Goal: Task Accomplishment & Management: Manage account settings

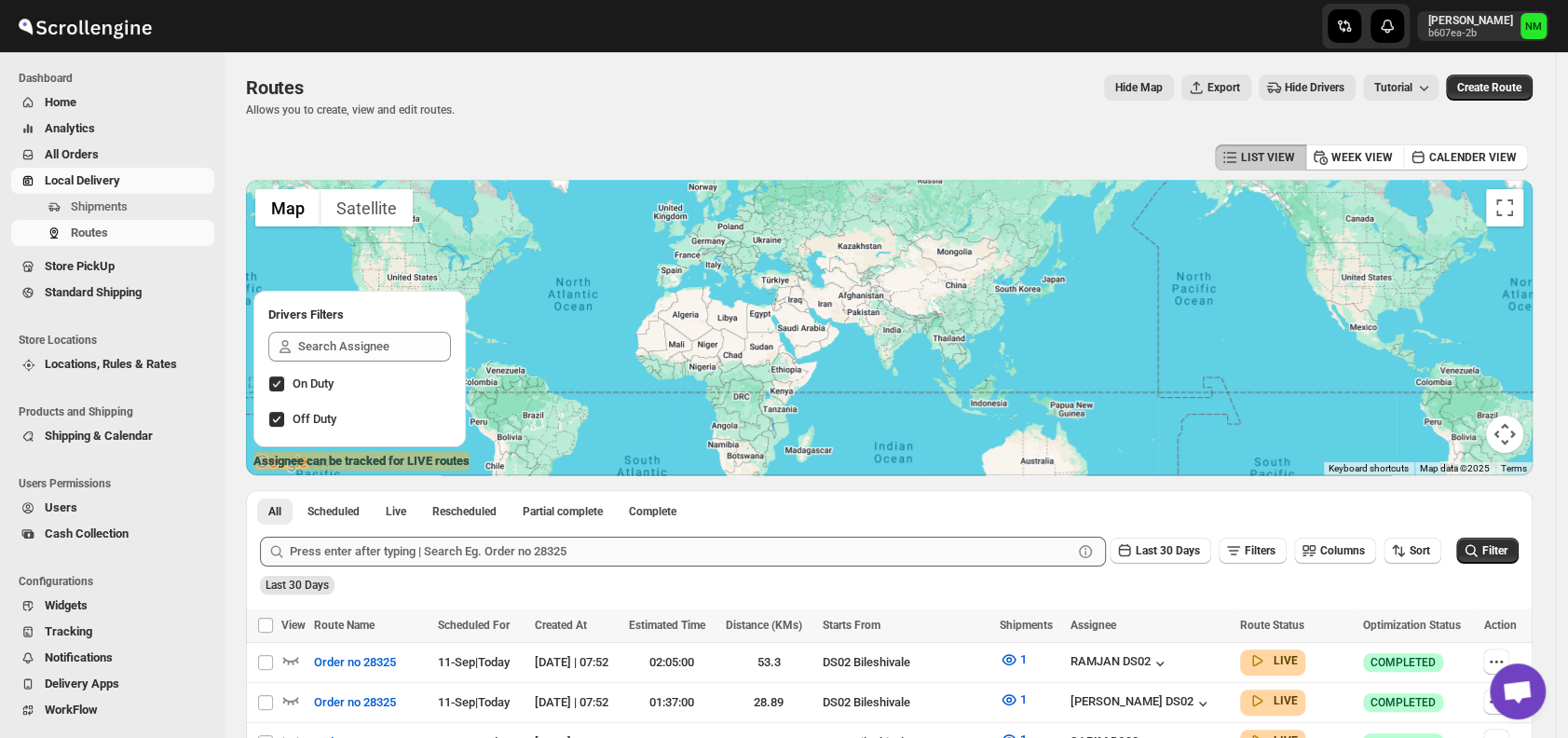
scroll to position [429, 0]
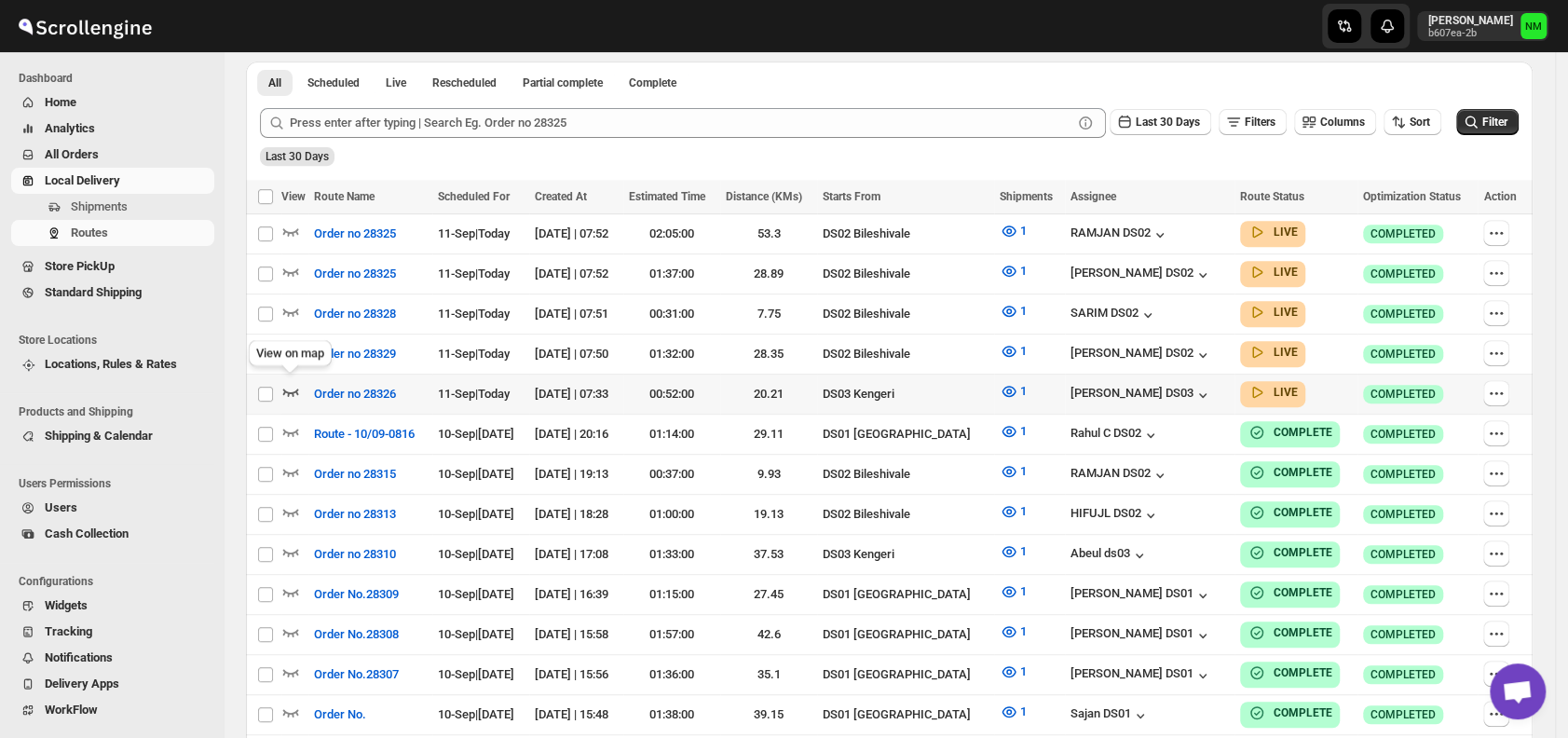
click at [294, 389] on icon "button" at bounding box center [291, 392] width 16 height 7
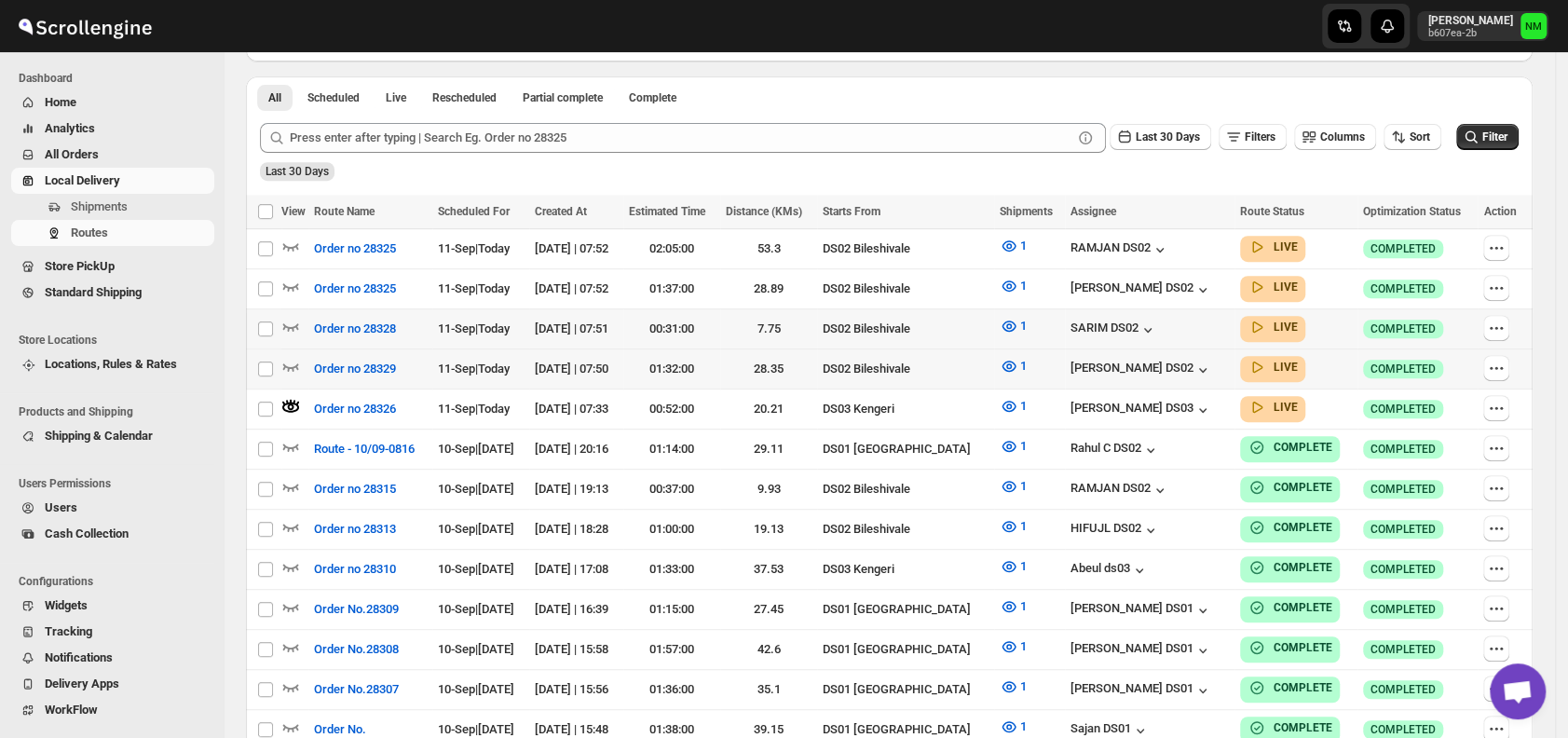
scroll to position [0, 0]
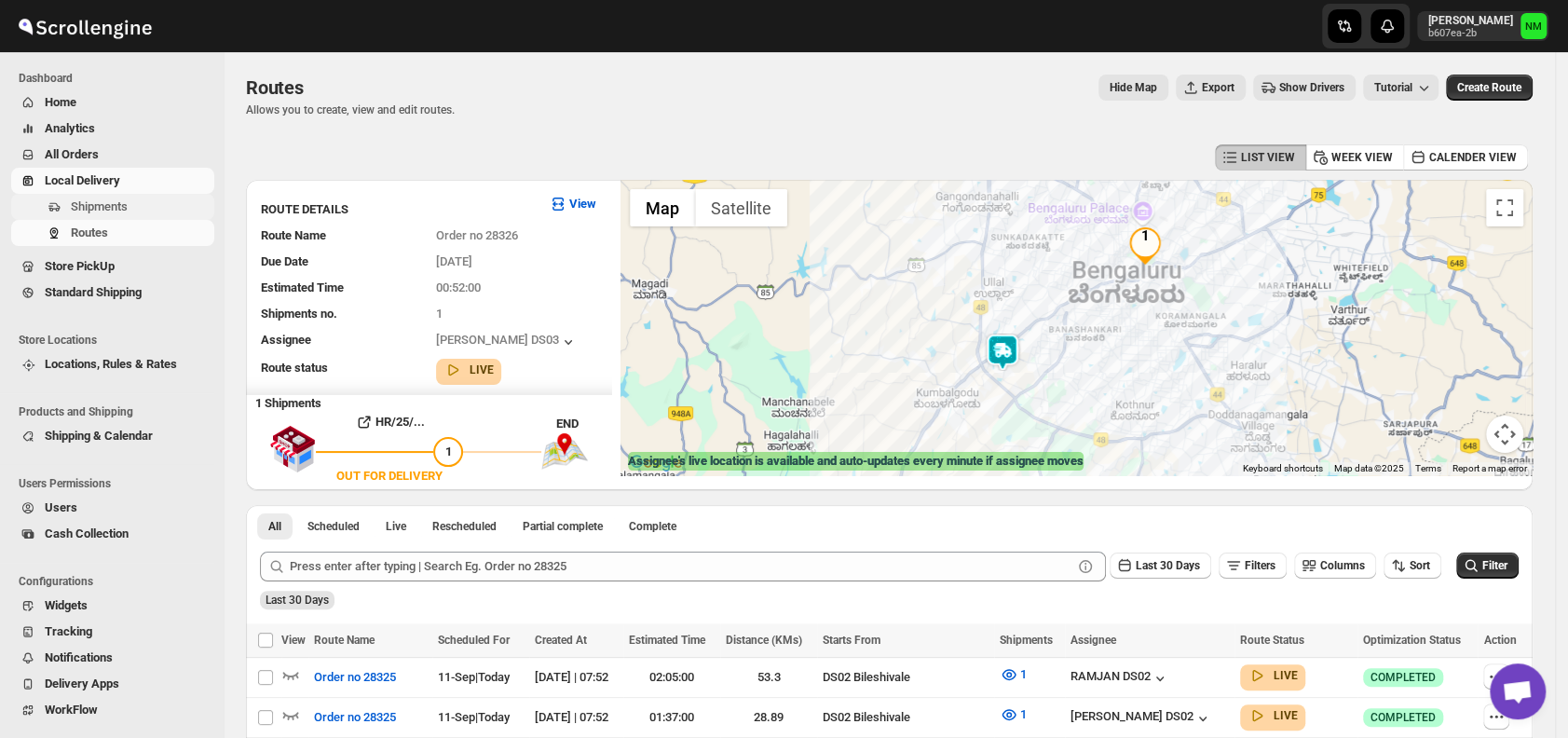
click at [106, 207] on span "Shipments" at bounding box center [99, 206] width 57 height 14
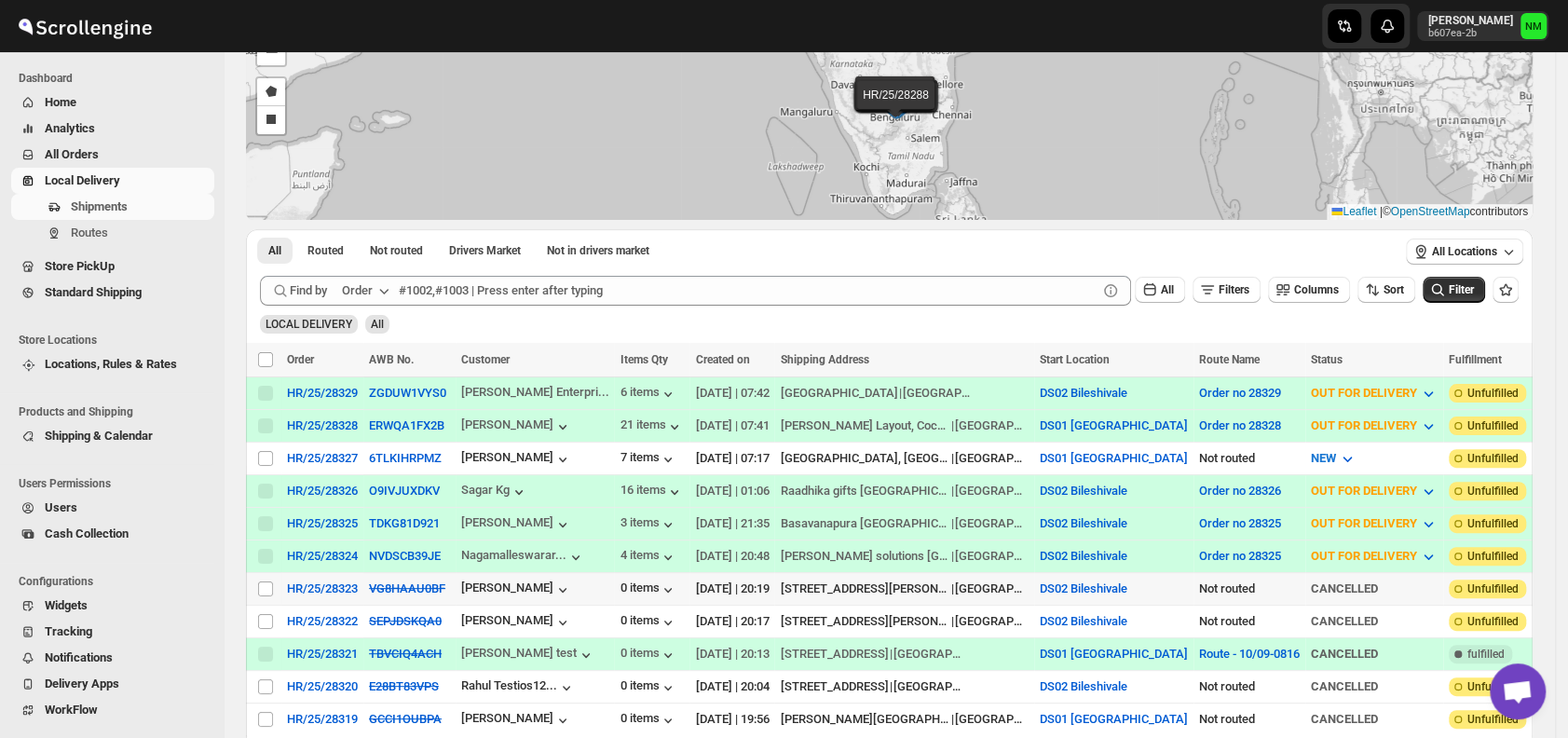
scroll to position [150, 0]
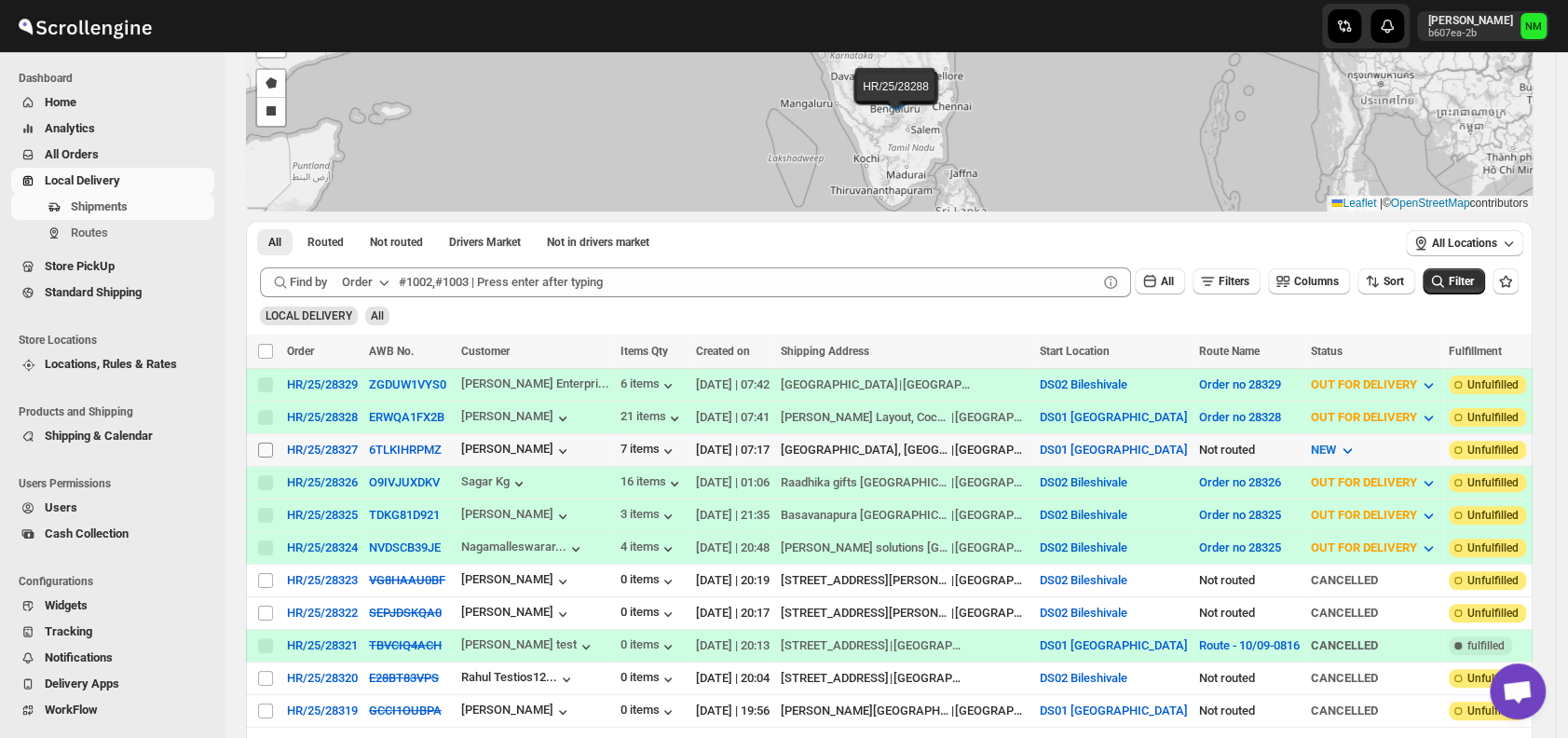
click at [267, 443] on input "Select shipment" at bounding box center [265, 450] width 15 height 15
checkbox input "true"
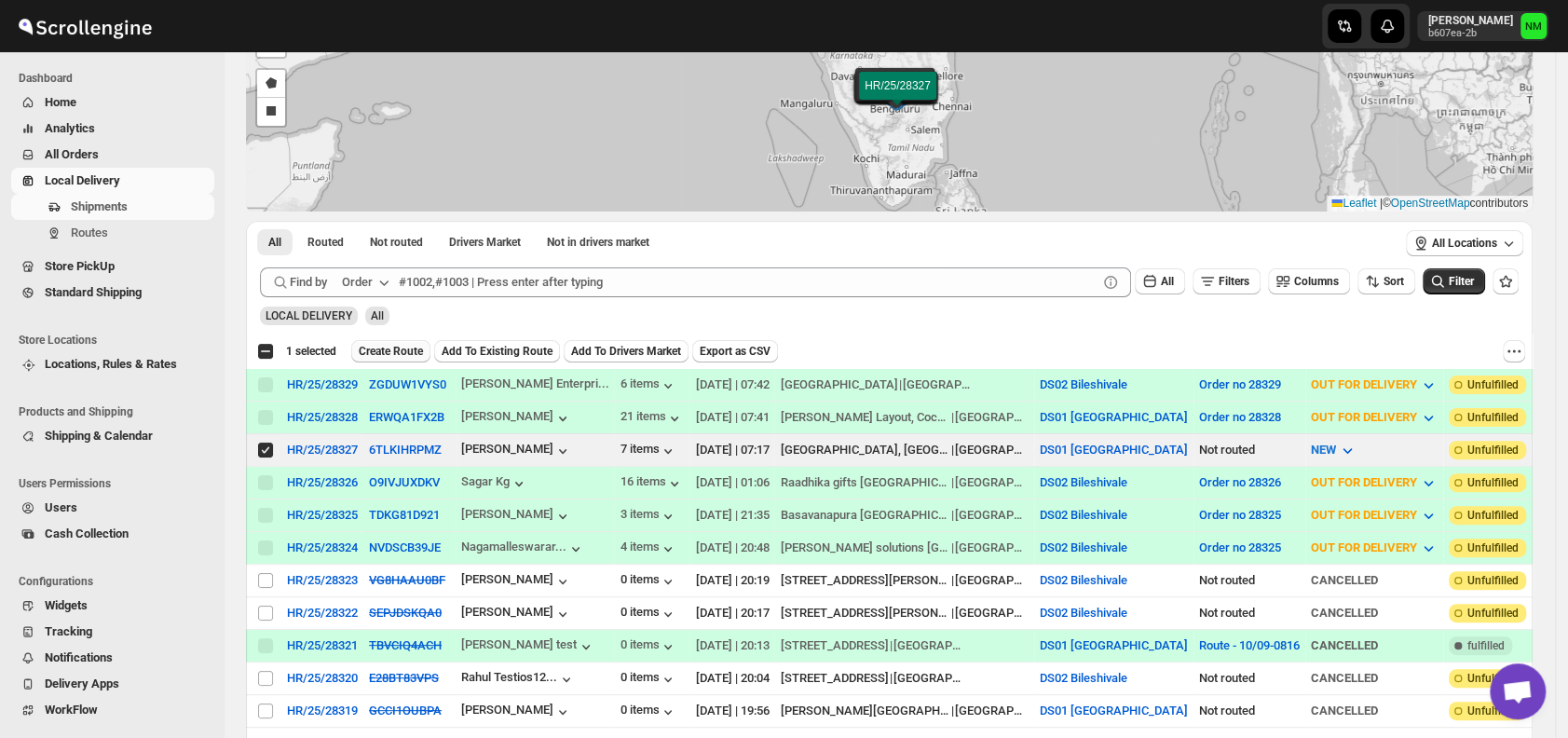
click at [384, 346] on span "Create Route" at bounding box center [391, 351] width 64 height 15
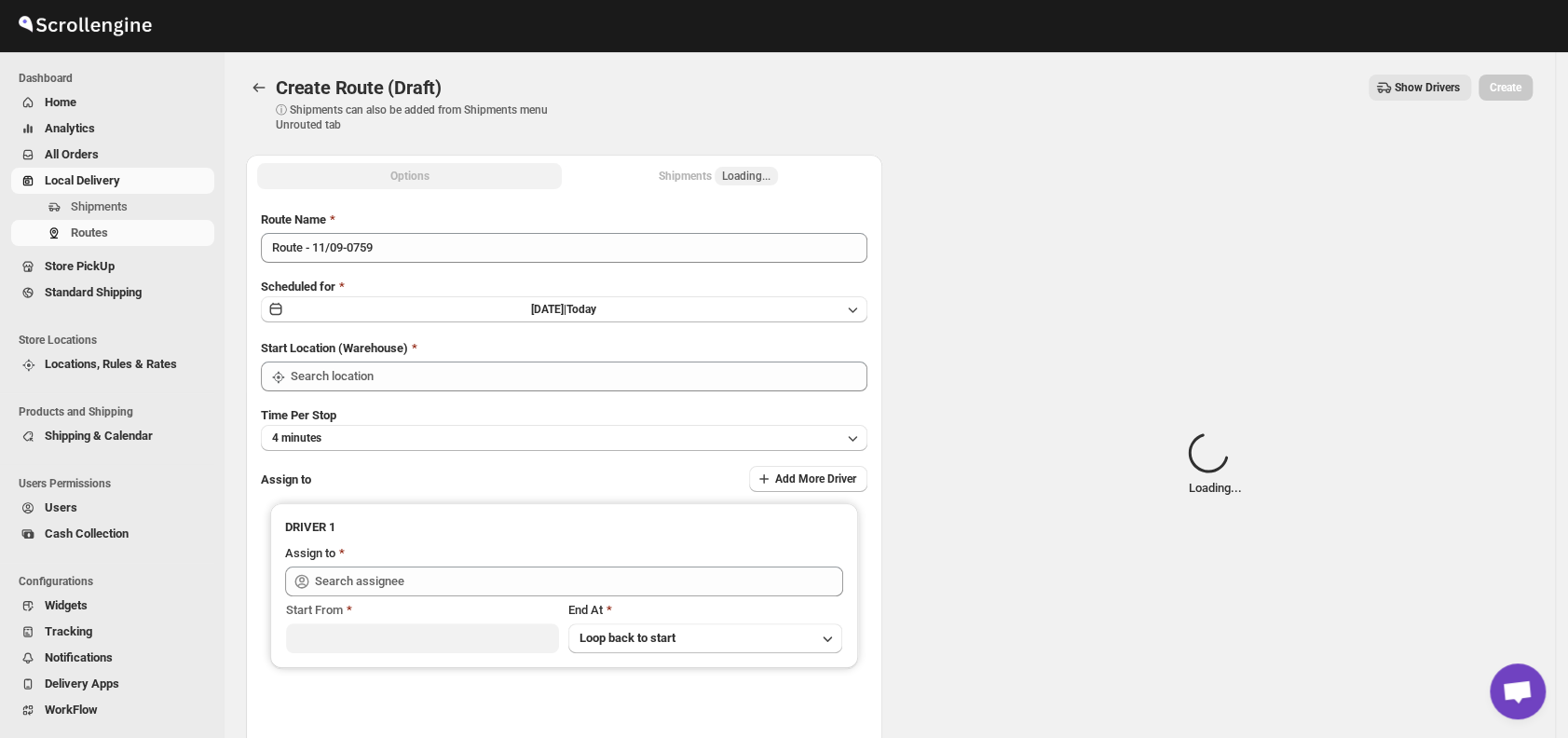
type input "DS01 [GEOGRAPHIC_DATA]"
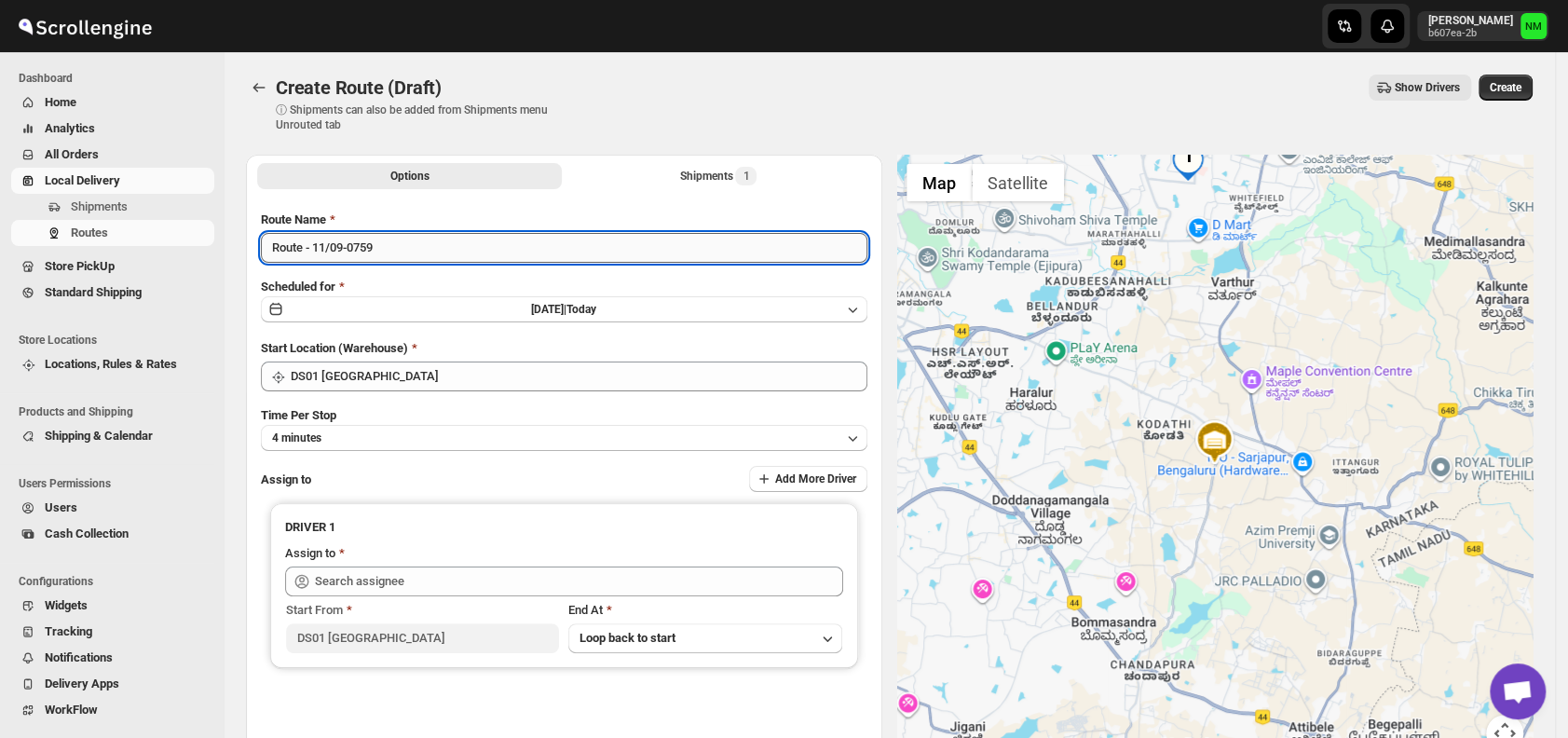
click at [410, 248] on input "Route - 11/09-0759" at bounding box center [564, 248] width 607 height 30
type input "R"
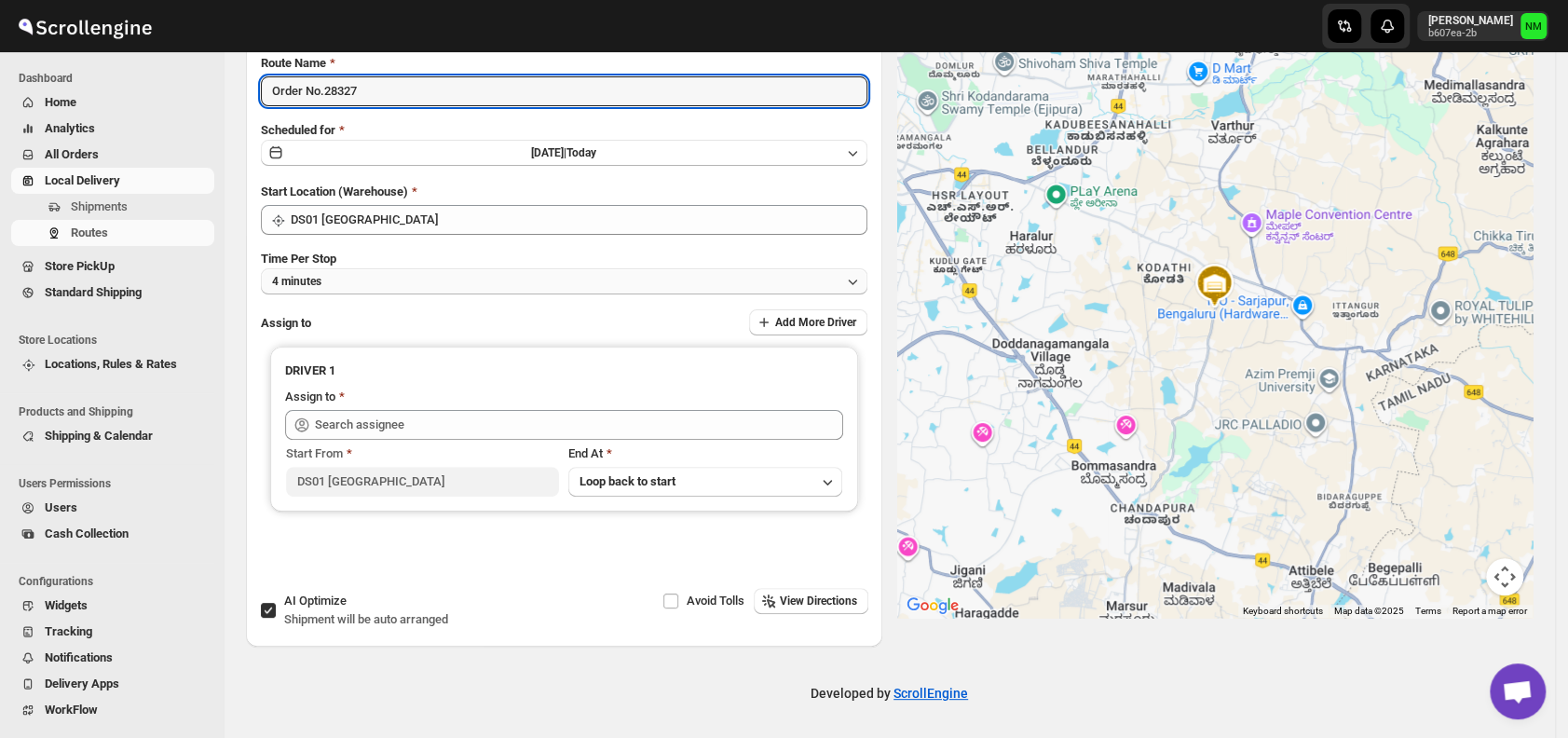
type input "Order No.28327"
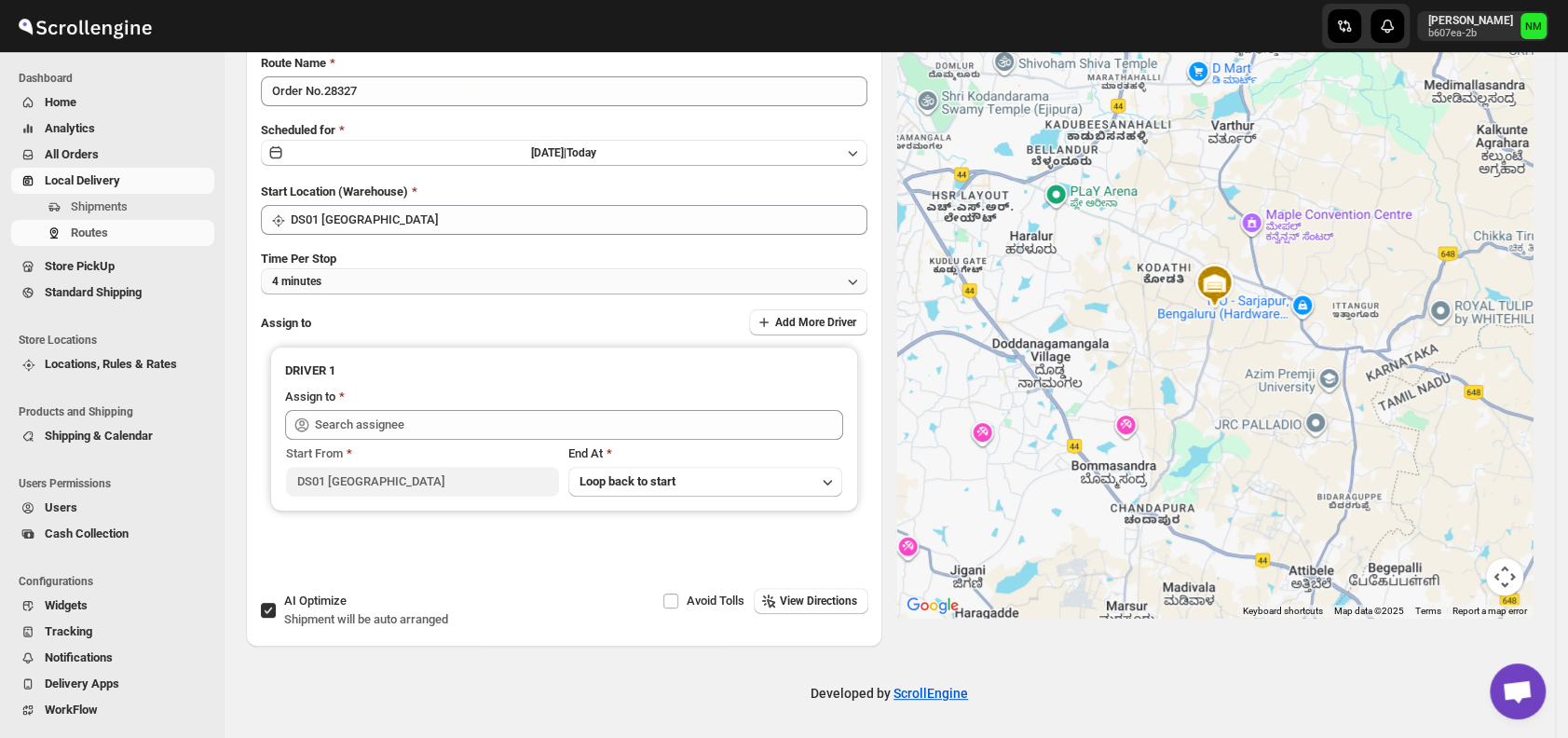
click at [353, 277] on button "4 minutes" at bounding box center [564, 281] width 607 height 26
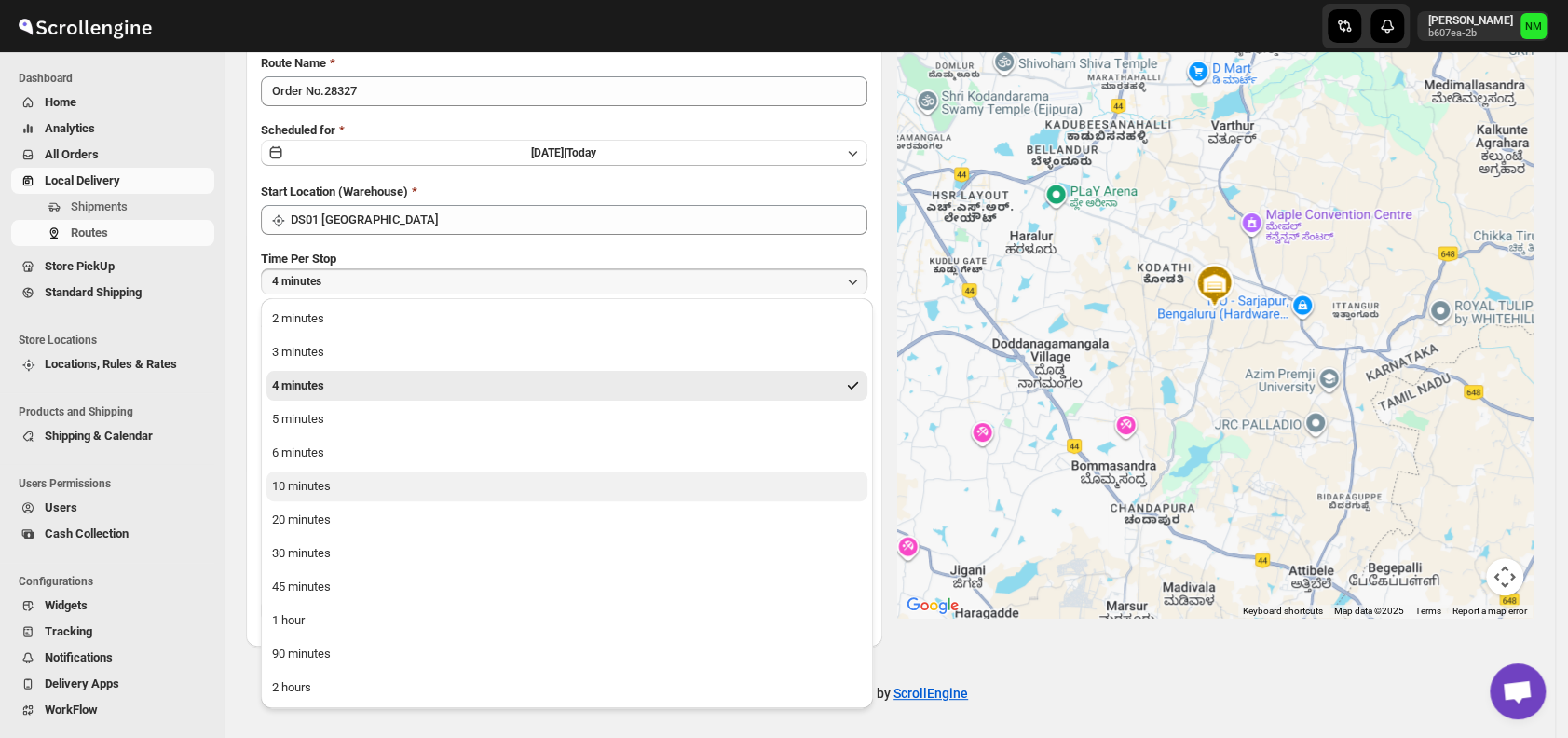
click at [359, 495] on button "10 minutes" at bounding box center [567, 487] width 601 height 30
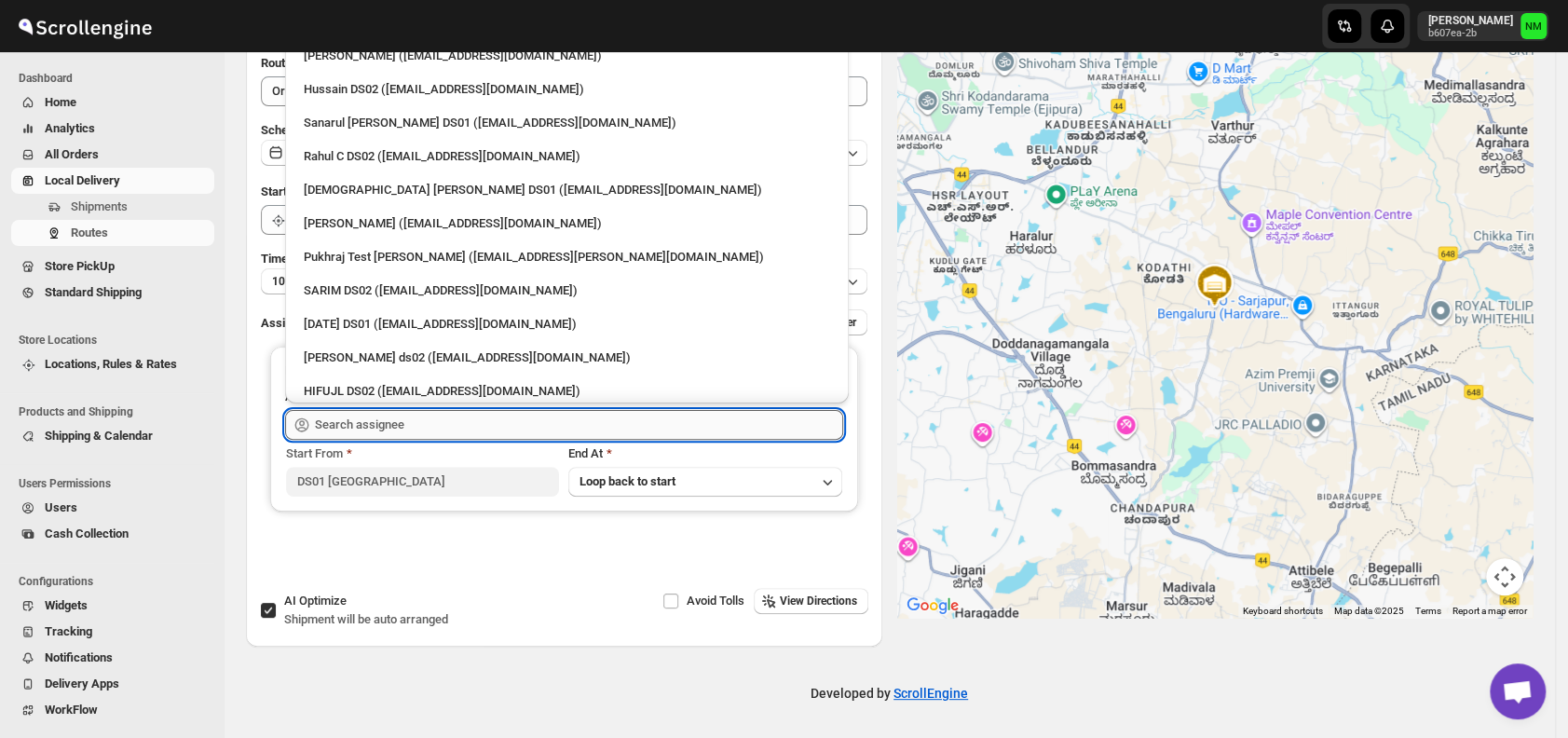
click at [464, 425] on input "text" at bounding box center [579, 425] width 528 height 30
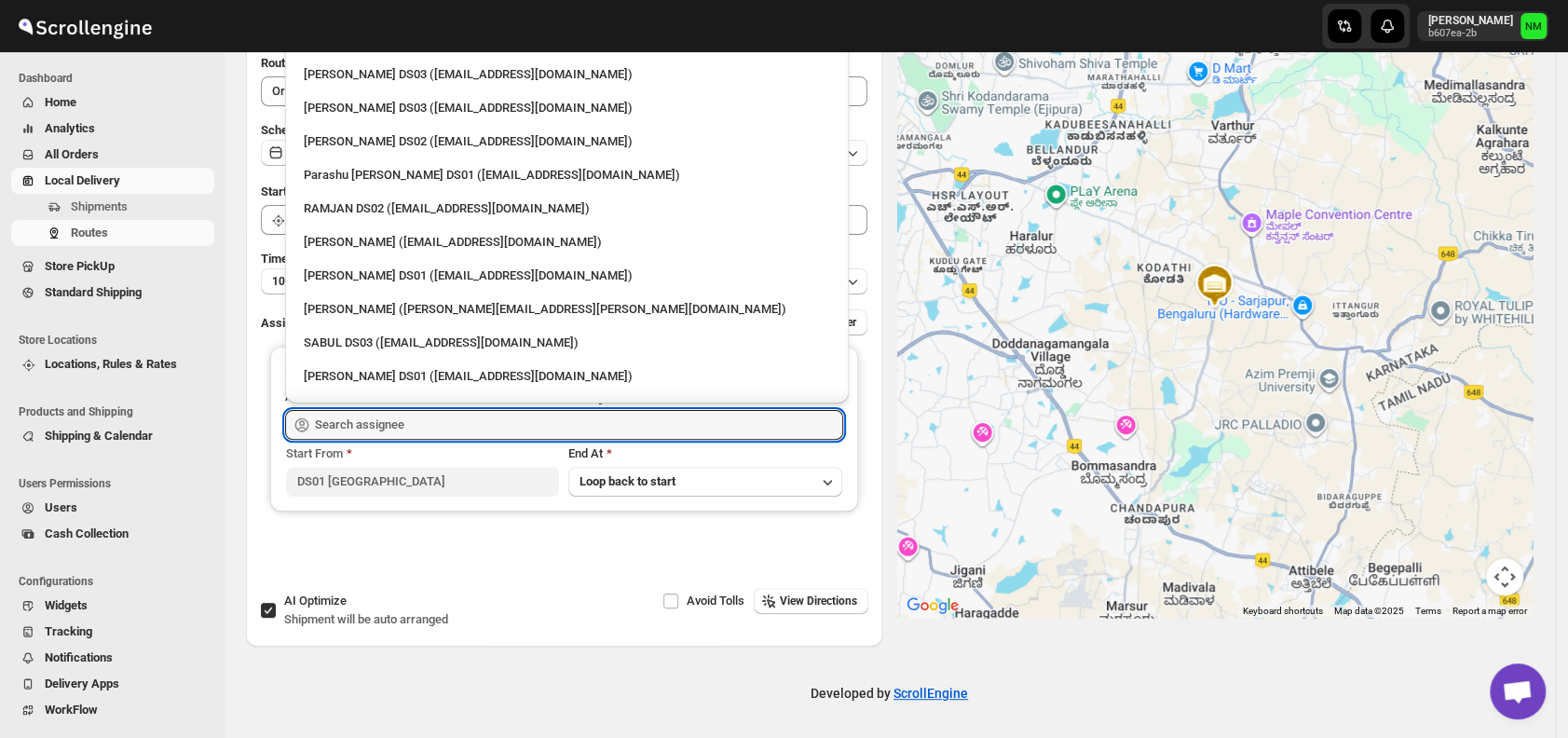
scroll to position [1265, 0]
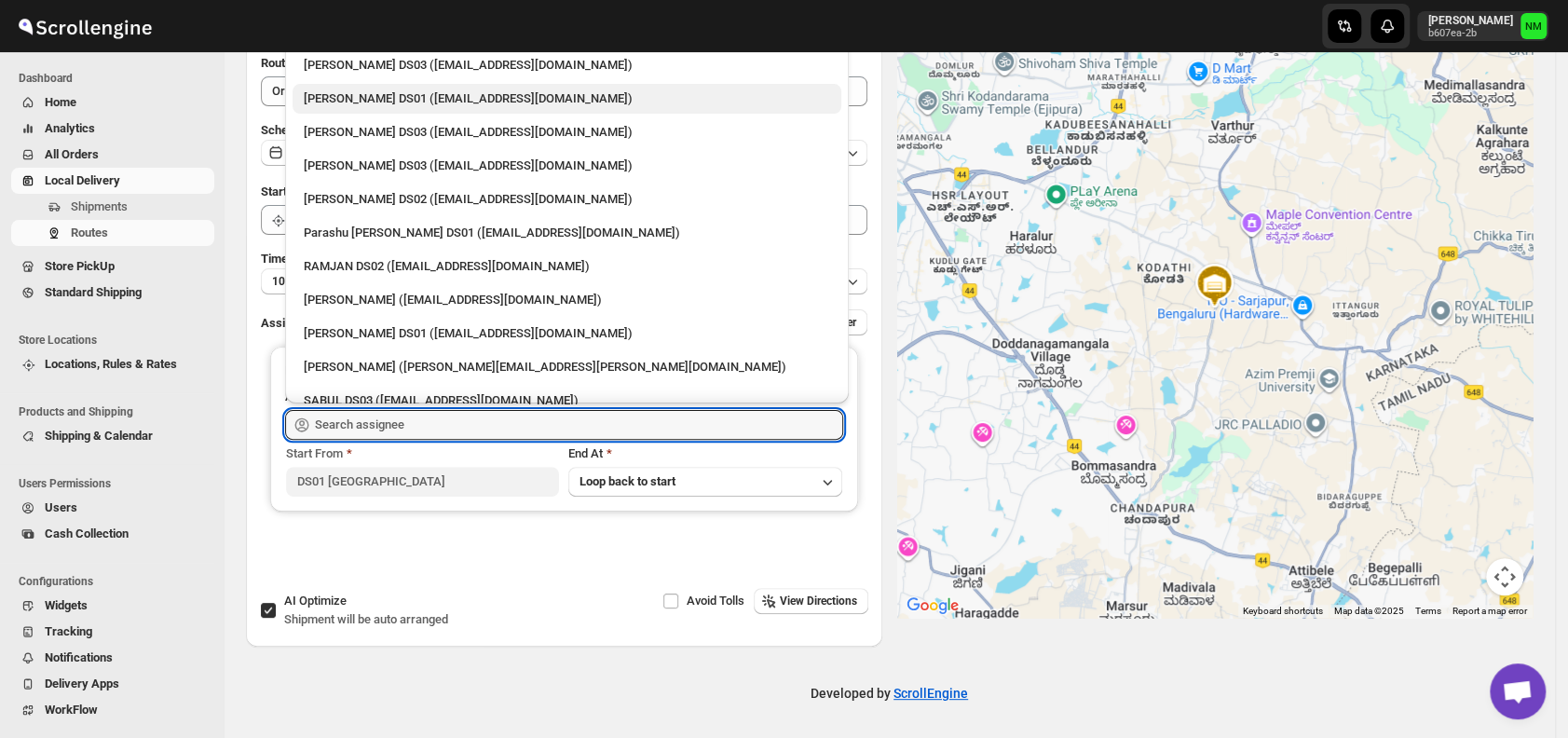
click at [355, 104] on div "Ashraf Ali DS01 (yoyovey222@0tires.com)" at bounding box center [567, 98] width 526 height 19
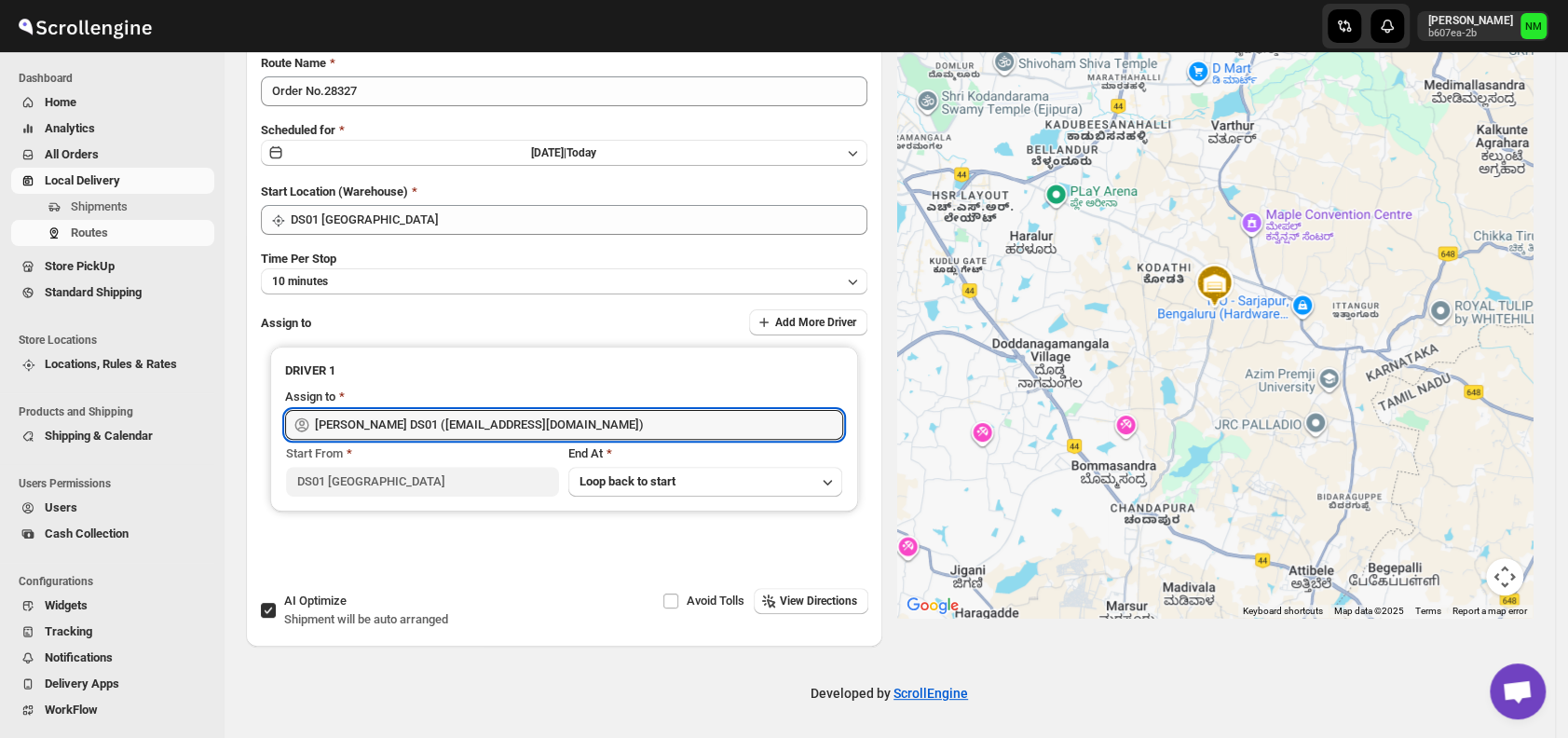
type input "[PERSON_NAME] DS01 ([EMAIL_ADDRESS][DOMAIN_NAME])"
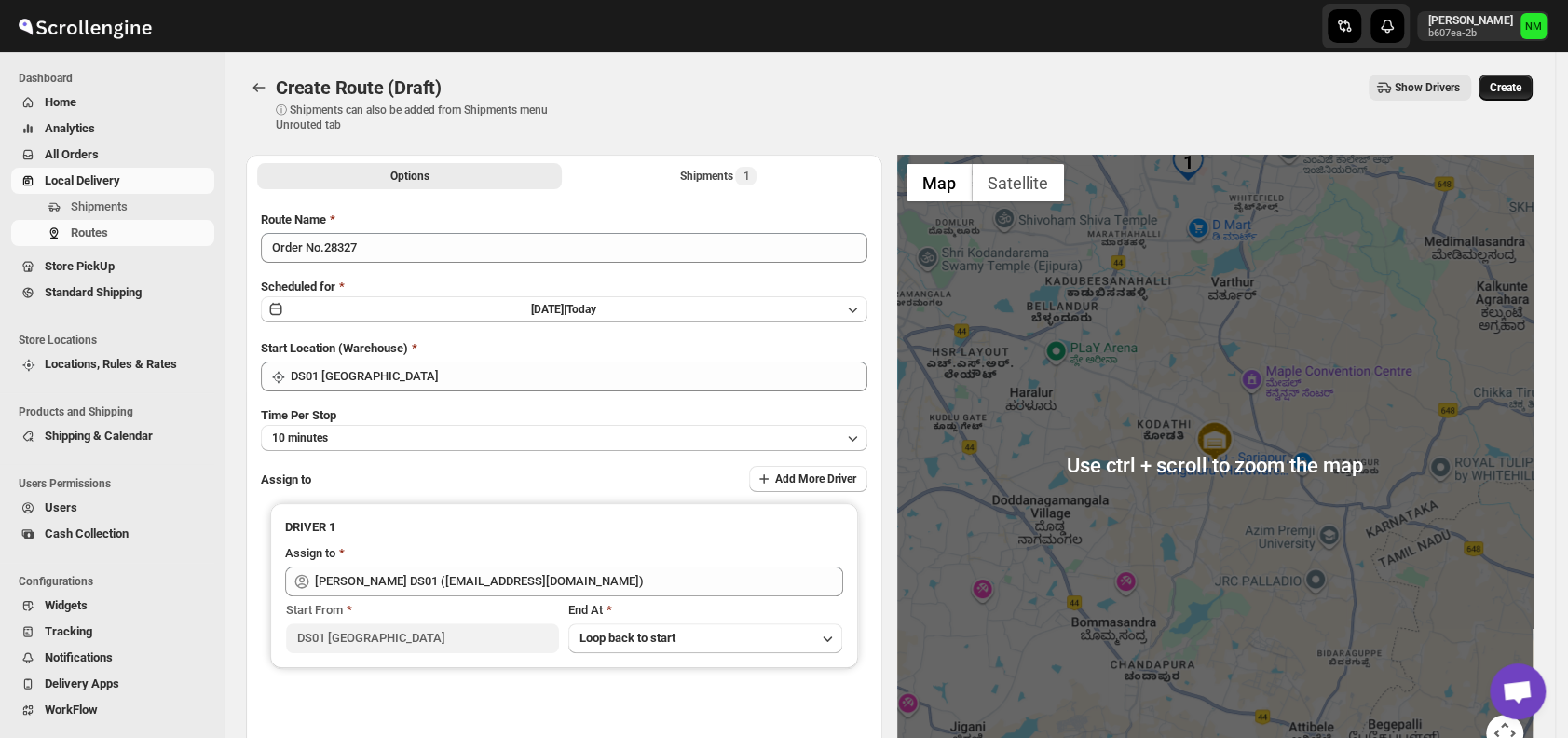
click at [1498, 93] on button "Create" at bounding box center [1506, 88] width 54 height 26
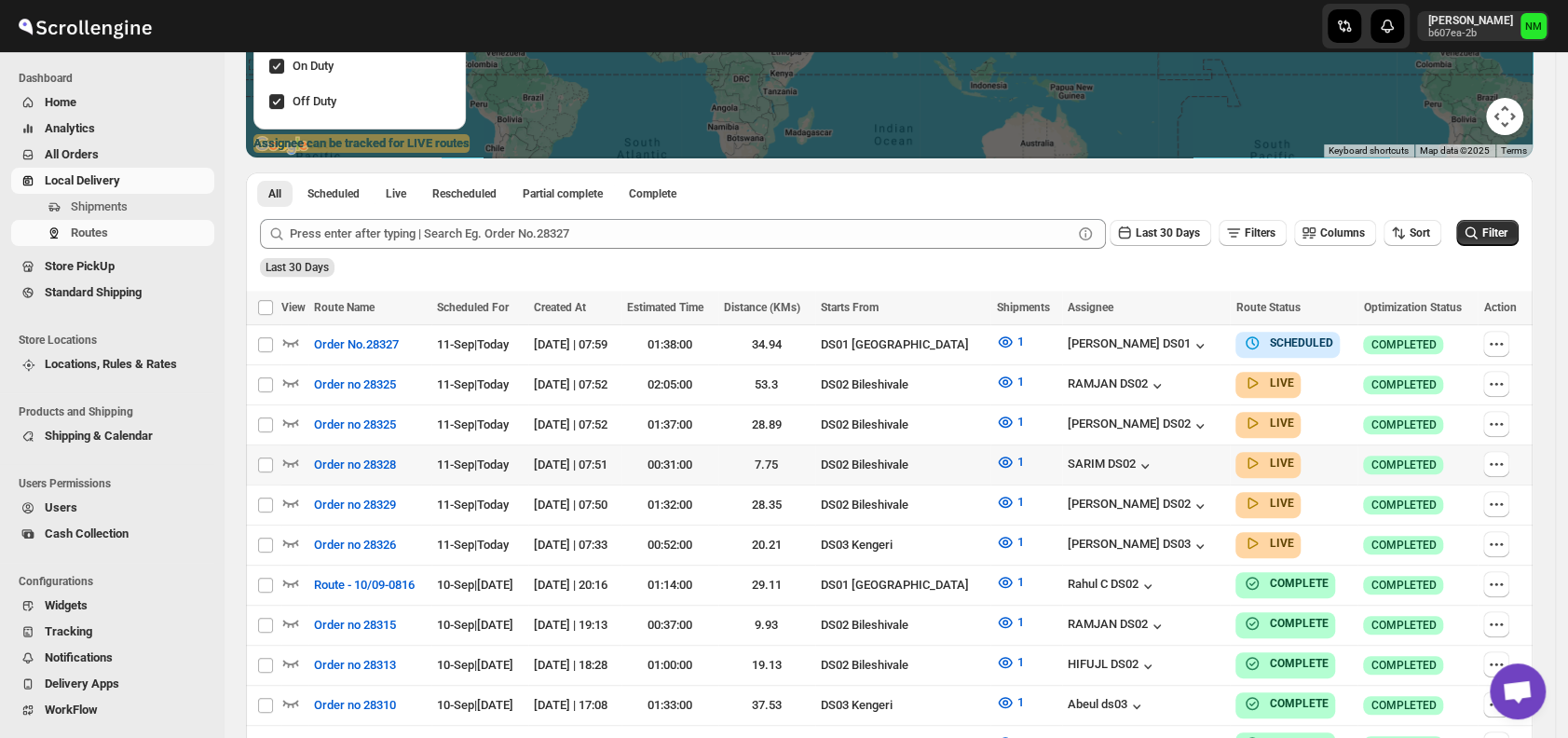
scroll to position [347, 0]
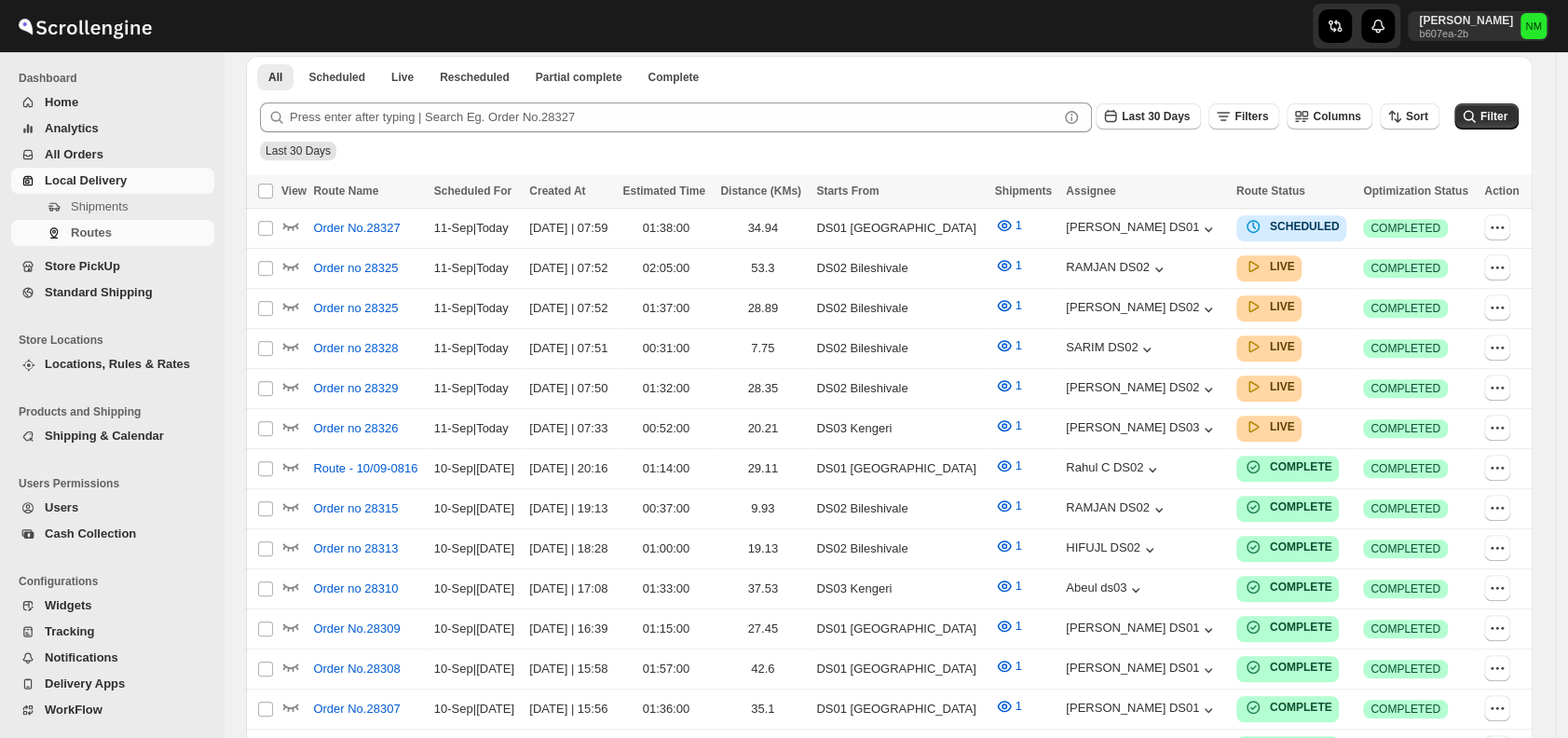
scroll to position [347, 0]
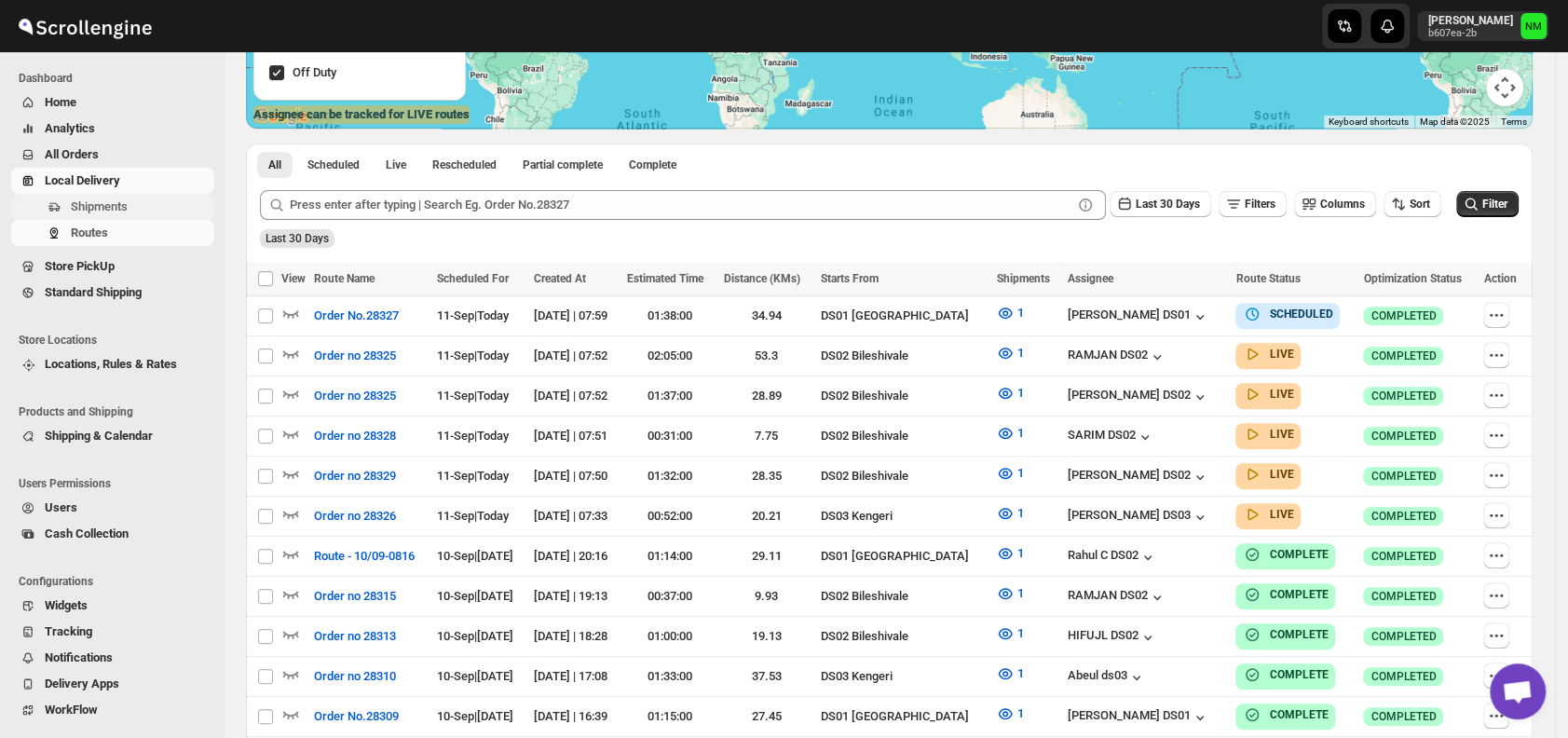
click at [102, 215] on span "Shipments" at bounding box center [141, 207] width 140 height 19
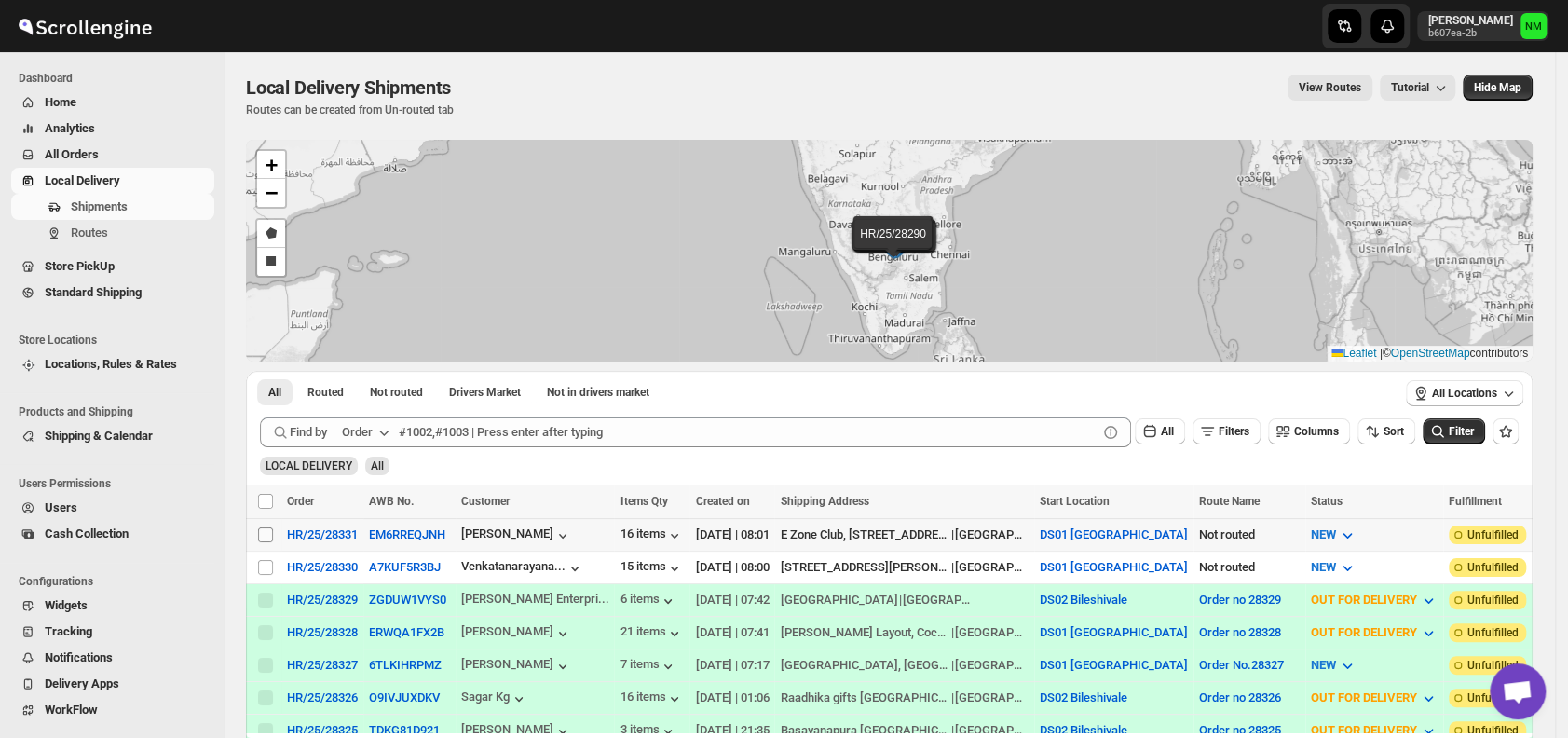
click at [260, 529] on input "Select shipment" at bounding box center [265, 534] width 15 height 15
checkbox input "true"
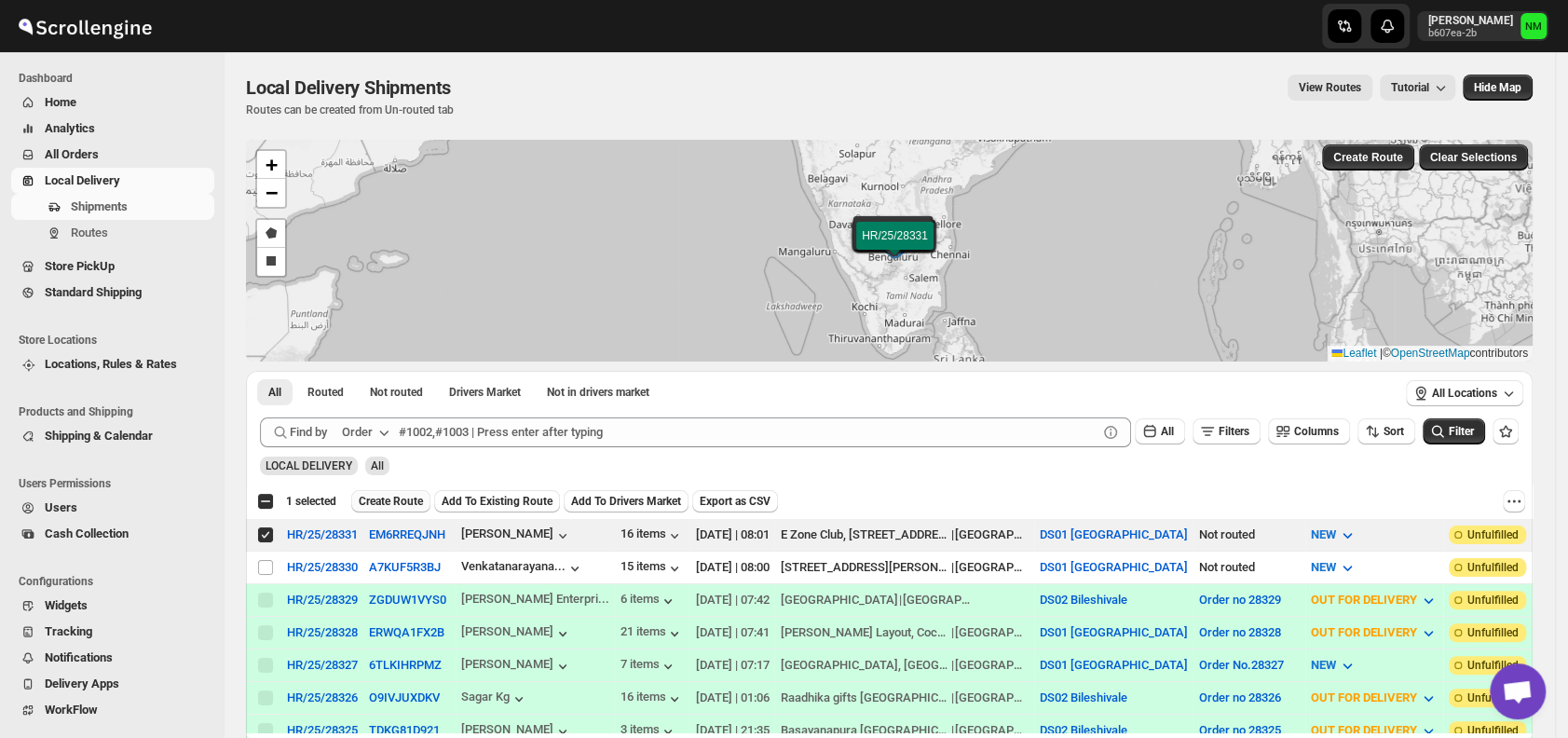
click at [374, 500] on span "Create Route" at bounding box center [391, 501] width 64 height 15
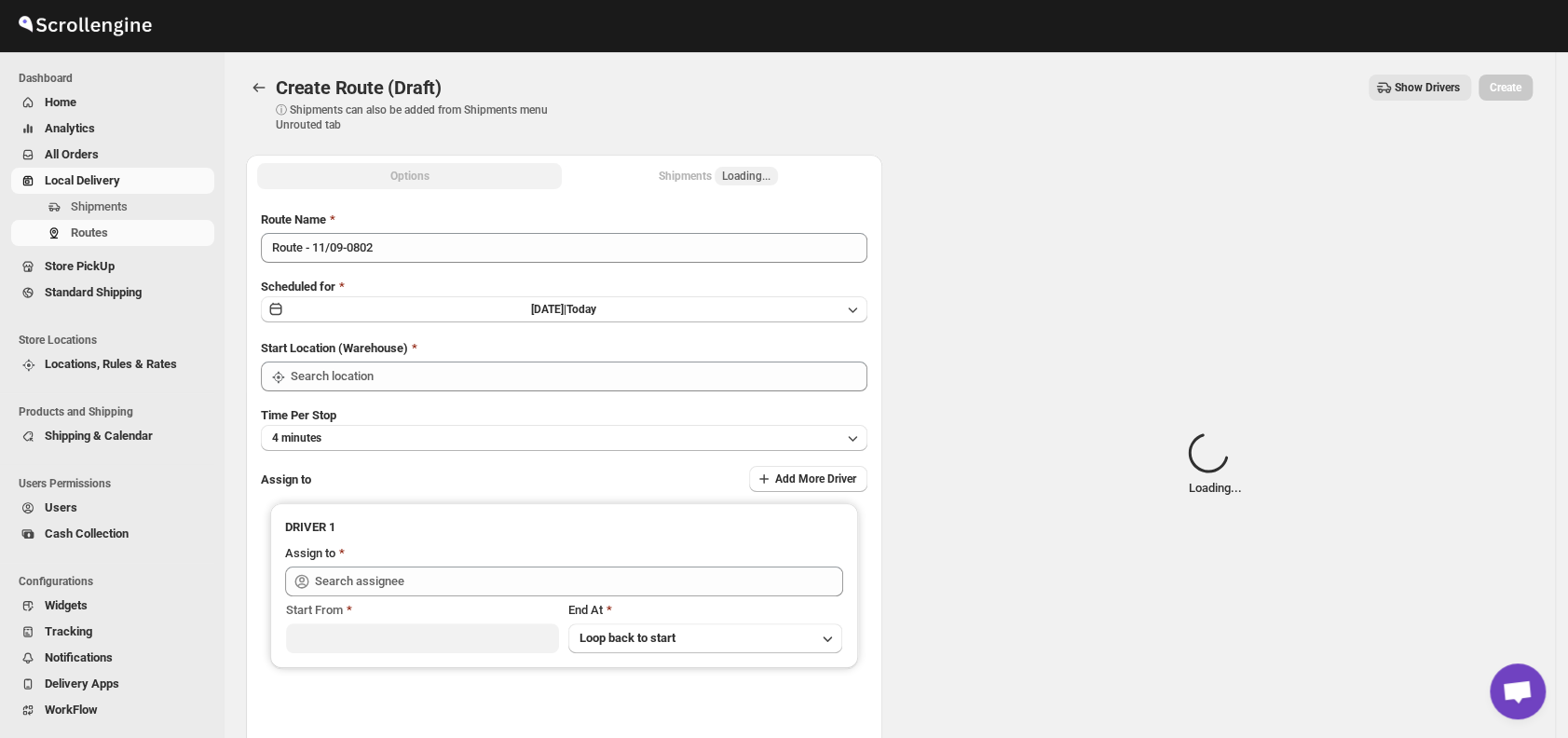
type input "DS01 [GEOGRAPHIC_DATA]"
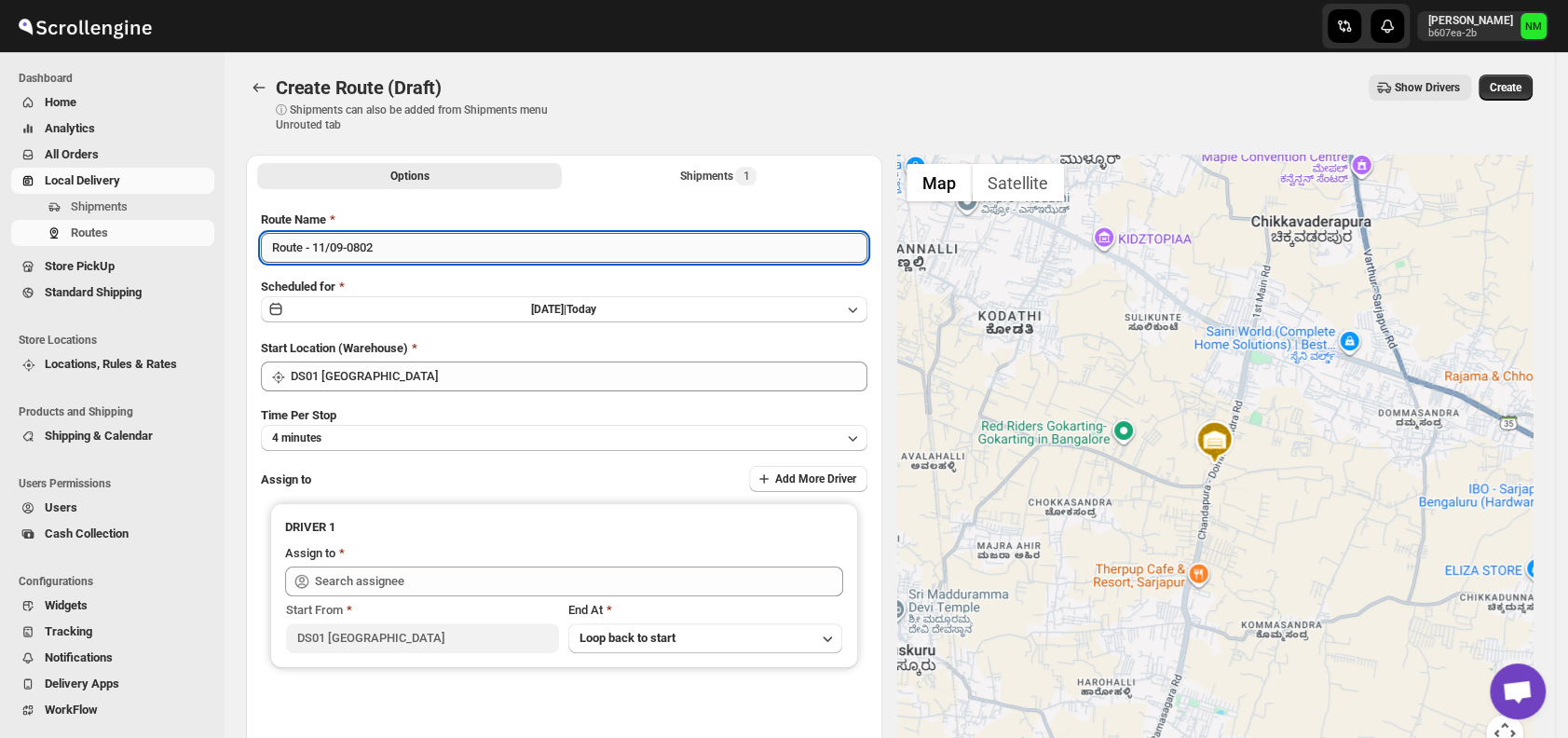
click at [414, 250] on input "Route - 11/09-0802" at bounding box center [564, 248] width 607 height 30
type input "R"
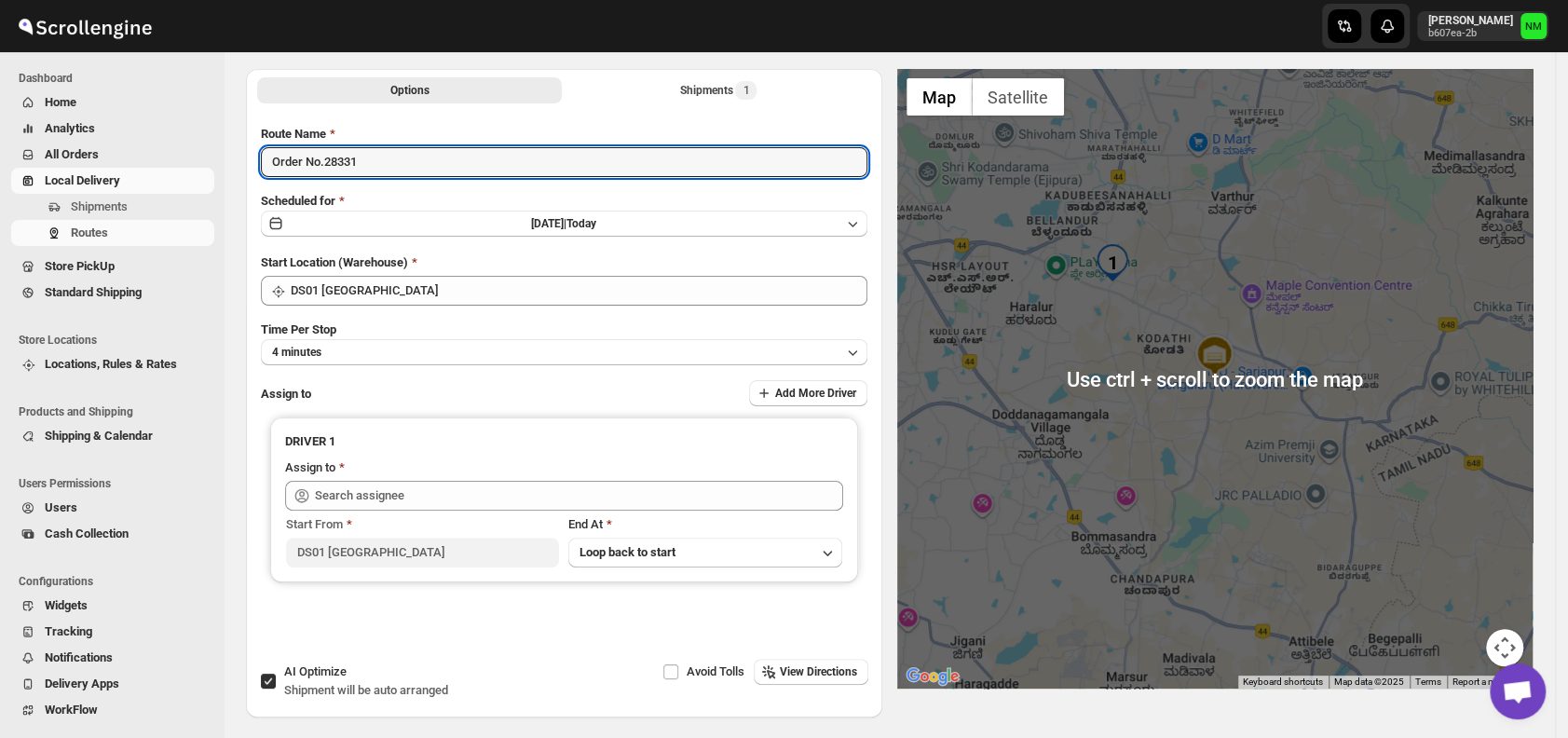
scroll to position [157, 0]
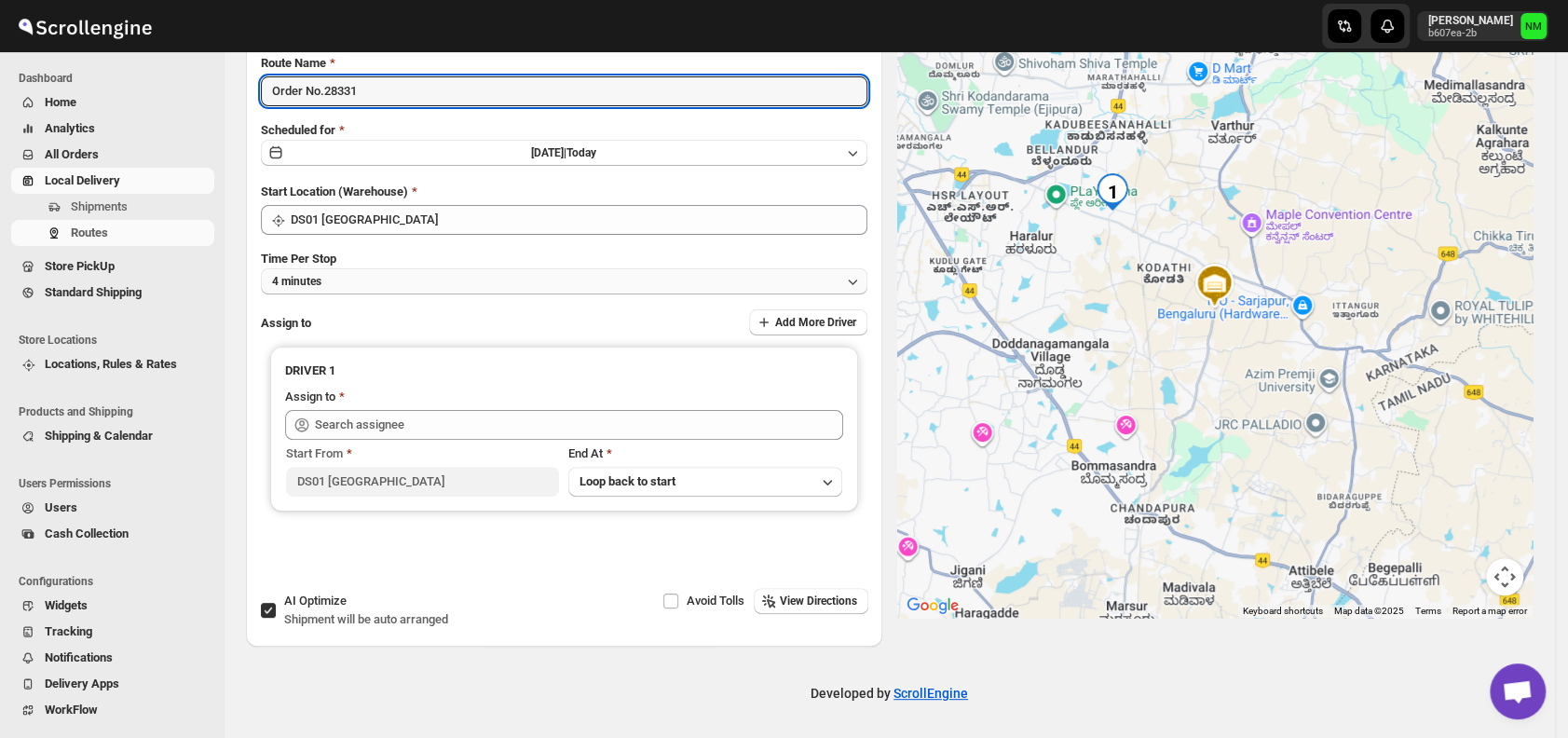
type input "Order No.28331"
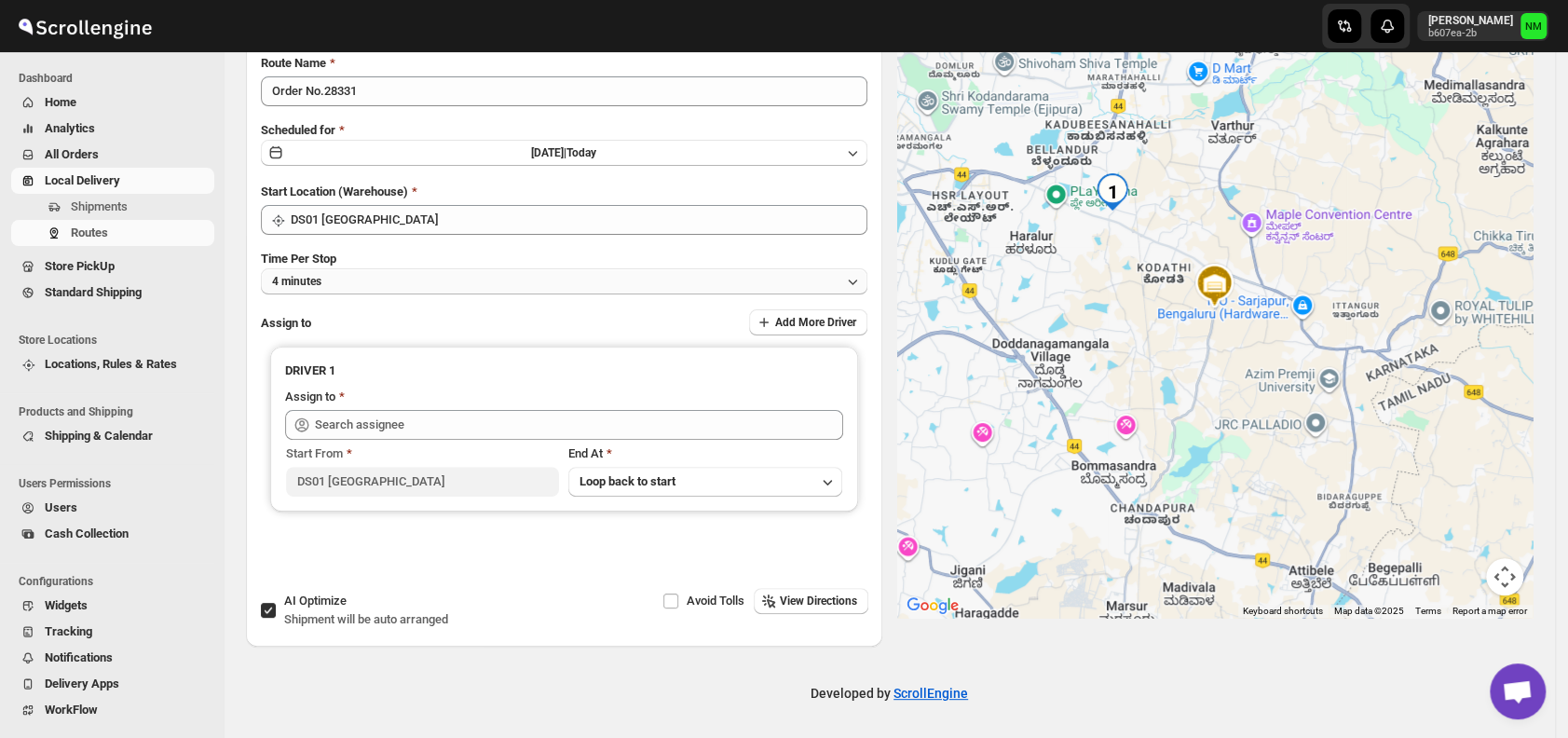
click at [351, 281] on button "4 minutes" at bounding box center [564, 281] width 607 height 26
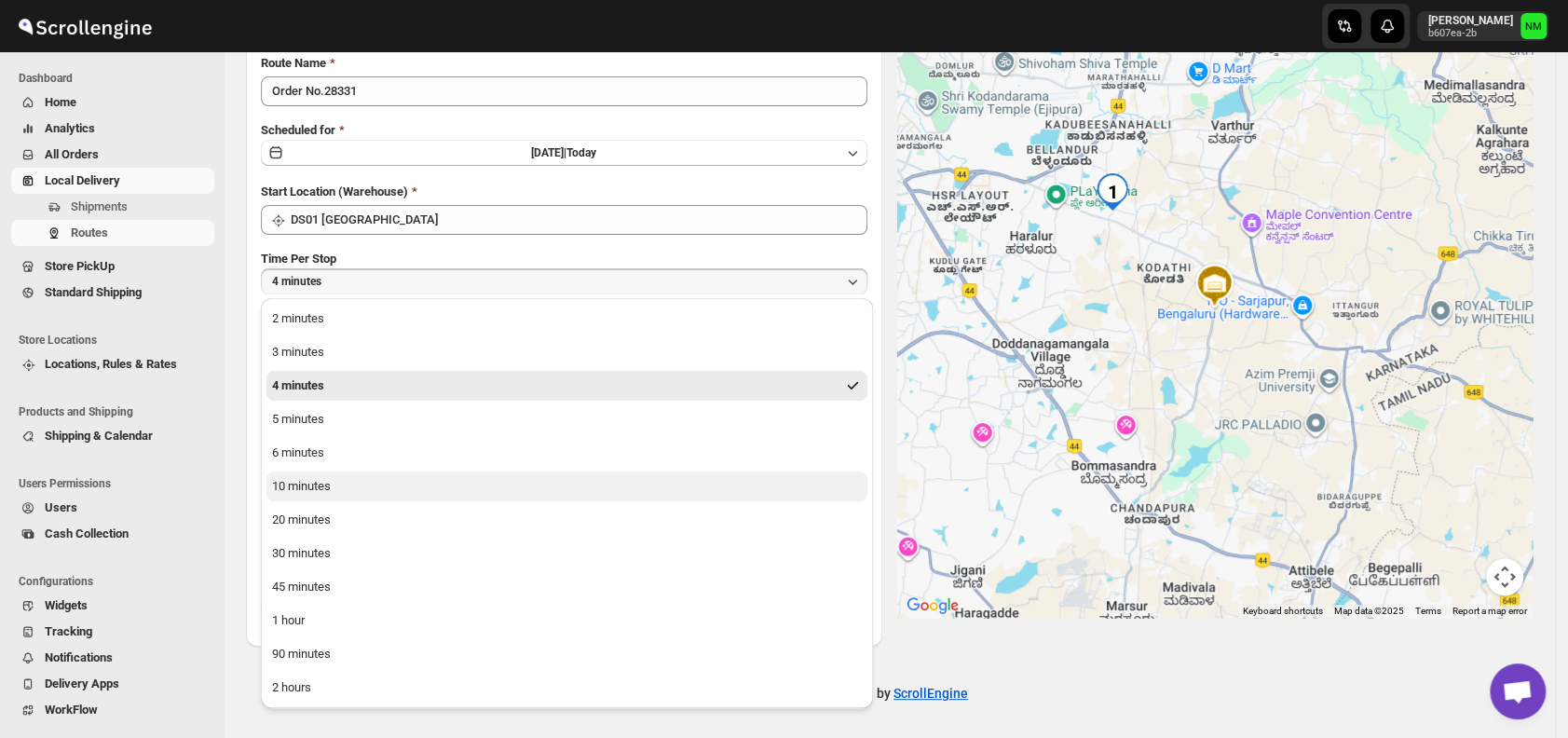
click at [366, 488] on button "10 minutes" at bounding box center [567, 487] width 601 height 30
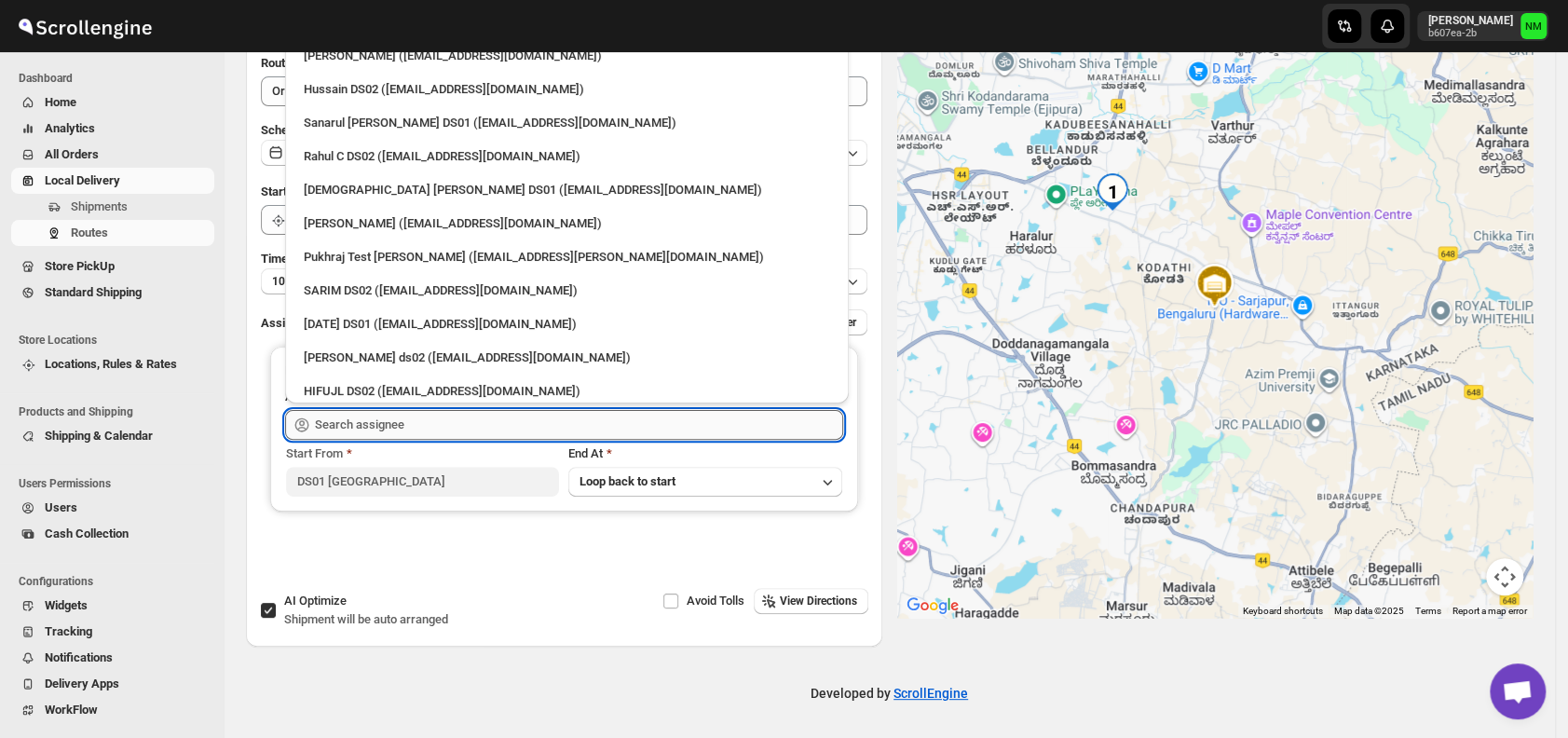
click at [421, 429] on input "text" at bounding box center [579, 425] width 528 height 30
click at [321, 121] on div "Sanarul [PERSON_NAME] DS01 ([EMAIL_ADDRESS][DOMAIN_NAME])" at bounding box center [567, 123] width 526 height 19
type input "Sanarul [PERSON_NAME] DS01 ([EMAIL_ADDRESS][DOMAIN_NAME])"
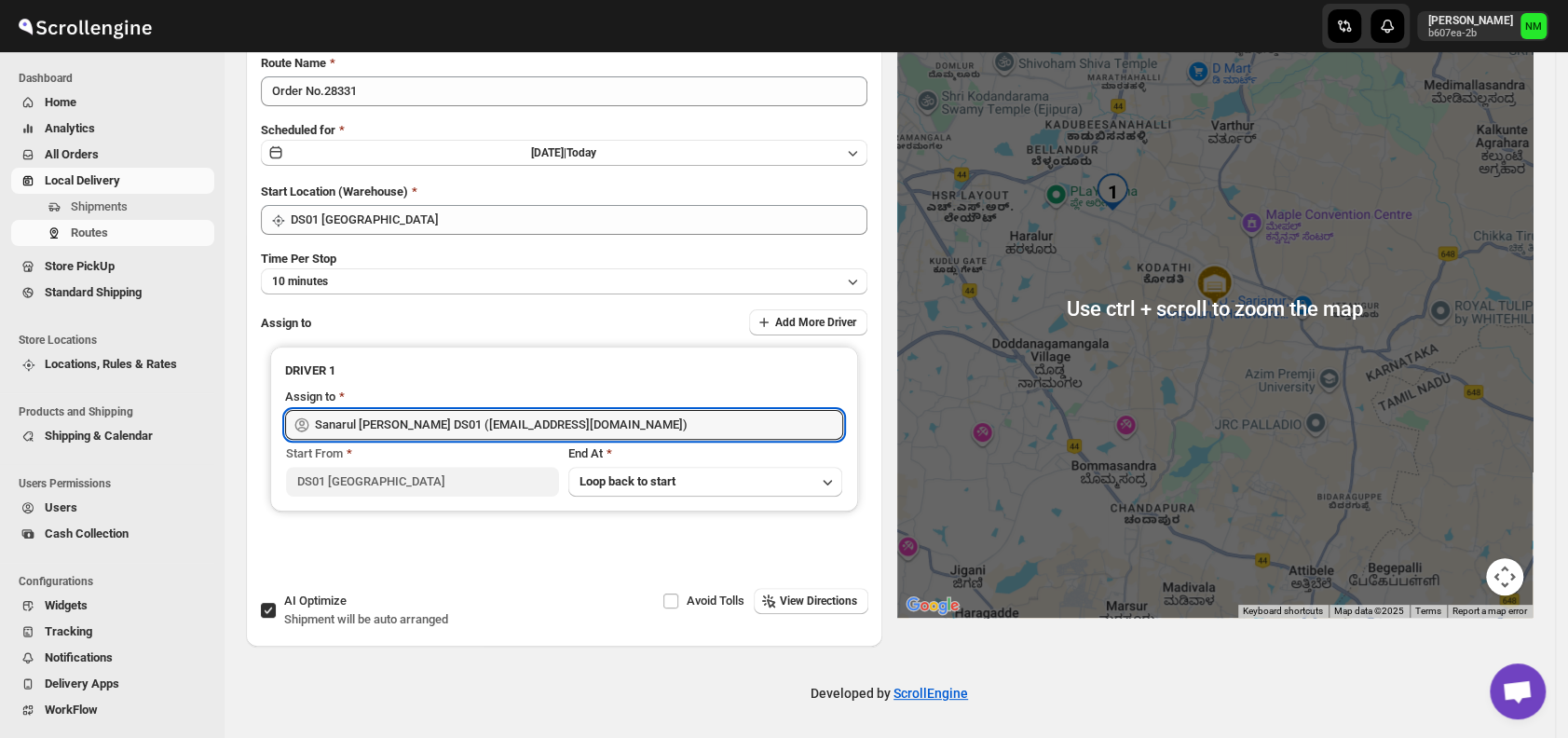
scroll to position [0, 0]
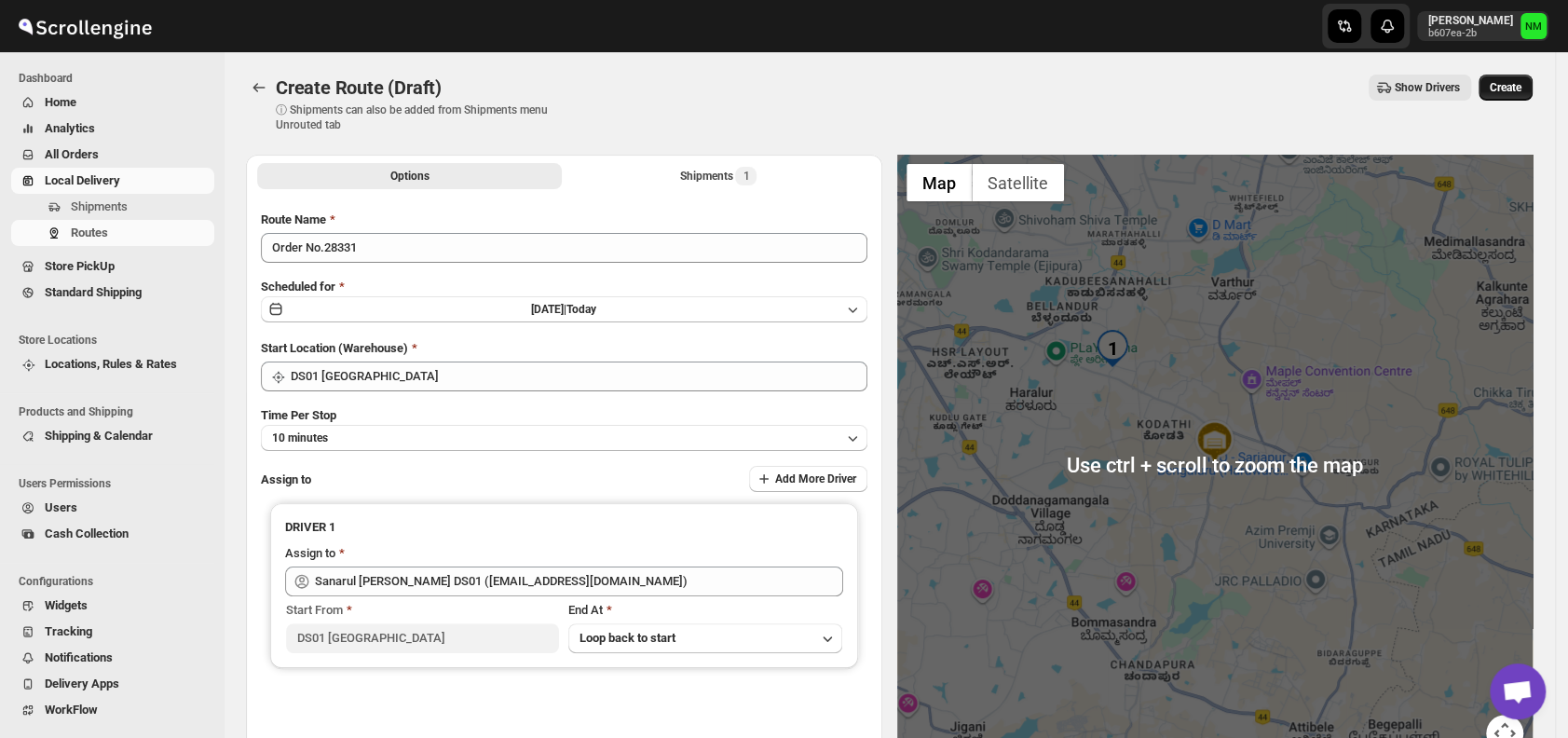
click at [1521, 80] on span "Create" at bounding box center [1506, 87] width 32 height 15
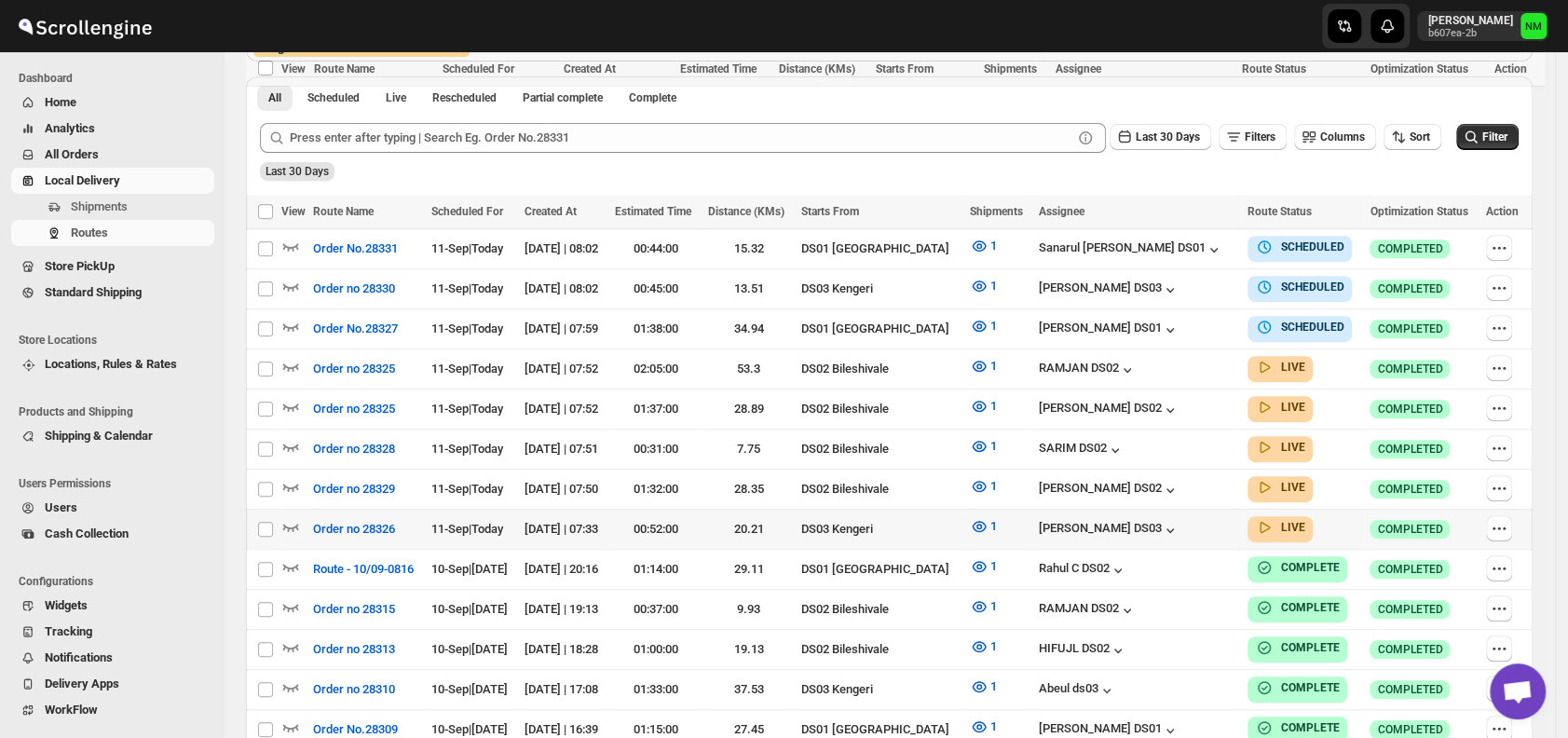
scroll to position [561, 0]
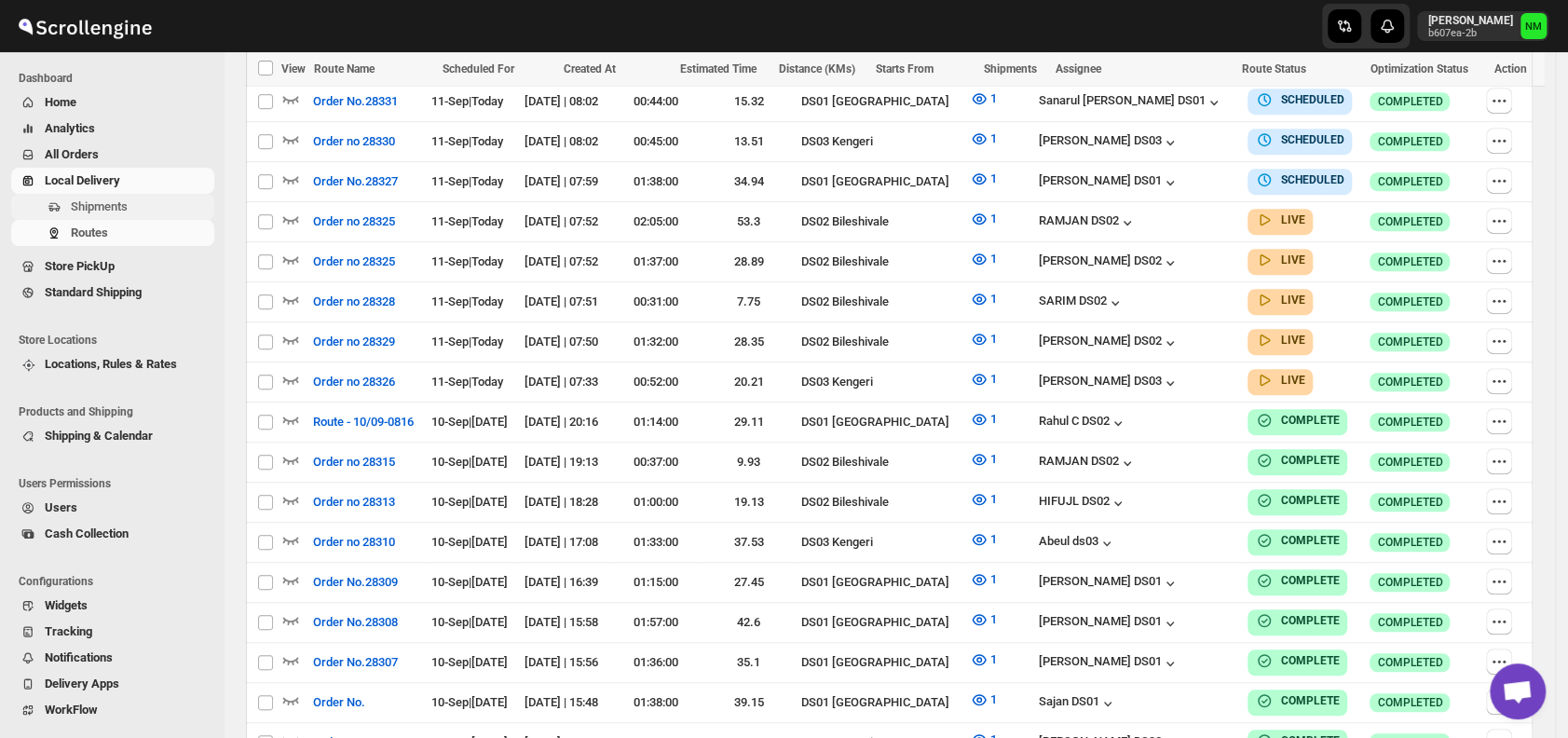
click at [112, 211] on span "Shipments" at bounding box center [99, 206] width 57 height 14
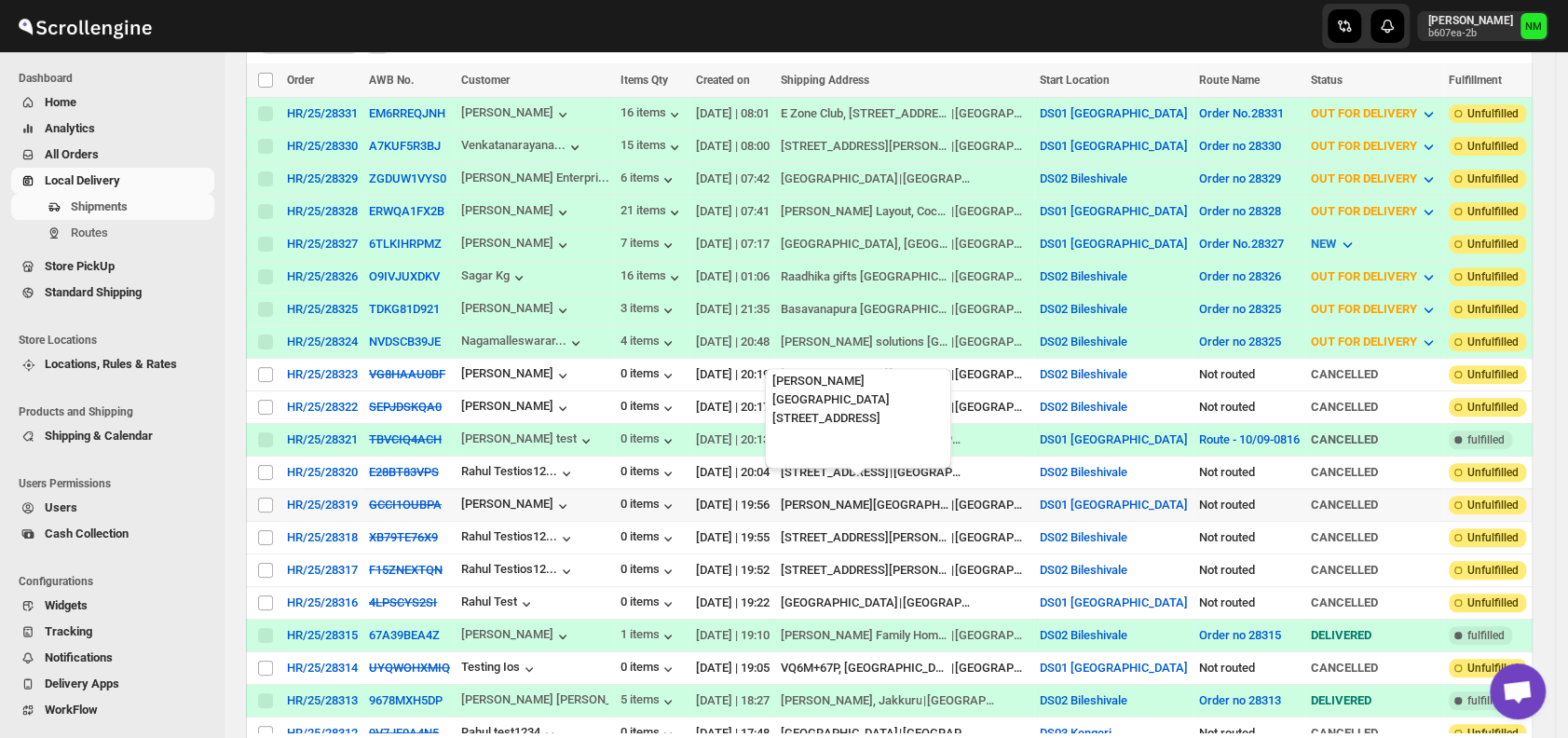
scroll to position [422, 0]
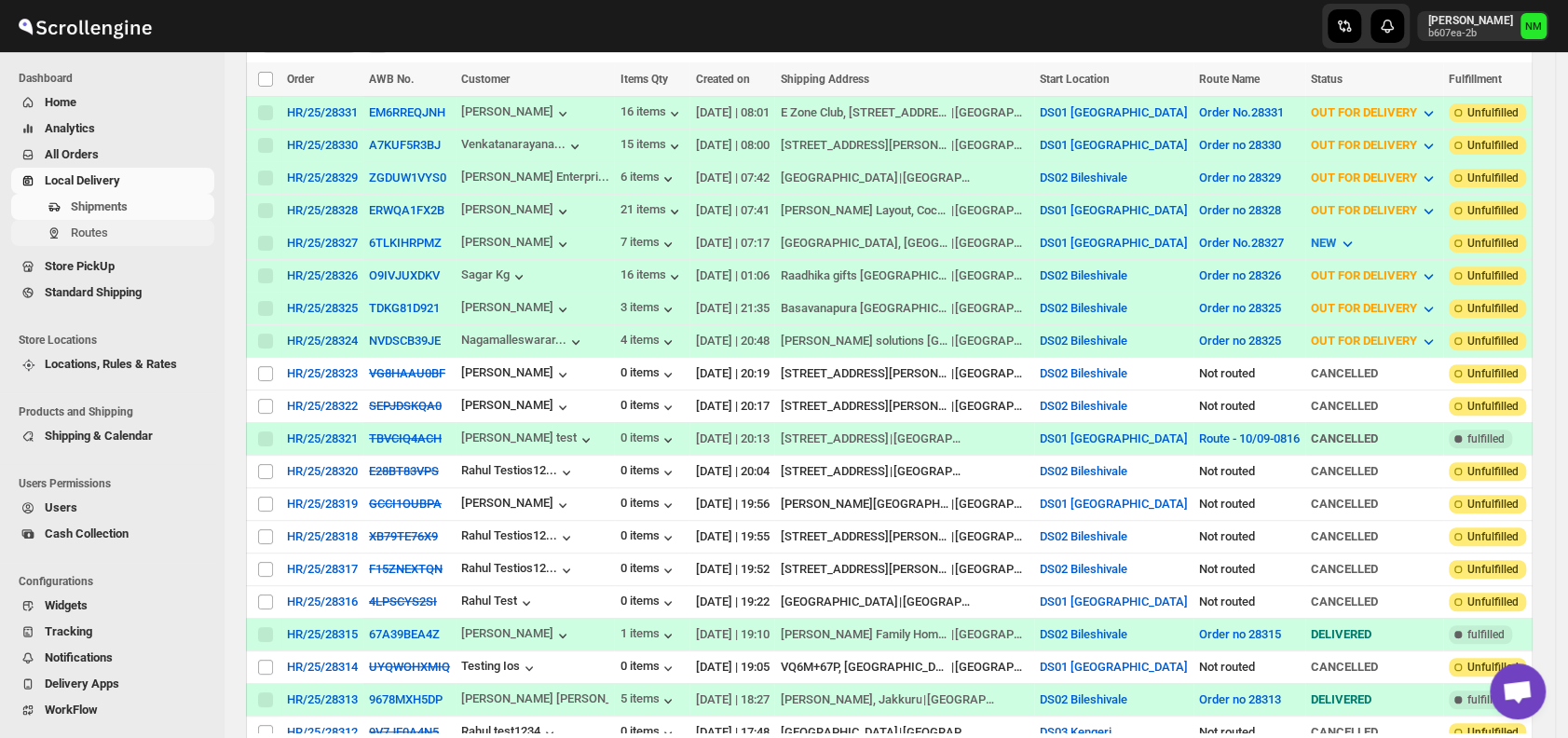
click at [95, 233] on span "Routes" at bounding box center [89, 233] width 37 height 14
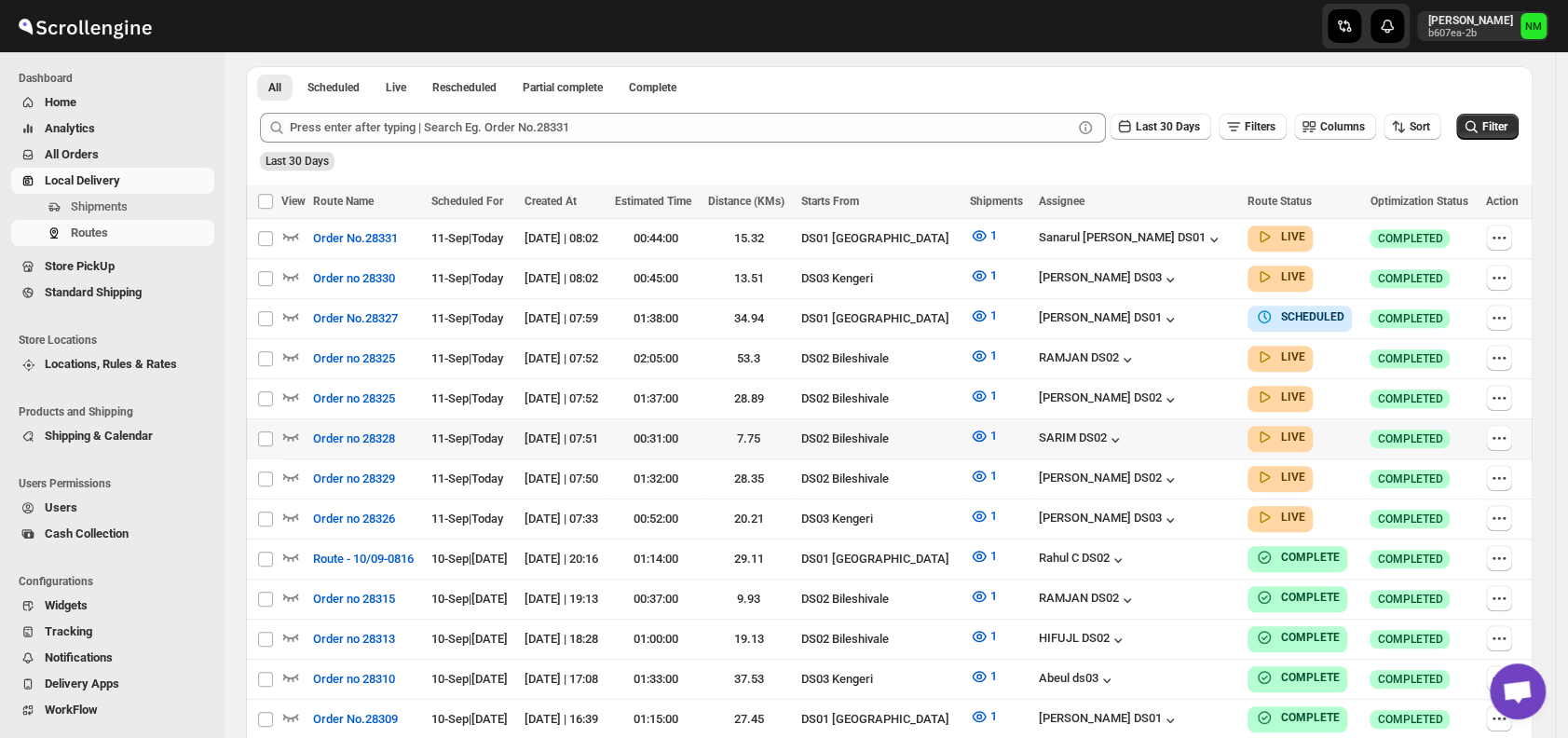
scroll to position [429, 0]
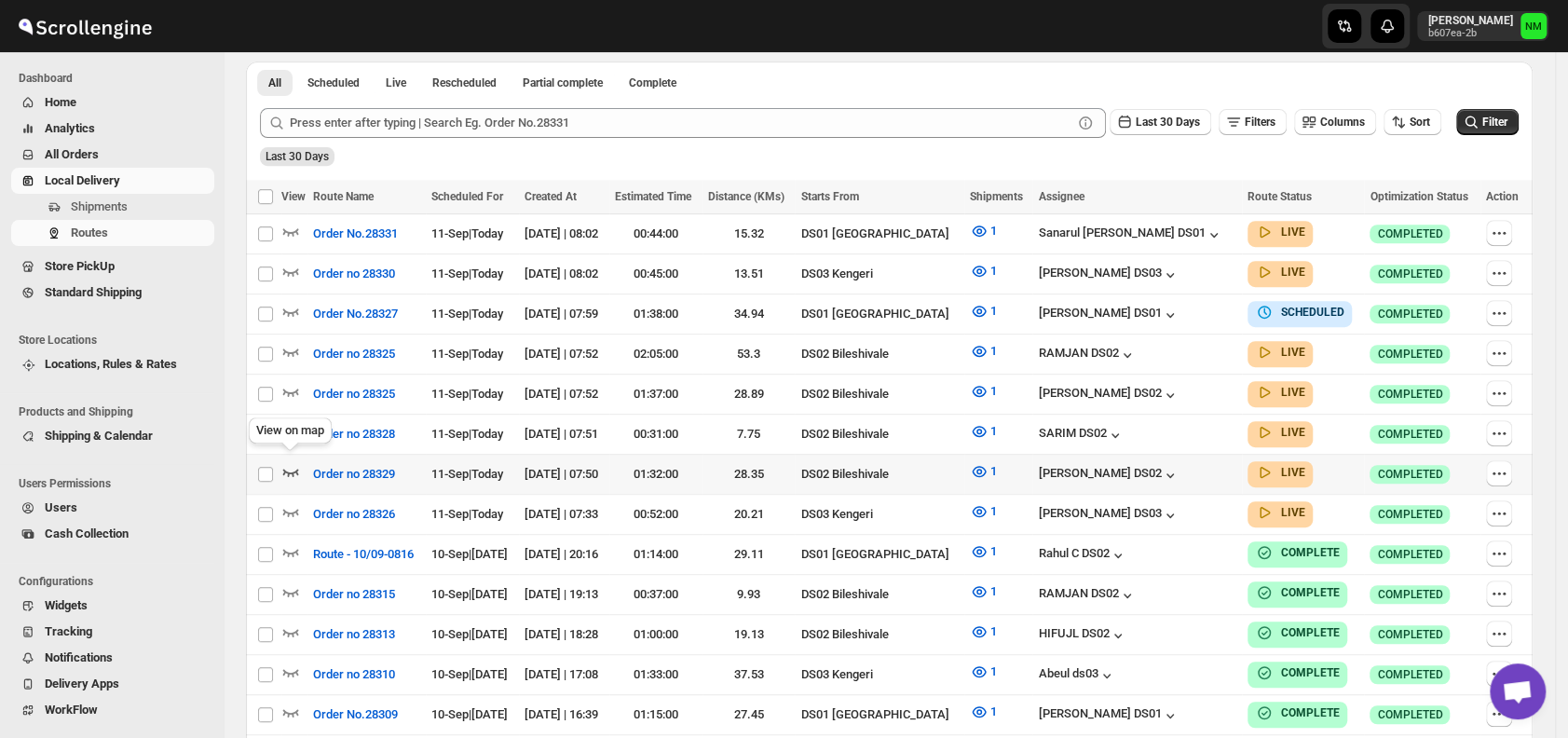
click at [298, 469] on icon "button" at bounding box center [291, 472] width 16 height 7
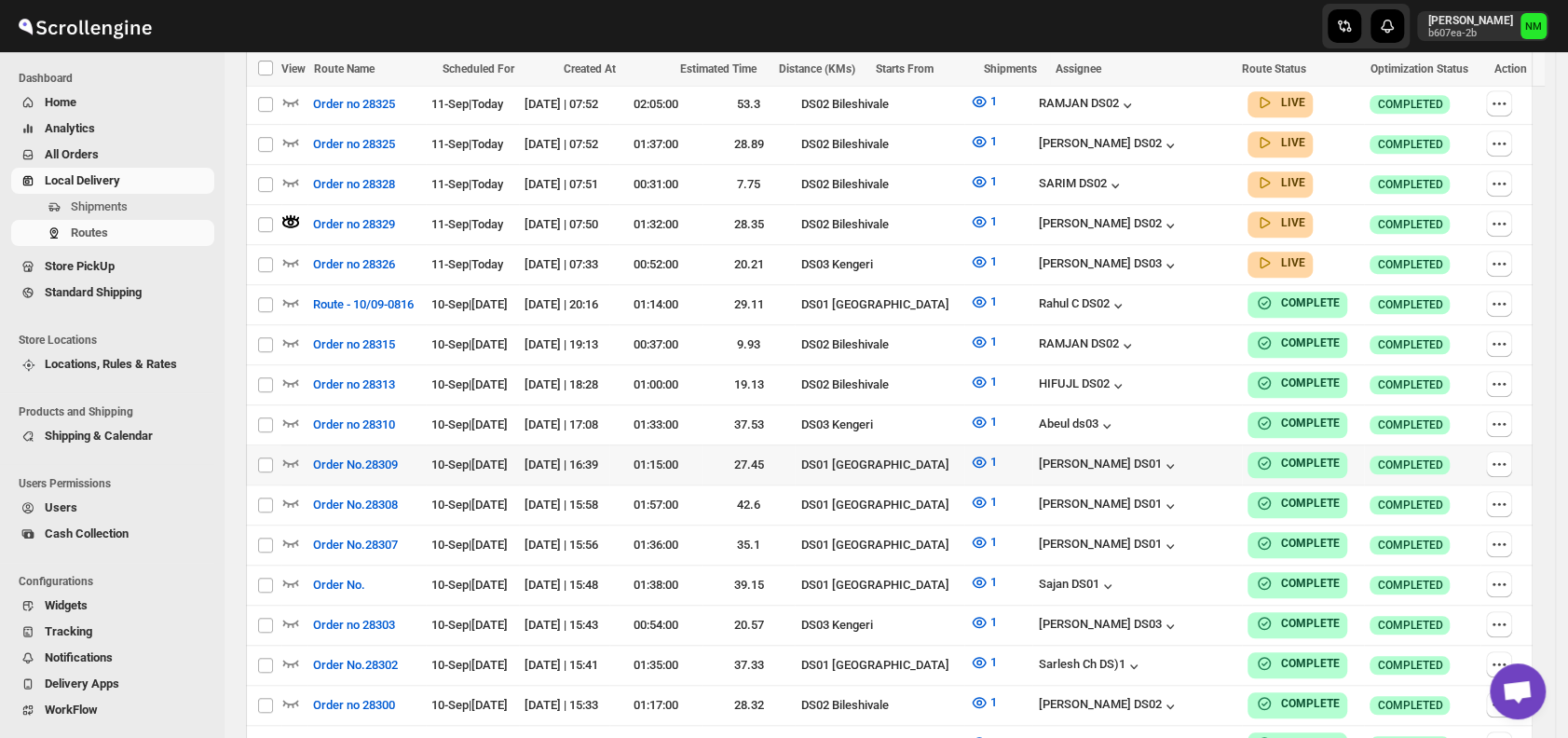
scroll to position [566, 0]
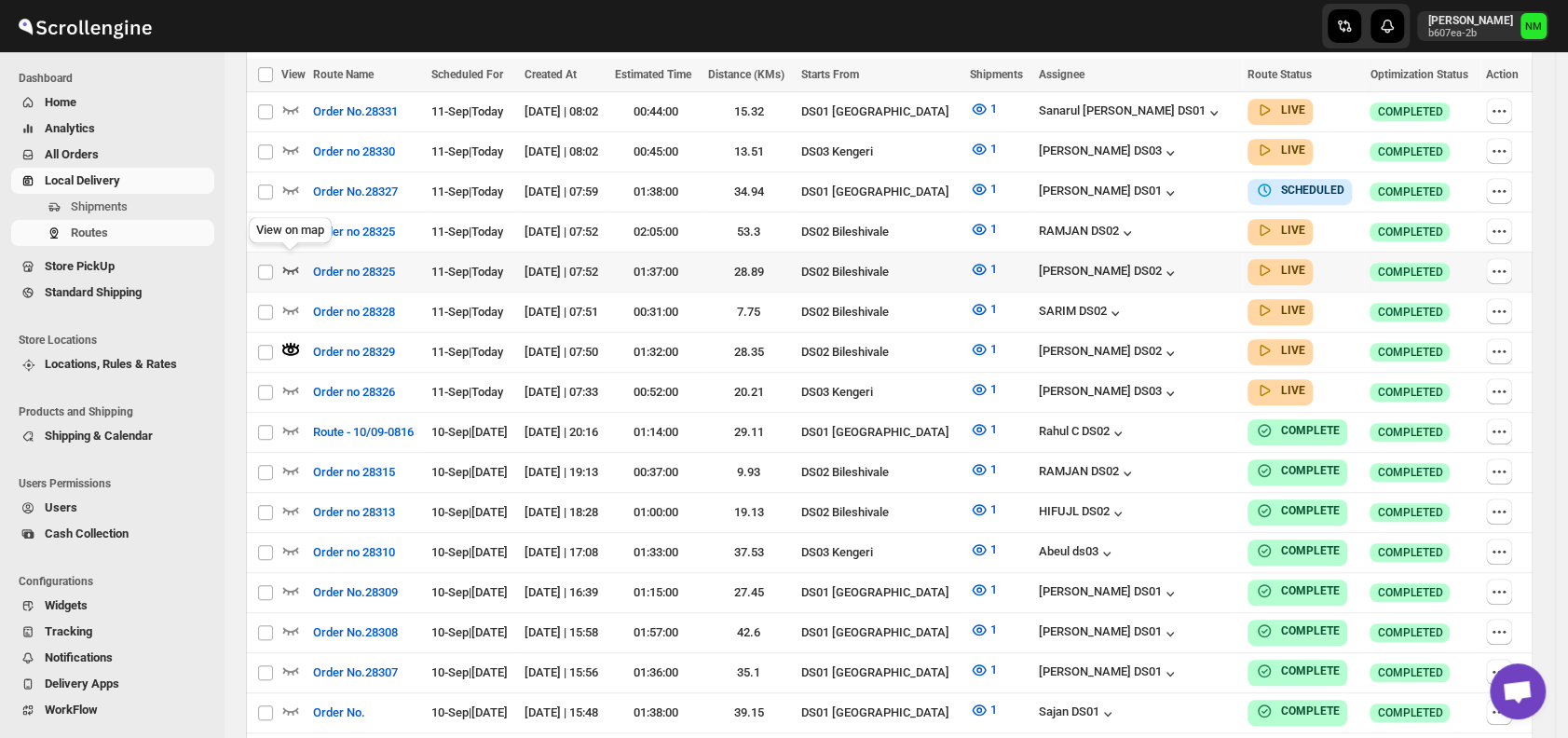
click at [297, 267] on icon "button" at bounding box center [291, 270] width 16 height 7
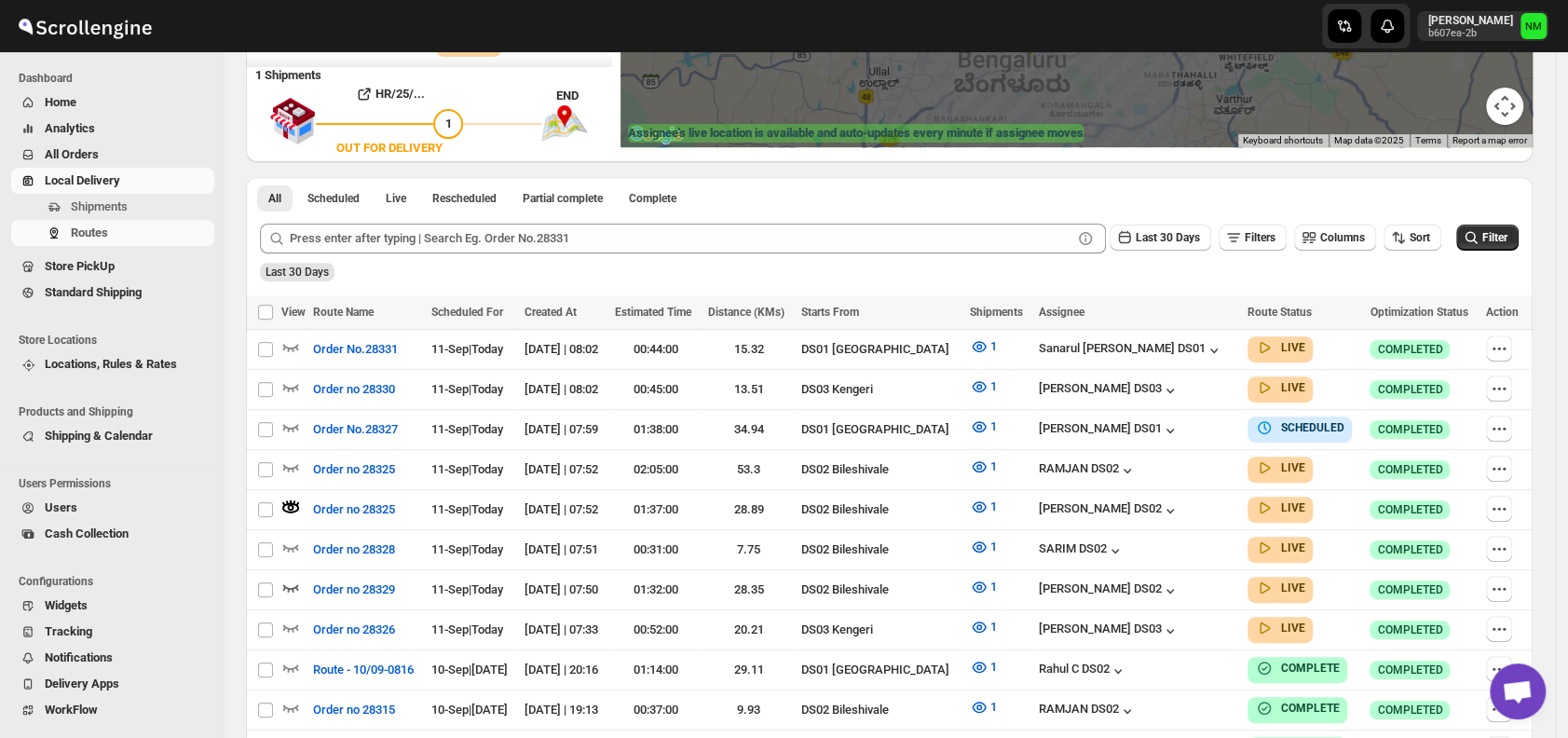
scroll to position [329, 0]
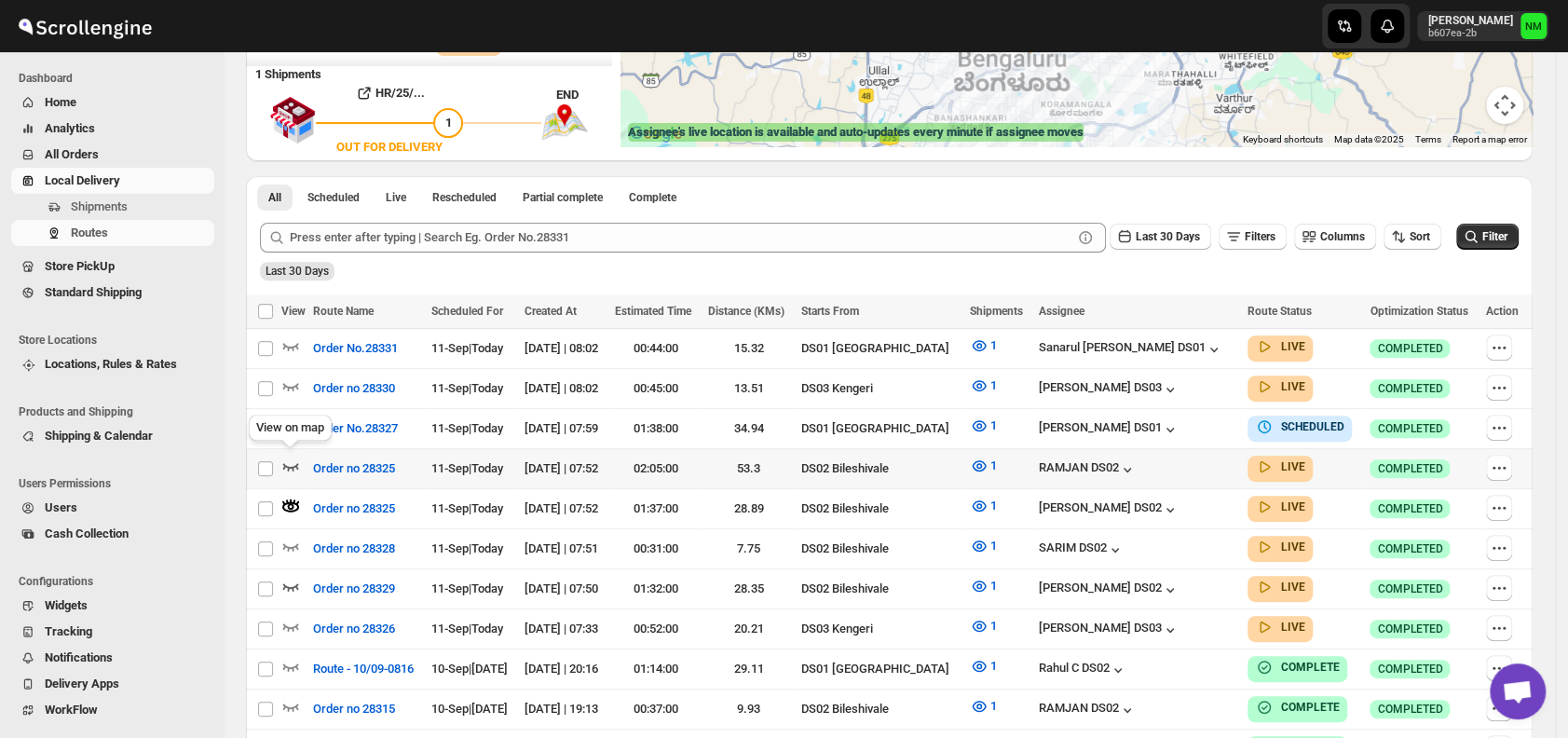
click at [287, 462] on icon "button" at bounding box center [290, 466] width 19 height 19
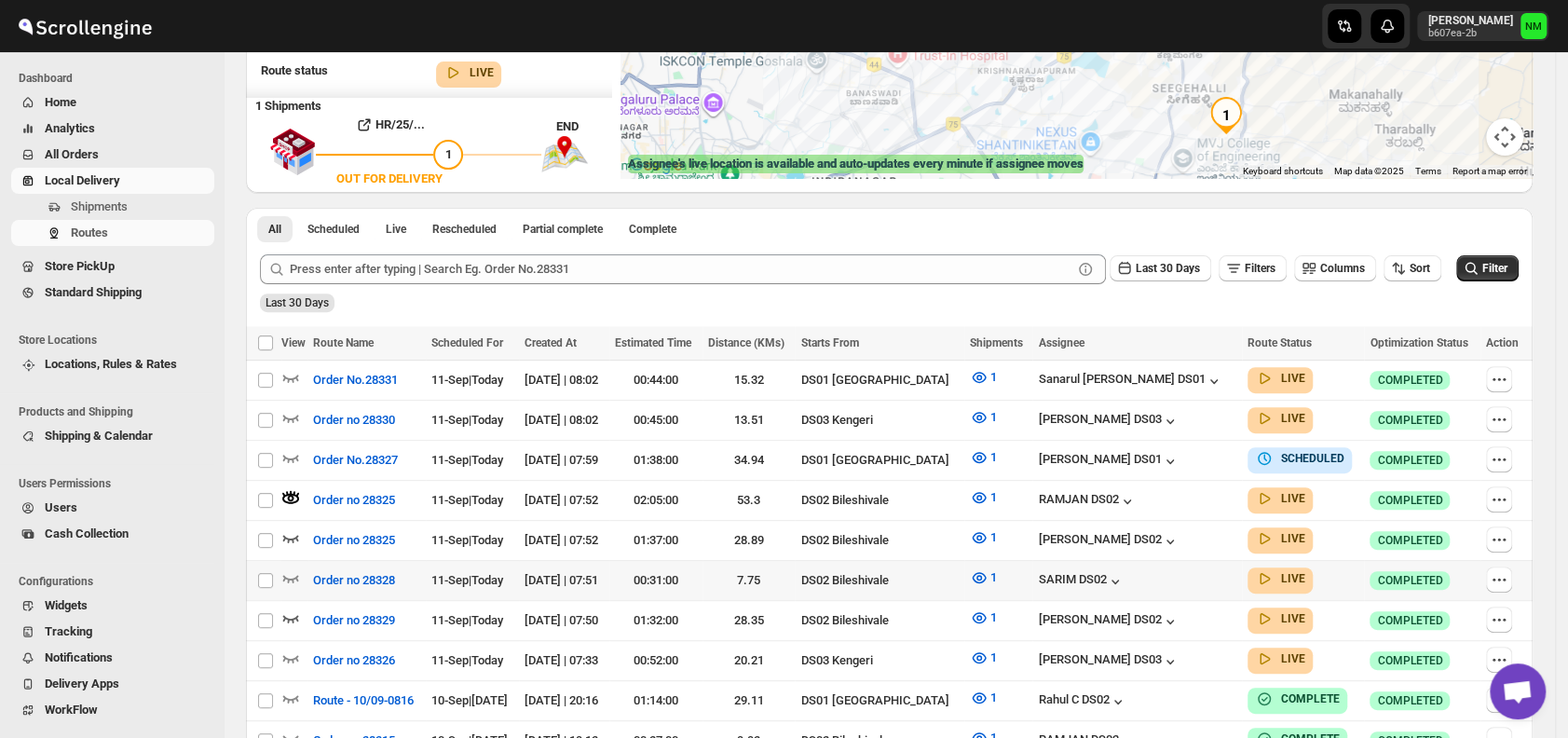
scroll to position [300, 0]
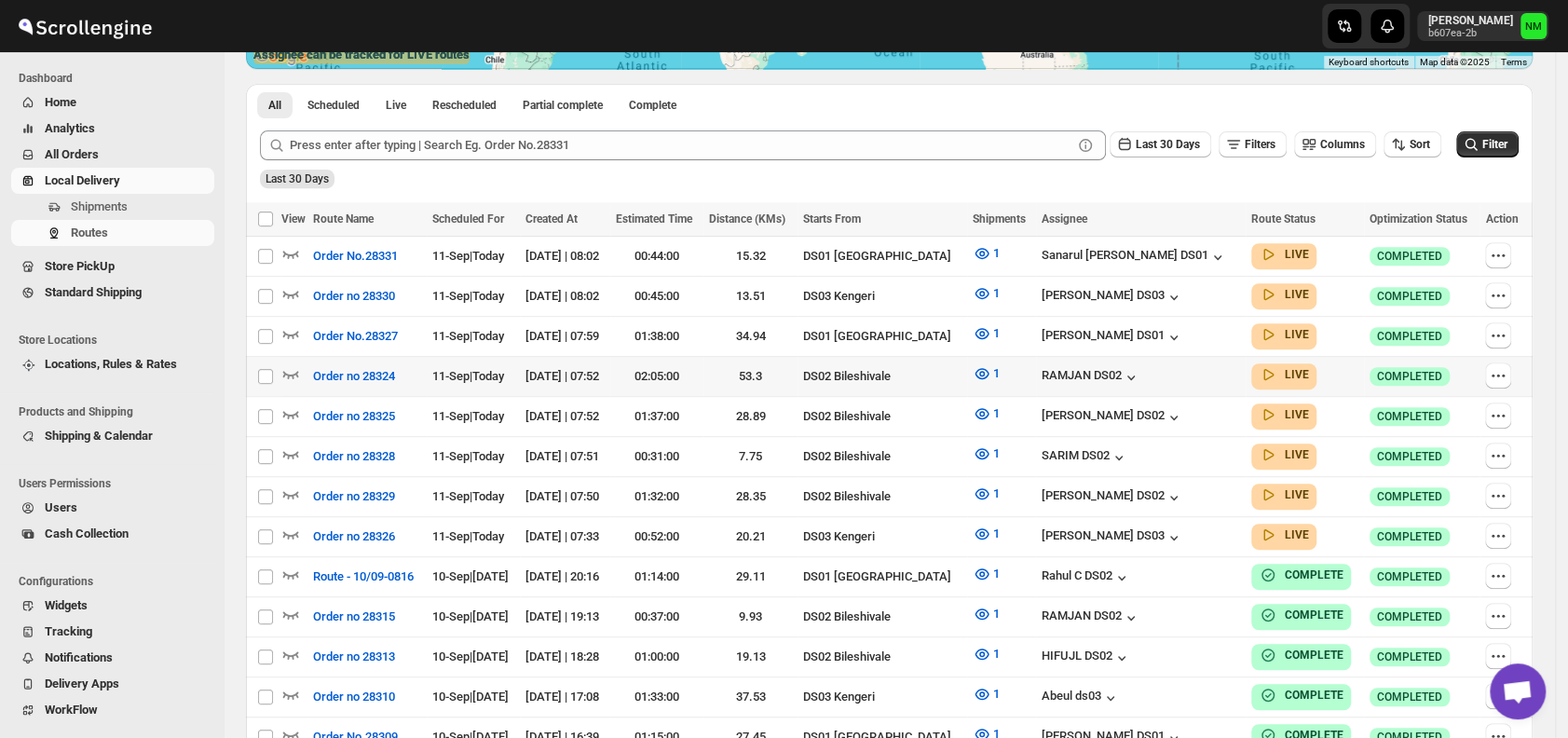
scroll to position [407, 0]
click at [1501, 369] on icon "button" at bounding box center [1498, 374] width 19 height 19
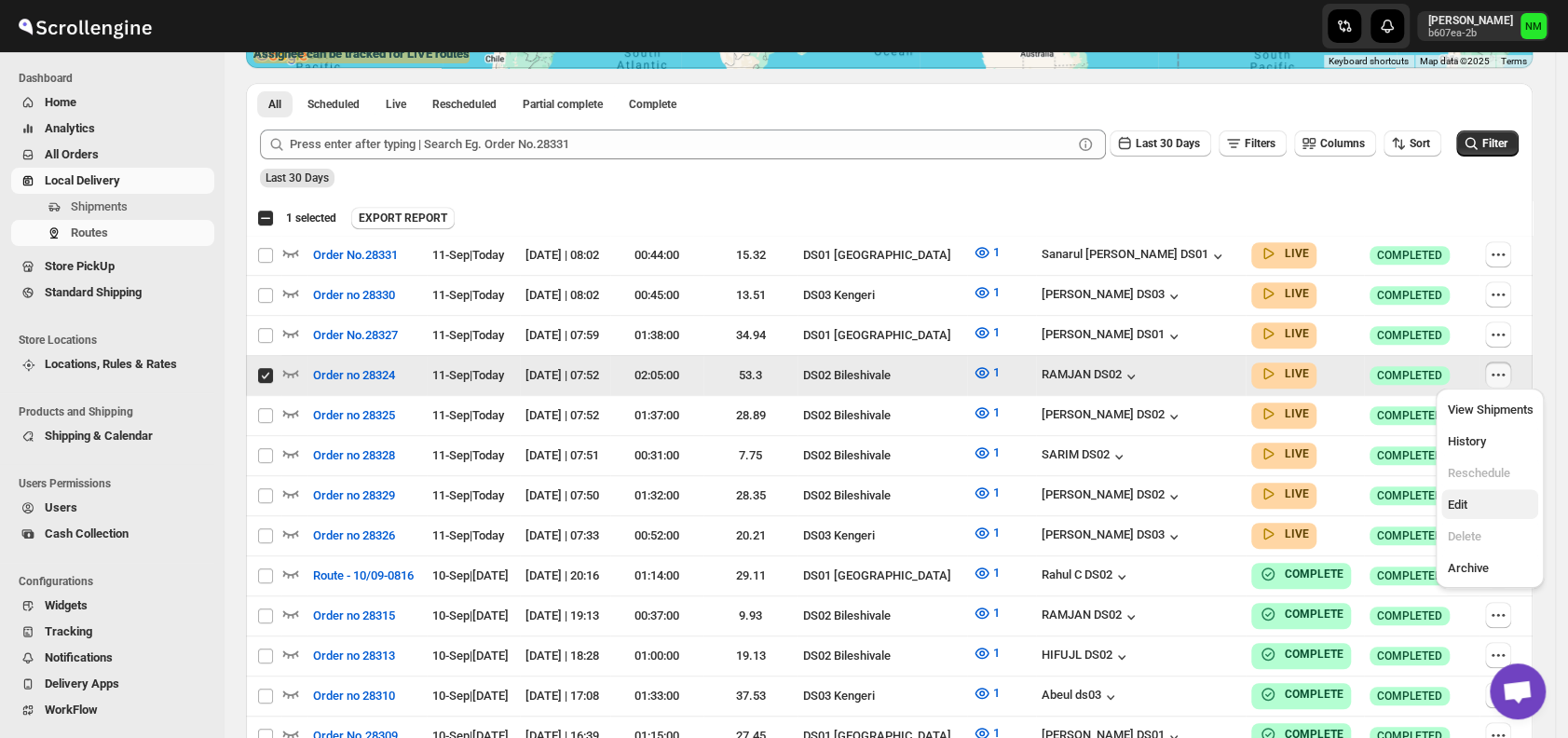
click at [1469, 506] on span "Edit" at bounding box center [1490, 505] width 86 height 19
checkbox input "false"
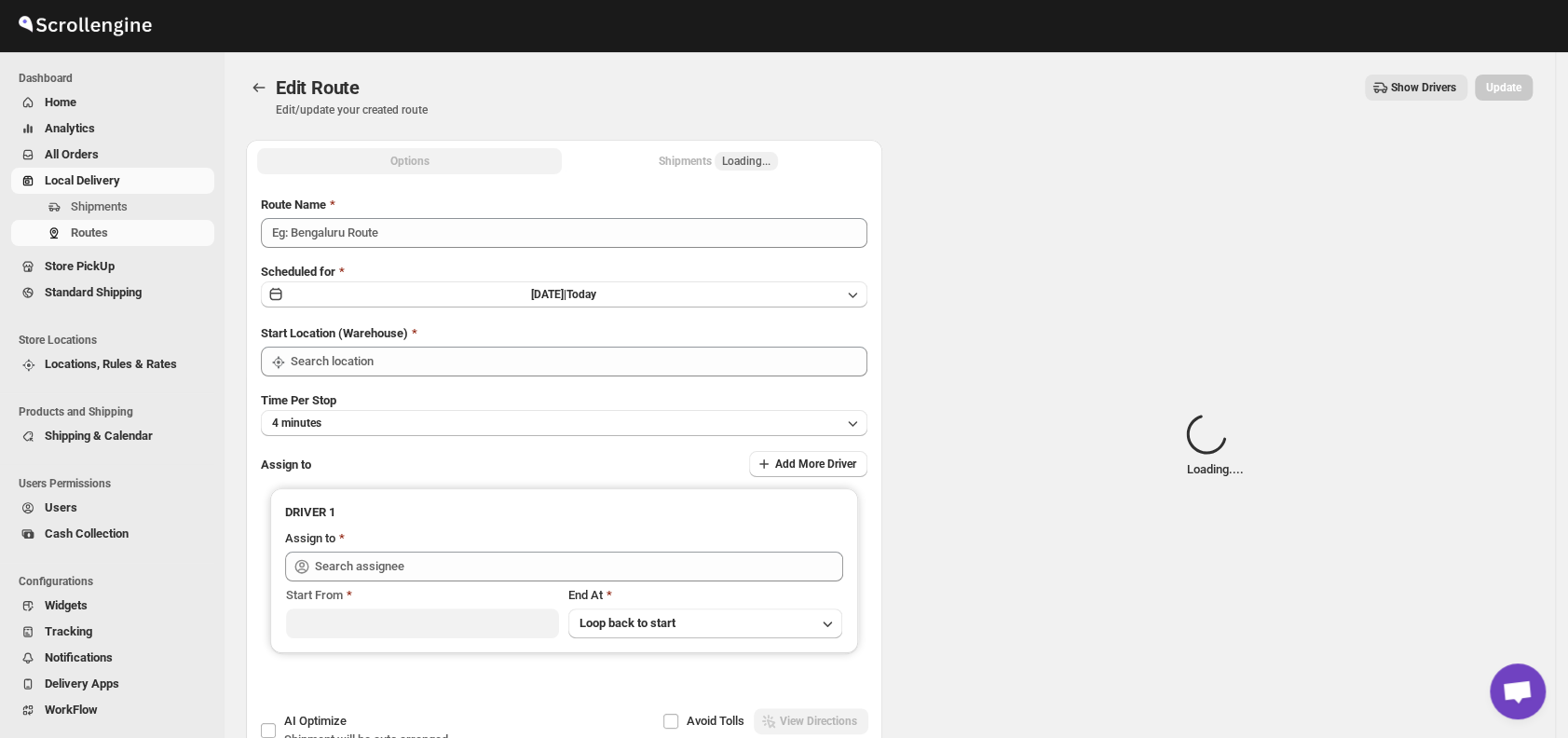
type input "Order no 28324"
type input "DS02 Bileshivale"
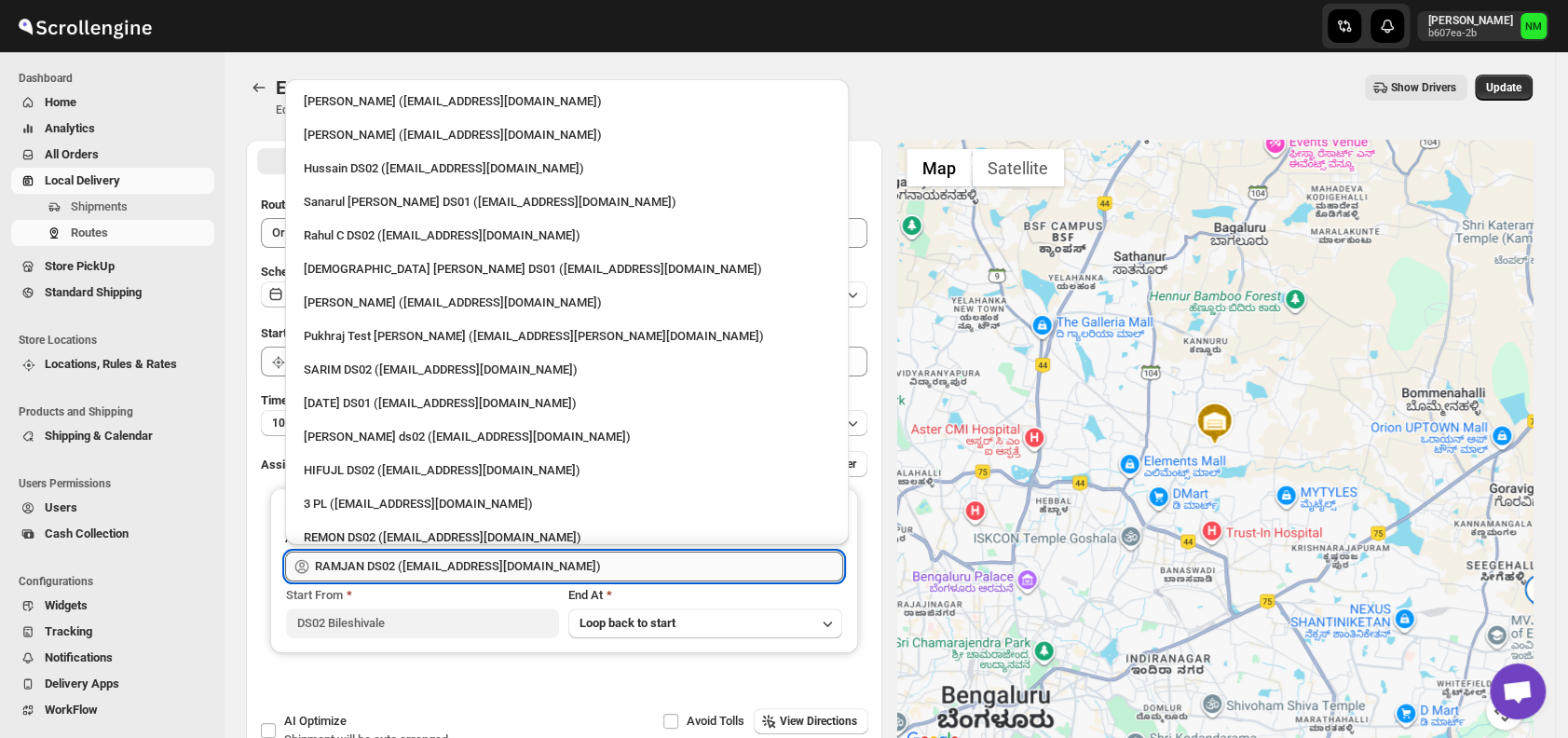
click at [573, 558] on input "RAMJAN DS02 ([EMAIL_ADDRESS][DOMAIN_NAME])" at bounding box center [579, 567] width 528 height 30
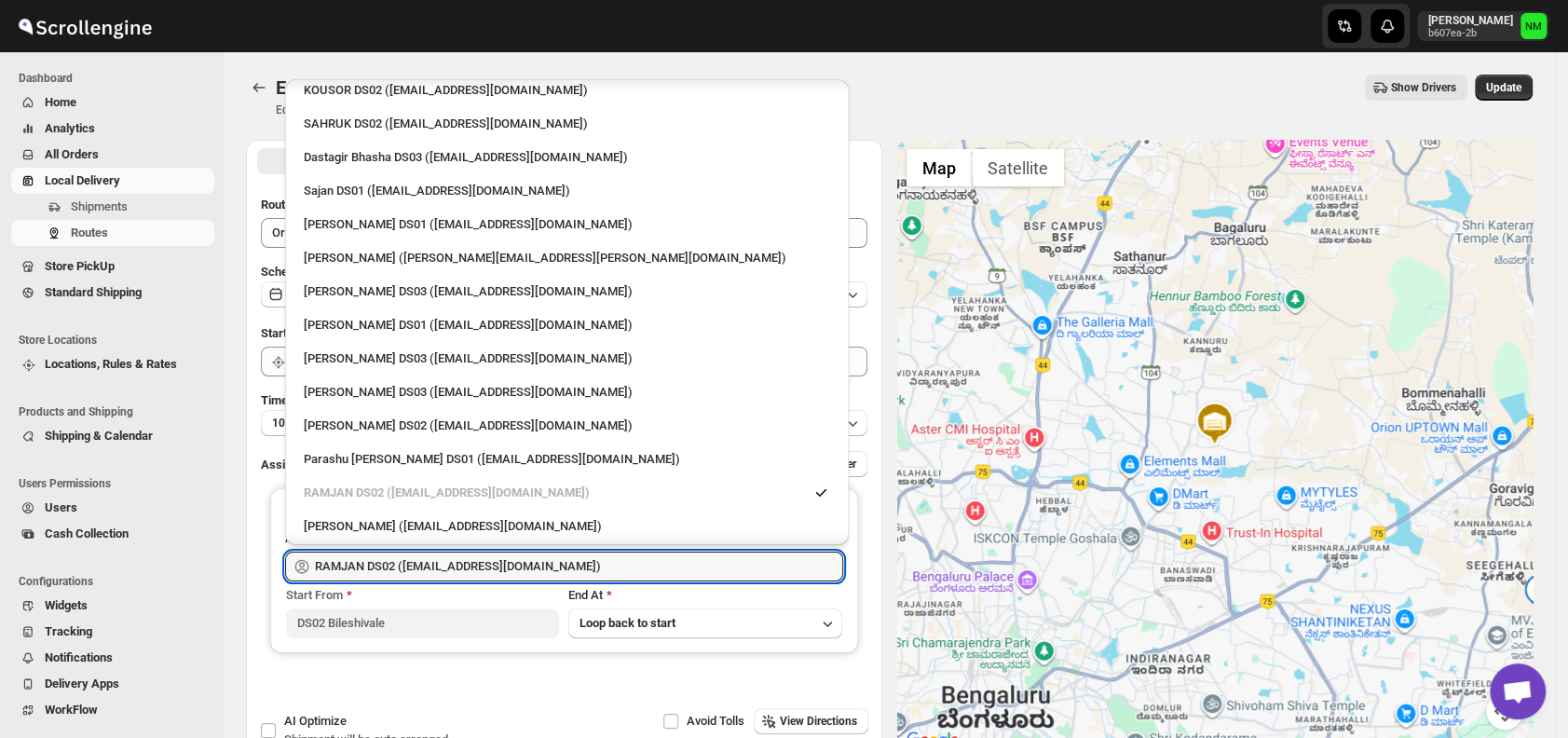
scroll to position [1118, 0]
click at [347, 186] on div "Sajan DS01 ([EMAIL_ADDRESS][DOMAIN_NAME])" at bounding box center [567, 191] width 526 height 19
type input "Sajan DS01 ([EMAIL_ADDRESS][DOMAIN_NAME])"
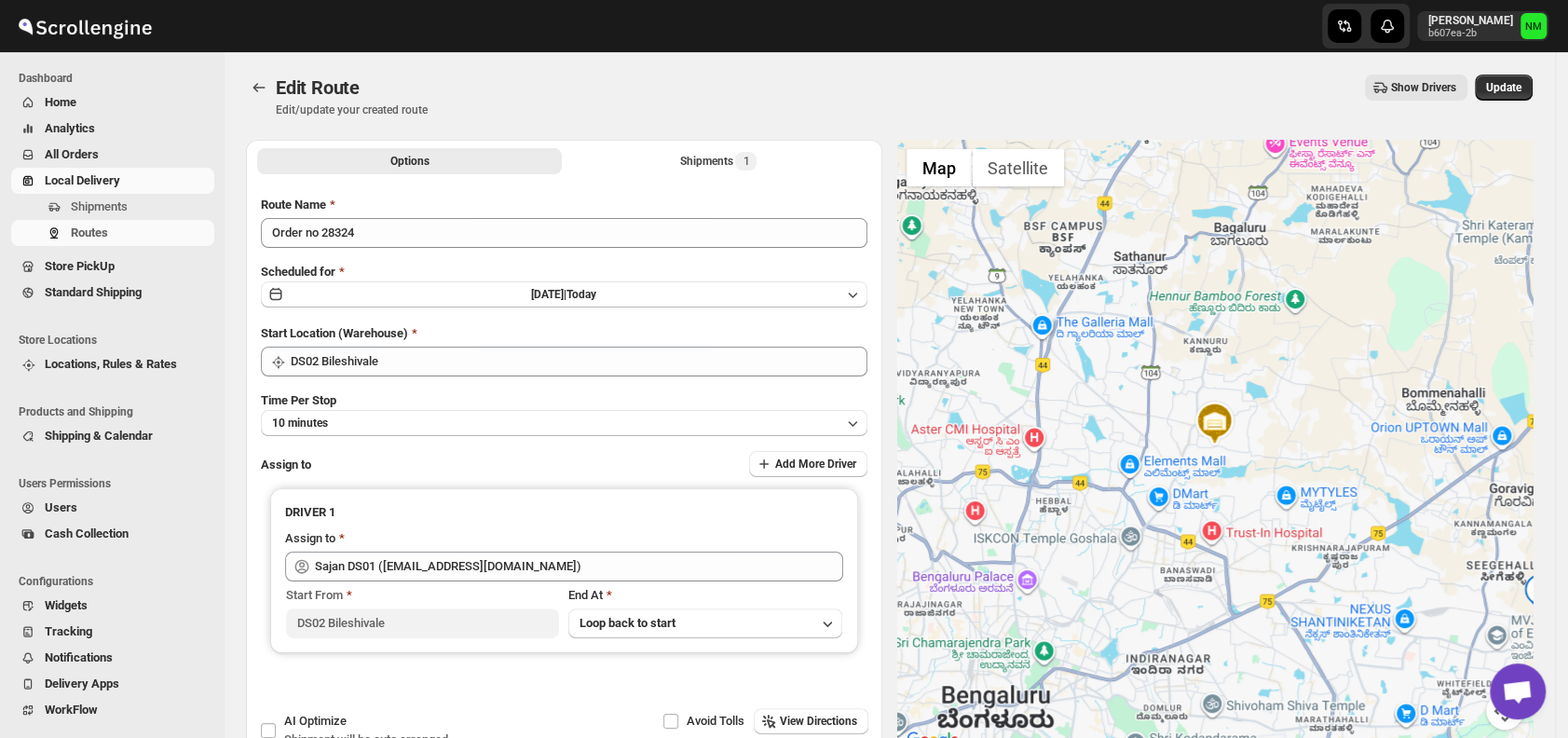
click at [565, 335] on div "Start Location (Warehouse)" at bounding box center [564, 333] width 607 height 19
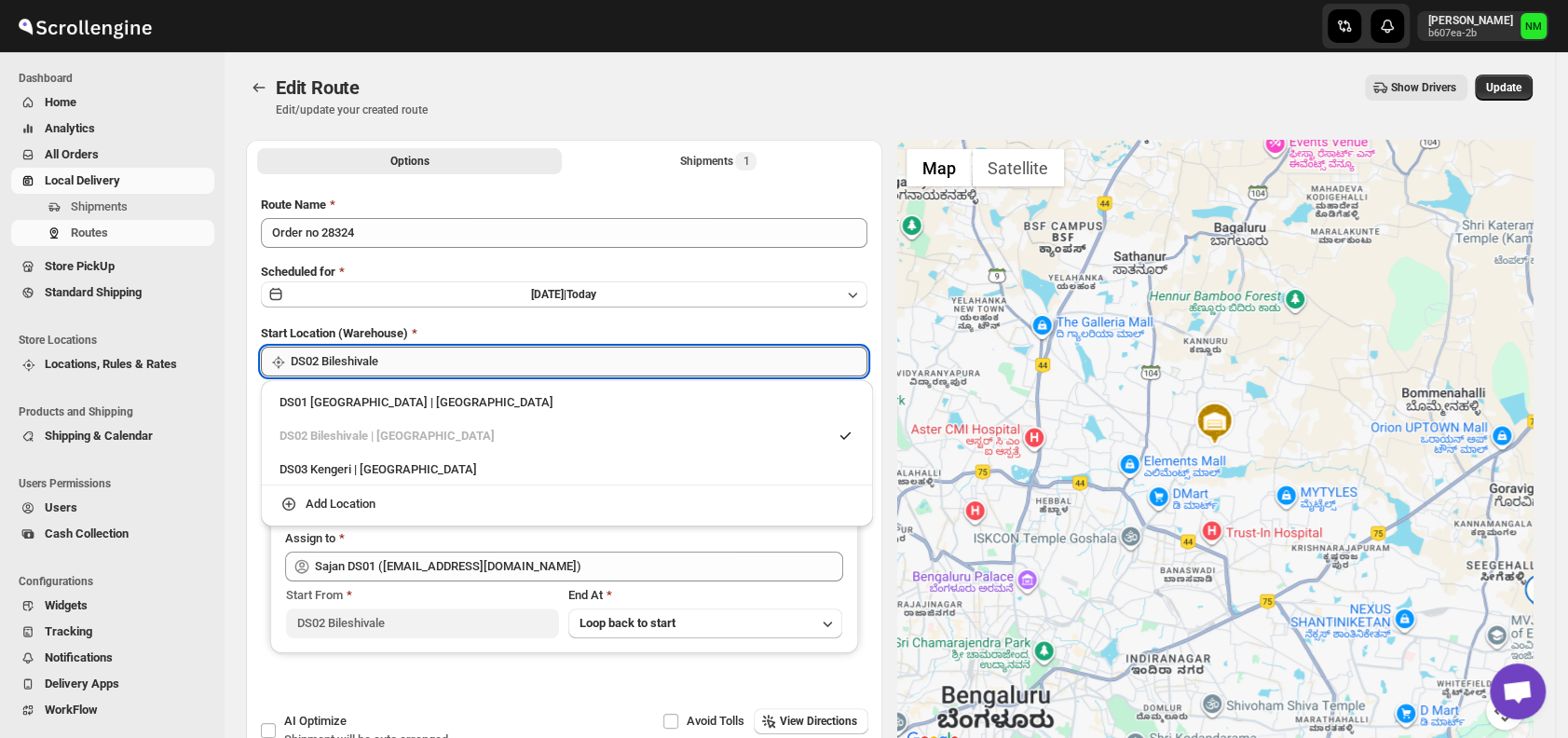
click at [526, 347] on input "DS02 Bileshivale" at bounding box center [579, 362] width 577 height 30
click at [315, 399] on div "DS01 Sarjapur | Bengaluru" at bounding box center [567, 402] width 575 height 19
type input "DS01 [GEOGRAPHIC_DATA]"
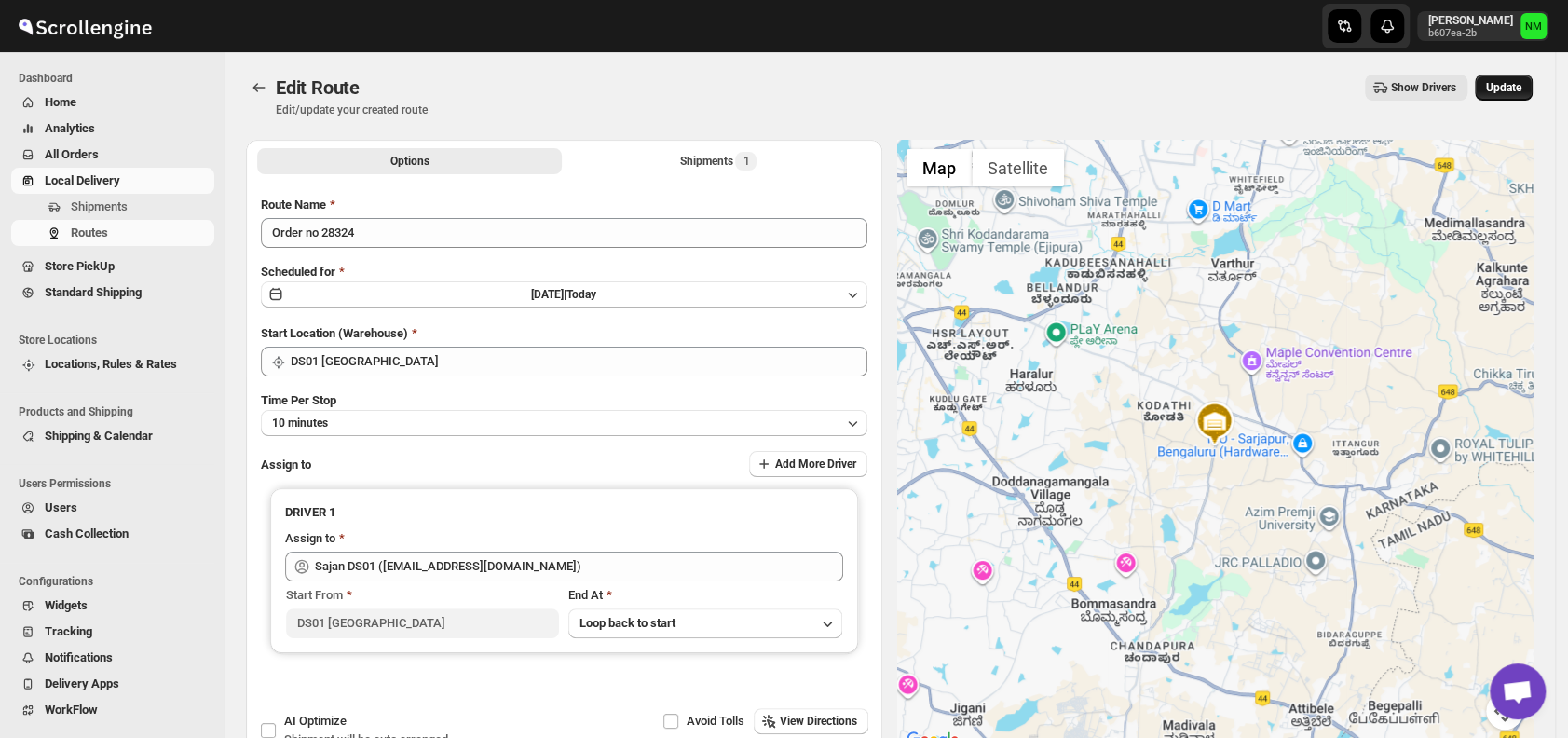
click at [1517, 86] on span "Update" at bounding box center [1503, 87] width 35 height 15
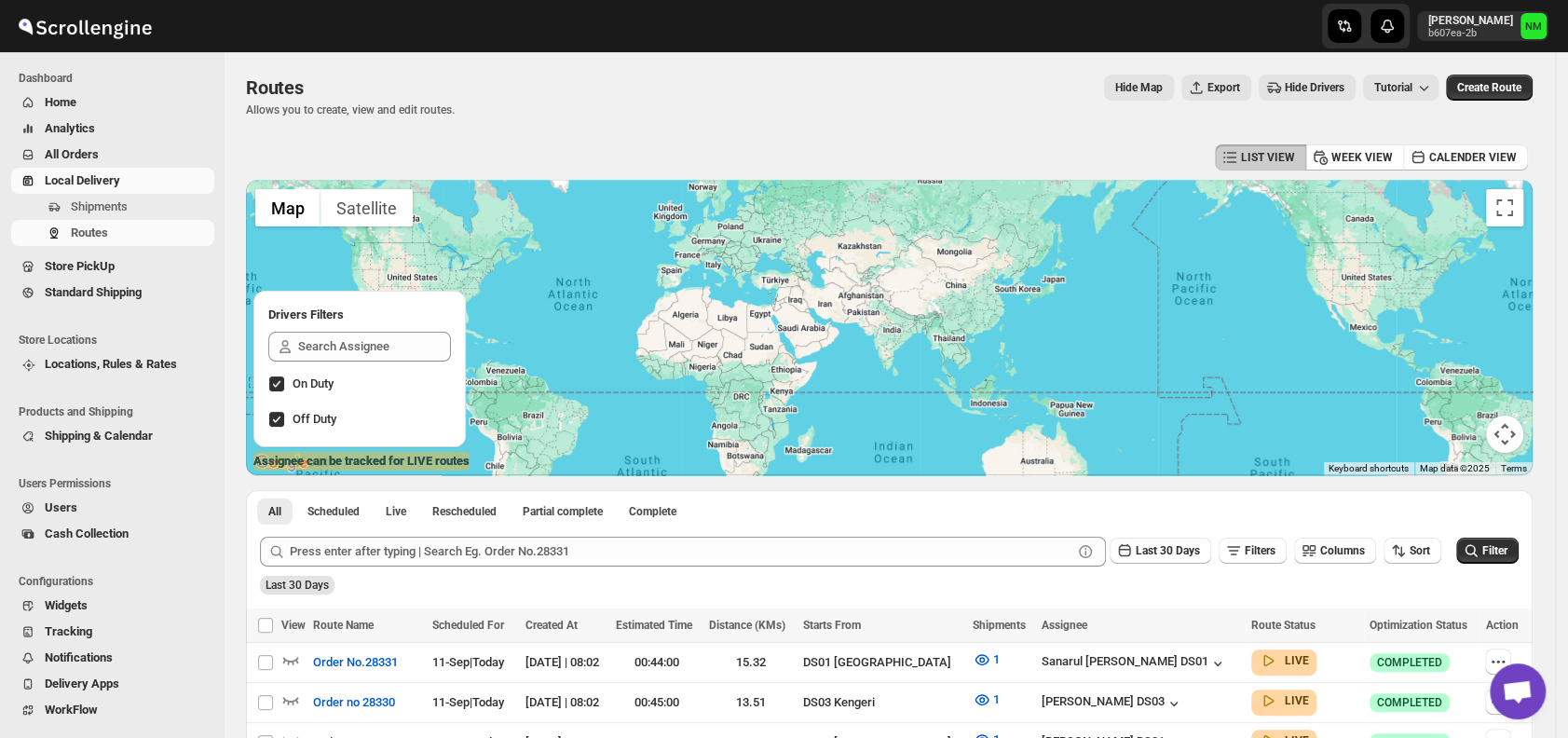
scroll to position [277, 0]
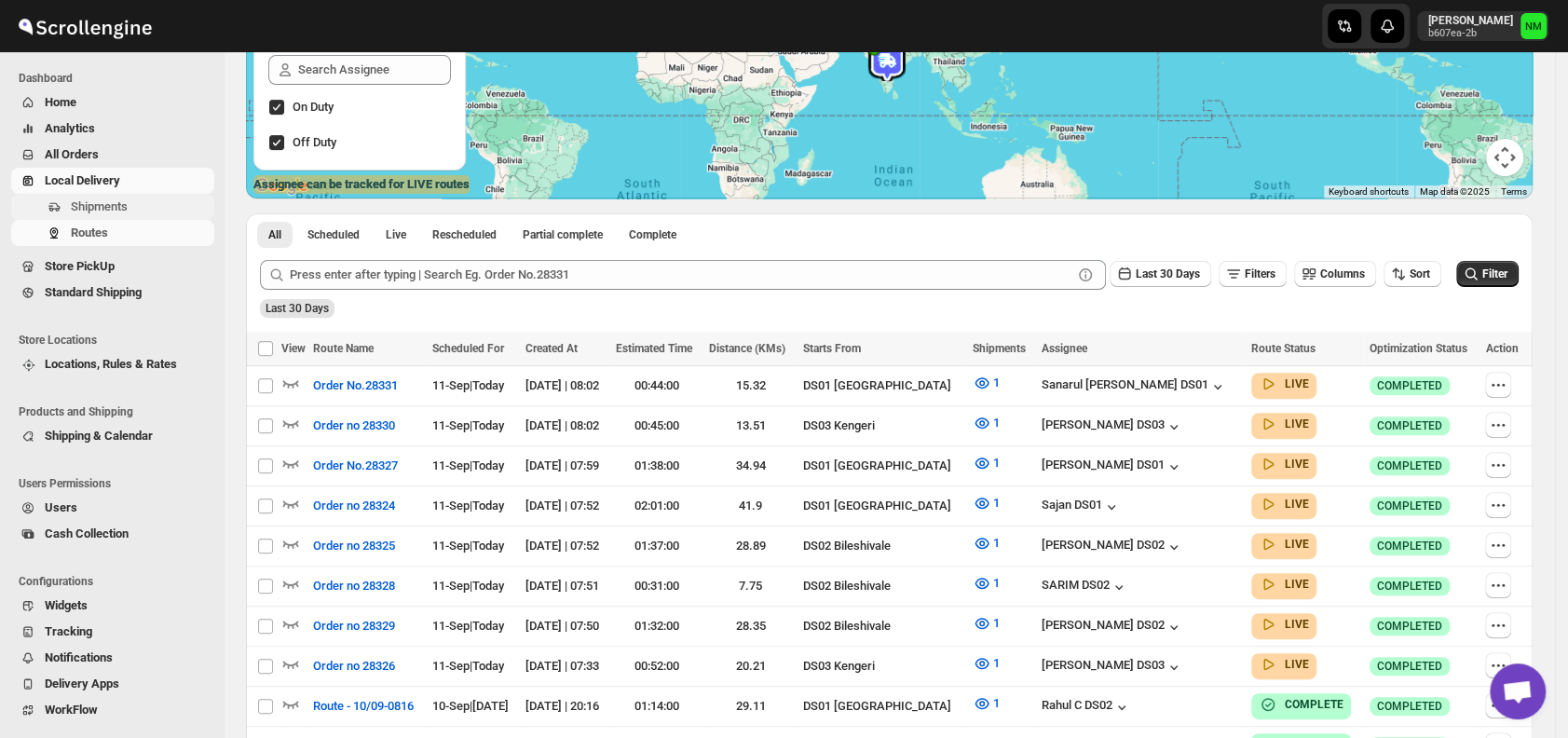
click at [99, 202] on span "Shipments" at bounding box center [99, 206] width 57 height 14
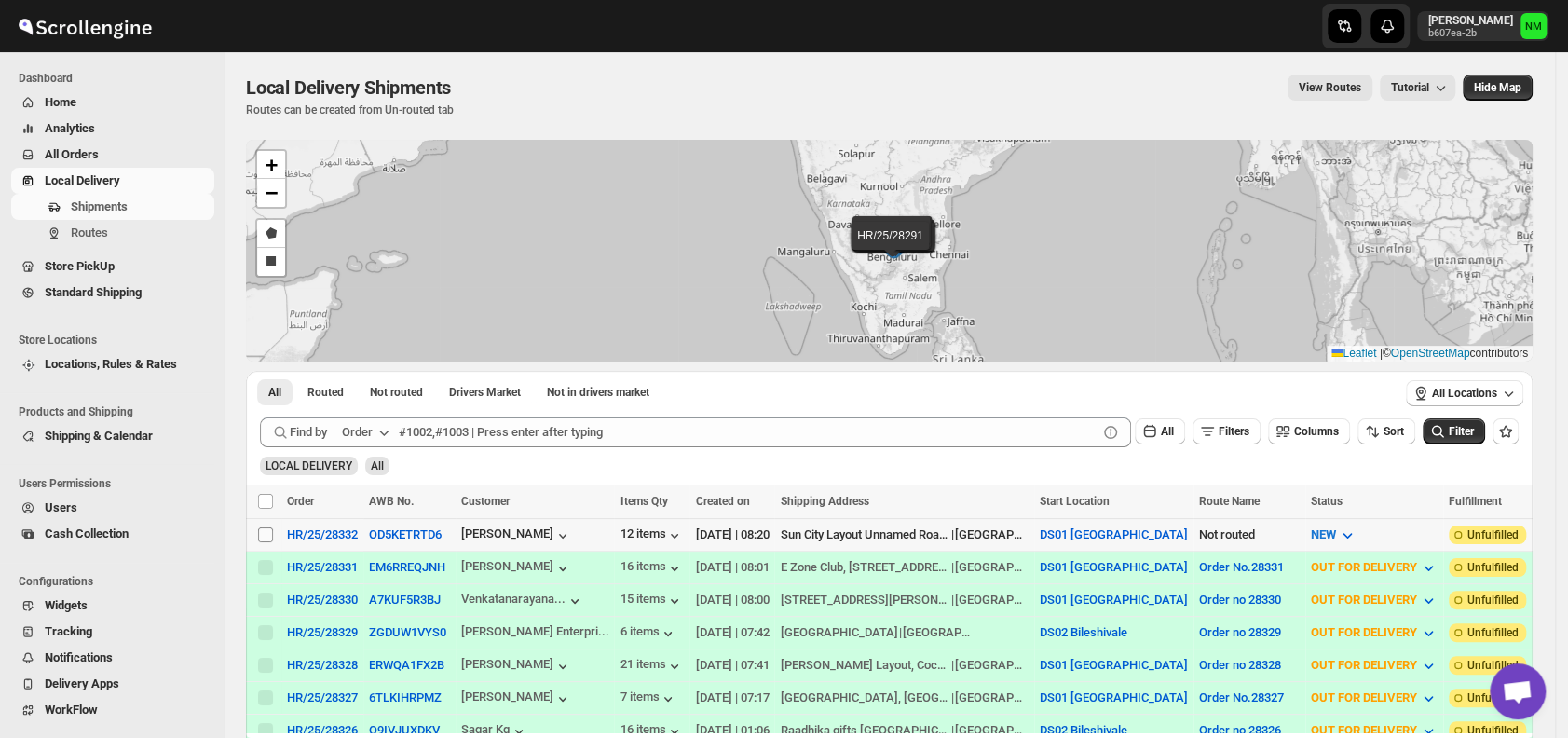
click at [270, 533] on input "Select shipment" at bounding box center [265, 534] width 15 height 15
checkbox input "true"
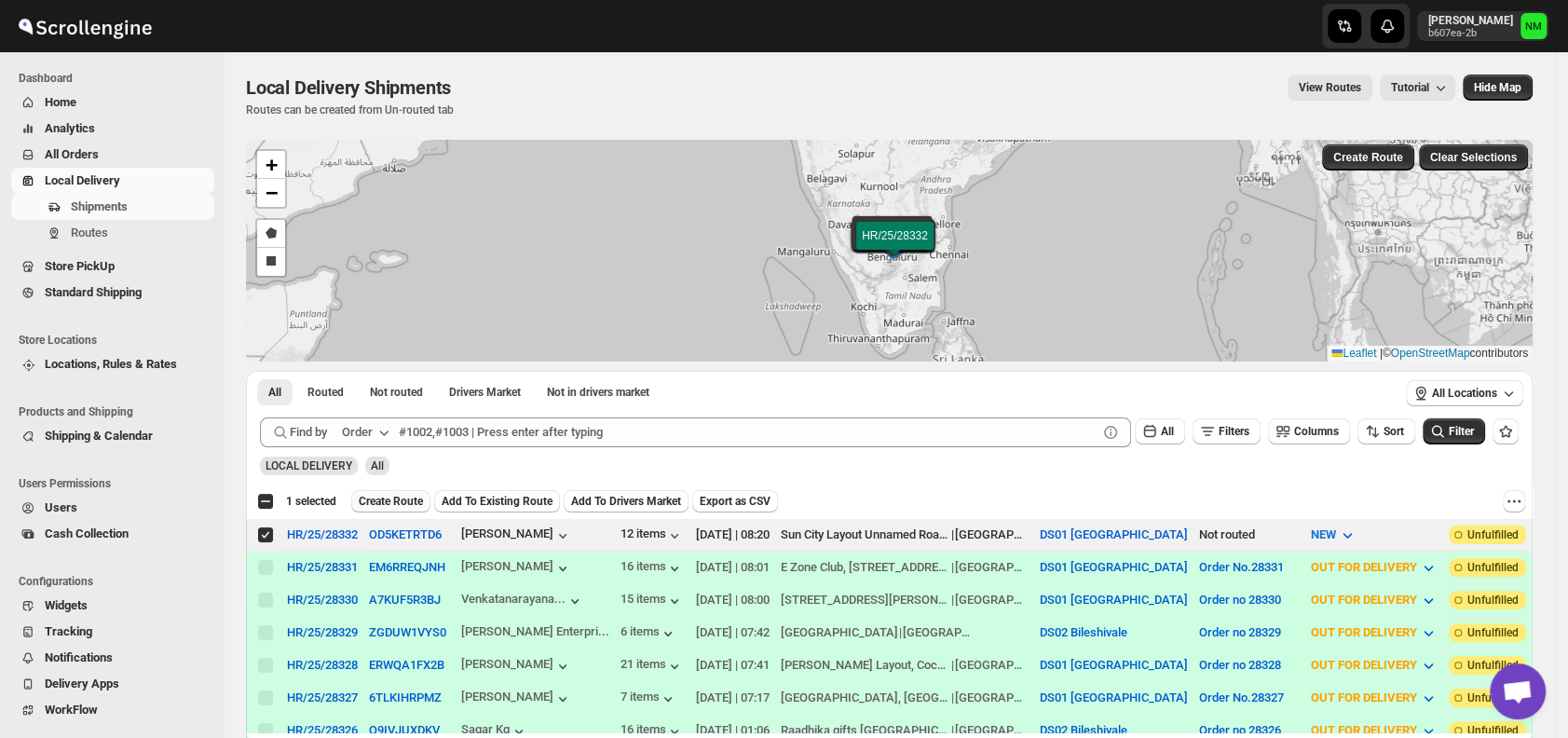
click at [377, 507] on span "Create Route" at bounding box center [391, 501] width 64 height 15
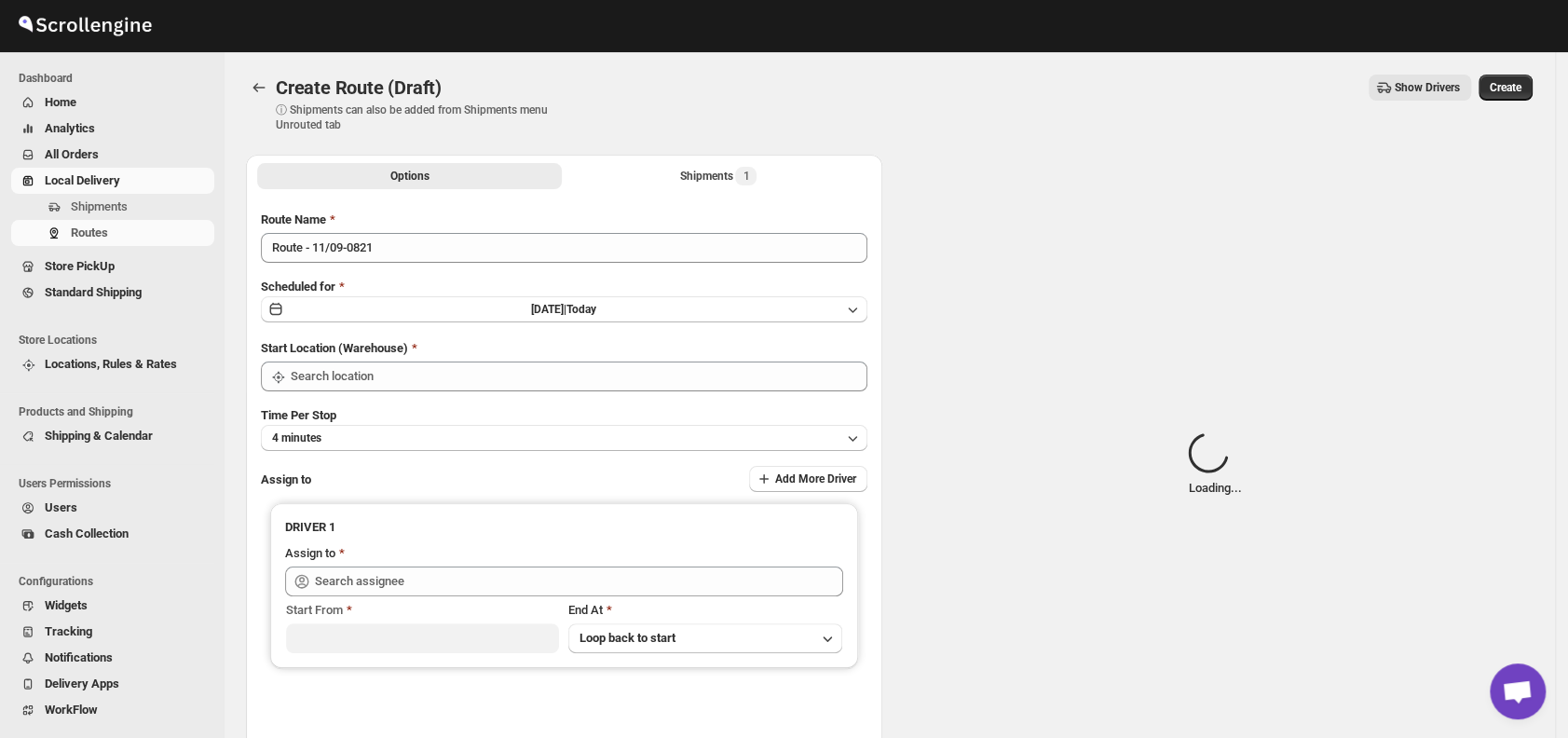
type input "DS01 [GEOGRAPHIC_DATA]"
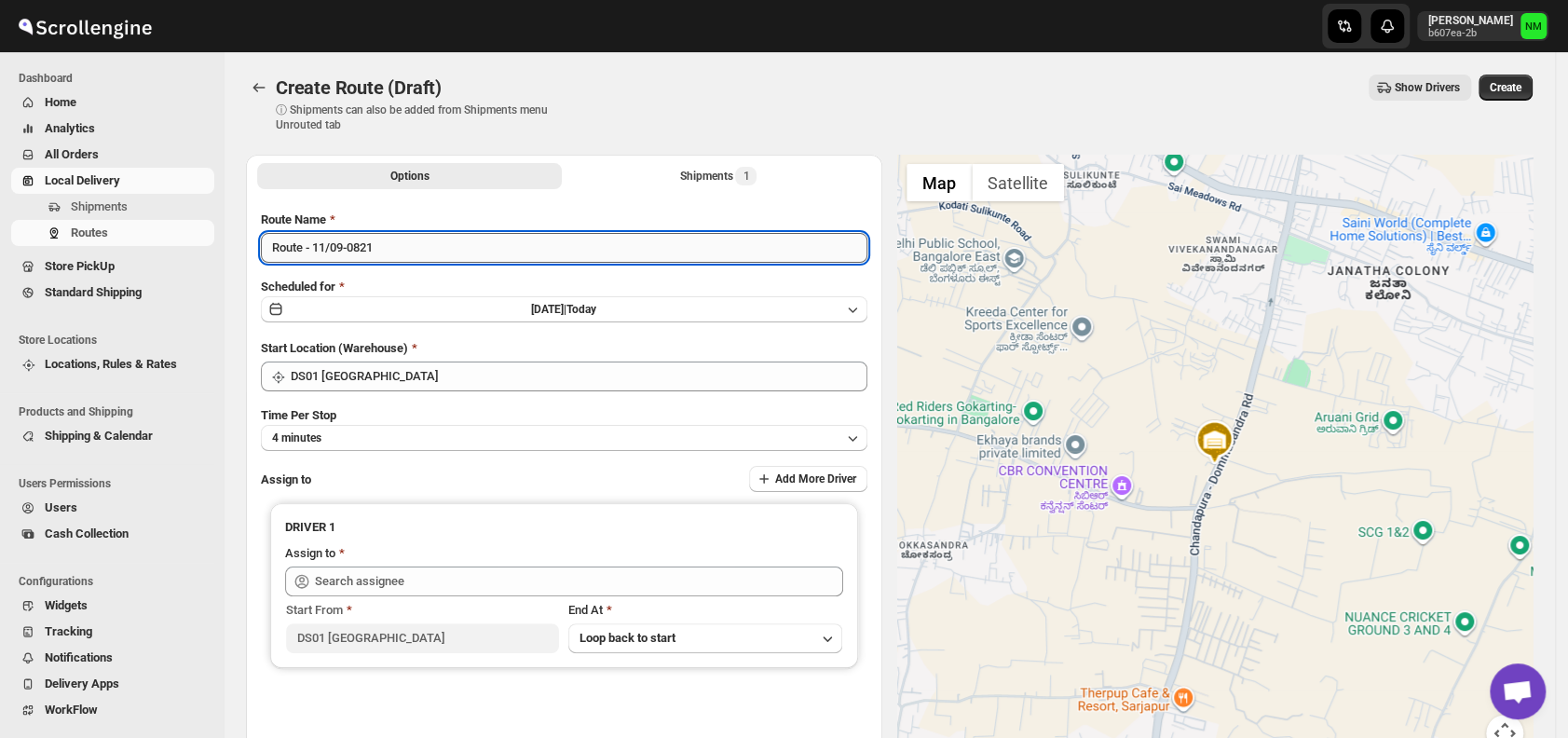
click at [412, 255] on input "Route - 11/09-0821" at bounding box center [564, 248] width 607 height 30
type input "R"
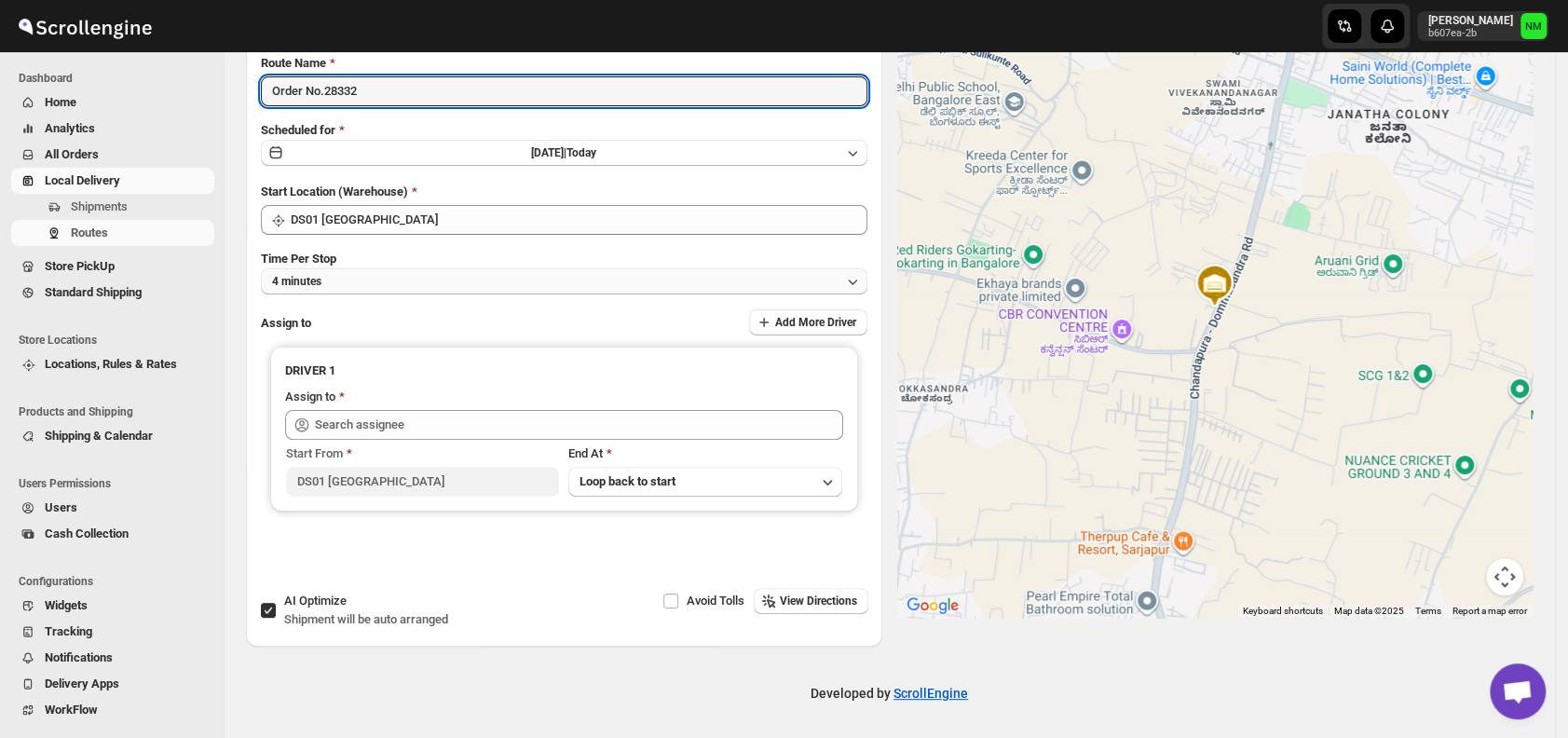
type input "Order No.28332"
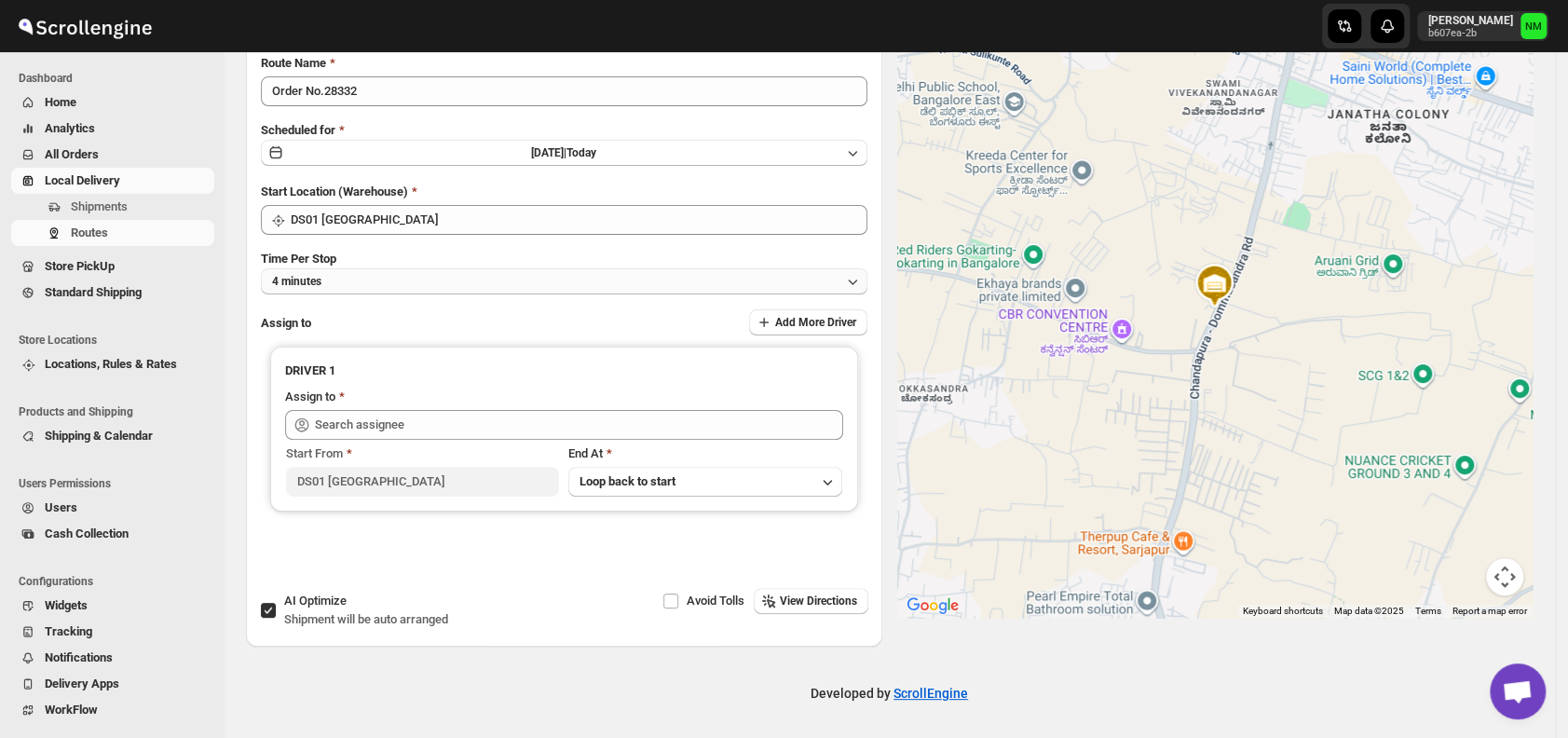
click at [380, 283] on button "4 minutes" at bounding box center [564, 281] width 607 height 26
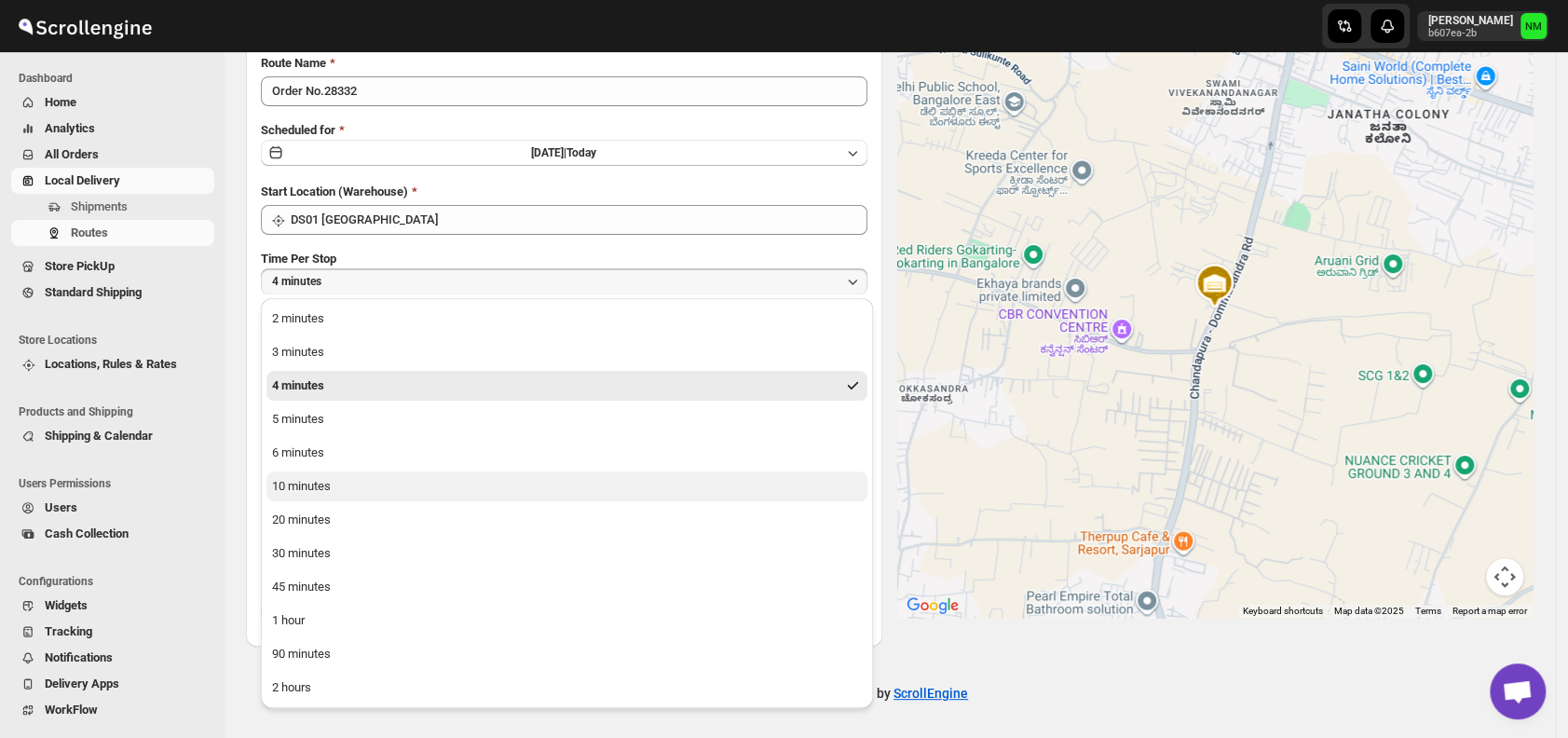
click at [361, 474] on button "10 minutes" at bounding box center [567, 487] width 601 height 30
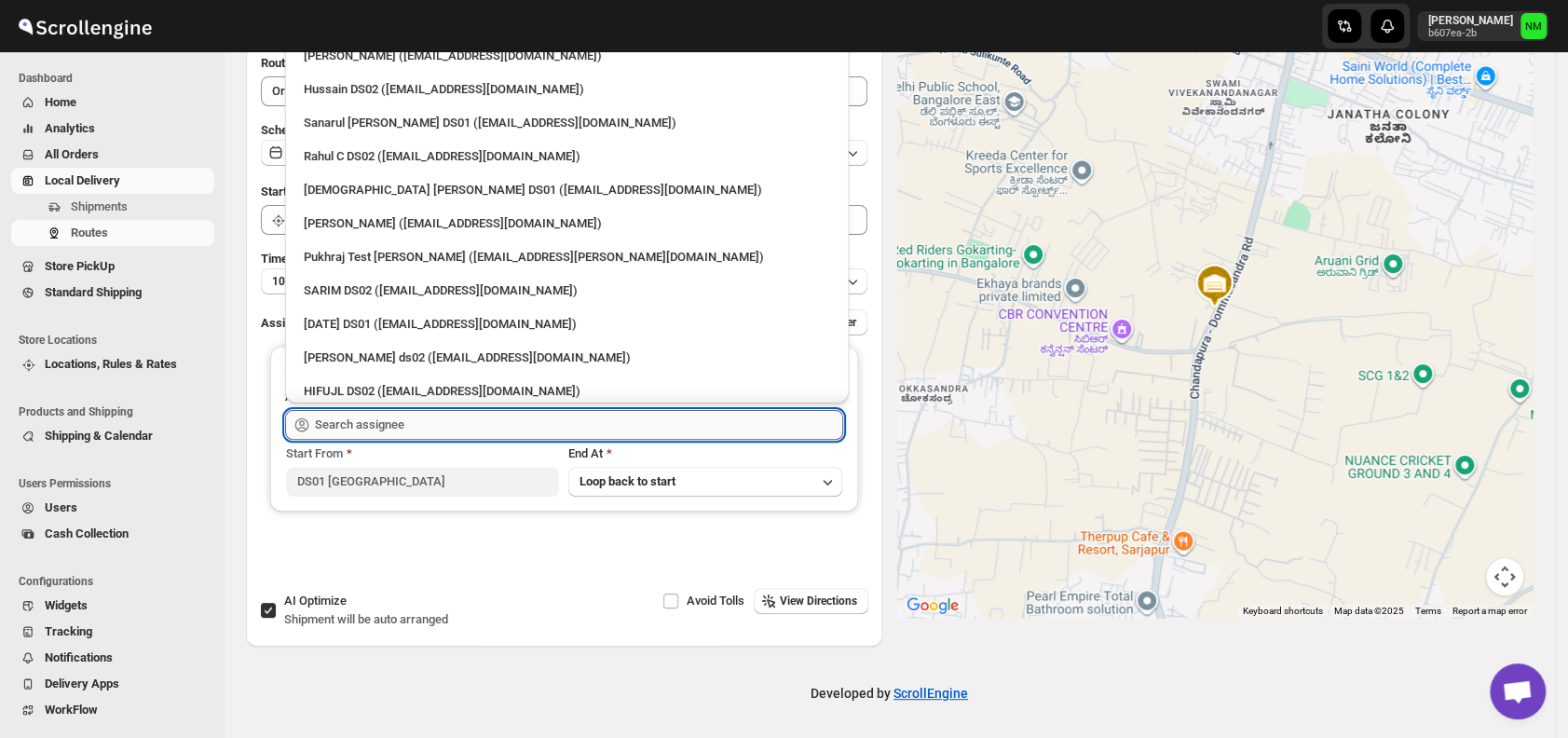
click at [419, 429] on input "text" at bounding box center [579, 425] width 528 height 30
click at [347, 209] on div "Vikas Rathod (lolegiy458@nalwan.com)" at bounding box center [567, 224] width 549 height 30
type input "Vikas Rathod (lolegiy458@nalwan.com)"
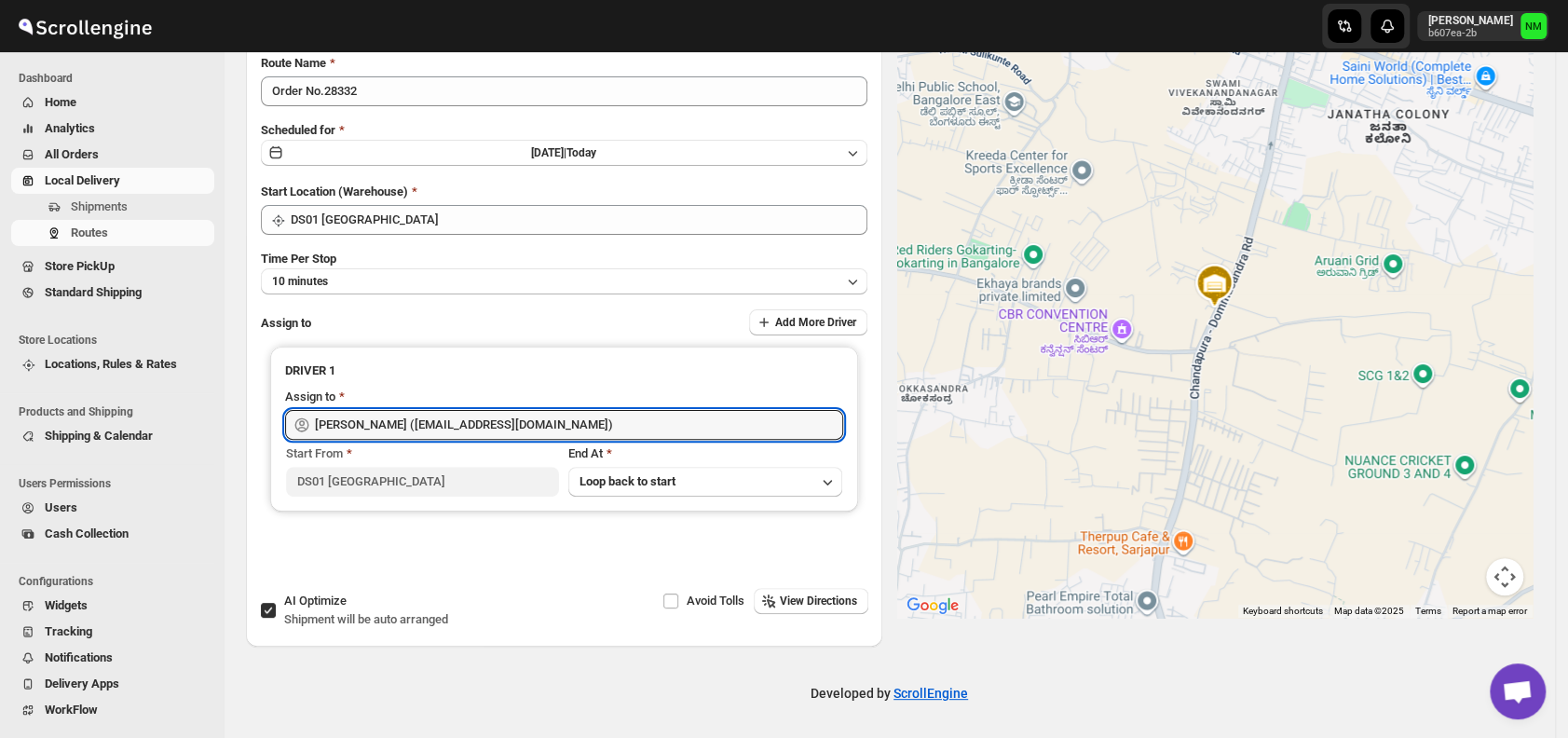
scroll to position [0, 0]
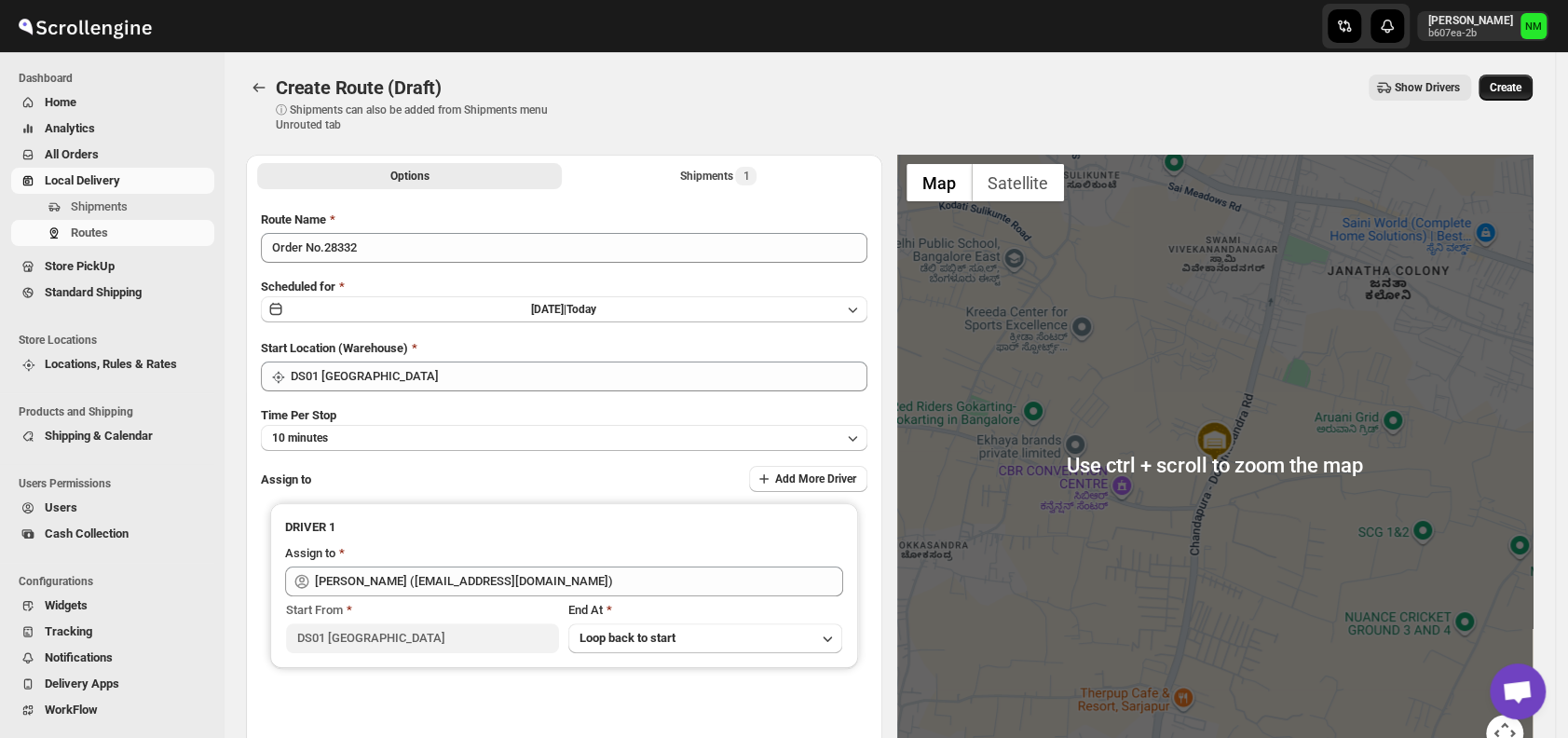
click at [1522, 83] on span "Create" at bounding box center [1506, 87] width 32 height 15
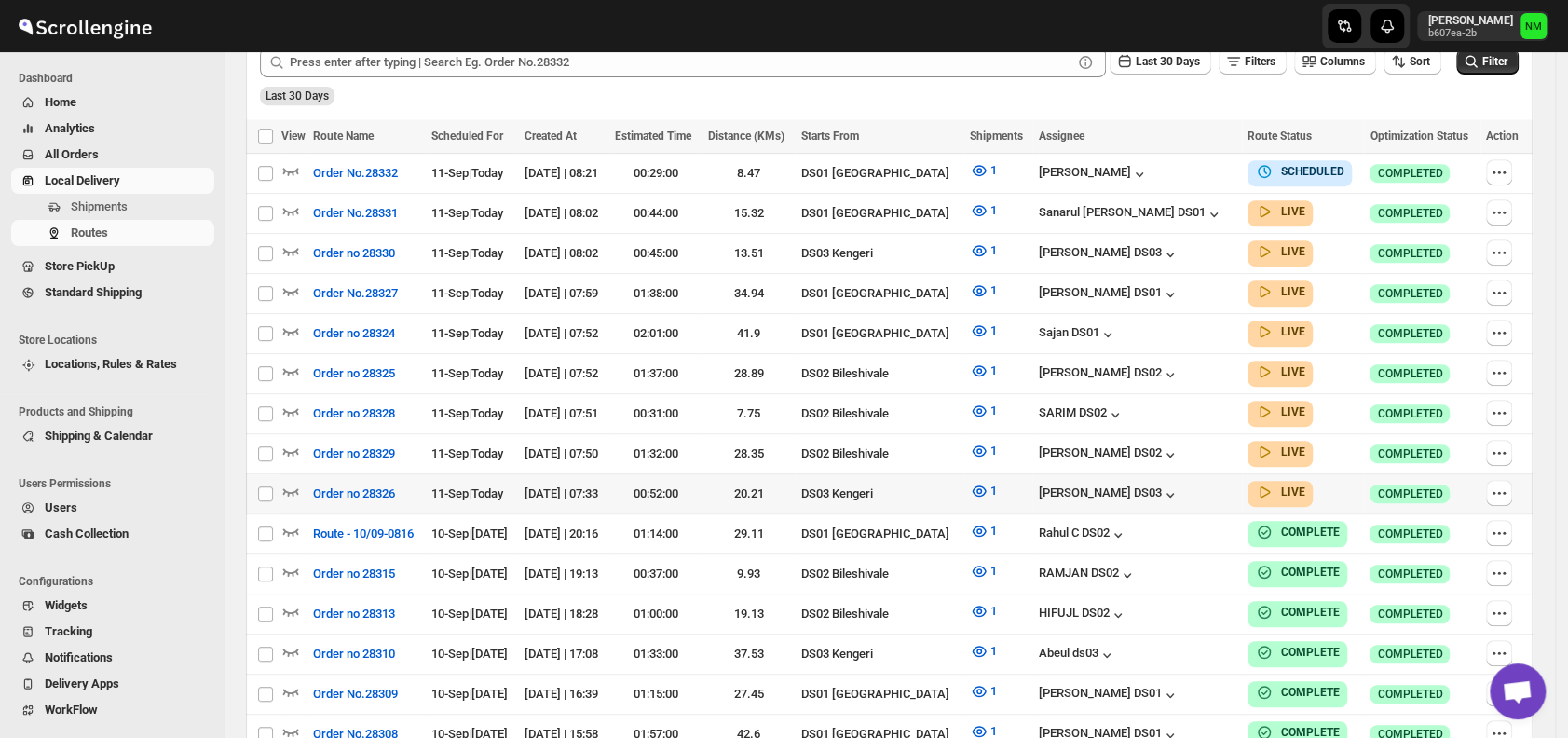
scroll to position [485, 0]
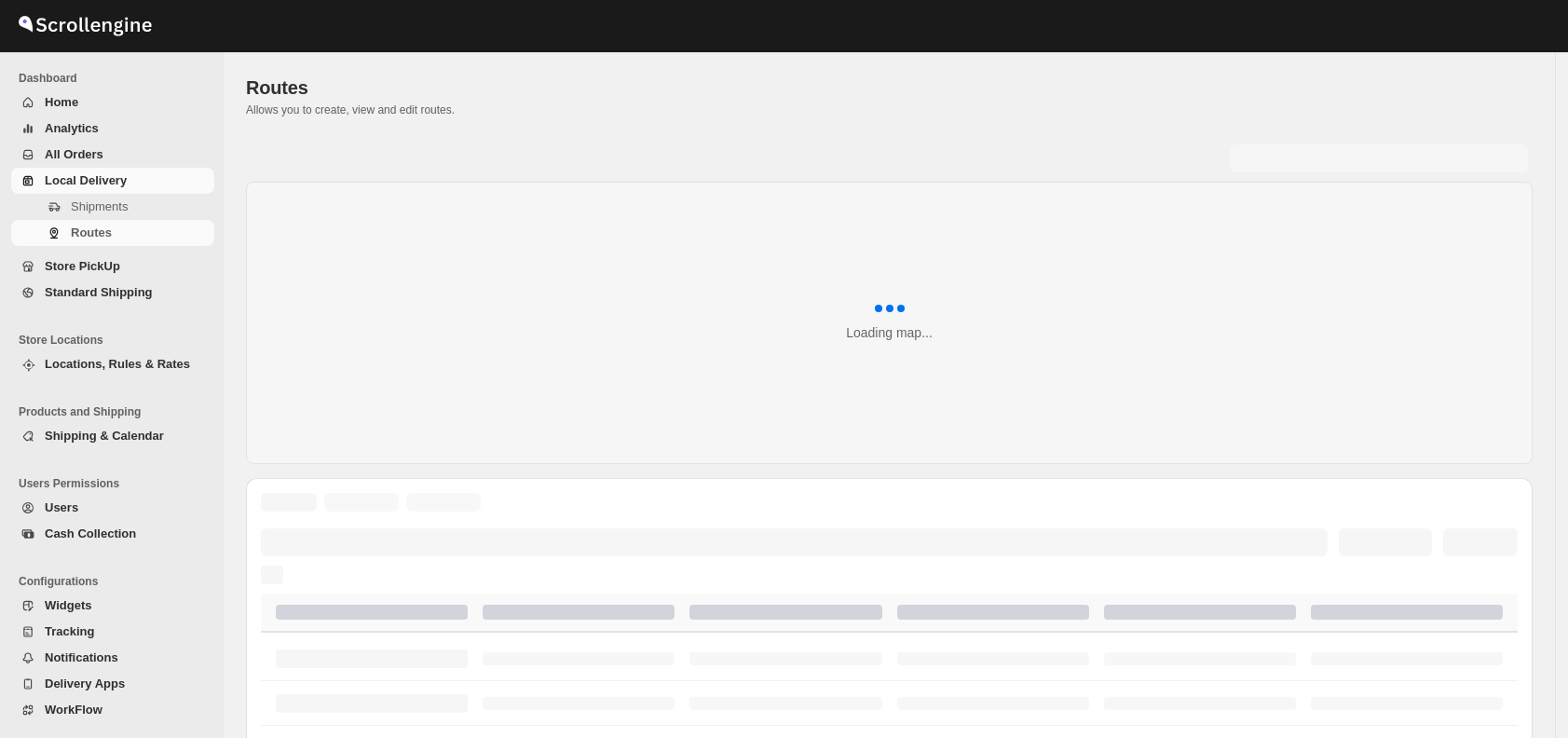
scroll to position [485, 0]
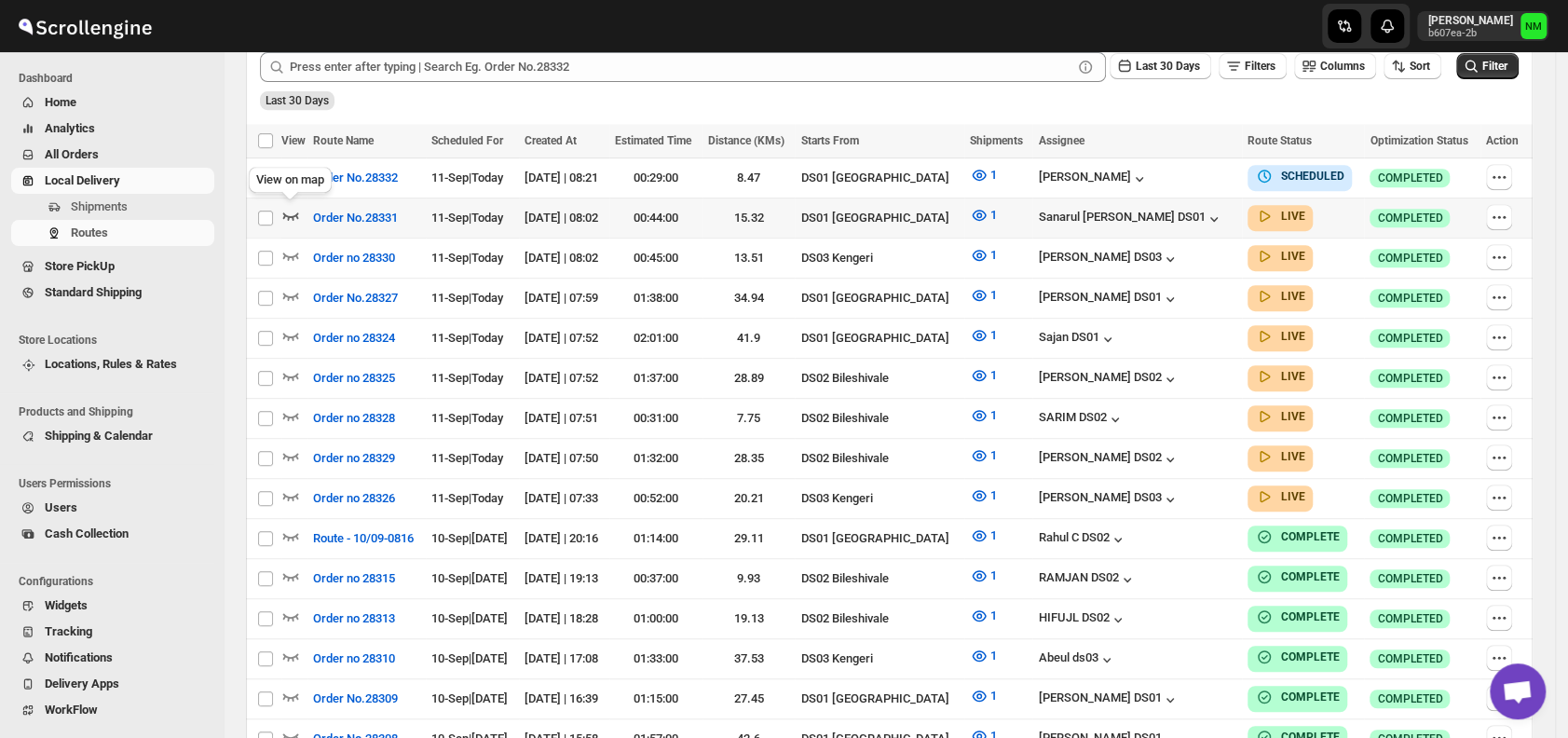
click at [294, 216] on icon "button" at bounding box center [290, 215] width 19 height 19
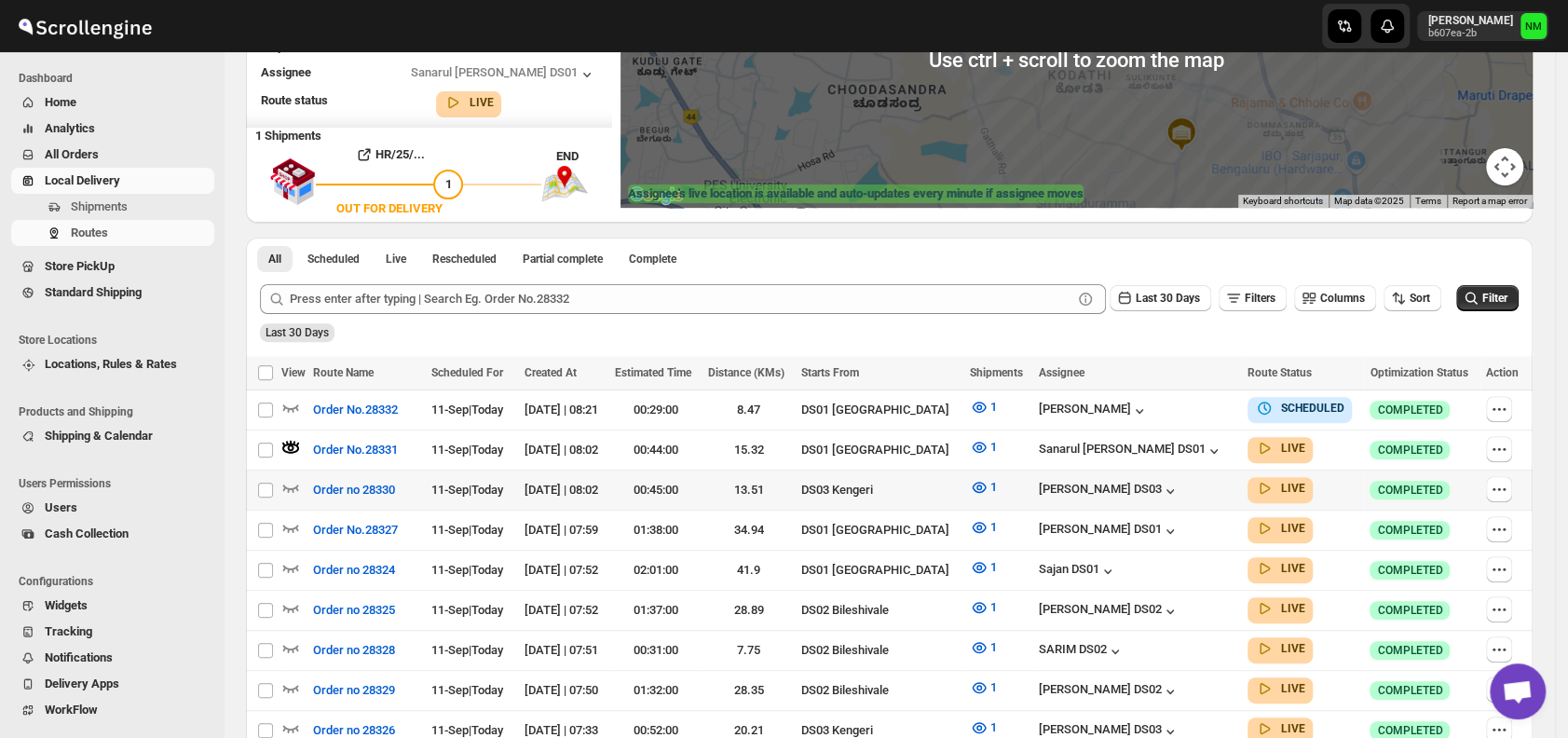
scroll to position [283, 0]
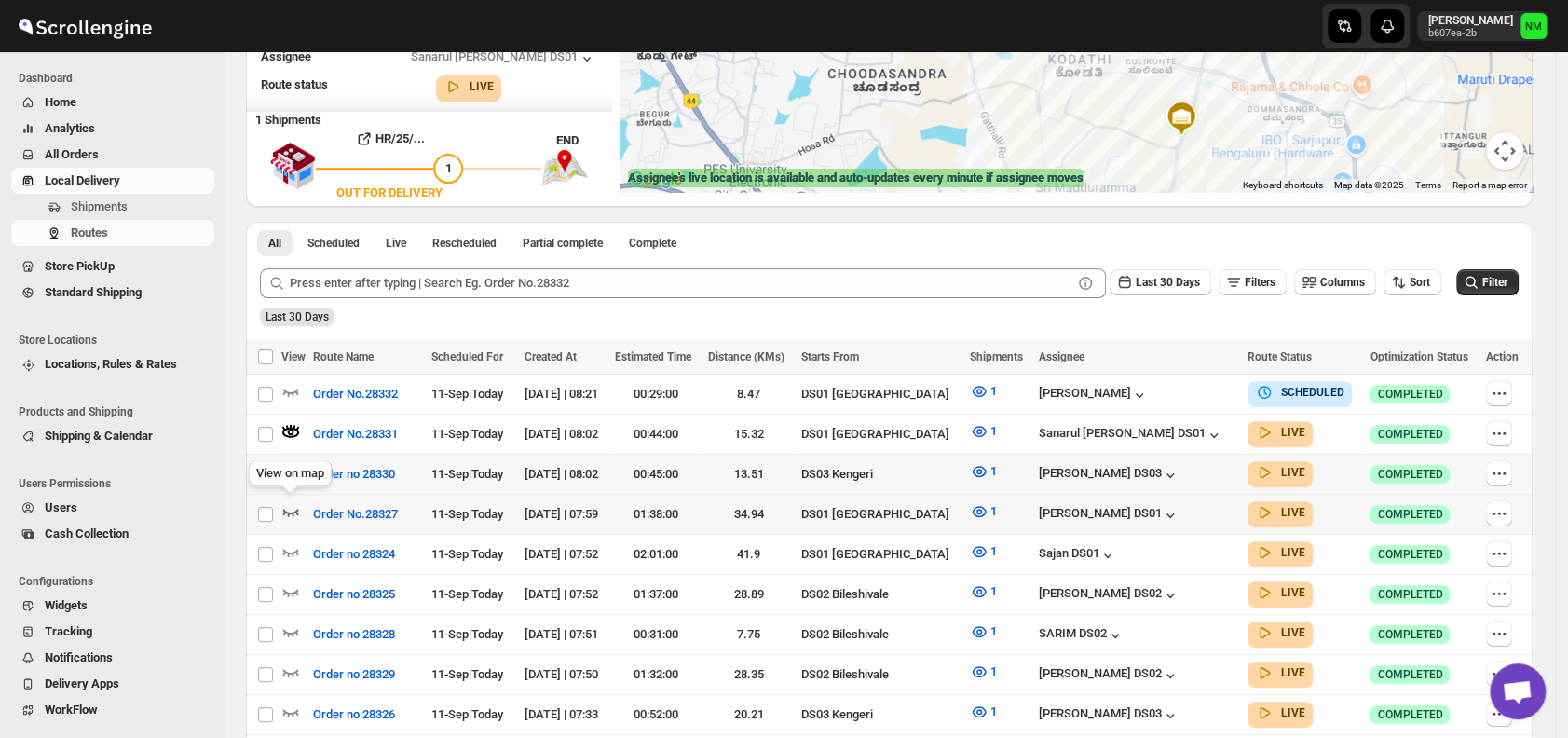
click at [294, 506] on icon "button" at bounding box center [290, 511] width 19 height 19
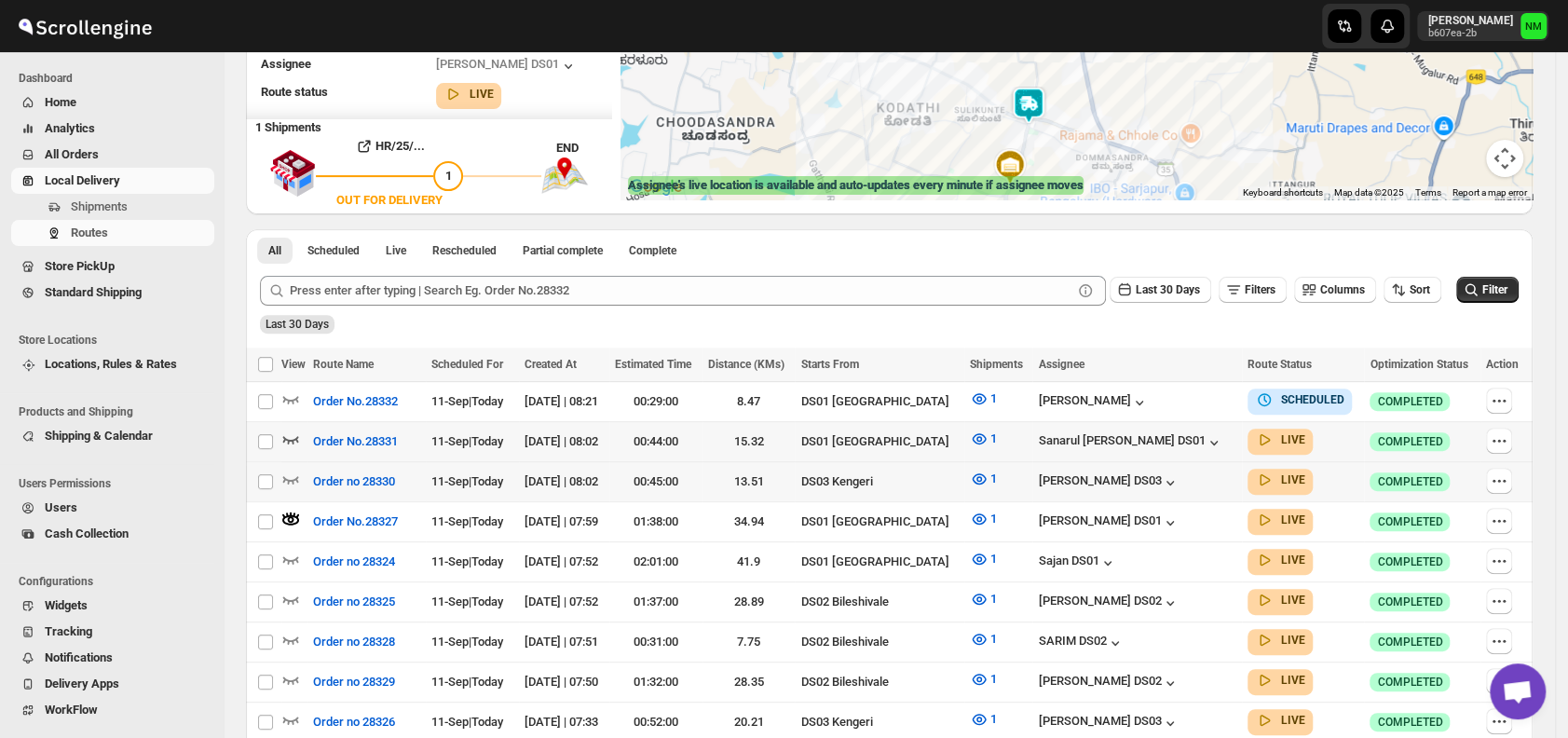
scroll to position [278, 0]
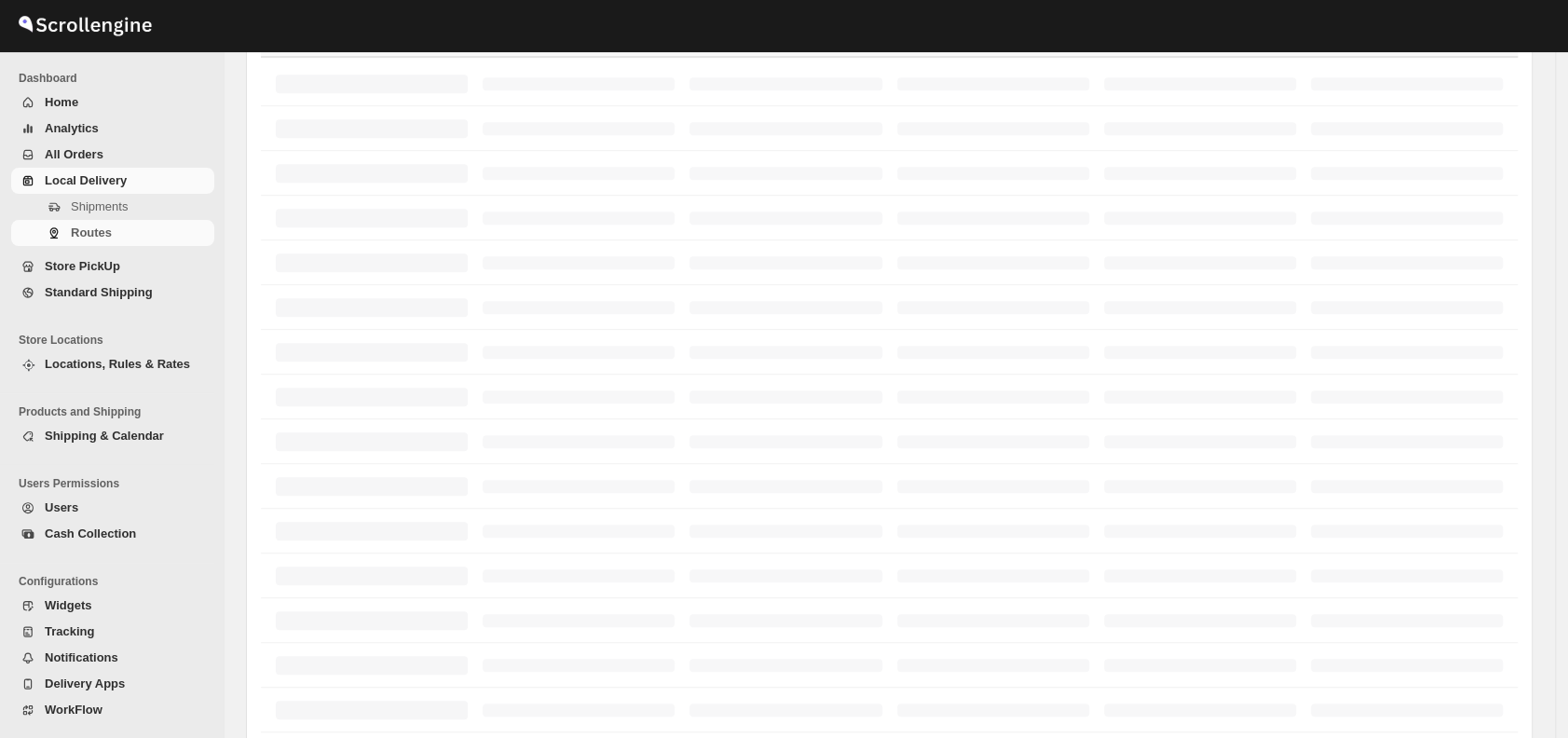
scroll to position [278, 0]
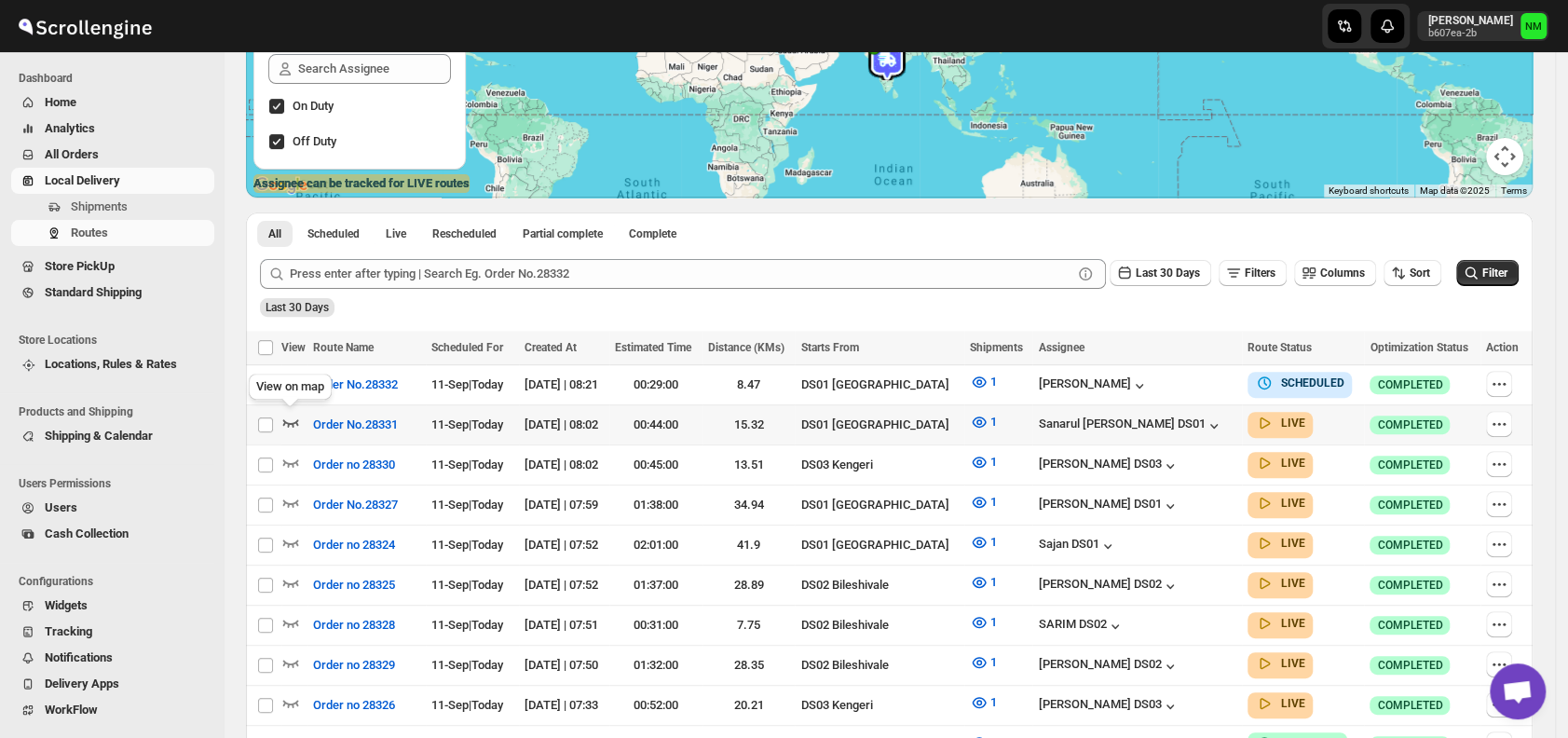
click at [285, 419] on icon "button" at bounding box center [291, 422] width 16 height 7
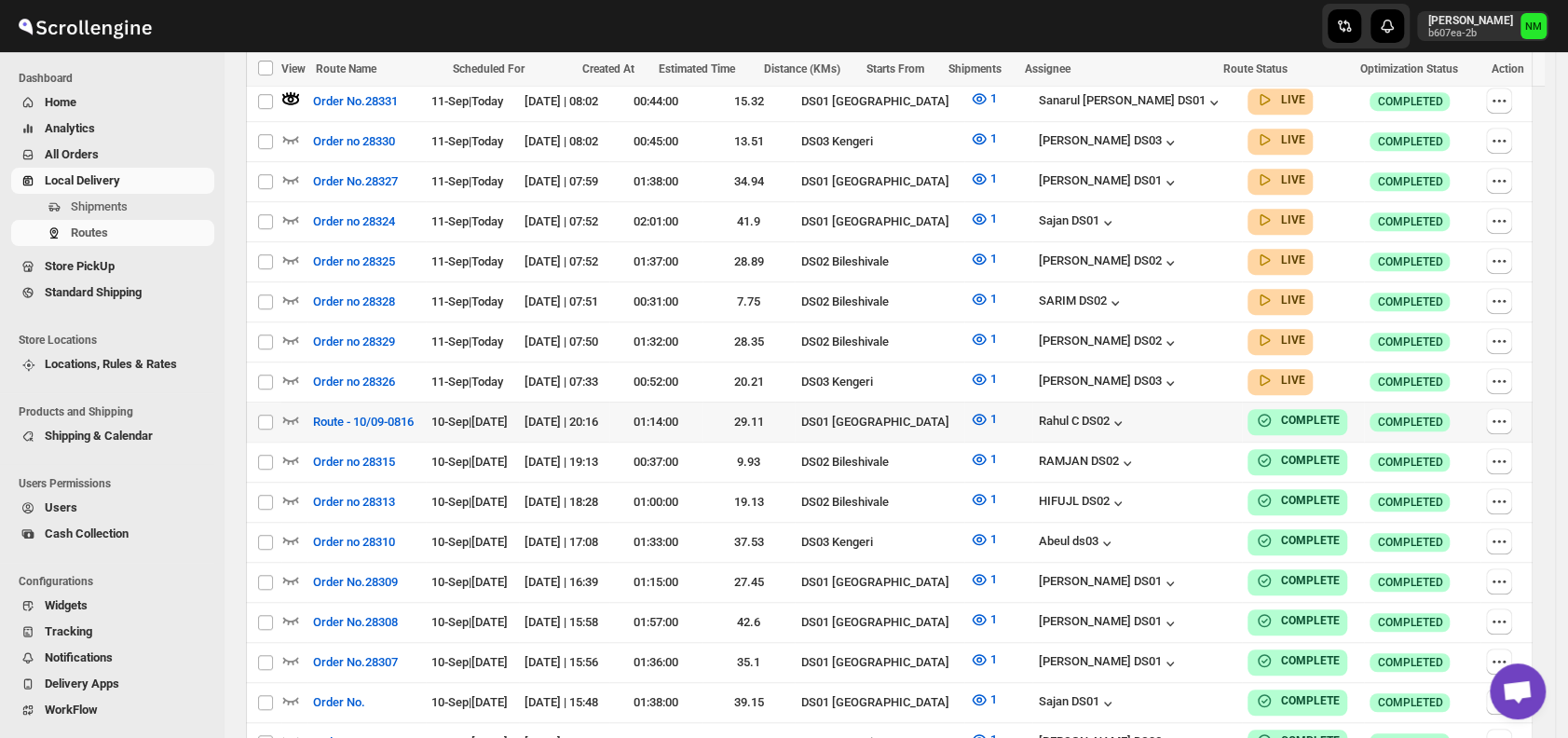
scroll to position [618, 0]
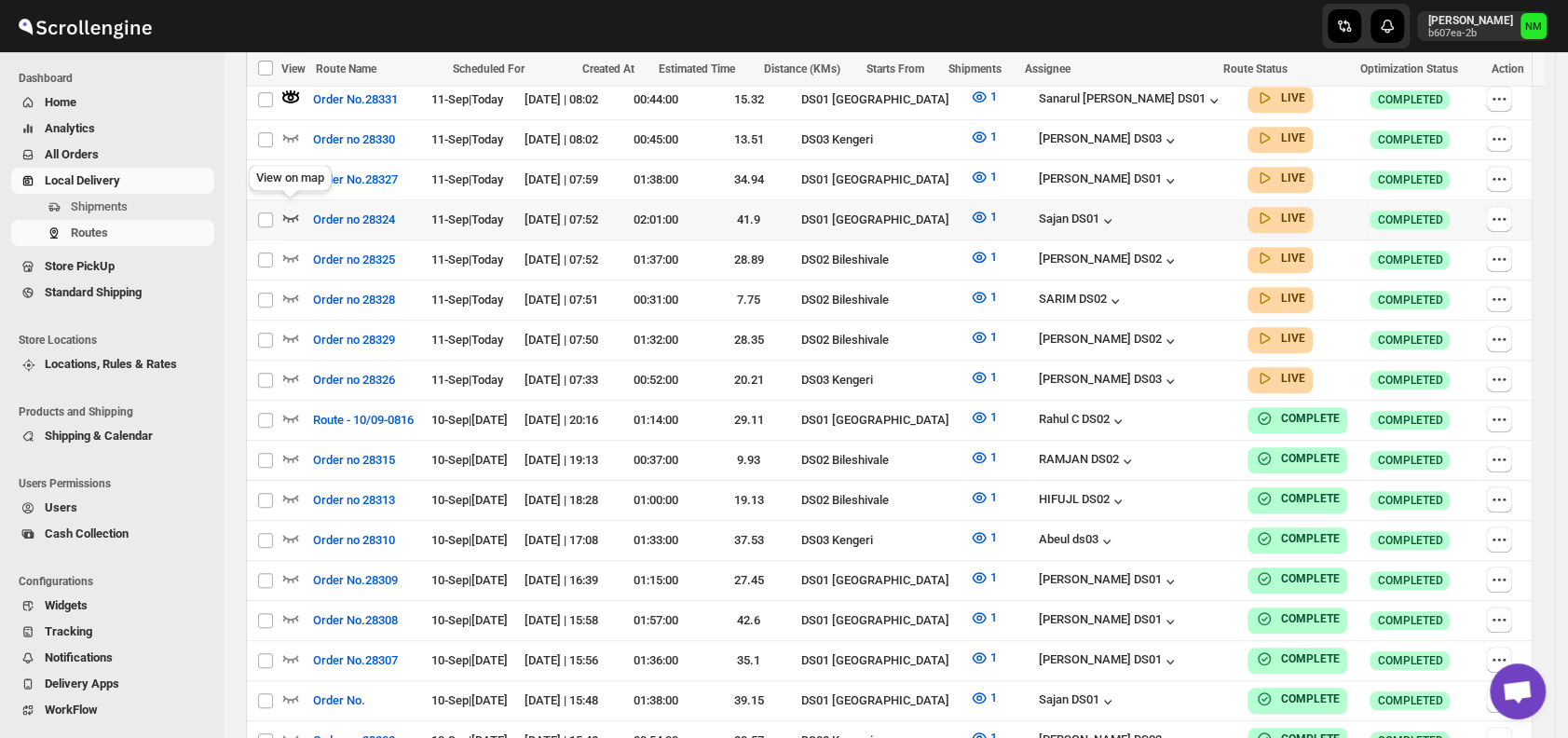
click at [296, 214] on icon "button" at bounding box center [291, 217] width 16 height 7
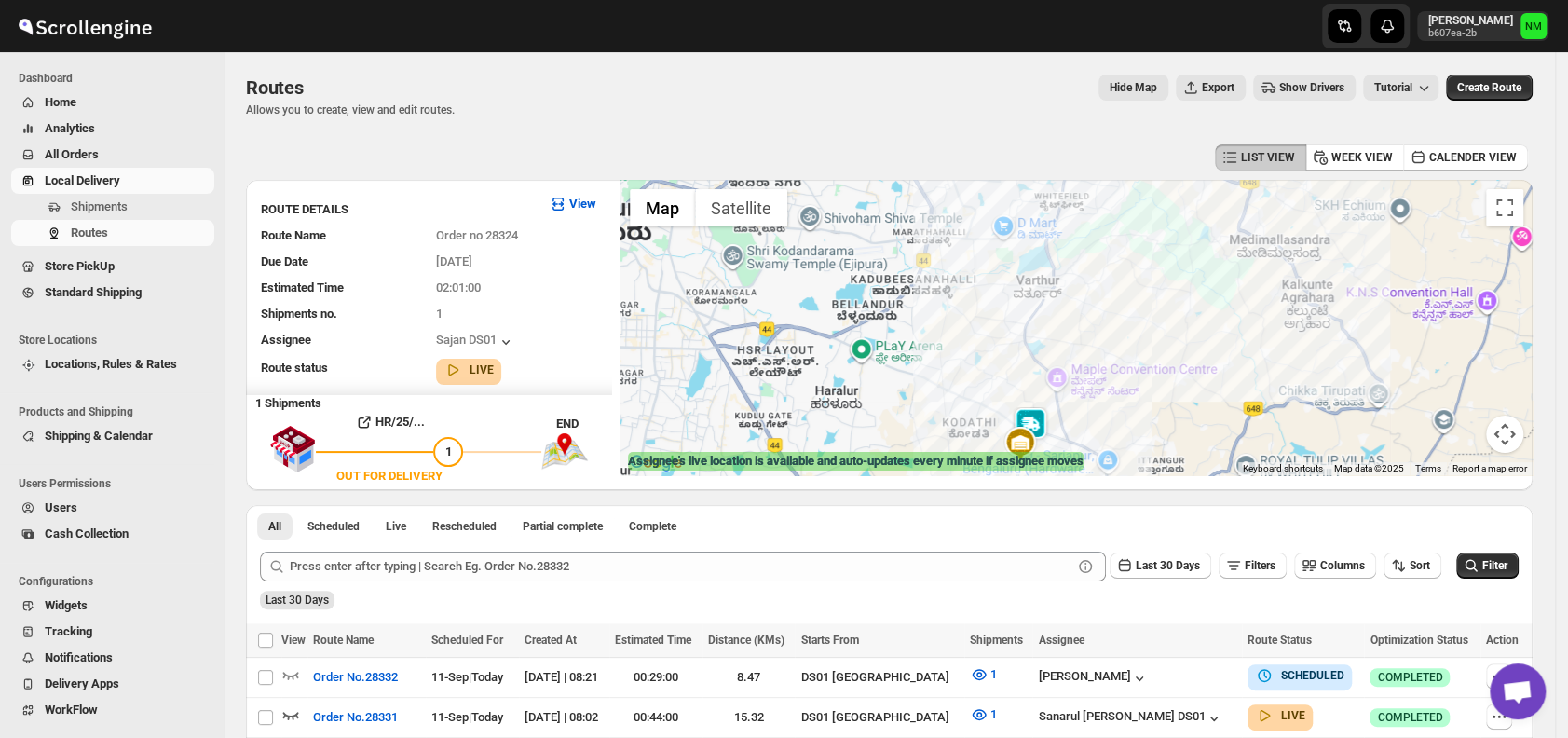
click at [1041, 417] on img at bounding box center [1030, 425] width 37 height 37
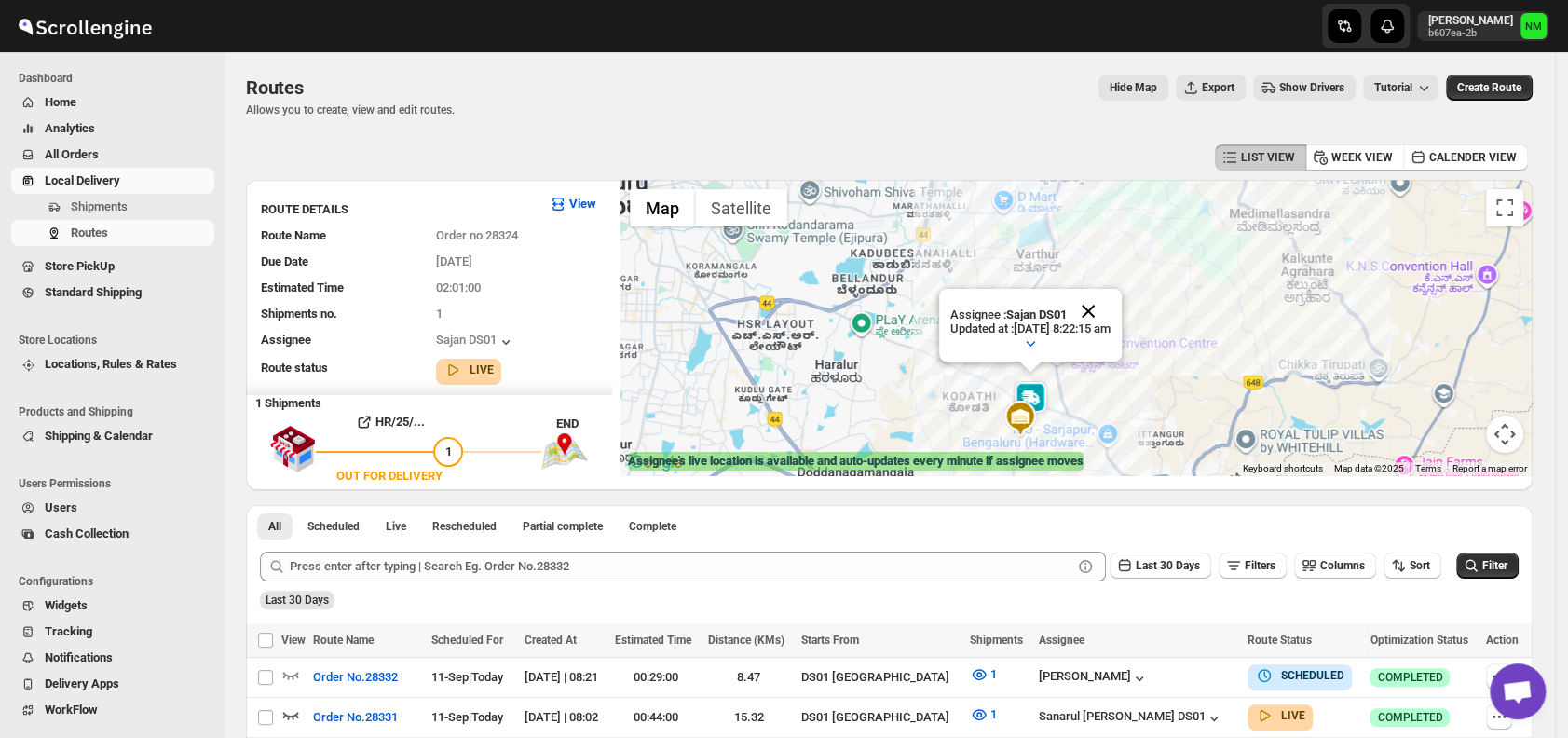
click at [1111, 308] on button "Close" at bounding box center [1088, 311] width 45 height 45
click at [103, 204] on span "Shipments" at bounding box center [99, 206] width 57 height 14
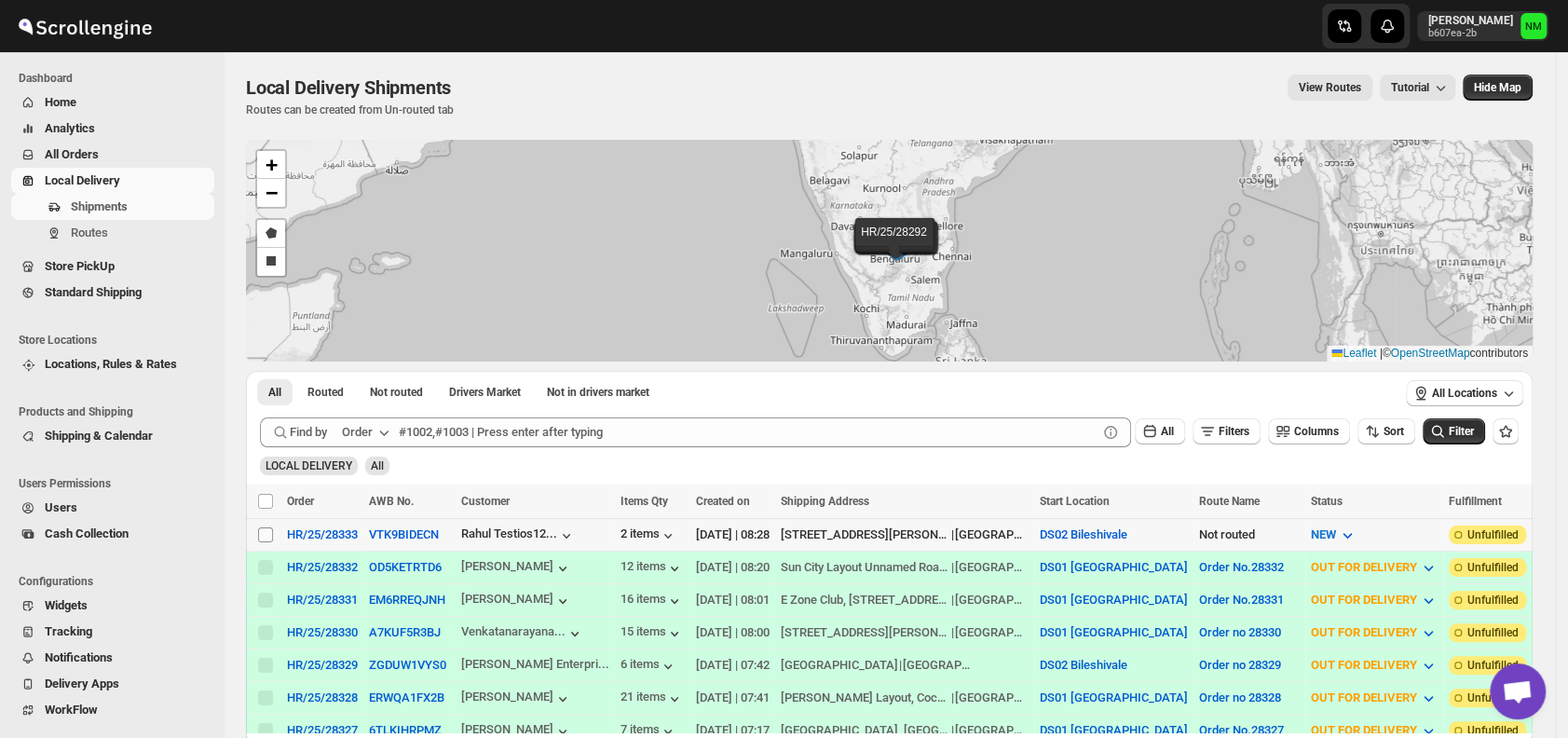
click at [260, 536] on input "Select shipment" at bounding box center [265, 534] width 15 height 15
checkbox input "true"
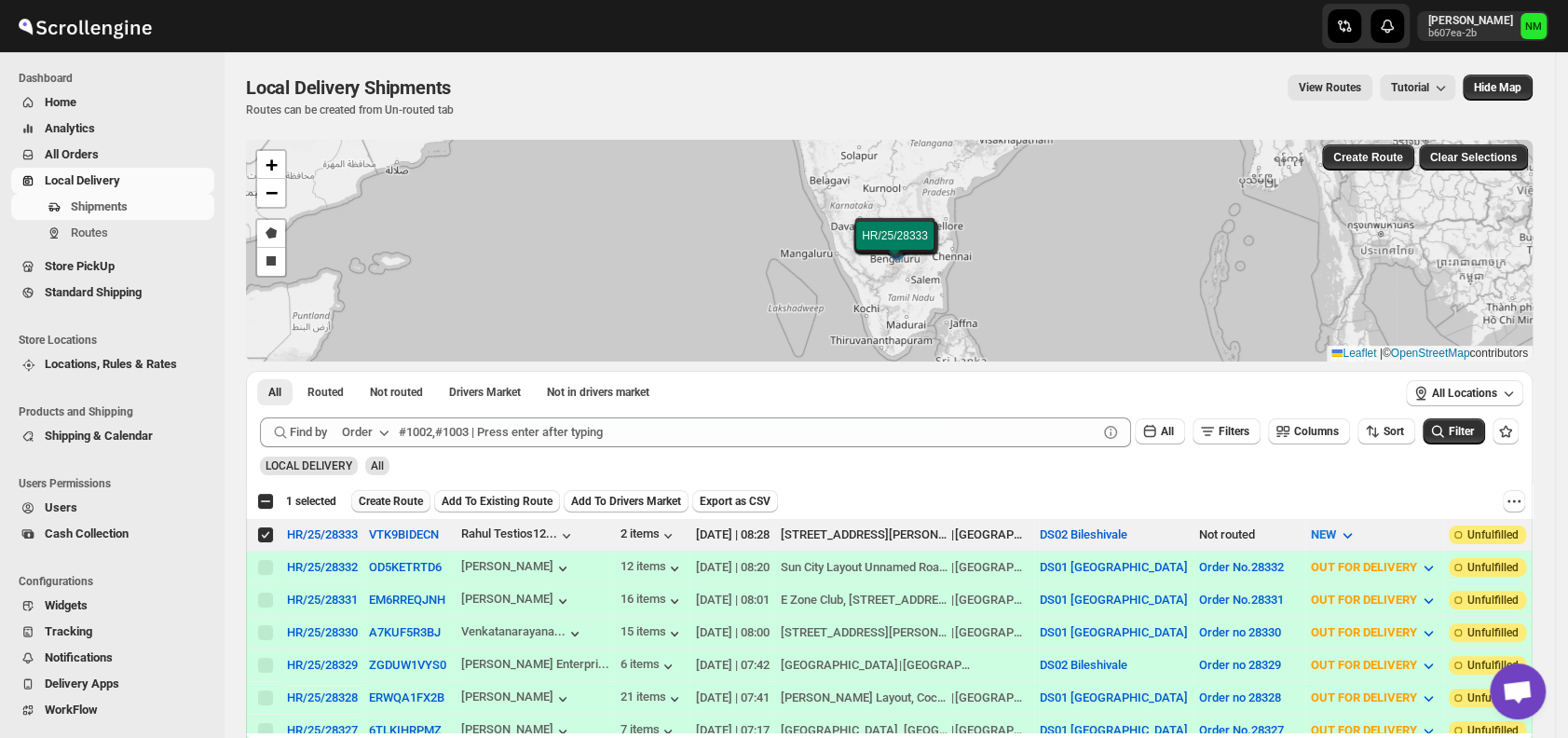
click at [386, 494] on span "Create Route" at bounding box center [391, 501] width 64 height 15
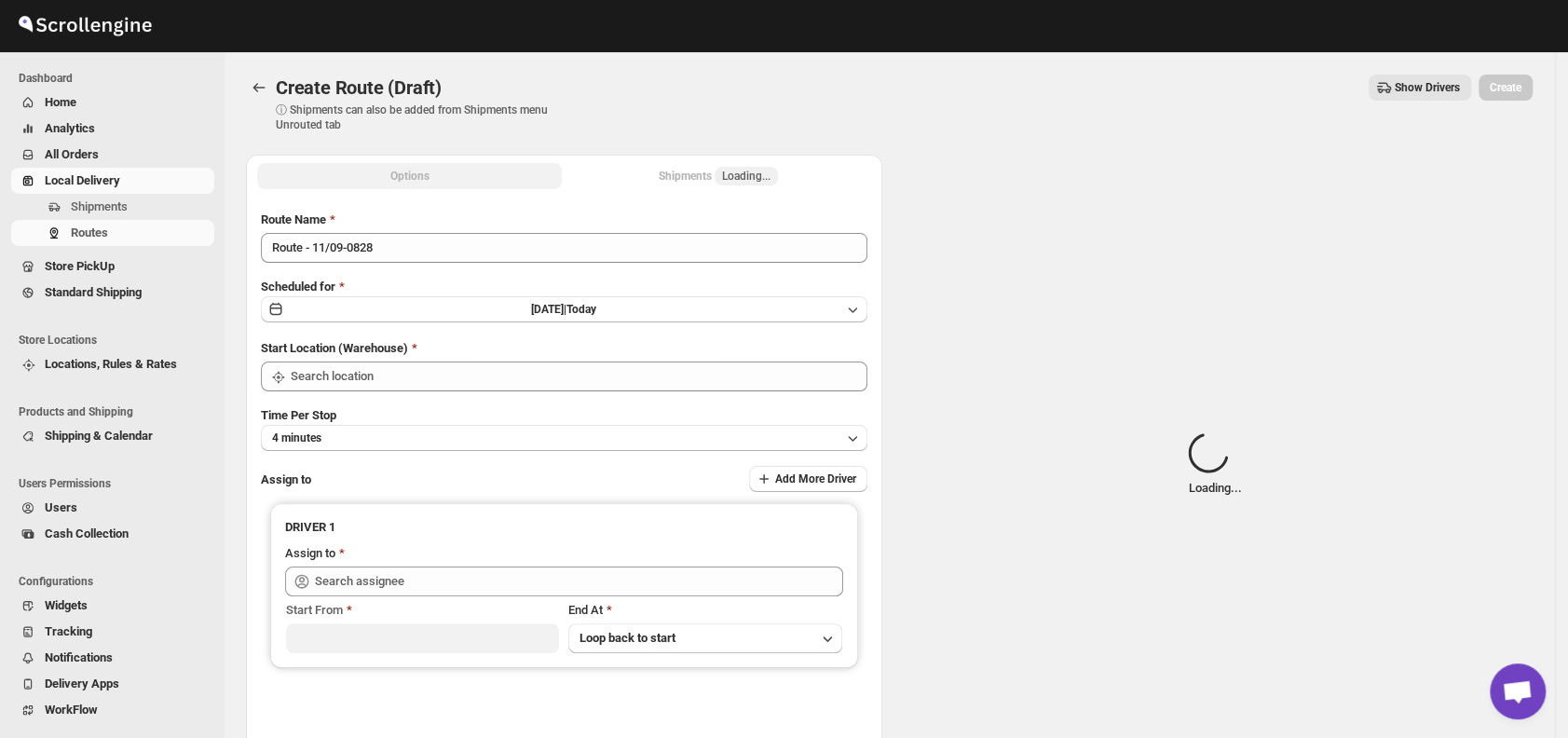
type input "DS02 Bileshivale"
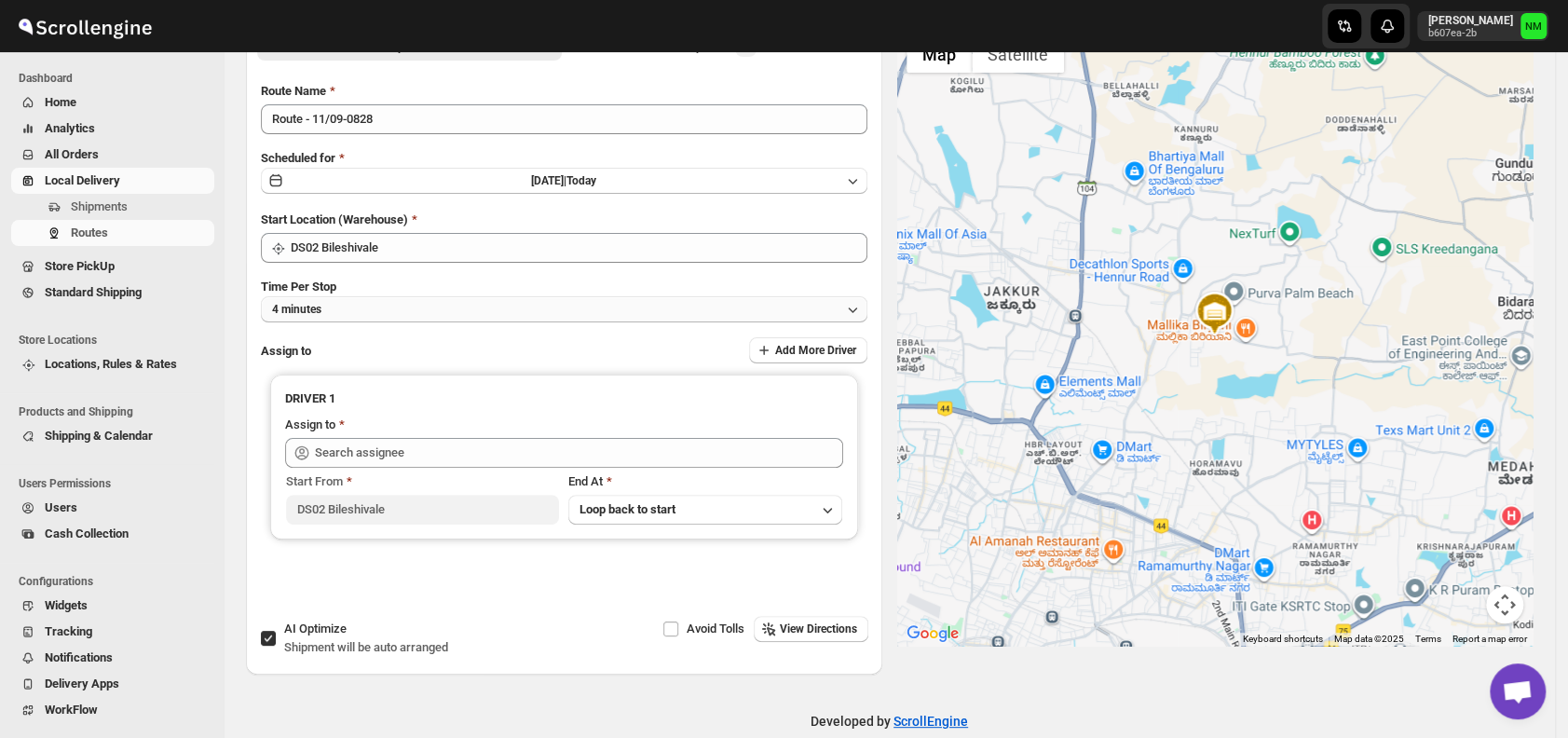
scroll to position [157, 0]
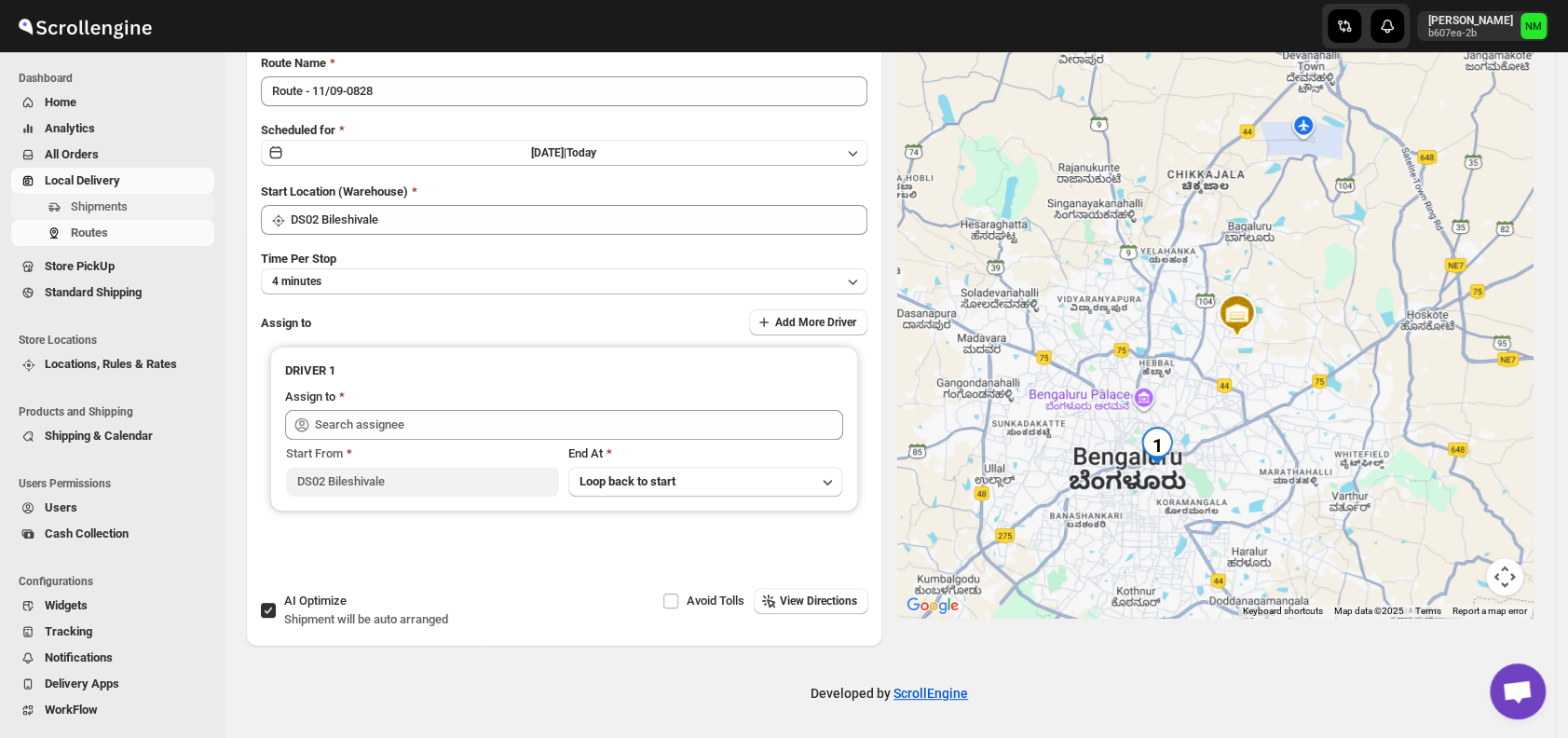
click at [104, 217] on button "Shipments" at bounding box center [112, 207] width 203 height 26
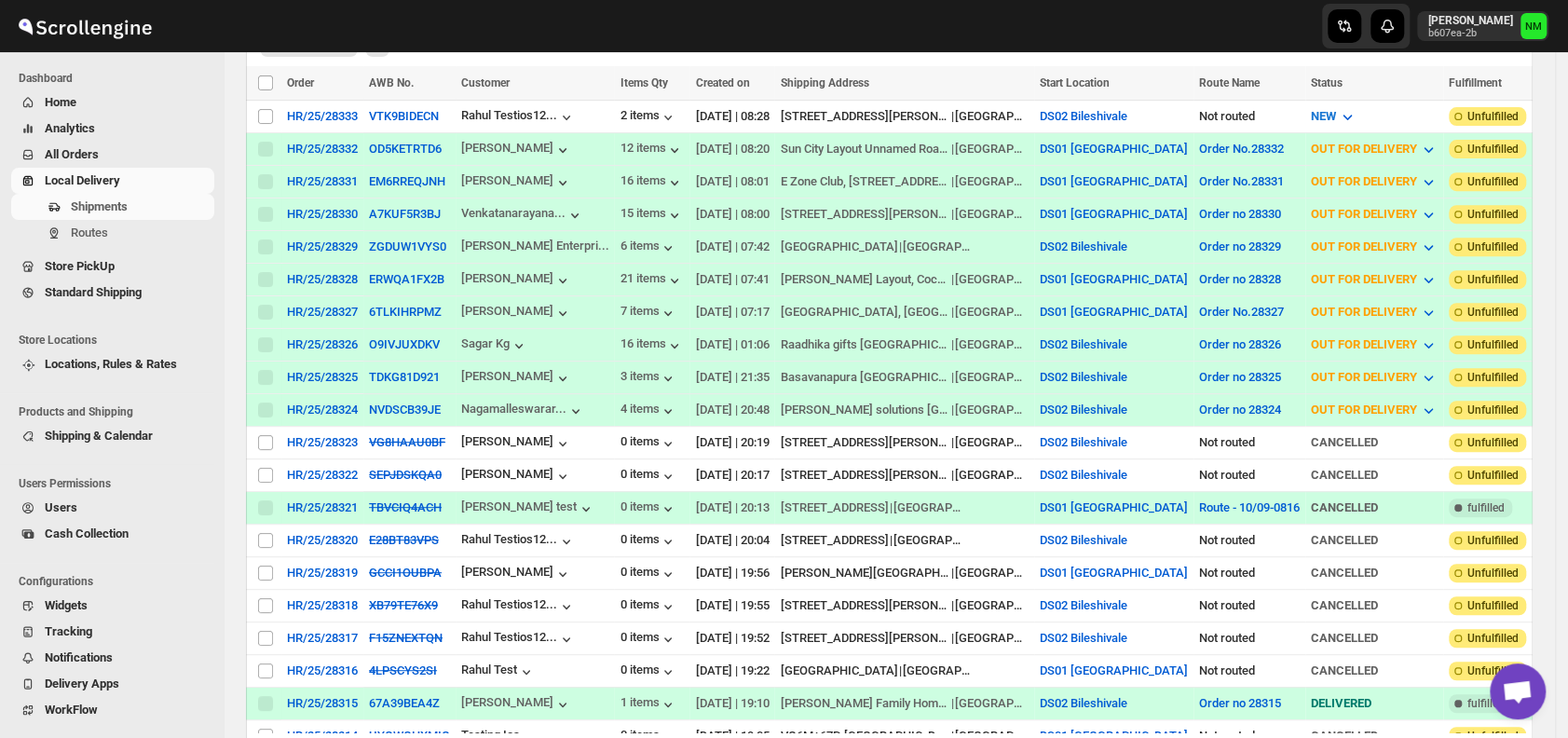
scroll to position [419, 0]
click at [89, 249] on div "Shipments Routes" at bounding box center [107, 224] width 214 height 60
click at [119, 238] on span "Routes" at bounding box center [141, 233] width 140 height 19
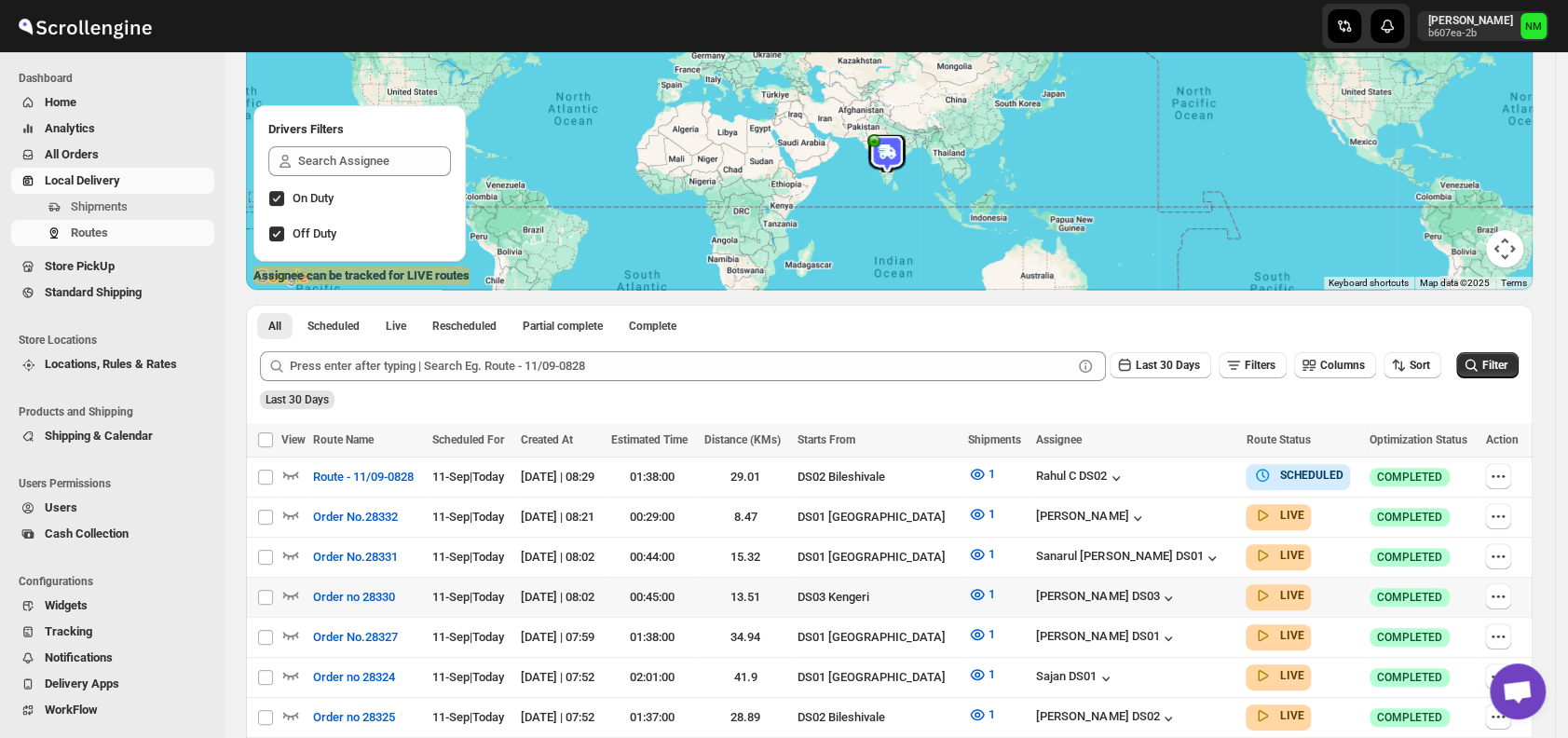
scroll to position [191, 0]
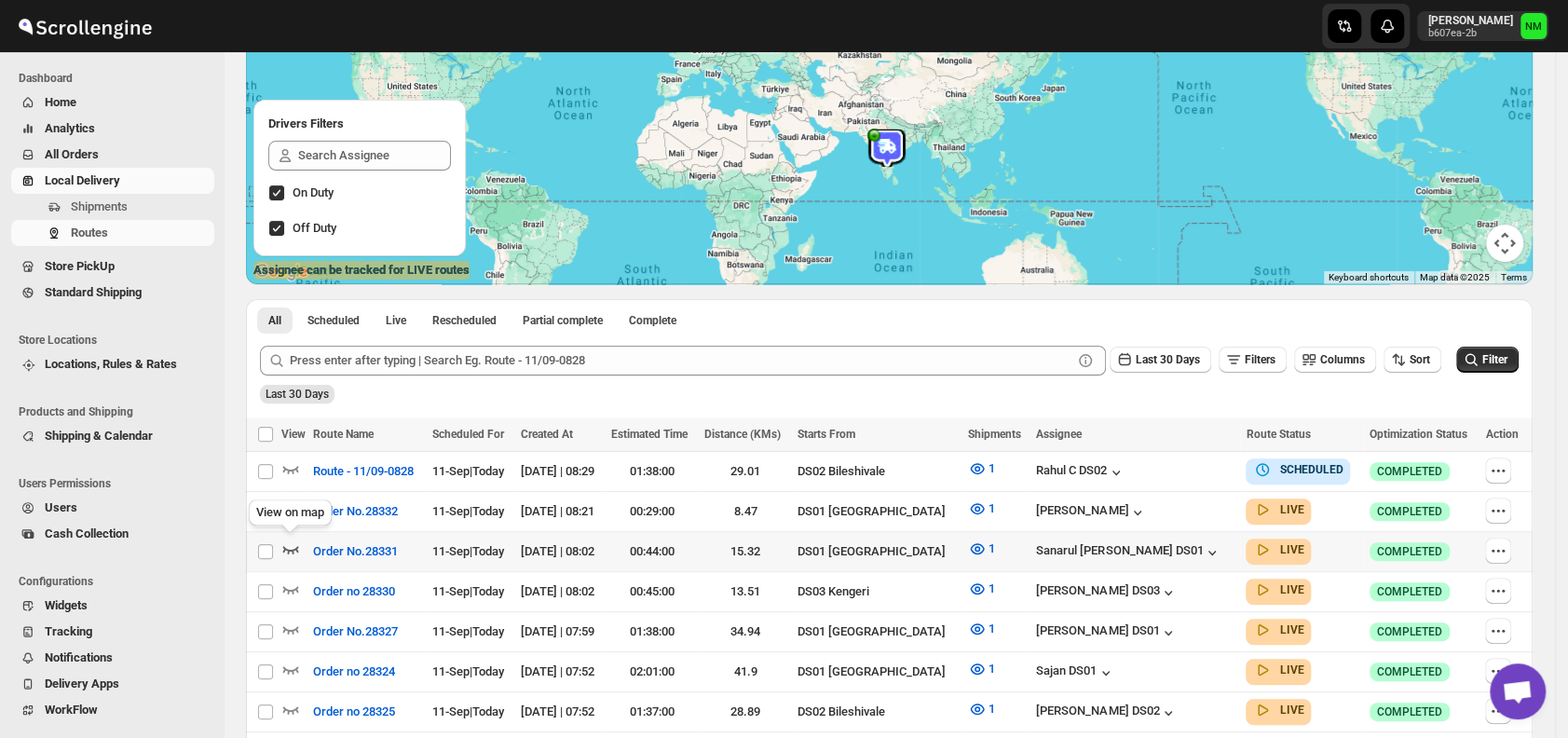
click at [293, 543] on icon "button" at bounding box center [290, 549] width 19 height 19
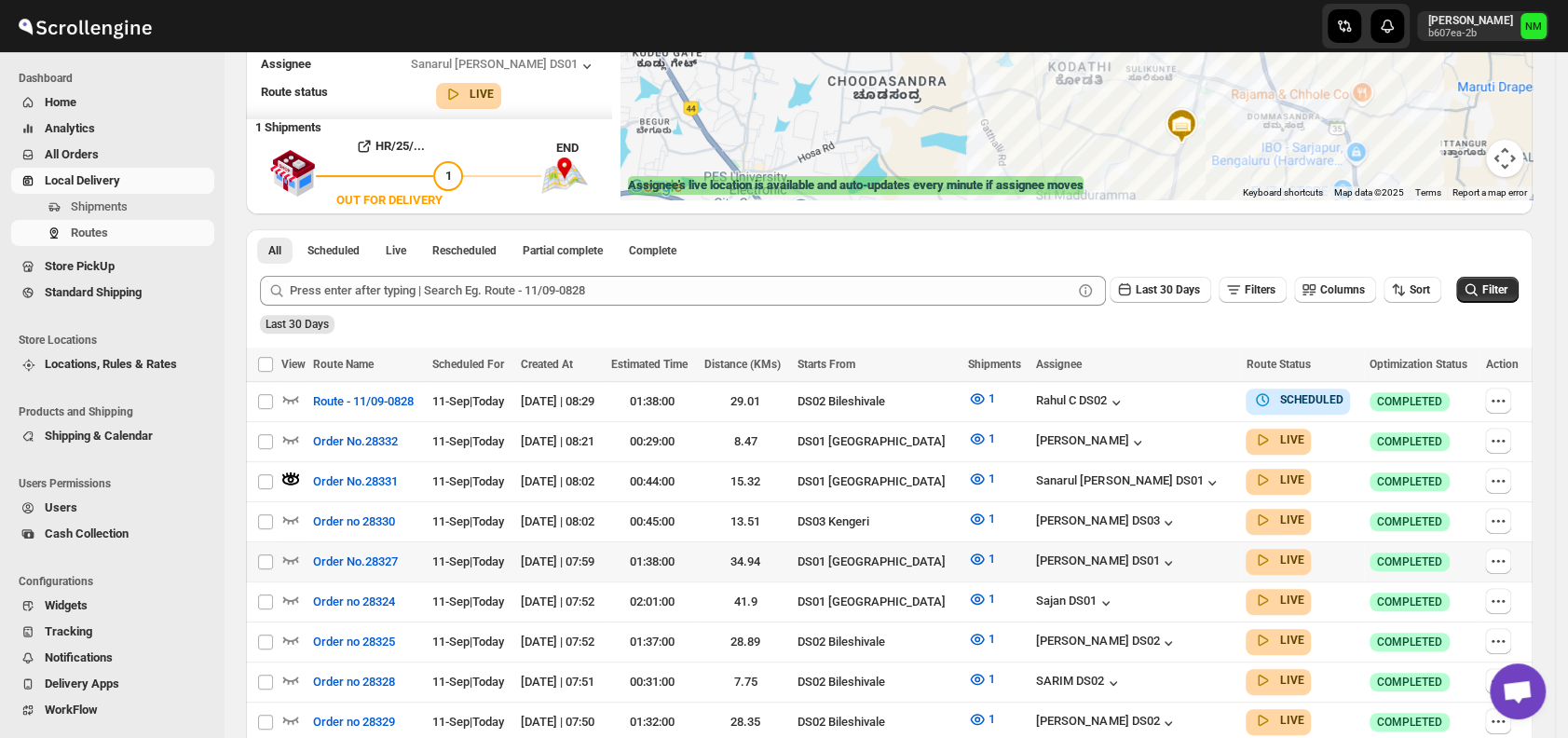
scroll to position [277, 0]
click at [291, 560] on span at bounding box center [290, 563] width 19 height 14
click at [293, 552] on icon "button" at bounding box center [290, 558] width 19 height 19
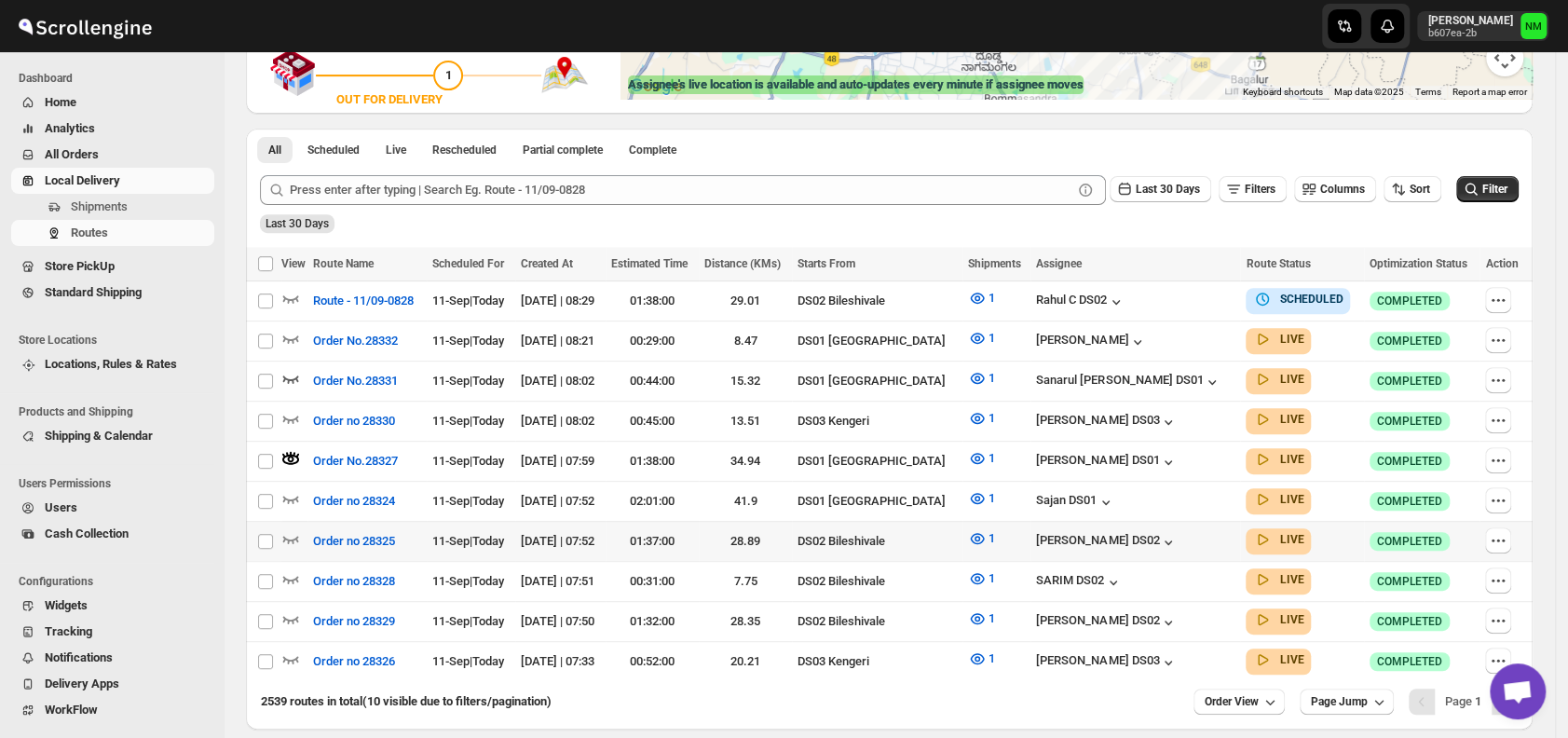
scroll to position [379, 0]
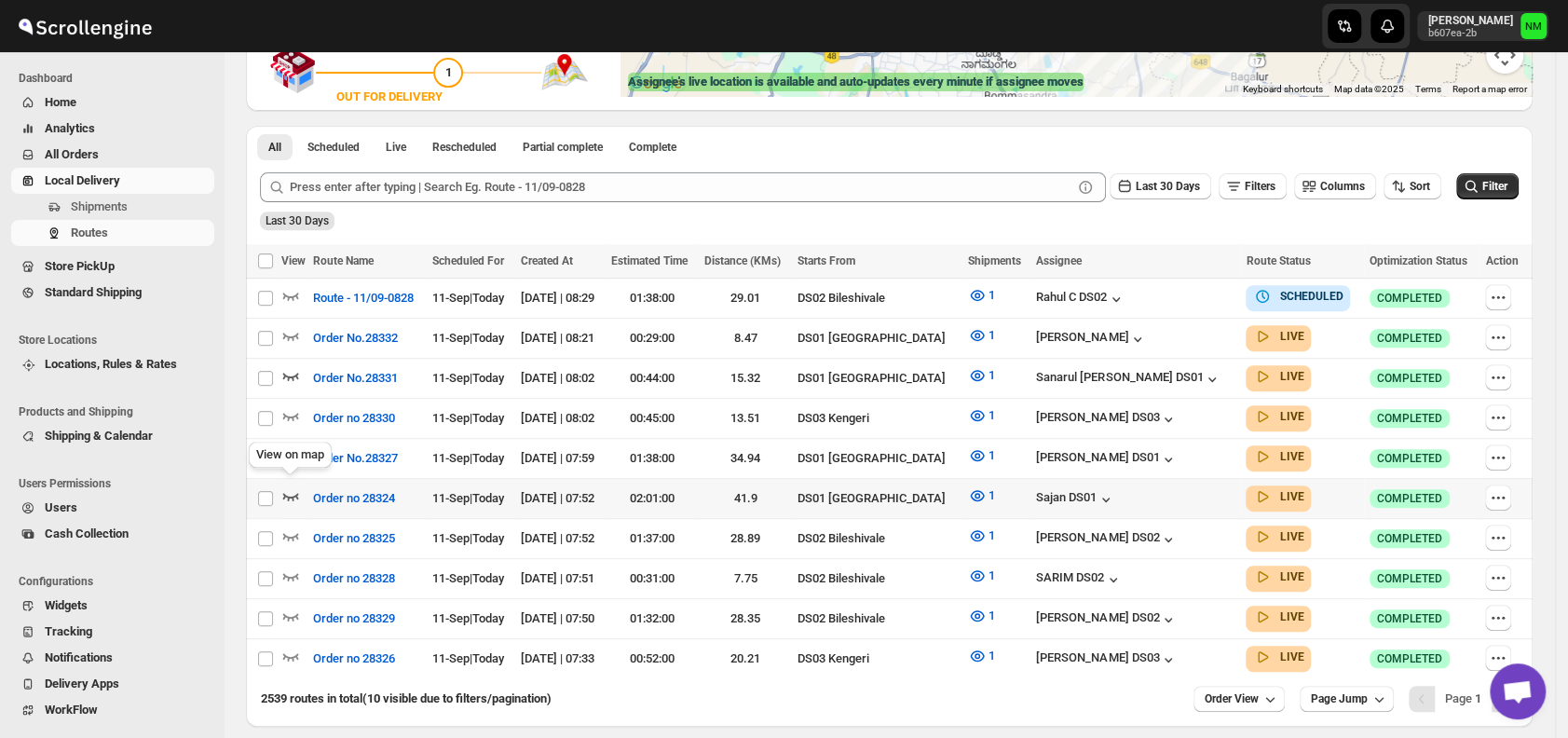
click at [291, 493] on icon "button" at bounding box center [290, 495] width 19 height 19
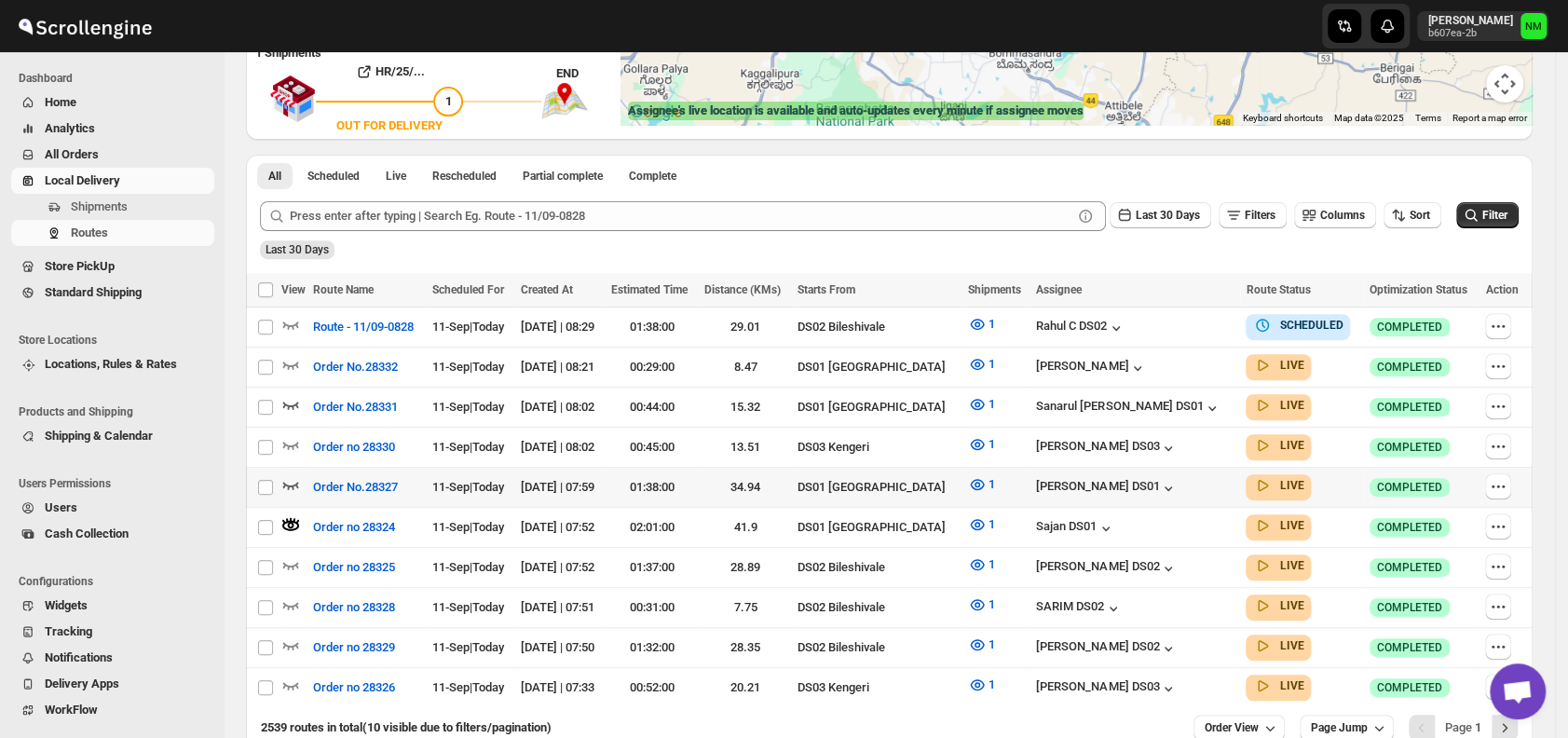
scroll to position [0, 0]
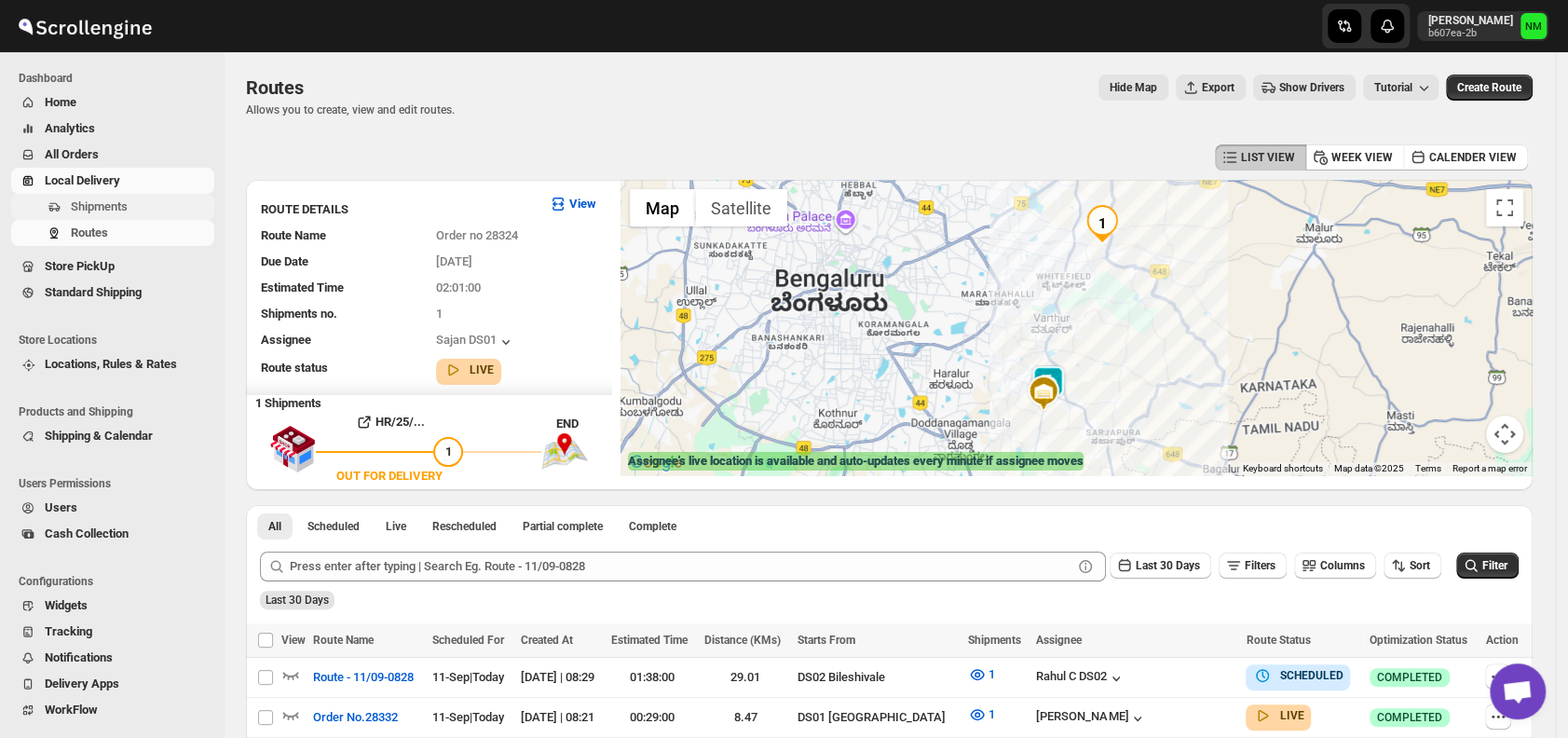
click at [89, 206] on span "Shipments" at bounding box center [99, 206] width 57 height 14
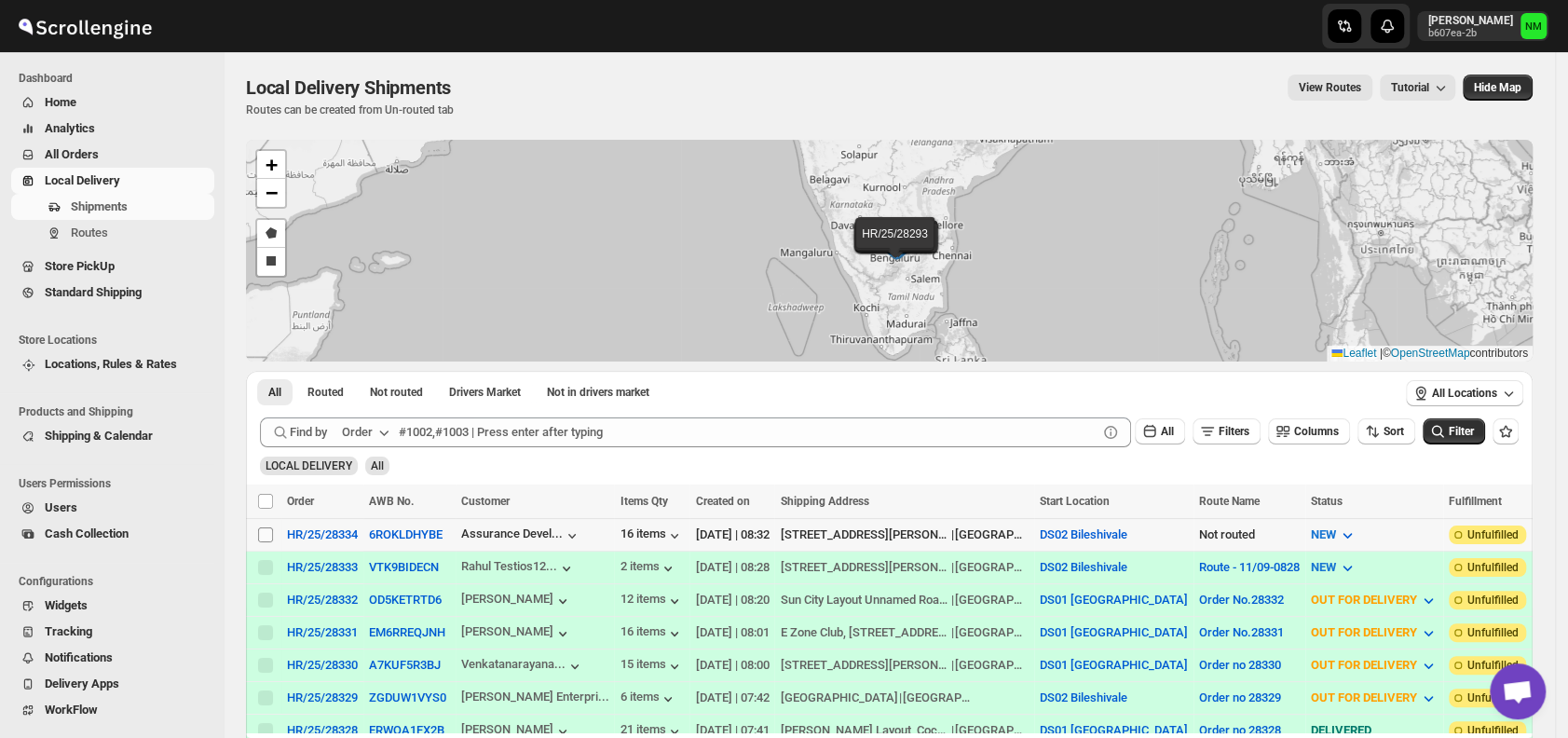
click at [265, 536] on input "Select shipment" at bounding box center [265, 534] width 15 height 15
checkbox input "true"
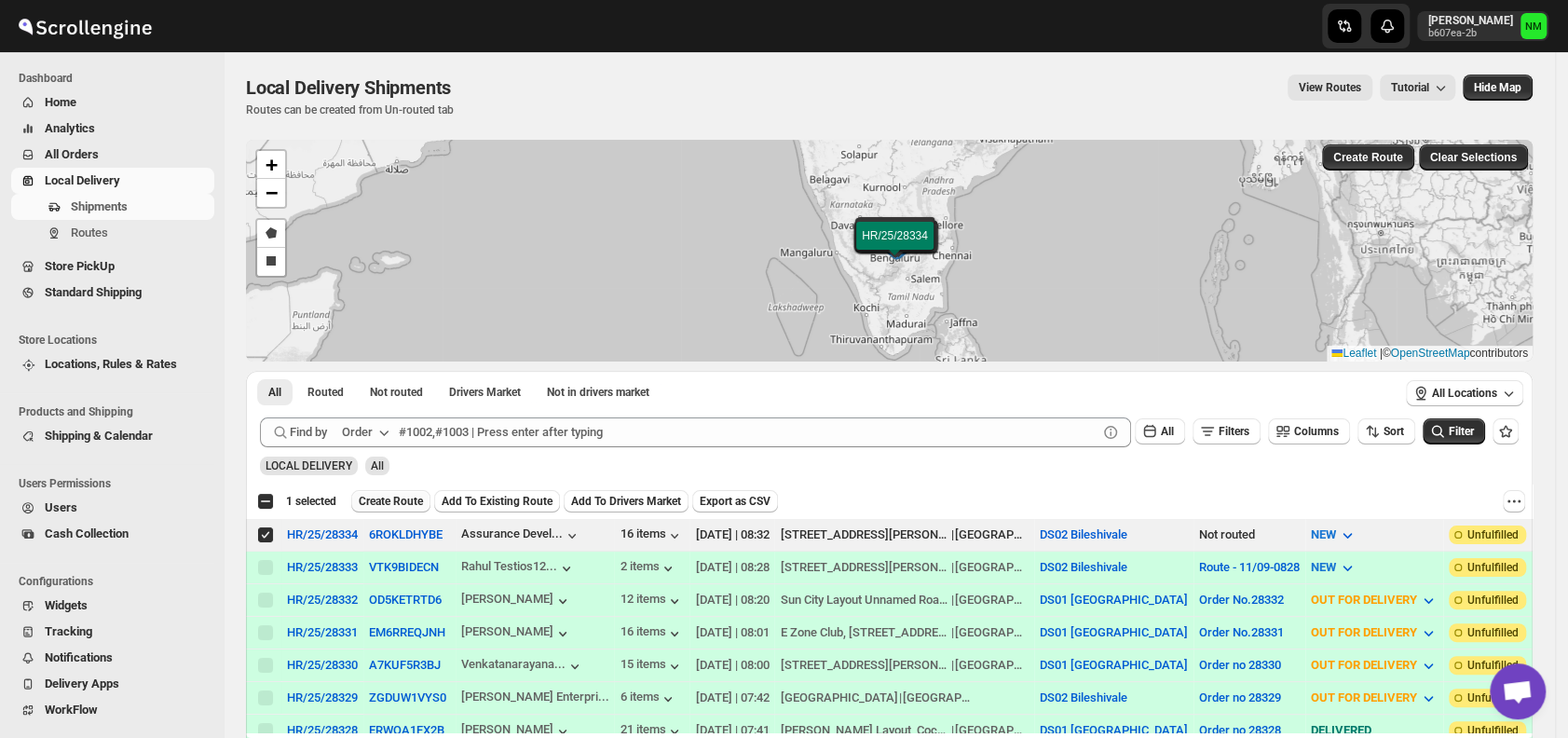
click at [410, 499] on span "Create Route" at bounding box center [391, 501] width 64 height 15
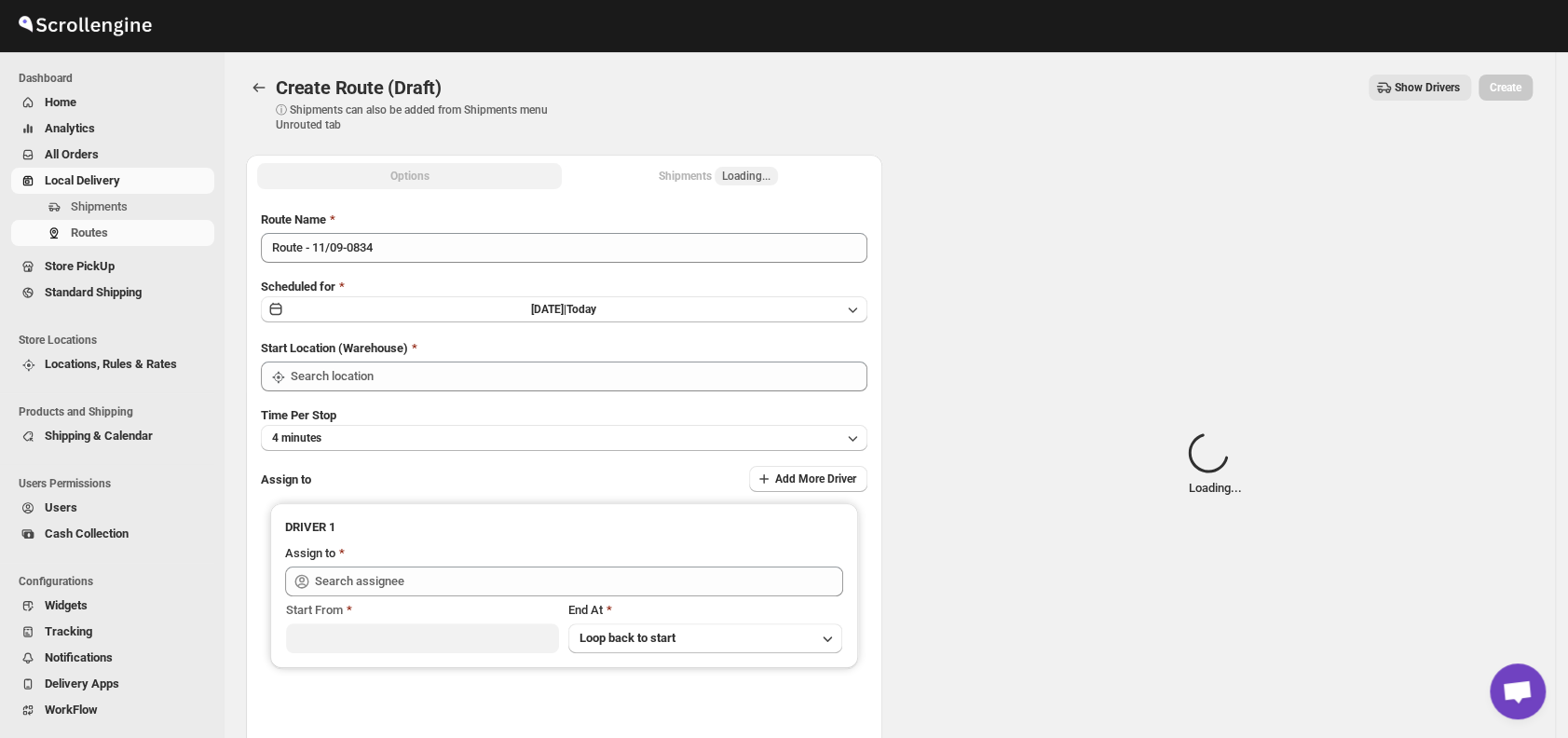
type input "DS02 Bileshivale"
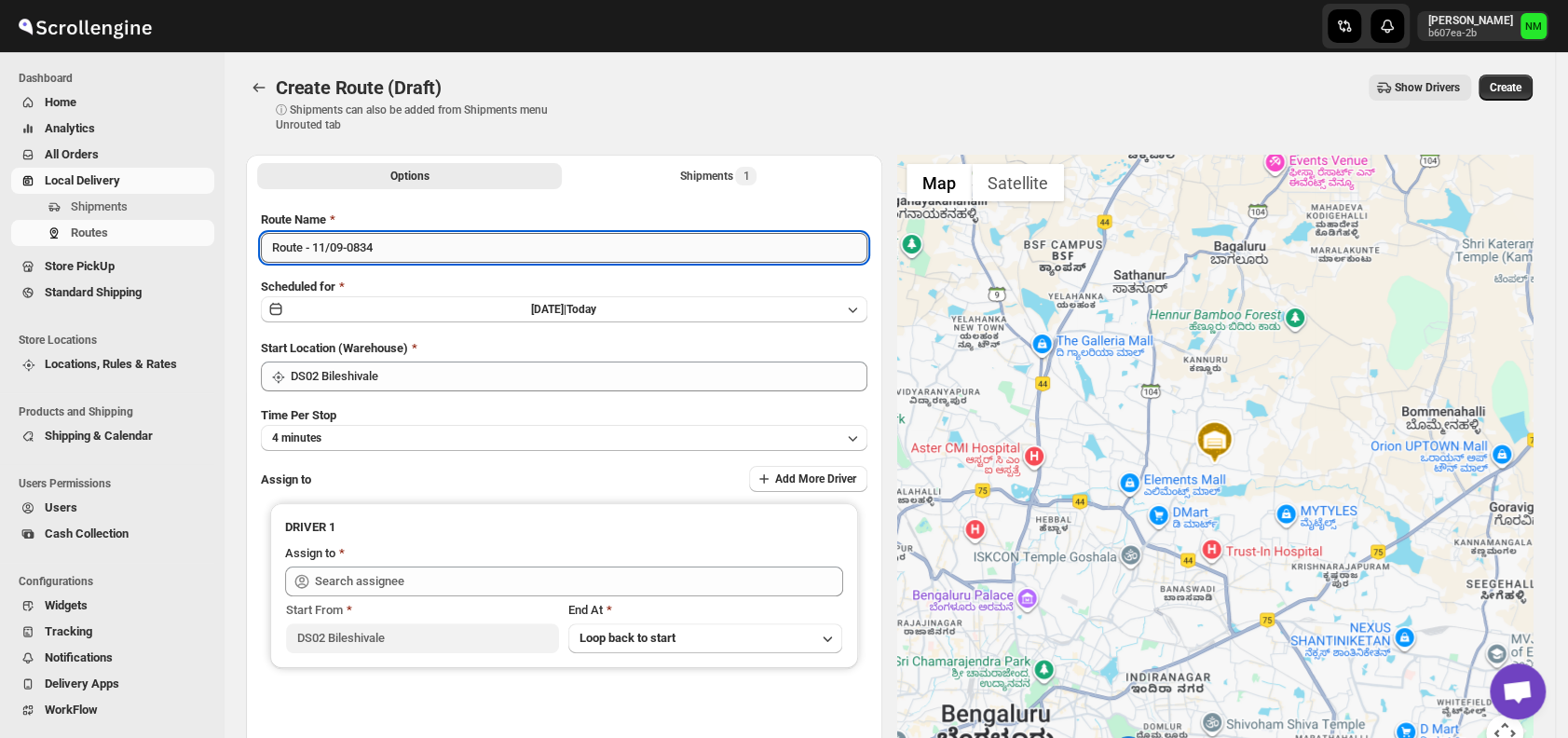
click at [431, 251] on input "Route - 11/09-0834" at bounding box center [564, 248] width 607 height 30
type input "R"
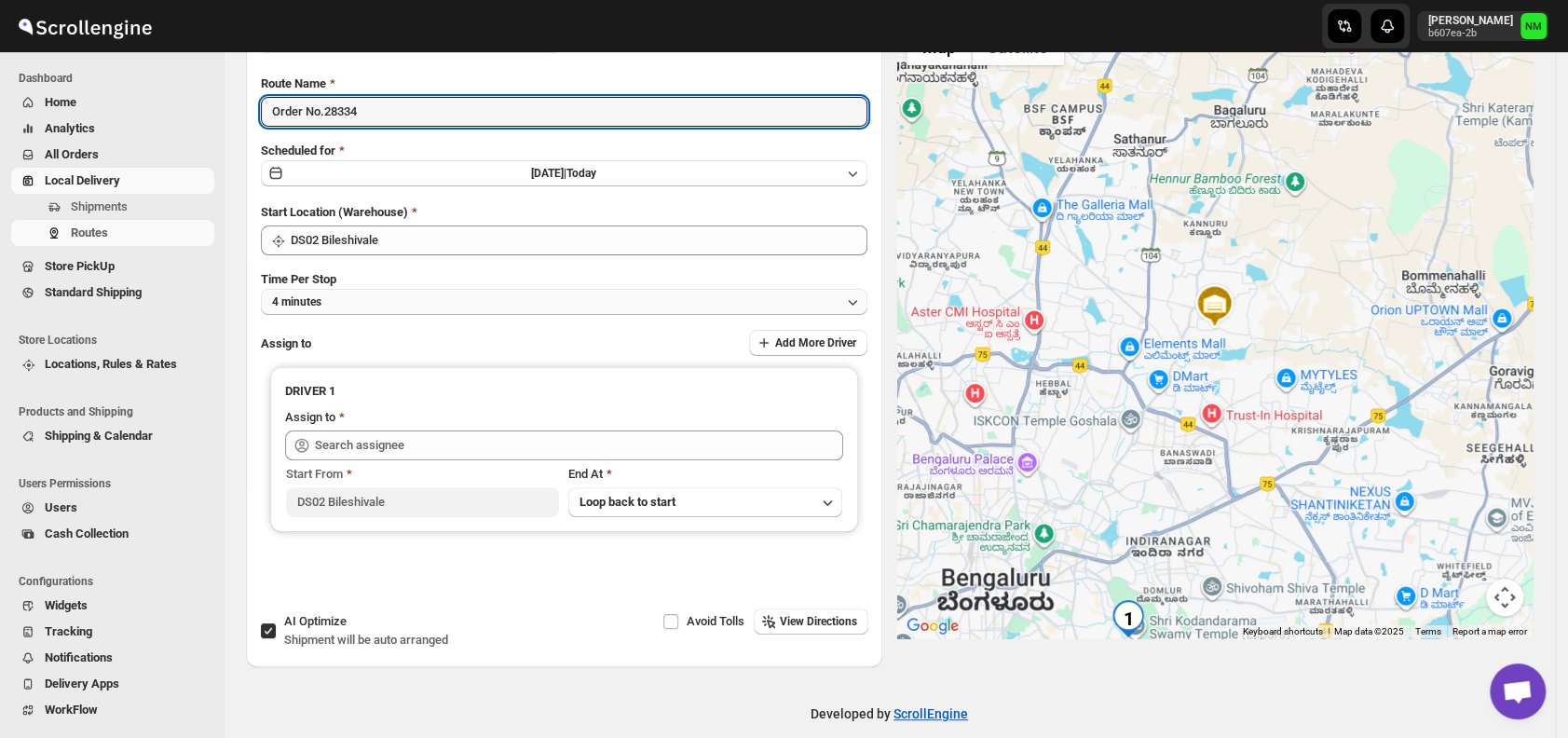
scroll to position [138, 0]
type input "Order No.28334"
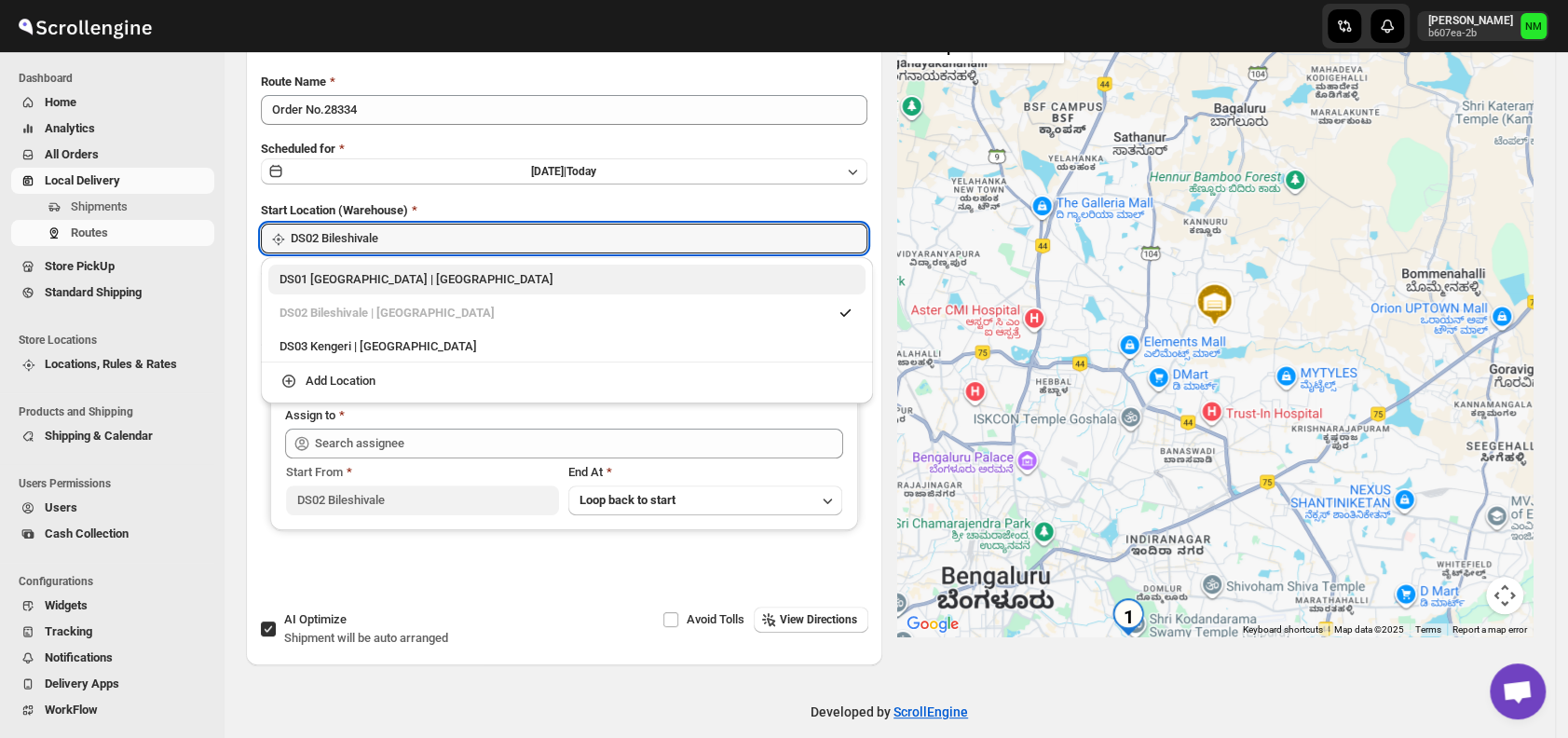
click at [283, 289] on div "DS01 Sarjapur | Bengaluru" at bounding box center [566, 280] width 597 height 30
type input "DS01 [GEOGRAPHIC_DATA]"
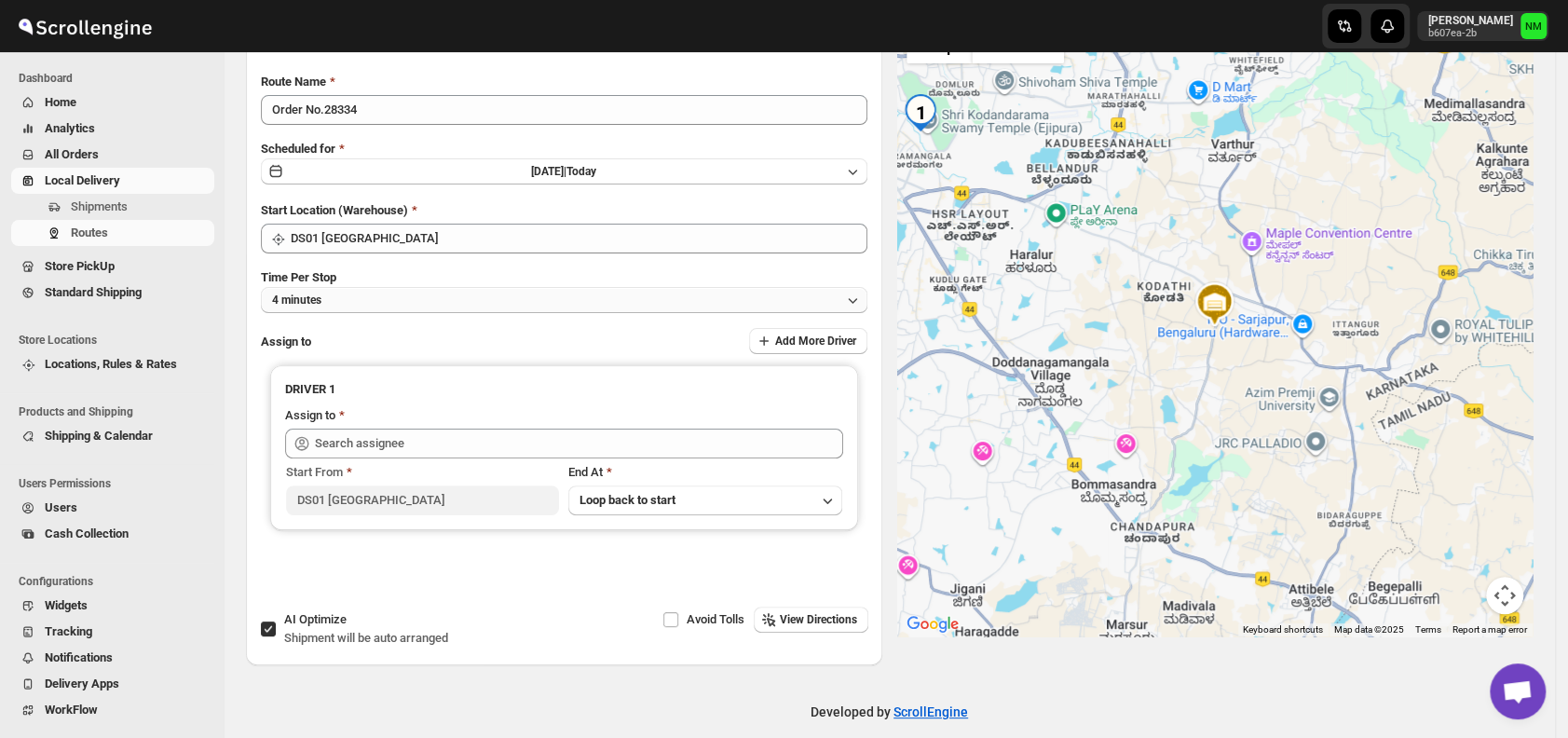
click at [391, 290] on button "4 minutes" at bounding box center [564, 300] width 607 height 26
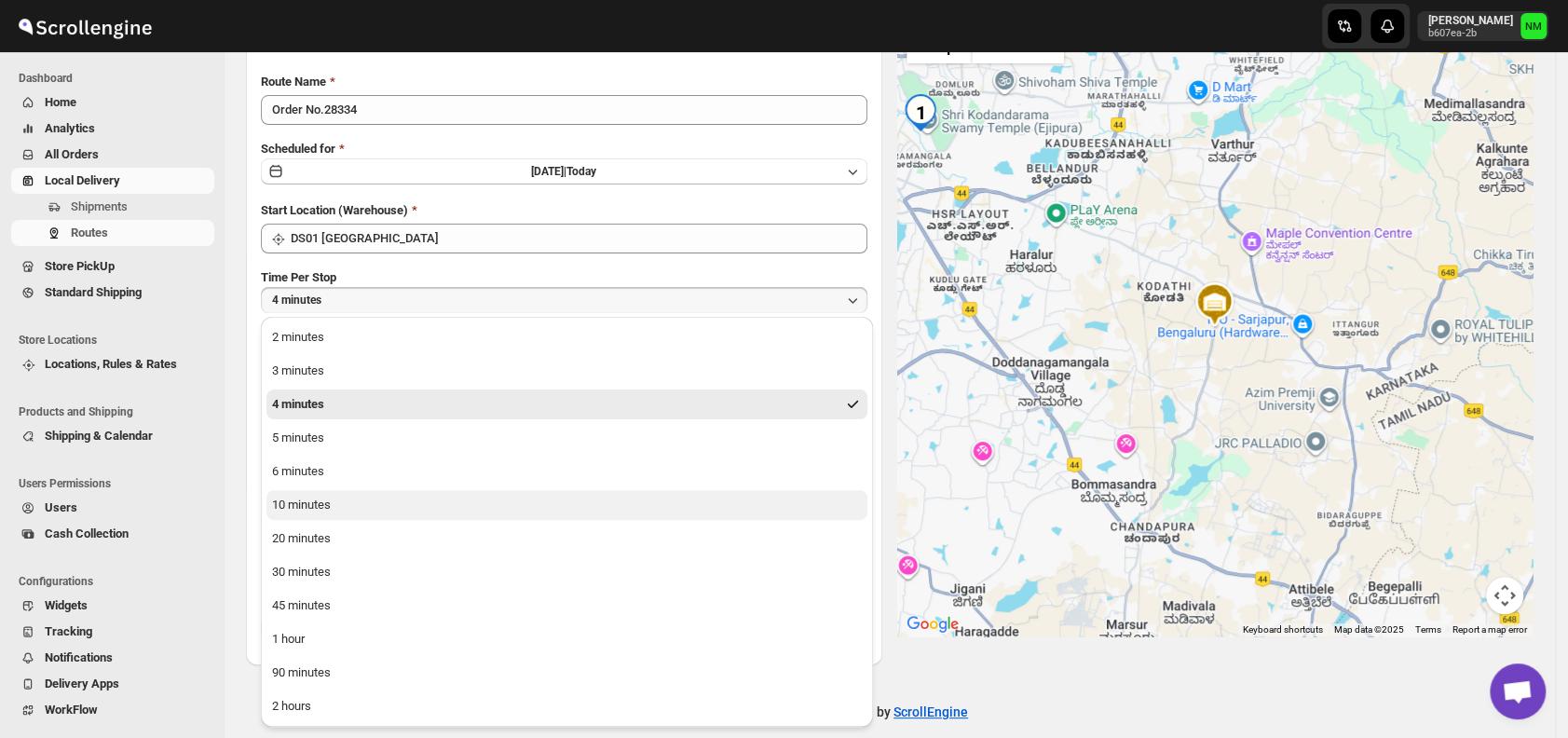
click at [336, 505] on button "10 minutes" at bounding box center [567, 505] width 601 height 30
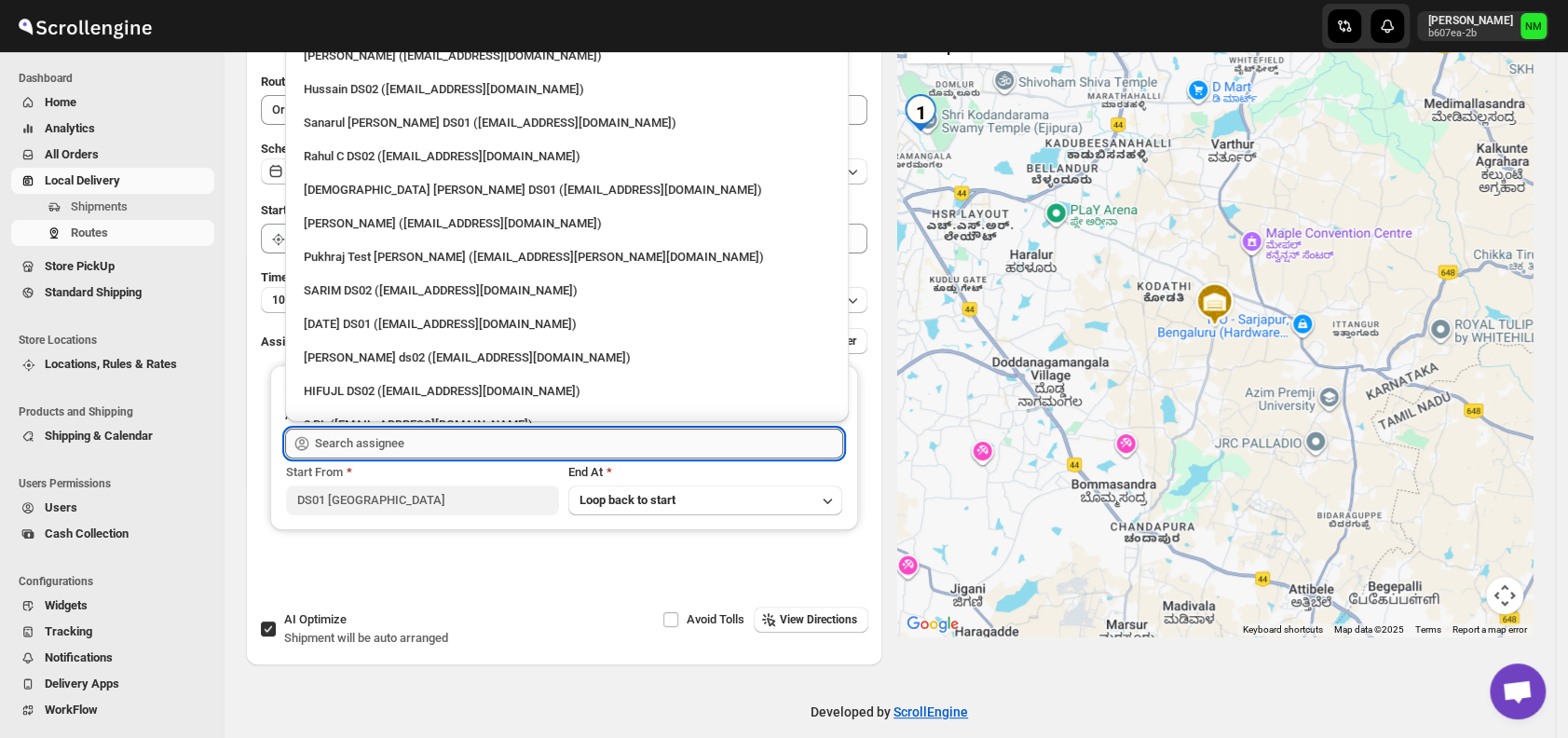
click at [477, 440] on input "text" at bounding box center [579, 444] width 528 height 30
click at [333, 191] on div "[DEMOGRAPHIC_DATA] [PERSON_NAME] DS01 ([EMAIL_ADDRESS][DOMAIN_NAME])" at bounding box center [567, 190] width 526 height 19
type input "[DEMOGRAPHIC_DATA] [PERSON_NAME] DS01 ([EMAIL_ADDRESS][DOMAIN_NAME])"
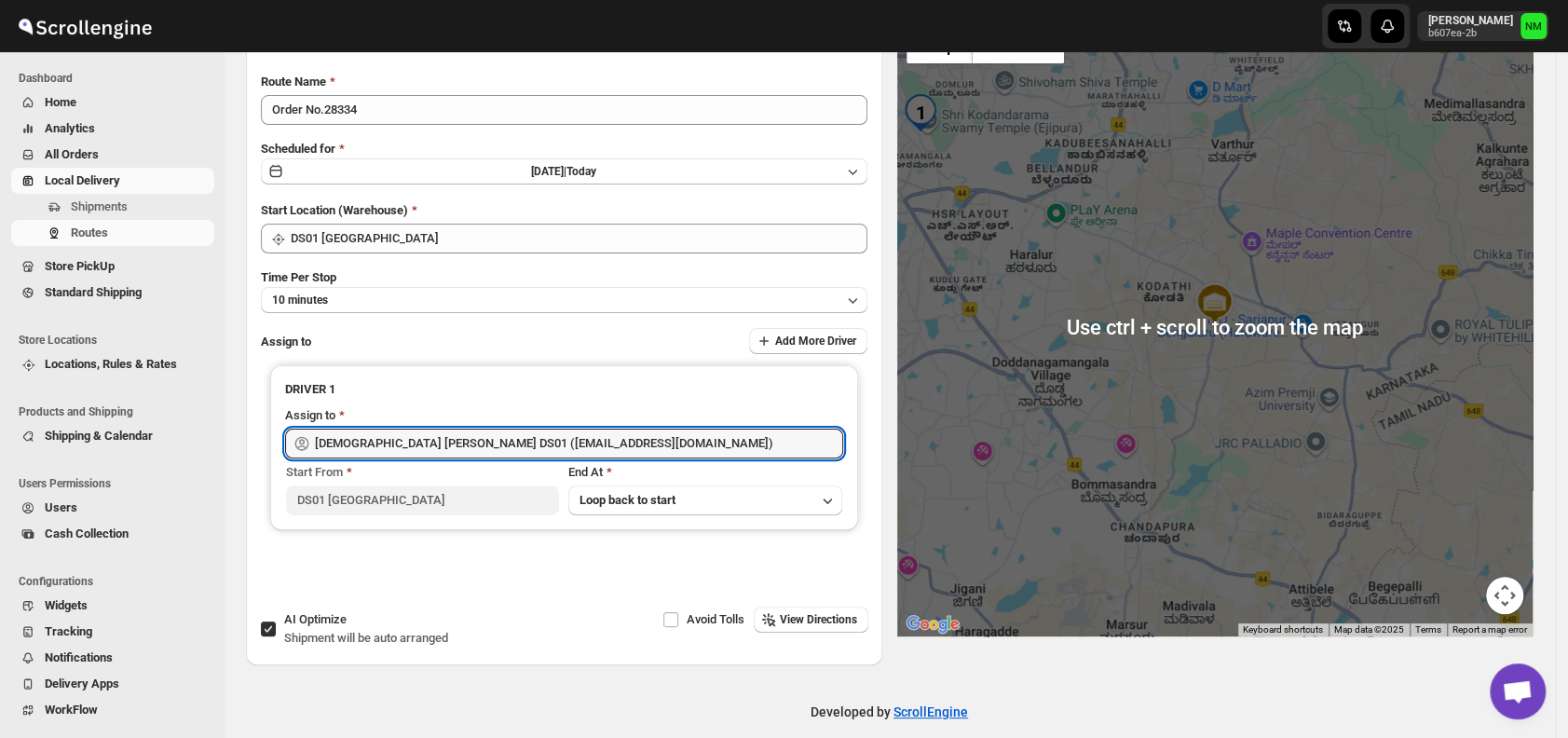
scroll to position [0, 0]
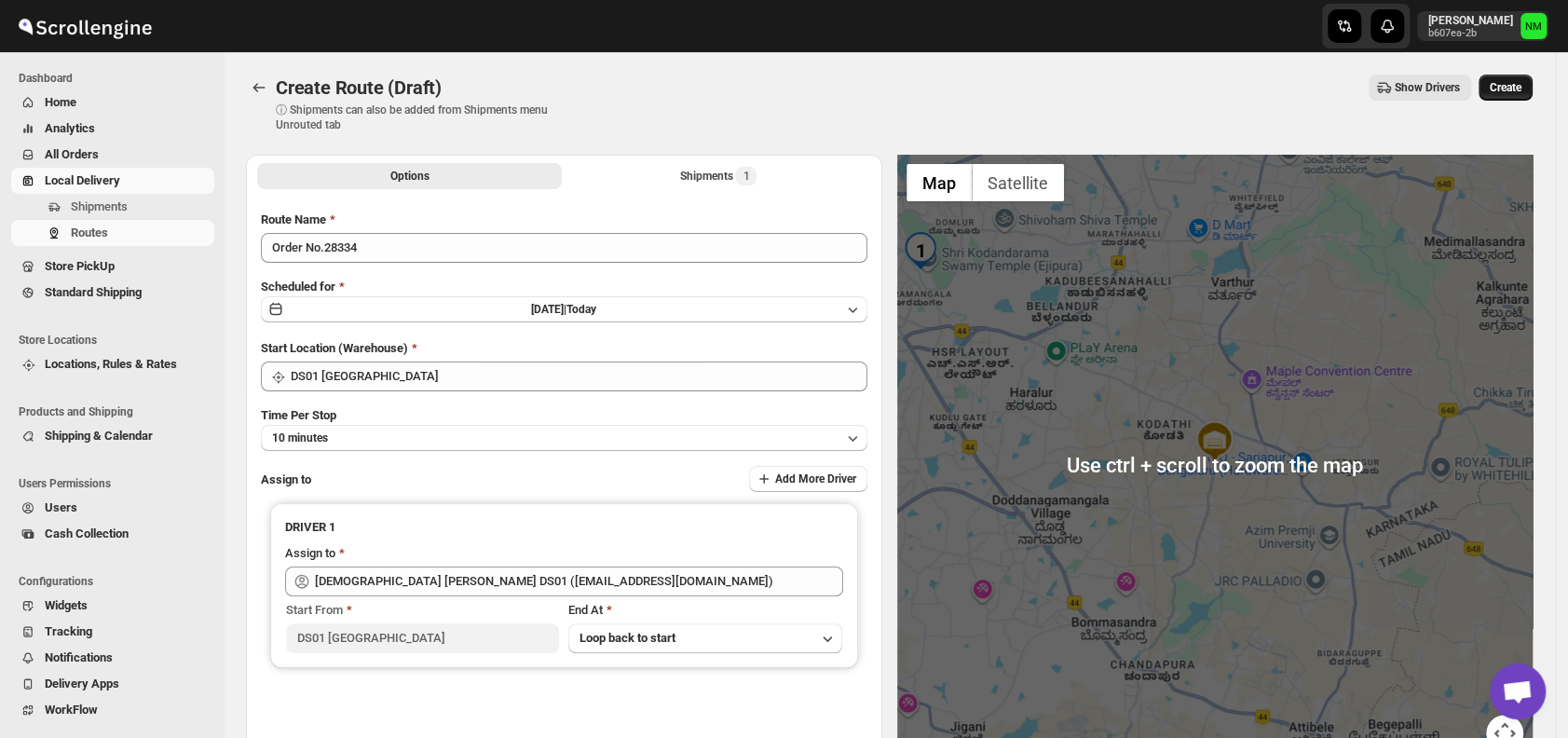
click at [1508, 99] on button "Create" at bounding box center [1506, 88] width 54 height 26
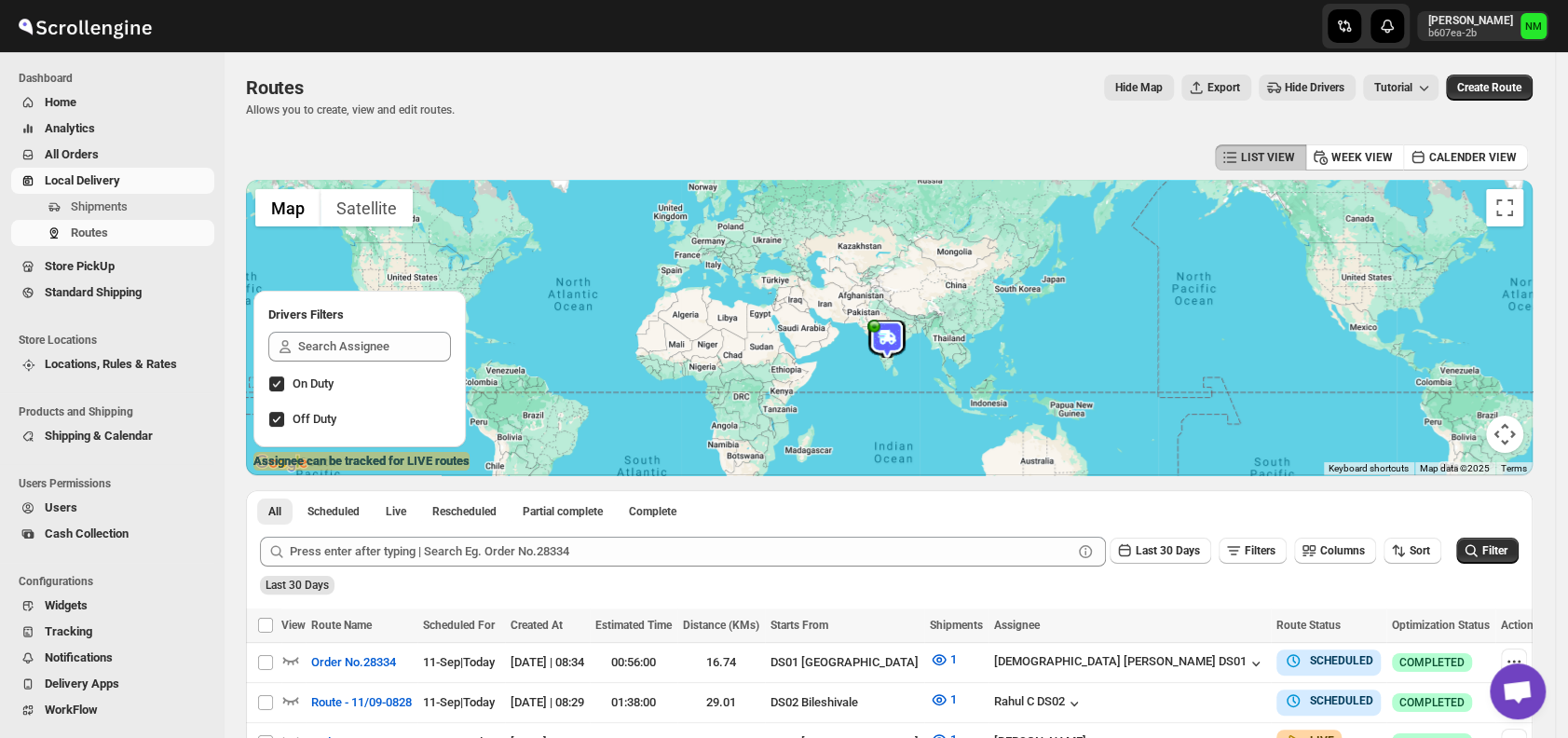
scroll to position [215, 0]
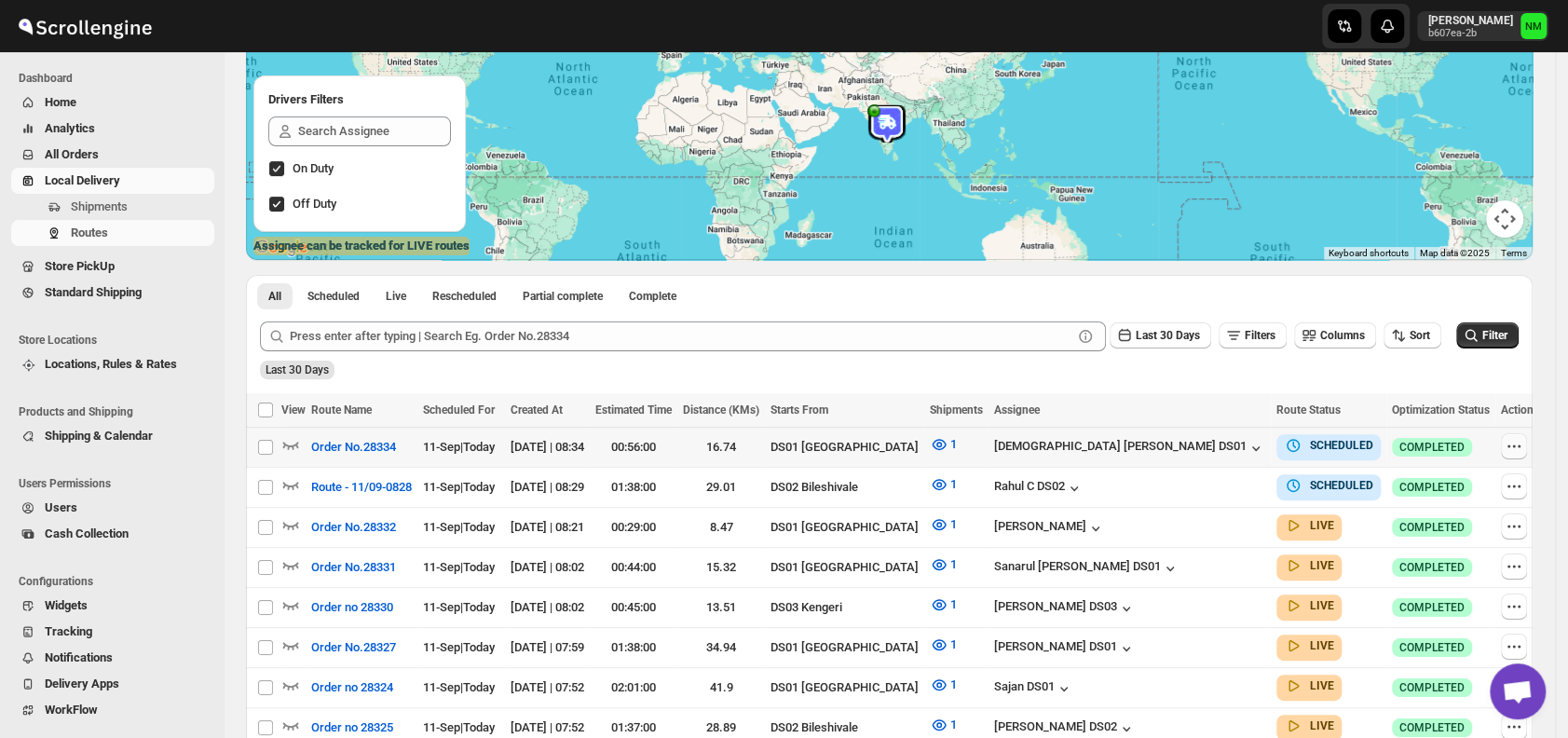
click at [1511, 444] on icon "button" at bounding box center [1514, 446] width 19 height 19
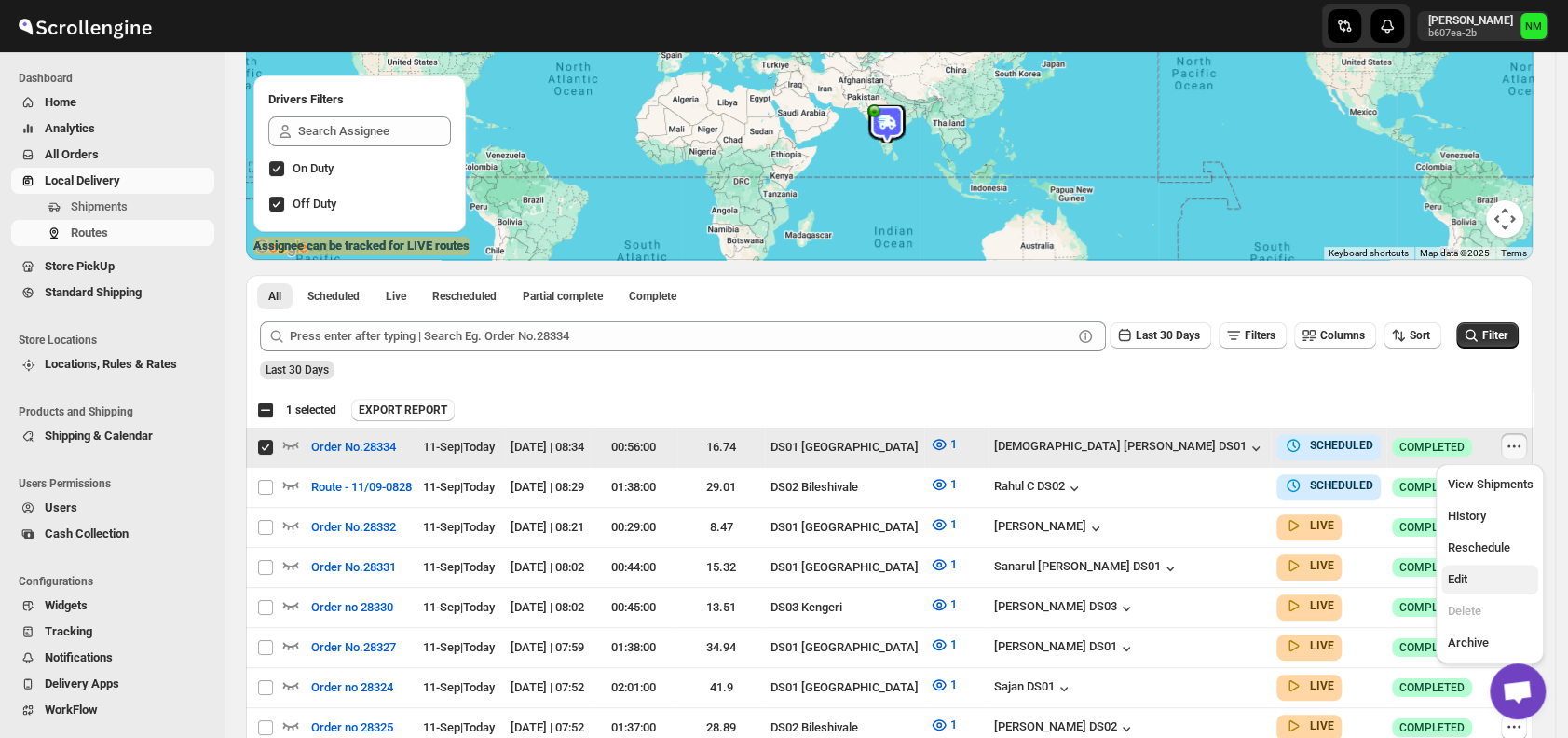
click at [1467, 580] on span "Edit" at bounding box center [1457, 579] width 20 height 14
checkbox input "false"
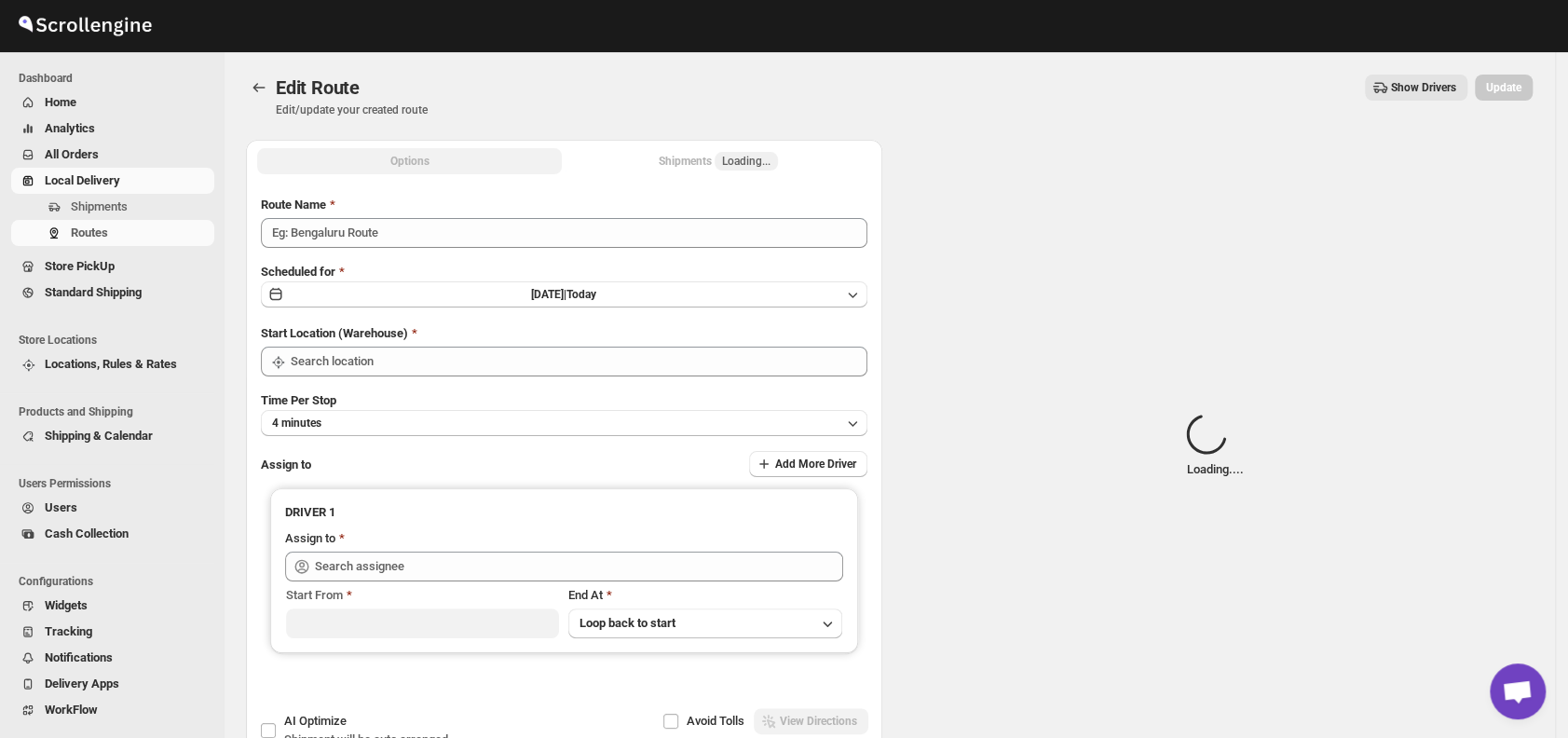
type input "Order No.28334"
type input "DS01 [GEOGRAPHIC_DATA]"
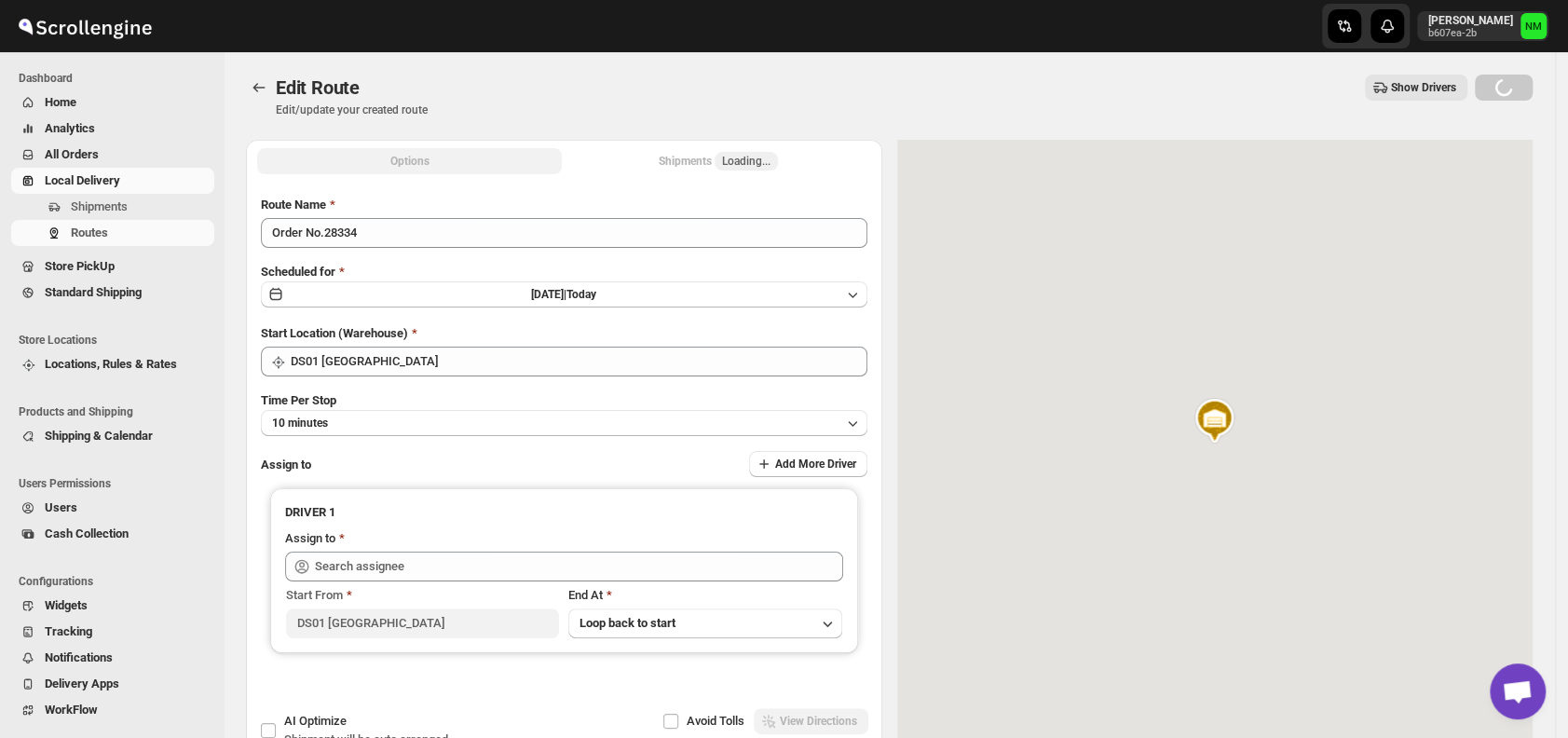
type input "[DEMOGRAPHIC_DATA] [PERSON_NAME] DS01 ([EMAIL_ADDRESS][DOMAIN_NAME])"
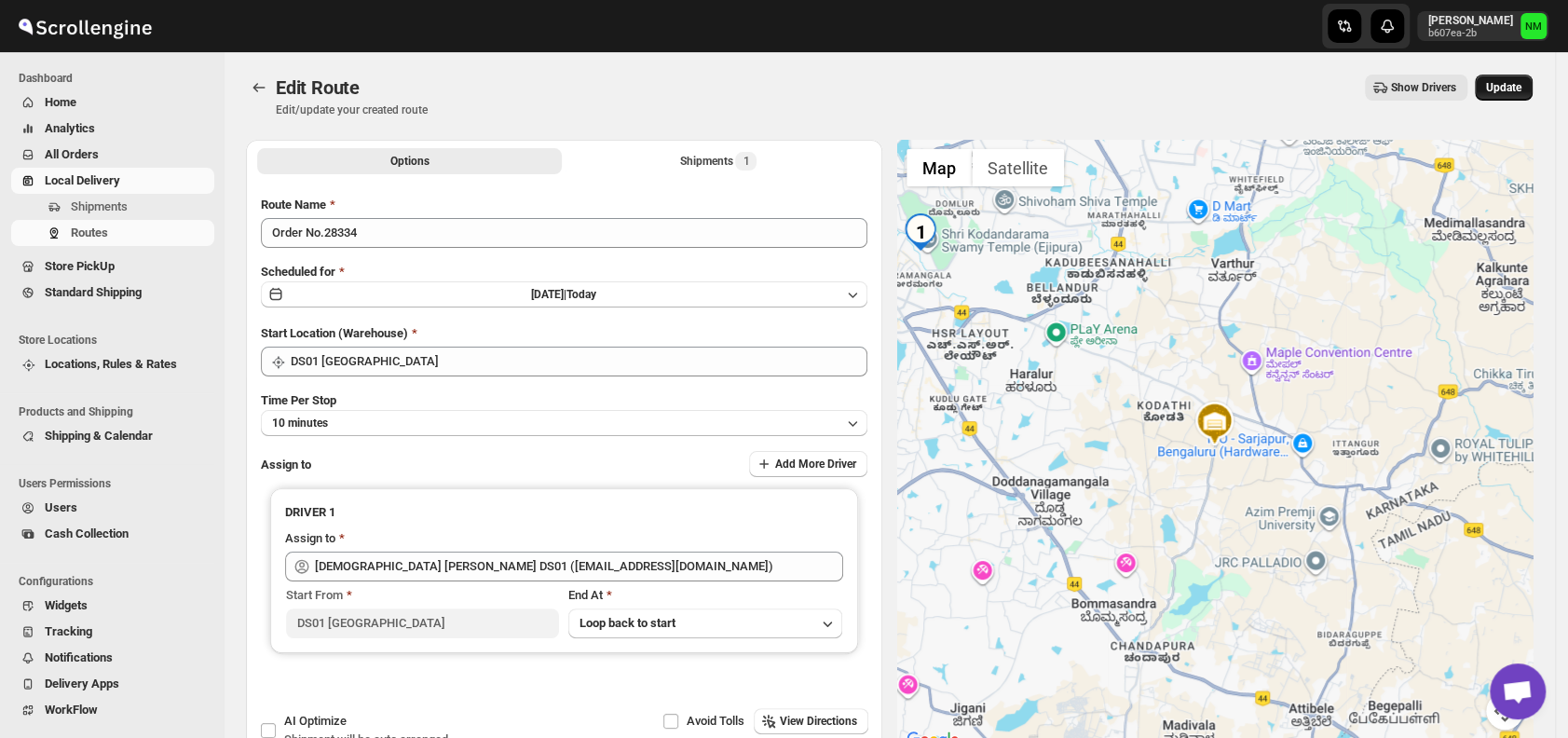
click at [1513, 88] on span "Update" at bounding box center [1503, 87] width 35 height 15
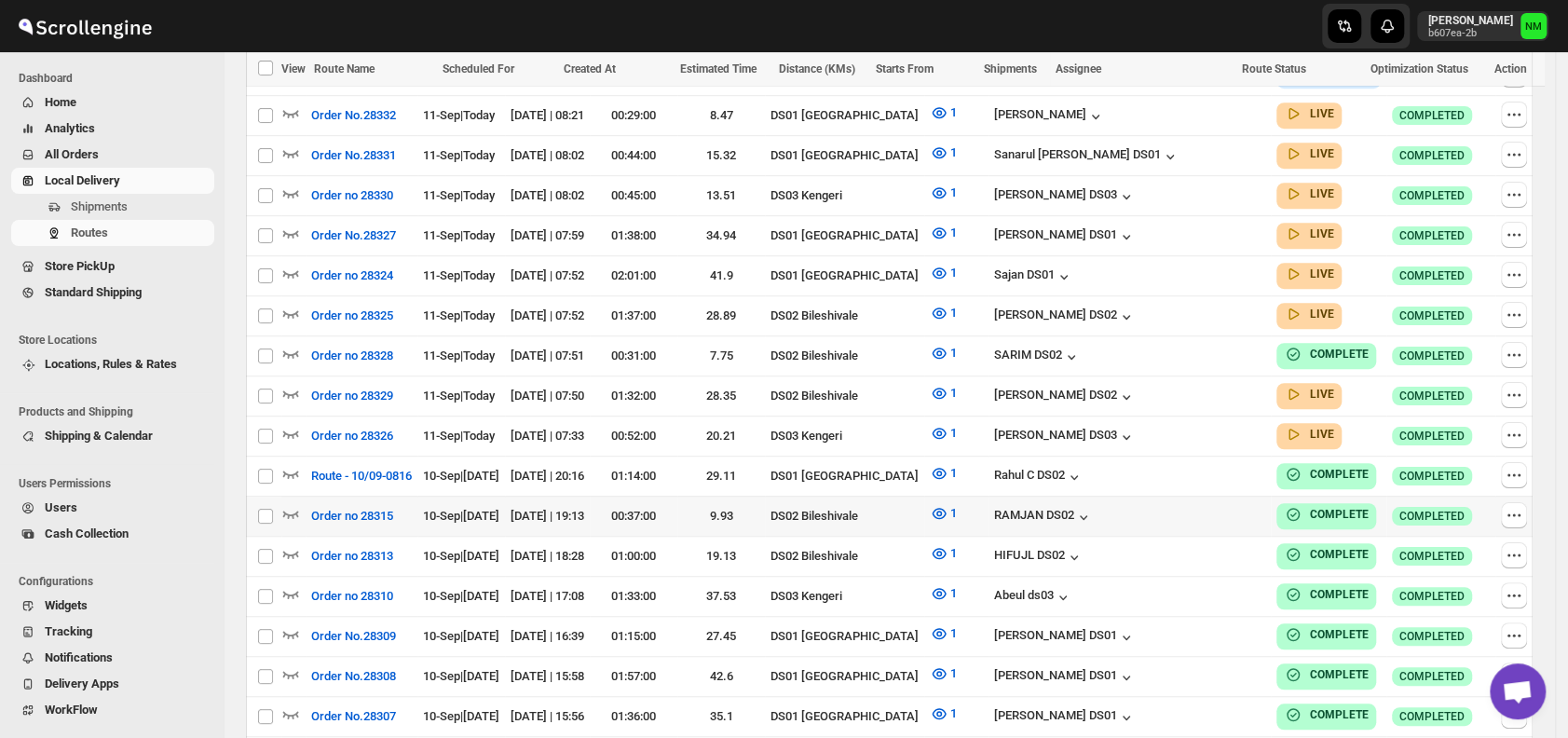
scroll to position [628, 0]
click at [292, 263] on icon "button" at bounding box center [290, 272] width 19 height 19
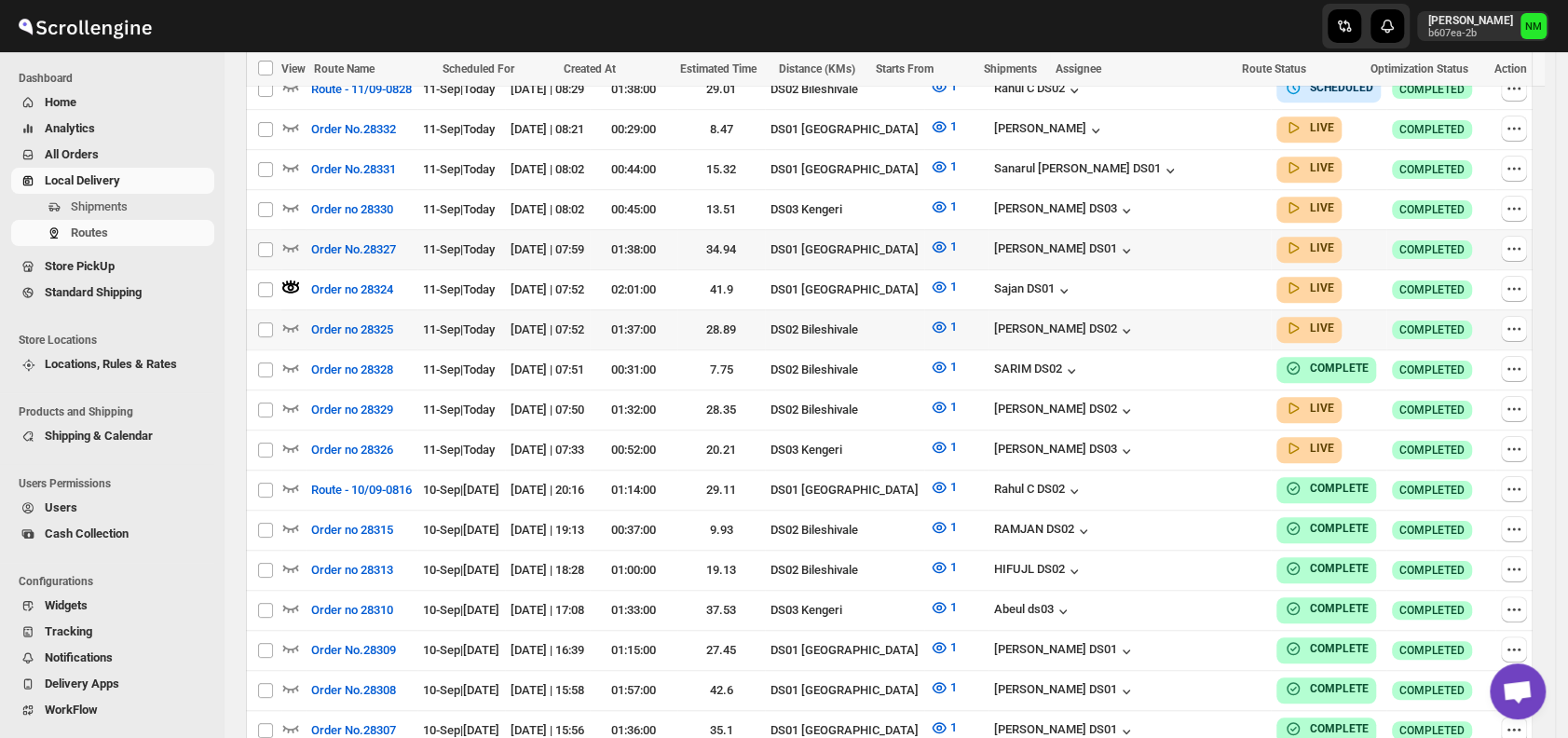
scroll to position [0, 0]
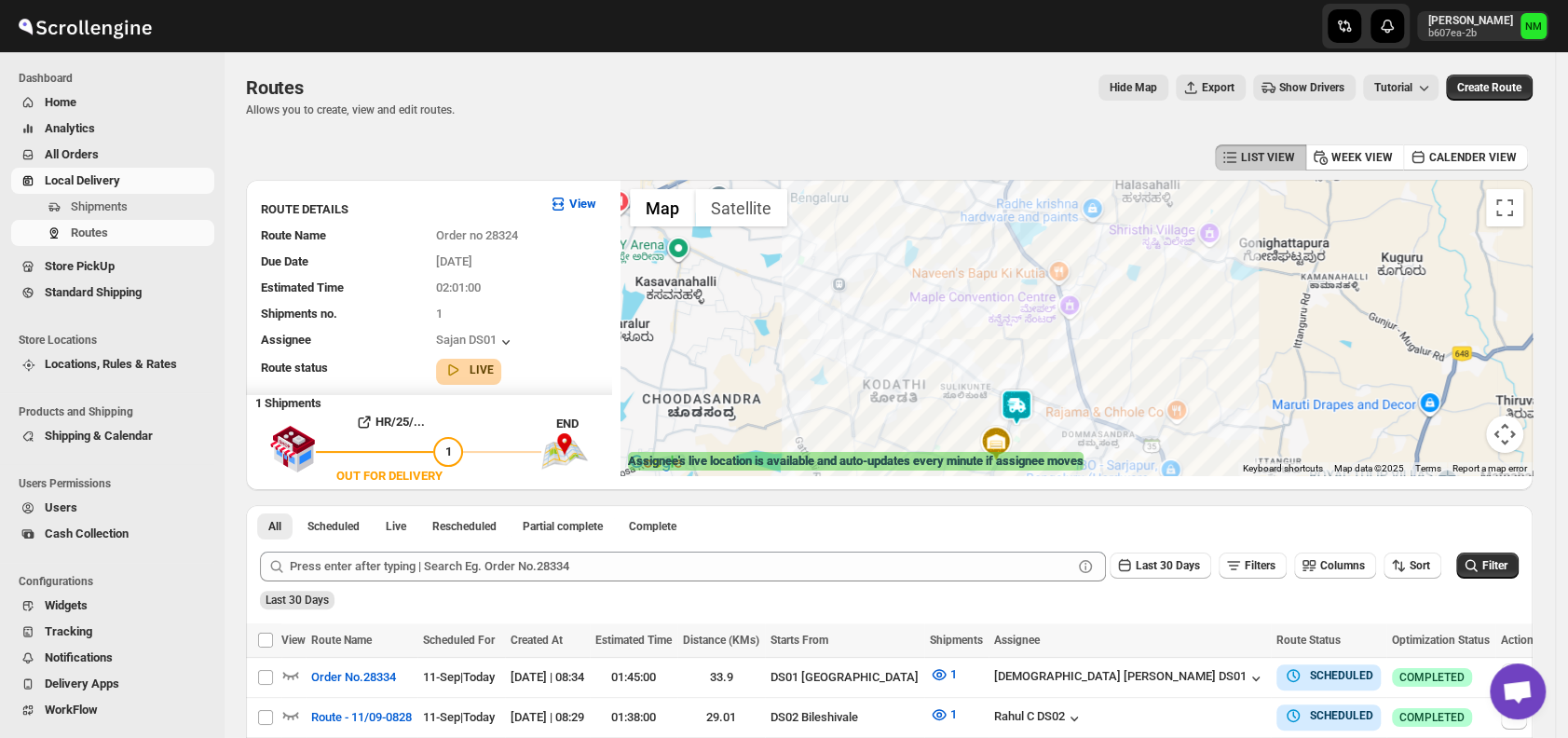
click at [1035, 404] on img at bounding box center [1016, 407] width 37 height 37
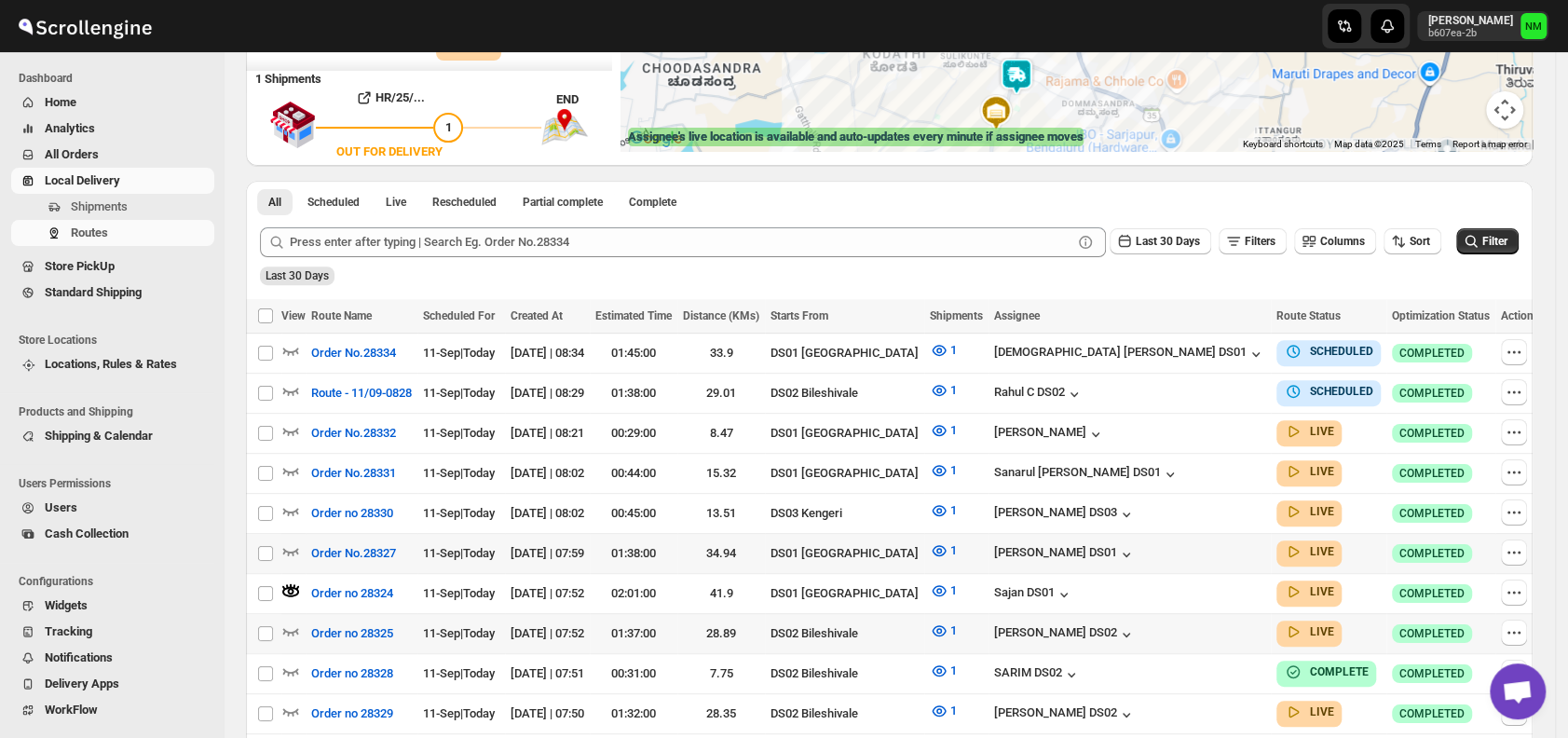
scroll to position [325, 0]
click at [293, 542] on icon "button" at bounding box center [290, 549] width 19 height 19
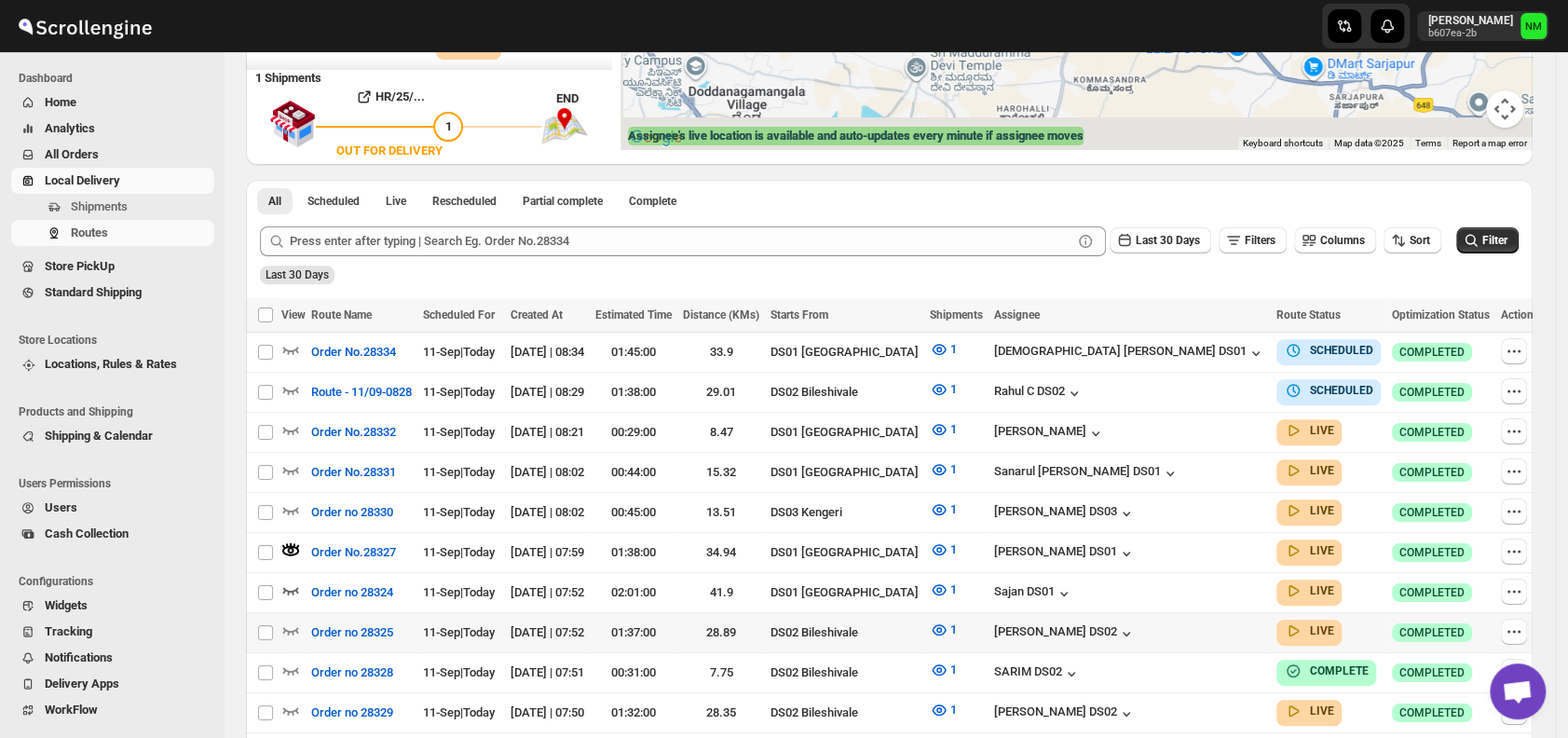
scroll to position [0, 0]
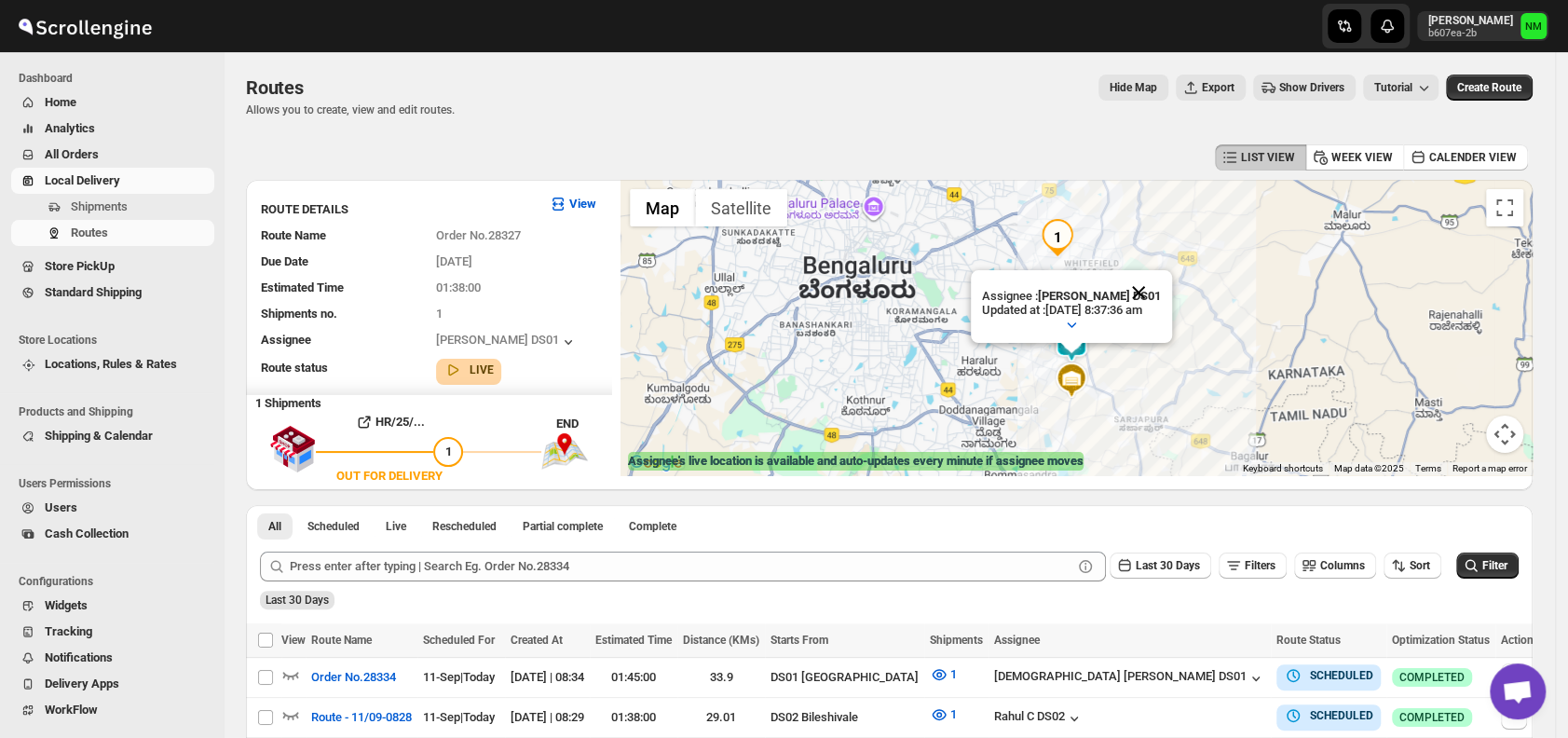
click at [1161, 290] on button "Close" at bounding box center [1138, 292] width 45 height 45
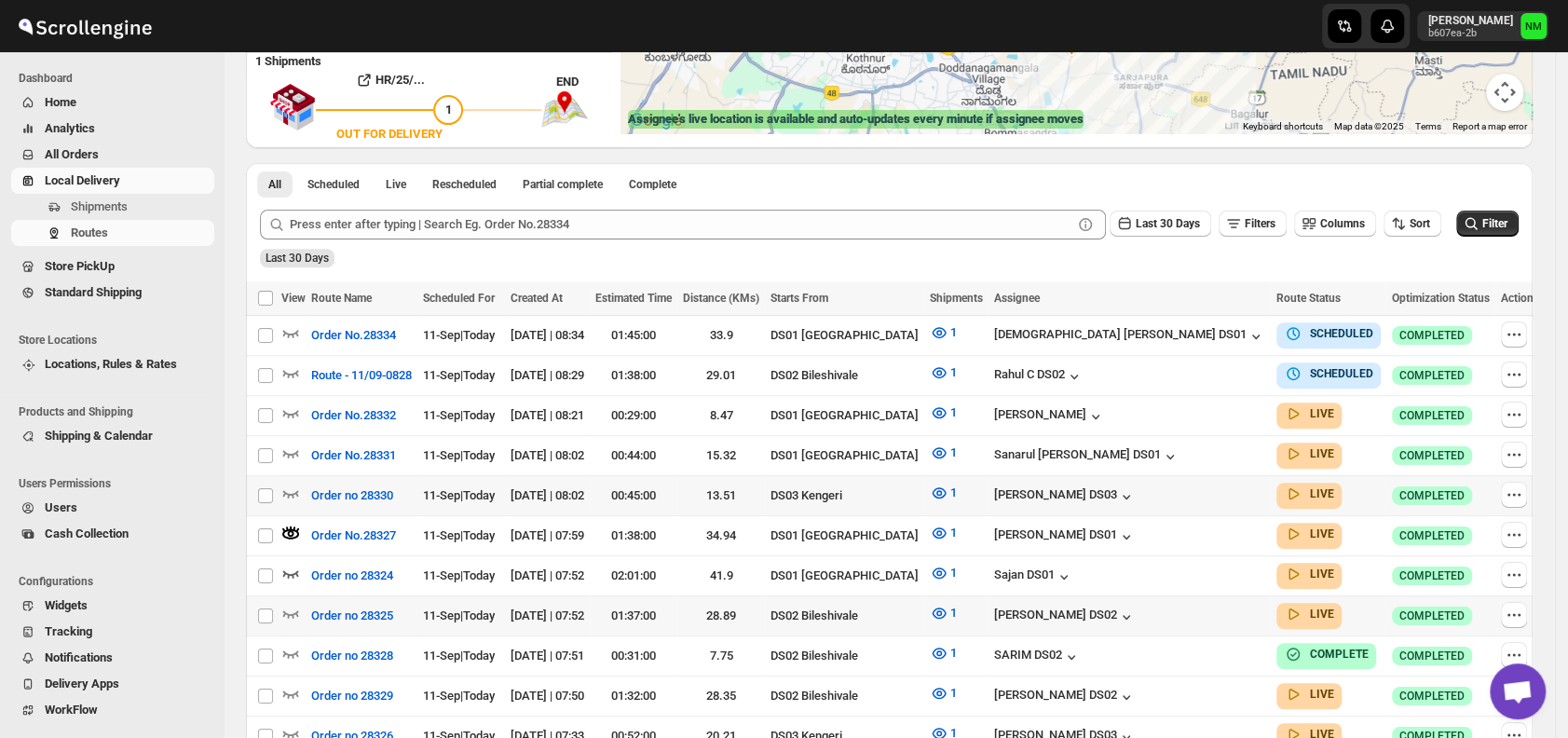
scroll to position [343, 0]
click at [286, 409] on icon "button" at bounding box center [291, 412] width 16 height 7
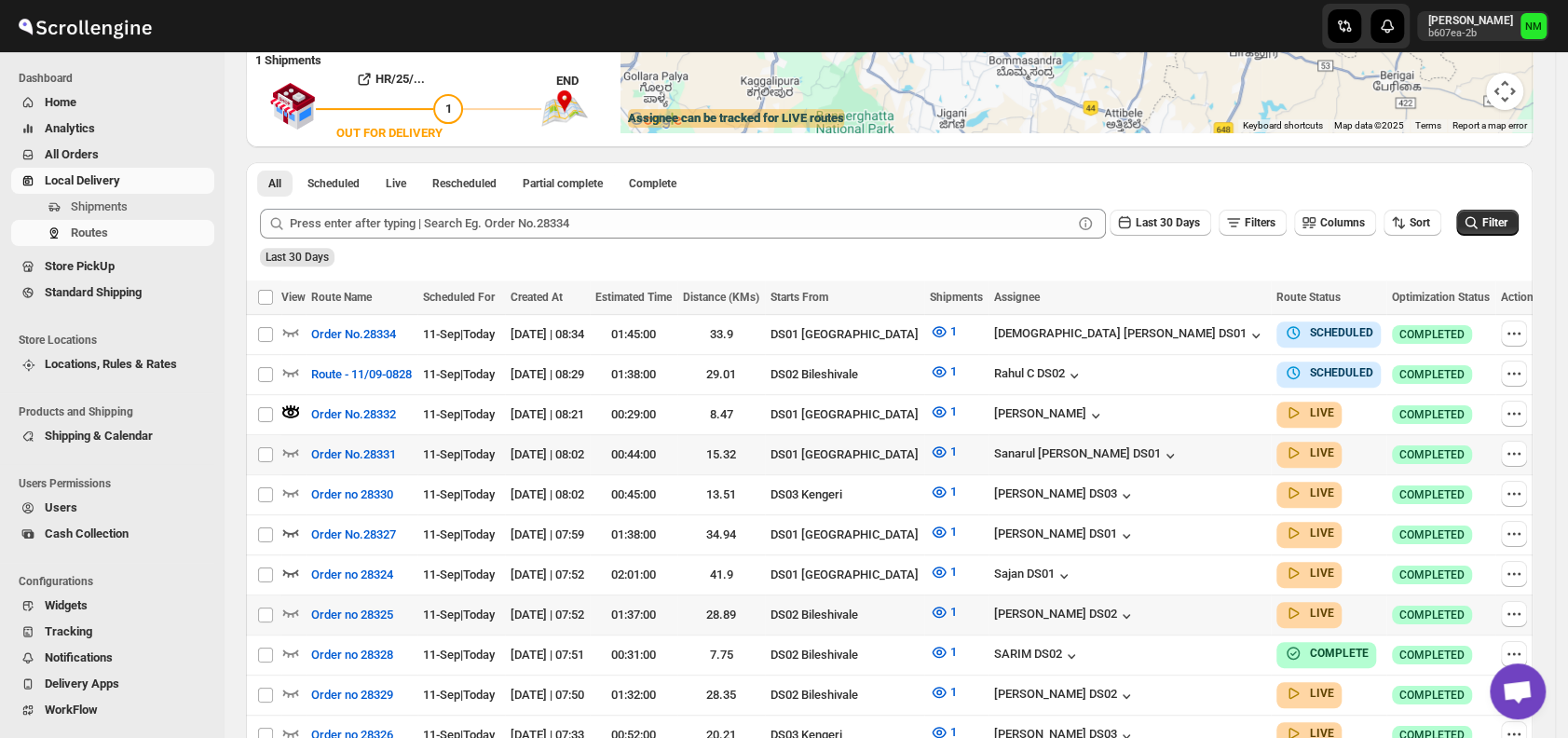
scroll to position [0, 0]
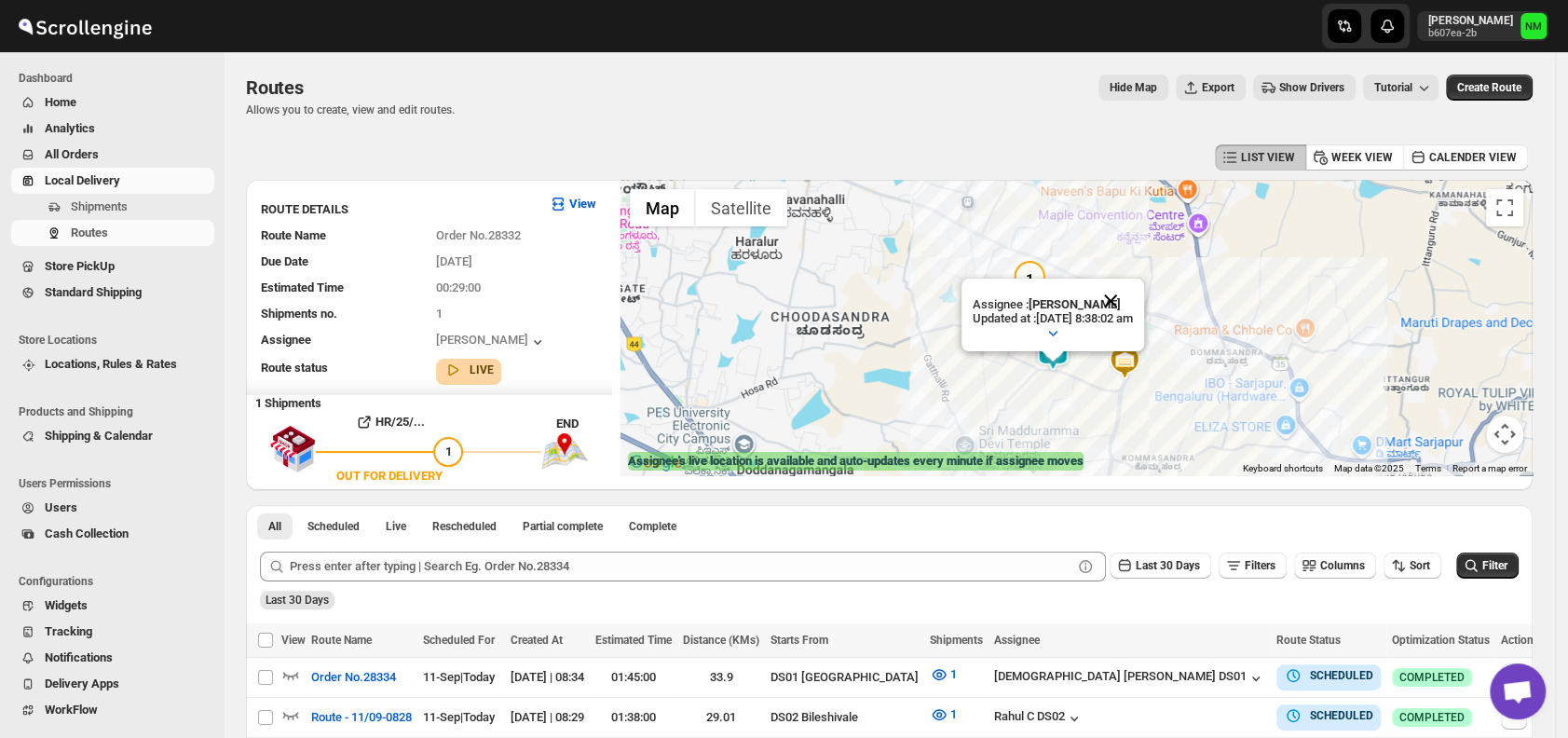
click at [1133, 296] on button "Close" at bounding box center [1110, 301] width 45 height 45
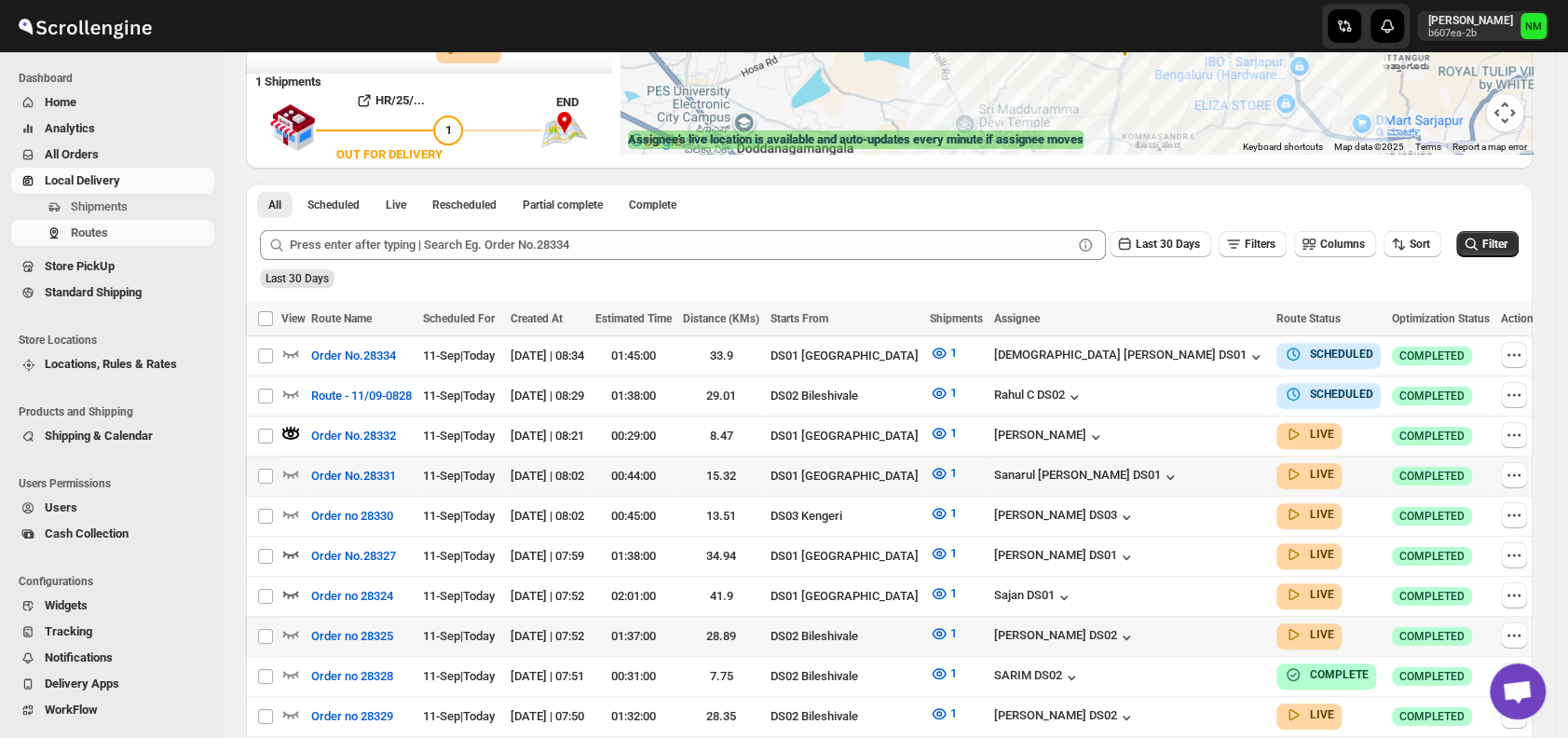
scroll to position [365, 0]
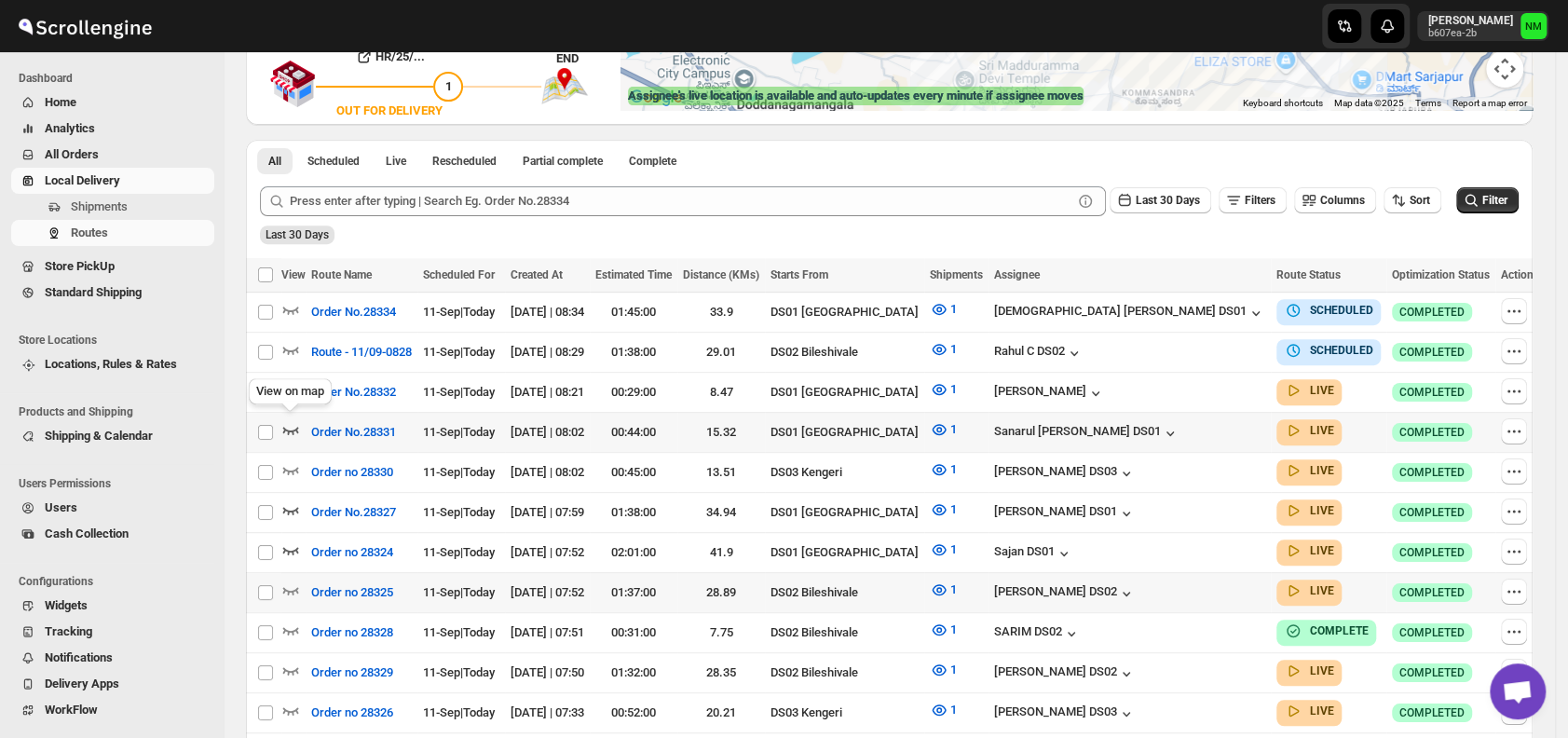
click at [296, 427] on icon "button" at bounding box center [291, 430] width 16 height 7
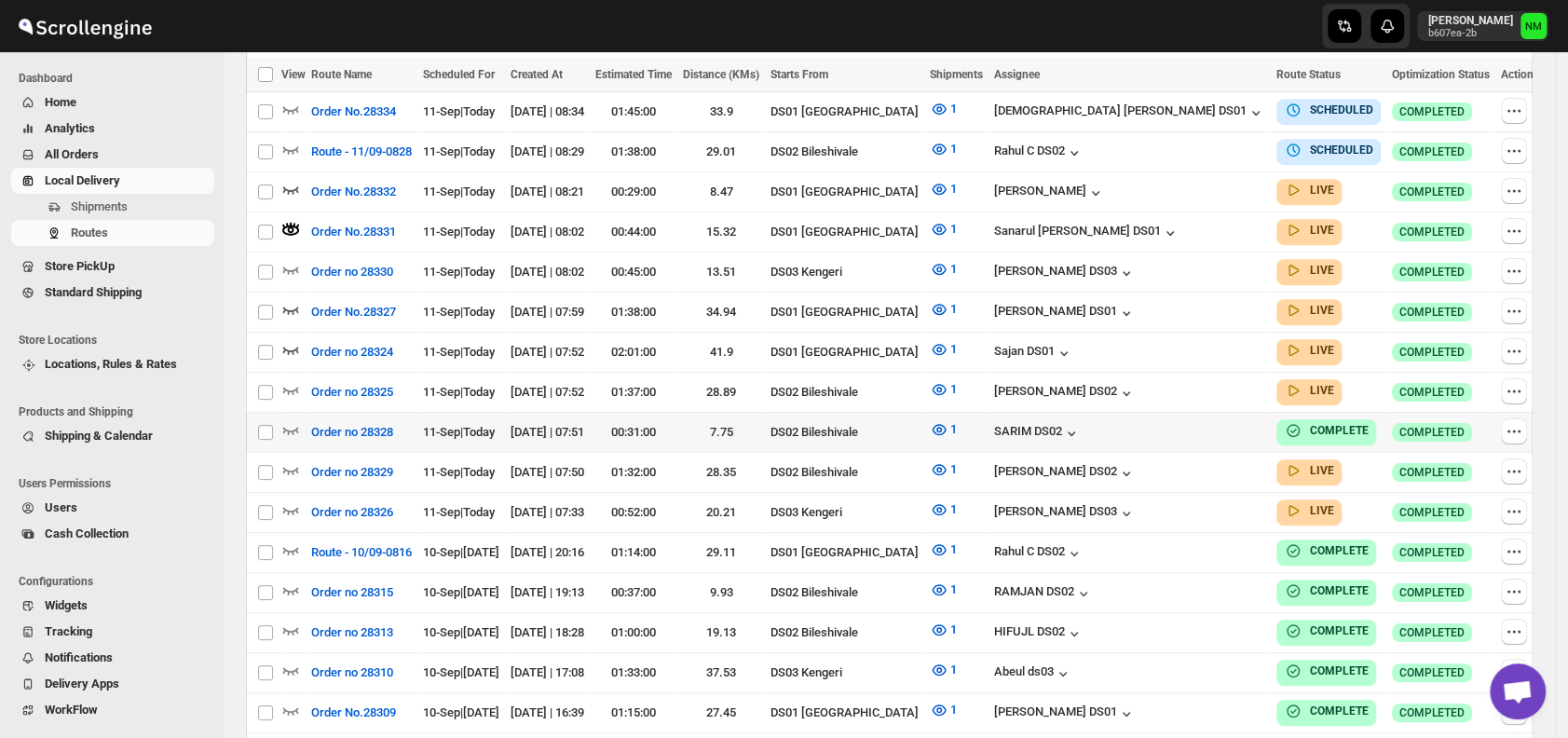
scroll to position [567, 0]
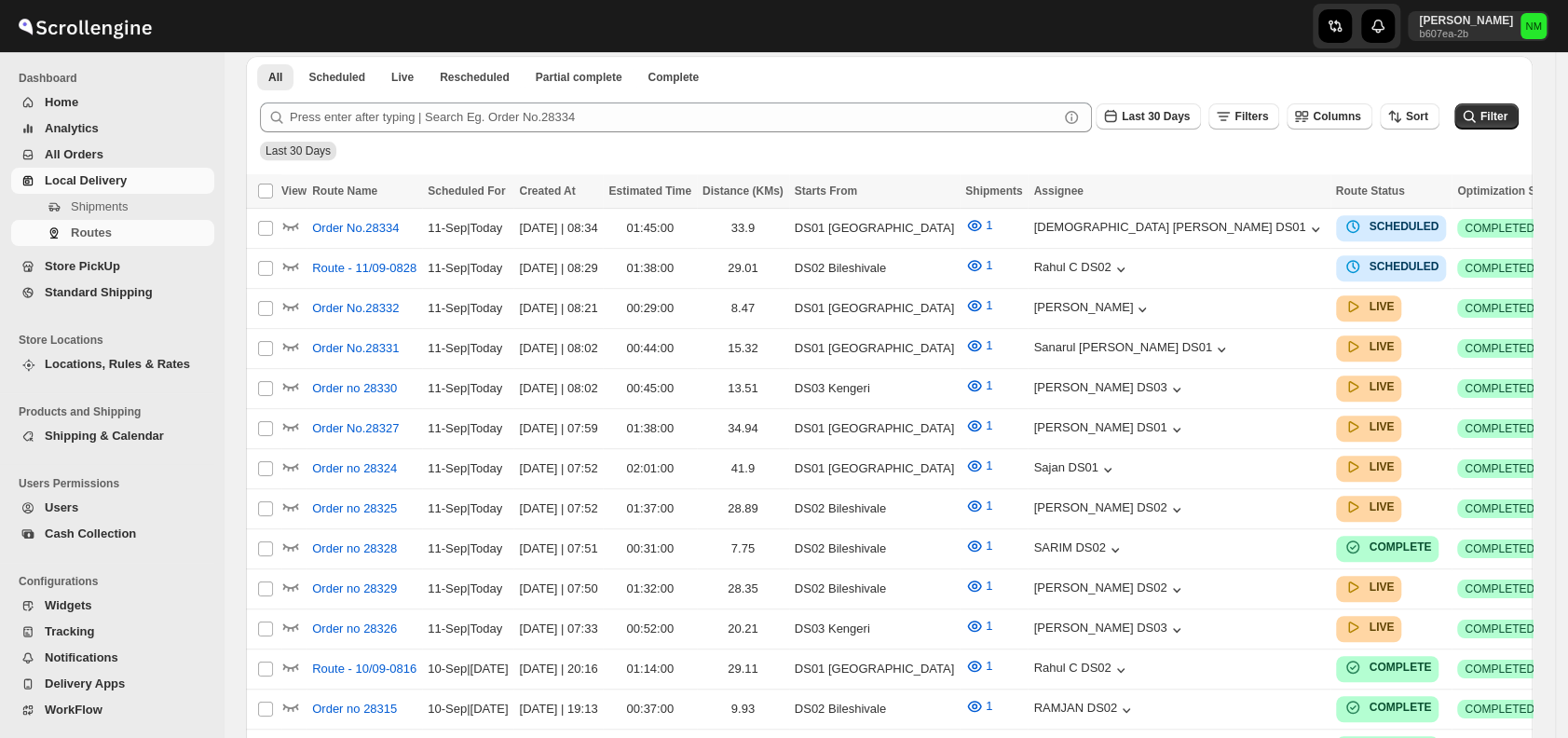
scroll to position [567, 0]
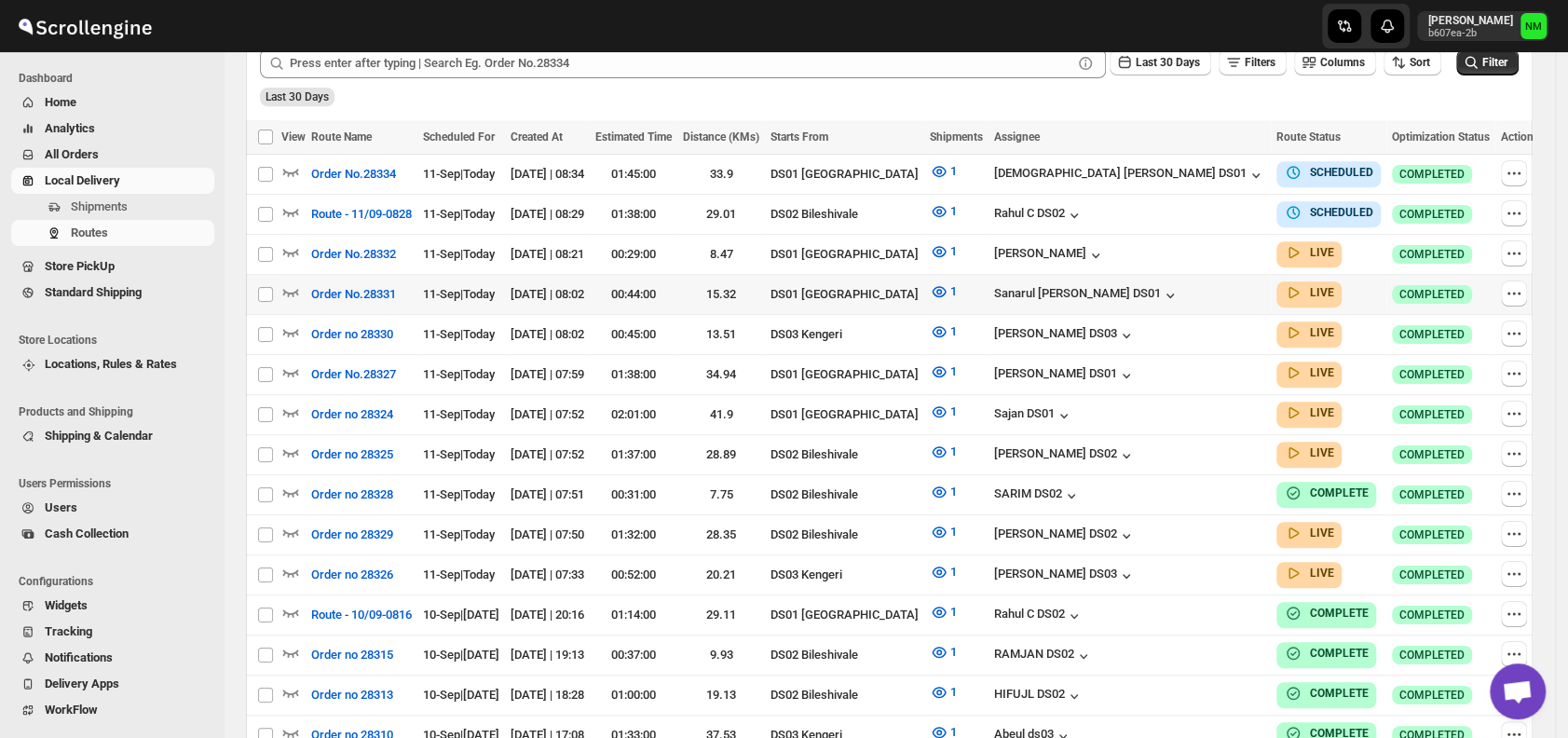
scroll to position [490, 0]
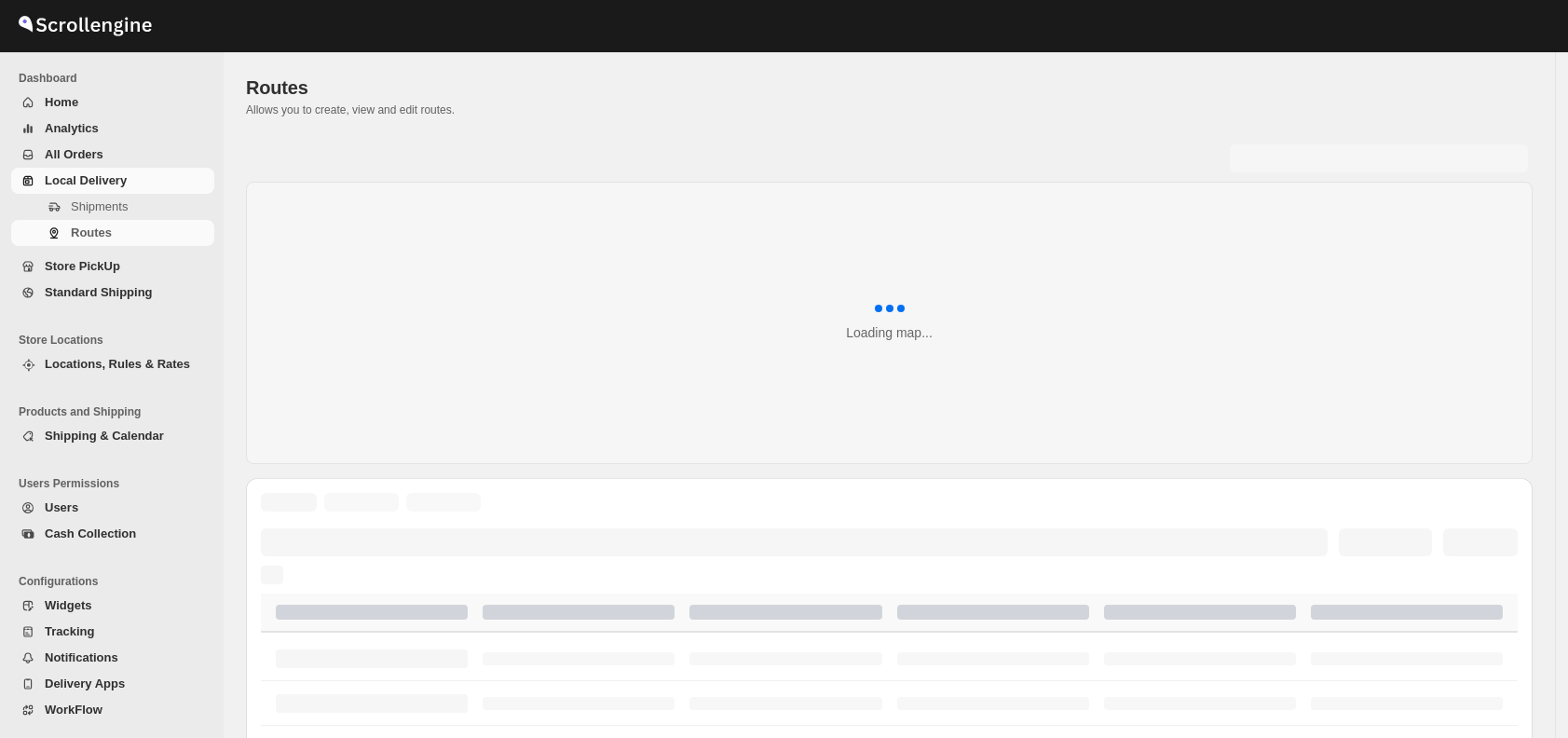
scroll to position [490, 0]
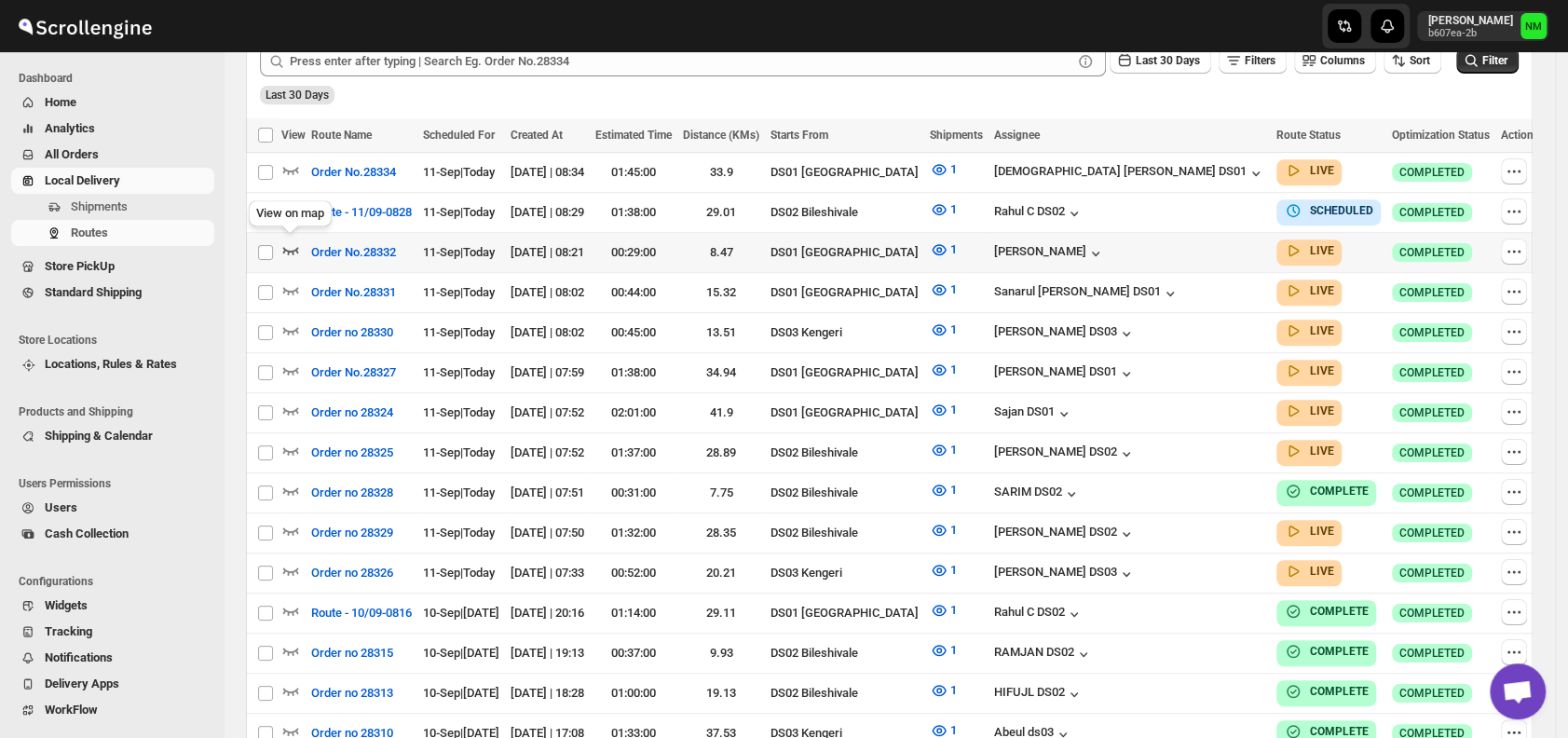
click at [288, 246] on icon "button" at bounding box center [290, 249] width 19 height 19
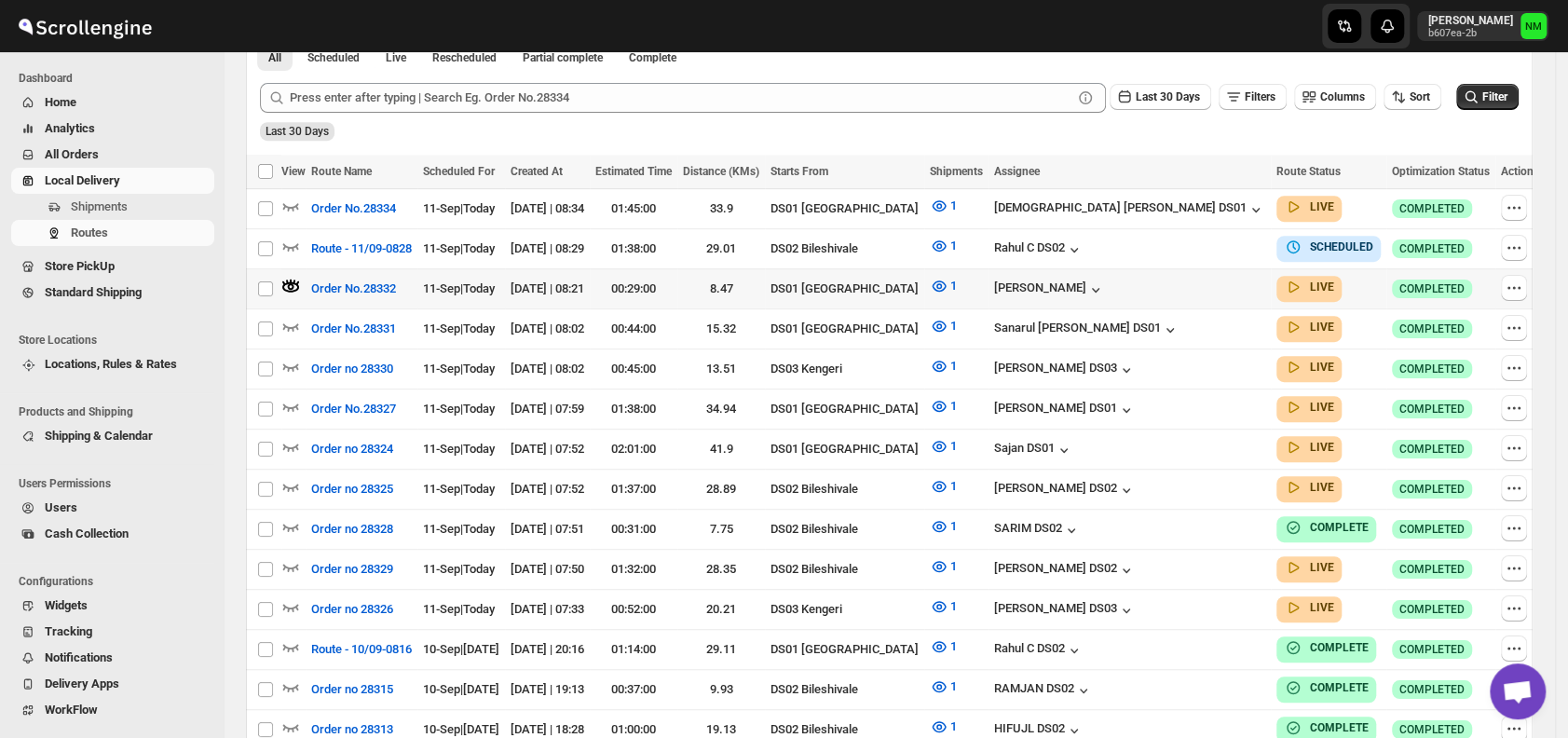
scroll to position [471, 0]
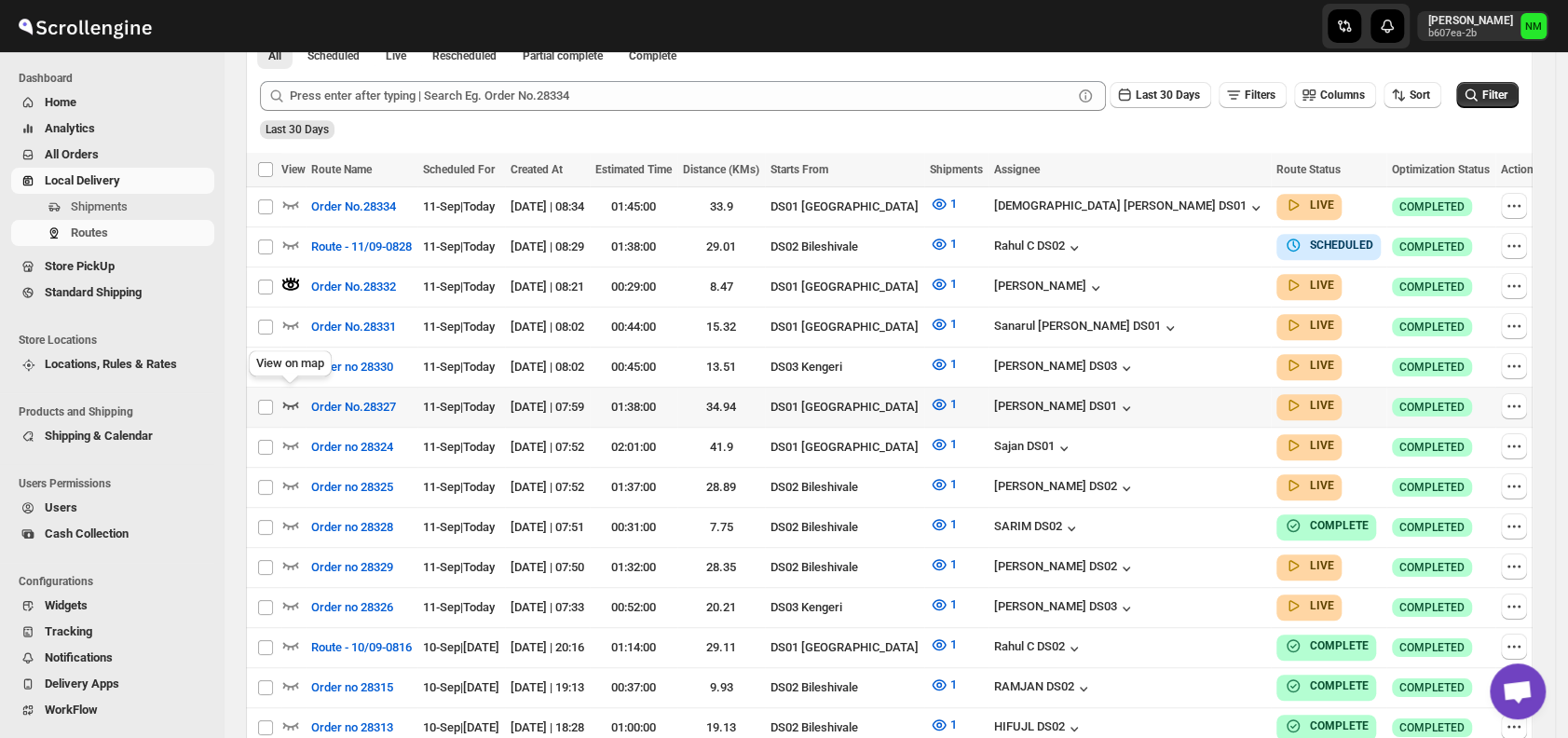
click at [291, 395] on icon "button" at bounding box center [290, 404] width 19 height 19
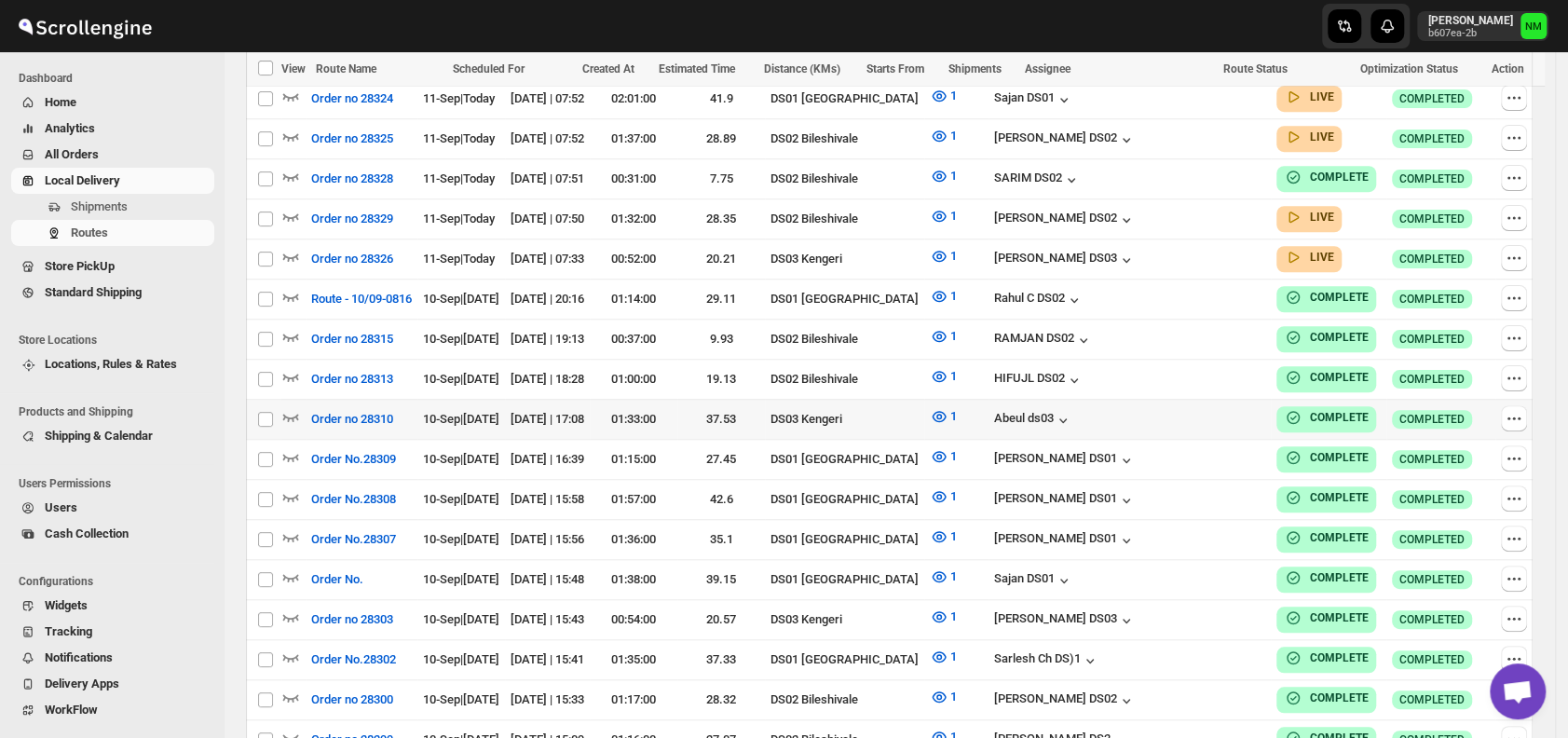
scroll to position [649, 0]
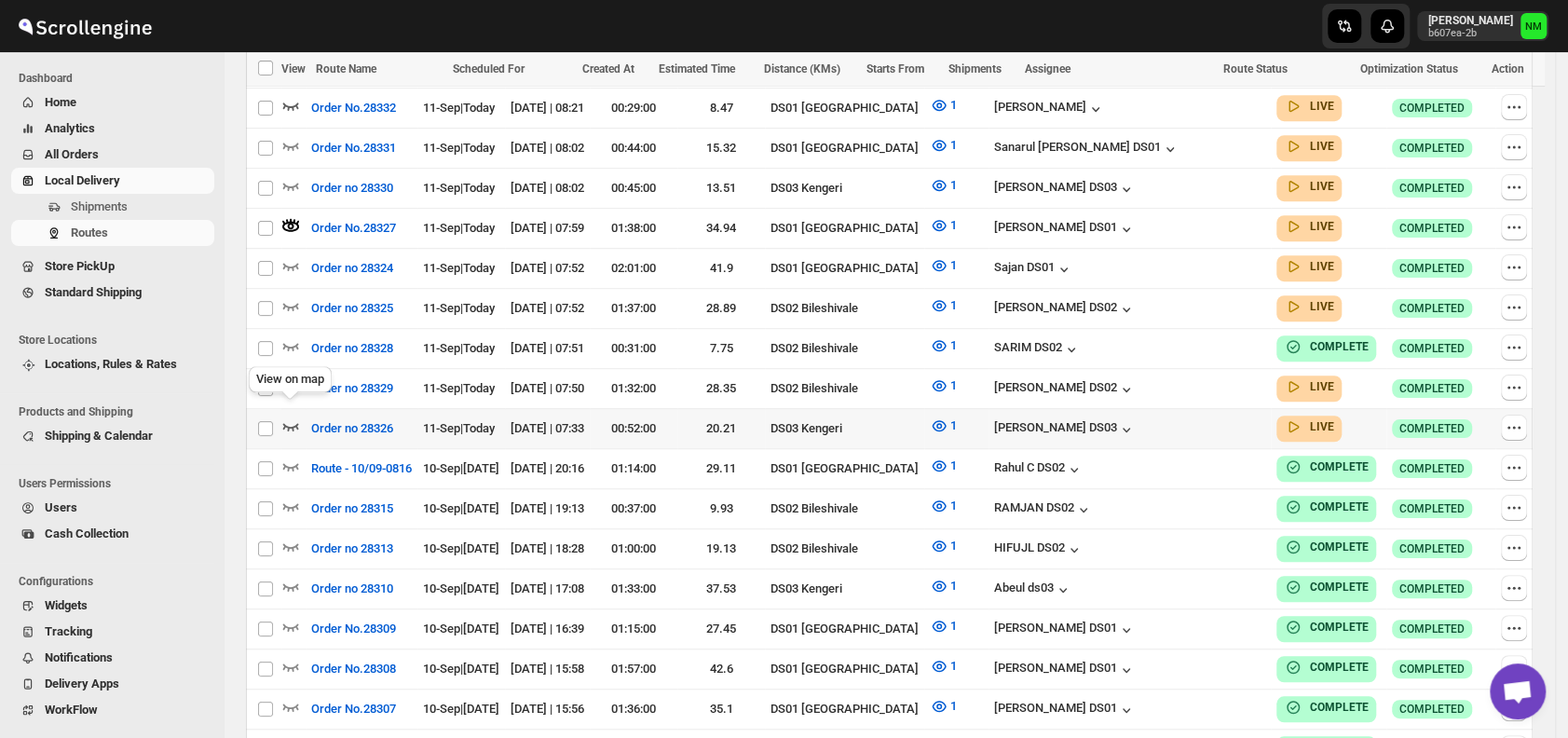
click at [292, 423] on icon "button" at bounding box center [291, 426] width 16 height 7
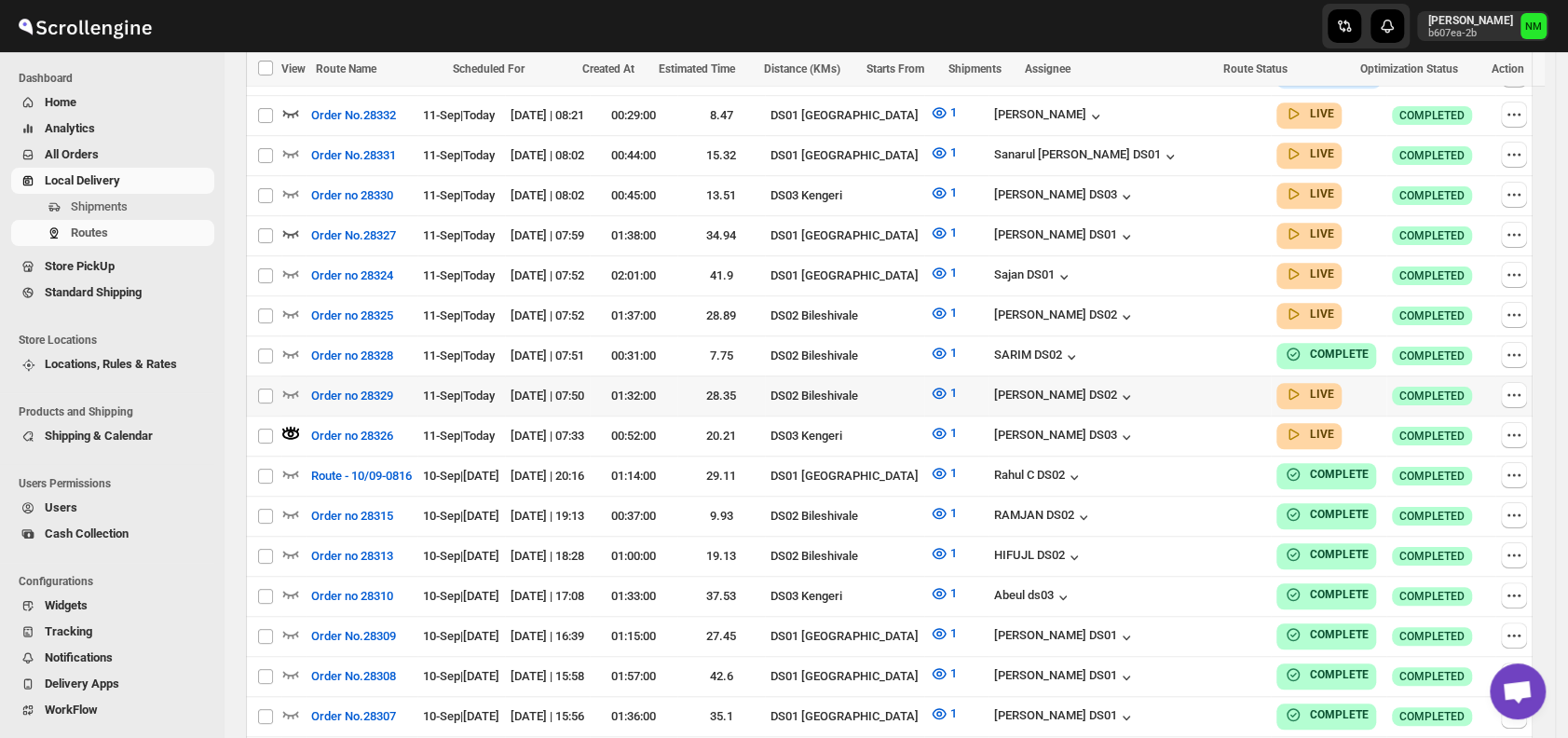
scroll to position [0, 0]
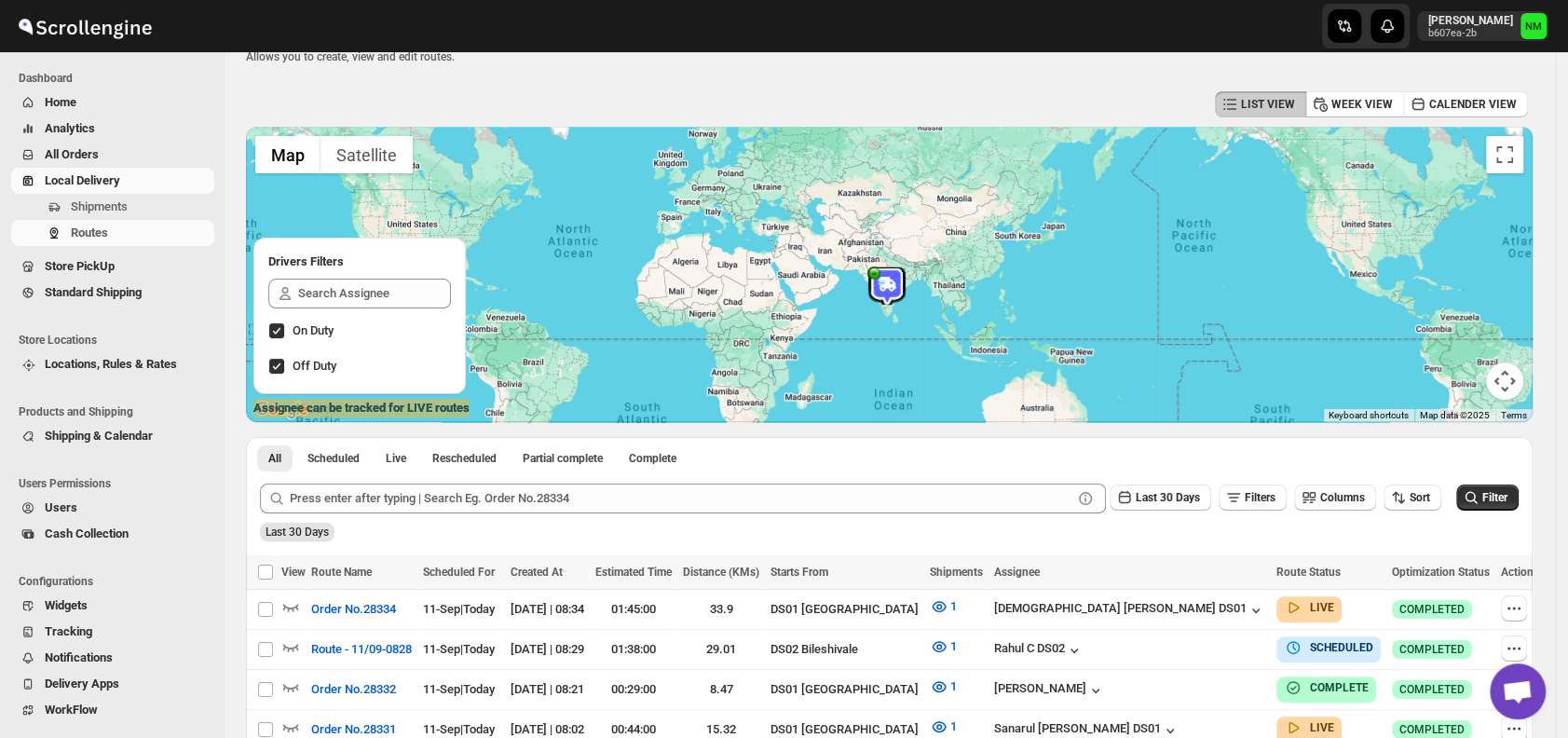
scroll to position [269, 0]
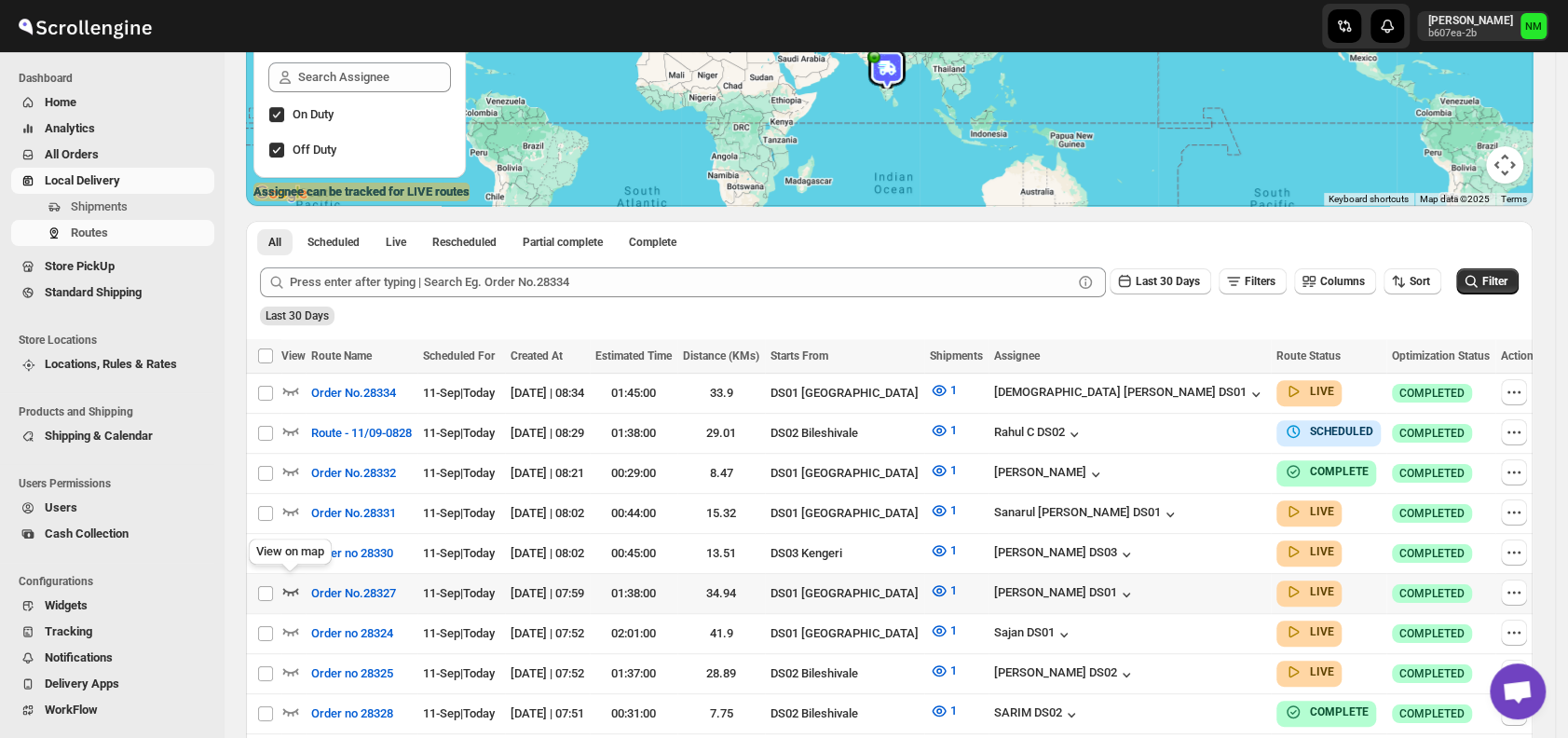
click at [291, 584] on icon "button" at bounding box center [290, 590] width 19 height 19
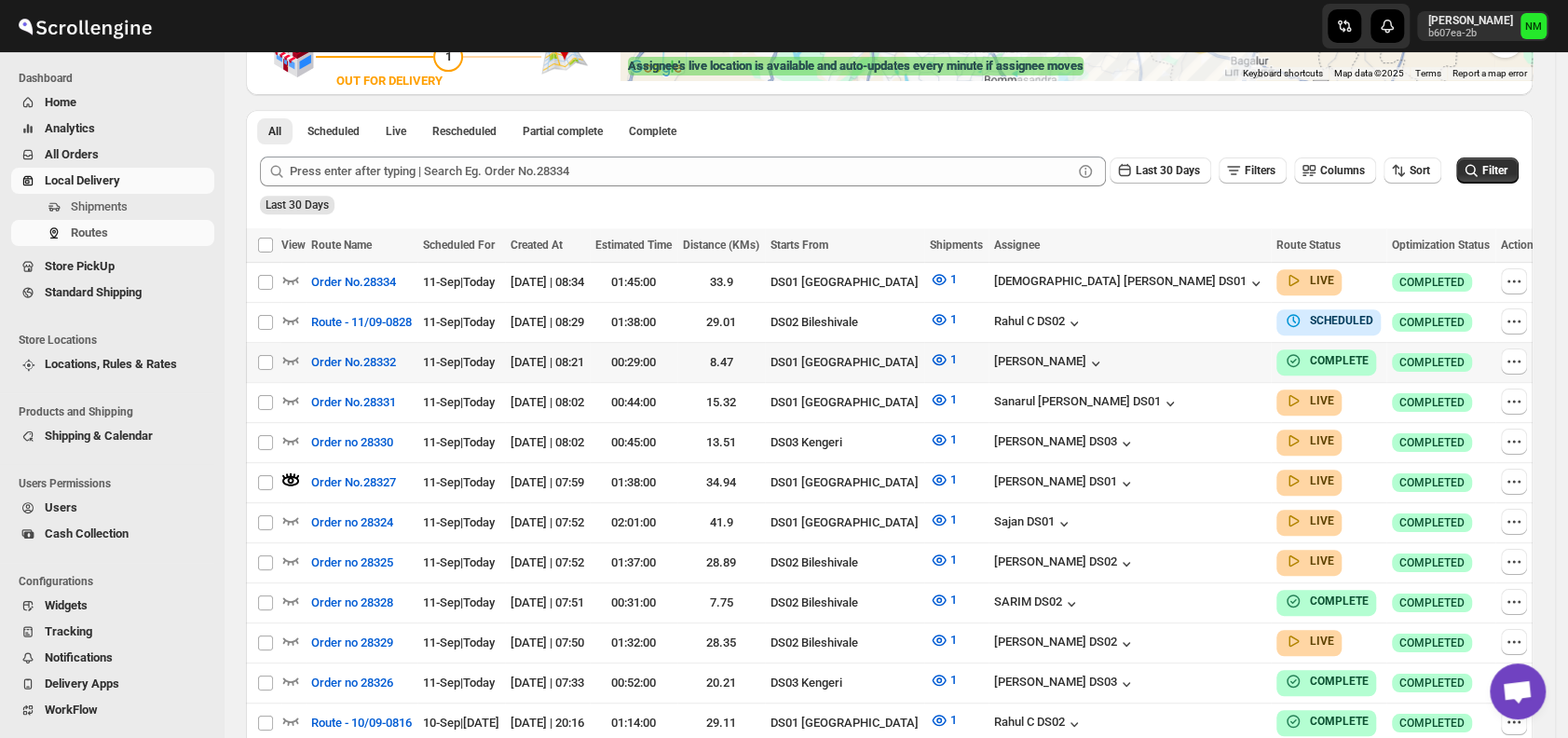
scroll to position [394, 0]
click at [287, 283] on icon "button" at bounding box center [290, 280] width 19 height 19
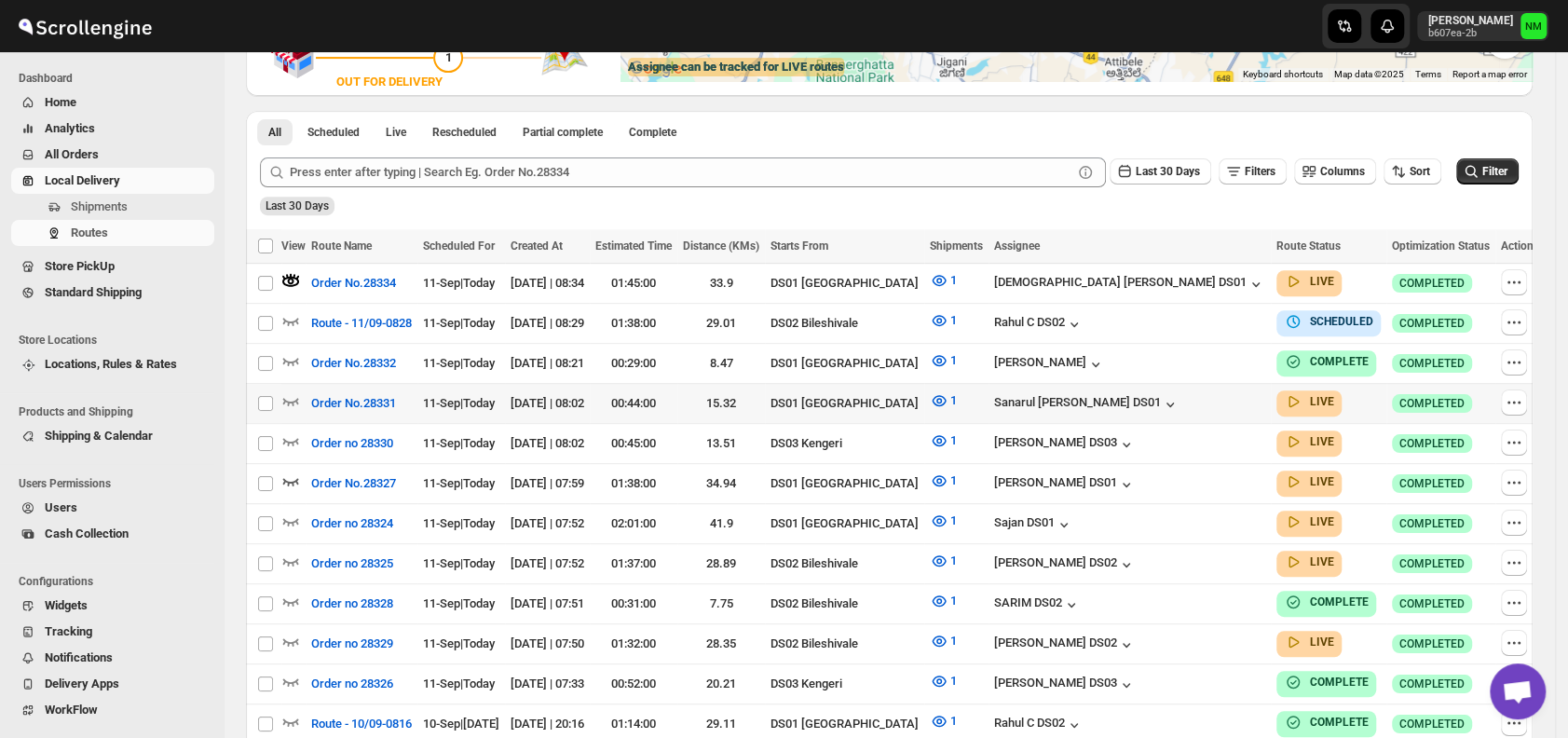
scroll to position [0, 0]
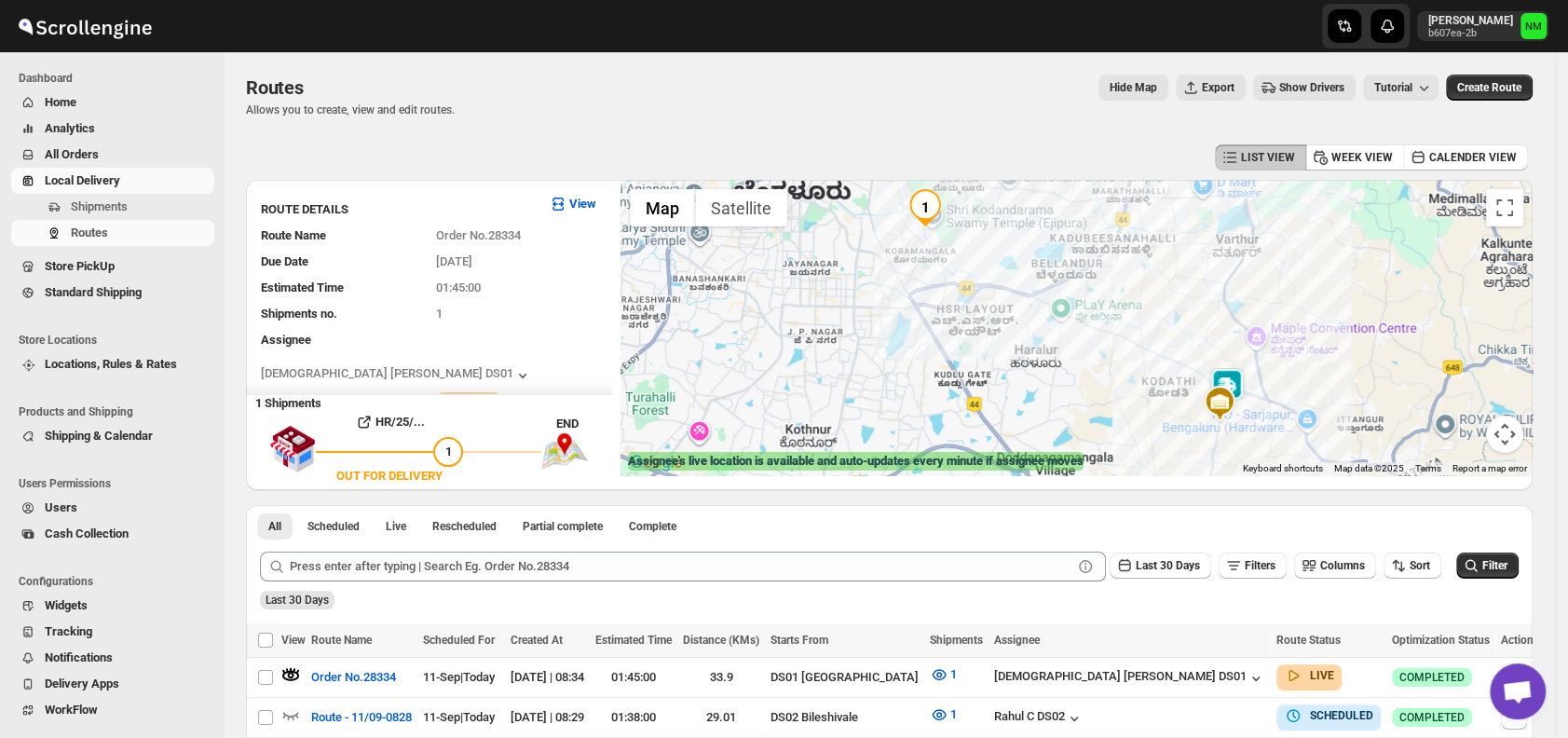
click at [1246, 376] on img at bounding box center [1227, 386] width 37 height 37
click at [1337, 295] on button "Close" at bounding box center [1359, 298] width 45 height 45
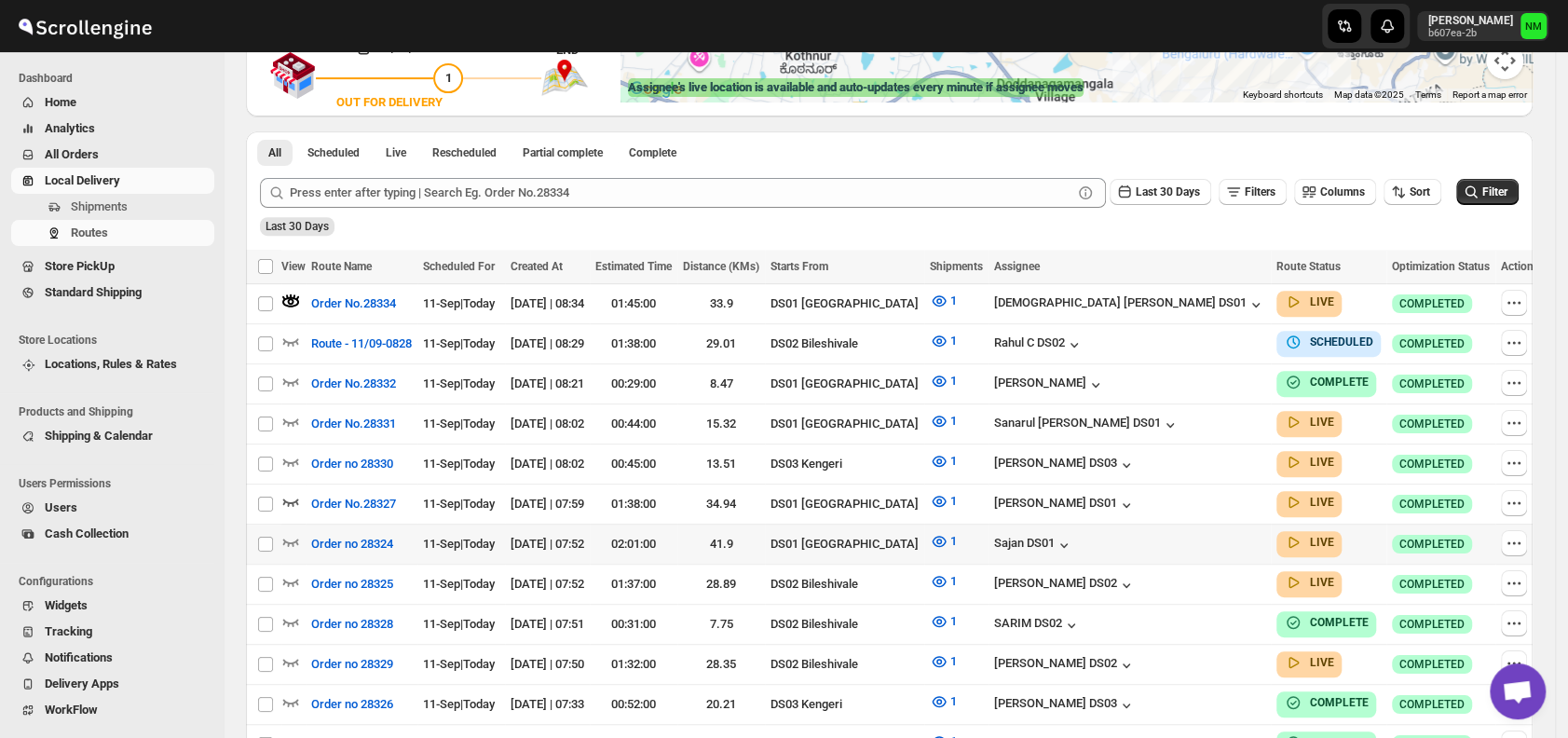
scroll to position [377, 0]
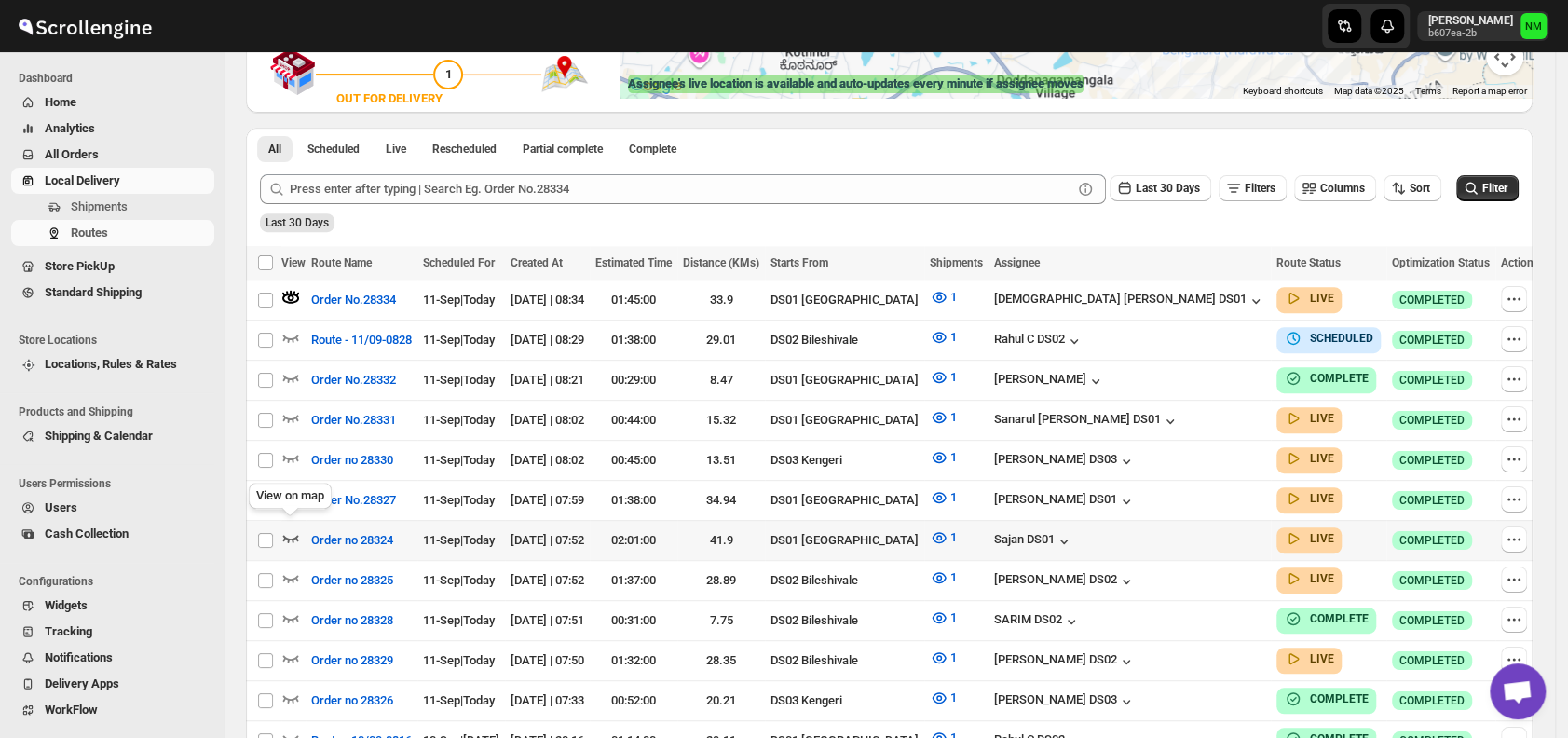
click at [295, 535] on icon "button" at bounding box center [291, 538] width 16 height 7
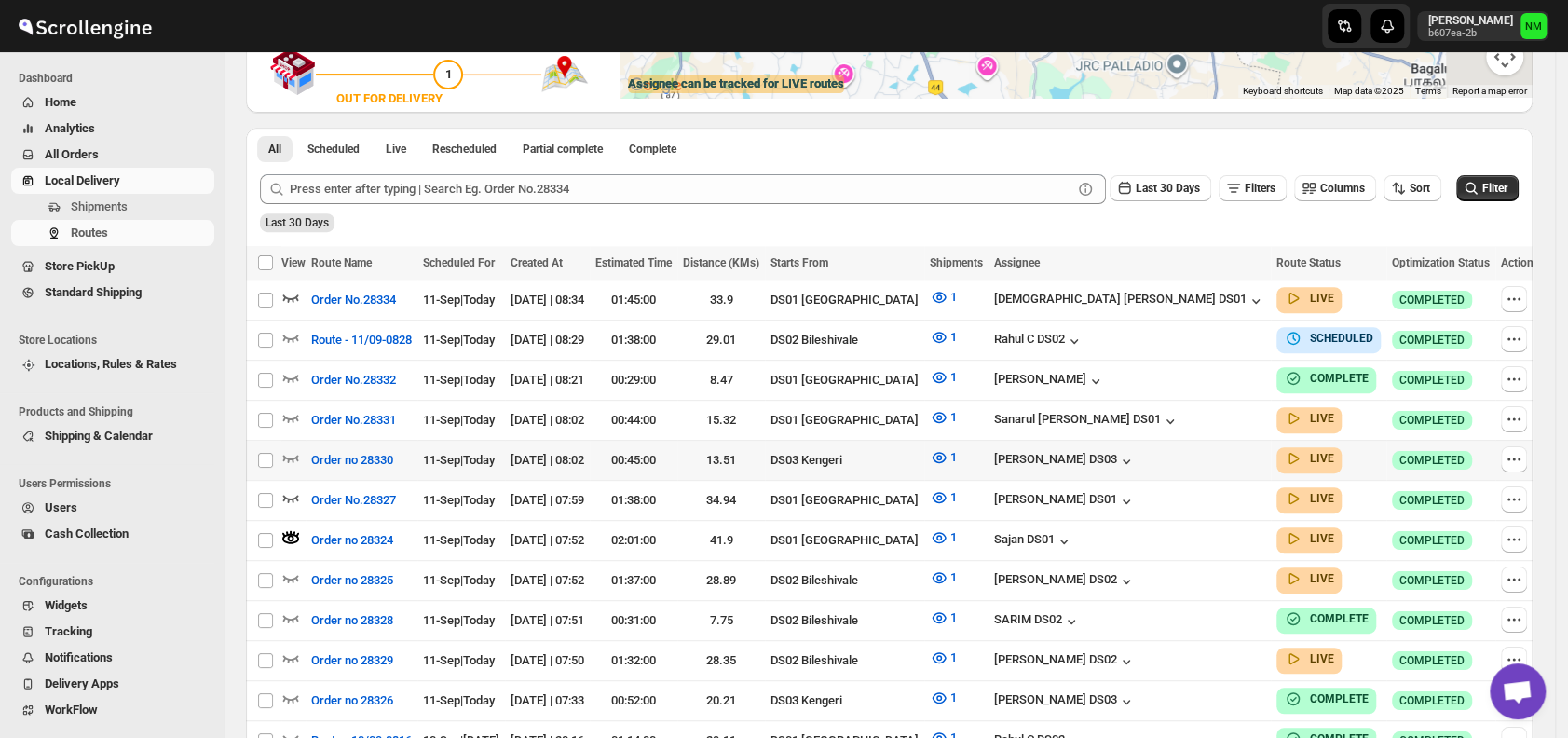
scroll to position [0, 0]
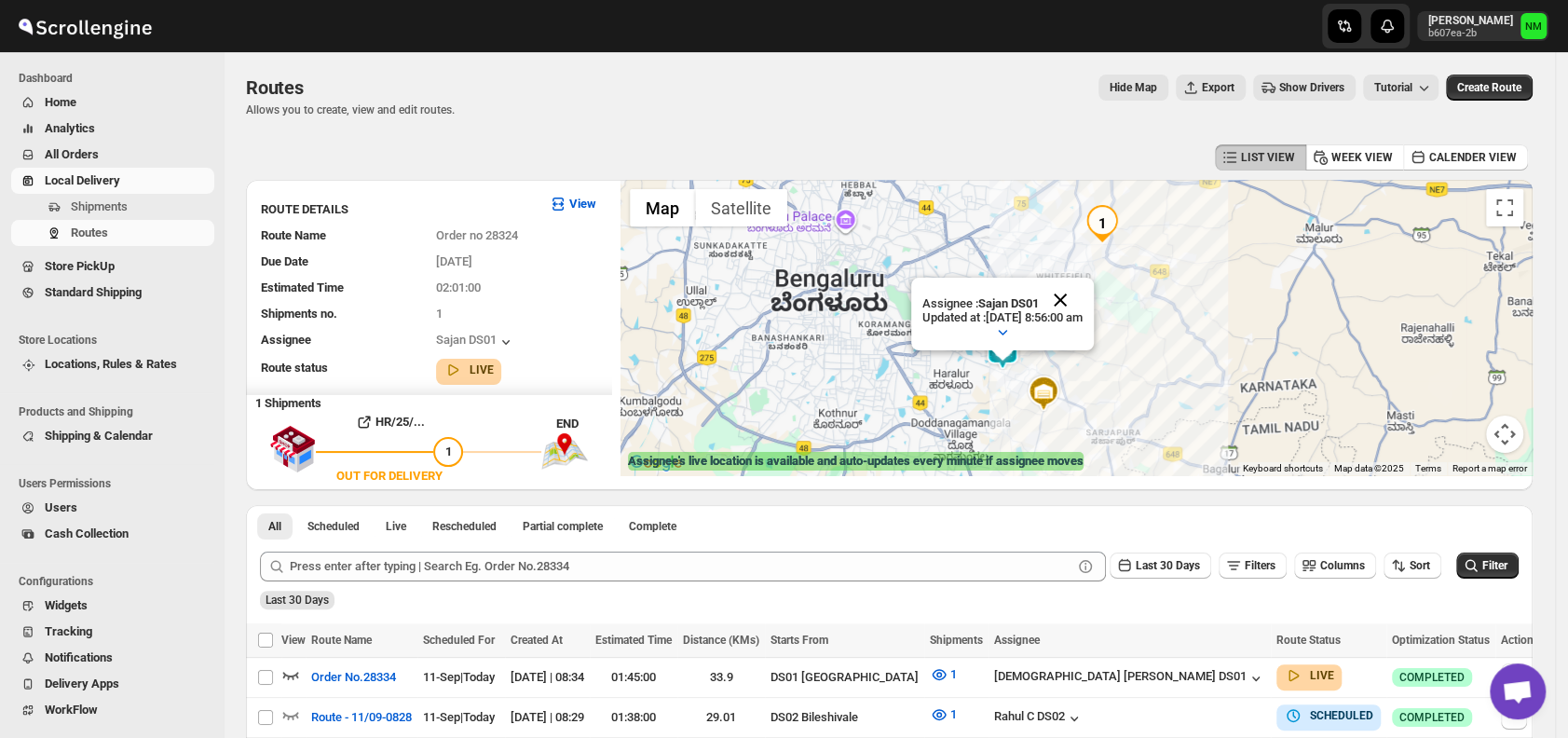
click at [1083, 279] on button "Close" at bounding box center [1060, 300] width 45 height 45
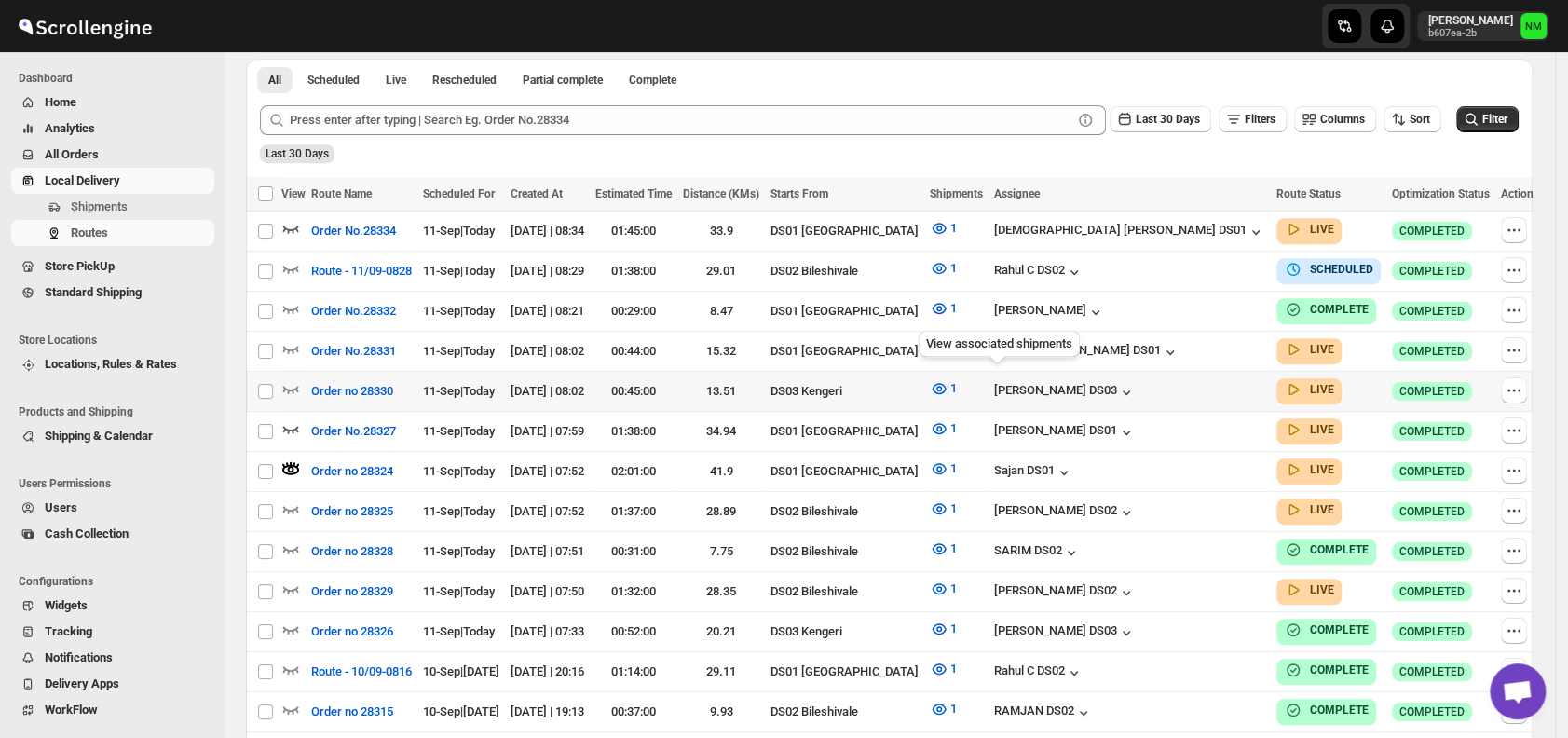
scroll to position [447, 0]
click at [292, 346] on icon "button" at bounding box center [291, 348] width 16 height 7
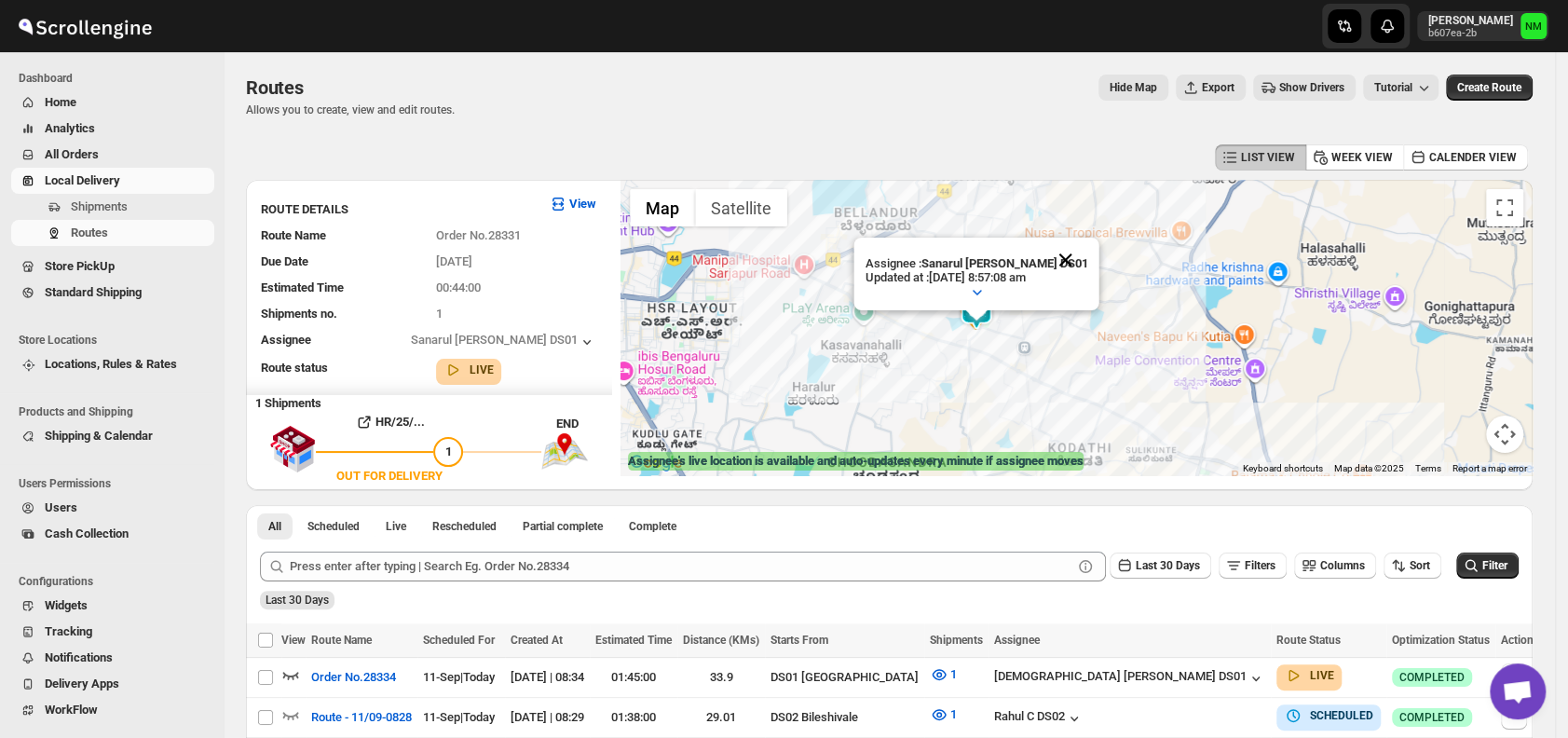
click at [1069, 253] on button "Close" at bounding box center [1066, 260] width 45 height 45
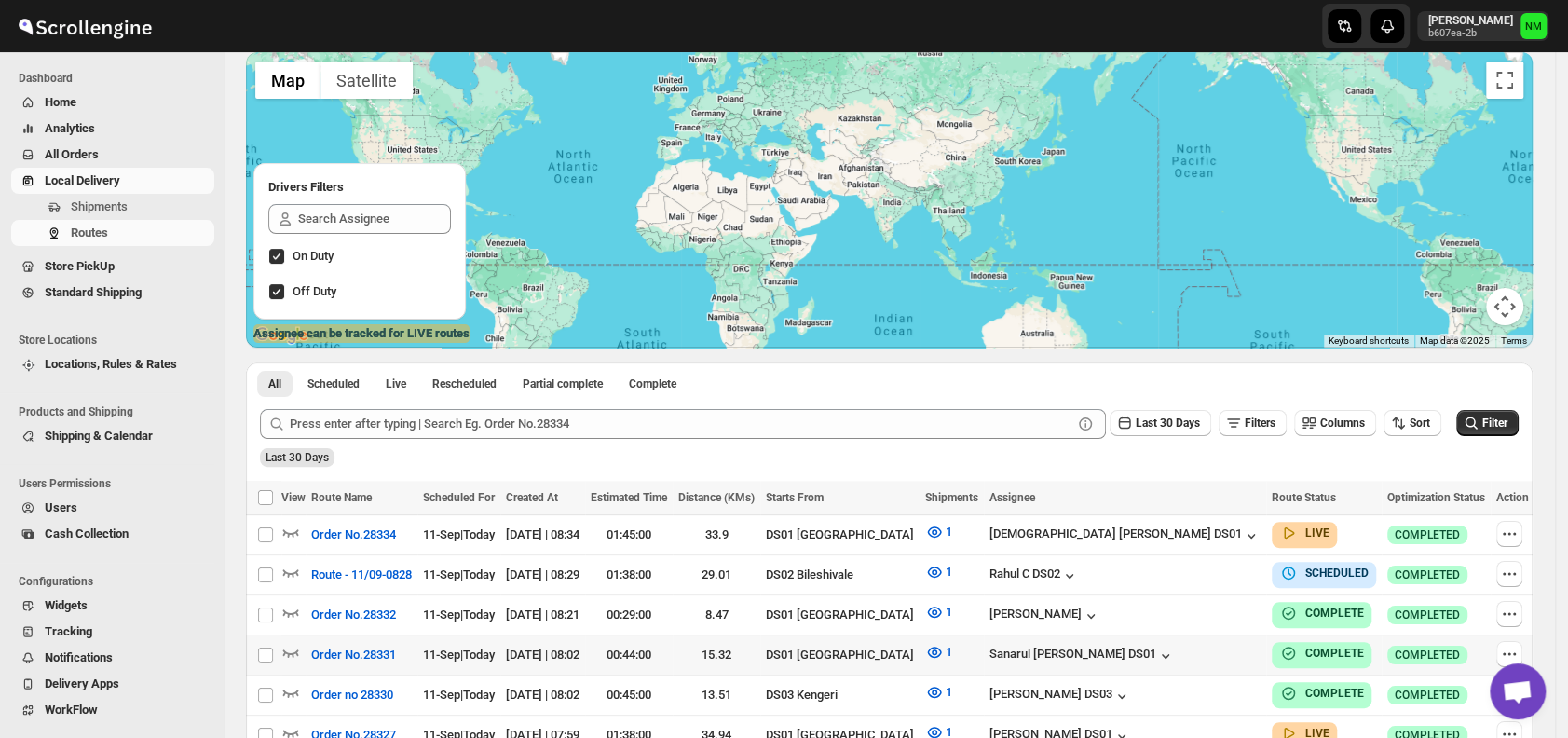
scroll to position [221, 0]
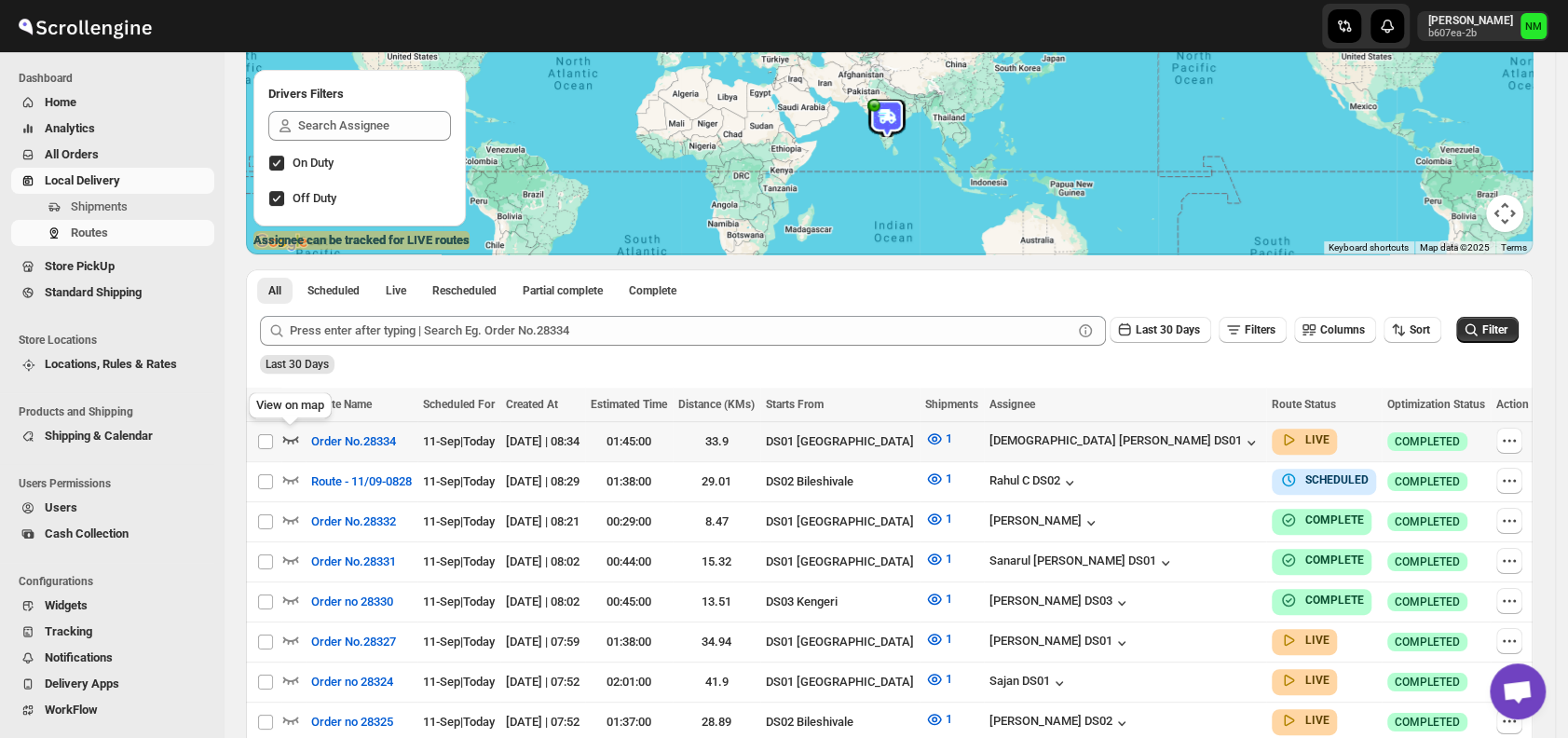
click at [296, 440] on icon "button" at bounding box center [291, 439] width 16 height 7
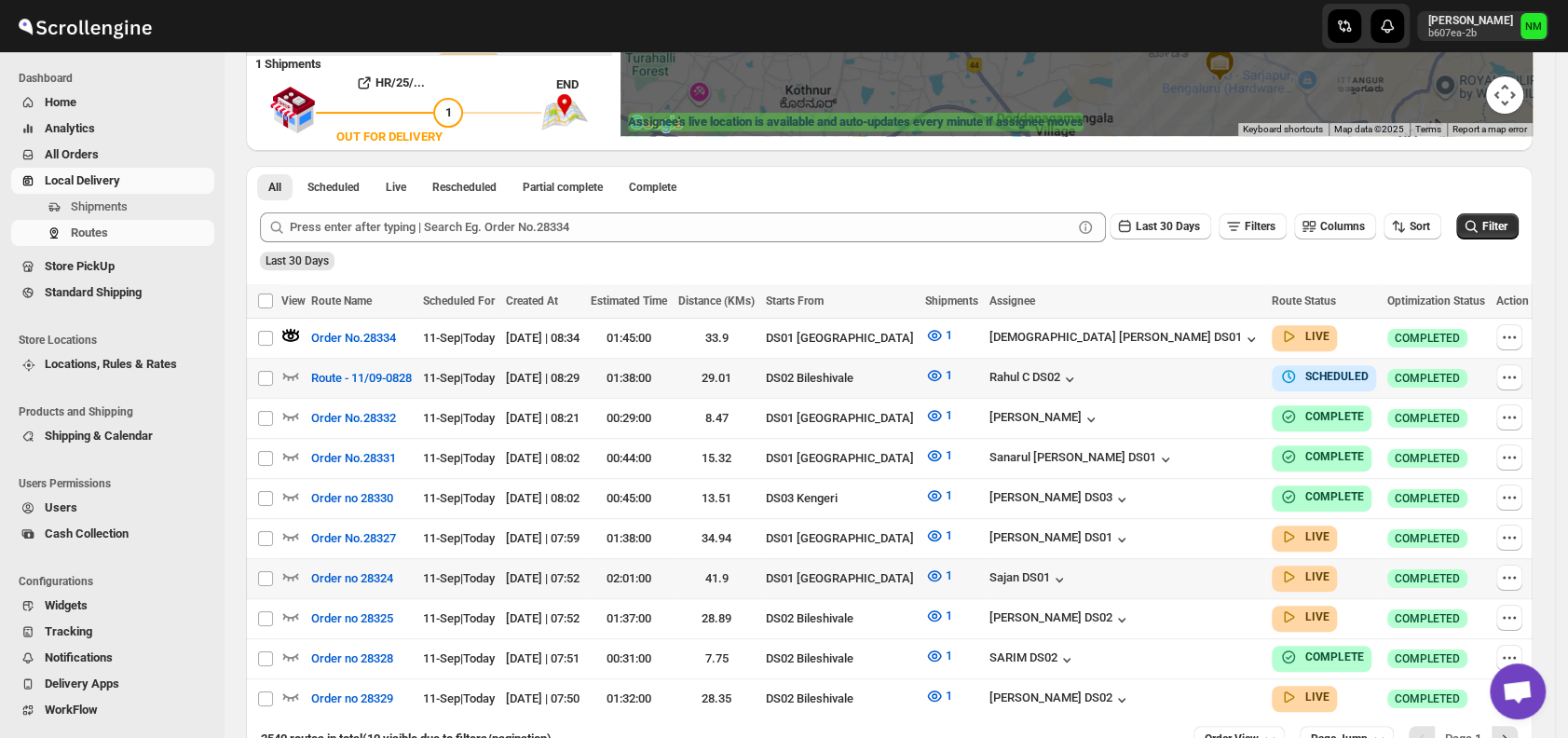
scroll to position [448, 0]
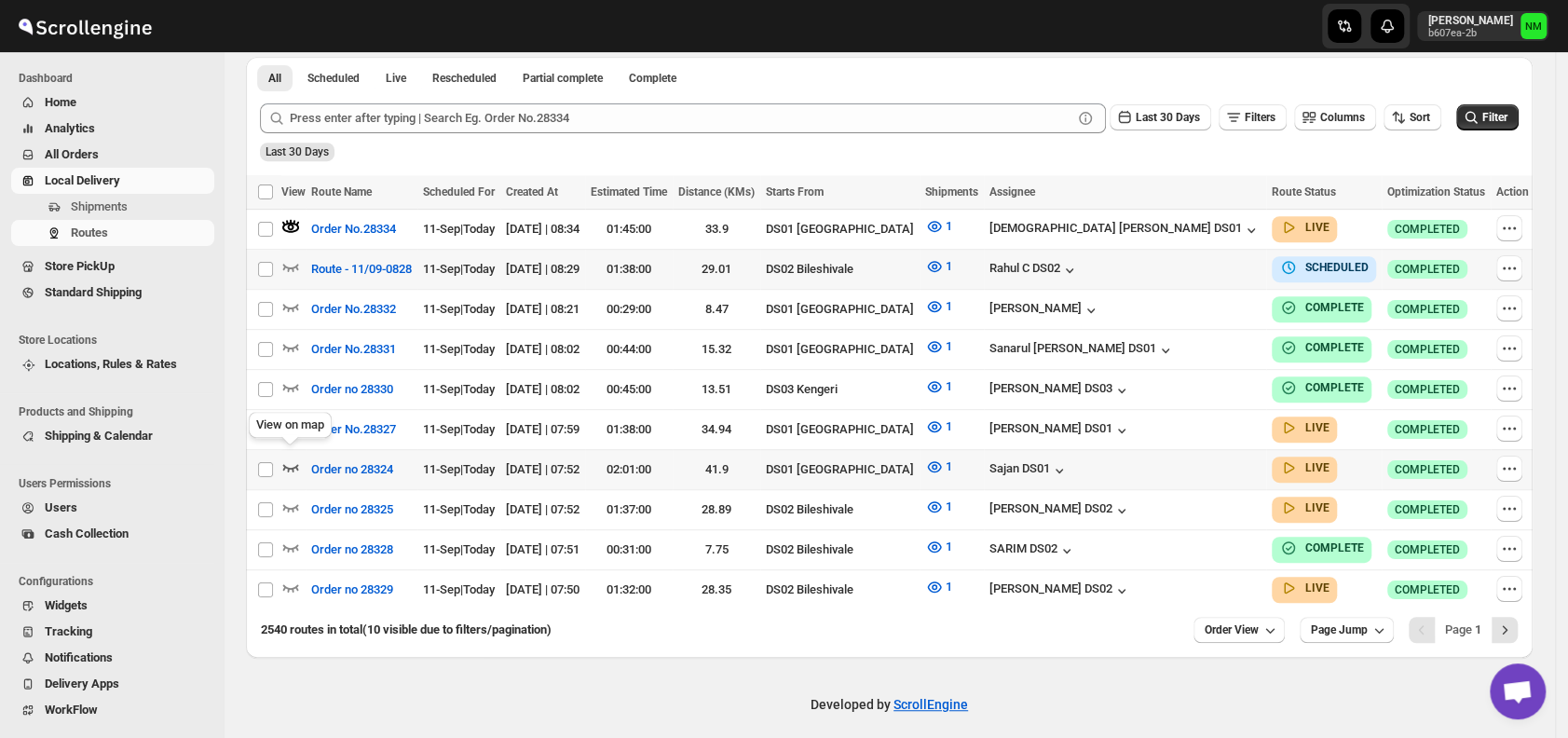
click at [290, 458] on icon "button" at bounding box center [290, 467] width 19 height 19
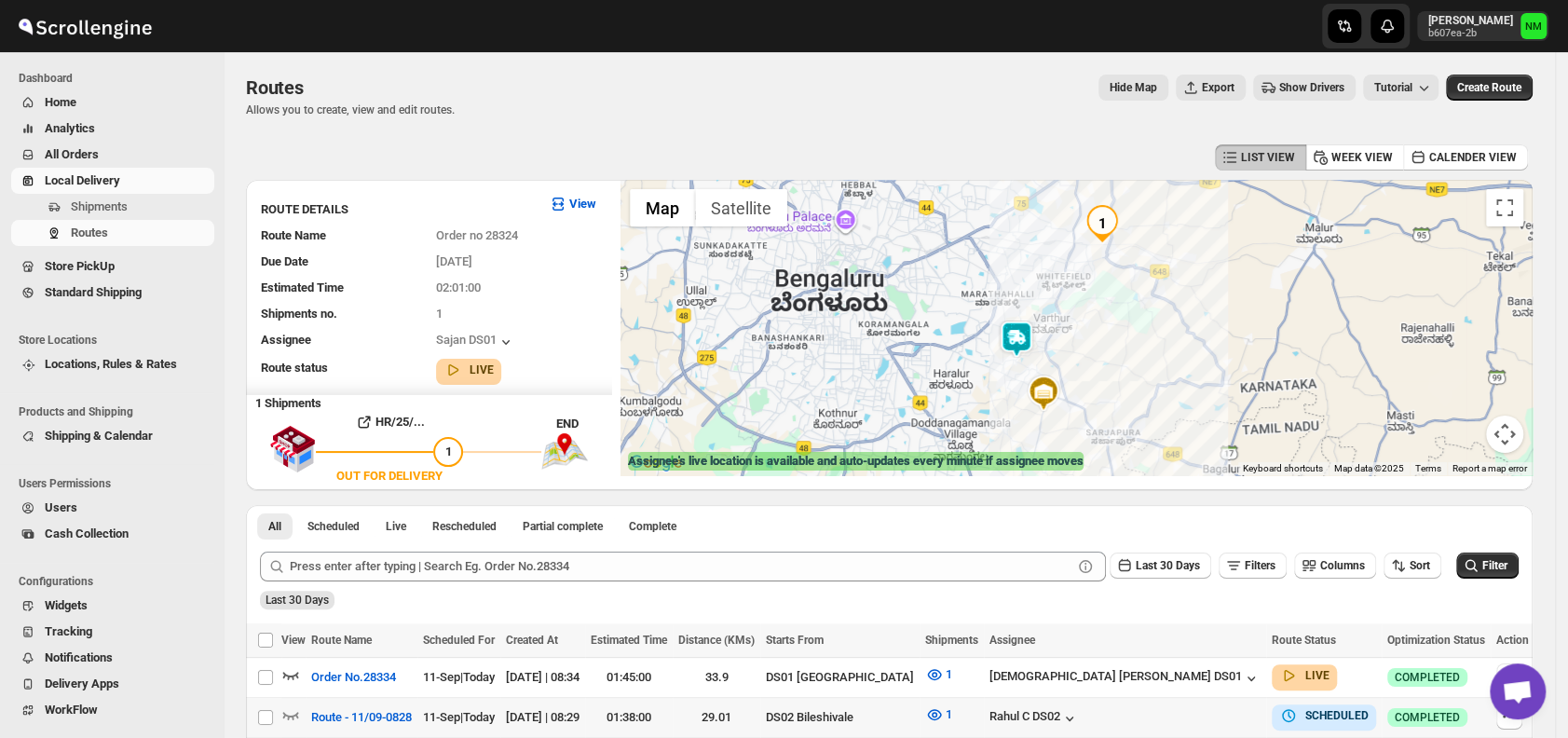
click at [1013, 350] on img at bounding box center [1016, 339] width 37 height 37
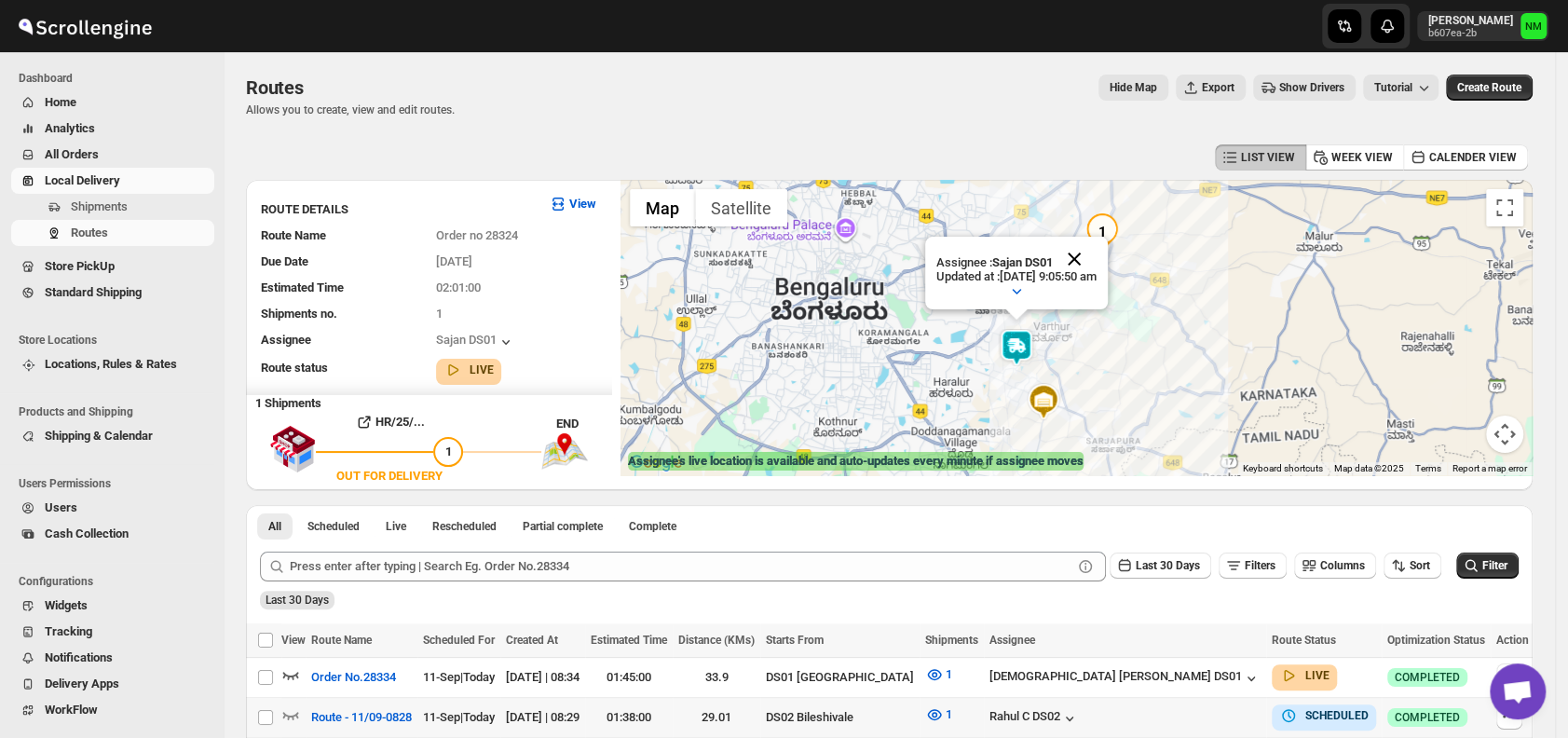
click at [1097, 256] on button "Close" at bounding box center [1074, 259] width 45 height 45
click at [108, 213] on span "Shipments" at bounding box center [99, 206] width 57 height 14
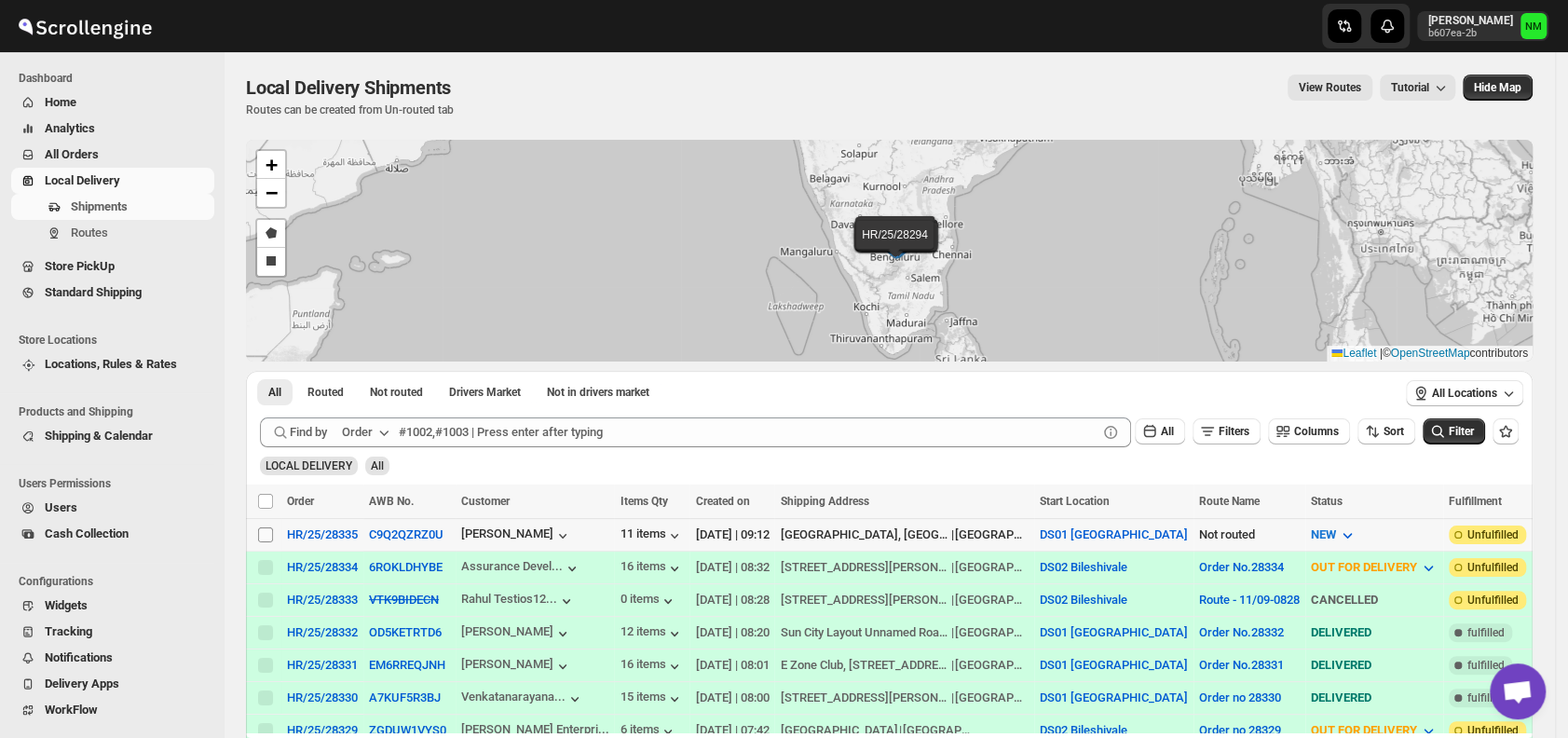
click at [264, 534] on input "Select shipment" at bounding box center [265, 534] width 15 height 15
checkbox input "true"
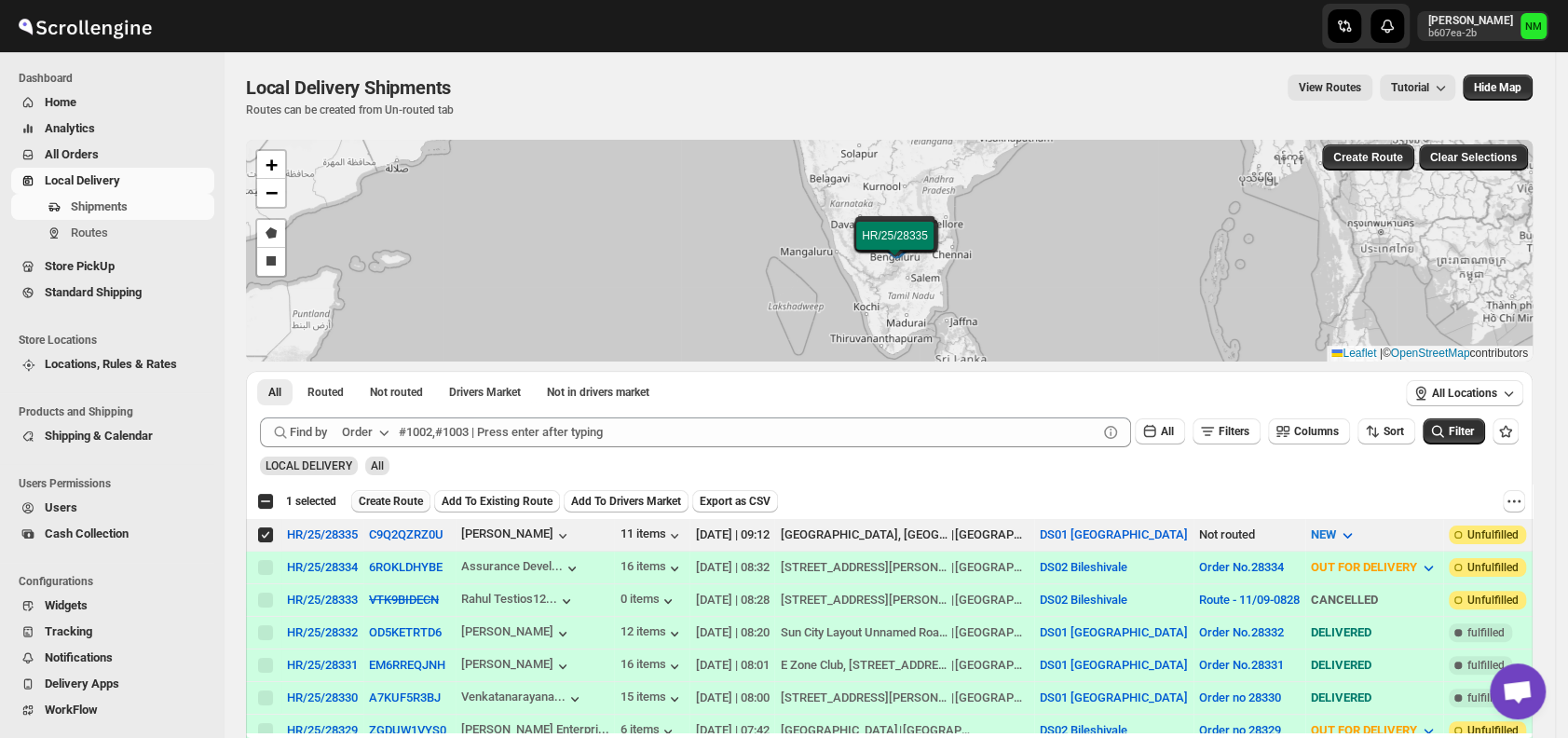
drag, startPoint x: 263, startPoint y: 534, endPoint x: 379, endPoint y: 497, distance: 122.3
click at [379, 497] on span "Create Route" at bounding box center [391, 501] width 64 height 15
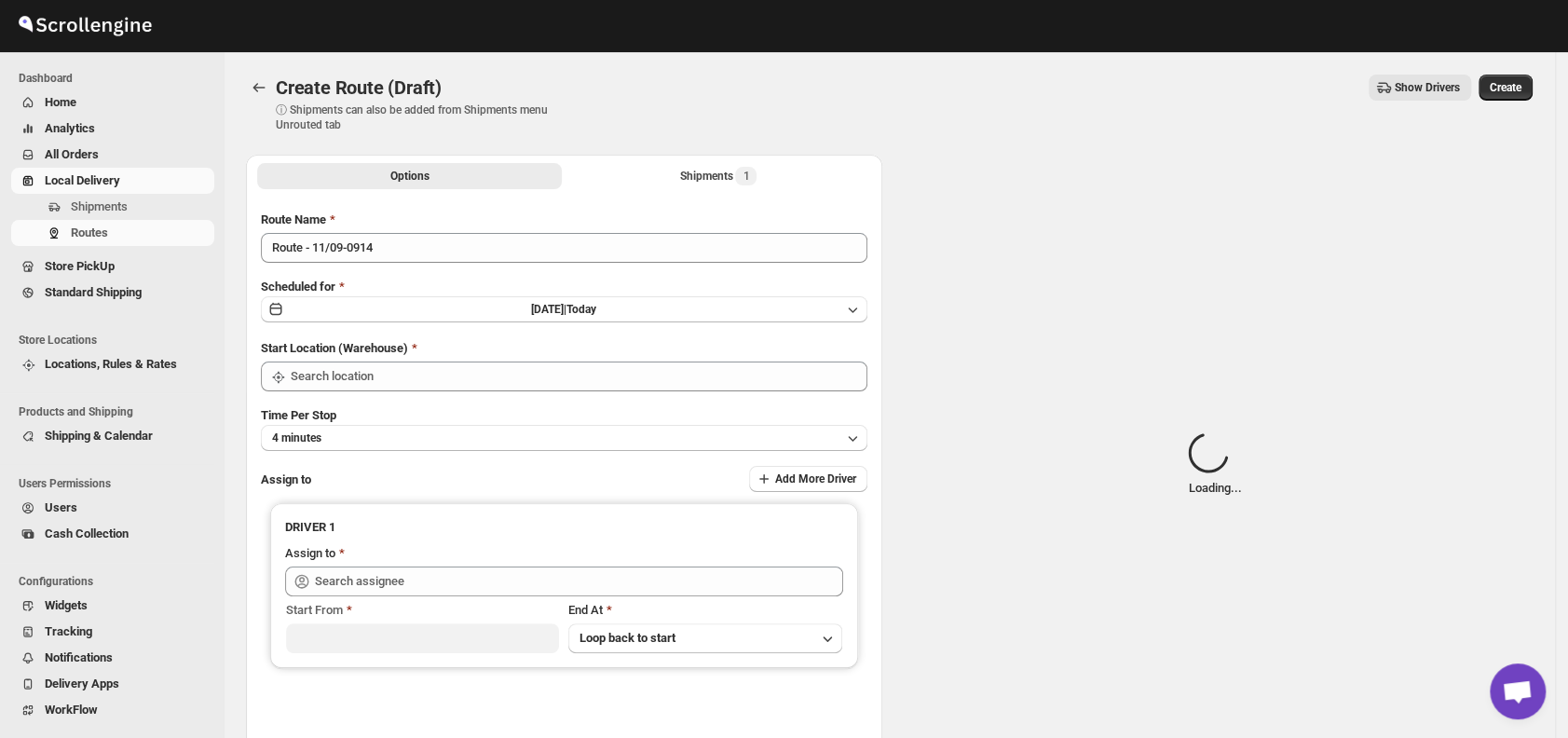
type input "DS01 [GEOGRAPHIC_DATA]"
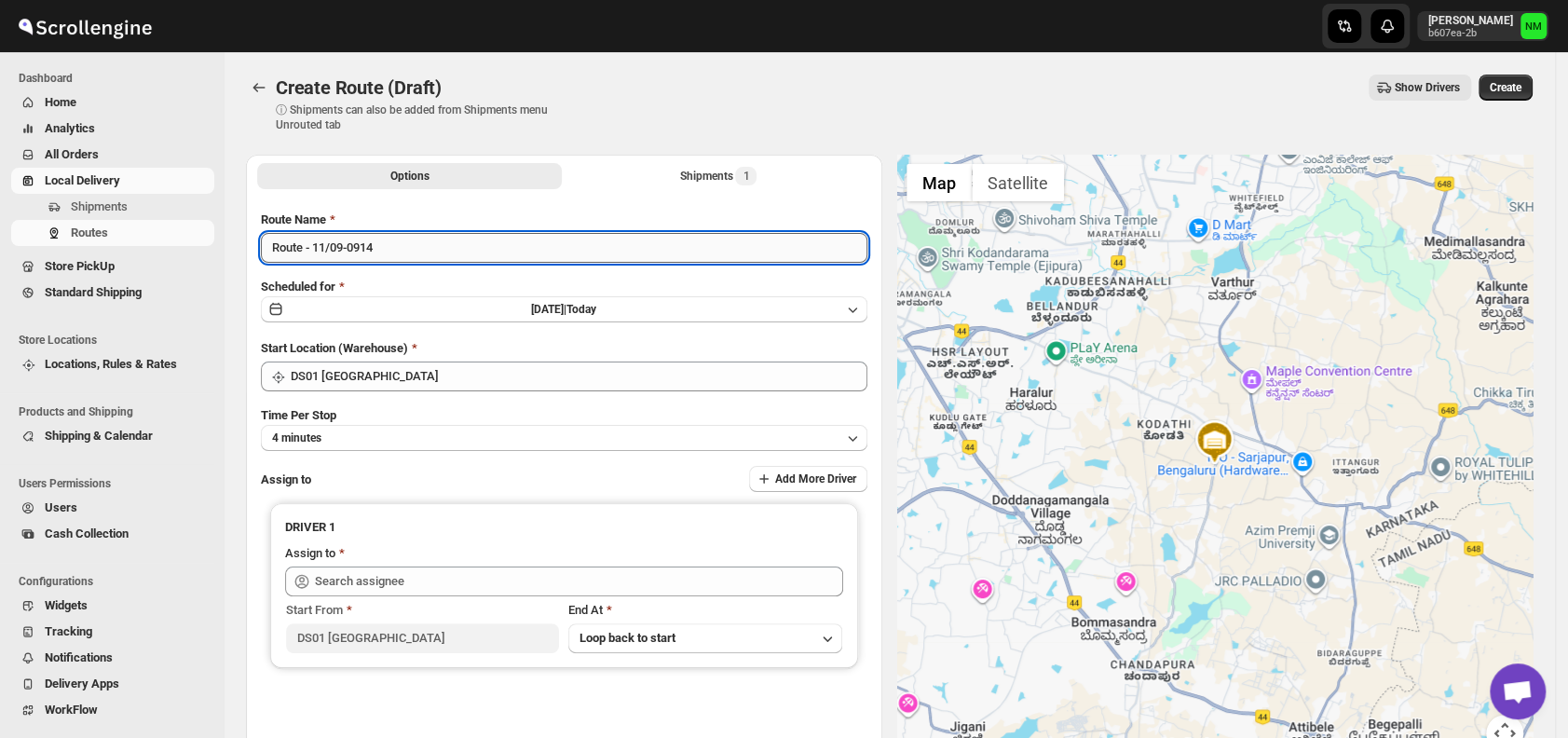
click at [470, 251] on input "Route - 11/09-0914" at bounding box center [564, 248] width 607 height 30
type input "R"
type input "o"
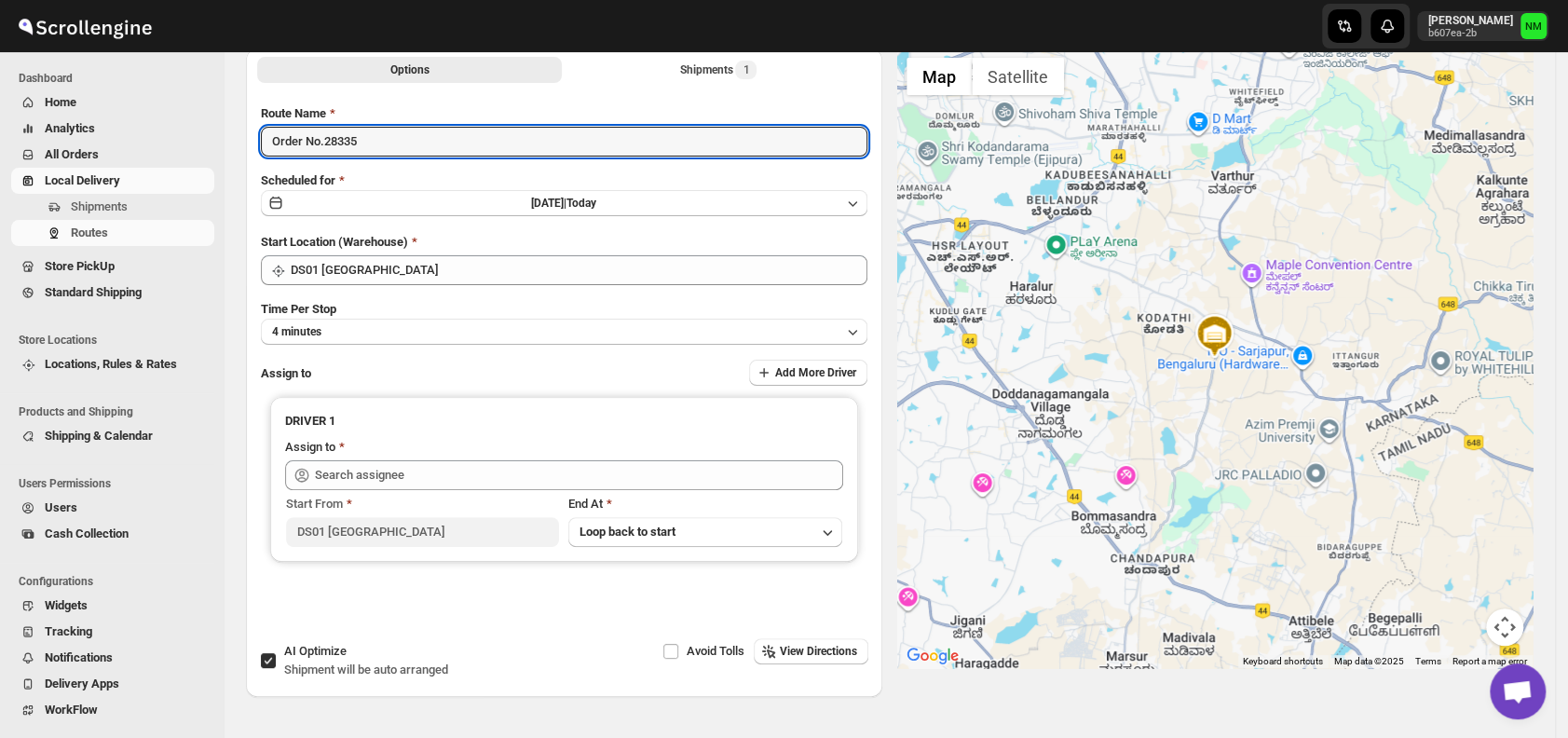
scroll to position [119, 0]
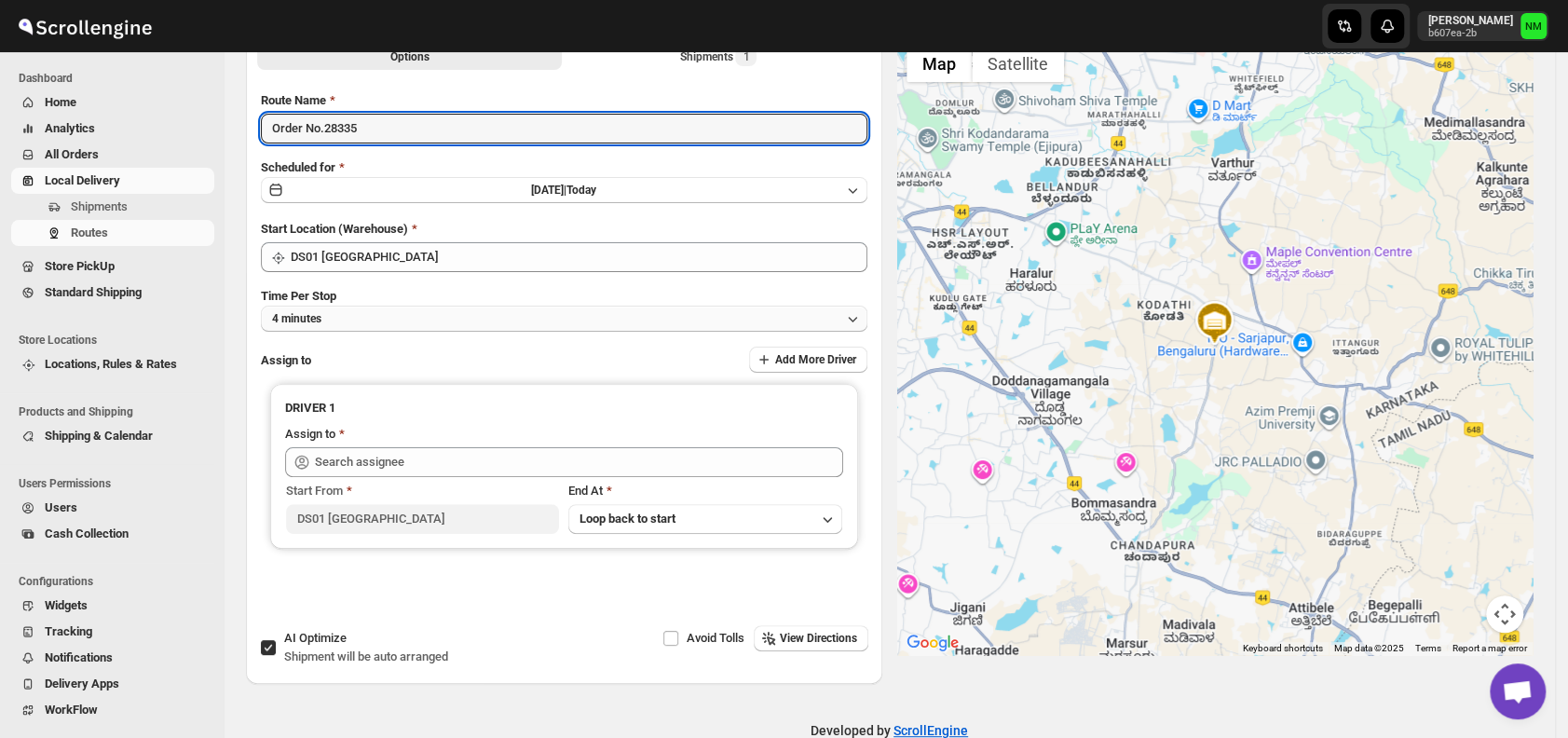
type input "Order No.28335"
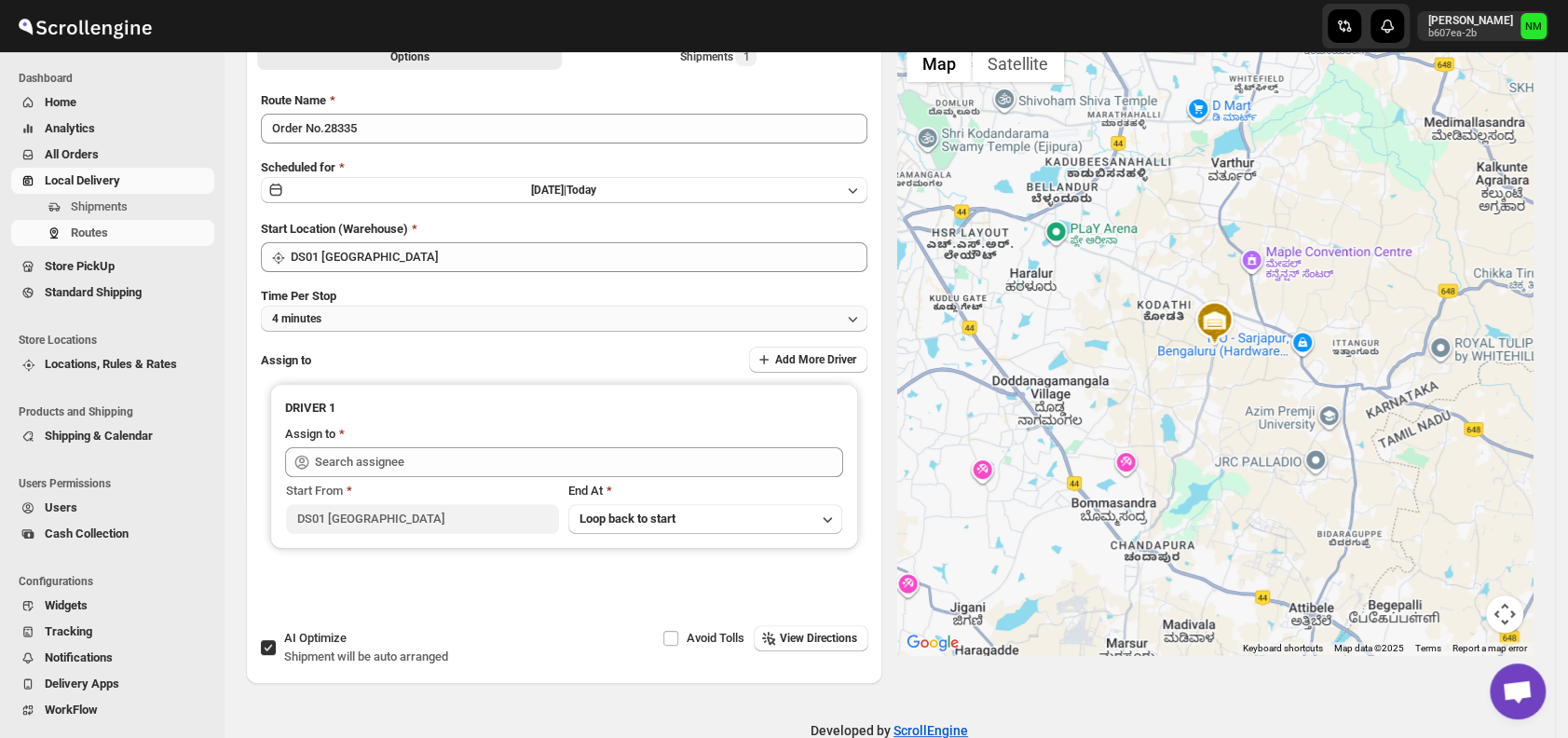
click at [348, 317] on button "4 minutes" at bounding box center [564, 319] width 607 height 26
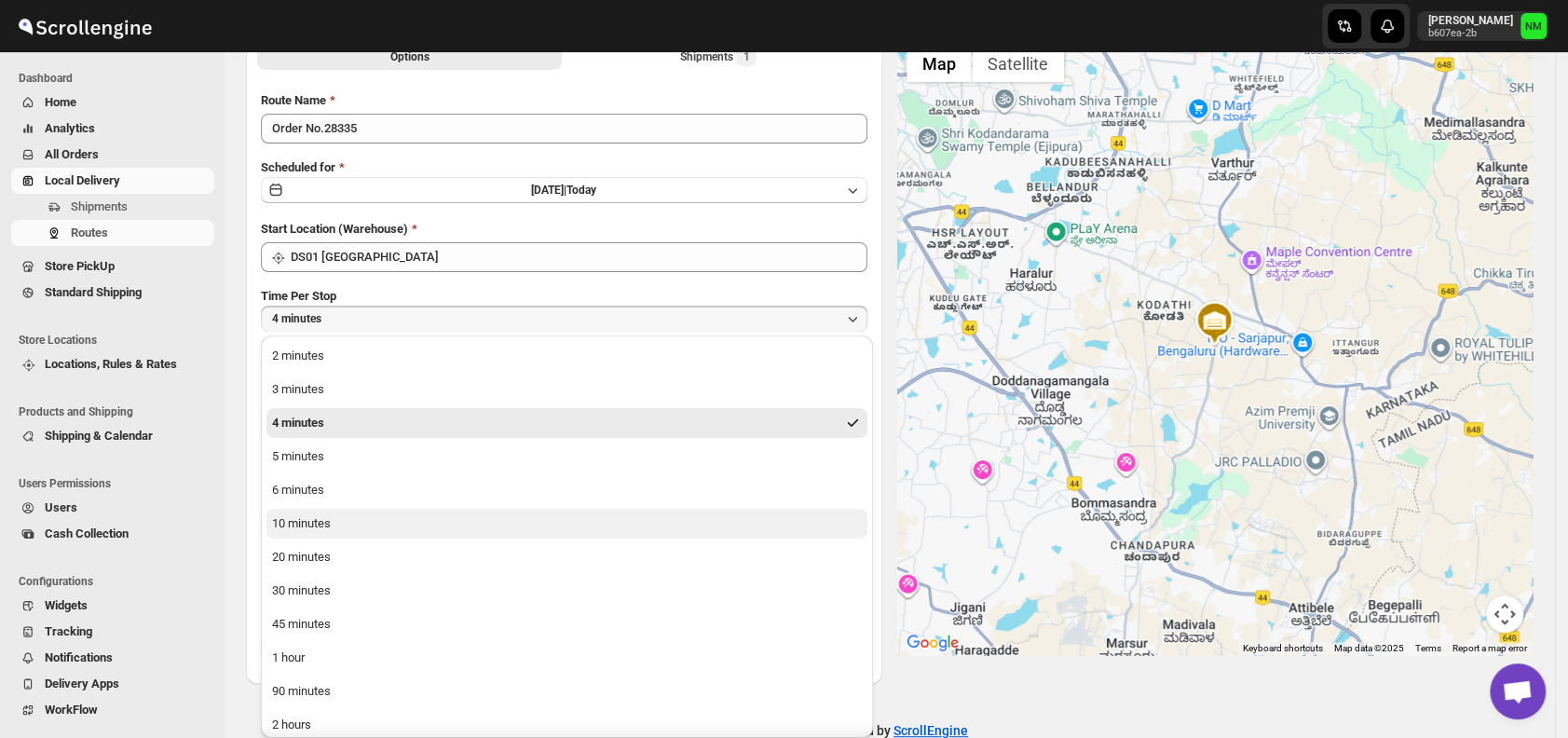
click at [343, 522] on button "10 minutes" at bounding box center [567, 524] width 601 height 30
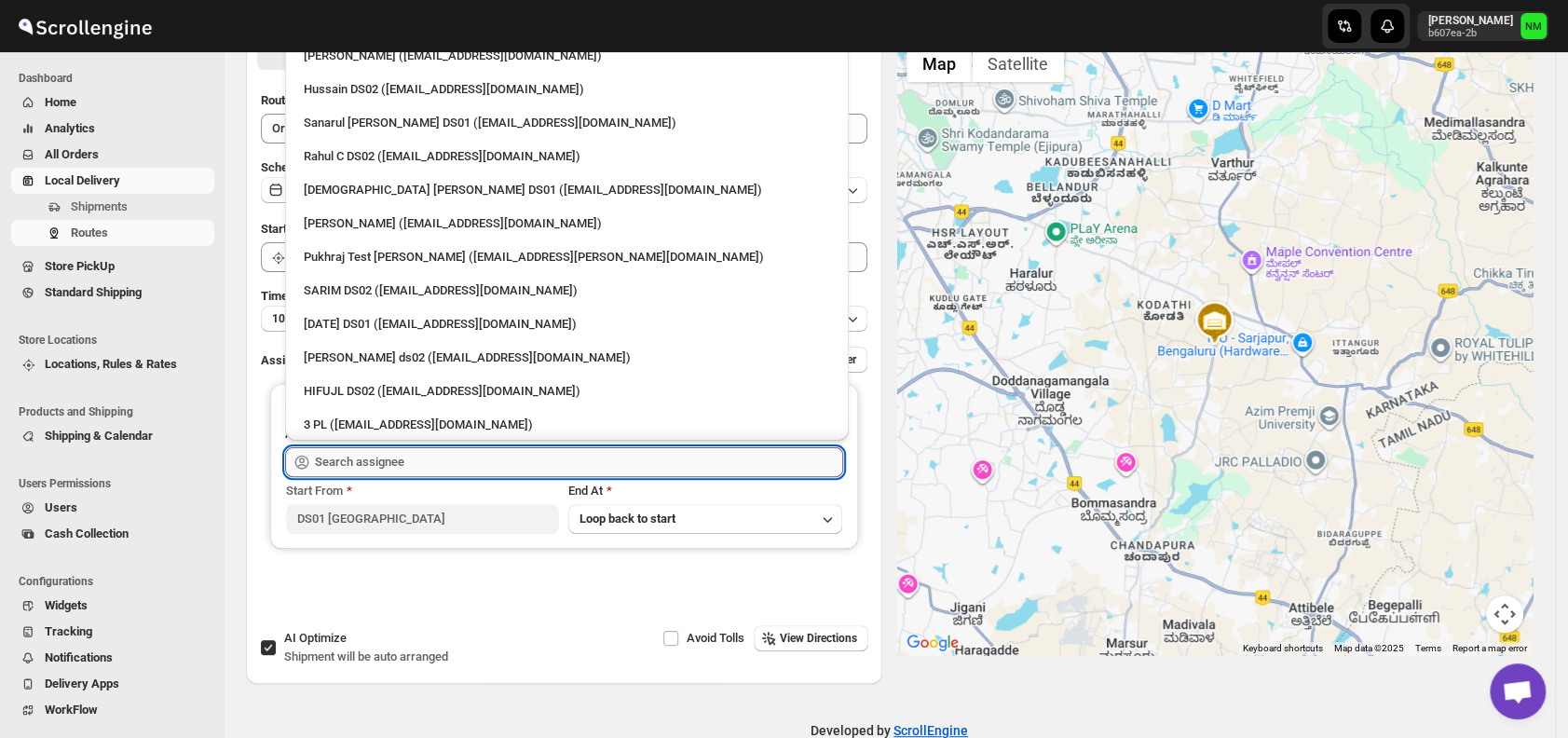
click at [421, 468] on input "text" at bounding box center [579, 462] width 528 height 30
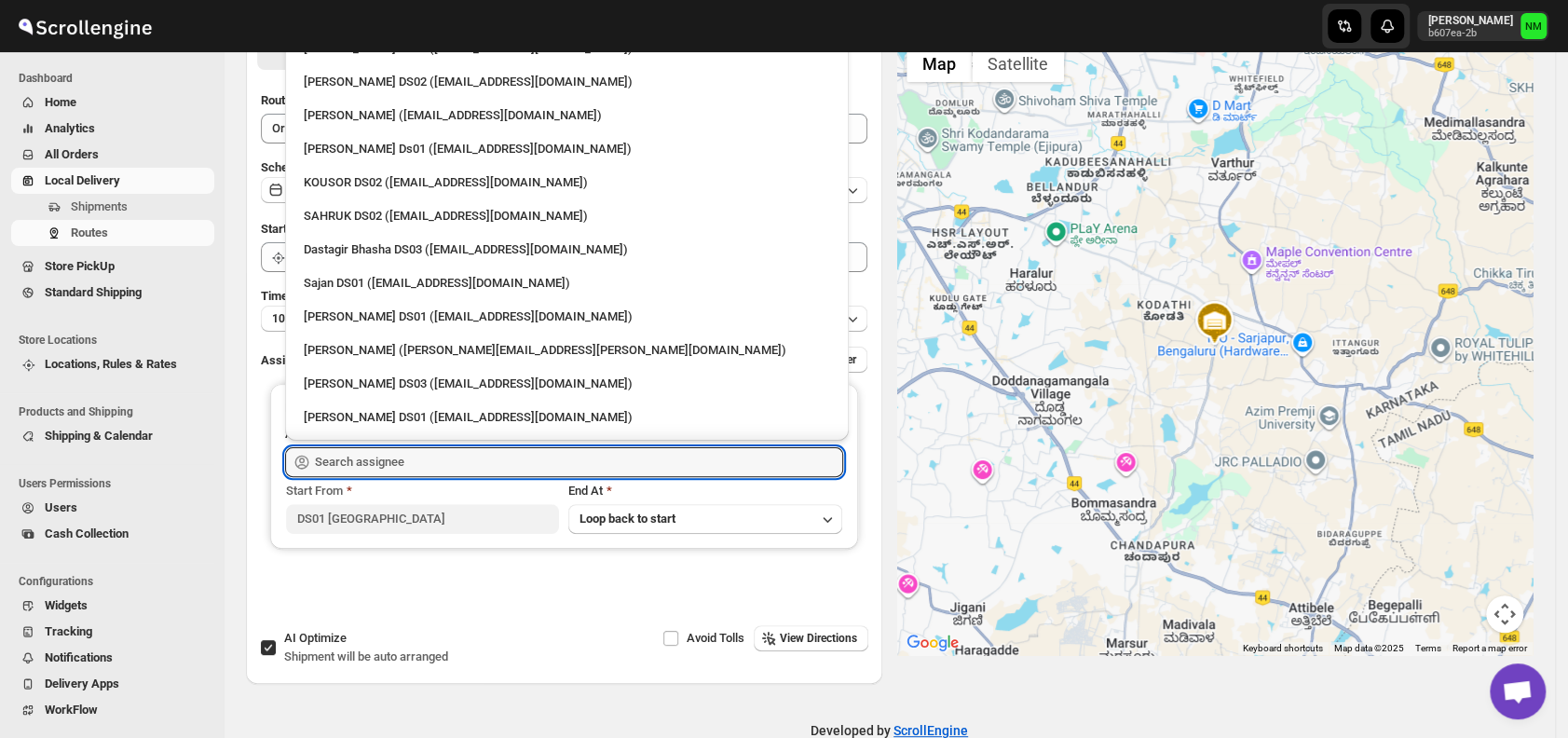
scroll to position [956, 0]
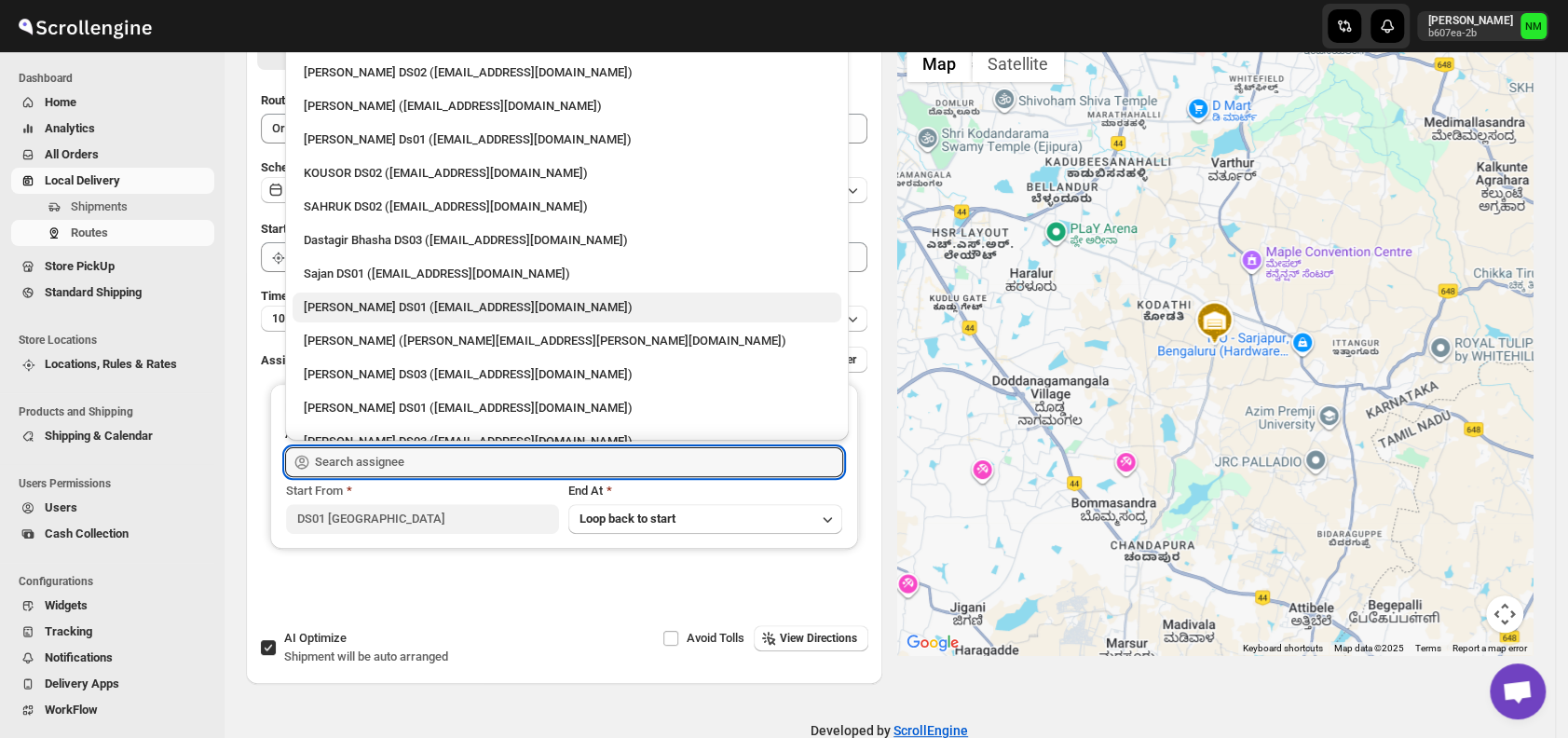
click at [345, 301] on div "[PERSON_NAME] DS01 ([EMAIL_ADDRESS][DOMAIN_NAME])" at bounding box center [567, 307] width 526 height 19
type input "[PERSON_NAME] DS01 ([EMAIL_ADDRESS][DOMAIN_NAME])"
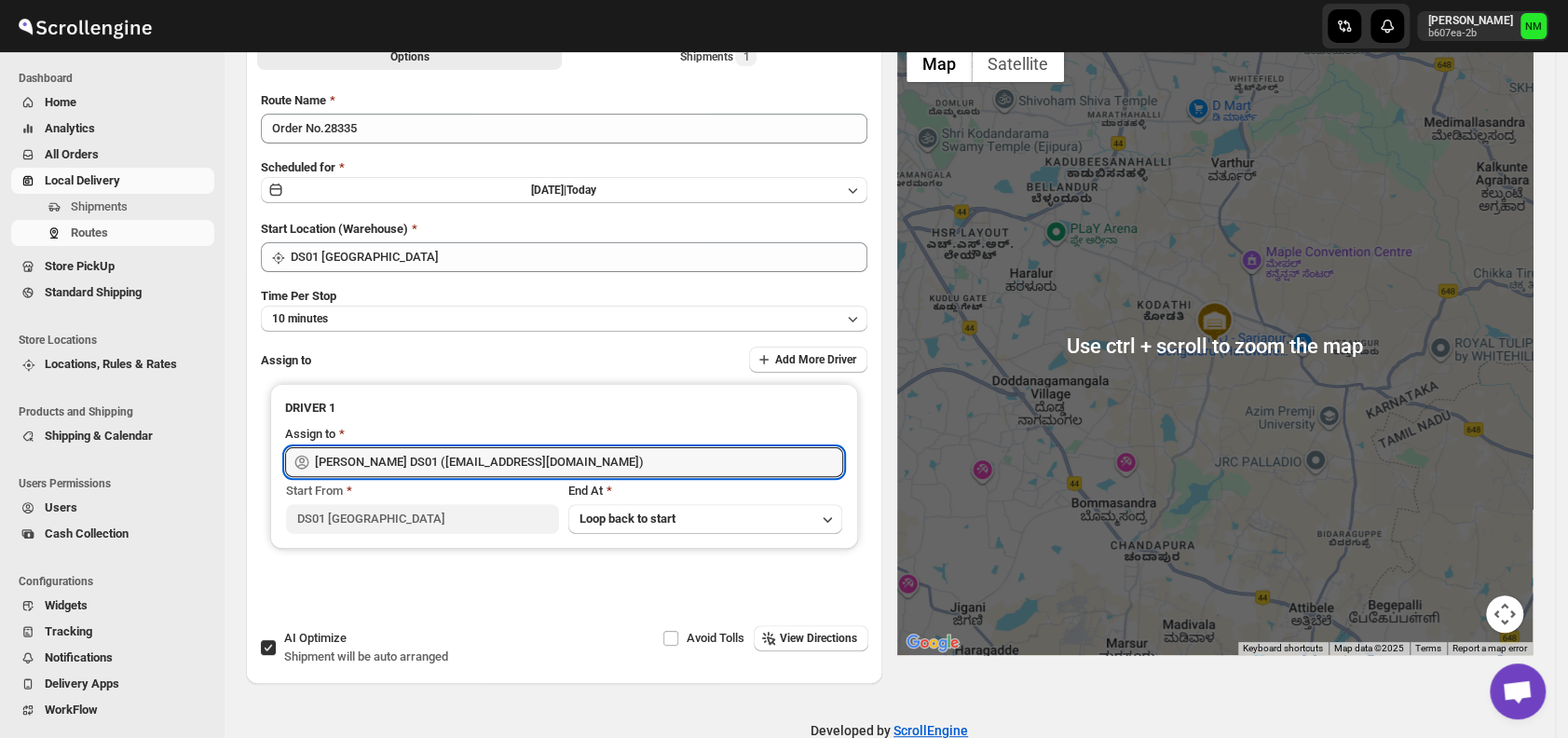
scroll to position [0, 0]
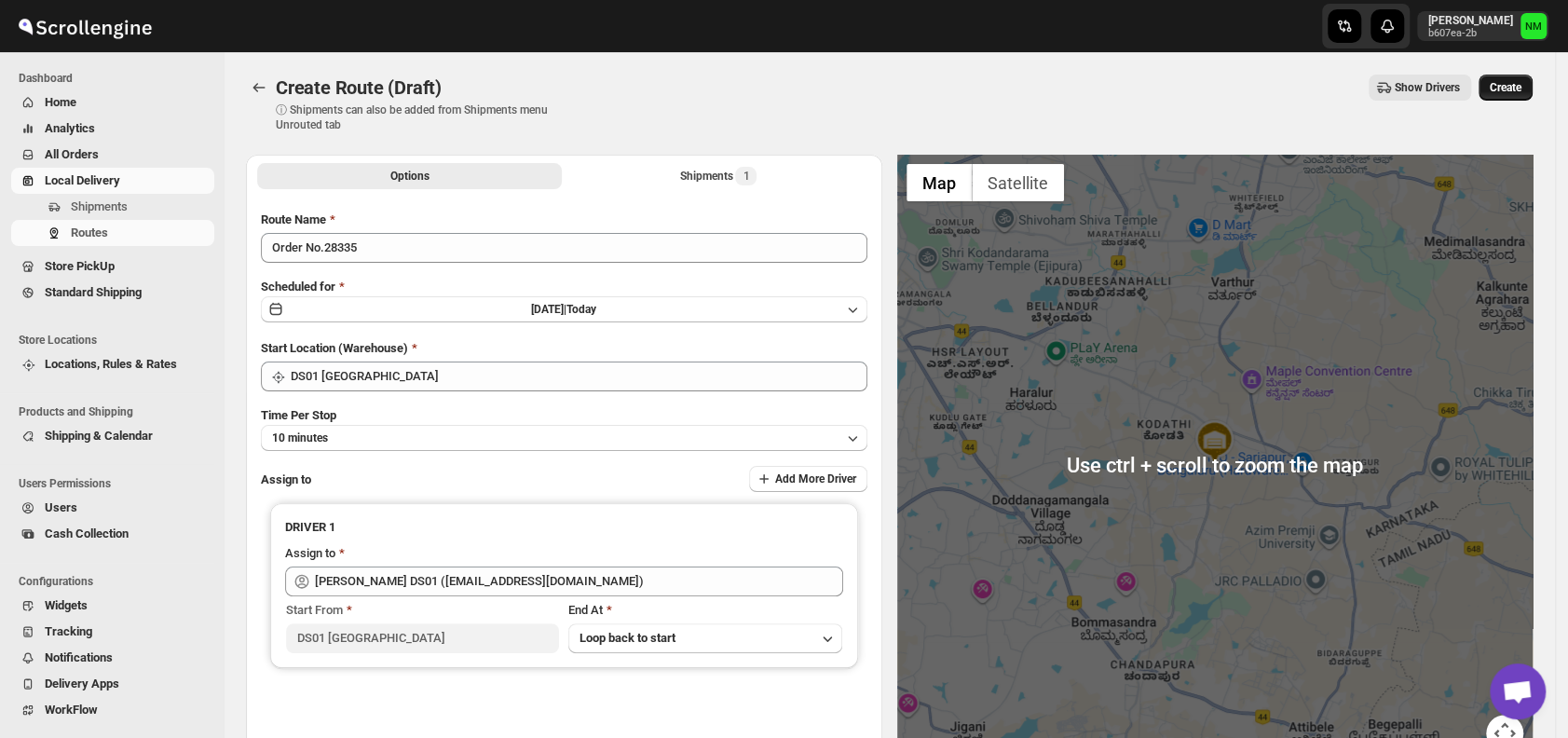
click at [1517, 82] on span "Create" at bounding box center [1506, 87] width 32 height 15
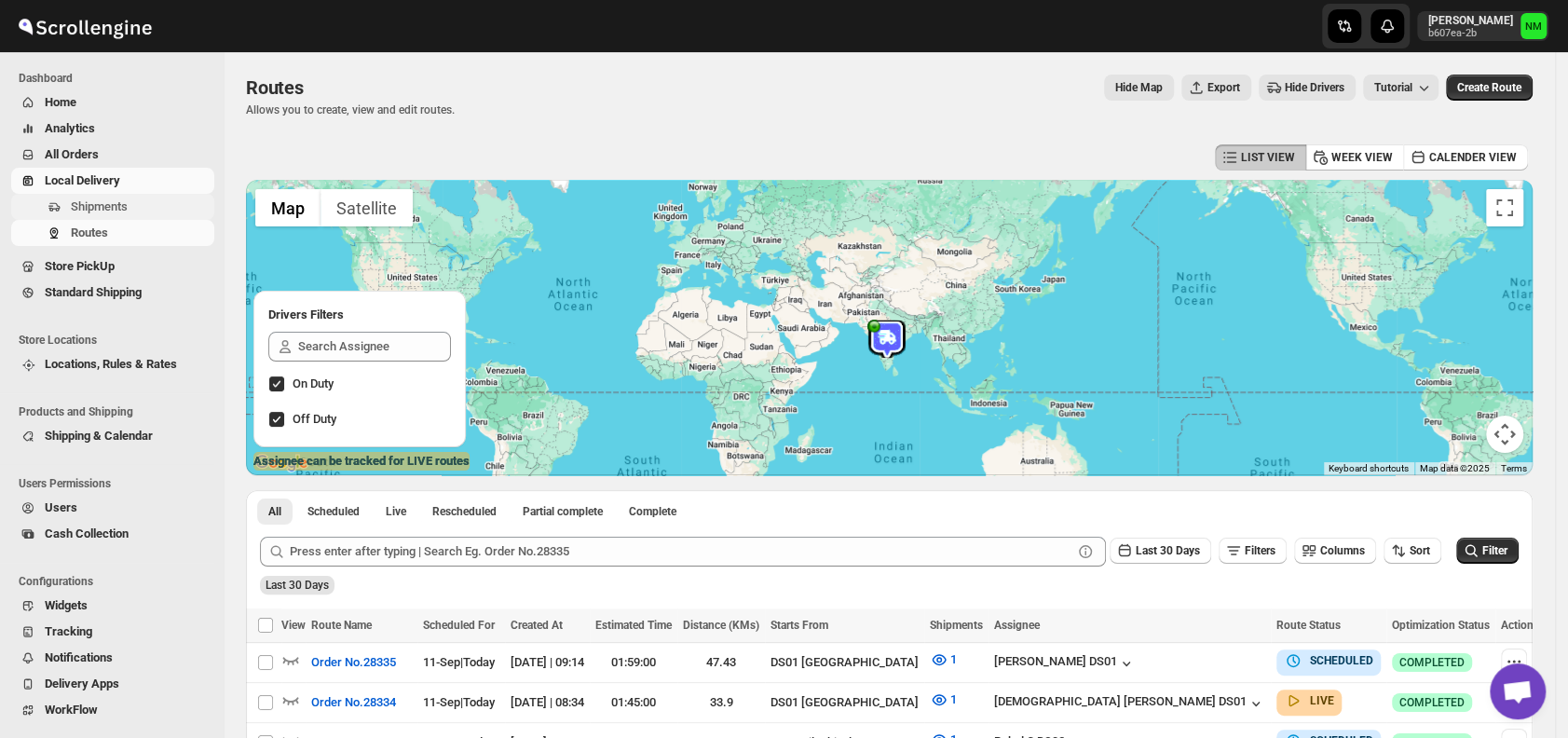
click at [122, 199] on span "Shipments" at bounding box center [99, 206] width 57 height 14
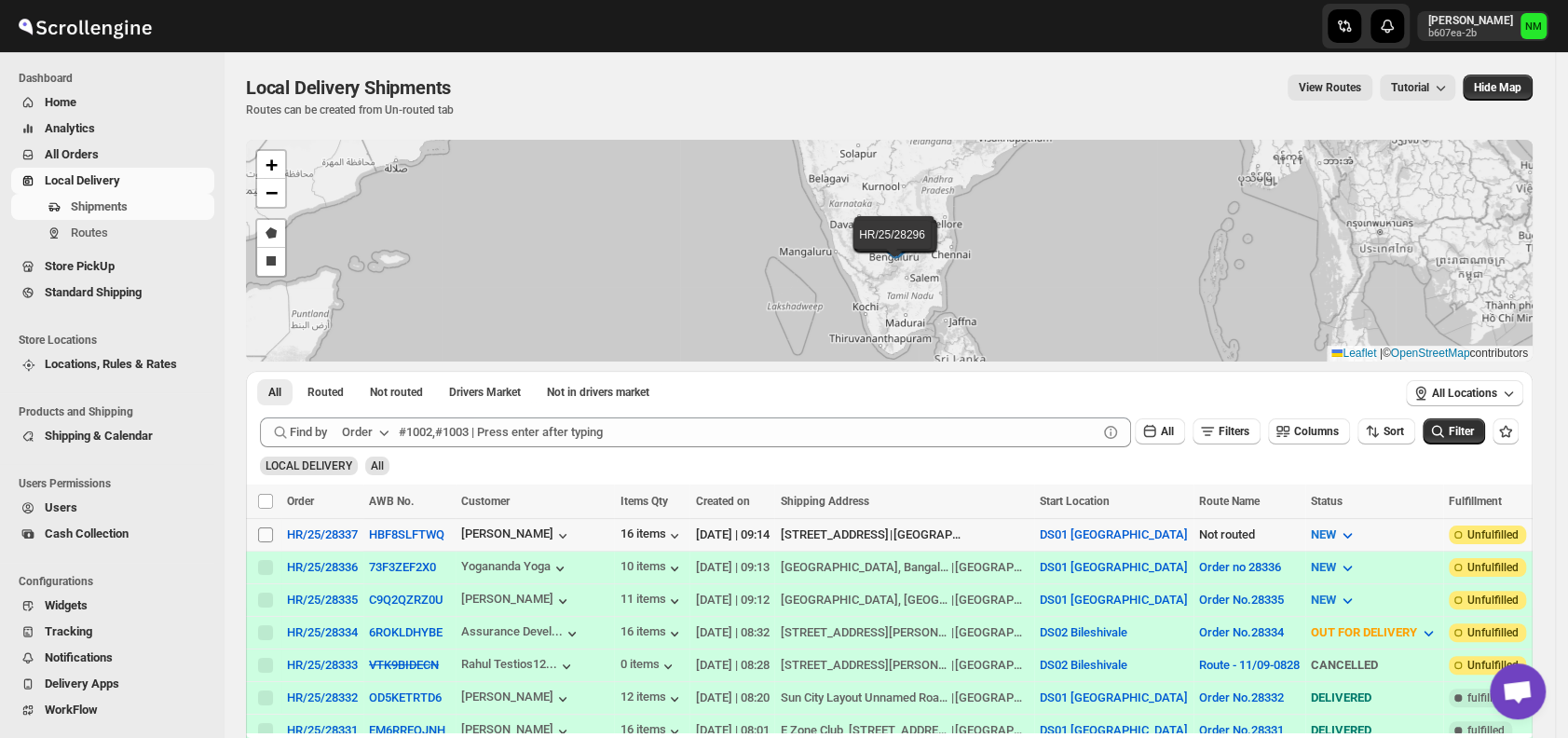
click at [267, 530] on input "Select shipment" at bounding box center [265, 534] width 15 height 15
checkbox input "true"
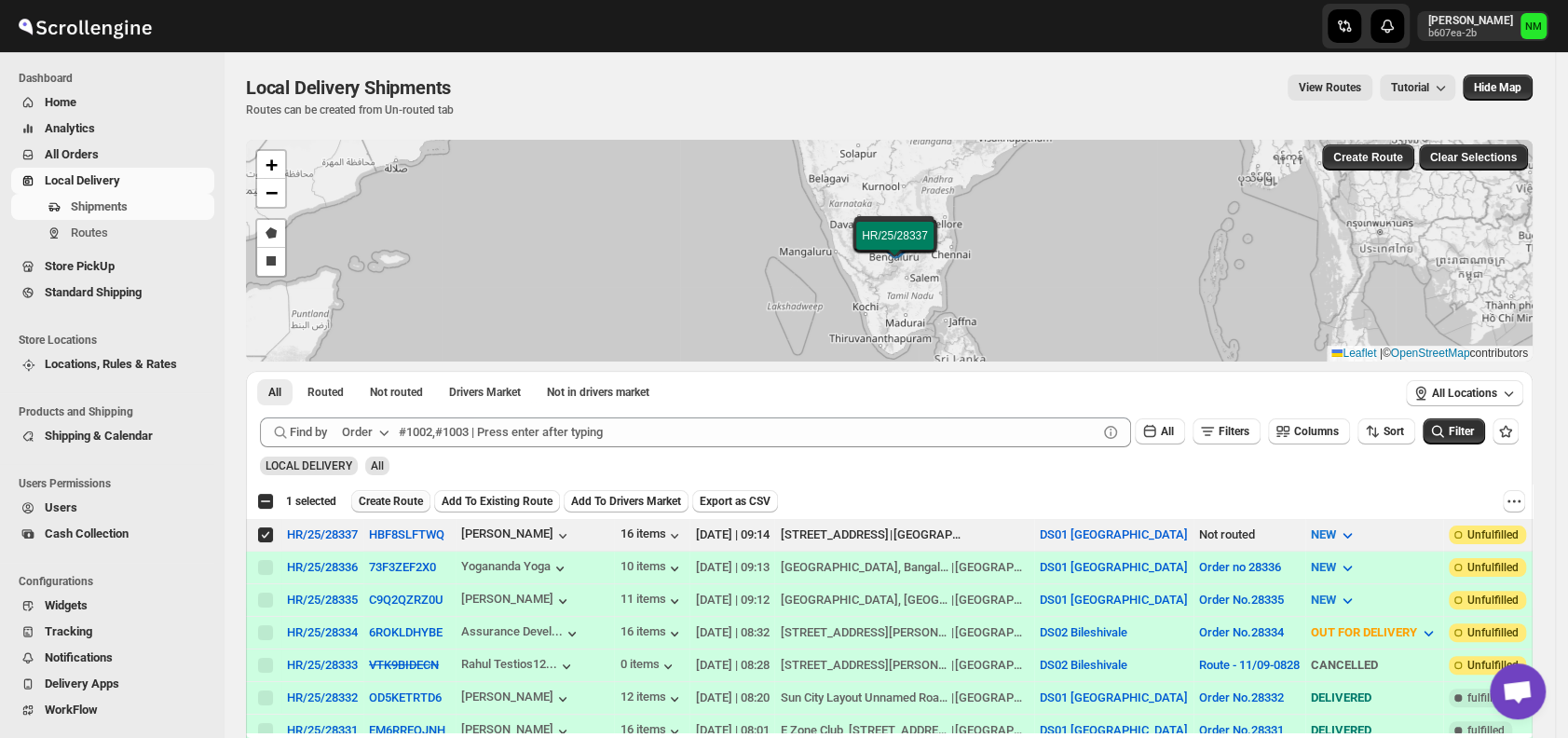
click at [416, 504] on span "Create Route" at bounding box center [391, 501] width 64 height 15
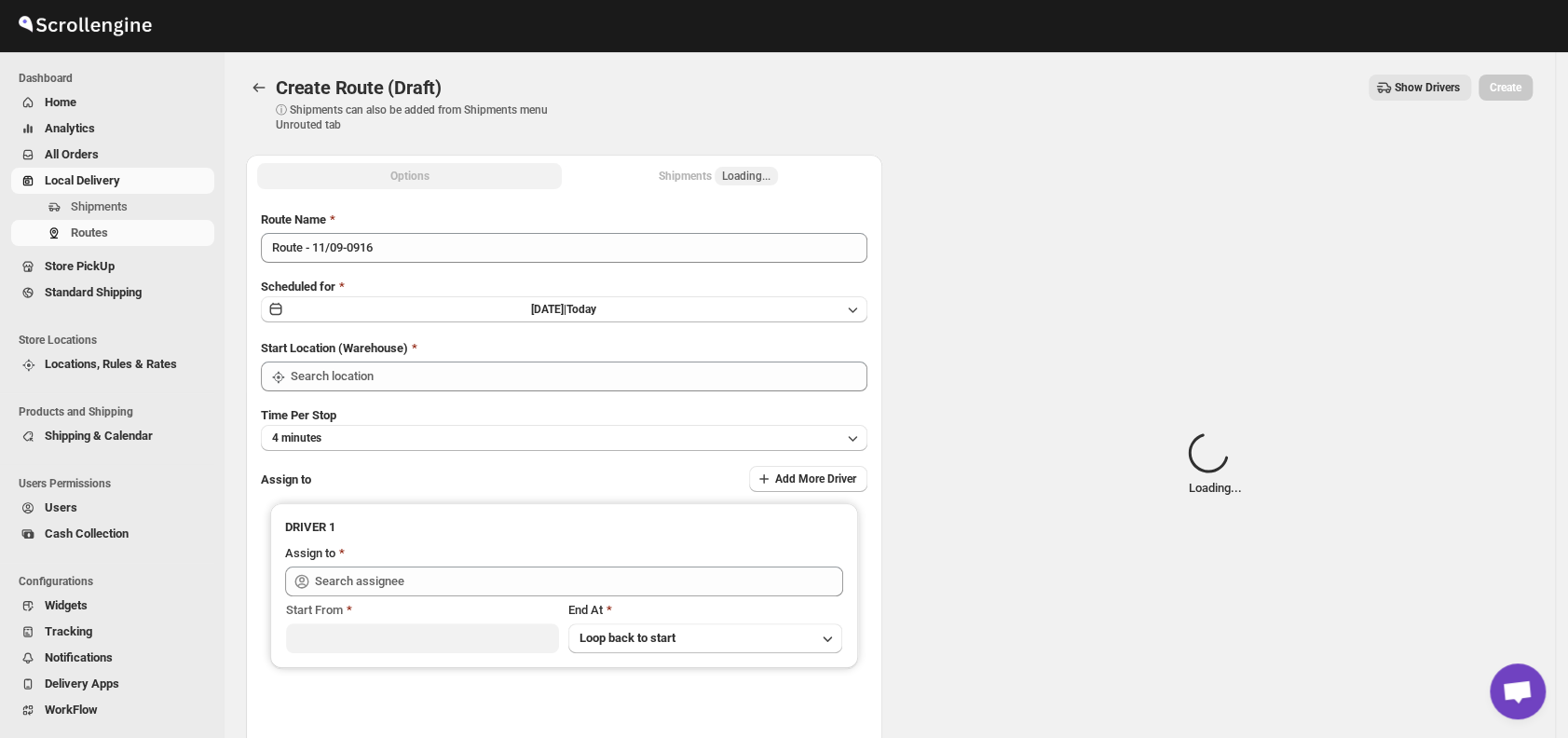
type input "DS01 [GEOGRAPHIC_DATA]"
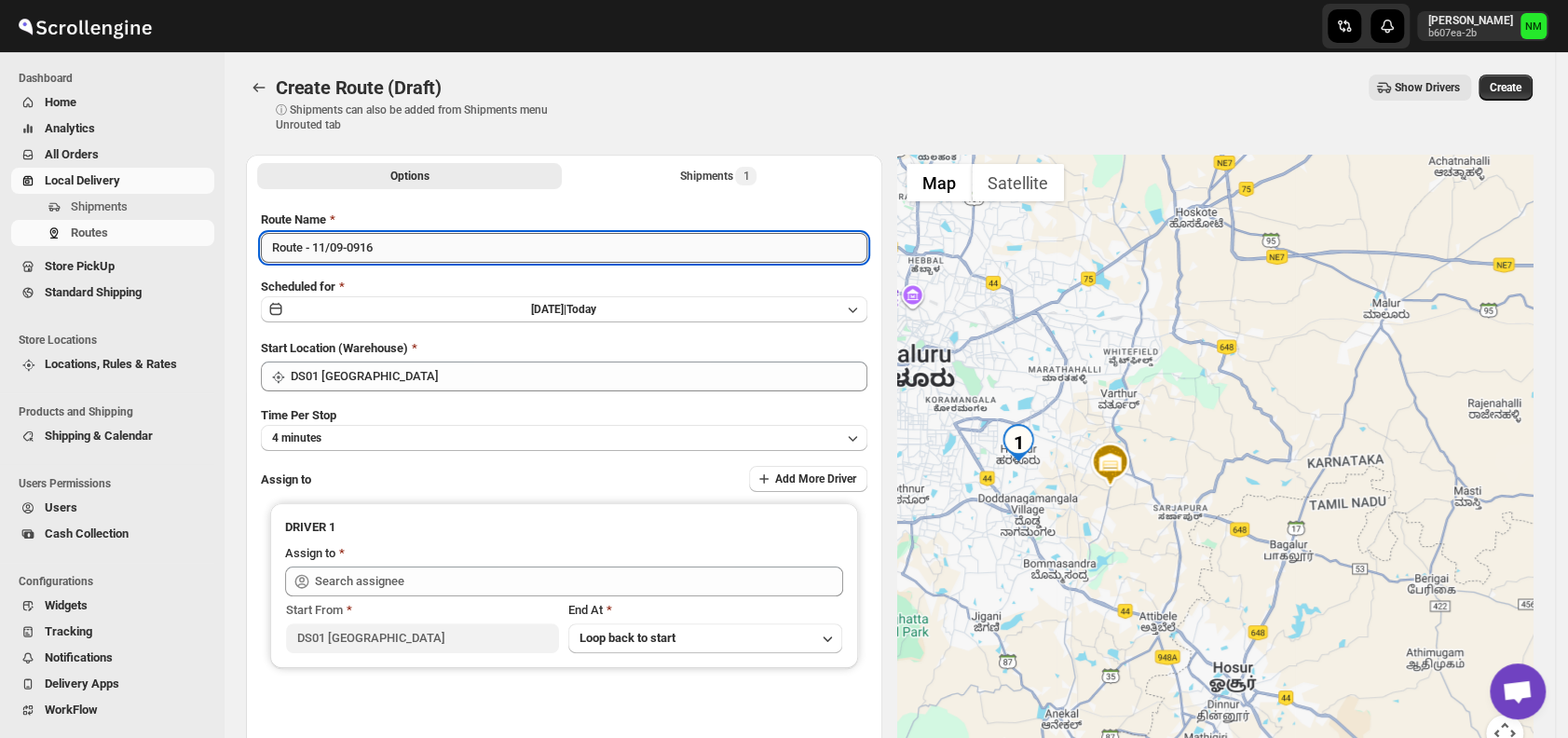
click at [485, 246] on input "Route - 11/09-0916" at bounding box center [564, 248] width 607 height 30
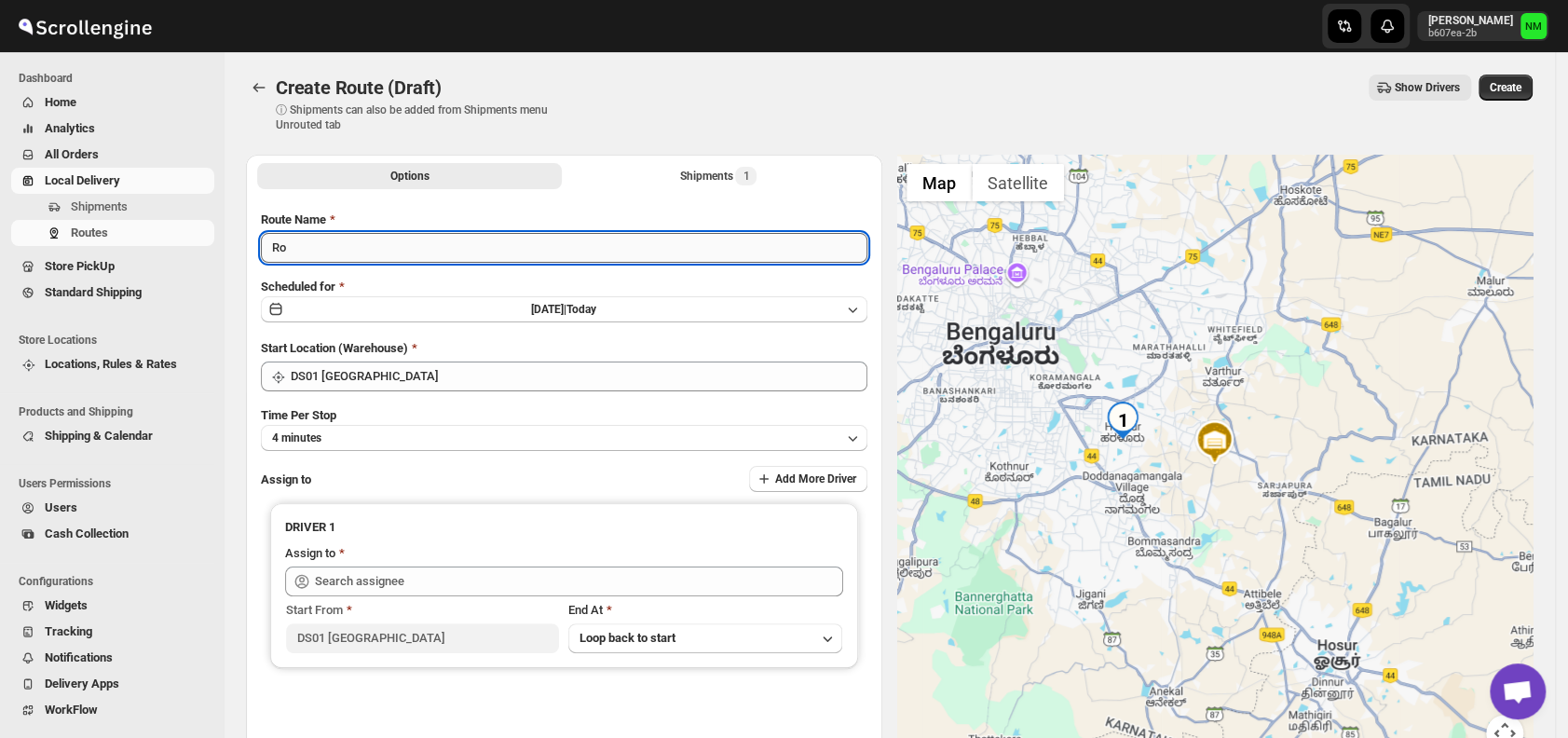
type input "R"
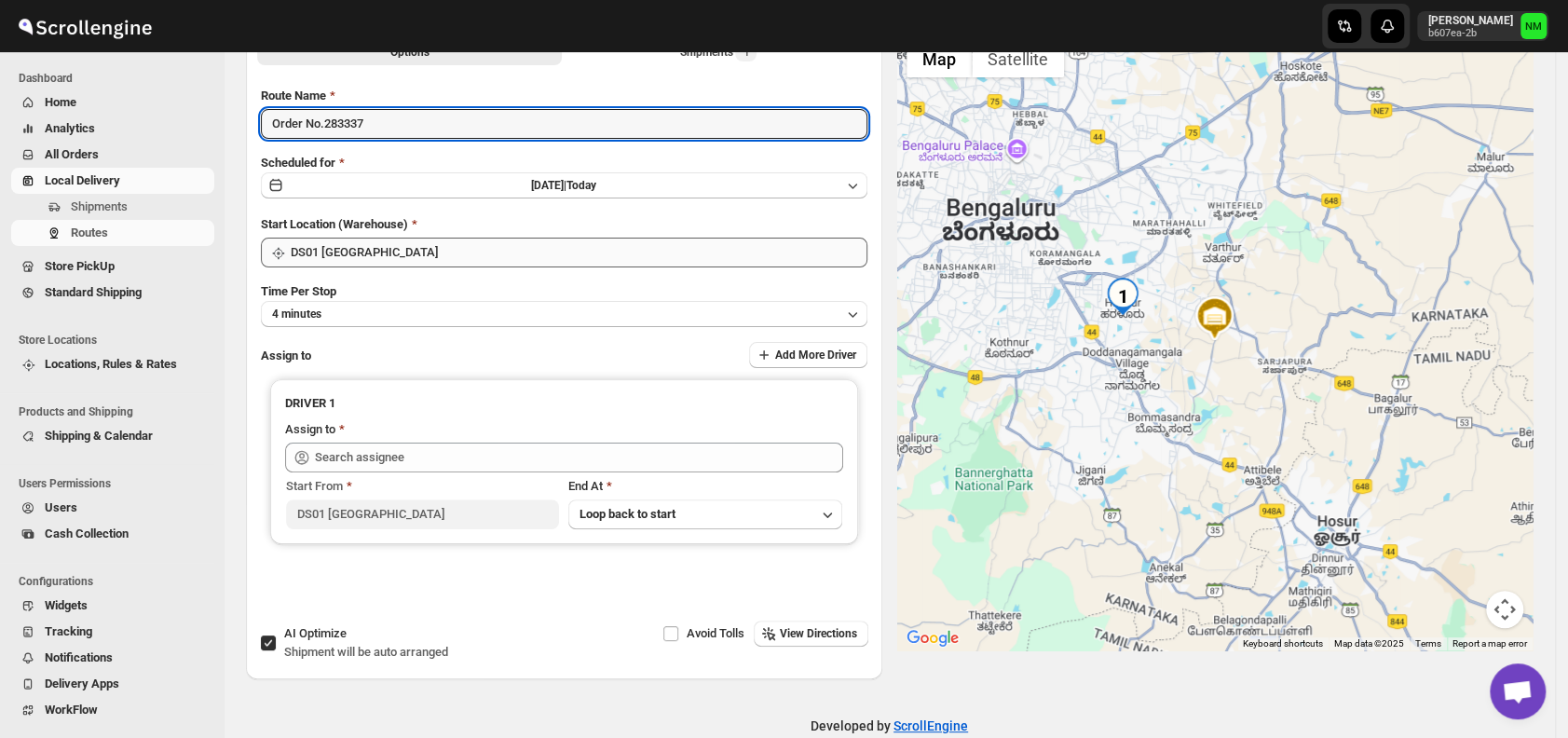
scroll to position [126, 0]
type input "Order No.283337"
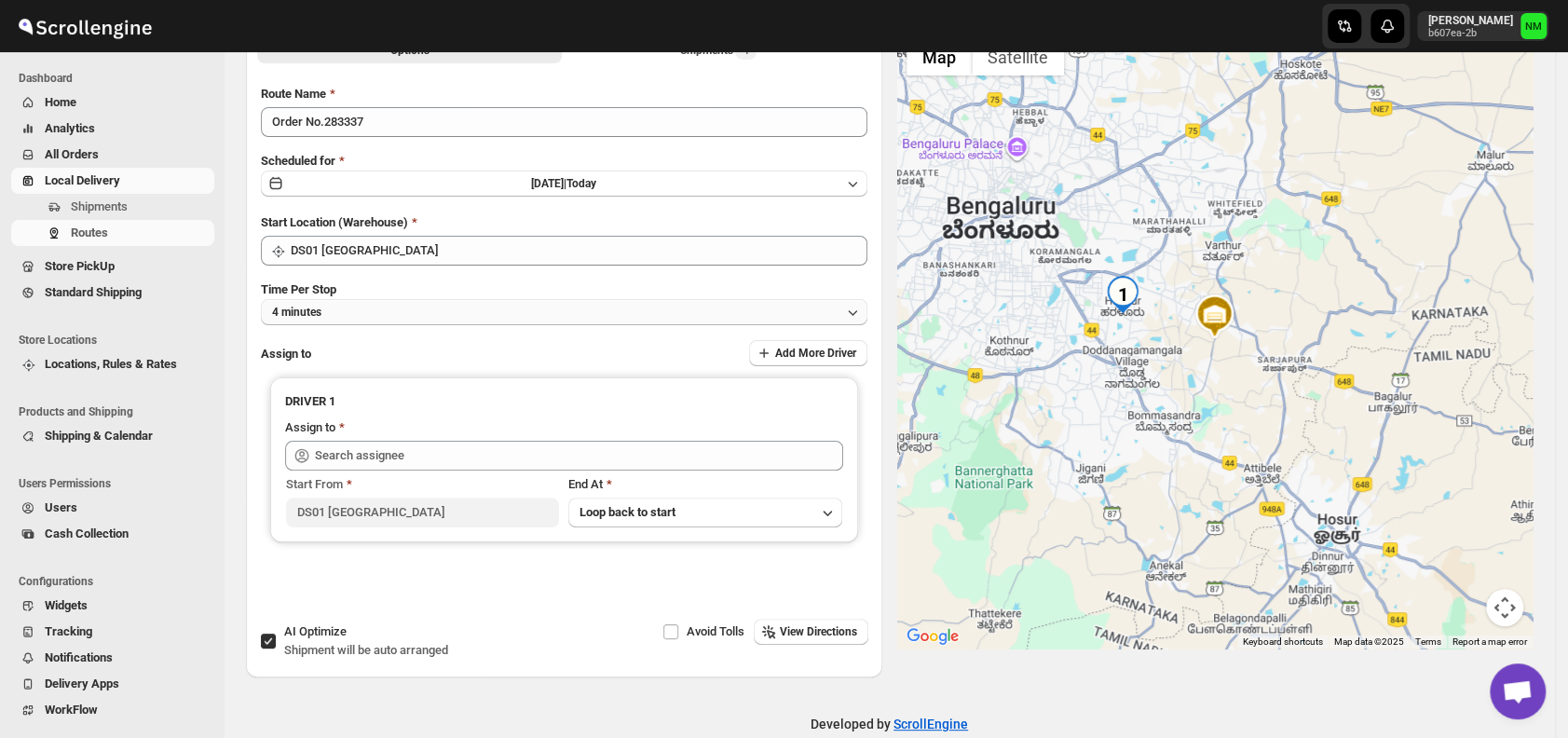
click at [354, 320] on button "4 minutes" at bounding box center [564, 312] width 607 height 26
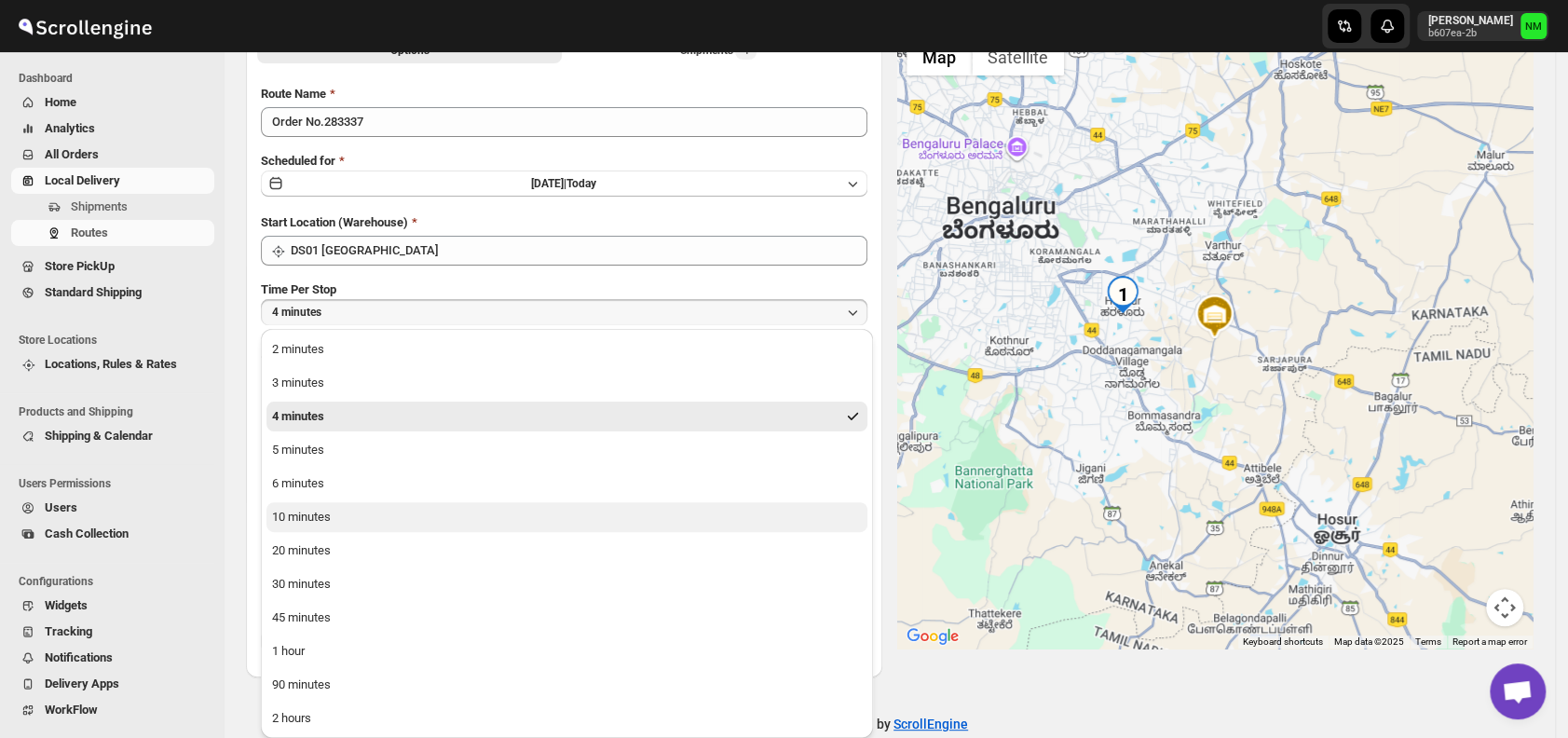
click at [294, 509] on div "10 minutes" at bounding box center [301, 517] width 59 height 19
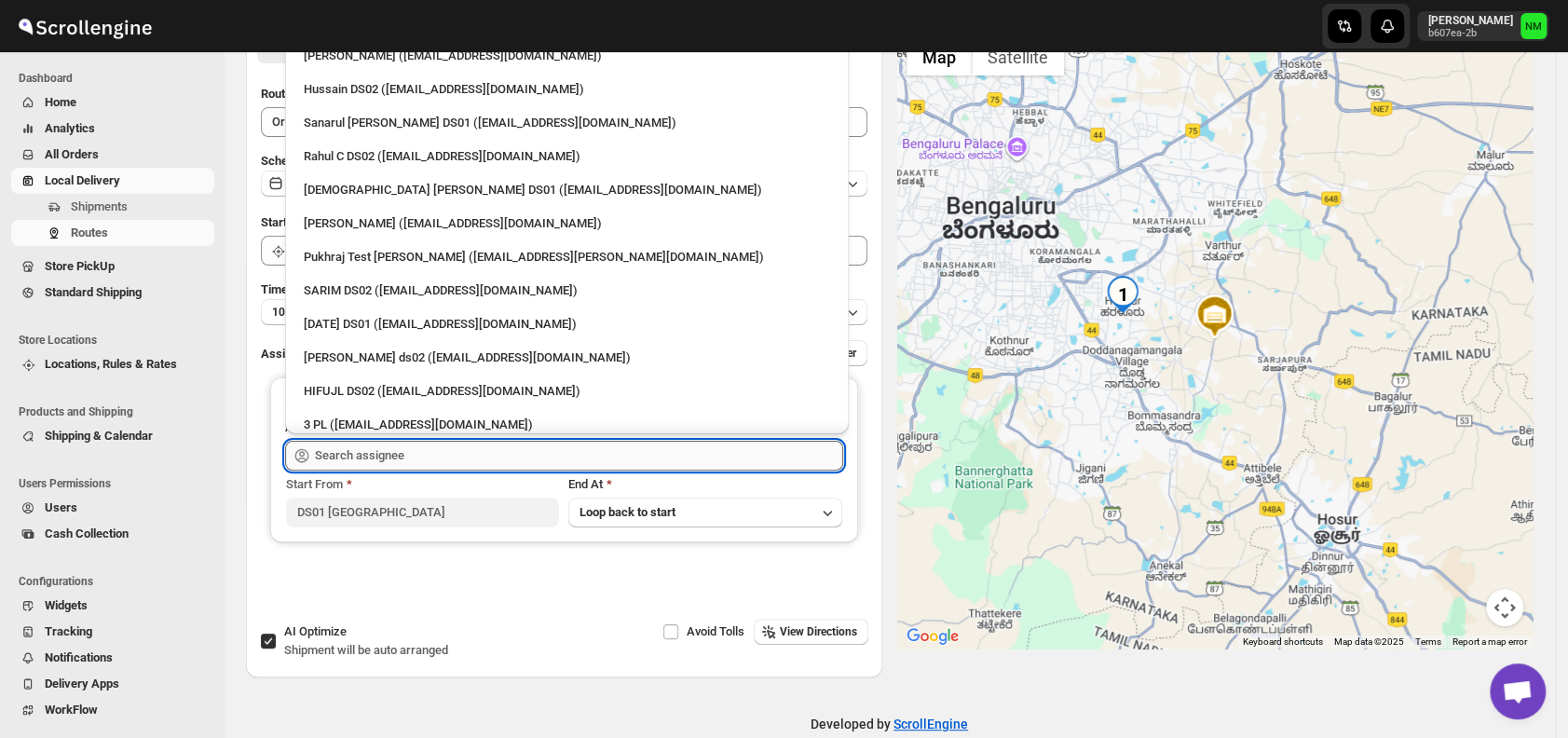
click at [457, 462] on input "text" at bounding box center [579, 456] width 528 height 30
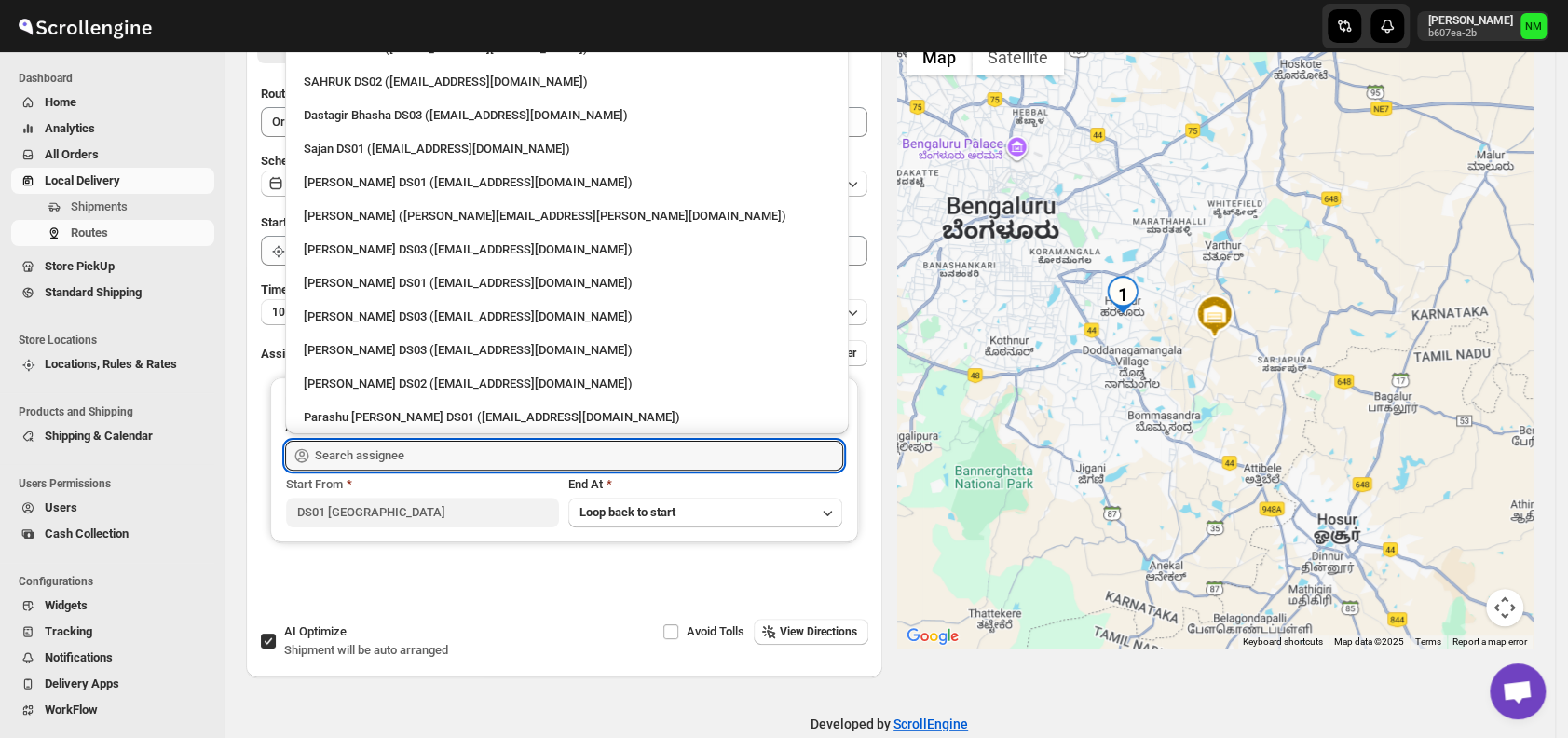
scroll to position [1069, 0]
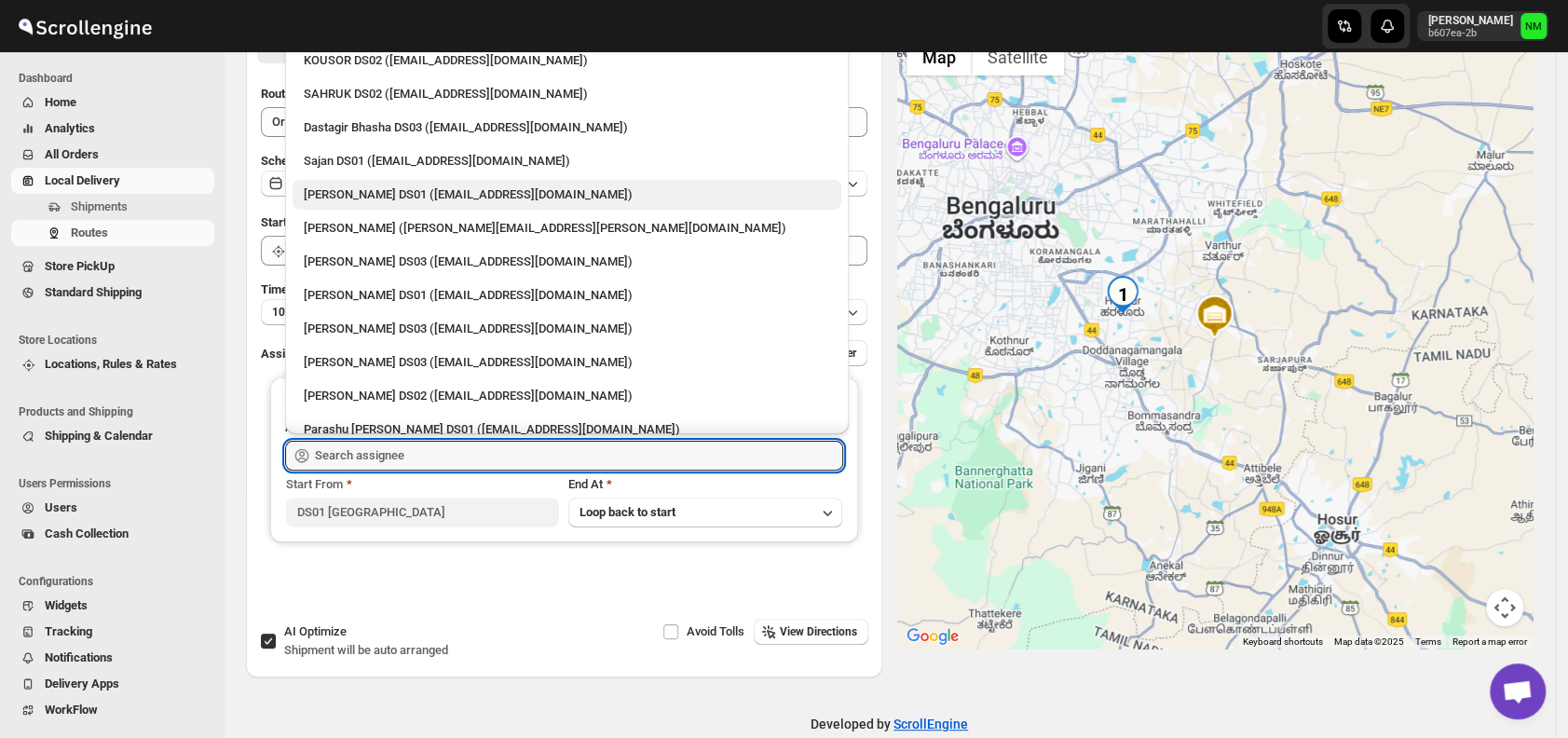
click at [366, 194] on div "[PERSON_NAME] DS01 ([EMAIL_ADDRESS][DOMAIN_NAME])" at bounding box center [567, 194] width 526 height 19
type input "[PERSON_NAME] DS01 ([EMAIL_ADDRESS][DOMAIN_NAME])"
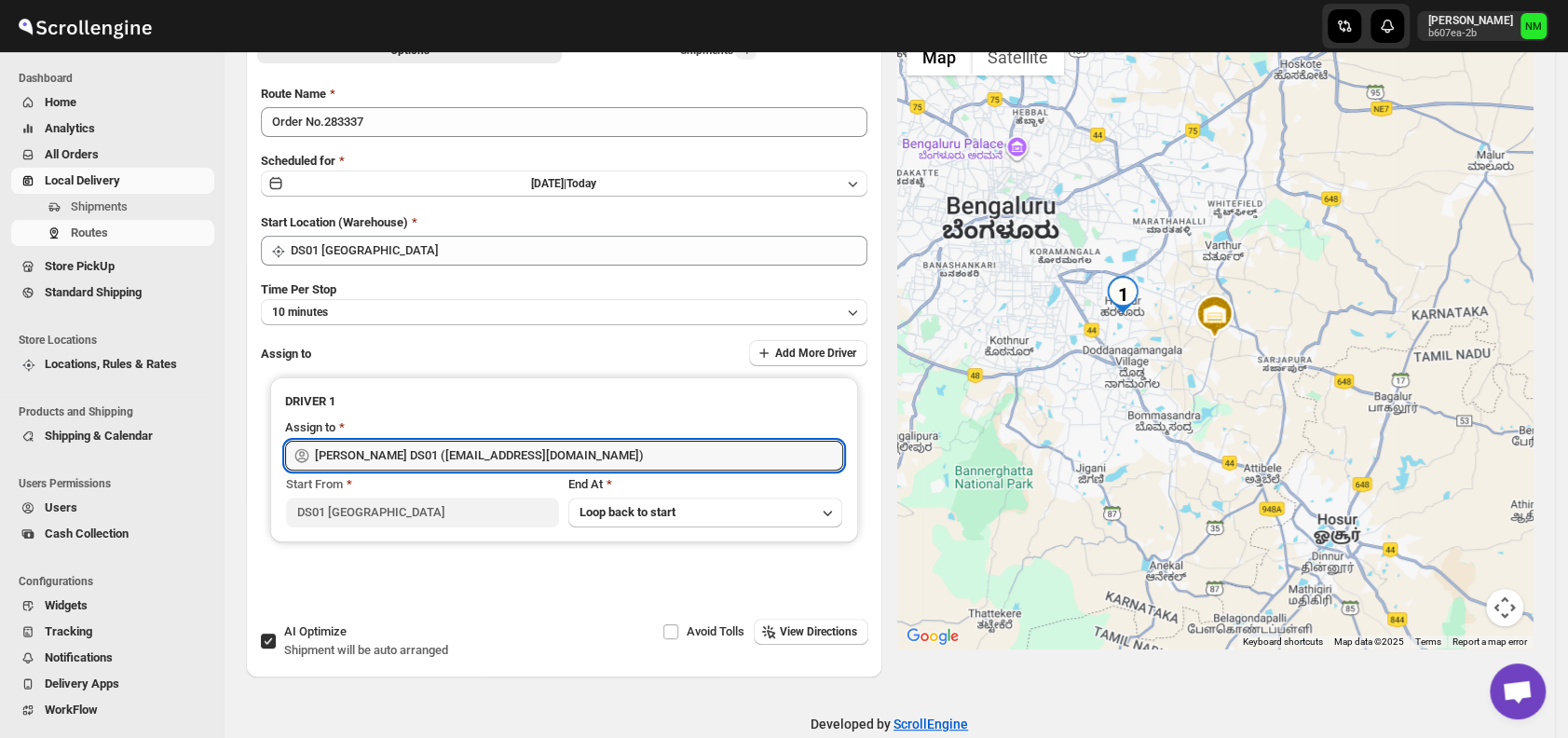
scroll to position [0, 0]
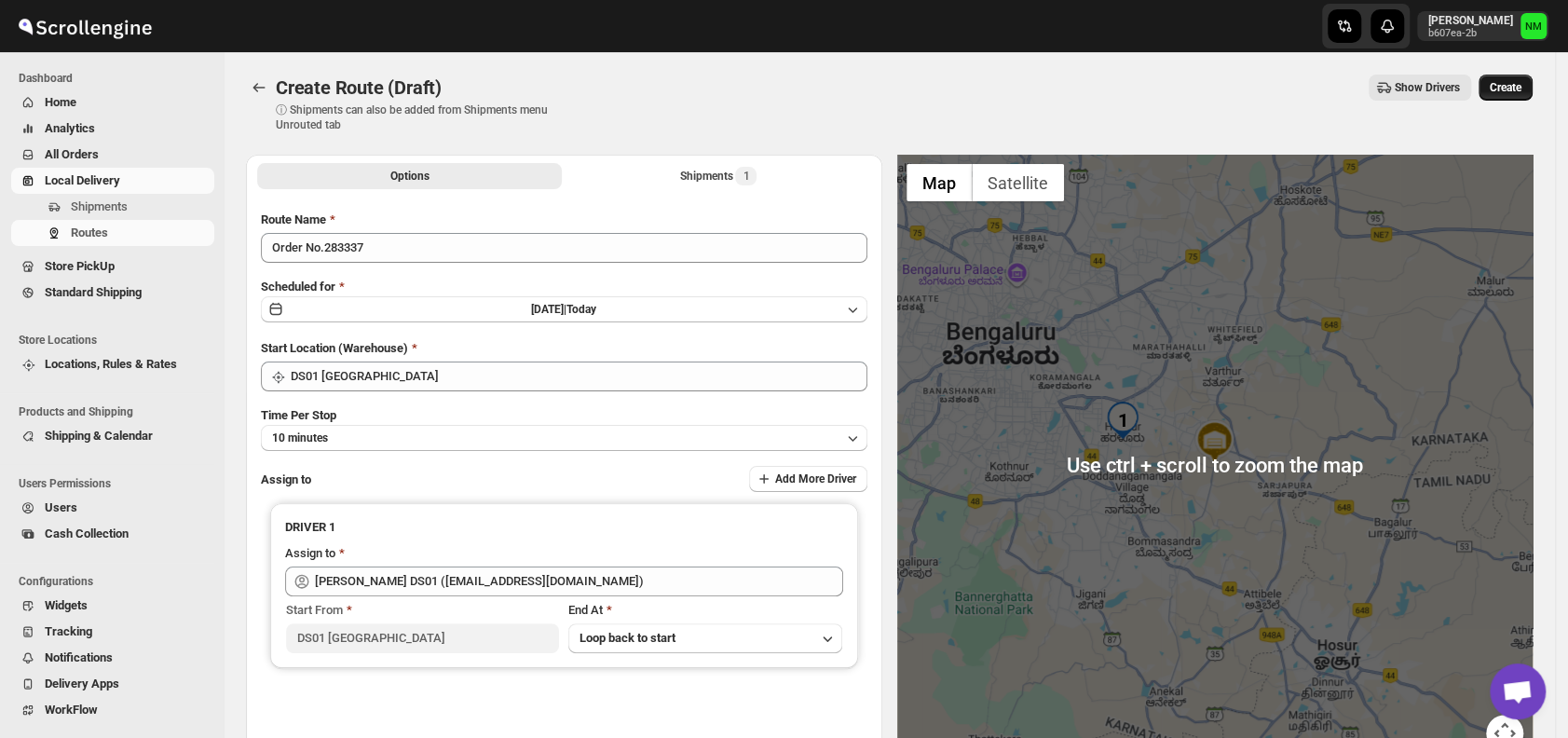
click at [1513, 95] on button "Create" at bounding box center [1506, 88] width 54 height 26
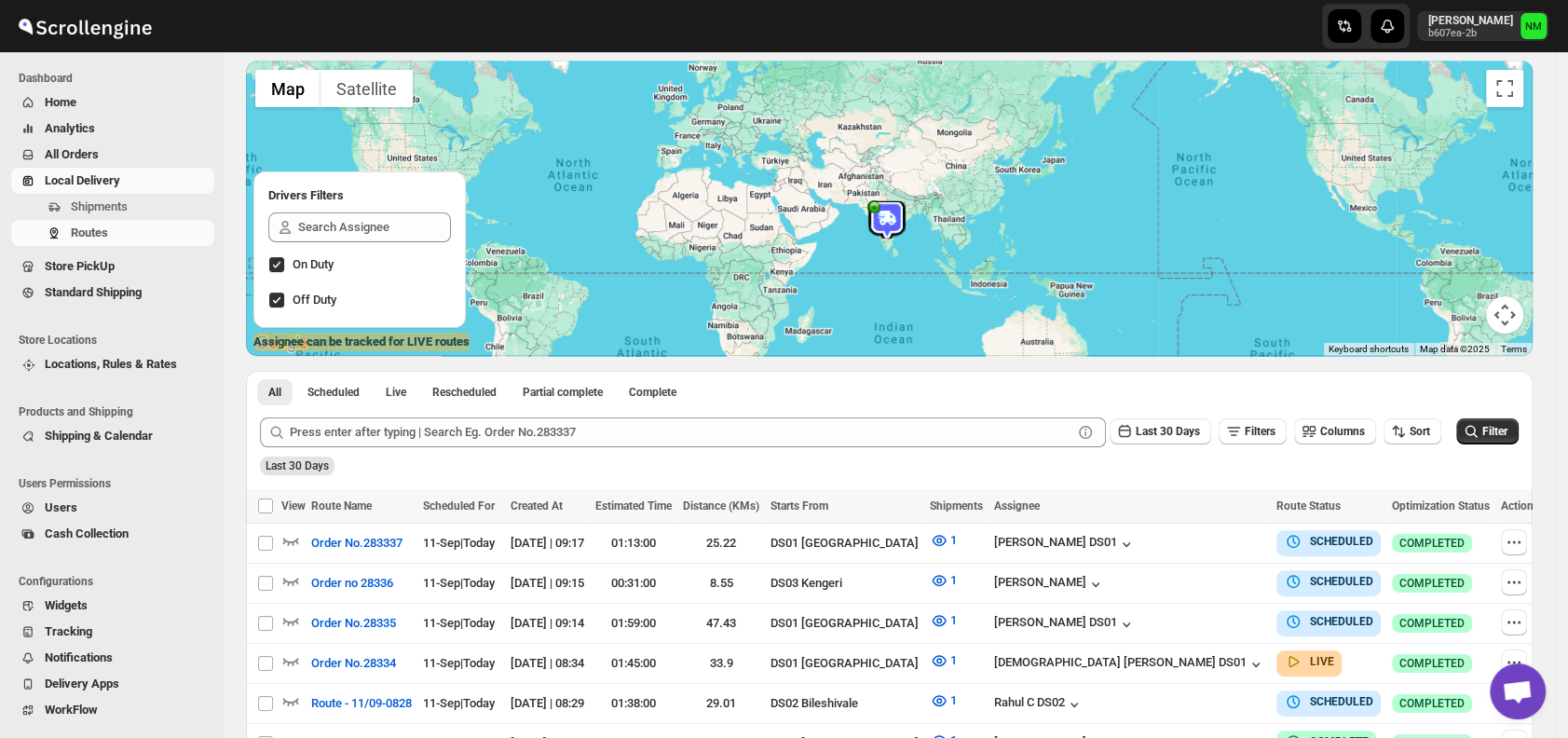
scroll to position [126, 0]
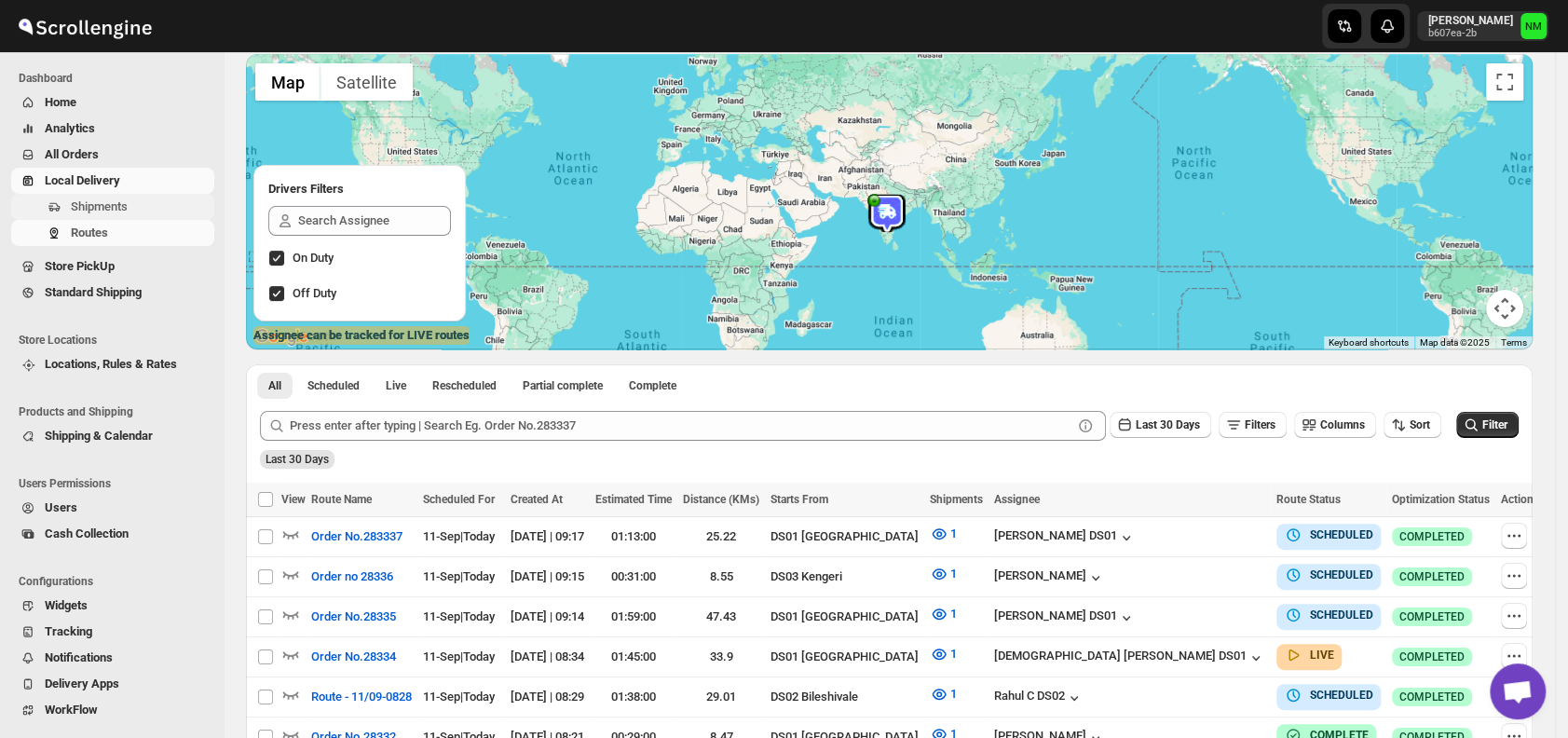
click at [139, 198] on span "Shipments" at bounding box center [141, 207] width 140 height 19
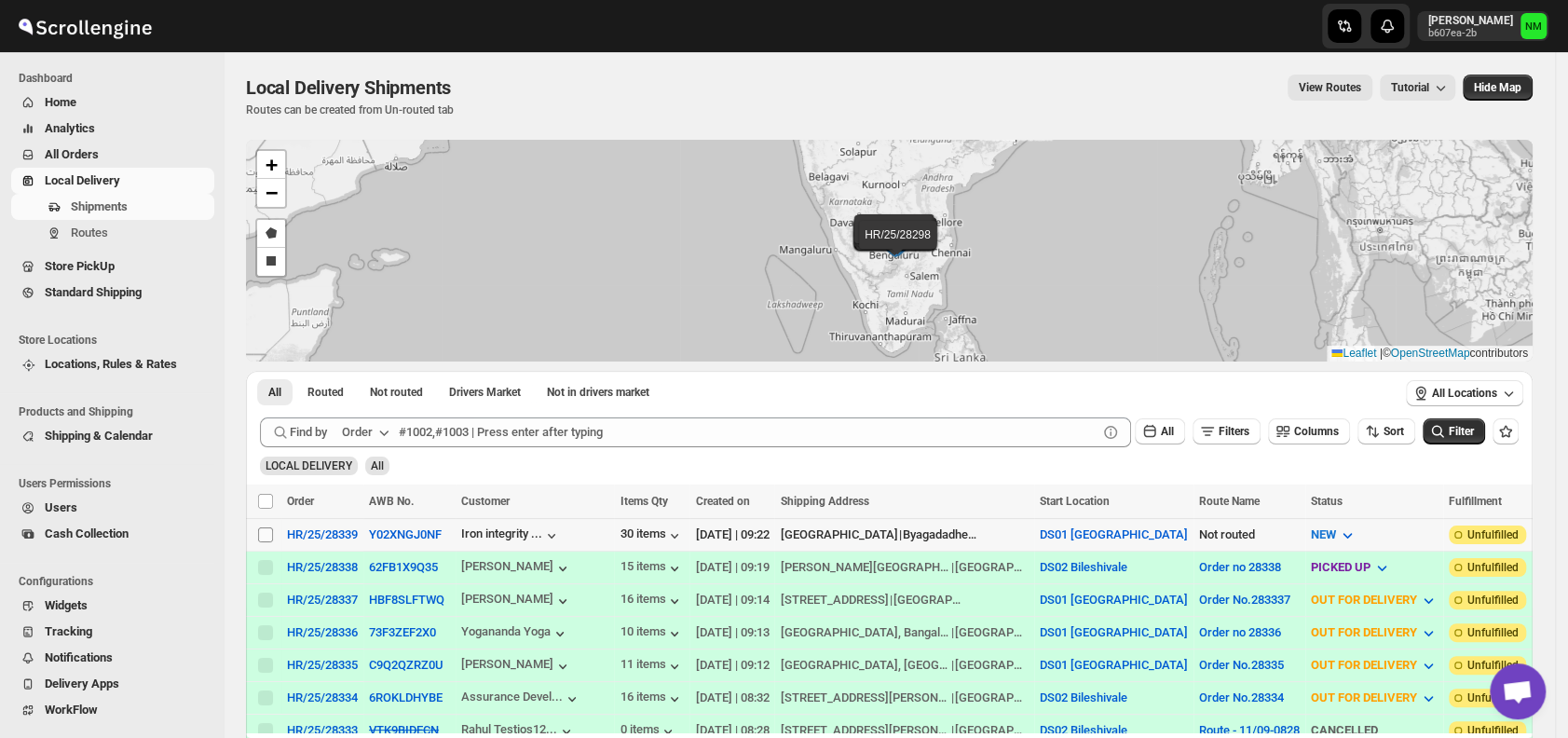
click at [262, 529] on input "Select shipment" at bounding box center [265, 534] width 15 height 15
checkbox input "true"
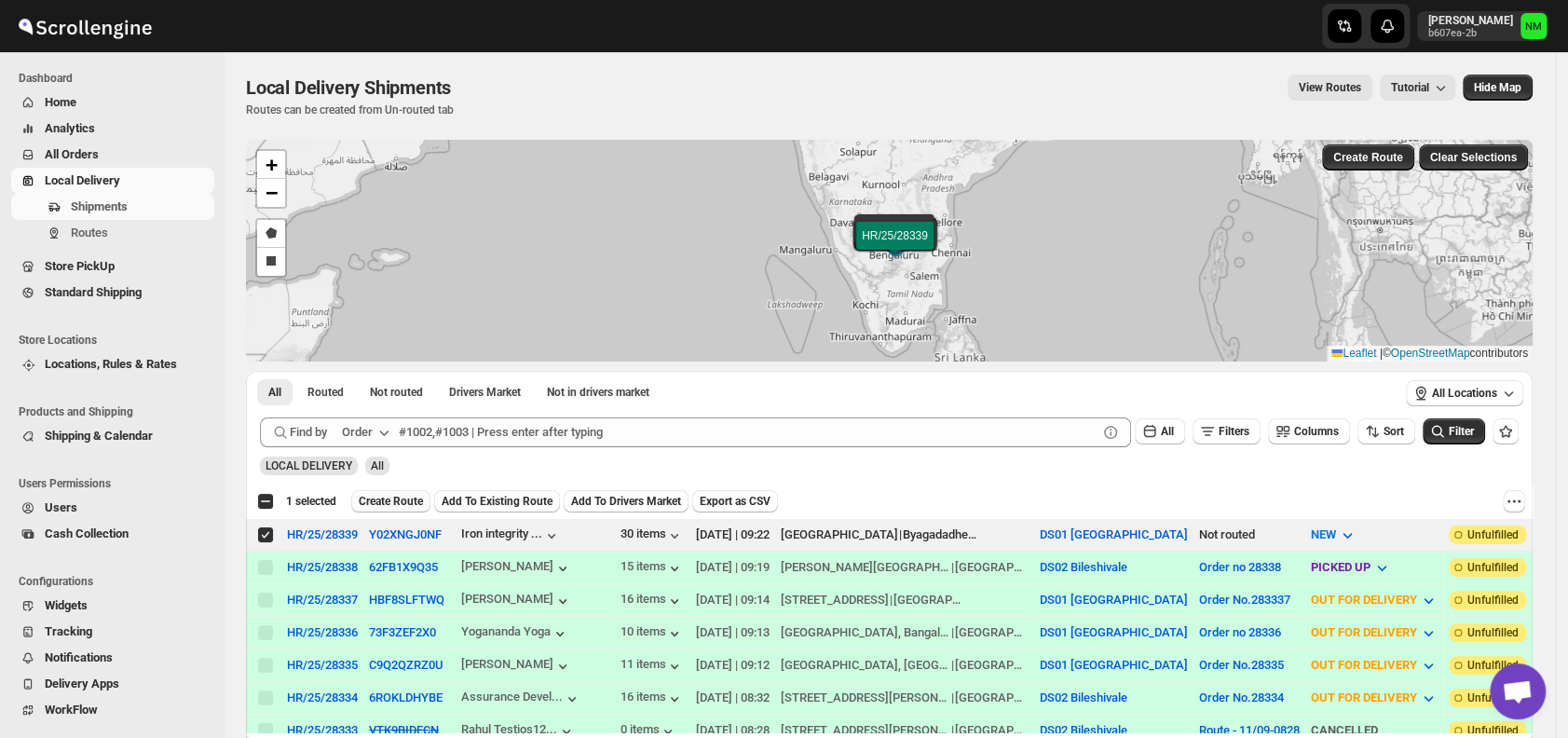
click at [395, 499] on span "Create Route" at bounding box center [391, 501] width 64 height 15
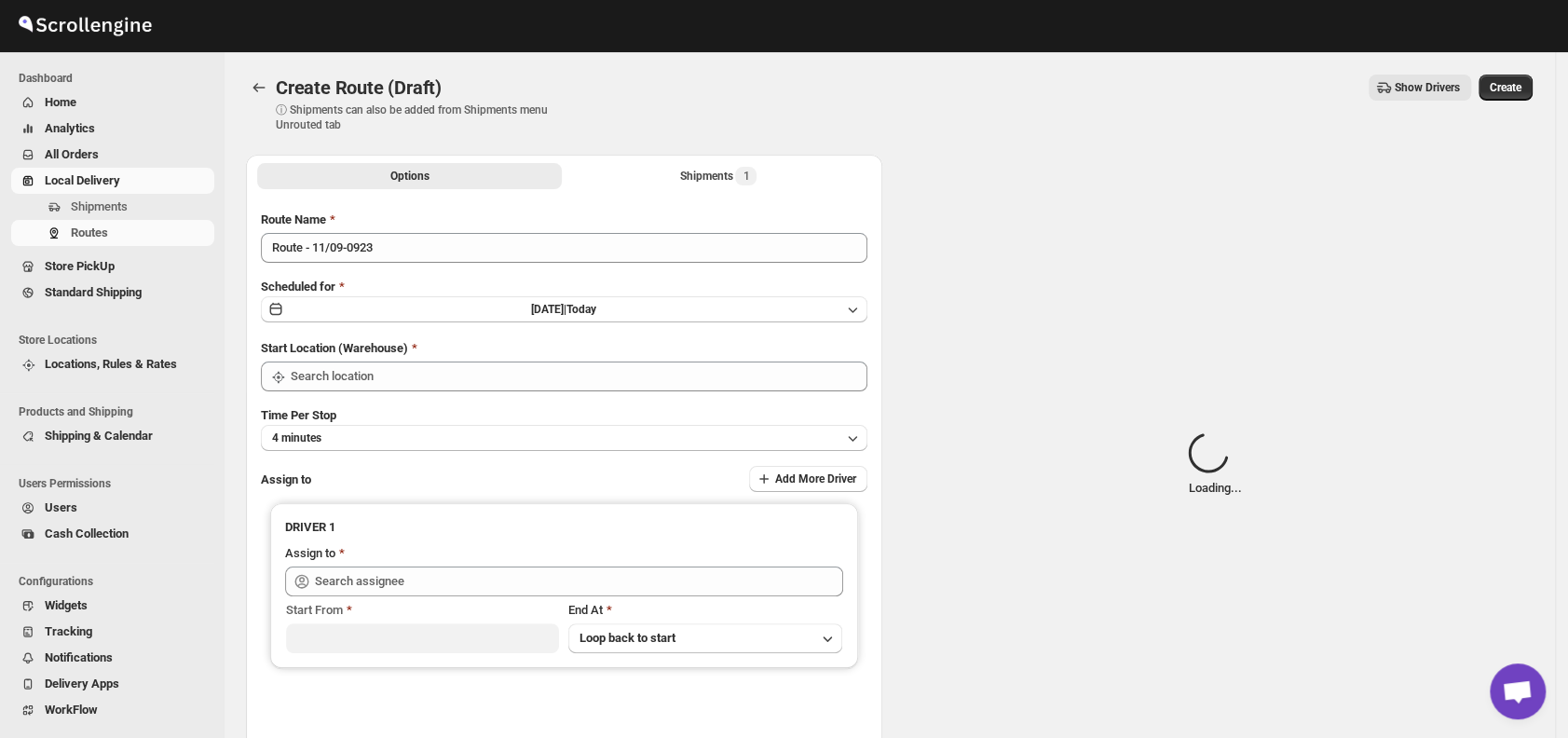
type input "DS01 [GEOGRAPHIC_DATA]"
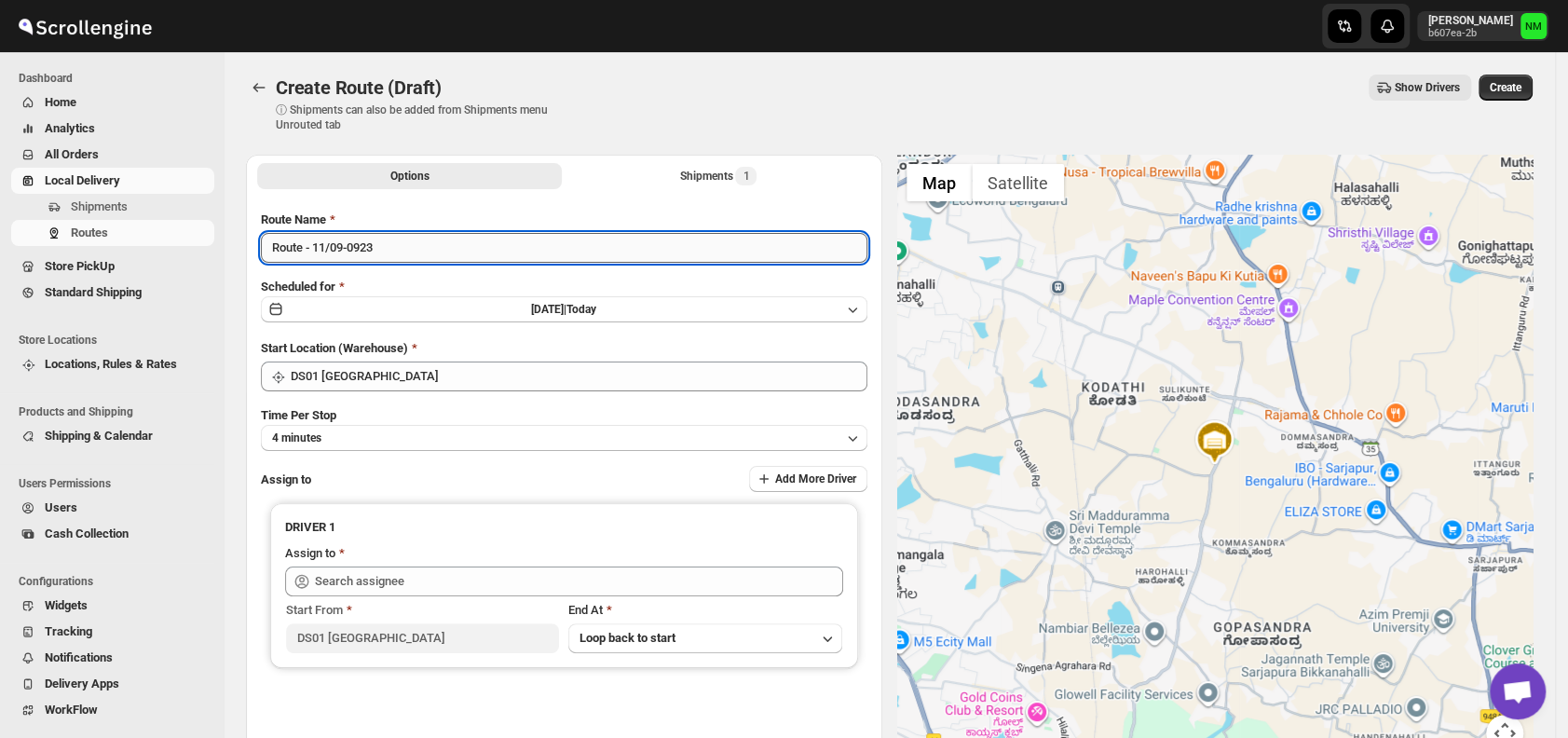
click at [429, 249] on input "Route - 11/09-0923" at bounding box center [564, 248] width 607 height 30
type input "R"
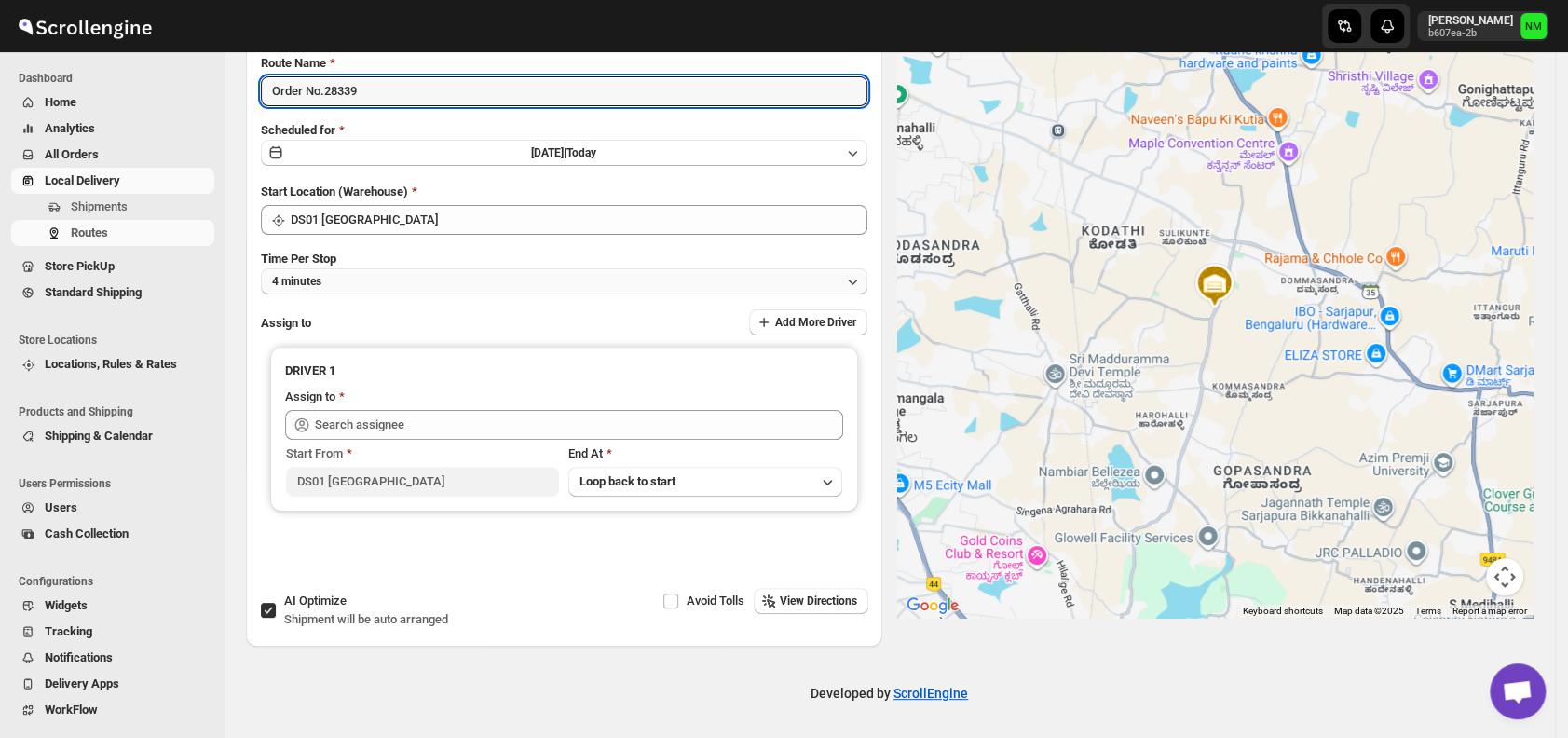
type input "Order No.28339"
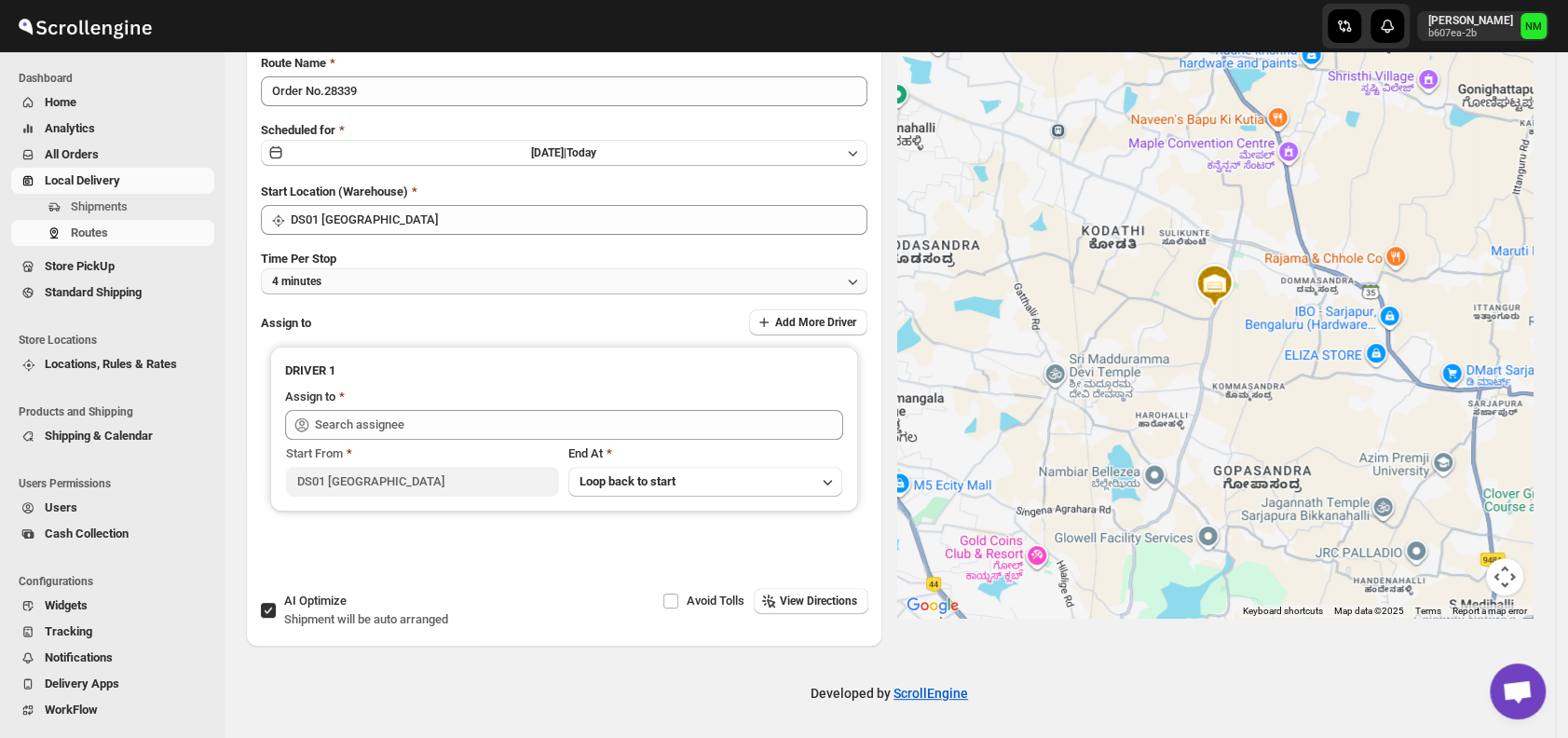
click at [399, 269] on button "4 minutes" at bounding box center [564, 281] width 607 height 26
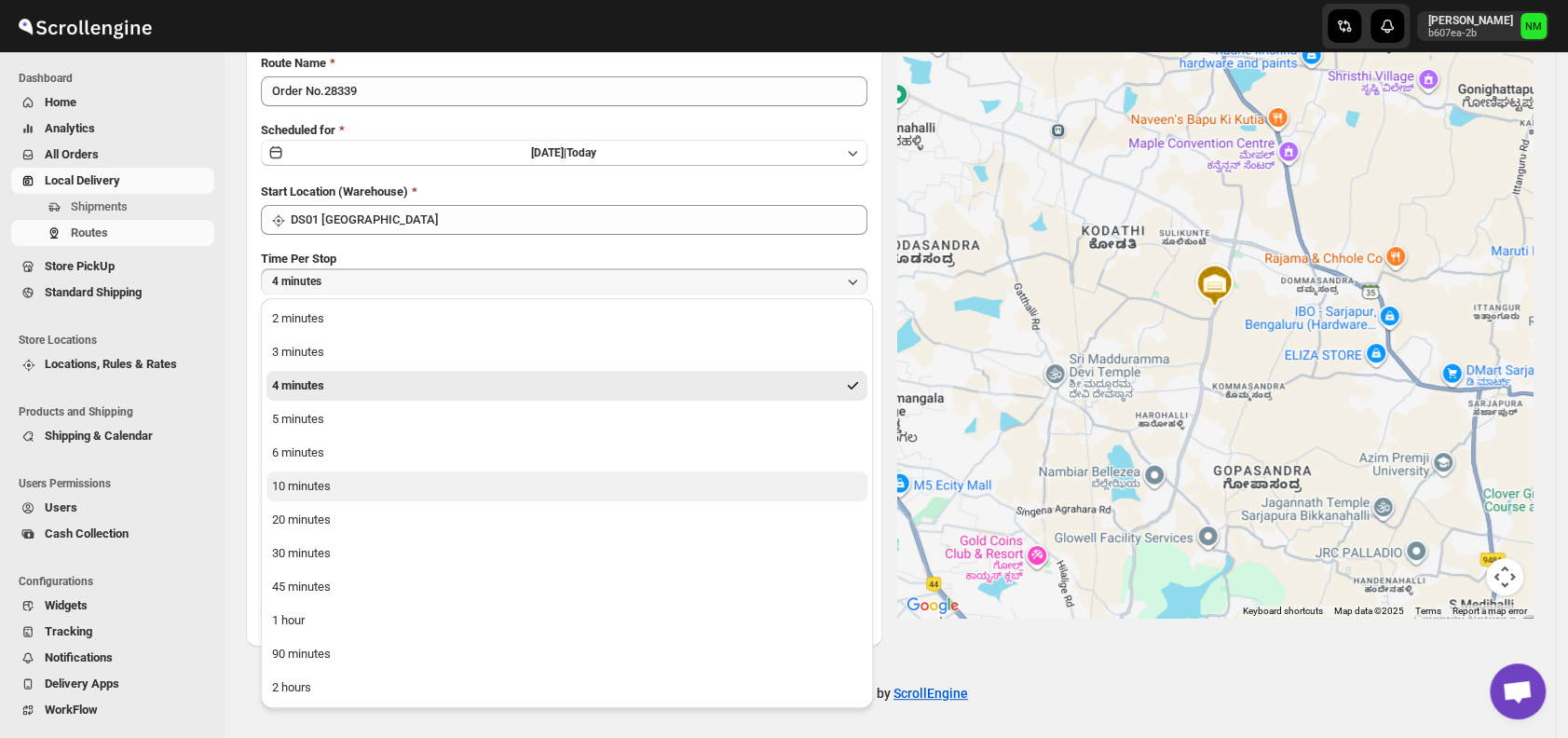
click at [327, 491] on div "10 minutes" at bounding box center [301, 486] width 59 height 19
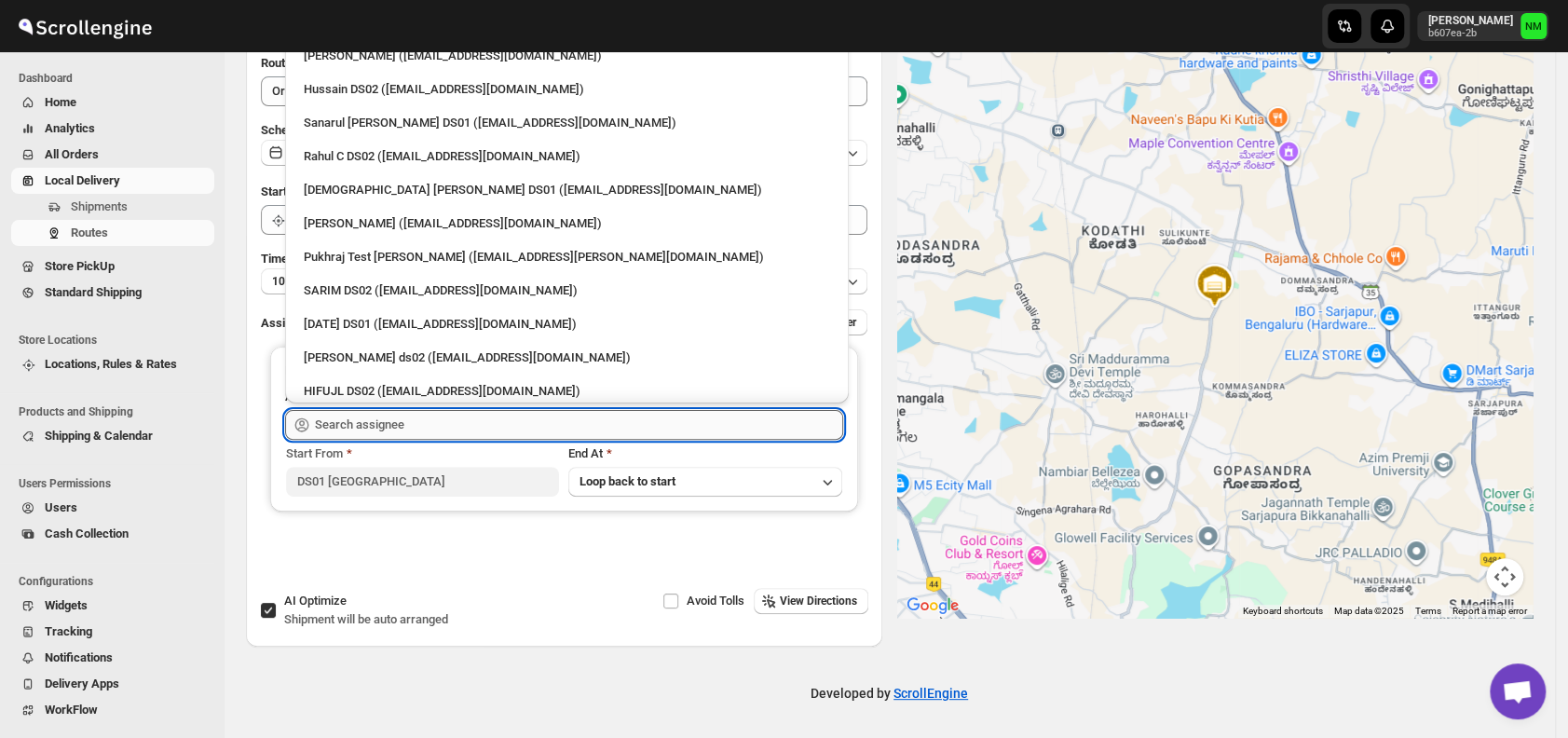
click at [455, 427] on input "text" at bounding box center [579, 425] width 528 height 30
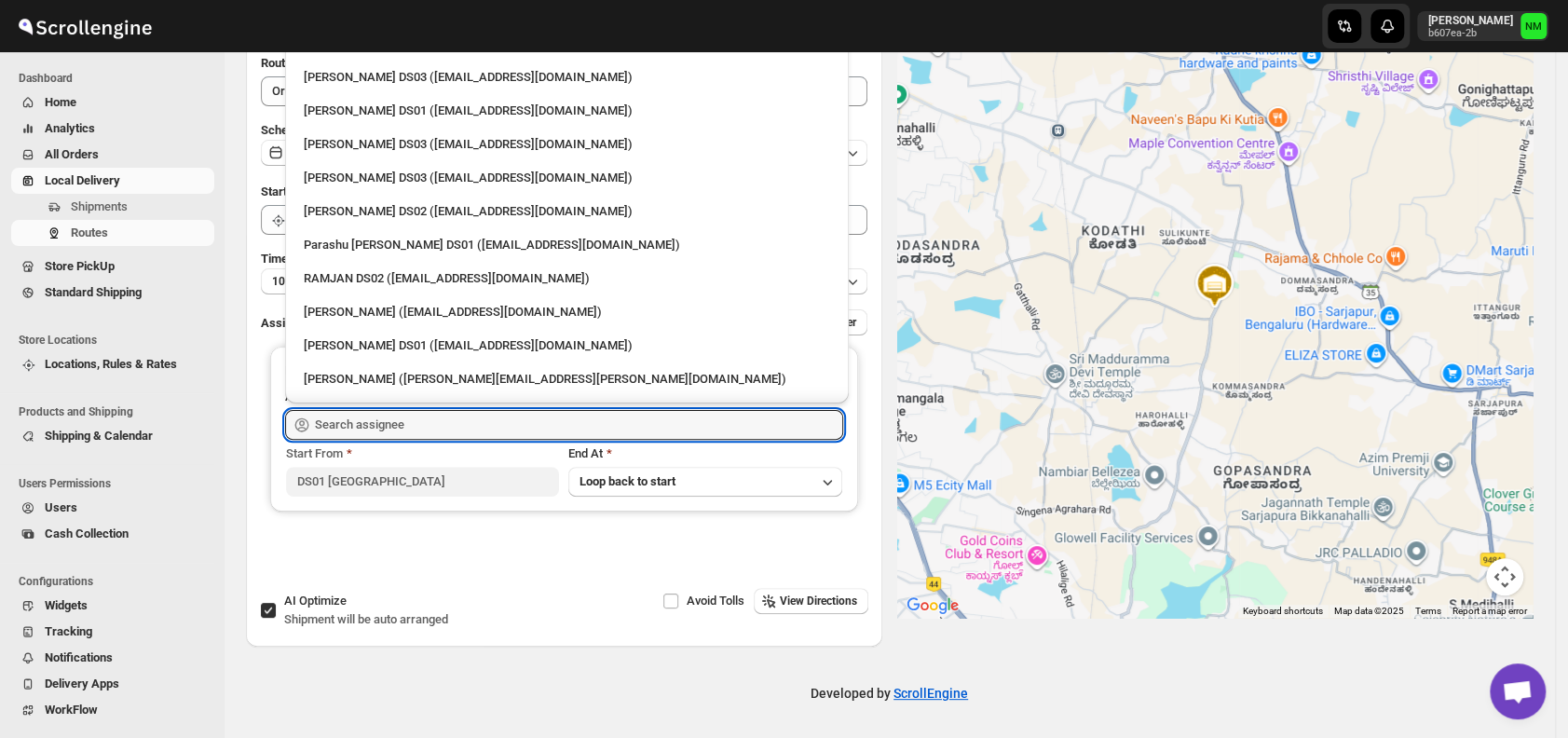
scroll to position [1654, 0]
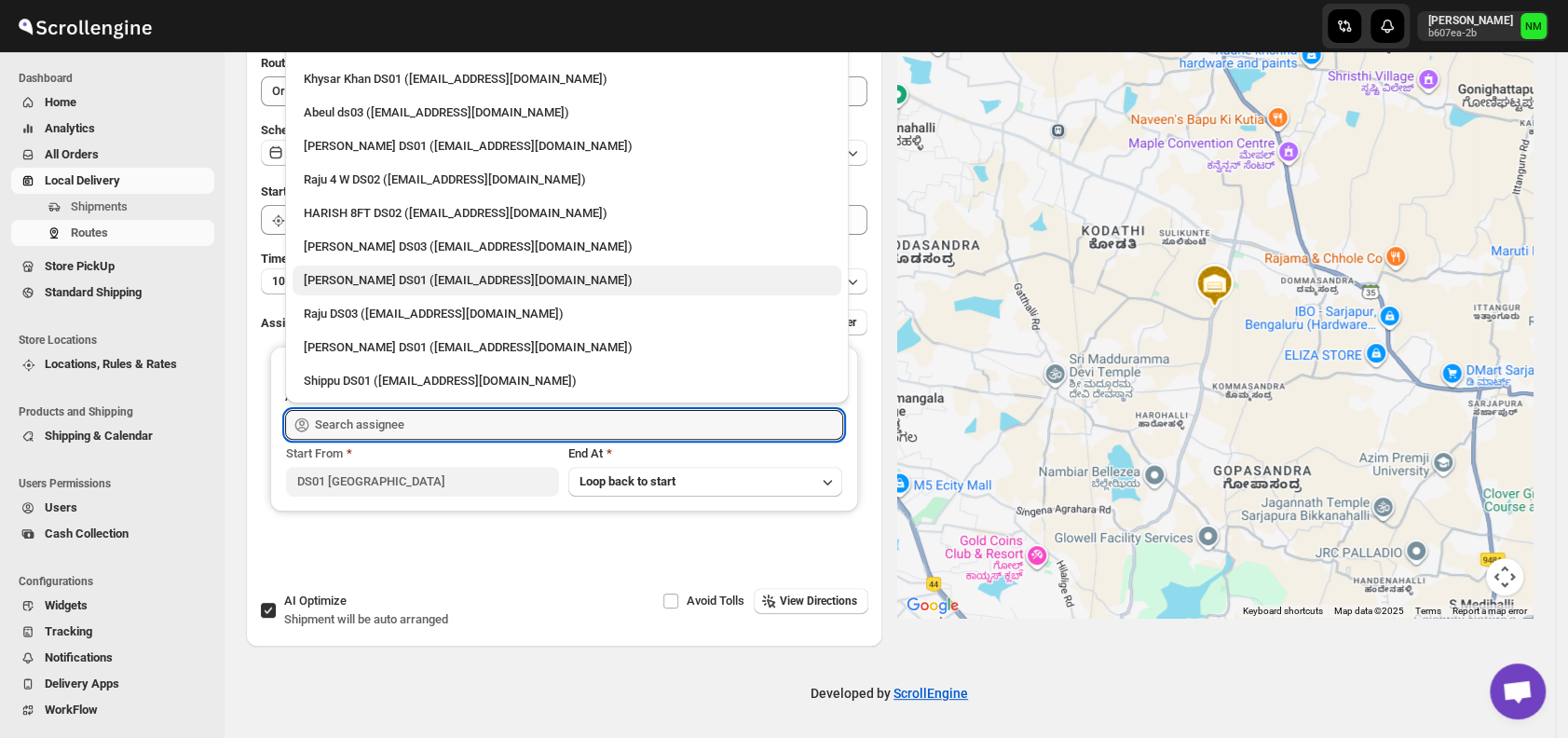
click at [414, 266] on div "[PERSON_NAME] DS01 ([EMAIL_ADDRESS][DOMAIN_NAME])" at bounding box center [567, 281] width 549 height 30
type input "[PERSON_NAME] DS01 ([EMAIL_ADDRESS][DOMAIN_NAME])"
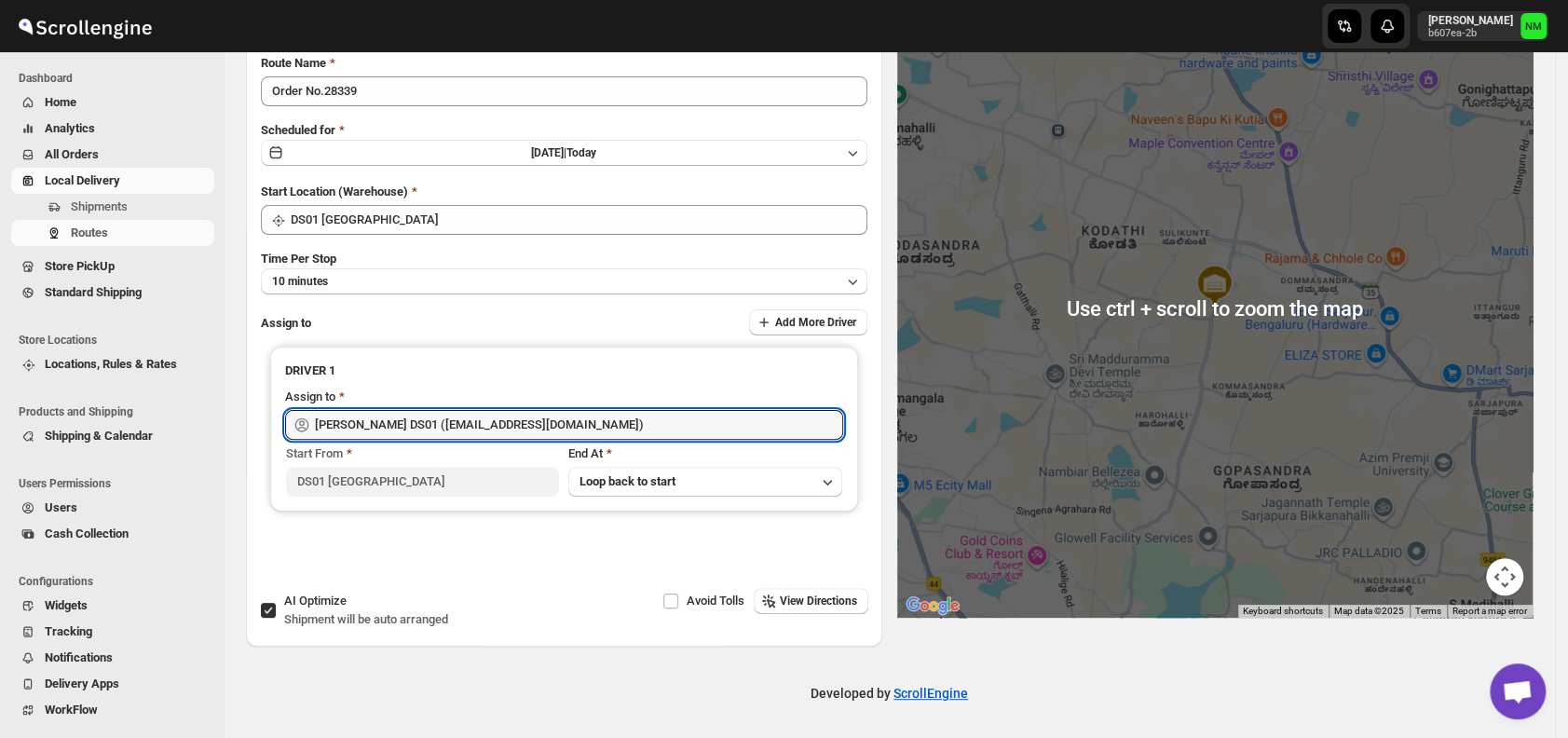
scroll to position [0, 0]
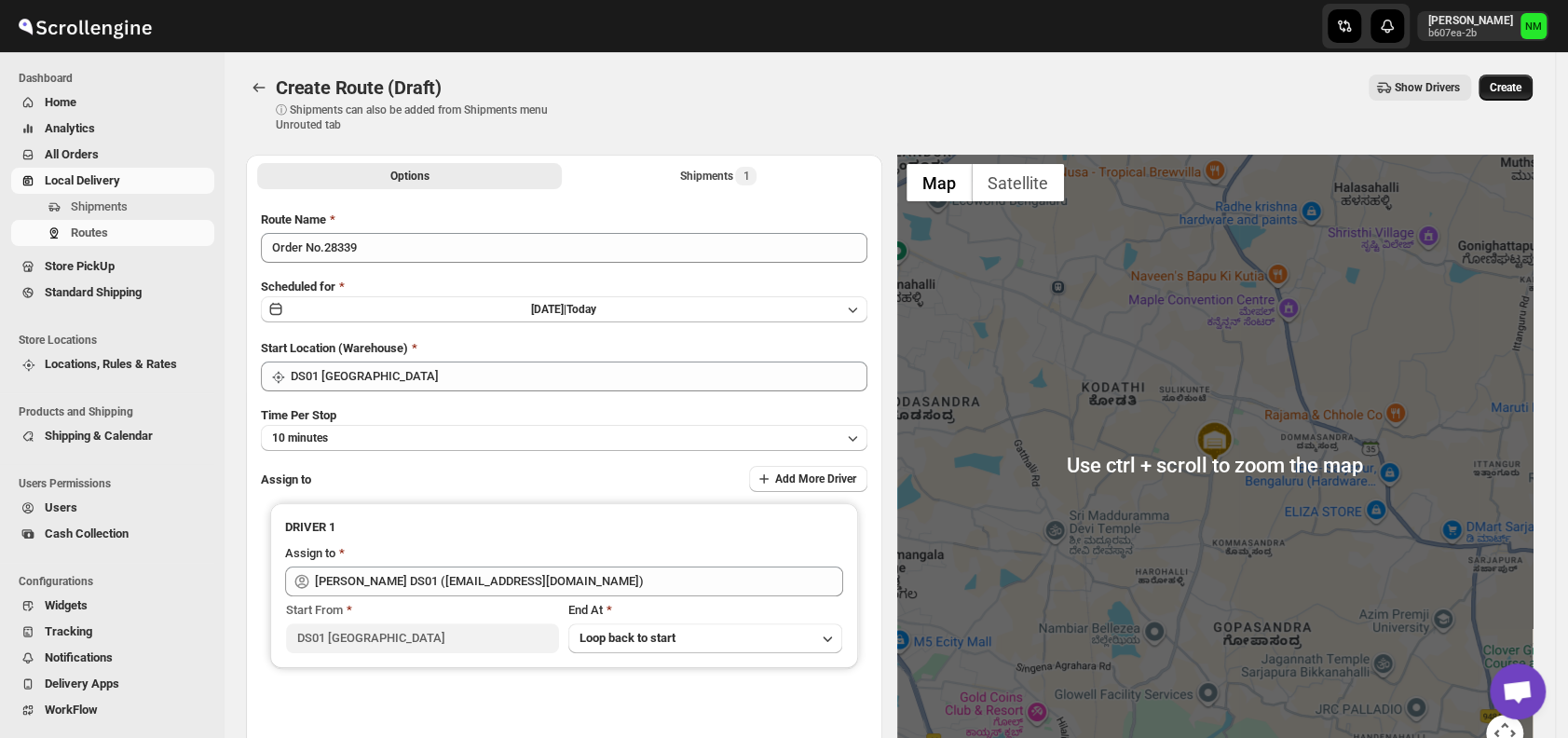
click at [1517, 82] on span "Create" at bounding box center [1506, 87] width 32 height 15
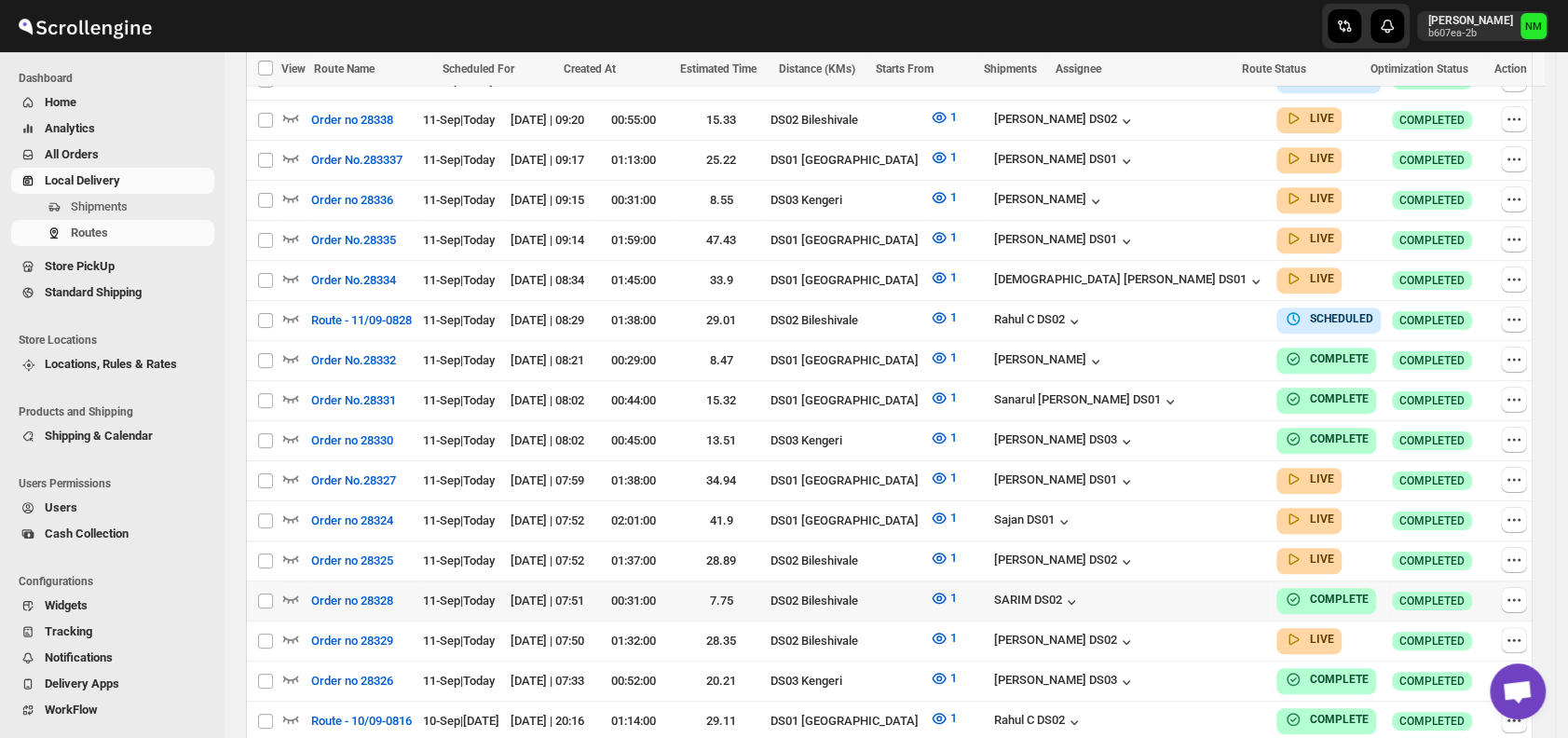
scroll to position [589, 0]
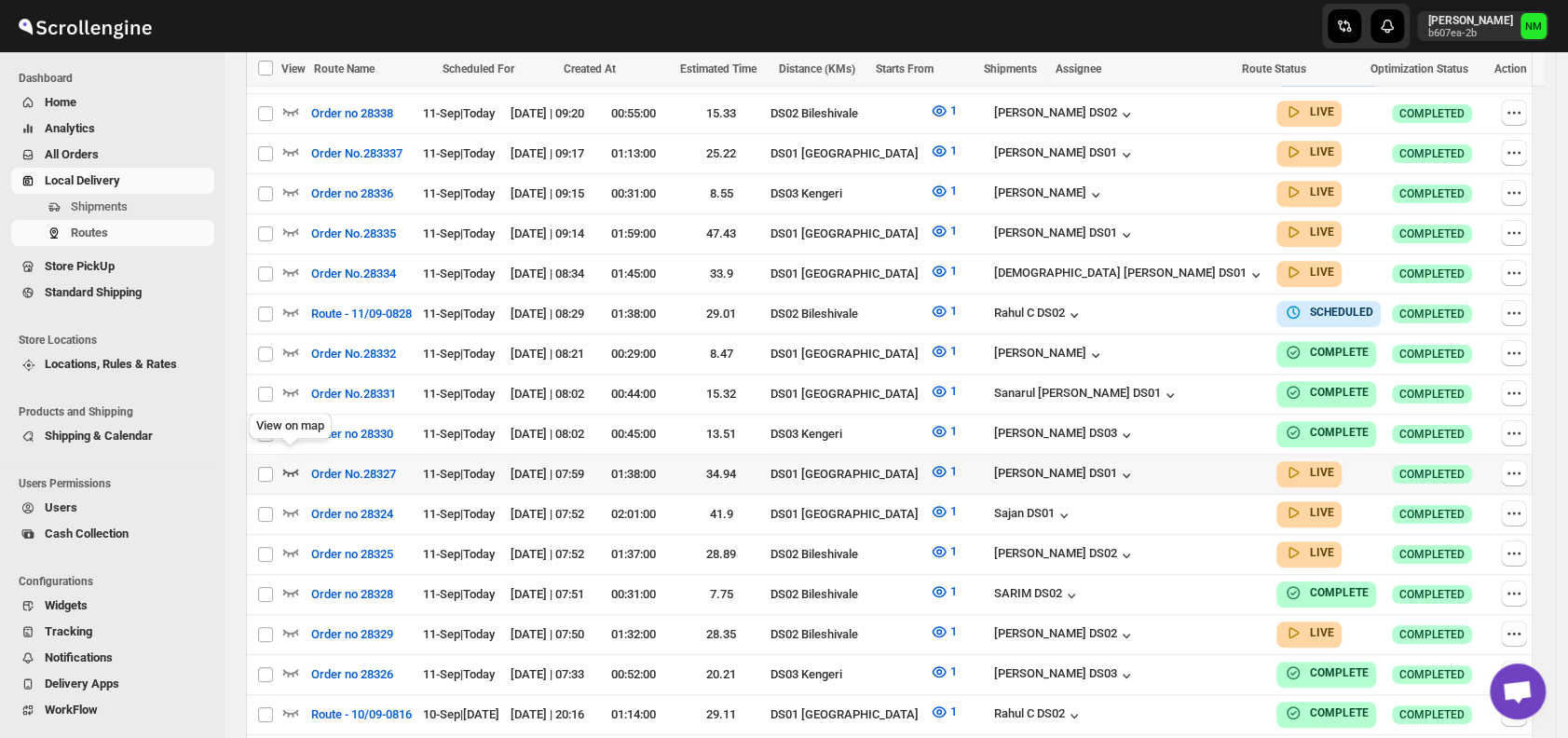
click at [296, 466] on icon "button" at bounding box center [290, 471] width 19 height 19
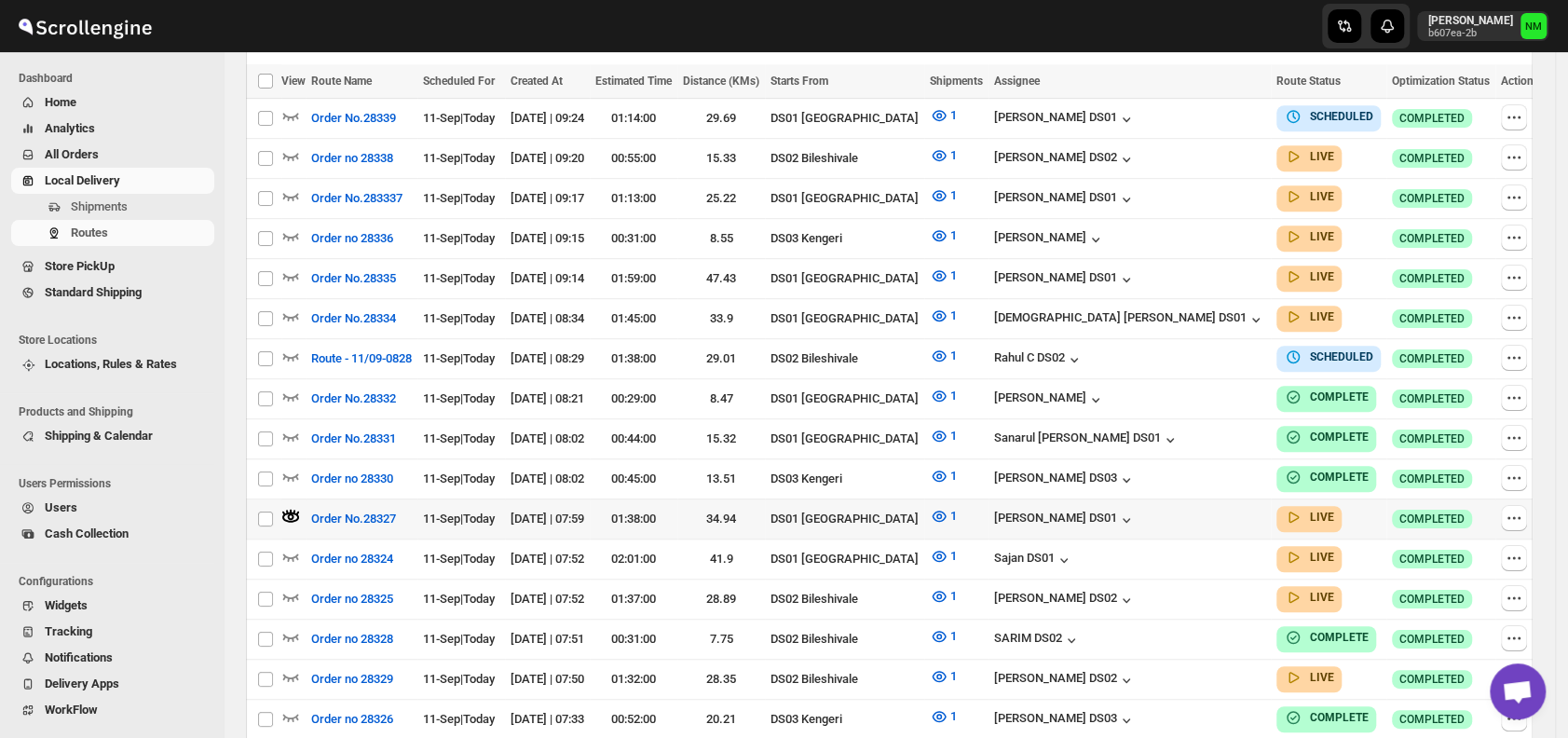
scroll to position [561, 0]
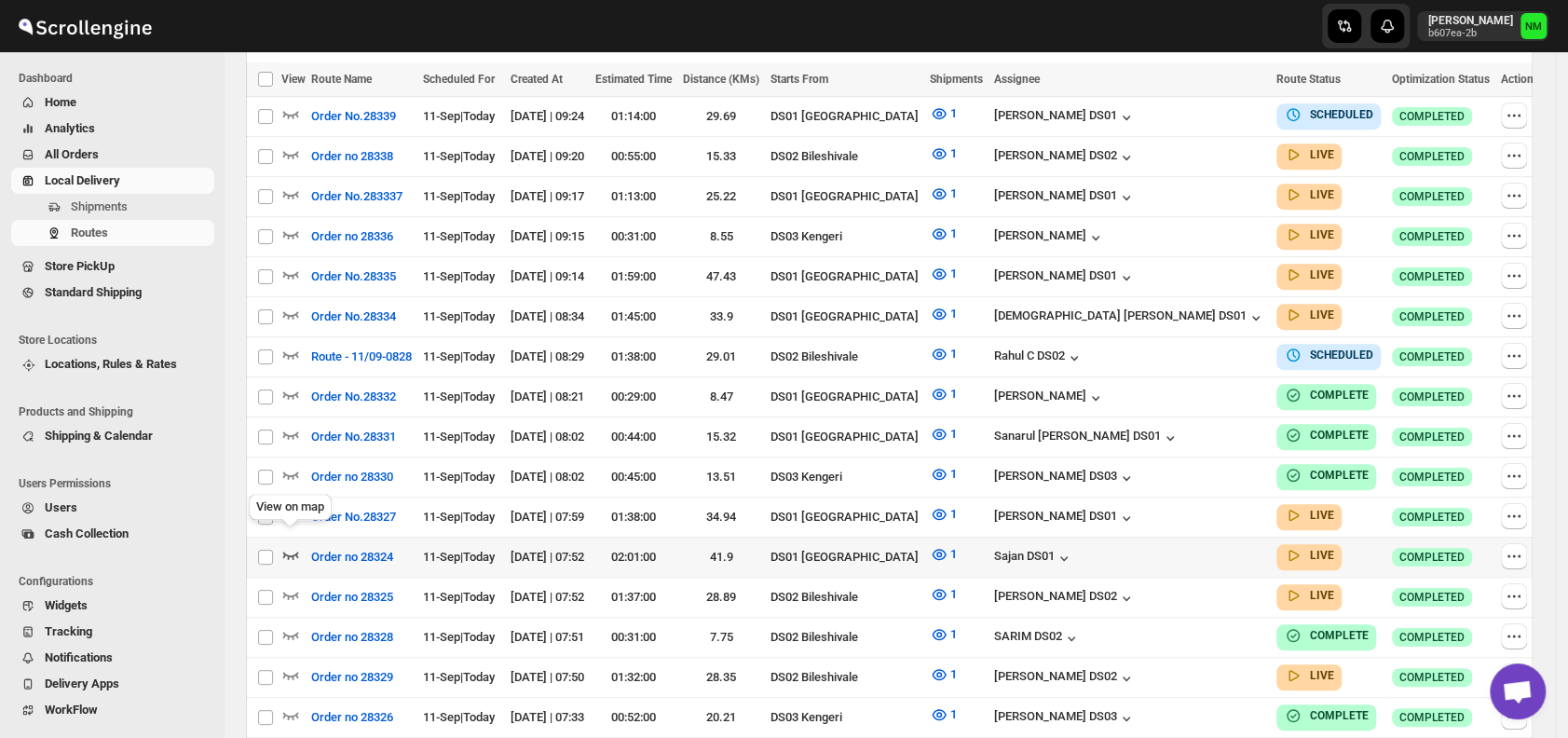
click at [287, 545] on icon "button" at bounding box center [290, 554] width 19 height 19
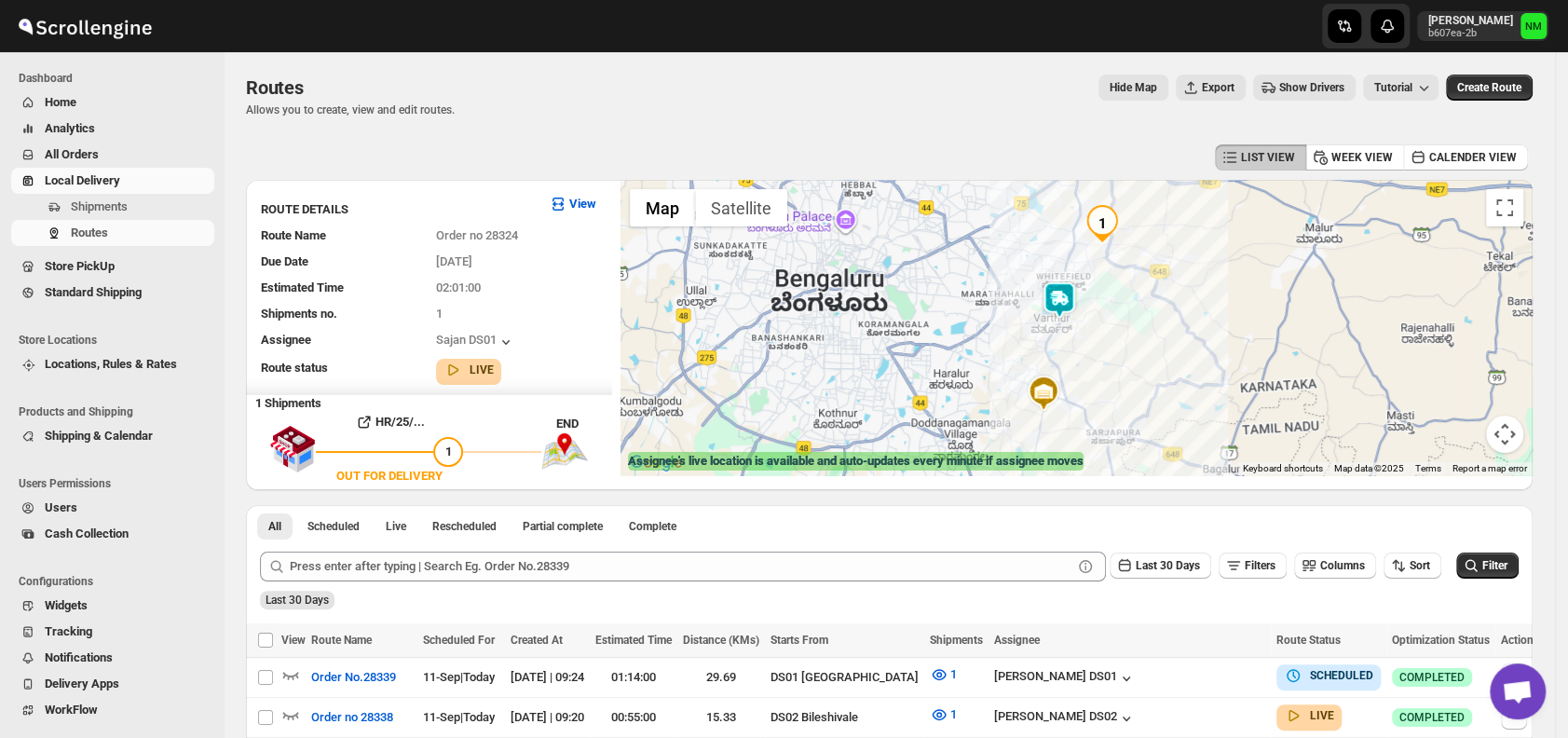
click at [1051, 308] on img at bounding box center [1059, 299] width 37 height 37
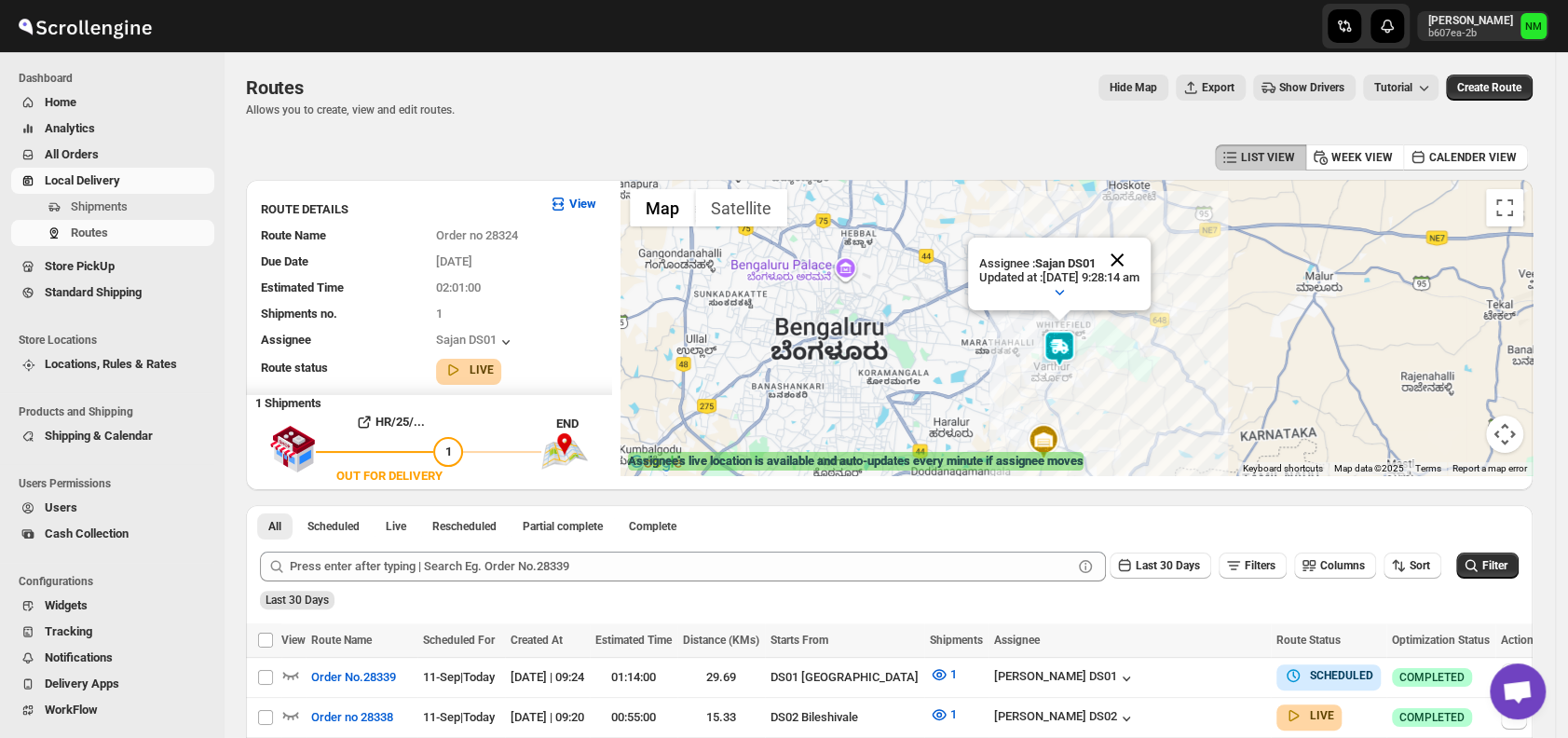
click at [1132, 256] on button "Close" at bounding box center [1117, 260] width 45 height 45
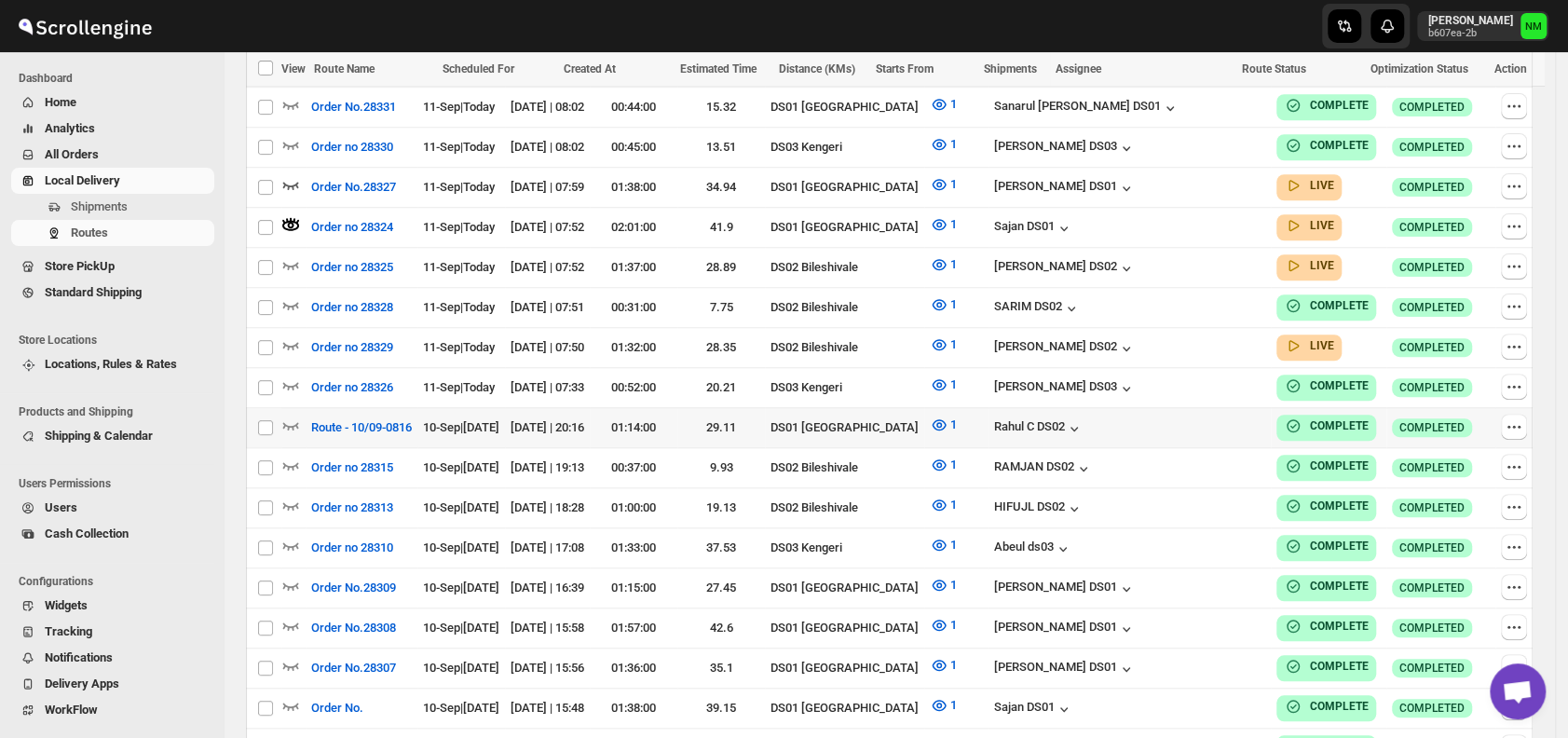
scroll to position [892, 0]
click at [291, 335] on icon "button" at bounding box center [290, 344] width 19 height 19
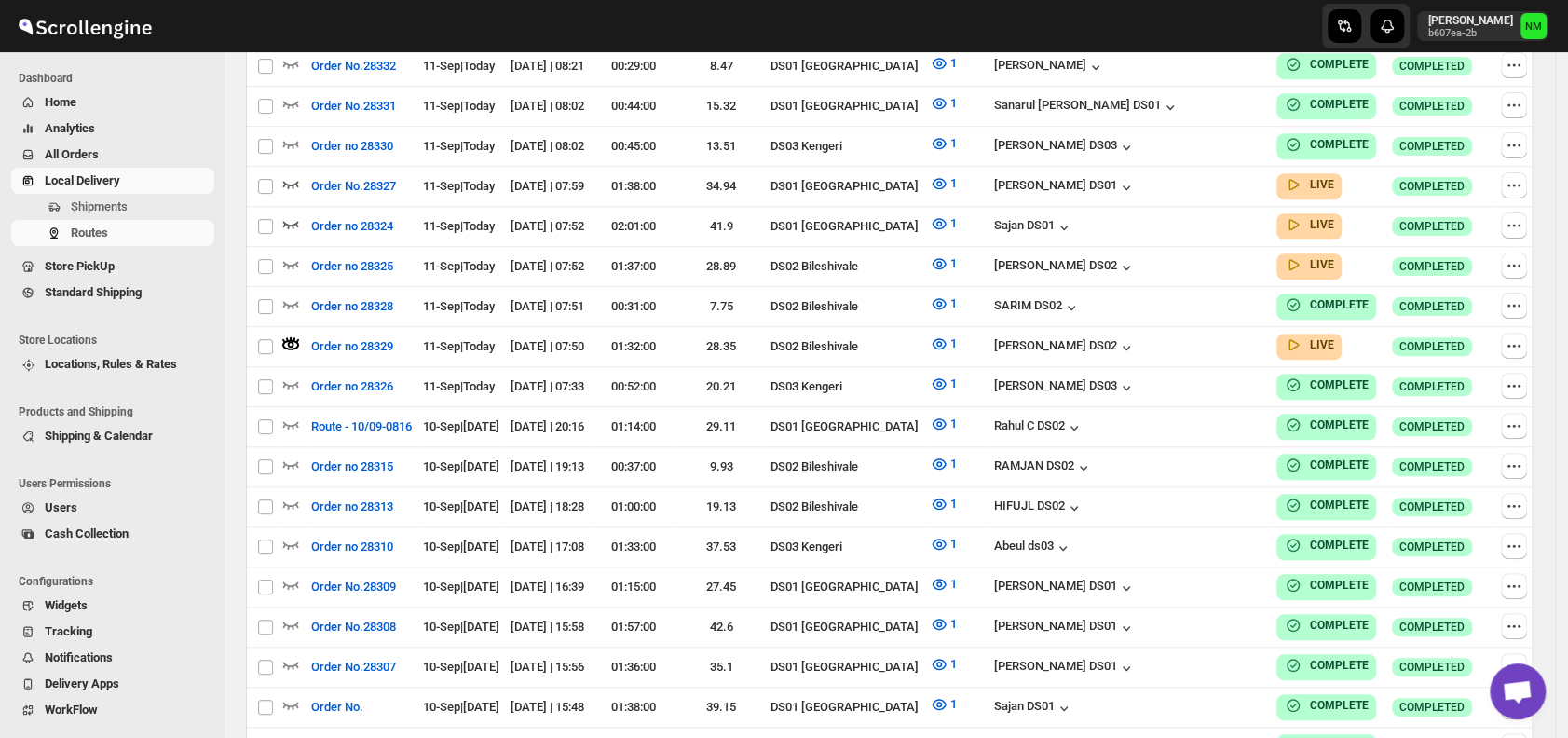
scroll to position [0, 0]
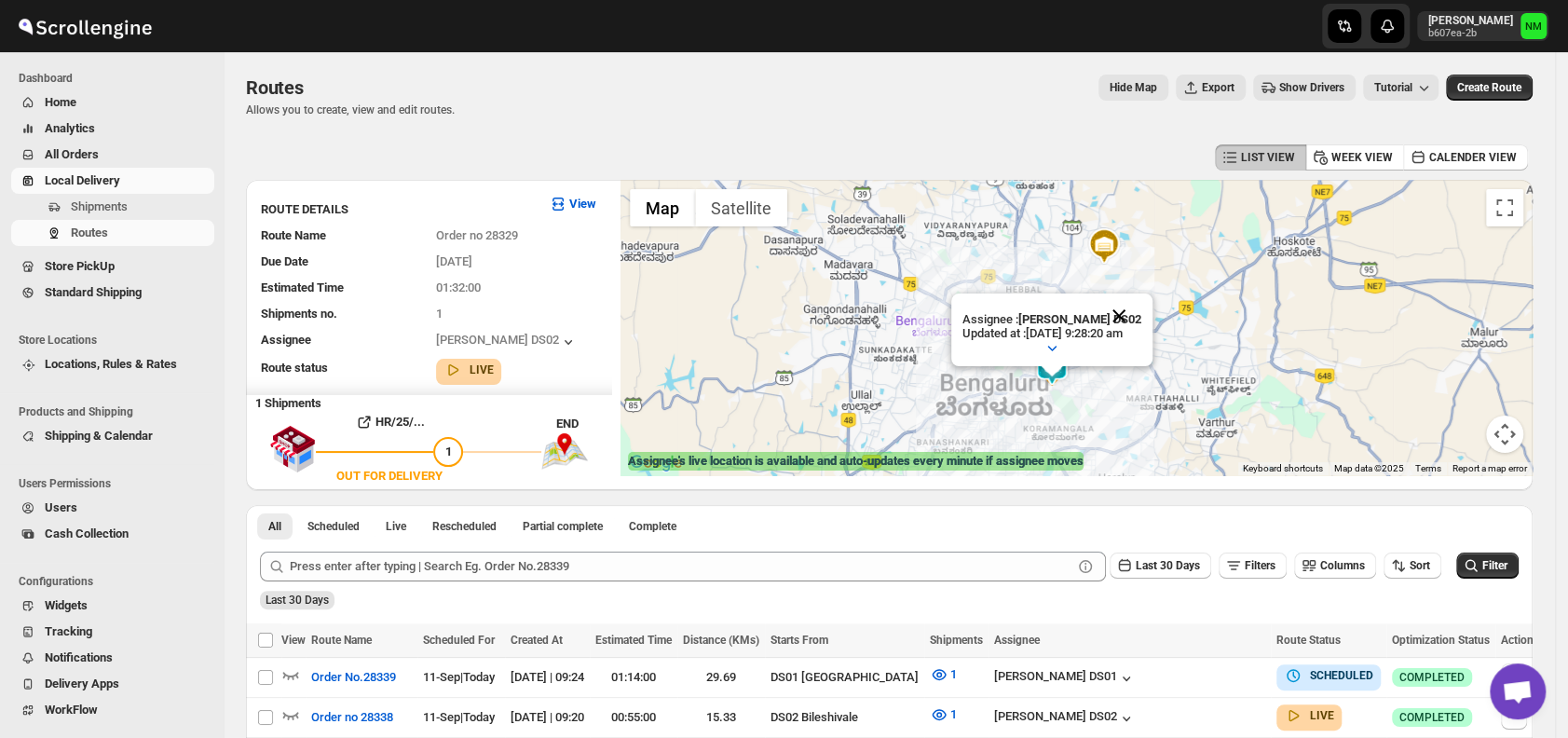
click at [1141, 310] on button "Close" at bounding box center [1119, 316] width 45 height 45
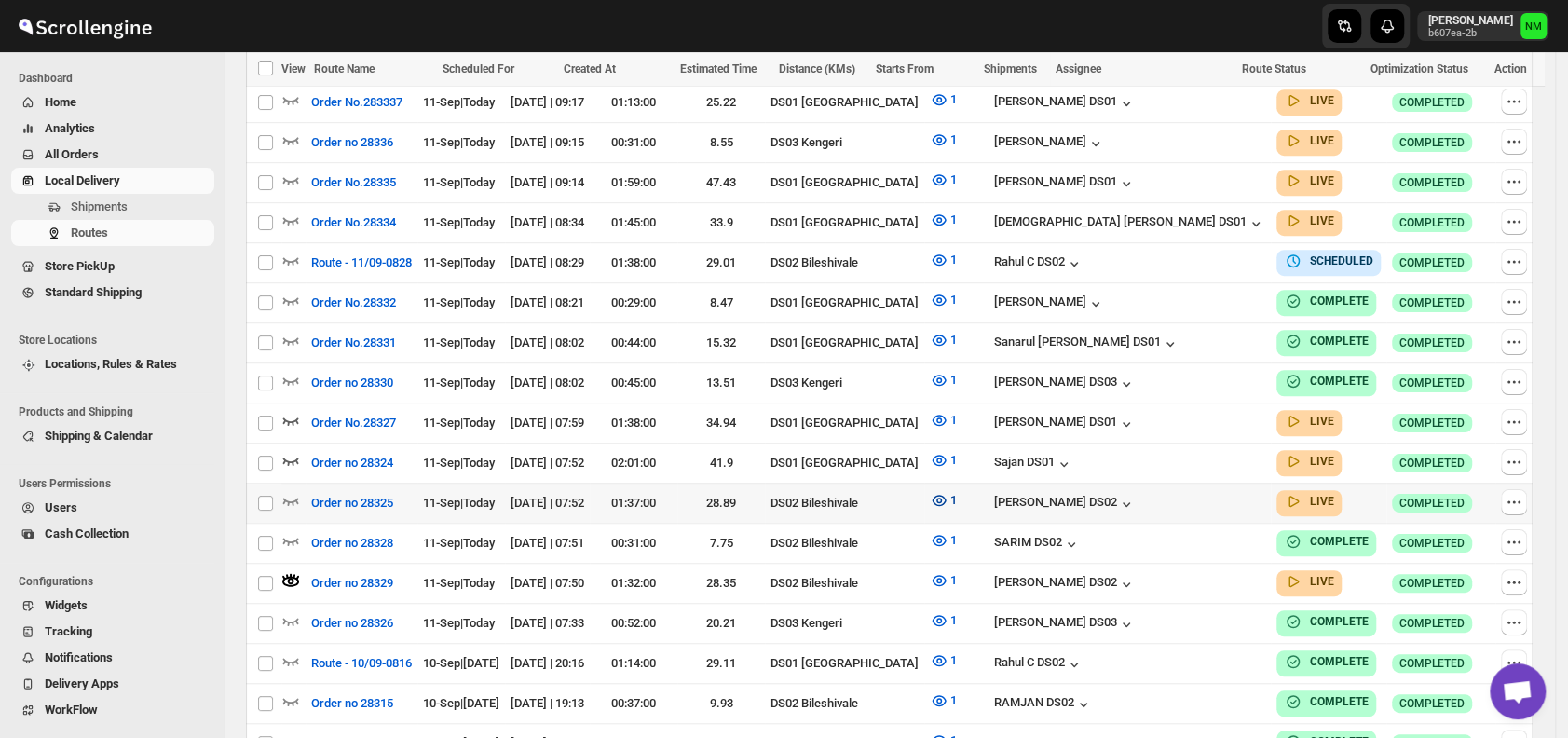
scroll to position [650, 0]
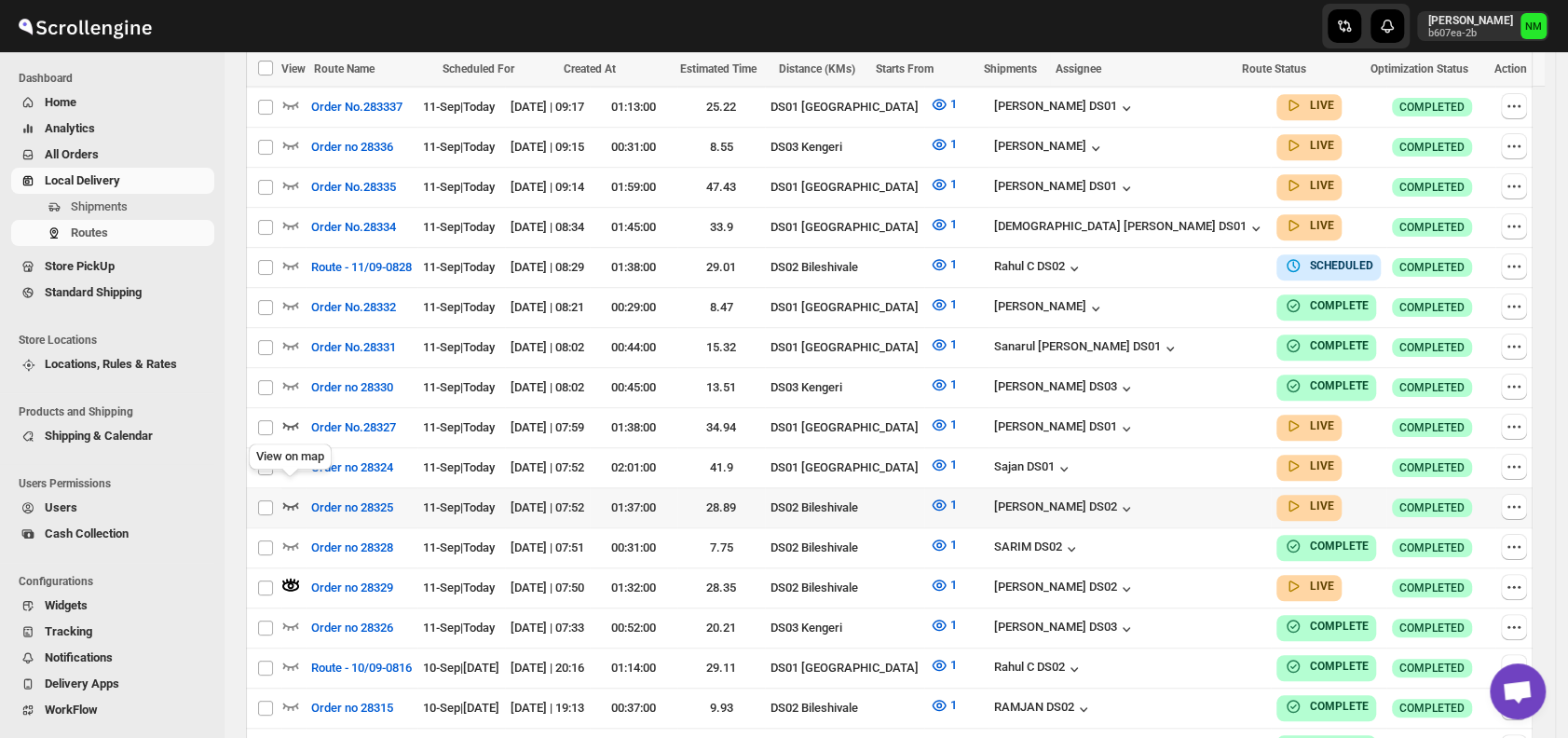
click at [294, 496] on icon "button" at bounding box center [290, 505] width 19 height 19
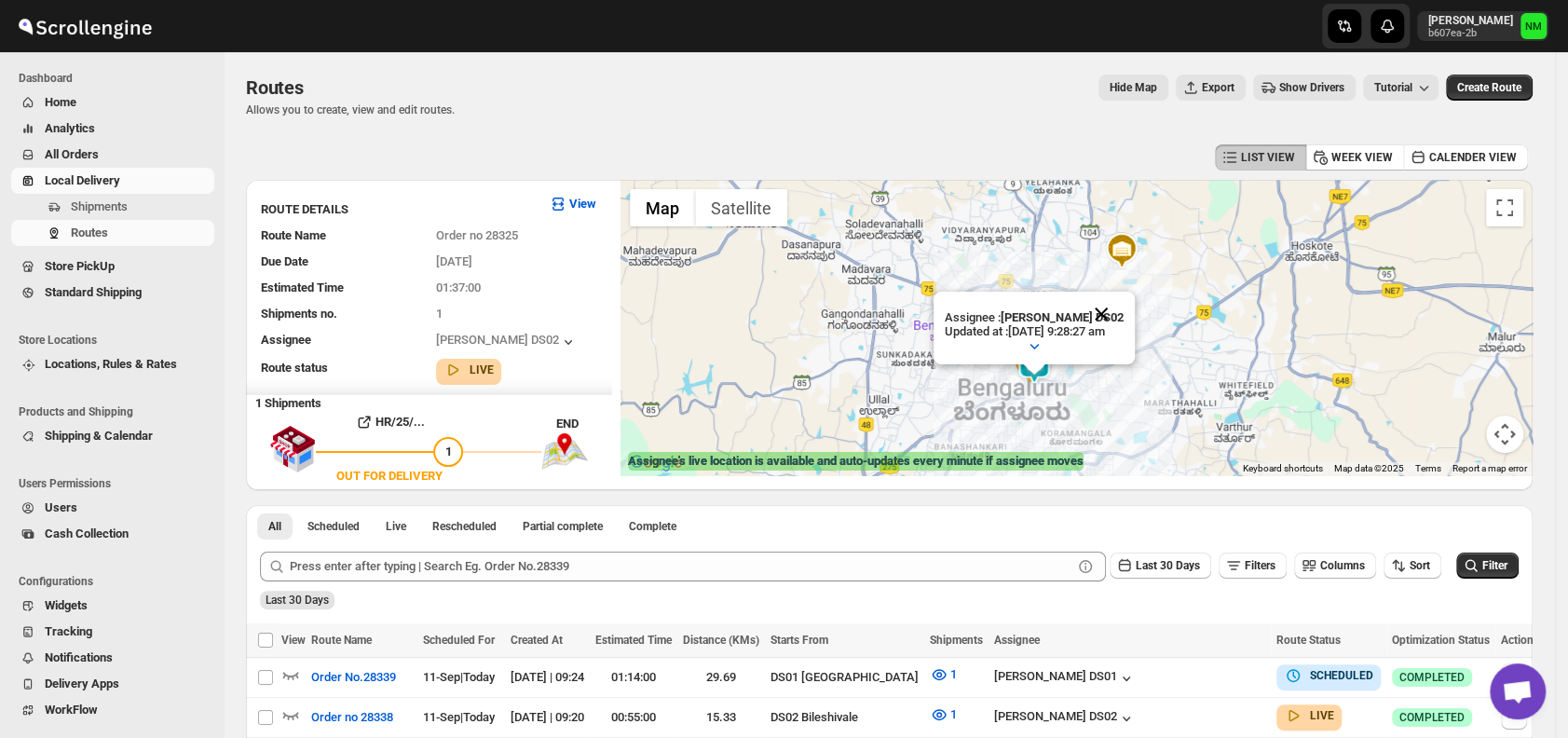
click at [1124, 309] on button "Close" at bounding box center [1101, 314] width 45 height 45
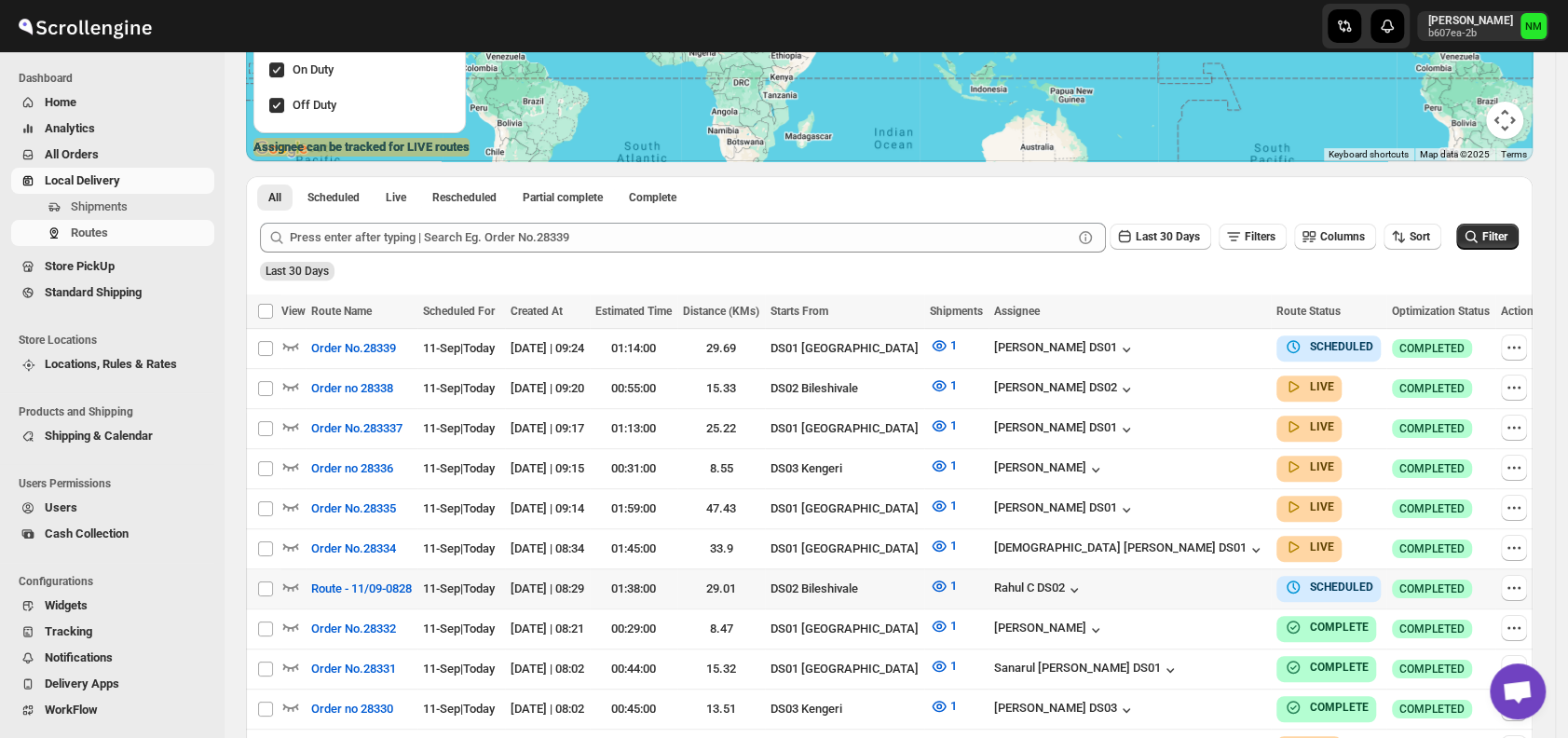
scroll to position [315, 0]
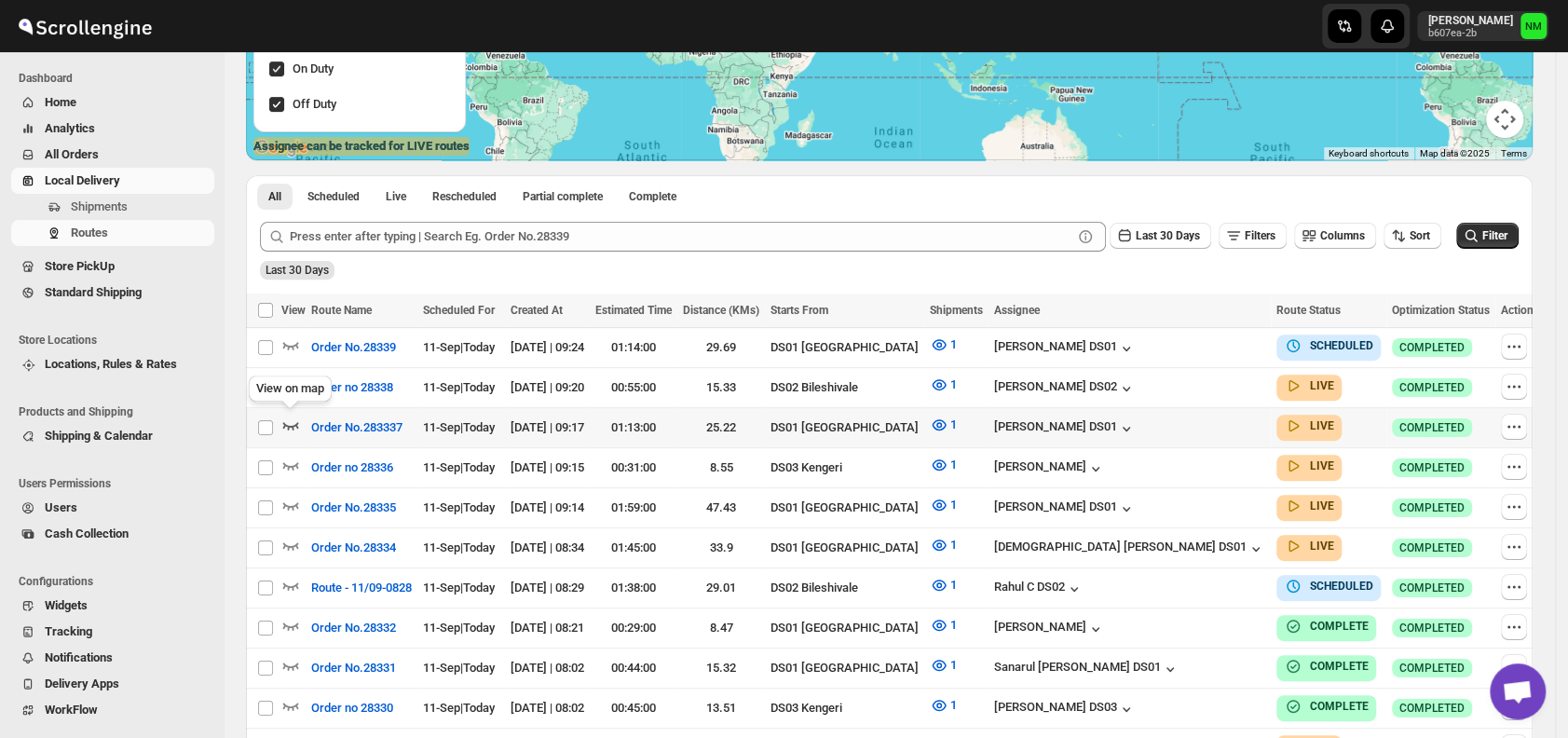
click at [295, 424] on icon "button" at bounding box center [290, 425] width 19 height 19
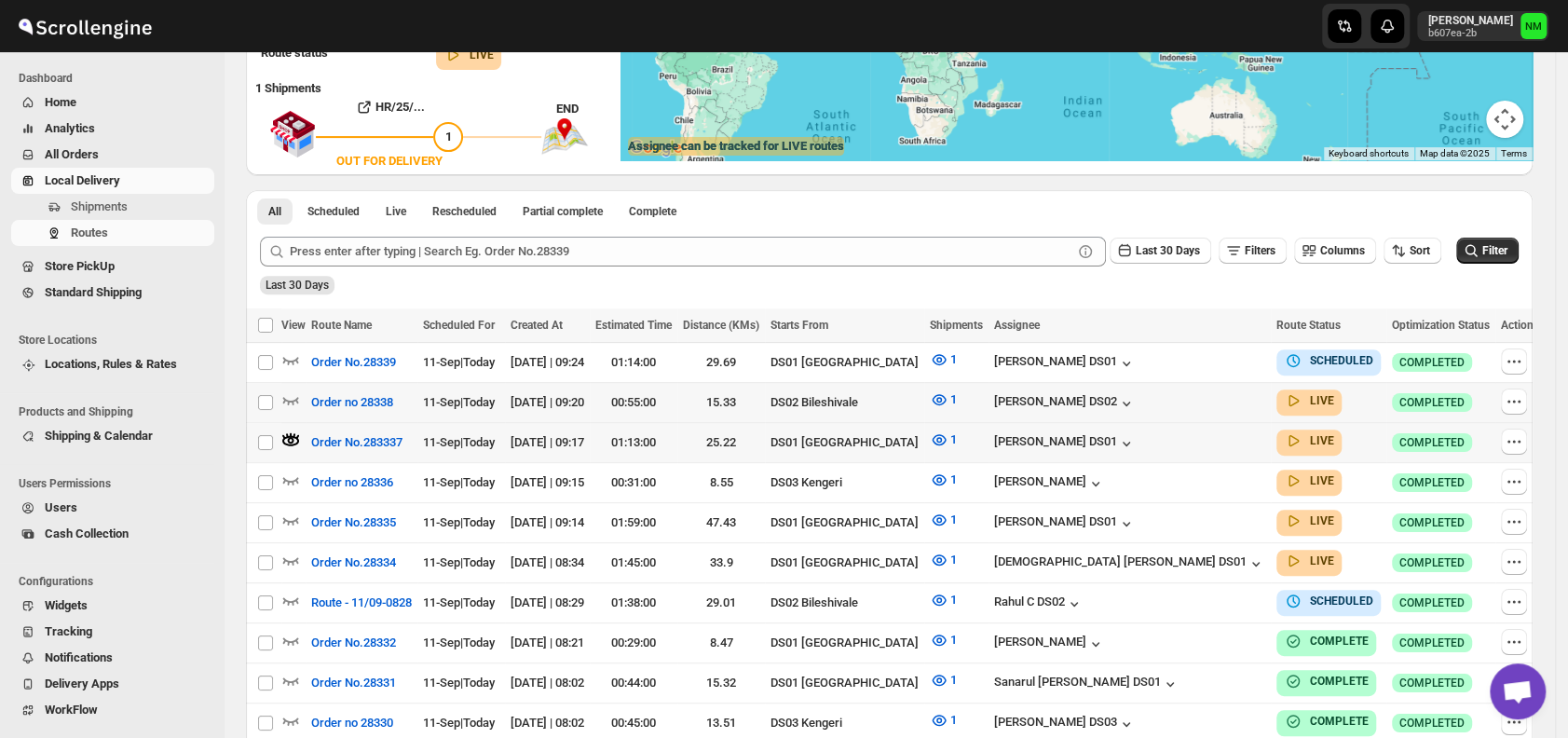
scroll to position [0, 0]
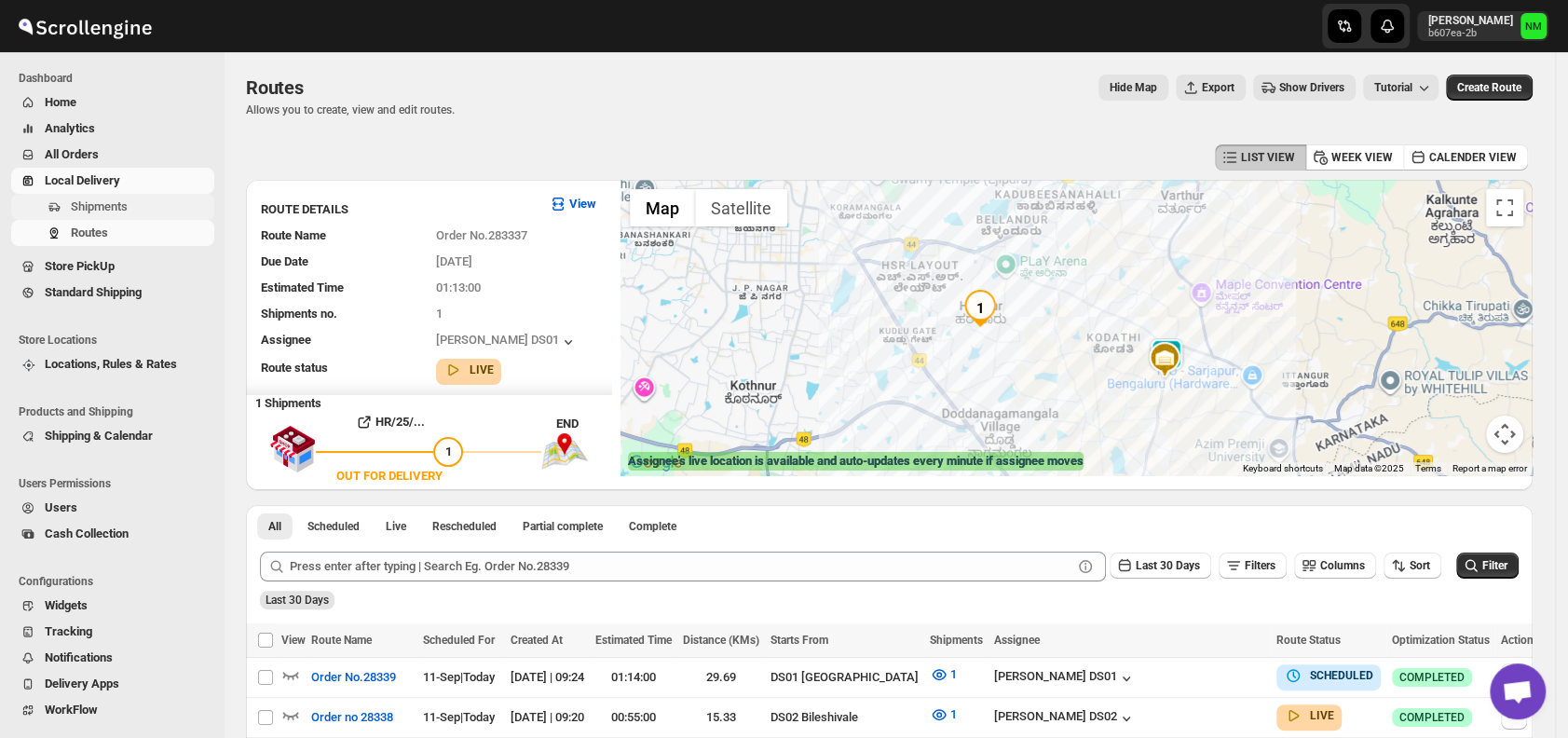
click at [137, 209] on span "Shipments" at bounding box center [141, 207] width 140 height 19
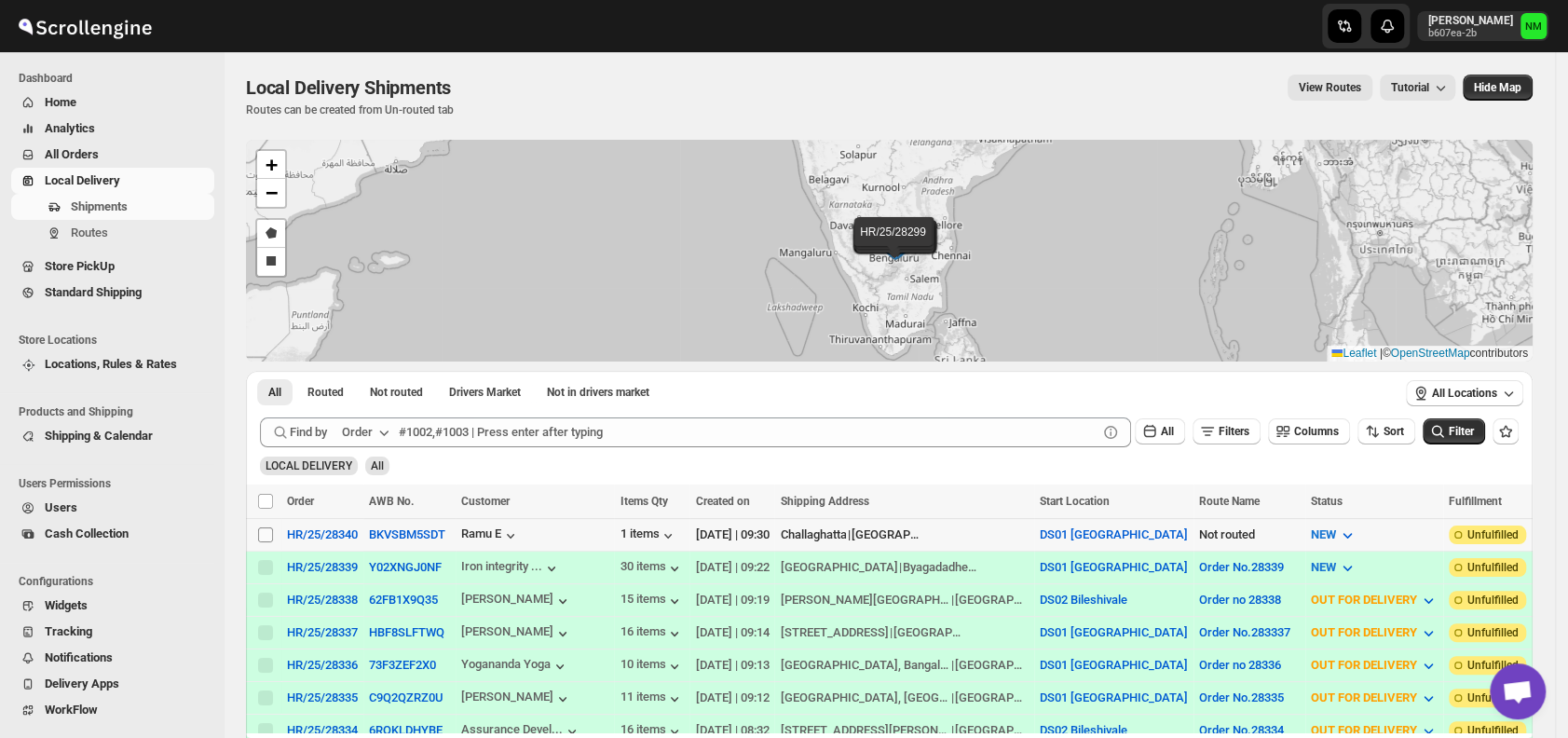
click at [270, 531] on input "Select shipment" at bounding box center [265, 534] width 15 height 15
checkbox input "true"
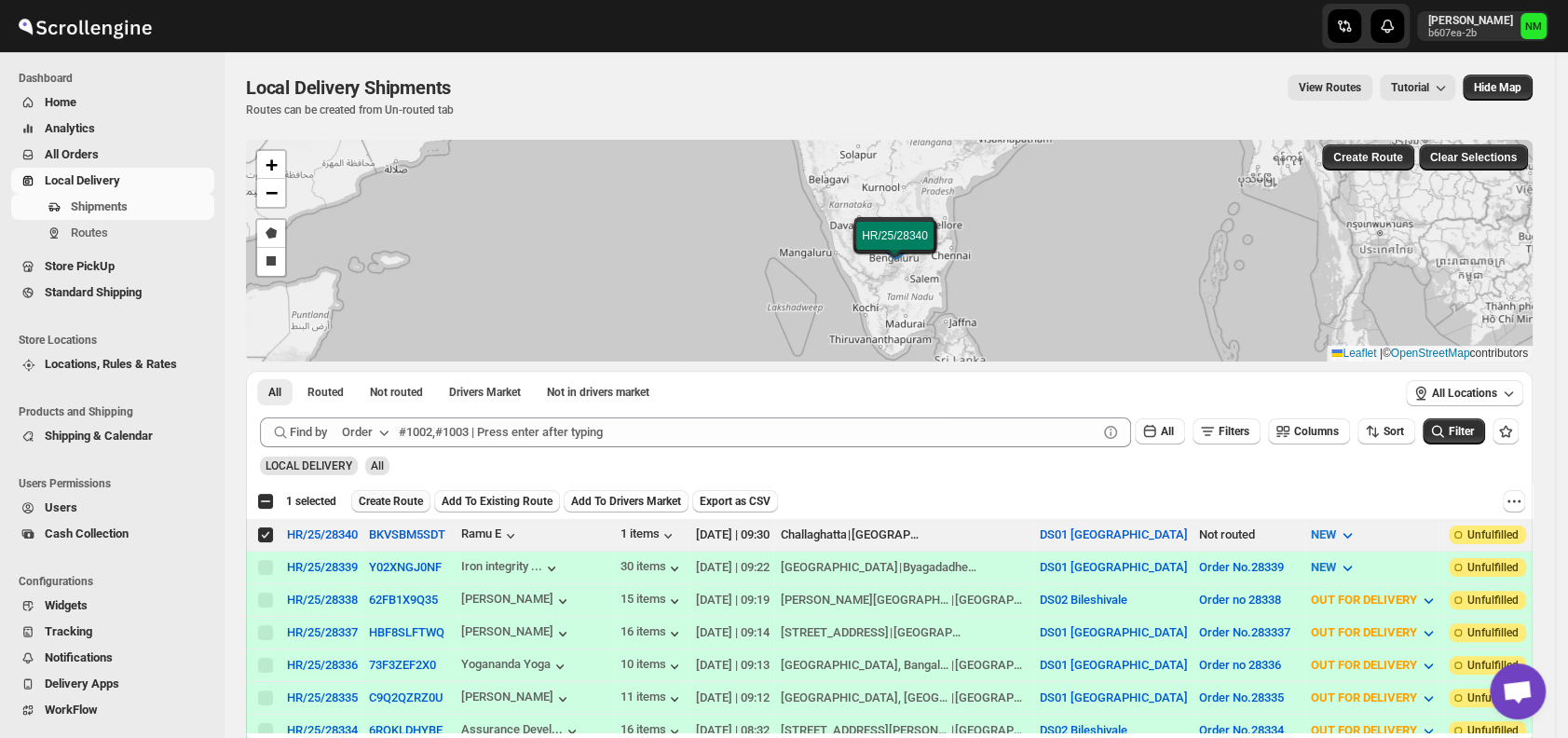
click at [370, 505] on span "Create Route" at bounding box center [391, 501] width 64 height 15
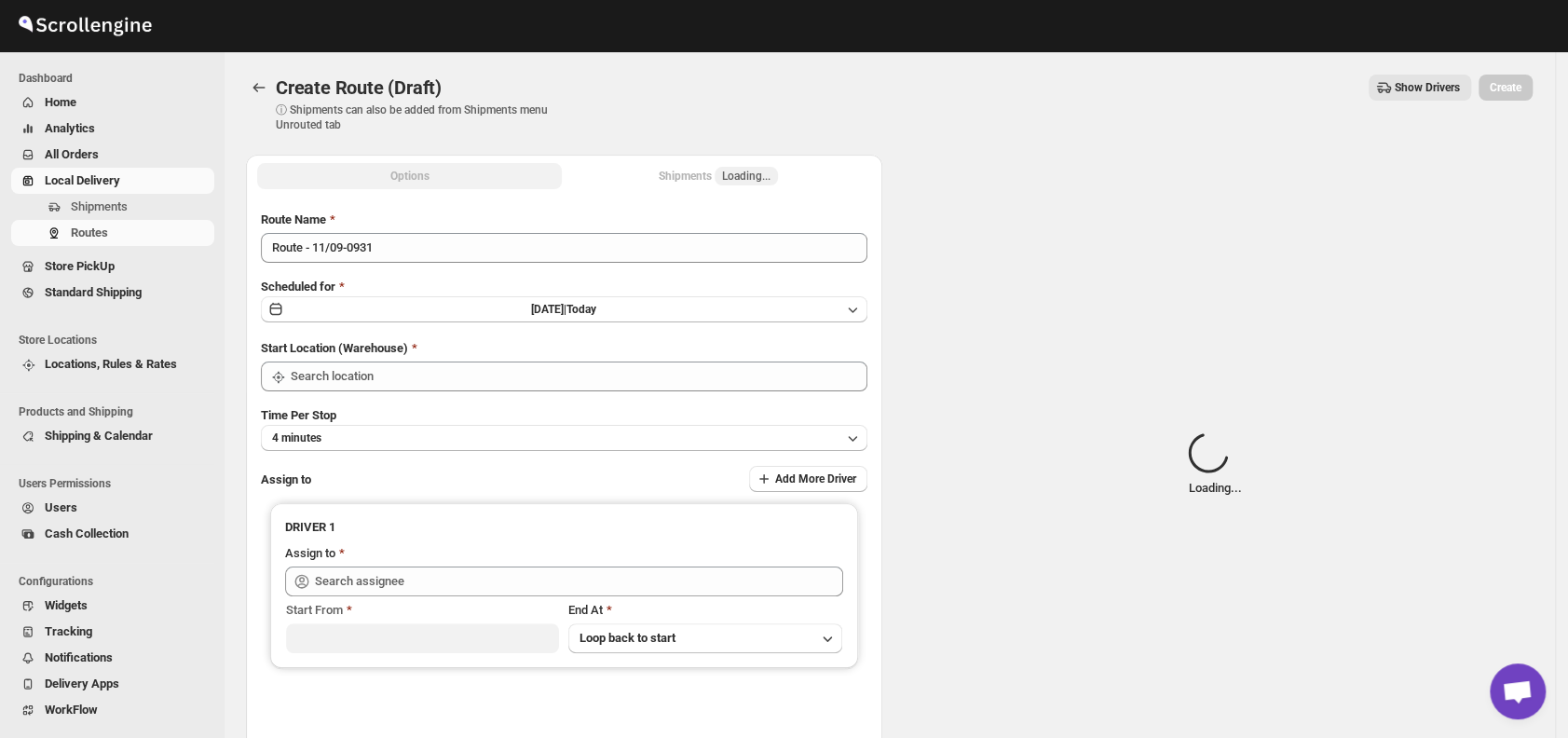
type input "DS01 [GEOGRAPHIC_DATA]"
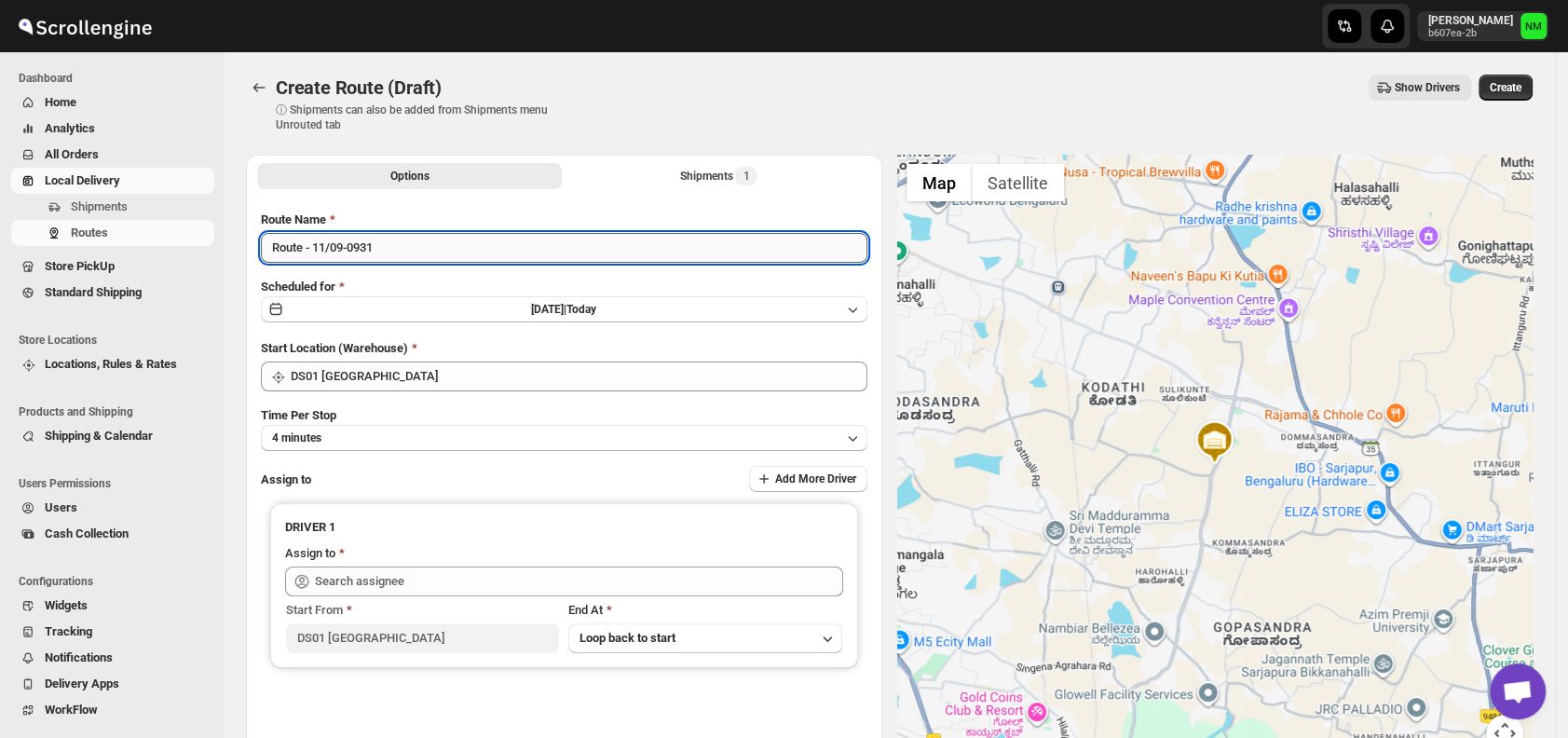
click at [417, 253] on input "Route - 11/09-0931" at bounding box center [564, 248] width 607 height 30
type input "R"
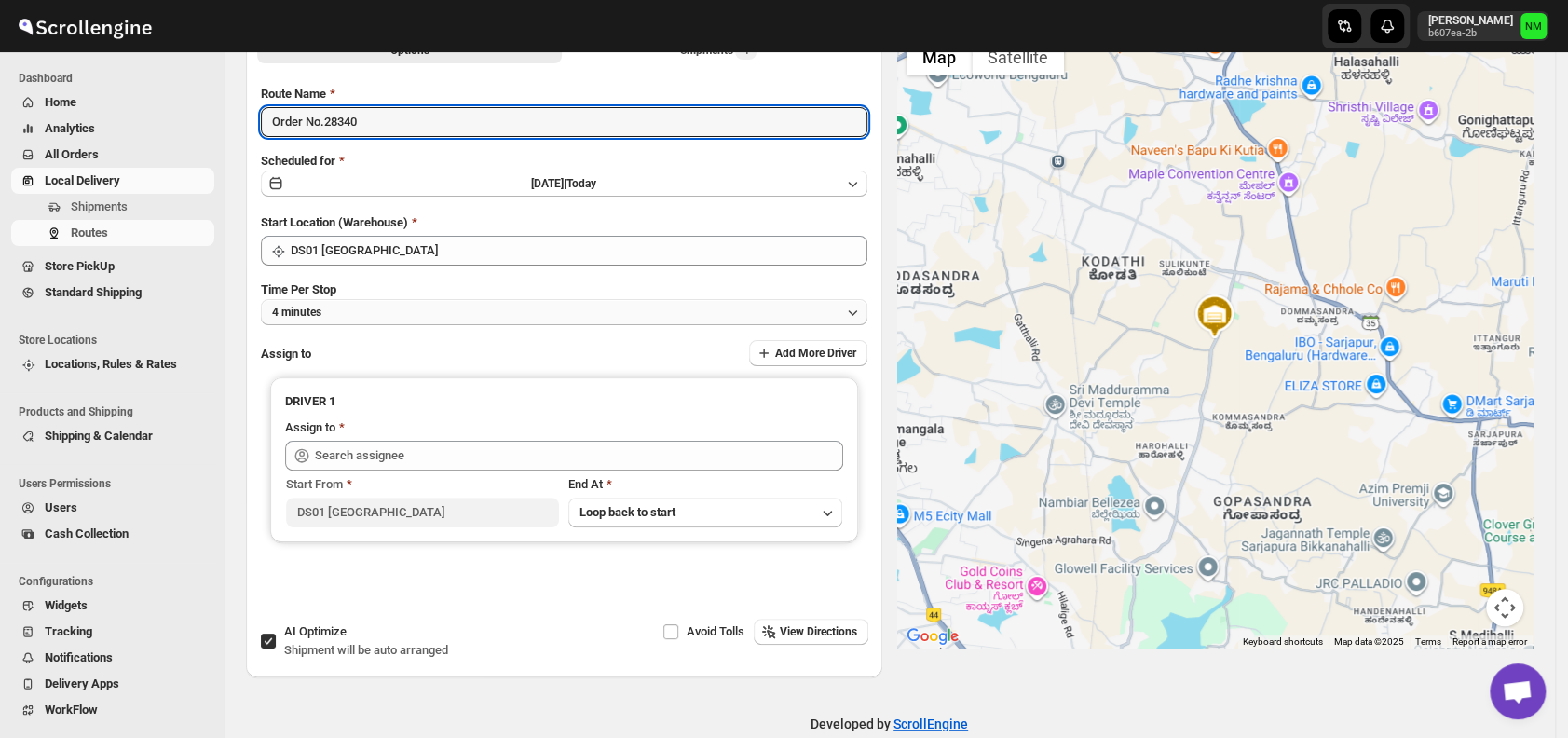
scroll to position [135, 0]
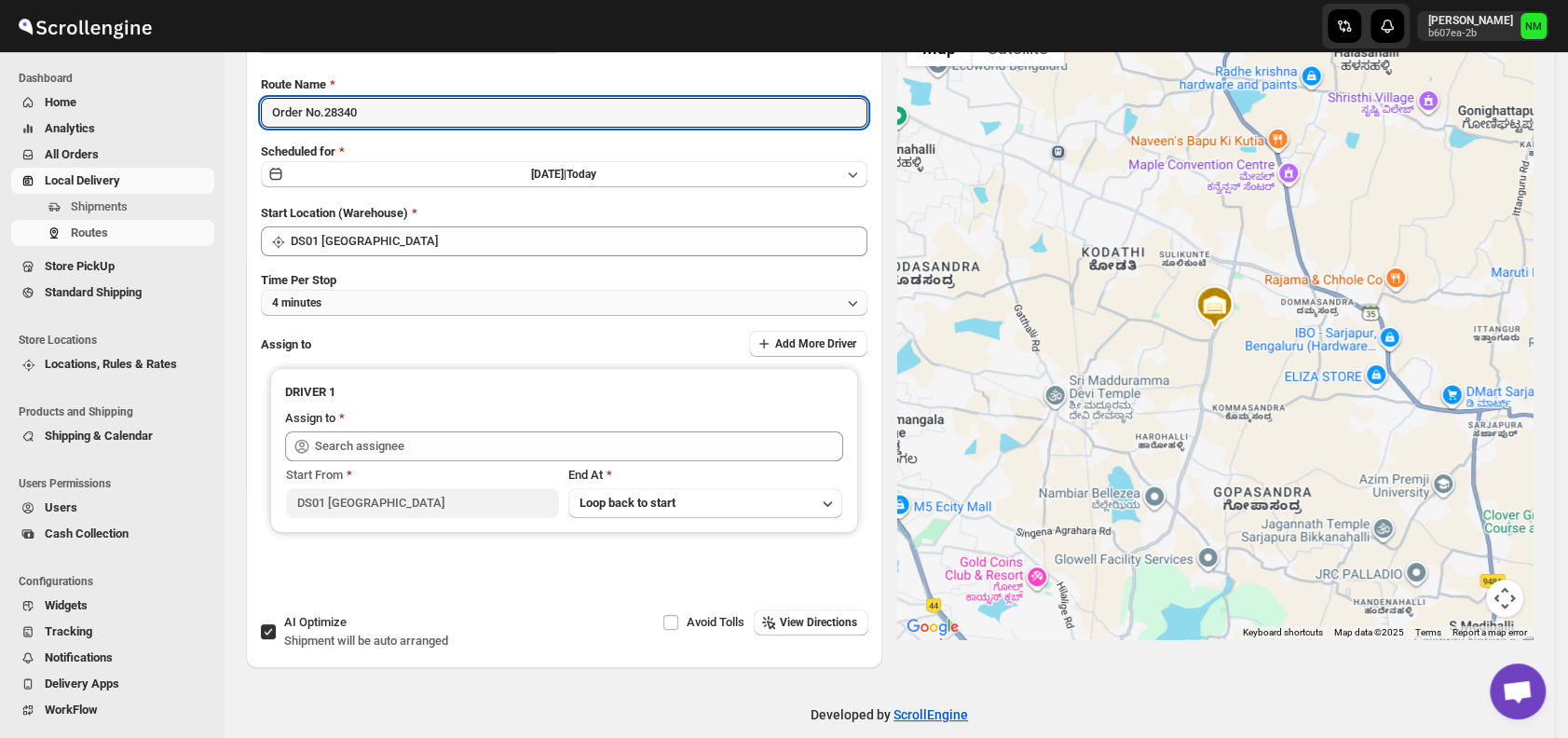
type input "Order No.28340"
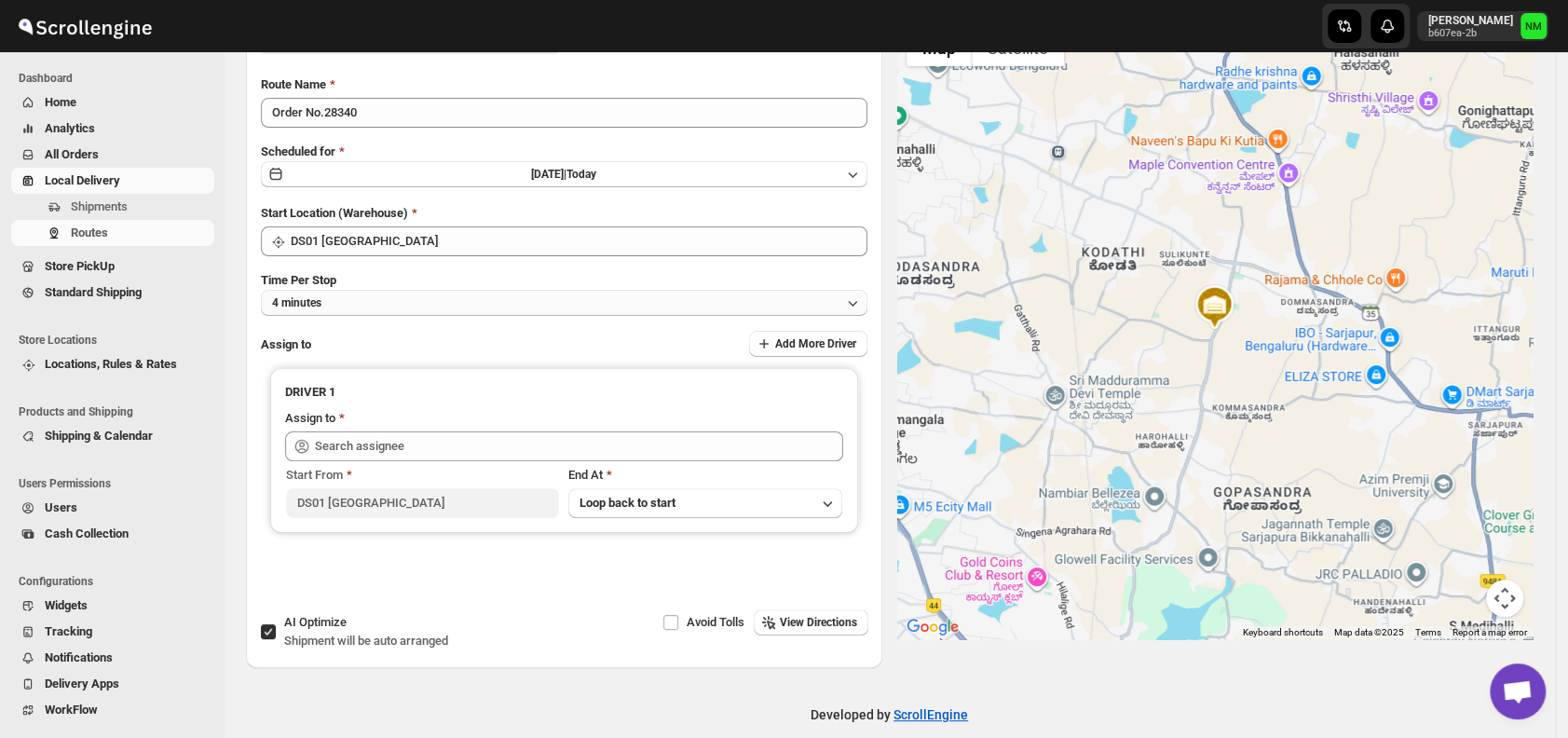
click at [335, 306] on button "4 minutes" at bounding box center [564, 303] width 607 height 26
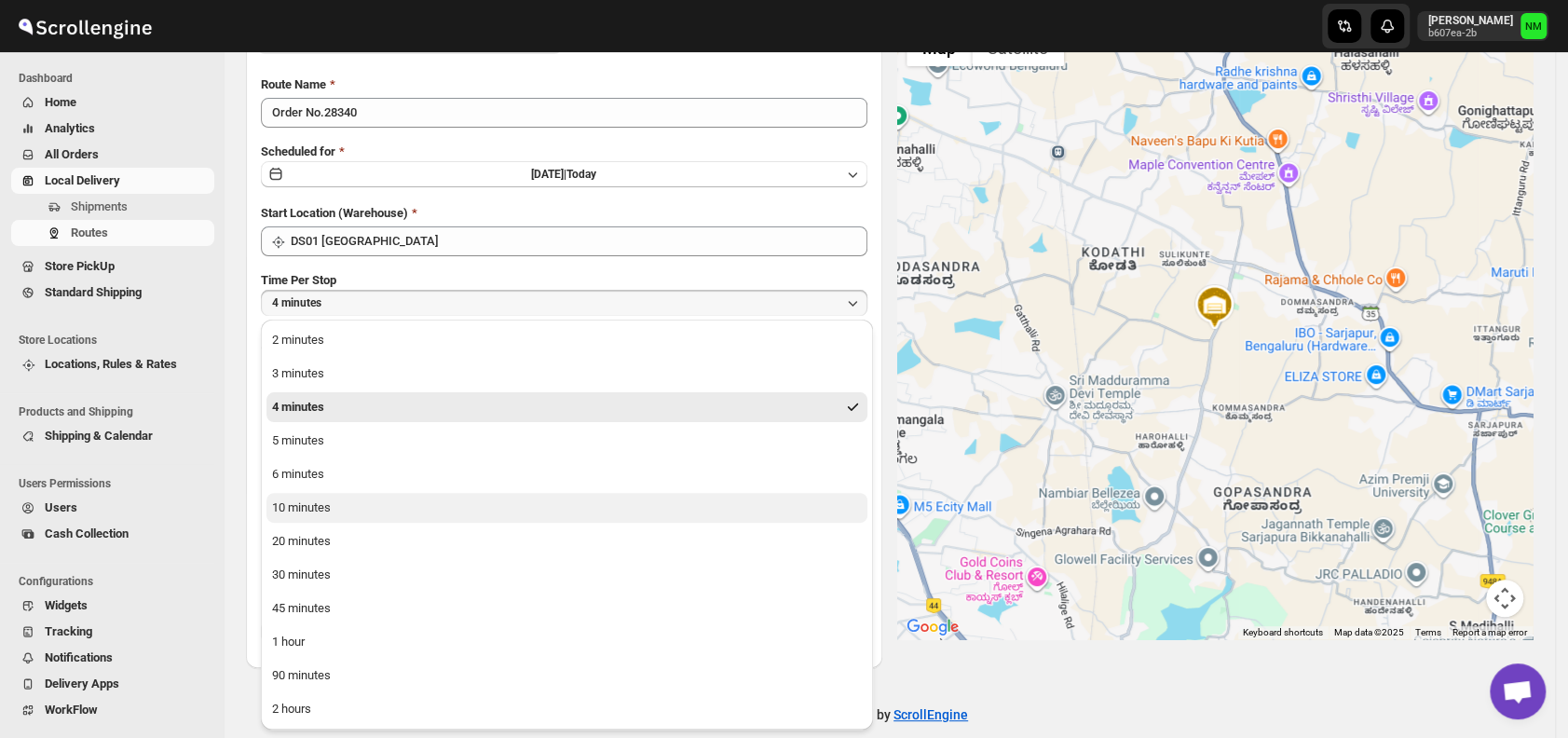
click at [354, 510] on button "10 minutes" at bounding box center [567, 508] width 601 height 30
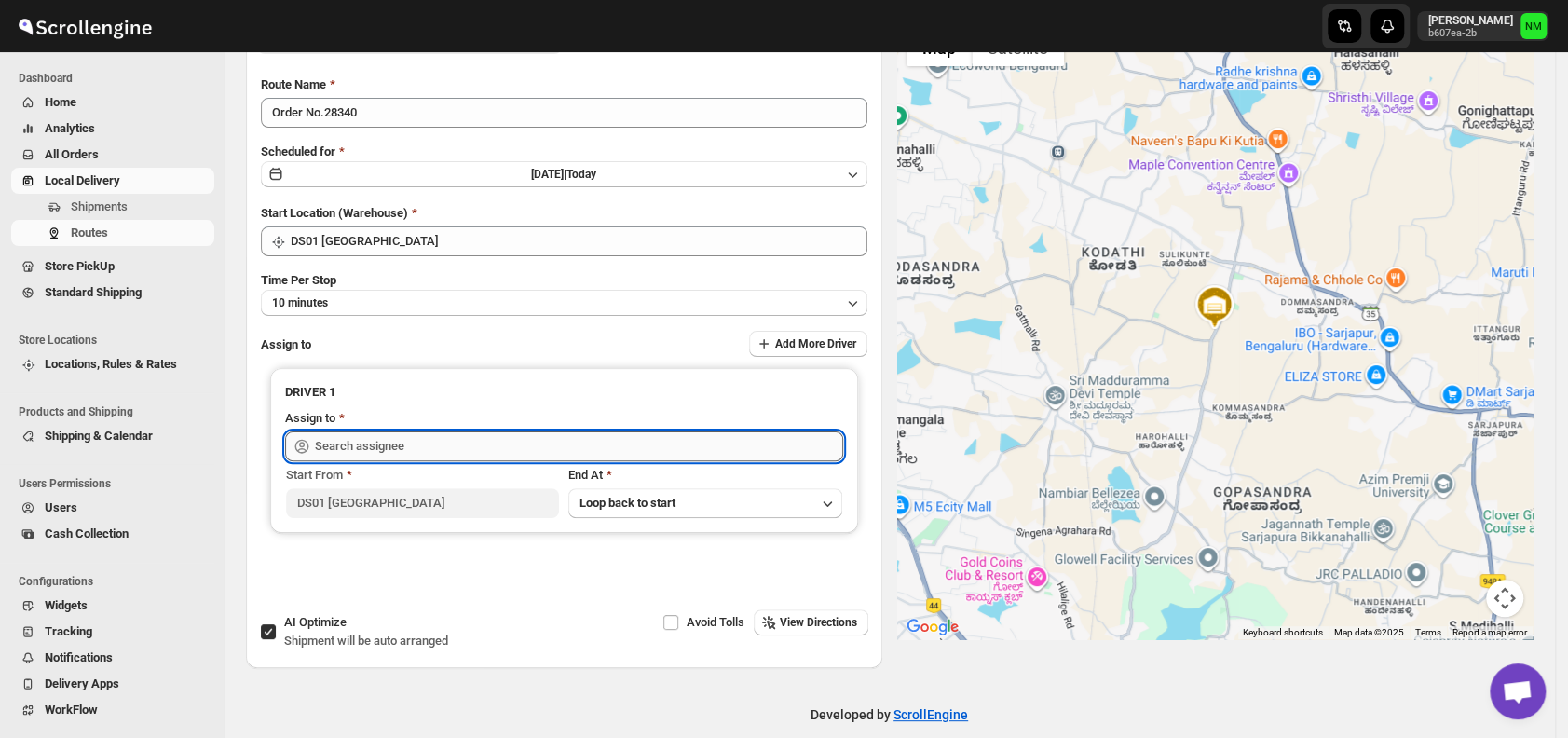
click at [448, 447] on input "text" at bounding box center [579, 446] width 528 height 30
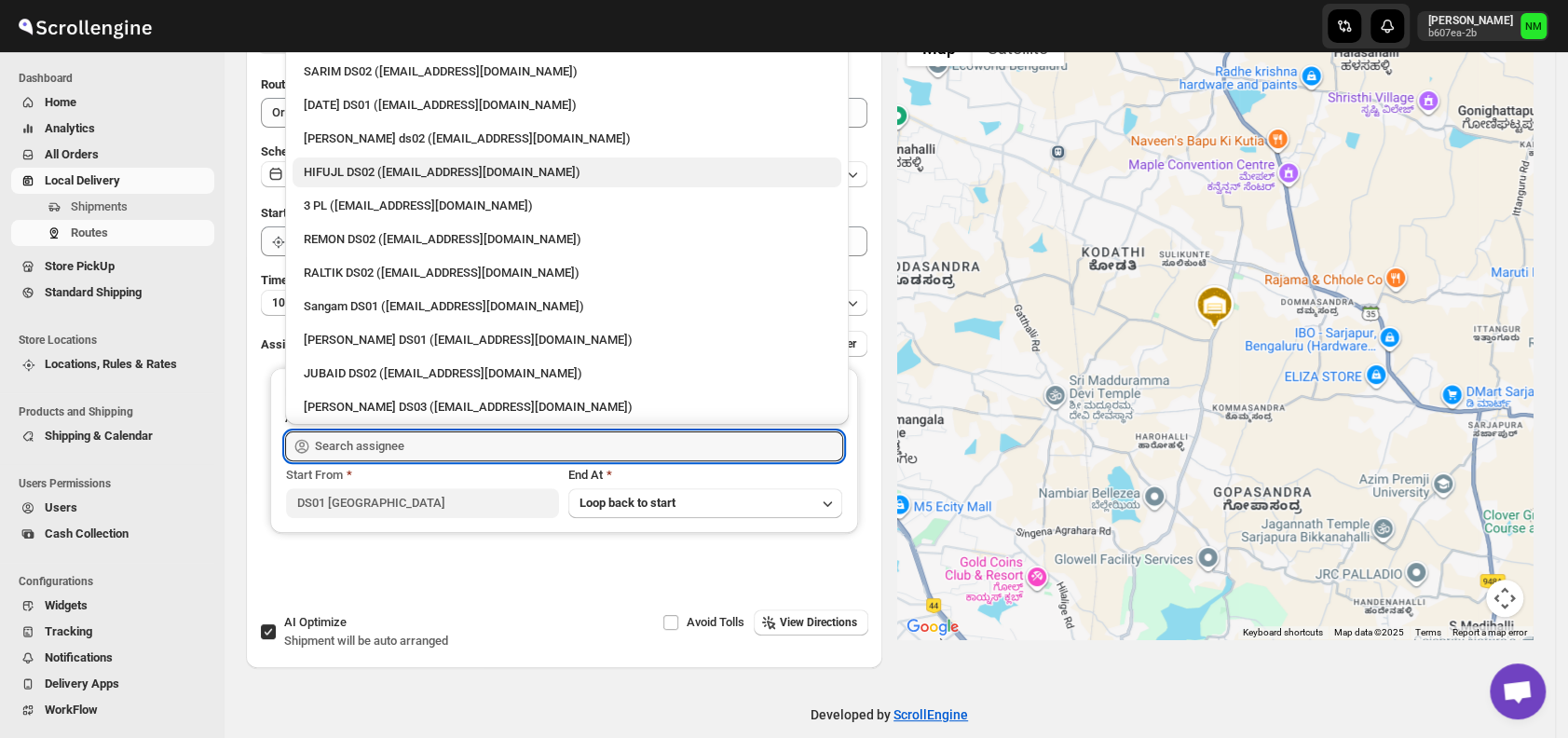
scroll to position [221, 0]
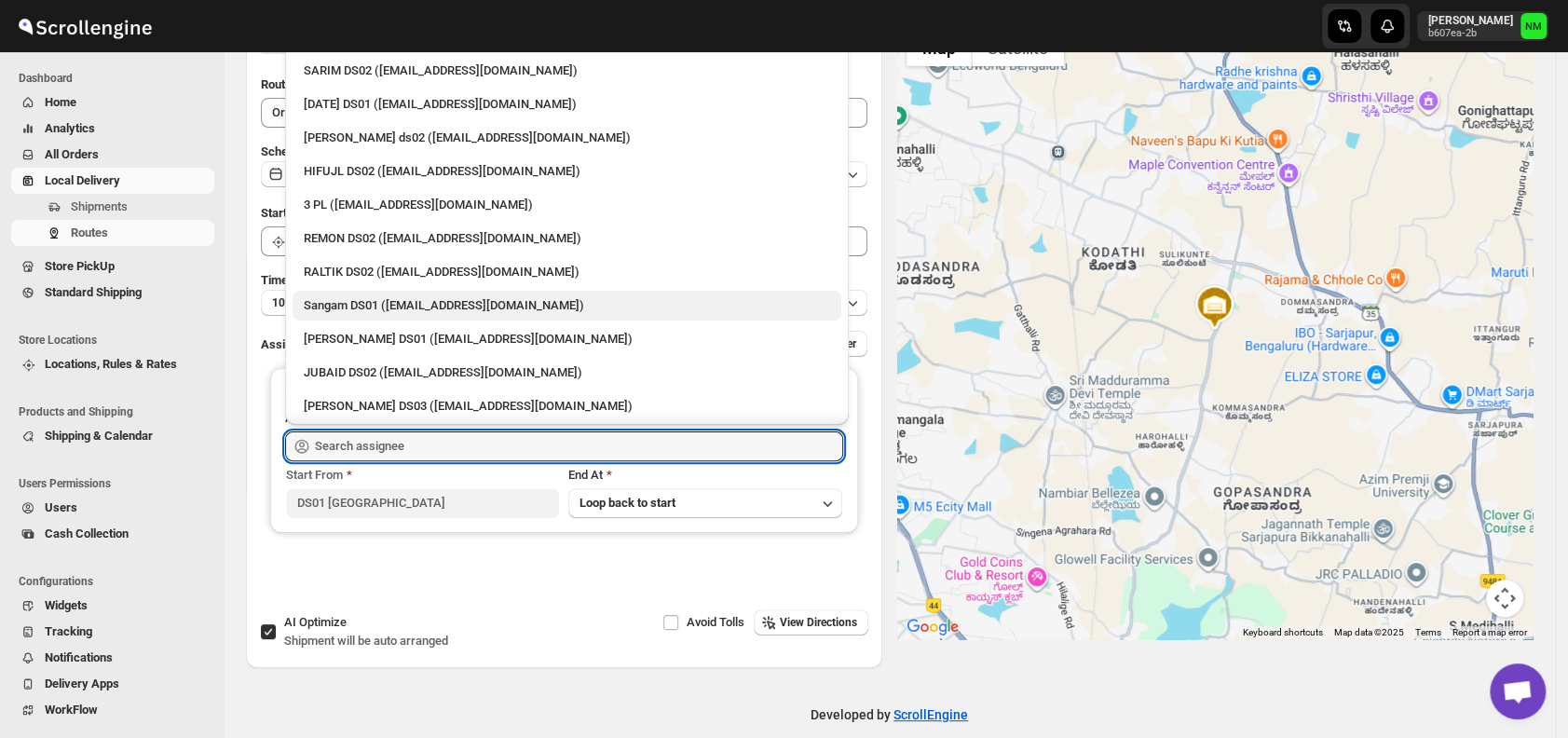
click at [403, 305] on div "Sangam DS01 ([EMAIL_ADDRESS][DOMAIN_NAME])" at bounding box center [567, 305] width 526 height 19
type input "Sangam DS01 ([EMAIL_ADDRESS][DOMAIN_NAME])"
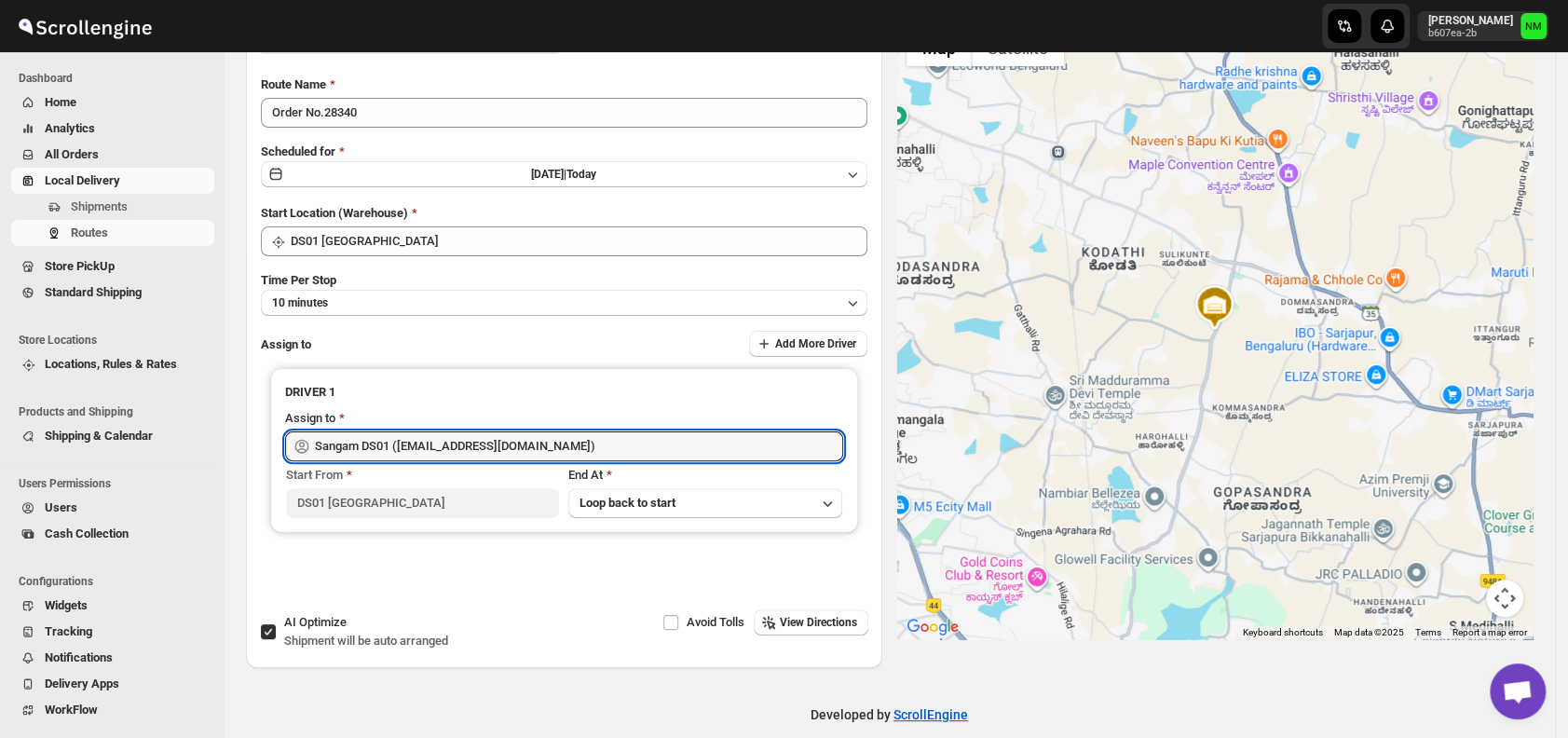
scroll to position [0, 0]
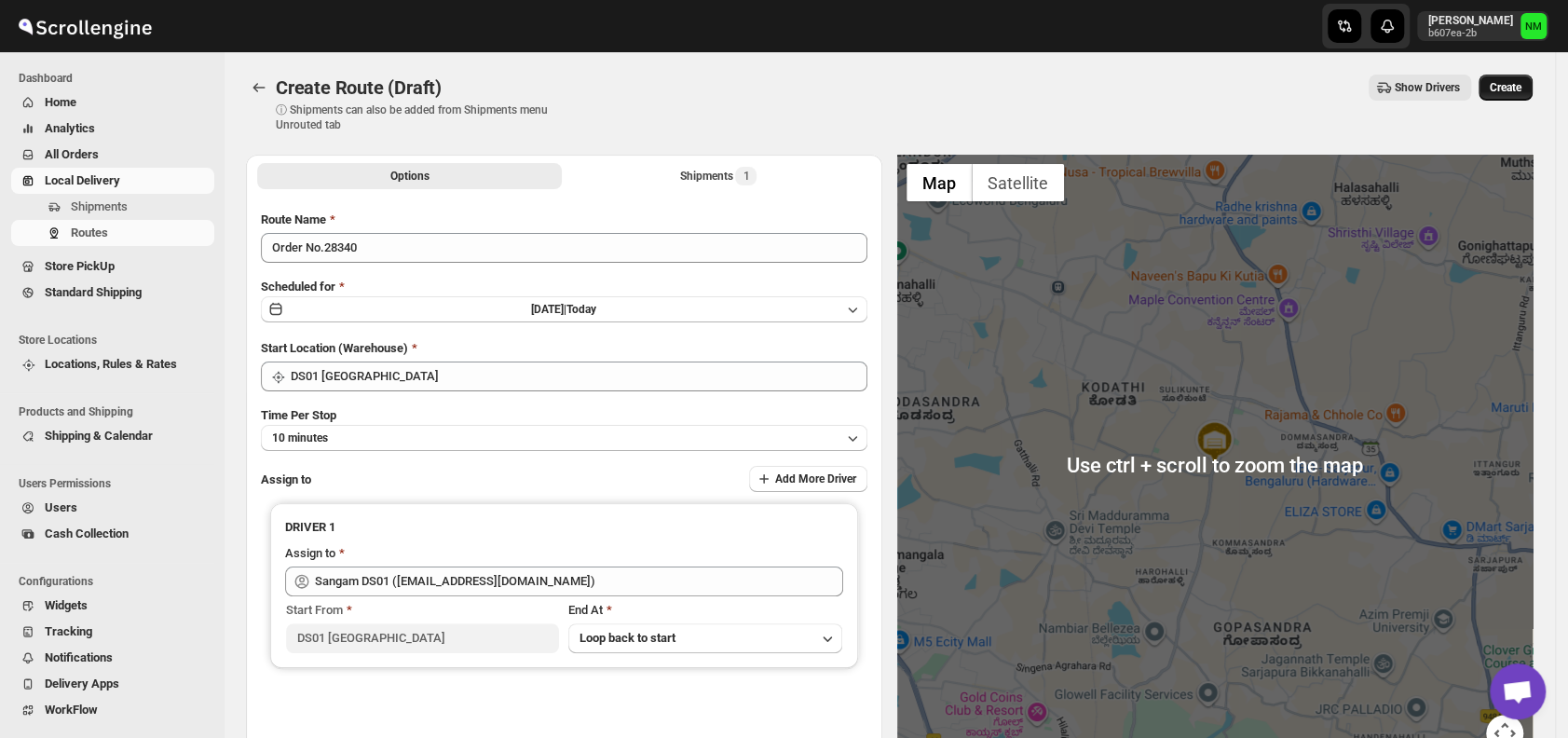
click at [1518, 84] on span "Create" at bounding box center [1506, 87] width 32 height 15
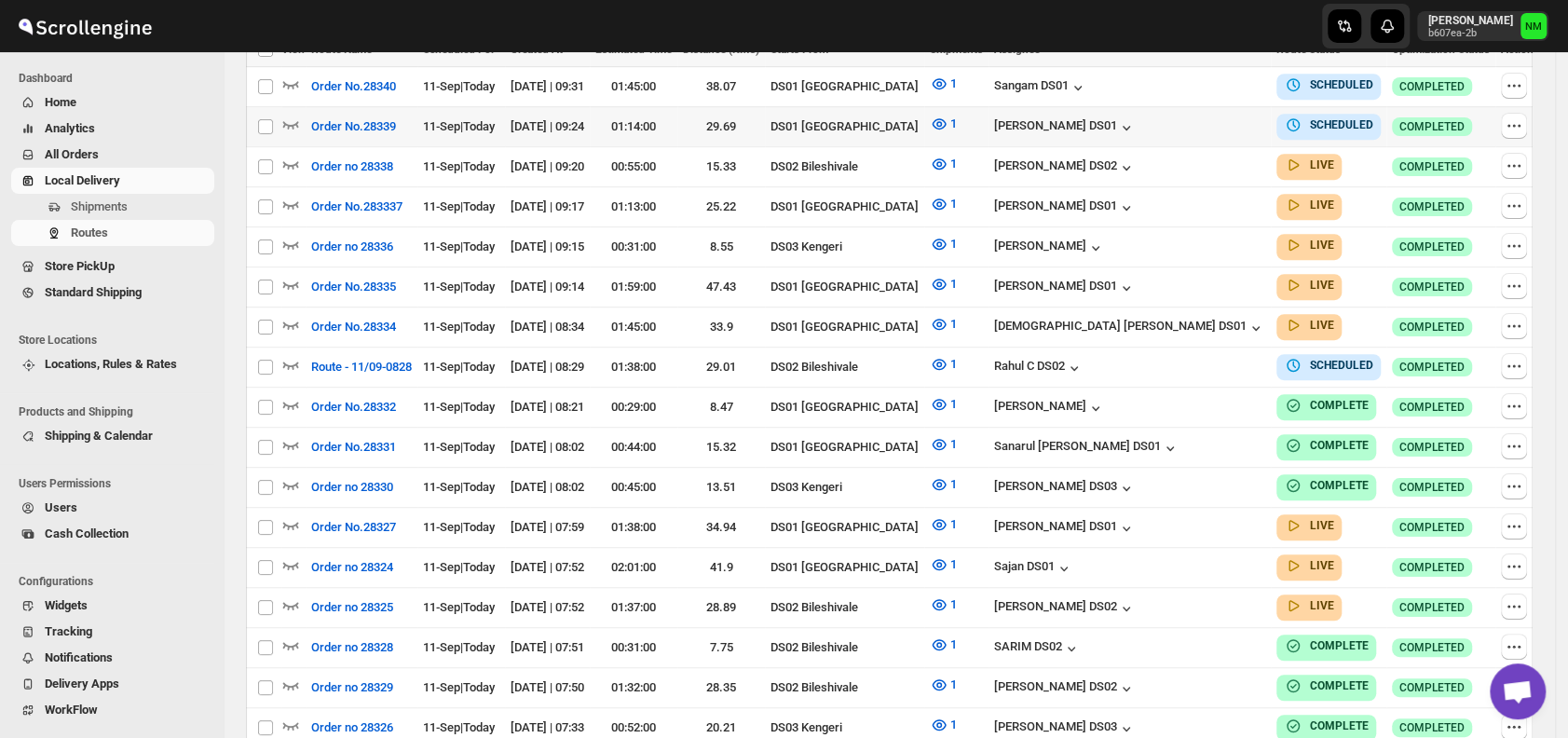
scroll to position [359, 0]
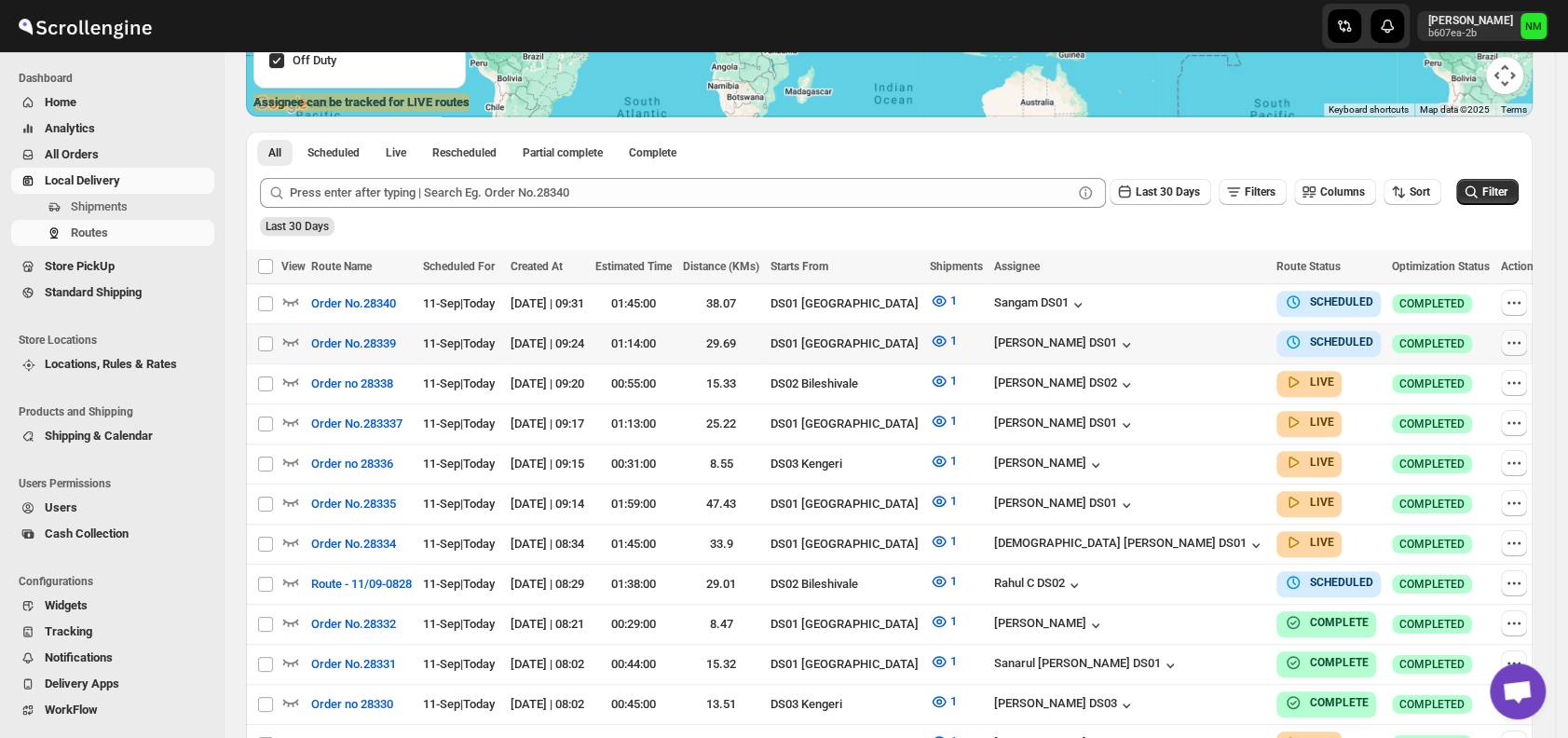
click at [1519, 331] on button "button" at bounding box center [1514, 343] width 26 height 26
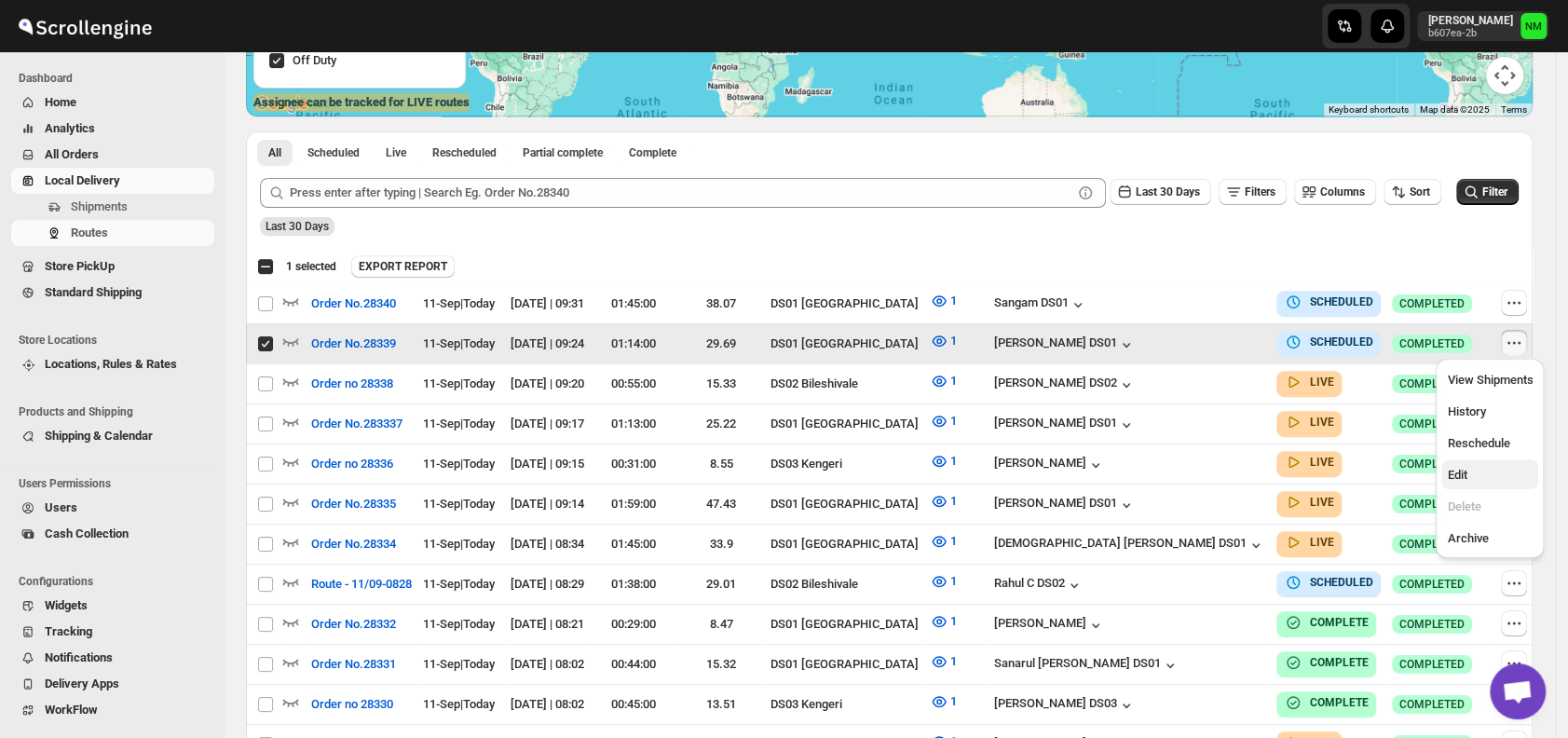
click at [1478, 475] on span "Edit" at bounding box center [1490, 475] width 86 height 19
checkbox input "false"
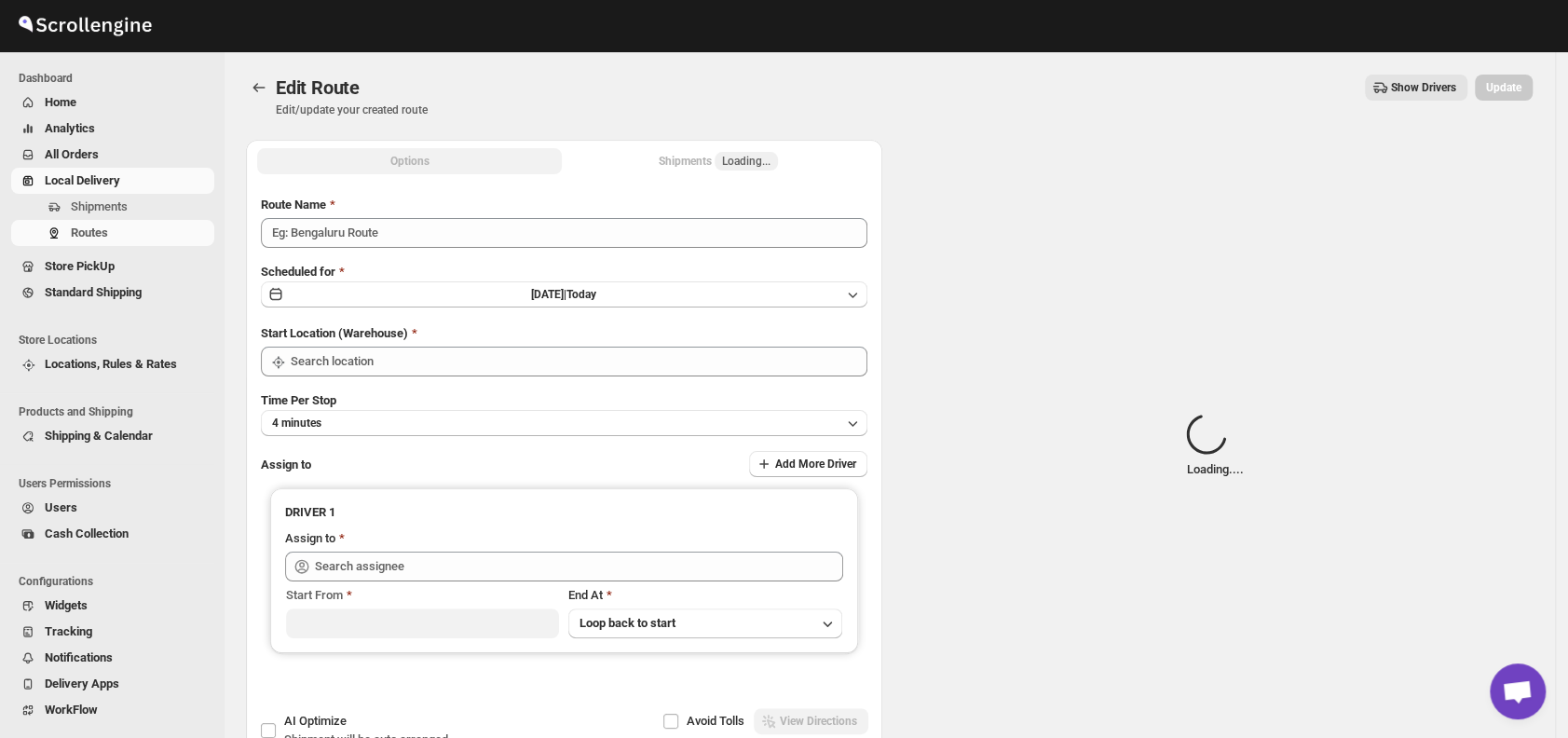
type input "Order No.28339"
type input "DS01 [GEOGRAPHIC_DATA]"
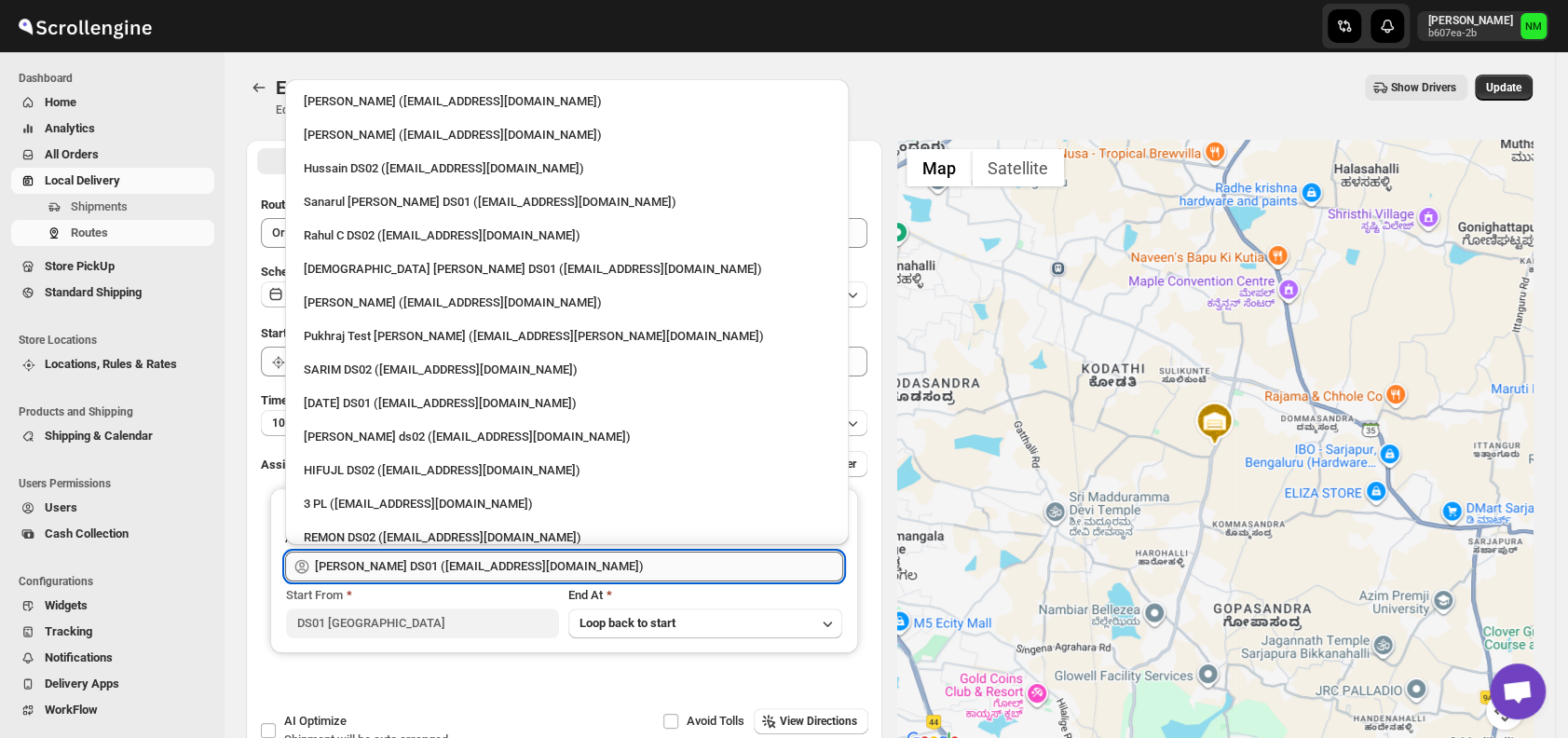
click at [578, 568] on input "[PERSON_NAME] DS01 ([EMAIL_ADDRESS][DOMAIN_NAME])" at bounding box center [579, 567] width 528 height 30
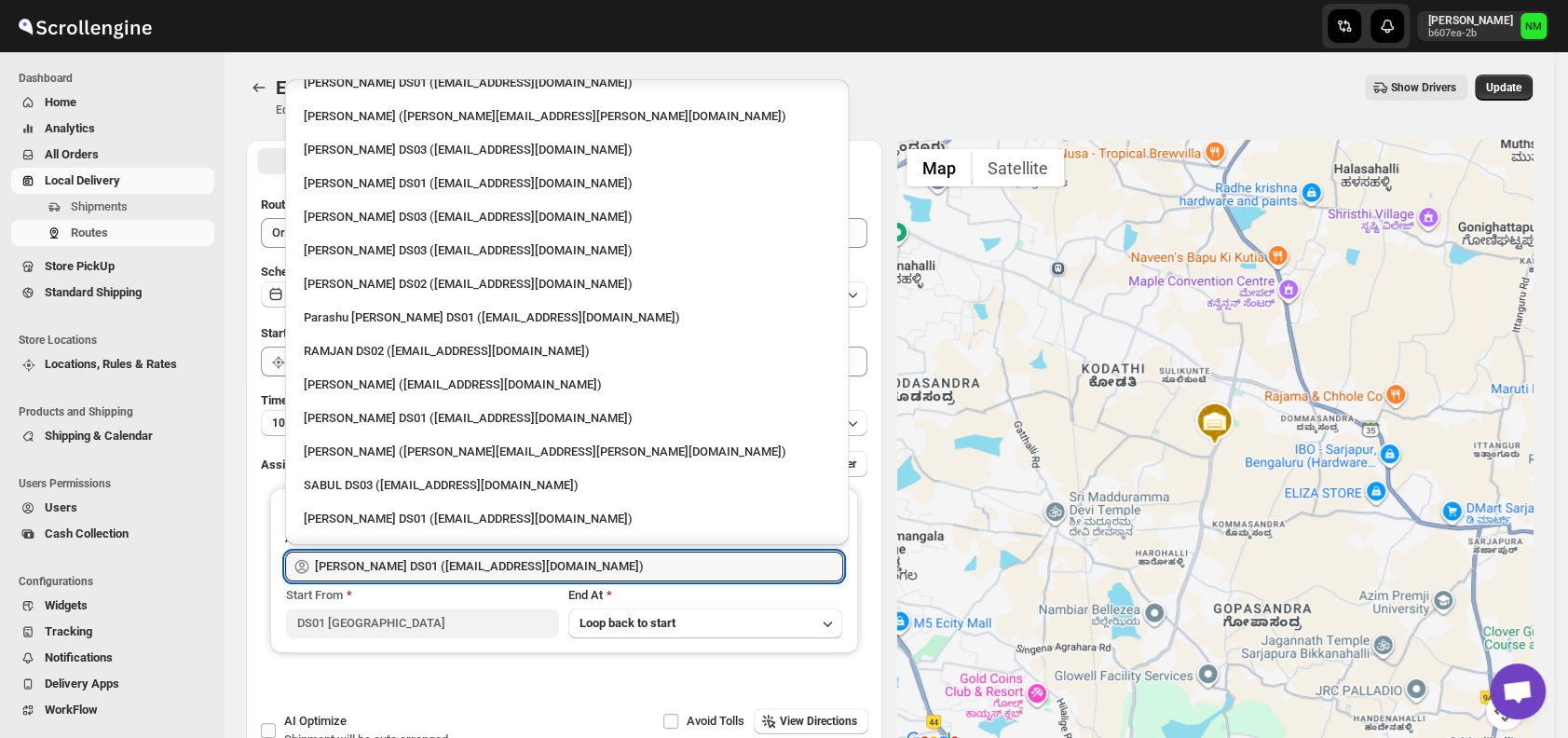
scroll to position [1591, 0]
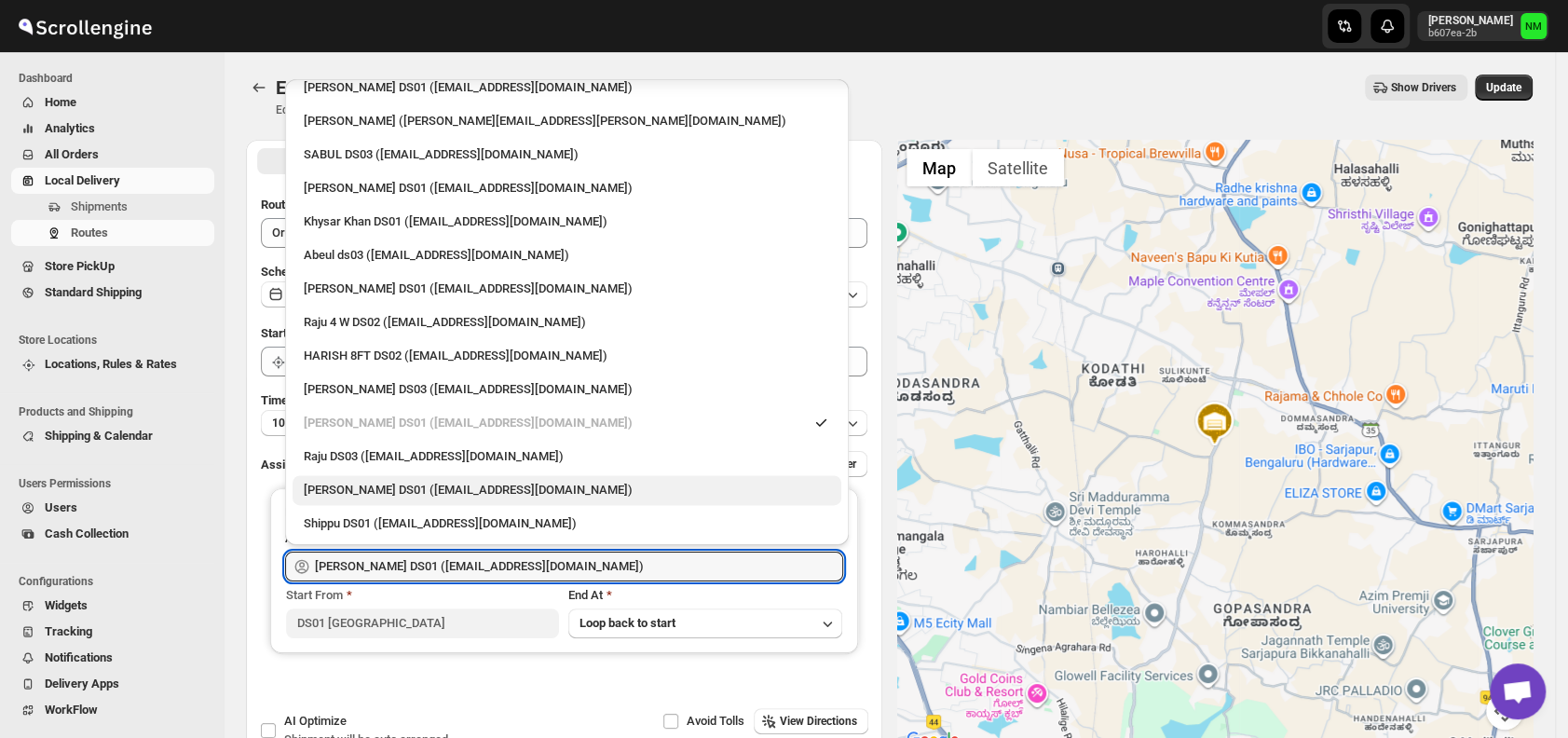
click at [479, 475] on div "Mohammed Shabaz DS01 (yewac50928@certve.com)" at bounding box center [567, 490] width 549 height 30
type input "Mohammed Shabaz DS01 (yewac50928@certve.com)"
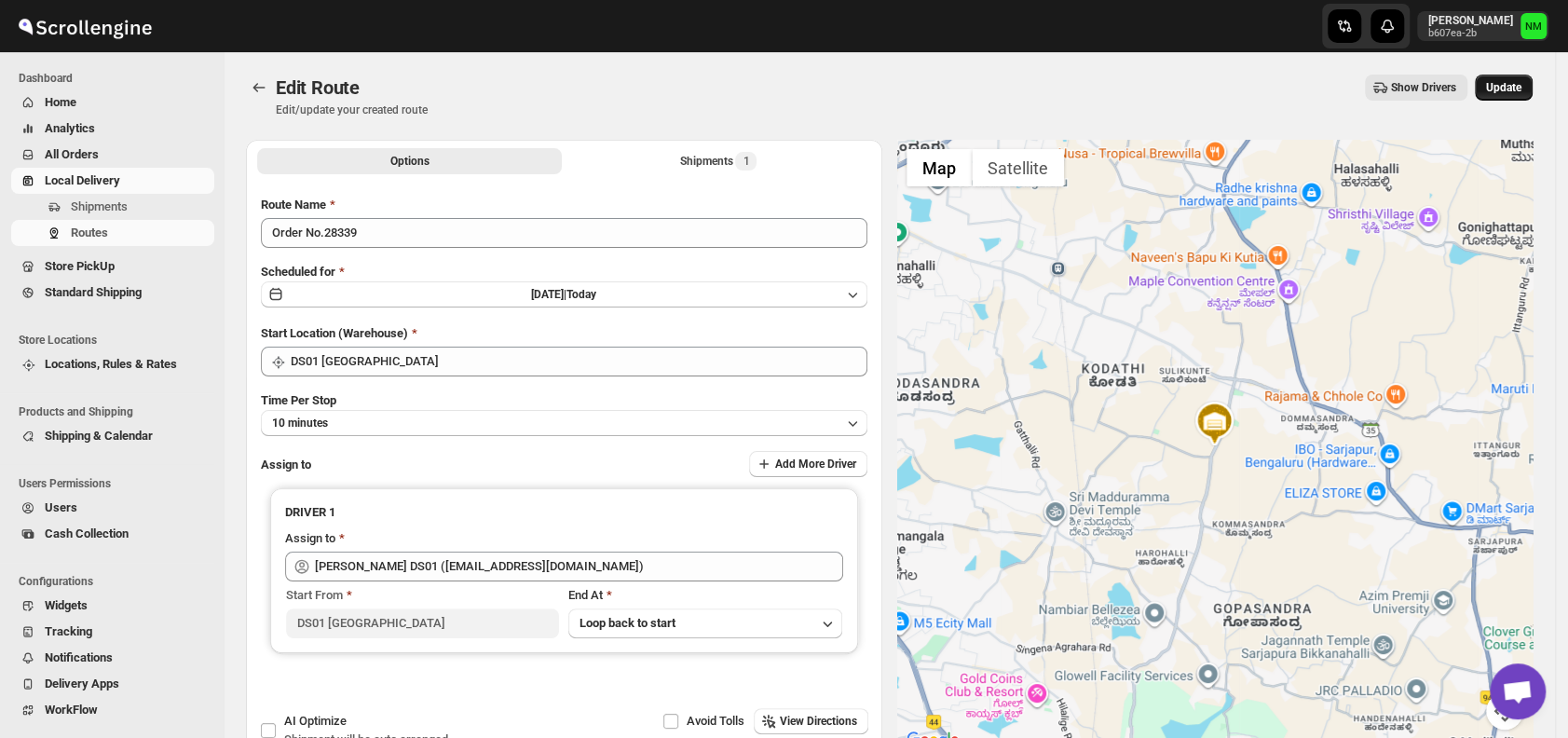
click at [1497, 94] on span "Update" at bounding box center [1503, 87] width 35 height 15
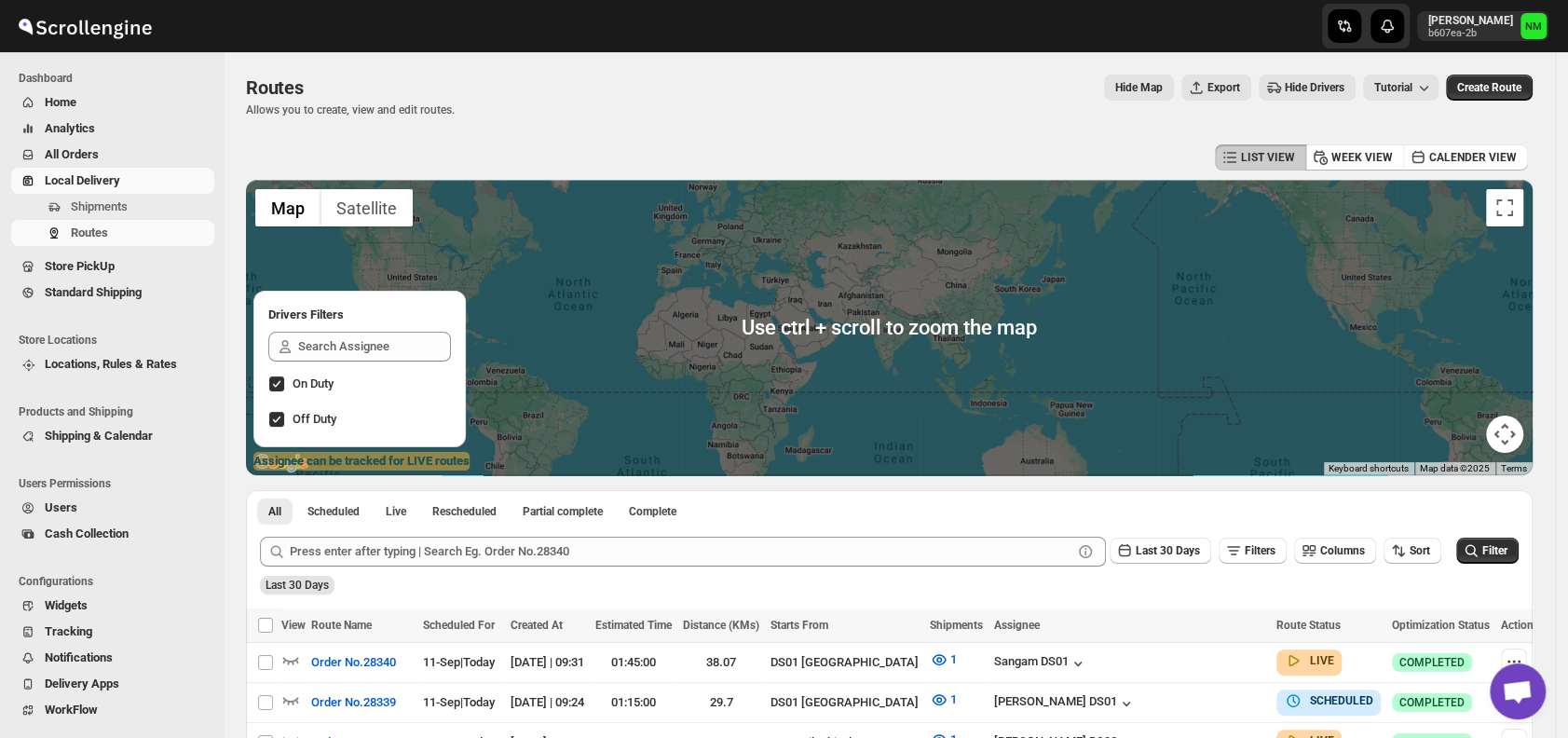
scroll to position [111, 0]
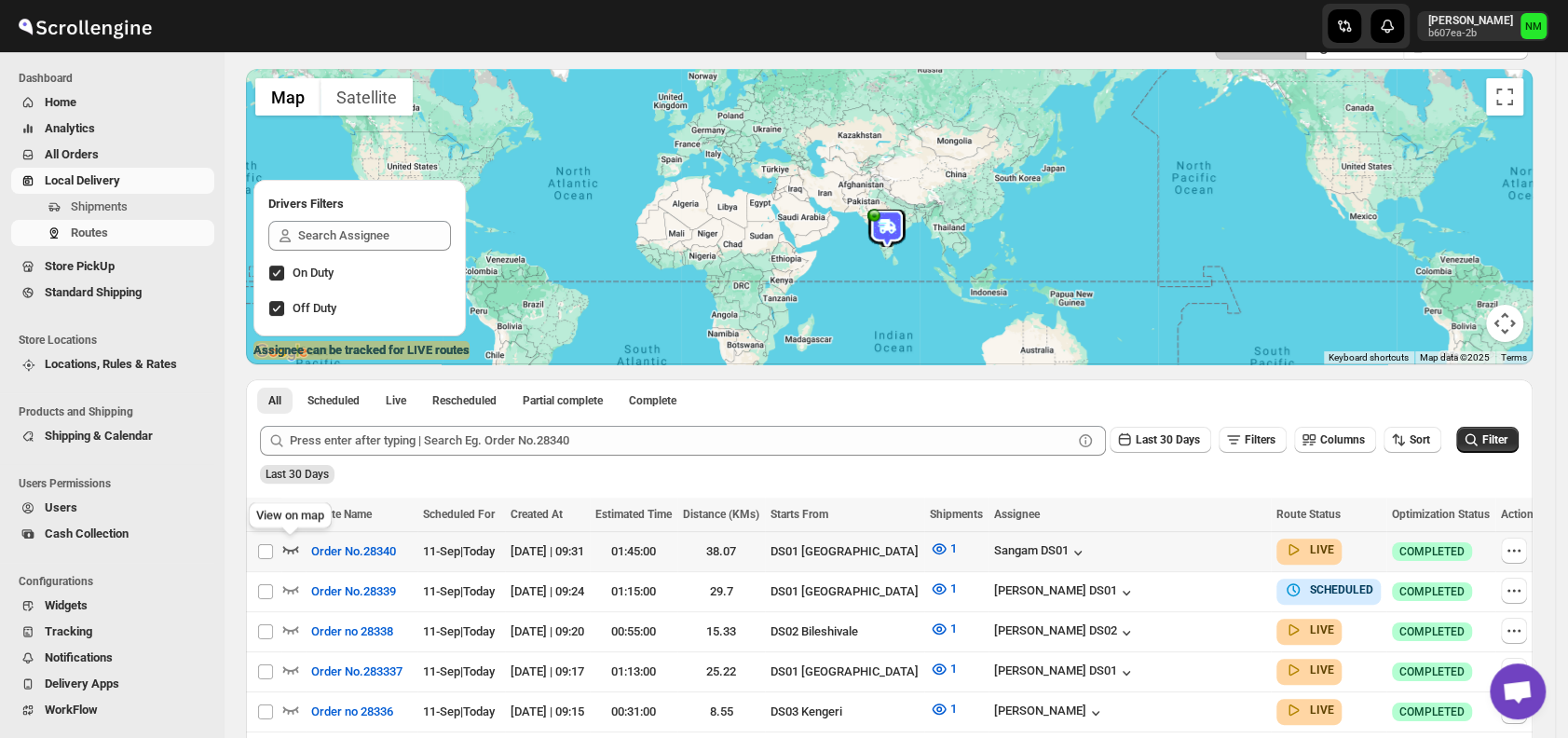
click at [292, 548] on icon "button" at bounding box center [290, 549] width 19 height 19
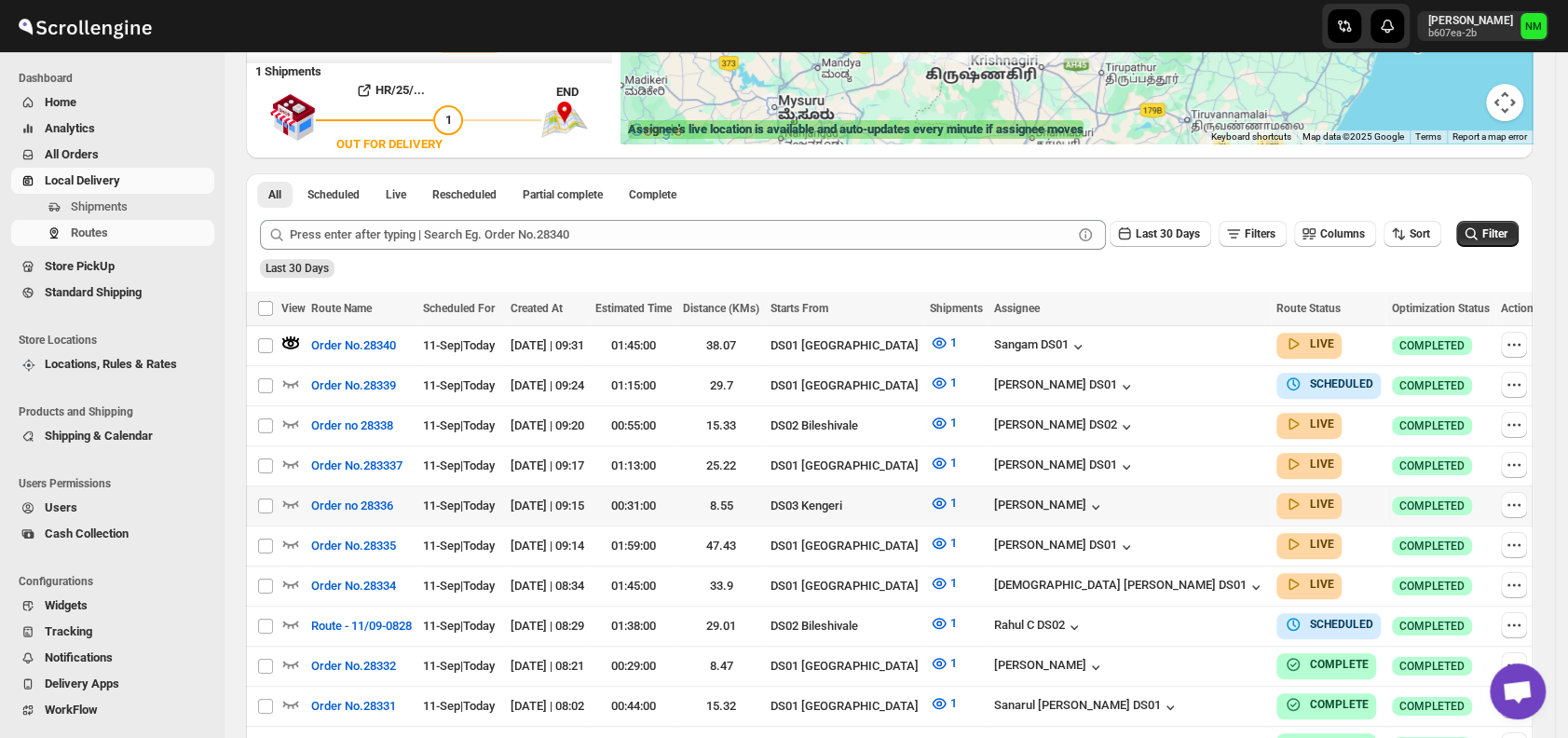
scroll to position [335, 0]
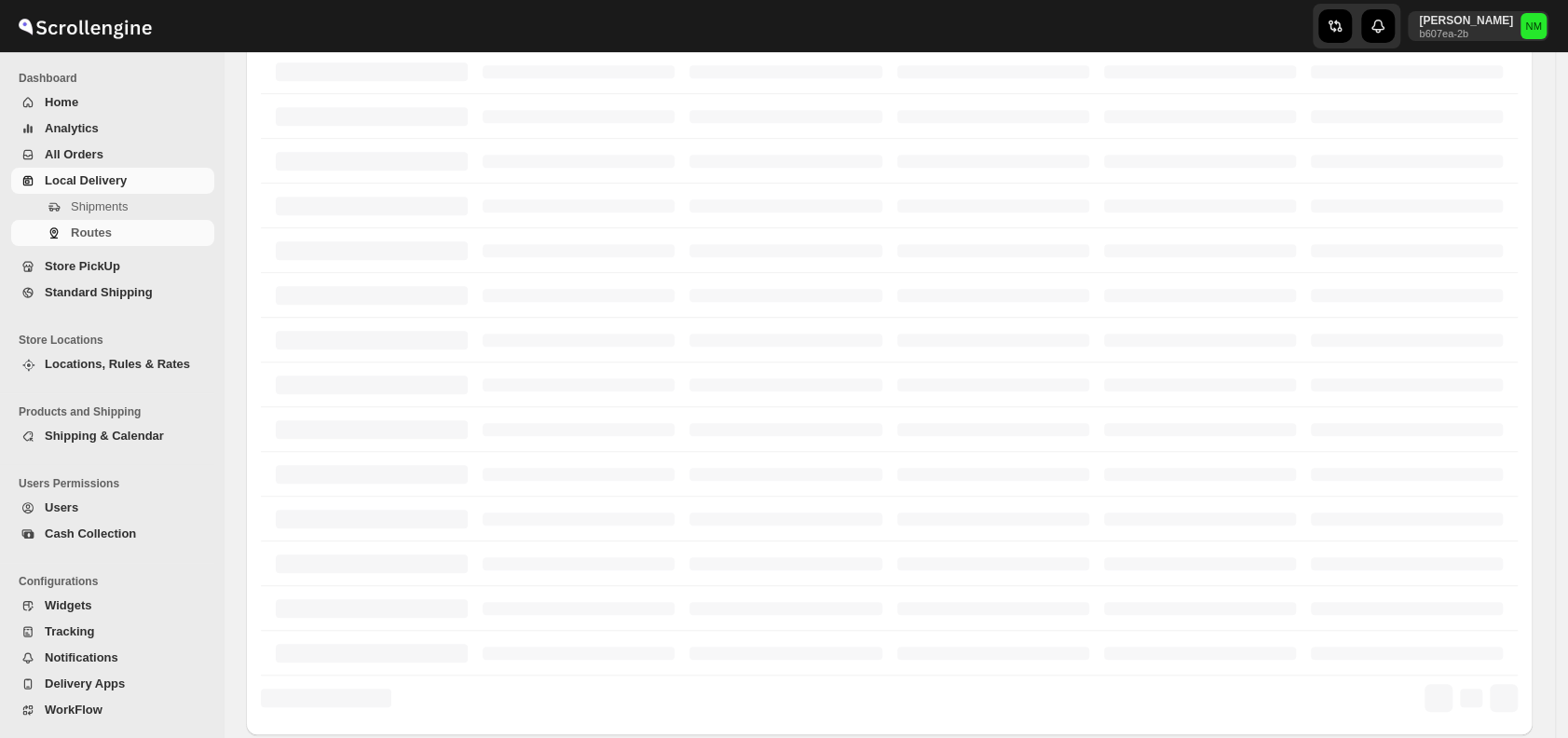
scroll to position [335, 0]
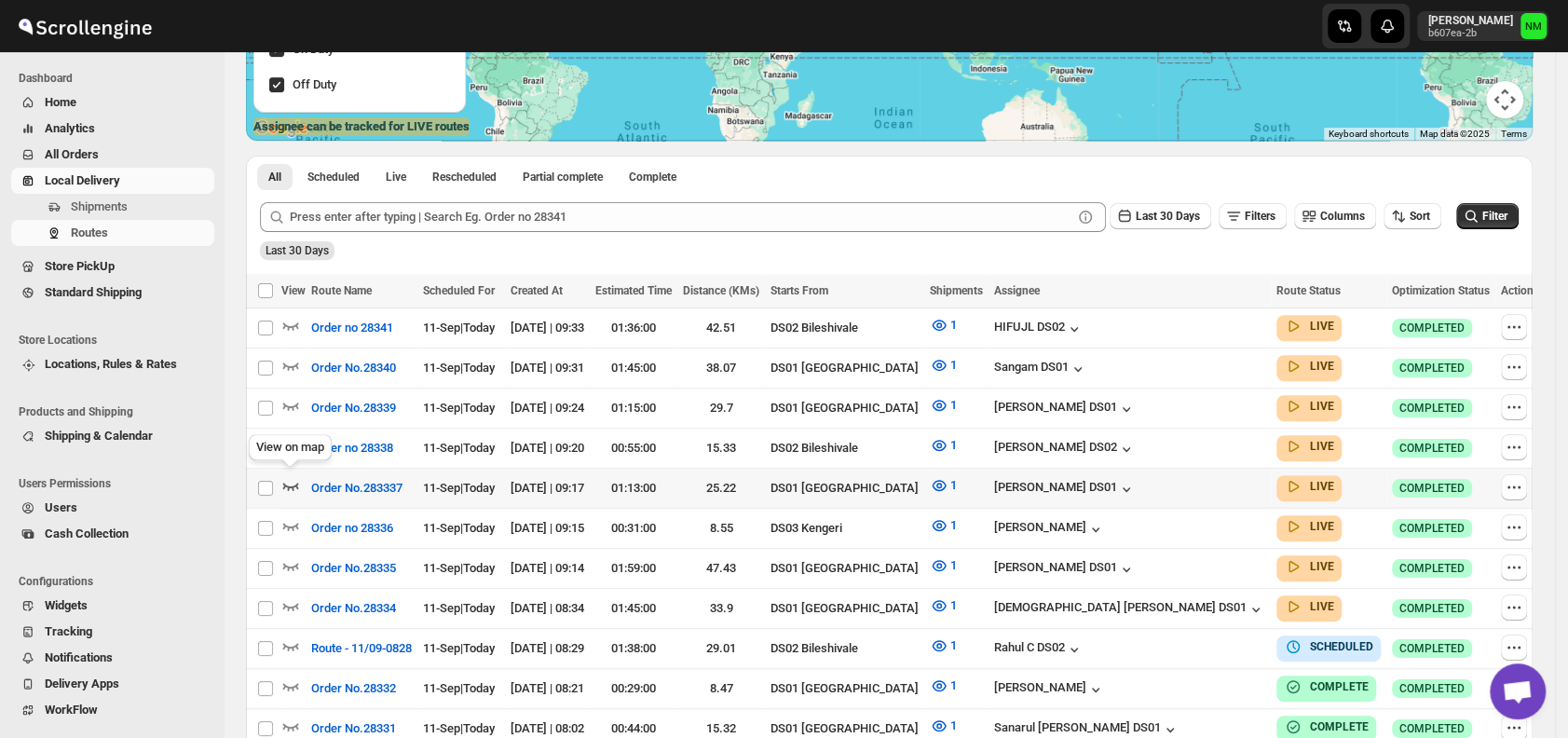
click at [296, 478] on icon "button" at bounding box center [290, 485] width 19 height 19
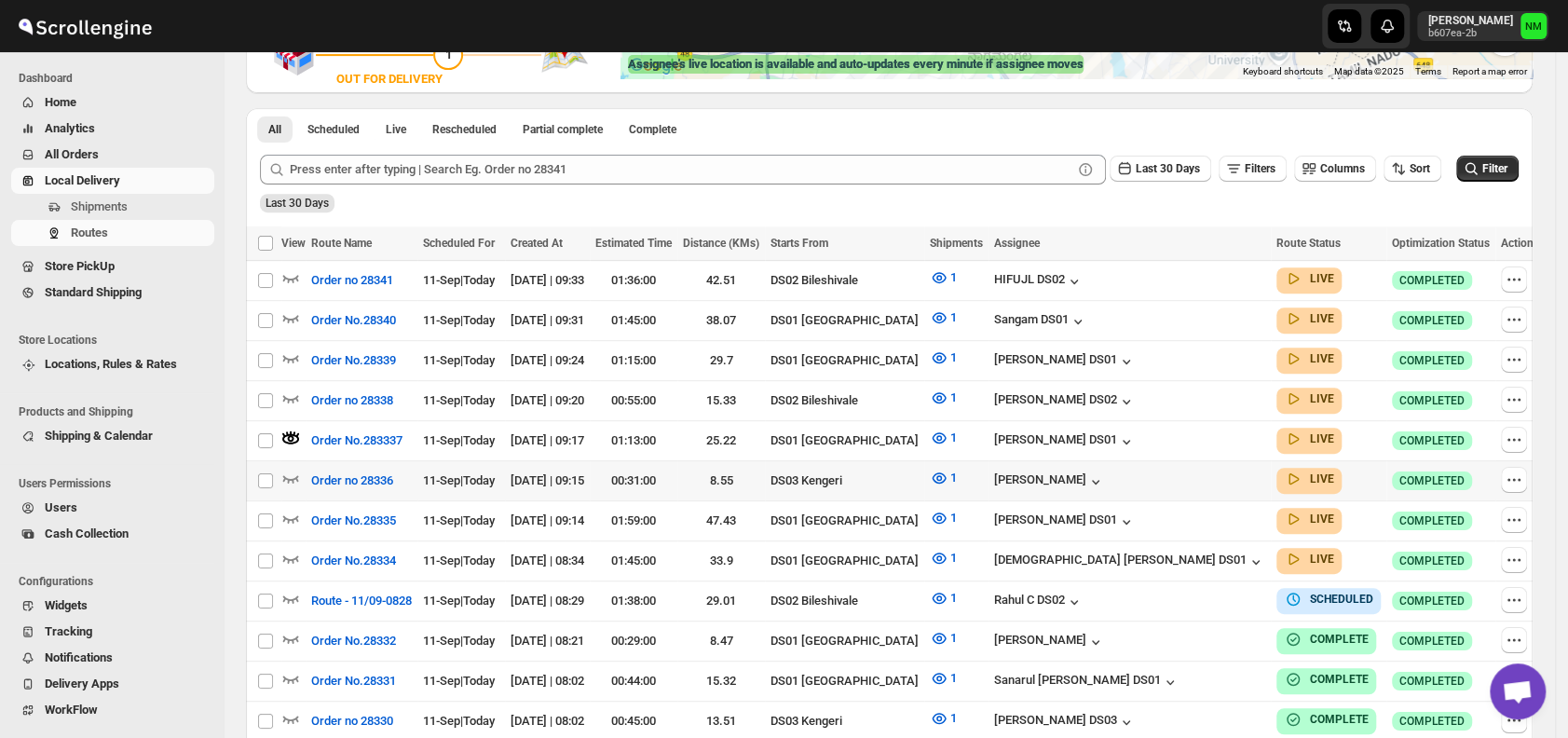
scroll to position [403, 0]
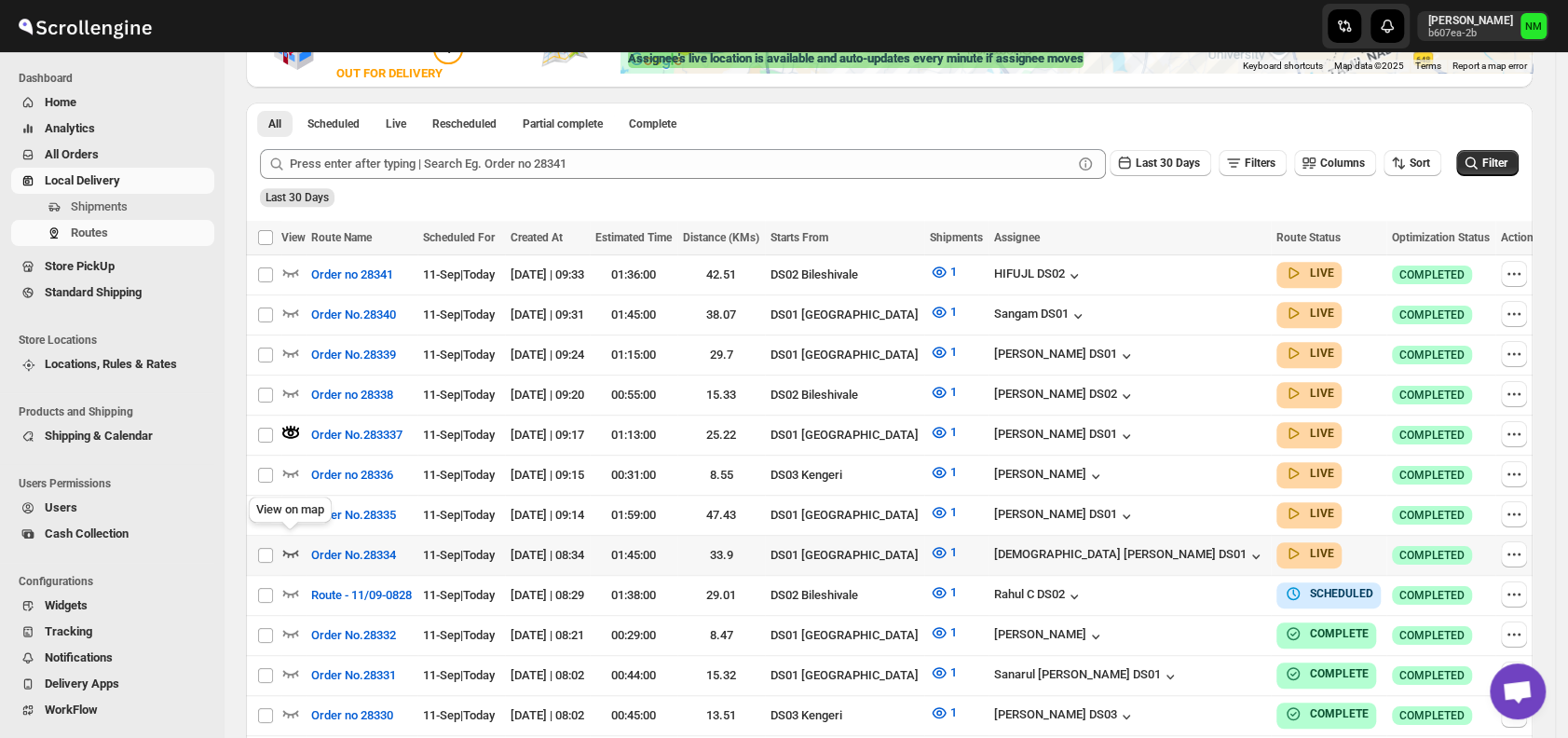
click at [297, 550] on icon "button" at bounding box center [291, 553] width 16 height 7
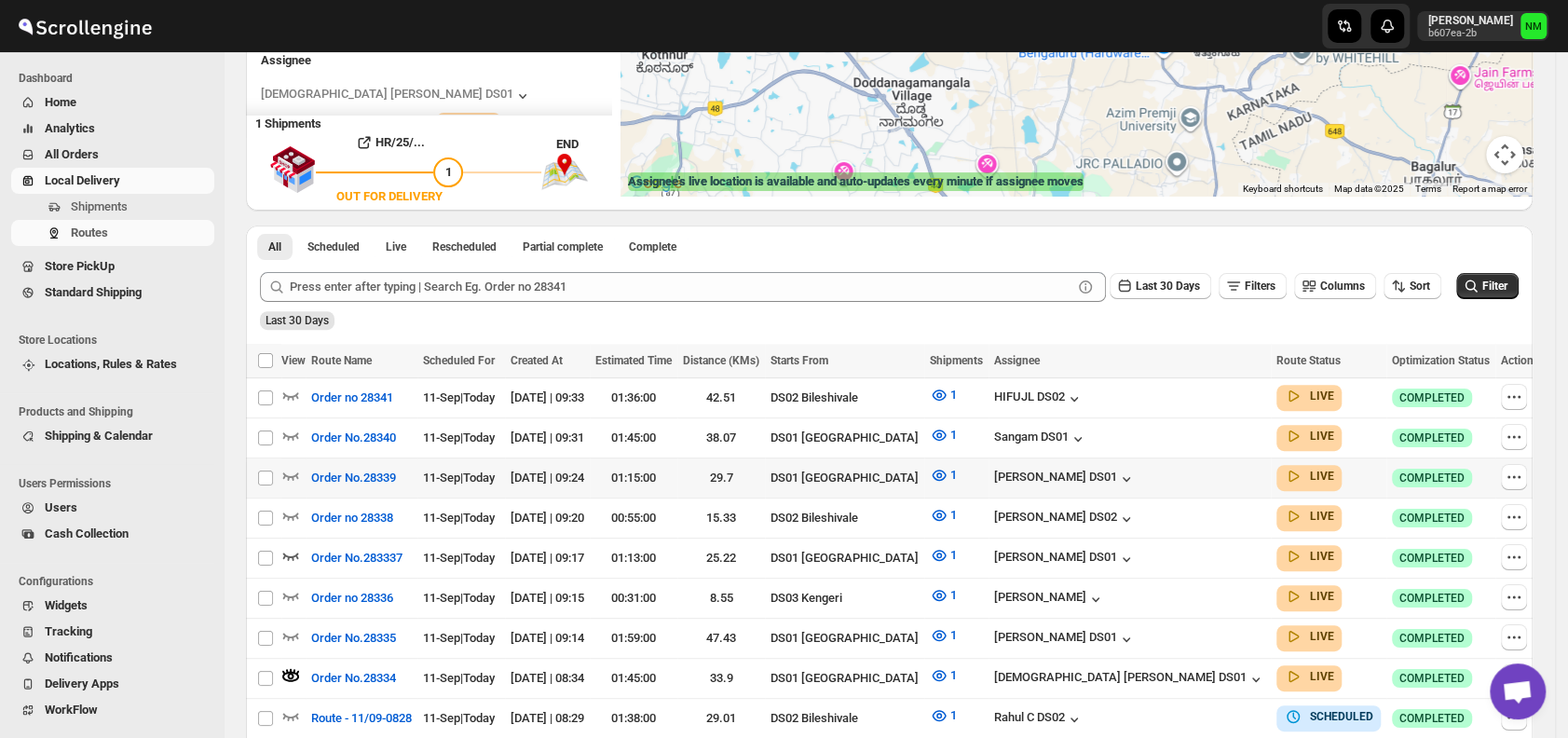
scroll to position [0, 0]
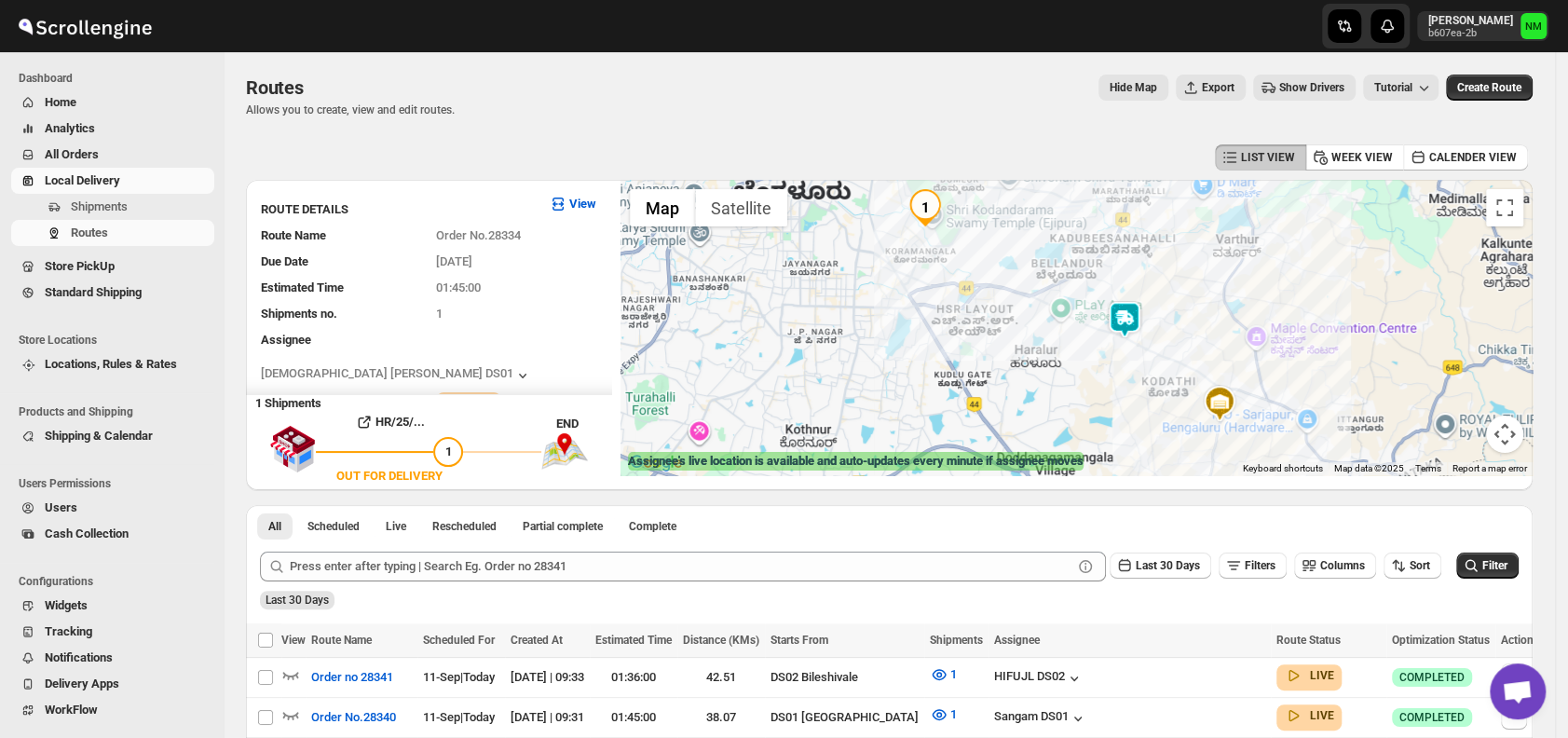
click at [1130, 328] on img at bounding box center [1124, 319] width 37 height 37
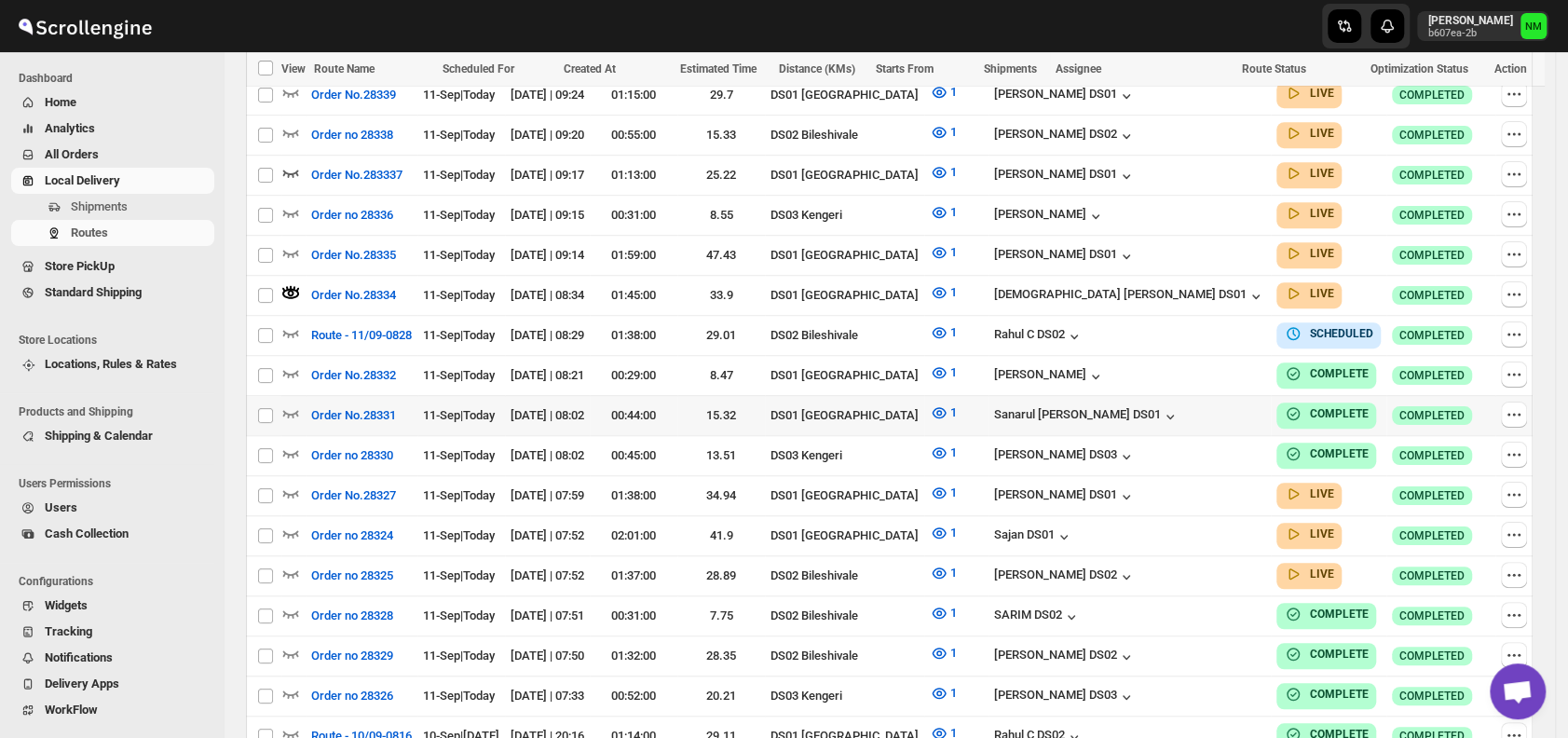
scroll to position [663, 0]
click at [294, 529] on icon "button" at bounding box center [291, 532] width 16 height 7
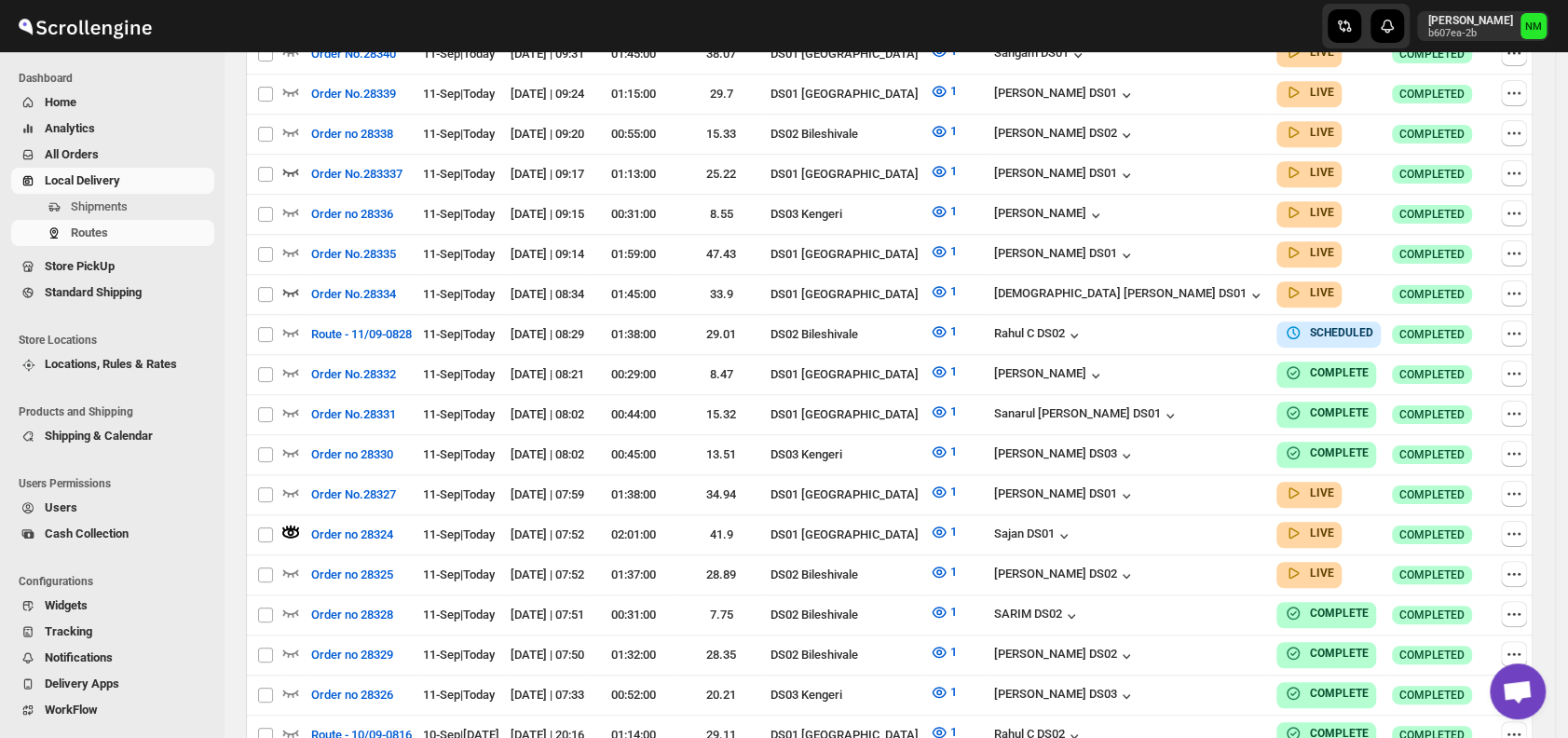
scroll to position [0, 0]
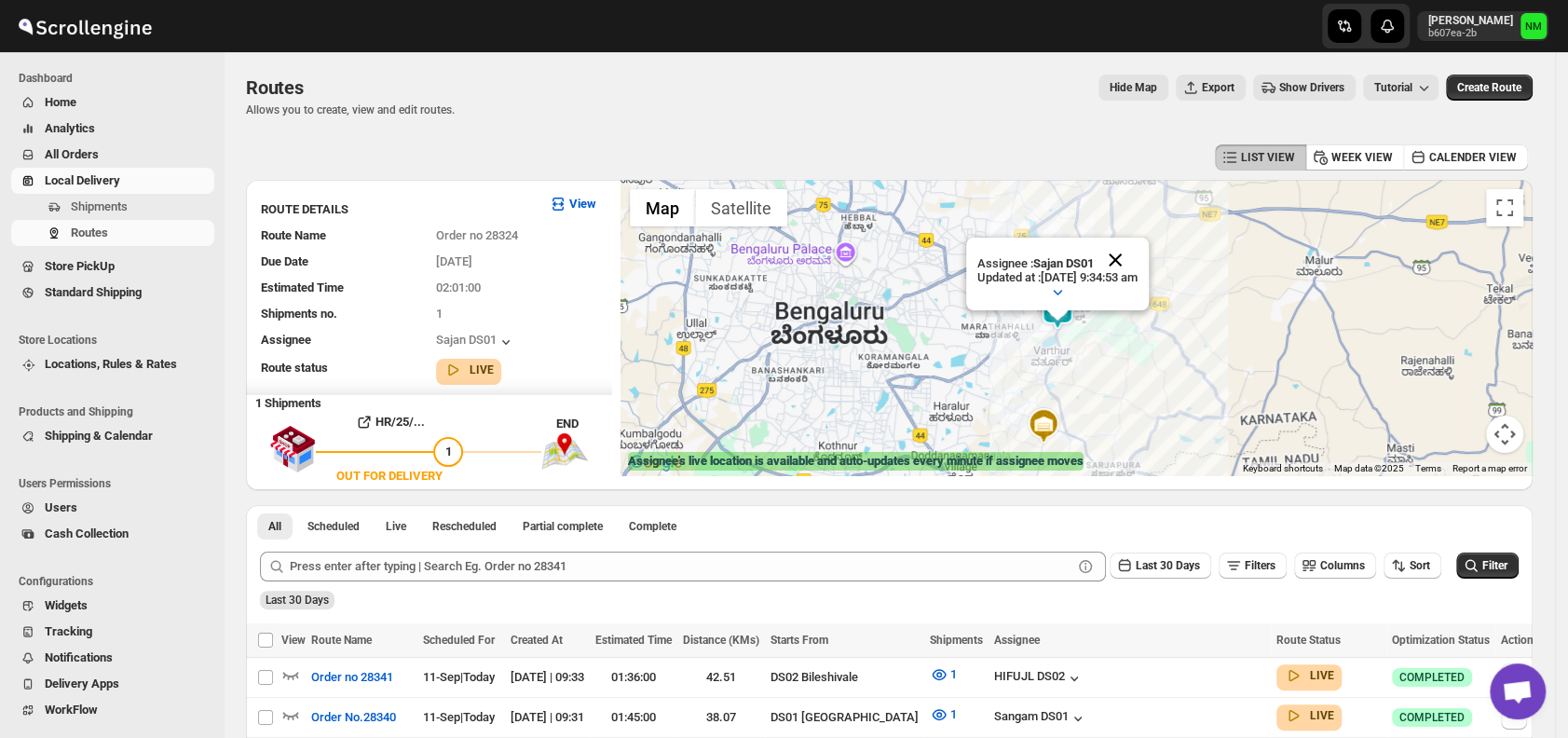
click at [1138, 254] on button "Close" at bounding box center [1115, 260] width 45 height 45
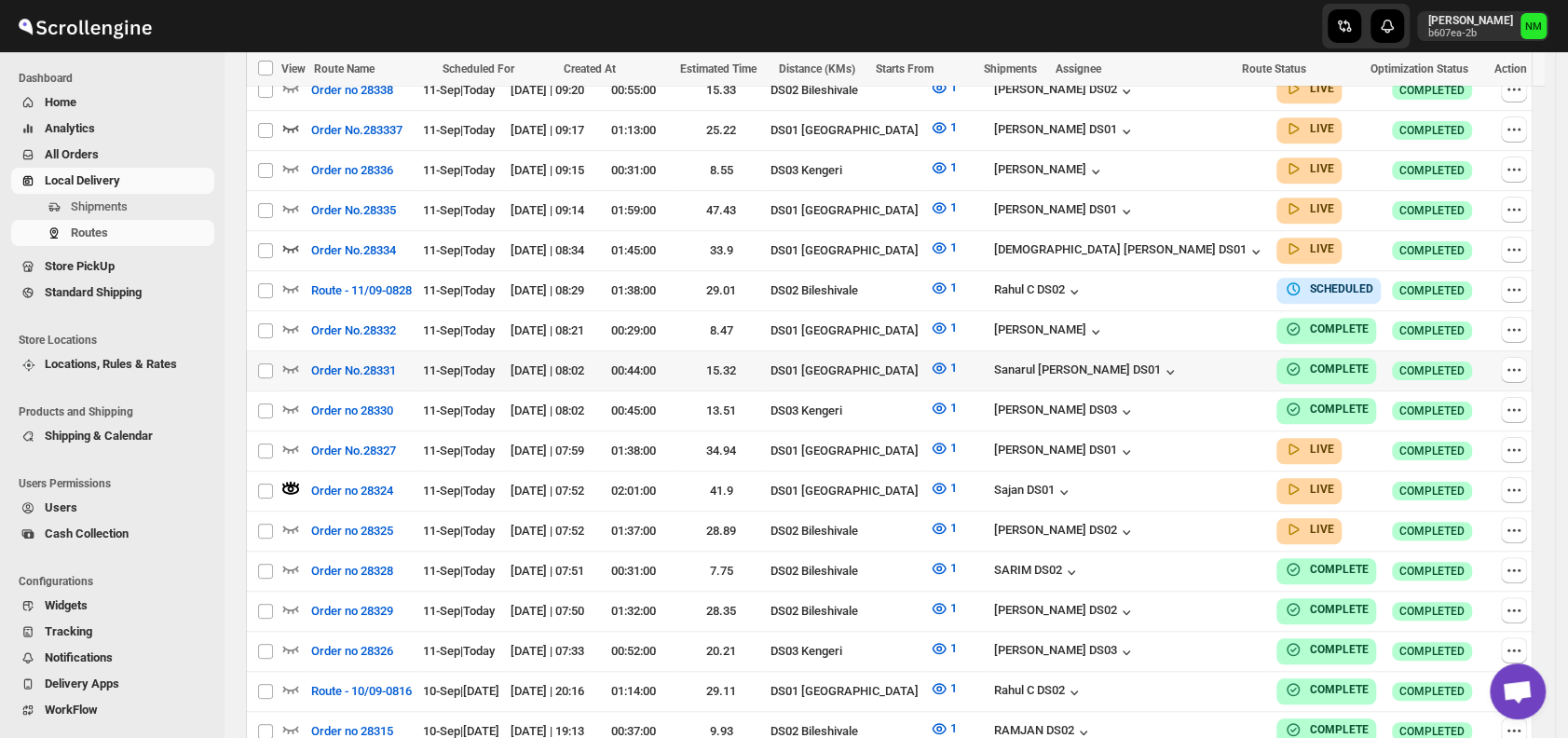
scroll to position [710, 0]
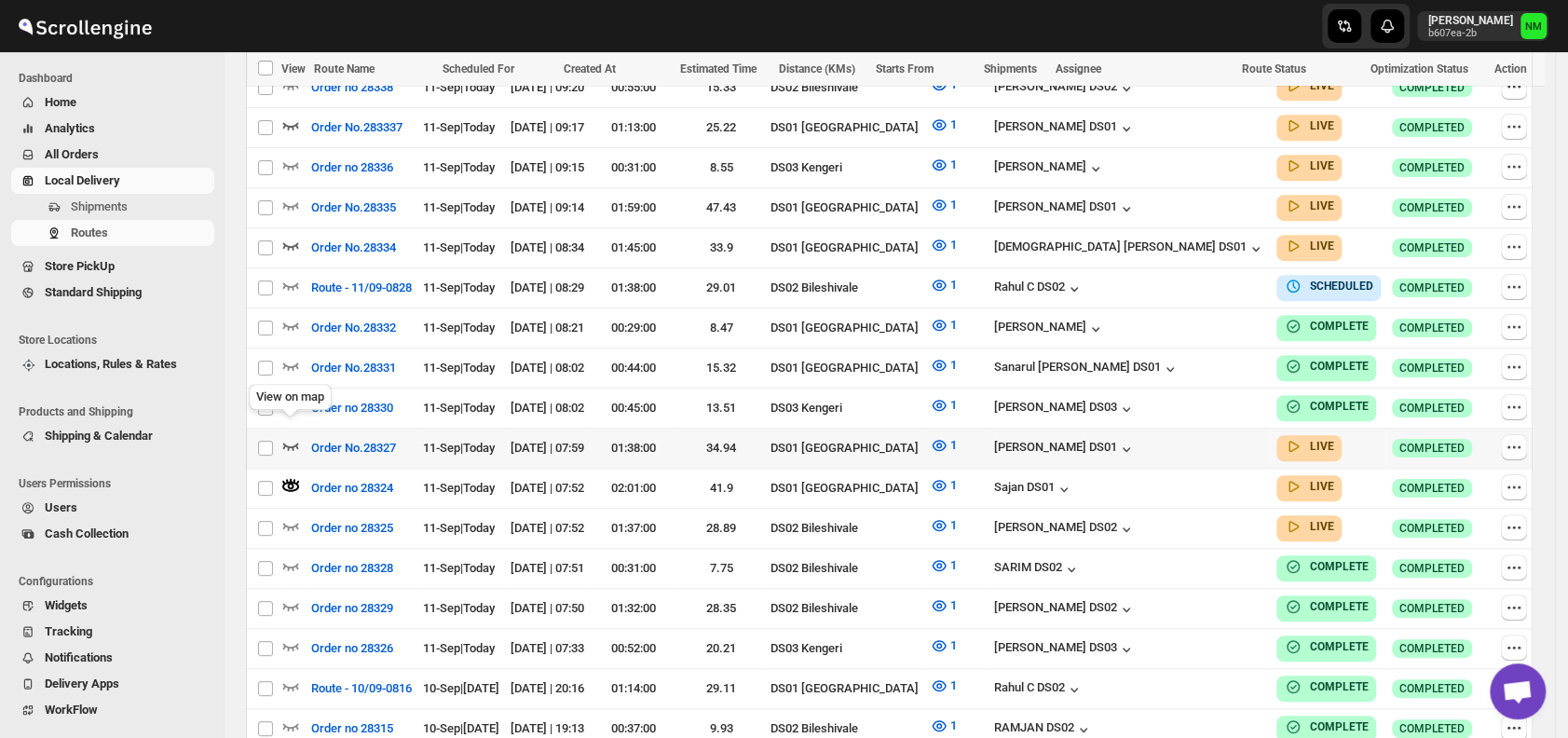
click at [294, 436] on icon "button" at bounding box center [290, 445] width 19 height 19
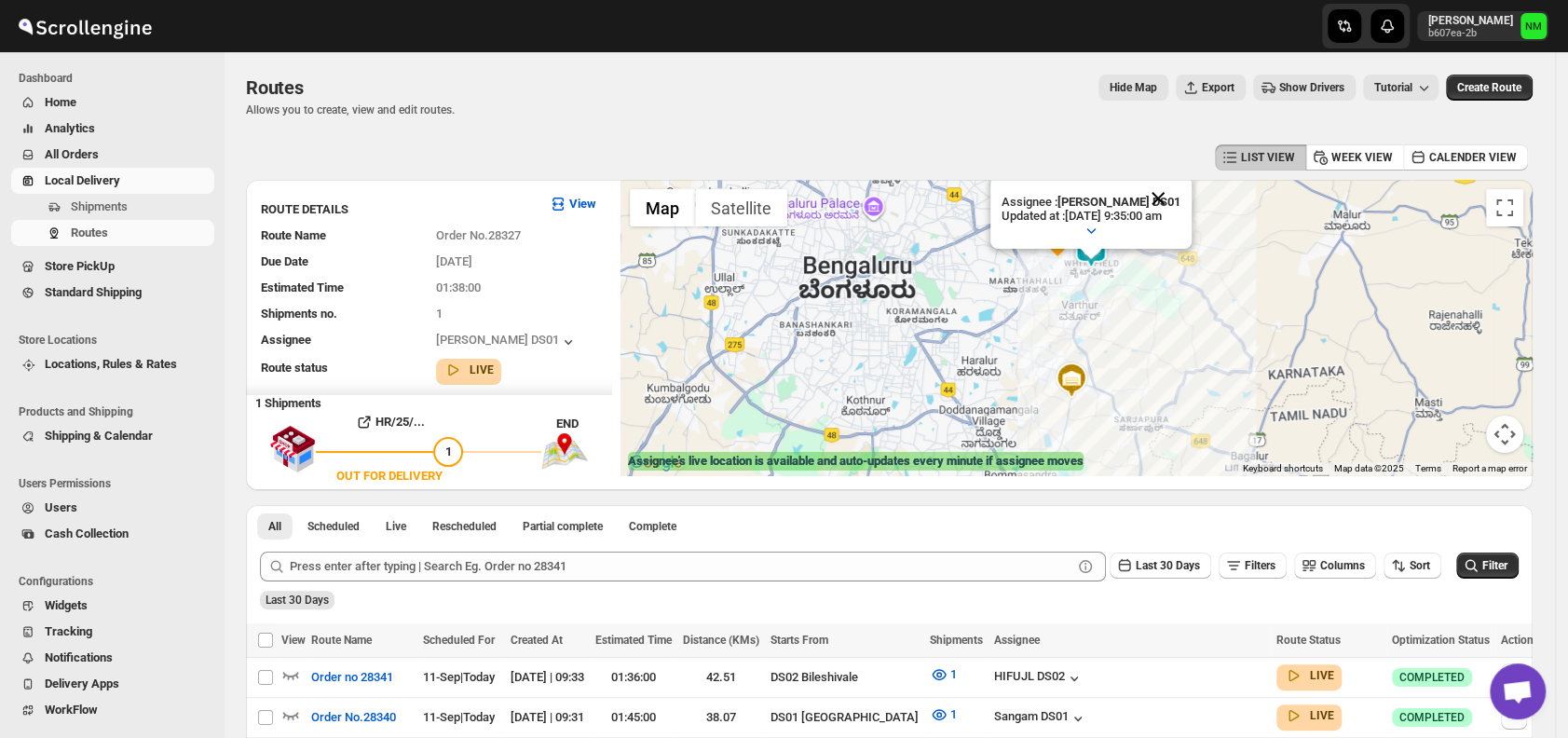
click at [1181, 198] on button "Close" at bounding box center [1158, 198] width 45 height 45
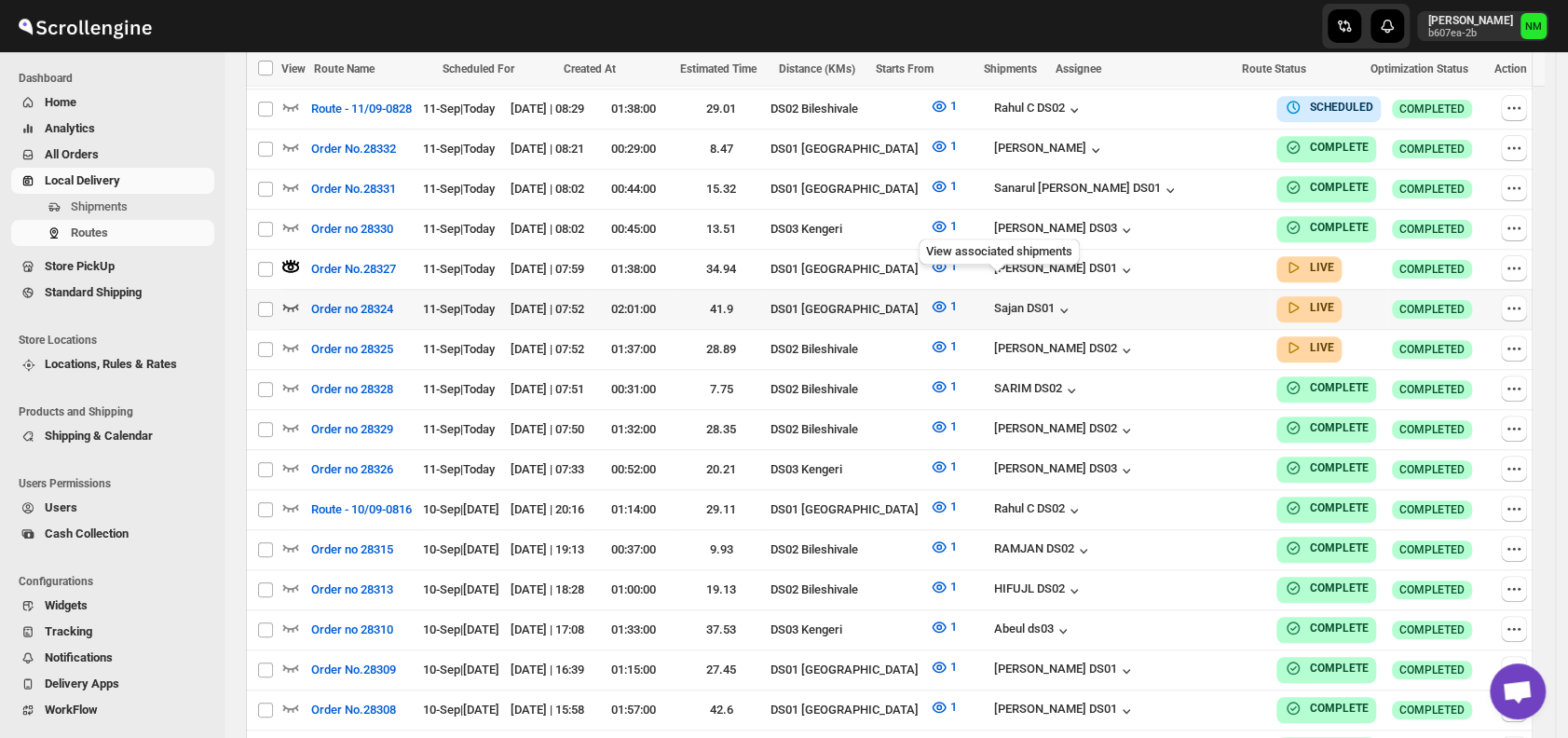
scroll to position [890, 0]
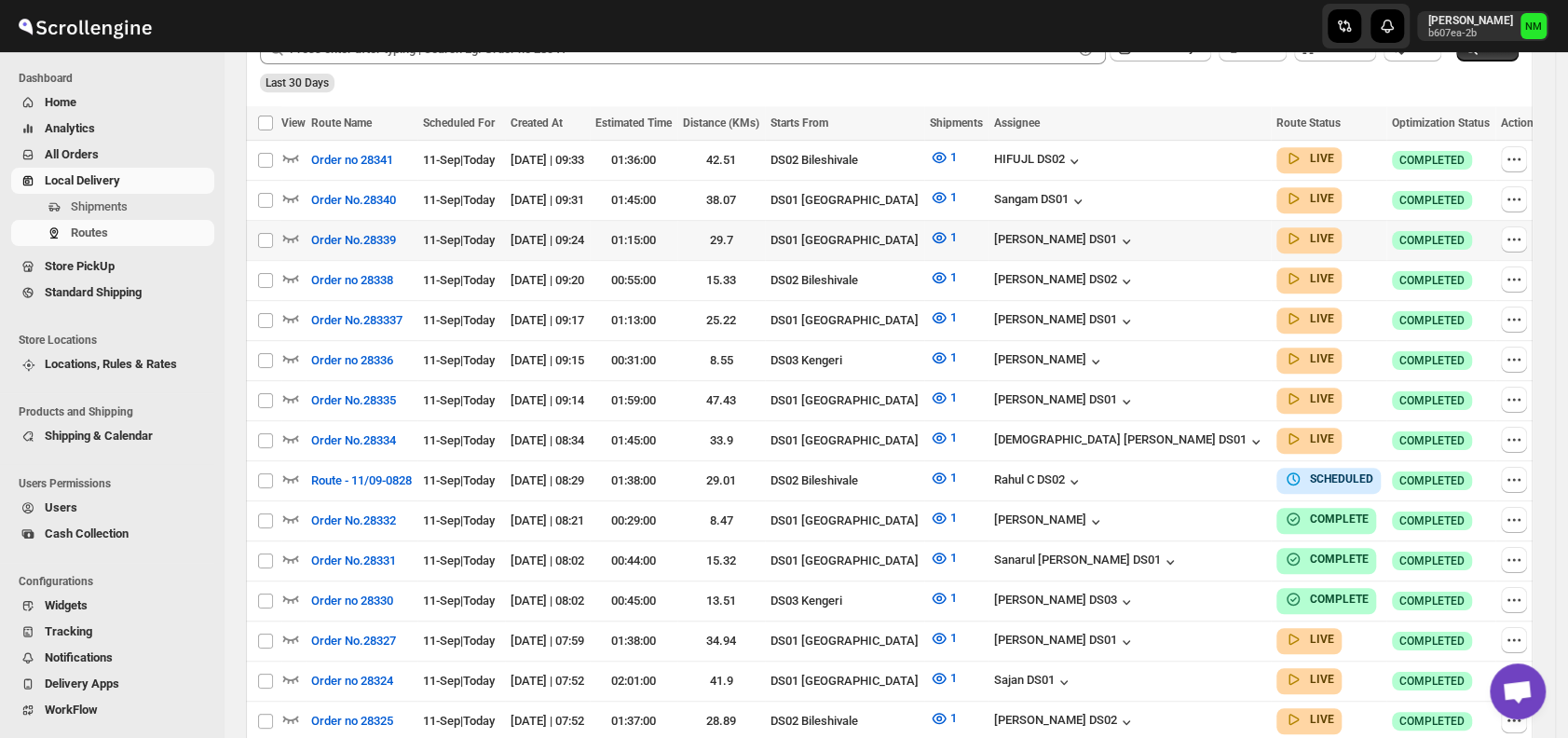
scroll to position [500, 0]
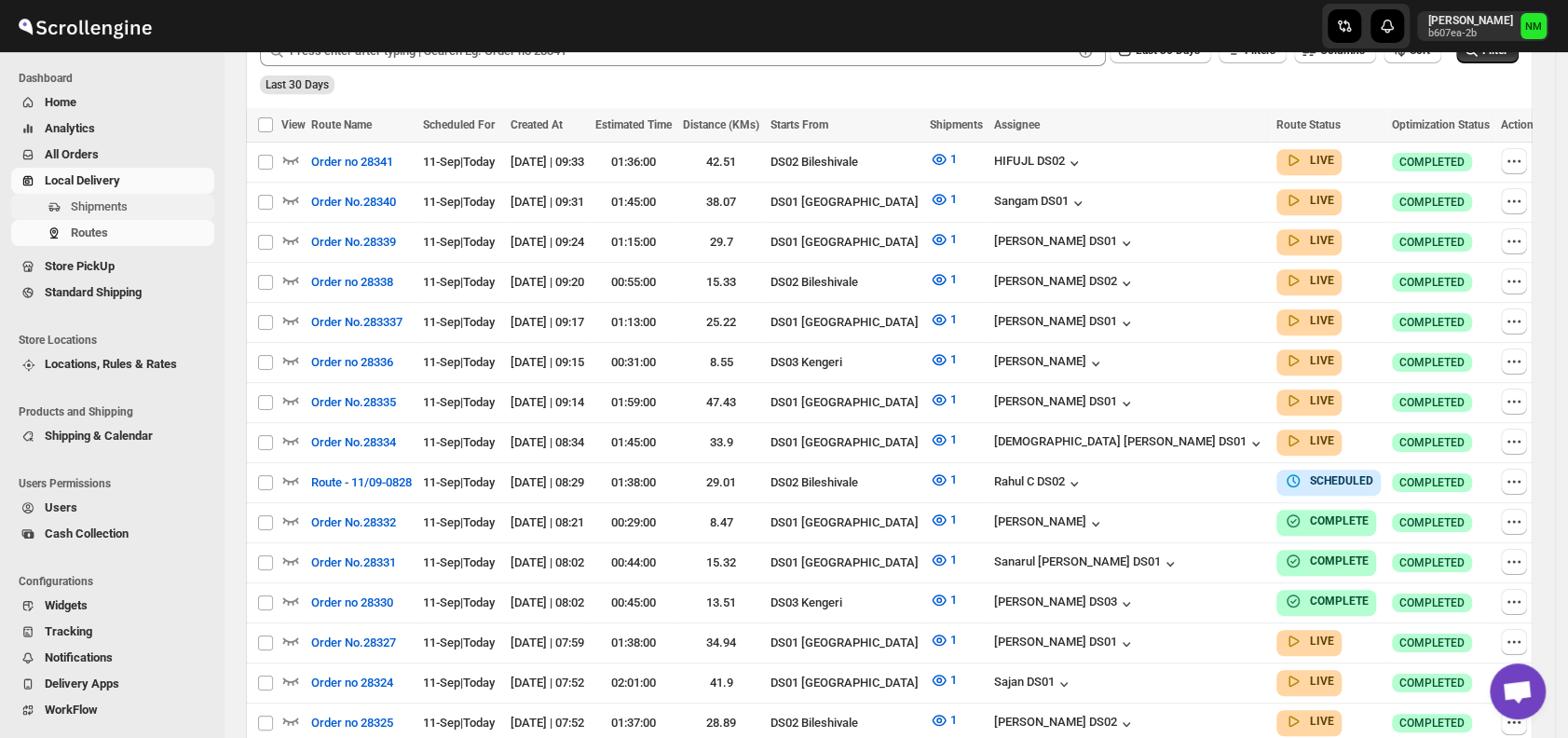
click at [142, 206] on span "Shipments" at bounding box center [141, 207] width 140 height 19
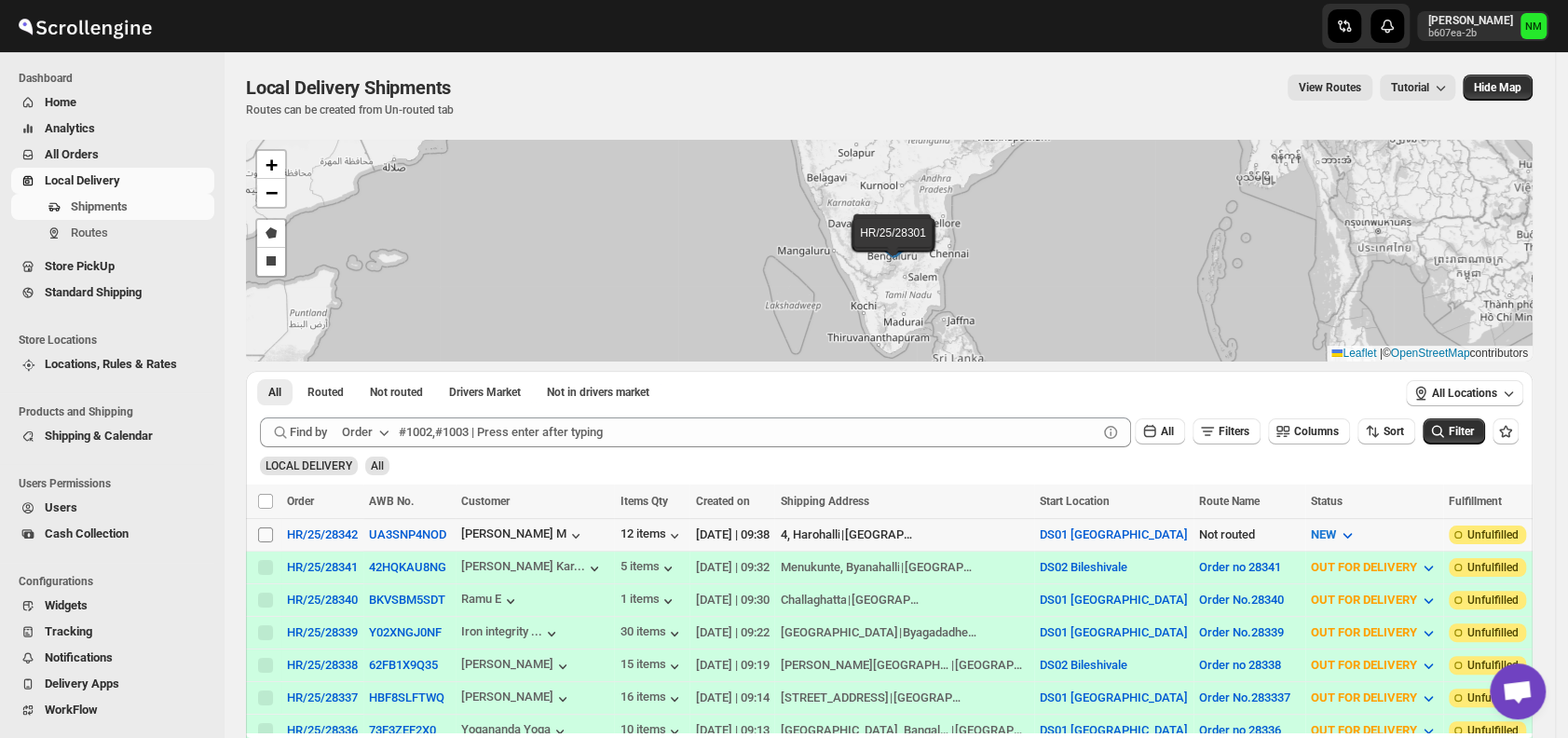
click at [271, 532] on input "Select shipment" at bounding box center [265, 534] width 15 height 15
checkbox input "true"
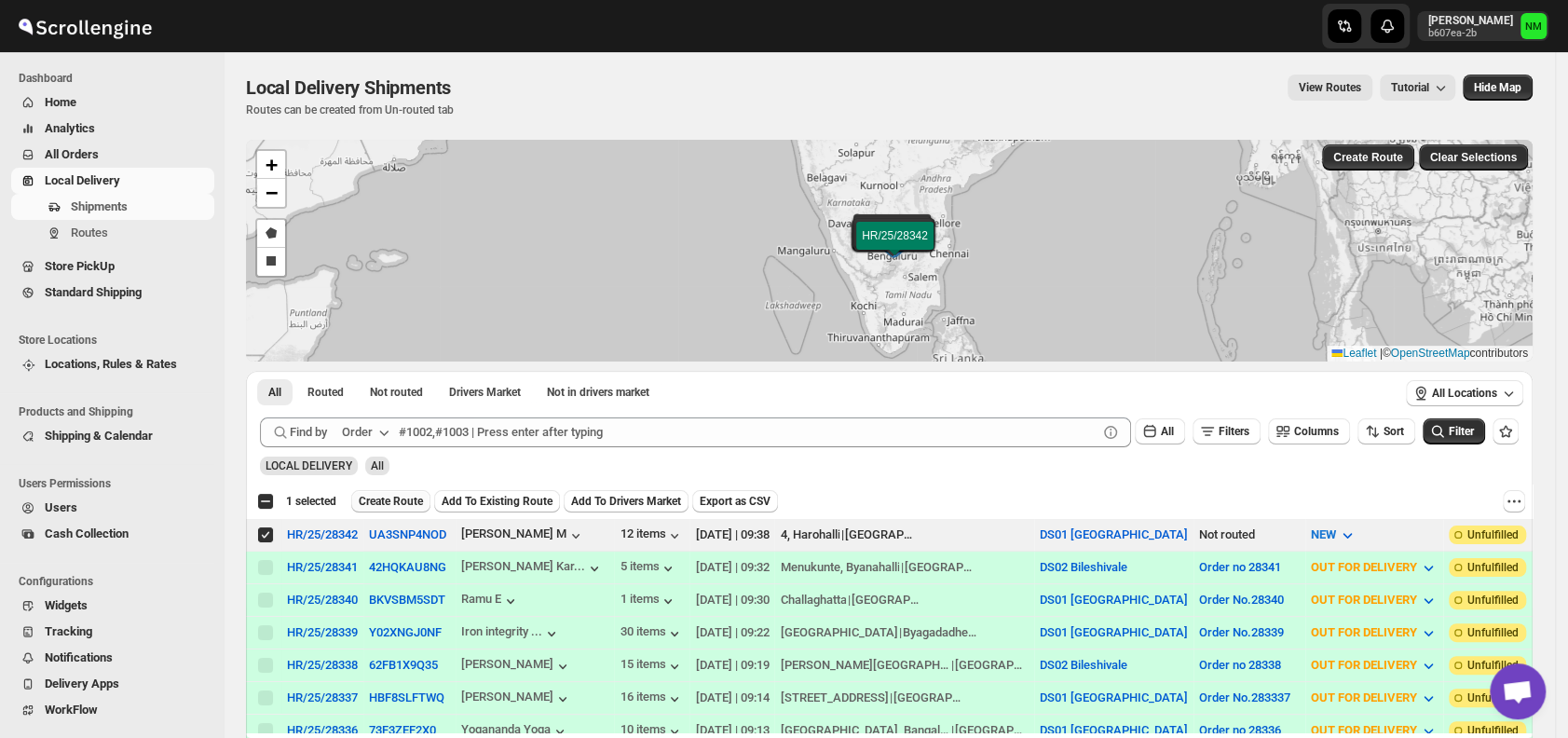
click at [409, 498] on span "Create Route" at bounding box center [391, 501] width 64 height 15
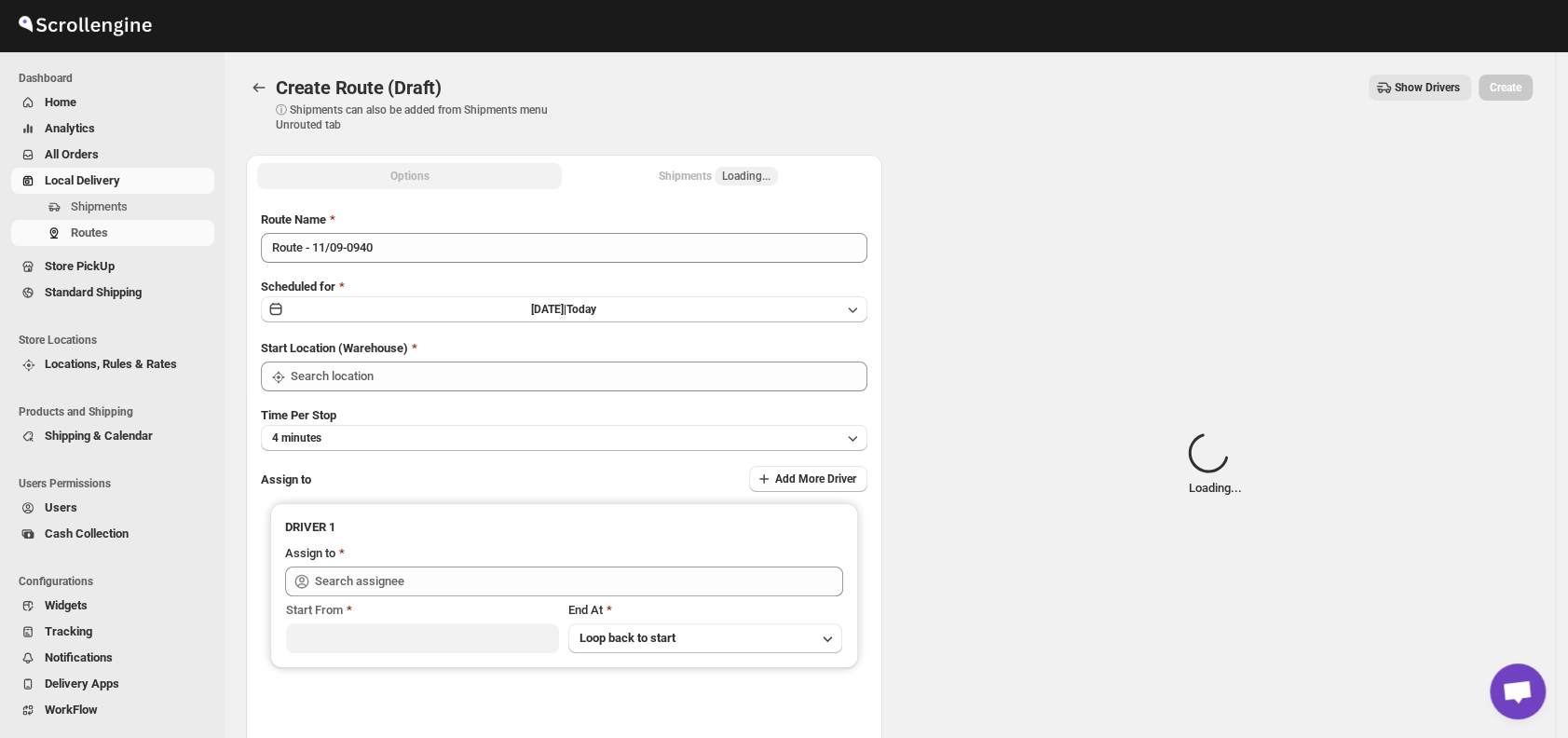
type input "DS01 [GEOGRAPHIC_DATA]"
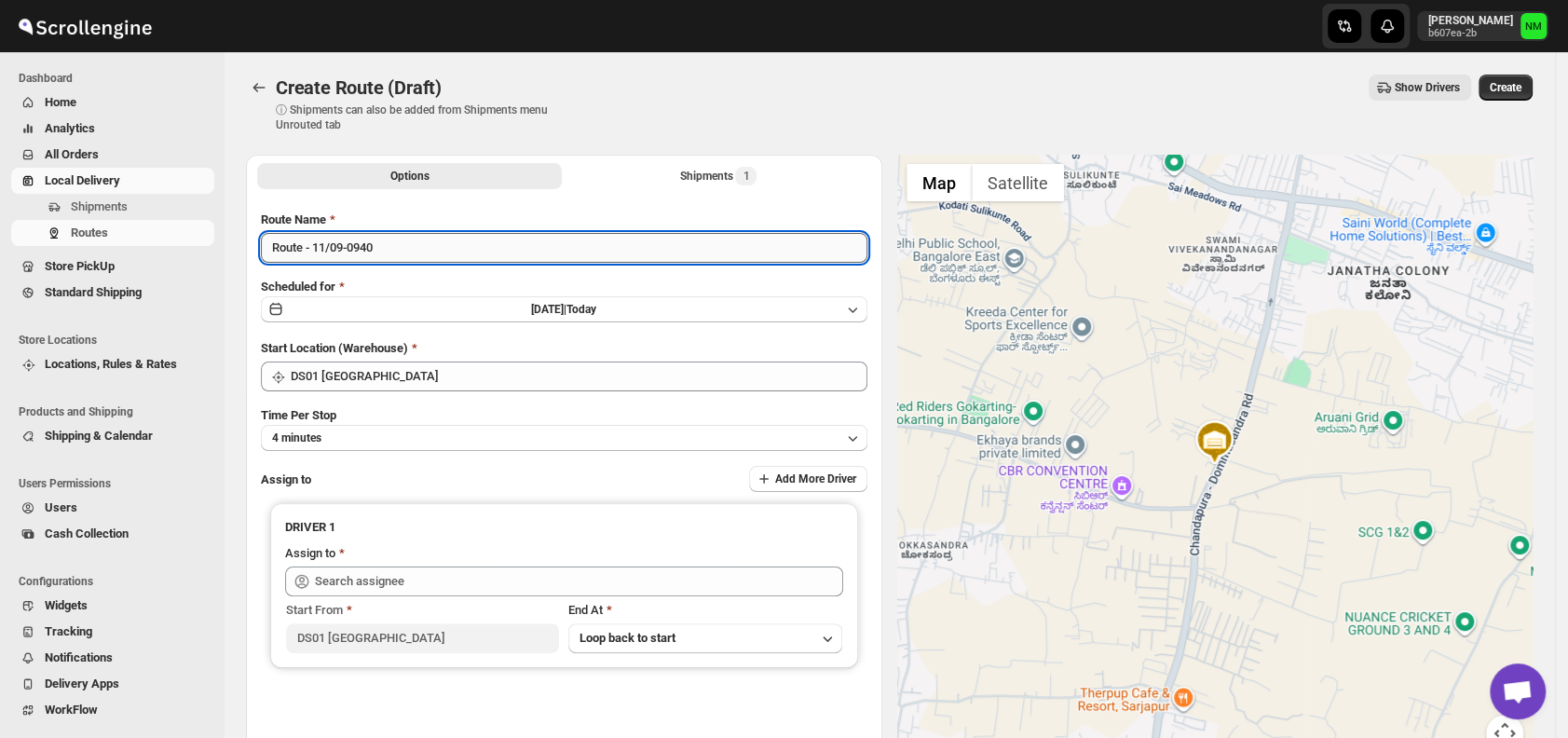
click at [433, 257] on input "Route - 11/09-0940" at bounding box center [564, 248] width 607 height 30
type input "R"
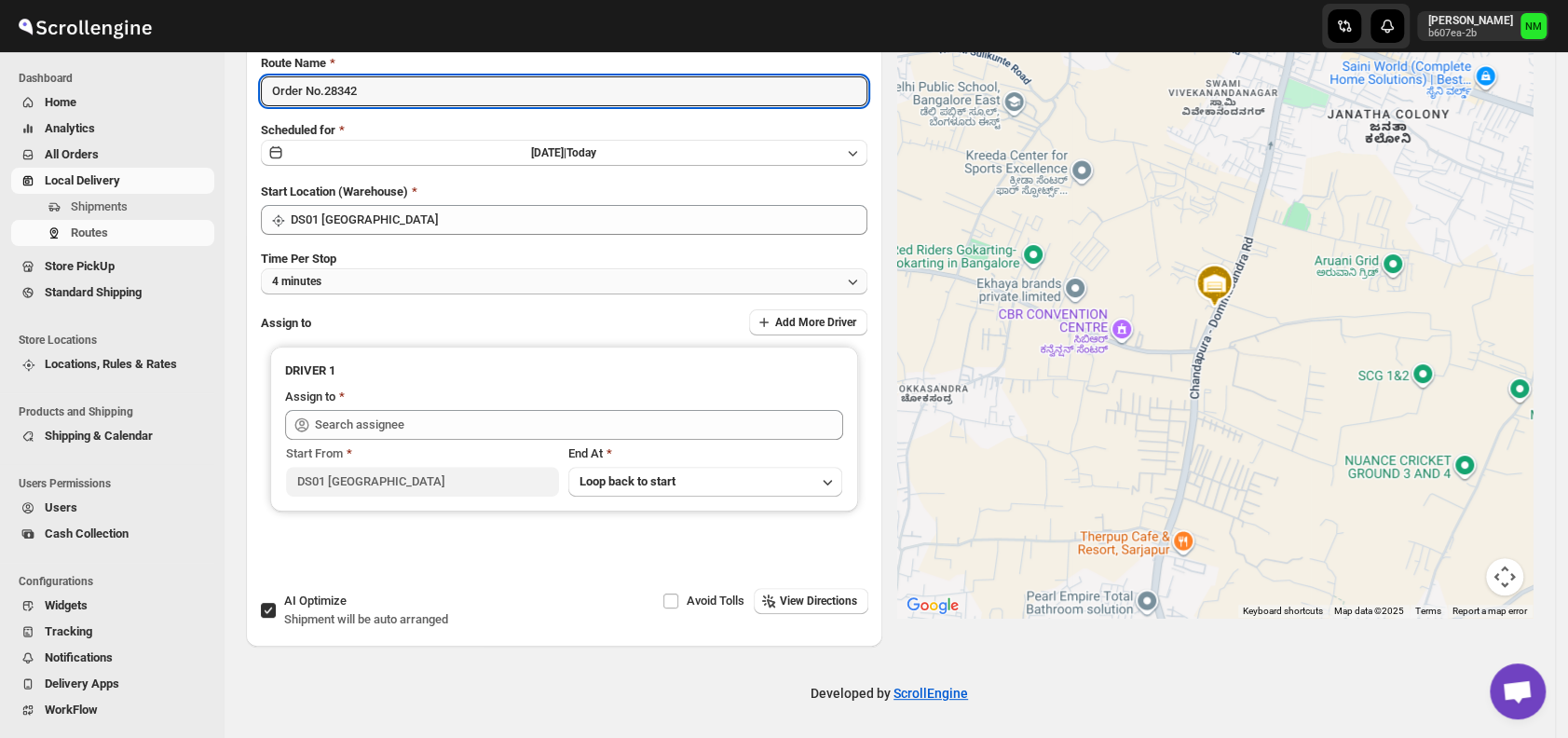
type input "Order No.28342"
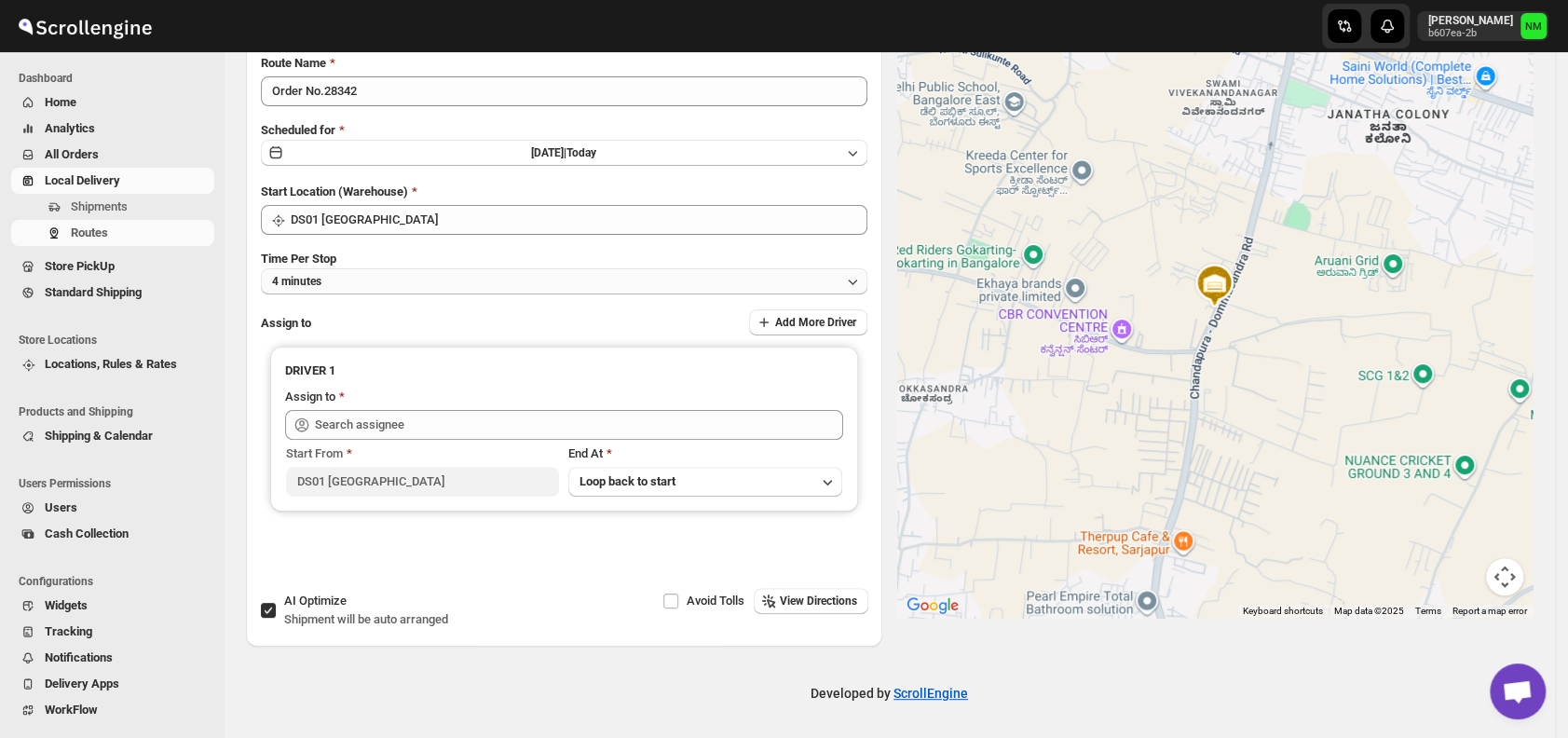
click at [376, 281] on button "4 minutes" at bounding box center [564, 281] width 607 height 26
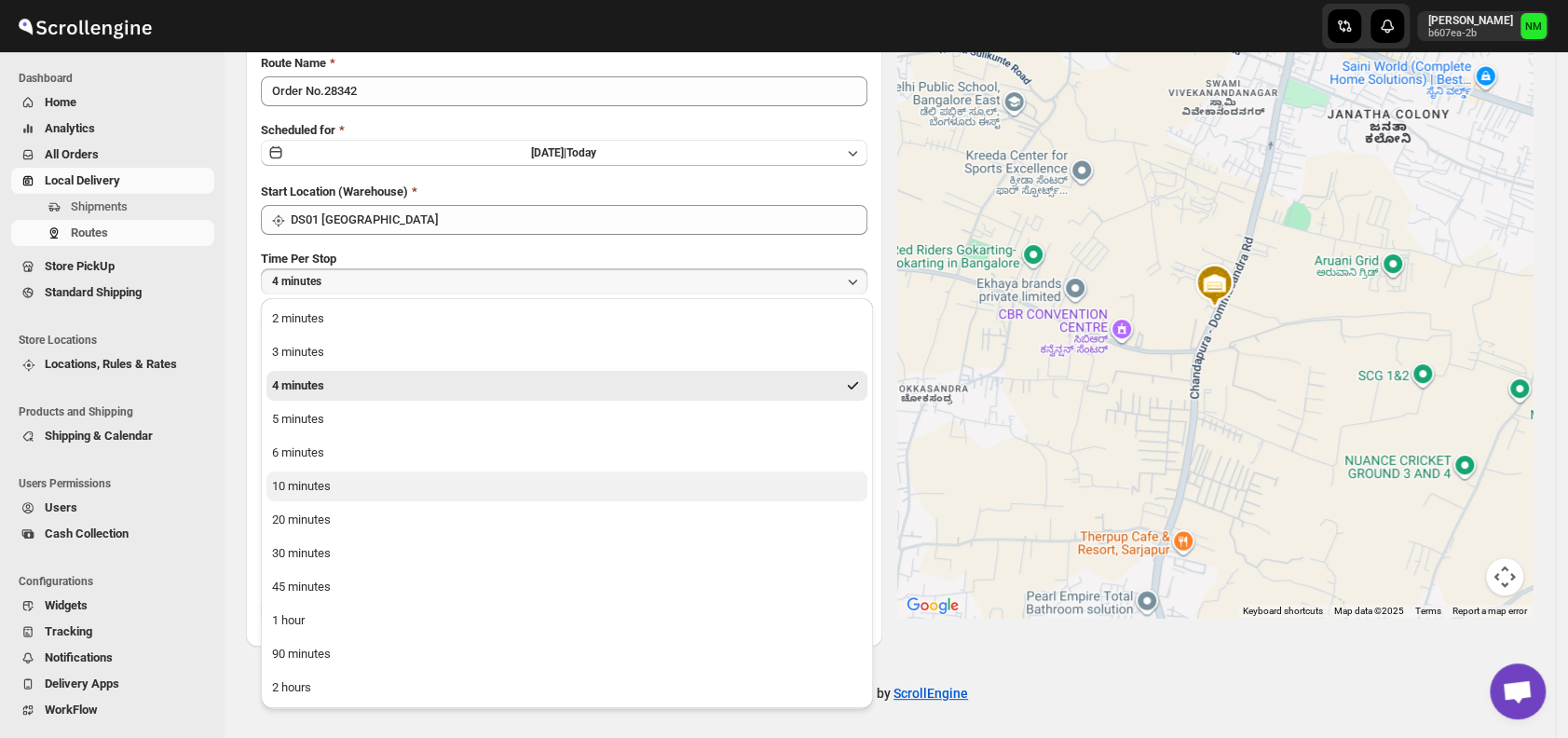
click at [313, 485] on div "10 minutes" at bounding box center [301, 486] width 59 height 19
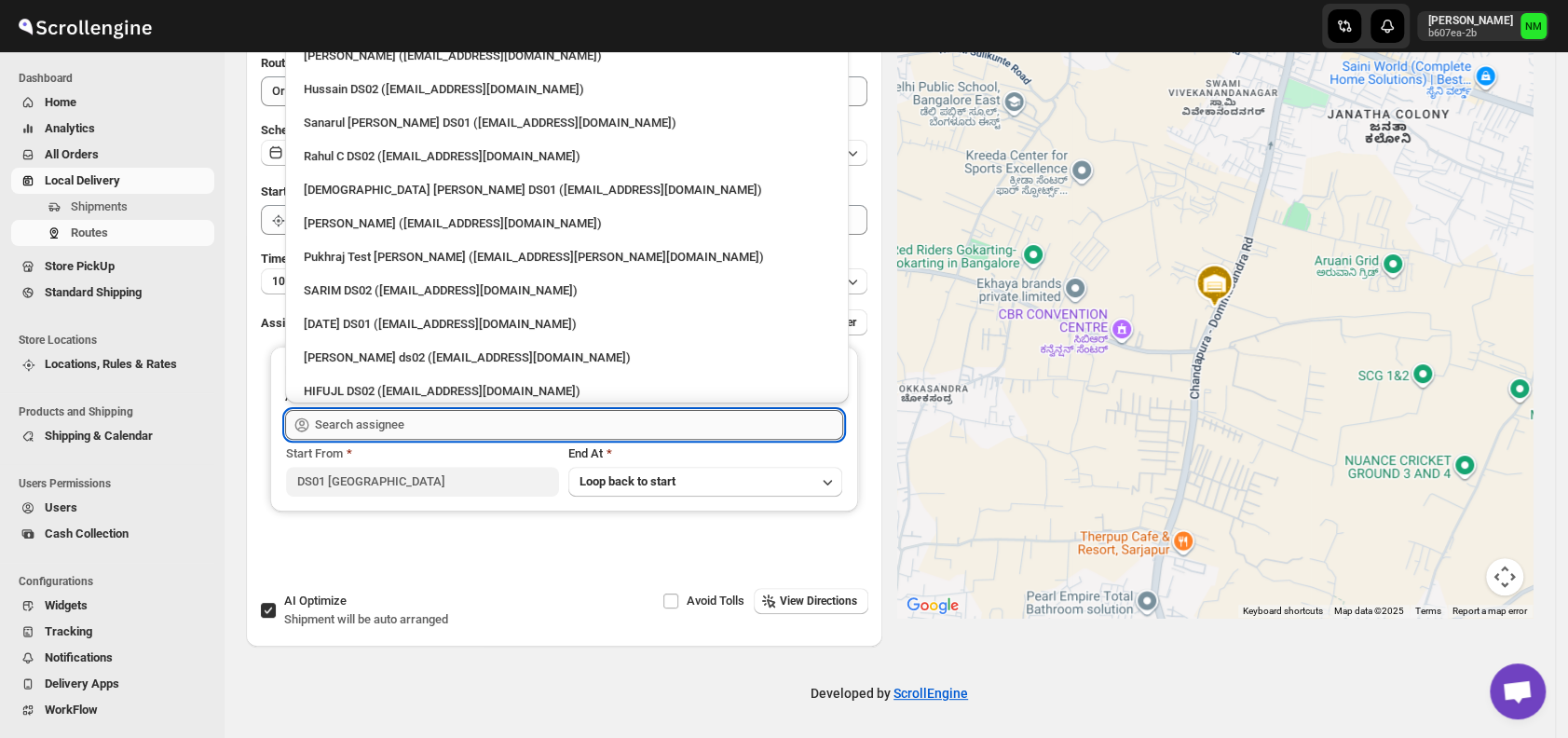
click at [392, 429] on input "text" at bounding box center [579, 425] width 528 height 30
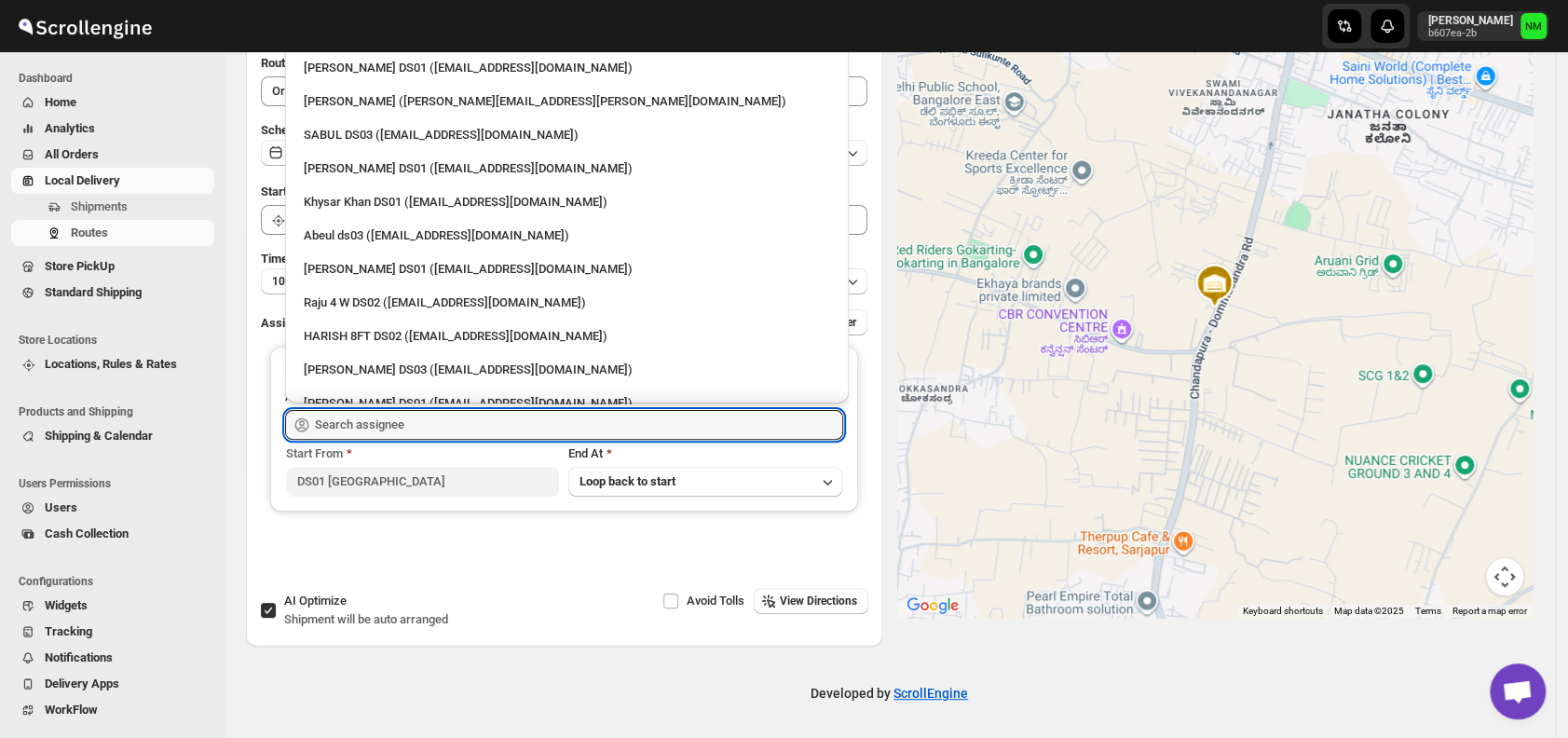
scroll to position [1532, 0]
click at [365, 168] on div "Kousar Khan DS01 (kifikak673@cspaus.com)" at bounding box center [567, 167] width 526 height 19
type input "Kousar Khan DS01 (kifikak673@cspaus.com)"
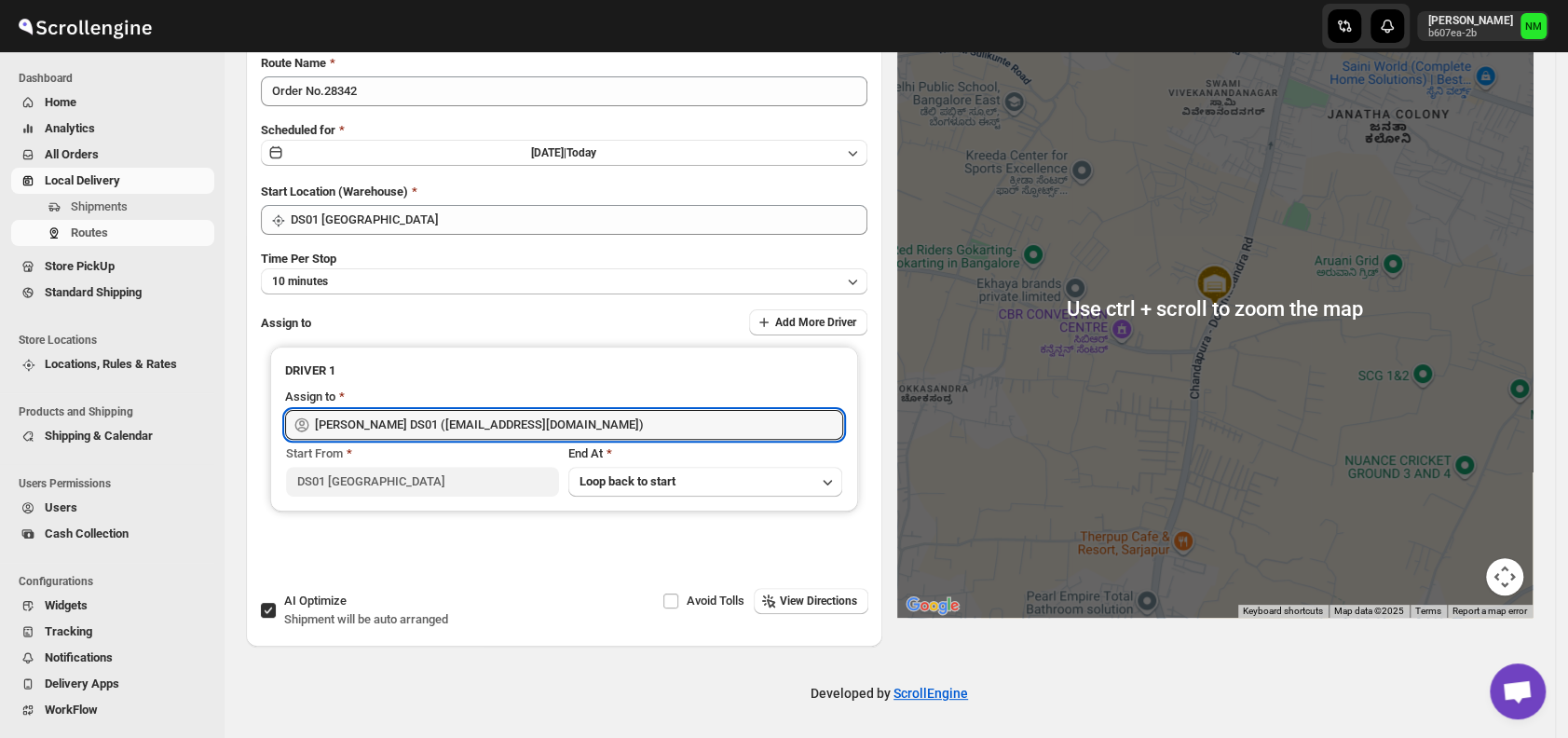
scroll to position [0, 0]
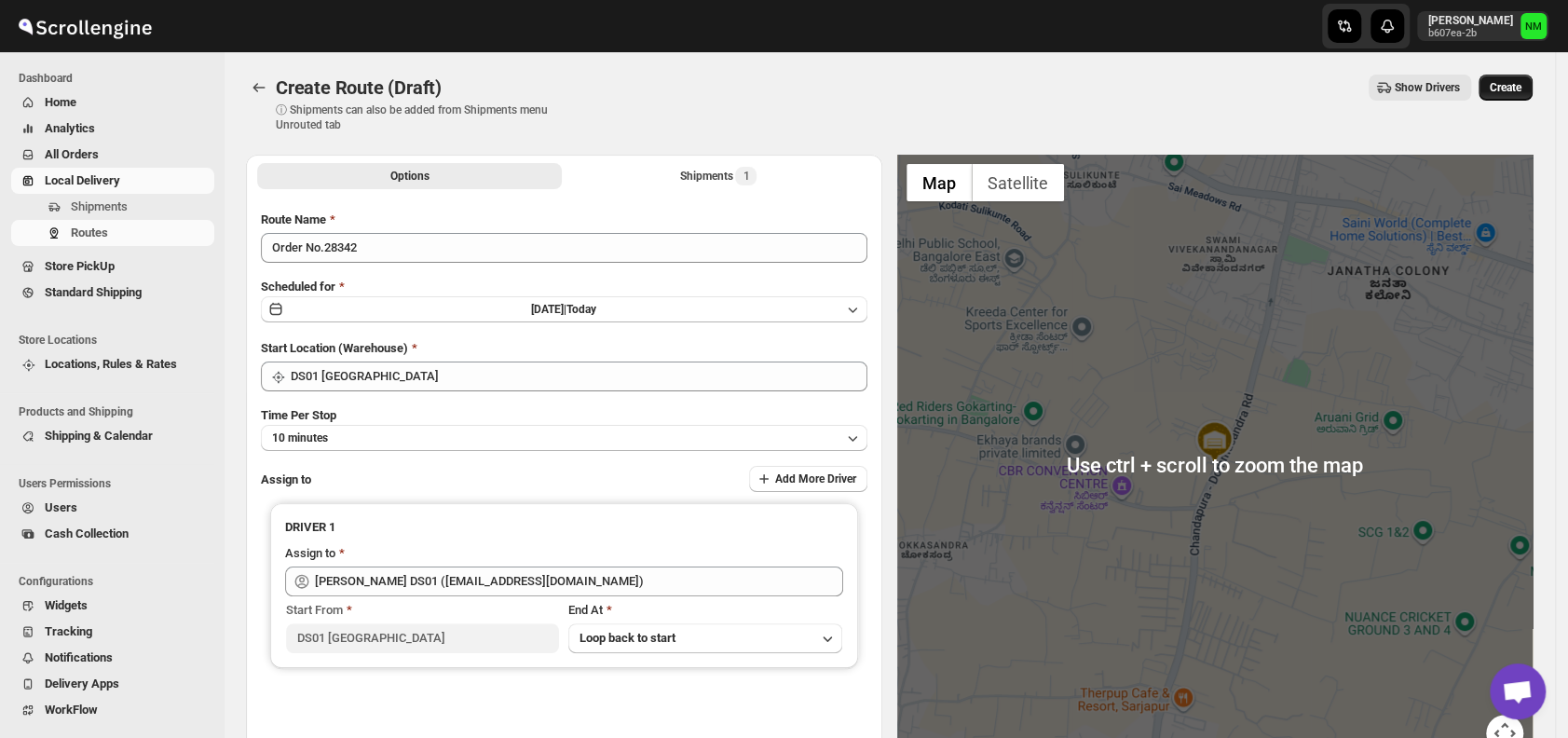
click at [1522, 90] on span "Create" at bounding box center [1506, 87] width 32 height 15
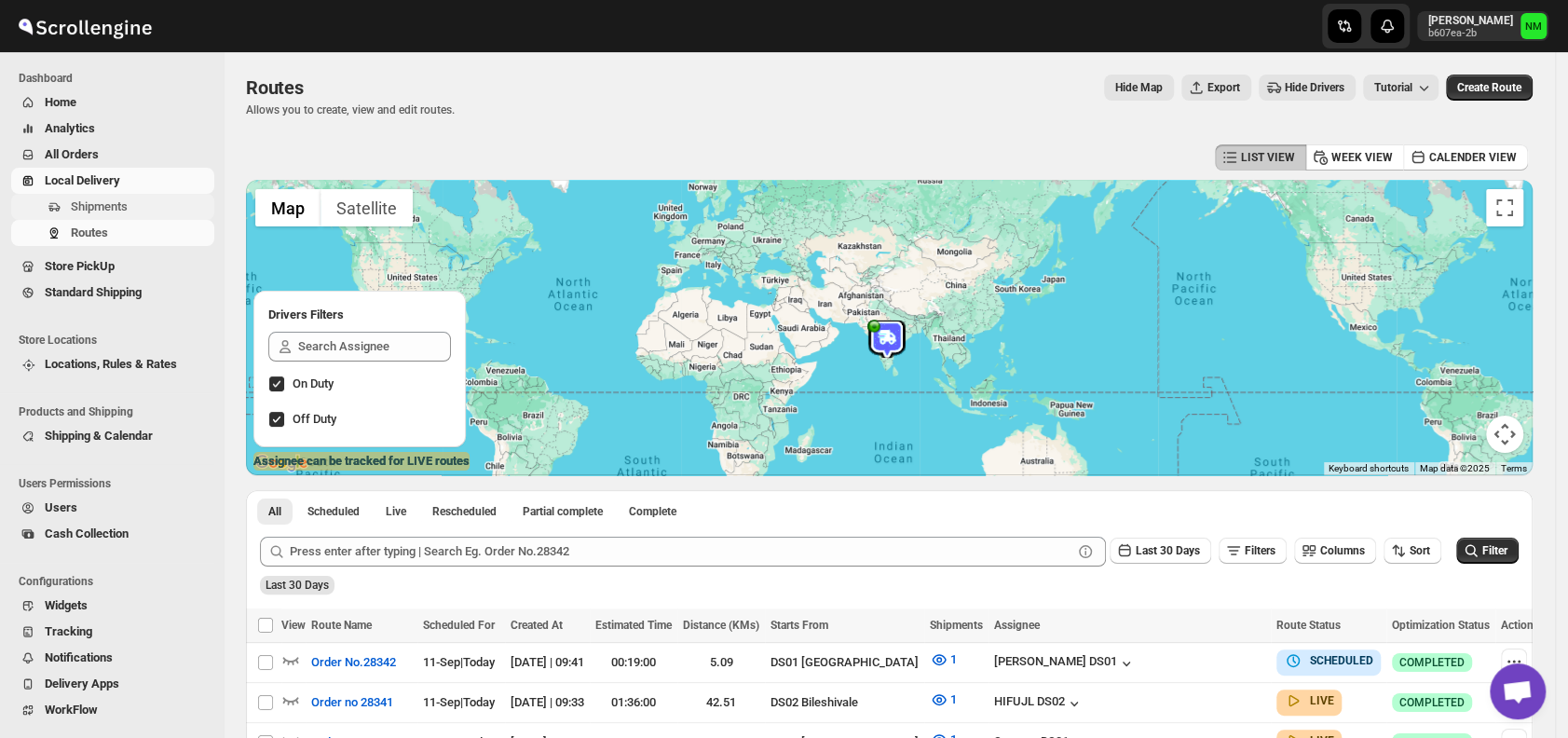
click at [137, 207] on span "Shipments" at bounding box center [141, 207] width 140 height 19
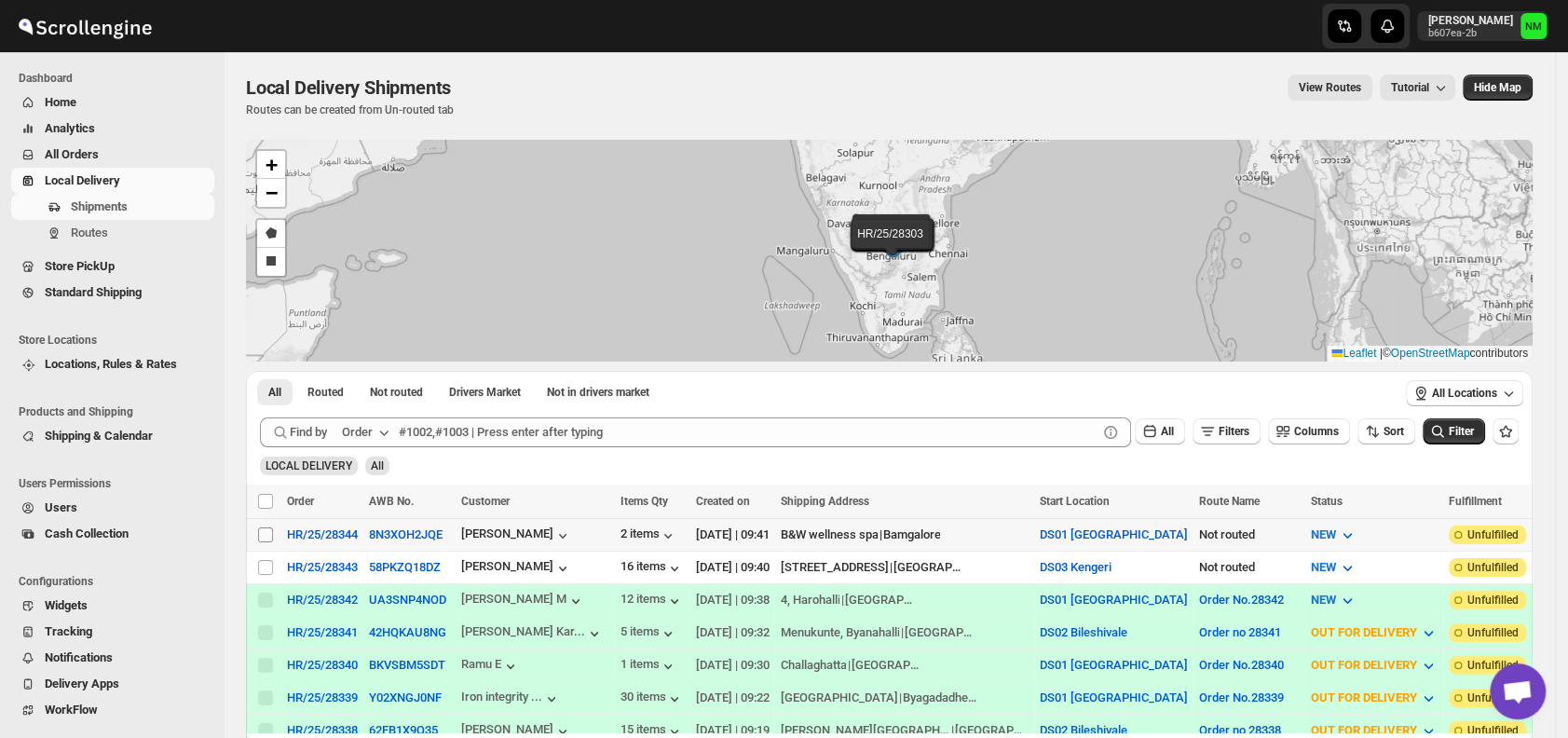
click at [264, 530] on input "Select shipment" at bounding box center [265, 534] width 15 height 15
checkbox input "true"
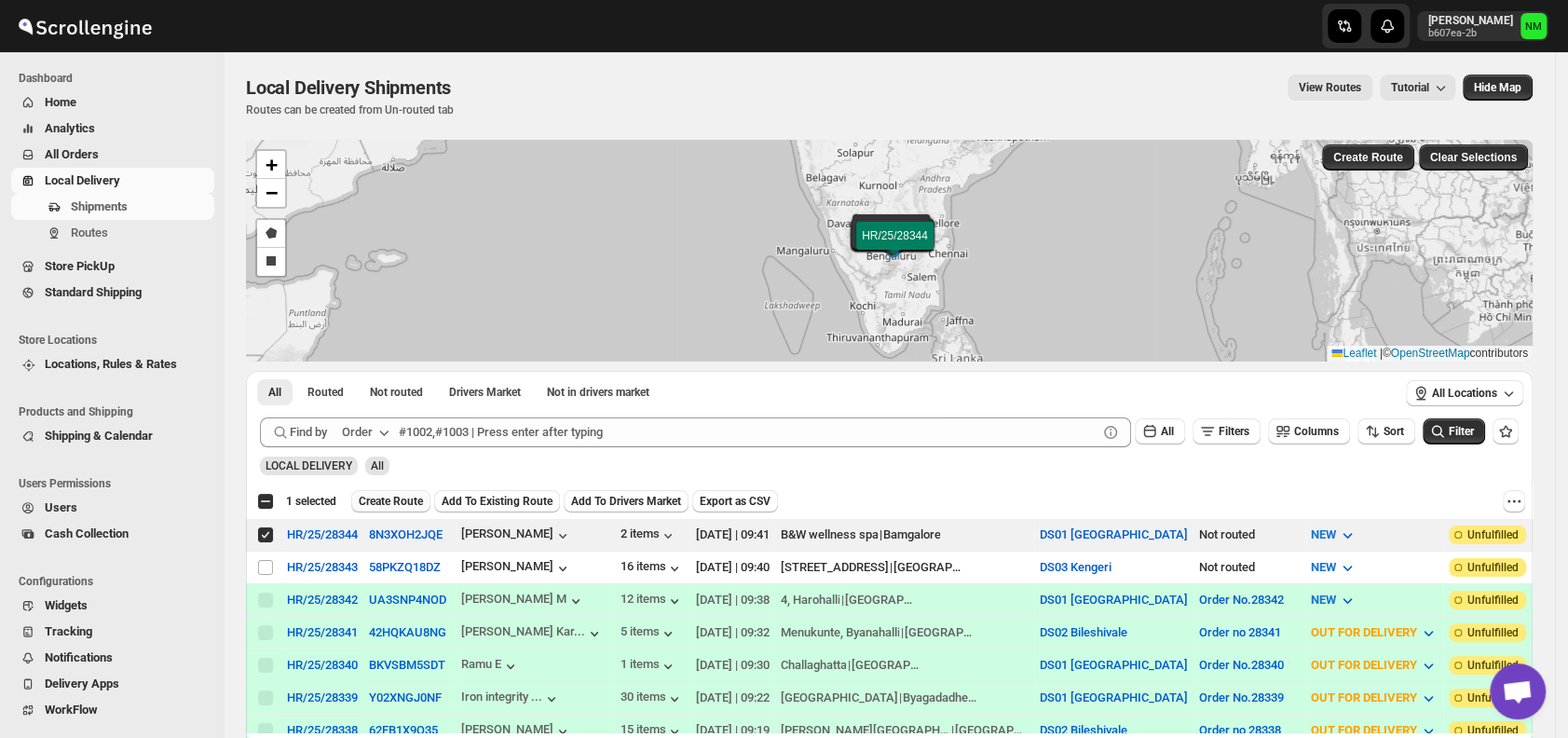
click at [379, 496] on span "Create Route" at bounding box center [391, 501] width 64 height 15
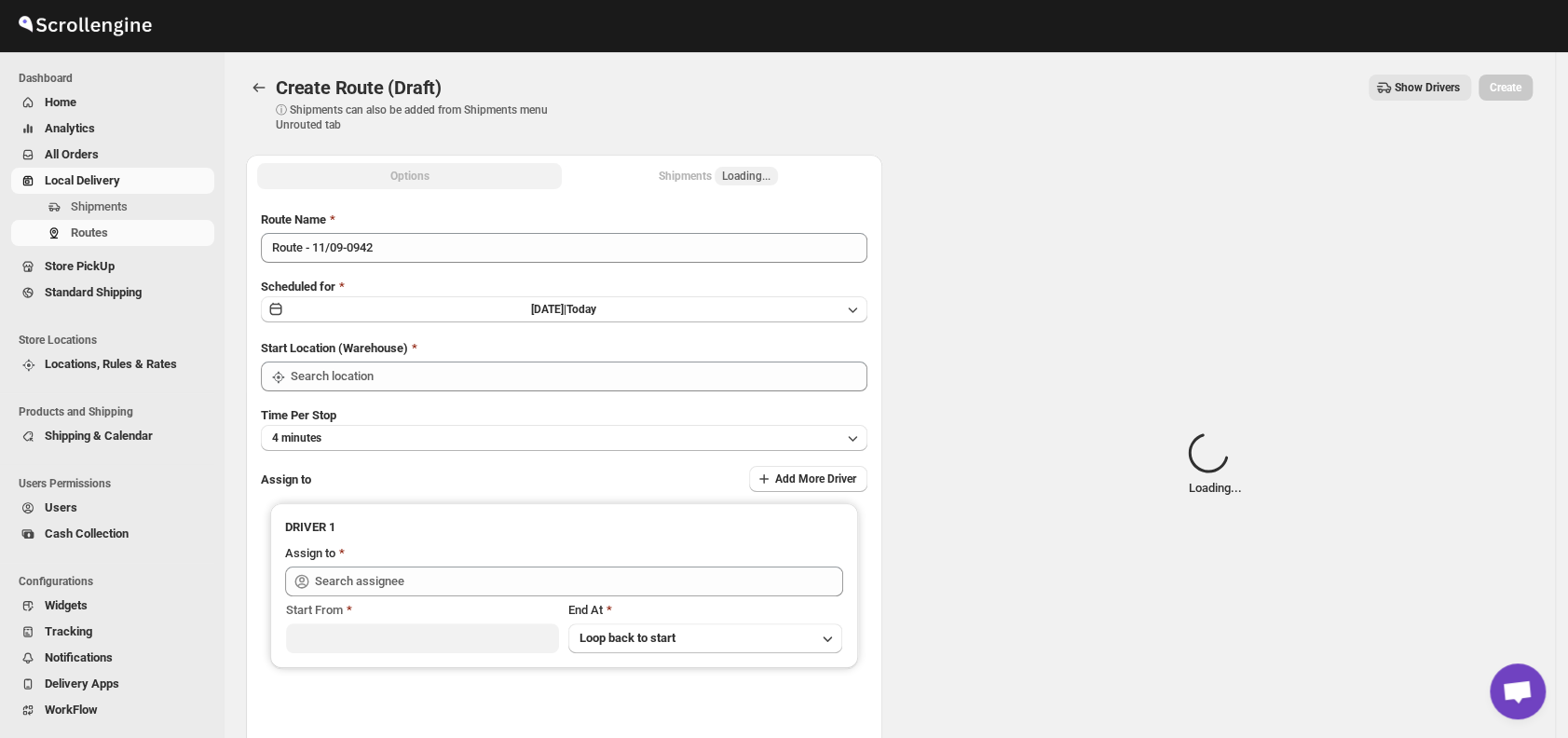
type input "DS01 [GEOGRAPHIC_DATA]"
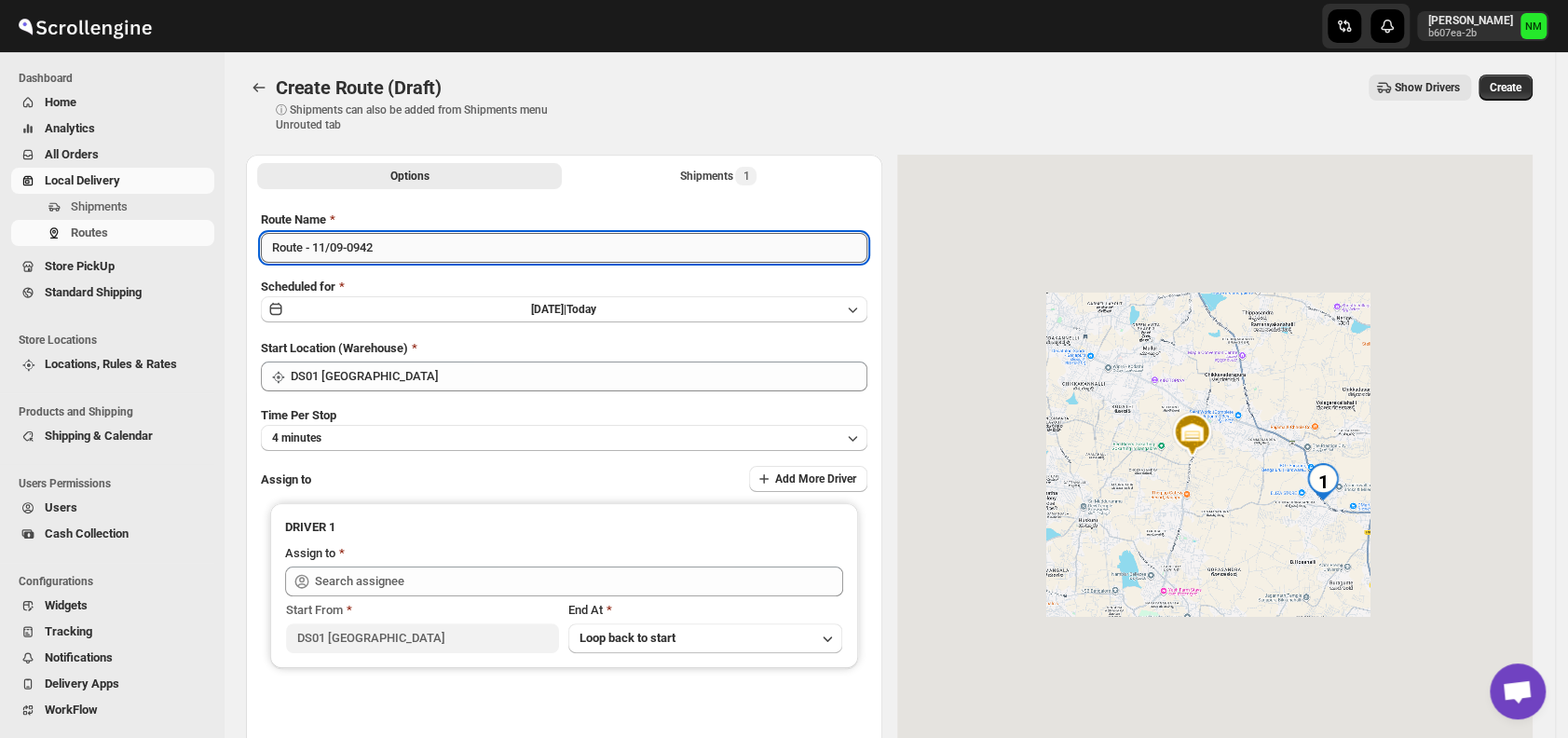
click at [443, 242] on input "Route - 11/09-0942" at bounding box center [564, 248] width 607 height 30
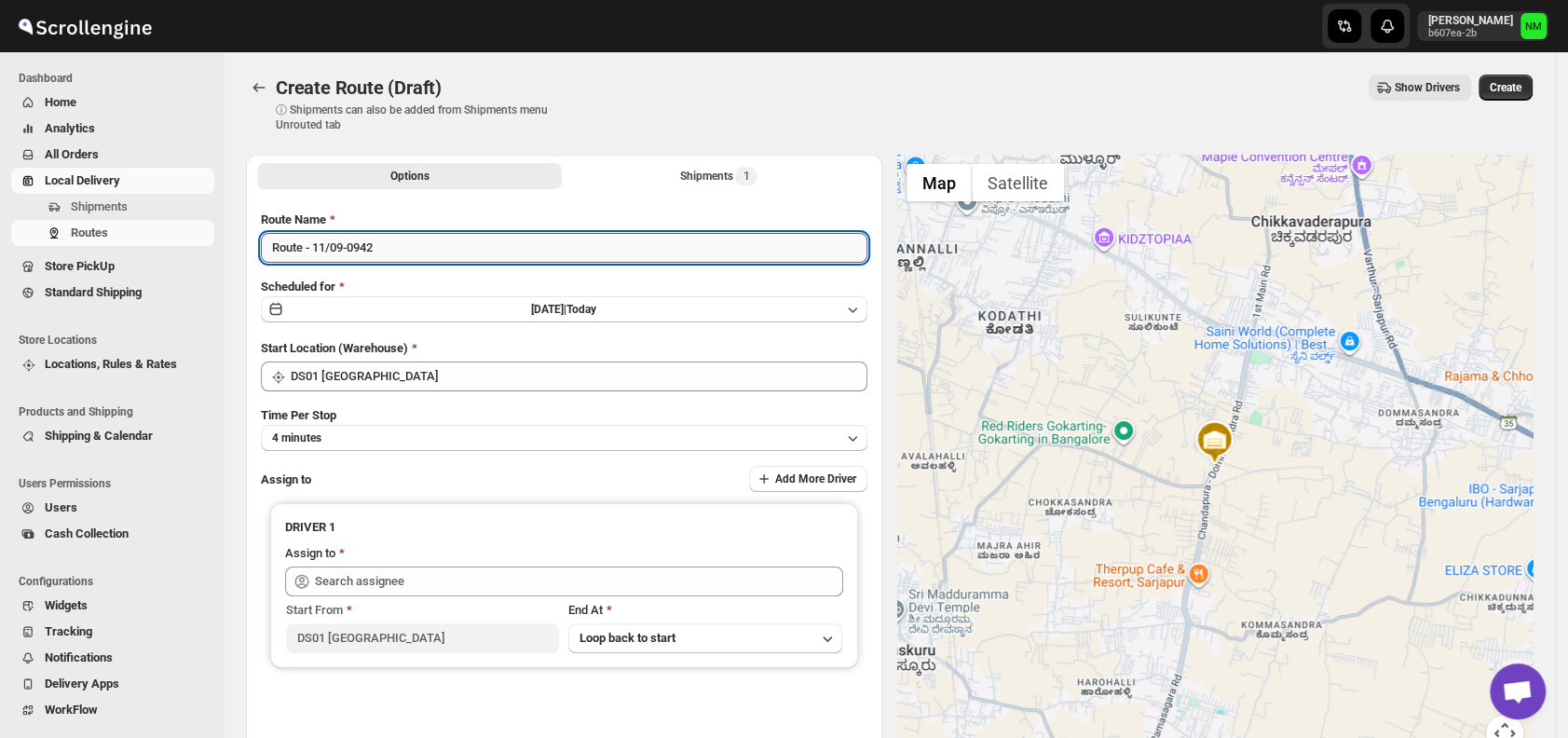
click at [443, 243] on input "Route - 11/09-0942" at bounding box center [564, 248] width 607 height 30
type input "R"
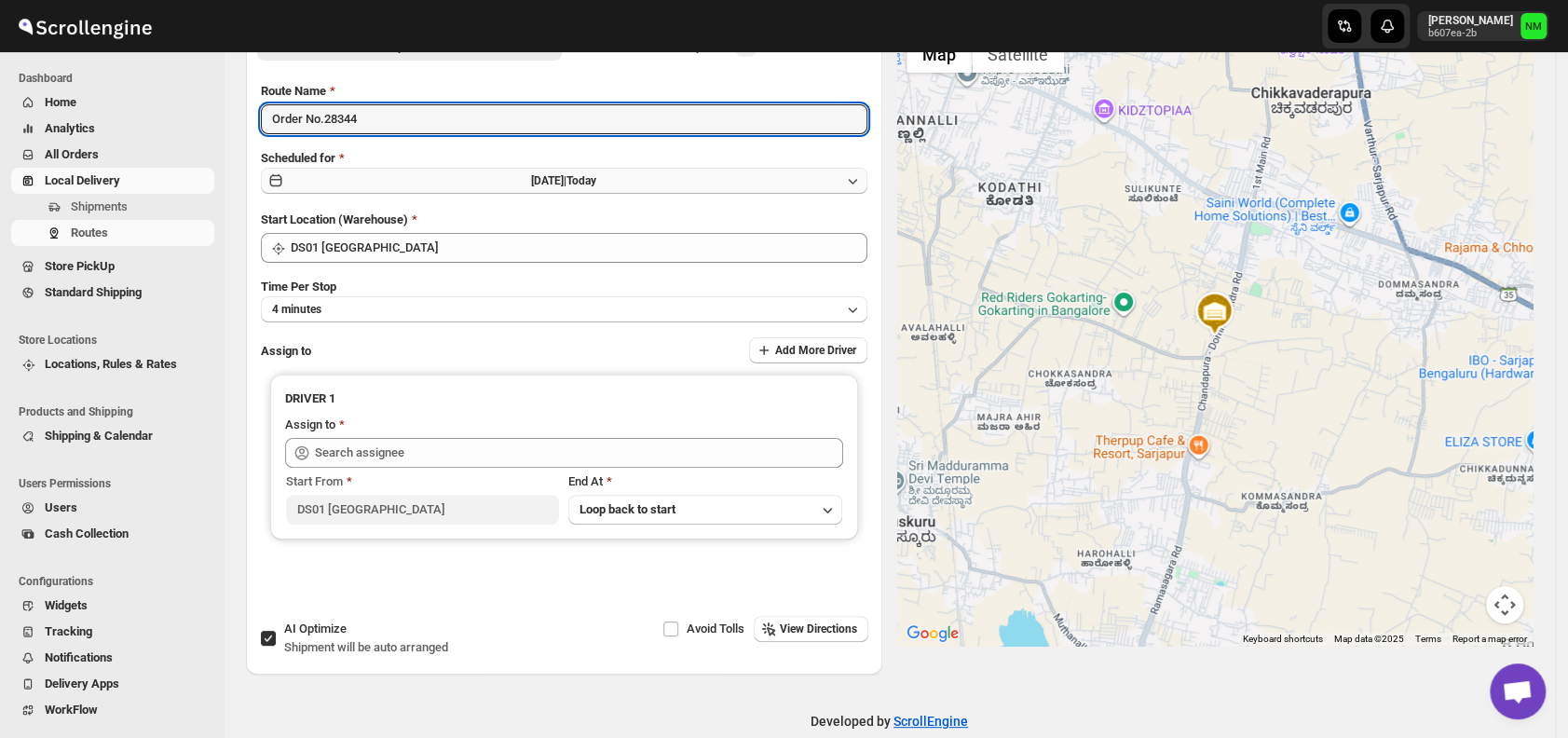
scroll to position [157, 0]
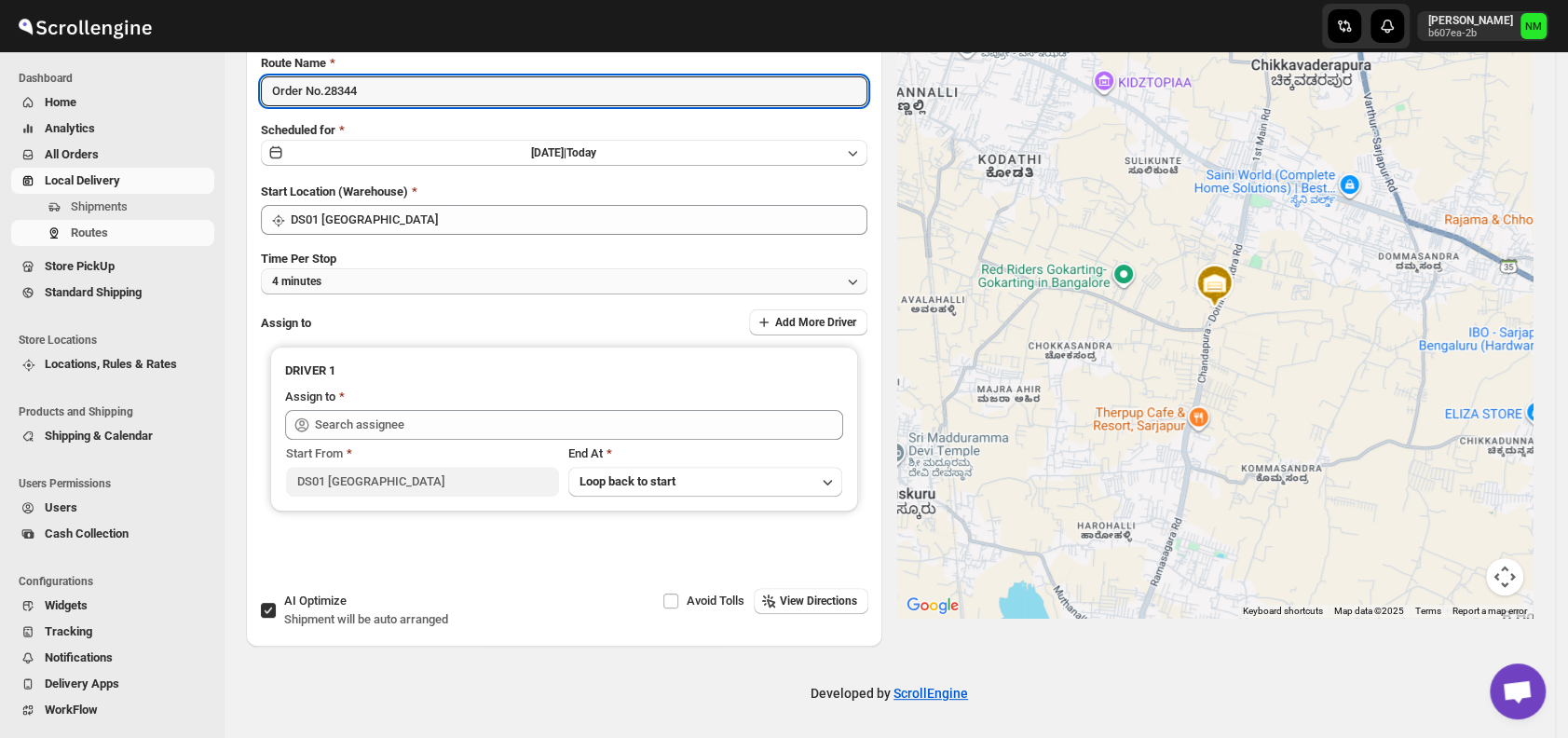
type input "Order No.28344"
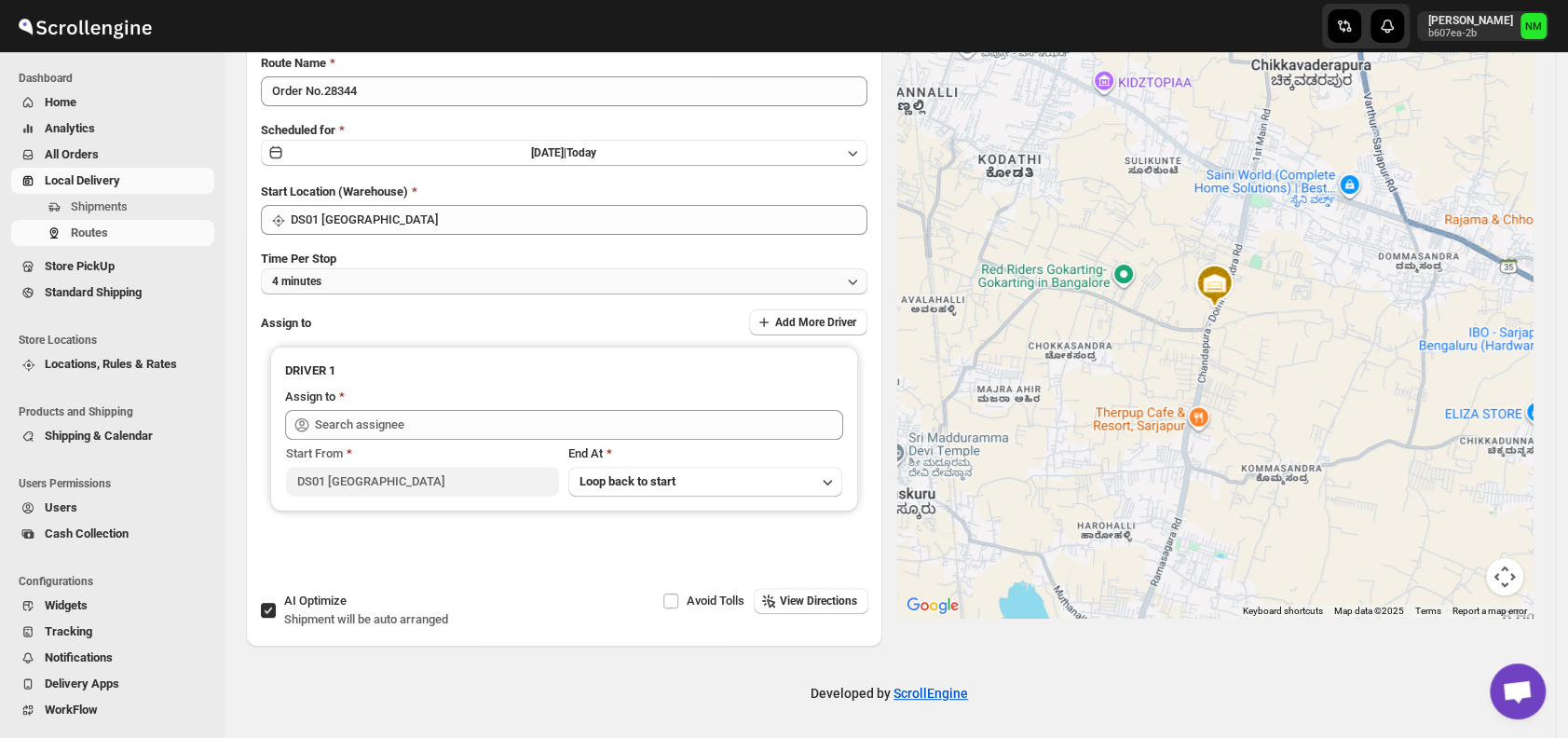
click at [376, 269] on button "4 minutes" at bounding box center [564, 281] width 607 height 26
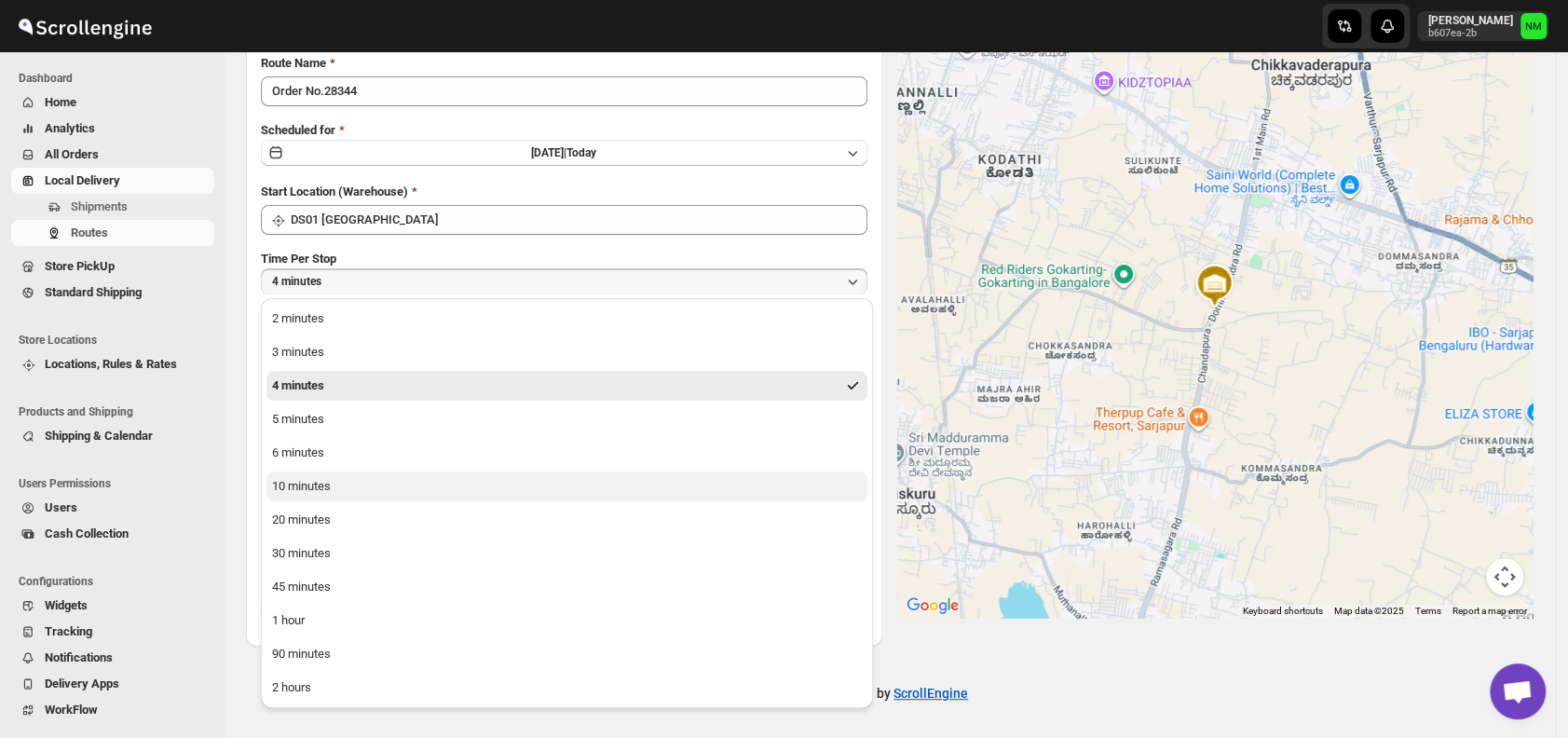
click at [362, 485] on button "10 minutes" at bounding box center [567, 487] width 601 height 30
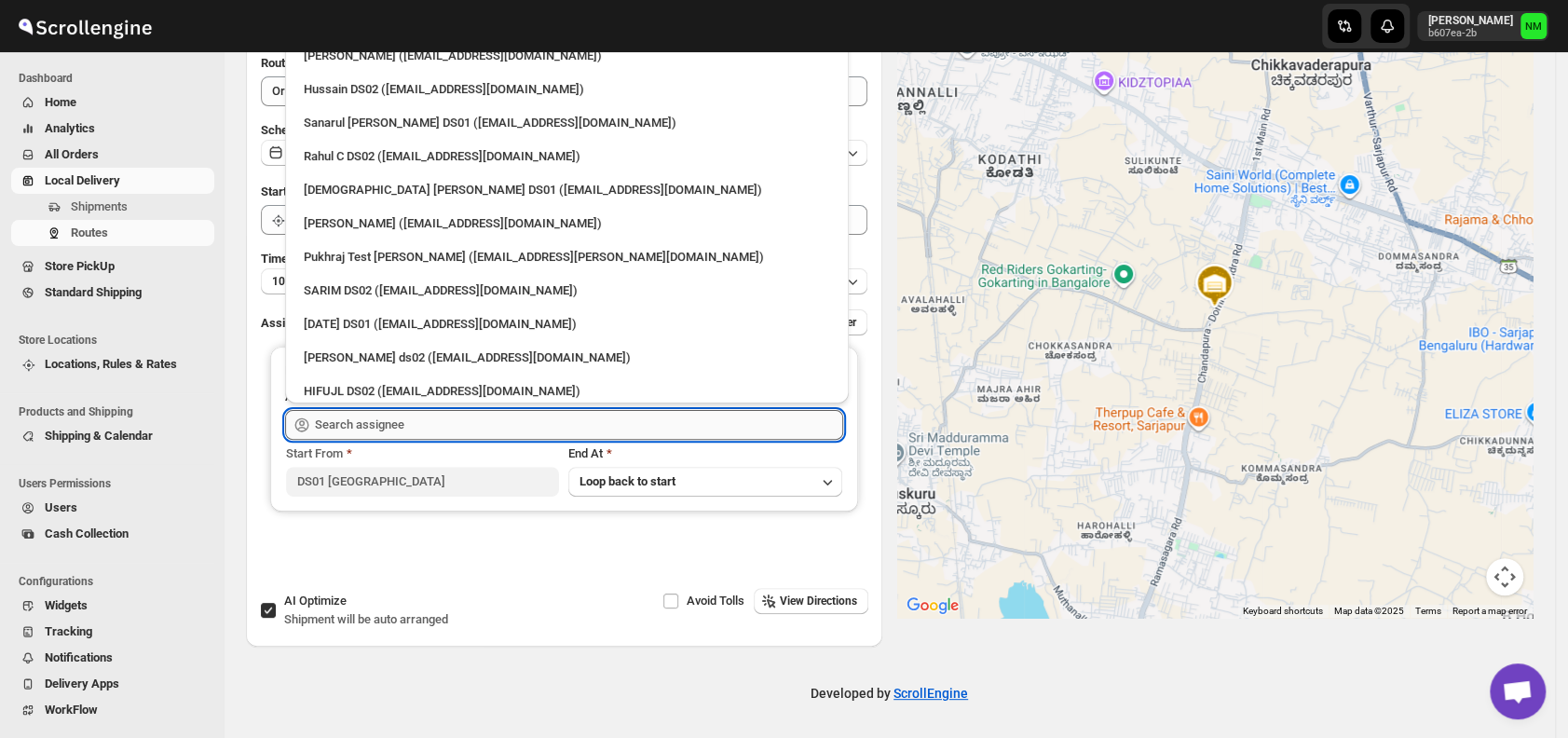
click at [482, 422] on input "text" at bounding box center [579, 425] width 528 height 30
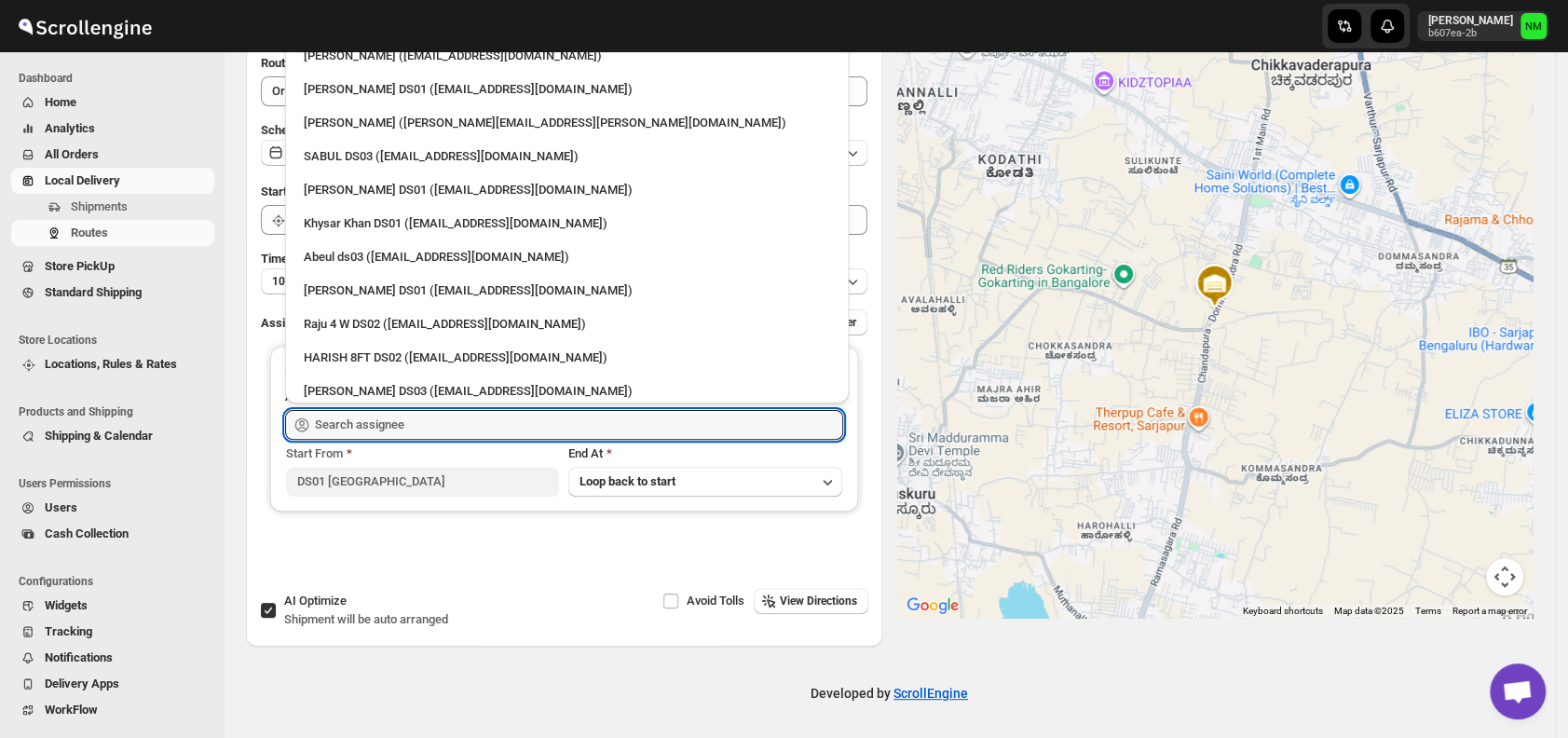
scroll to position [1654, 0]
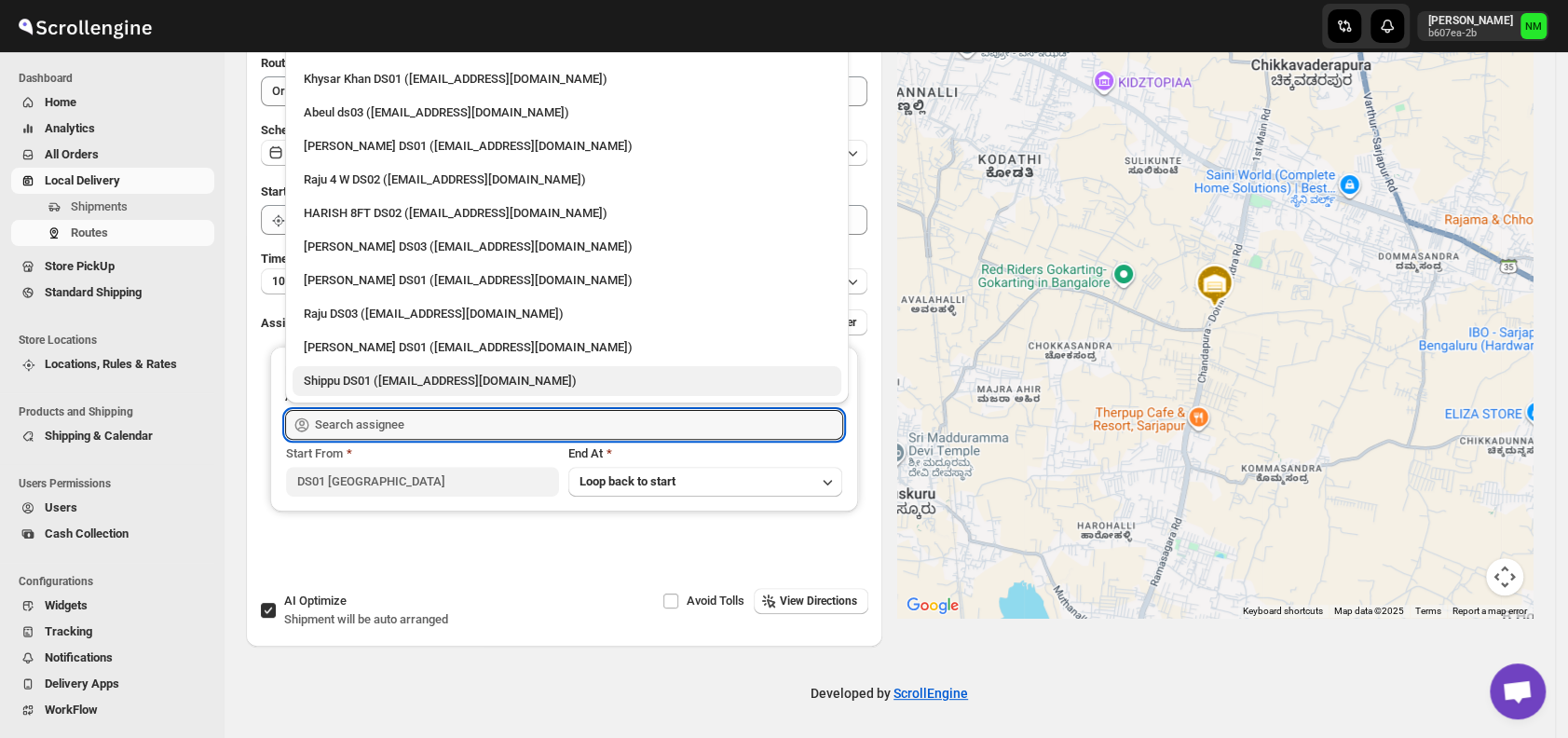
click at [404, 373] on div "Shippu DS01 ([EMAIL_ADDRESS][DOMAIN_NAME])" at bounding box center [567, 381] width 526 height 19
type input "Shippu DS01 ([EMAIL_ADDRESS][DOMAIN_NAME])"
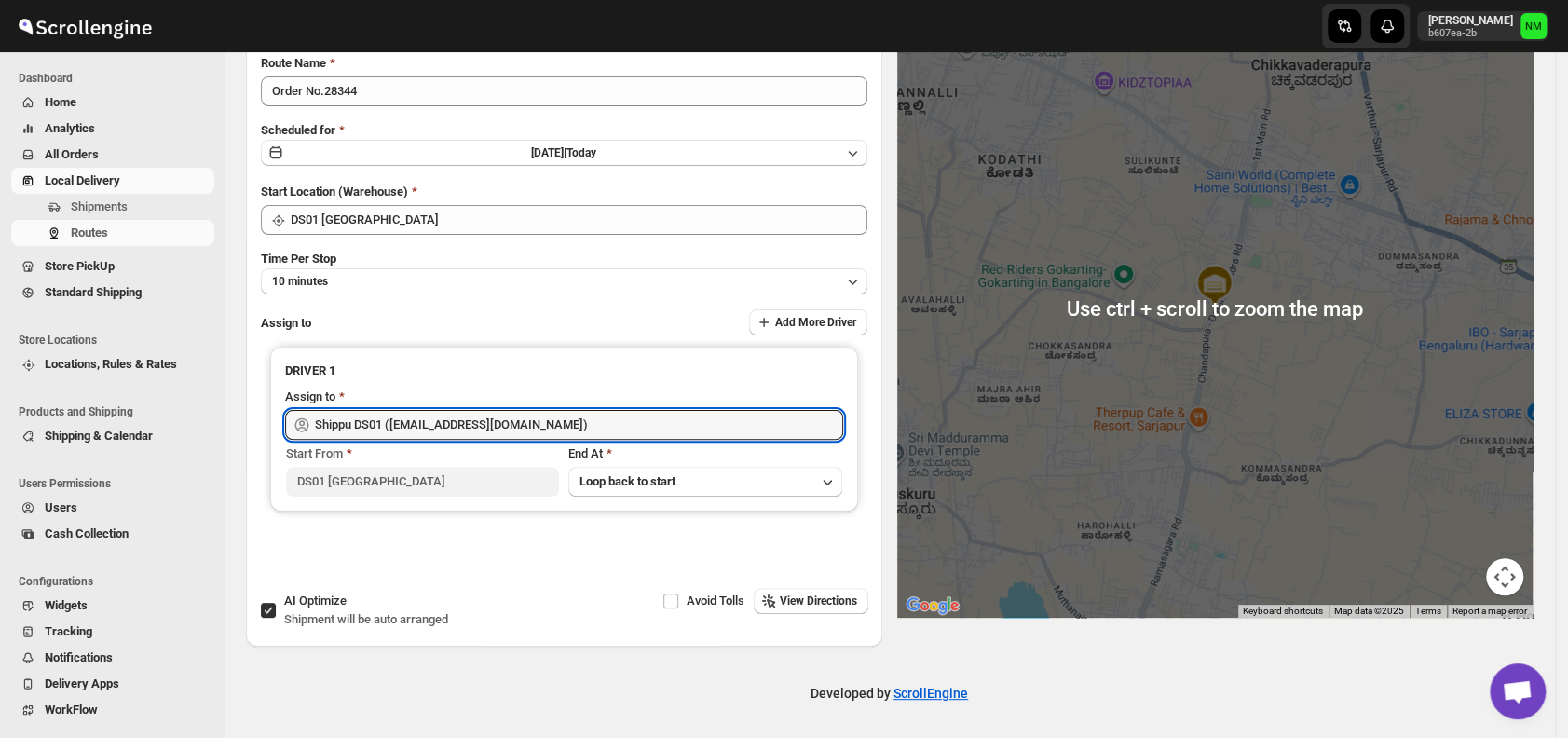
scroll to position [0, 0]
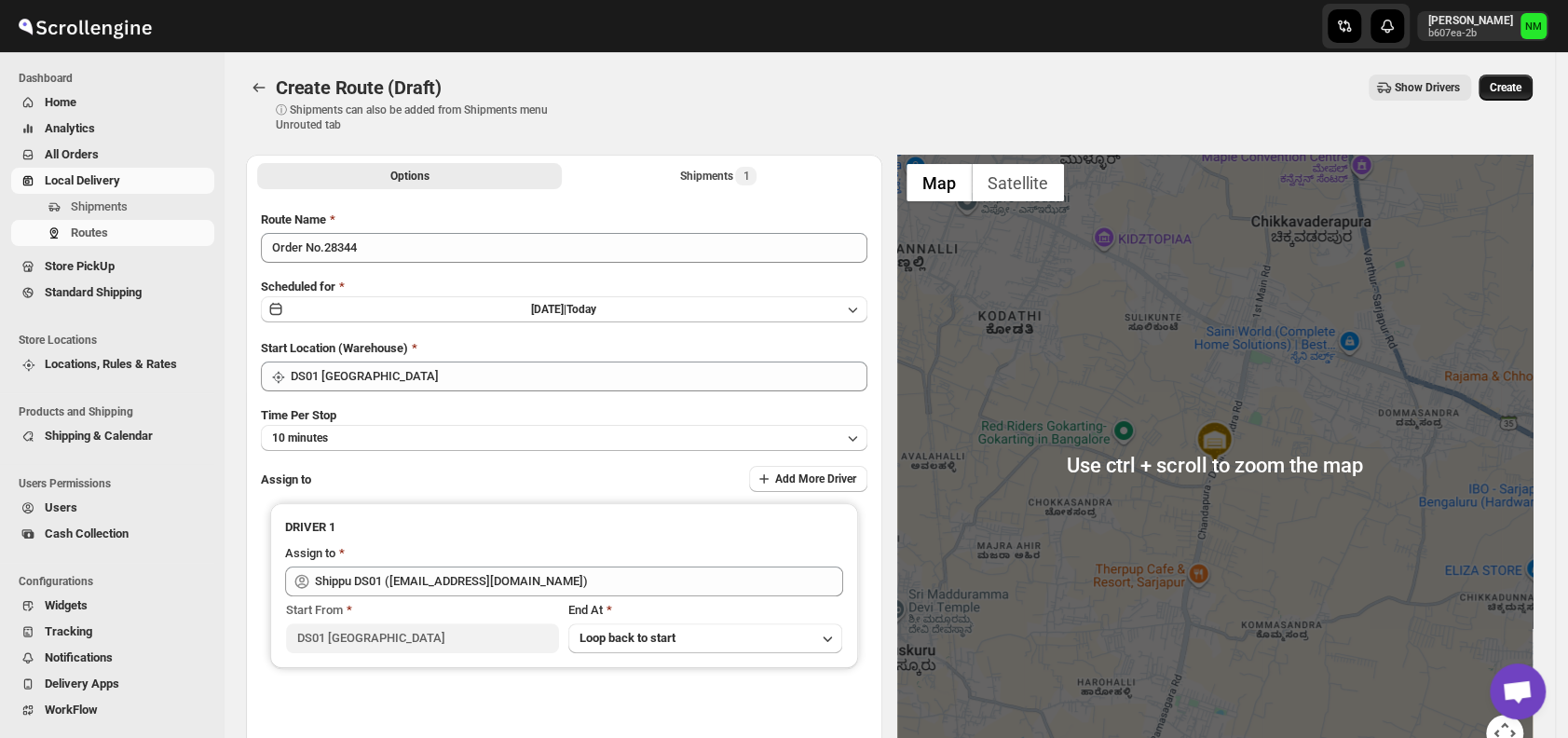
click at [1519, 86] on span "Create" at bounding box center [1506, 87] width 32 height 15
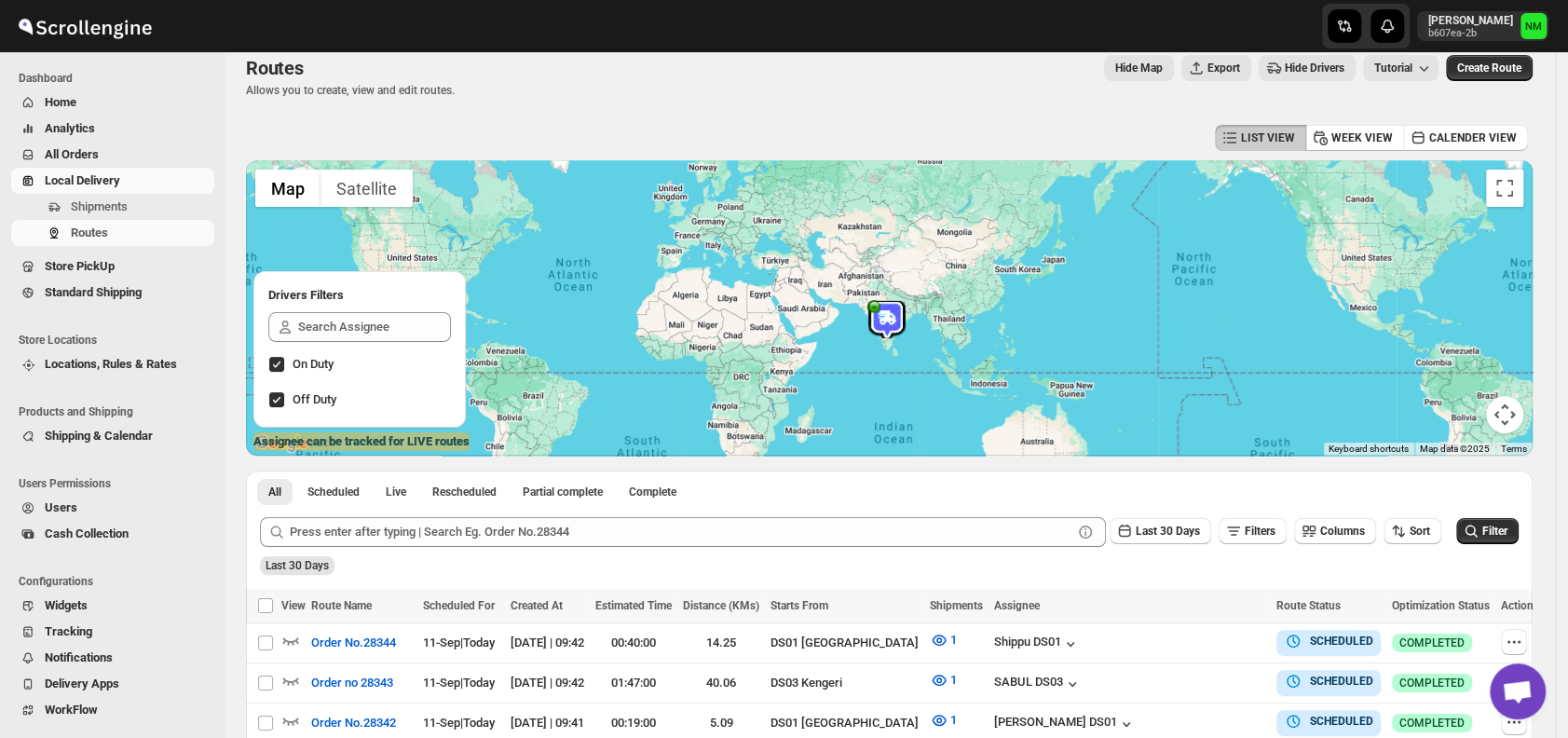
scroll to position [255, 0]
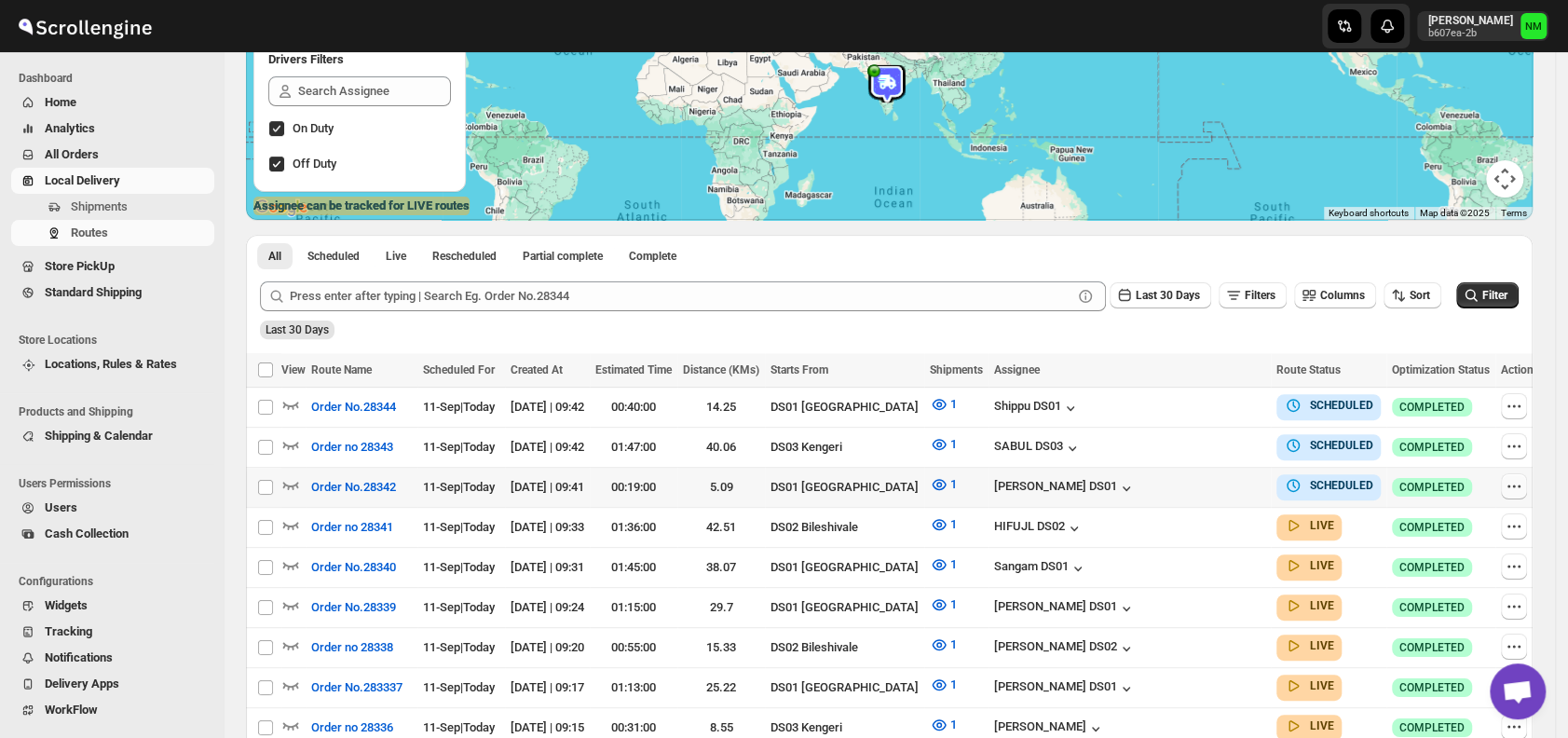
click at [1513, 485] on icon "button" at bounding box center [1514, 486] width 3 height 3
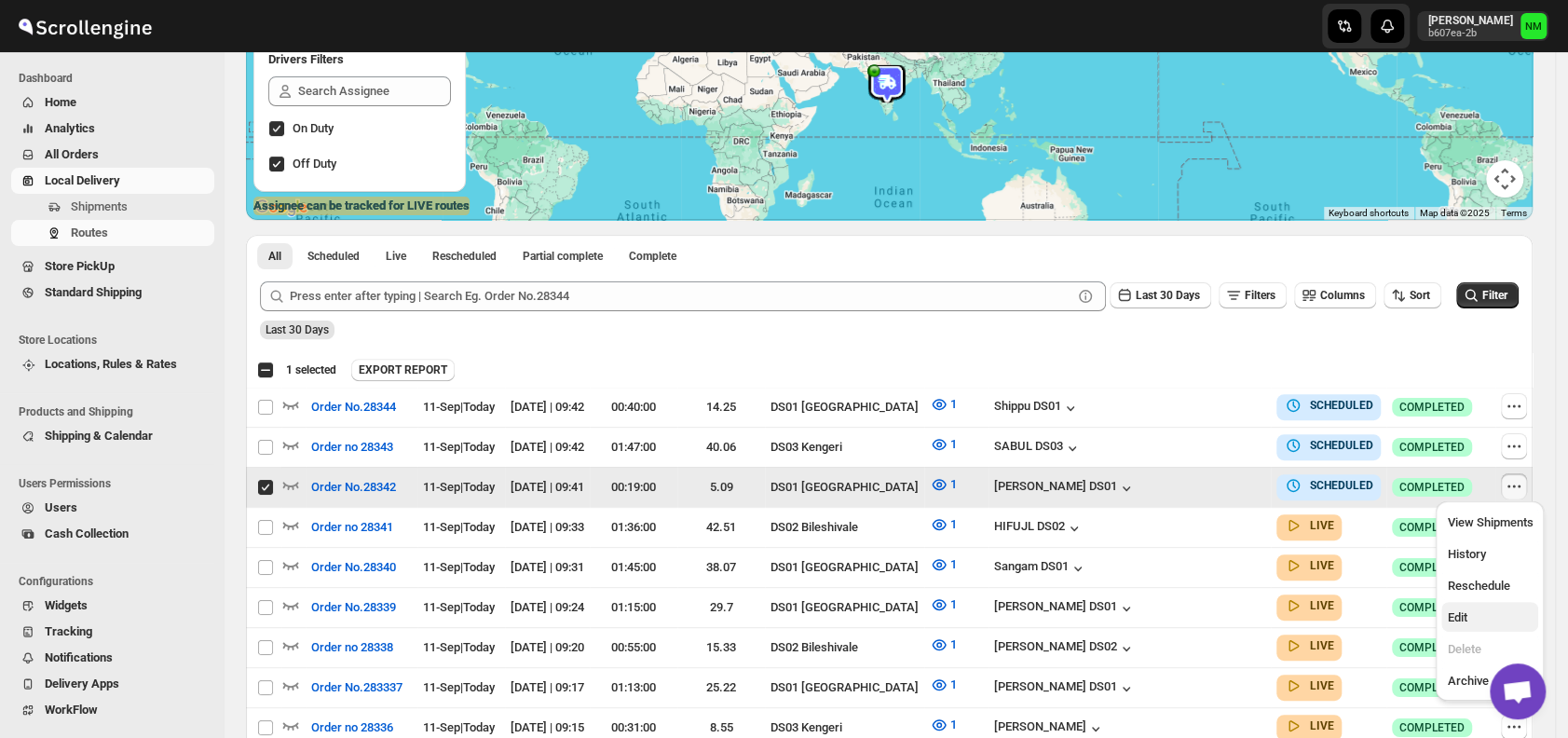
click at [1466, 610] on span "Edit" at bounding box center [1457, 617] width 20 height 14
checkbox input "false"
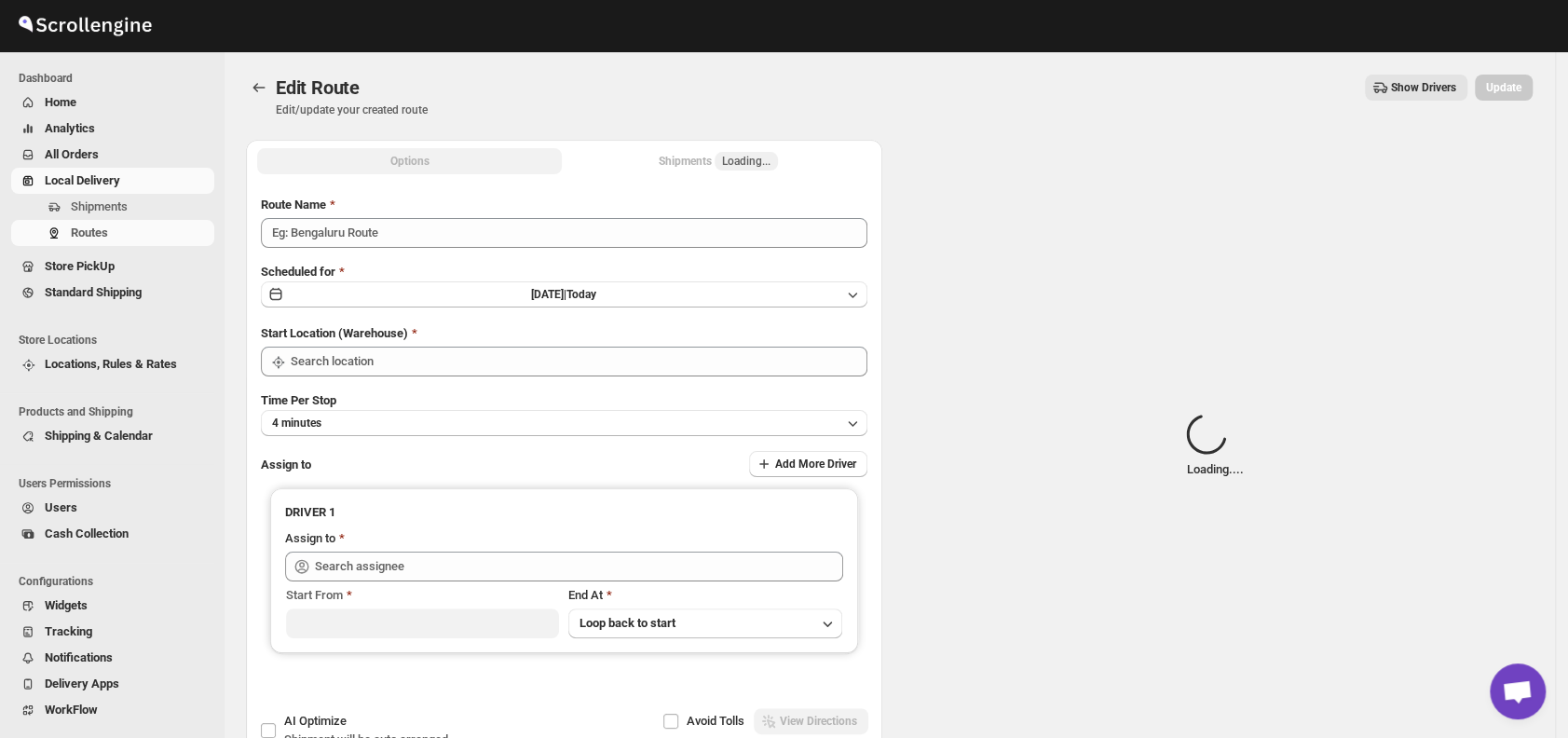
type input "Order No.28342"
type input "DS01 [GEOGRAPHIC_DATA]"
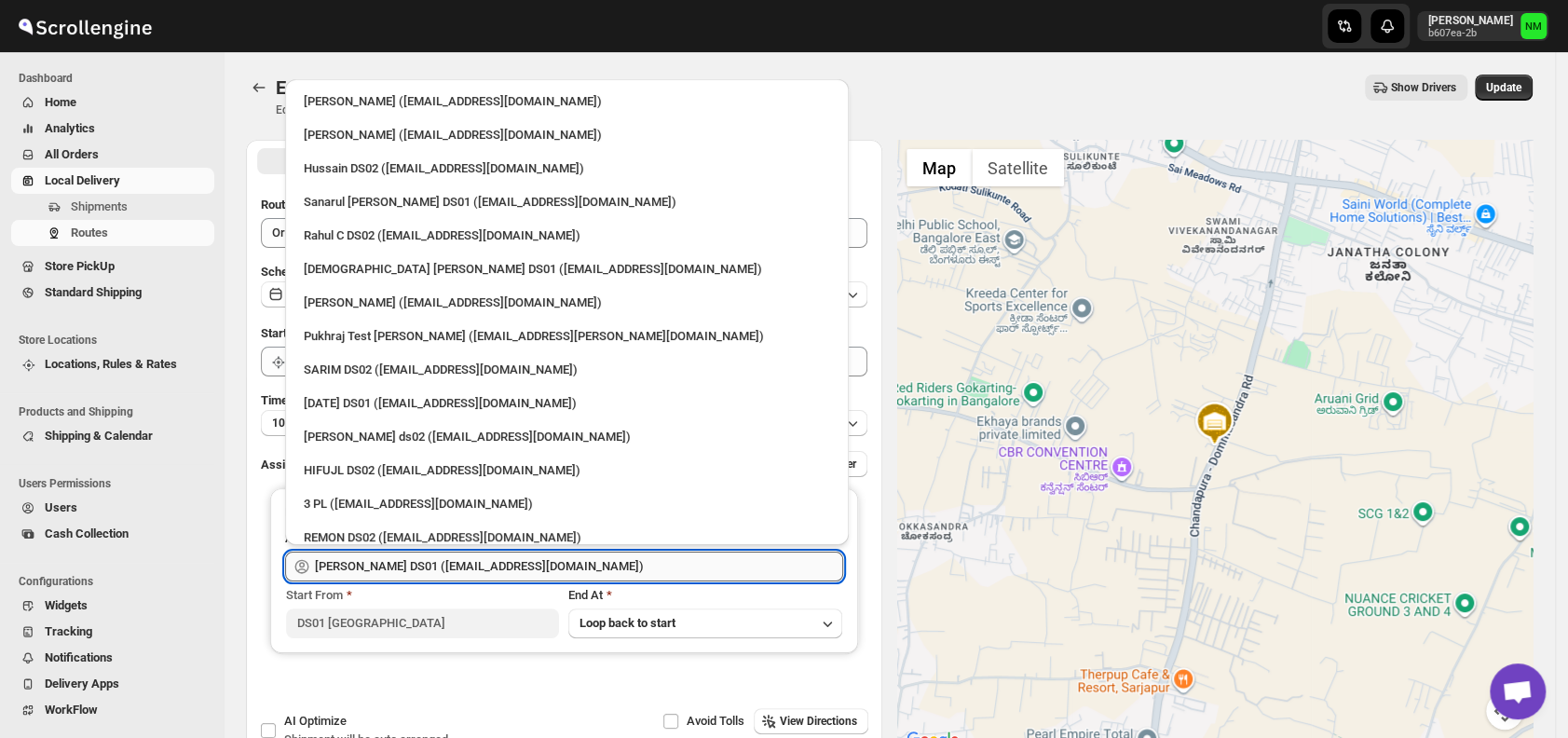
click at [591, 565] on input "[PERSON_NAME] DS01 ([EMAIL_ADDRESS][DOMAIN_NAME])" at bounding box center [579, 567] width 528 height 30
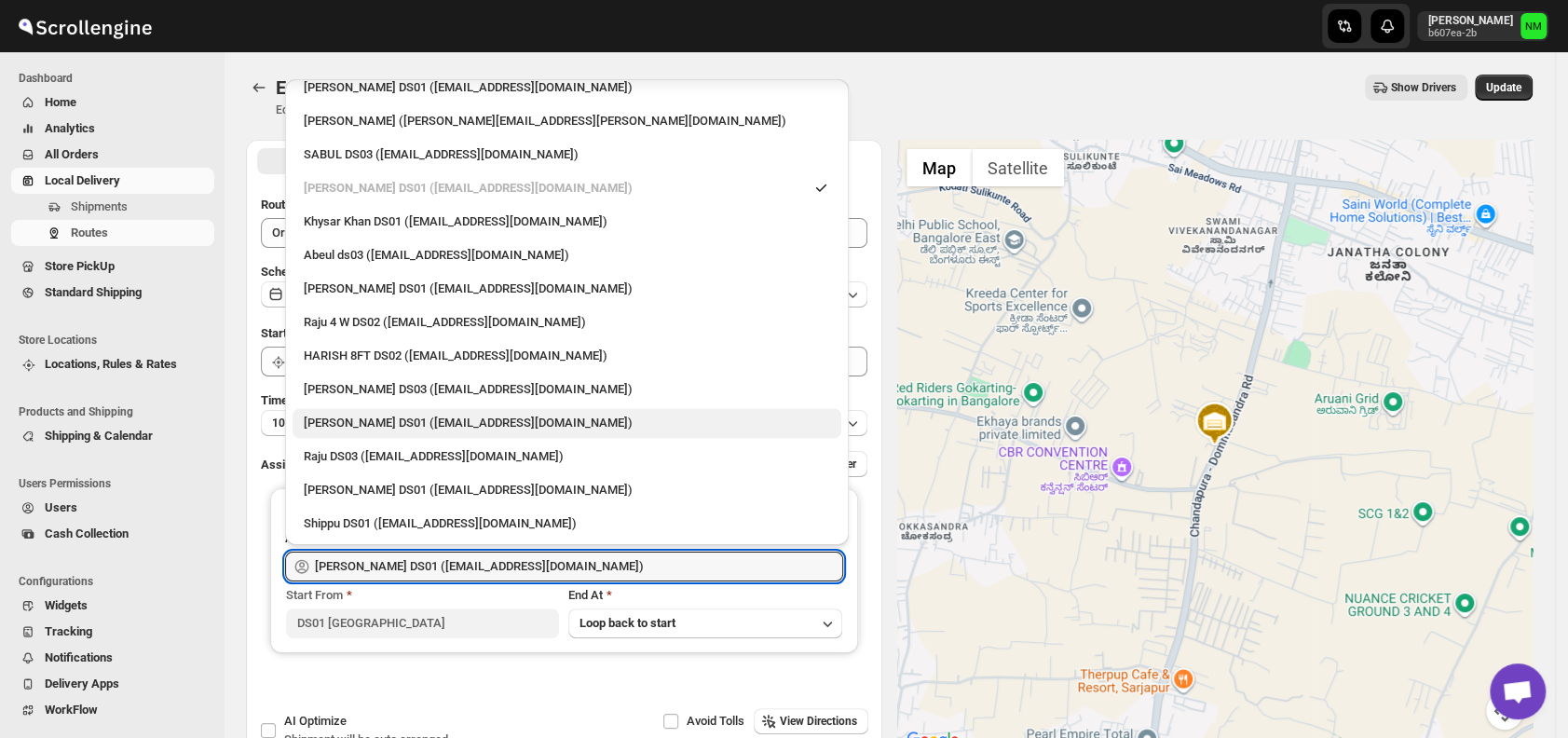
scroll to position [121, 0]
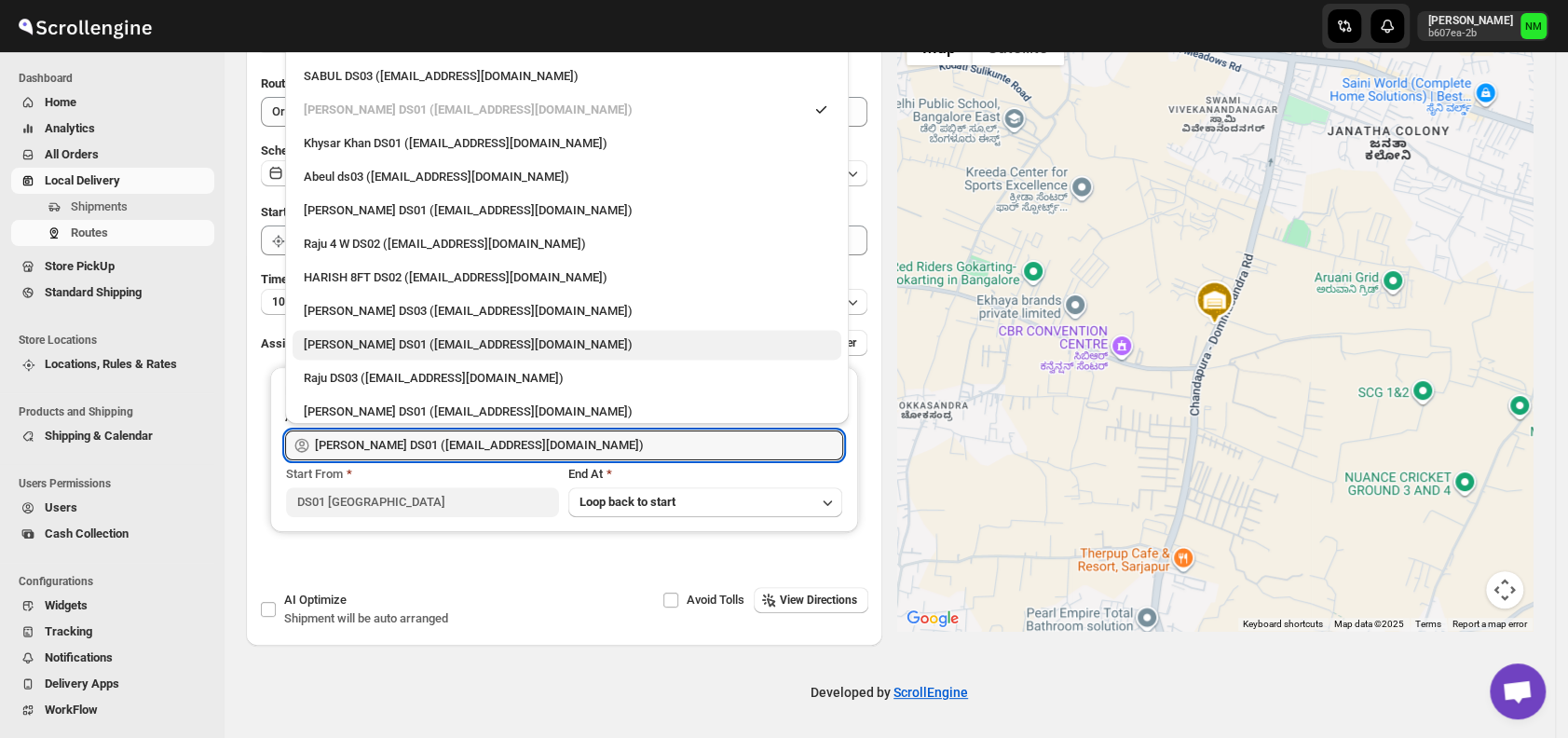
click at [386, 341] on div "[PERSON_NAME] DS01 ([EMAIL_ADDRESS][DOMAIN_NAME])" at bounding box center [567, 344] width 526 height 19
type input "[PERSON_NAME] DS01 ([EMAIL_ADDRESS][DOMAIN_NAME])"
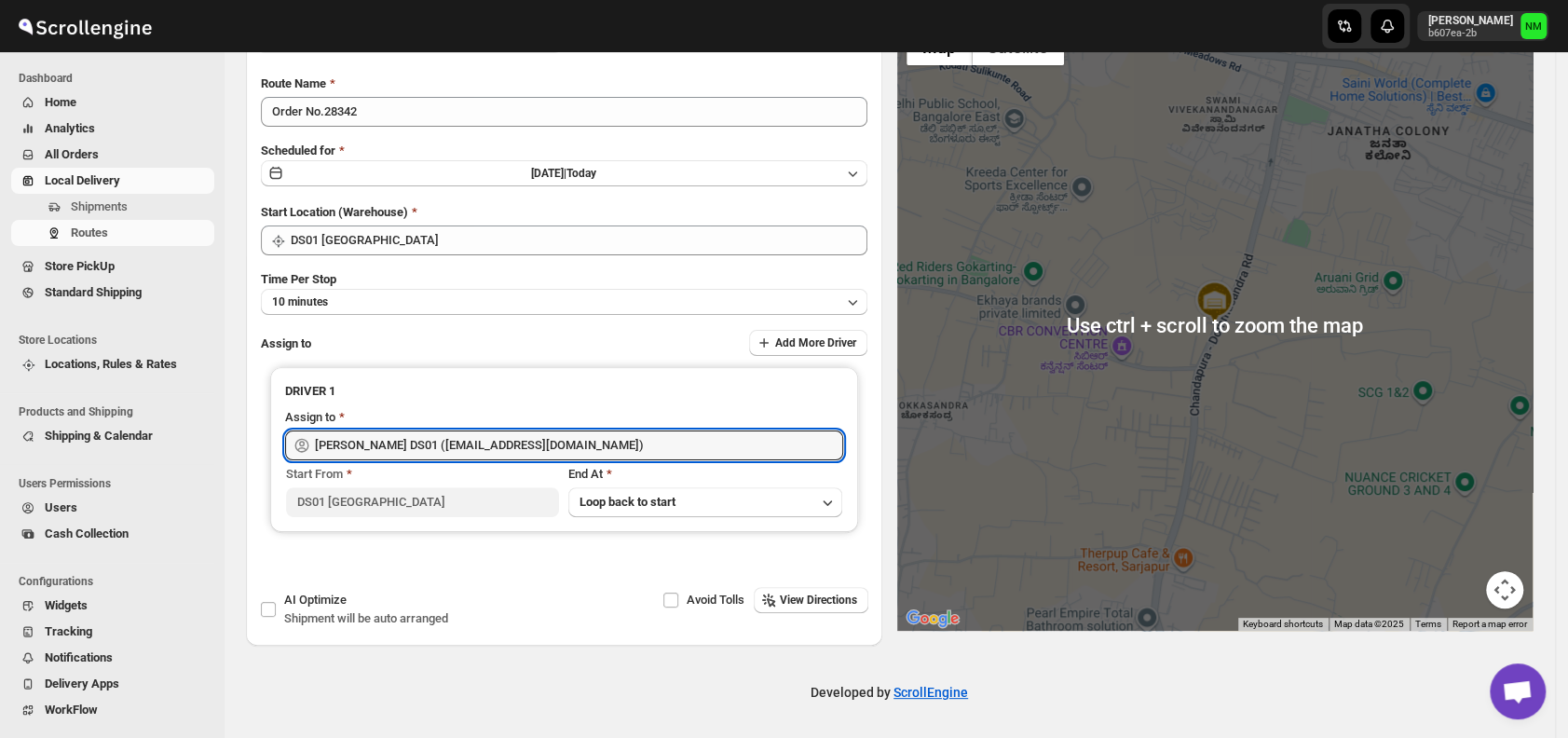
scroll to position [0, 0]
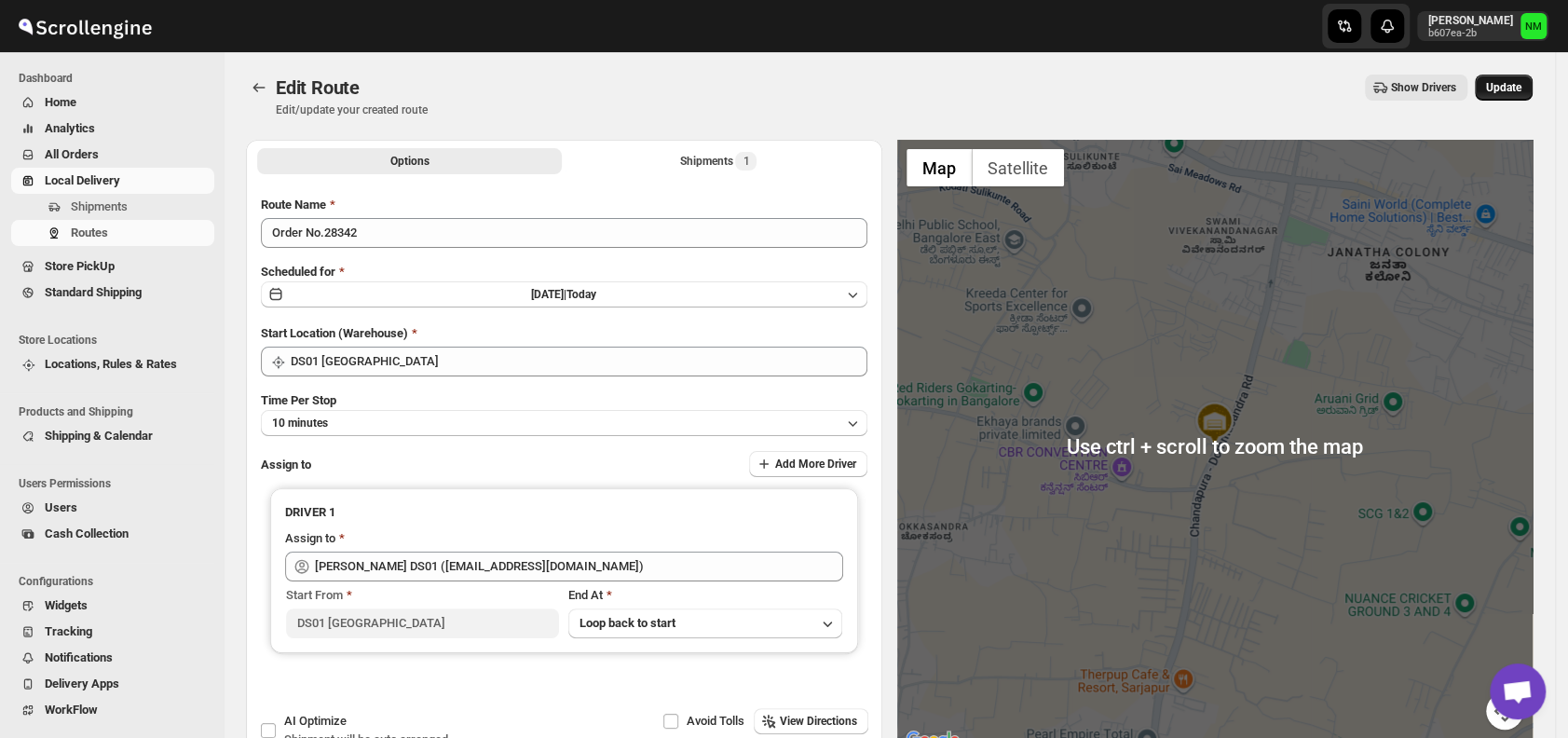
click at [1511, 88] on span "Update" at bounding box center [1503, 87] width 35 height 15
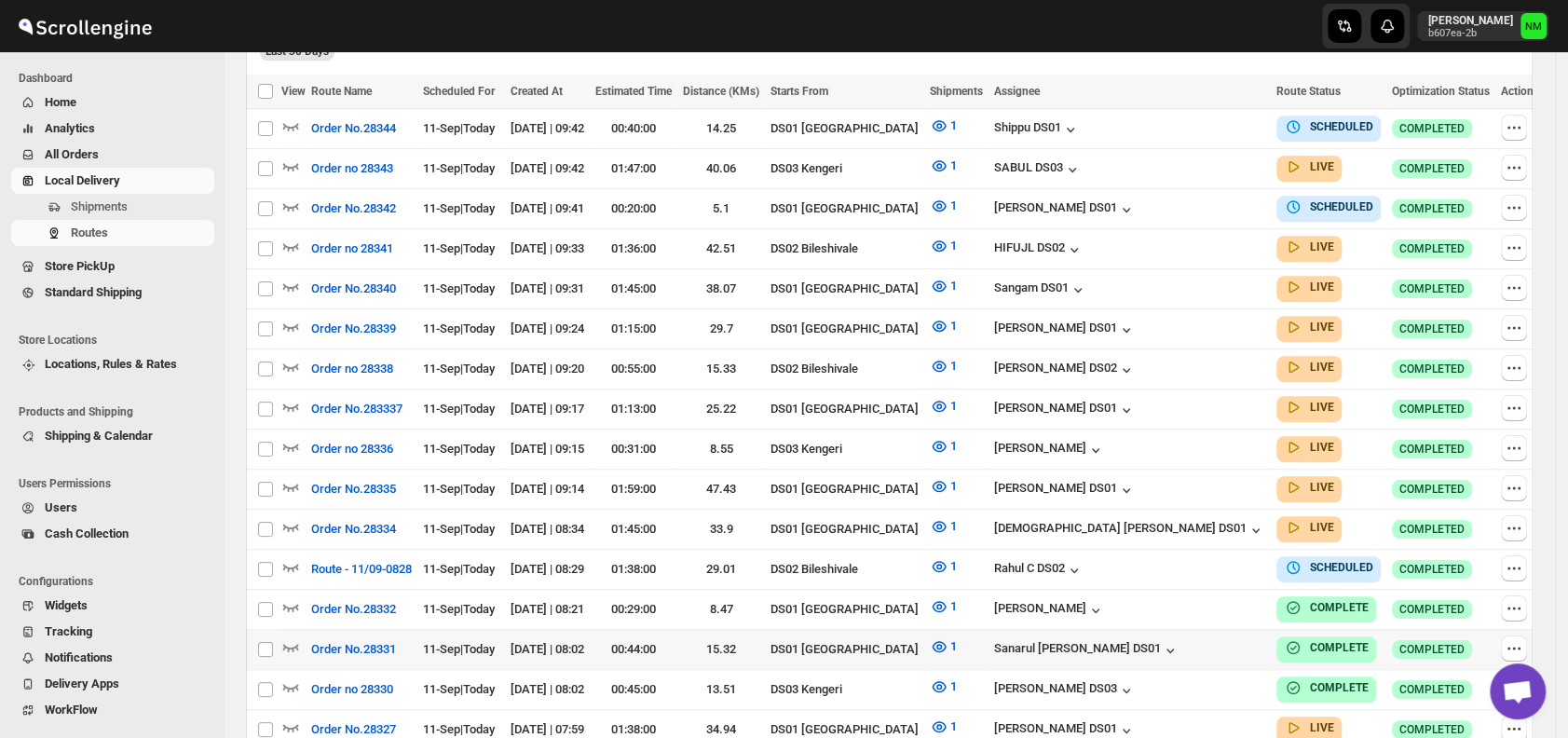
scroll to position [538, 0]
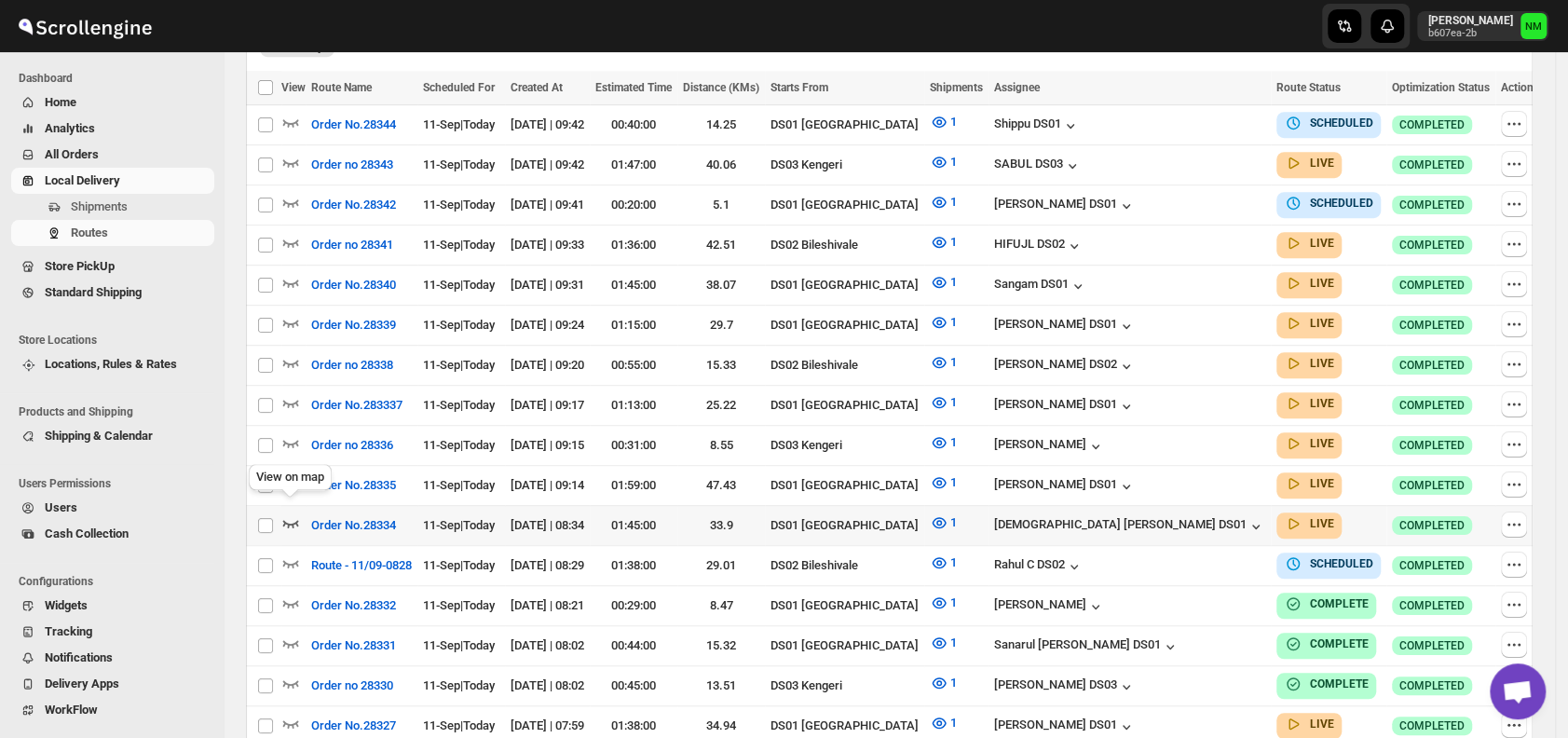
click at [291, 513] on icon "button" at bounding box center [290, 522] width 19 height 19
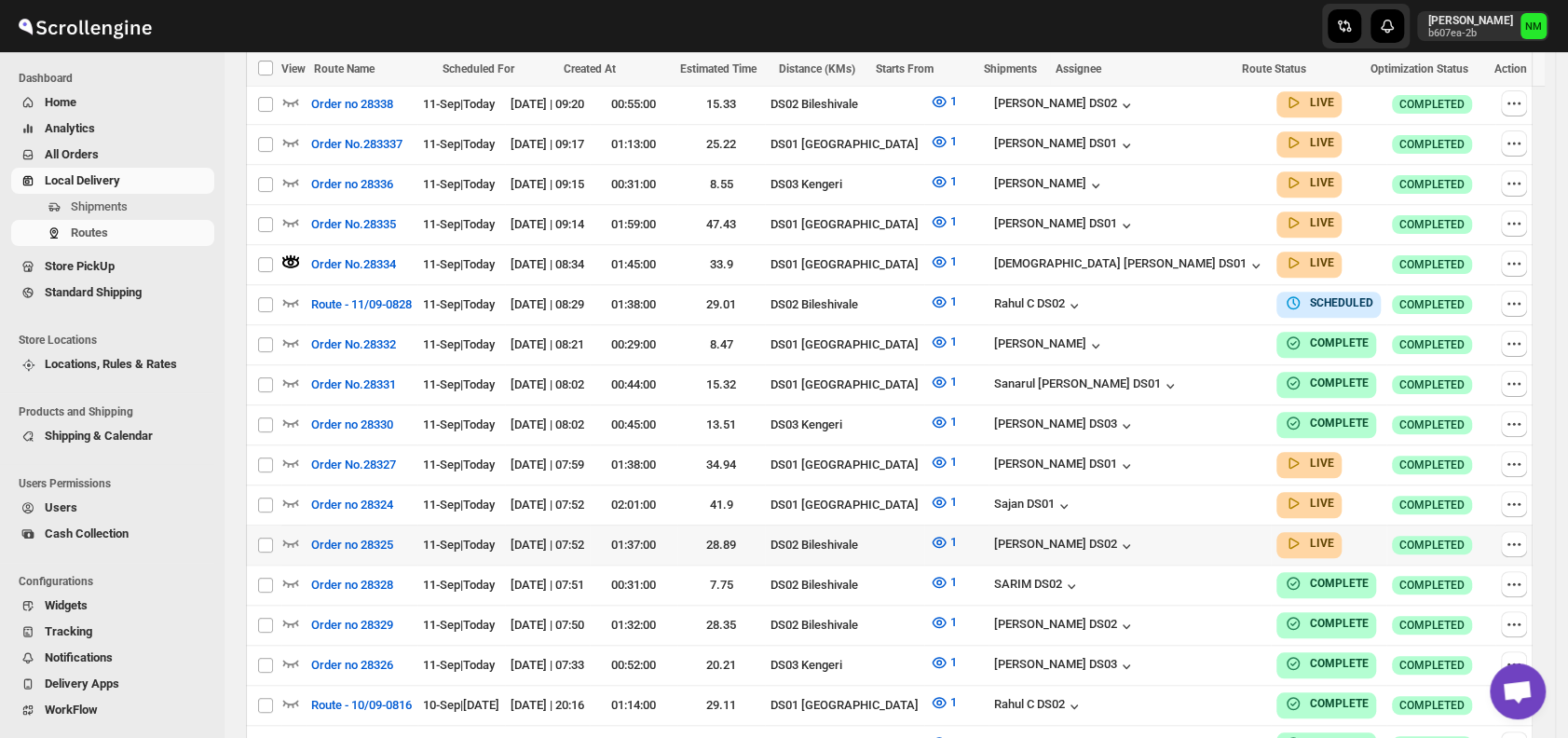
scroll to position [814, 0]
click at [295, 492] on icon "button" at bounding box center [290, 501] width 19 height 19
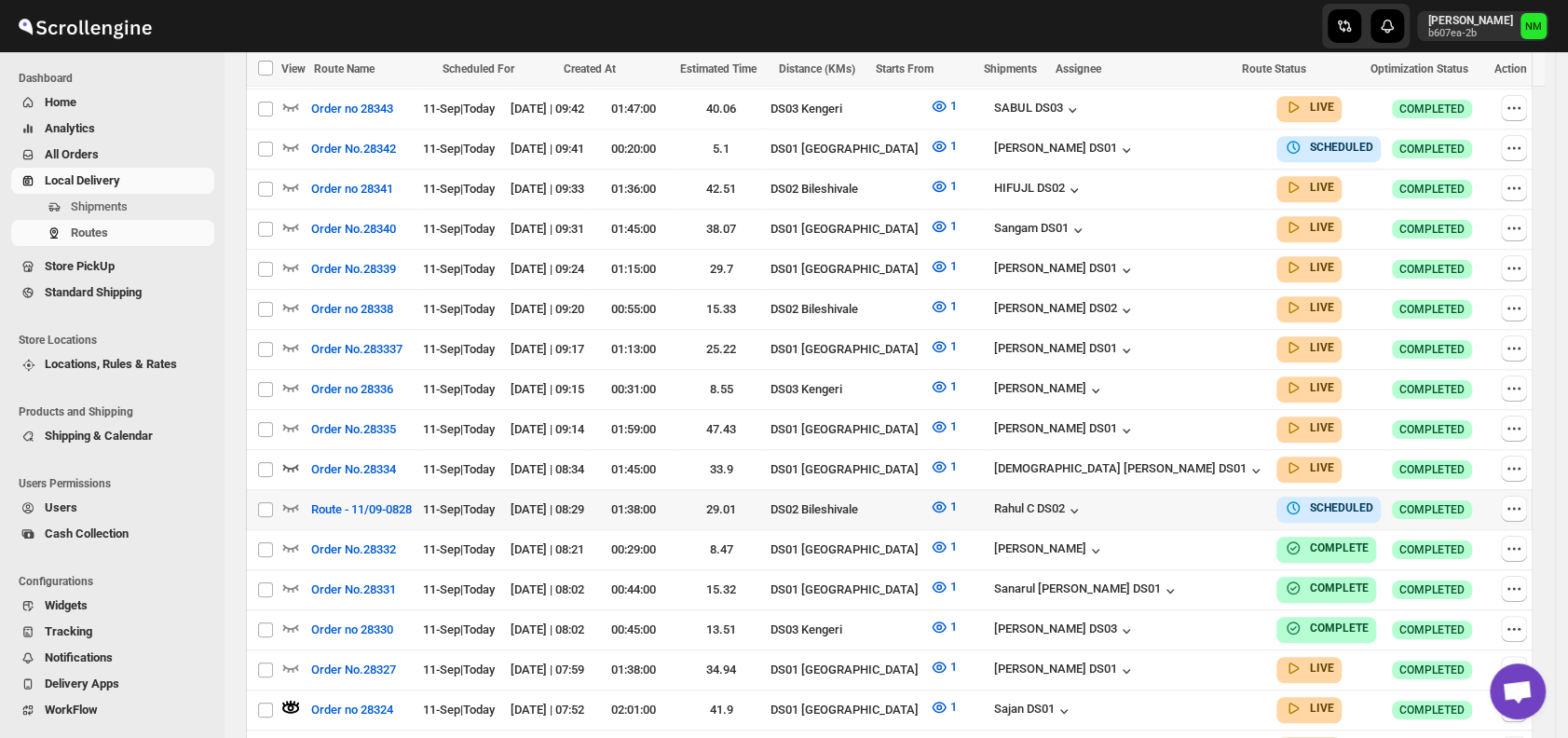
scroll to position [610, 0]
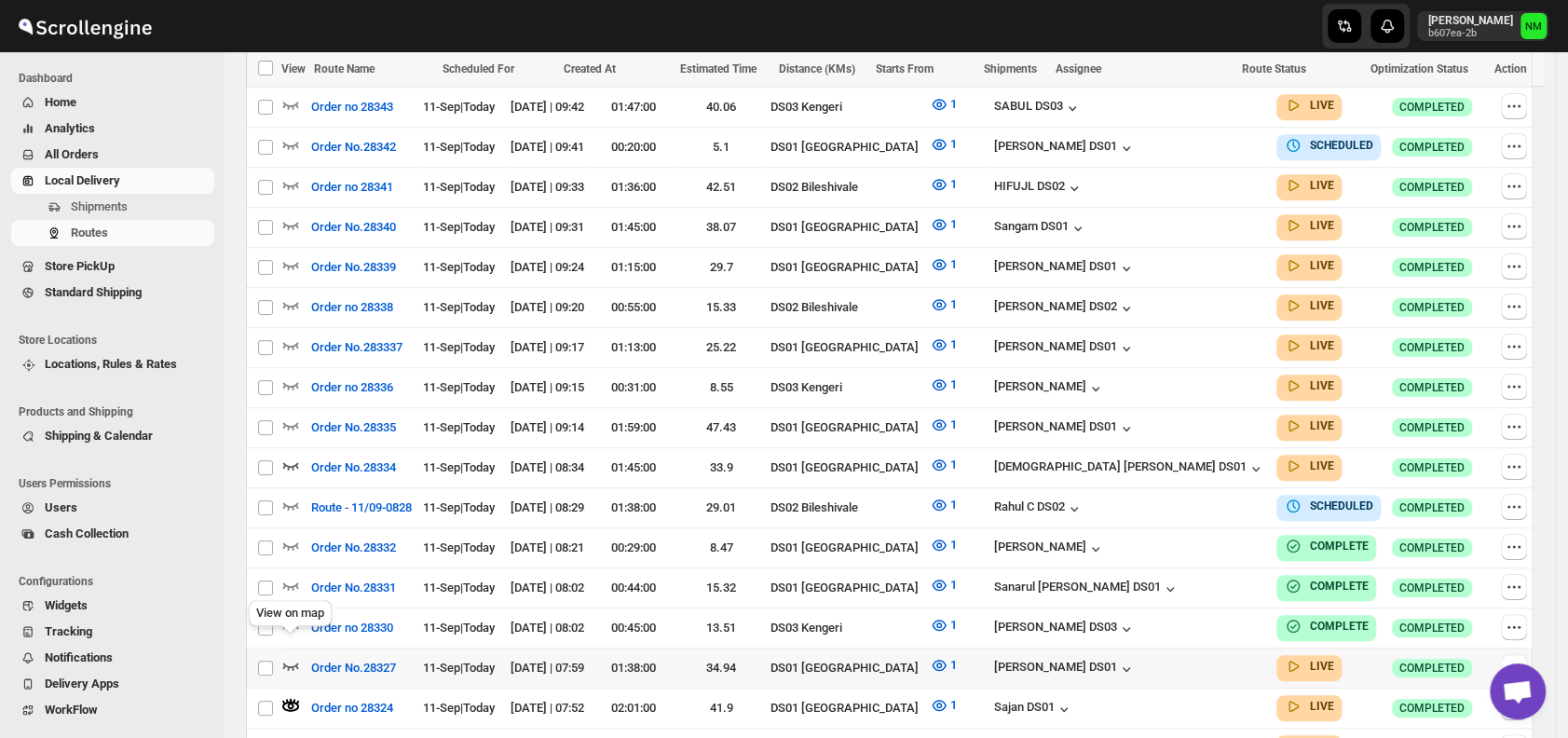
click at [294, 656] on icon "button" at bounding box center [290, 665] width 19 height 19
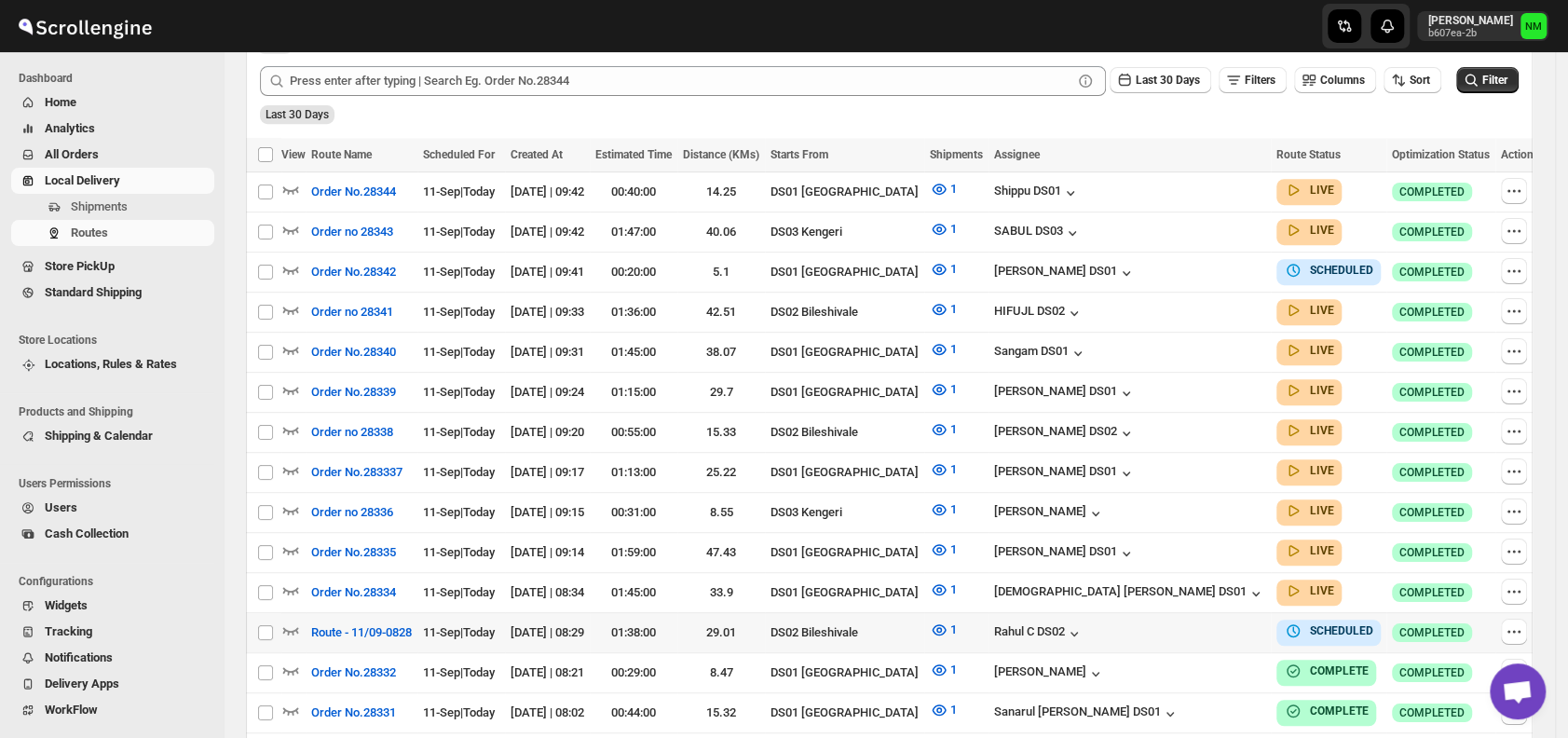
scroll to position [472, 0]
click at [287, 379] on icon "button" at bounding box center [290, 388] width 19 height 19
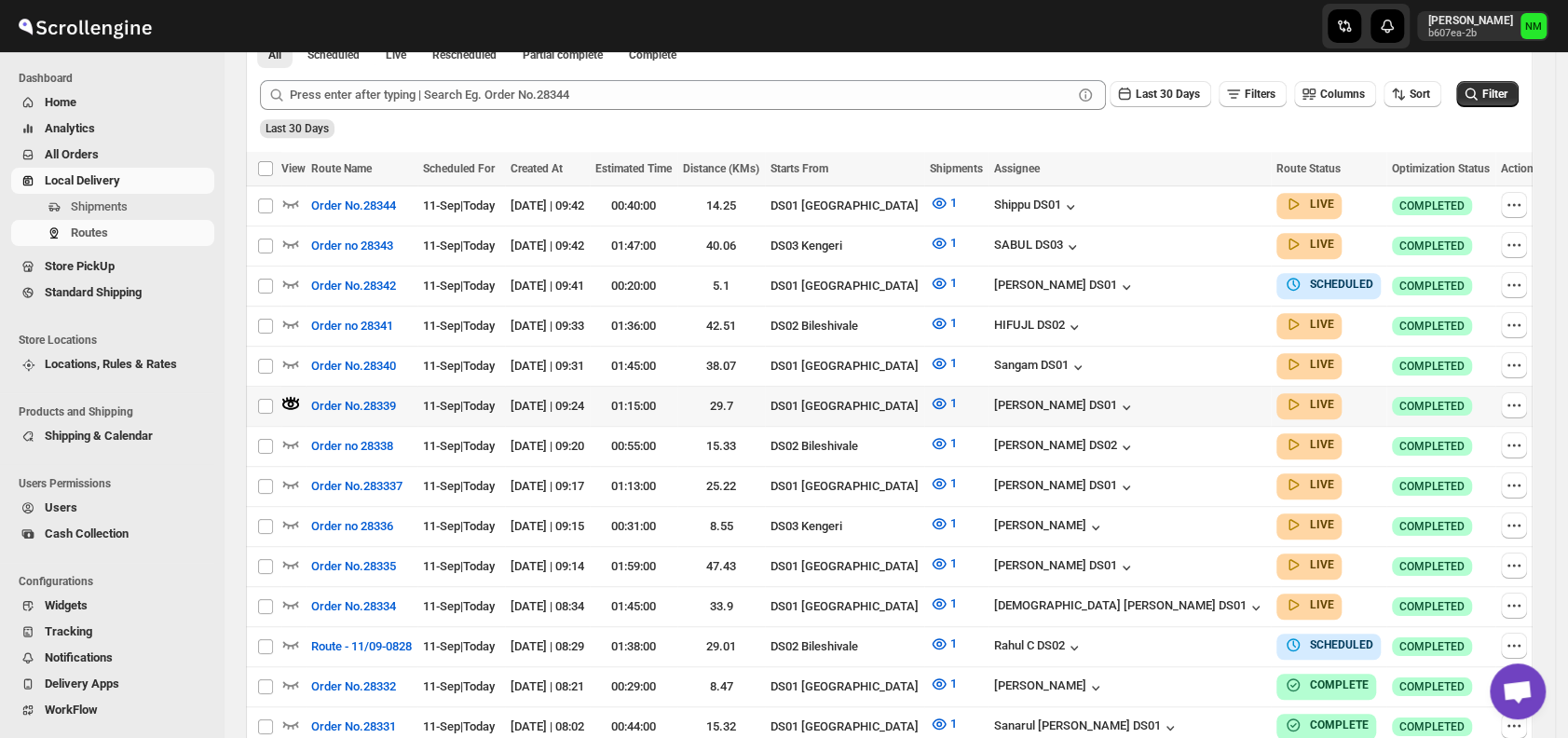
scroll to position [0, 0]
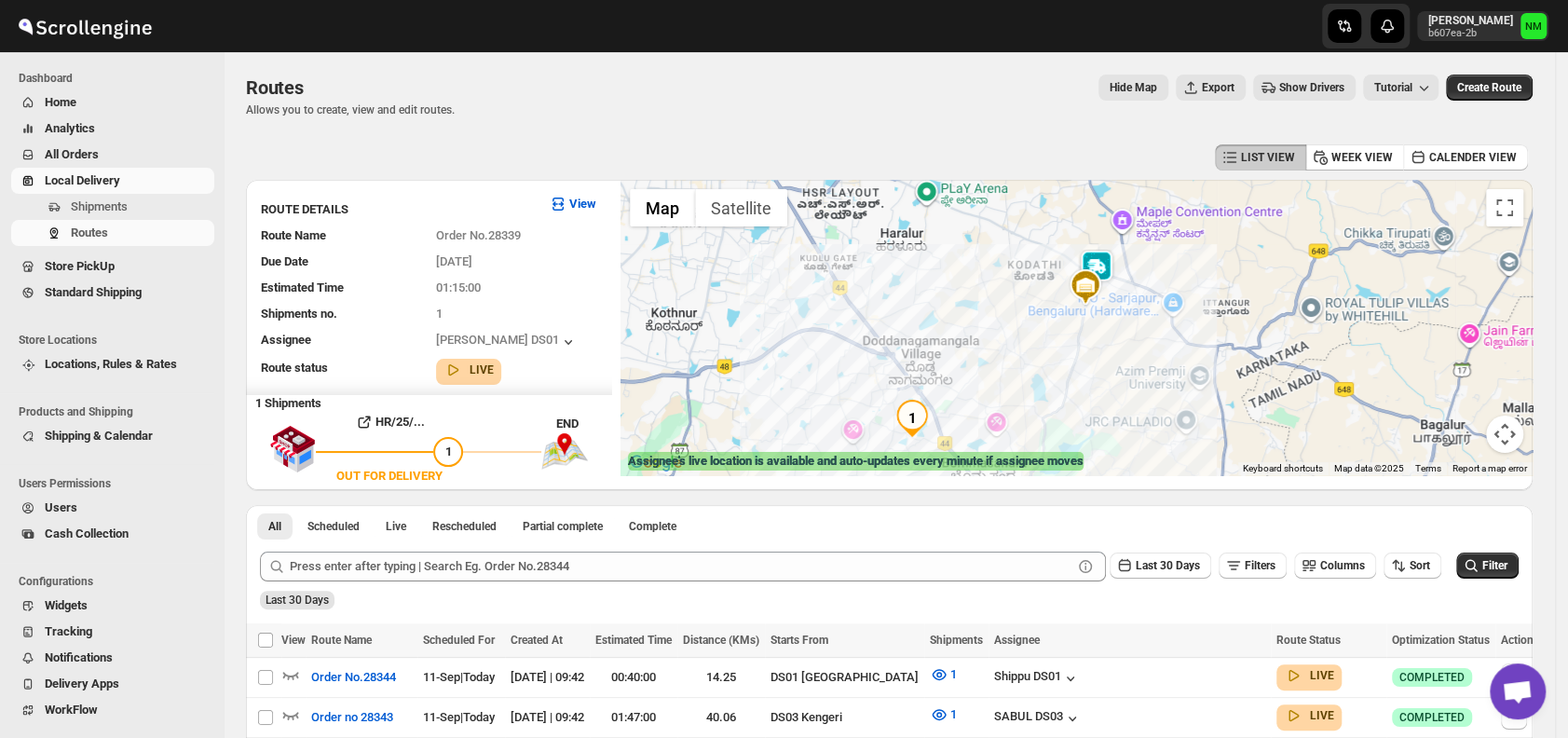
click at [1107, 263] on img at bounding box center [1096, 268] width 37 height 37
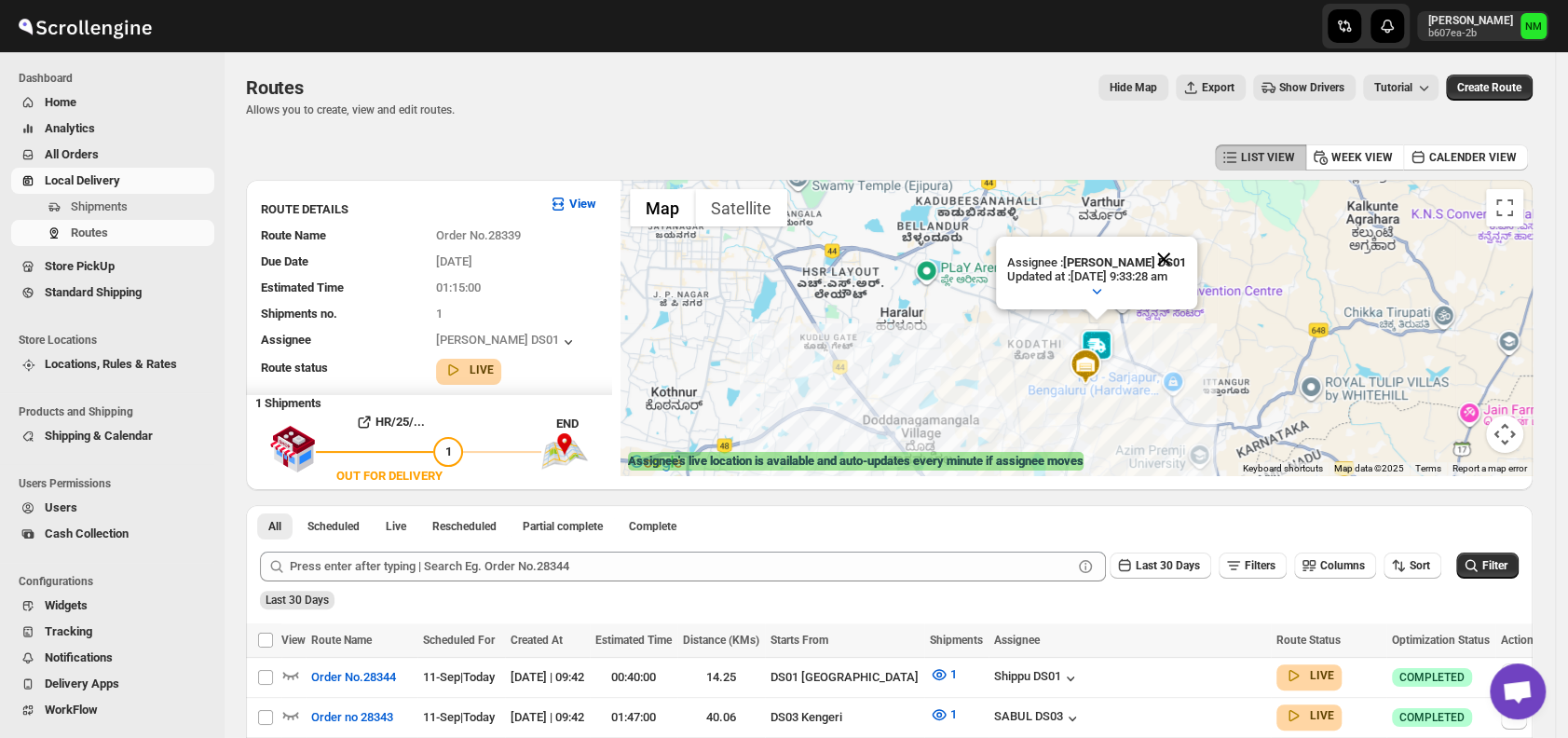
click at [1186, 254] on button "Close" at bounding box center [1163, 259] width 45 height 45
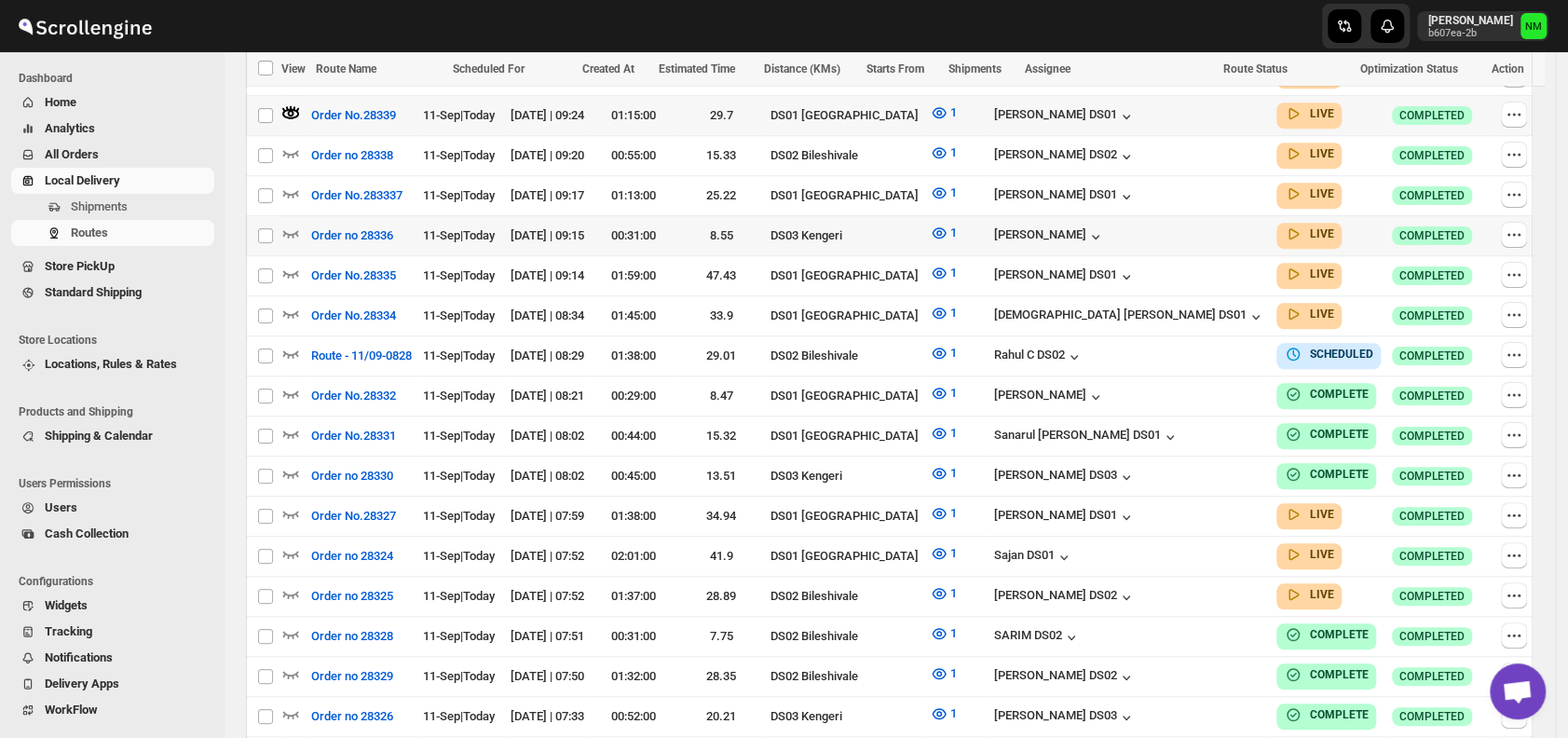
scroll to position [765, 0]
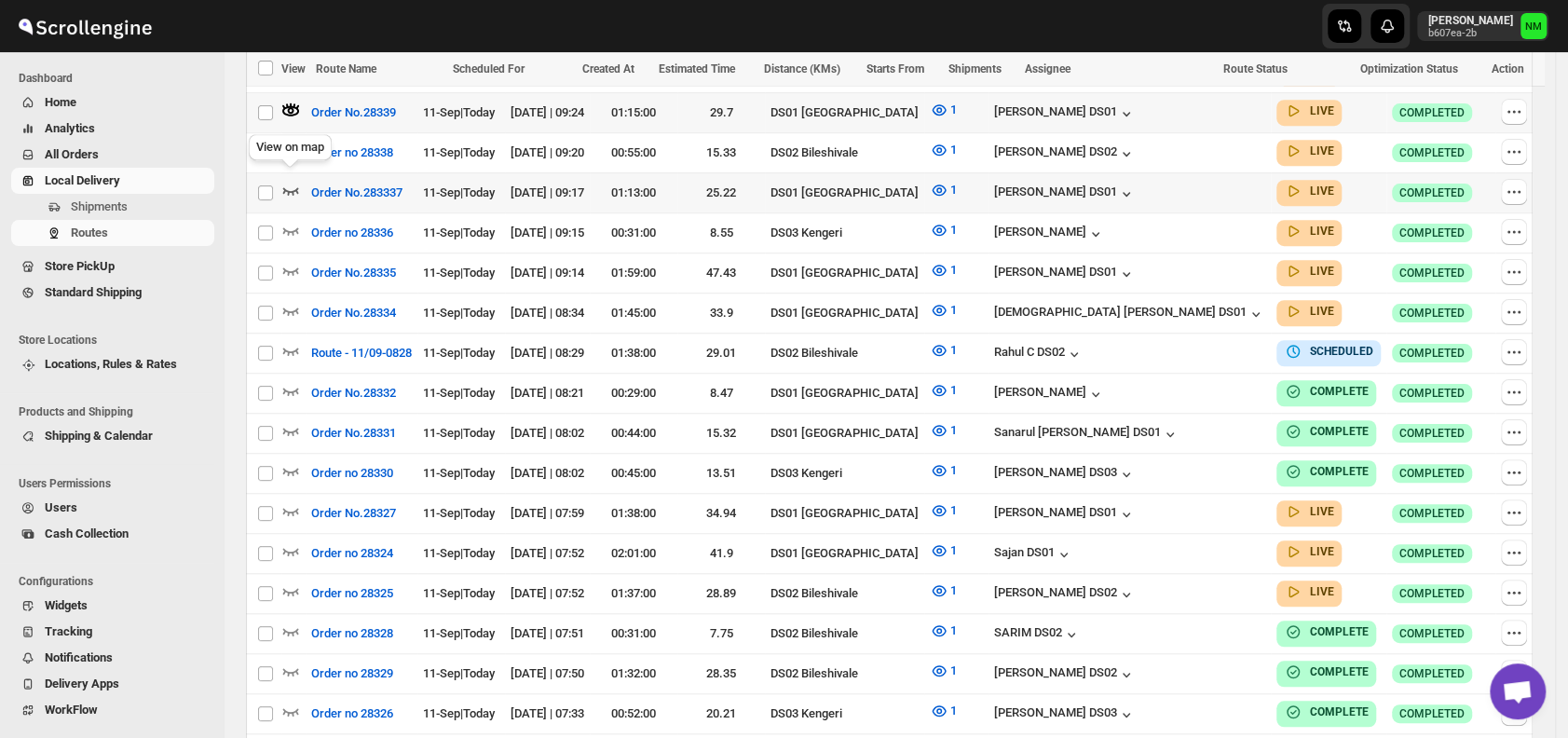
click at [298, 181] on icon "button" at bounding box center [290, 190] width 19 height 19
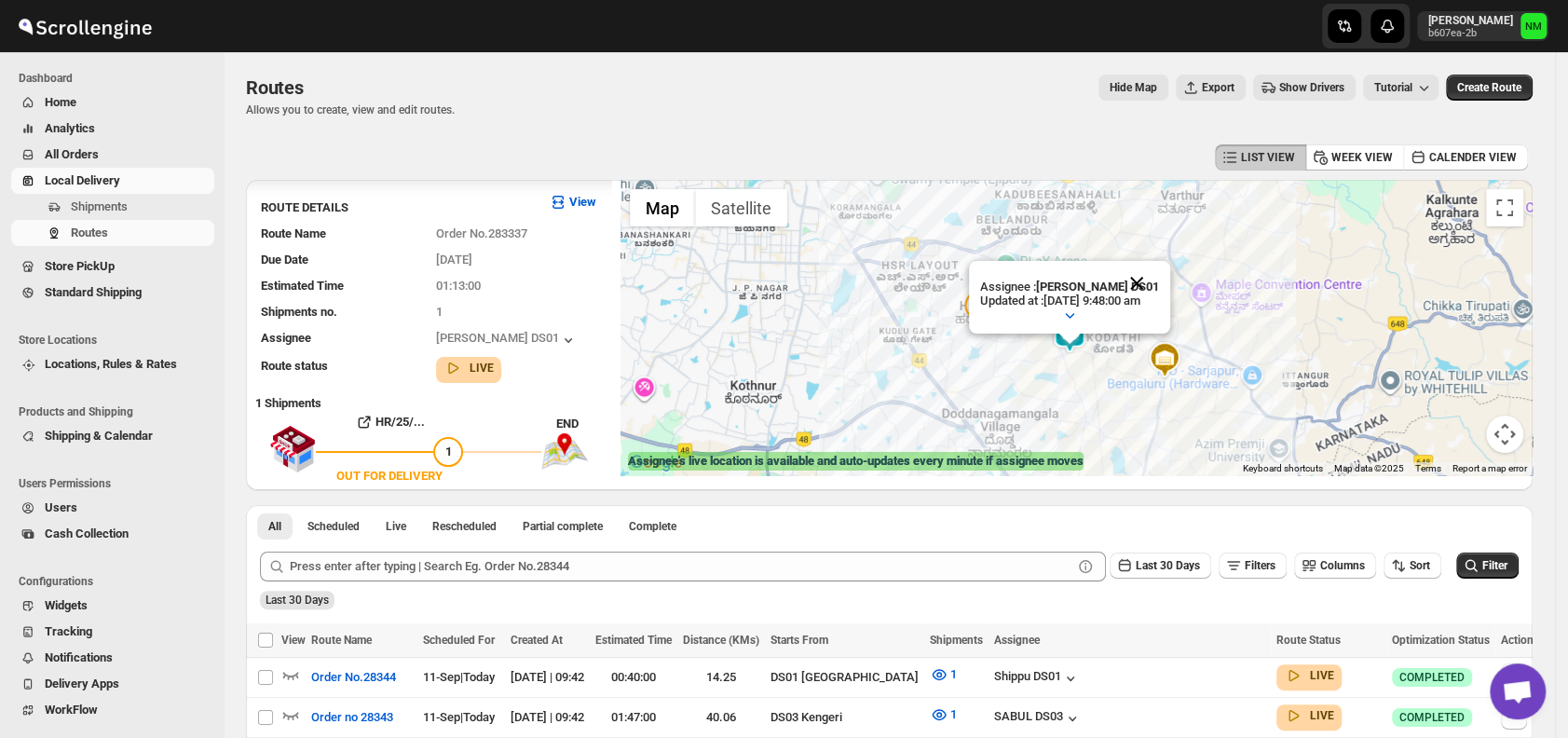
click at [1159, 277] on button "Close" at bounding box center [1136, 283] width 45 height 45
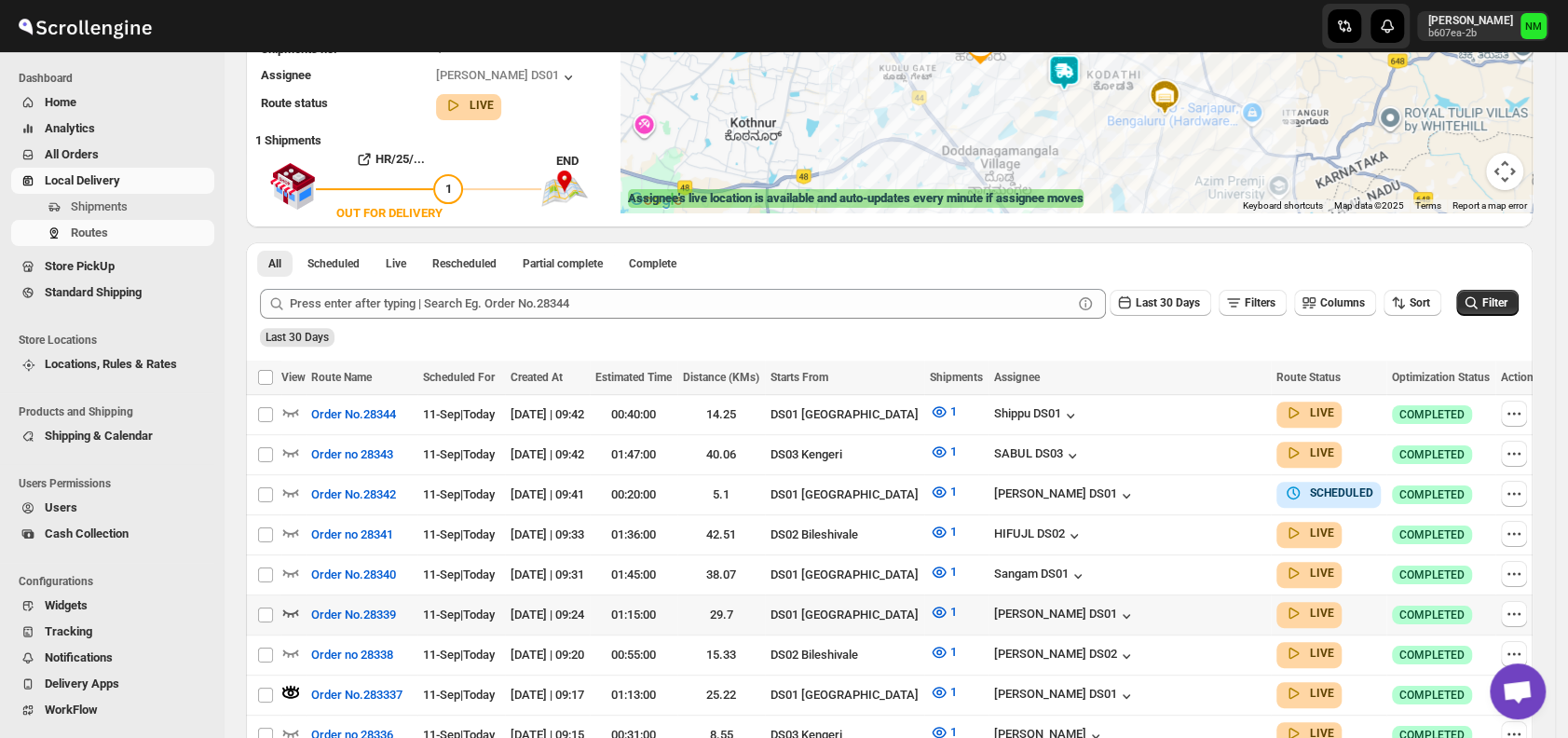
scroll to position [273, 0]
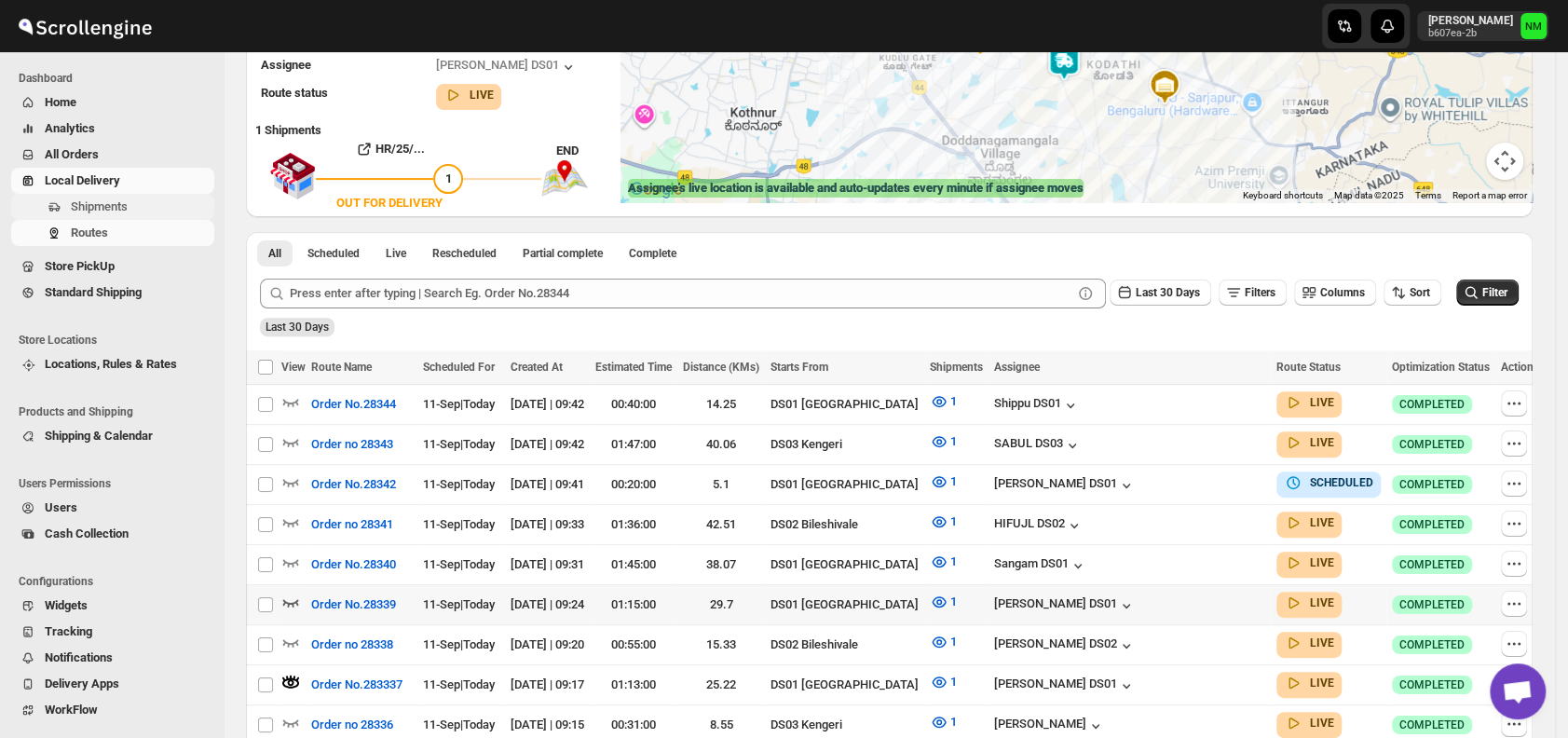
click at [95, 202] on span "Shipments" at bounding box center [99, 206] width 57 height 14
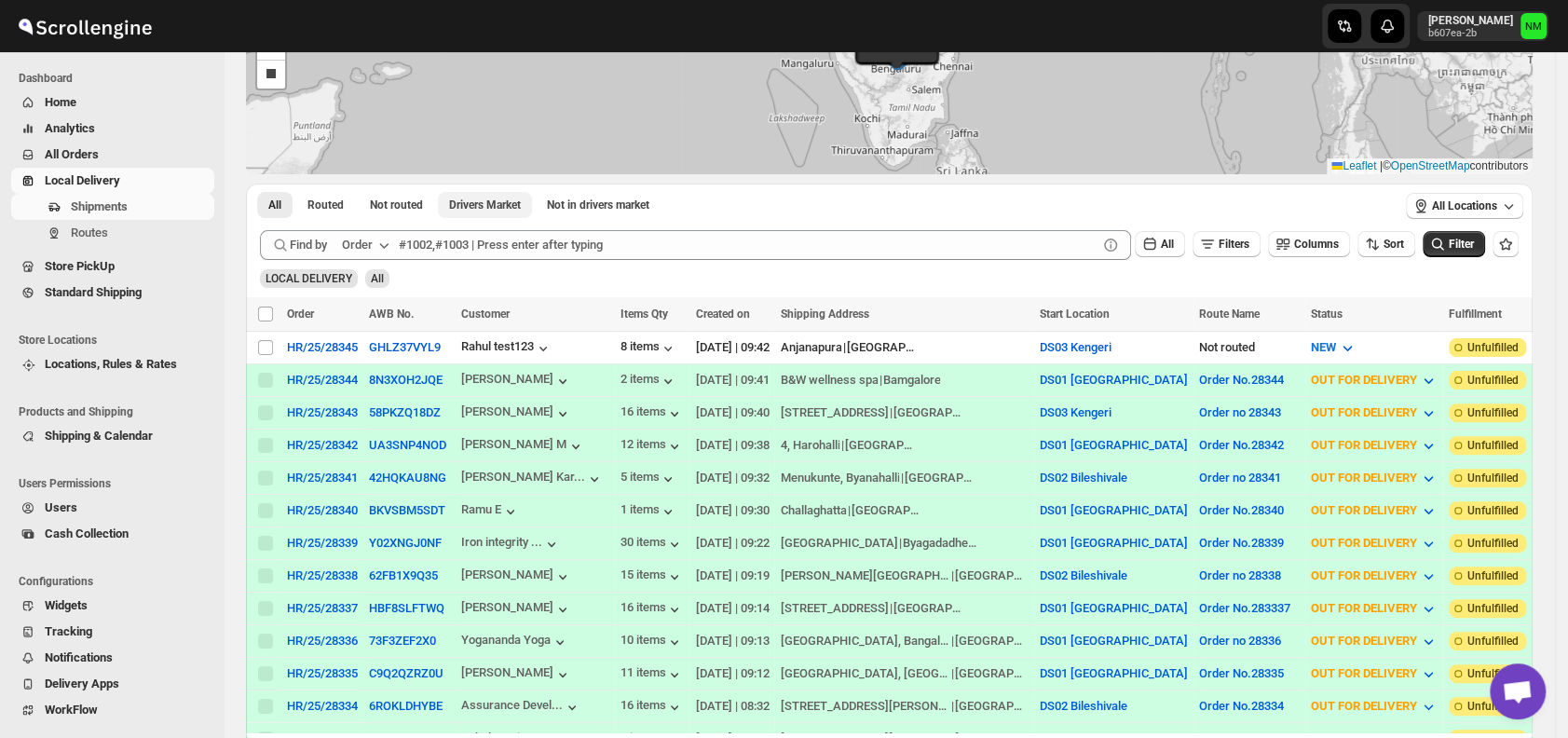
scroll to position [188, 0]
click at [79, 231] on span "Routes" at bounding box center [89, 233] width 37 height 14
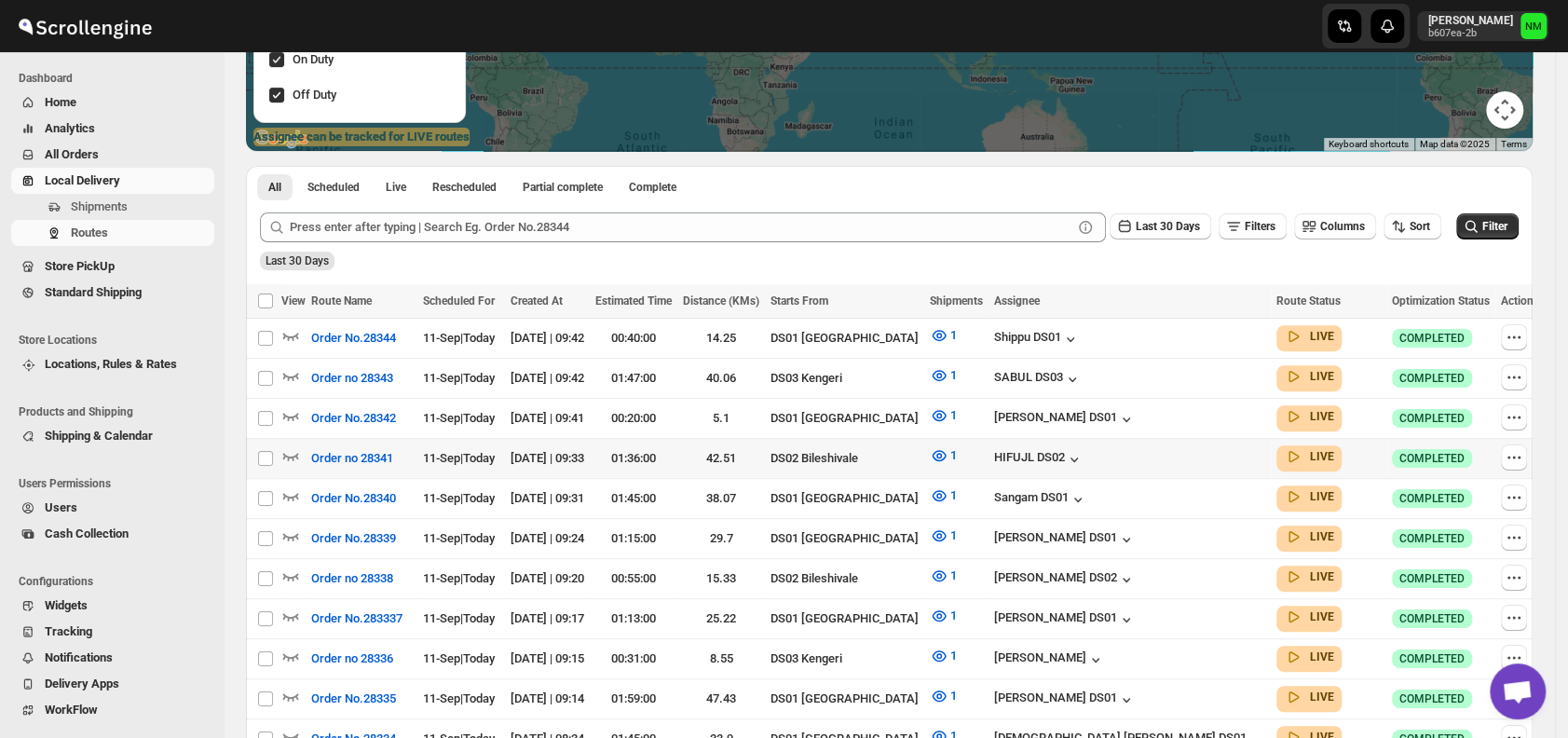
scroll to position [325, 0]
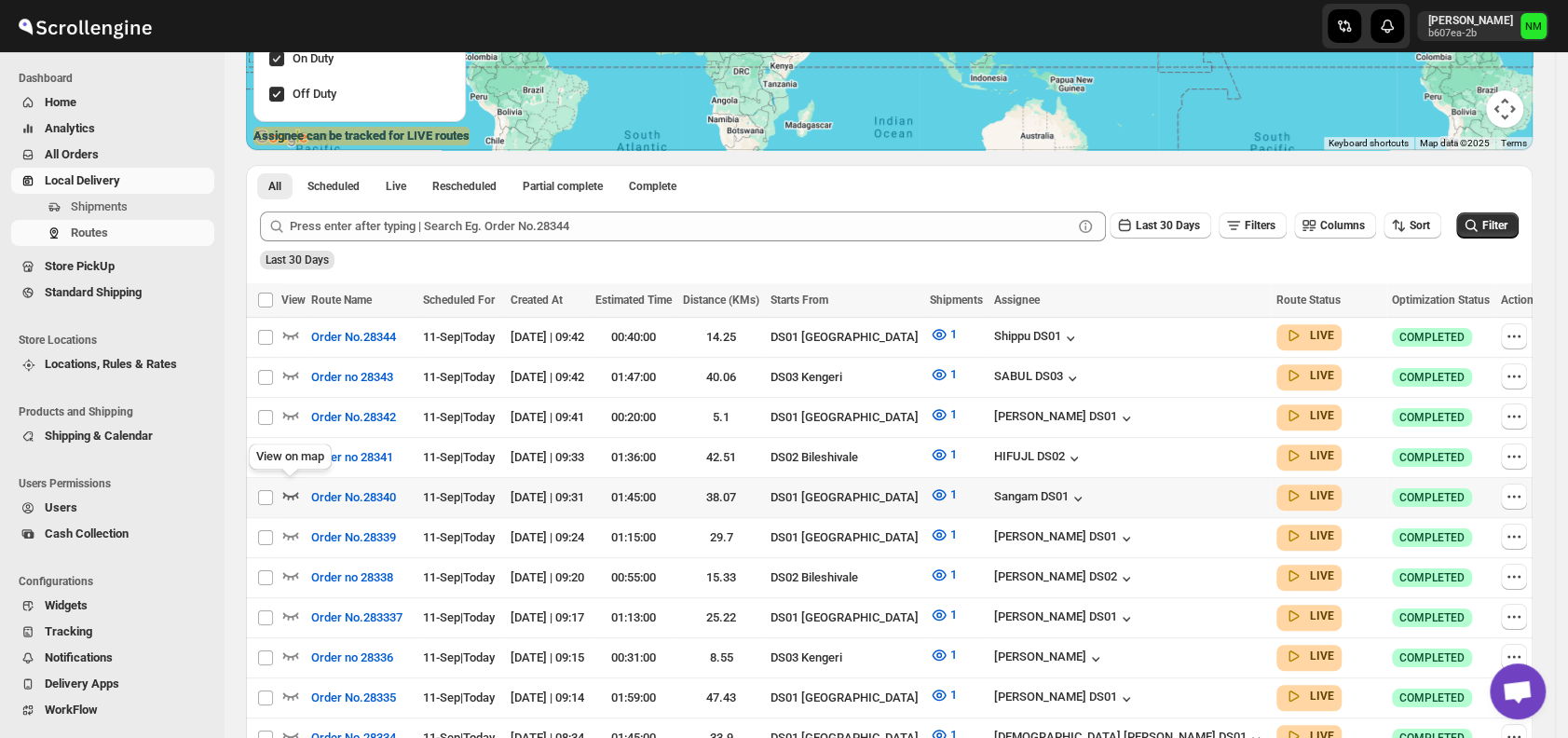
click at [297, 492] on icon "button" at bounding box center [291, 495] width 16 height 7
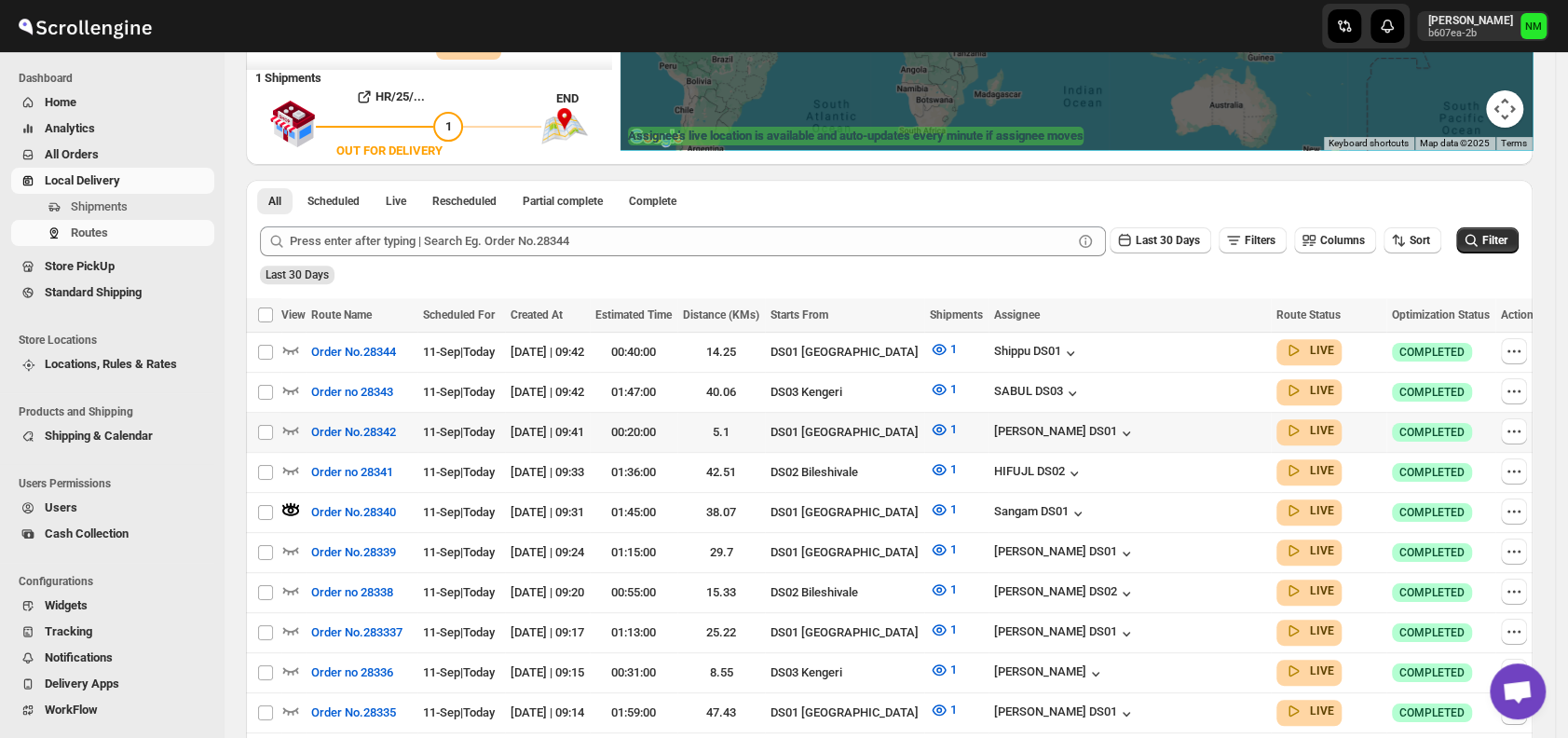
scroll to position [0, 0]
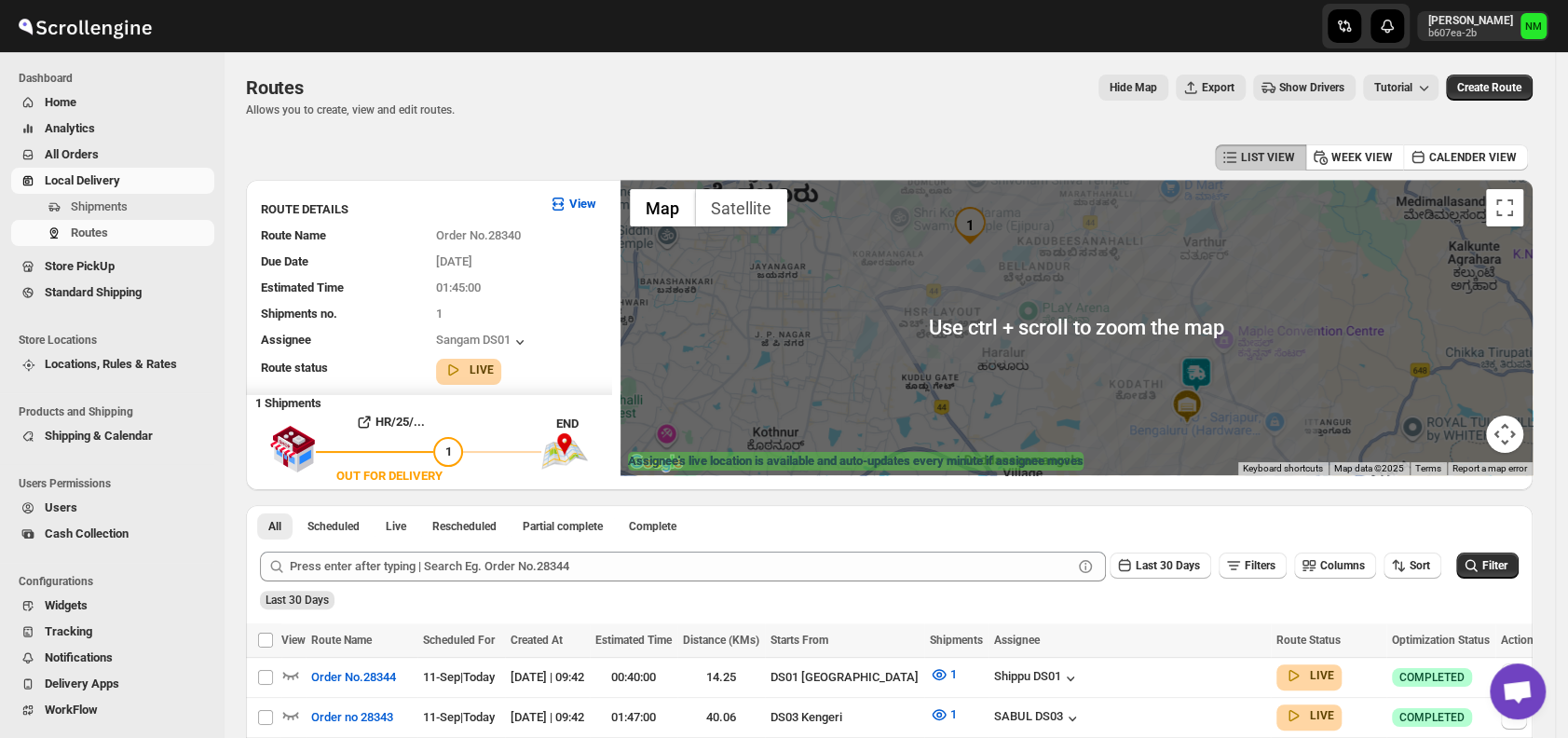
click at [1215, 386] on img at bounding box center [1196, 374] width 37 height 37
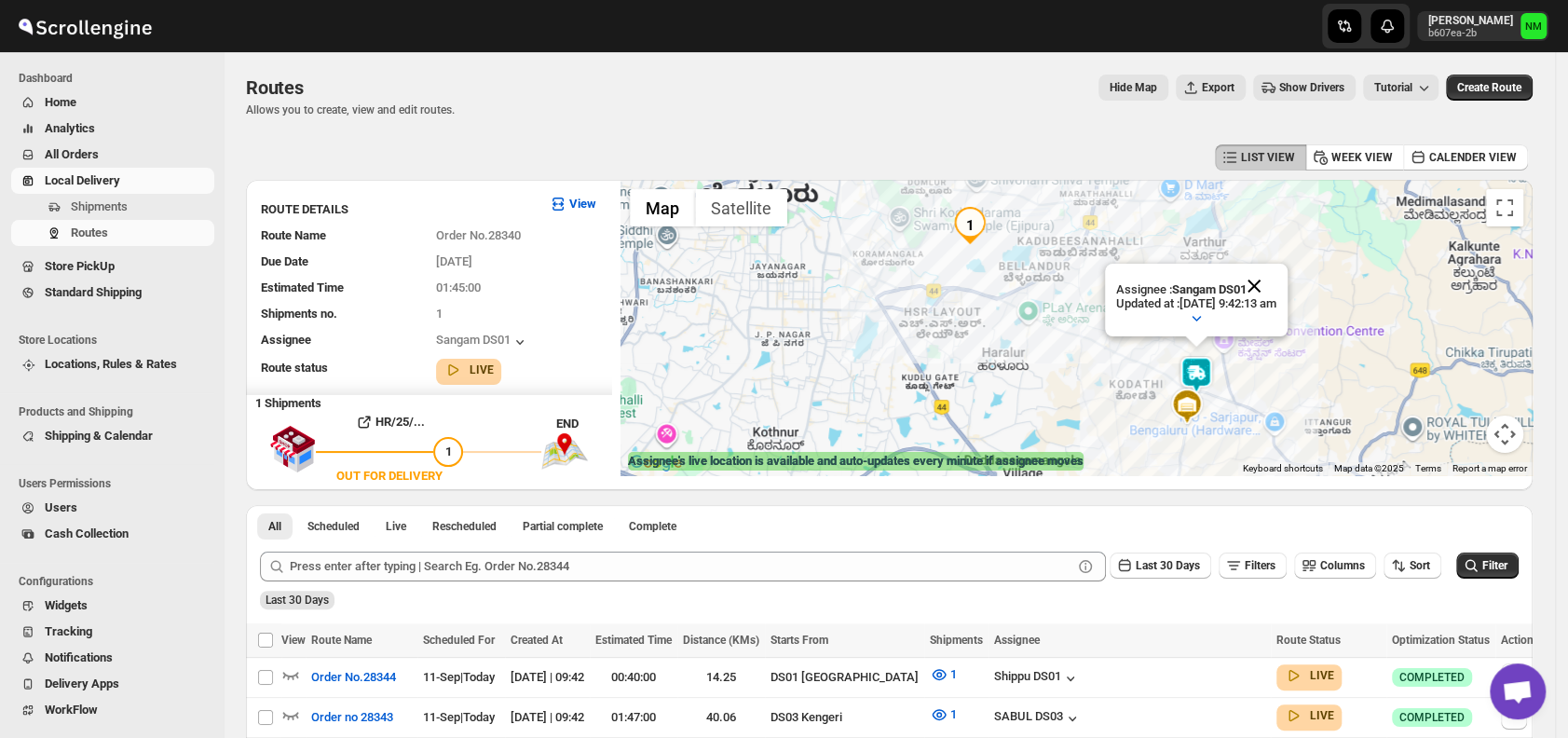
click at [1277, 282] on button "Close" at bounding box center [1254, 286] width 45 height 45
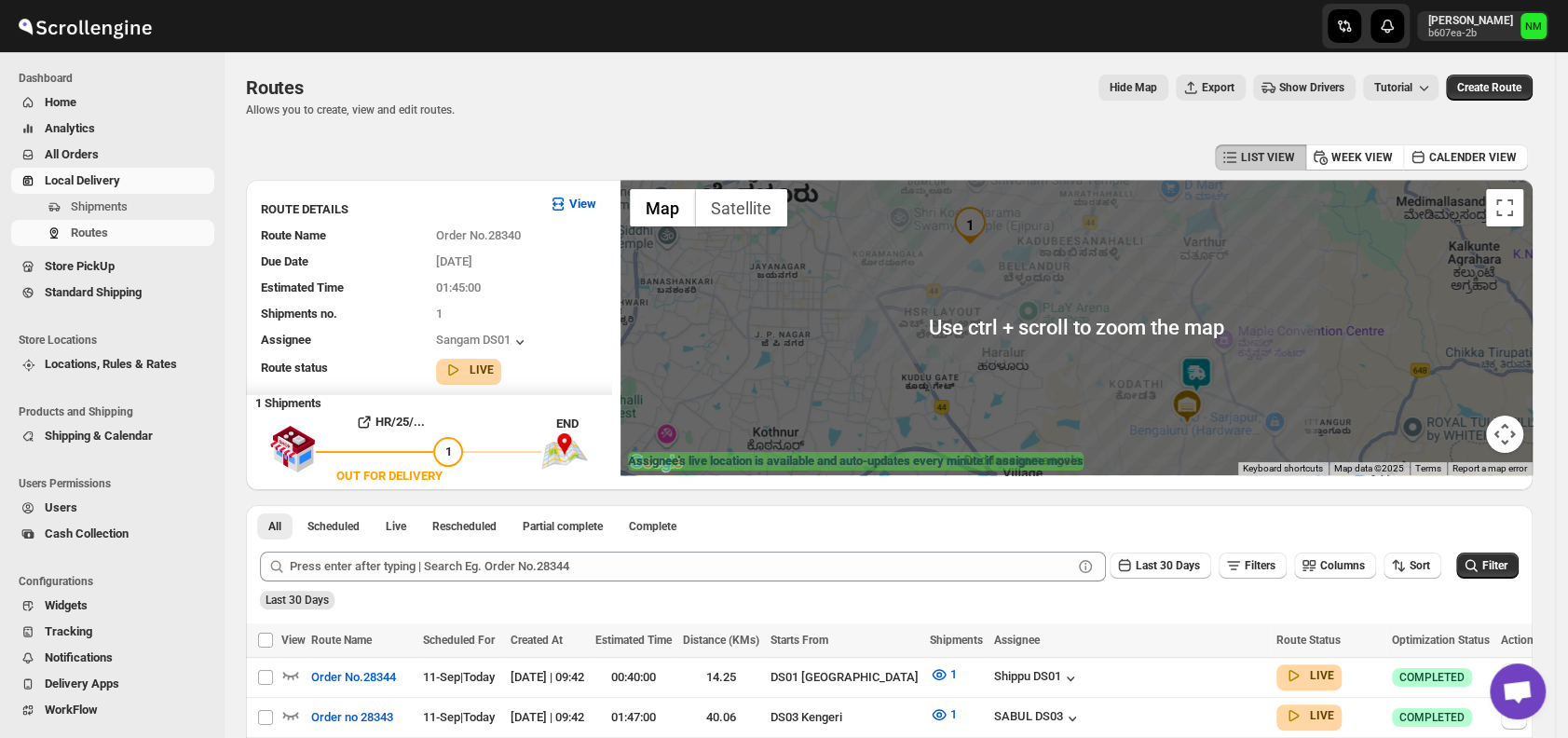
scroll to position [83, 0]
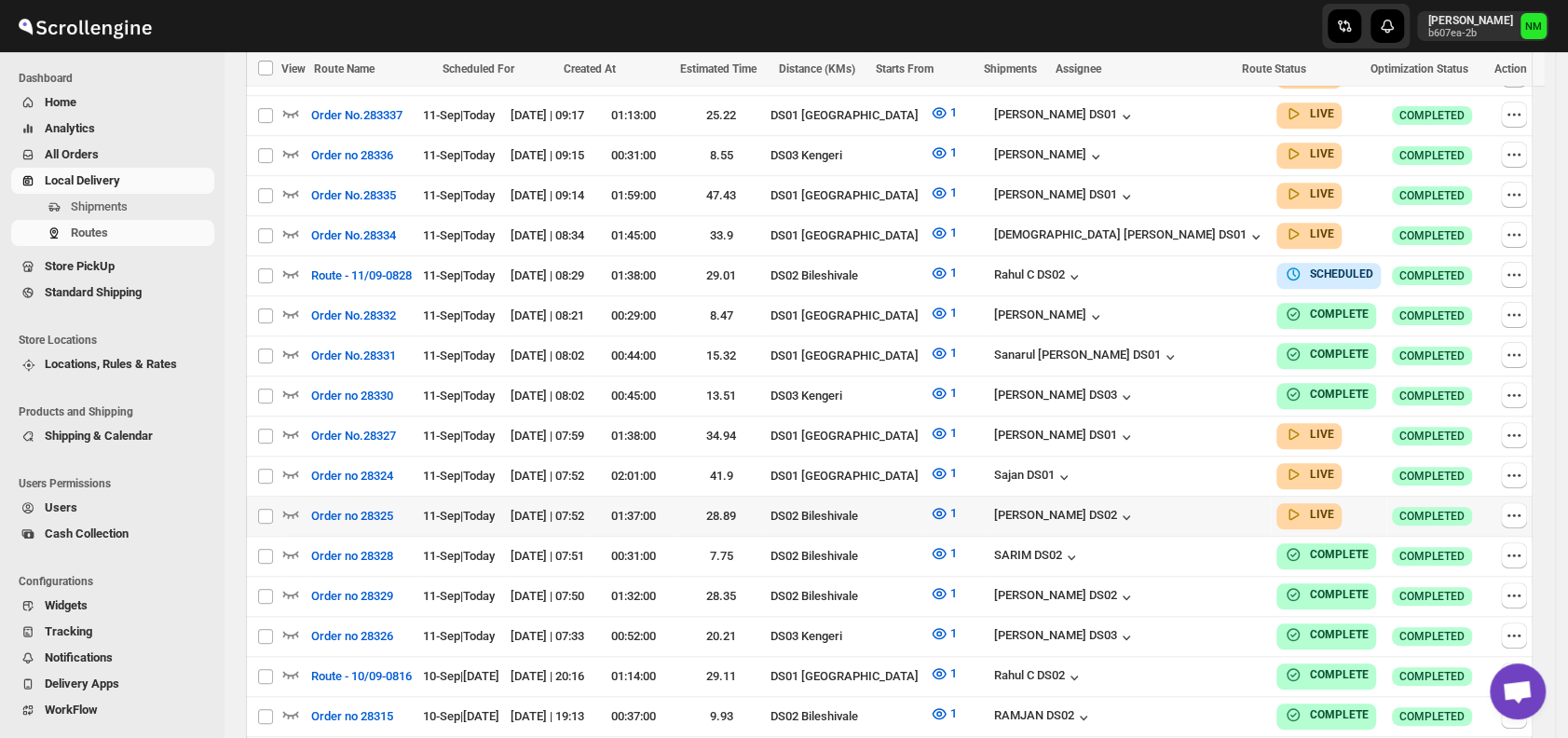
scroll to position [828, 0]
click at [291, 463] on icon "button" at bounding box center [290, 472] width 19 height 19
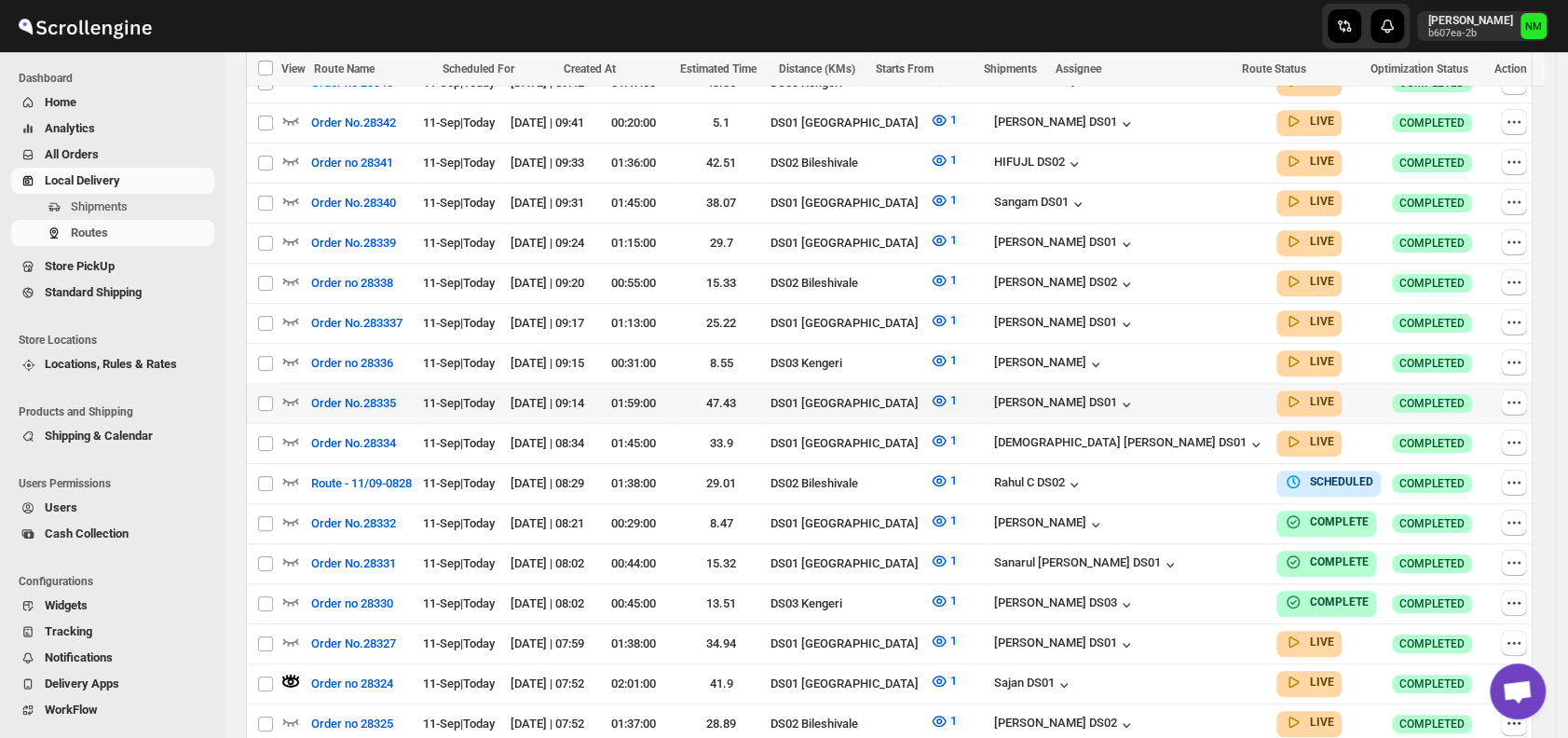
scroll to position [672, 0]
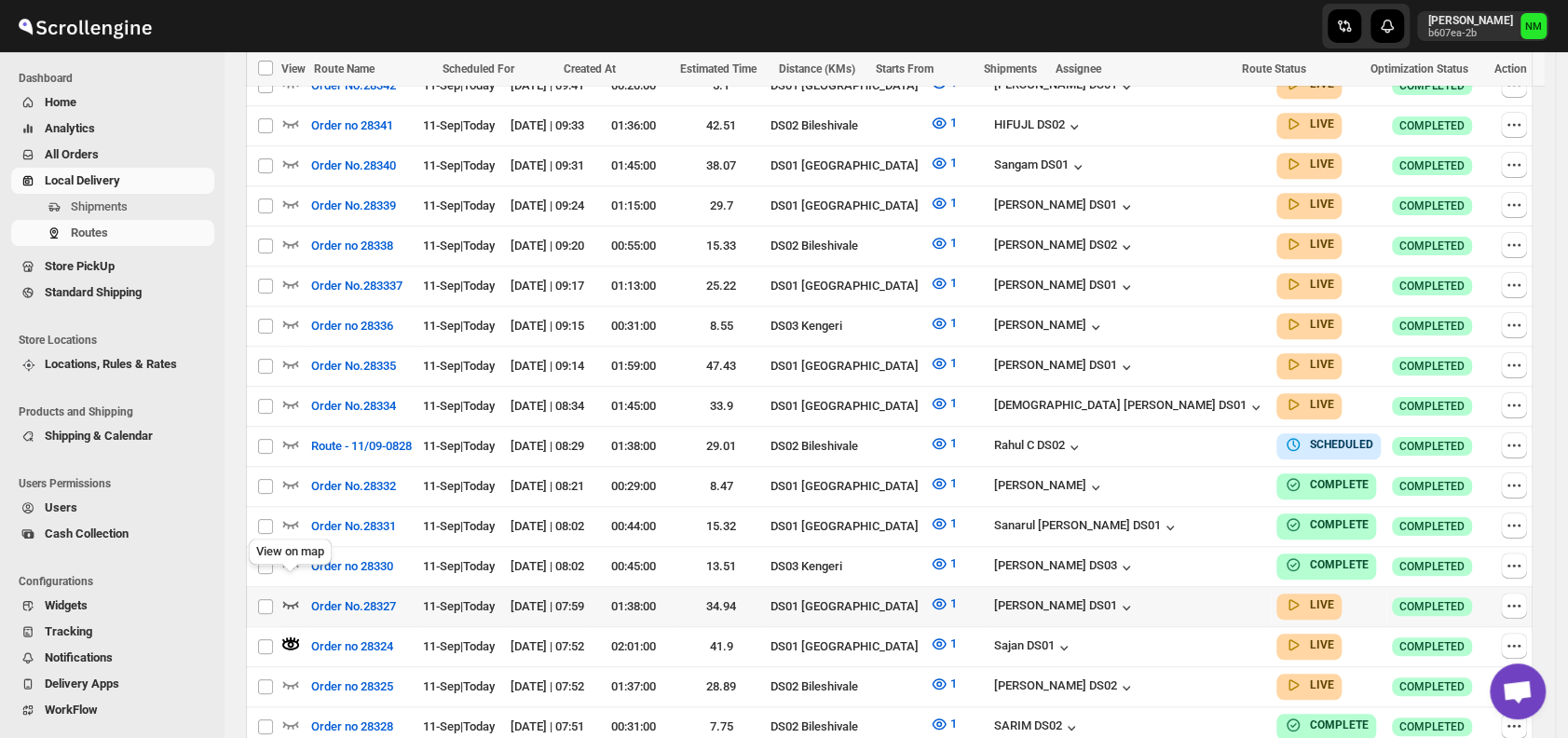
click at [291, 595] on icon "button" at bounding box center [290, 604] width 19 height 19
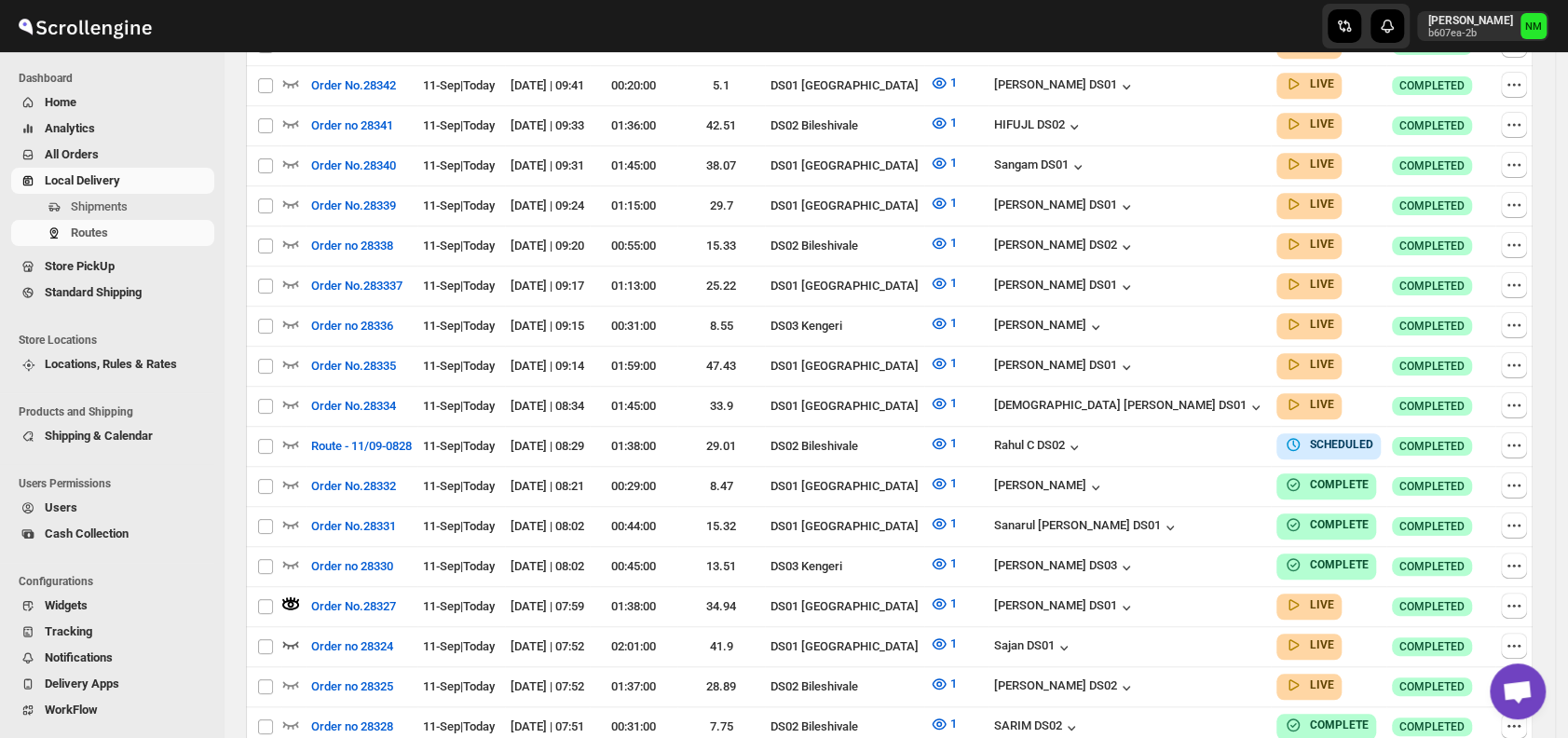
scroll to position [0, 0]
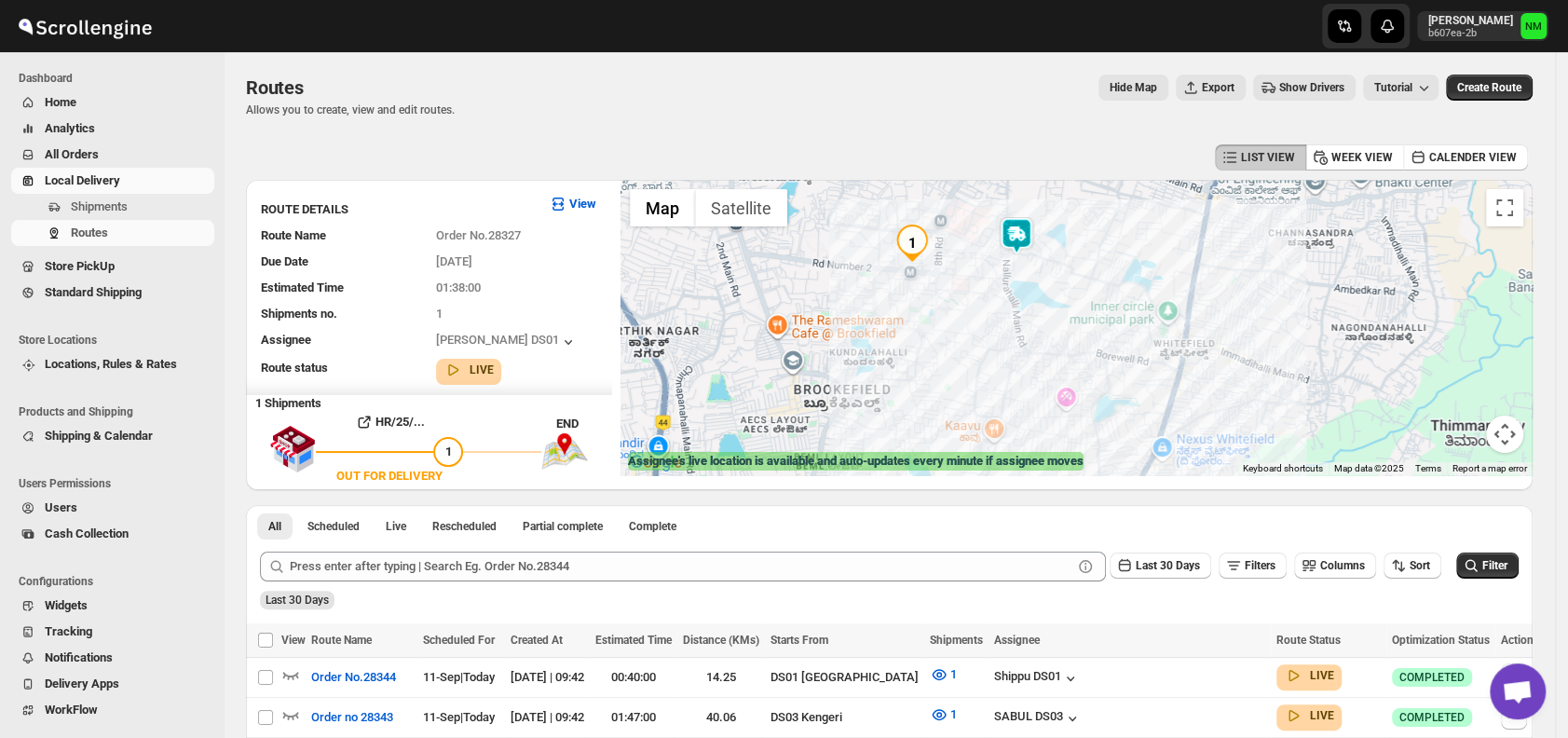
click at [1035, 245] on img at bounding box center [1016, 235] width 37 height 37
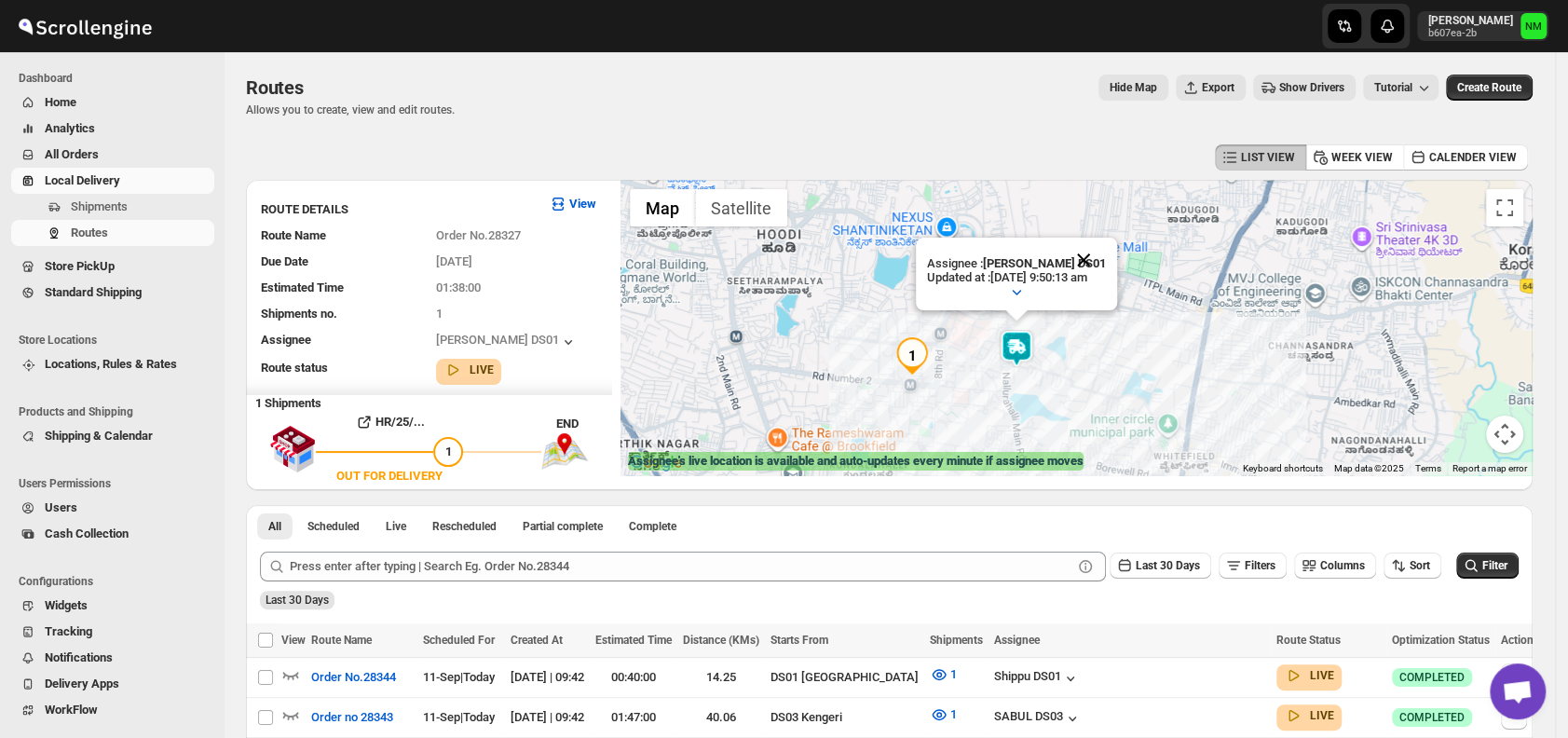
click at [1095, 256] on button "Close" at bounding box center [1083, 260] width 45 height 45
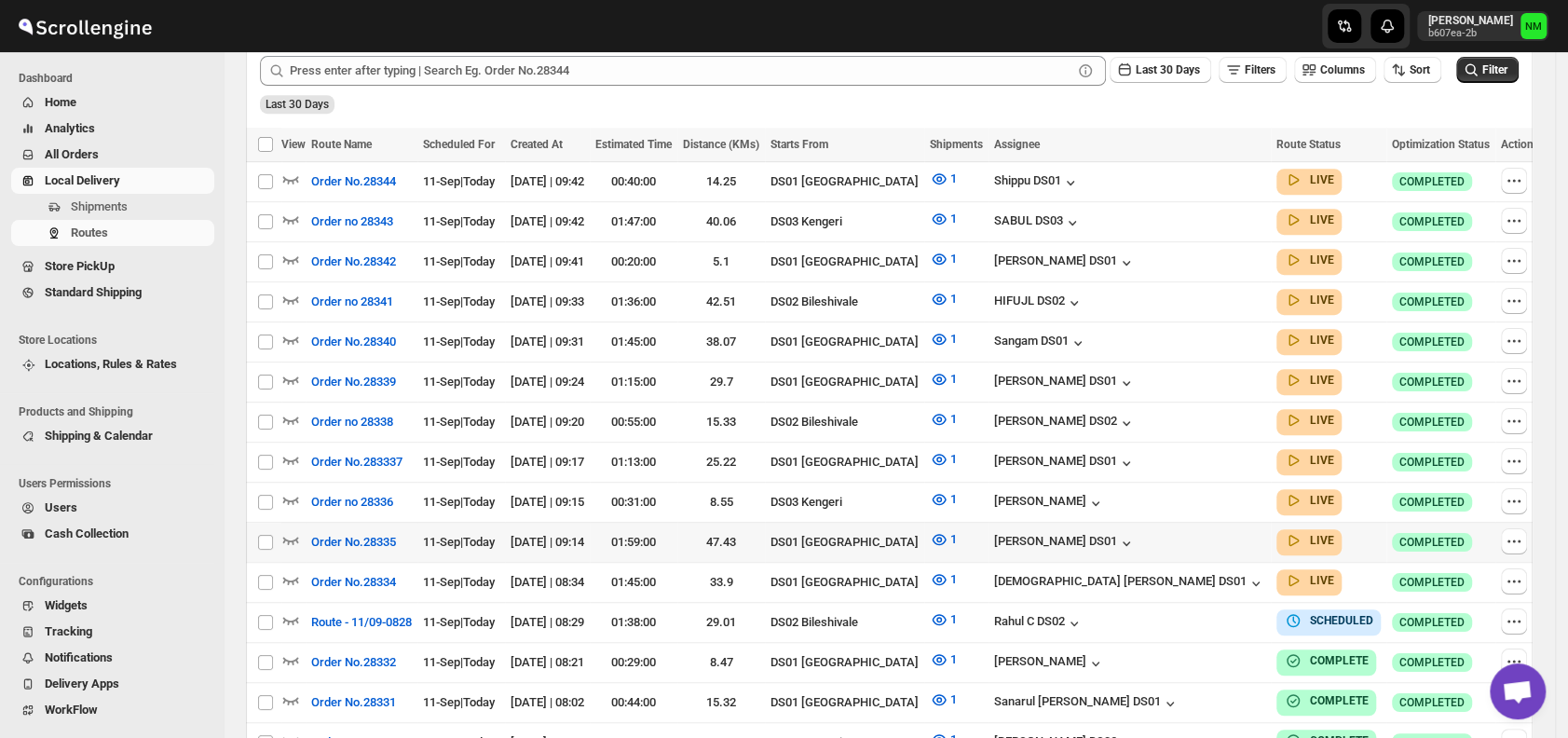
scroll to position [497, 0]
click at [292, 569] on icon "button" at bounding box center [290, 578] width 19 height 19
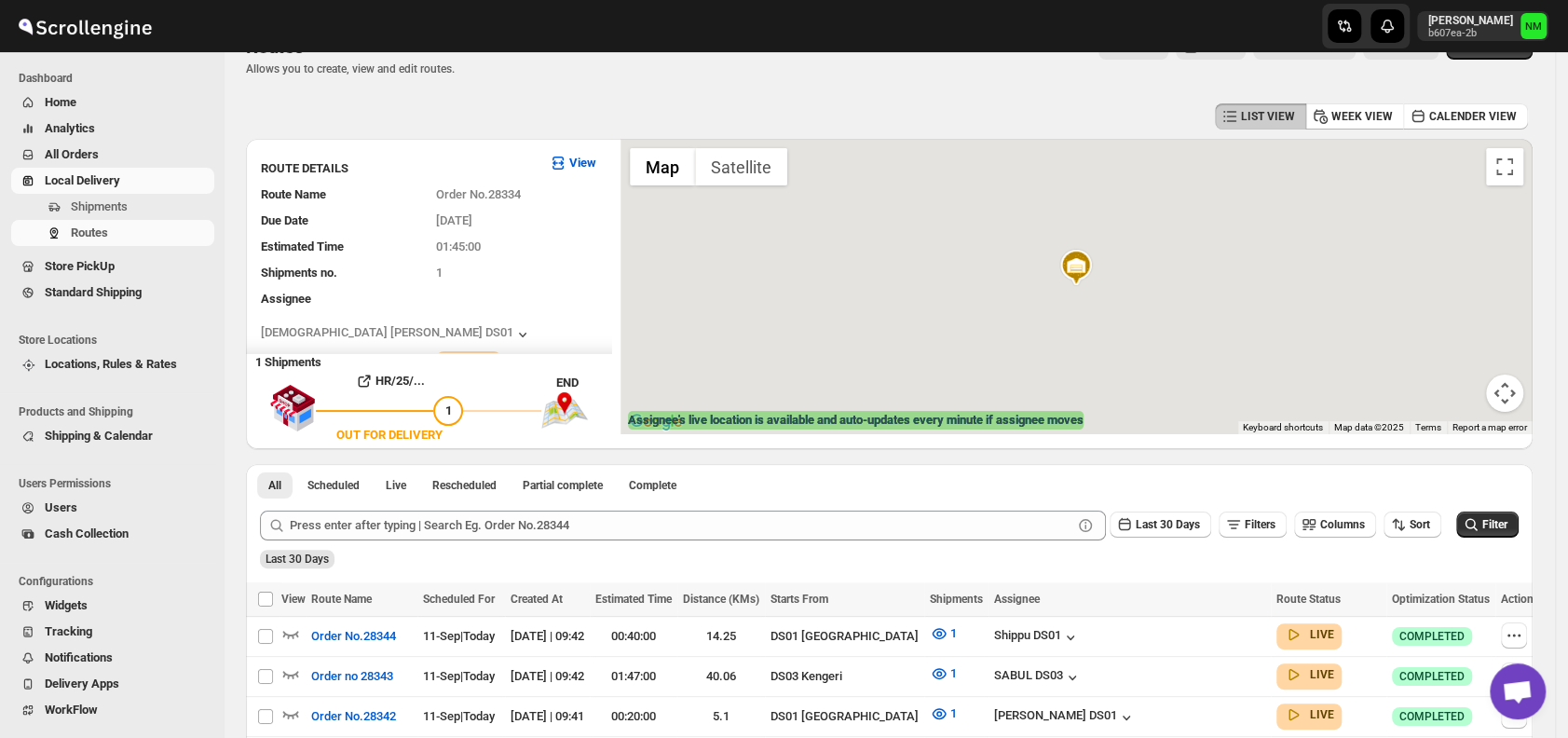
scroll to position [0, 0]
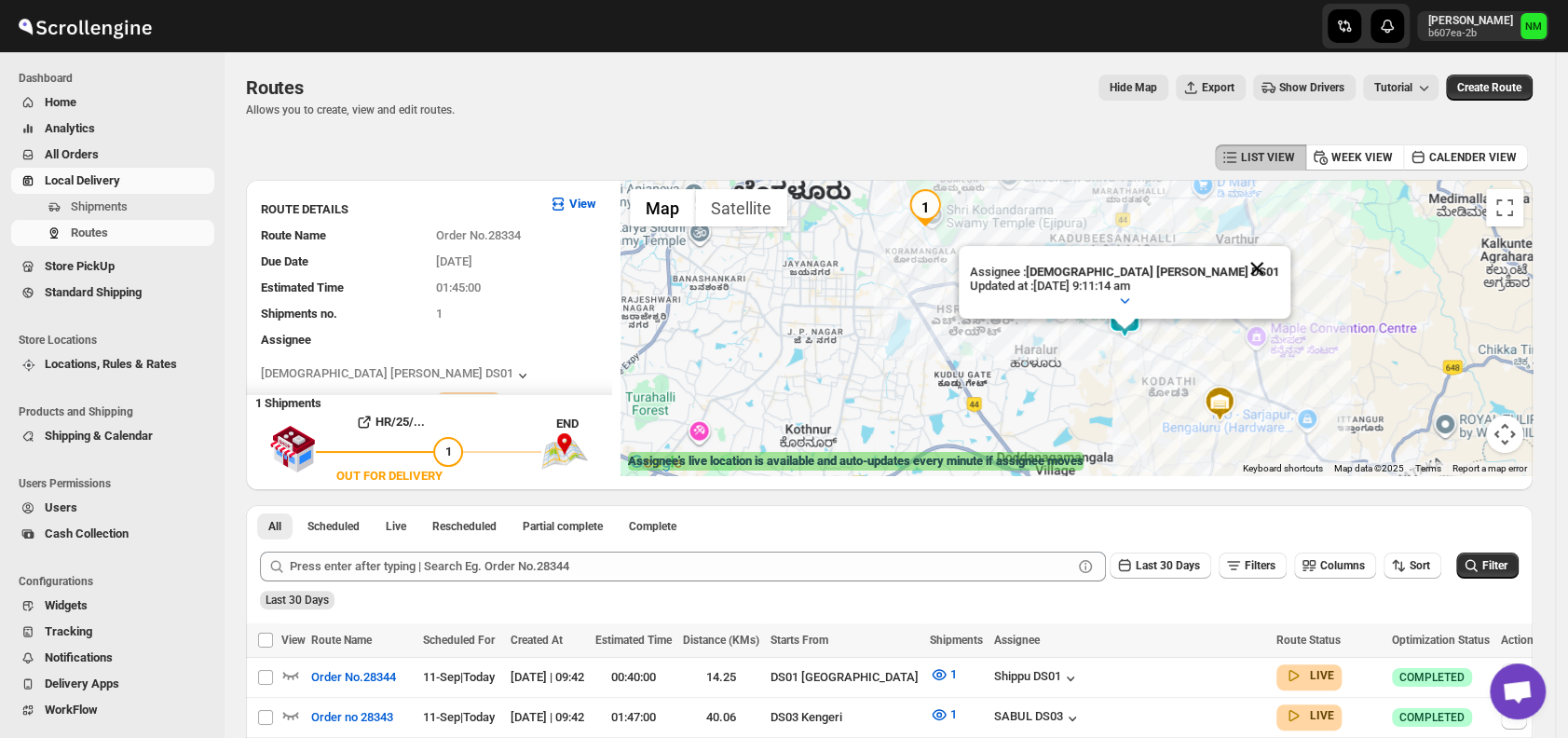
click at [1235, 269] on button "Close" at bounding box center [1257, 268] width 45 height 45
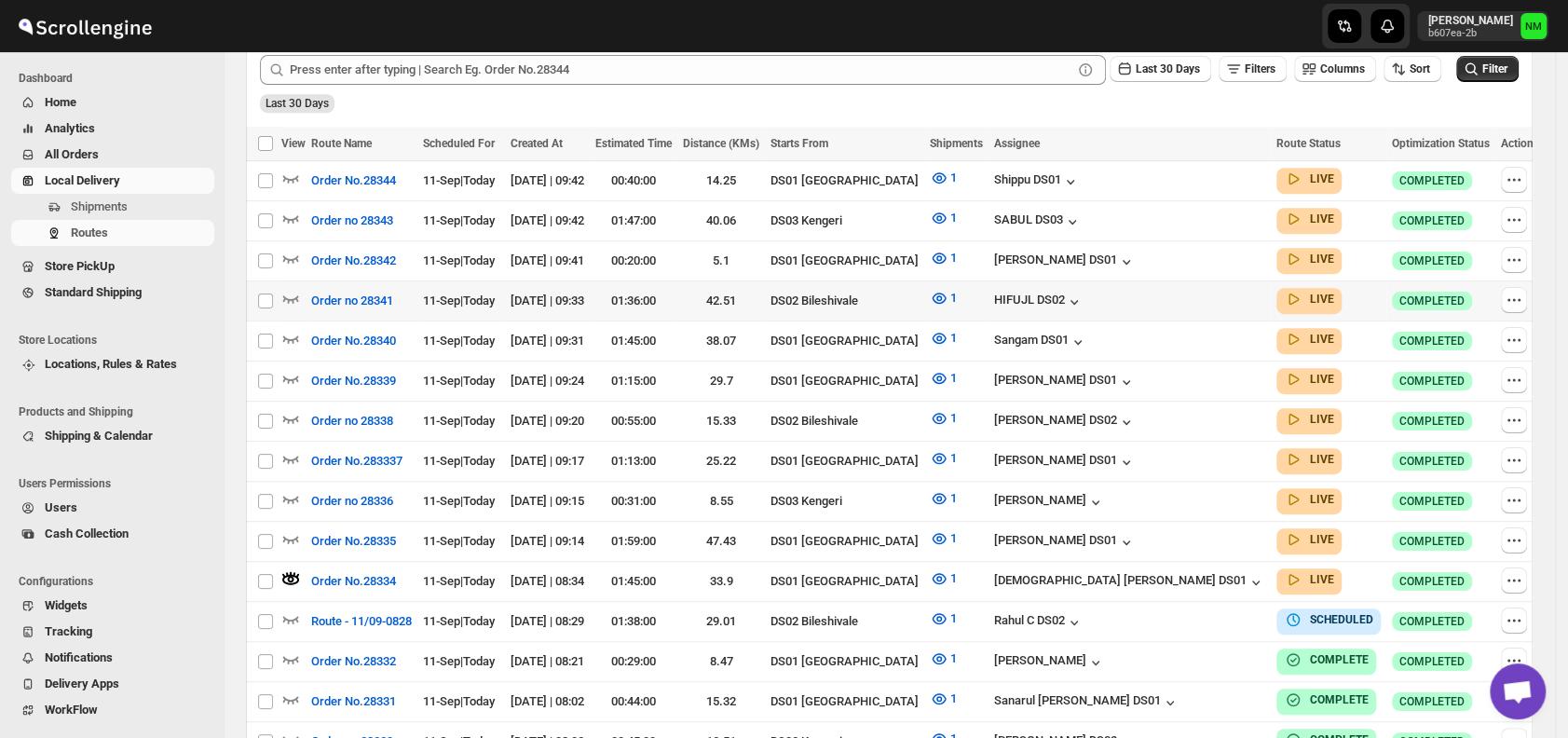
scroll to position [507, 0]
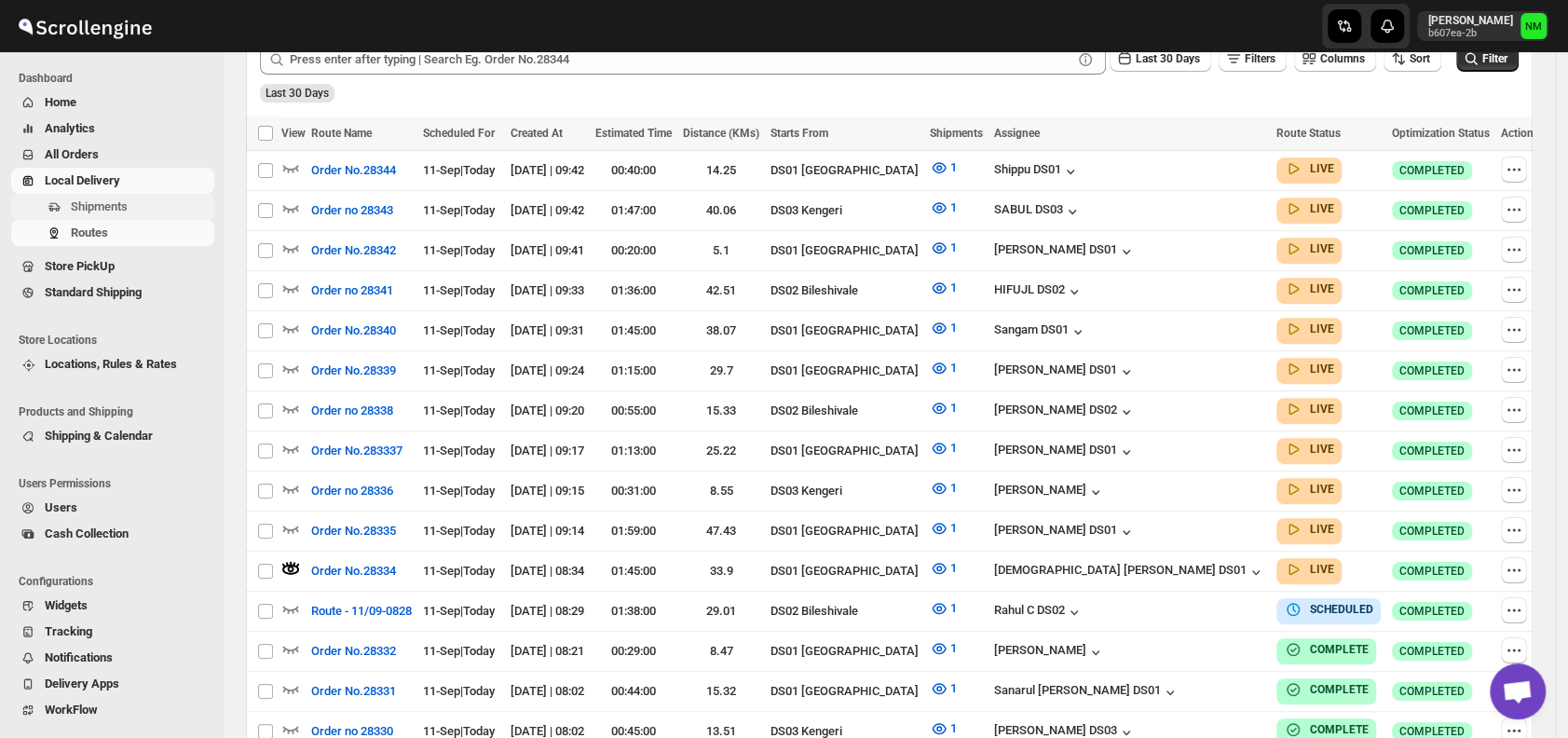
click at [136, 201] on span "Shipments" at bounding box center [141, 207] width 140 height 19
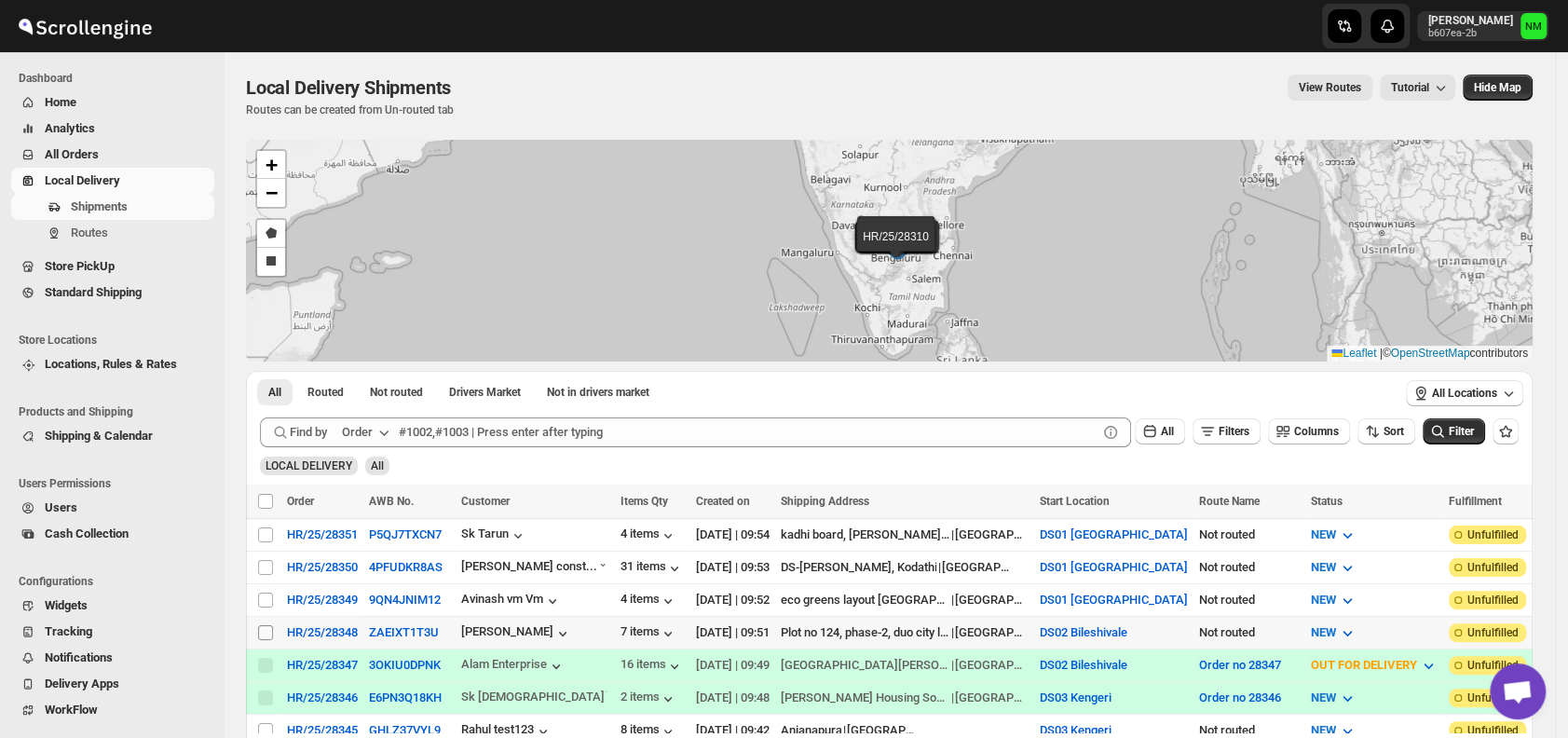
click at [264, 628] on input "Select shipment" at bounding box center [265, 632] width 15 height 15
checkbox input "true"
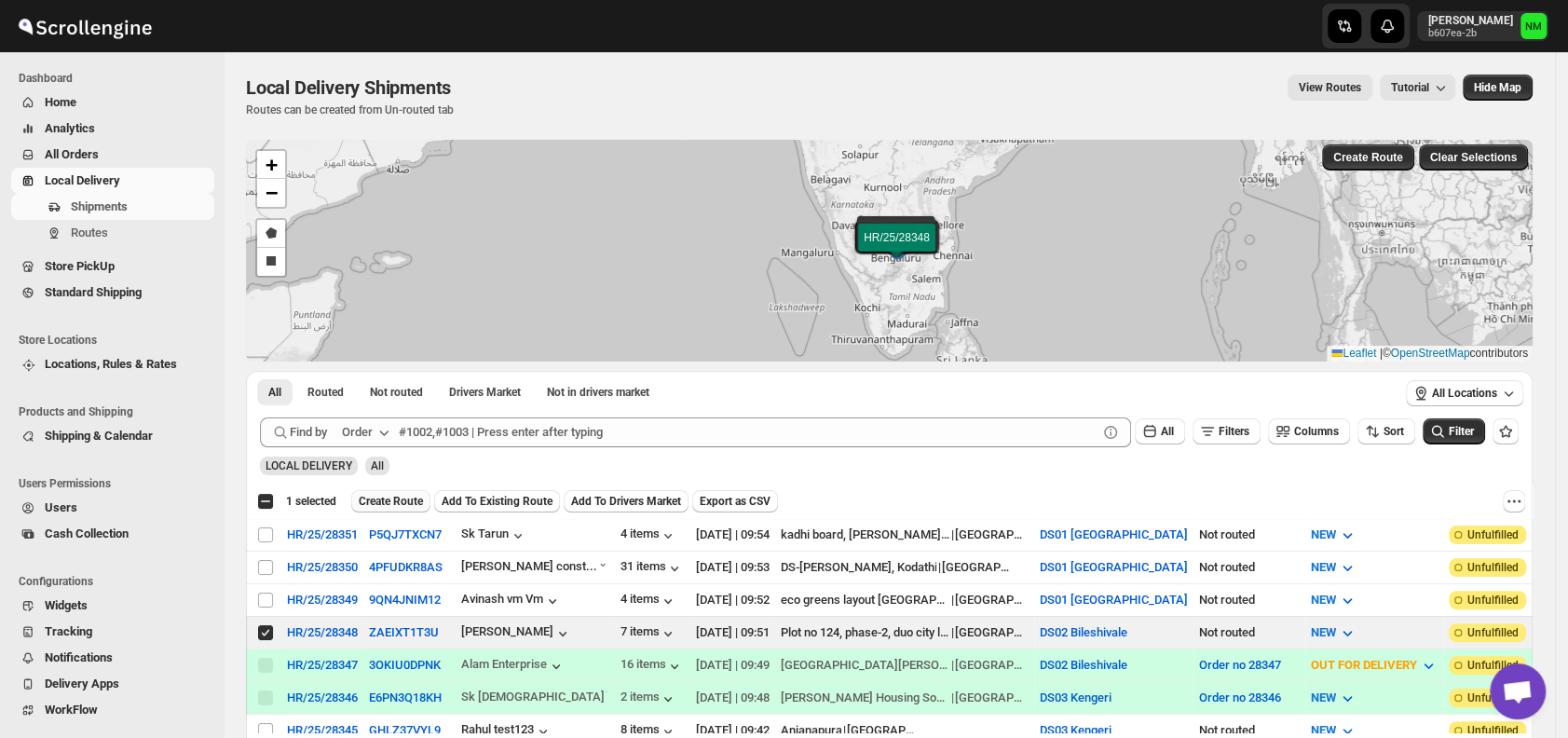
click at [373, 499] on span "Create Route" at bounding box center [391, 501] width 64 height 15
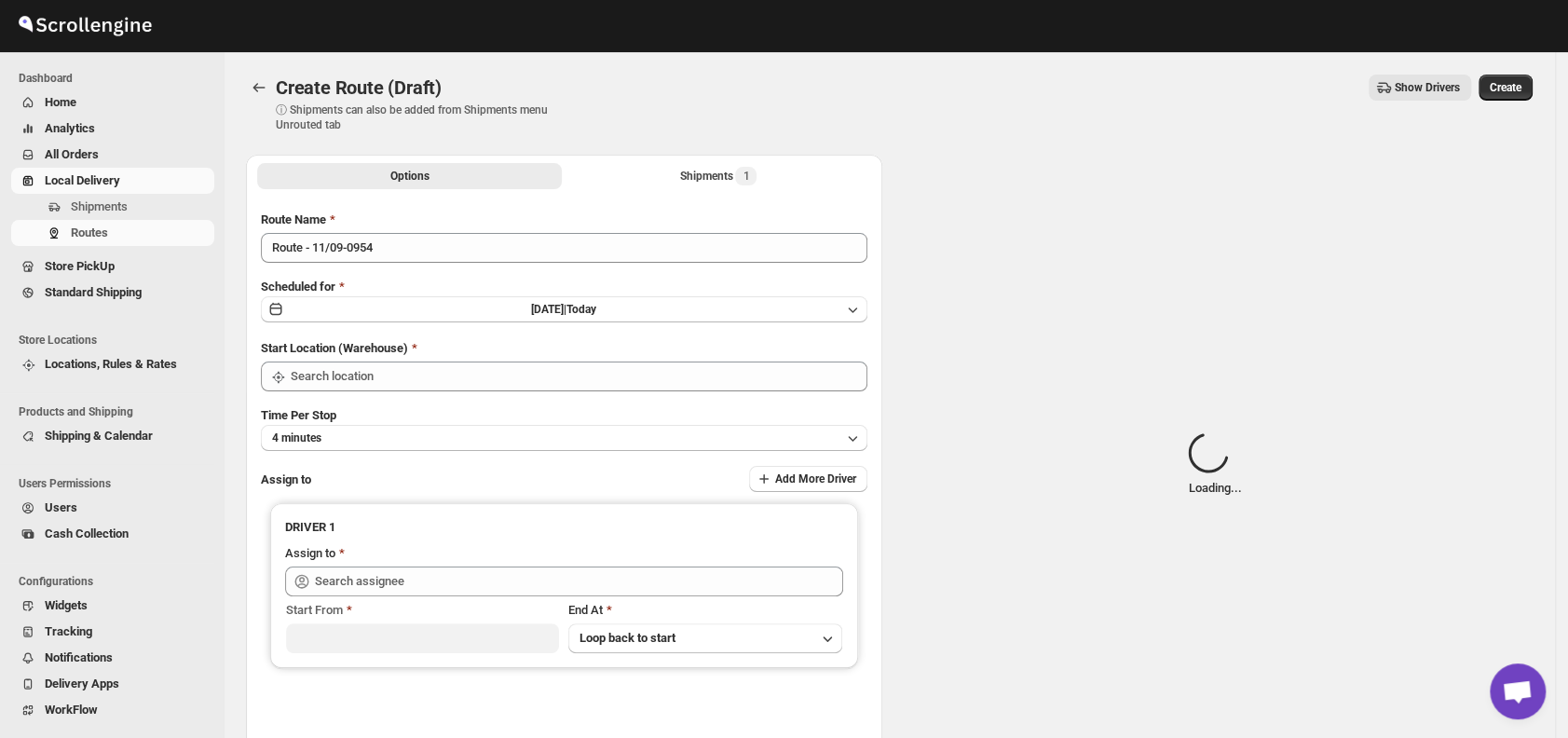
type input "DS02 Bileshivale"
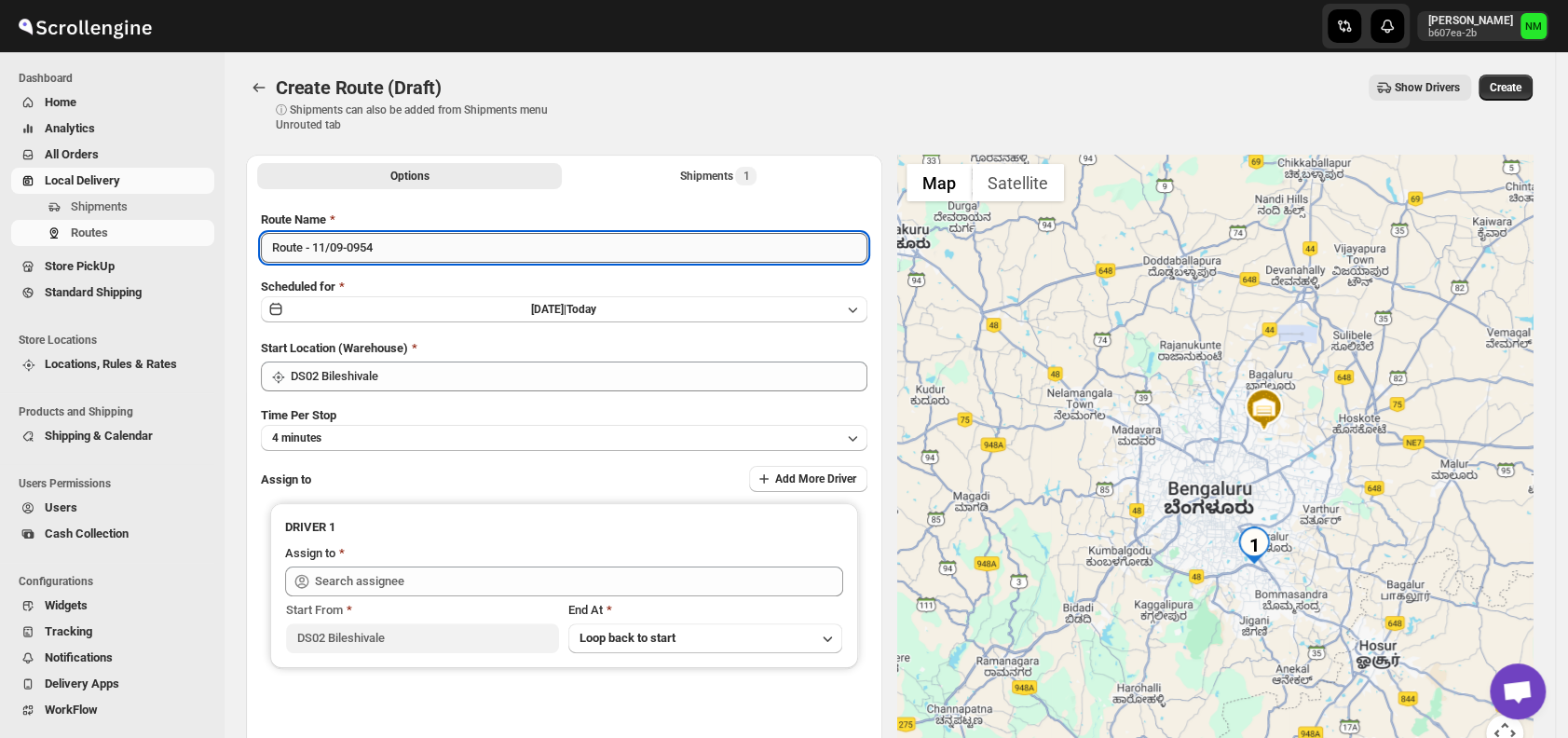
click at [480, 239] on input "Route - 11/09-0954" at bounding box center [564, 248] width 607 height 30
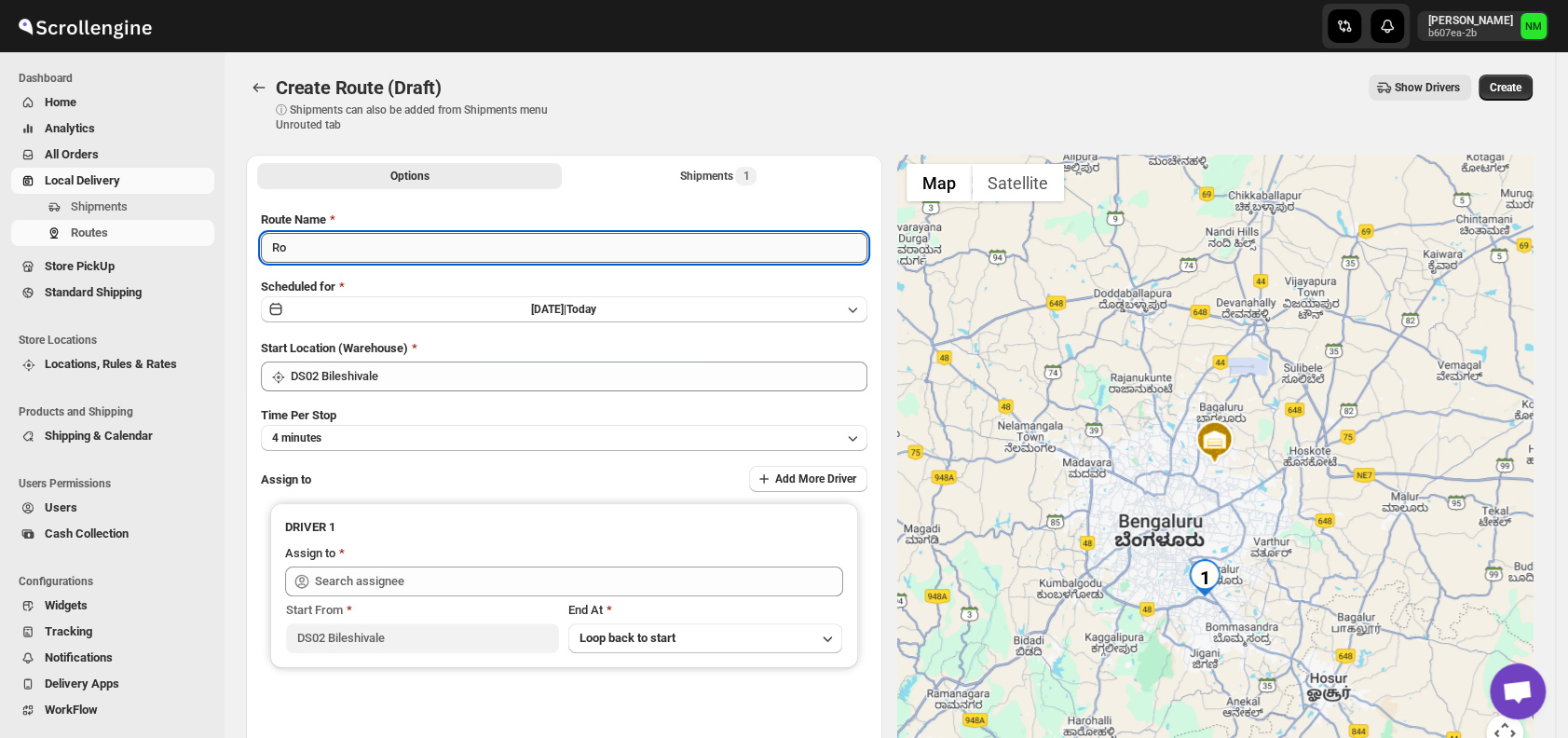
type input "R"
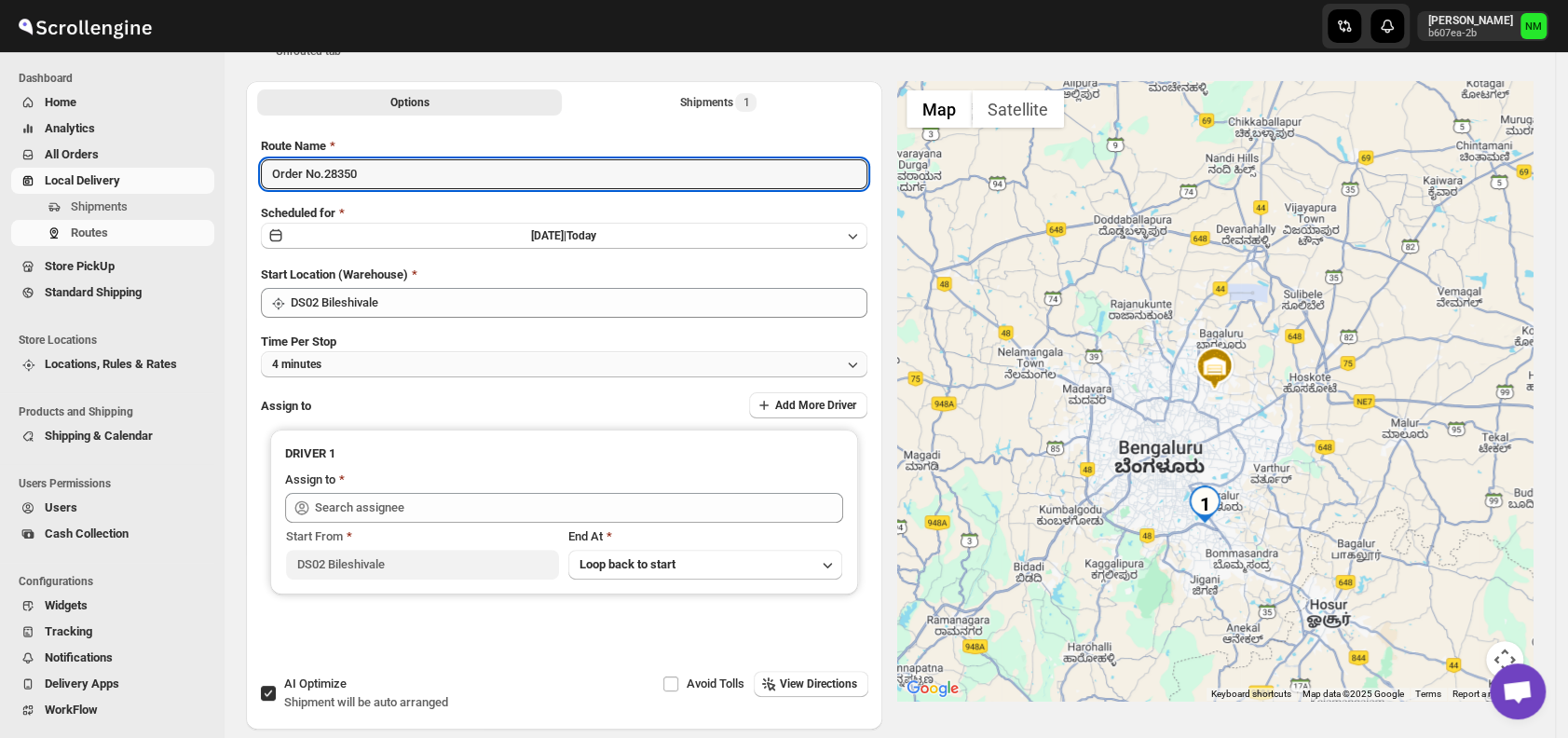
scroll to position [75, 0]
type input "Order No.28350"
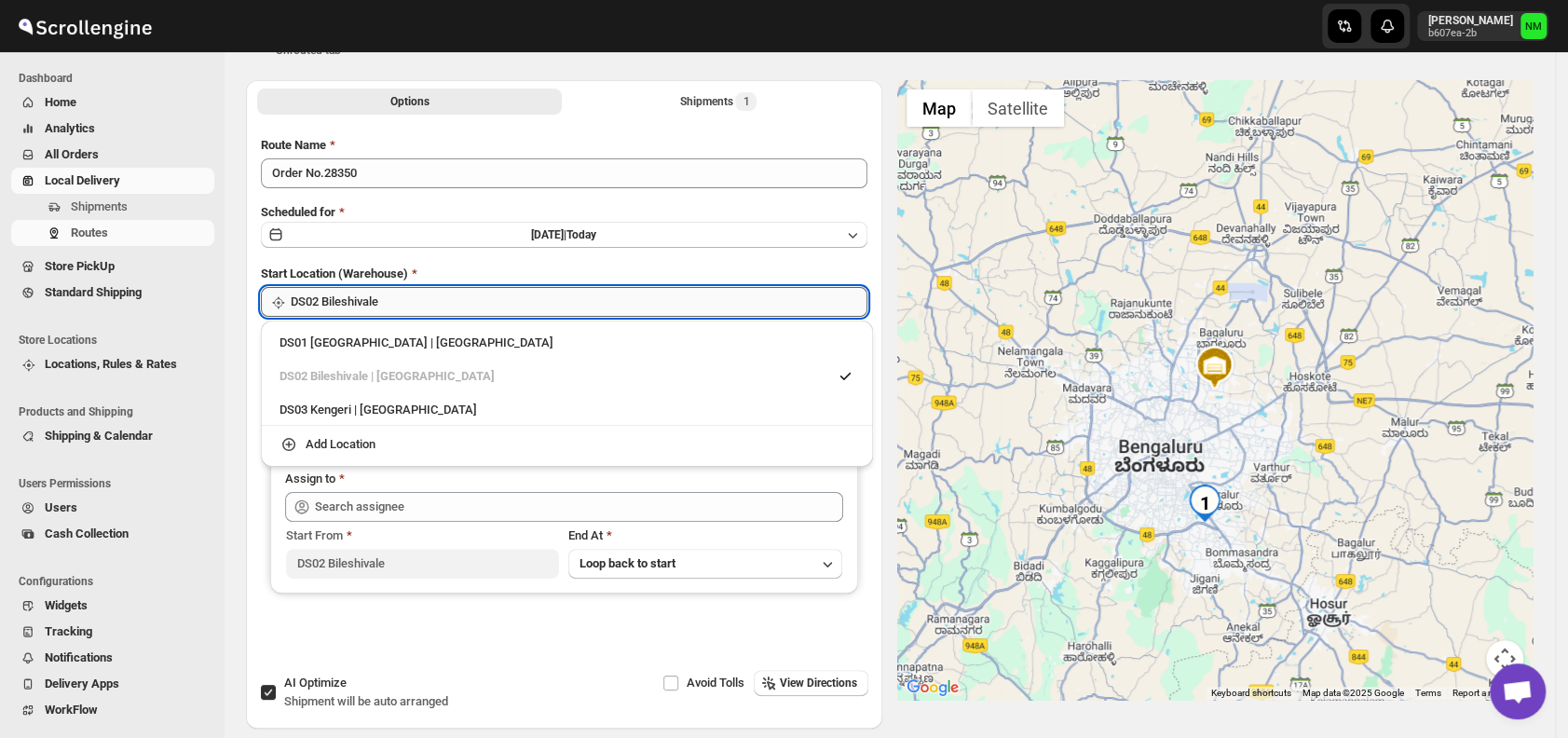
click at [412, 307] on input "DS02 Bileshivale" at bounding box center [579, 302] width 577 height 30
click at [299, 359] on li "DS02 Bileshivale | Bangalore" at bounding box center [567, 375] width 612 height 34
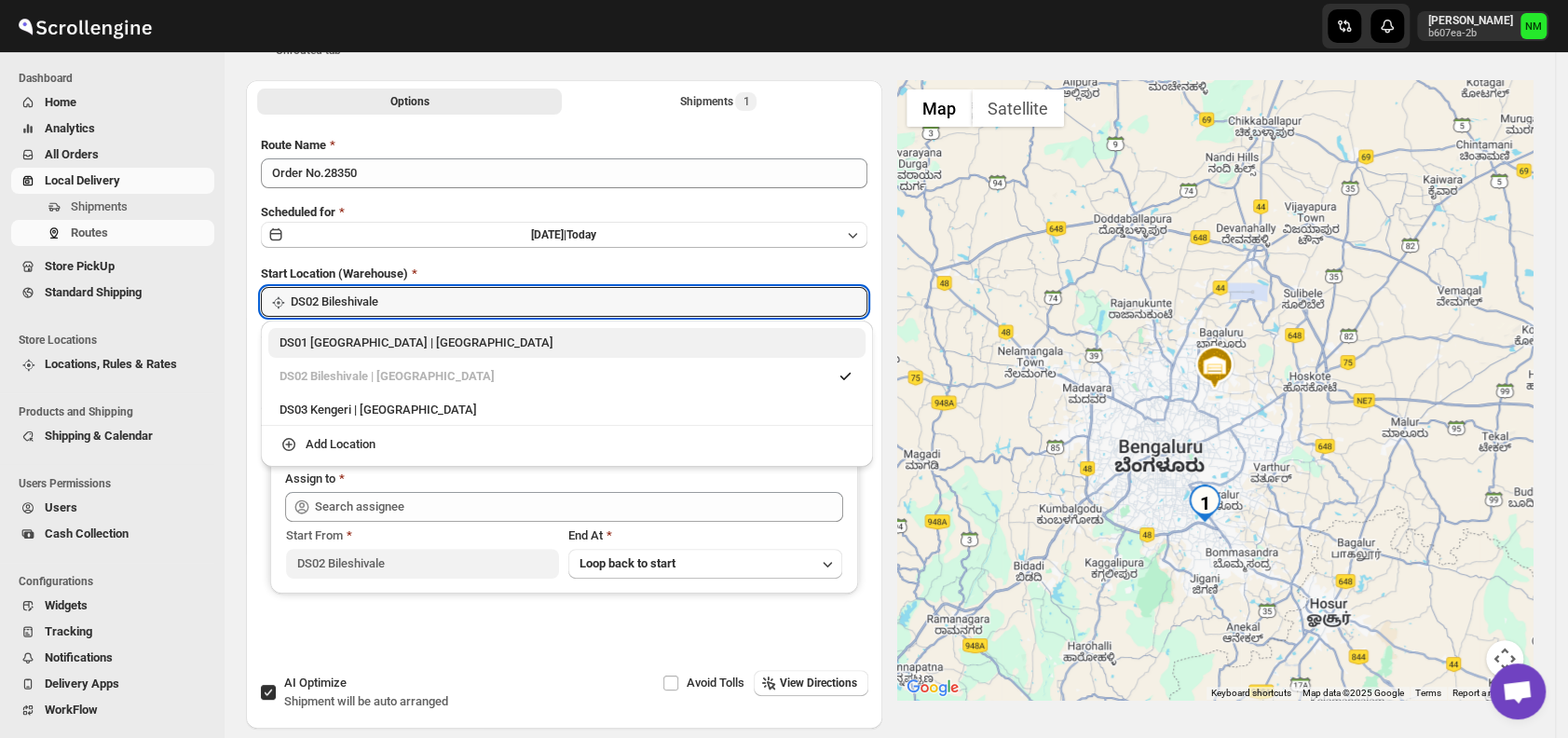
click at [298, 357] on div "DS01 Sarjapur | Bengaluru" at bounding box center [566, 343] width 597 height 30
type input "DS01 [GEOGRAPHIC_DATA]"
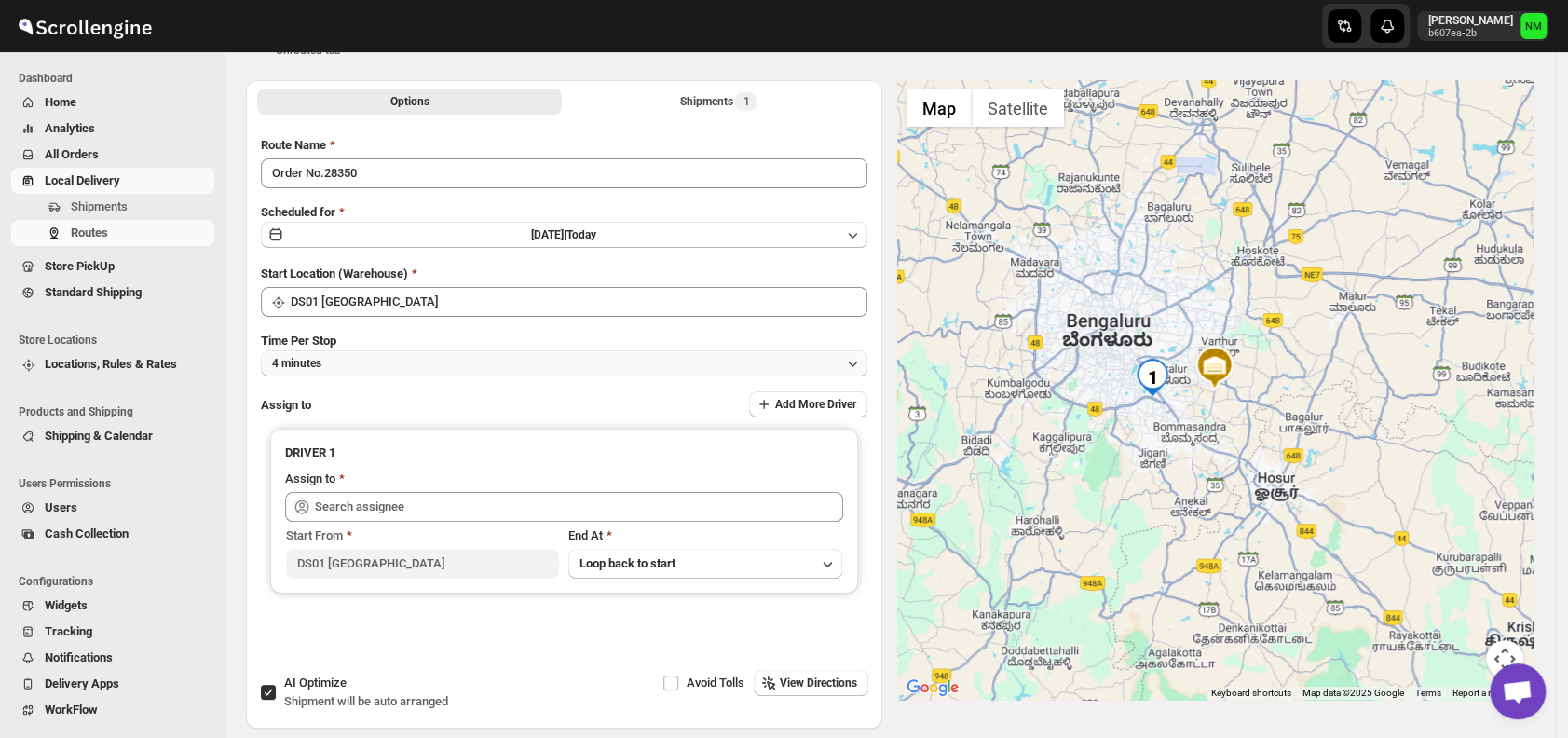
click at [399, 358] on button "4 minutes" at bounding box center [564, 363] width 607 height 26
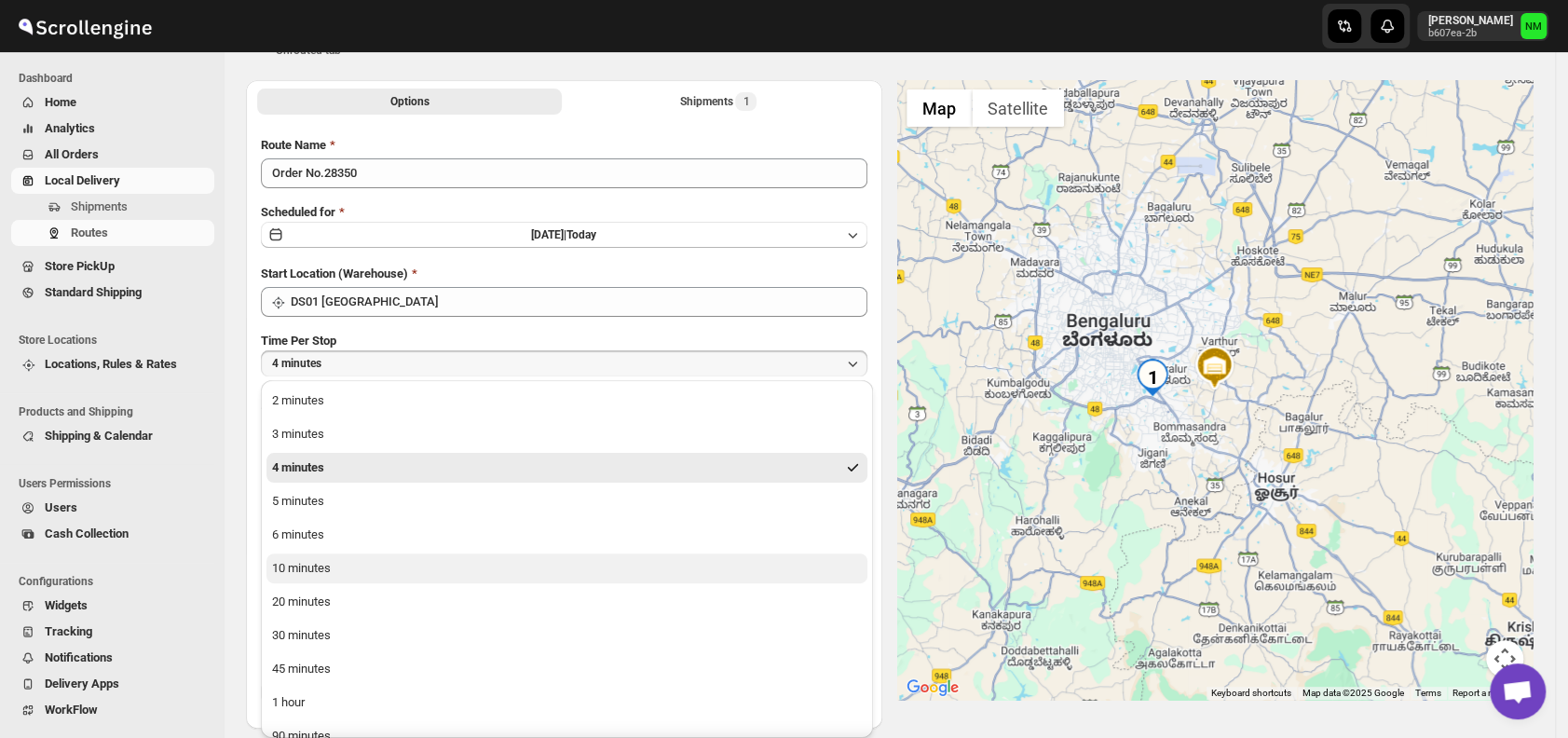
click at [298, 572] on div "10 minutes" at bounding box center [301, 568] width 59 height 19
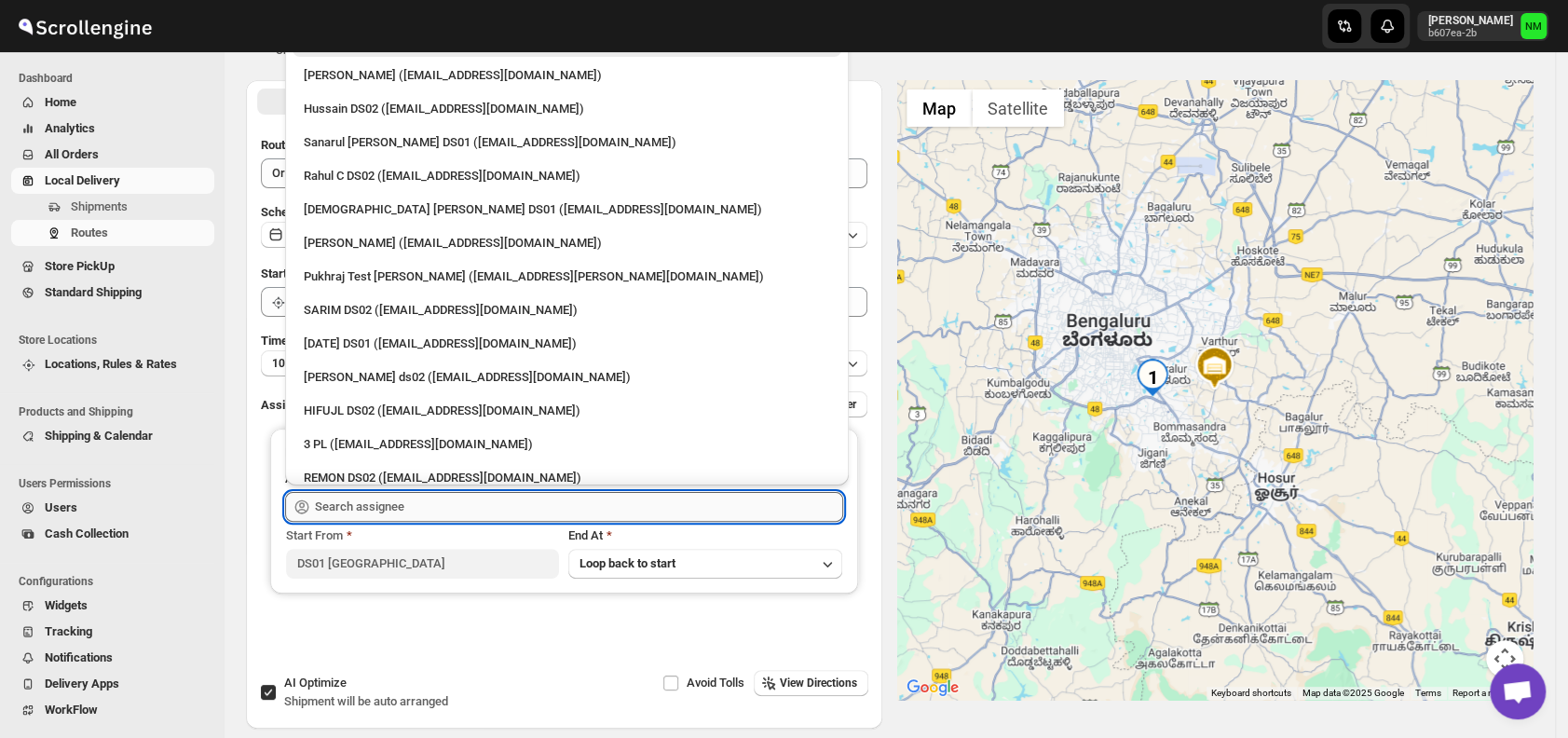
click at [485, 507] on input "text" at bounding box center [579, 507] width 528 height 30
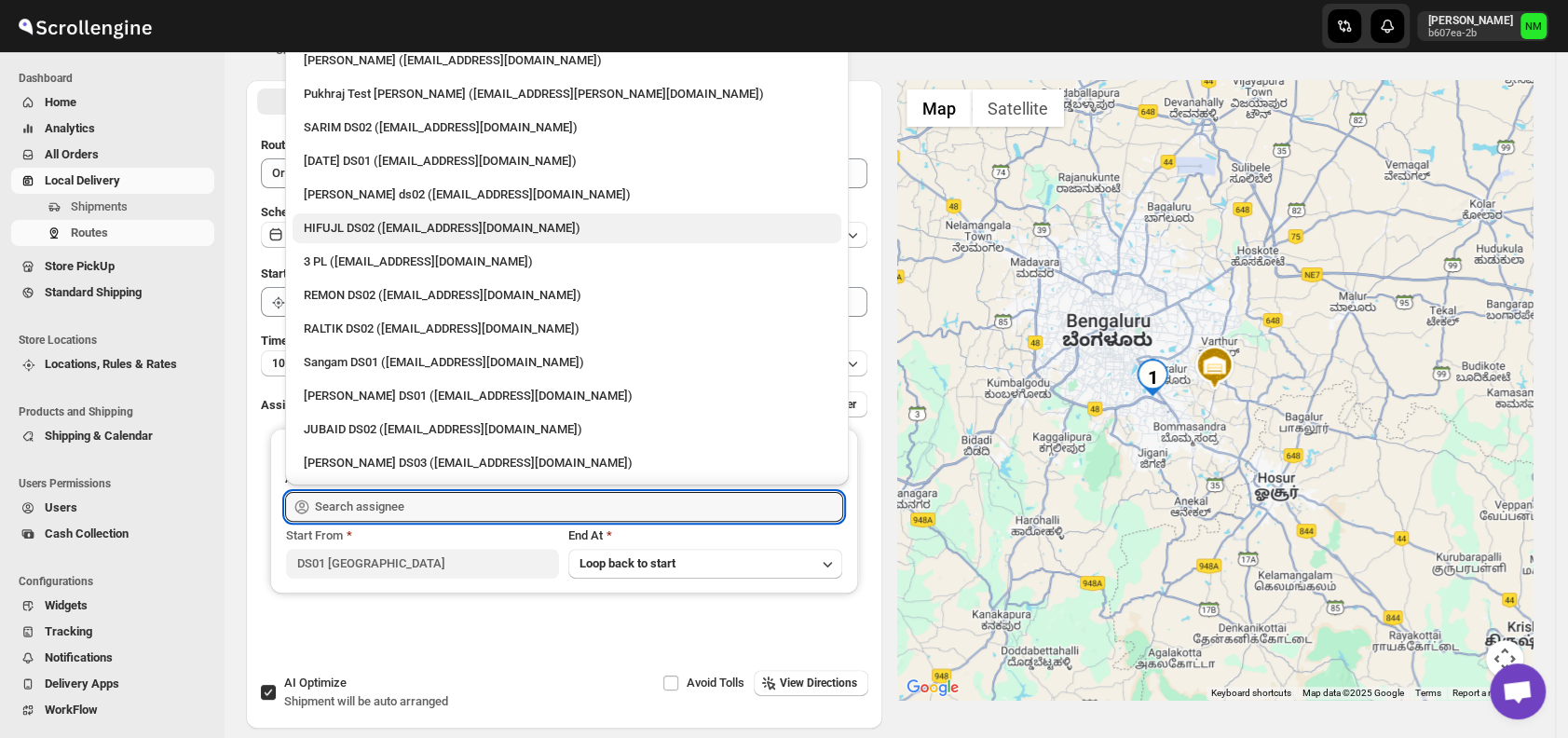
scroll to position [184, 0]
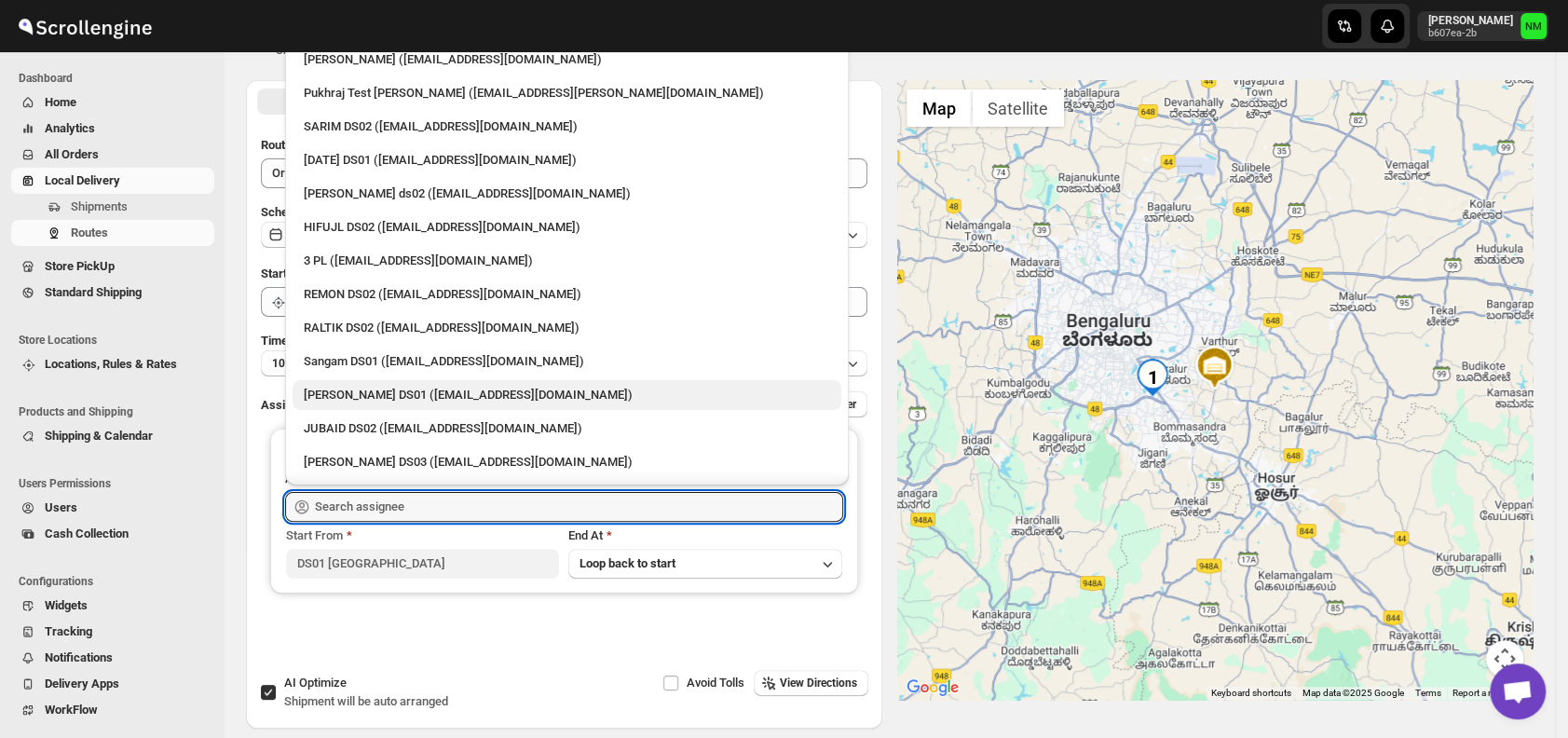
click at [444, 388] on div "Jahir Hussain DS01 (pegaya8076@excederm.com)" at bounding box center [567, 395] width 526 height 19
type input "Jahir Hussain DS01 (pegaya8076@excederm.com)"
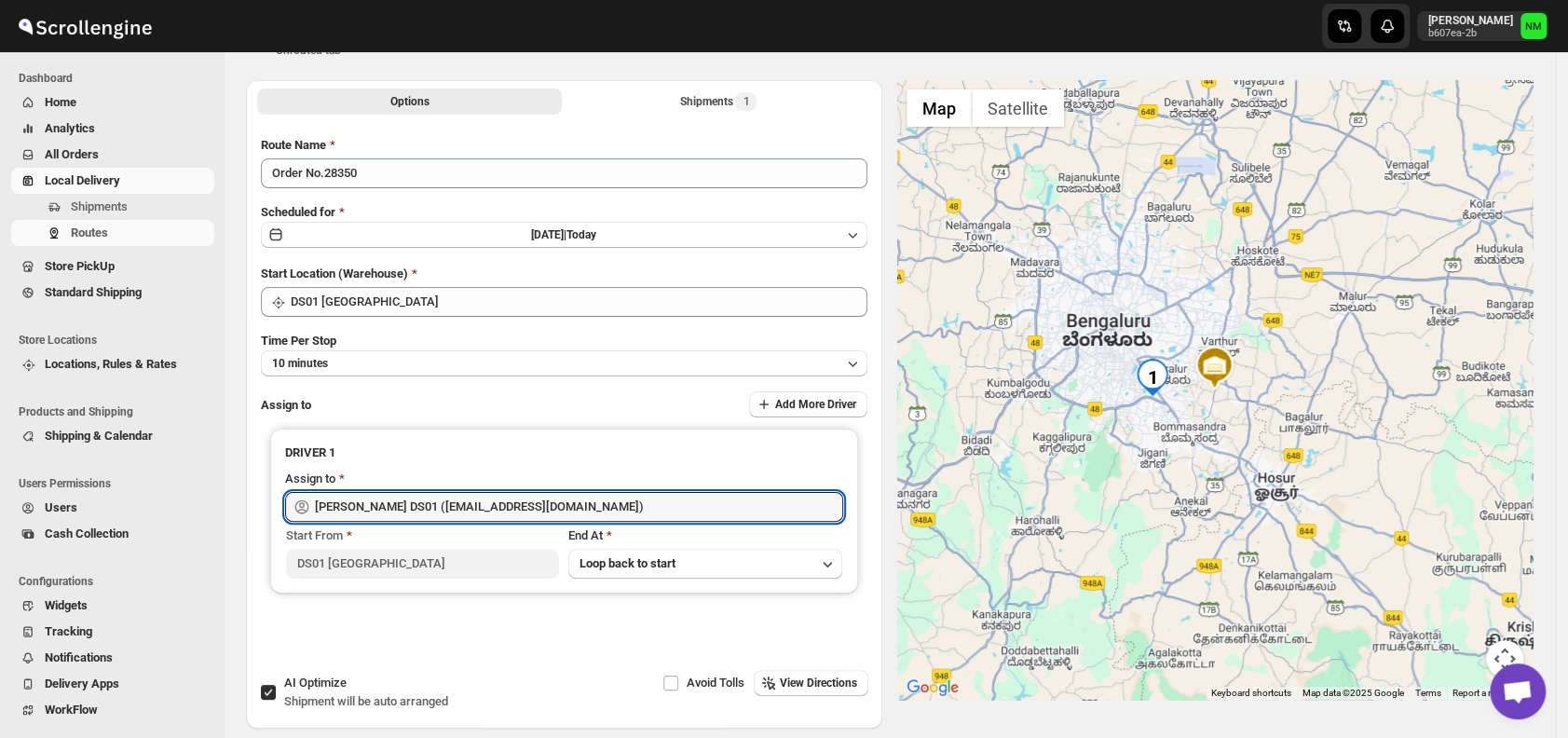
scroll to position [0, 0]
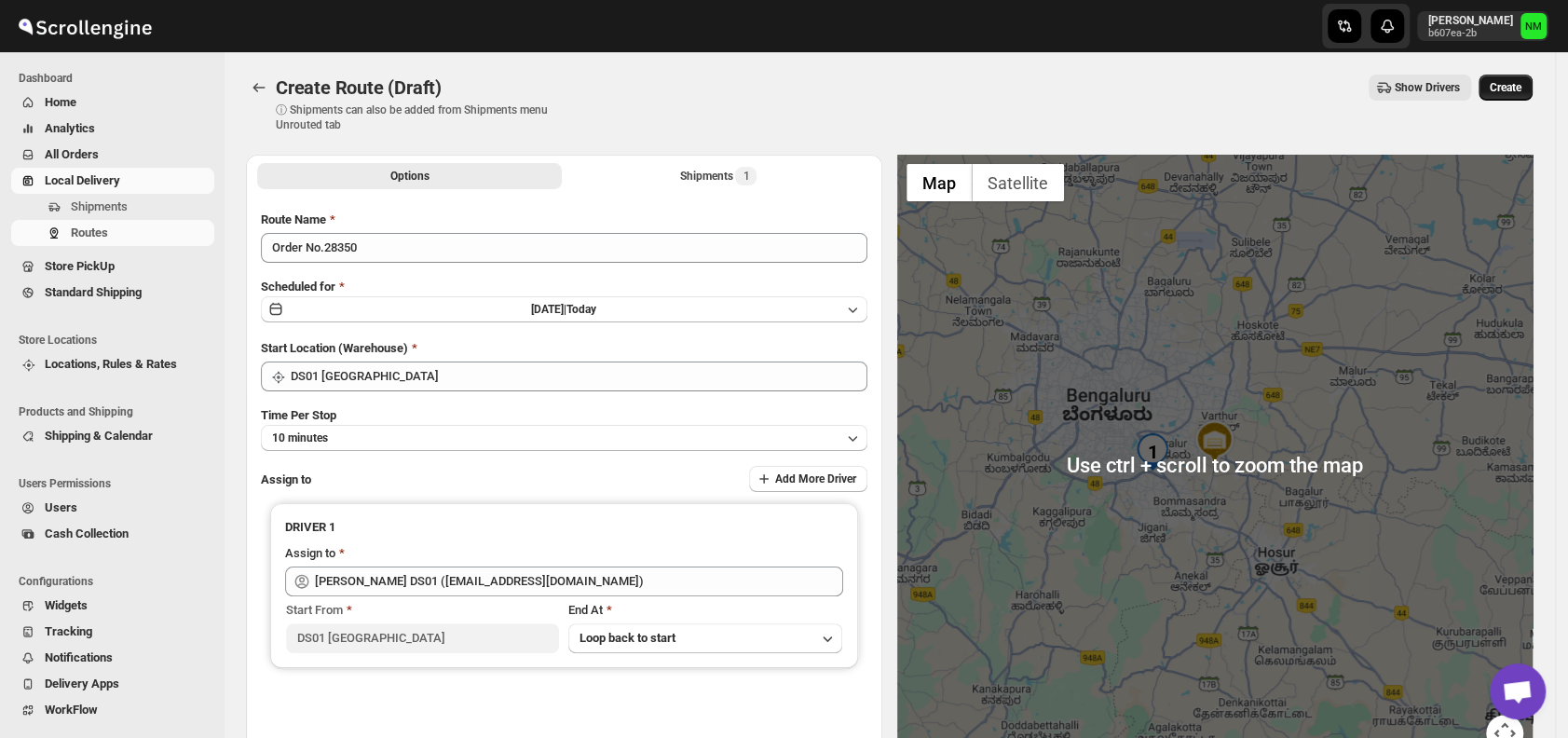
click at [1522, 93] on span "Create" at bounding box center [1506, 87] width 32 height 15
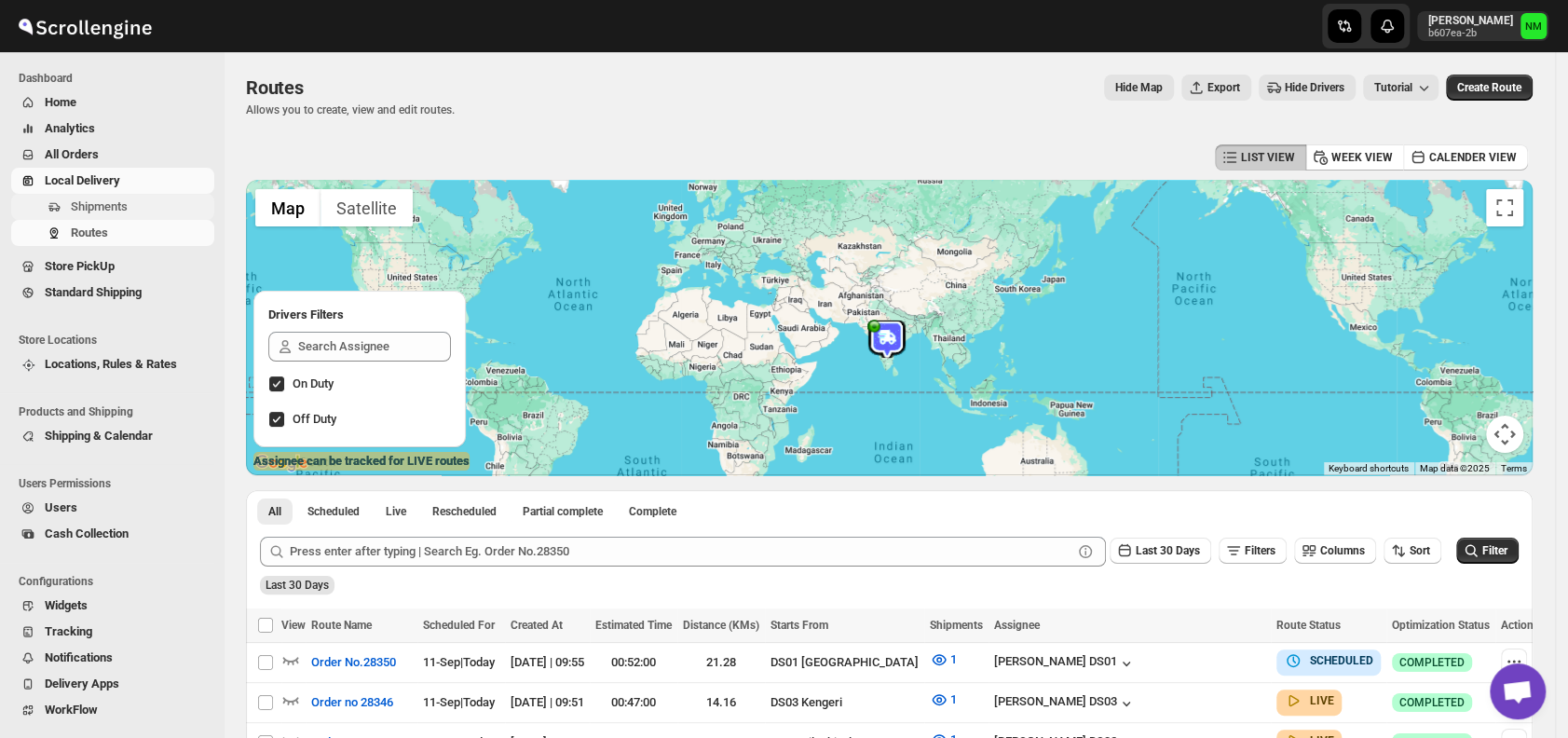
click at [141, 202] on span "Shipments" at bounding box center [141, 207] width 140 height 19
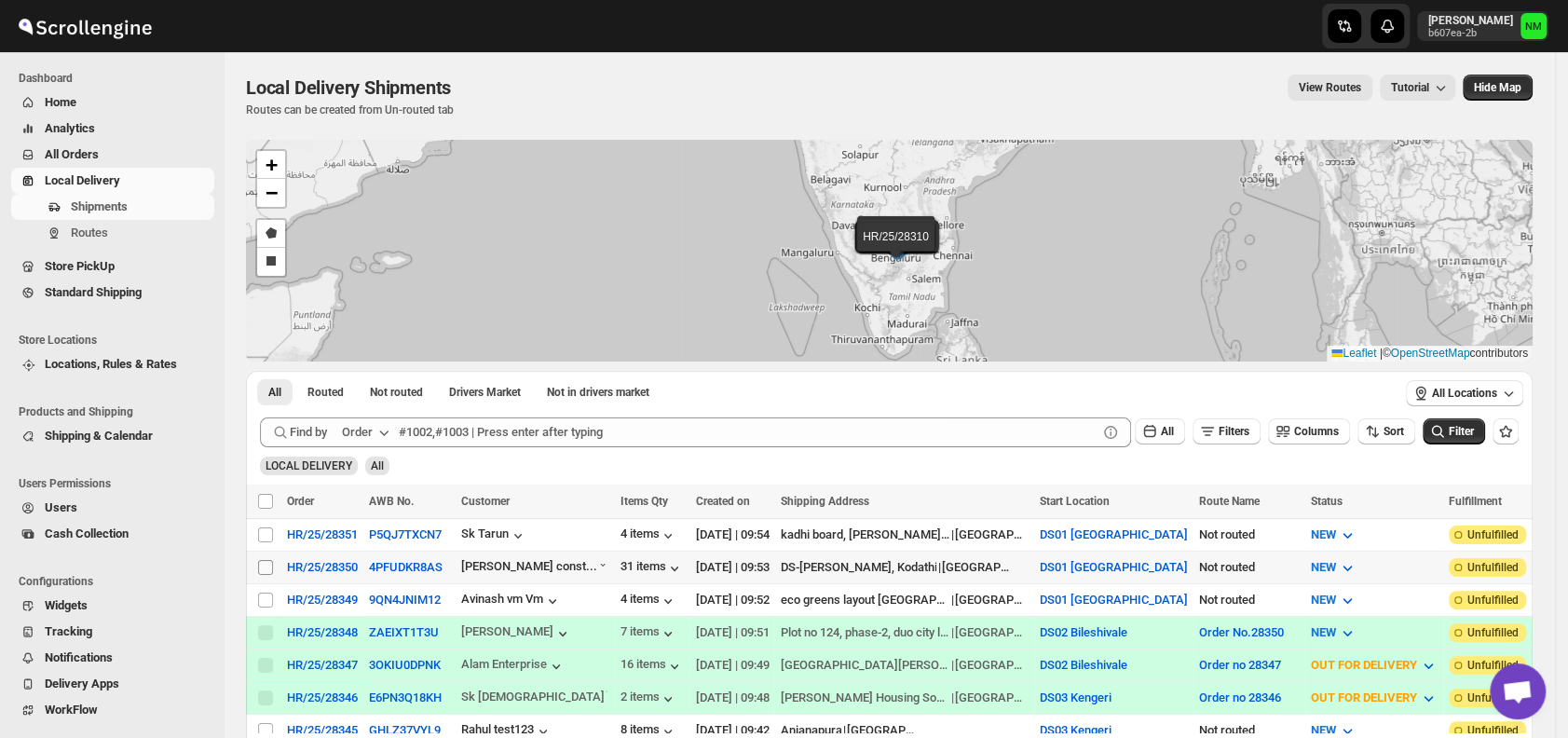
click at [267, 565] on input "Select shipment" at bounding box center [265, 567] width 15 height 15
checkbox input "true"
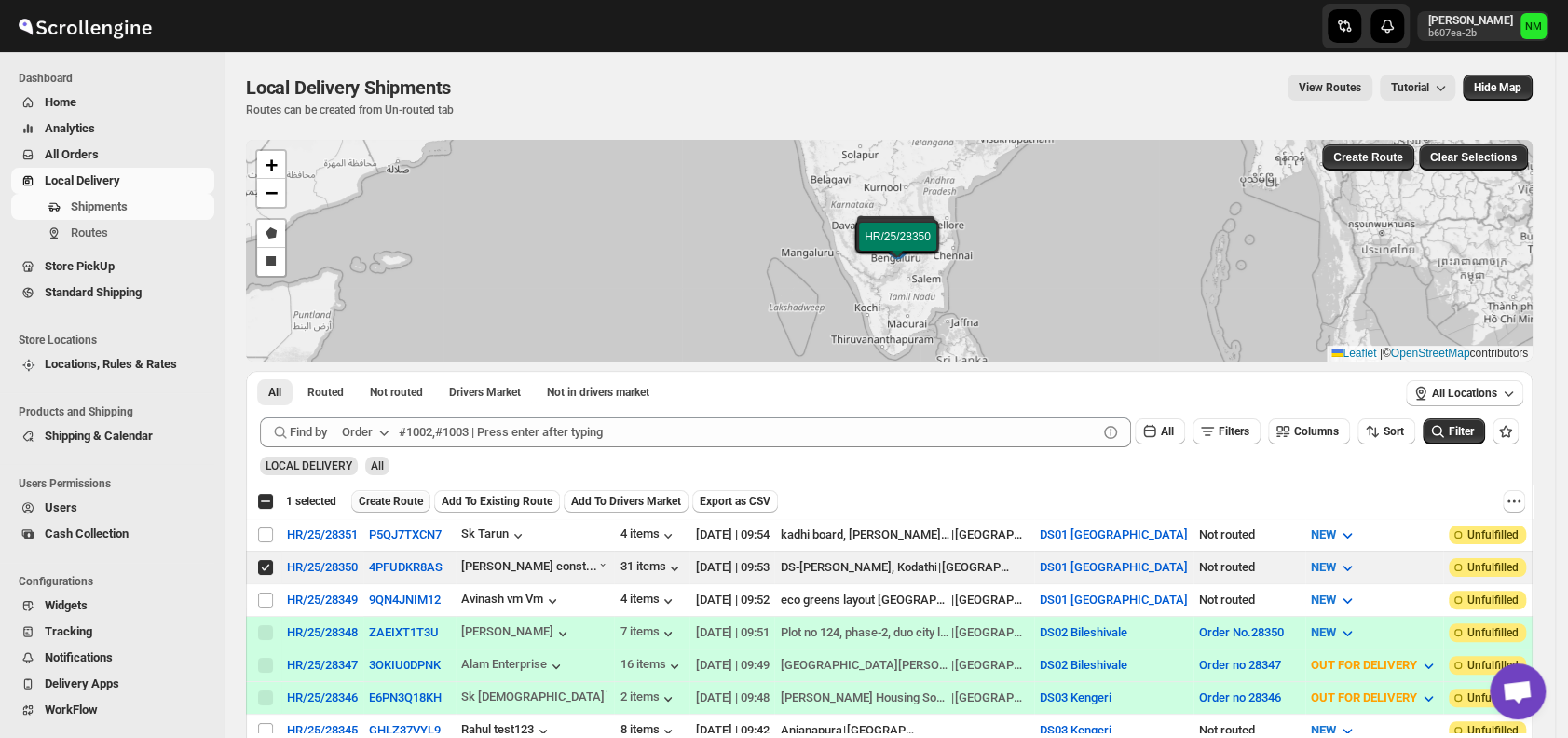
click at [380, 504] on span "Create Route" at bounding box center [391, 501] width 64 height 15
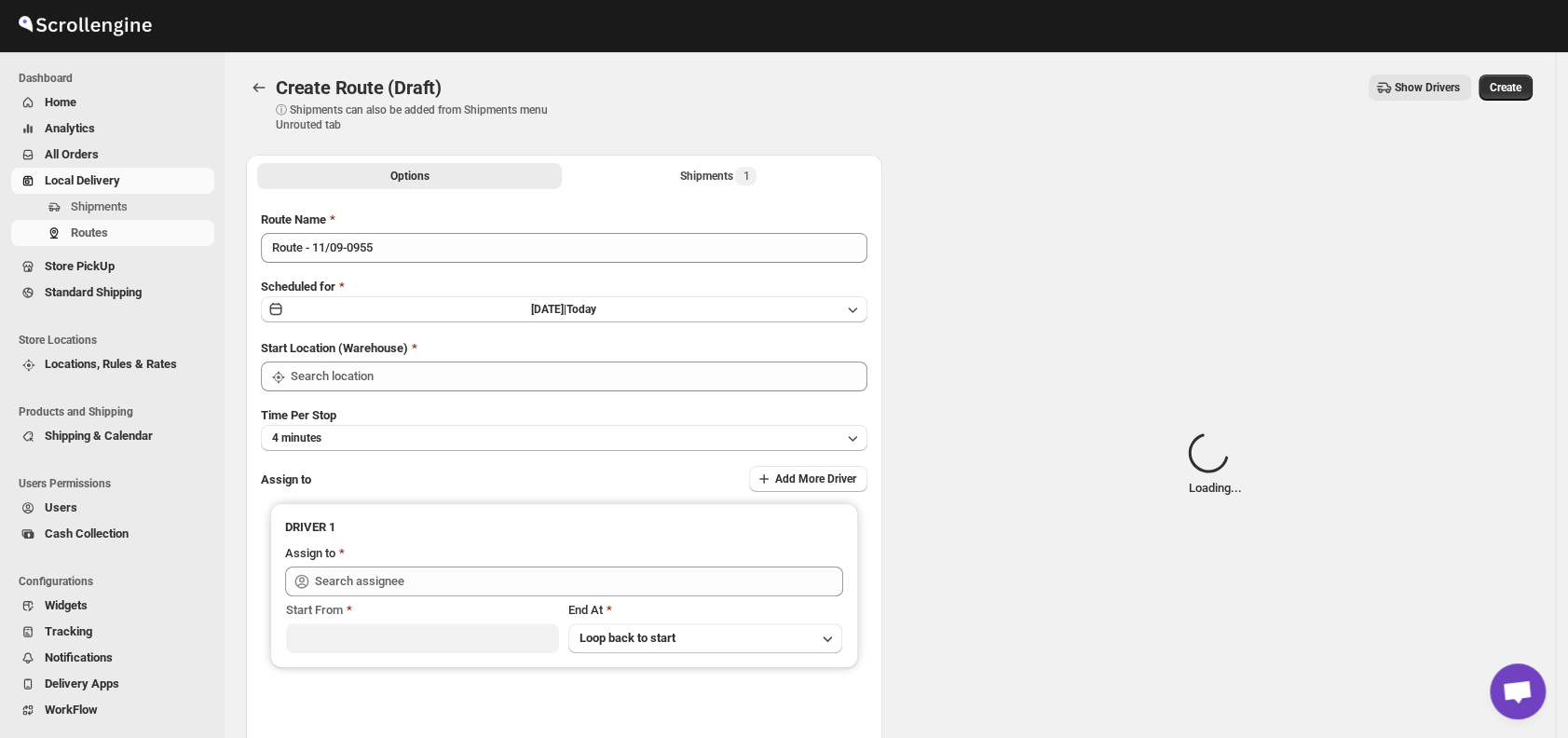
type input "DS01 [GEOGRAPHIC_DATA]"
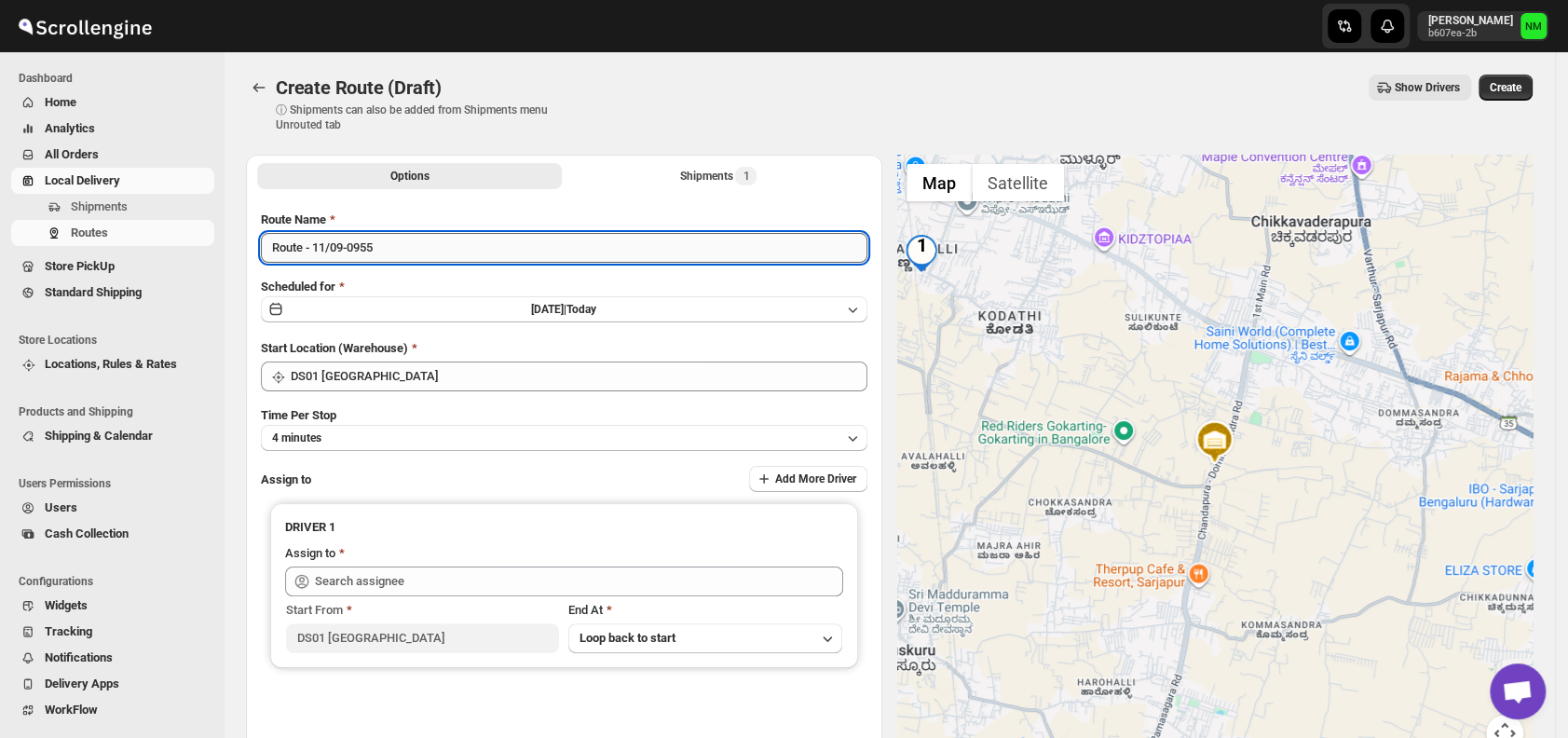
click at [408, 254] on input "Route - 11/09-0955" at bounding box center [564, 248] width 607 height 30
type input "R"
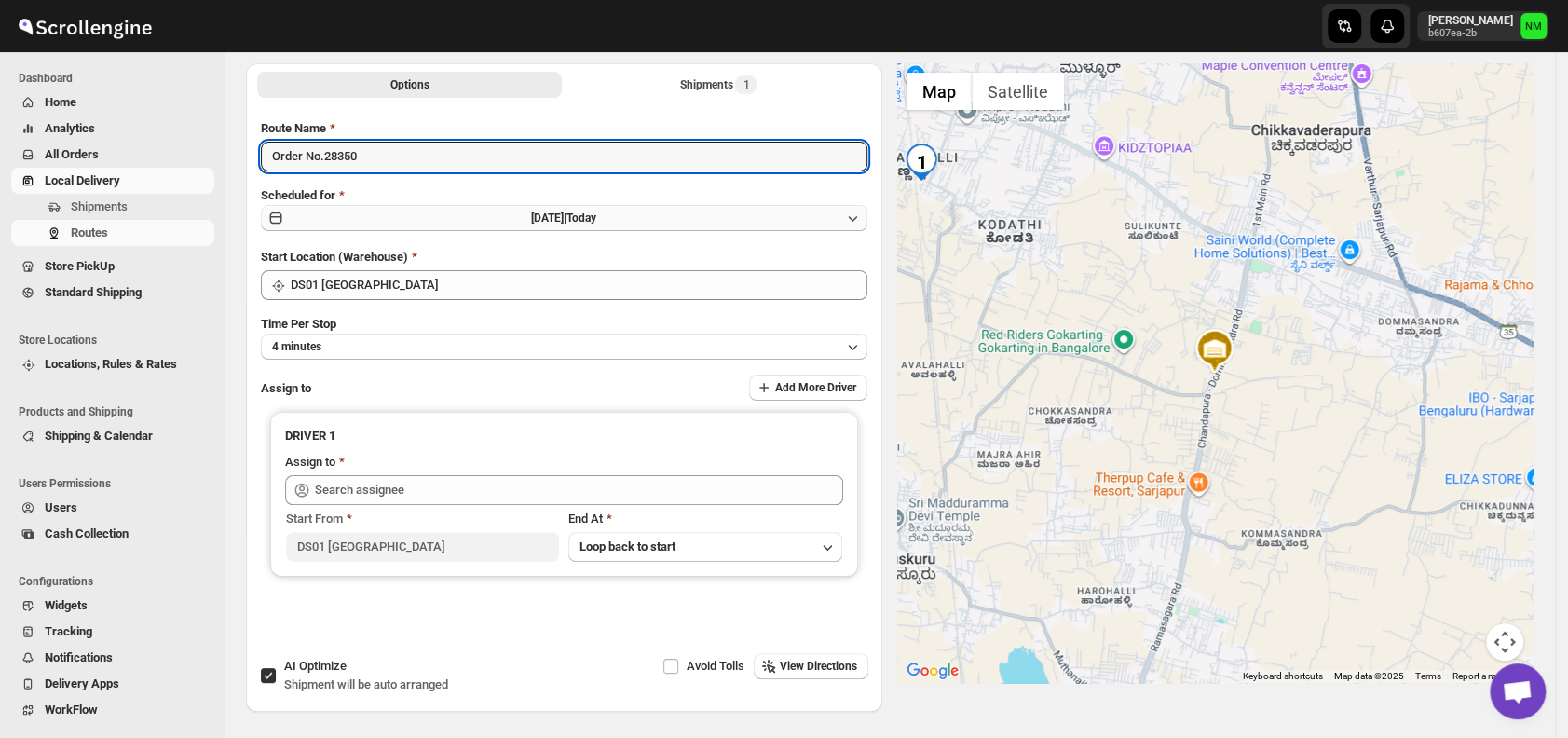
scroll to position [97, 0]
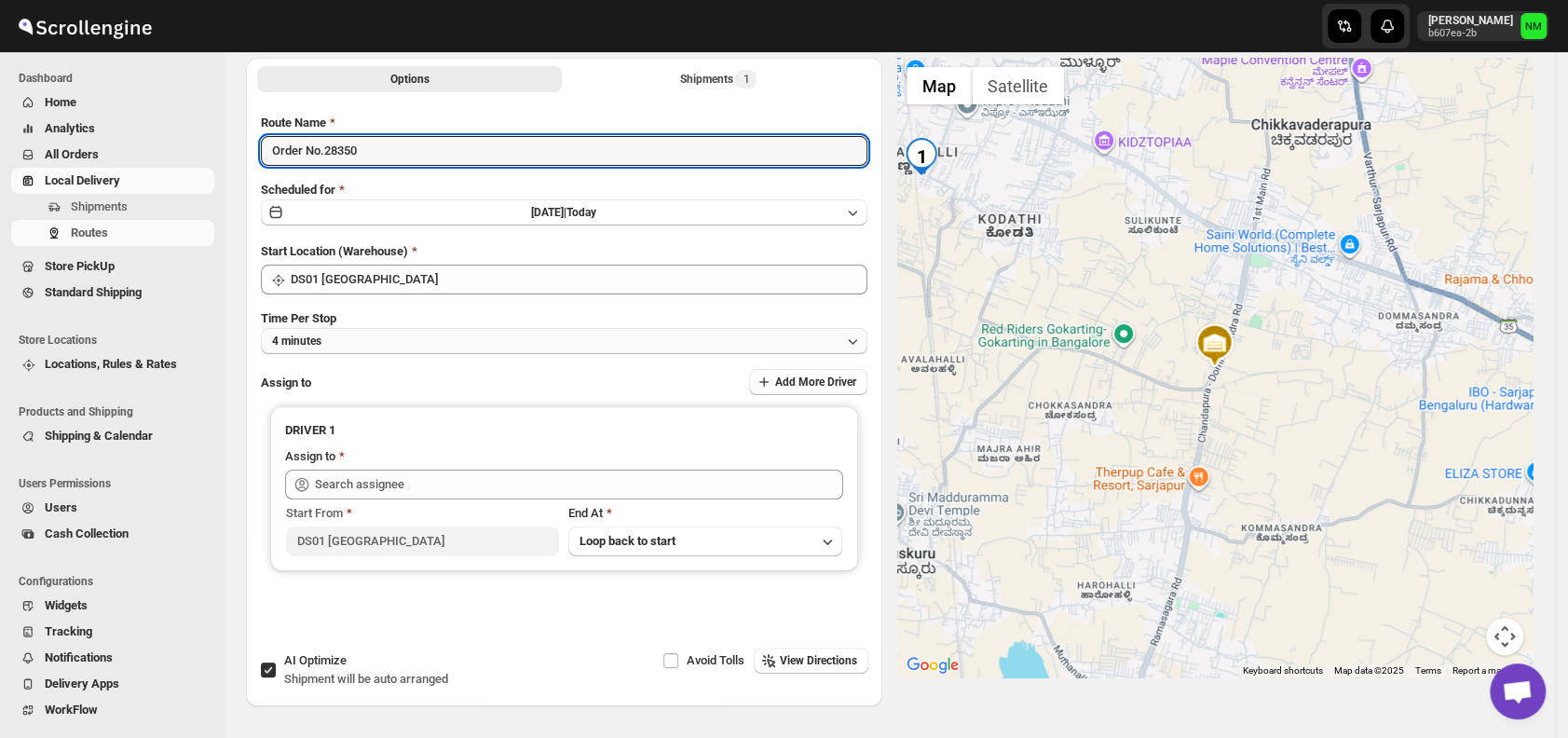
type input "Order No.28350"
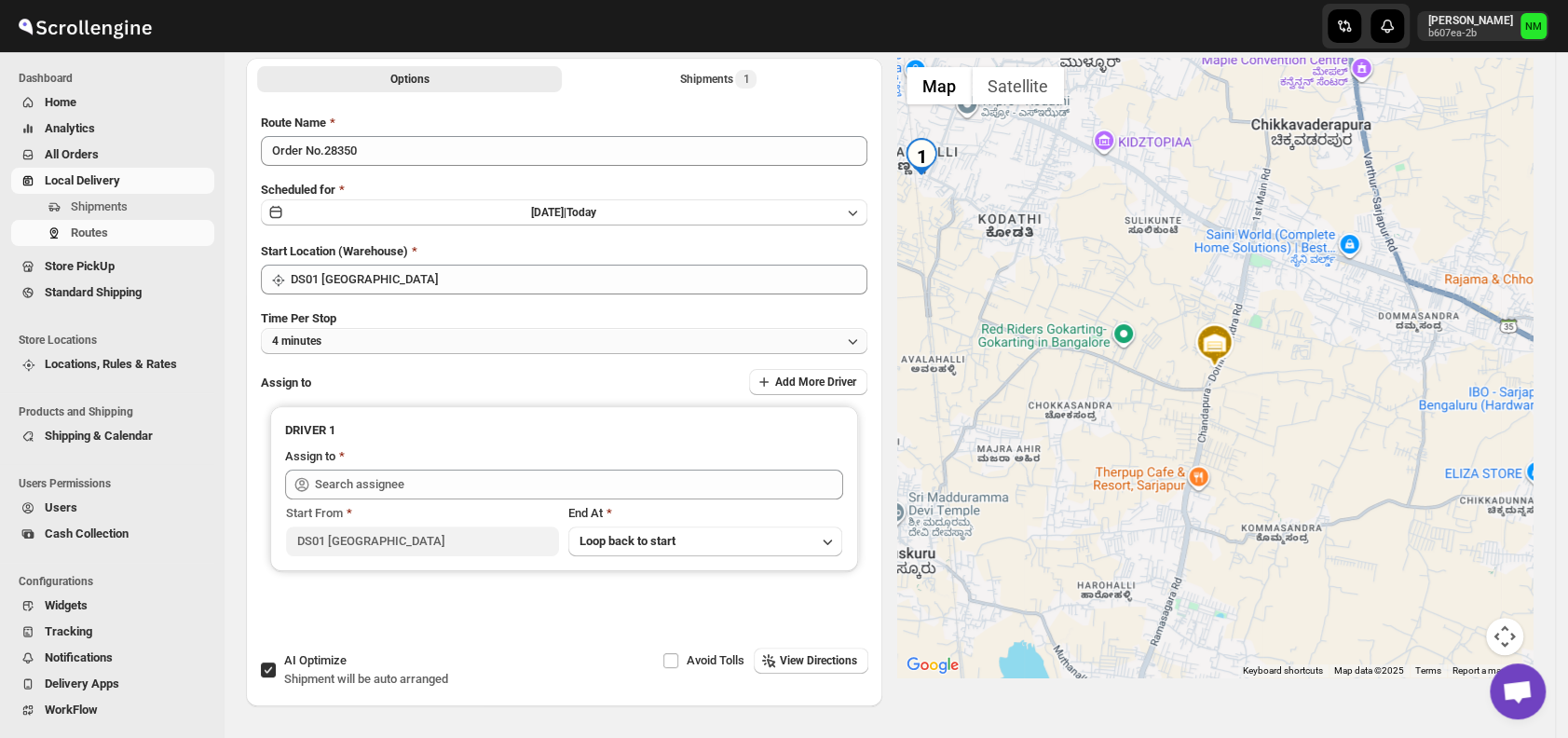
click at [386, 343] on button "4 minutes" at bounding box center [564, 341] width 607 height 26
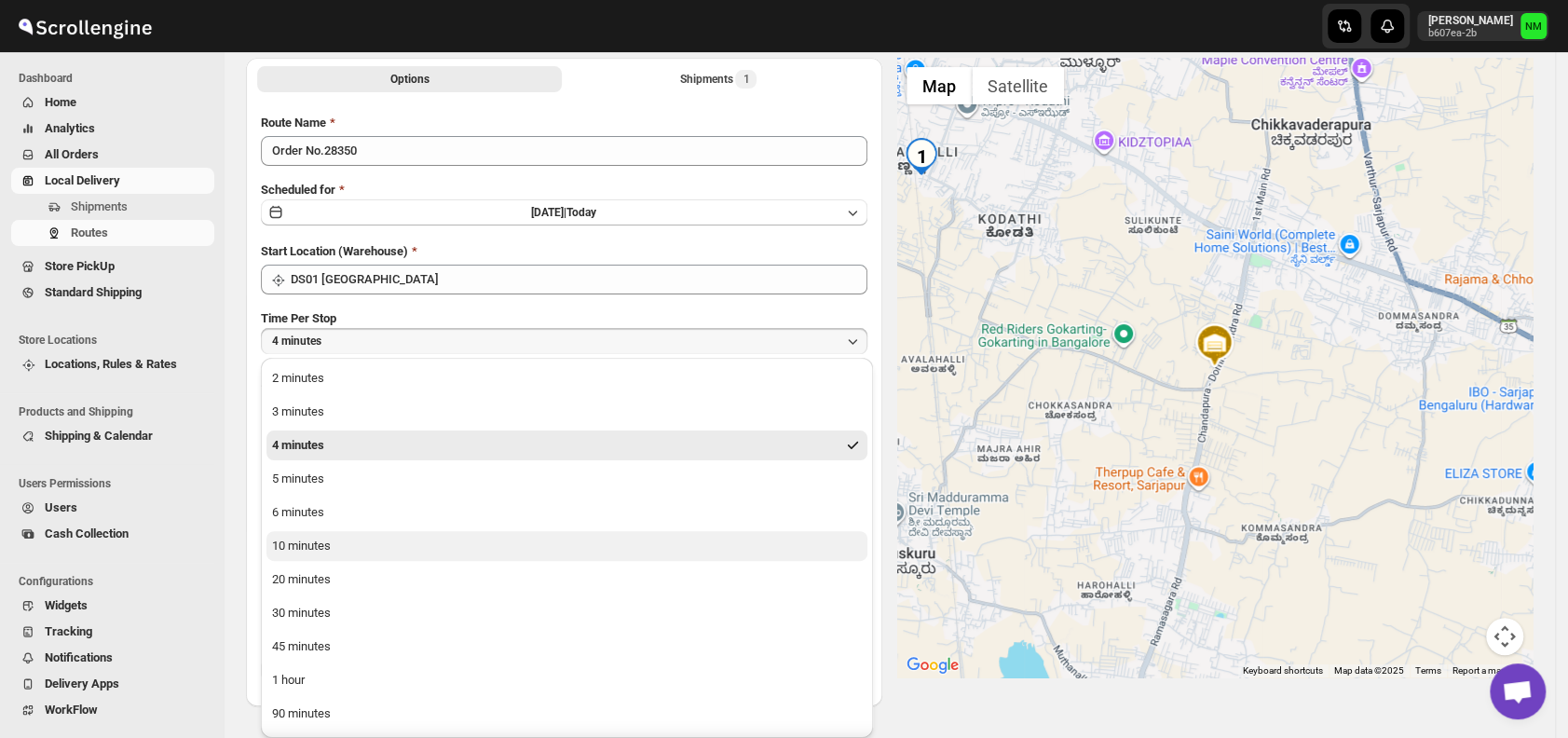
click at [312, 533] on button "10 minutes" at bounding box center [567, 546] width 601 height 30
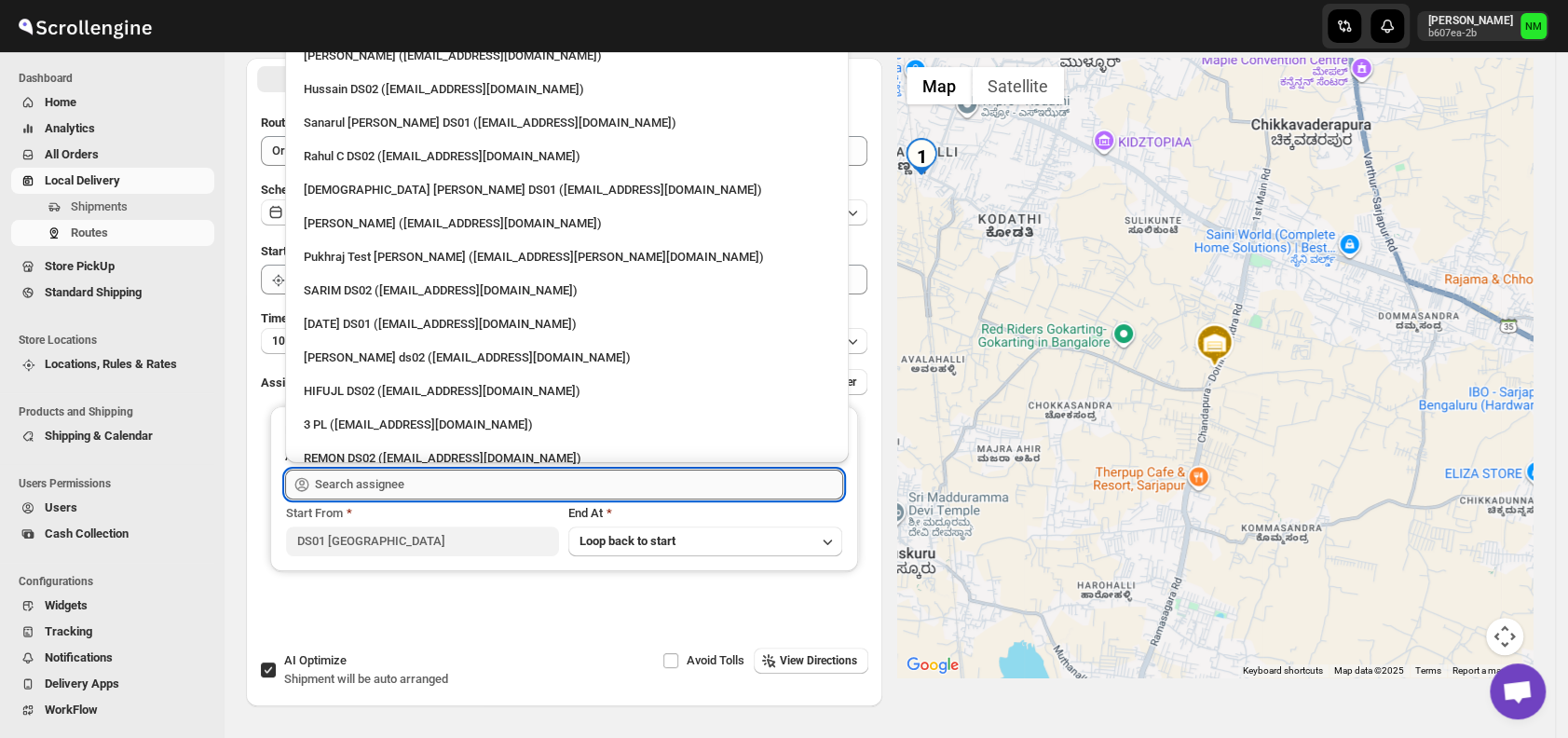
click at [425, 476] on input "text" at bounding box center [579, 485] width 528 height 30
click at [373, 132] on div "Sanarul Haque DS01 (fefifag638@adosnan.com)" at bounding box center [567, 123] width 549 height 30
type input "Sanarul Haque DS01 (fefifag638@adosnan.com)"
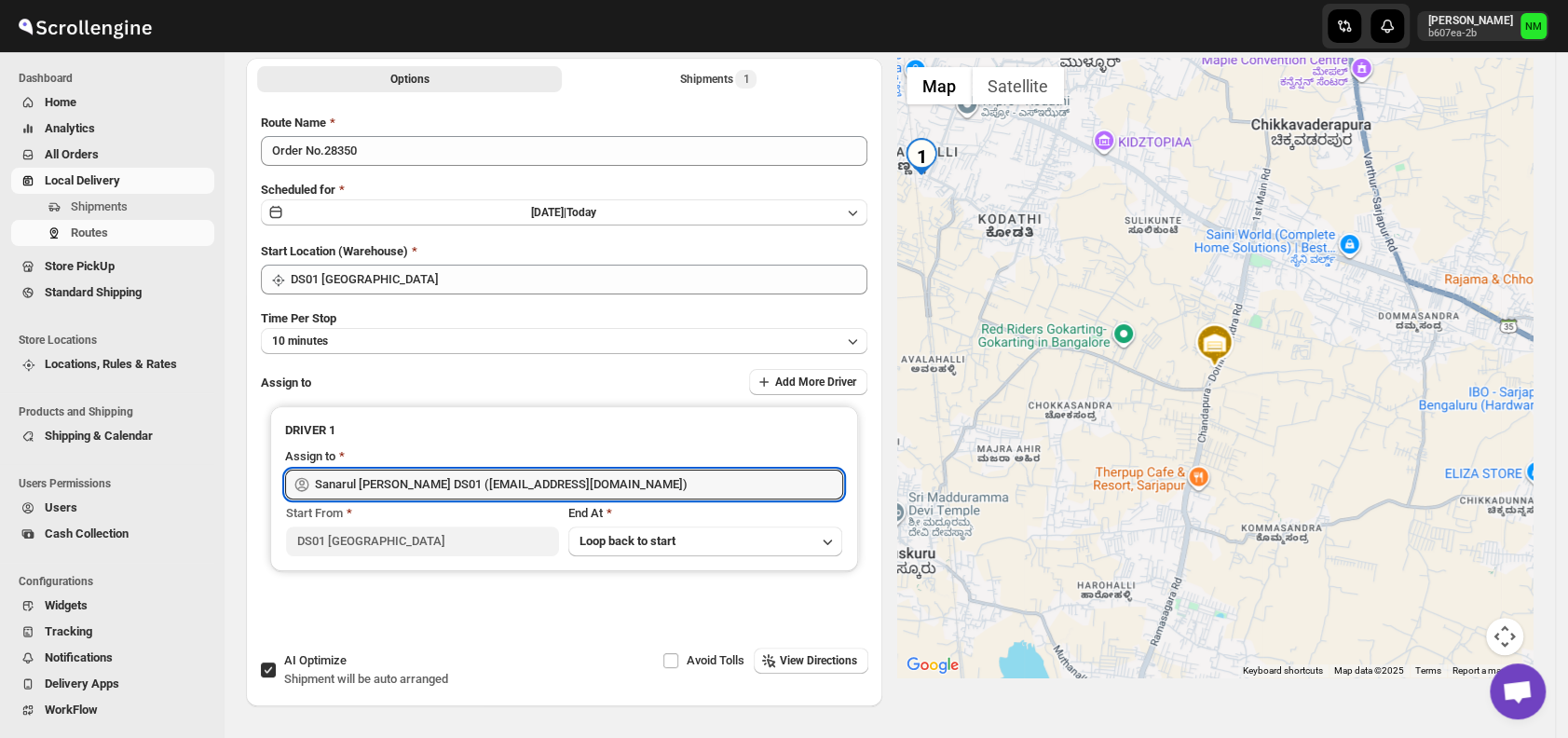
scroll to position [0, 0]
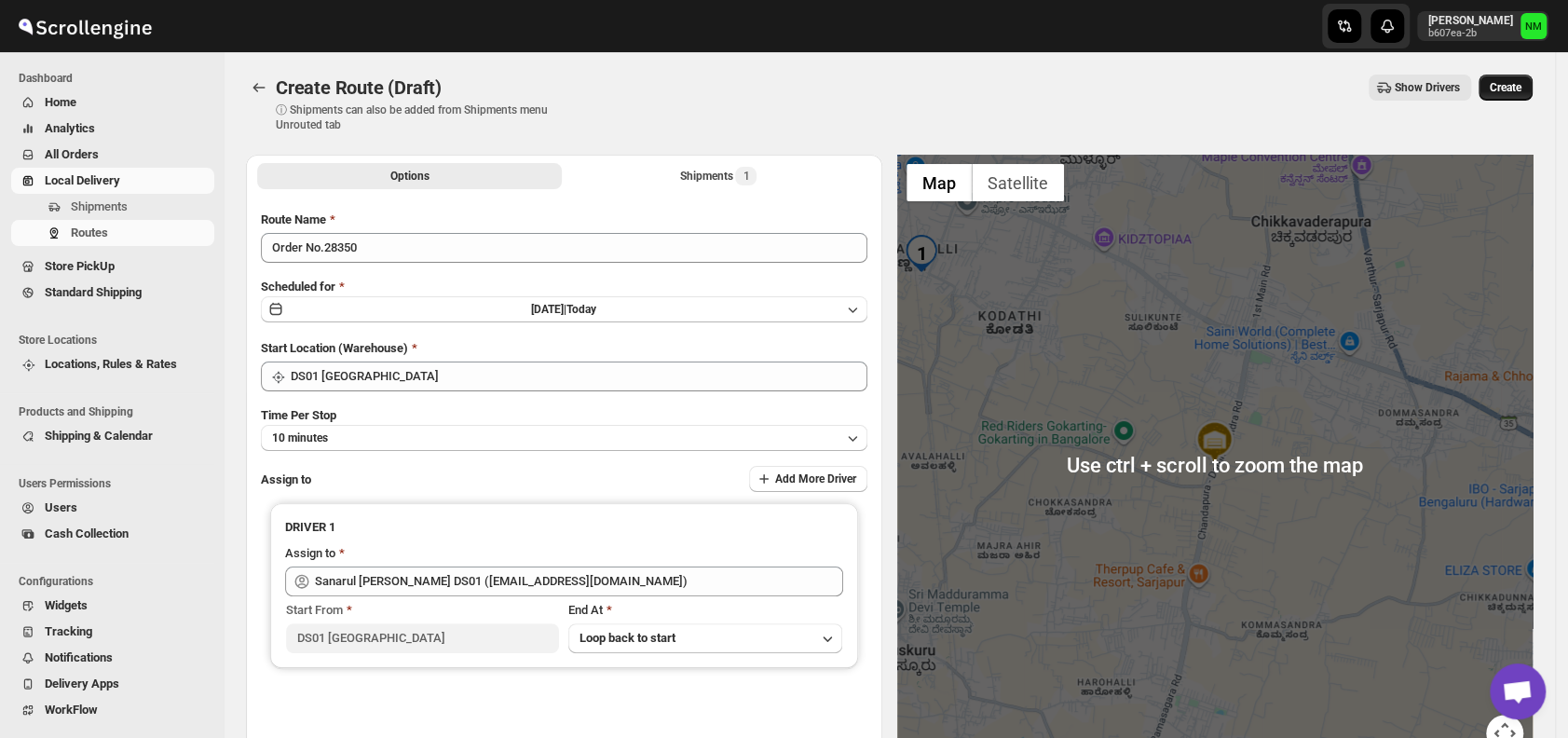
click at [1516, 83] on span "Create" at bounding box center [1506, 87] width 32 height 15
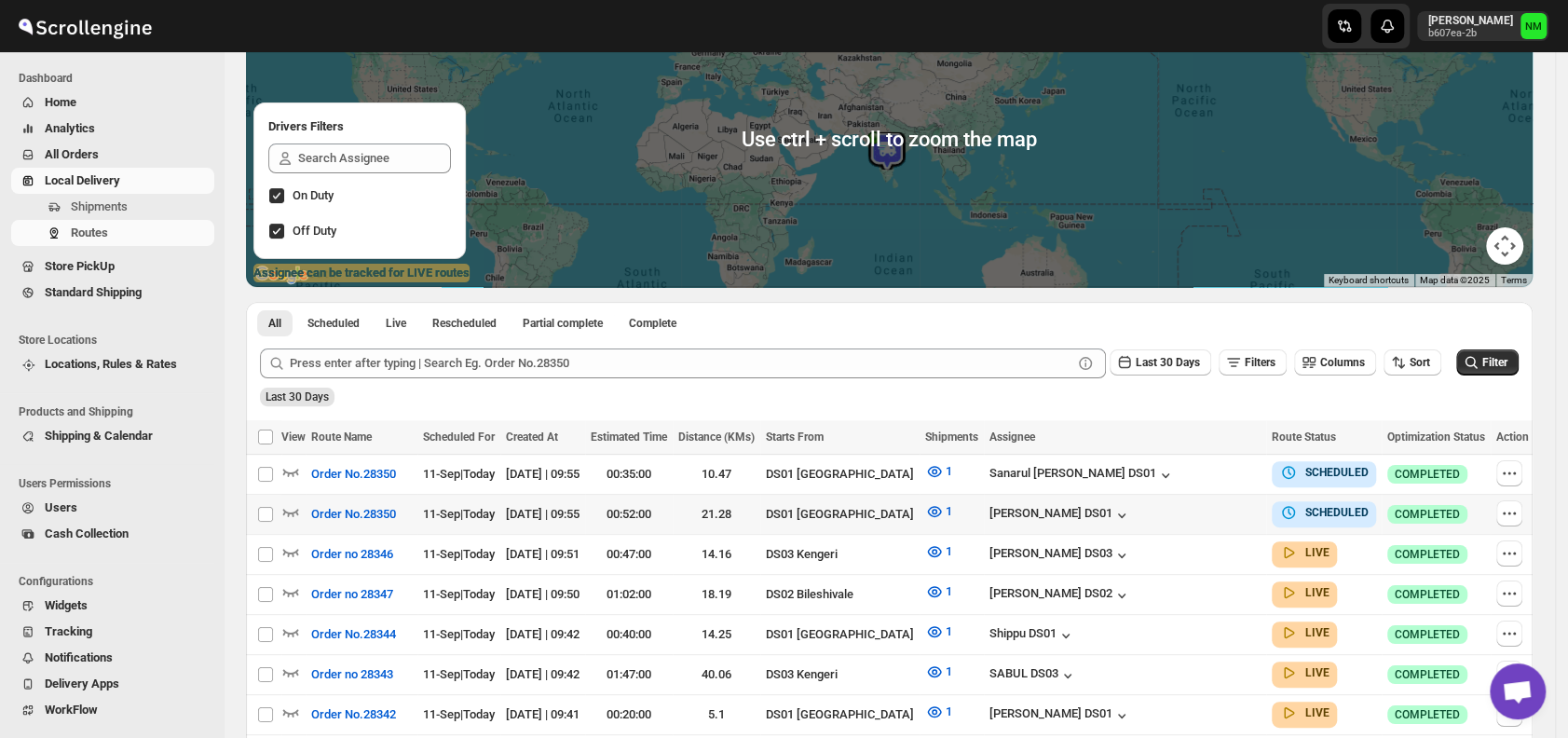
scroll to position [343, 0]
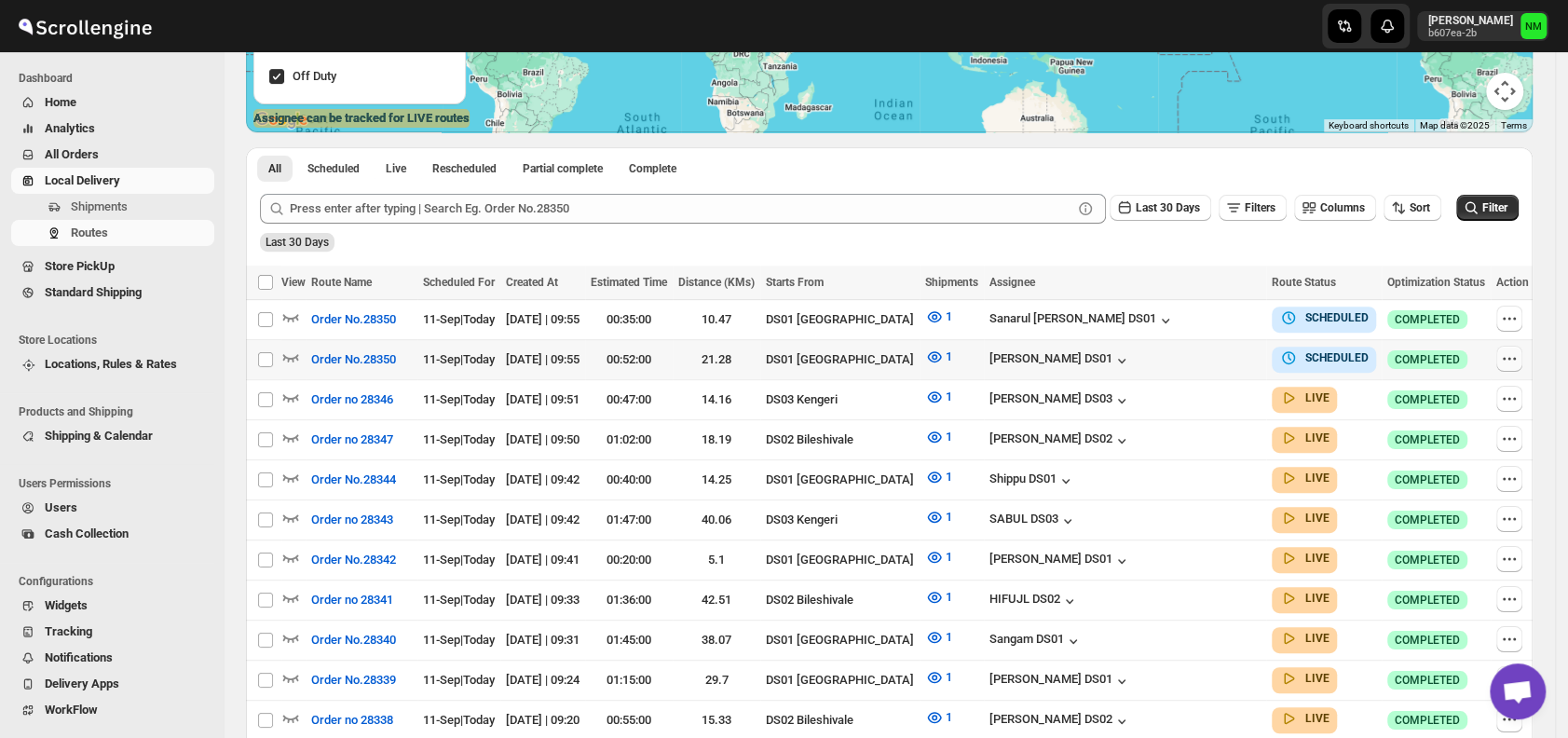
click at [1519, 357] on button "button" at bounding box center [1510, 359] width 26 height 26
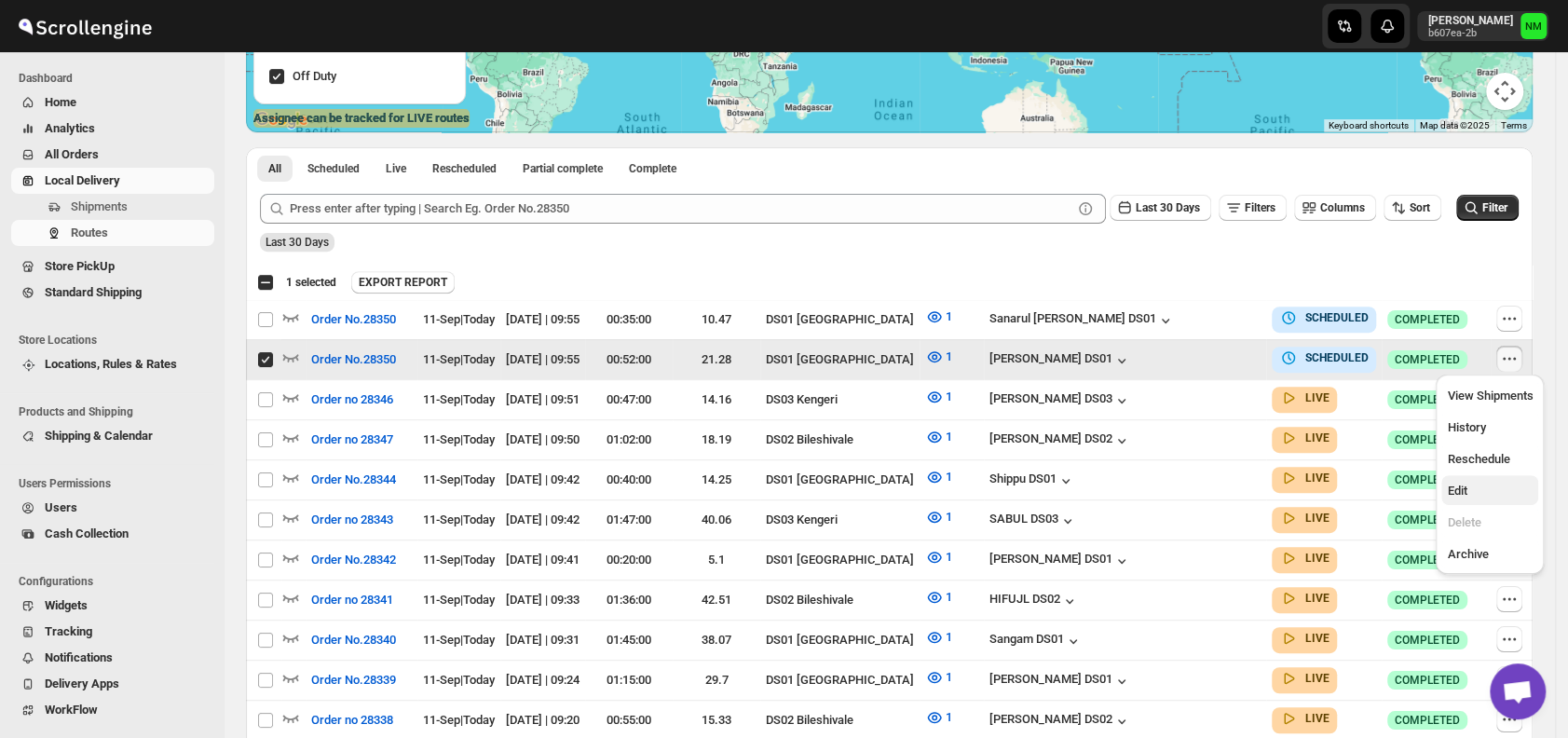
click at [1464, 493] on span "Edit" at bounding box center [1457, 491] width 20 height 14
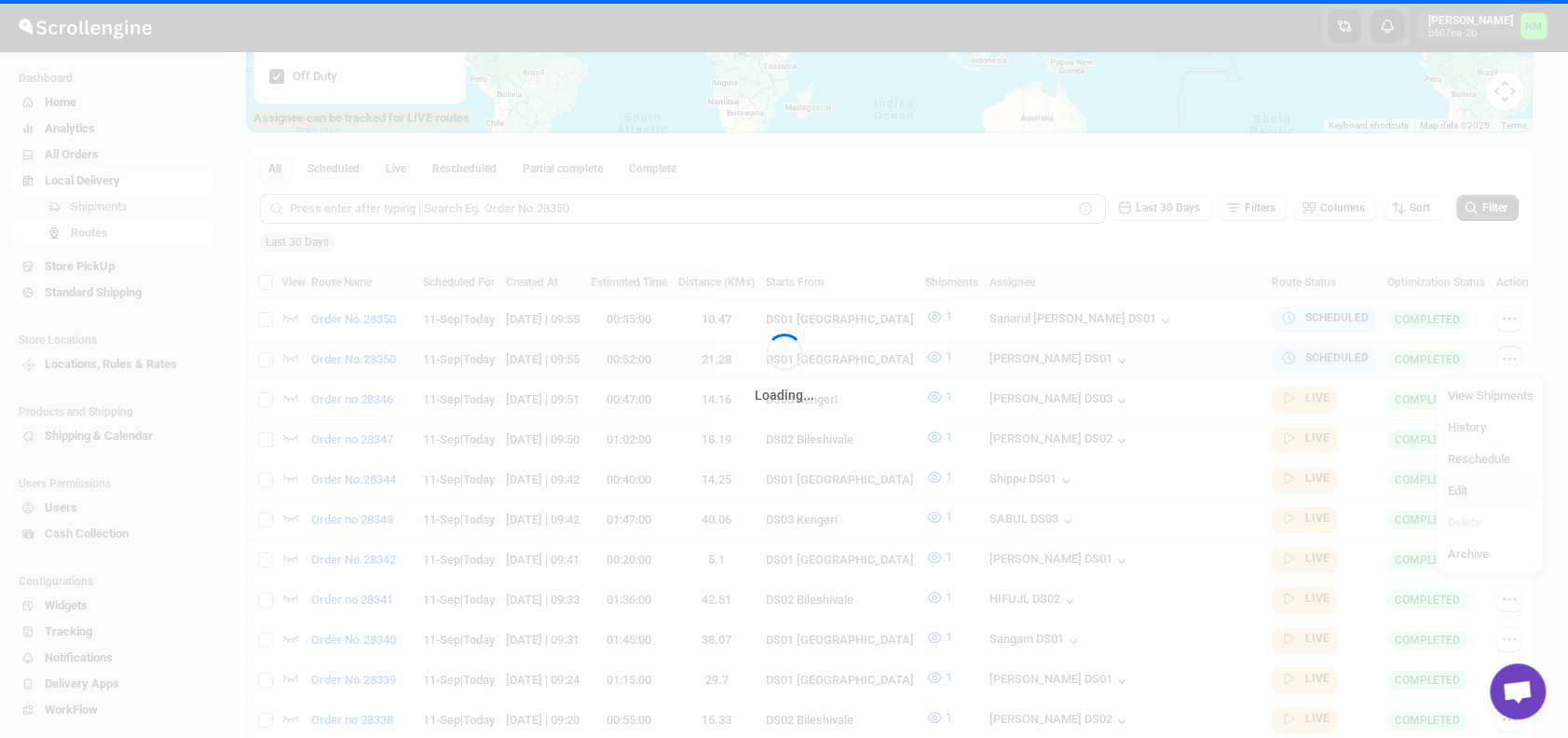
checkbox input "false"
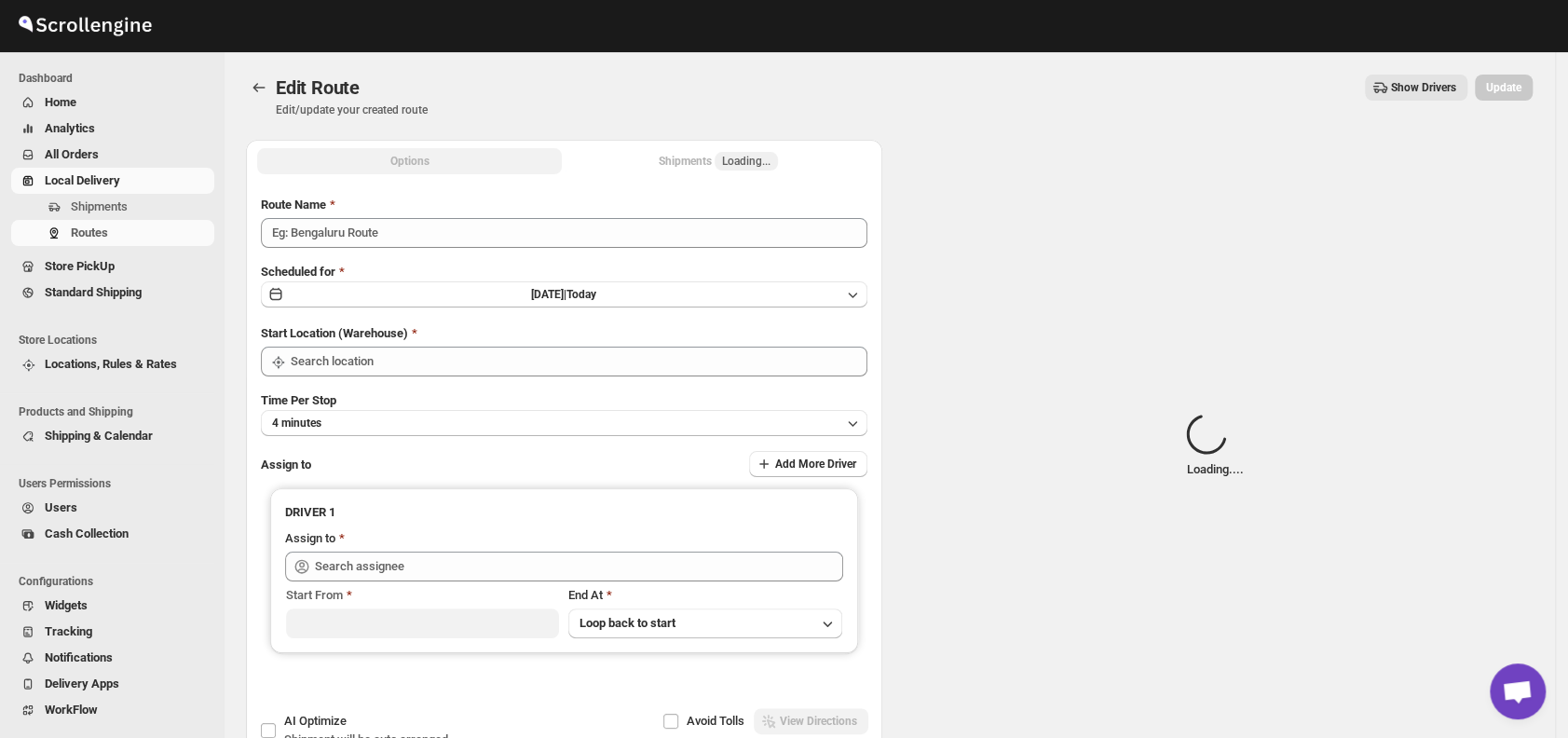
type input "Order No.28350"
type input "DS01 [GEOGRAPHIC_DATA]"
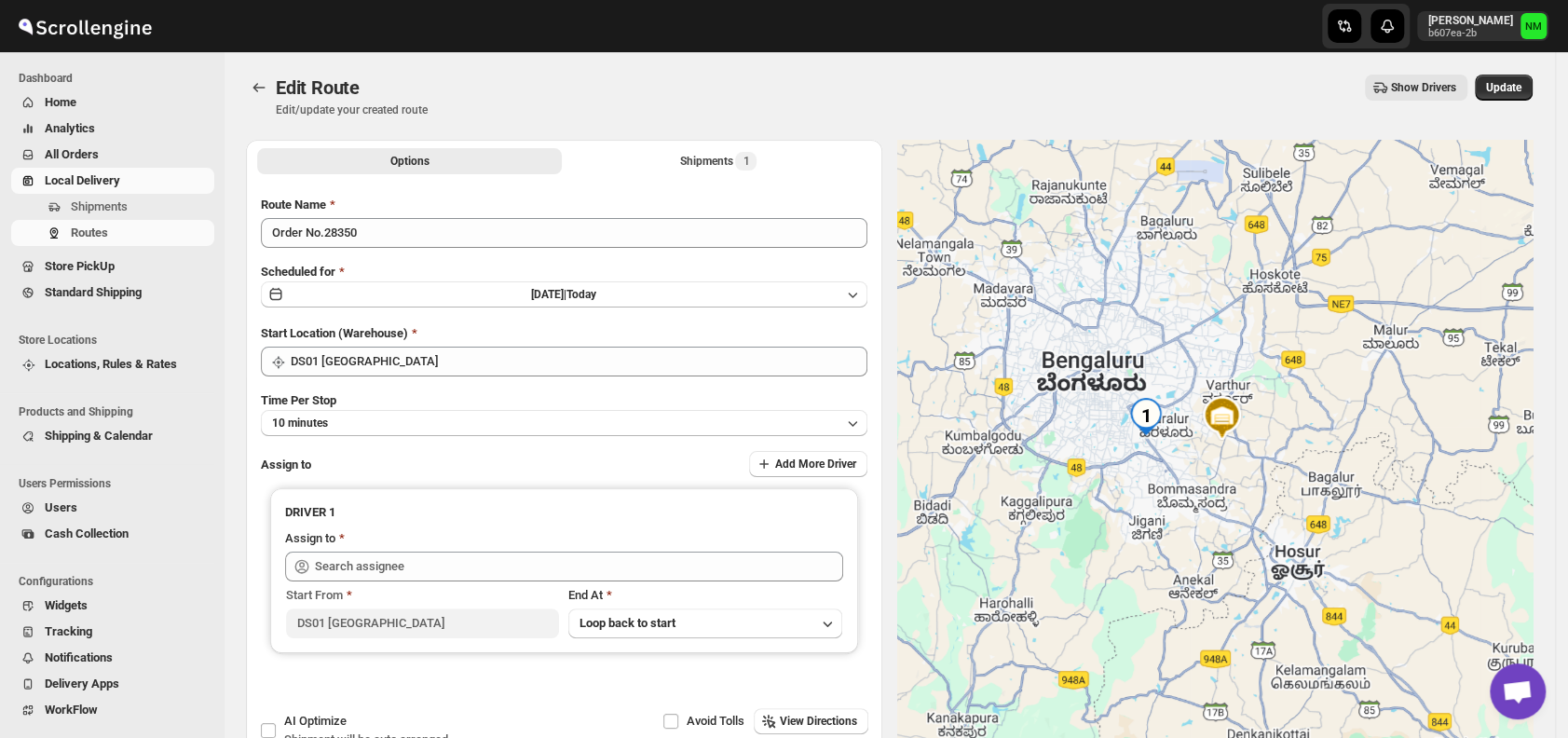
type input "Jahir Hussain DS01 (pegaya8076@excederm.com)"
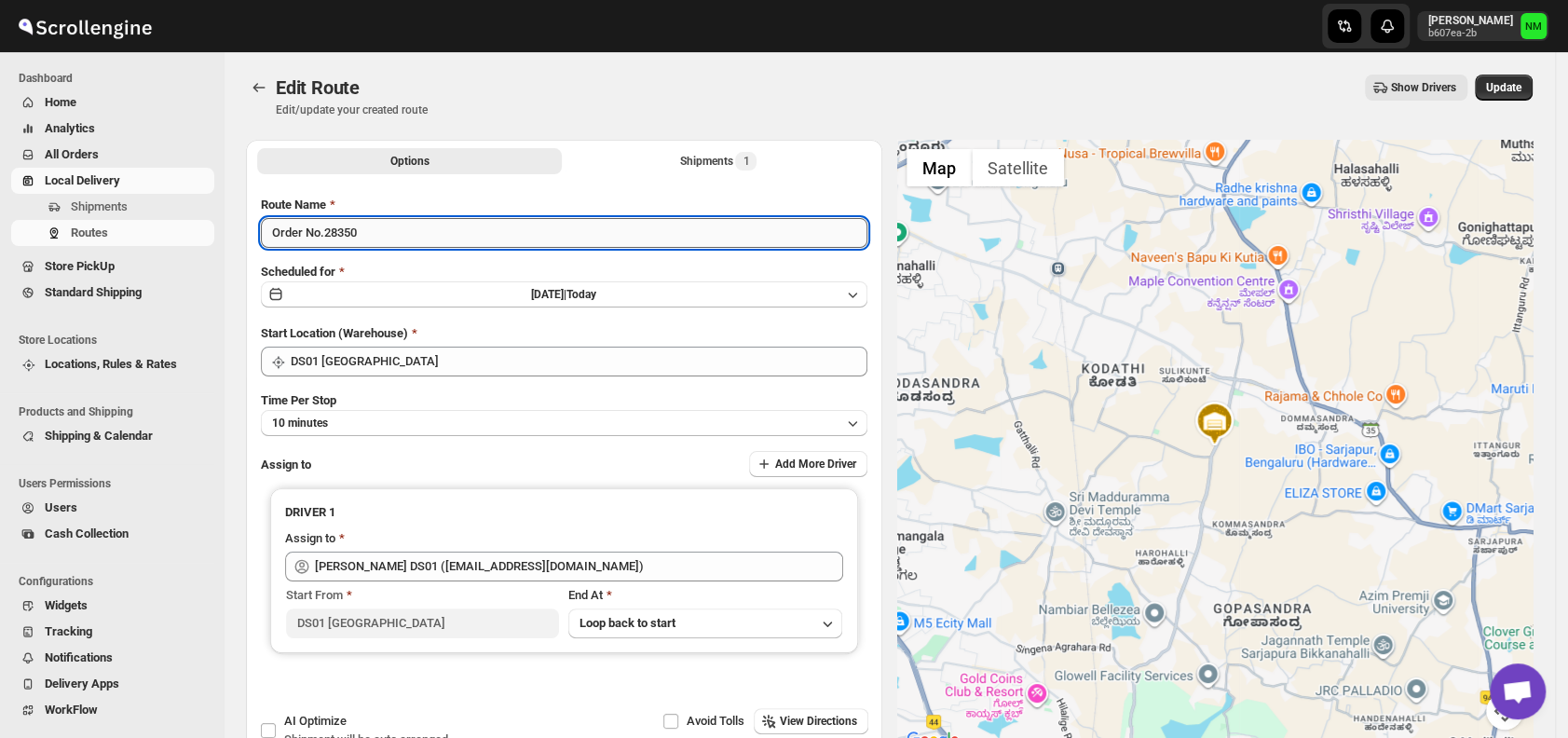
click at [410, 225] on input "Order No.28350" at bounding box center [564, 233] width 607 height 30
type input "Order No.28348"
click at [1513, 82] on span "Update" at bounding box center [1503, 87] width 35 height 15
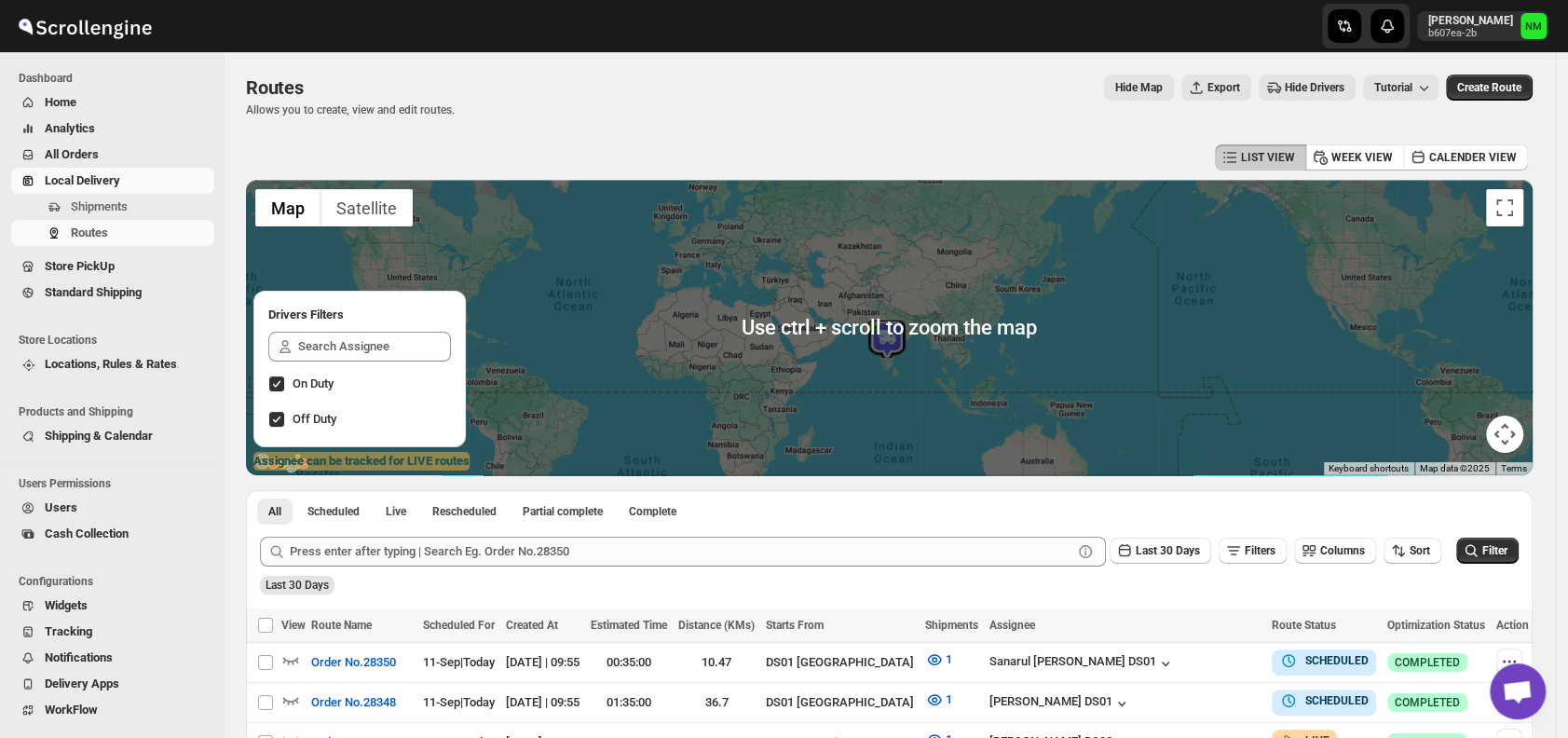
scroll to position [198, 0]
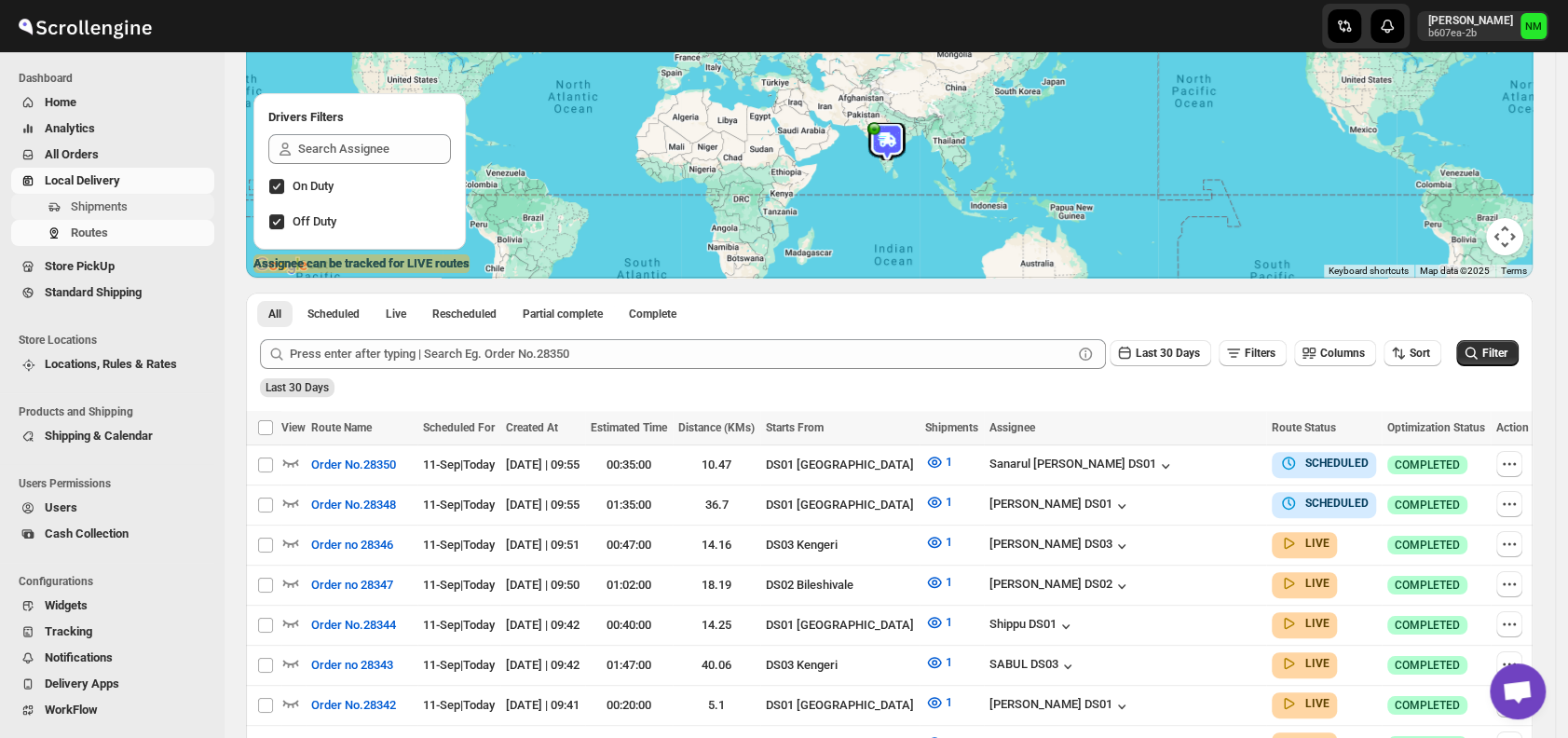
click at [140, 208] on span "Shipments" at bounding box center [141, 207] width 140 height 19
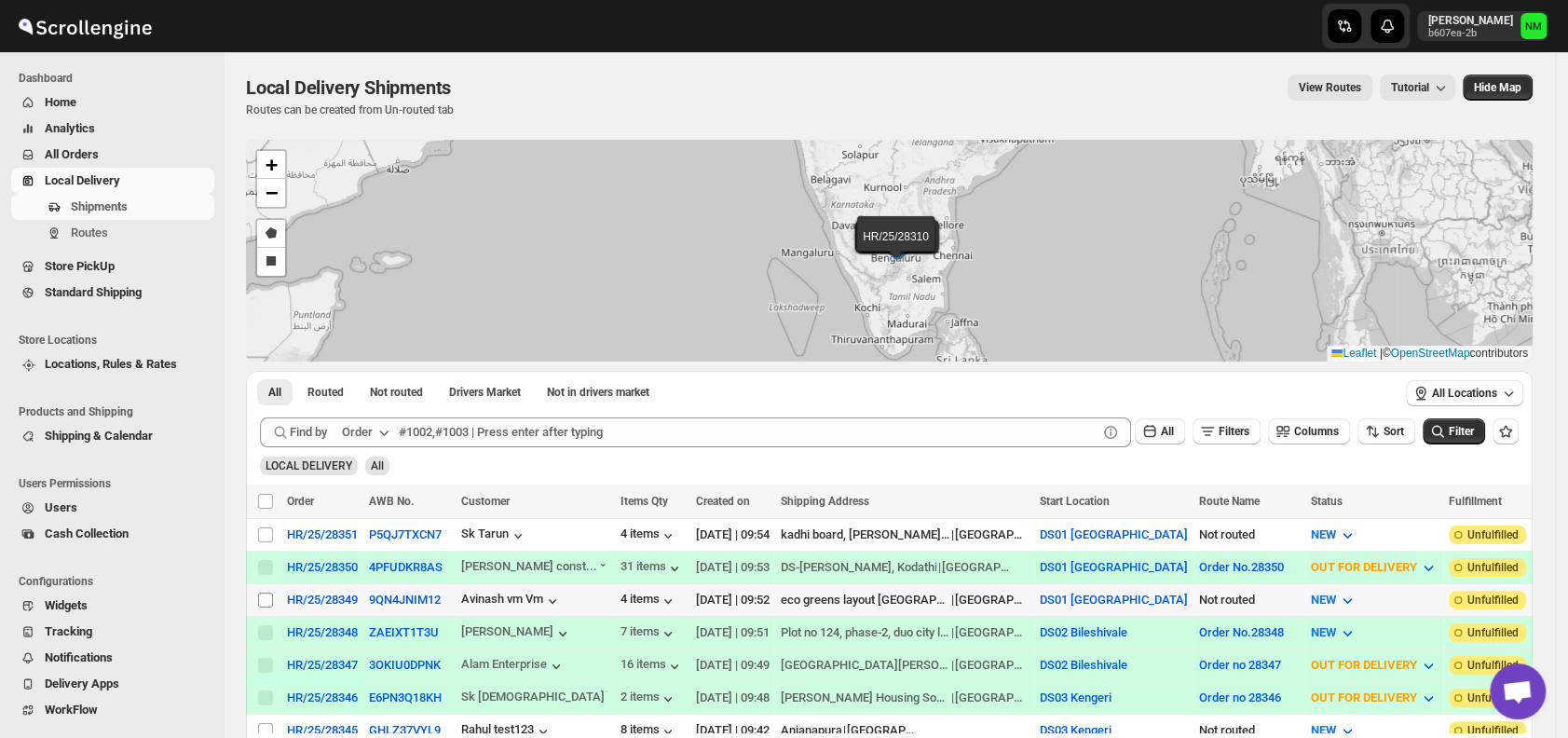
click at [268, 596] on input "Select shipment" at bounding box center [265, 600] width 15 height 15
checkbox input "true"
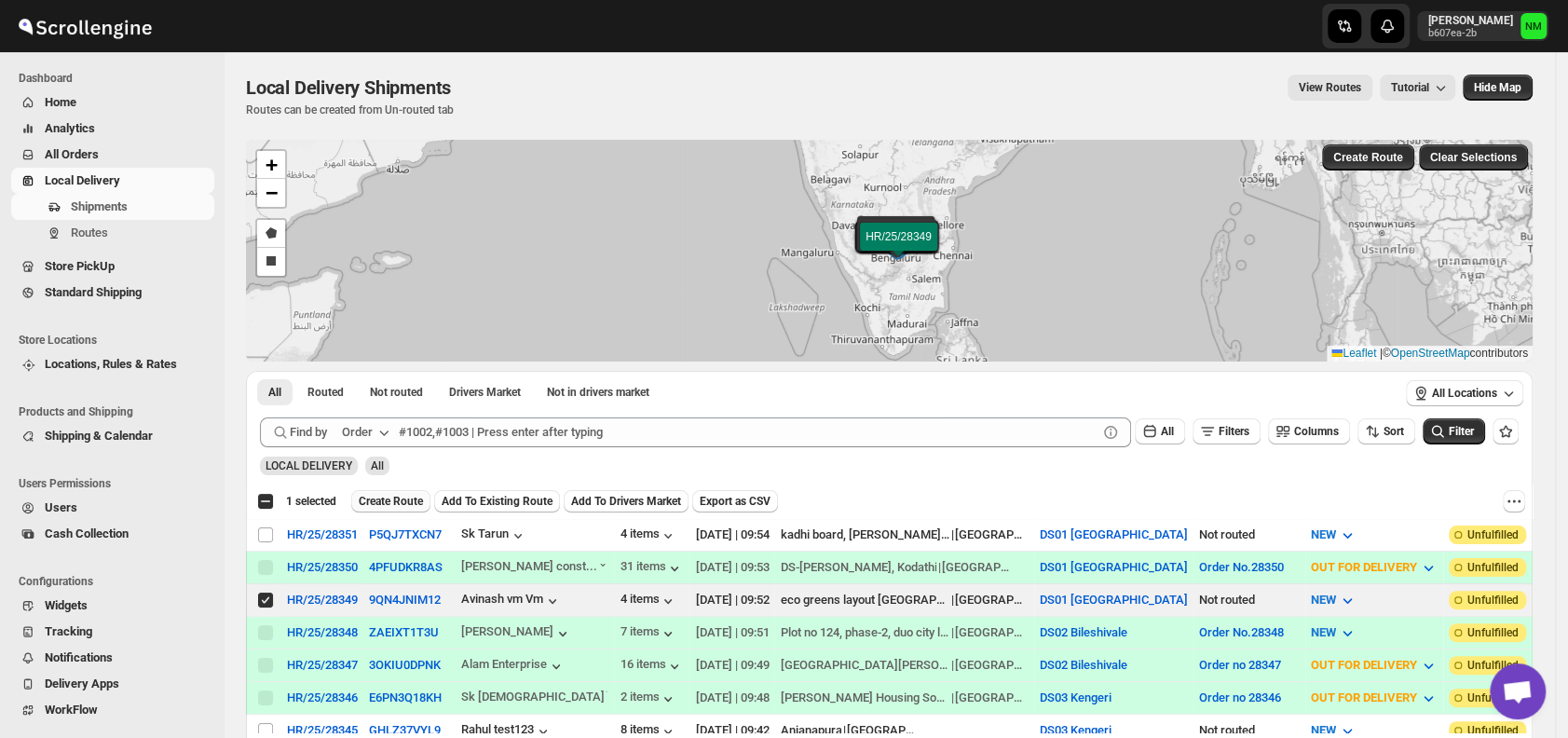
click at [379, 497] on span "Create Route" at bounding box center [391, 501] width 64 height 15
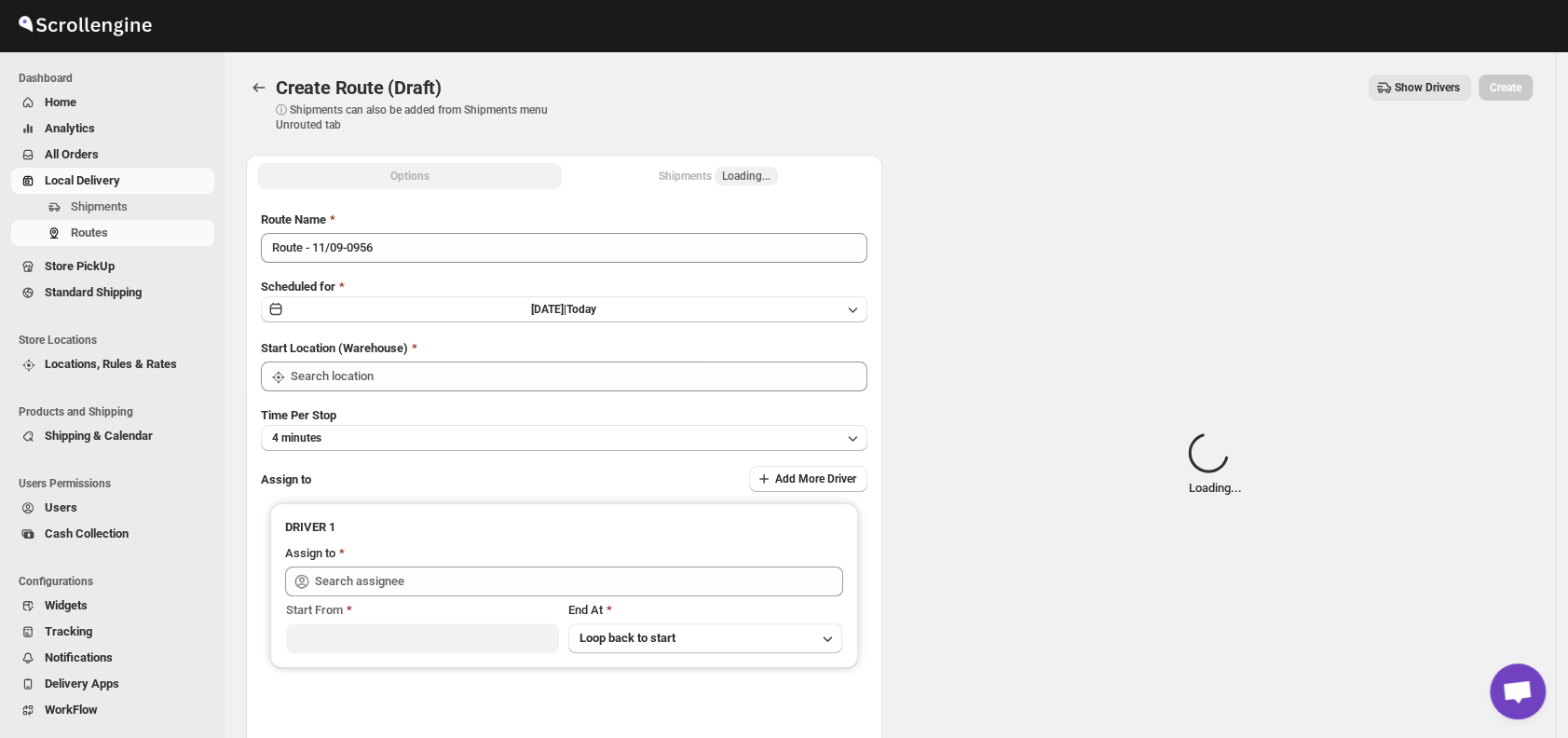
type input "DS01 [GEOGRAPHIC_DATA]"
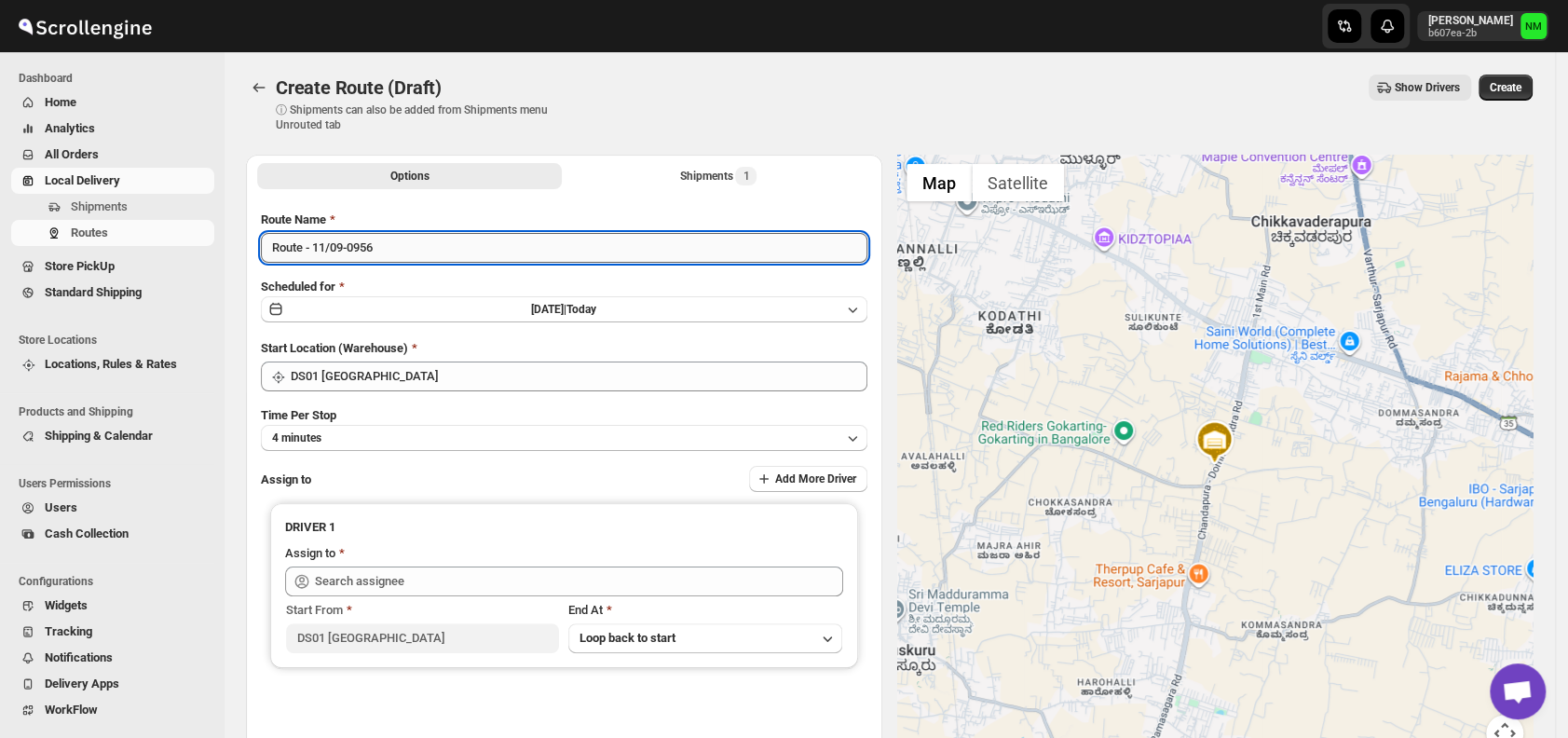
click at [425, 258] on input "Route - 11/09-0956" at bounding box center [564, 248] width 607 height 30
type input "R"
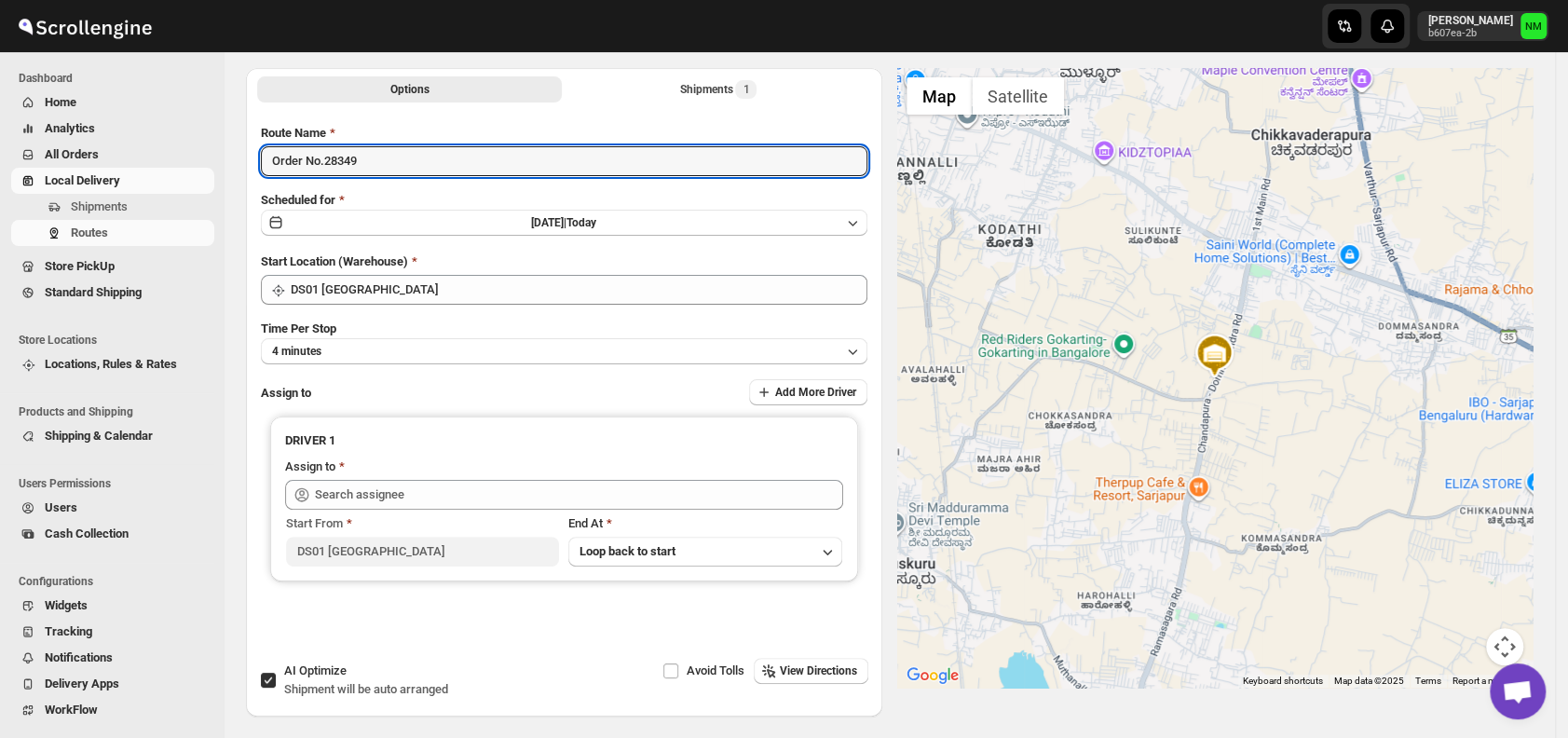
scroll to position [157, 0]
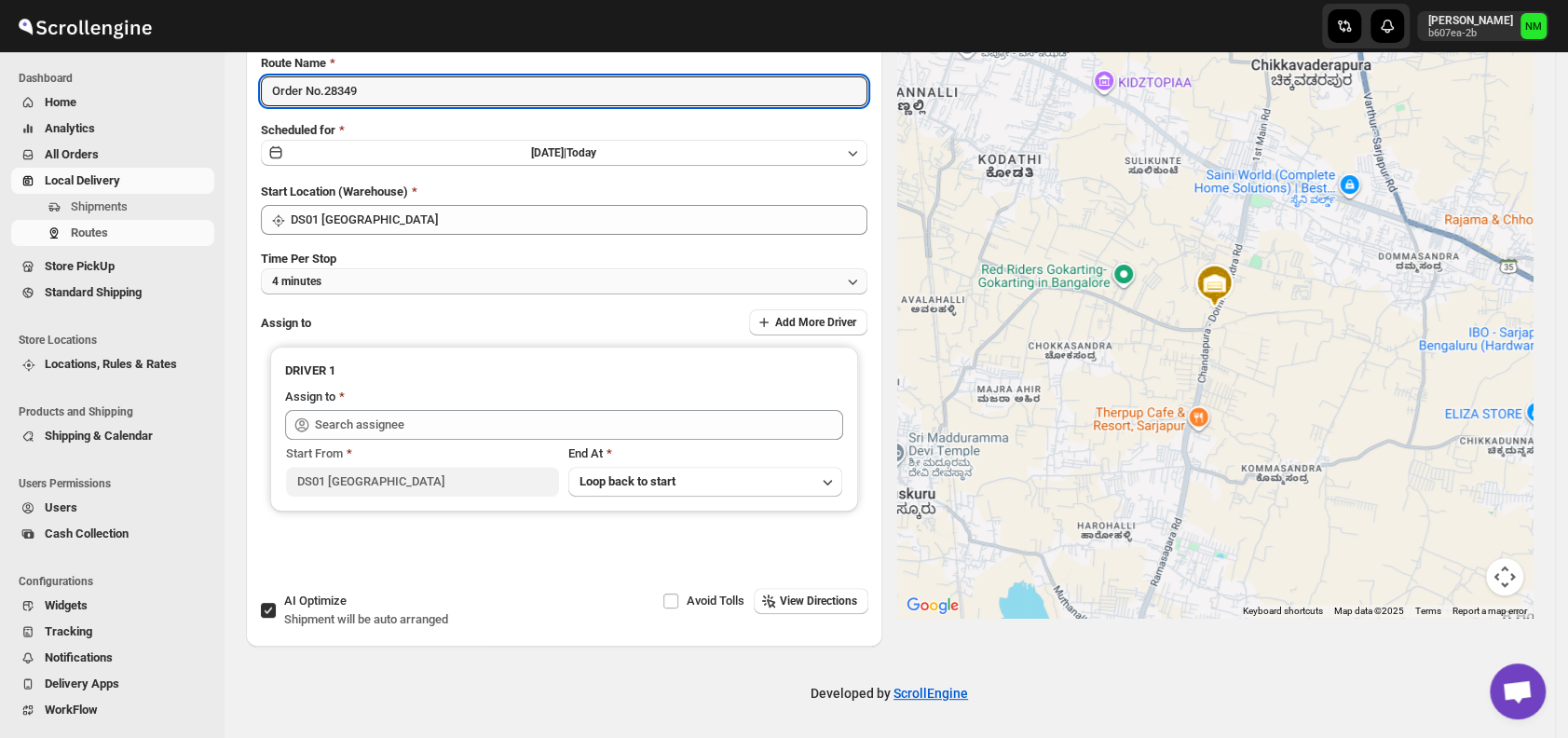
type input "Order No.28349"
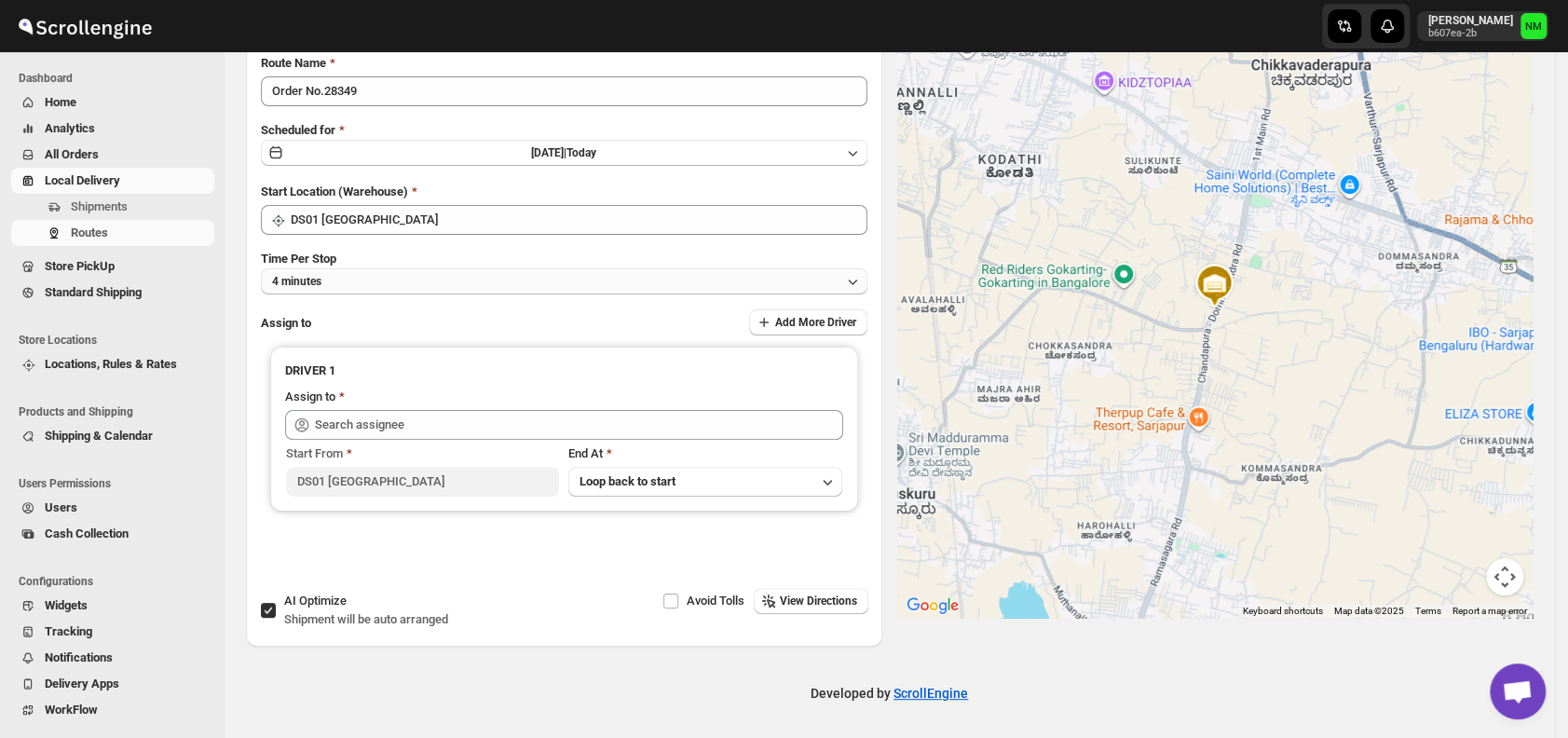
click at [357, 288] on button "4 minutes" at bounding box center [564, 281] width 607 height 26
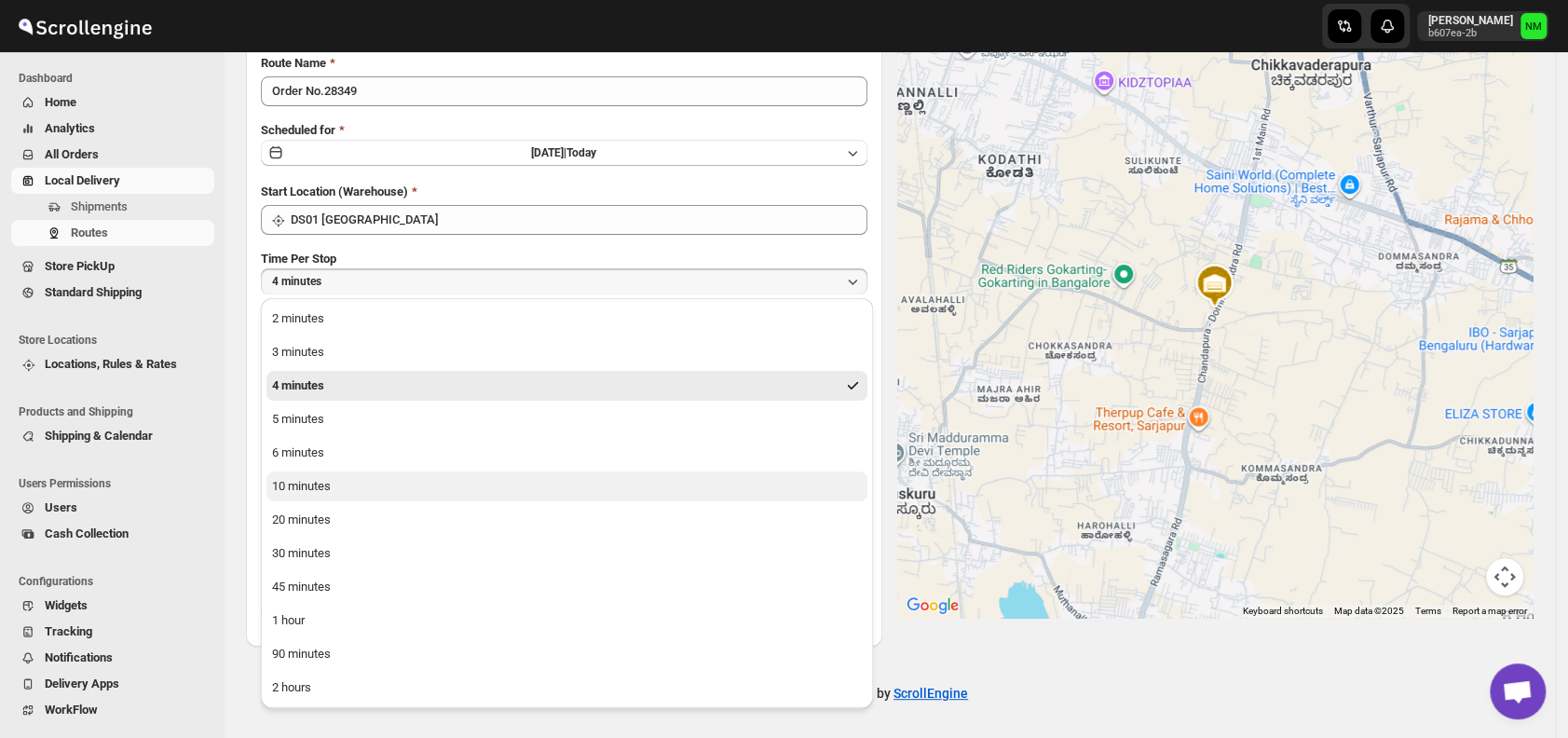
click at [356, 490] on button "10 minutes" at bounding box center [567, 487] width 601 height 30
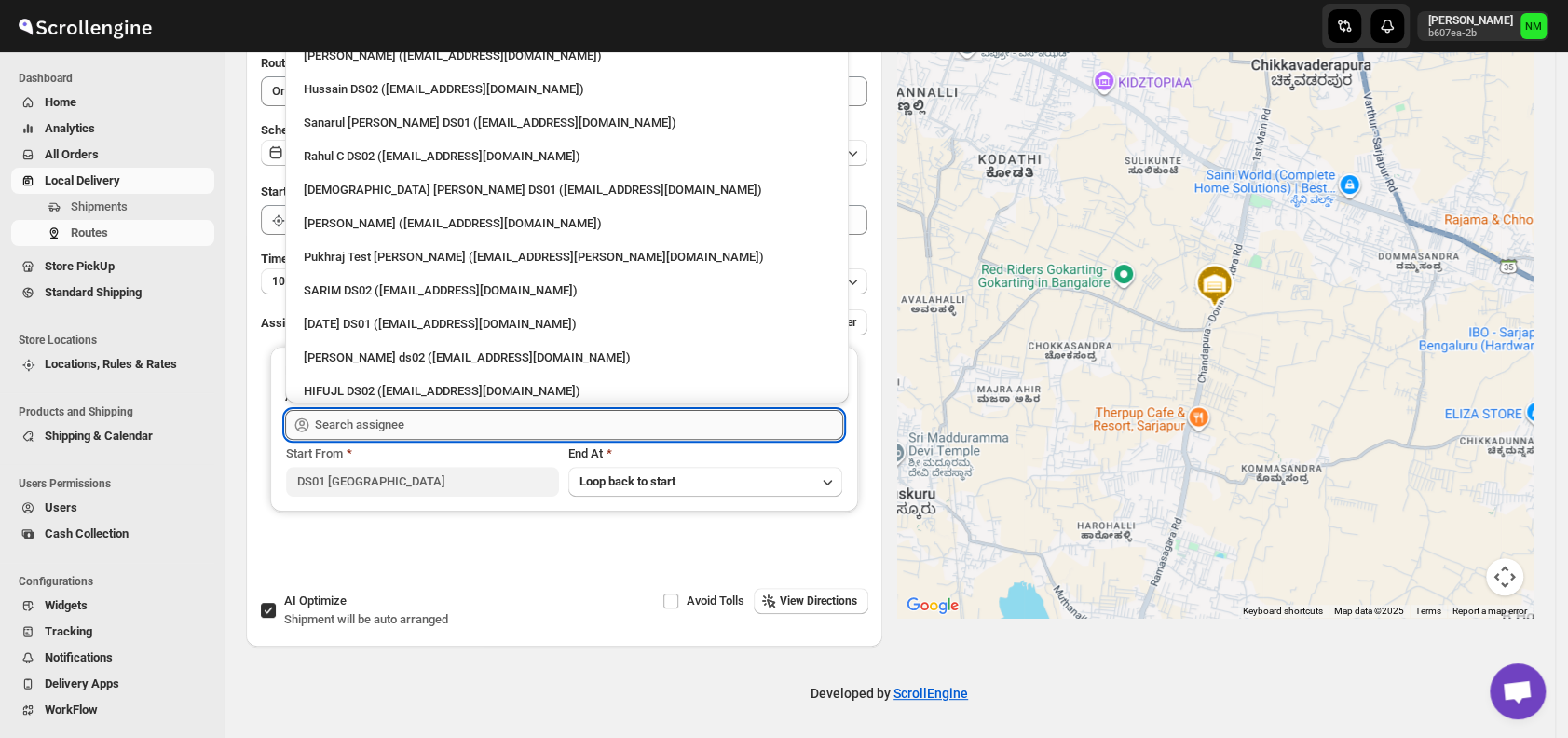
click at [481, 430] on input "text" at bounding box center [579, 425] width 528 height 30
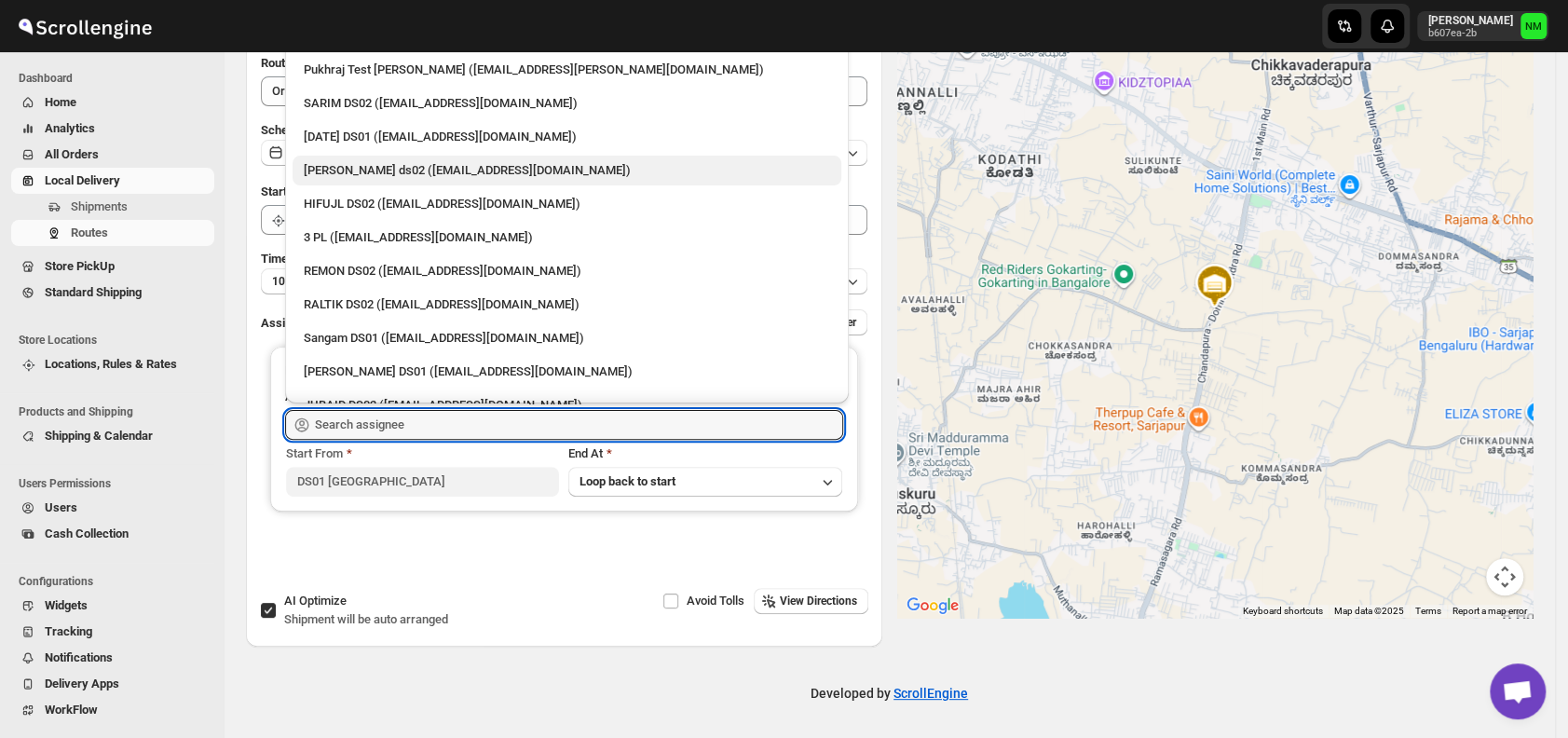
scroll to position [191, 0]
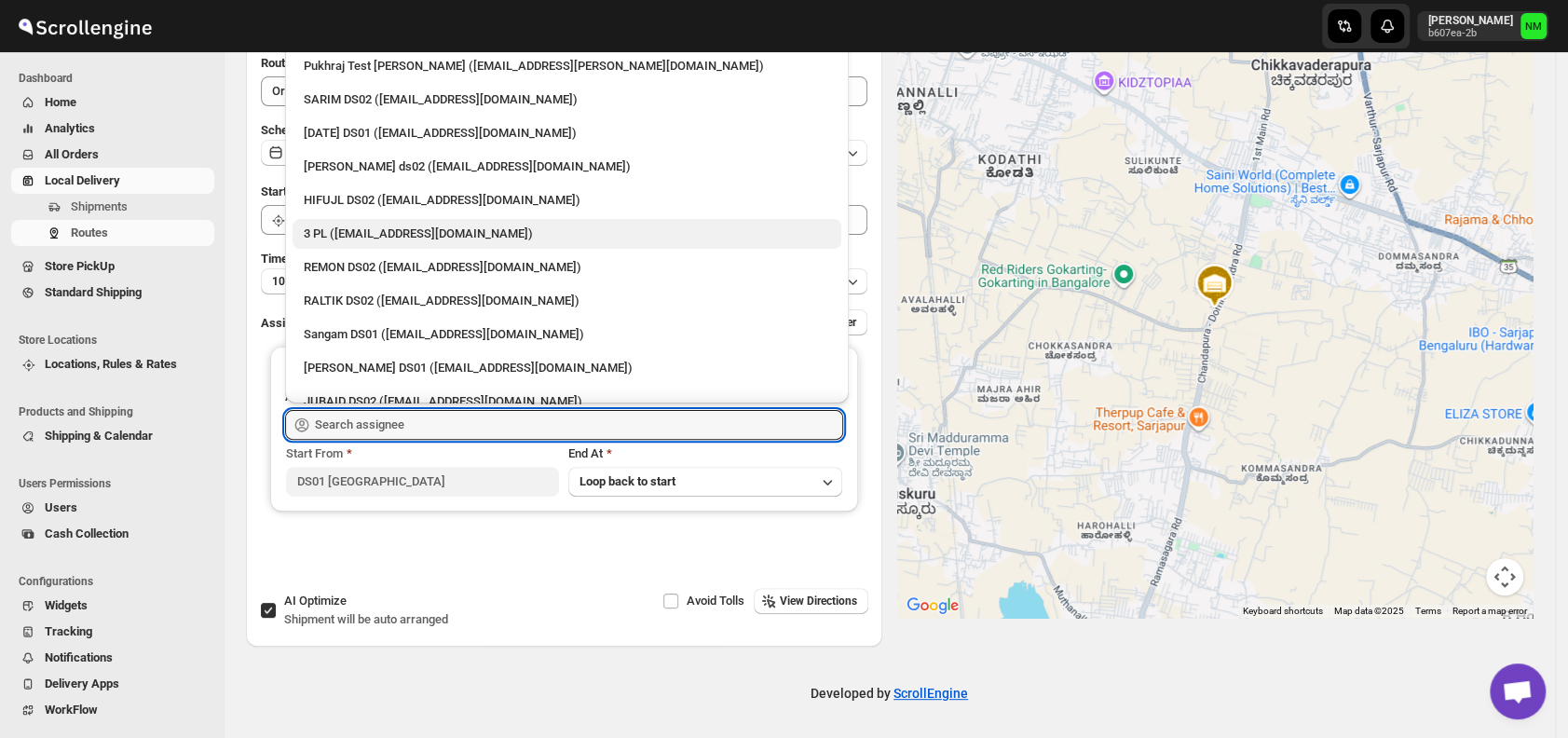
click at [370, 235] on div "3 PL (hello@home-run.co)" at bounding box center [567, 234] width 526 height 19
type input "3 PL (hello@home-run.co)"
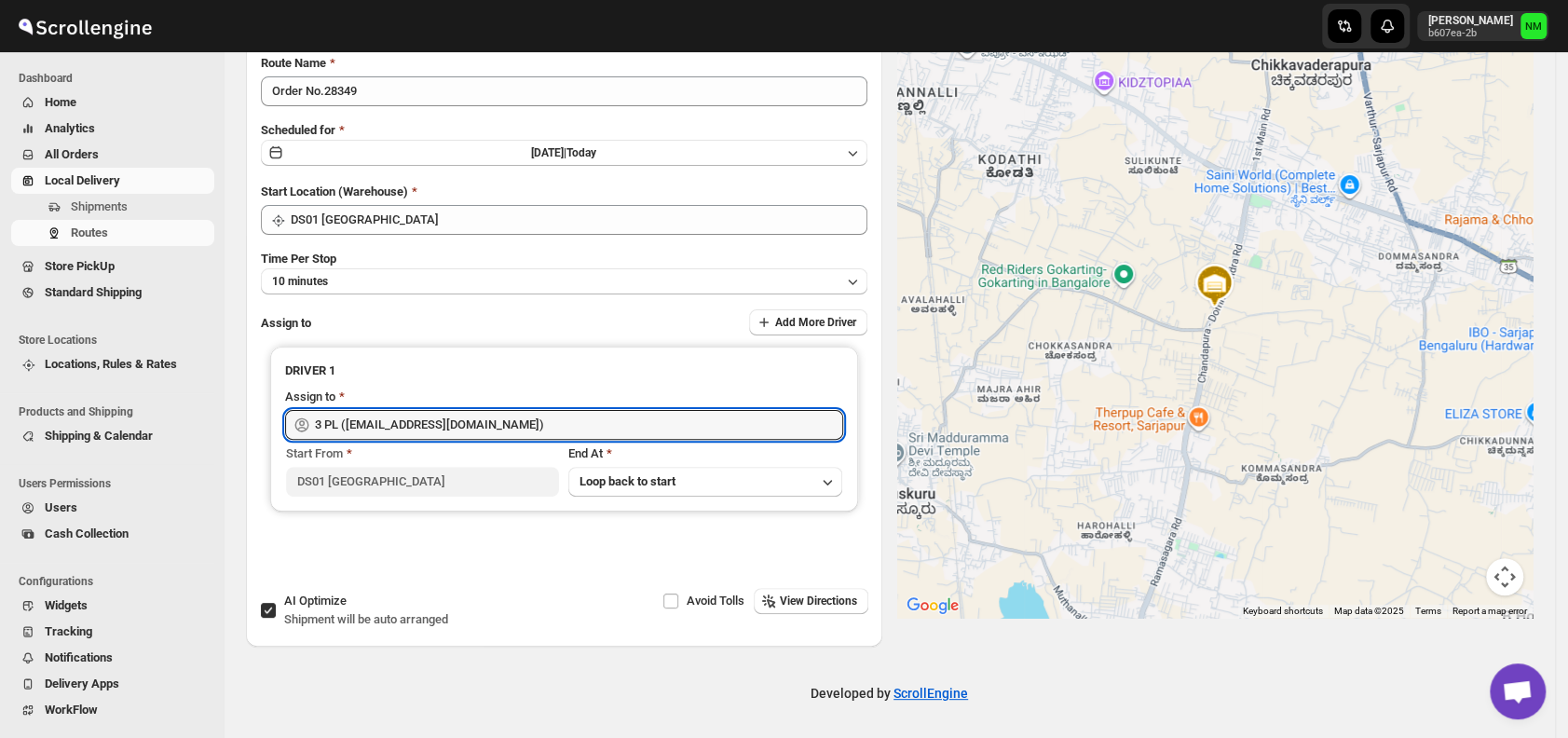
scroll to position [0, 0]
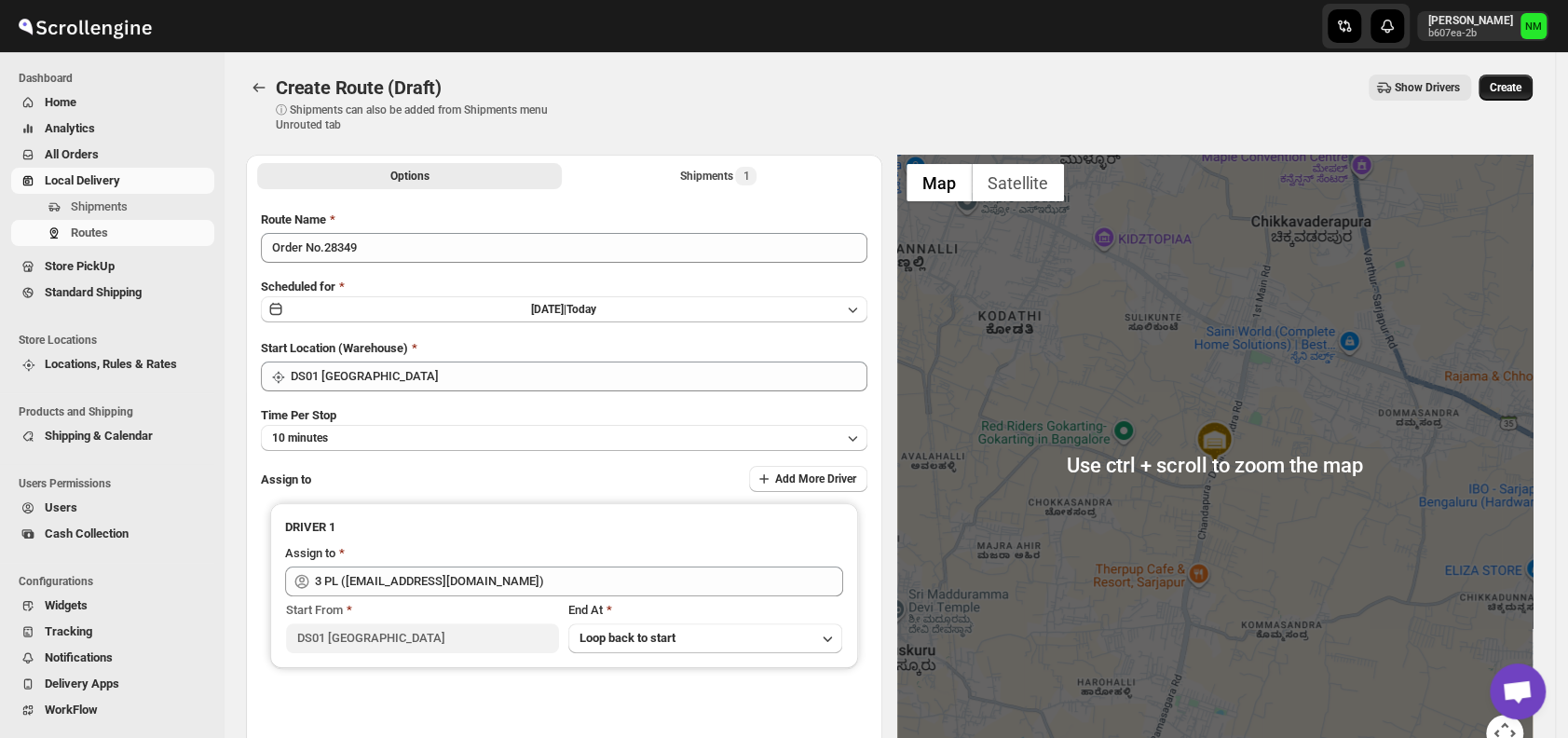
click at [1518, 83] on span "Create" at bounding box center [1506, 87] width 32 height 15
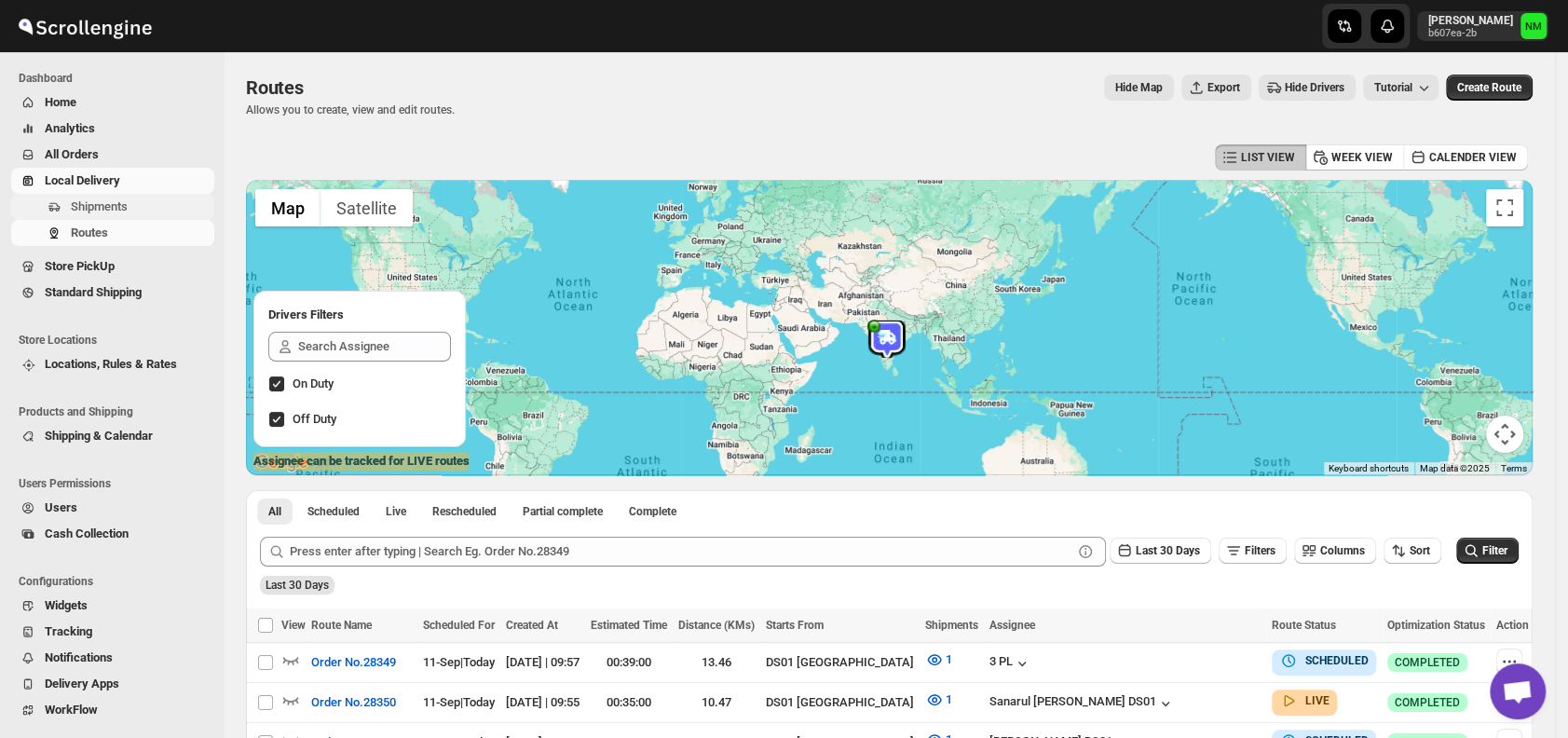
click at [86, 200] on span "Shipments" at bounding box center [99, 206] width 57 height 14
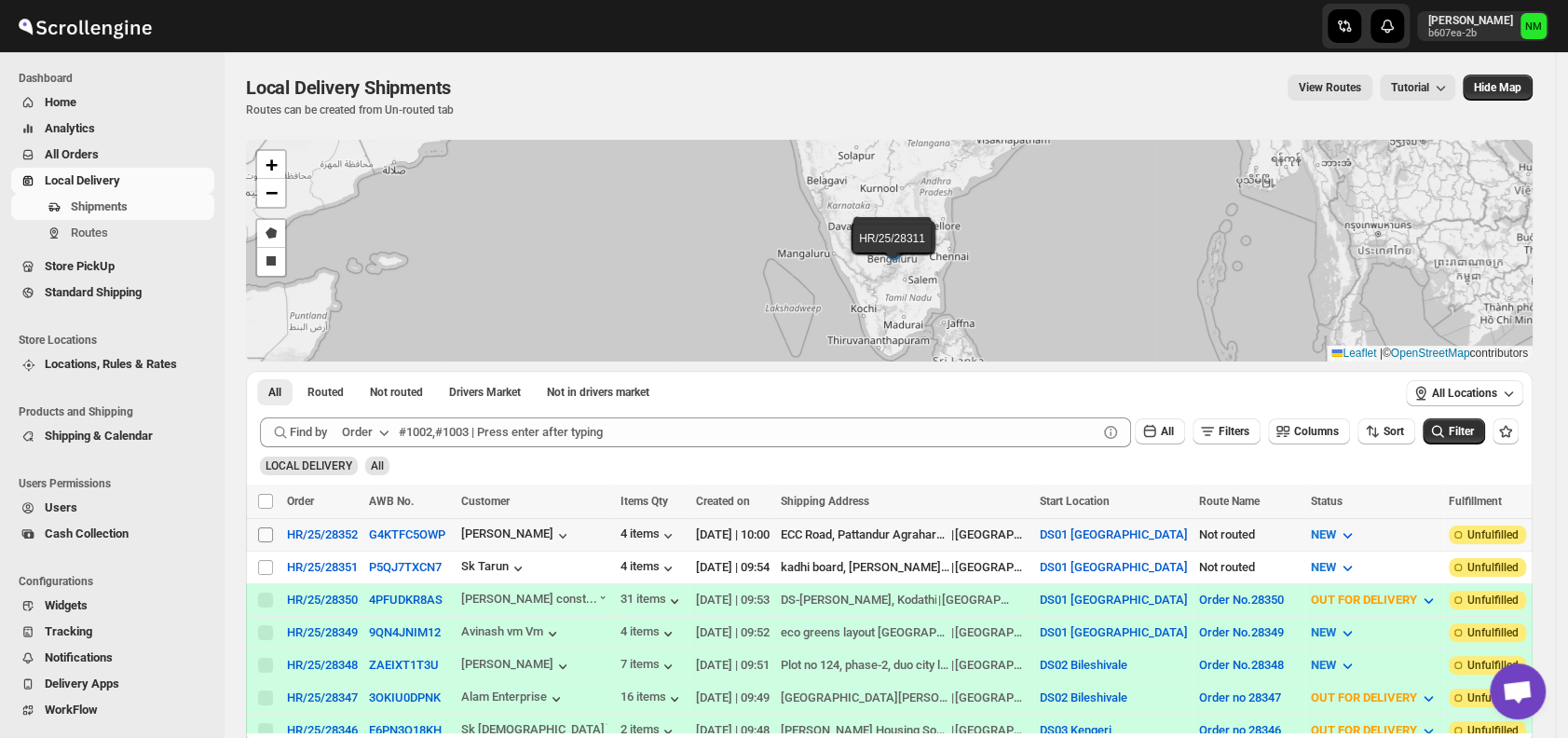
click at [268, 527] on input "Select shipment" at bounding box center [265, 534] width 15 height 15
checkbox input "true"
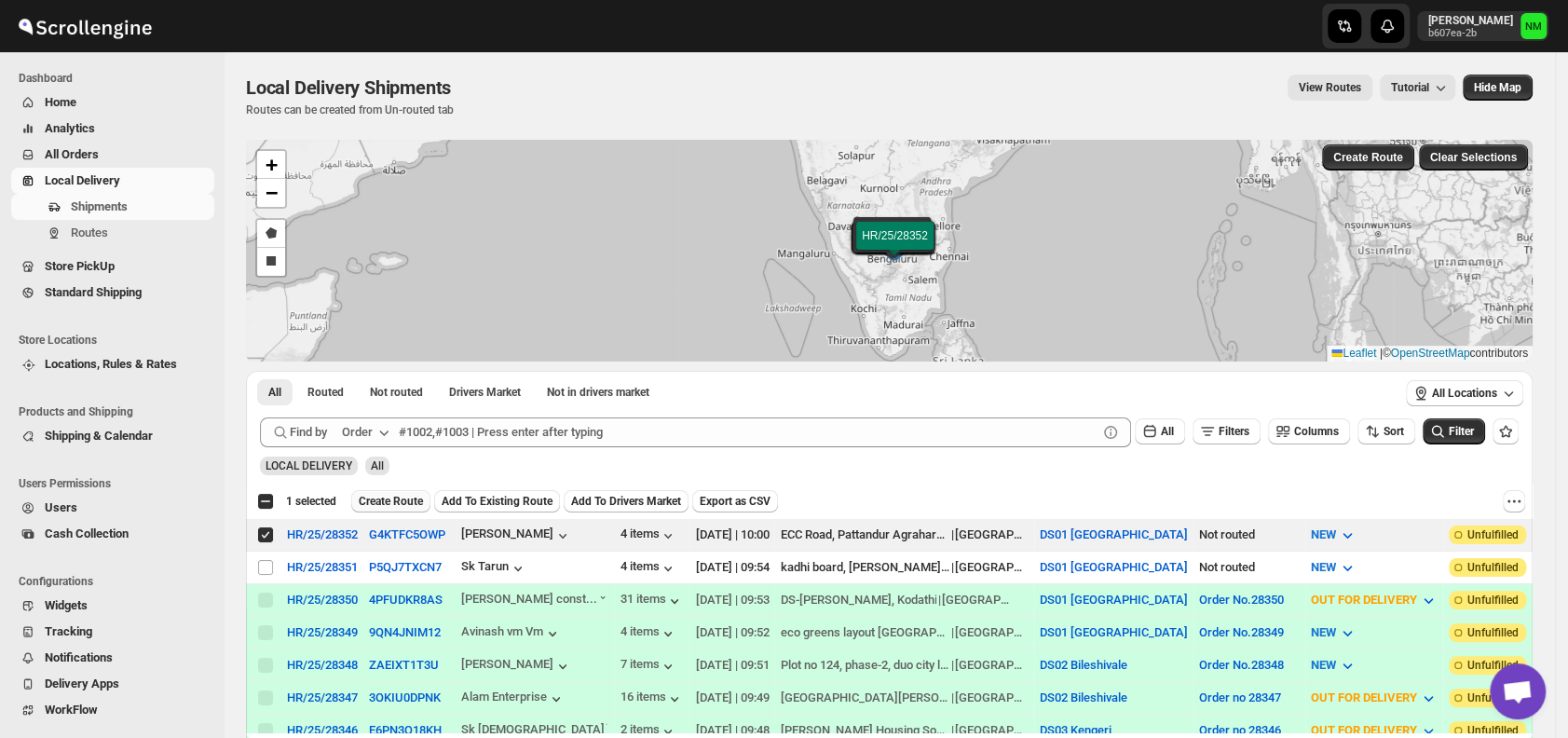
click at [376, 495] on span "Create Route" at bounding box center [391, 501] width 64 height 15
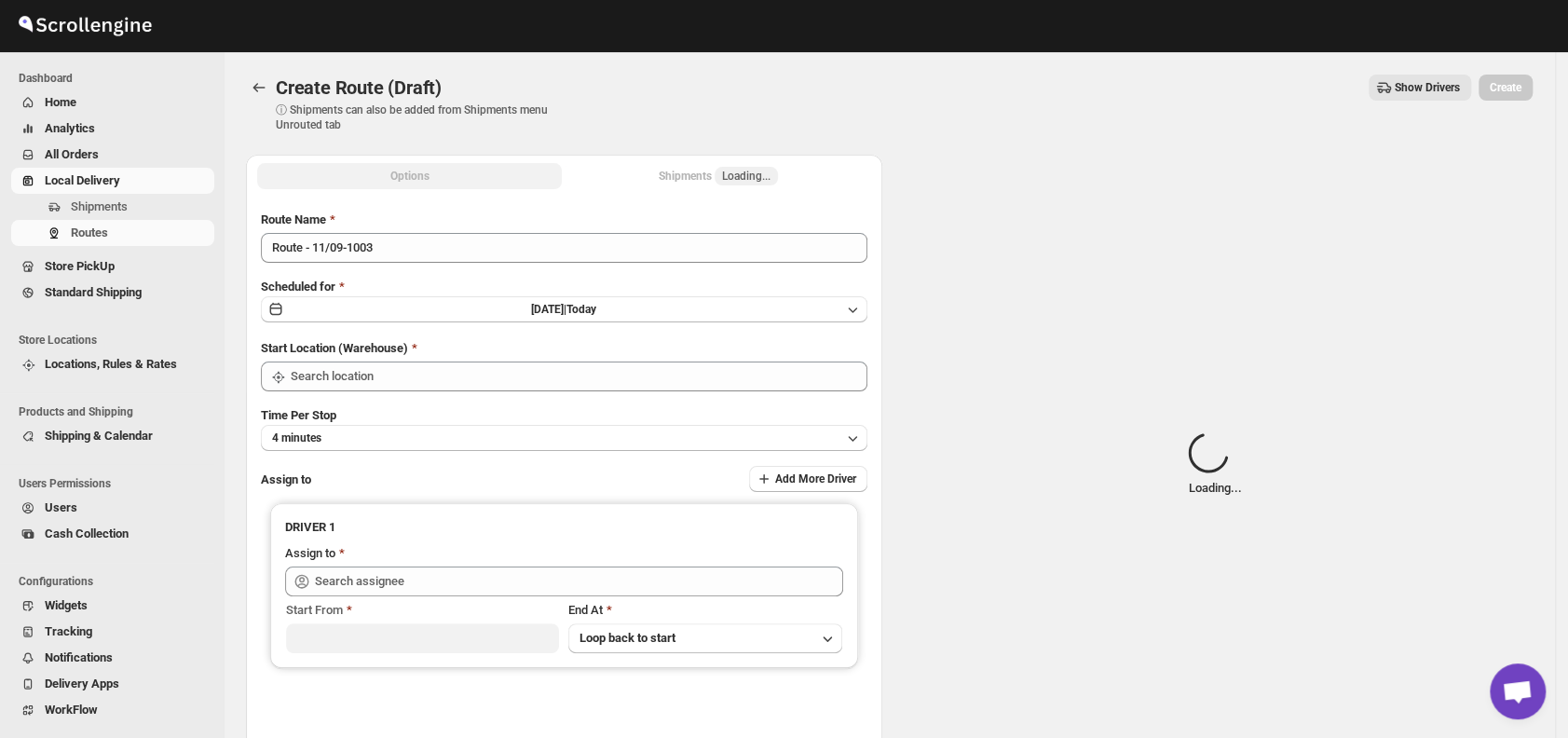
type input "DS01 [GEOGRAPHIC_DATA]"
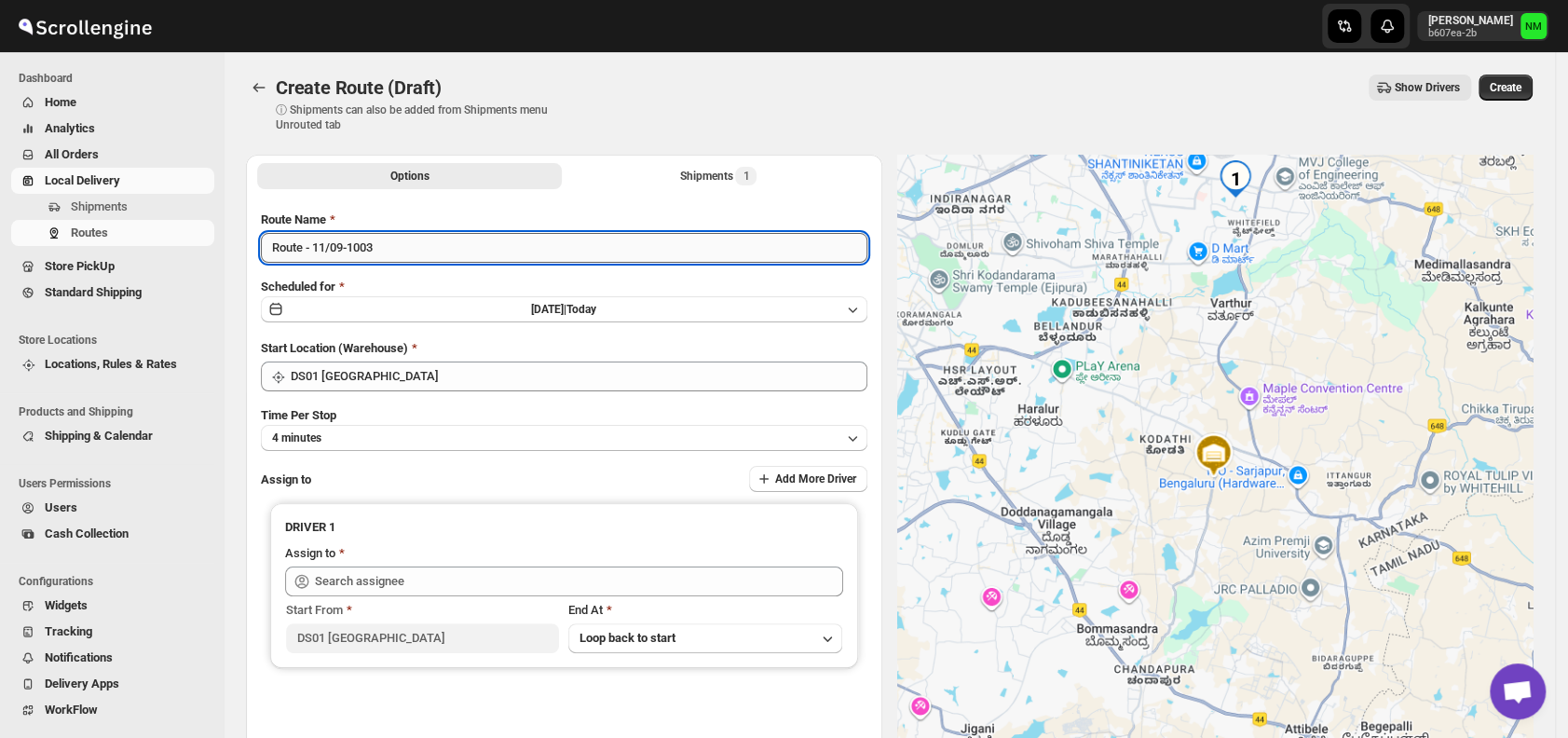
click at [410, 252] on input "Route - 11/09-1003" at bounding box center [564, 248] width 607 height 30
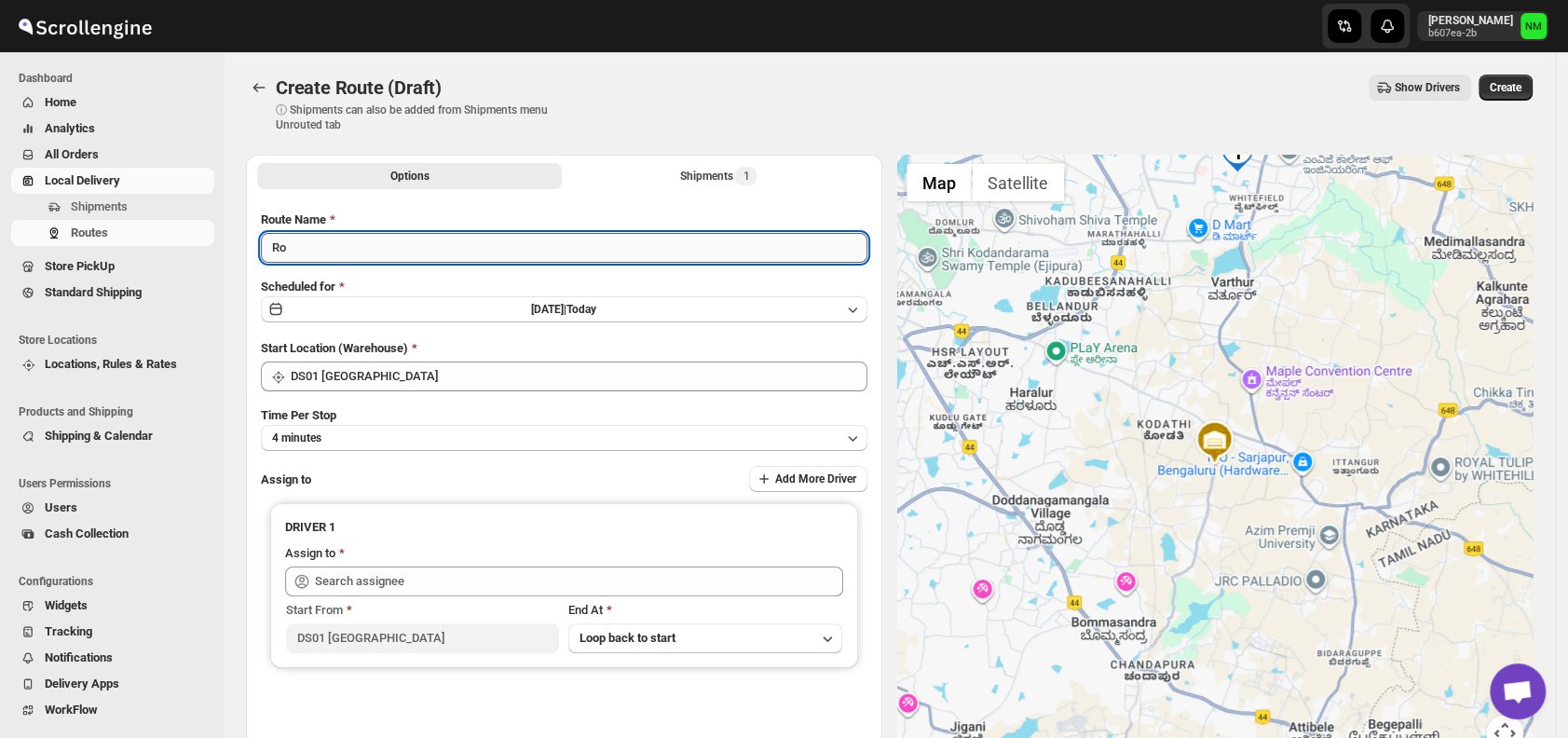
type input "R"
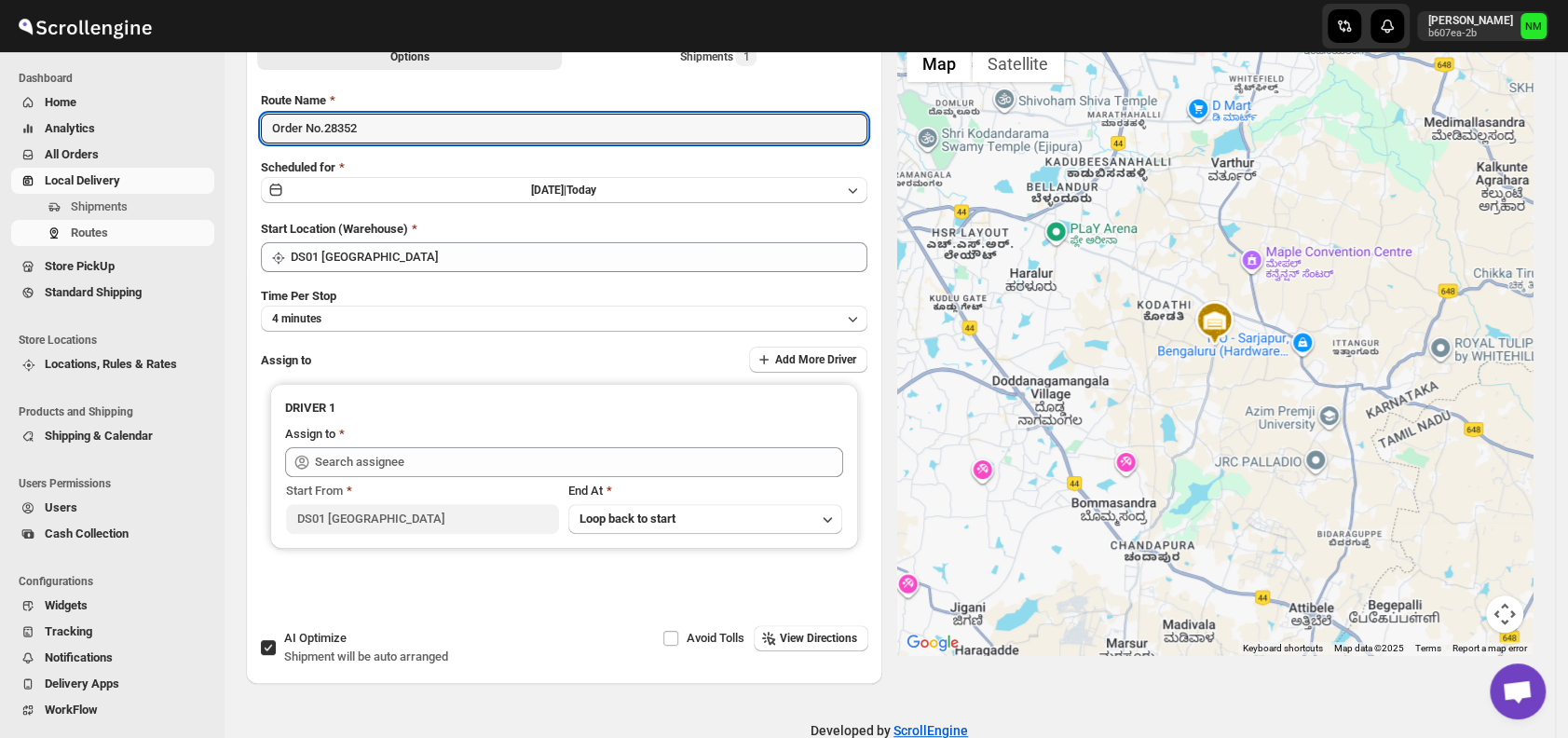
scroll to position [121, 0]
type input "Order No.28352"
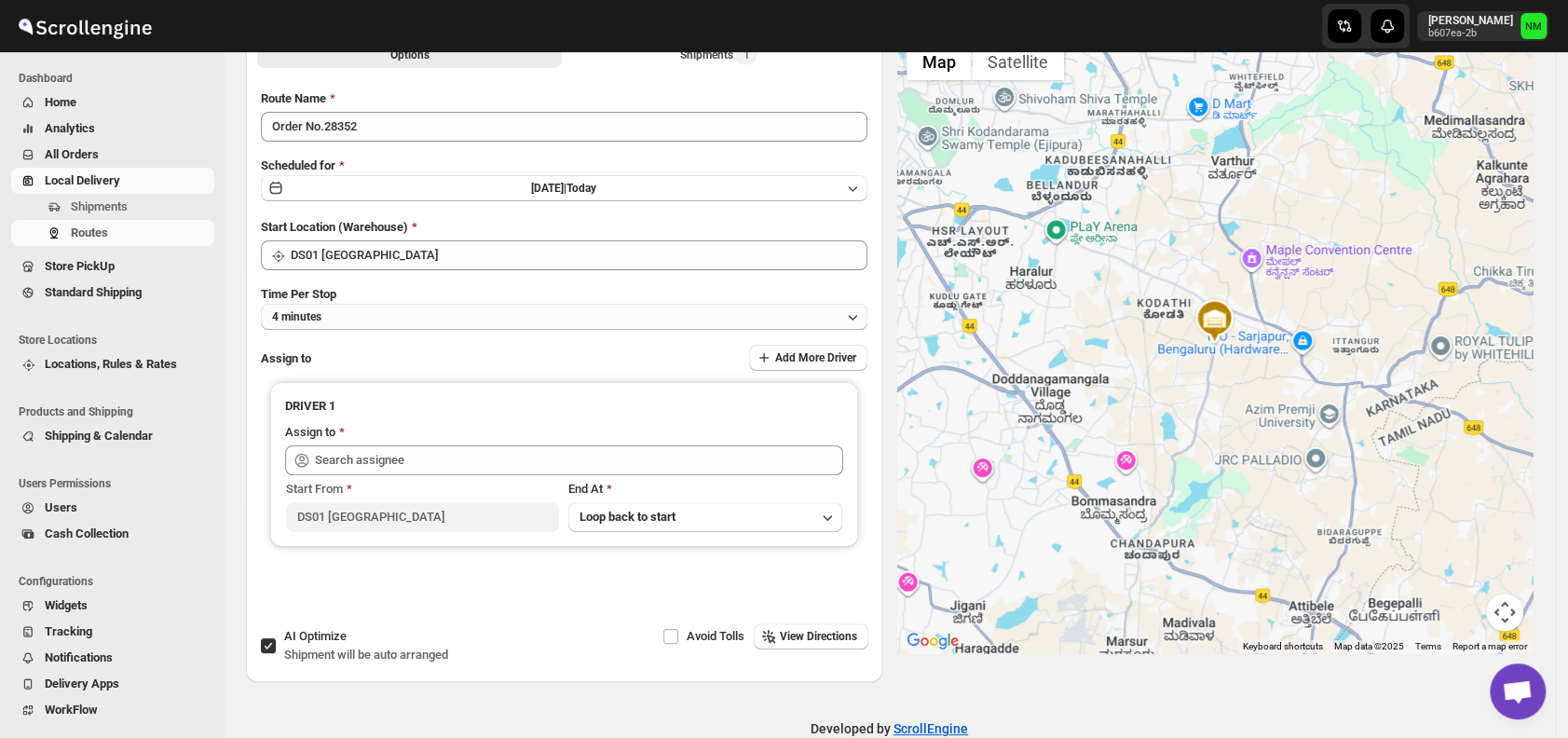
click at [396, 313] on button "4 minutes" at bounding box center [564, 317] width 607 height 26
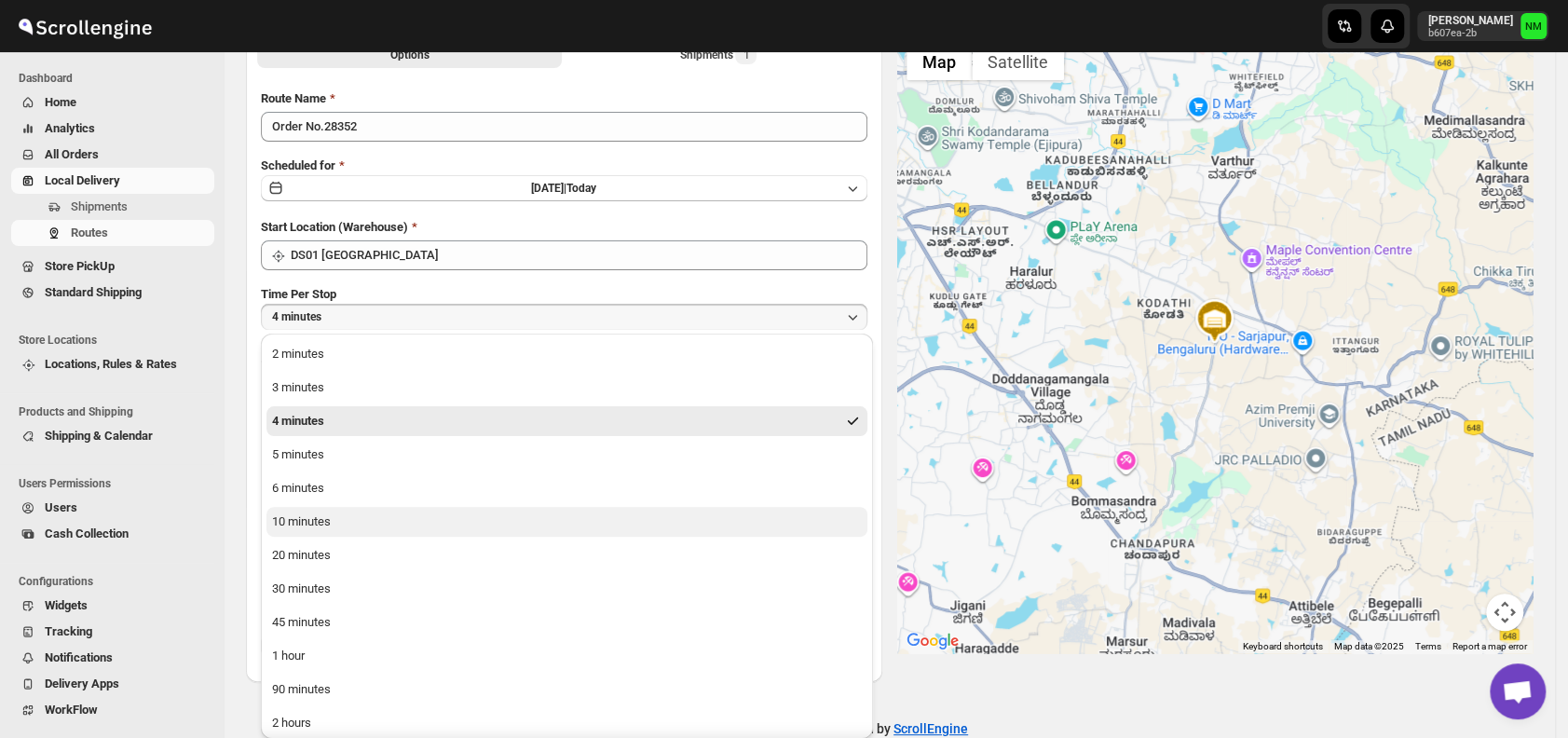
click at [290, 523] on div "10 minutes" at bounding box center [301, 522] width 59 height 19
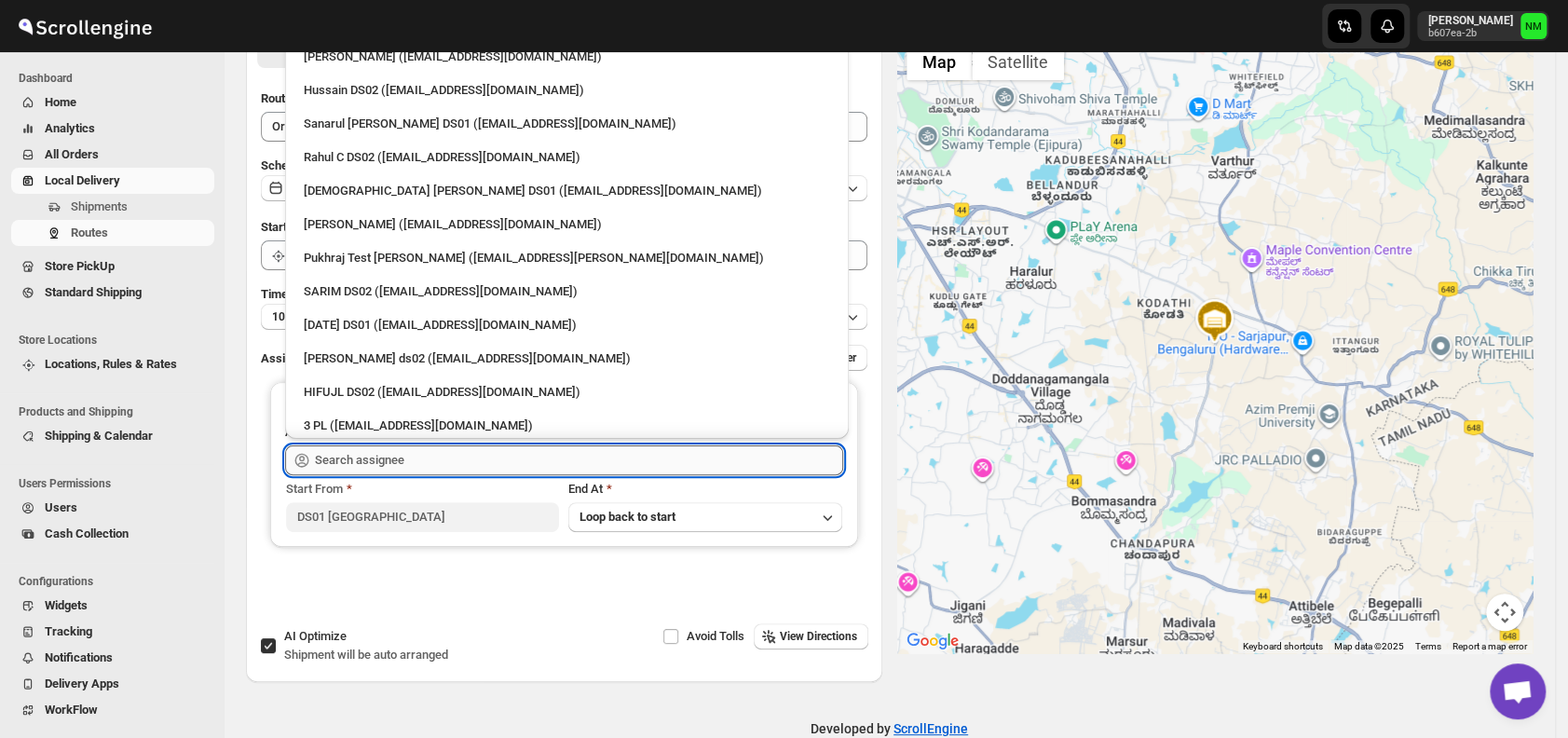
click at [406, 459] on input "text" at bounding box center [579, 460] width 528 height 30
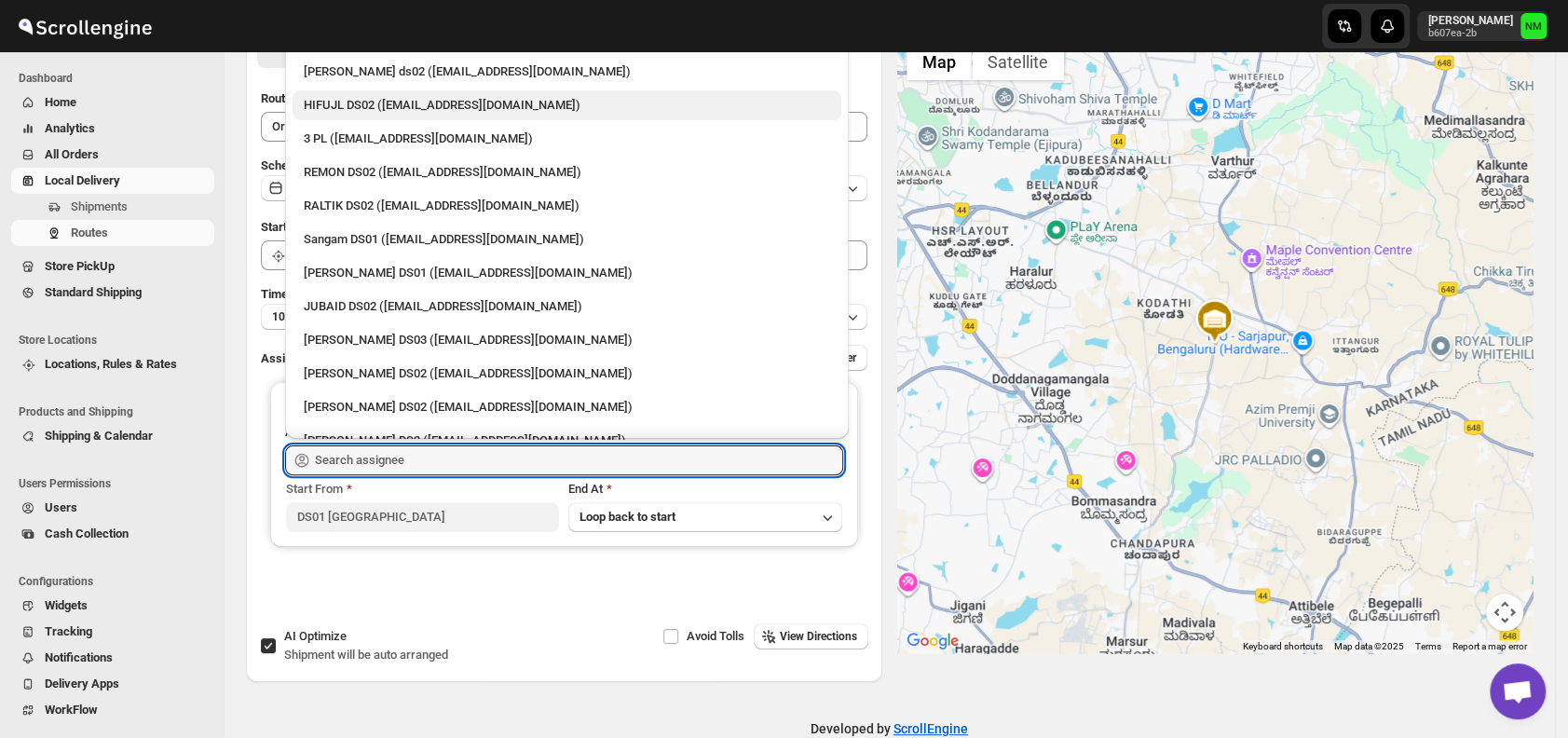
scroll to position [291, 0]
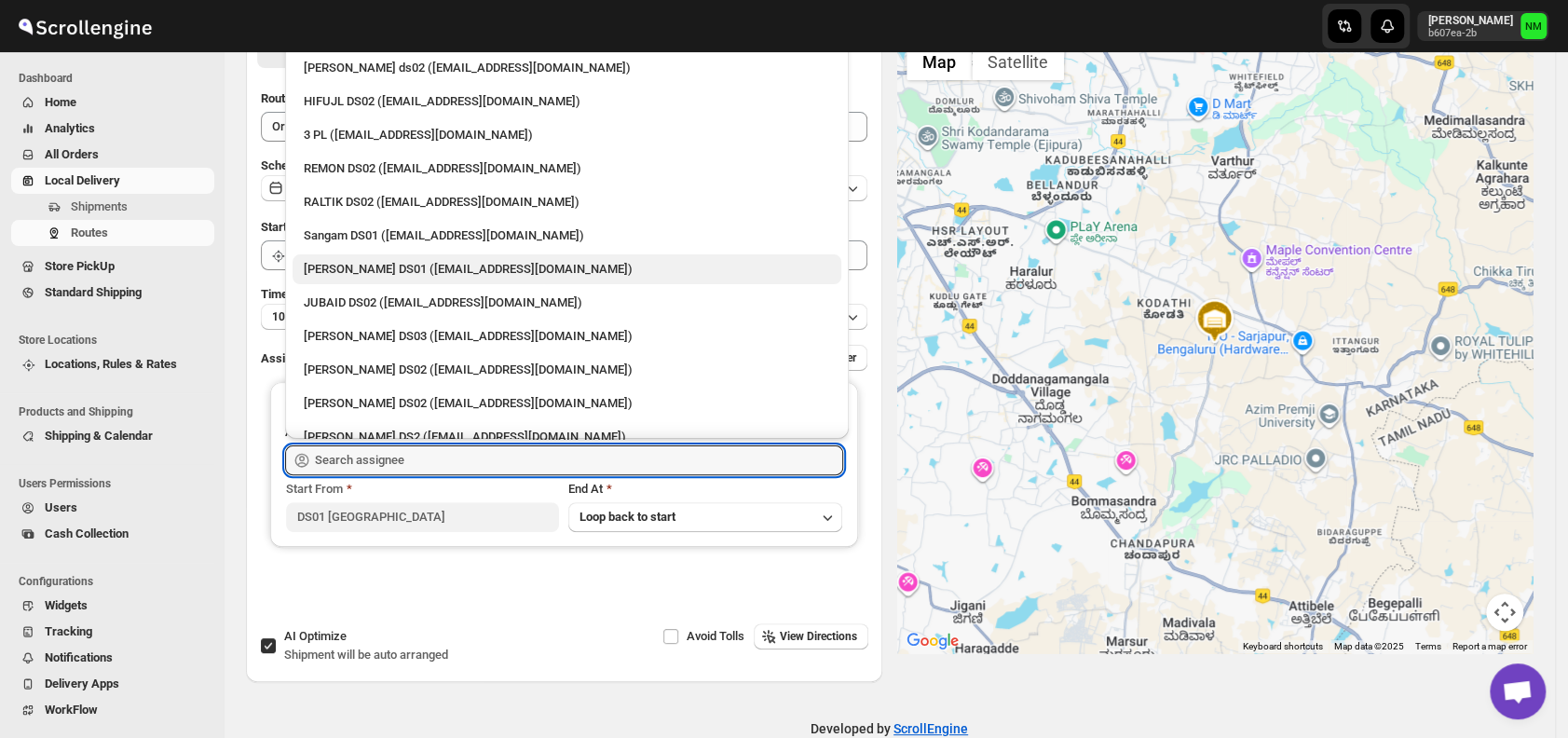
click at [367, 269] on div "Jahir Hussain DS01 (pegaya8076@excederm.com)" at bounding box center [567, 269] width 526 height 19
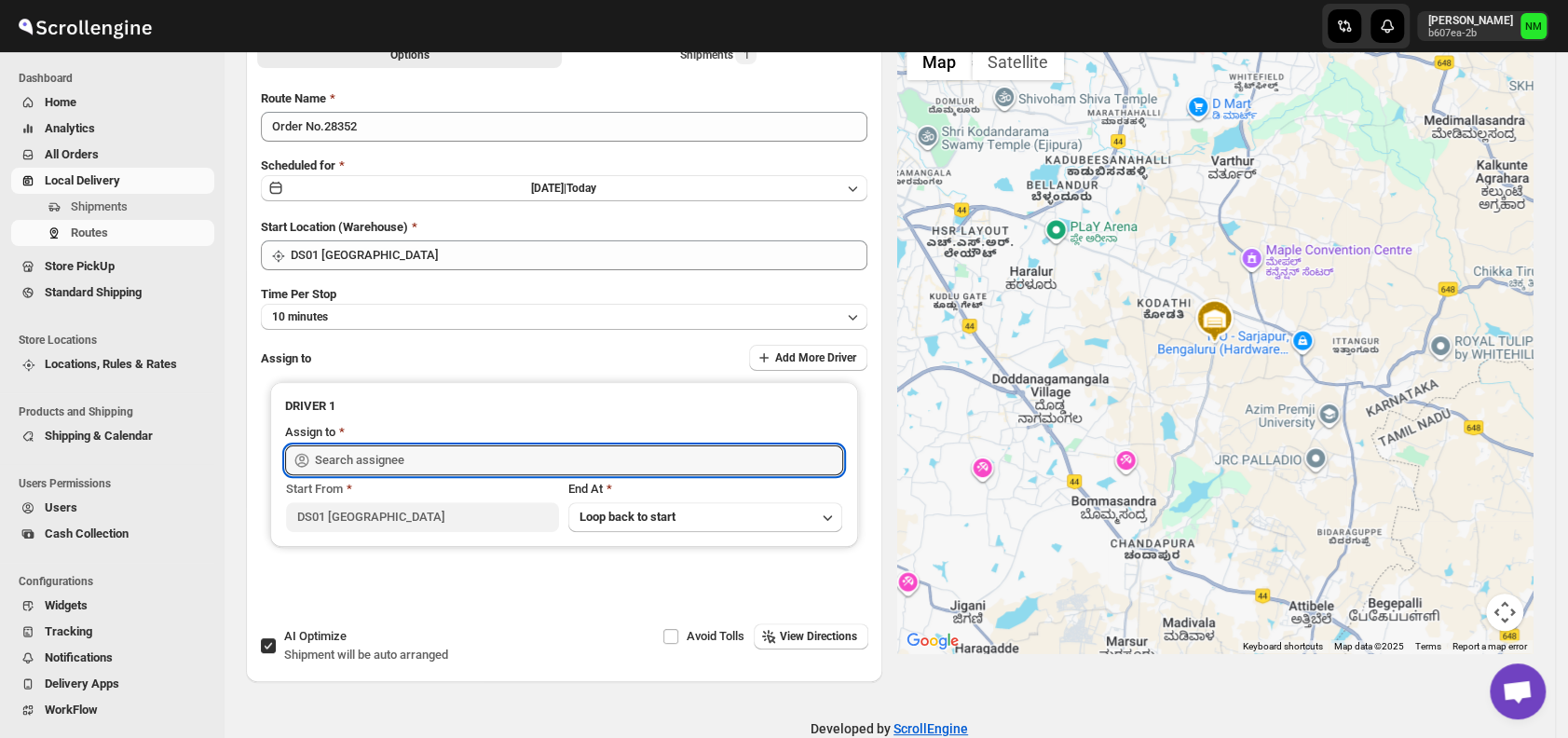
type input "[PERSON_NAME] DS01 ([EMAIL_ADDRESS][DOMAIN_NAME])"
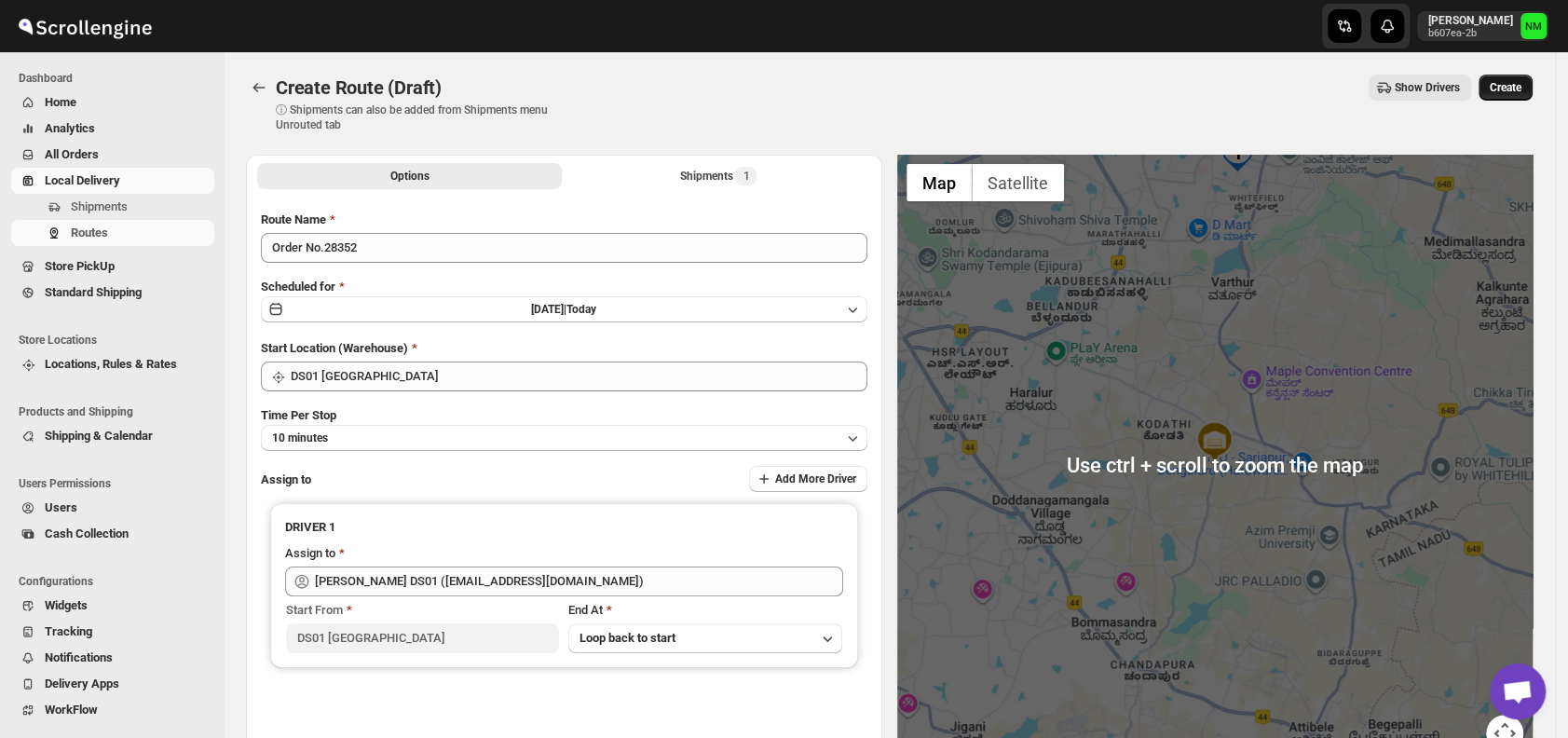
click at [1522, 89] on span "Create" at bounding box center [1506, 87] width 32 height 15
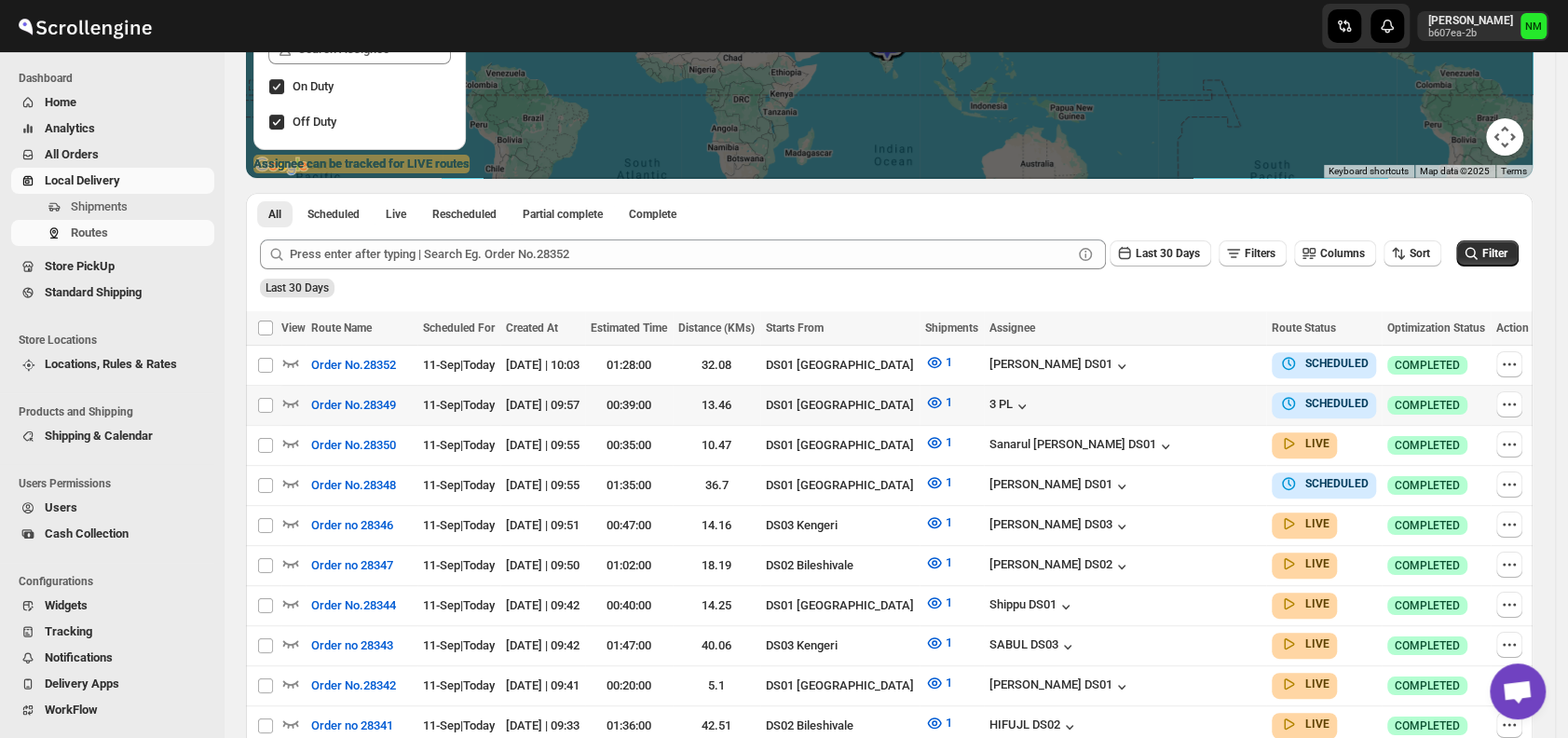
scroll to position [302, 0]
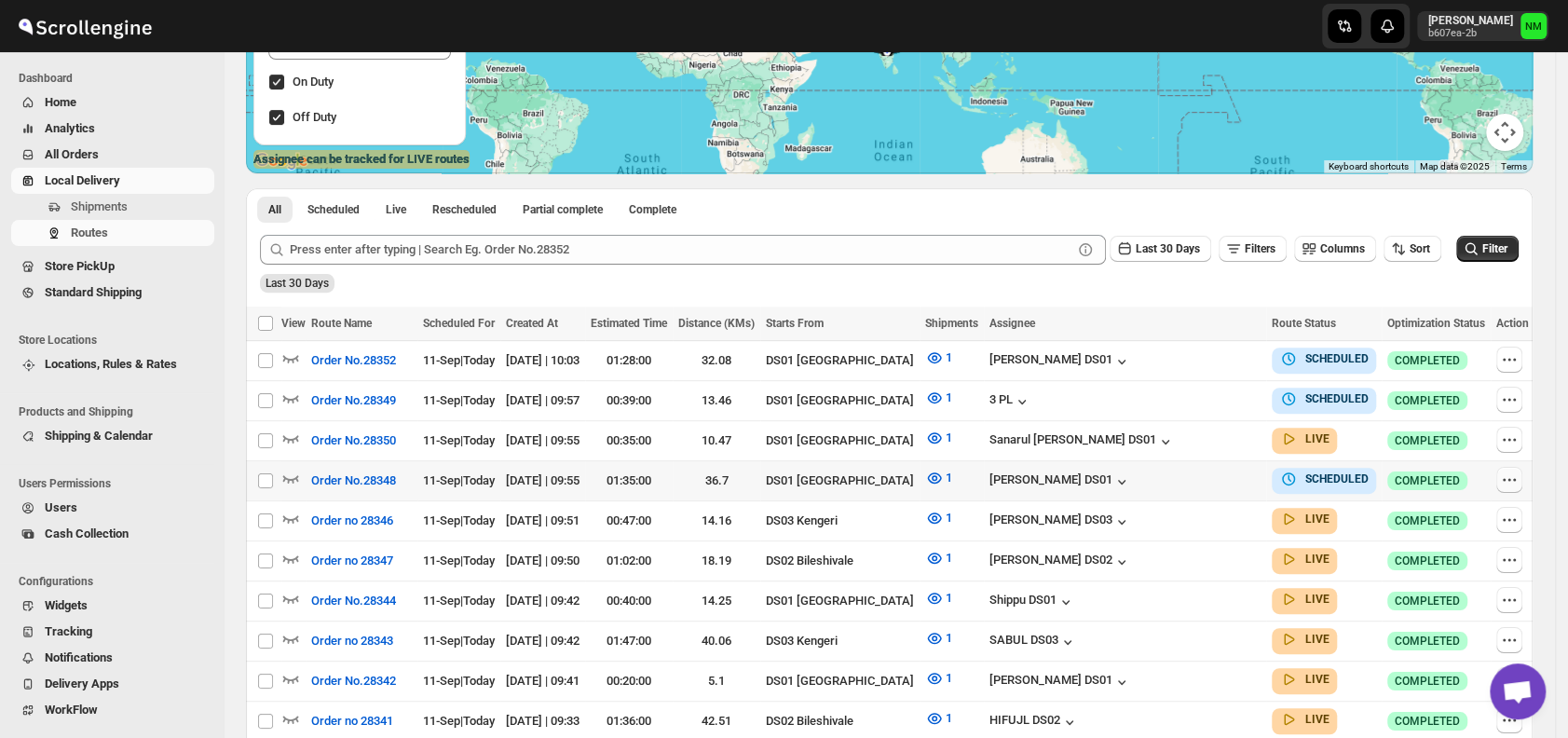
click at [1501, 473] on icon "button" at bounding box center [1509, 480] width 19 height 19
checkbox input "true"
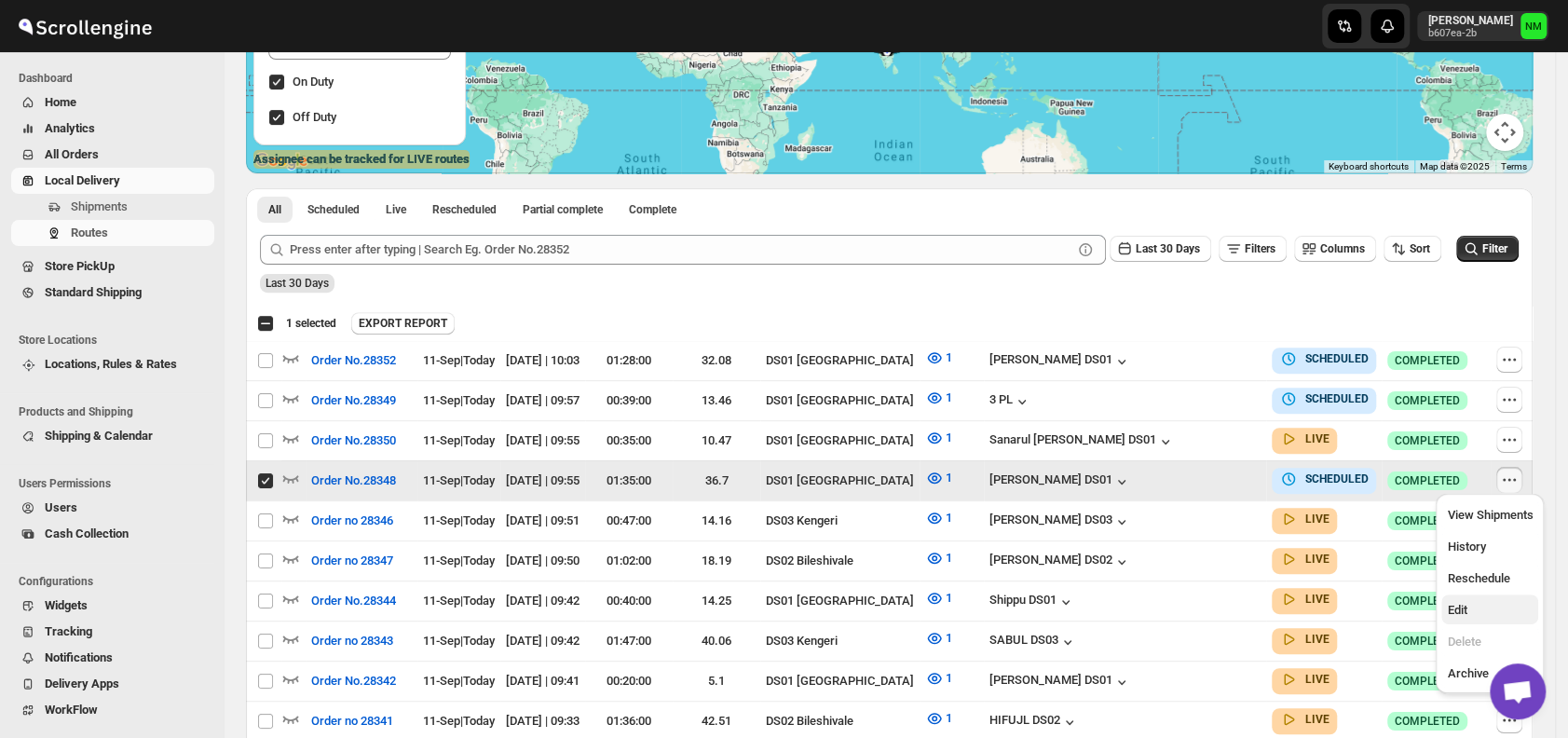
click at [1469, 609] on span "Edit" at bounding box center [1490, 610] width 86 height 19
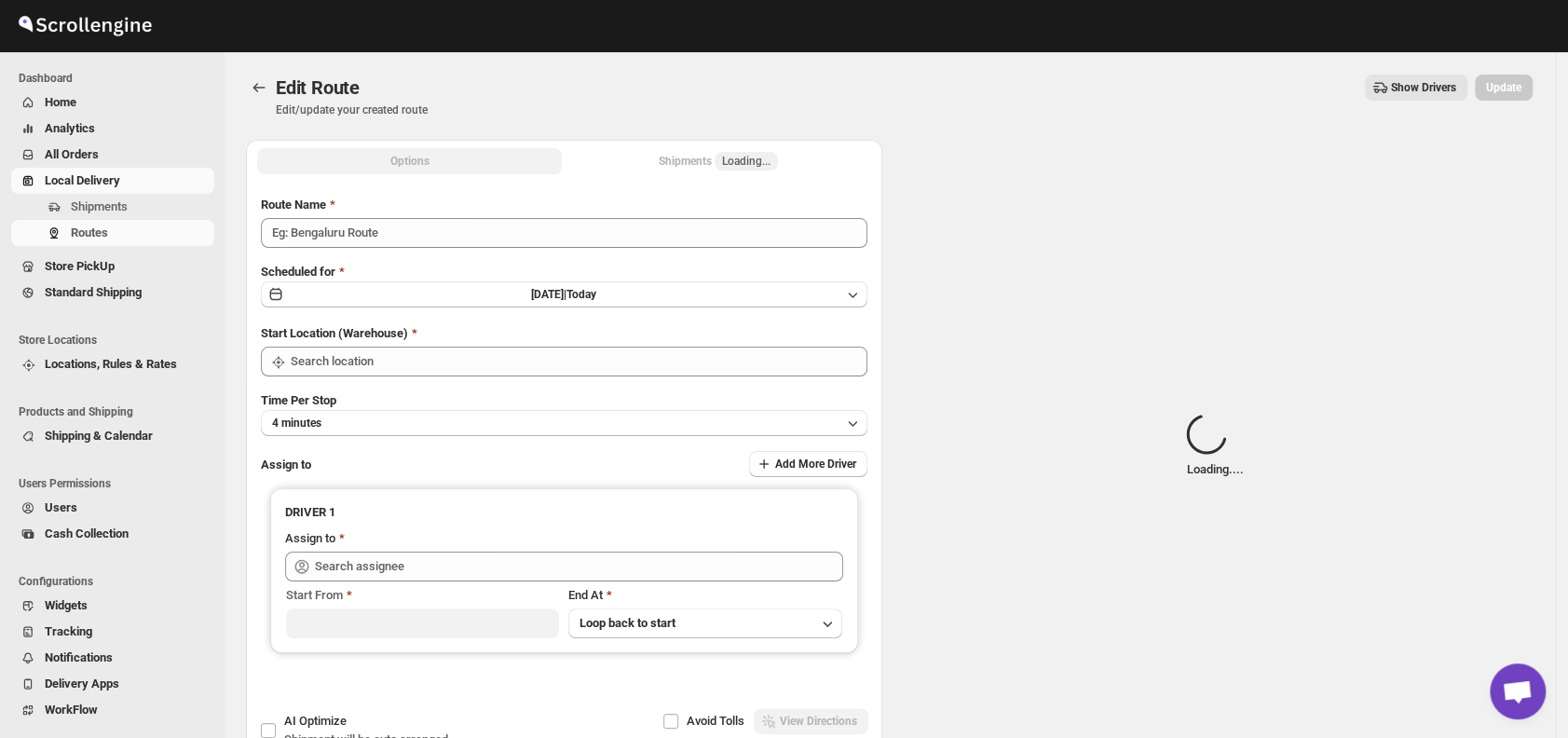
type input "Order No.28348"
type input "DS01 [GEOGRAPHIC_DATA]"
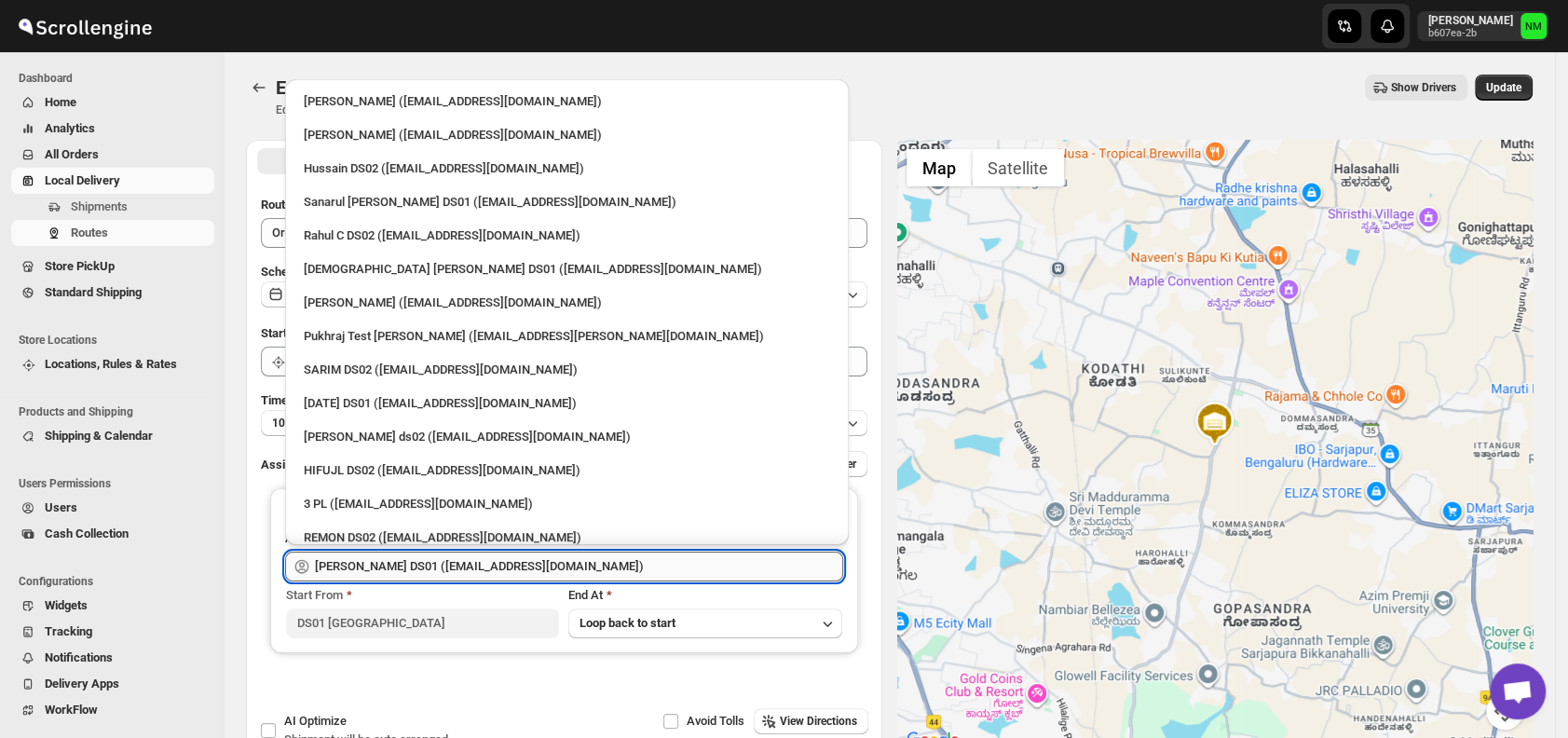
click at [729, 571] on input "[PERSON_NAME] DS01 ([EMAIL_ADDRESS][DOMAIN_NAME])" at bounding box center [579, 567] width 528 height 30
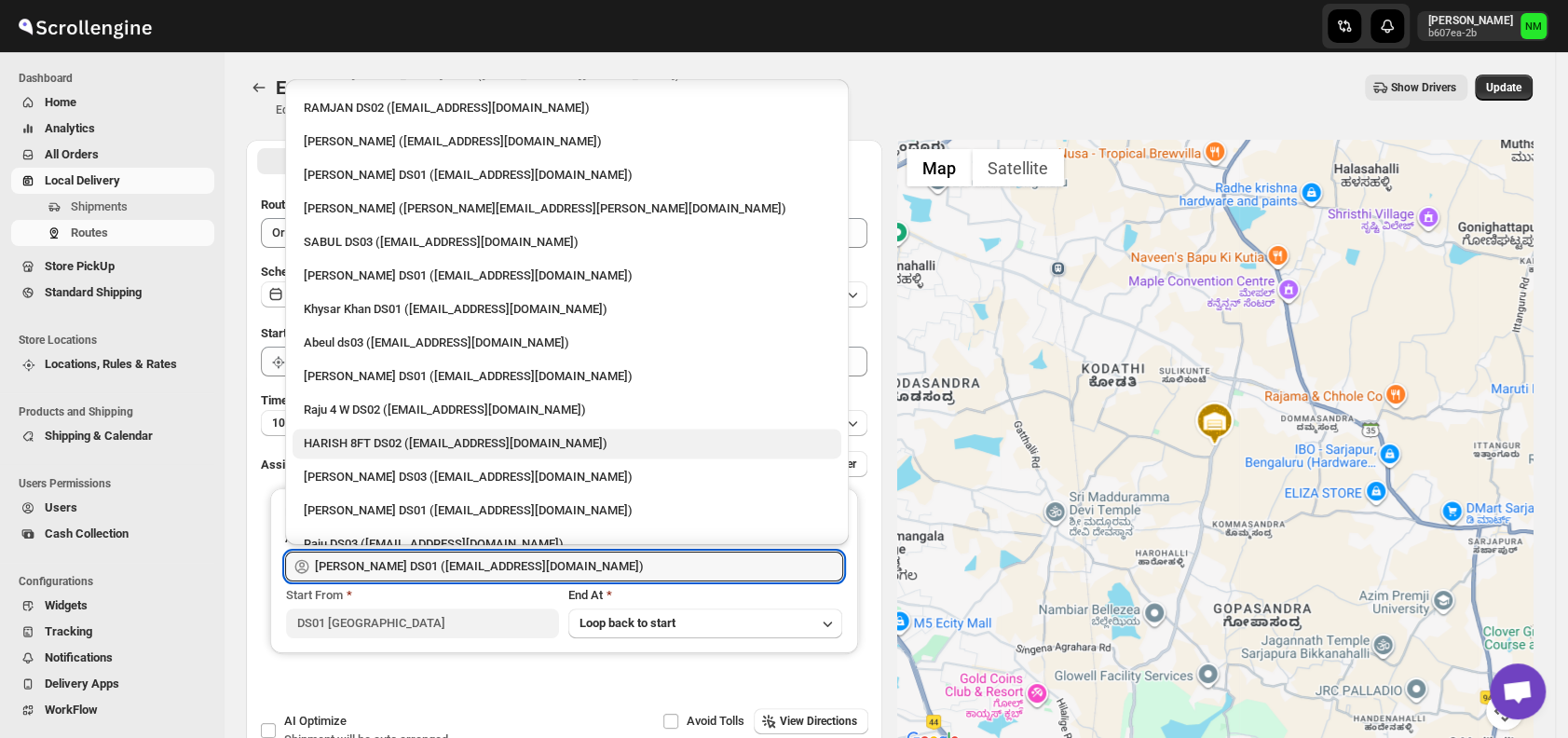
scroll to position [1501, 0]
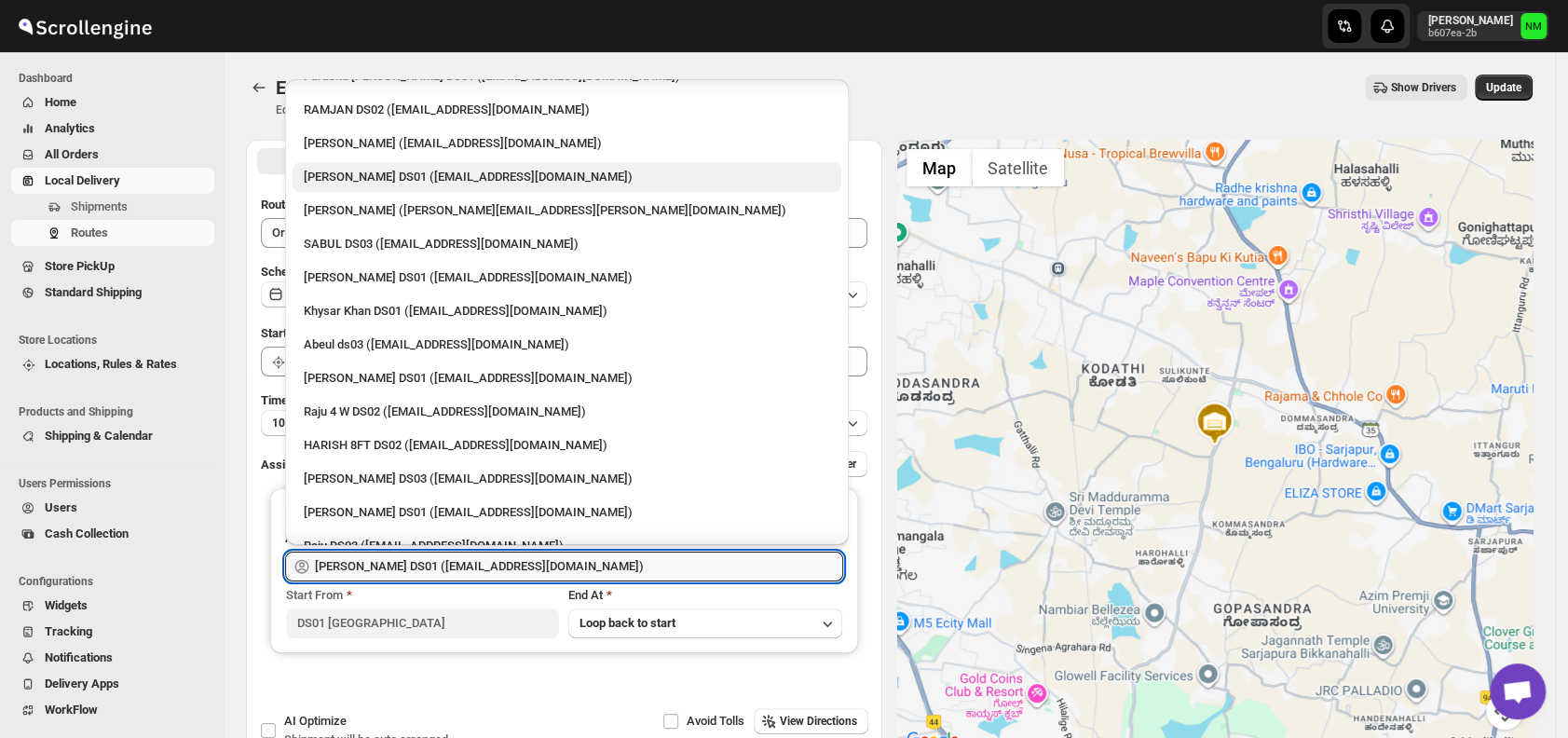
click at [352, 174] on div "[PERSON_NAME] DS01 ([EMAIL_ADDRESS][DOMAIN_NAME])" at bounding box center [567, 177] width 526 height 19
type input "[PERSON_NAME] DS01 ([EMAIL_ADDRESS][DOMAIN_NAME])"
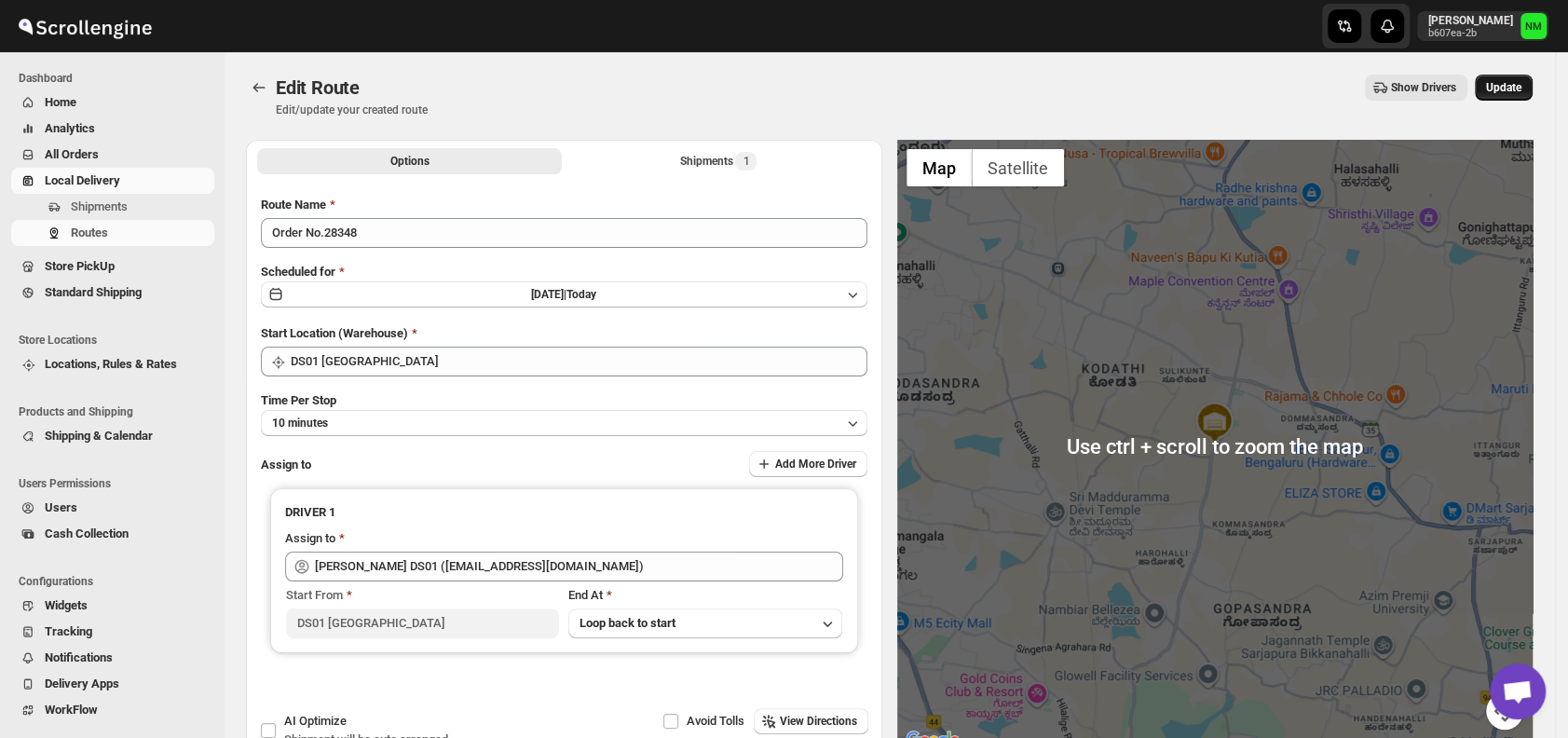
click at [1507, 86] on span "Update" at bounding box center [1503, 87] width 35 height 15
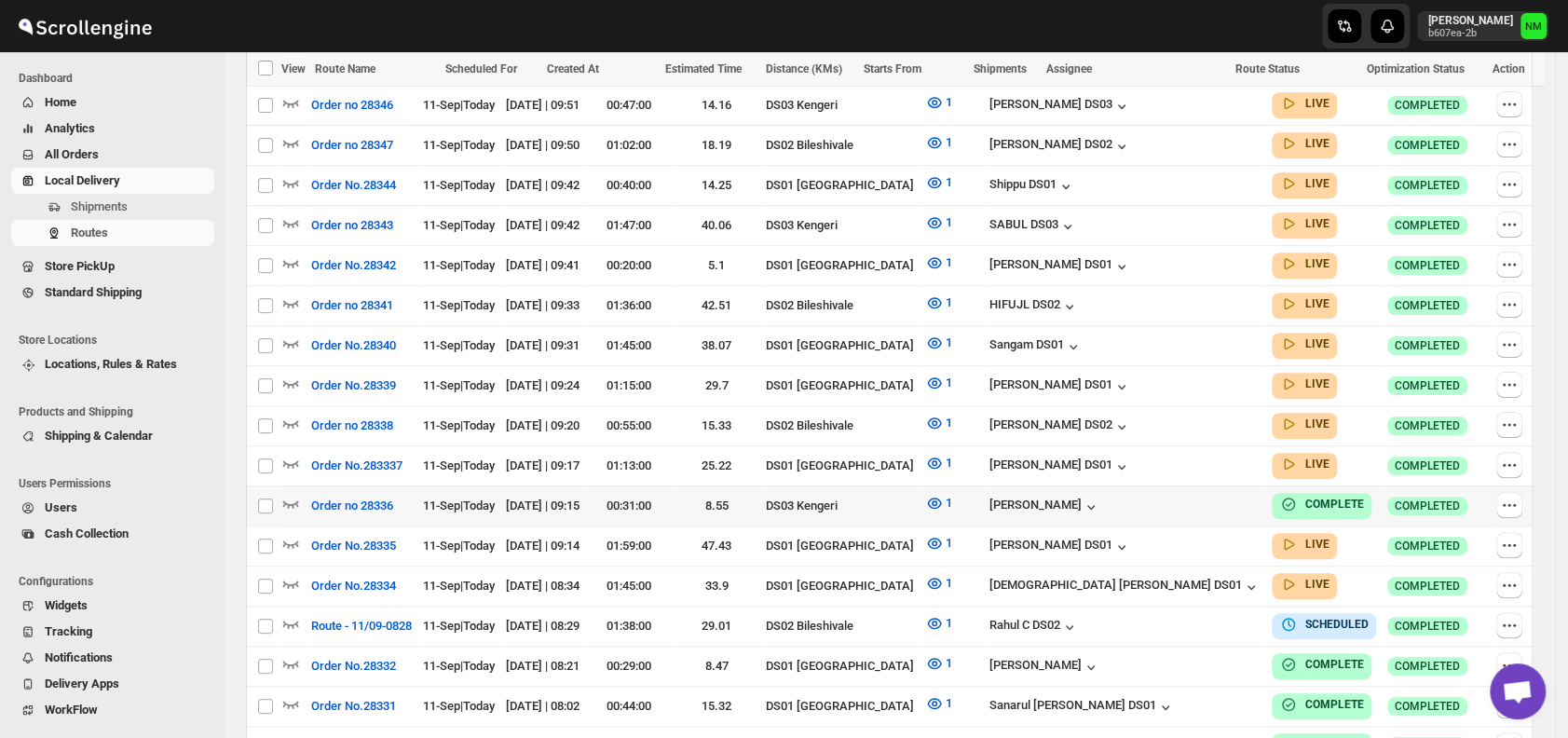
scroll to position [759, 0]
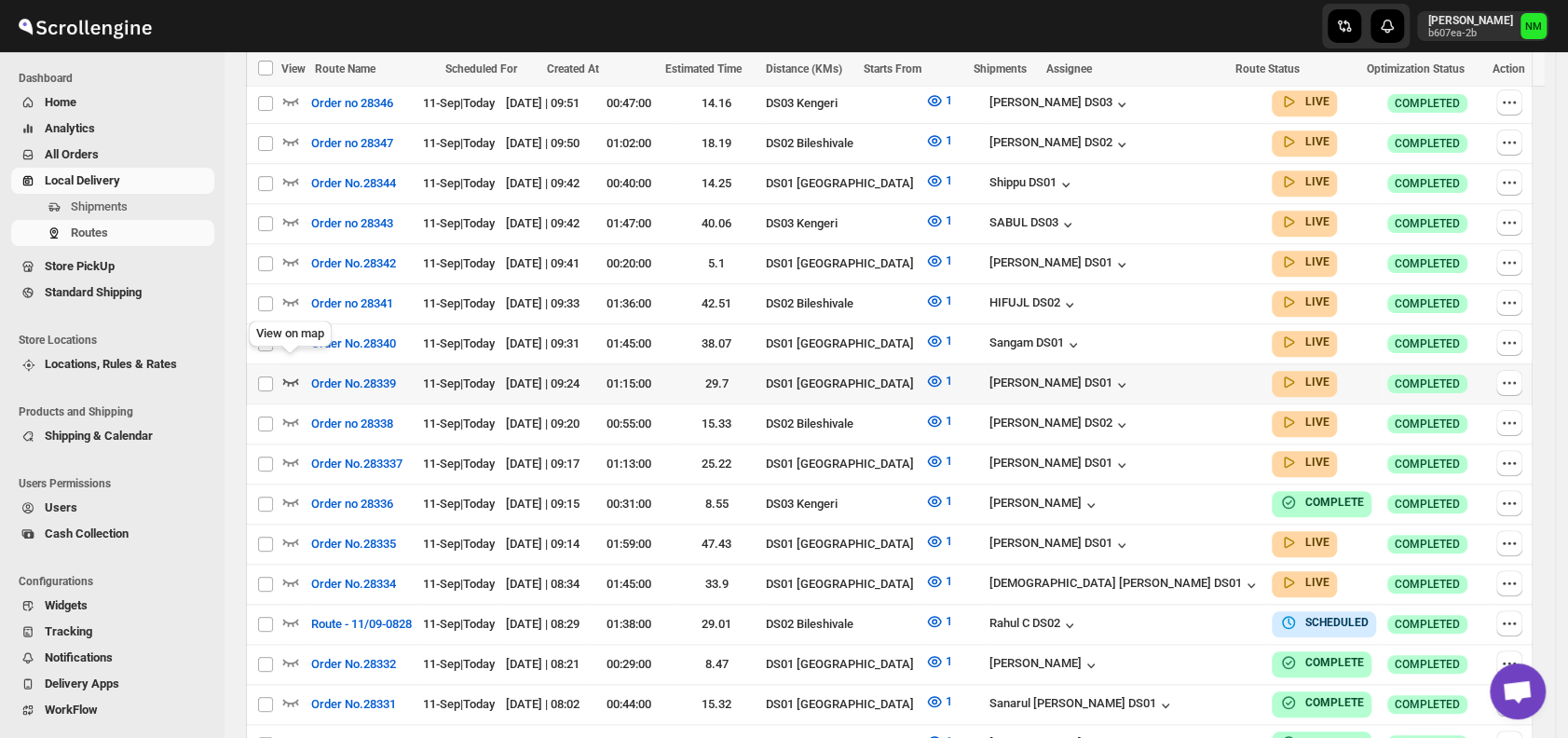
click at [294, 372] on icon "button" at bounding box center [290, 381] width 19 height 19
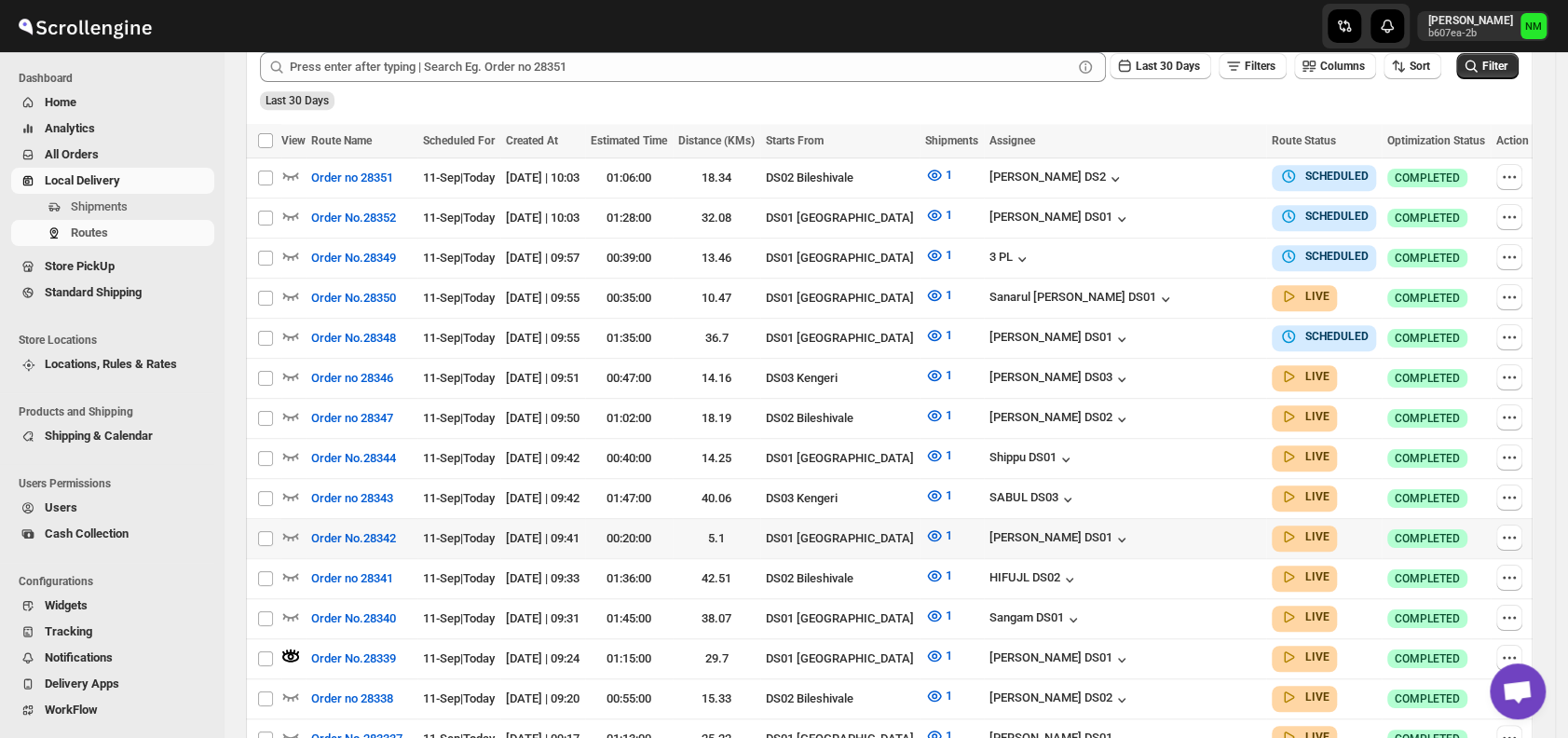
scroll to position [504, 0]
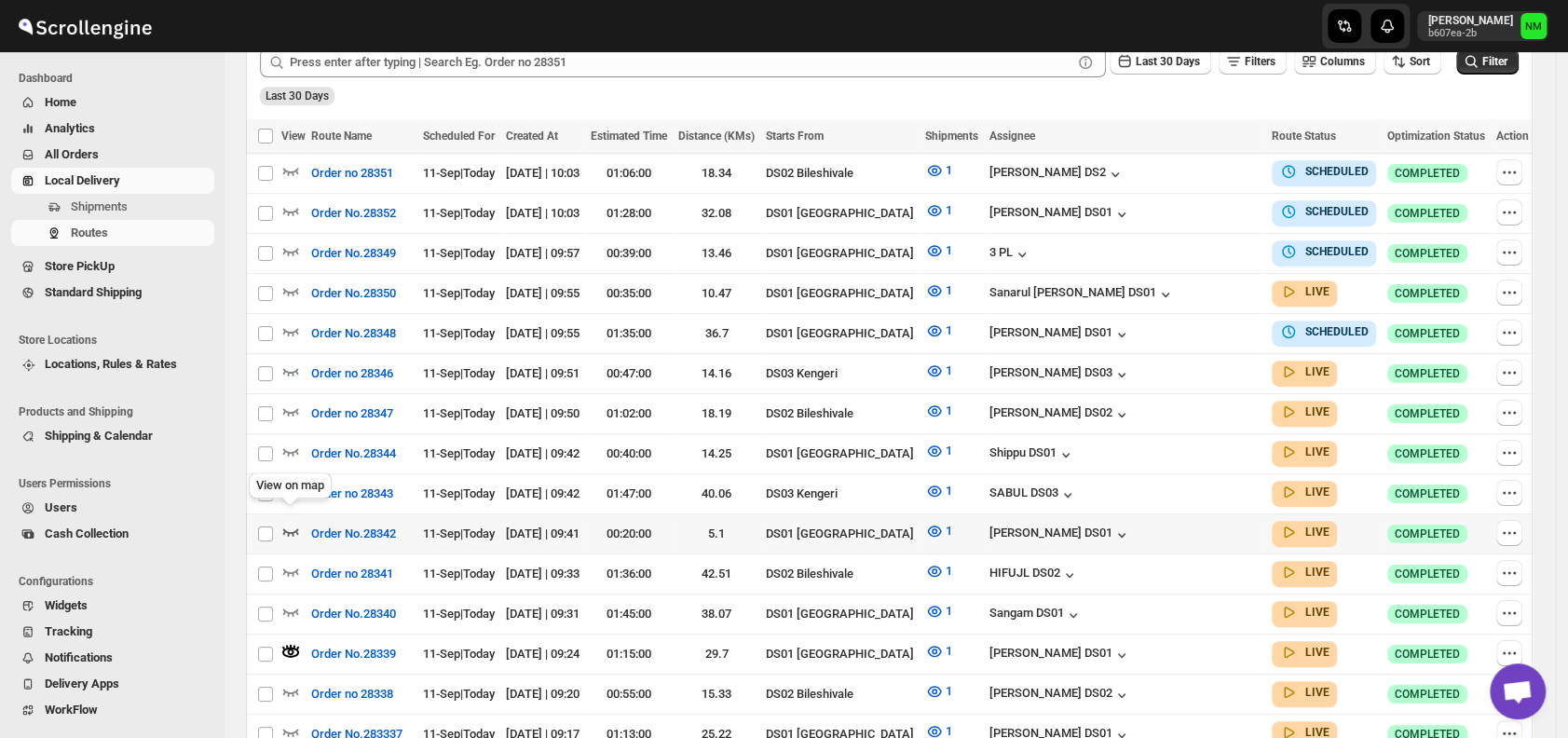
click at [292, 522] on icon "button" at bounding box center [290, 531] width 19 height 19
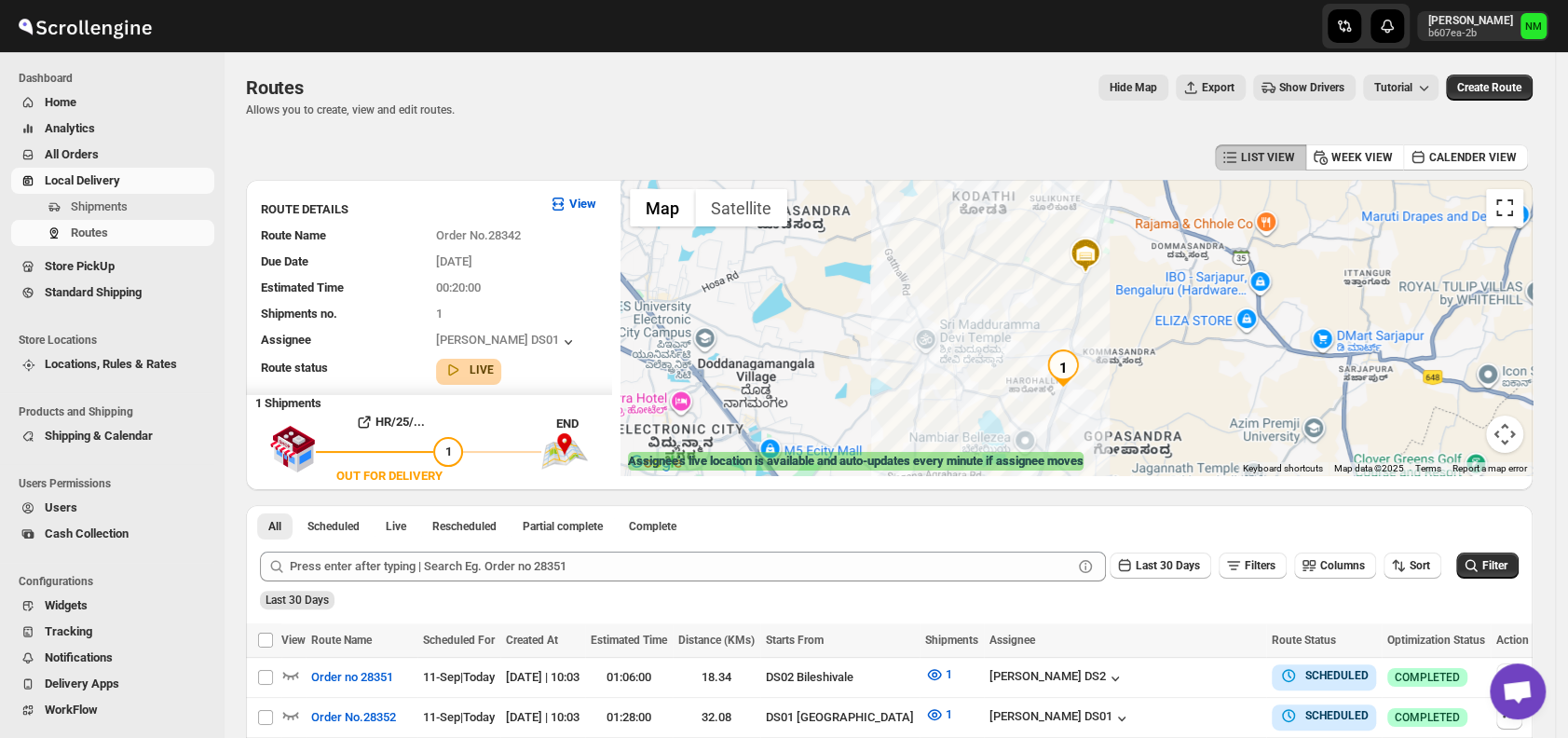
click at [1524, 218] on button "Toggle fullscreen view" at bounding box center [1504, 207] width 37 height 37
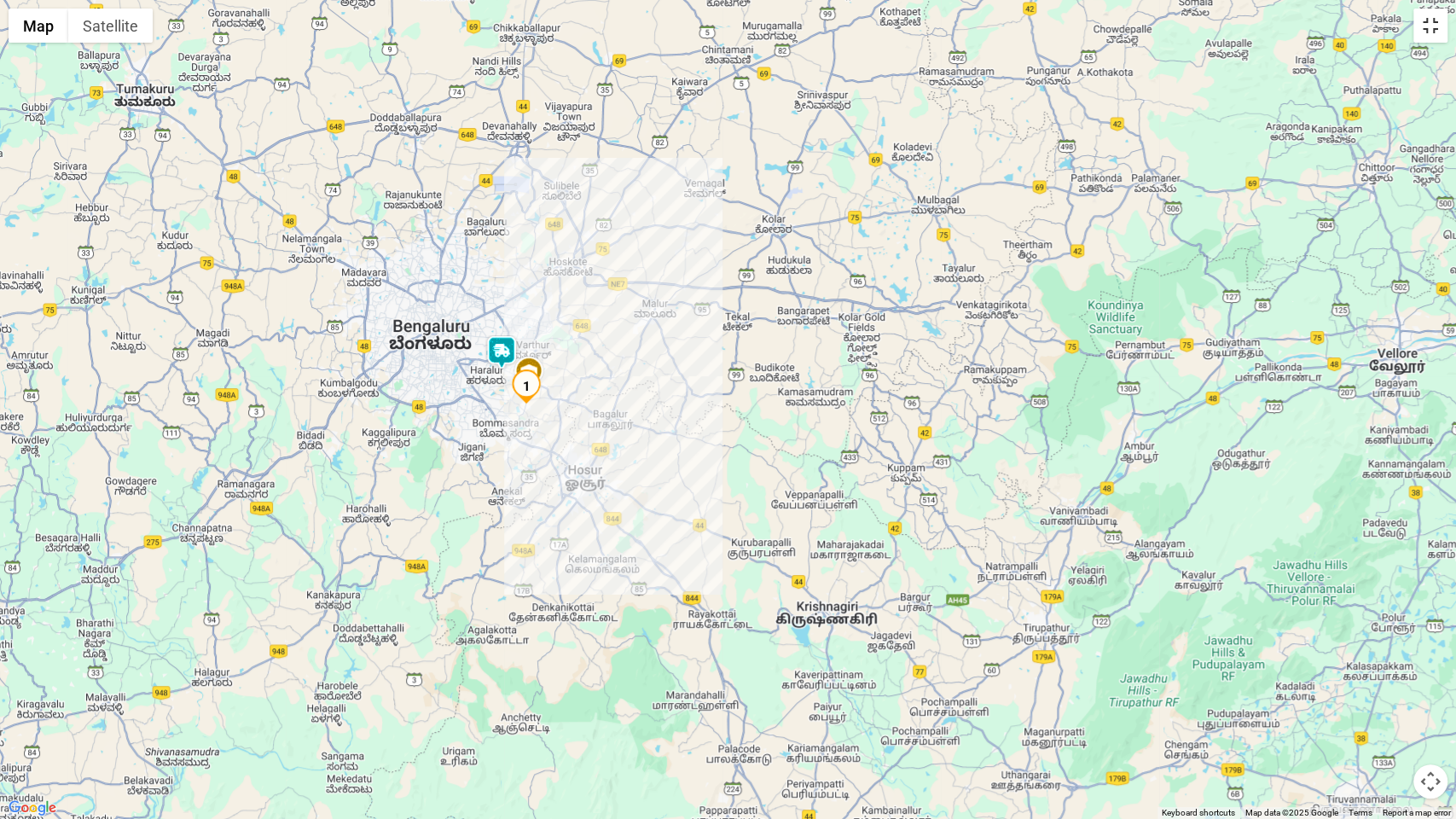
click at [1432, 34] on button "Toggle fullscreen view" at bounding box center [1429, 25] width 34 height 34
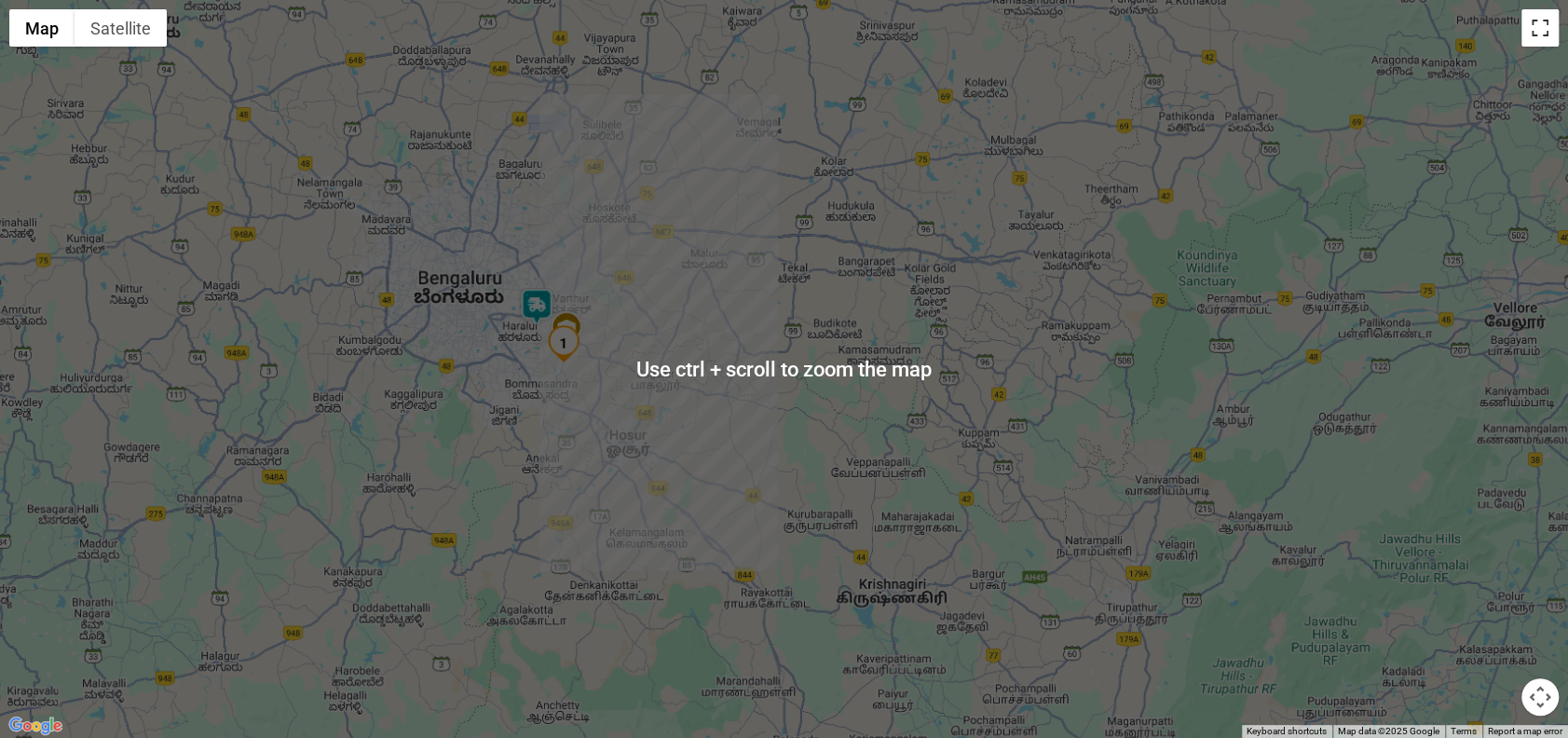
scroll to position [714, 0]
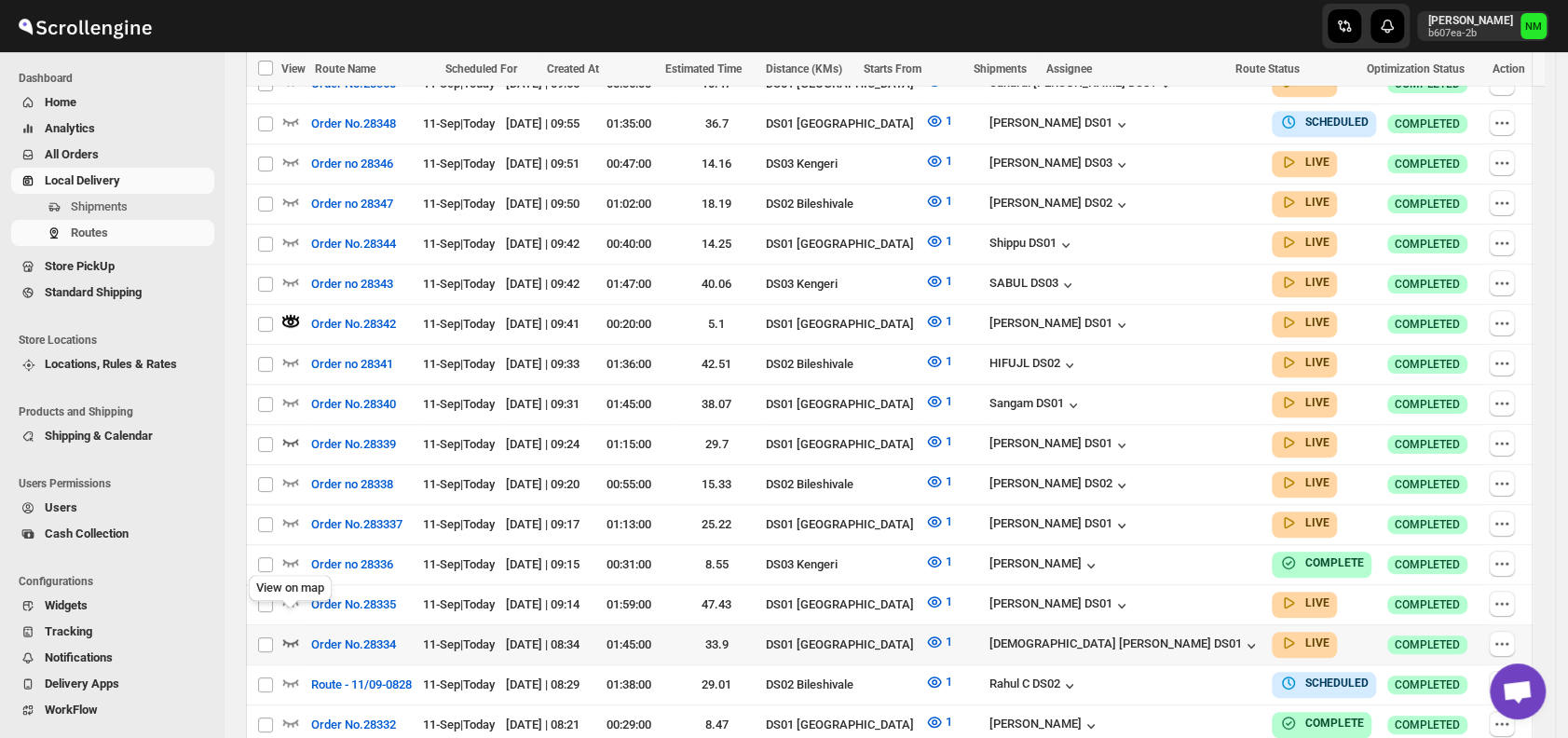
click at [291, 633] on icon "button" at bounding box center [290, 642] width 19 height 19
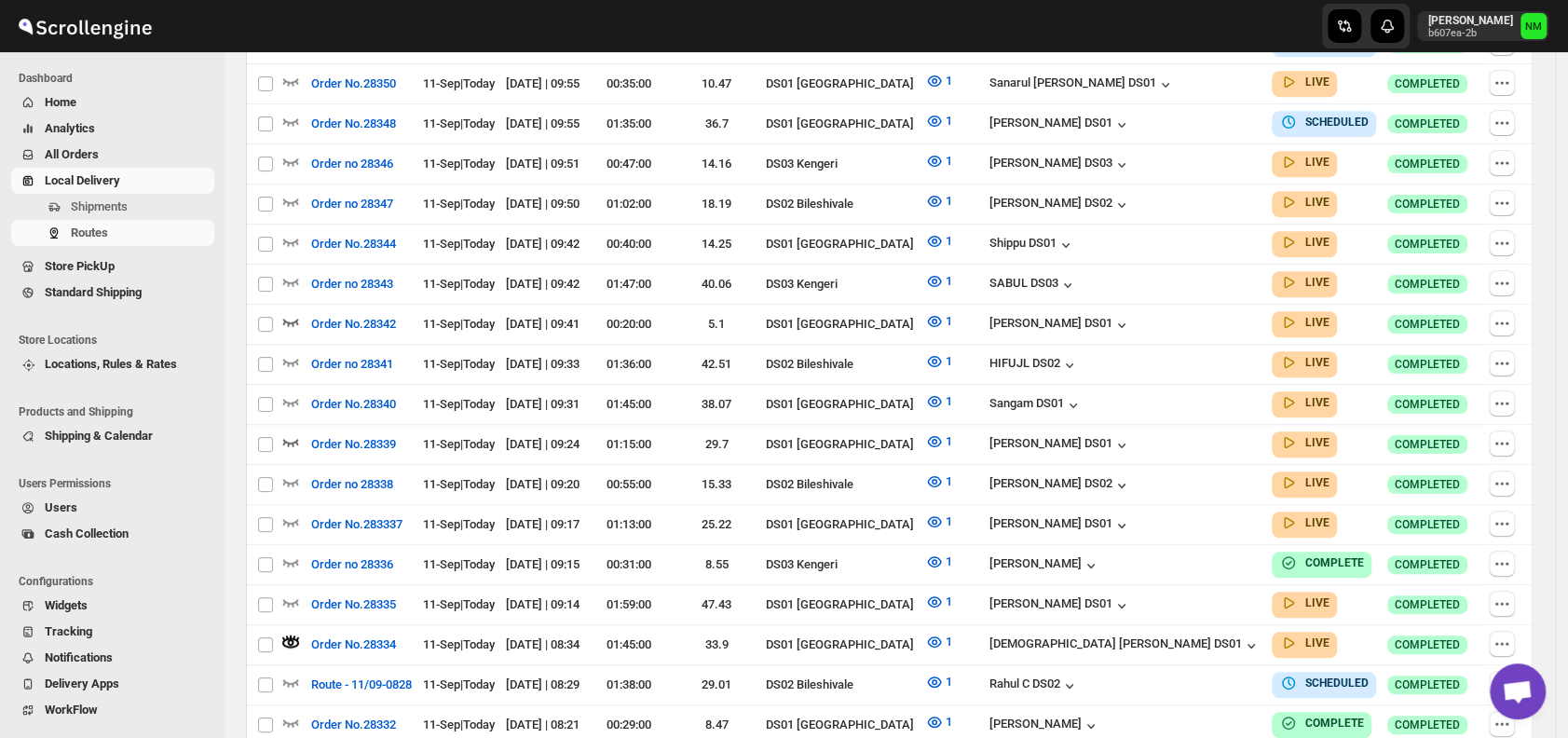
scroll to position [0, 0]
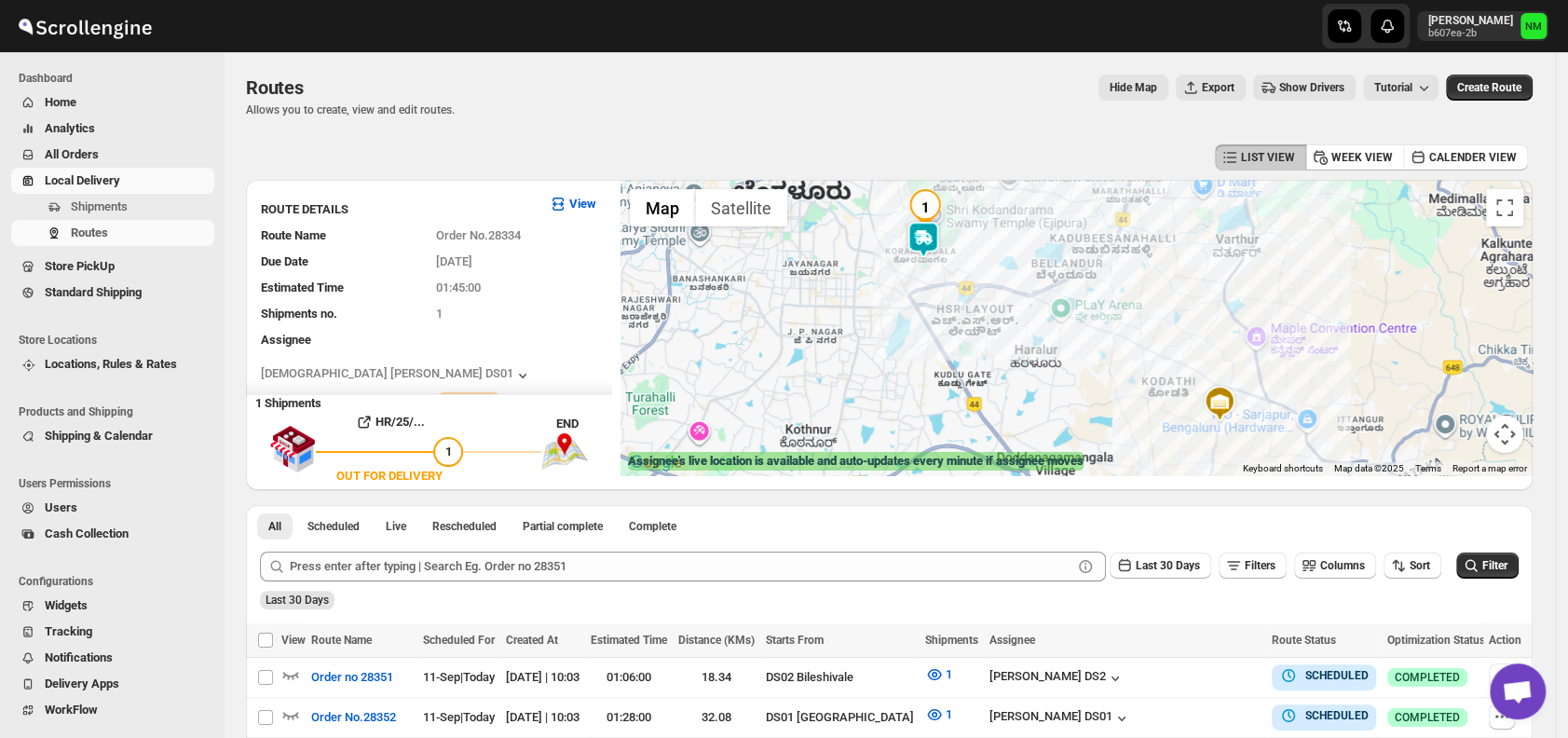
click at [954, 247] on div at bounding box center [1077, 327] width 912 height 295
click at [931, 247] on img at bounding box center [923, 239] width 37 height 37
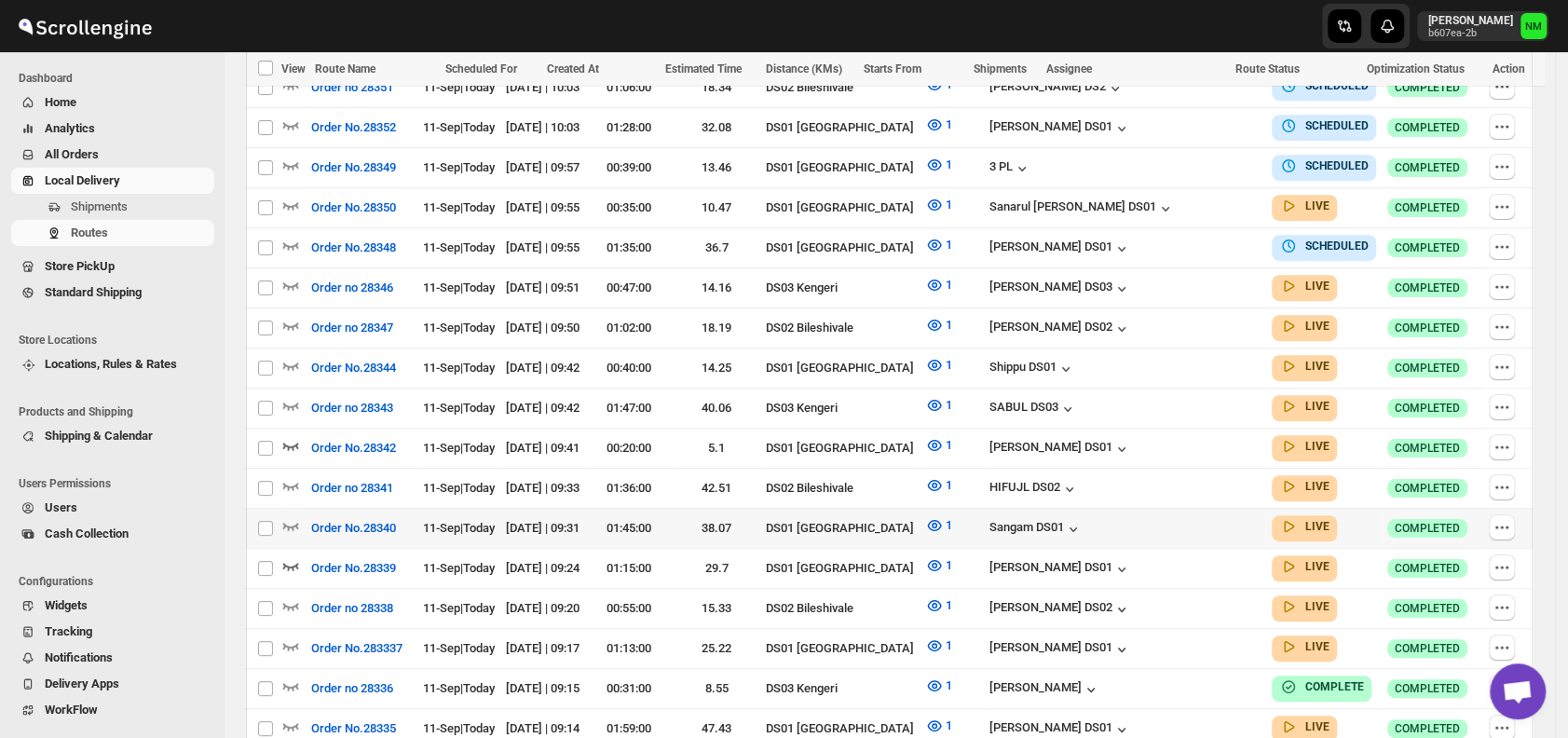
scroll to position [591, 0]
click at [291, 515] on icon "button" at bounding box center [290, 524] width 19 height 19
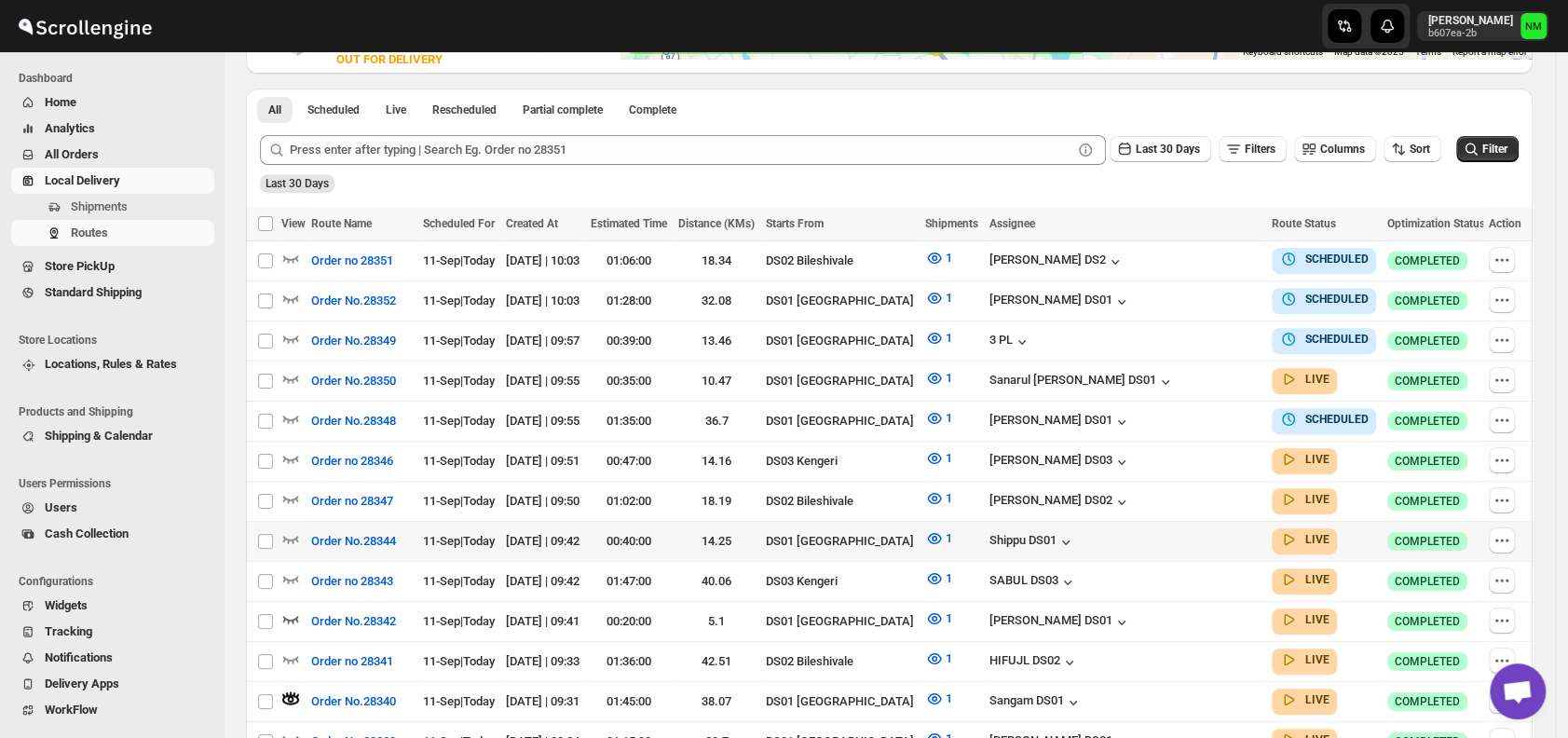
scroll to position [0, 0]
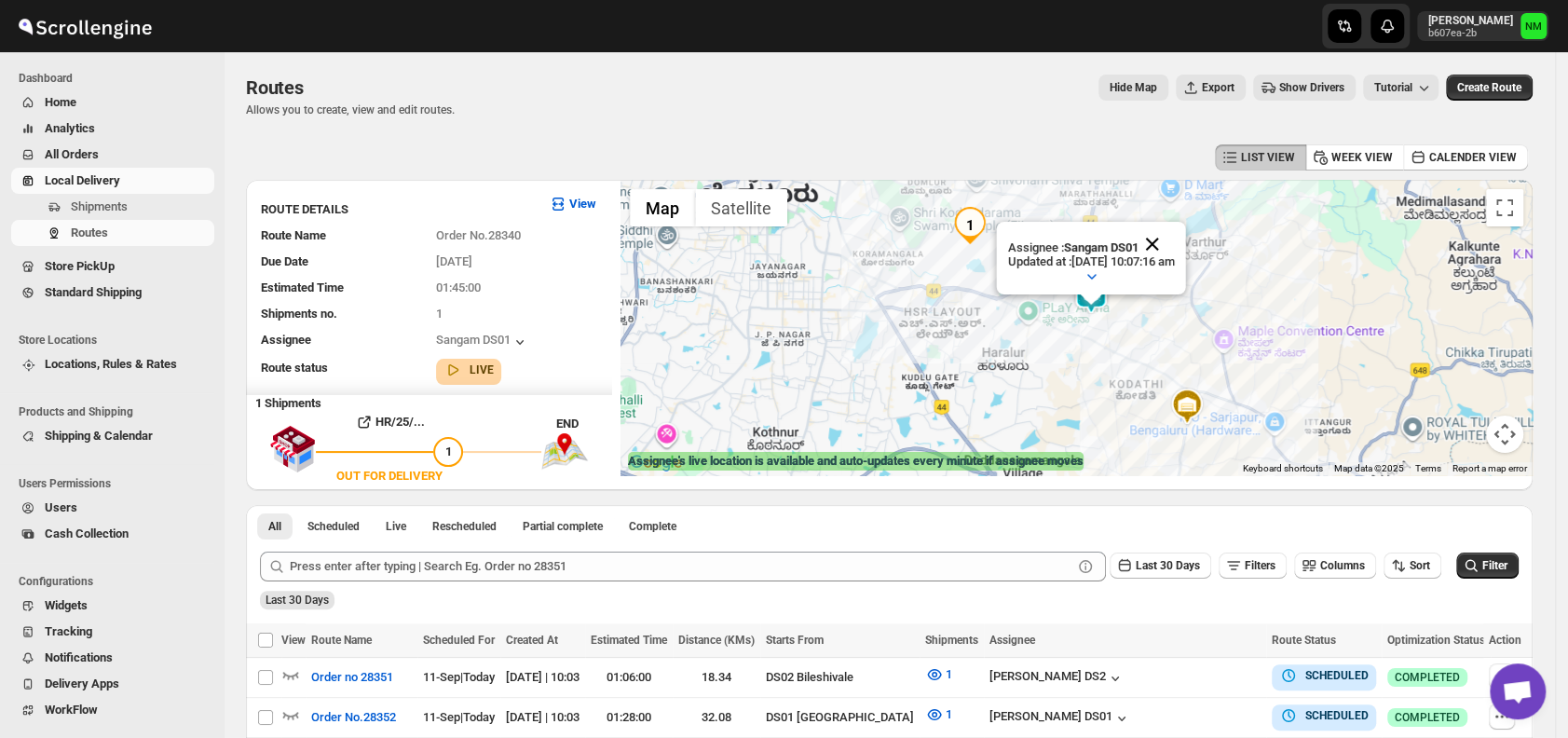
click at [1175, 238] on button "Close" at bounding box center [1152, 244] width 45 height 45
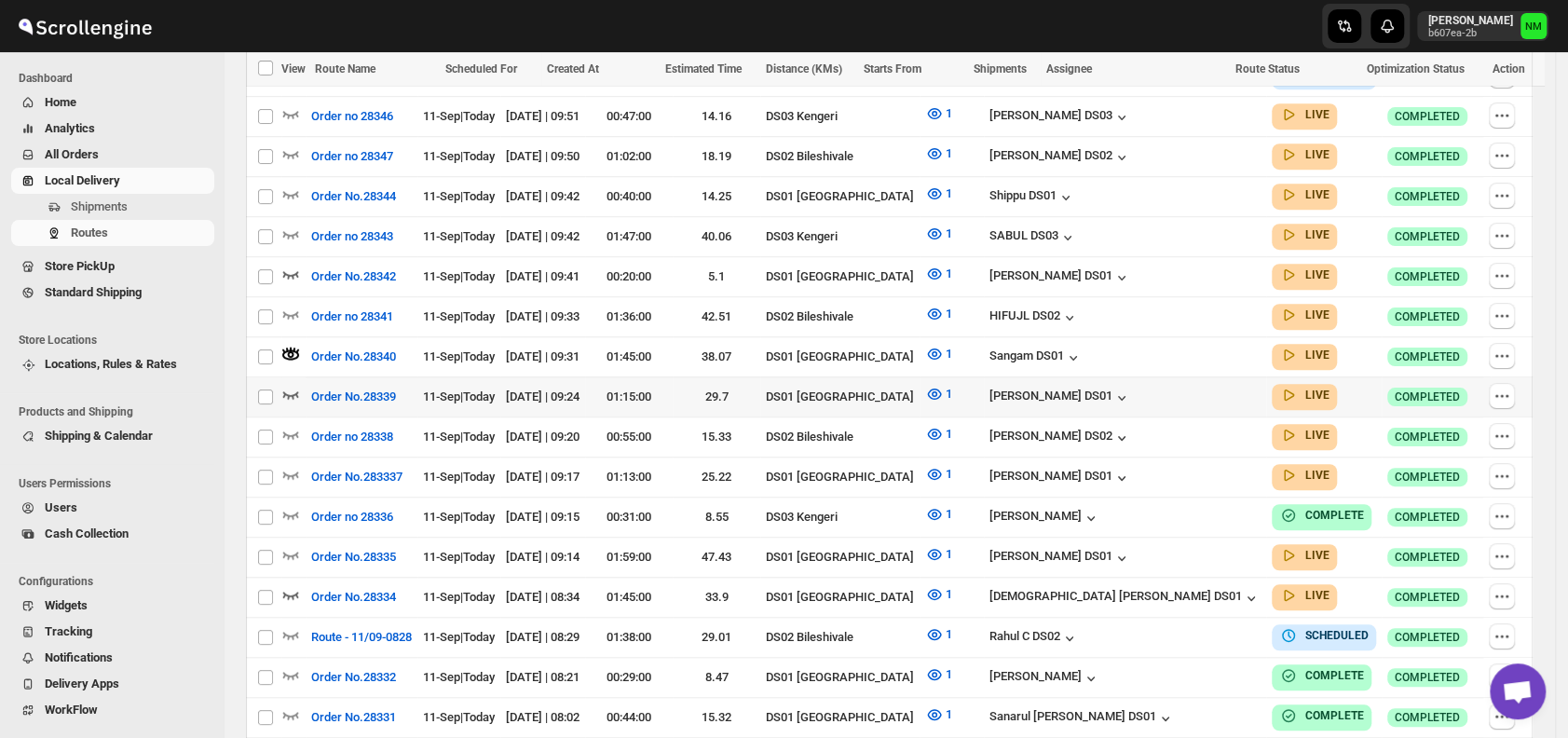
scroll to position [762, 0]
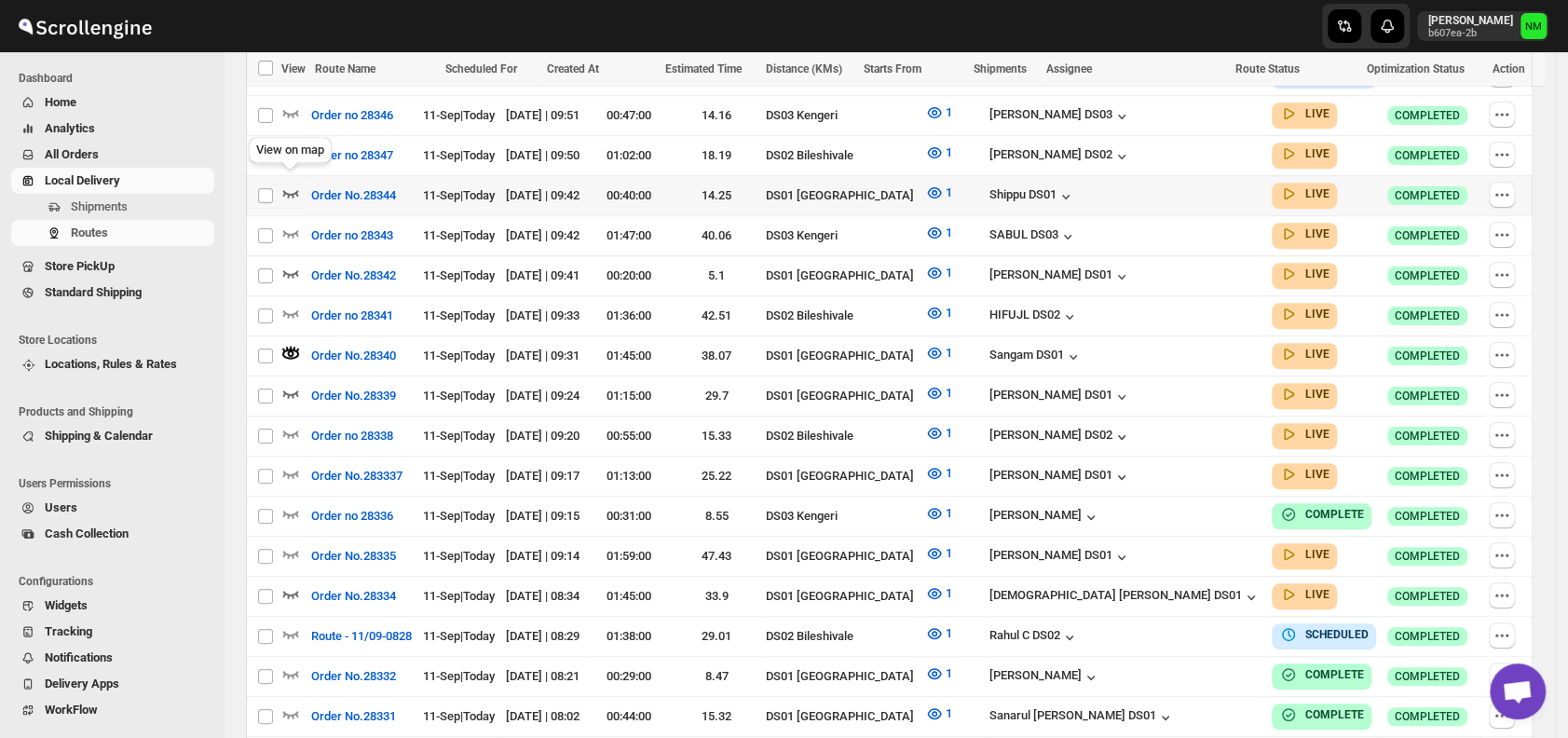
click at [288, 184] on icon "button" at bounding box center [290, 193] width 19 height 19
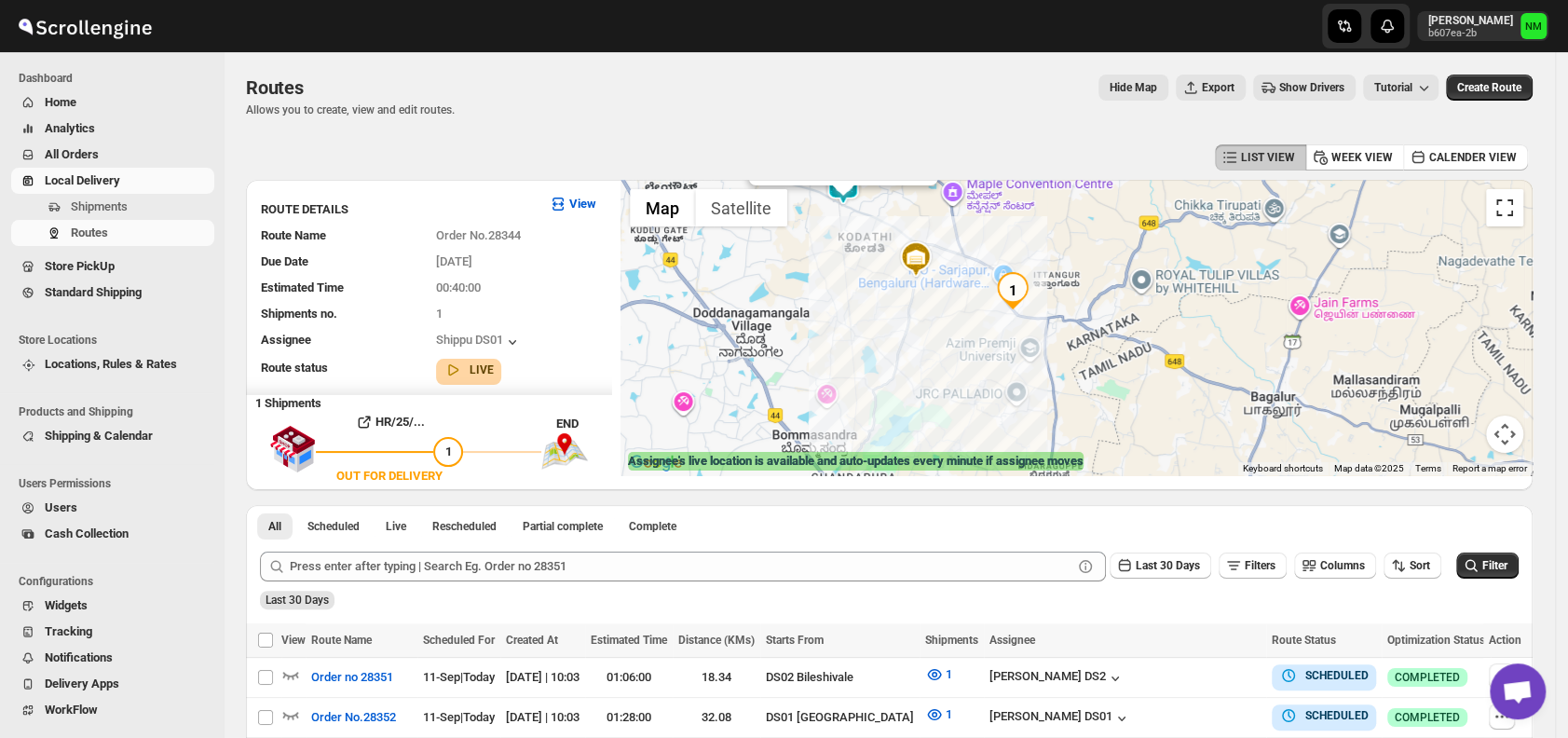
click at [1506, 216] on button "Toggle fullscreen view" at bounding box center [1504, 207] width 37 height 37
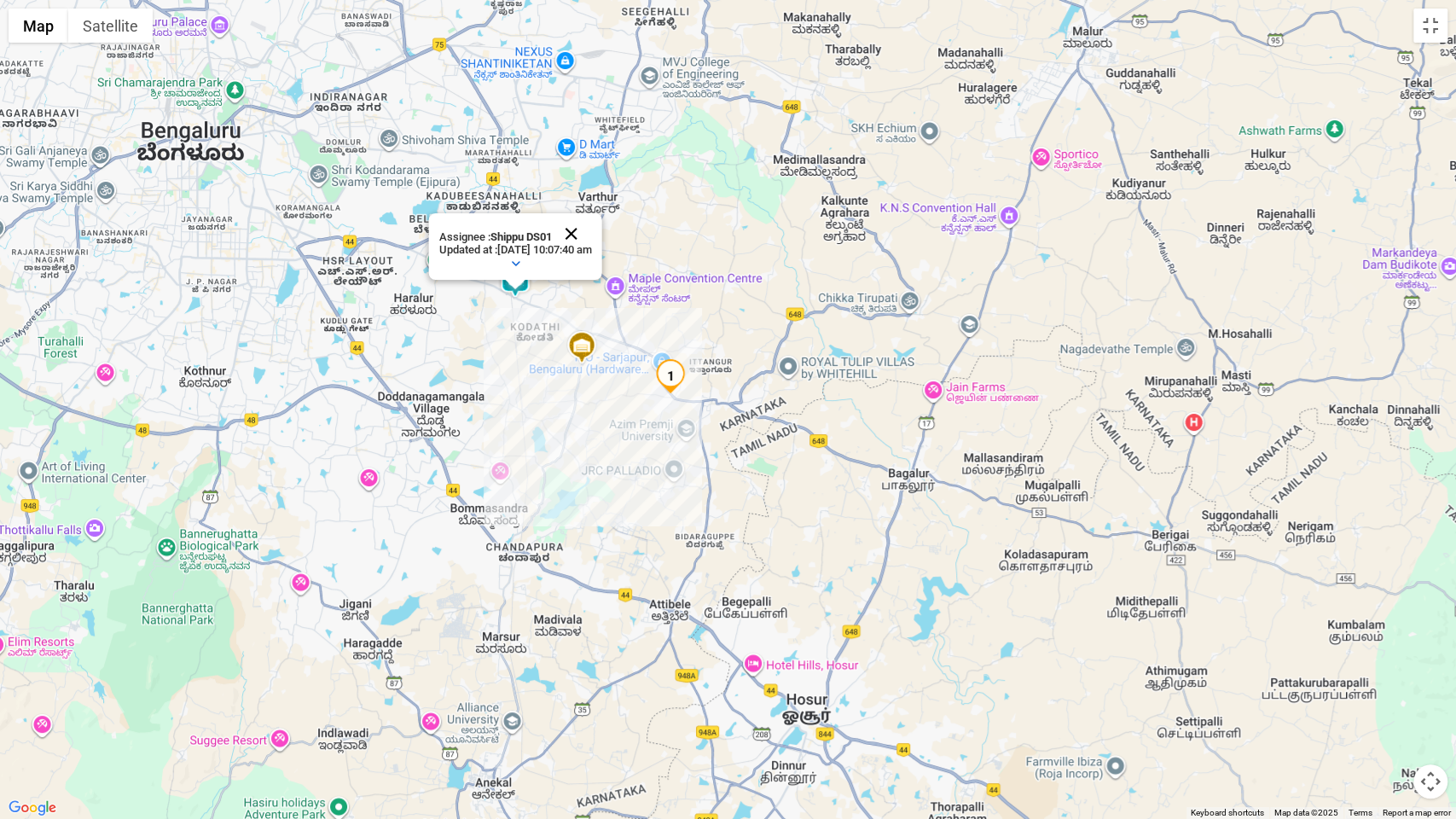
click at [591, 225] on button "Close" at bounding box center [570, 233] width 41 height 41
click at [1434, 27] on div at bounding box center [728, 409] width 1456 height 819
click at [1429, 33] on button "Toggle fullscreen view" at bounding box center [1429, 25] width 34 height 34
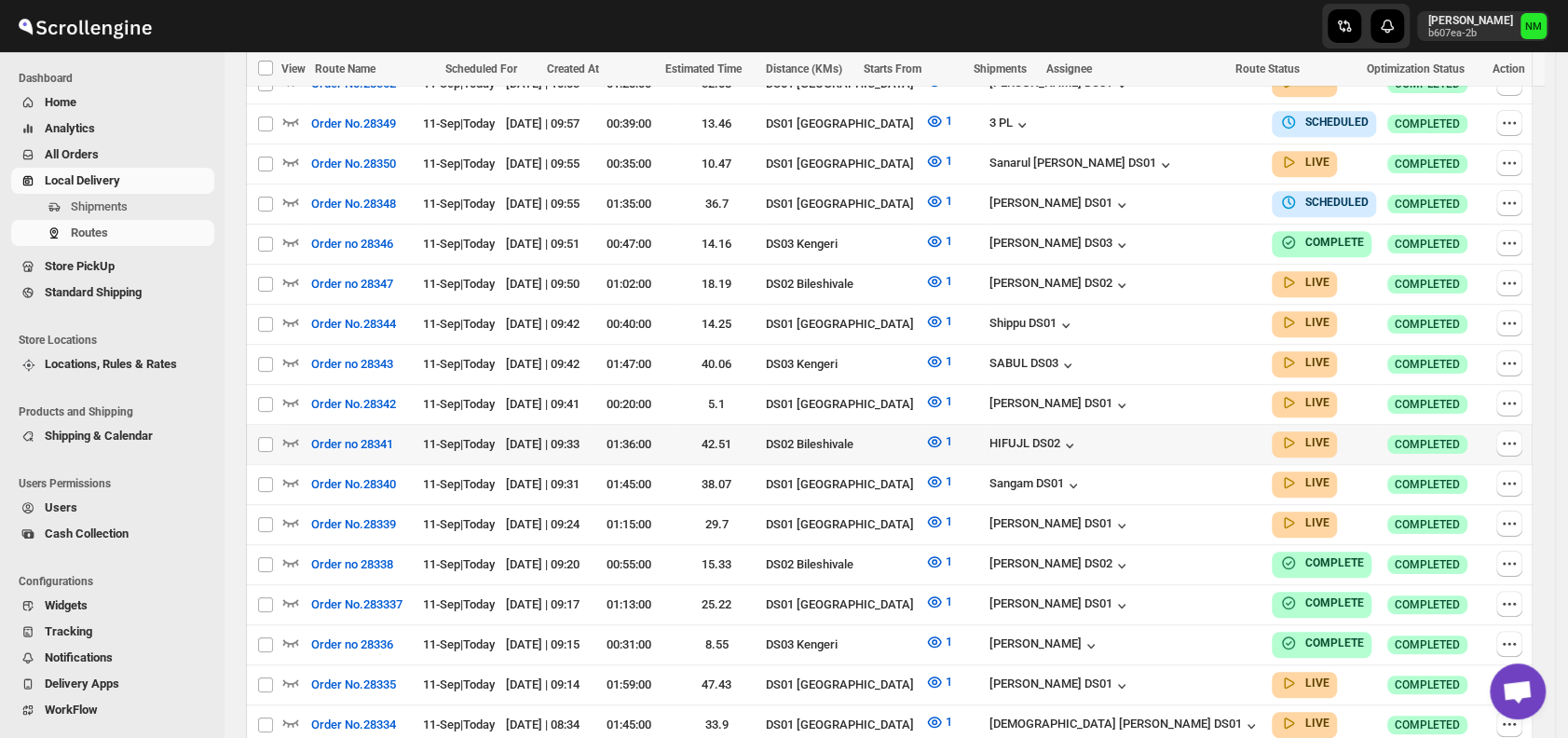
scroll to position [620, 0]
click at [294, 398] on icon "button" at bounding box center [291, 401] width 16 height 7
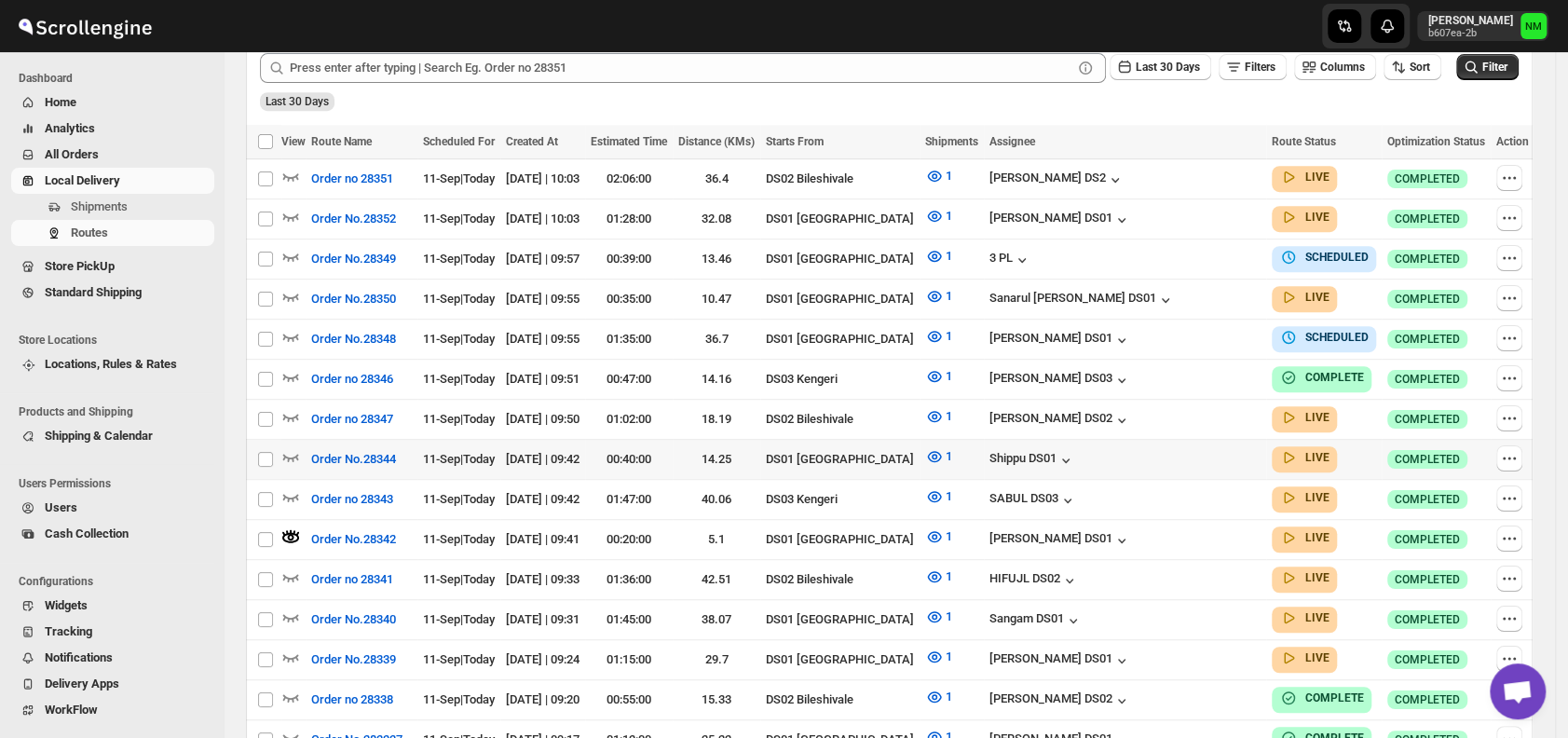
scroll to position [499, 0]
click at [294, 446] on icon "button" at bounding box center [290, 455] width 19 height 19
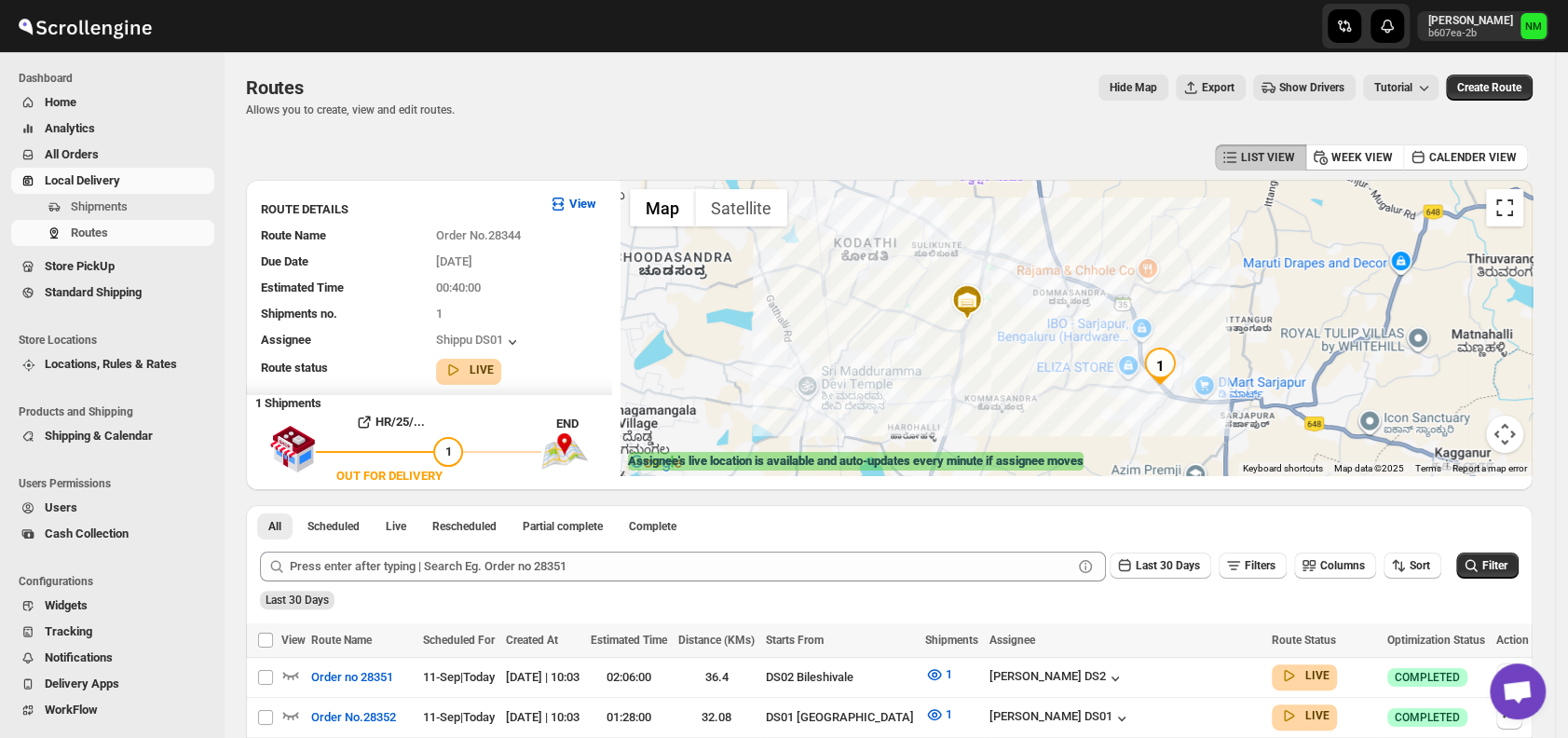
click at [1504, 215] on button "Toggle fullscreen view" at bounding box center [1504, 207] width 37 height 37
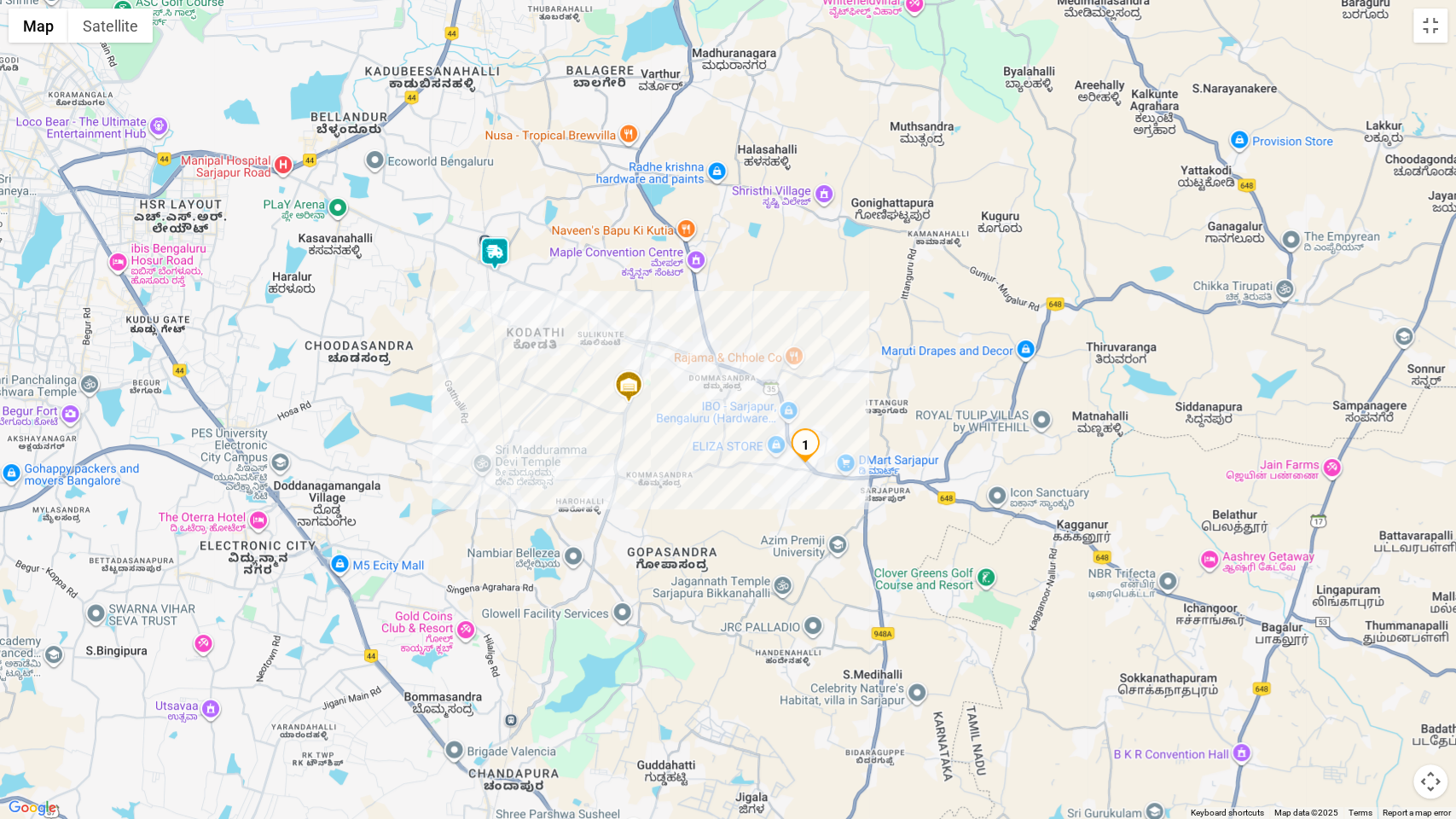
click at [488, 252] on img at bounding box center [494, 253] width 34 height 34
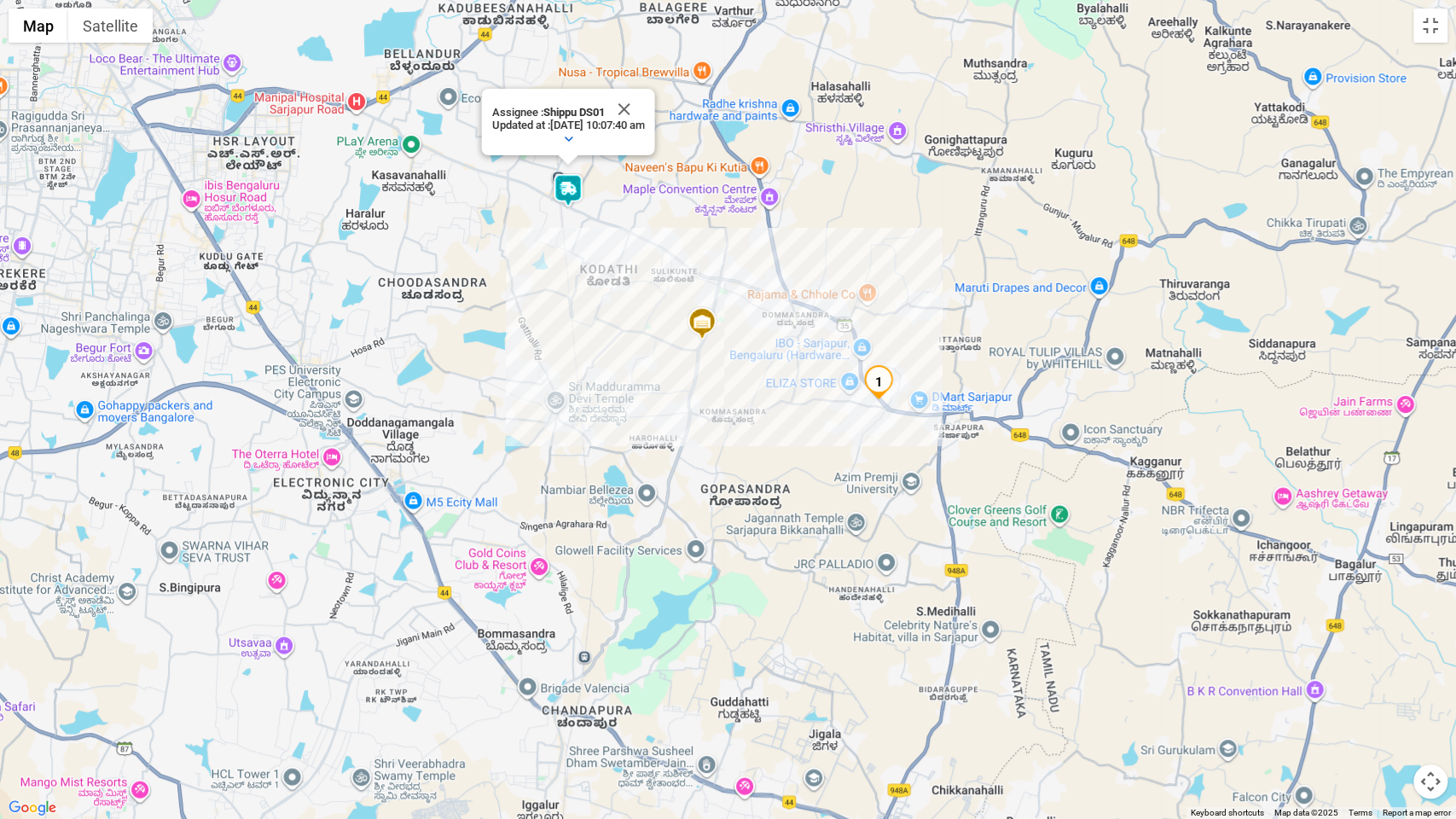
drag, startPoint x: 488, startPoint y: 252, endPoint x: 566, endPoint y: 181, distance: 105.5
click at [566, 181] on img at bounding box center [567, 189] width 34 height 34
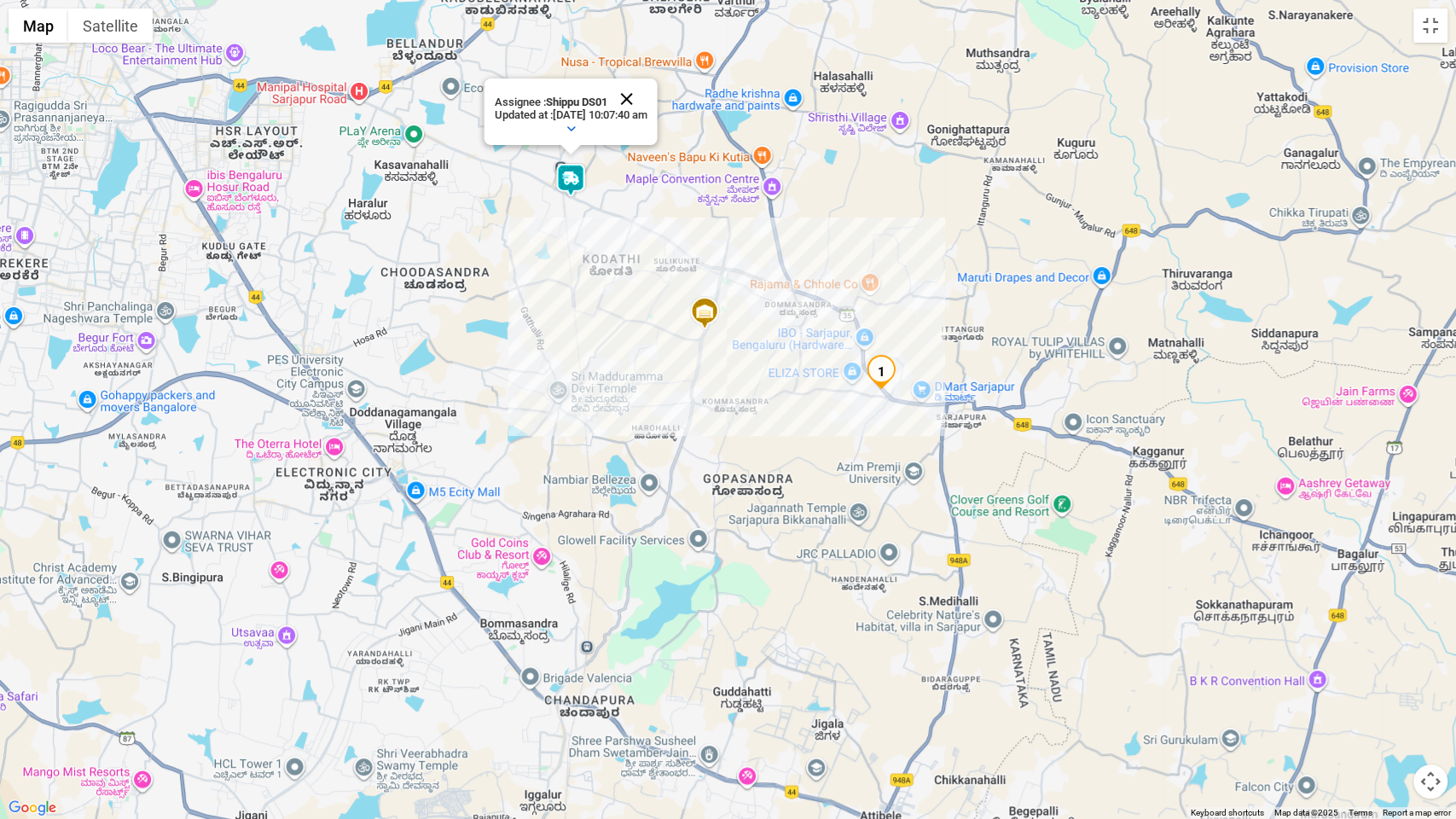
click at [646, 94] on button "Close" at bounding box center [626, 99] width 41 height 41
click at [1426, 31] on button "Toggle fullscreen view" at bounding box center [1429, 25] width 34 height 34
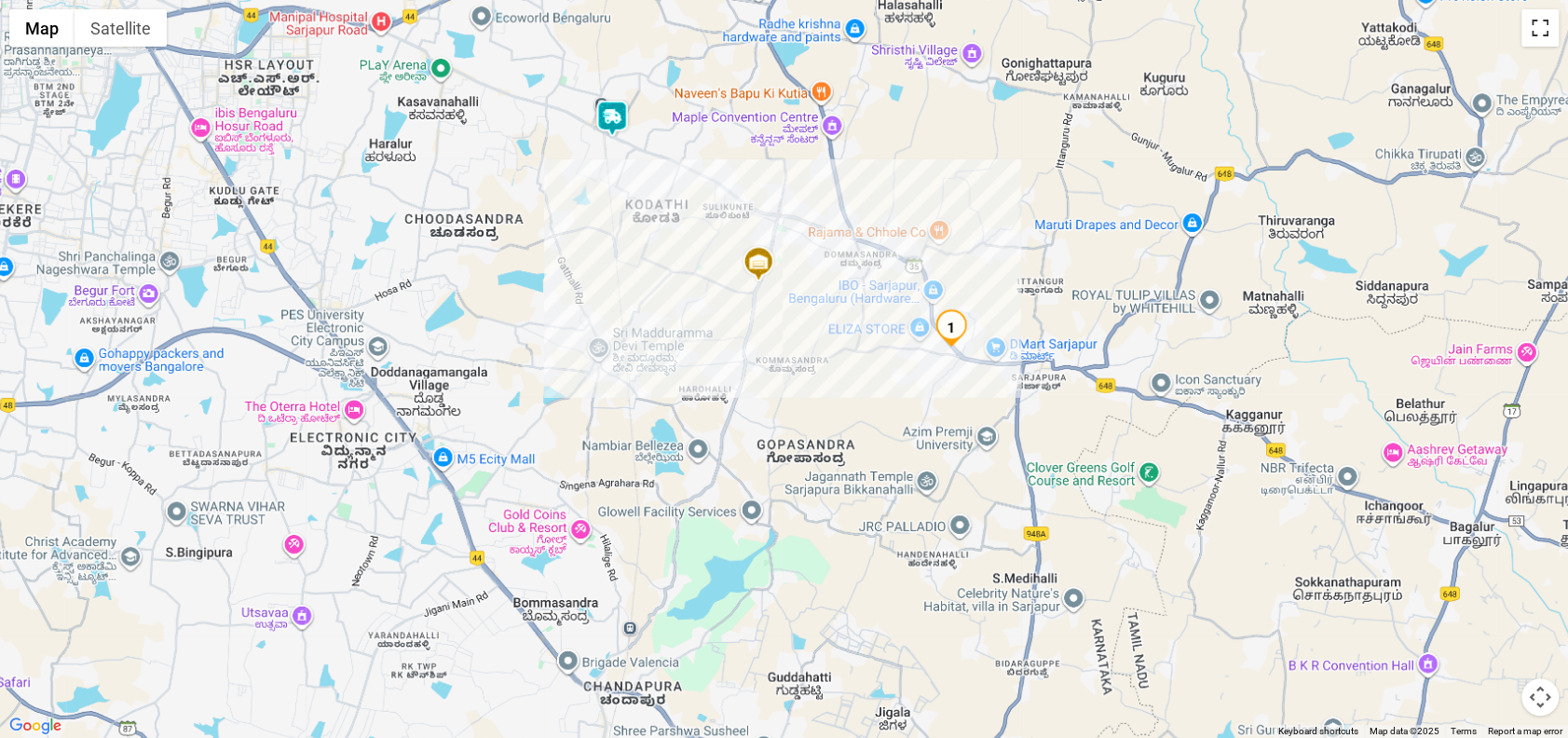
scroll to position [789, 0]
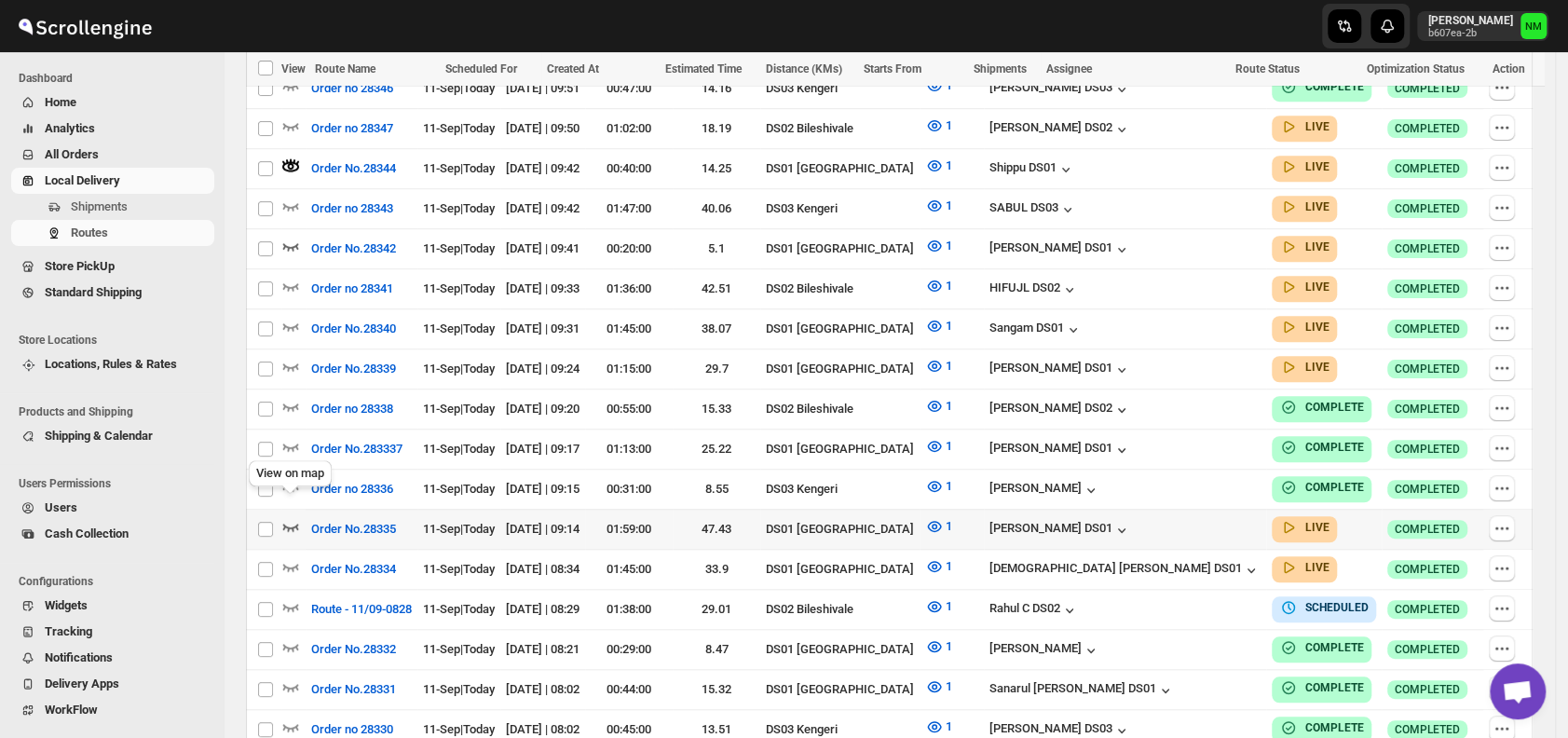
click at [284, 524] on icon "button" at bounding box center [291, 527] width 16 height 7
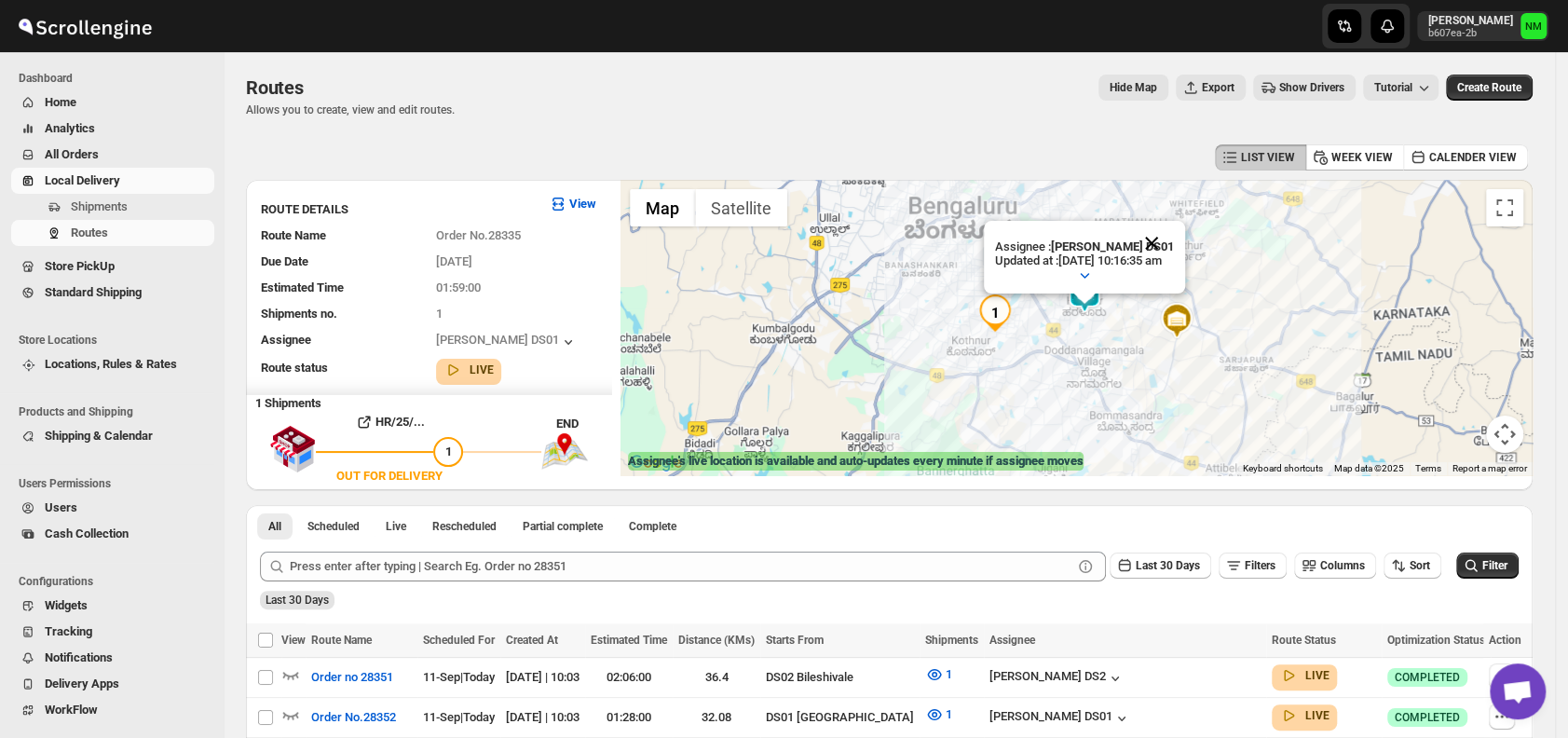
click at [1174, 239] on button "Close" at bounding box center [1151, 243] width 45 height 45
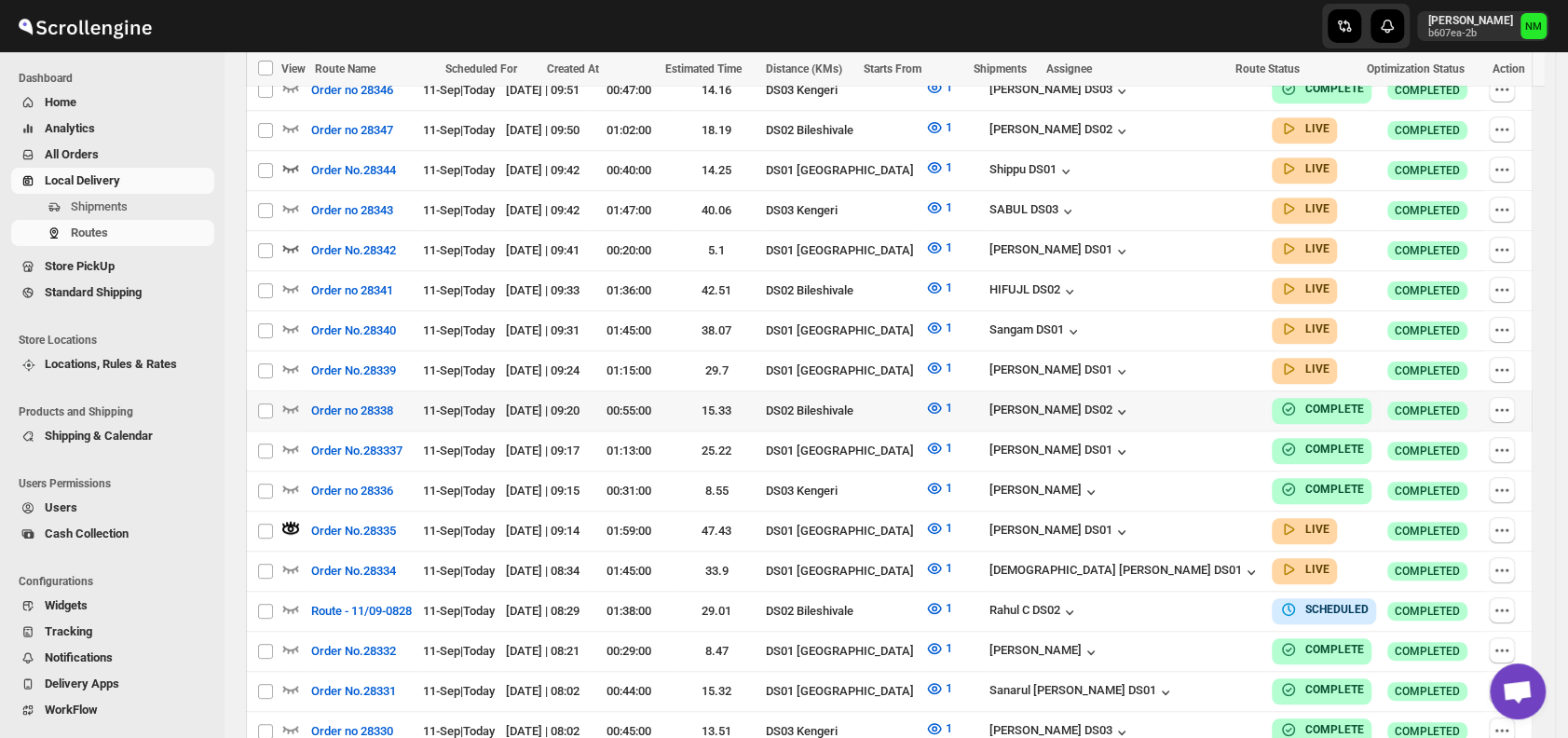
scroll to position [789, 0]
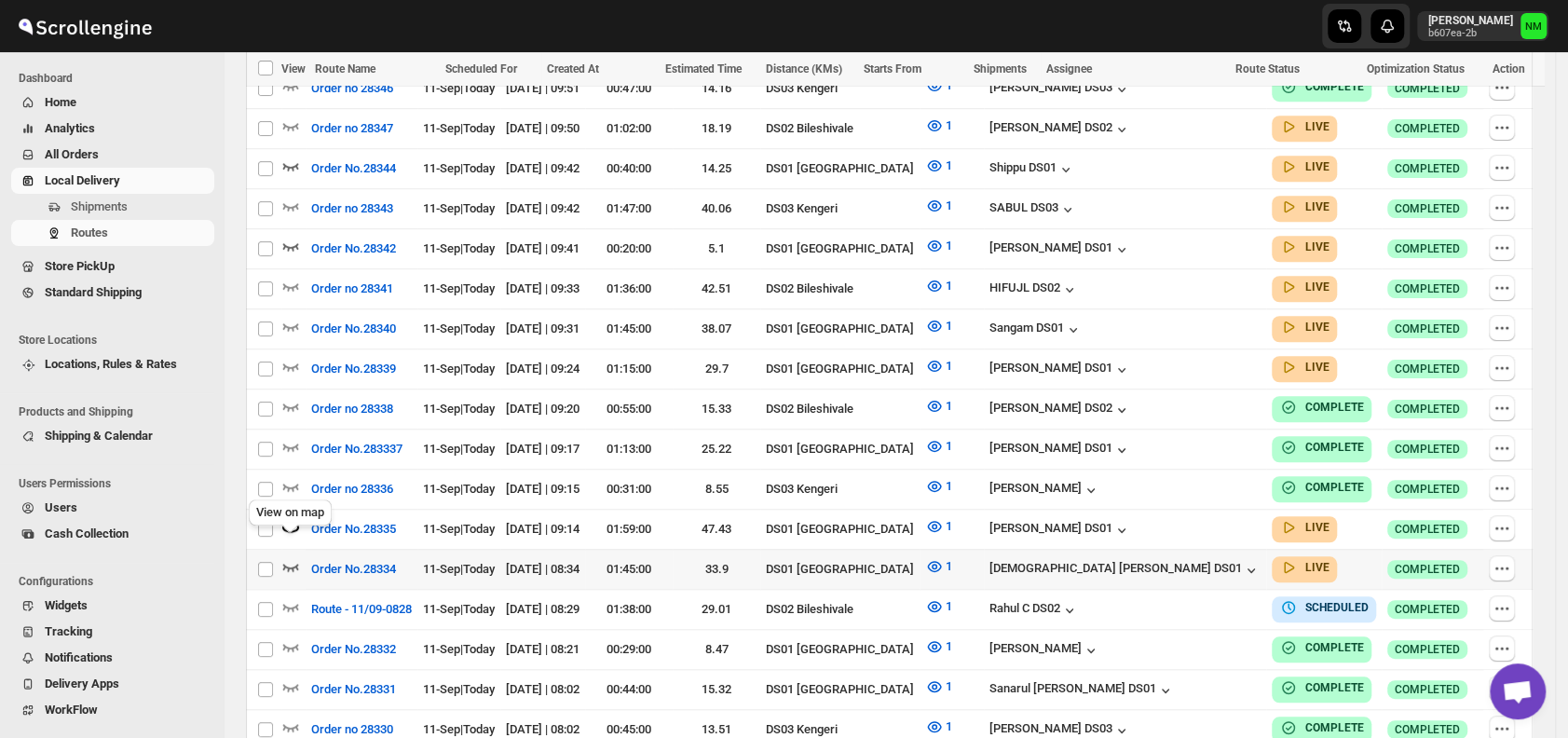
click at [288, 557] on icon "button" at bounding box center [290, 566] width 19 height 19
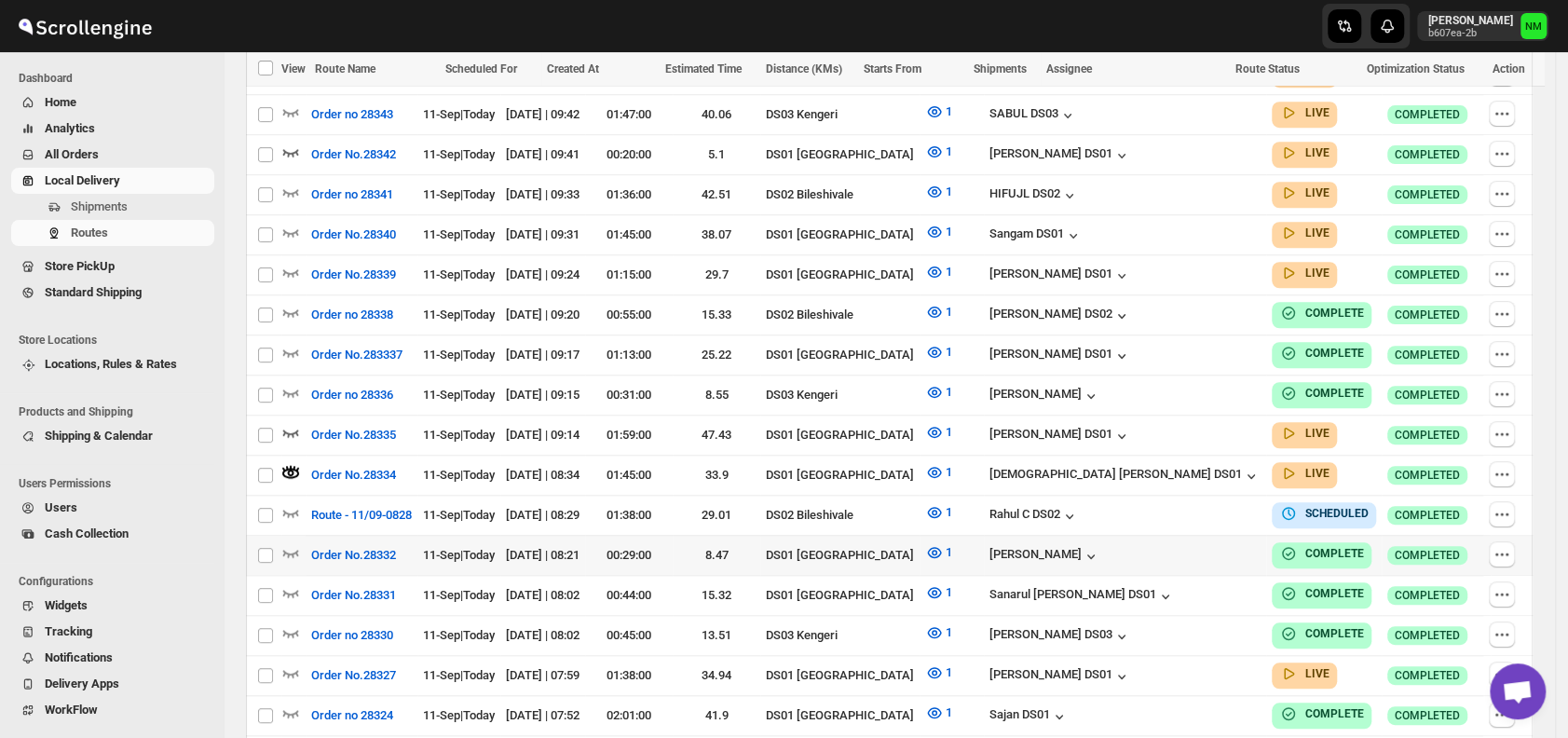
scroll to position [886, 0]
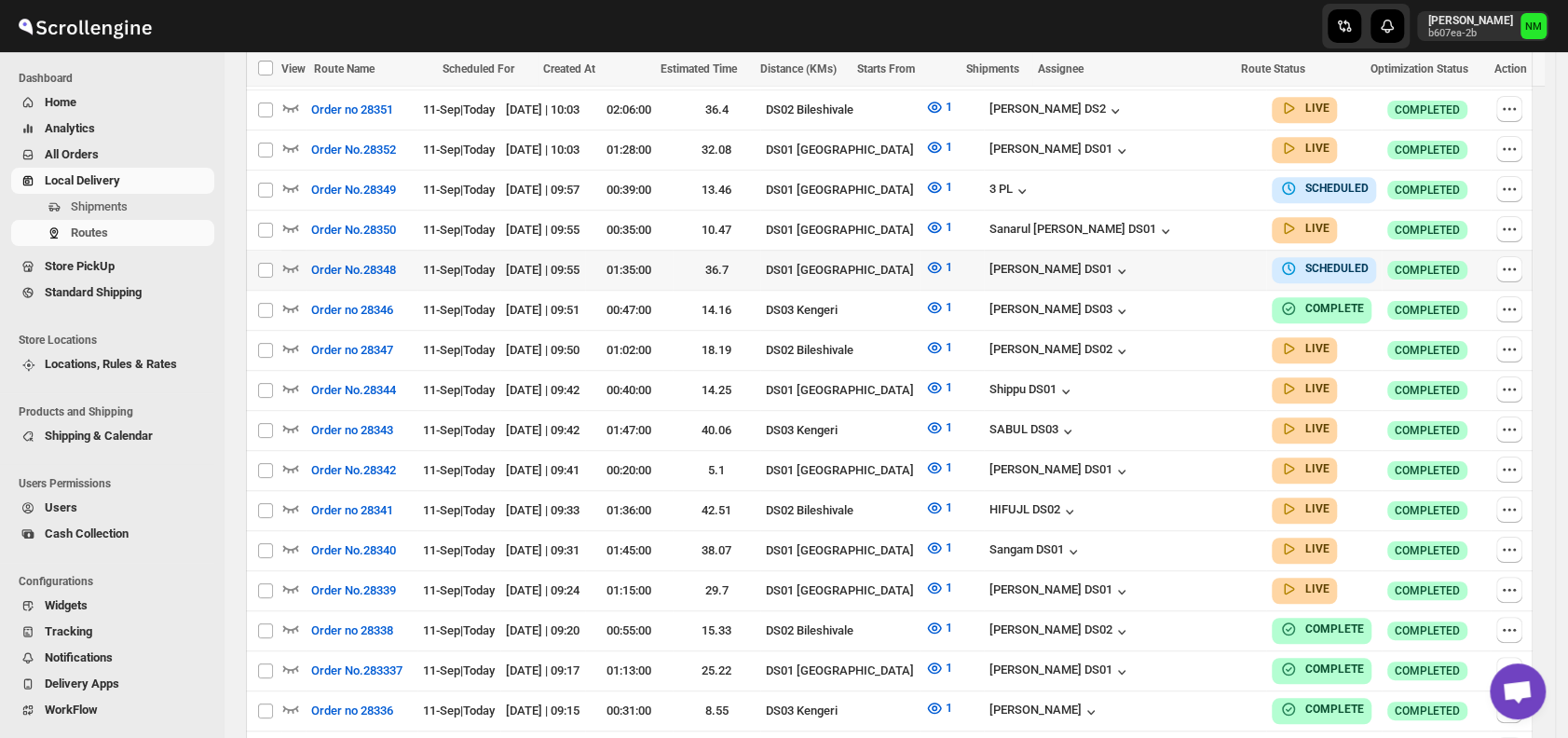
scroll to position [632, 0]
click at [295, 227] on icon "button" at bounding box center [290, 228] width 19 height 19
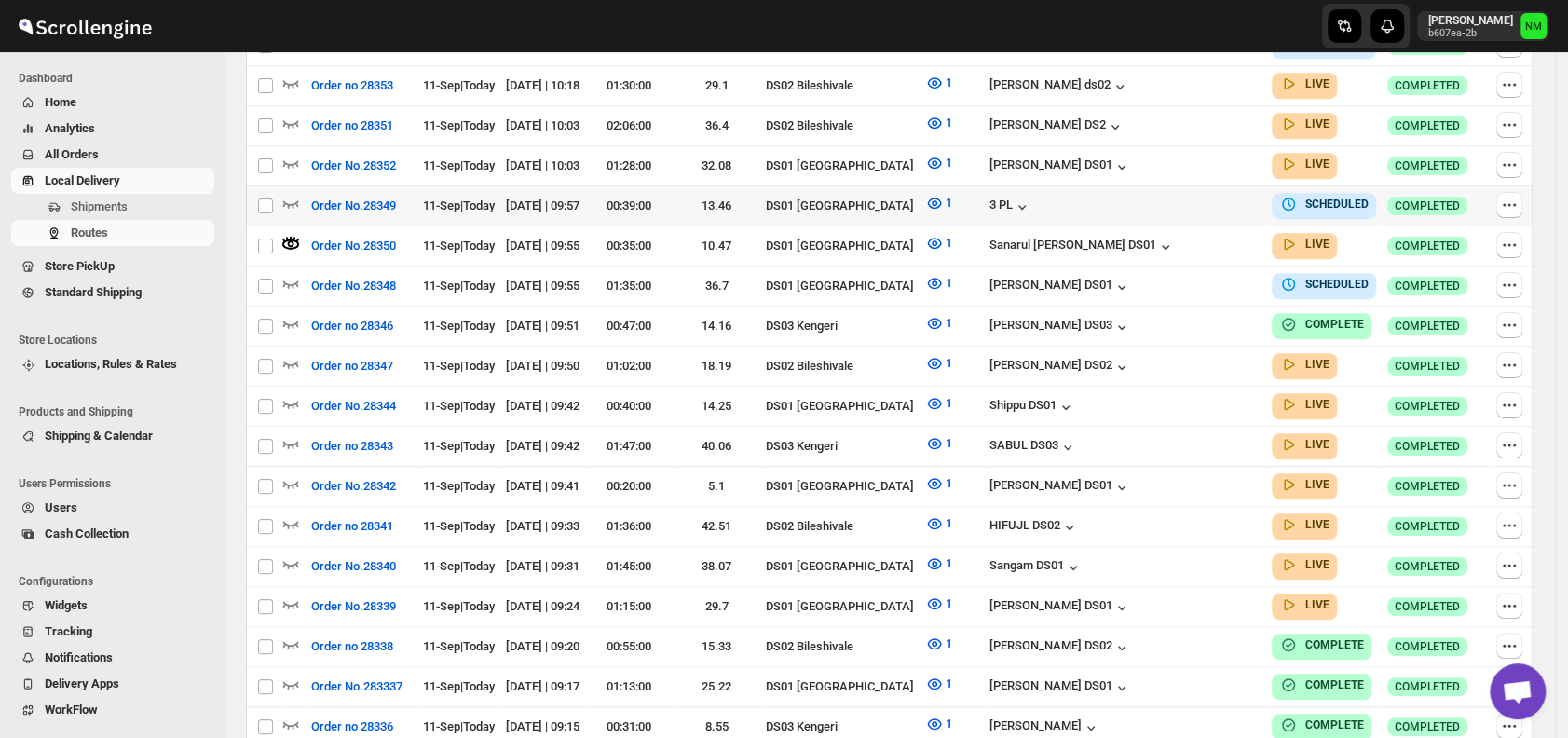
scroll to position [0, 0]
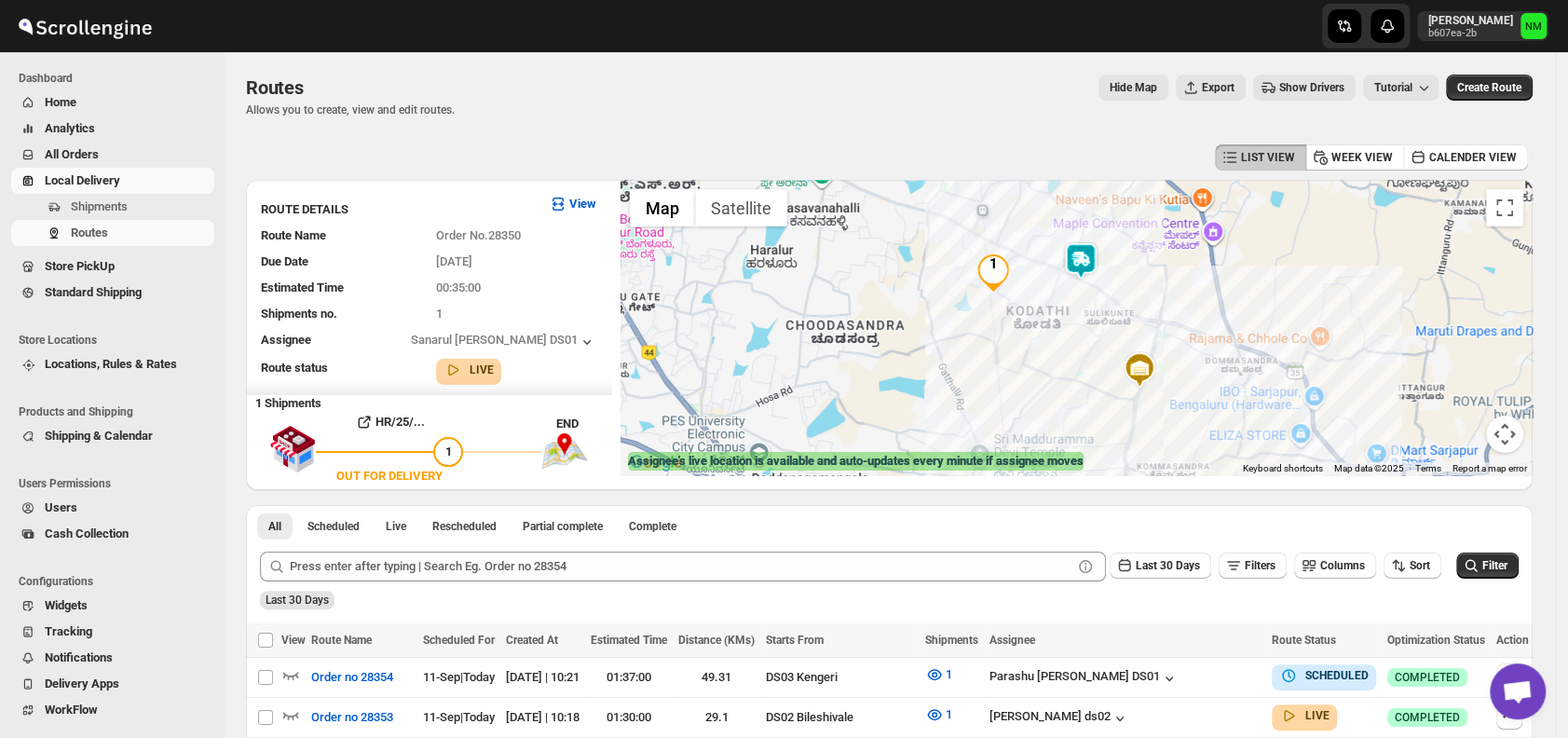
click at [1094, 242] on img at bounding box center [1080, 260] width 37 height 37
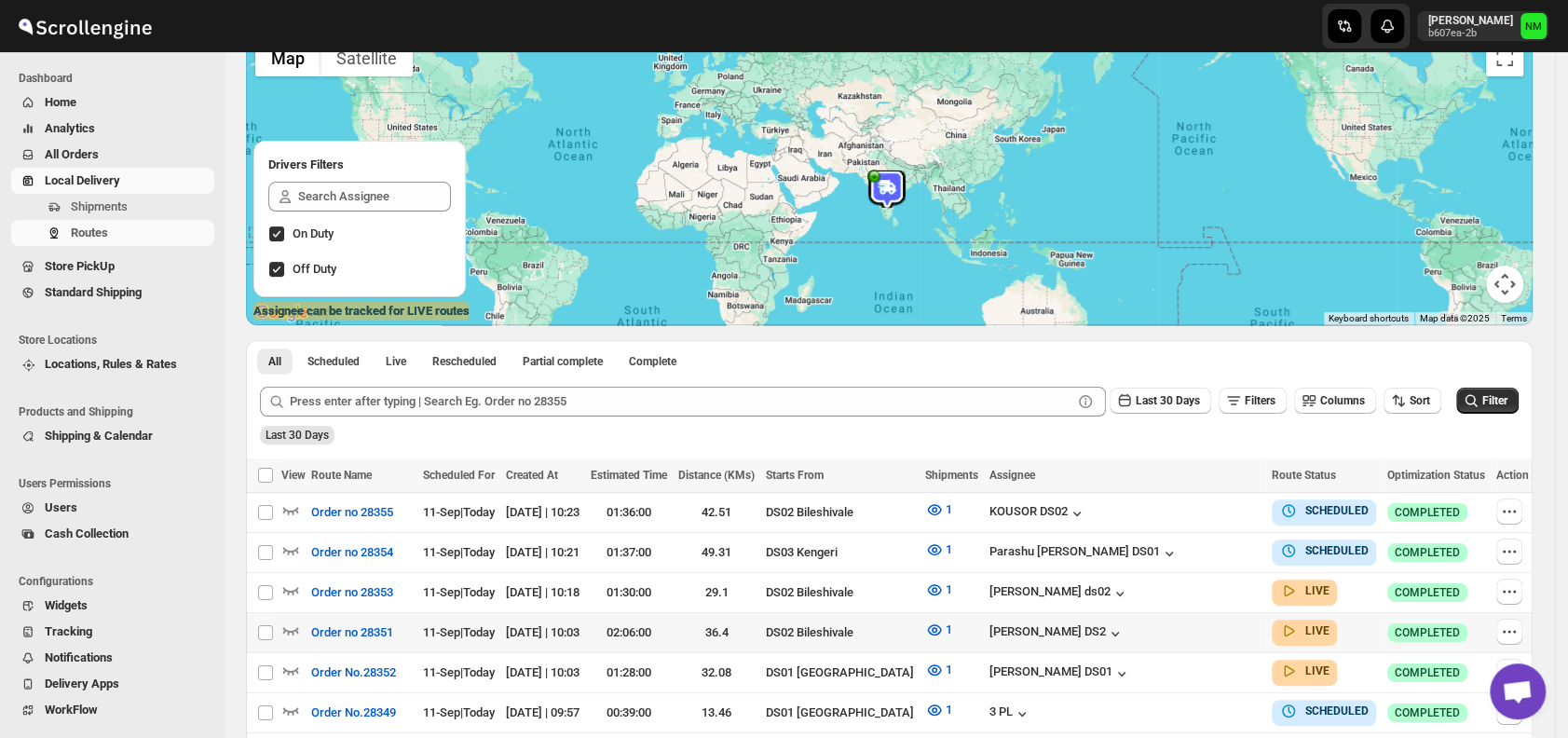
scroll to position [269, 0]
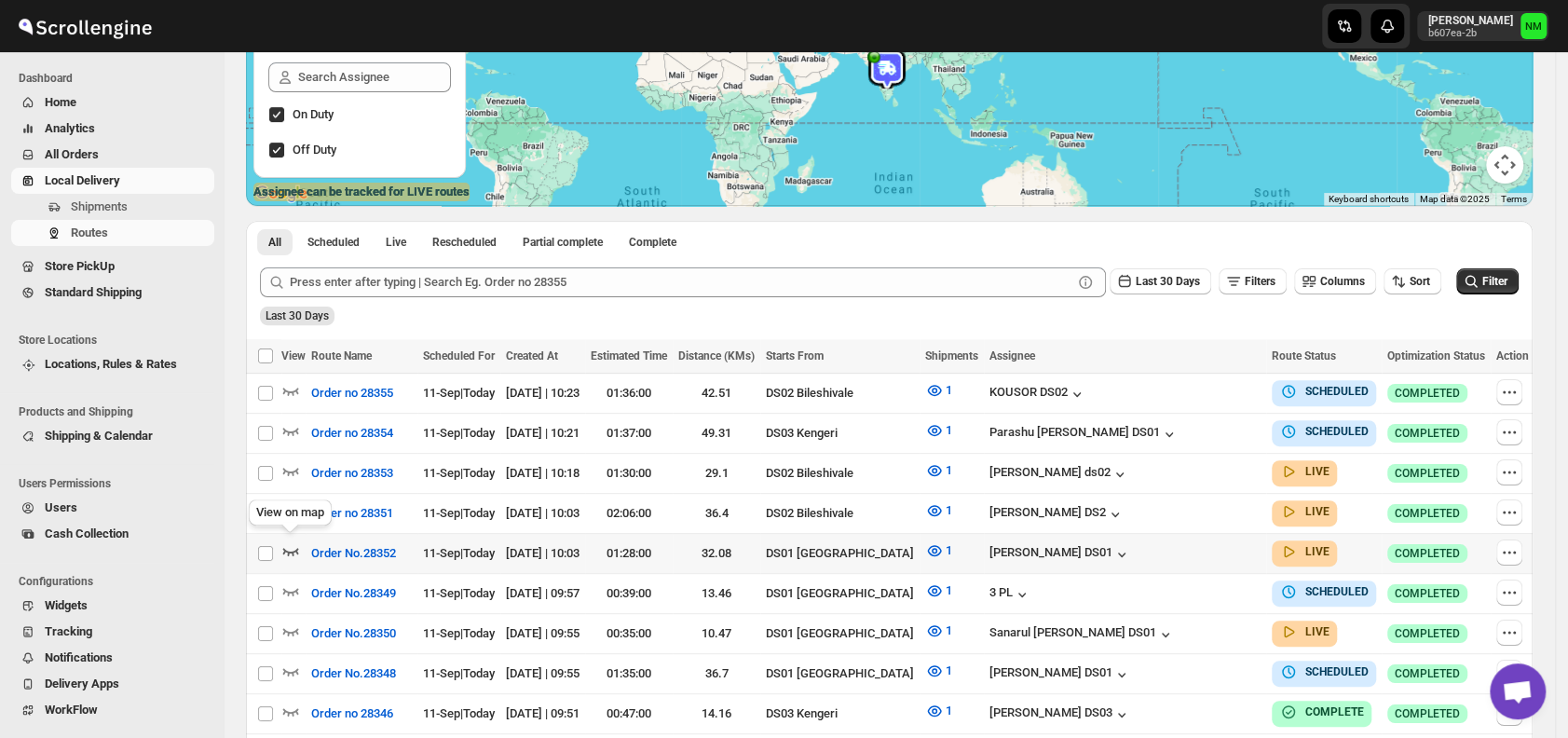
click at [297, 548] on icon "button" at bounding box center [291, 551] width 16 height 7
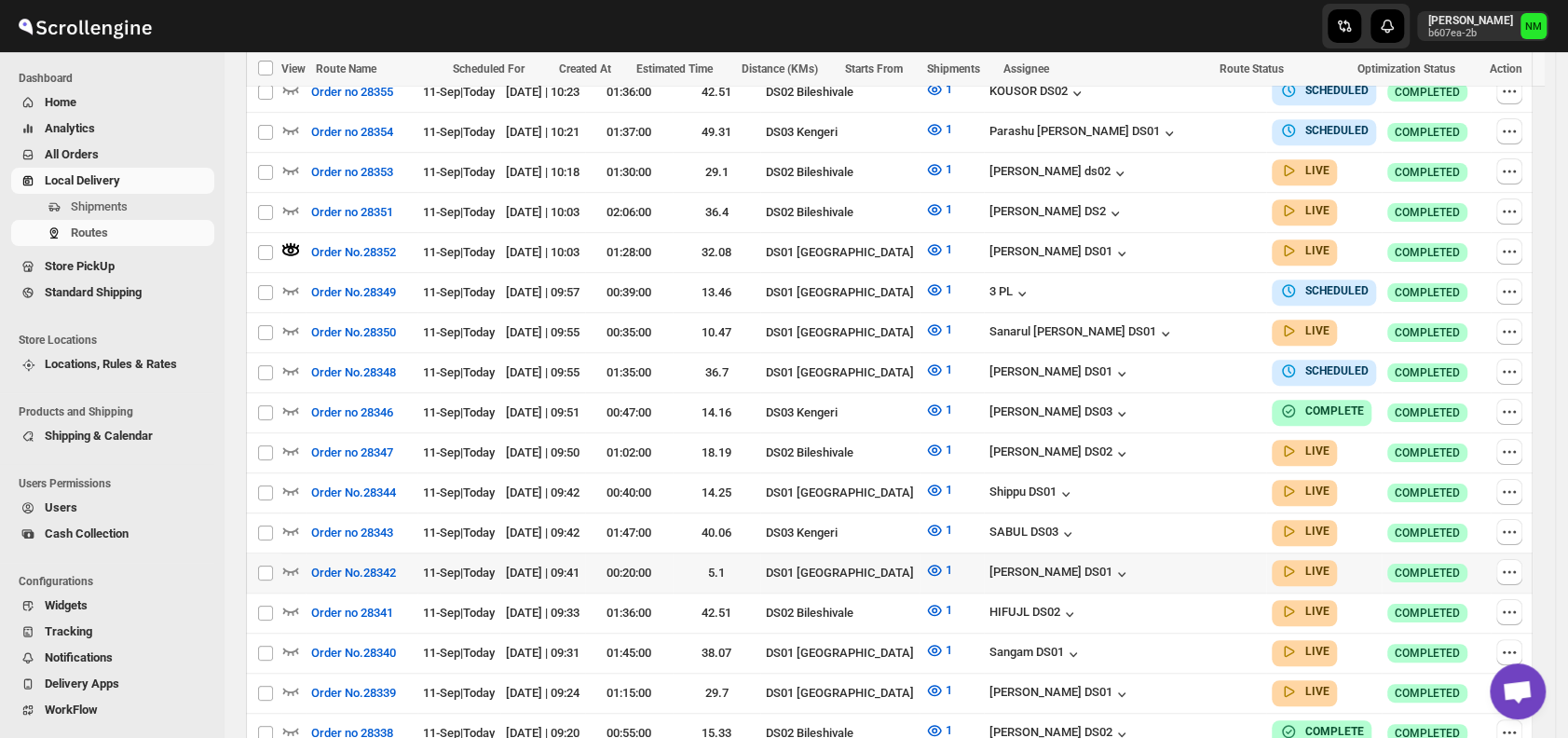
scroll to position [586, 0]
click at [298, 480] on icon "button" at bounding box center [290, 489] width 19 height 19
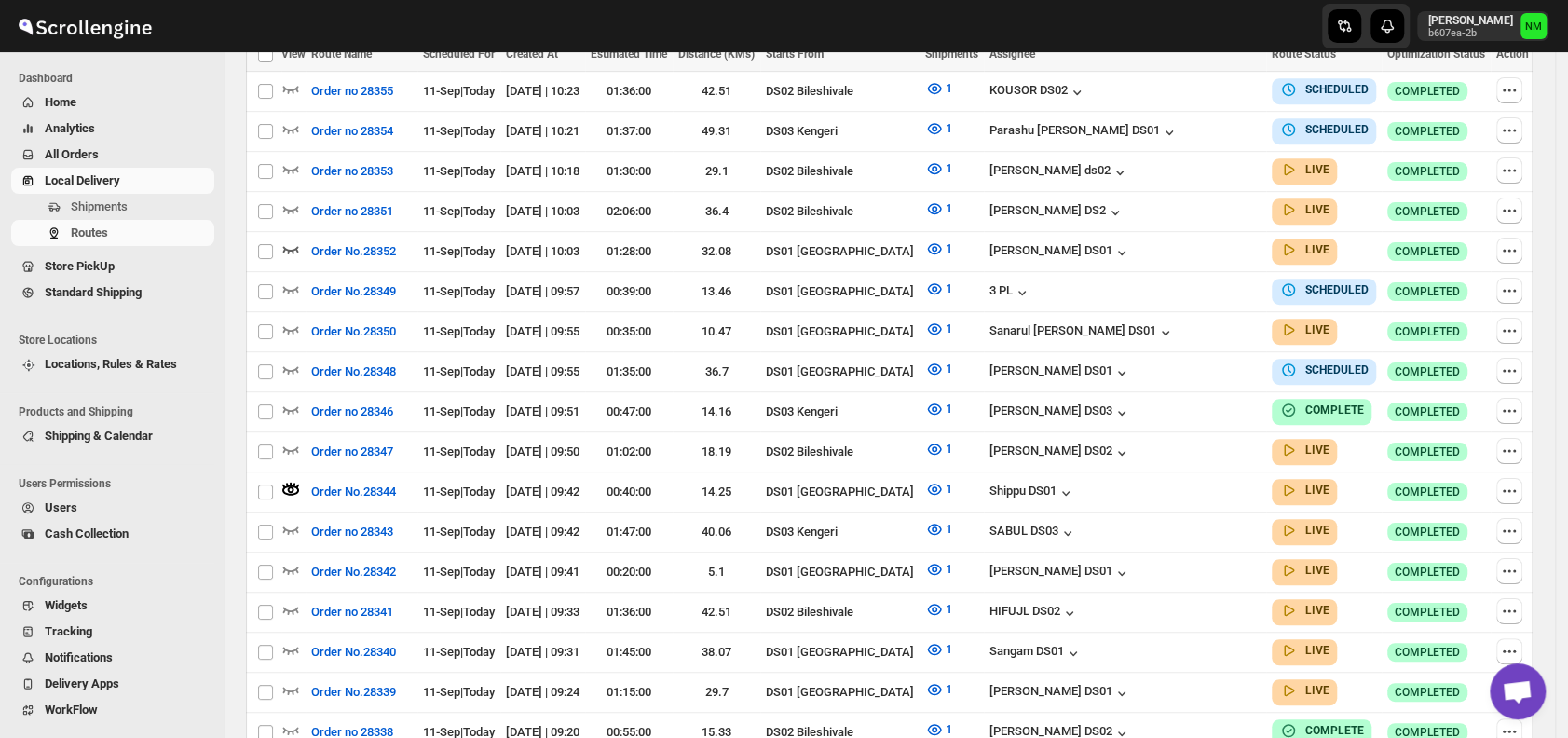
scroll to position [0, 0]
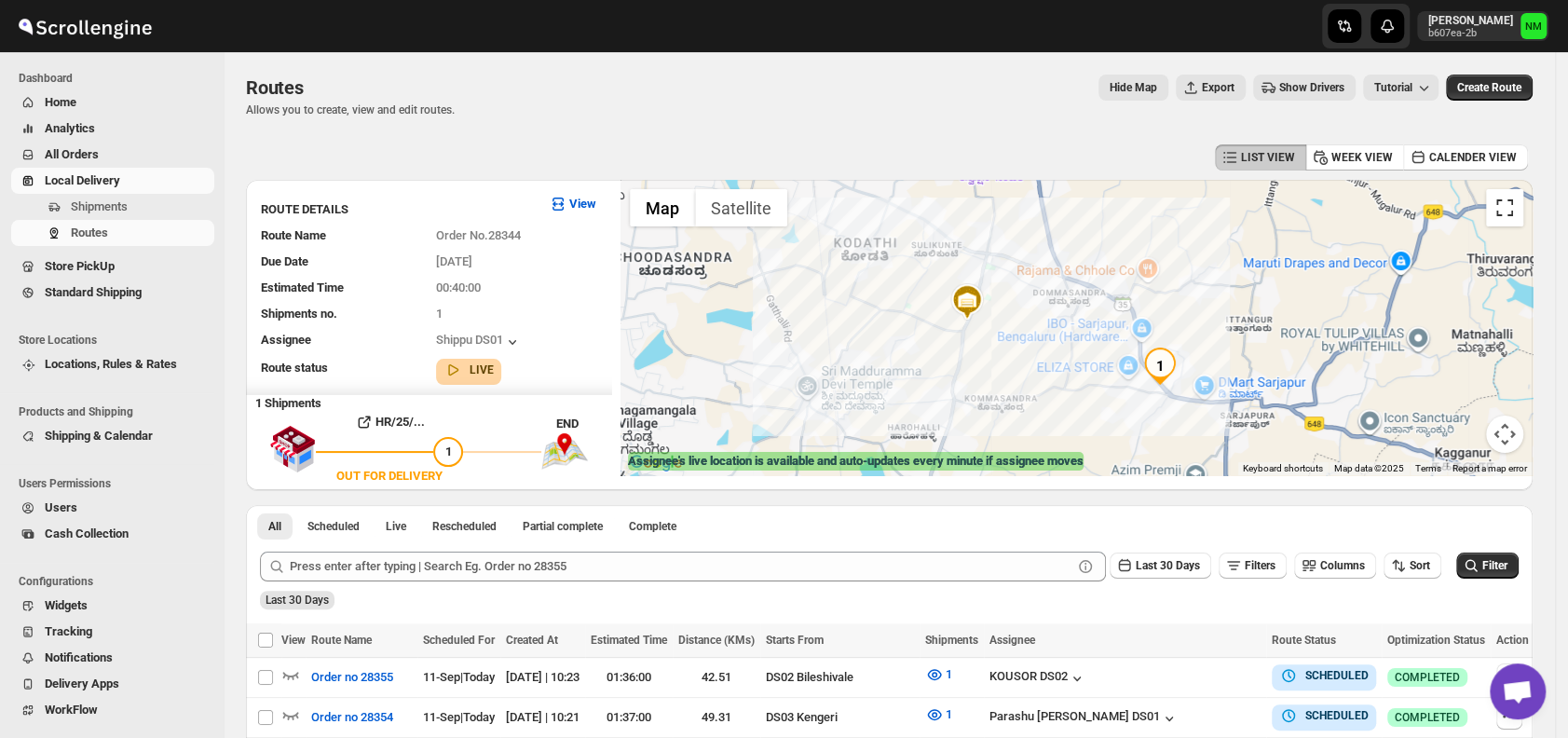
click at [1511, 212] on button "Toggle fullscreen view" at bounding box center [1504, 207] width 37 height 37
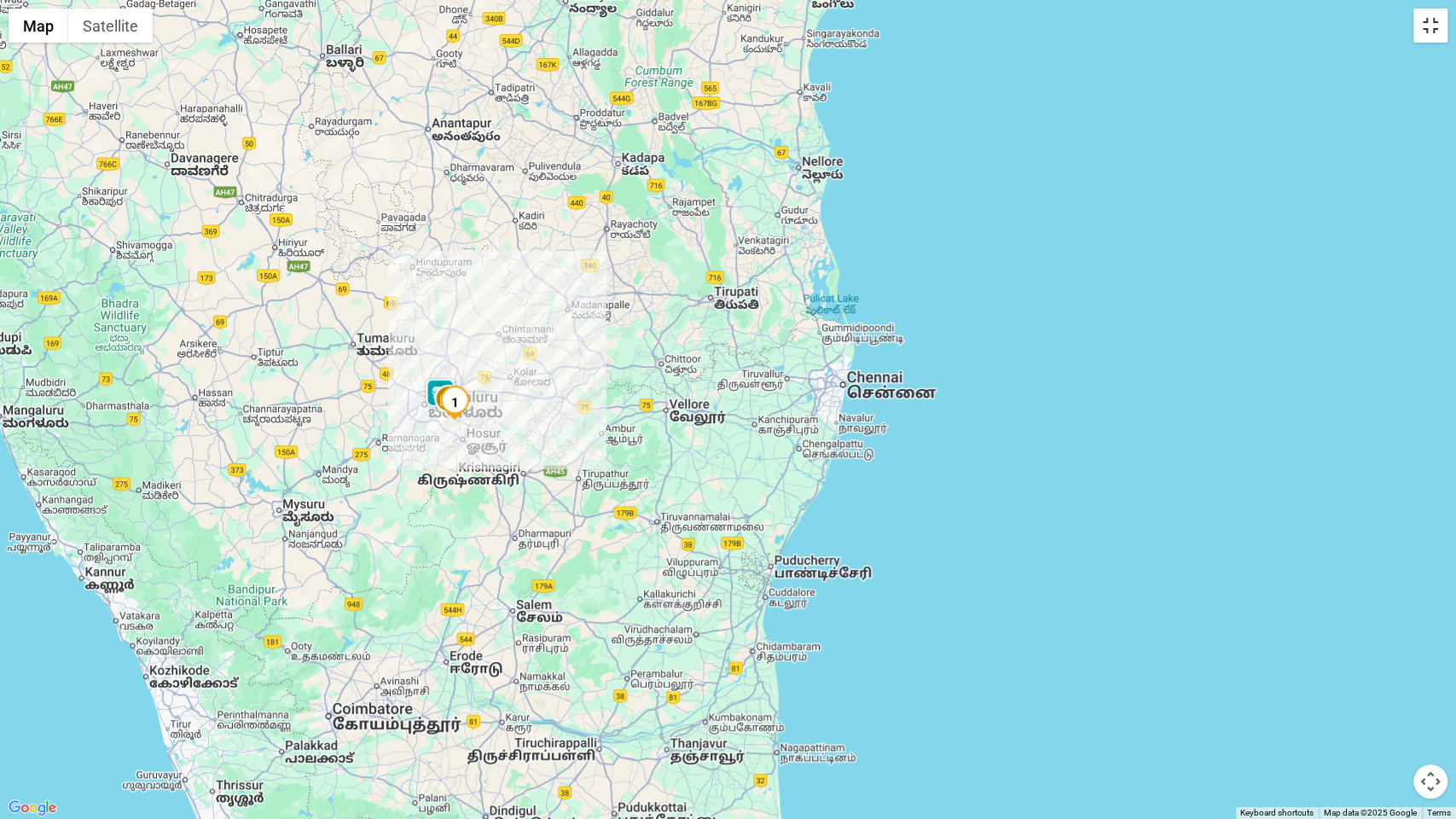
click at [1428, 27] on button "Toggle fullscreen view" at bounding box center [1429, 25] width 34 height 34
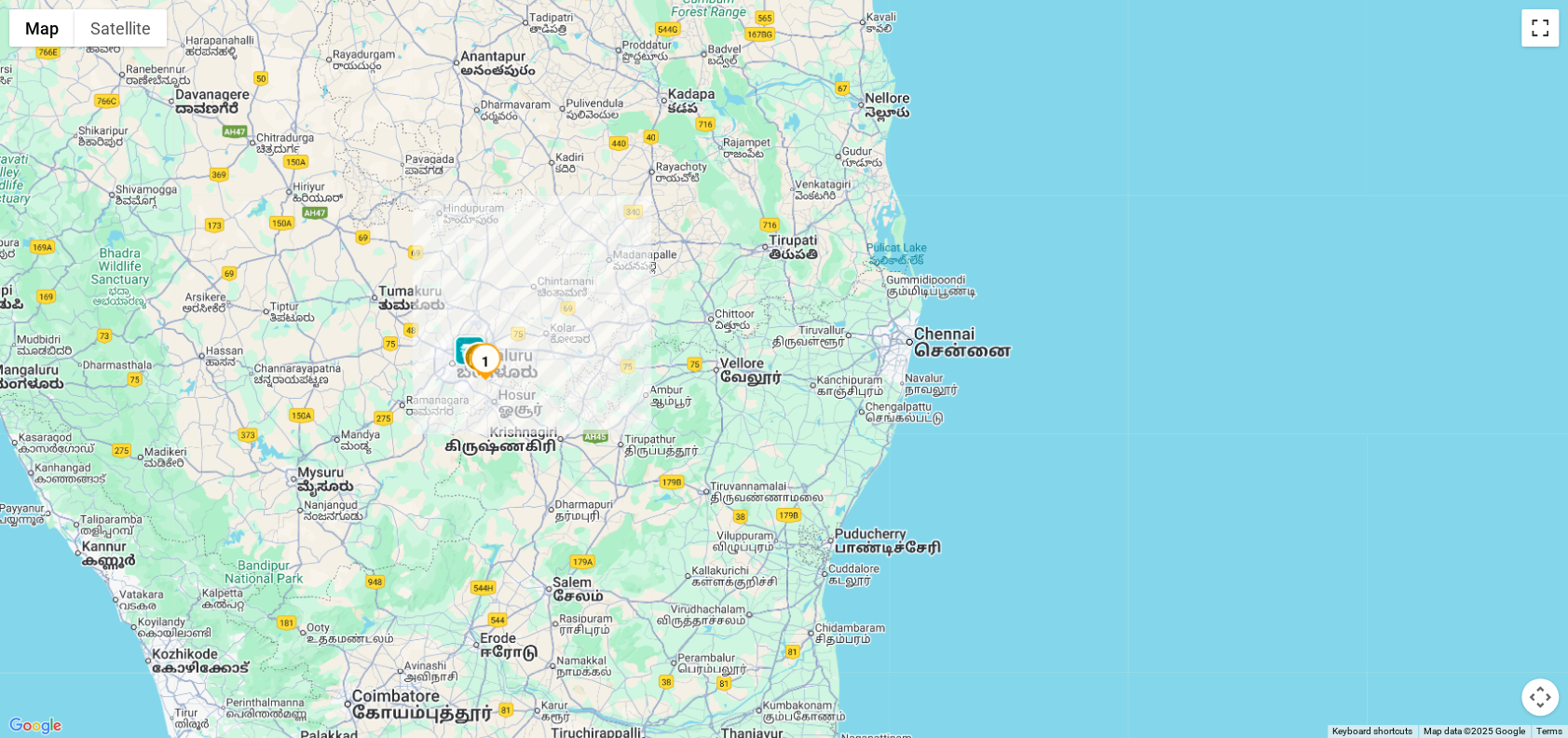
scroll to position [1020, 0]
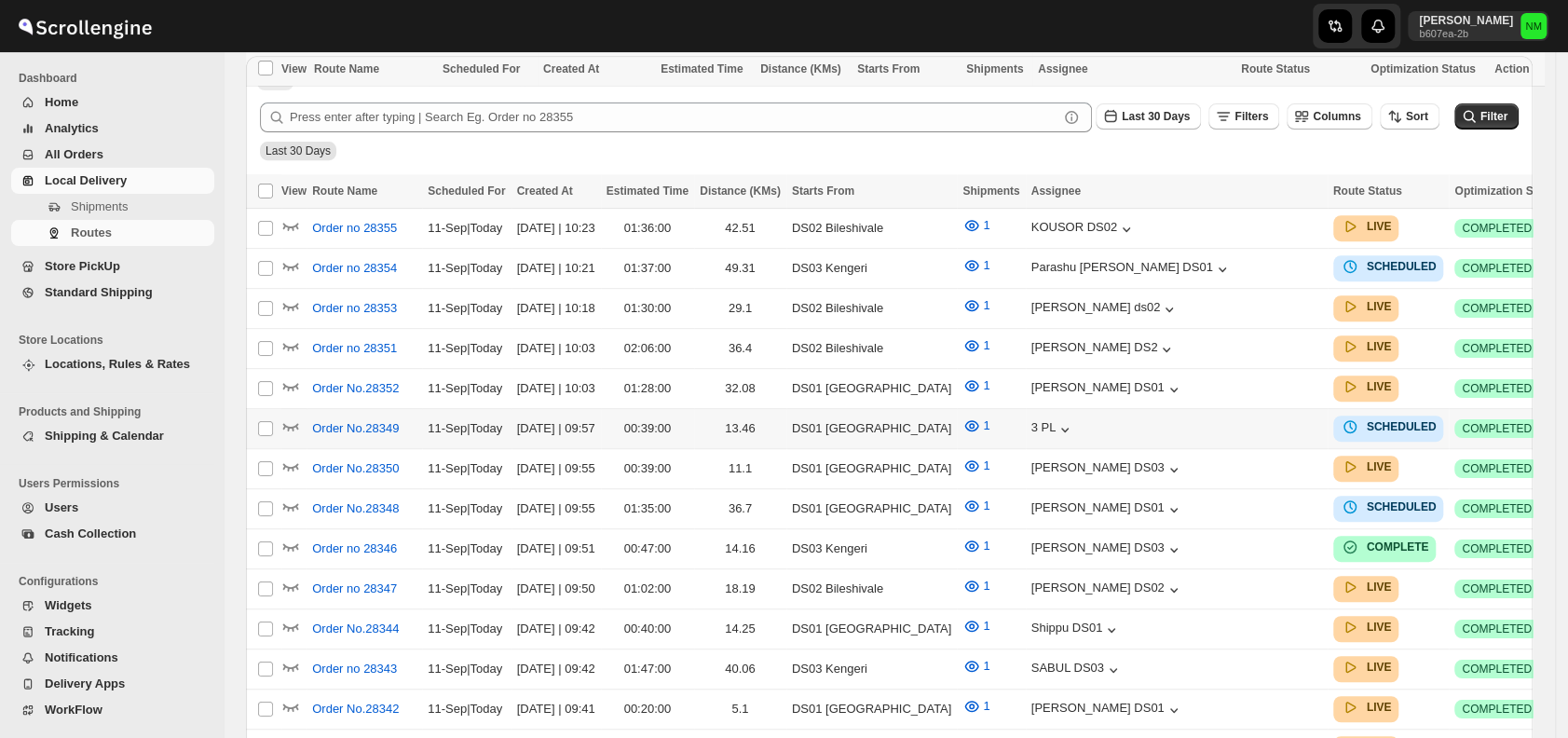
scroll to position [722, 0]
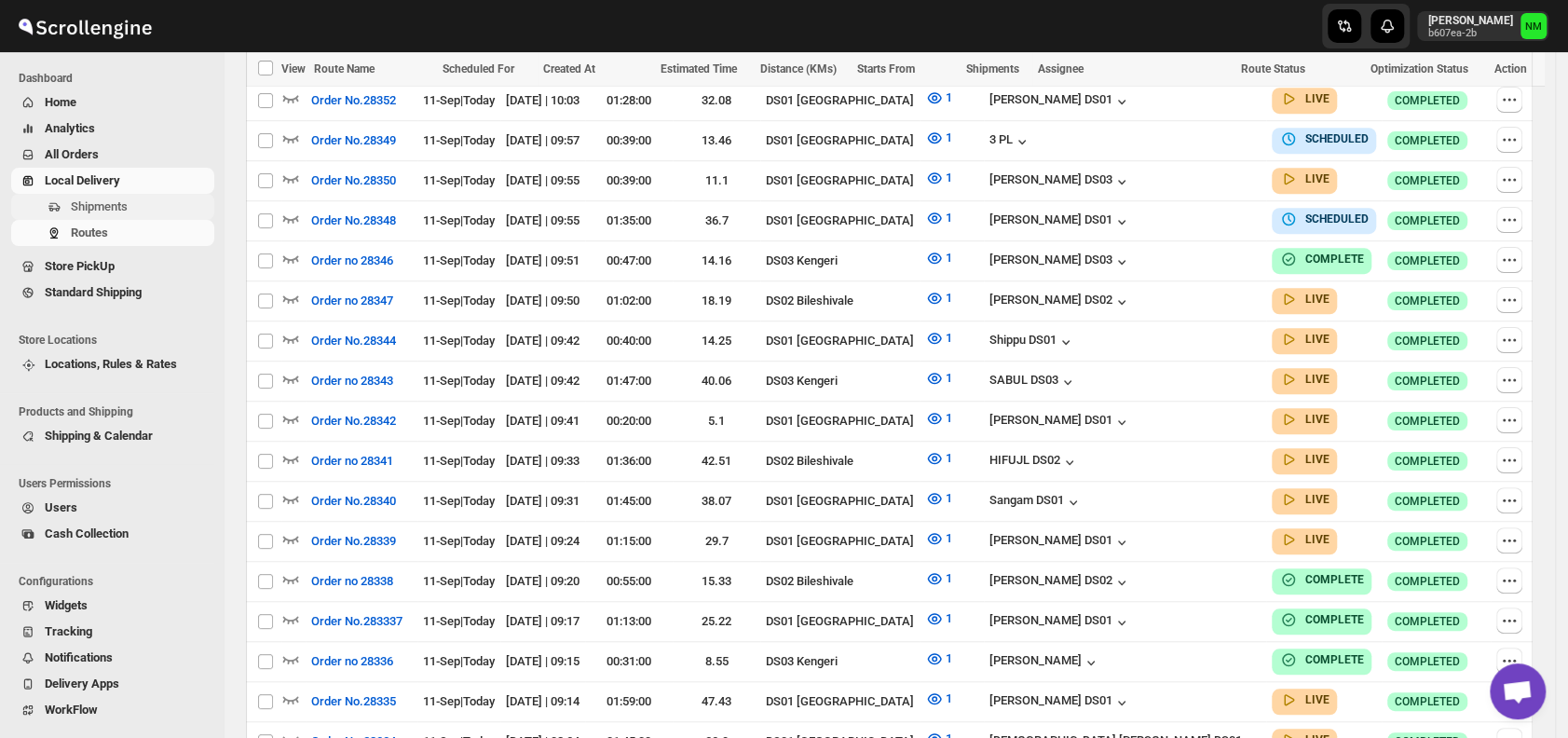
click at [111, 195] on button "Shipments" at bounding box center [112, 207] width 203 height 26
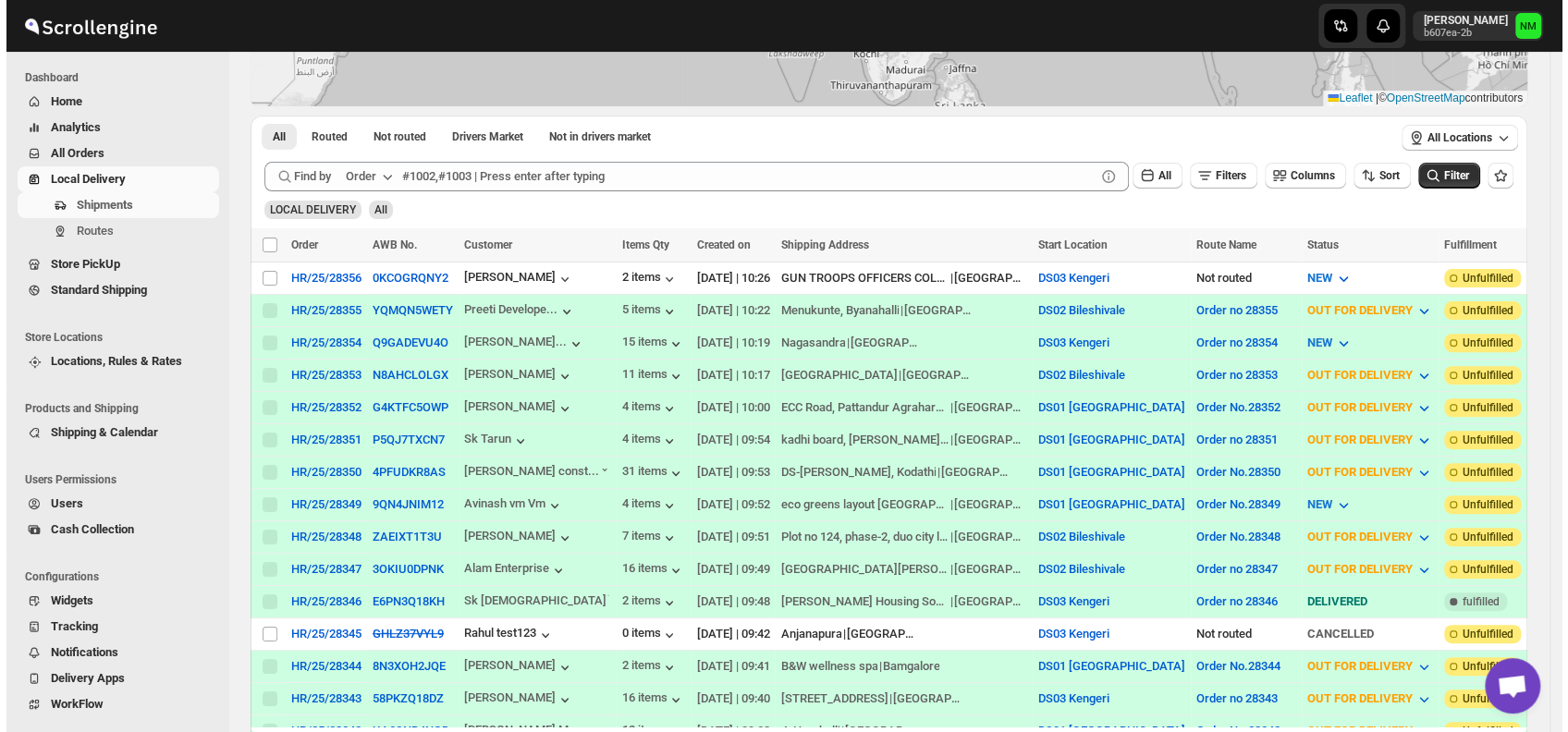
scroll to position [253, 0]
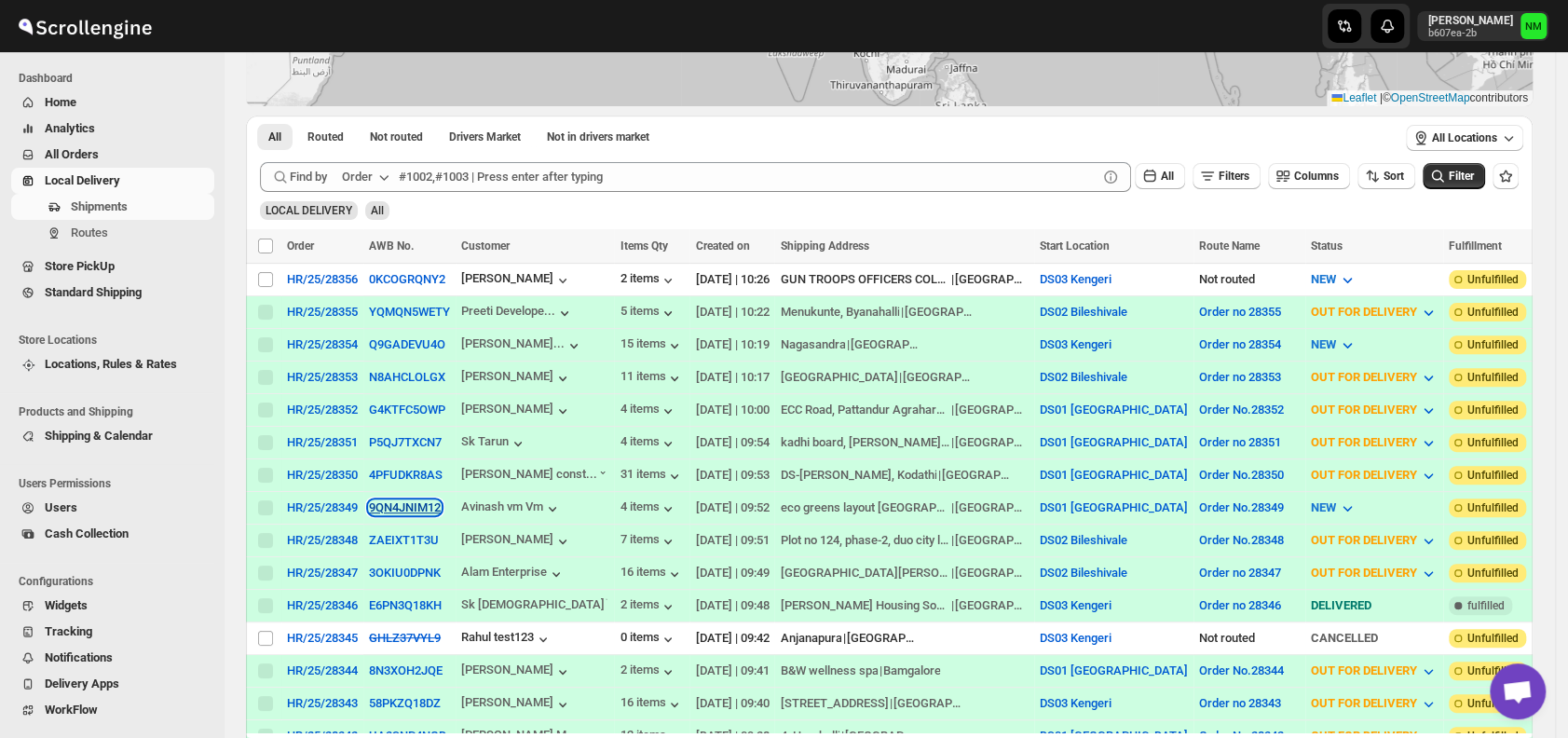
click at [393, 500] on button "9QN4JNIM12" at bounding box center [405, 507] width 72 height 14
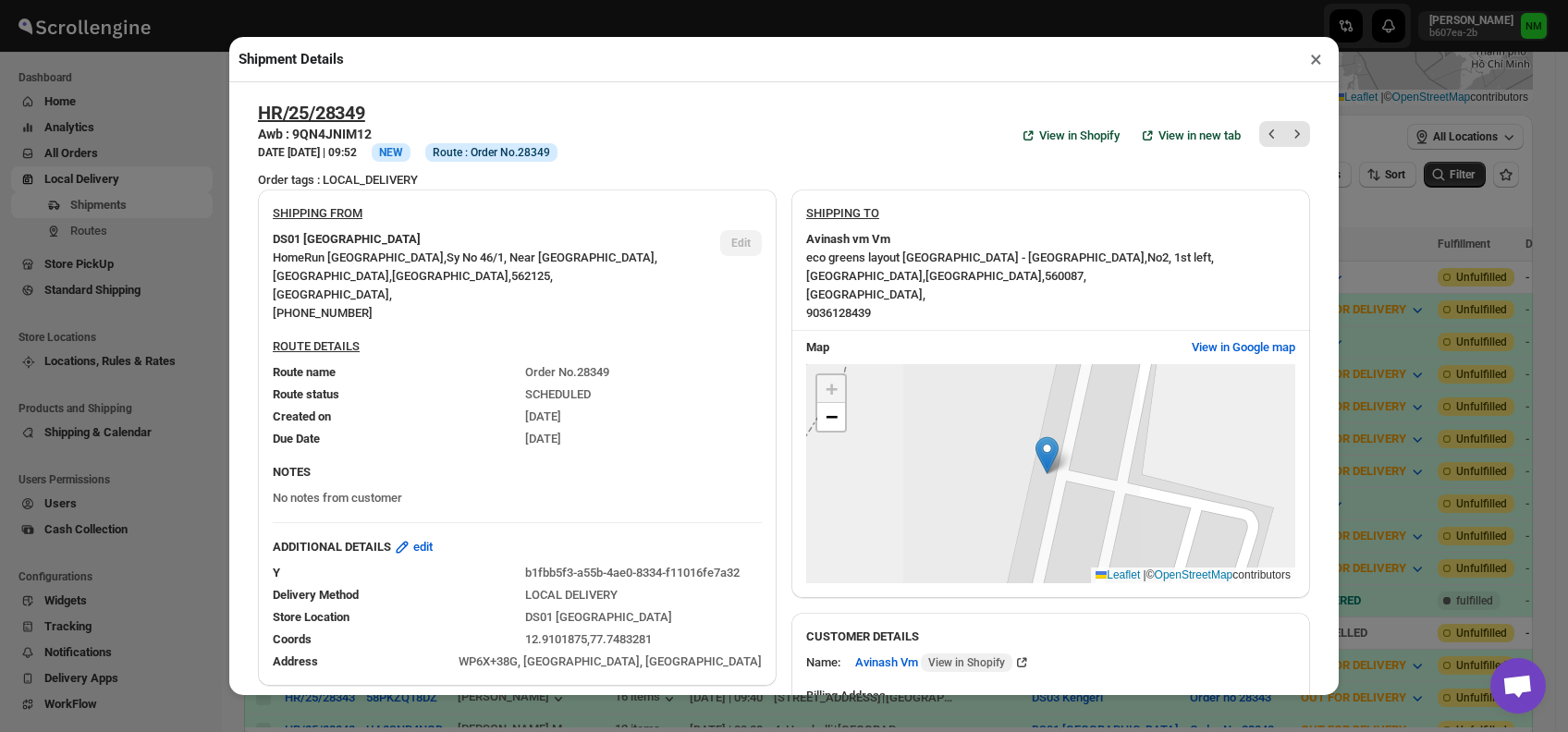
scroll to position [910, 0]
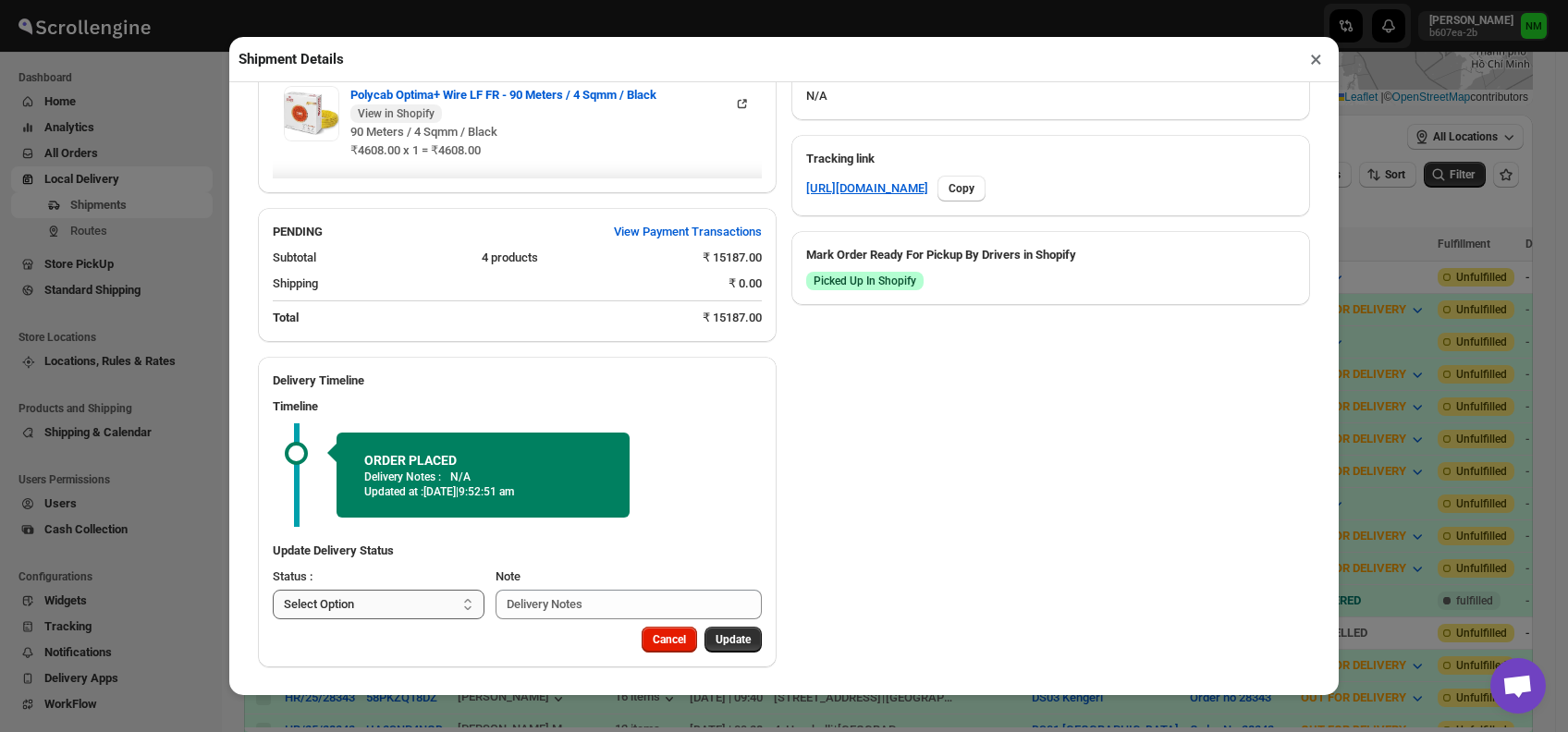
click at [422, 606] on select "Select Option PICKED UP OUT FOR DELIVERY RESCHEDULE DELIVERED CANCELLED" at bounding box center [378, 605] width 211 height 30
select select "PICKED_UP"
click at [273, 590] on select "Select Option PICKED UP OUT FOR DELIVERY RESCHEDULE DELIVERED CANCELLED" at bounding box center [378, 605] width 211 height 30
click at [689, 636] on span "Pick Products" at bounding box center [717, 639] width 69 height 15
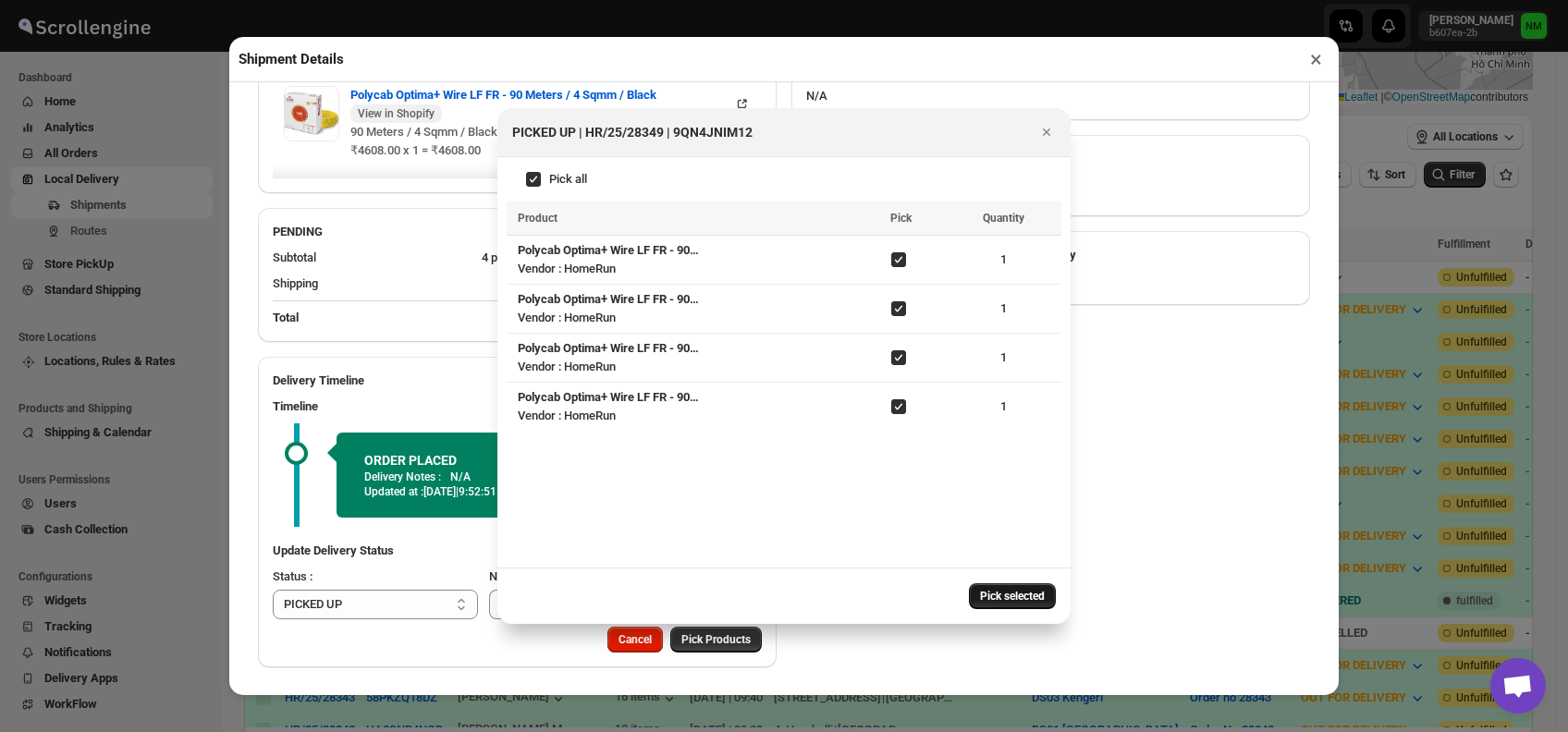
click at [999, 588] on button "Pick selected" at bounding box center [1013, 596] width 87 height 26
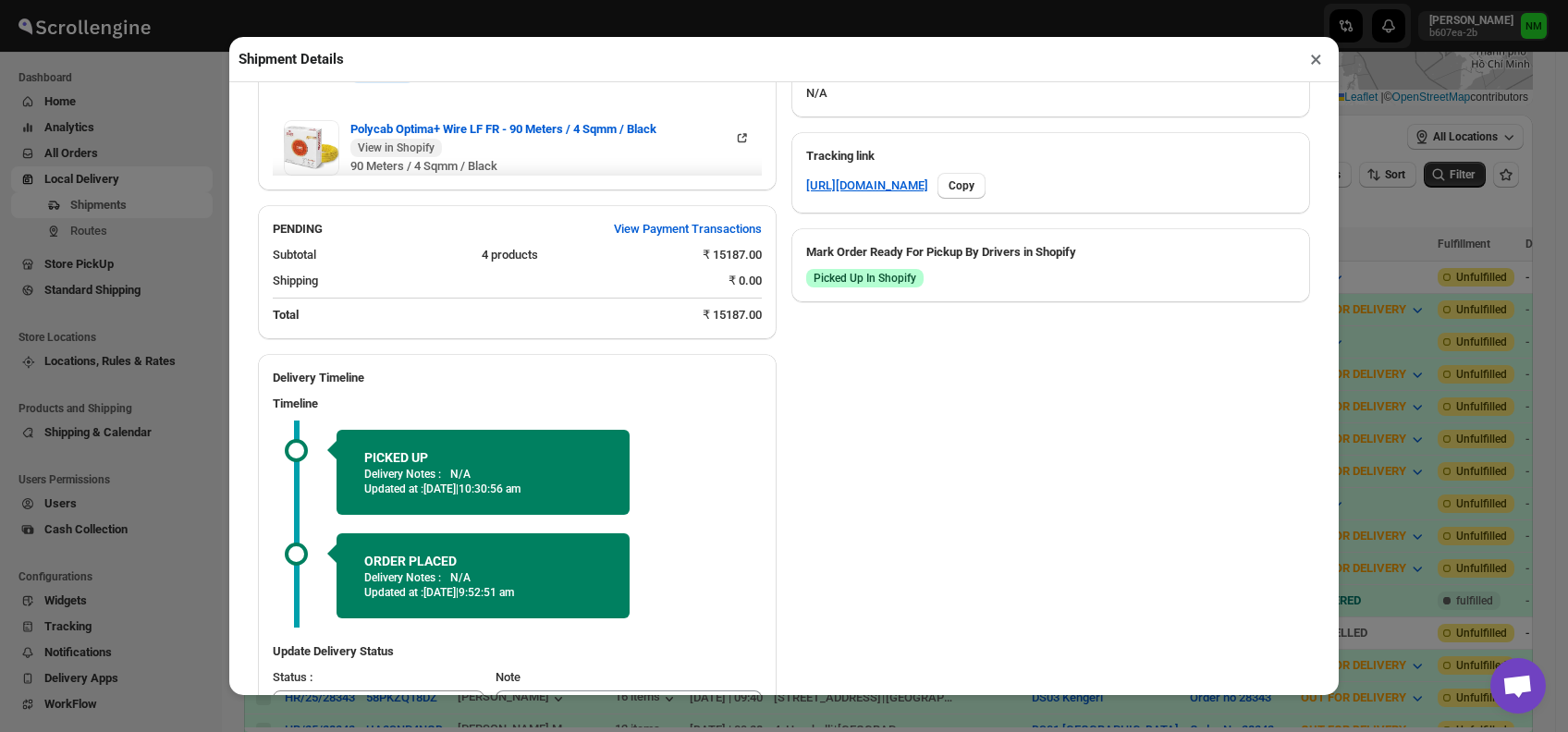
scroll to position [1013, 0]
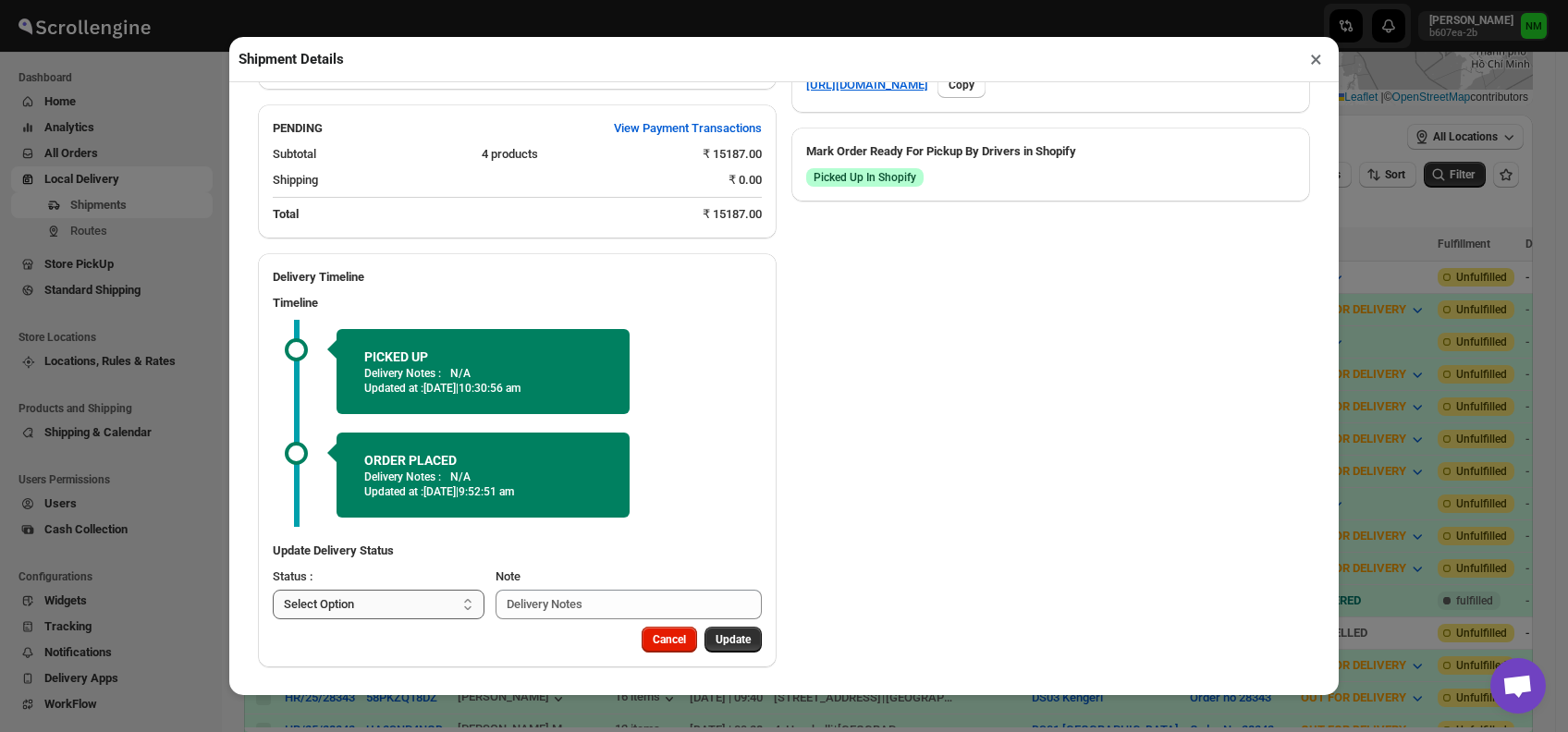
click at [384, 608] on select "Select Option PICKED UP OUT FOR DELIVERY RESCHEDULE DELIVERED CANCELLED" at bounding box center [378, 605] width 211 height 30
select select "OUT_FOR_DELIVERY"
click at [273, 590] on select "Select Option PICKED UP OUT FOR DELIVERY RESCHEDULE DELIVERED CANCELLED" at bounding box center [378, 605] width 211 height 30
click at [716, 642] on span "Update" at bounding box center [732, 639] width 35 height 15
select select
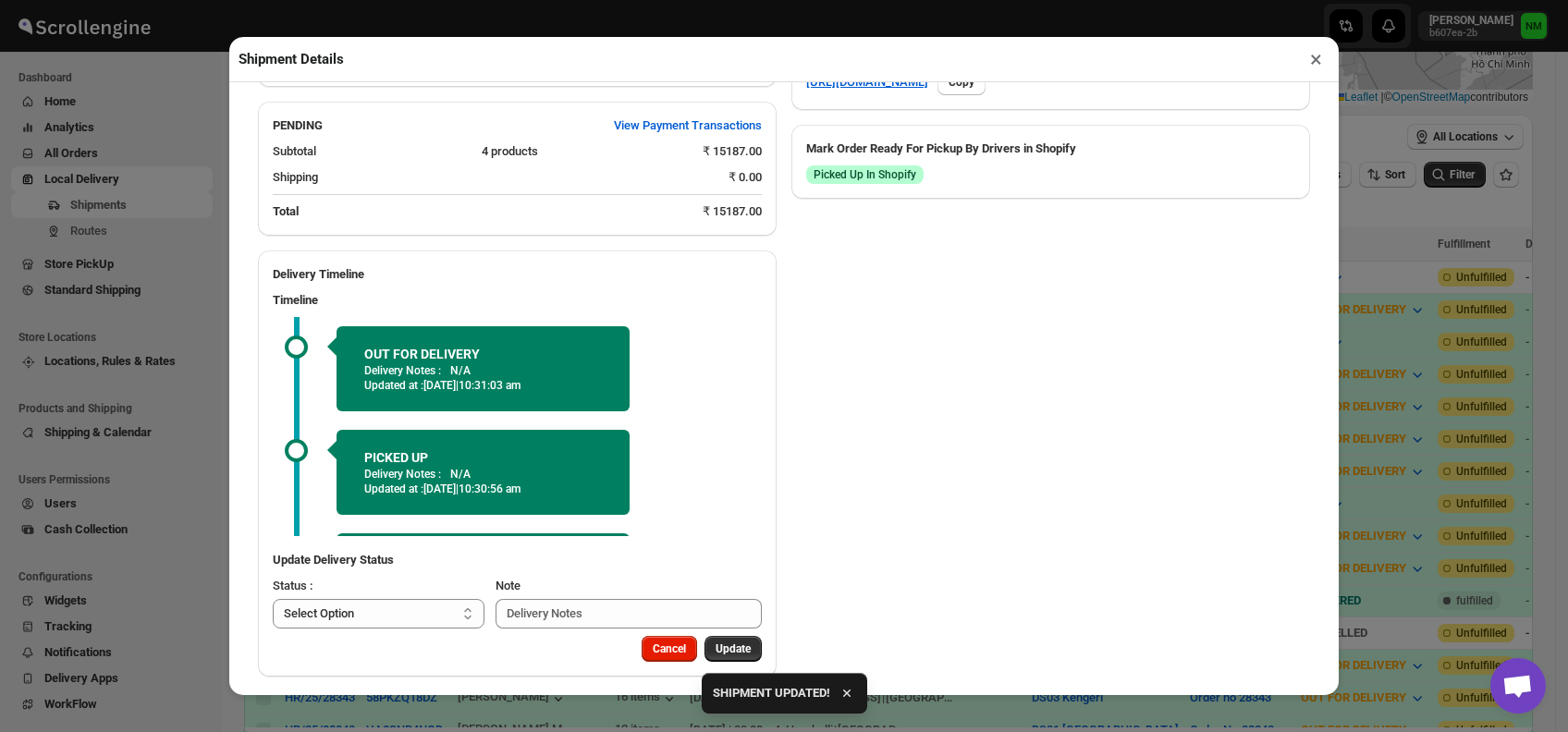
click at [1317, 65] on button "×" at bounding box center [1316, 60] width 27 height 26
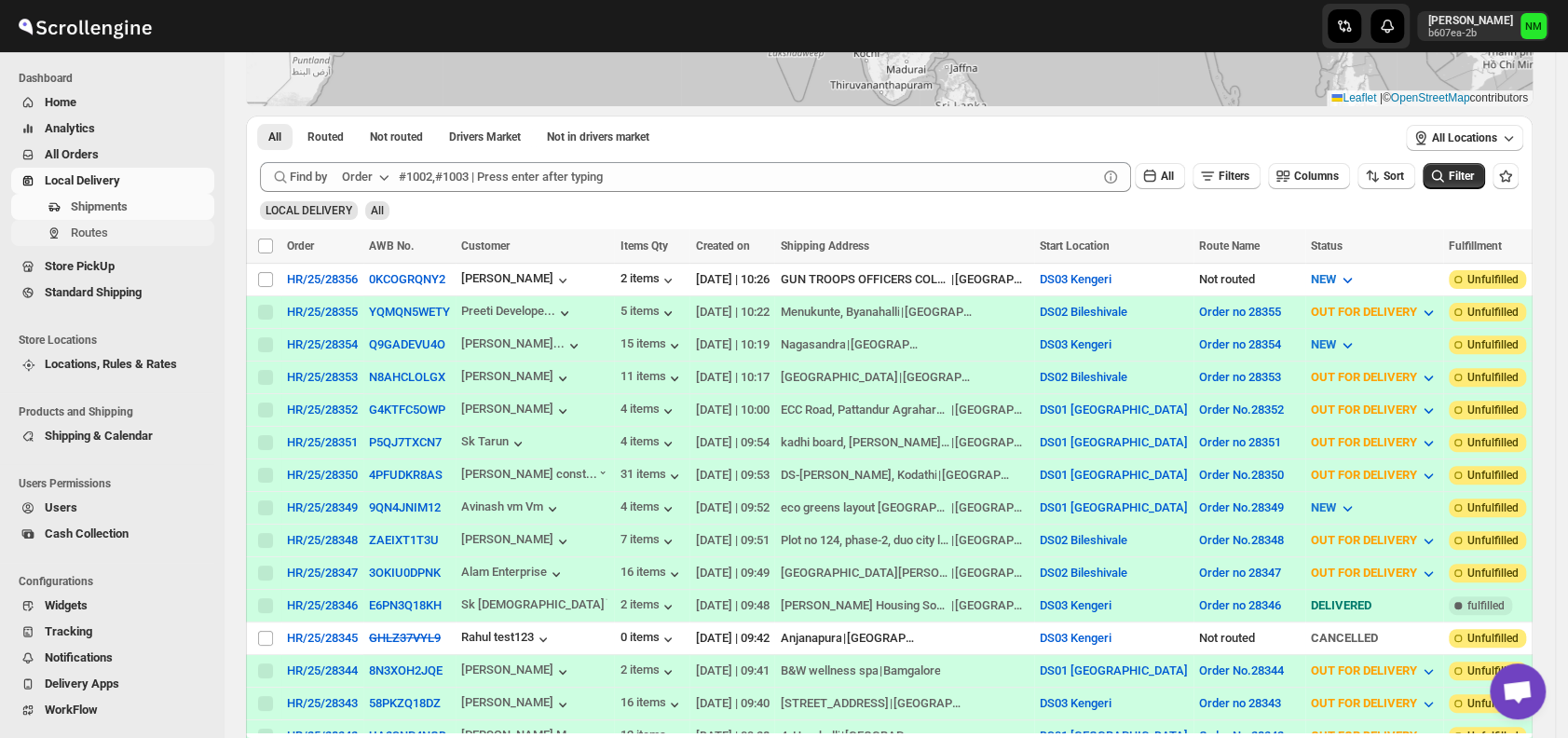
click at [106, 241] on span "Routes" at bounding box center [141, 233] width 140 height 19
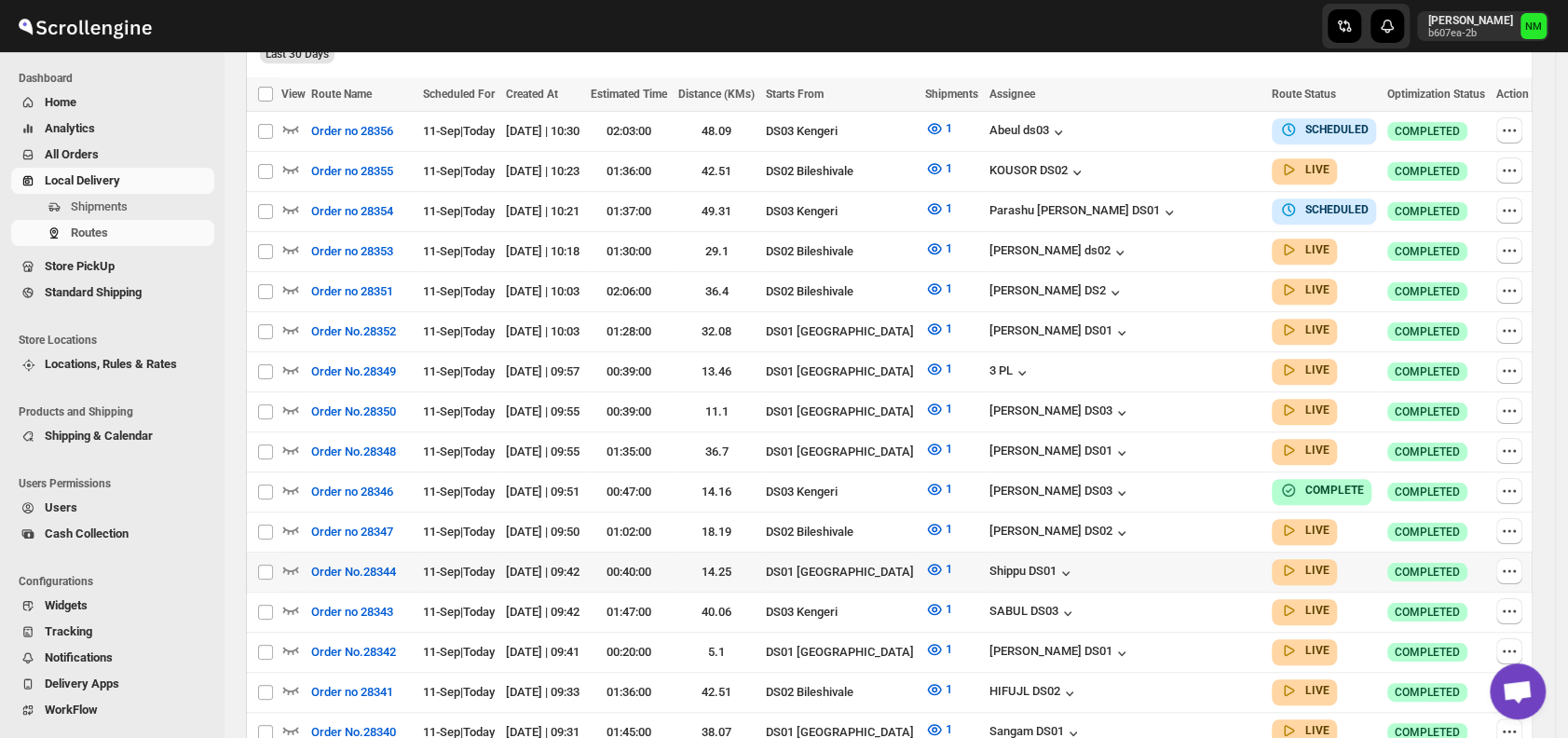
scroll to position [533, 0]
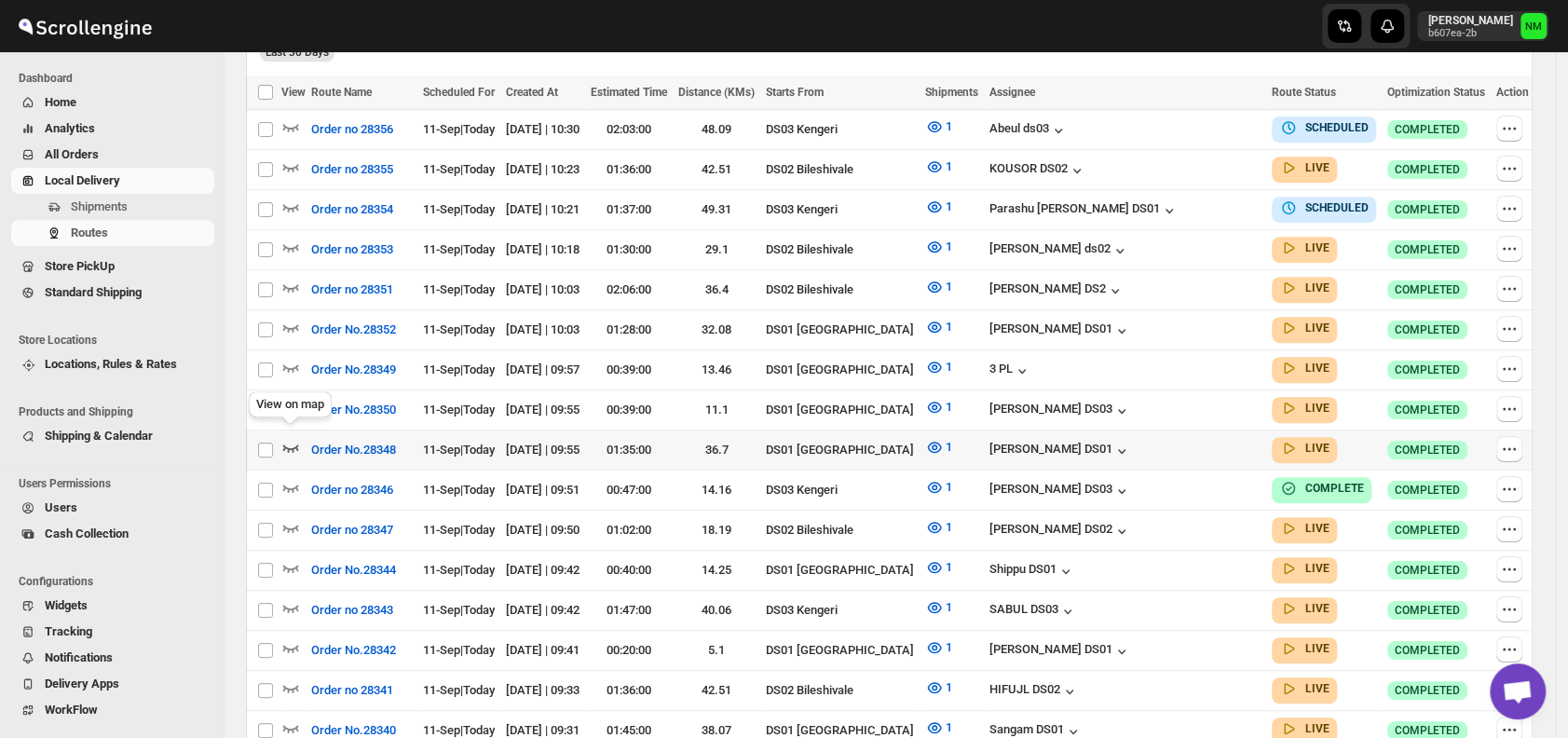
click at [289, 438] on icon "button" at bounding box center [290, 447] width 19 height 19
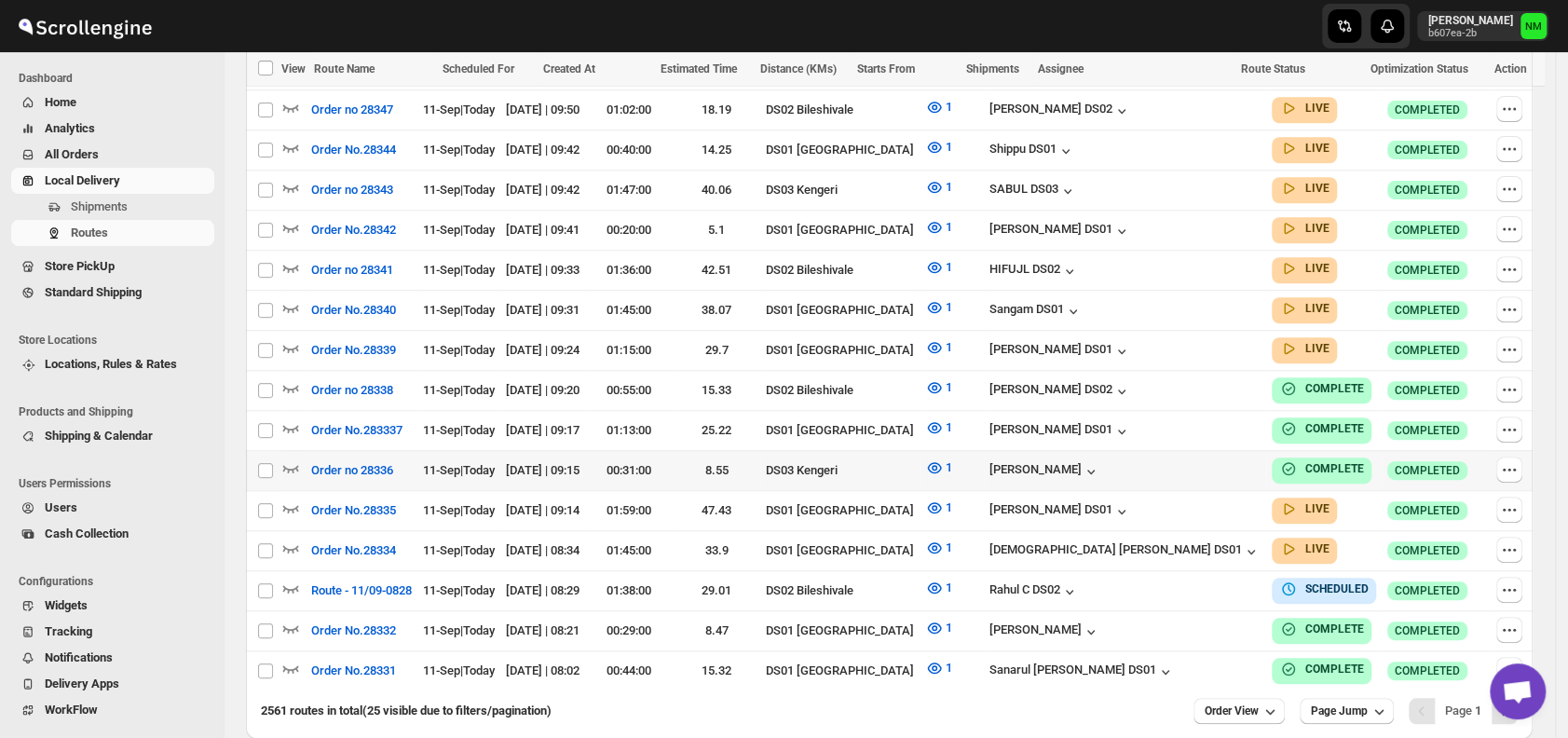
scroll to position [969, 0]
click at [293, 464] on icon "button" at bounding box center [291, 467] width 16 height 7
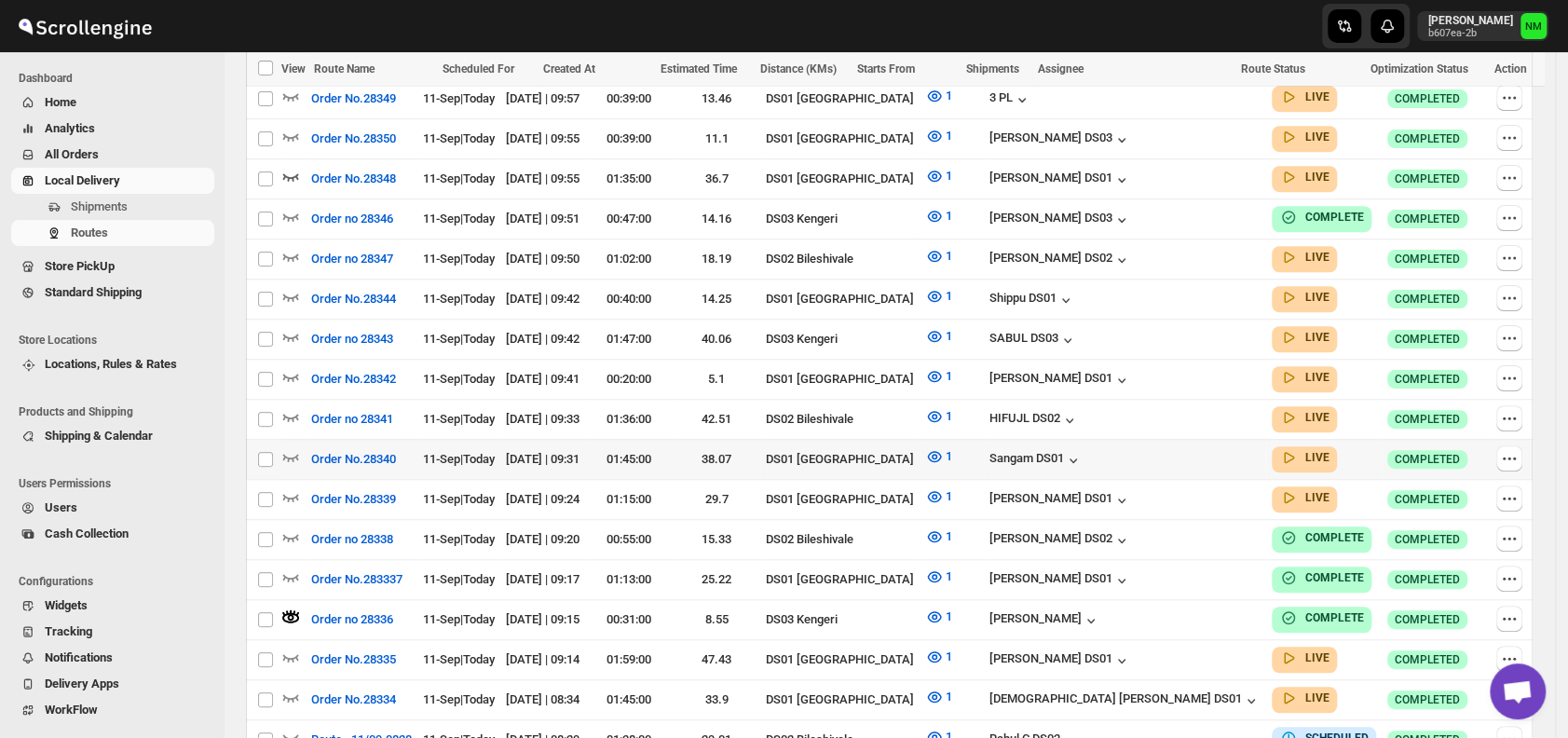
scroll to position [820, 0]
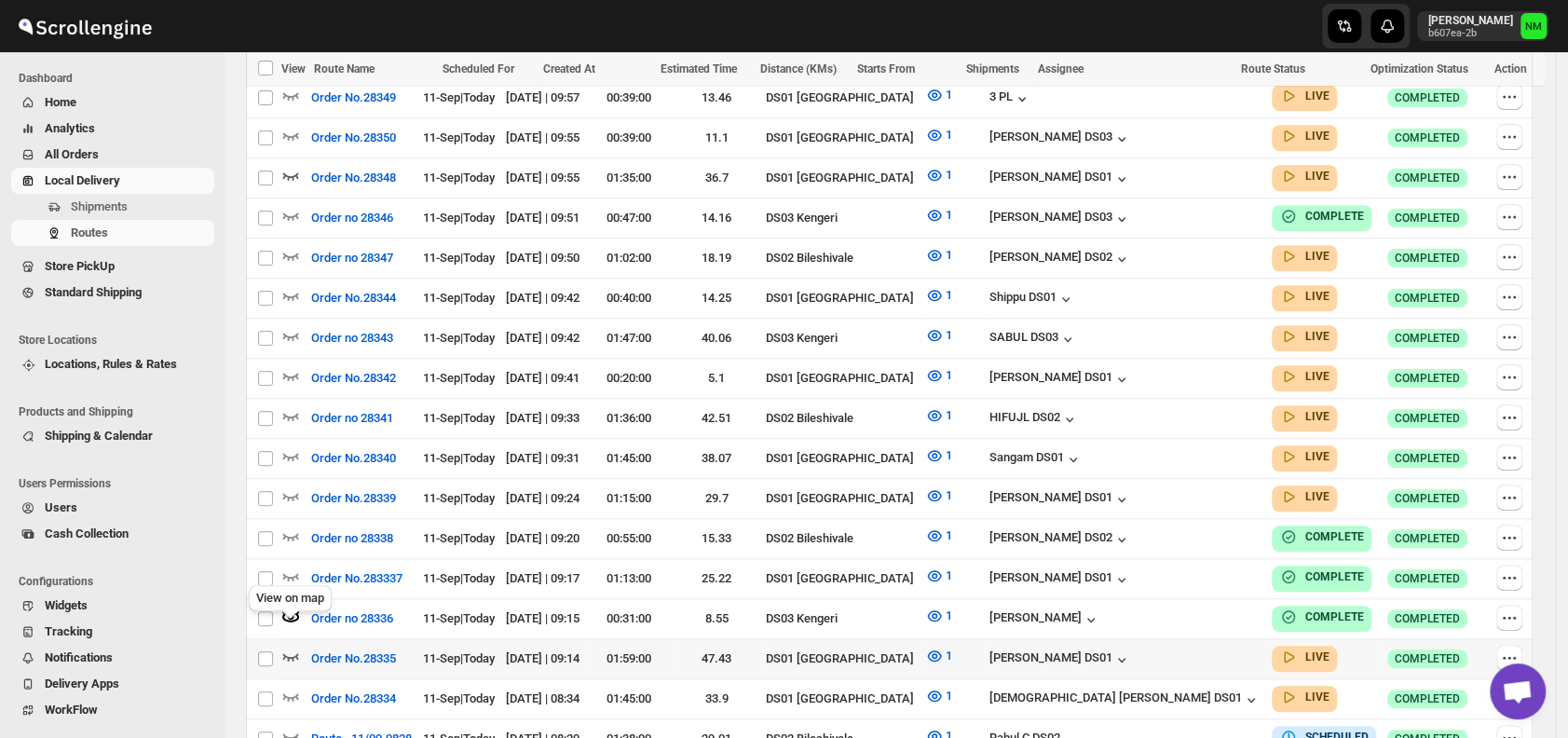
click at [293, 653] on icon "button" at bounding box center [291, 656] width 16 height 7
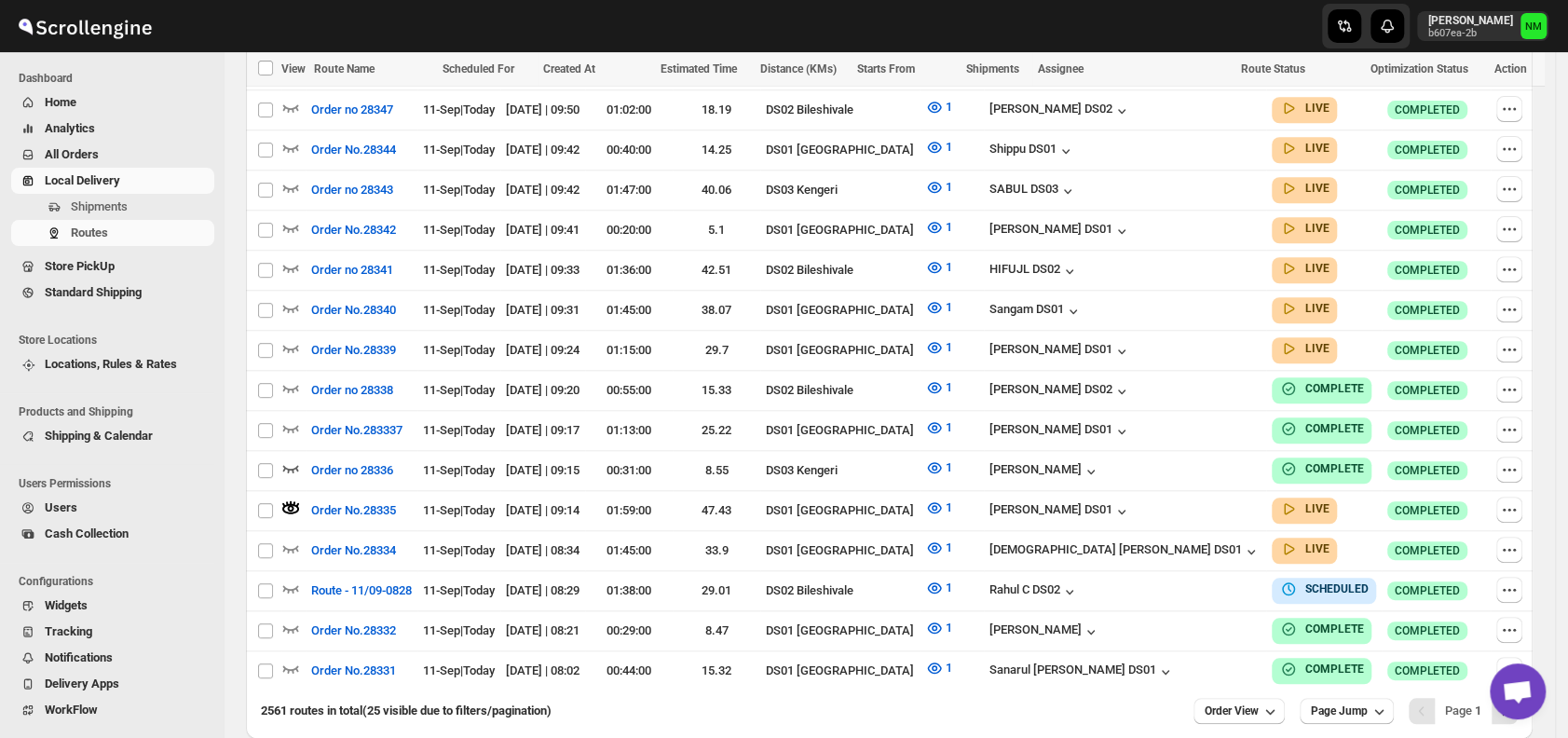
scroll to position [1032, 0]
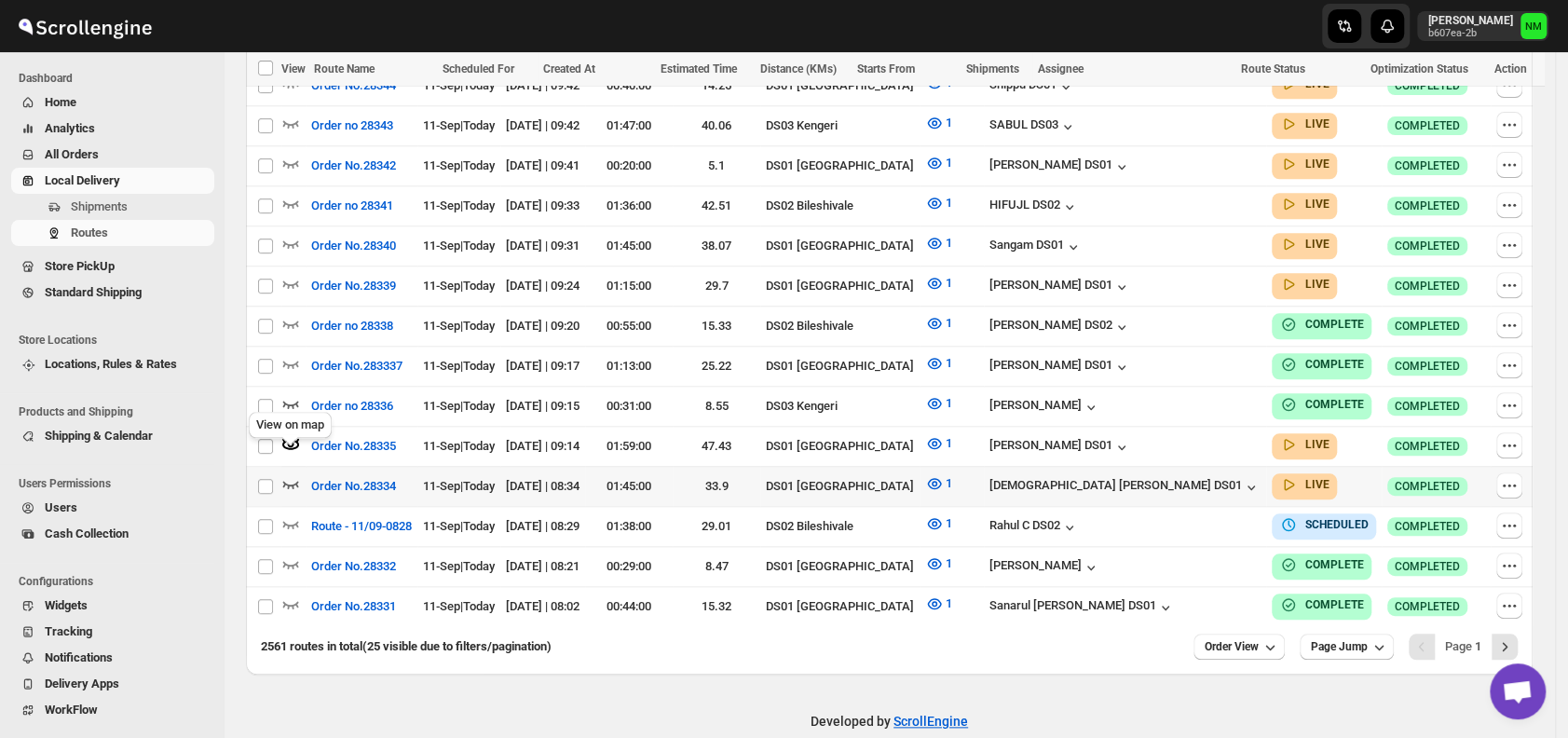
click at [298, 474] on icon "button" at bounding box center [290, 483] width 19 height 19
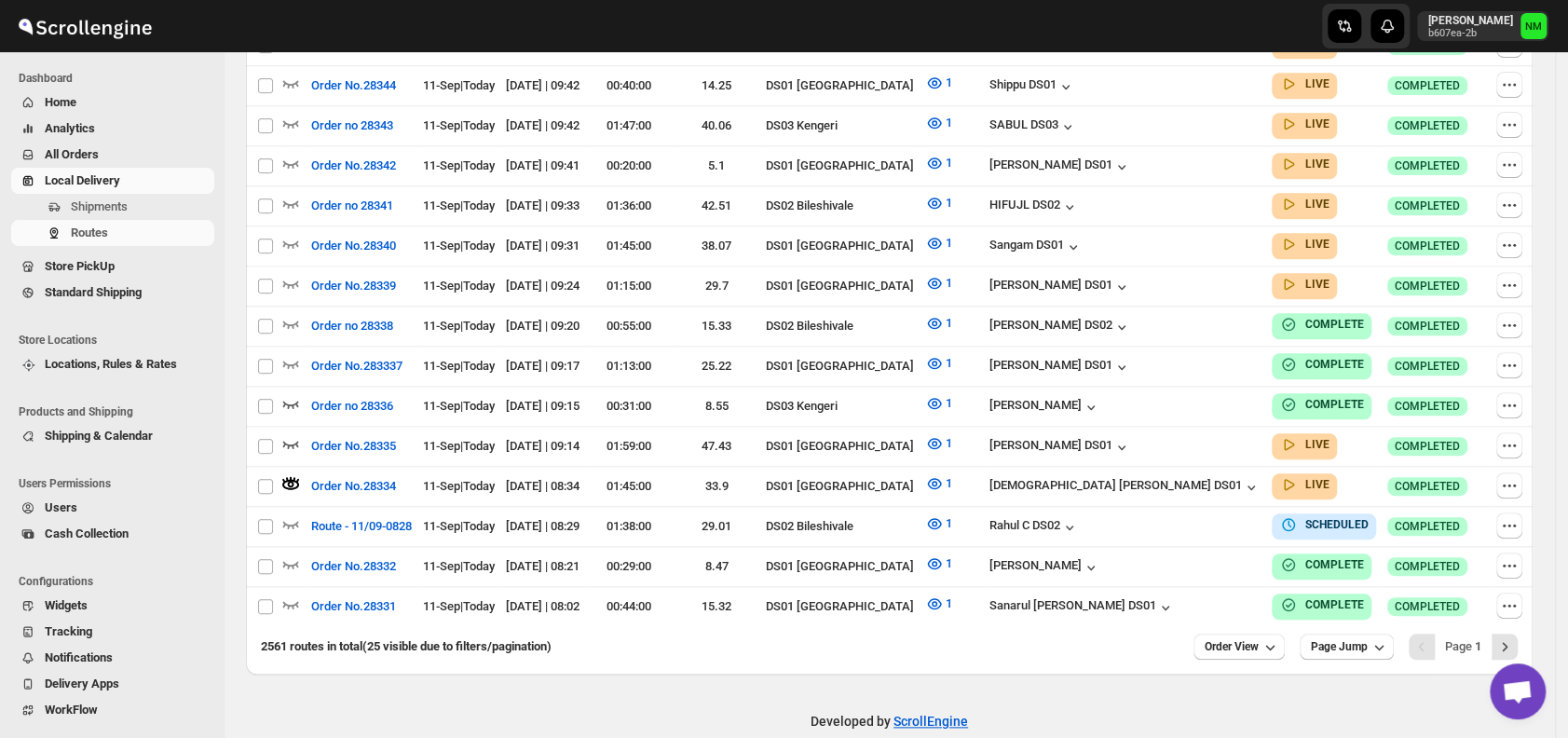
scroll to position [0, 0]
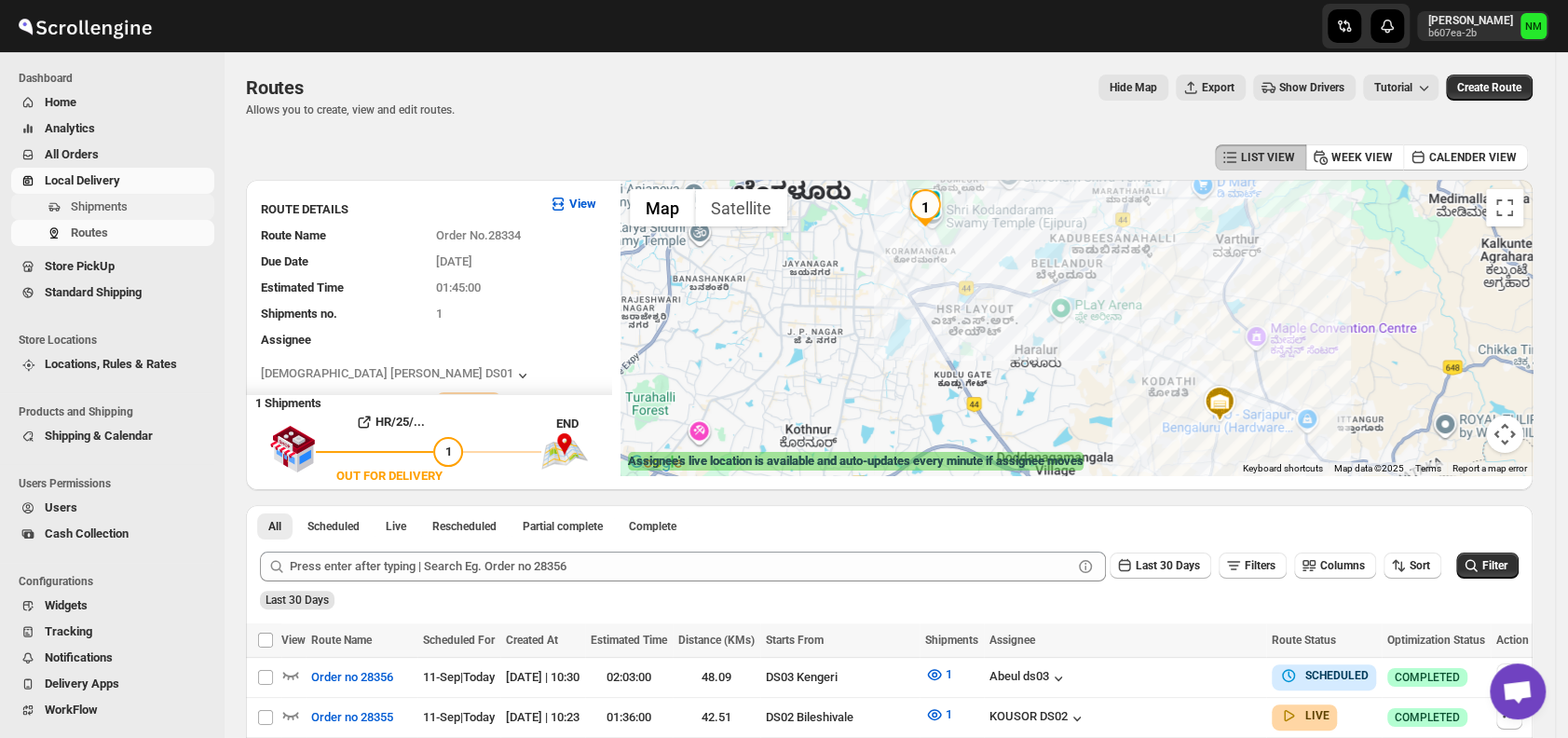
click at [126, 212] on span "Shipments" at bounding box center [99, 206] width 57 height 14
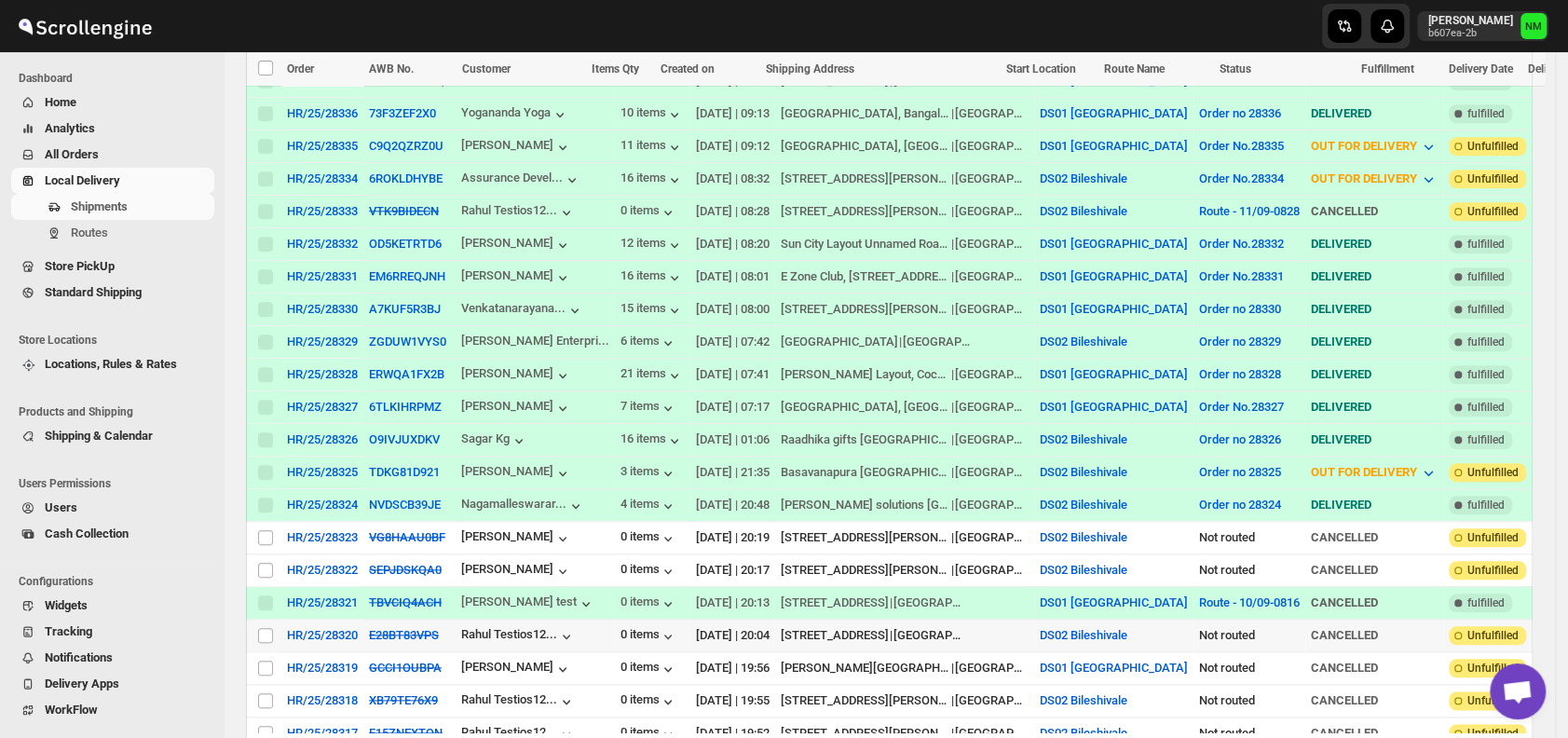
scroll to position [1078, 0]
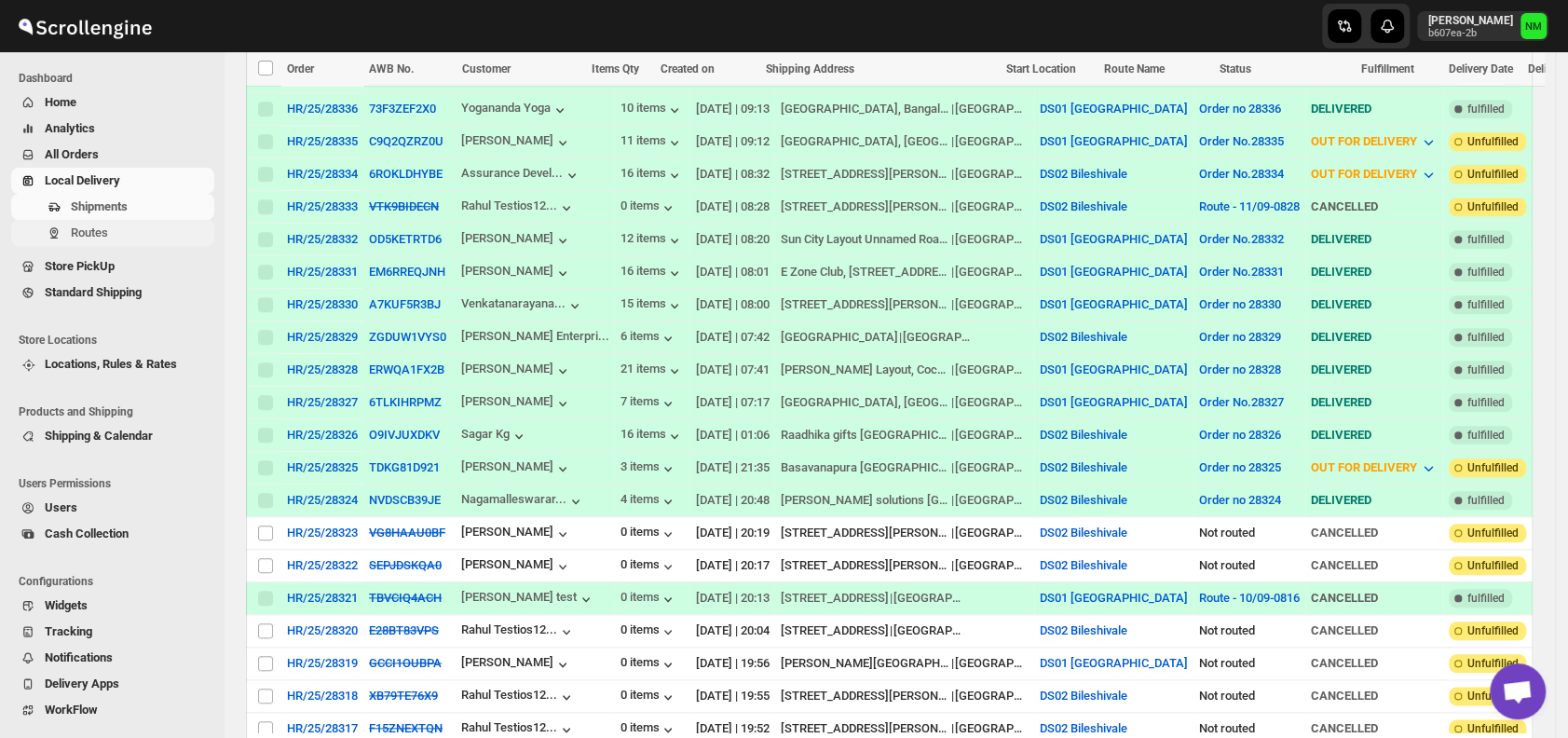
click at [92, 226] on span "Routes" at bounding box center [89, 233] width 37 height 14
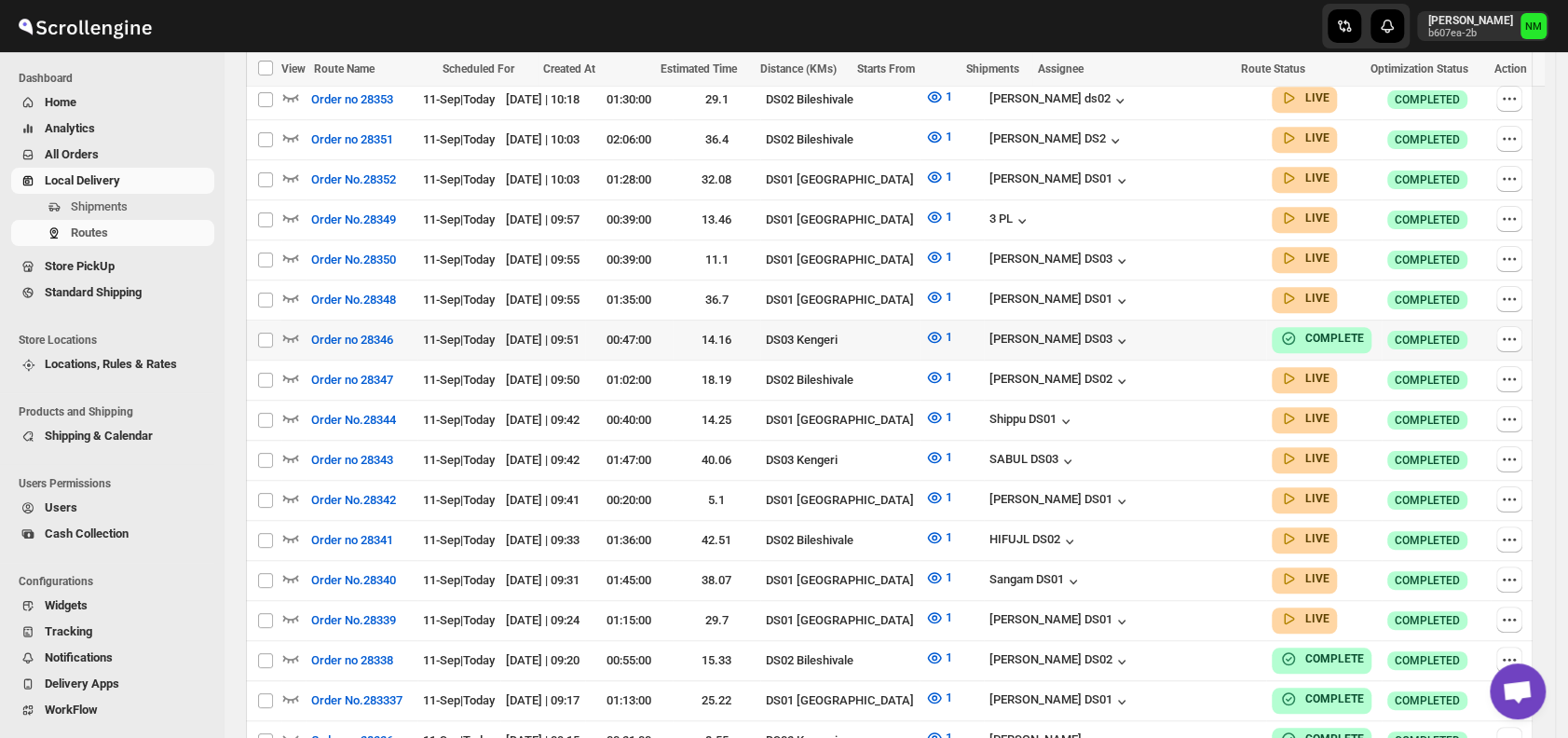
scroll to position [685, 0]
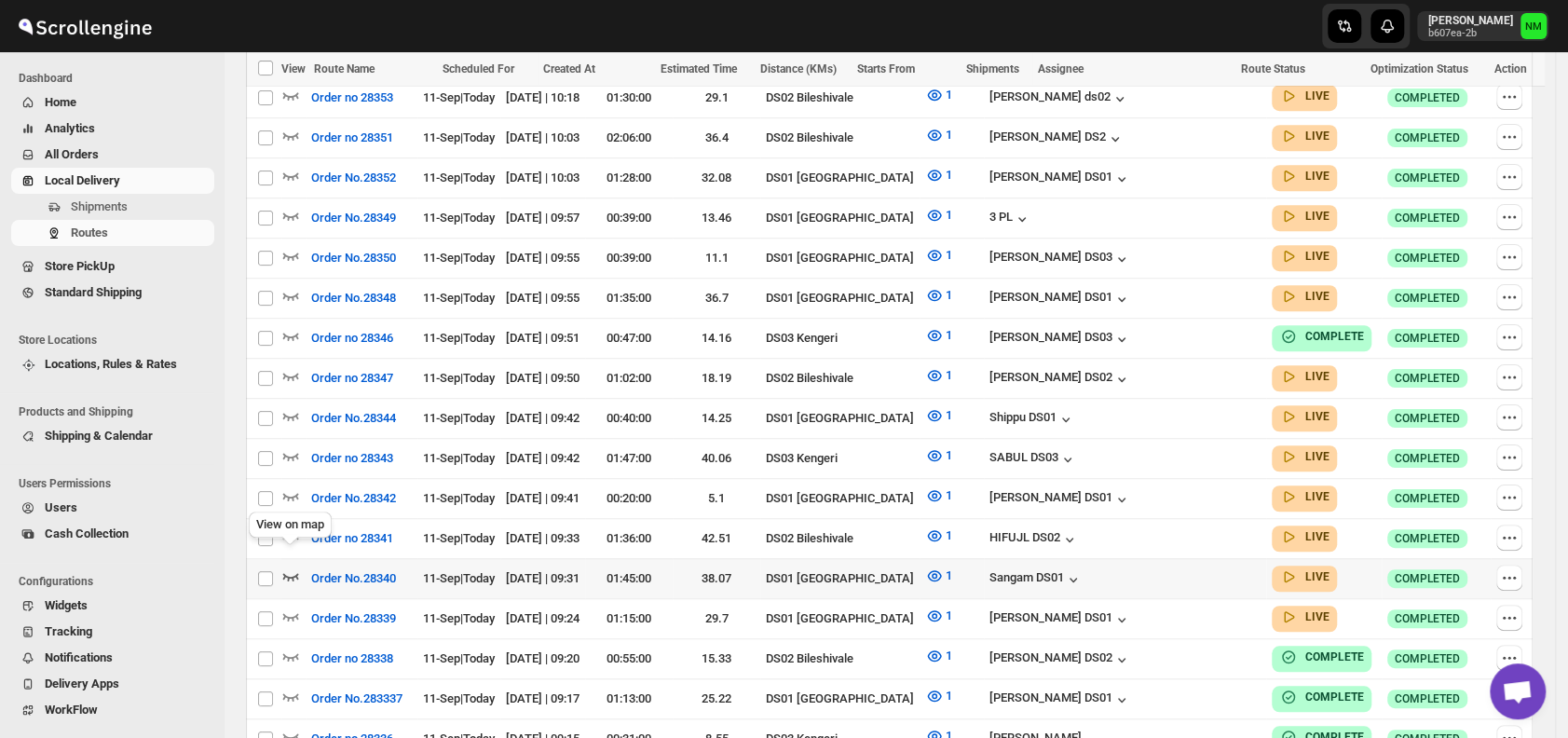
click at [294, 567] on icon "button" at bounding box center [290, 576] width 19 height 19
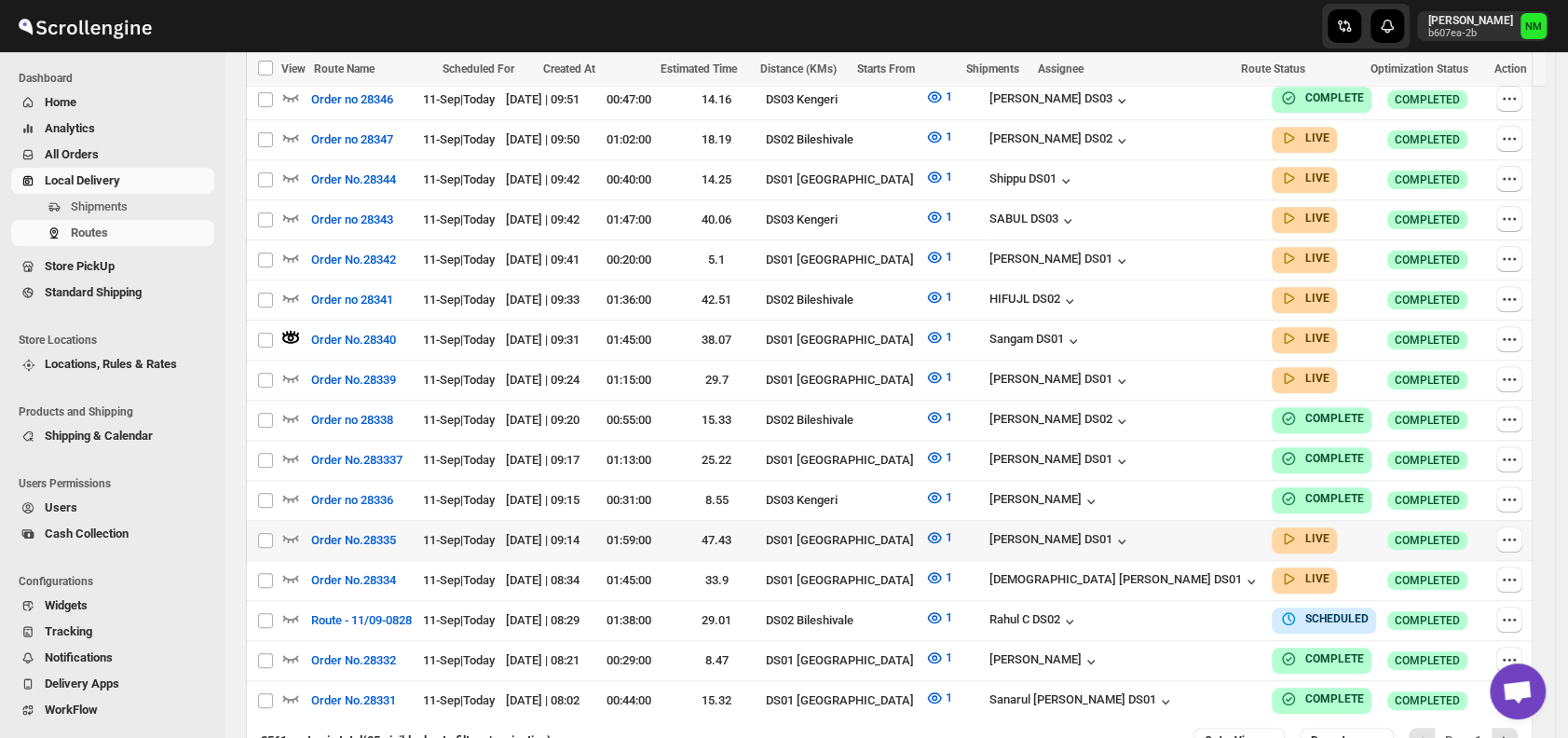
scroll to position [1032, 0]
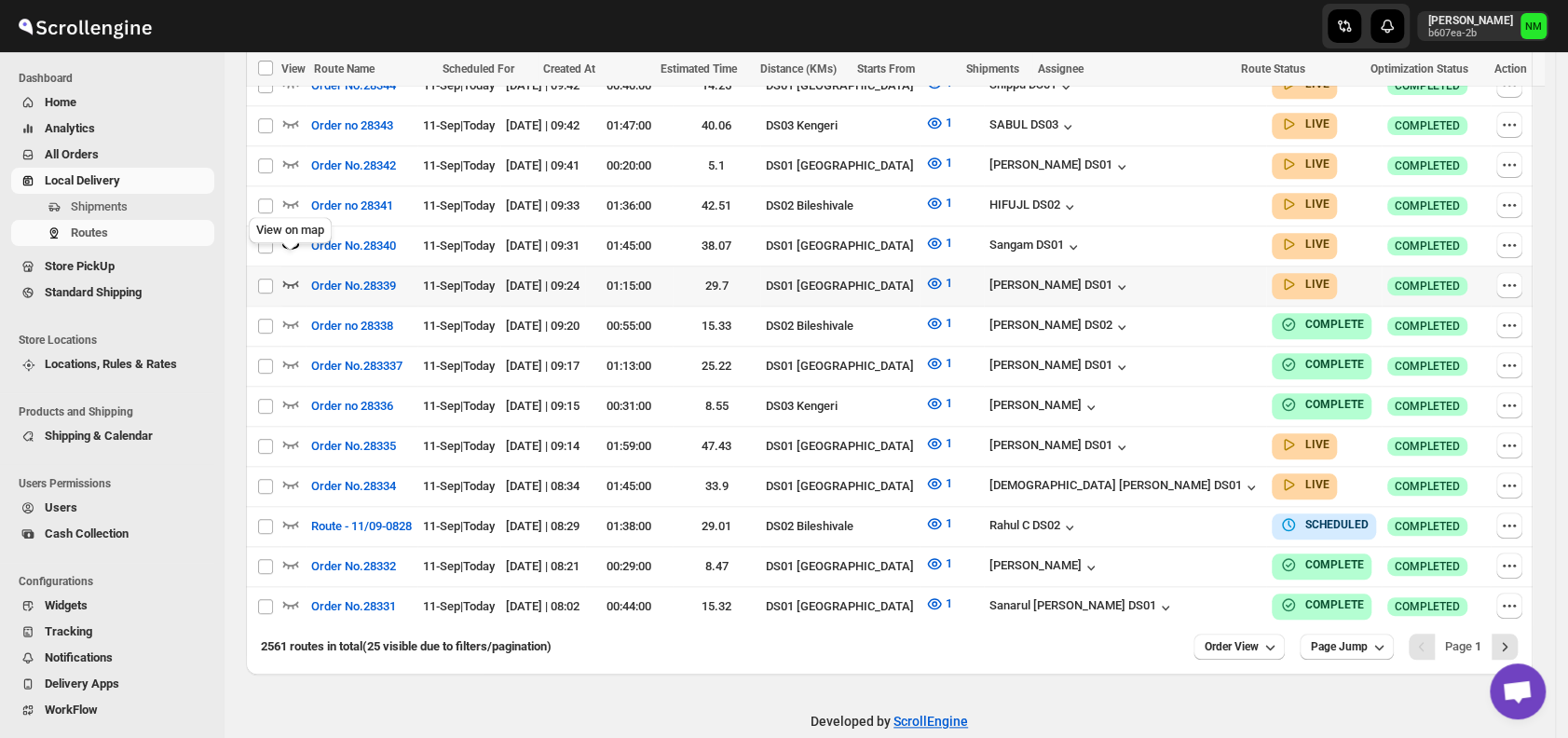
click at [299, 274] on icon "button" at bounding box center [290, 283] width 19 height 19
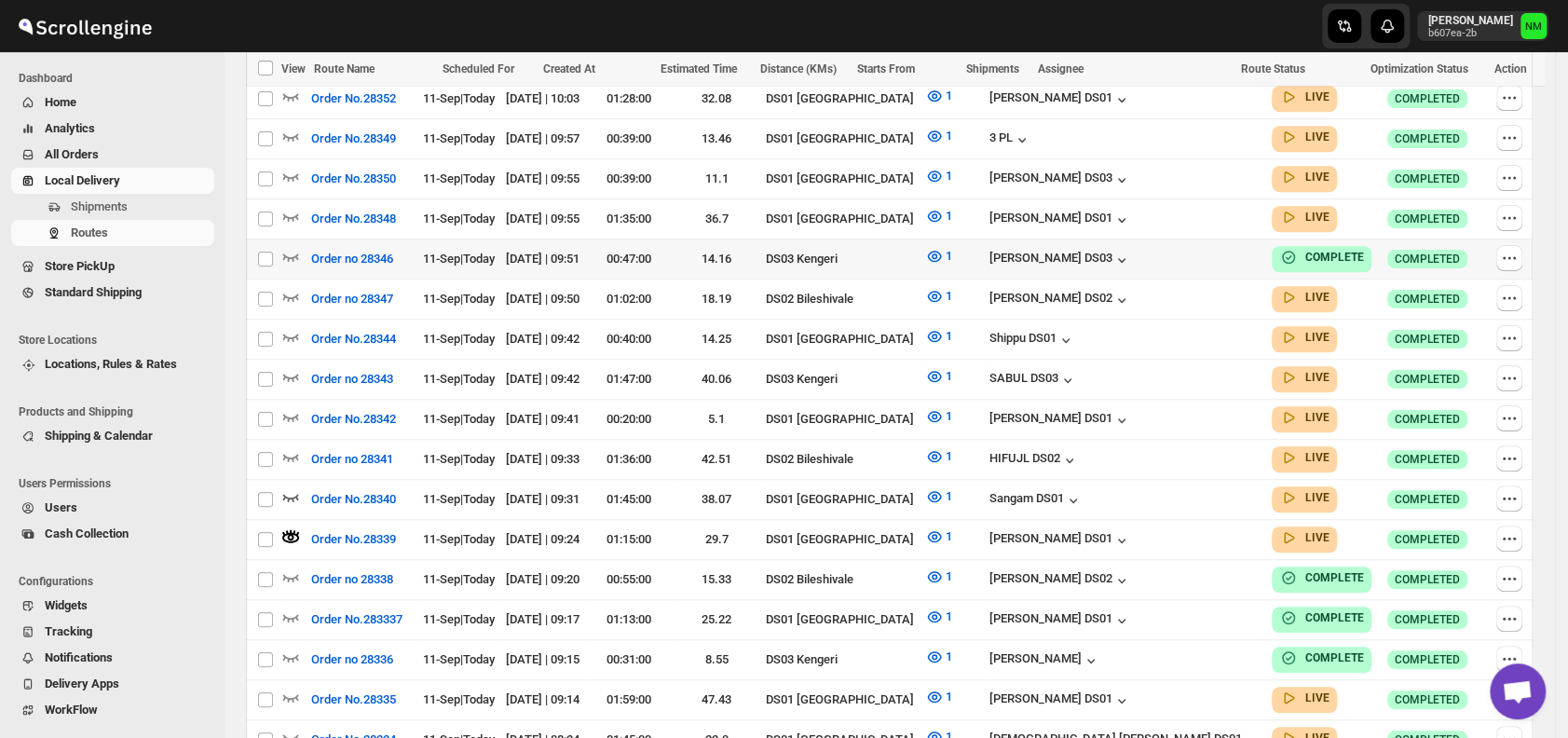
scroll to position [0, 0]
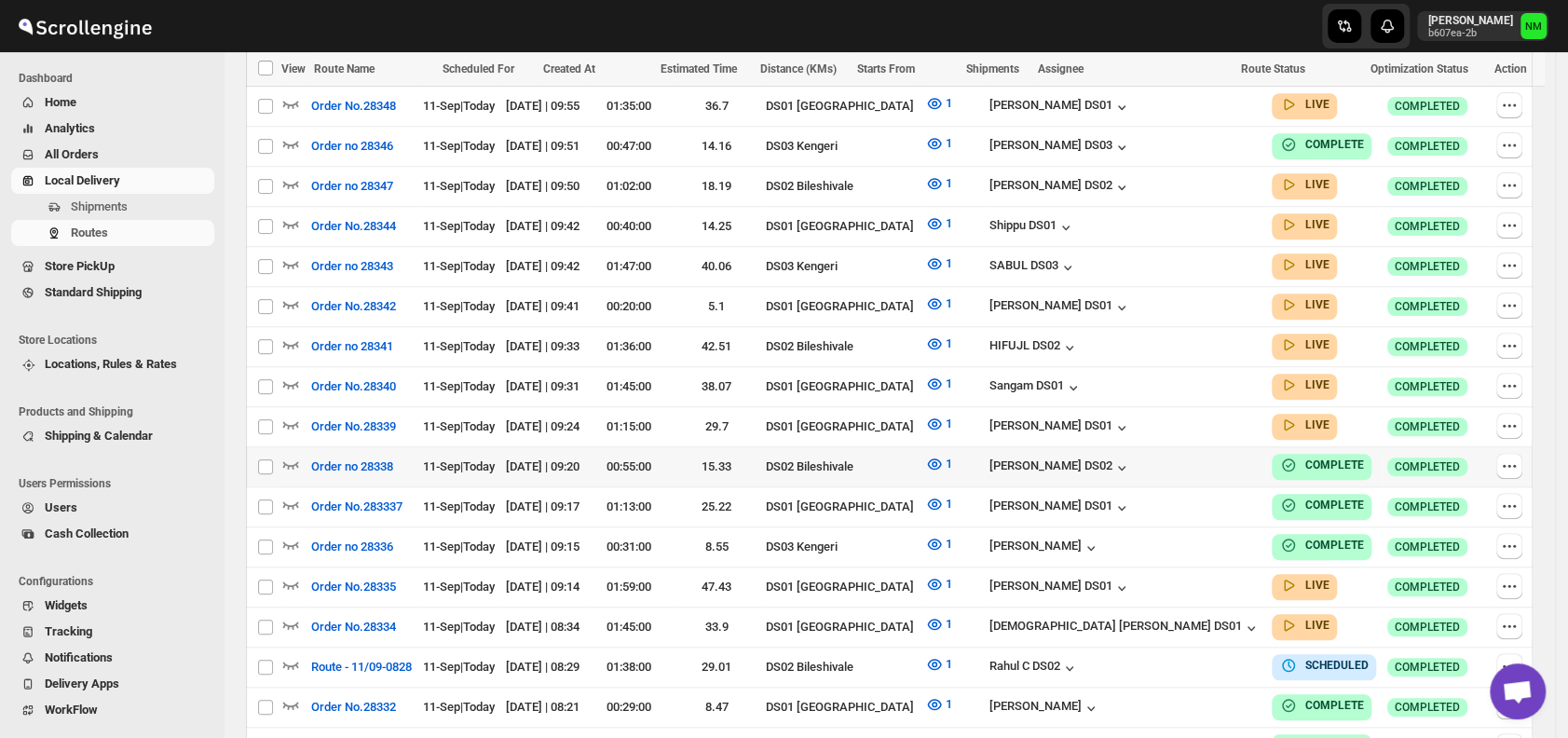
scroll to position [879, 0]
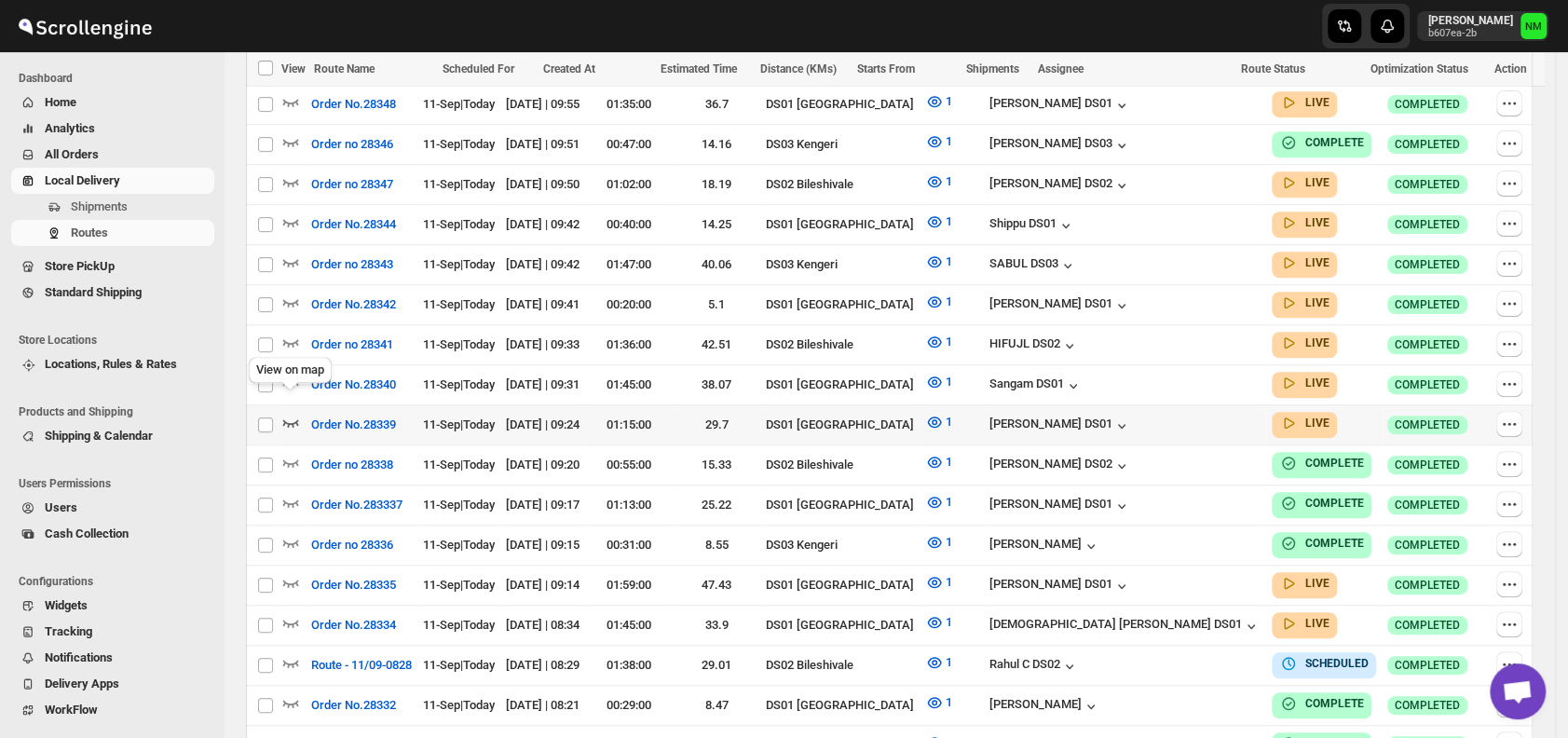
click at [292, 419] on icon "button" at bounding box center [291, 422] width 16 height 7
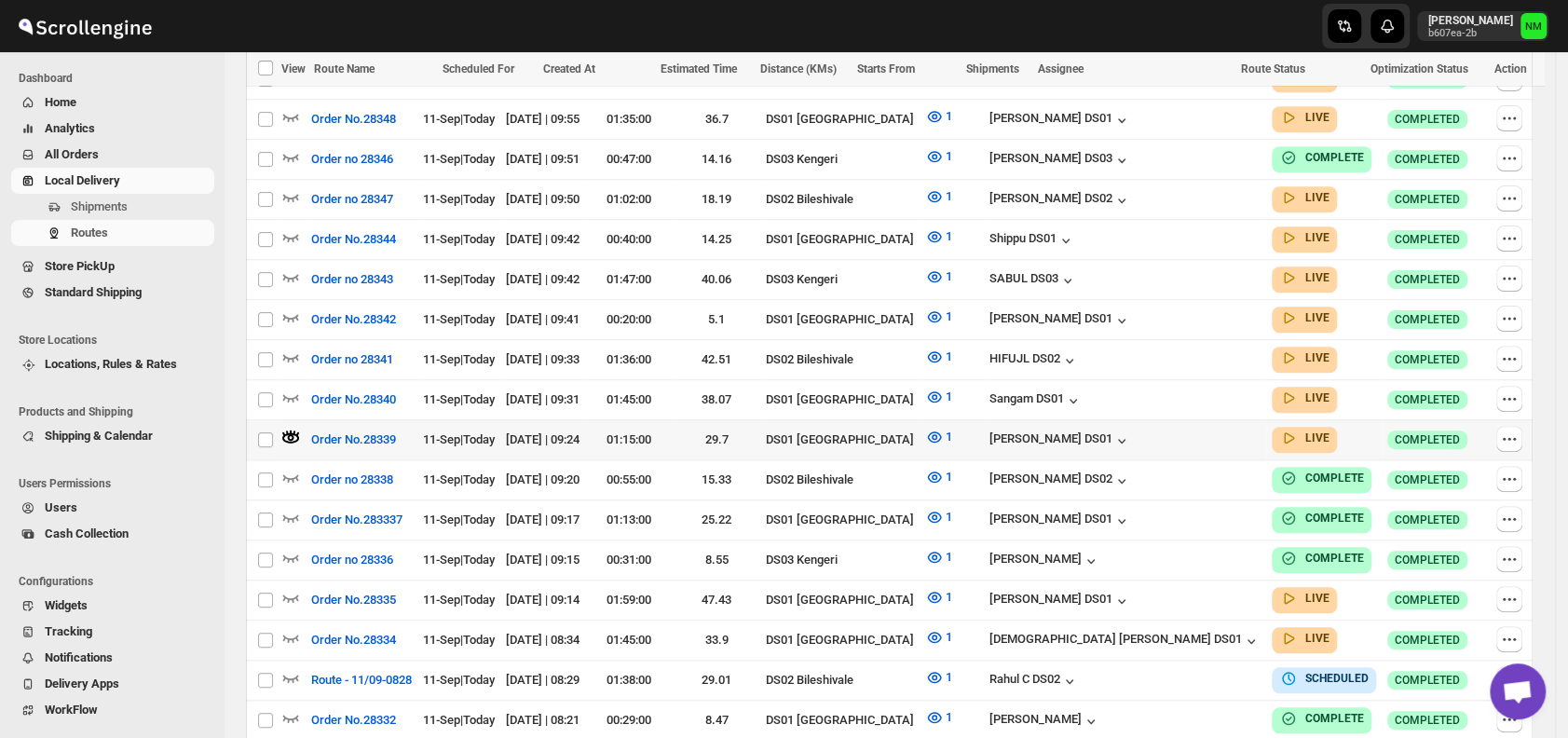
scroll to position [0, 0]
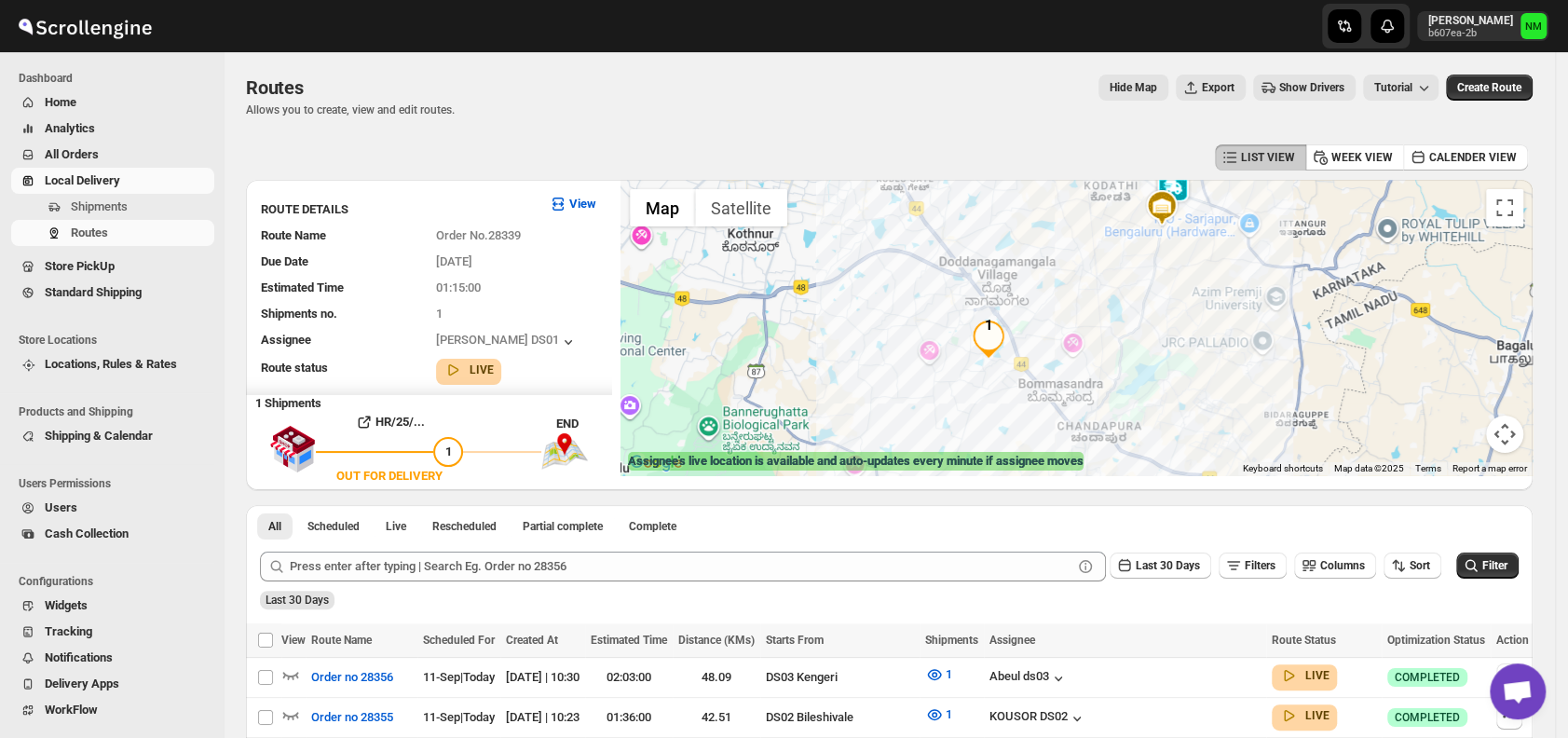
click at [1186, 187] on img at bounding box center [1173, 189] width 37 height 37
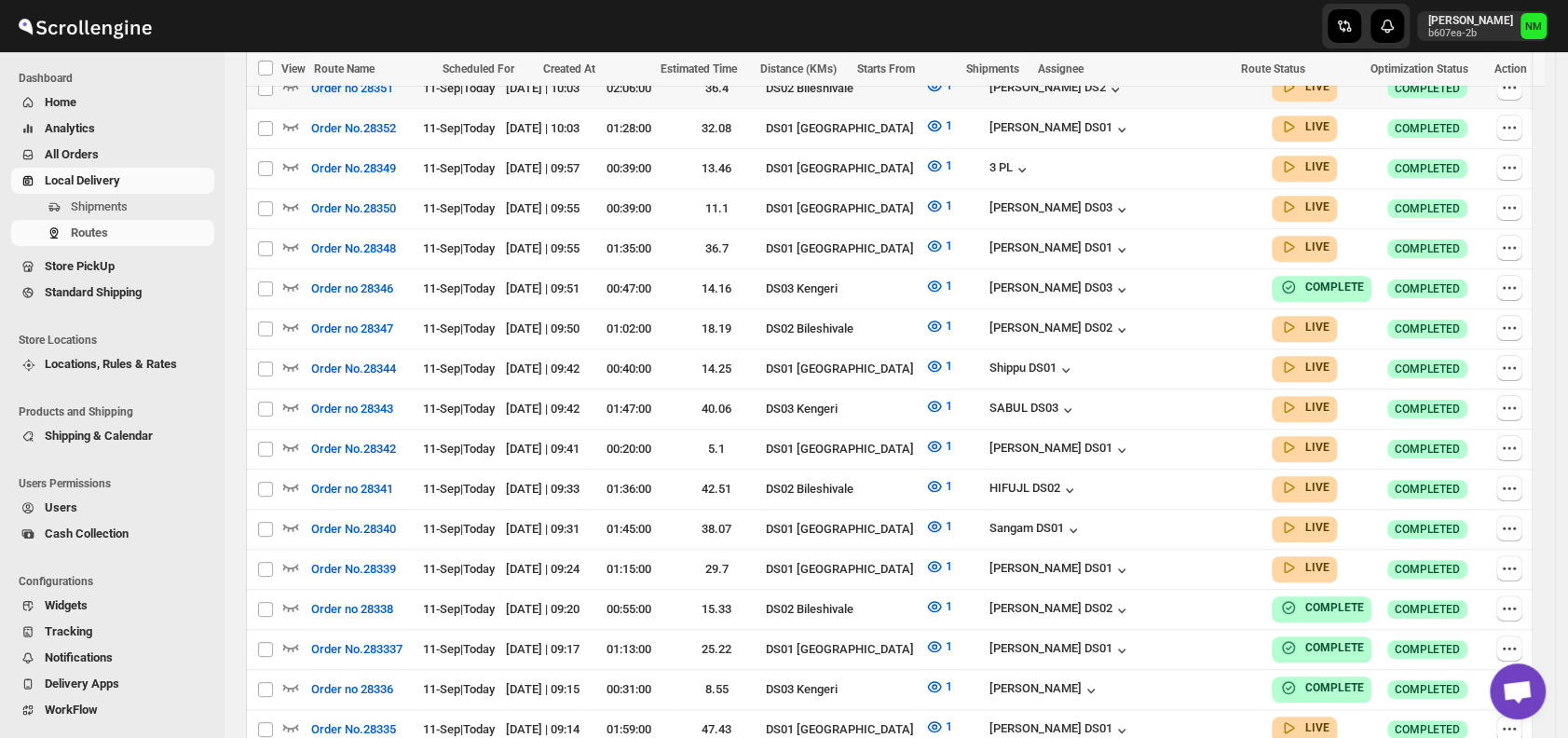
scroll to position [735, 0]
click at [294, 563] on icon "button" at bounding box center [291, 566] width 16 height 7
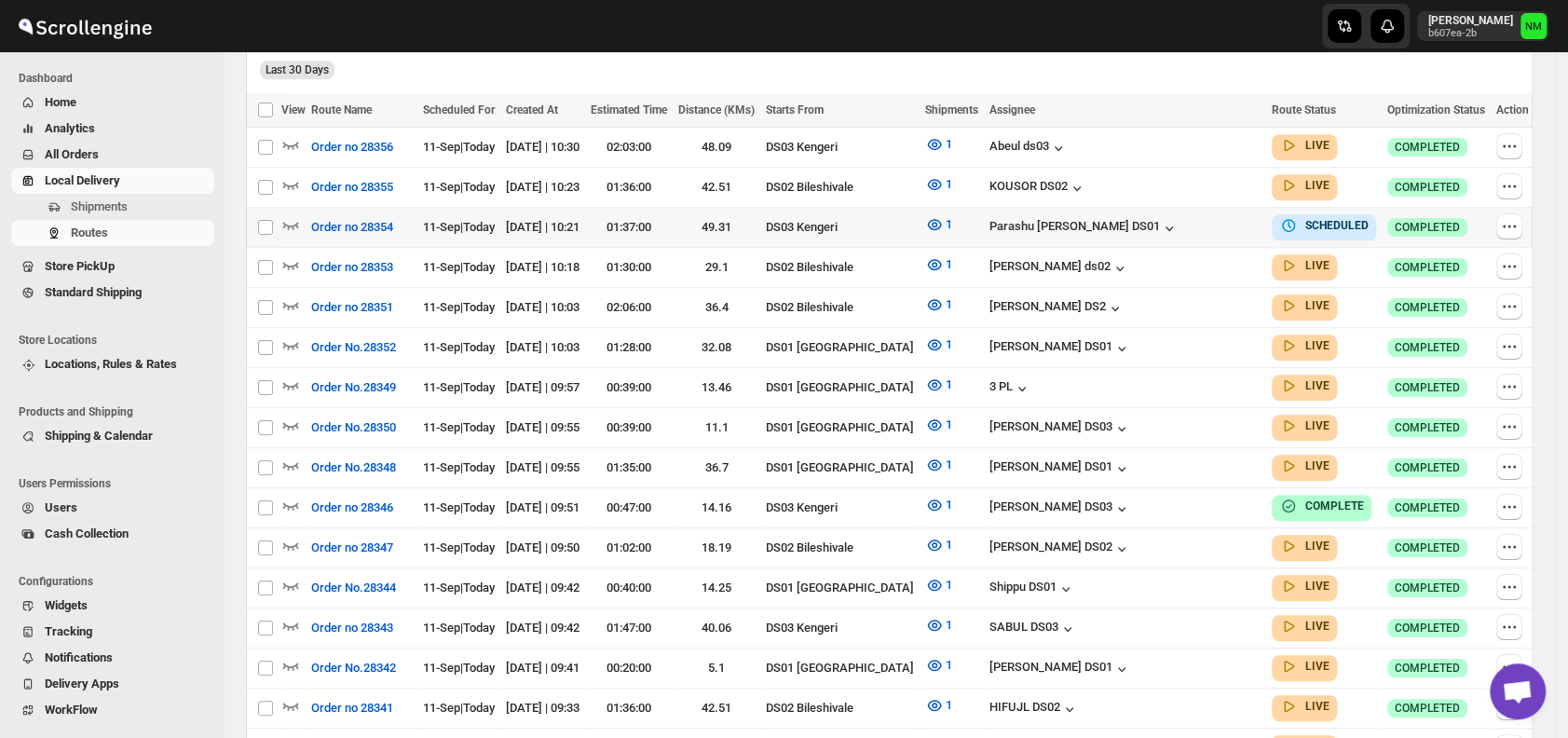
scroll to position [537, 0]
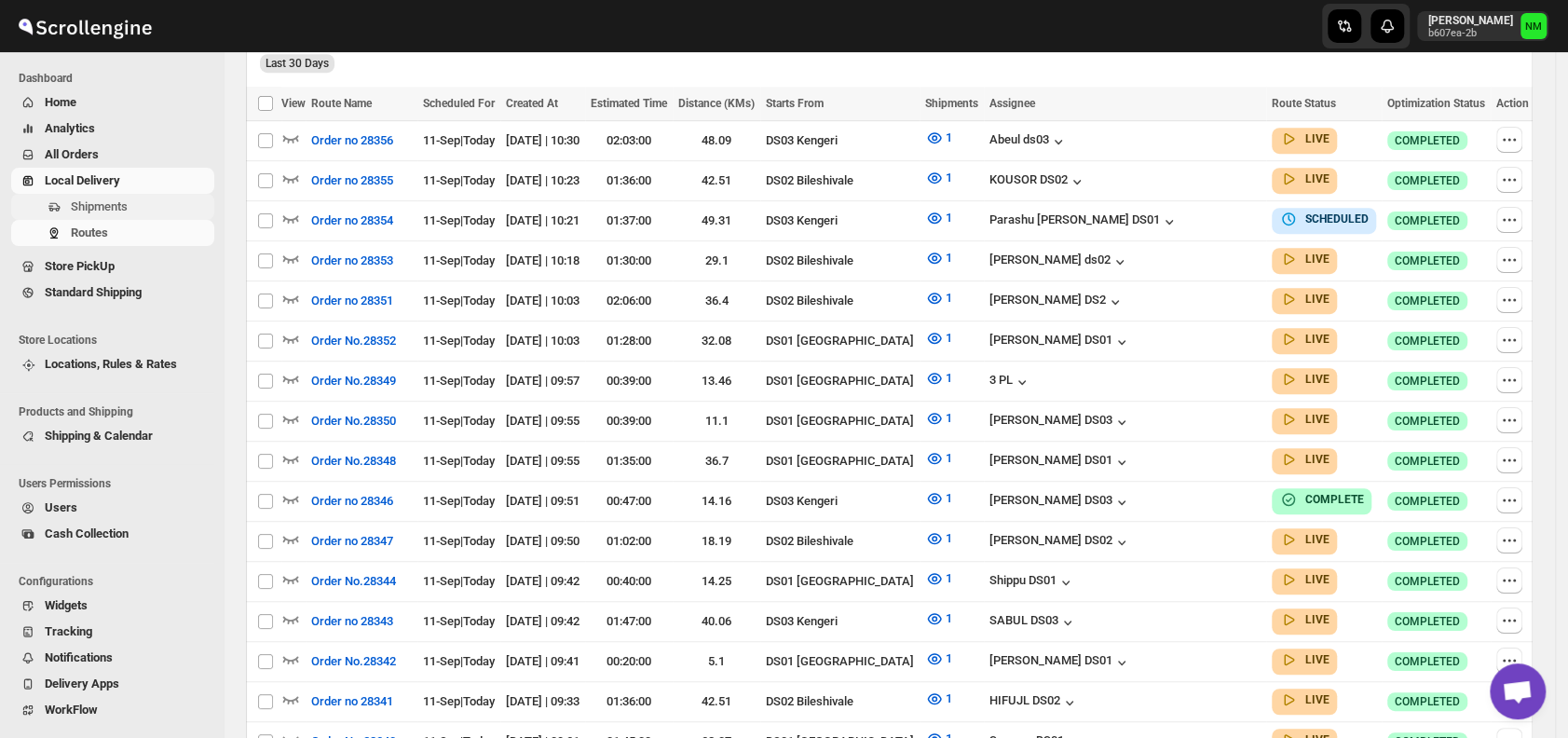
click at [122, 205] on span "Shipments" at bounding box center [99, 206] width 57 height 14
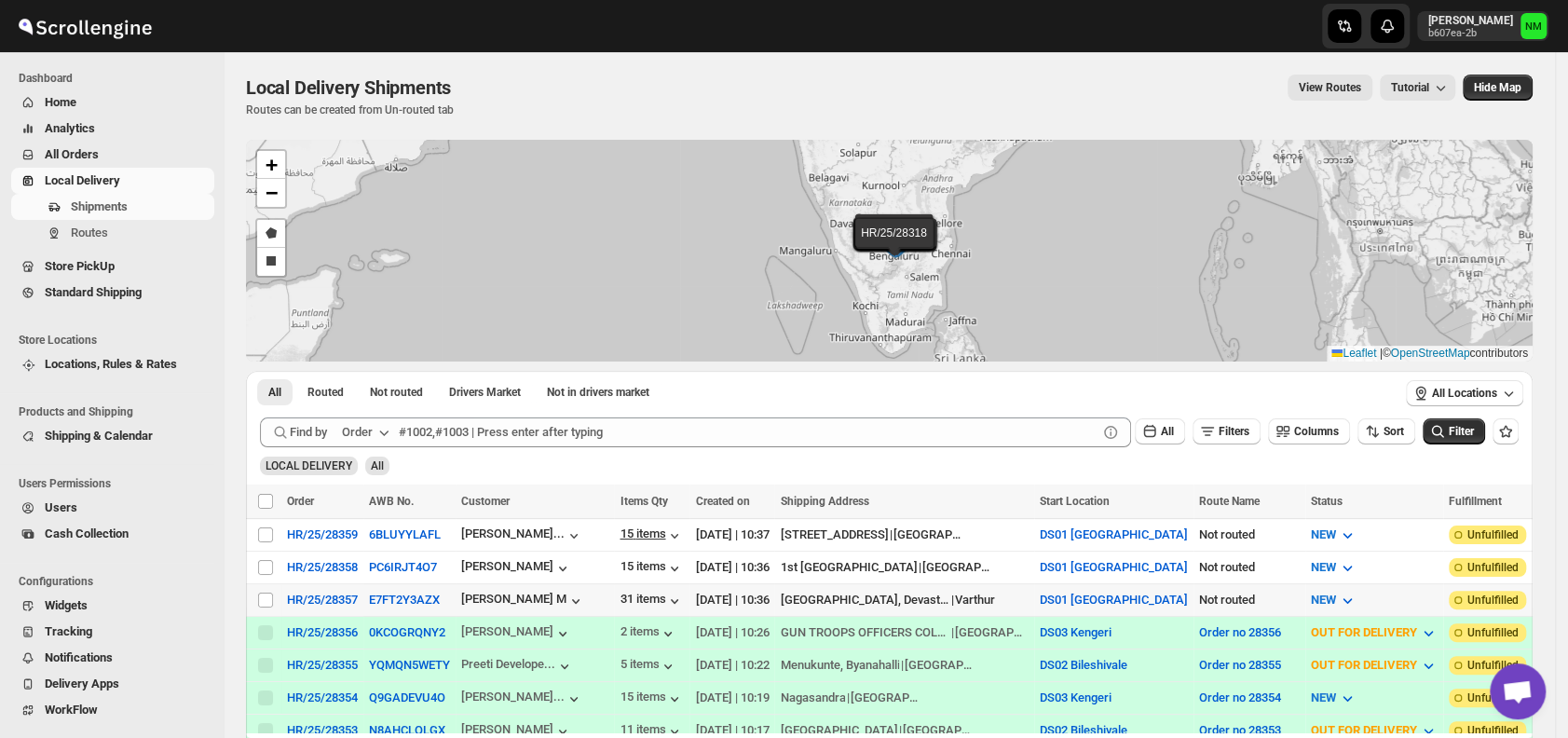
scroll to position [59, 0]
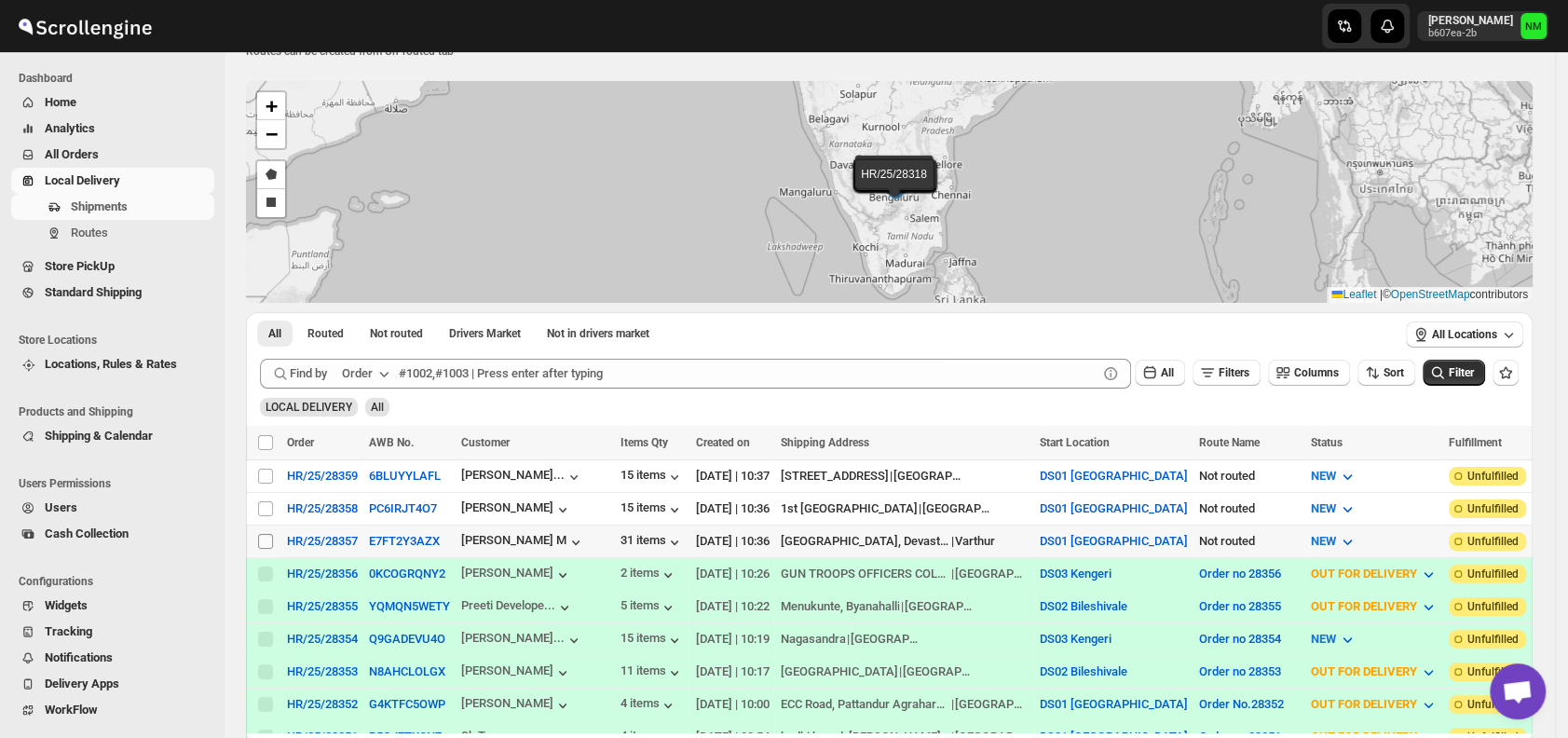
click at [263, 537] on input "Select shipment" at bounding box center [265, 541] width 15 height 15
checkbox input "true"
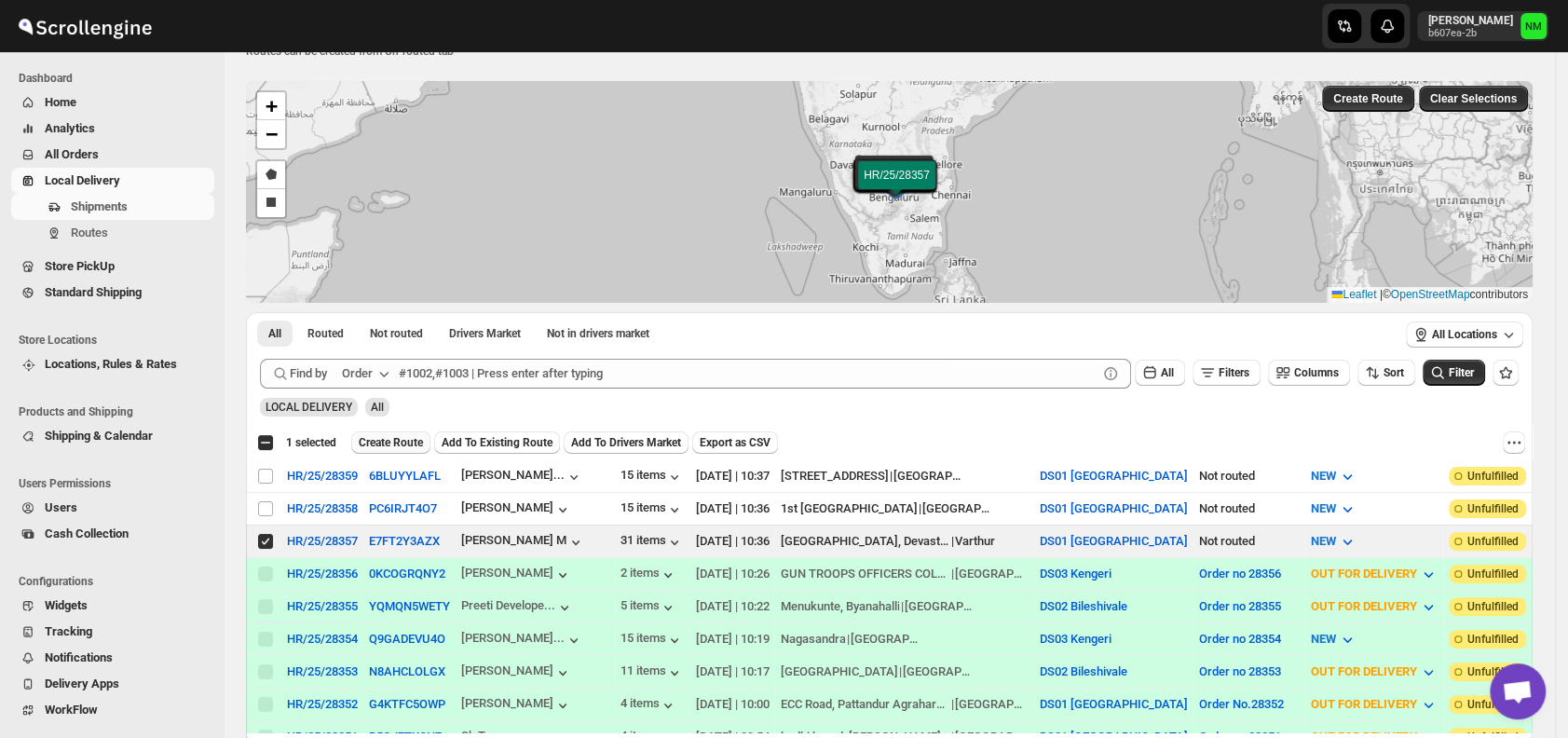
click at [389, 443] on span "Create Route" at bounding box center [391, 442] width 64 height 15
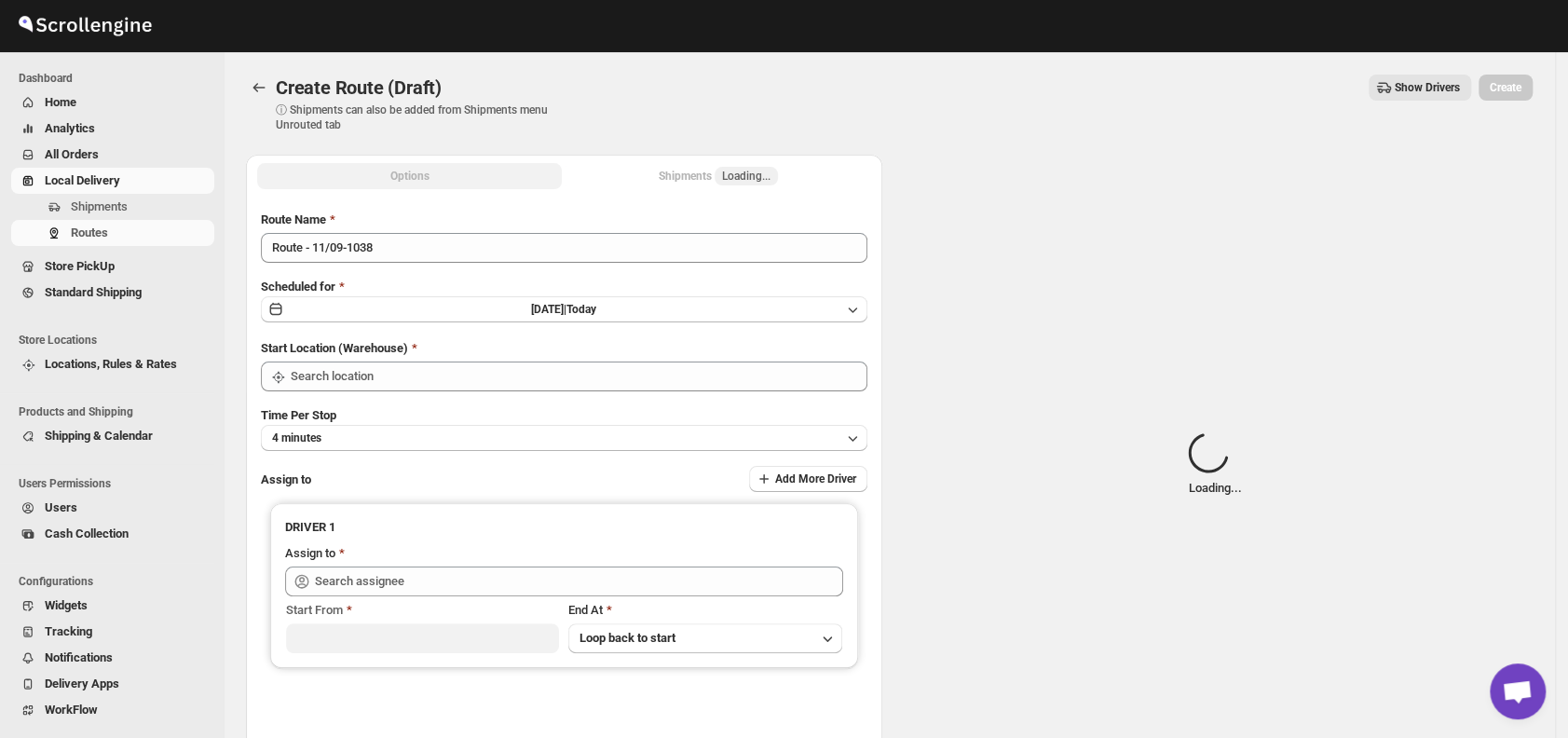
type input "DS01 [GEOGRAPHIC_DATA]"
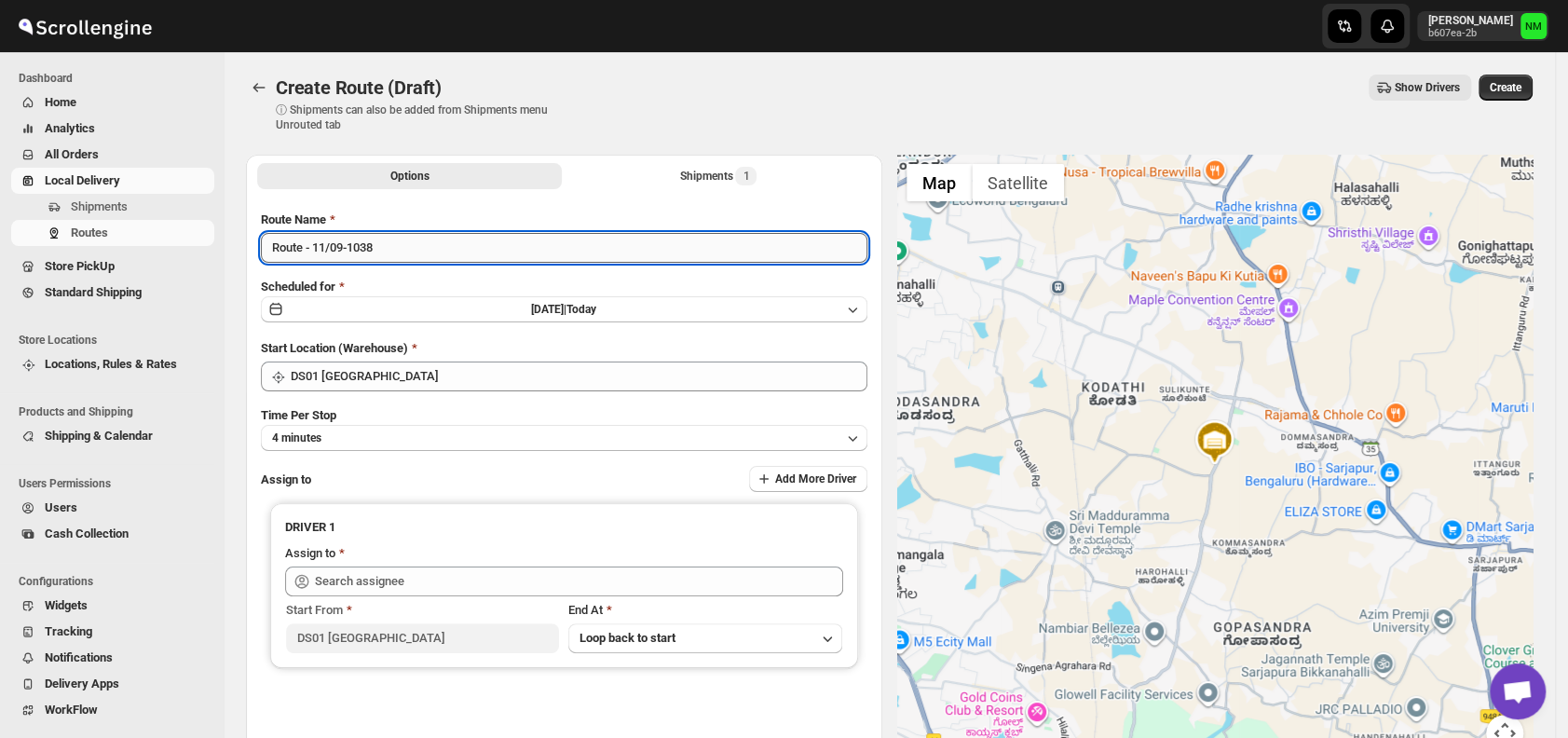
click at [443, 248] on input "Route - 11/09-1038" at bounding box center [564, 248] width 607 height 30
type input "R"
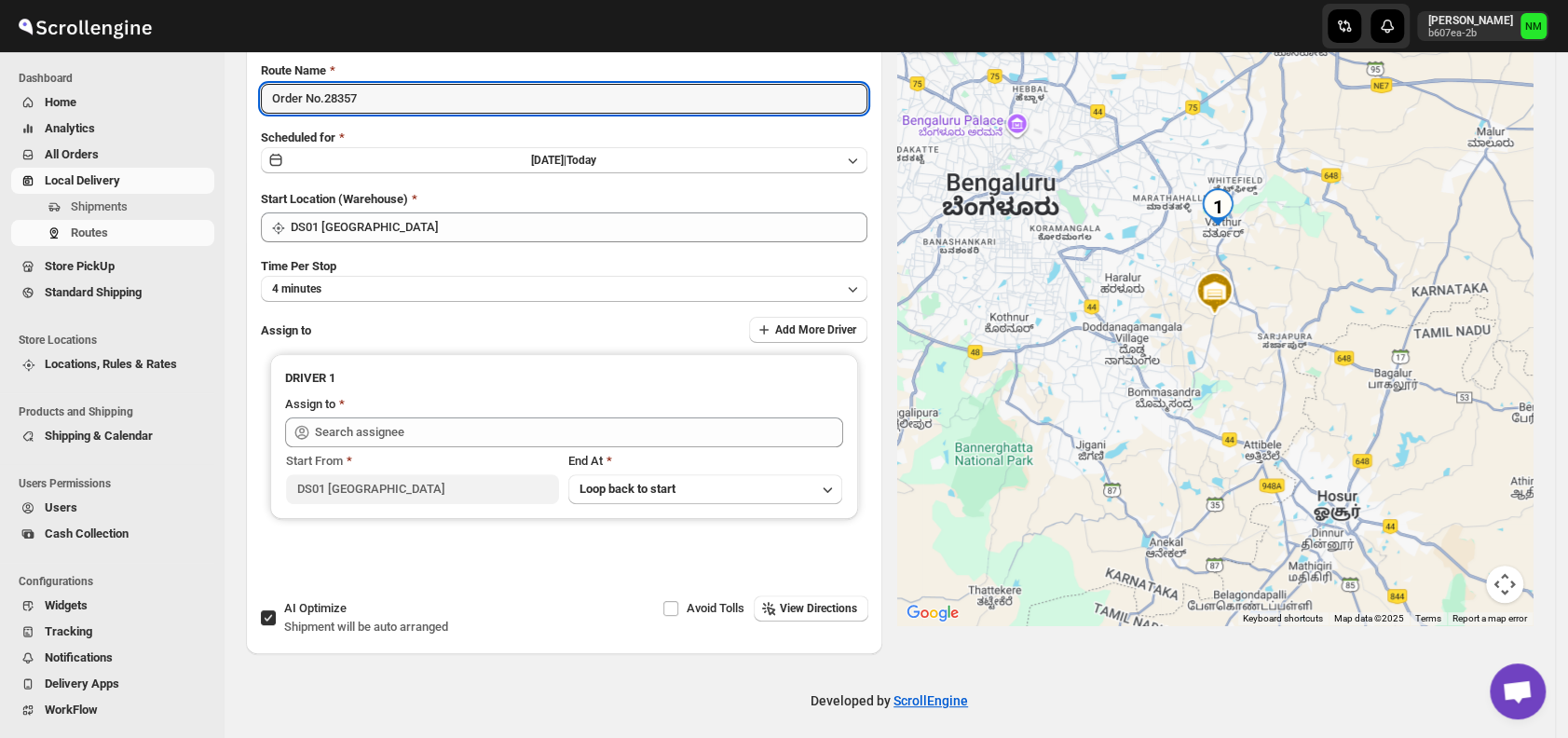
scroll to position [157, 0]
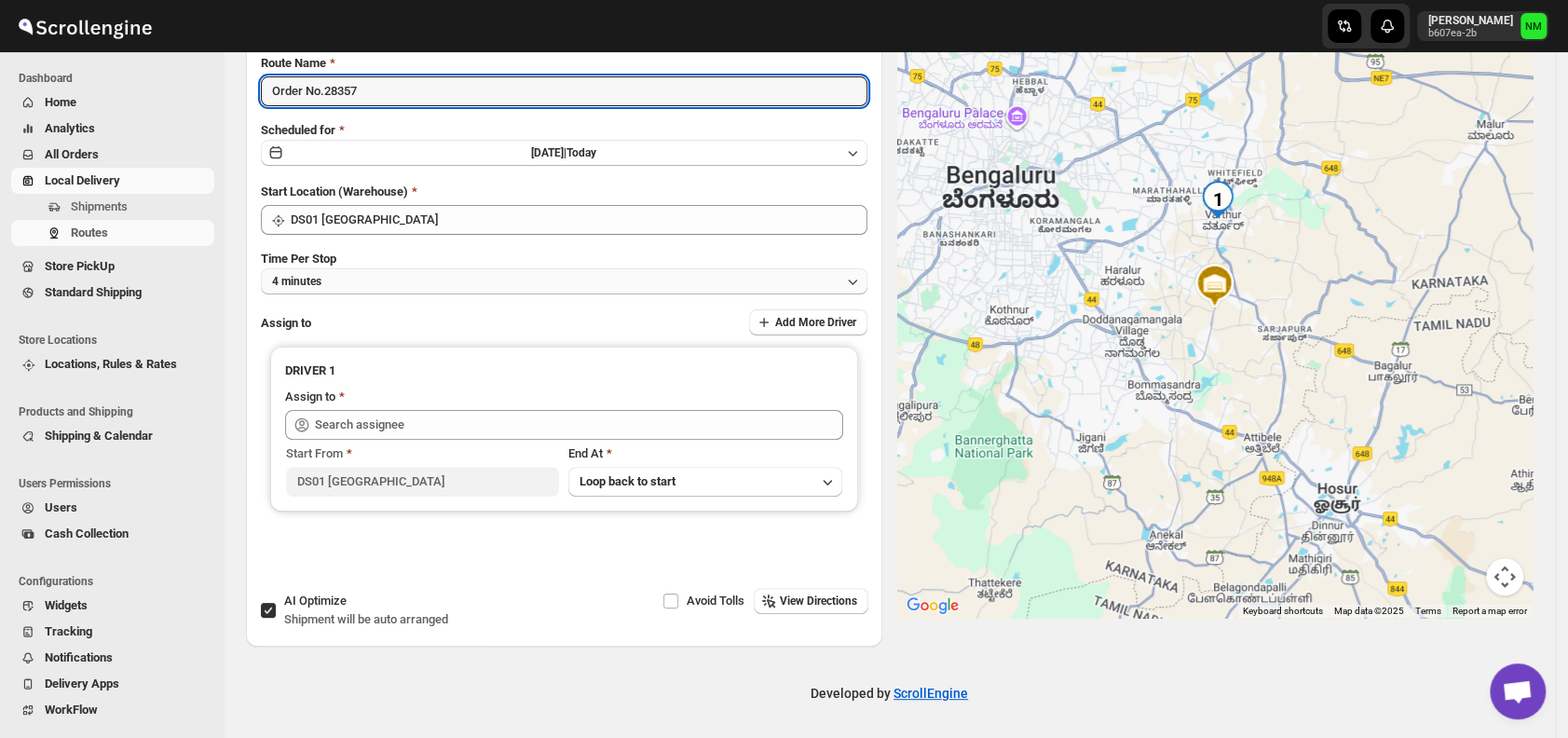
type input "Order No.28357"
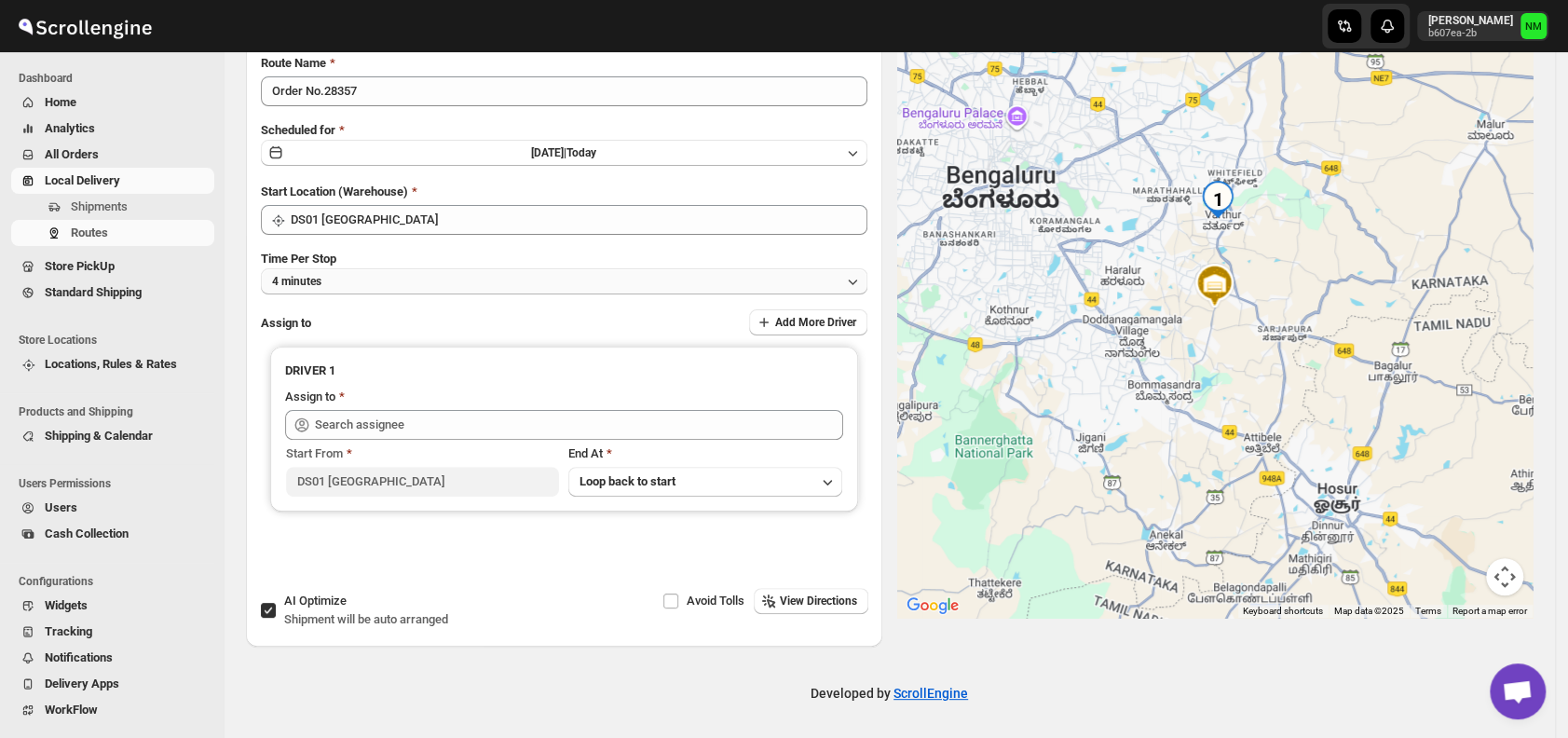
click at [432, 280] on button "4 minutes" at bounding box center [564, 281] width 607 height 26
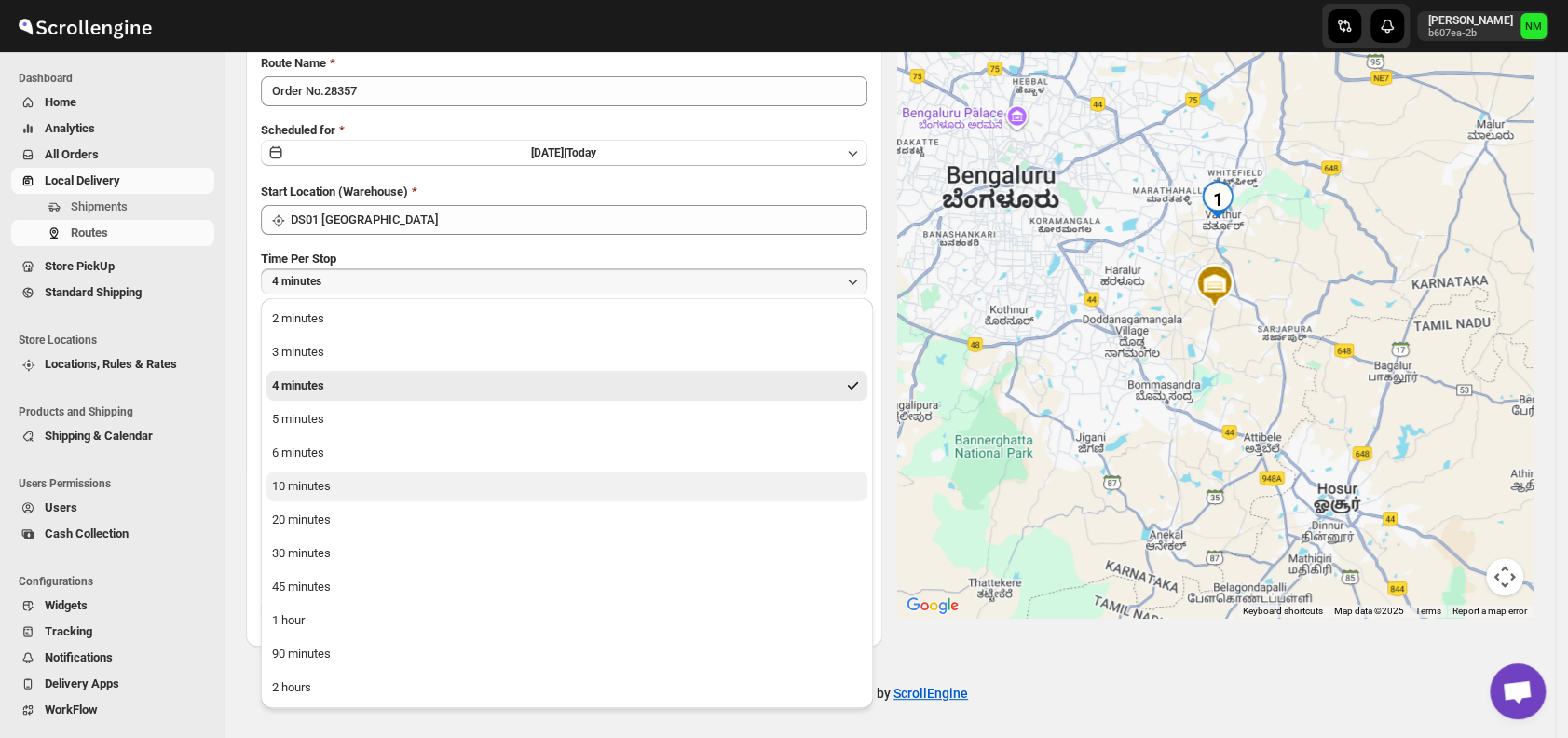
click at [353, 477] on button "10 minutes" at bounding box center [567, 487] width 601 height 30
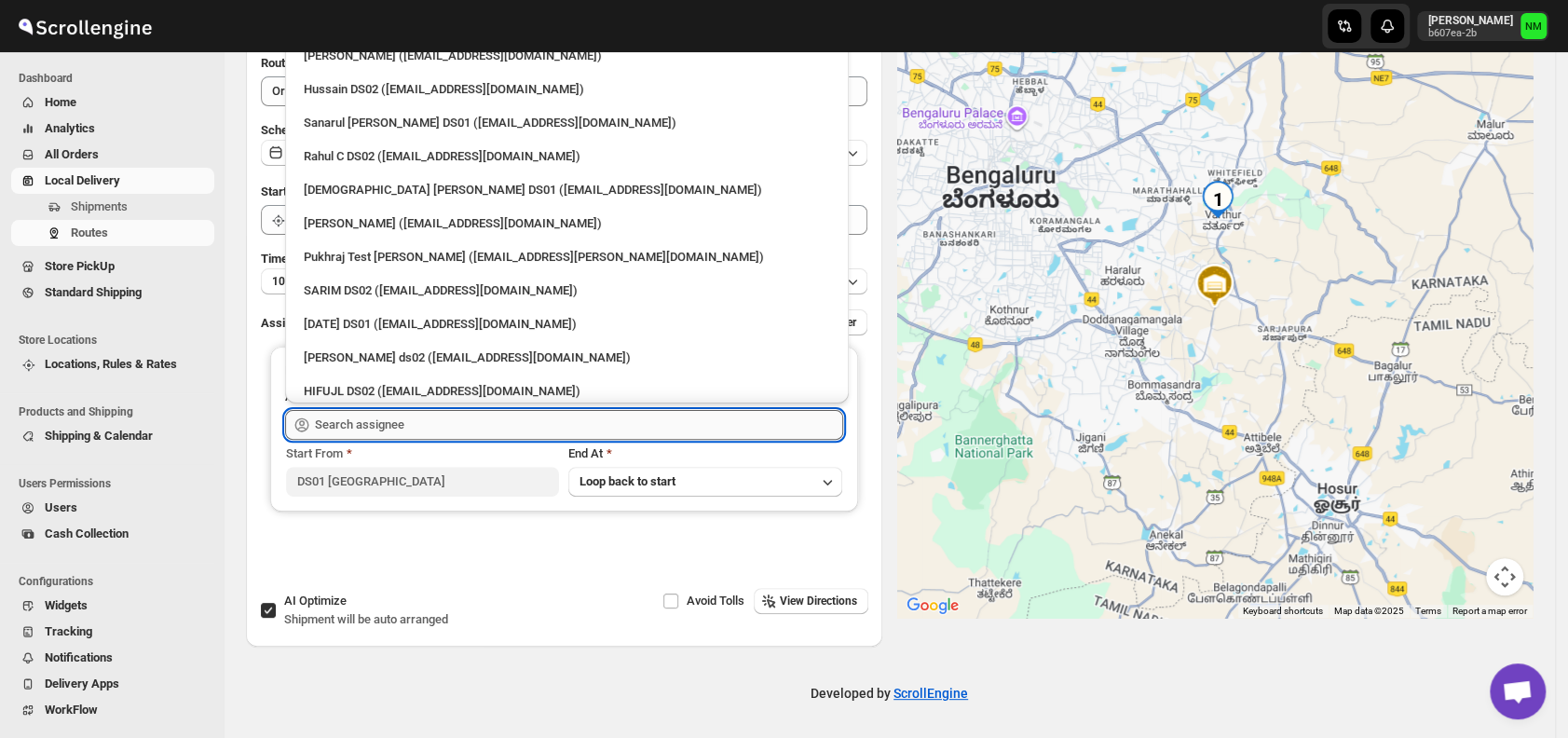
click at [453, 424] on input "text" at bounding box center [579, 425] width 528 height 30
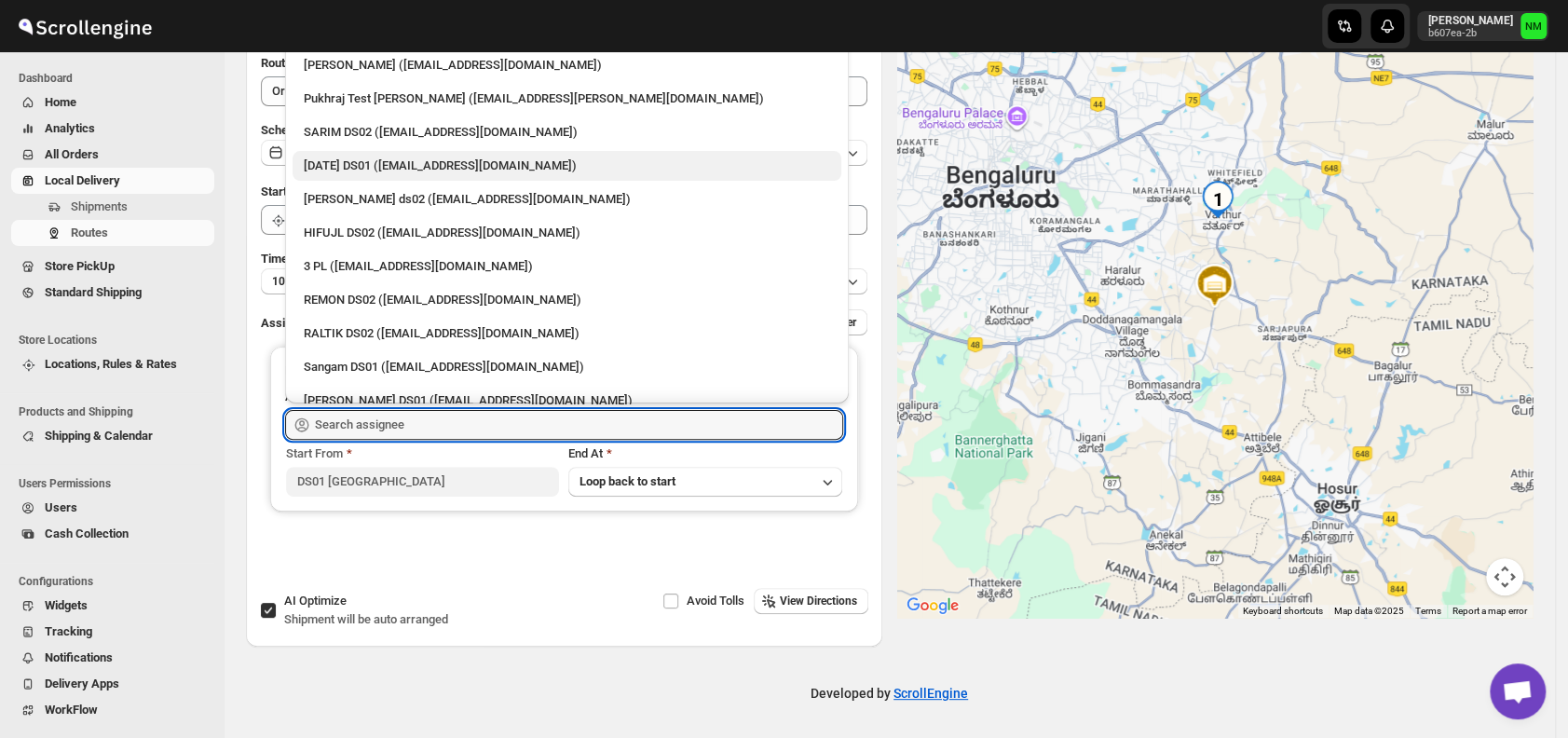
scroll to position [0, 0]
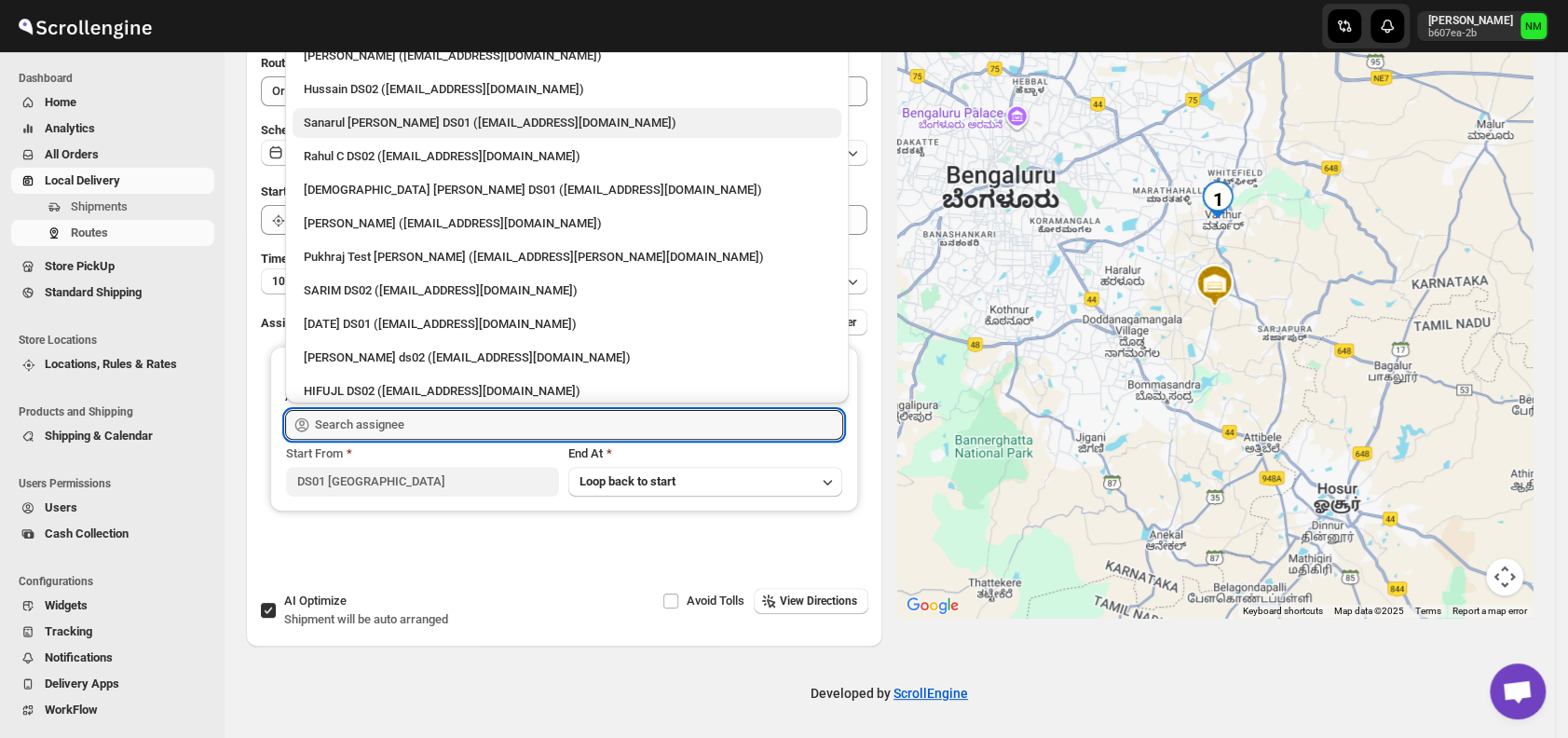
click at [355, 129] on div "Sanarul [PERSON_NAME] DS01 ([EMAIL_ADDRESS][DOMAIN_NAME])" at bounding box center [567, 123] width 526 height 19
type input "Sanarul [PERSON_NAME] DS01 ([EMAIL_ADDRESS][DOMAIN_NAME])"
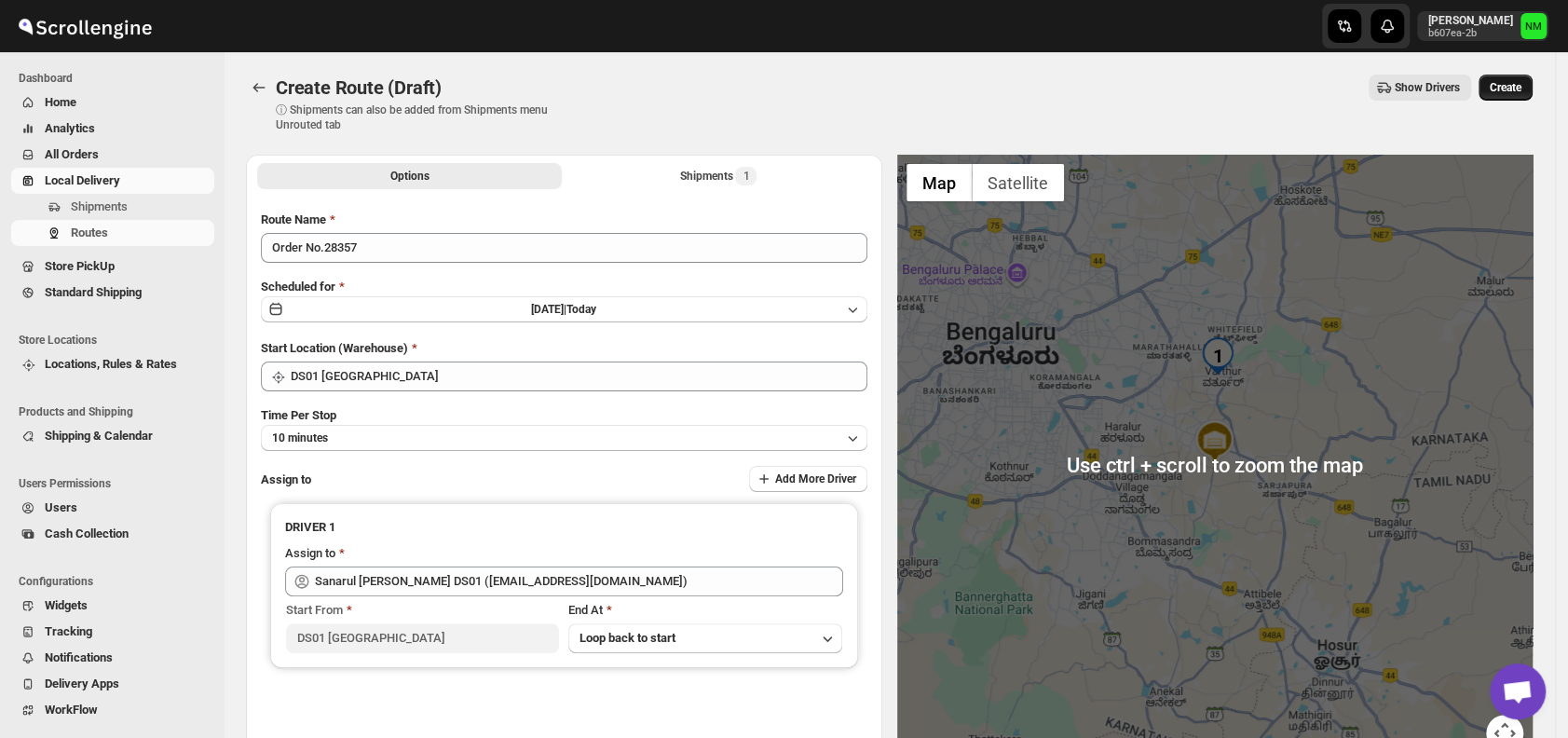
click at [1514, 94] on span "Create" at bounding box center [1506, 87] width 32 height 15
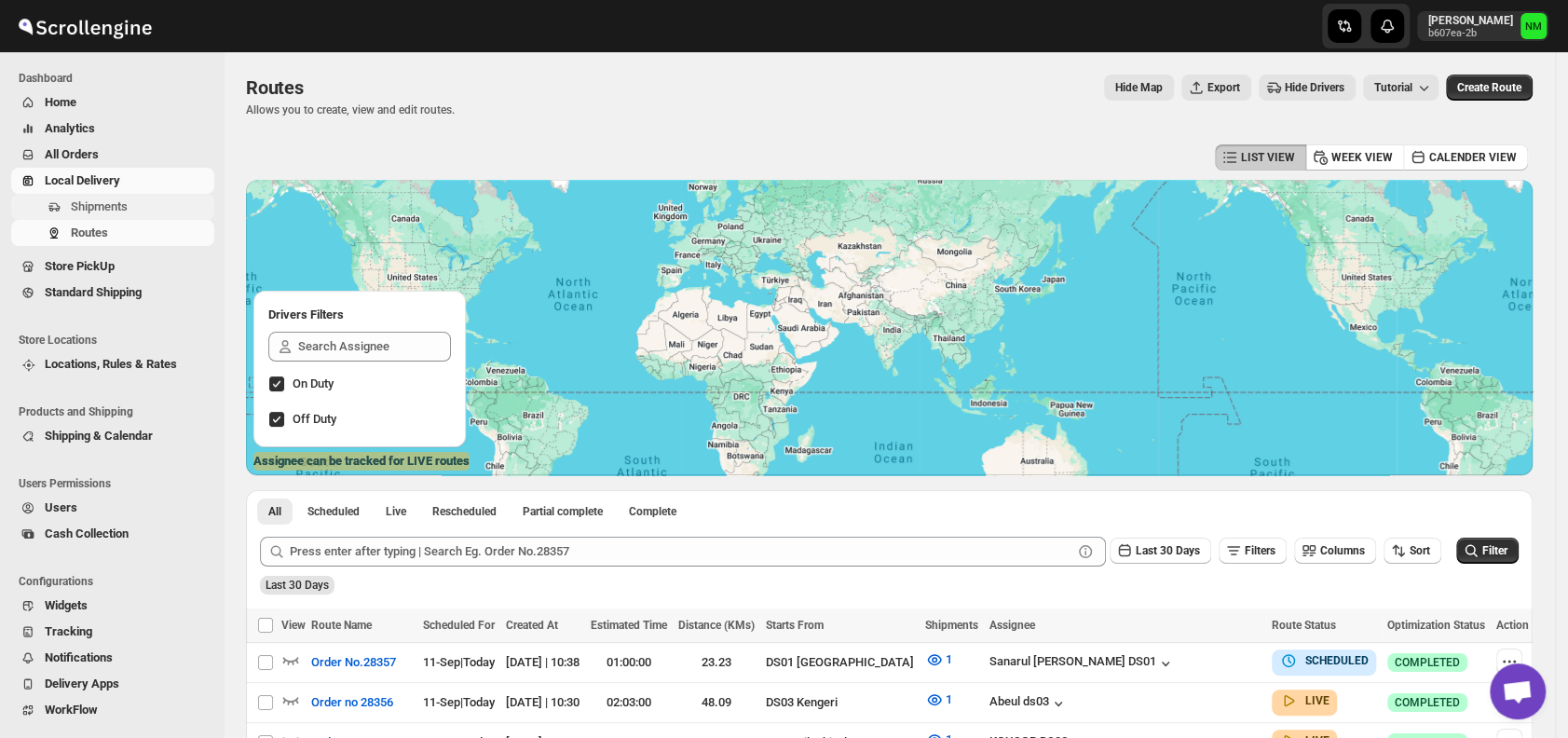
click at [129, 205] on span "Shipments" at bounding box center [141, 207] width 140 height 19
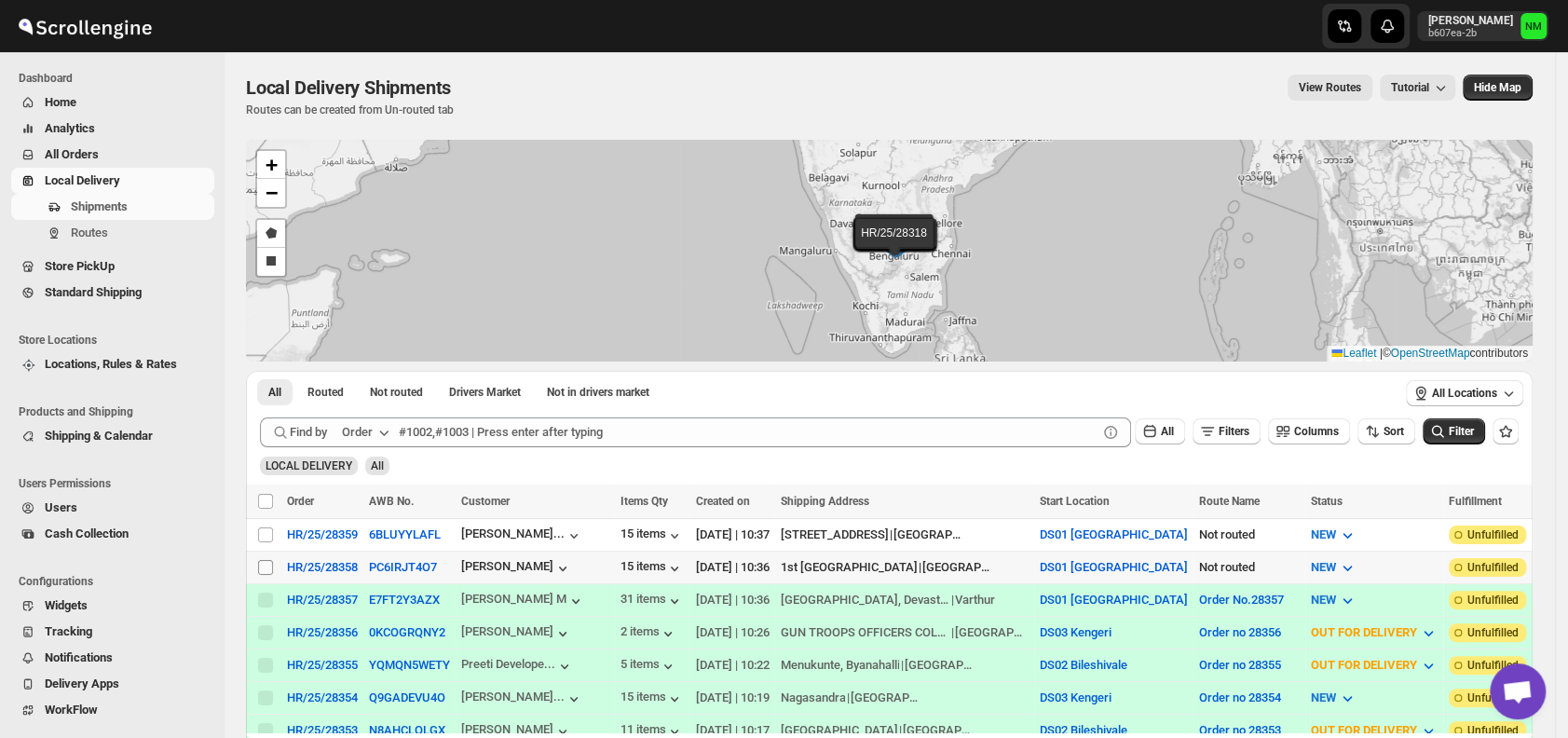
click at [268, 560] on input "Select shipment" at bounding box center [265, 567] width 15 height 15
checkbox input "true"
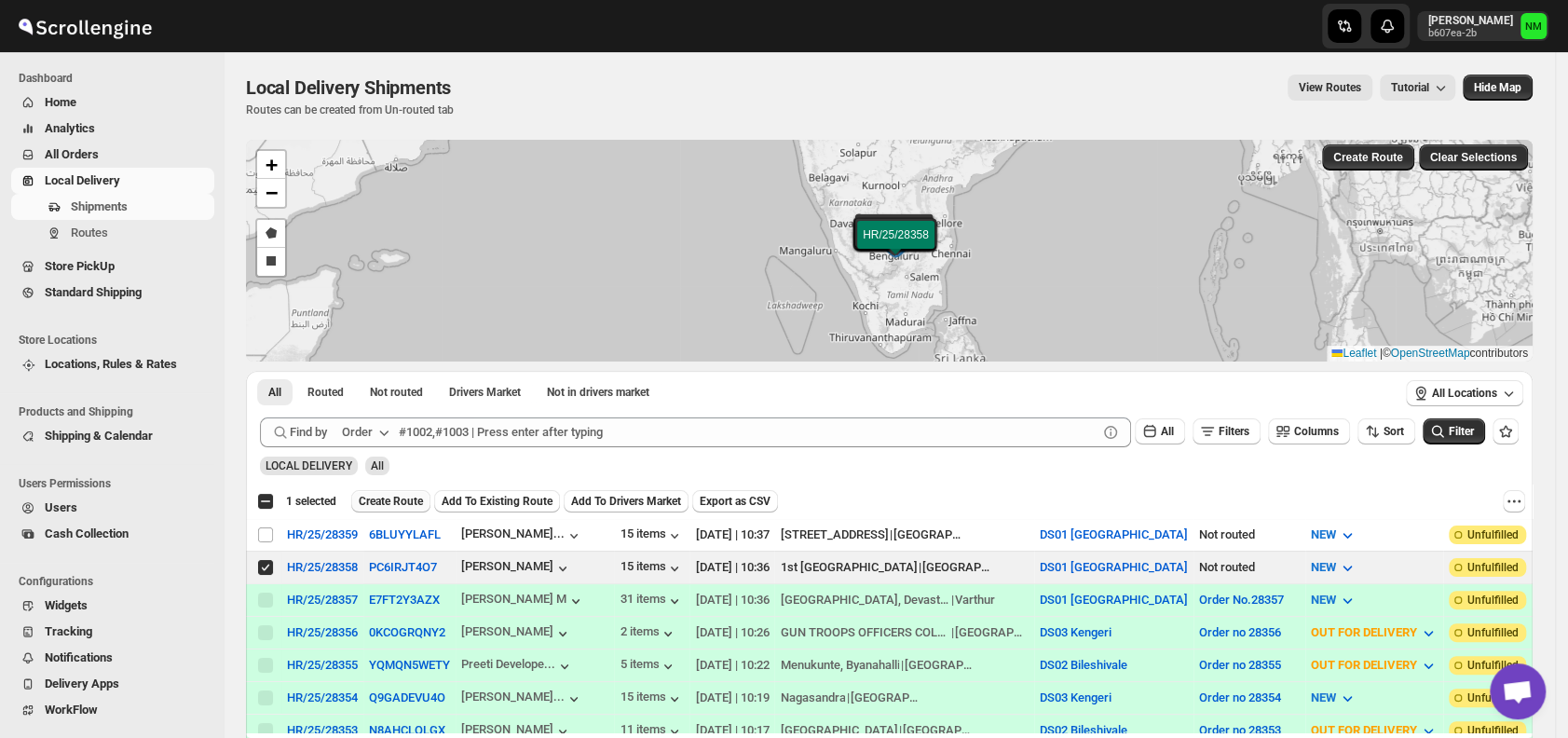
click at [372, 498] on span "Create Route" at bounding box center [391, 501] width 64 height 15
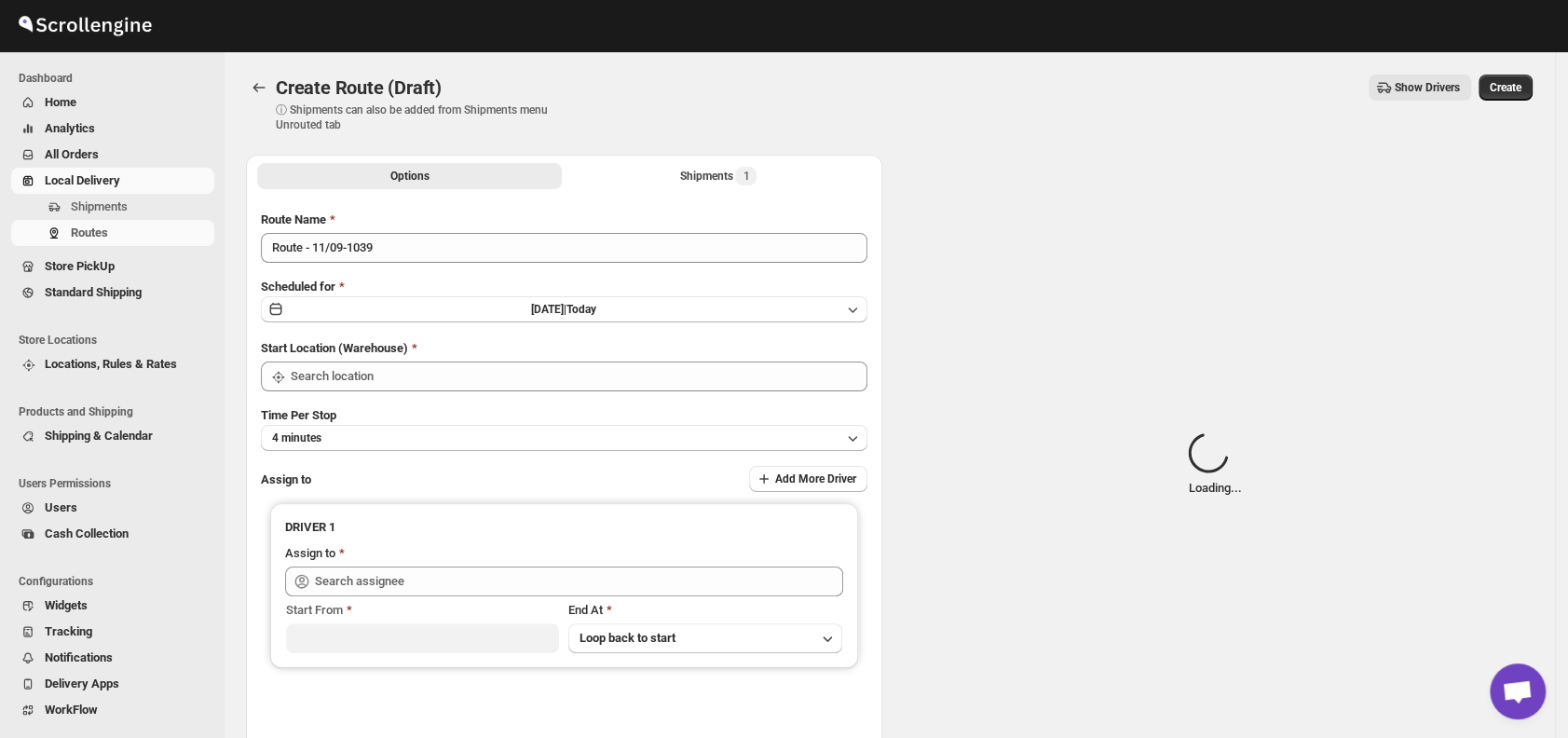
type input "DS01 [GEOGRAPHIC_DATA]"
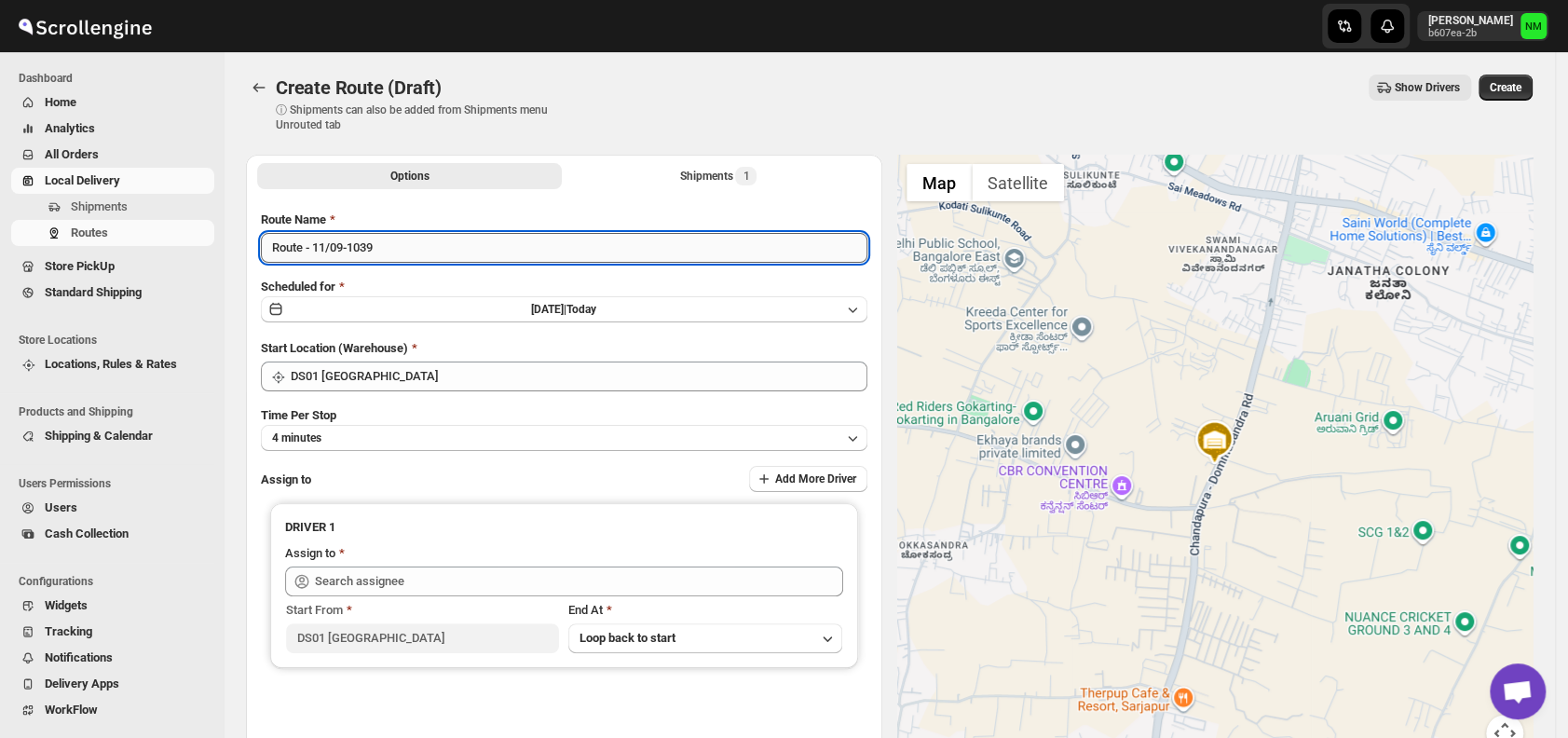
click at [423, 253] on input "Route - 11/09-1039" at bounding box center [564, 248] width 607 height 30
type input "R"
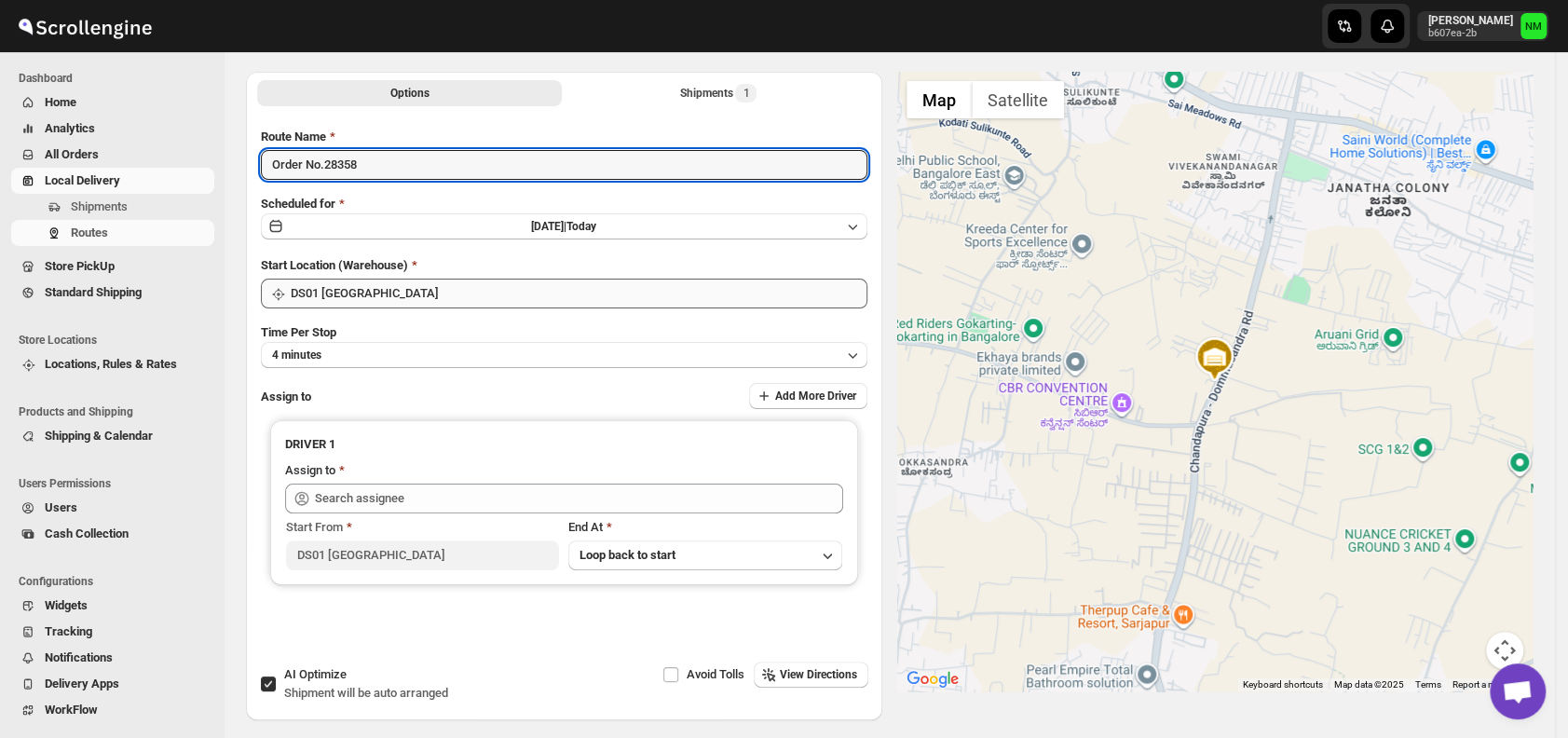
scroll to position [97, 0]
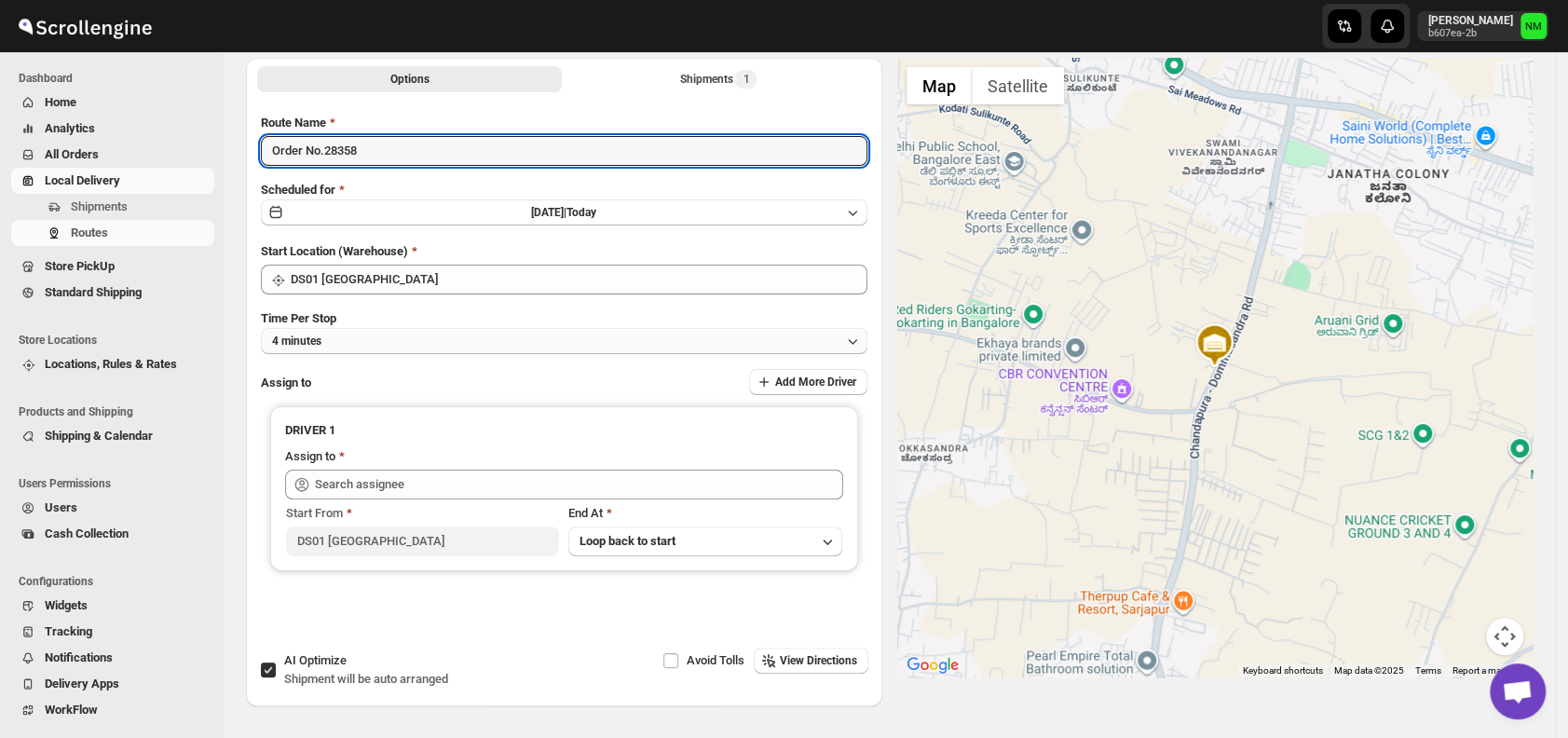
type input "Order No.28358"
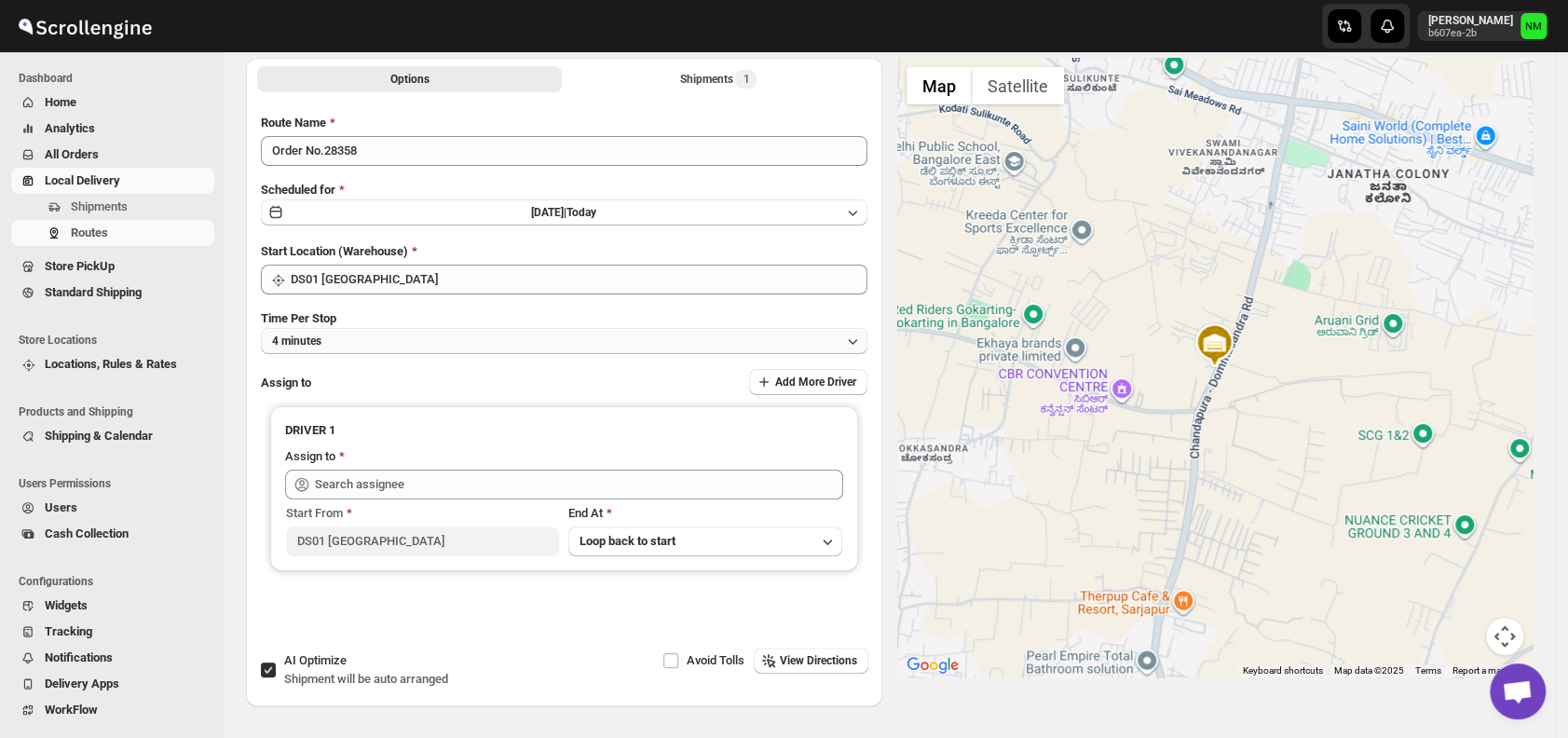
click at [379, 341] on button "4 minutes" at bounding box center [564, 341] width 607 height 26
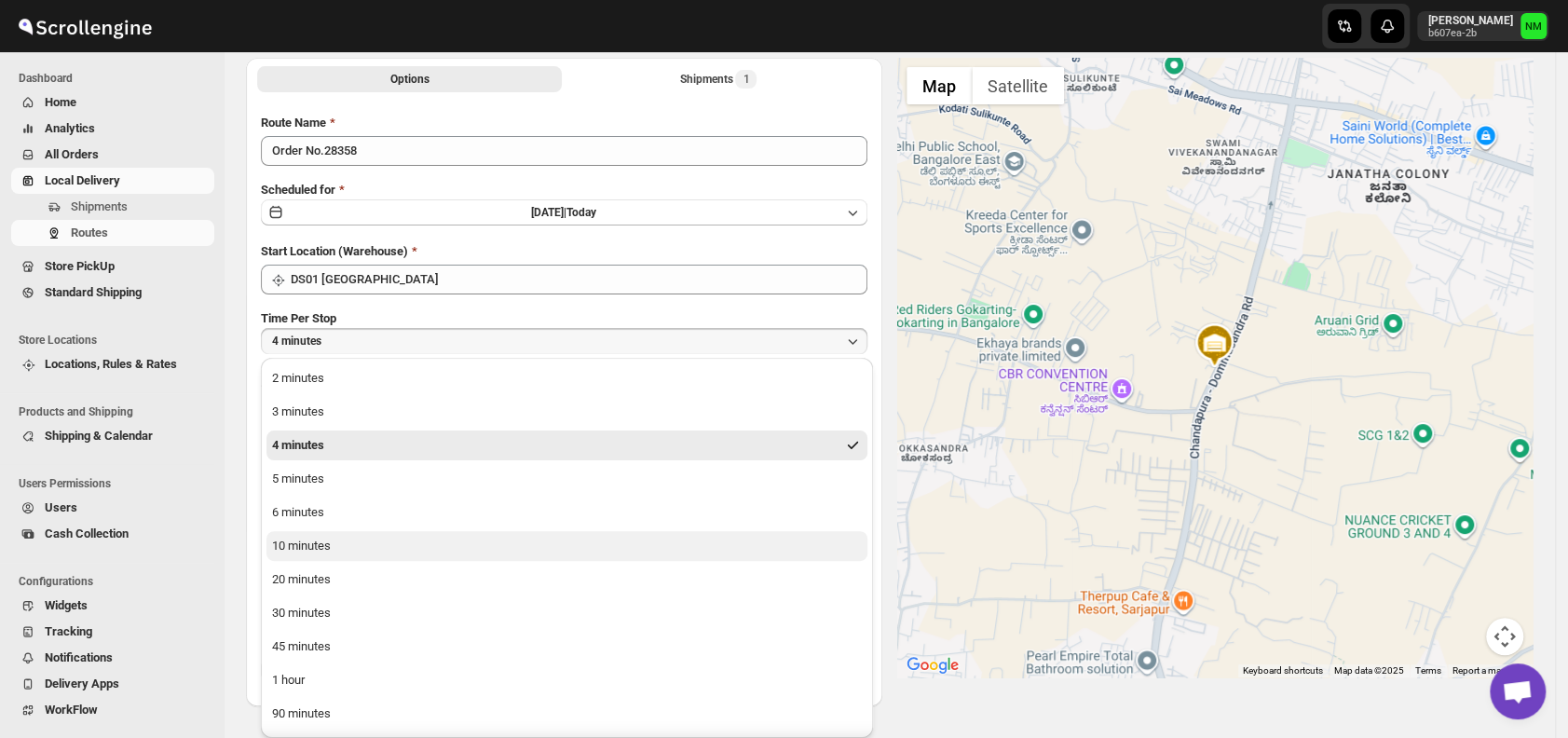
click at [343, 548] on button "10 minutes" at bounding box center [567, 546] width 601 height 30
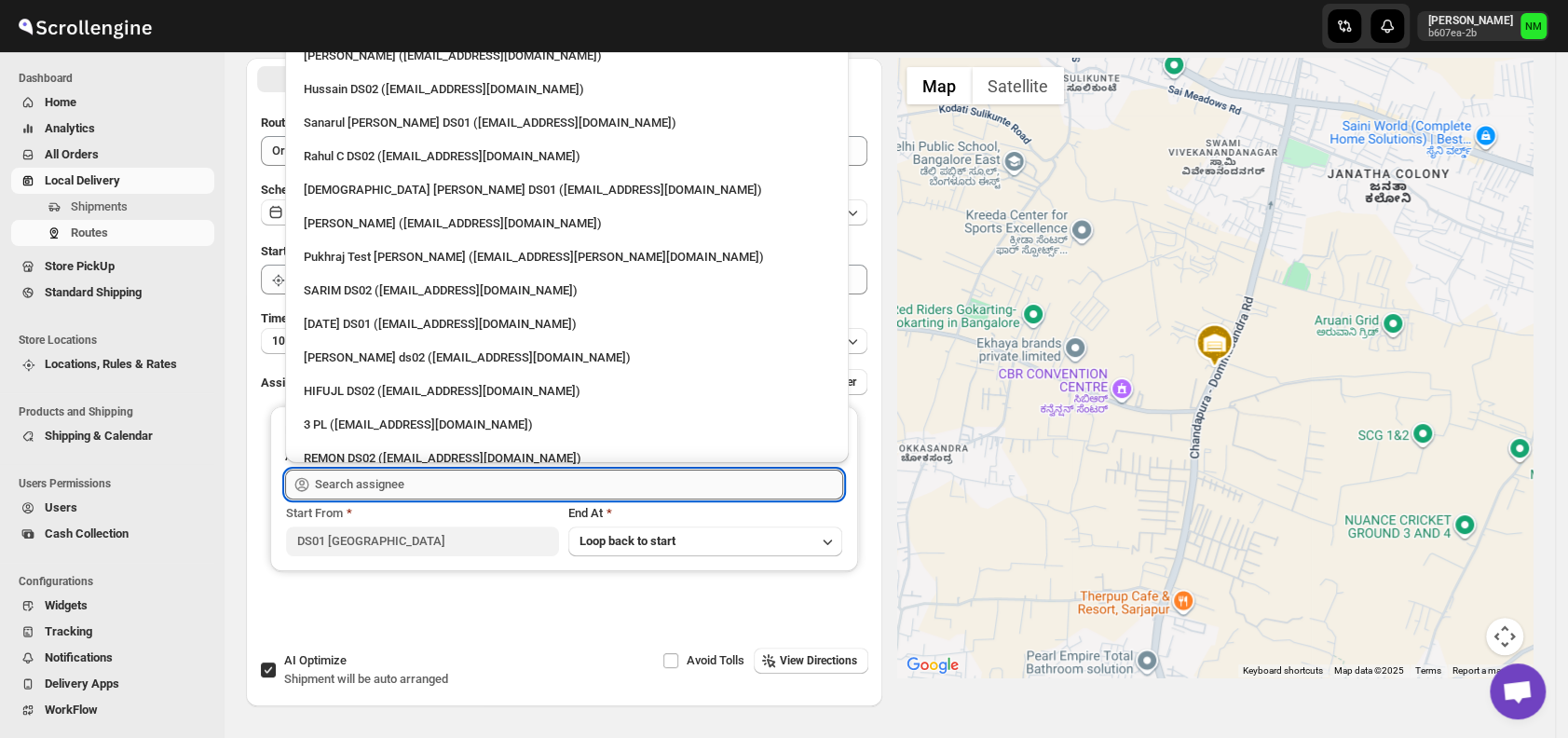
click at [426, 494] on input "text" at bounding box center [579, 485] width 528 height 30
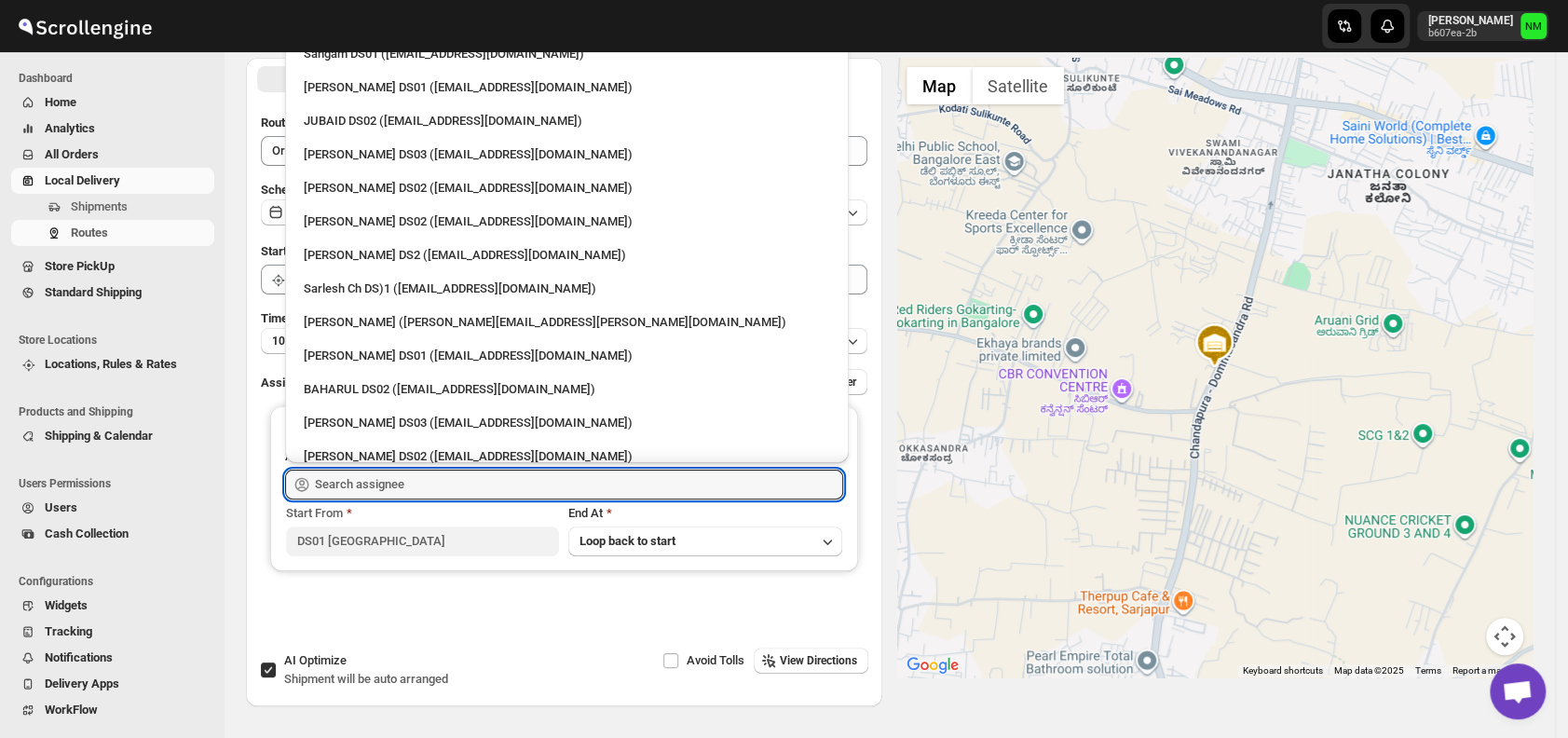
scroll to position [500, 0]
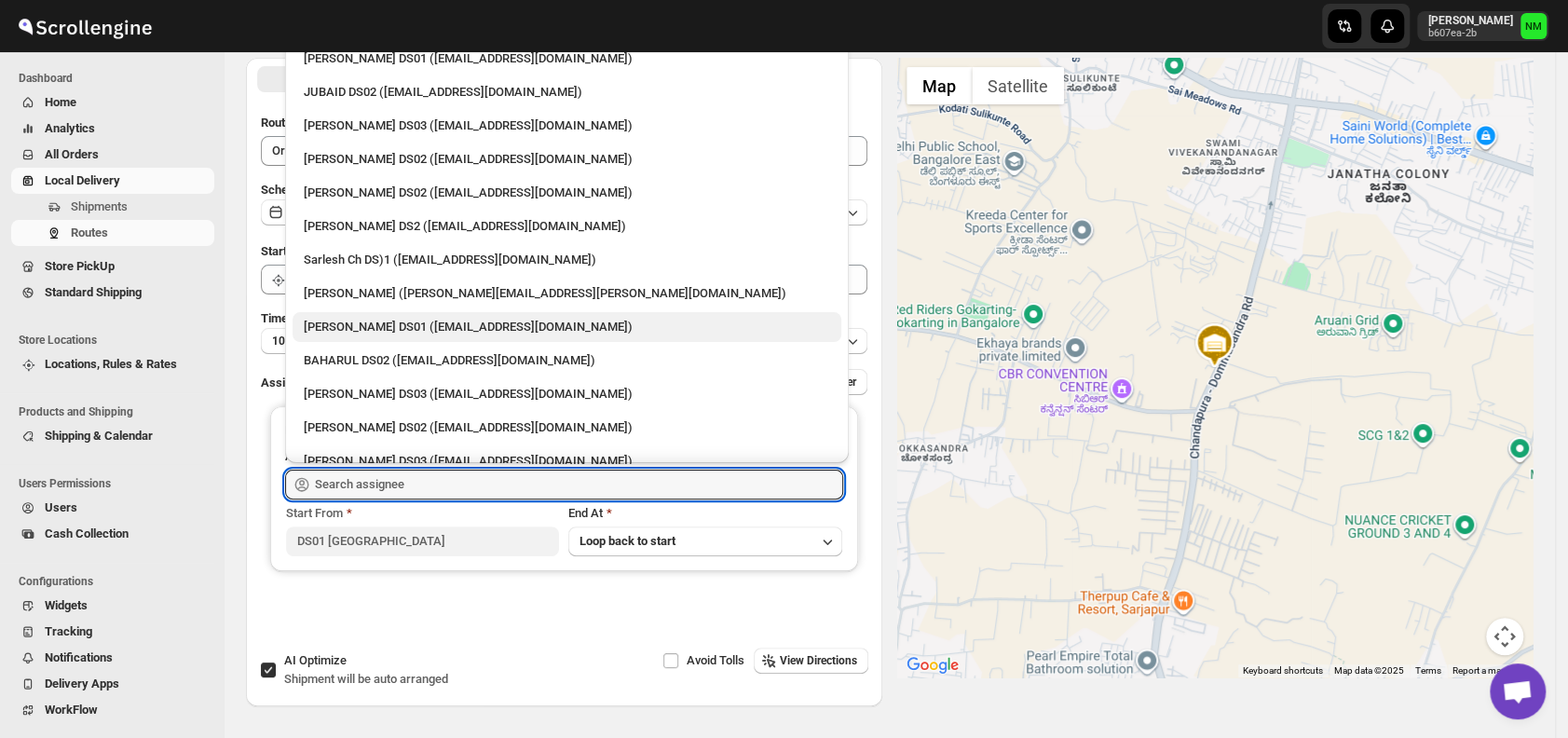
click at [364, 335] on div "Siraj Uddin DS01 (sopom53870@leabro.com)" at bounding box center [567, 327] width 526 height 19
type input "Siraj Uddin DS01 (sopom53870@leabro.com)"
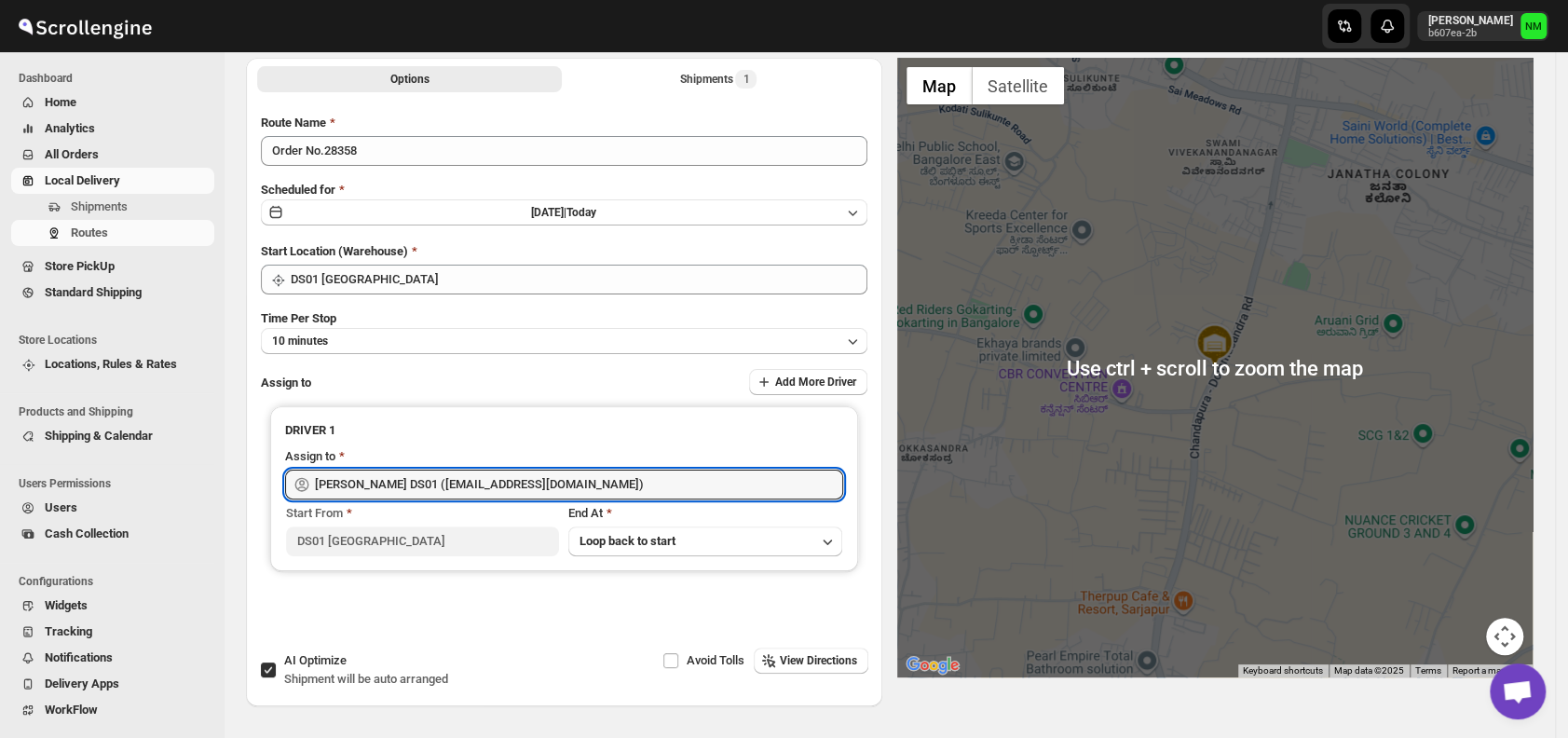
scroll to position [0, 0]
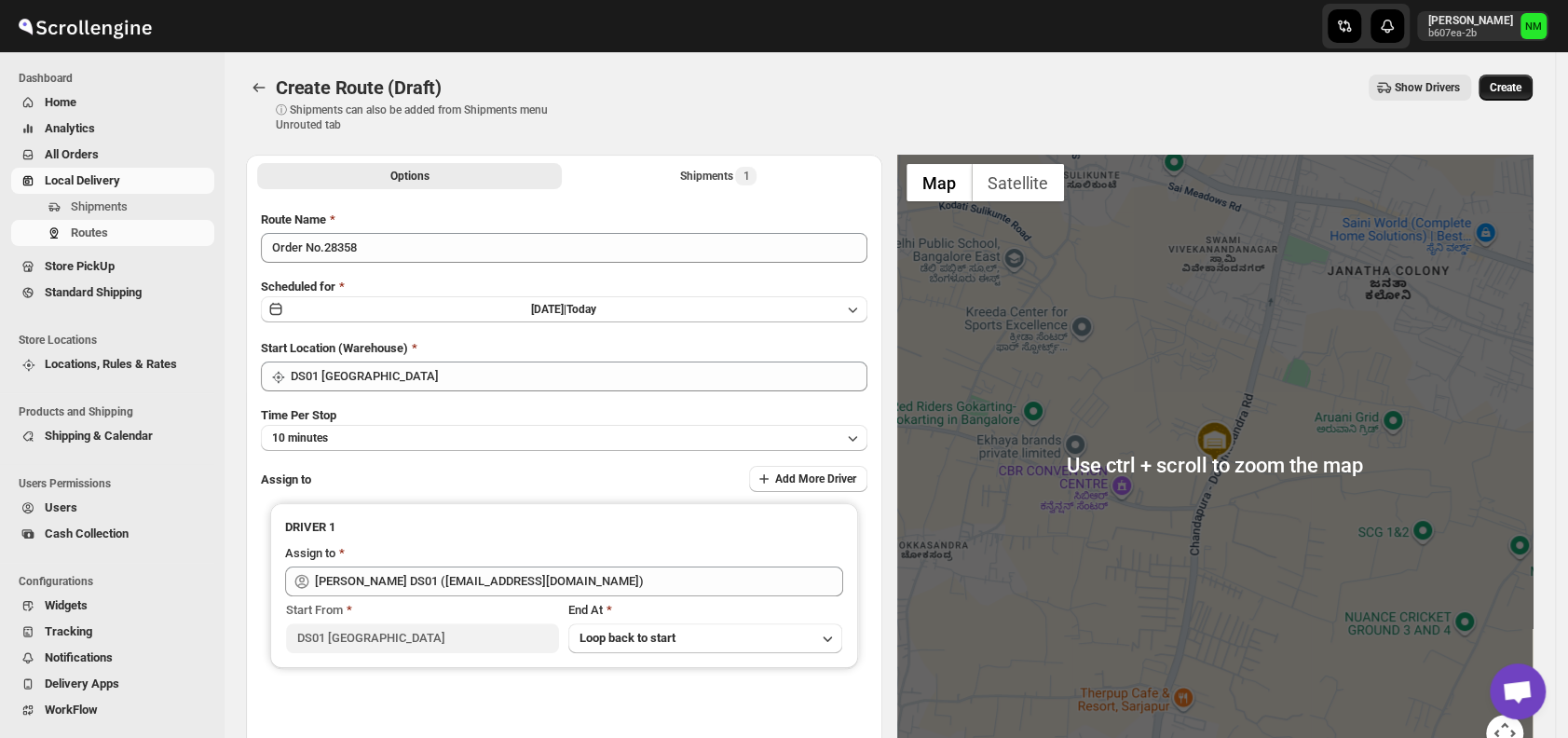
click at [1506, 79] on button "Create" at bounding box center [1506, 88] width 54 height 26
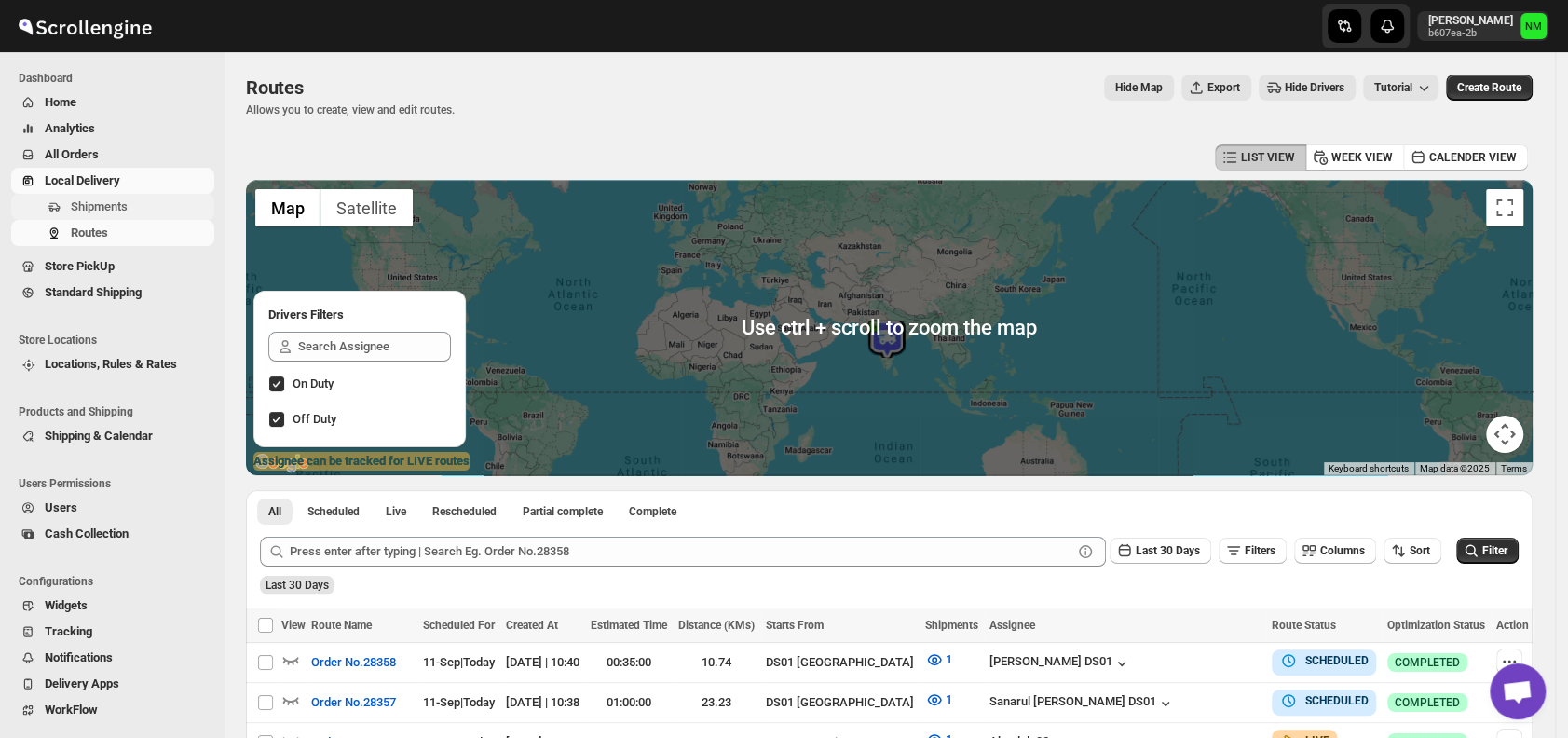
scroll to position [46, 0]
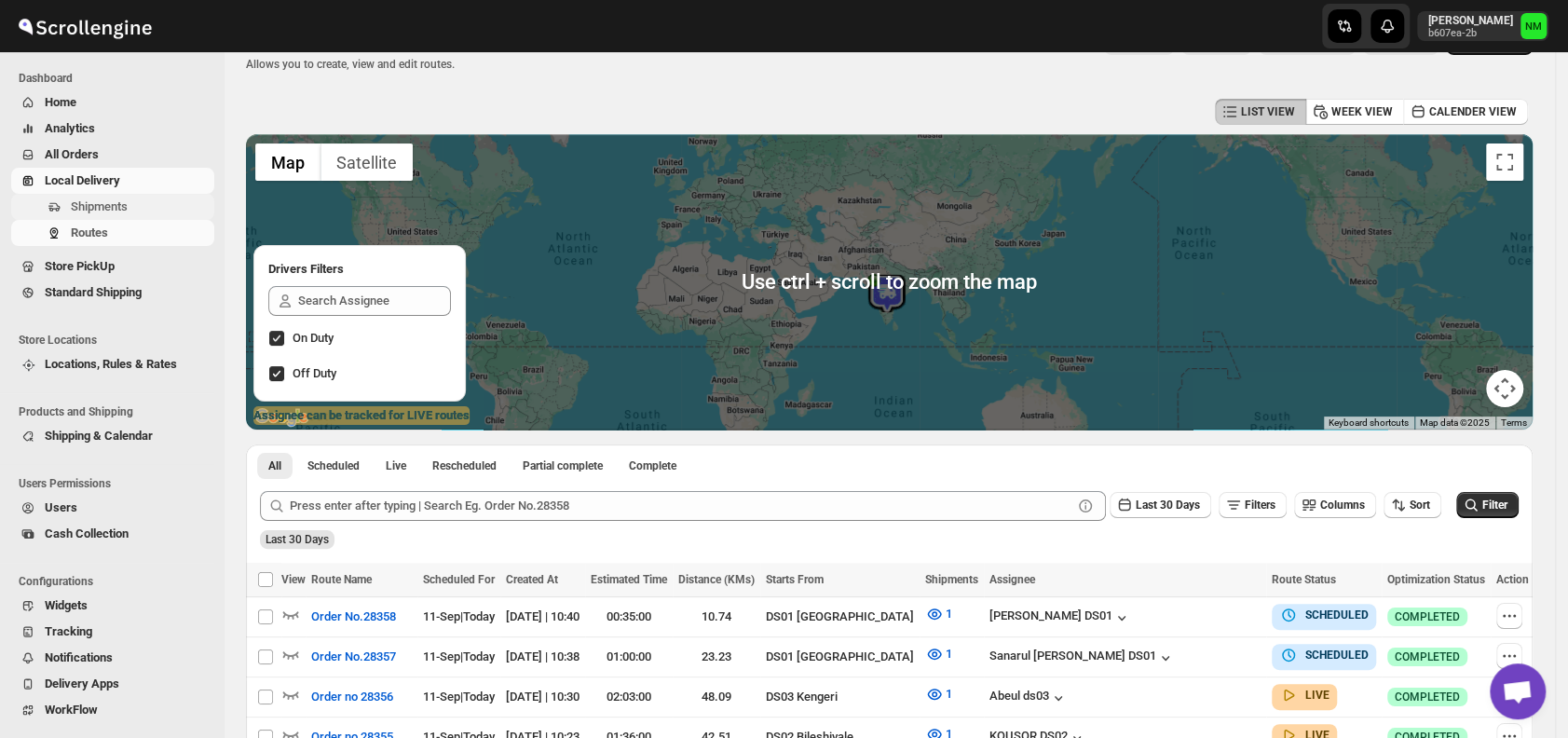
click at [124, 202] on span "Shipments" at bounding box center [99, 206] width 57 height 14
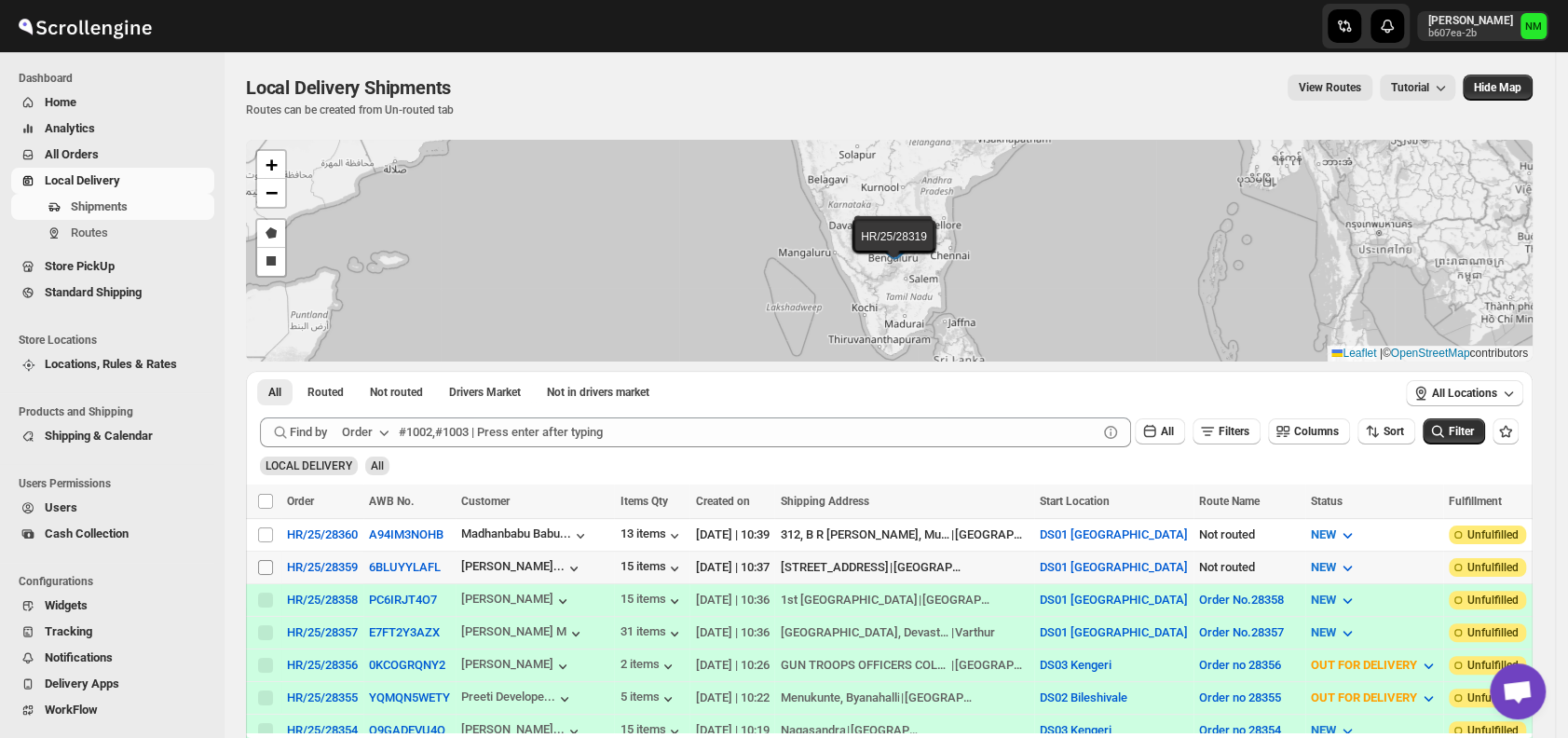
click at [263, 563] on input "Select shipment" at bounding box center [265, 567] width 15 height 15
checkbox input "true"
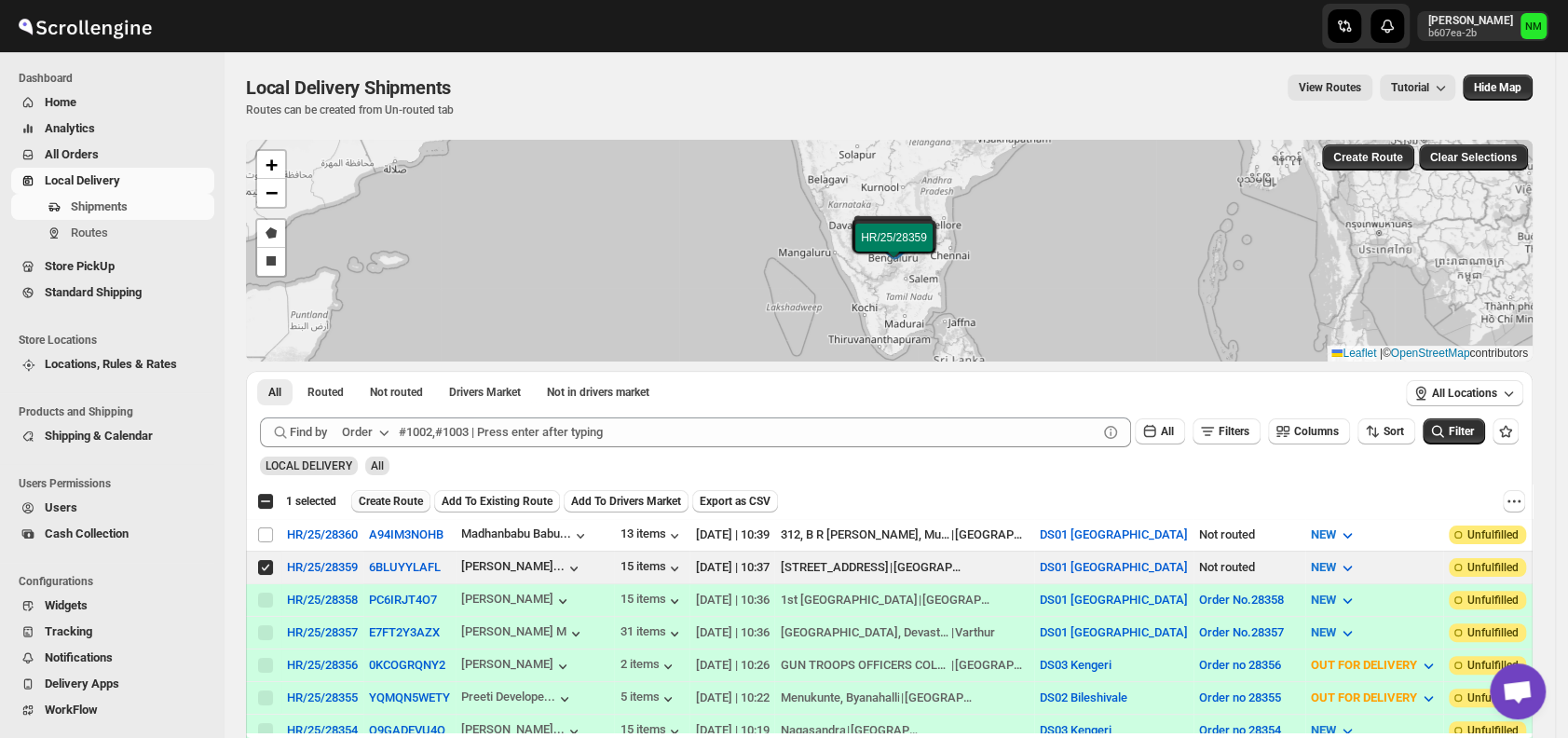
click at [388, 498] on span "Create Route" at bounding box center [391, 501] width 64 height 15
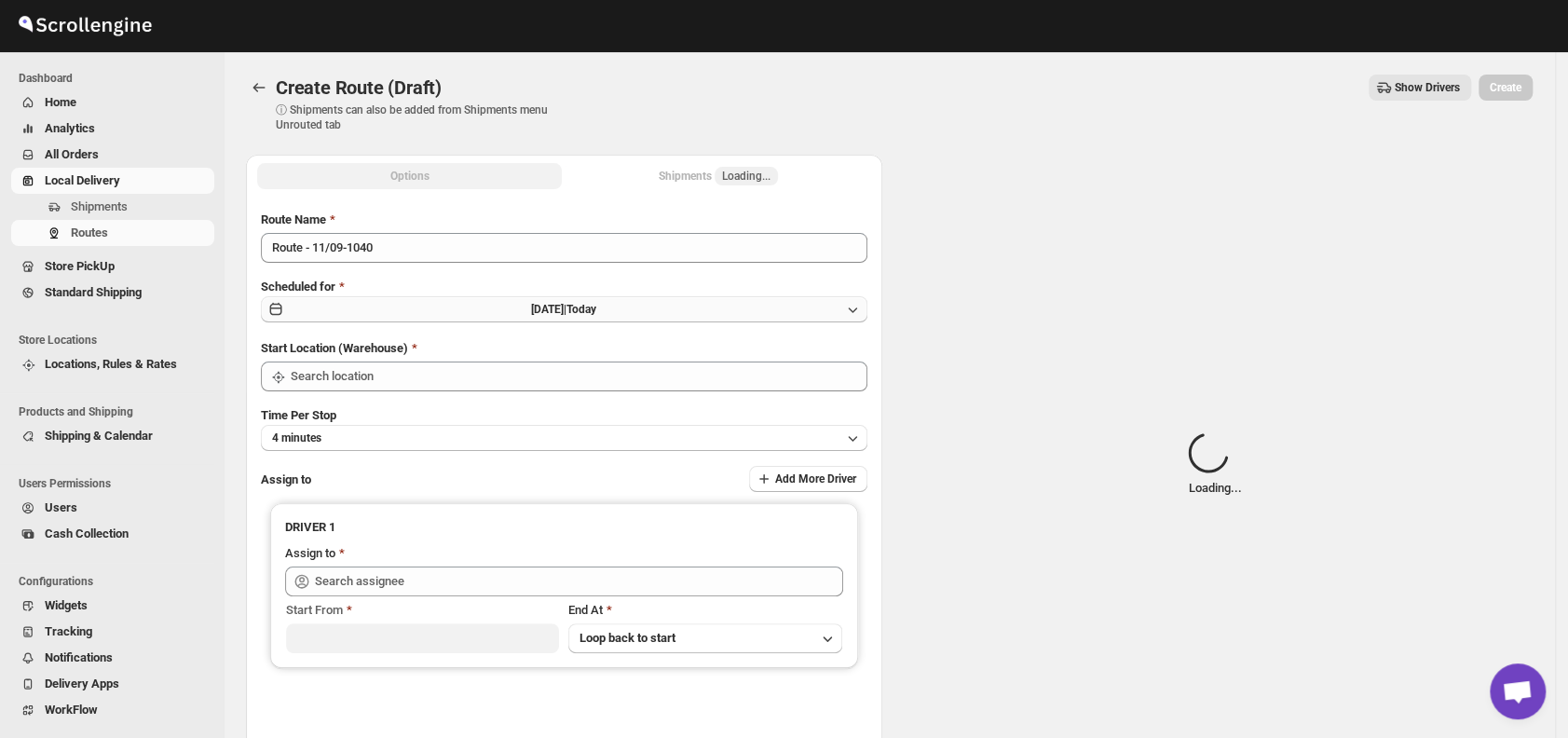
type input "DS01 [GEOGRAPHIC_DATA]"
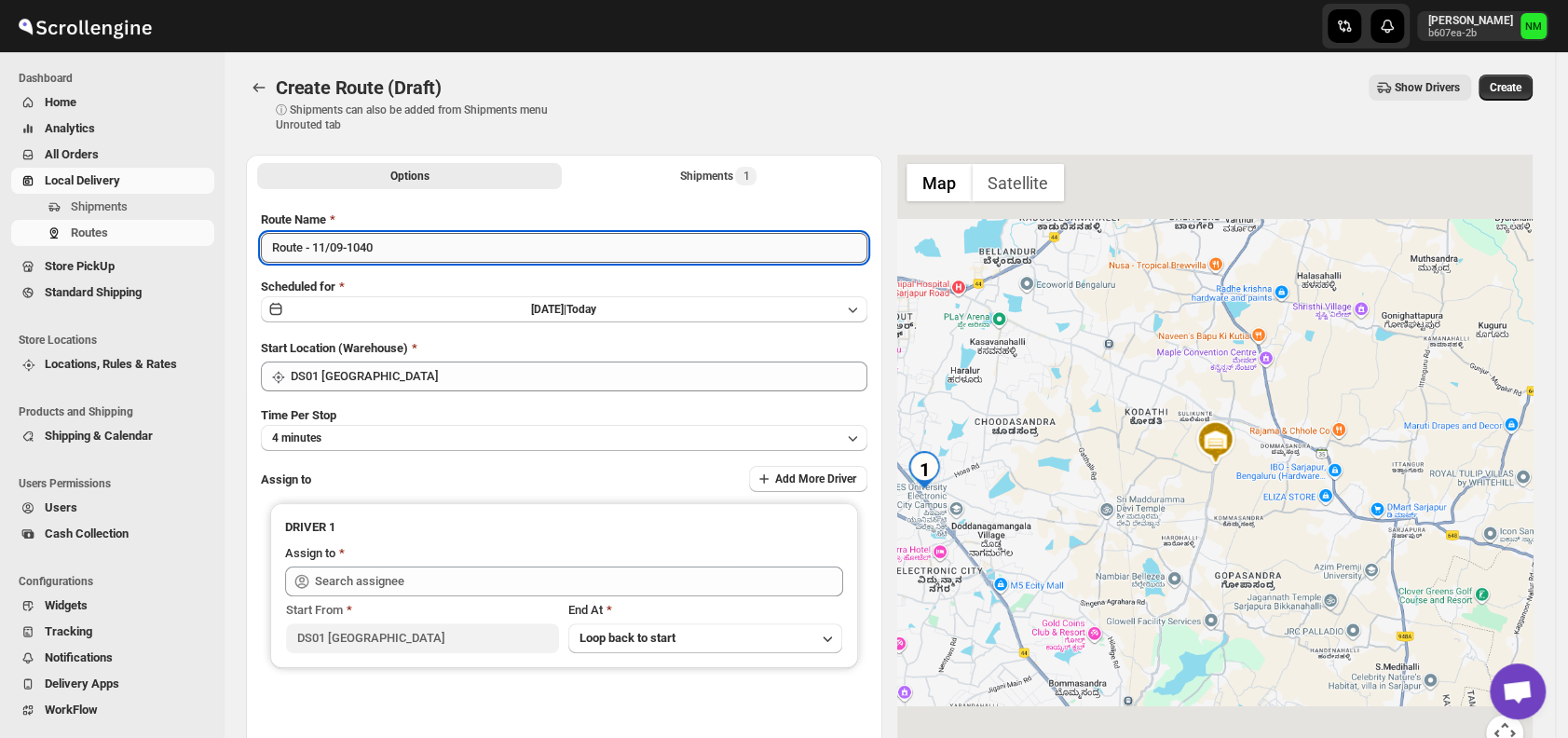
click at [416, 252] on input "Route - 11/09-1040" at bounding box center [564, 248] width 607 height 30
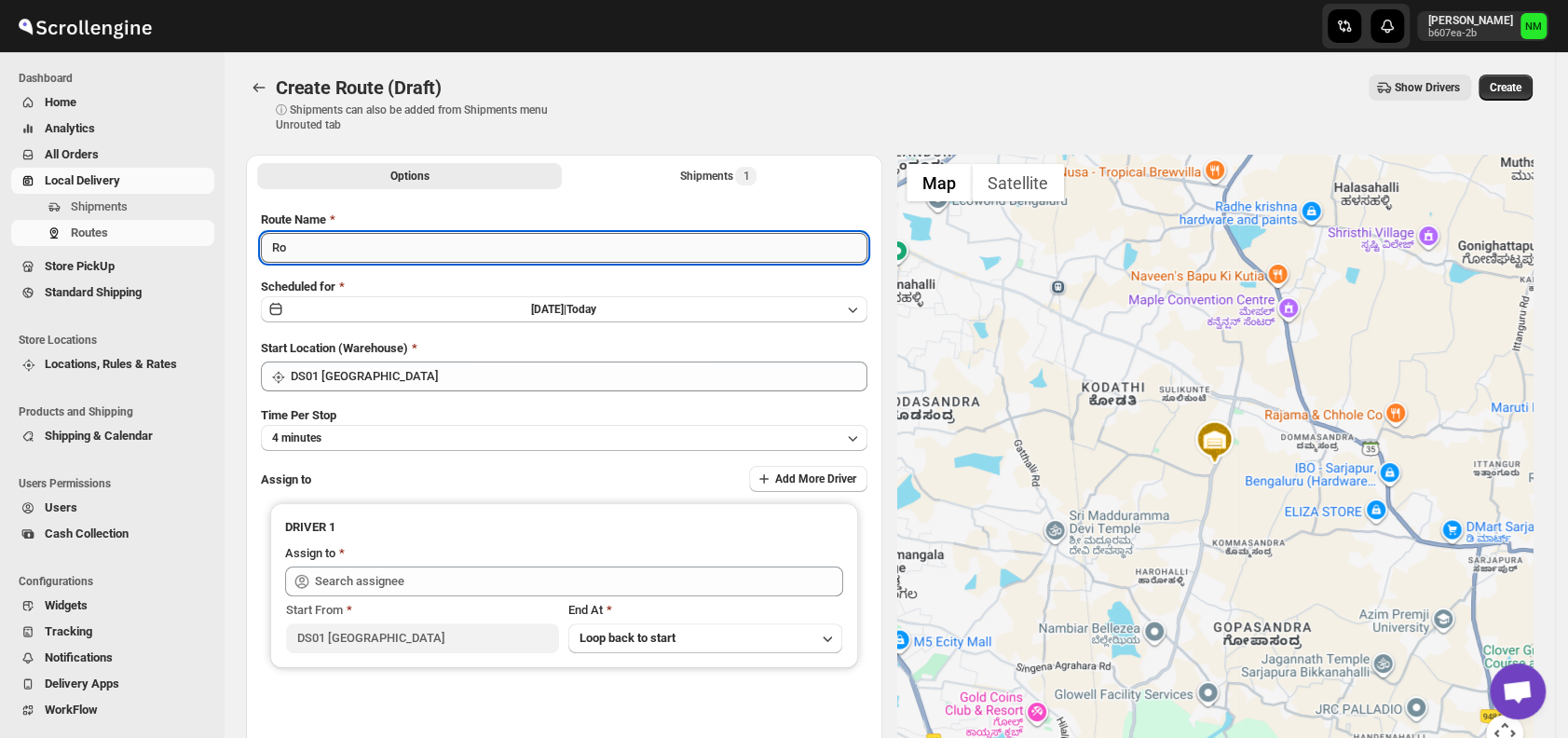
type input "R"
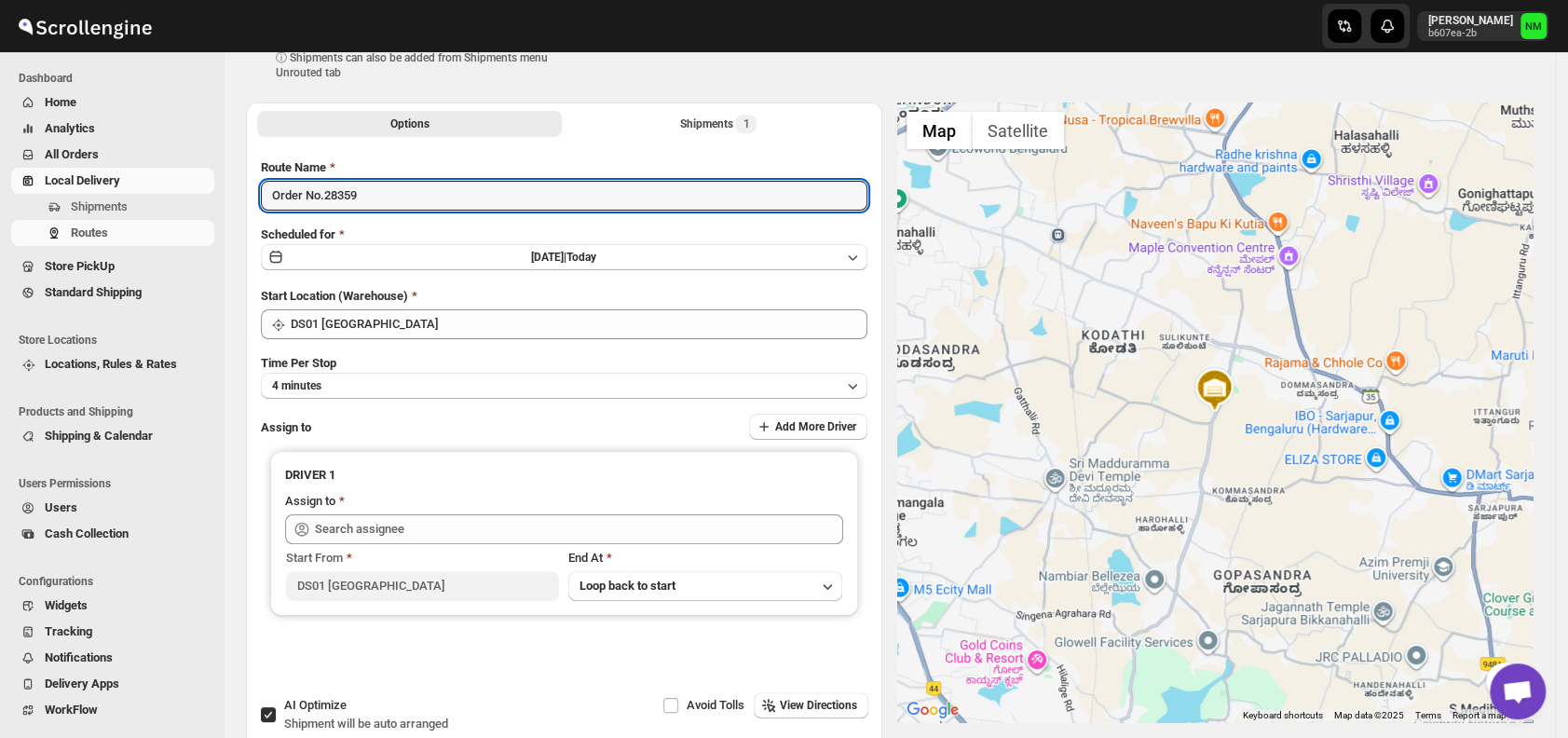
scroll to position [64, 0]
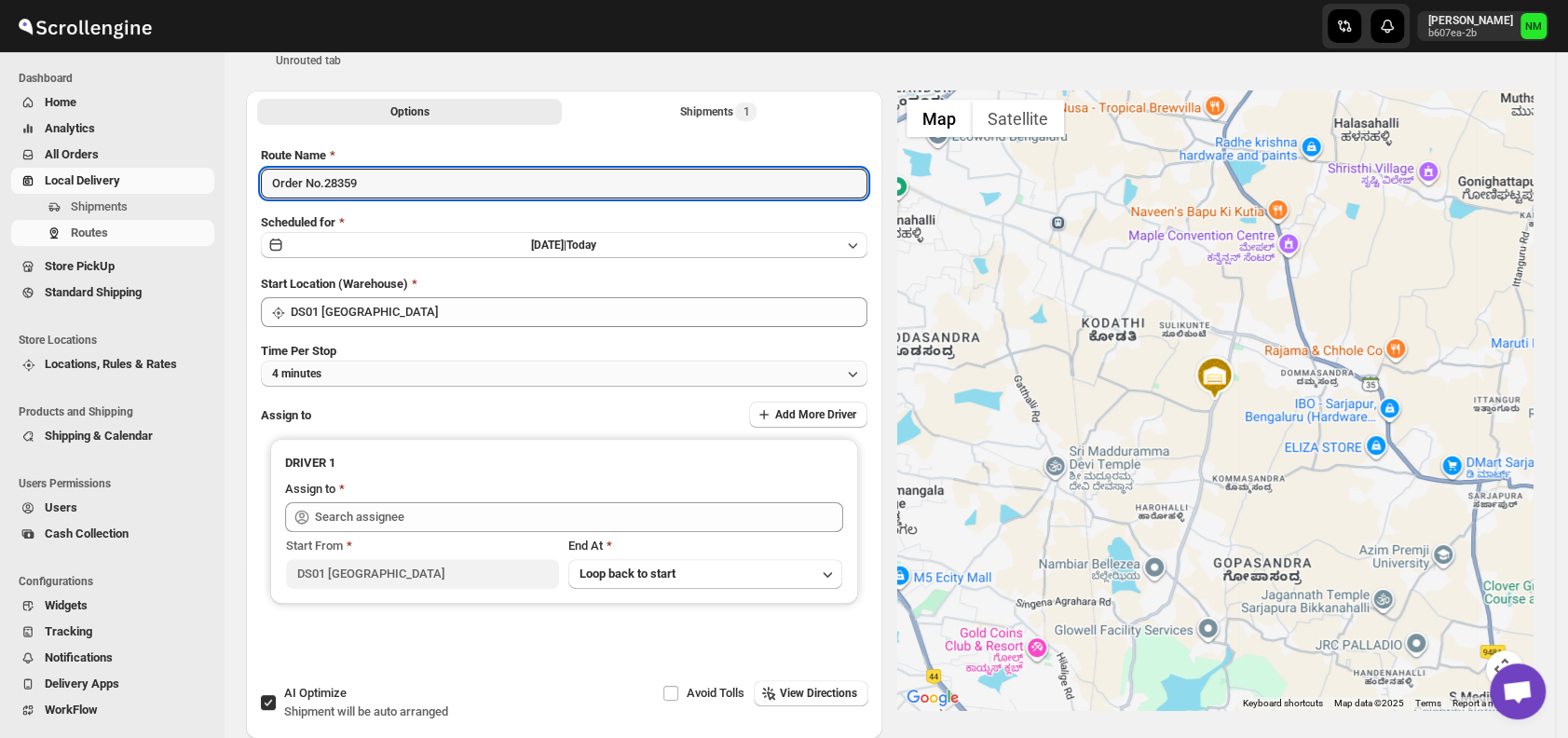
type input "Order No.28359"
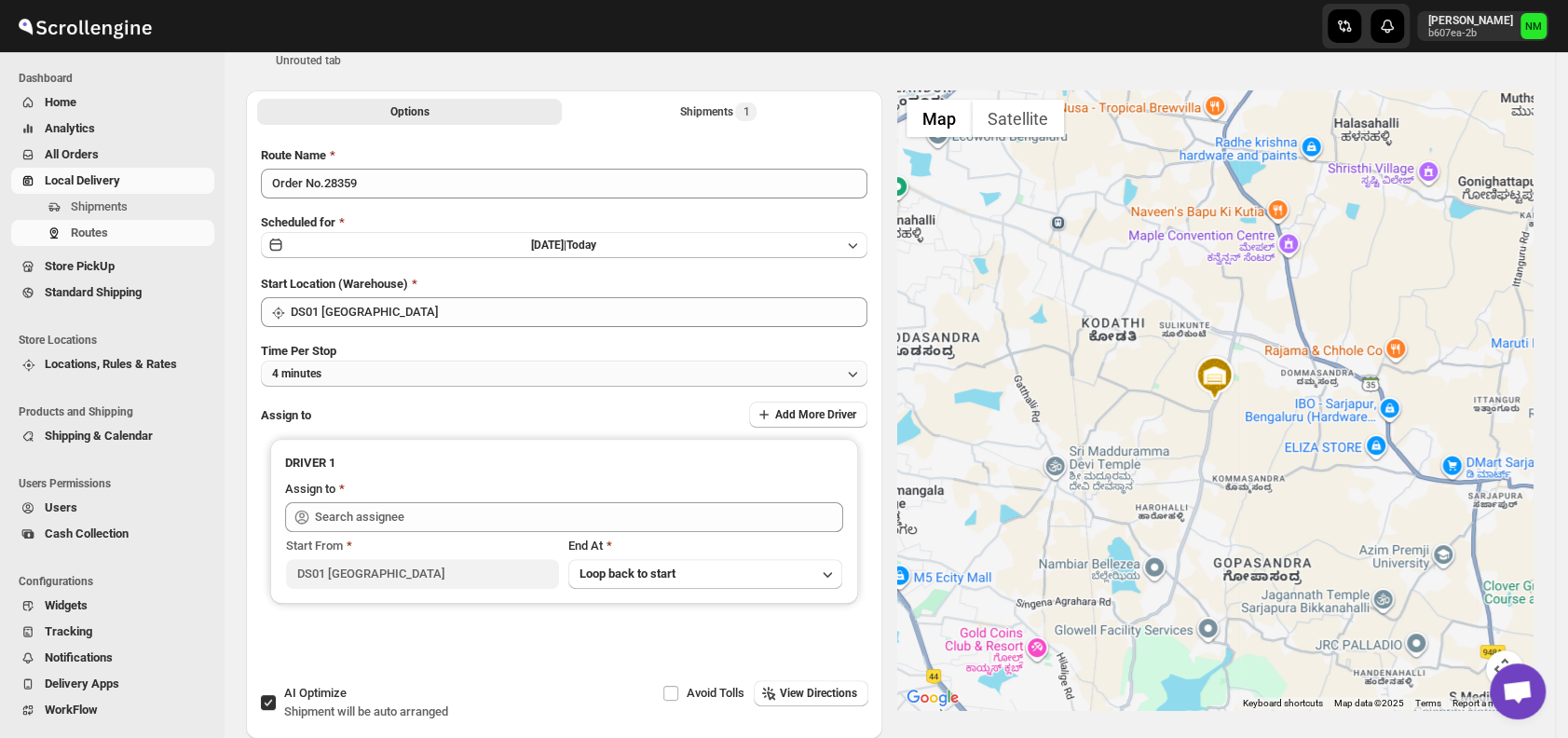
click at [389, 368] on button "4 minutes" at bounding box center [564, 374] width 607 height 26
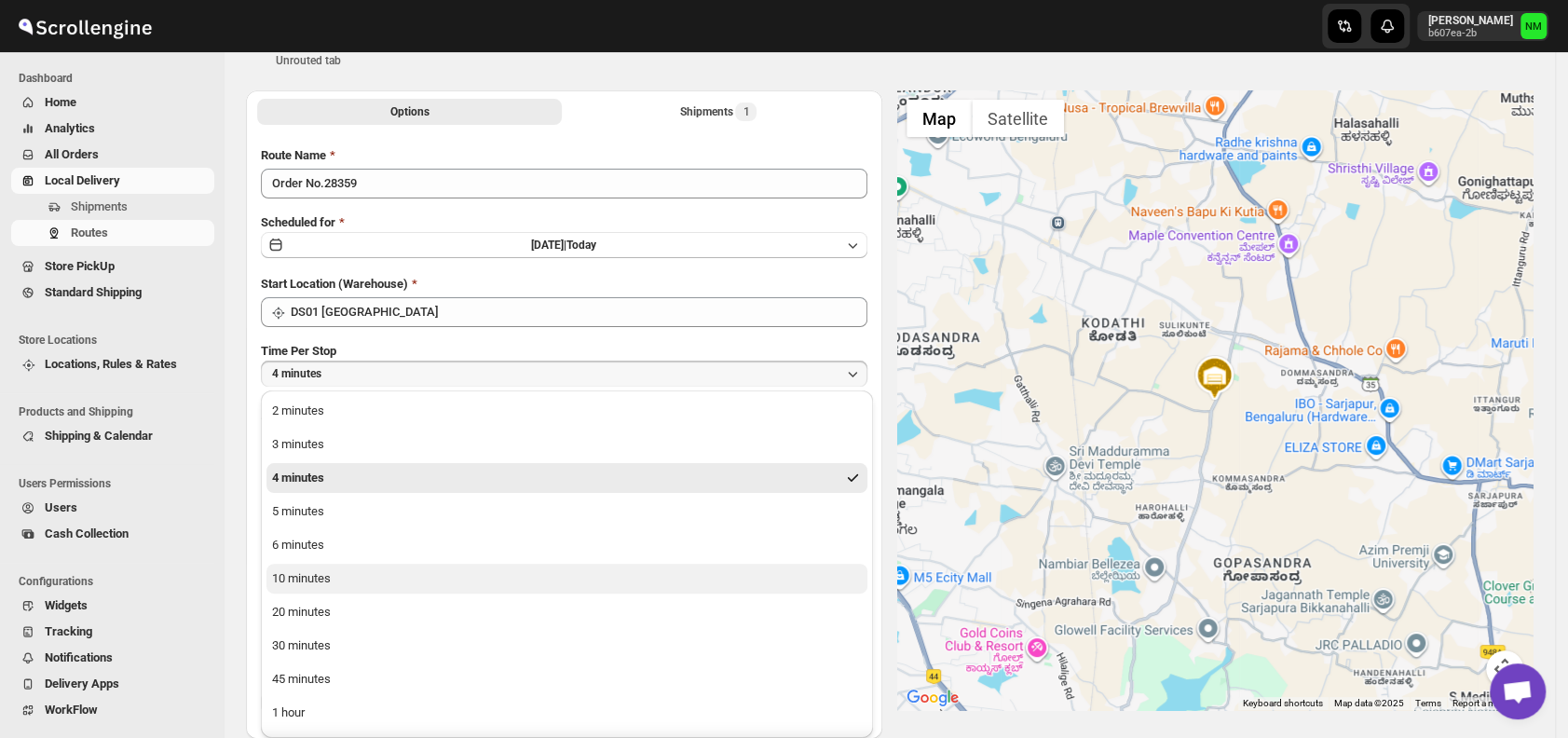
click at [341, 581] on button "10 minutes" at bounding box center [567, 579] width 601 height 30
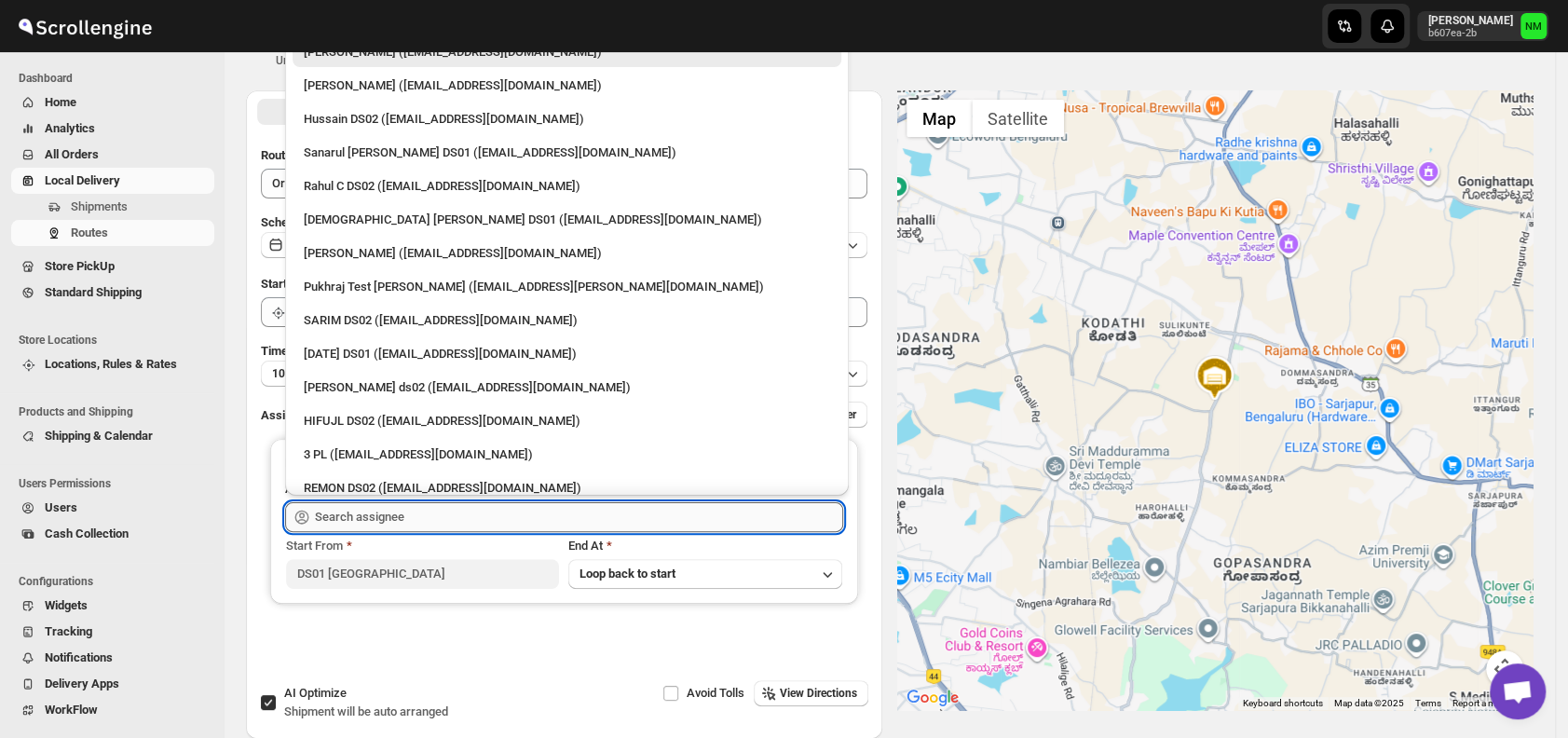
click at [428, 508] on input "text" at bounding box center [579, 517] width 528 height 30
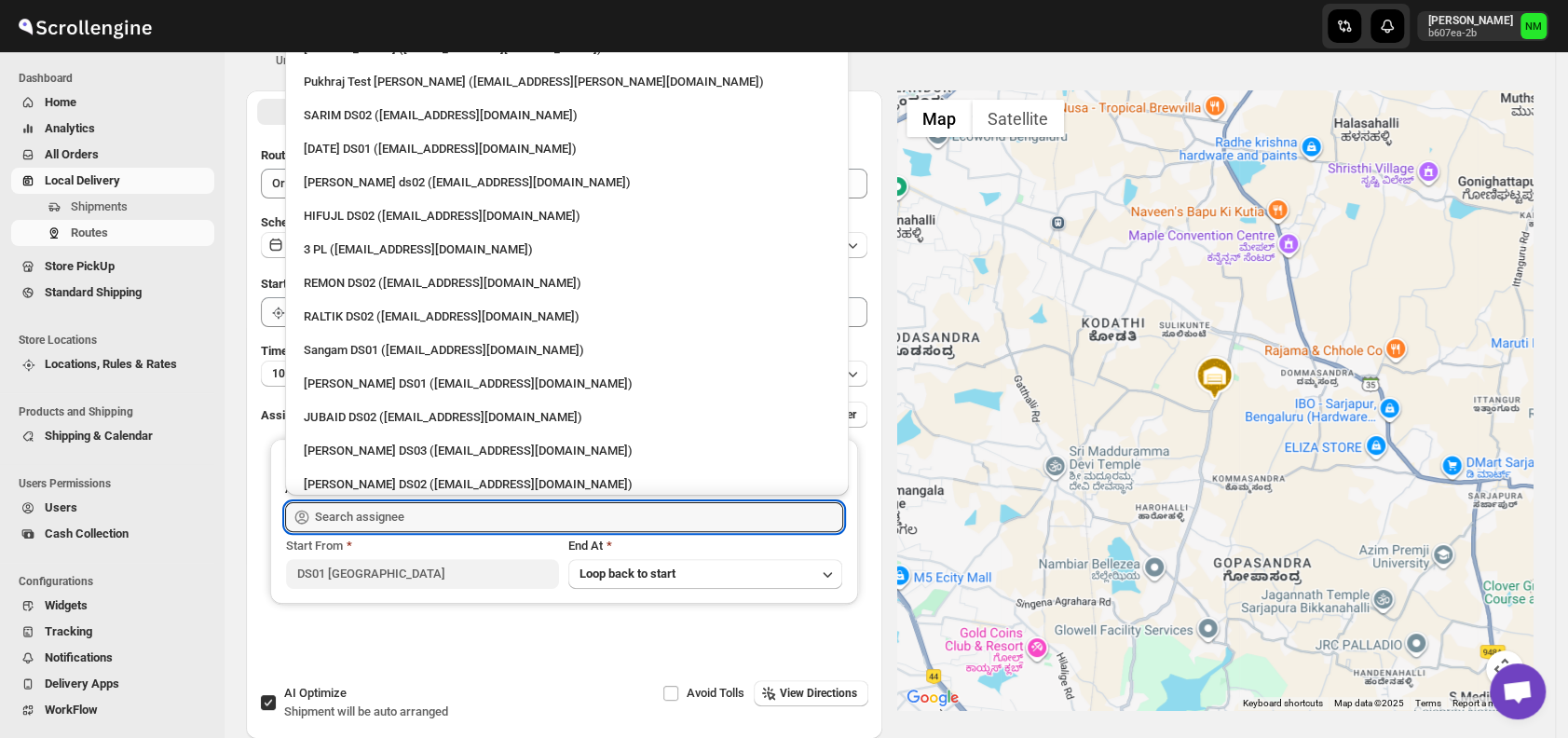
scroll to position [0, 0]
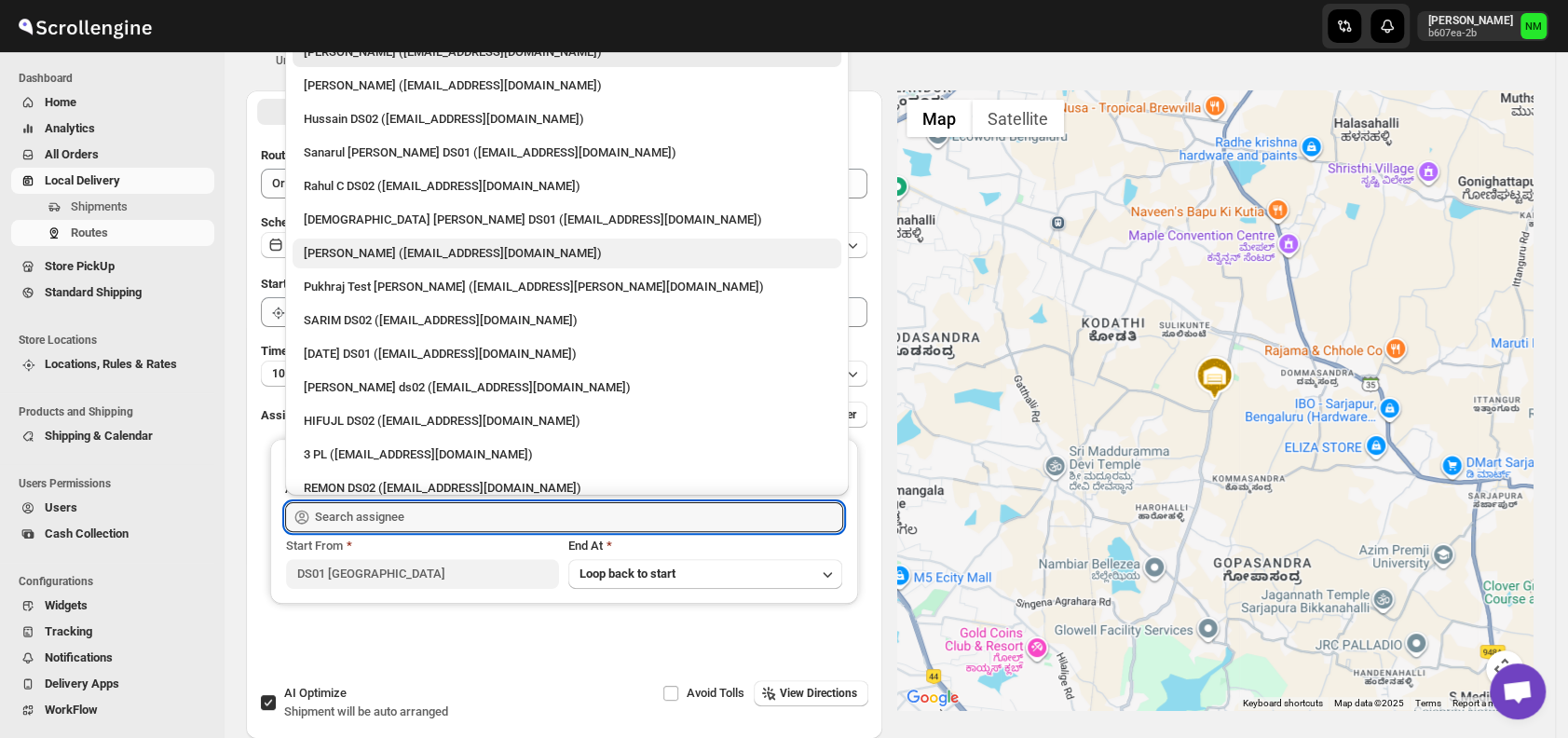
click at [318, 248] on div "Vikas Rathod (lolegiy458@nalwan.com)" at bounding box center [567, 253] width 526 height 19
type input "Vikas Rathod (lolegiy458@nalwan.com)"
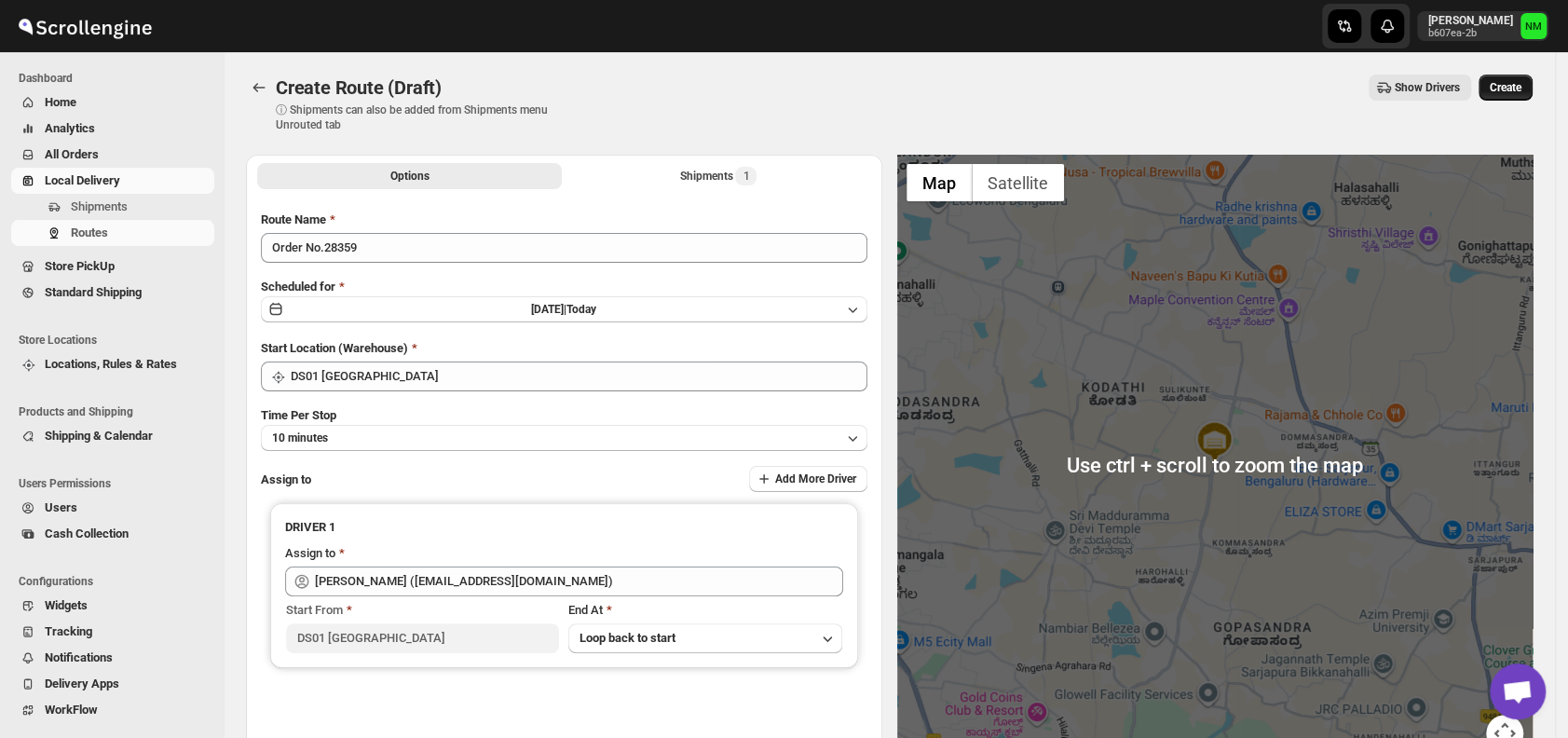
click at [1518, 94] on span "Create" at bounding box center [1506, 87] width 32 height 15
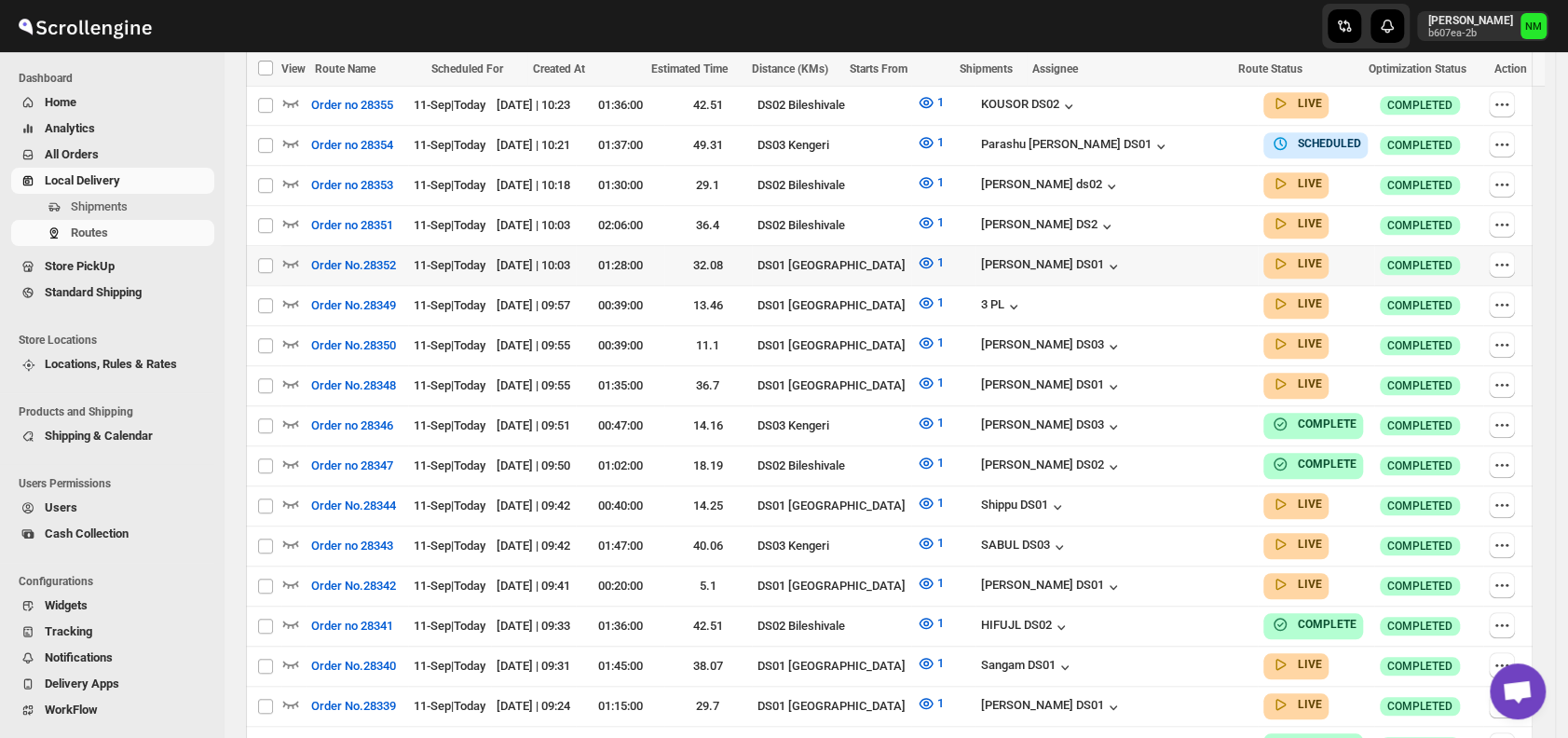
scroll to position [723, 0]
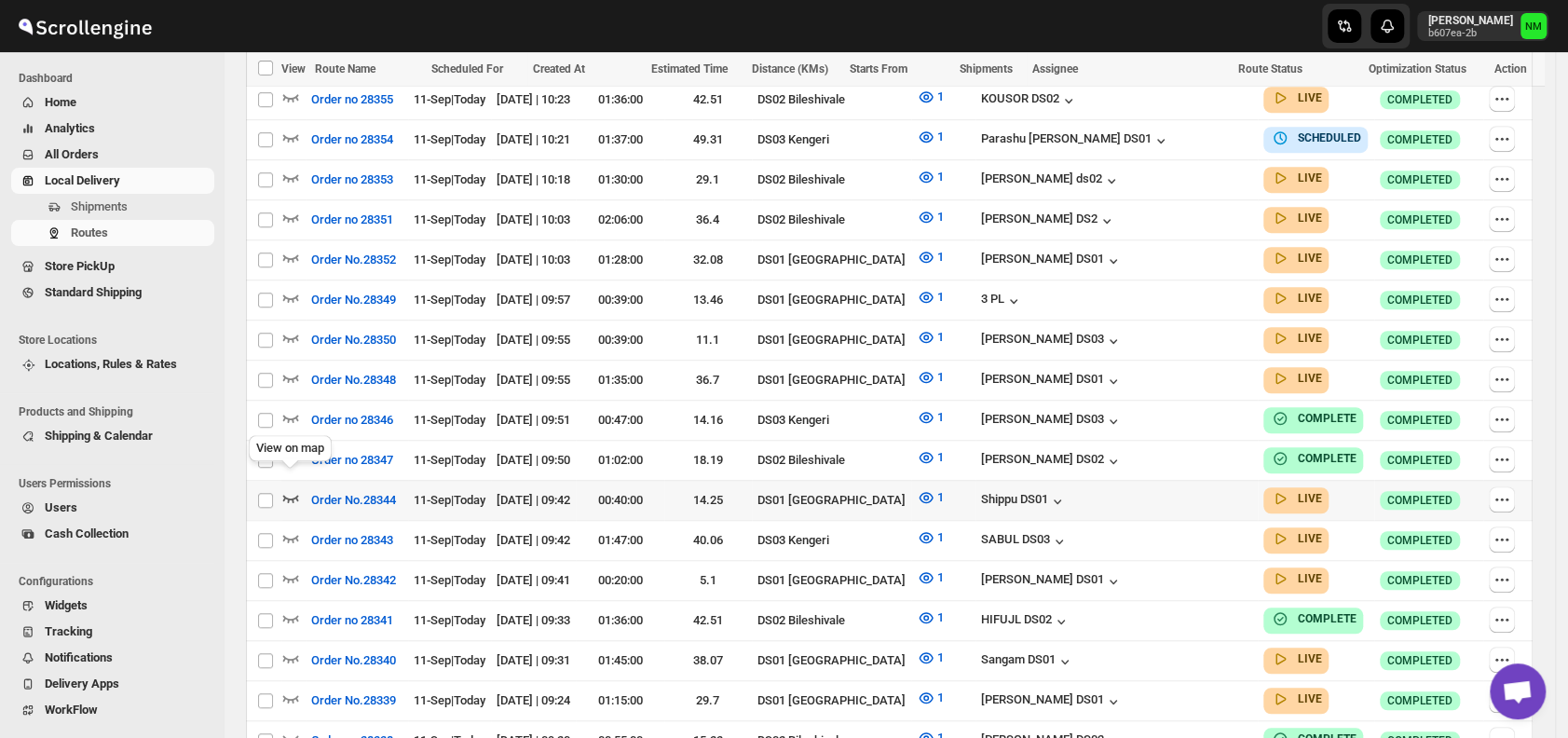
click at [285, 488] on icon "button" at bounding box center [290, 497] width 19 height 19
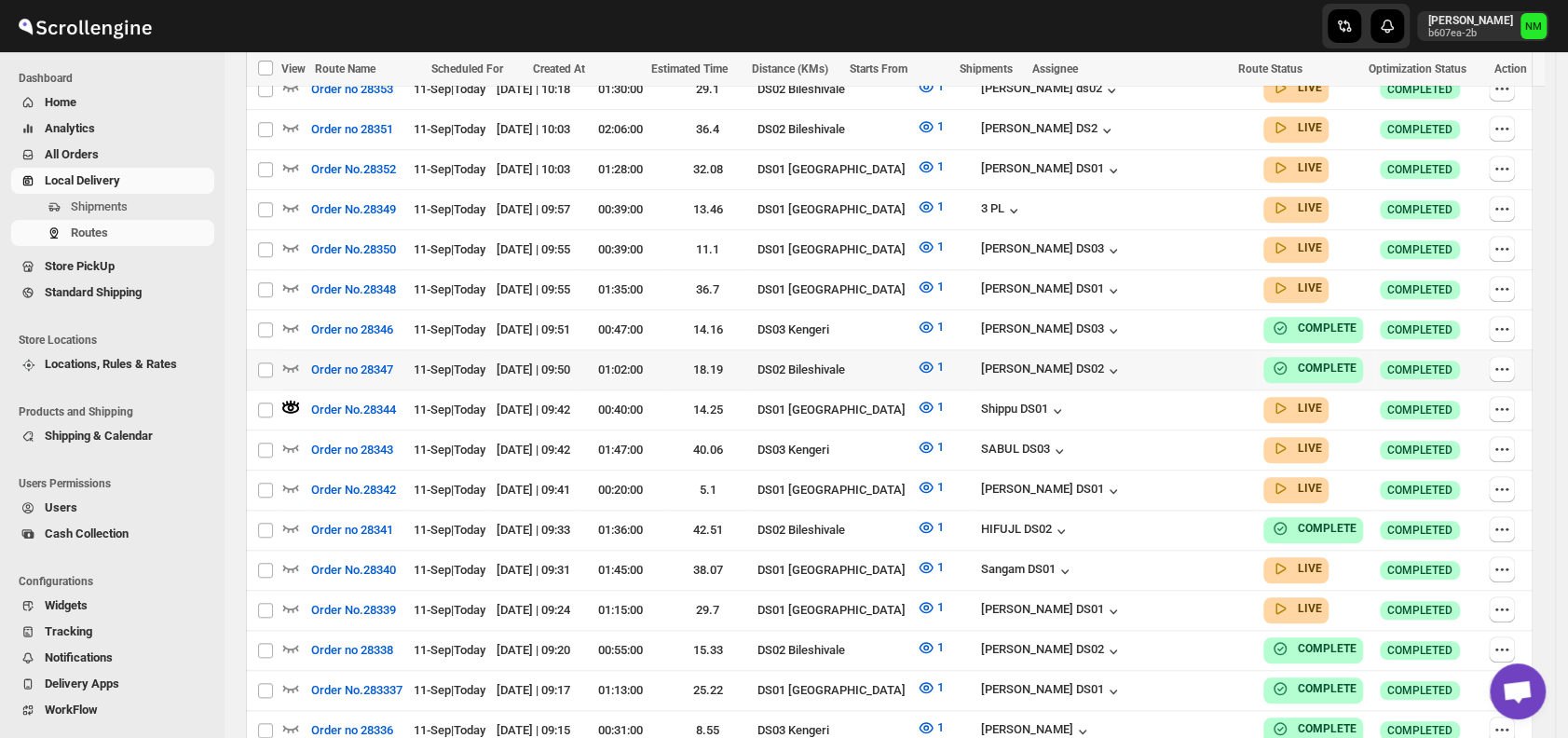
scroll to position [0, 0]
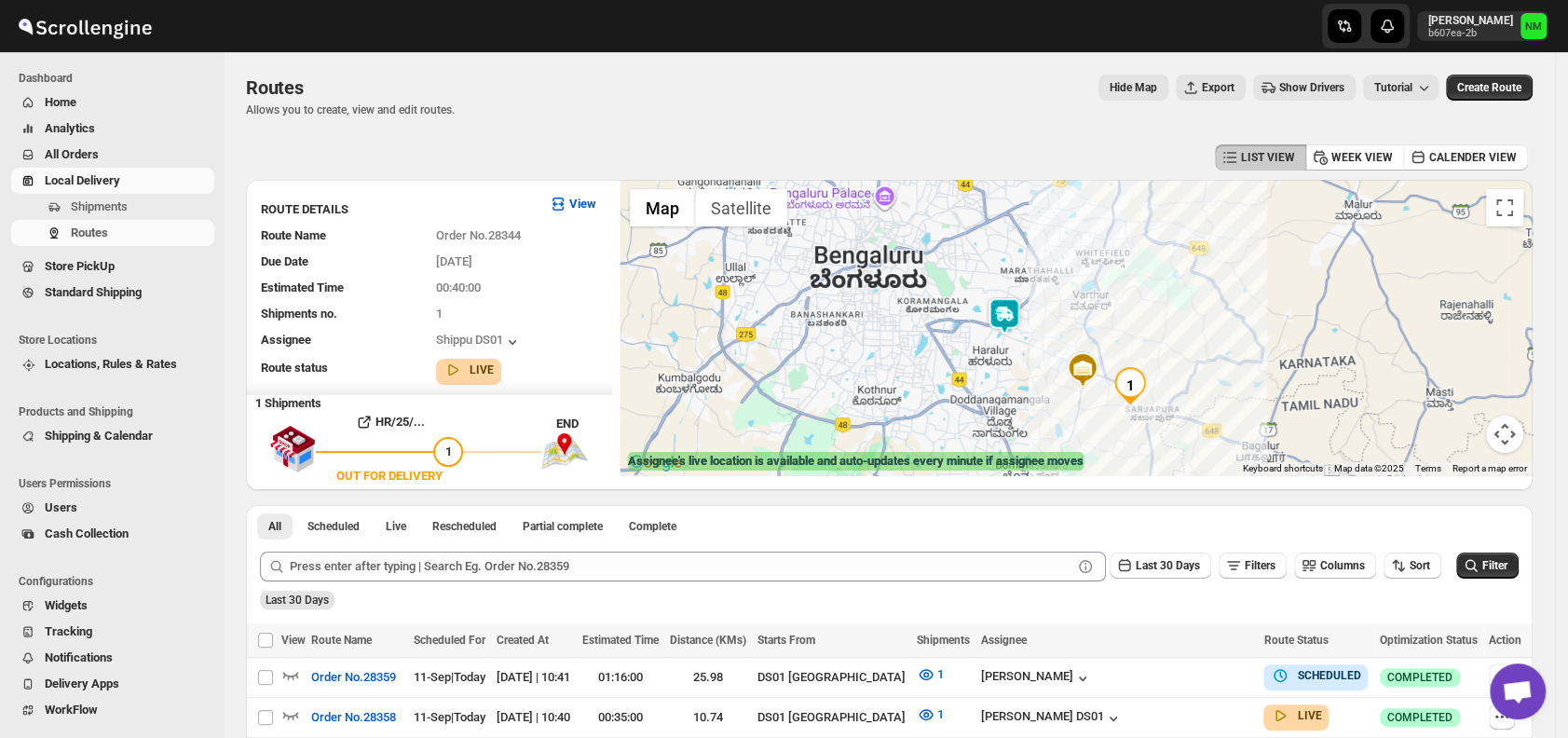
click at [1002, 322] on img at bounding box center [1004, 315] width 37 height 37
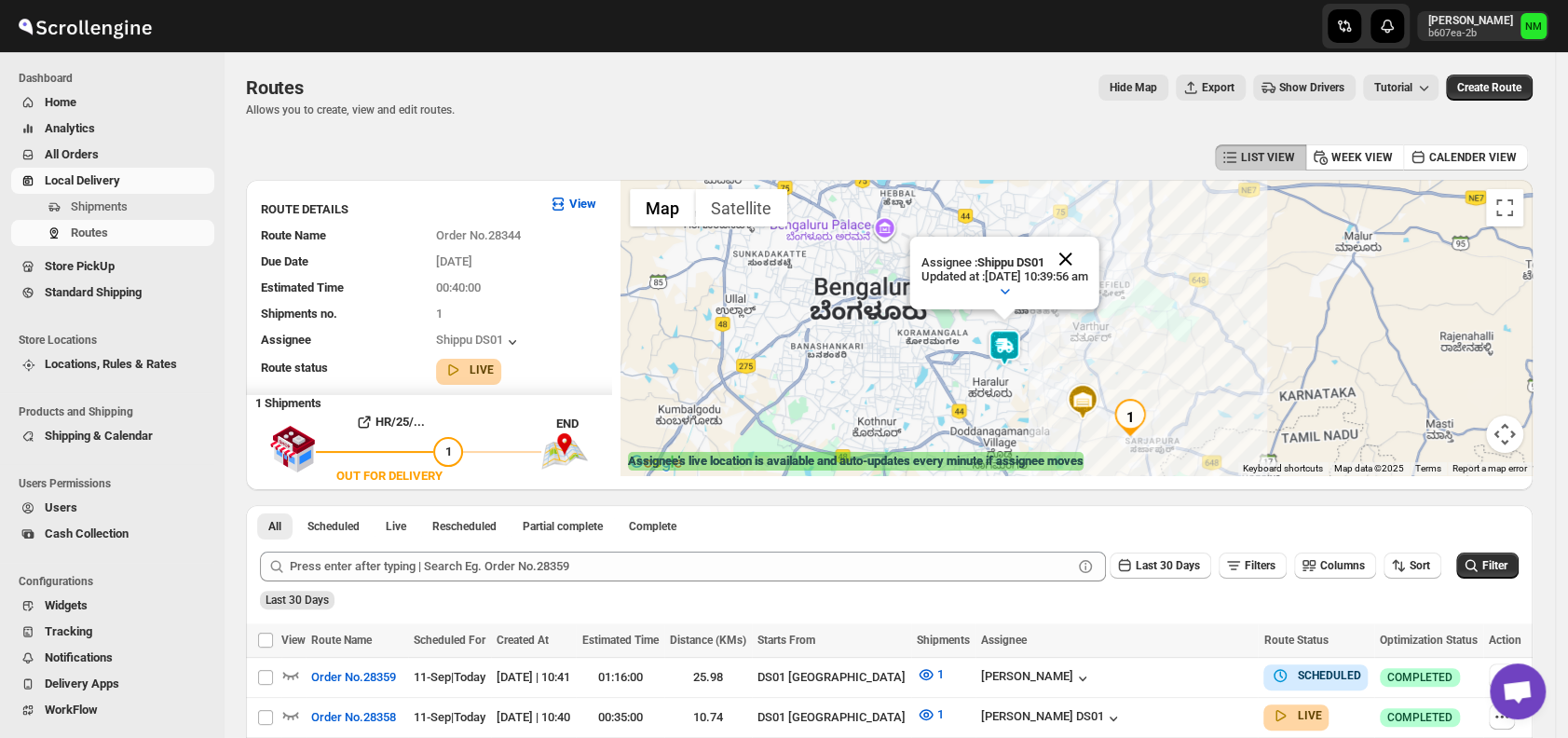
click at [1088, 259] on button "Close" at bounding box center [1066, 259] width 45 height 45
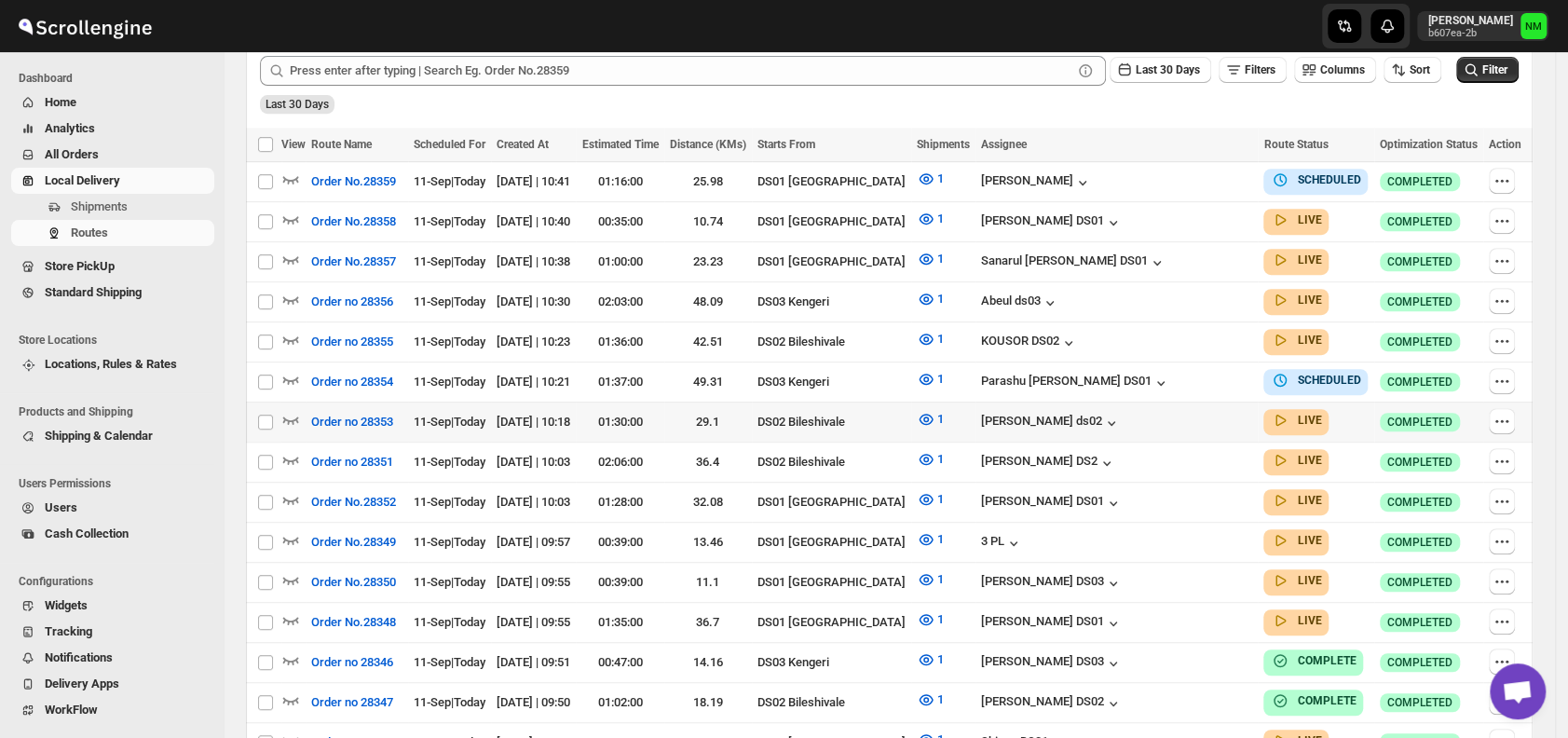
scroll to position [491, 0]
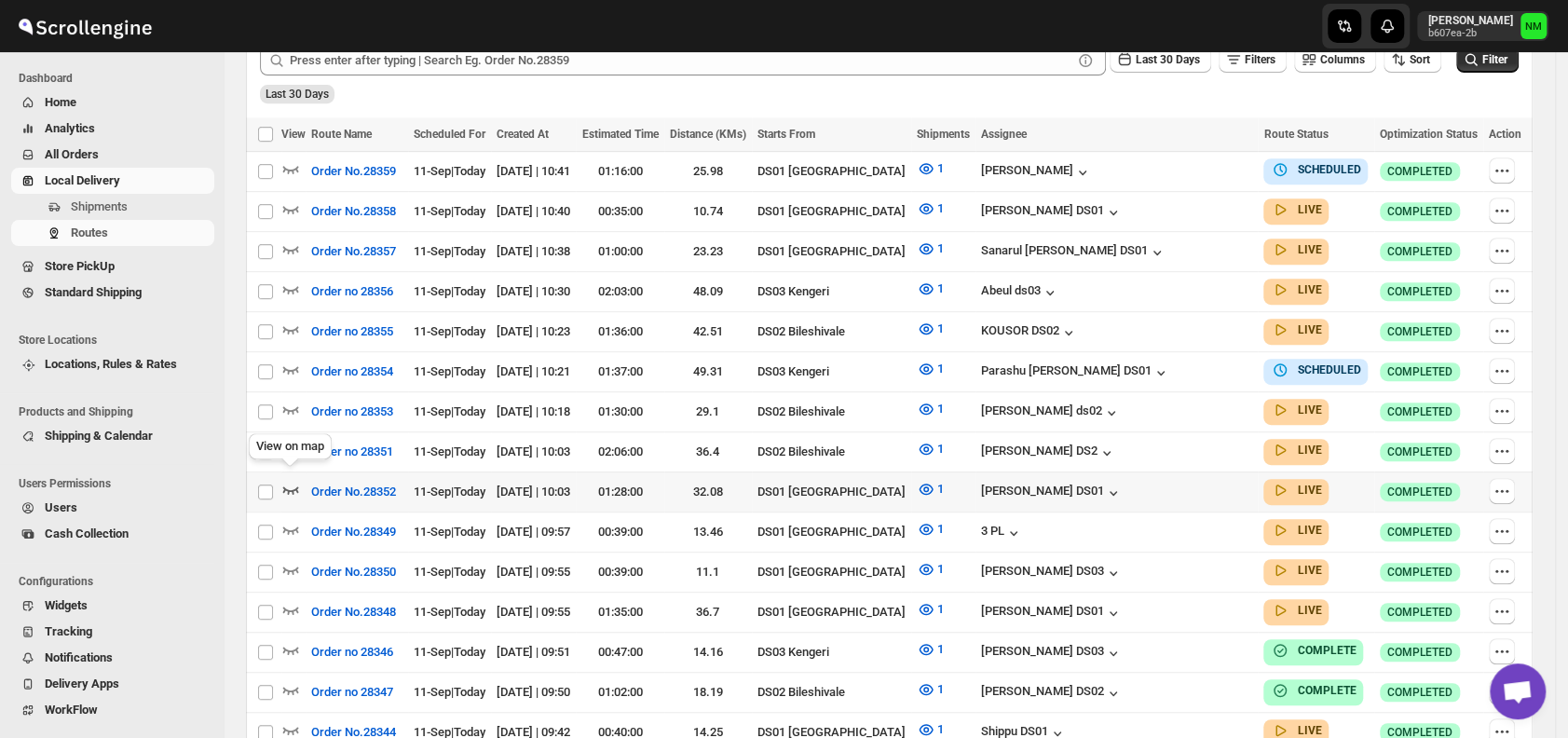
click at [283, 486] on icon "button" at bounding box center [291, 489] width 16 height 7
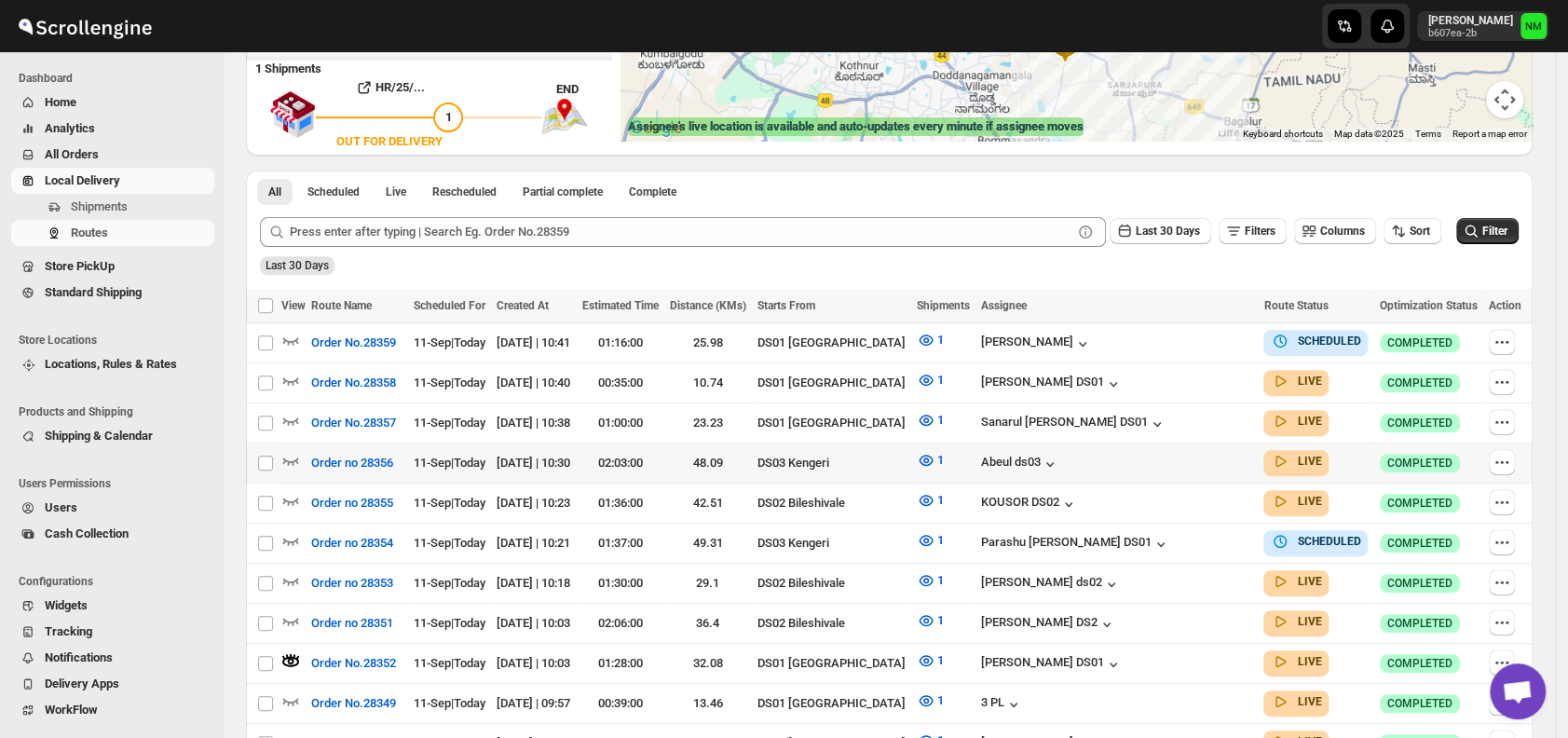
scroll to position [344, 0]
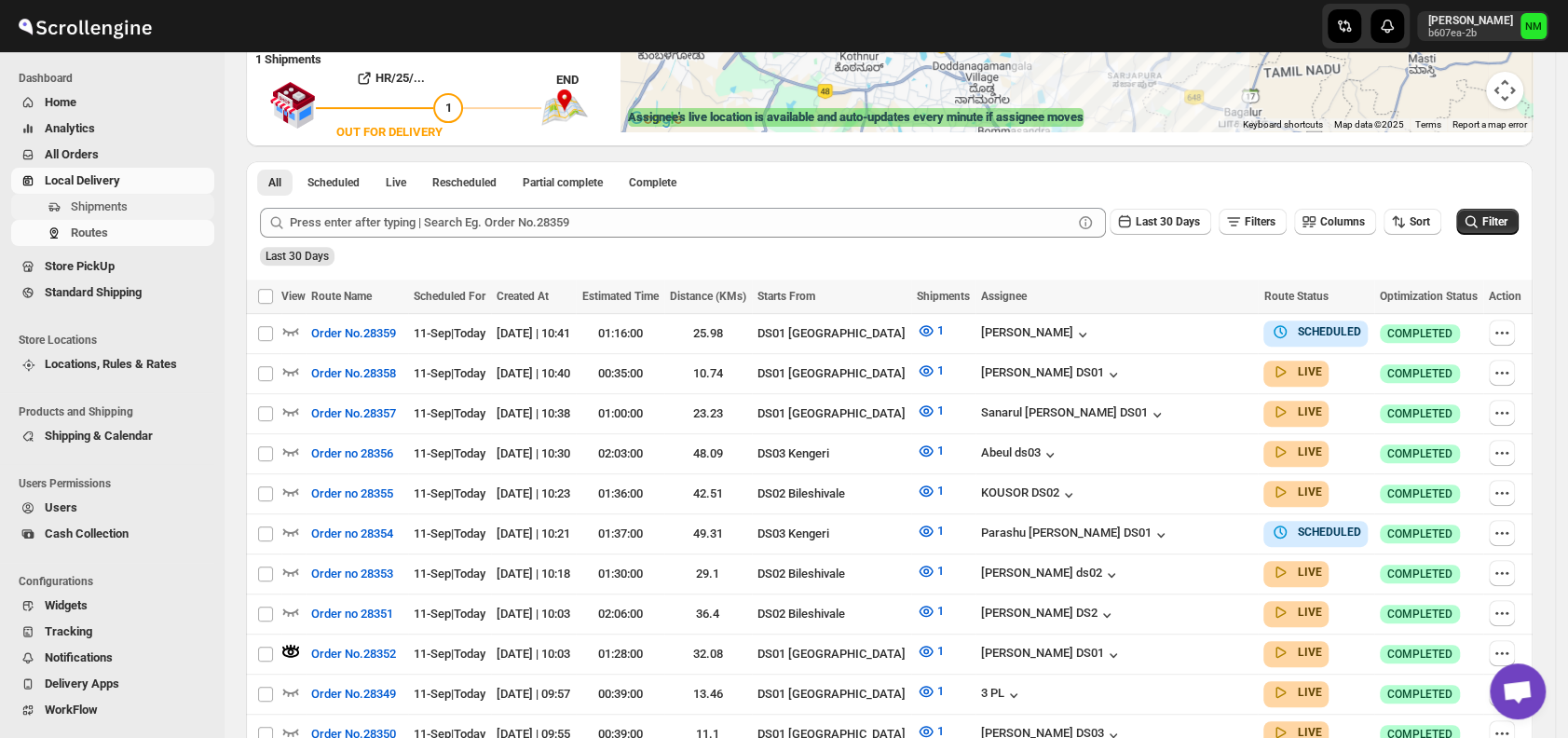
click at [129, 201] on span "Shipments" at bounding box center [141, 207] width 140 height 19
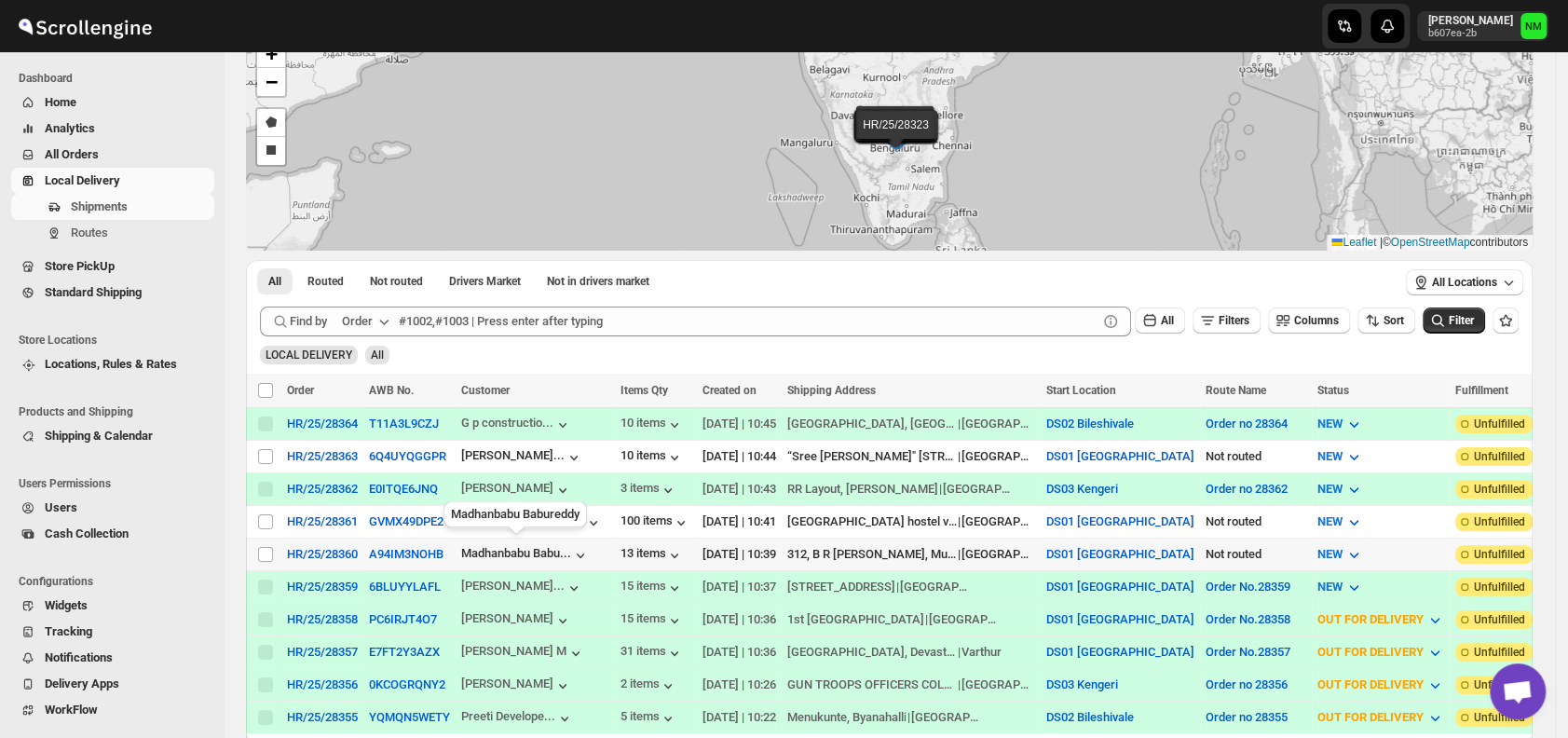
scroll to position [112, 0]
click at [267, 513] on input "Select shipment" at bounding box center [265, 520] width 15 height 15
checkbox input "true"
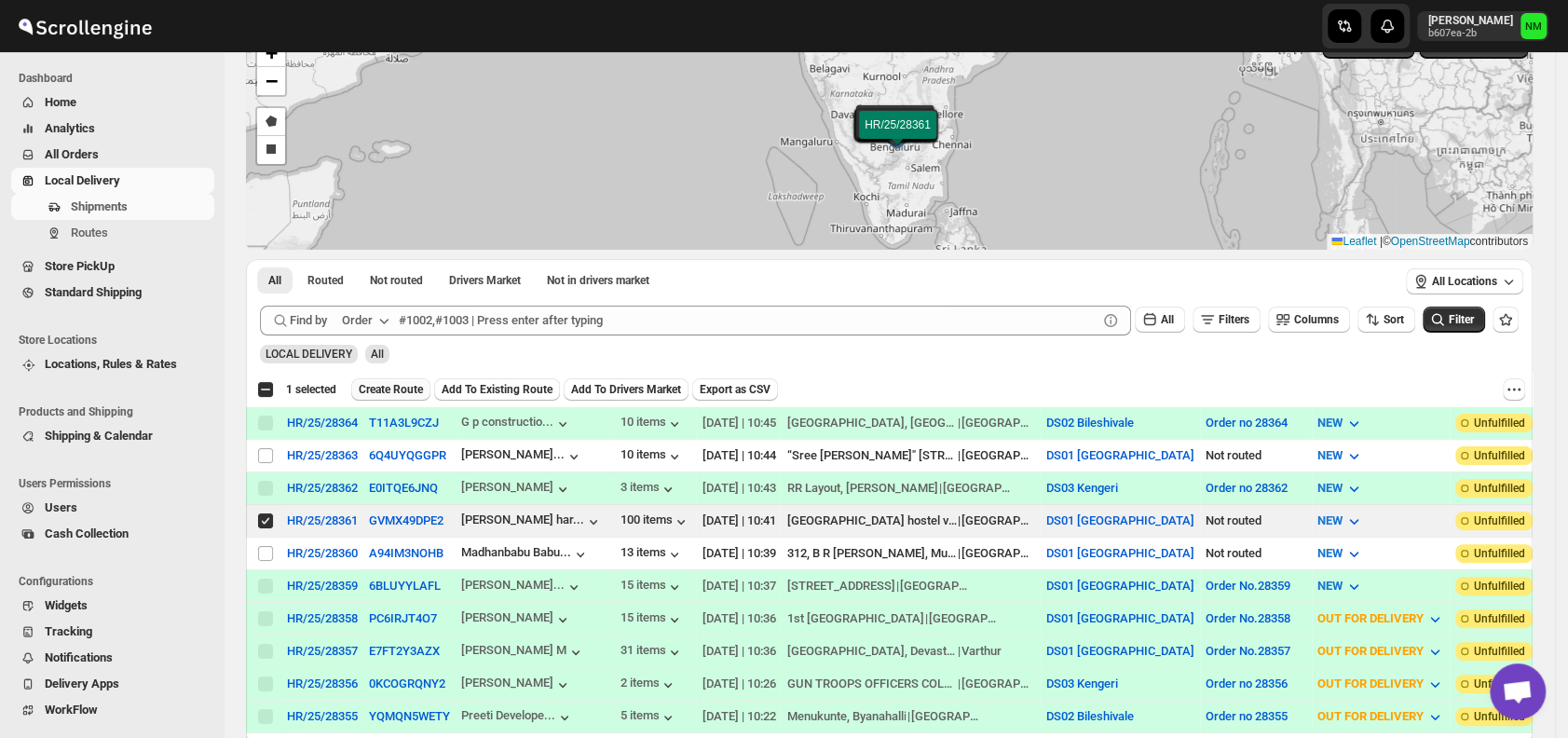
click at [376, 386] on span "Create Route" at bounding box center [391, 389] width 64 height 15
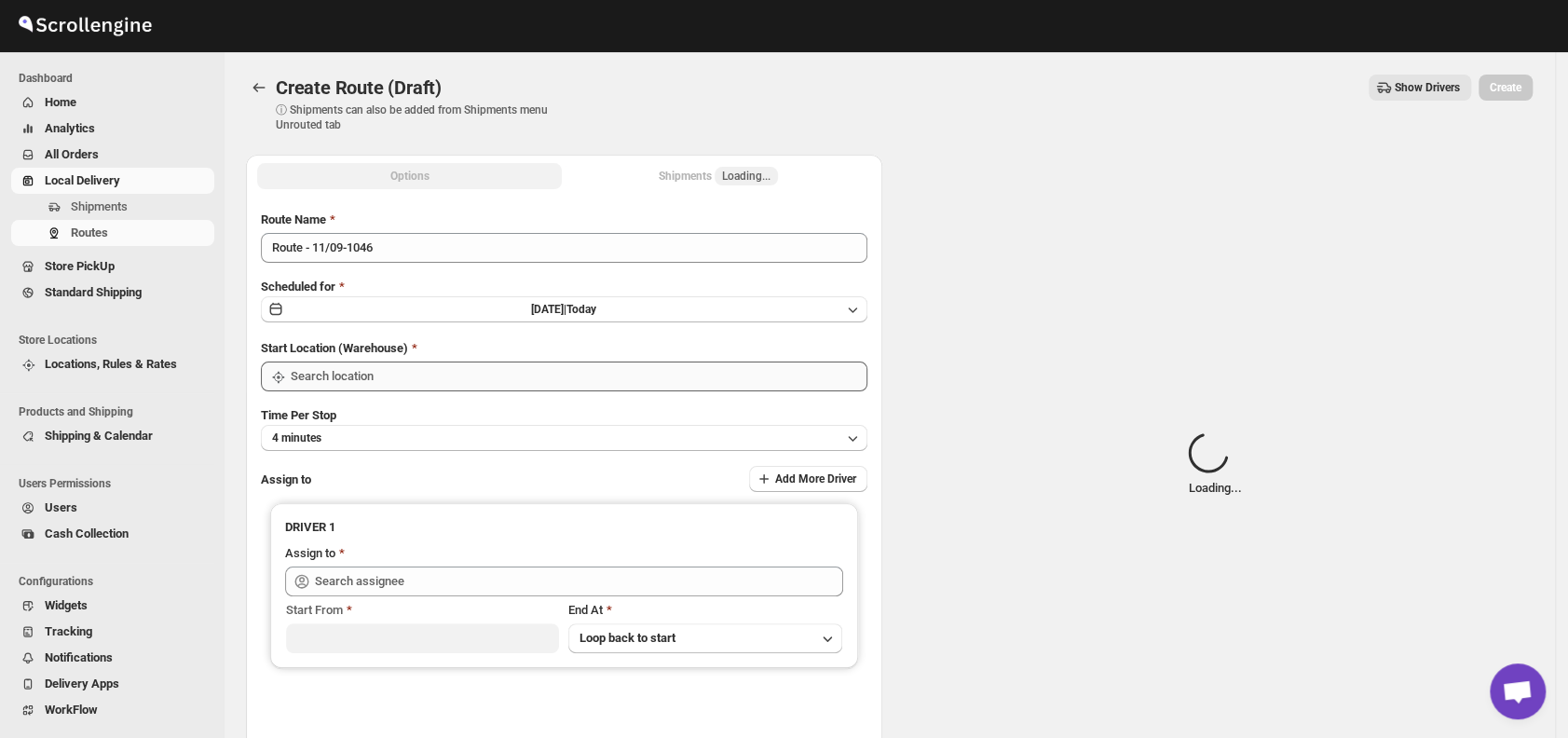
type input "DS01 [GEOGRAPHIC_DATA]"
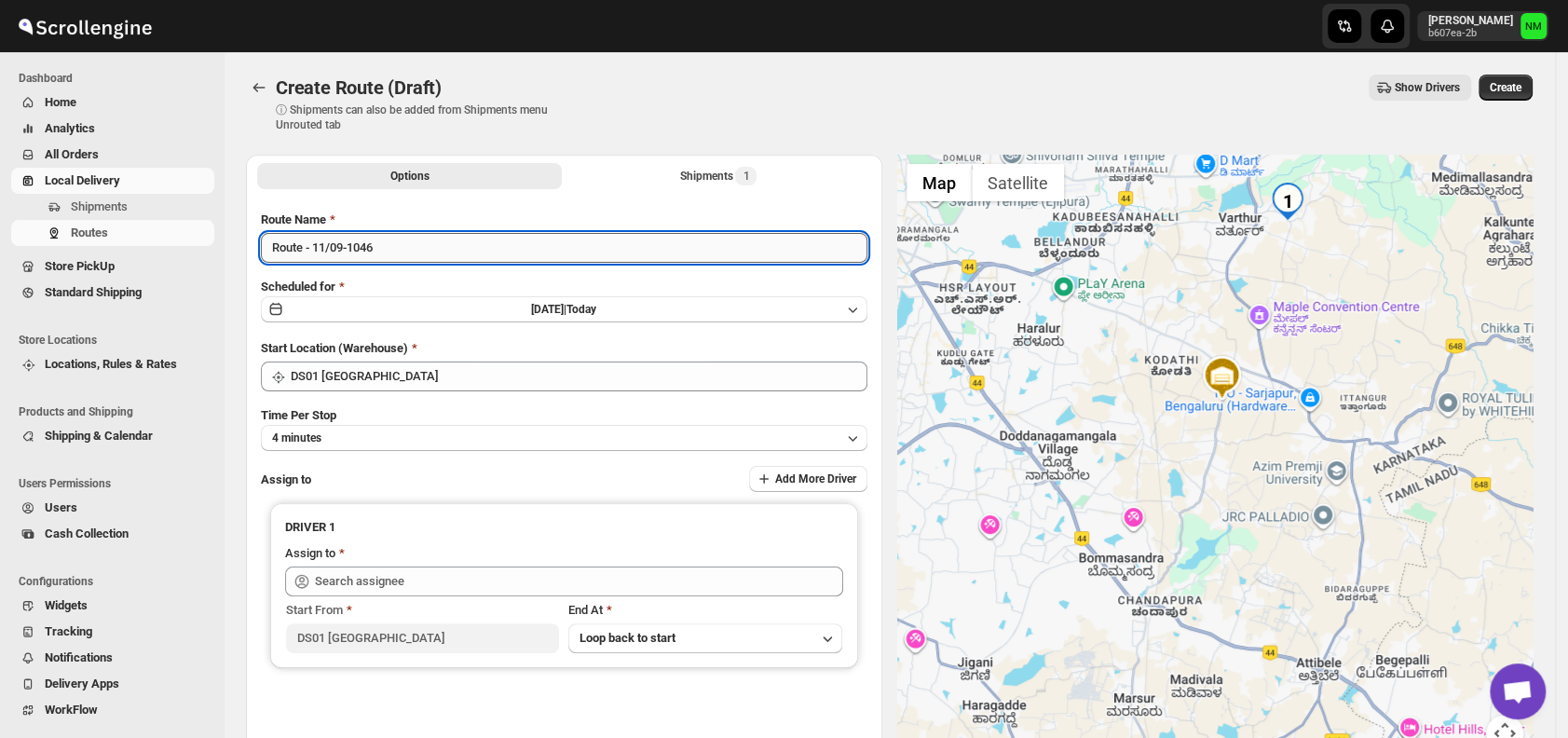
click at [499, 245] on input "Route - 11/09-1046" at bounding box center [564, 248] width 607 height 30
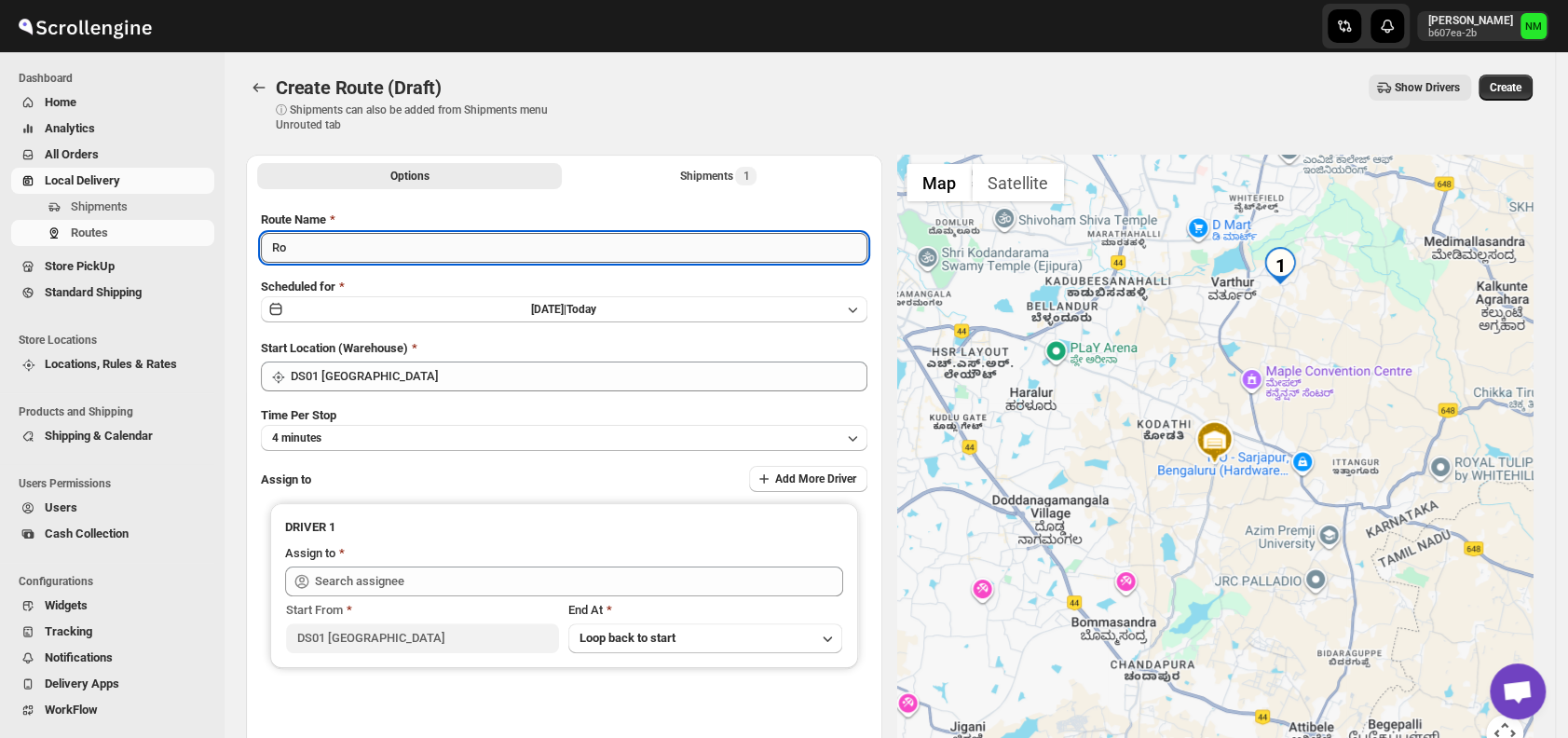
type input "R"
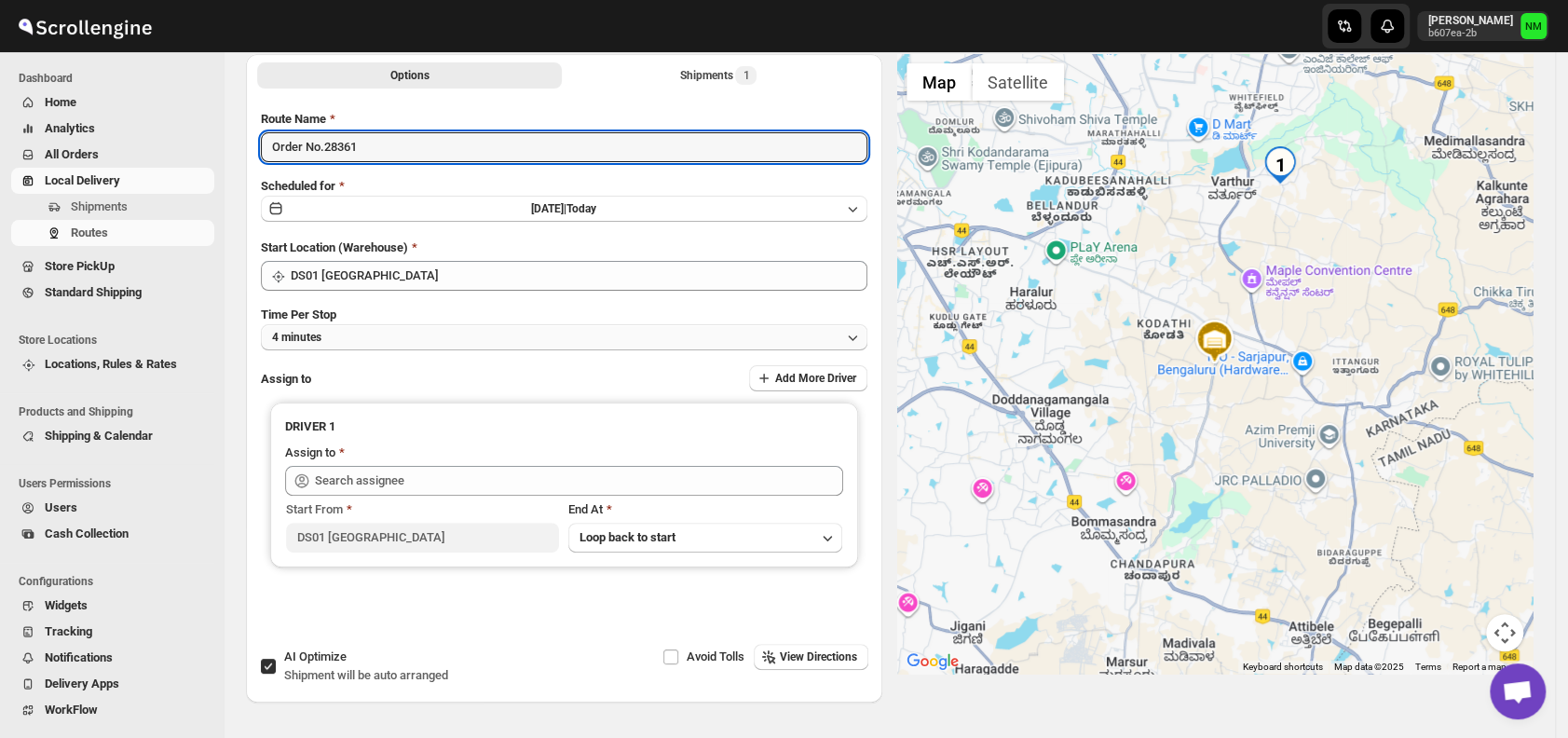
scroll to position [109, 0]
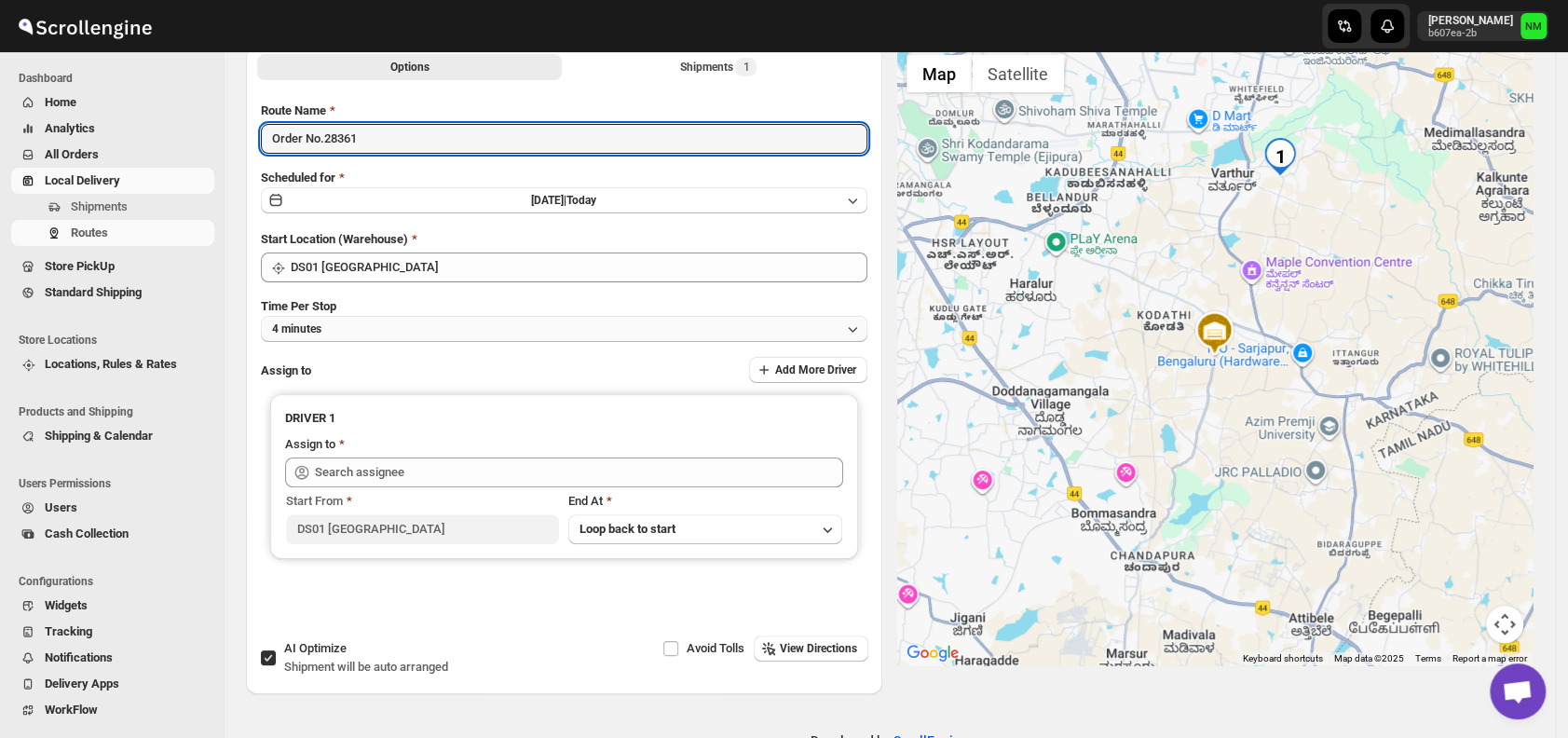
type input "Order No.28361"
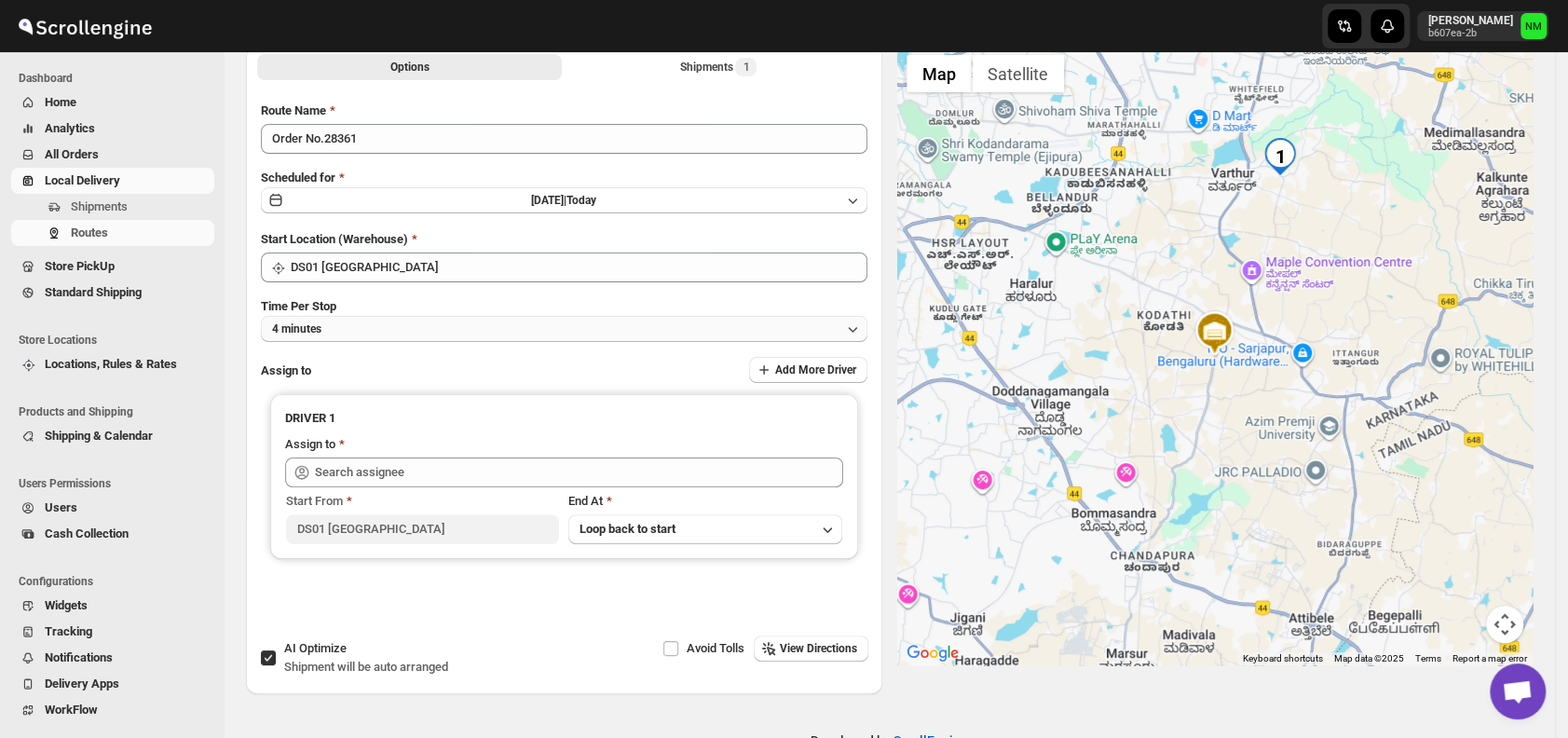
click at [407, 323] on button "4 minutes" at bounding box center [564, 329] width 607 height 26
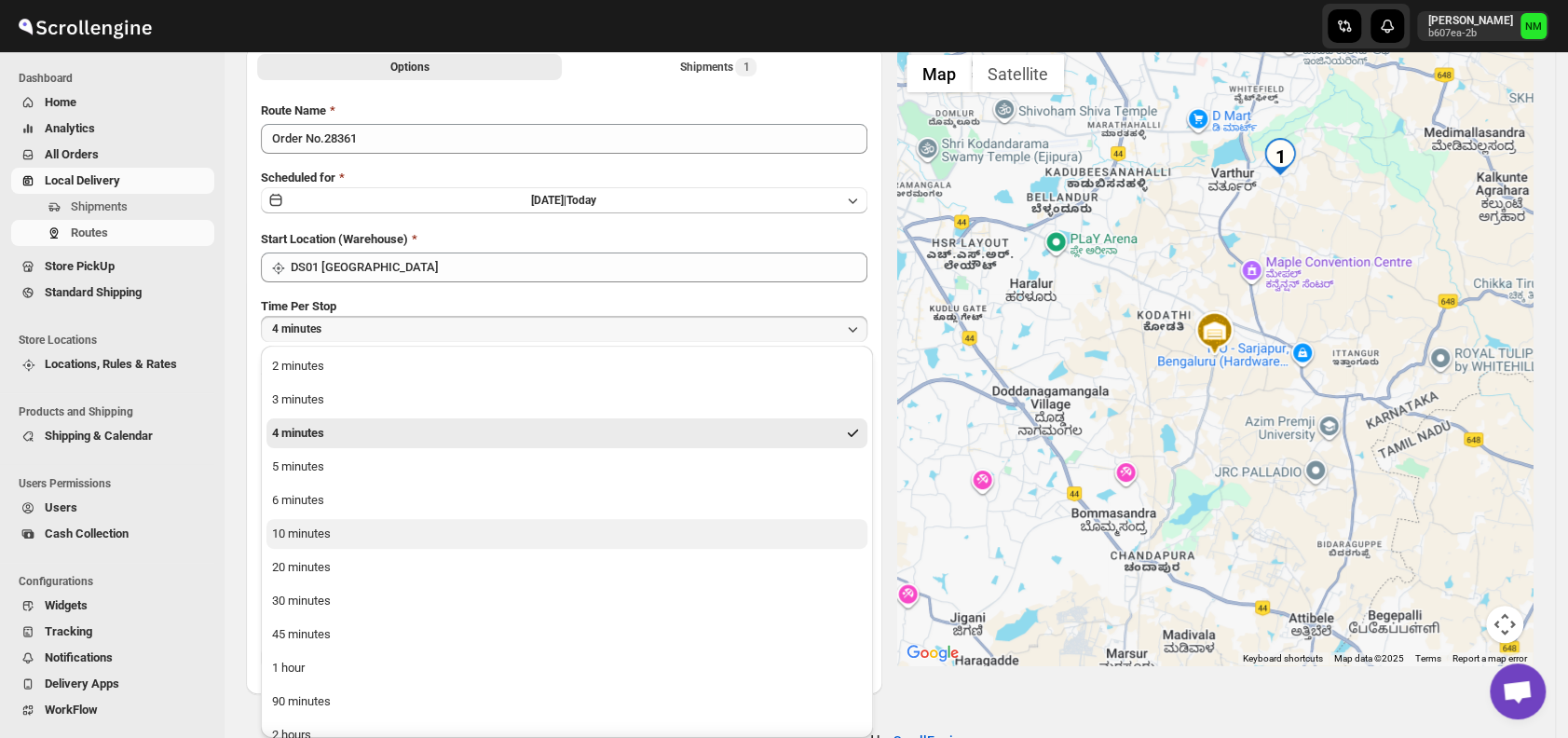
click at [414, 529] on button "10 minutes" at bounding box center [567, 534] width 601 height 30
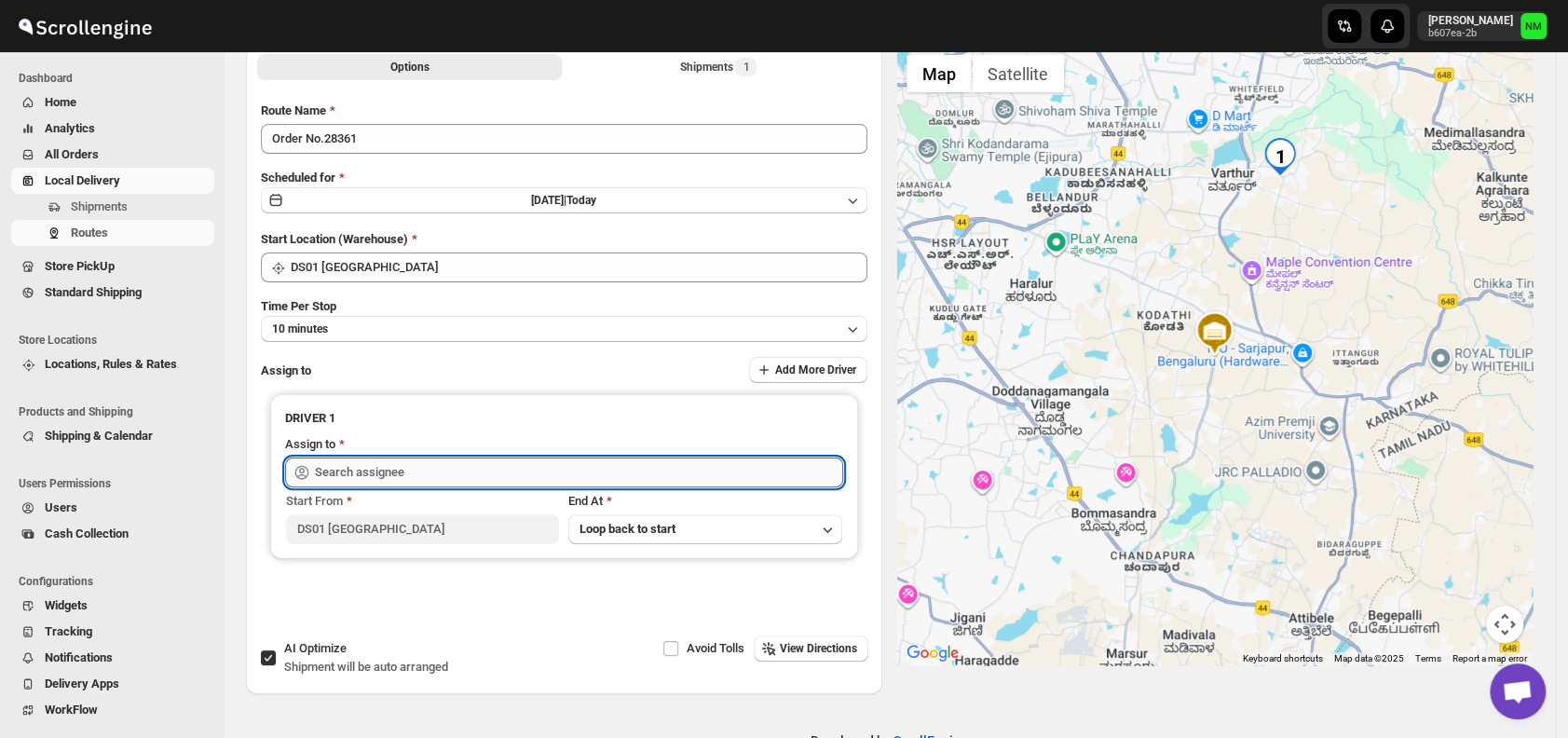
click at [455, 473] on input "text" at bounding box center [579, 473] width 528 height 30
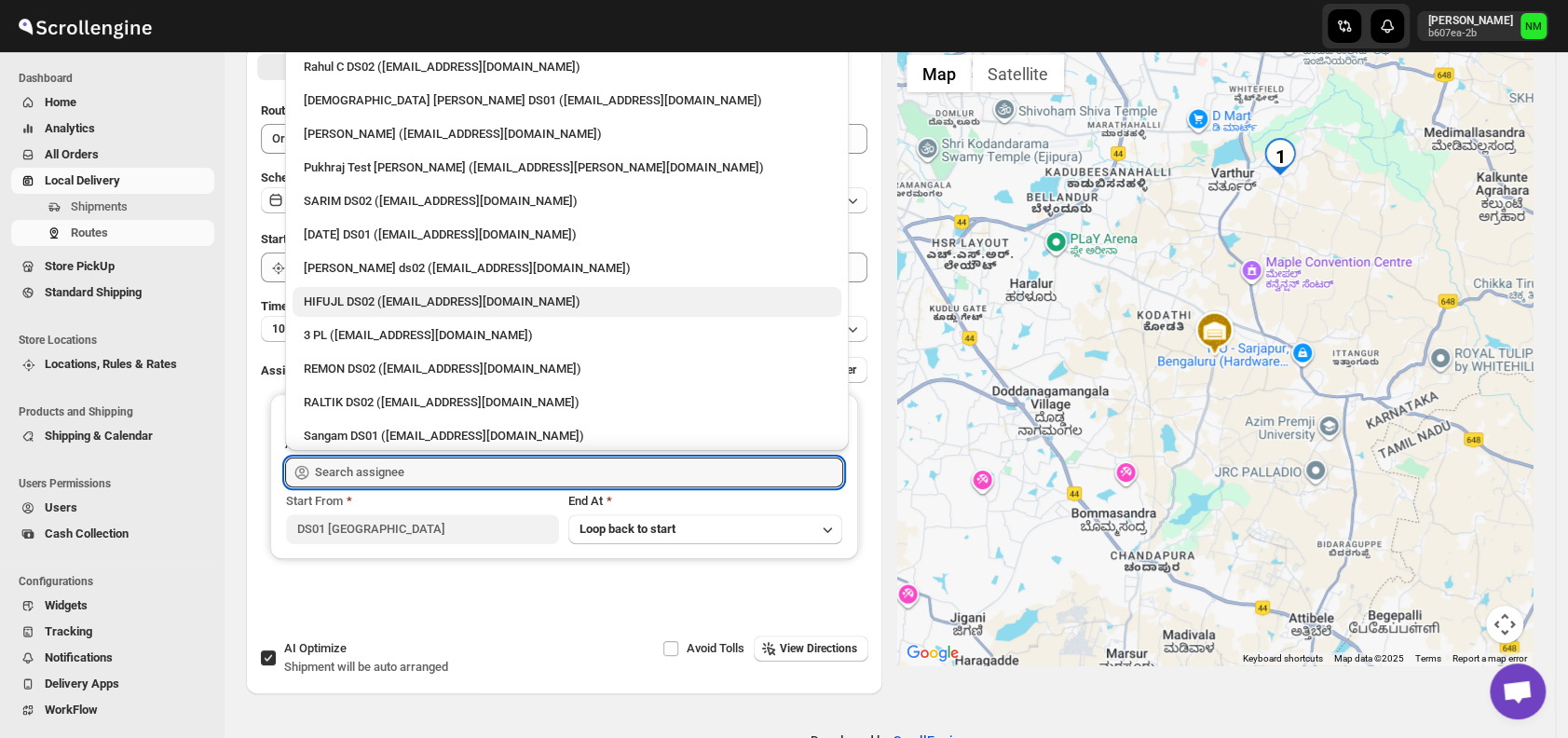
scroll to position [0, 0]
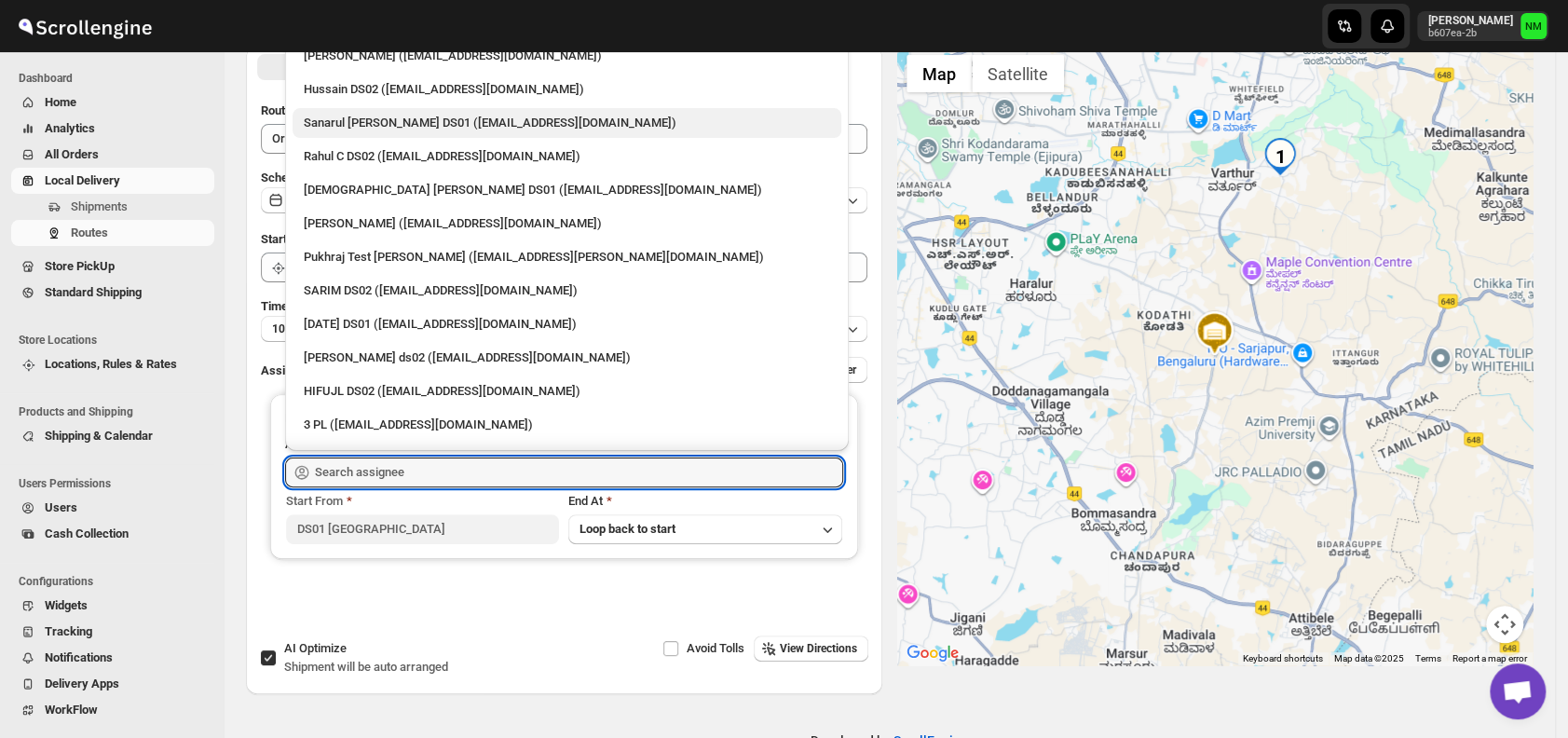
click at [368, 119] on div "Sanarul [PERSON_NAME] DS01 ([EMAIL_ADDRESS][DOMAIN_NAME])" at bounding box center [567, 123] width 526 height 19
type input "Sanarul [PERSON_NAME] DS01 ([EMAIL_ADDRESS][DOMAIN_NAME])"
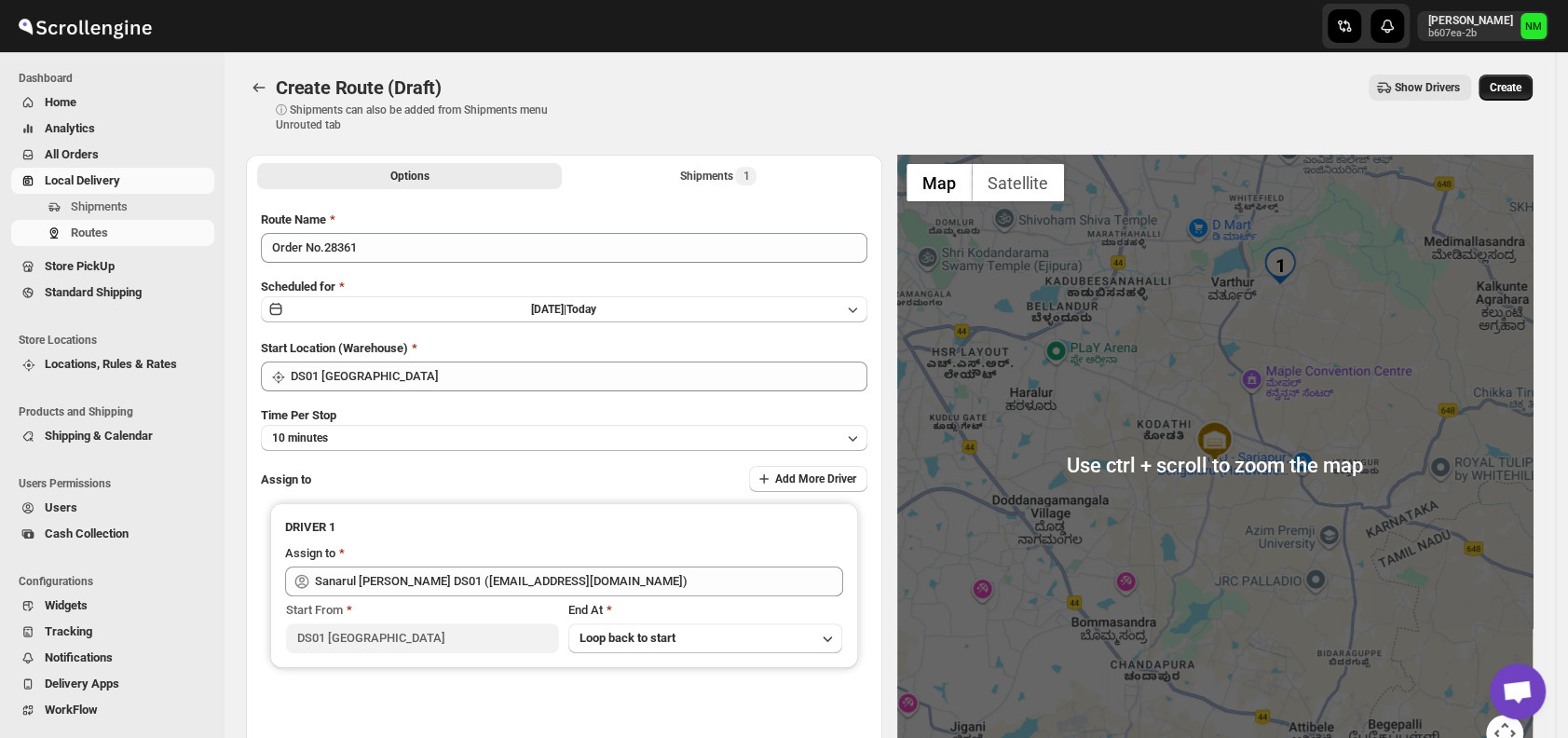
click at [1522, 85] on span "Create" at bounding box center [1506, 87] width 32 height 15
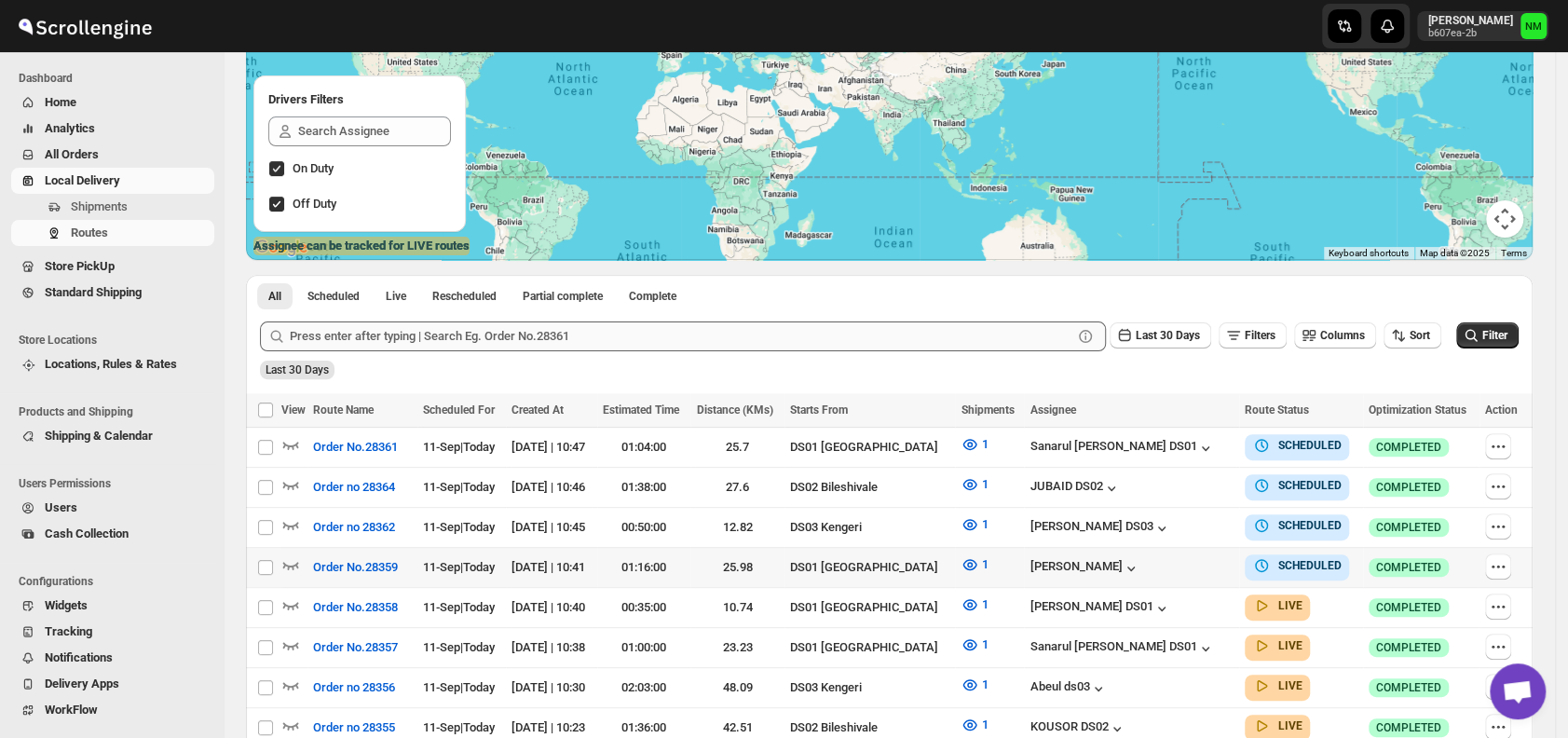
scroll to position [216, 0]
click at [121, 204] on span "Shipments" at bounding box center [99, 206] width 57 height 14
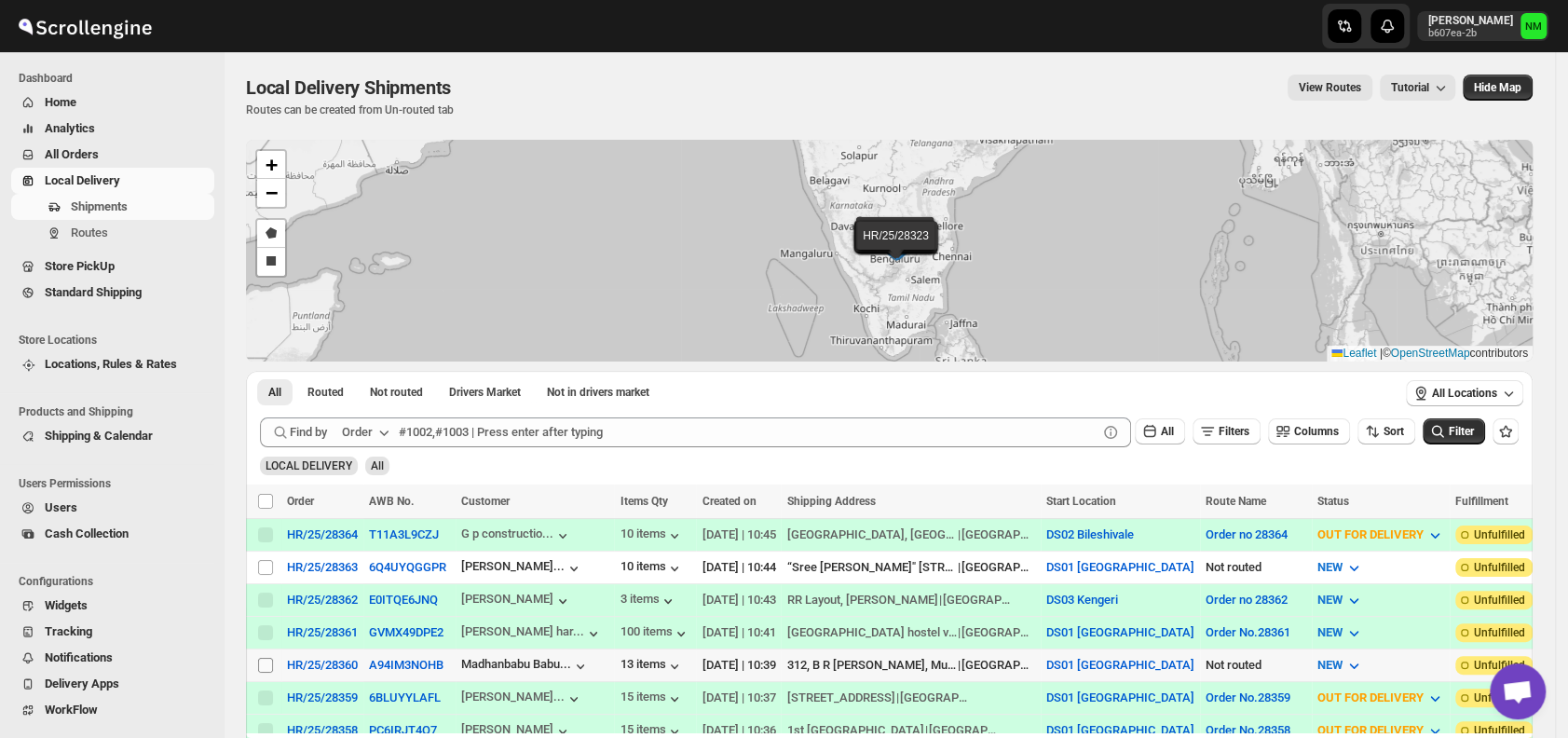
click at [264, 660] on input "Select shipment" at bounding box center [265, 665] width 15 height 15
checkbox input "true"
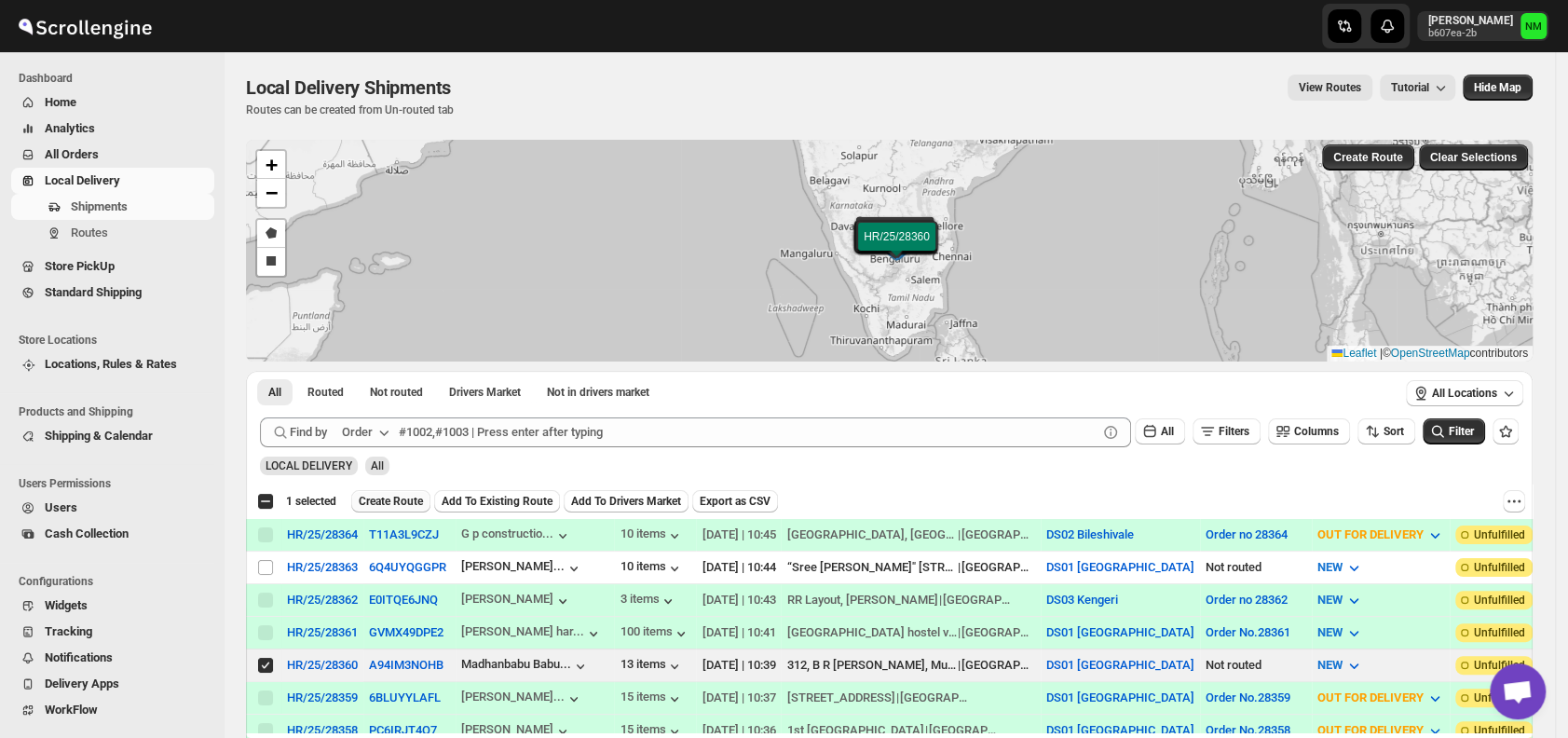
click at [398, 494] on span "Create Route" at bounding box center [391, 501] width 64 height 15
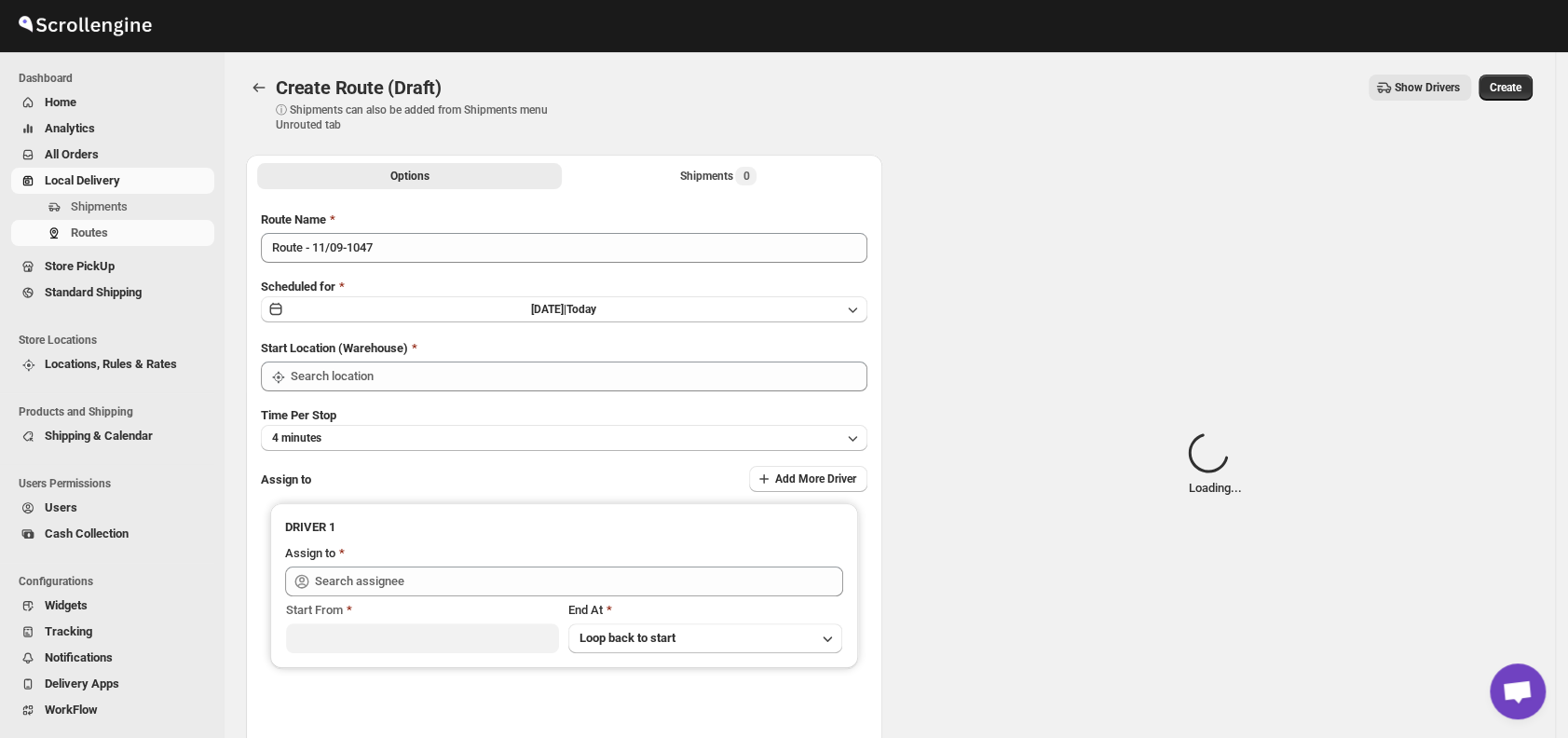
type input "DS01 [GEOGRAPHIC_DATA]"
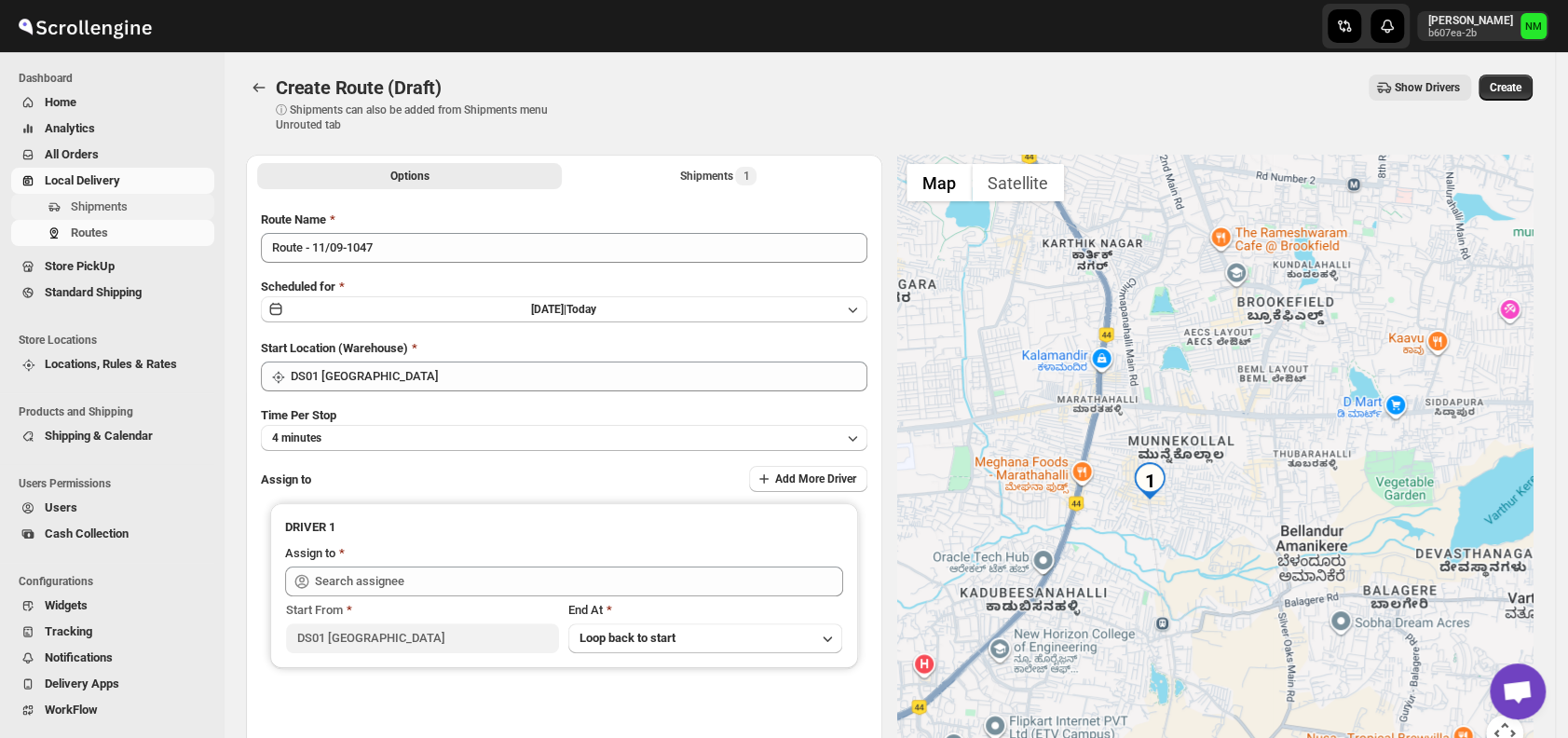
click at [112, 199] on span "Shipments" at bounding box center [99, 206] width 57 height 14
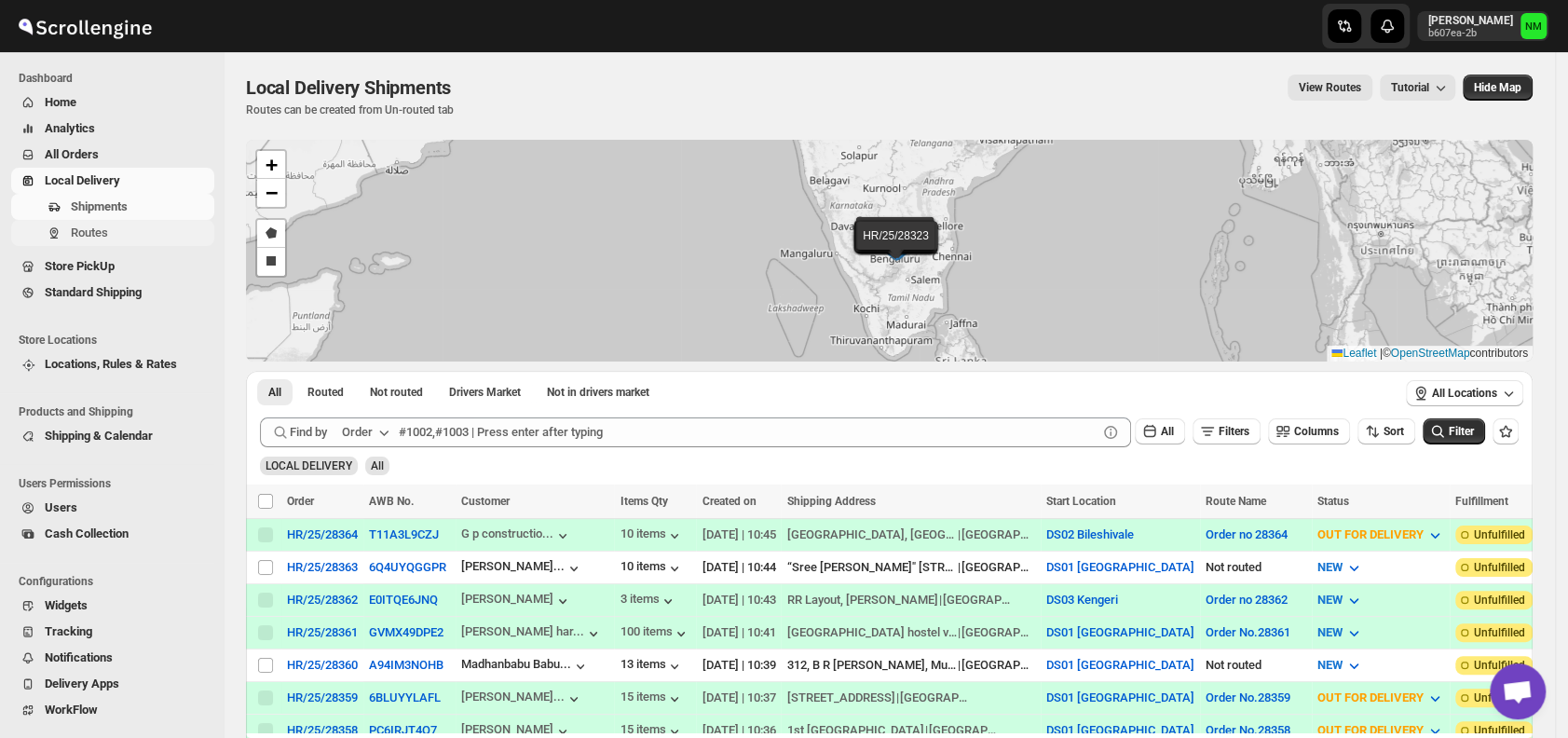
click at [136, 225] on span "Routes" at bounding box center [141, 233] width 140 height 19
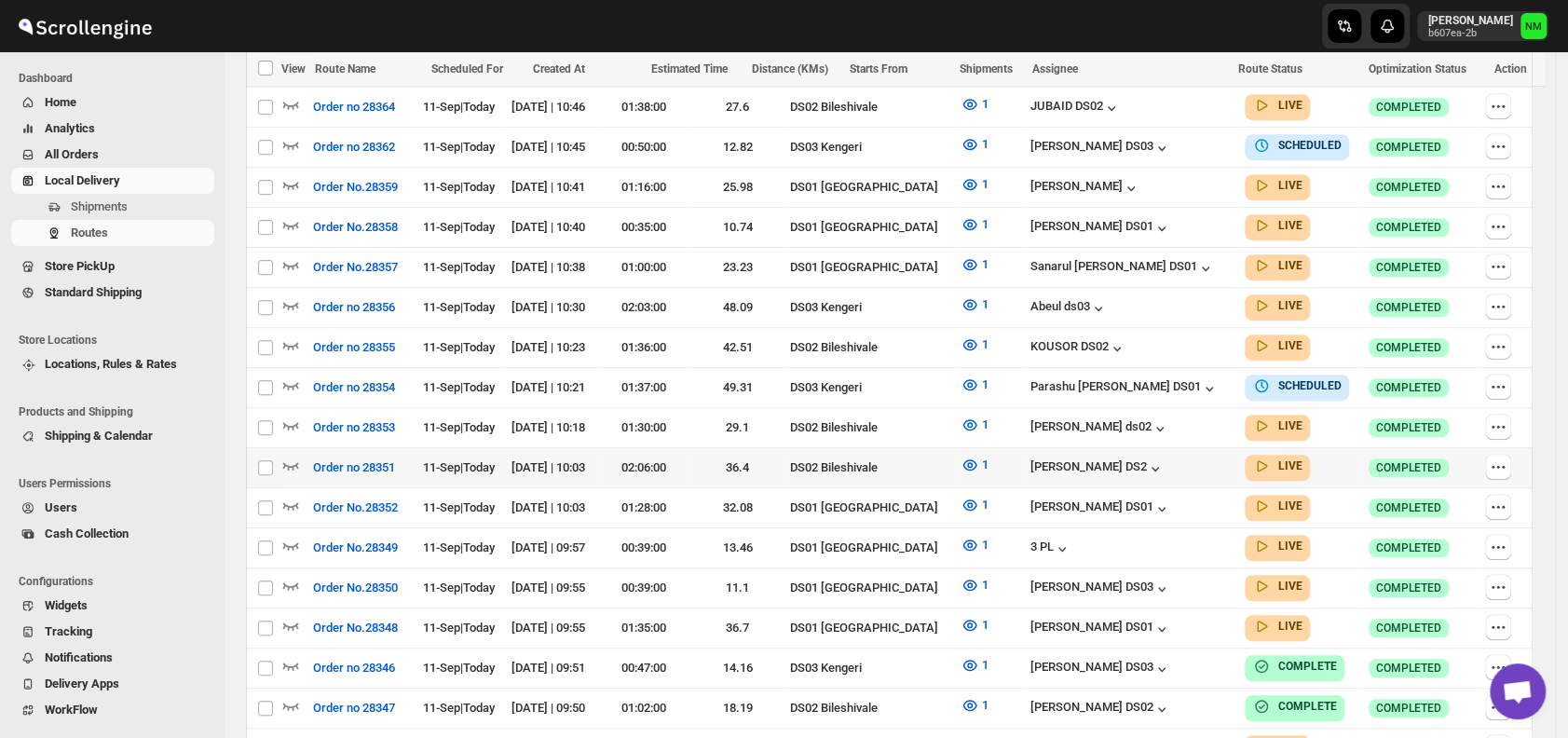
scroll to position [616, 0]
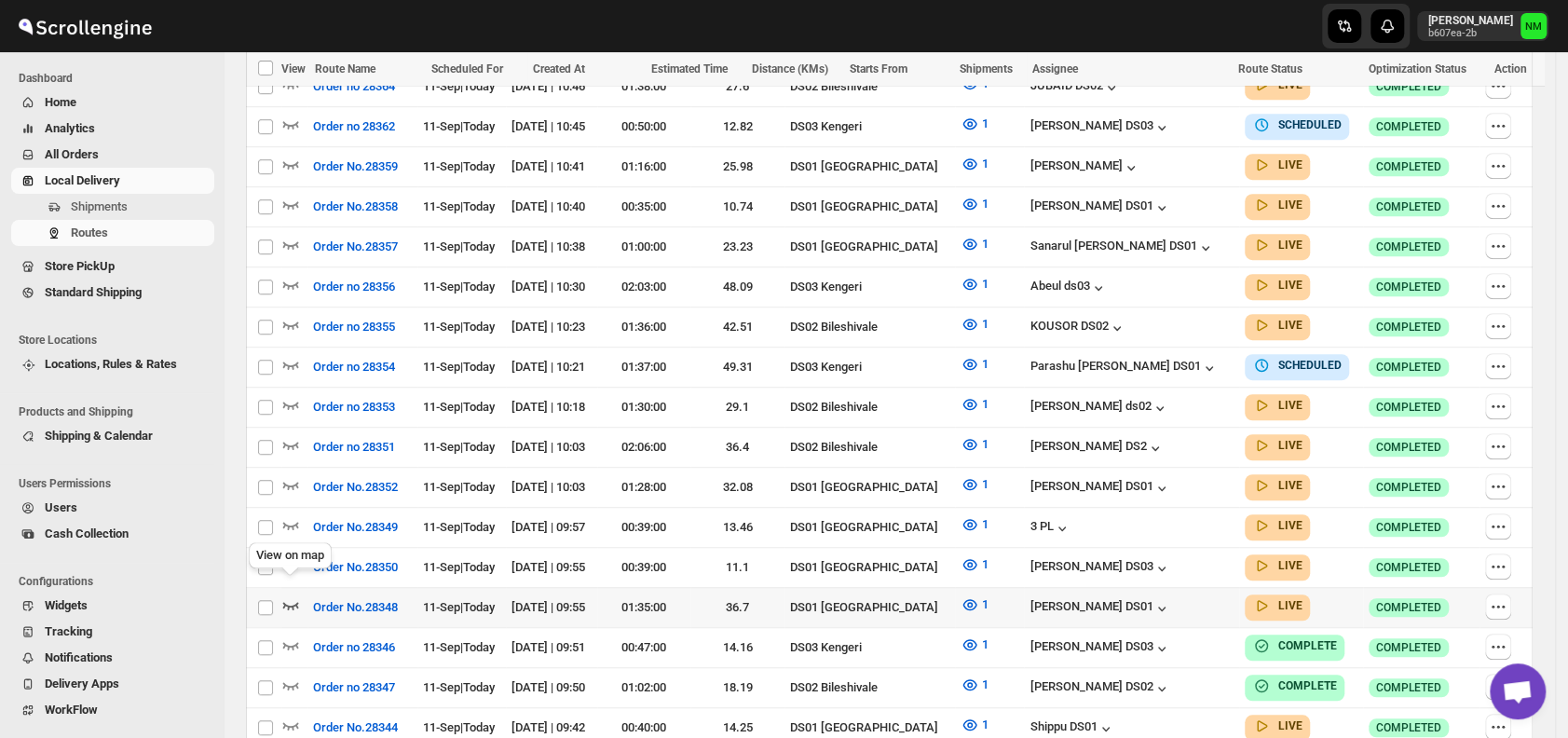
click at [286, 602] on icon "button" at bounding box center [291, 605] width 16 height 7
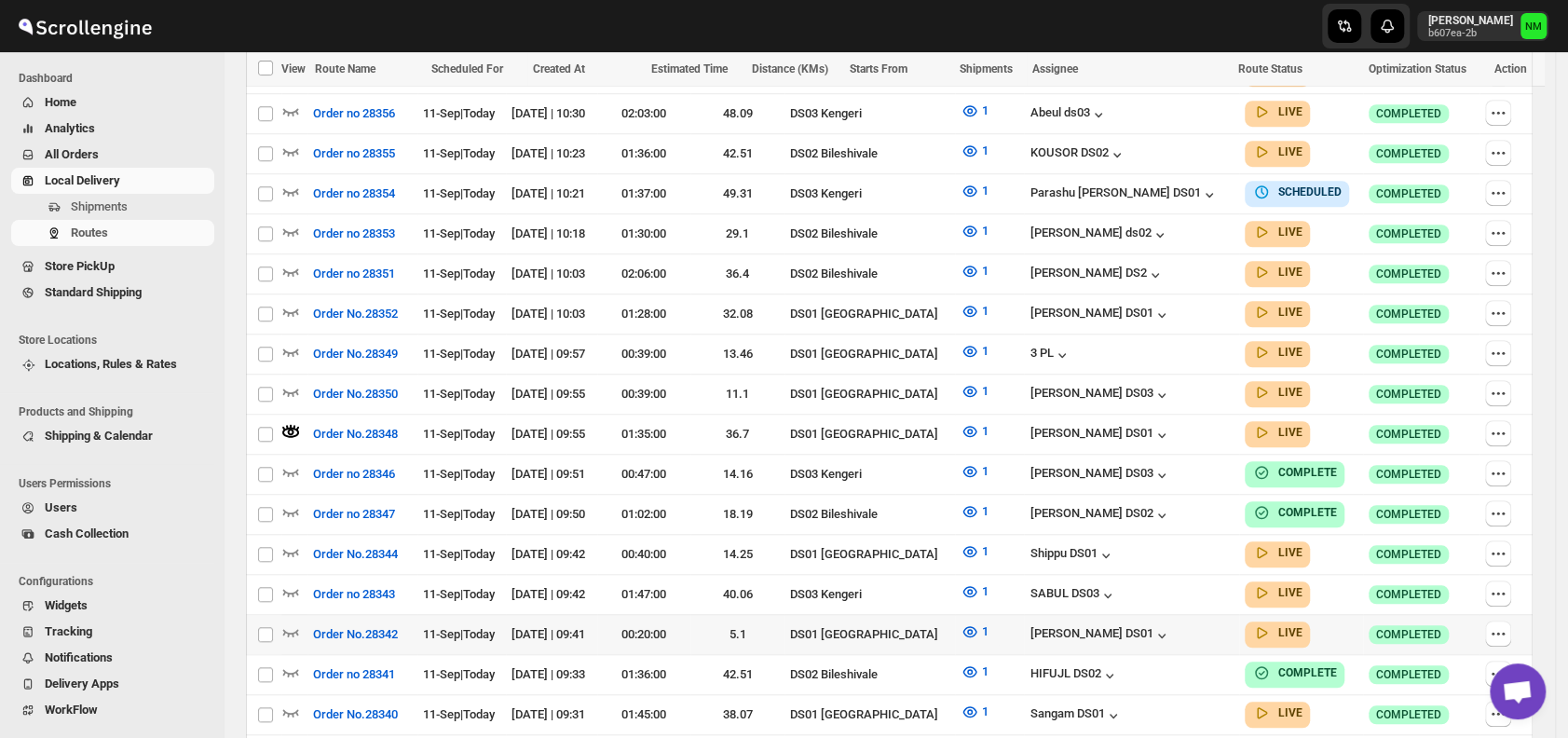
scroll to position [820, 0]
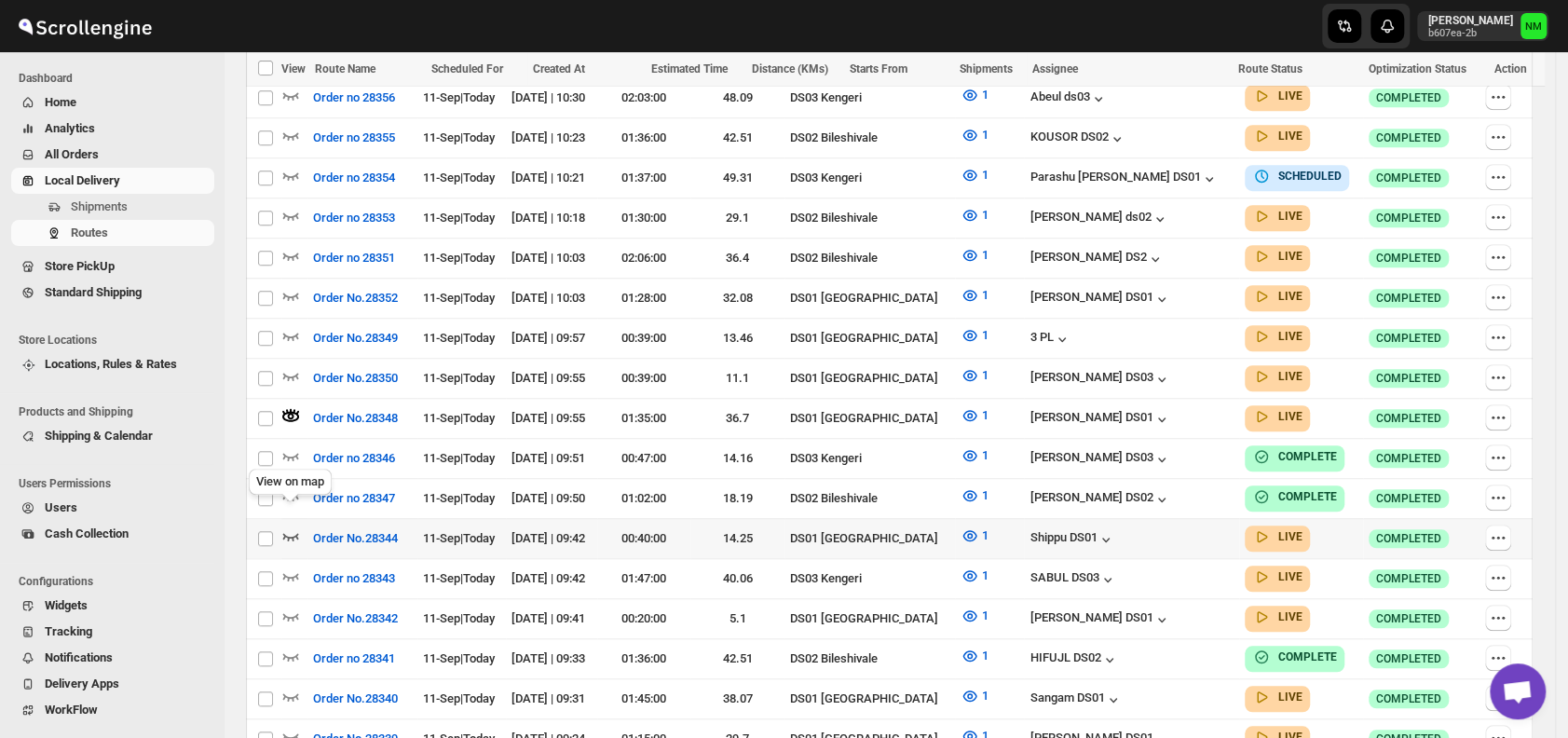
click at [298, 526] on icon "button" at bounding box center [290, 535] width 19 height 19
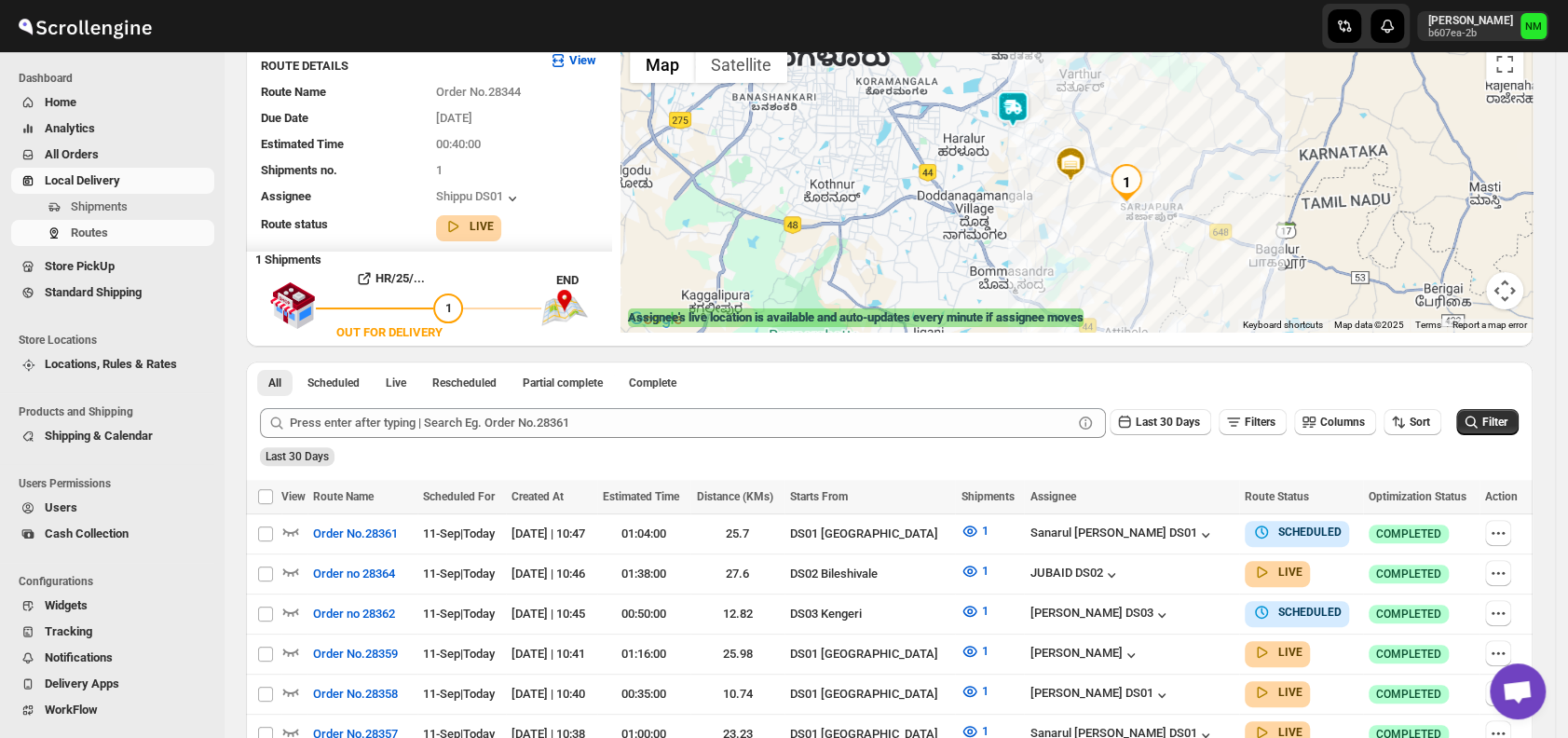
scroll to position [0, 0]
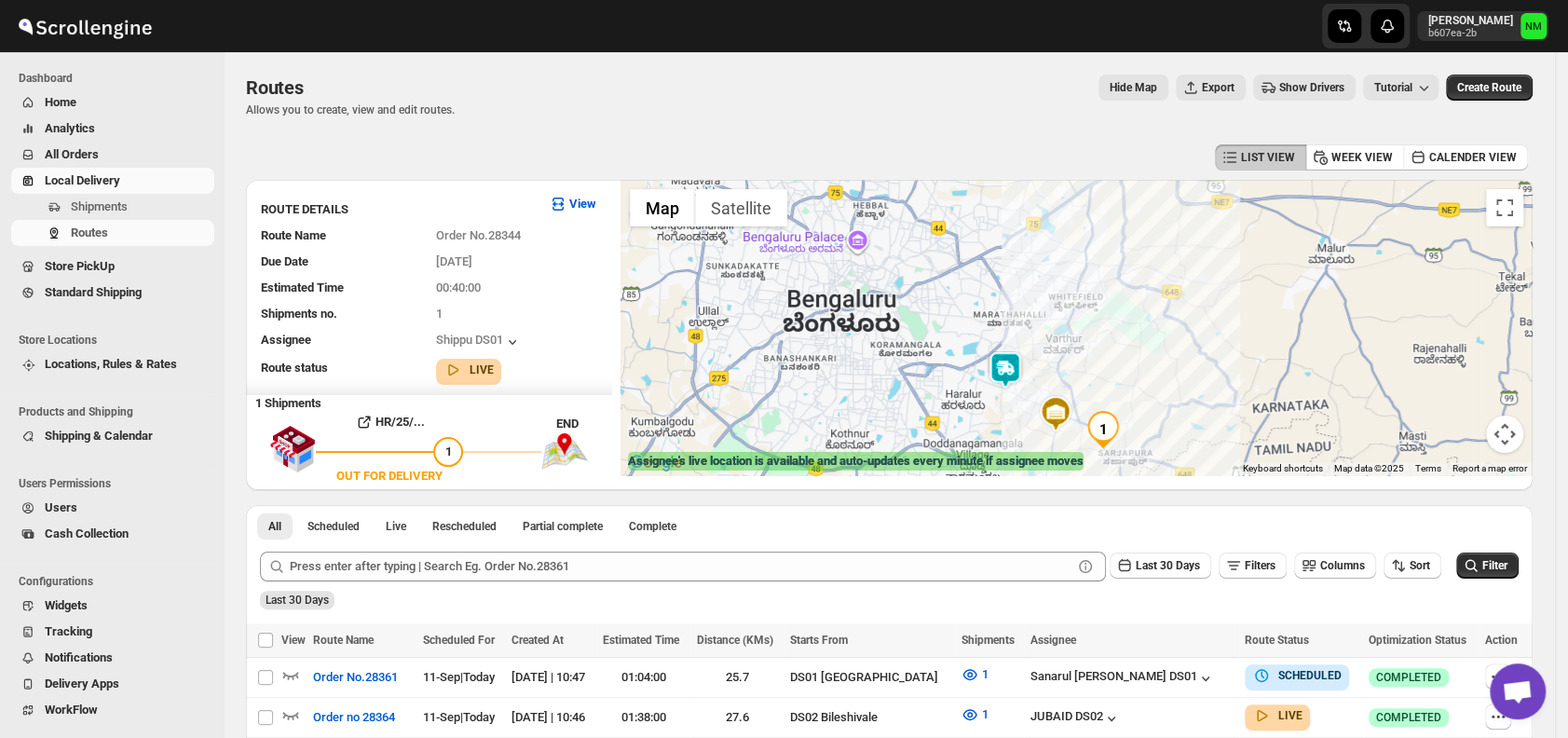
click at [1024, 360] on img at bounding box center [1005, 369] width 37 height 37
click at [1089, 282] on button "Close" at bounding box center [1067, 281] width 45 height 45
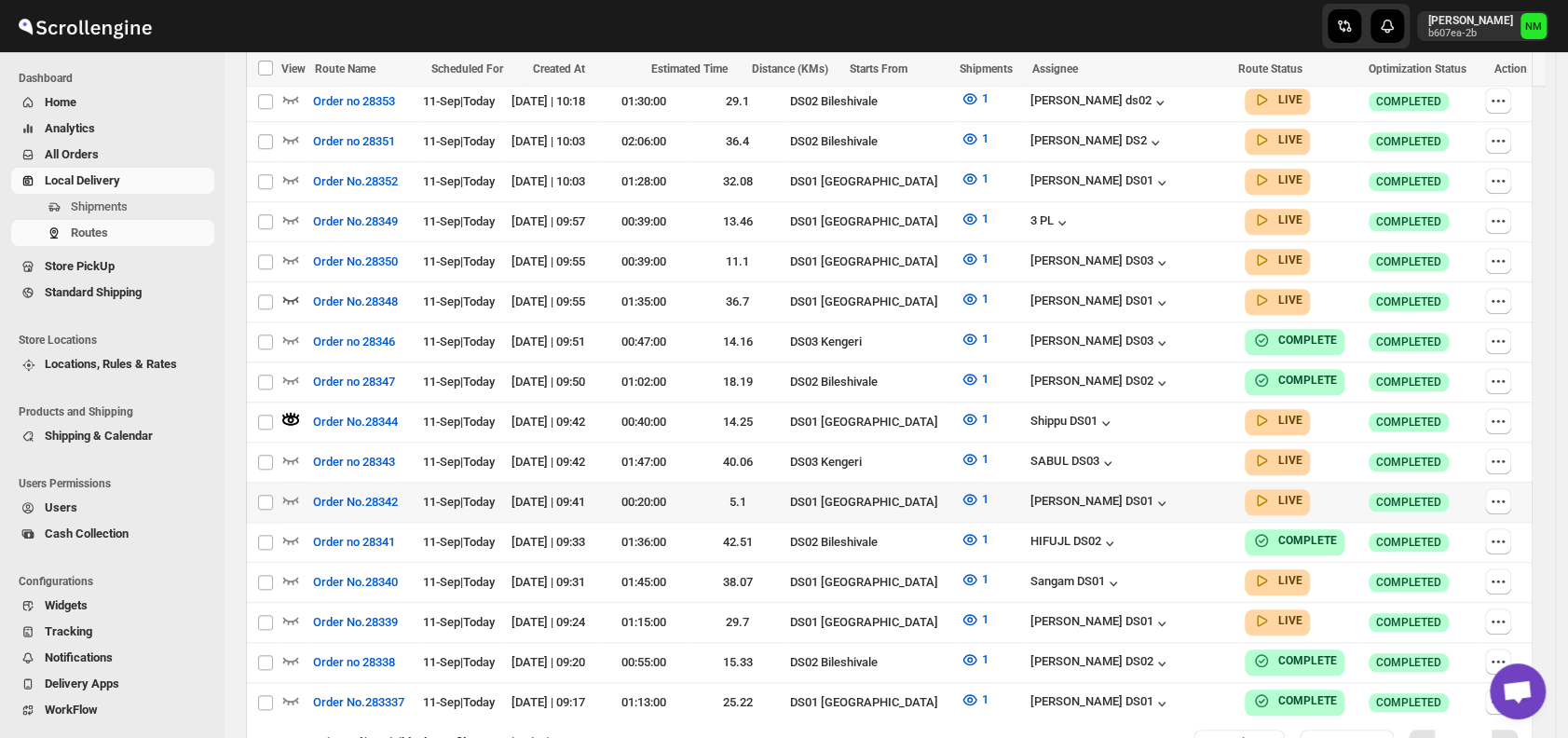
scroll to position [946, 0]
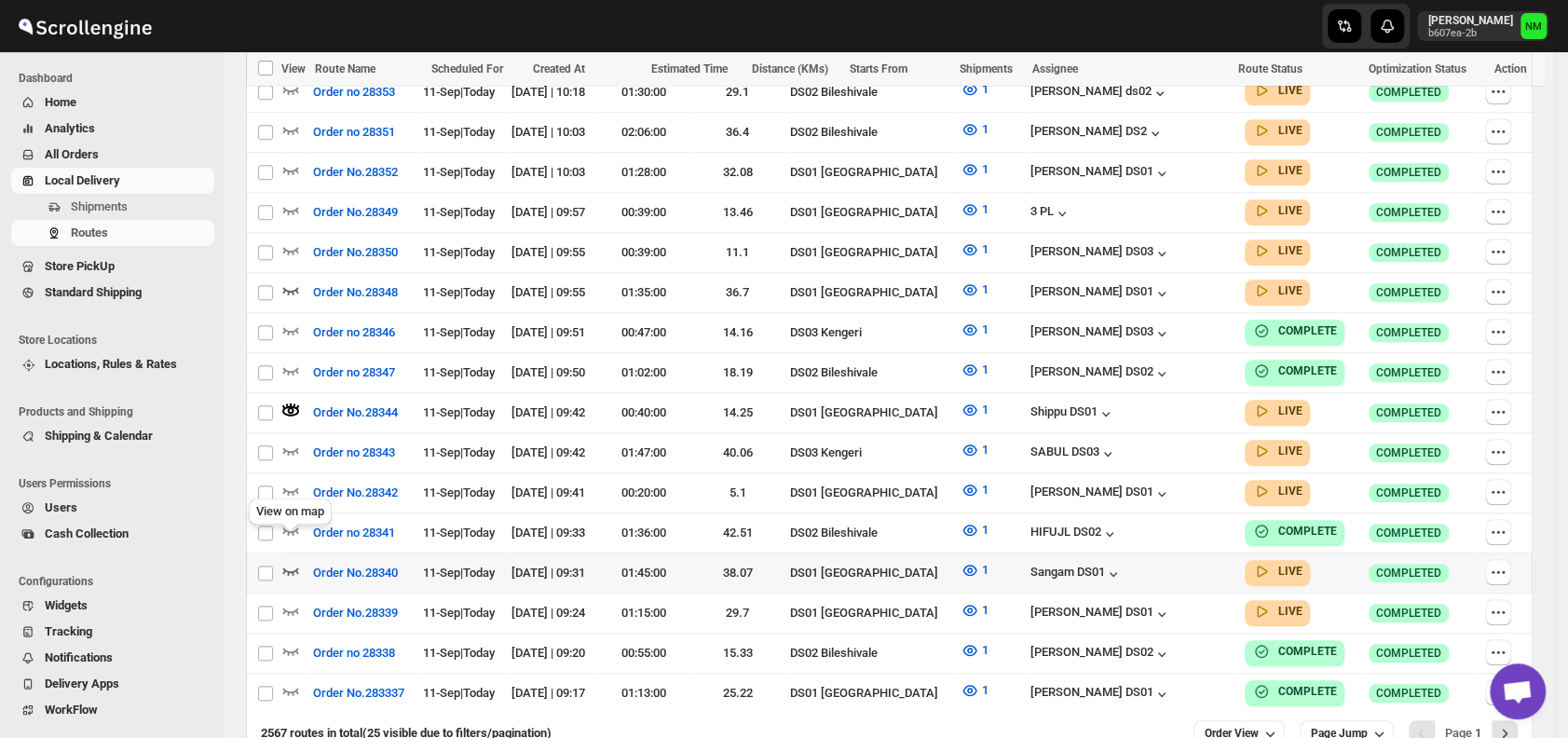
click at [285, 567] on icon "button" at bounding box center [291, 570] width 16 height 7
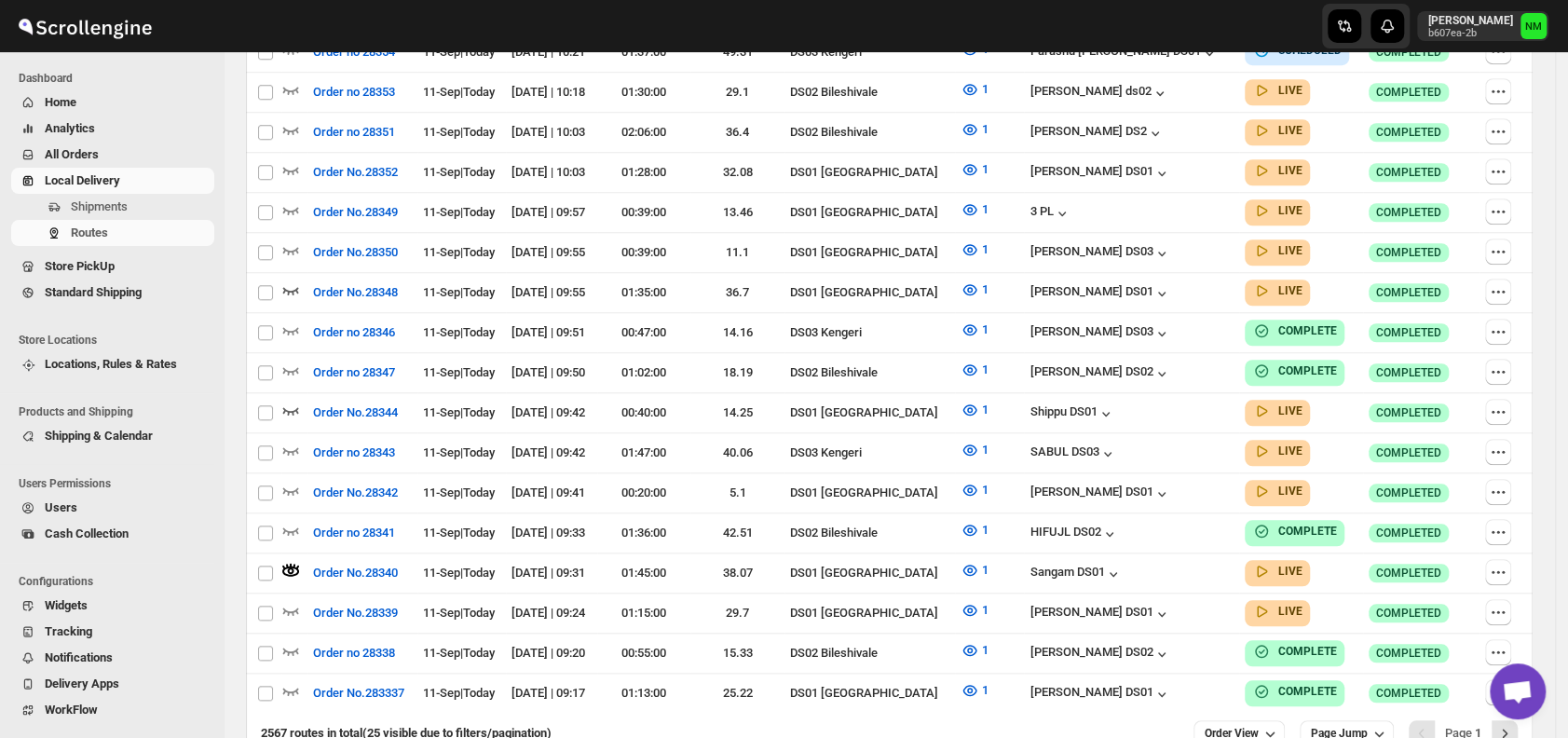
scroll to position [0, 0]
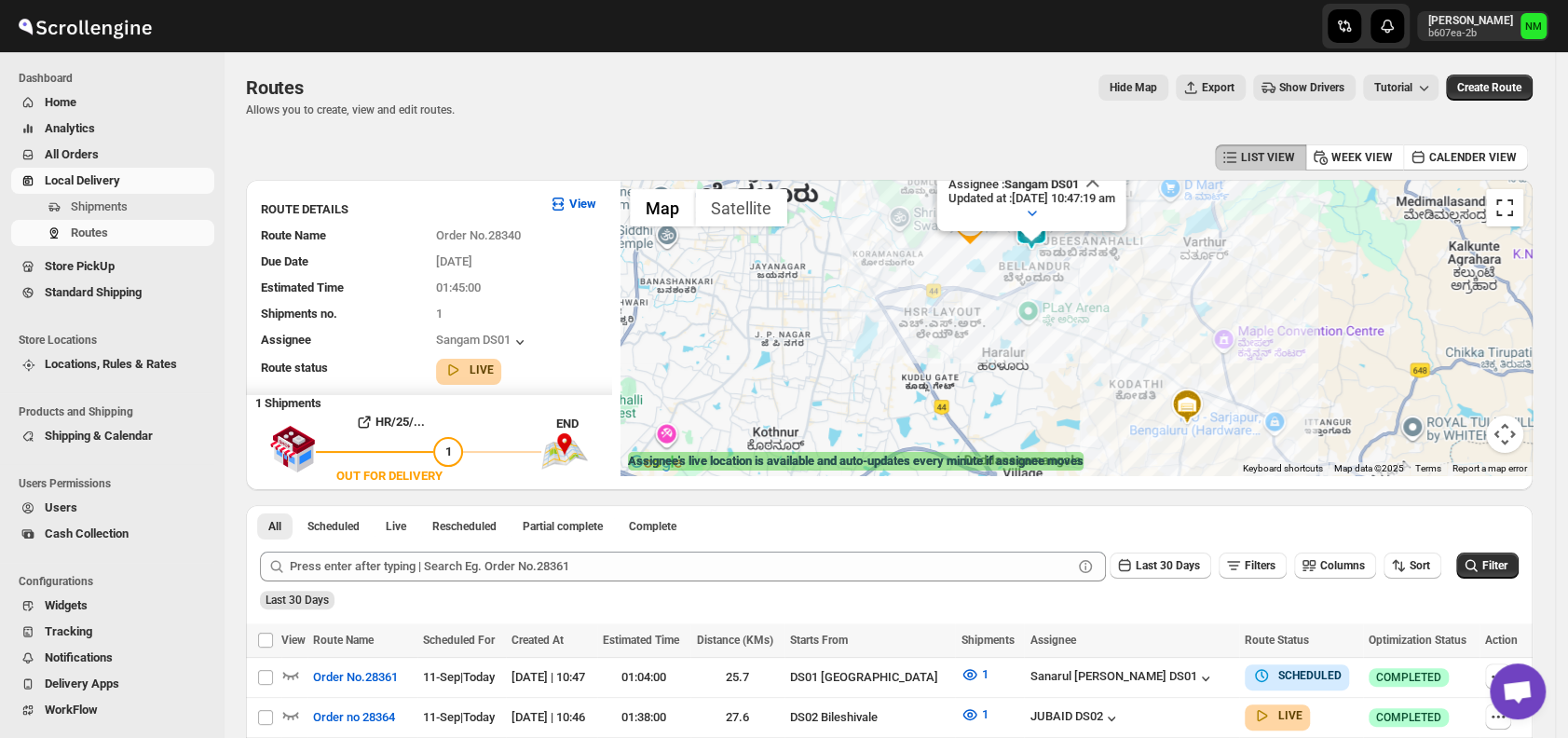
click at [1511, 222] on button "Toggle fullscreen view" at bounding box center [1504, 207] width 37 height 37
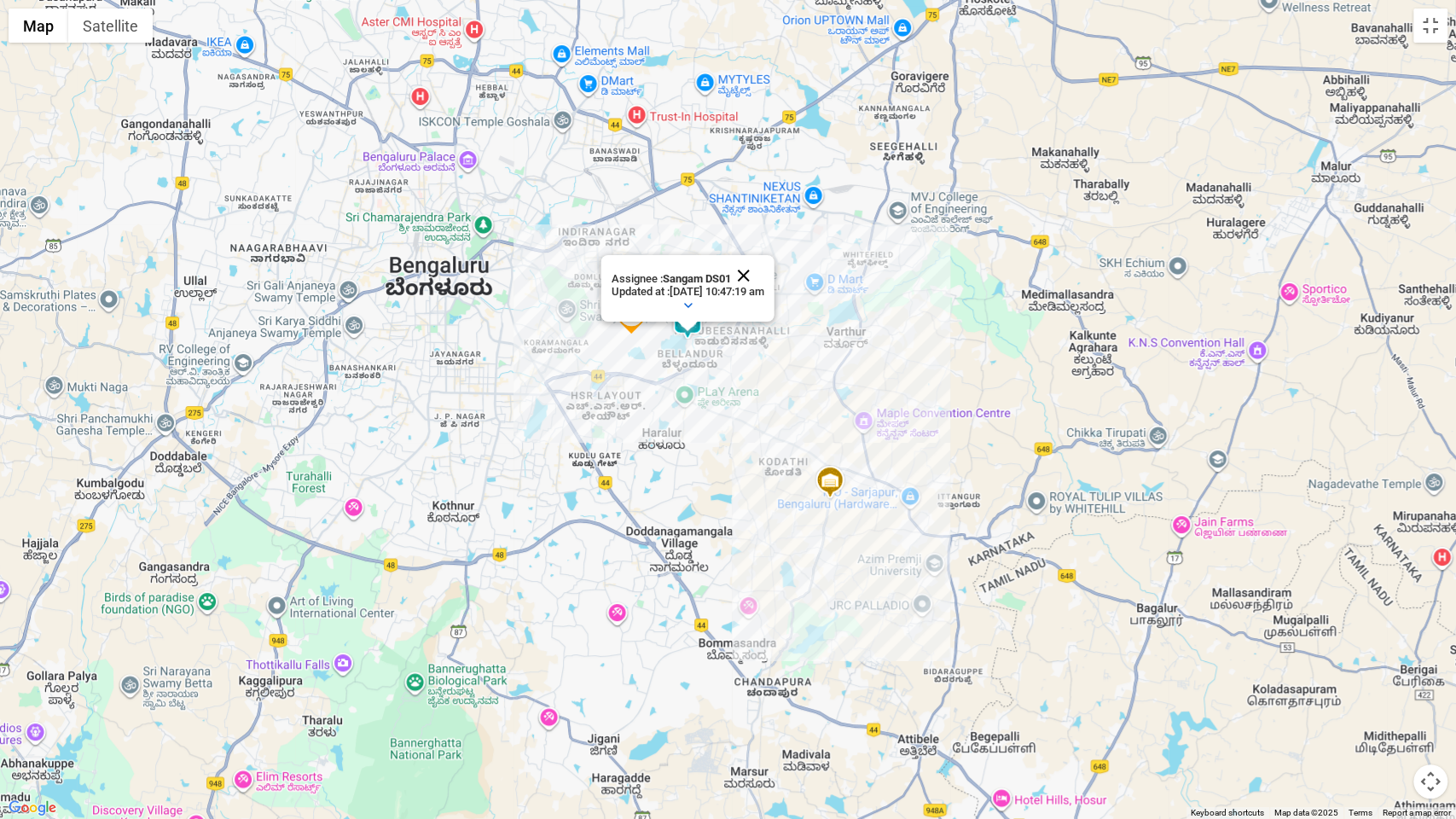
click at [763, 267] on button "Close" at bounding box center [742, 275] width 41 height 41
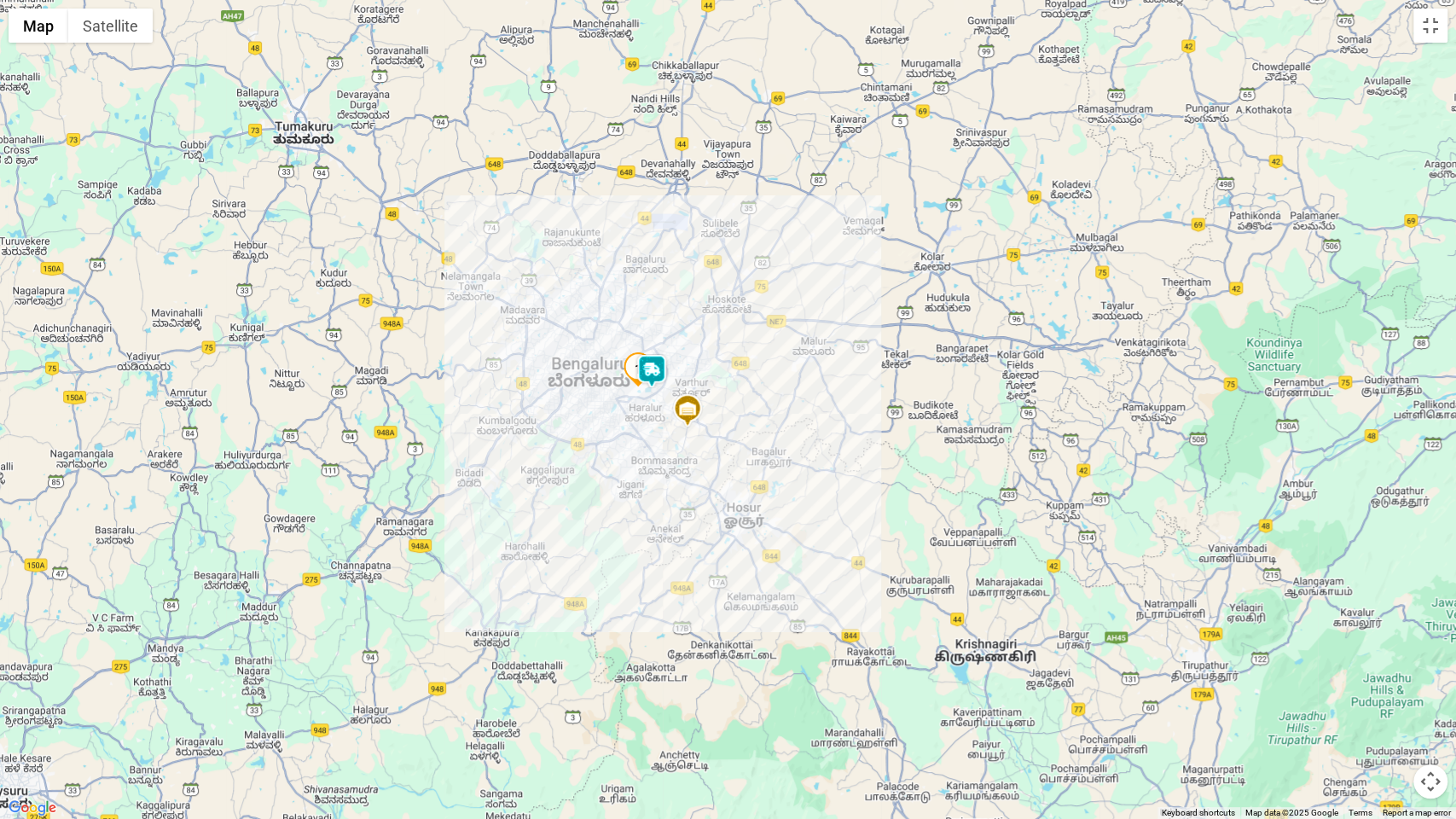
click at [1420, 43] on div at bounding box center [728, 409] width 1456 height 819
click at [1431, 47] on div at bounding box center [728, 409] width 1456 height 819
click at [1434, 31] on button "Toggle fullscreen view" at bounding box center [1429, 25] width 34 height 34
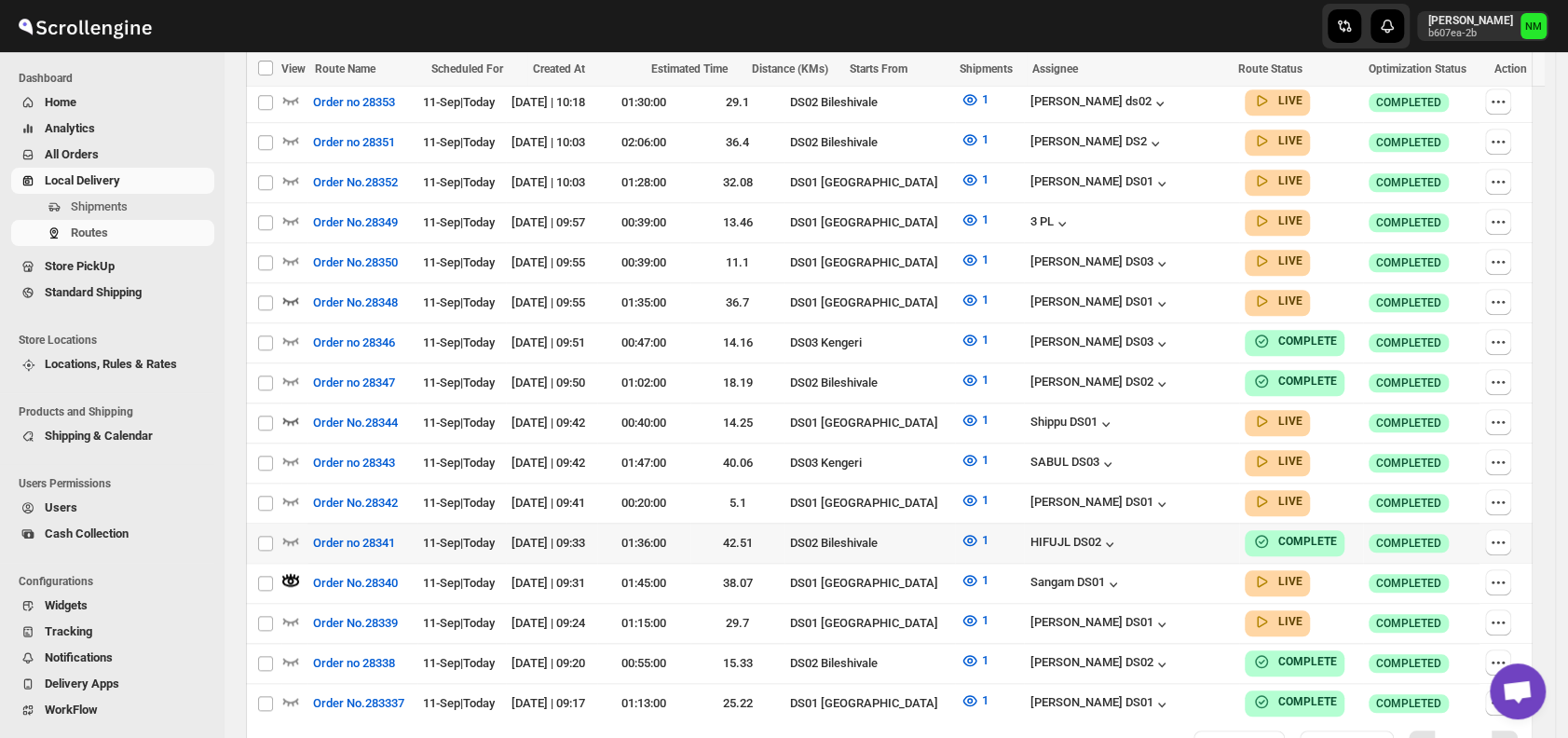
scroll to position [941, 0]
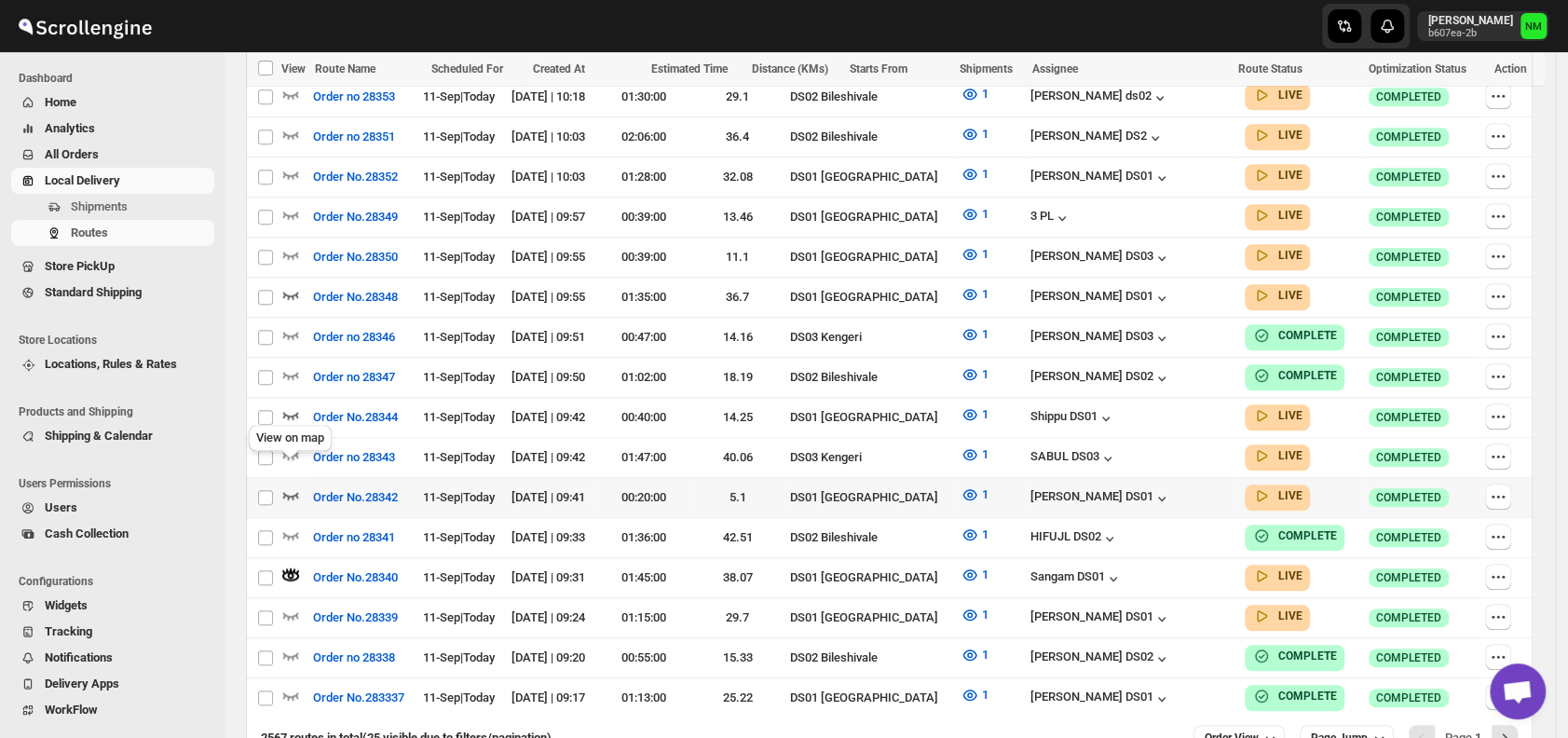
click at [291, 485] on icon "button" at bounding box center [290, 494] width 19 height 19
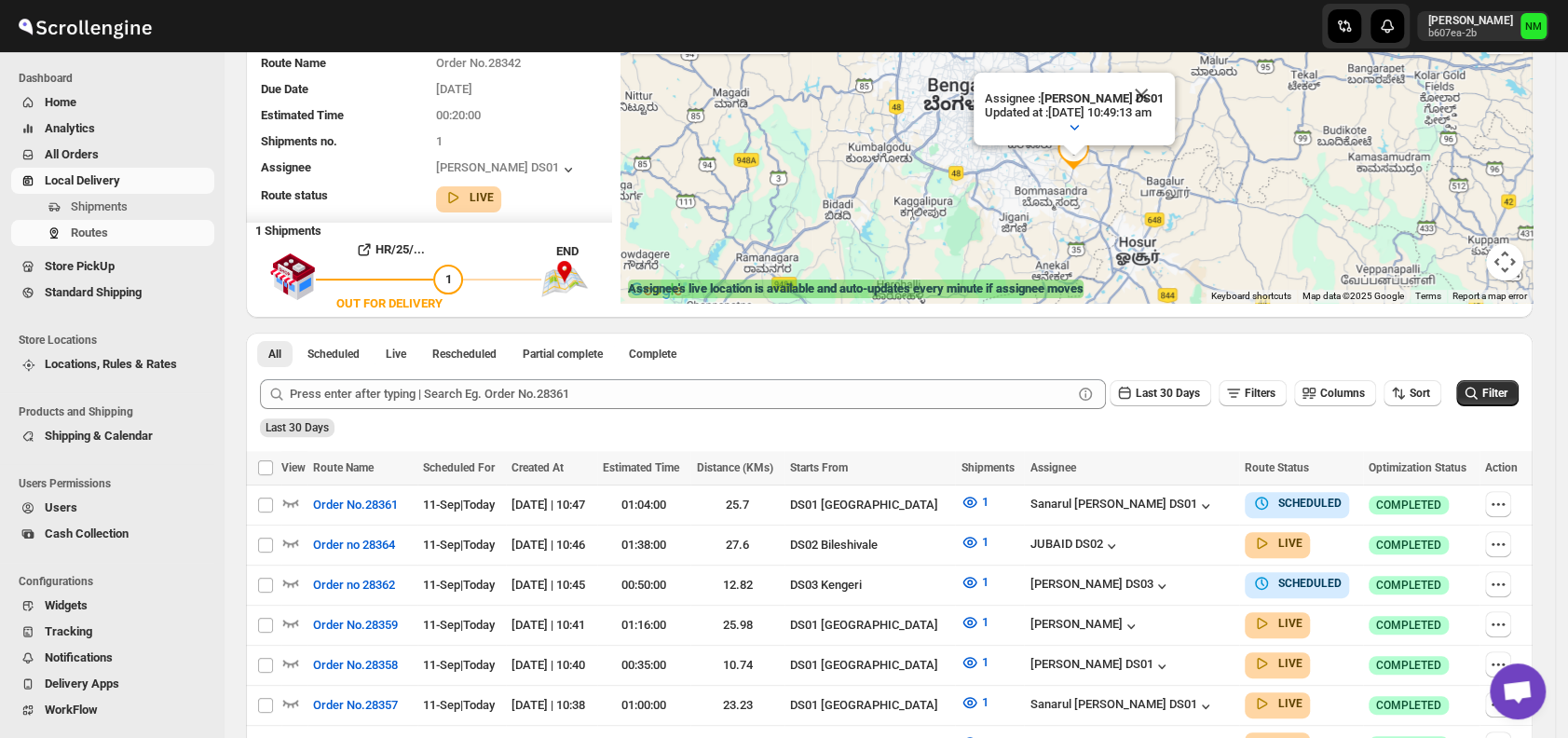
scroll to position [0, 0]
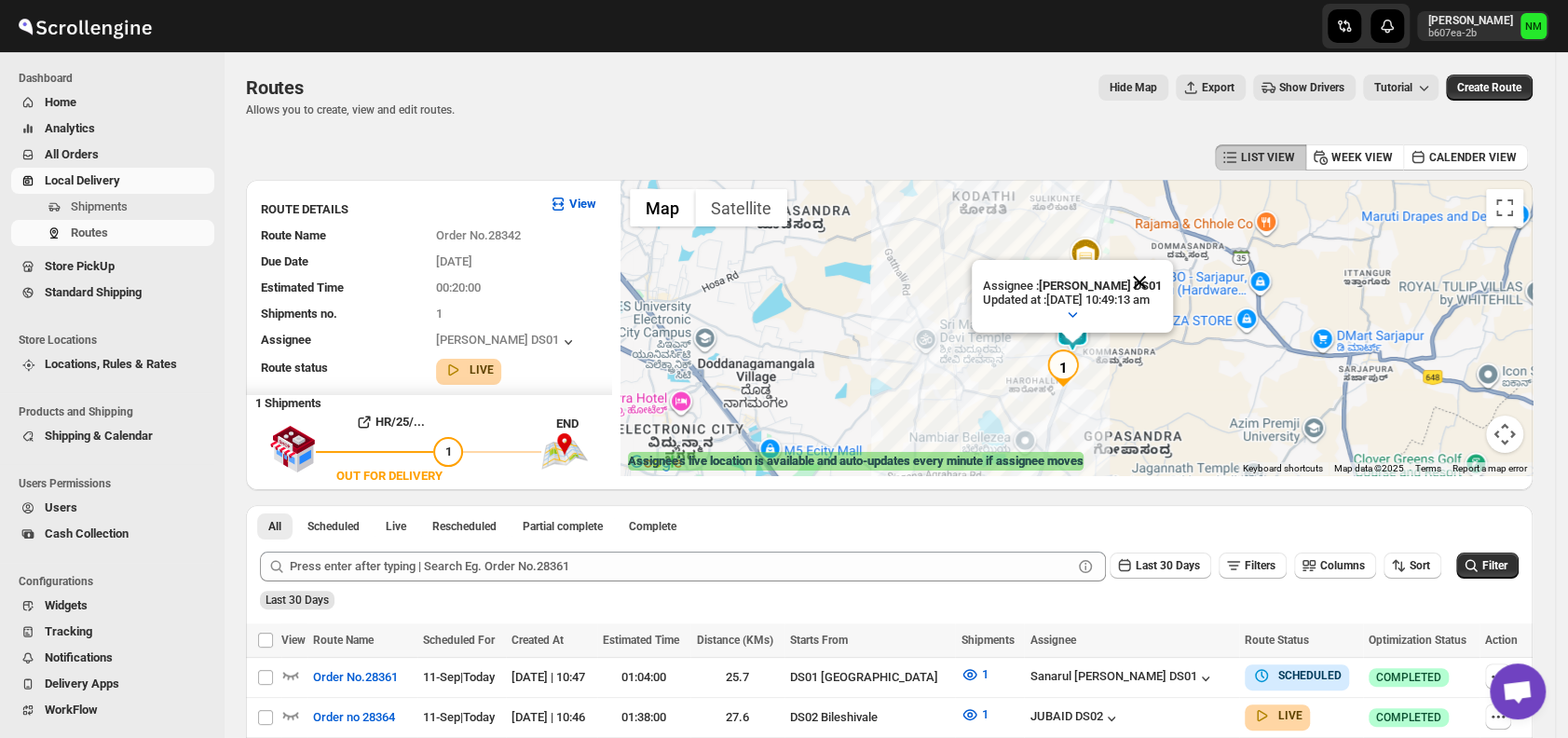
click at [1162, 280] on button "Close" at bounding box center [1139, 282] width 45 height 45
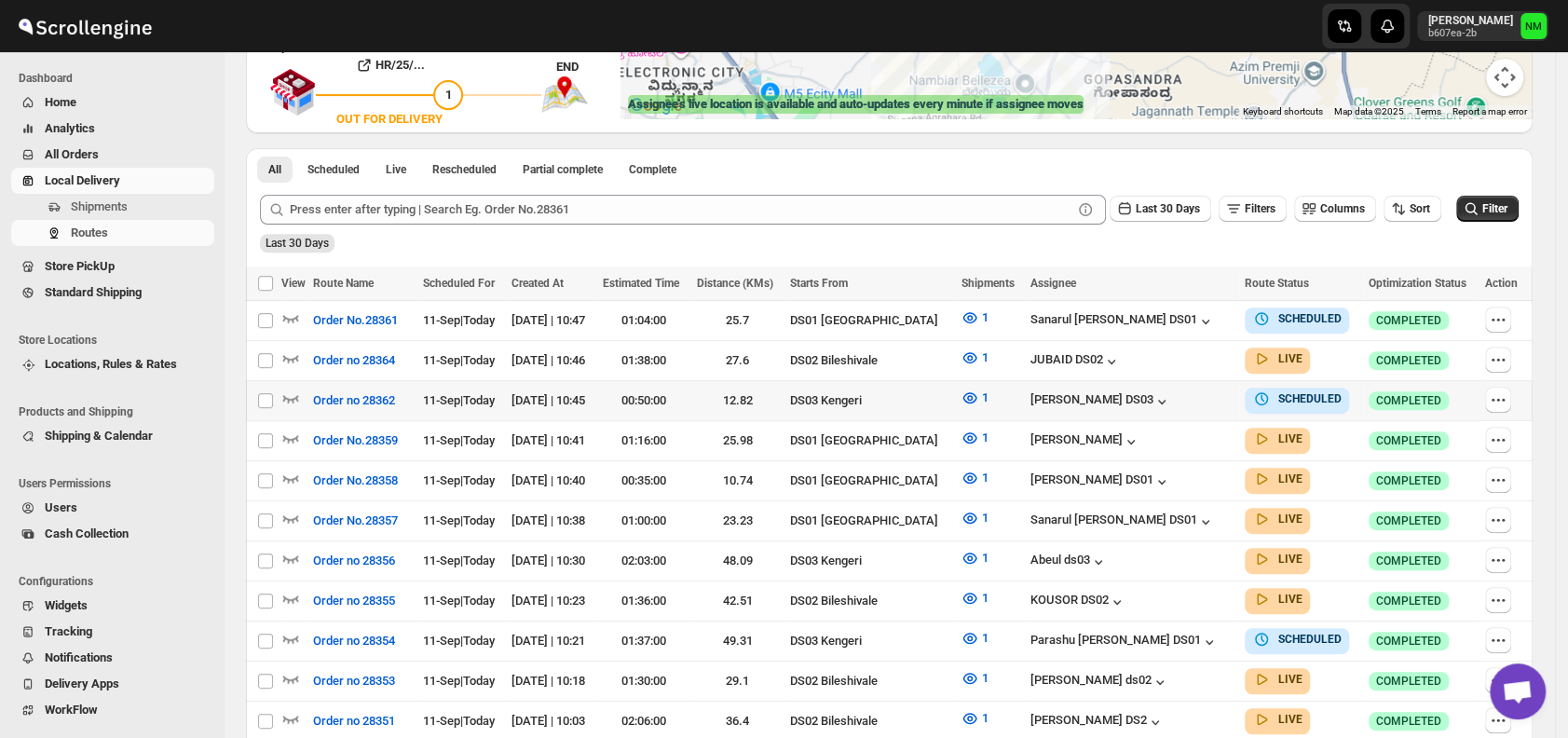
scroll to position [359, 0]
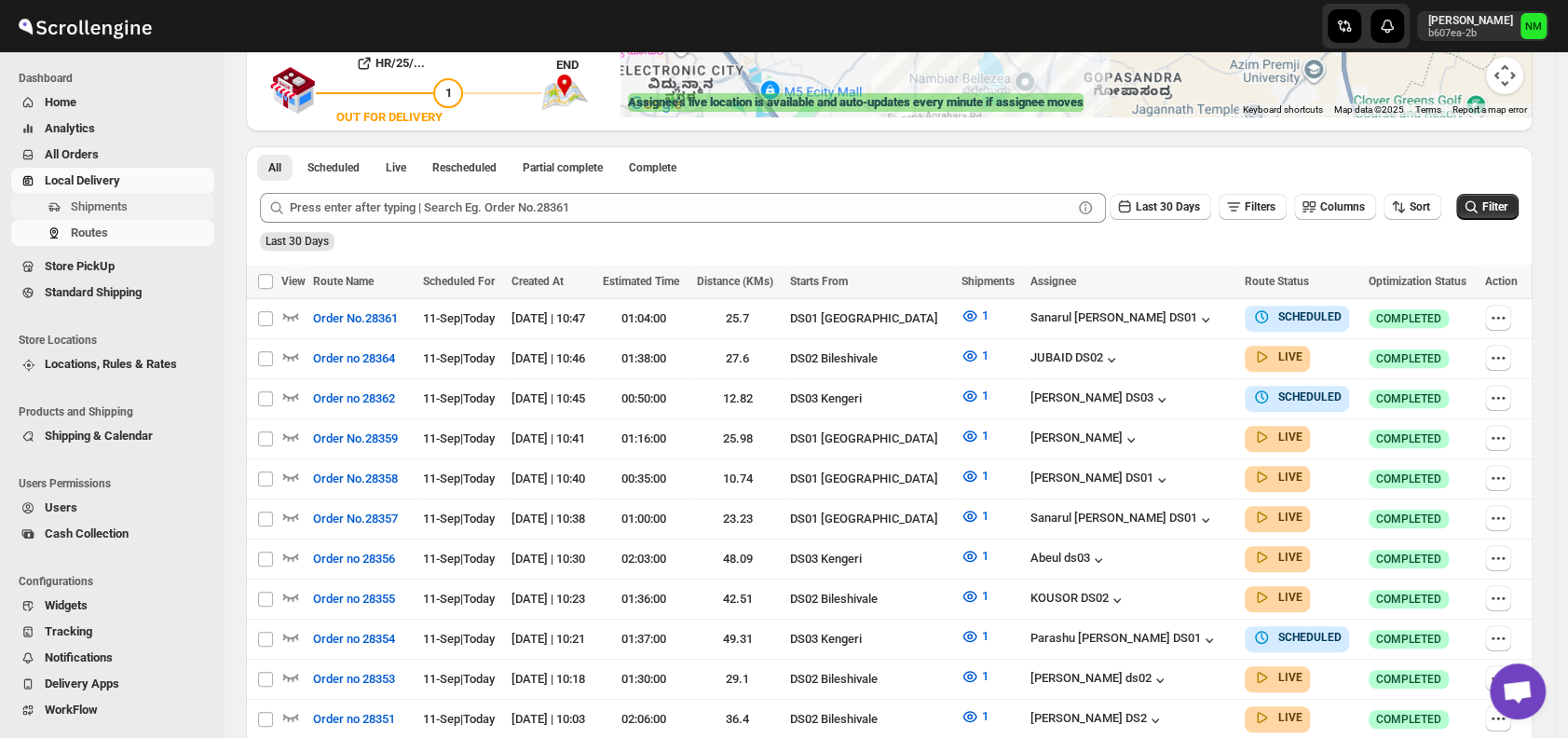
click at [76, 212] on span "Shipments" at bounding box center [99, 206] width 57 height 14
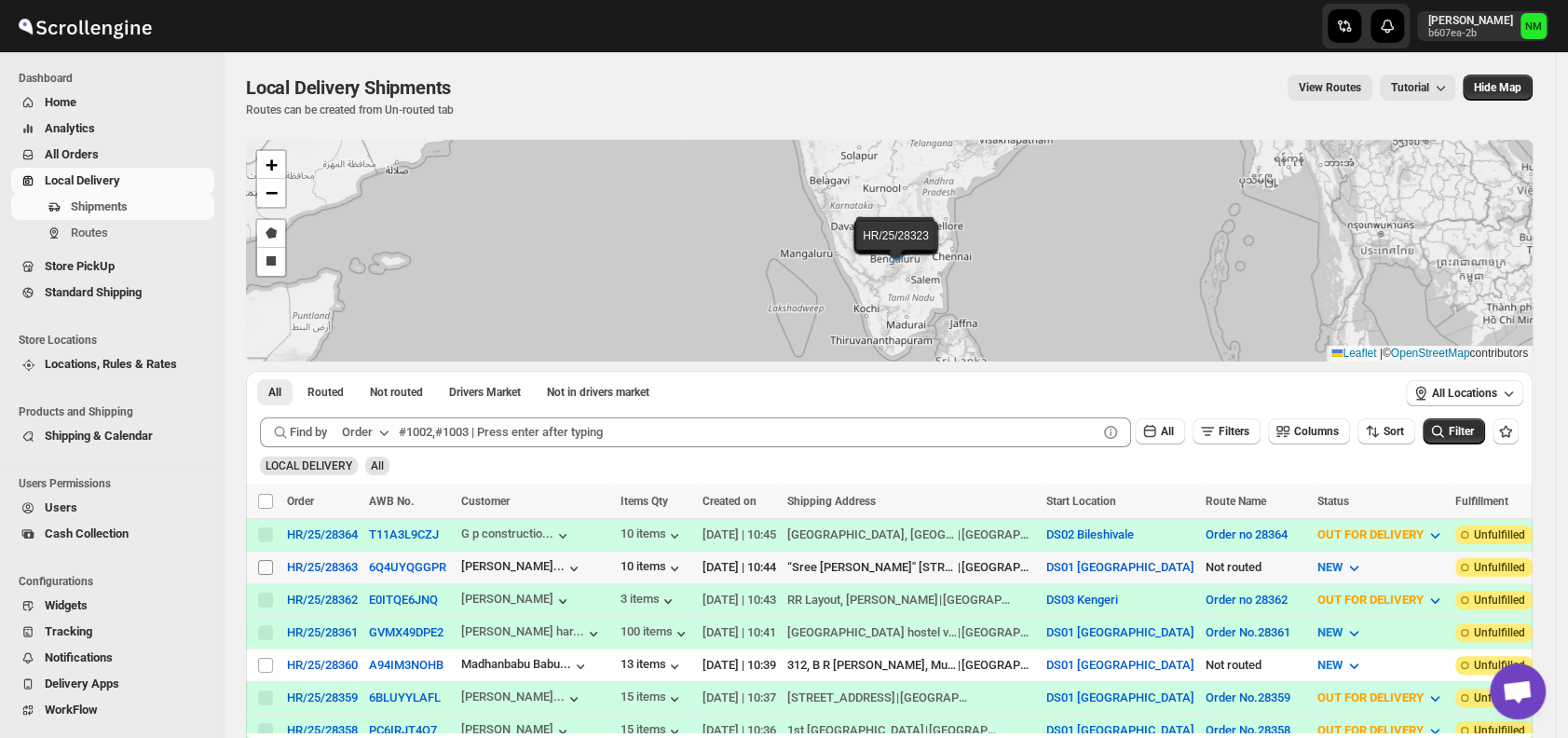
click at [266, 562] on input "Select shipment" at bounding box center [265, 567] width 15 height 15
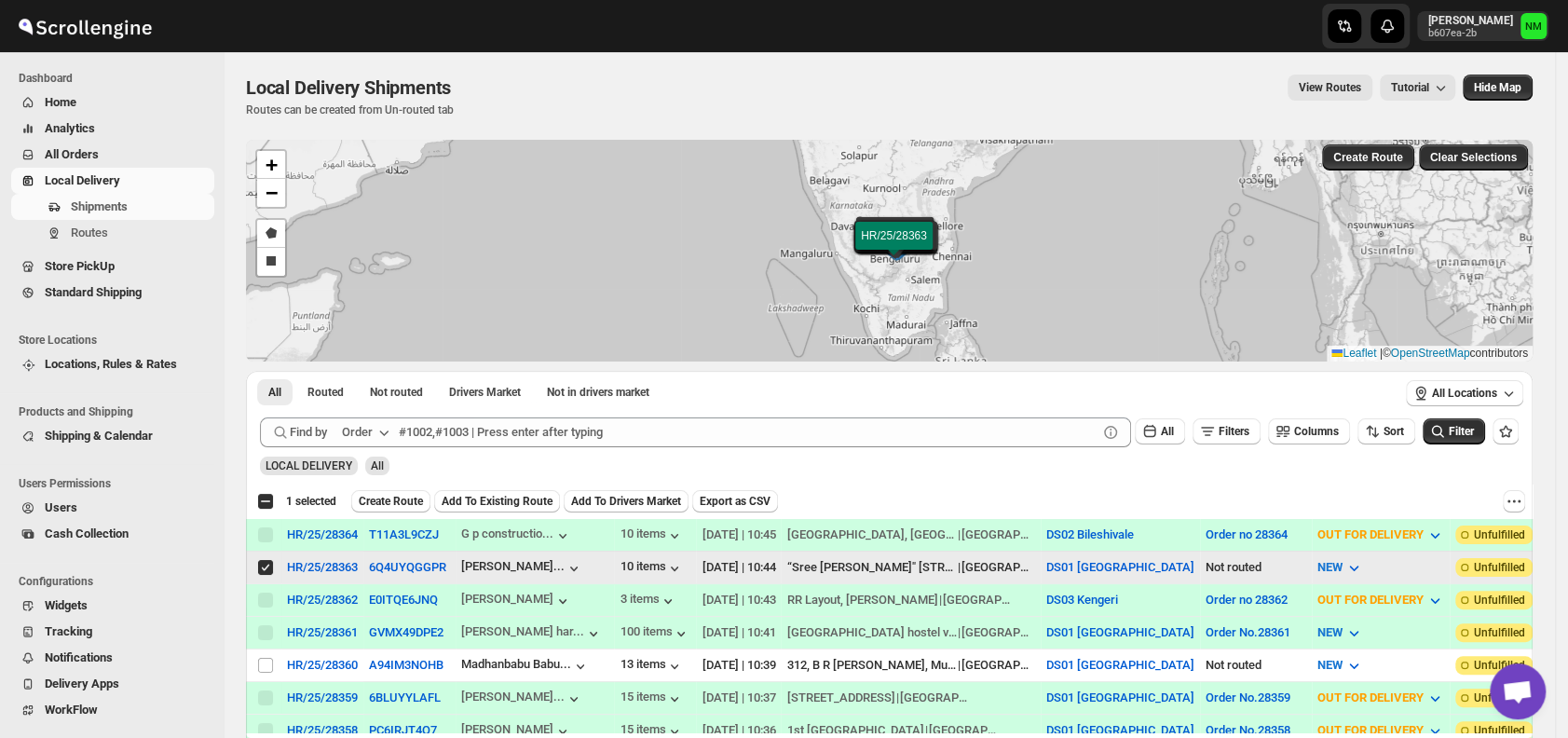
click at [266, 562] on input "Select shipment" at bounding box center [265, 567] width 15 height 15
checkbox input "false"
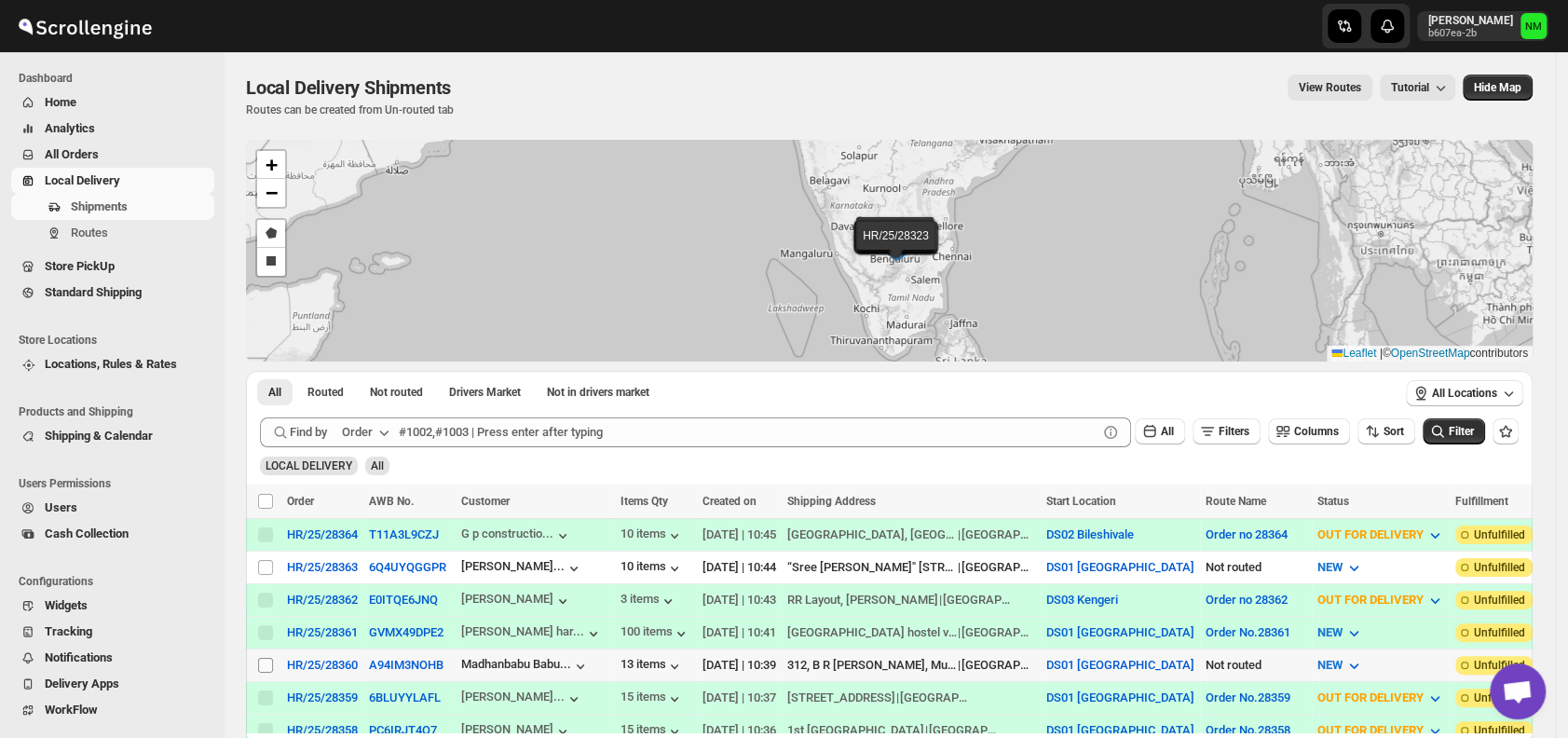
click at [267, 658] on input "Select shipment" at bounding box center [265, 665] width 15 height 15
checkbox input "true"
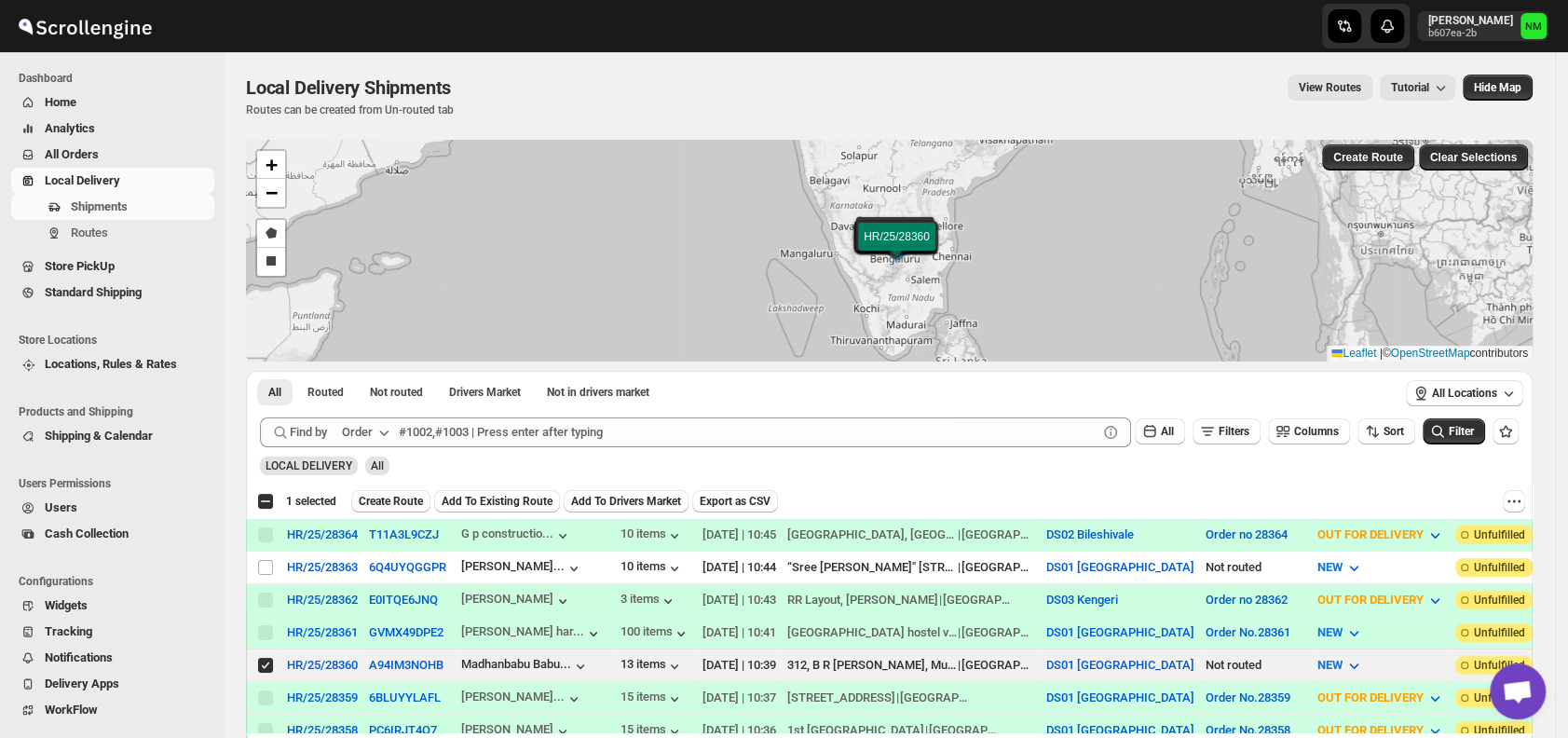
click at [374, 499] on span "Create Route" at bounding box center [391, 501] width 64 height 15
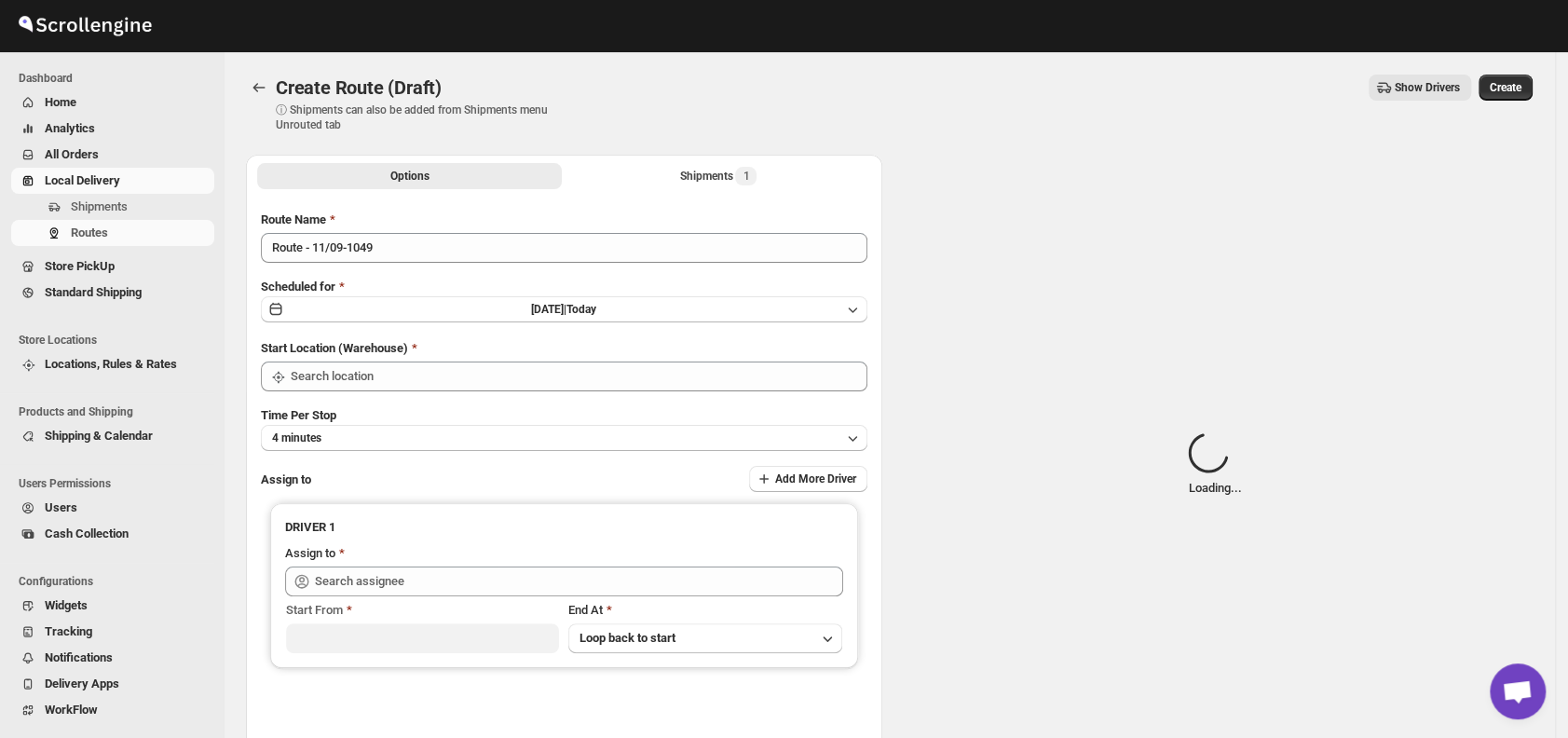
type input "DS01 [GEOGRAPHIC_DATA]"
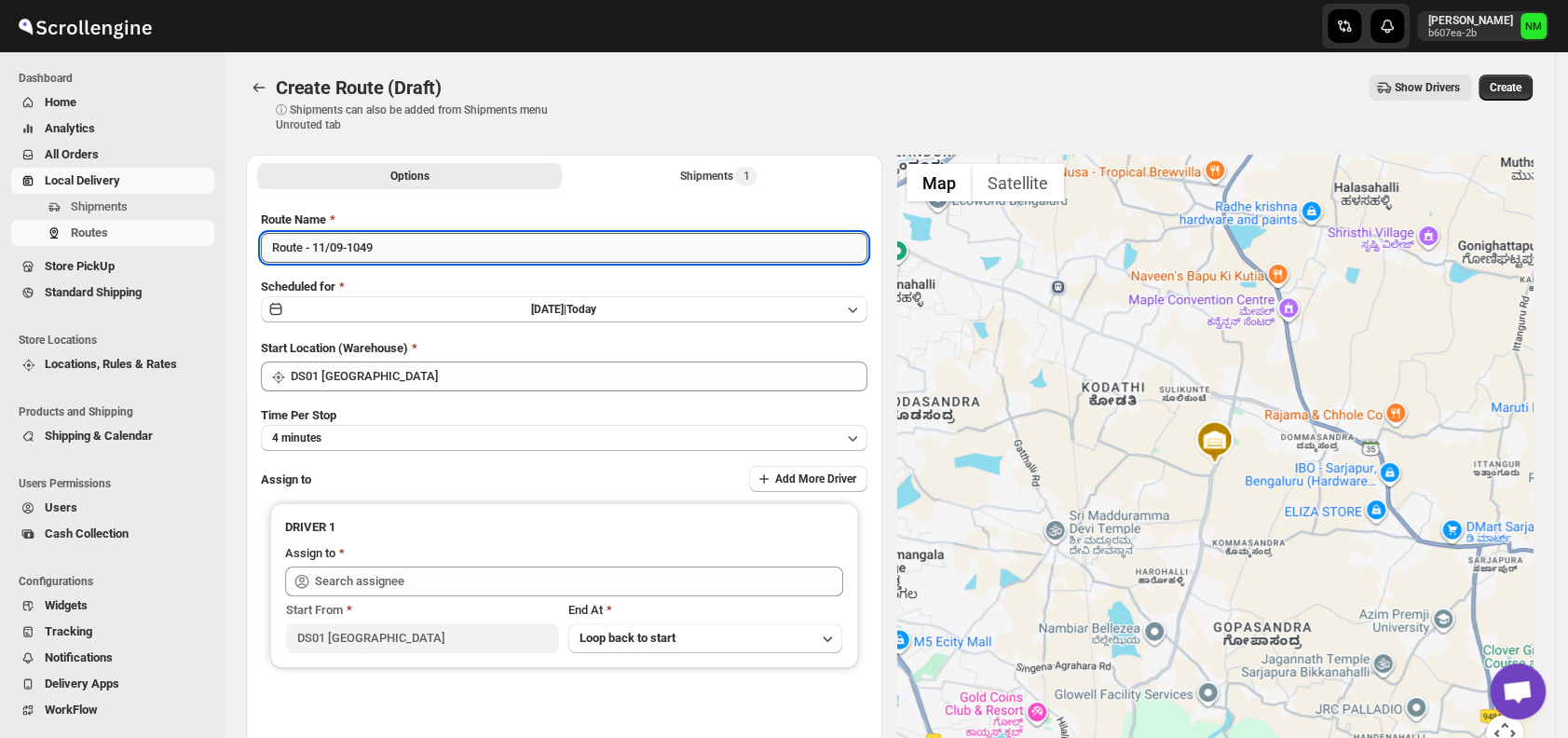
click at [447, 249] on input "Route - 11/09-1049" at bounding box center [564, 248] width 607 height 30
type input "R"
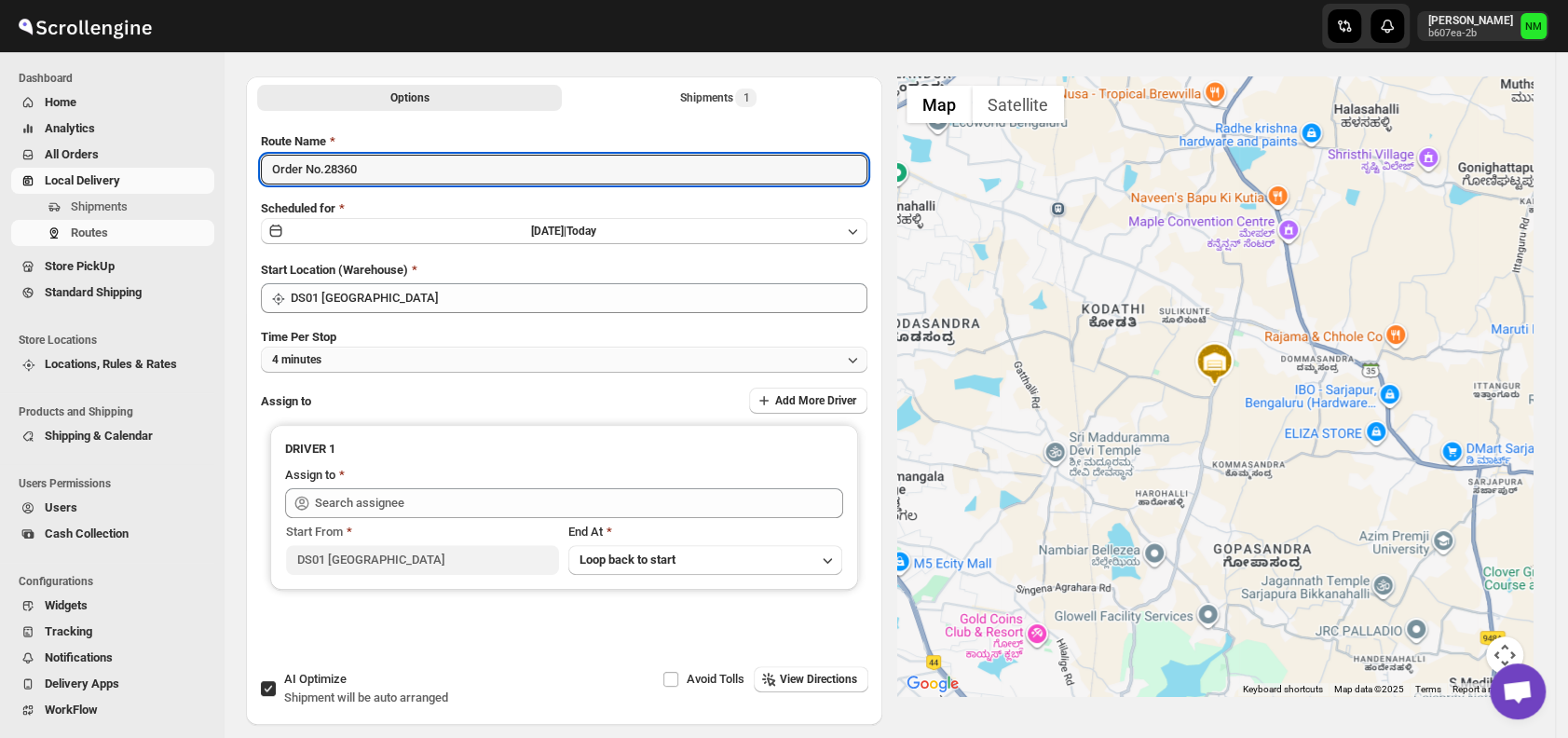
scroll to position [79, 0]
type input "Order No.28360"
click at [410, 356] on button "4 minutes" at bounding box center [564, 359] width 607 height 26
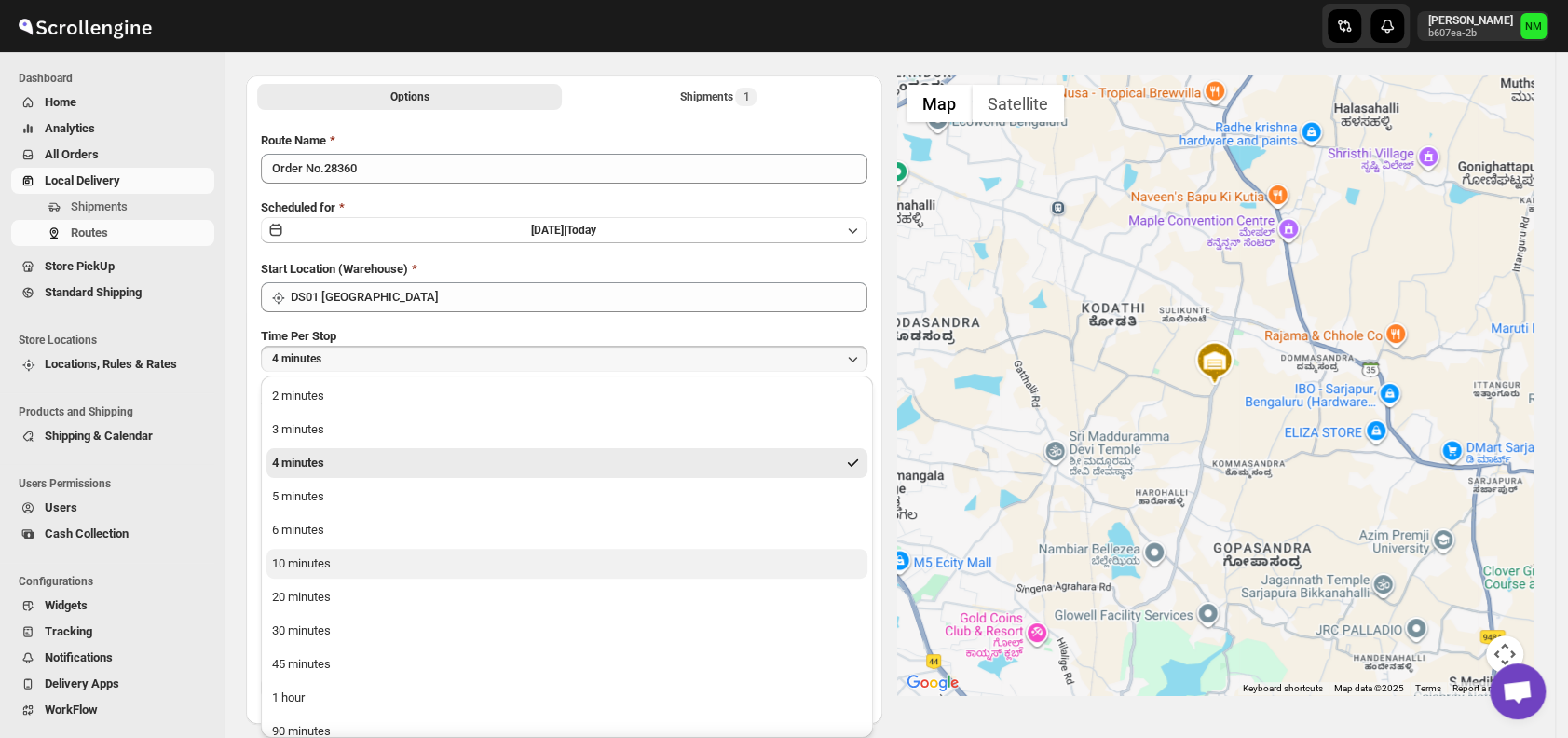
click at [400, 567] on button "10 minutes" at bounding box center [567, 564] width 601 height 30
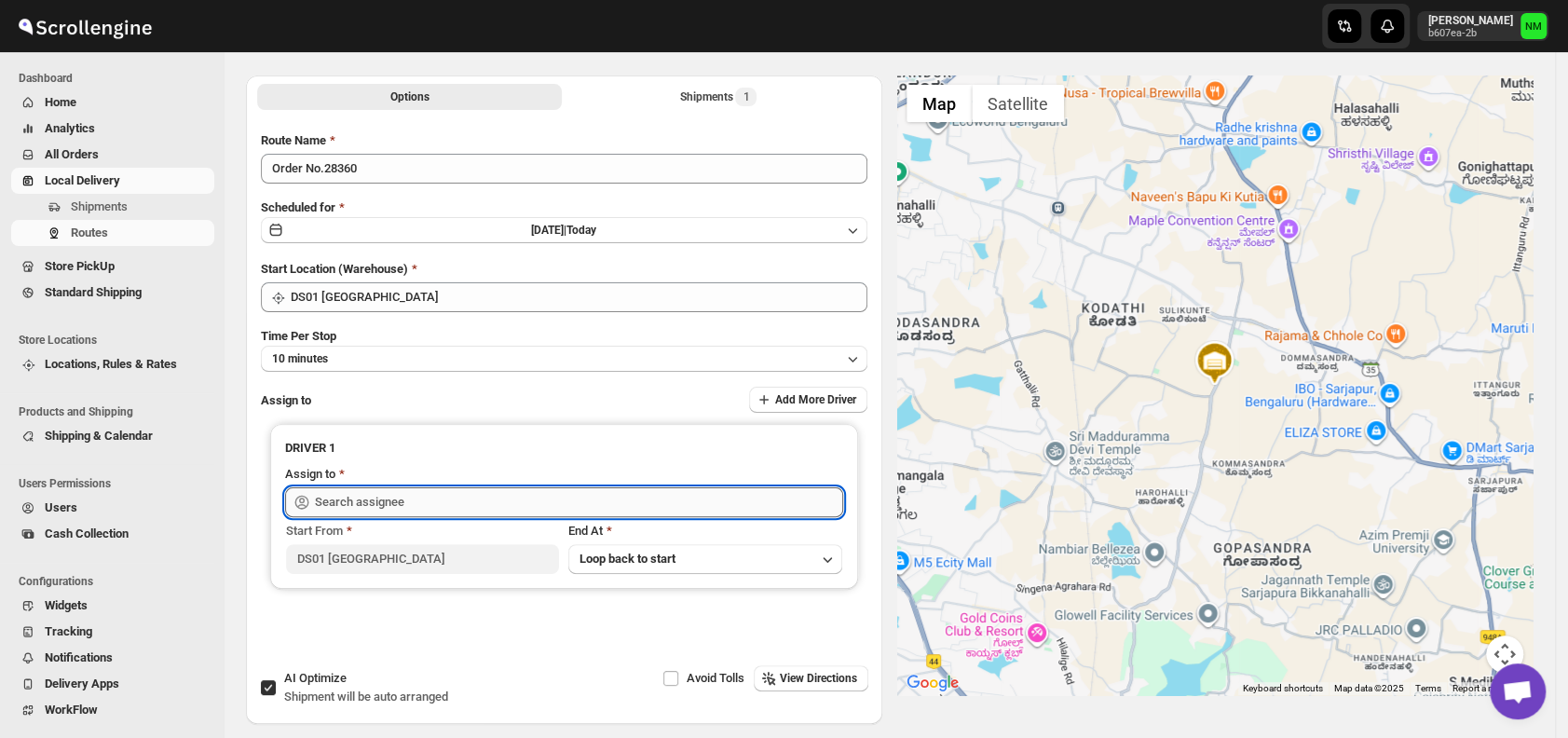
click at [460, 514] on input "text" at bounding box center [579, 502] width 528 height 30
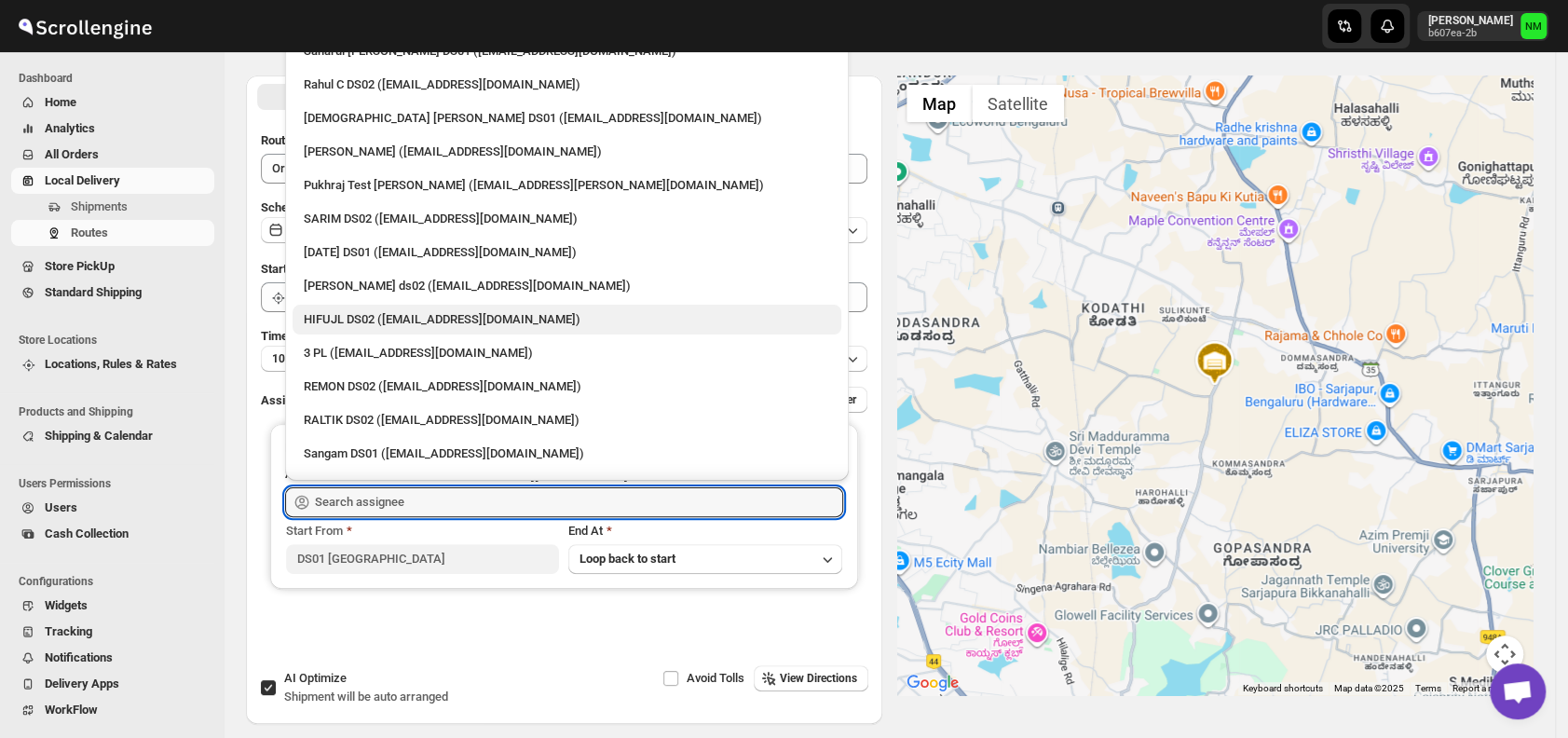
scroll to position [0, 0]
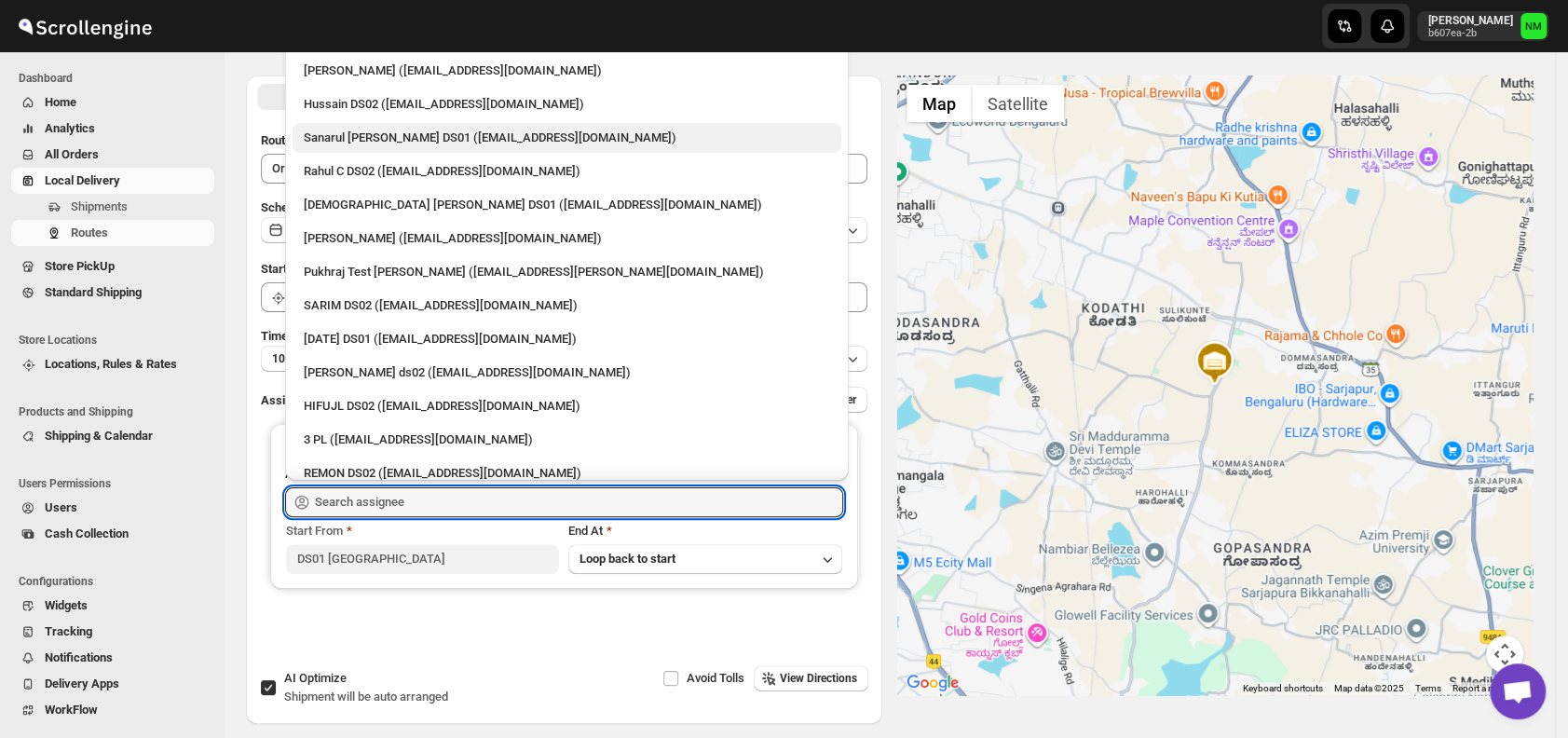
click at [374, 142] on div "Sanarul Haque DS01 (fefifag638@adosnan.com)" at bounding box center [567, 138] width 526 height 19
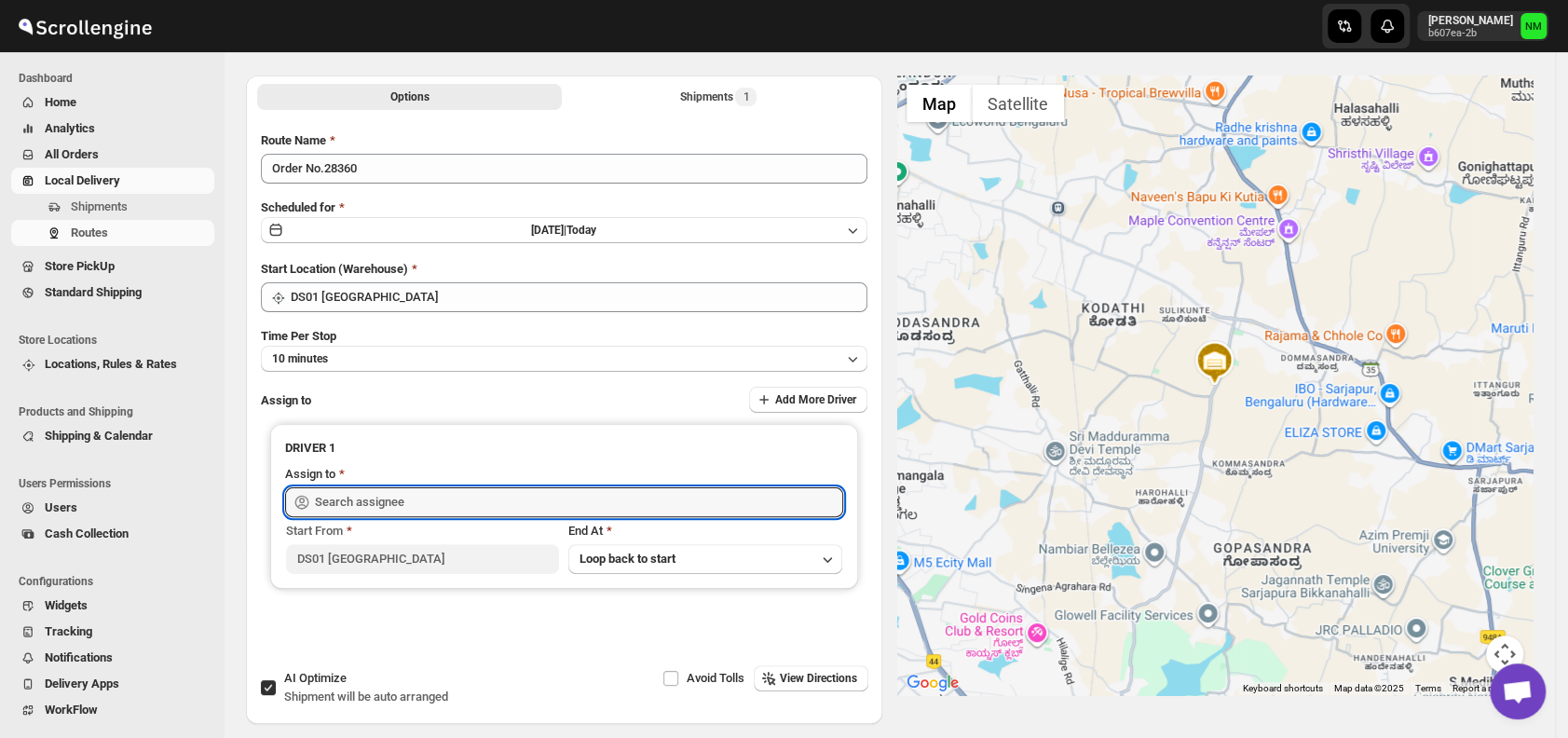
type input "Sanarul Haque DS01 (fefifag638@adosnan.com)"
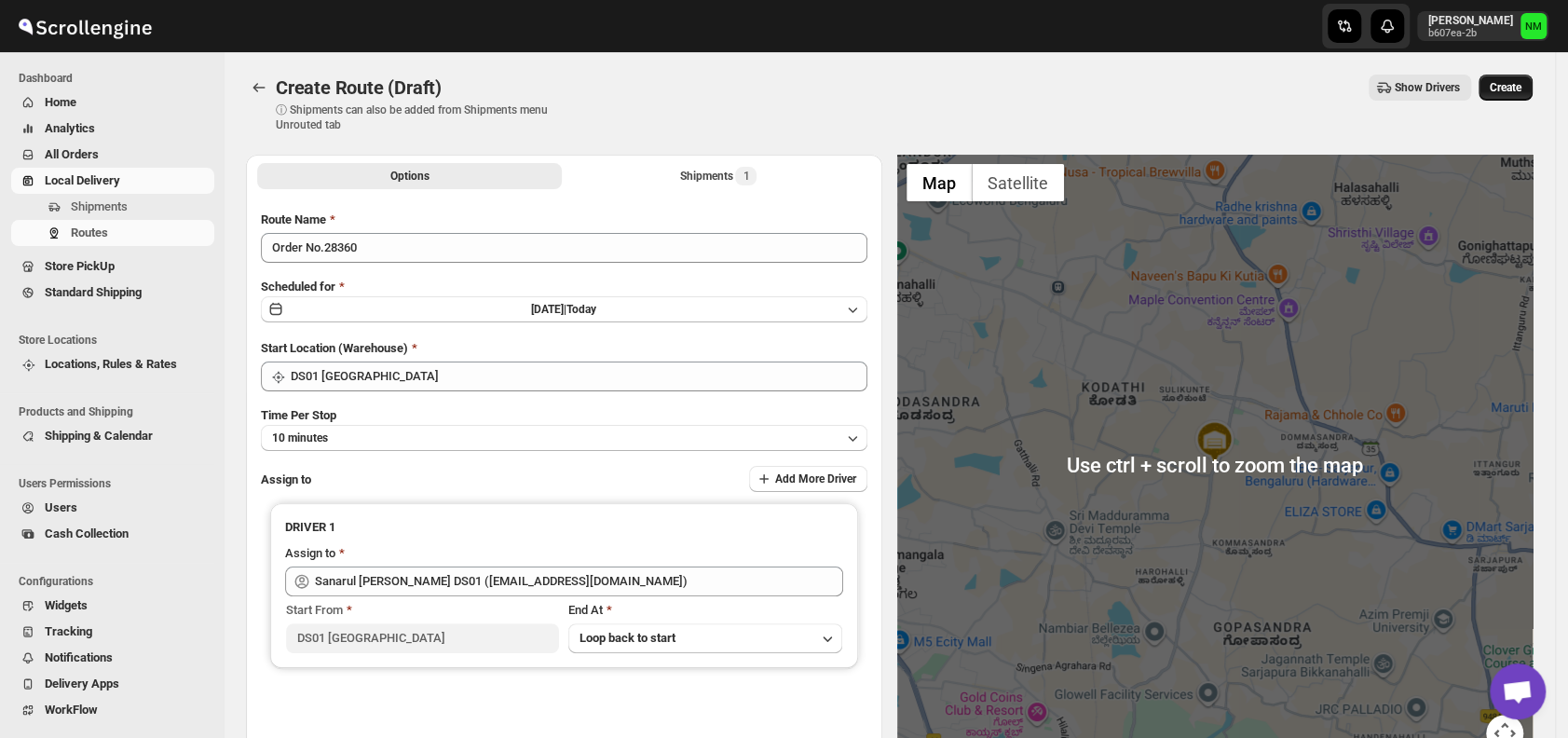
click at [1492, 97] on button "Create" at bounding box center [1506, 88] width 54 height 26
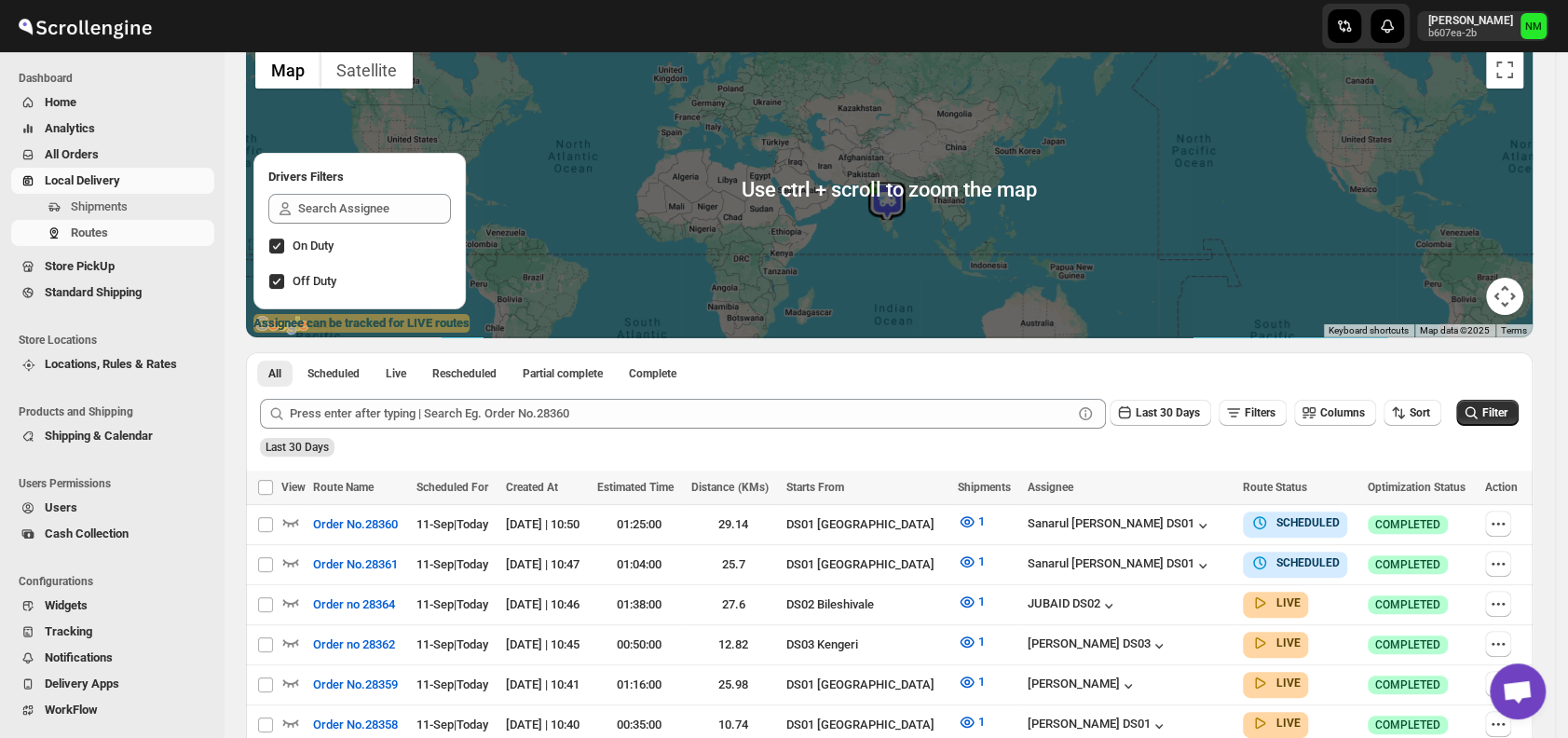
scroll to position [175, 0]
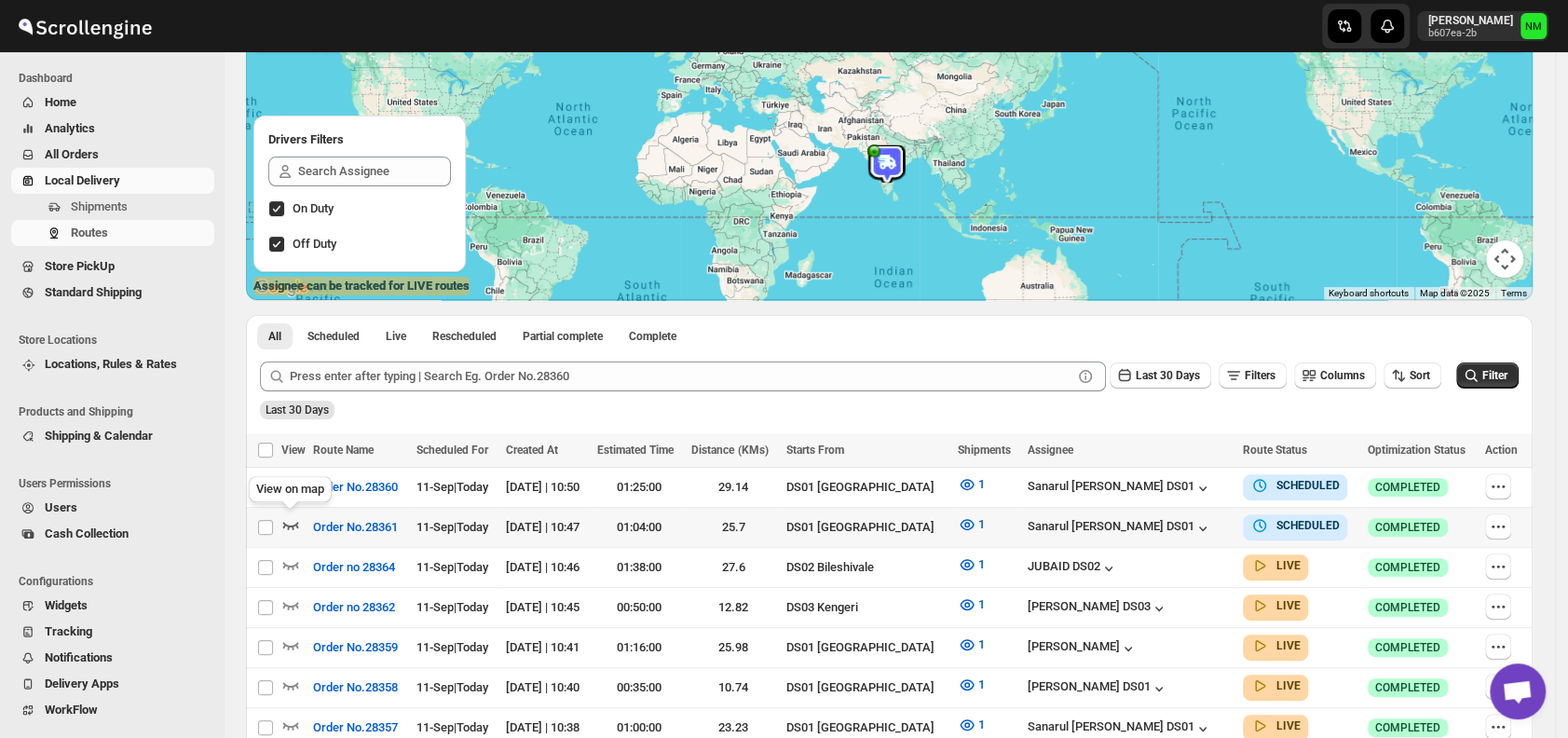
click at [296, 517] on icon "button" at bounding box center [290, 524] width 19 height 19
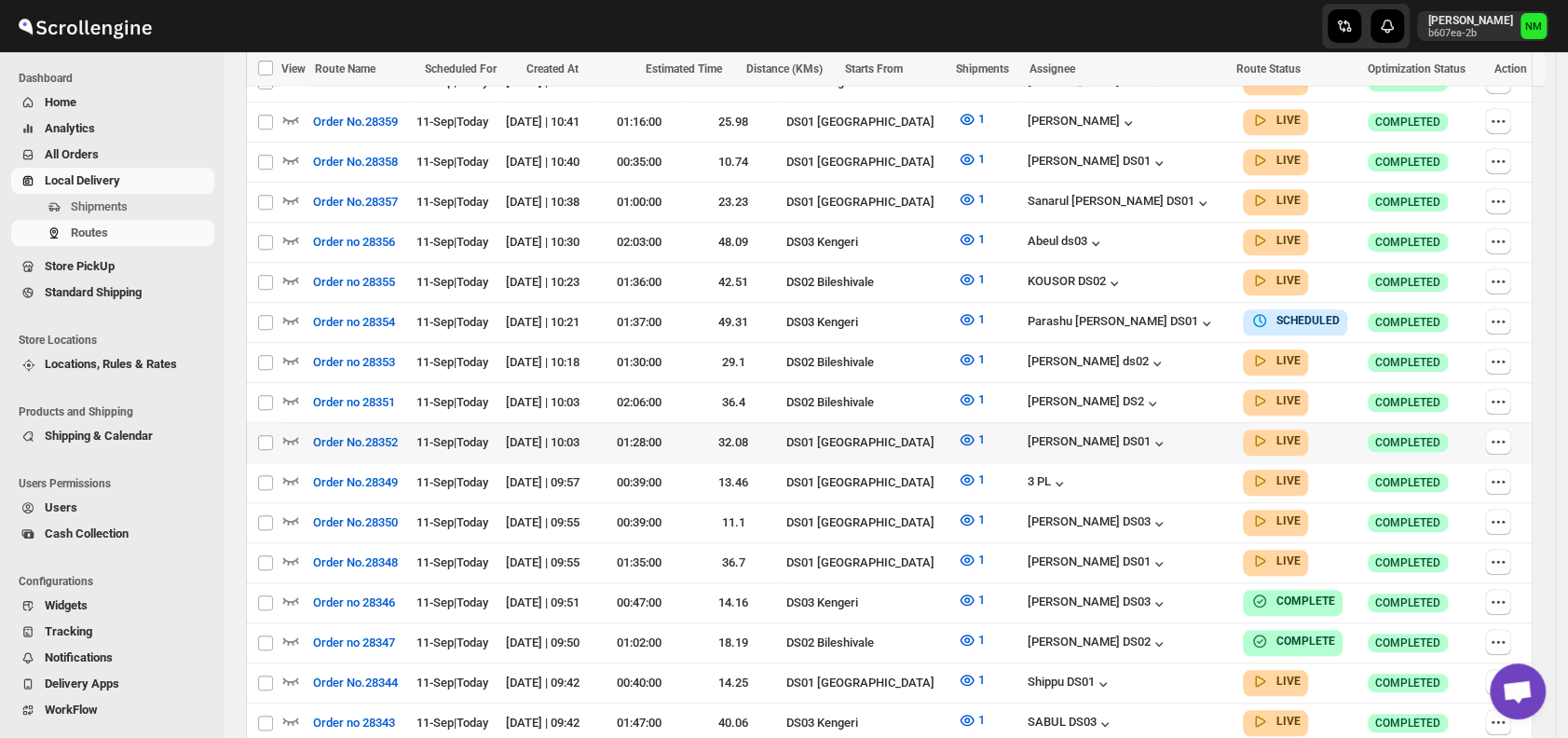
scroll to position [582, 0]
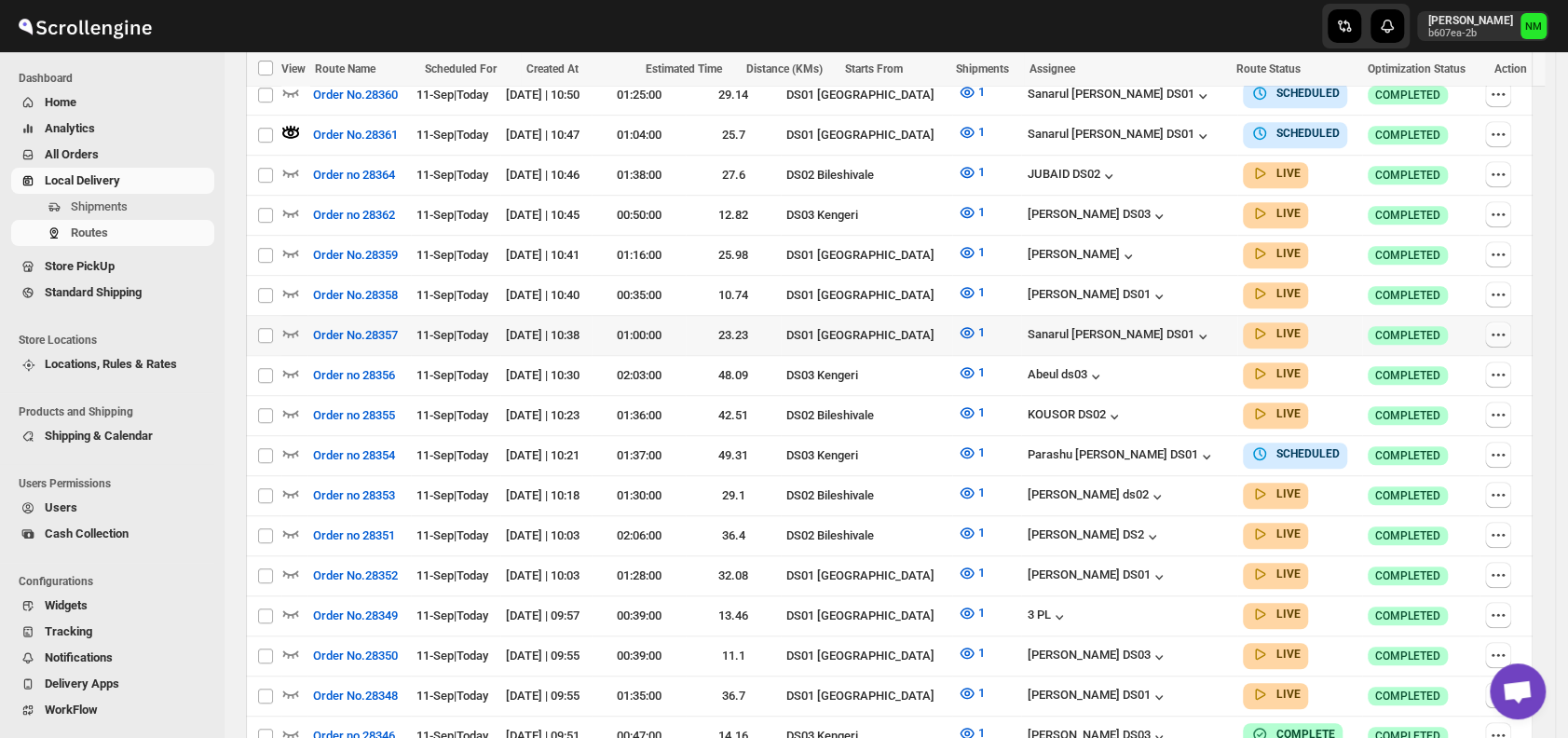
click at [1507, 325] on icon "button" at bounding box center [1498, 334] width 19 height 19
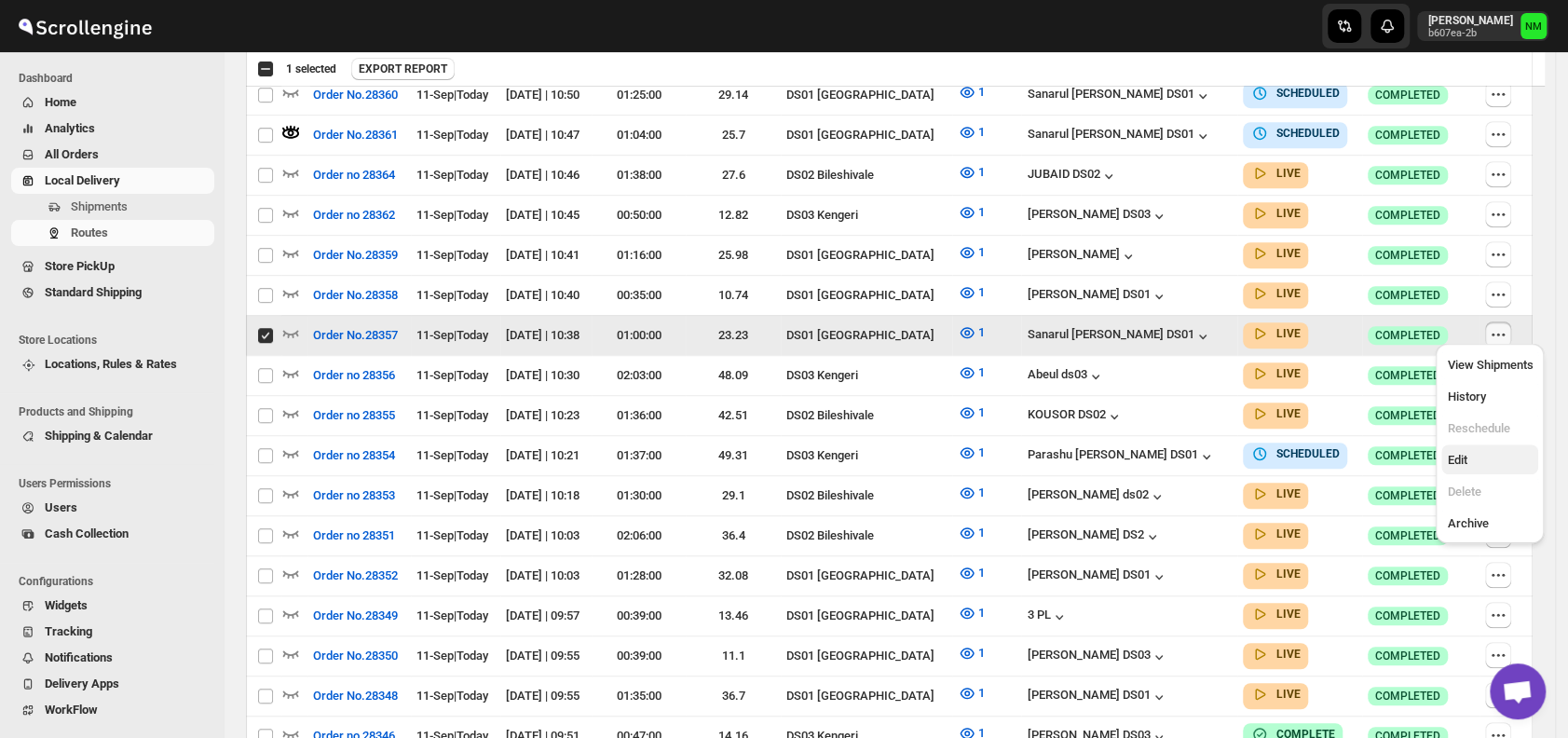
click at [1473, 453] on span "Edit" at bounding box center [1490, 460] width 86 height 19
checkbox input "false"
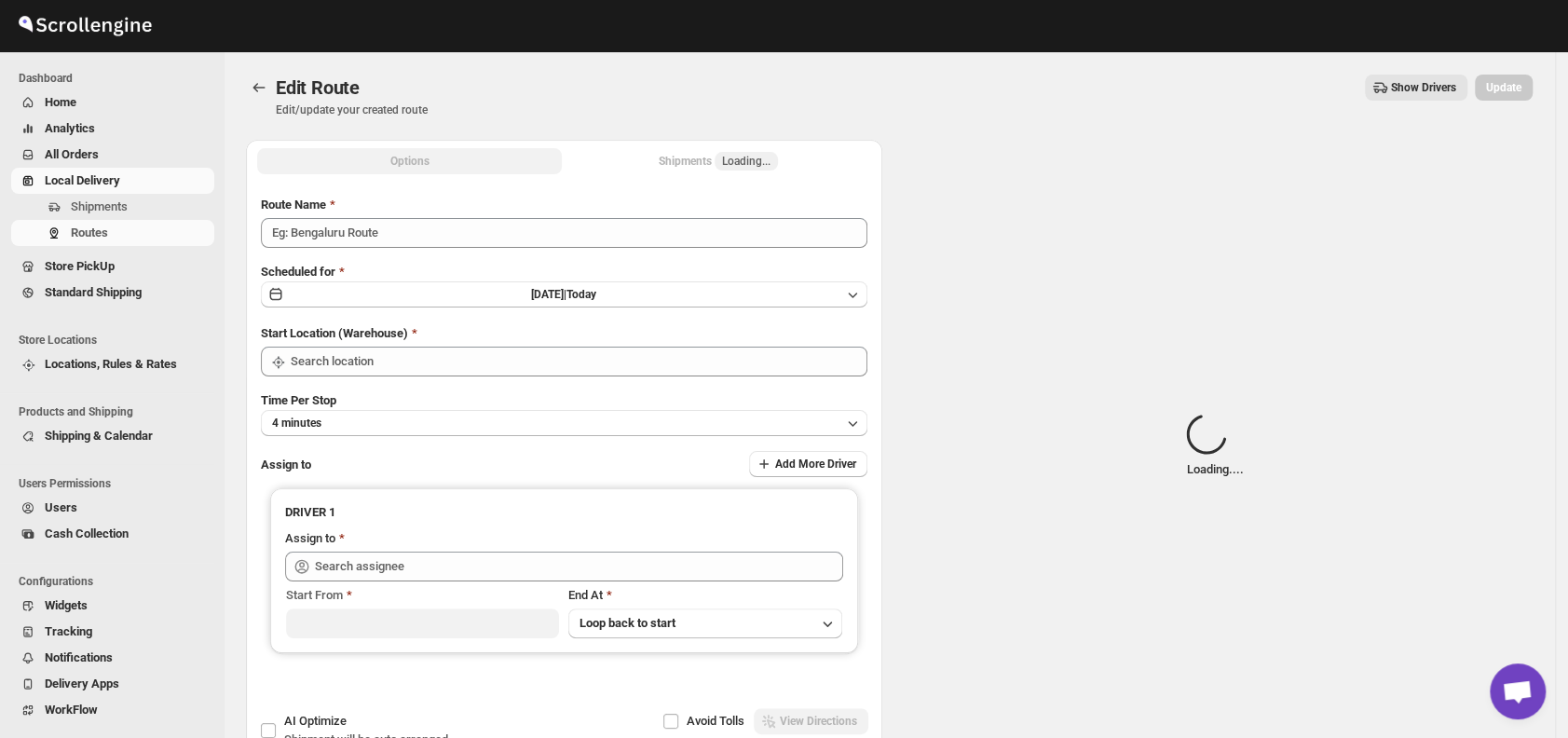
type input "Order No.28357"
type input "DS01 [GEOGRAPHIC_DATA]"
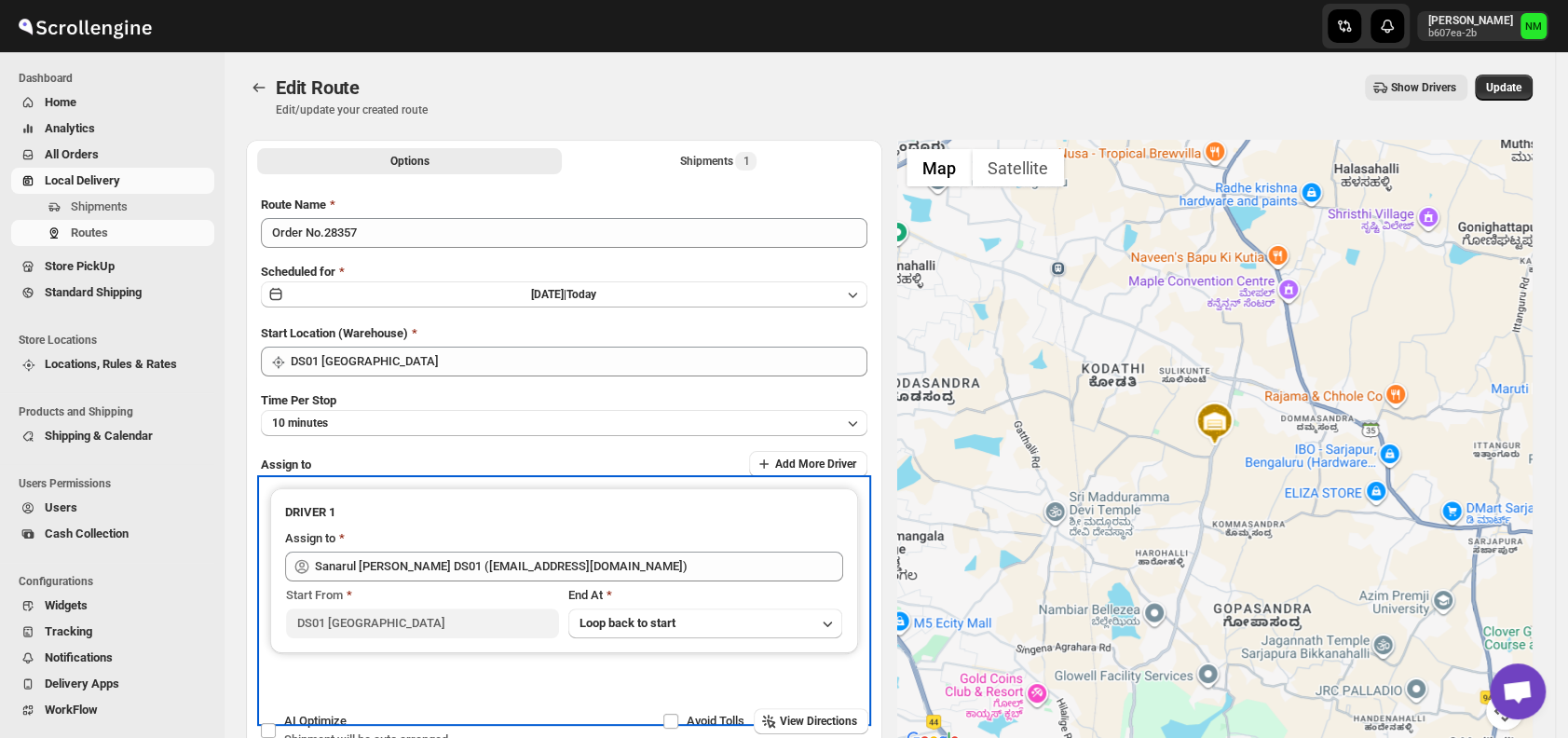
click at [681, 541] on div "Assign to" at bounding box center [564, 540] width 558 height 22
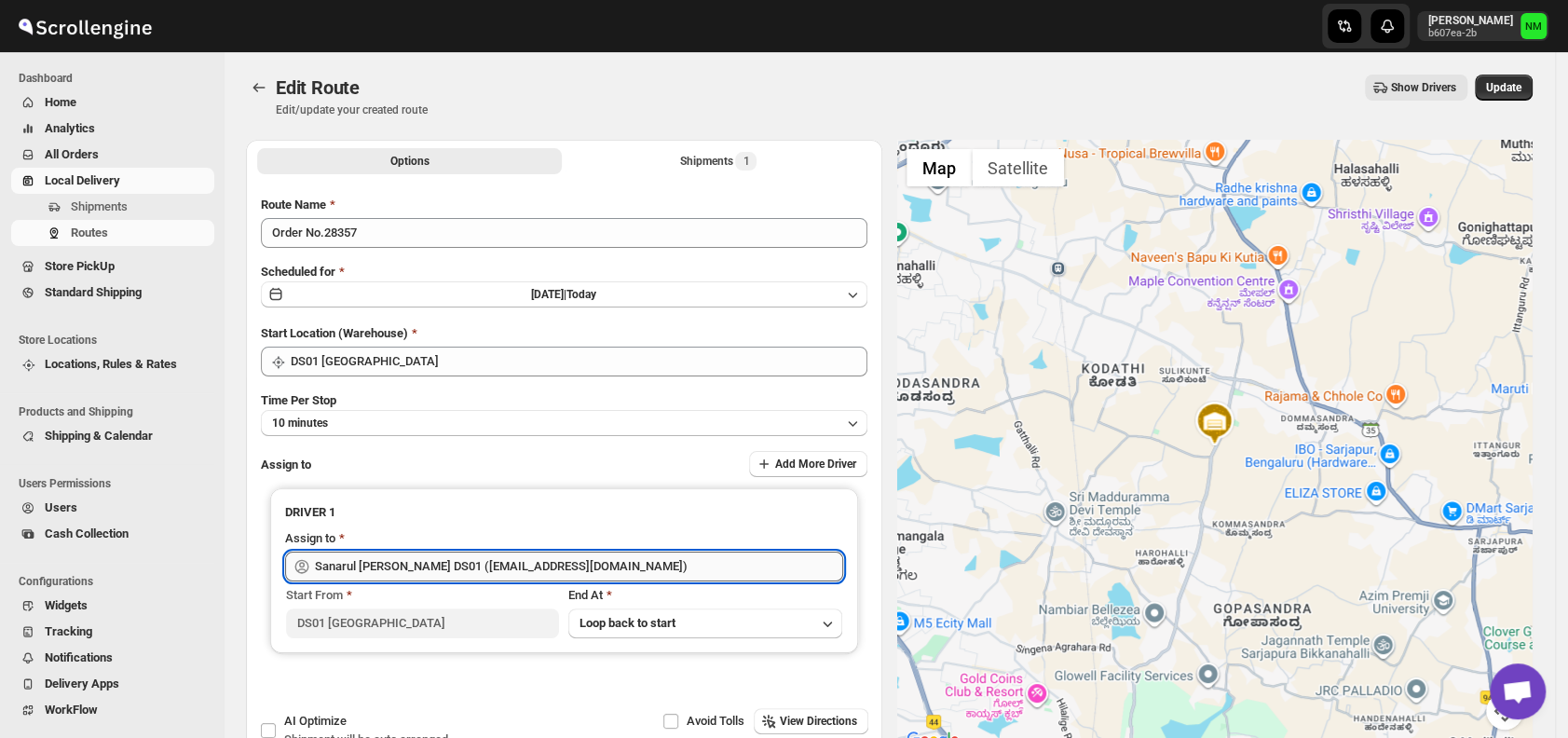
click at [667, 554] on input "Sanarul Haque DS01 (fefifag638@adosnan.com)" at bounding box center [579, 567] width 528 height 30
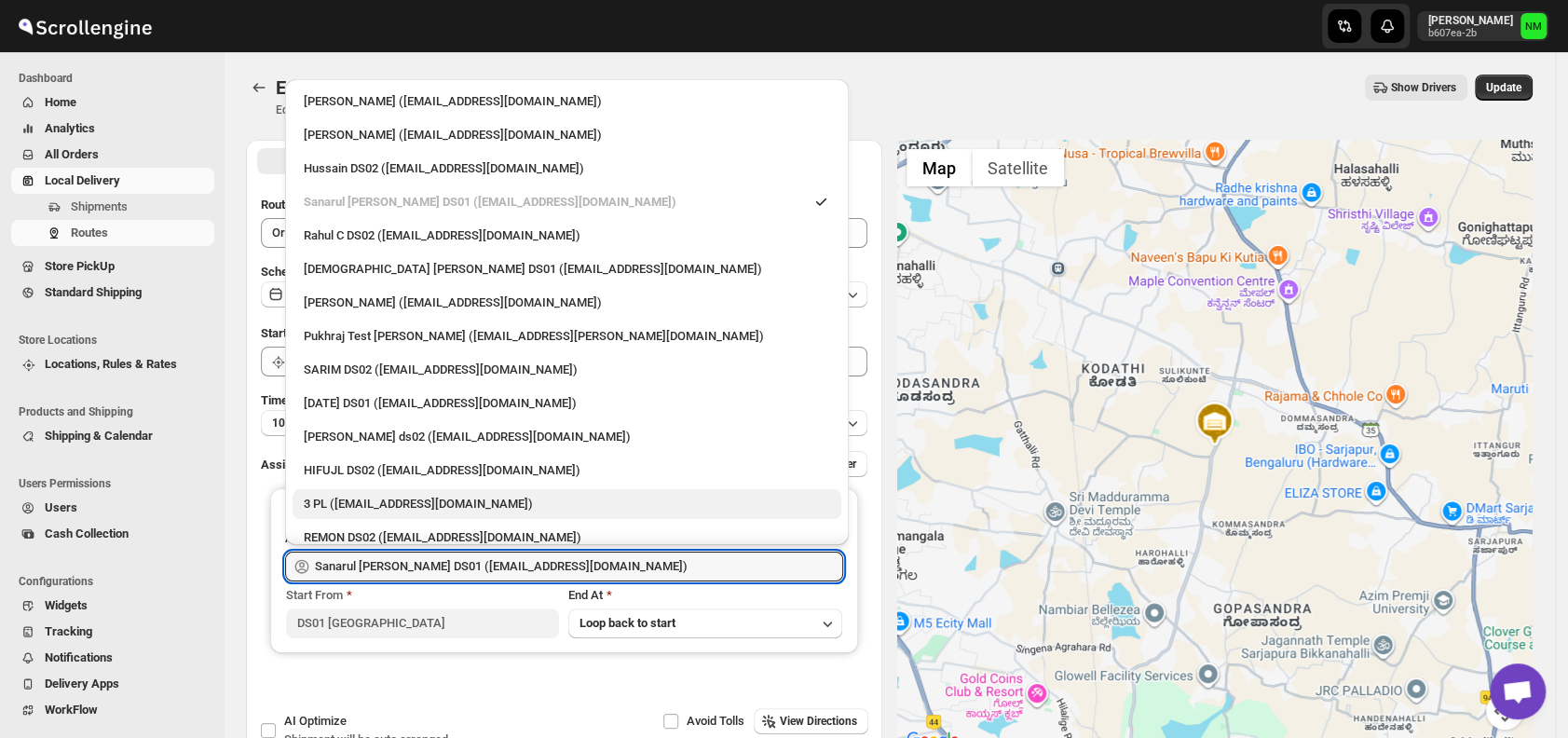
scroll to position [15, 0]
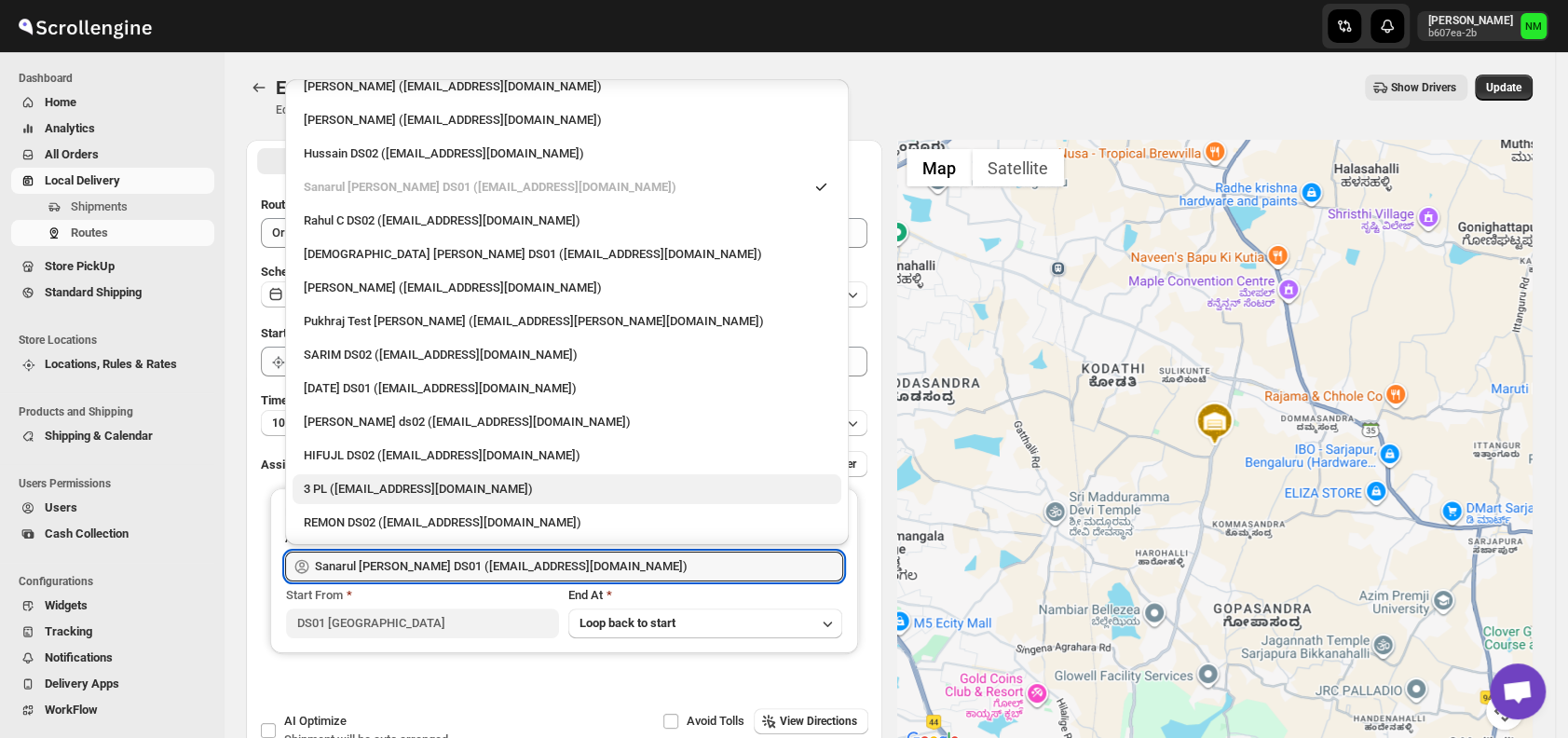
click at [457, 489] on div "3 PL (hello@home-run.co)" at bounding box center [567, 489] width 526 height 19
type input "3 PL (hello@home-run.co)"
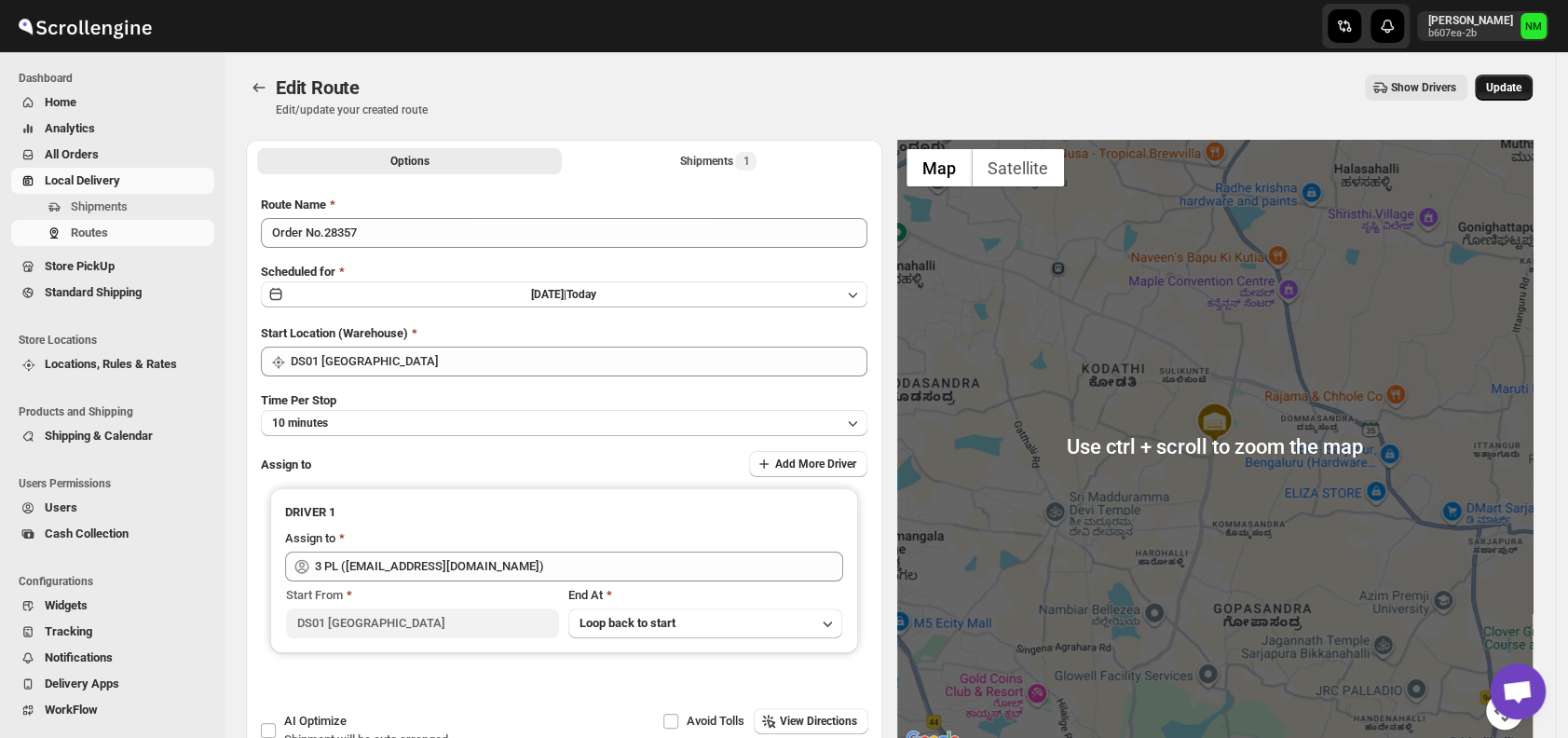
click at [1510, 90] on span "Update" at bounding box center [1503, 87] width 35 height 15
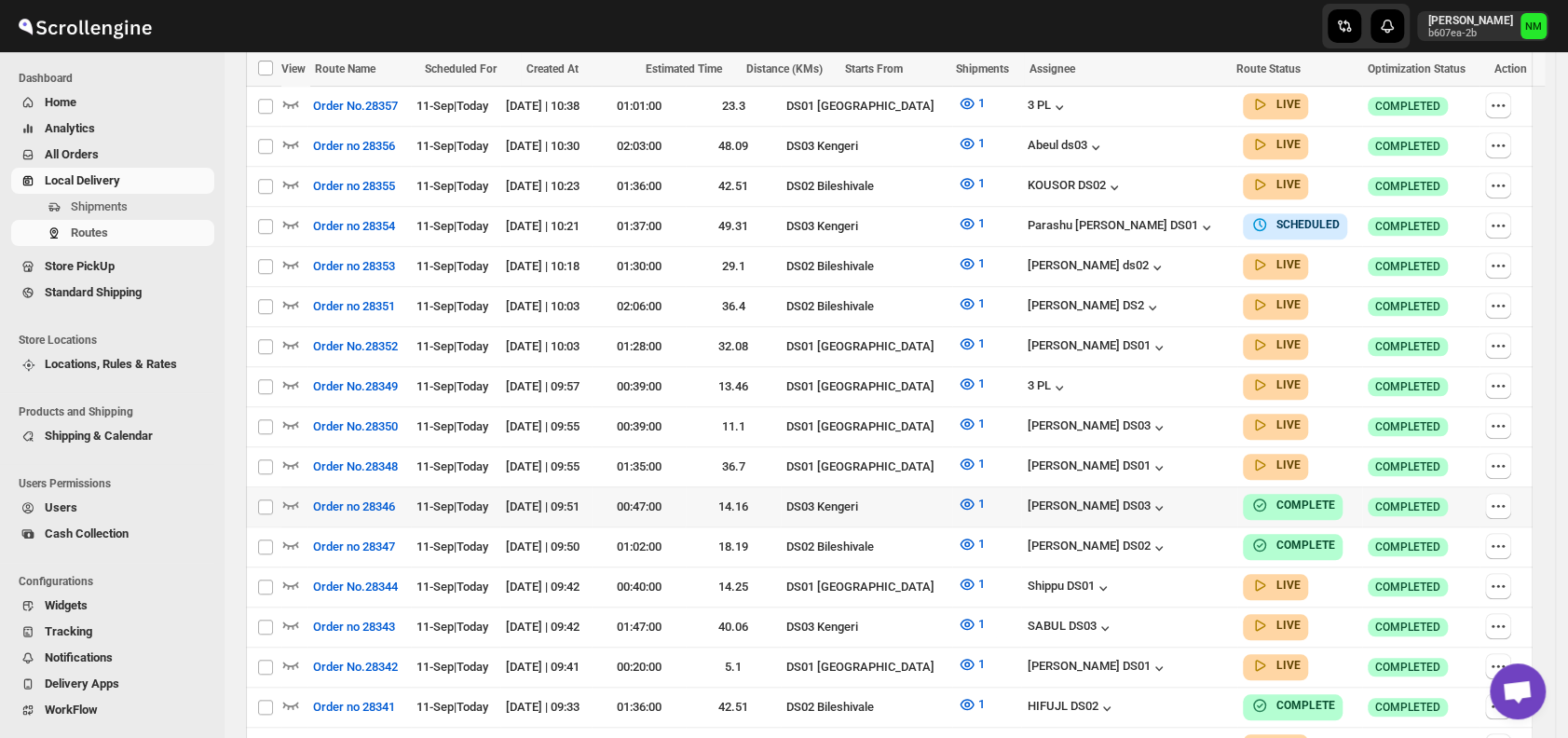
scroll to position [799, 0]
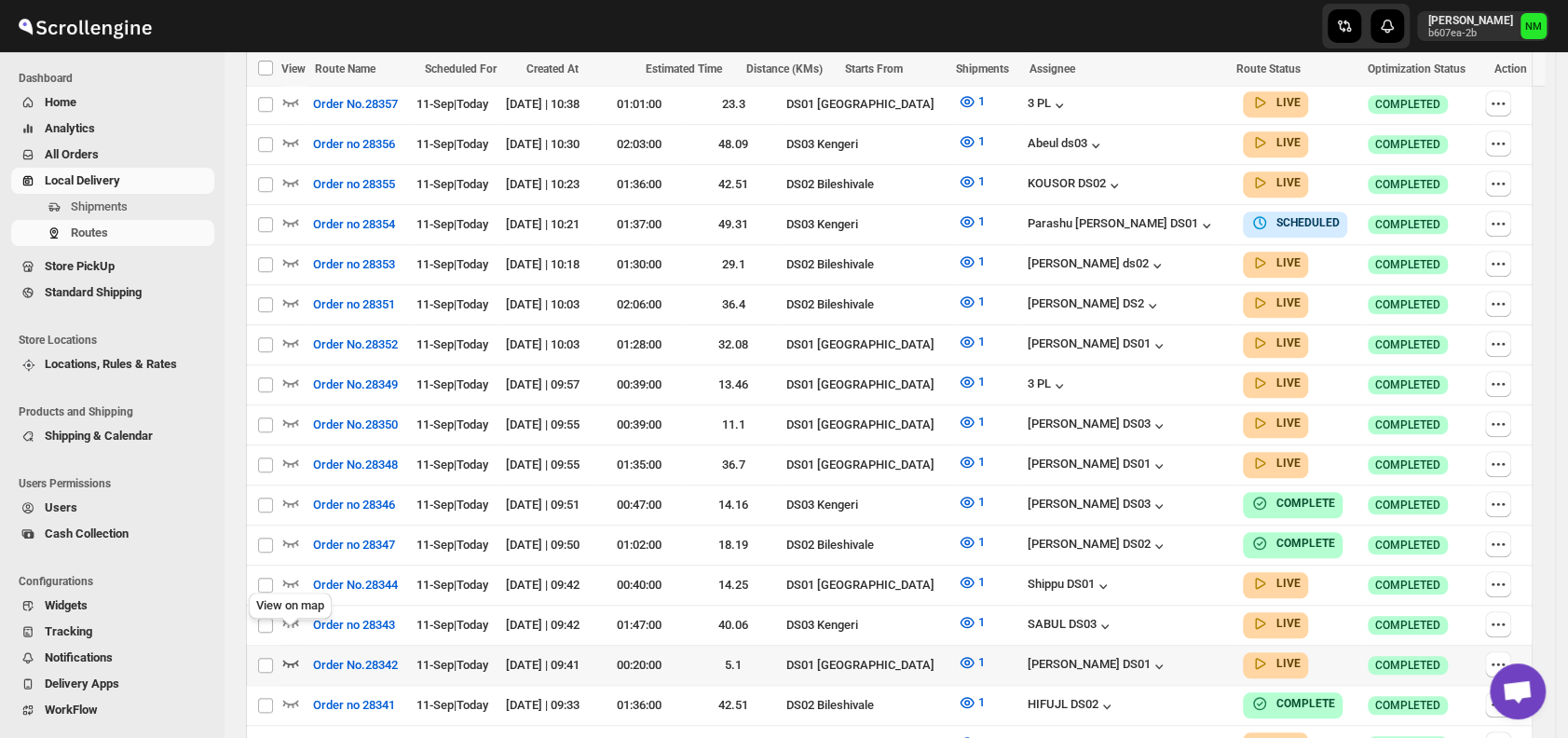
click at [294, 653] on icon "button" at bounding box center [290, 662] width 19 height 19
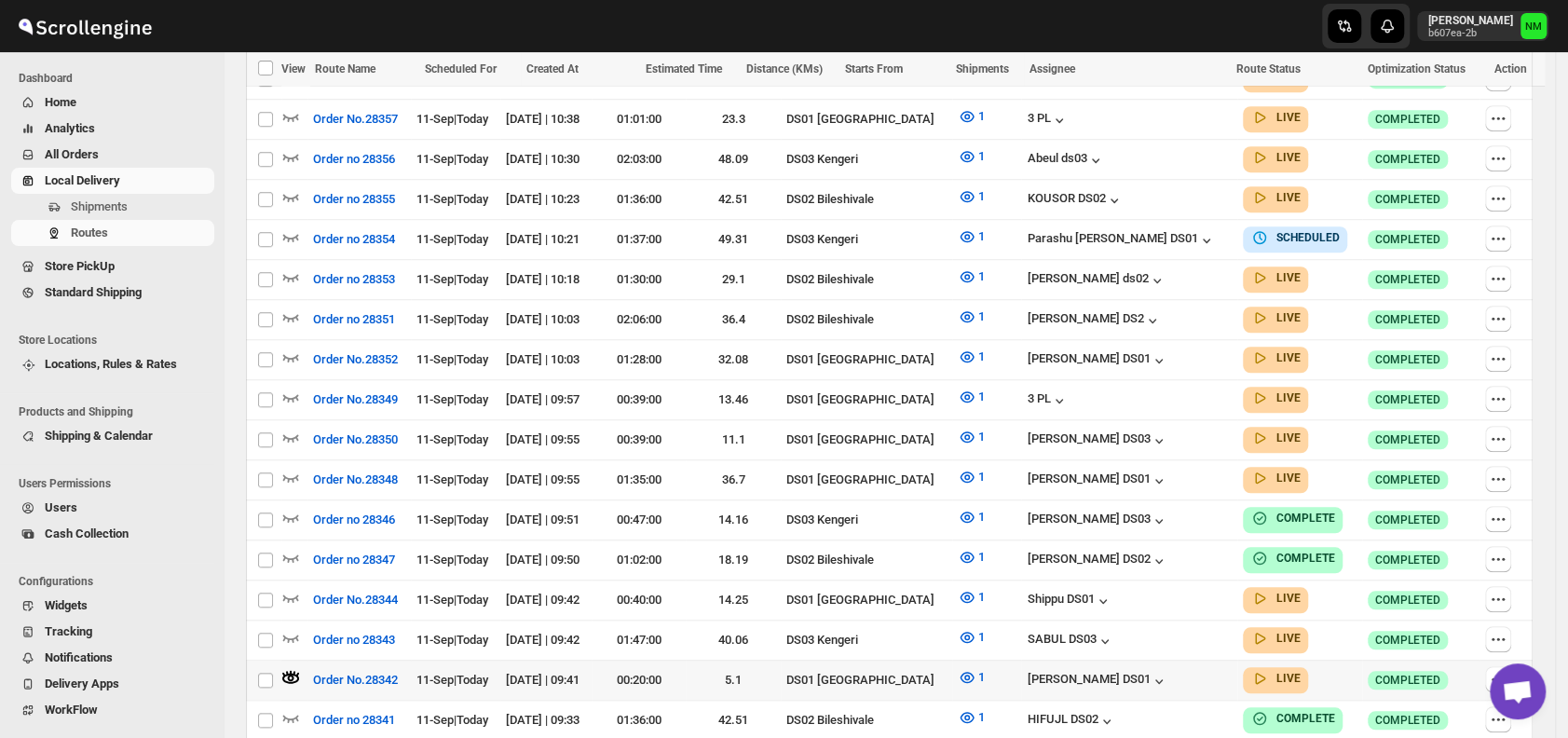
scroll to position [0, 0]
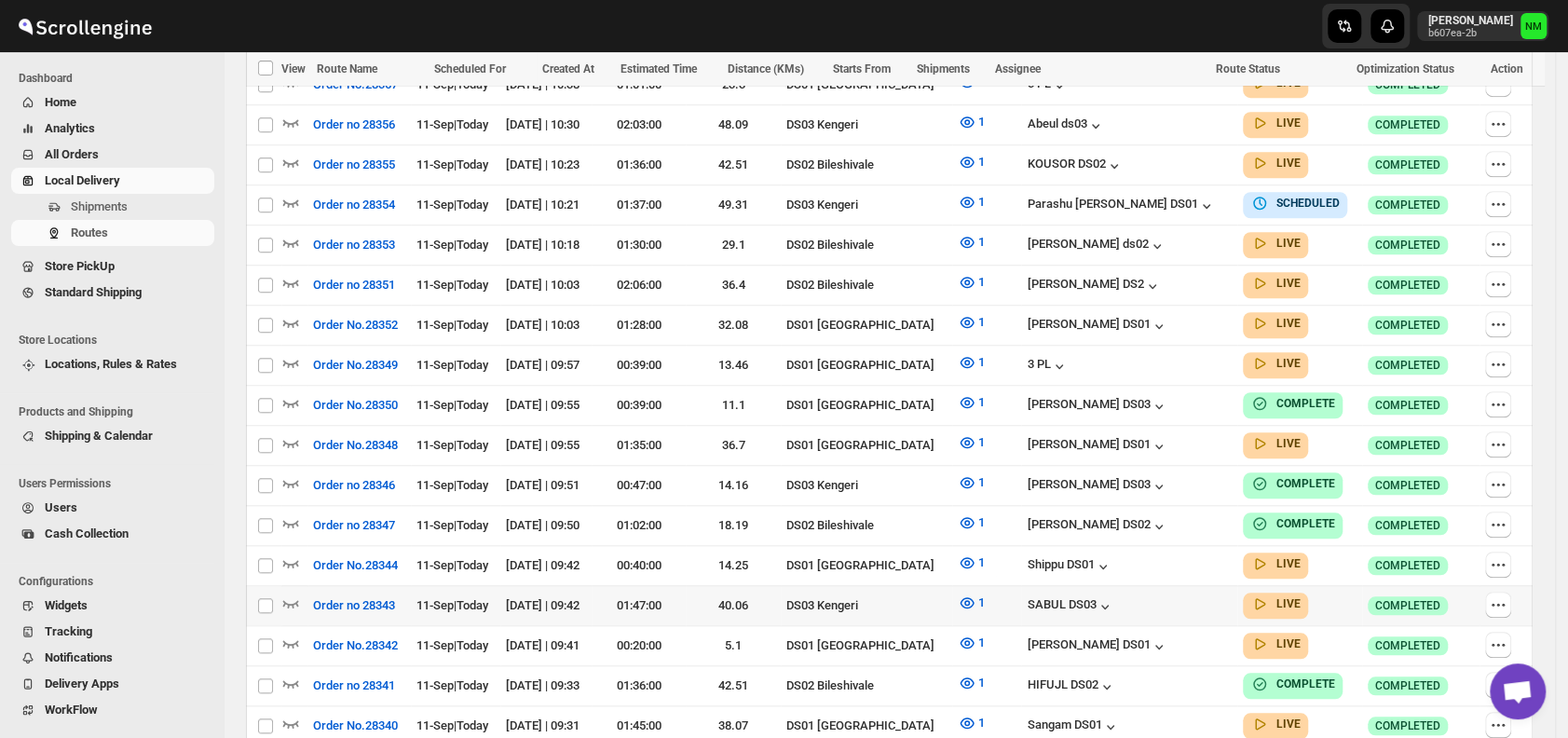
scroll to position [859, 0]
click at [288, 553] on icon "button" at bounding box center [290, 562] width 19 height 19
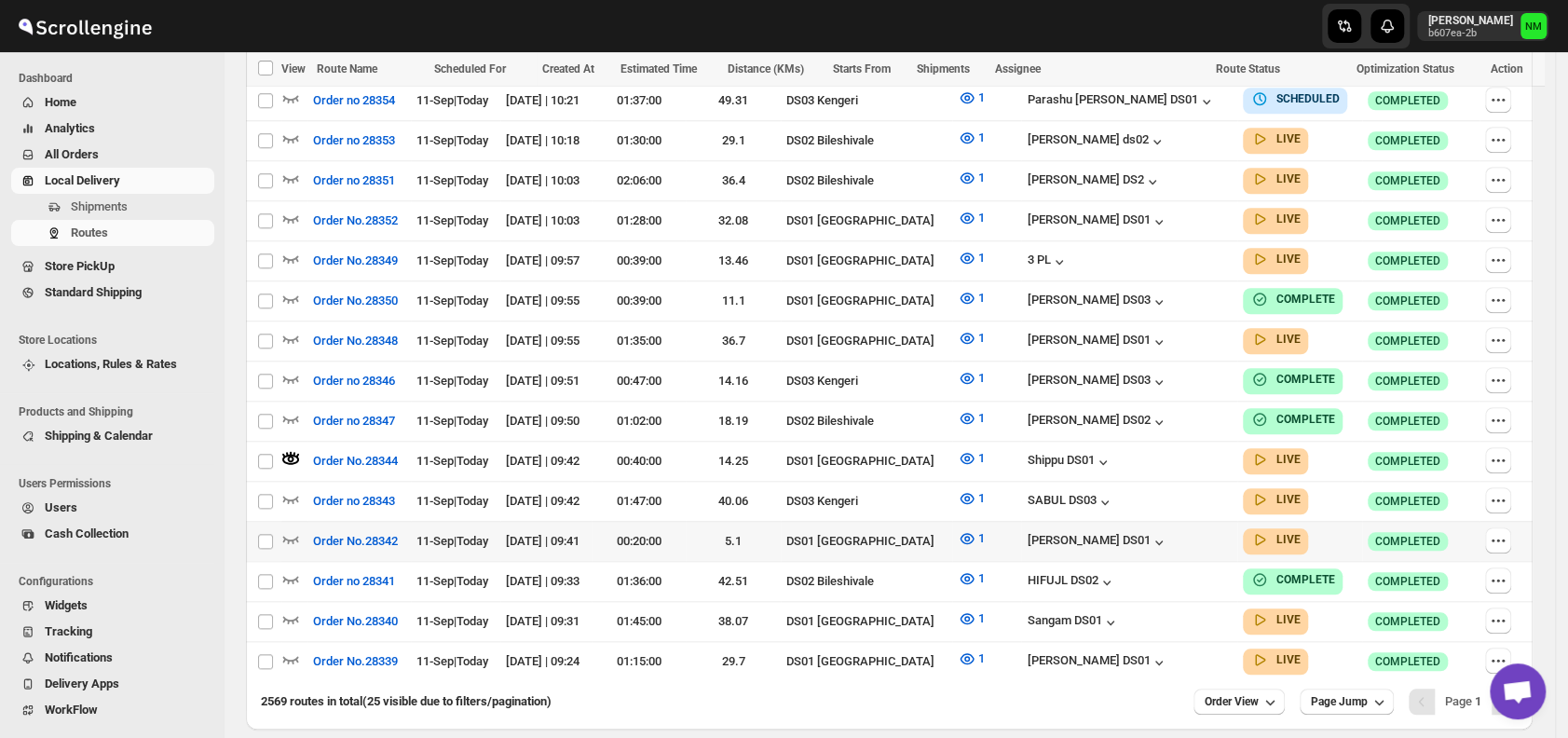
scroll to position [988, 0]
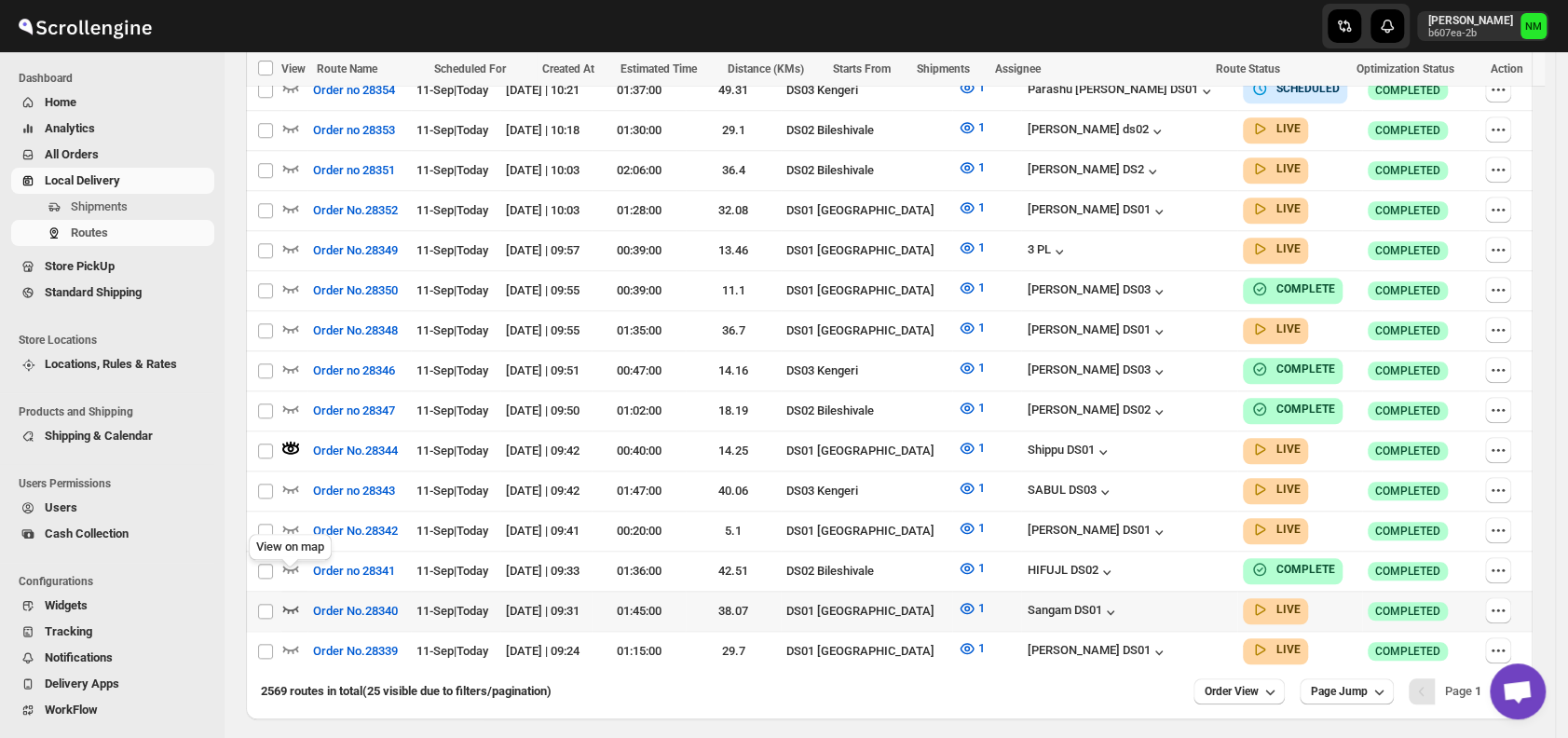
click at [294, 599] on icon "button" at bounding box center [290, 608] width 19 height 19
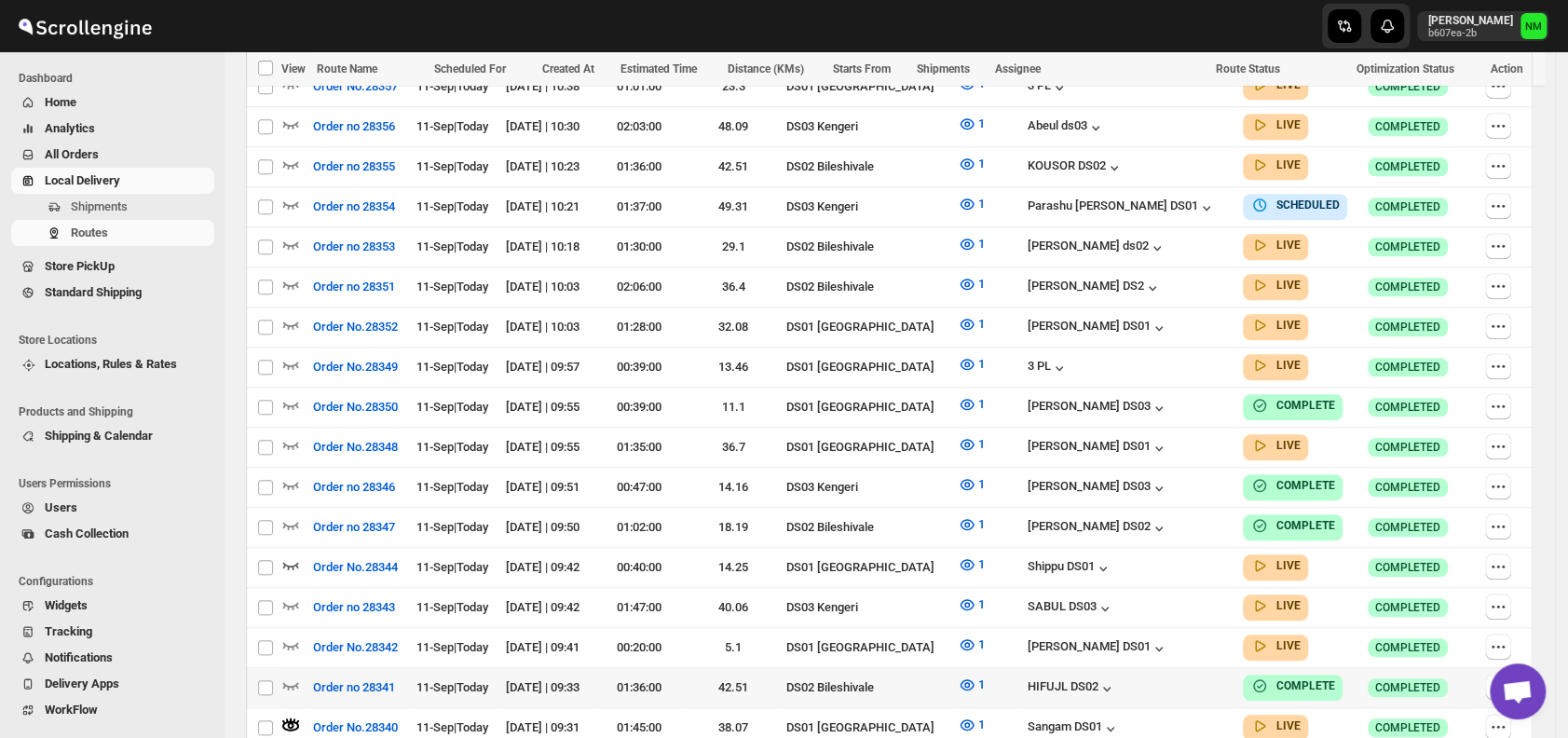
scroll to position [1004, 0]
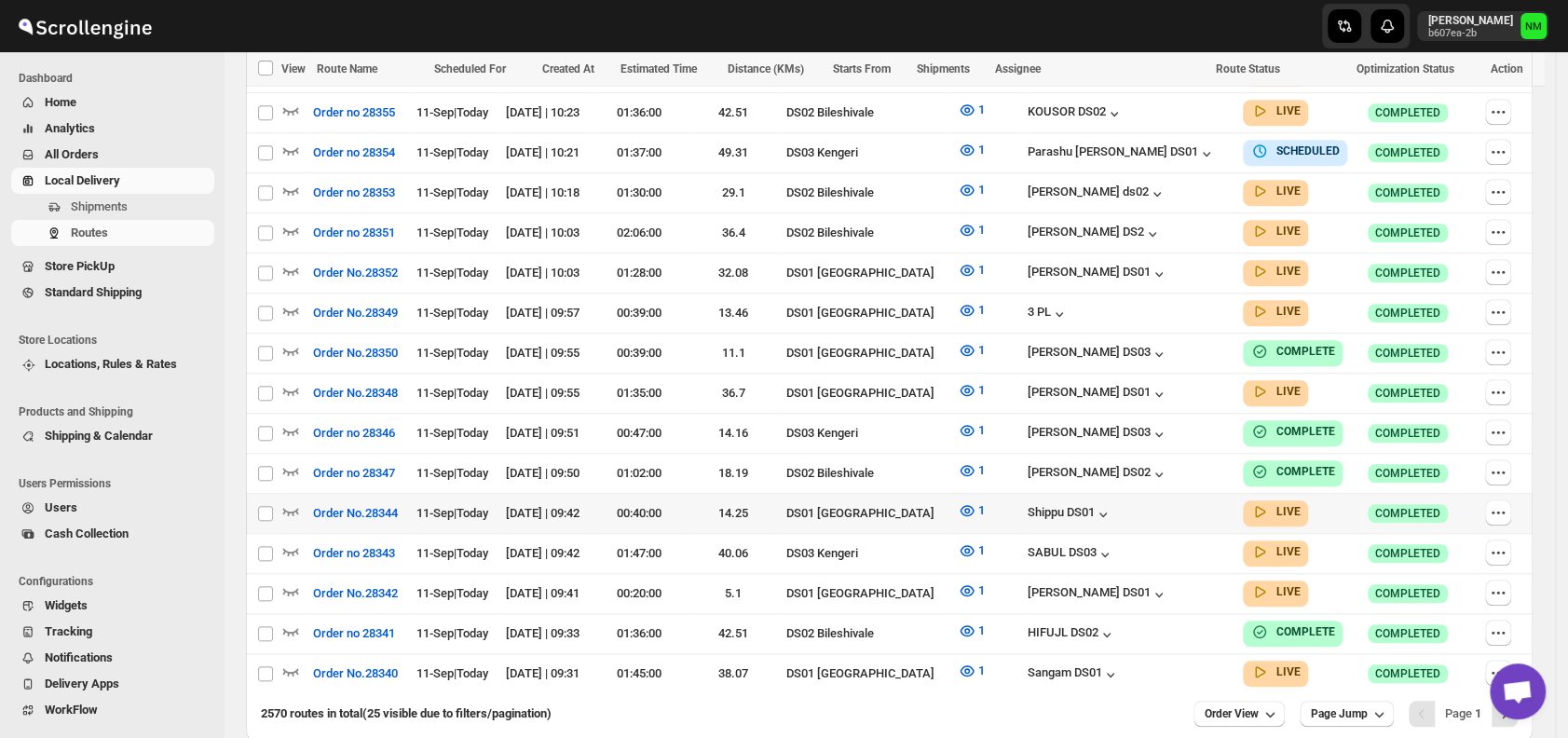
scroll to position [1018, 0]
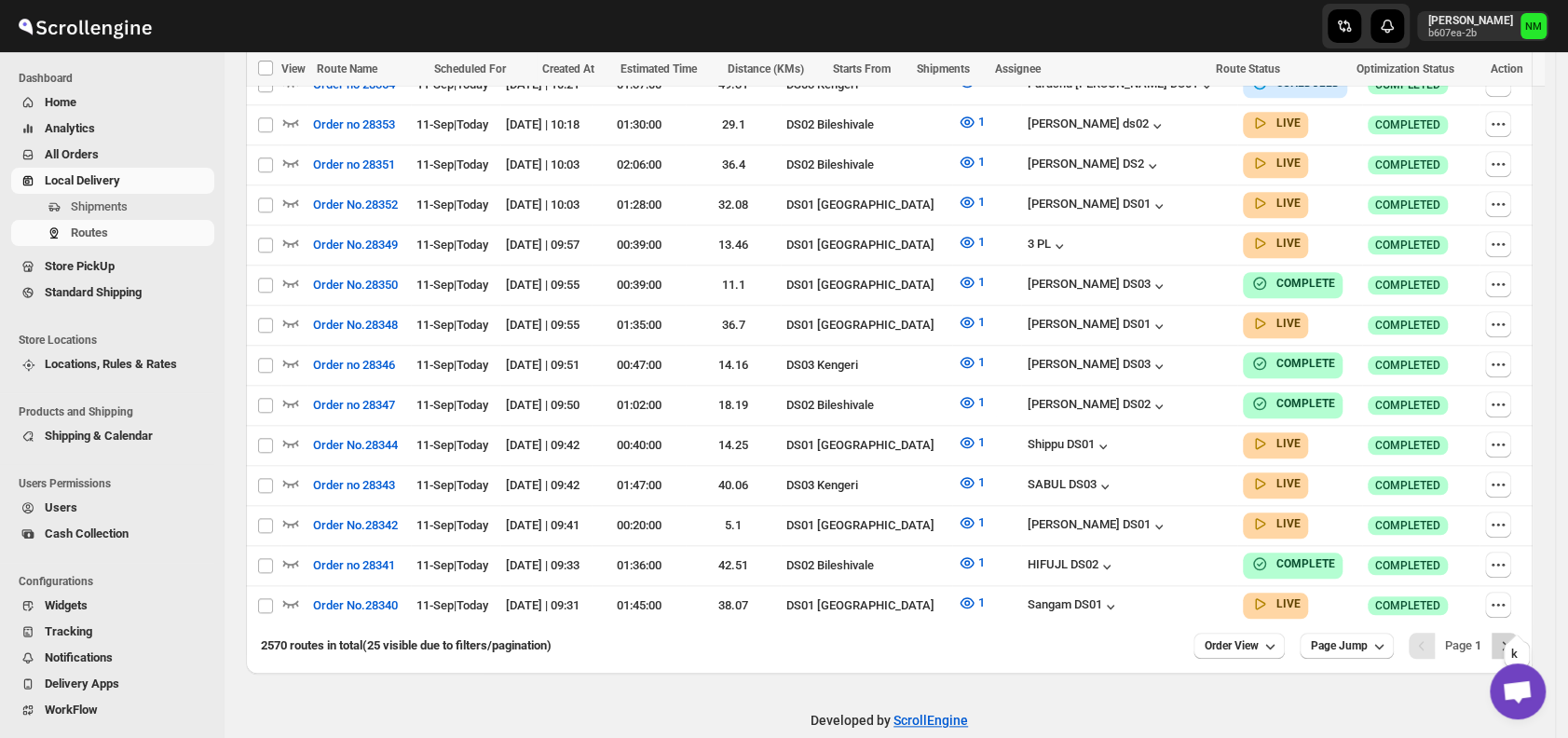
click at [1510, 636] on icon "Next" at bounding box center [1505, 645] width 19 height 19
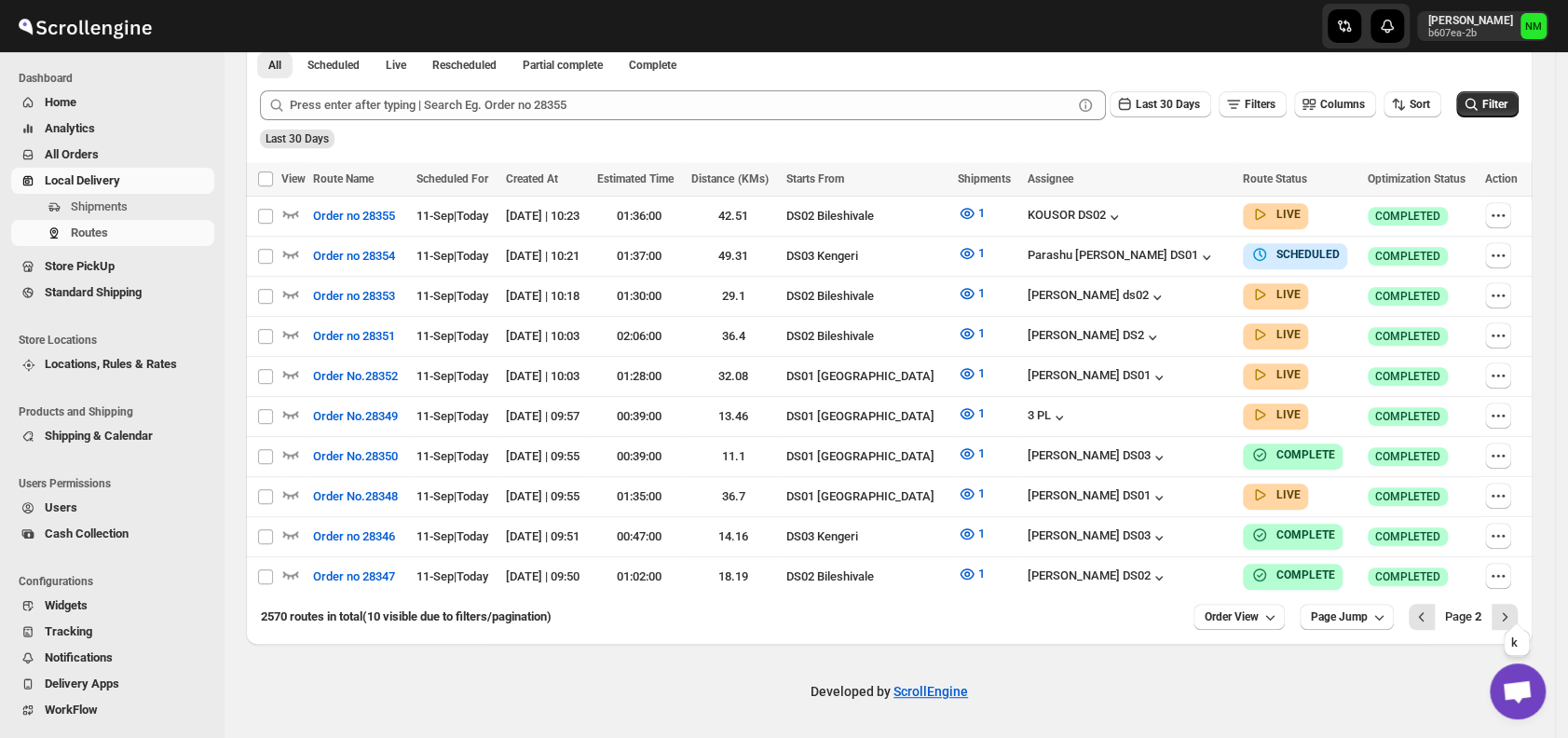
scroll to position [434, 0]
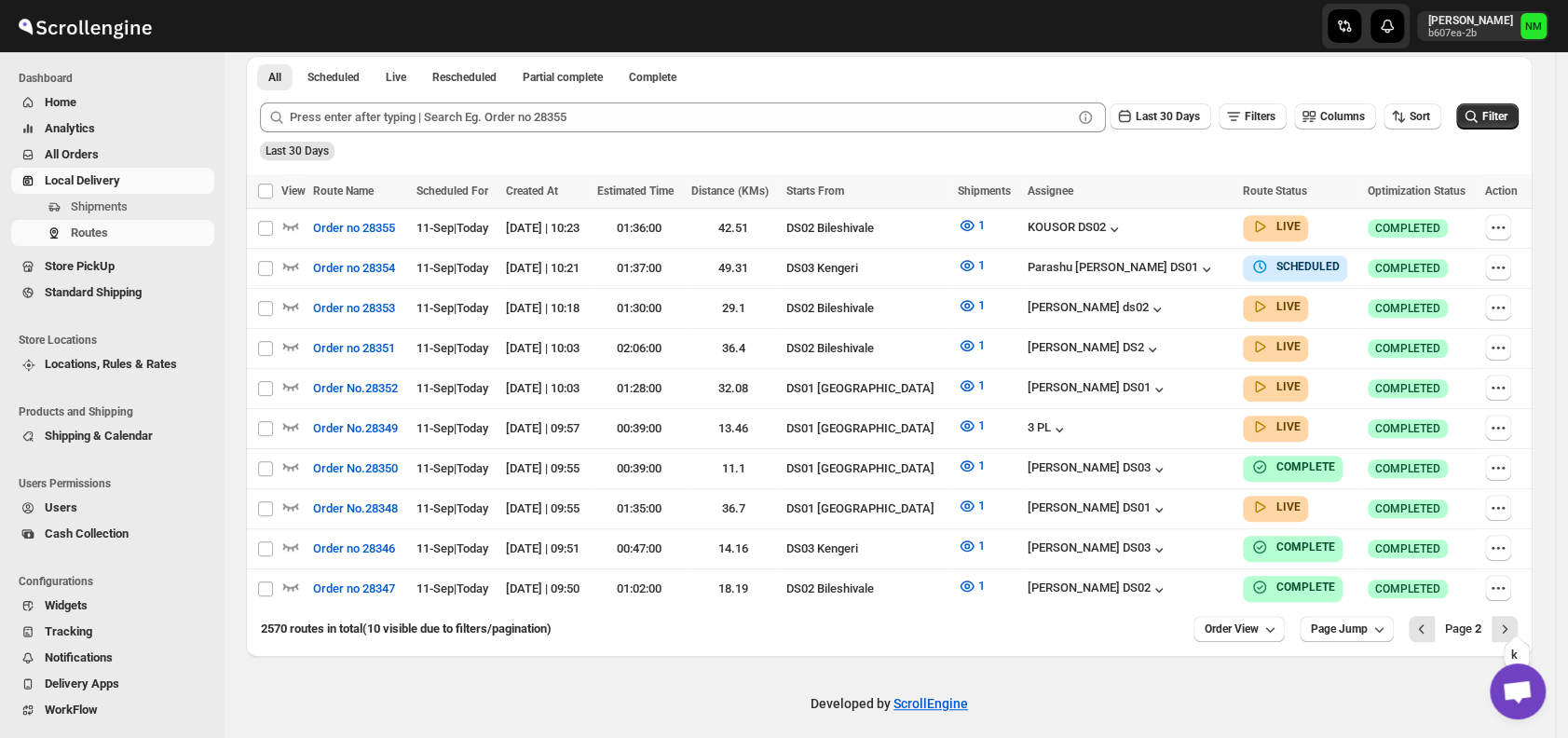
click at [1510, 620] on icon "Next" at bounding box center [1505, 629] width 19 height 19
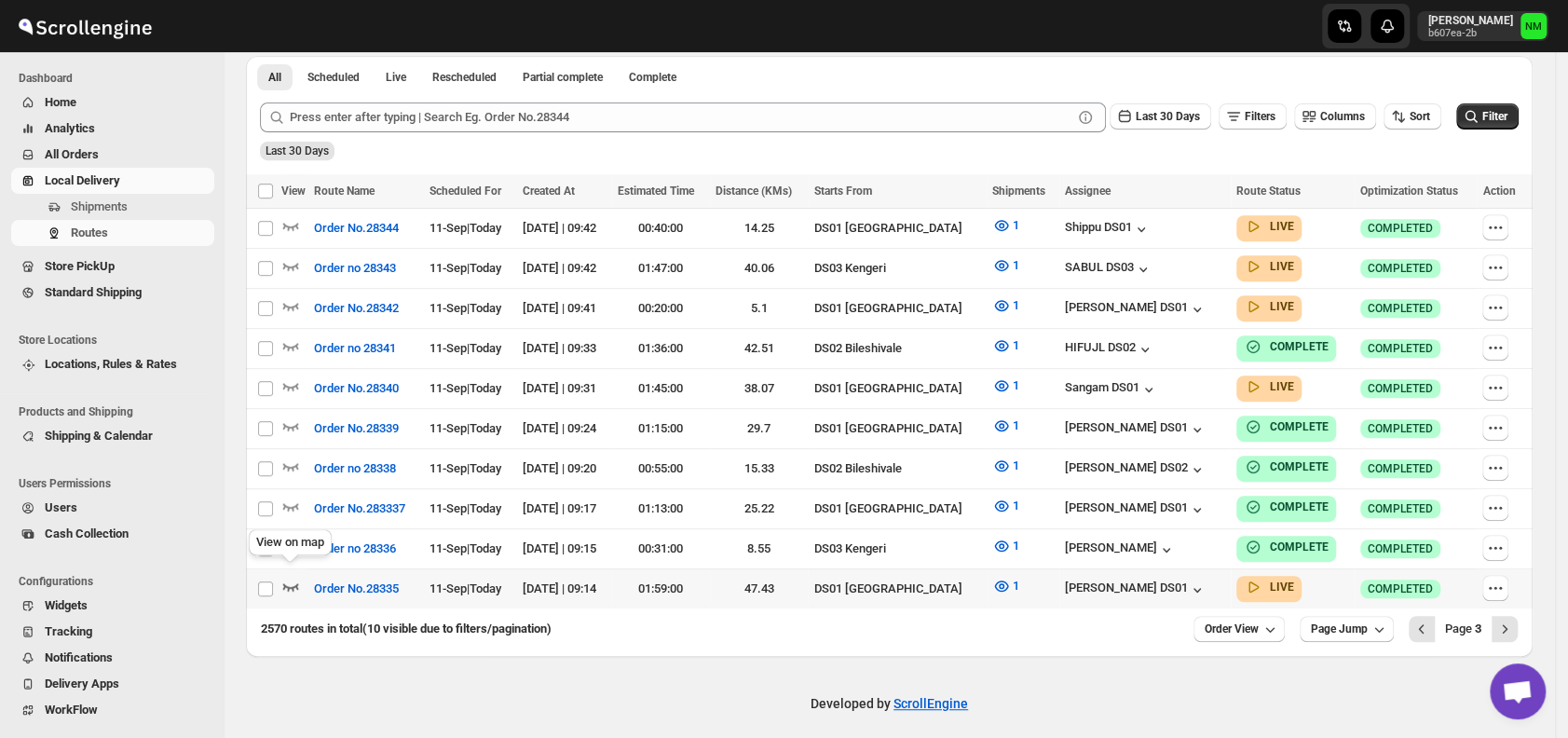
click at [291, 577] on icon "button" at bounding box center [290, 586] width 19 height 19
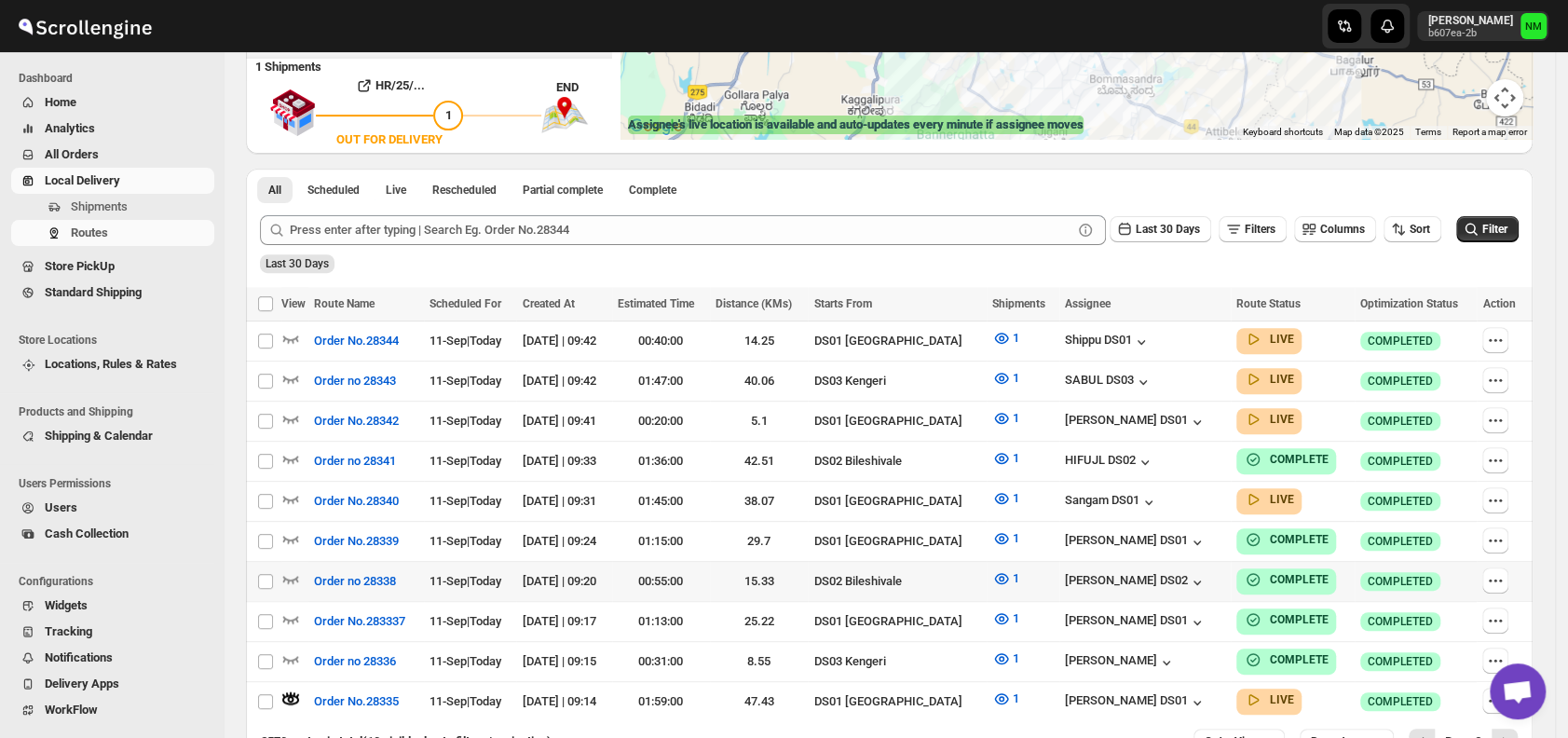
scroll to position [337, 0]
click at [294, 335] on icon "button" at bounding box center [291, 338] width 16 height 7
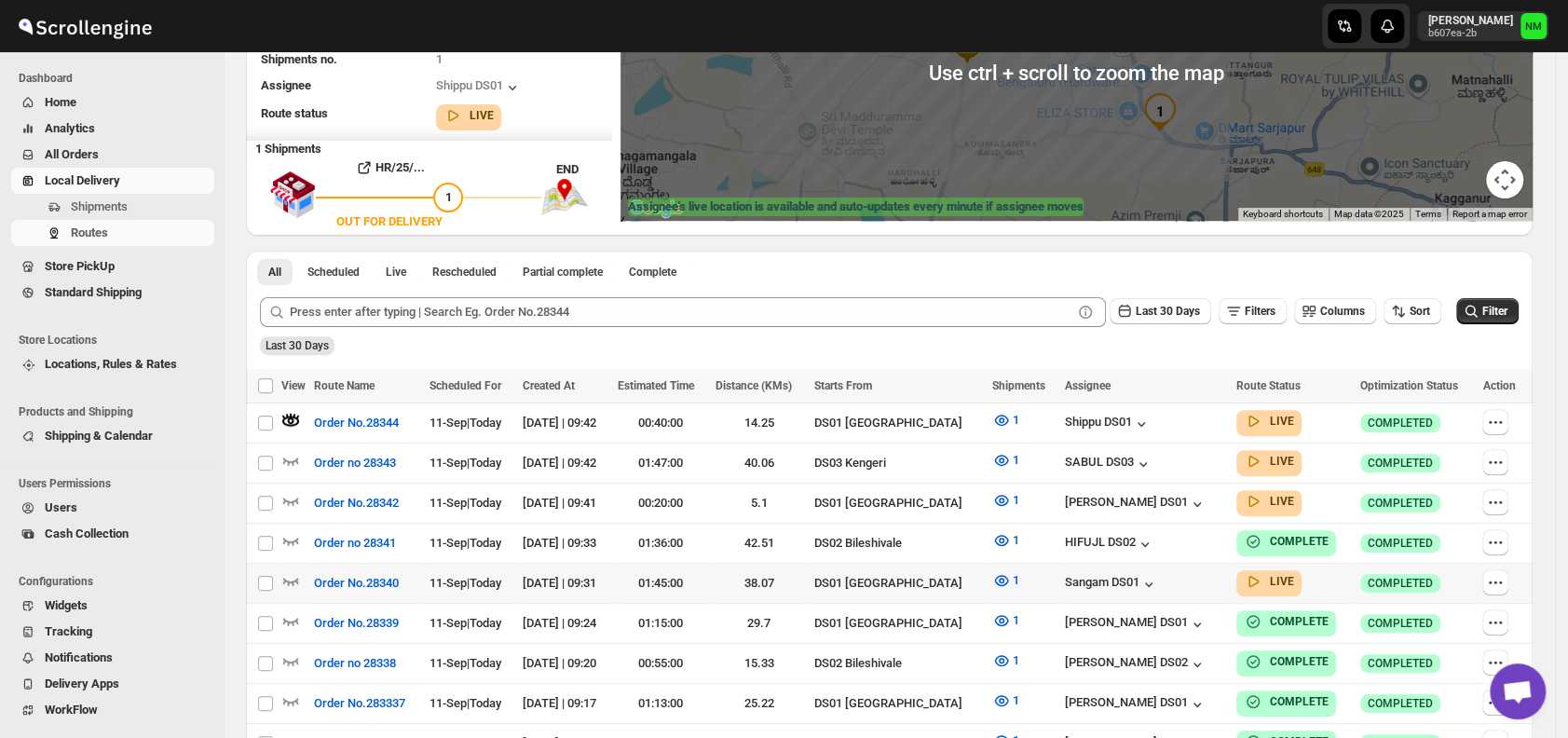
scroll to position [448, 0]
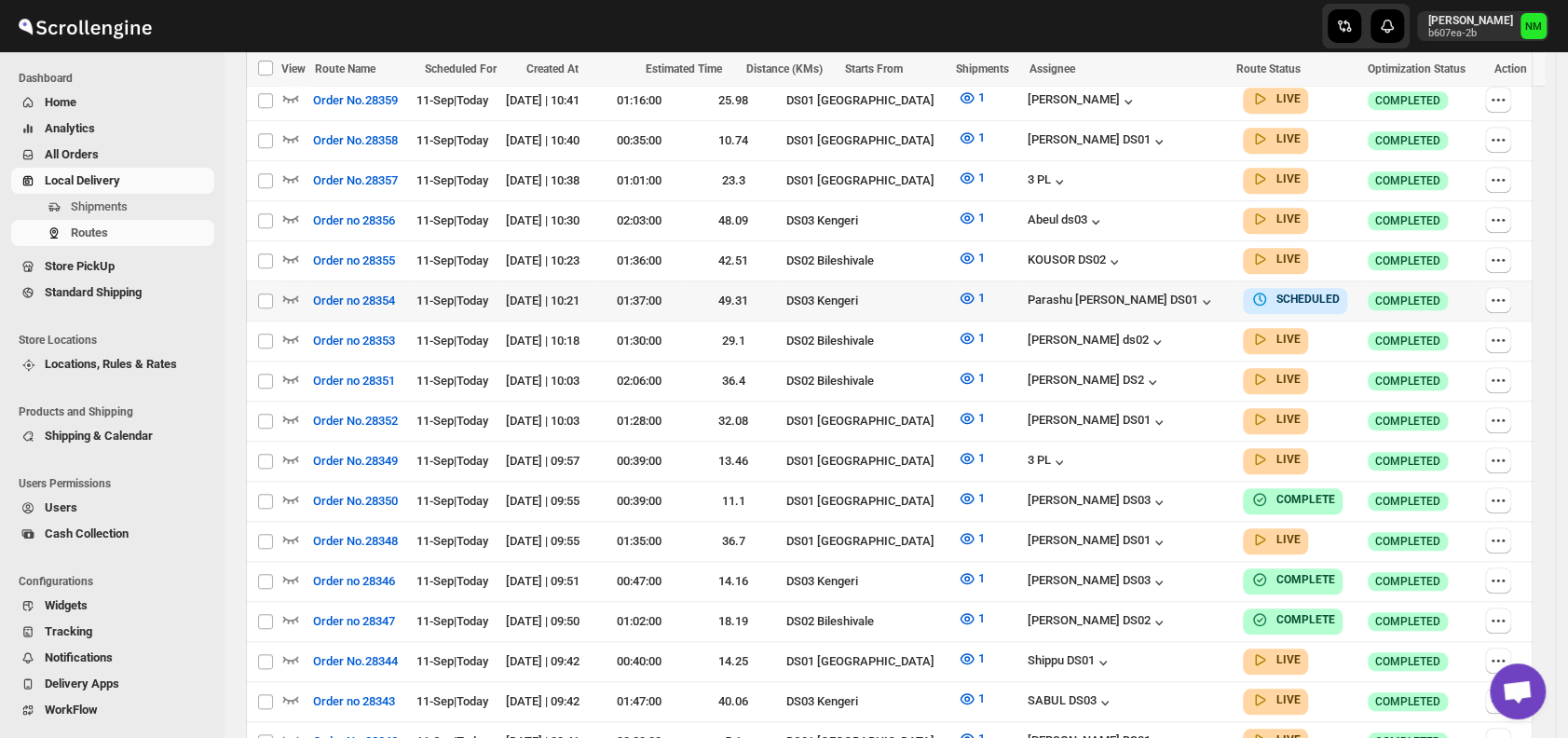
scroll to position [846, 0]
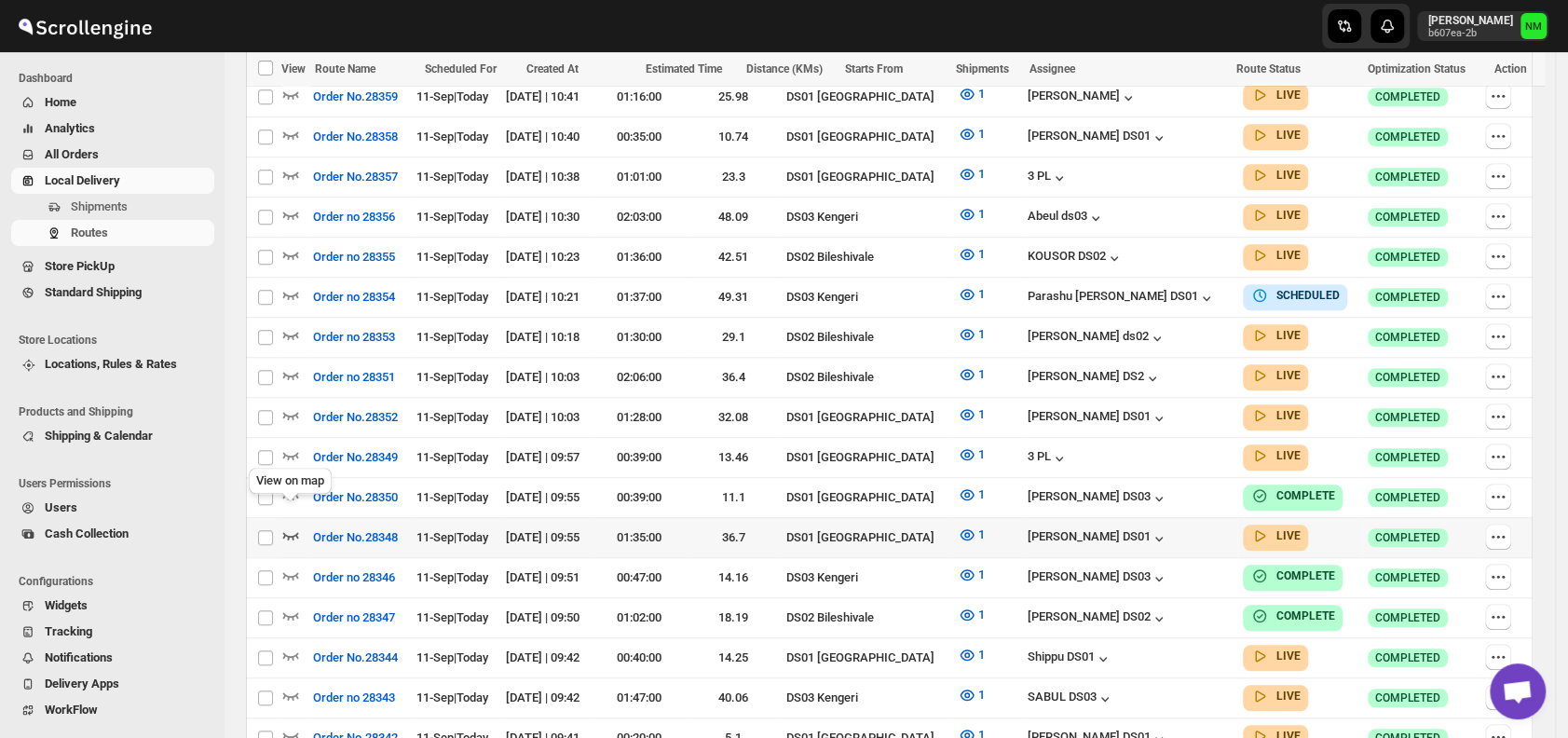
click at [286, 526] on icon "button" at bounding box center [290, 535] width 19 height 19
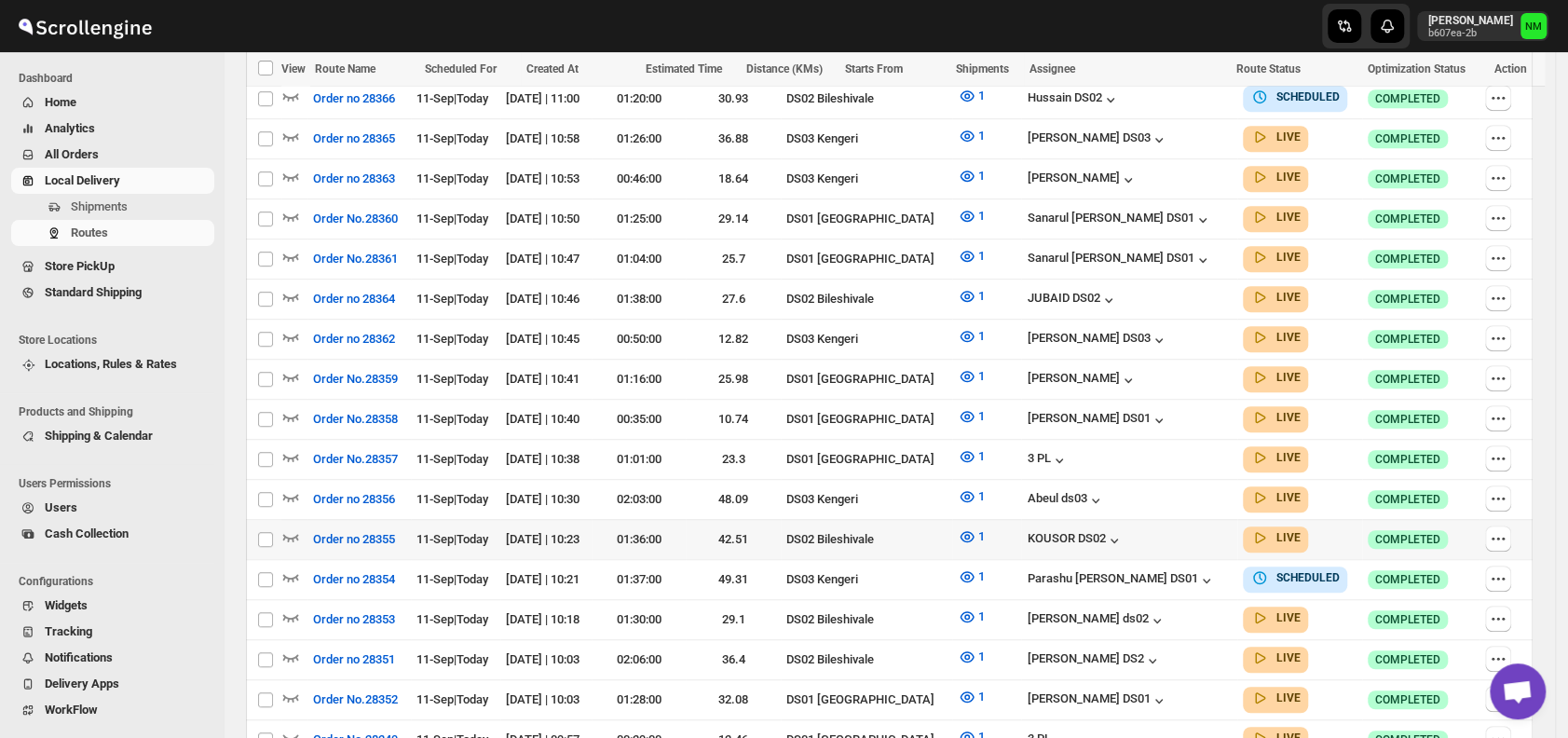
scroll to position [574, 0]
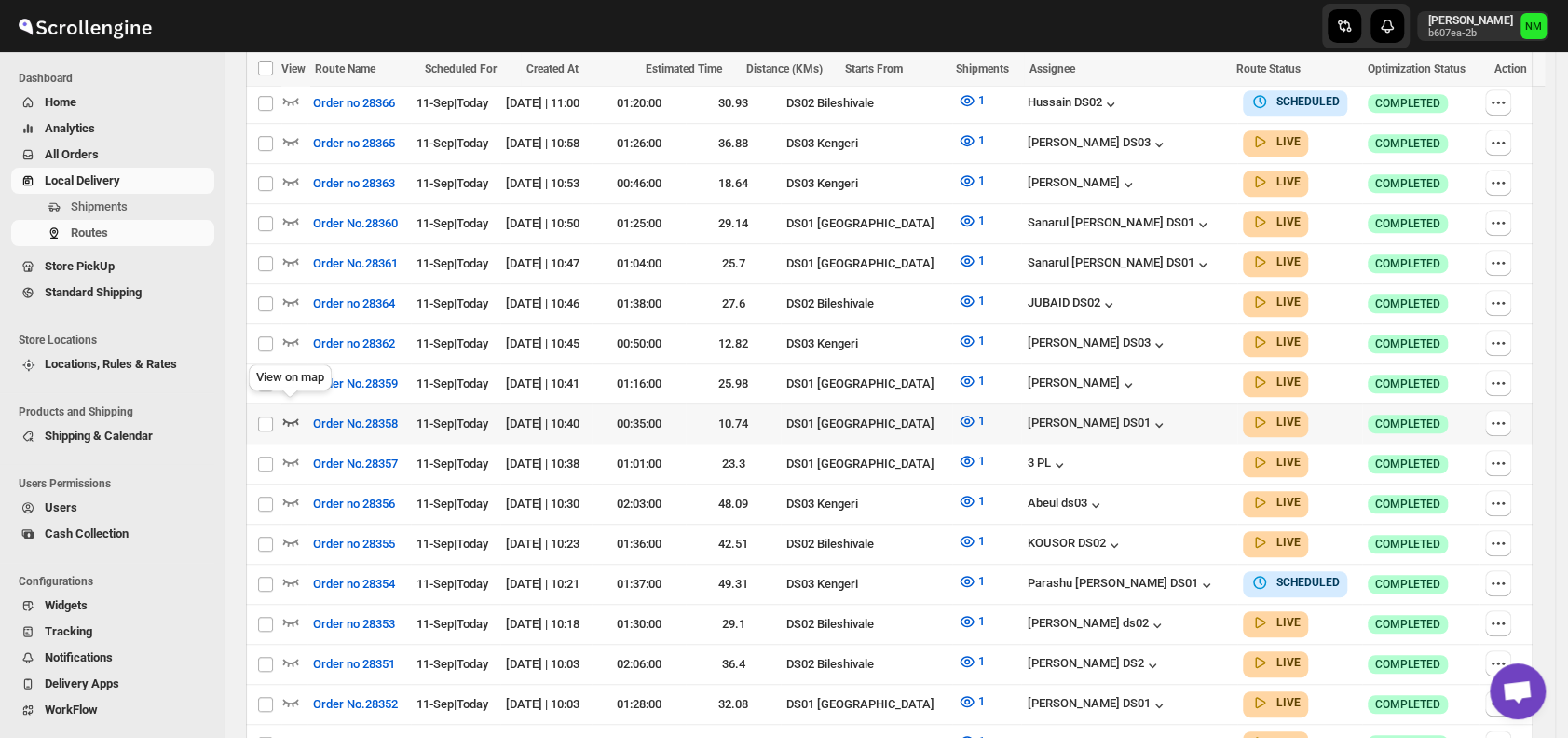
click at [296, 418] on icon "button" at bounding box center [291, 421] width 16 height 7
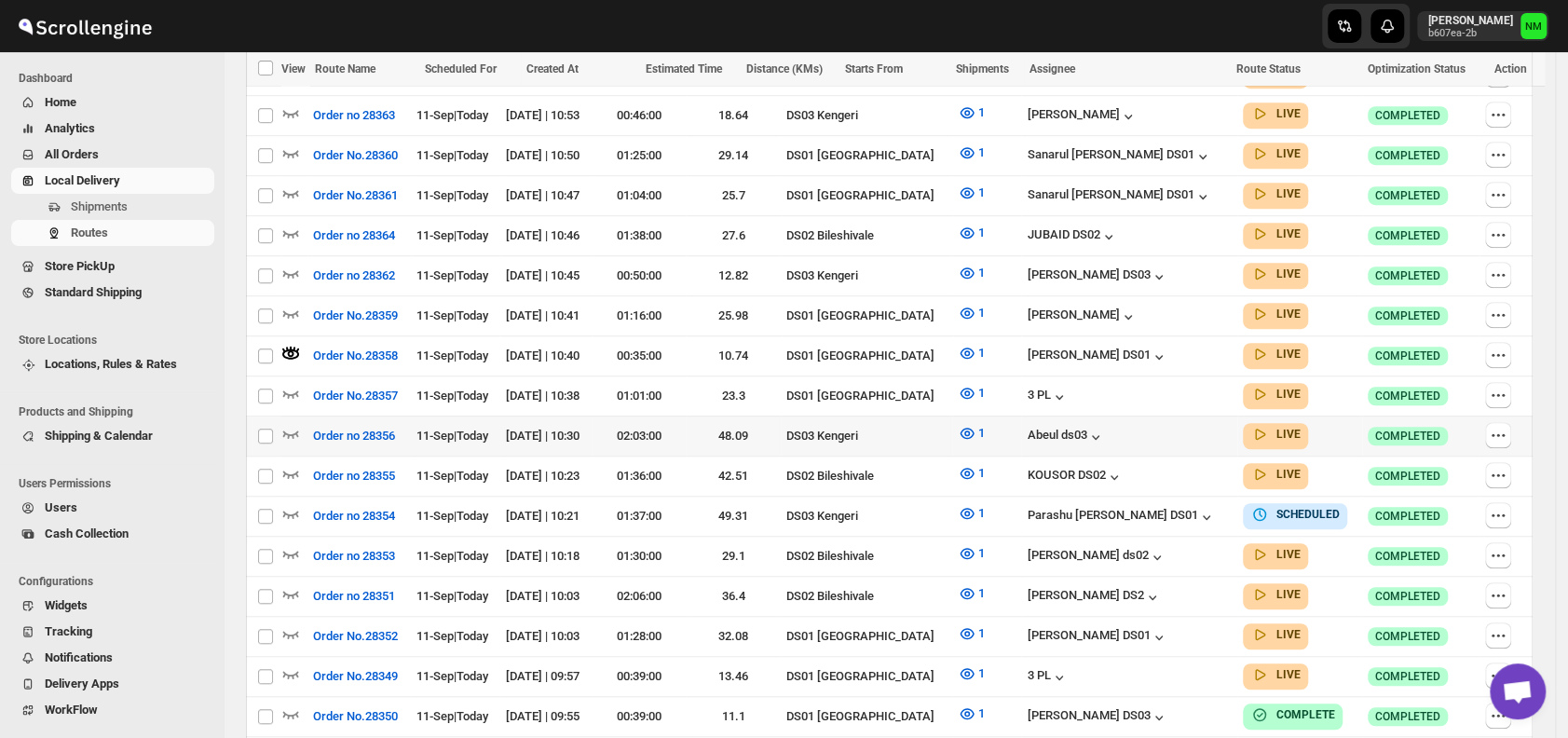
scroll to position [646, 0]
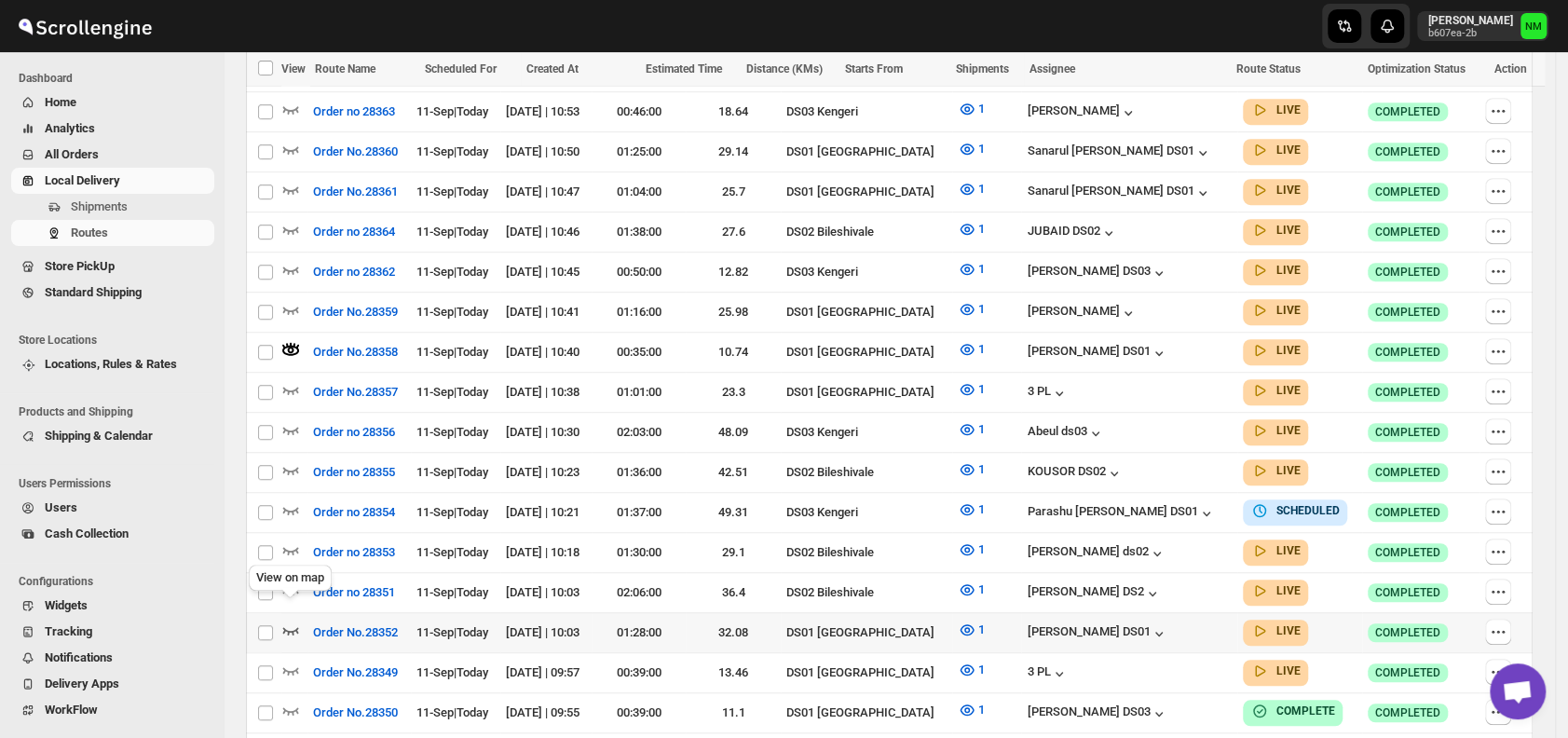
click at [293, 621] on icon "button" at bounding box center [290, 630] width 19 height 19
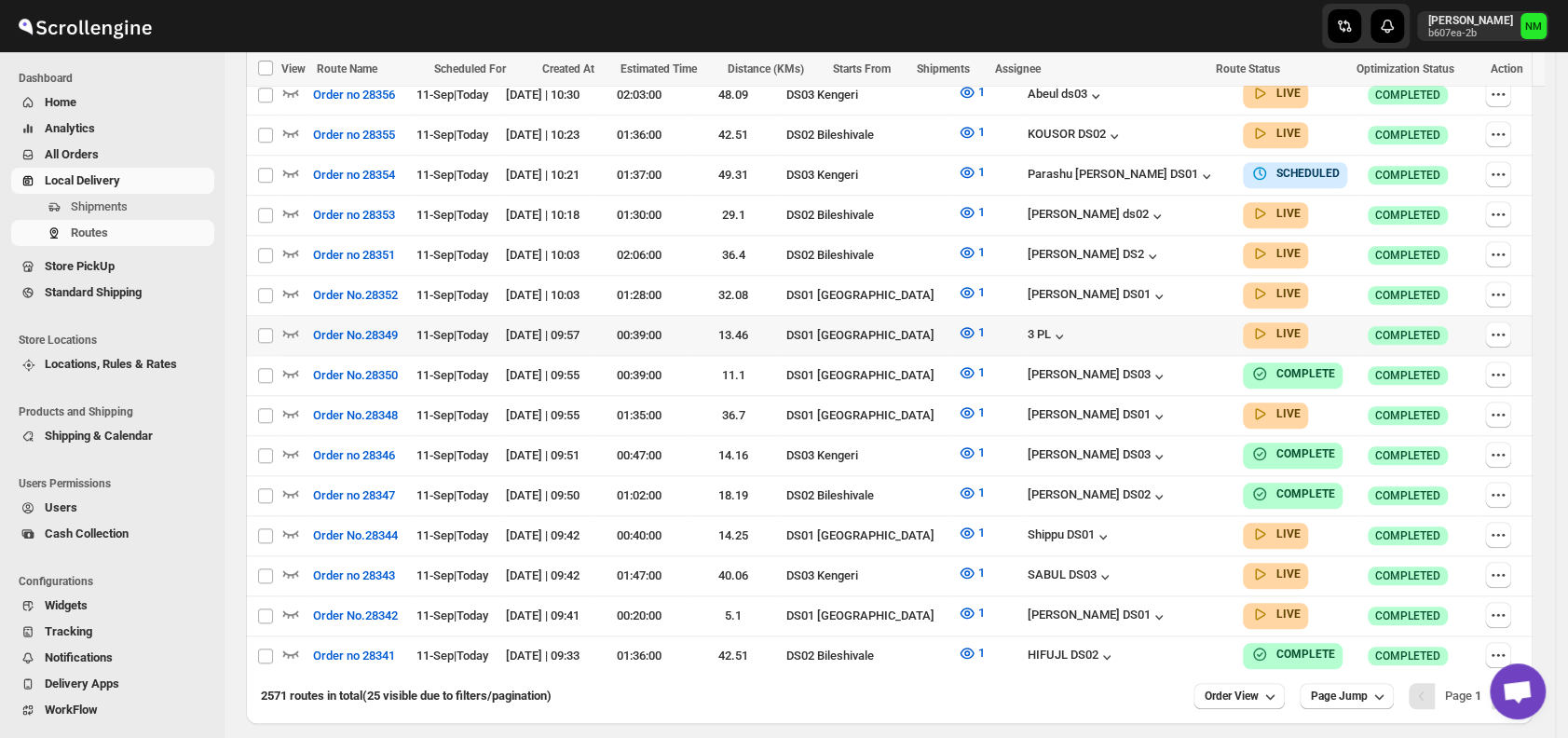
scroll to position [1018, 0]
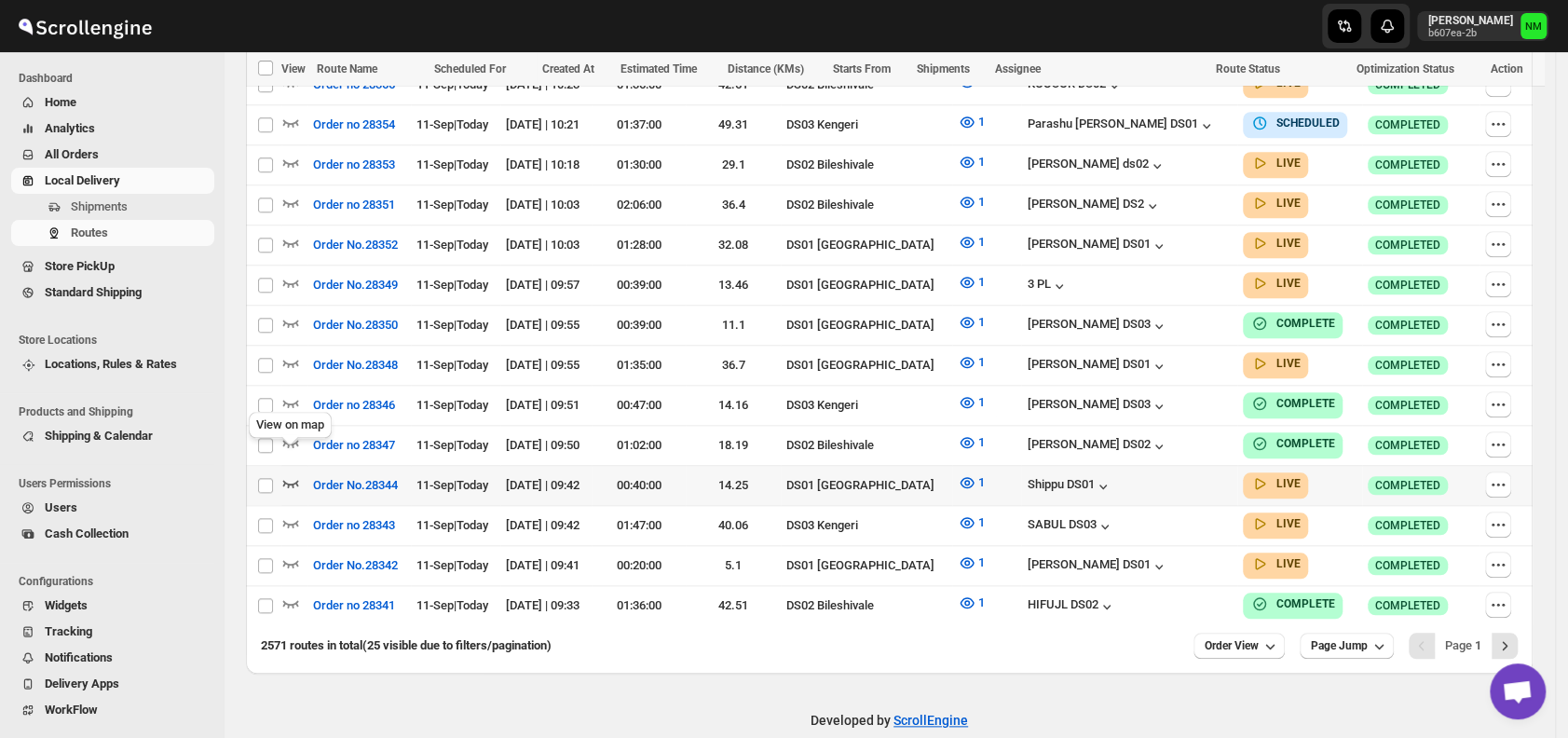
click at [291, 473] on icon "button" at bounding box center [290, 482] width 19 height 19
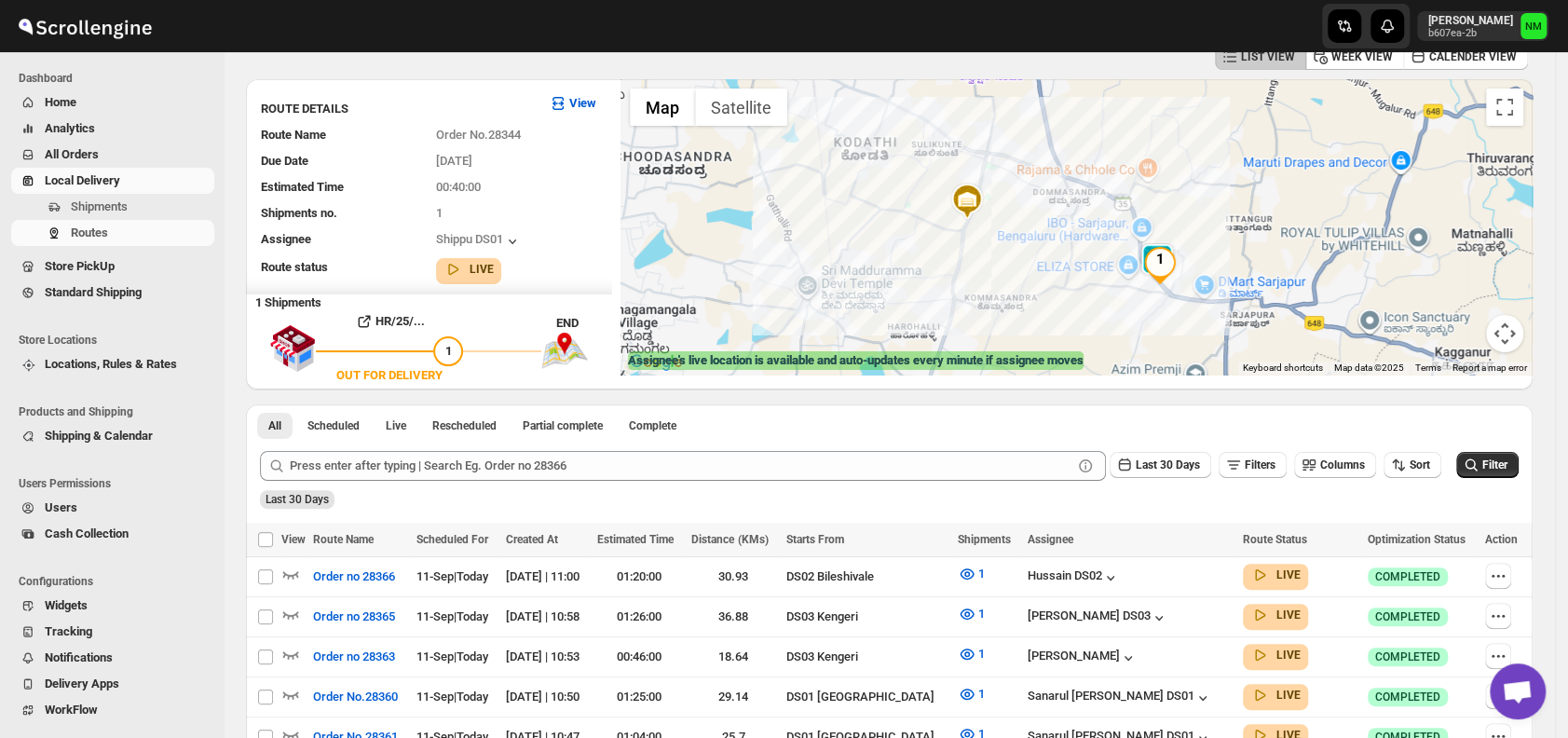
scroll to position [102, 0]
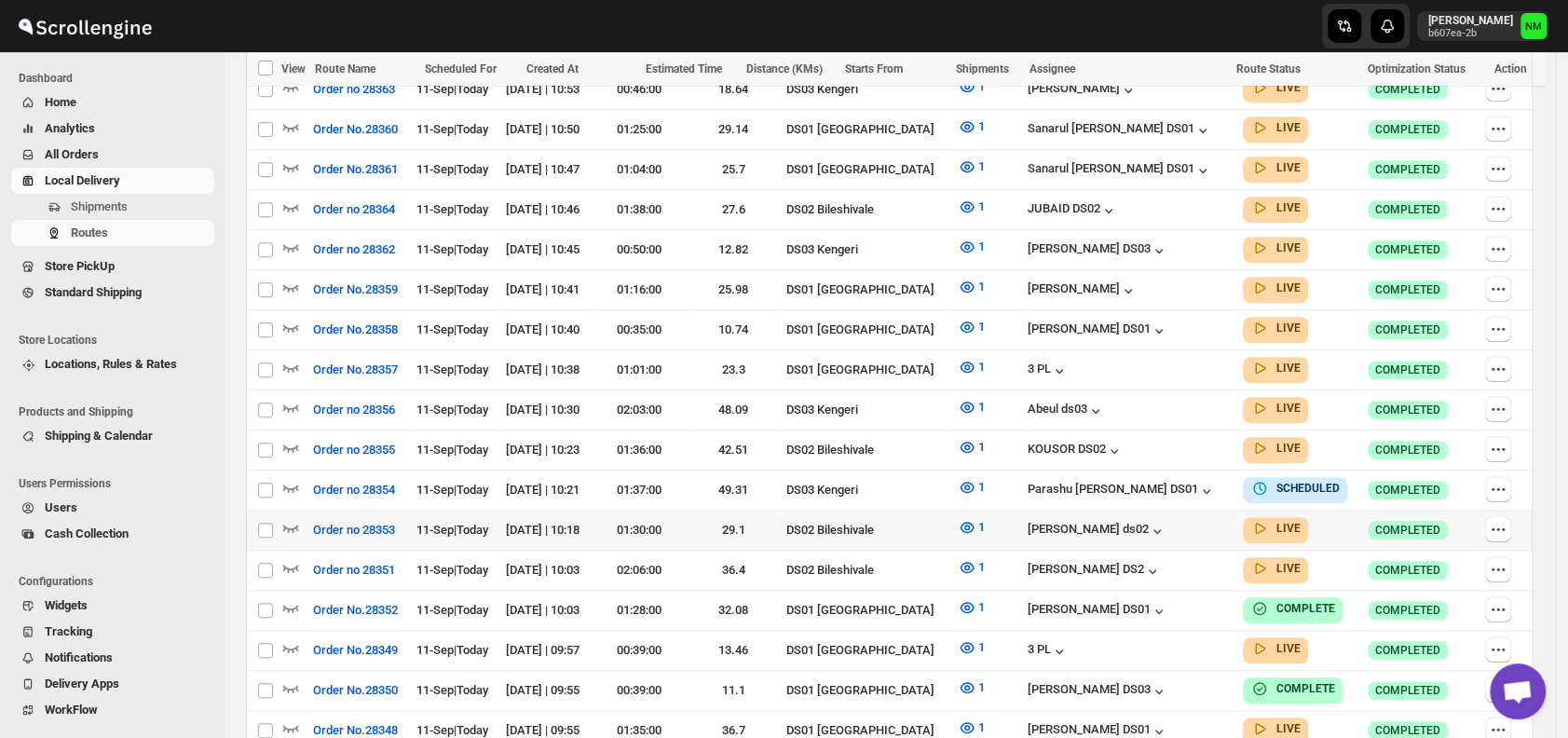
scroll to position [704, 0]
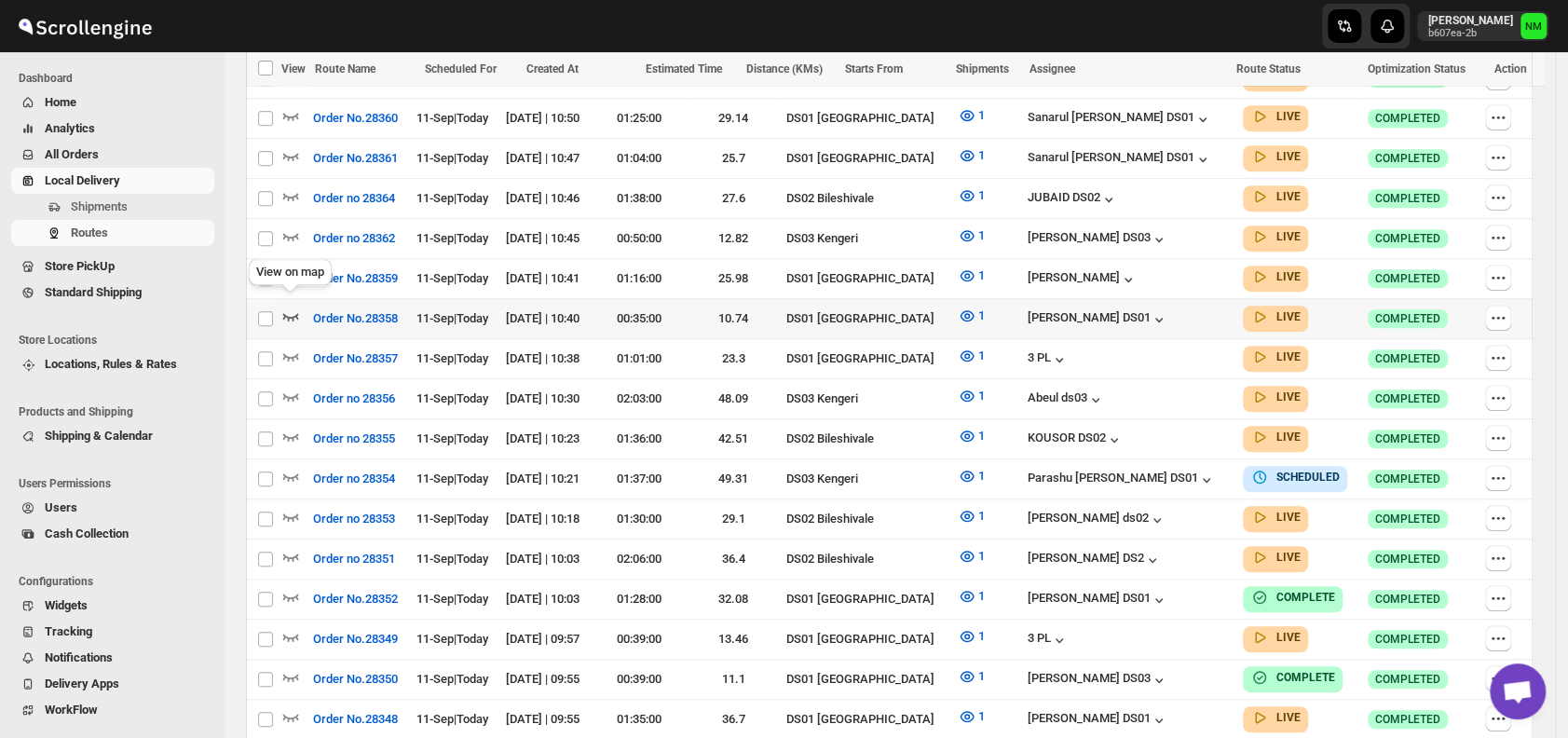
click at [290, 307] on icon "button" at bounding box center [290, 316] width 19 height 19
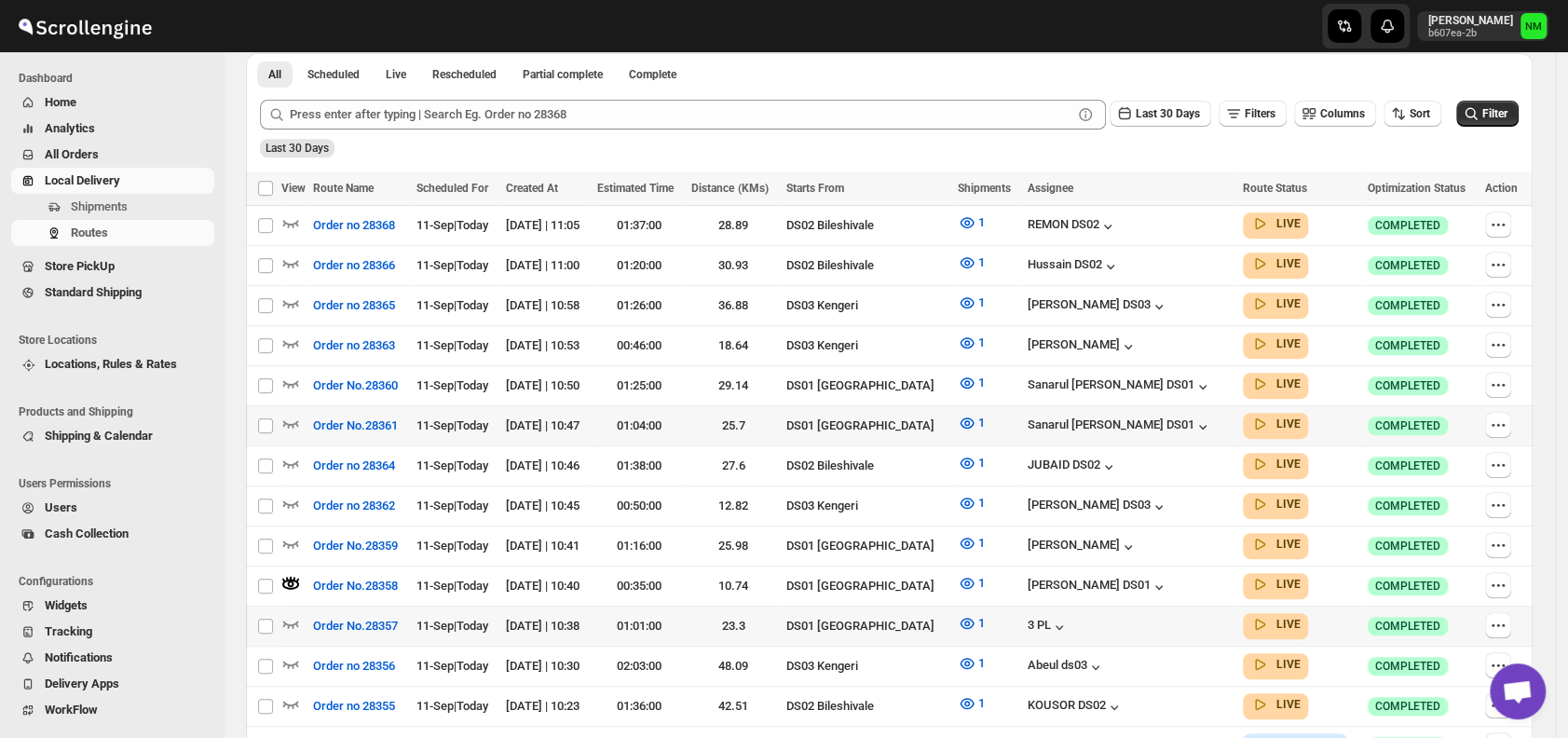
scroll to position [456, 0]
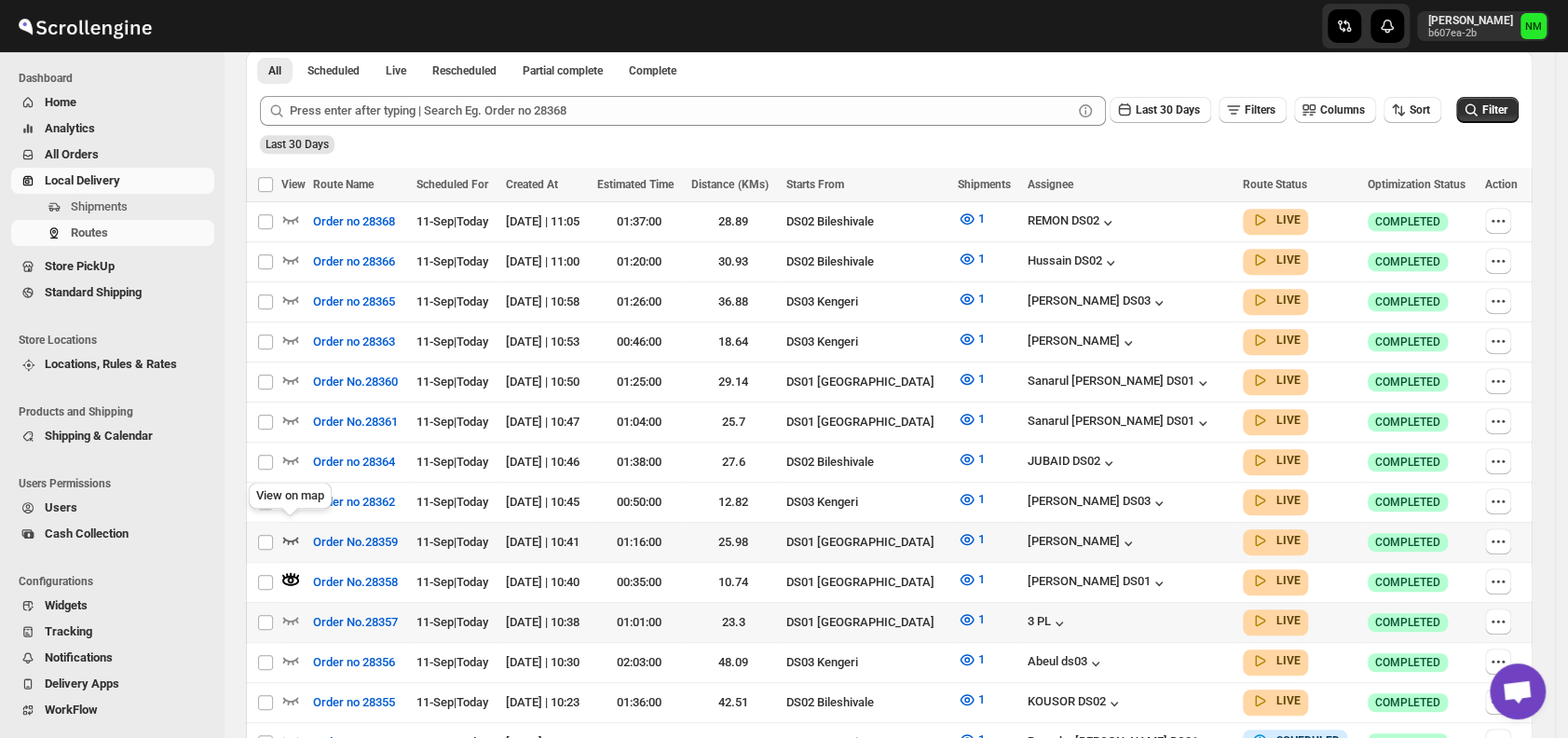
click at [289, 530] on icon "button" at bounding box center [290, 539] width 19 height 19
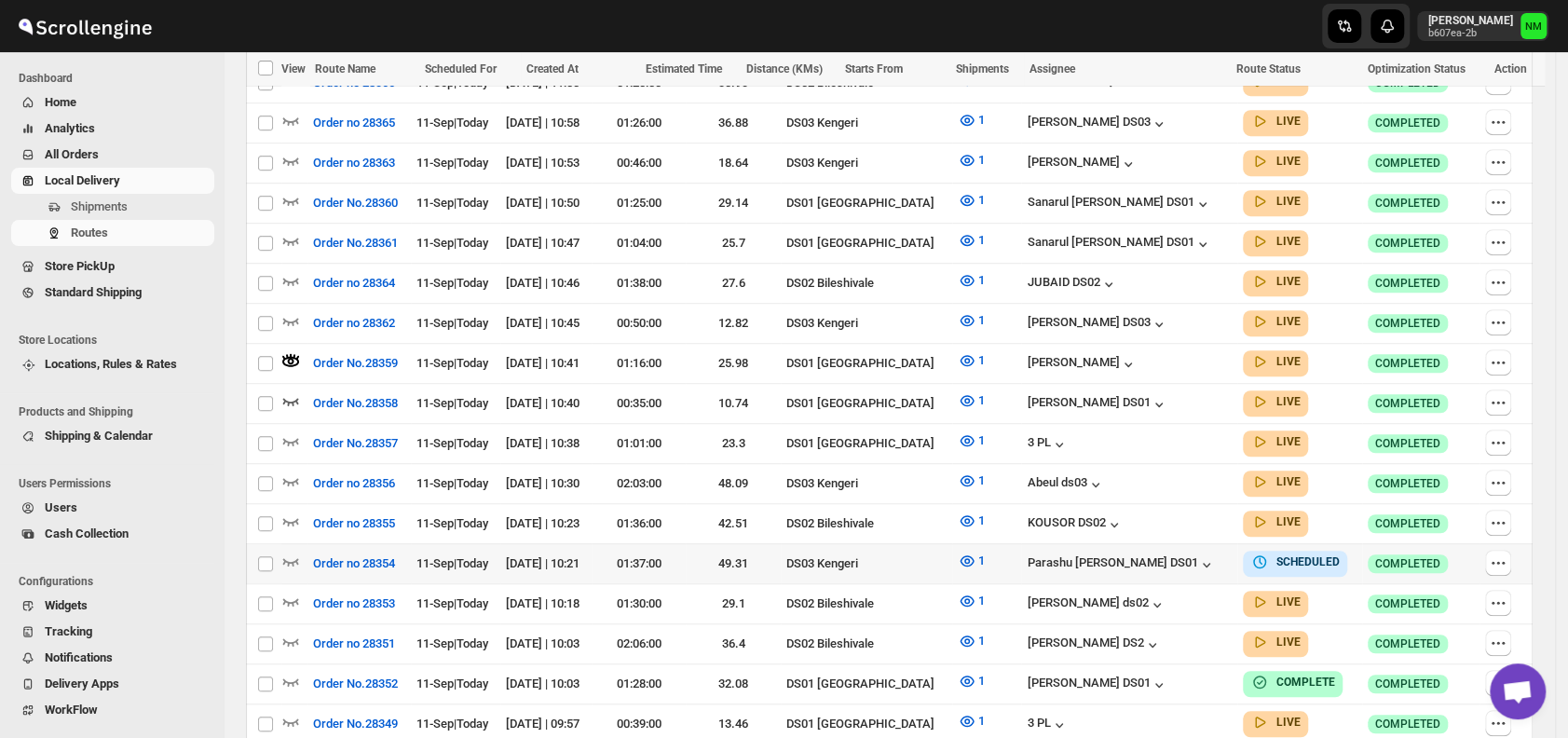
scroll to position [636, 0]
click at [1497, 429] on button "button" at bounding box center [1498, 442] width 26 height 26
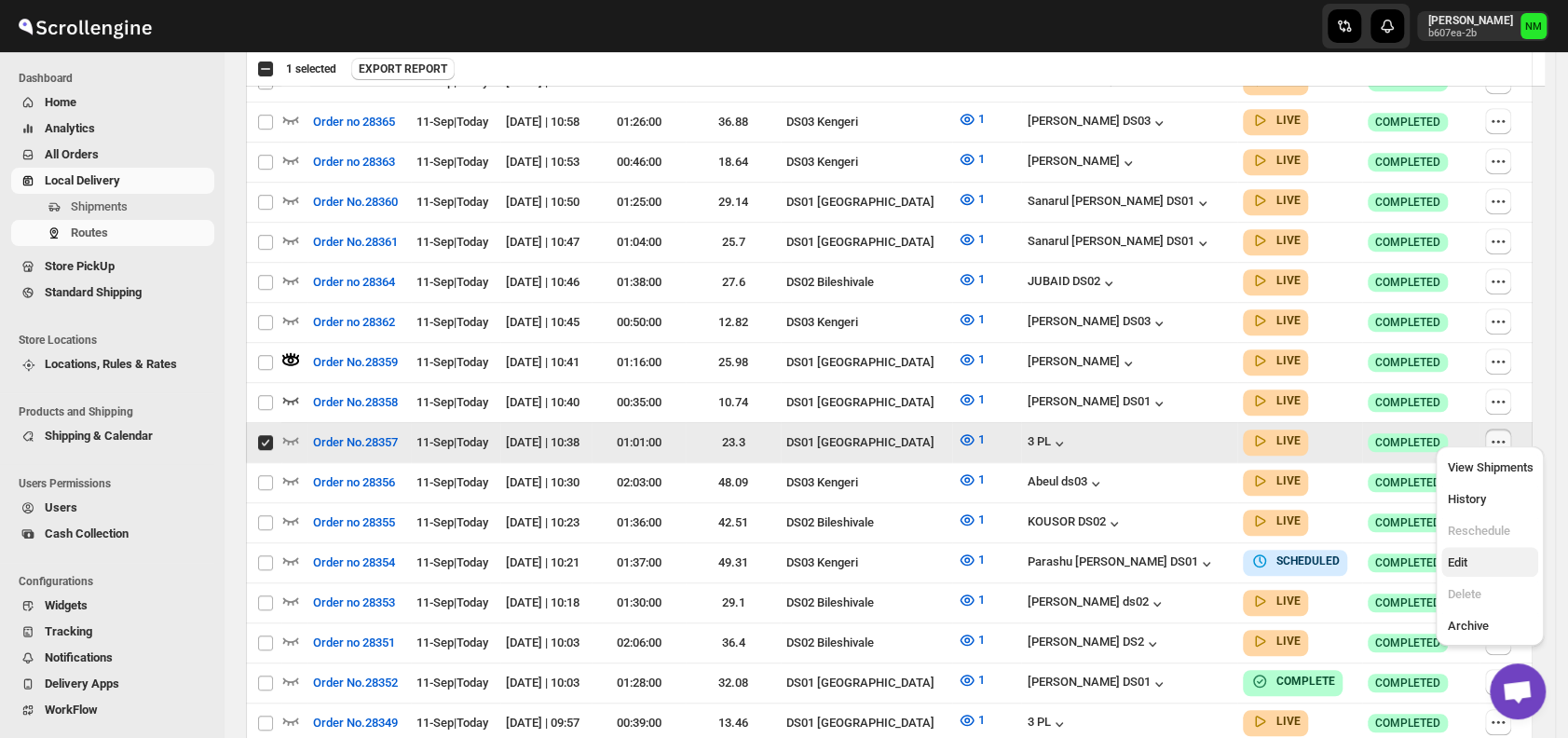
click at [1468, 566] on span "Edit" at bounding box center [1490, 563] width 86 height 19
checkbox input "false"
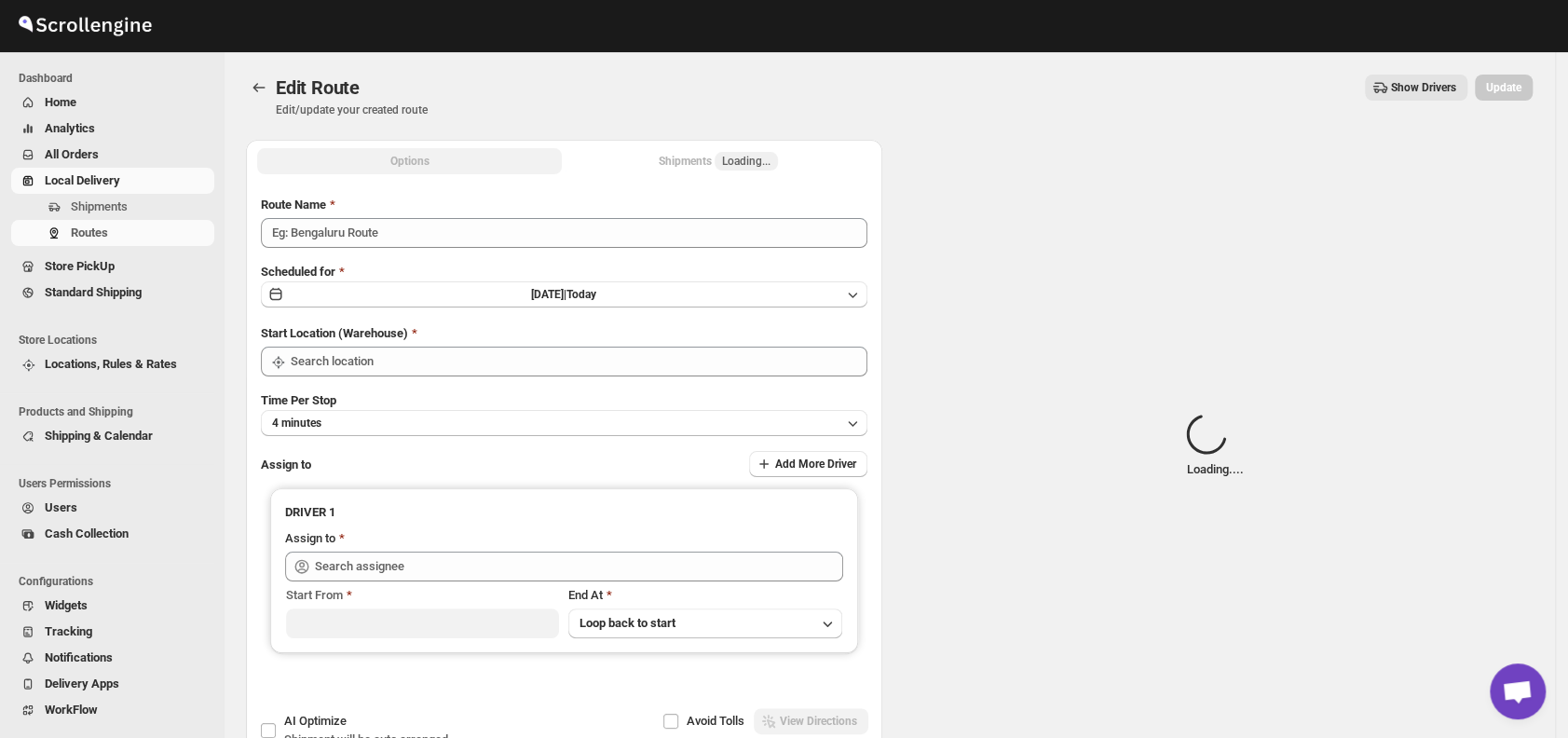
type input "Order No.28357"
type input "DS01 [GEOGRAPHIC_DATA]"
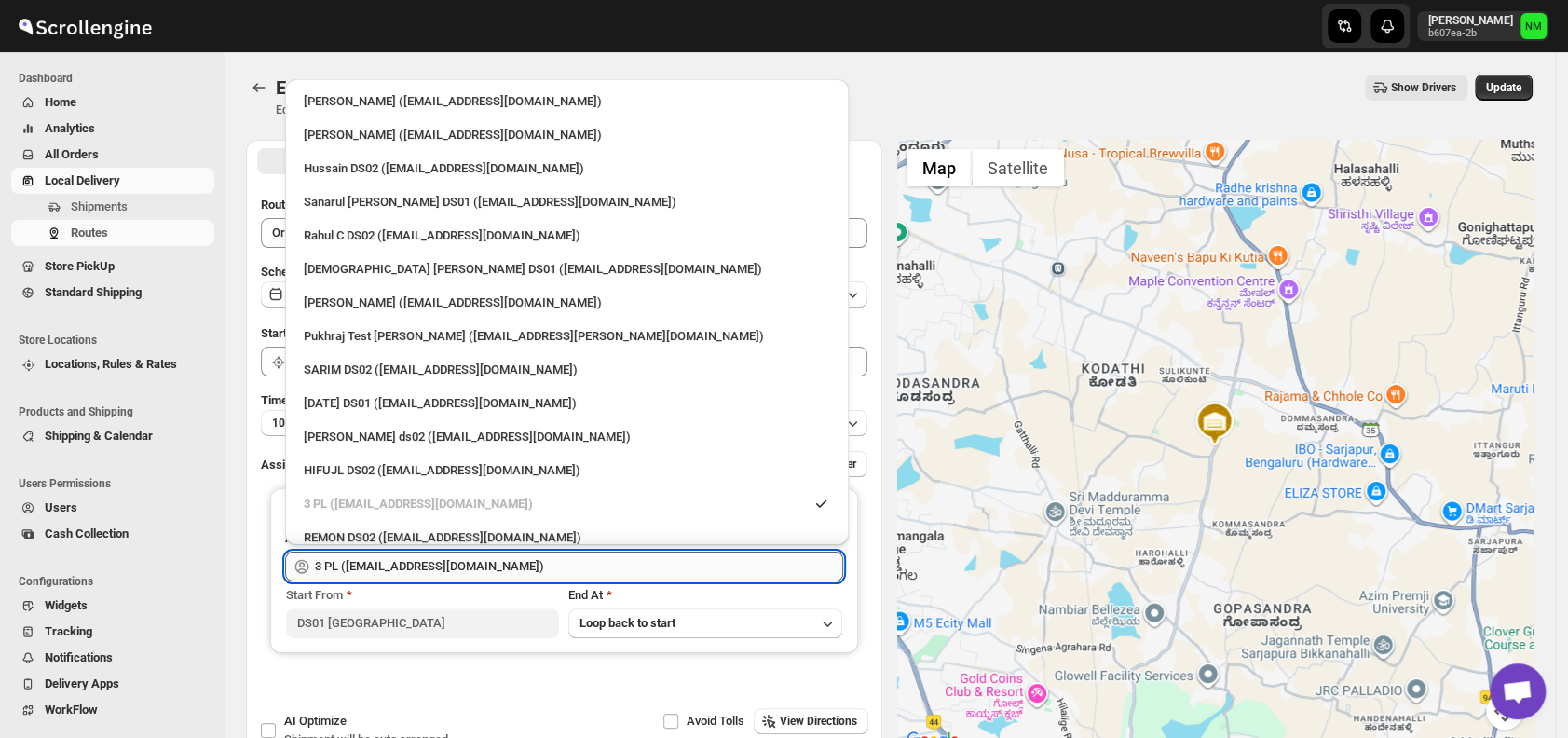
click at [622, 566] on input "3 PL (hello@home-run.co)" at bounding box center [579, 567] width 528 height 30
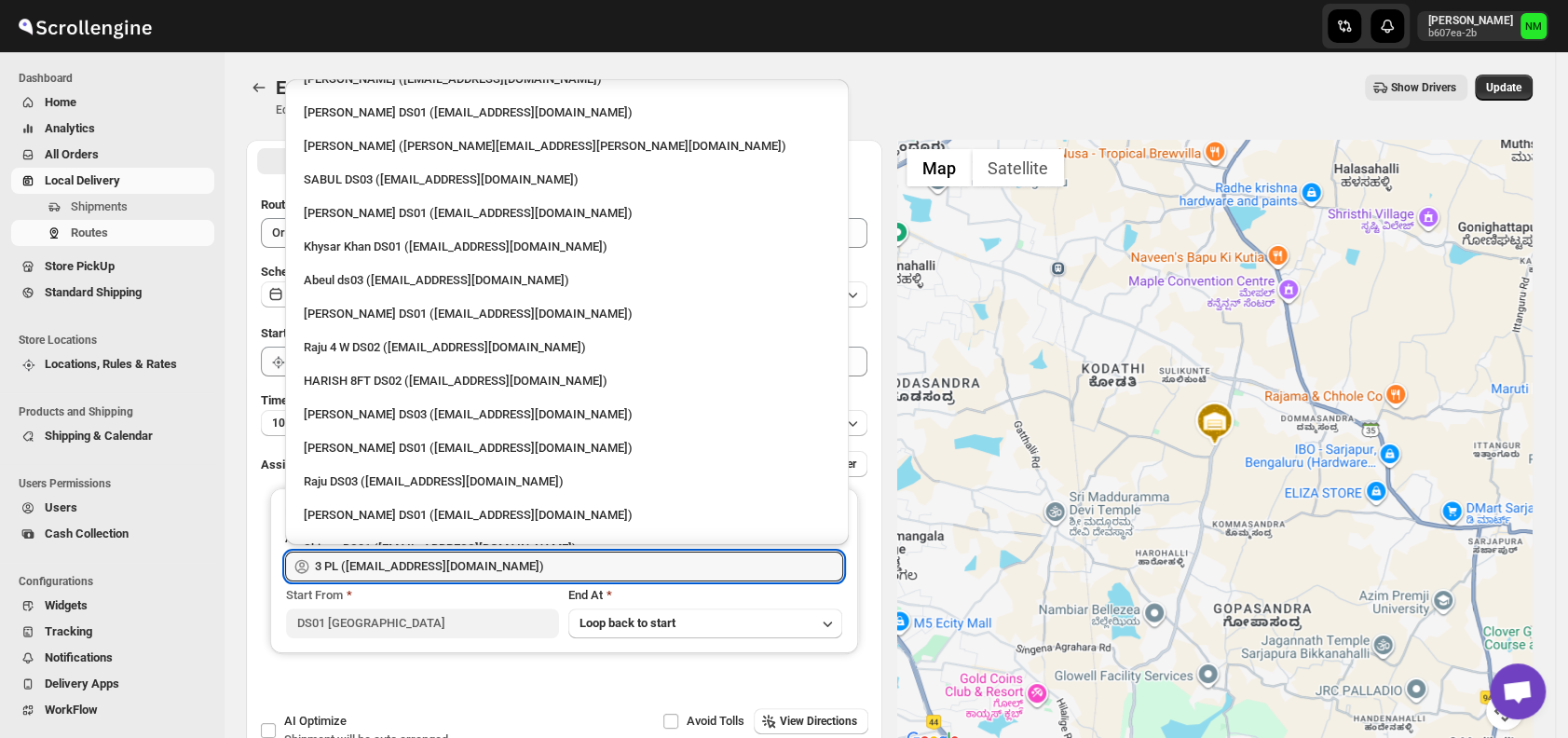
scroll to position [1591, 0]
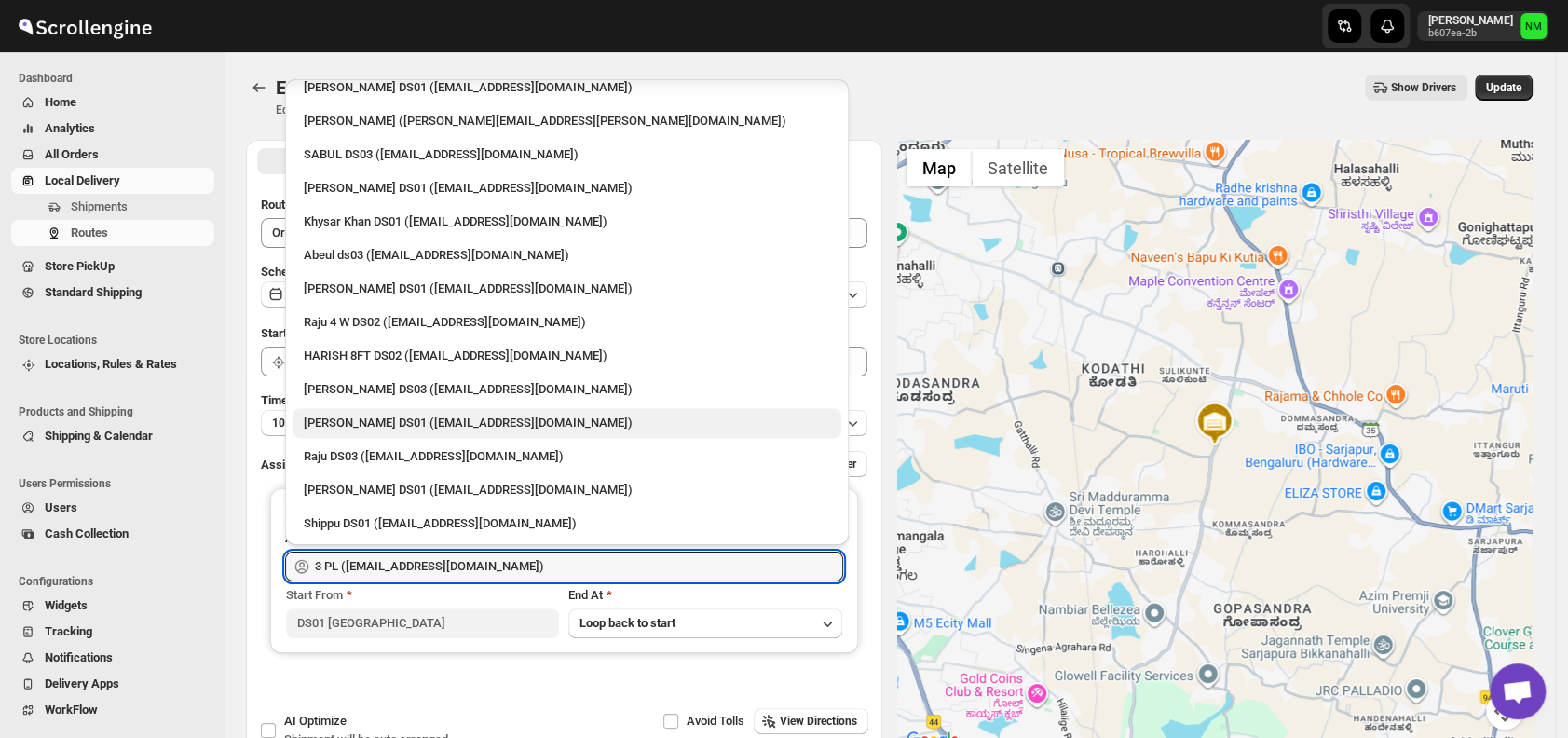
click at [358, 408] on div "Faijal Khan DS01 (tadij98822@cspaus.com)" at bounding box center [567, 423] width 549 height 30
type input "Faijal Khan DS01 (tadij98822@cspaus.com)"
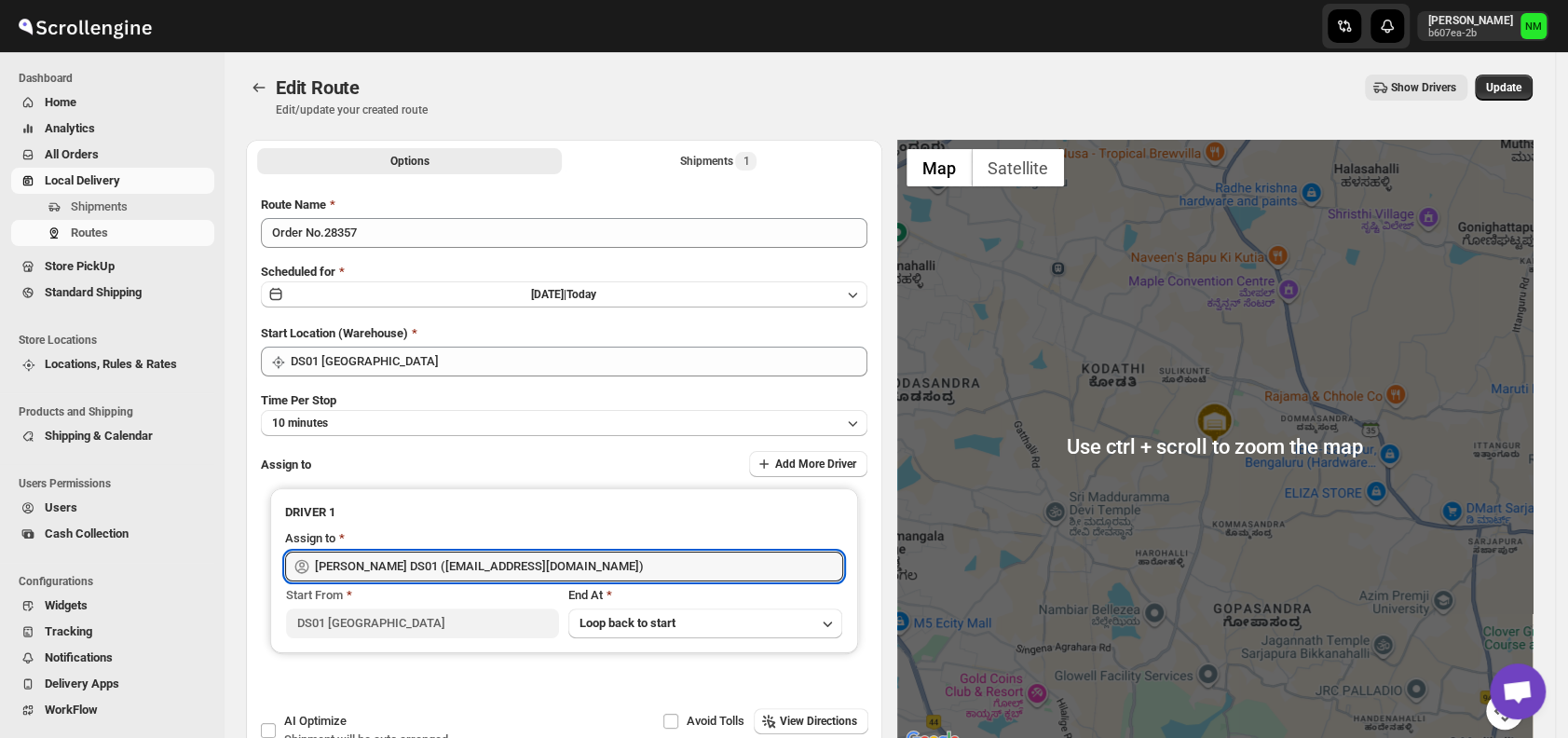
click at [1516, 104] on div "Edit Route Edit/update your created route Show Drivers More actions Show Driver…" at bounding box center [889, 96] width 1287 height 43
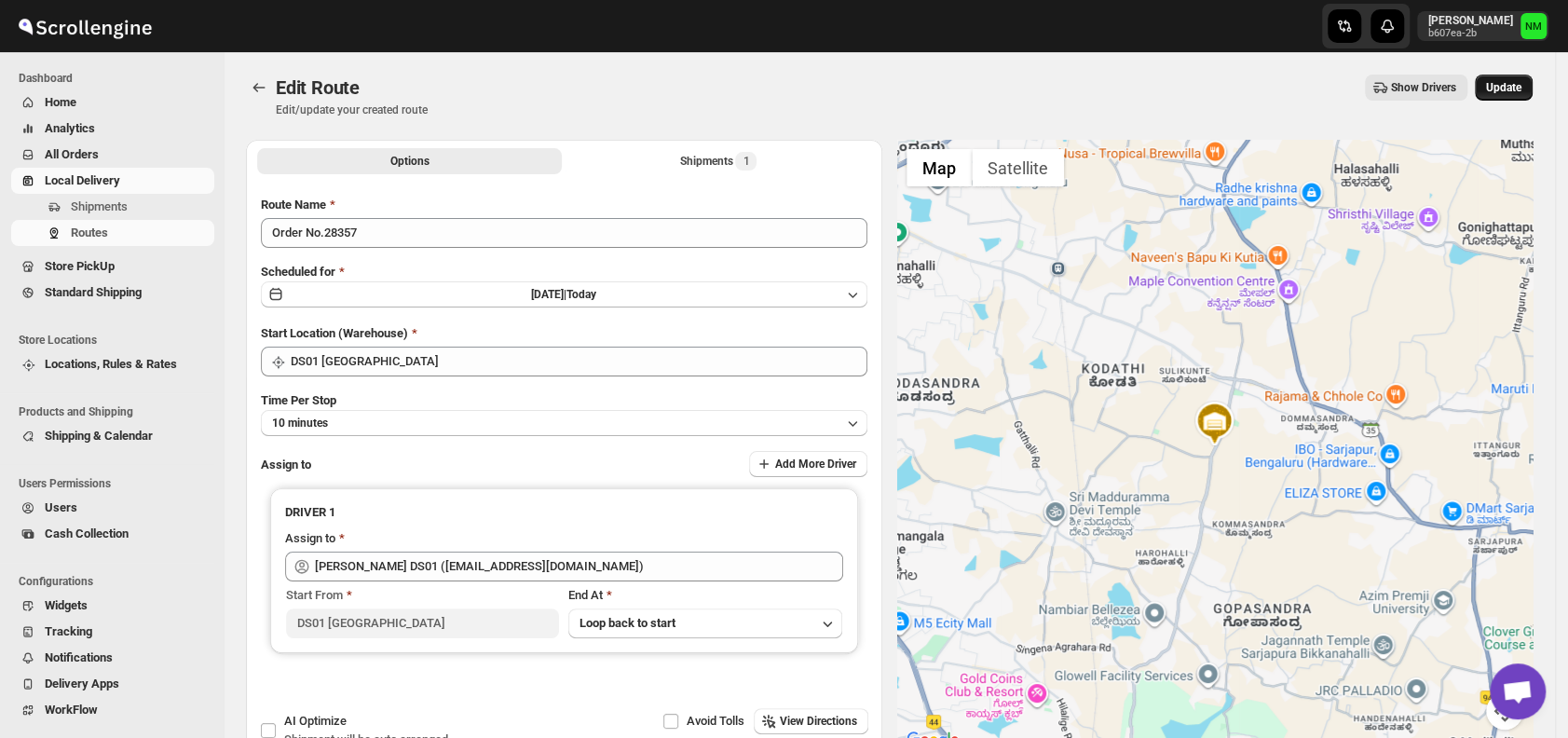
click at [1516, 93] on span "Update" at bounding box center [1503, 87] width 35 height 15
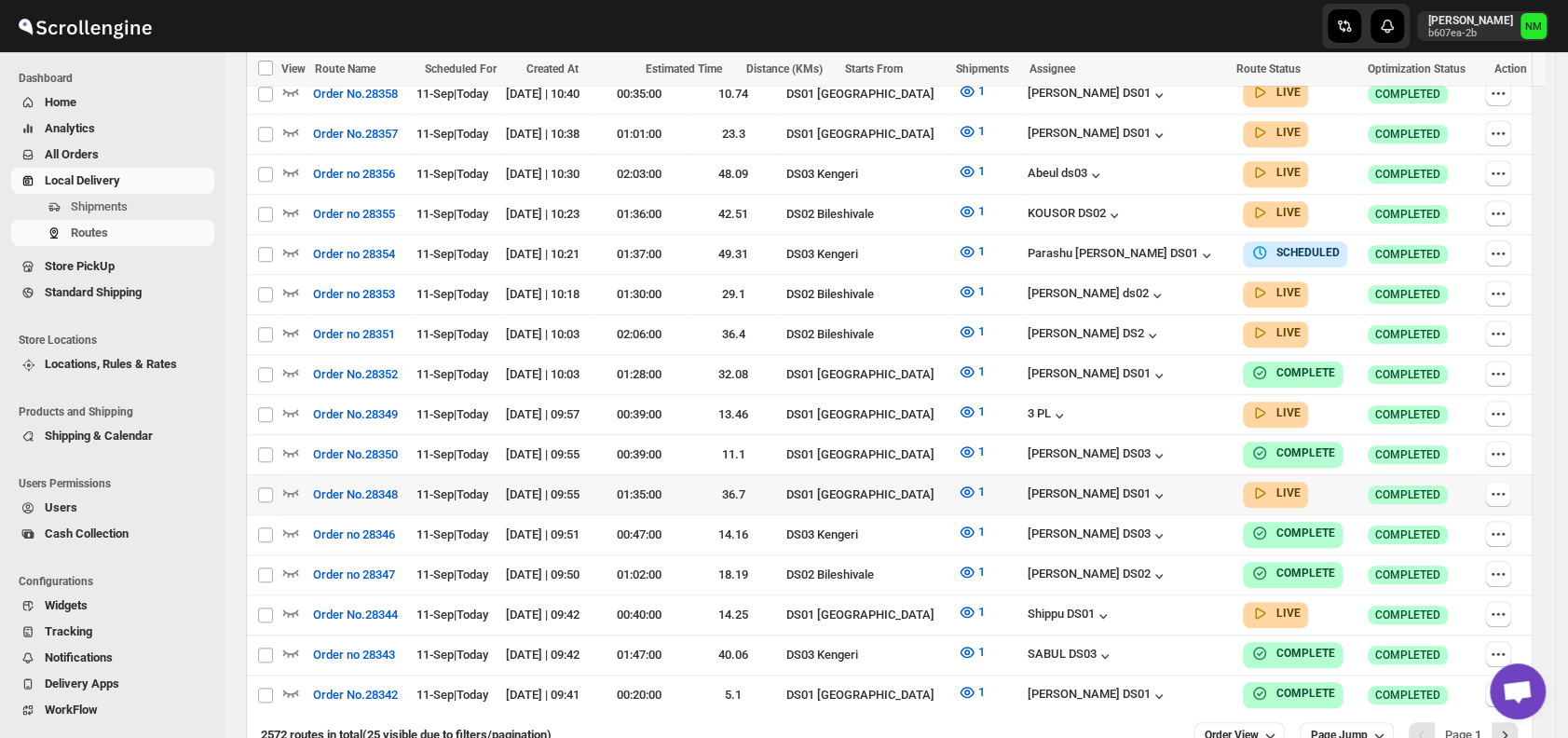
scroll to position [1018, 0]
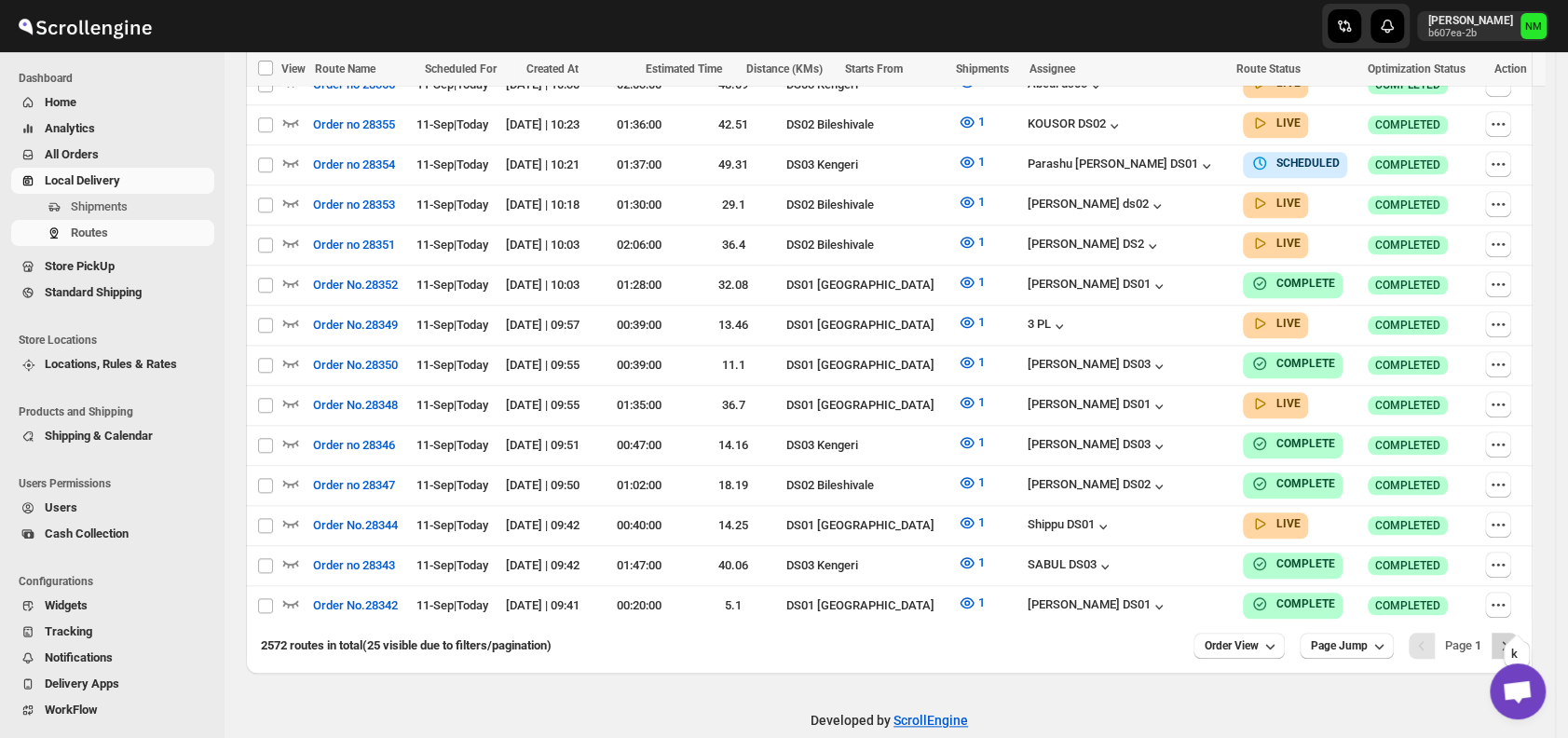
click at [1513, 636] on icon "Next" at bounding box center [1505, 645] width 19 height 19
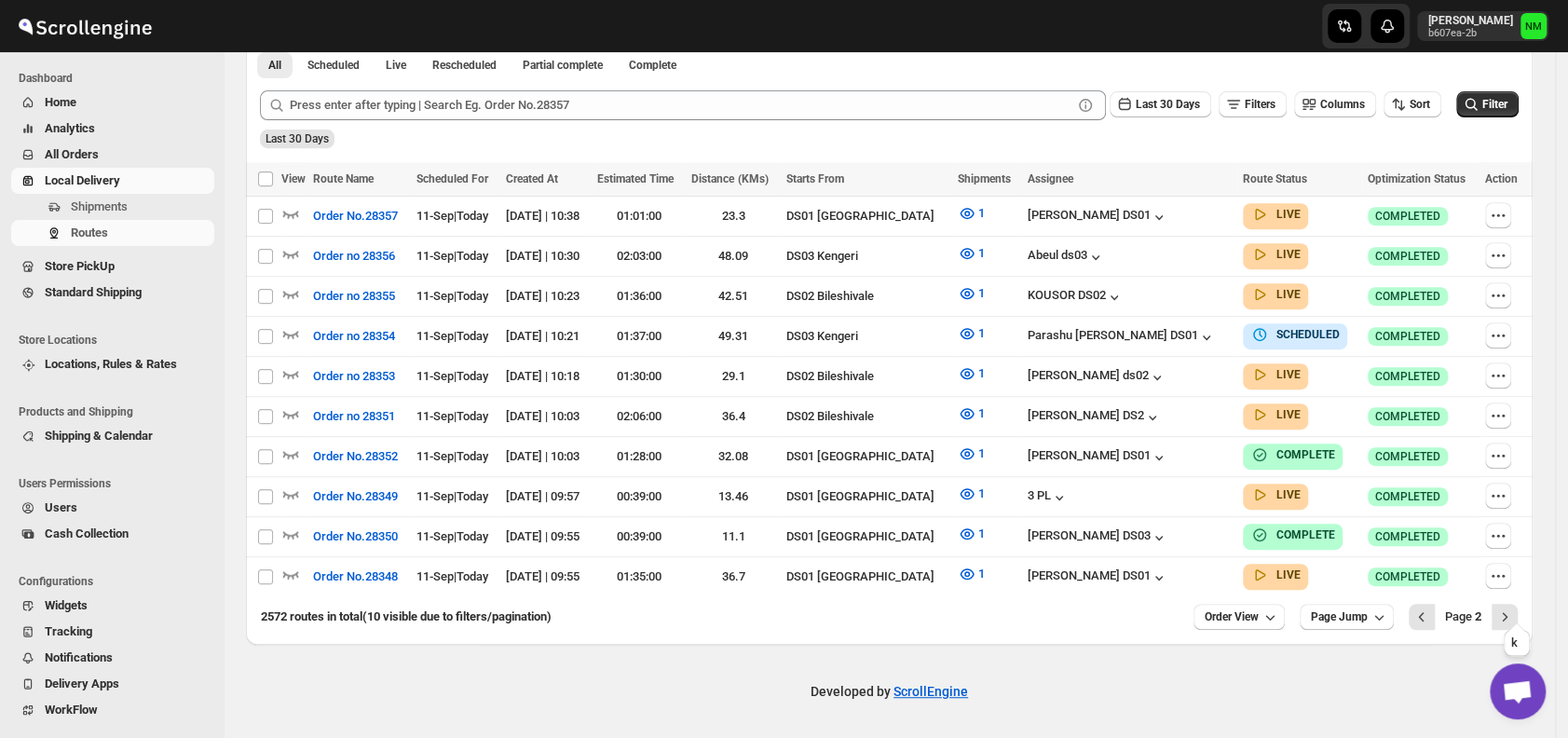
scroll to position [434, 0]
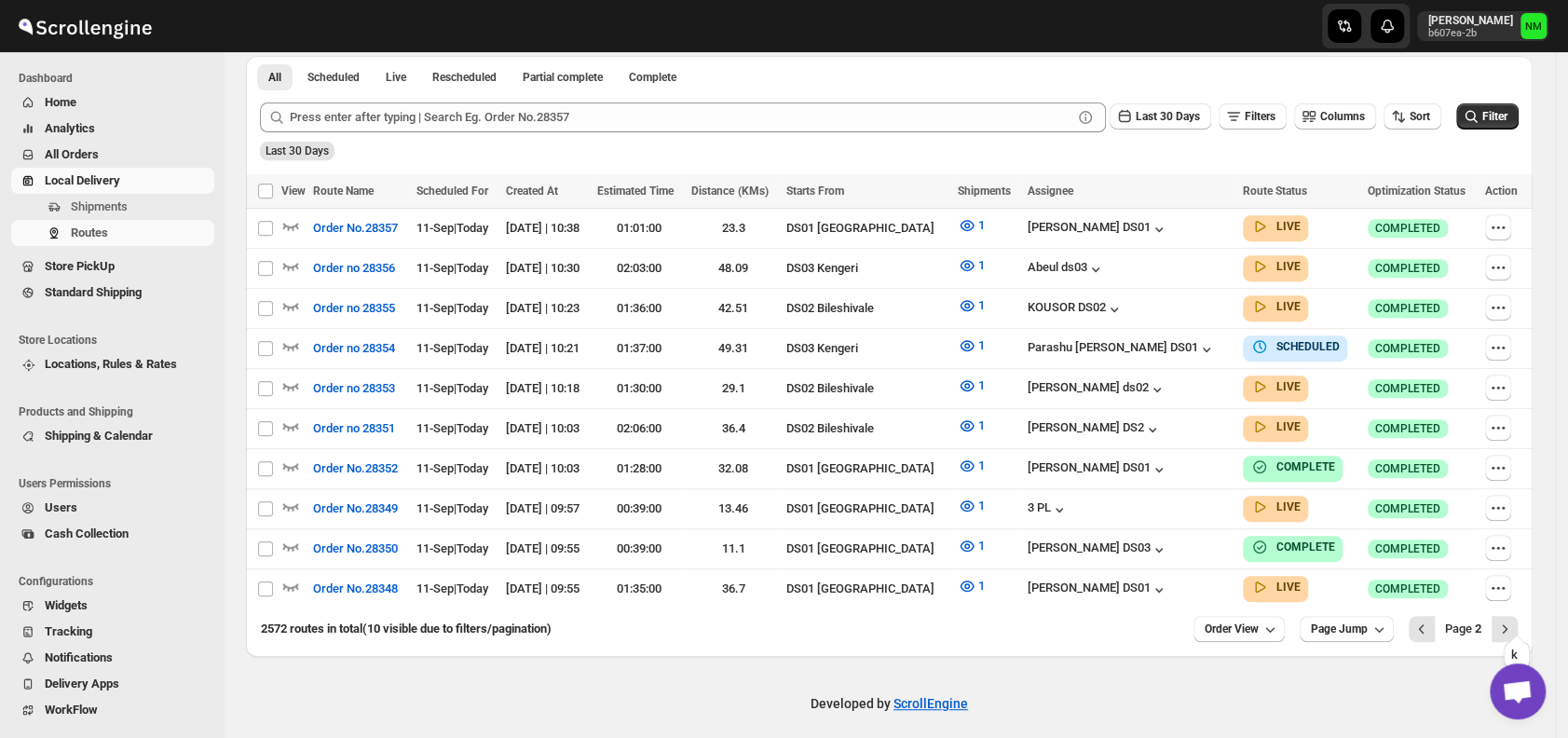
click at [1513, 620] on icon "Next" at bounding box center [1505, 629] width 19 height 19
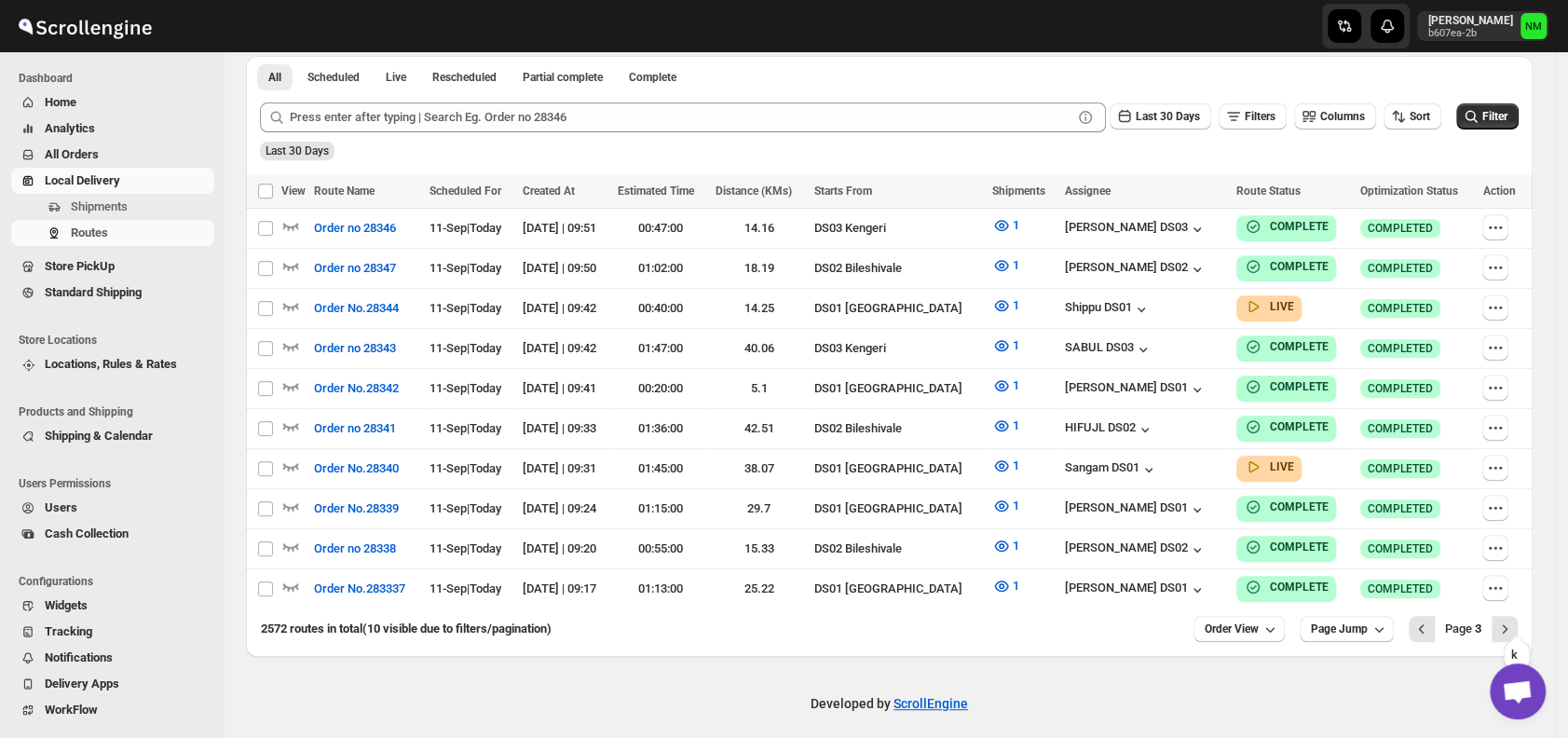
click at [1513, 620] on icon "Next" at bounding box center [1505, 629] width 19 height 19
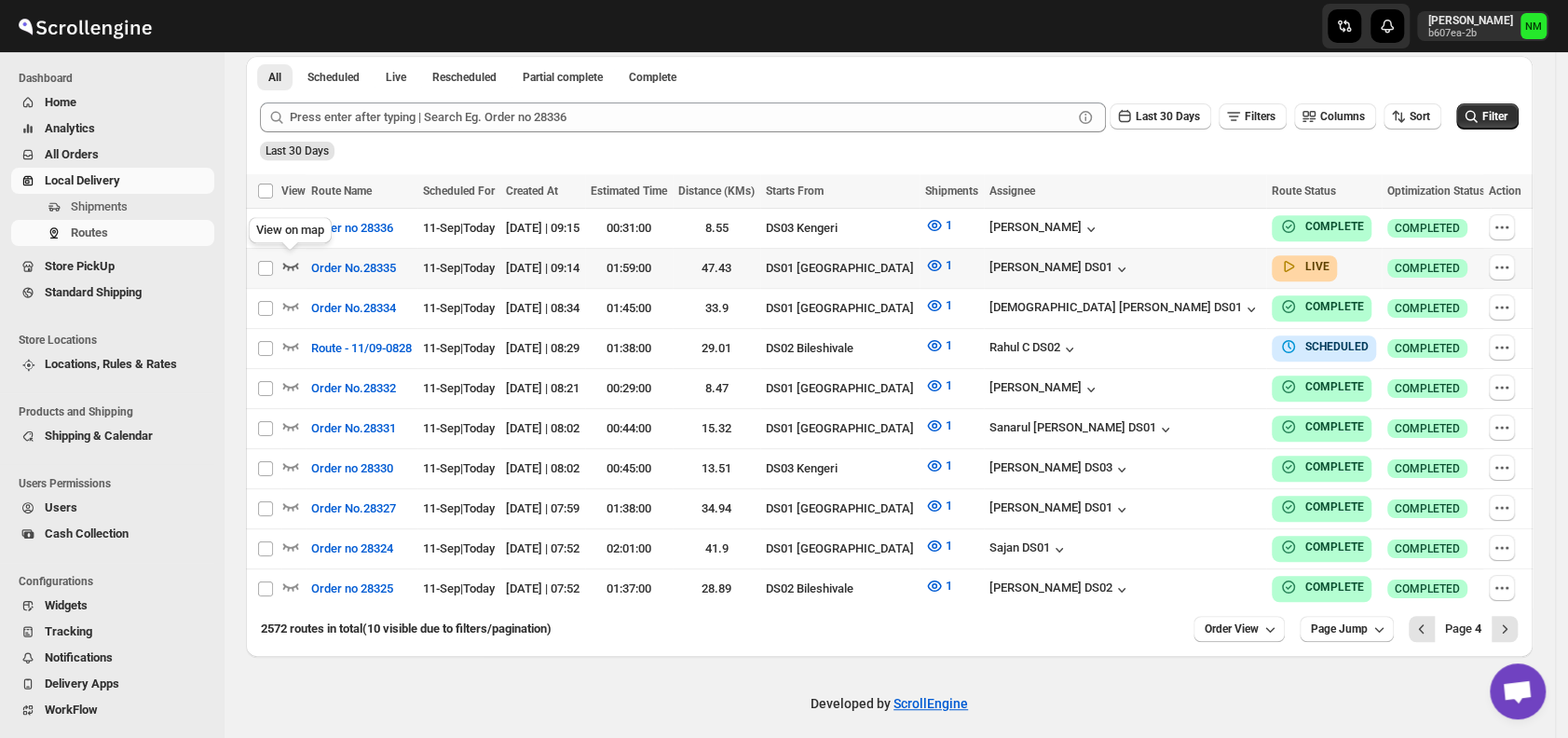
click at [291, 267] on icon "button" at bounding box center [290, 265] width 19 height 19
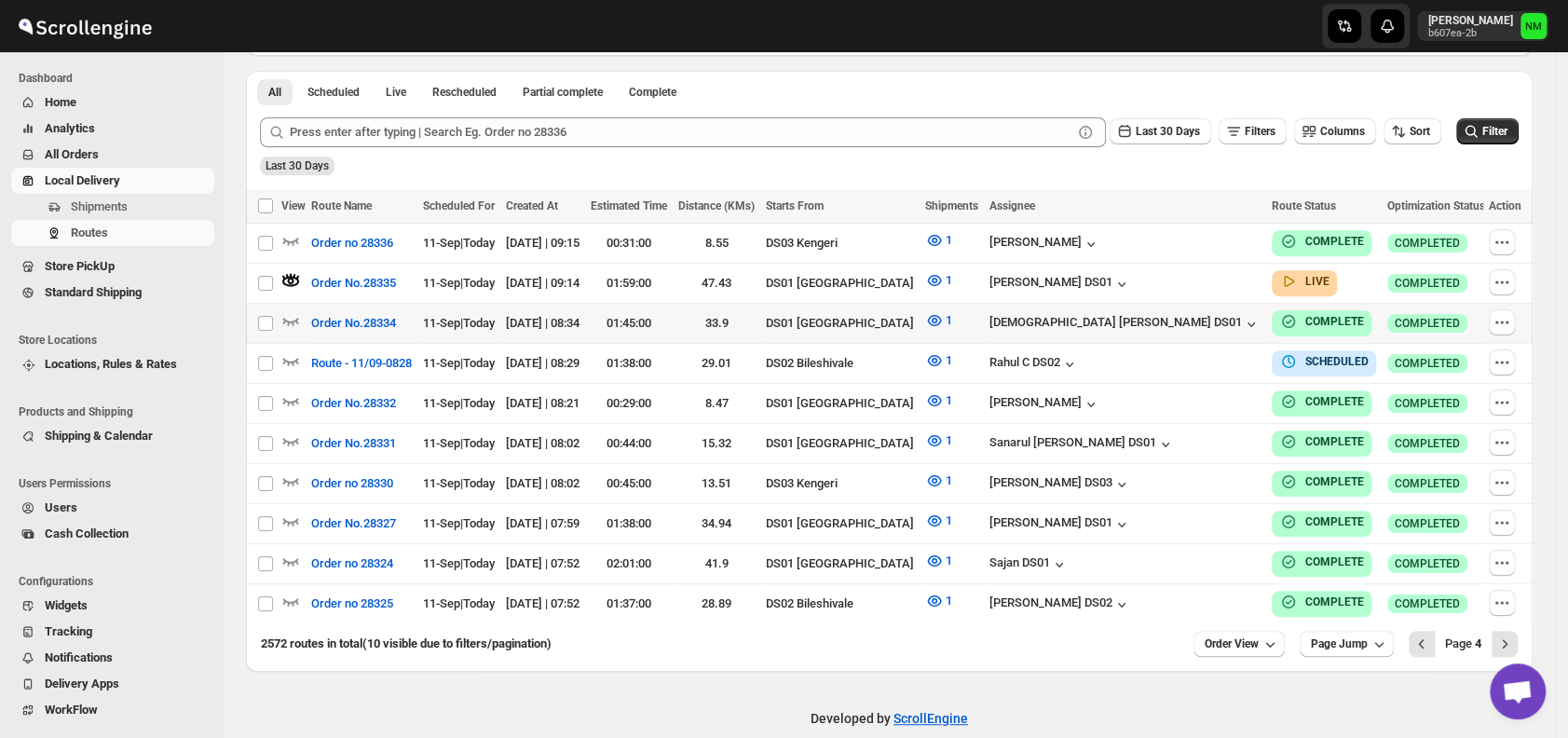
scroll to position [0, 0]
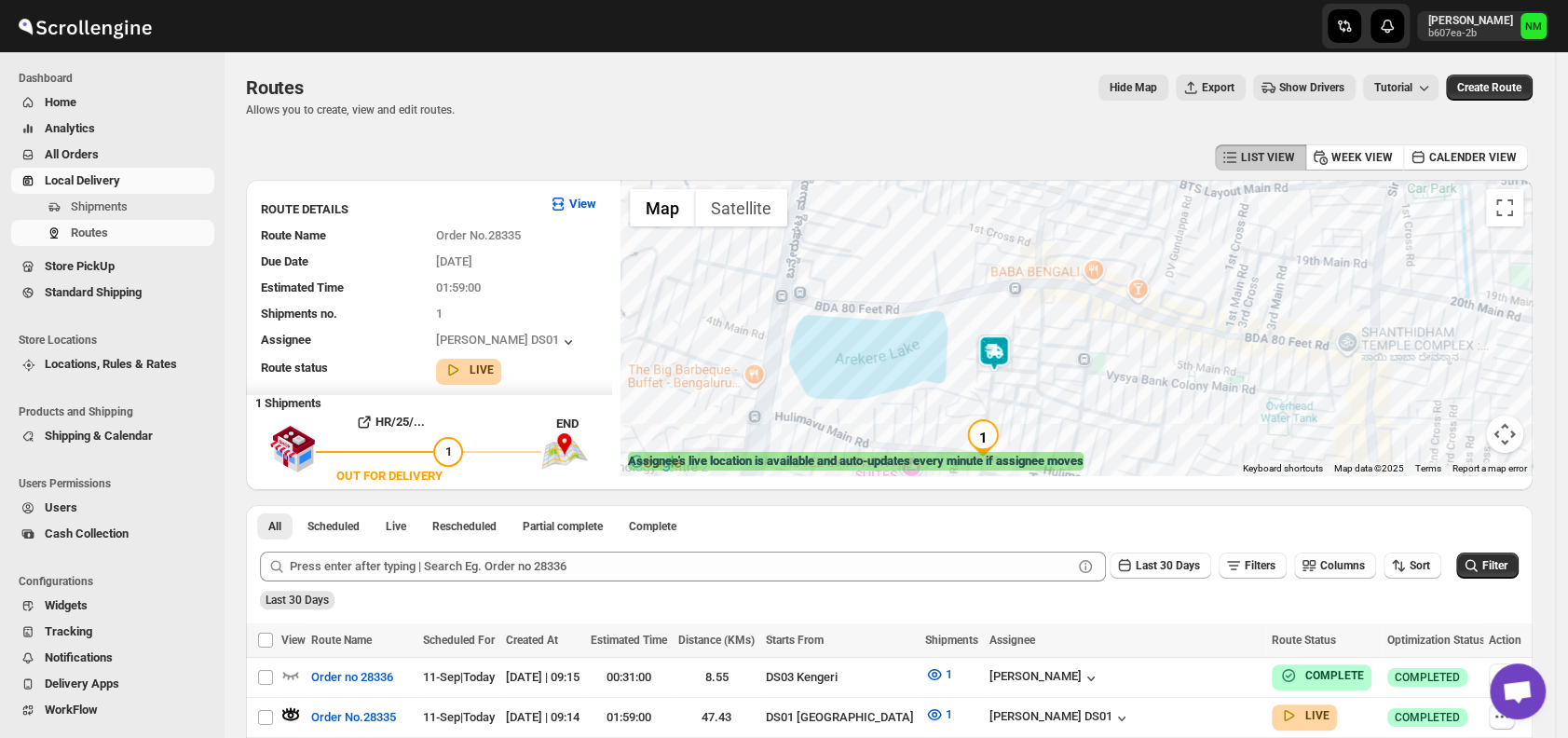
click at [1005, 355] on img at bounding box center [994, 353] width 37 height 37
click at [1096, 253] on button "Close" at bounding box center [1074, 260] width 45 height 45
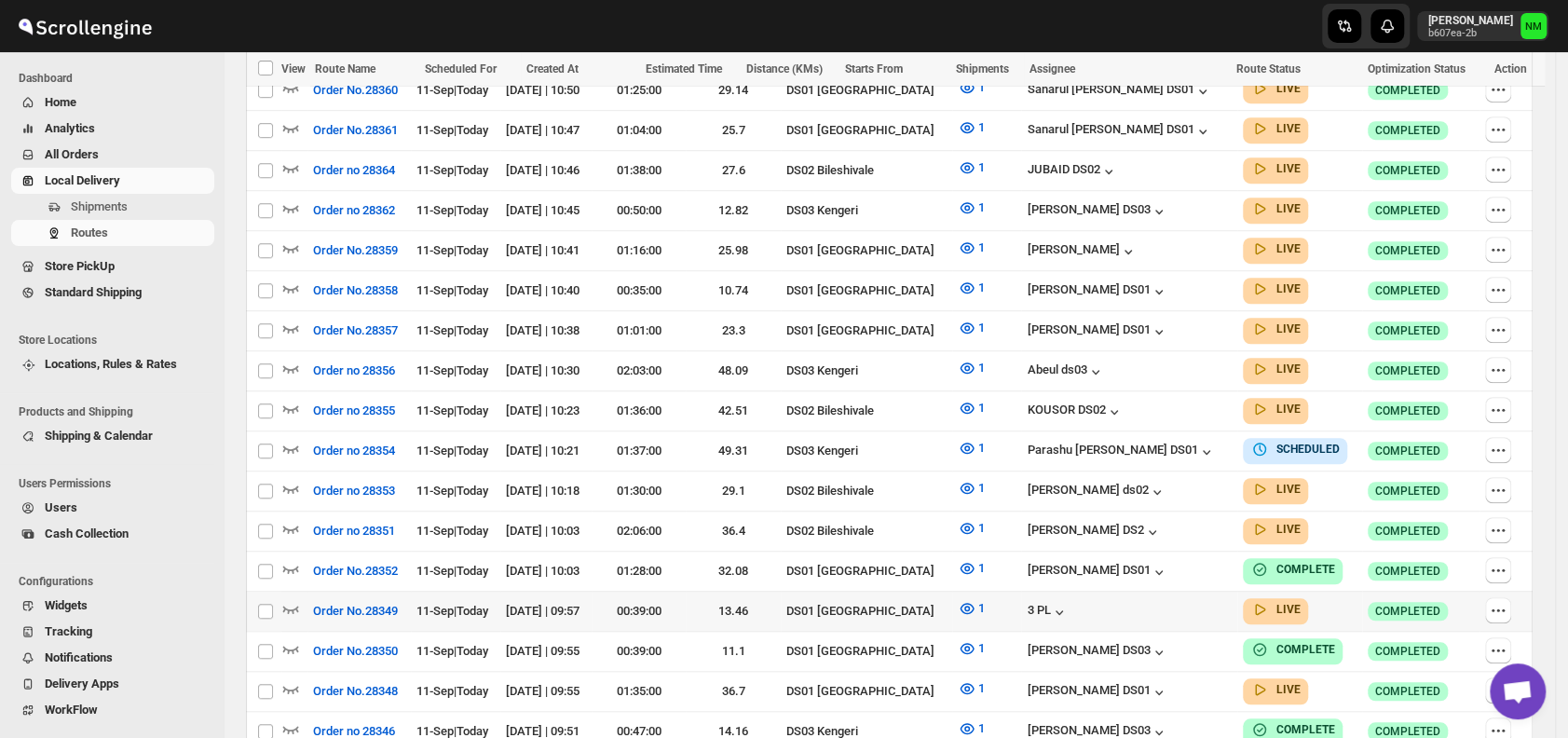
scroll to position [743, 0]
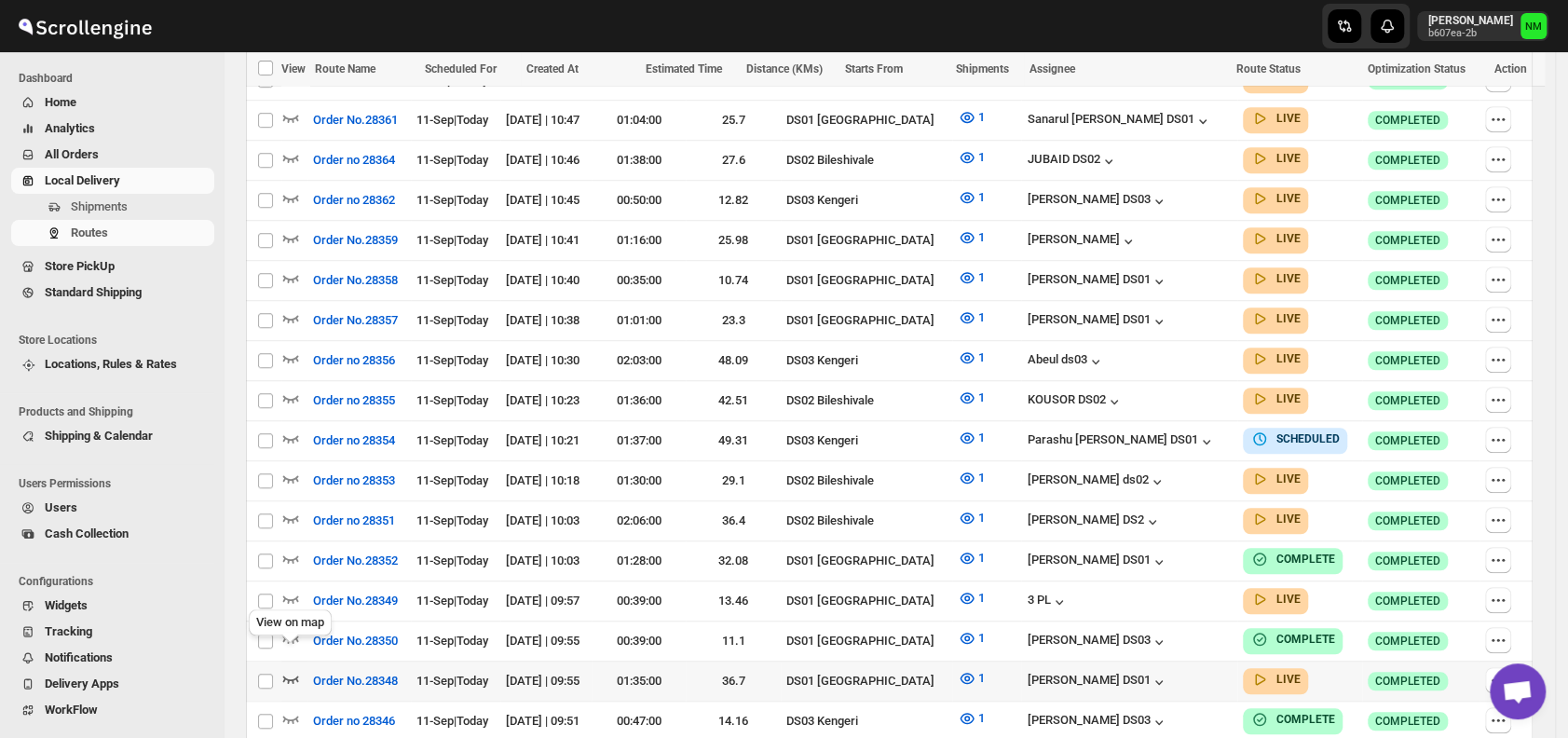
click at [294, 676] on icon "button" at bounding box center [291, 679] width 16 height 7
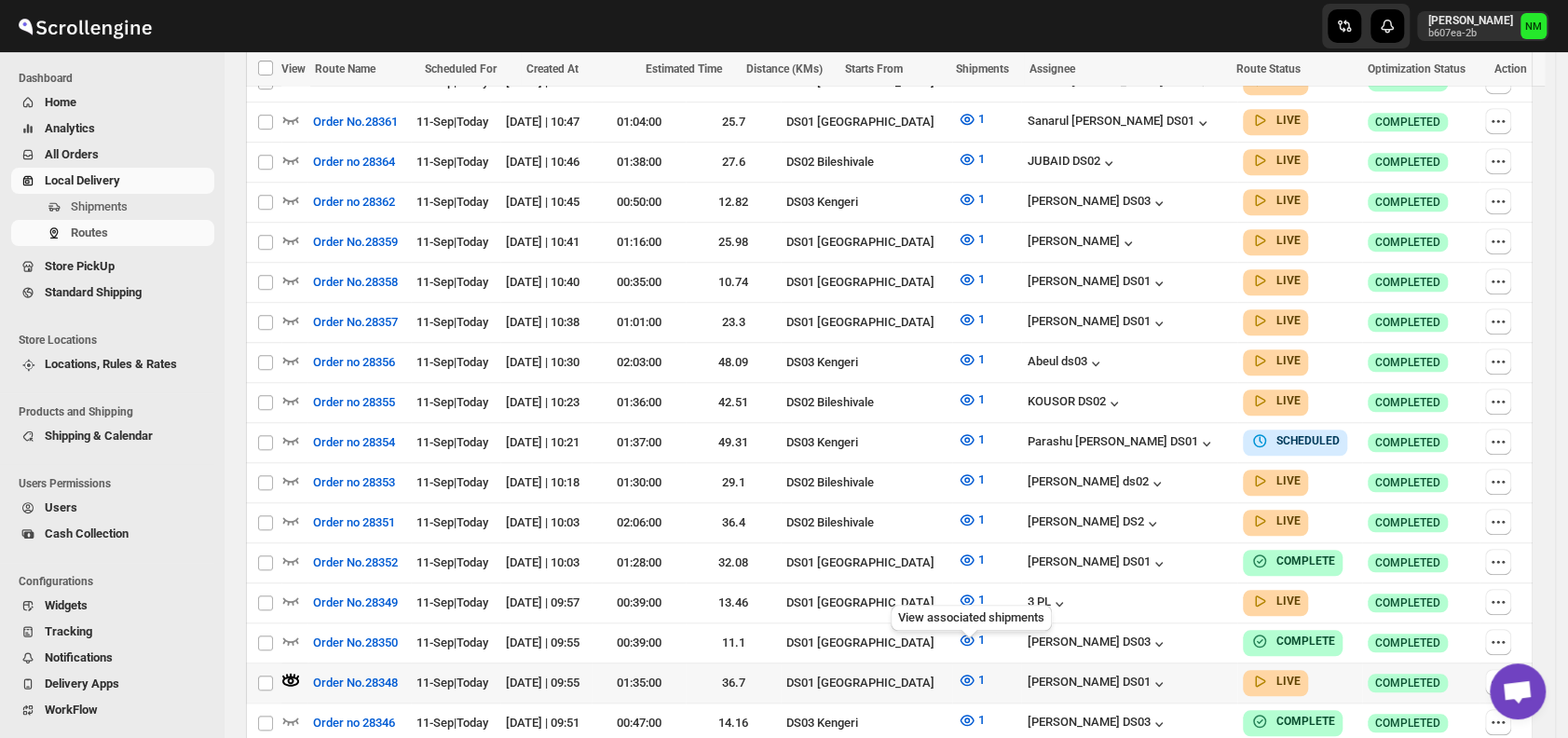
scroll to position [0, 0]
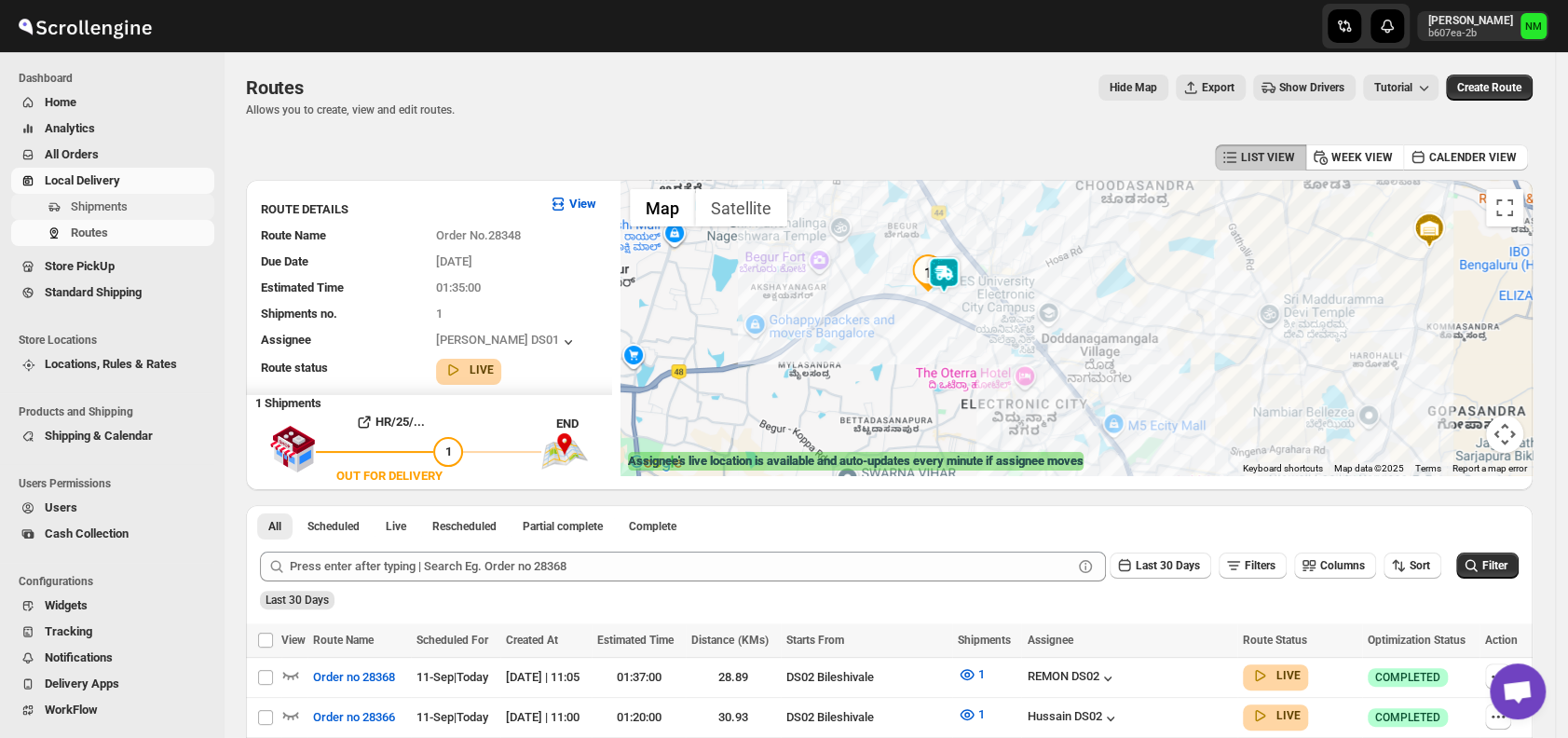
click at [120, 203] on span "Shipments" at bounding box center [99, 206] width 57 height 14
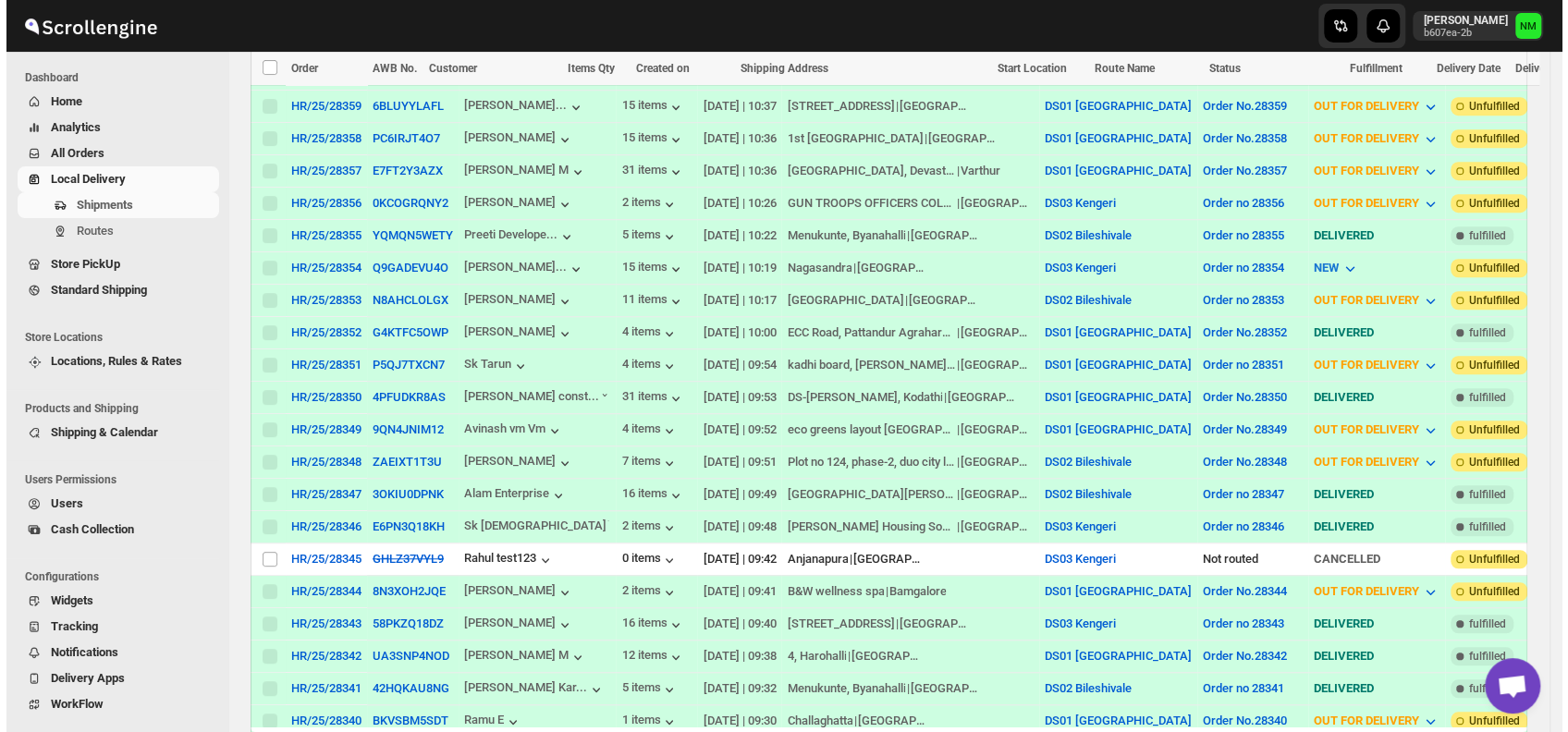
scroll to position [749, 0]
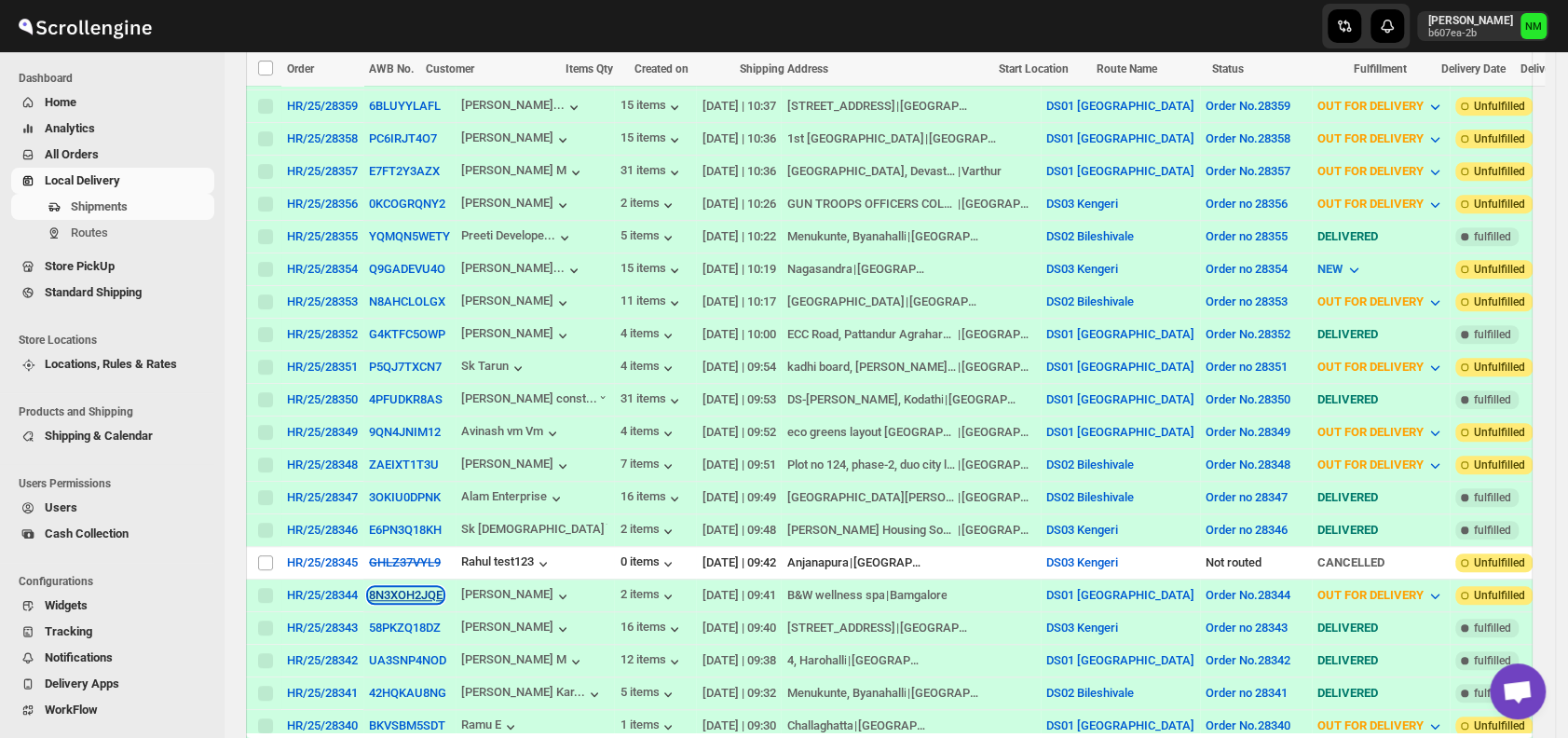
click at [391, 588] on button "8N3XOH2JQE" at bounding box center [406, 595] width 74 height 14
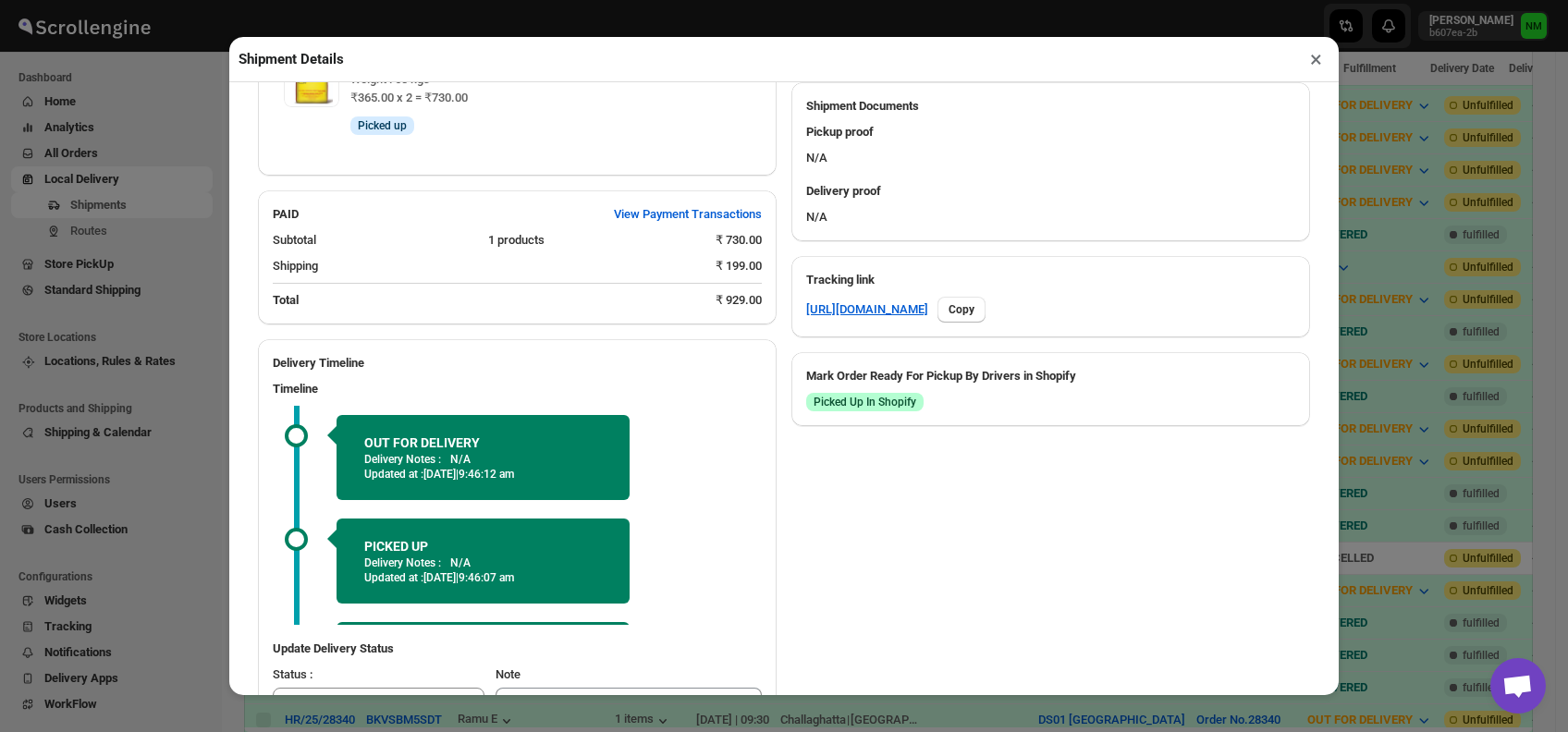
scroll to position [832, 0]
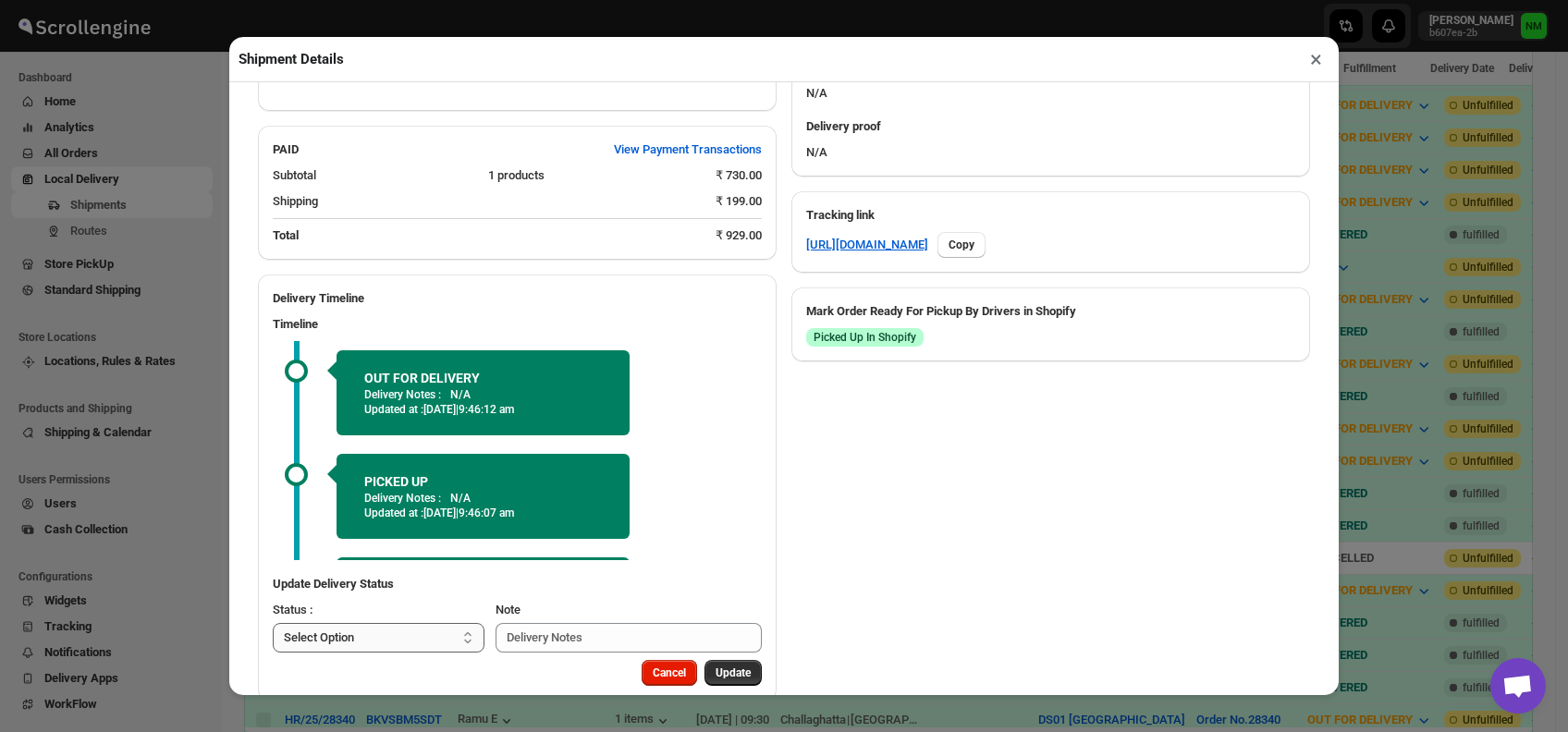
click at [346, 623] on select "Select Option PICKED UP OUT FOR DELIVERY RESCHEDULE DELIVERED CANCELLED" at bounding box center [378, 638] width 211 height 30
select select "DELIVERED"
click at [273, 623] on select "Select Option PICKED UP OUT FOR DELIVERY RESCHEDULE DELIVERED CANCELLED" at bounding box center [378, 638] width 211 height 30
click at [732, 660] on button "Update" at bounding box center [733, 672] width 58 height 26
select select
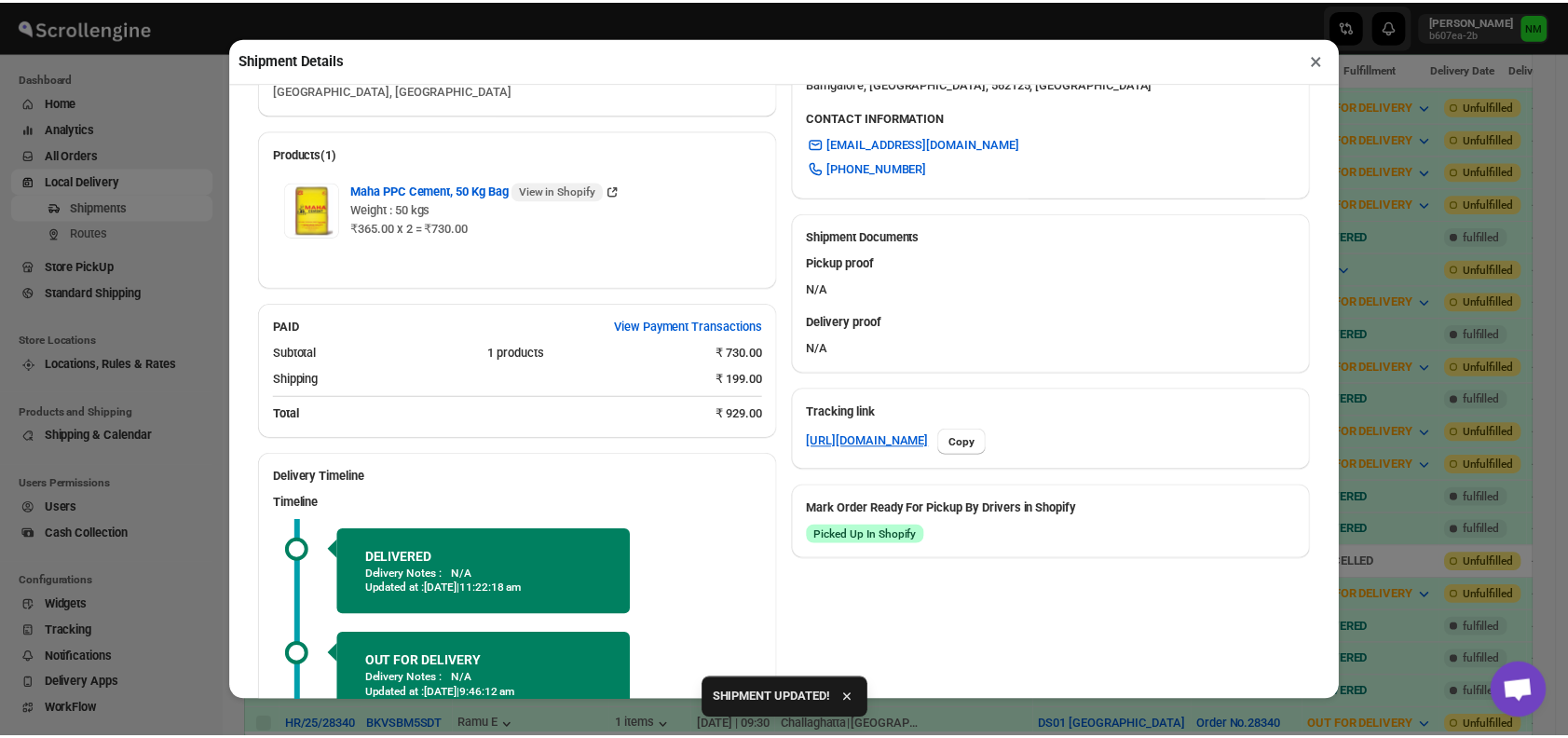
scroll to position [820, 0]
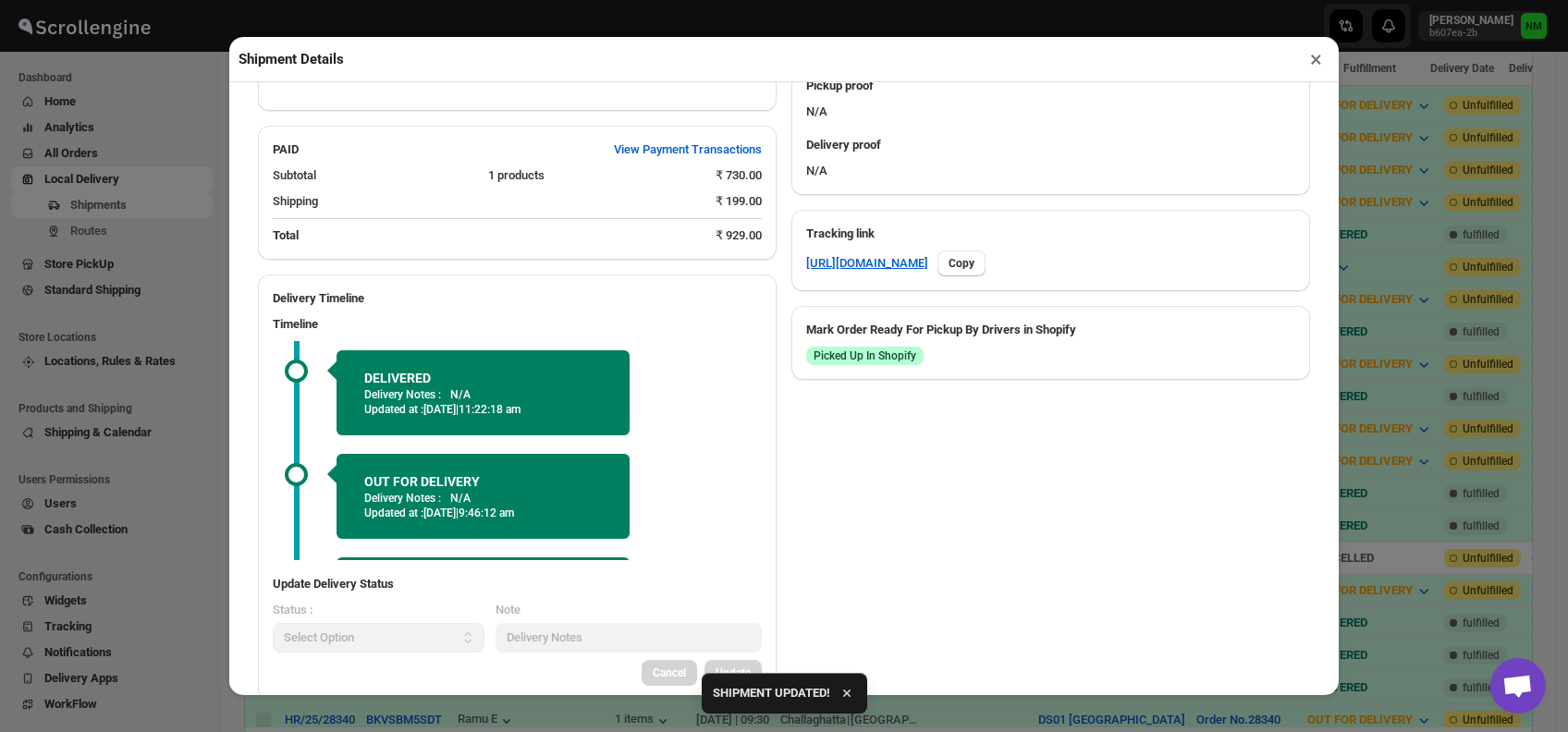
click at [1308, 61] on button "×" at bounding box center [1316, 60] width 27 height 26
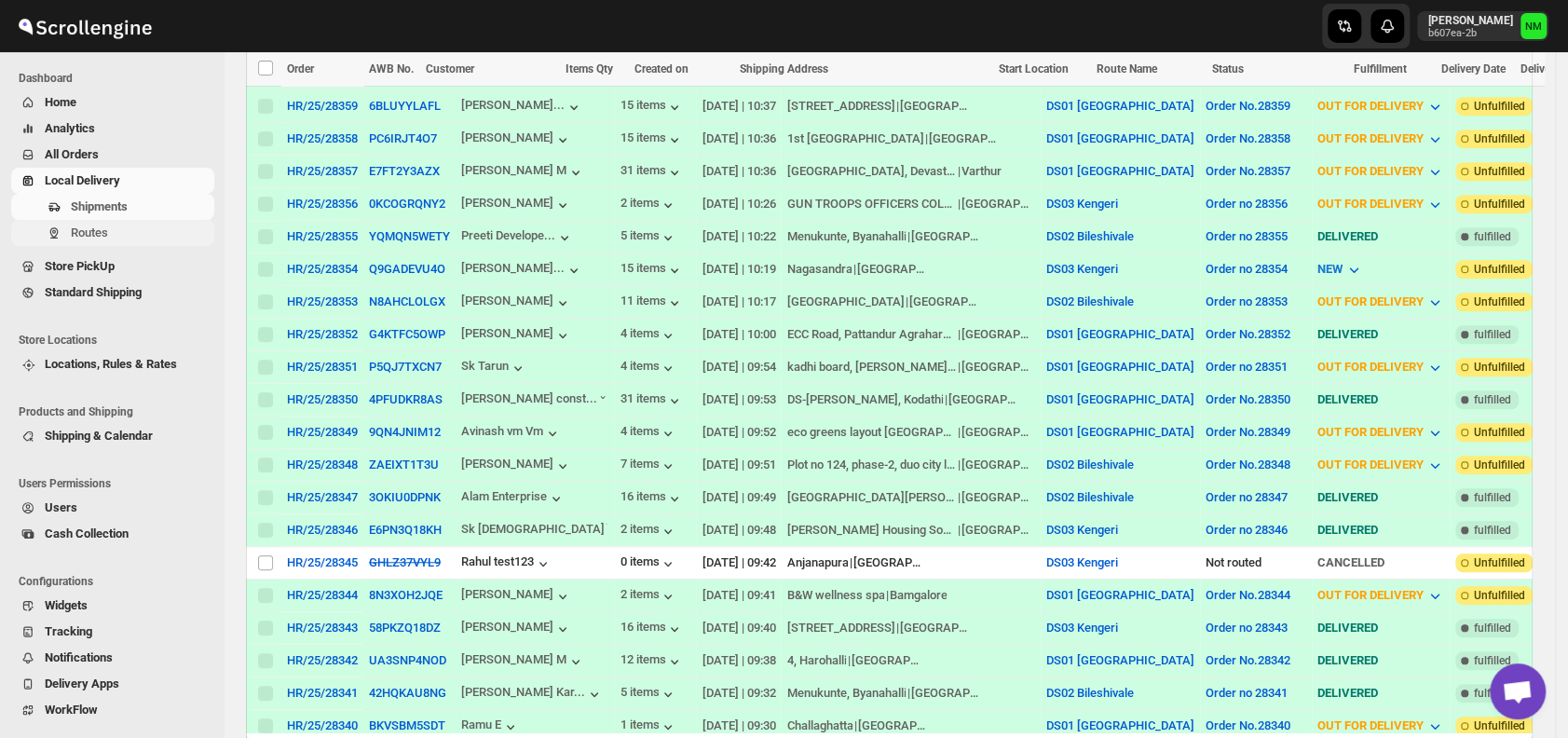
click at [129, 244] on button "Routes" at bounding box center [112, 233] width 203 height 26
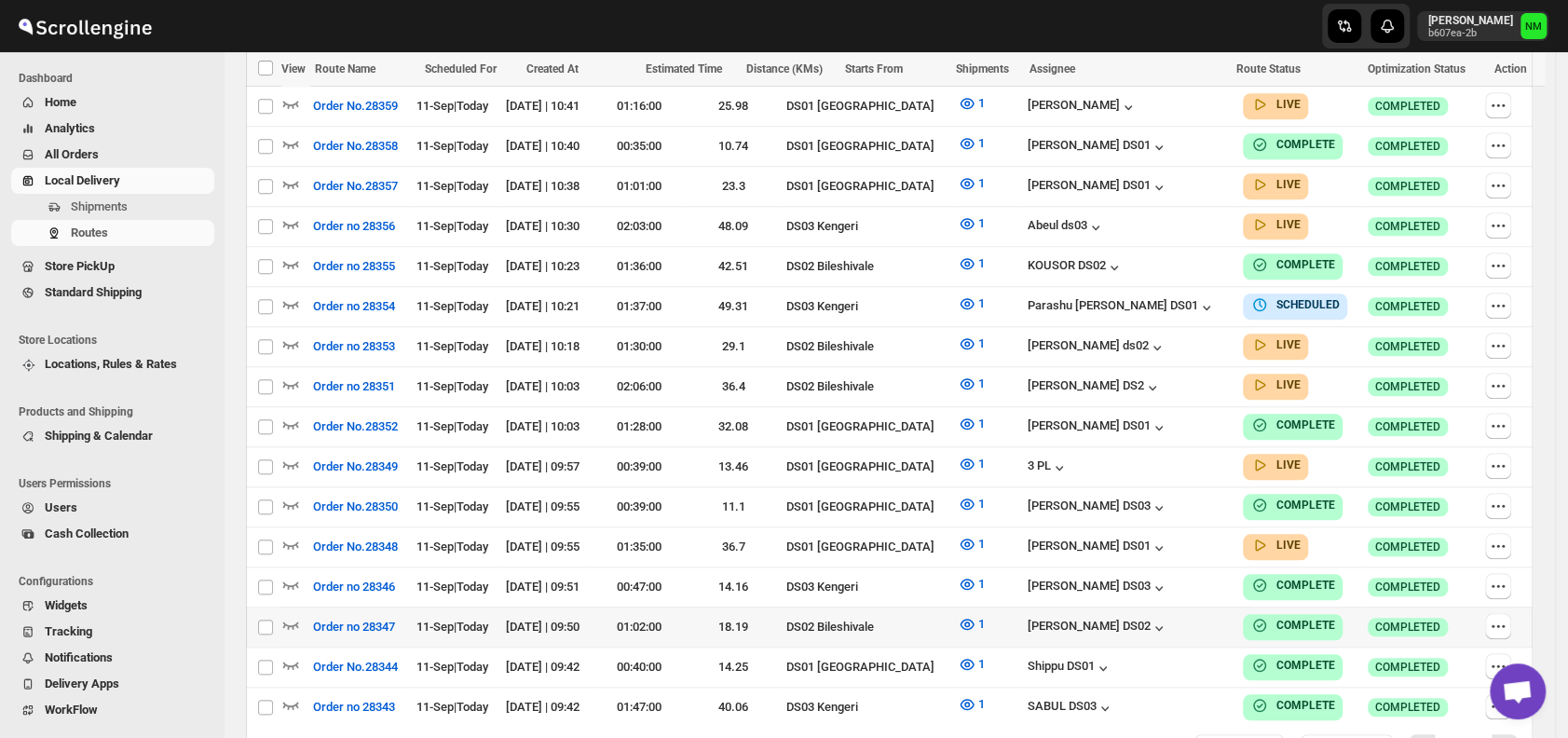
scroll to position [943, 0]
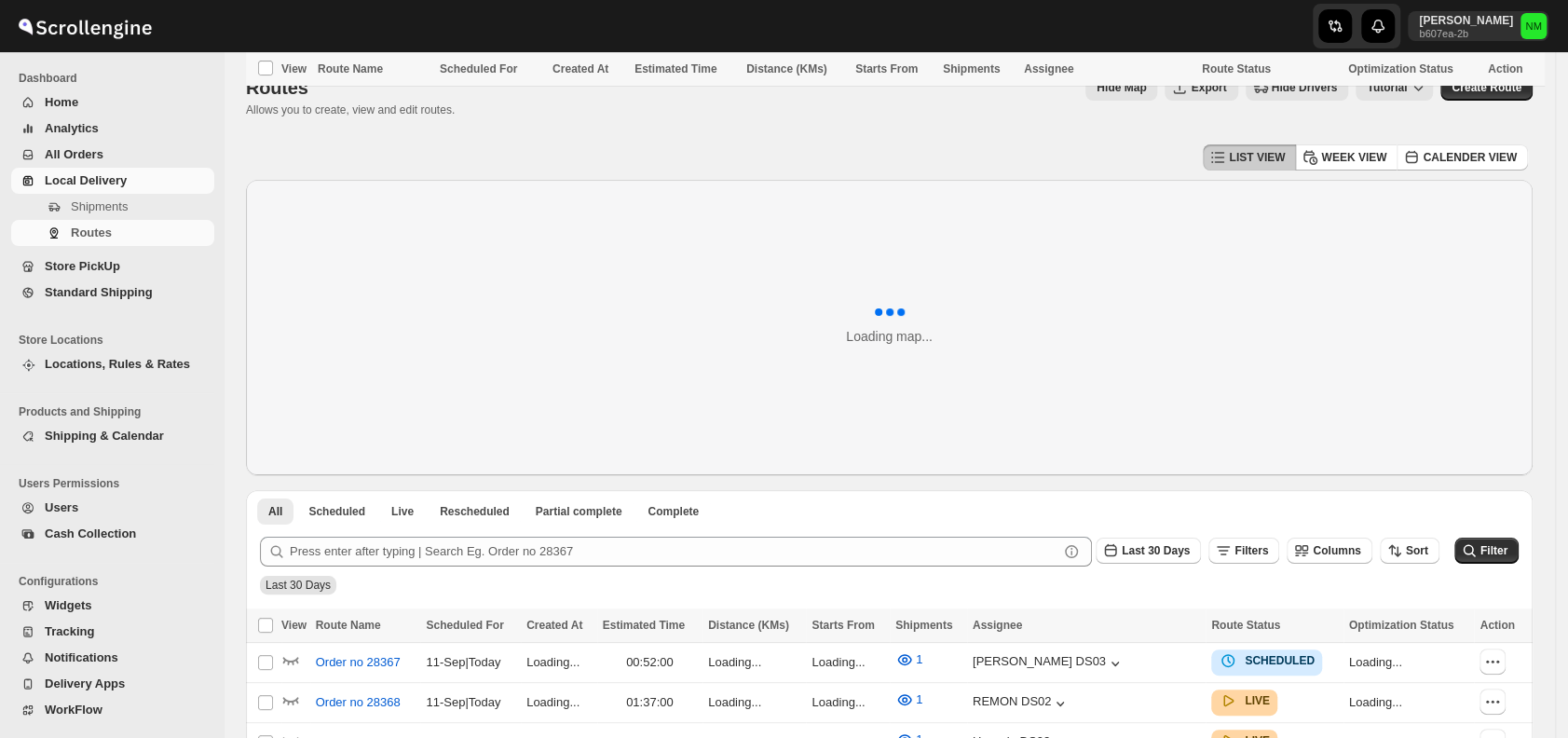
scroll to position [943, 0]
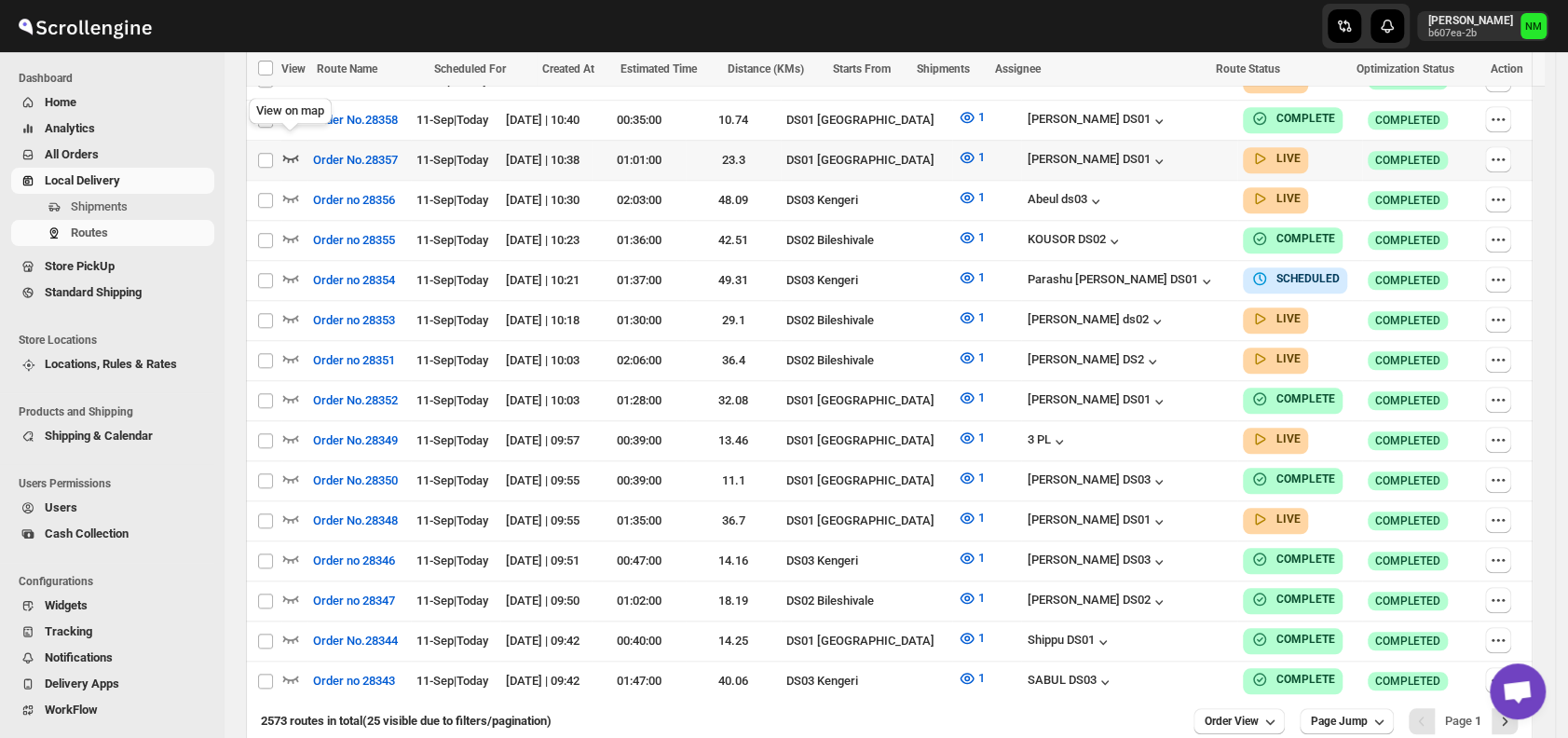
click at [291, 148] on icon "button" at bounding box center [290, 157] width 19 height 19
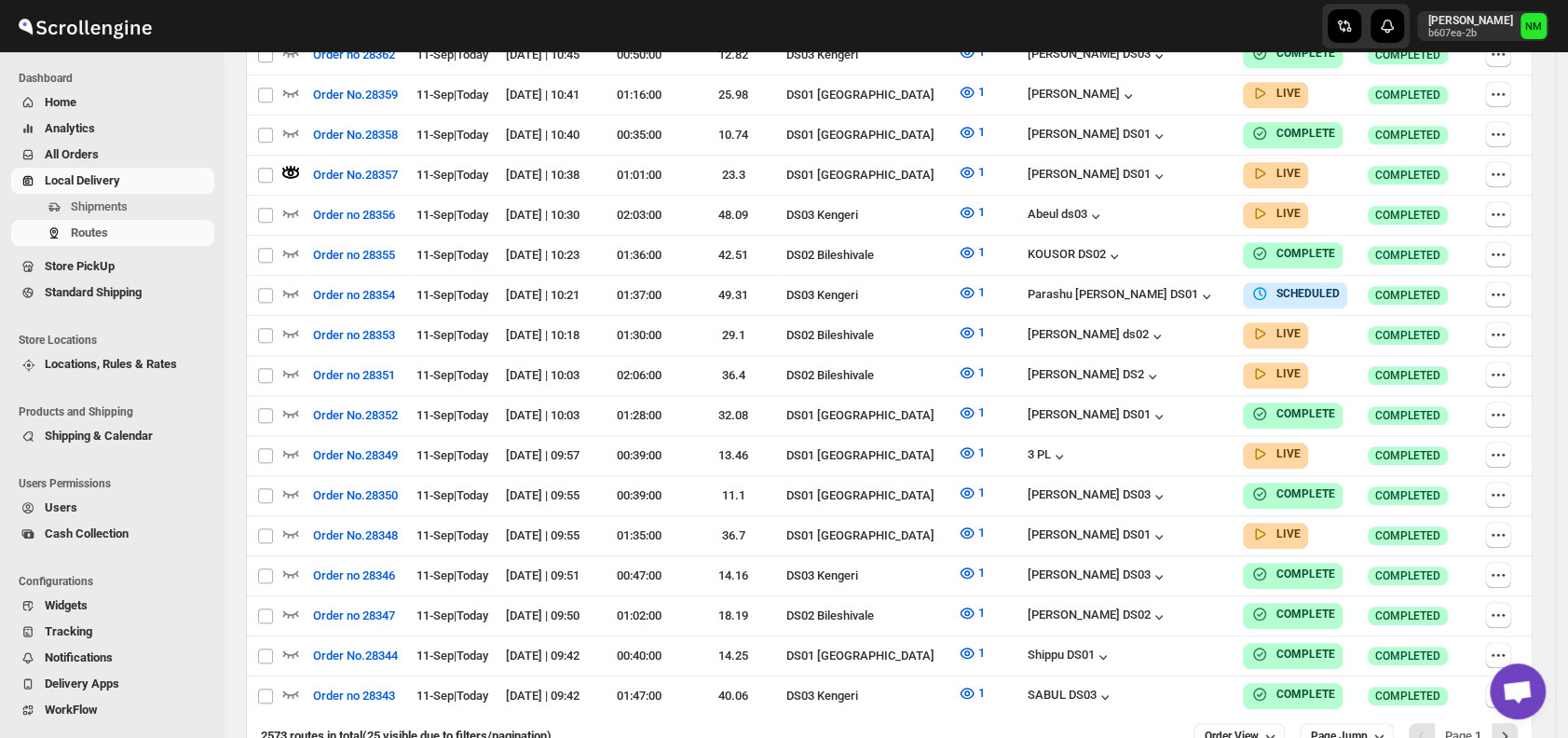
scroll to position [0, 0]
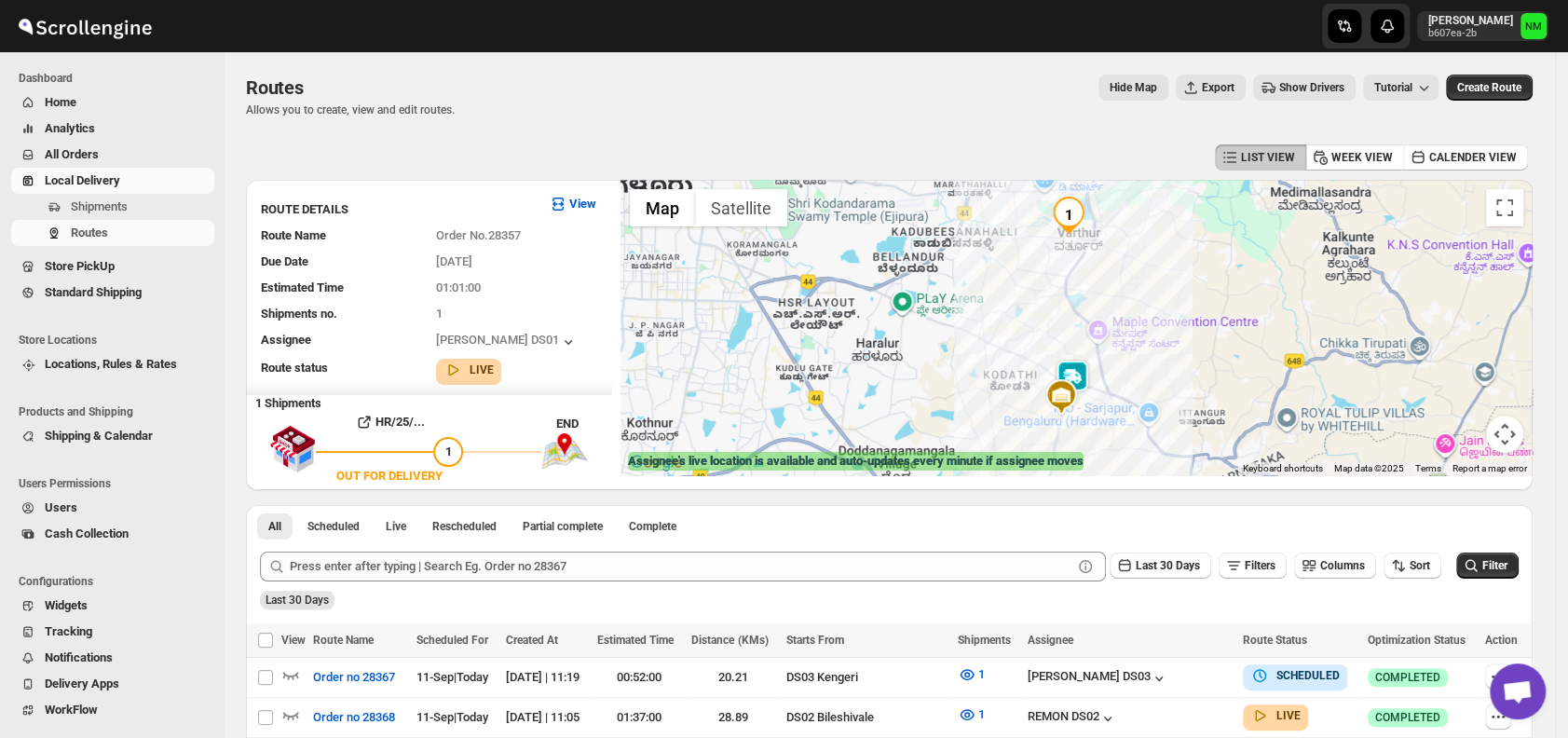
click at [1084, 371] on img at bounding box center [1072, 378] width 37 height 37
click at [1162, 286] on button "Close" at bounding box center [1139, 289] width 45 height 45
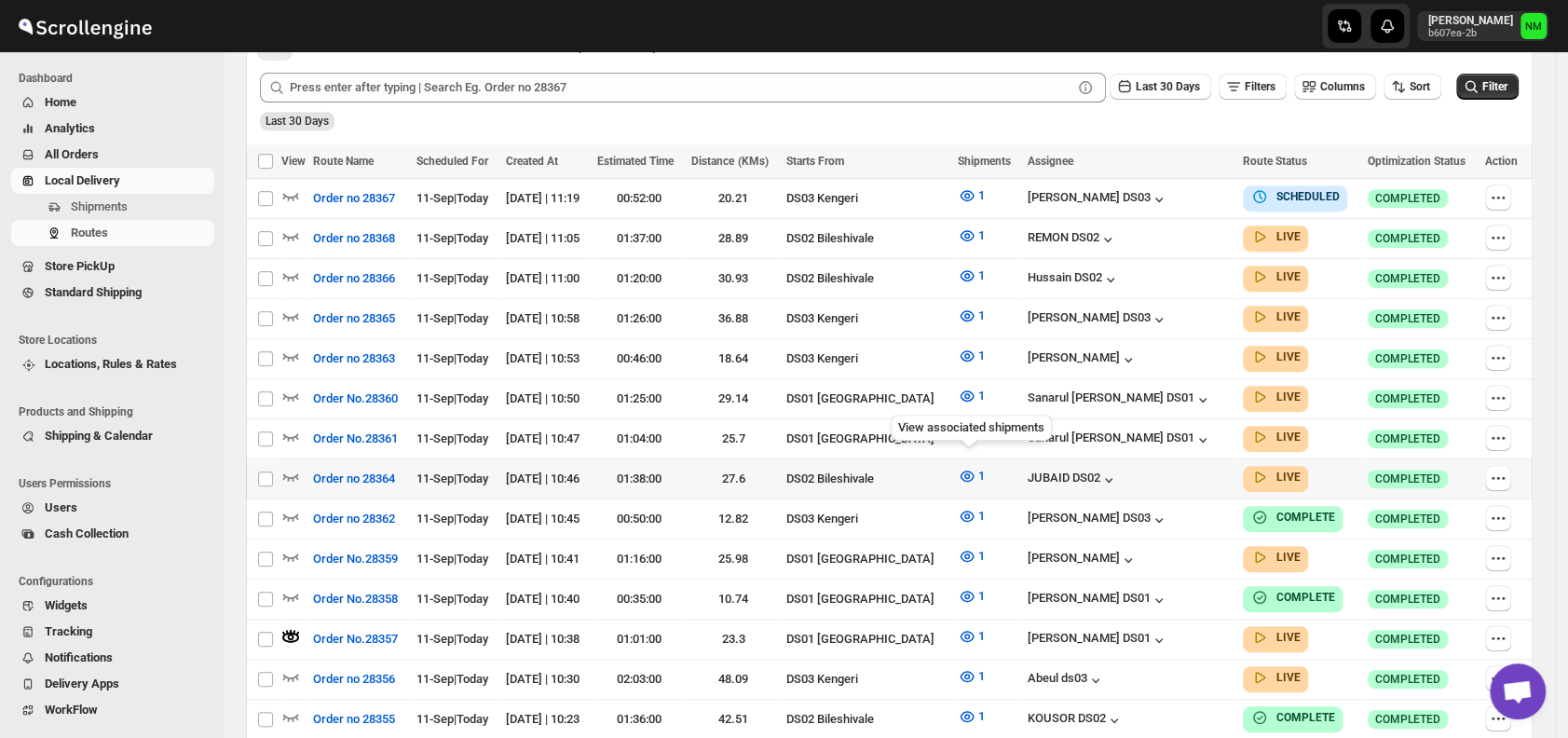
scroll to position [492, 0]
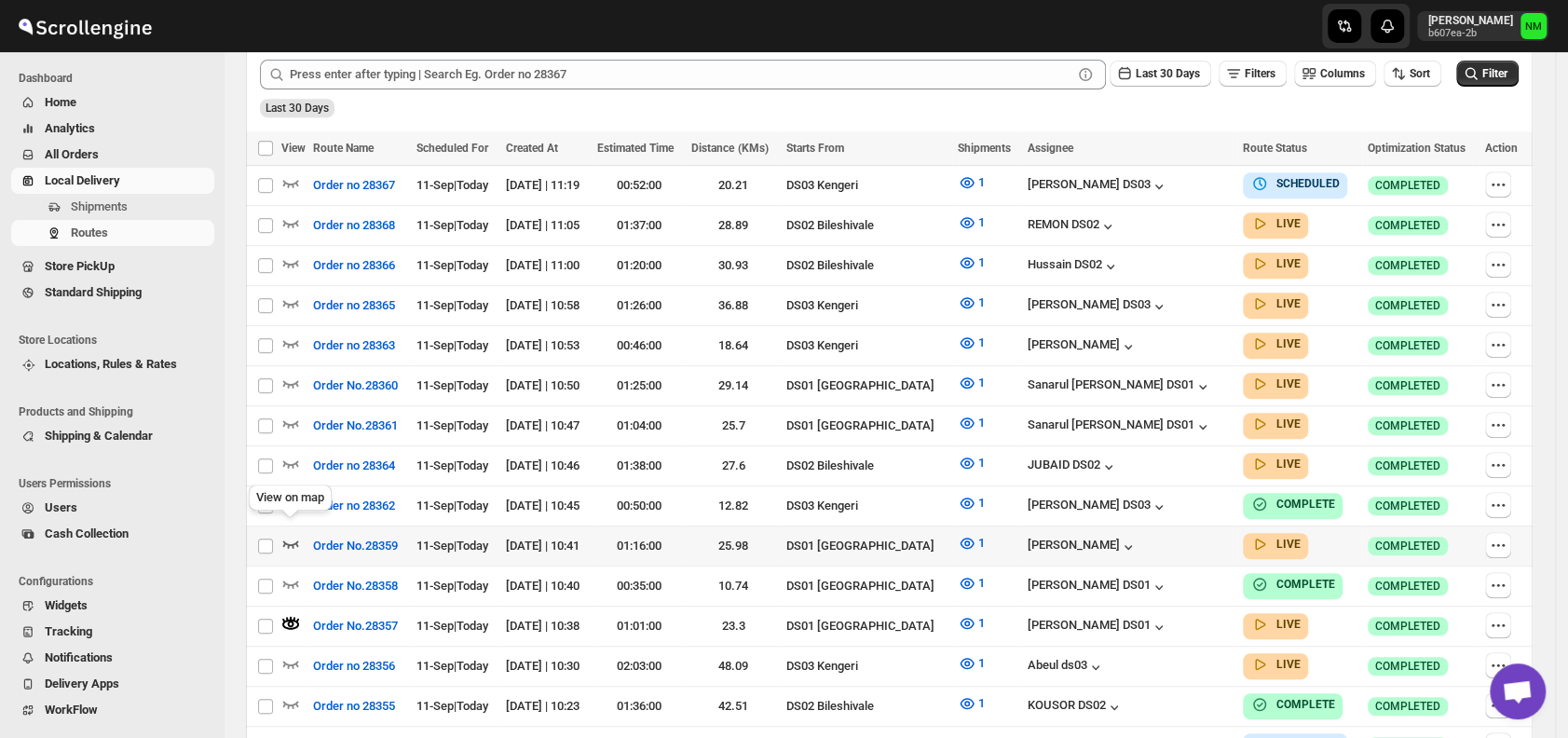
click at [288, 540] on icon "button" at bounding box center [291, 543] width 16 height 7
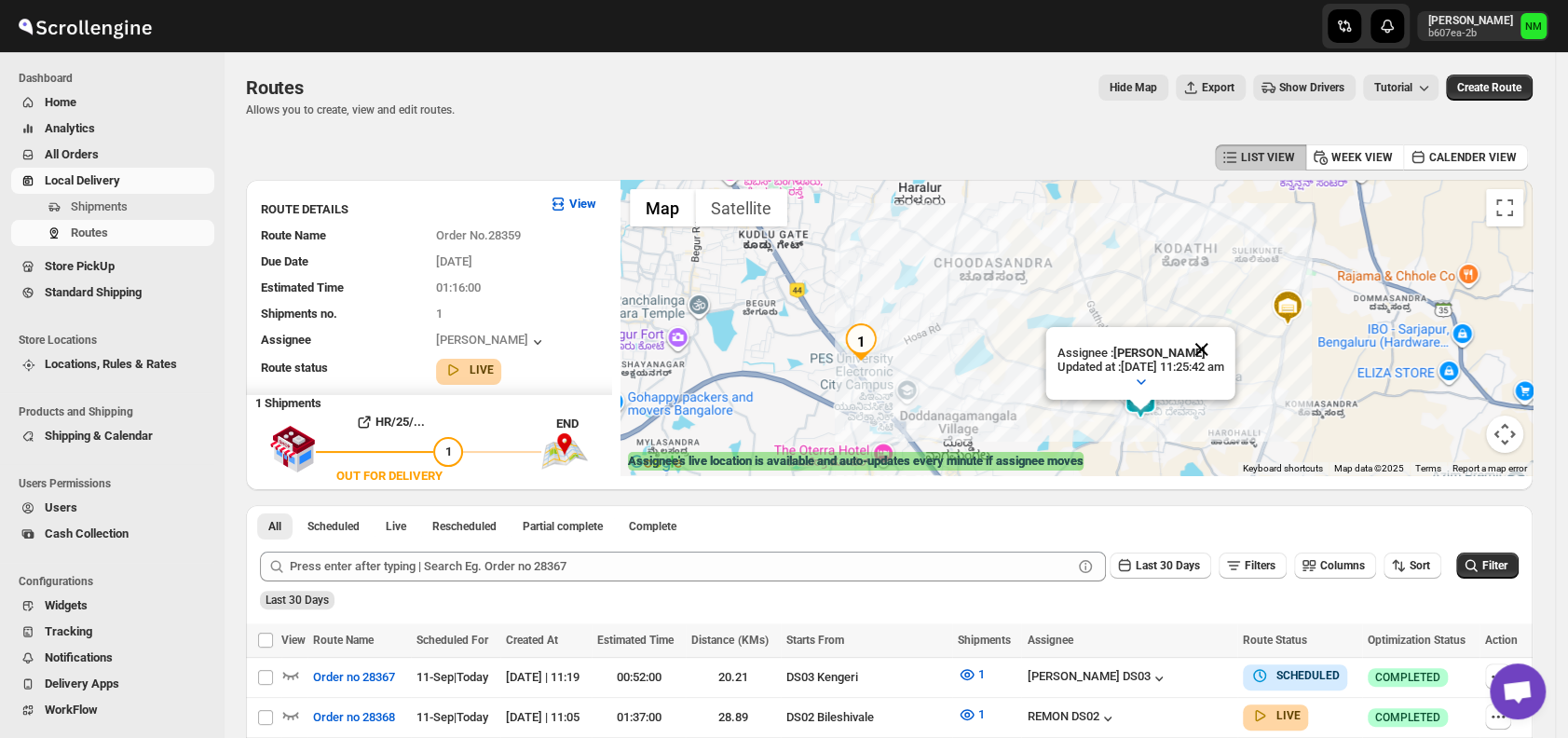
click at [1224, 355] on button "Close" at bounding box center [1202, 349] width 45 height 45
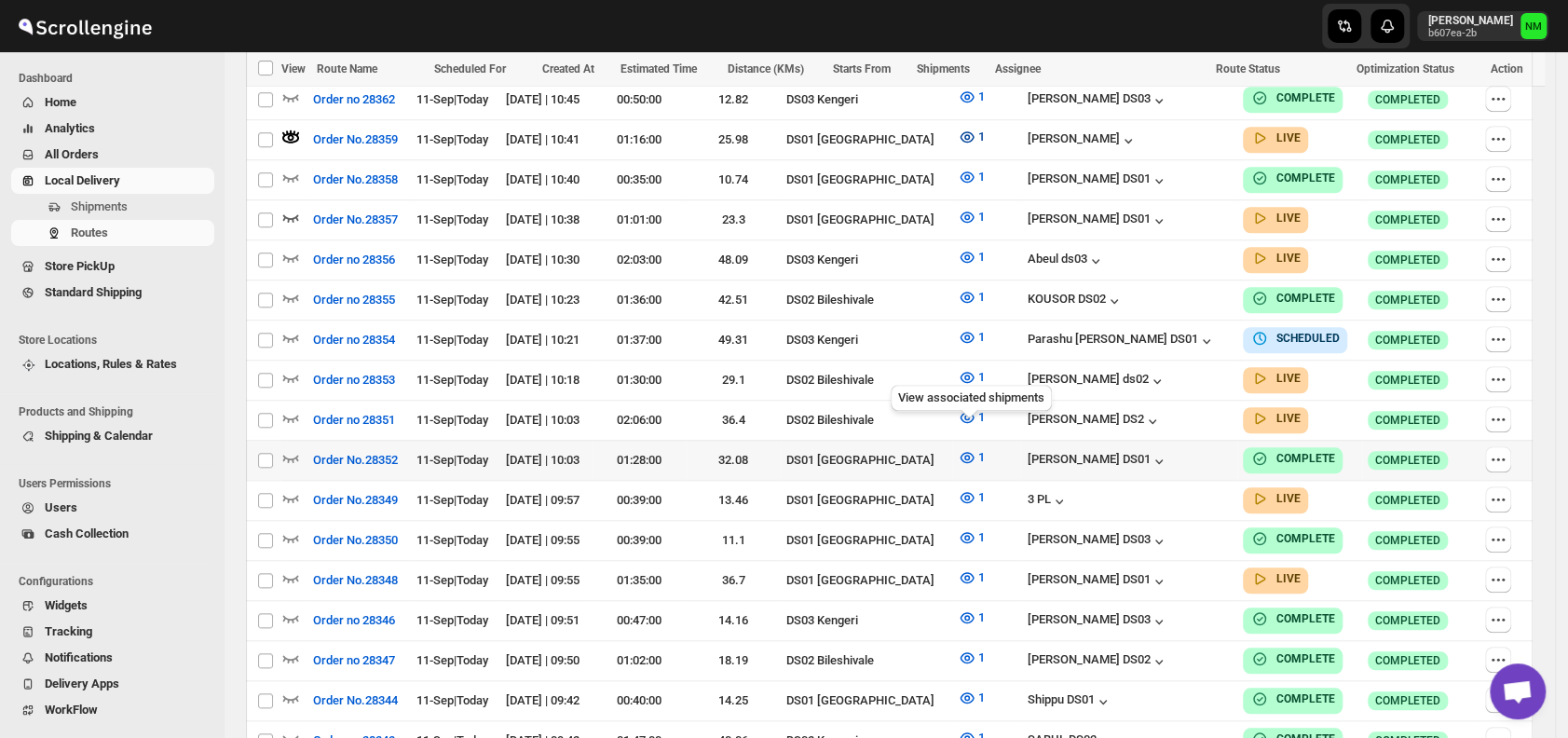
scroll to position [899, 0]
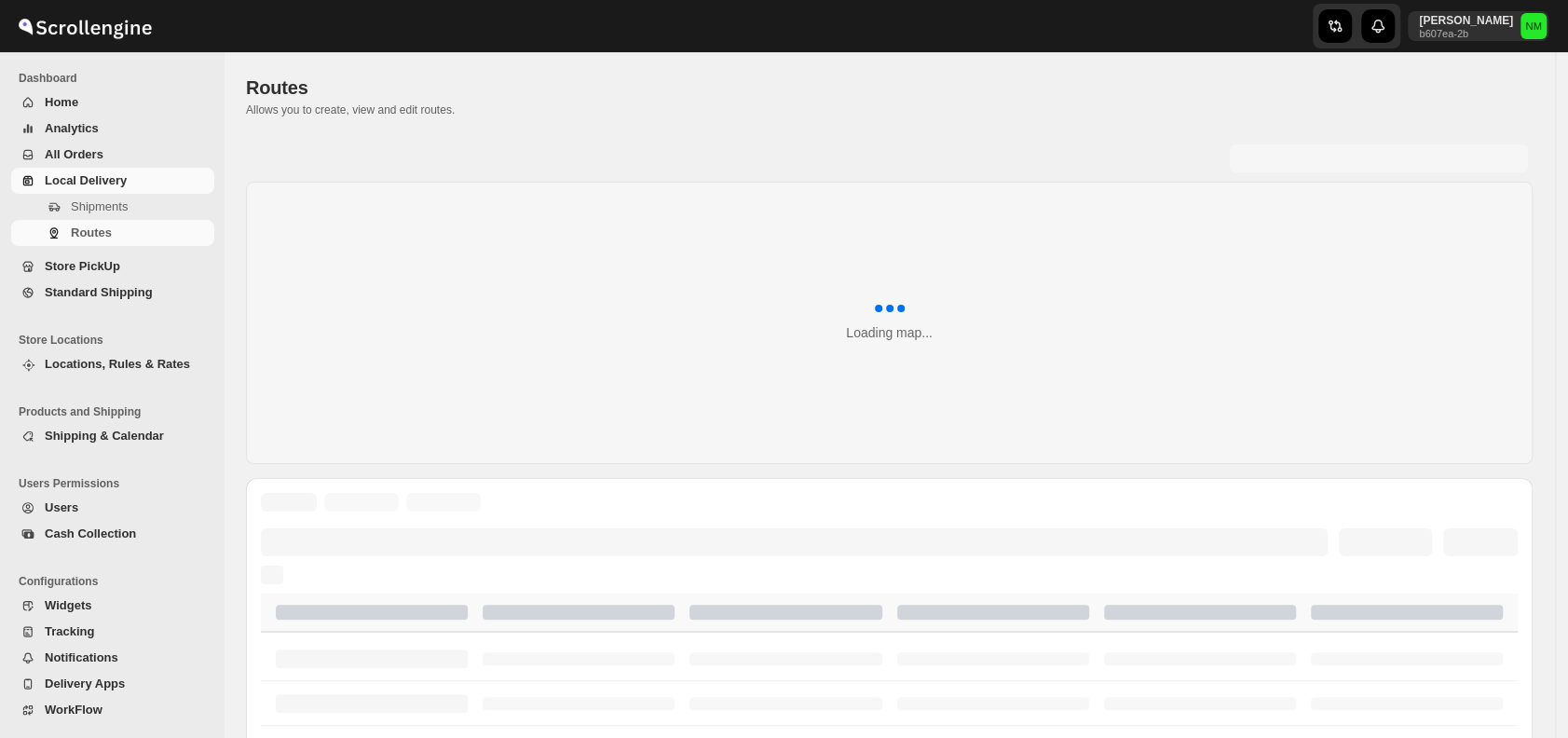
scroll to position [722, 0]
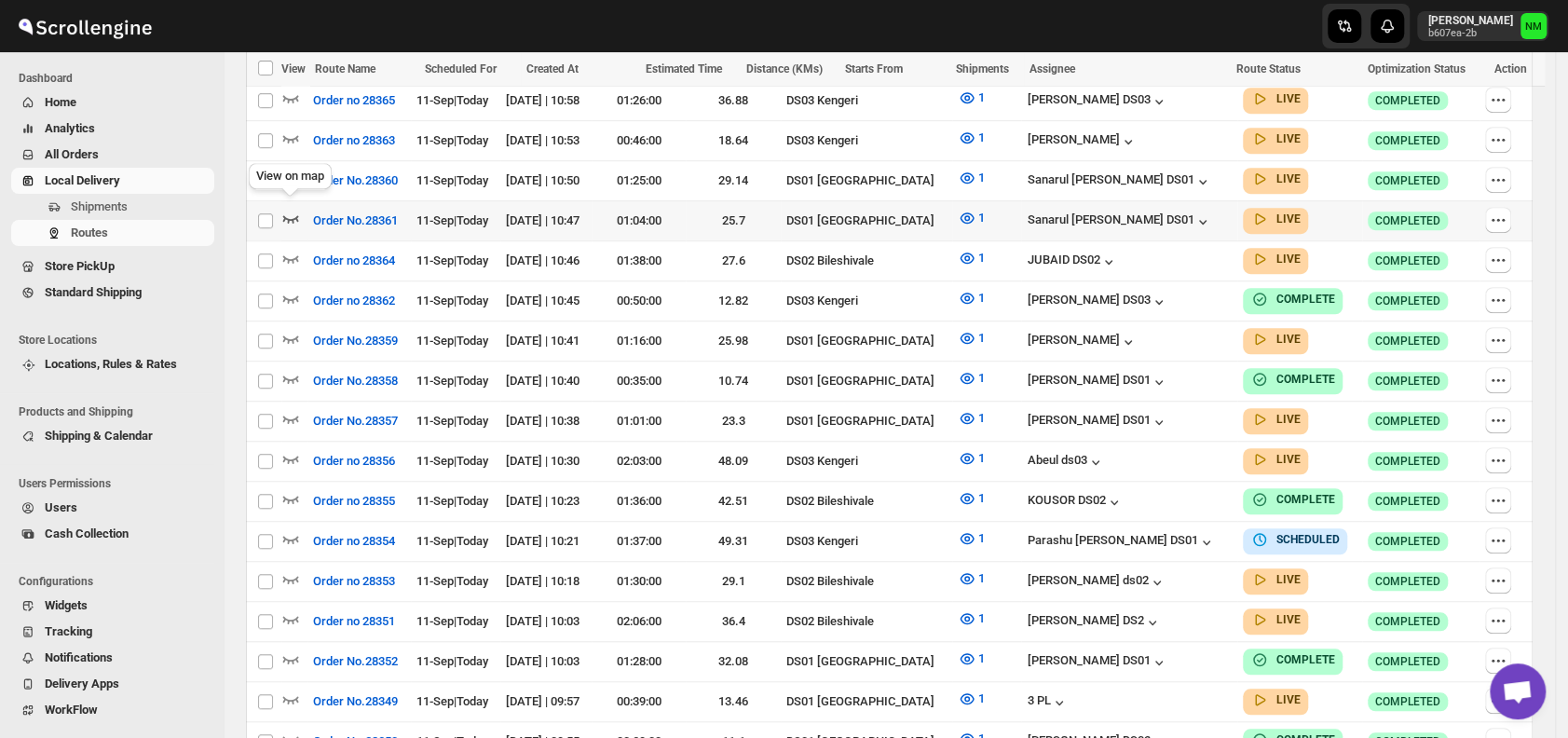
click at [287, 209] on icon "button" at bounding box center [290, 218] width 19 height 19
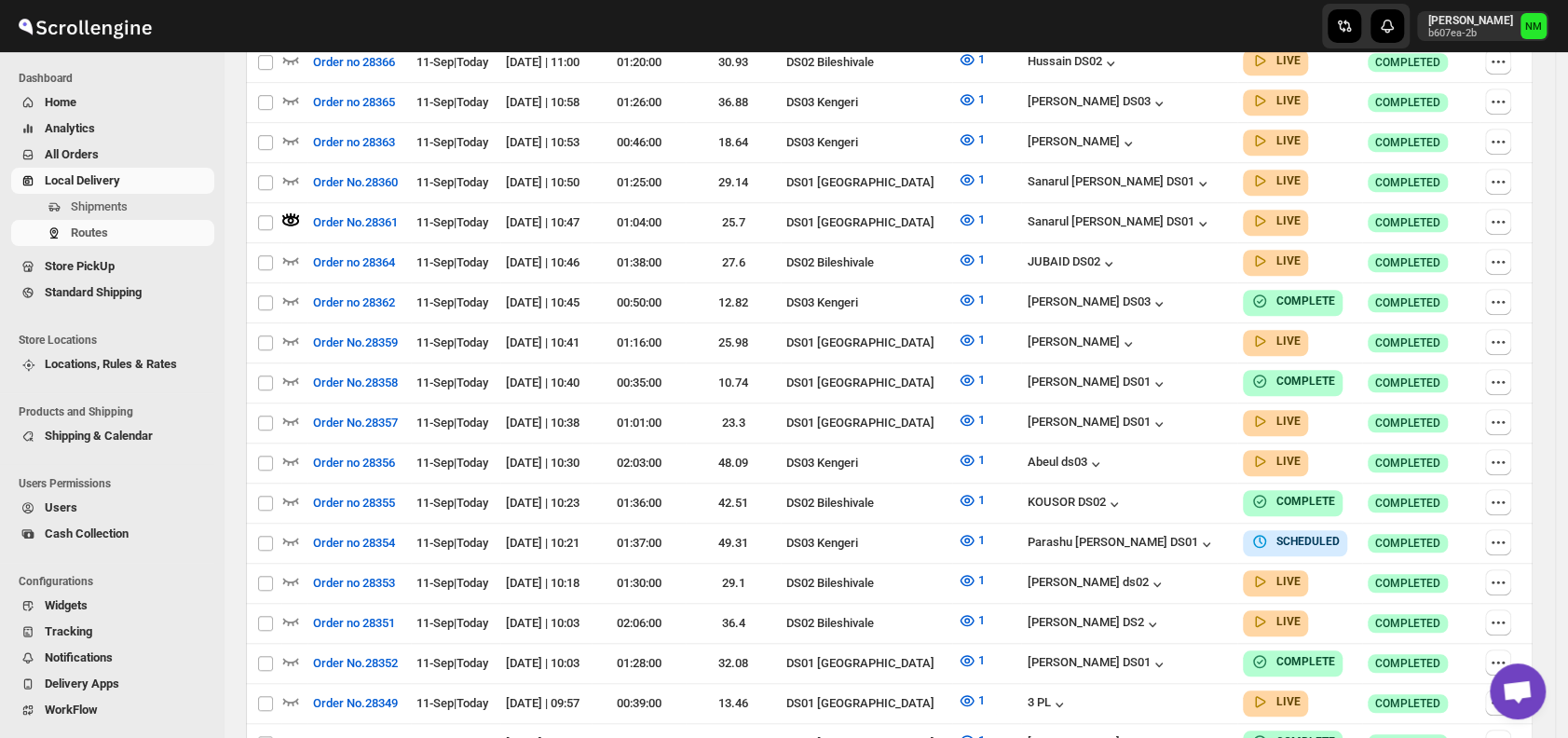
scroll to position [0, 0]
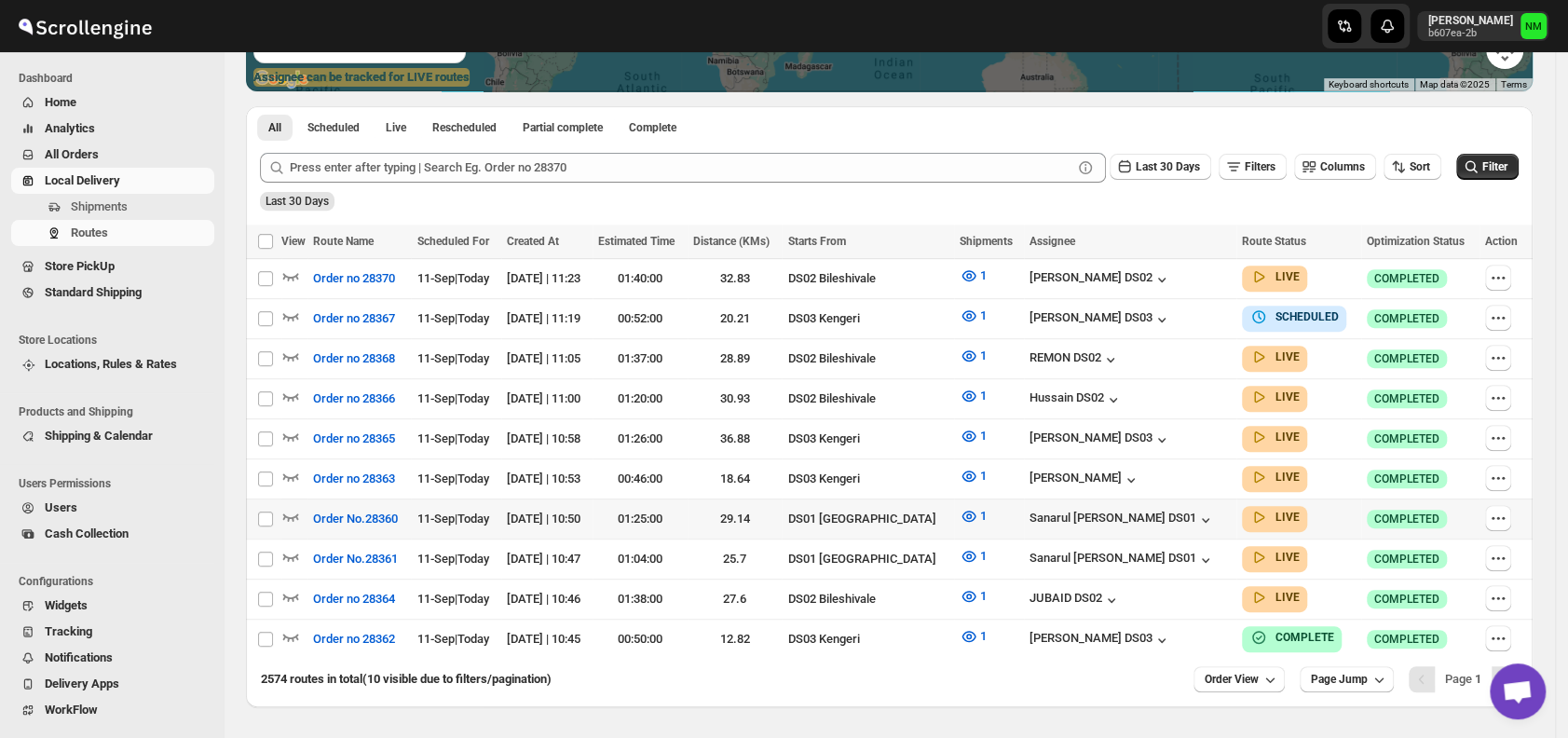
scroll to position [434, 0]
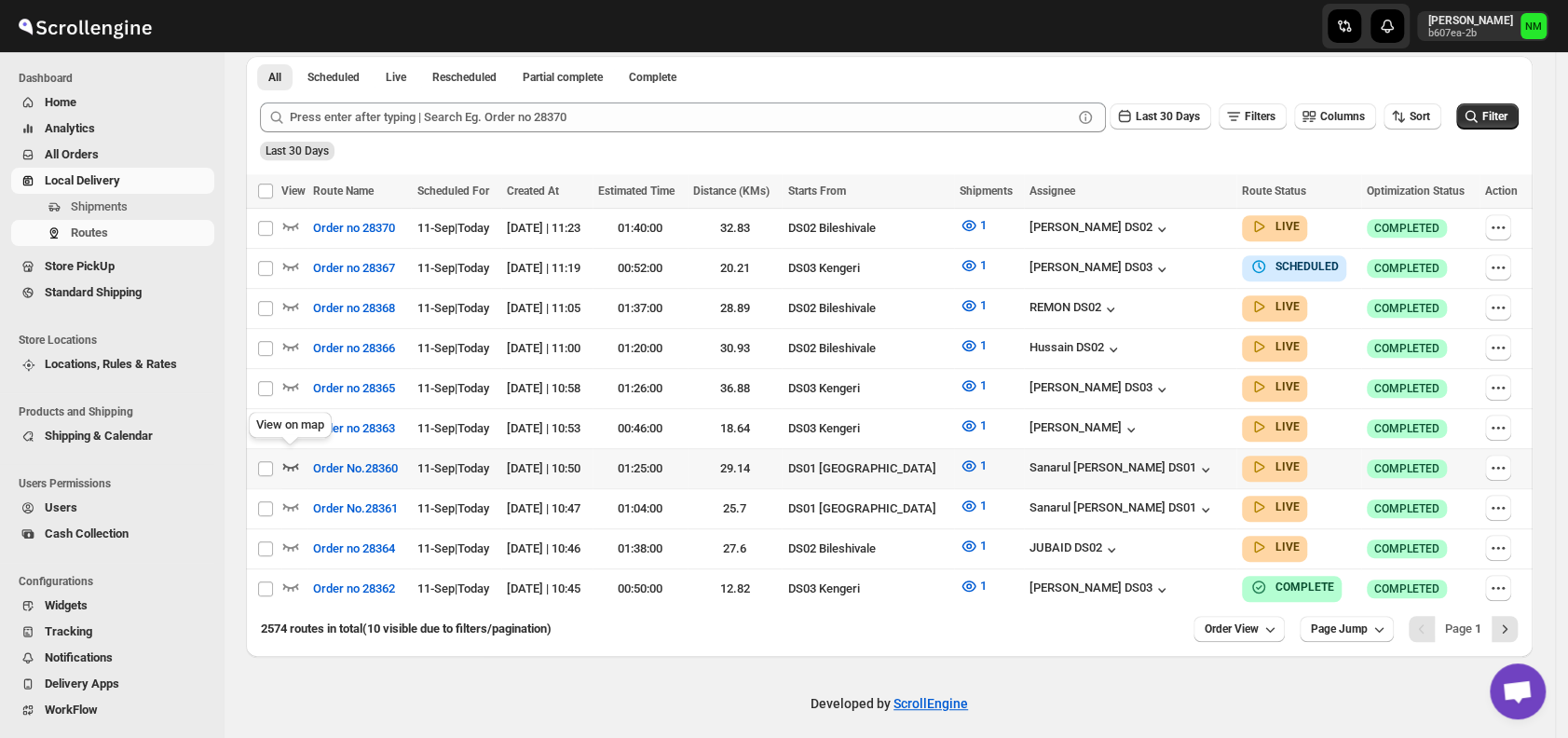
click at [297, 457] on icon "button" at bounding box center [290, 466] width 19 height 19
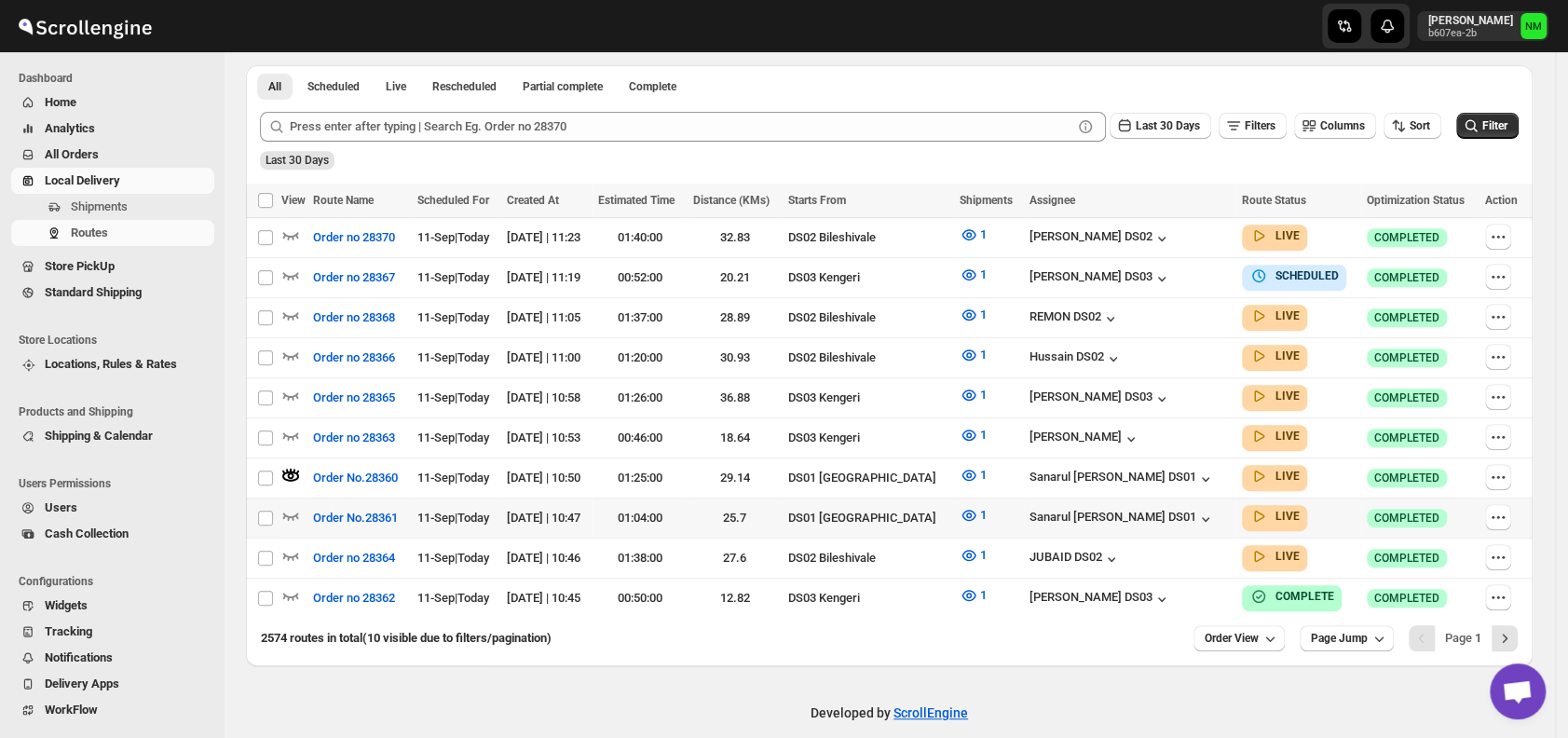
scroll to position [448, 0]
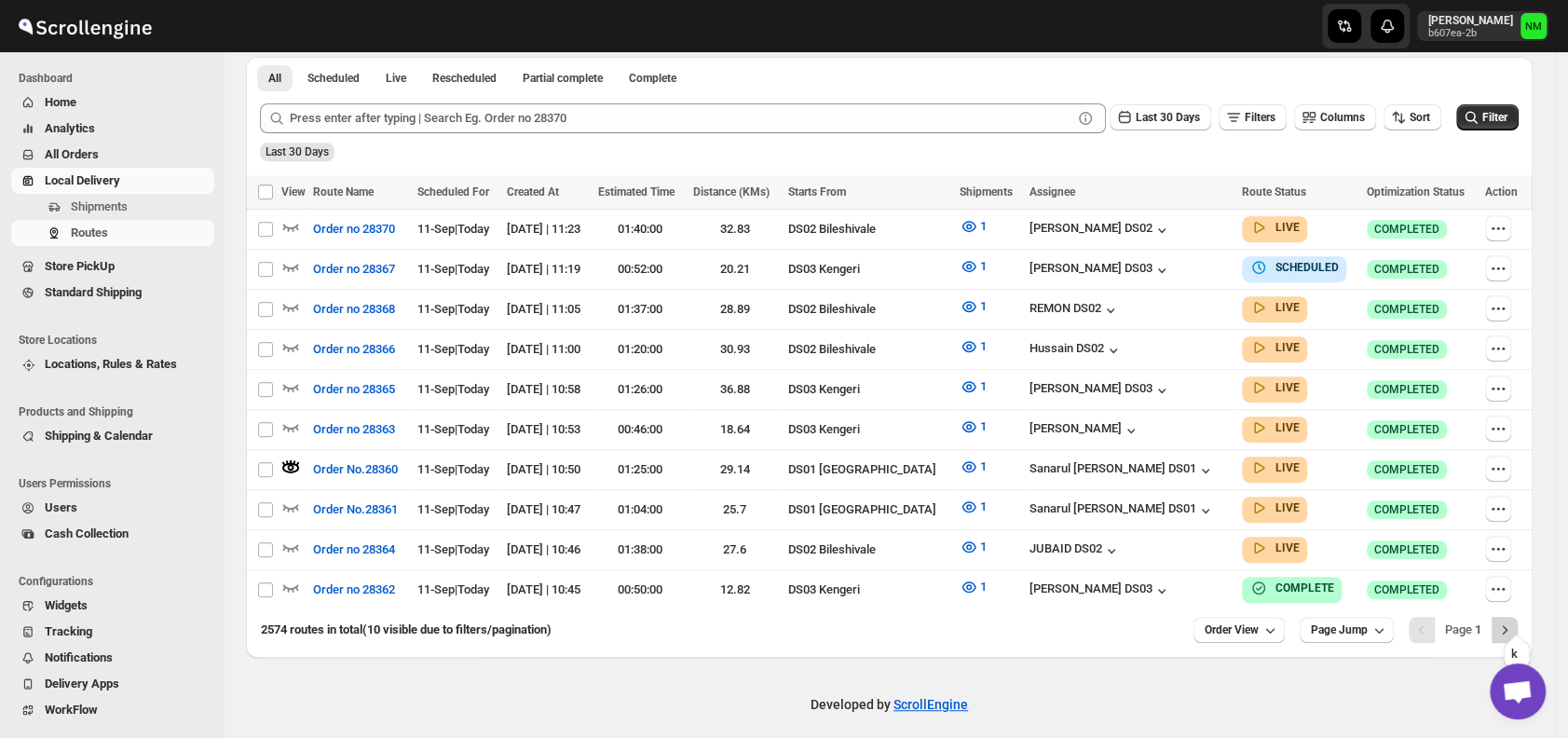
click at [1514, 621] on icon "Next" at bounding box center [1505, 630] width 19 height 19
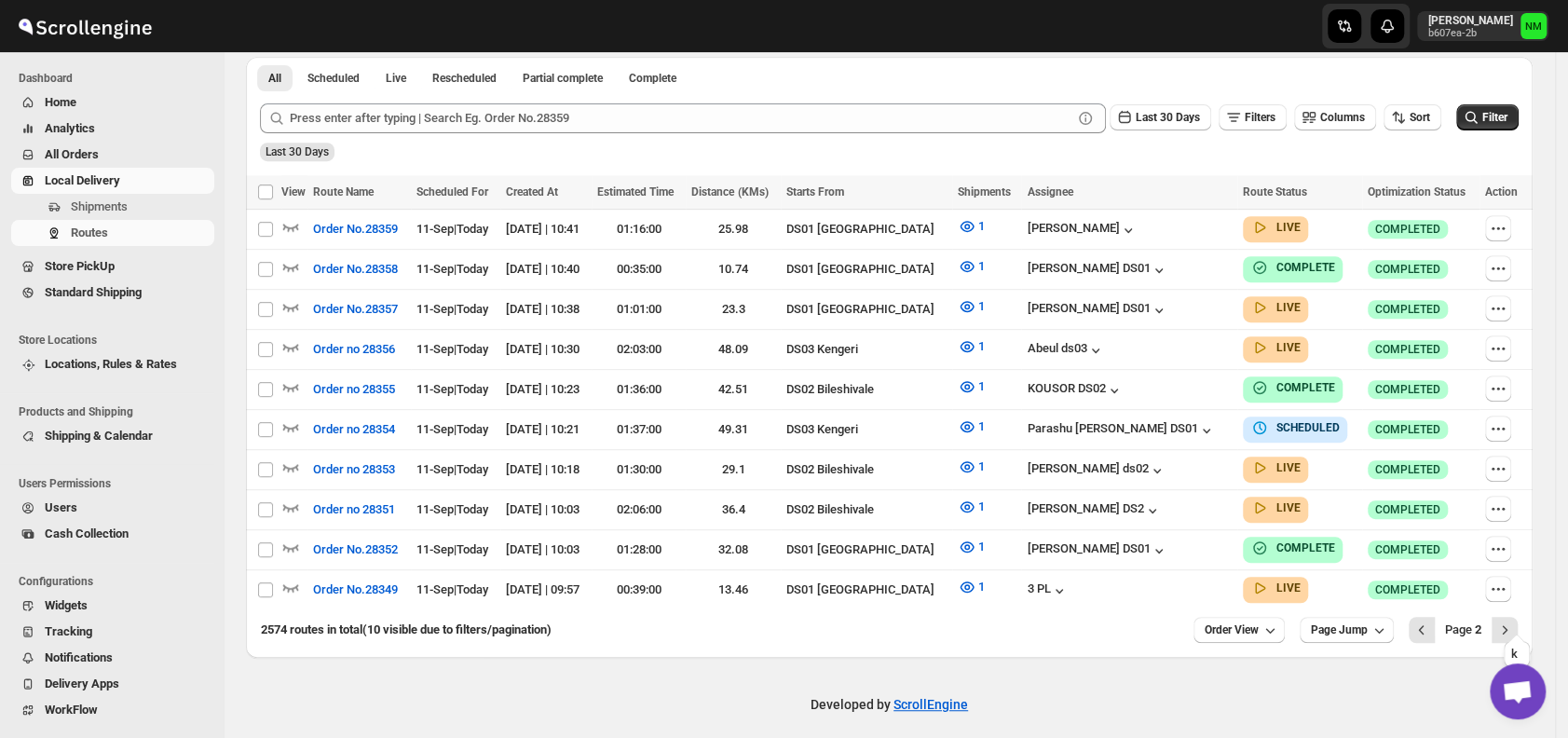
click at [1514, 621] on icon "Next" at bounding box center [1505, 630] width 19 height 19
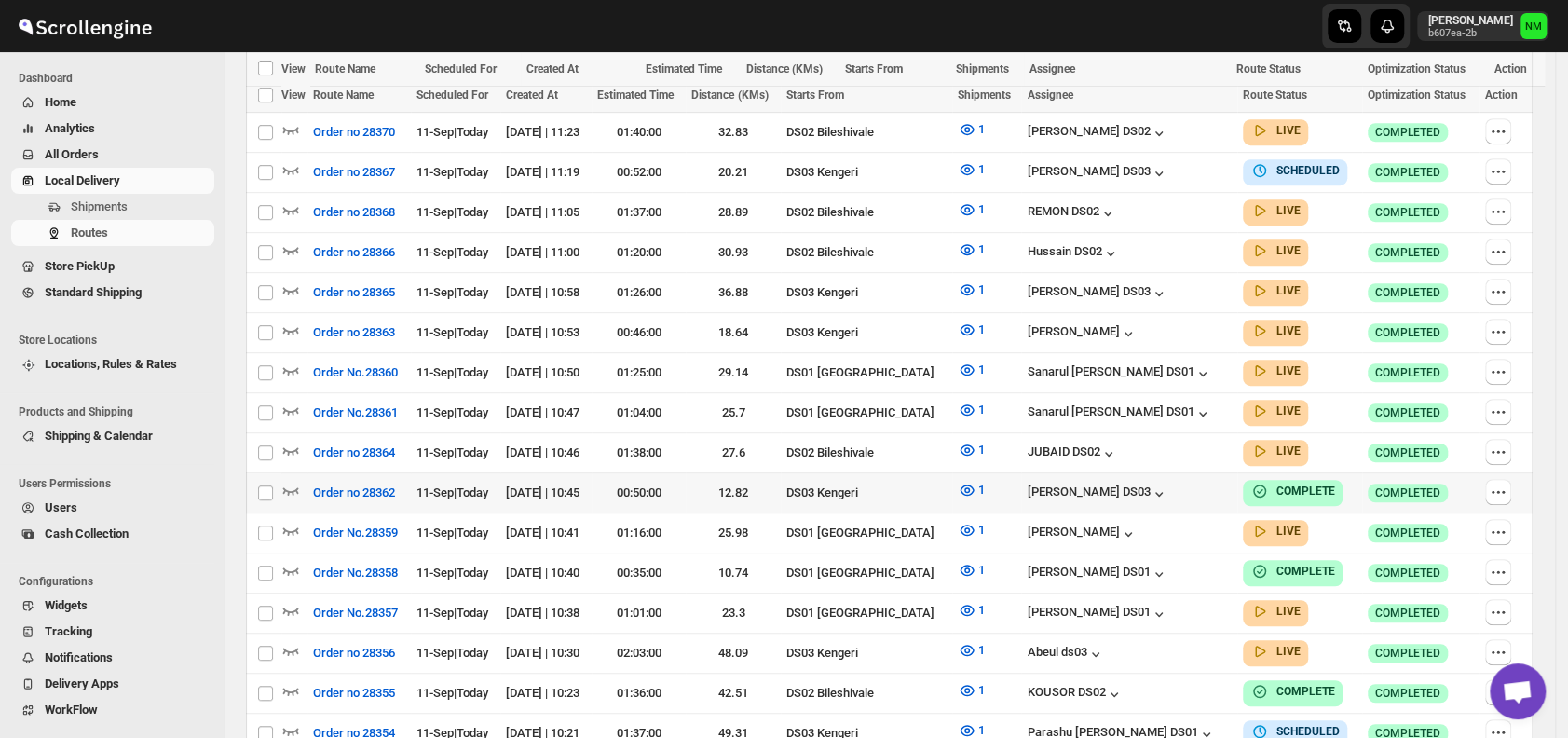
scroll to position [600, 0]
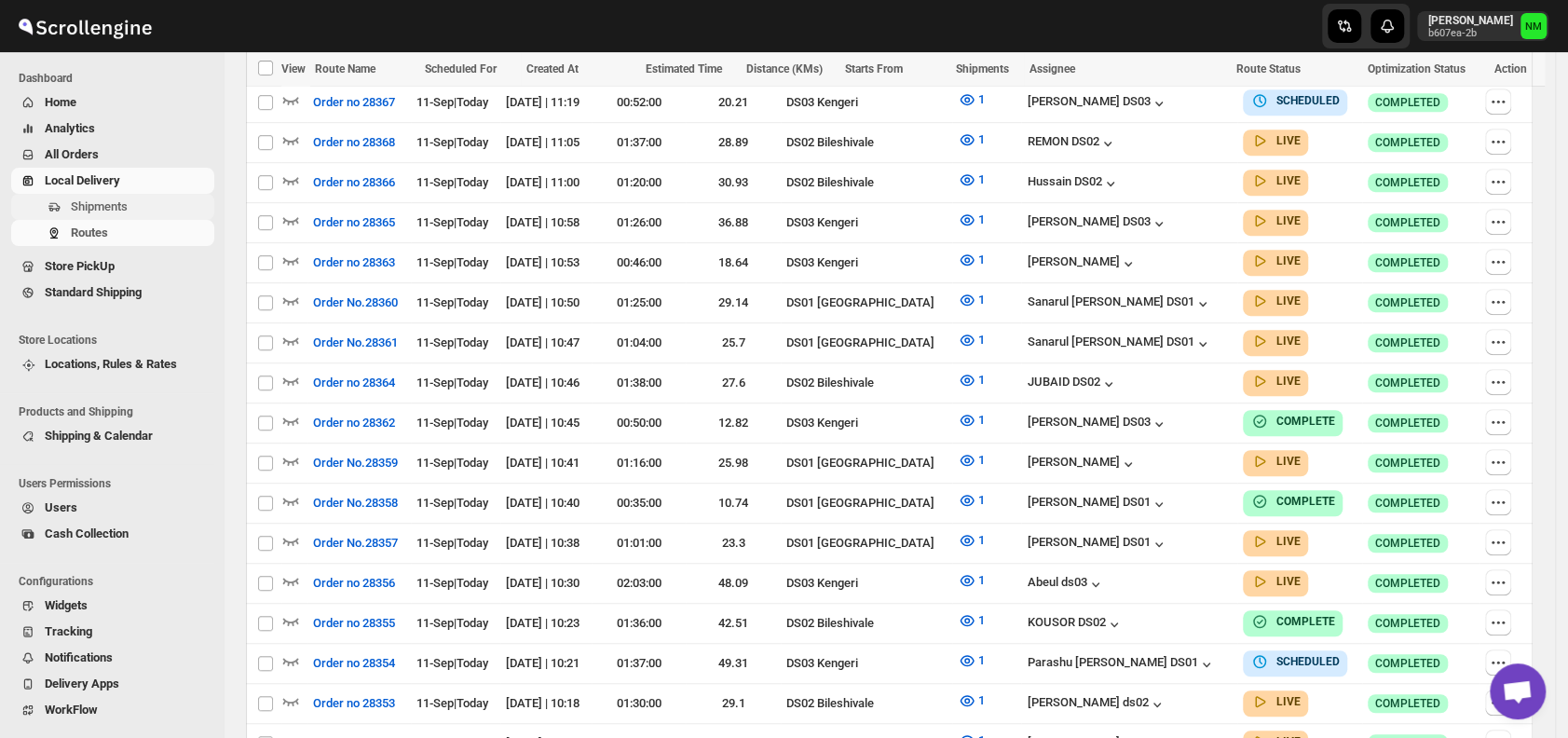
click at [157, 204] on span "Shipments" at bounding box center [141, 207] width 140 height 19
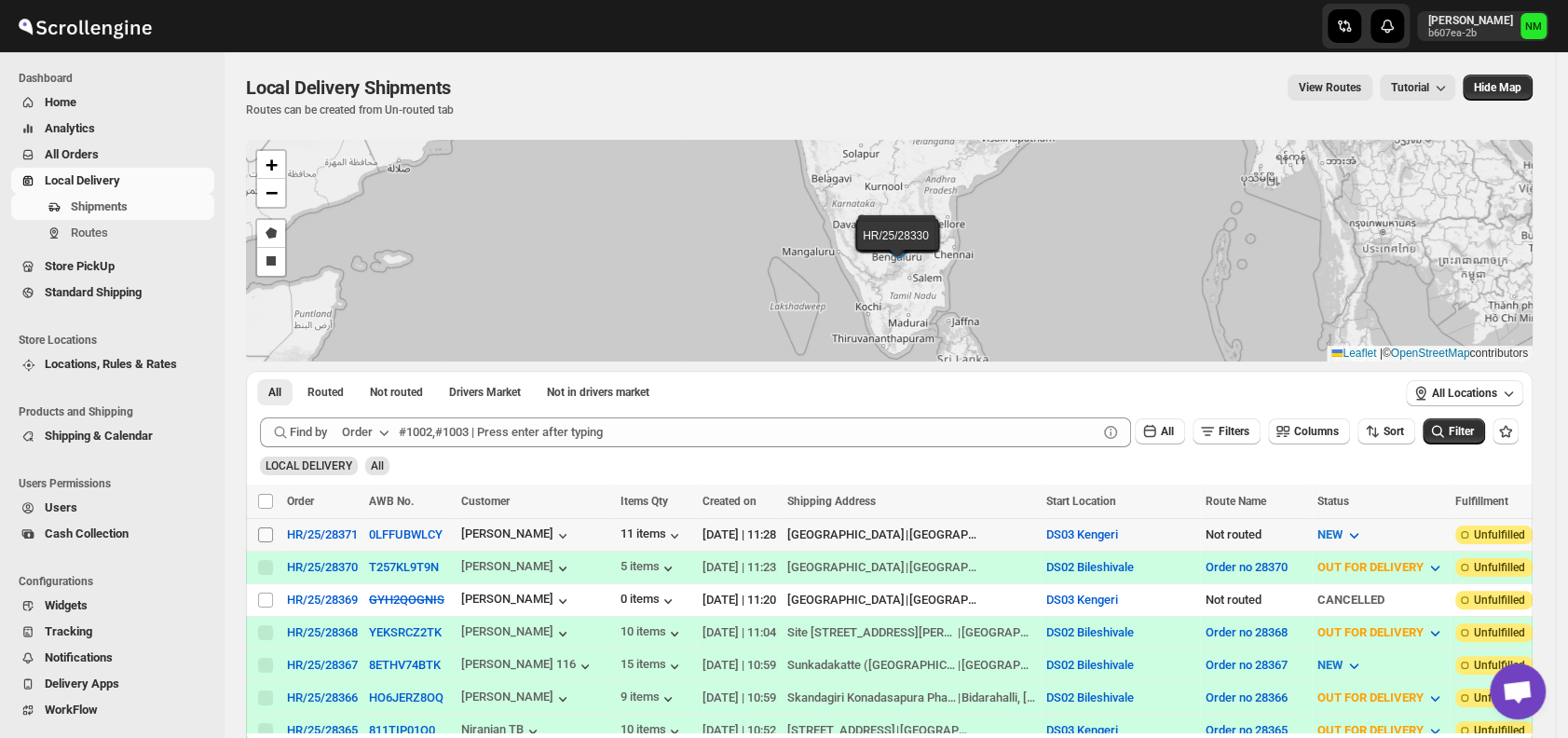
click at [261, 537] on input "Select shipment" at bounding box center [265, 534] width 15 height 15
checkbox input "true"
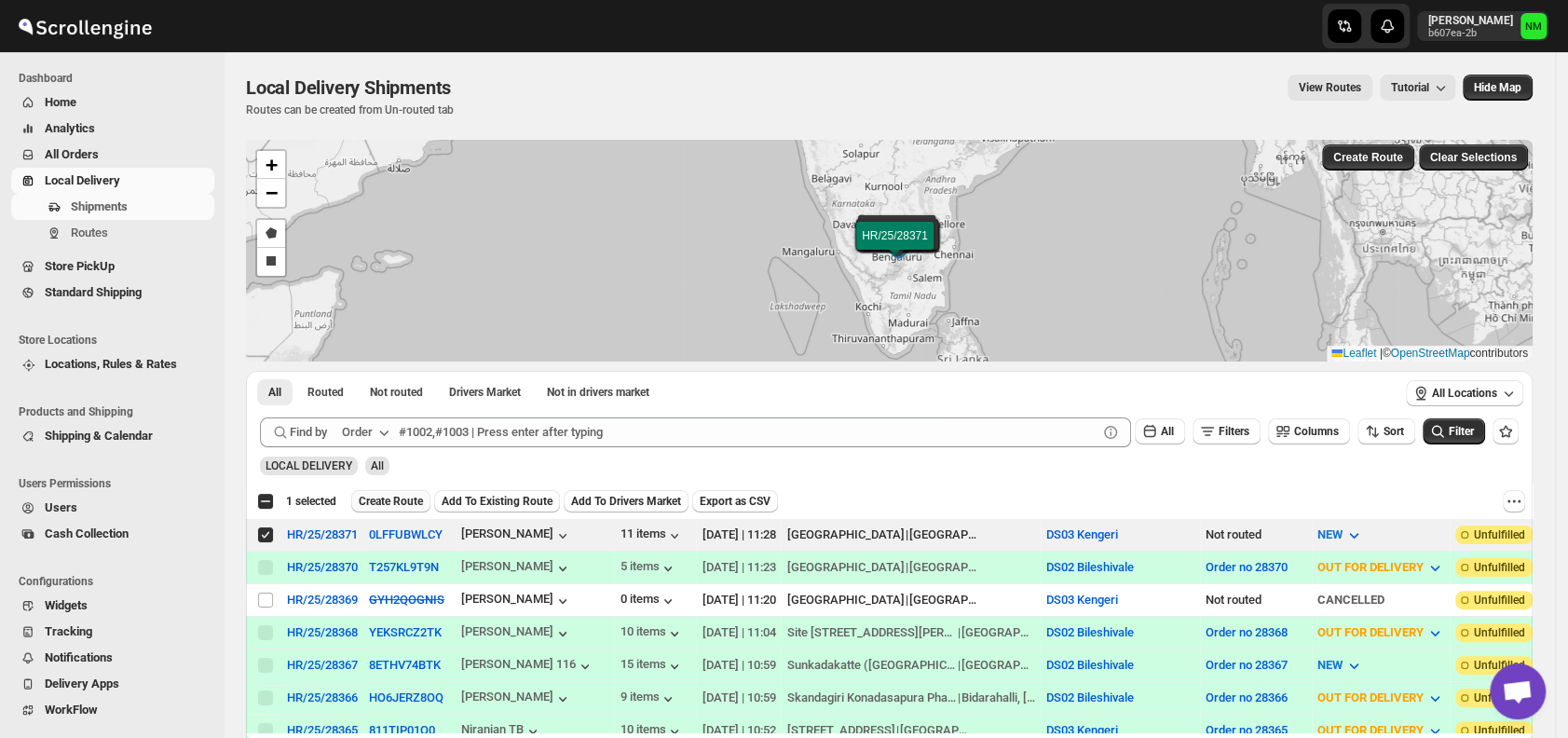
click at [387, 498] on span "Create Route" at bounding box center [391, 501] width 64 height 15
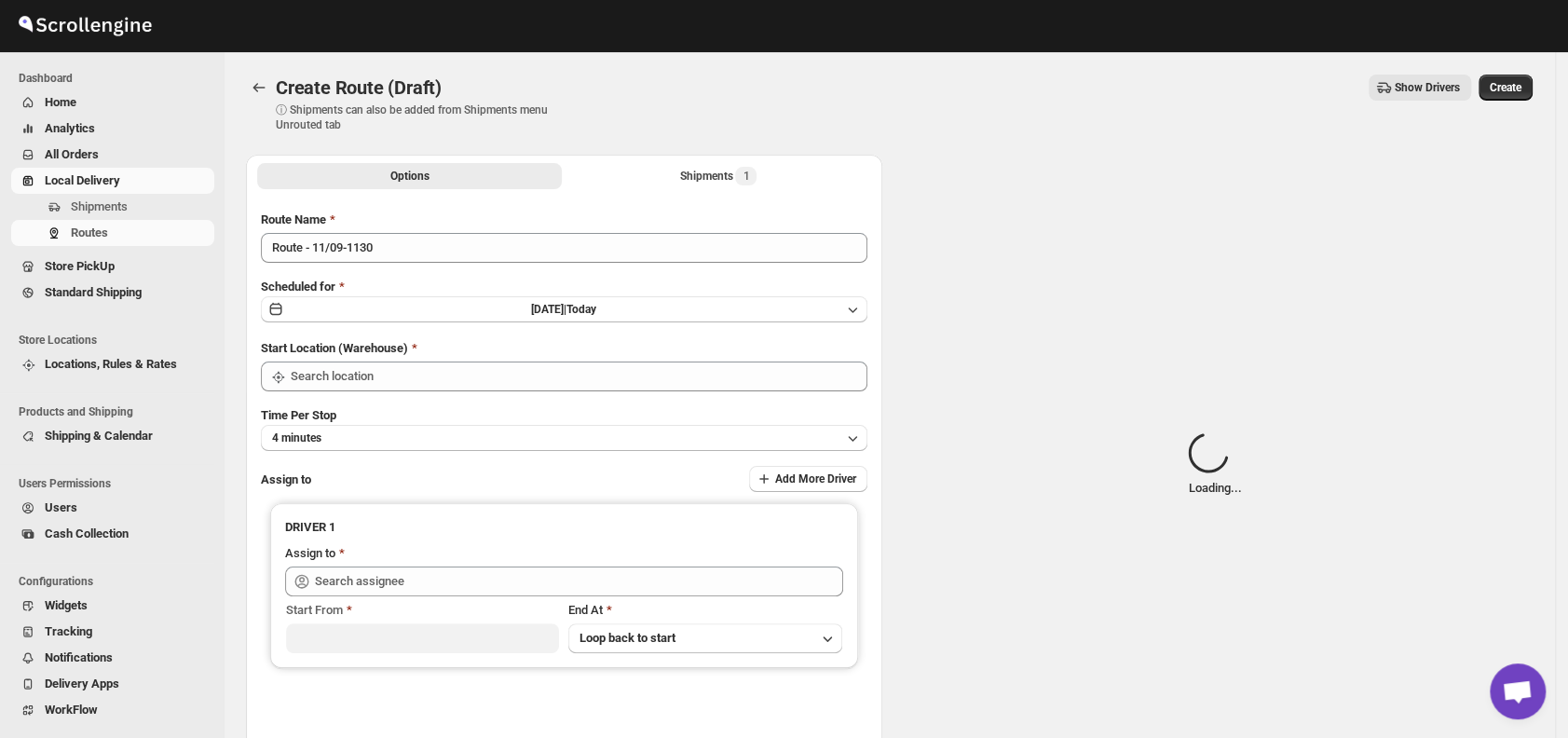
type input "DS03 Kengeri"
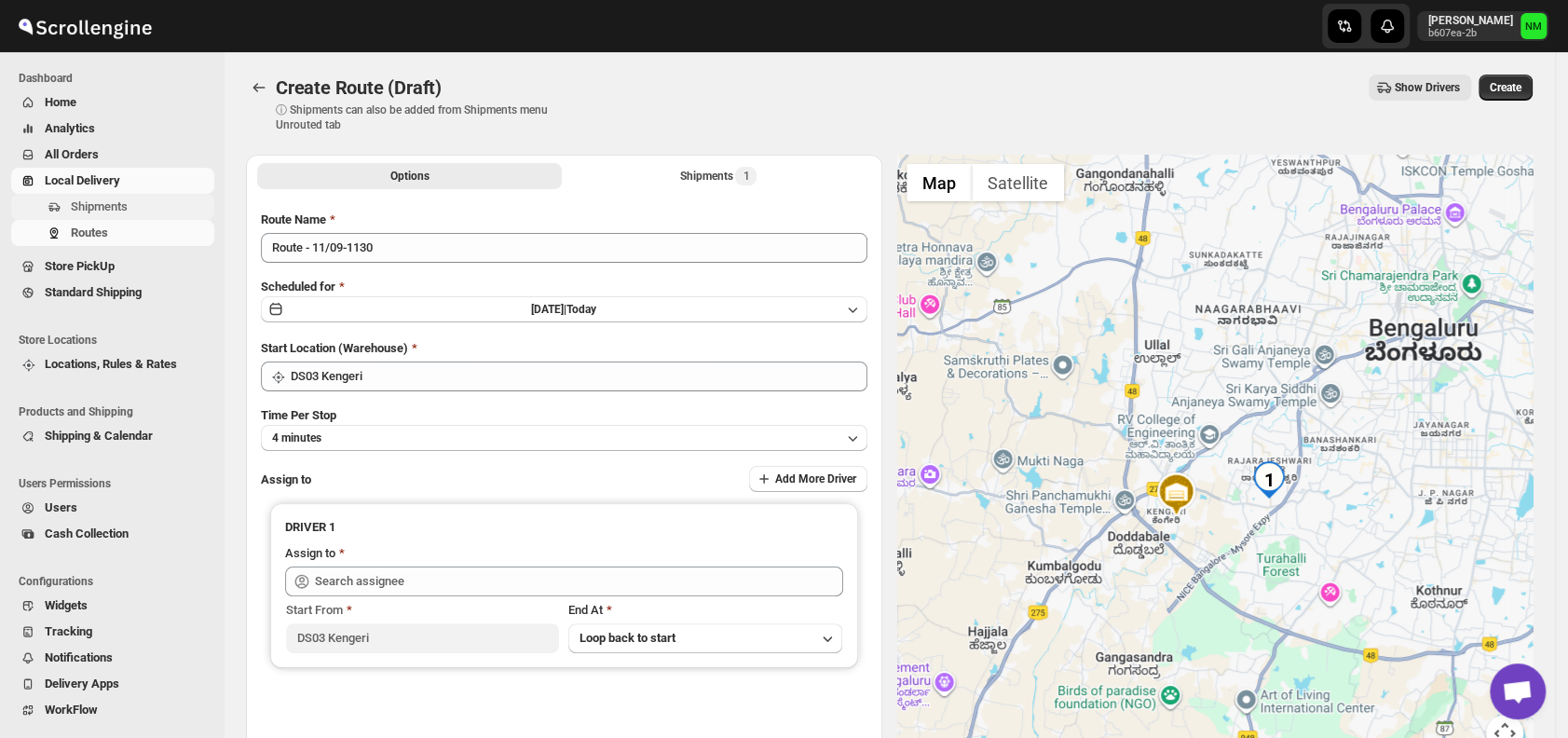
click at [103, 206] on span "Shipments" at bounding box center [99, 206] width 57 height 14
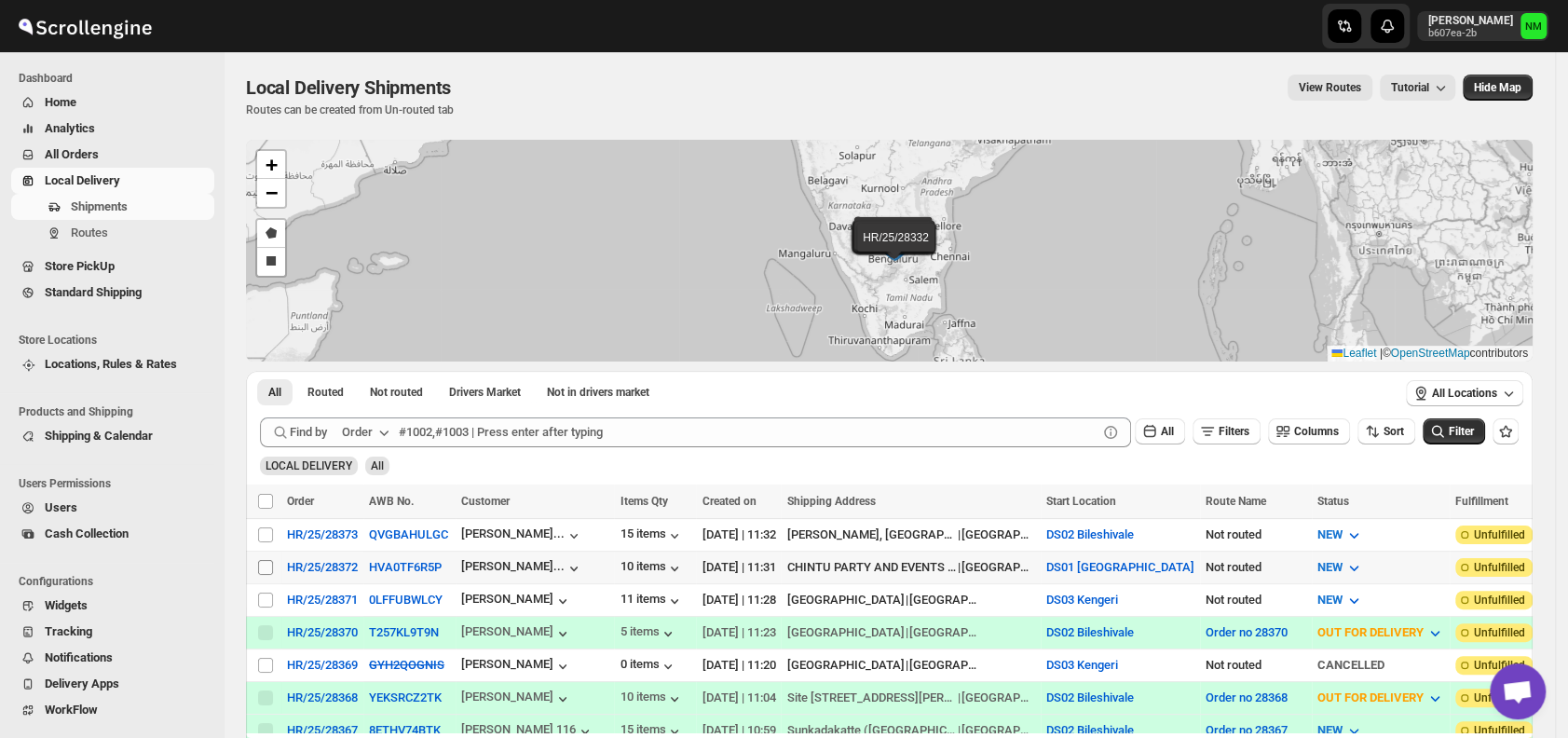
click at [264, 566] on input "Select shipment" at bounding box center [265, 567] width 15 height 15
checkbox input "true"
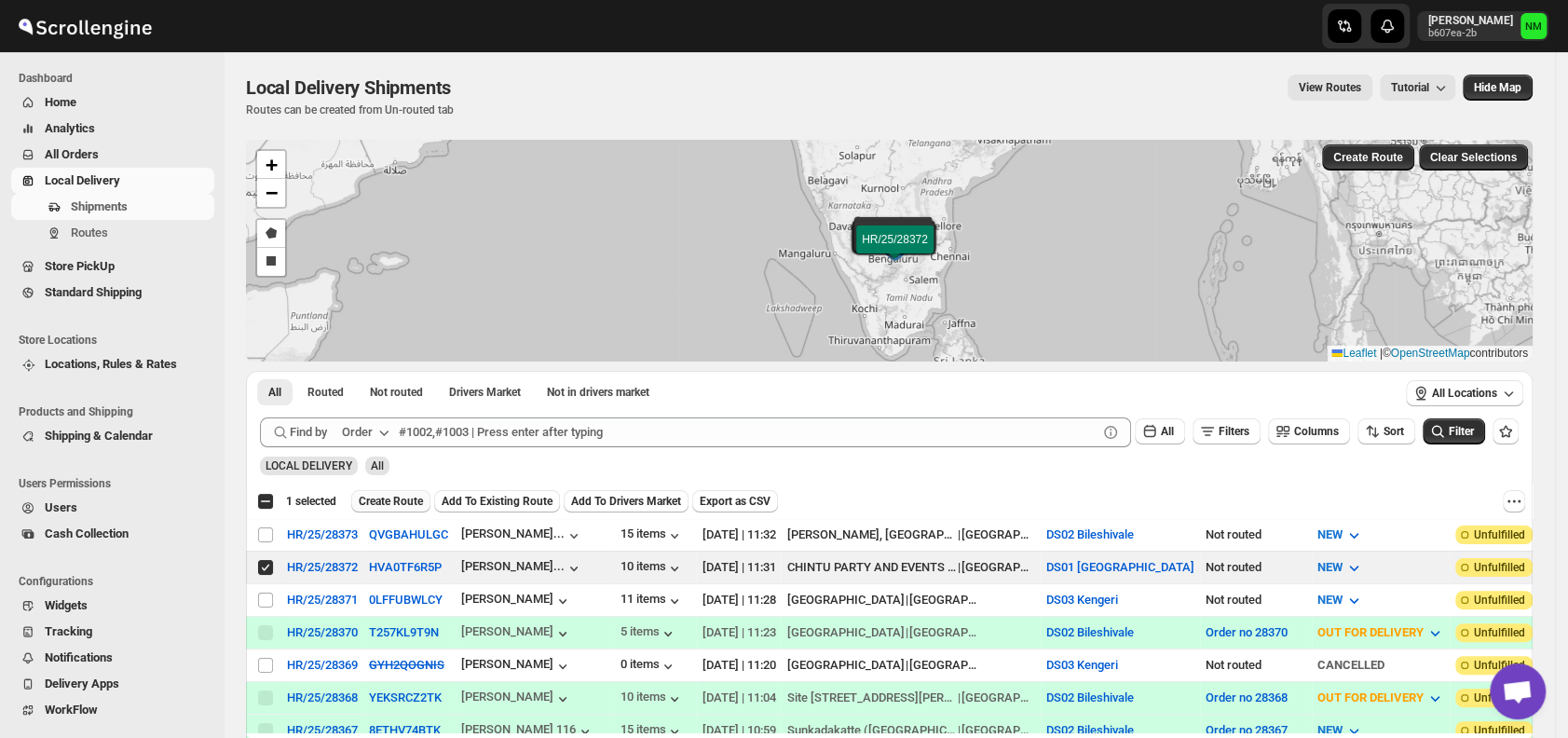
click at [400, 504] on span "Create Route" at bounding box center [391, 501] width 64 height 15
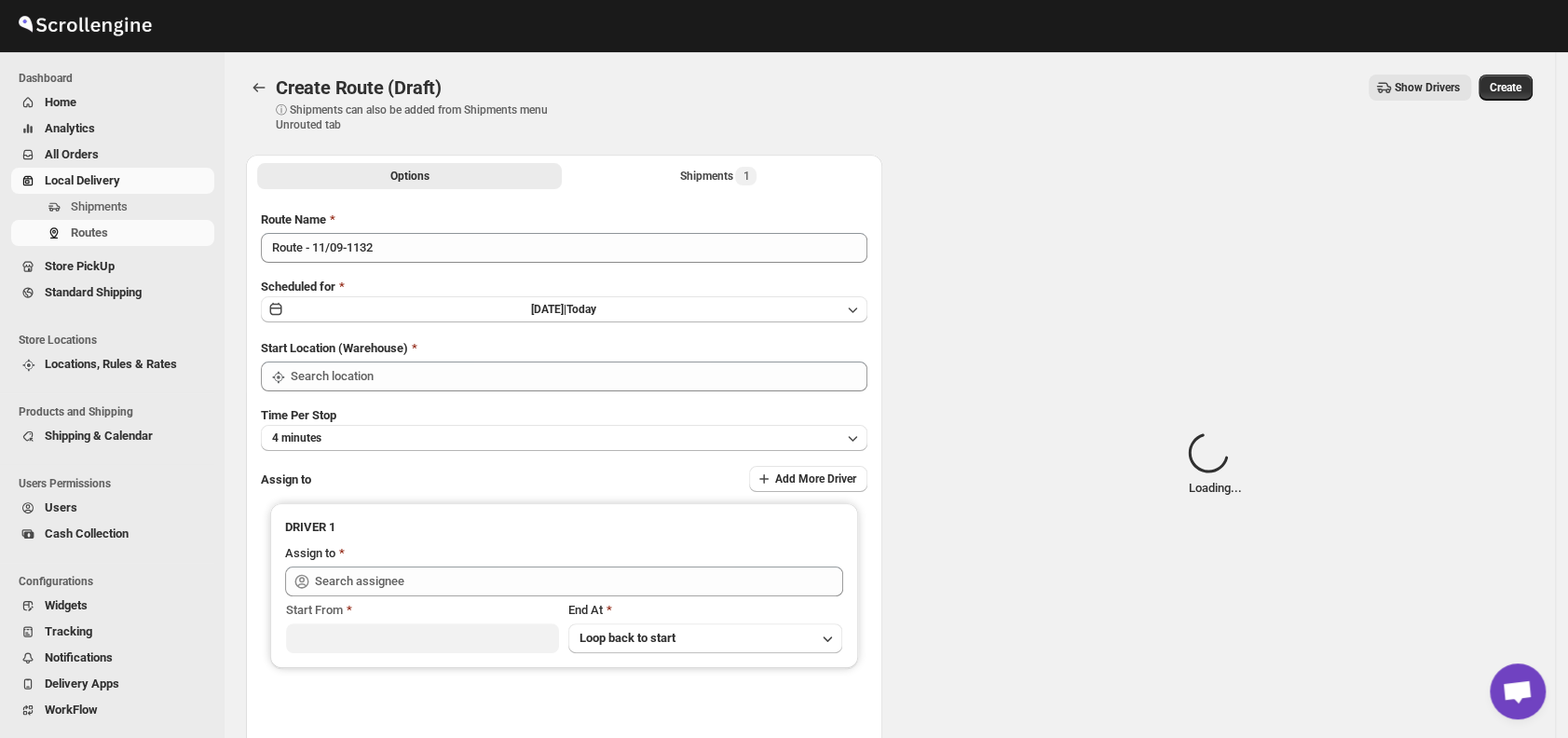
type input "DS01 [GEOGRAPHIC_DATA]"
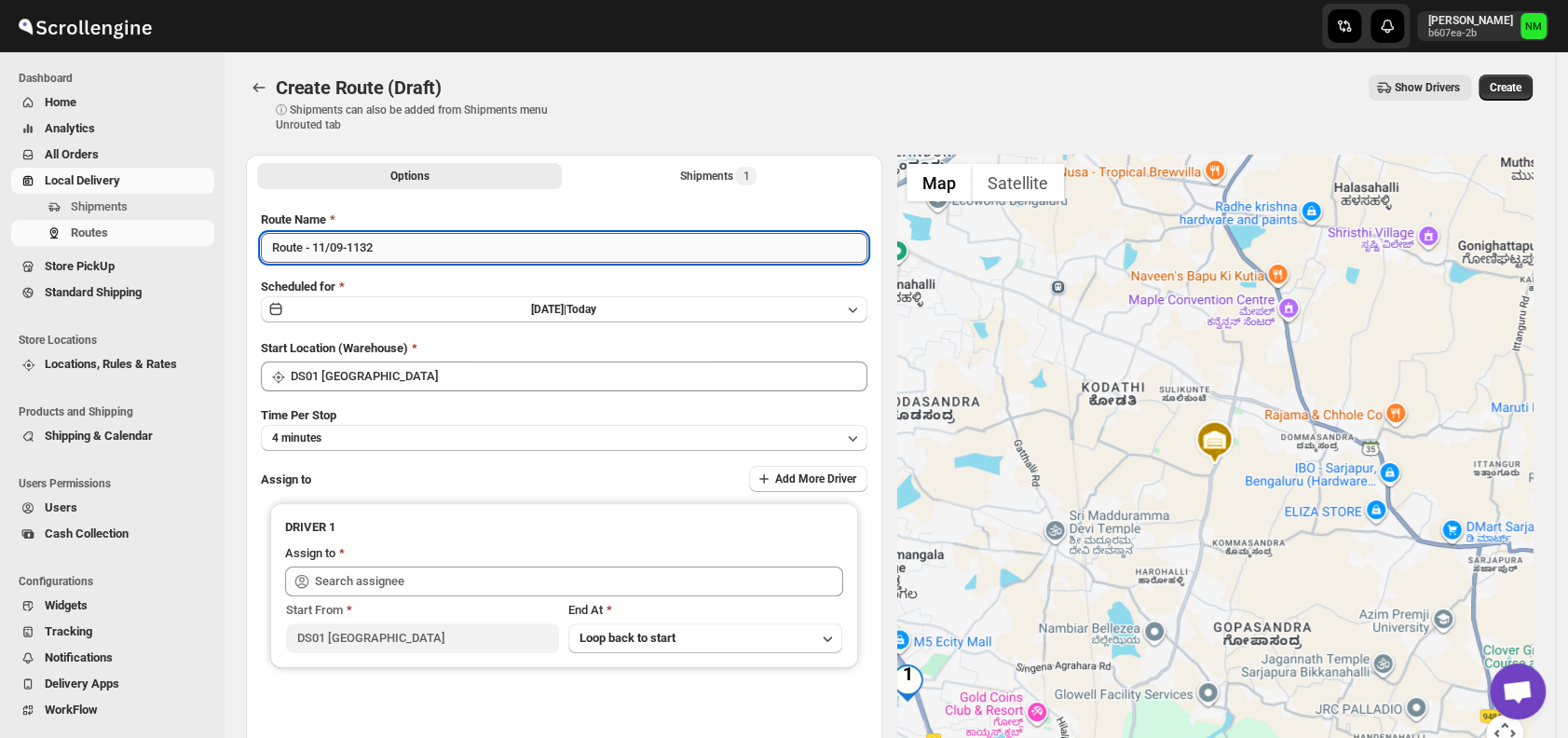
click at [463, 260] on input "Route - 11/09-1132" at bounding box center [564, 248] width 607 height 30
type input "R"
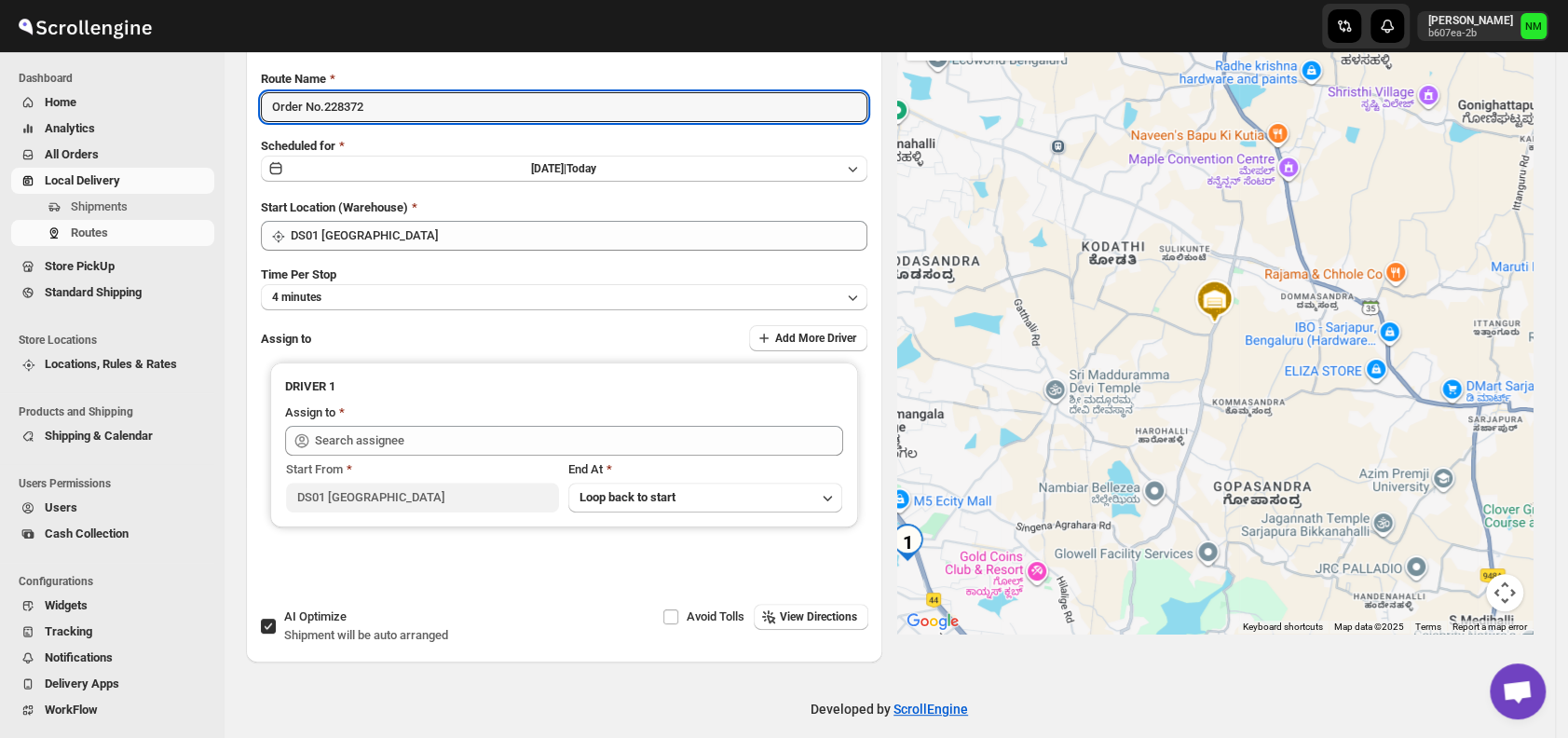
scroll to position [157, 0]
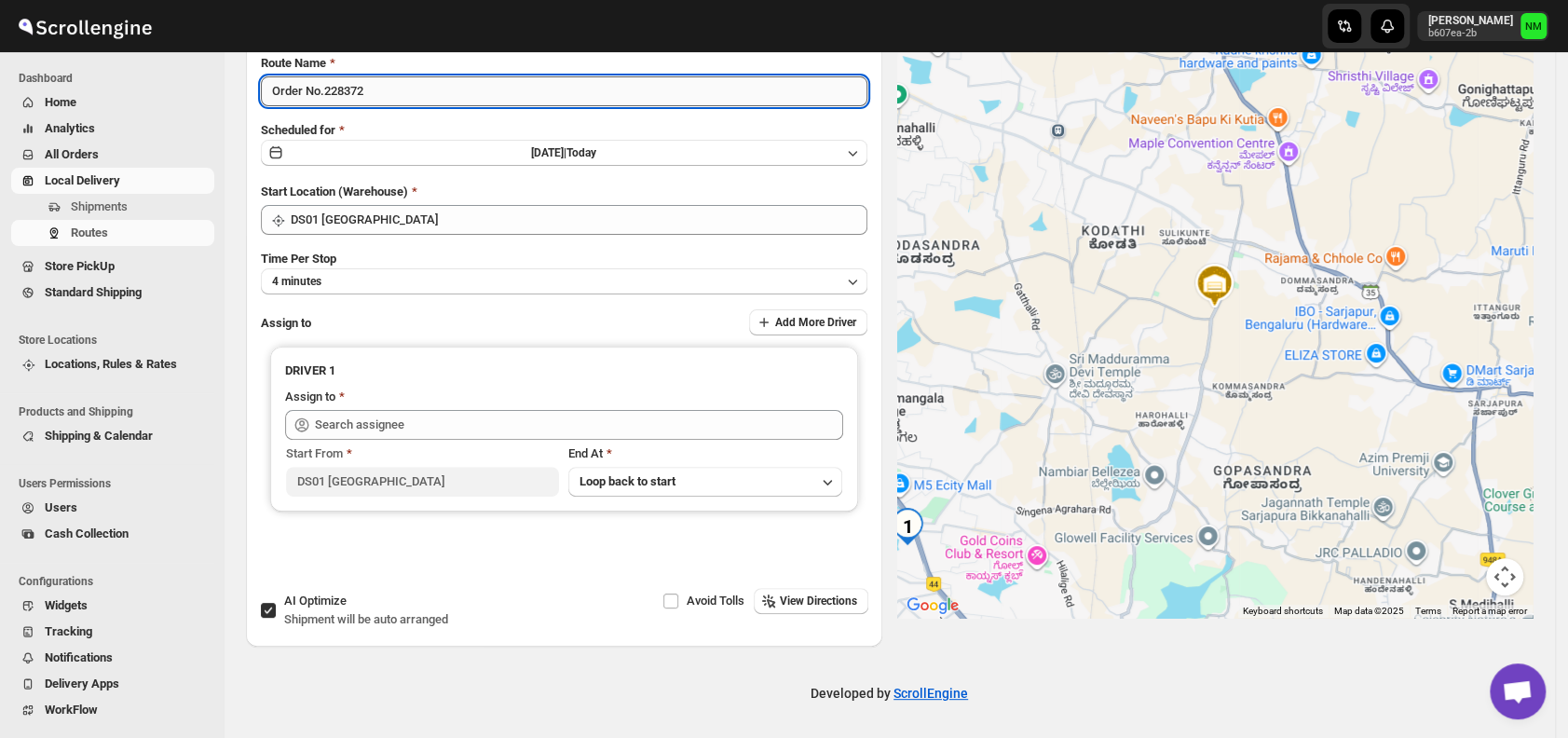
click at [336, 87] on input "Order No.228372" at bounding box center [564, 91] width 607 height 30
type input "Order No.28372"
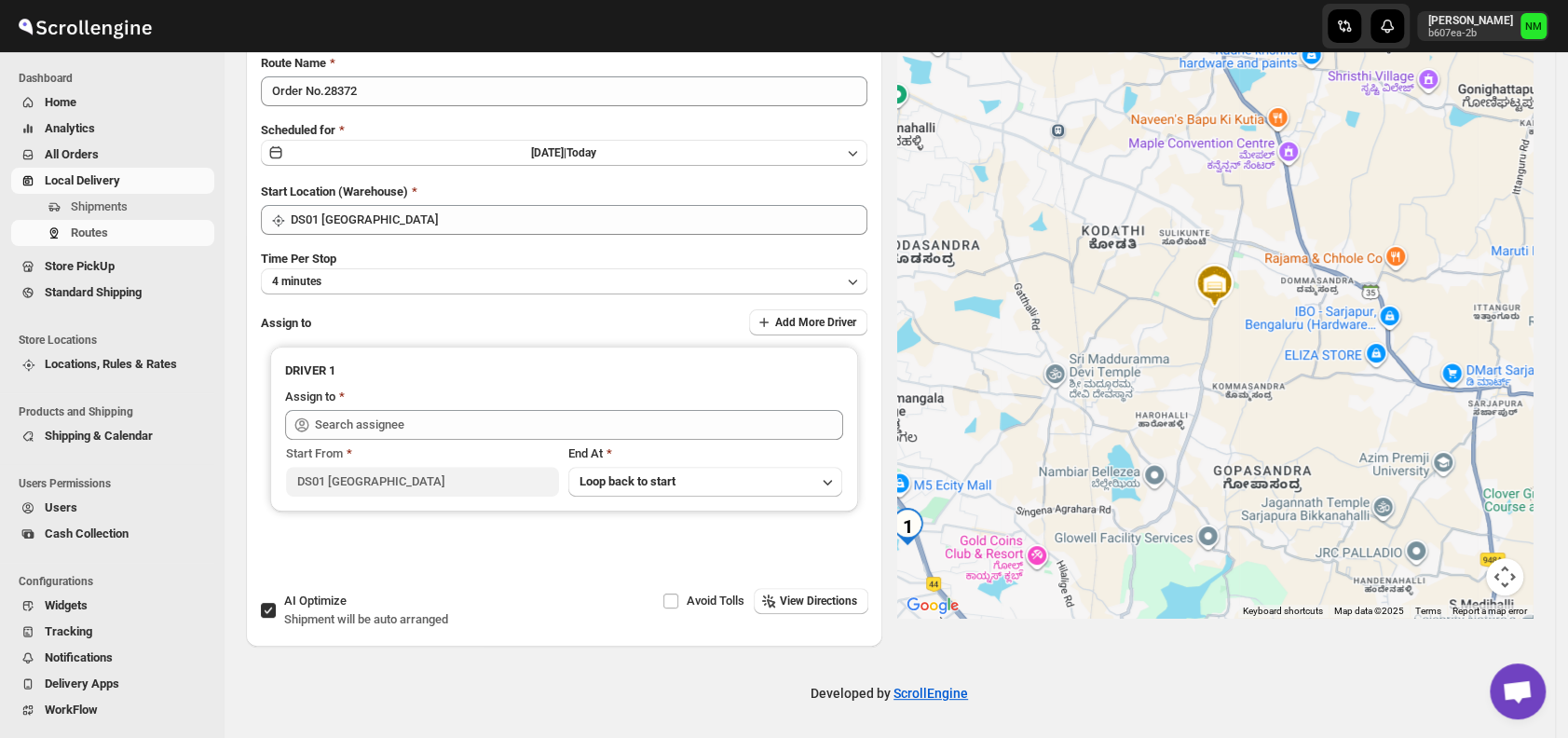
click at [346, 304] on div "Route Name Order No.28372 Scheduled for Thu Sep 11 2025 | Today Start Location …" at bounding box center [564, 317] width 607 height 526
click at [346, 291] on button "4 minutes" at bounding box center [564, 281] width 607 height 26
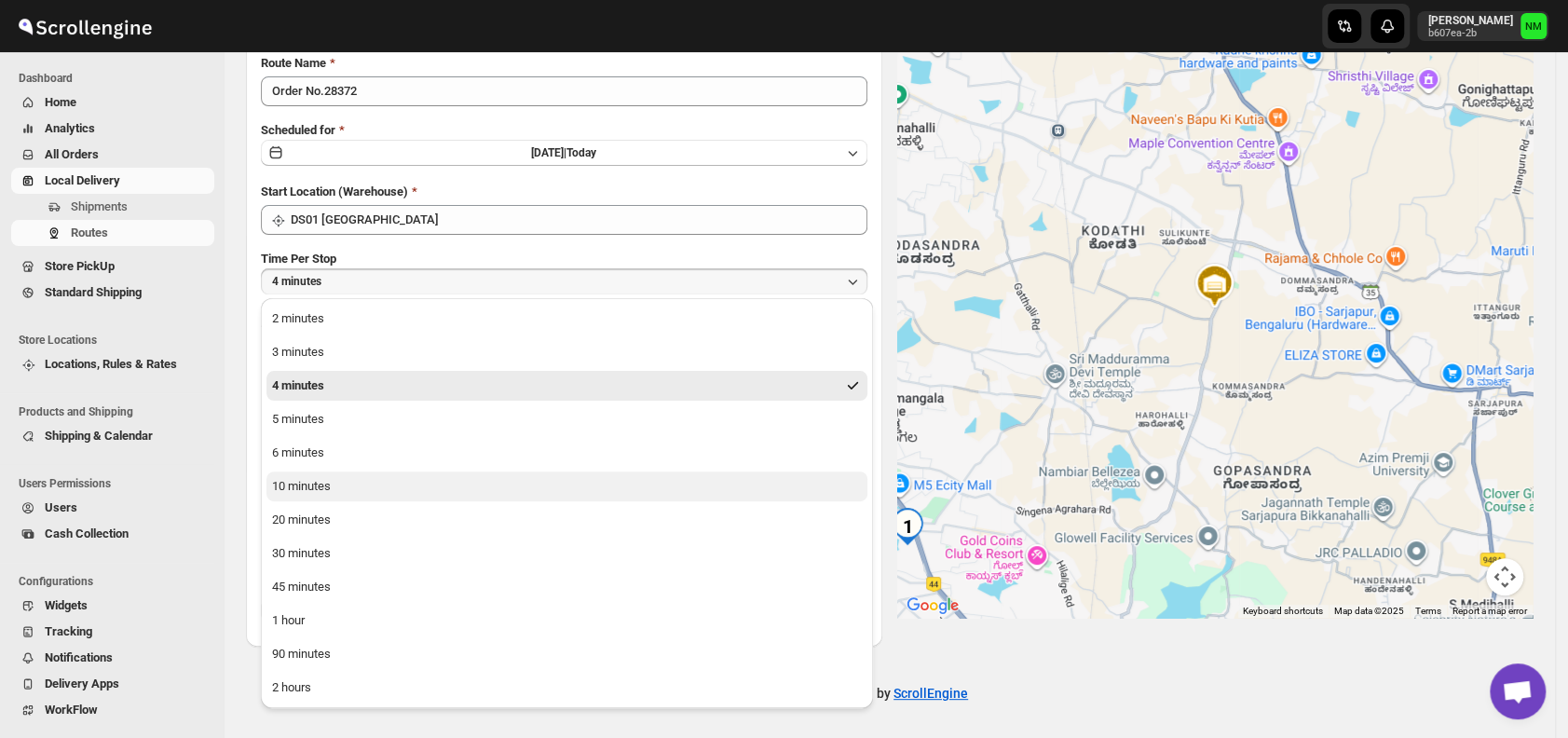
click at [328, 486] on div "10 minutes" at bounding box center [301, 486] width 59 height 19
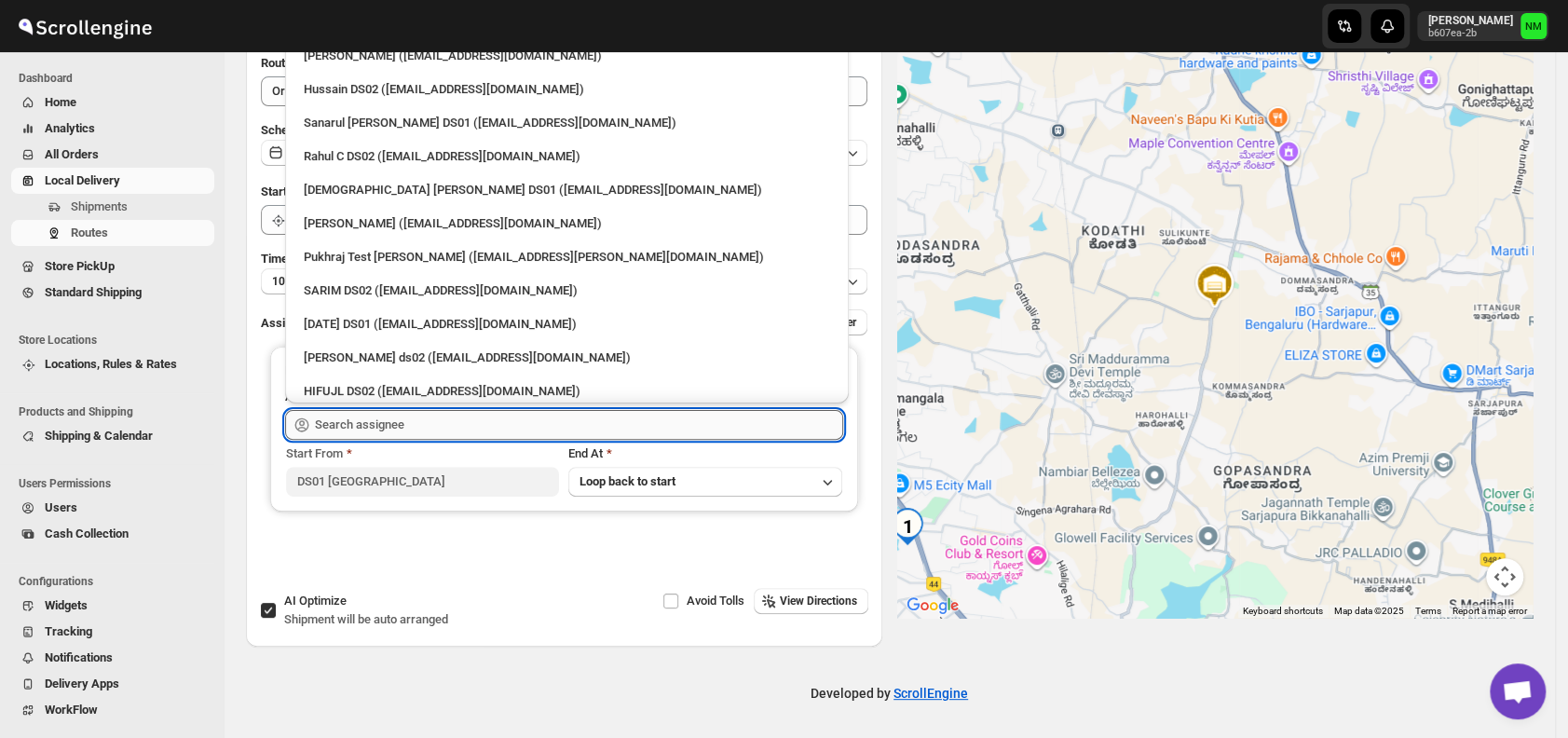
click at [418, 416] on input "text" at bounding box center [579, 425] width 528 height 30
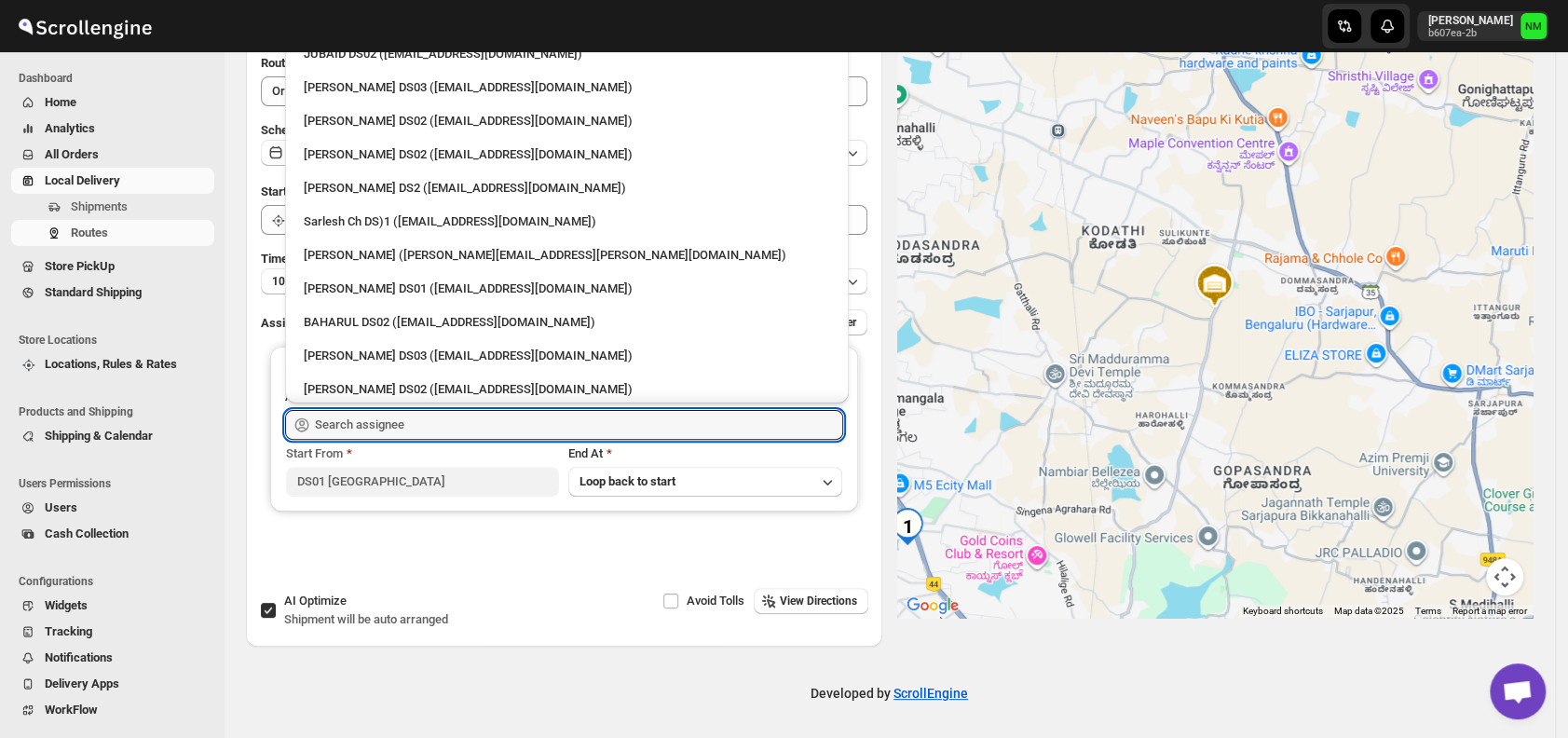
scroll to position [541, 0]
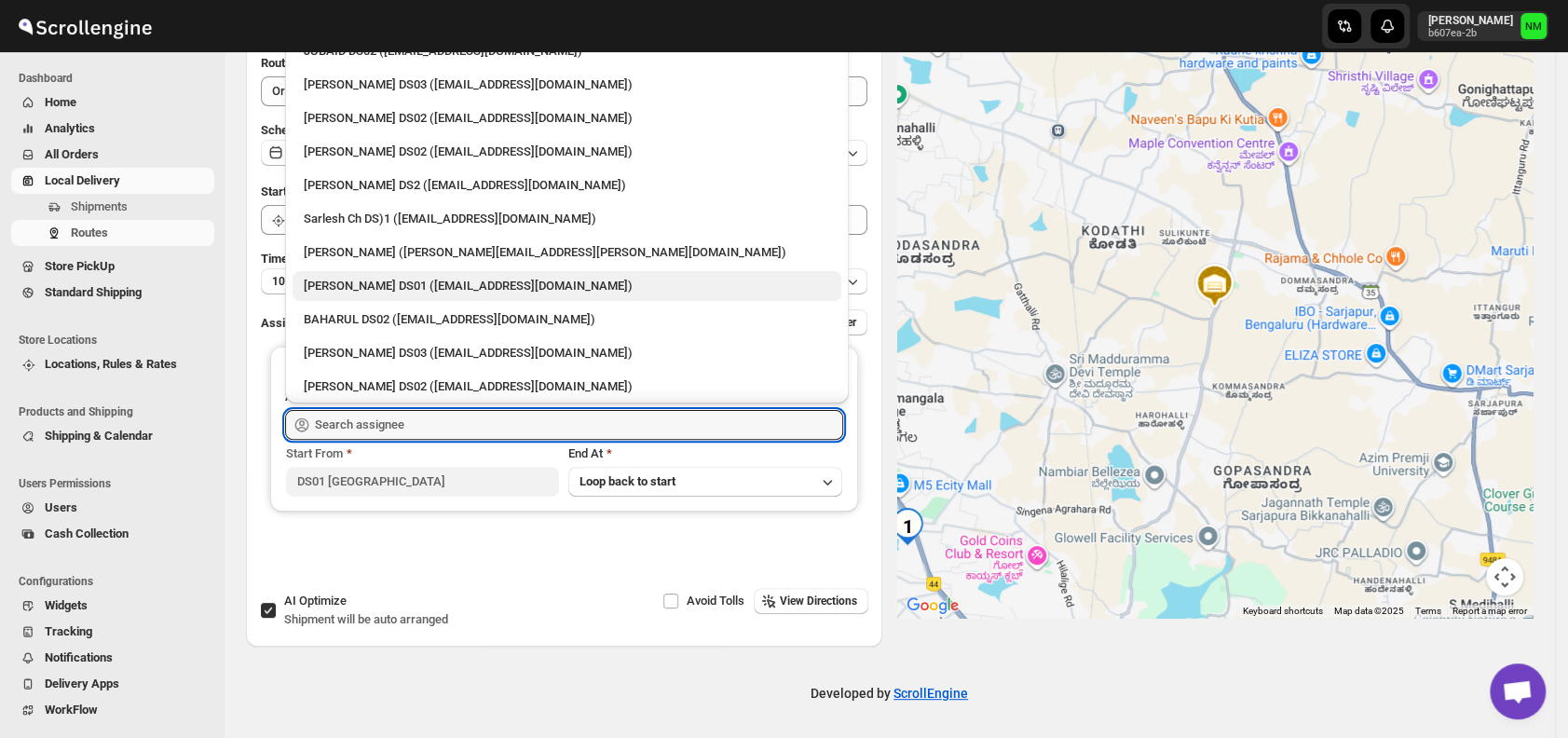
click at [359, 282] on div "Siraj Uddin DS01 (sopom53870@leabro.com)" at bounding box center [567, 286] width 526 height 19
type input "Siraj Uddin DS01 (sopom53870@leabro.com)"
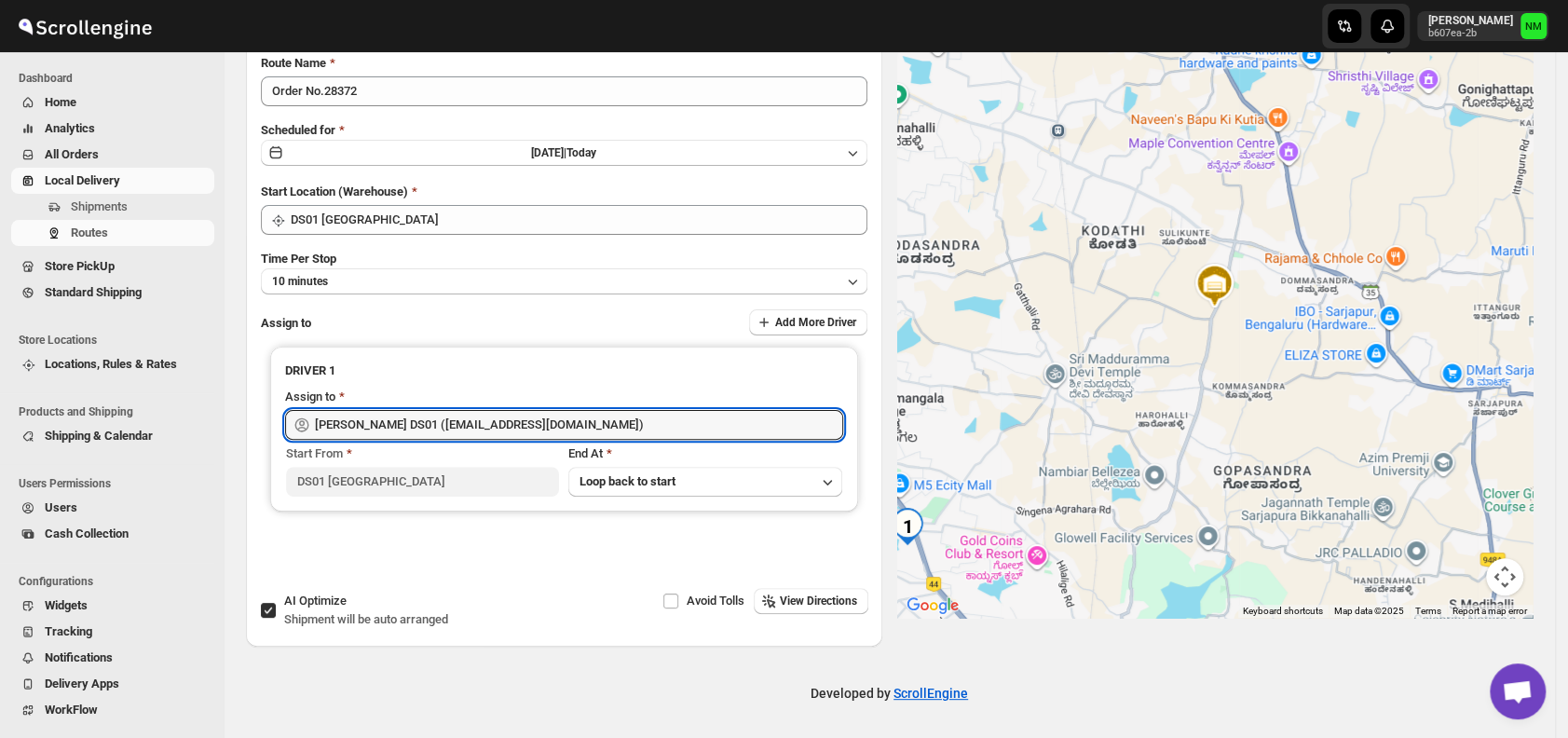
scroll to position [0, 0]
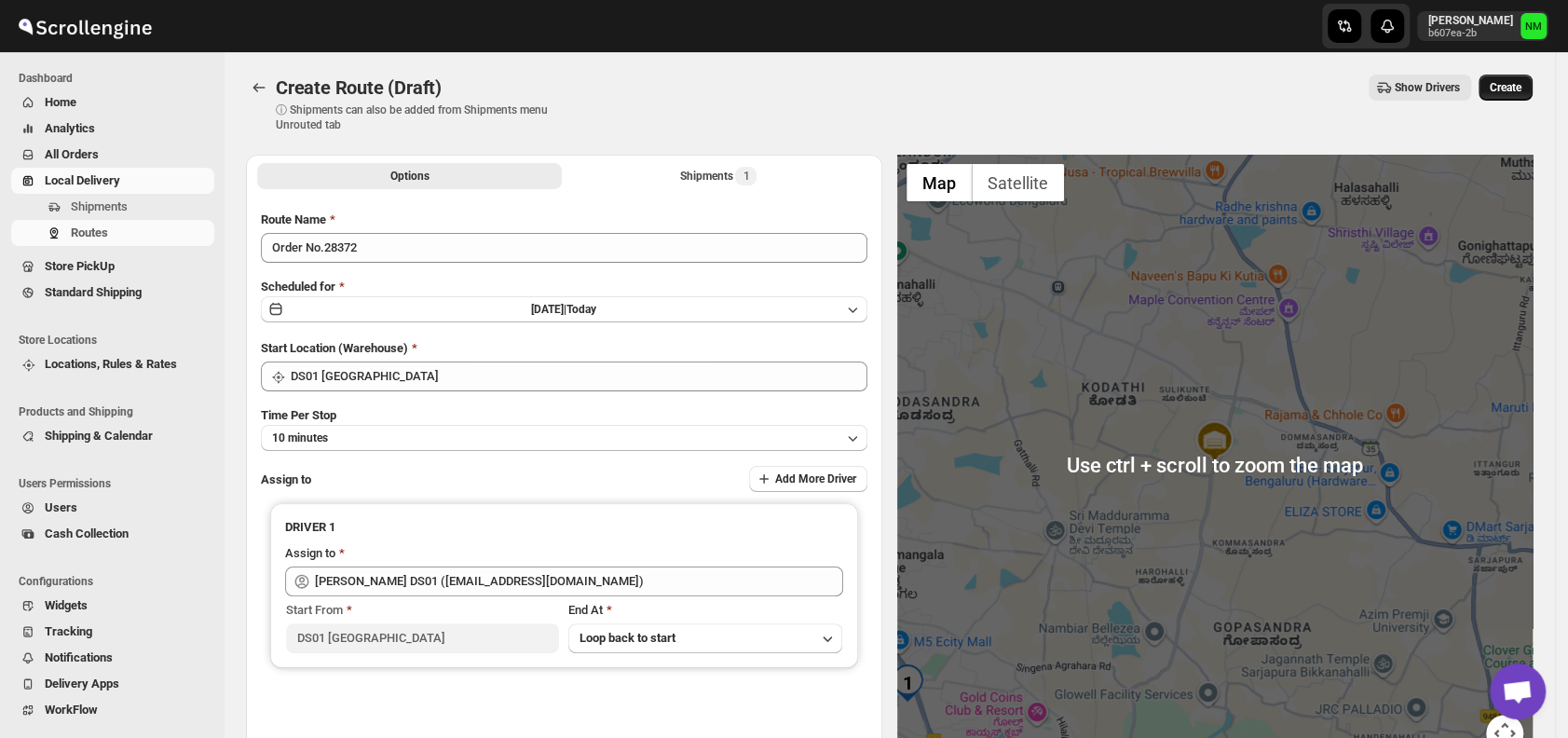
click at [1508, 88] on span "Create" at bounding box center [1506, 87] width 32 height 15
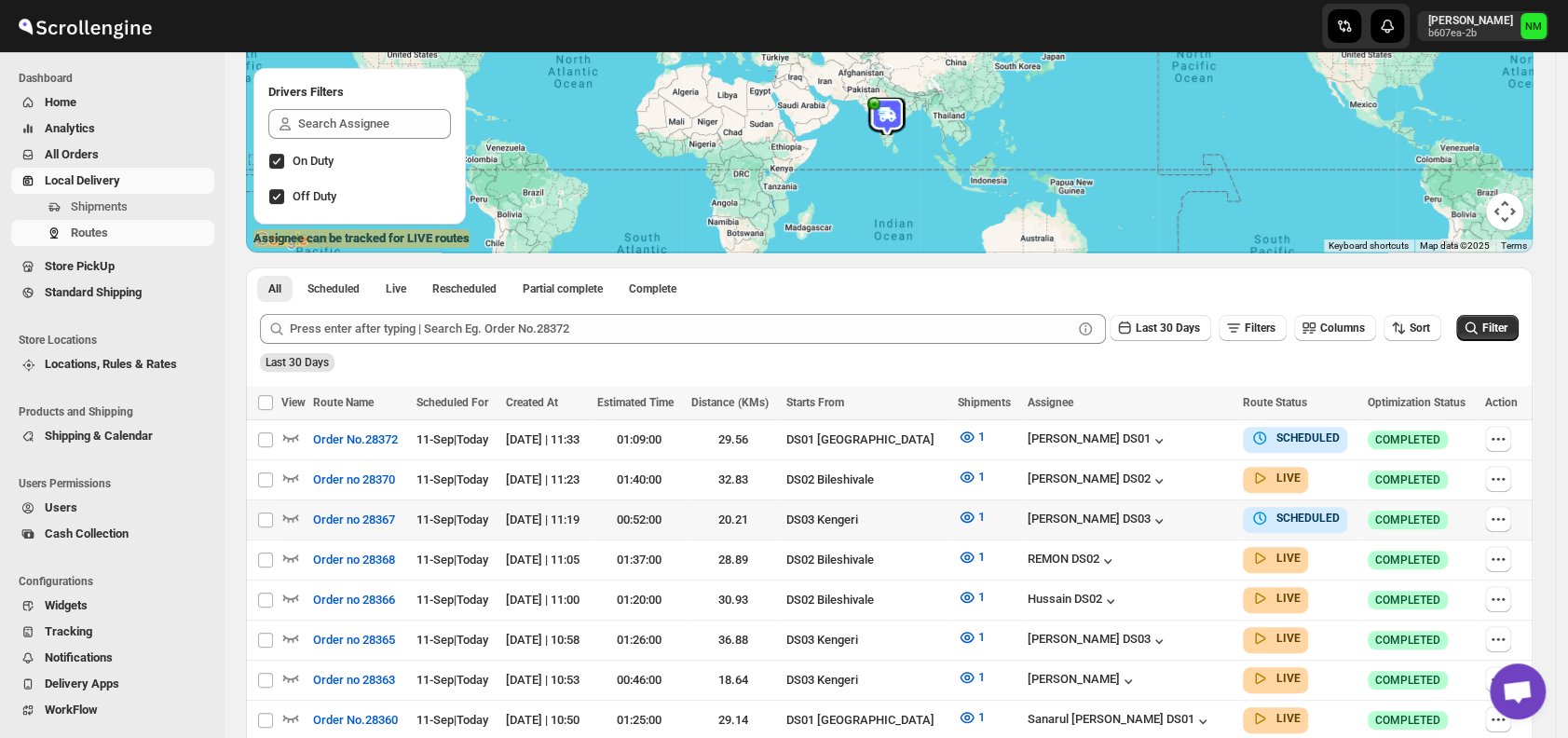
scroll to position [226, 0]
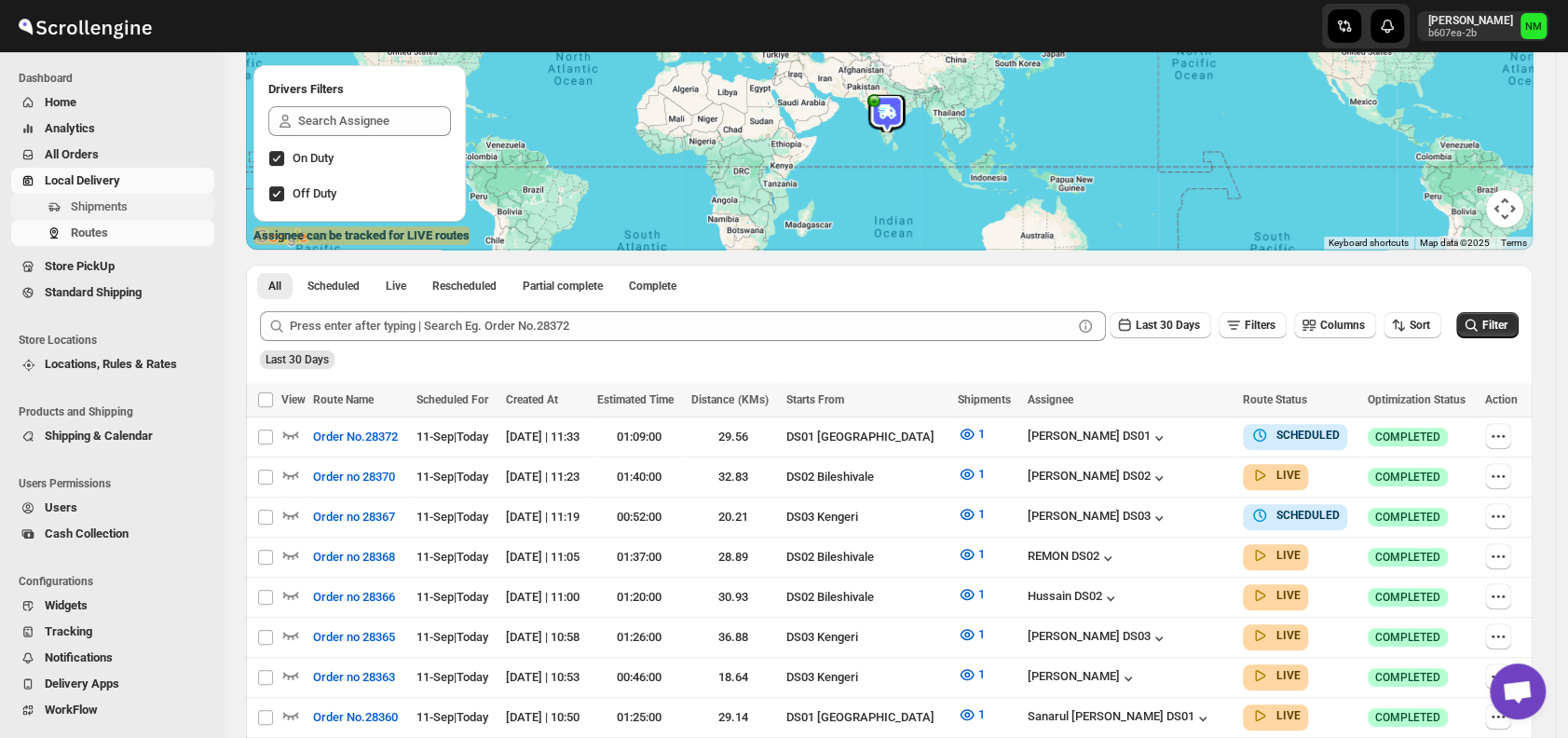
click at [113, 204] on span "Shipments" at bounding box center [99, 206] width 57 height 14
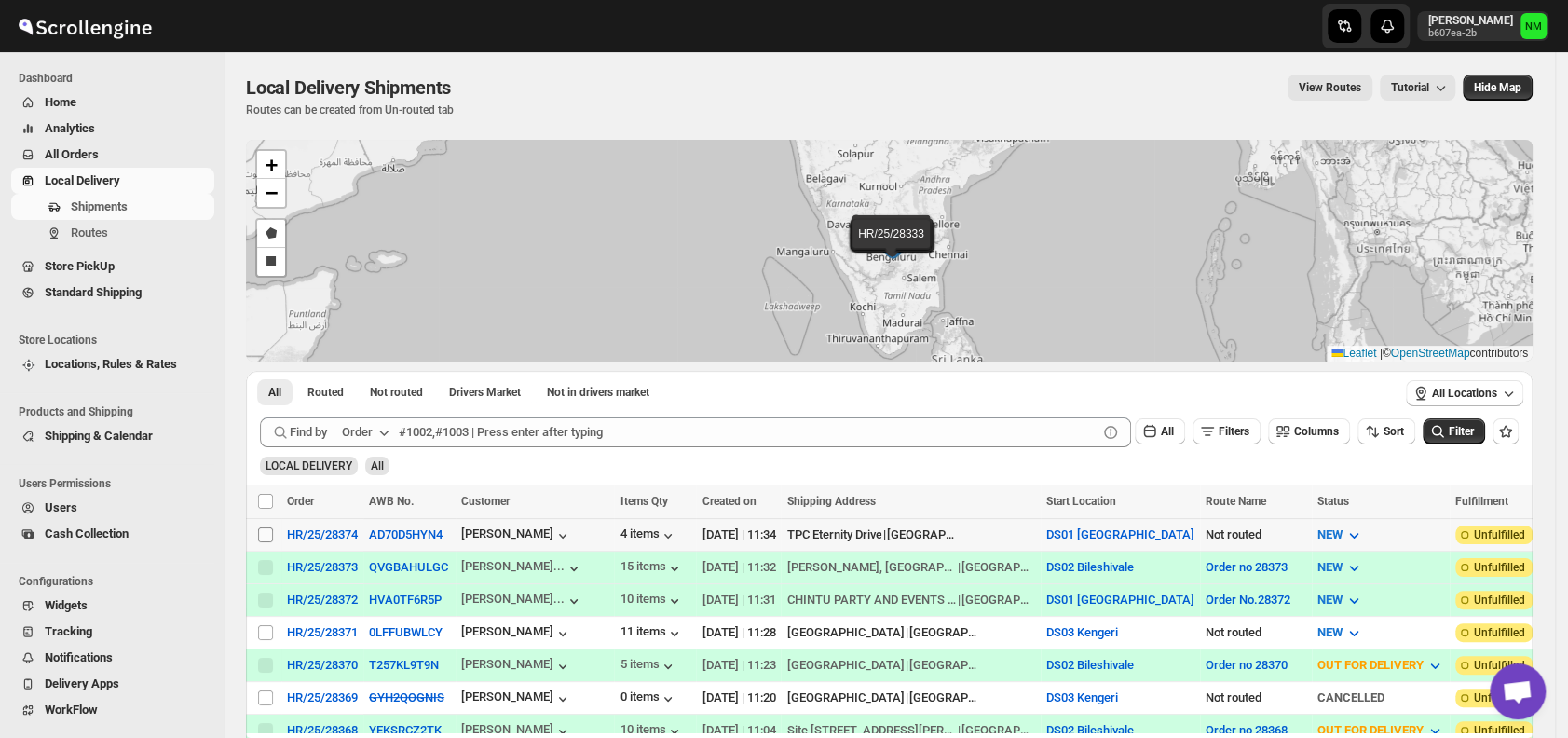
click at [265, 529] on input "Select shipment" at bounding box center [265, 534] width 15 height 15
checkbox input "true"
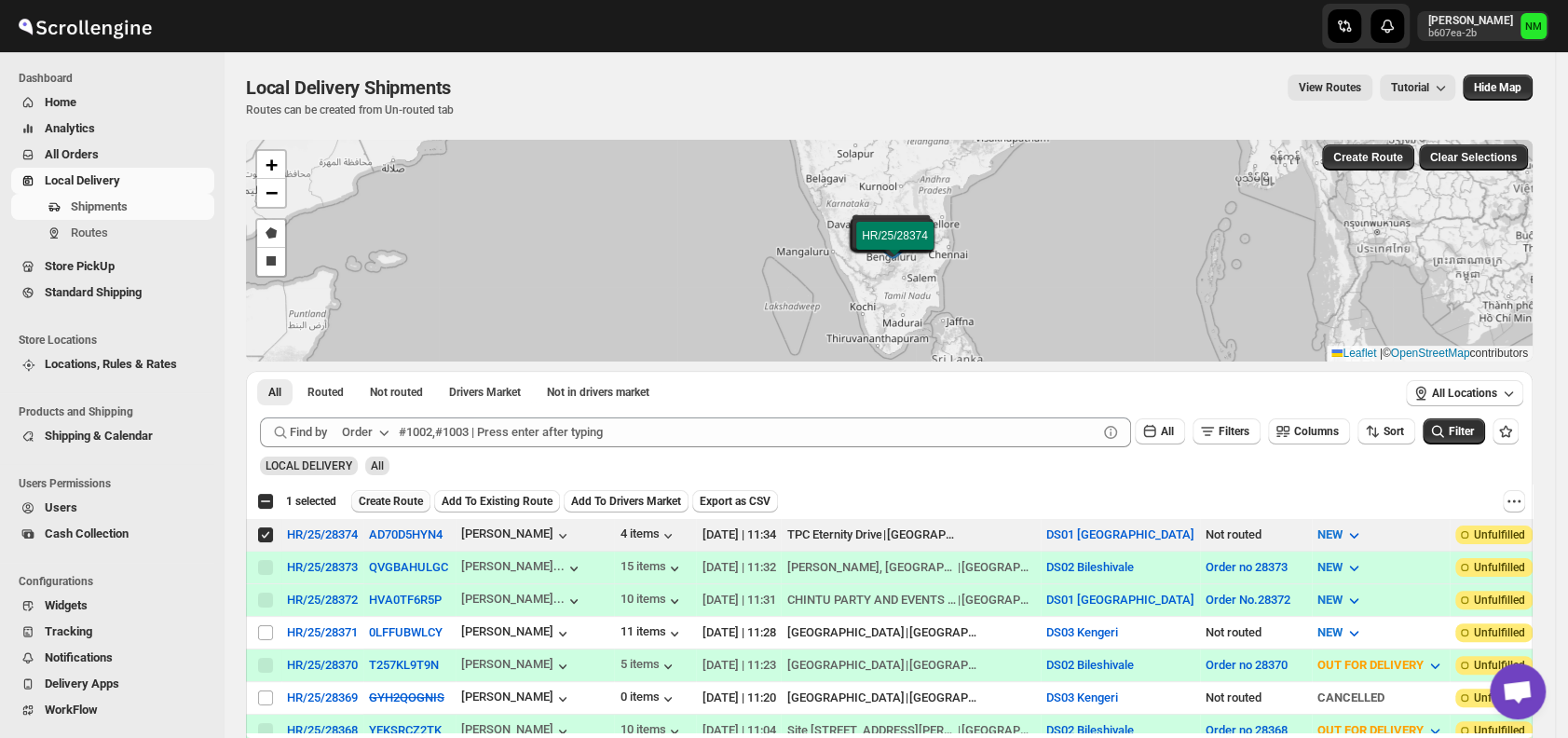
click at [373, 494] on span "Create Route" at bounding box center [391, 501] width 64 height 15
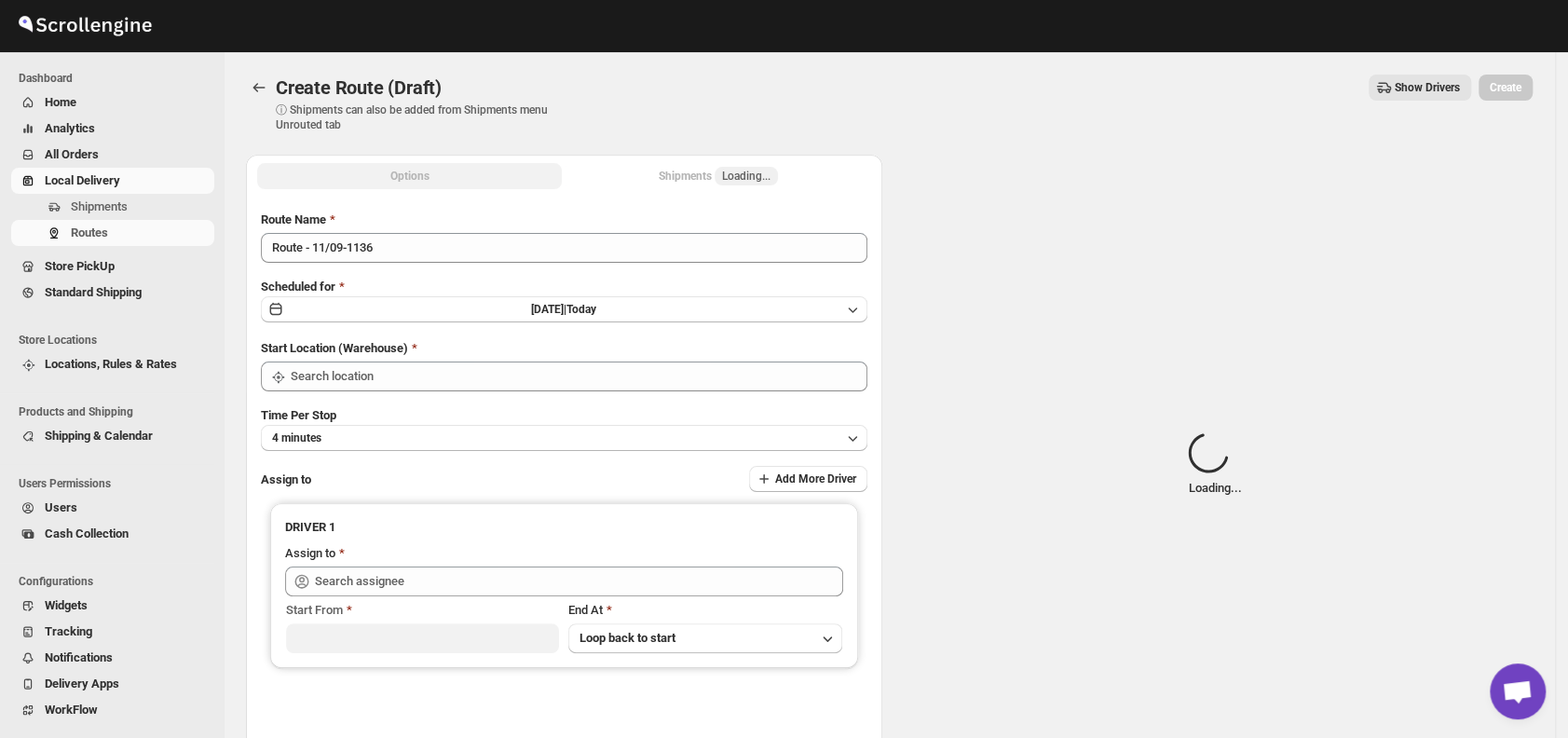
type input "DS01 [GEOGRAPHIC_DATA]"
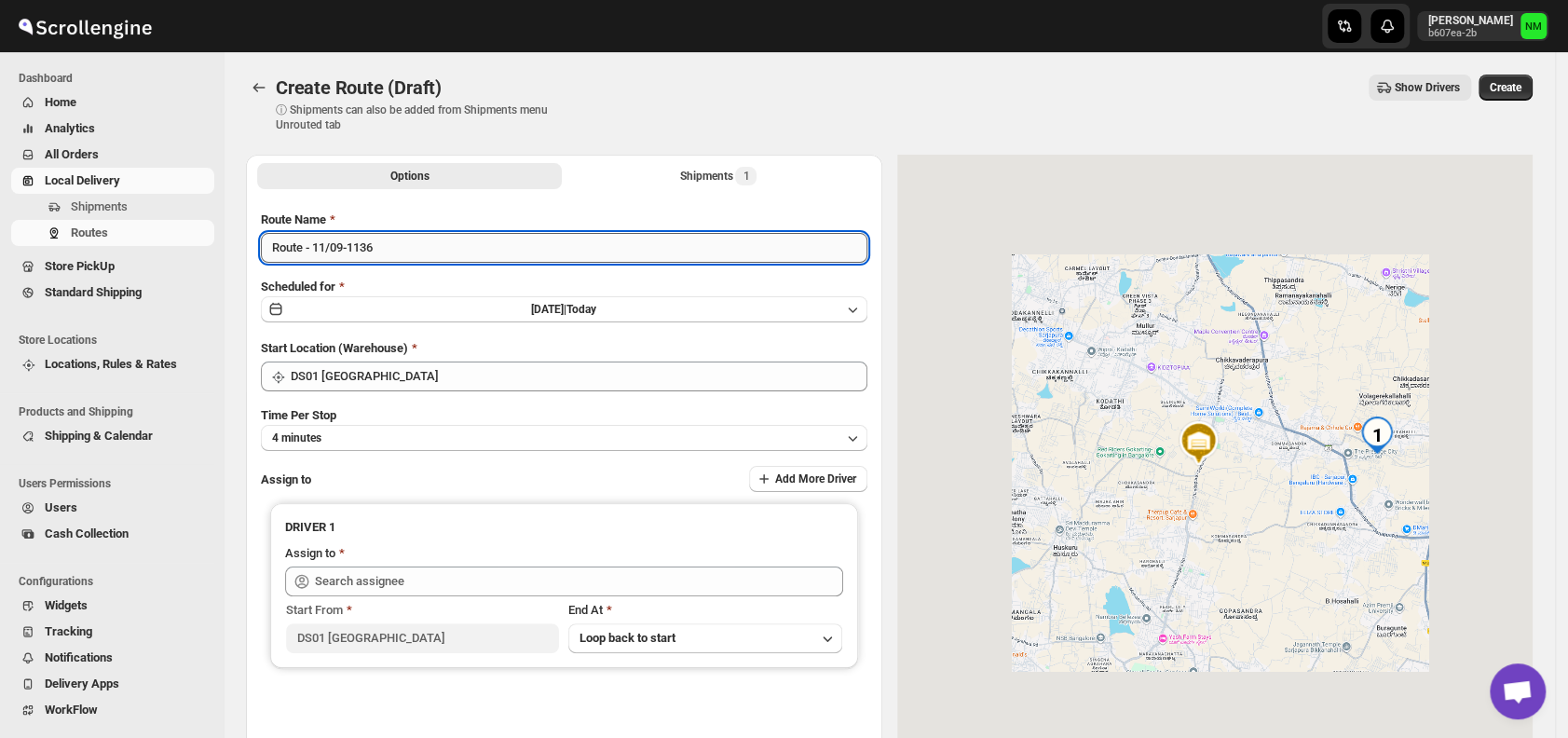
click at [414, 260] on input "Route - 11/09-1136" at bounding box center [564, 248] width 607 height 30
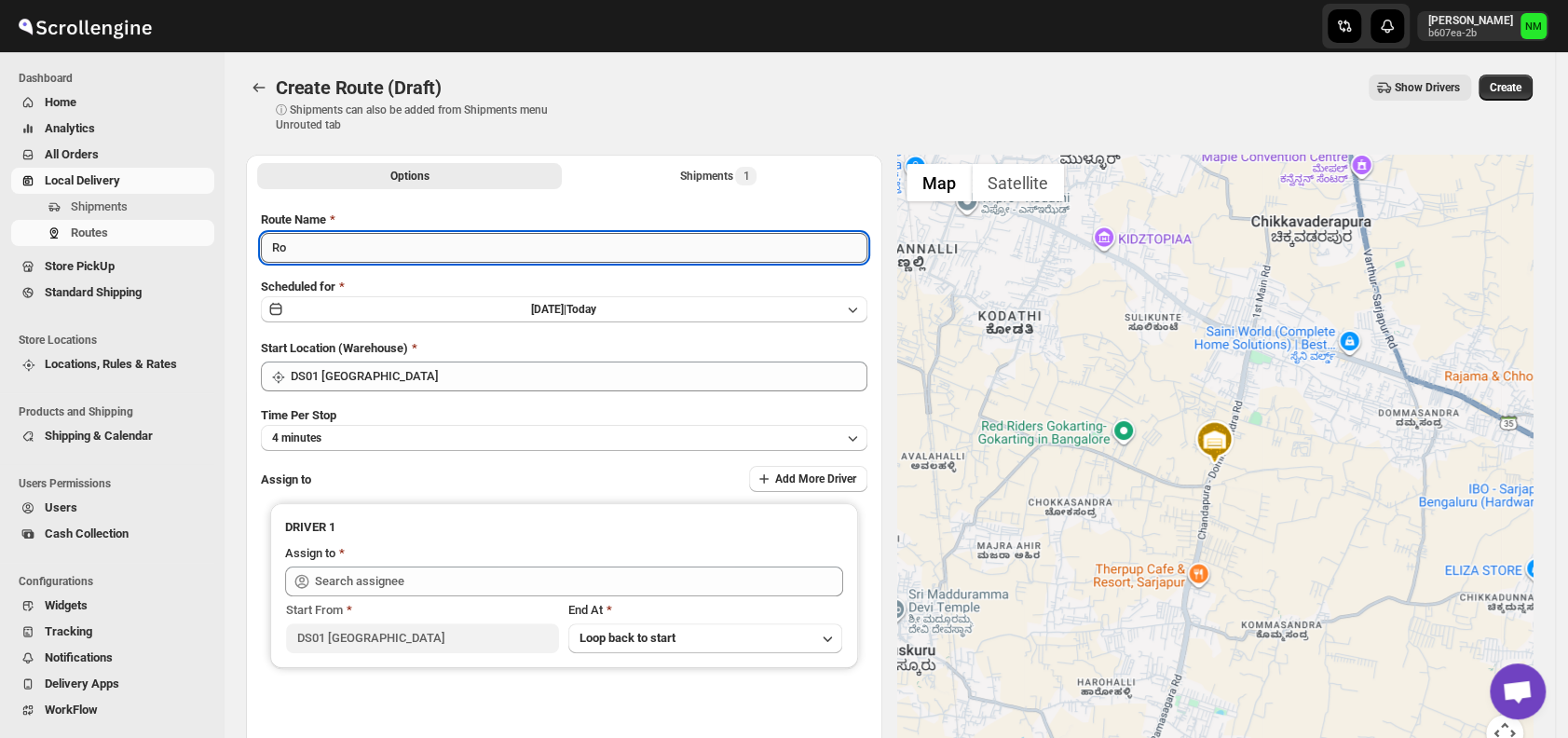
type input "R"
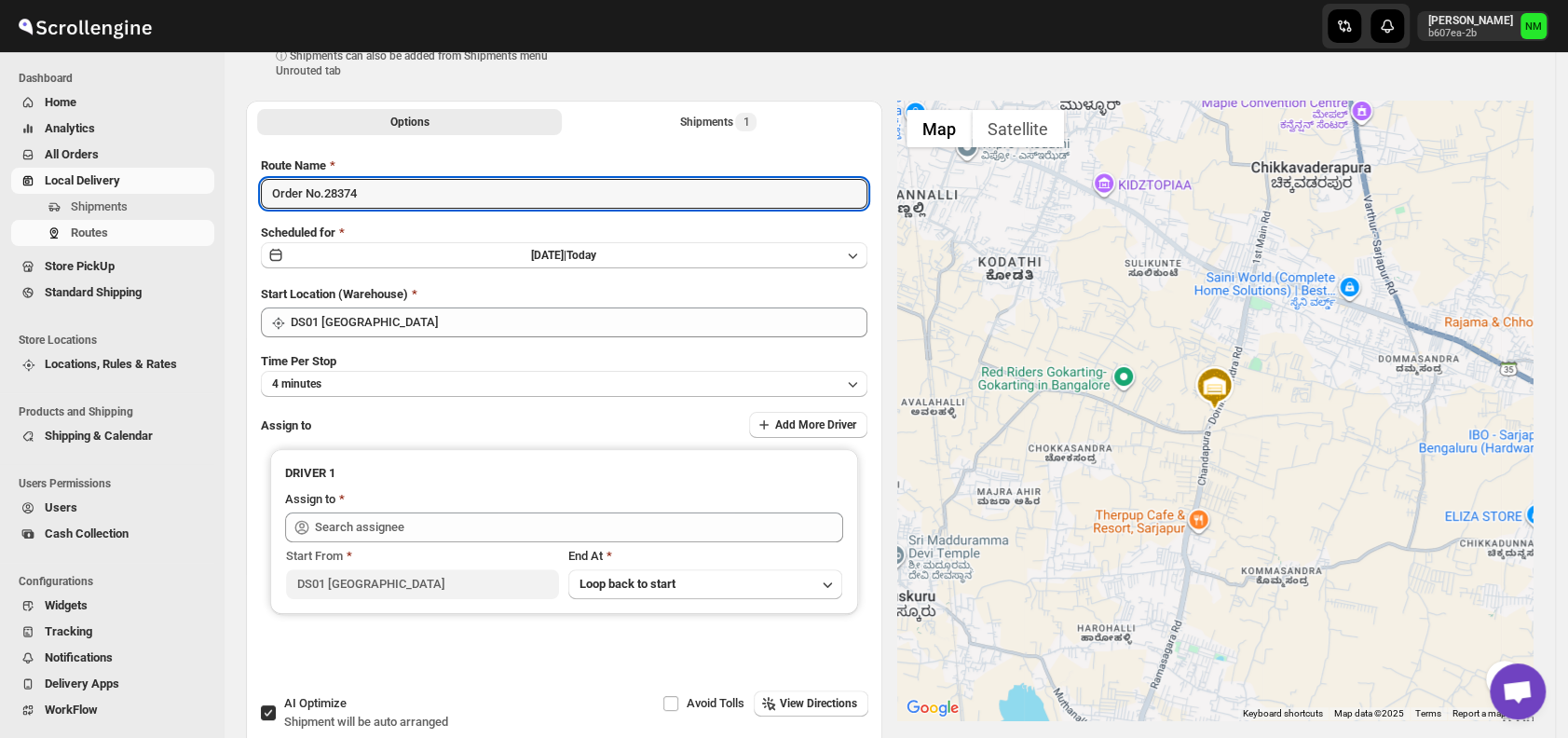
scroll to position [57, 0]
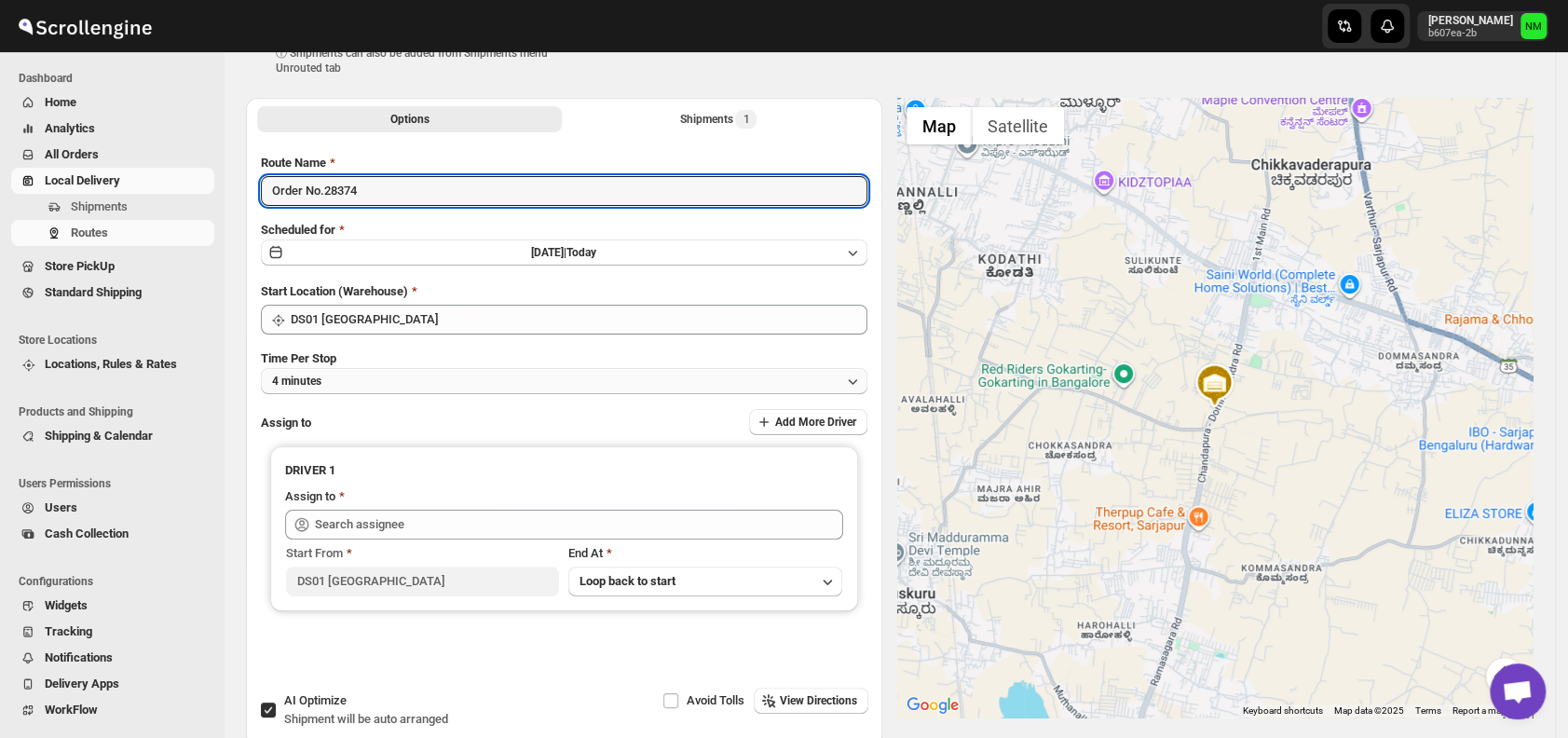
type input "Order No.28374"
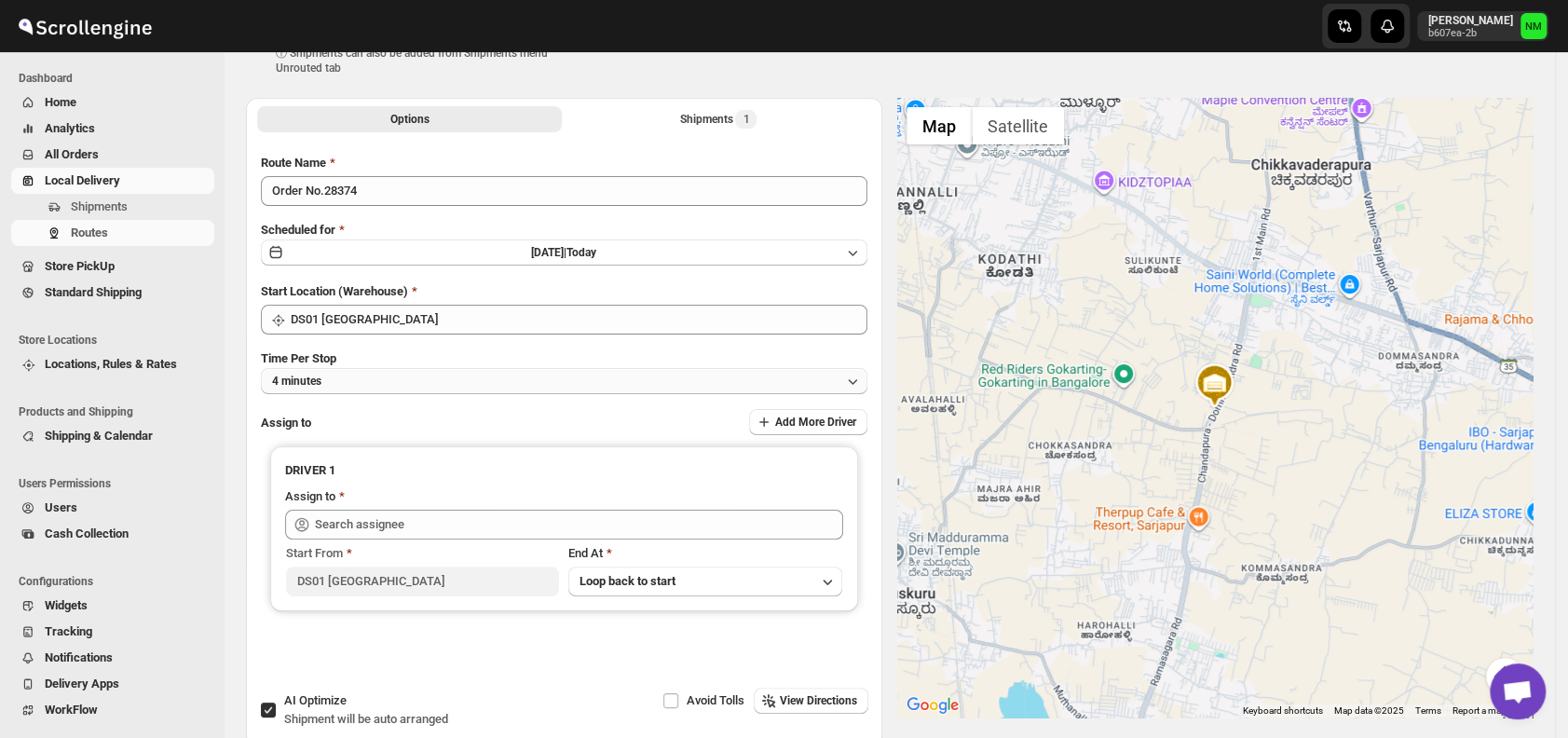
click at [378, 377] on button "4 minutes" at bounding box center [564, 381] width 607 height 26
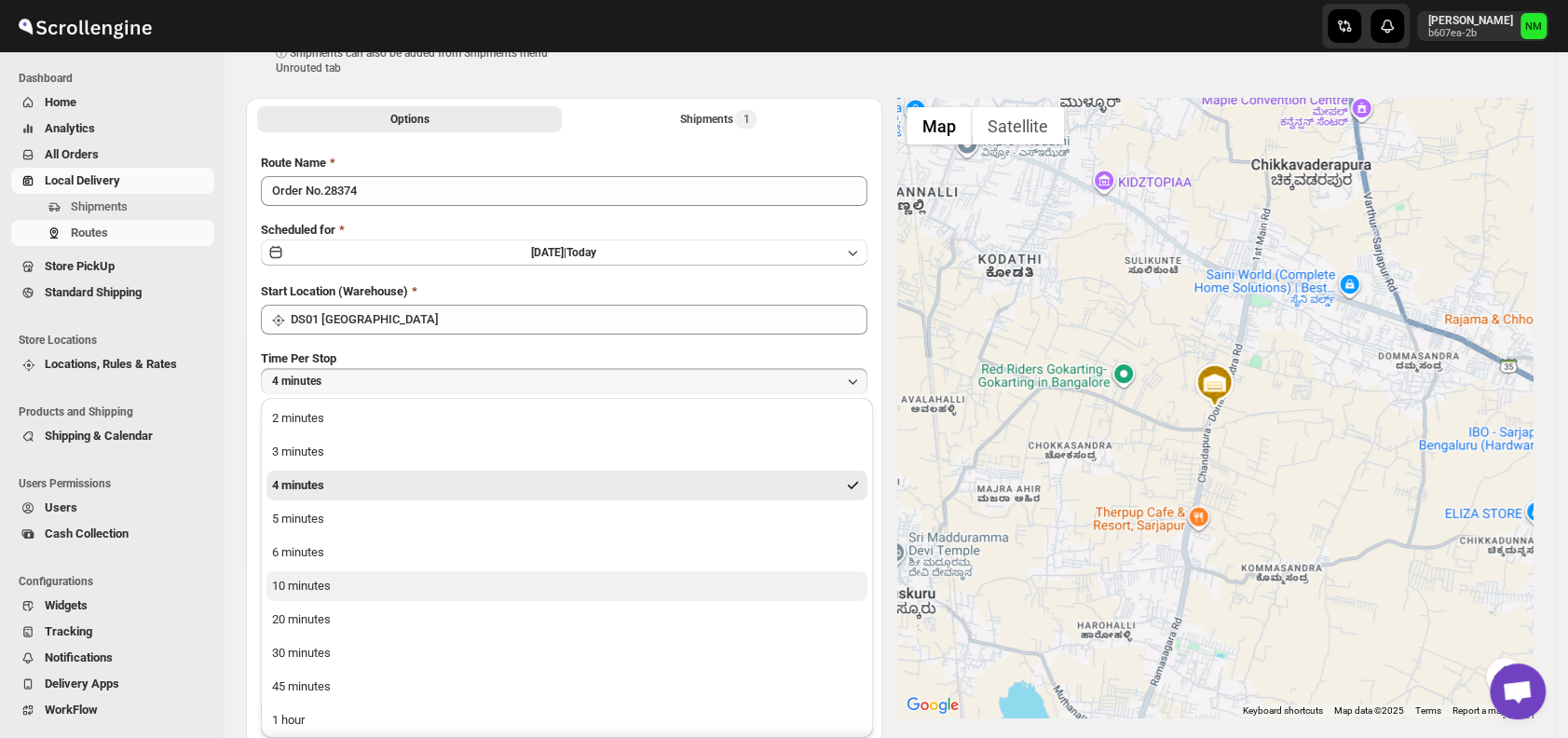
click at [339, 582] on button "10 minutes" at bounding box center [567, 586] width 601 height 30
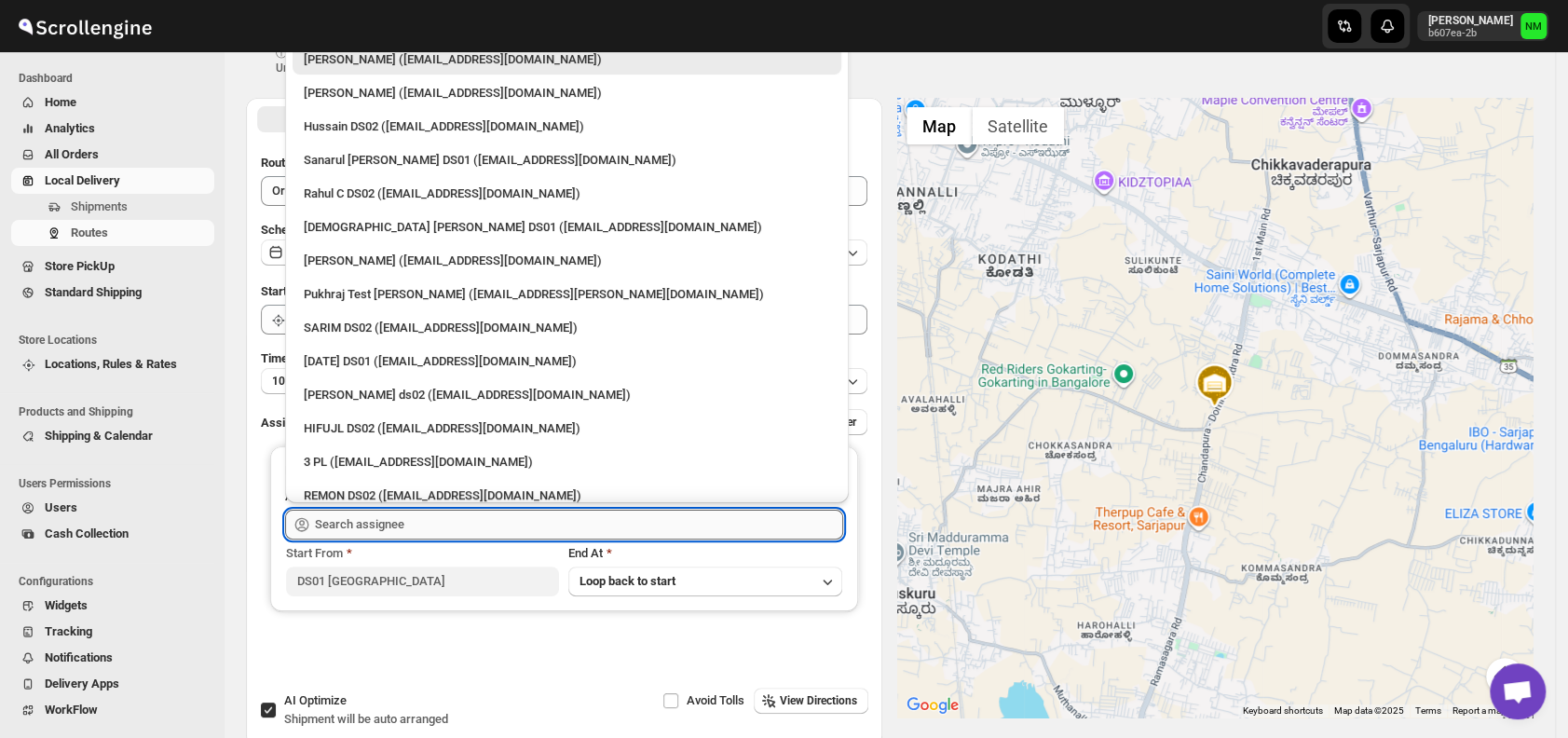
click at [455, 524] on input "text" at bounding box center [579, 525] width 528 height 30
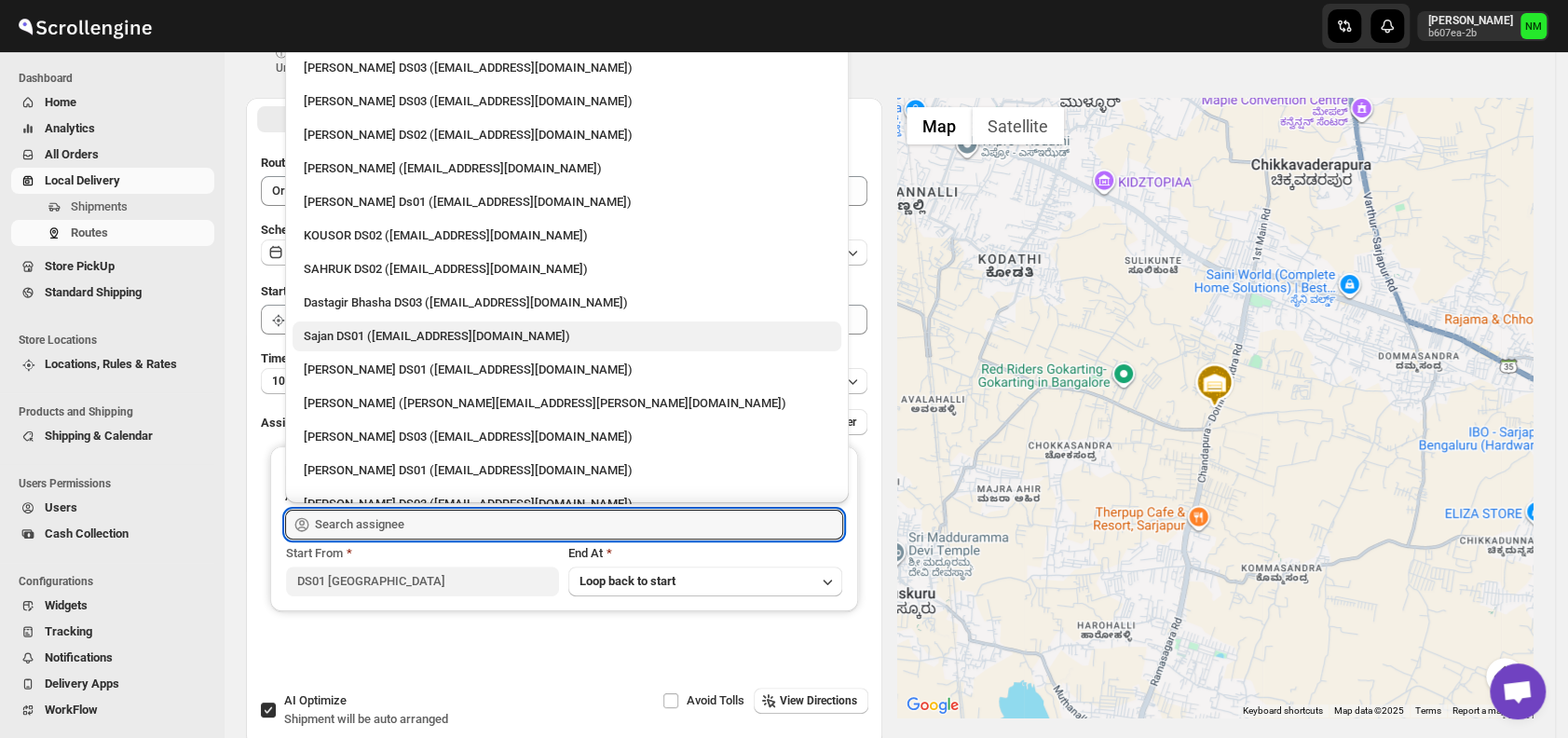
scroll to position [932, 0]
click at [376, 326] on div "Sajan DS01 (lofadat883@coderdir.com)" at bounding box center [567, 335] width 526 height 19
type input "Sajan DS01 (lofadat883@coderdir.com)"
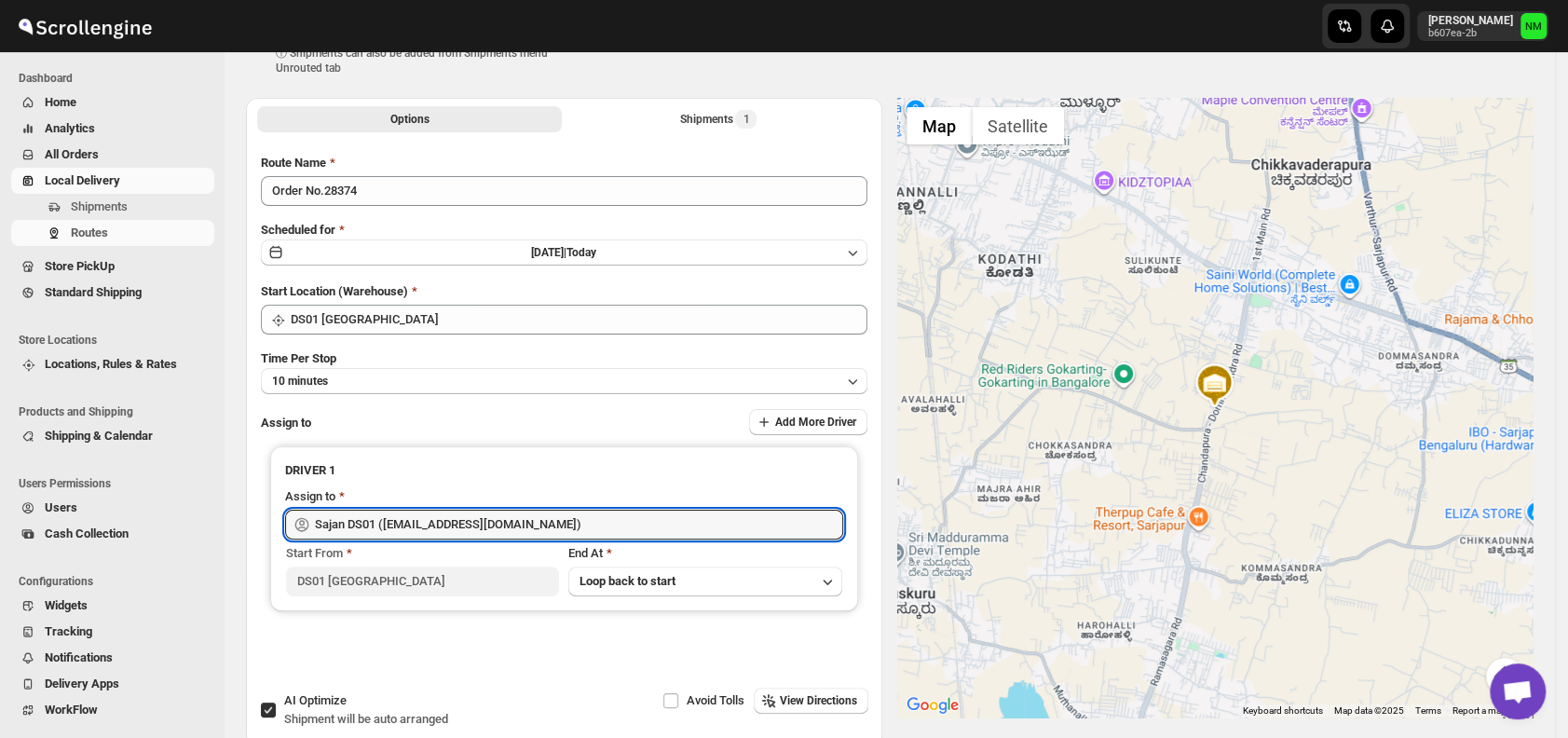
scroll to position [0, 0]
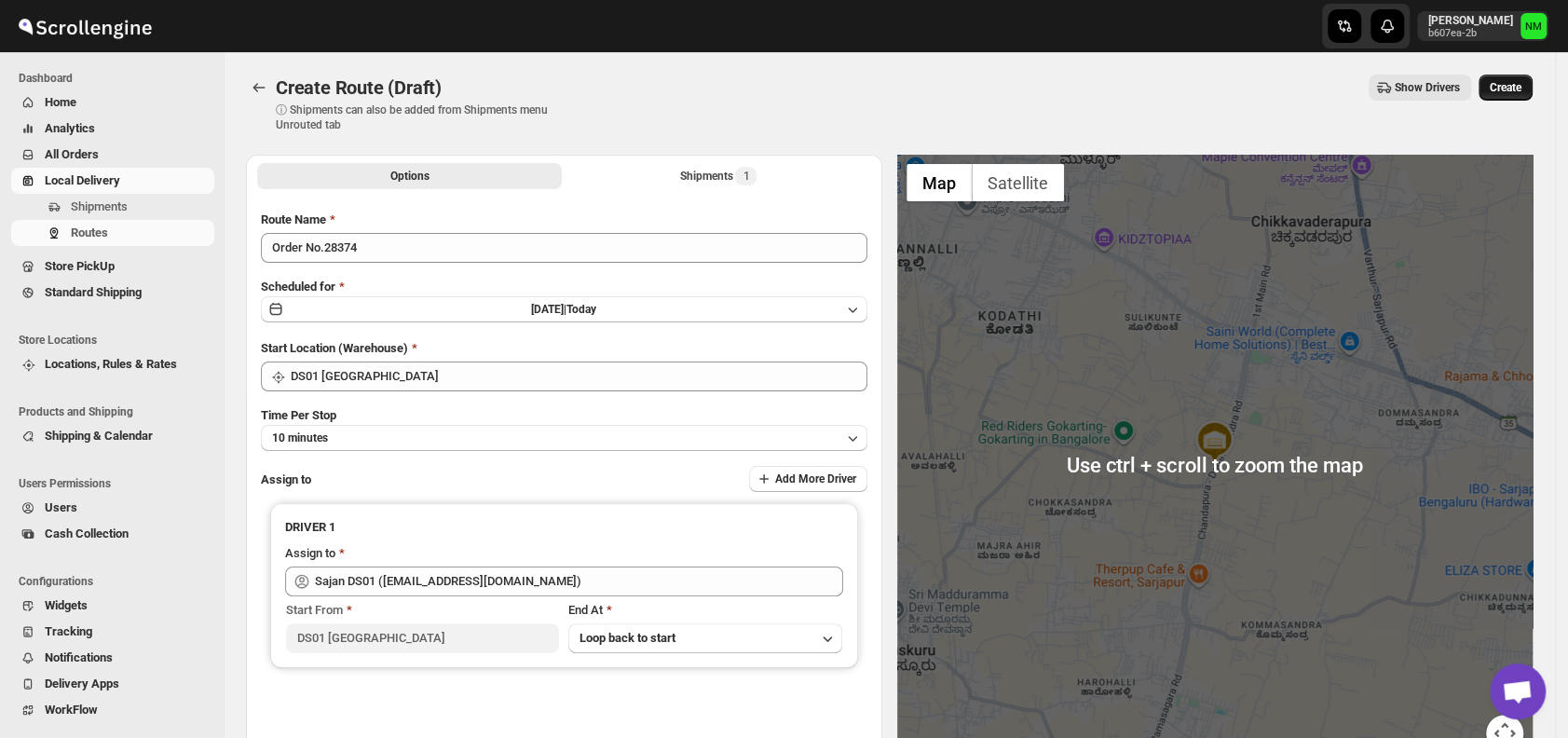
click at [1513, 86] on span "Create" at bounding box center [1506, 87] width 32 height 15
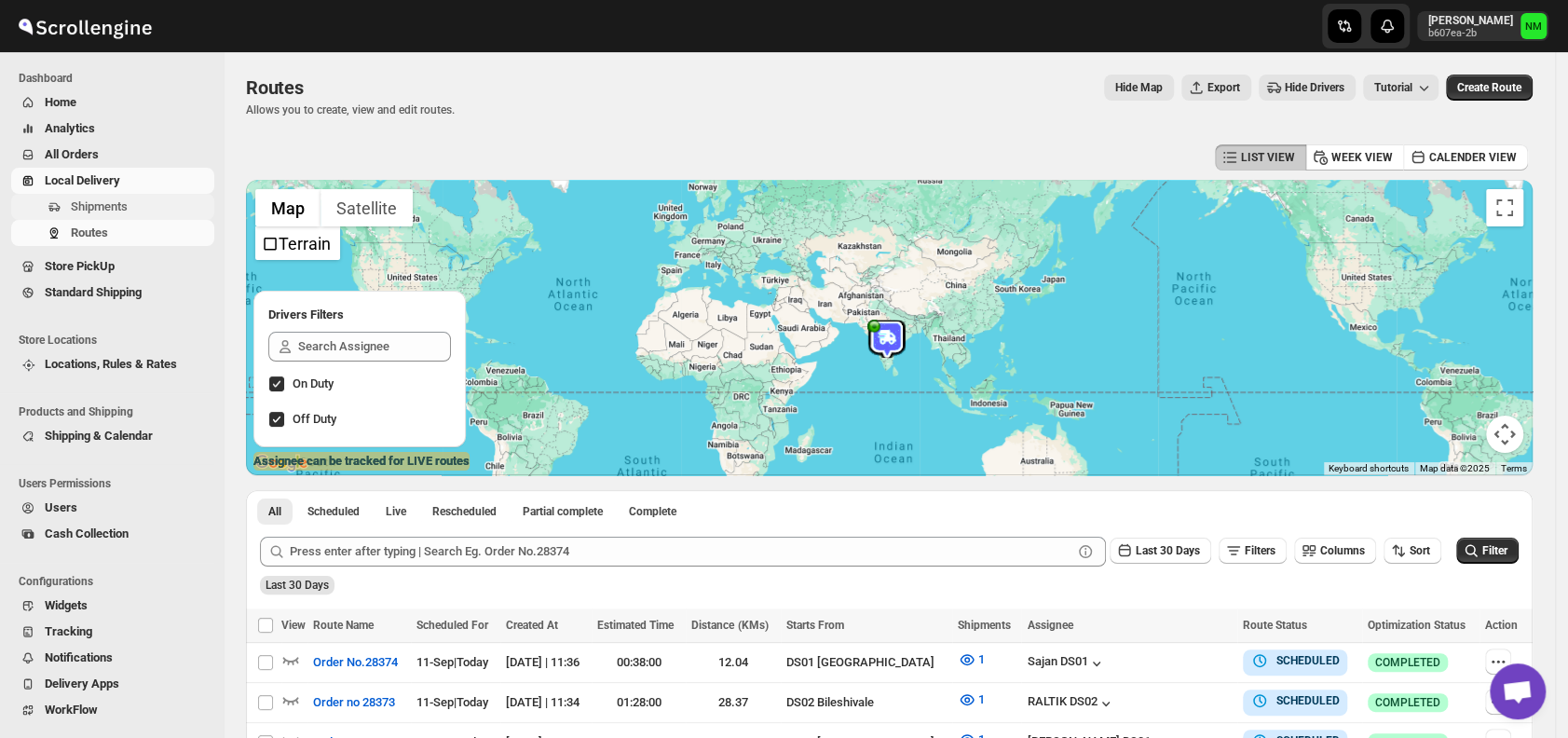
click at [123, 204] on span "Shipments" at bounding box center [99, 206] width 57 height 14
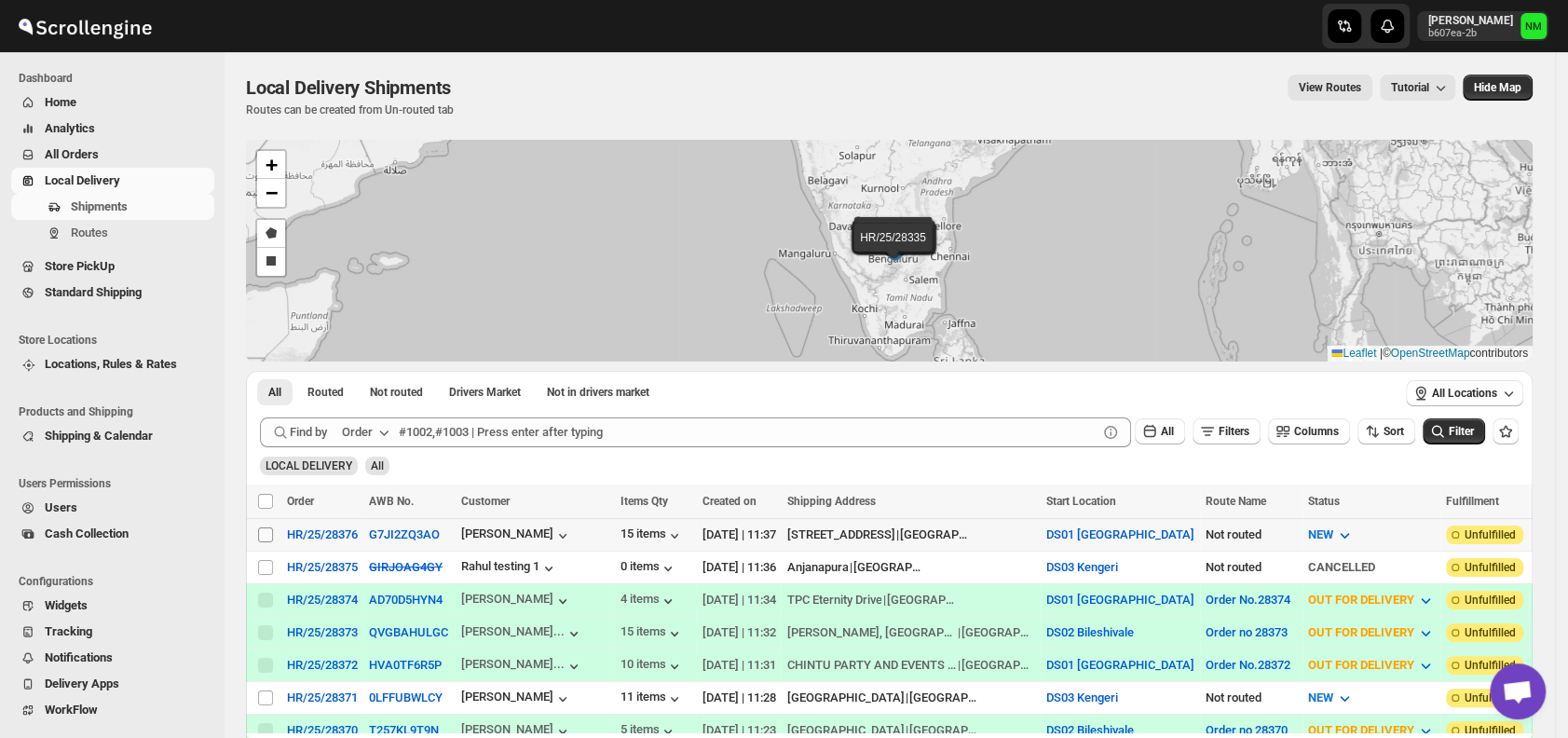
click at [267, 527] on input "Select shipment" at bounding box center [265, 534] width 15 height 15
checkbox input "true"
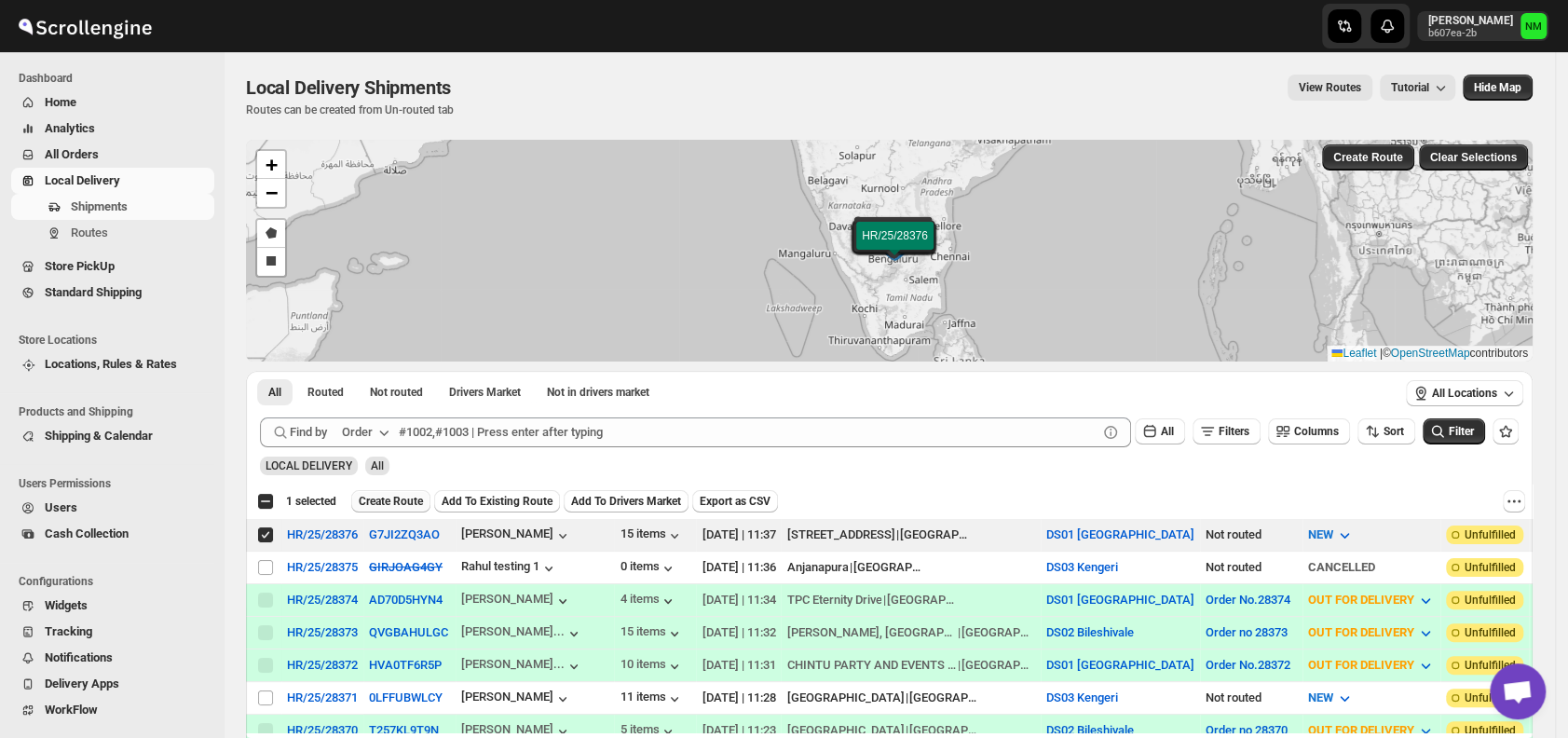
click at [404, 494] on span "Create Route" at bounding box center [391, 501] width 64 height 15
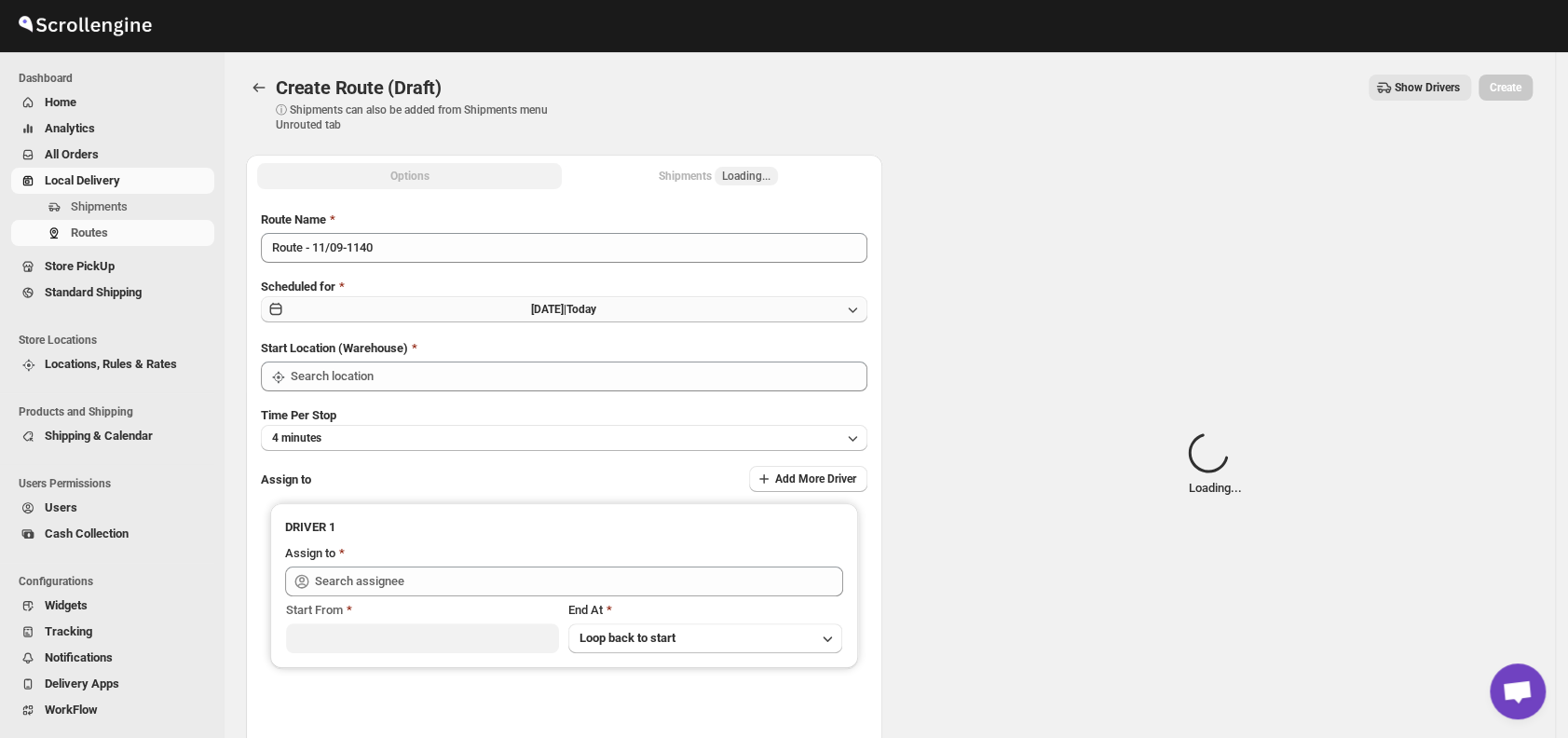
type input "DS01 [GEOGRAPHIC_DATA]"
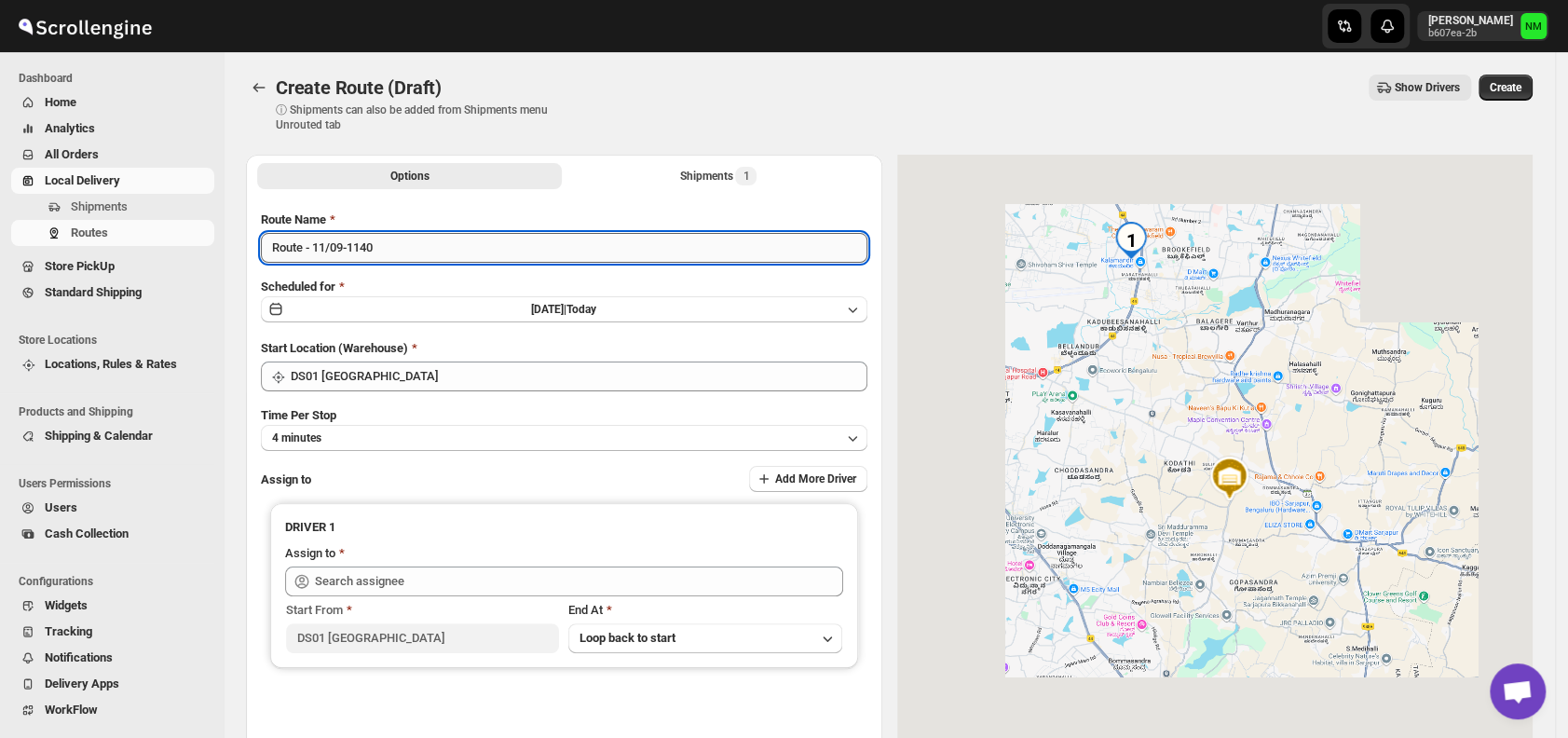
click at [429, 250] on input "Route - 11/09-1140" at bounding box center [564, 248] width 607 height 30
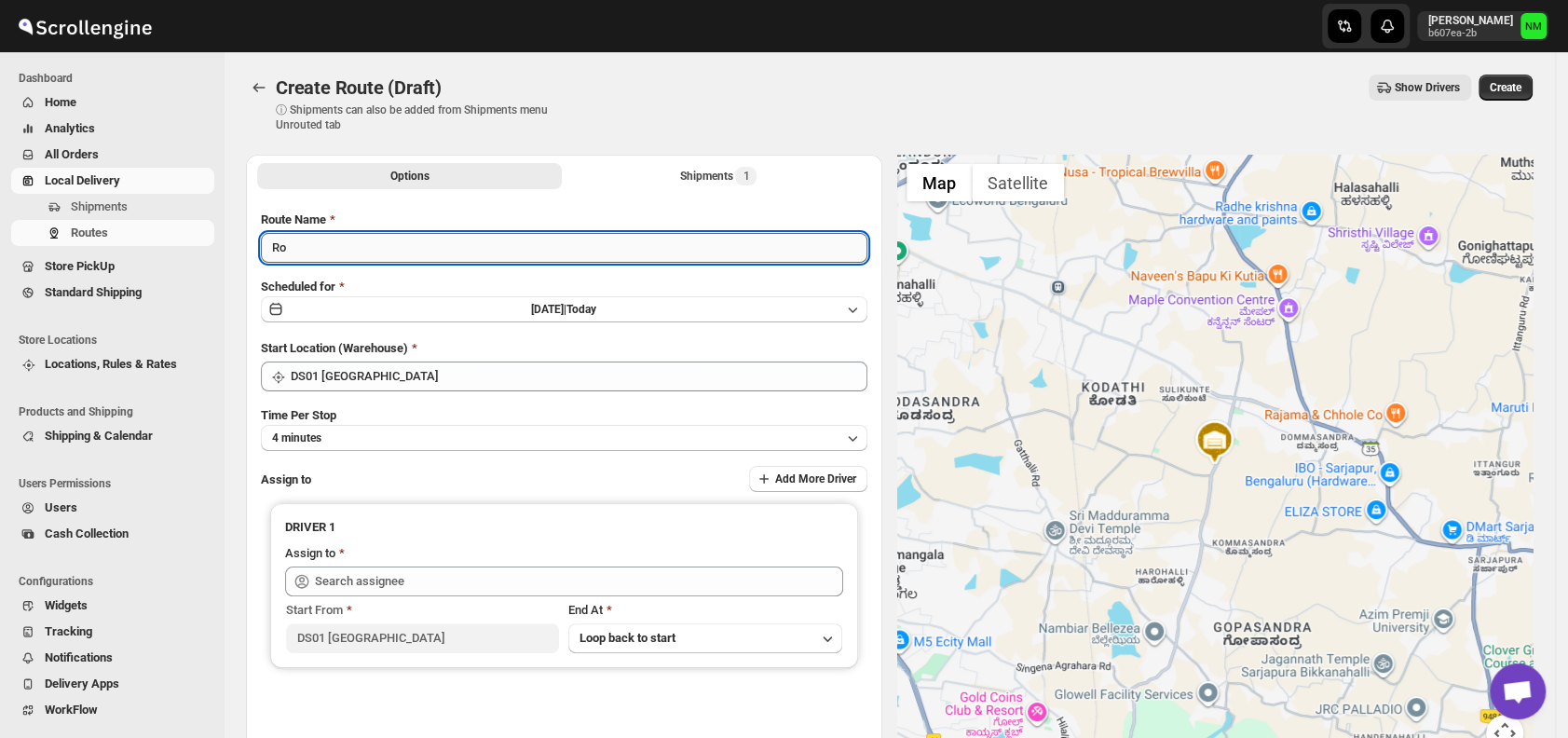
type input "R"
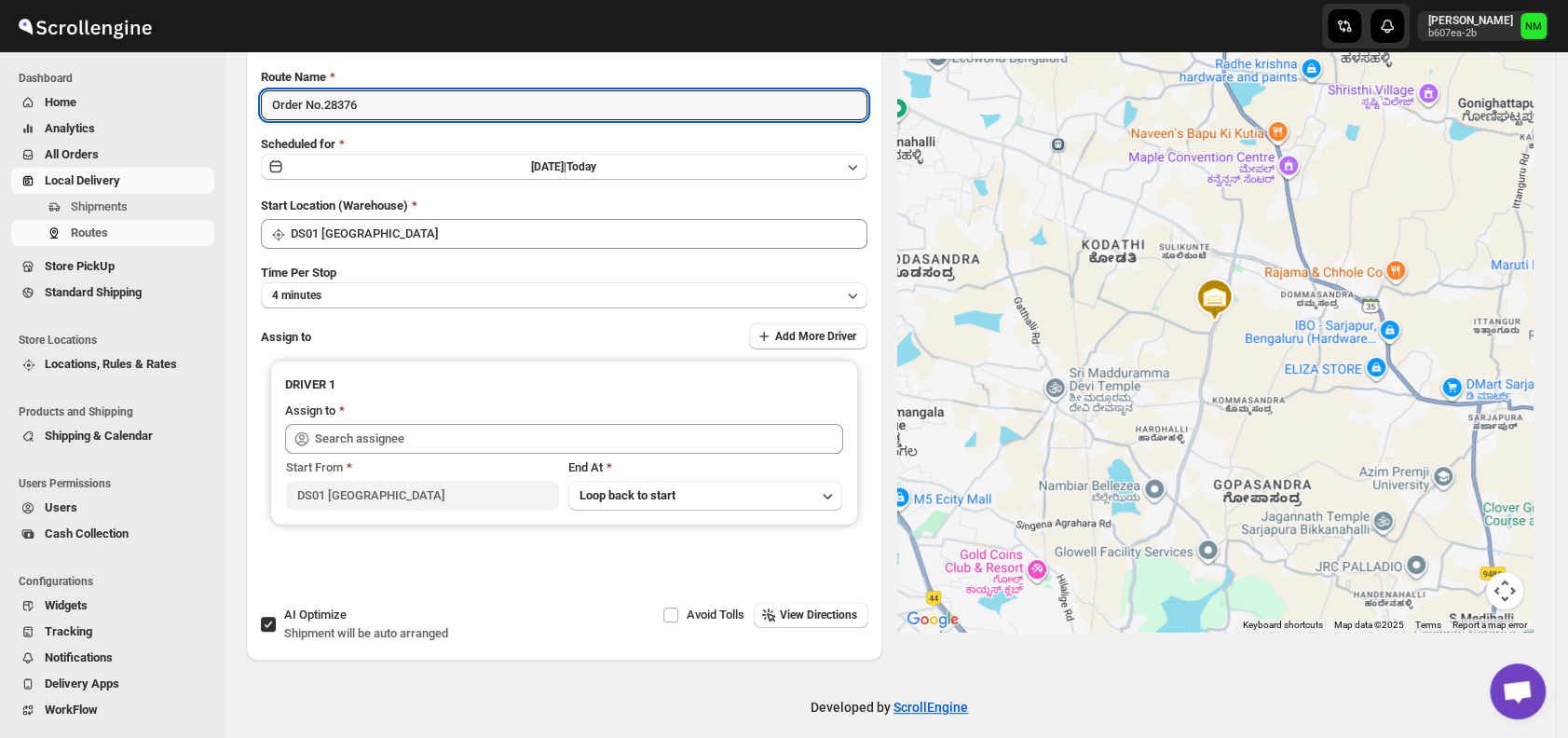
scroll to position [144, 0]
type input "Order No.28376"
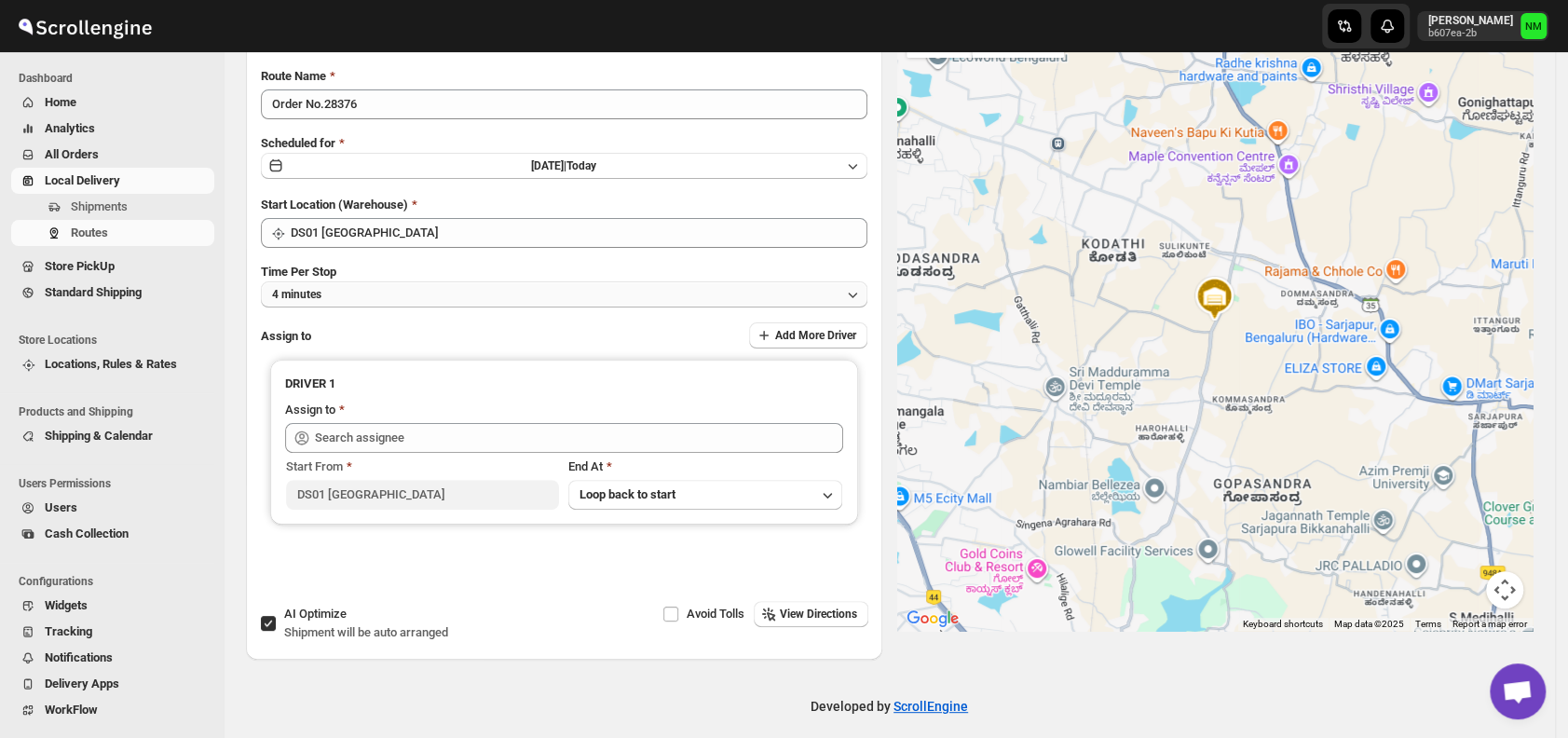
click at [328, 305] on button "4 minutes" at bounding box center [564, 294] width 607 height 26
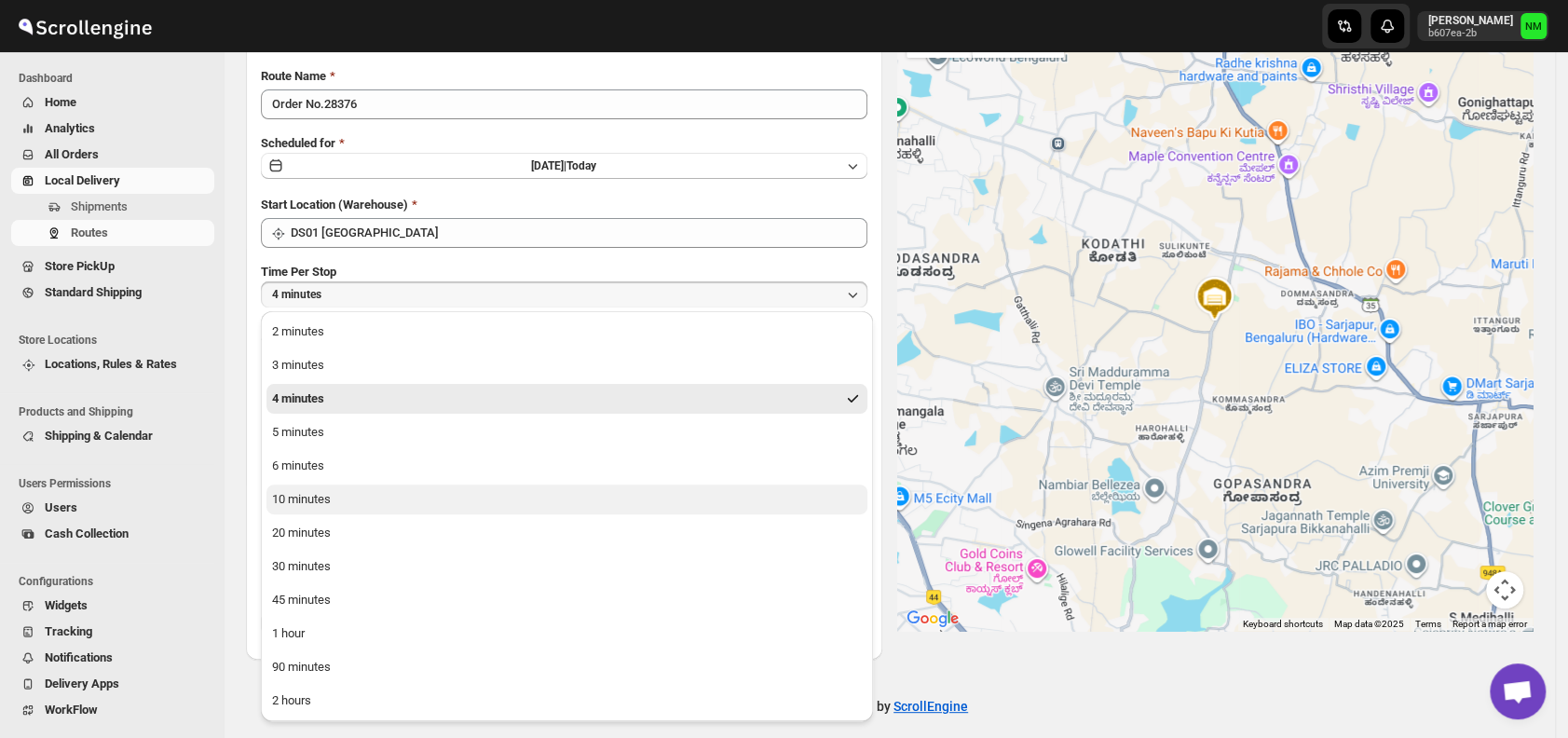
click at [291, 499] on div "10 minutes" at bounding box center [301, 499] width 59 height 19
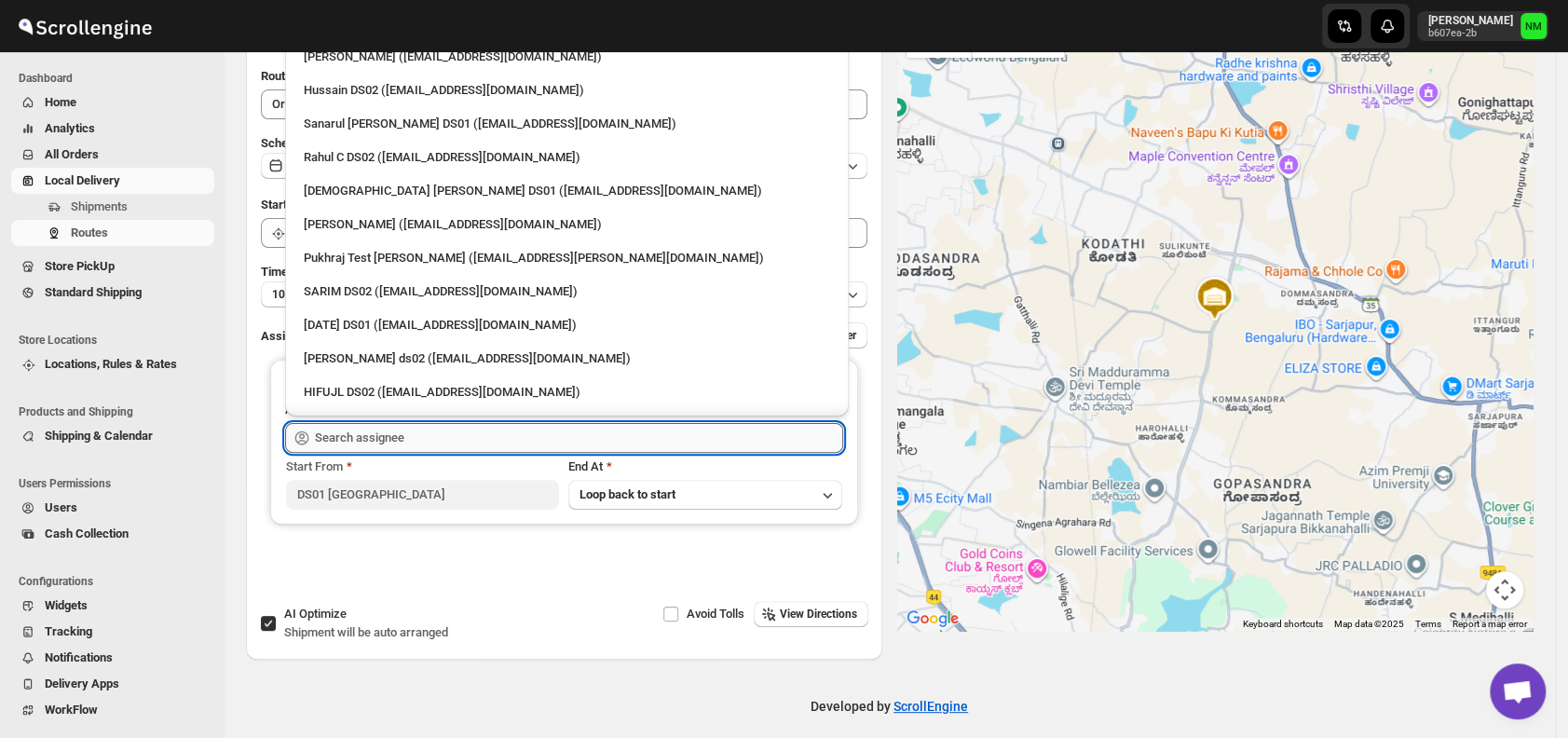
click at [409, 428] on input "text" at bounding box center [579, 438] width 528 height 30
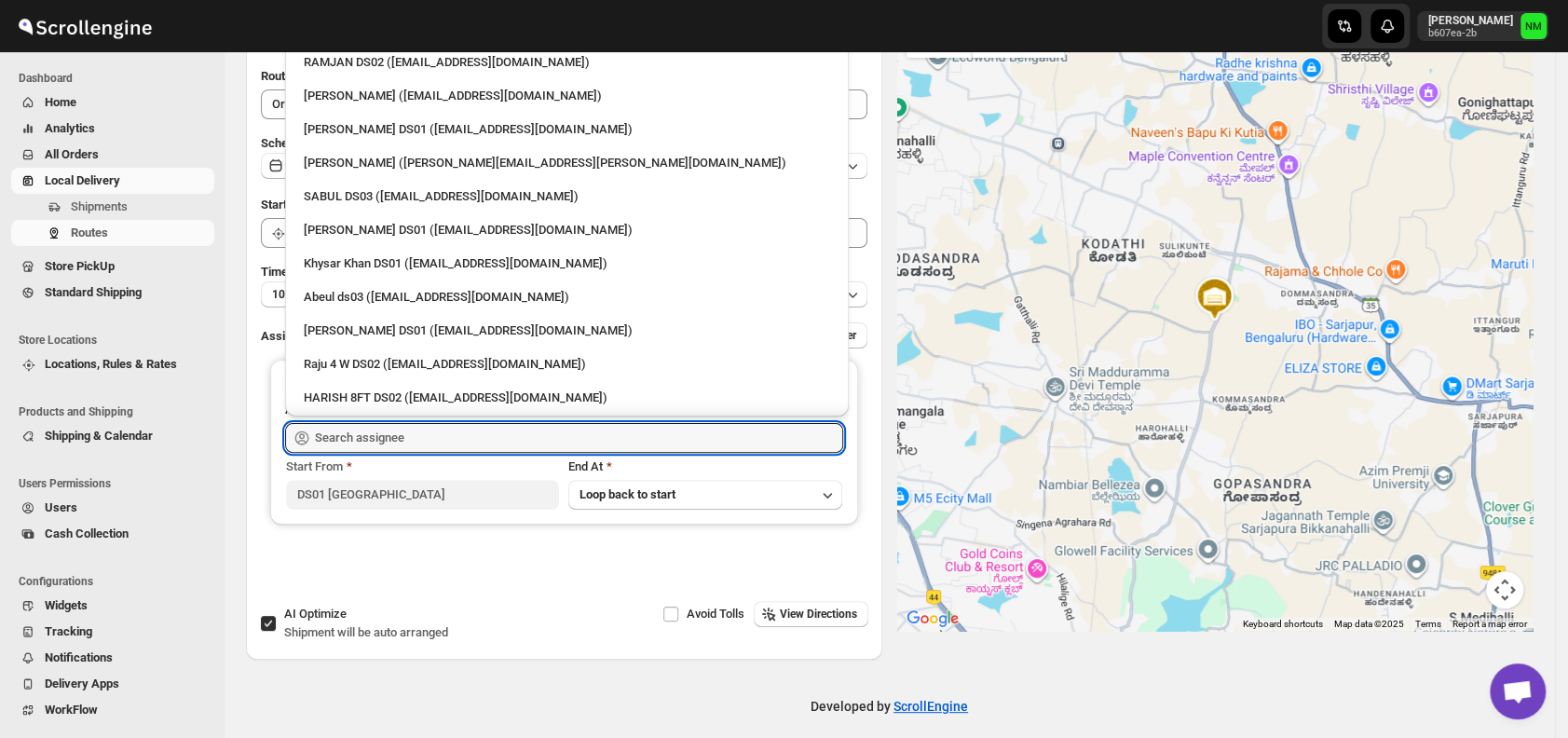
scroll to position [1641, 0]
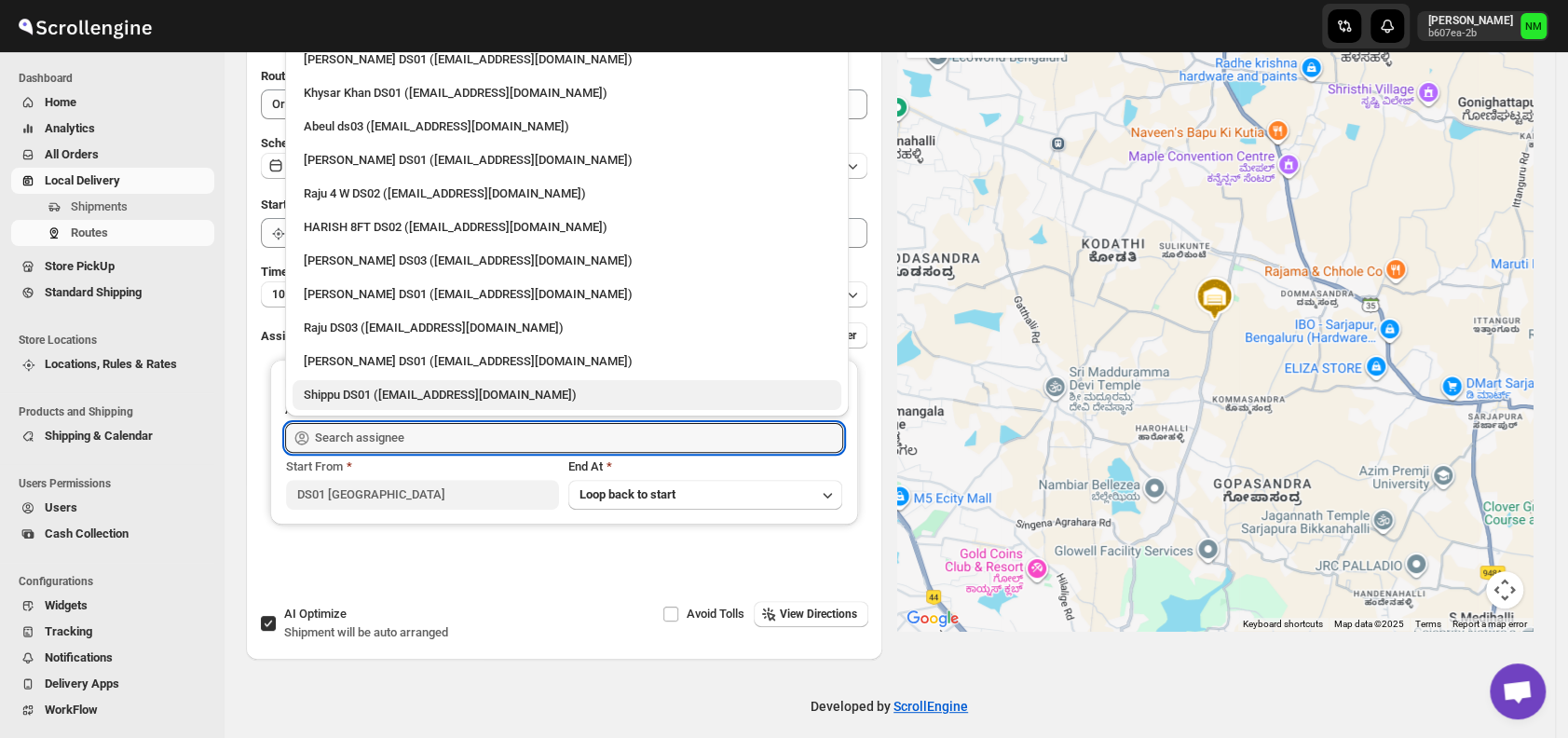
click at [359, 381] on div "Shippu DS01 ([EMAIL_ADDRESS][DOMAIN_NAME])" at bounding box center [567, 395] width 549 height 30
type input "Shippu DS01 ([EMAIL_ADDRESS][DOMAIN_NAME])"
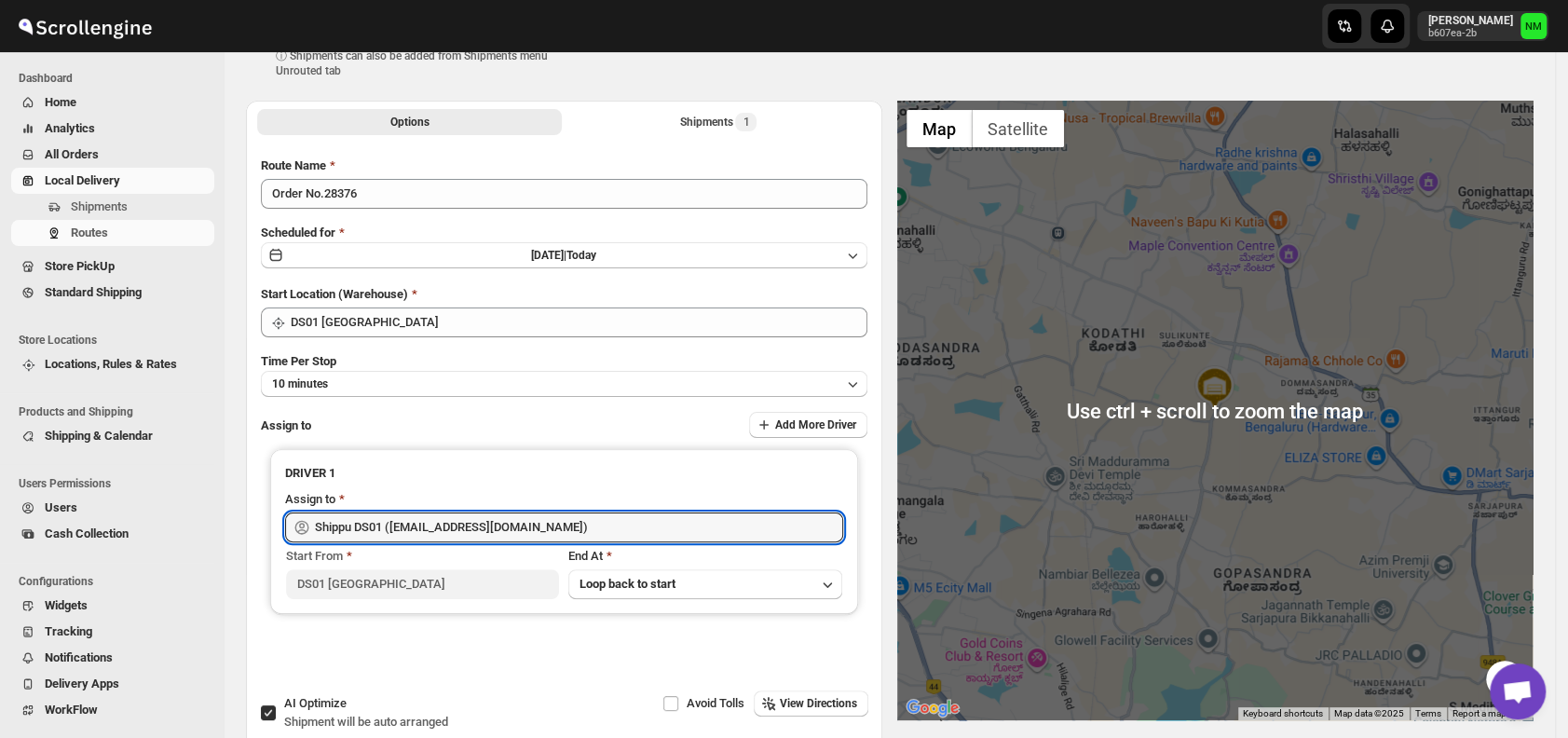
scroll to position [0, 0]
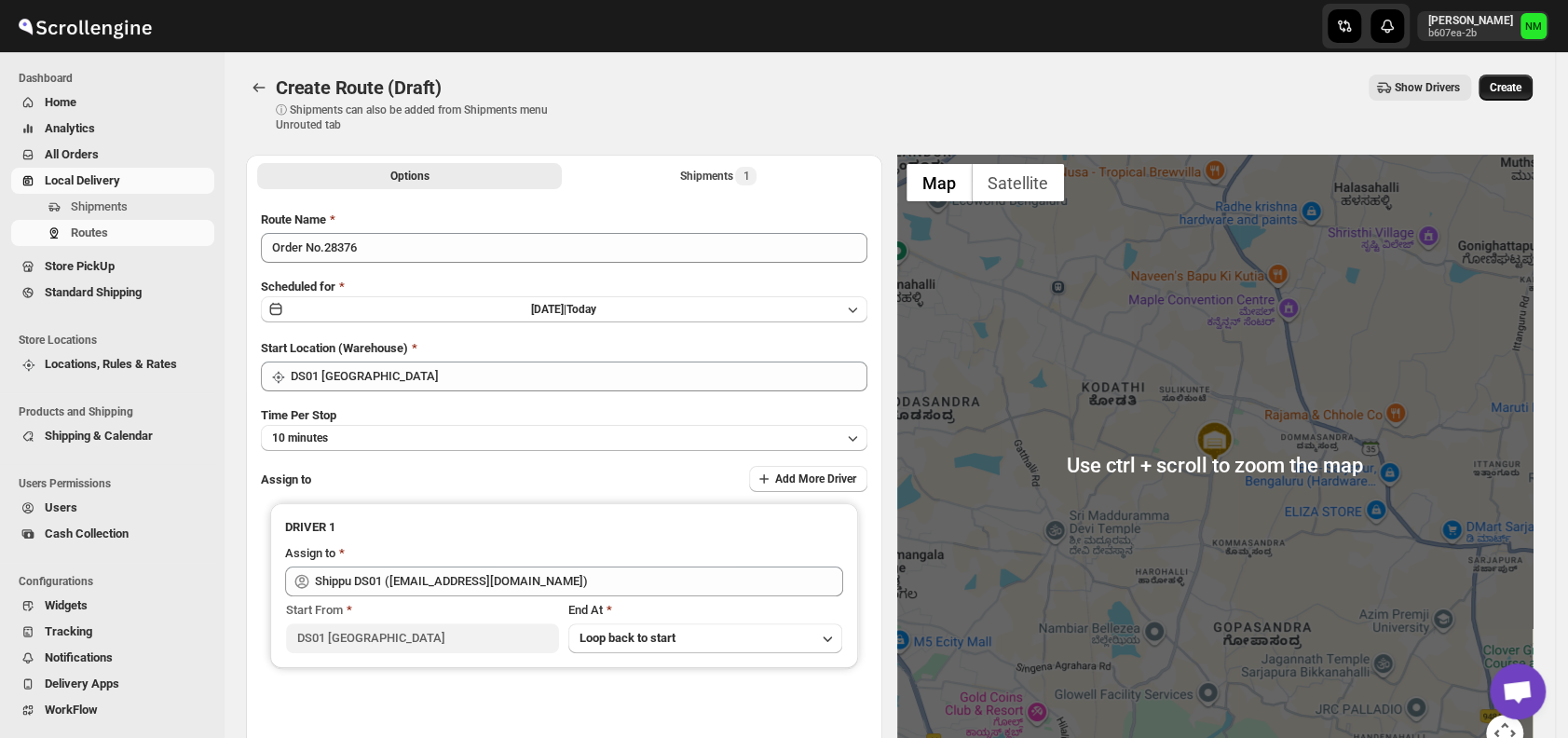
click at [1520, 87] on span "Create" at bounding box center [1506, 87] width 32 height 15
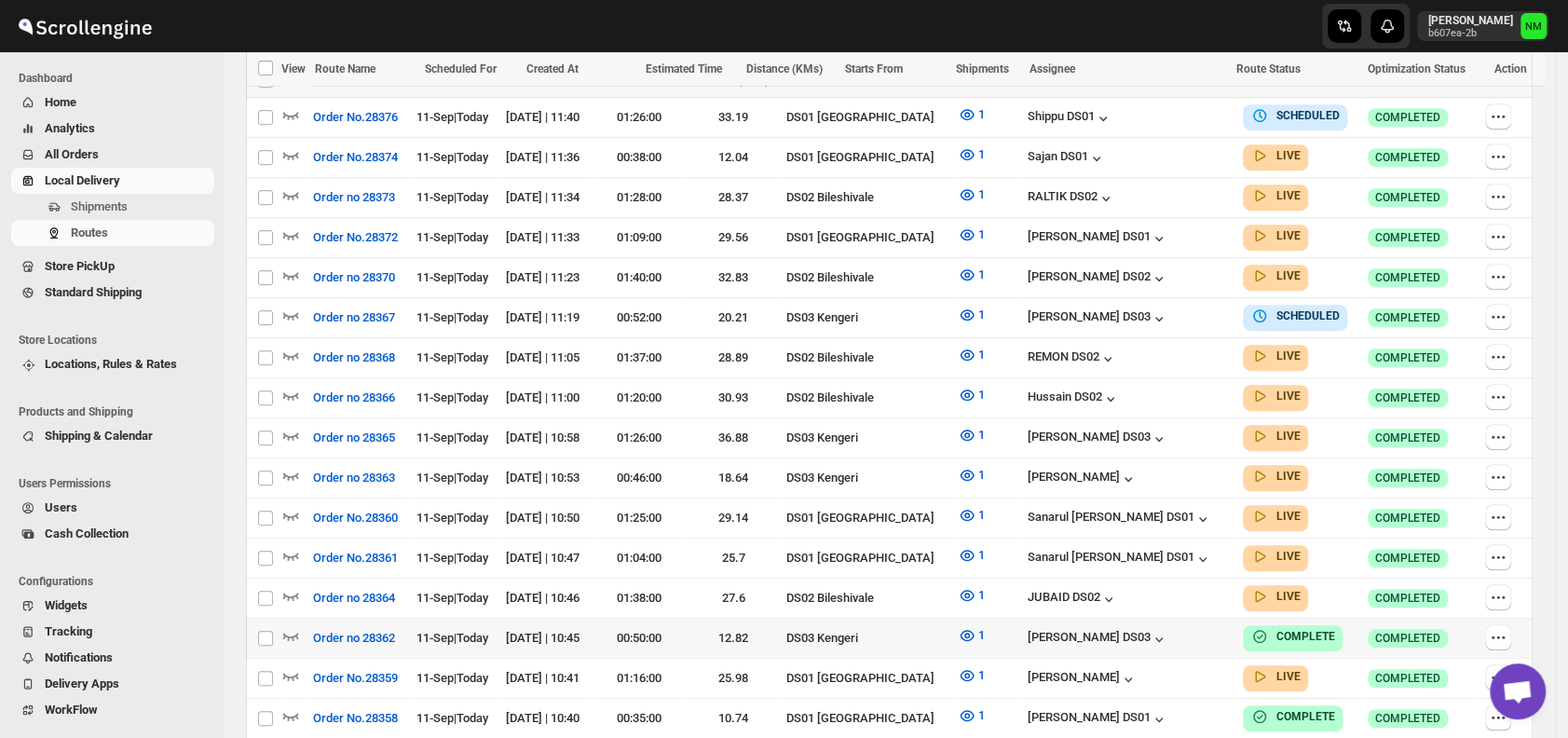
scroll to position [597, 0]
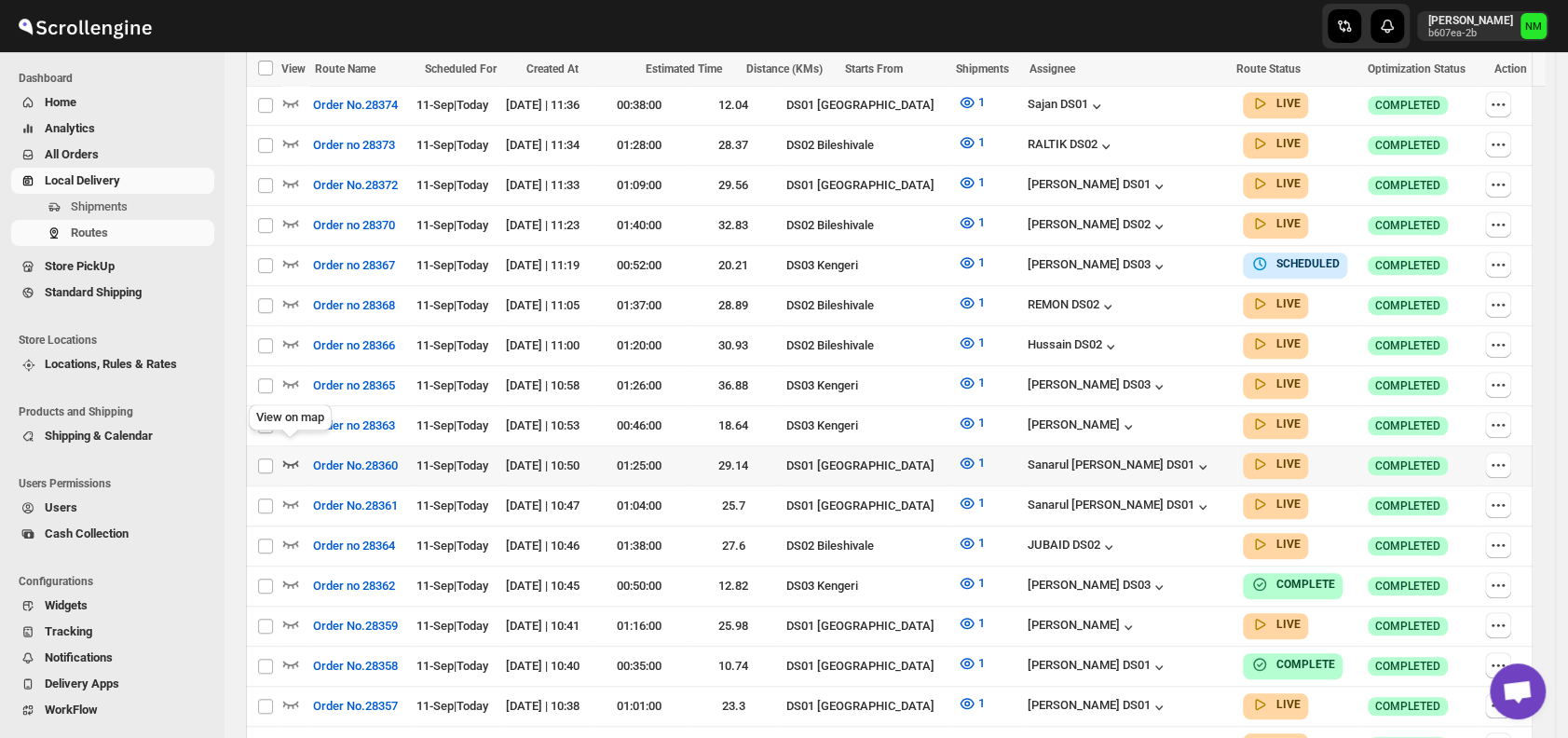
click at [292, 454] on icon "button" at bounding box center [290, 463] width 19 height 19
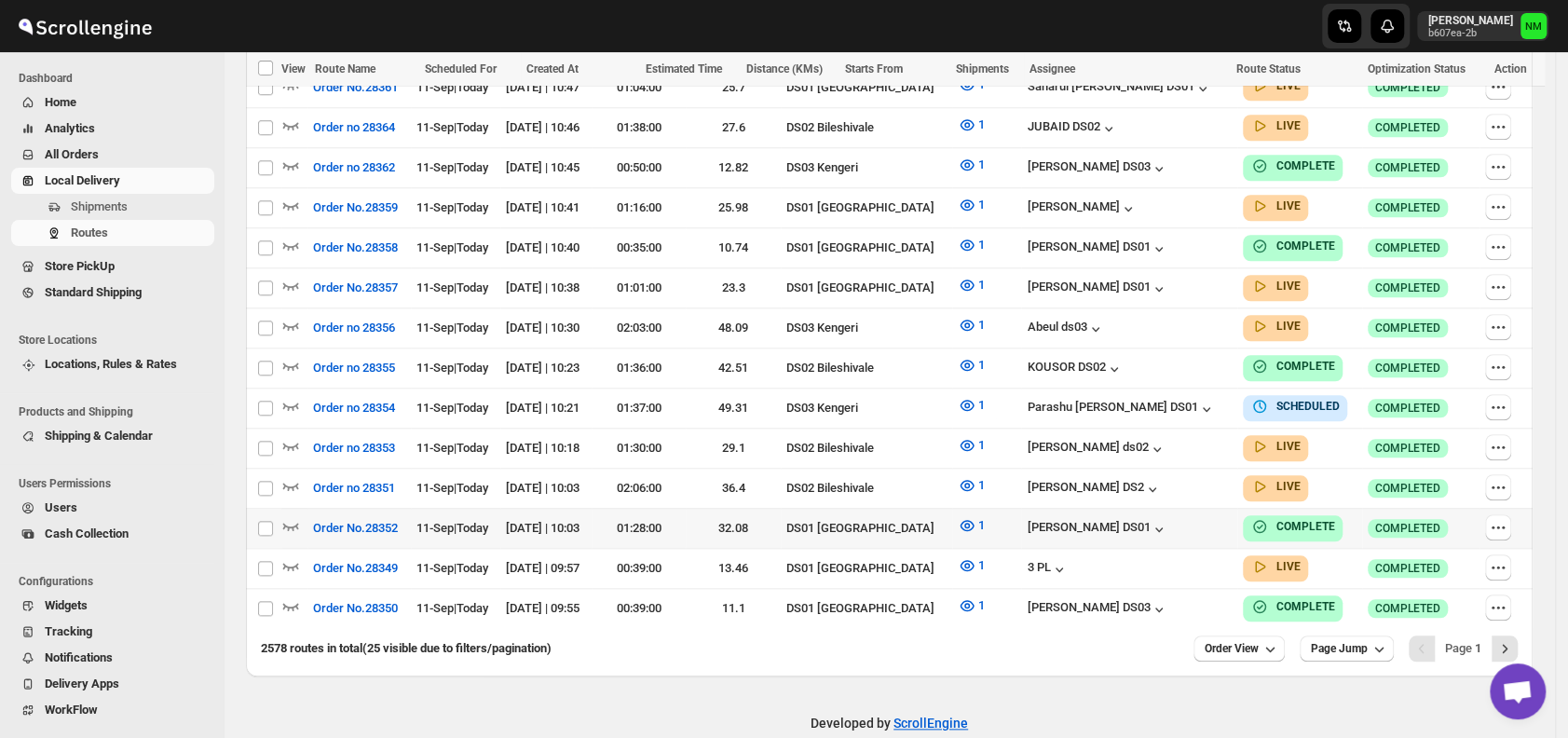
scroll to position [1032, 0]
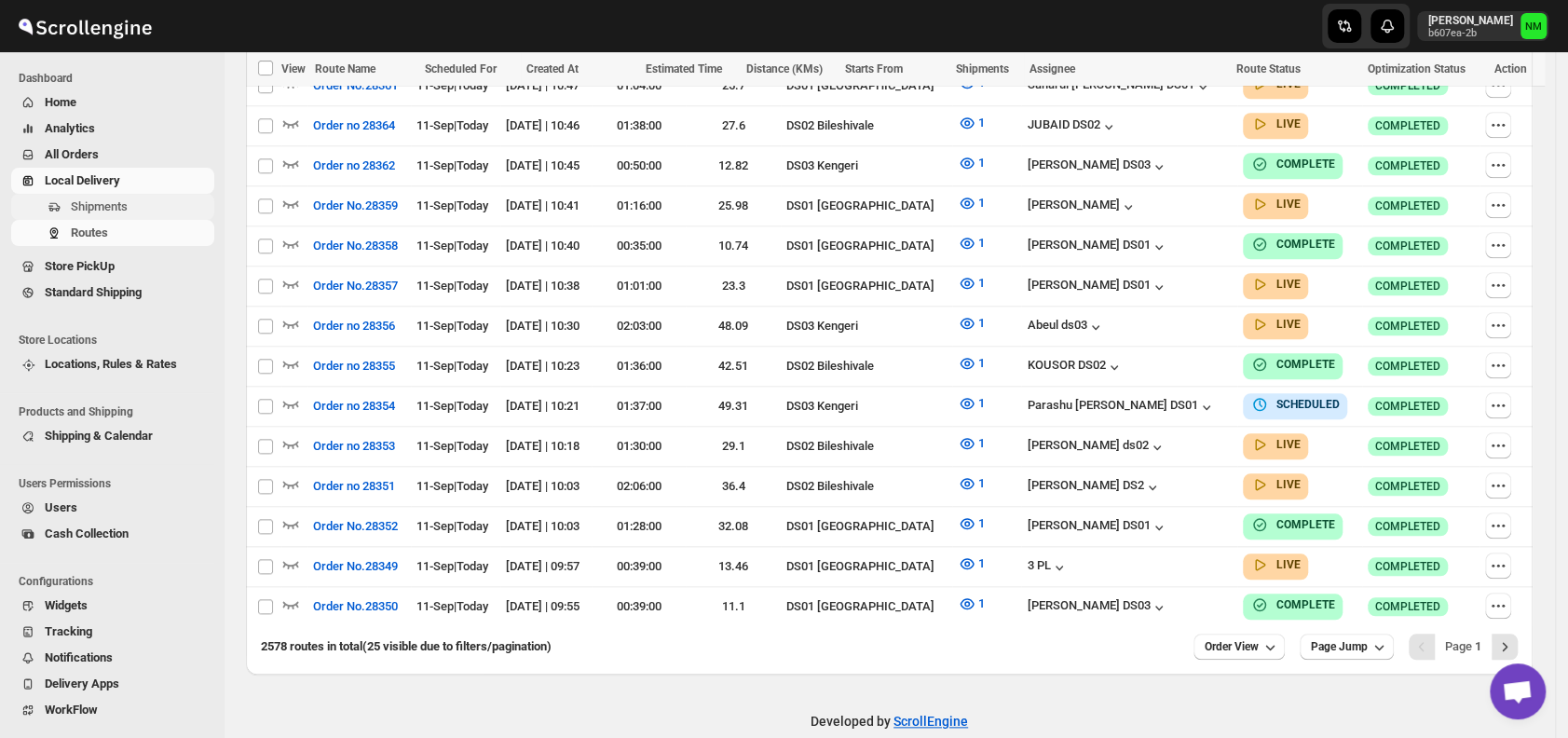
click at [159, 208] on span "Shipments" at bounding box center [141, 207] width 140 height 19
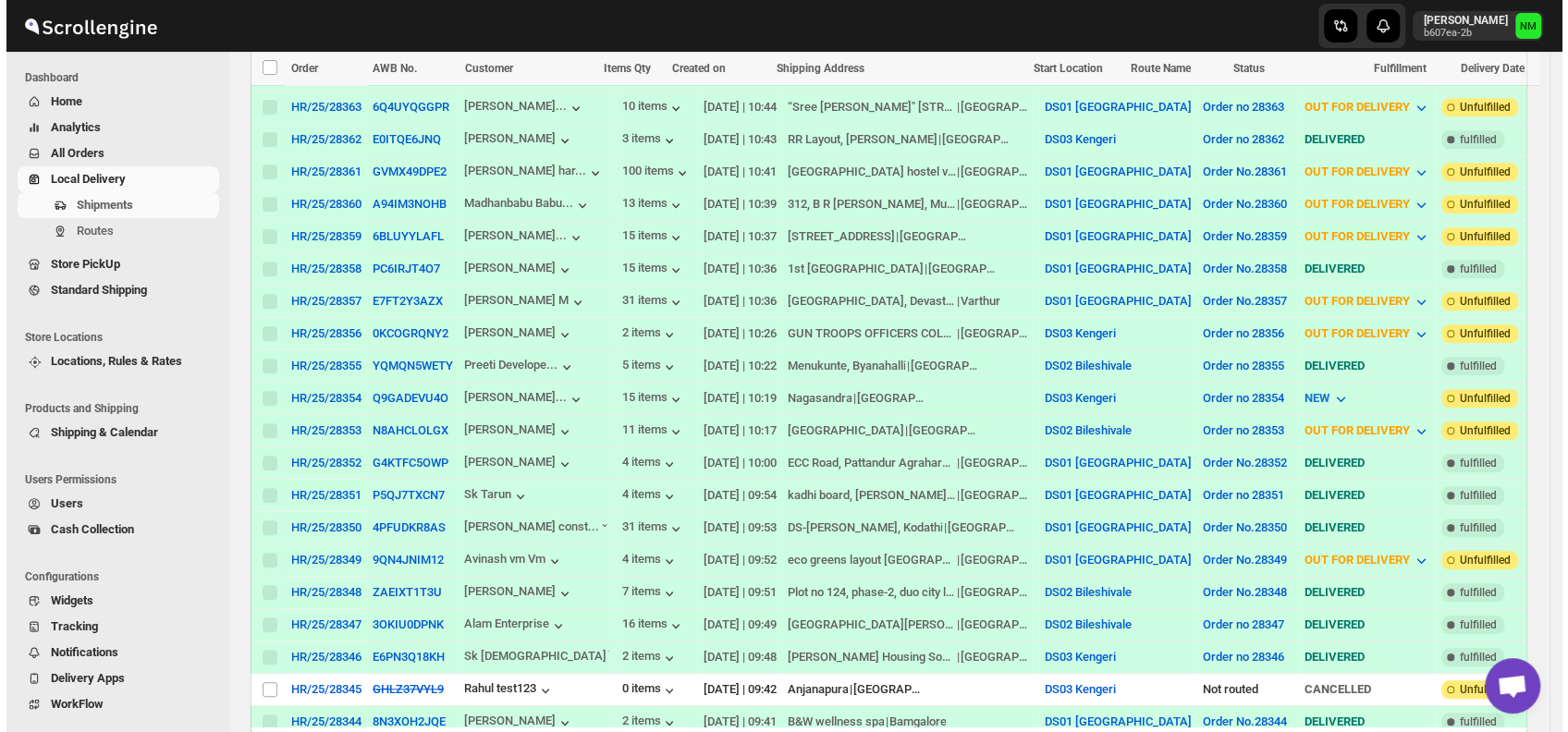
scroll to position [877, 0]
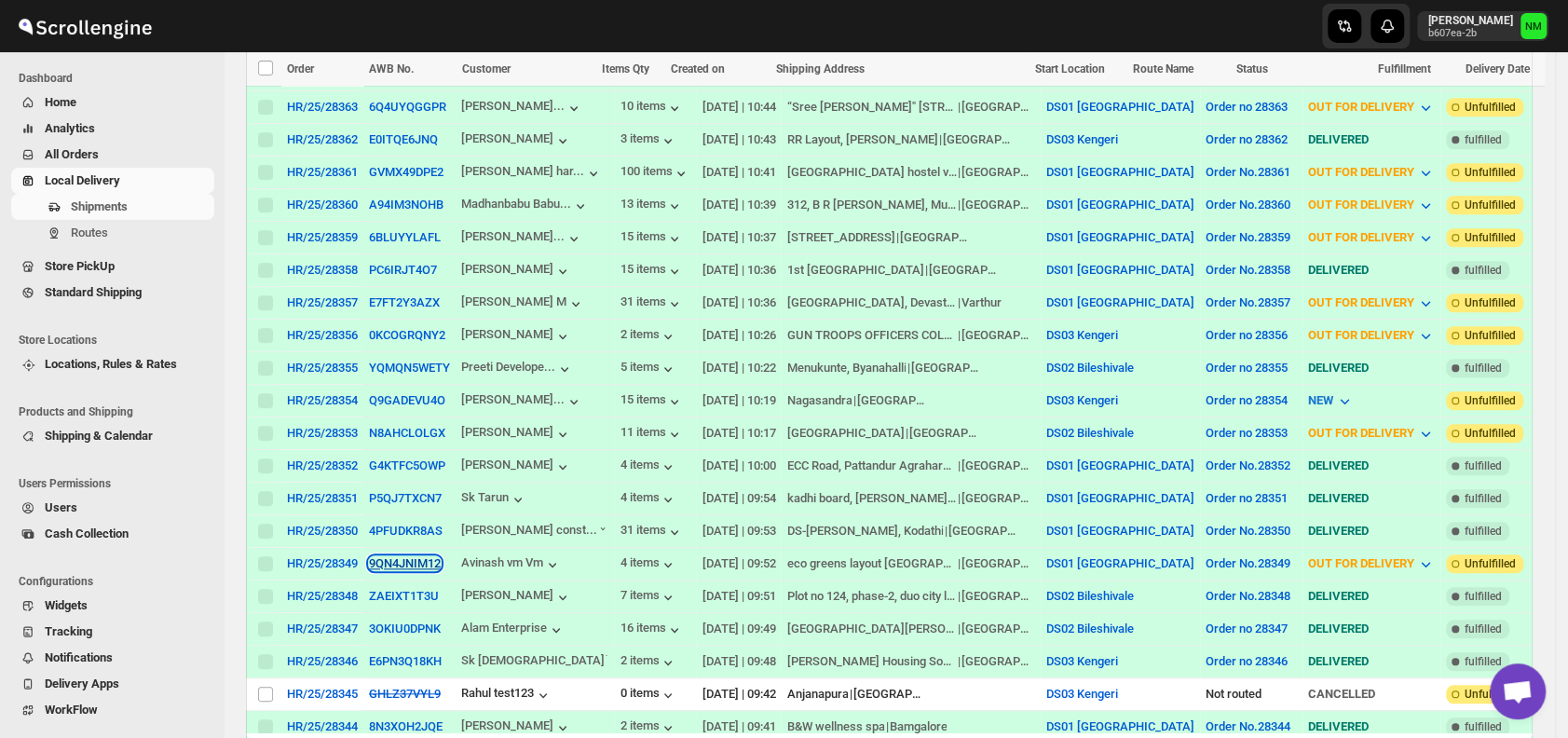
click at [377, 556] on button "9QN4JNIM12" at bounding box center [405, 563] width 72 height 14
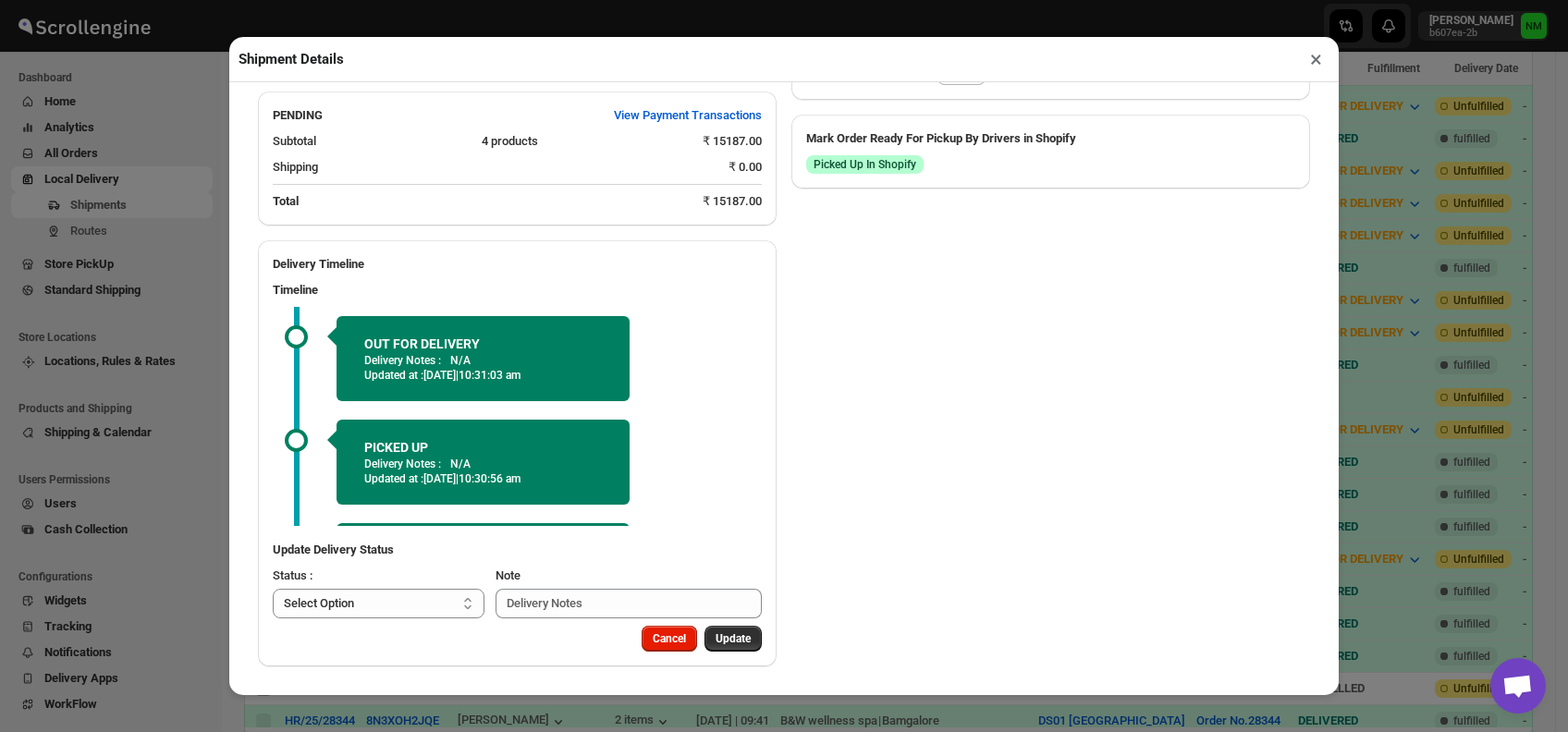
scroll to position [89, 0]
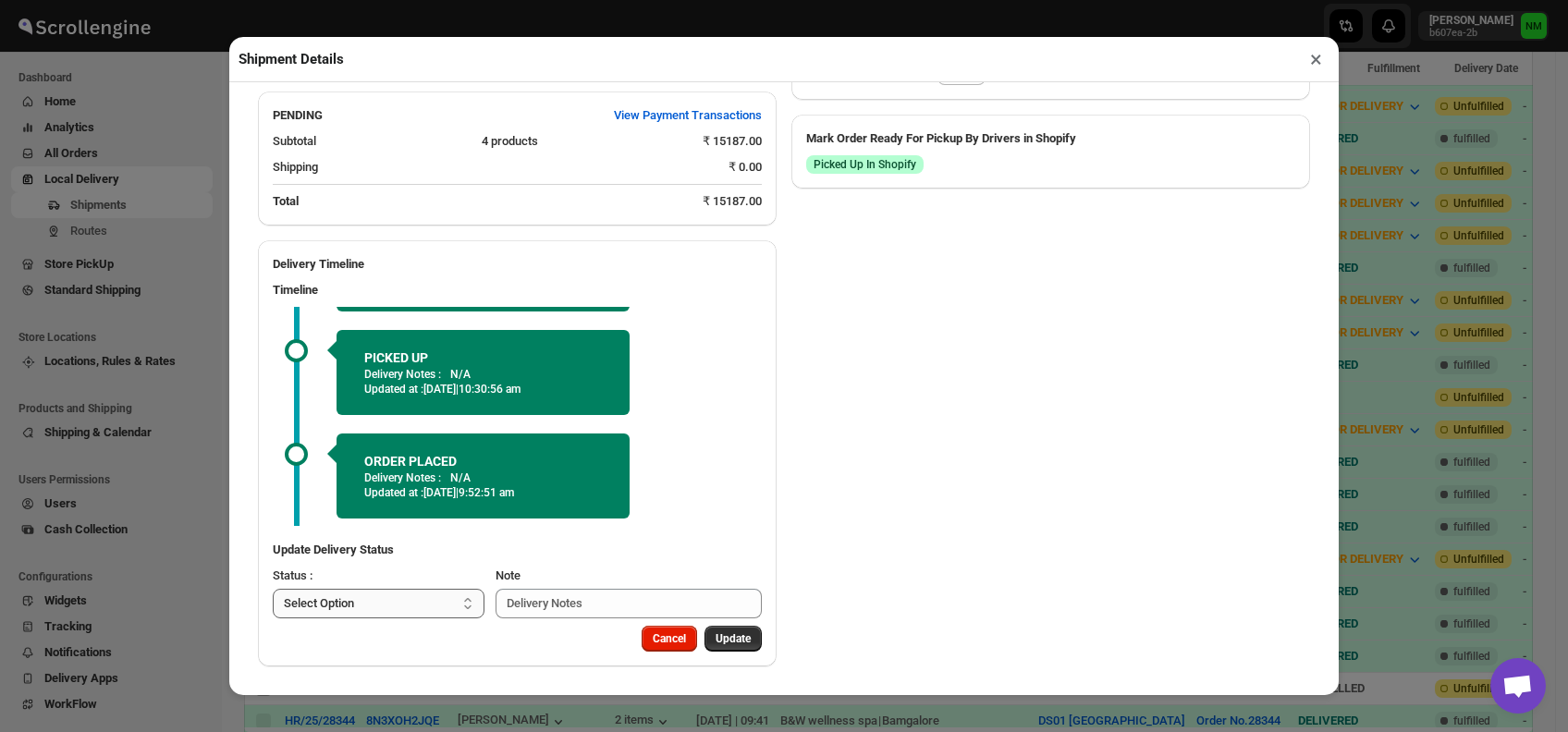
click at [414, 597] on select "Select Option PICKED UP OUT FOR DELIVERY RESCHEDULE DELIVERED CANCELLED" at bounding box center [378, 604] width 211 height 30
select select "DELIVERED"
click at [273, 589] on select "Select Option PICKED UP OUT FOR DELIVERY RESCHEDULE DELIVERED CANCELLED" at bounding box center [378, 604] width 211 height 30
click at [724, 638] on span "Update" at bounding box center [732, 638] width 35 height 15
select select
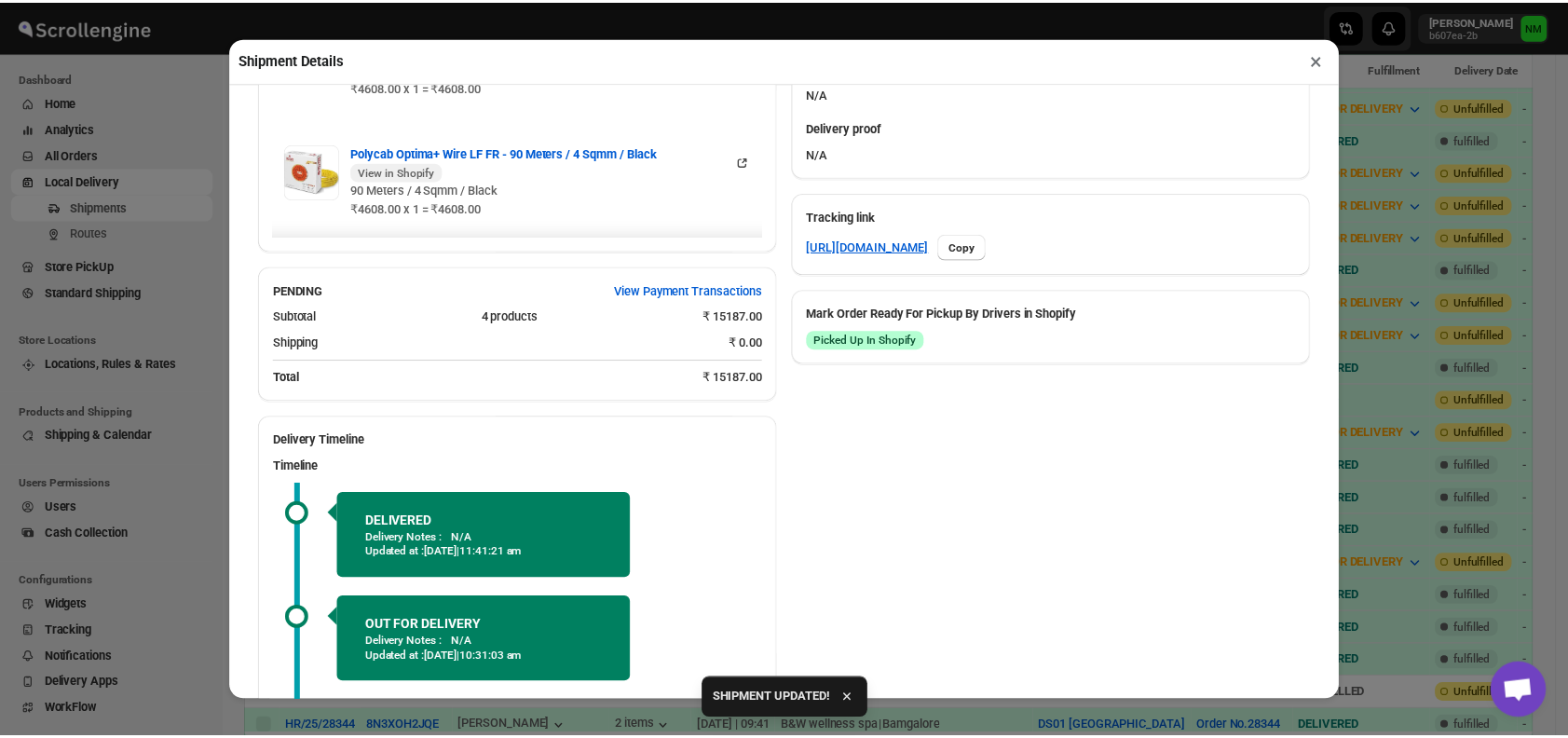
scroll to position [1035, 0]
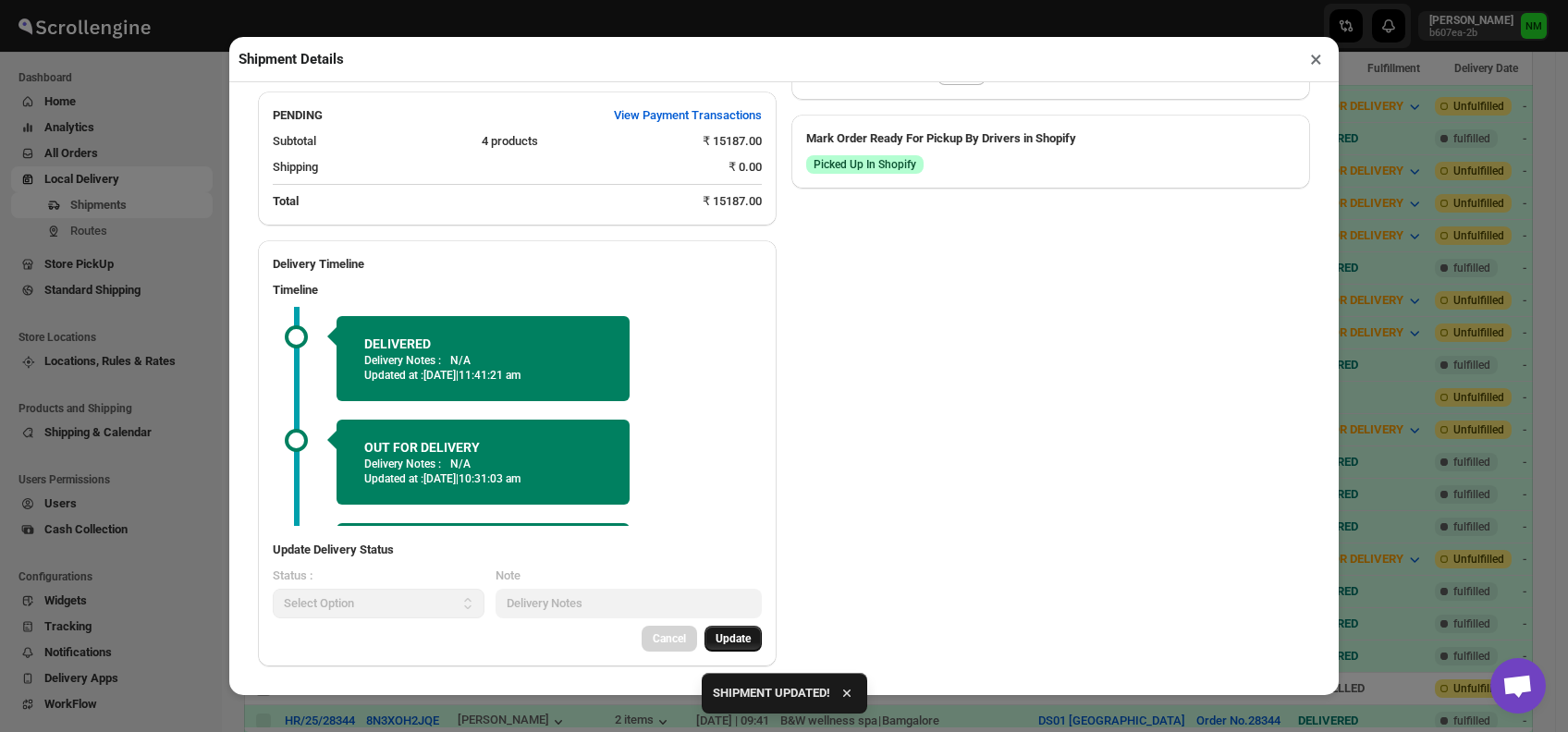
click at [1313, 65] on button "×" at bounding box center [1316, 60] width 27 height 26
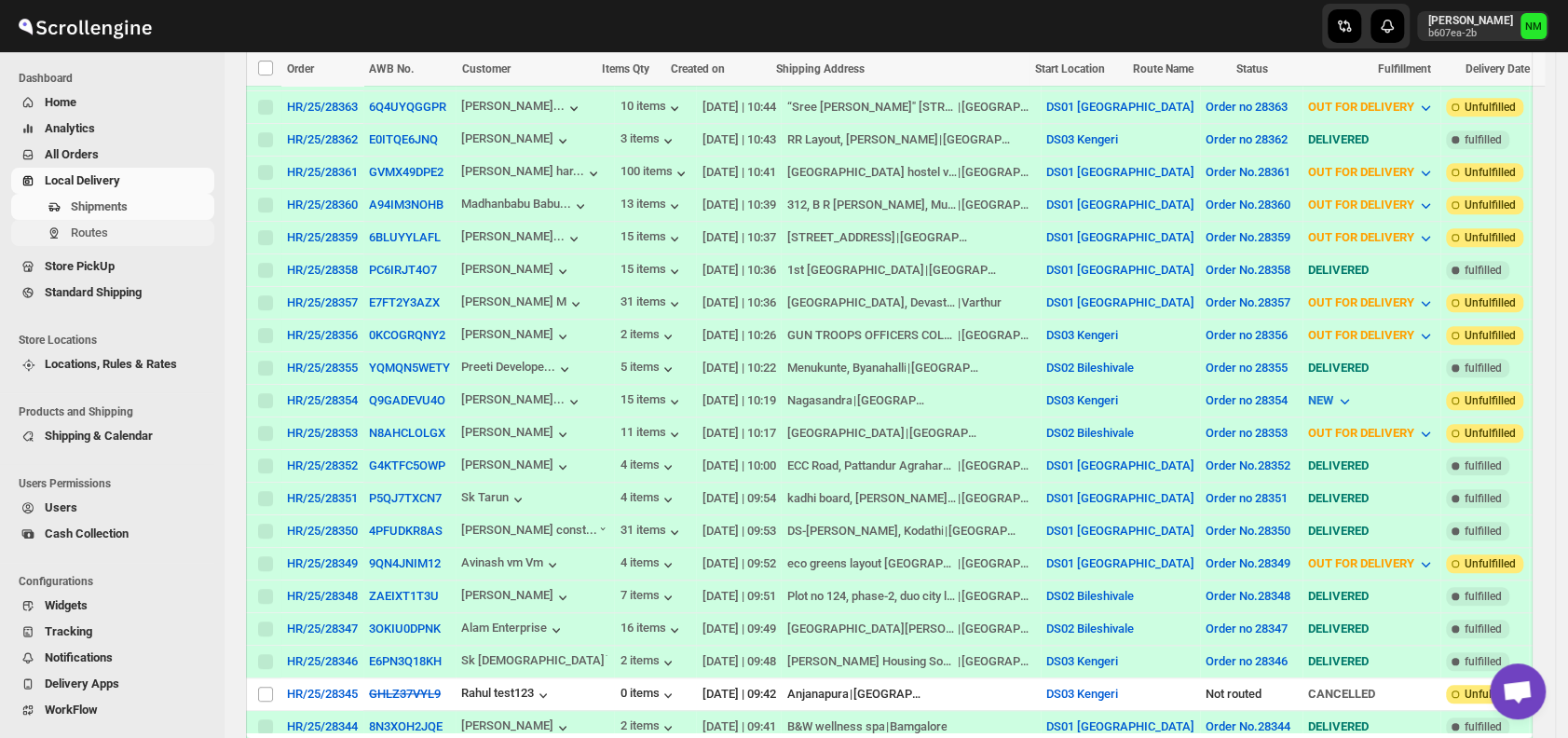
click at [97, 239] on span "Routes" at bounding box center [89, 233] width 37 height 14
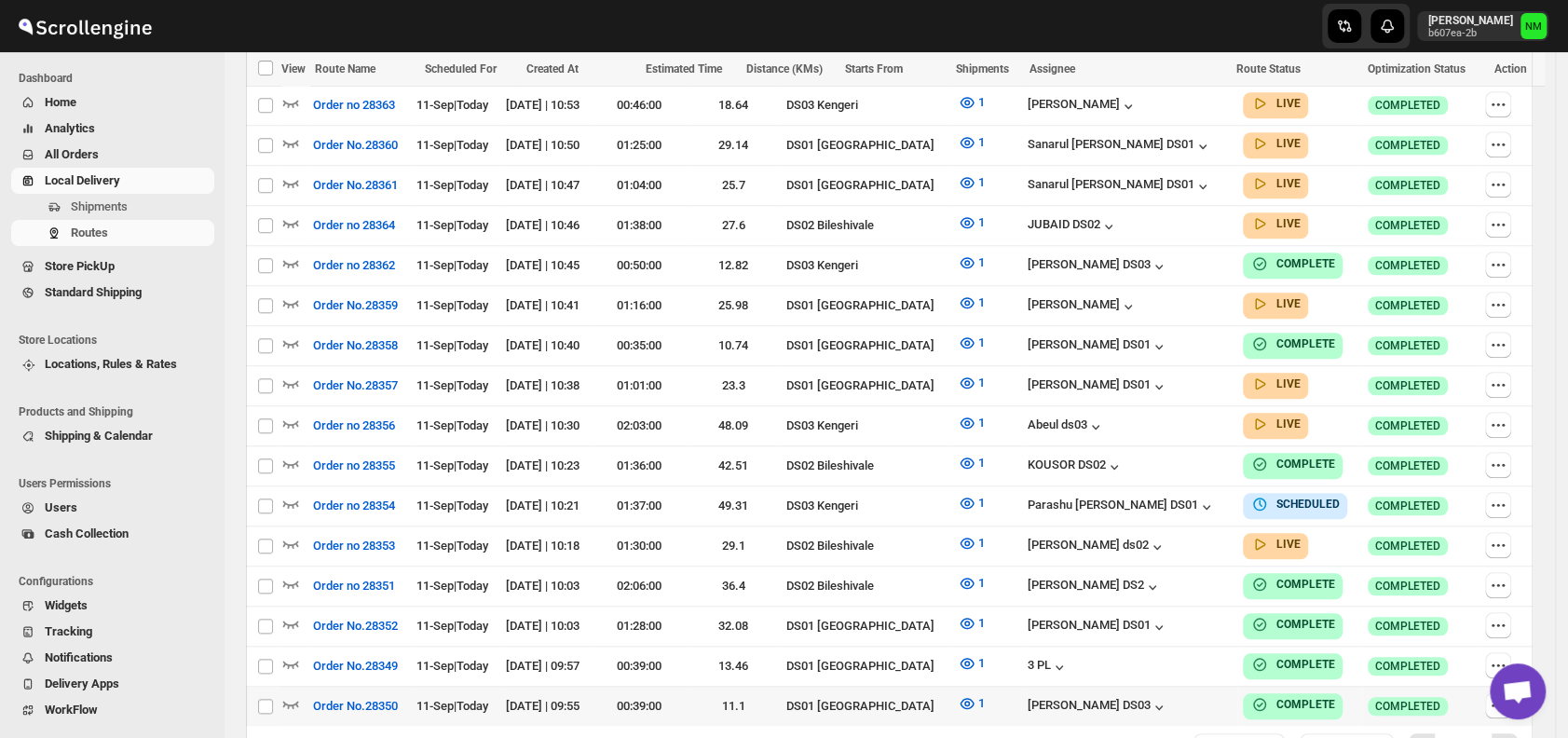
scroll to position [1018, 0]
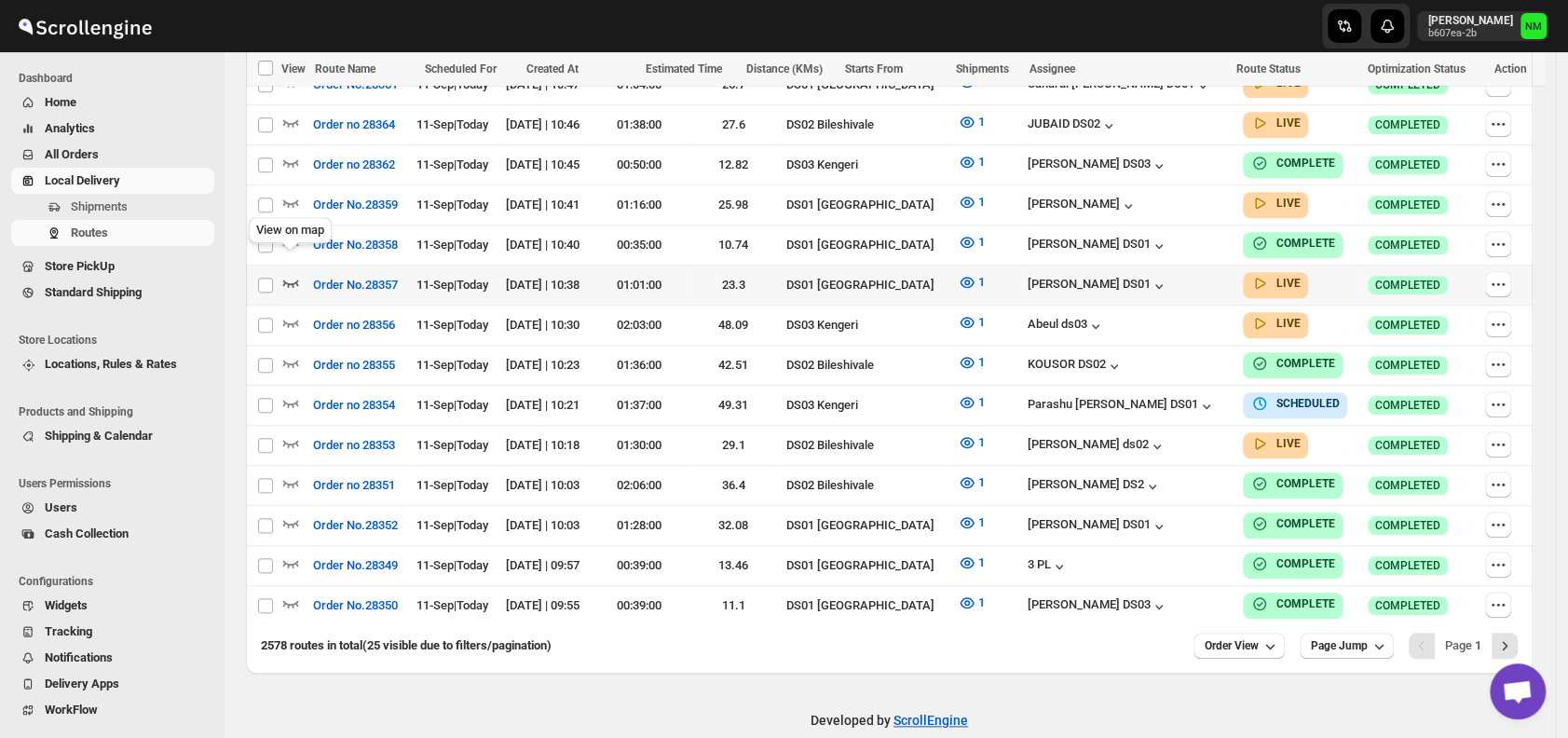
click at [298, 280] on icon "button" at bounding box center [291, 283] width 16 height 7
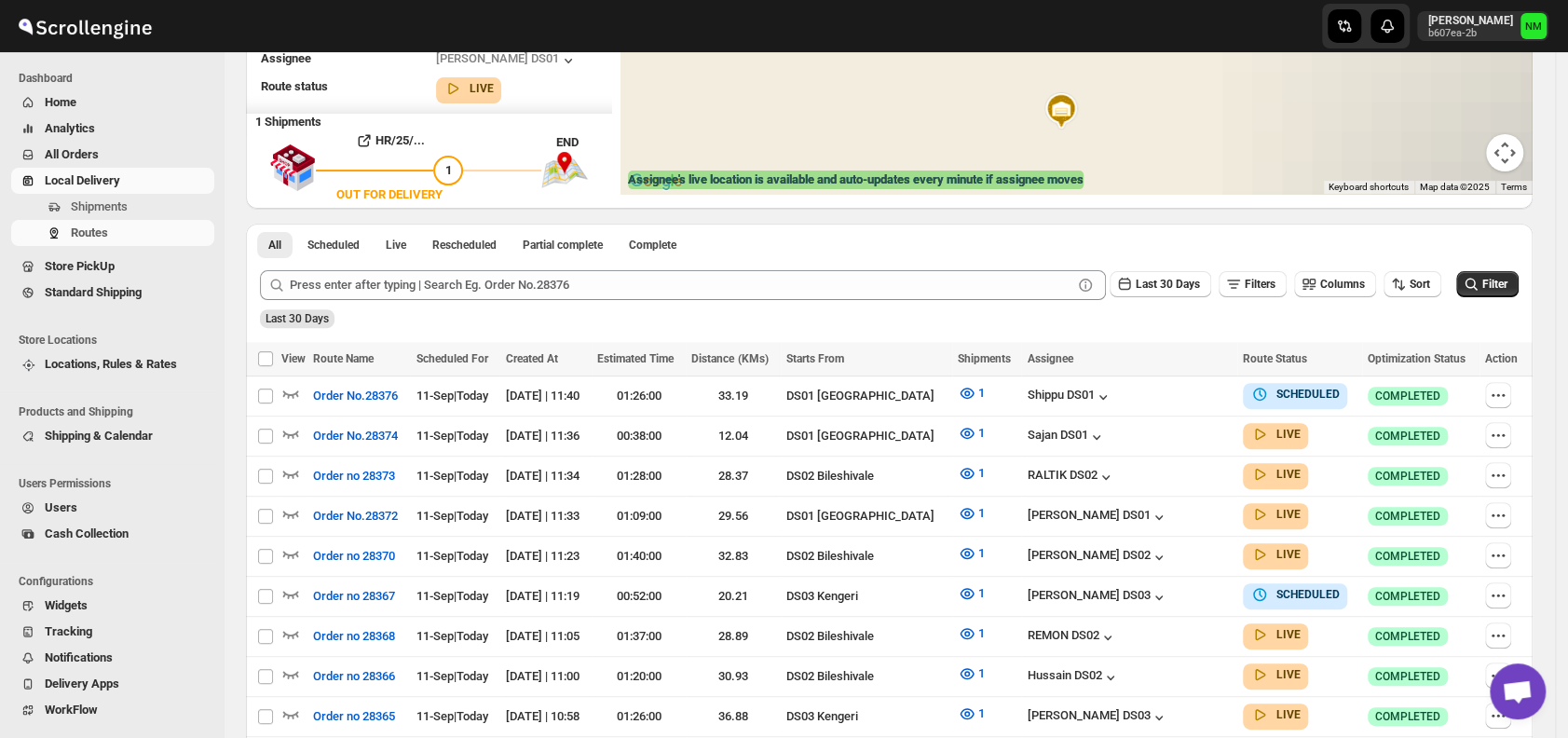
scroll to position [0, 0]
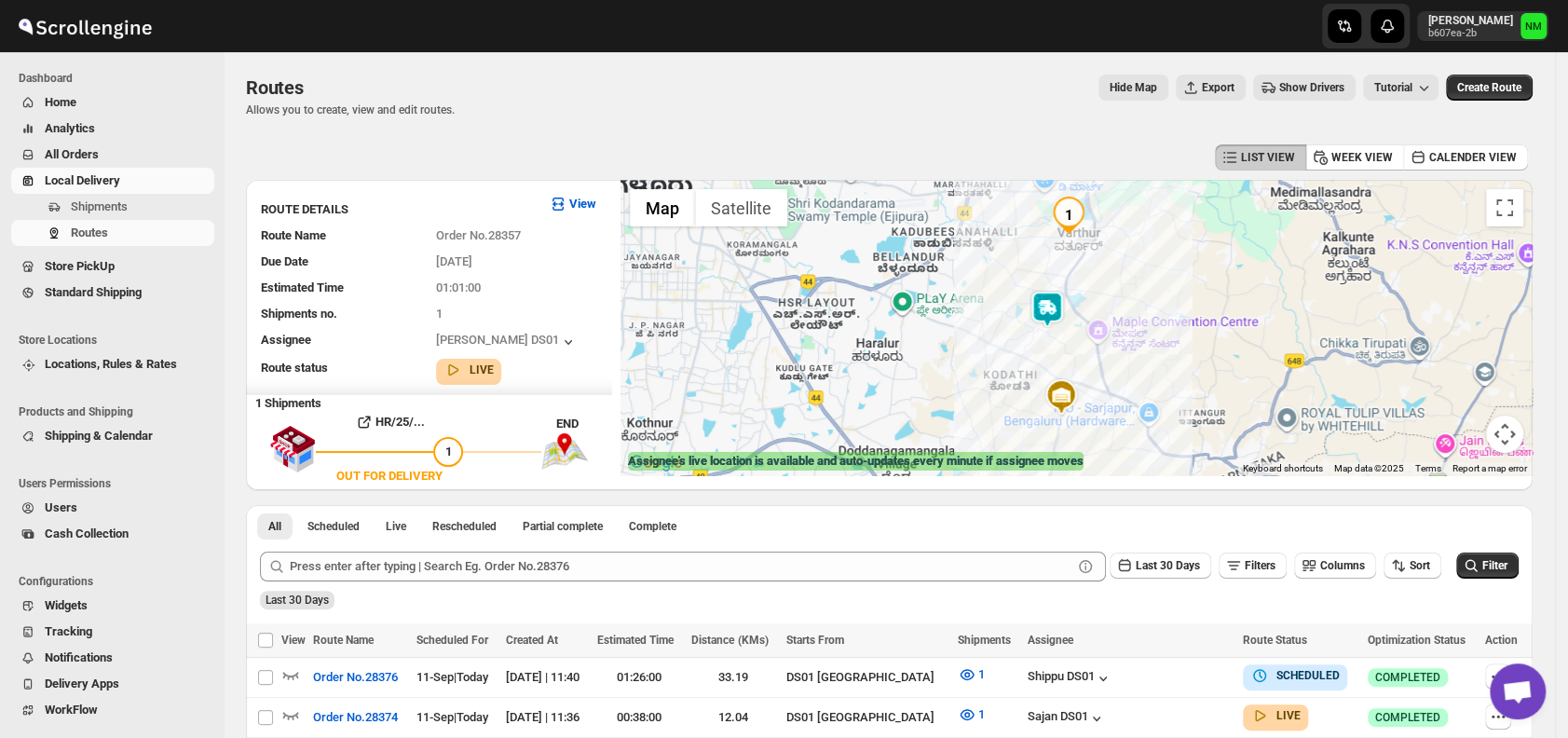
click at [1044, 321] on img at bounding box center [1047, 309] width 37 height 37
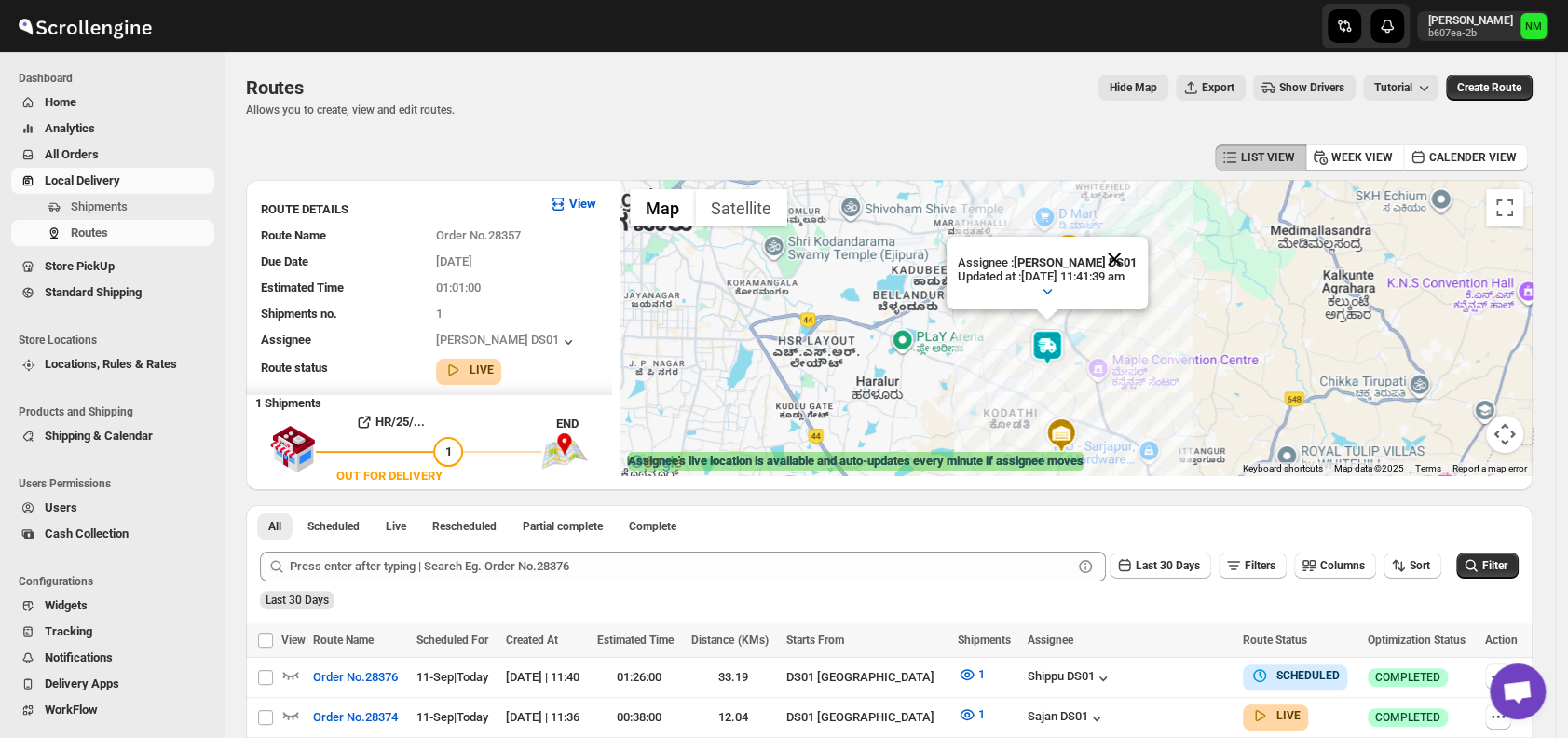
click at [1137, 254] on button "Close" at bounding box center [1114, 259] width 45 height 45
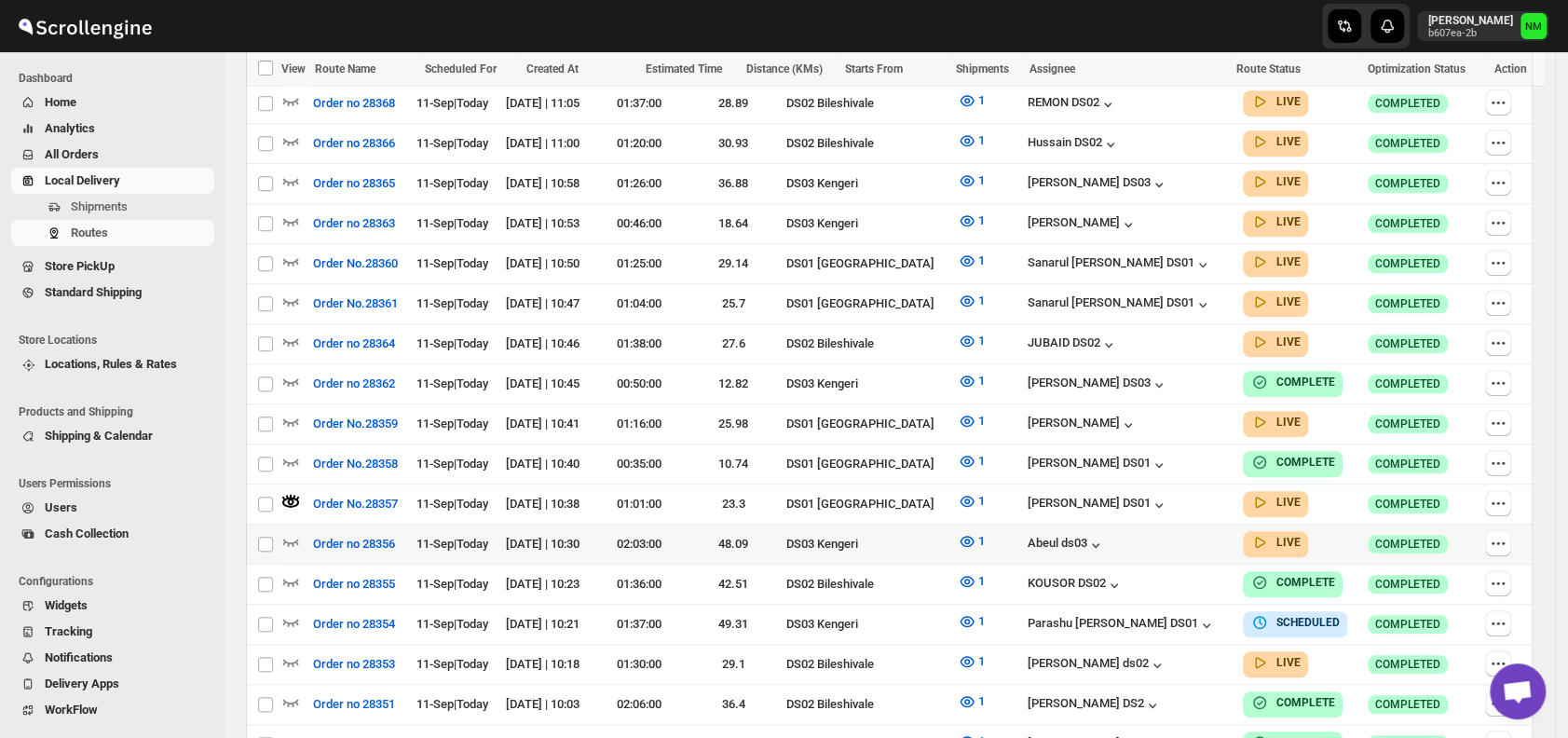
scroll to position [816, 0]
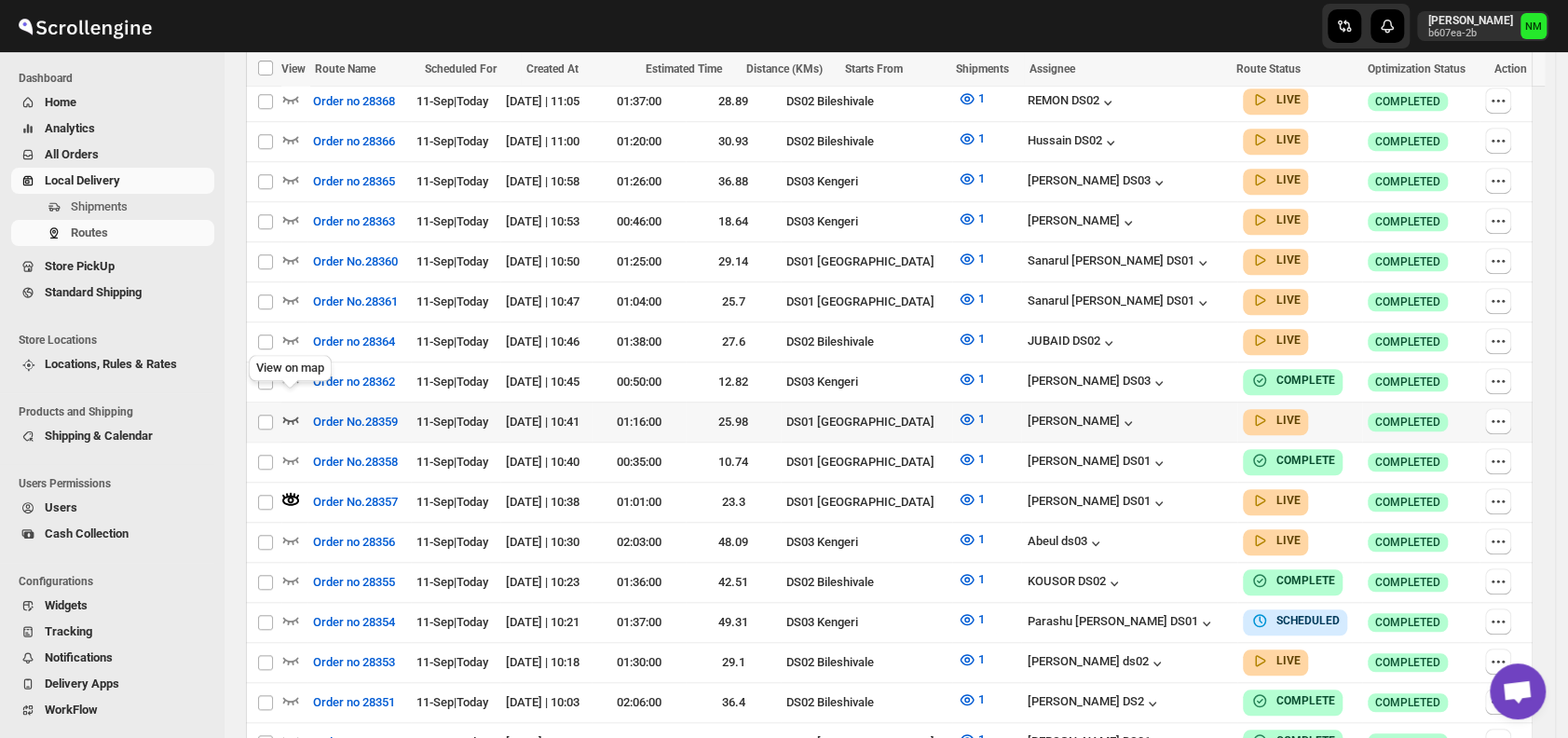
click at [296, 410] on icon "button" at bounding box center [290, 419] width 19 height 19
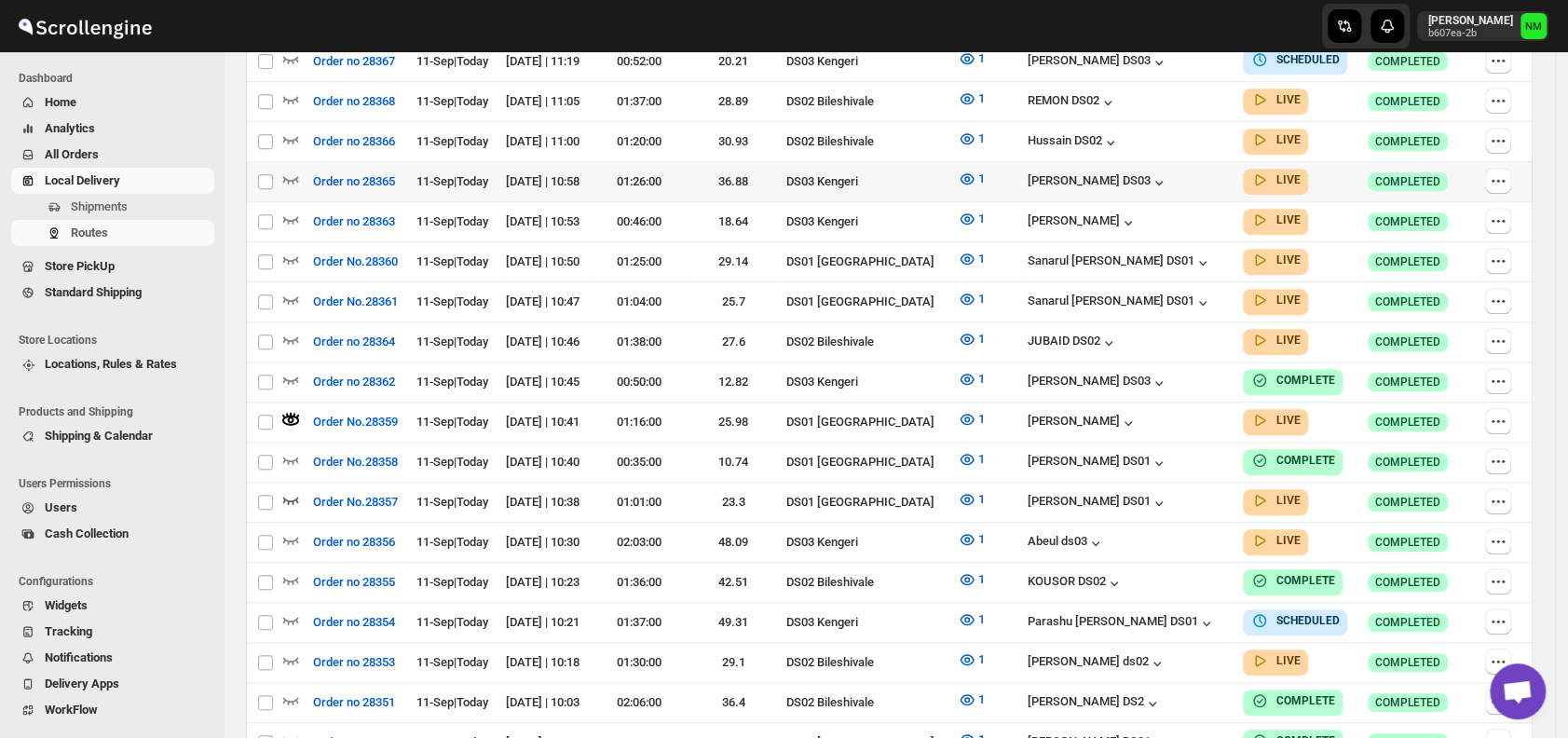
scroll to position [0, 0]
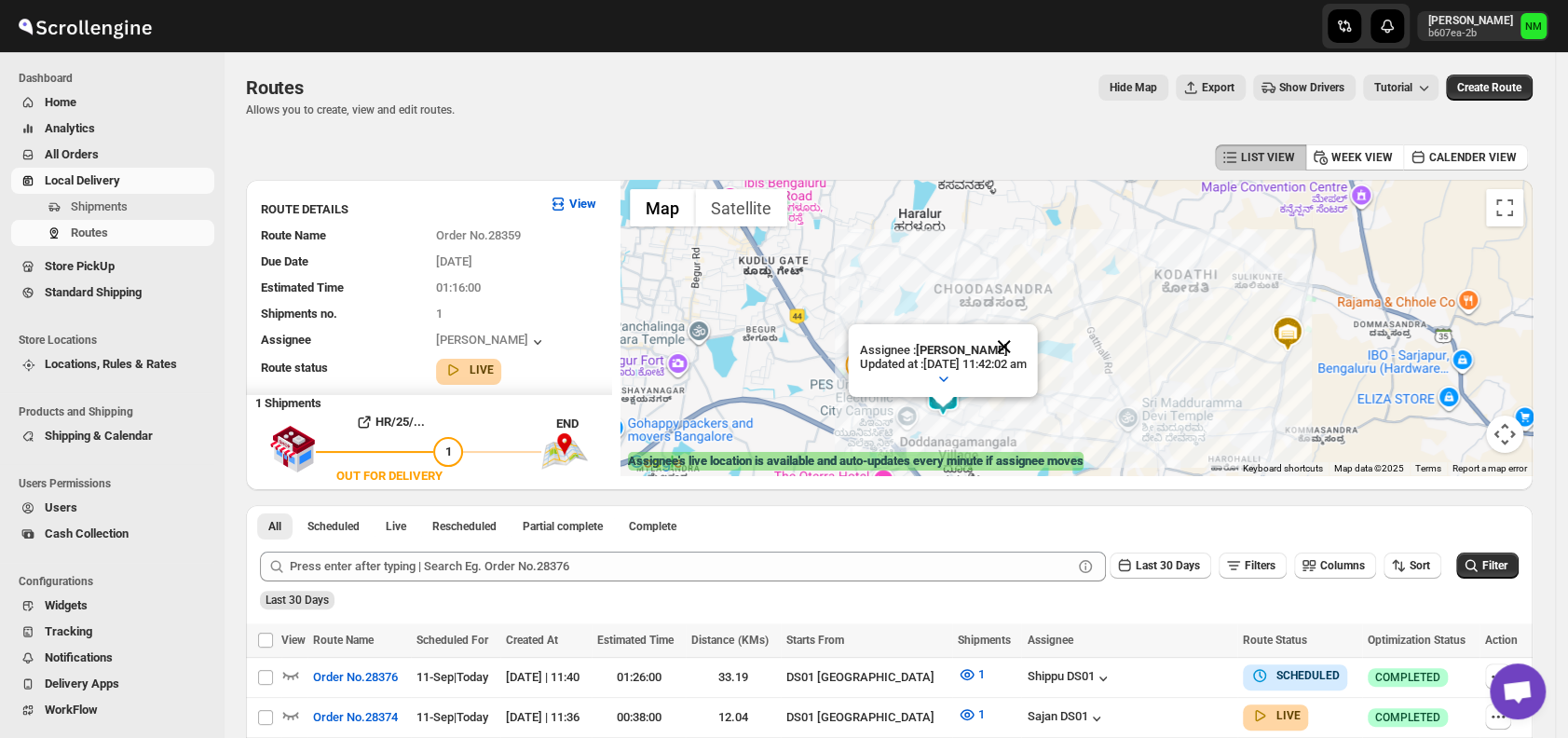
click at [1027, 342] on button "Close" at bounding box center [1004, 346] width 45 height 45
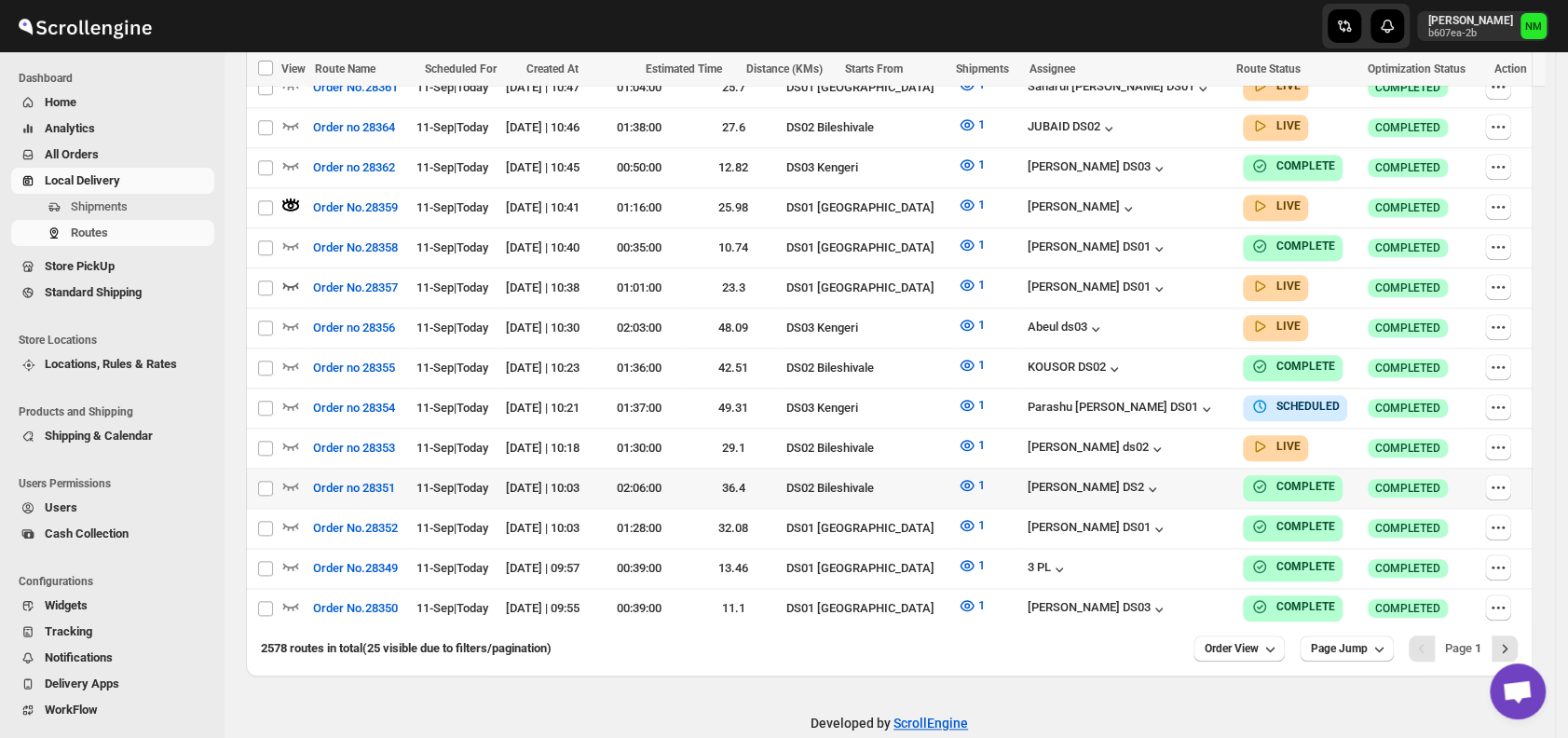
scroll to position [1032, 0]
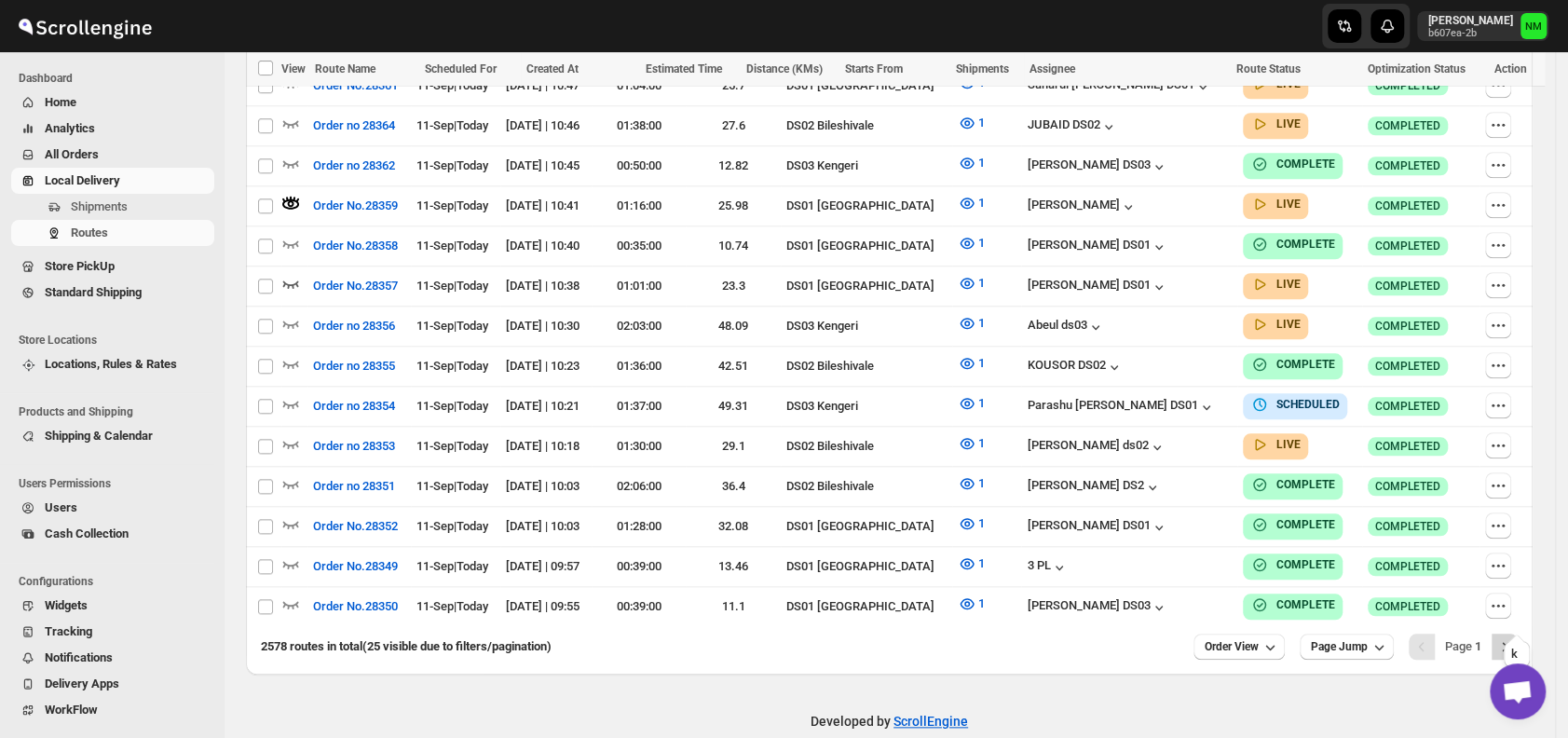
click at [1508, 637] on icon "Next" at bounding box center [1505, 646] width 19 height 19
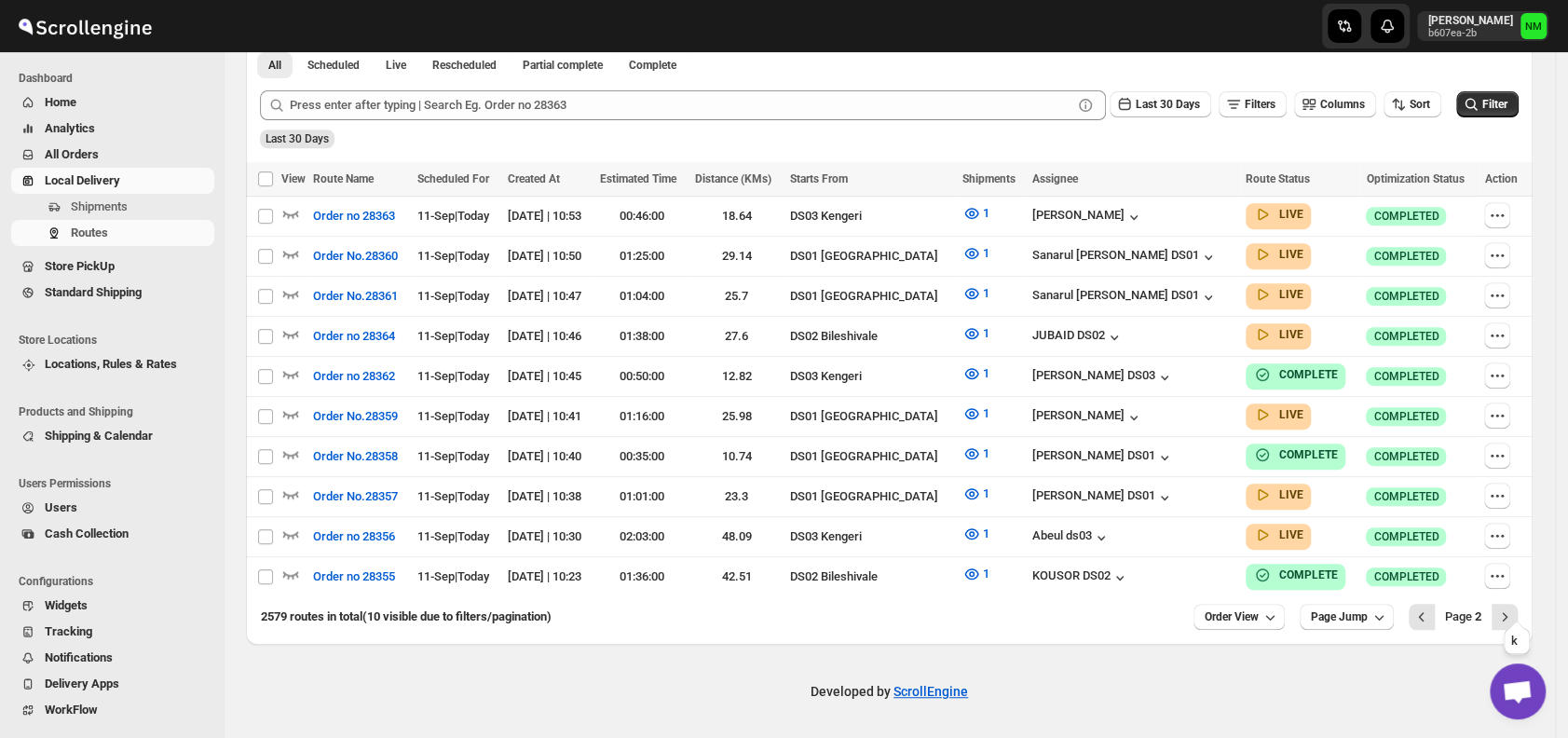
scroll to position [448, 0]
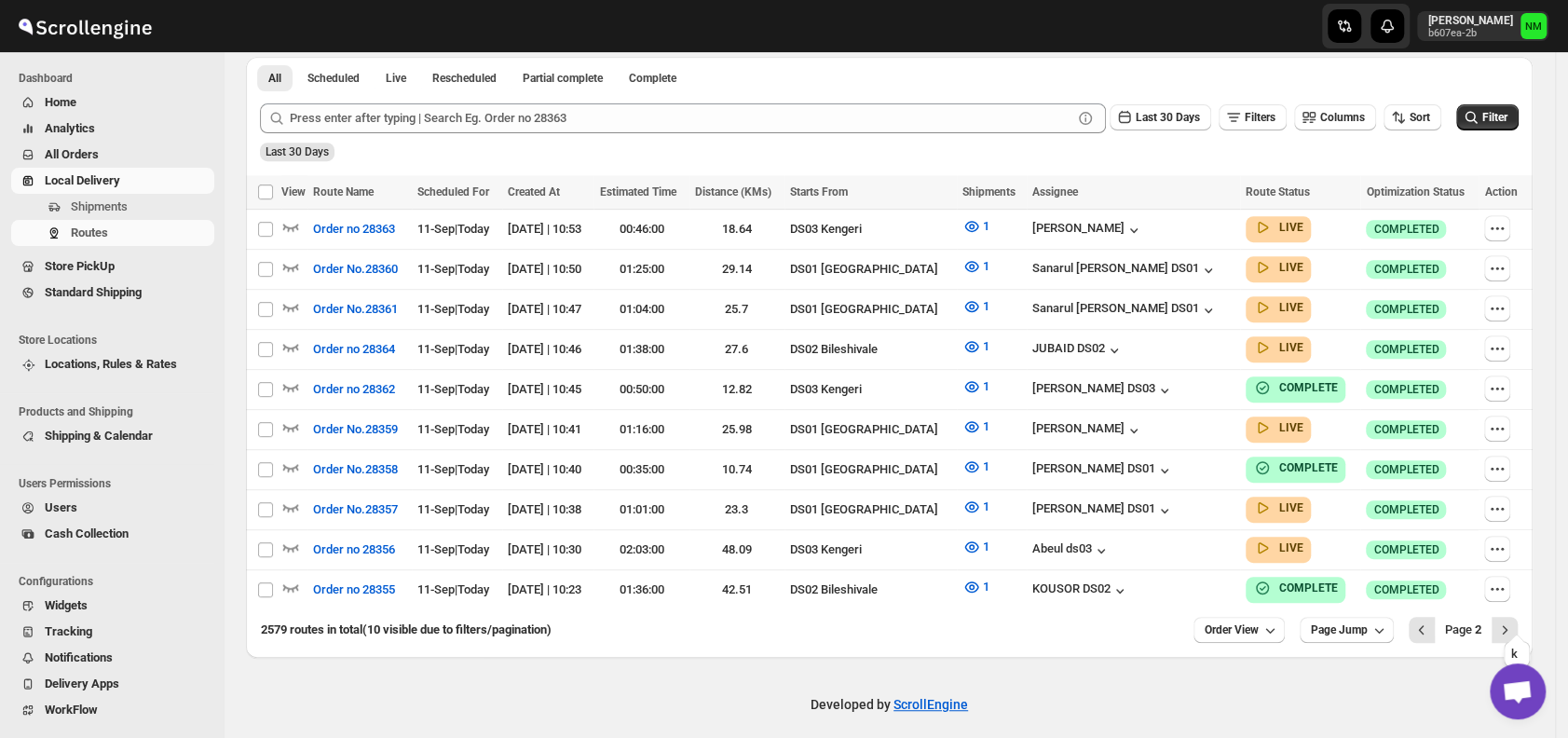
click at [1508, 621] on icon "Next" at bounding box center [1505, 630] width 19 height 19
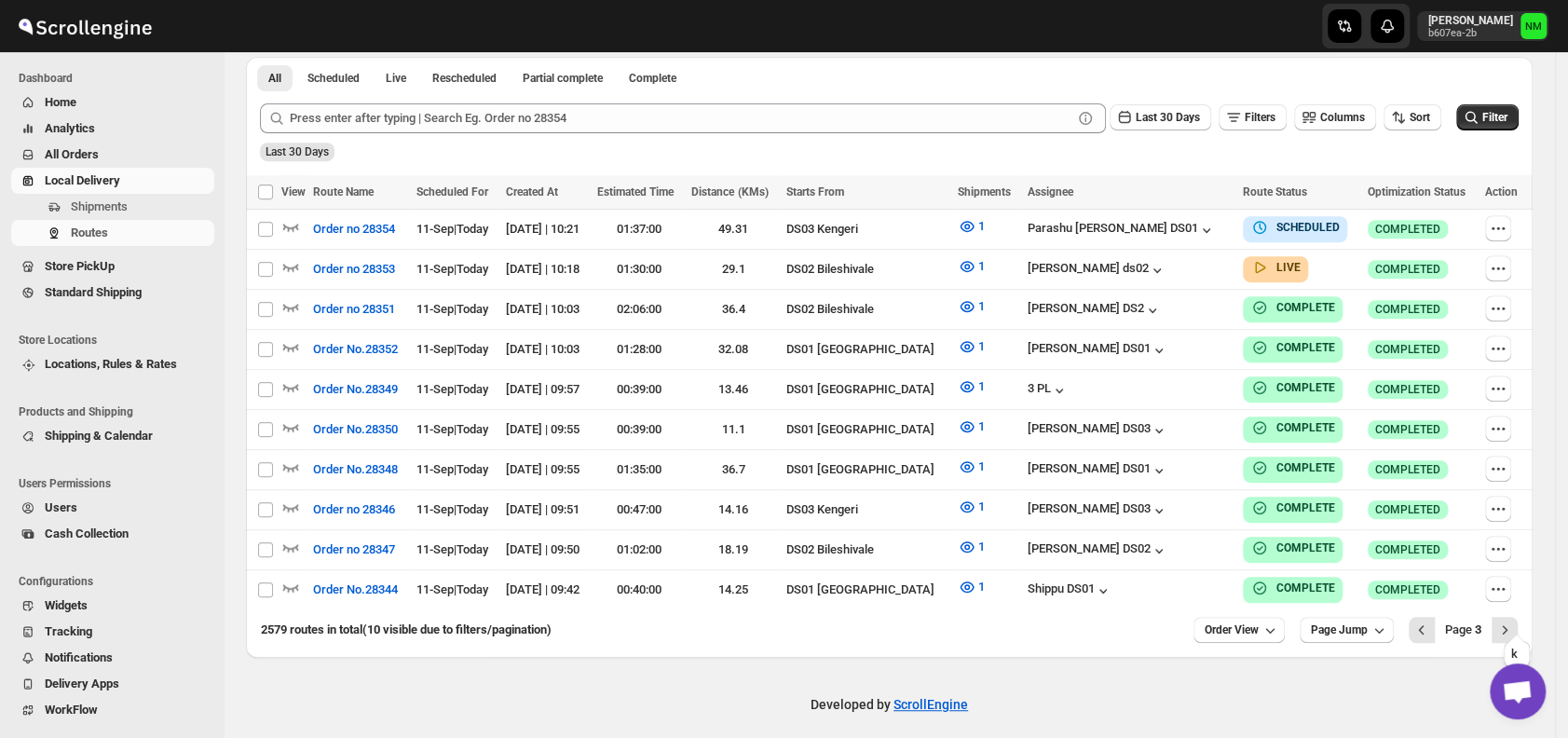
click at [1508, 621] on icon "Next" at bounding box center [1505, 630] width 19 height 19
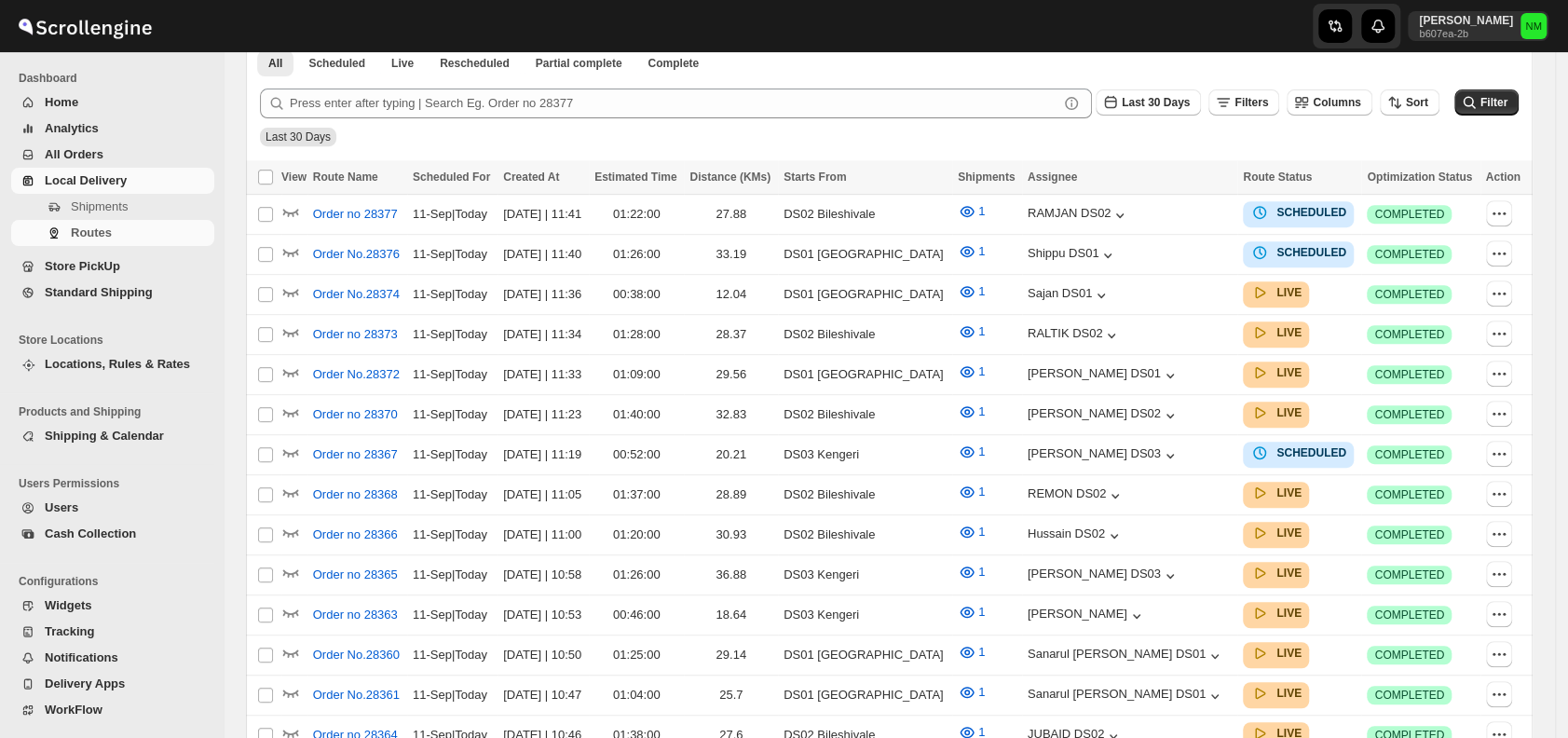
scroll to position [434, 0]
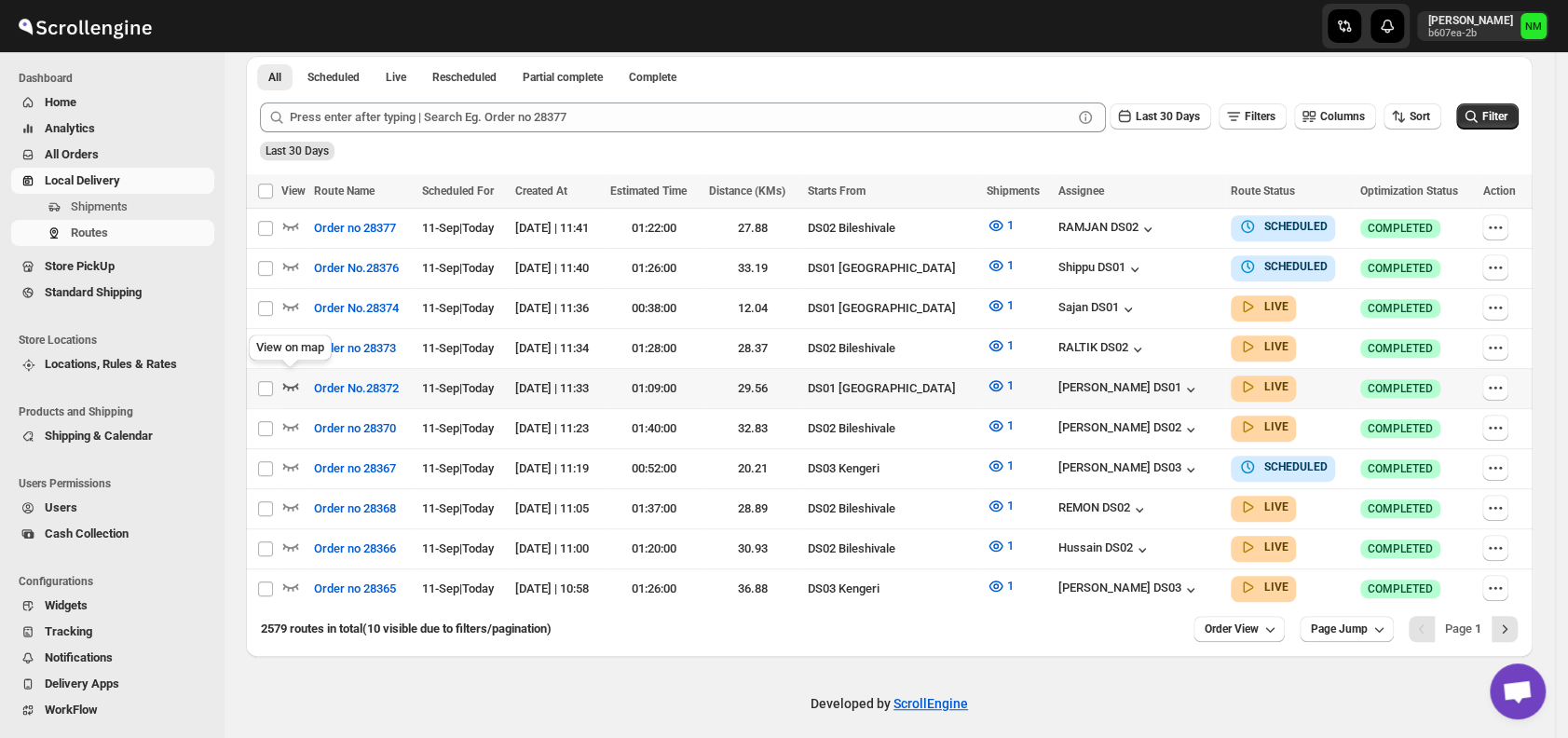
click at [293, 380] on icon "button" at bounding box center [290, 385] width 19 height 19
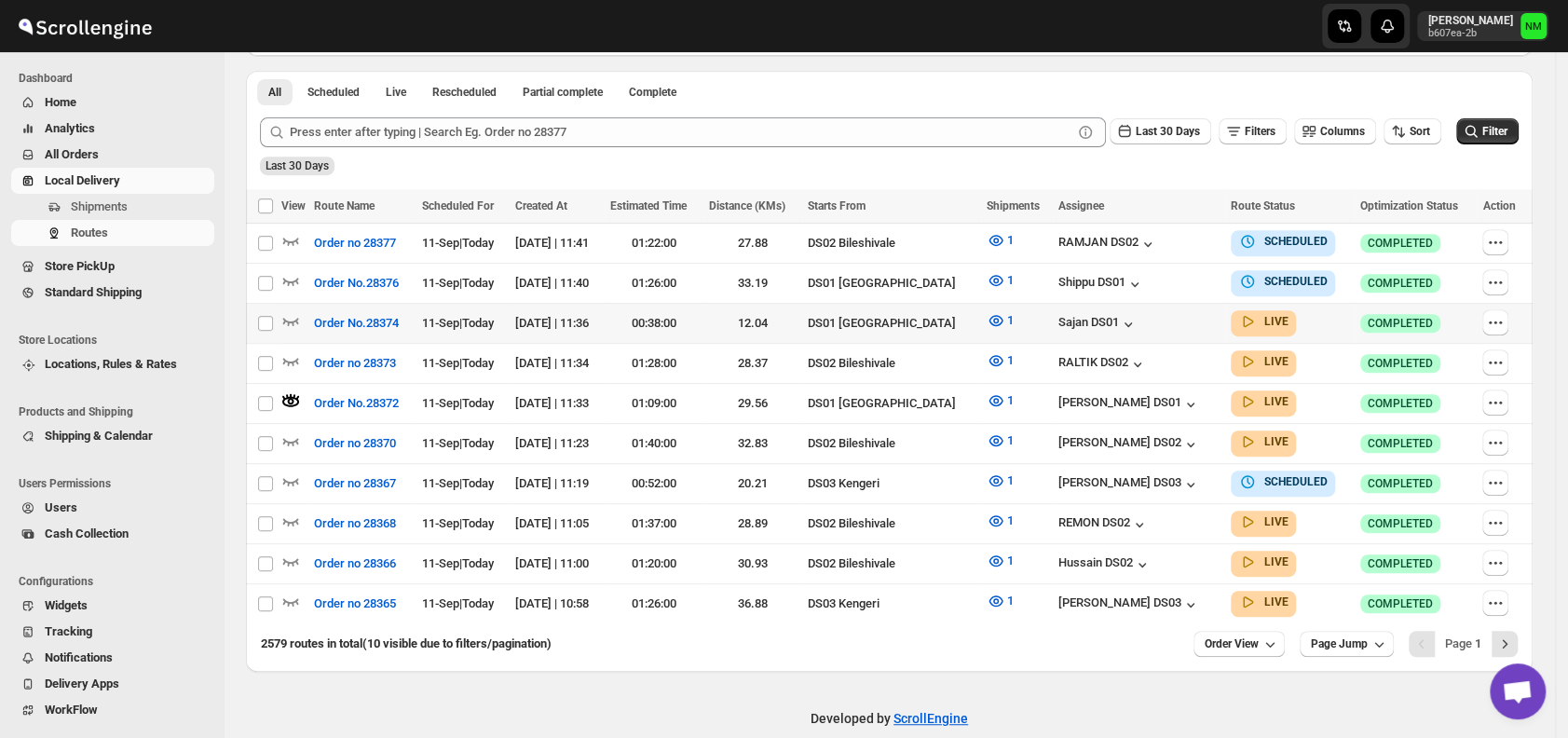
scroll to position [0, 0]
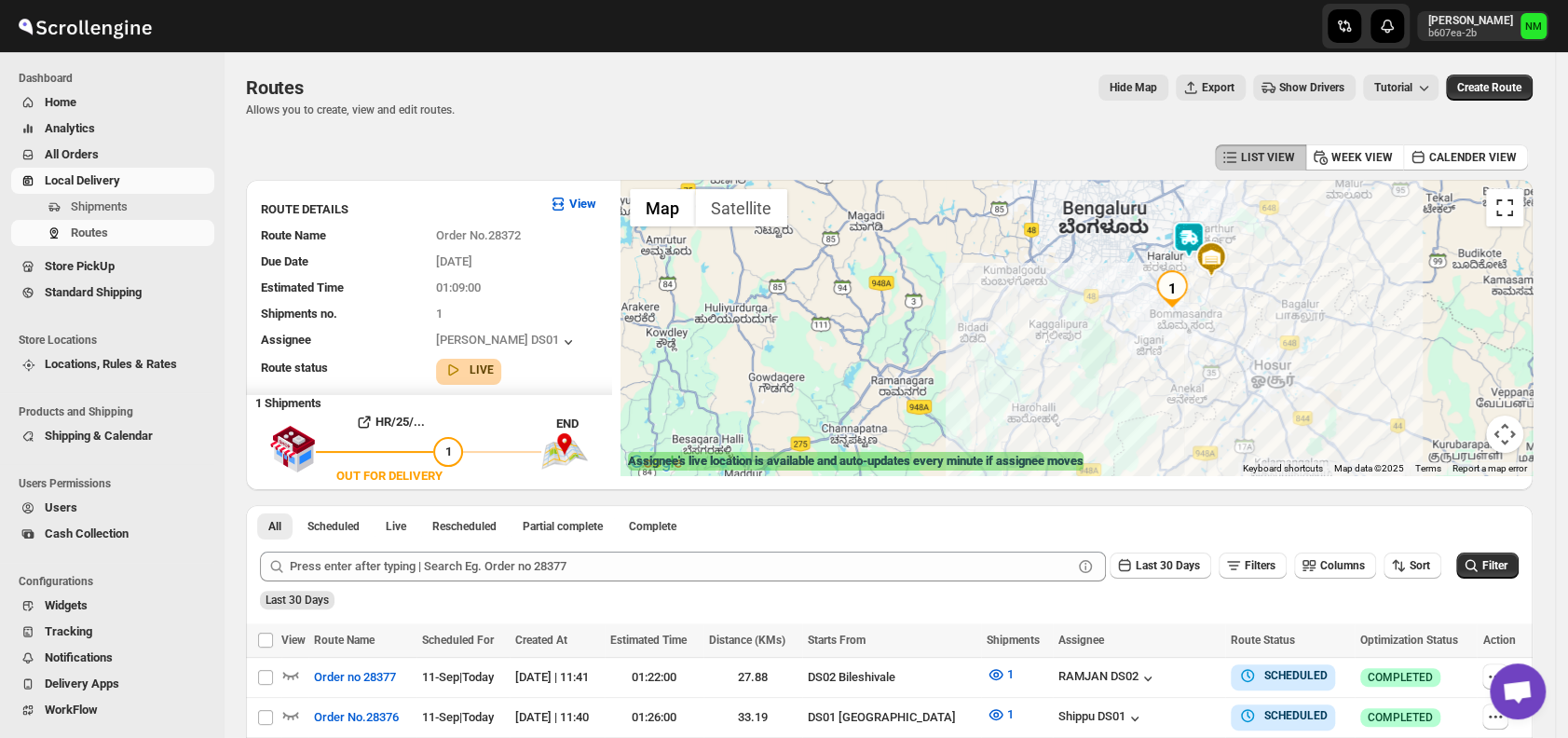
click at [1522, 215] on button "Toggle fullscreen view" at bounding box center [1504, 207] width 37 height 37
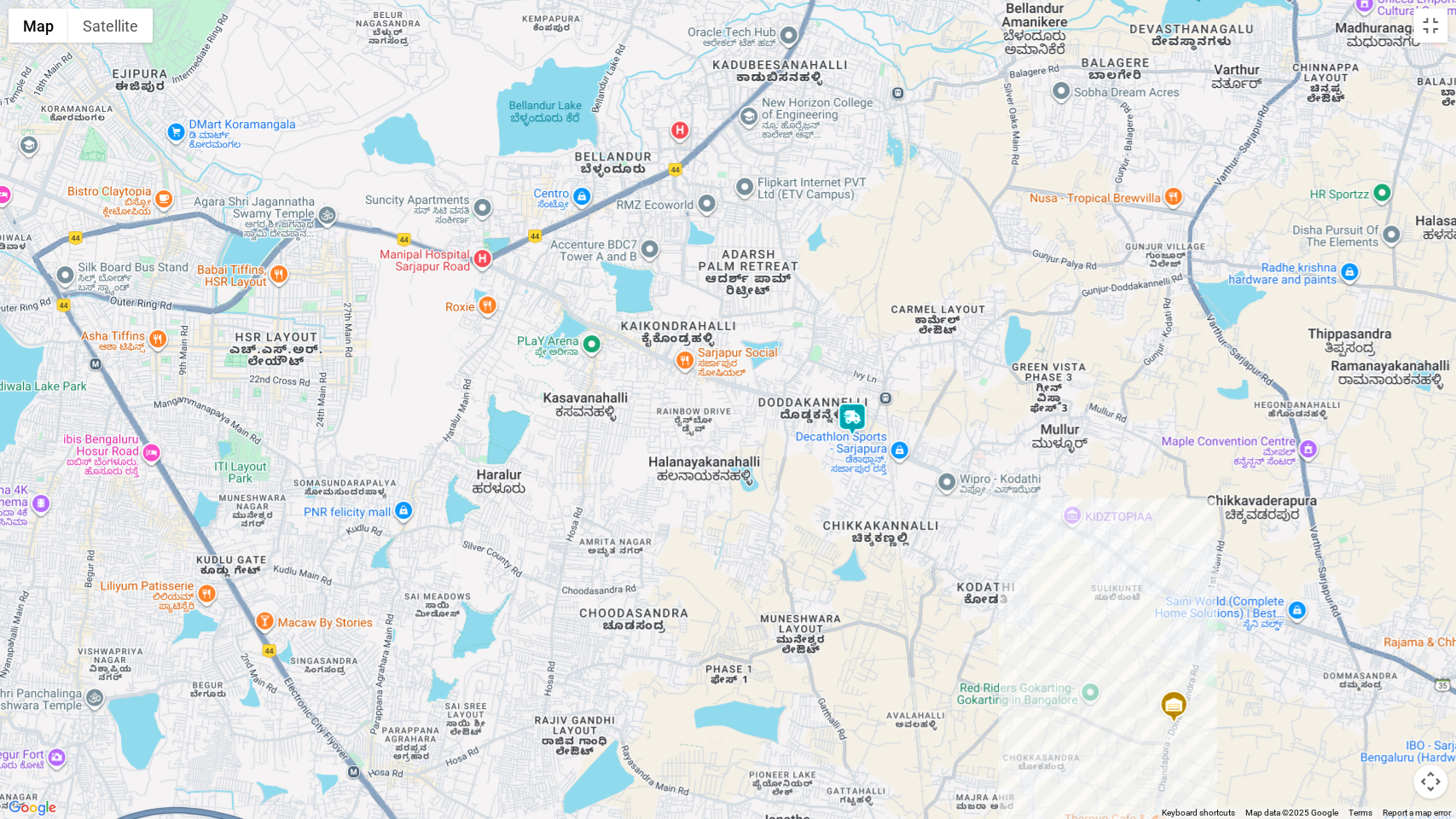
click at [847, 418] on img at bounding box center [851, 418] width 34 height 34
click at [1433, 26] on button "Toggle fullscreen view" at bounding box center [1429, 25] width 34 height 34
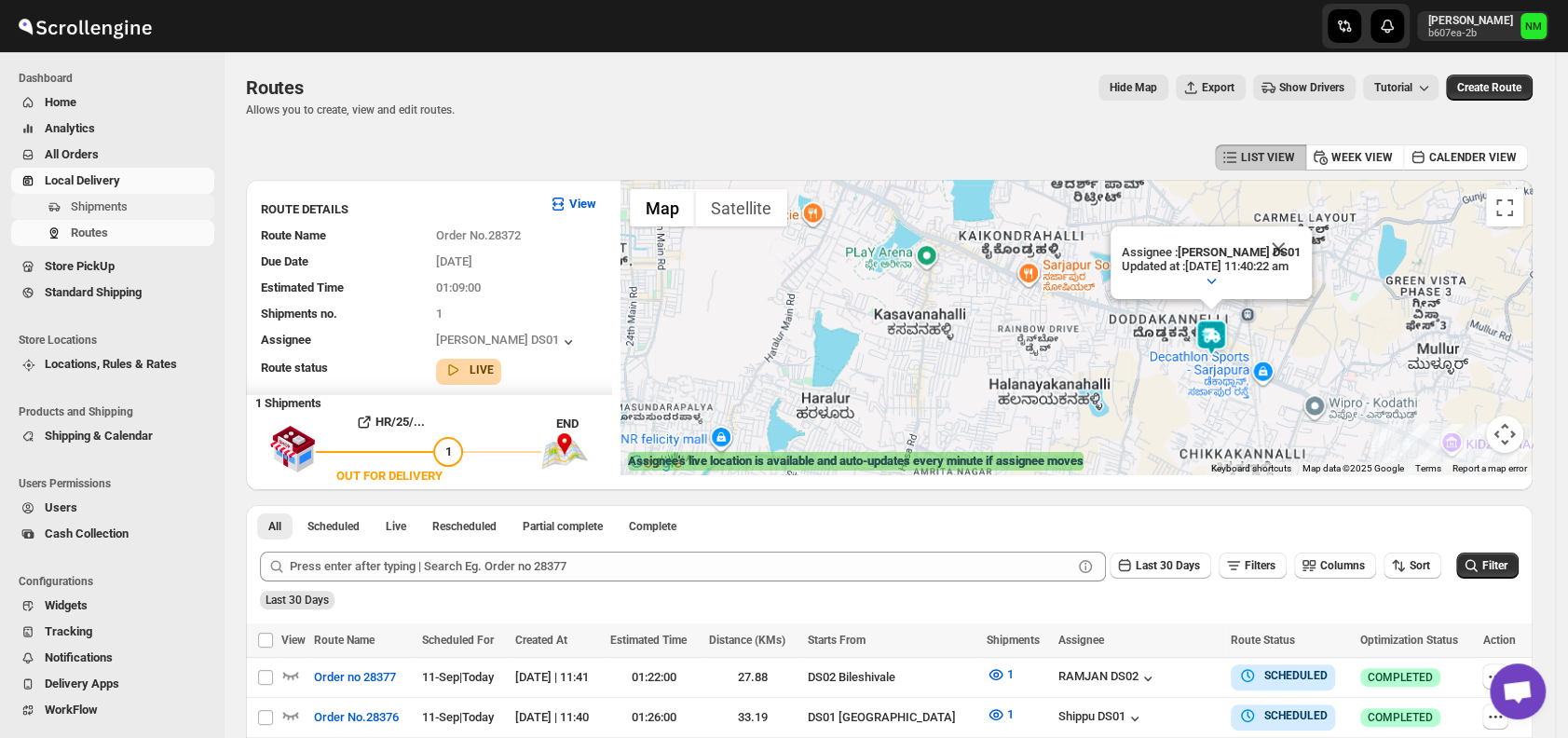
click at [123, 201] on span "Shipments" at bounding box center [99, 206] width 57 height 14
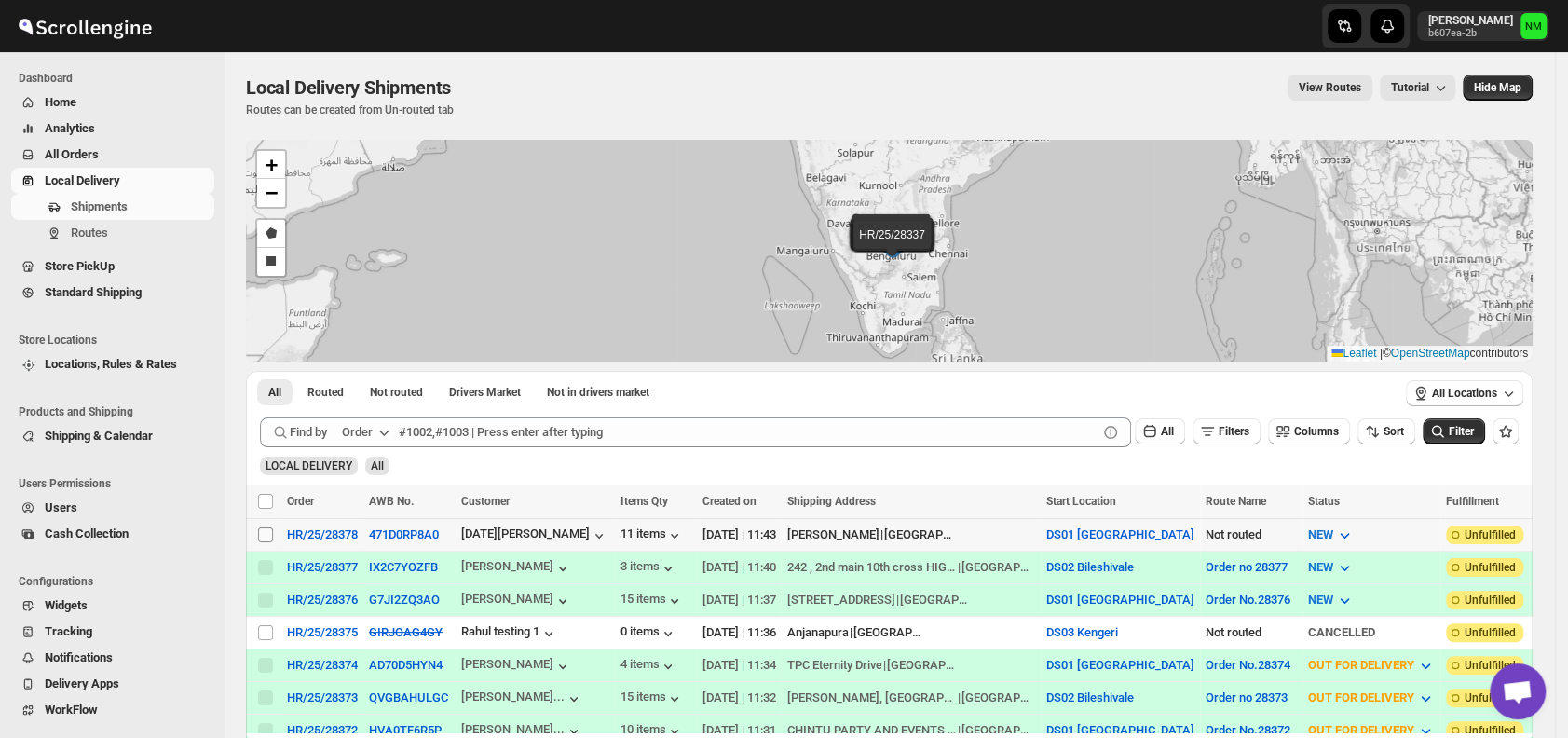
click at [261, 529] on input "Select shipment" at bounding box center [265, 534] width 15 height 15
checkbox input "true"
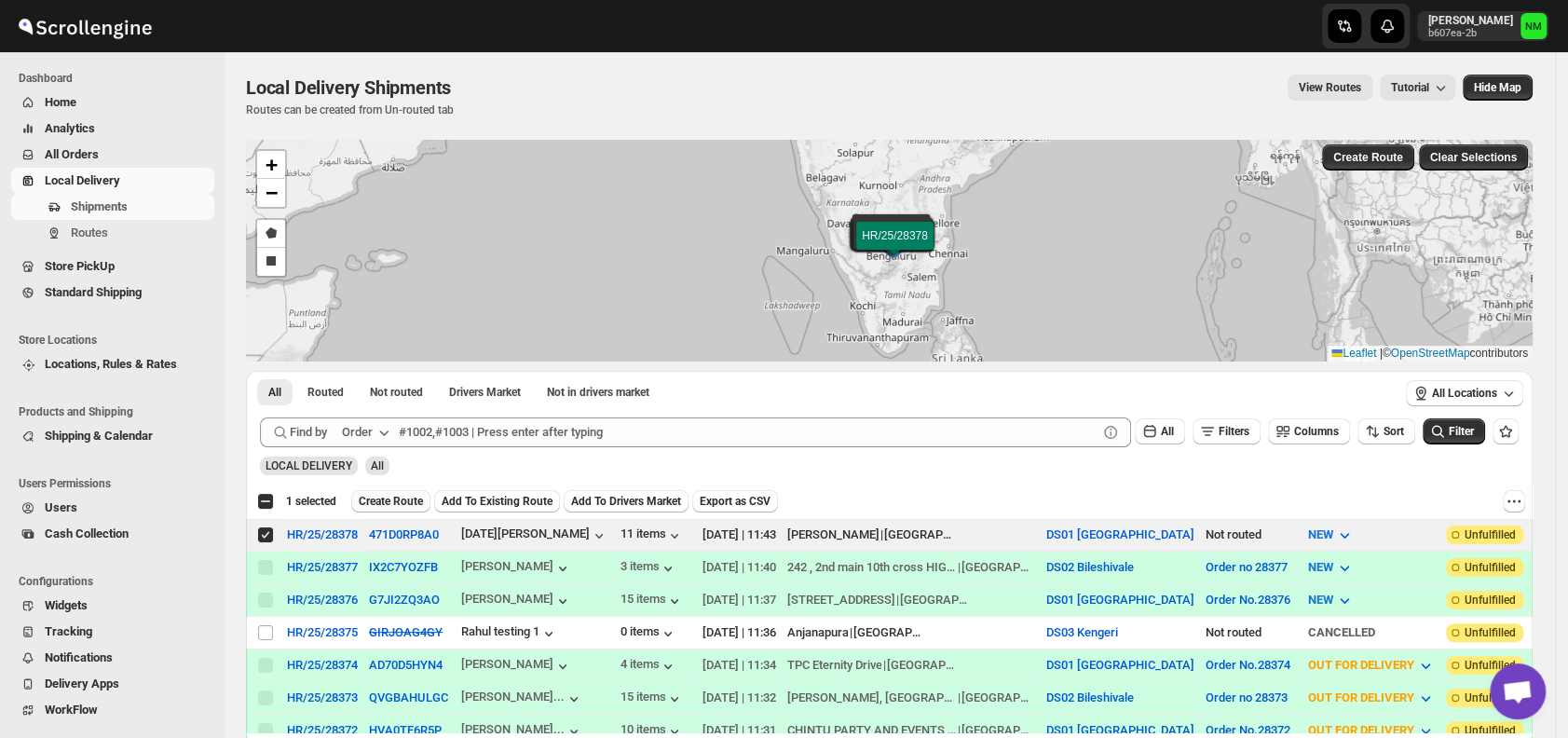
click at [381, 499] on span "Create Route" at bounding box center [391, 501] width 64 height 15
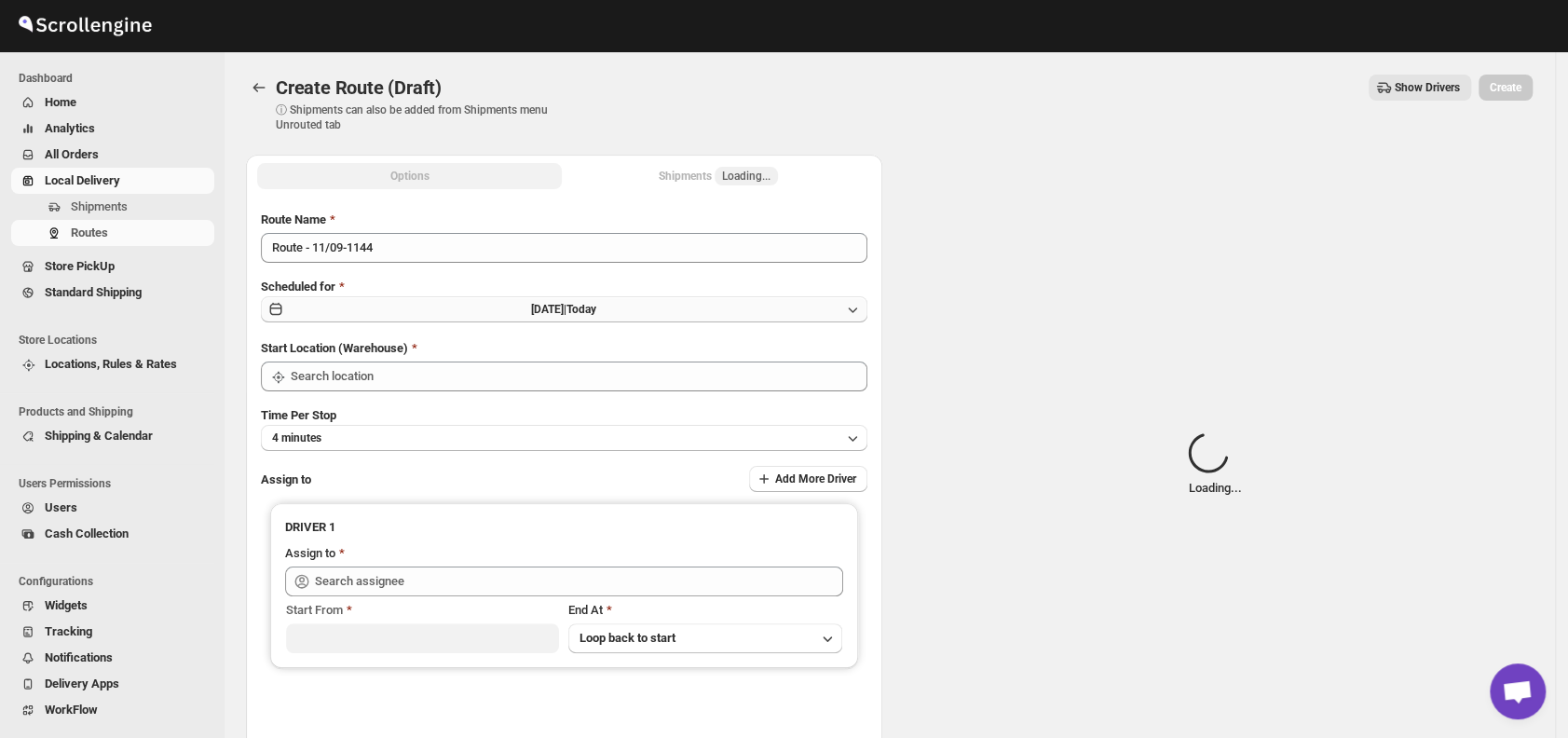
type input "DS01 [GEOGRAPHIC_DATA]"
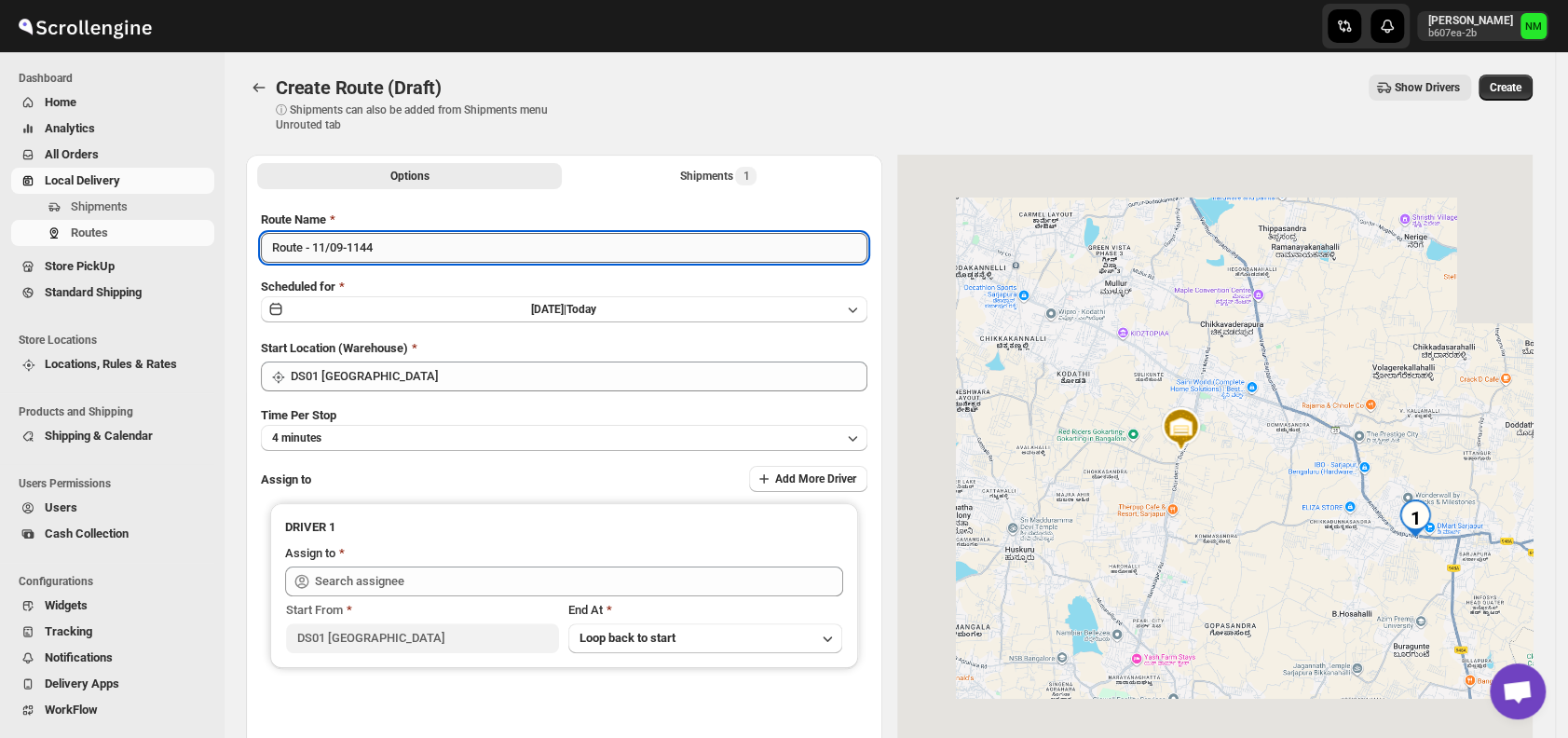
click at [415, 246] on input "Route - 11/09-1144" at bounding box center [564, 248] width 607 height 30
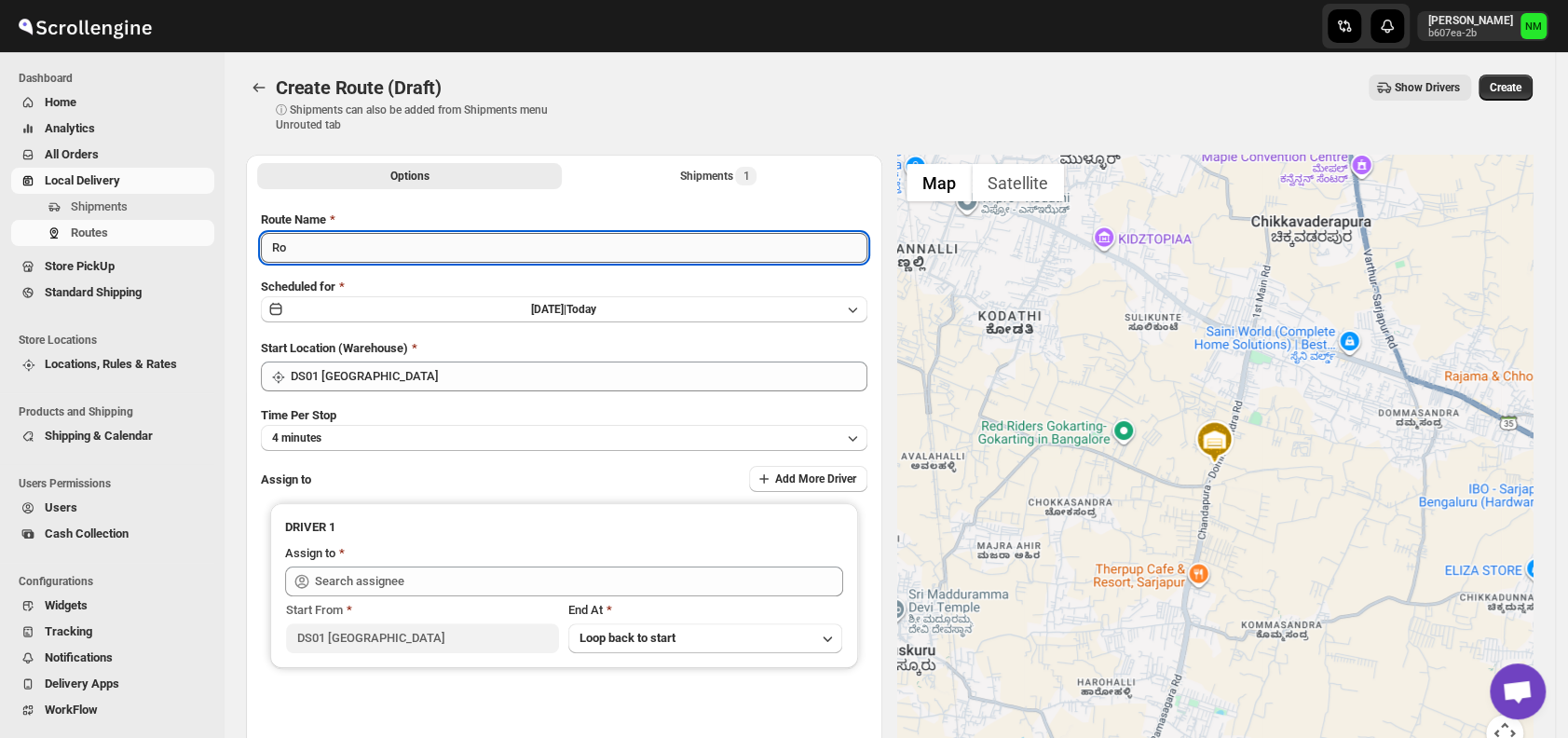
type input "R"
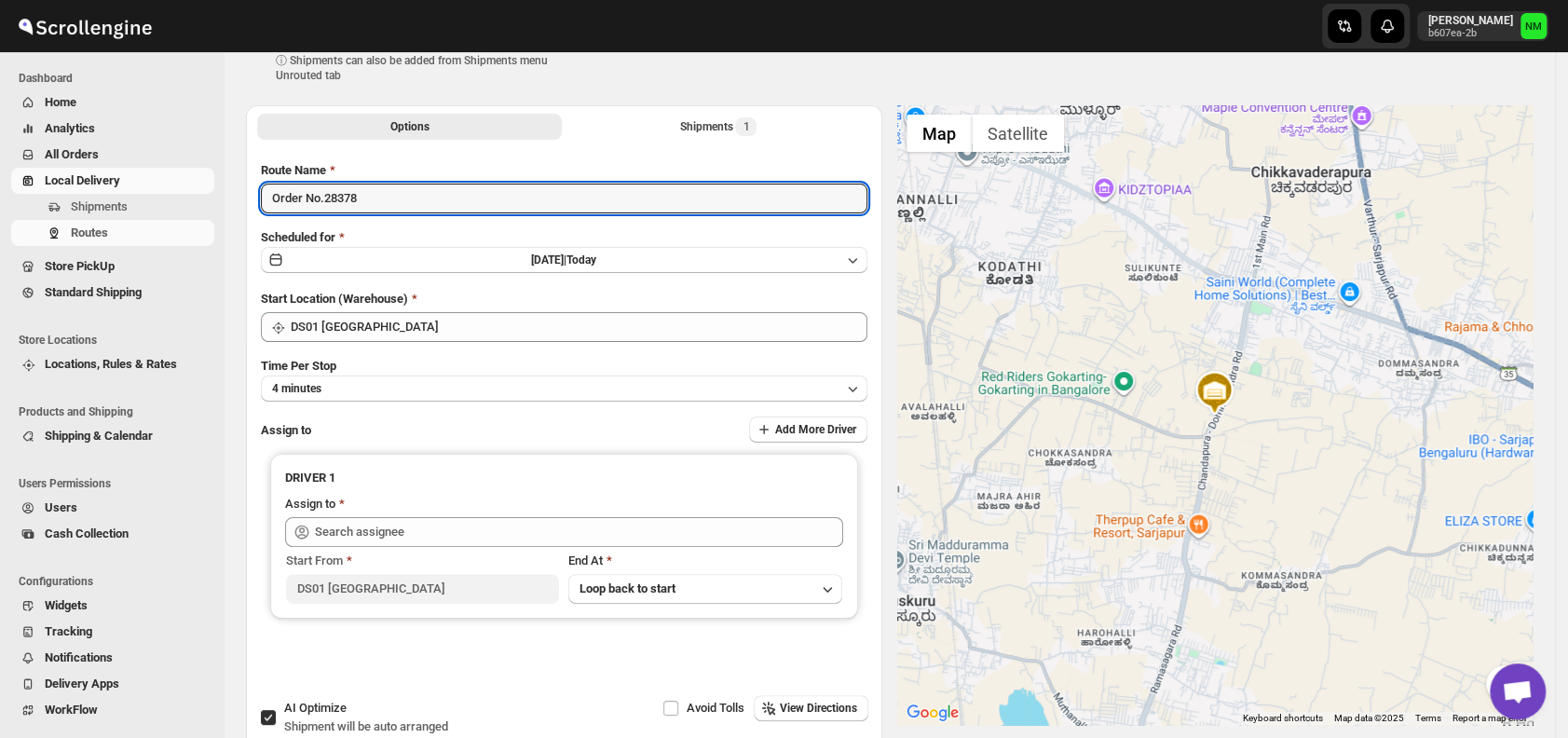
scroll to position [51, 0]
type input "Order No.28378"
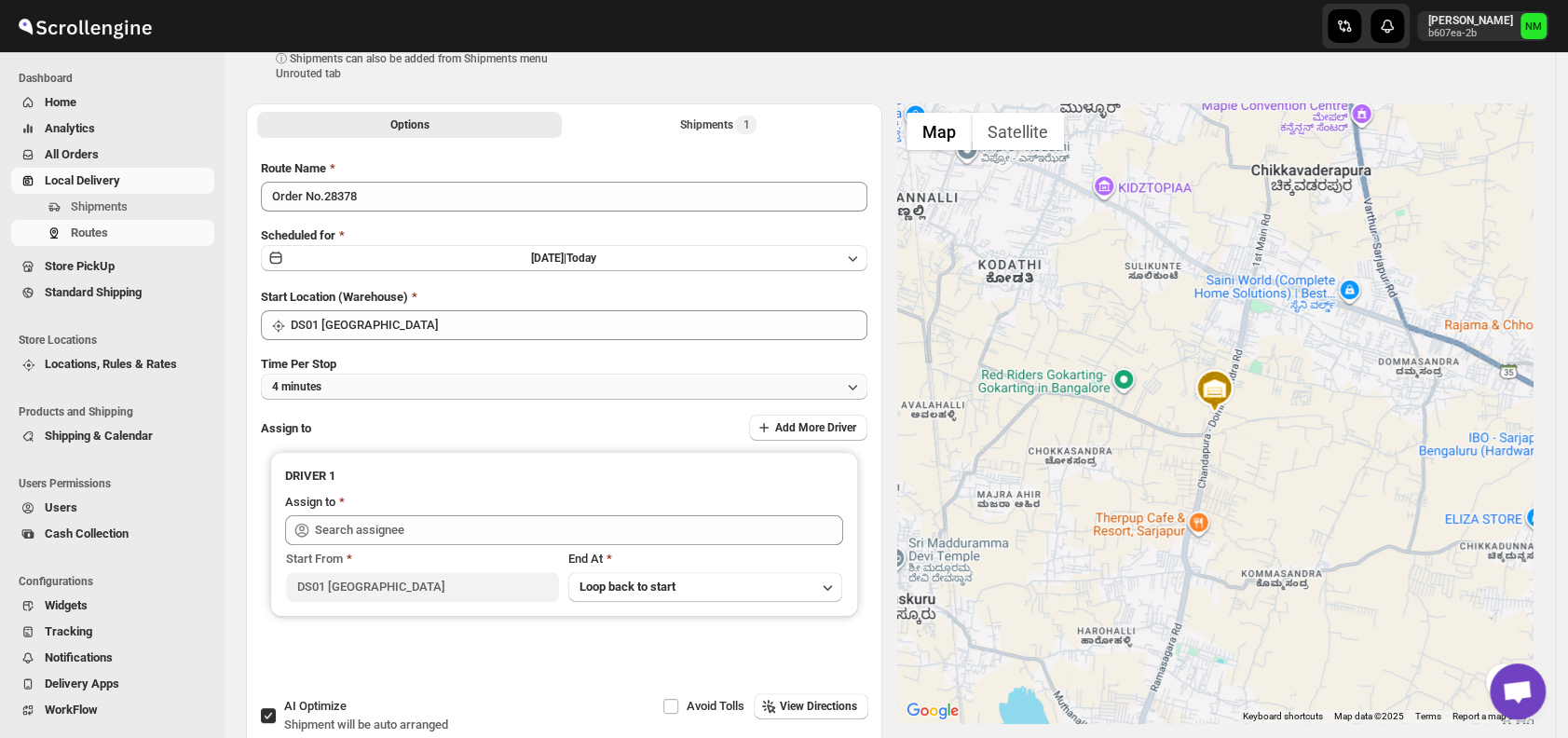
click at [409, 390] on button "4 minutes" at bounding box center [564, 387] width 607 height 26
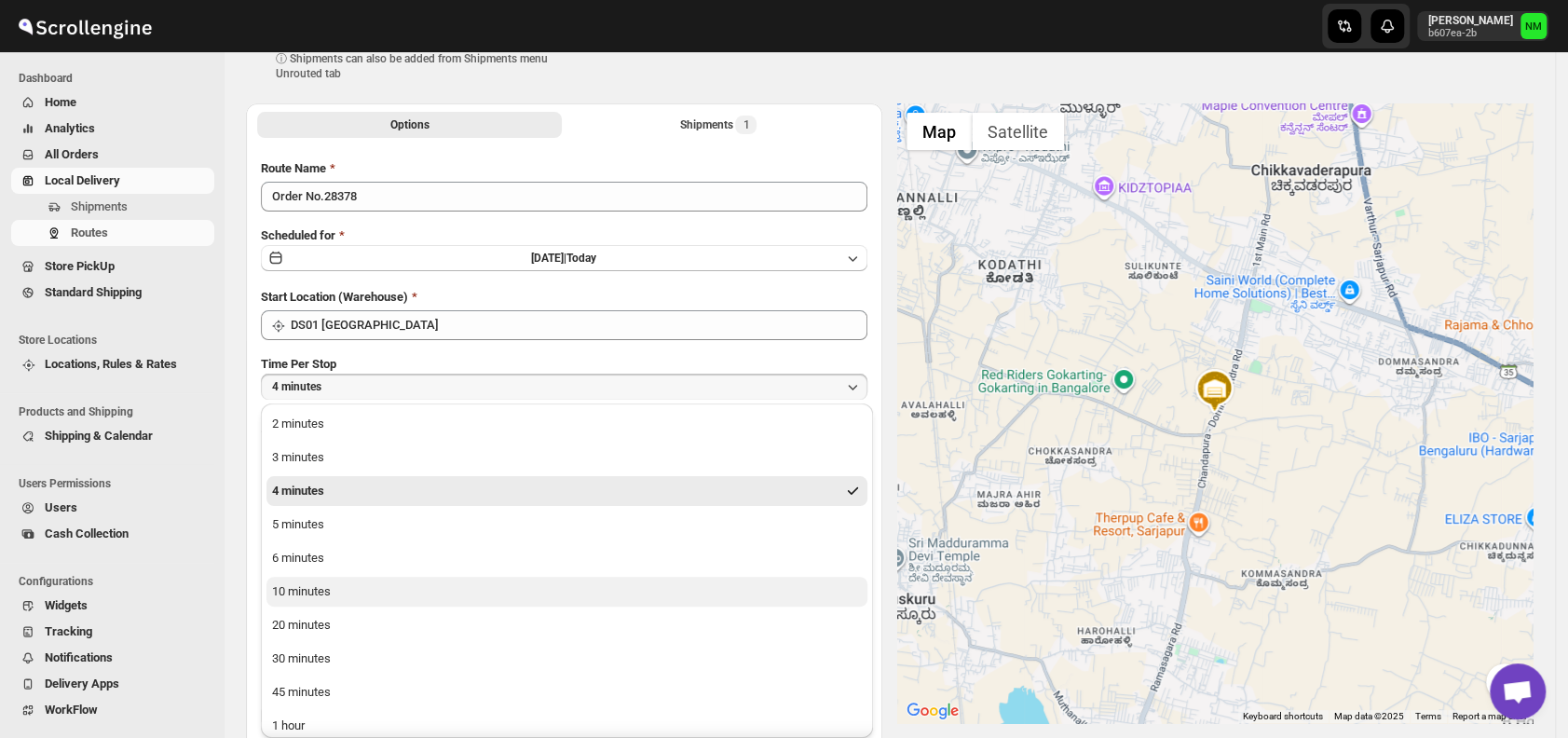
click at [371, 591] on button "10 minutes" at bounding box center [567, 592] width 601 height 30
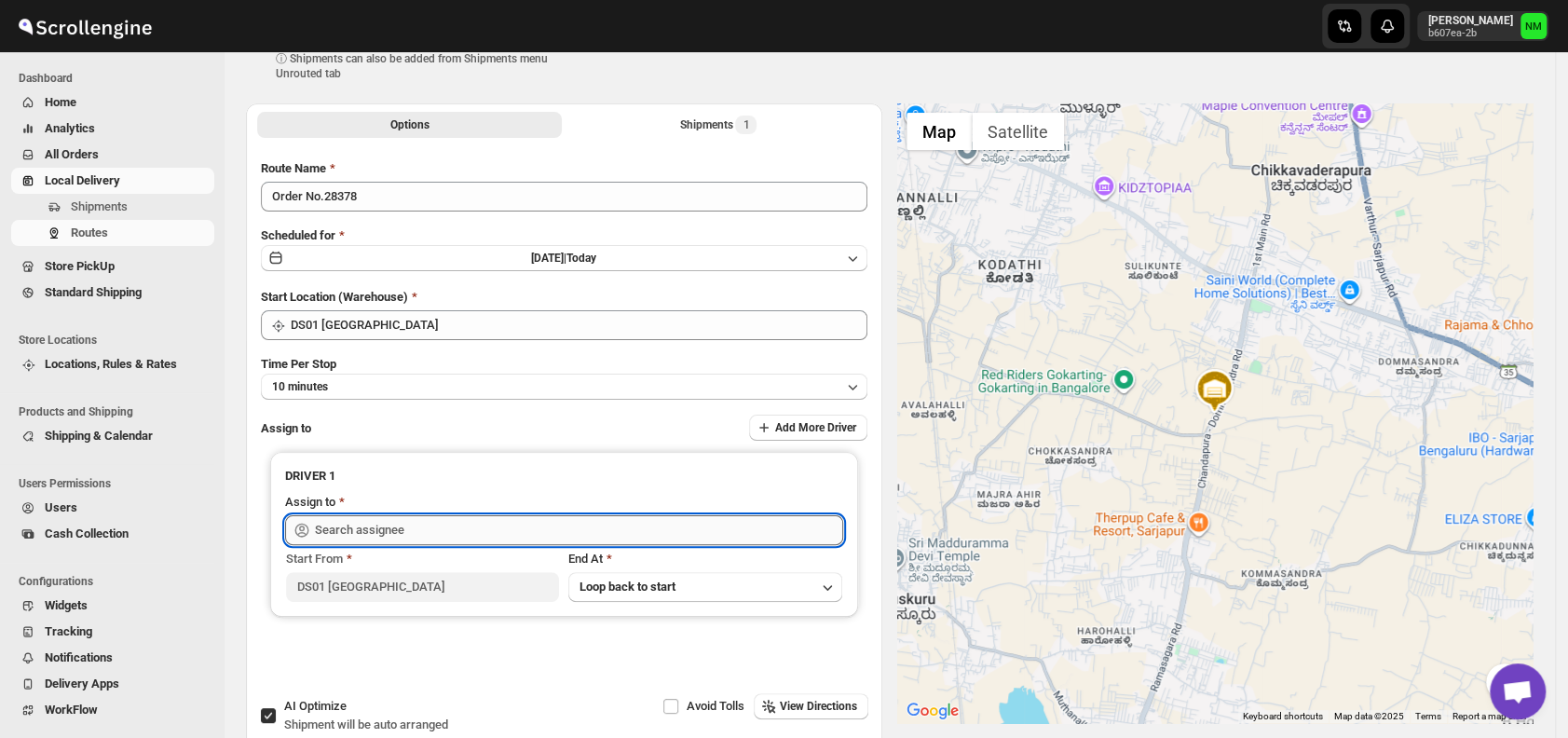
click at [455, 529] on input "text" at bounding box center [579, 530] width 528 height 30
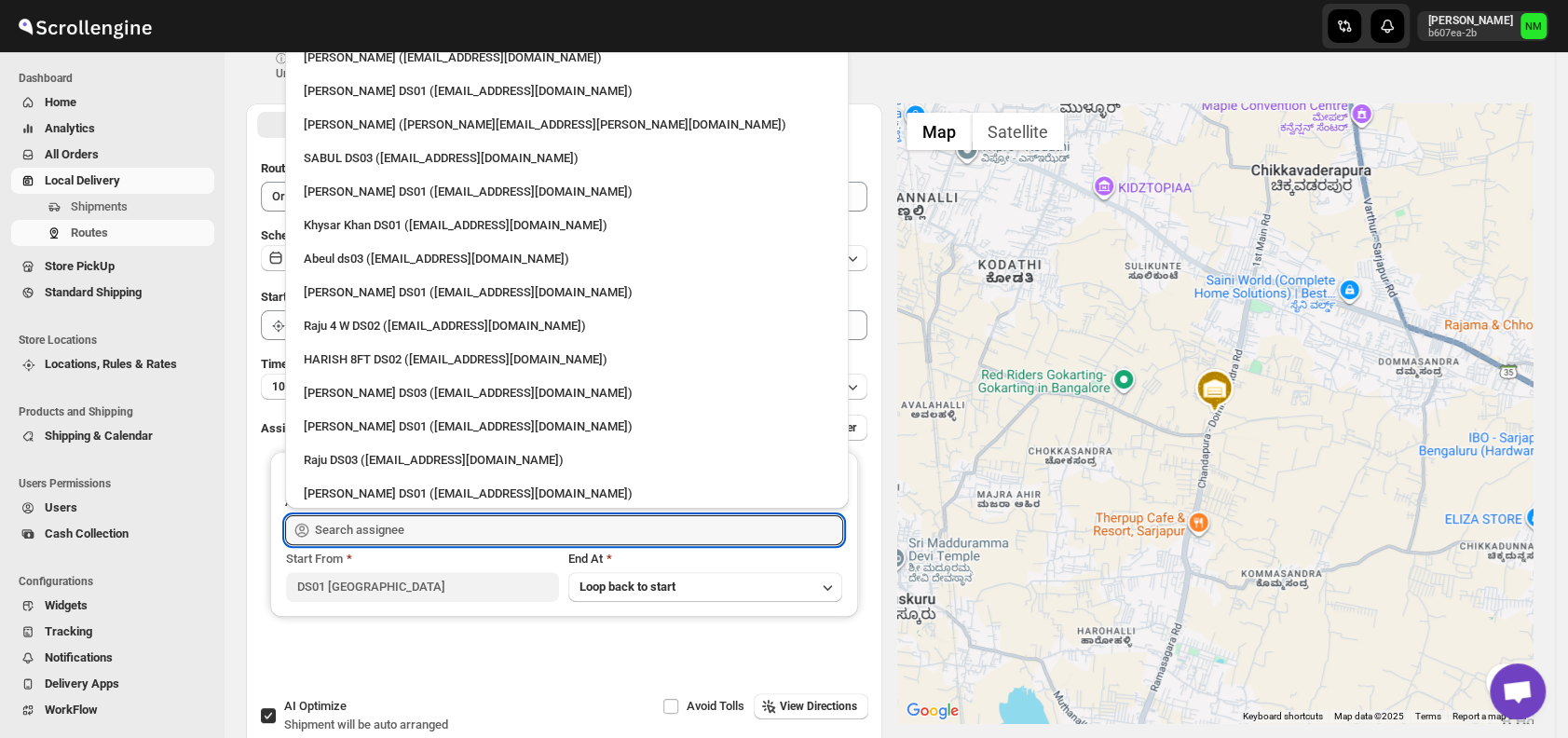
scroll to position [1591, 0]
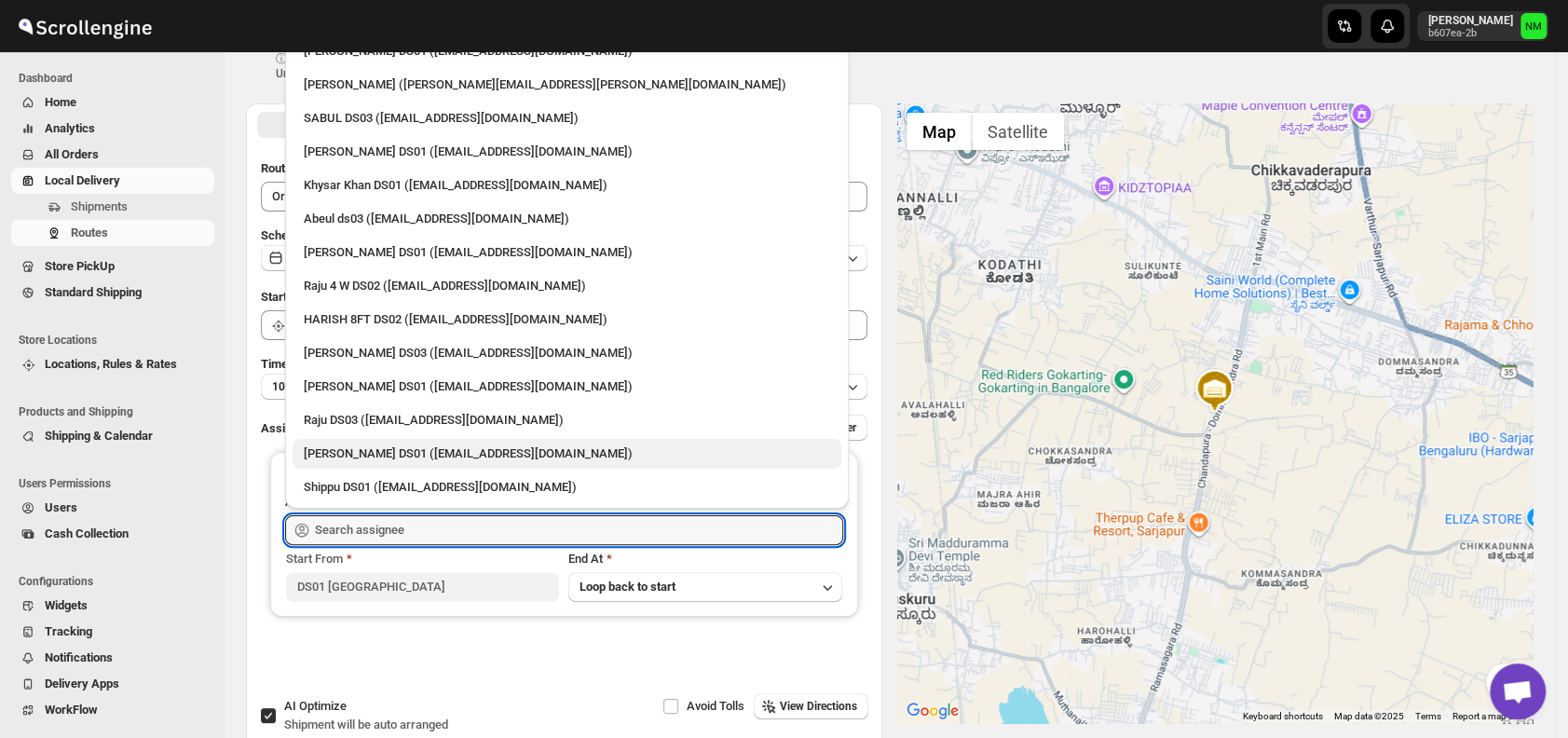
click at [410, 452] on div "Mohammed Shabaz DS01 (yewac50928@certve.com)" at bounding box center [567, 453] width 526 height 19
type input "Mohammed Shabaz DS01 (yewac50928@certve.com)"
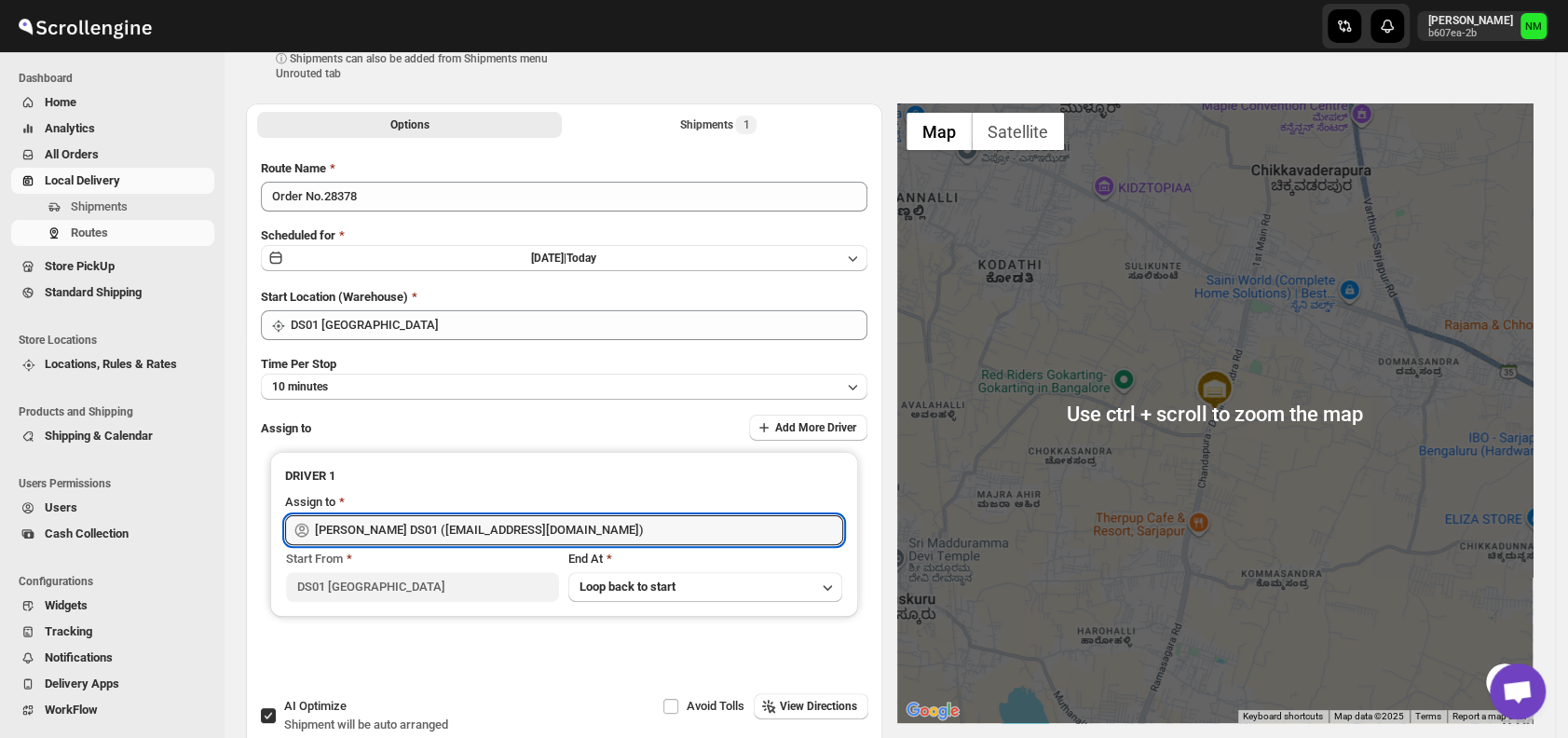
scroll to position [0, 0]
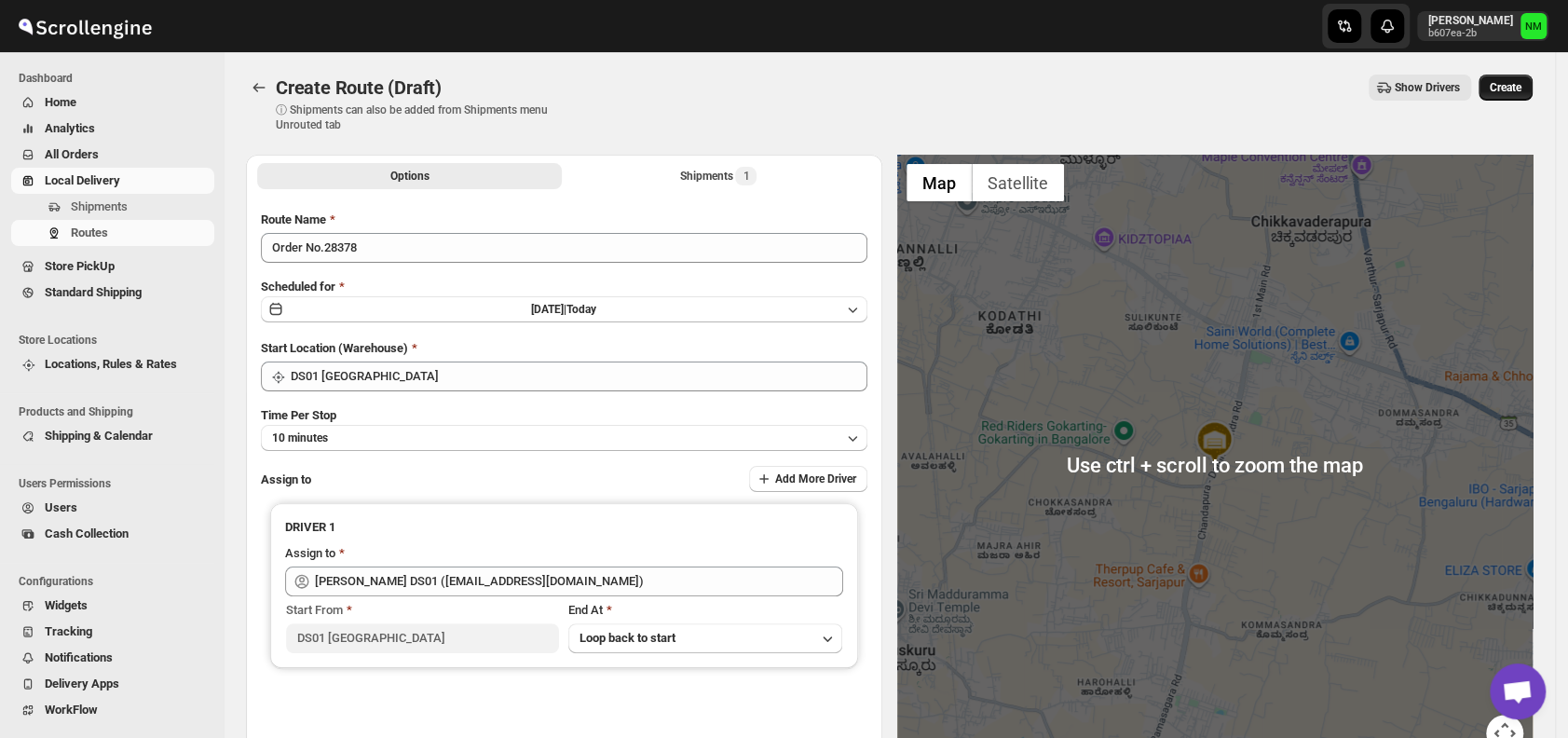
click at [1524, 96] on button "Create" at bounding box center [1506, 88] width 54 height 26
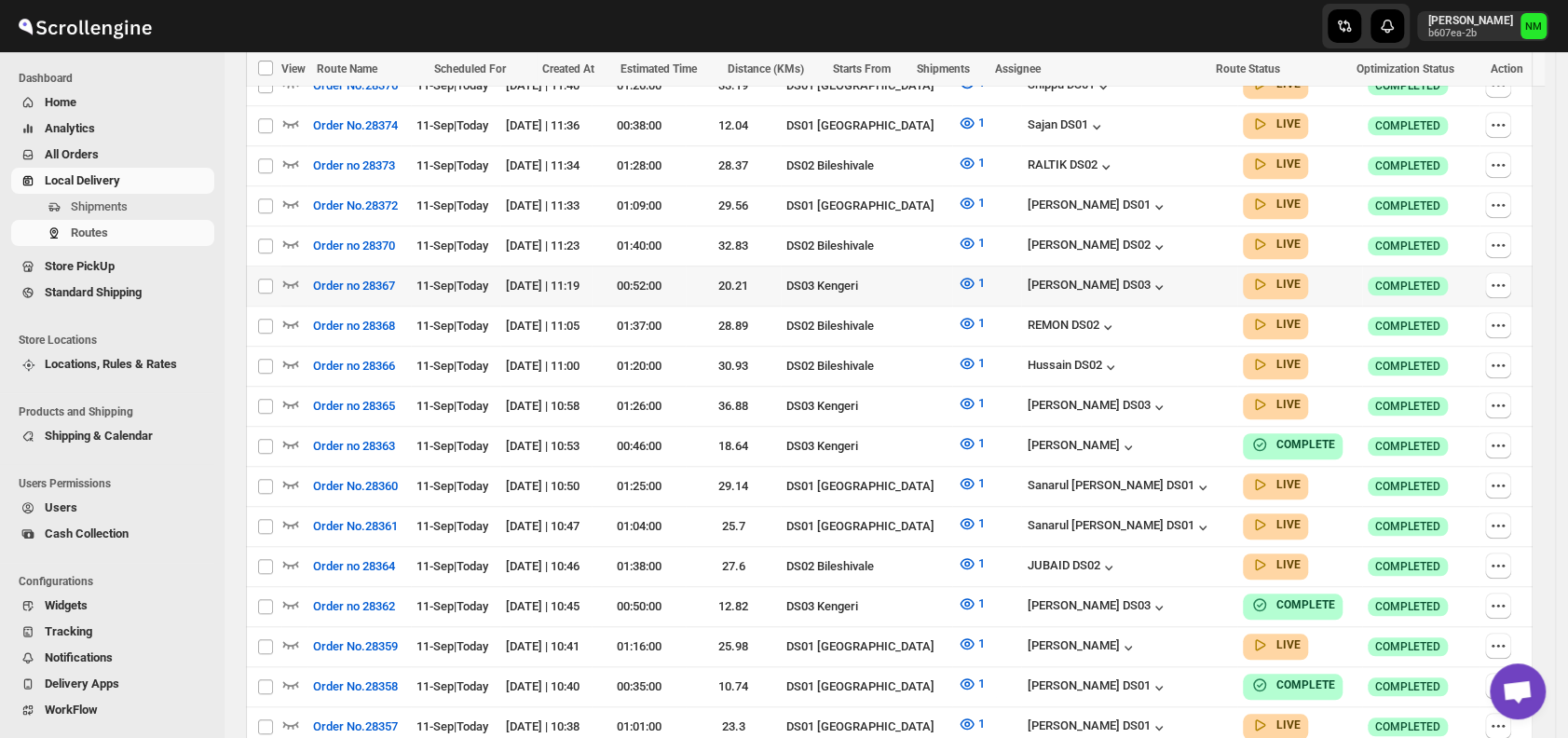
scroll to position [743, 0]
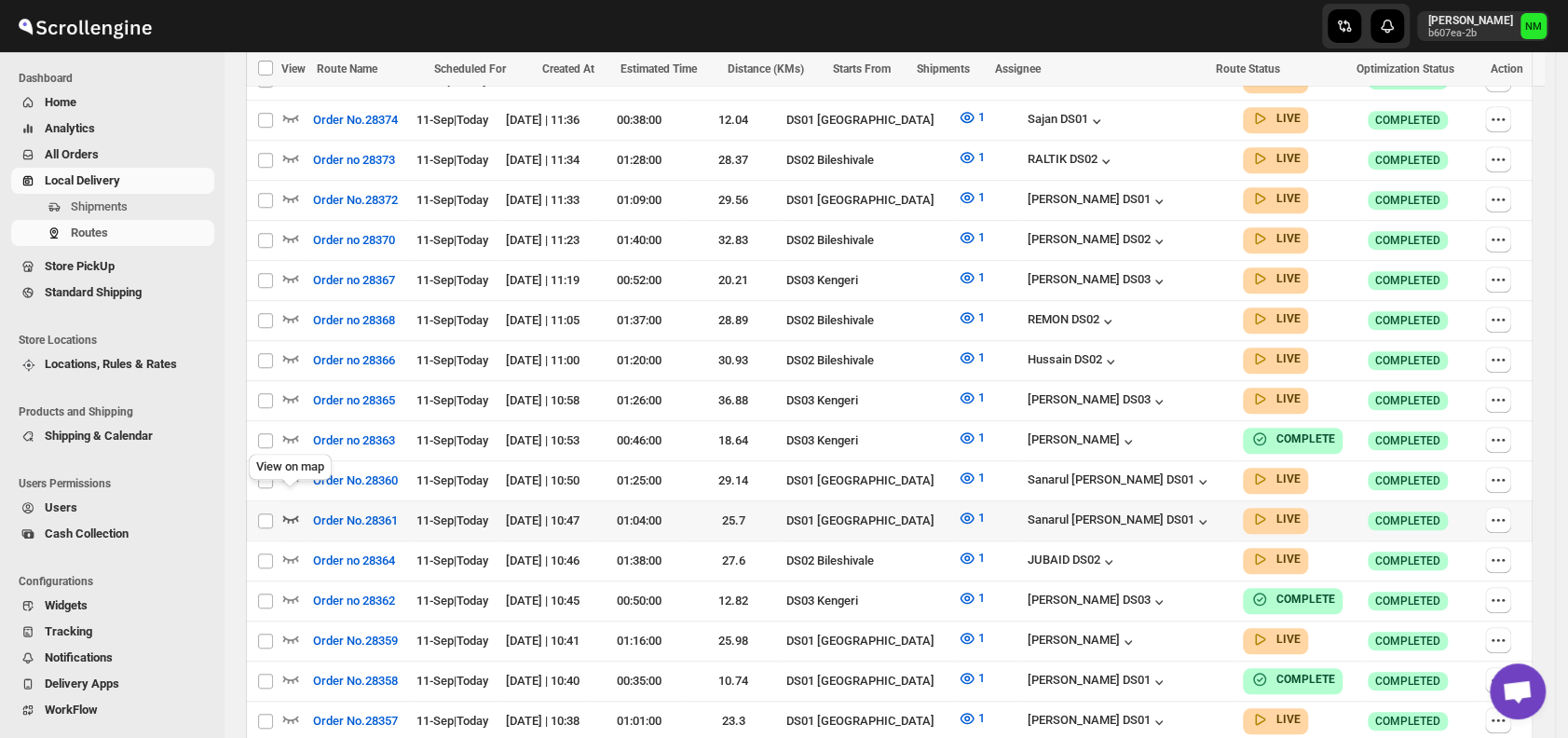
click at [292, 509] on icon "button" at bounding box center [290, 518] width 19 height 19
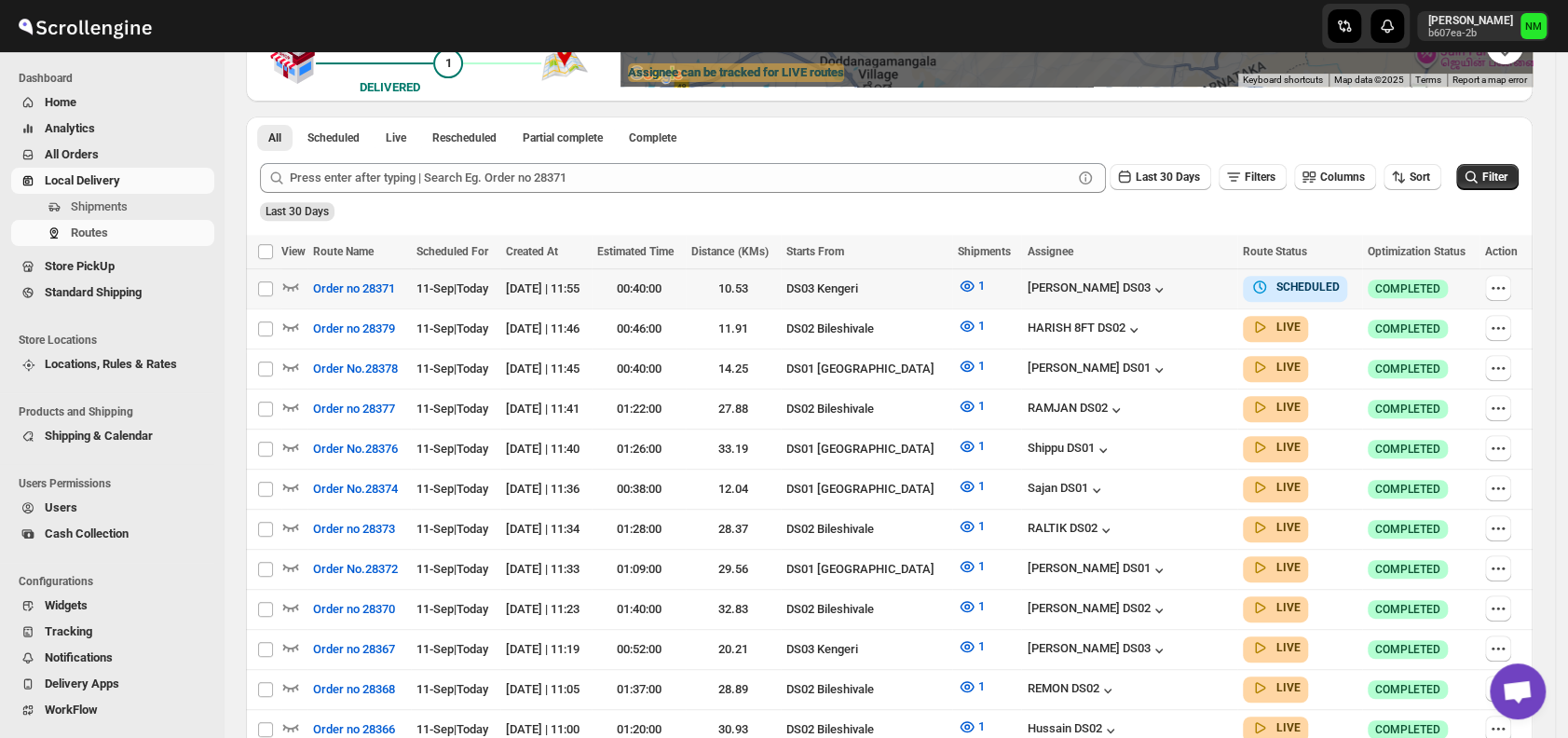
scroll to position [427, 0]
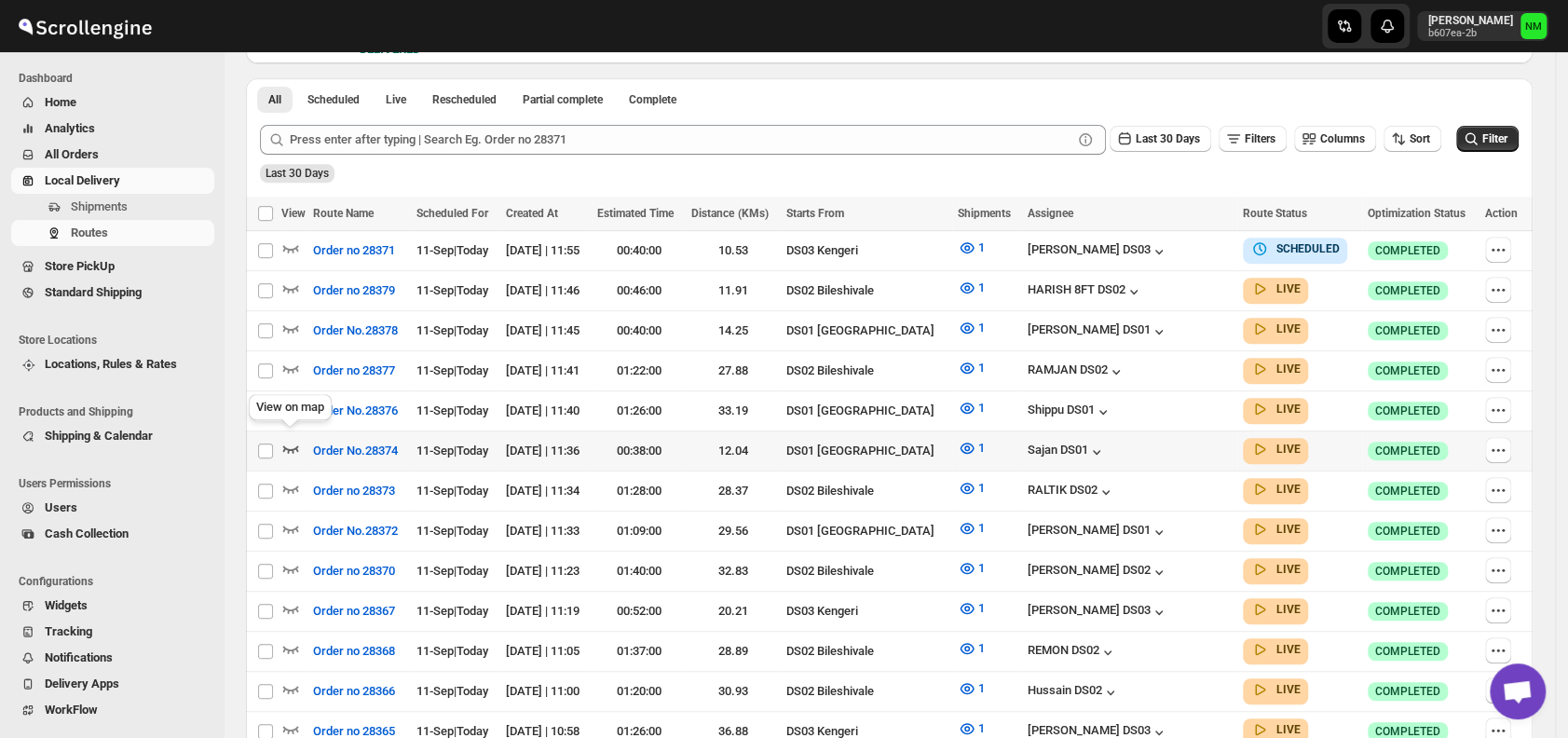
click at [292, 445] on icon "button" at bounding box center [291, 448] width 16 height 7
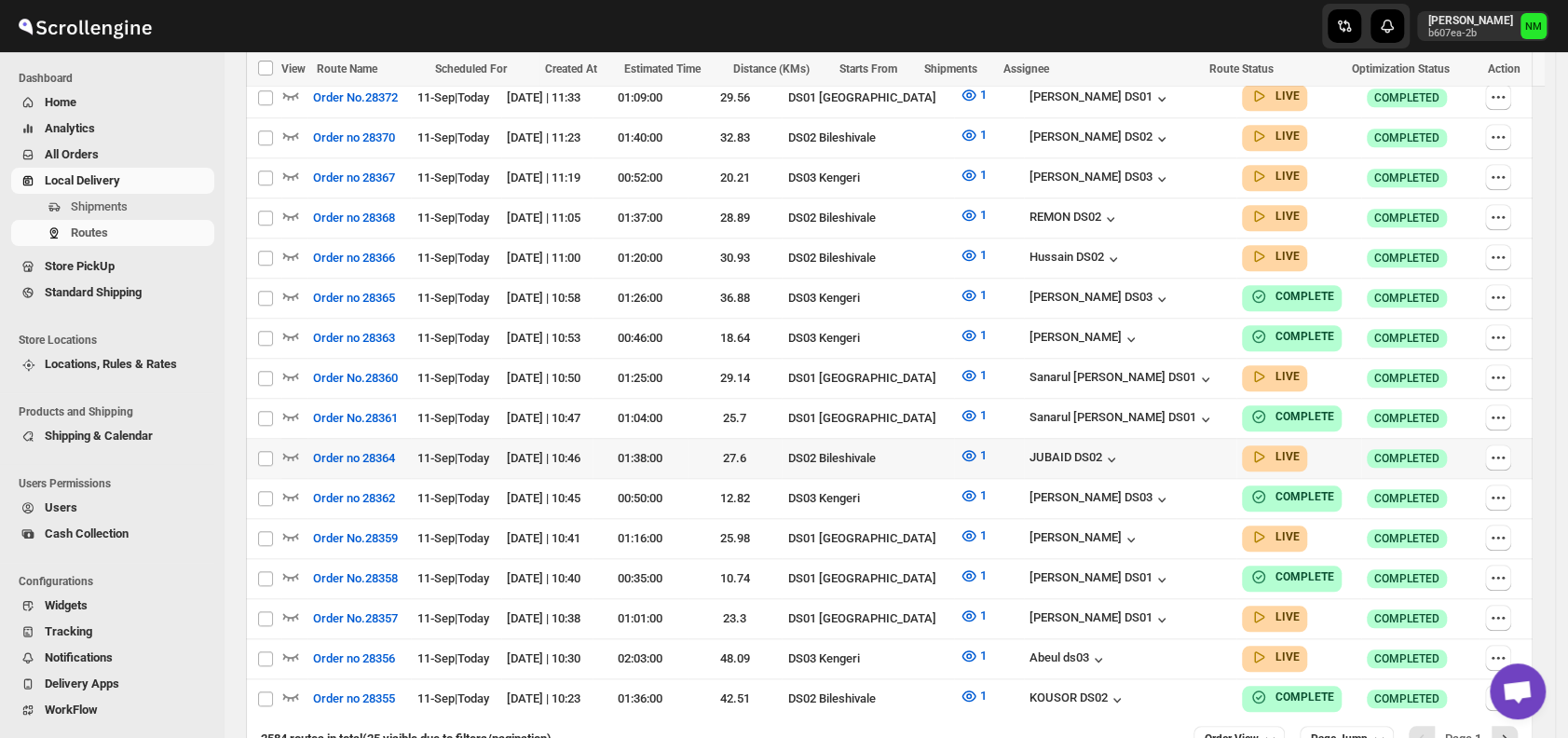
scroll to position [926, 0]
click at [293, 612] on icon "button" at bounding box center [291, 615] width 16 height 7
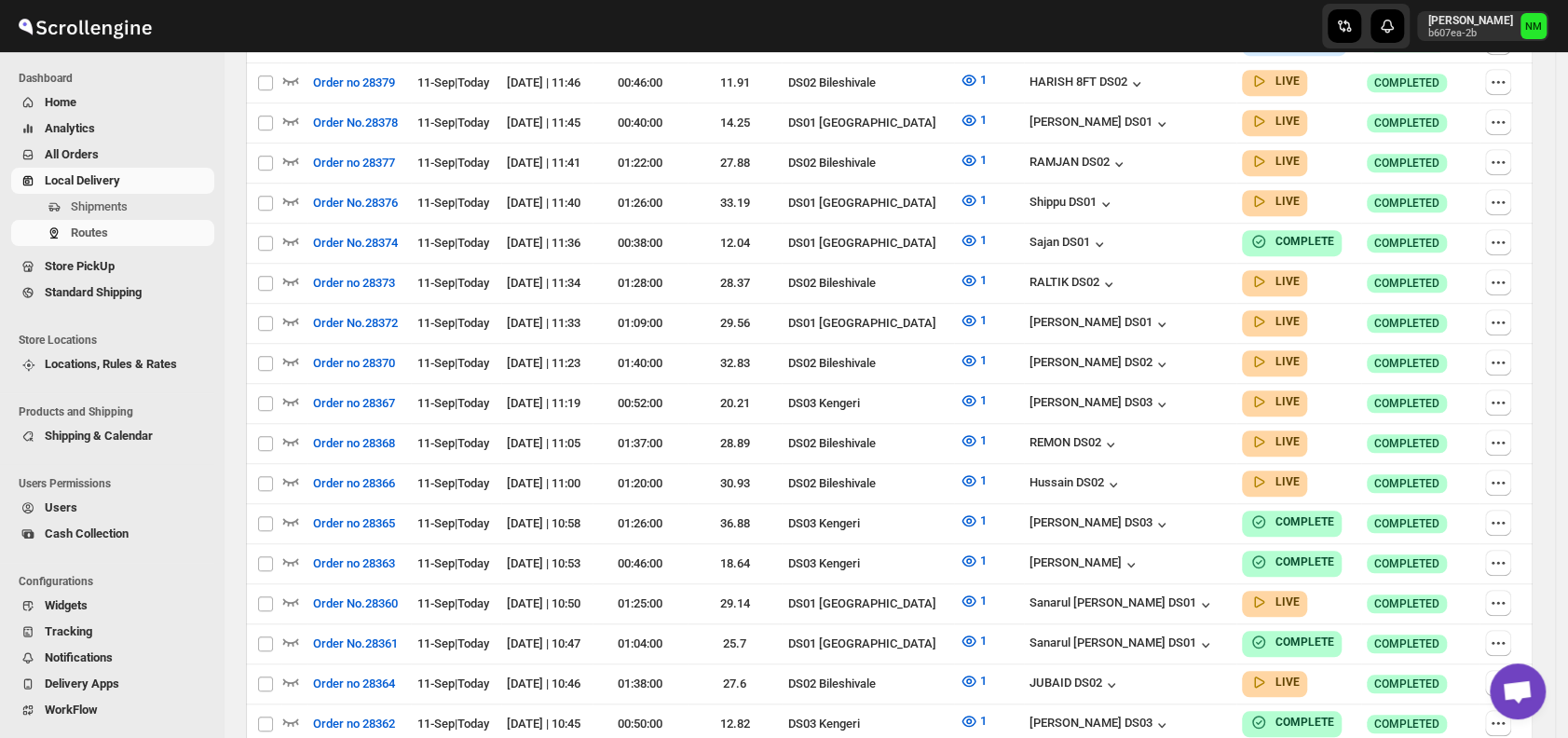
scroll to position [0, 0]
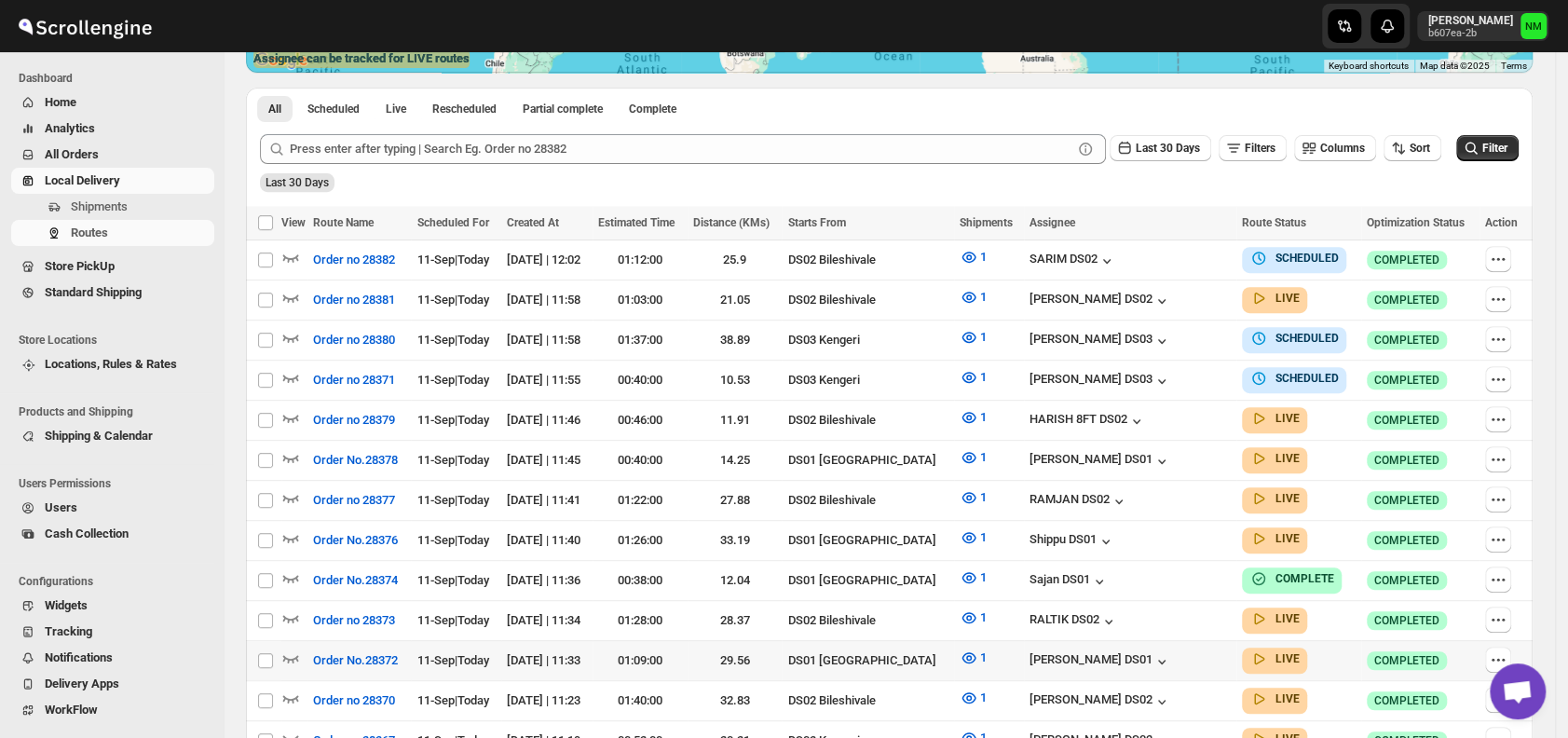
scroll to position [511, 0]
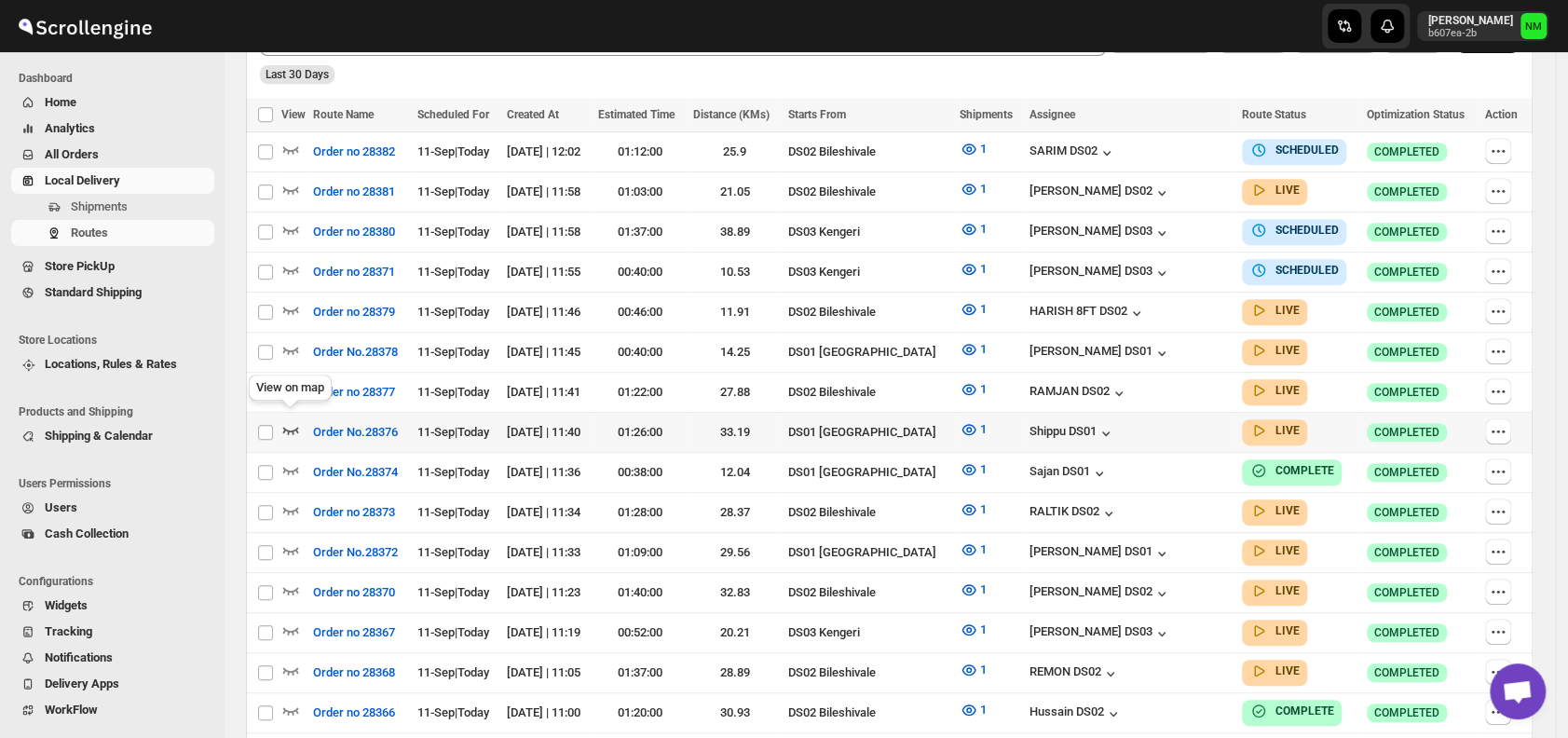
click at [296, 427] on icon "button" at bounding box center [291, 430] width 16 height 7
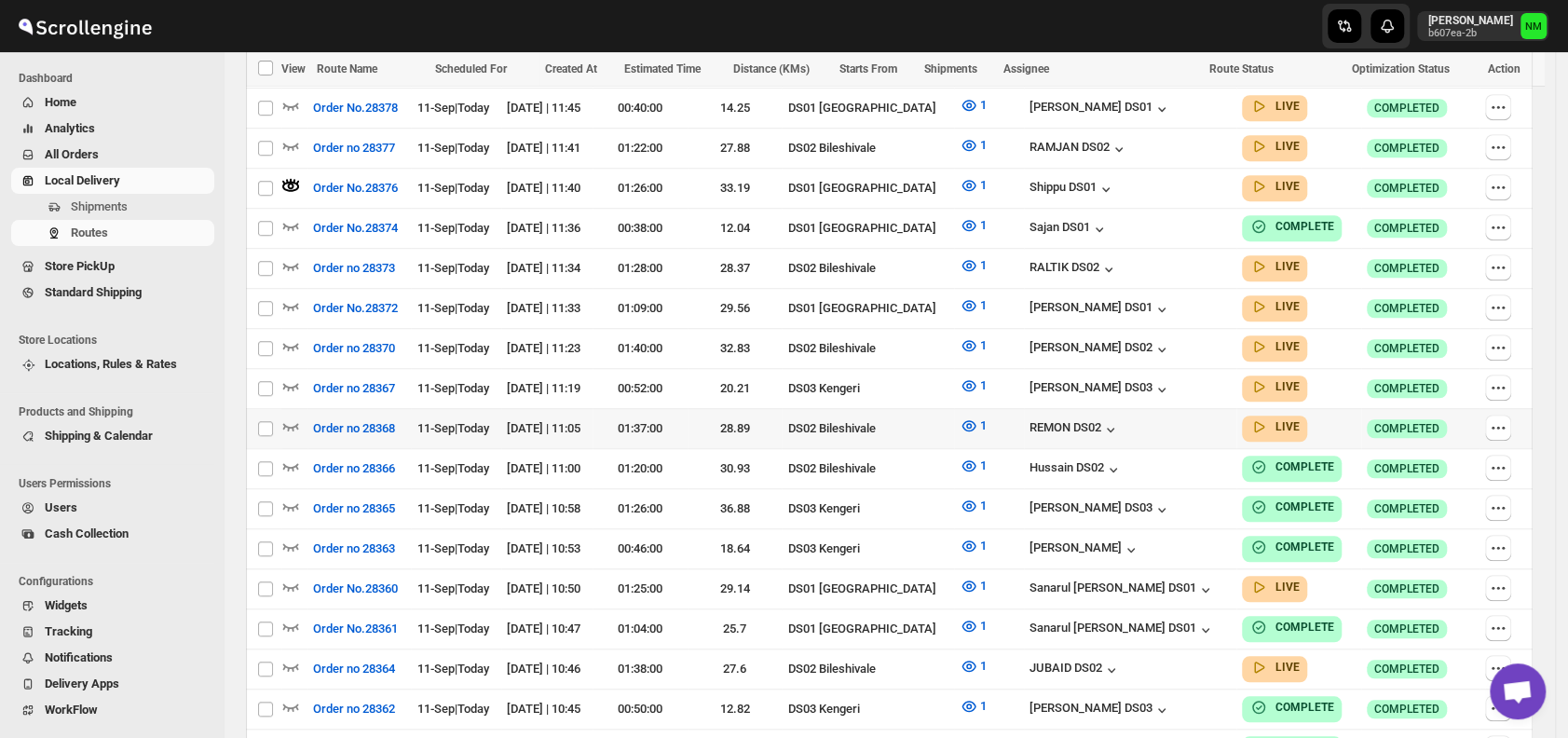
scroll to position [772, 0]
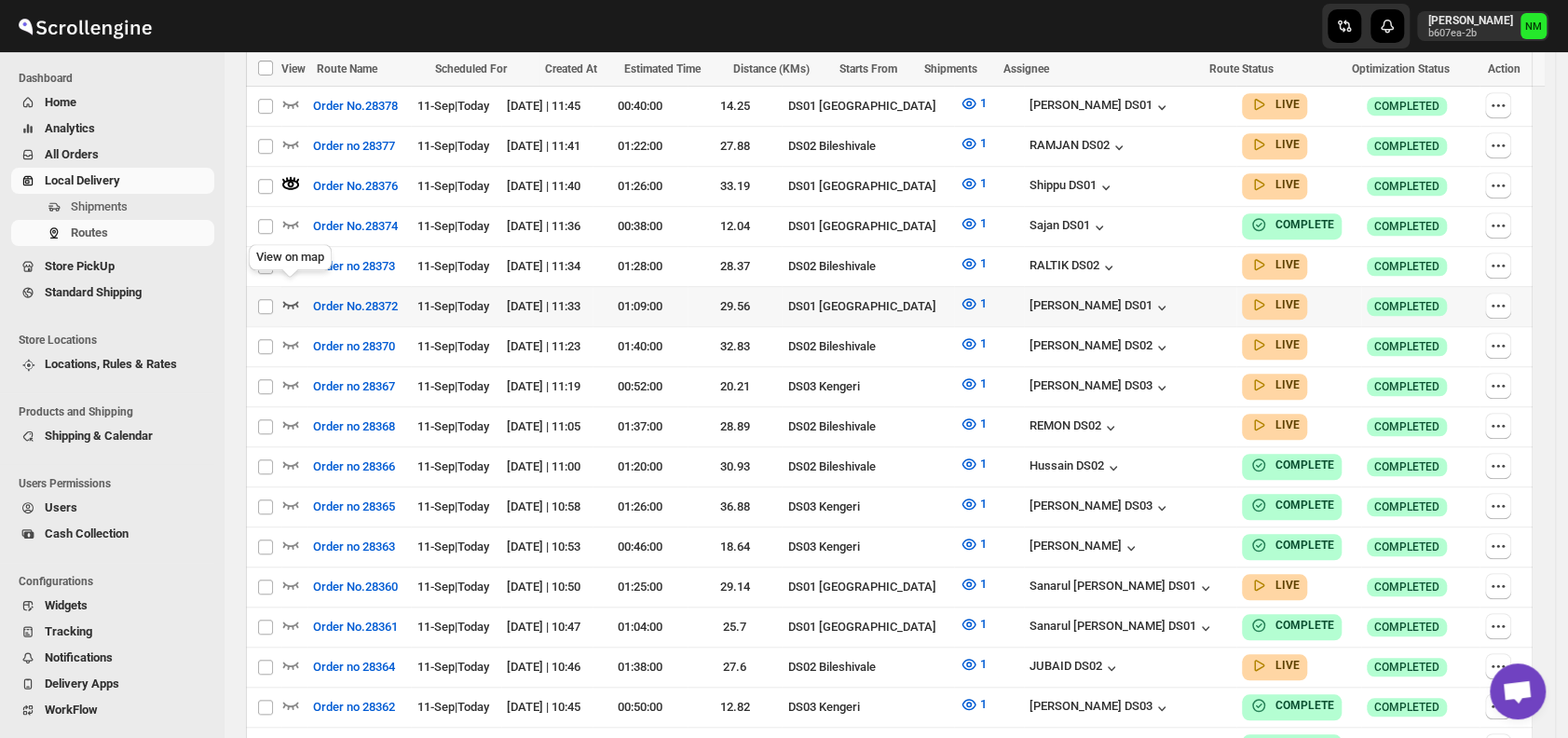
click at [296, 294] on icon "button" at bounding box center [290, 303] width 19 height 19
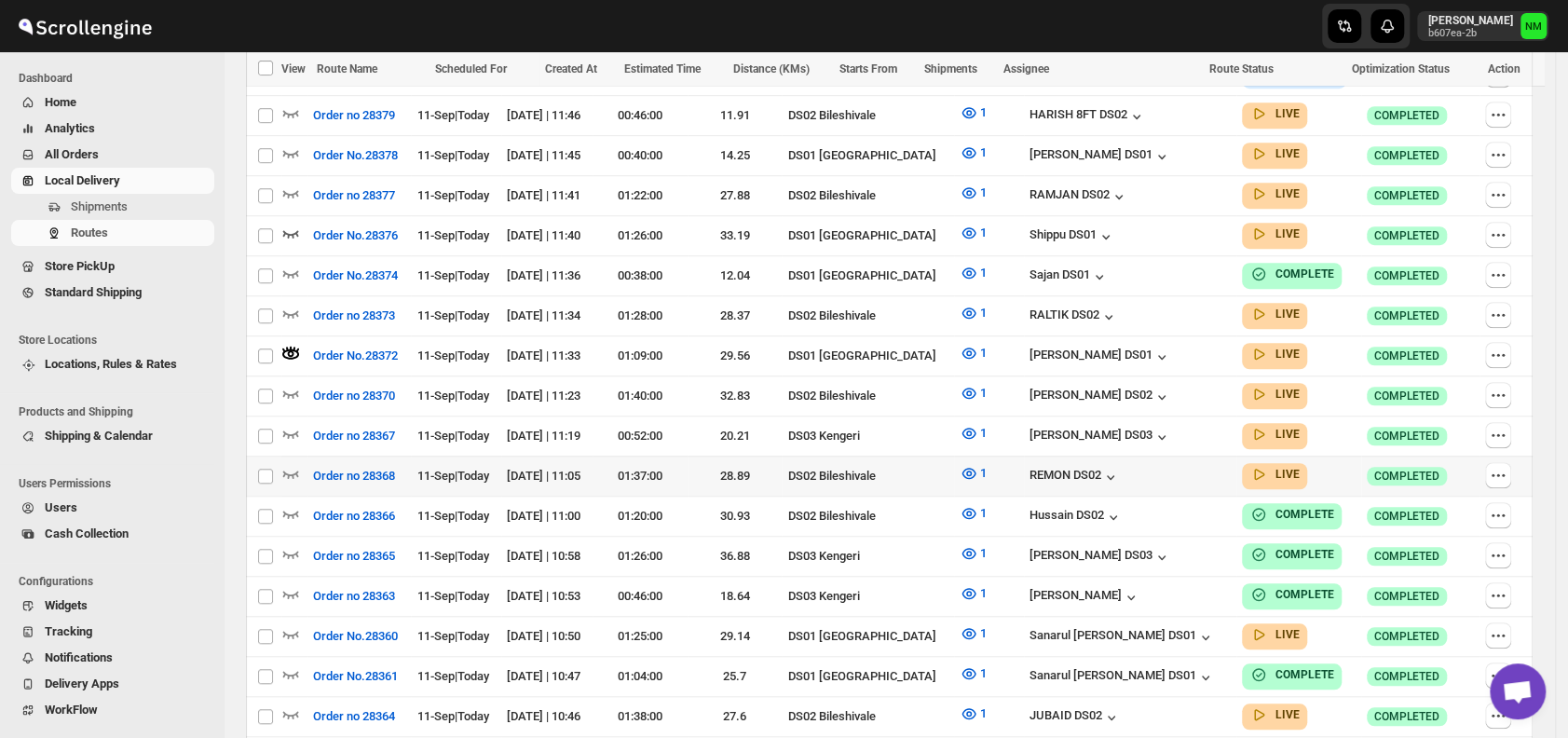
scroll to position [892, 0]
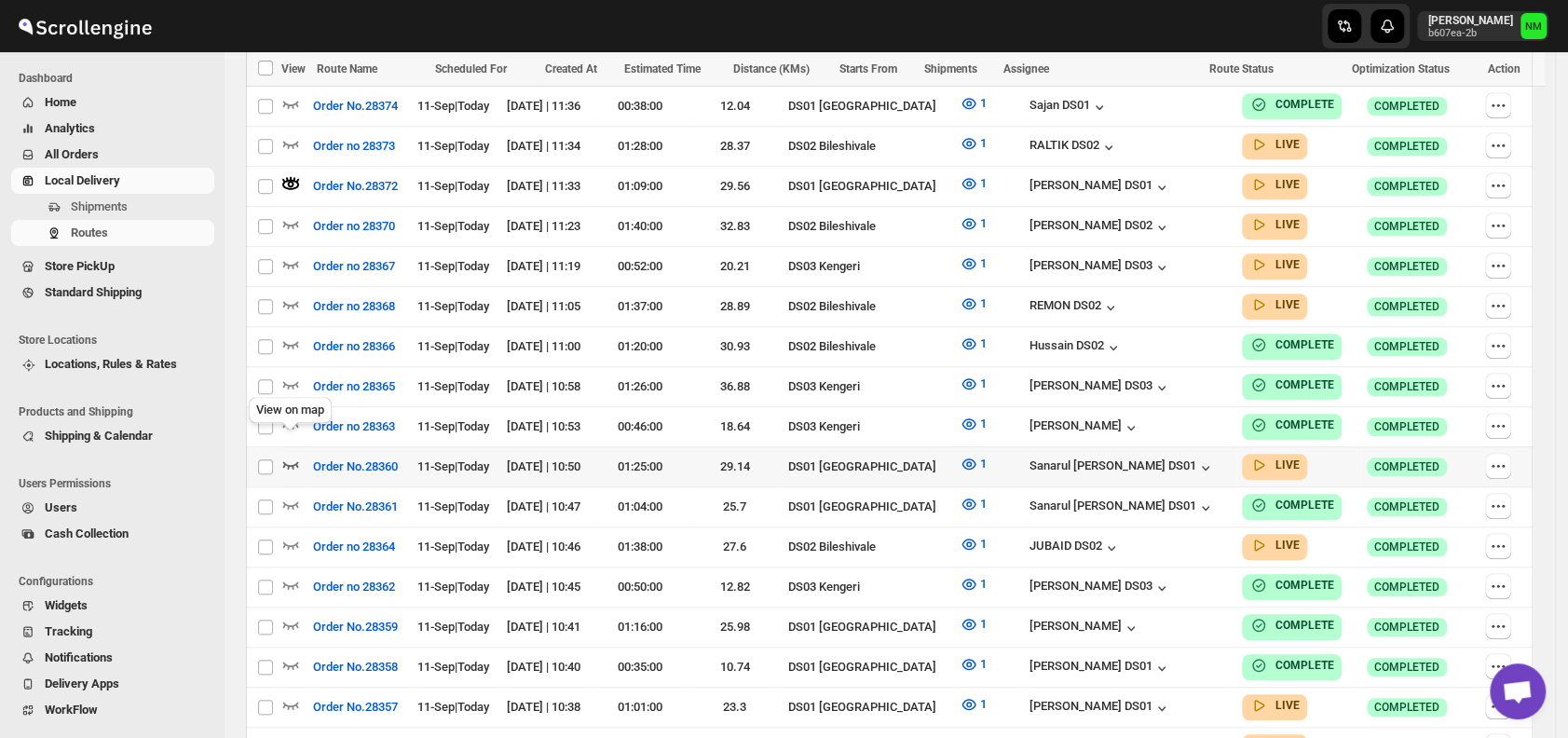
click at [291, 455] on icon "button" at bounding box center [290, 464] width 19 height 19
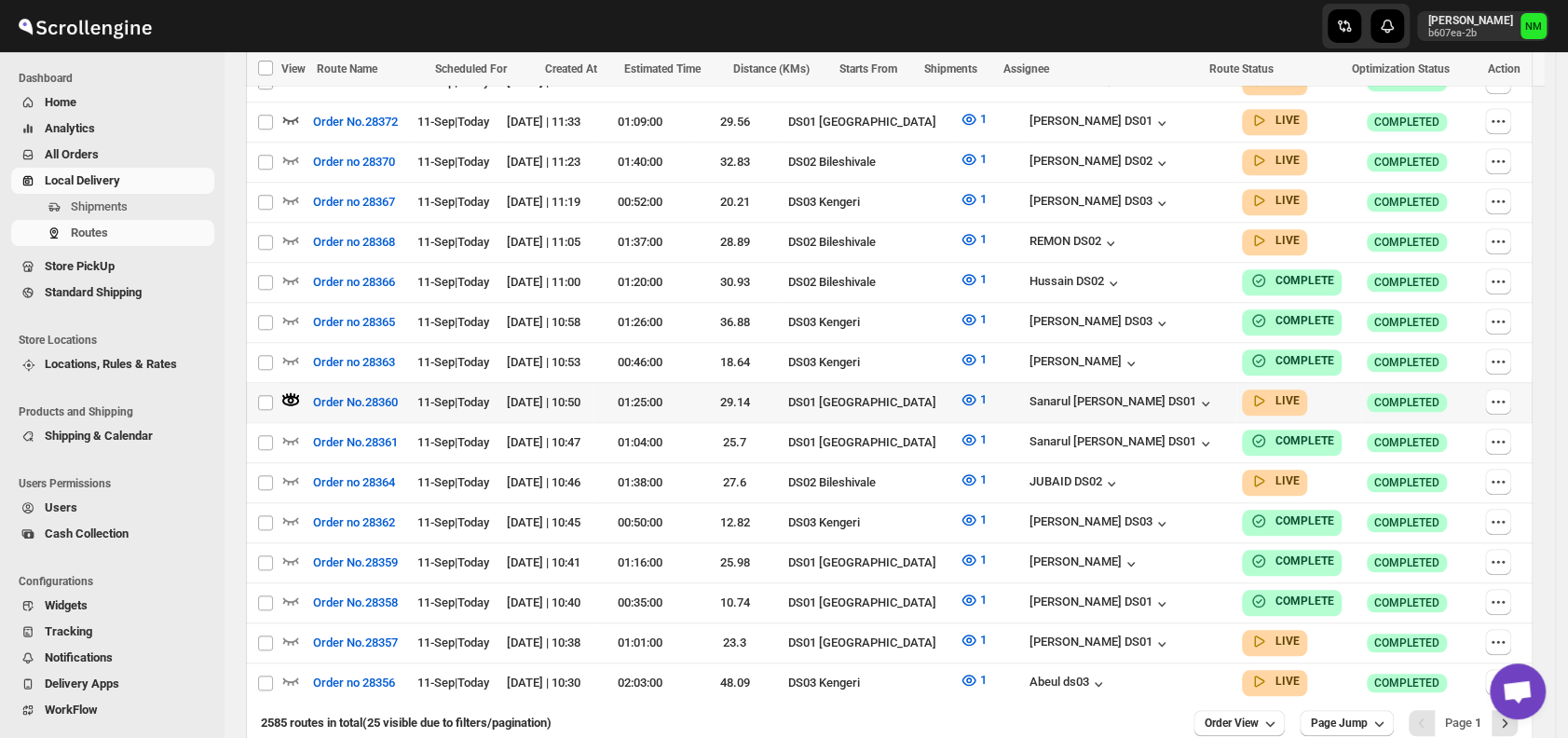
scroll to position [959, 0]
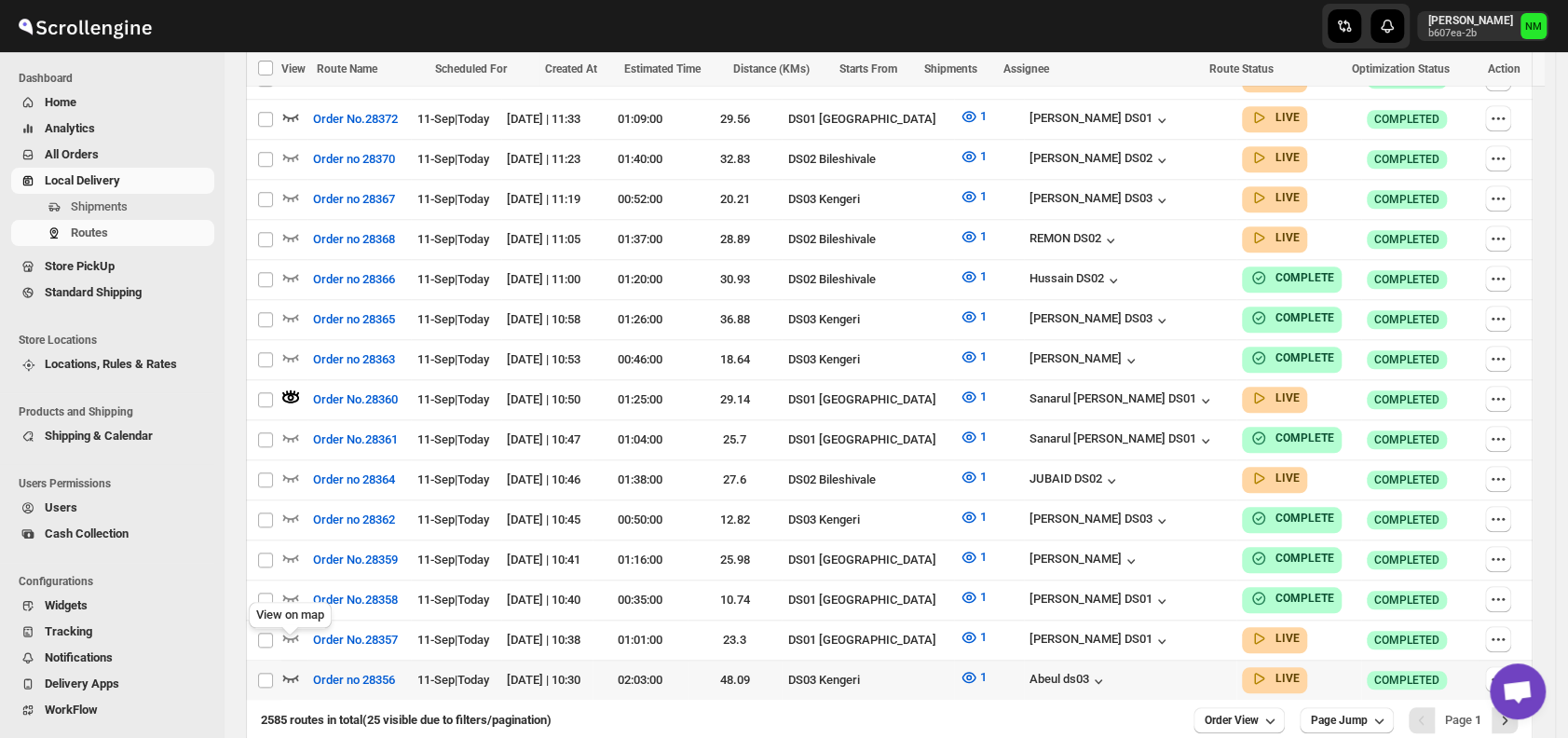
click at [288, 675] on icon "button" at bounding box center [291, 678] width 16 height 7
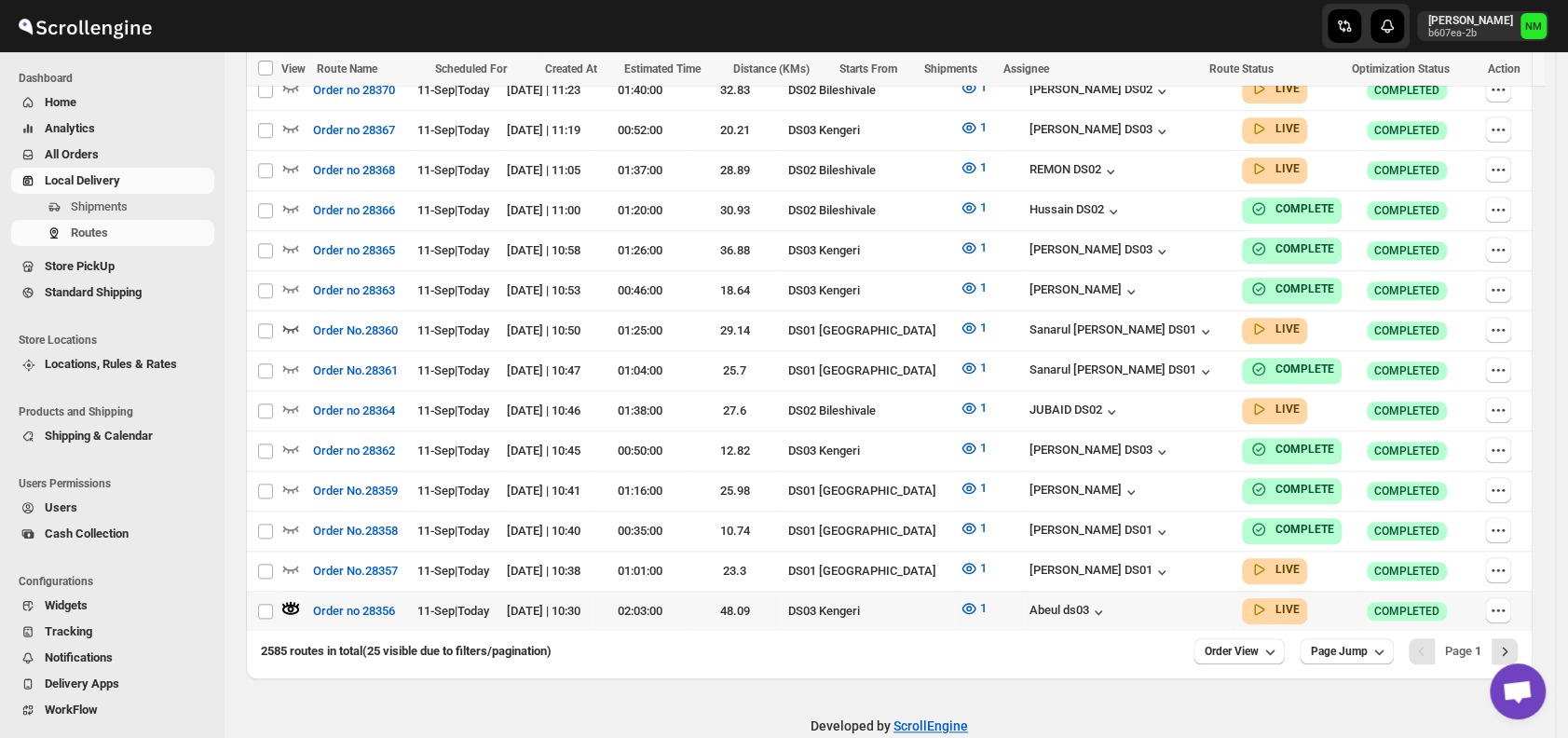
scroll to position [1032, 0]
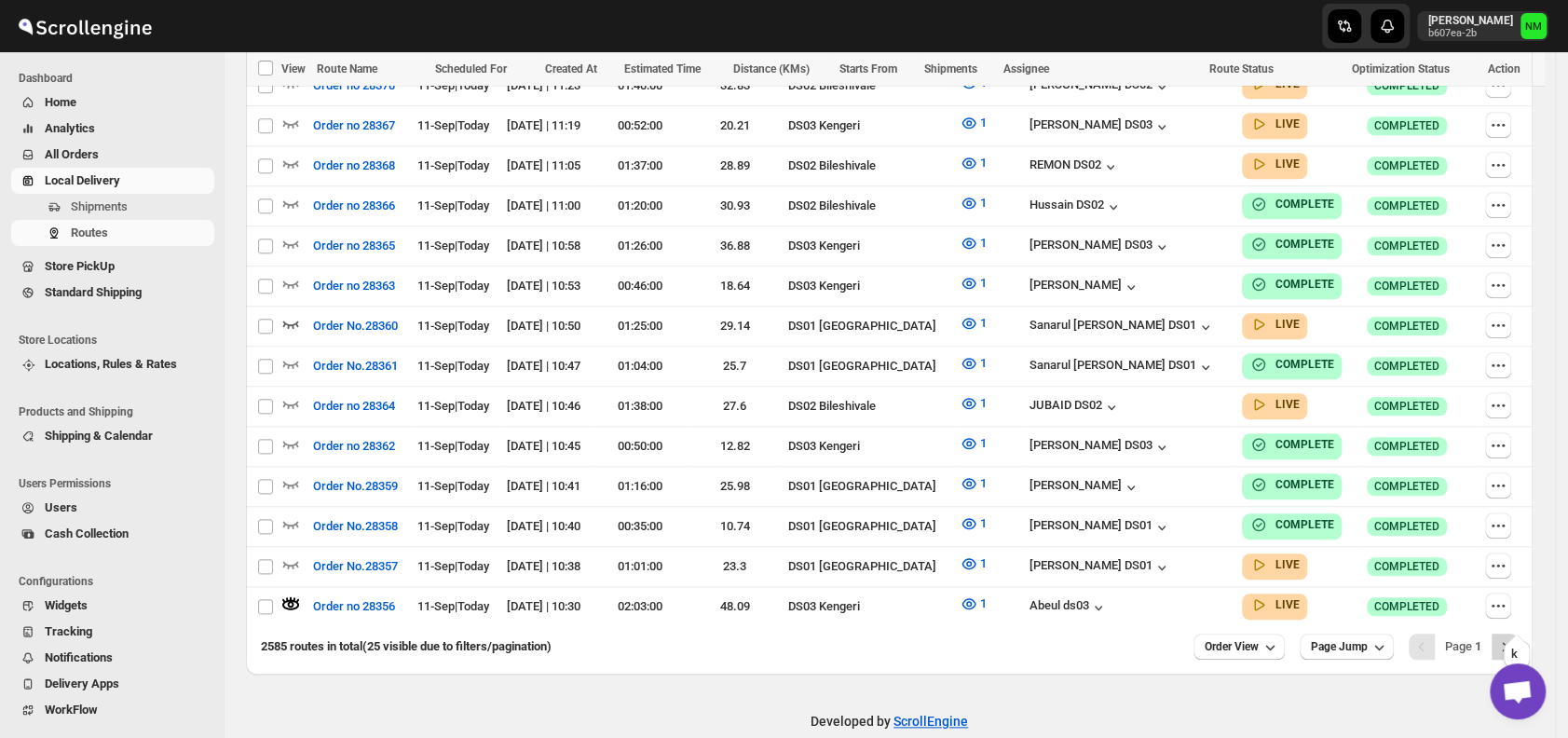
click at [1511, 637] on icon "Next" at bounding box center [1505, 646] width 19 height 19
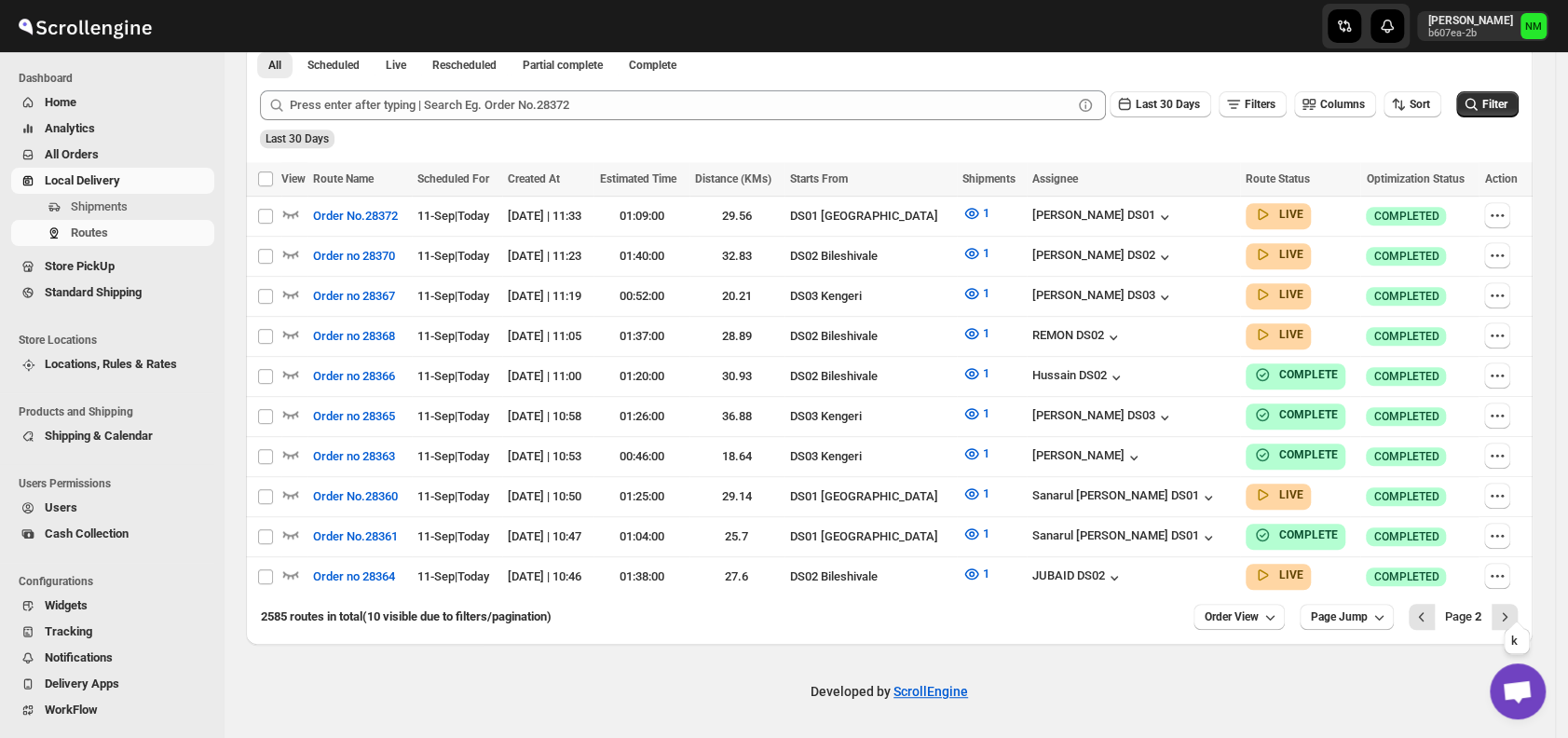
scroll to position [448, 0]
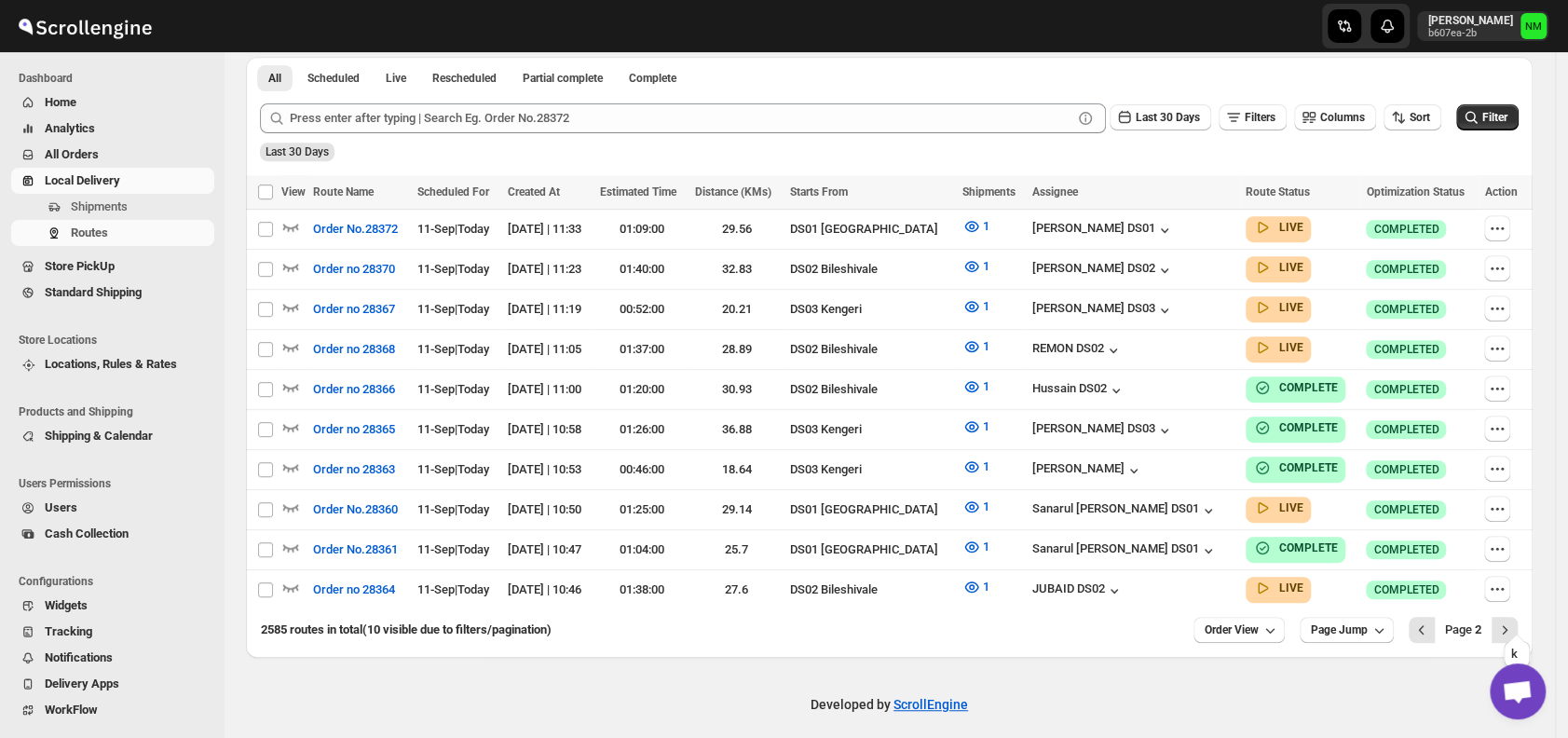
click at [1511, 621] on icon "Next" at bounding box center [1505, 630] width 19 height 19
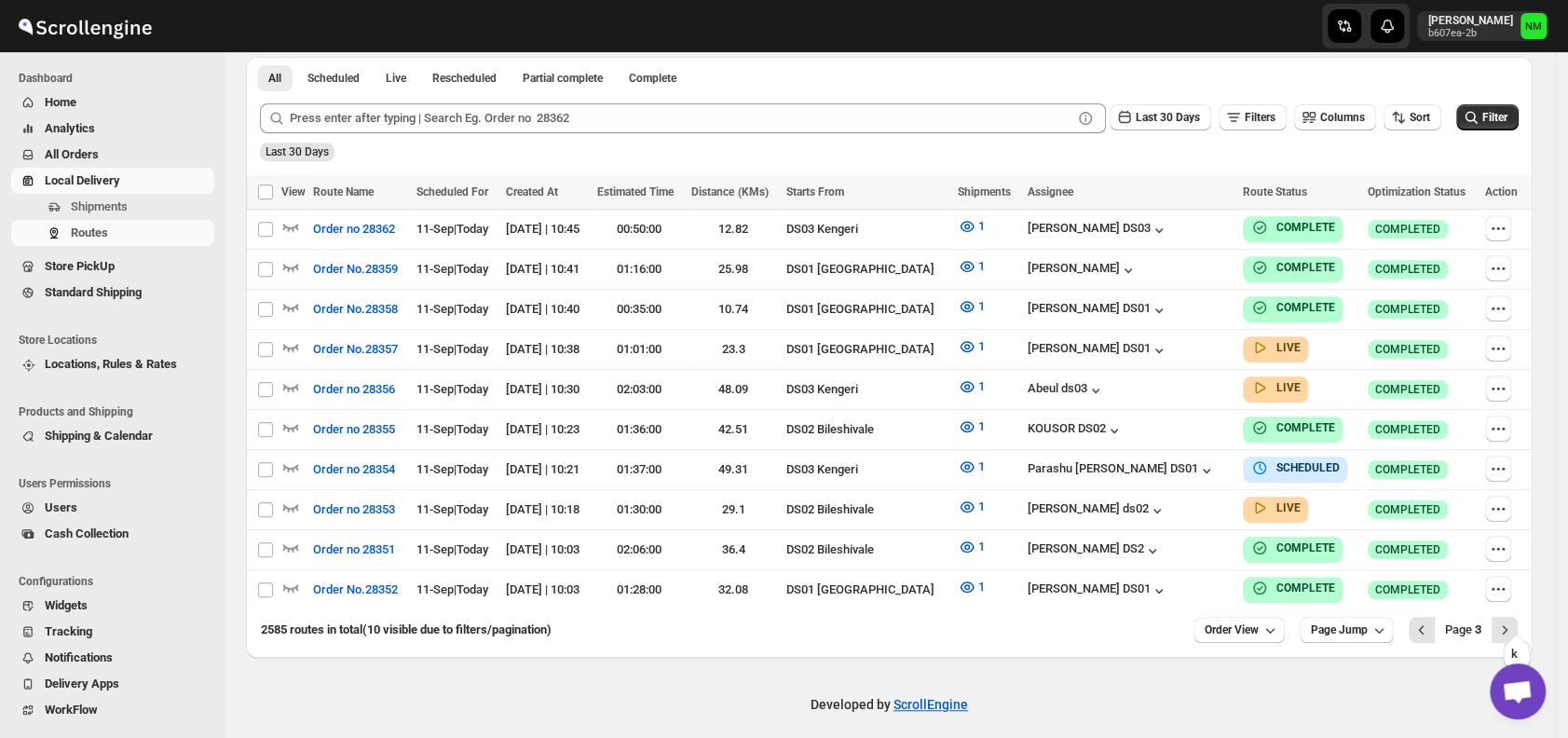
click at [1511, 621] on icon "Next" at bounding box center [1505, 630] width 19 height 19
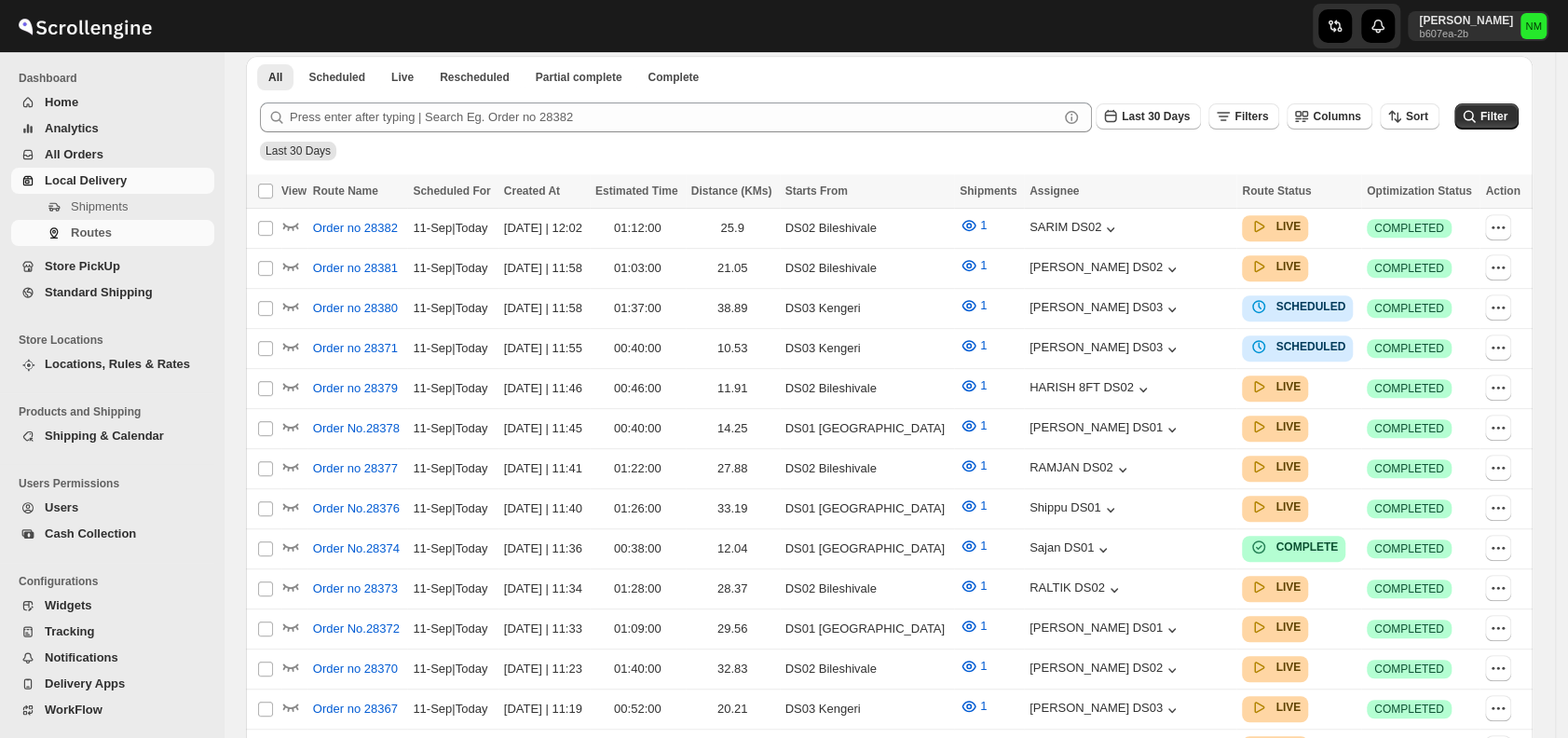
scroll to position [448, 0]
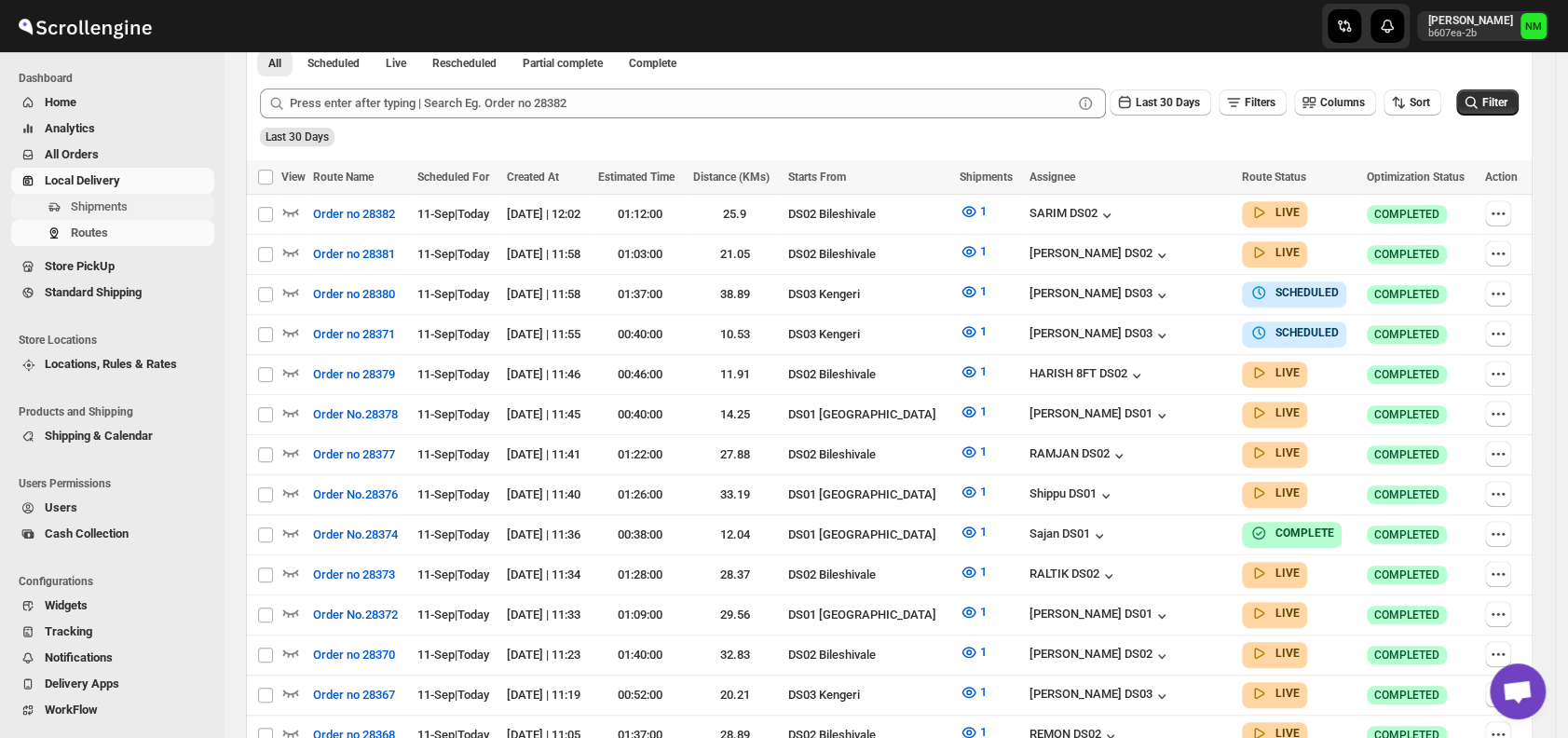
click at [119, 201] on span "Shipments" at bounding box center [99, 206] width 57 height 14
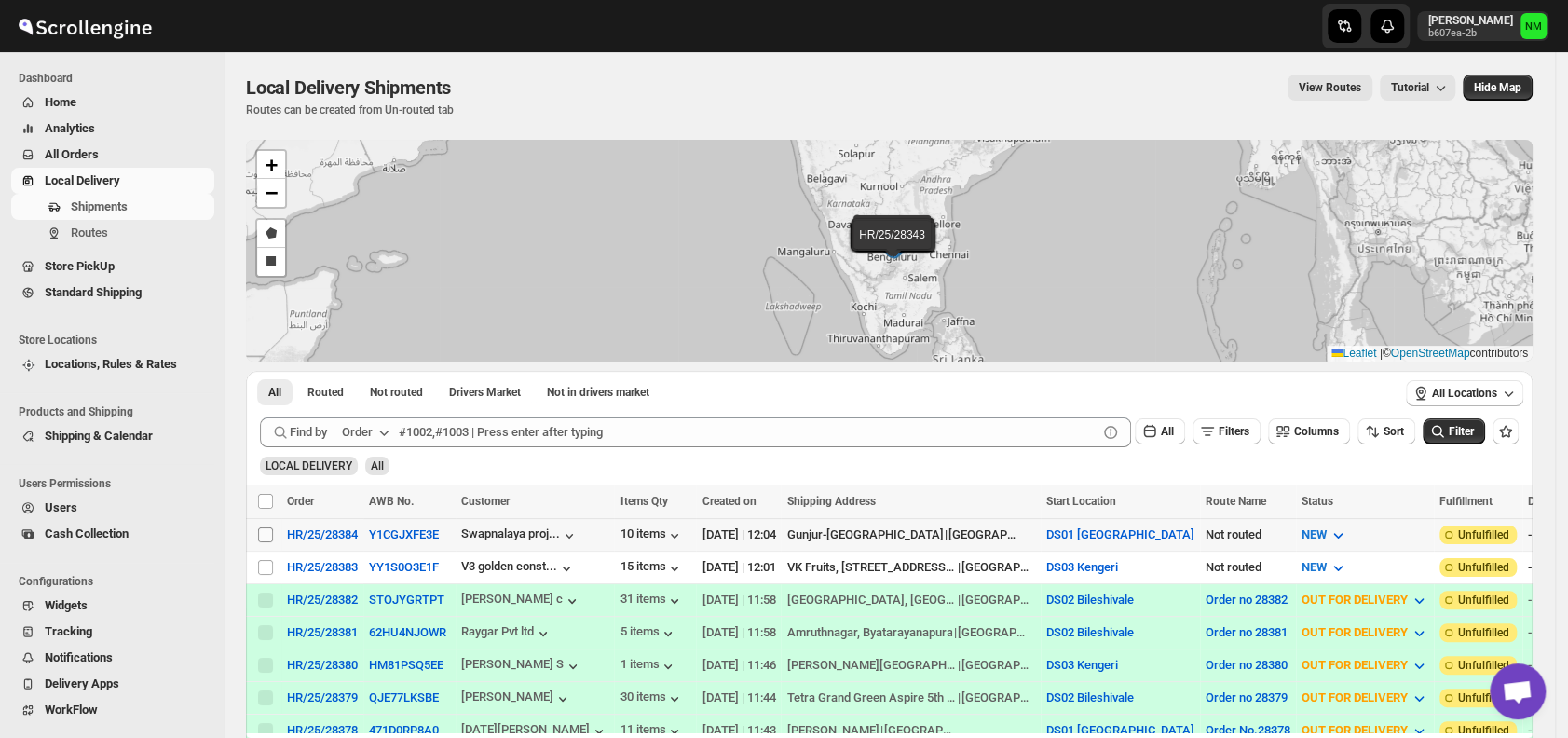
click at [268, 536] on input "Select shipment" at bounding box center [265, 534] width 15 height 15
checkbox input "true"
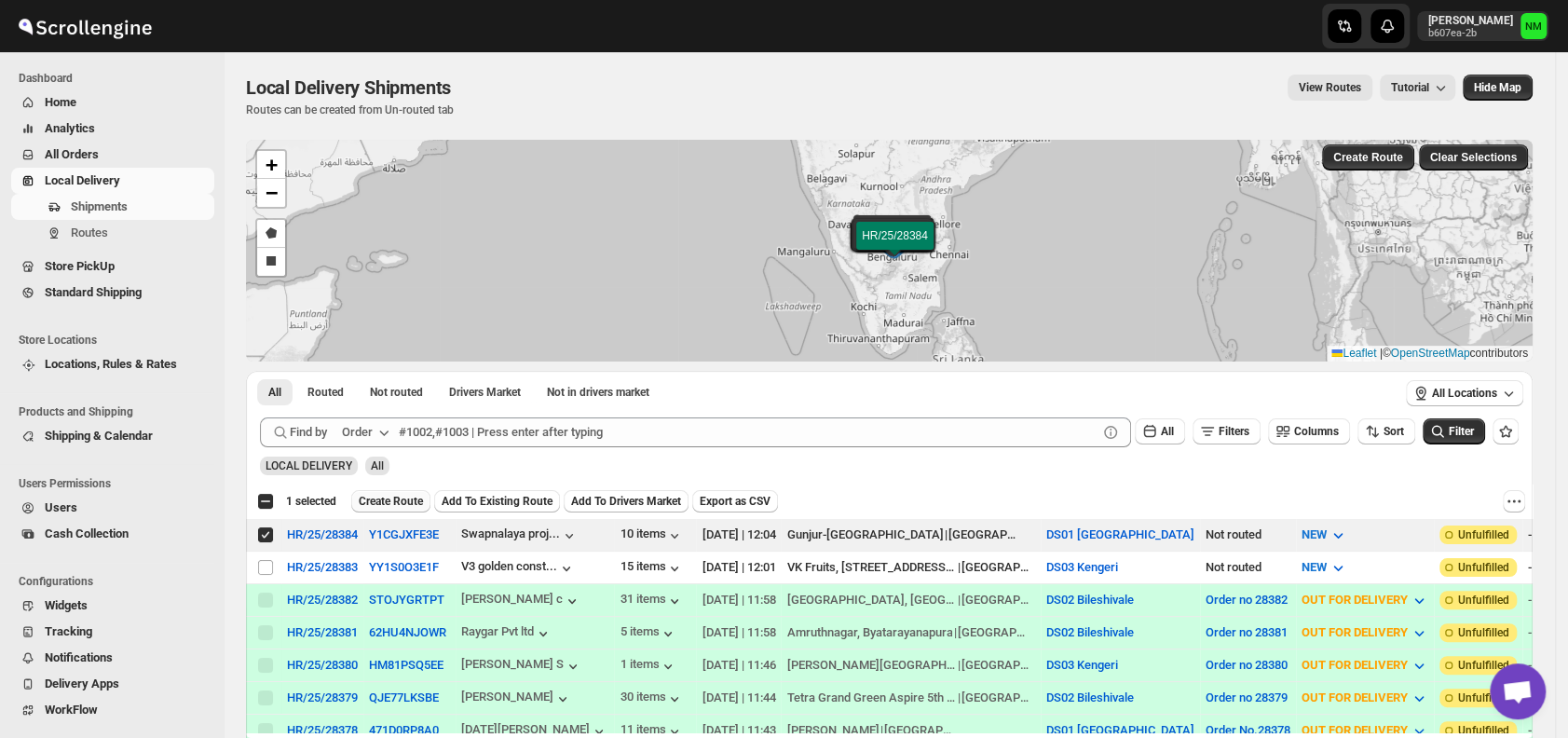
click at [388, 502] on span "Create Route" at bounding box center [391, 501] width 64 height 15
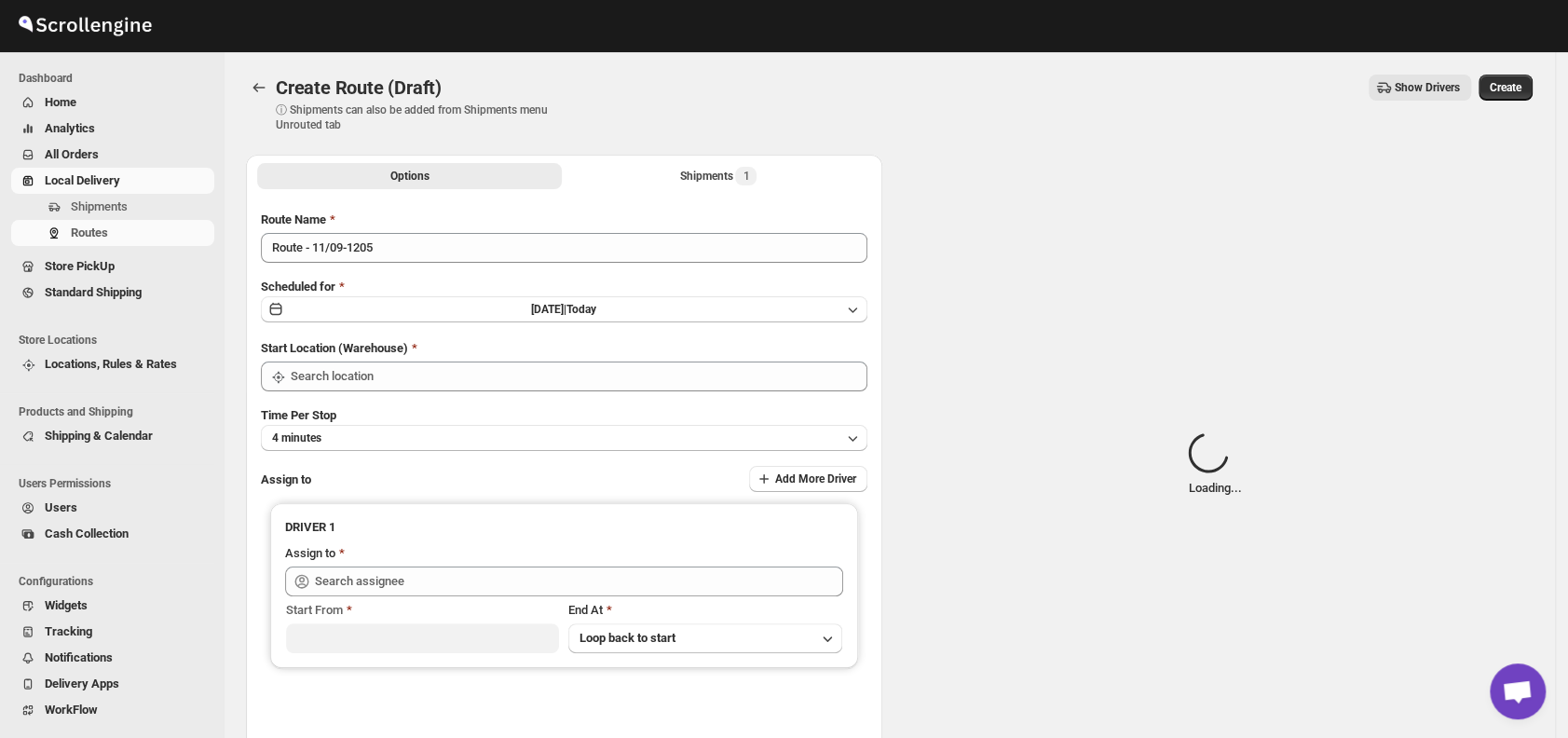
type input "DS01 [GEOGRAPHIC_DATA]"
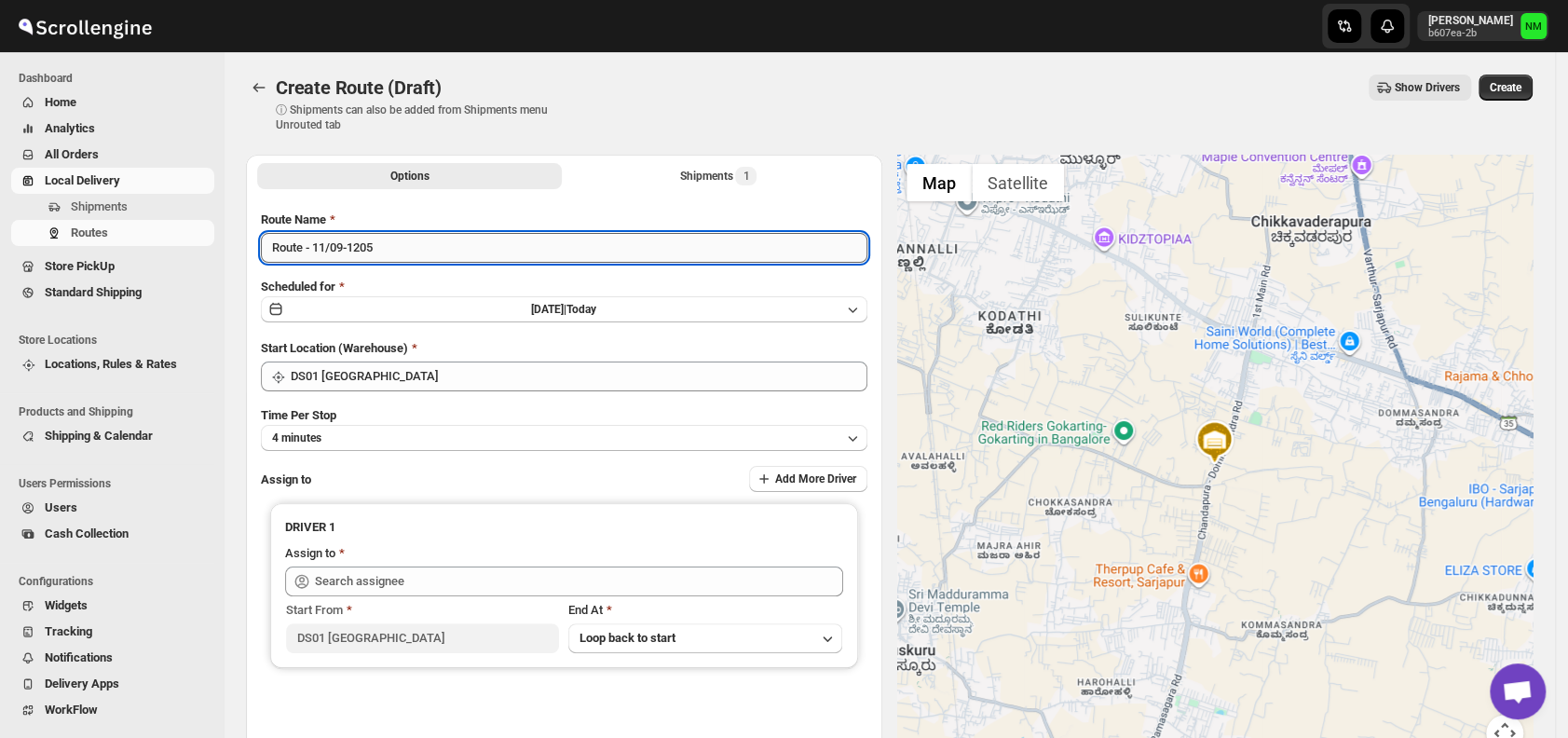
click at [417, 245] on input "Route - 11/09-1205" at bounding box center [564, 248] width 607 height 30
type input "R"
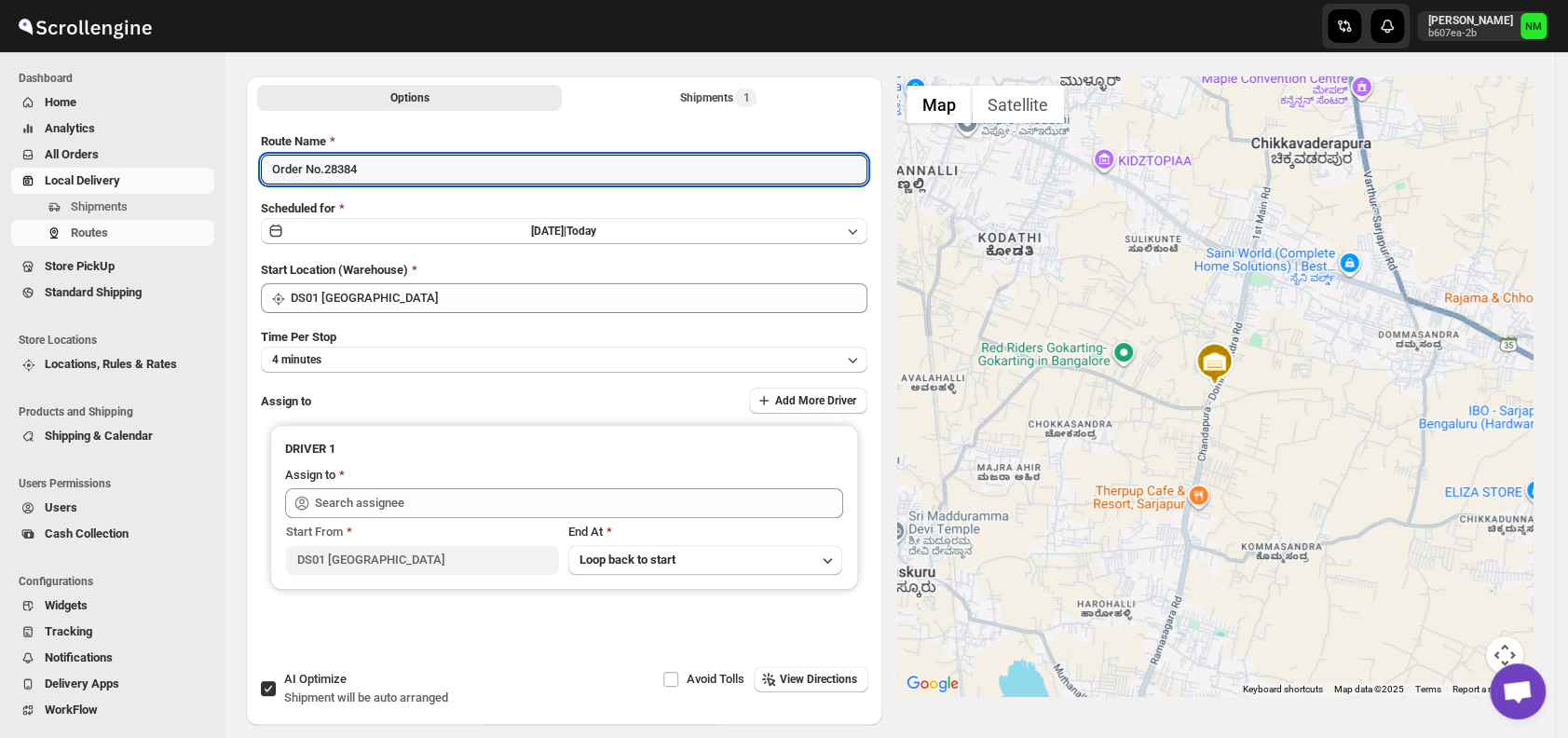
scroll to position [79, 0]
type input "Order No.28384"
click at [373, 357] on button "4 minutes" at bounding box center [564, 359] width 607 height 26
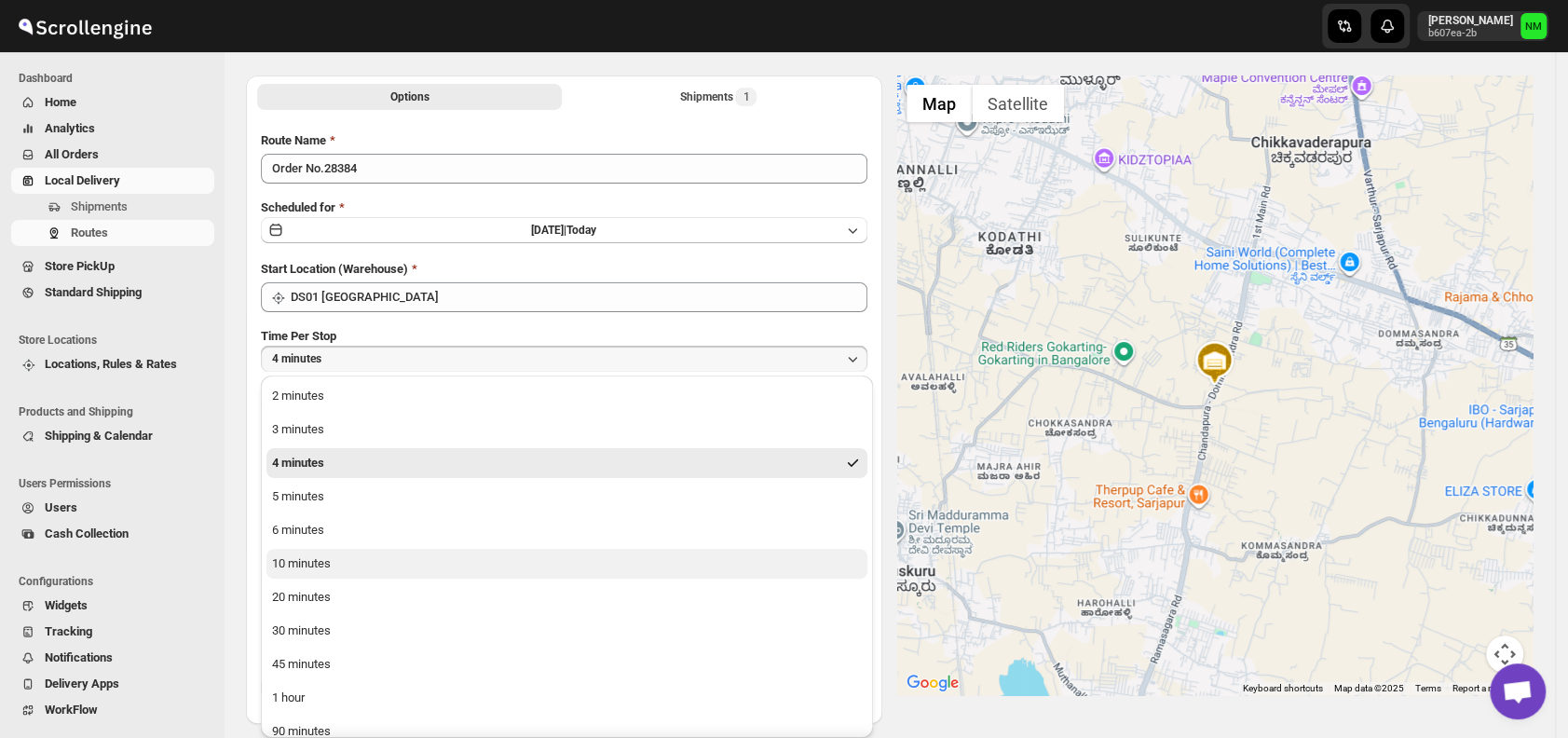
click at [349, 557] on button "10 minutes" at bounding box center [567, 564] width 601 height 30
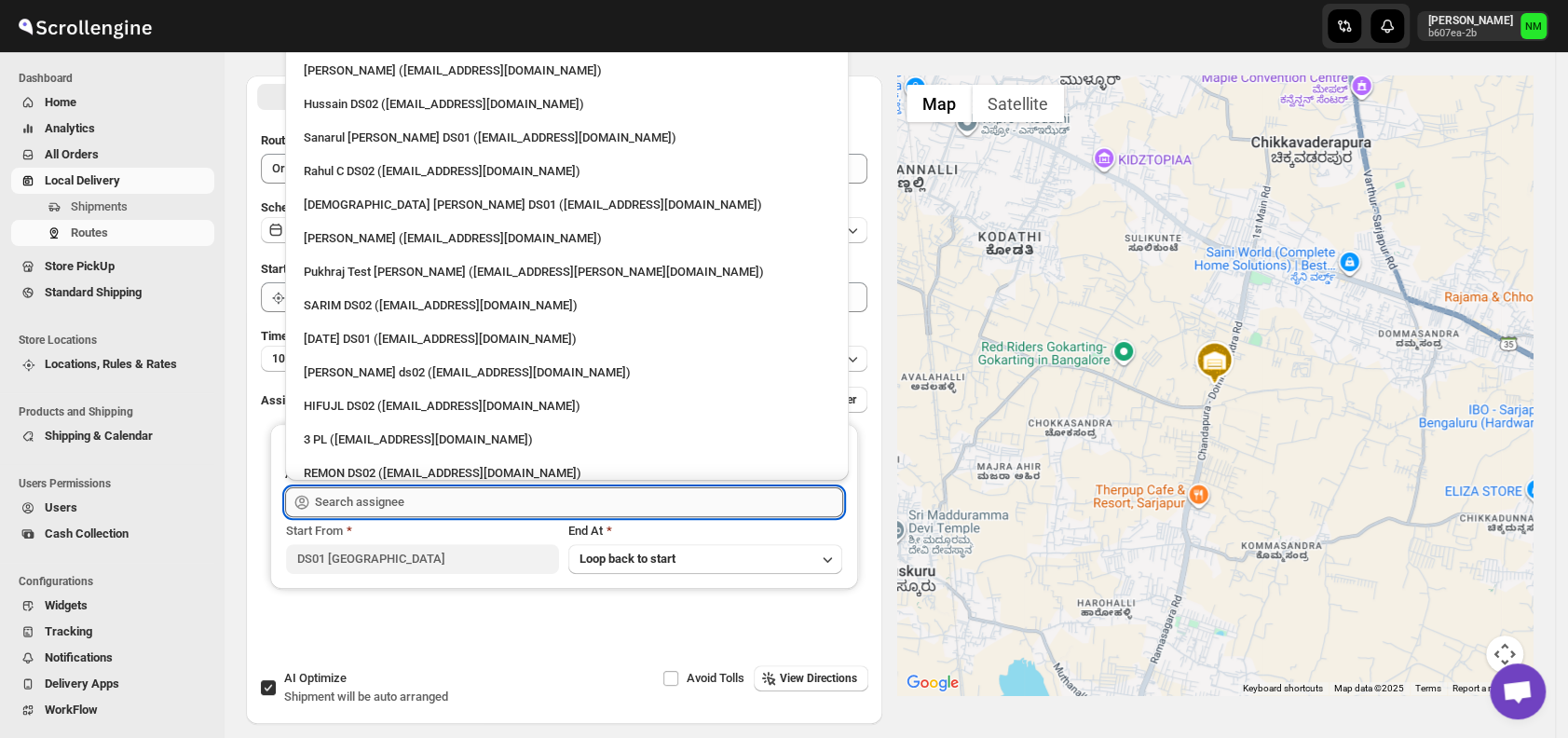
click at [444, 502] on input "text" at bounding box center [579, 502] width 528 height 30
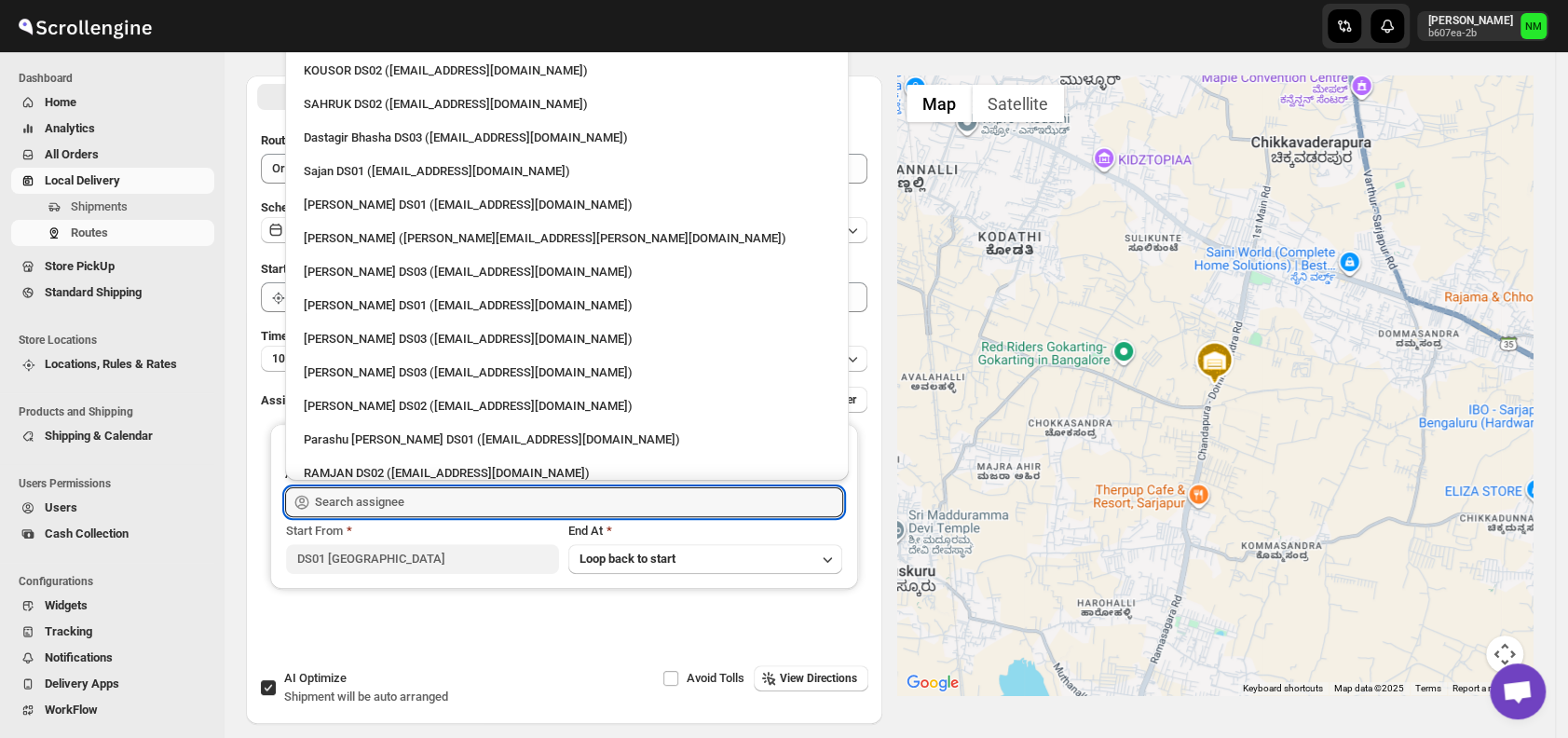
scroll to position [1095, 0]
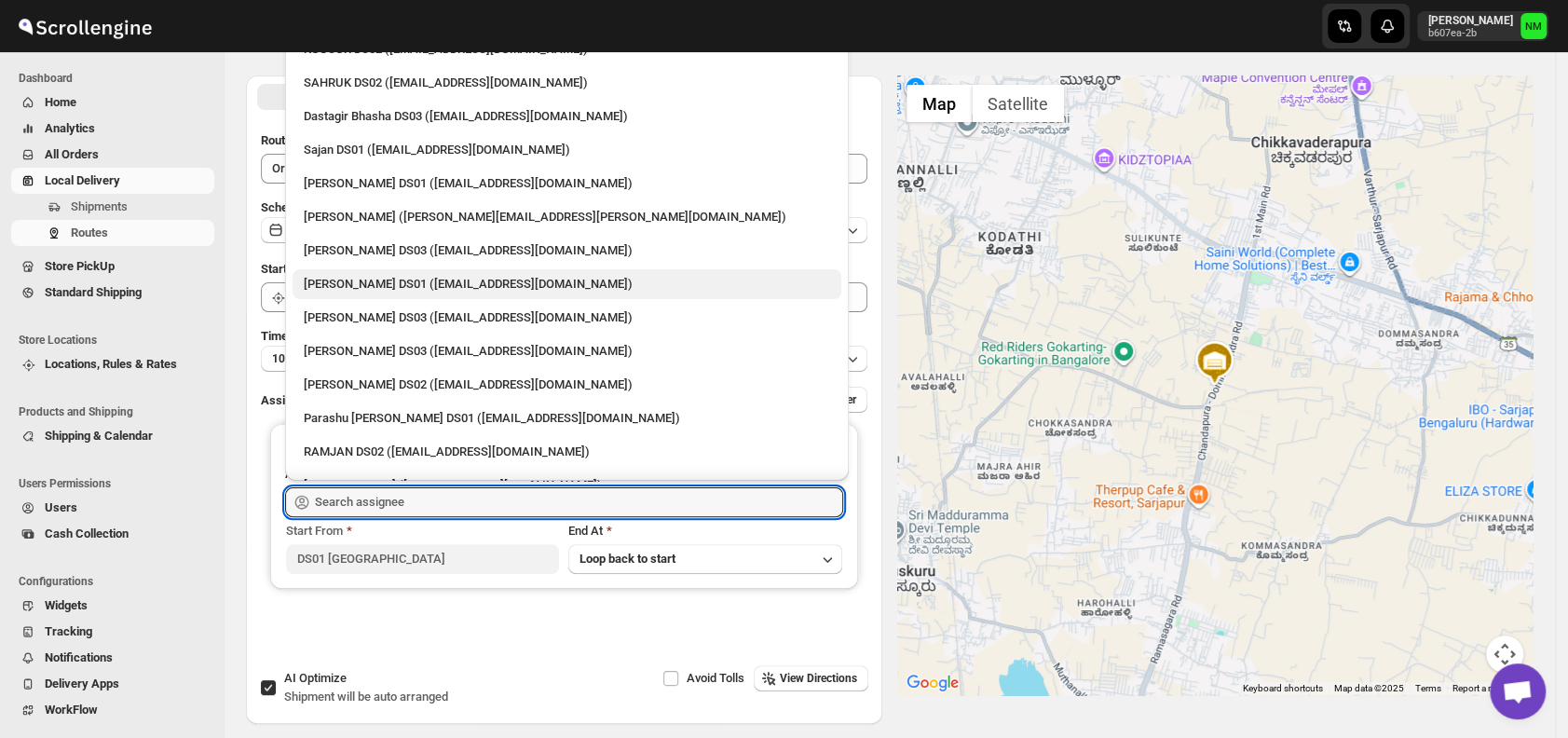
click at [368, 286] on div "Ashraf Ali DS01 (yoyovey222@0tires.com)" at bounding box center [567, 284] width 526 height 19
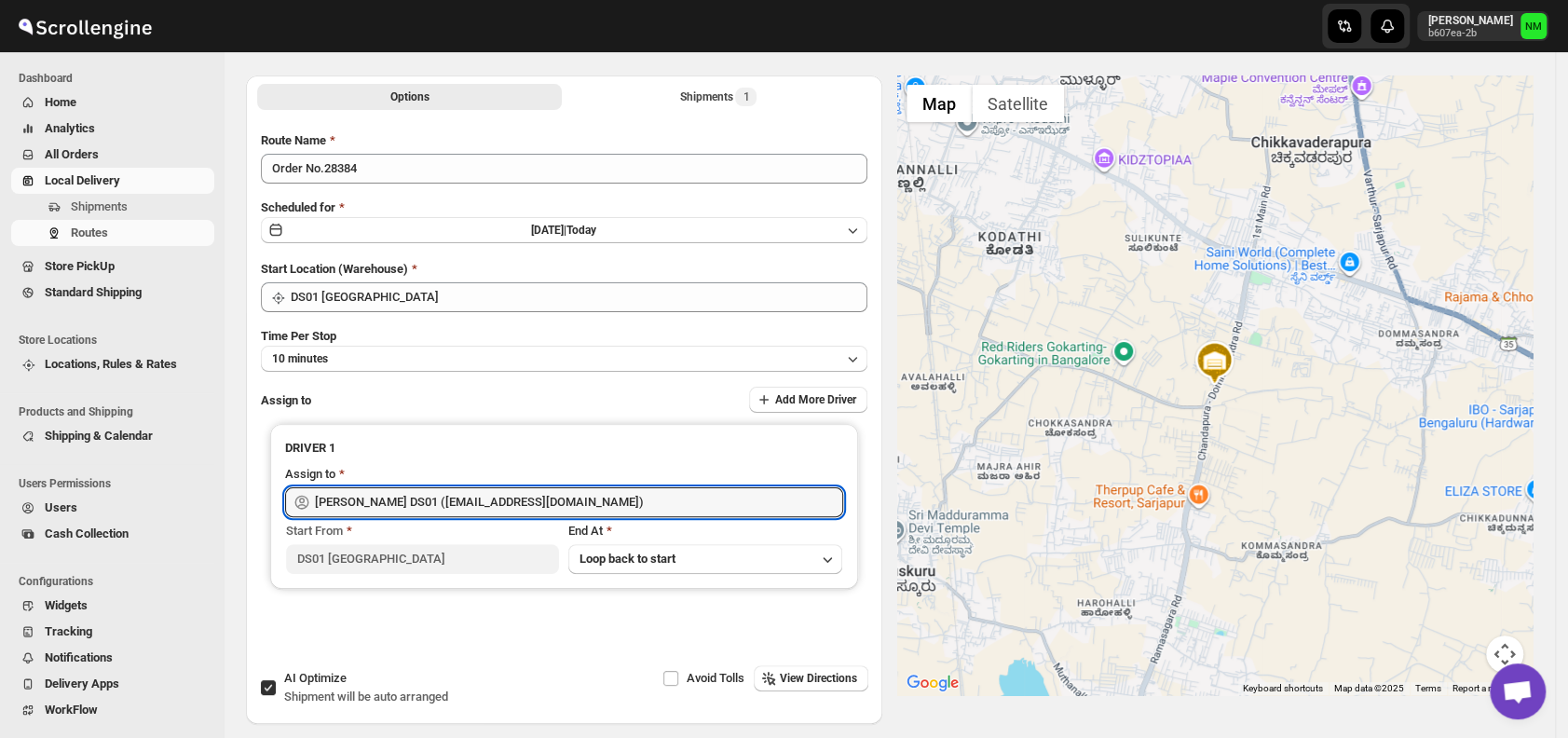
type input "Ashraf Ali DS01 (yoyovey222@0tires.com)"
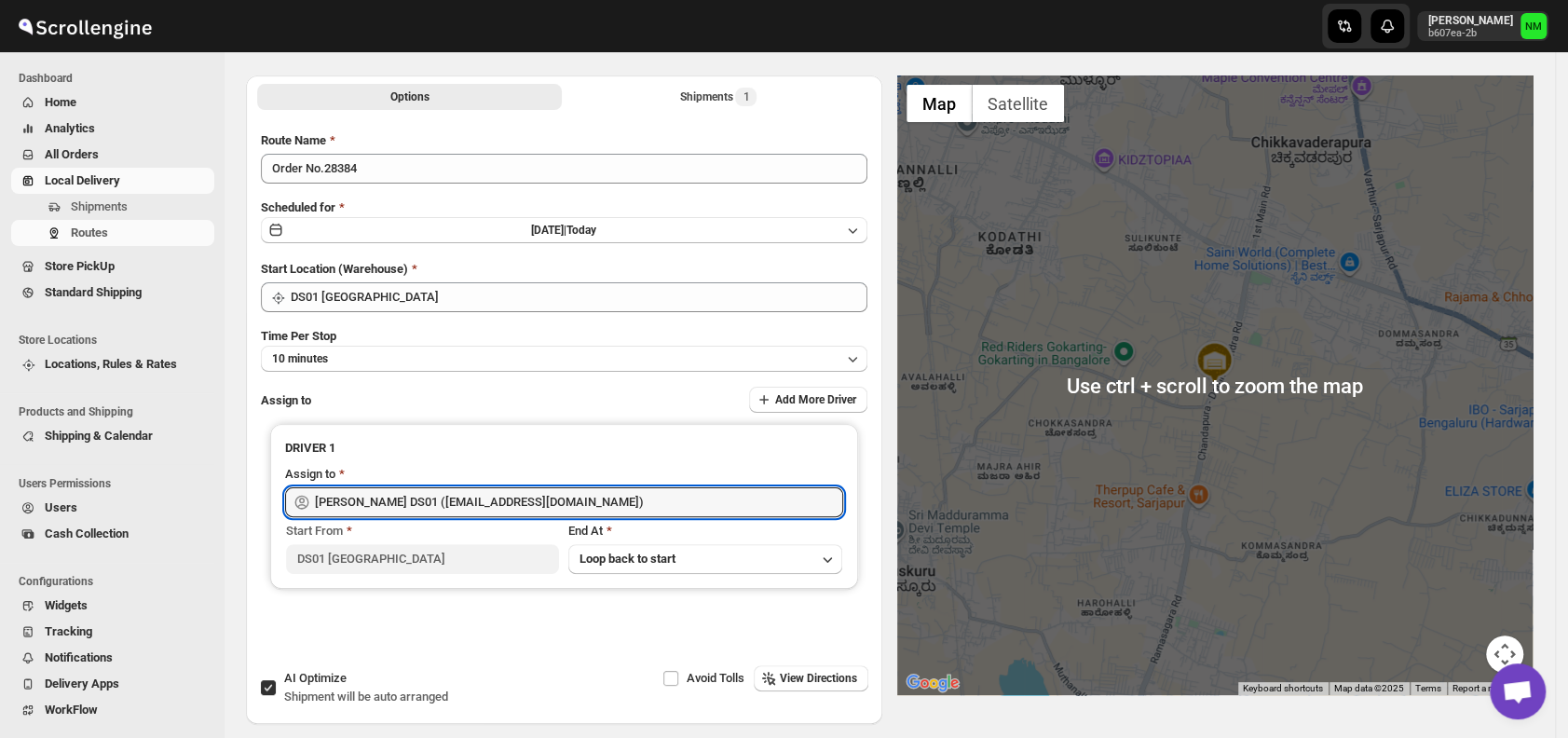
scroll to position [0, 0]
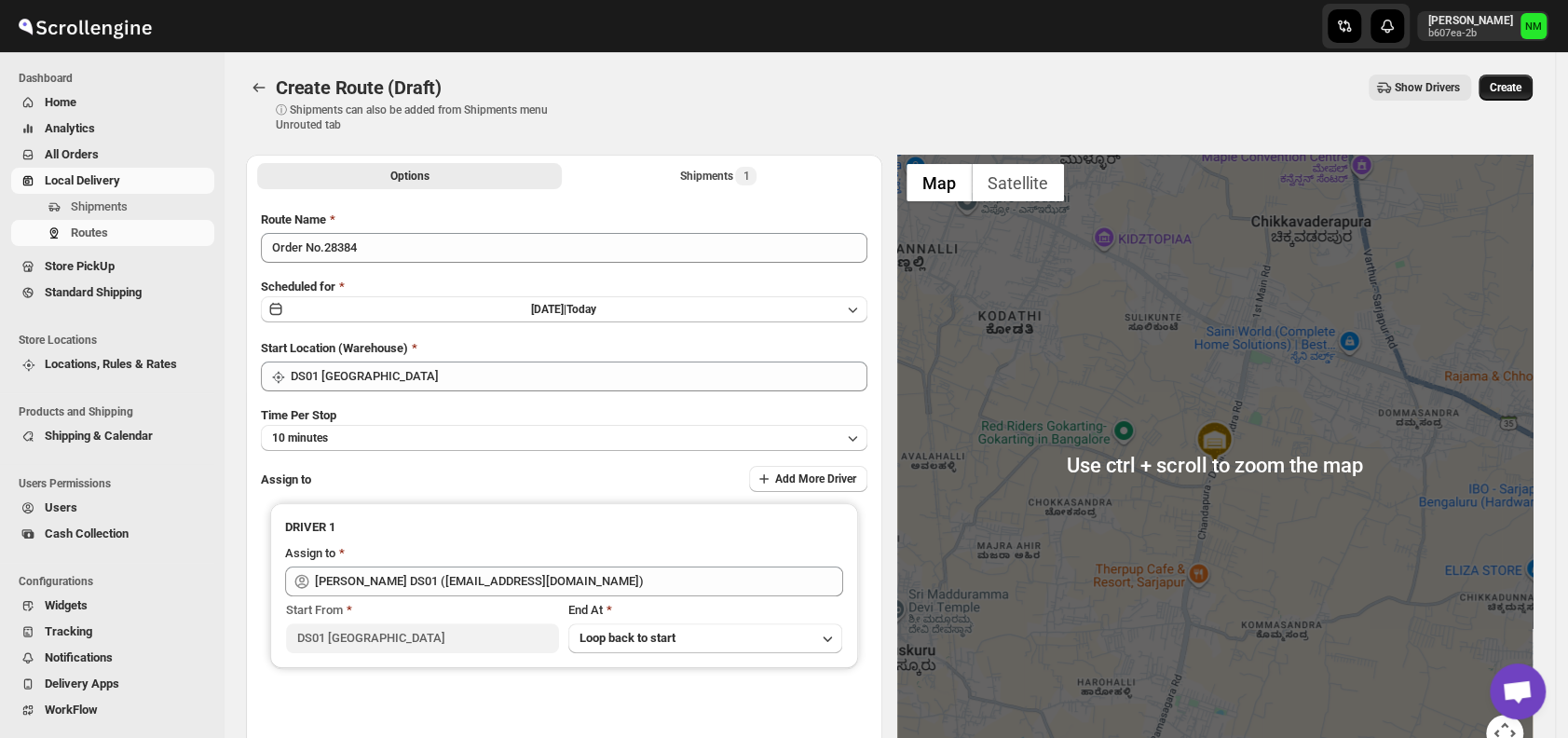
click at [1513, 95] on button "Create" at bounding box center [1506, 88] width 54 height 26
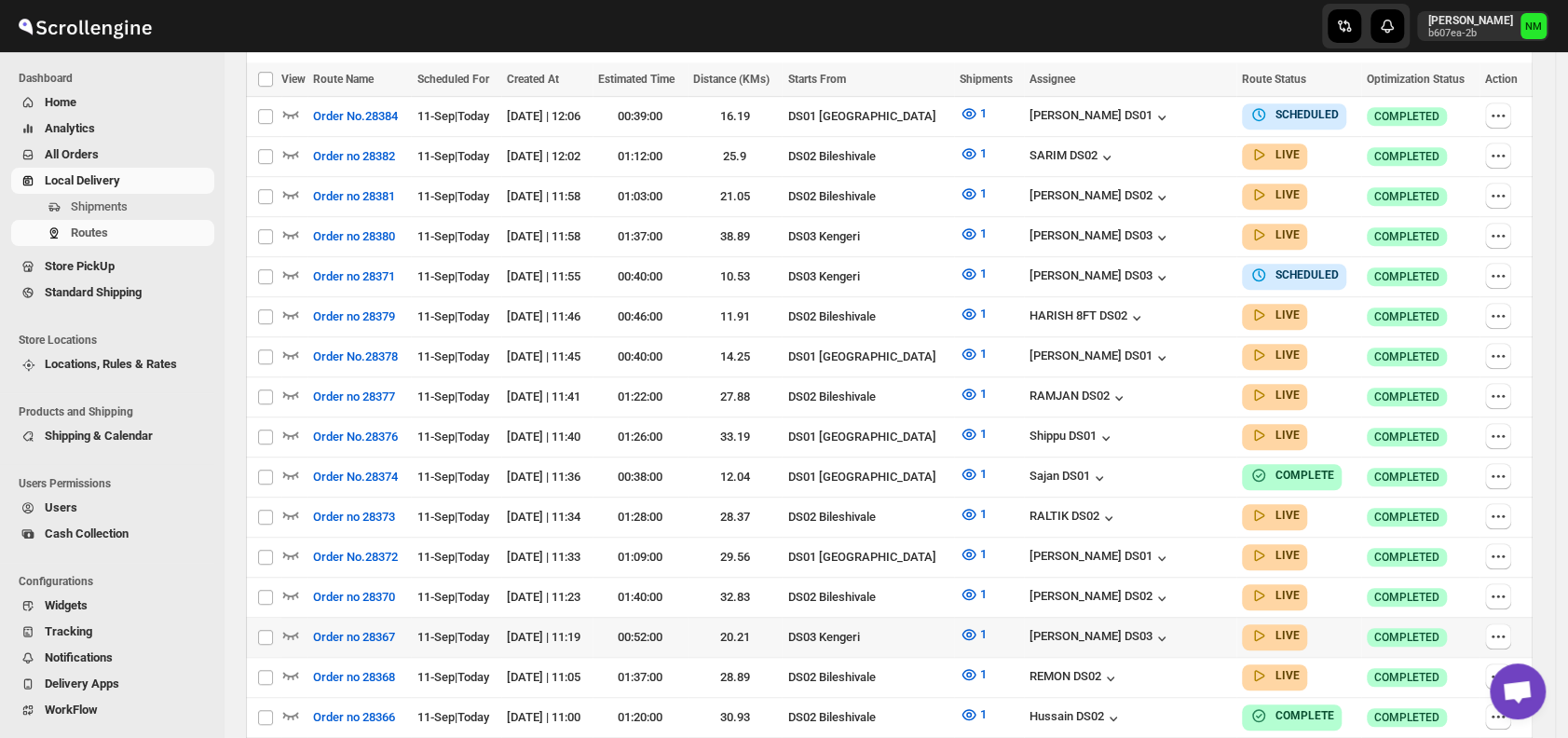
scroll to position [553, 0]
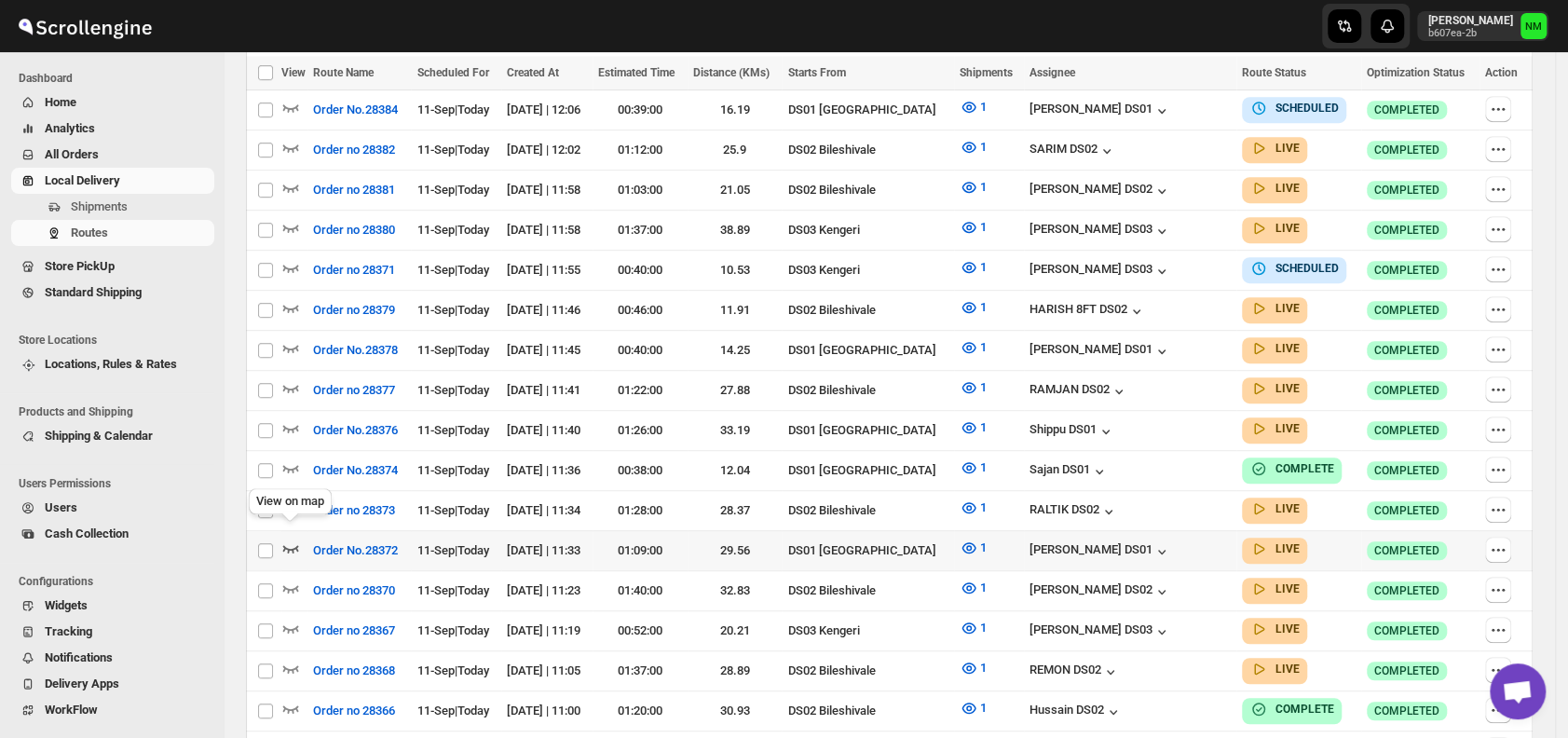
click at [286, 545] on icon "button" at bounding box center [291, 548] width 16 height 7
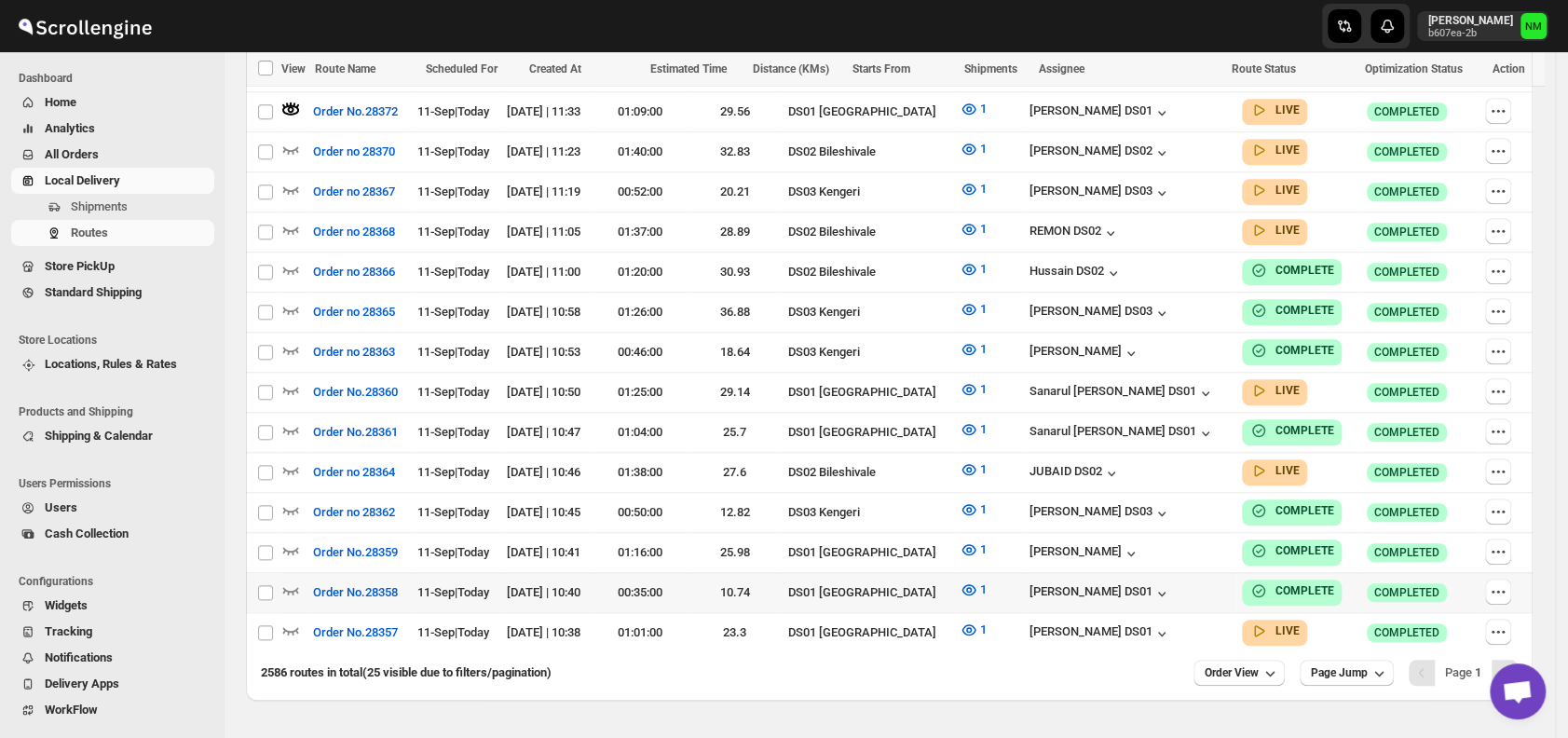
scroll to position [1032, 0]
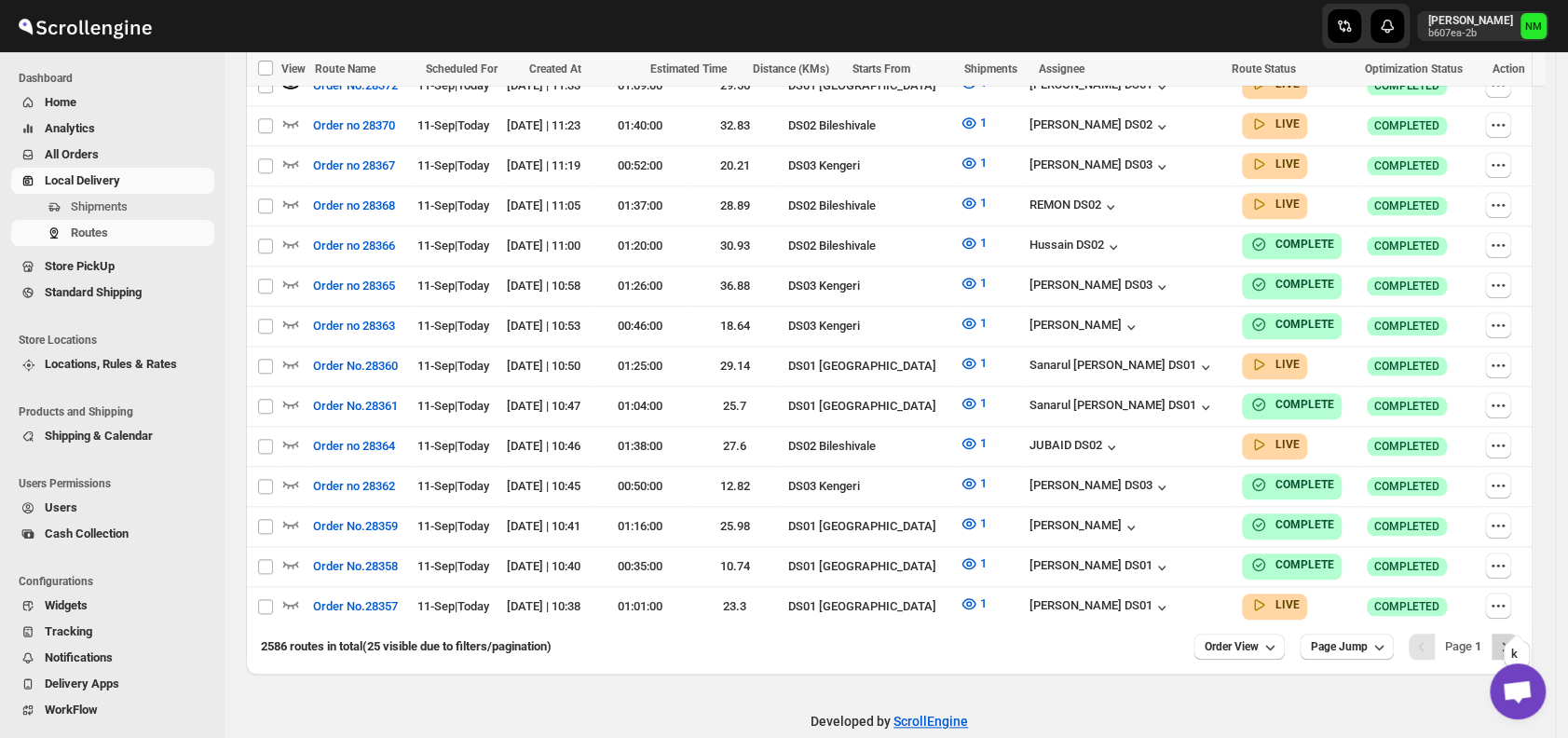
click at [1511, 637] on icon "Next" at bounding box center [1505, 646] width 19 height 19
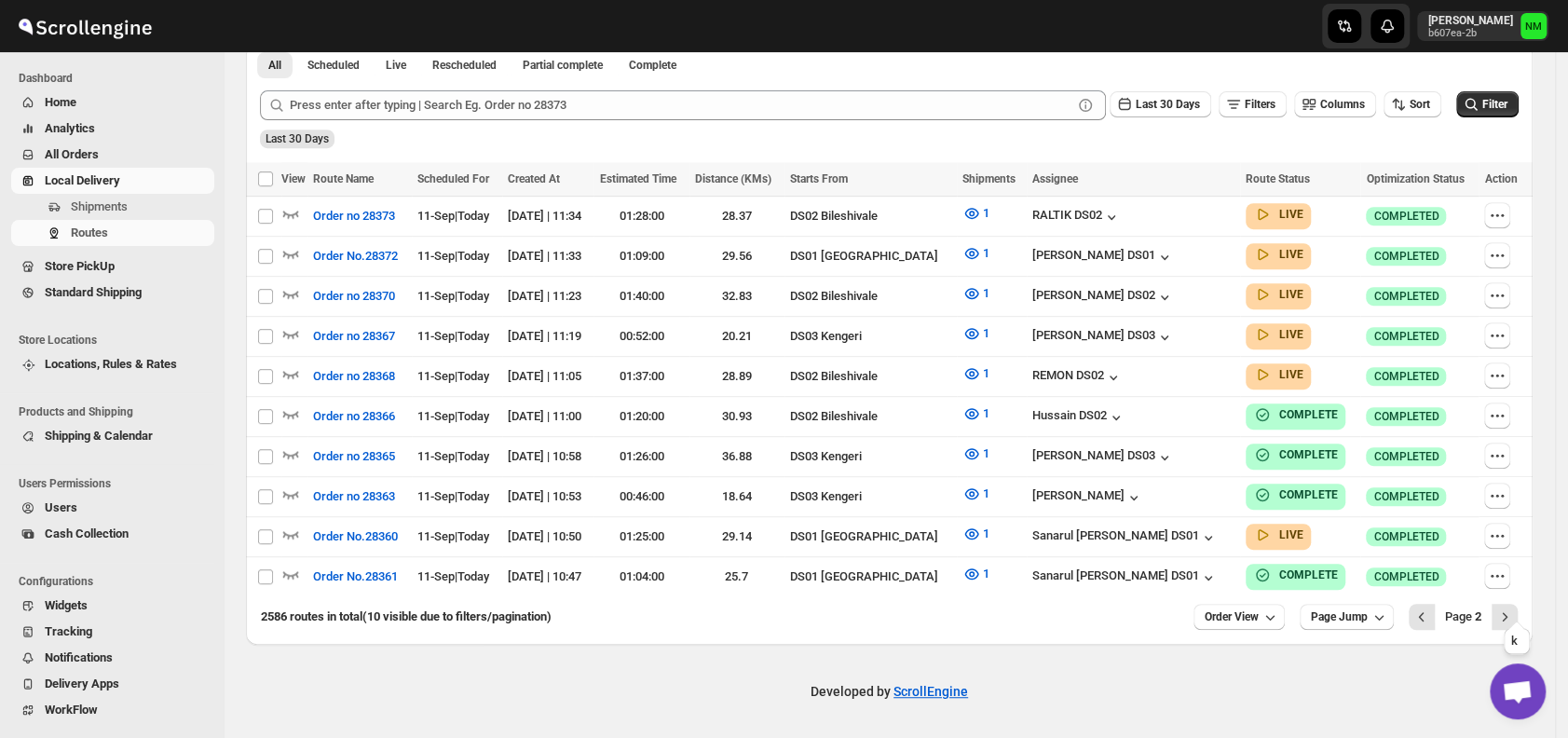
scroll to position [448, 0]
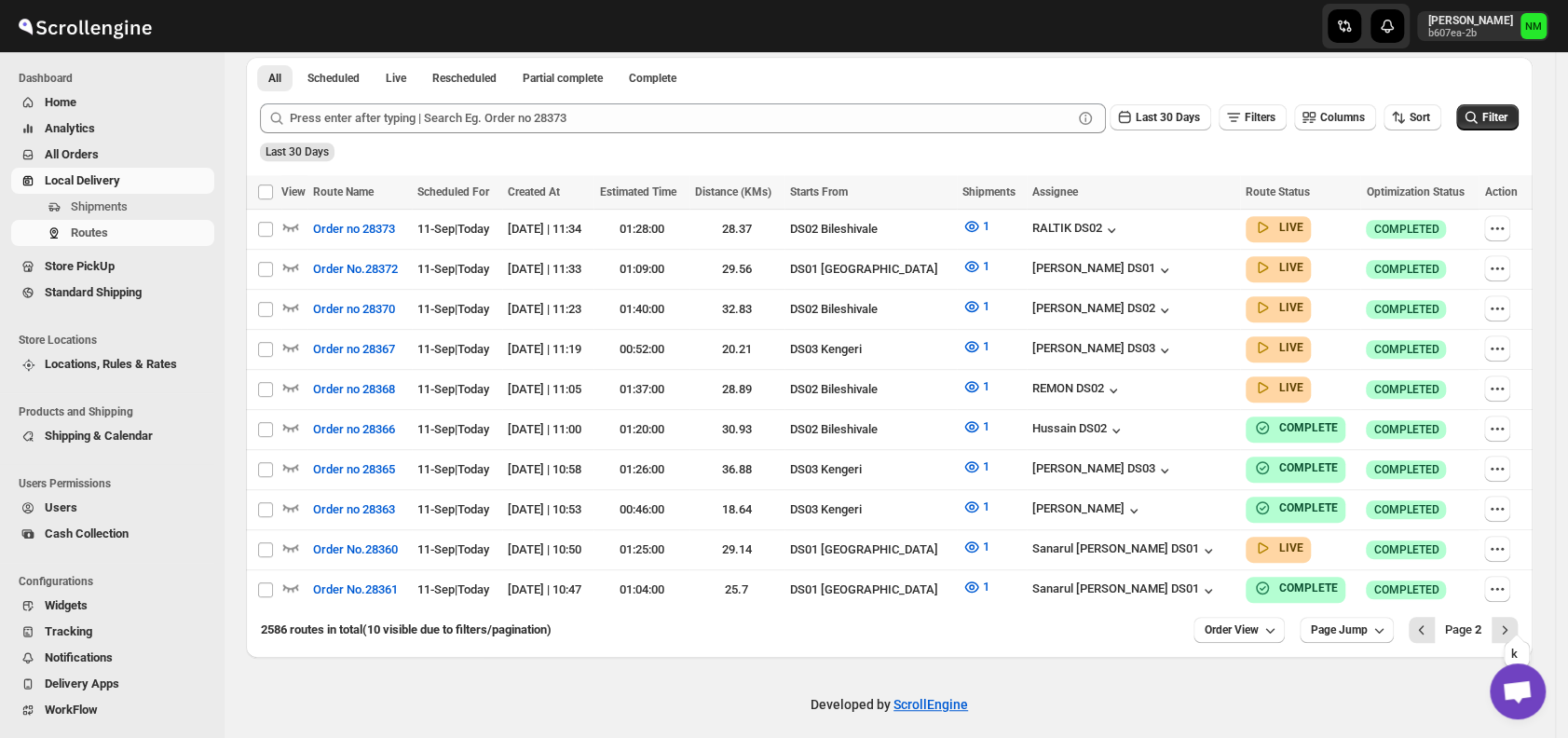
click at [1511, 621] on icon "Next" at bounding box center [1505, 630] width 19 height 19
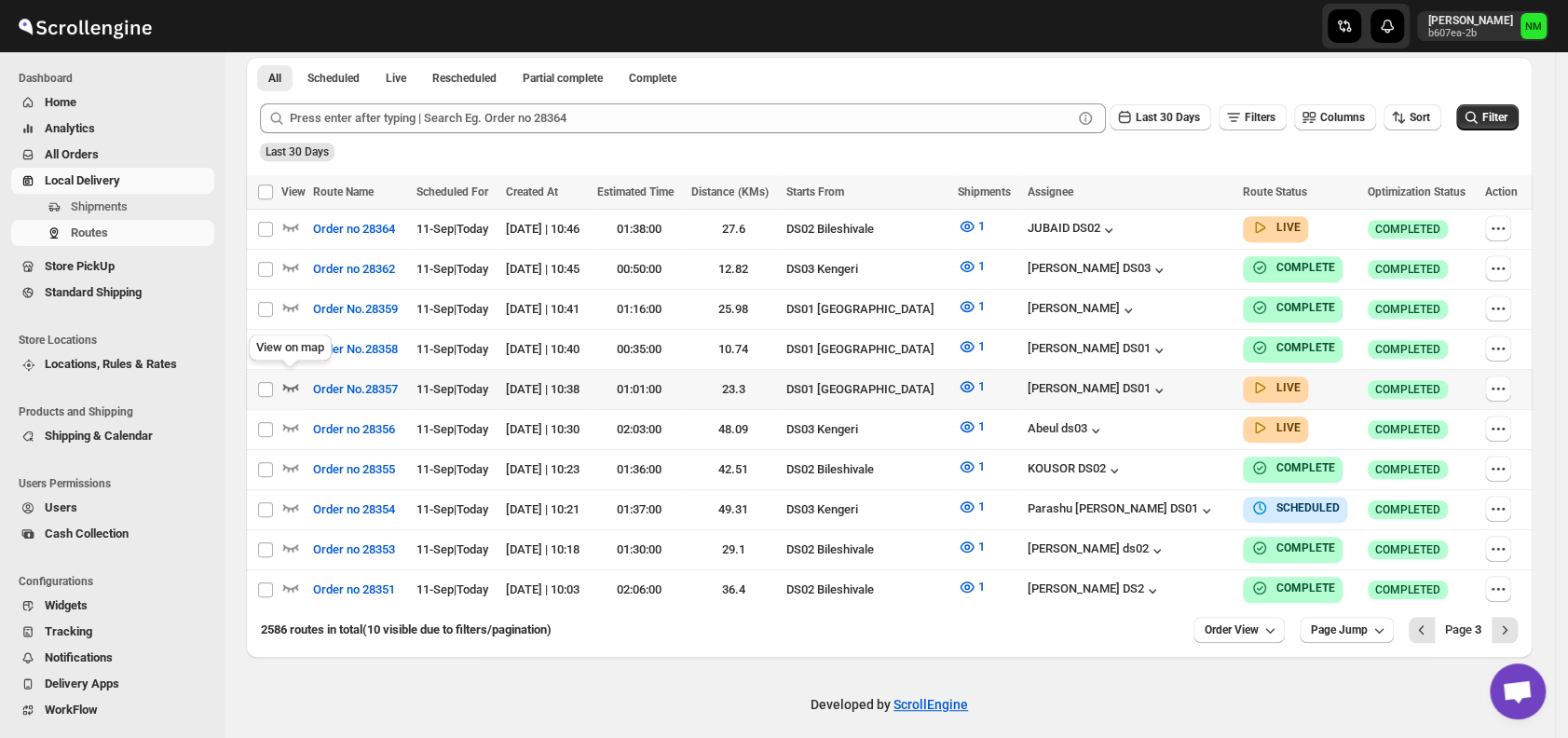
click at [296, 384] on icon "button" at bounding box center [291, 387] width 16 height 7
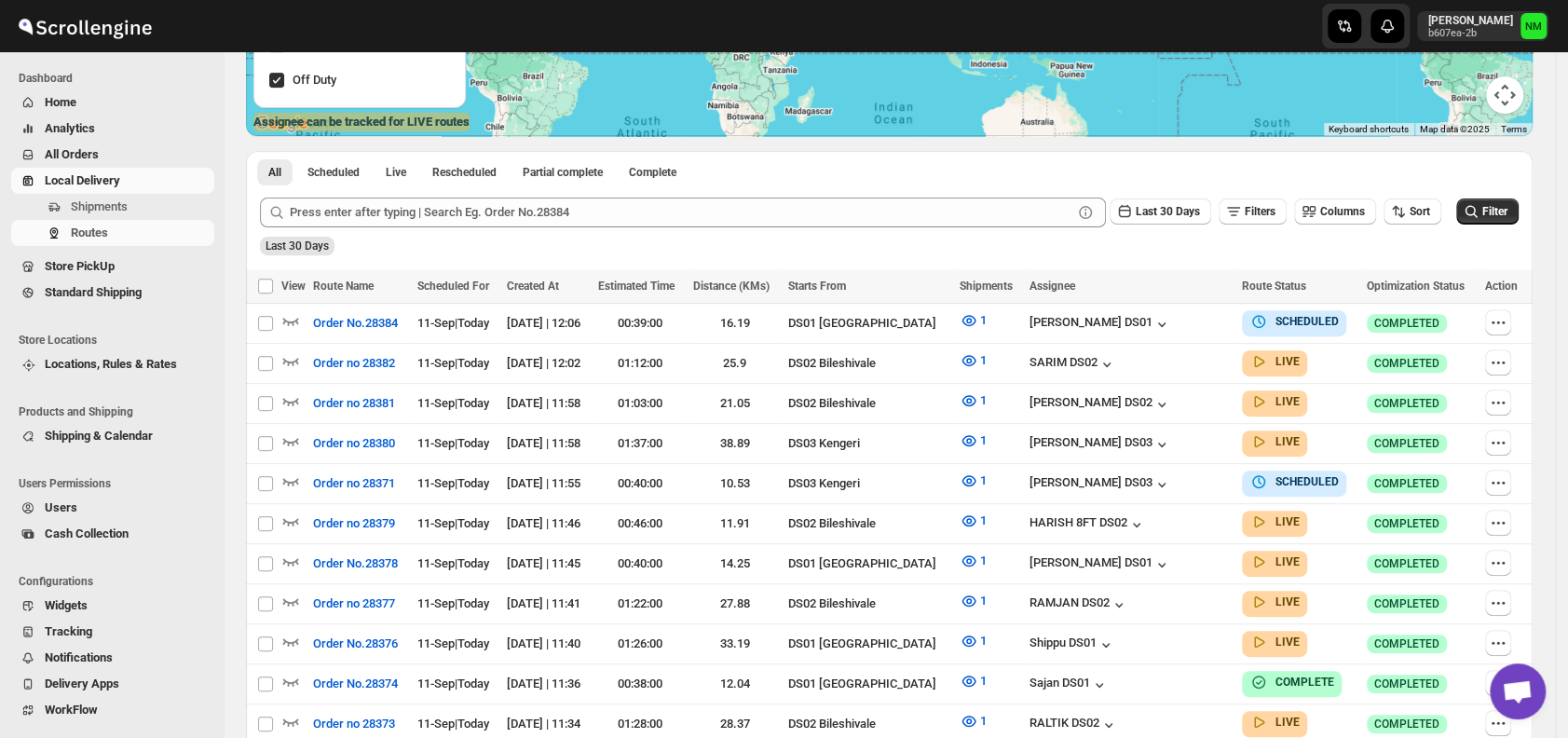
scroll to position [417, 0]
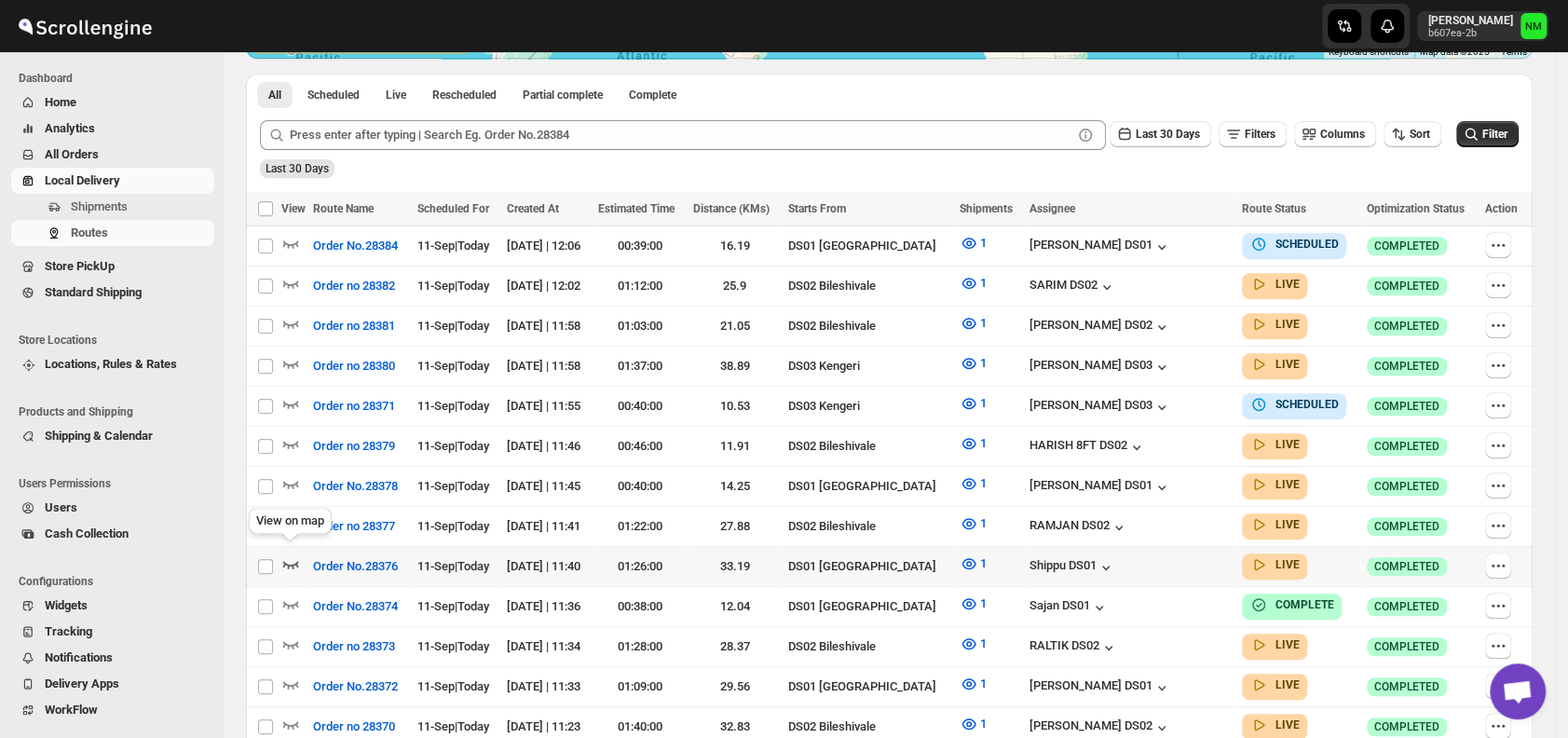
click at [293, 561] on icon "button" at bounding box center [291, 564] width 16 height 7
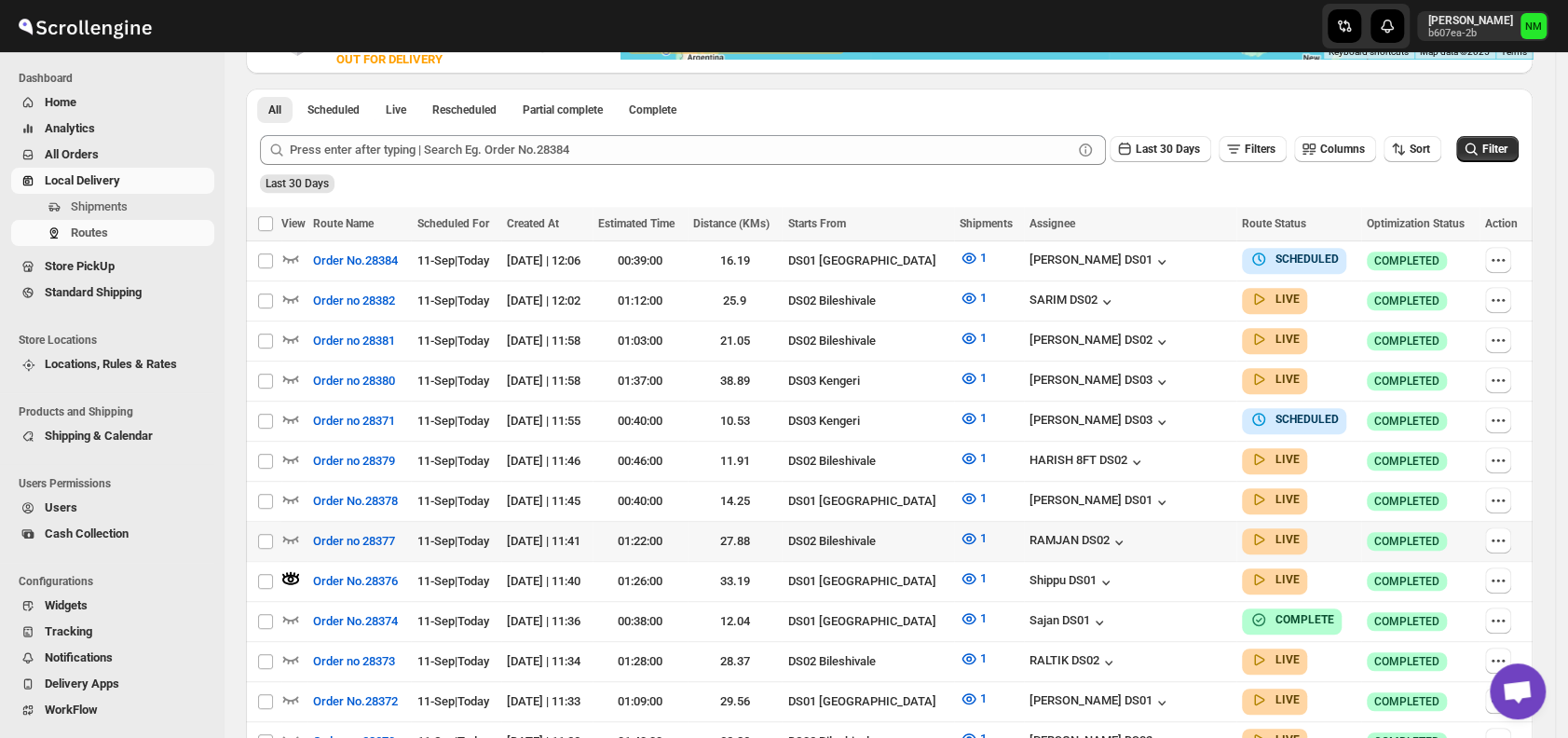
scroll to position [0, 0]
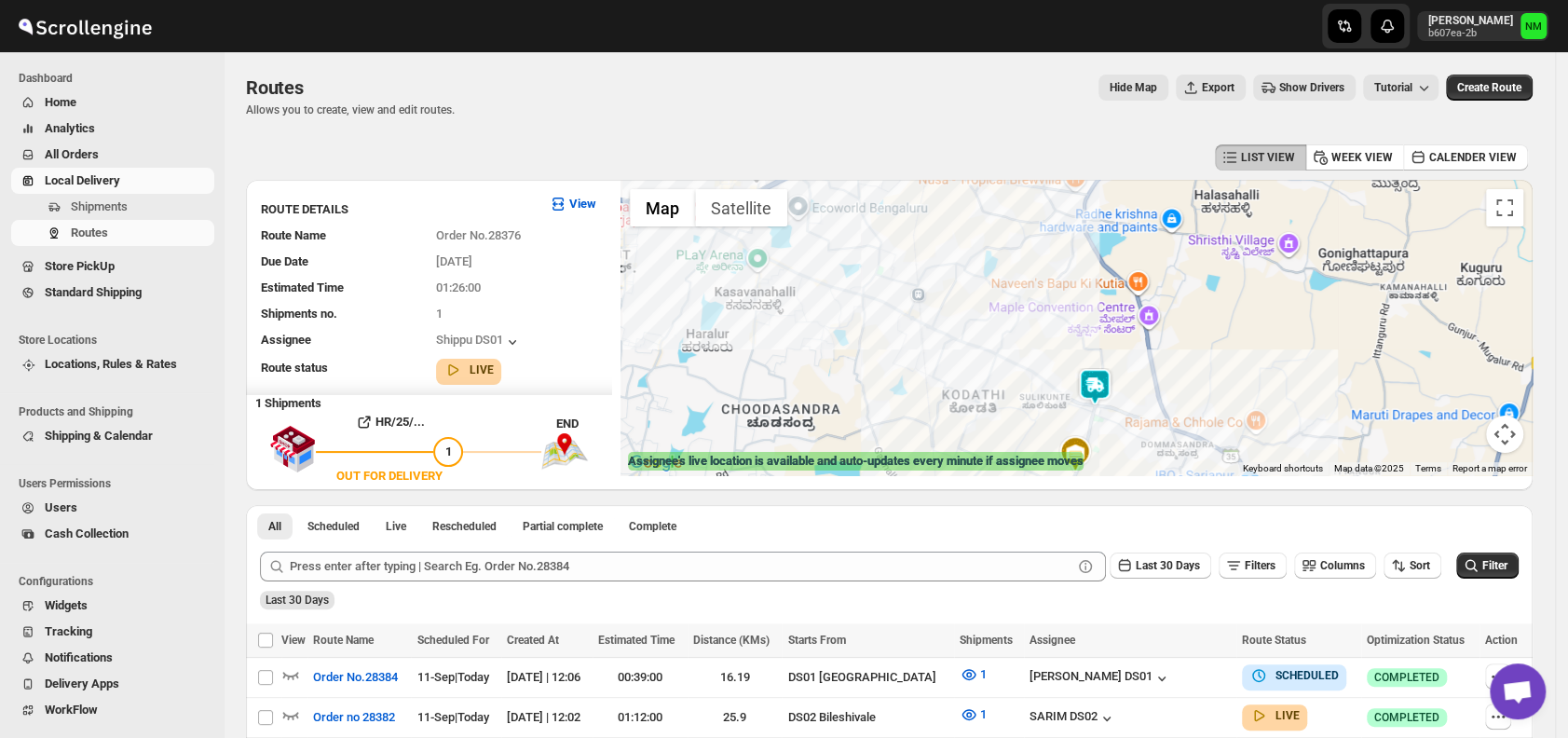
click at [1104, 388] on img at bounding box center [1094, 386] width 37 height 37
click at [1179, 296] on button "Close" at bounding box center [1156, 298] width 45 height 45
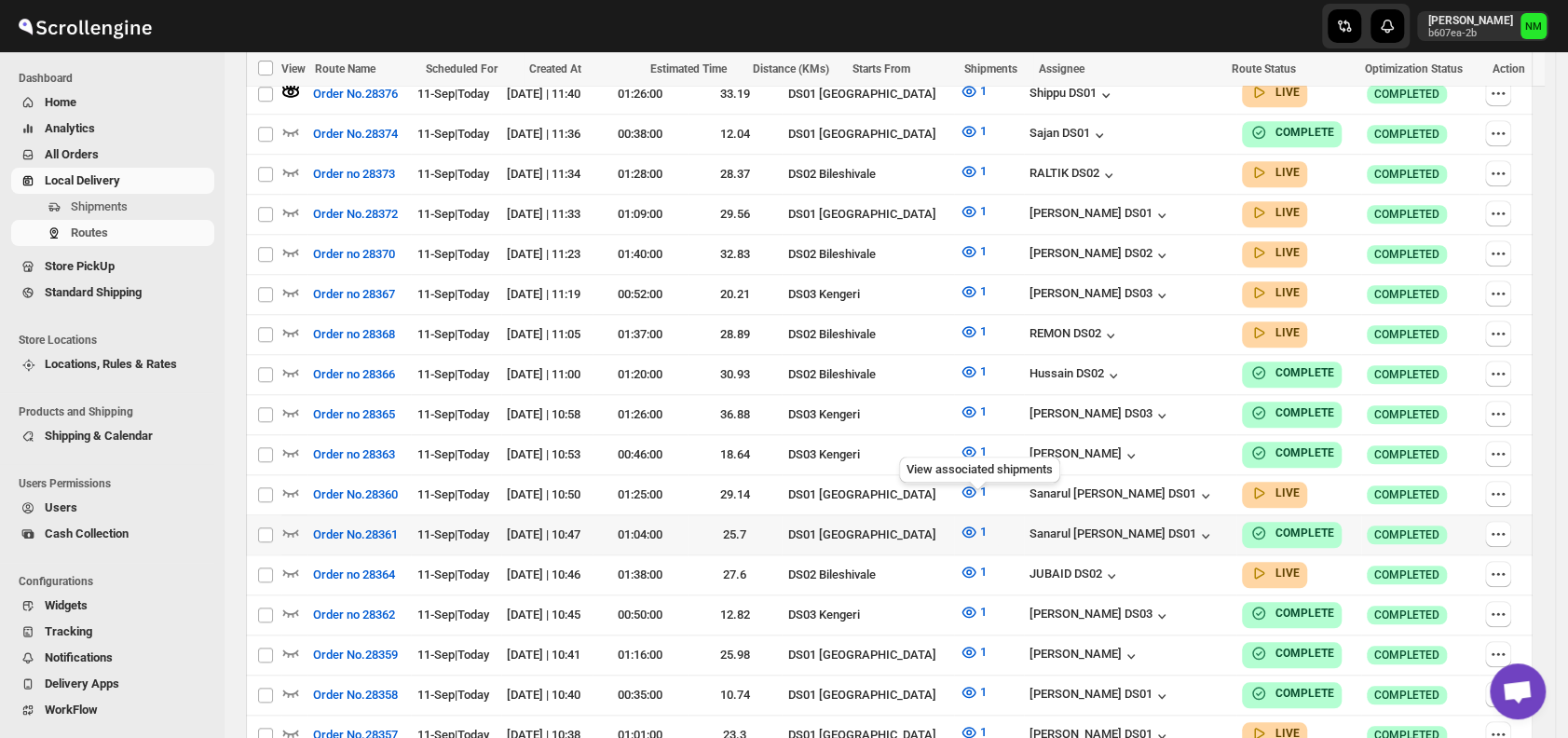
scroll to position [906, 0]
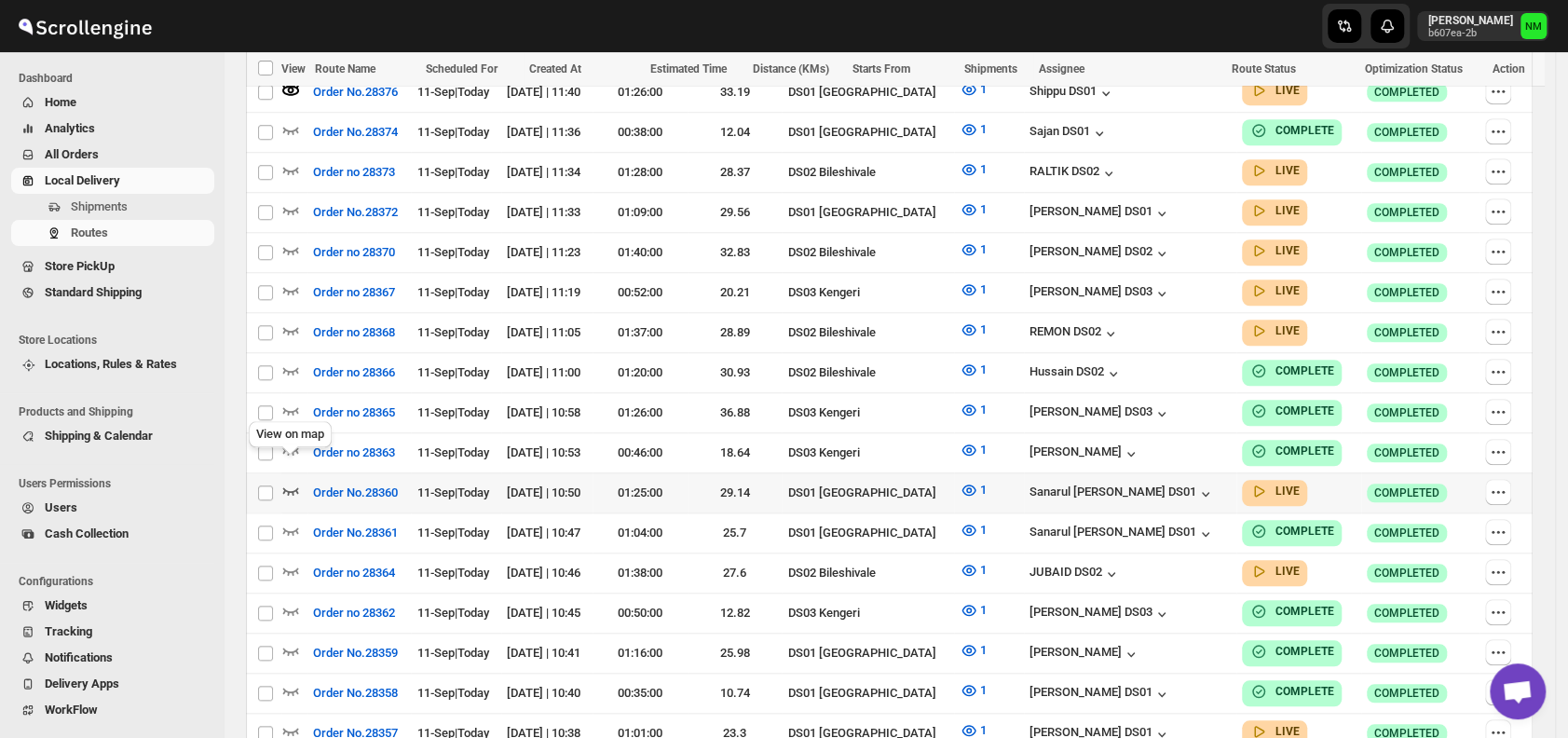
click at [288, 487] on icon "button" at bounding box center [291, 490] width 16 height 7
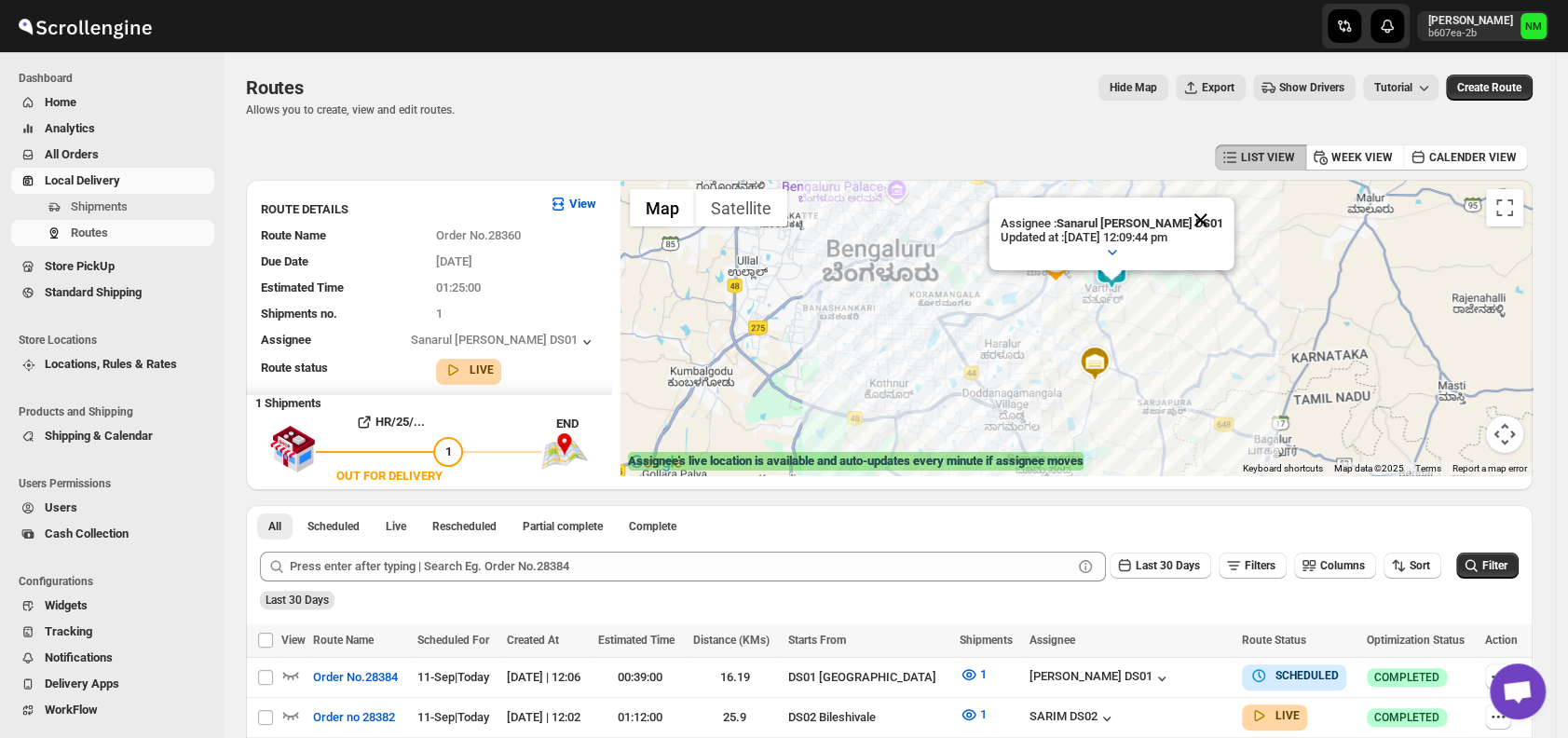
click at [1215, 198] on button "Close" at bounding box center [1201, 220] width 45 height 45
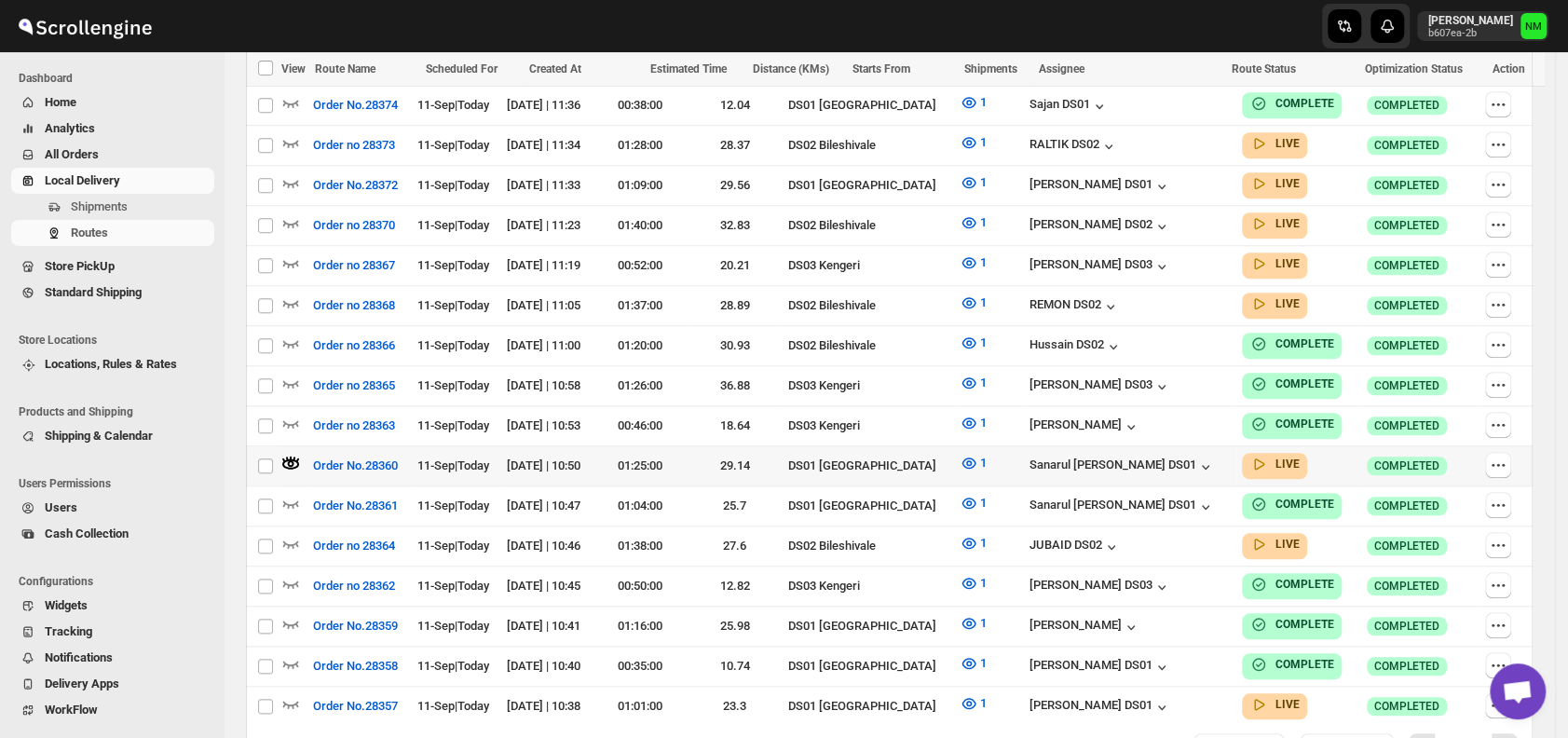
scroll to position [934, 0]
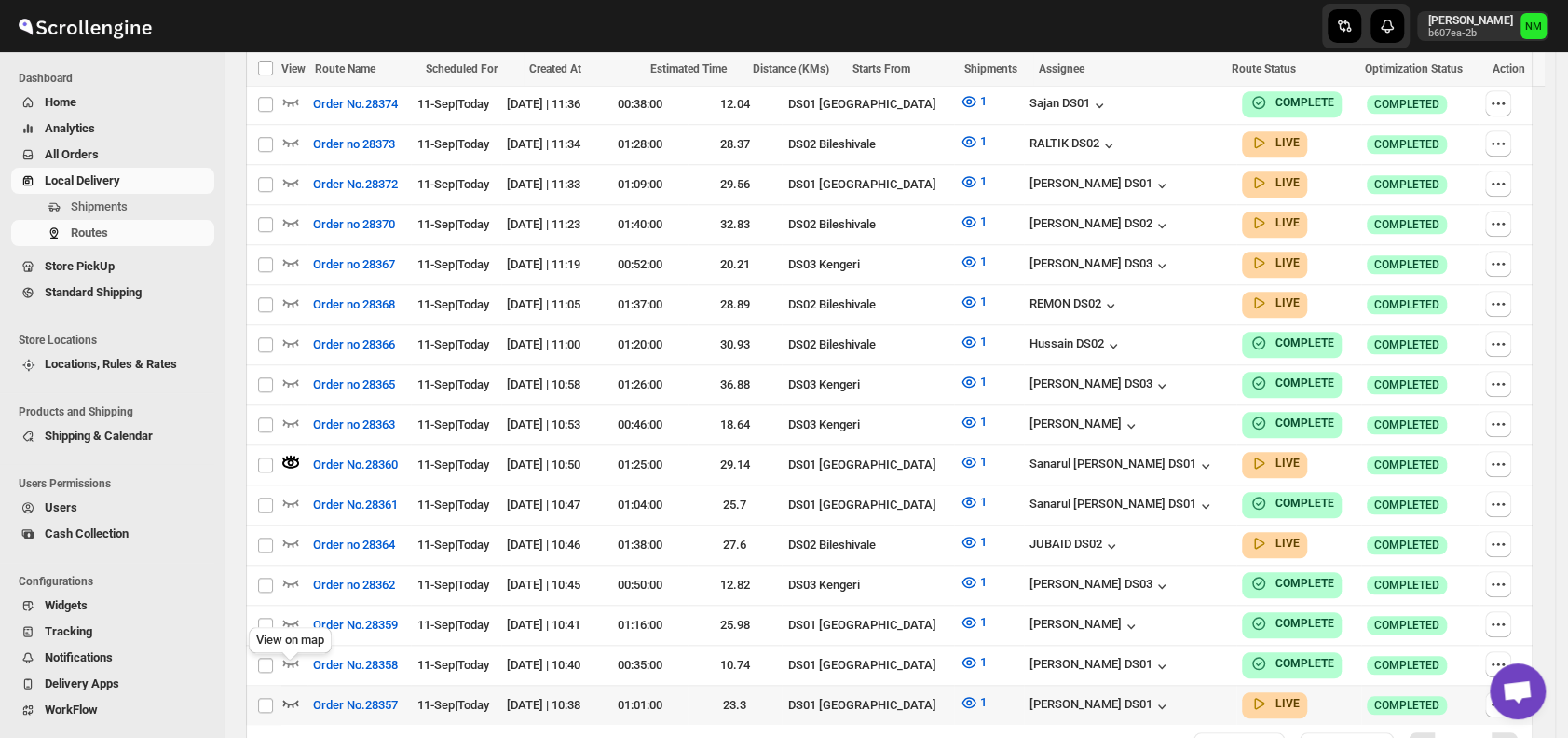
click at [285, 700] on icon "button" at bounding box center [291, 703] width 16 height 7
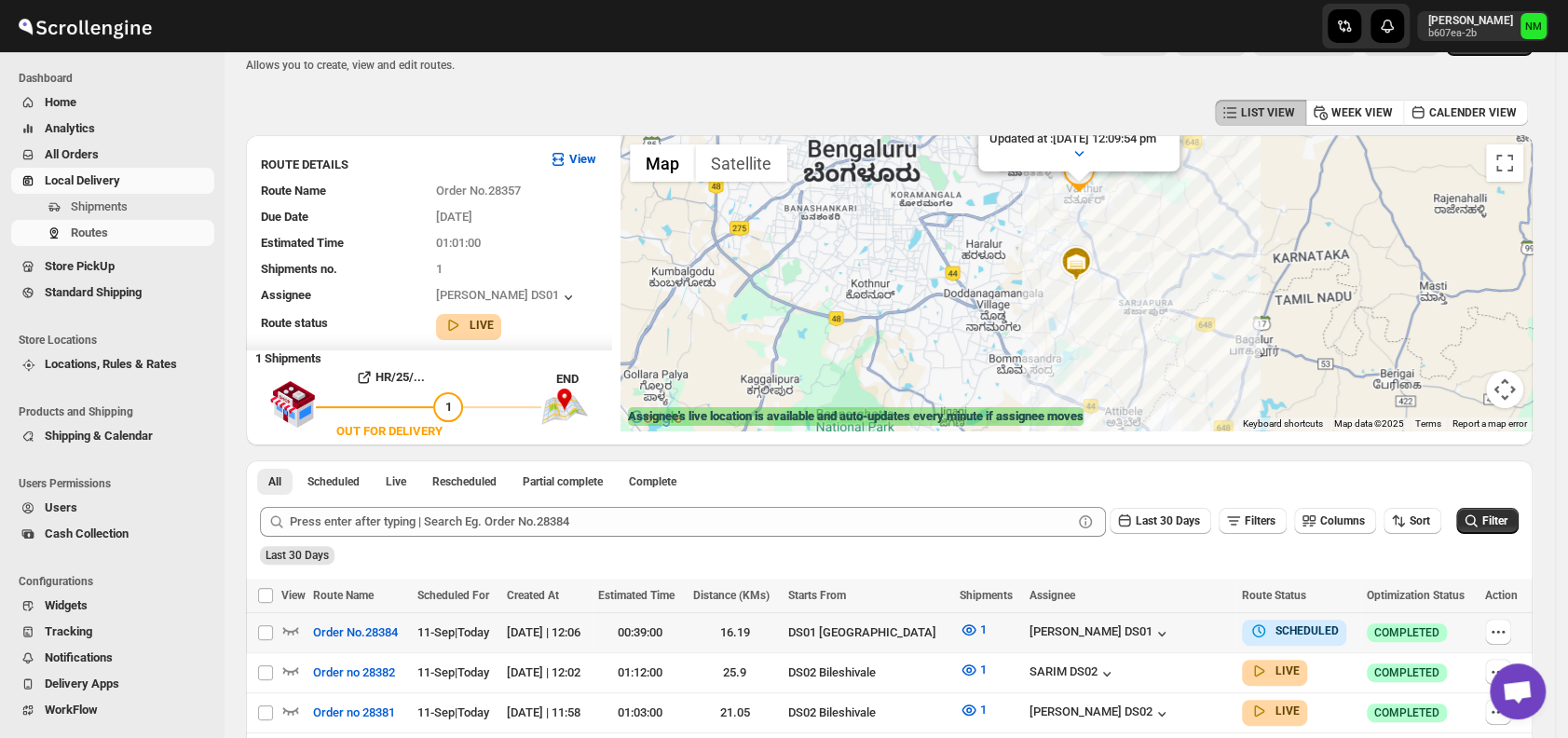
scroll to position [0, 0]
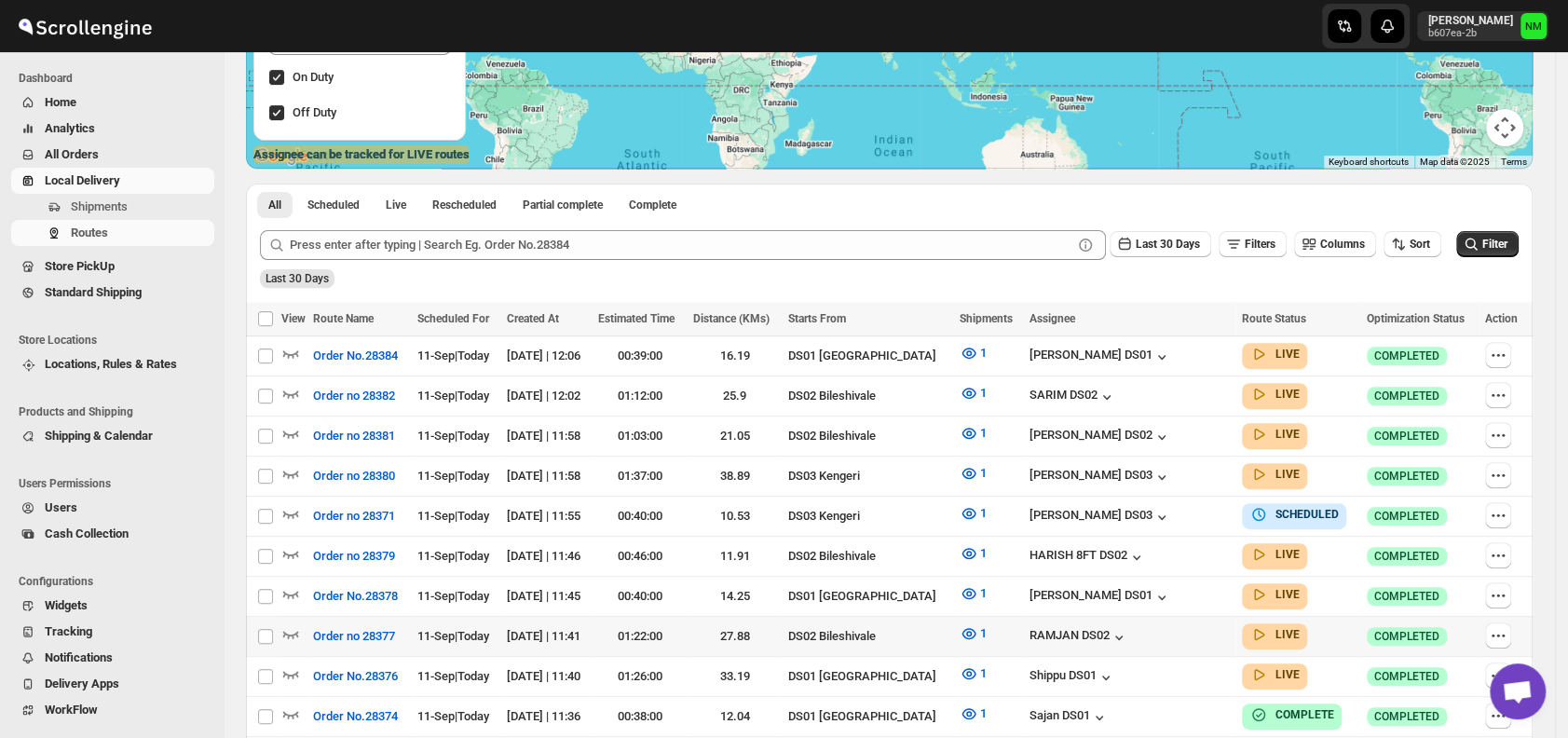
scroll to position [308, 0]
click at [289, 590] on icon "button" at bounding box center [291, 593] width 16 height 7
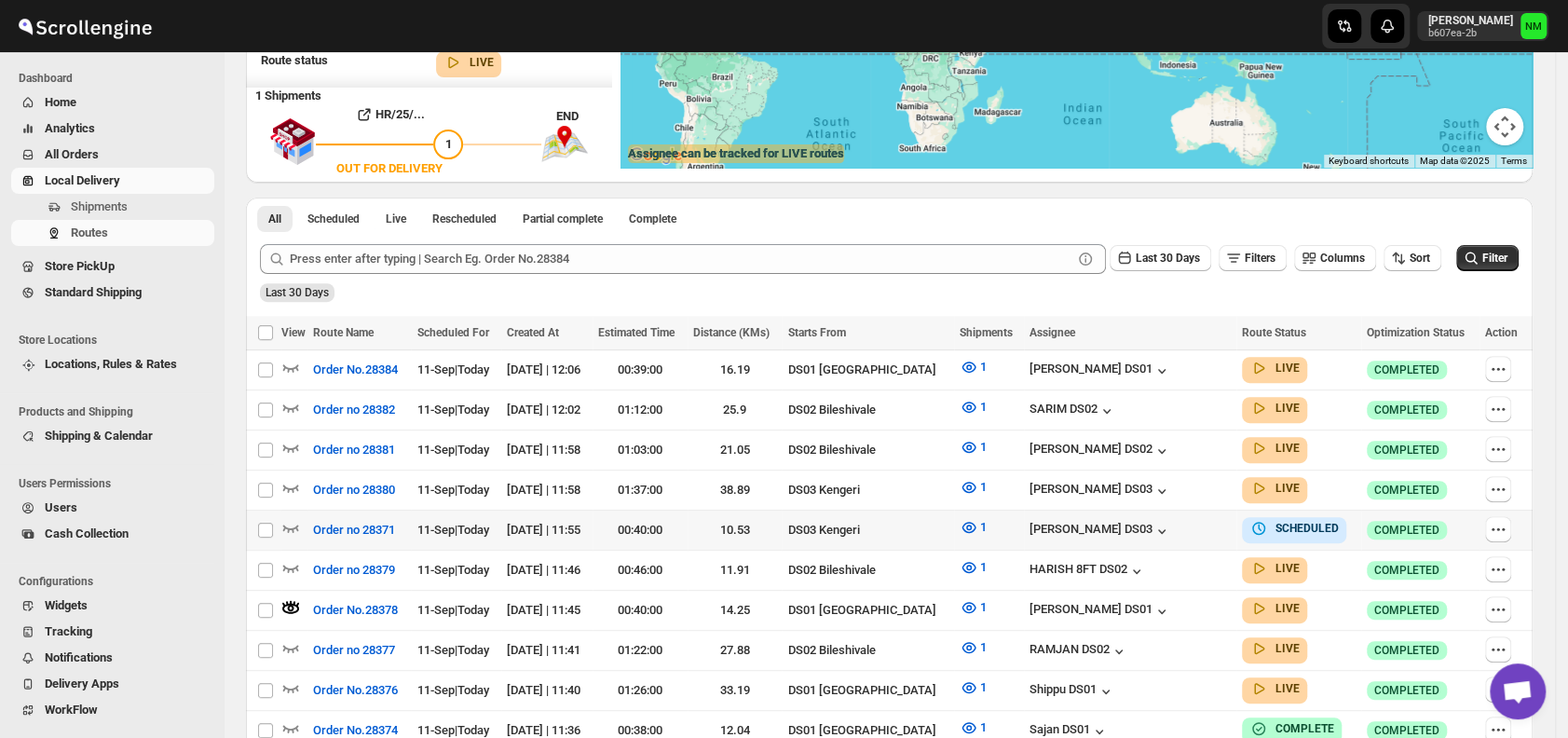
scroll to position [0, 0]
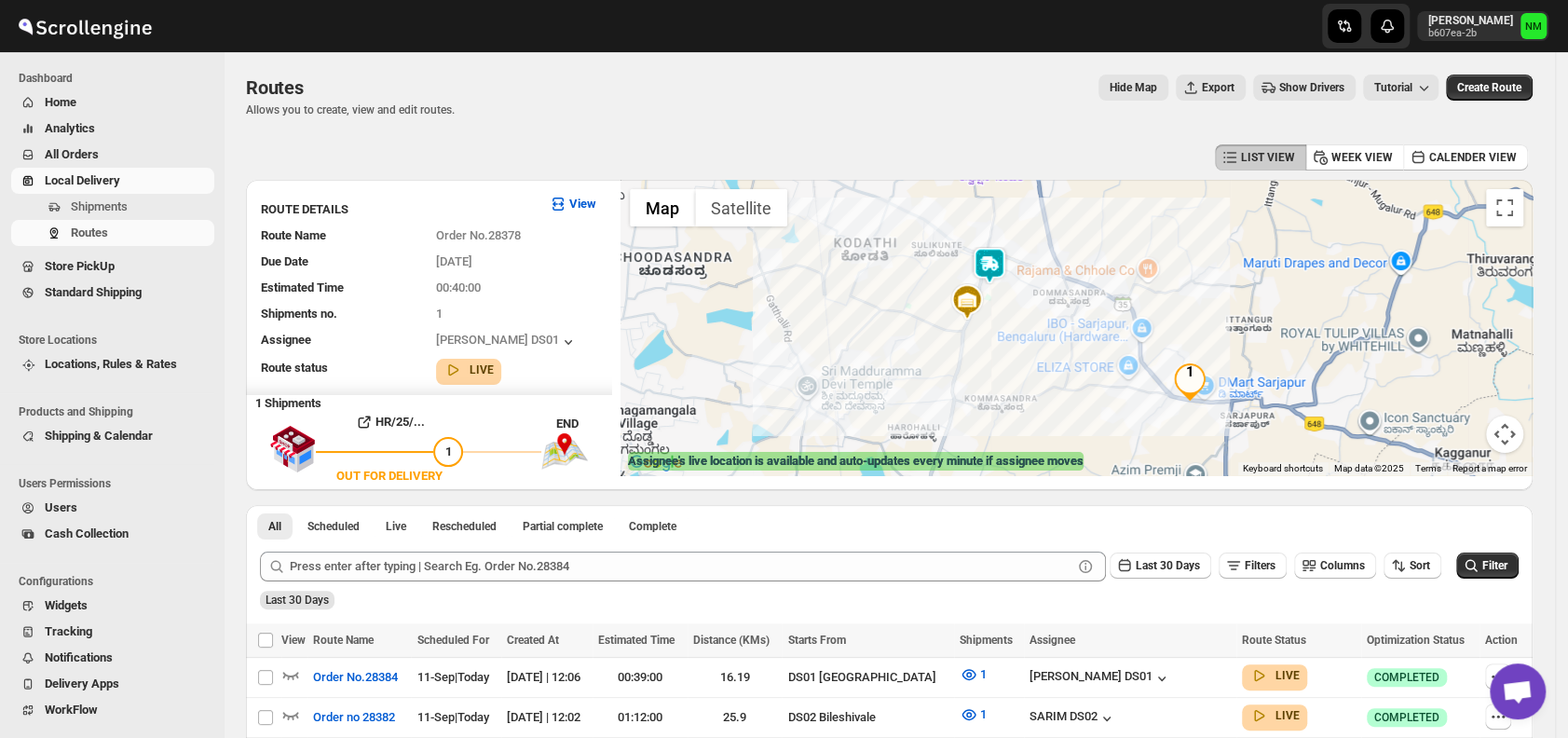
click at [991, 266] on img at bounding box center [989, 265] width 37 height 37
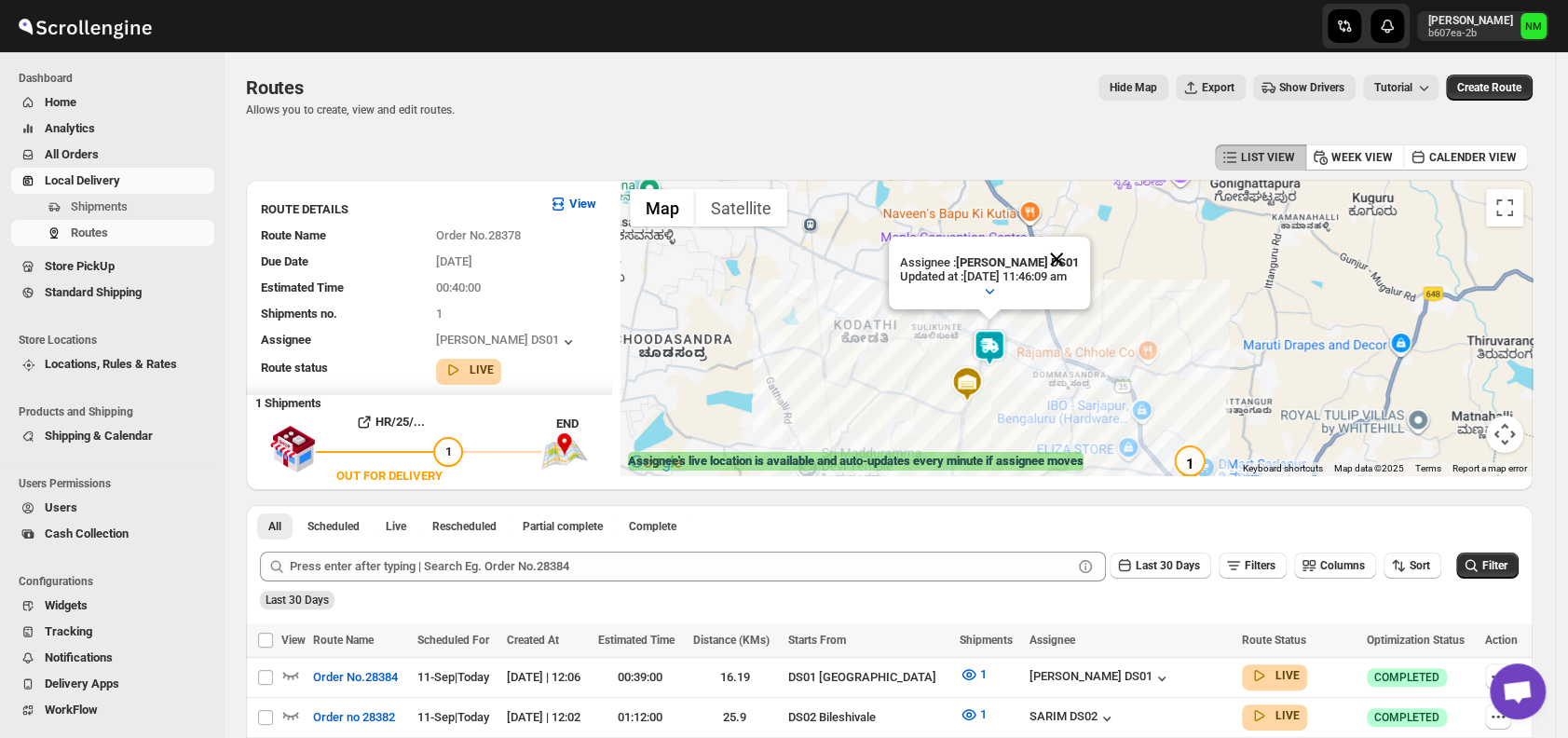
click at [1079, 249] on button "Close" at bounding box center [1056, 259] width 45 height 45
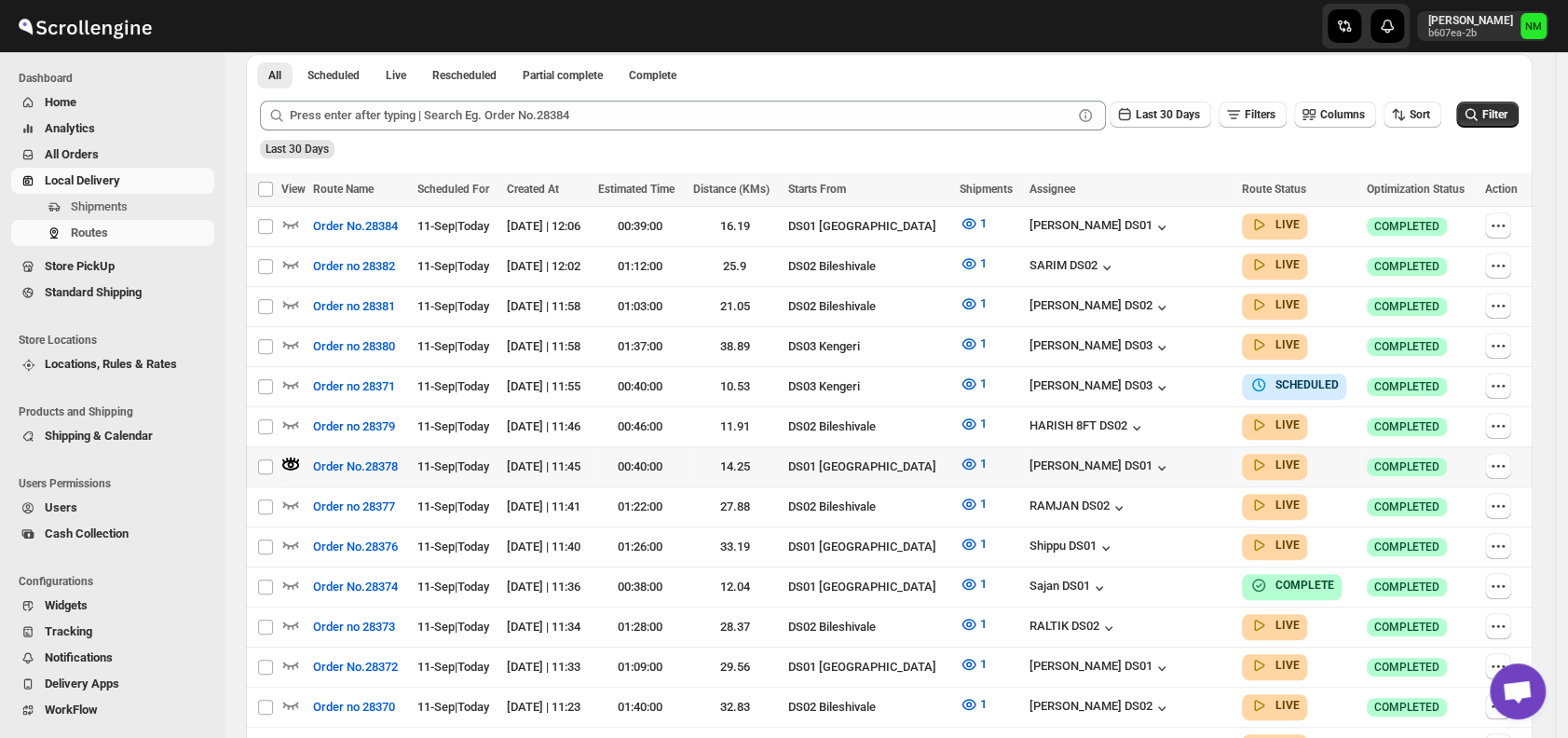
scroll to position [452, 0]
click at [286, 534] on icon "button" at bounding box center [290, 543] width 19 height 19
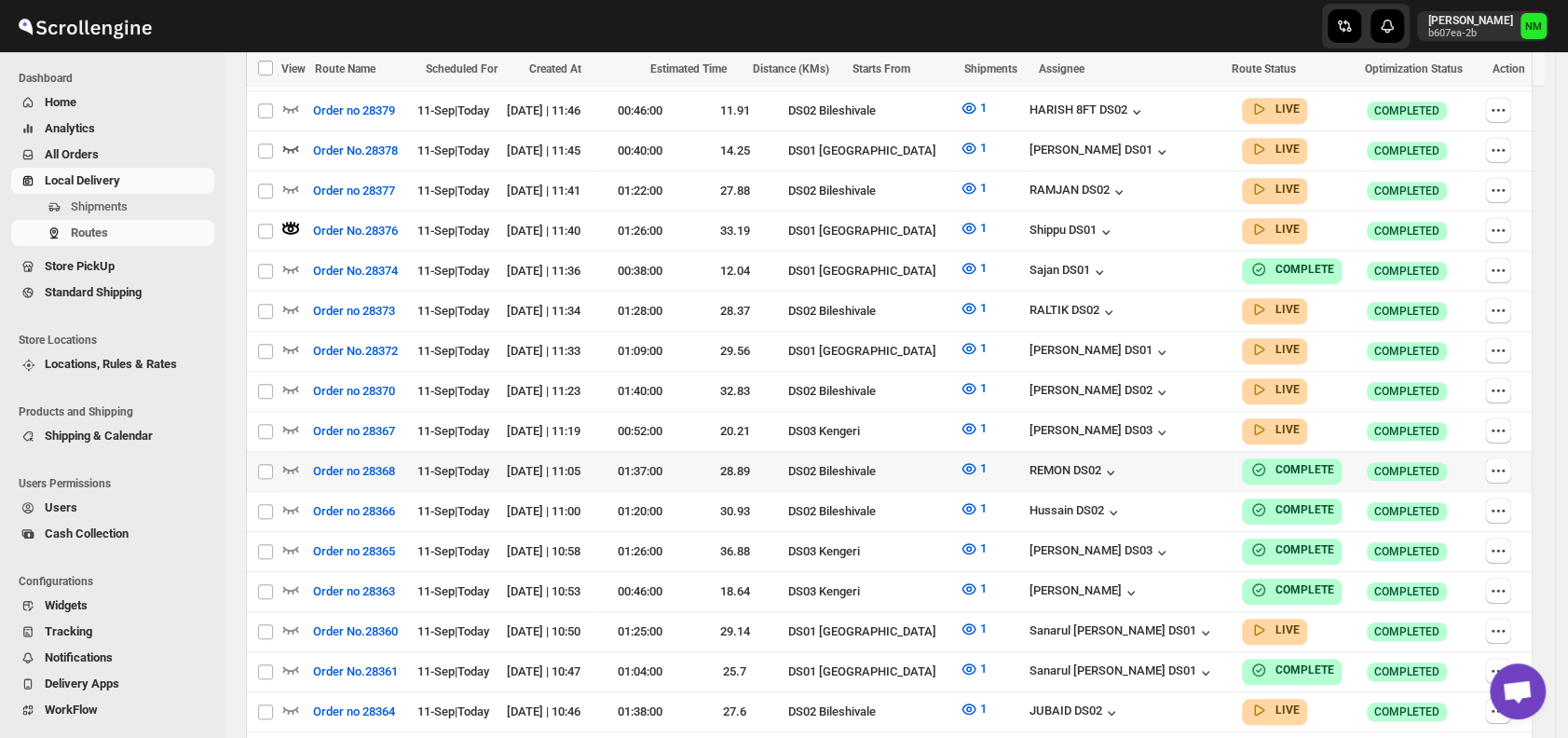
scroll to position [762, 0]
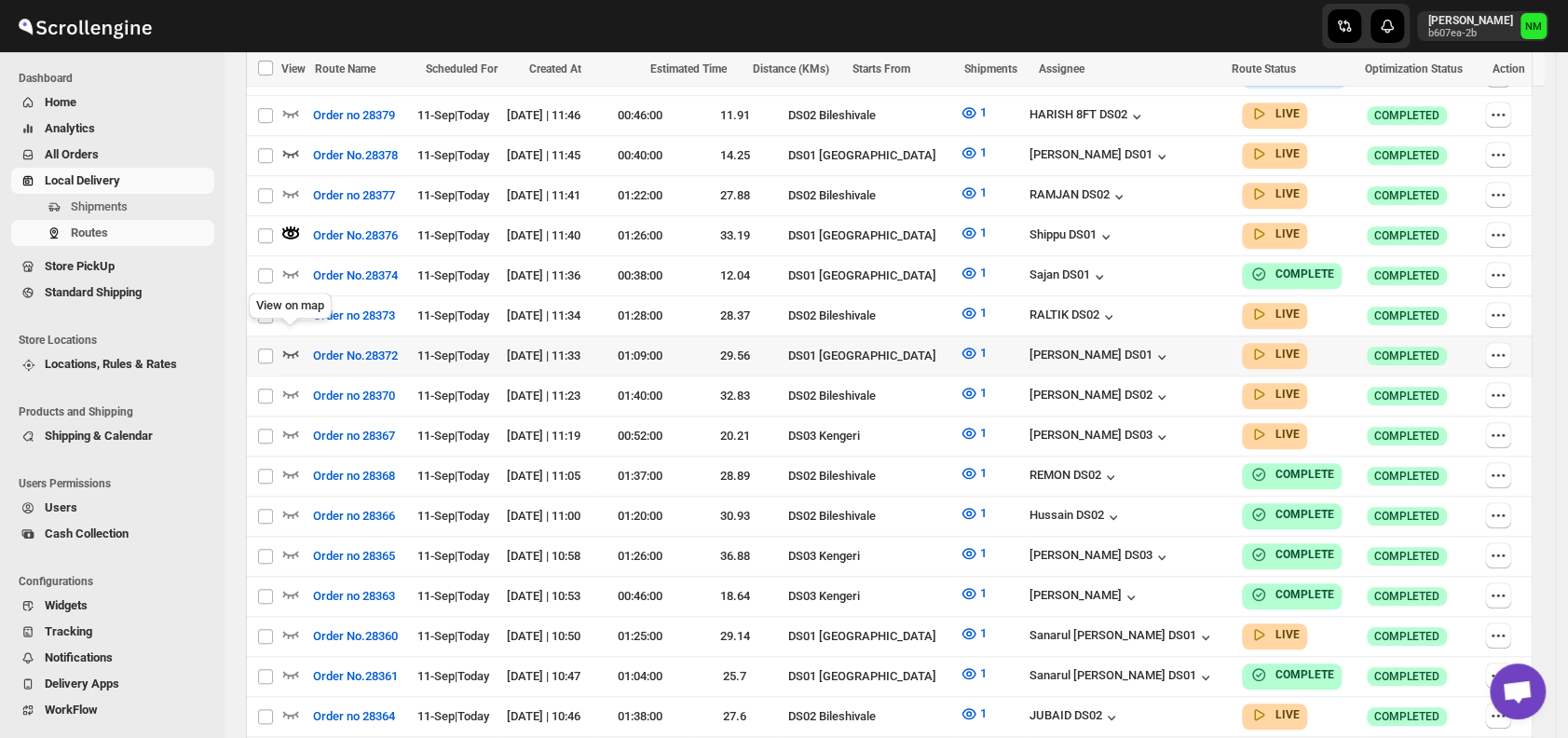
click at [294, 344] on icon "button" at bounding box center [290, 353] width 19 height 19
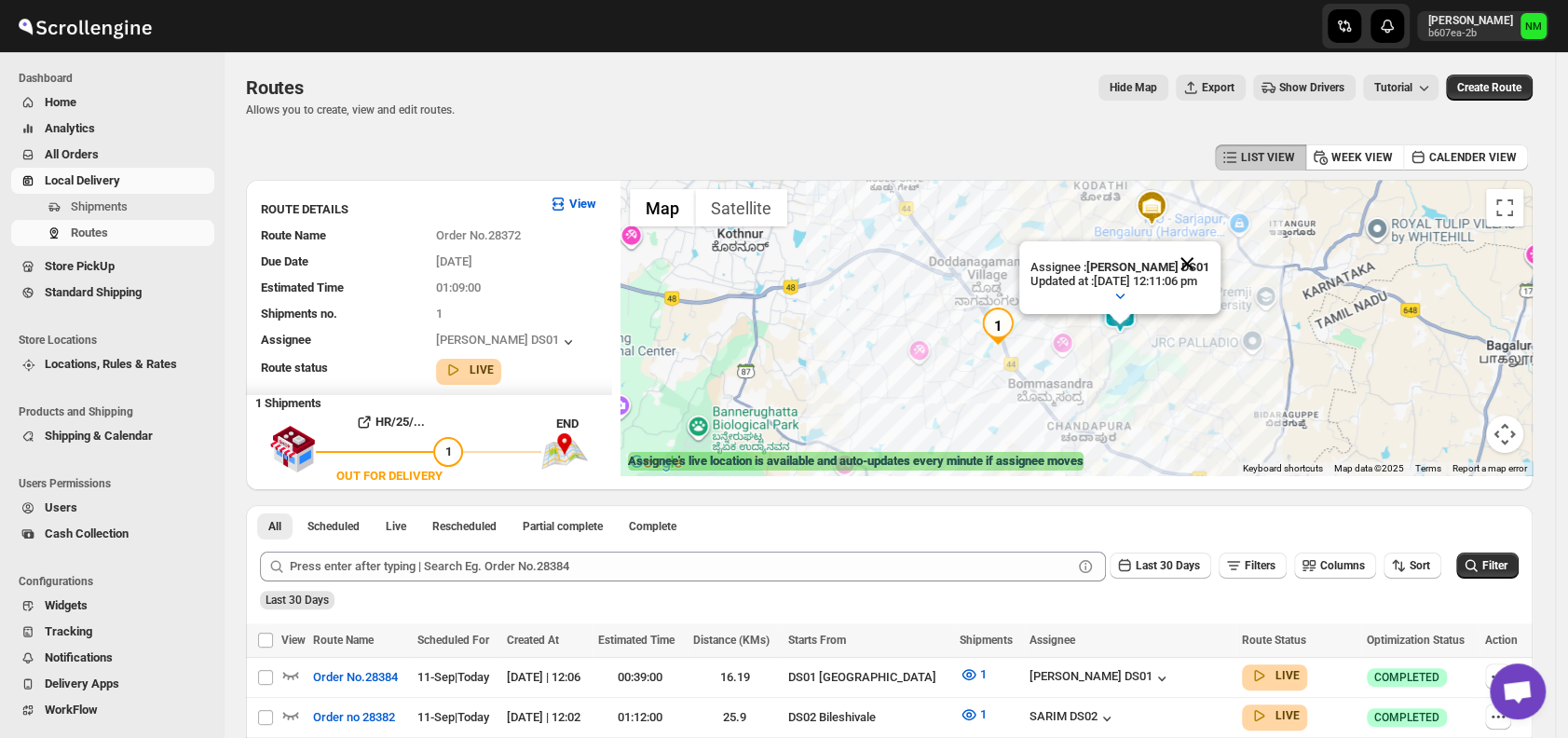
click at [1201, 261] on button "Close" at bounding box center [1187, 263] width 45 height 45
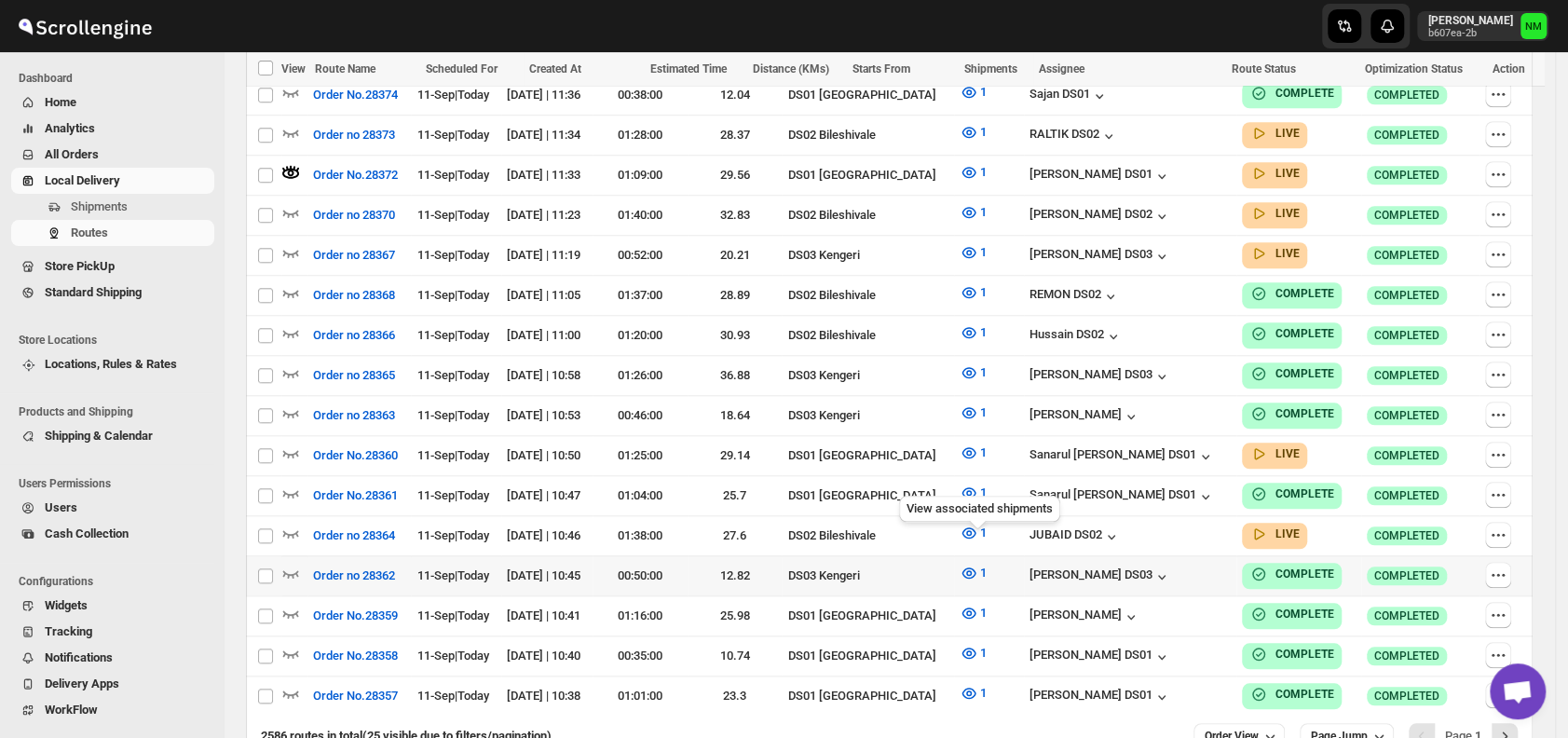
scroll to position [1032, 0]
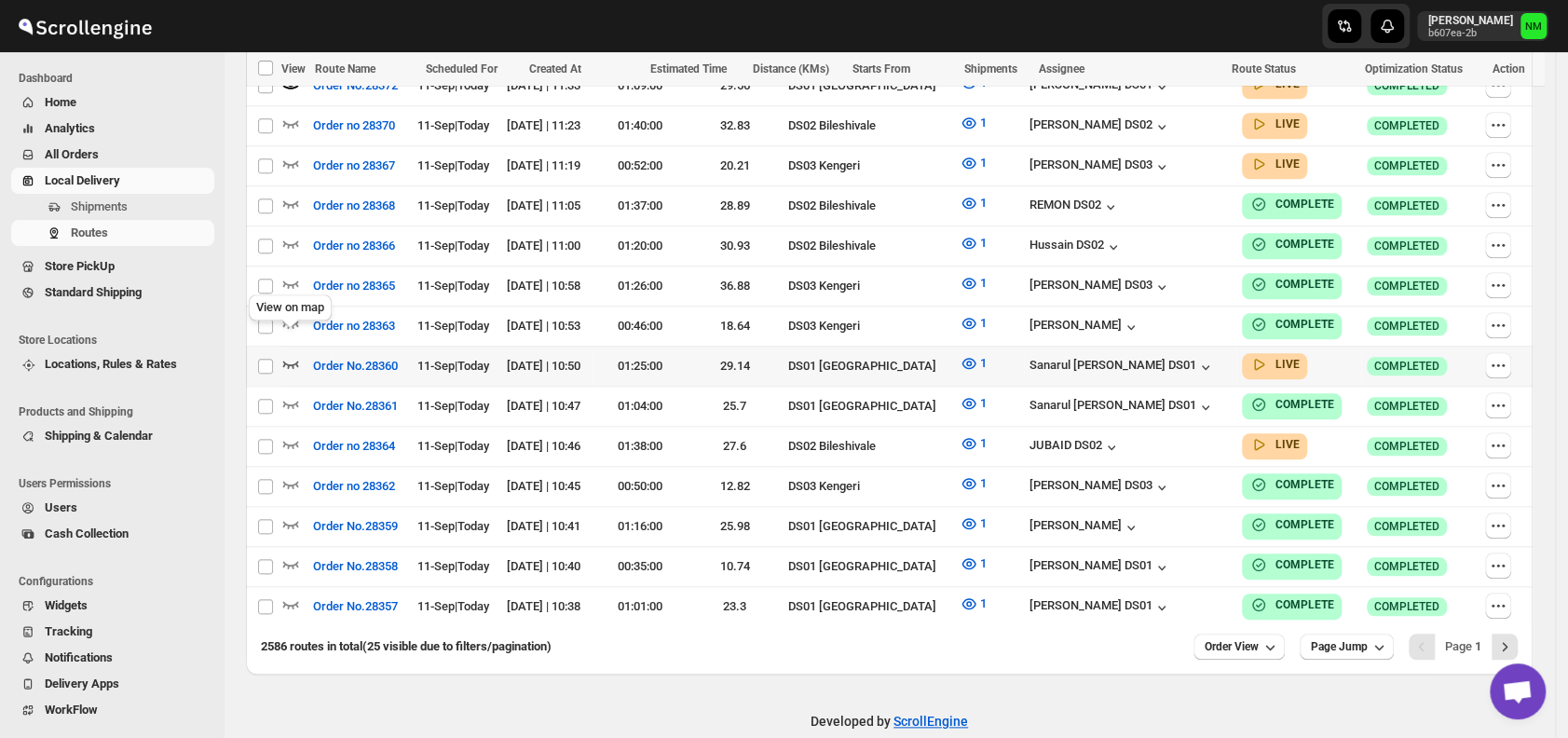
click at [292, 354] on icon "button" at bounding box center [290, 363] width 19 height 19
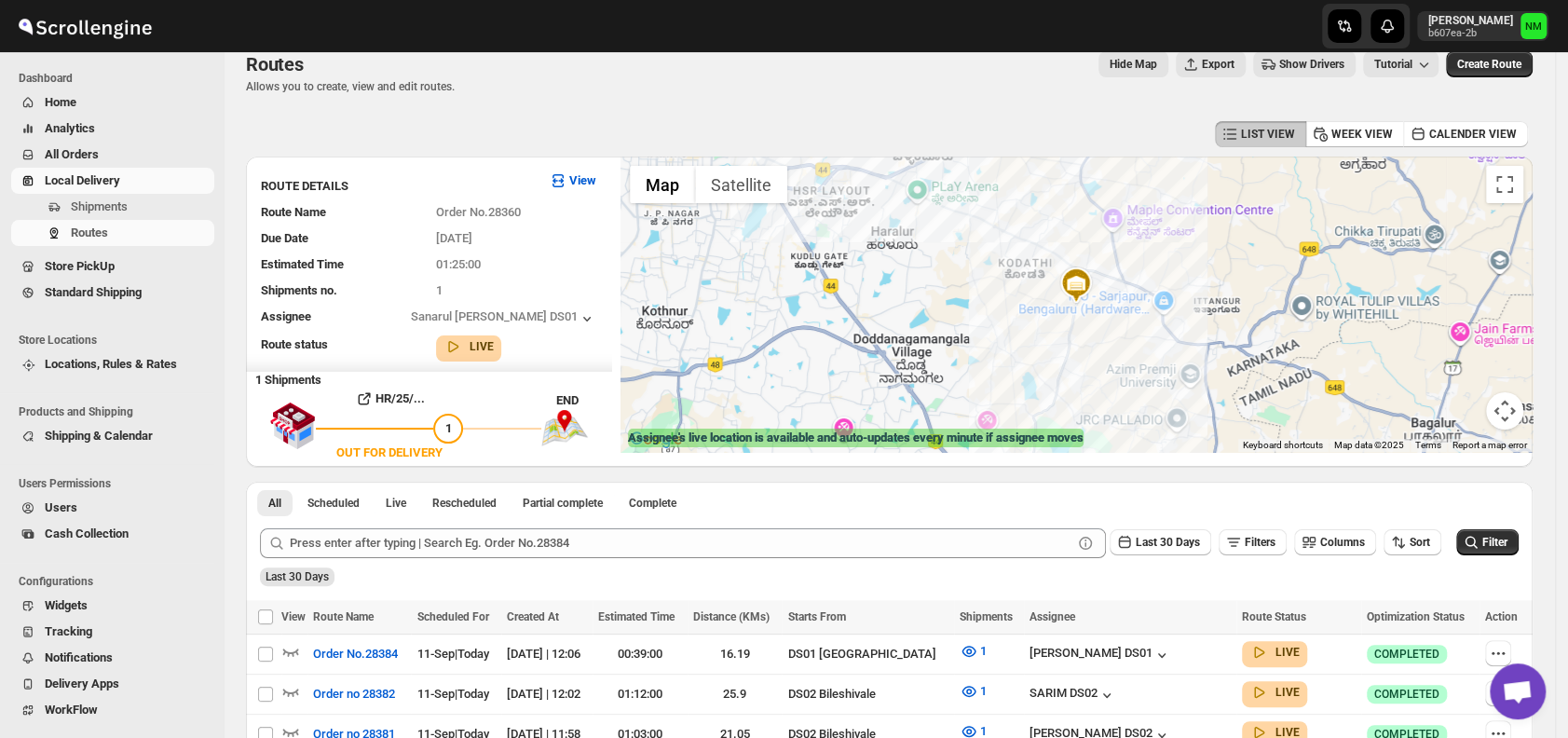
scroll to position [0, 0]
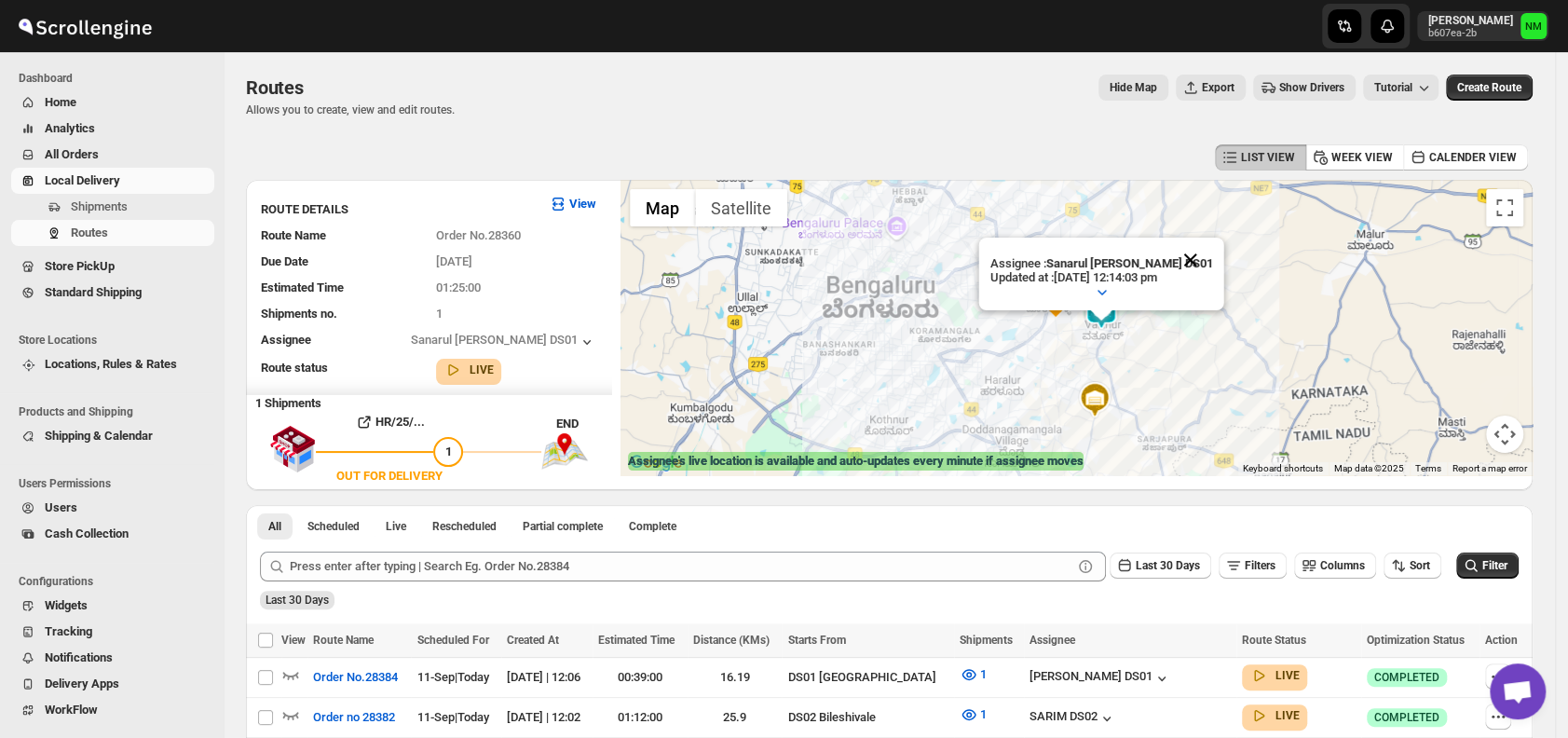
click at [1193, 257] on button "Close" at bounding box center [1191, 260] width 45 height 45
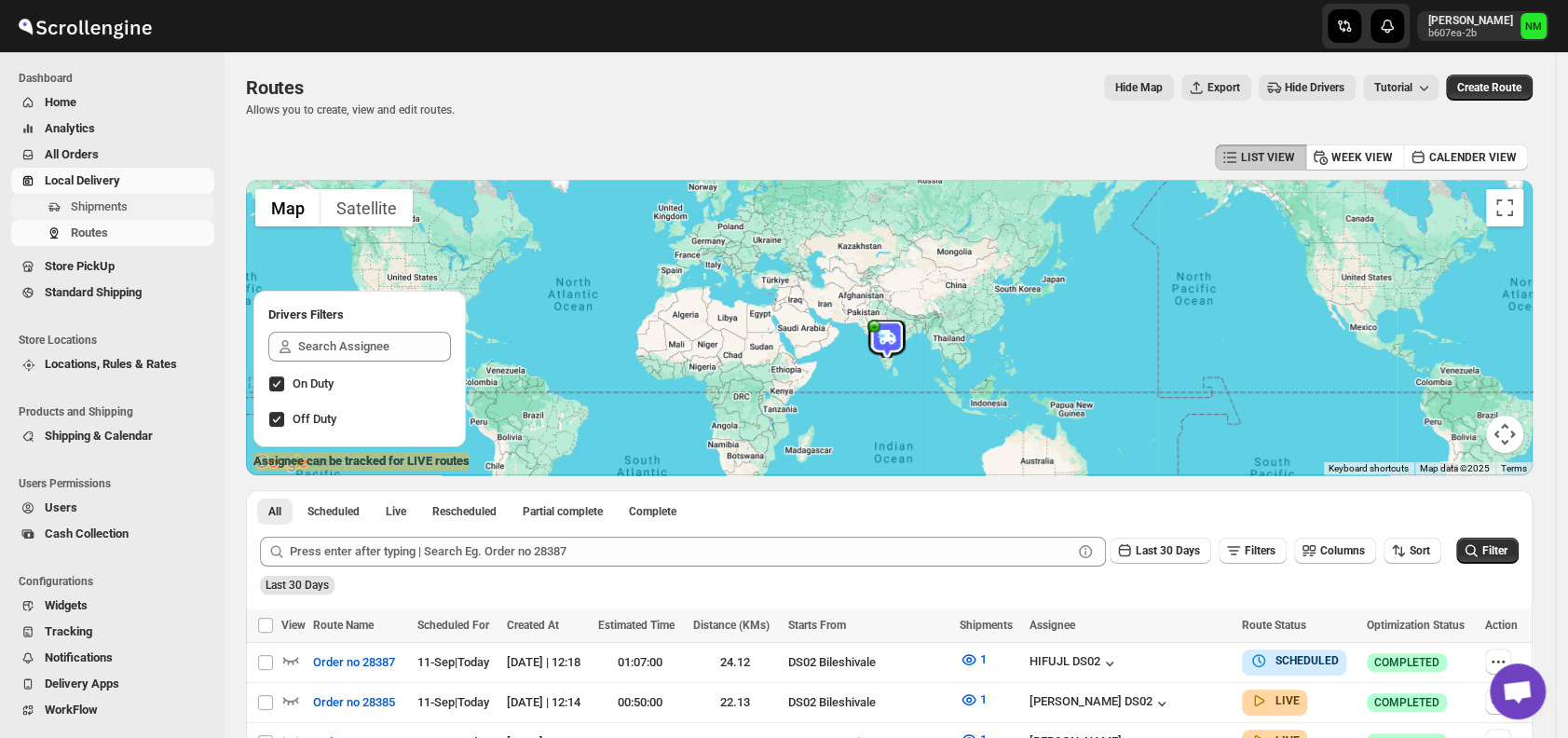
click at [116, 215] on span "Shipments" at bounding box center [141, 207] width 140 height 19
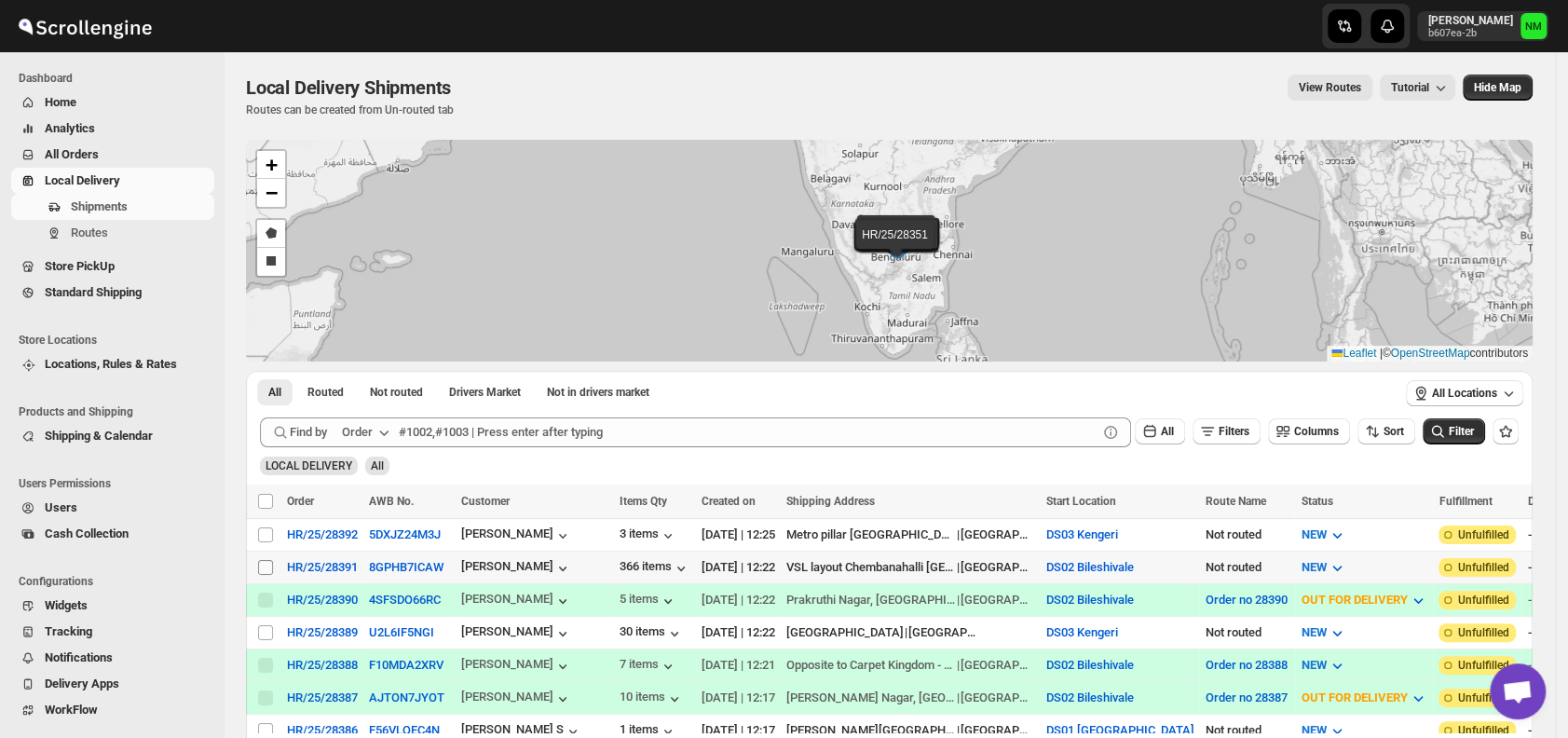
click at [269, 560] on input "Select shipment" at bounding box center [265, 567] width 15 height 15
checkbox input "true"
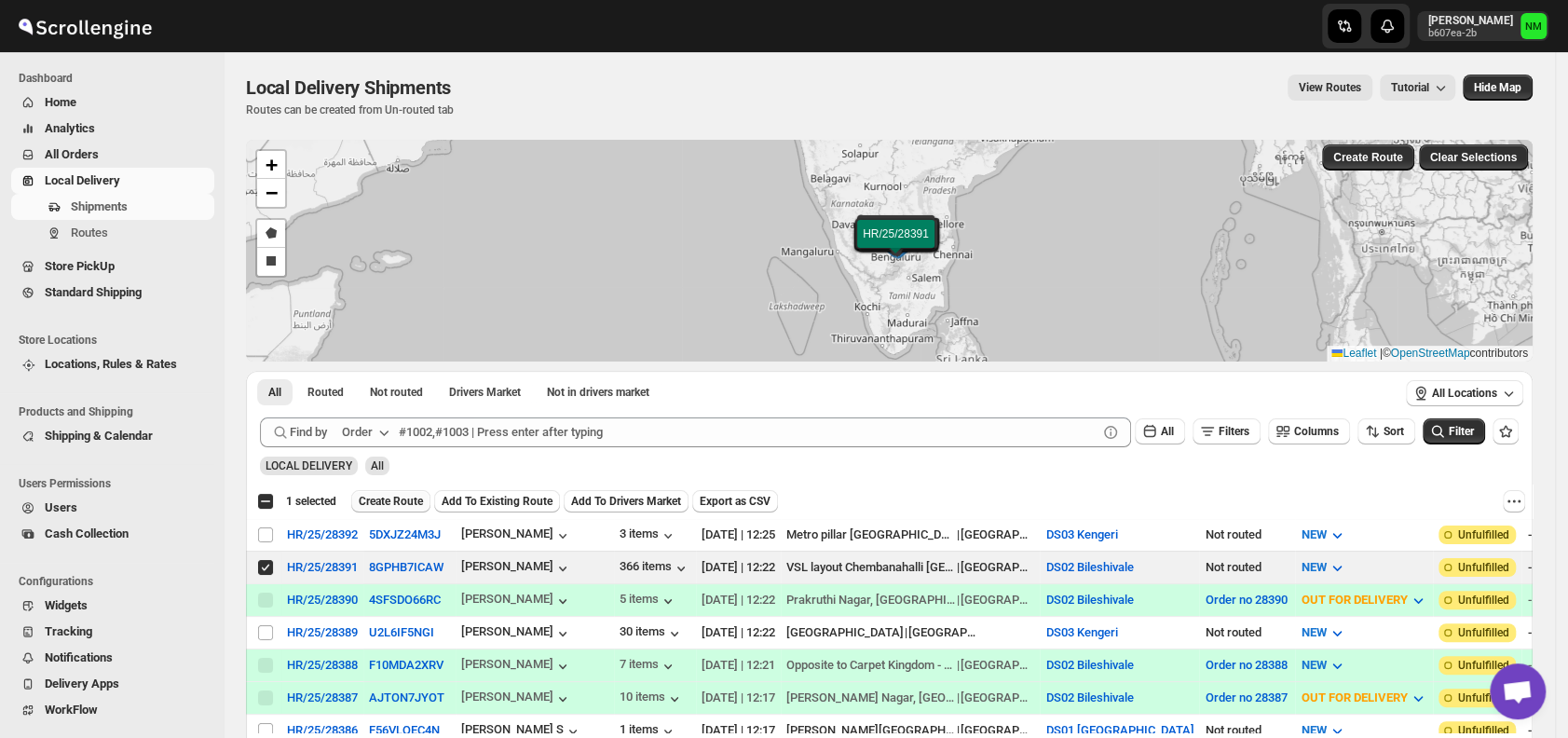
click at [415, 496] on span "Create Route" at bounding box center [391, 501] width 64 height 15
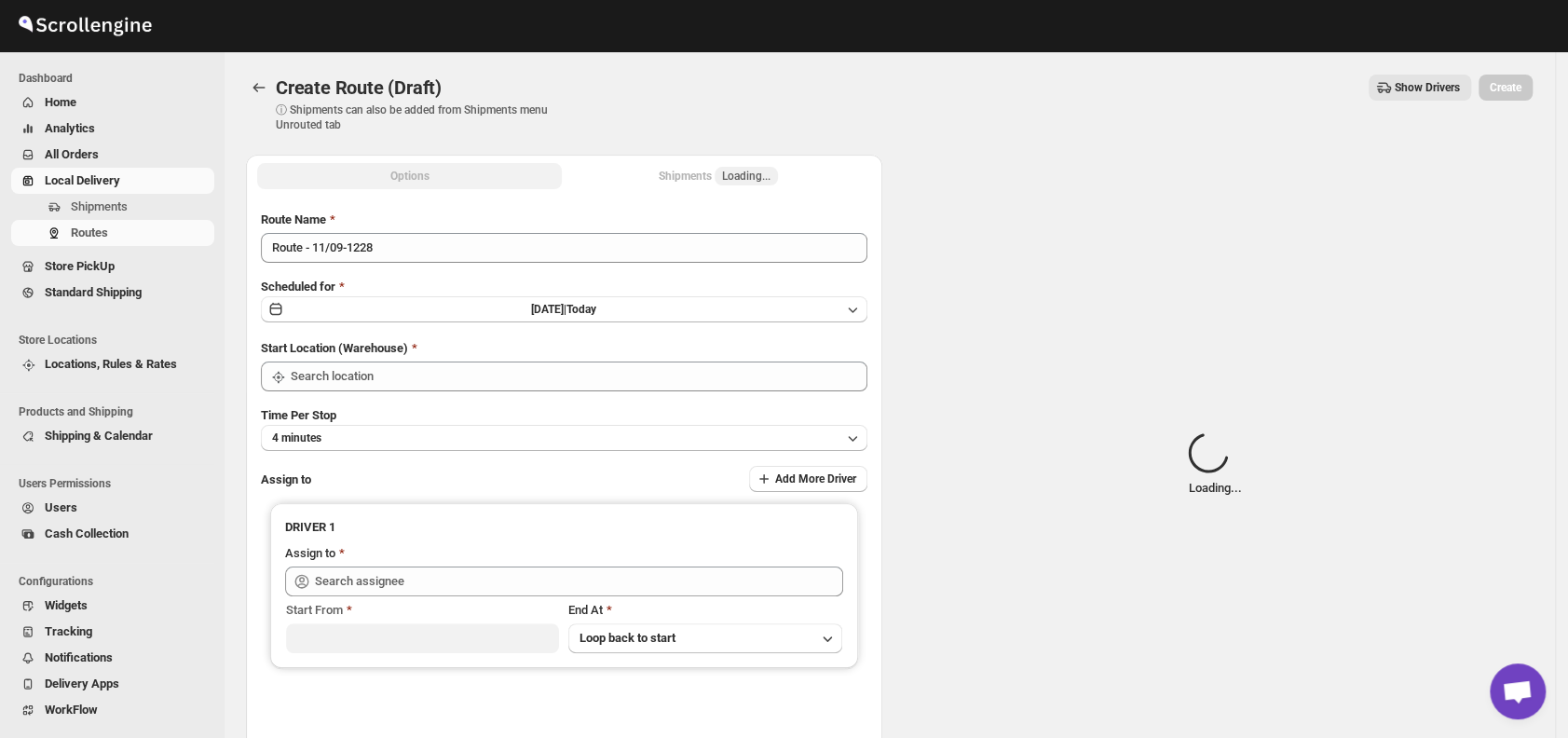
type input "DS02 Bileshivale"
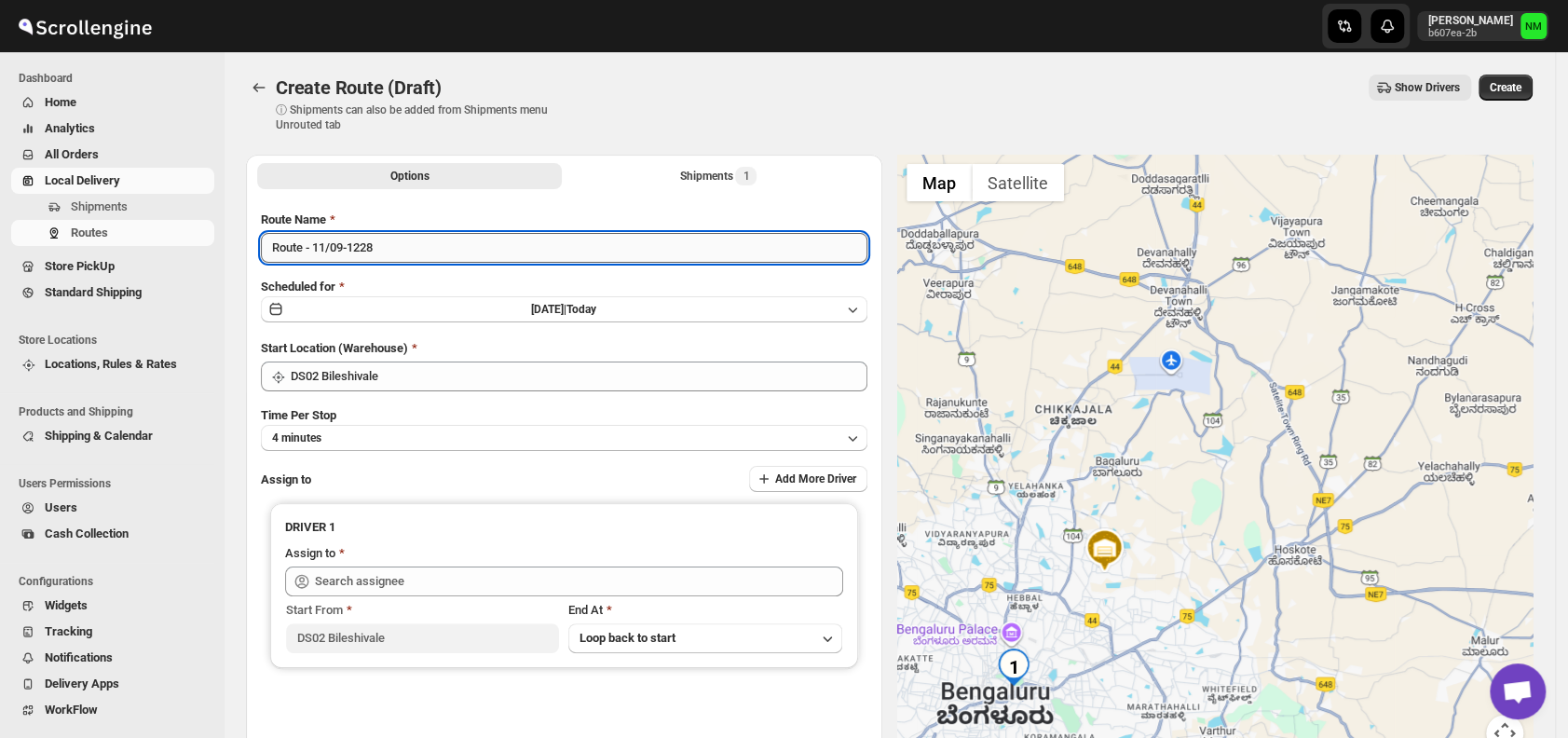
click at [410, 246] on input "Route - 11/09-1228" at bounding box center [564, 248] width 607 height 30
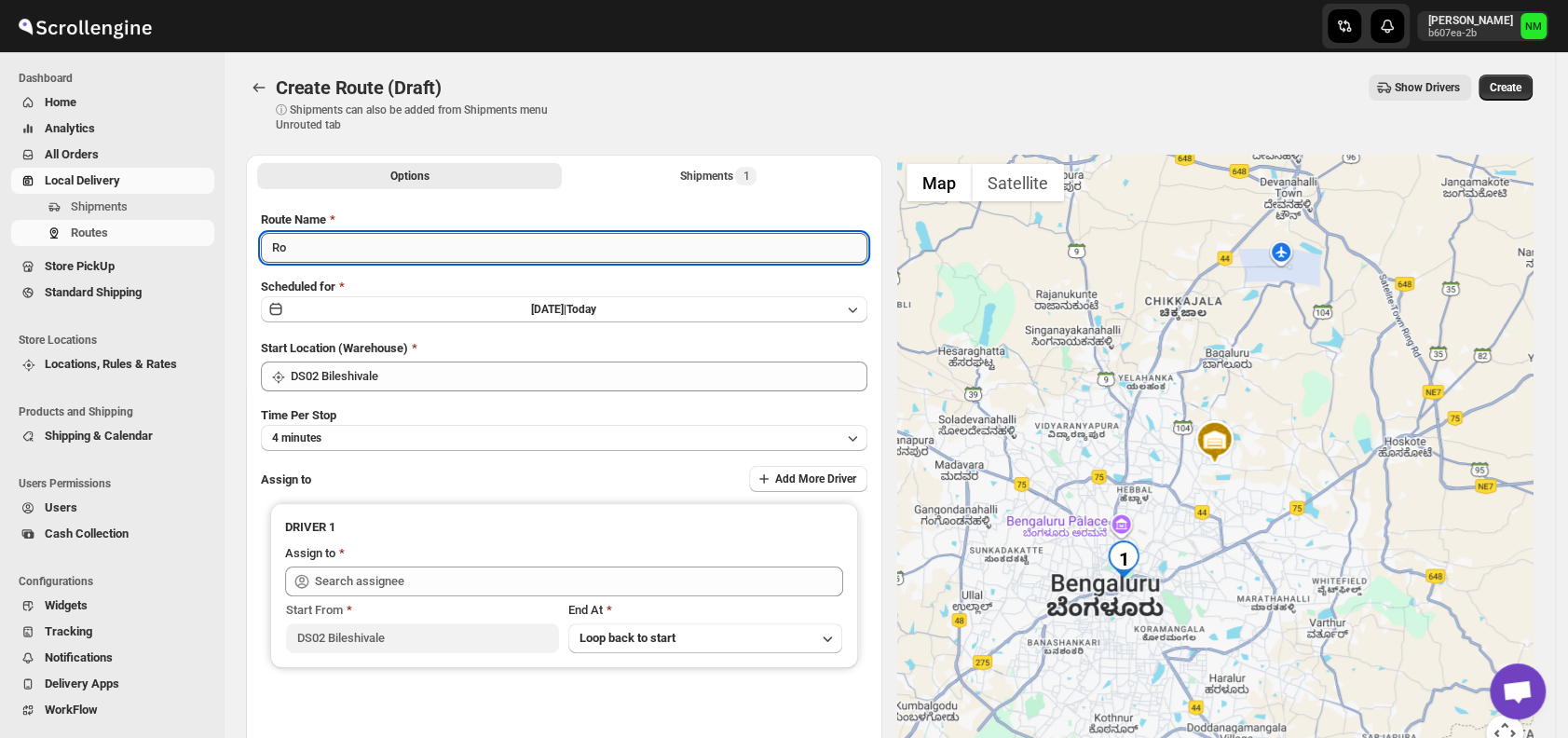
type input "R"
type input "Order No."
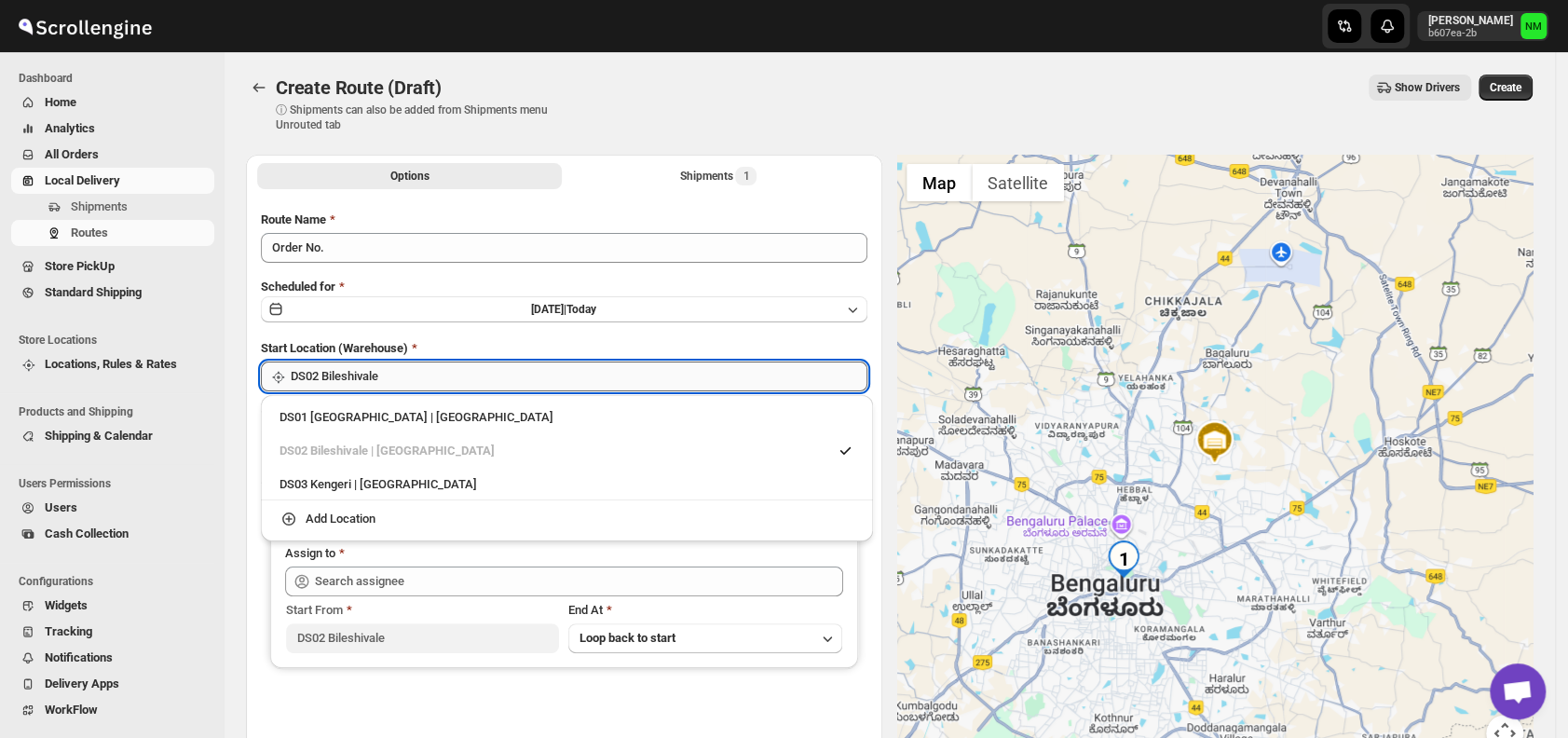
click at [420, 388] on input "DS02 Bileshivale" at bounding box center [579, 377] width 577 height 30
click at [291, 431] on div "DS01 [GEOGRAPHIC_DATA] | [GEOGRAPHIC_DATA]" at bounding box center [566, 418] width 597 height 30
type input "DS01 [GEOGRAPHIC_DATA]"
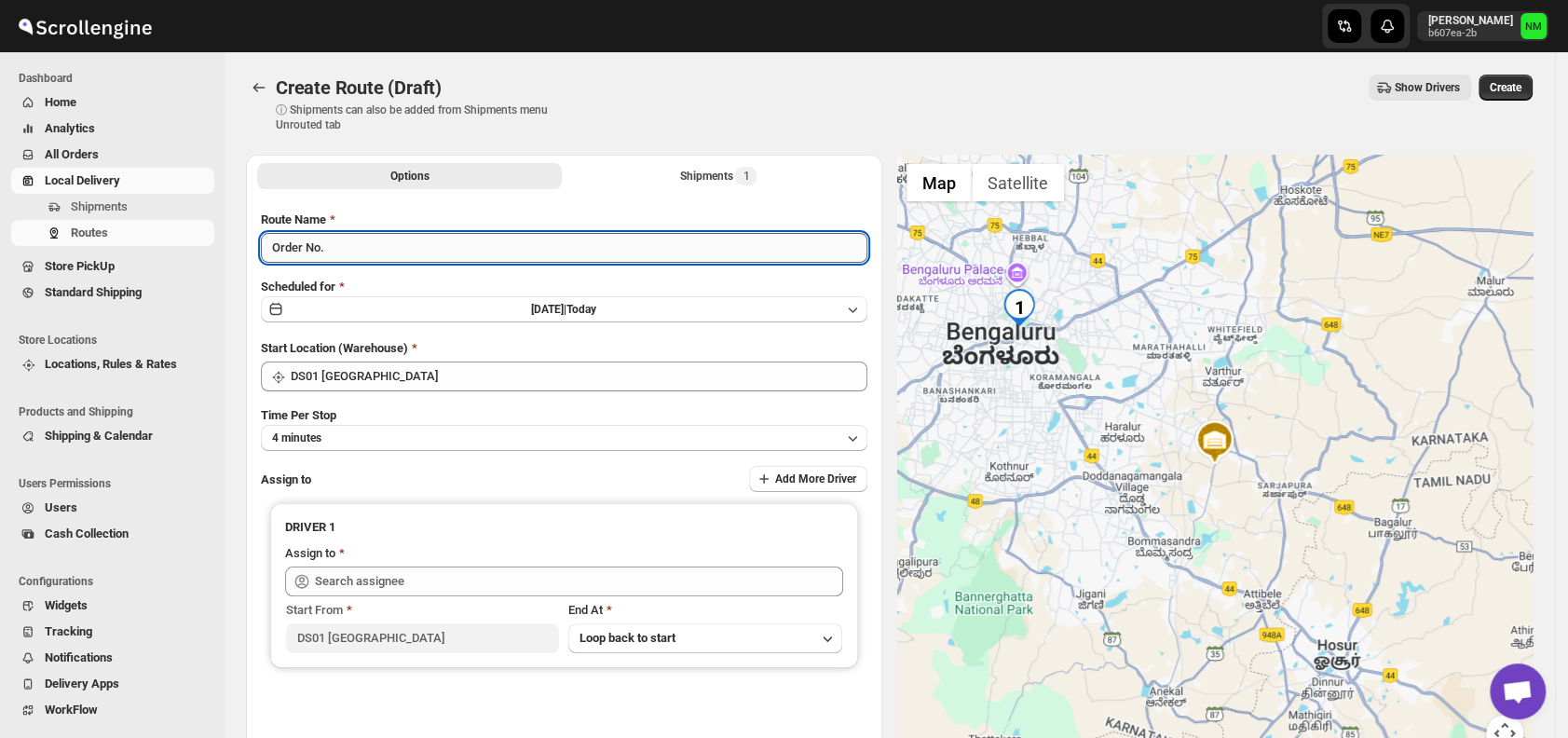
click at [438, 248] on input "Order No." at bounding box center [564, 248] width 607 height 30
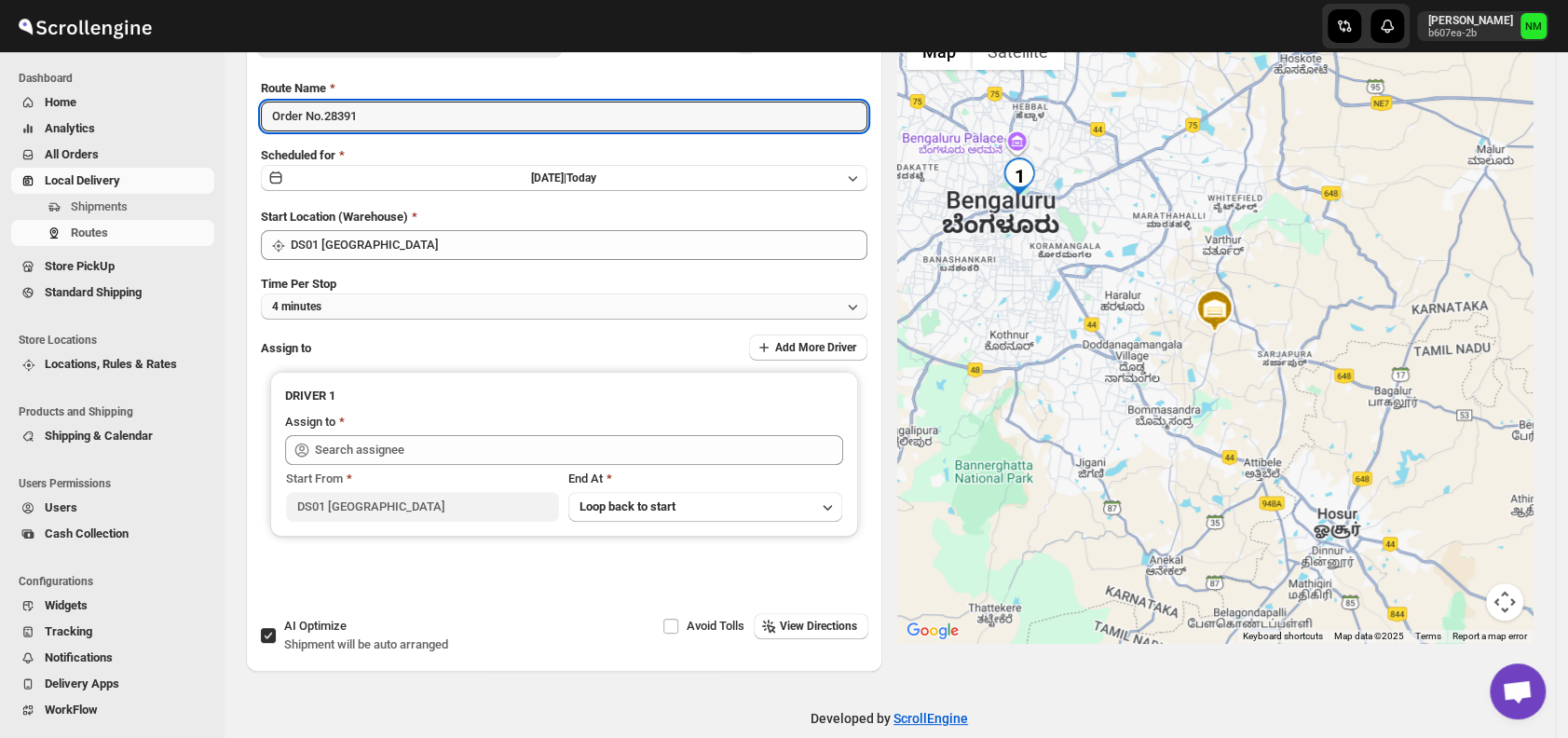
scroll to position [138, 0]
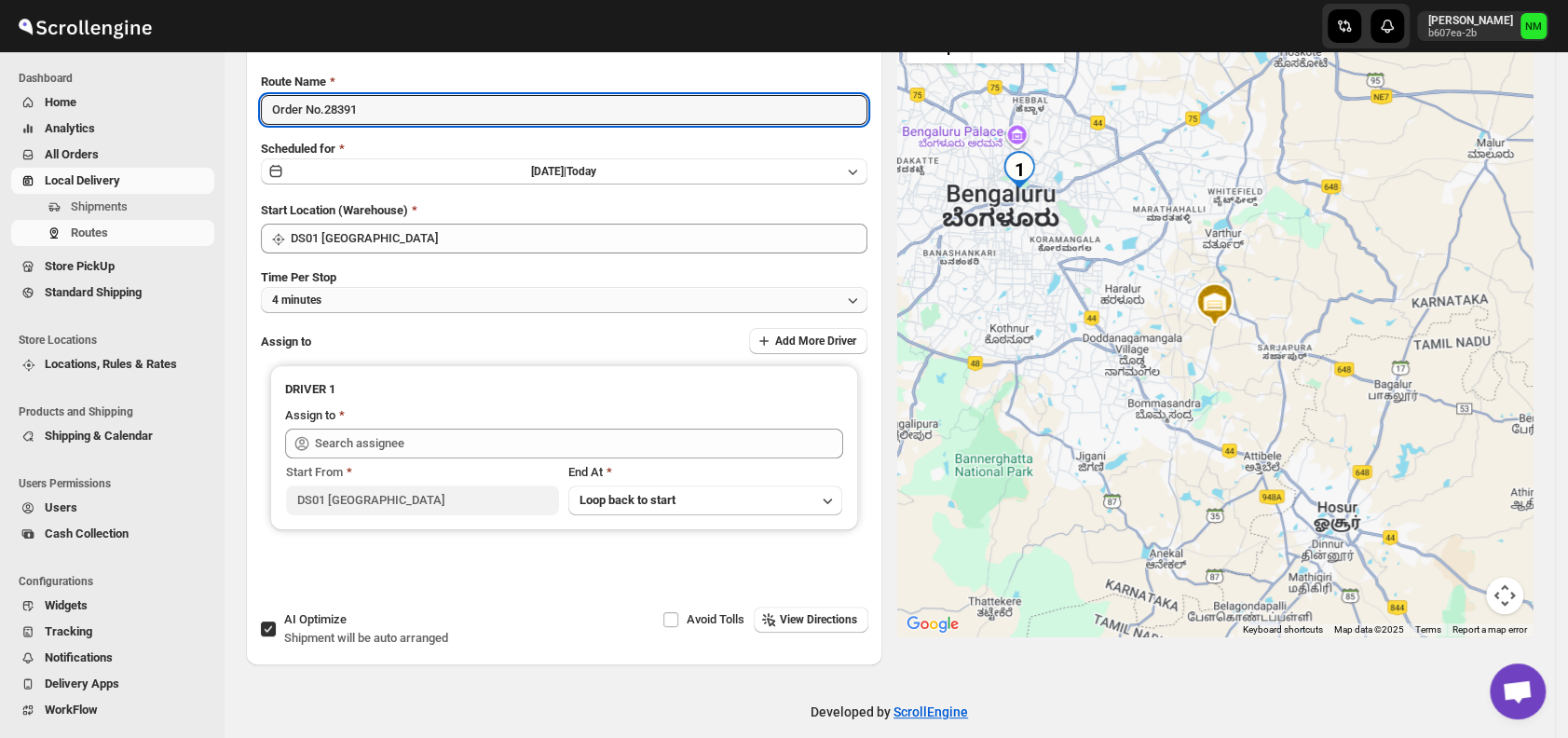
type input "Order No.28391"
click at [397, 307] on button "4 minutes" at bounding box center [564, 300] width 607 height 26
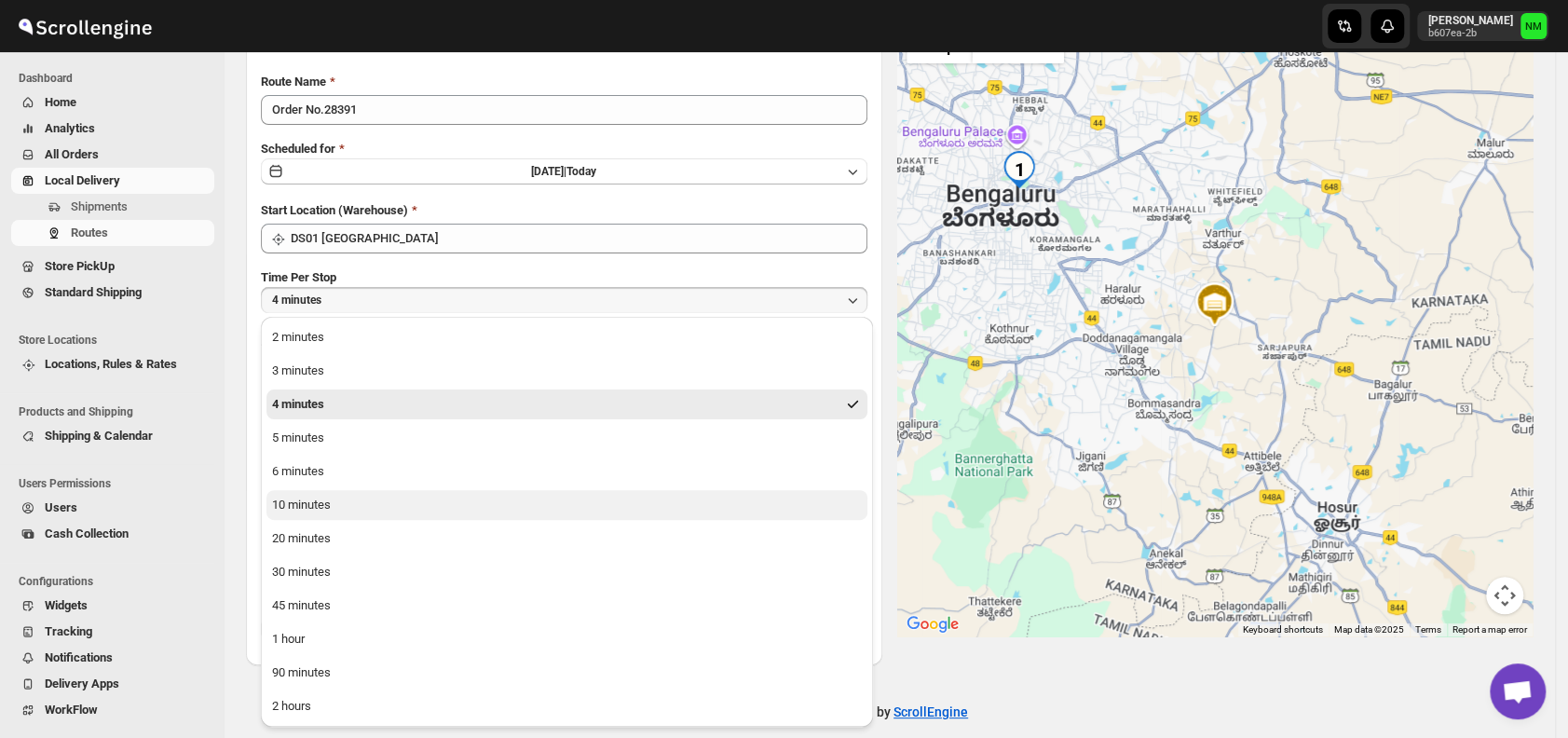
click at [315, 509] on div "10 minutes" at bounding box center [301, 505] width 59 height 19
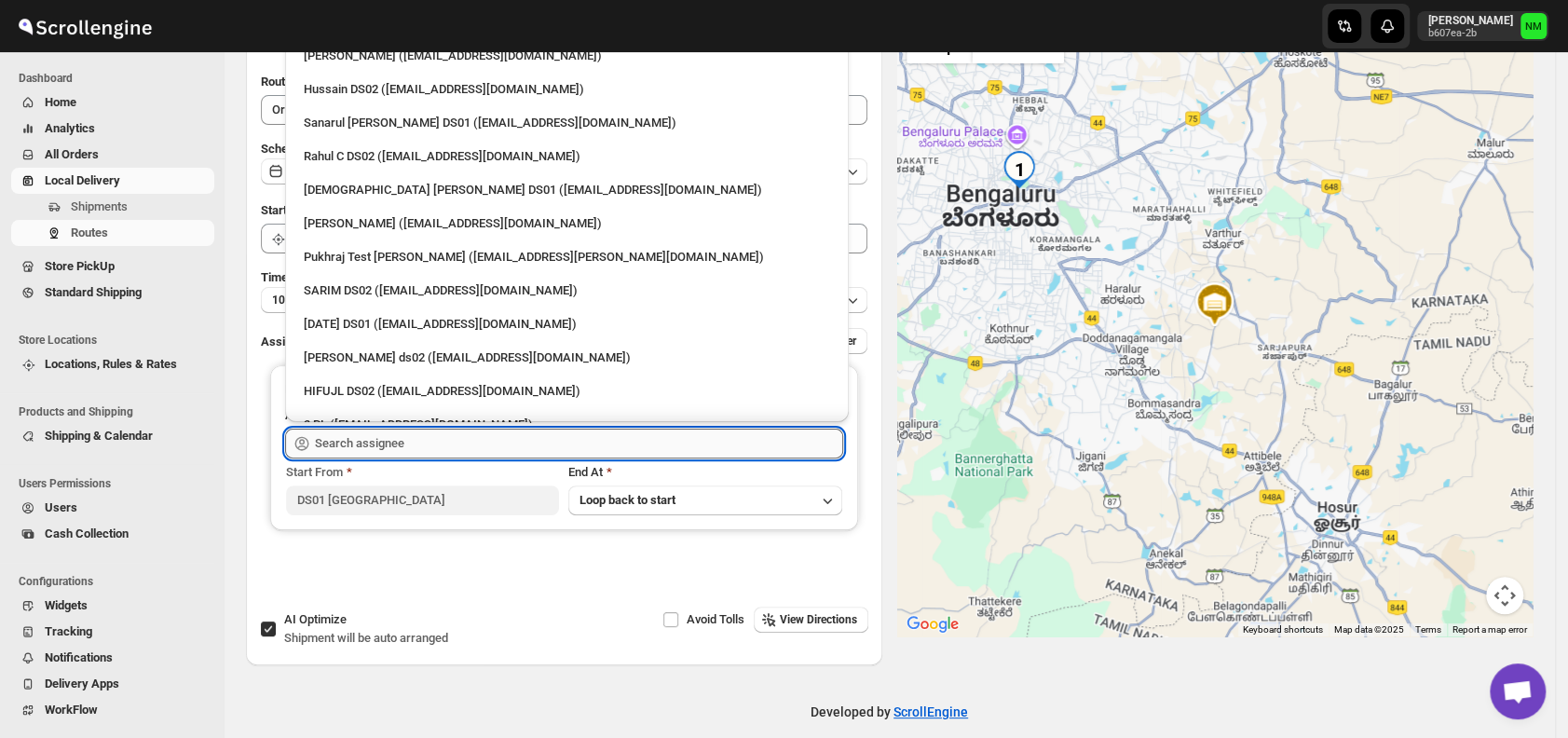
click at [395, 454] on input "text" at bounding box center [579, 444] width 528 height 30
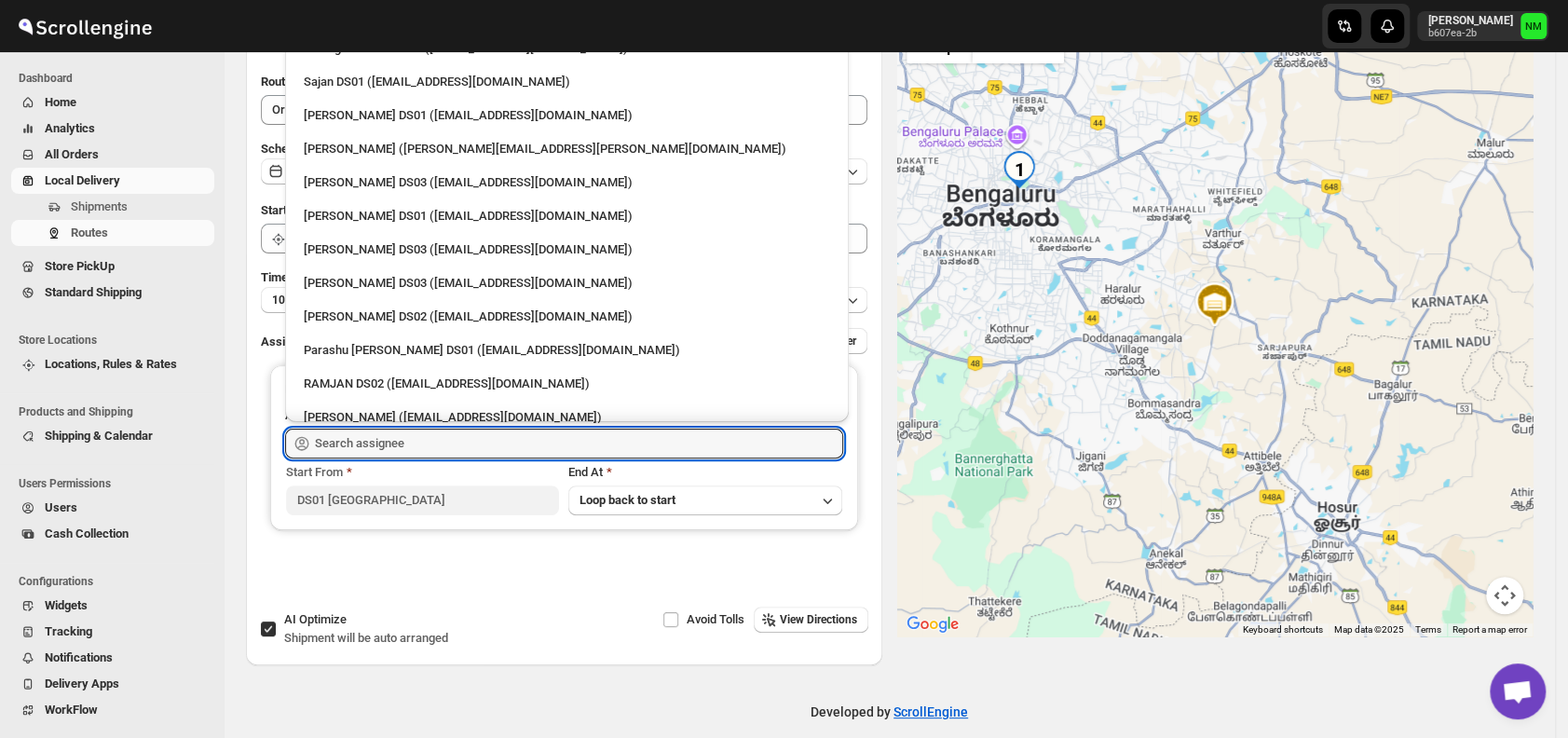
scroll to position [1148, 0]
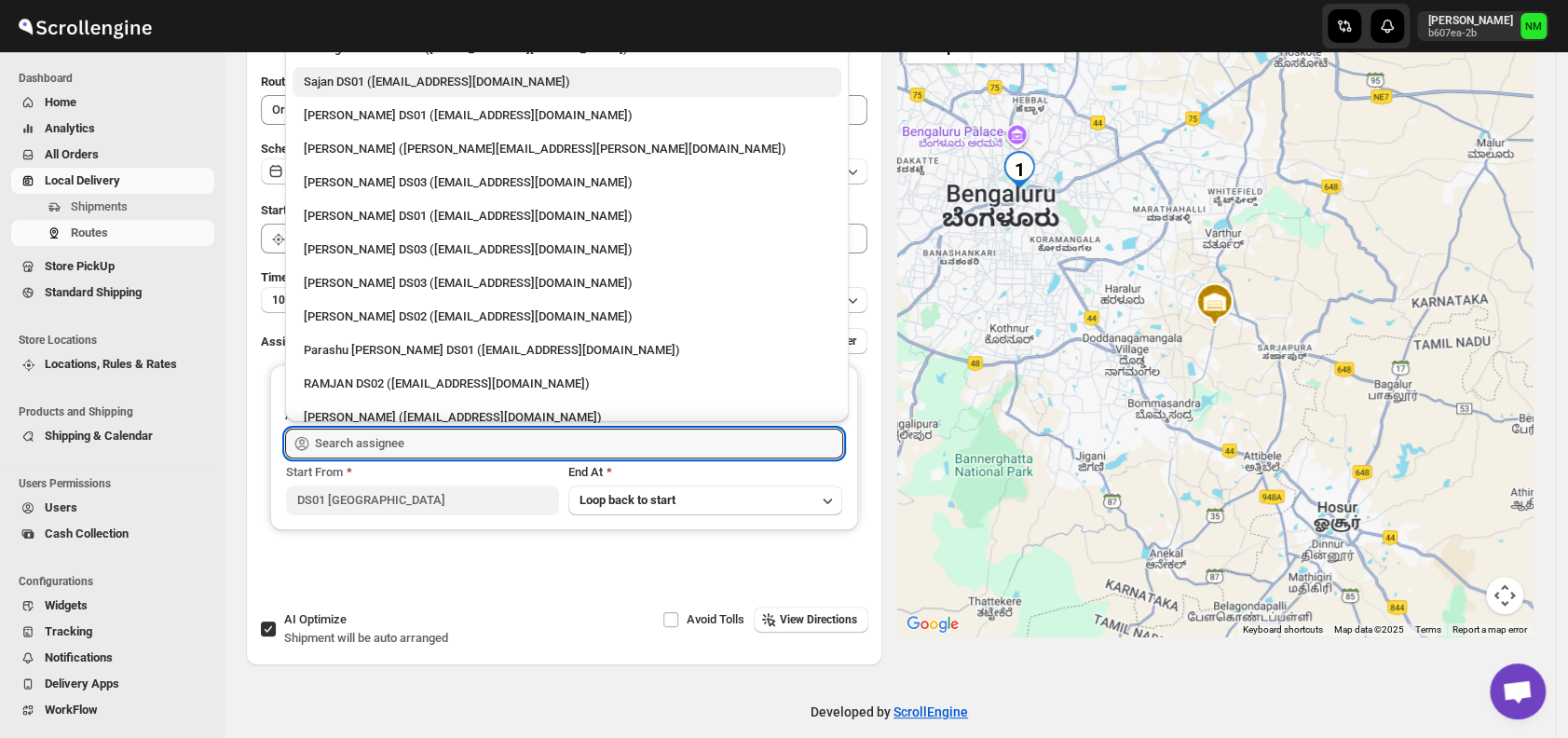
click at [349, 92] on div "Sajan DS01 ([EMAIL_ADDRESS][DOMAIN_NAME])" at bounding box center [567, 82] width 549 height 30
type input "Sajan DS01 ([EMAIL_ADDRESS][DOMAIN_NAME])"
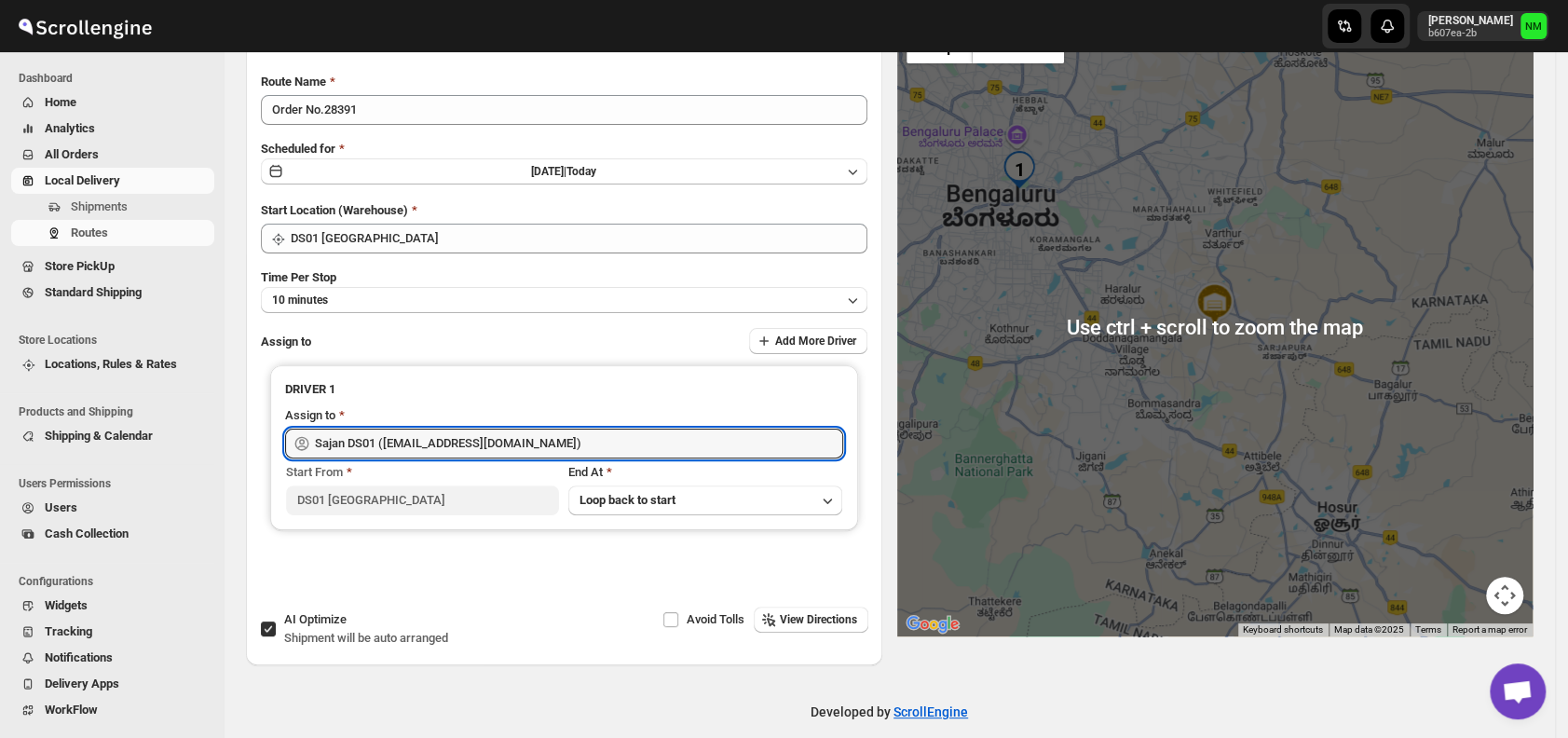
scroll to position [0, 0]
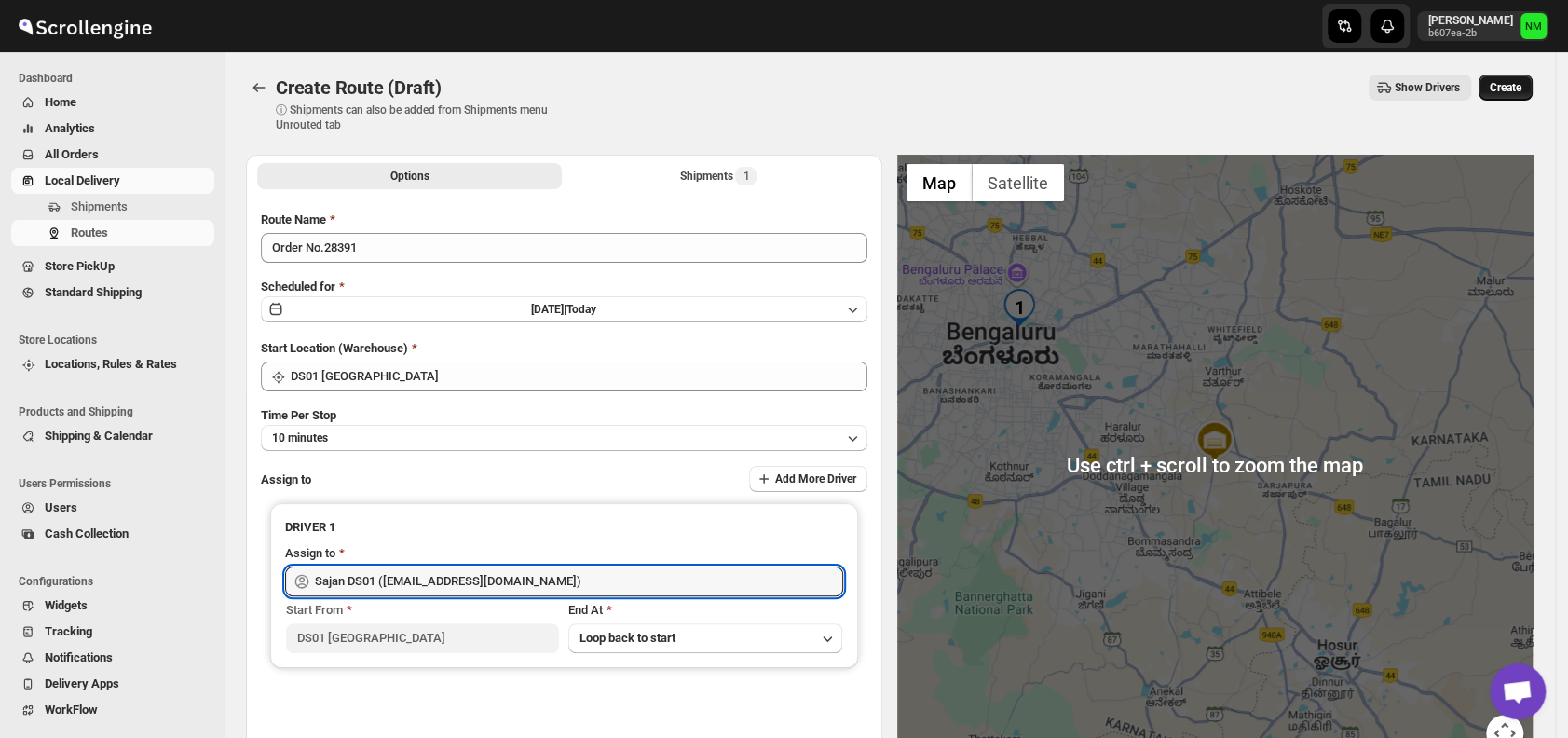
click at [1522, 86] on span "Create" at bounding box center [1506, 87] width 32 height 15
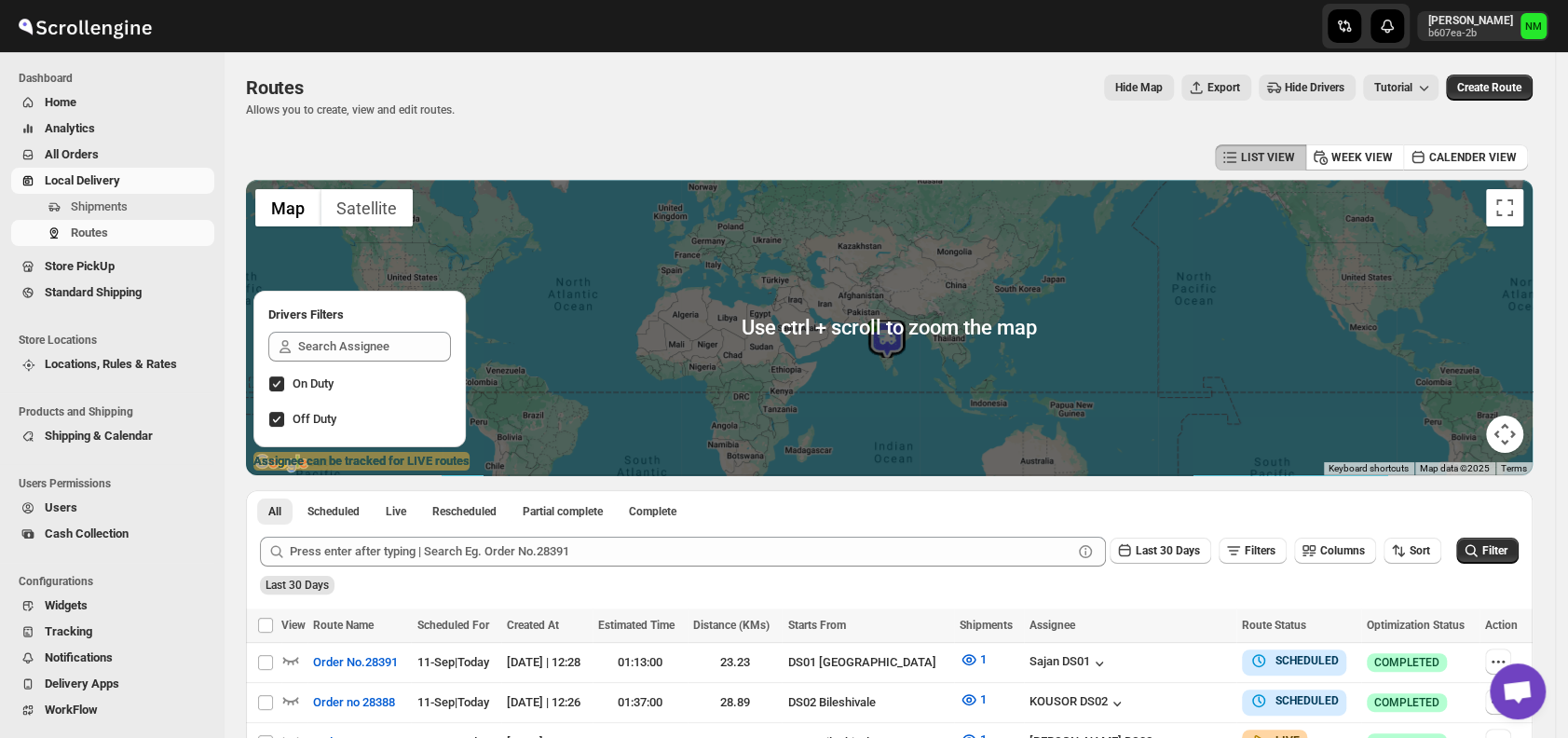
scroll to position [161, 0]
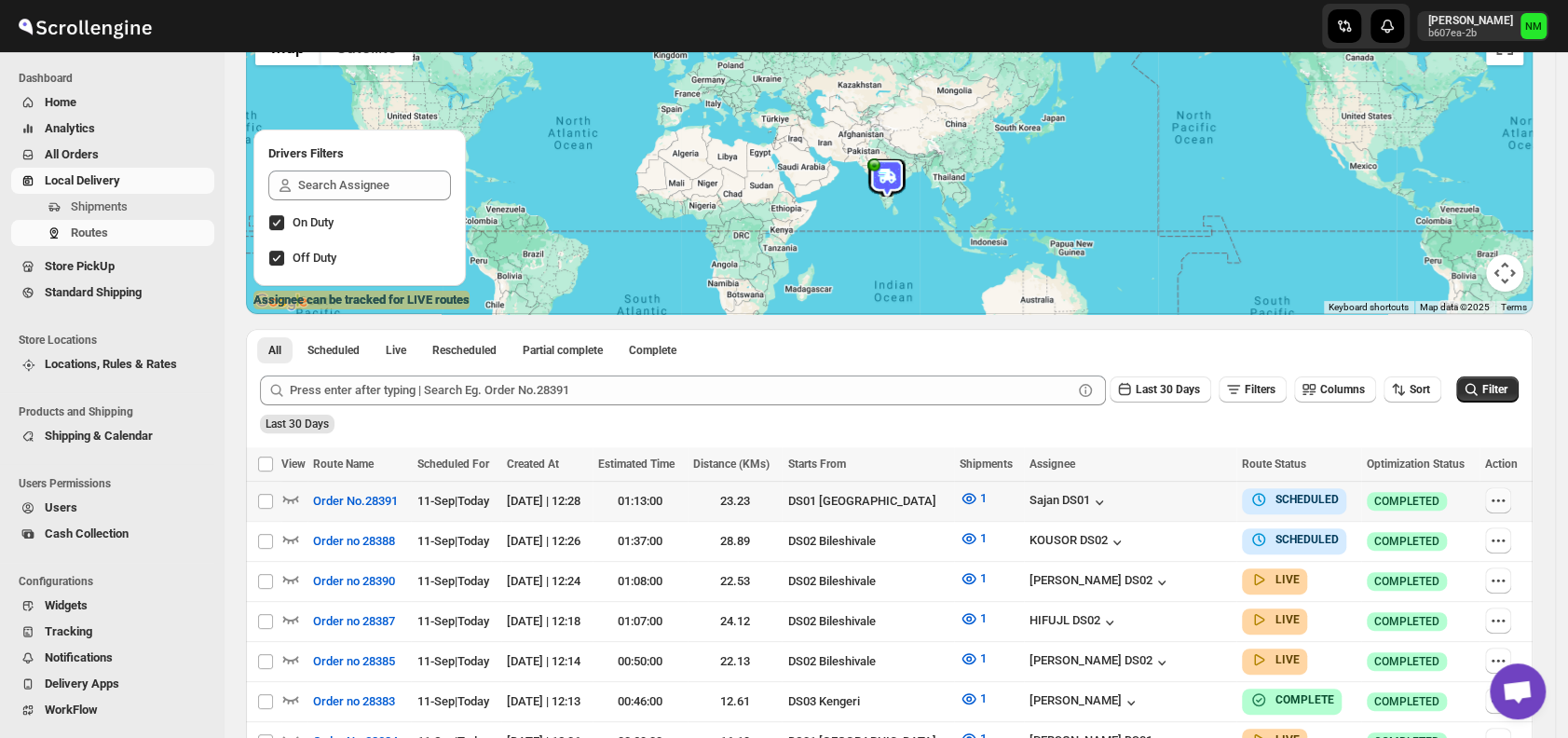
click at [1511, 489] on button "button" at bounding box center [1498, 500] width 26 height 26
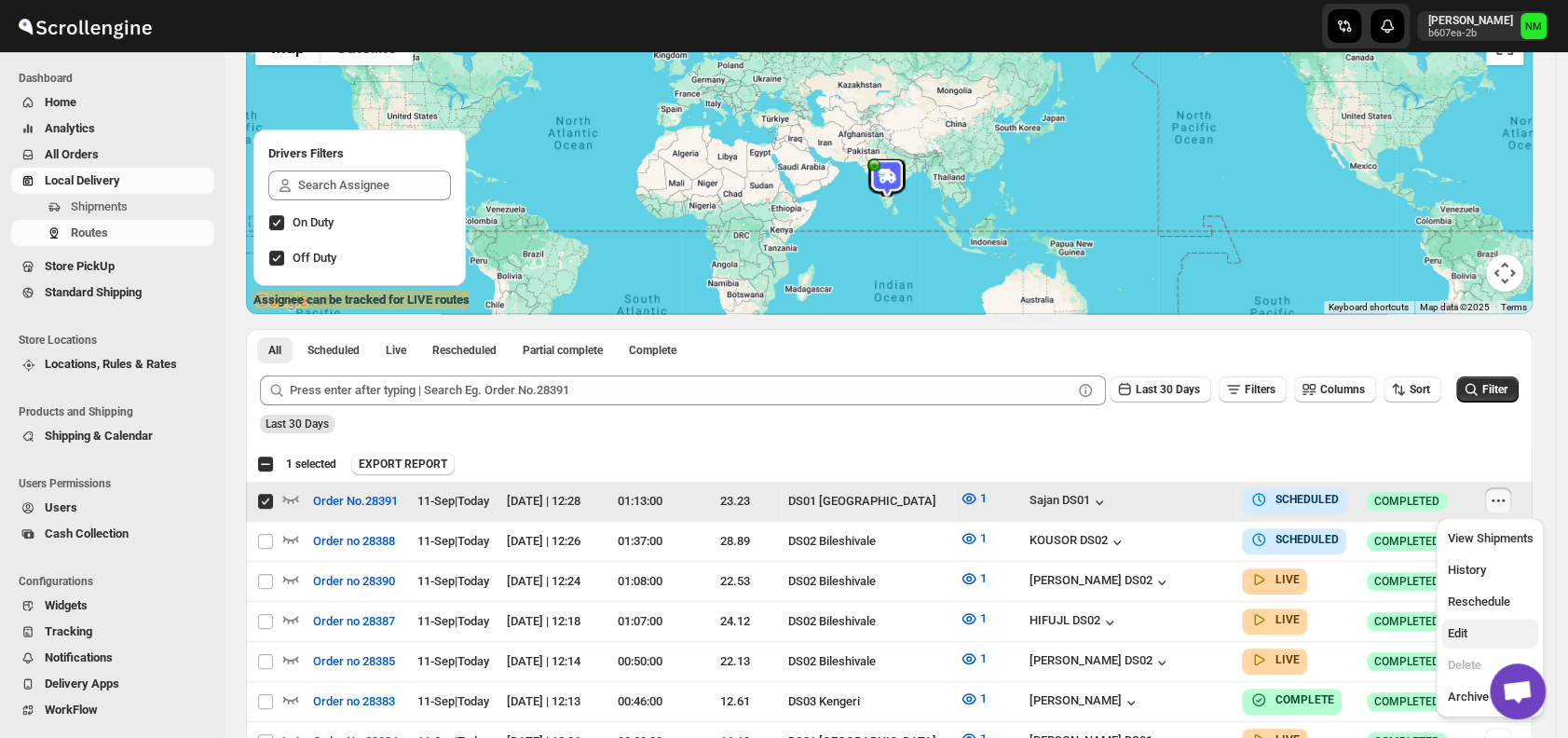
click at [1452, 639] on span "Edit" at bounding box center [1457, 633] width 20 height 14
checkbox input "false"
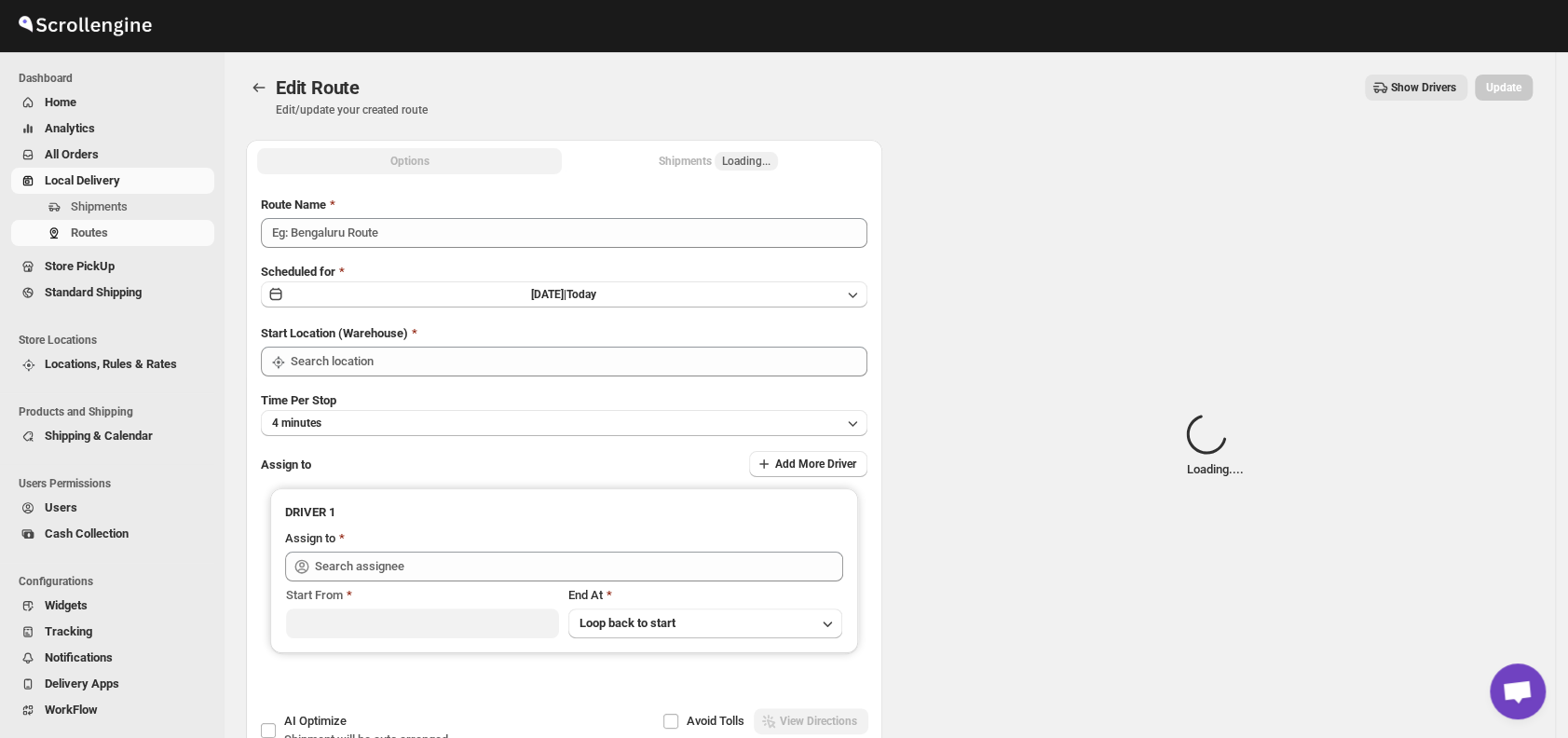
type input "Order No.28391"
type input "DS01 [GEOGRAPHIC_DATA]"
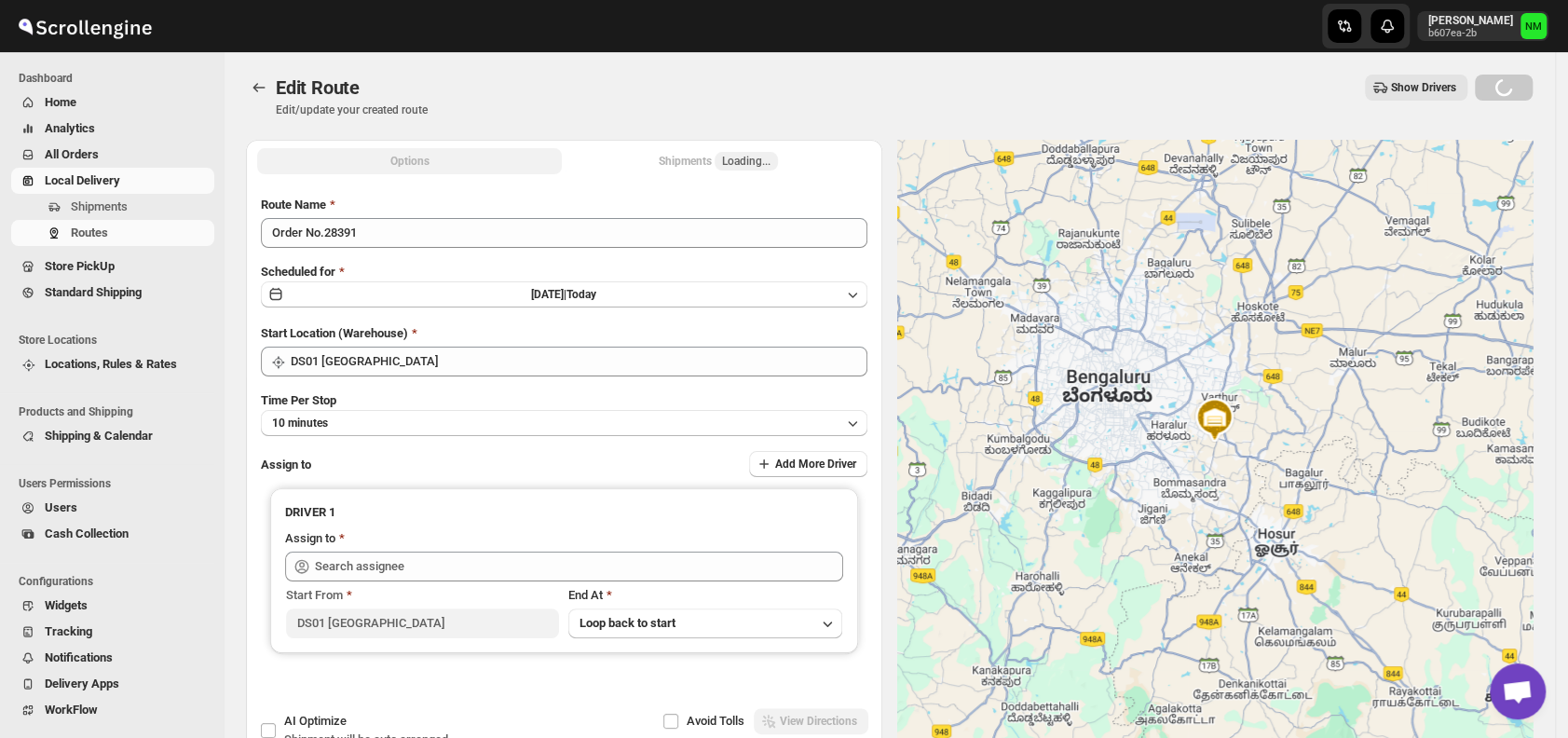
type input "Sajan DS01 ([EMAIL_ADDRESS][DOMAIN_NAME])"
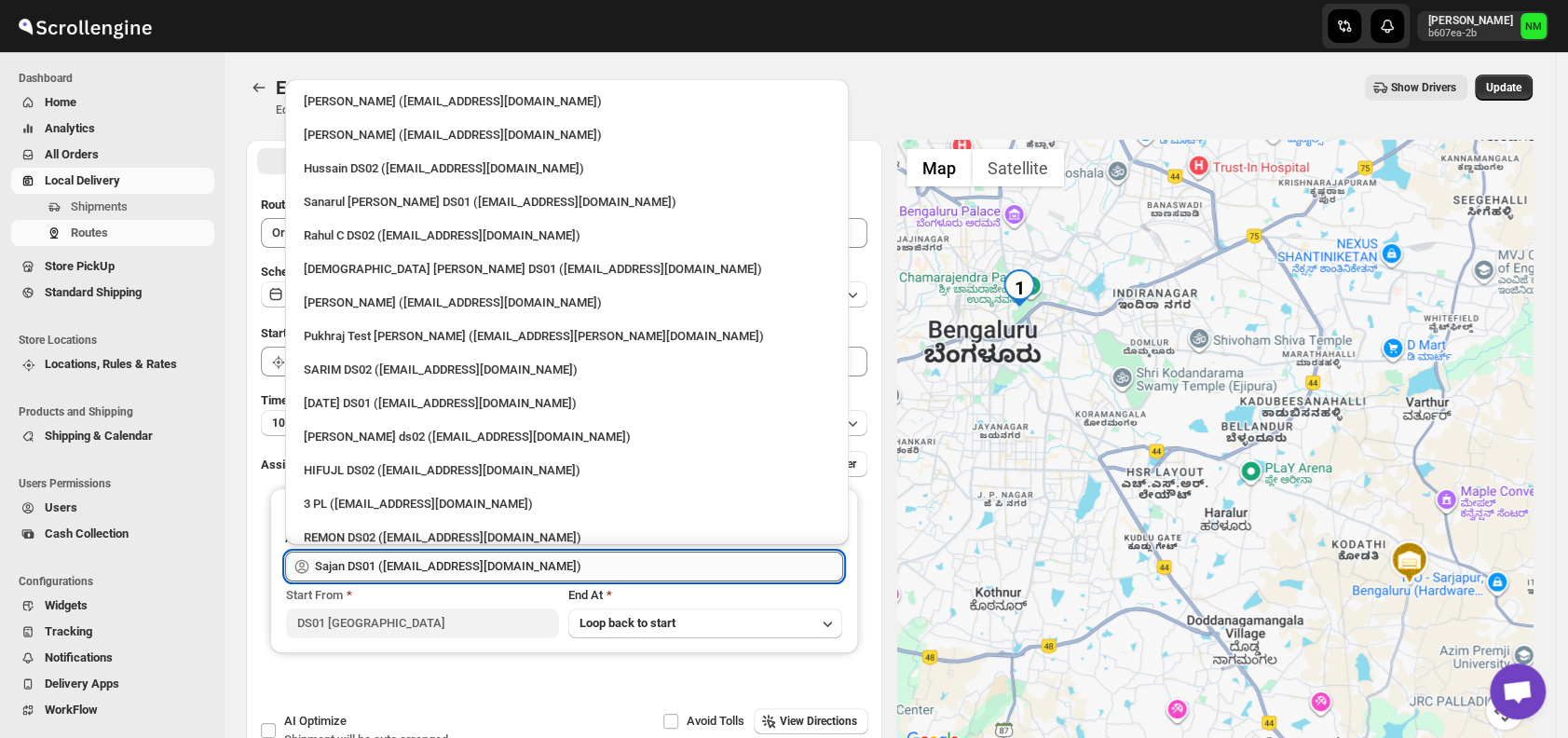
click at [606, 569] on input "Sajan DS01 ([EMAIL_ADDRESS][DOMAIN_NAME])" at bounding box center [579, 567] width 528 height 30
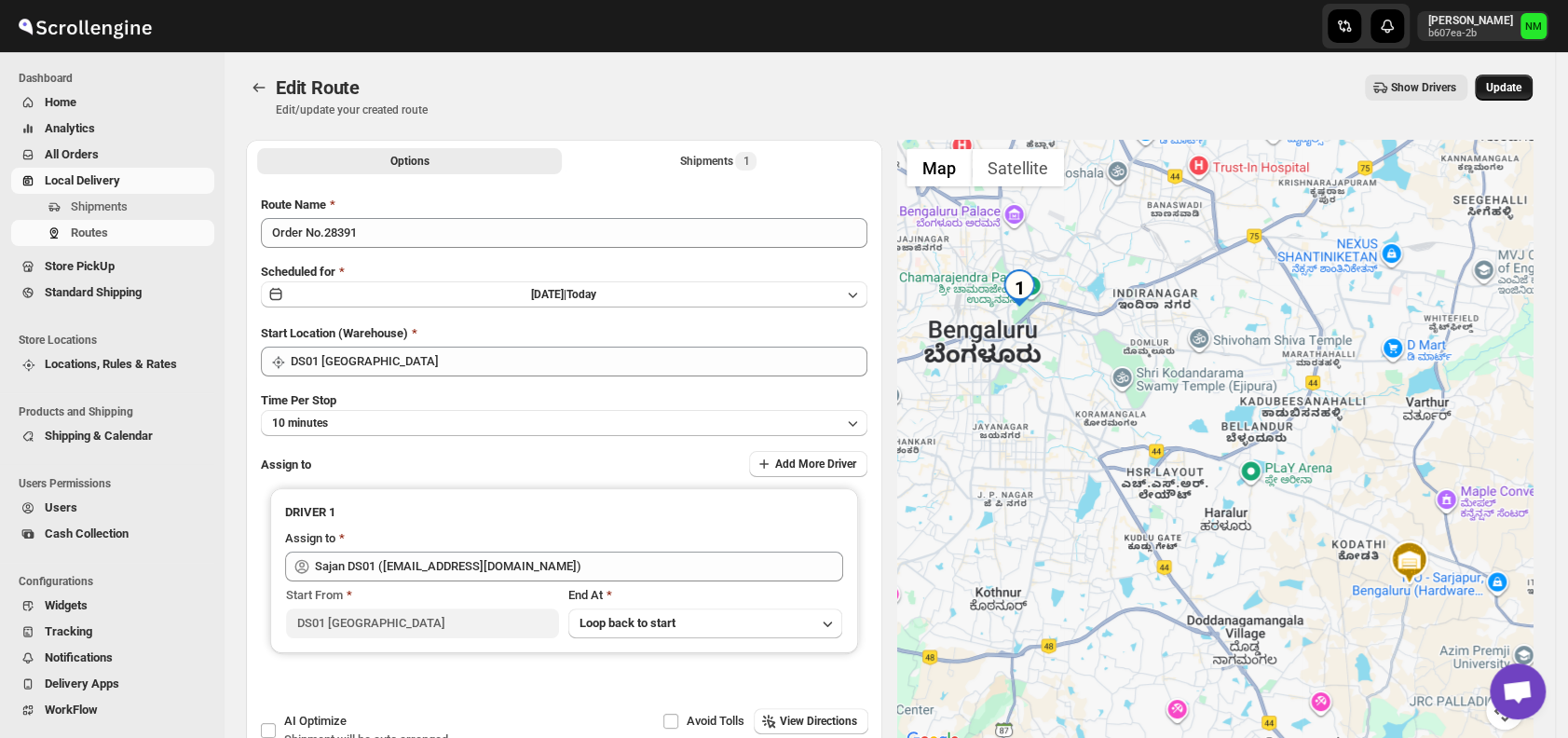
click at [1520, 84] on span "Update" at bounding box center [1503, 87] width 35 height 15
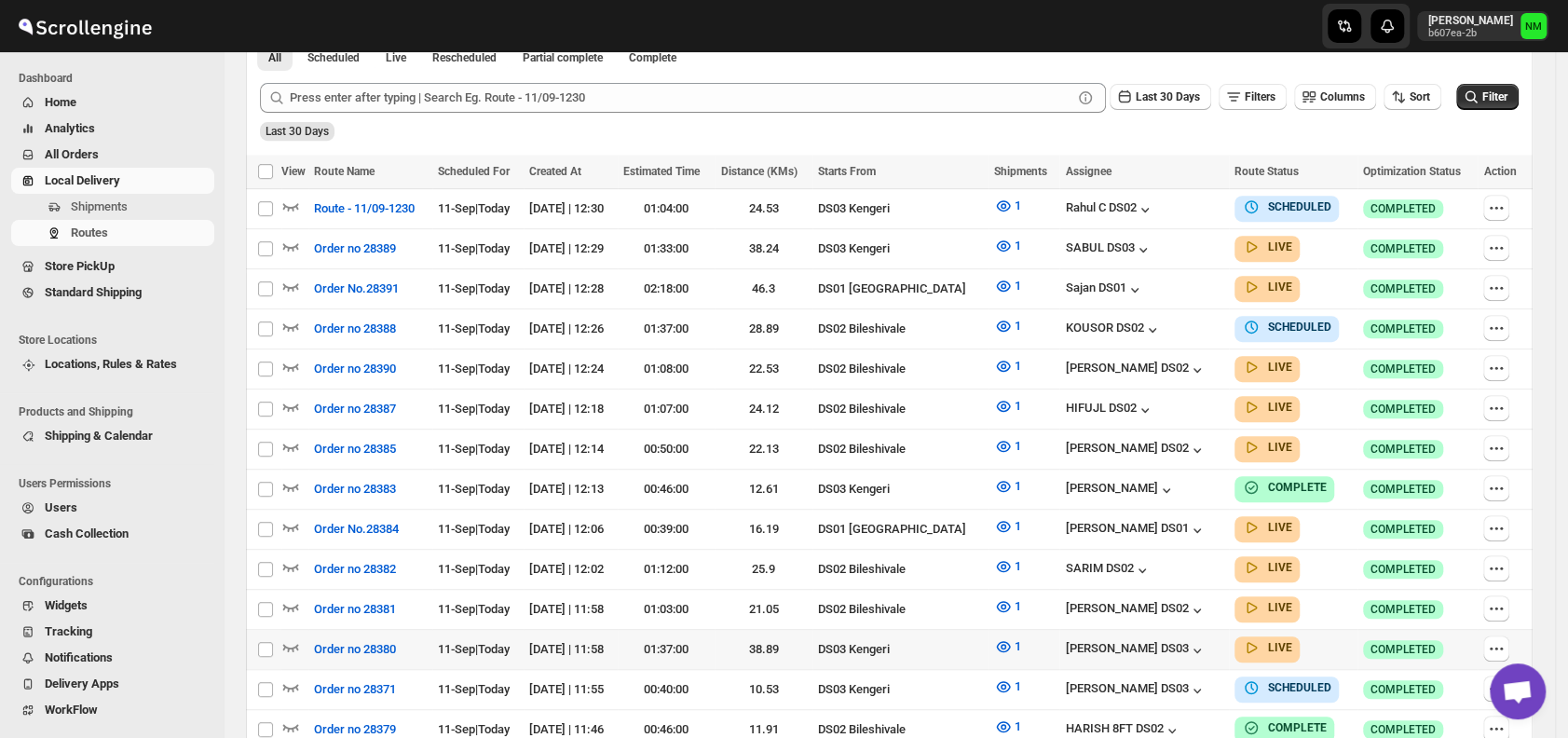
scroll to position [456, 0]
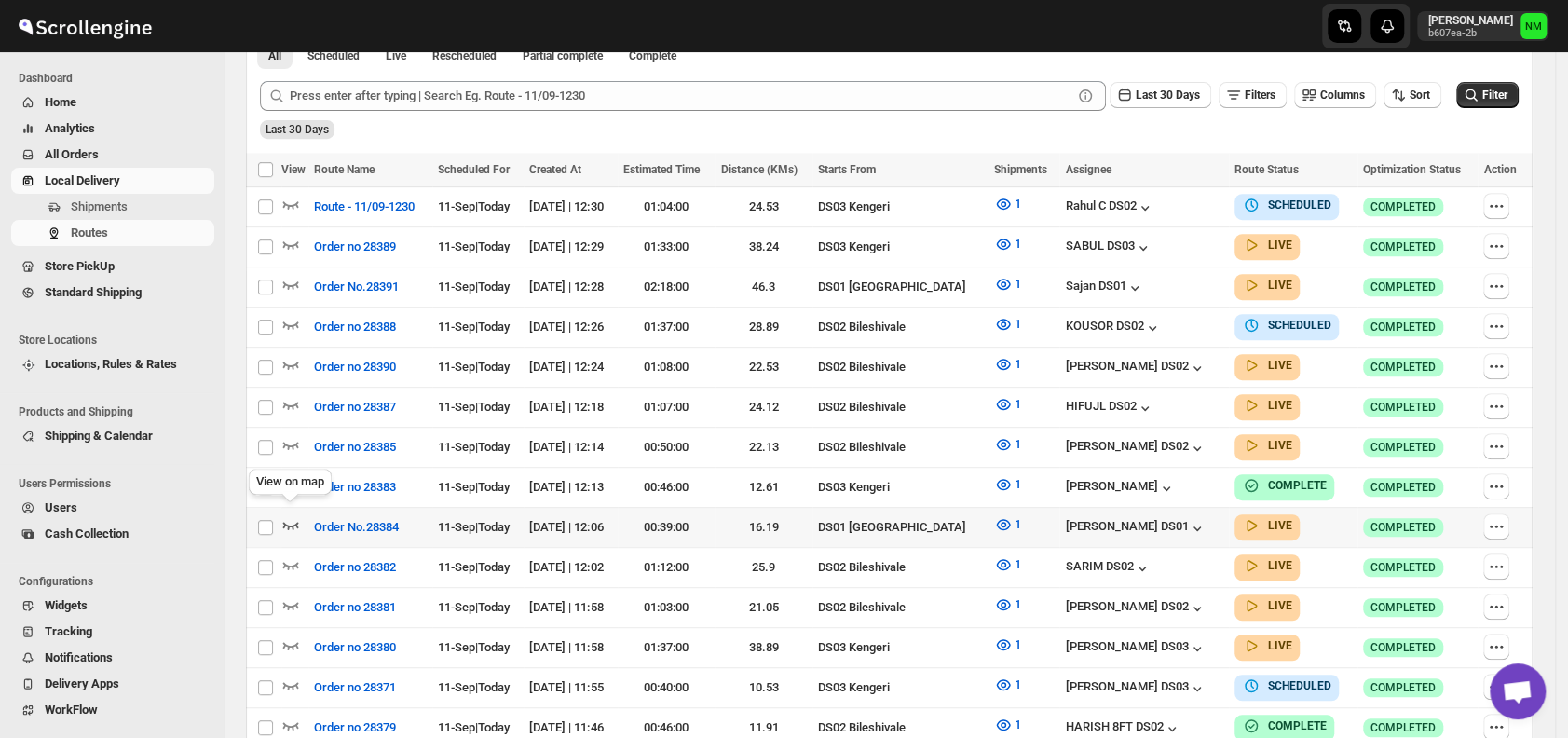
click at [287, 518] on icon "button" at bounding box center [290, 524] width 19 height 19
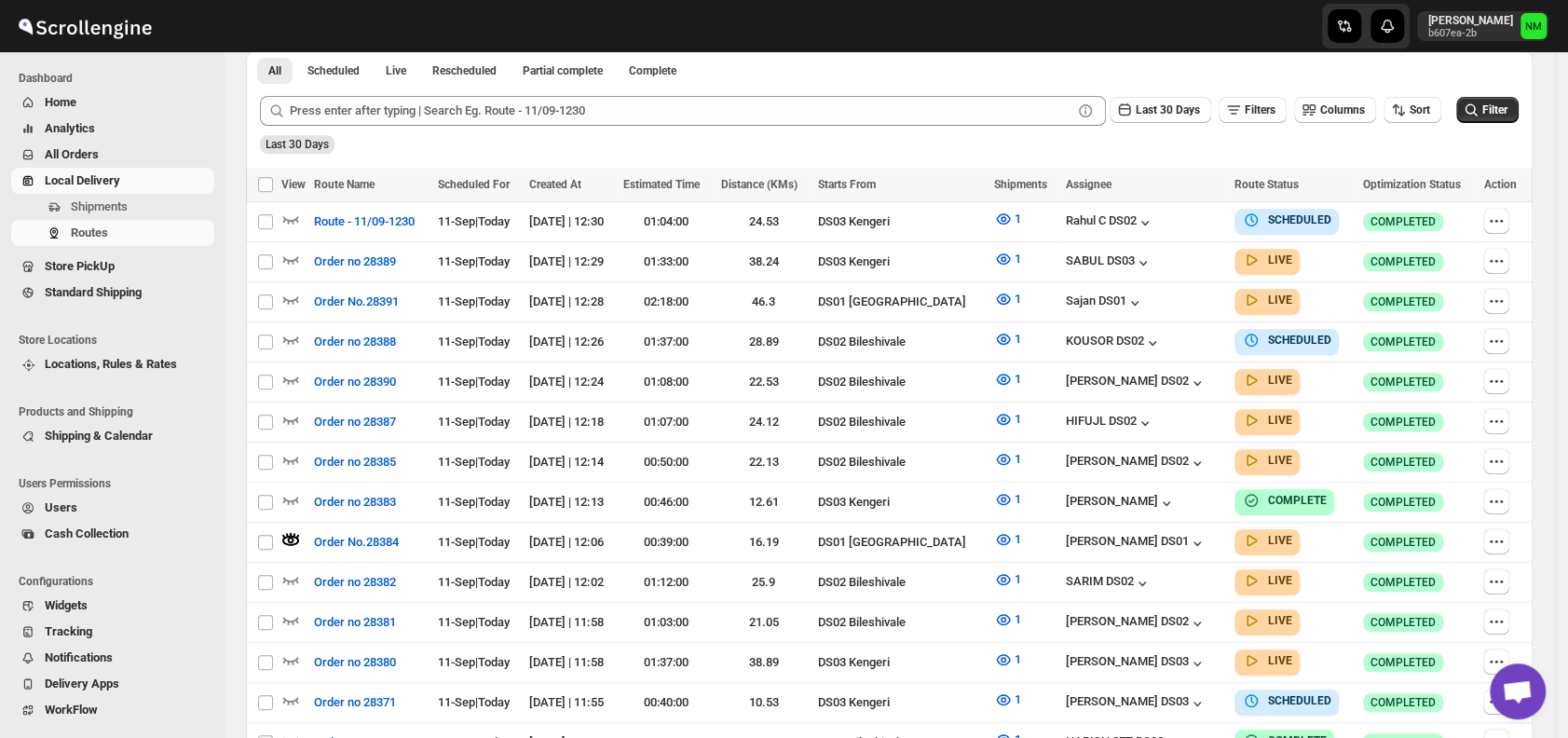
scroll to position [0, 0]
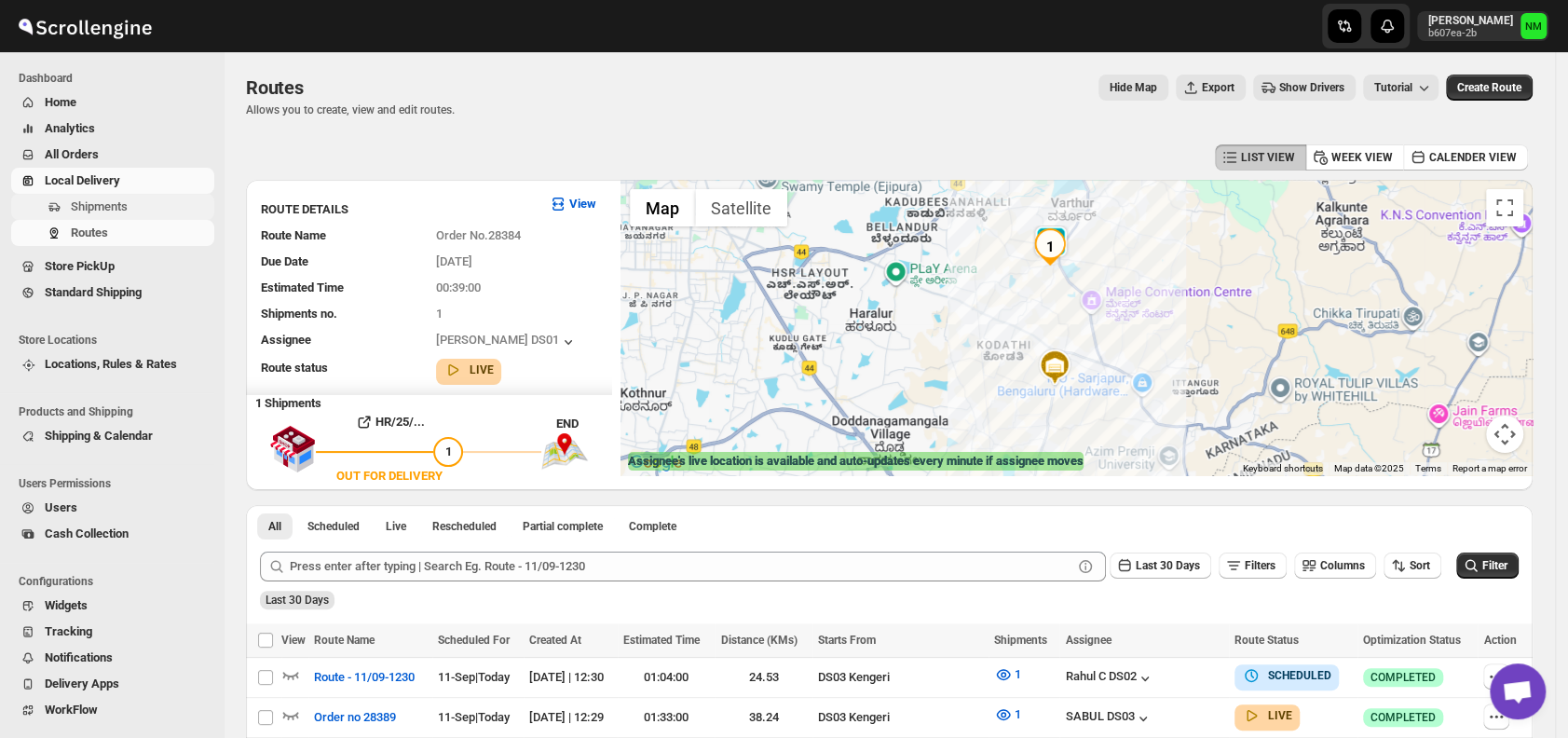
click at [120, 202] on span "Shipments" at bounding box center [99, 206] width 57 height 14
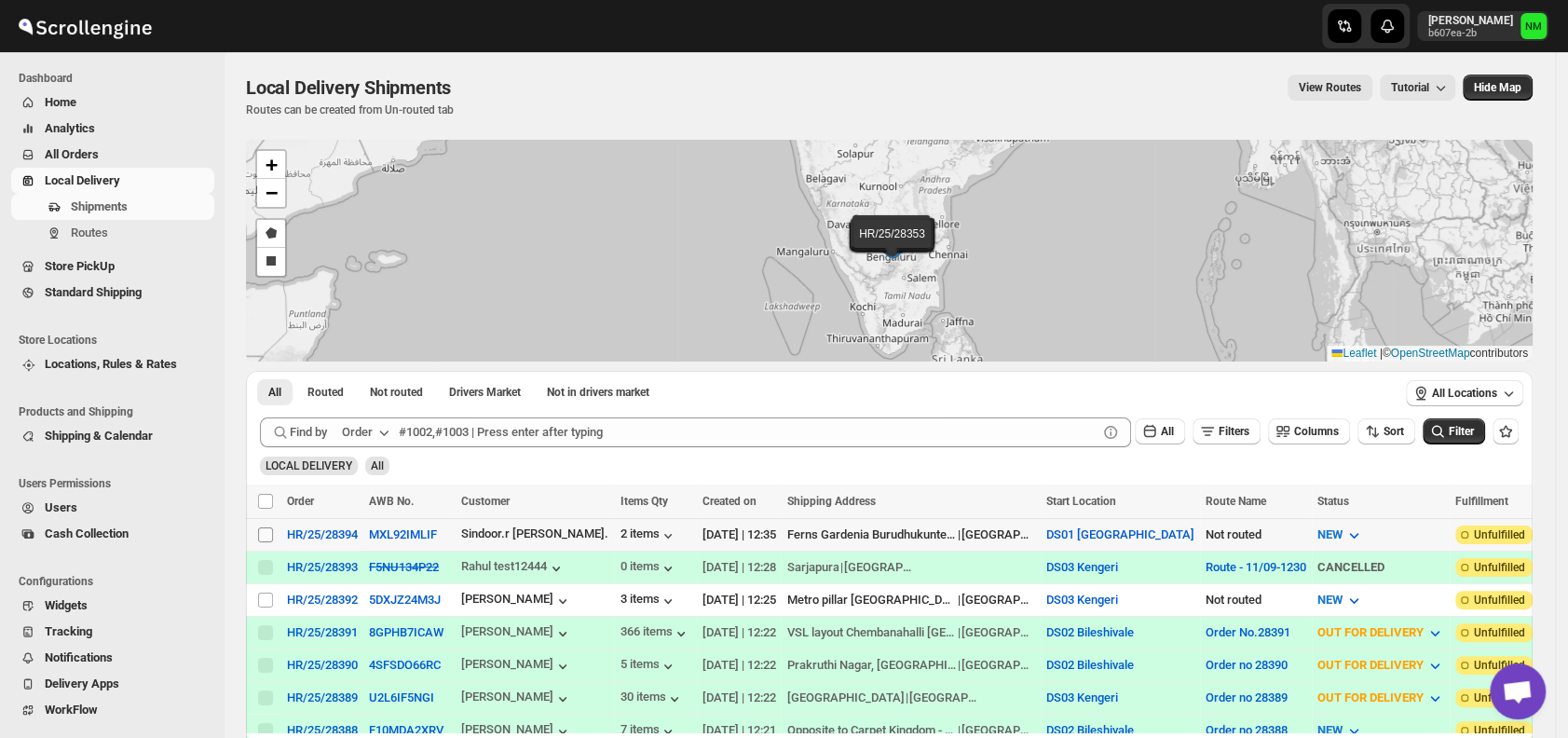
click at [263, 534] on input "Select shipment" at bounding box center [265, 534] width 15 height 15
checkbox input "true"
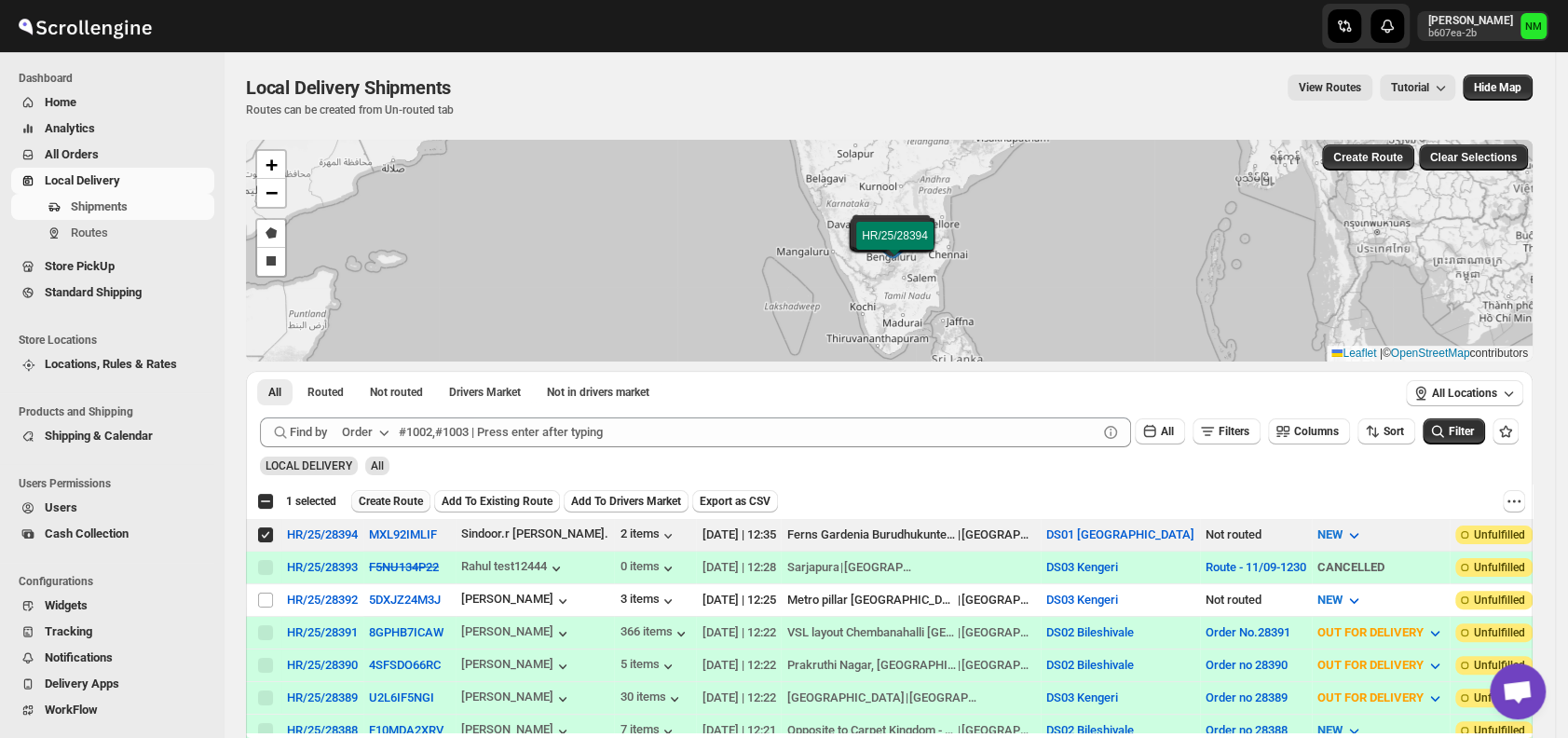
click at [377, 499] on span "Create Route" at bounding box center [391, 501] width 64 height 15
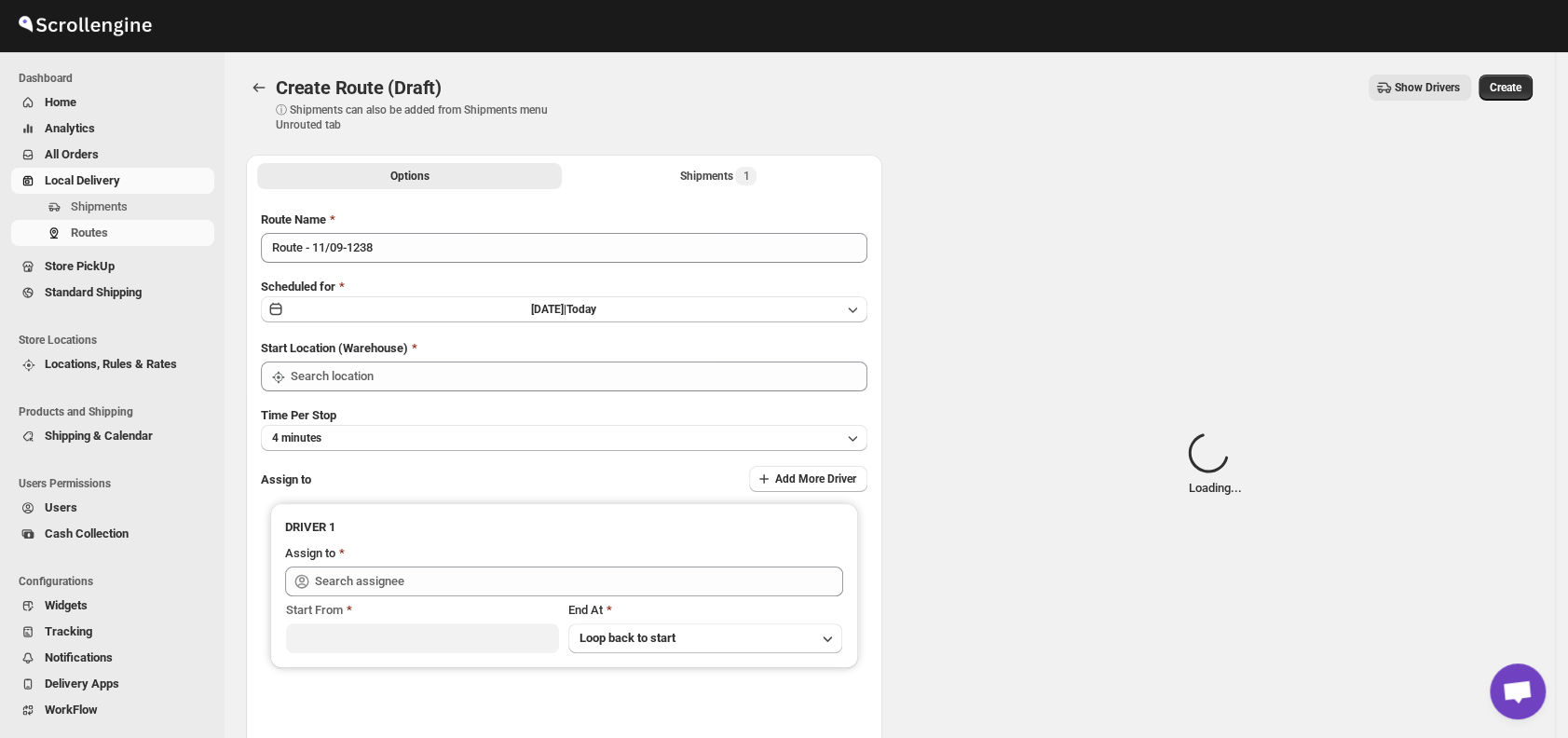
type input "DS01 [GEOGRAPHIC_DATA]"
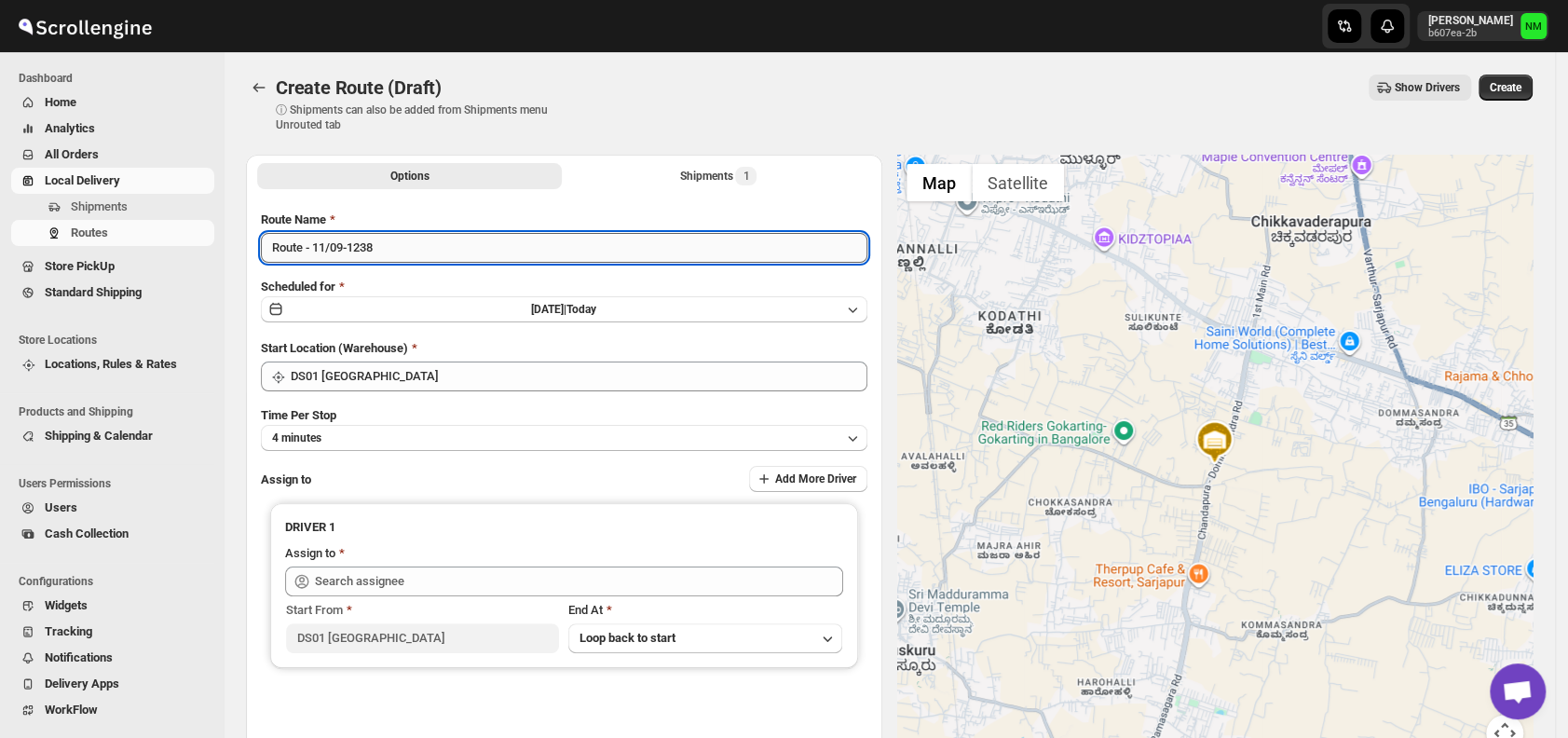
click at [411, 239] on input "Route - 11/09-1238" at bounding box center [564, 248] width 607 height 30
type input "R"
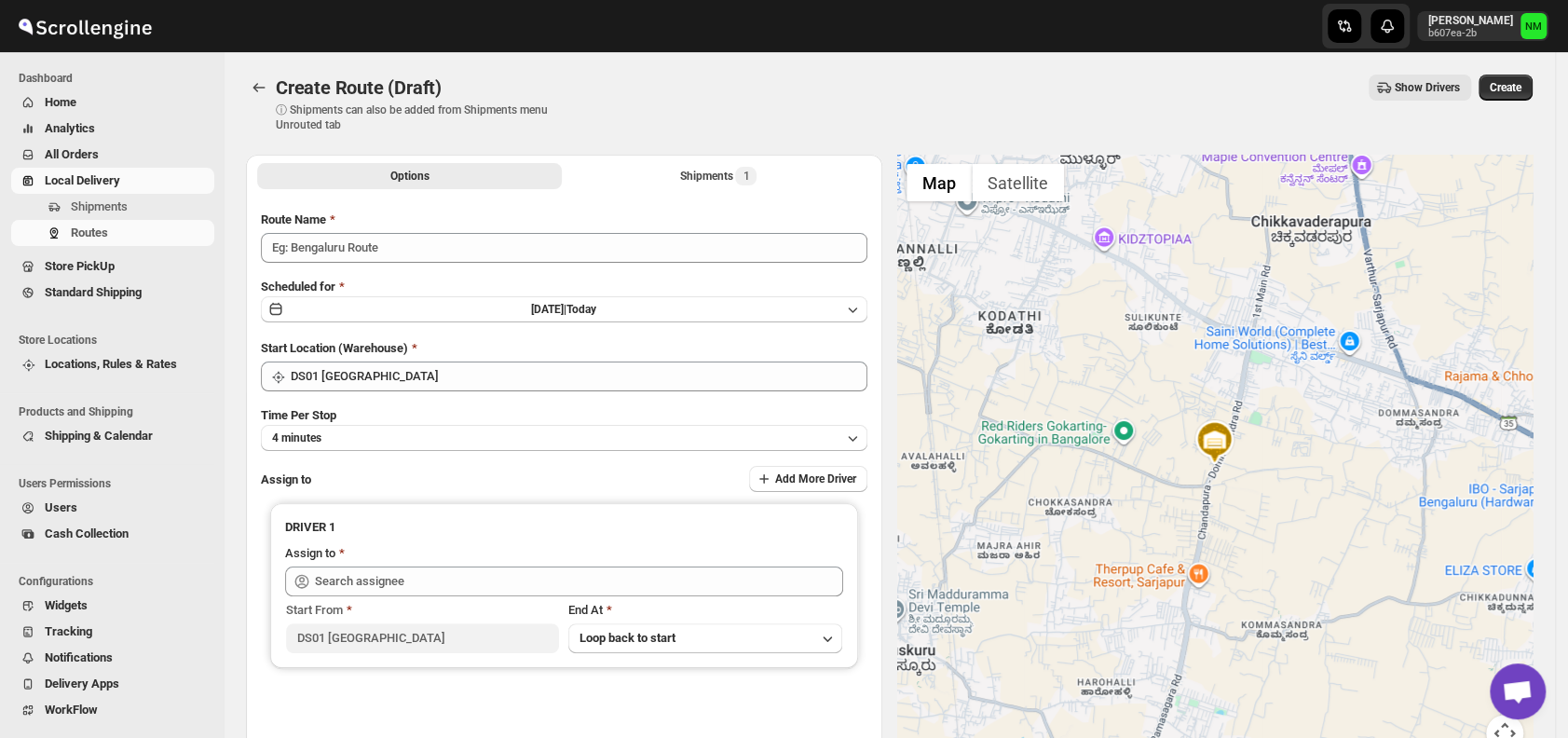
click at [395, 219] on div "Route Name" at bounding box center [564, 220] width 607 height 19
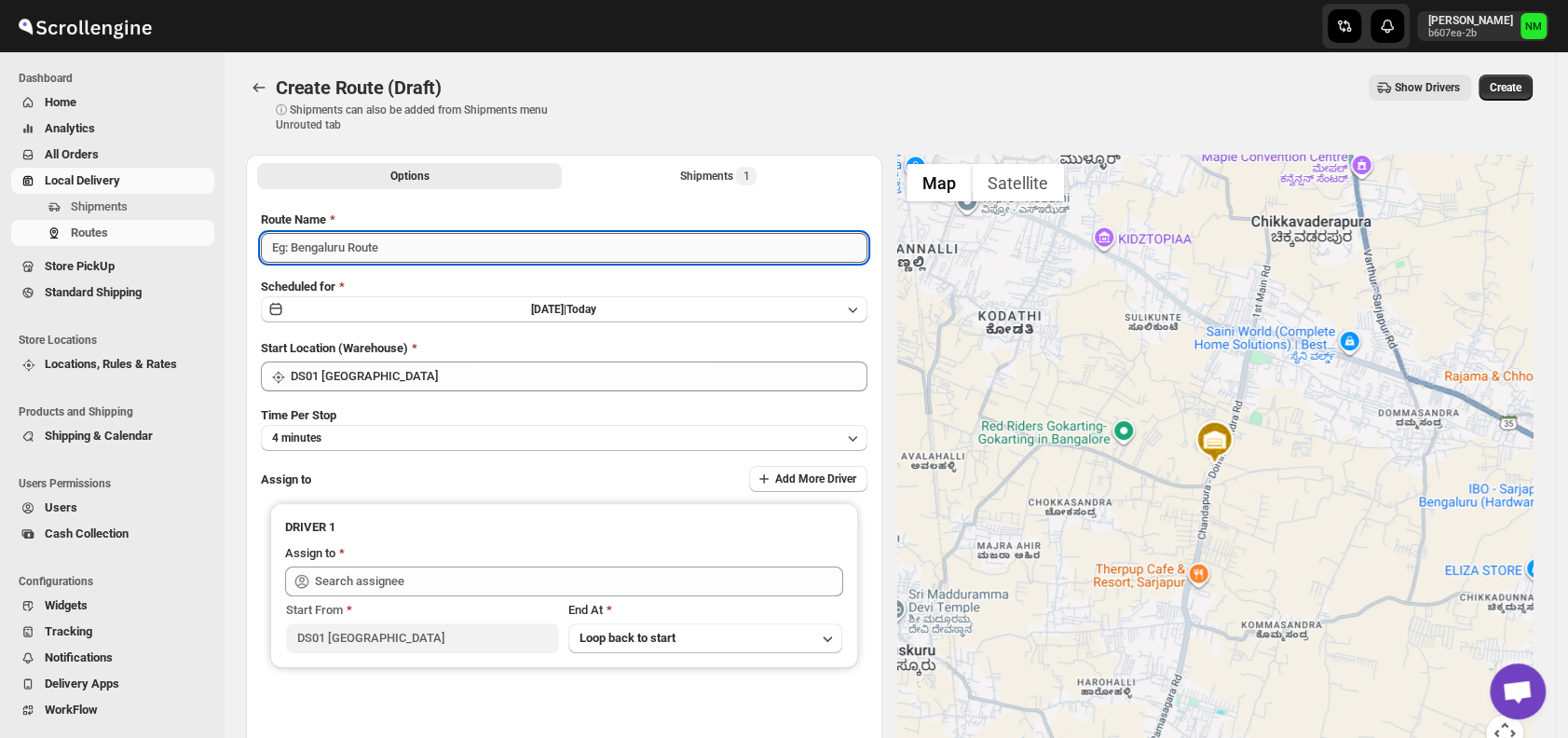
click at [395, 236] on input "Route Name" at bounding box center [564, 248] width 607 height 30
click at [399, 262] on input "Route Name" at bounding box center [564, 248] width 607 height 30
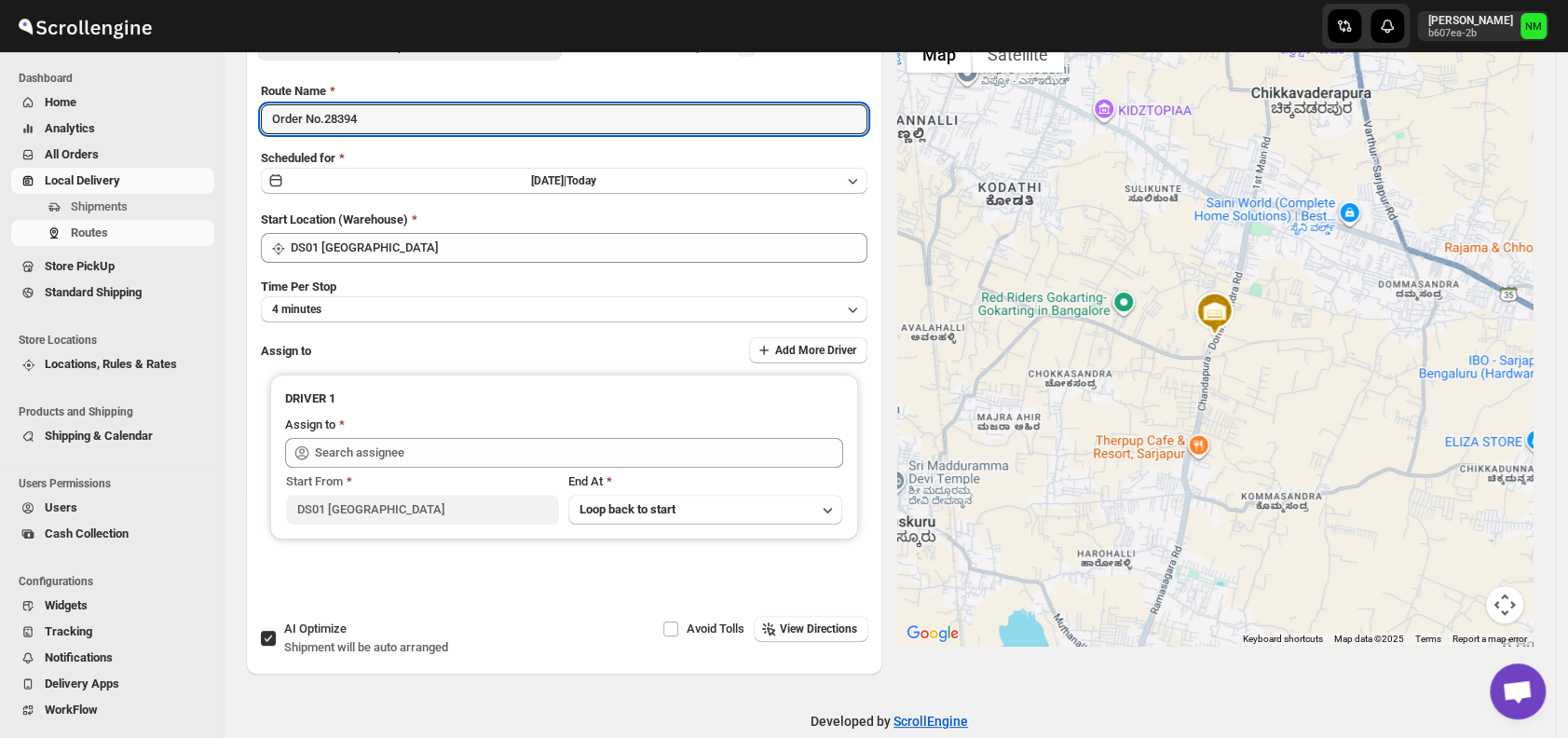
scroll to position [131, 0]
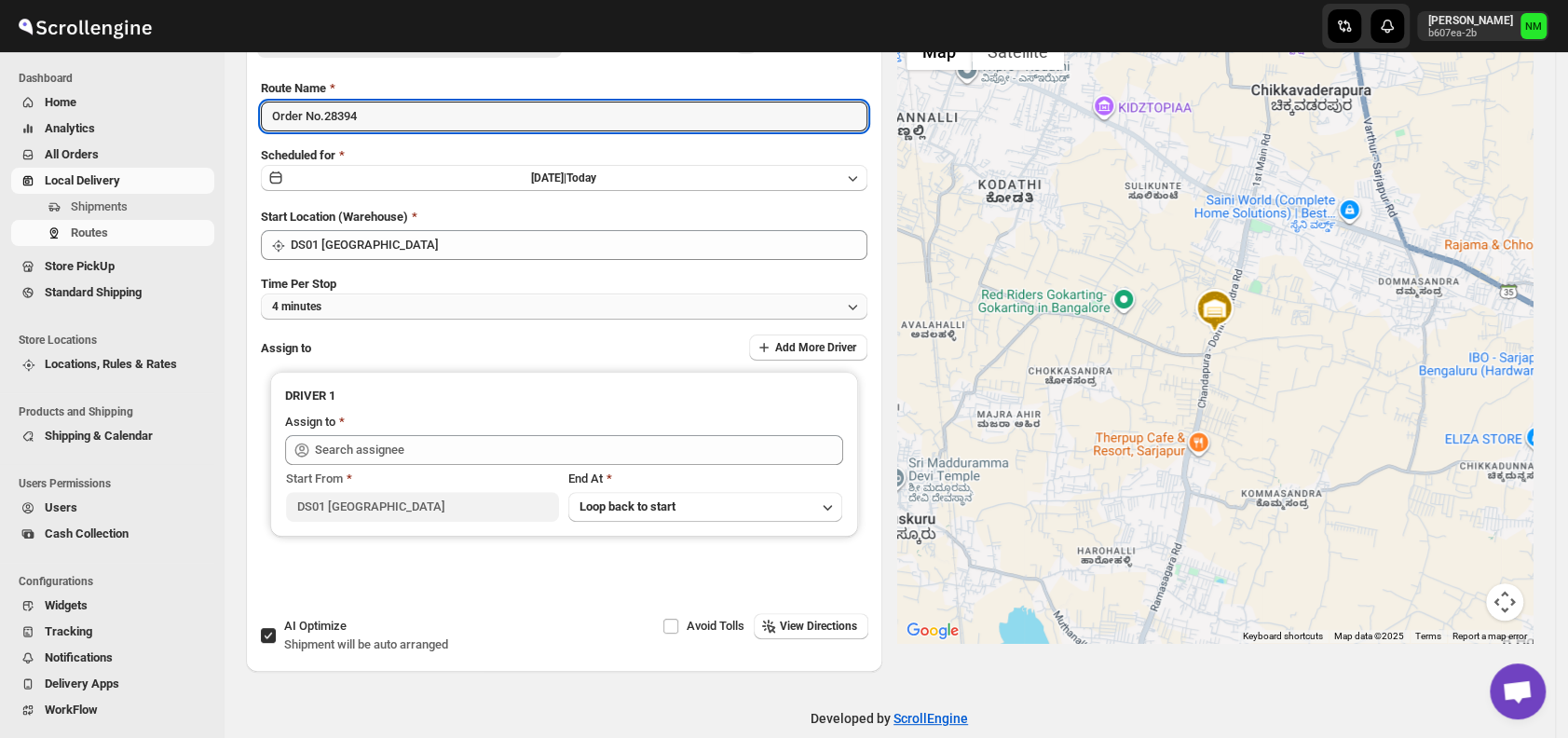
type input "Order No.28394"
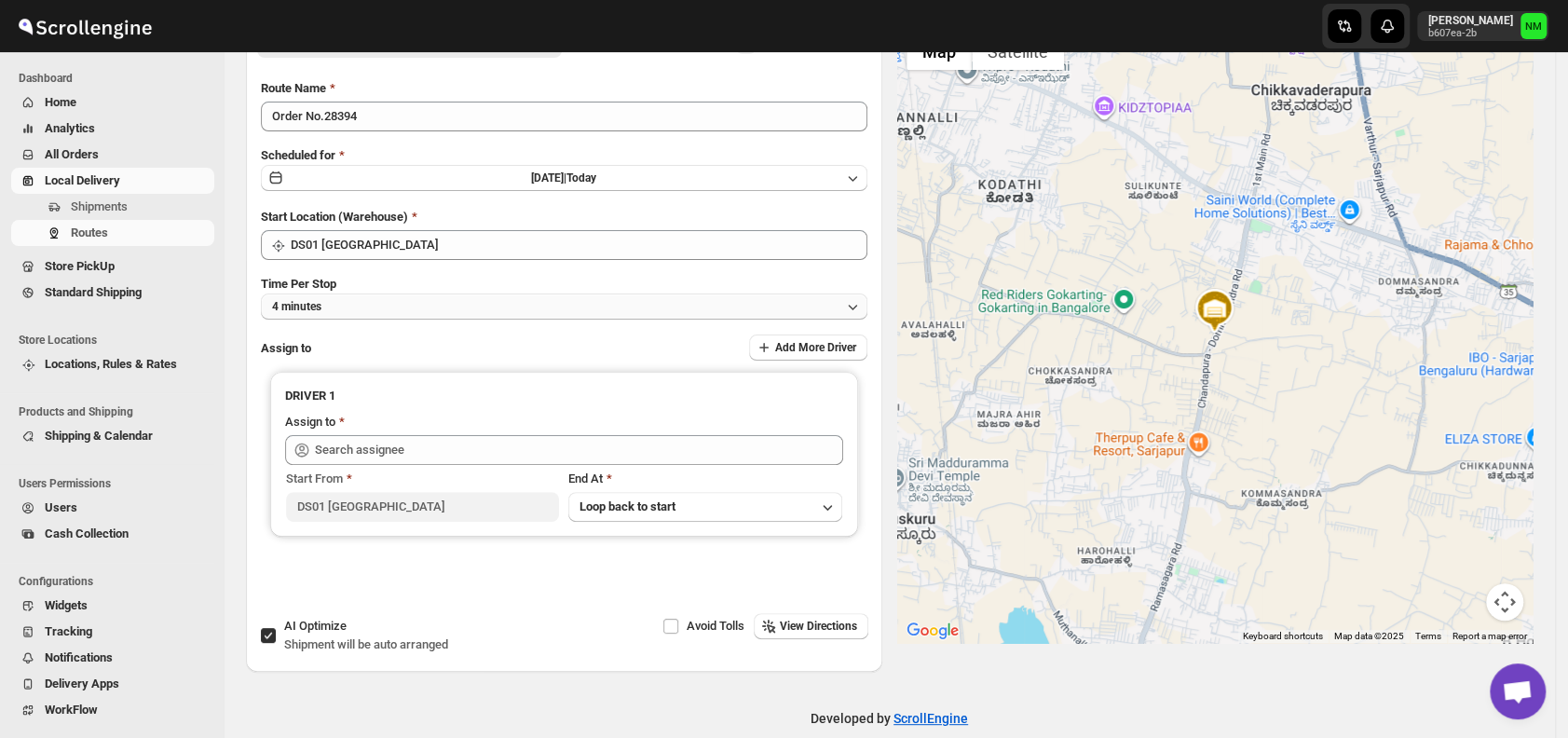
click at [396, 314] on button "4 minutes" at bounding box center [564, 307] width 607 height 26
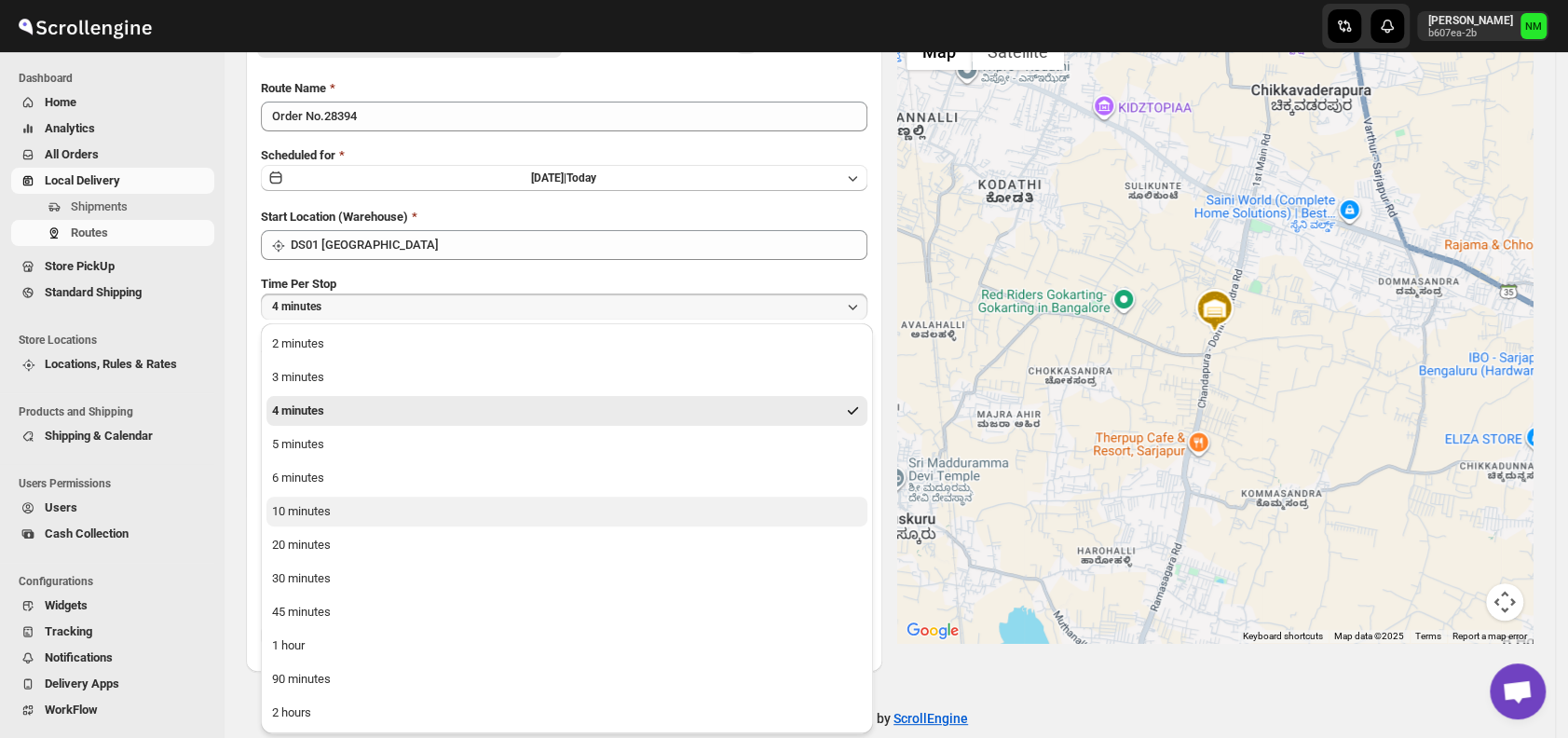
click at [390, 505] on button "10 minutes" at bounding box center [567, 512] width 601 height 30
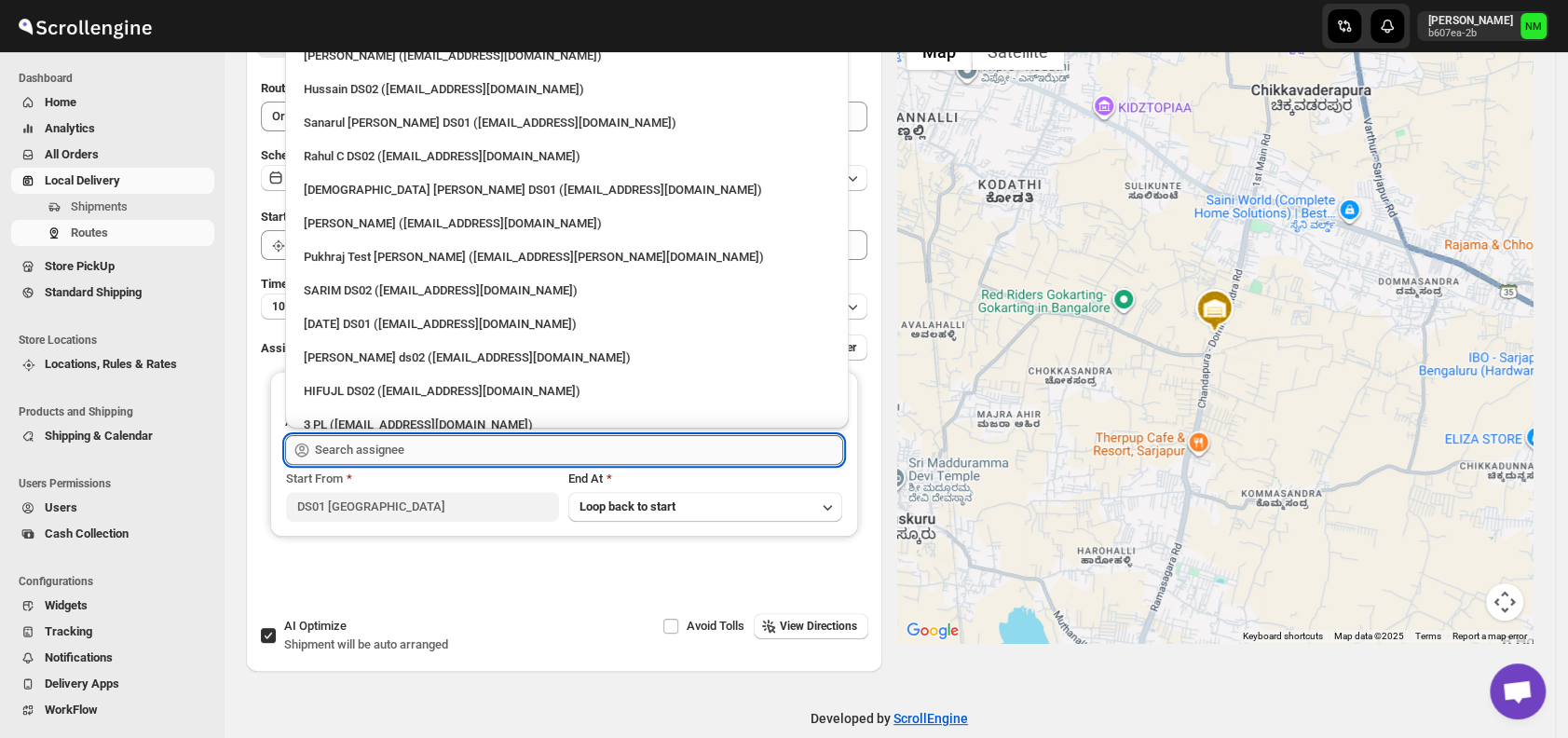
click at [421, 455] on input "text" at bounding box center [579, 450] width 528 height 30
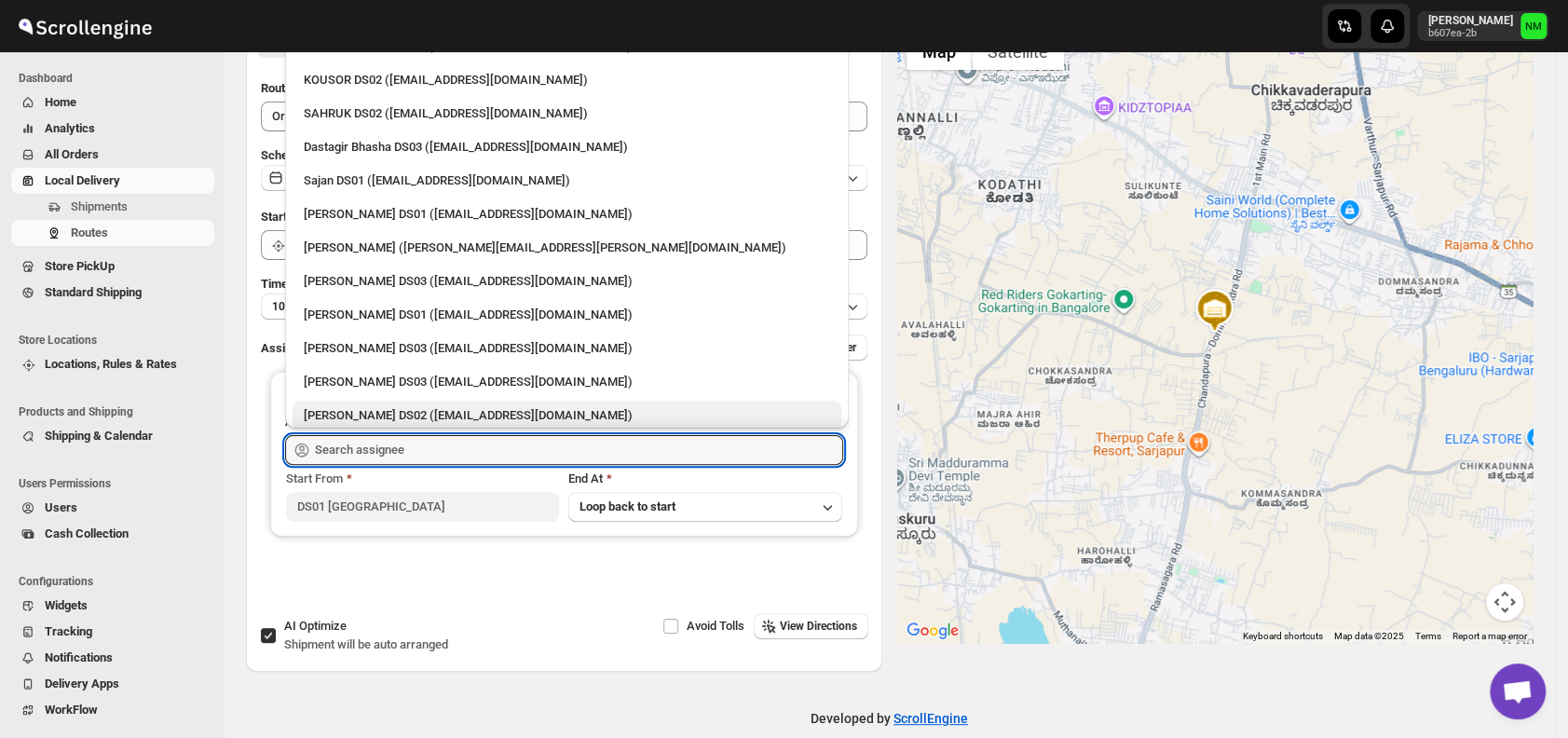
scroll to position [1035, 0]
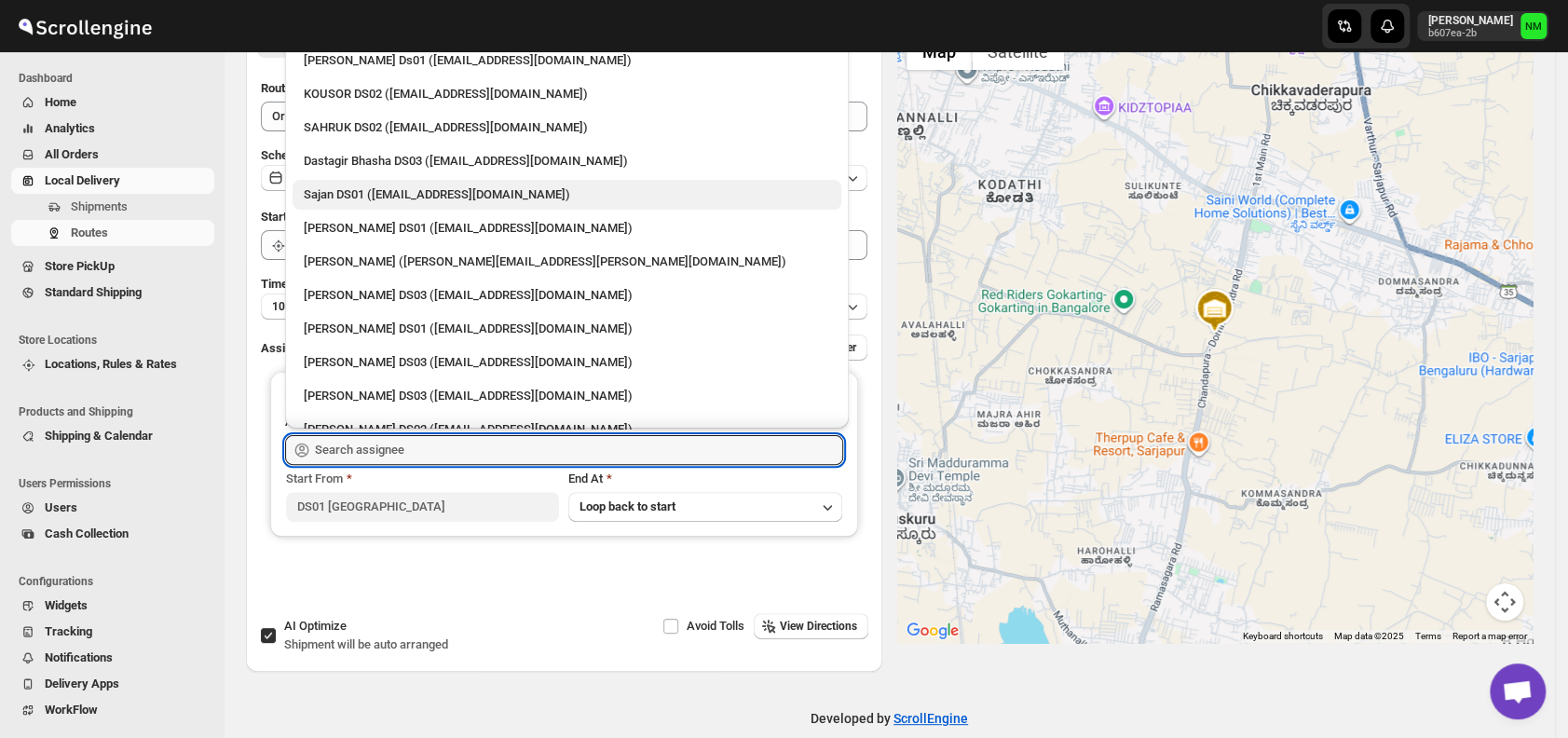
click at [359, 198] on div "Sajan DS01 (lofadat883@coderdir.com)" at bounding box center [567, 194] width 526 height 19
type input "Sajan DS01 (lofadat883@coderdir.com)"
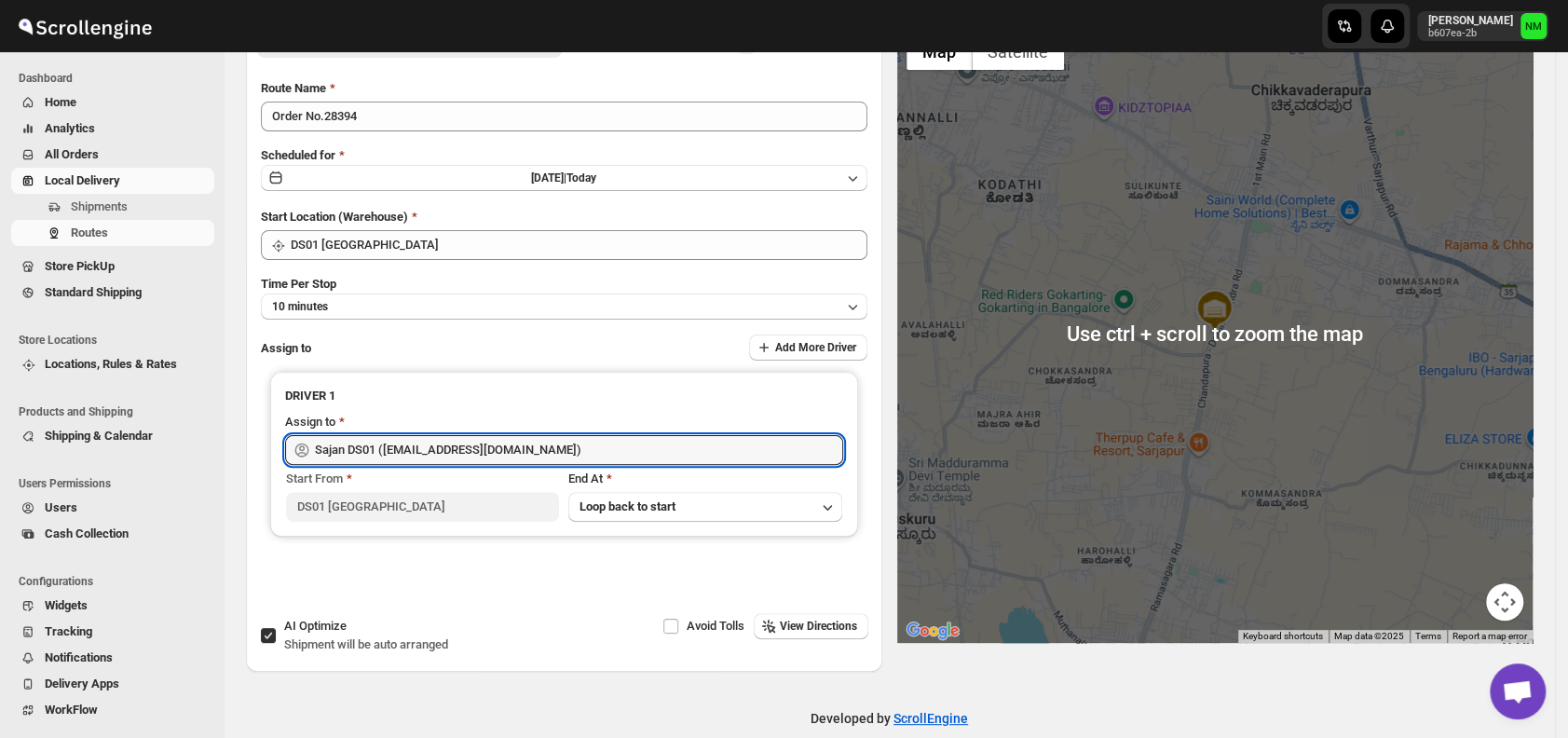
scroll to position [0, 0]
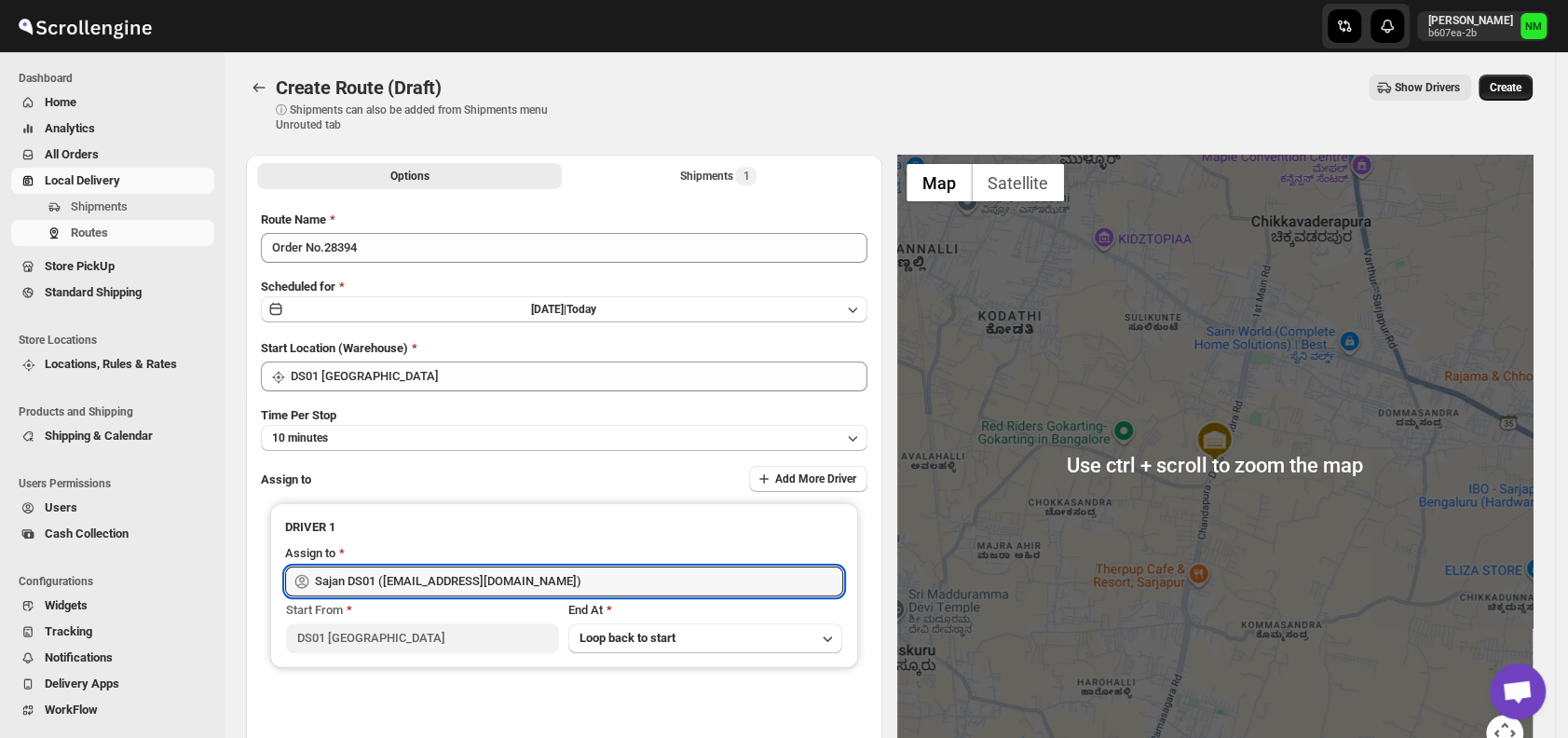
click at [1507, 91] on span "Create" at bounding box center [1506, 87] width 32 height 15
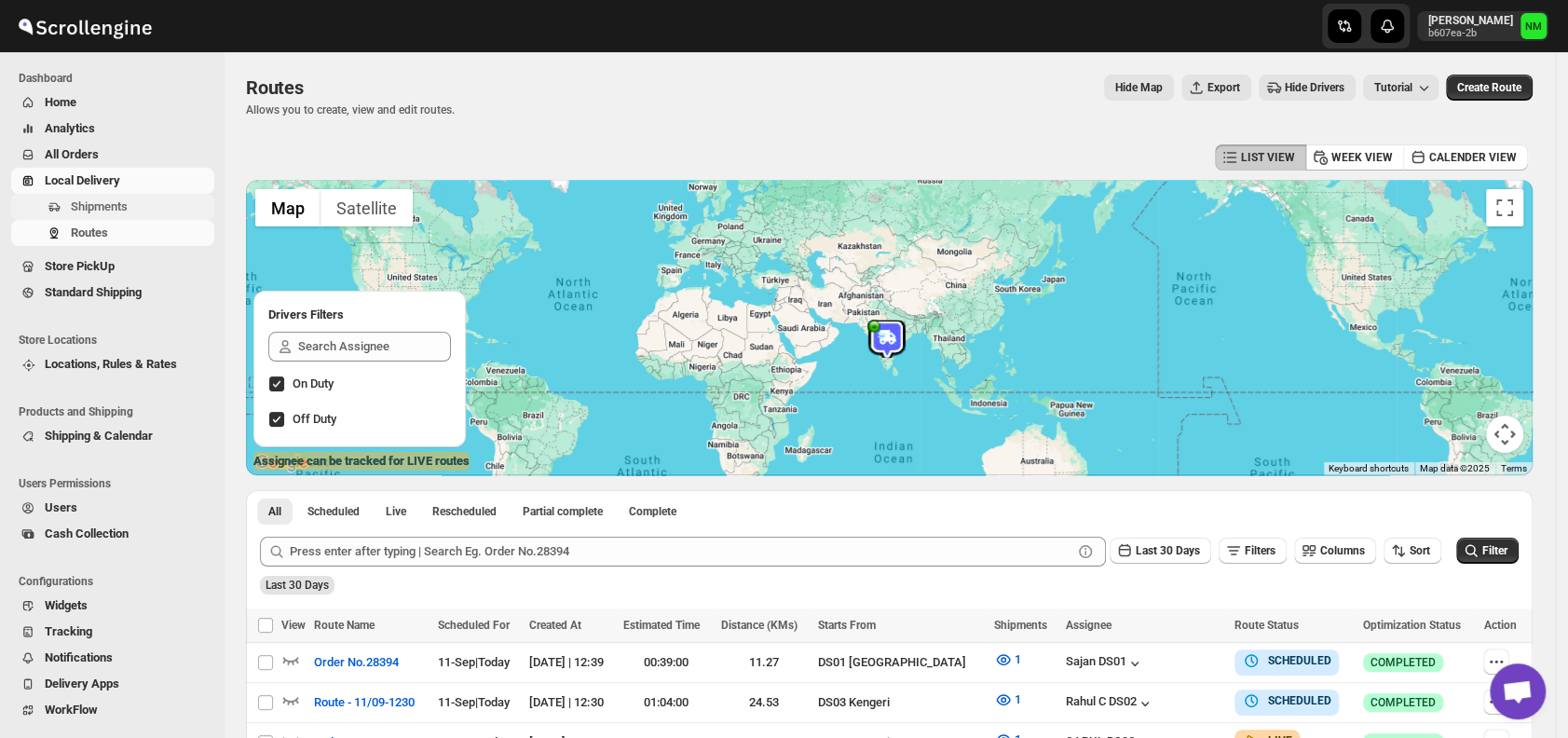
click at [104, 212] on span "Shipments" at bounding box center [99, 206] width 57 height 14
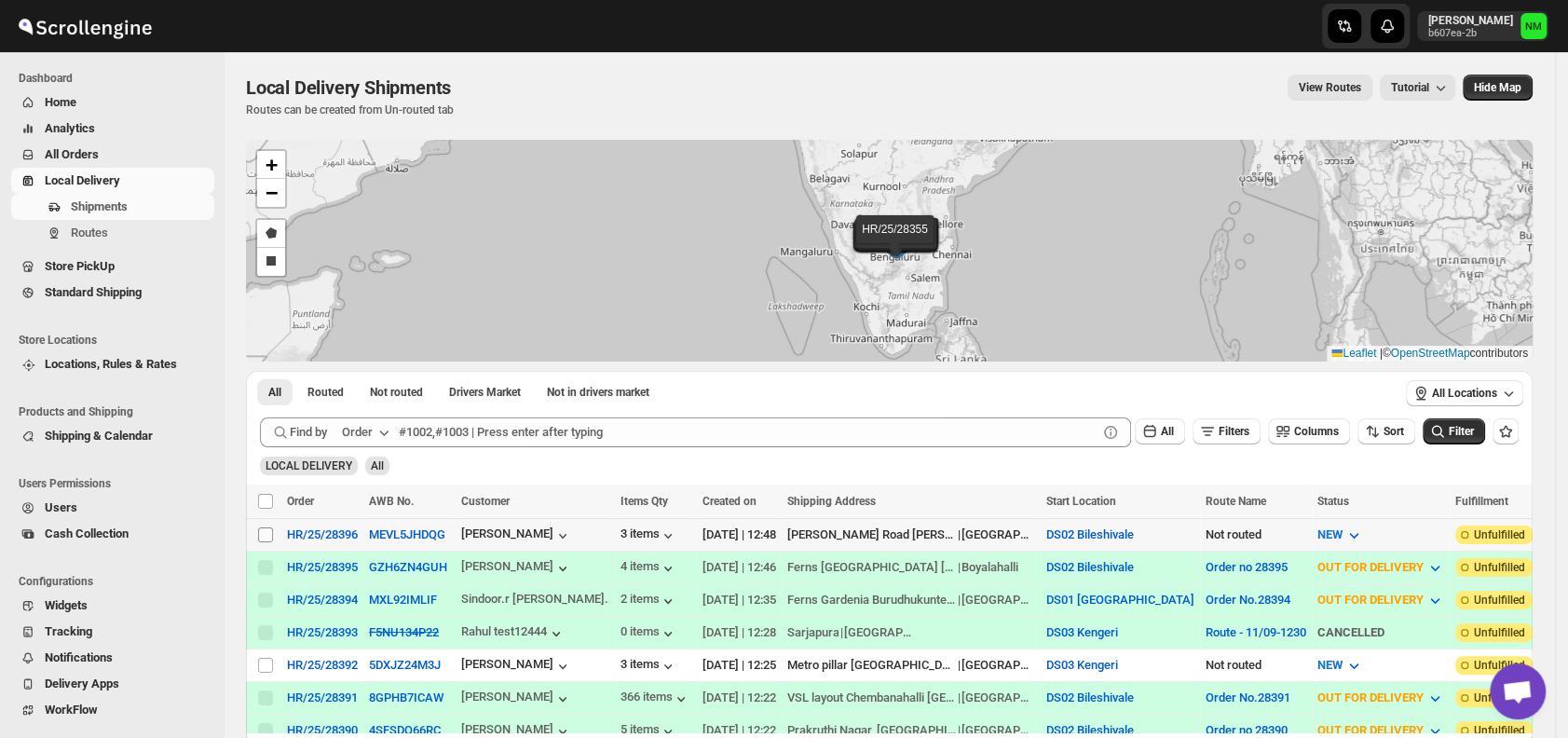
click at [265, 527] on input "Select shipment" at bounding box center [265, 534] width 15 height 15
checkbox input "true"
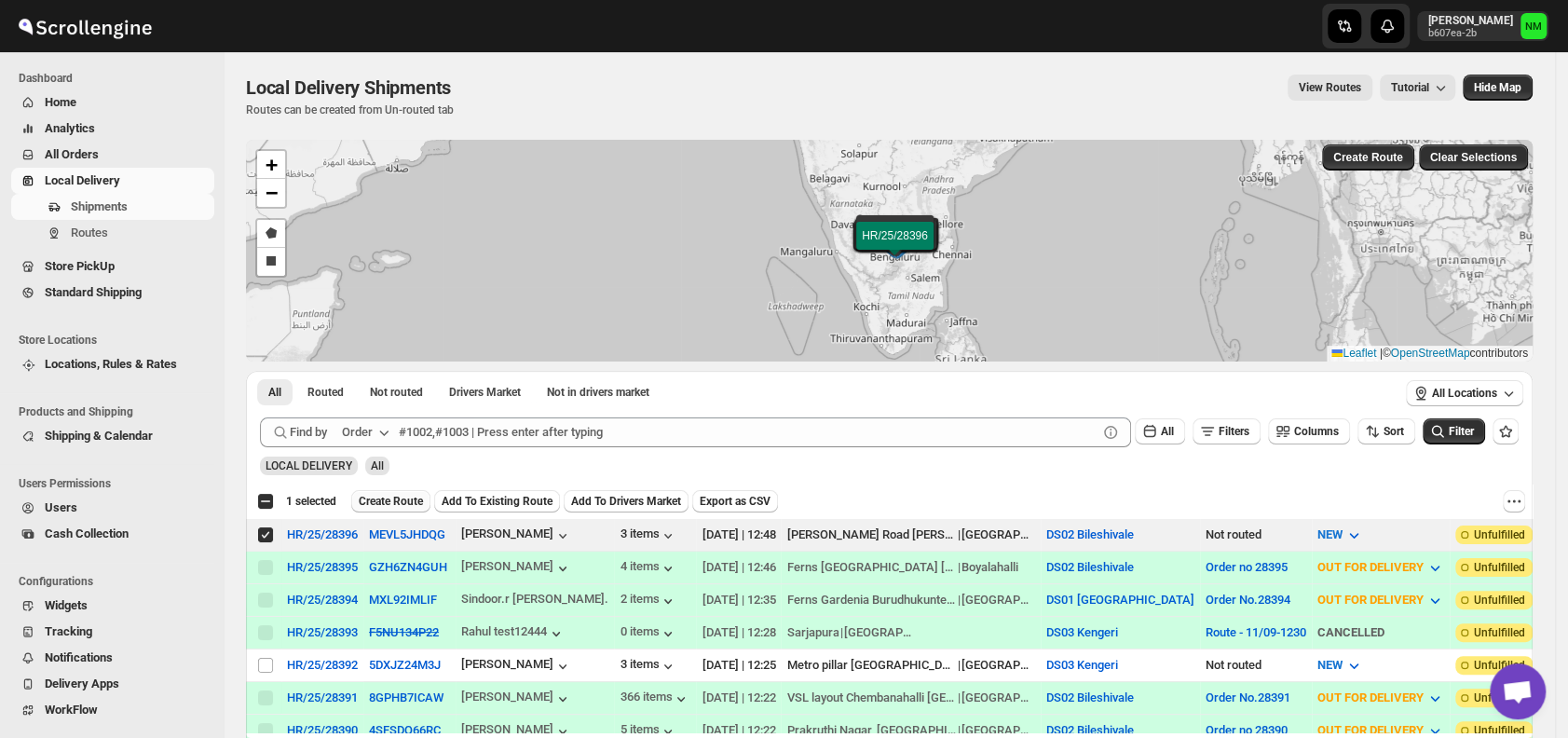
click at [408, 490] on button "Create Route" at bounding box center [390, 501] width 79 height 22
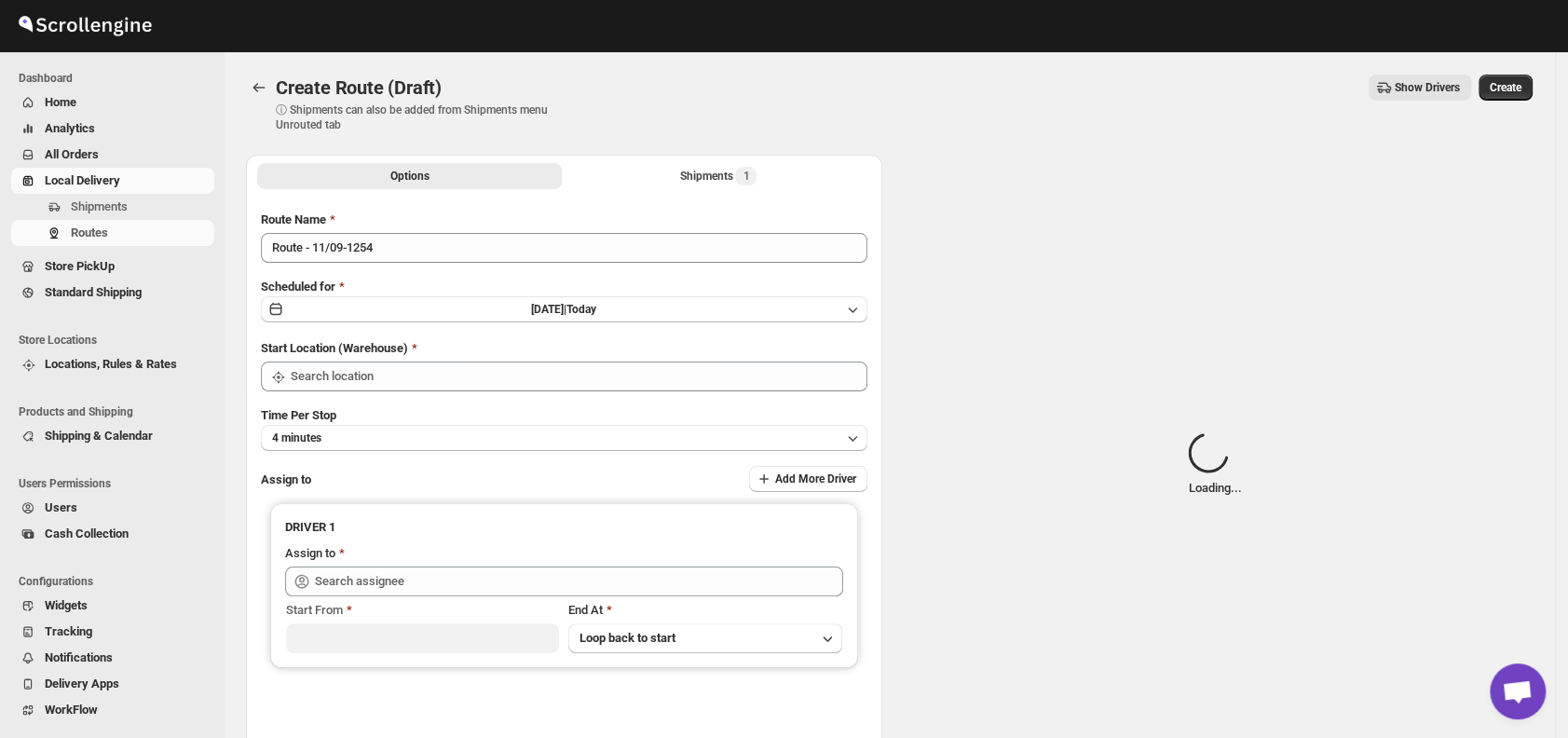
type input "DS02 Bileshivale"
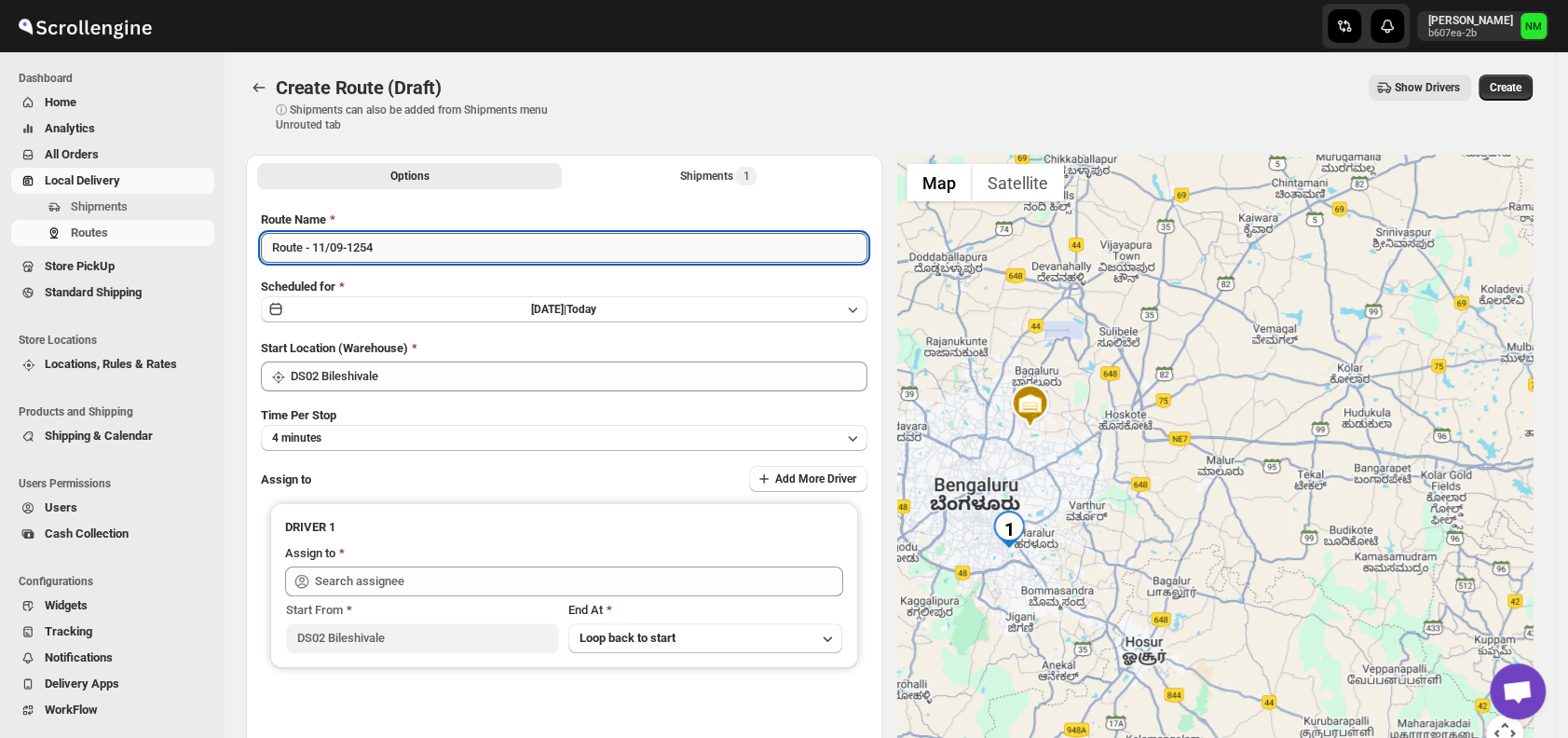
click at [547, 246] on input "Route - 11/09-1254" at bounding box center [564, 248] width 607 height 30
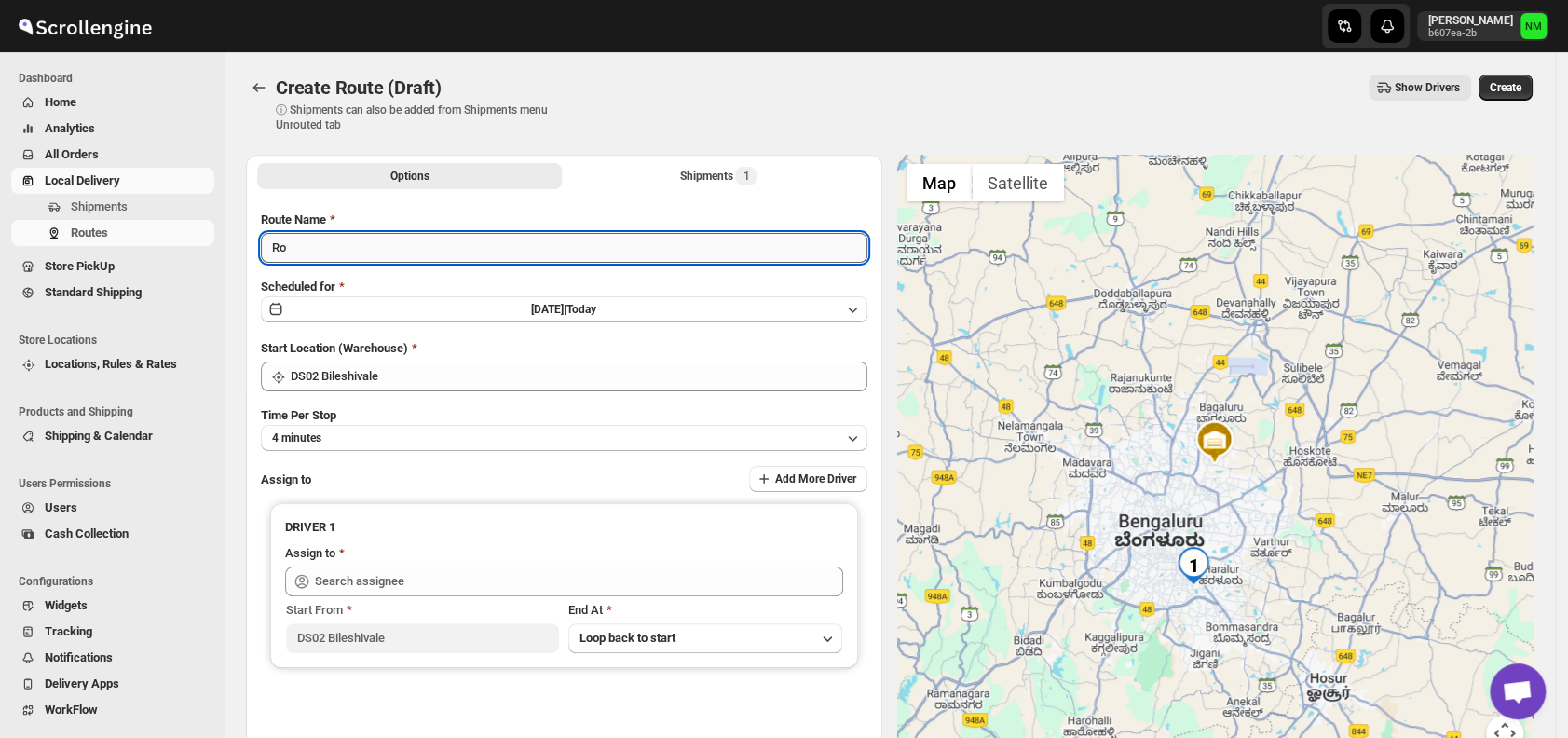
type input "R"
type input "Order No.28396"
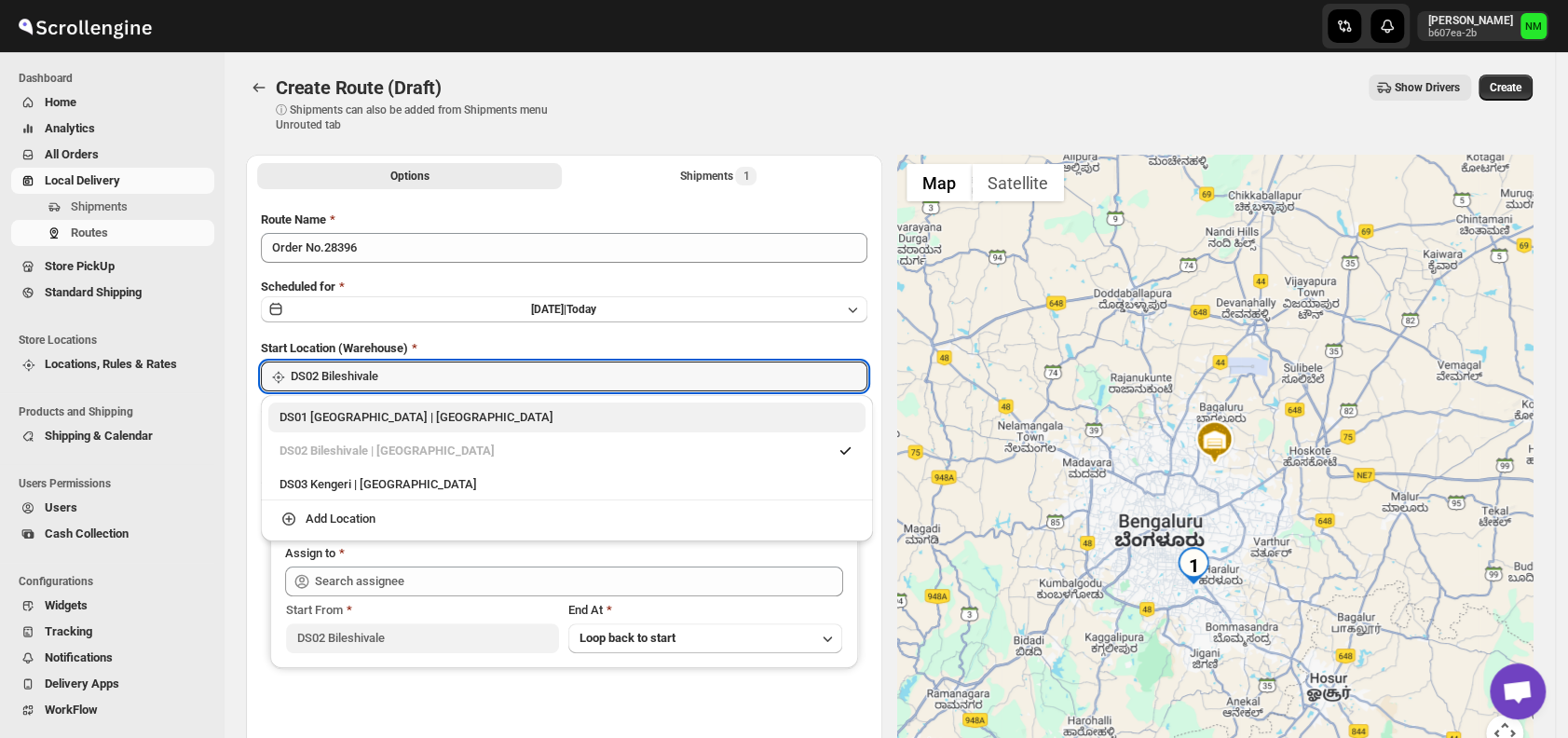
click at [272, 425] on div "DS01 Sarjapur | Bengaluru" at bounding box center [566, 418] width 597 height 30
type input "DS01 Sarjapur"
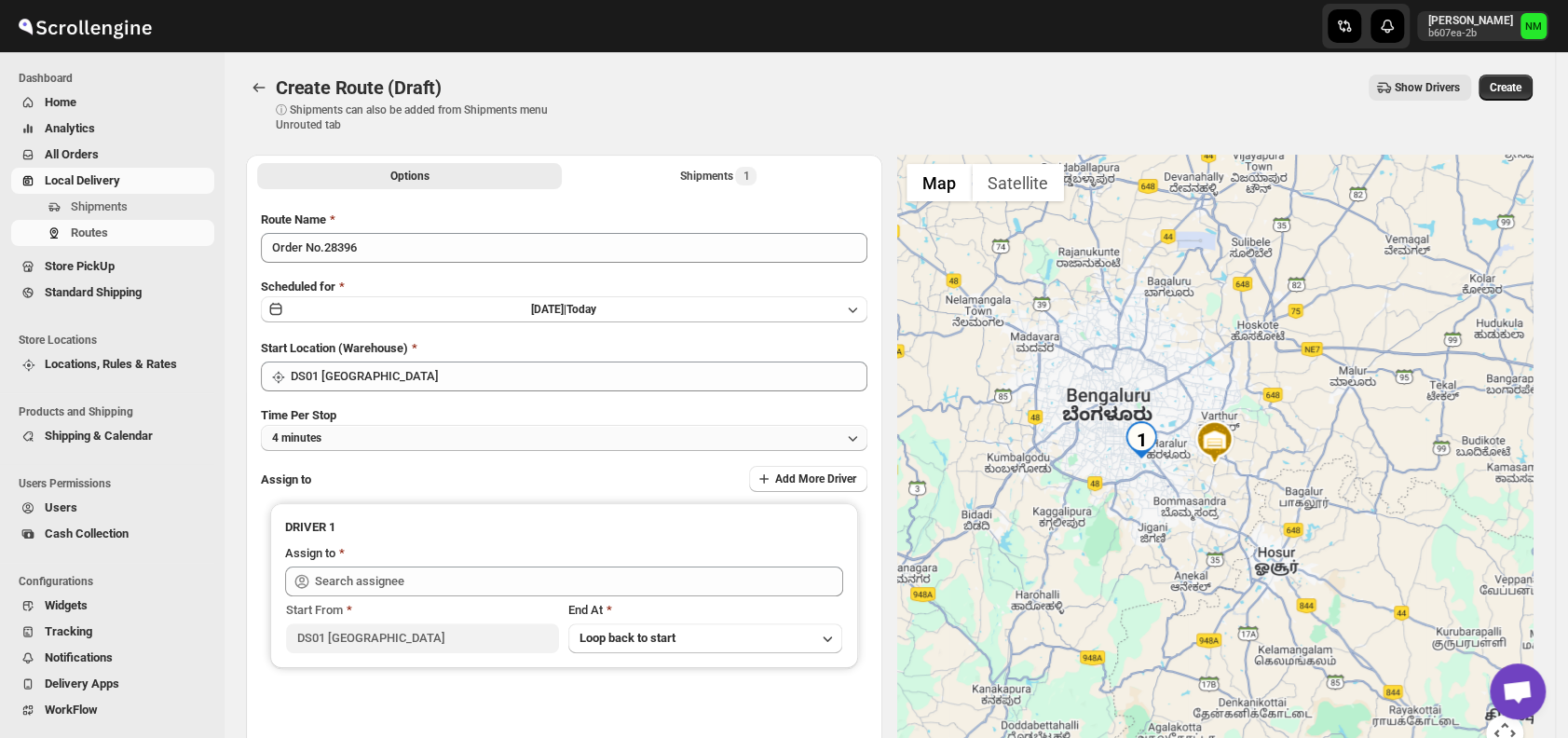
click at [447, 439] on button "4 minutes" at bounding box center [564, 438] width 607 height 26
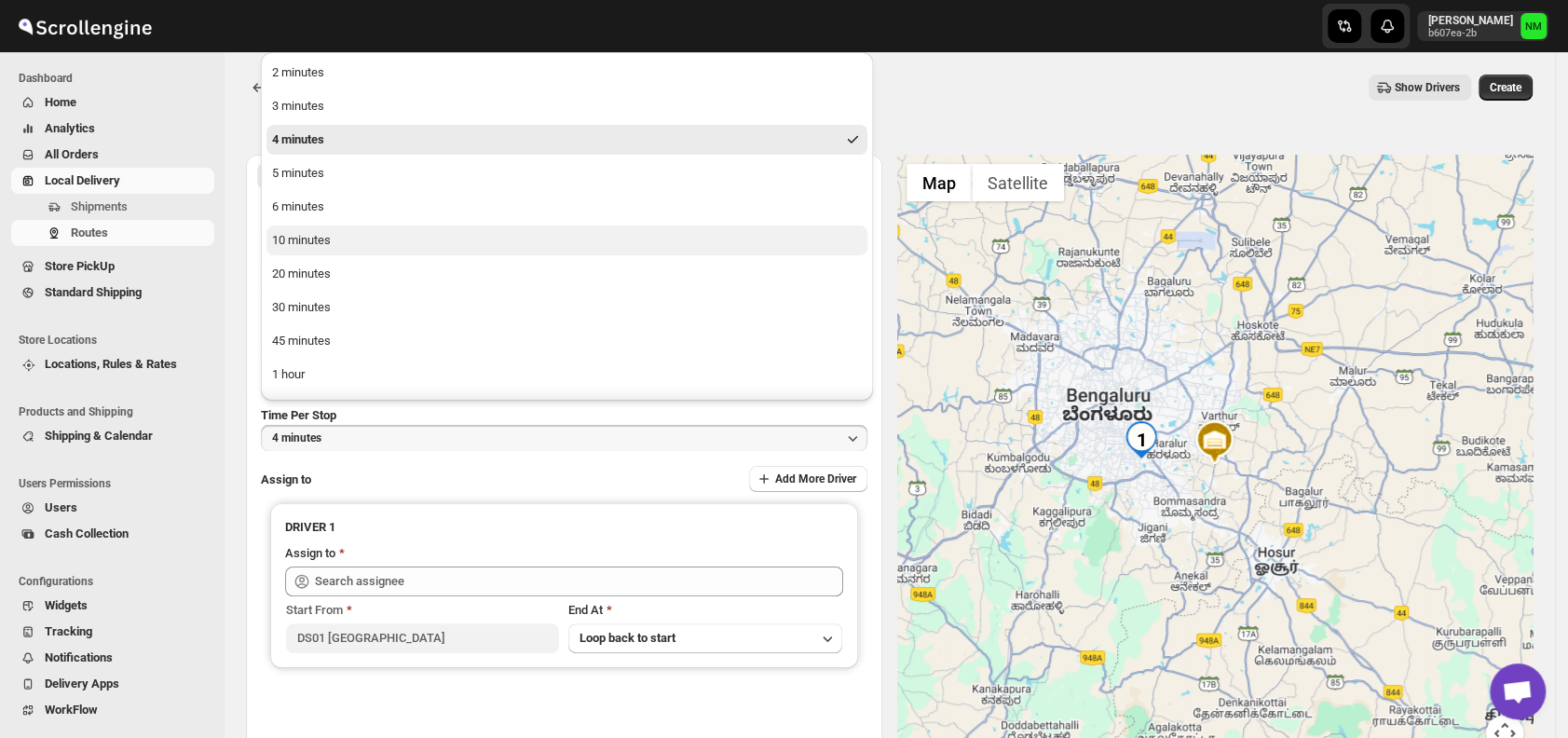
click at [310, 235] on div "10 minutes" at bounding box center [301, 240] width 59 height 19
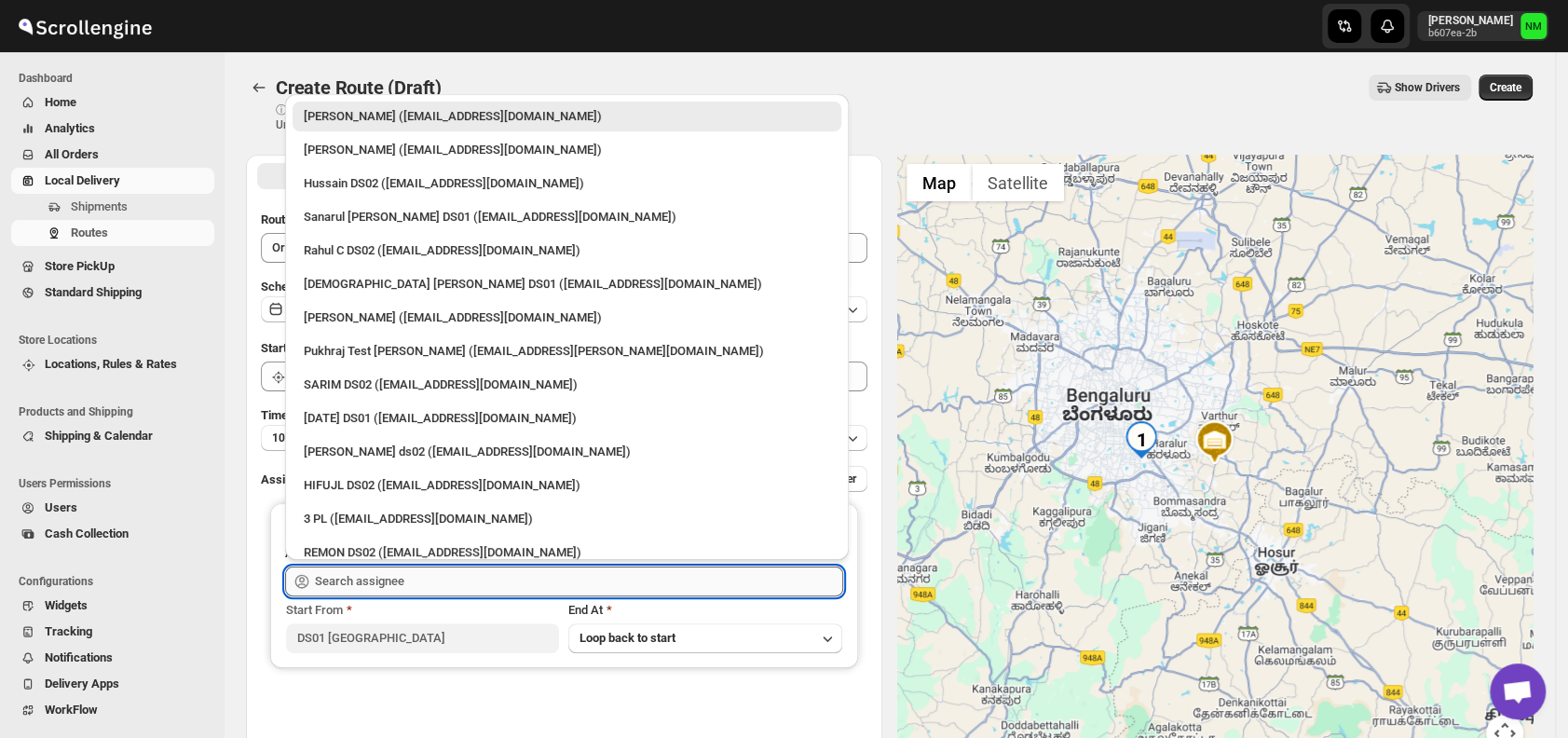
click at [456, 581] on input "text" at bounding box center [579, 582] width 528 height 30
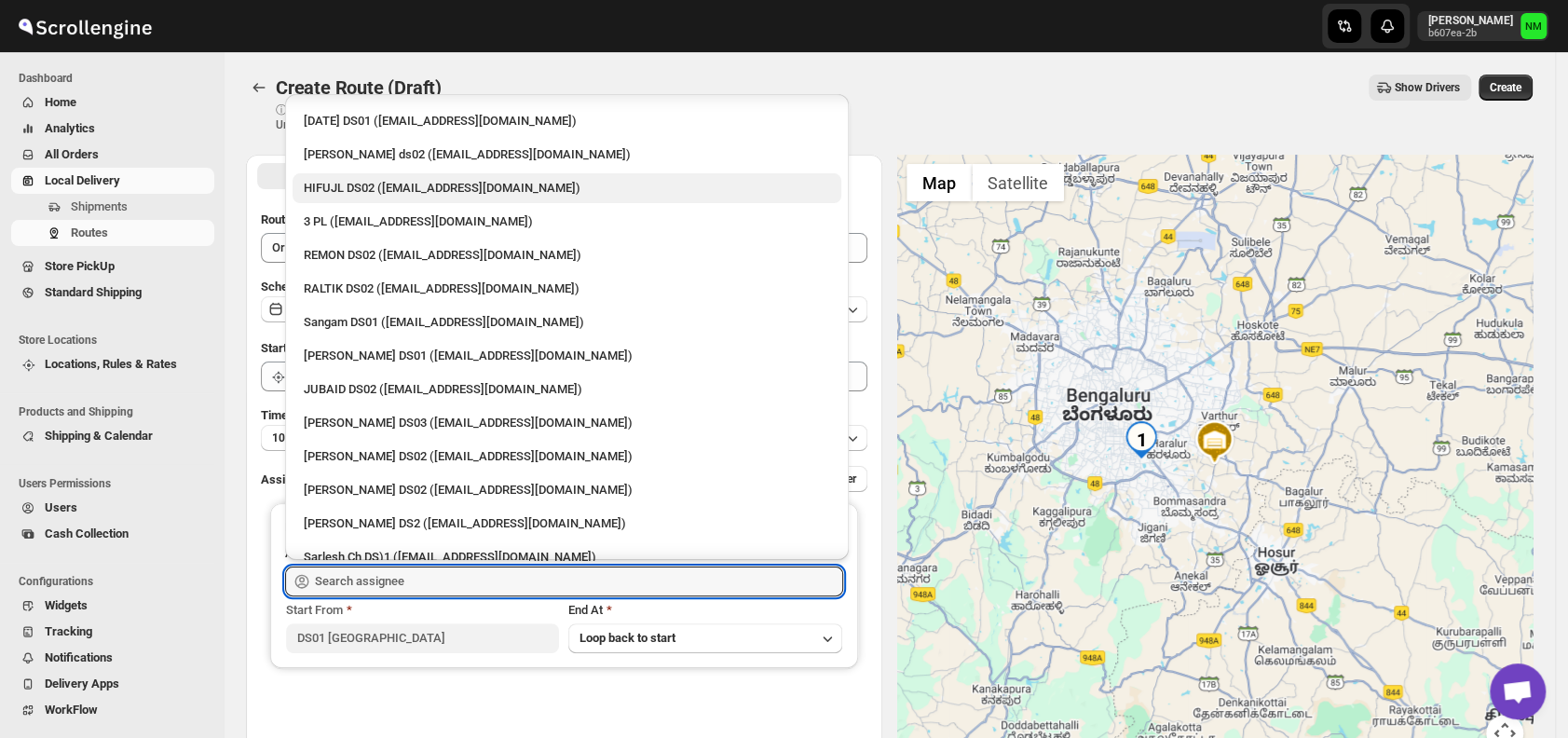
scroll to position [298, 0]
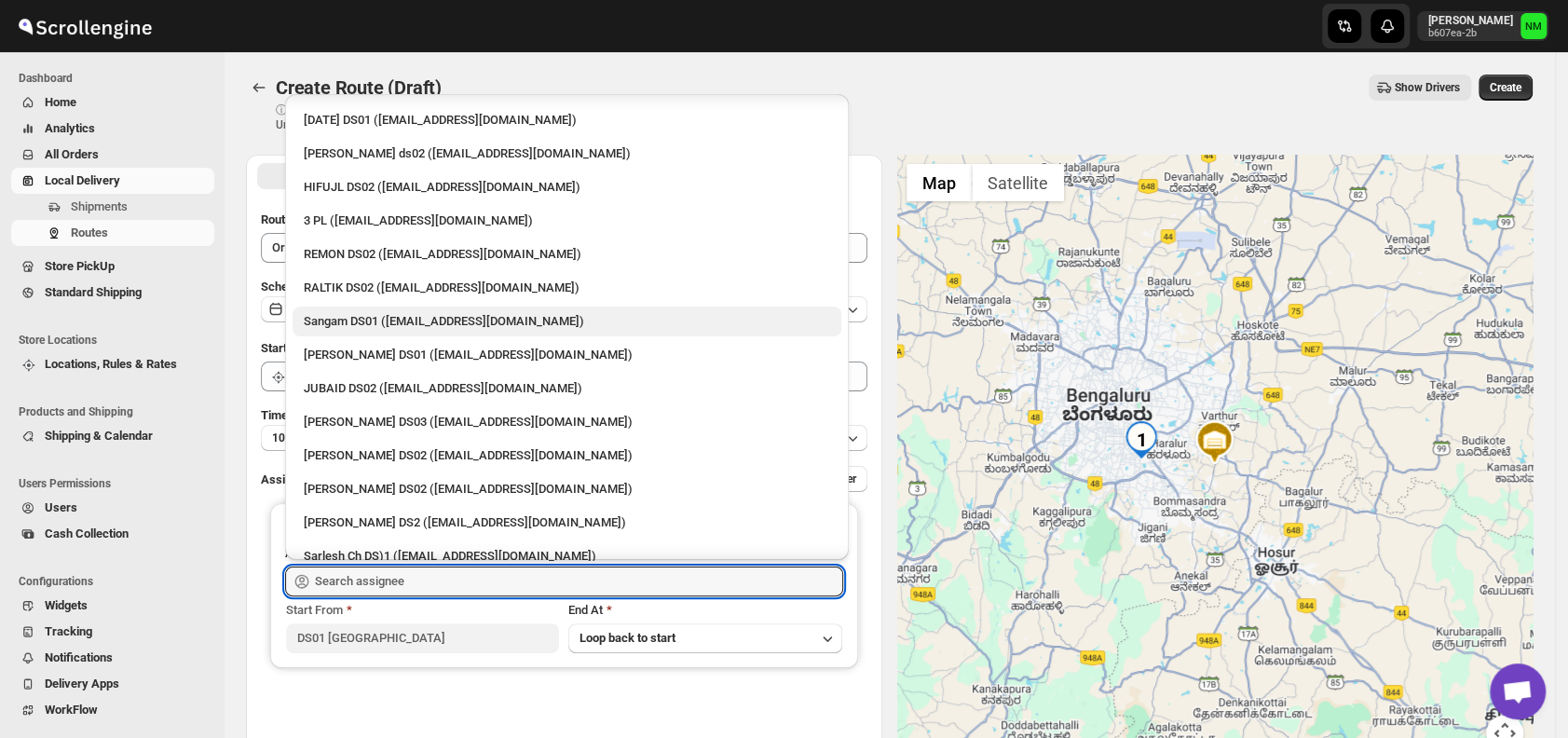
click at [359, 322] on div "Sangam DS01 ([EMAIL_ADDRESS][DOMAIN_NAME])" at bounding box center [567, 321] width 526 height 19
type input "Sangam DS01 ([EMAIL_ADDRESS][DOMAIN_NAME])"
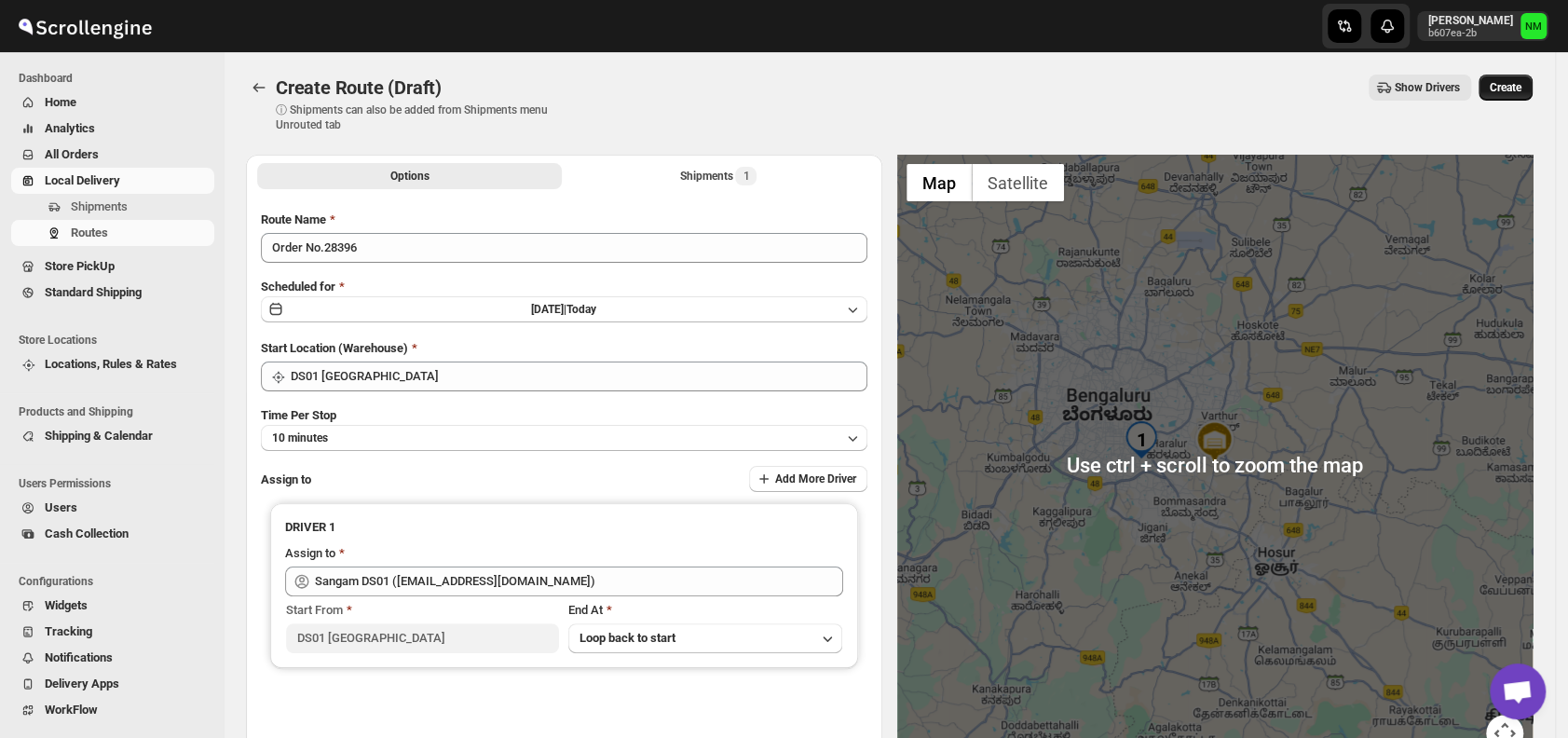
click at [1516, 98] on button "Create" at bounding box center [1506, 88] width 54 height 26
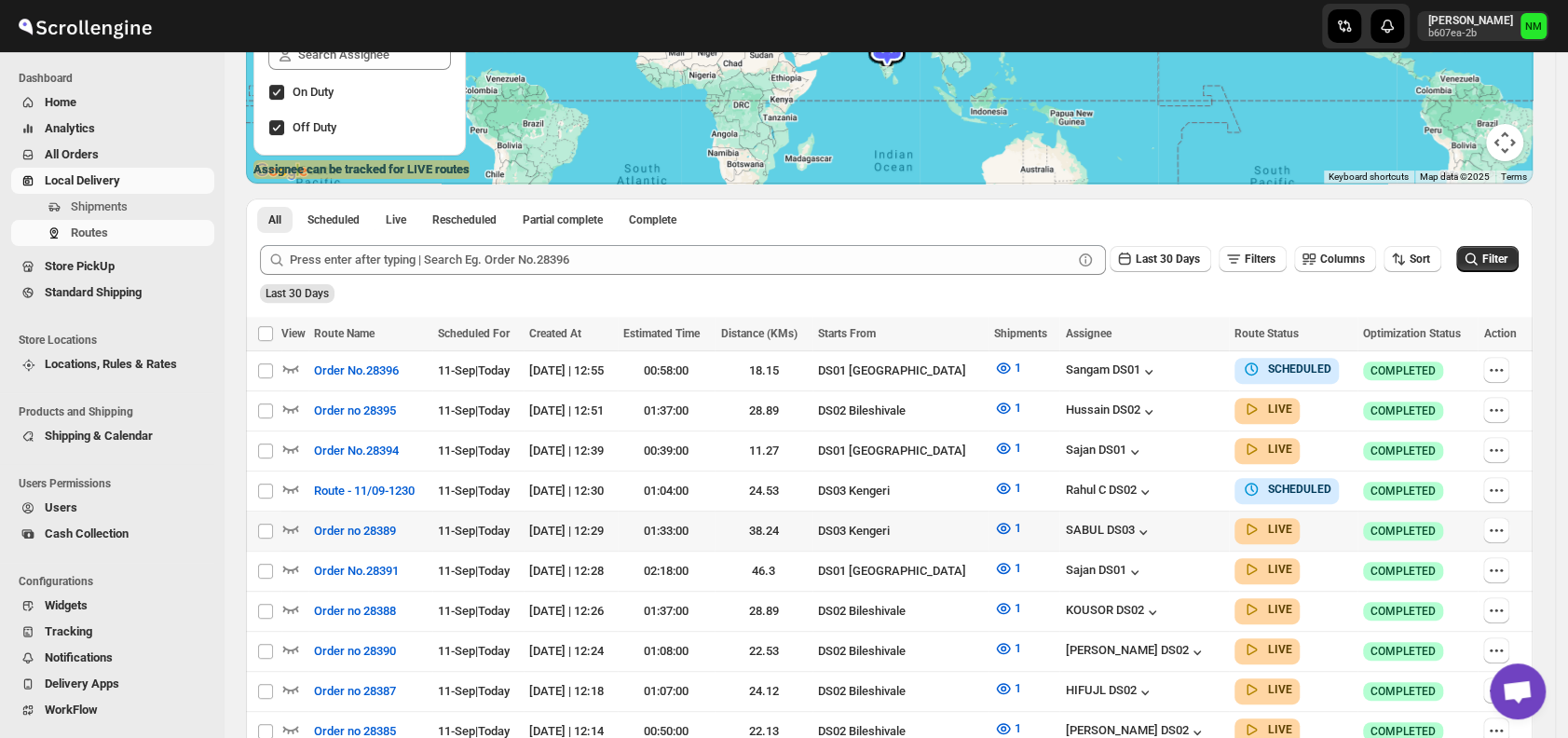
scroll to position [293, 0]
click at [1510, 369] on button "button" at bounding box center [1496, 369] width 26 height 26
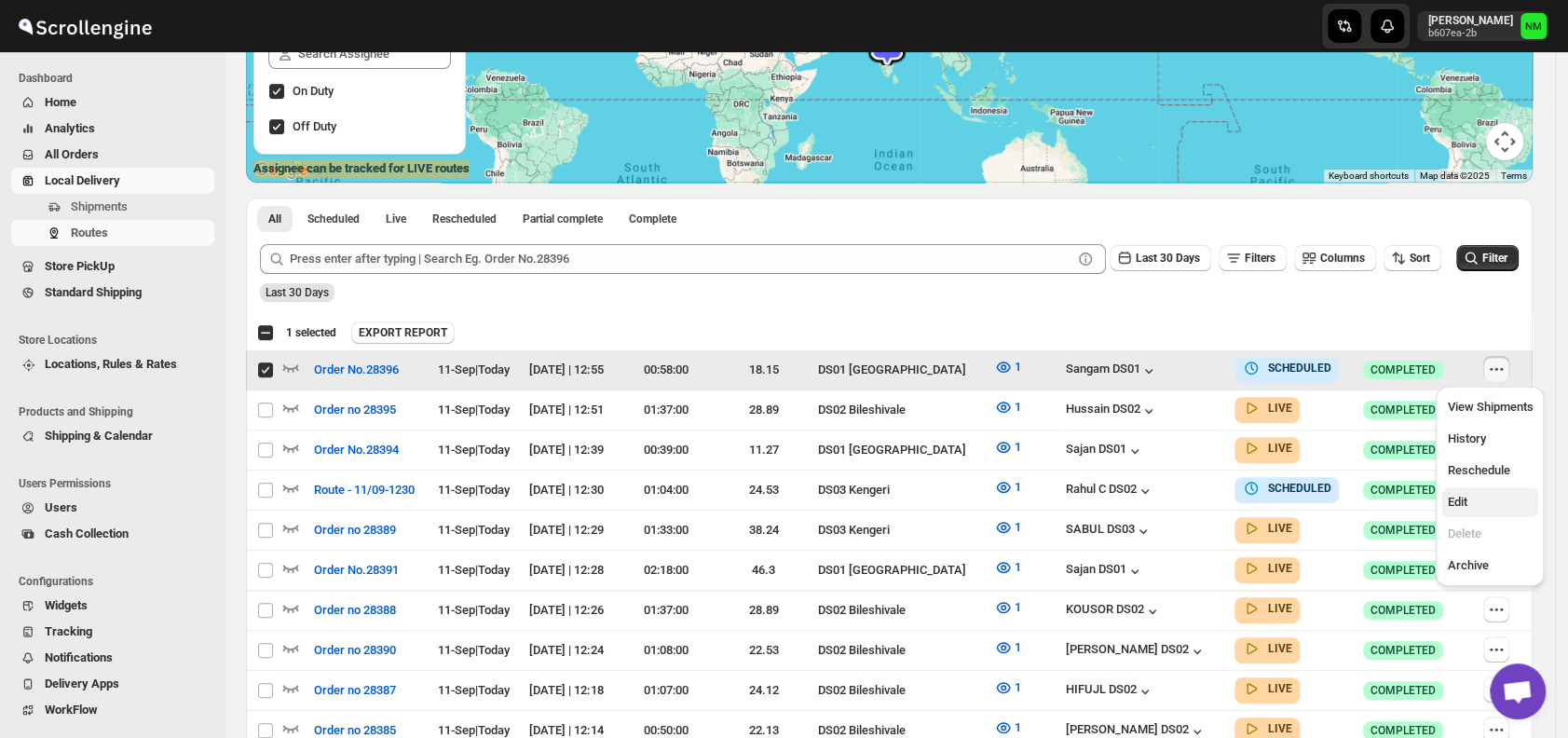
click at [1476, 508] on span "Edit" at bounding box center [1490, 502] width 86 height 19
checkbox input "false"
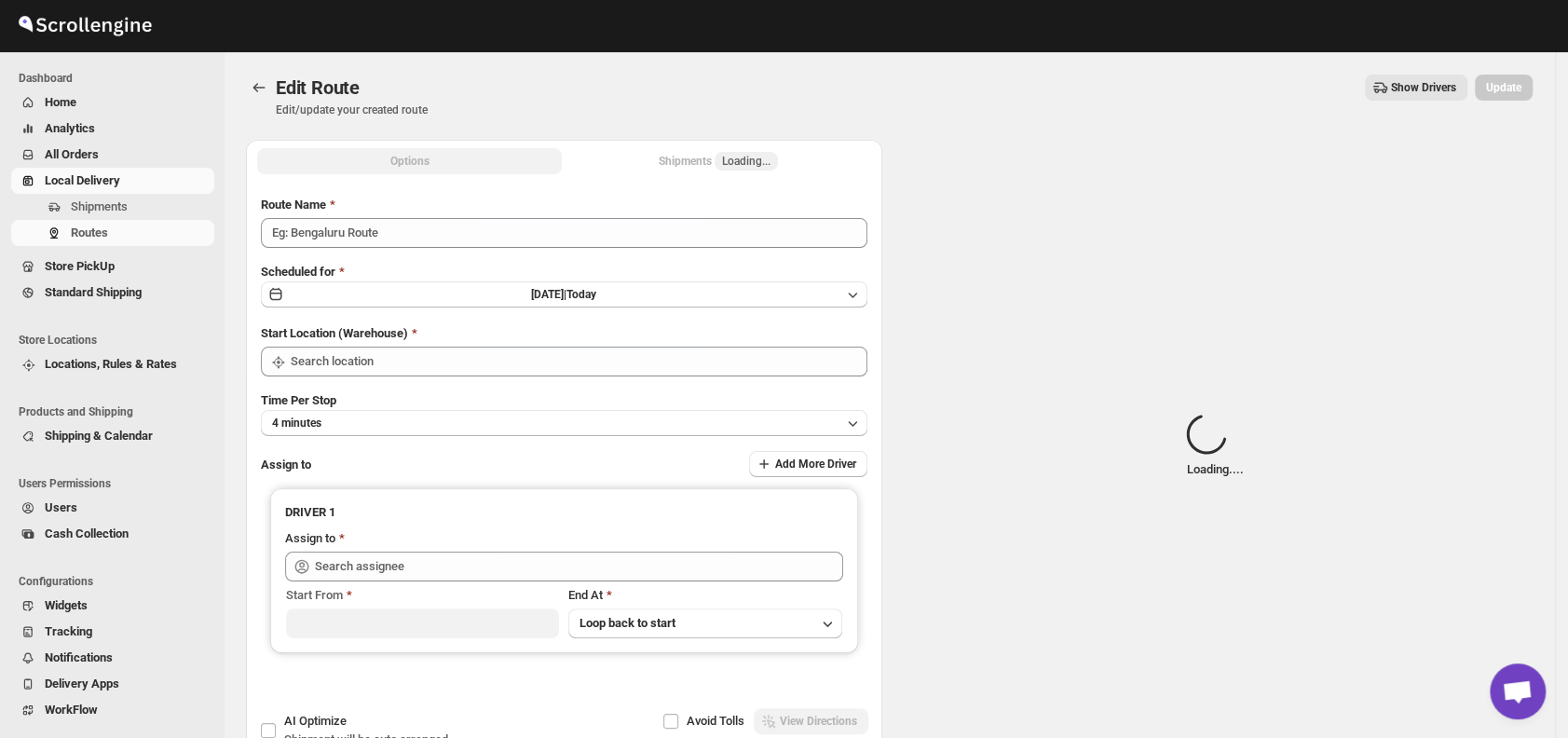
type input "Order No.28396"
type input "DS01 [GEOGRAPHIC_DATA]"
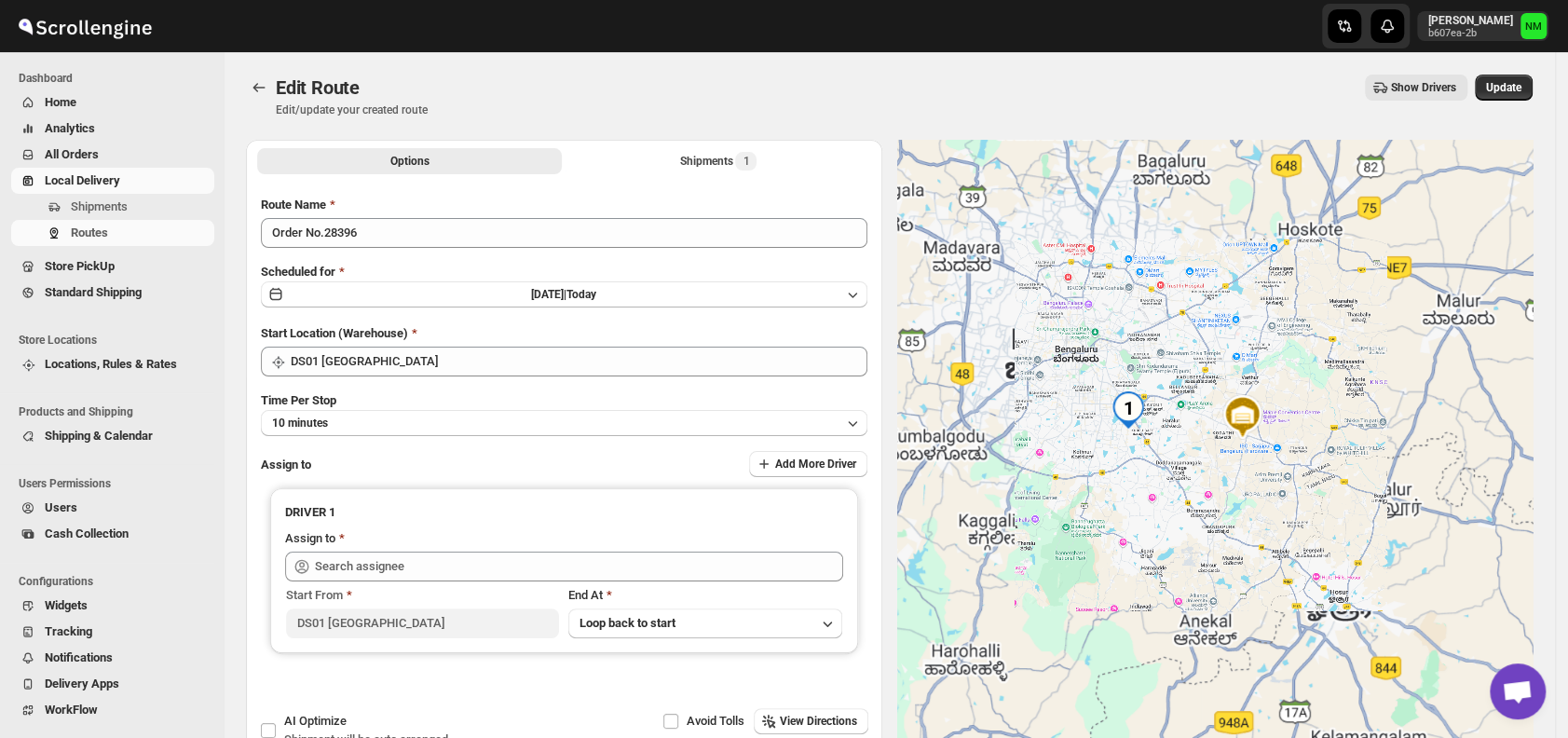
type input "Sangam DS01 (relov34542@lassora.com)"
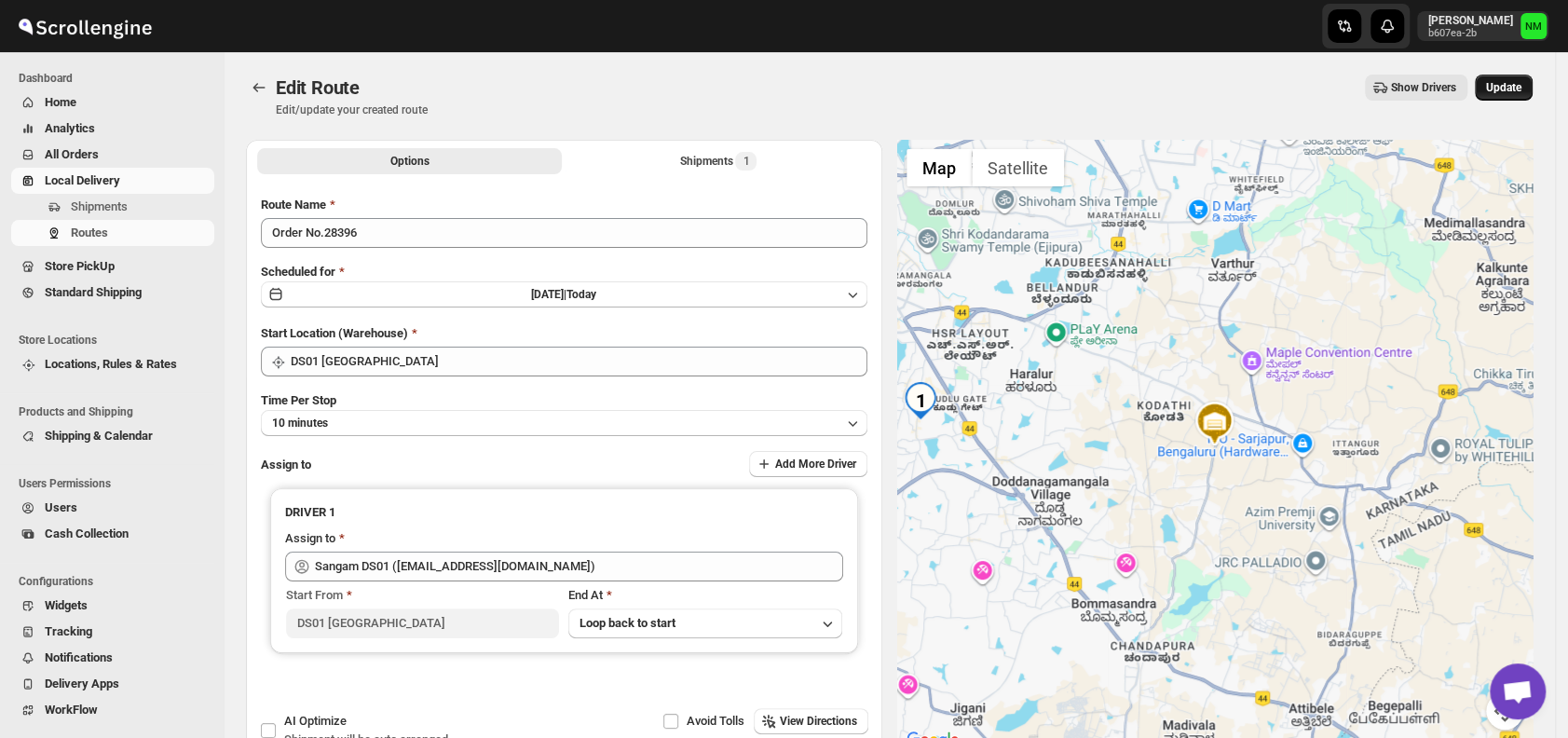
click at [1513, 90] on span "Update" at bounding box center [1503, 87] width 35 height 15
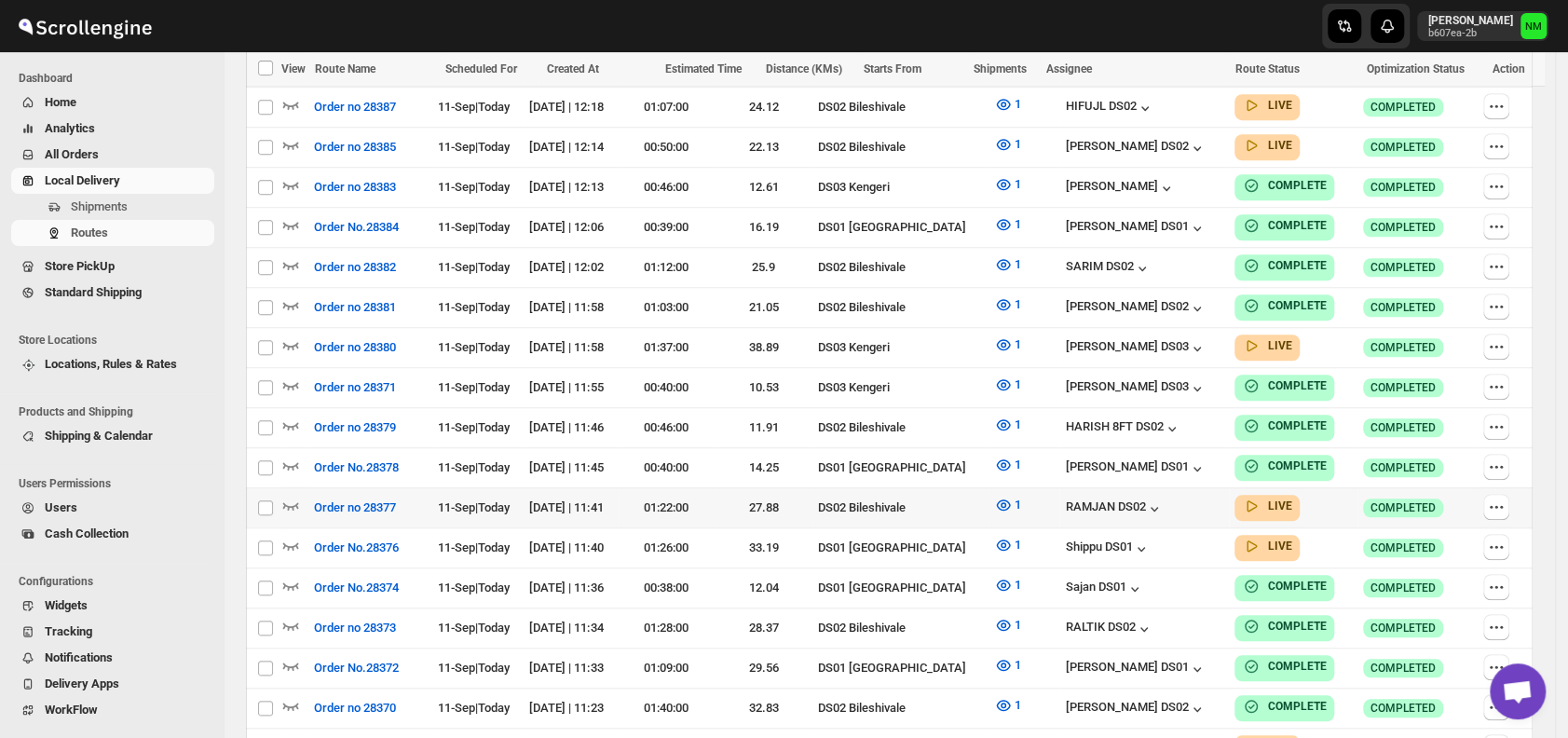
scroll to position [877, 0]
click at [292, 535] on icon "button" at bounding box center [290, 544] width 19 height 19
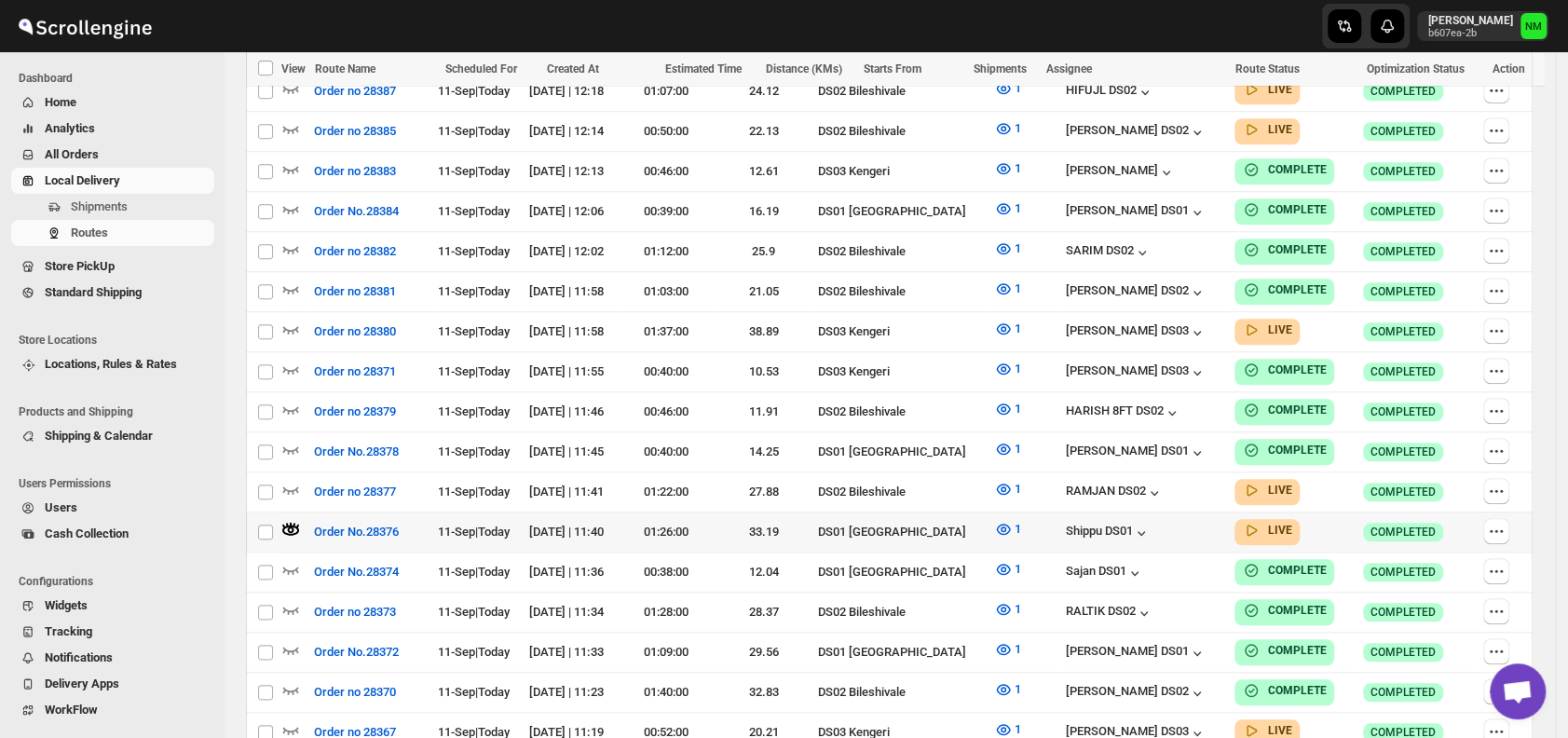
scroll to position [1032, 0]
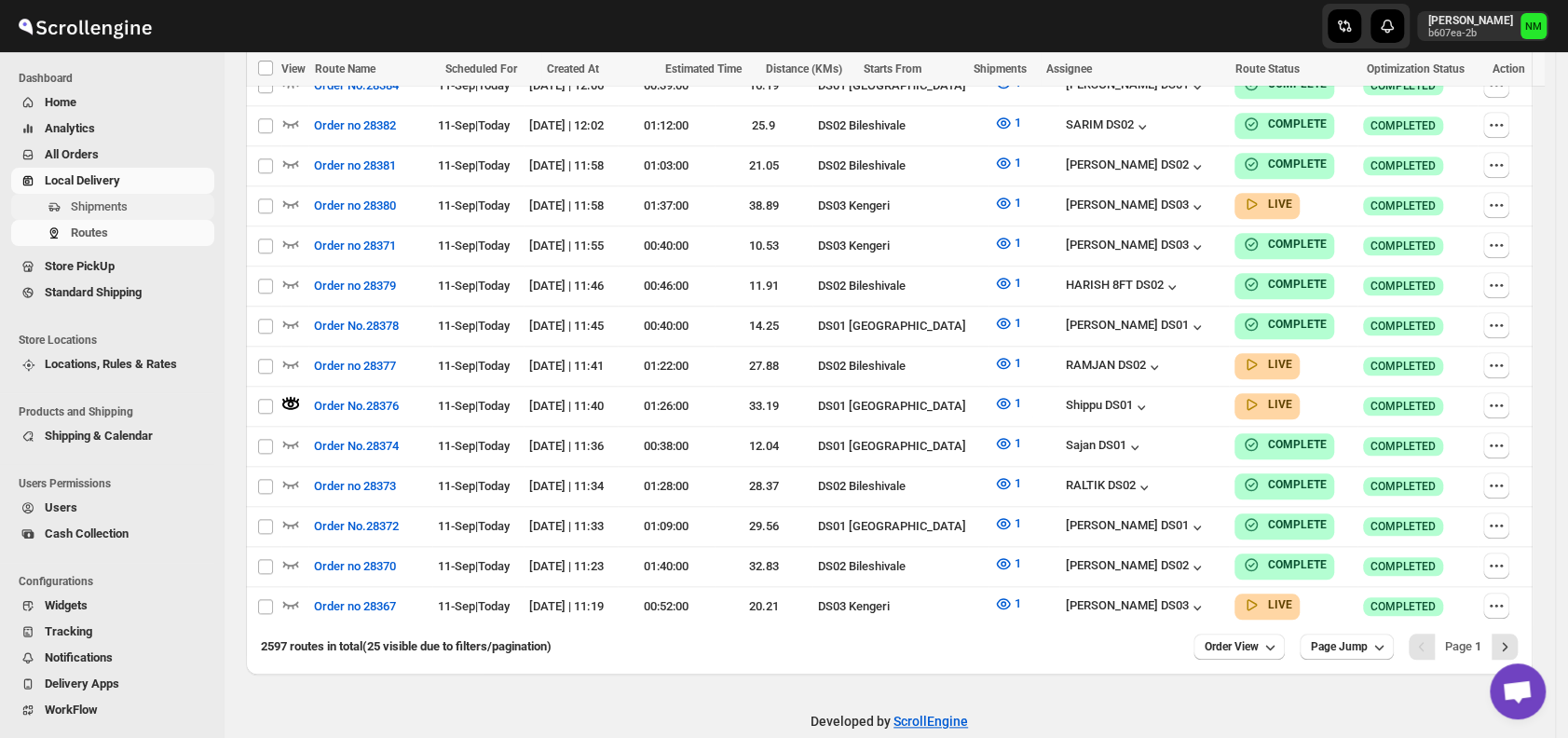
click at [103, 208] on span "Shipments" at bounding box center [99, 206] width 57 height 14
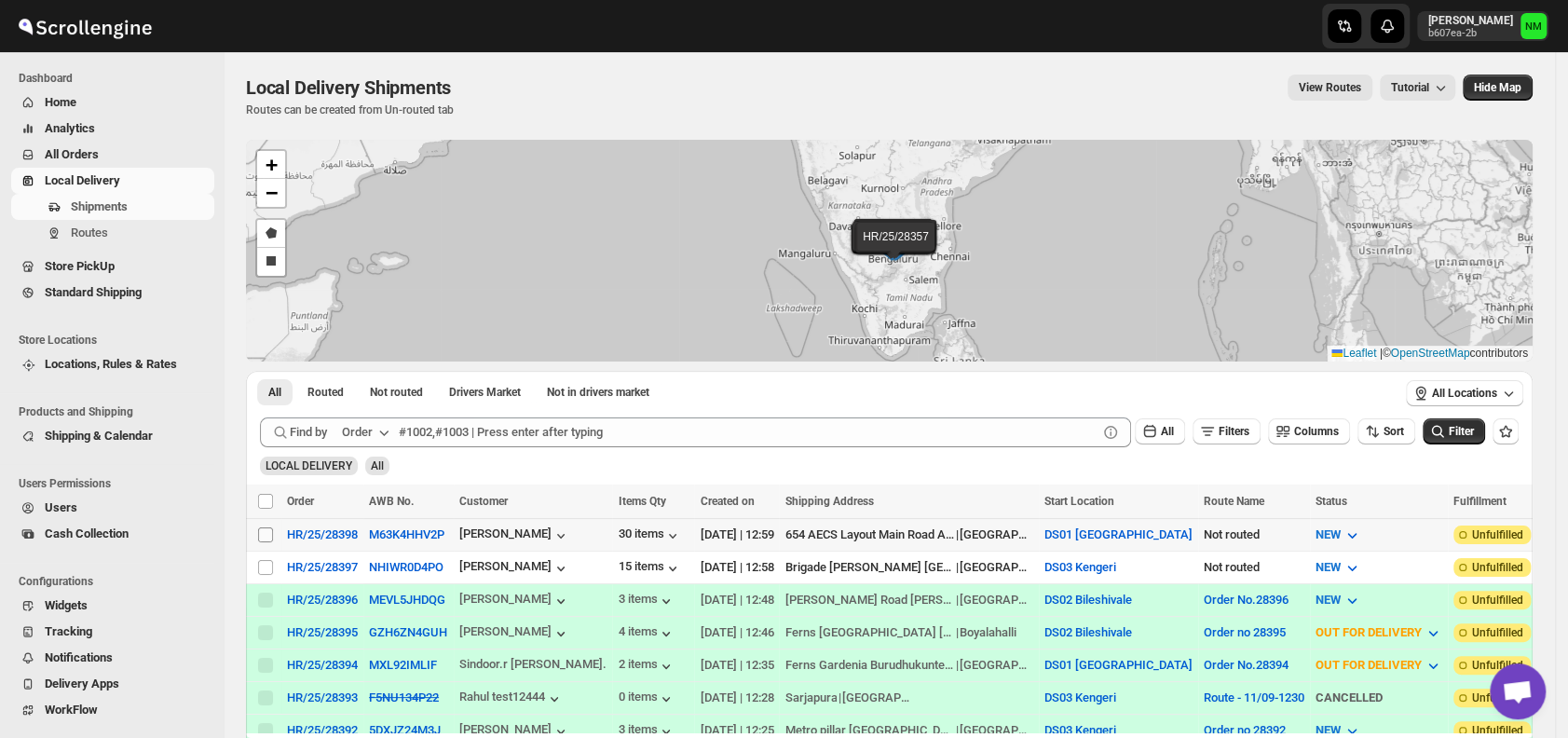
click at [264, 530] on input "Select shipment" at bounding box center [265, 534] width 15 height 15
checkbox input "true"
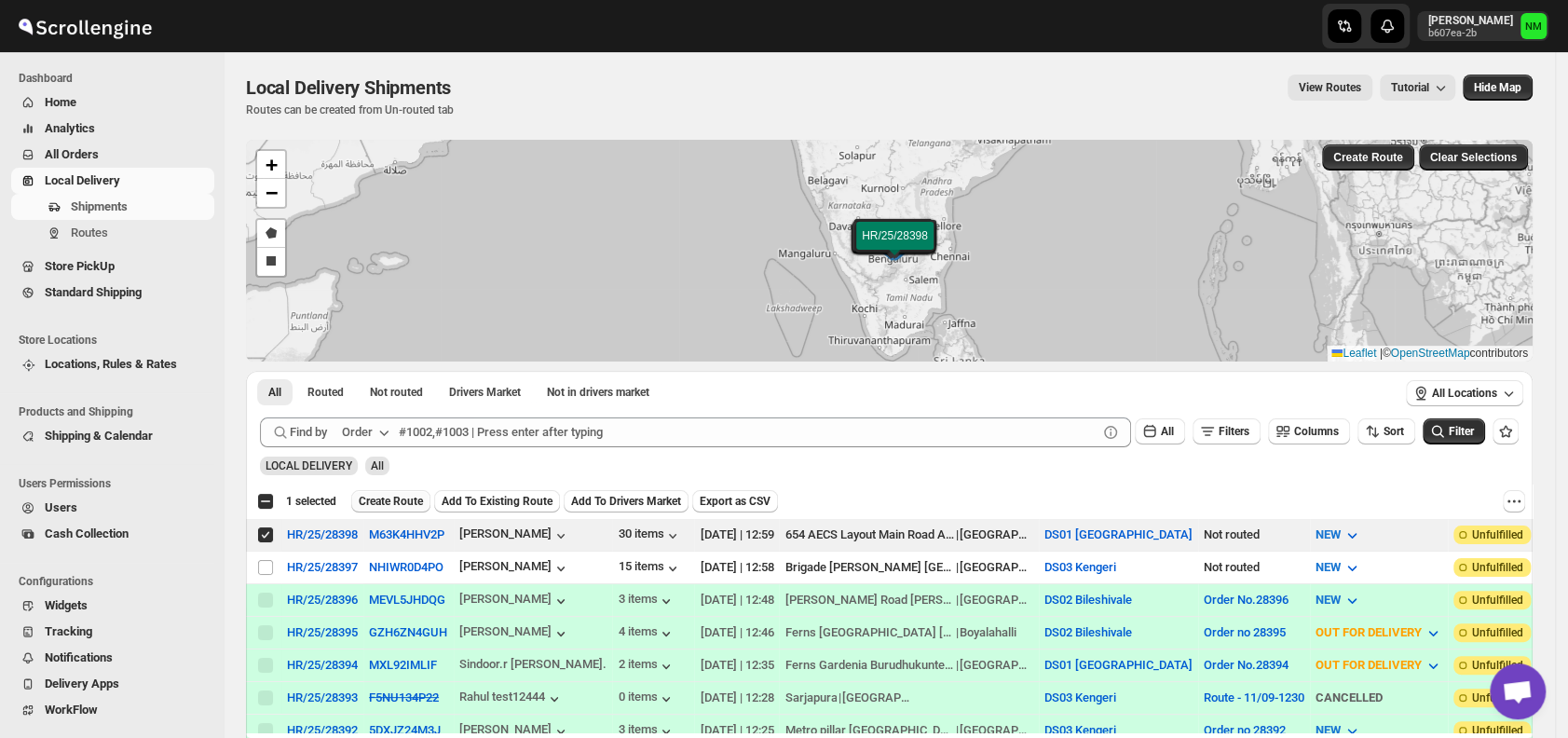
click at [390, 499] on span "Create Route" at bounding box center [391, 501] width 64 height 15
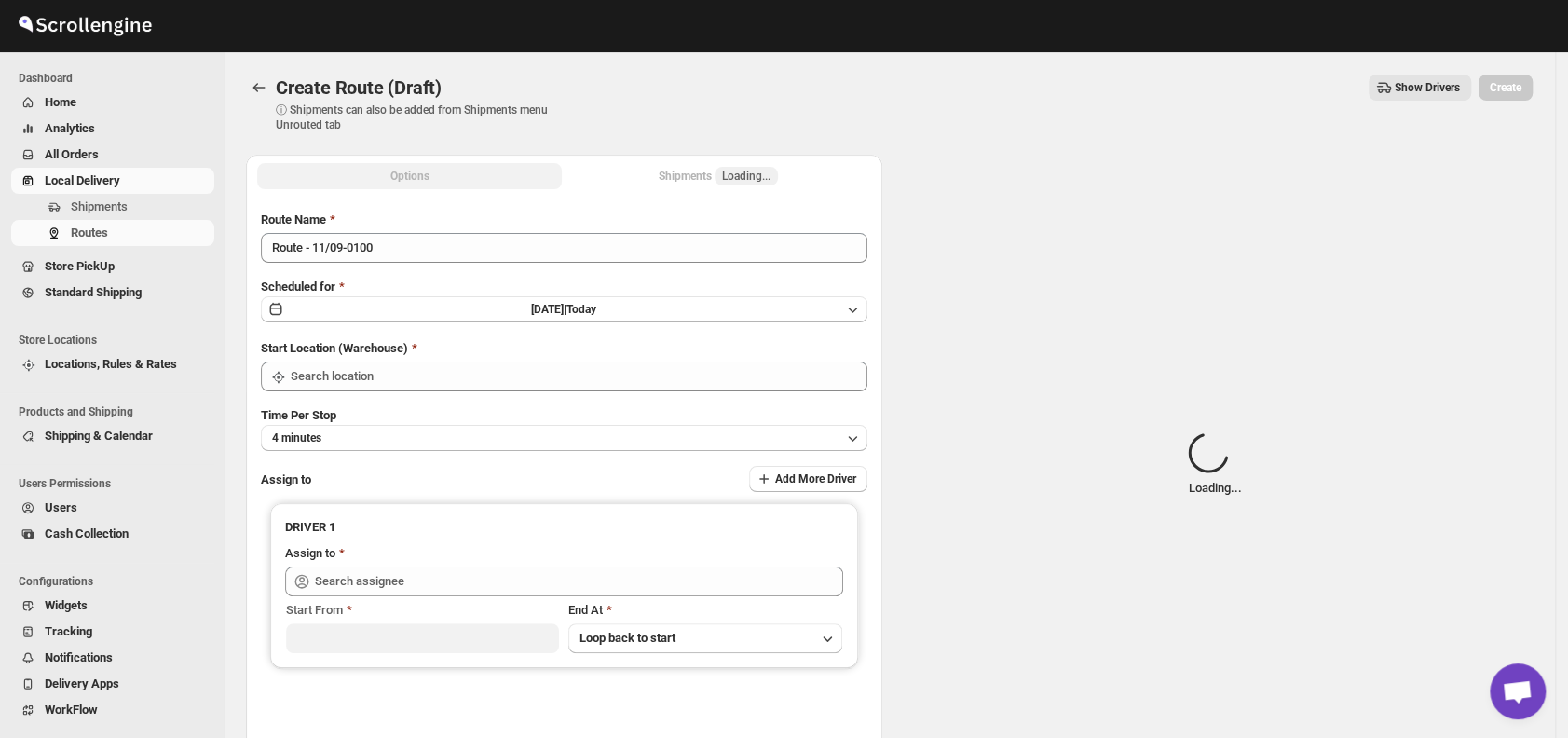
type input "DS01 [GEOGRAPHIC_DATA]"
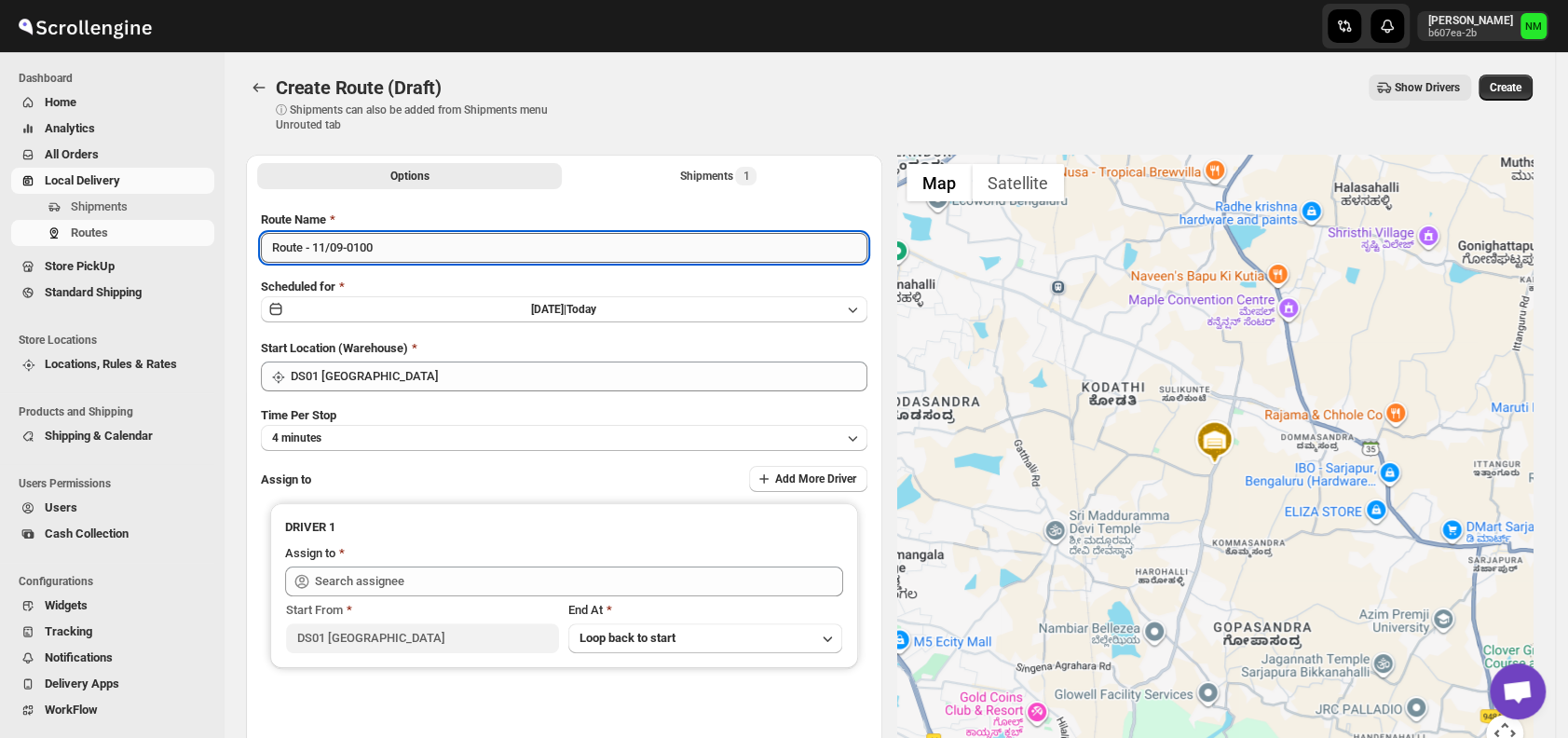
click at [420, 253] on input "Route - 11/09-0100" at bounding box center [564, 248] width 607 height 30
type input "R"
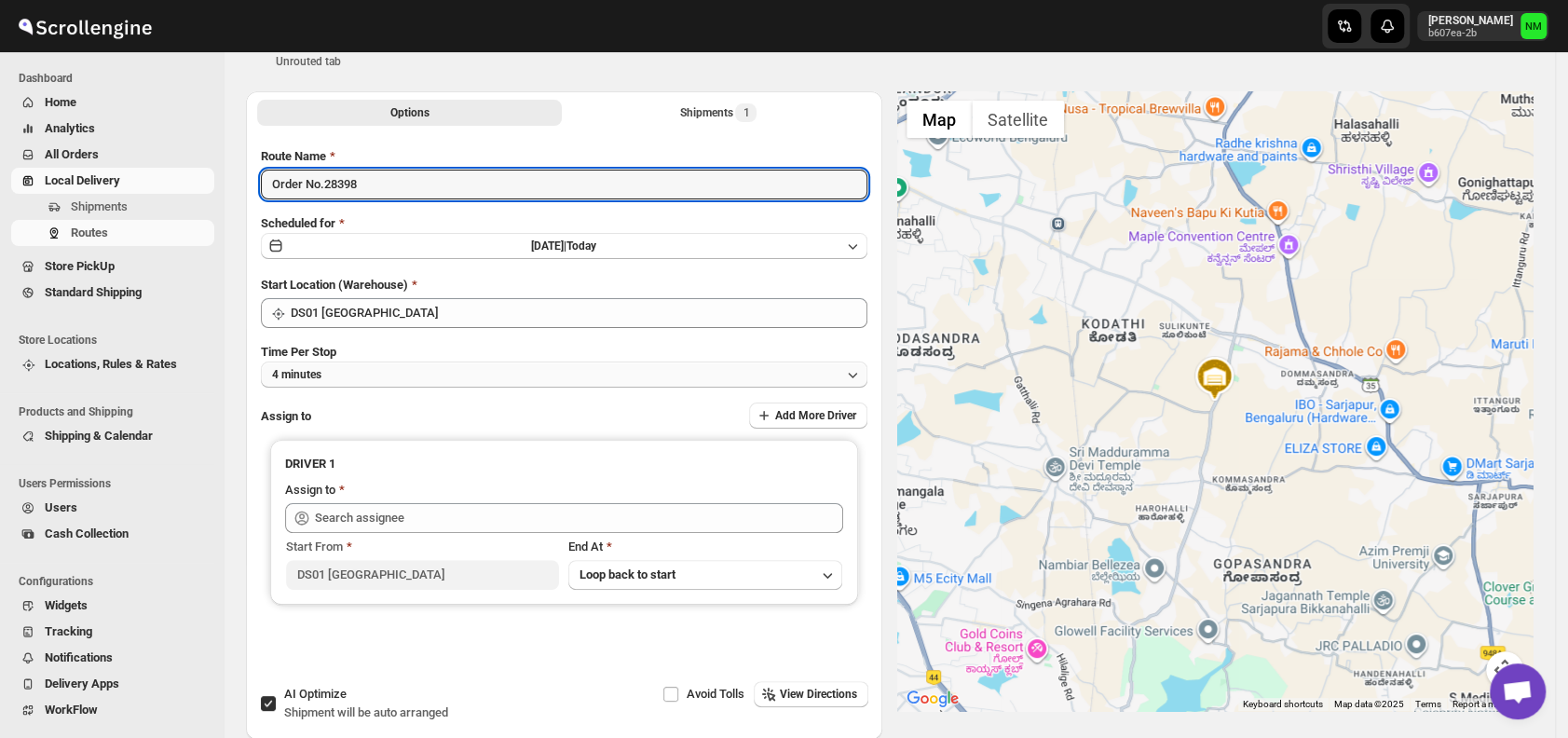
scroll to position [64, 0]
type input "Order No.28398"
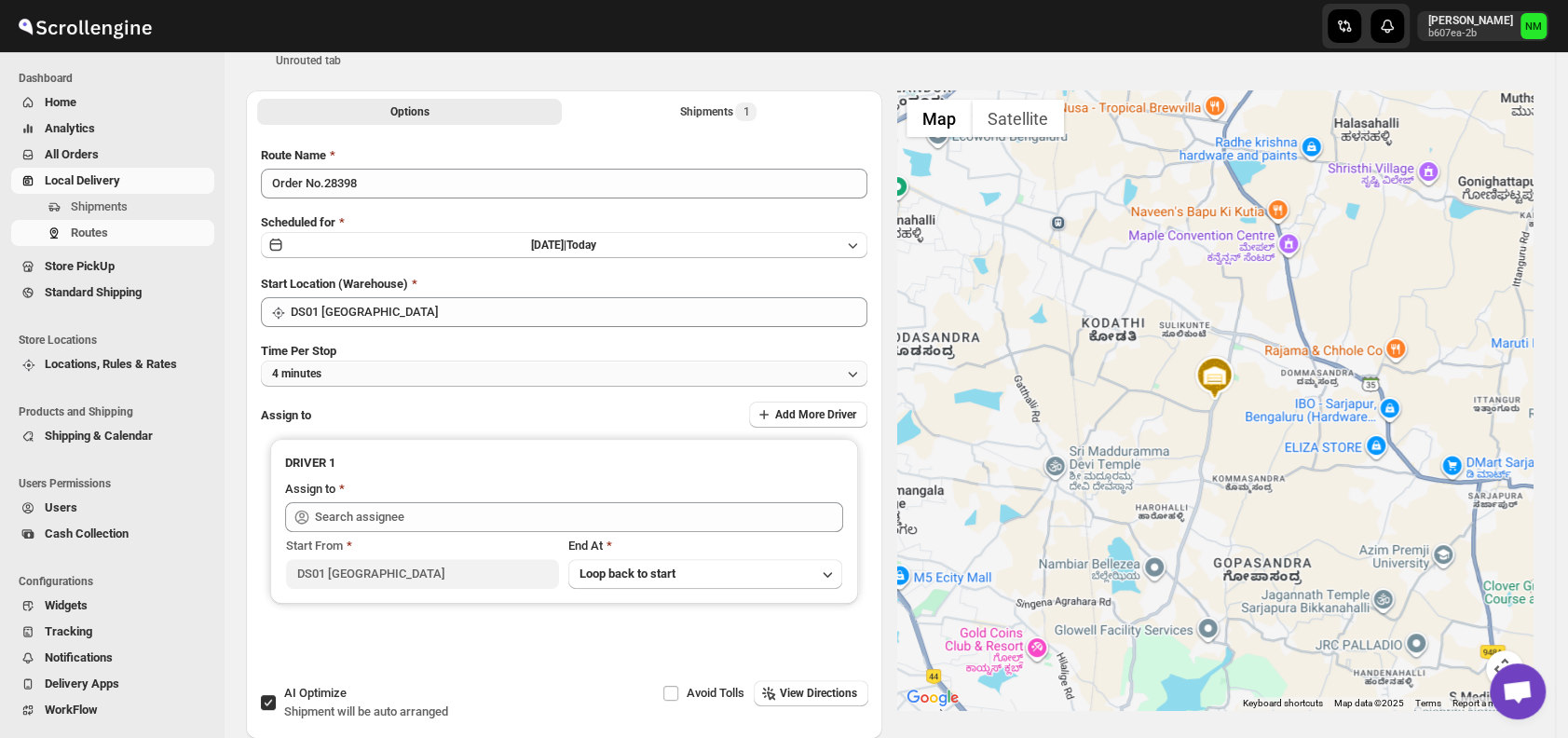
click at [407, 383] on button "4 minutes" at bounding box center [564, 374] width 607 height 26
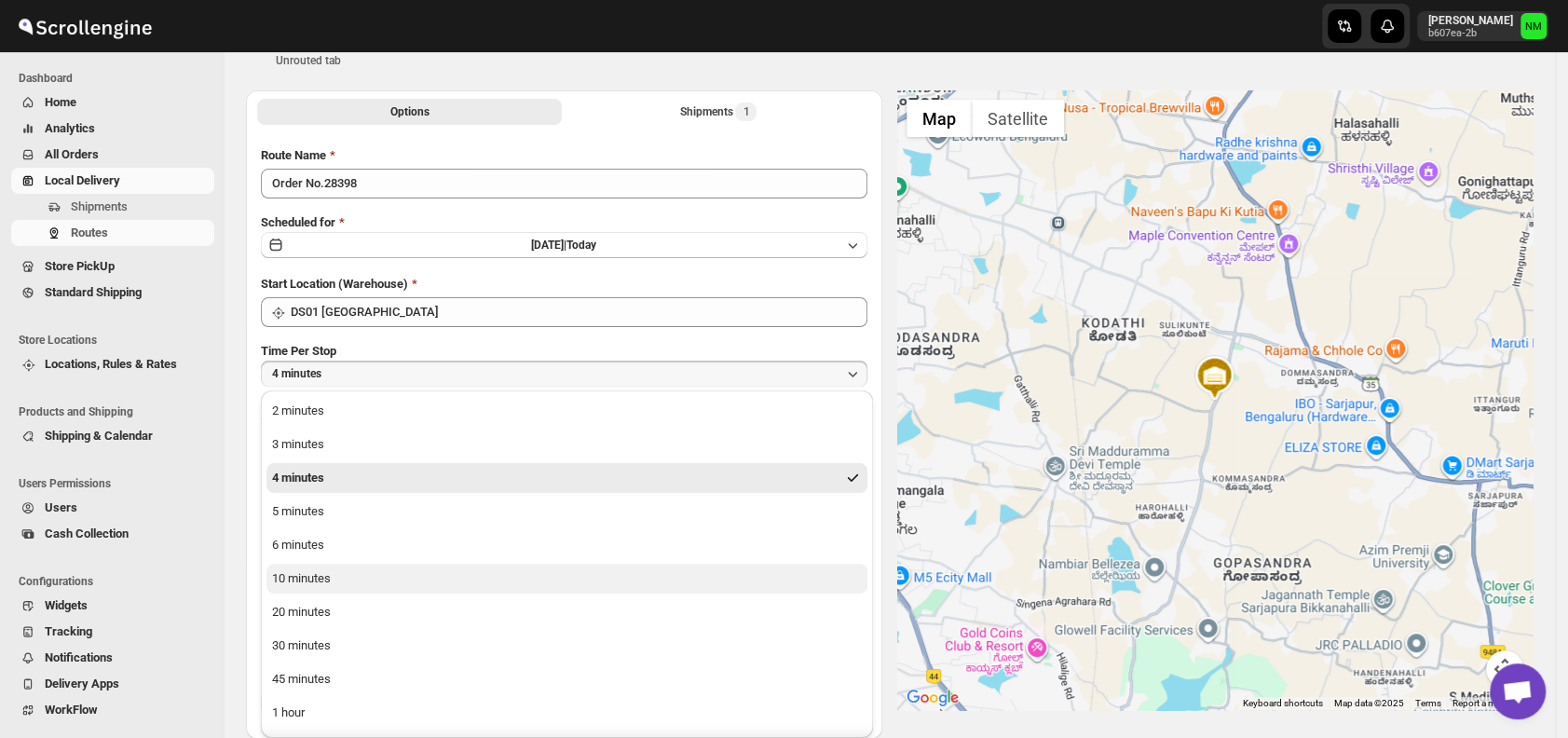
click at [404, 580] on button "10 minutes" at bounding box center [567, 579] width 601 height 30
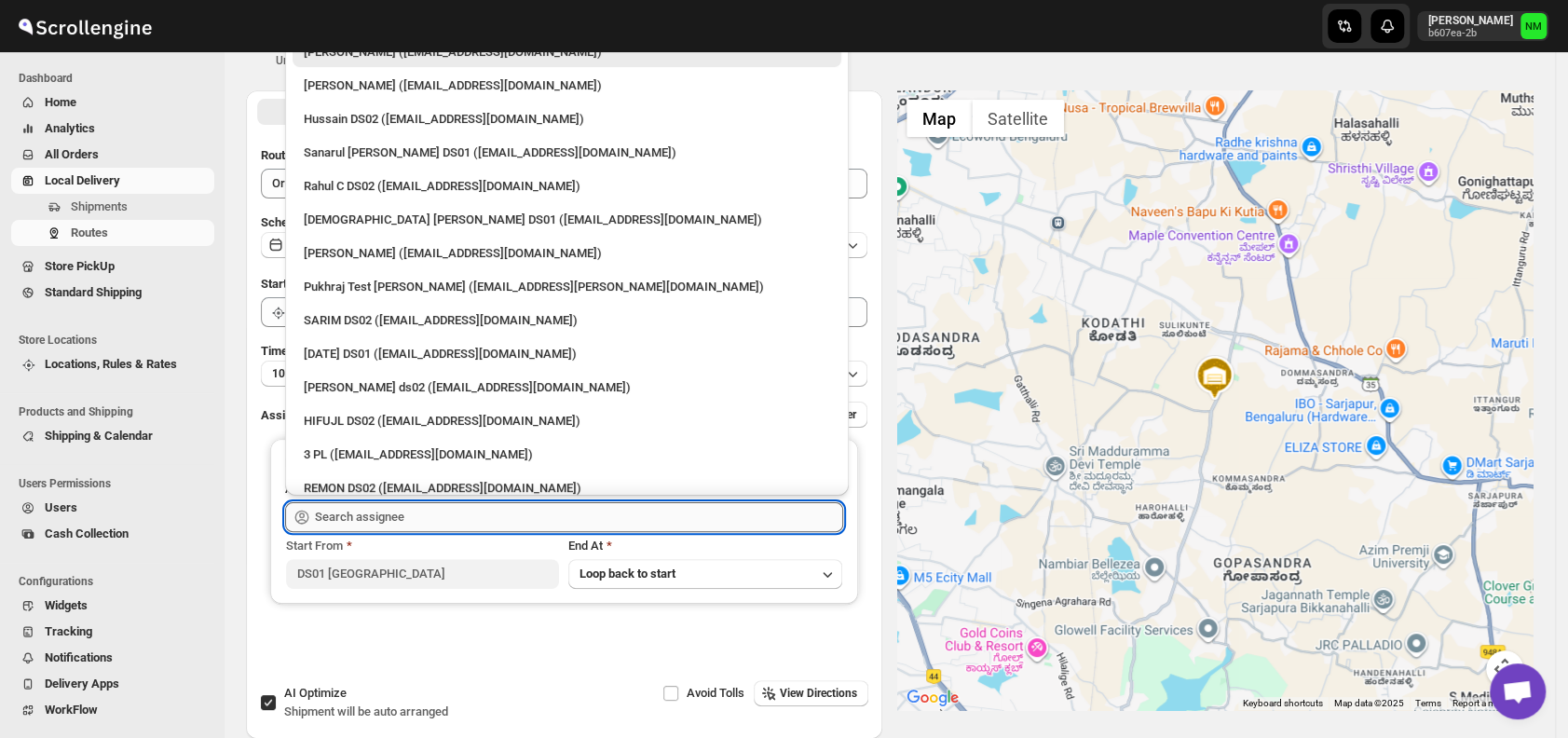
click at [458, 510] on input "text" at bounding box center [579, 517] width 528 height 30
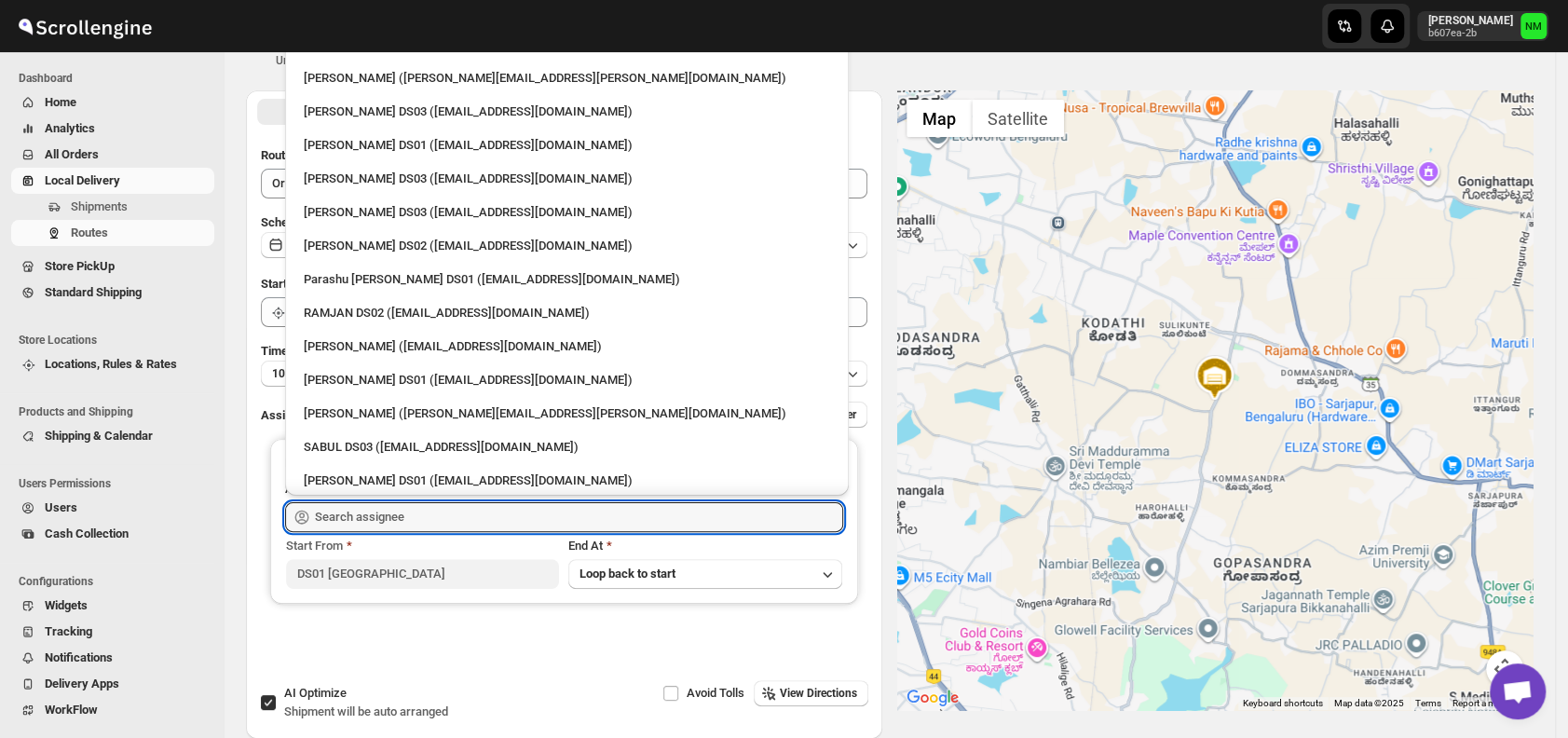
scroll to position [1591, 0]
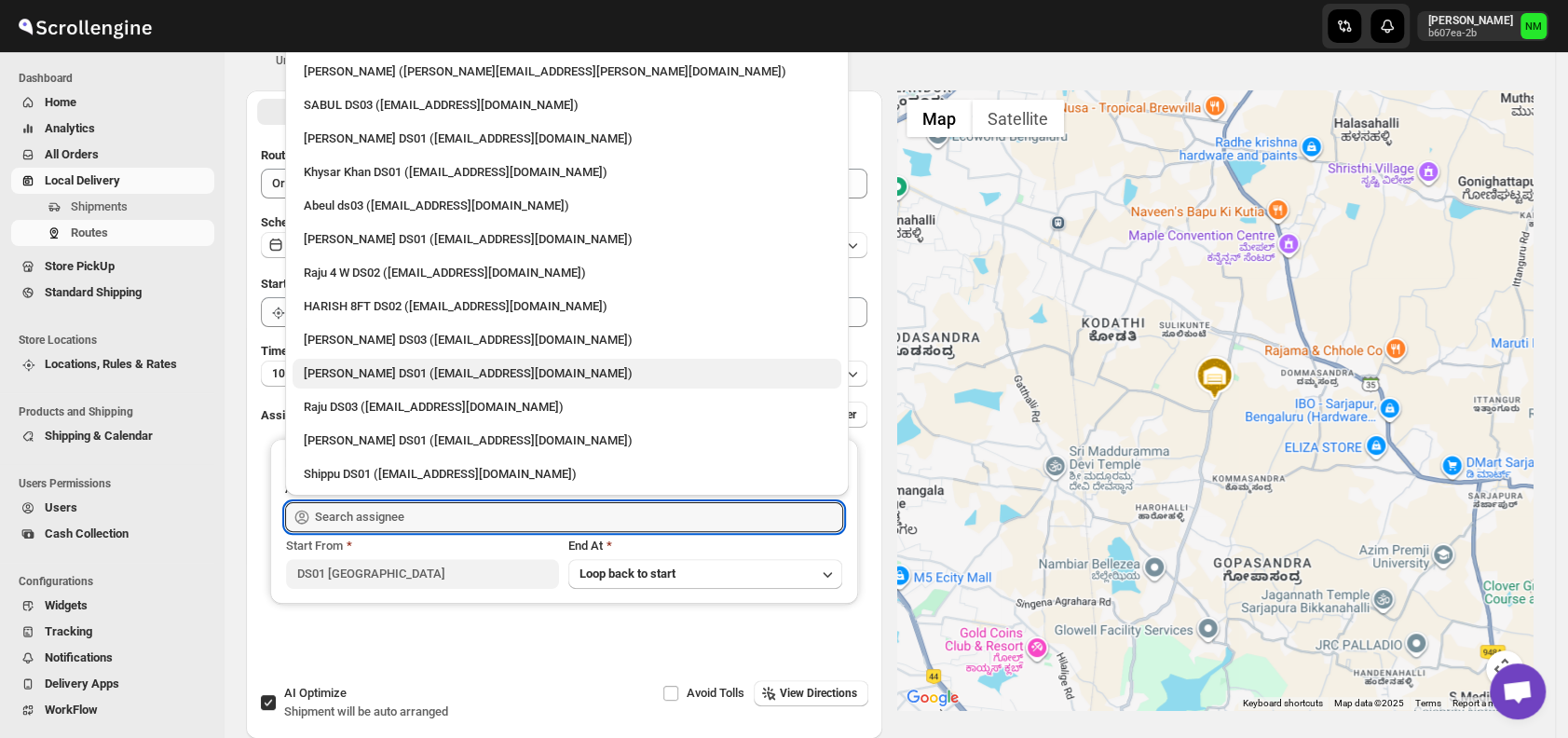
click at [389, 361] on div "Faijal Khan DS01 (tadij98822@cspaus.com)" at bounding box center [567, 374] width 549 height 30
type input "Faijal Khan DS01 (tadij98822@cspaus.com)"
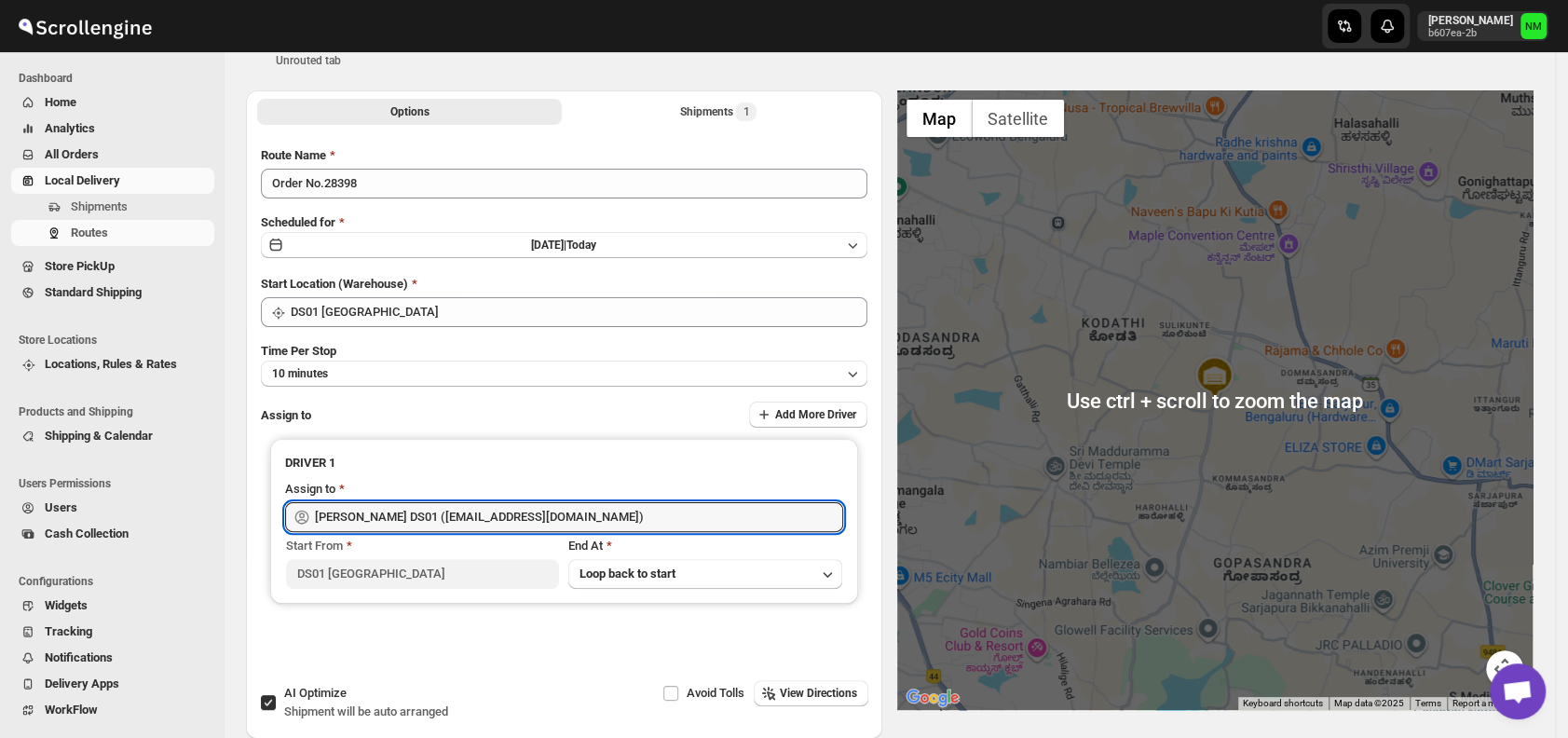
scroll to position [0, 0]
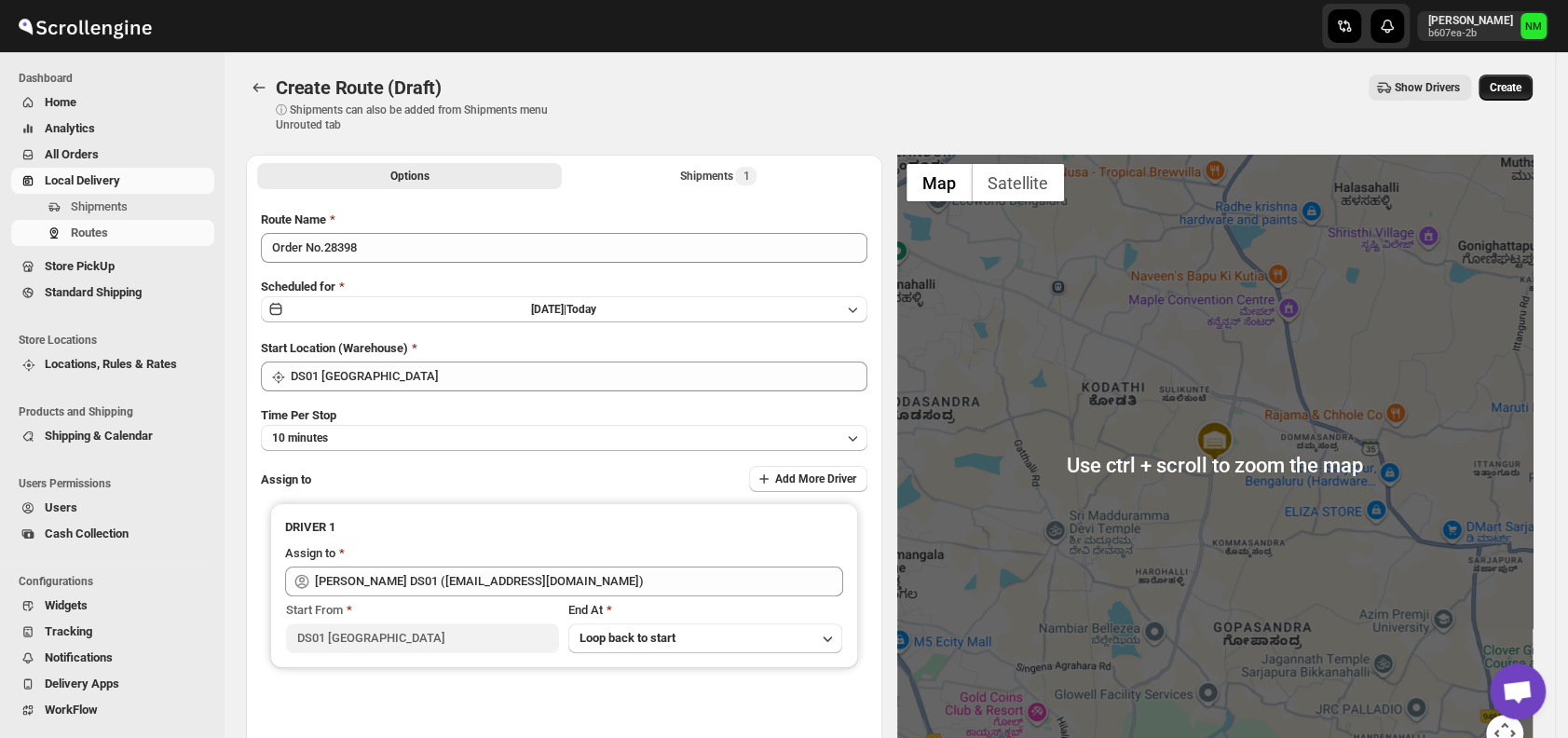
click at [1520, 77] on button "Create" at bounding box center [1506, 88] width 54 height 26
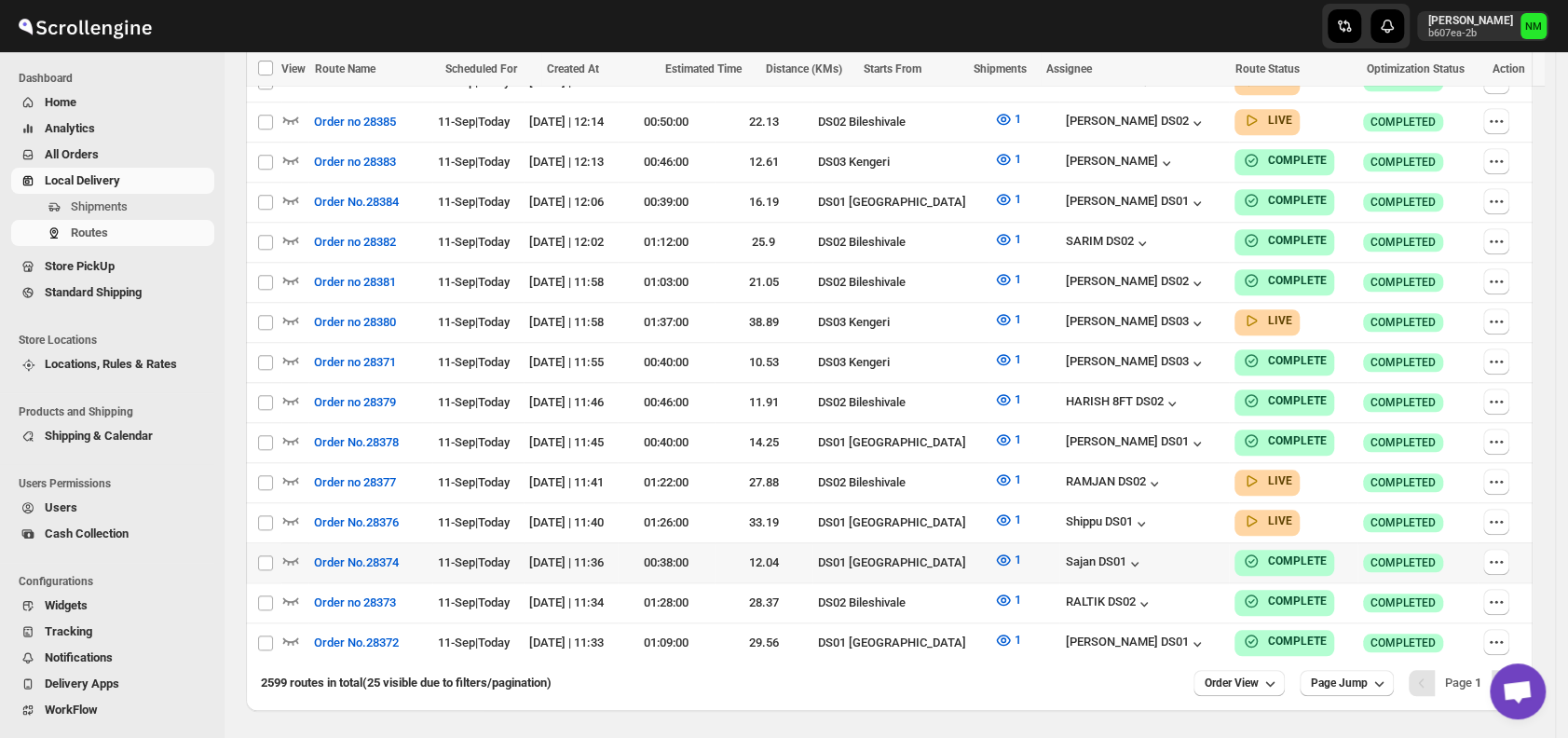
scroll to position [1018, 0]
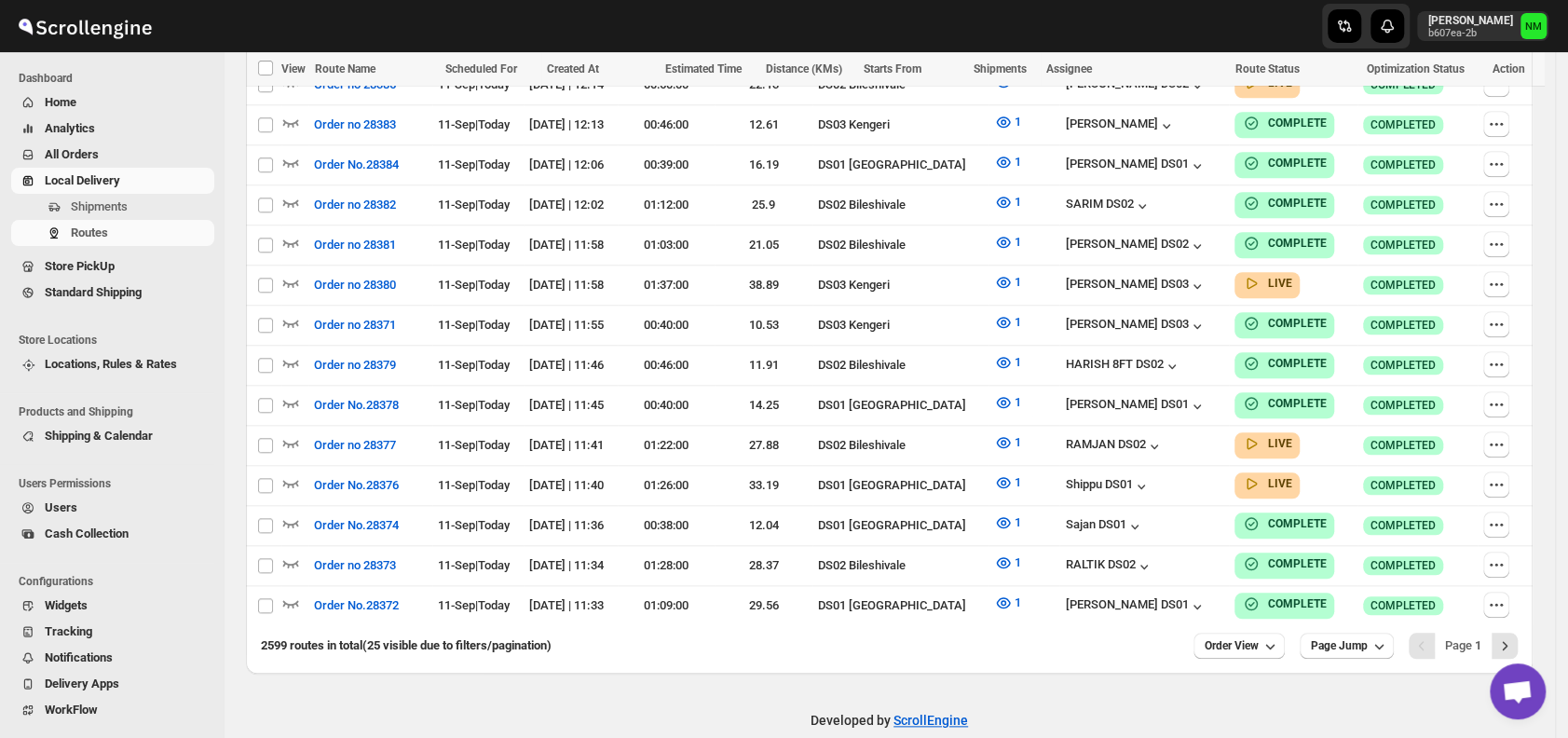
click at [68, 514] on span "Users" at bounding box center [61, 507] width 33 height 14
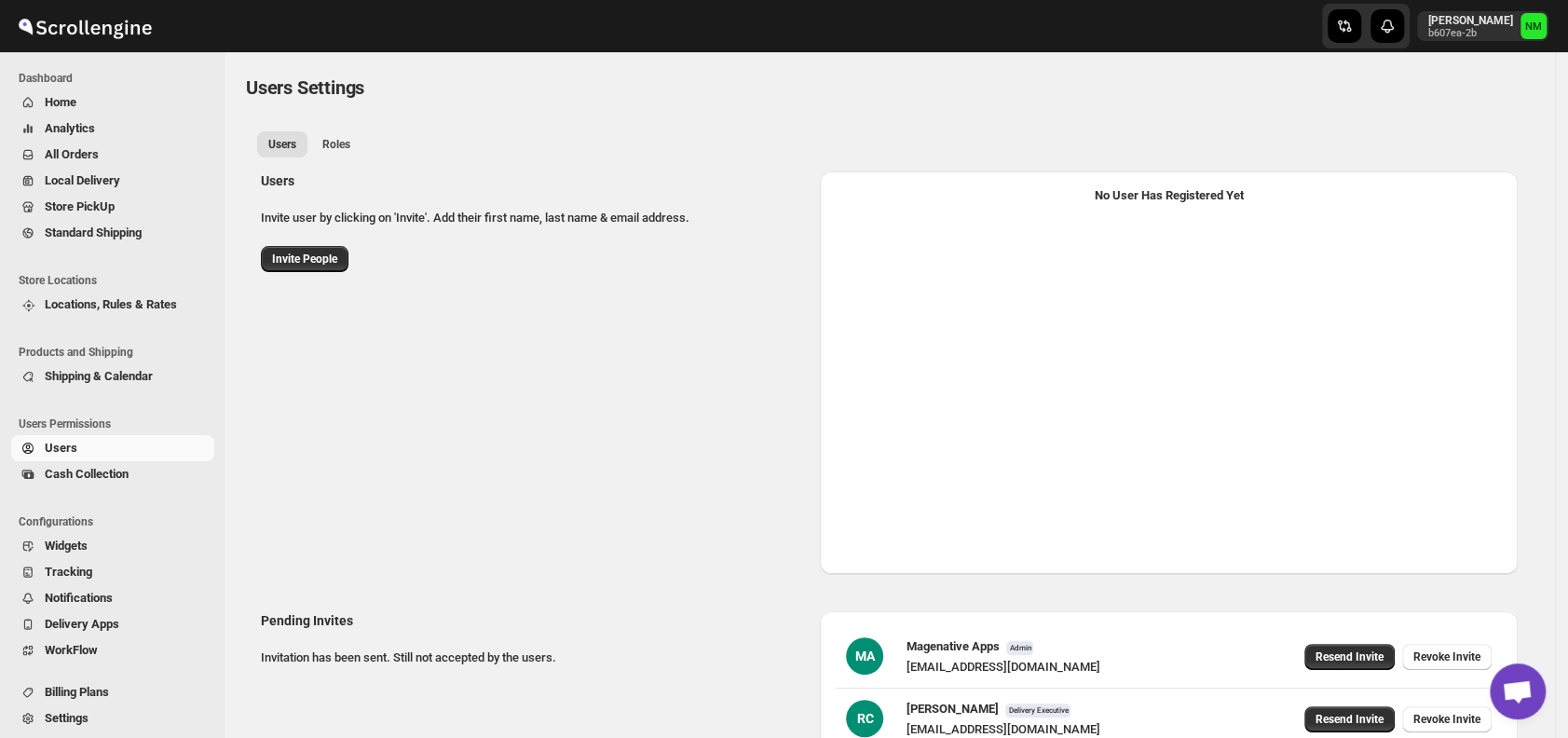
select select "637b767fbaab0276b10c91d5"
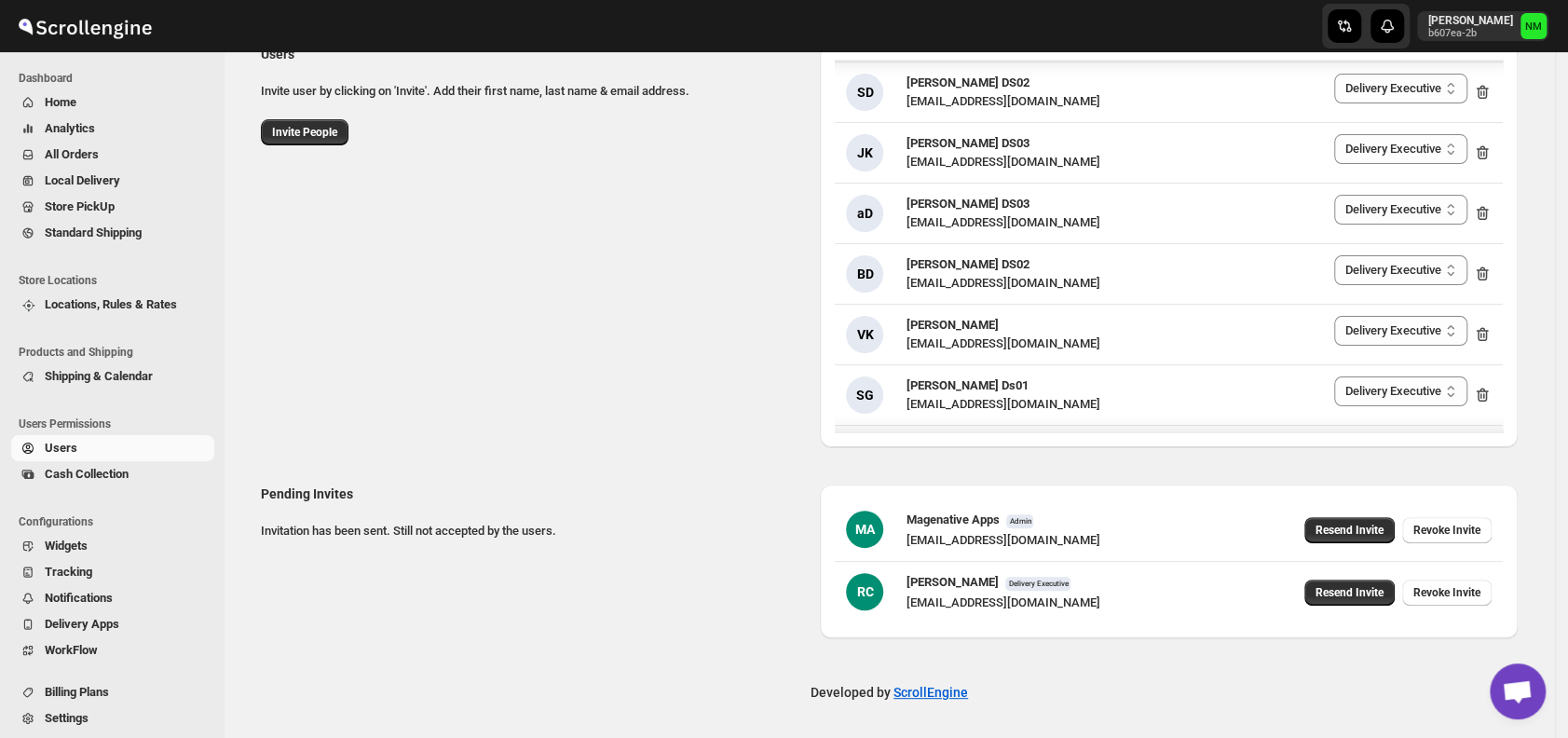
scroll to position [1603, 0]
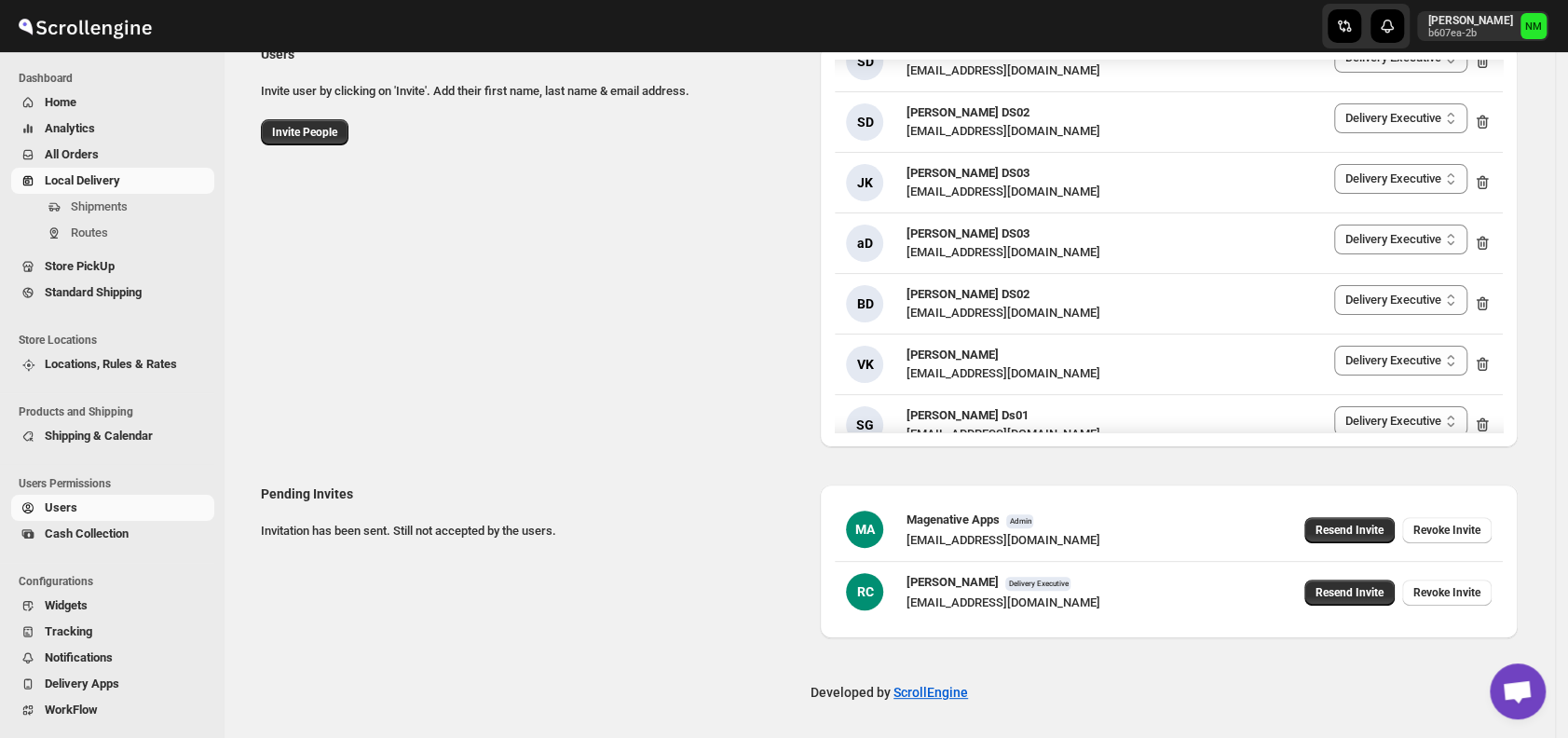
click at [117, 173] on span "Local Delivery" at bounding box center [82, 180] width 75 height 14
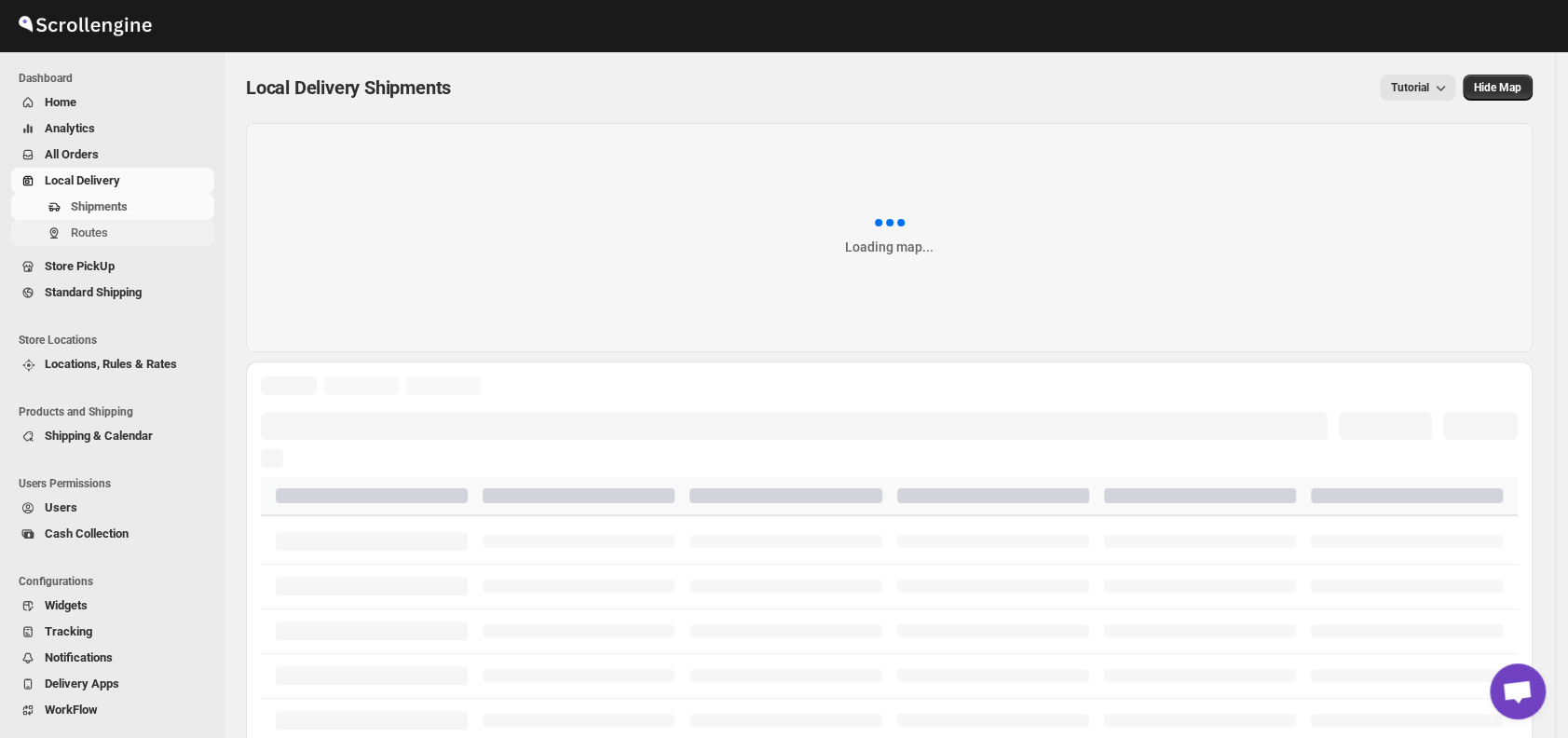
click at [108, 232] on span "Routes" at bounding box center [141, 233] width 140 height 19
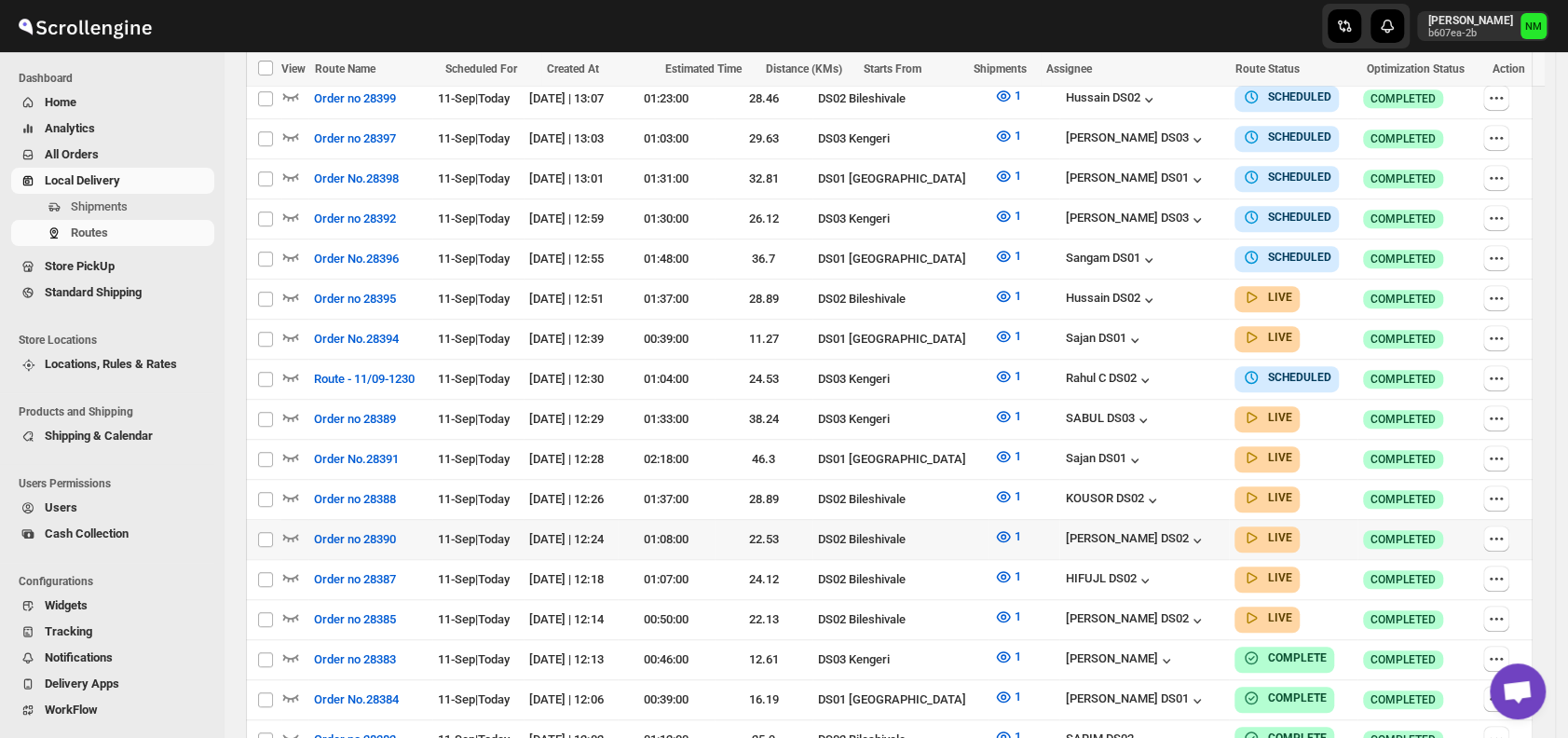
scroll to position [590, 0]
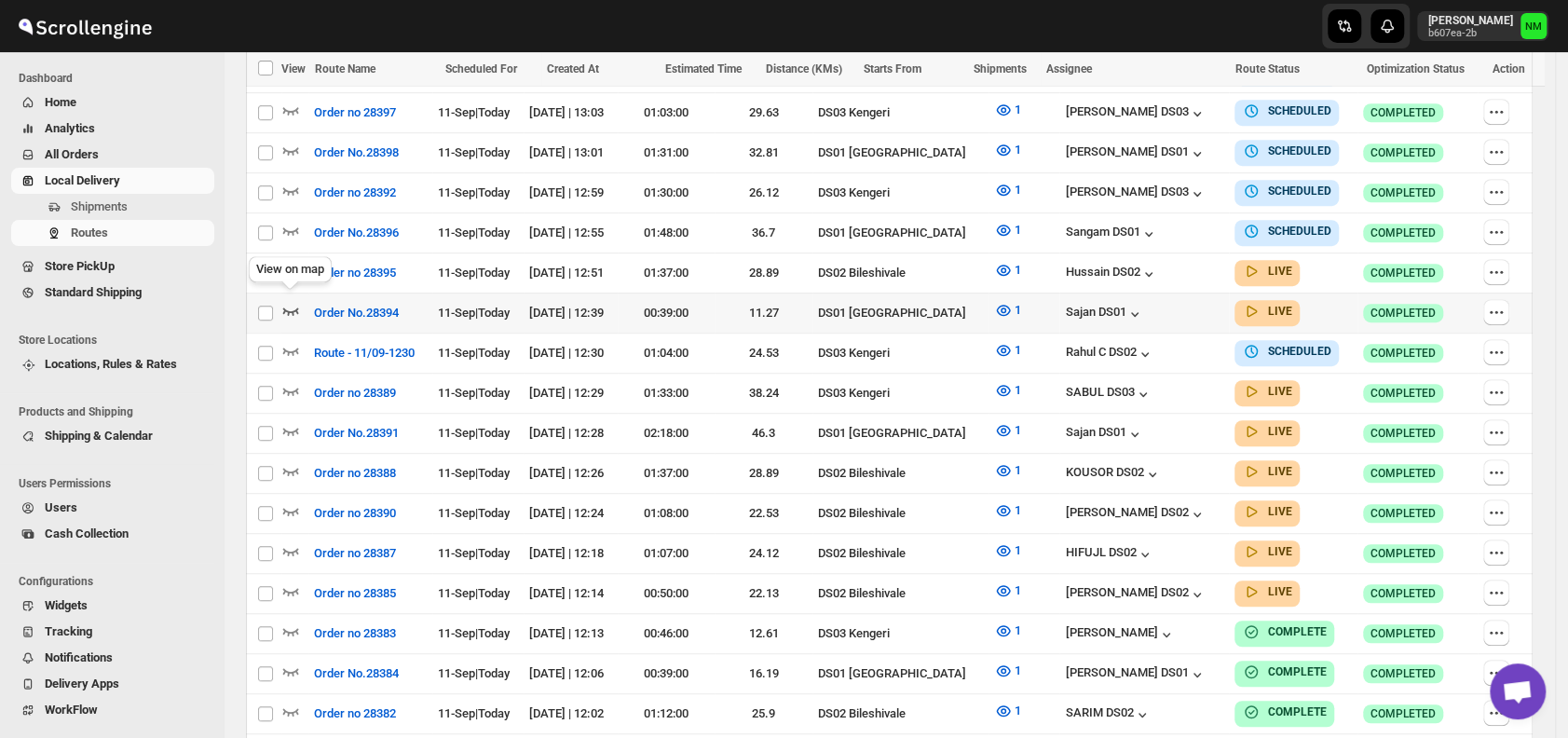
click at [293, 308] on icon "button" at bounding box center [291, 311] width 16 height 7
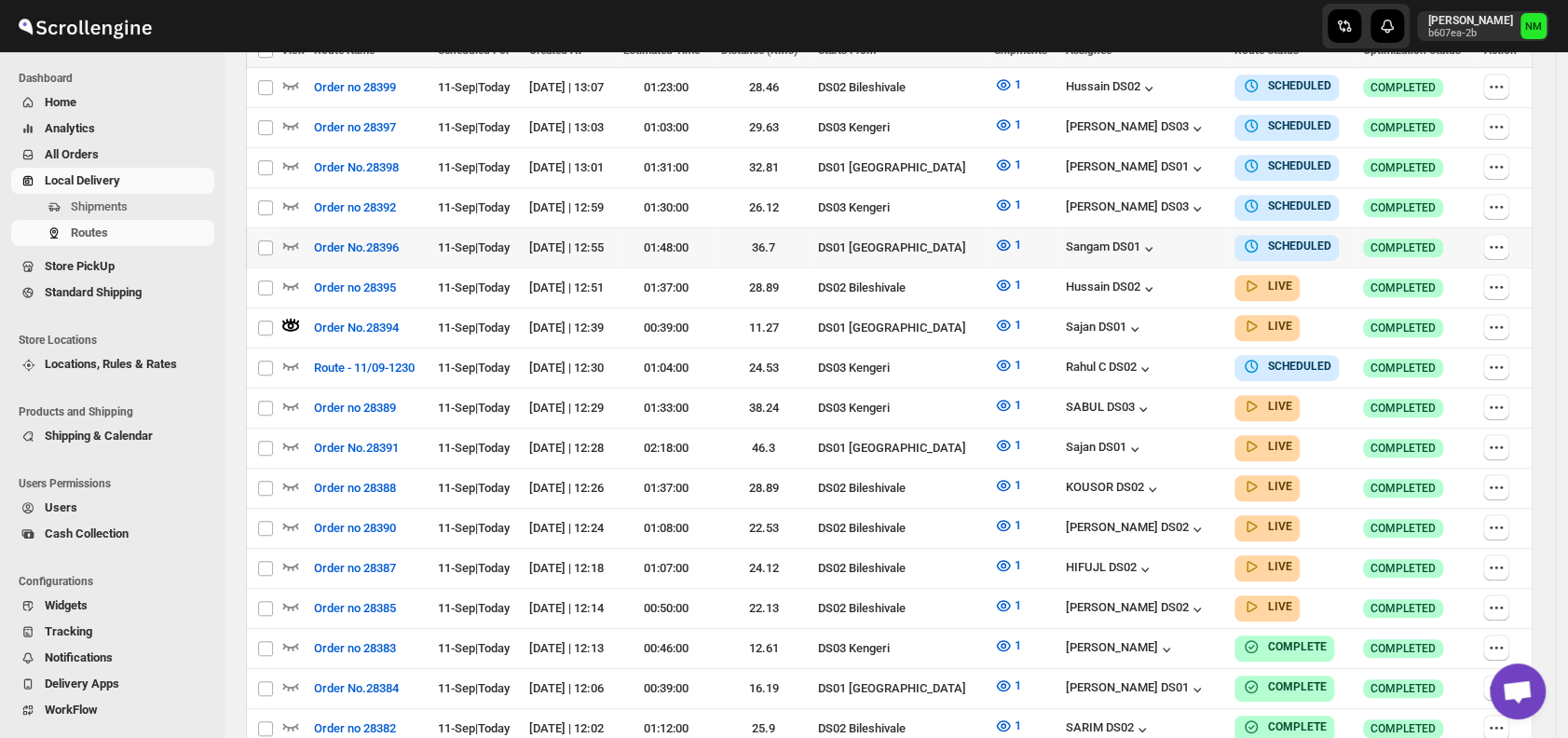
scroll to position [0, 0]
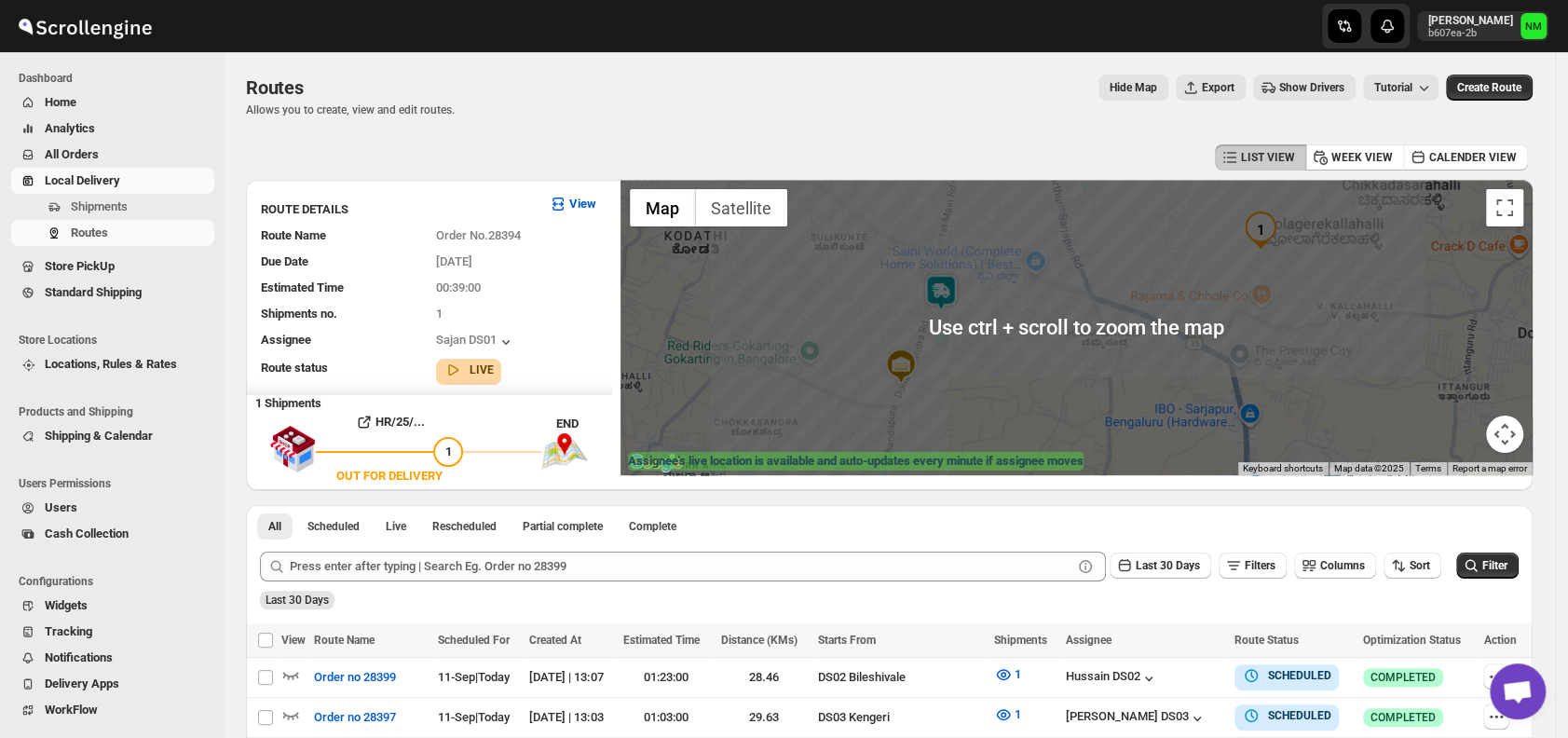
click at [959, 298] on img at bounding box center [941, 292] width 37 height 37
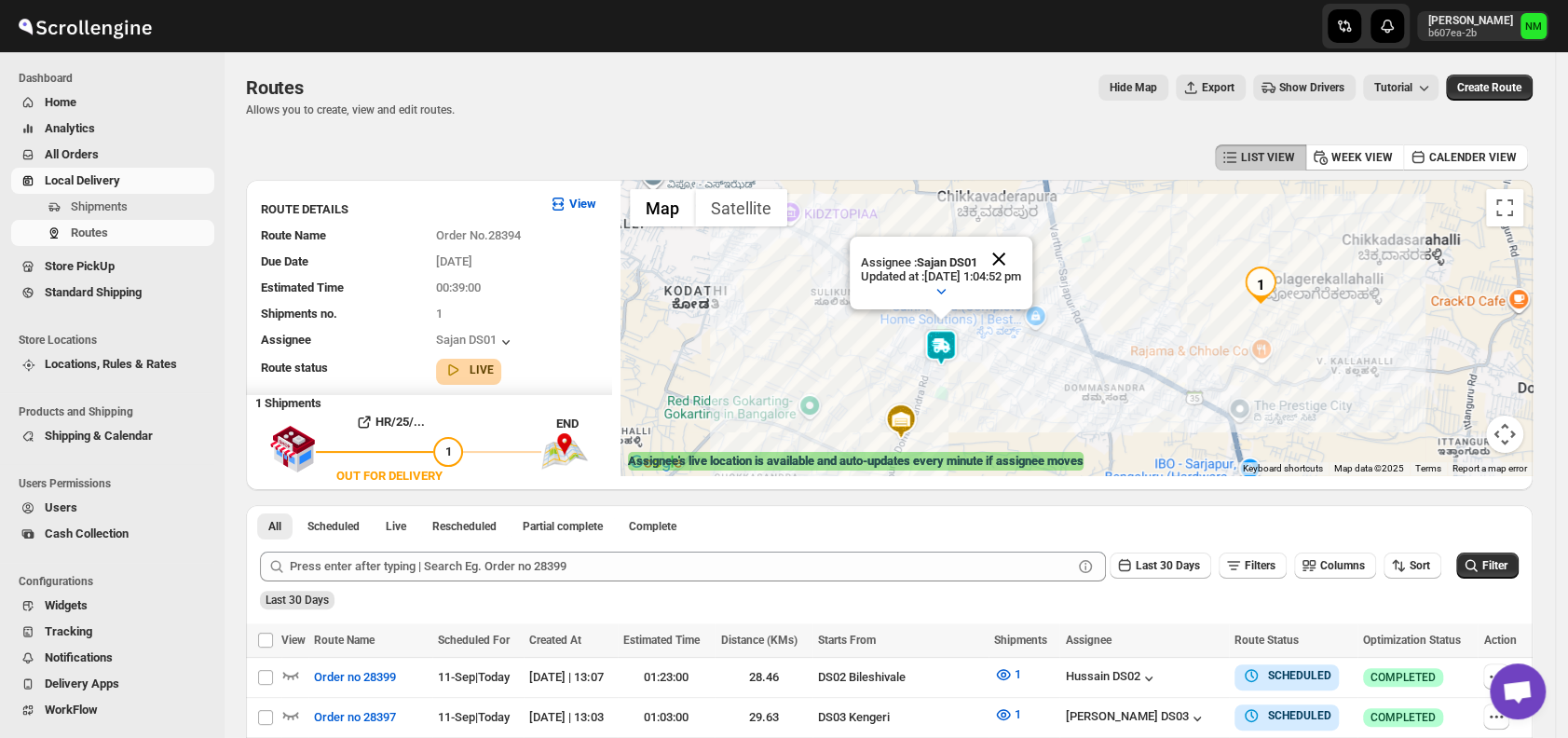
click at [1021, 261] on button "Close" at bounding box center [999, 259] width 45 height 45
click at [115, 202] on span "Shipments" at bounding box center [99, 206] width 57 height 14
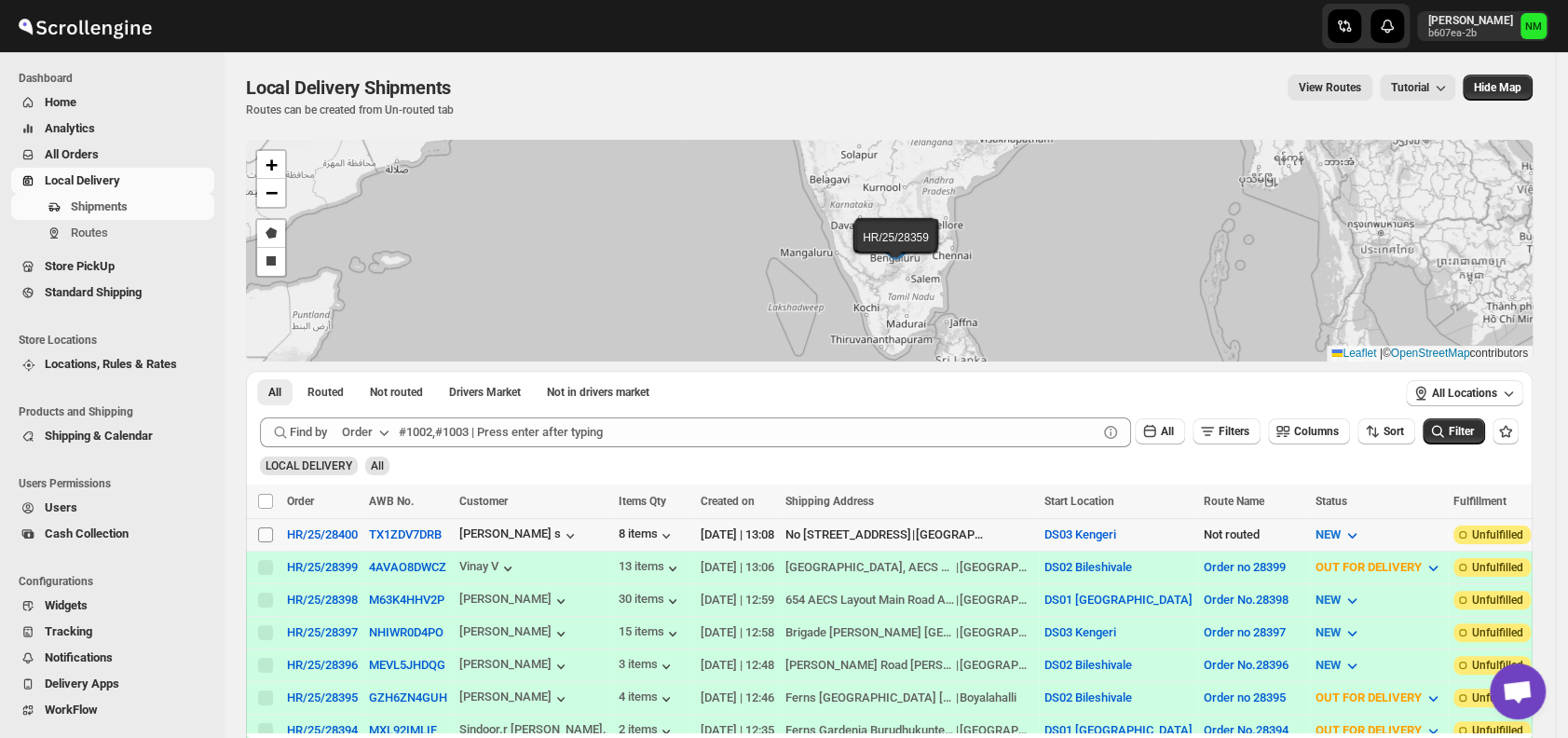
click at [265, 530] on input "Select shipment" at bounding box center [265, 534] width 15 height 15
checkbox input "true"
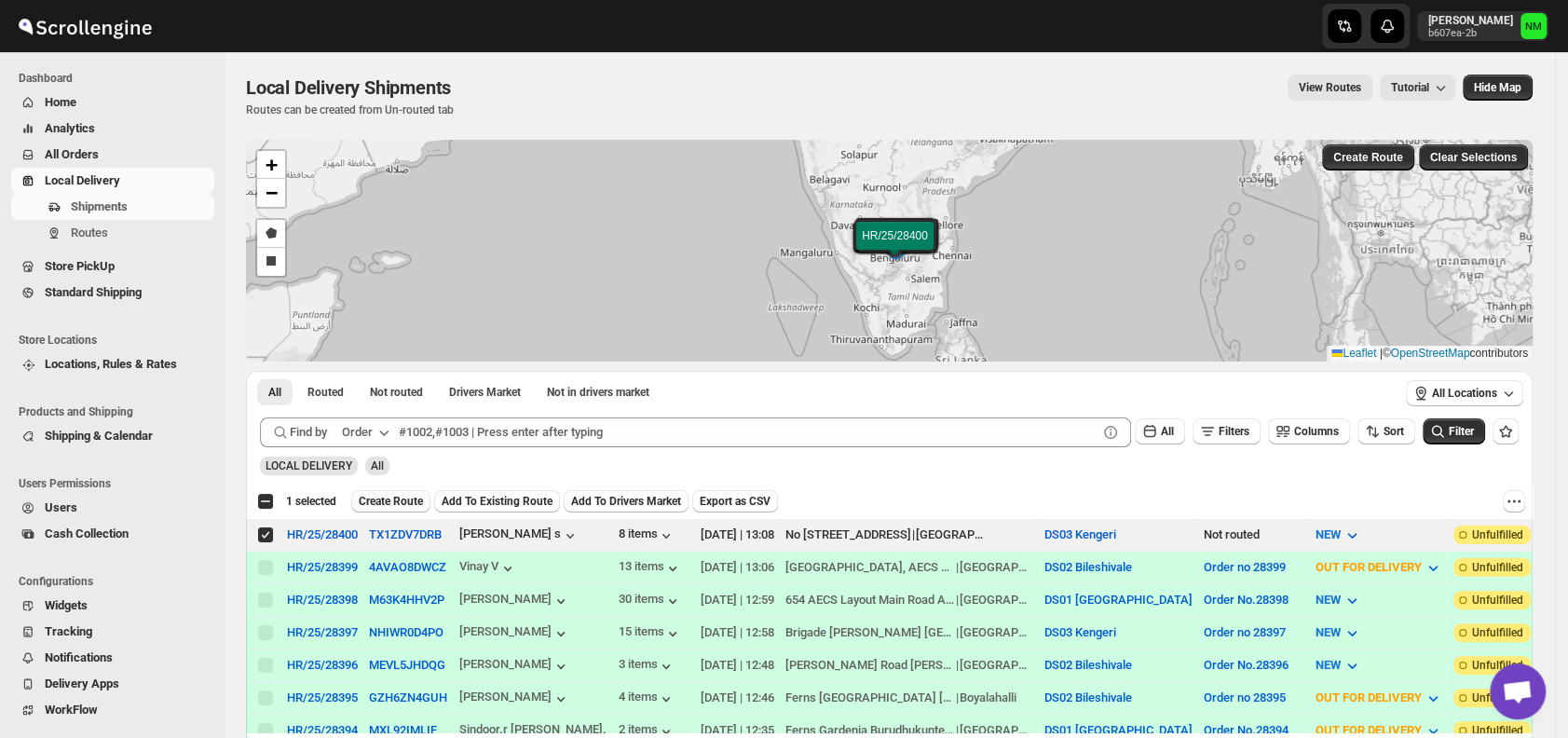
click at [376, 509] on button "Create Route" at bounding box center [390, 501] width 79 height 22
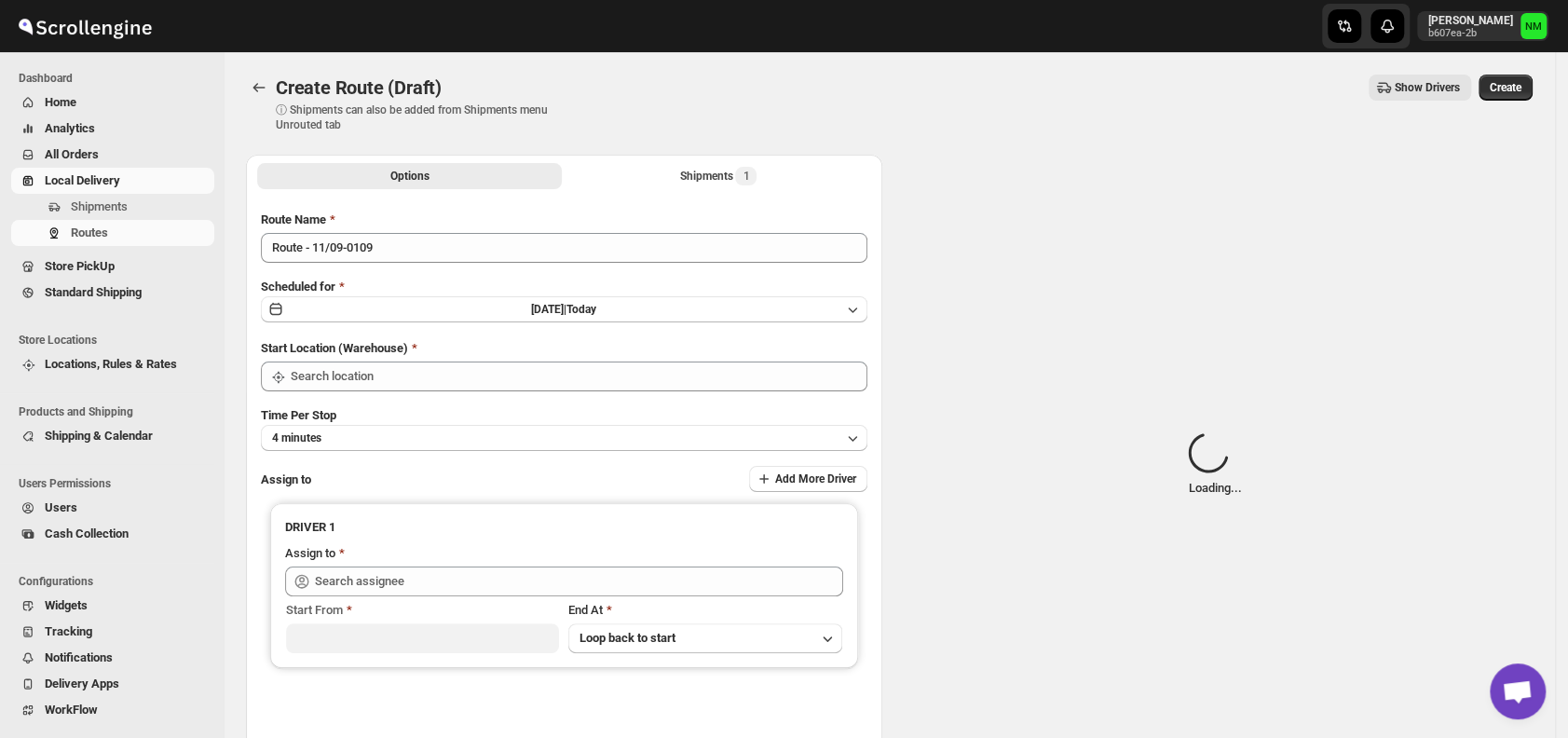
type input "DS03 Kengeri"
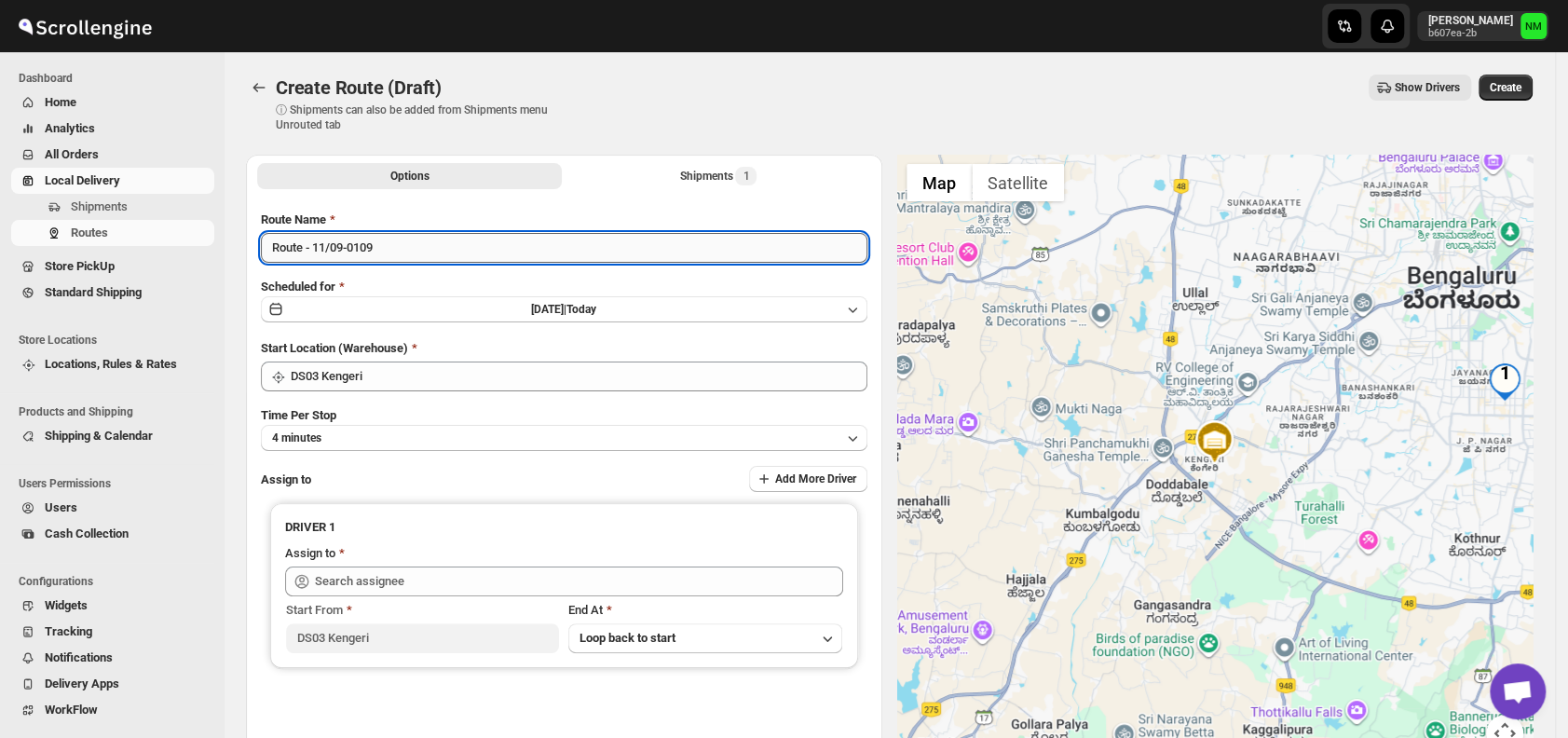
click at [435, 246] on input "Route - 11/09-0109" at bounding box center [564, 248] width 607 height 30
type input "R"
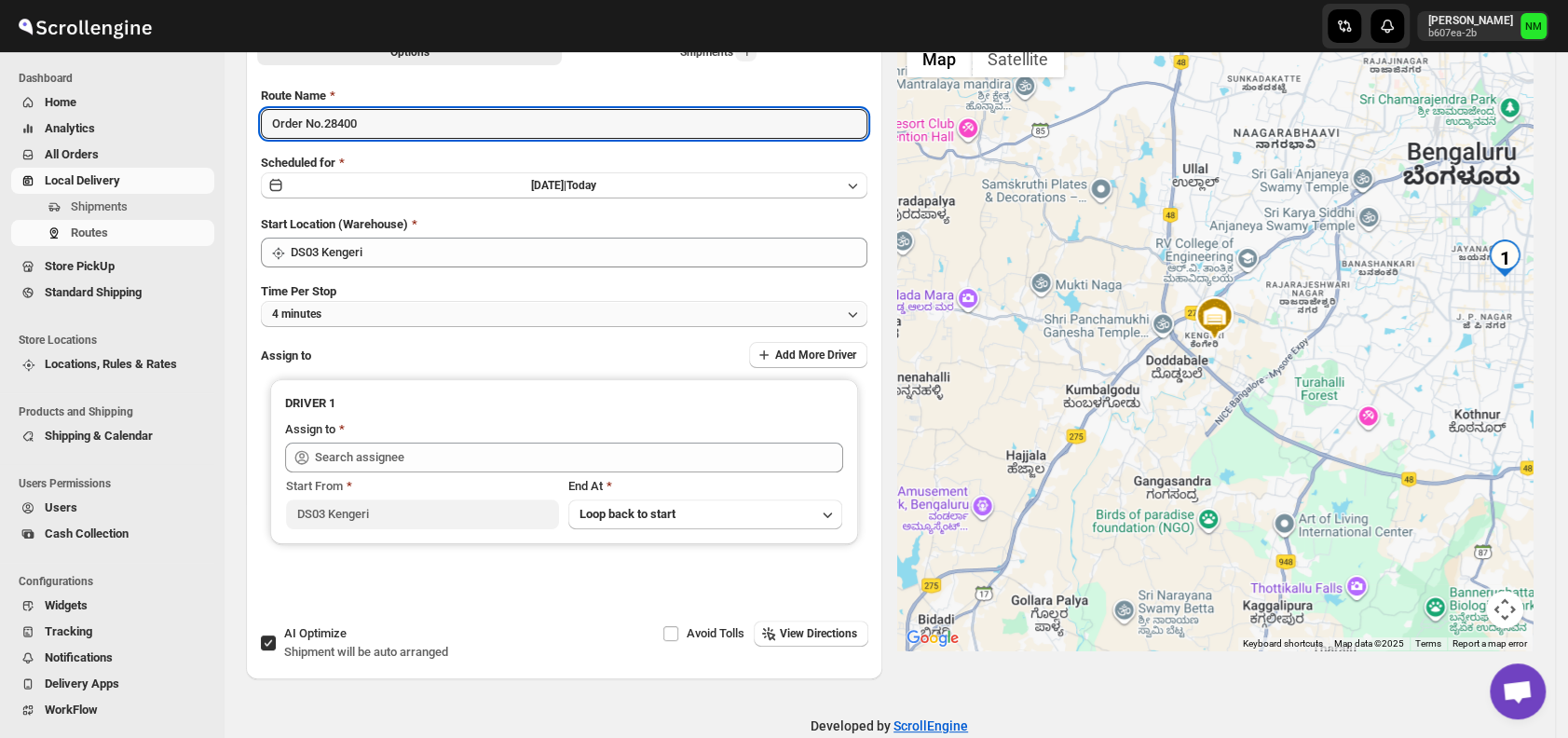
scroll to position [151, 0]
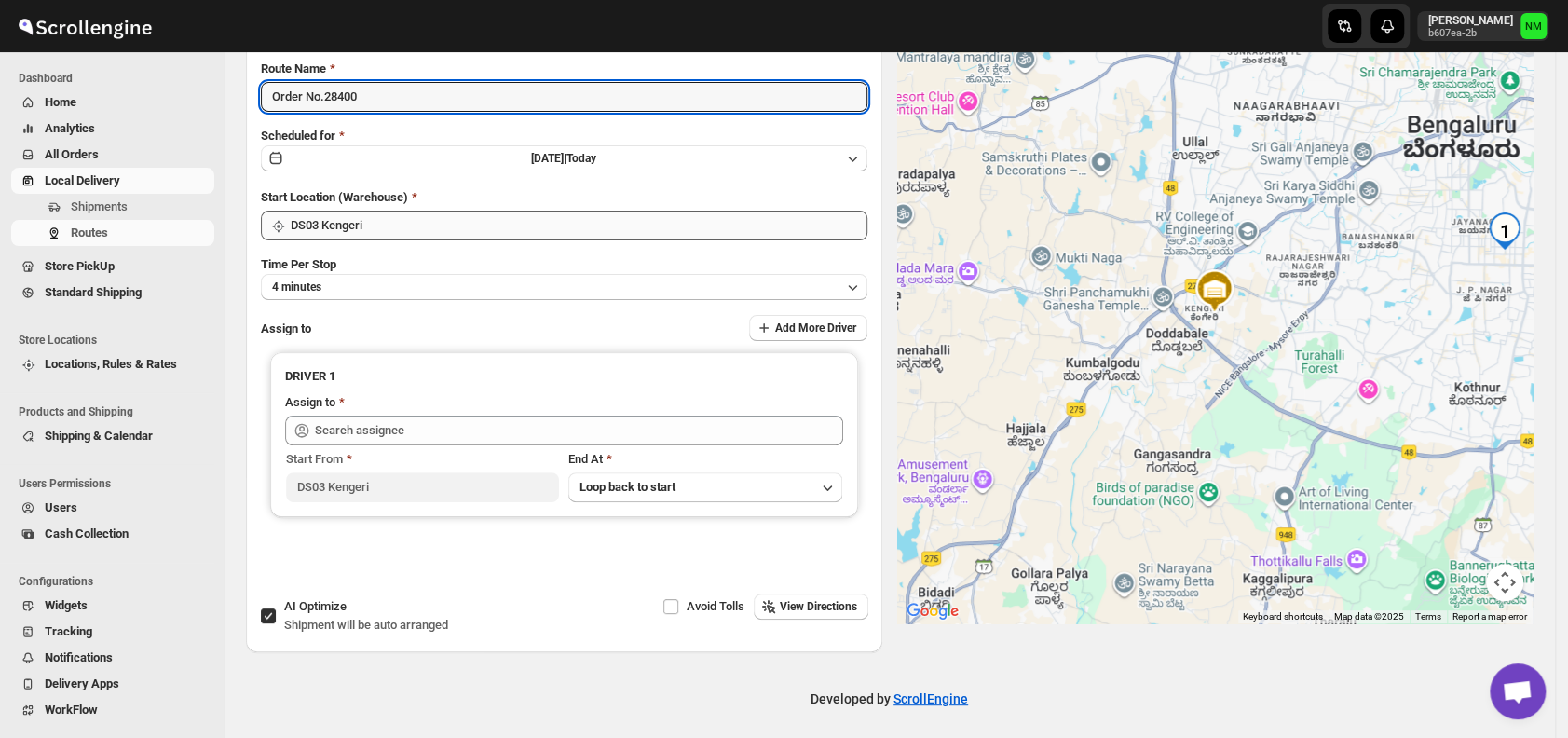
type input "Order No.28400"
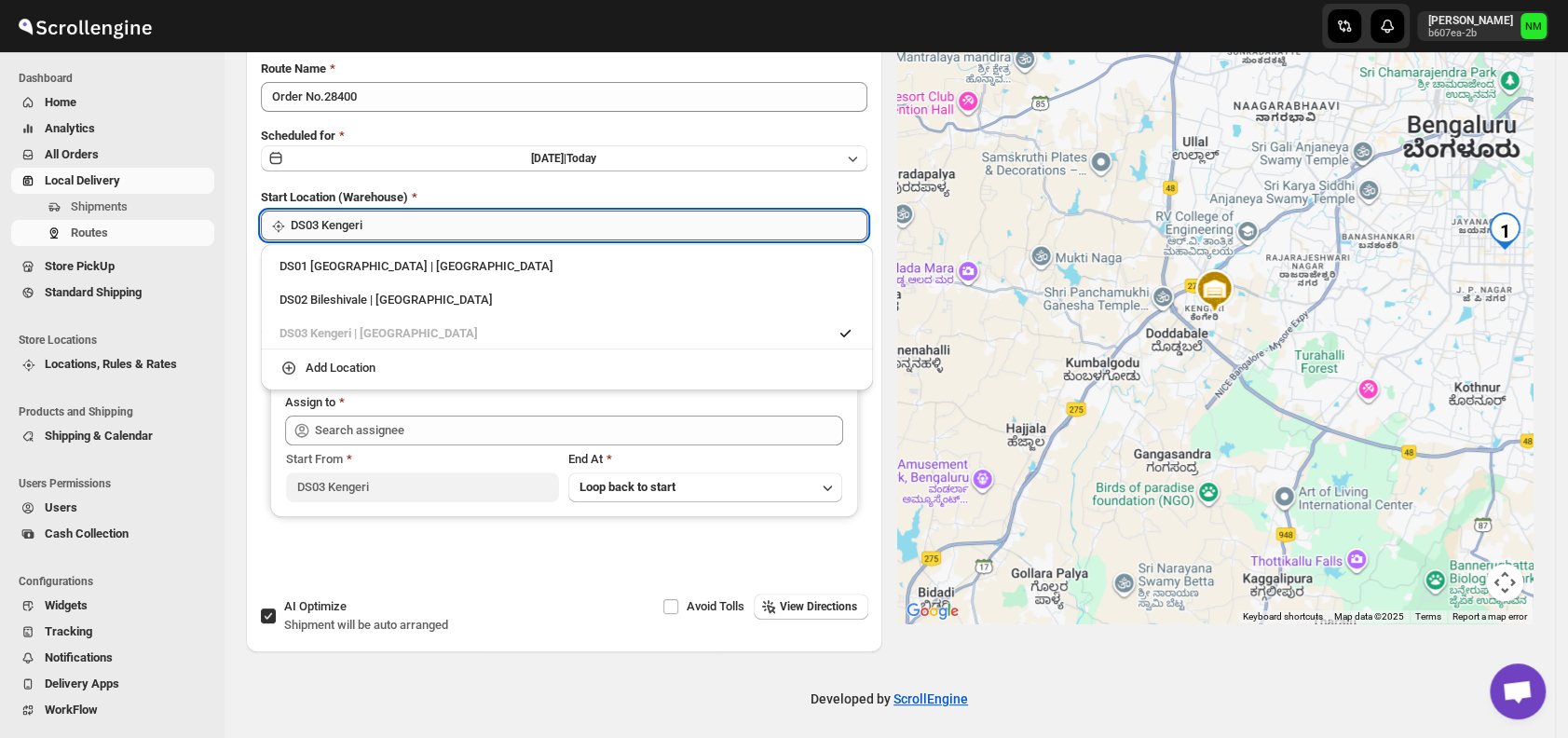
click at [437, 233] on input "DS03 Kengeri" at bounding box center [579, 226] width 577 height 30
click at [321, 281] on li "DS02 Bileshivale | Bangalore" at bounding box center [567, 298] width 612 height 34
type input "DS02 Bileshivale"
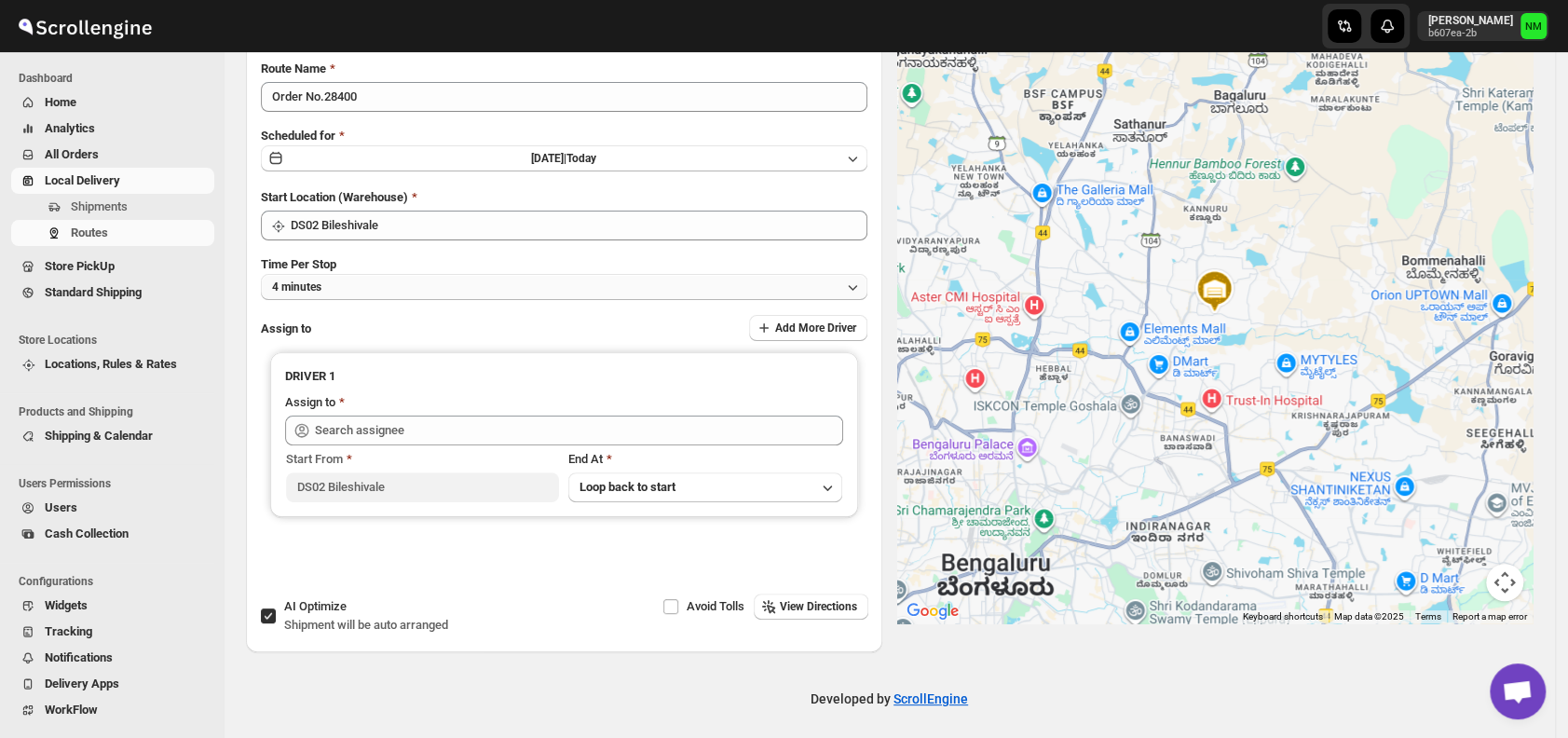
click at [690, 296] on button "4 minutes" at bounding box center [564, 287] width 607 height 26
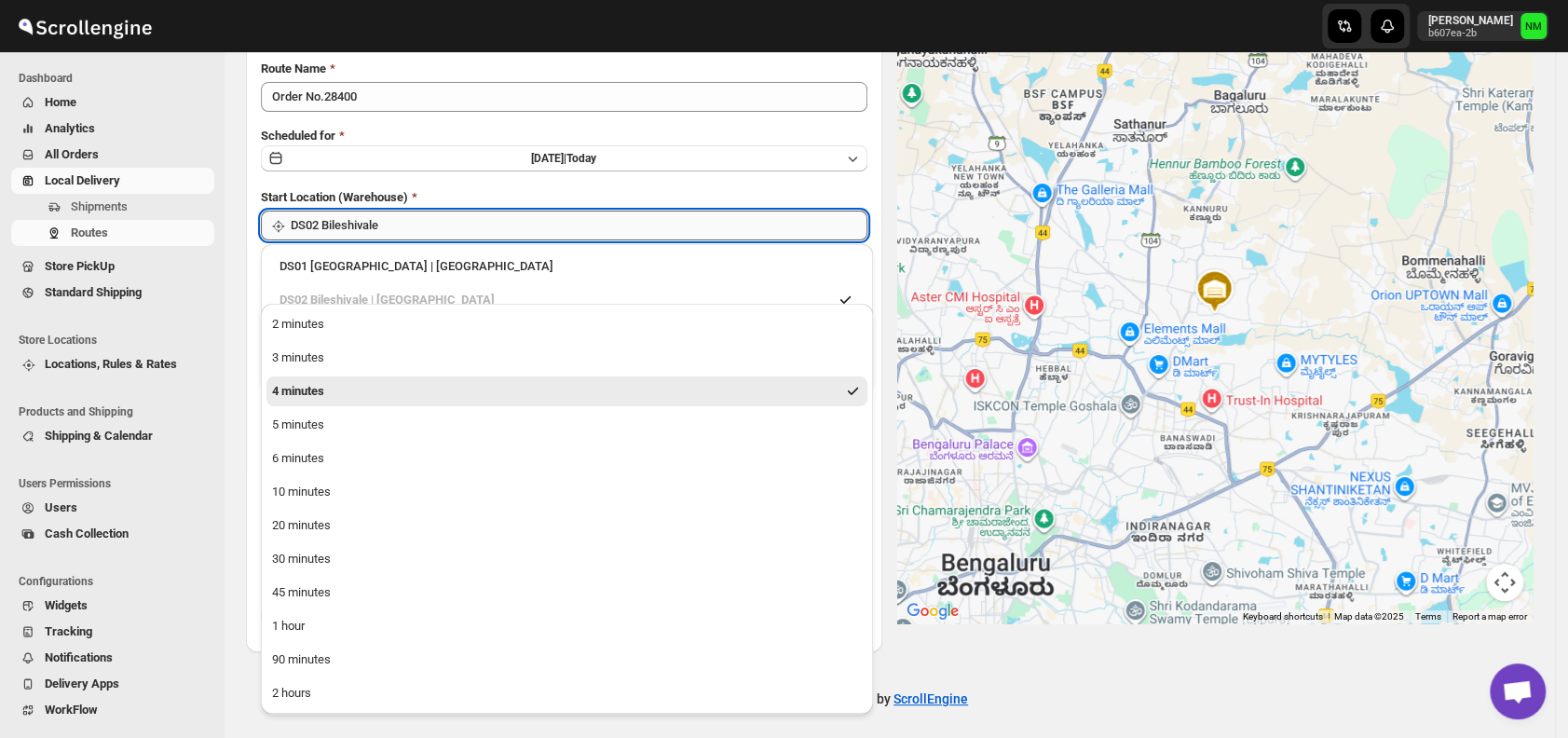
click at [457, 213] on input "DS02 Bileshivale" at bounding box center [579, 226] width 577 height 30
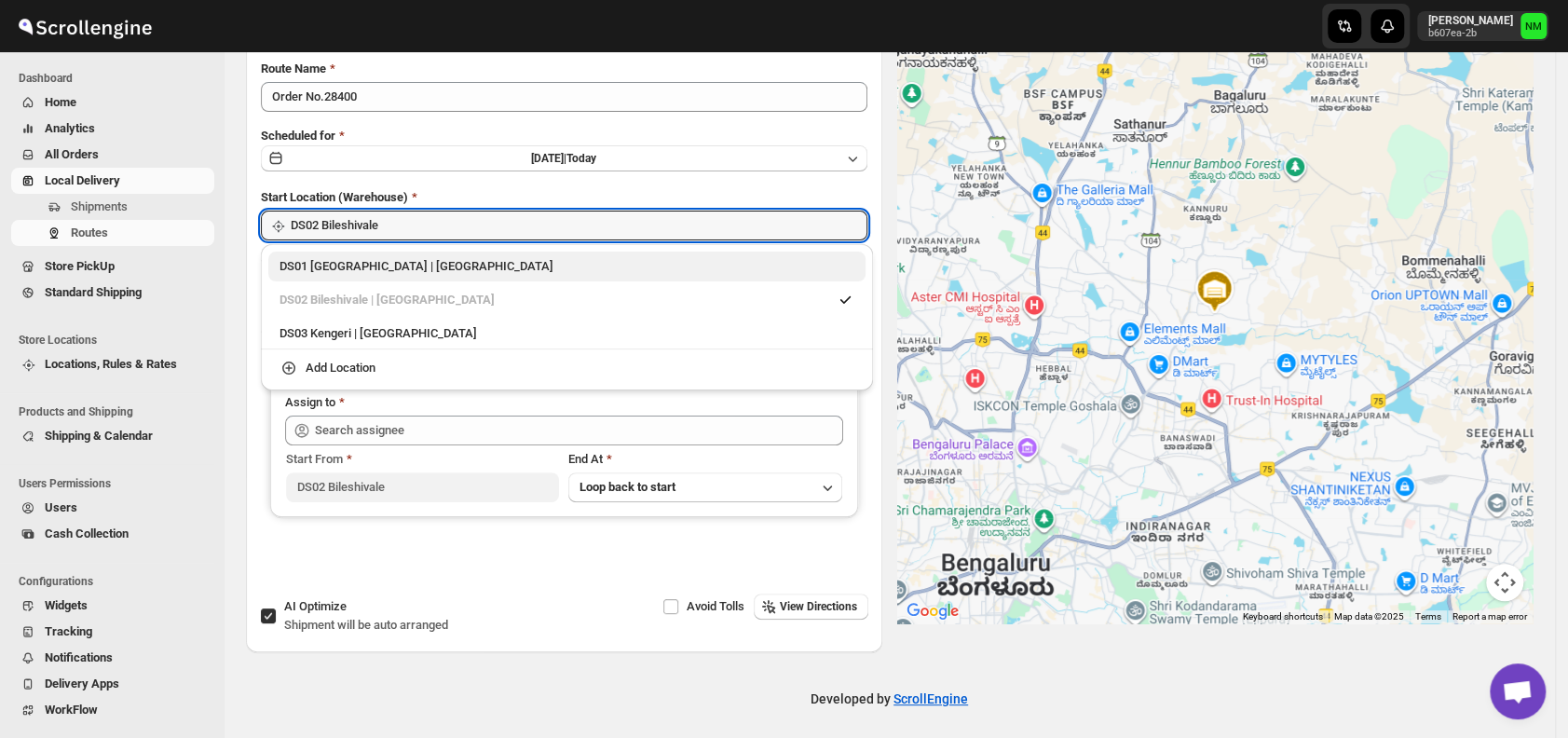
click at [305, 268] on div "DS01 Sarjapur | Bengaluru" at bounding box center [567, 266] width 575 height 19
type input "DS01 [GEOGRAPHIC_DATA]"
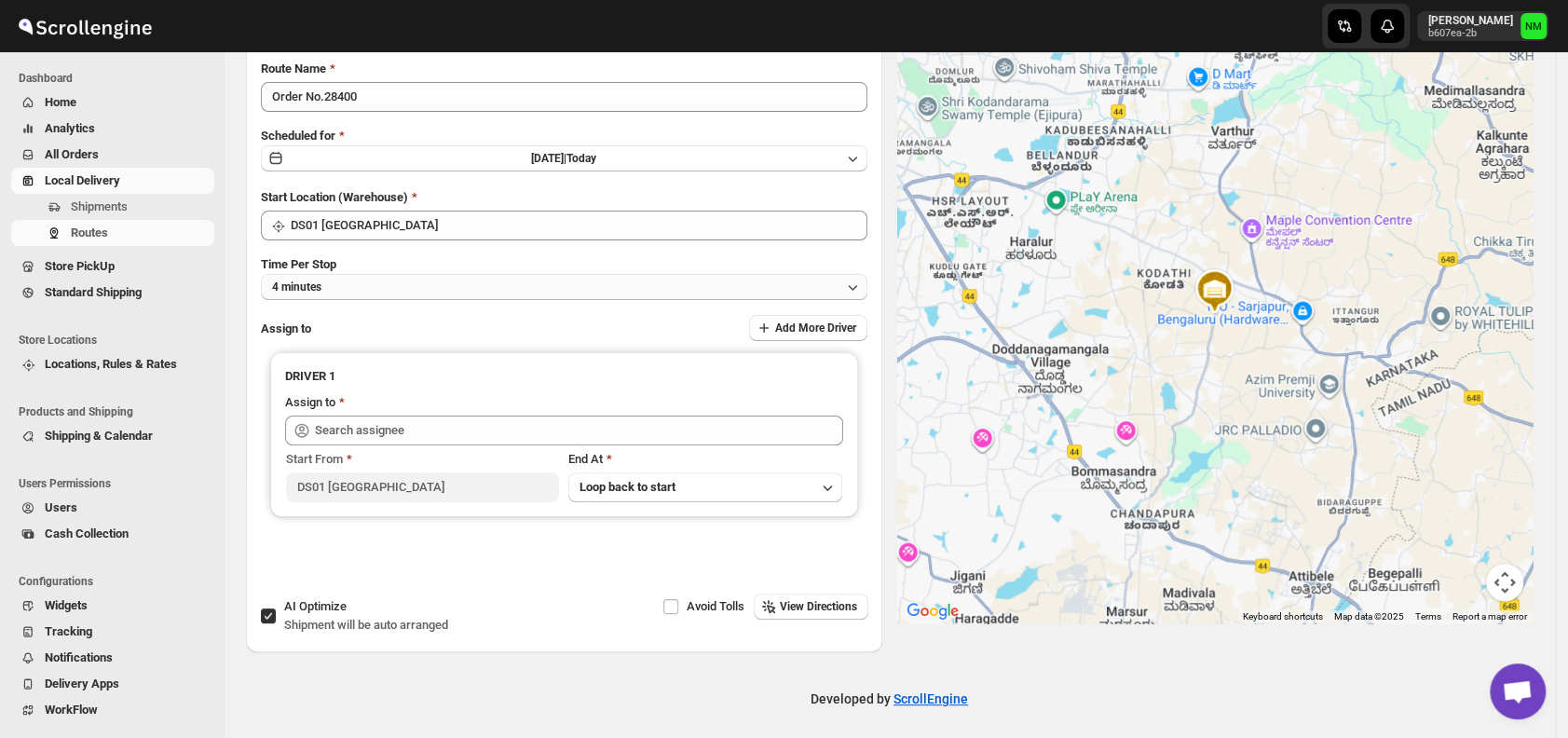
click at [453, 282] on button "4 minutes" at bounding box center [564, 287] width 607 height 26
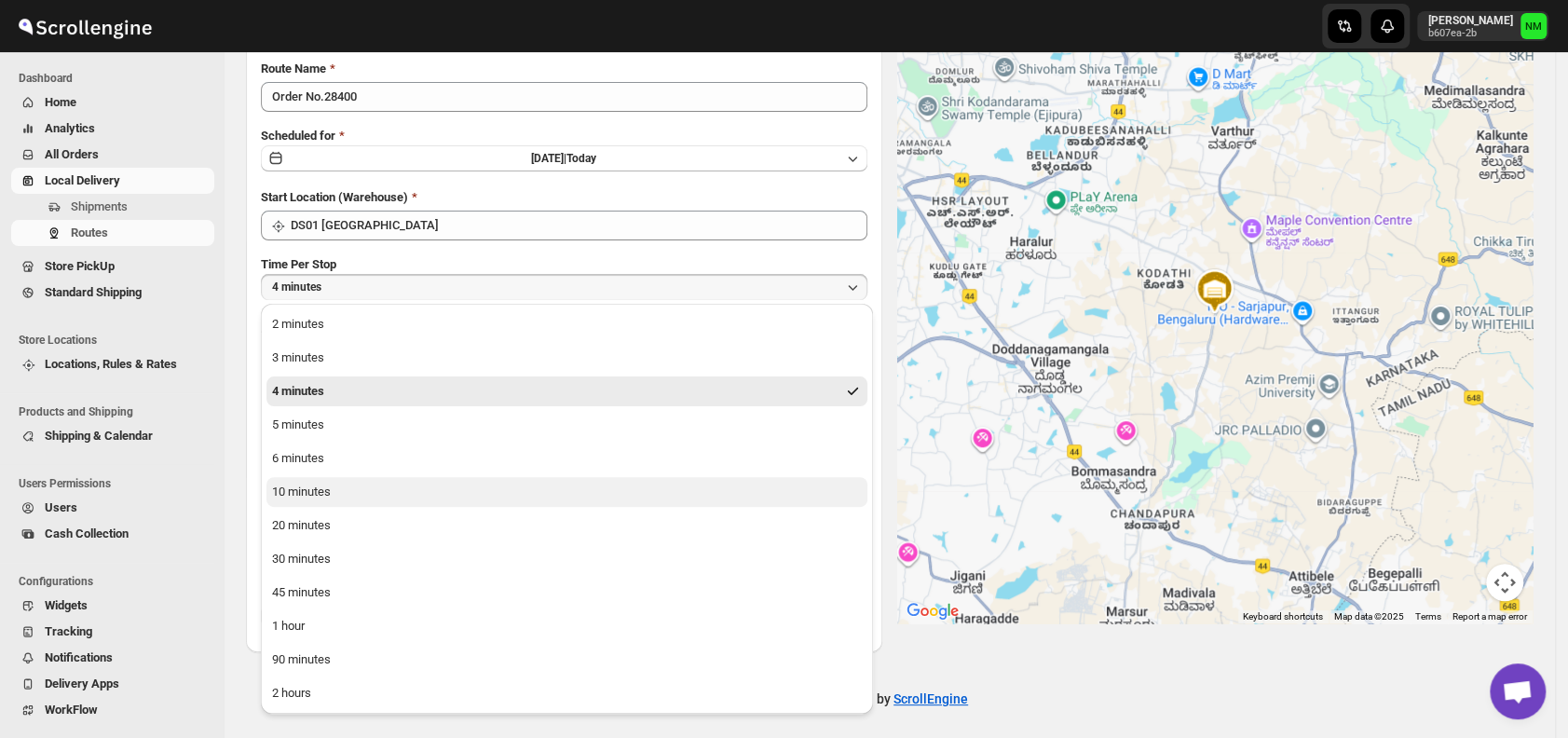
click at [365, 501] on button "10 minutes" at bounding box center [567, 492] width 601 height 30
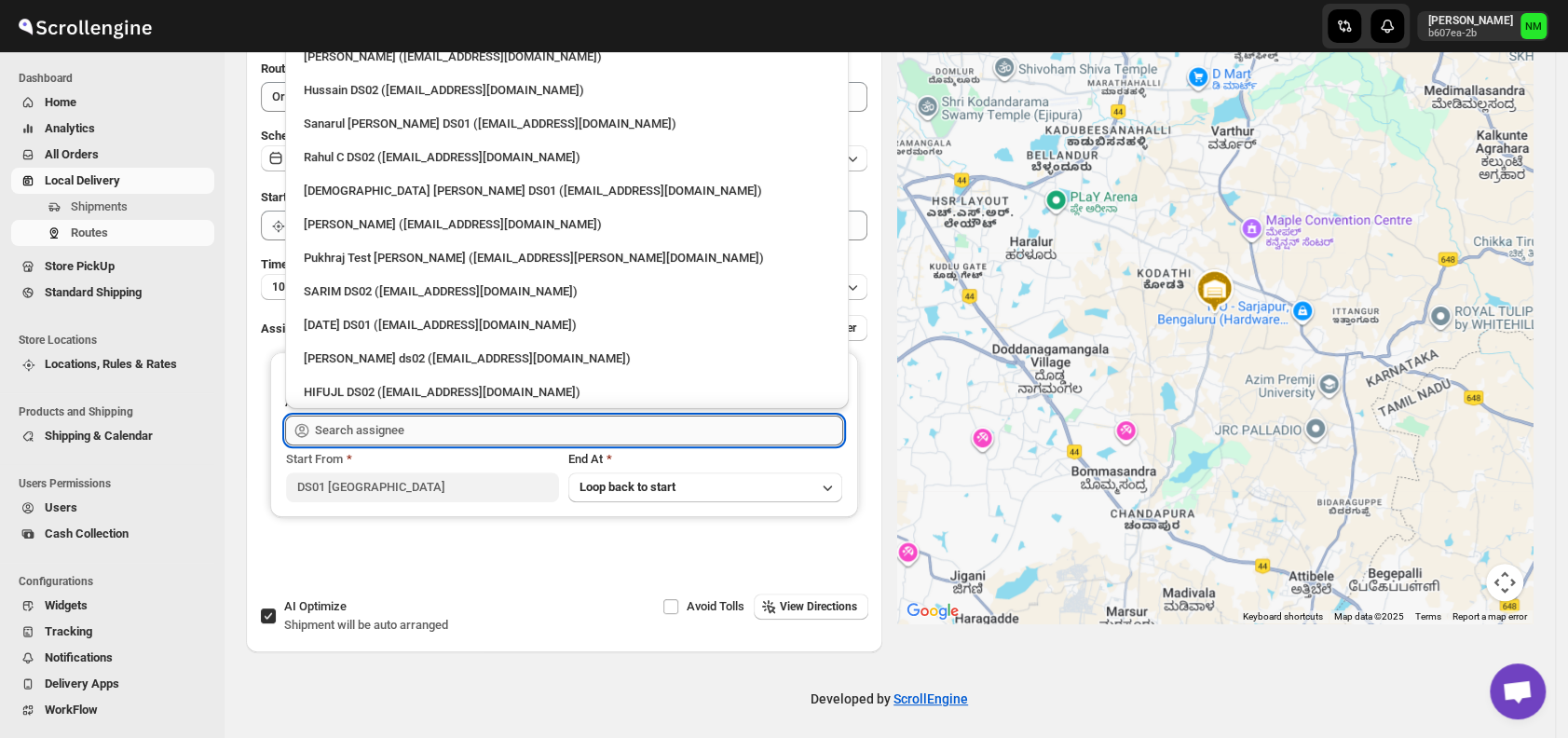
click at [417, 437] on input "text" at bounding box center [579, 431] width 528 height 30
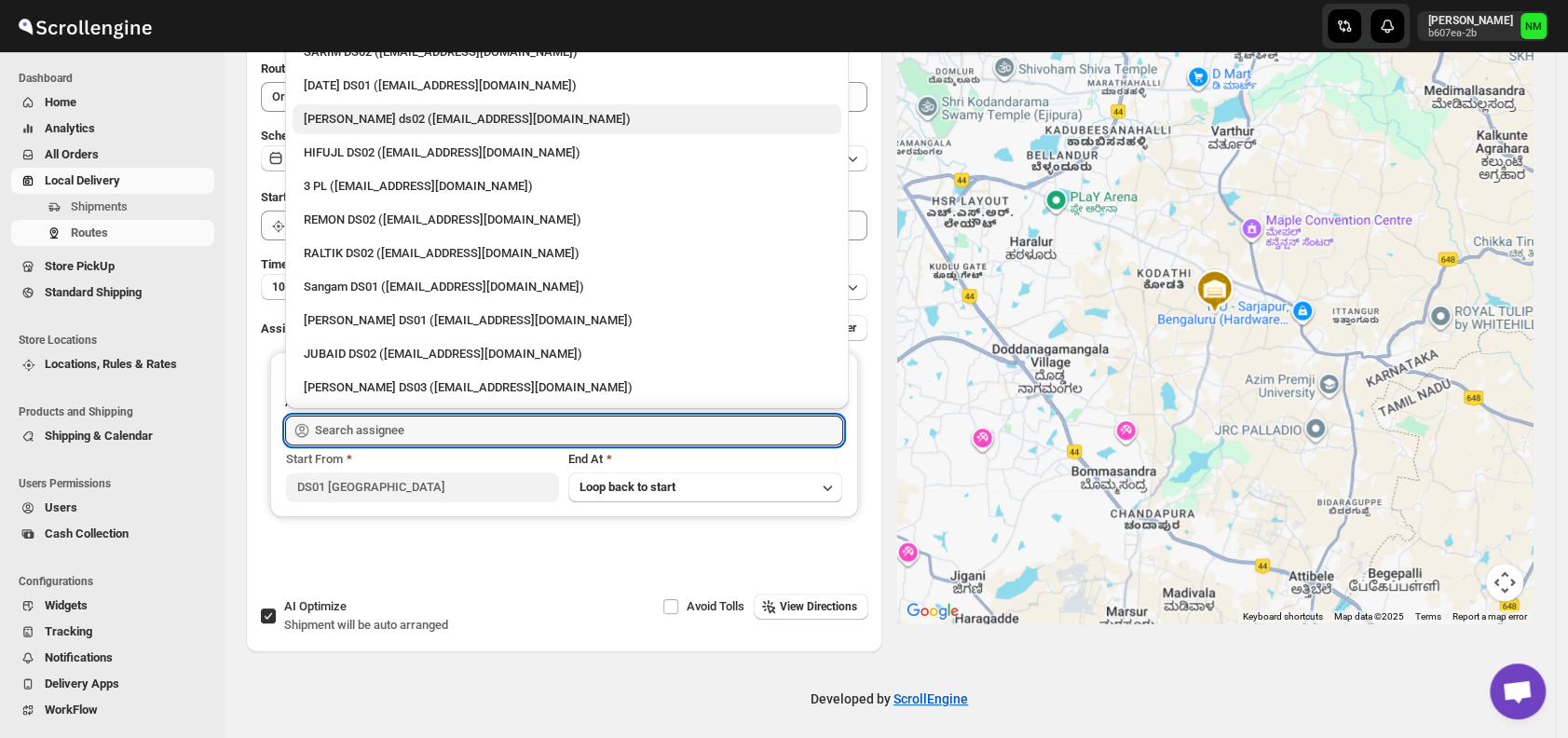
scroll to position [240, 0]
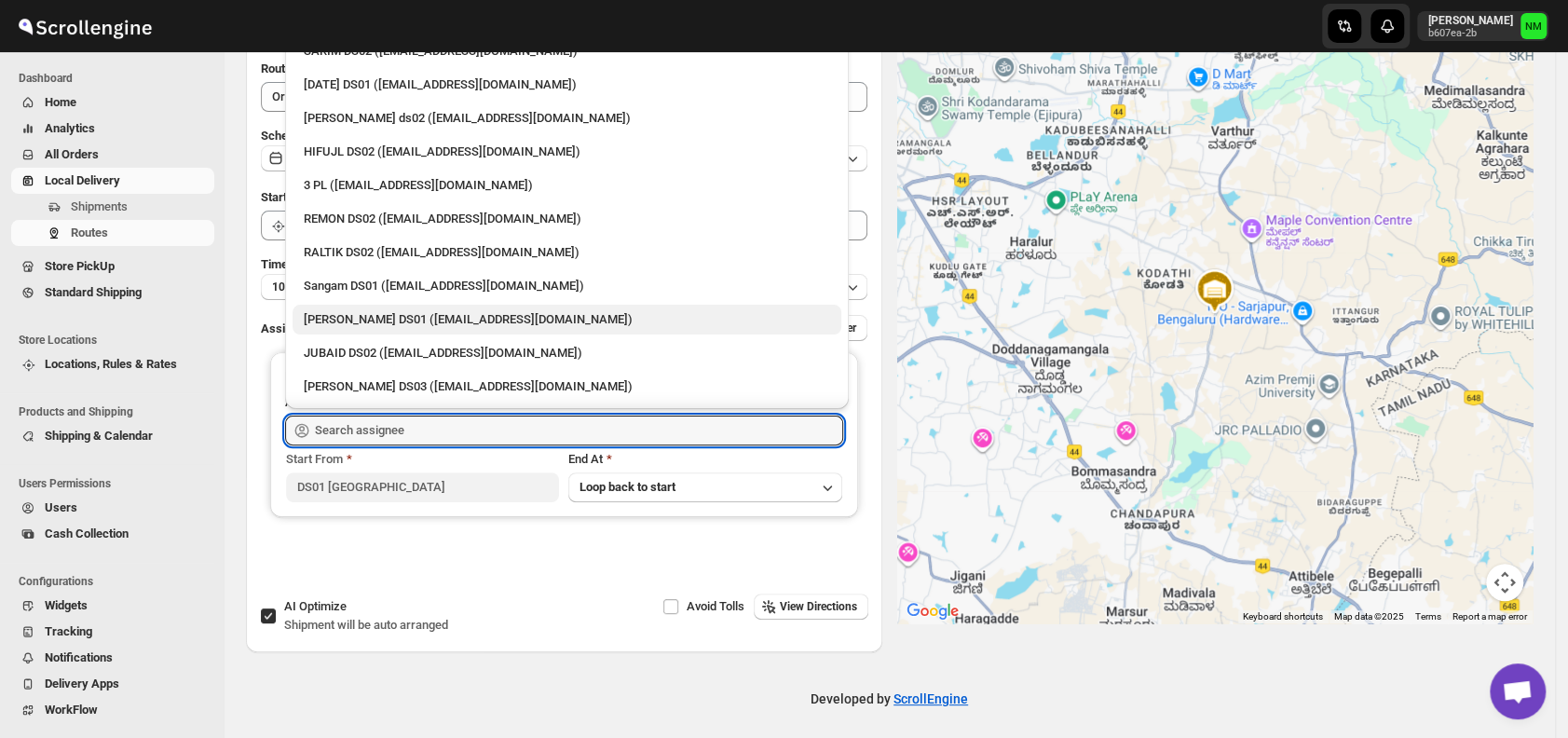
click at [373, 306] on div "Jahir Hussain DS01 (pegaya8076@excederm.com)" at bounding box center [567, 320] width 549 height 30
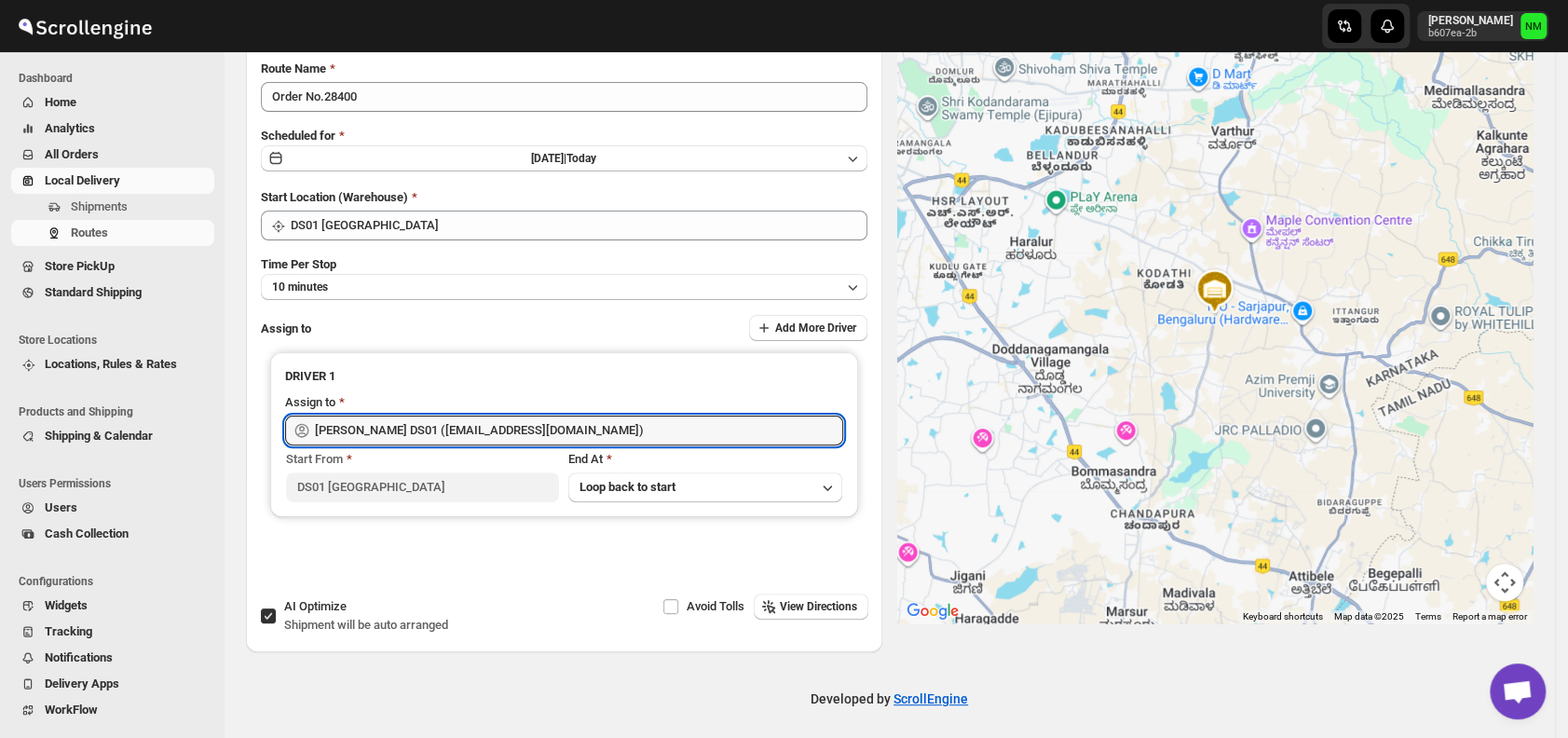
type input "Jahir Hussain DS01 (pegaya8076@excederm.com)"
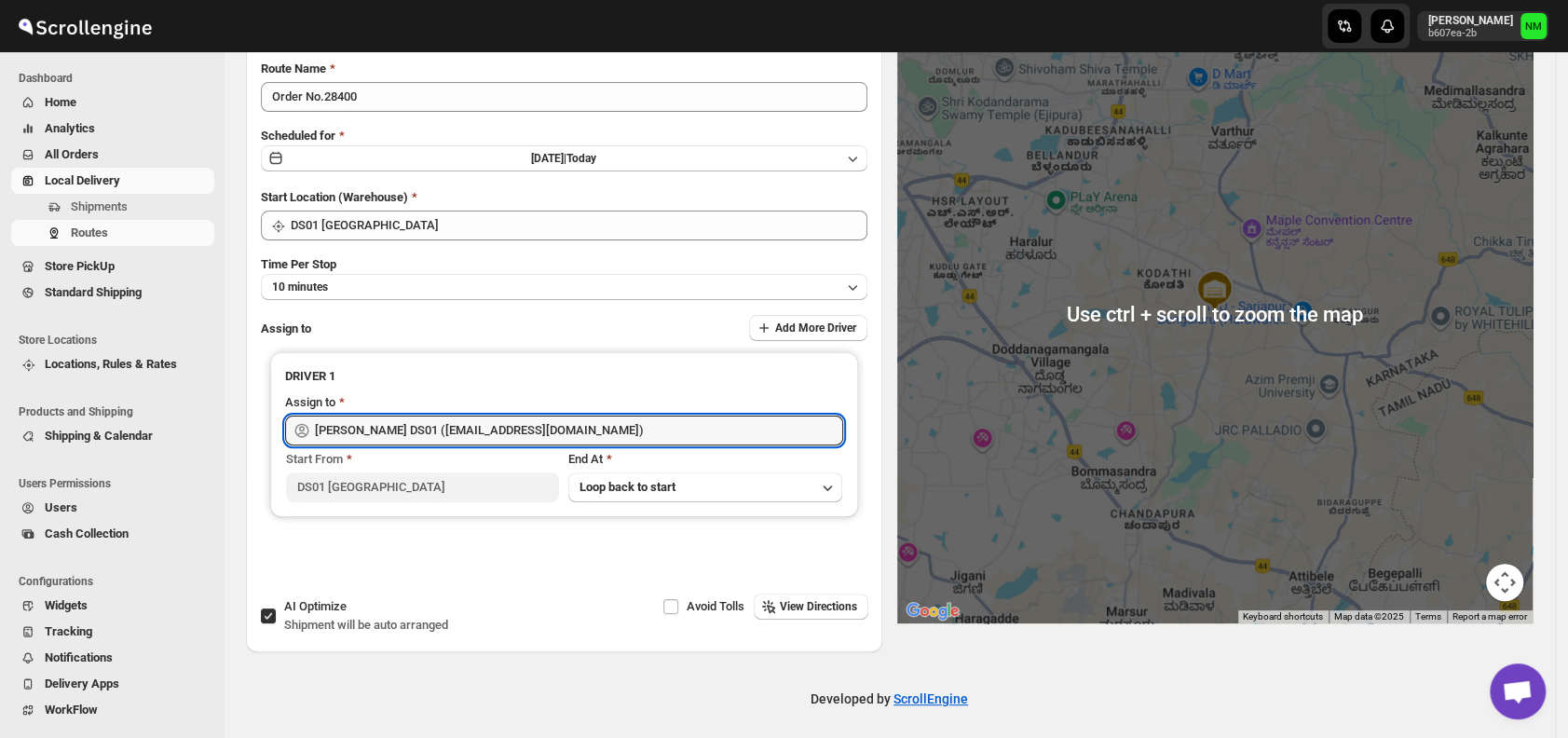
scroll to position [0, 0]
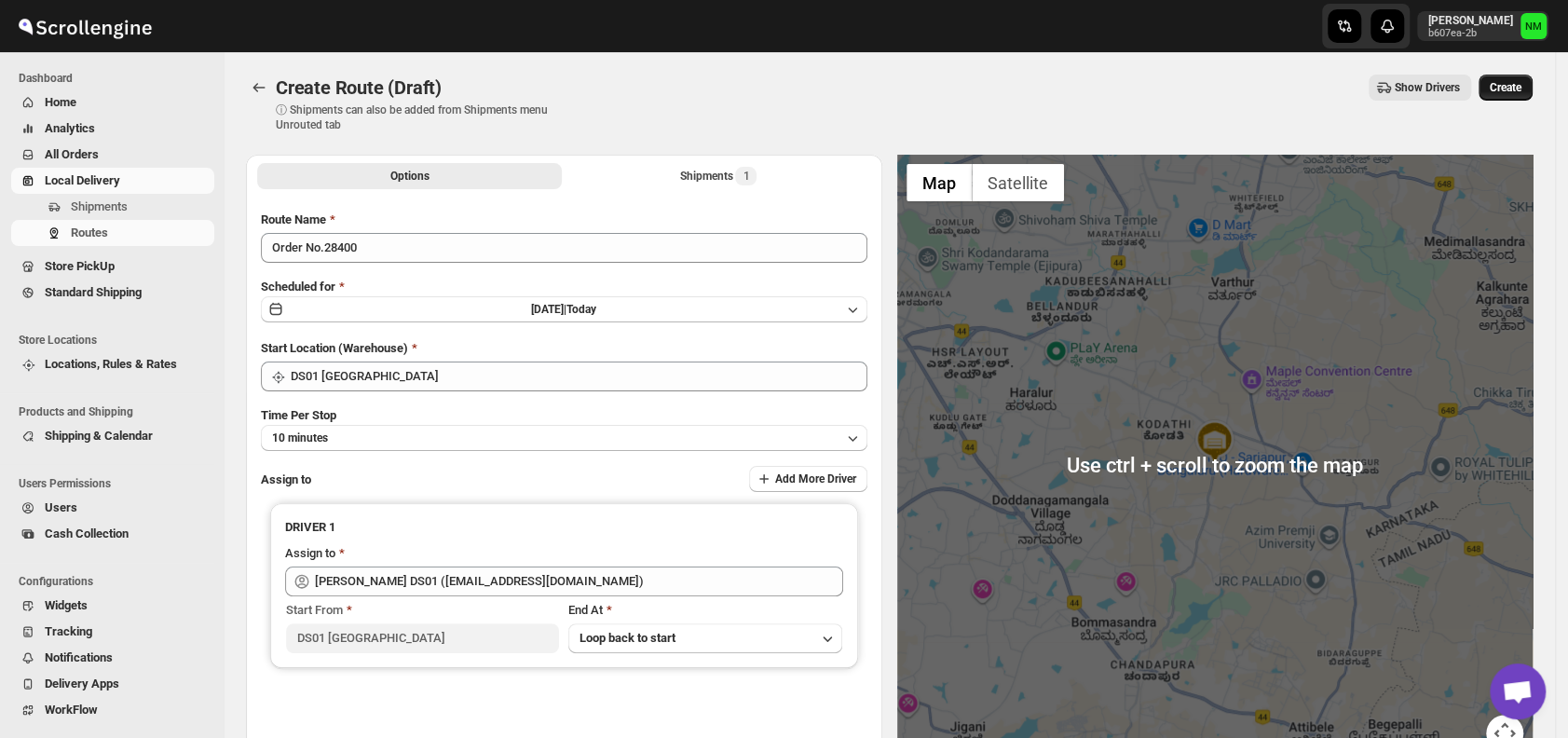
click at [1522, 89] on span "Create" at bounding box center [1506, 87] width 32 height 15
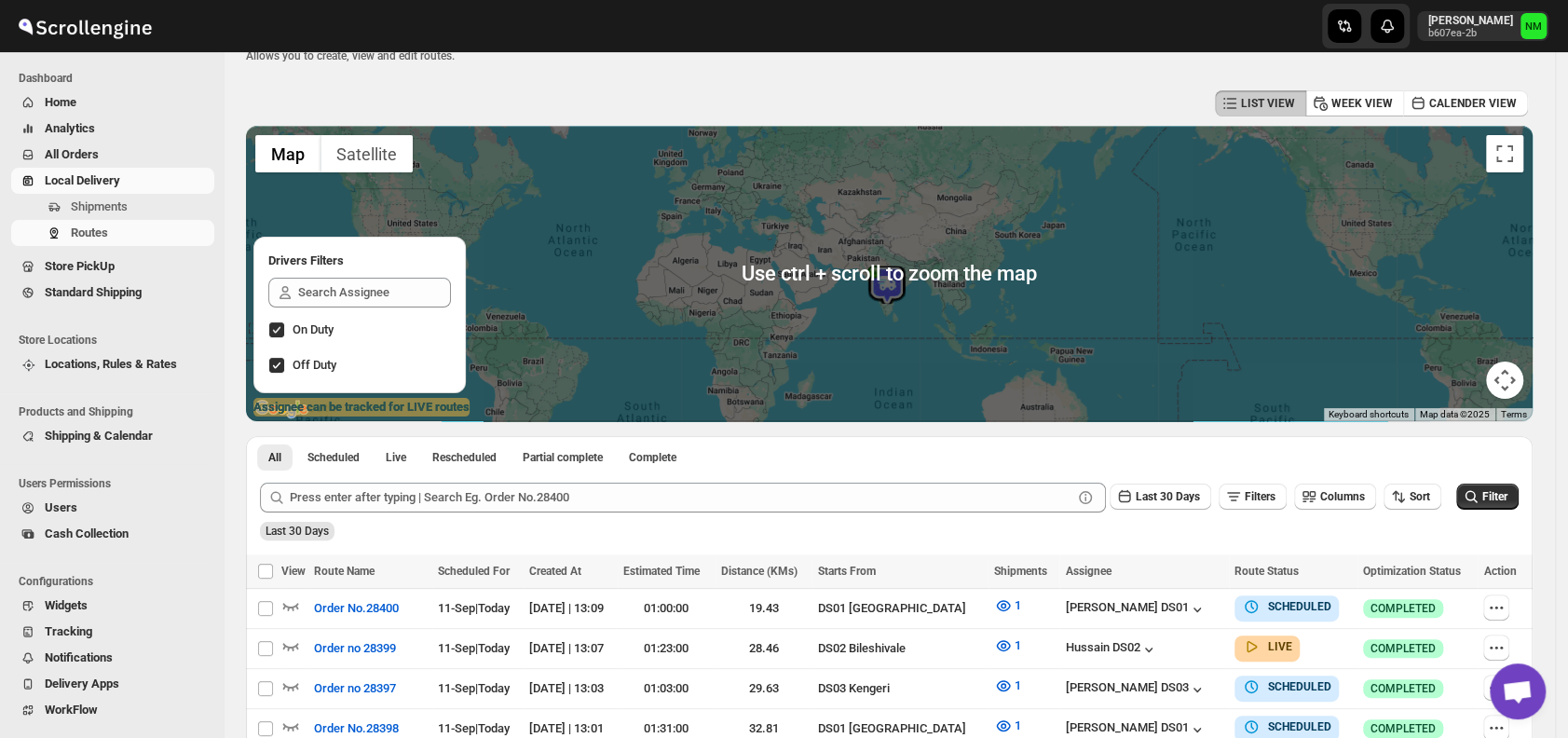
scroll to position [185, 0]
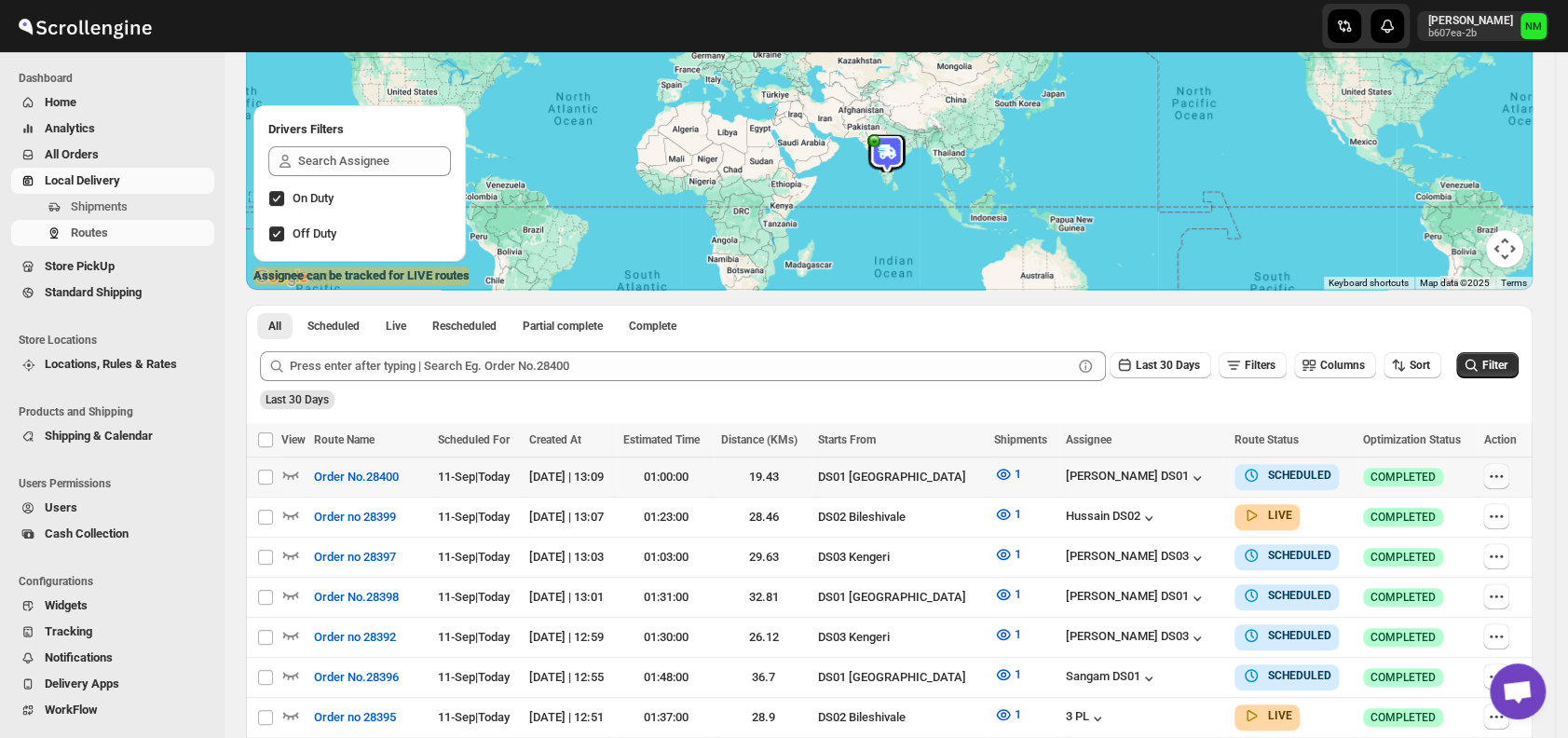
click at [1500, 463] on button "button" at bounding box center [1496, 476] width 26 height 26
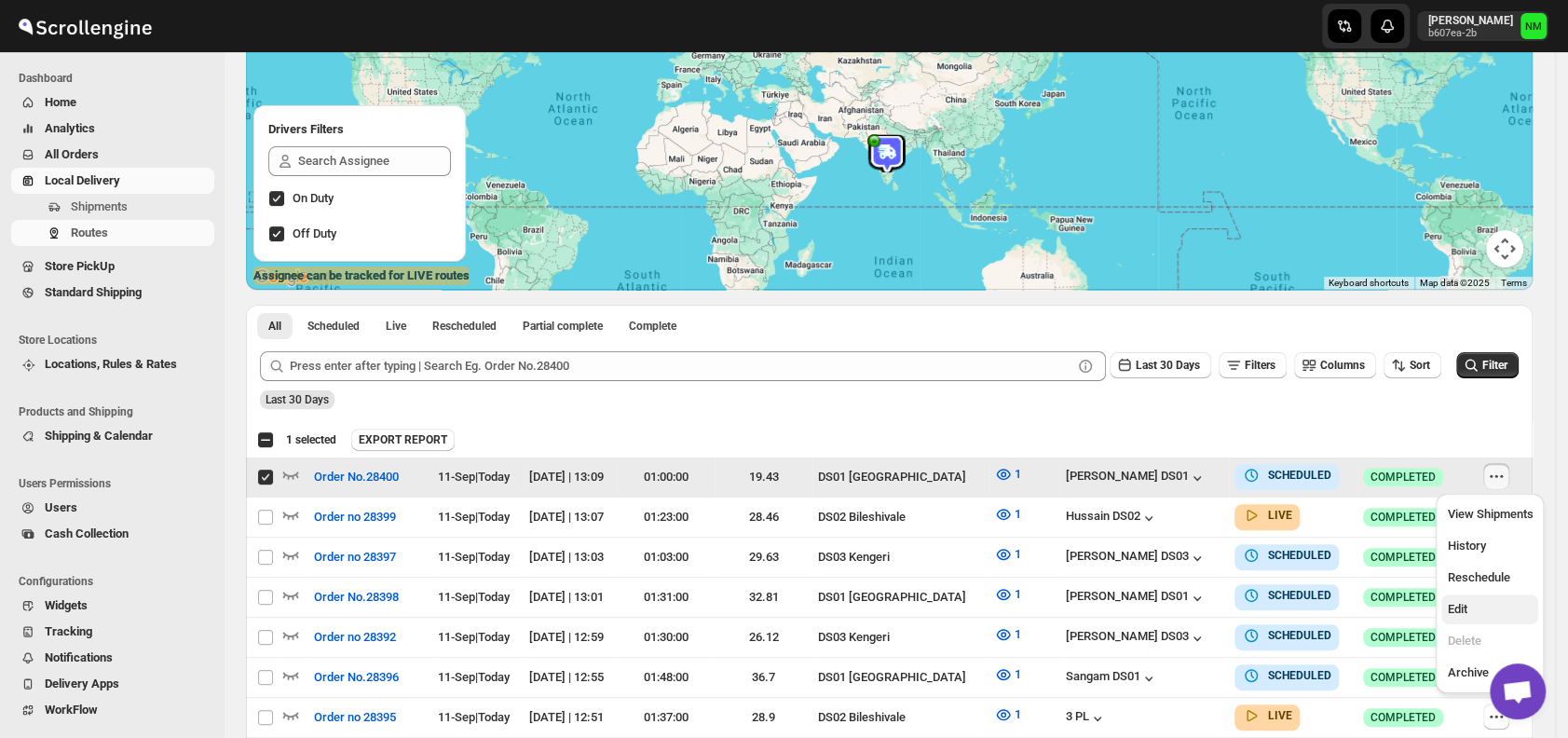
click at [1461, 606] on span "Edit" at bounding box center [1457, 609] width 20 height 14
checkbox input "false"
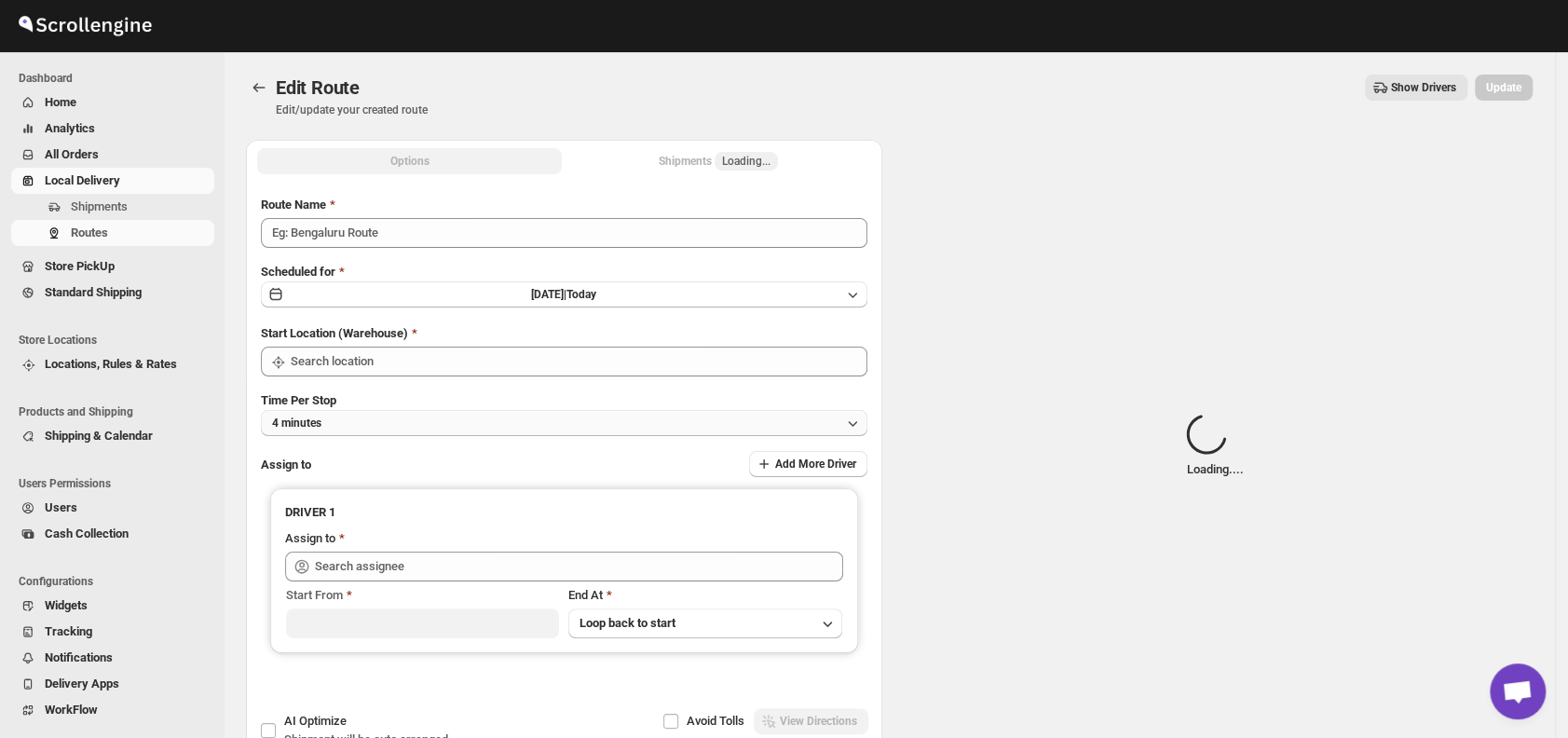
type input "Order No.28400"
type input "DS01 [GEOGRAPHIC_DATA]"
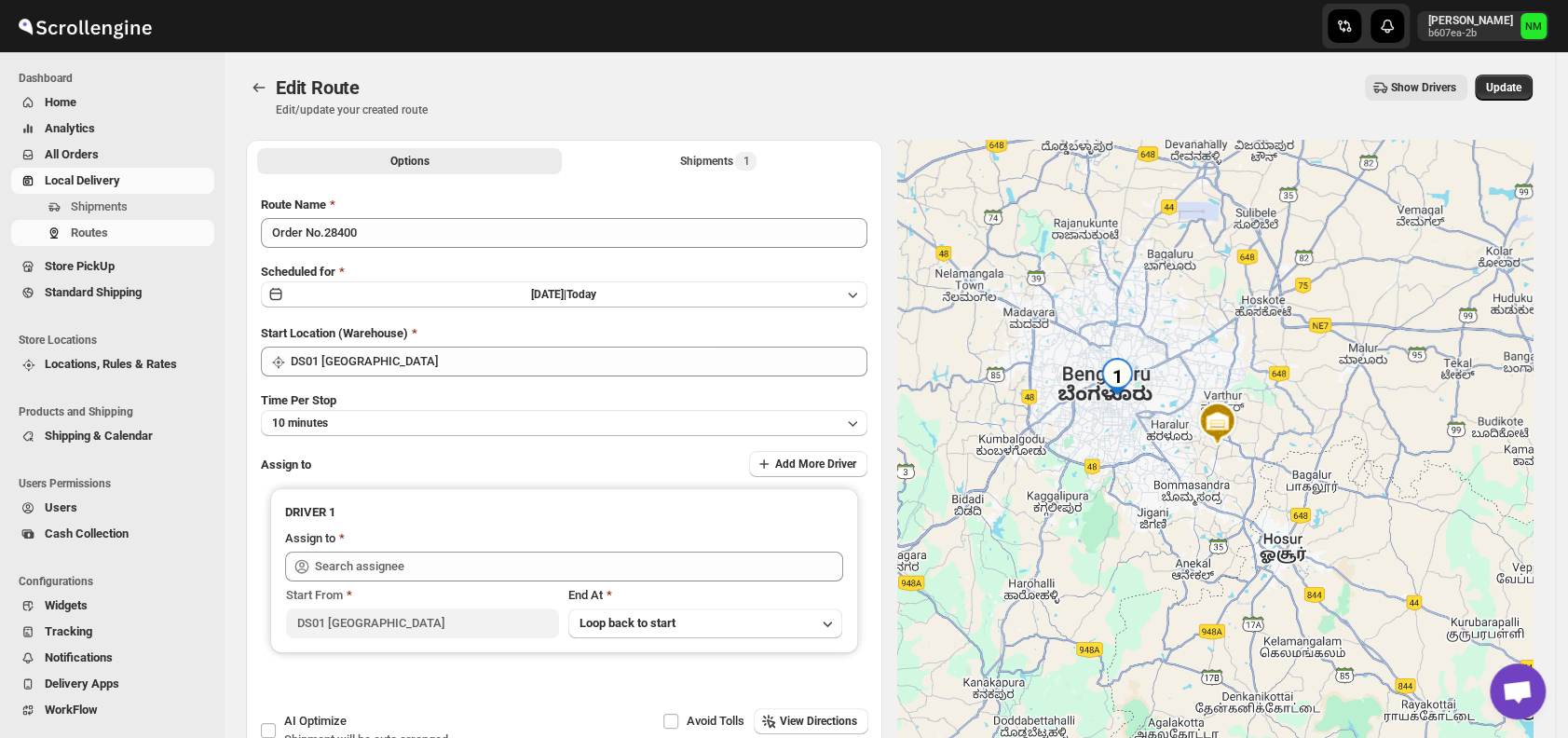
type input "Jahir Hussain DS01 (pegaya8076@excederm.com)"
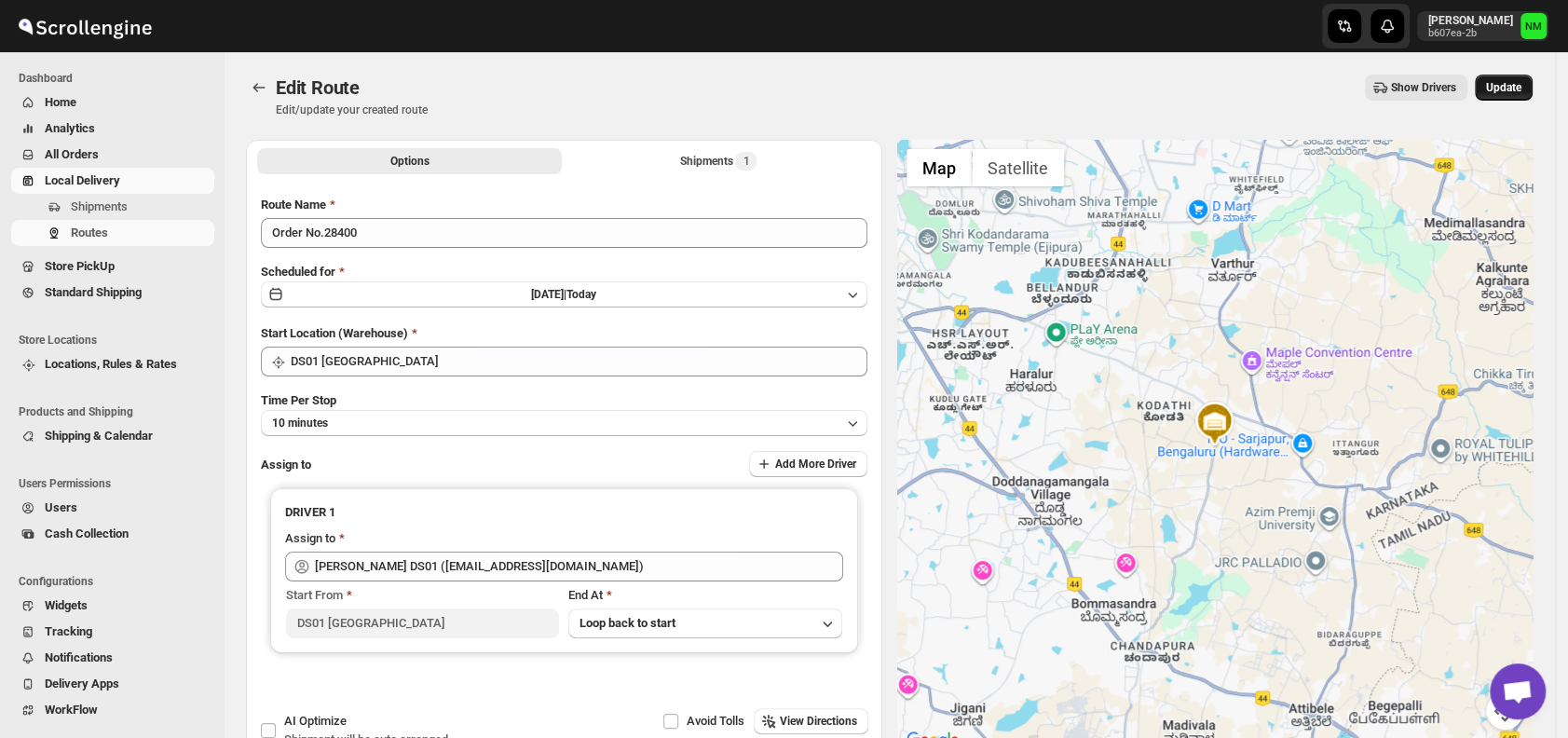
click at [1510, 92] on span "Update" at bounding box center [1503, 87] width 35 height 15
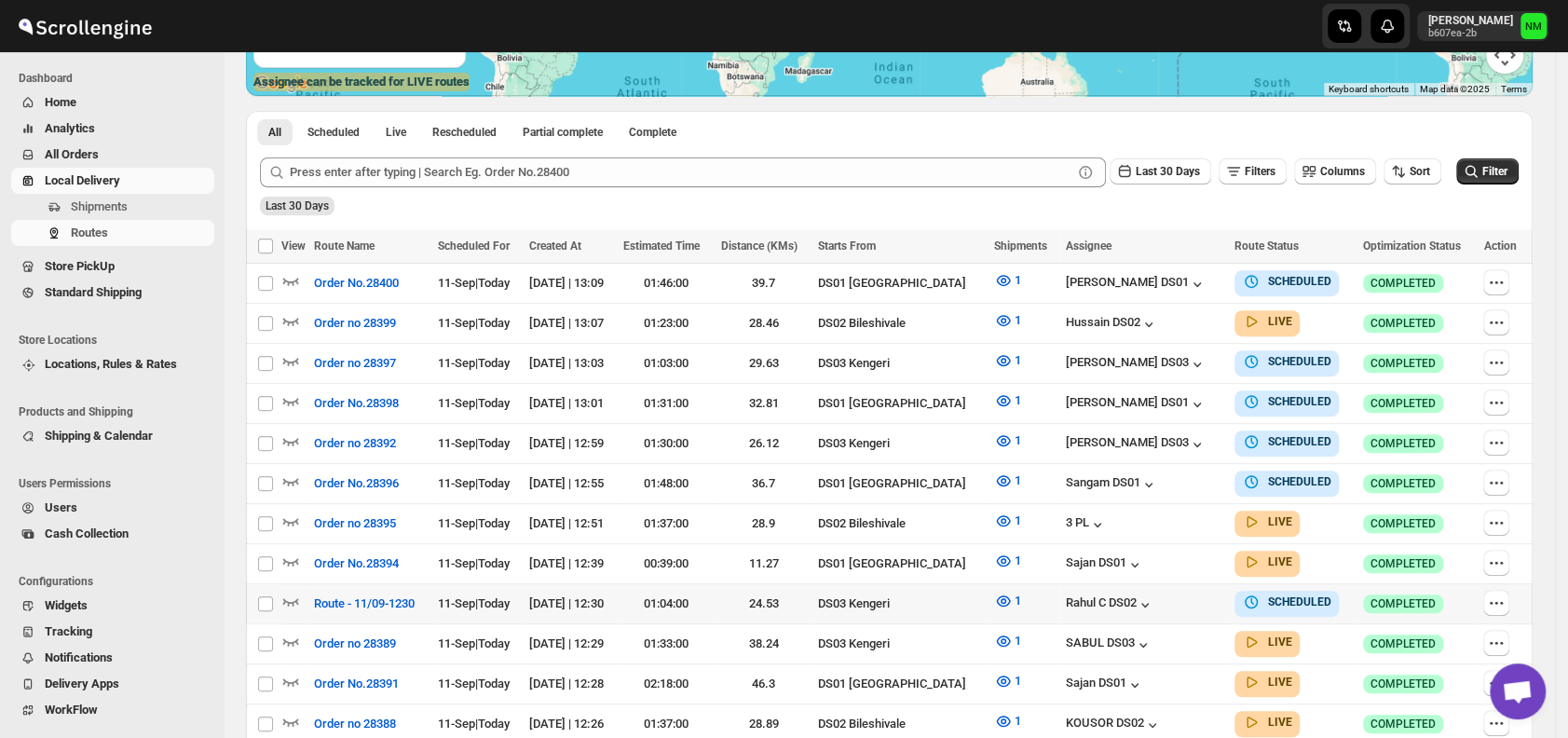
scroll to position [380, 0]
click at [1497, 399] on button "button" at bounding box center [1496, 402] width 26 height 26
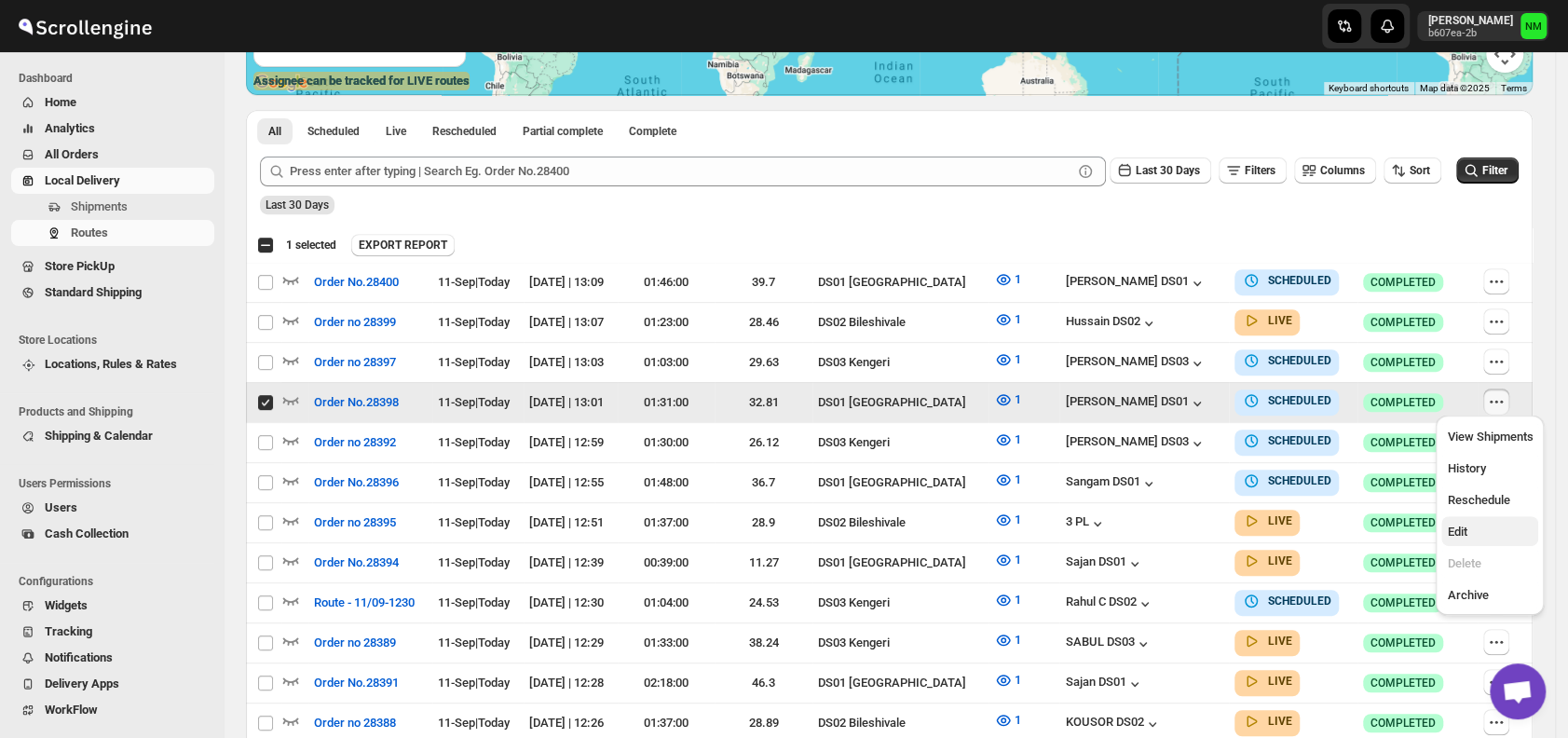
click at [1448, 535] on span "Edit" at bounding box center [1457, 532] width 20 height 14
checkbox input "false"
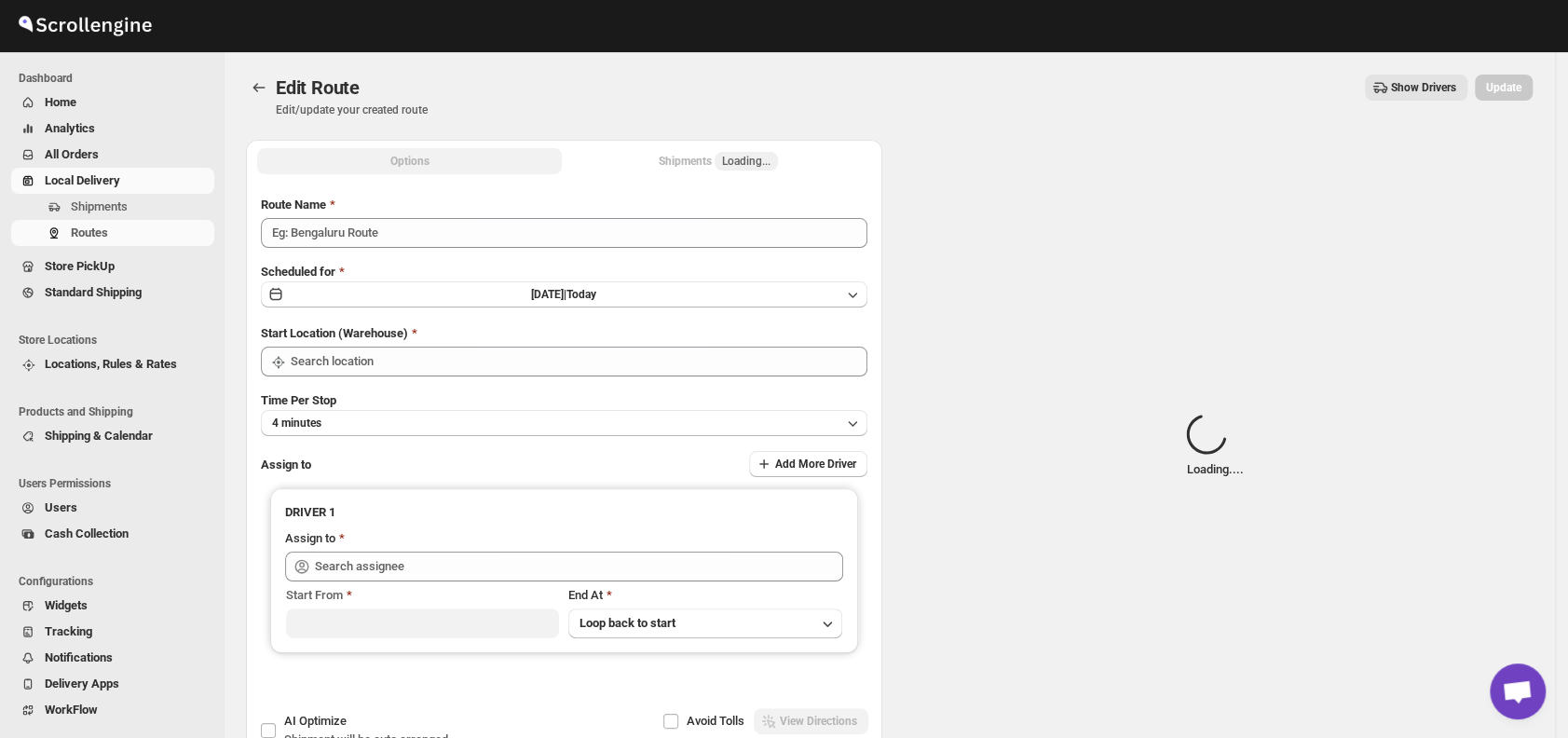
type input "Order No.28398"
type input "DS01 [GEOGRAPHIC_DATA]"
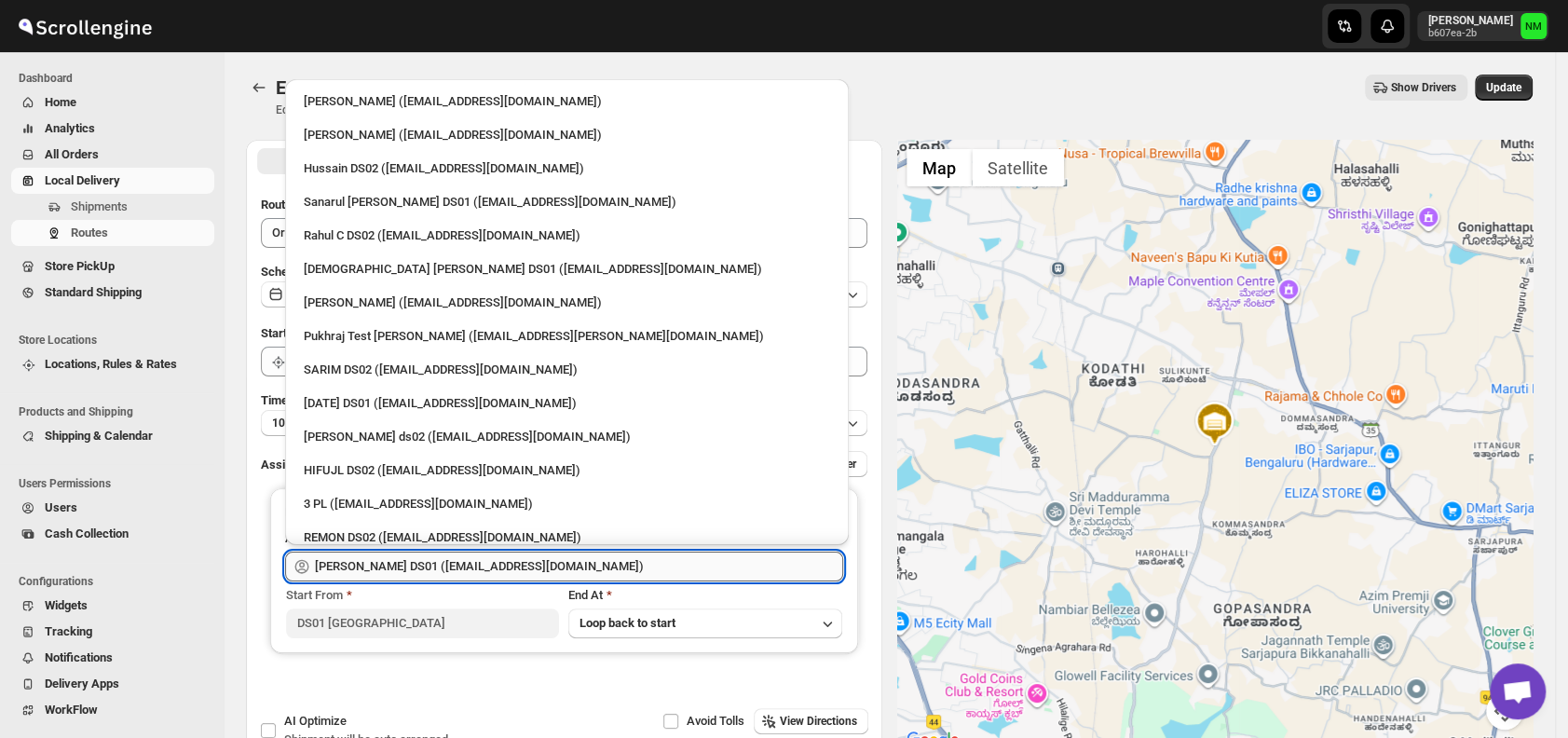
click at [640, 564] on input "Faijal Khan DS01 (tadij98822@cspaus.com)" at bounding box center [579, 567] width 528 height 30
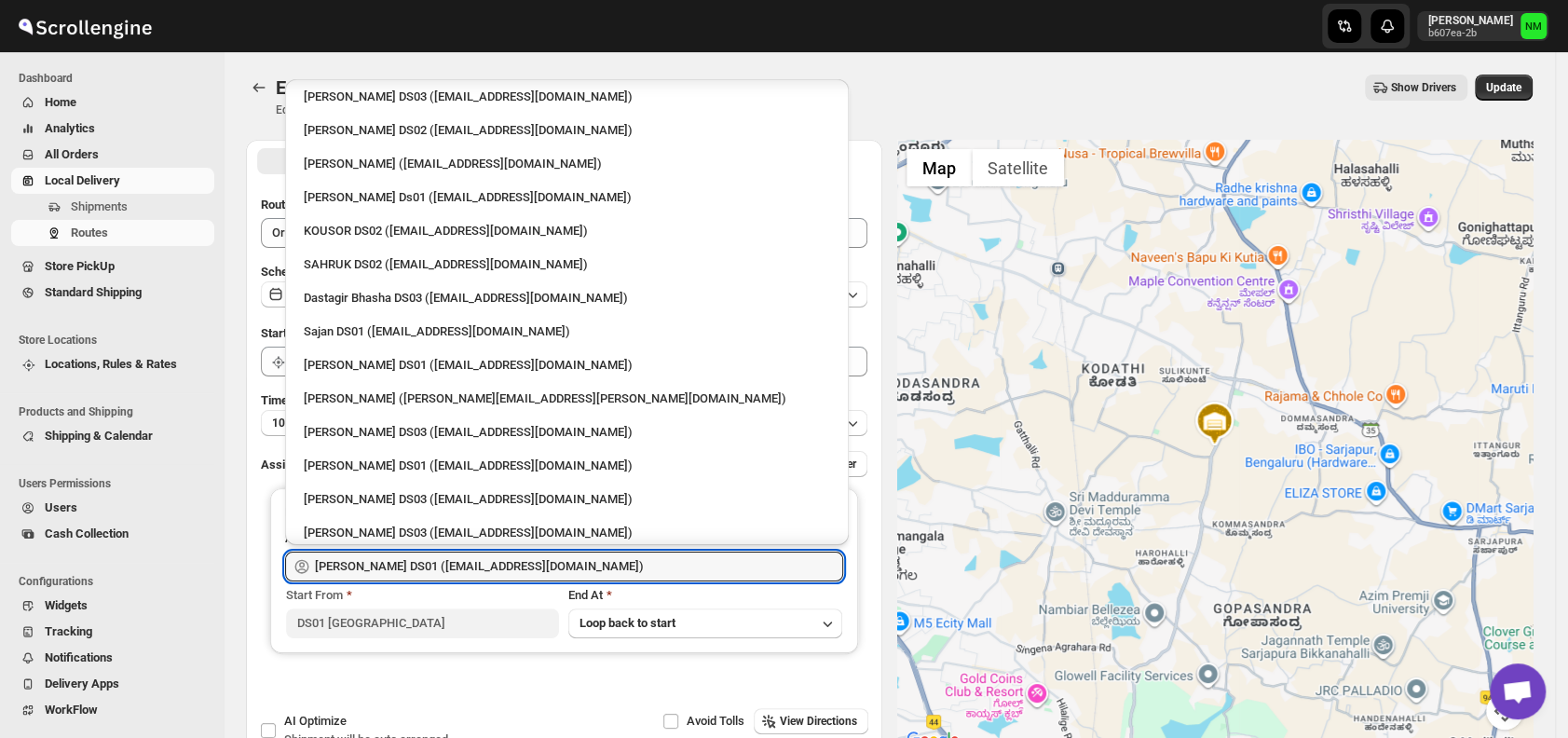
scroll to position [1591, 0]
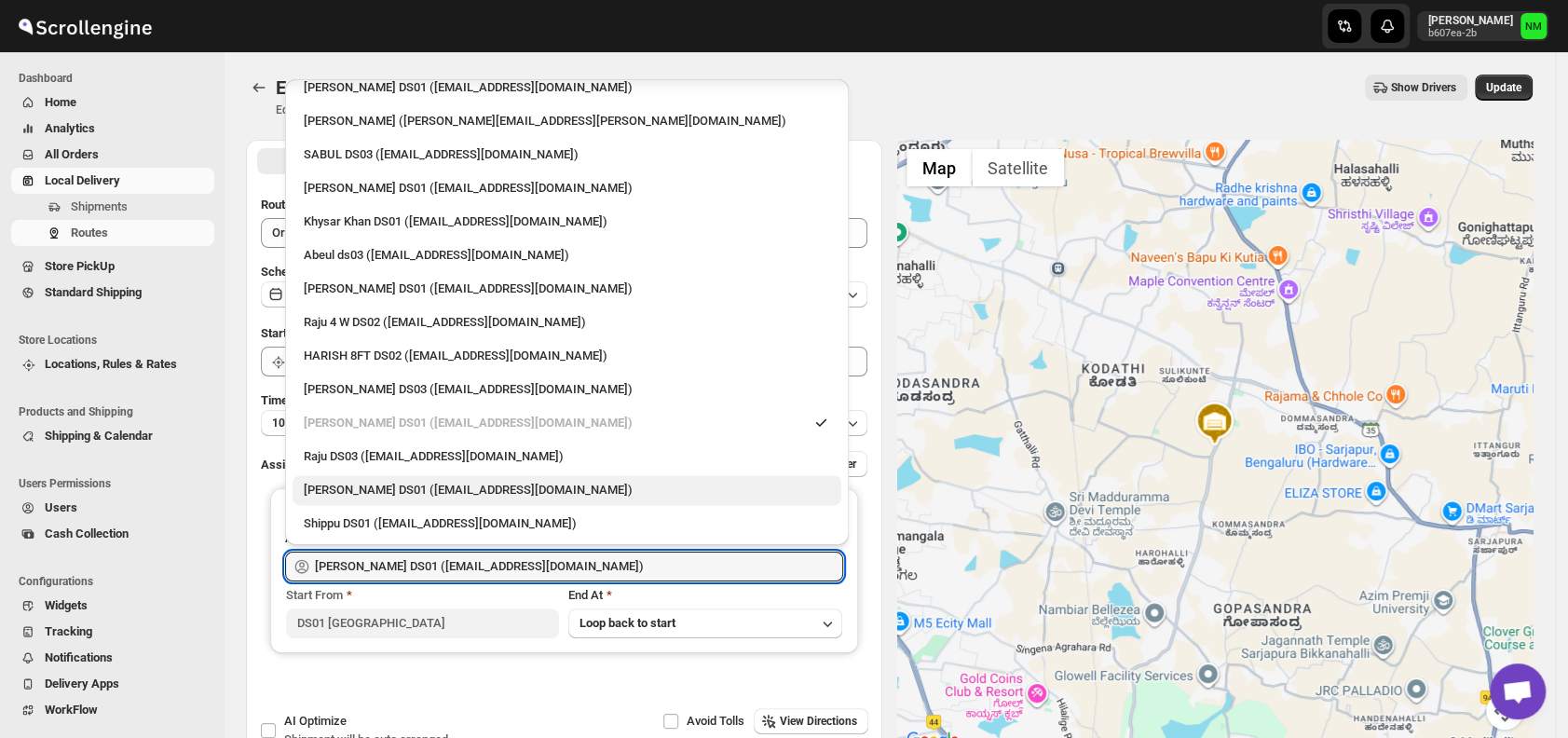
click at [470, 481] on div "Mohammed Shabaz DS01 (yewac50928@certve.com)" at bounding box center [567, 490] width 526 height 19
type input "Mohammed Shabaz DS01 (yewac50928@certve.com)"
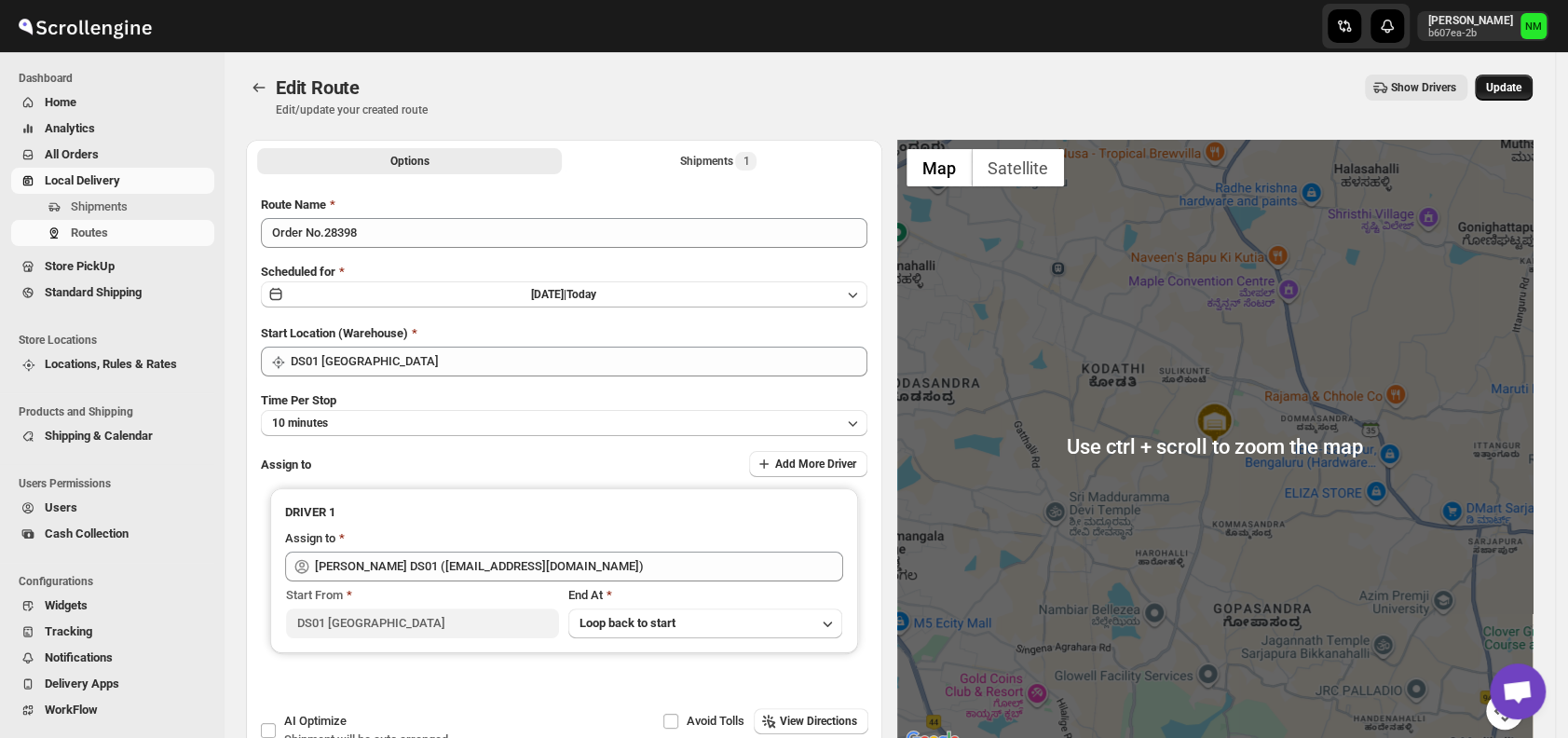
click at [1506, 91] on span "Update" at bounding box center [1503, 87] width 35 height 15
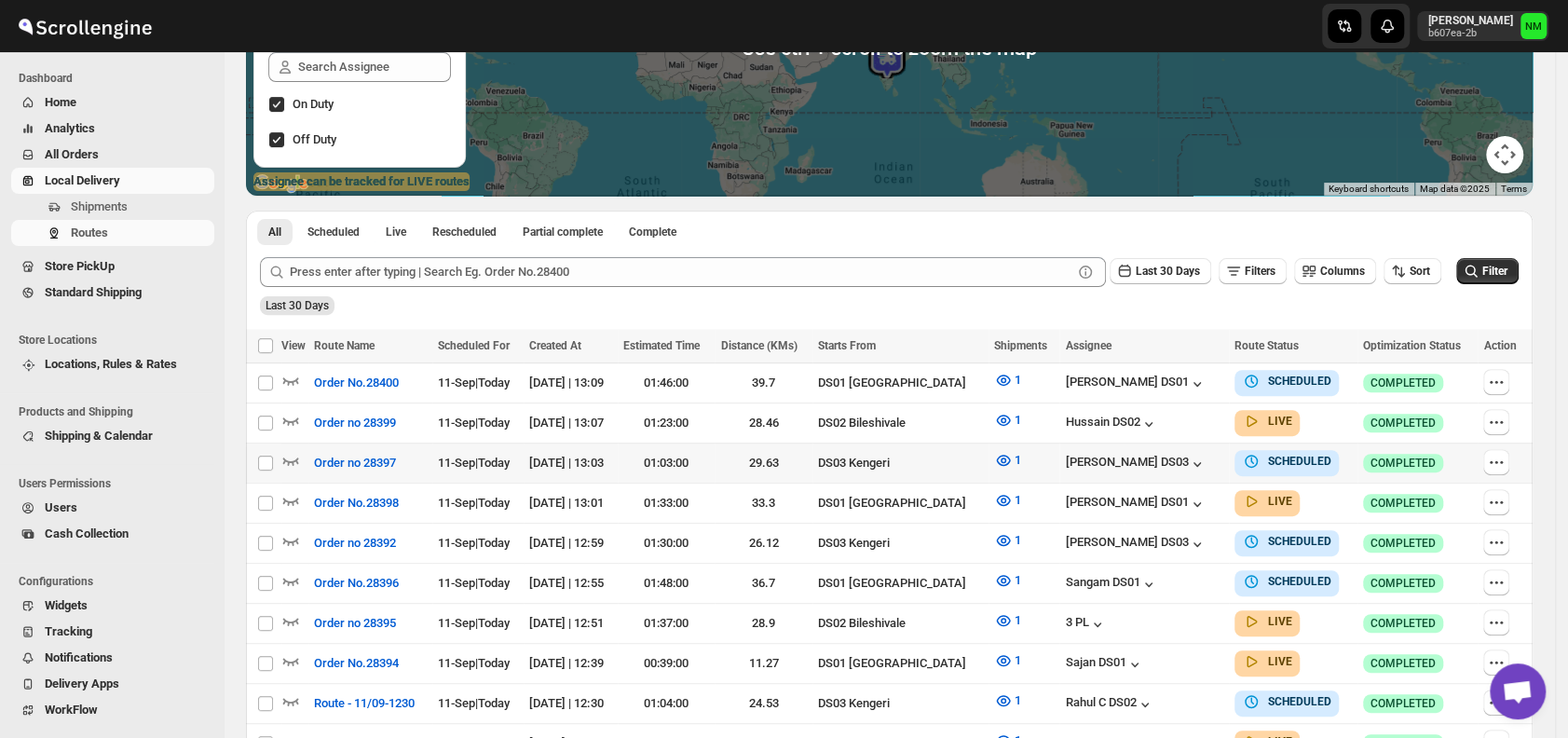
scroll to position [280, 0]
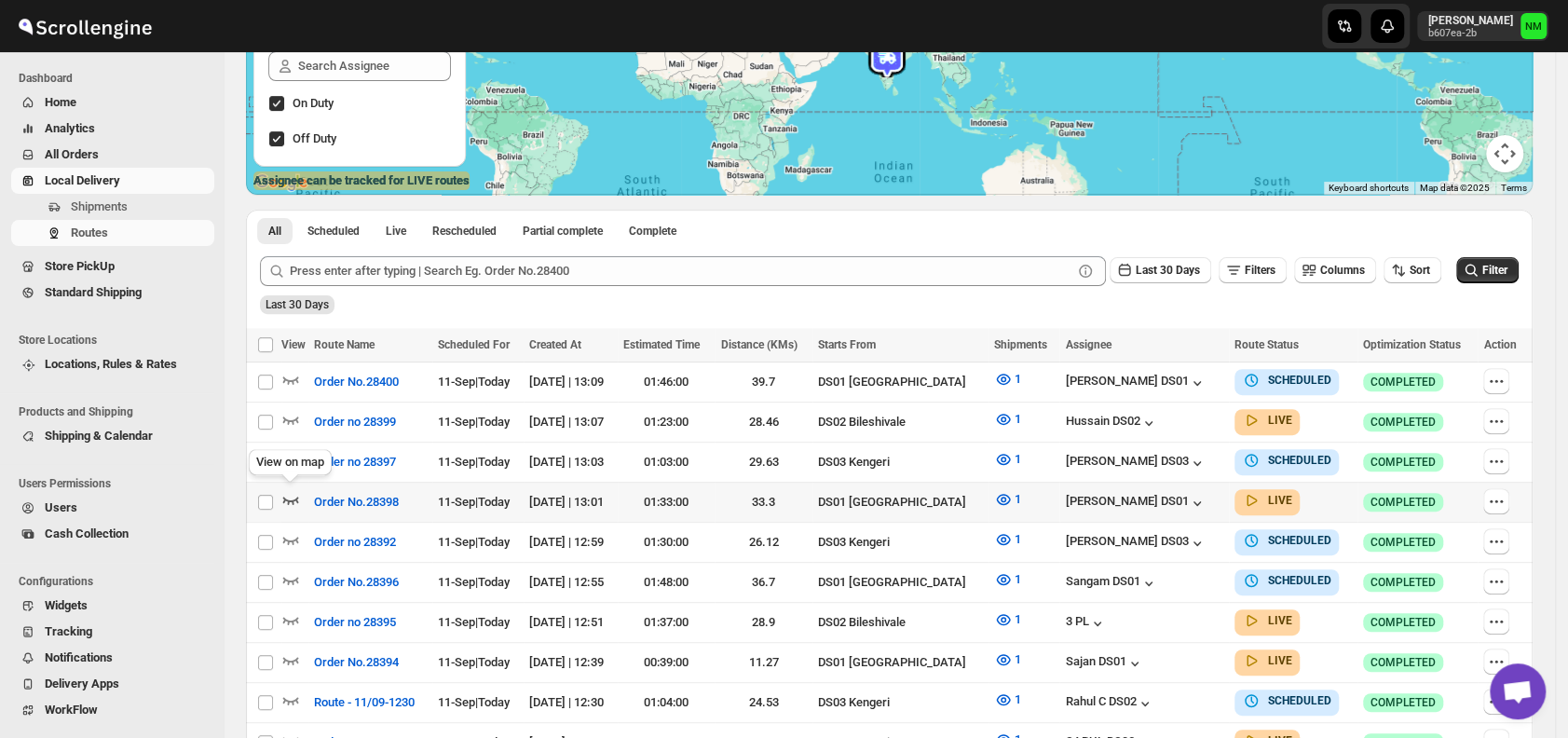
click at [295, 492] on icon "button" at bounding box center [290, 499] width 19 height 19
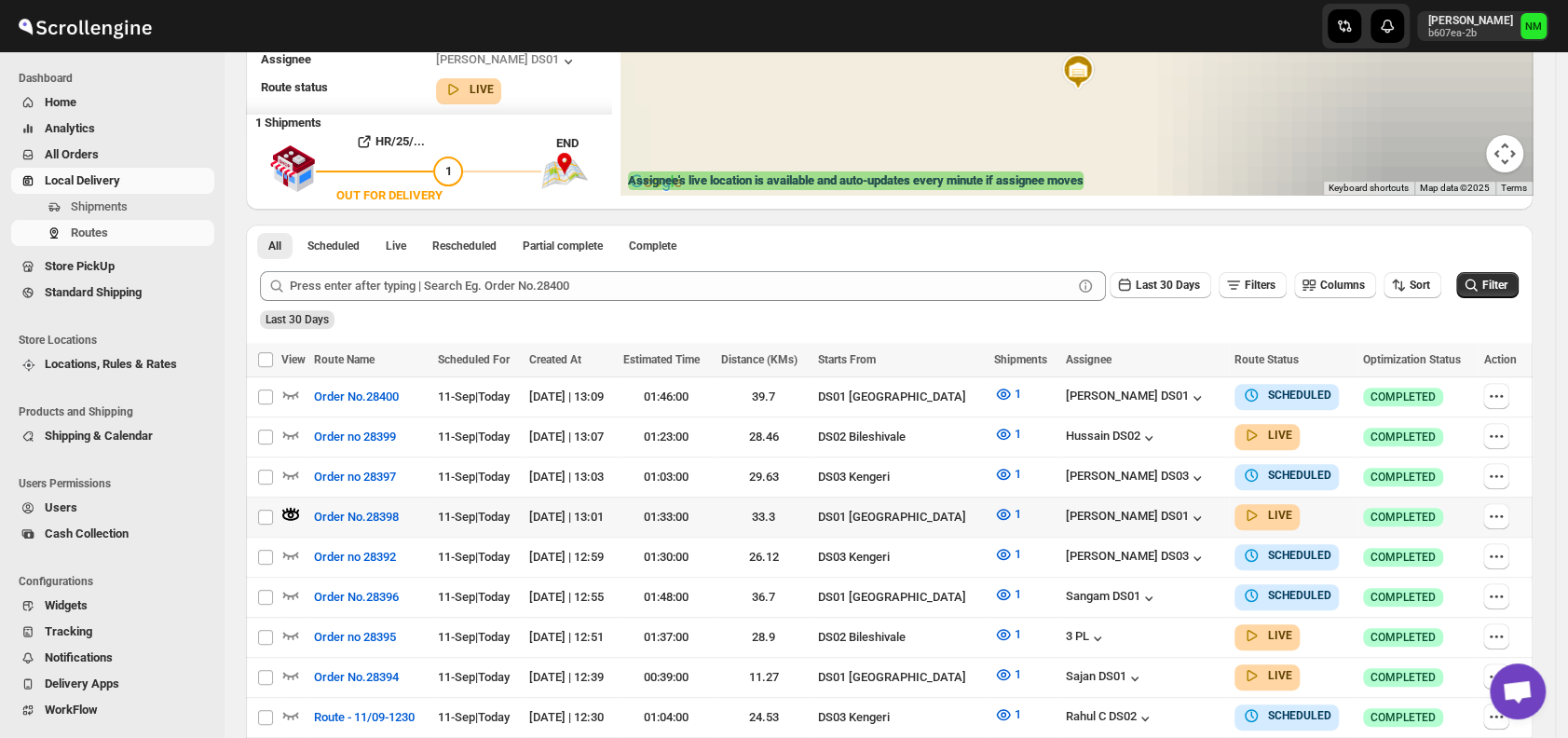
scroll to position [0, 0]
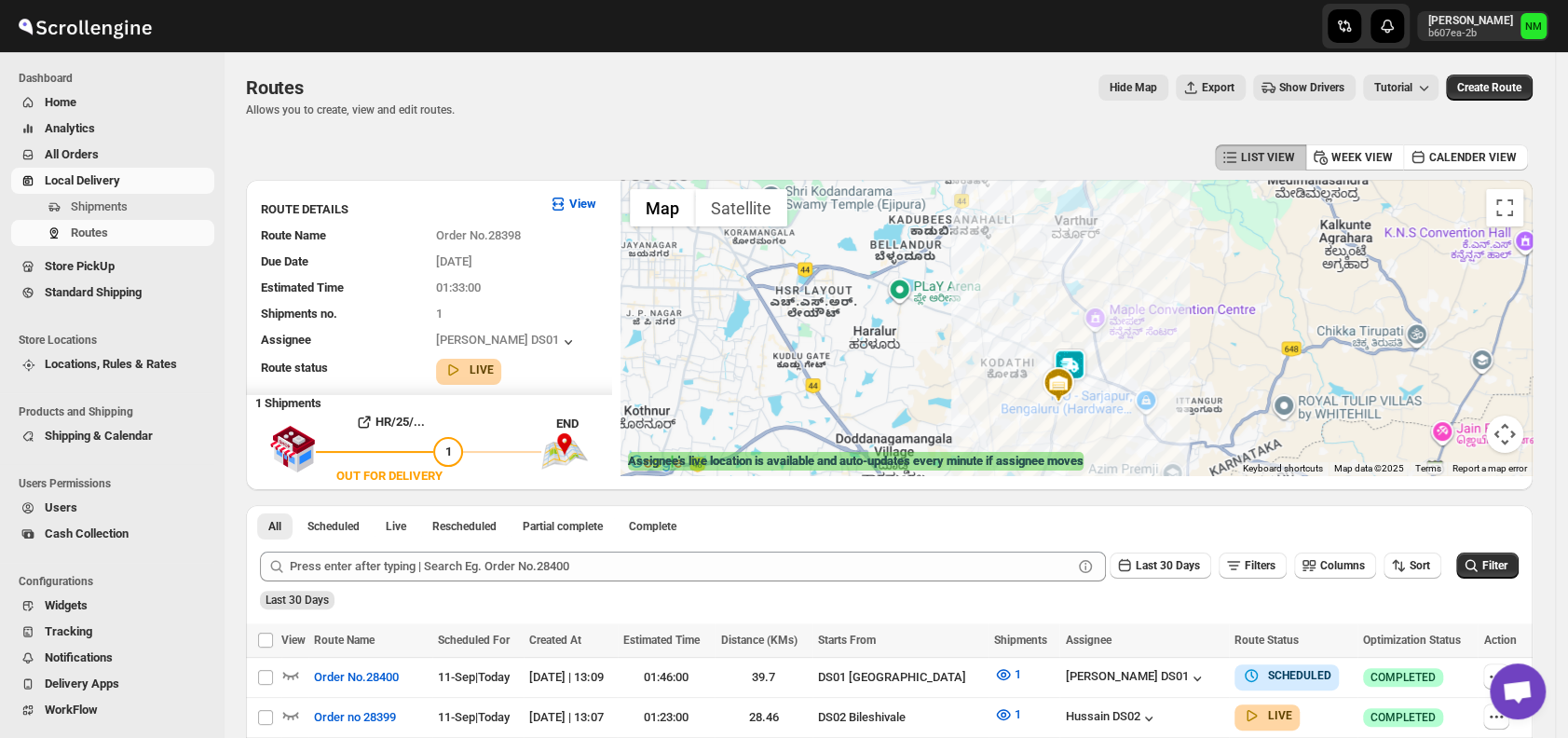
click at [1081, 355] on img at bounding box center [1069, 367] width 37 height 37
click at [1159, 270] on button "Close" at bounding box center [1136, 278] width 45 height 45
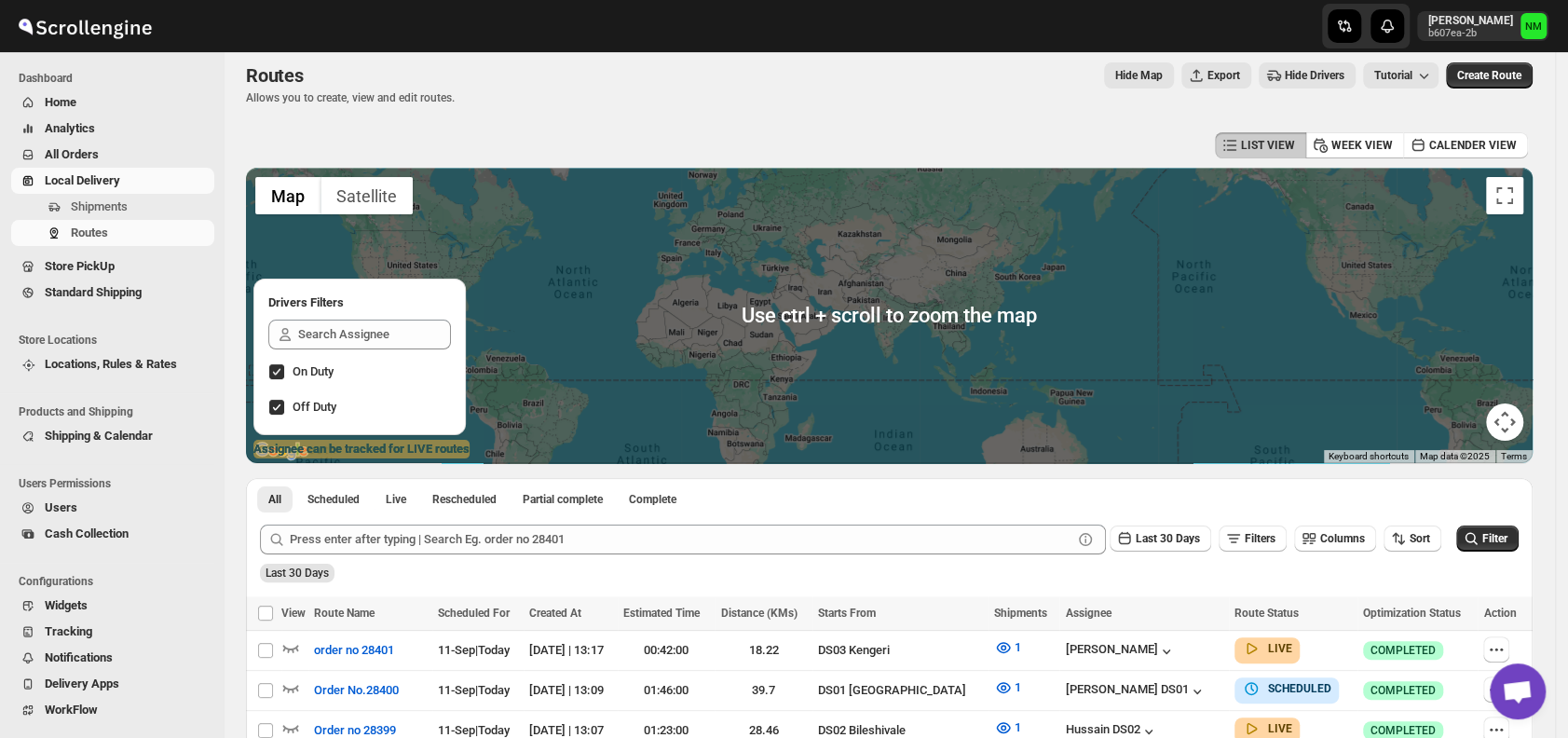
scroll to position [198, 0]
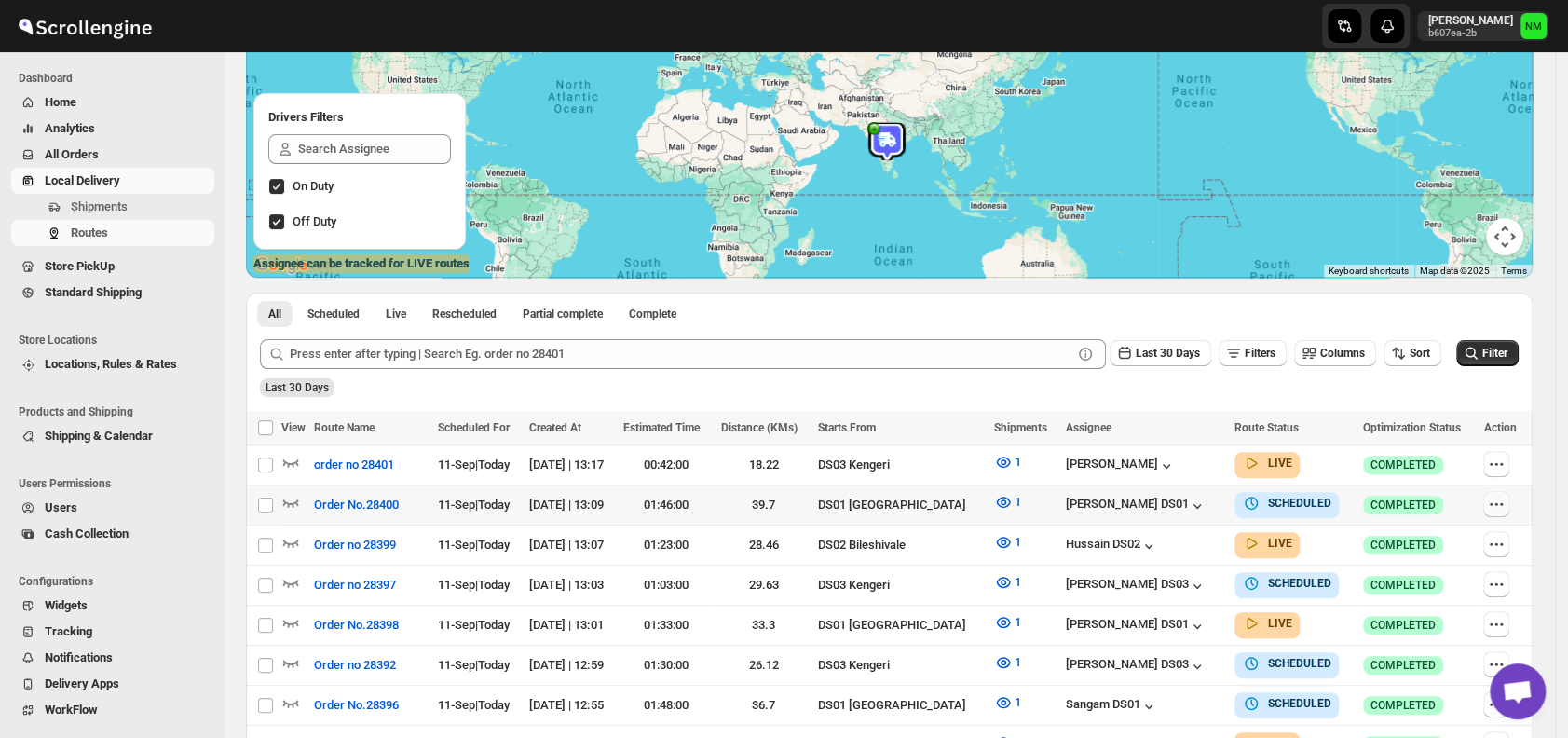
click at [1506, 499] on icon "button" at bounding box center [1496, 504] width 19 height 19
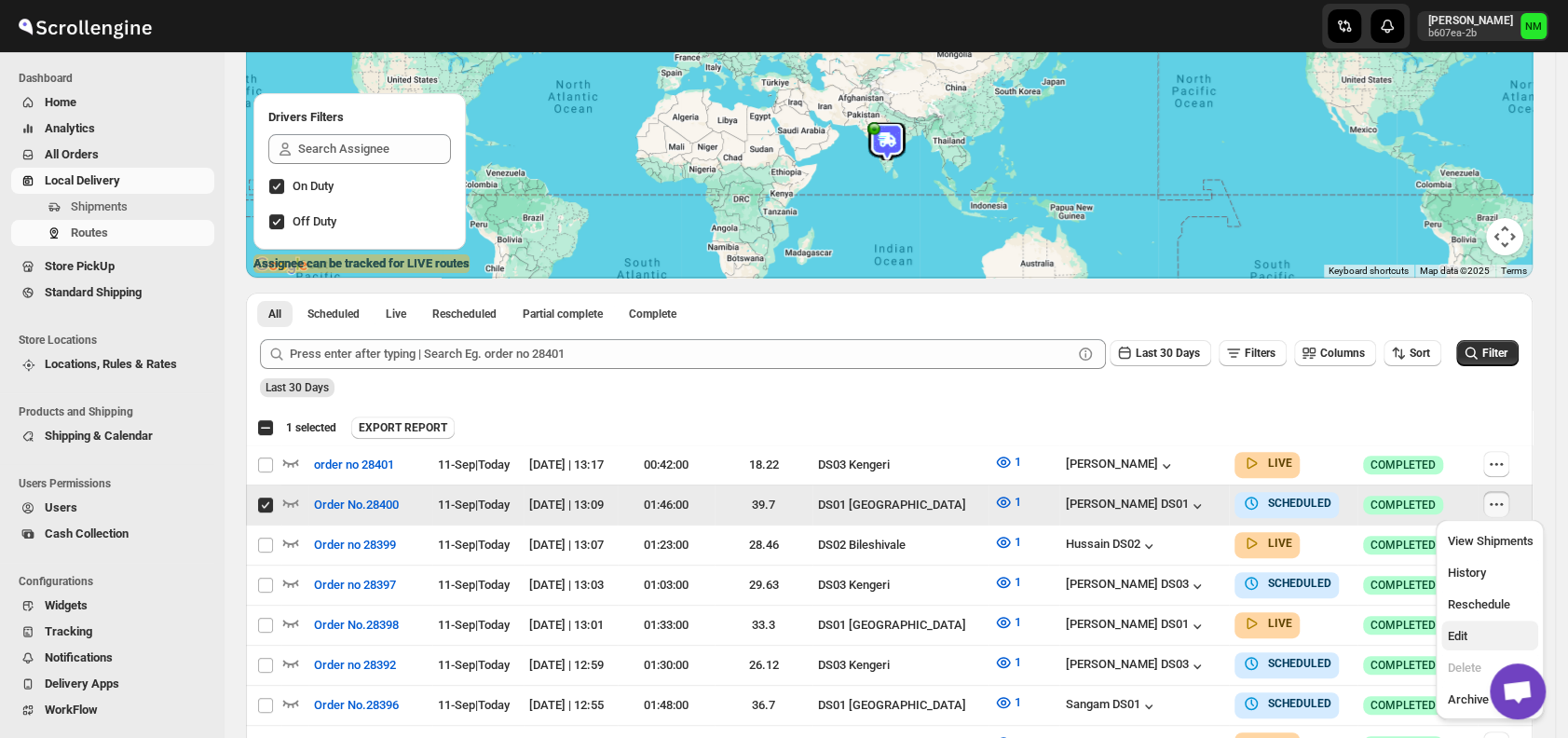
click at [1460, 629] on span "Edit" at bounding box center [1457, 636] width 20 height 14
checkbox input "false"
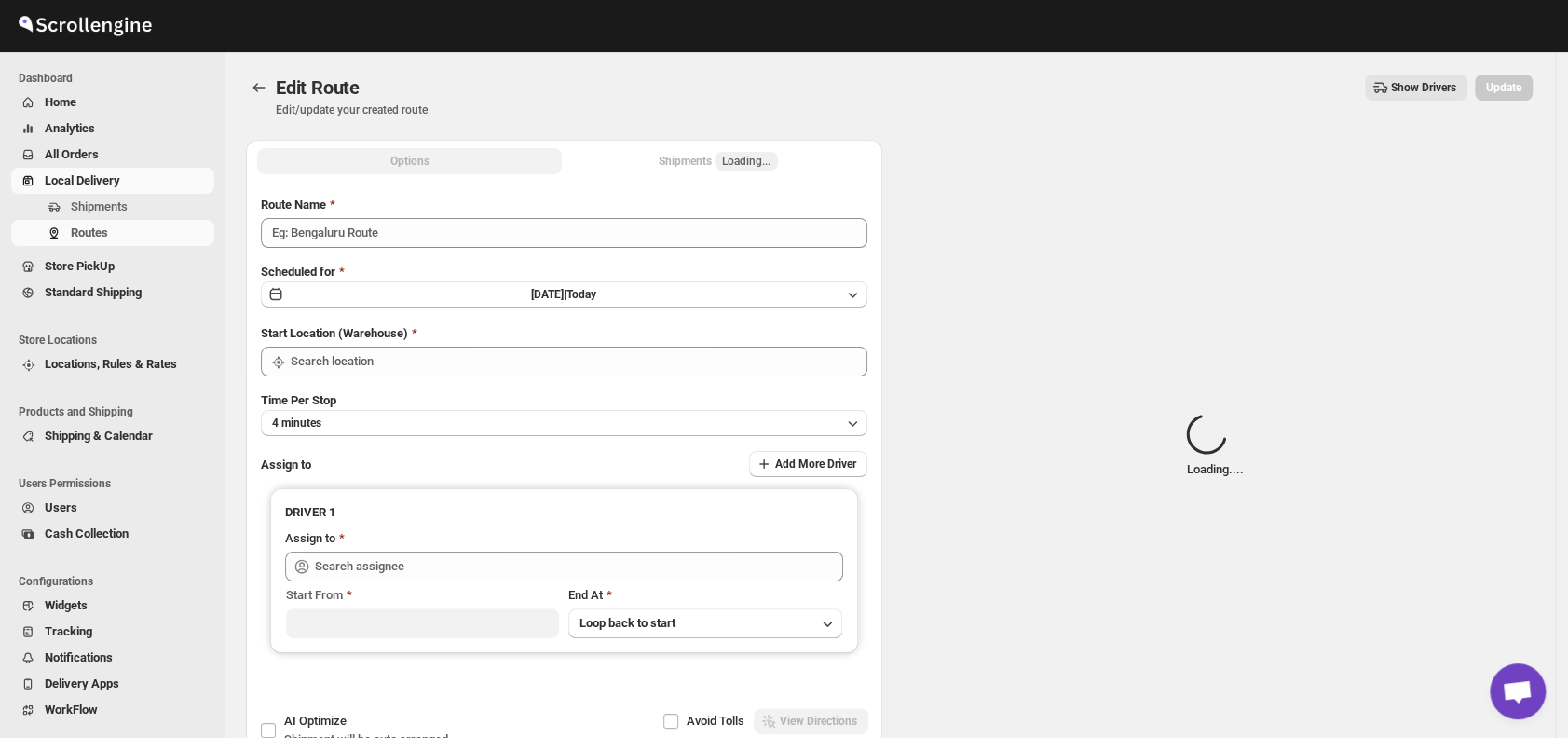
type input "Order No.28400"
type input "DS01 [GEOGRAPHIC_DATA]"
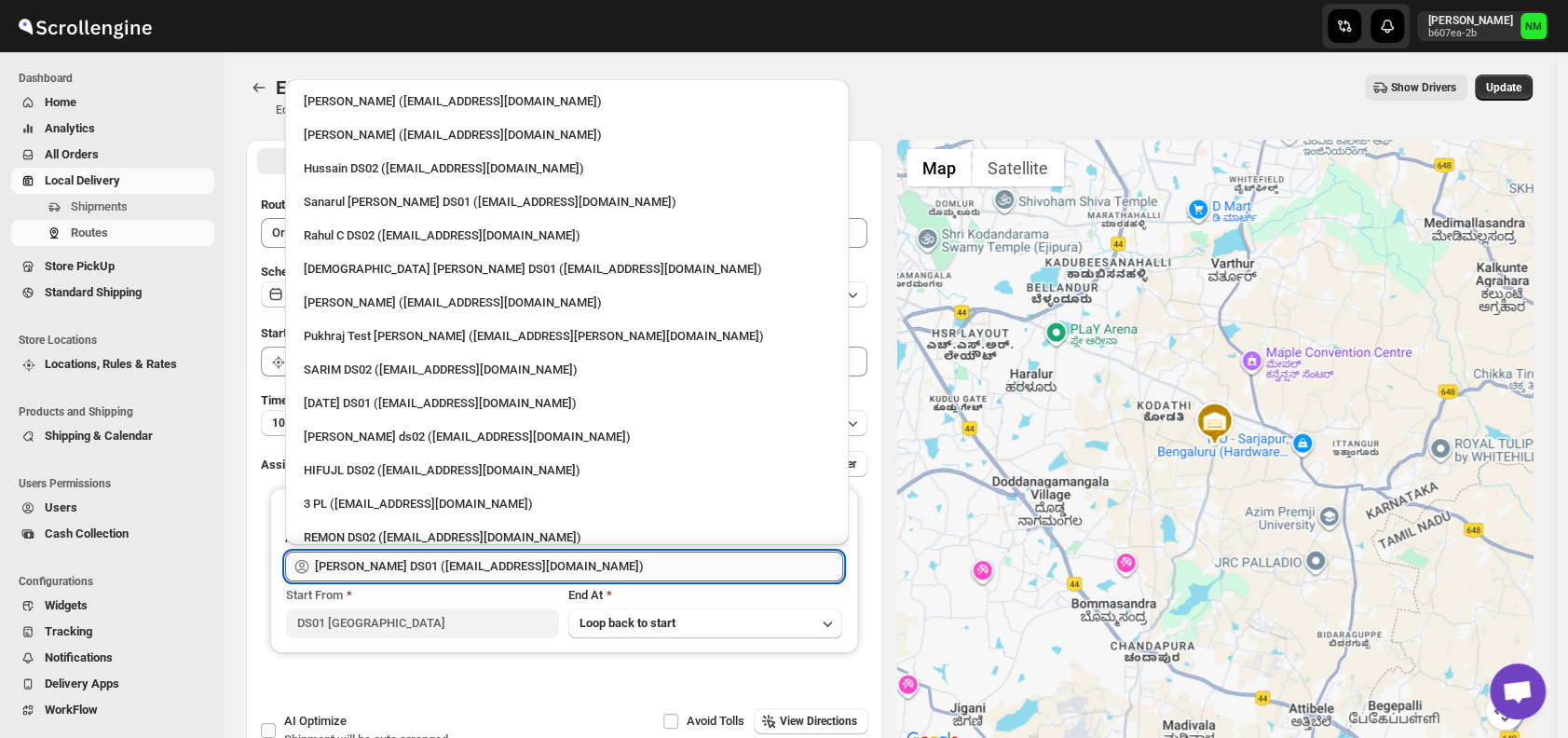
click at [650, 566] on input "[PERSON_NAME] DS01 ([EMAIL_ADDRESS][DOMAIN_NAME])" at bounding box center [579, 567] width 528 height 30
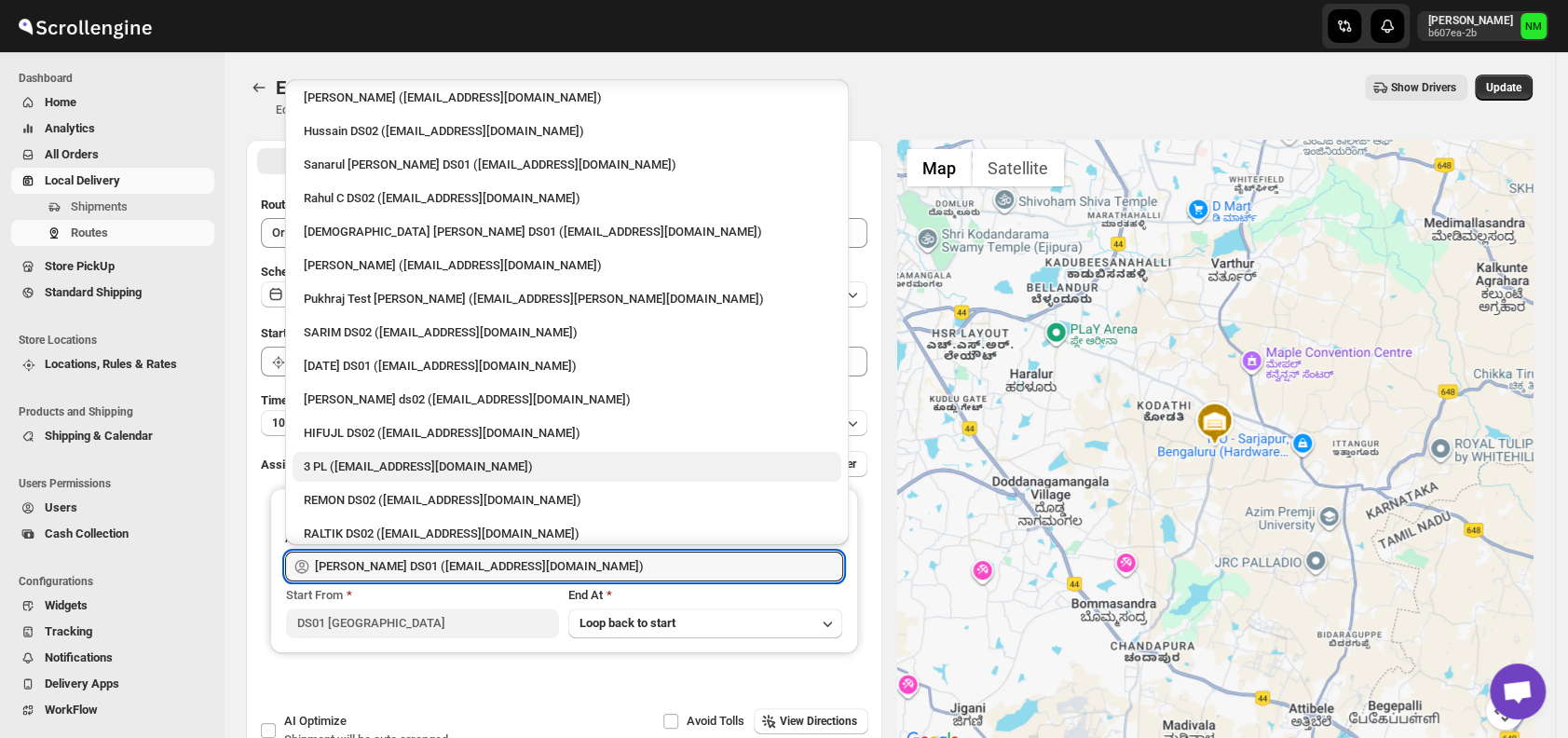
click at [407, 461] on div "3 PL ([EMAIL_ADDRESS][DOMAIN_NAME])" at bounding box center [567, 467] width 526 height 19
type input "3 PL ([EMAIL_ADDRESS][DOMAIN_NAME])"
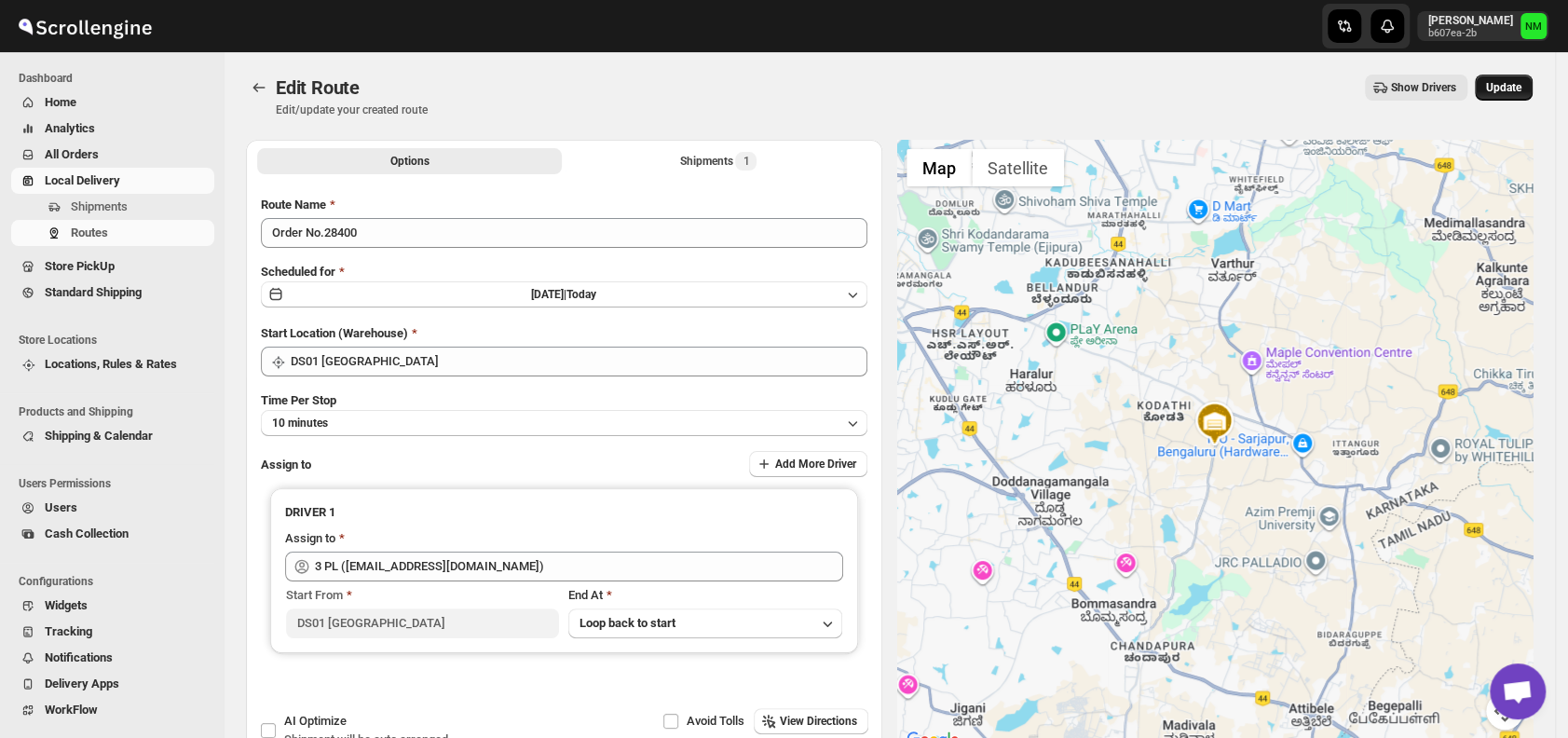
click at [1520, 89] on span "Update" at bounding box center [1503, 87] width 35 height 15
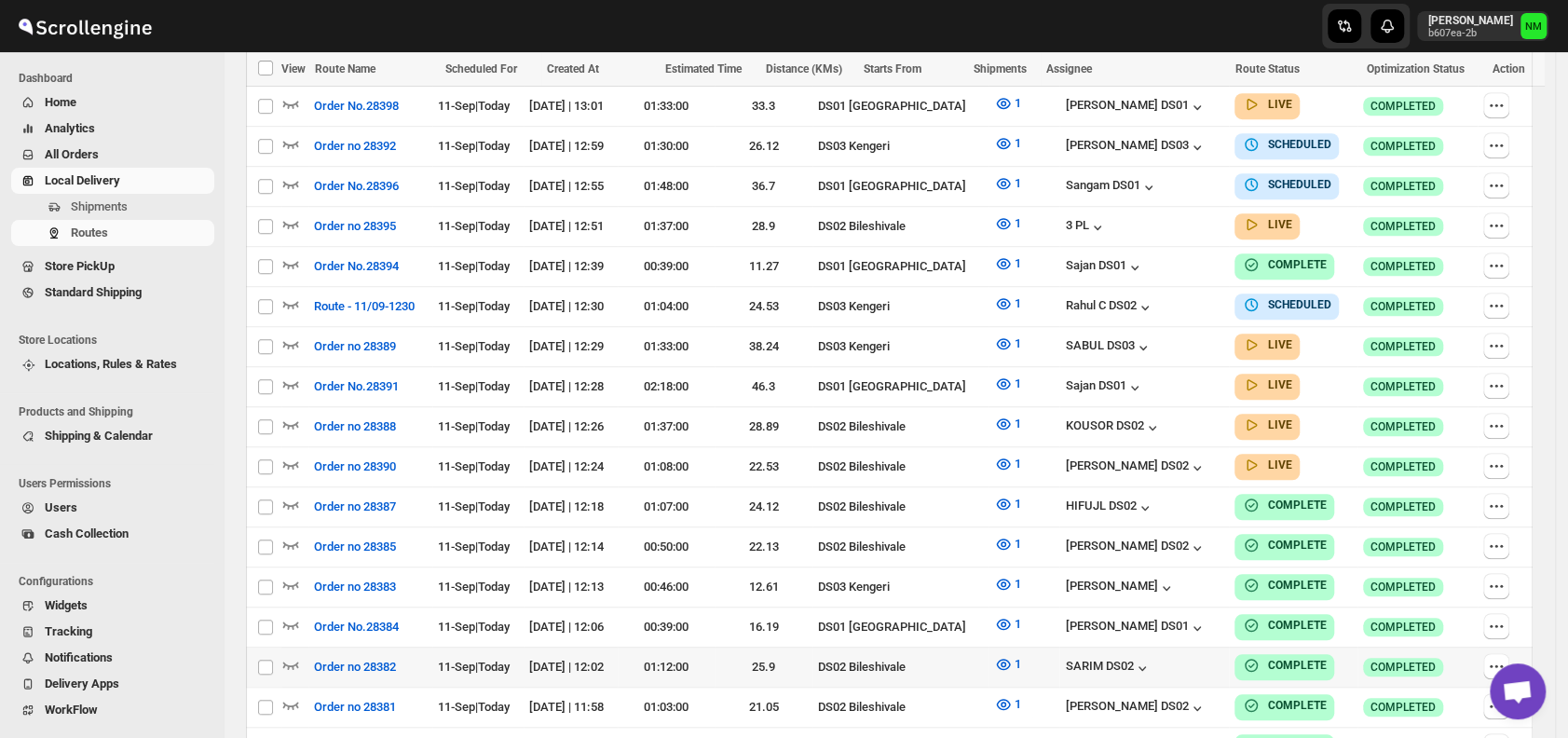
scroll to position [718, 0]
click at [294, 380] on icon "button" at bounding box center [291, 383] width 16 height 7
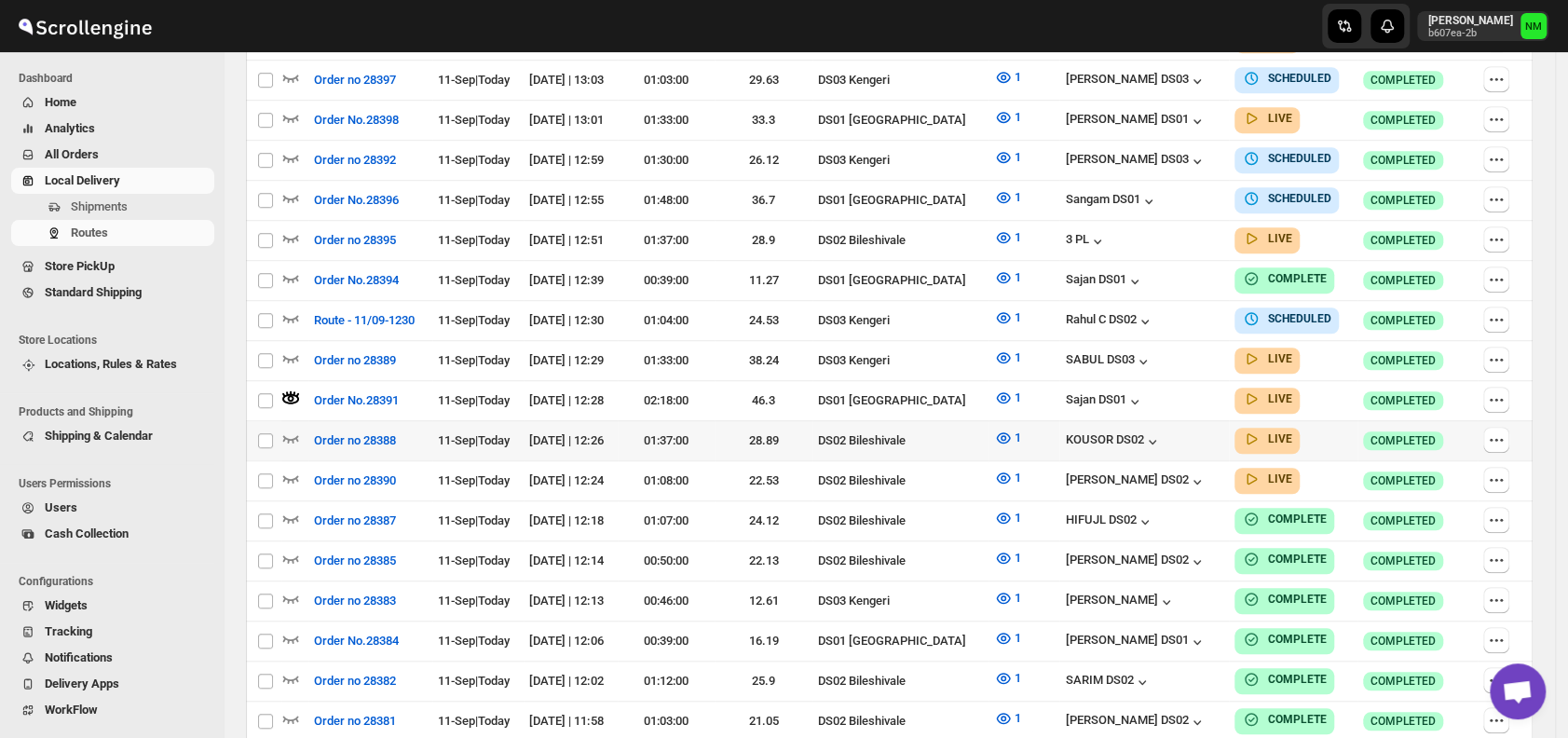
scroll to position [13, 0]
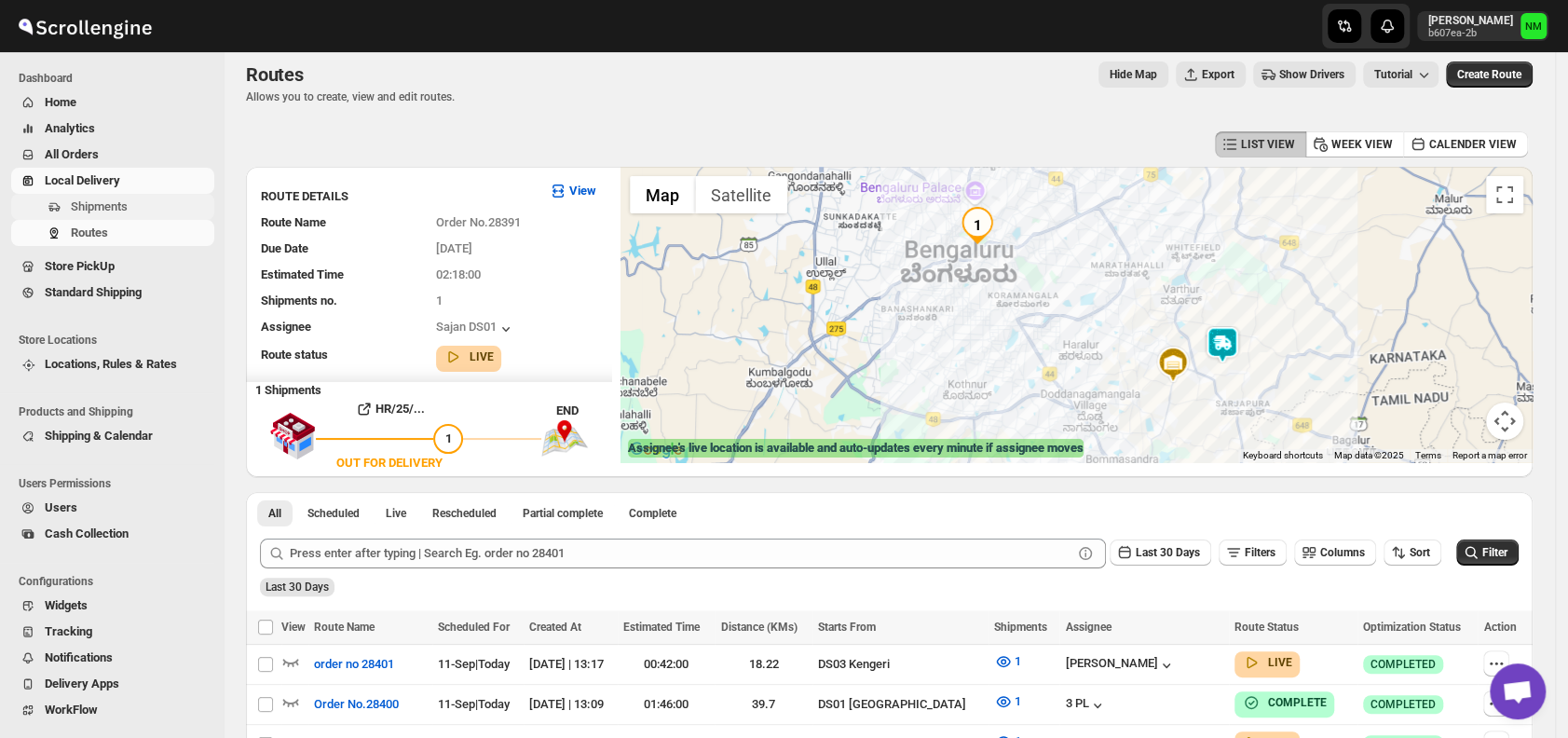
click at [113, 204] on span "Shipments" at bounding box center [99, 206] width 57 height 14
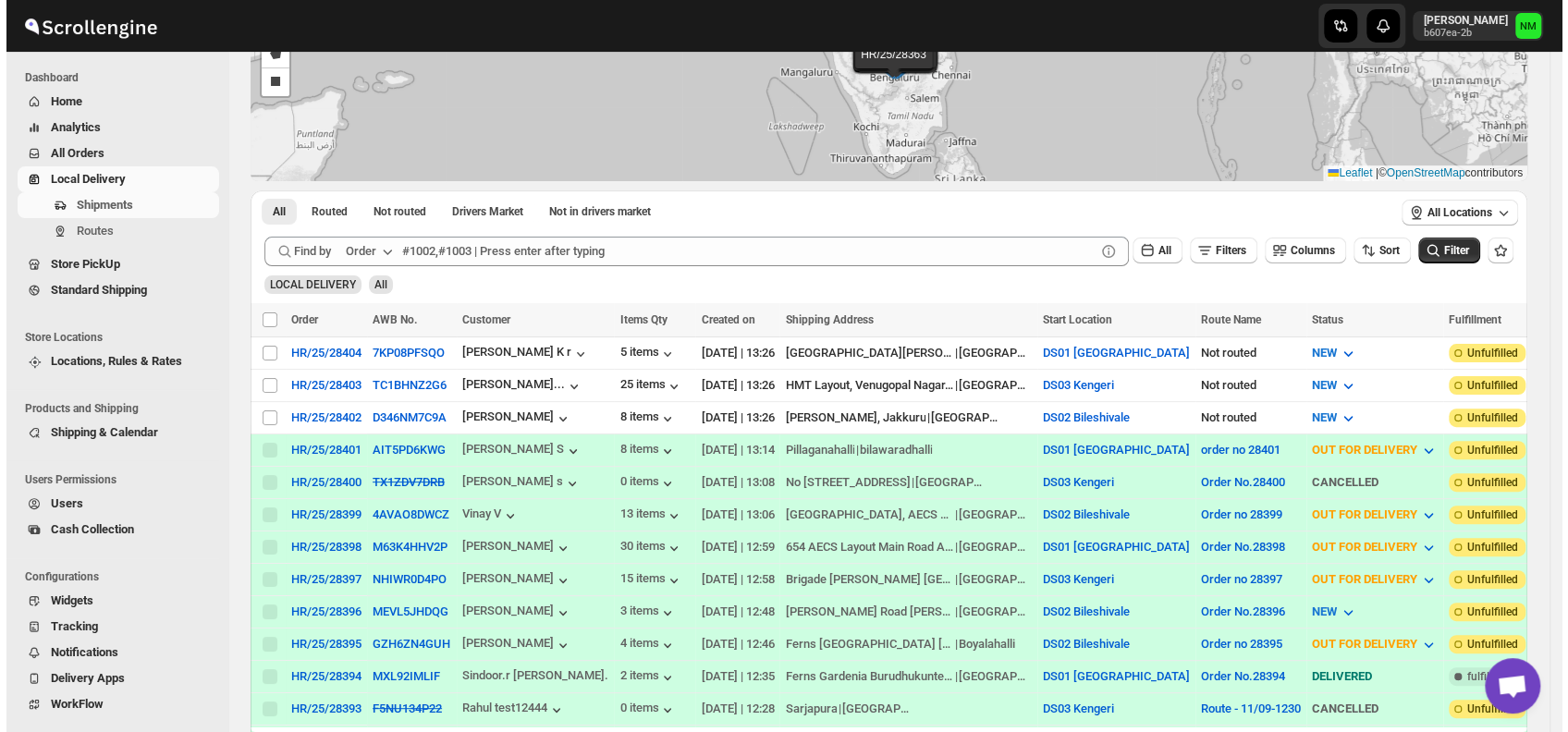
scroll to position [183, 0]
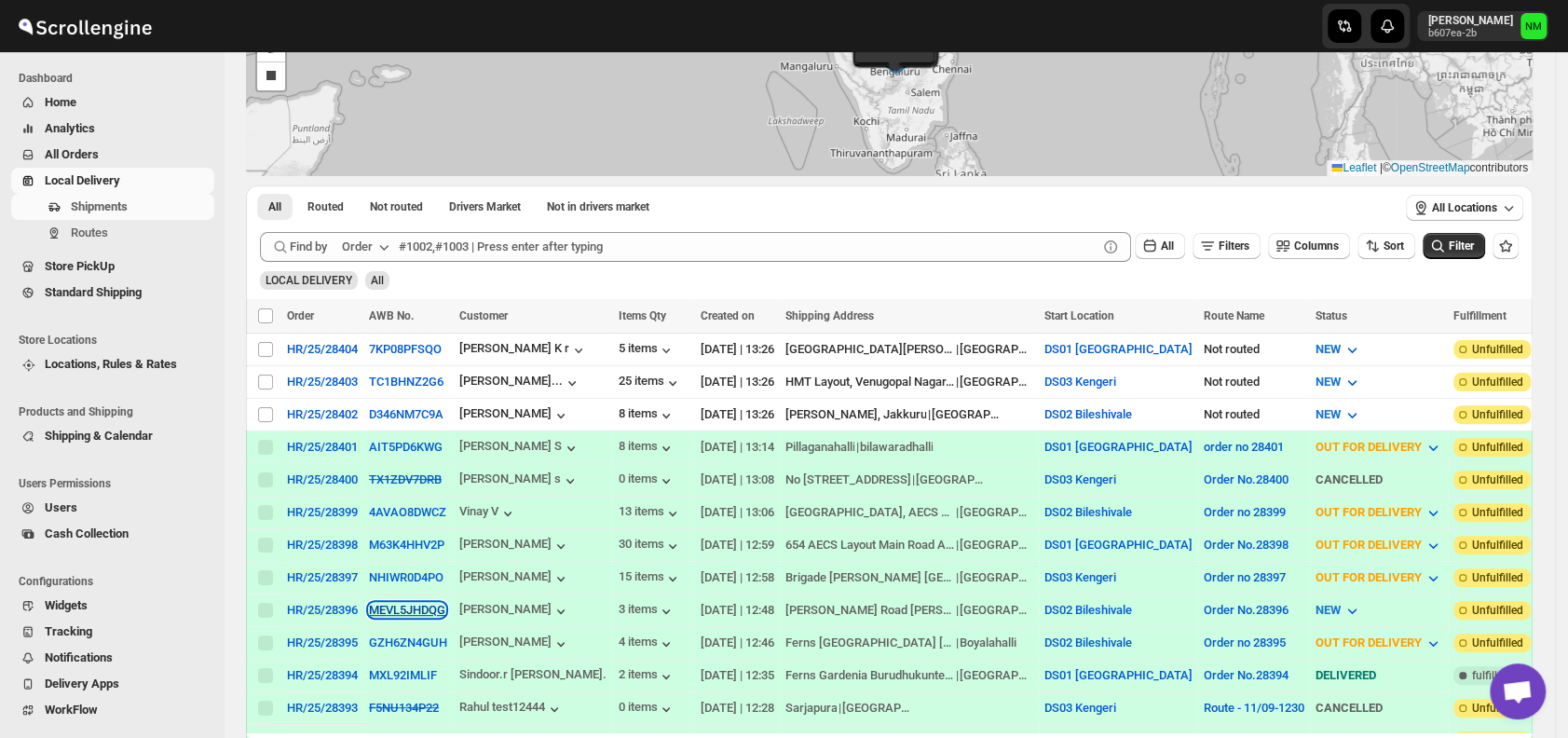
click at [397, 603] on button "MEVL5JHDQG" at bounding box center [407, 610] width 76 height 14
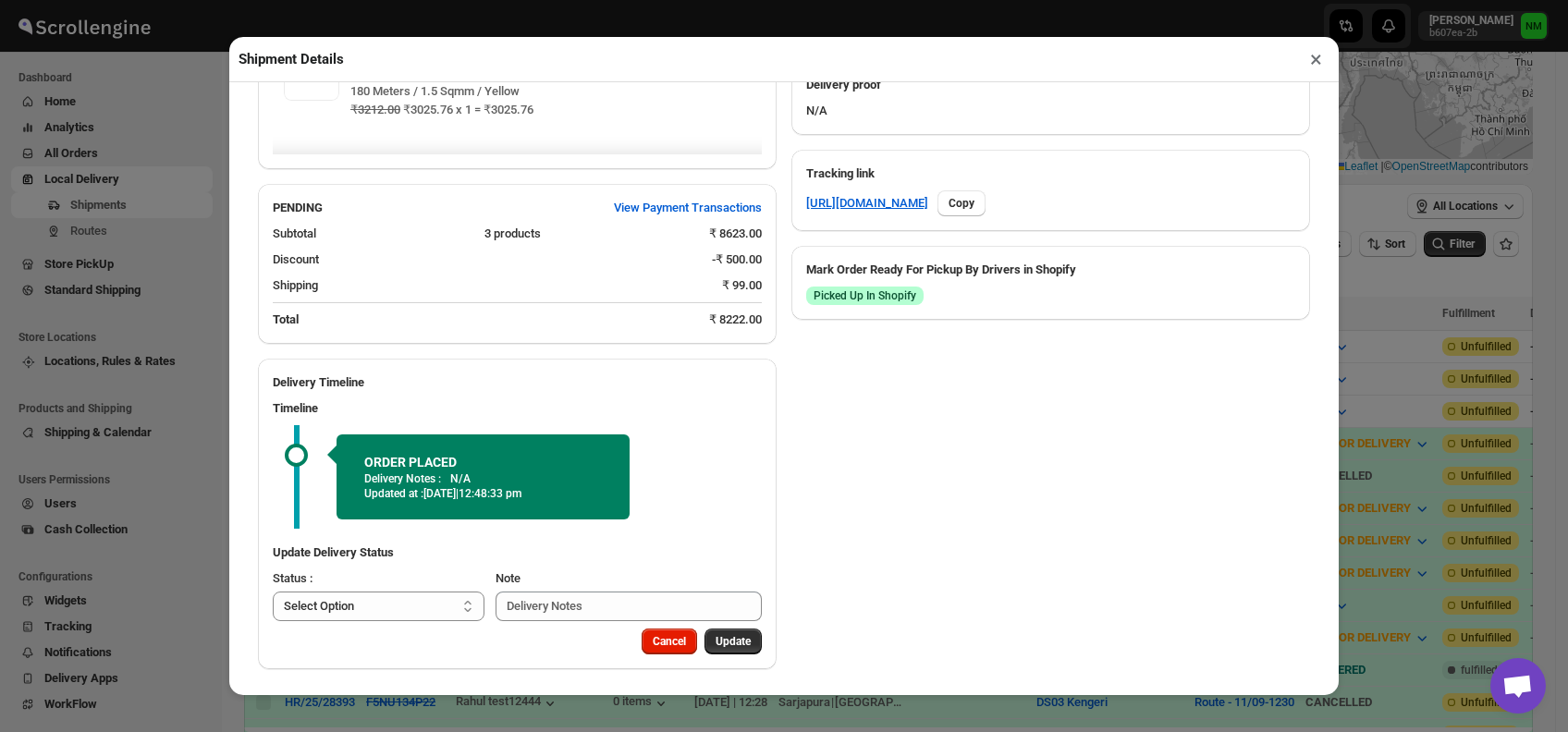
scroll to position [951, 0]
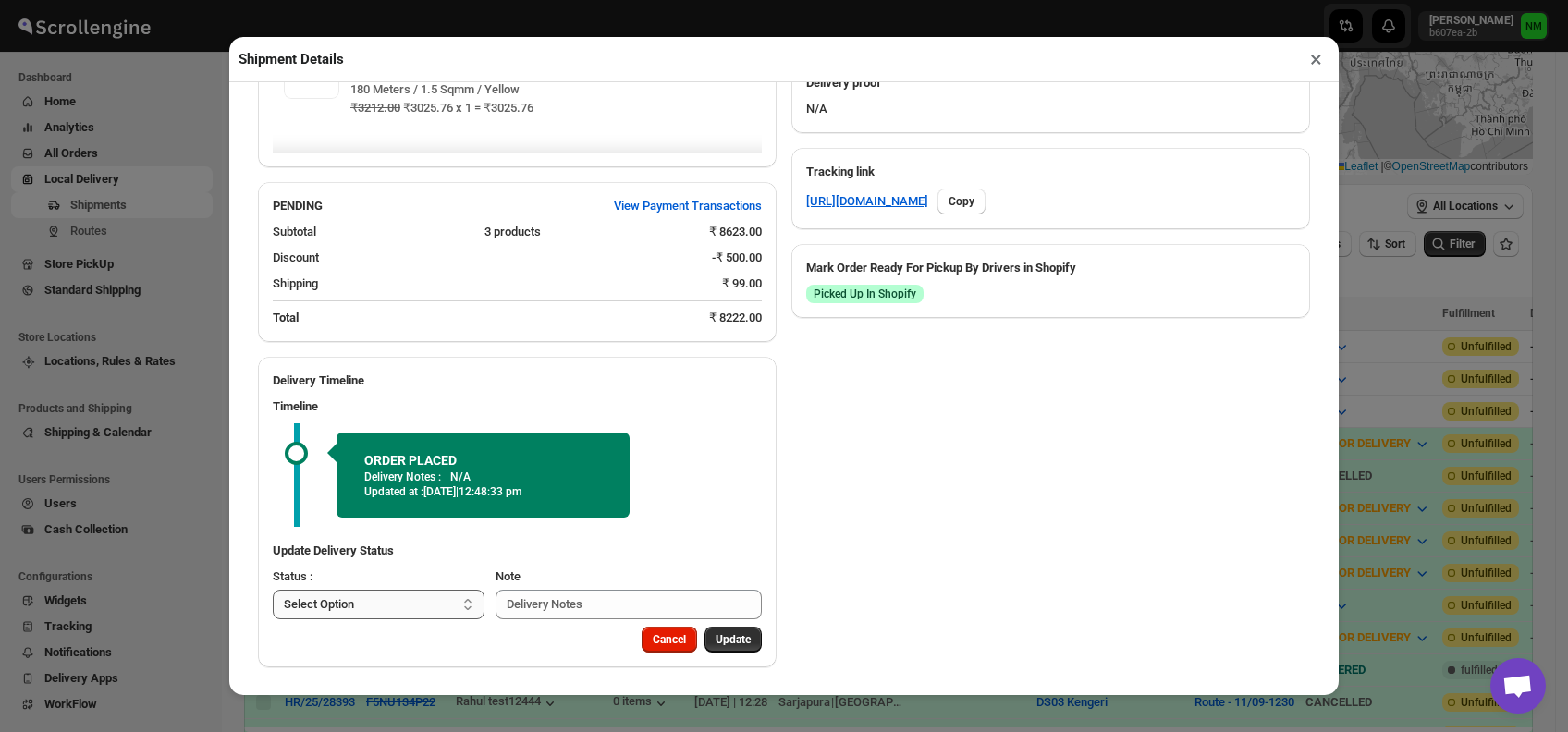
click at [418, 603] on select "Select Option PICKED UP OUT FOR DELIVERY RESCHEDULE DELIVERED CANCELLED" at bounding box center [378, 605] width 211 height 30
select select "PICKED_UP"
click at [273, 590] on select "Select Option PICKED UP OUT FOR DELIVERY RESCHEDULE DELIVERED CANCELLED" at bounding box center [378, 605] width 211 height 30
click at [735, 635] on span "Pick Products" at bounding box center [717, 639] width 69 height 15
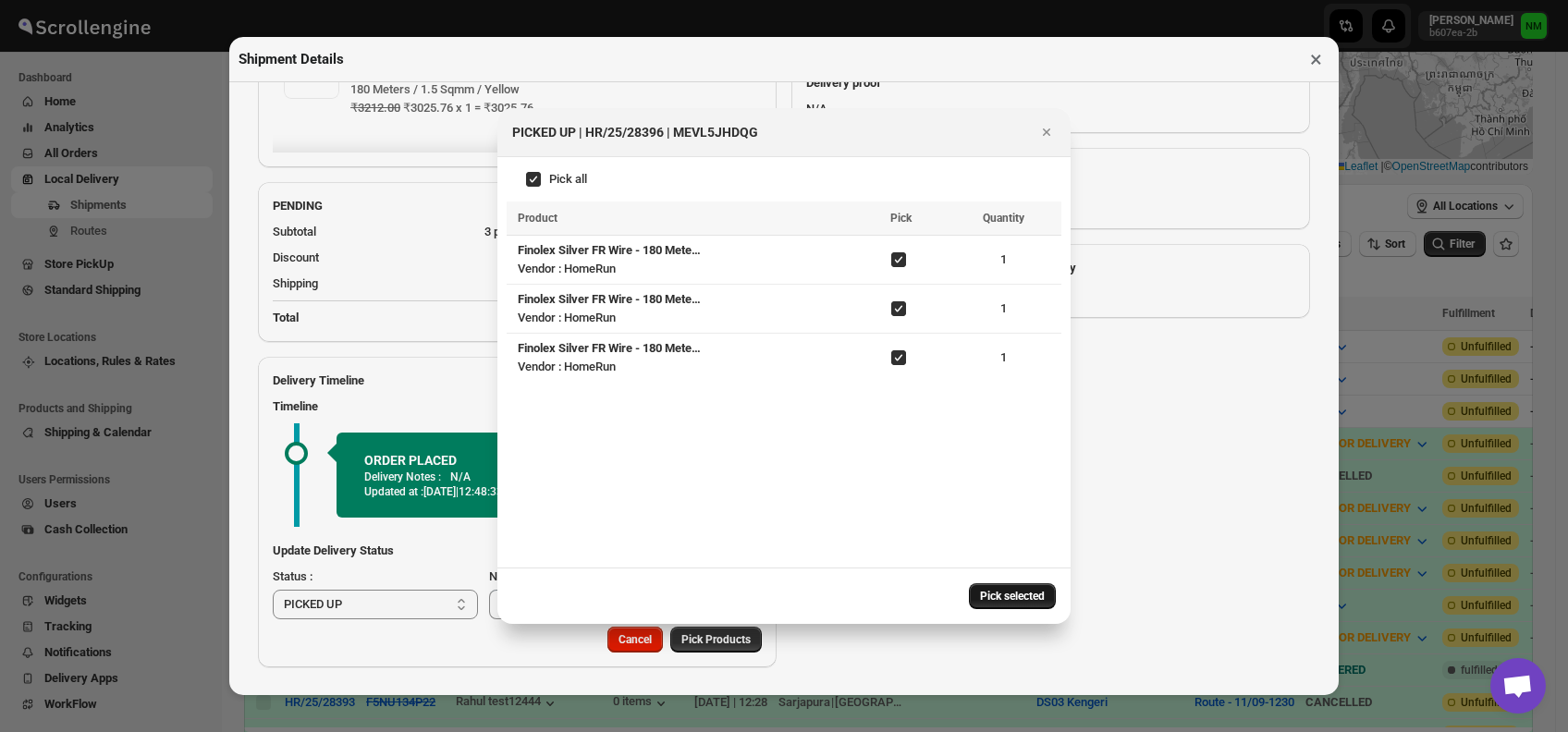
click at [1002, 592] on span "Pick selected" at bounding box center [1012, 596] width 65 height 15
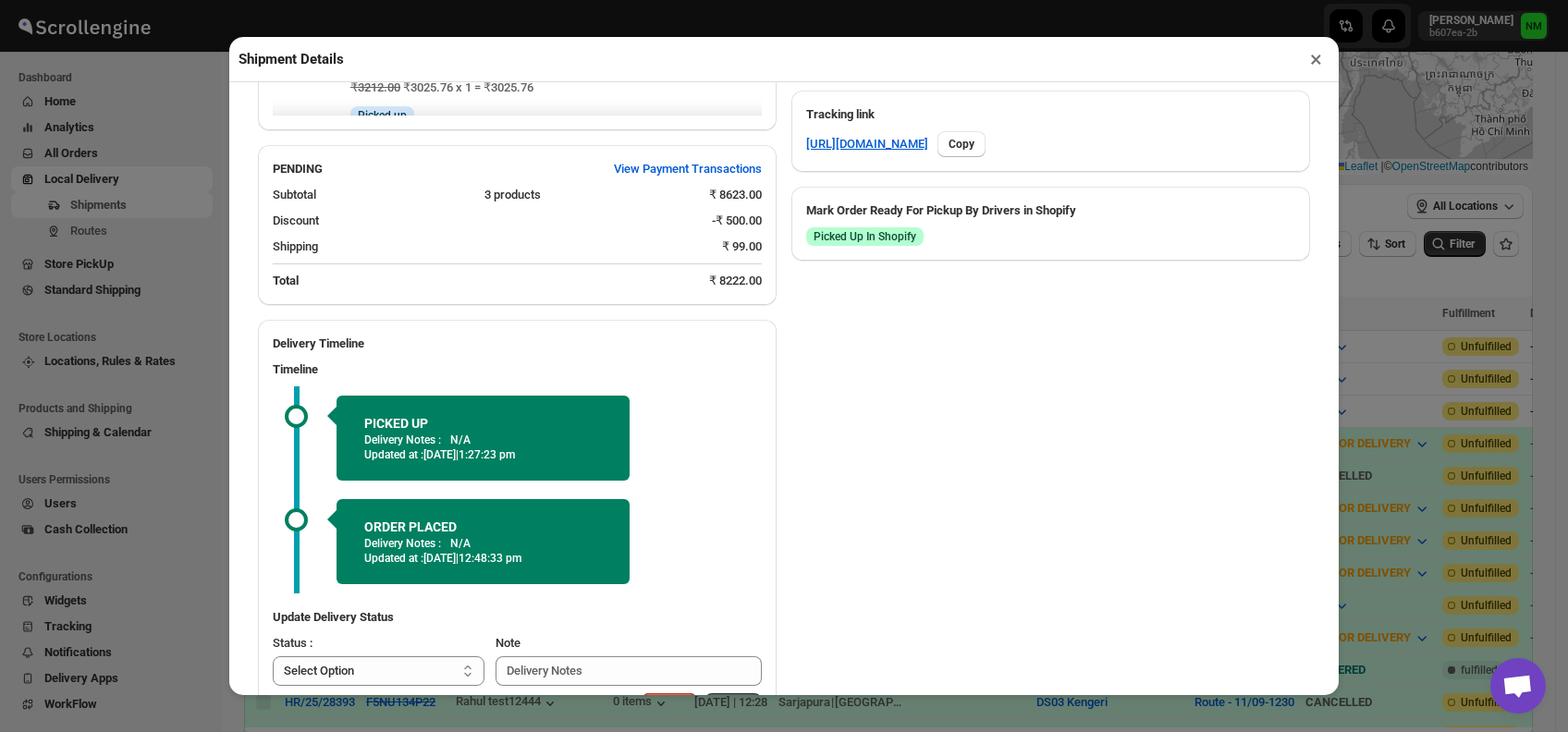
scroll to position [1054, 0]
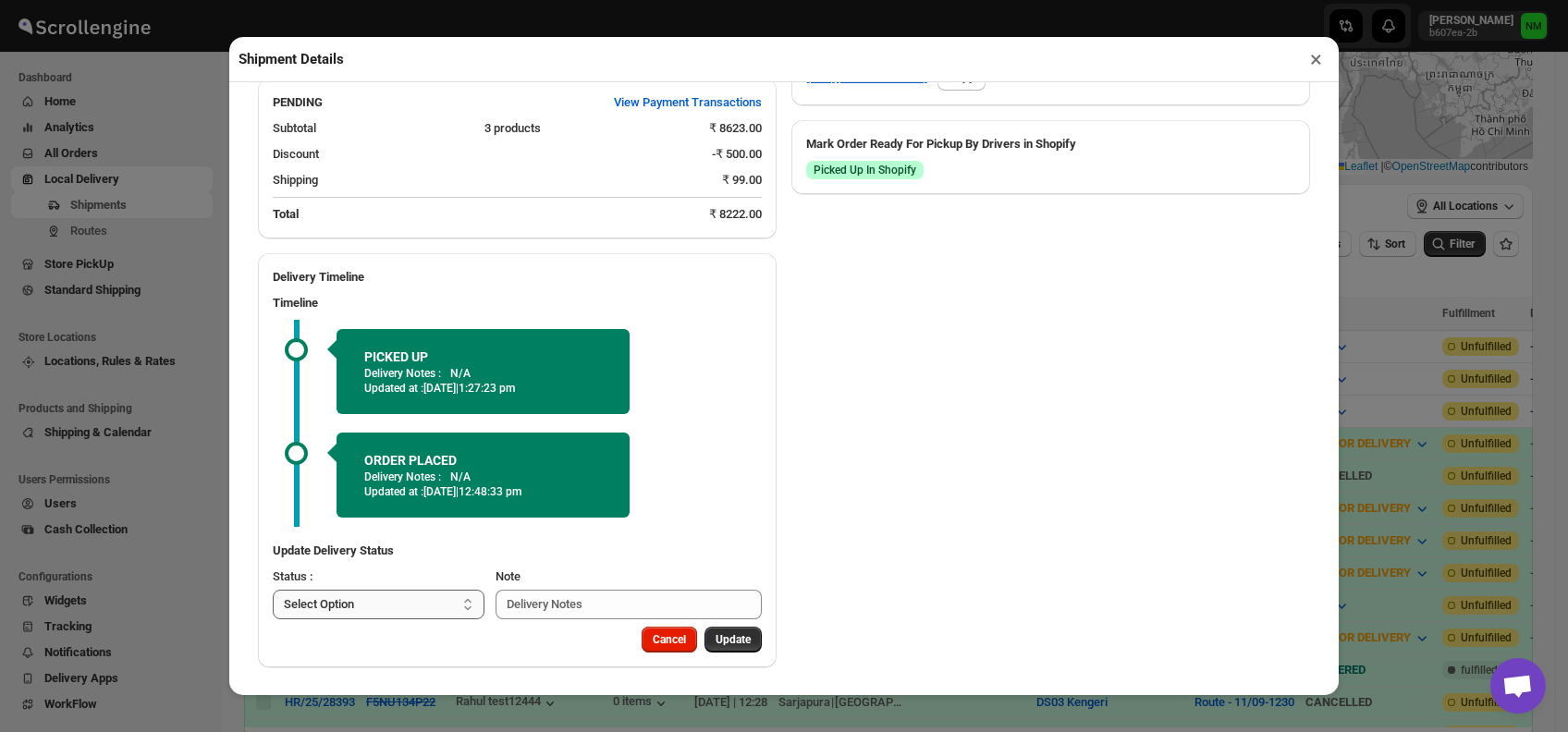
click at [428, 593] on select "Select Option PICKED UP OUT FOR DELIVERY RESCHEDULE DELIVERED CANCELLED" at bounding box center [378, 605] width 211 height 30
select select "OUT_FOR_DELIVERY"
click at [273, 590] on select "Select Option PICKED UP OUT FOR DELIVERY RESCHEDULE DELIVERED CANCELLED" at bounding box center [378, 605] width 211 height 30
click at [719, 632] on span "Update" at bounding box center [732, 639] width 35 height 15
select select
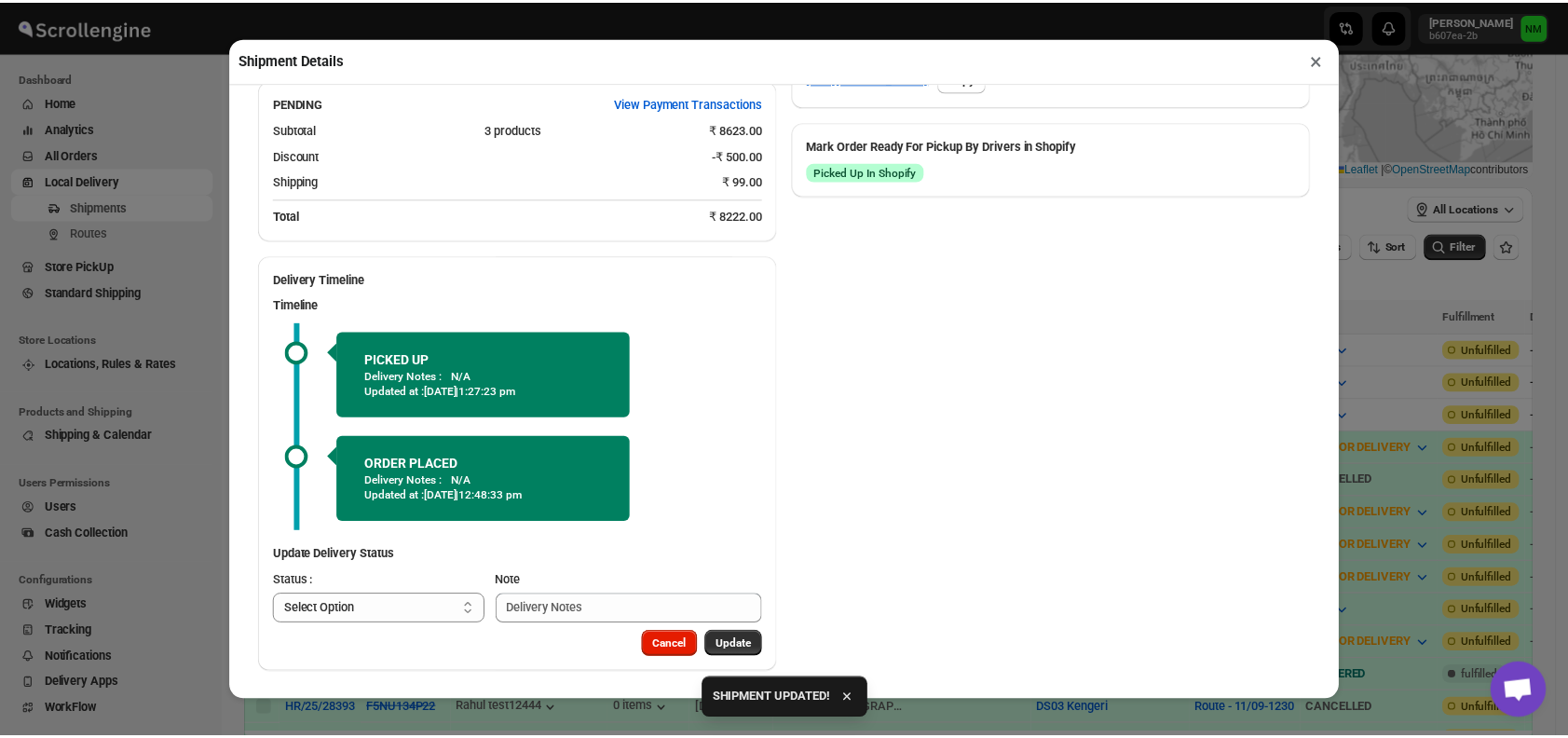
scroll to position [899, 0]
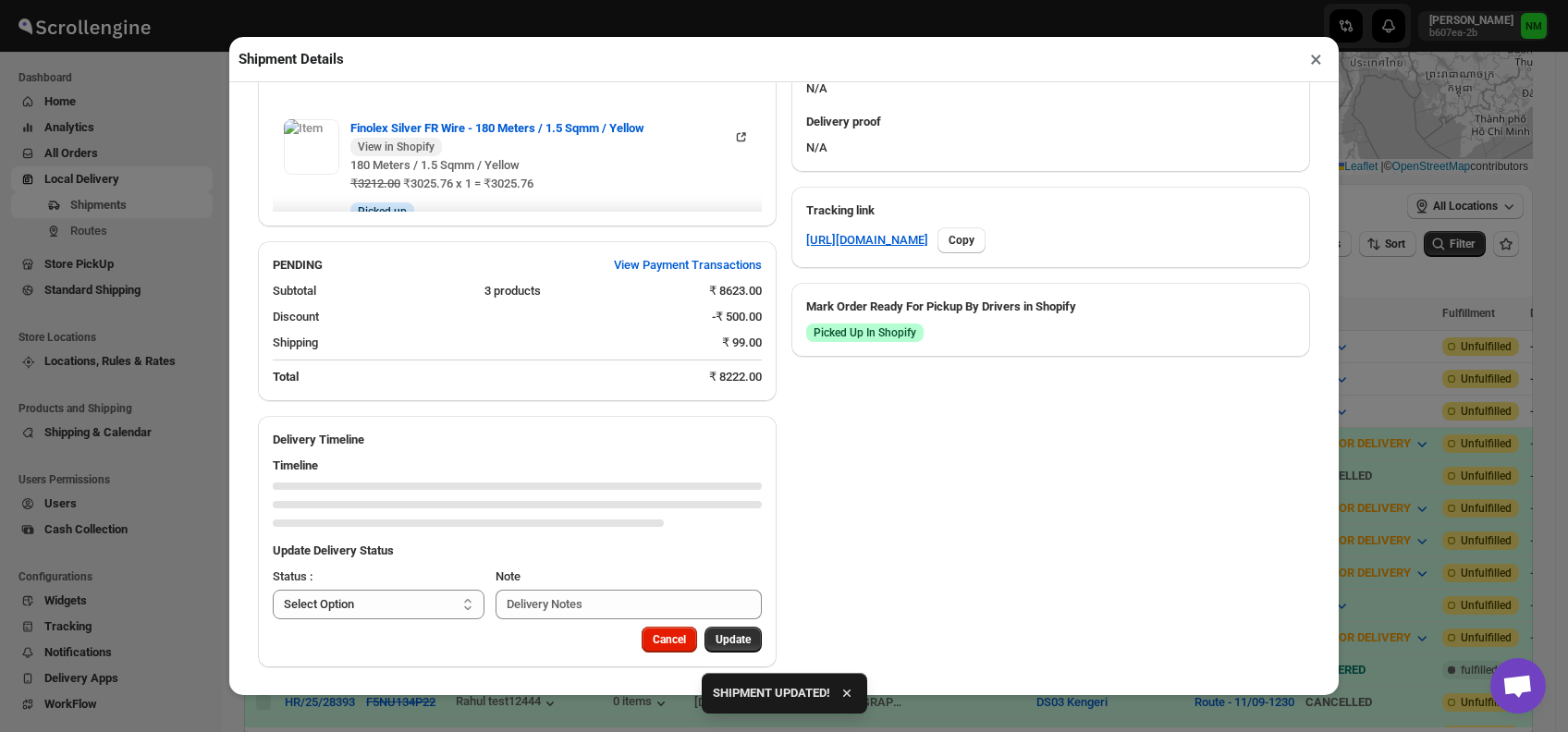
click at [1307, 66] on button "×" at bounding box center [1316, 60] width 27 height 26
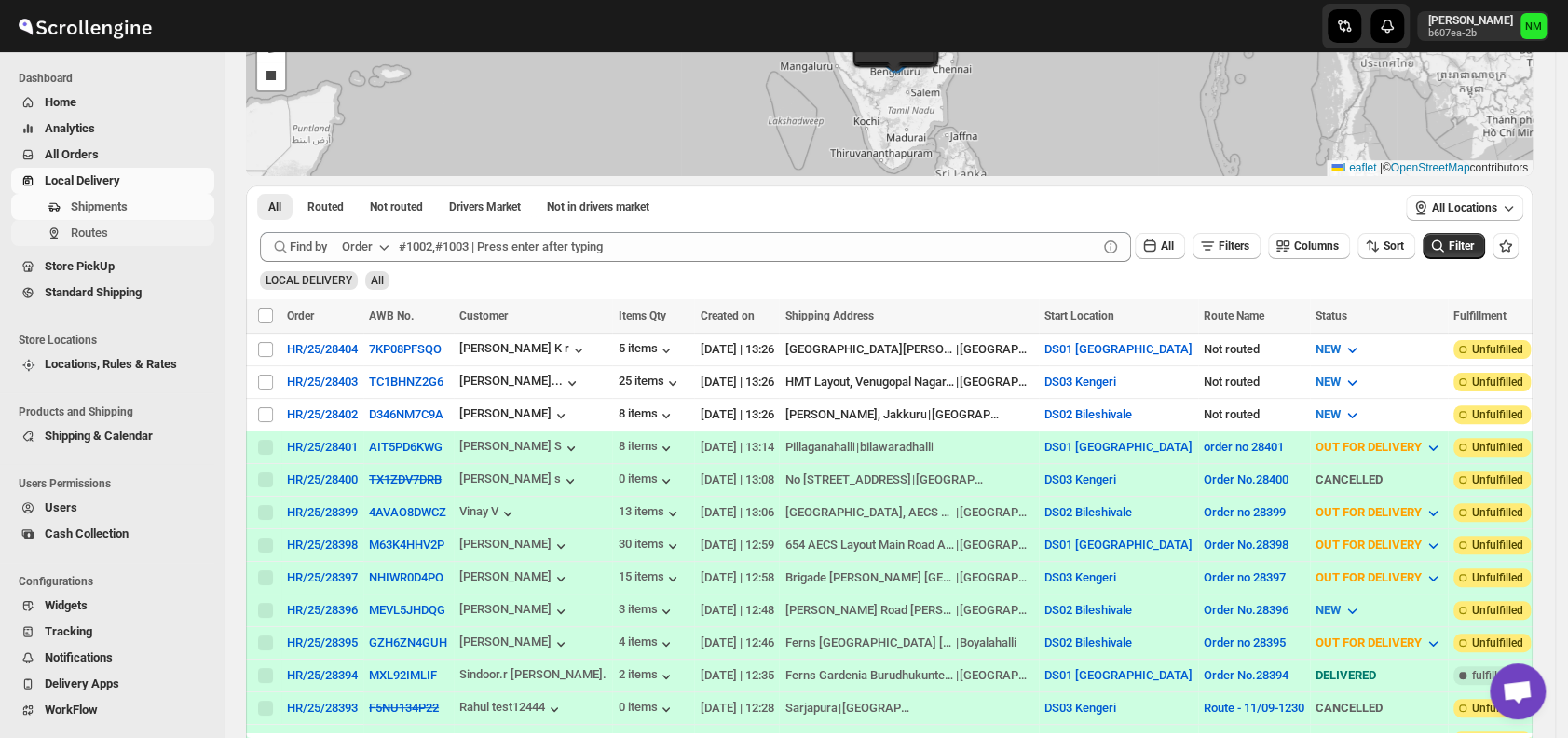
click at [134, 243] on button "Routes" at bounding box center [112, 233] width 203 height 26
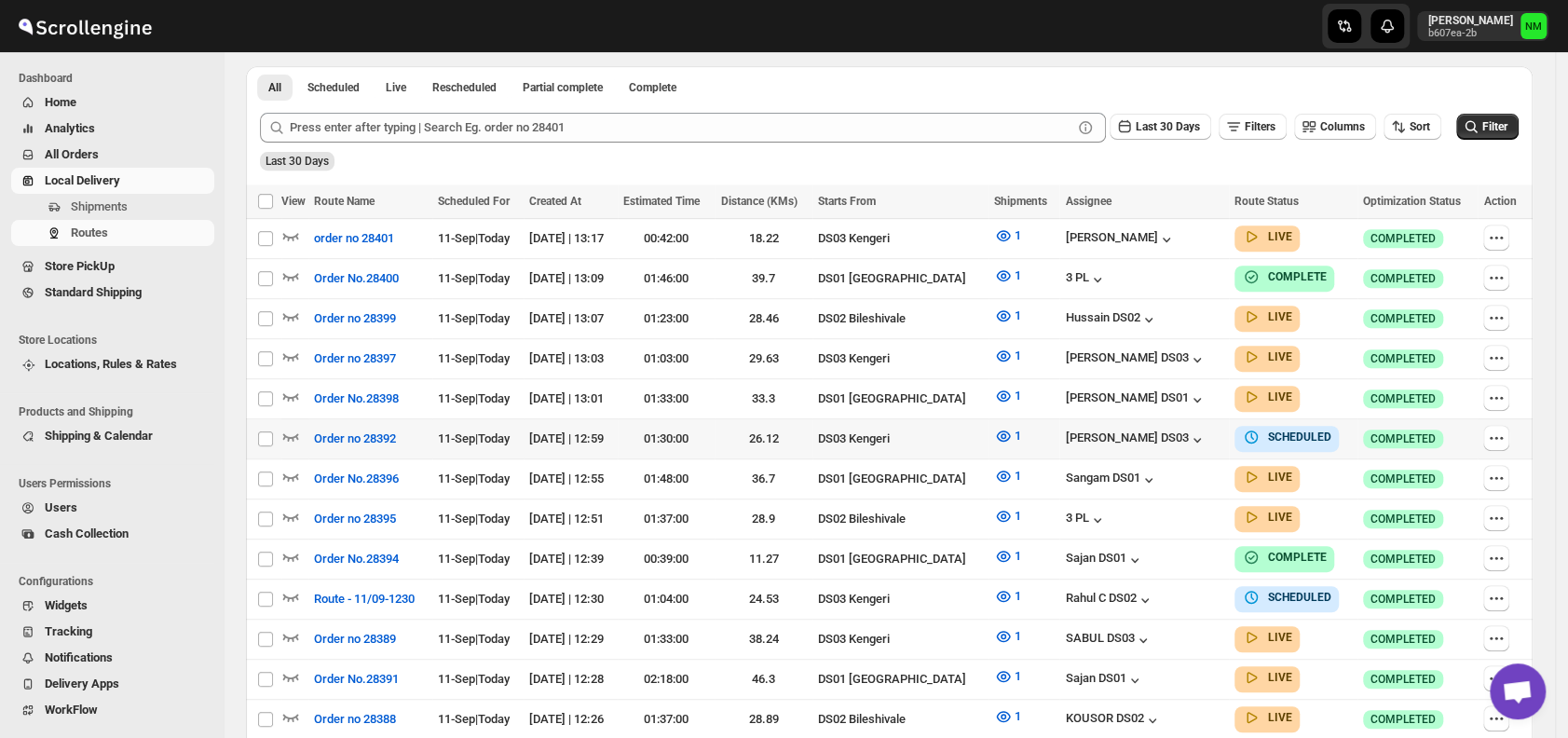
scroll to position [425, 0]
click at [1521, 464] on div at bounding box center [1502, 478] width 38 height 28
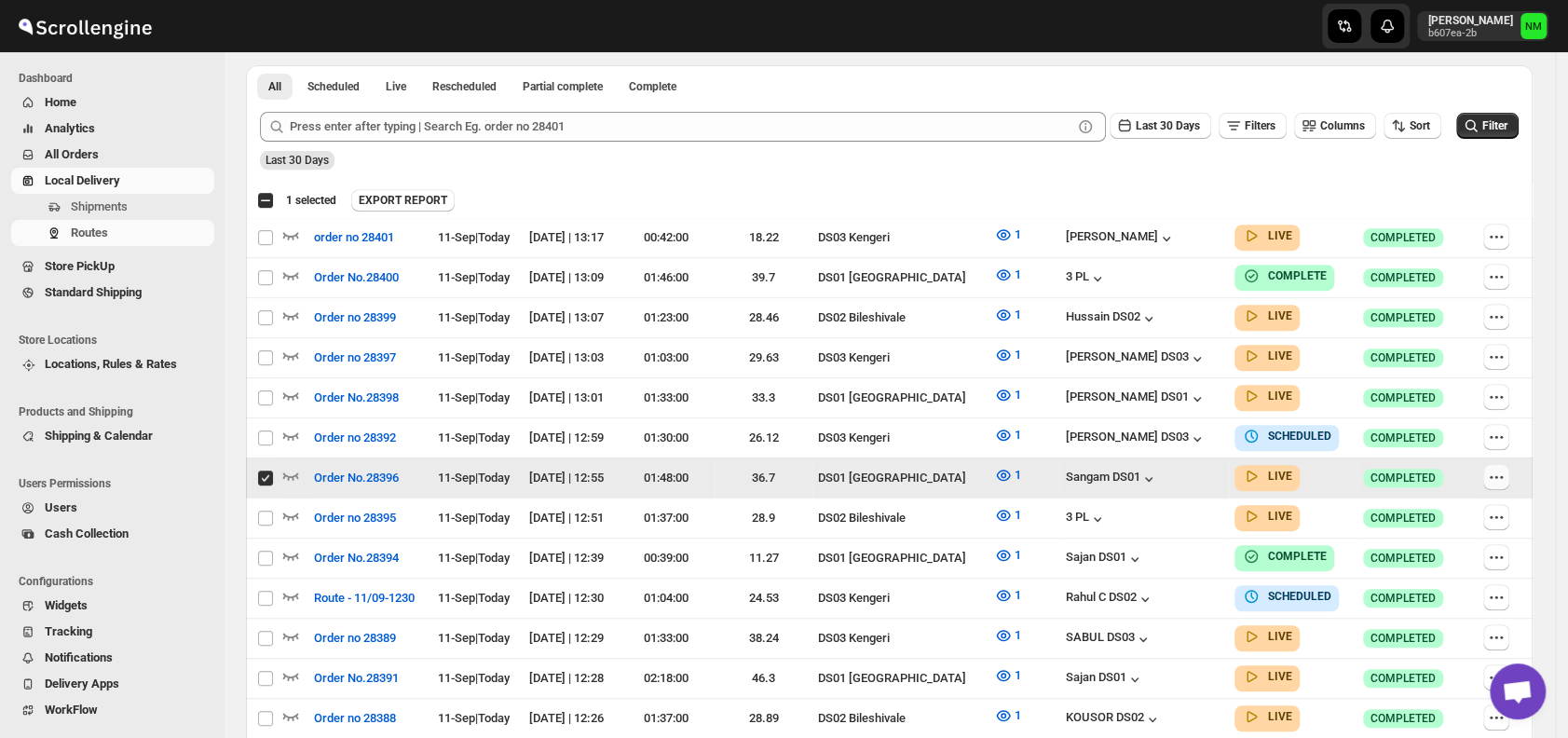
click at [1506, 473] on icon "button" at bounding box center [1496, 477] width 19 height 19
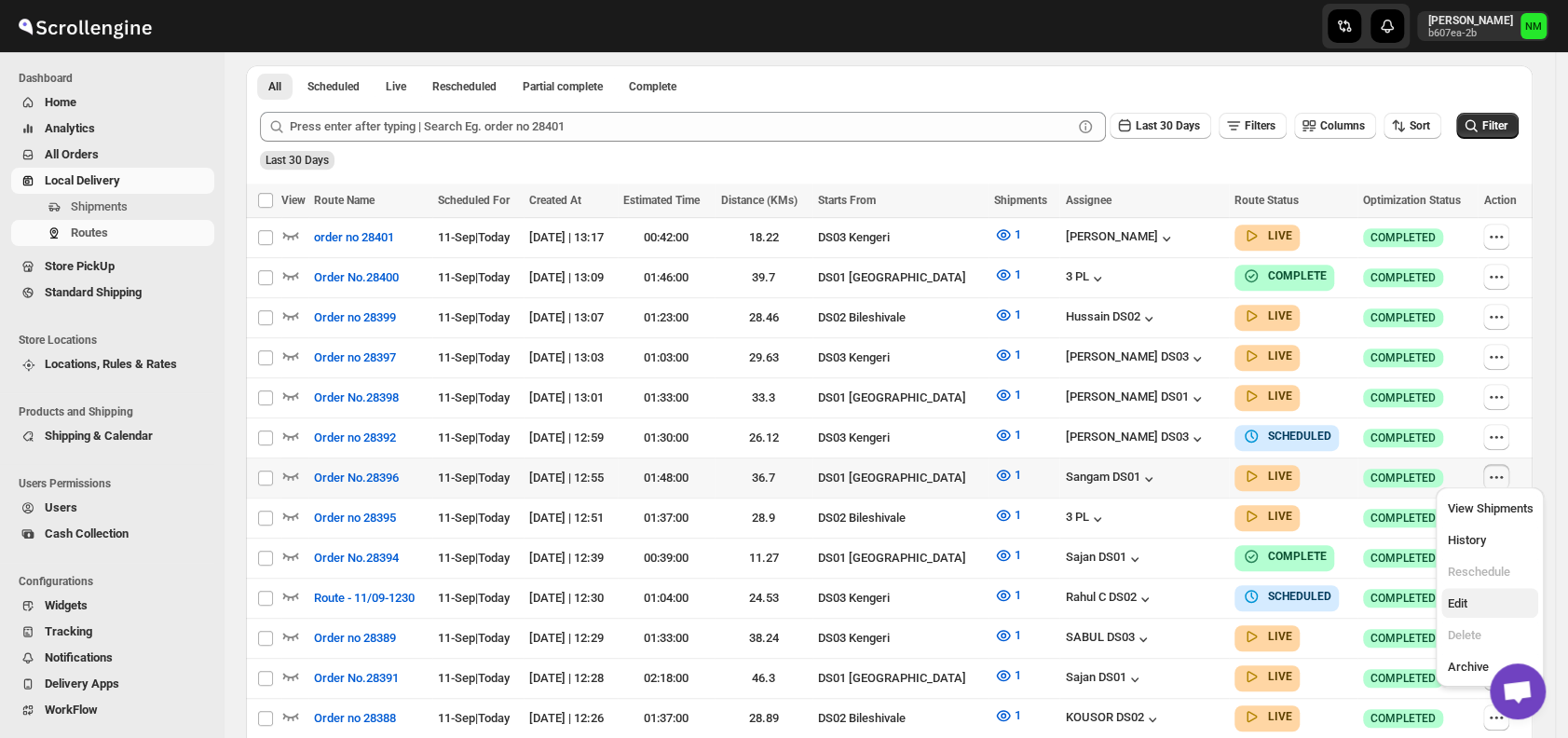
click at [1467, 599] on span "Edit" at bounding box center [1457, 603] width 20 height 14
checkbox input "true"
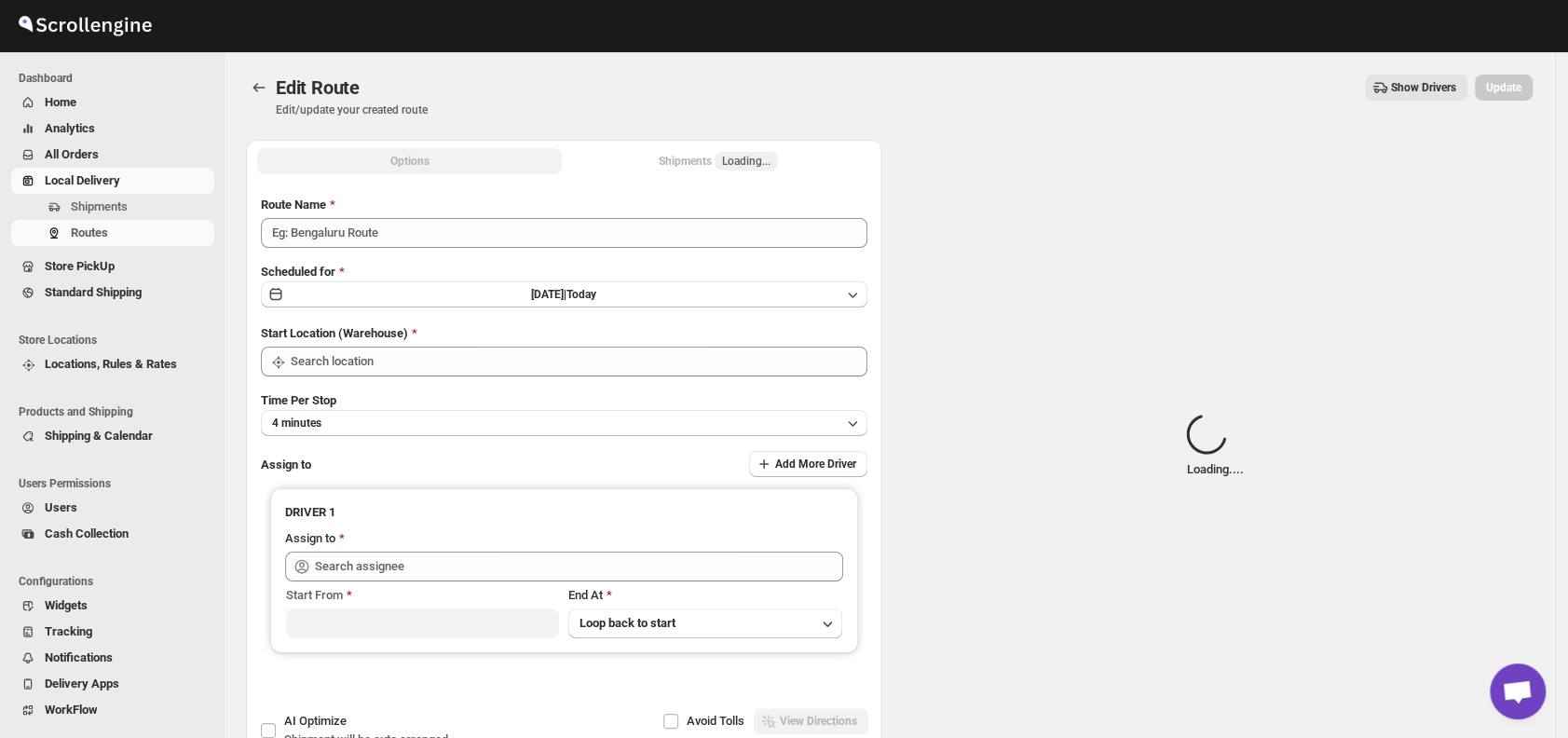
type input "Order No.28396"
type input "DS01 [GEOGRAPHIC_DATA]"
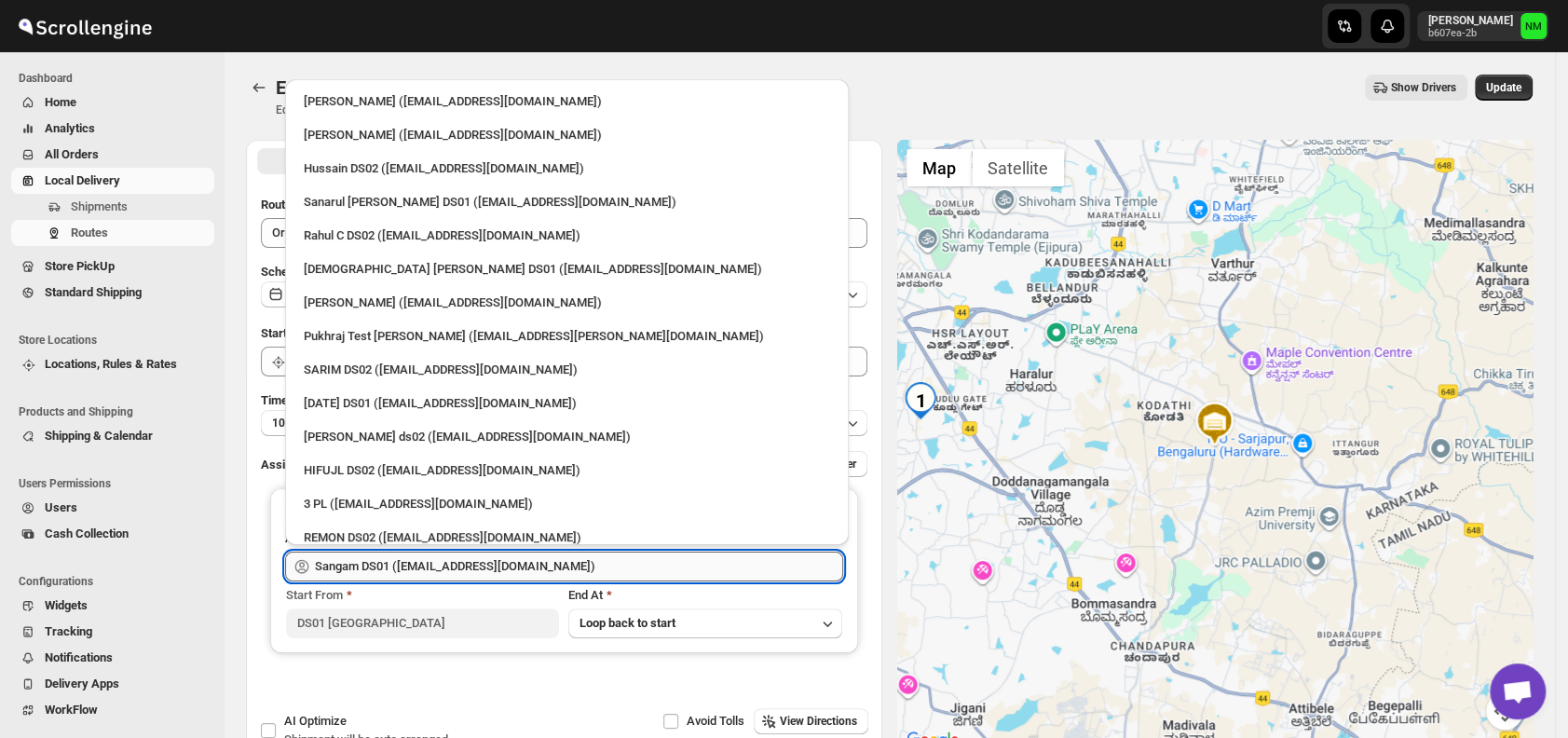
click at [585, 556] on input "Sangam DS01 (relov34542@lassora.com)" at bounding box center [579, 567] width 528 height 30
click at [464, 499] on div "3 PL (hello@home-run.co)" at bounding box center [567, 504] width 526 height 19
type input "3 PL (hello@home-run.co)"
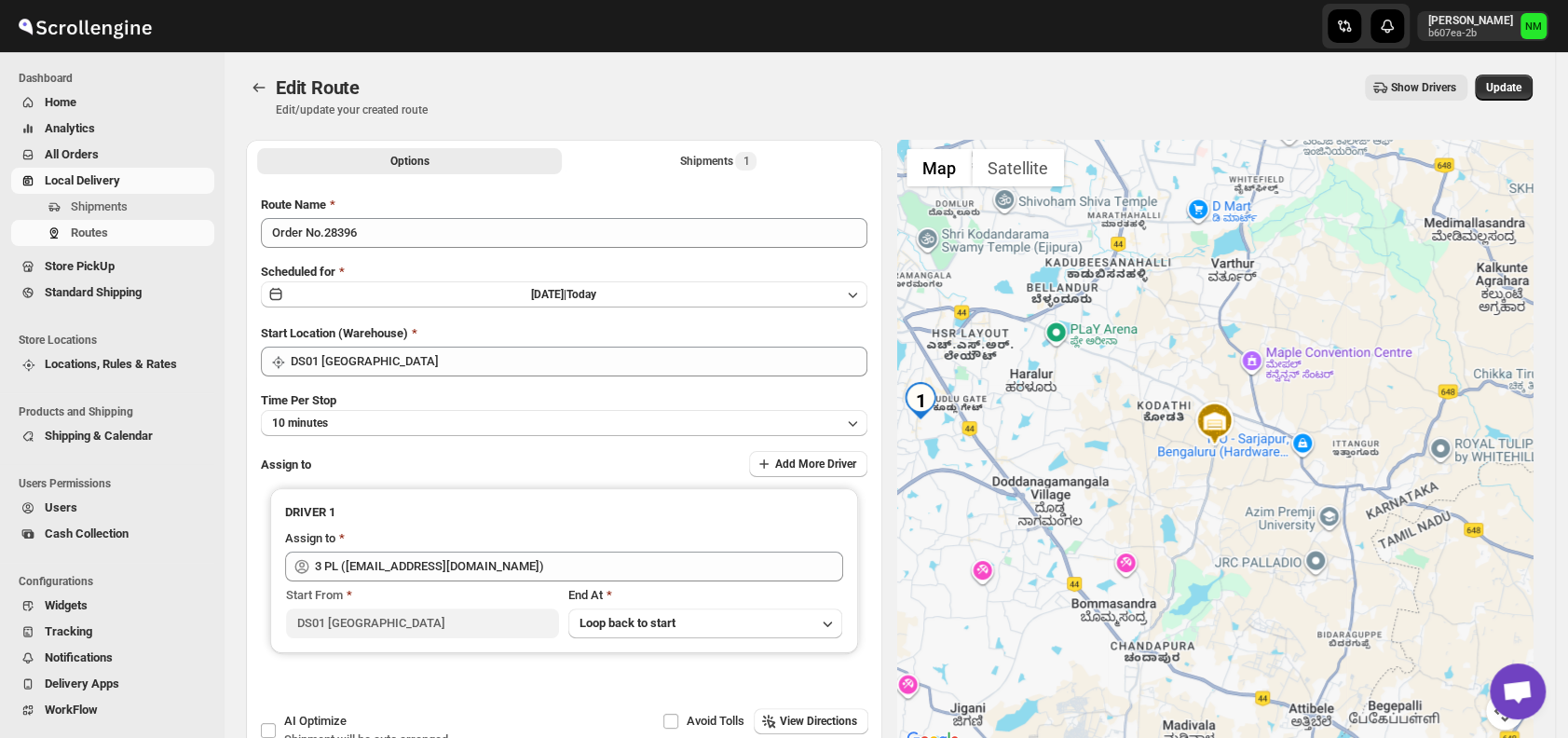
click at [1484, 98] on div "Update" at bounding box center [1504, 88] width 58 height 26
click at [1501, 90] on span "Update" at bounding box center [1503, 87] width 35 height 15
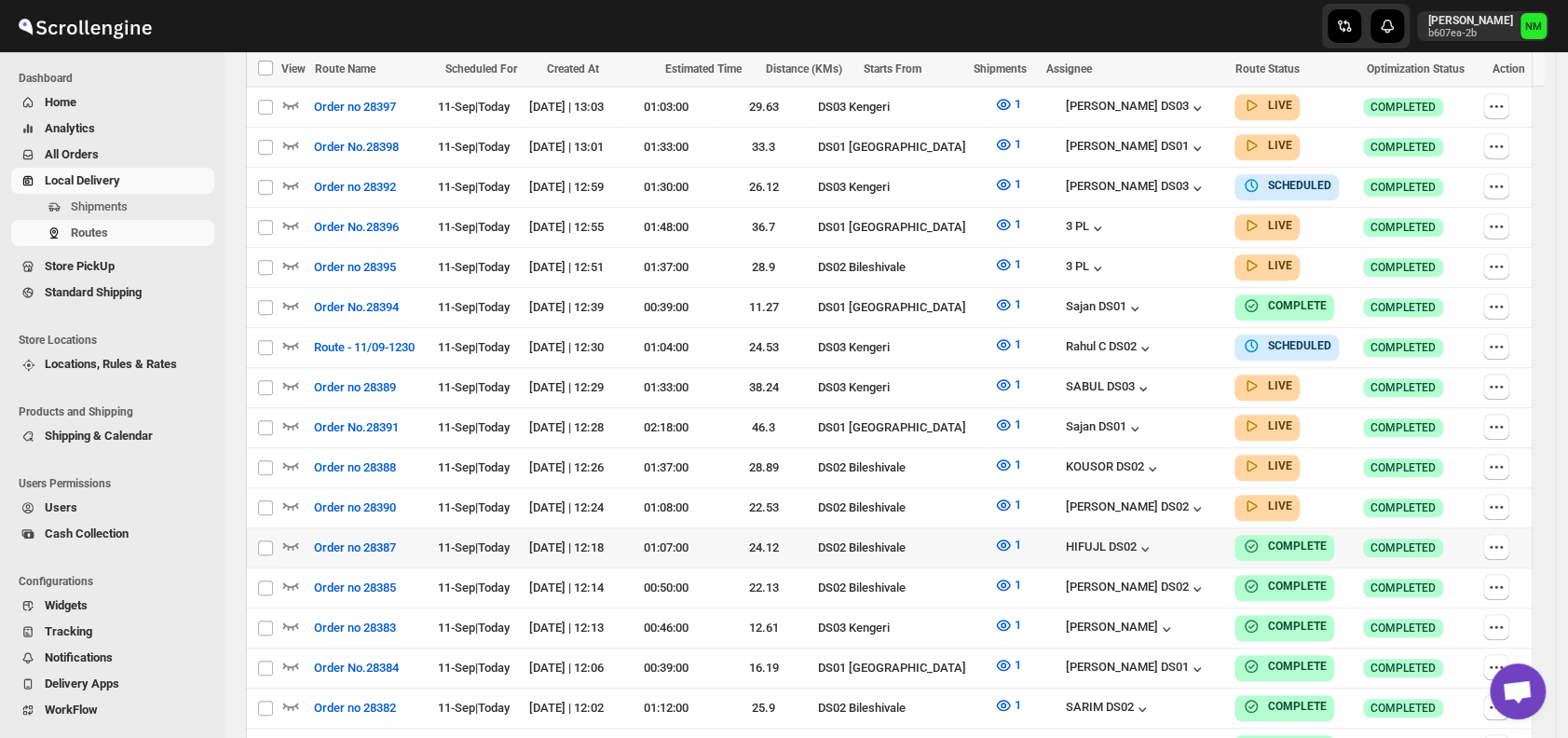
scroll to position [677, 0]
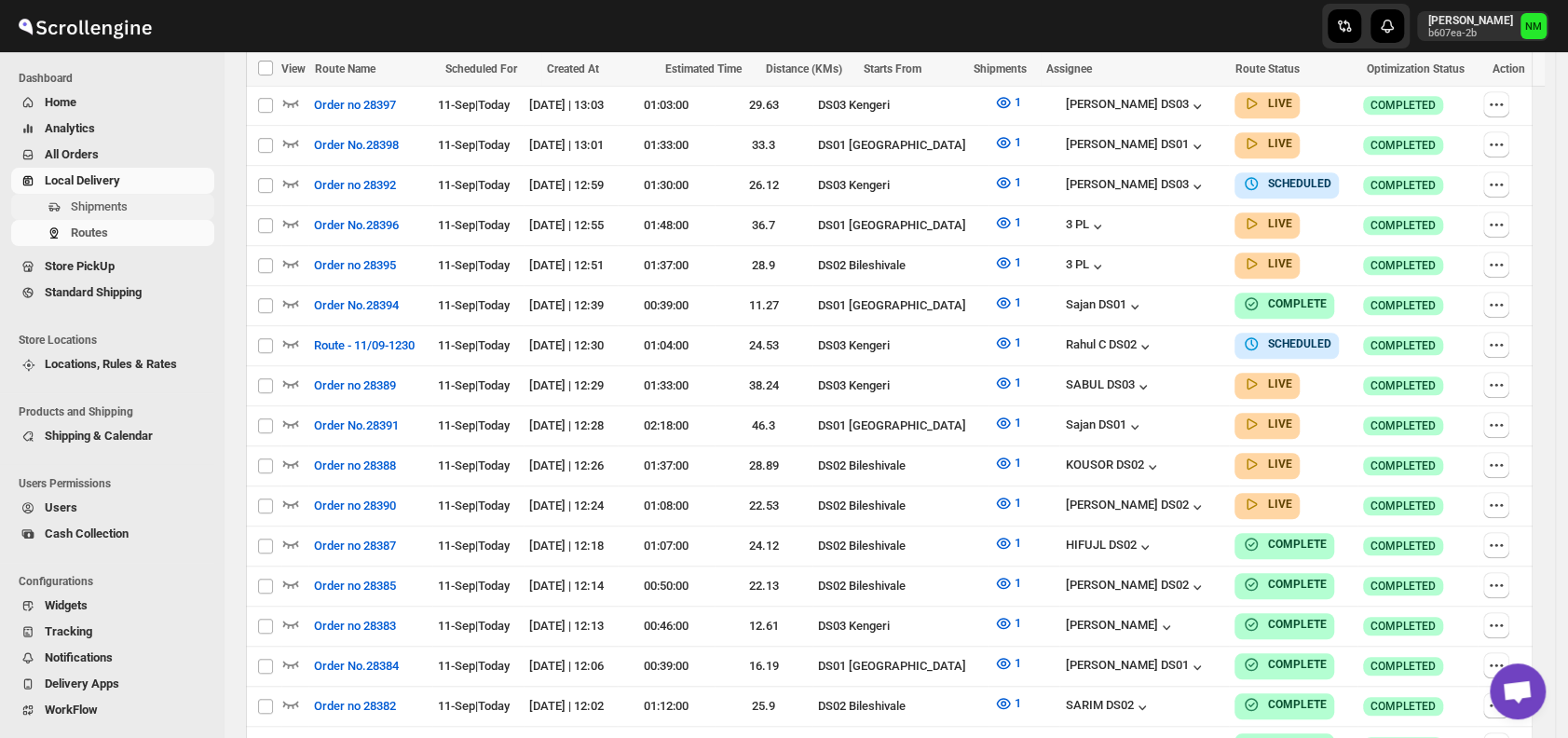
click at [125, 211] on span "Shipments" at bounding box center [99, 206] width 57 height 14
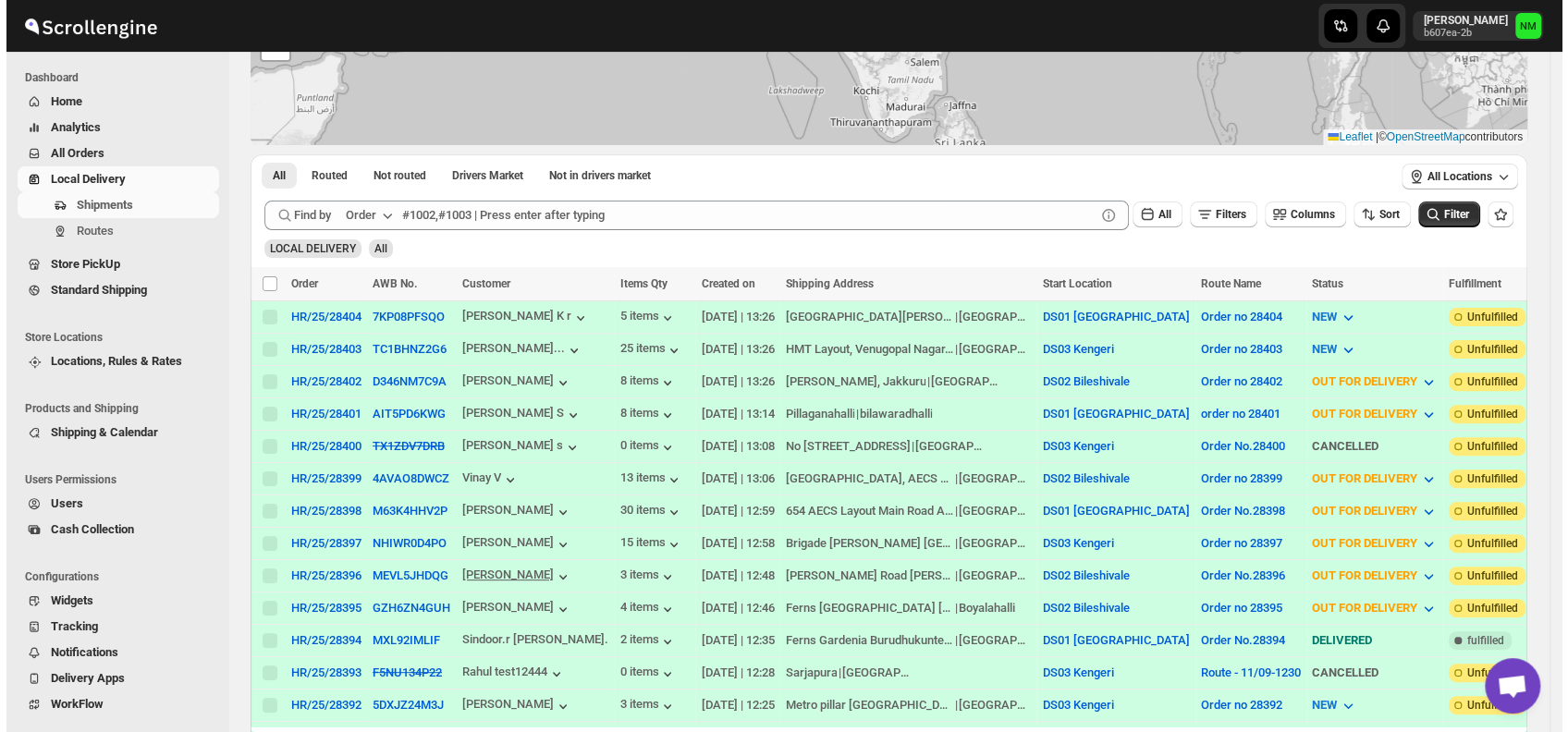
scroll to position [215, 0]
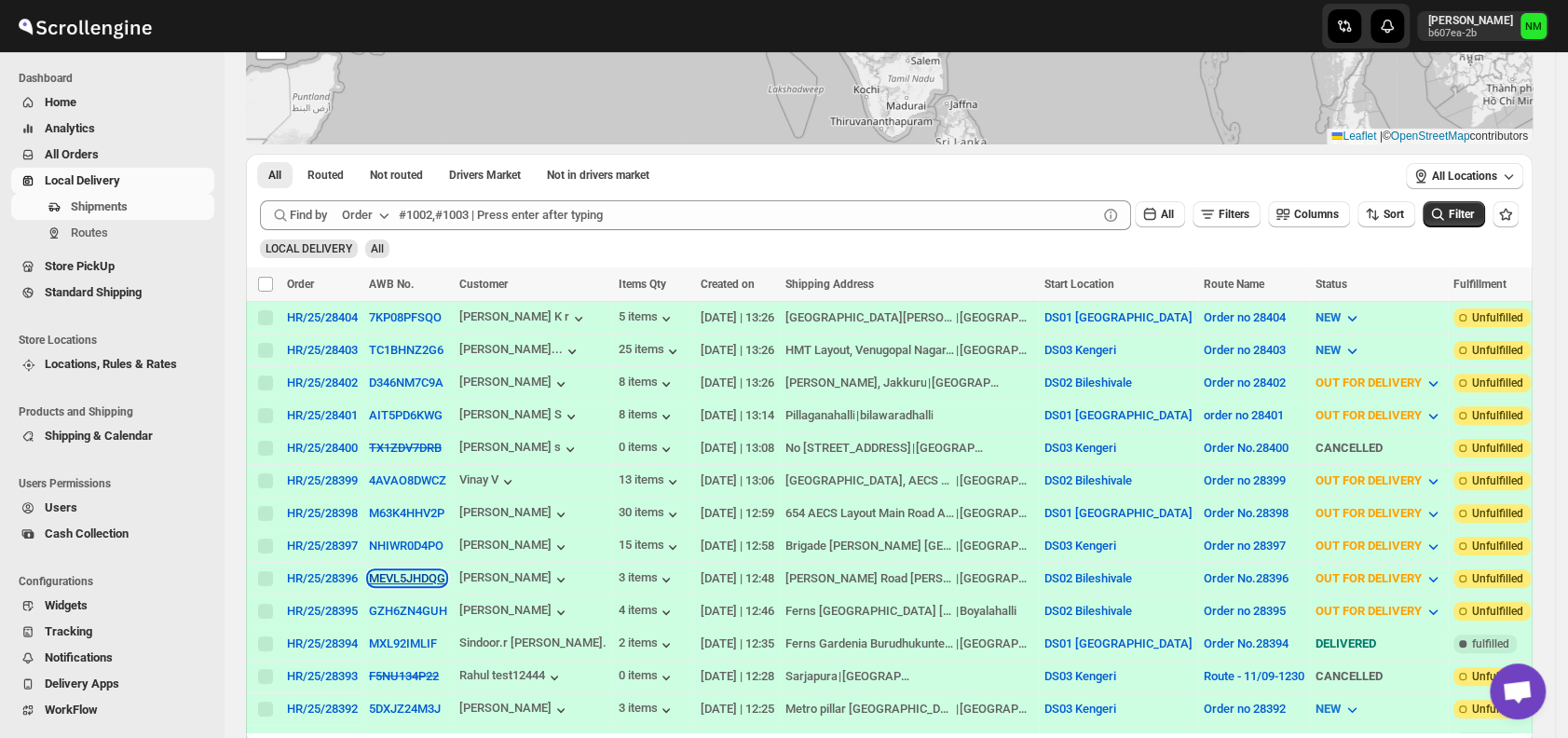
click at [396, 571] on button "MEVL5JHDQG" at bounding box center [407, 578] width 76 height 14
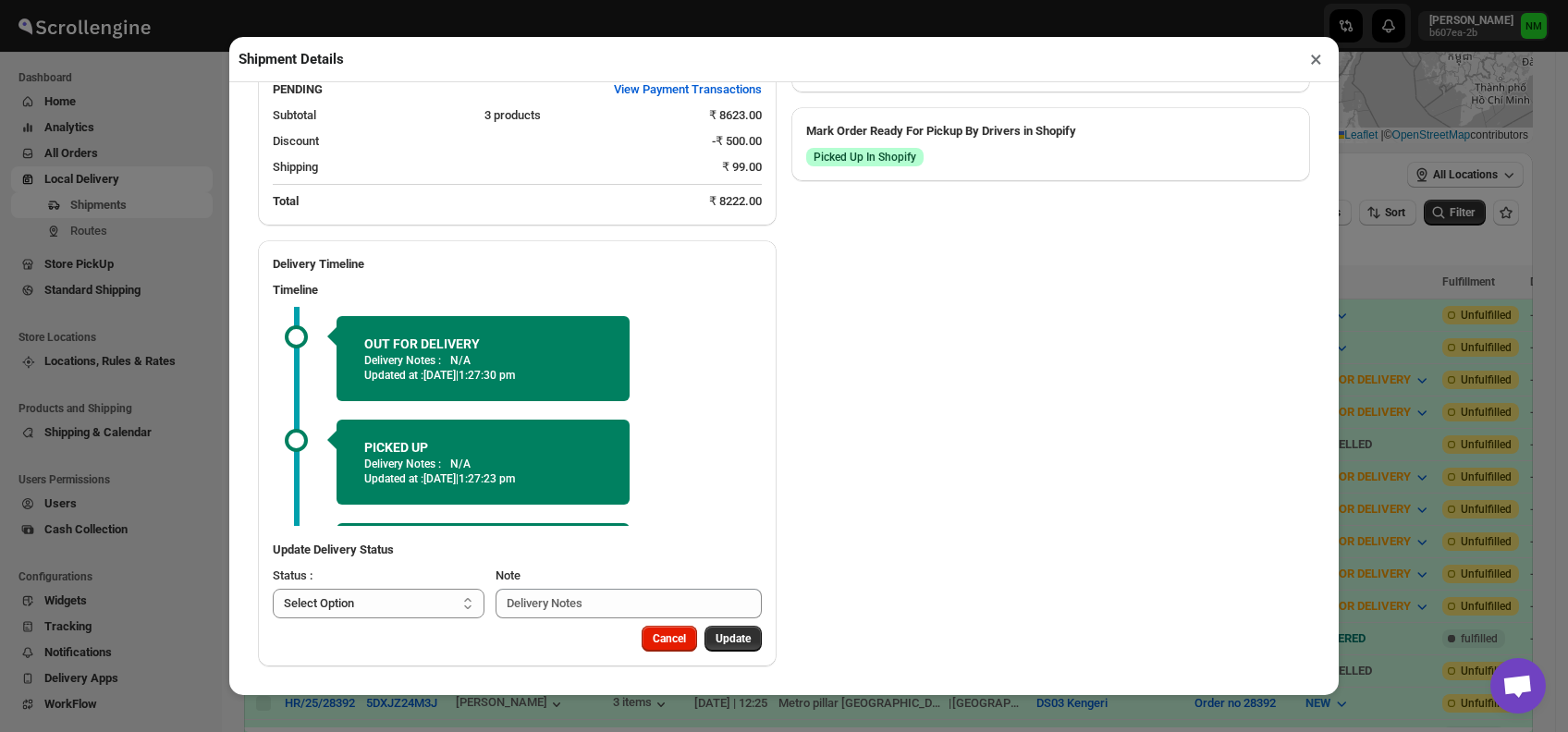
scroll to position [90, 0]
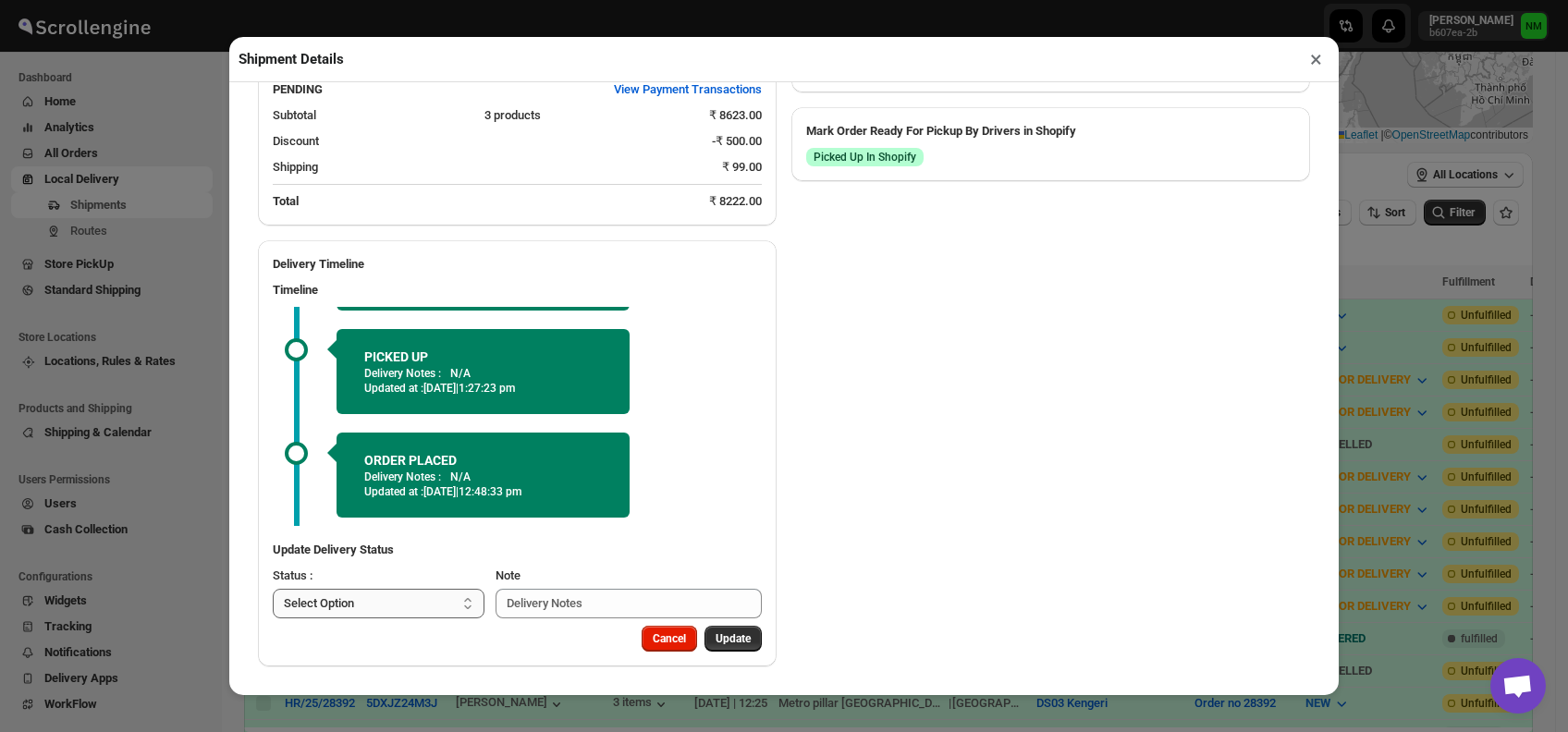
click at [416, 606] on select "Select Option PICKED UP OUT FOR DELIVERY RESCHEDULE DELIVERED CANCELLED" at bounding box center [378, 604] width 211 height 30
select select "DELIVERED"
click at [273, 589] on select "Select Option PICKED UP OUT FOR DELIVERY RESCHEDULE DELIVERED CANCELLED" at bounding box center [378, 604] width 211 height 30
click at [737, 642] on span "Update" at bounding box center [732, 638] width 35 height 15
select select
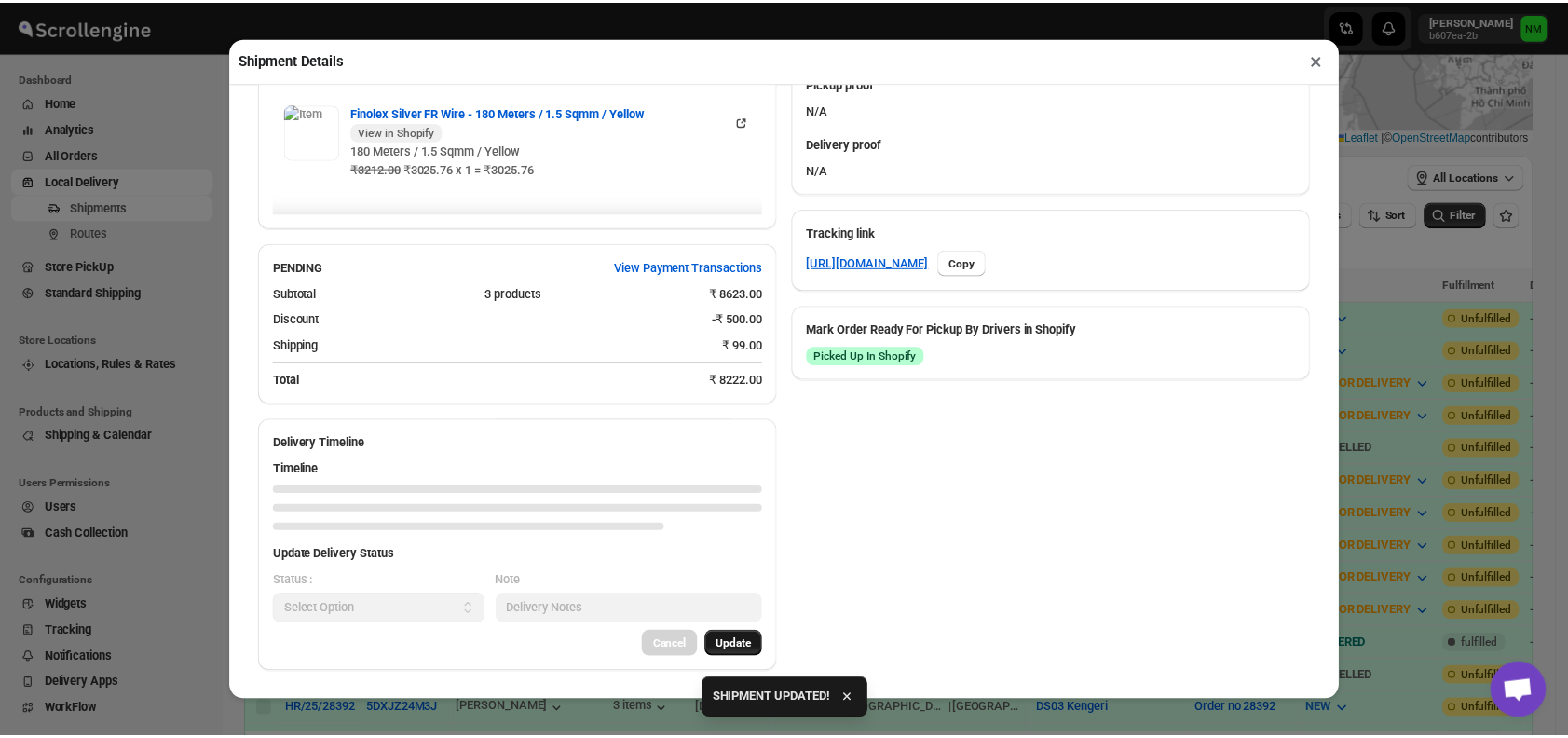
scroll to position [1075, 0]
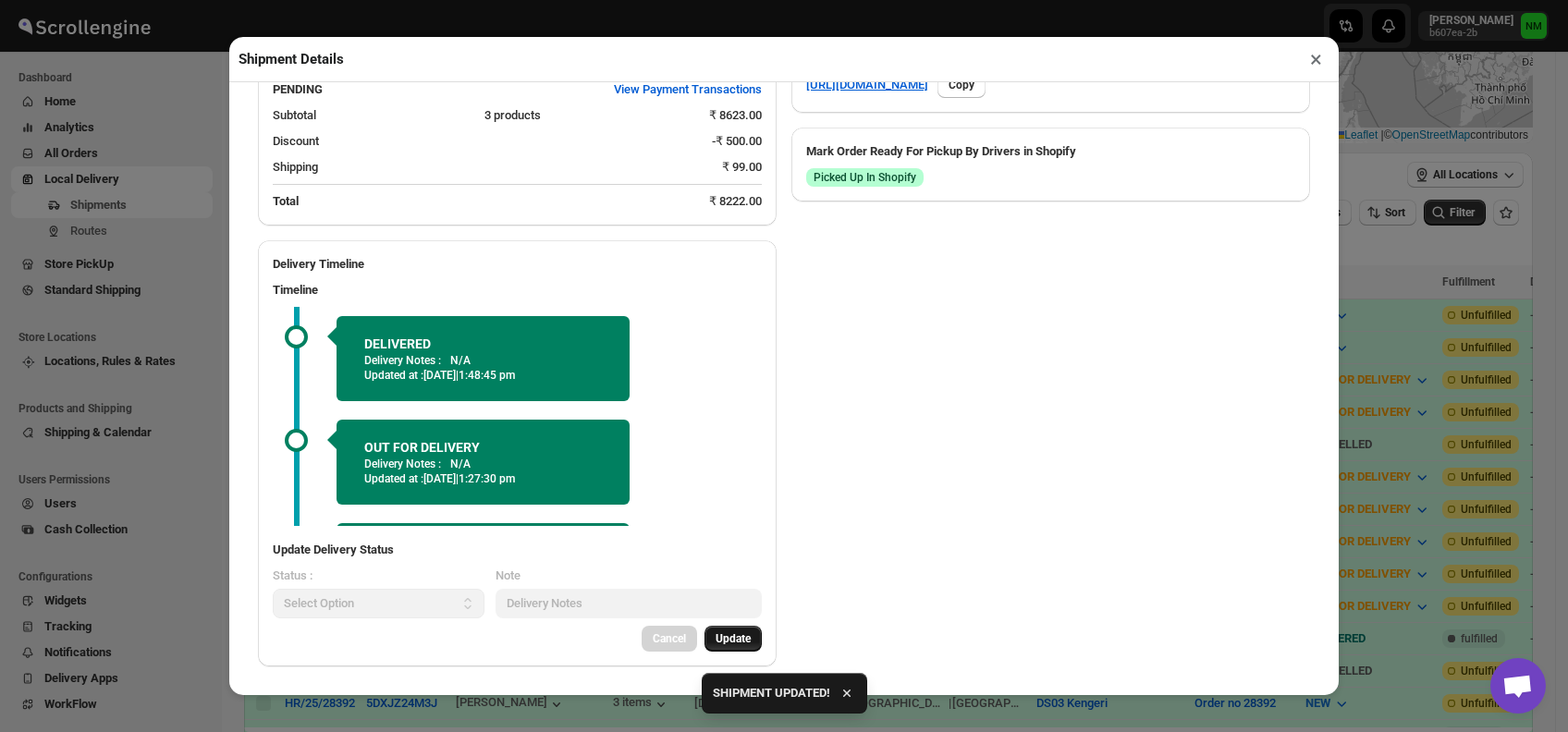
click at [1317, 56] on button "×" at bounding box center [1316, 60] width 27 height 26
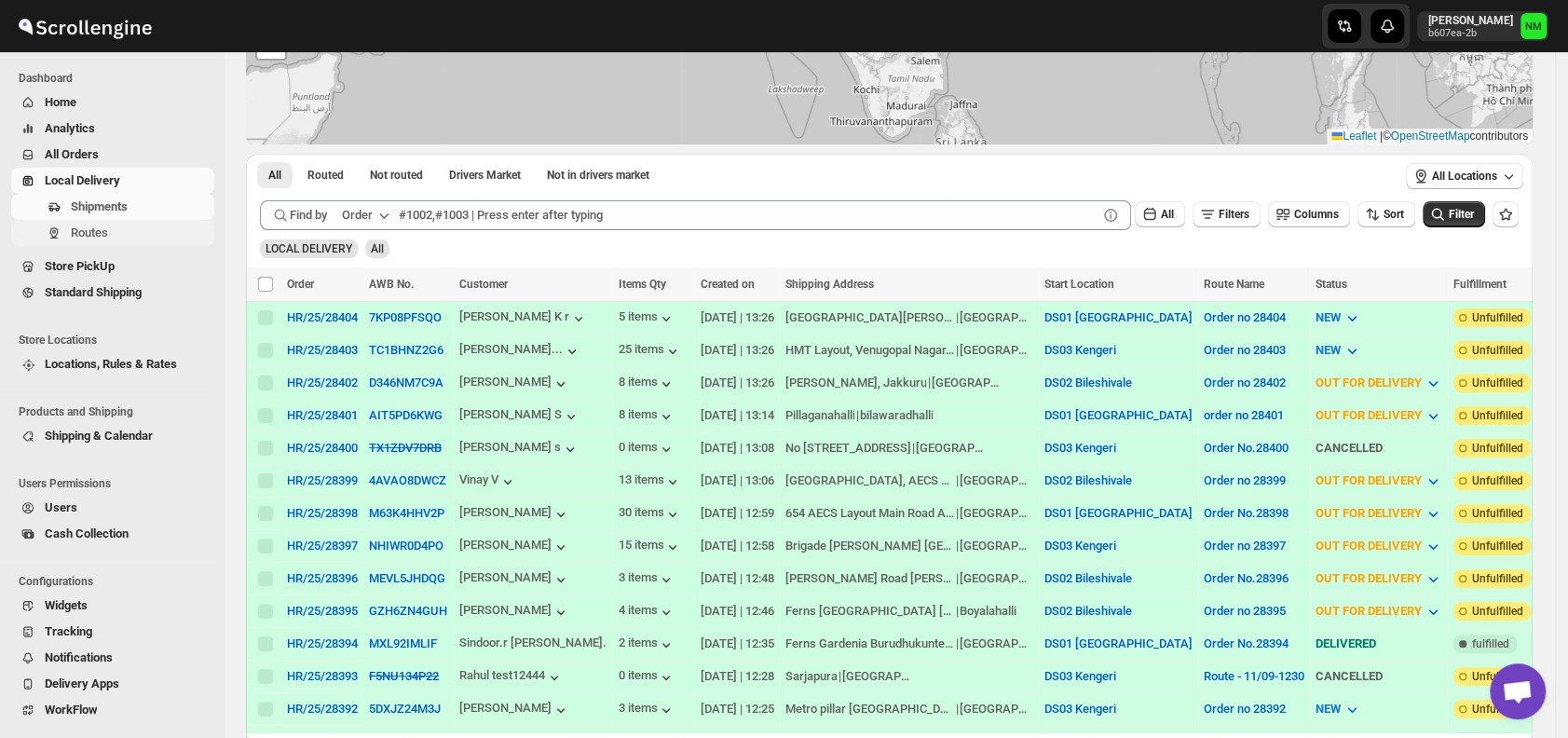
click at [109, 234] on span "Routes" at bounding box center [141, 233] width 140 height 19
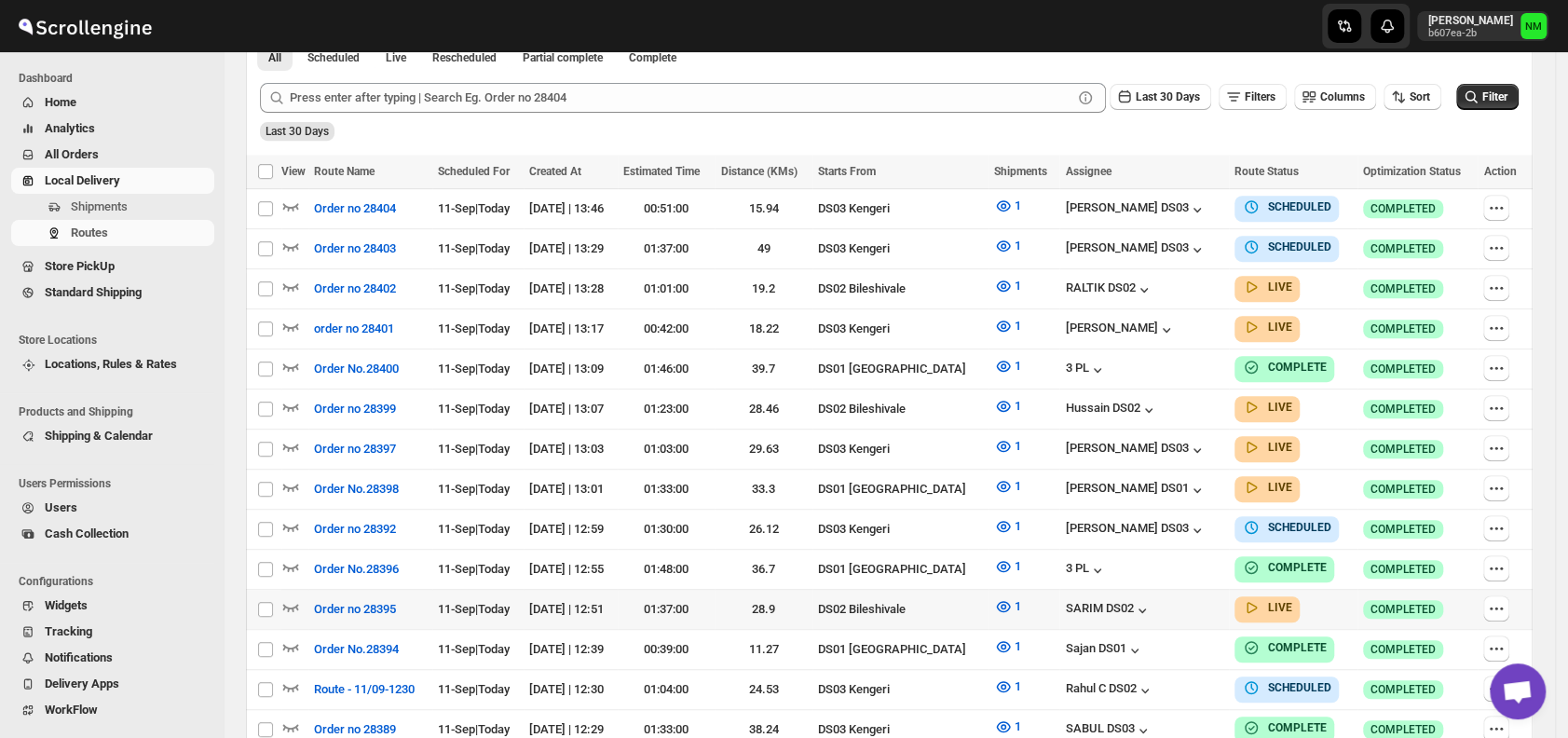
scroll to position [455, 0]
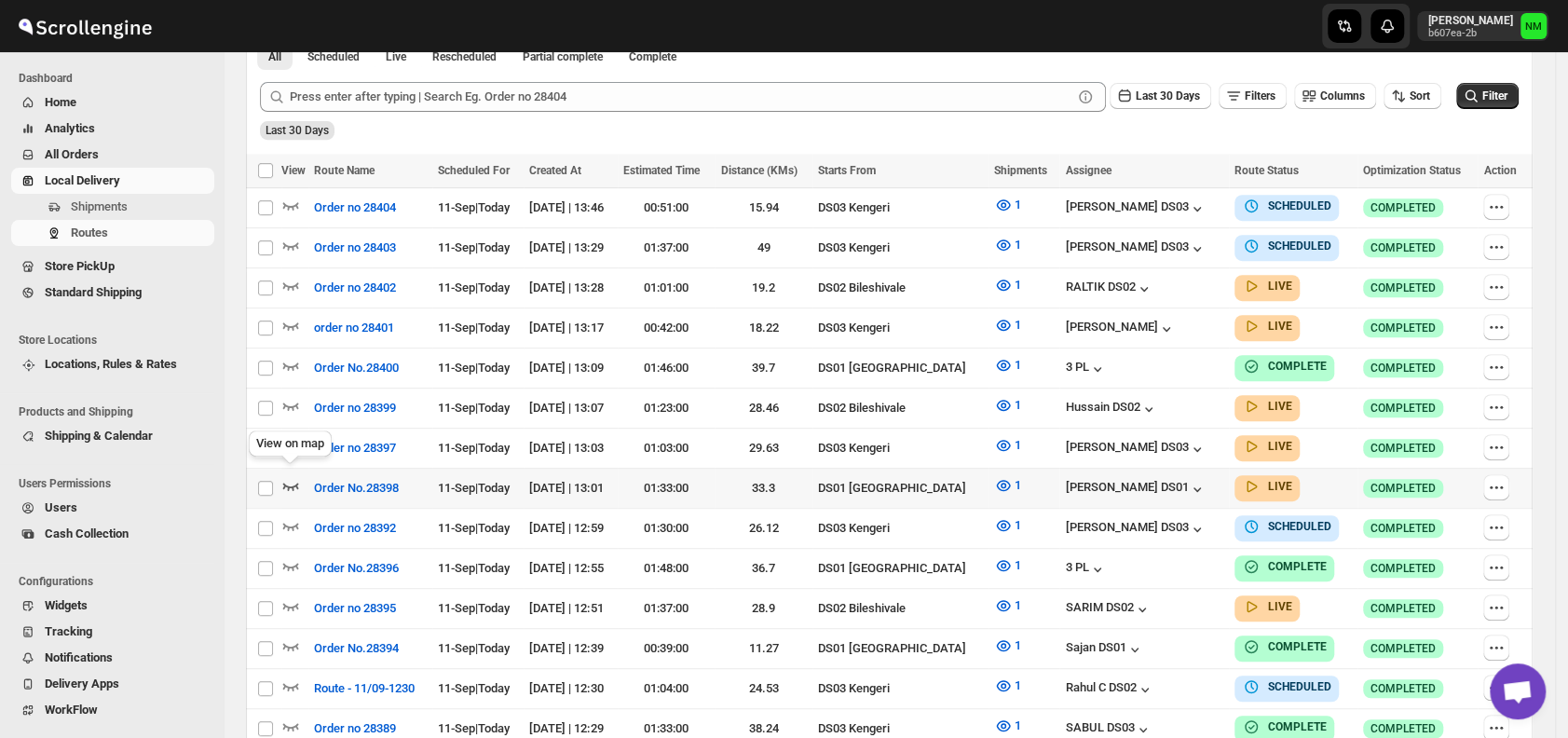
click at [294, 476] on icon "button" at bounding box center [290, 485] width 19 height 19
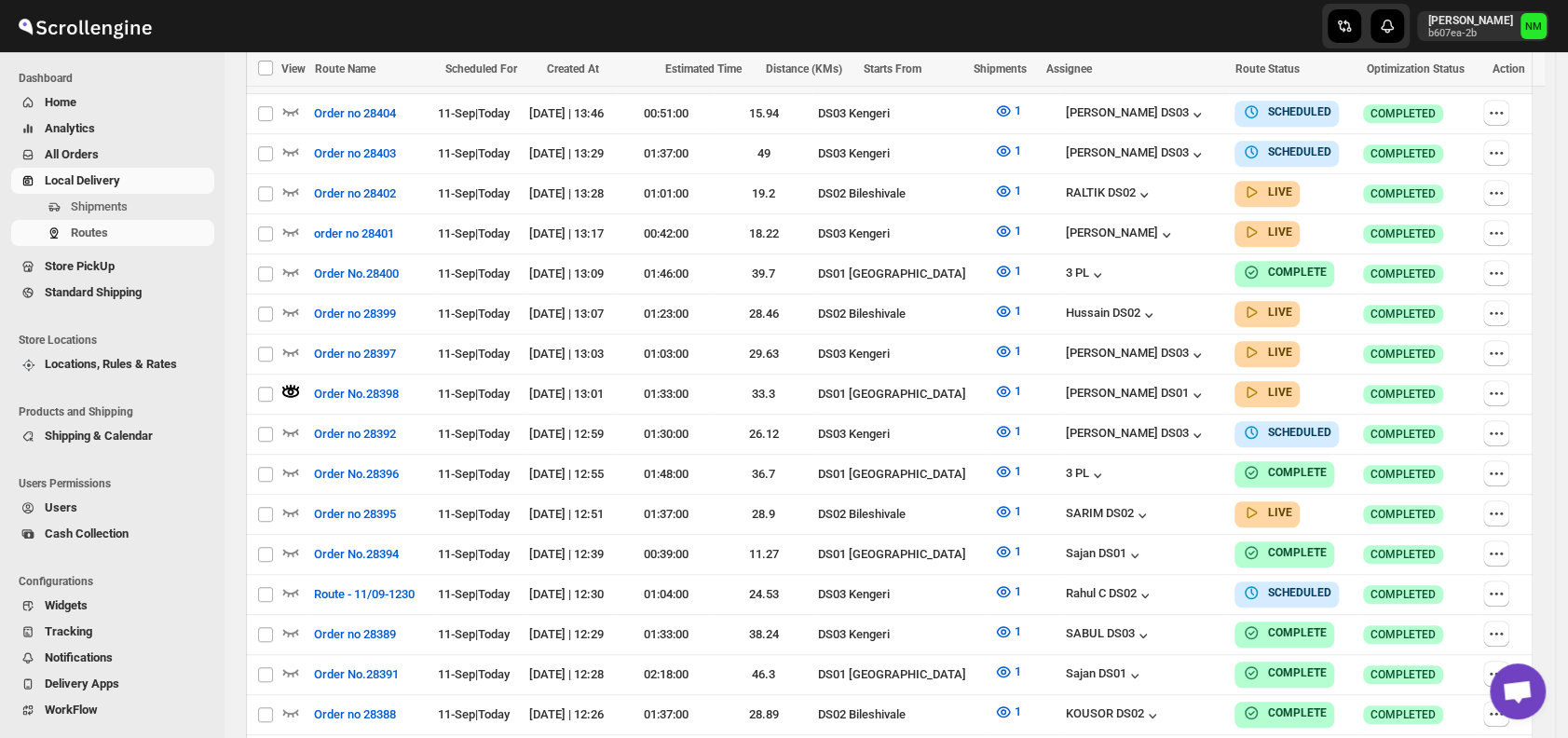
scroll to position [768, 0]
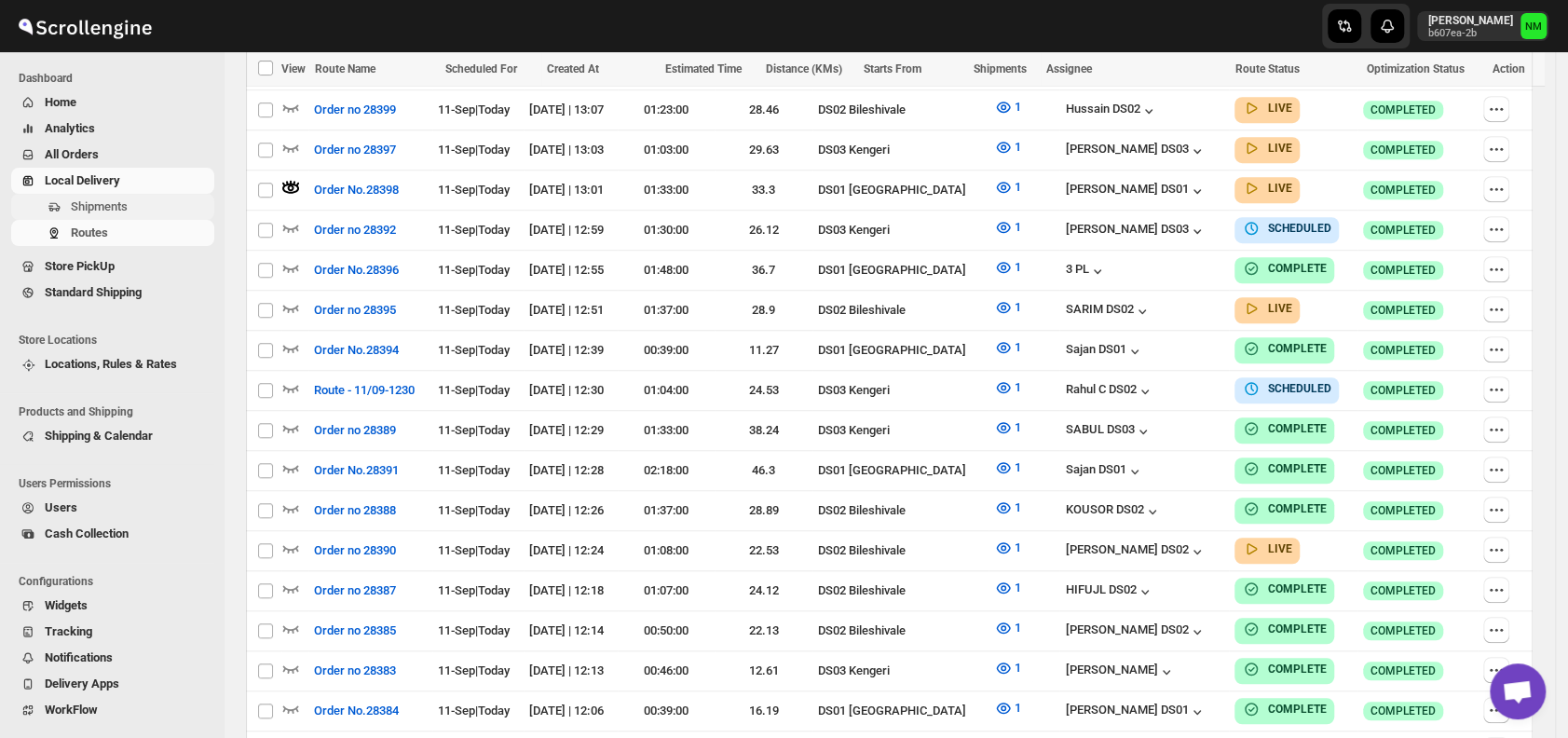
click at [97, 204] on span "Shipments" at bounding box center [99, 206] width 57 height 14
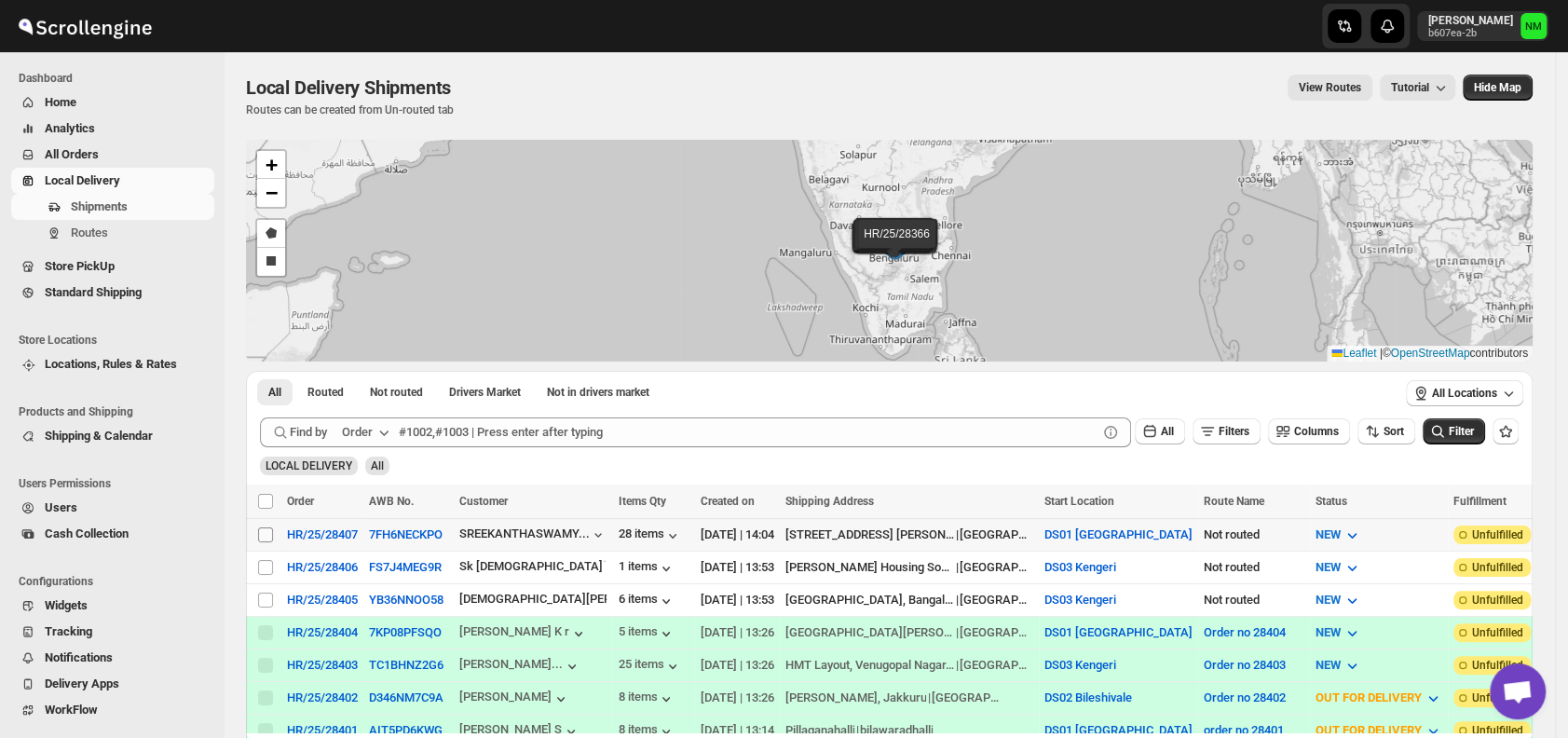
click at [261, 536] on input "Select shipment" at bounding box center [265, 534] width 15 height 15
checkbox input "true"
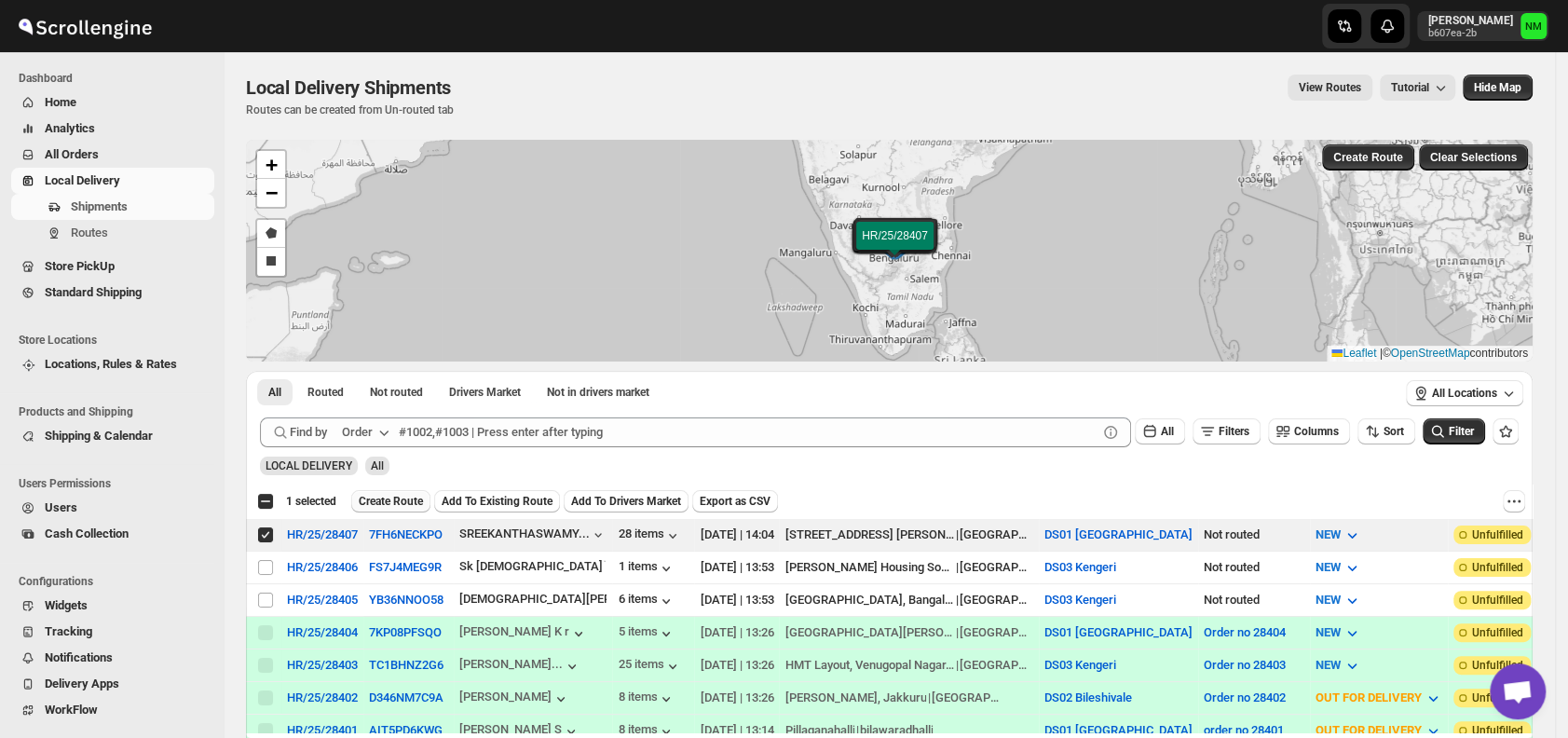
click at [376, 507] on span "Create Route" at bounding box center [391, 501] width 64 height 15
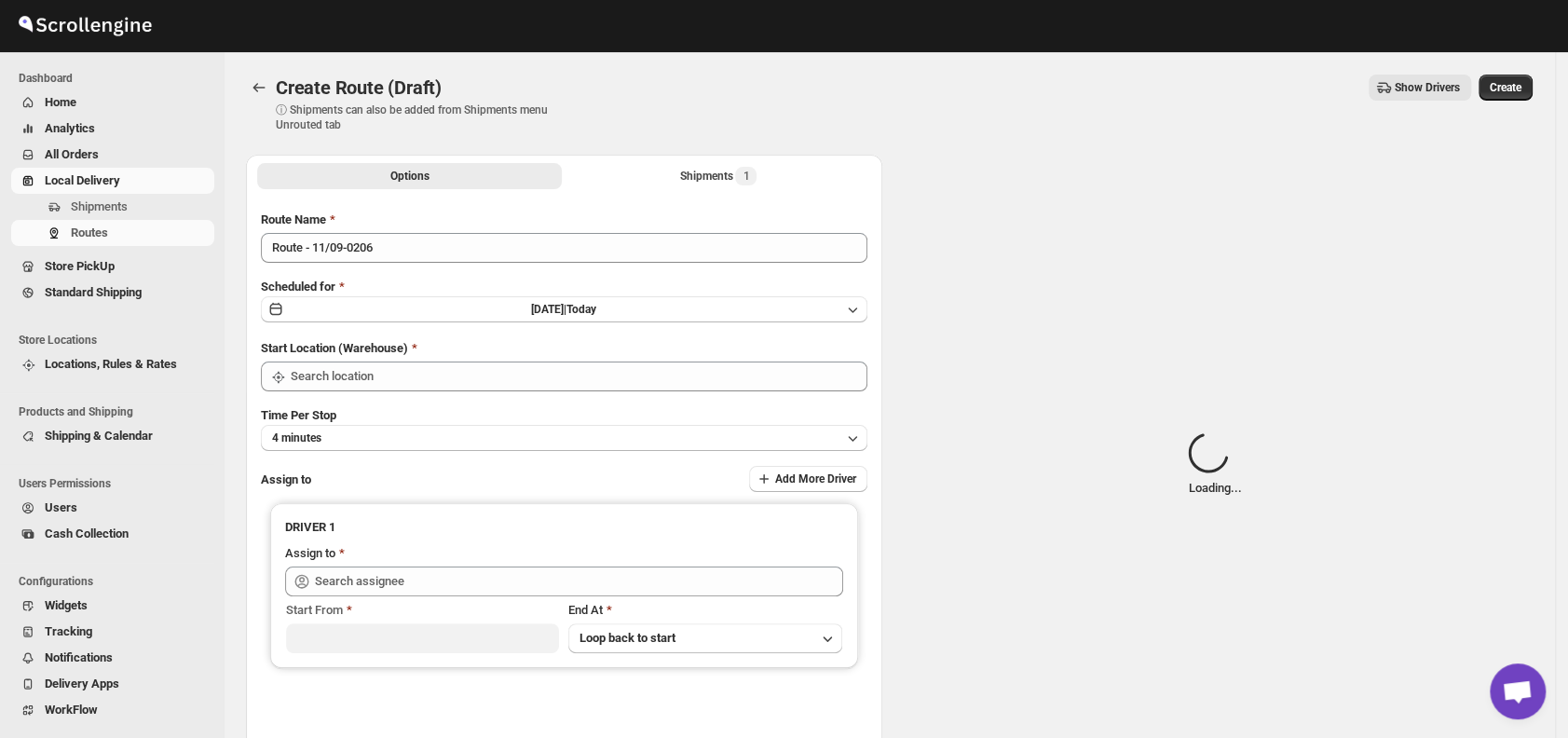
type input "DS01 [GEOGRAPHIC_DATA]"
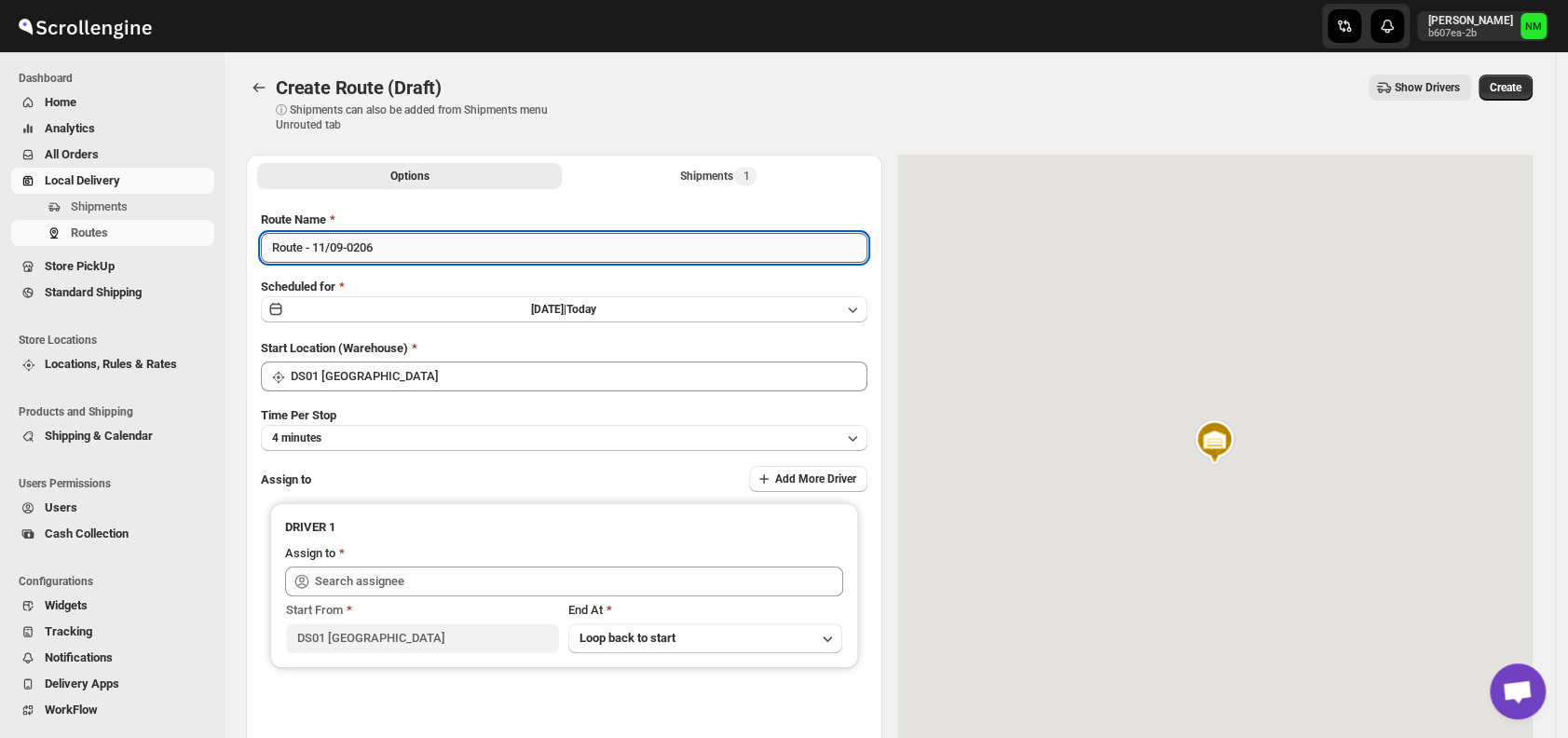
click at [429, 249] on input "Route - 11/09-0206" at bounding box center [564, 248] width 607 height 30
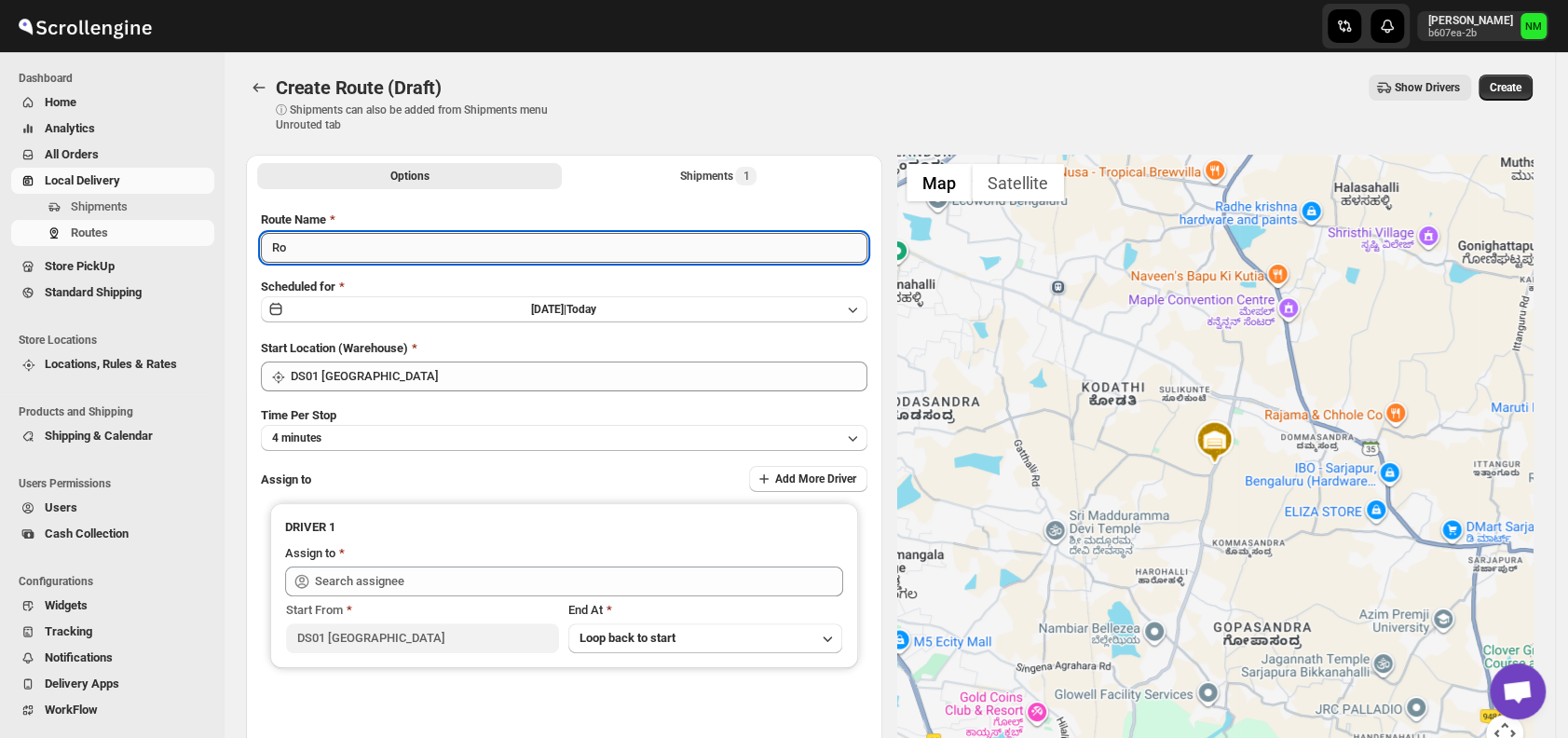
type input "R"
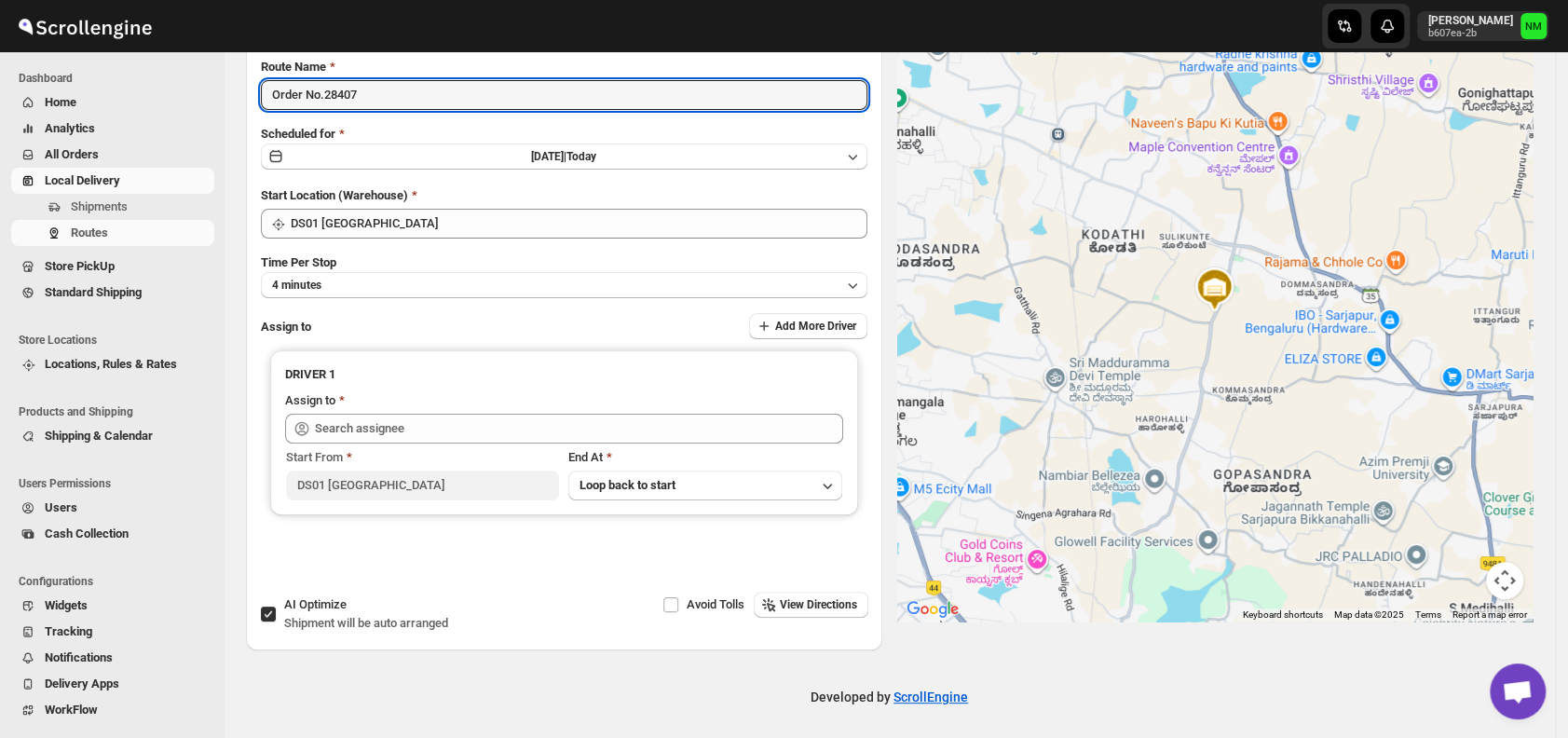
scroll to position [157, 0]
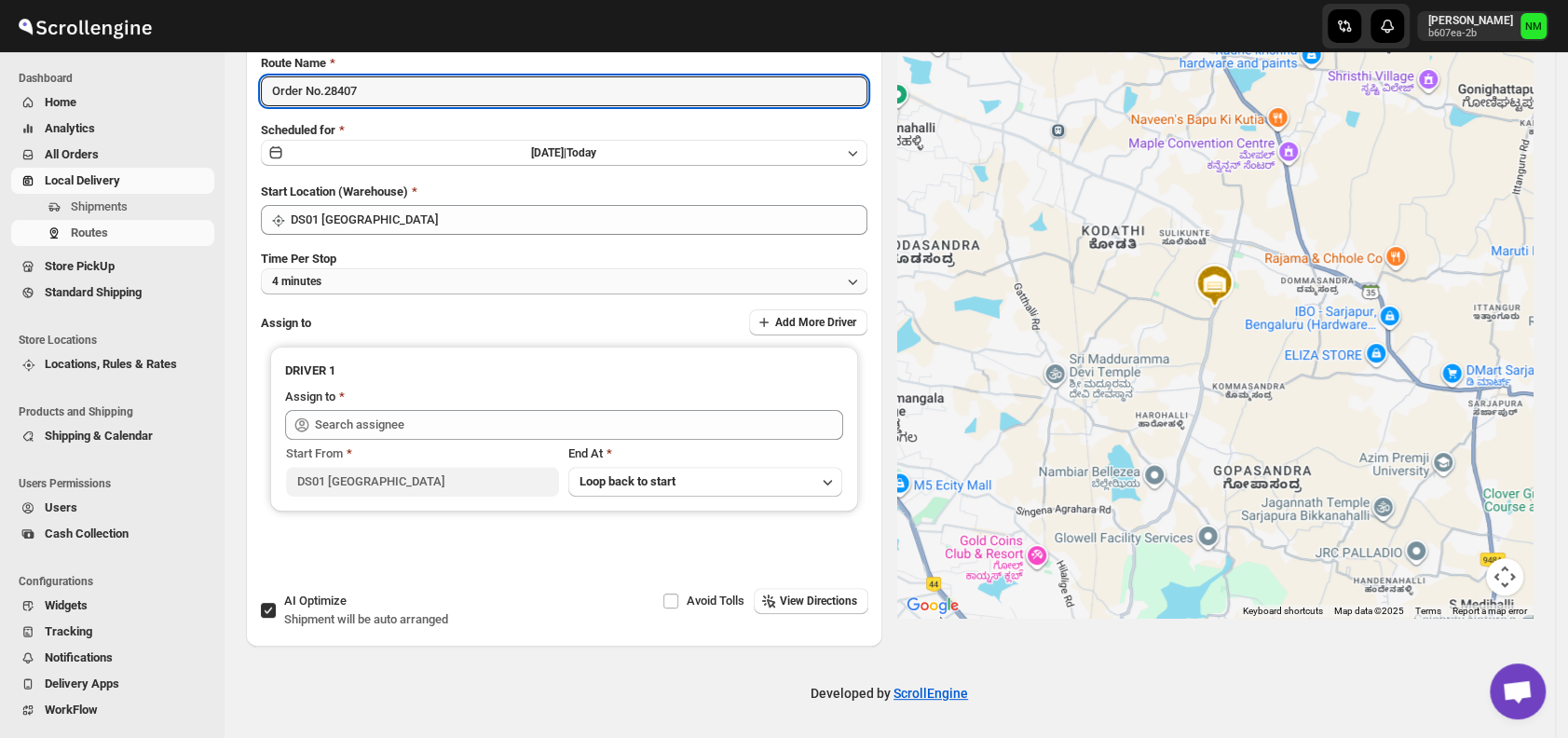
type input "Order No.28407"
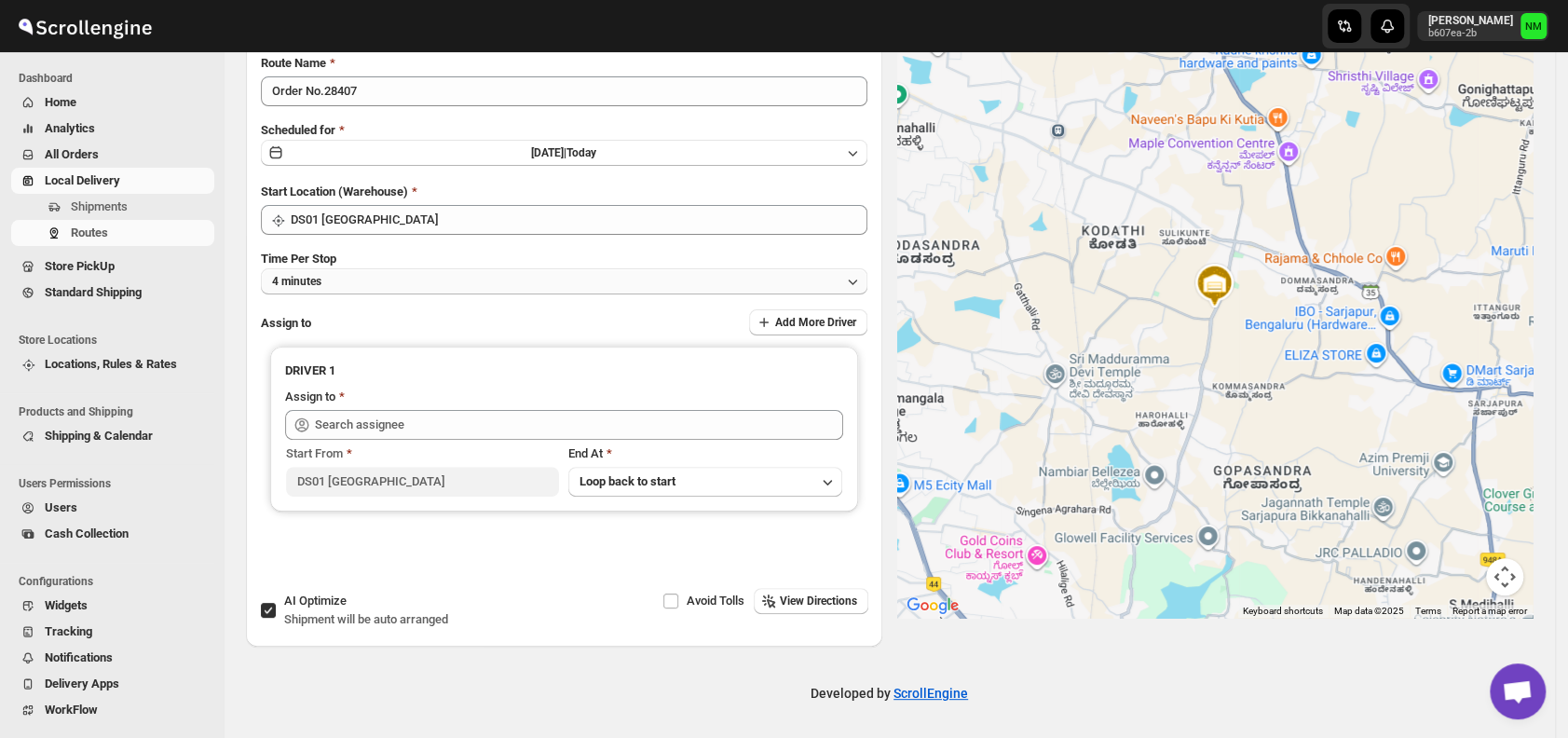
click at [351, 286] on button "4 minutes" at bounding box center [564, 281] width 607 height 26
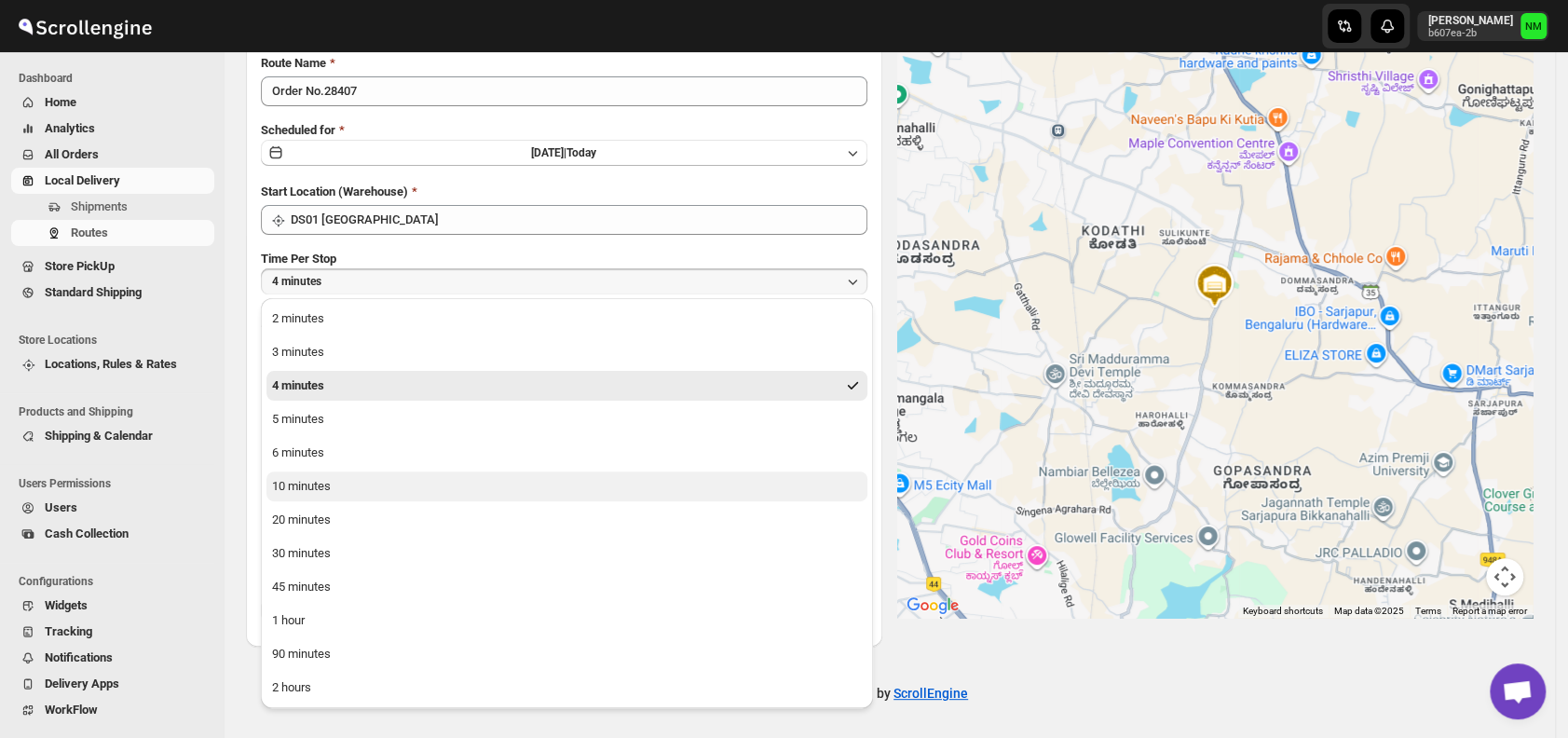
click at [317, 488] on div "10 minutes" at bounding box center [301, 486] width 59 height 19
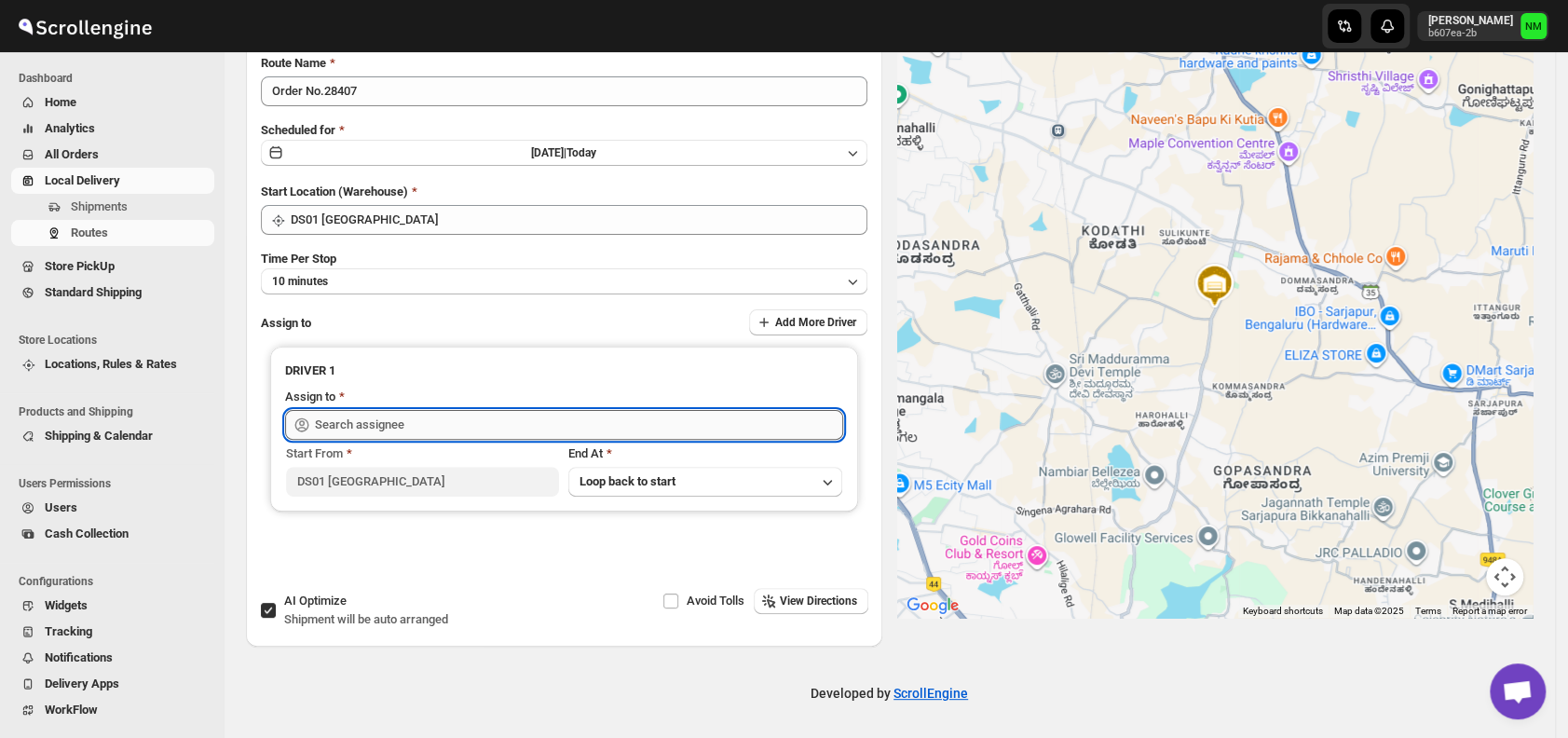
click at [406, 425] on input "text" at bounding box center [579, 425] width 528 height 30
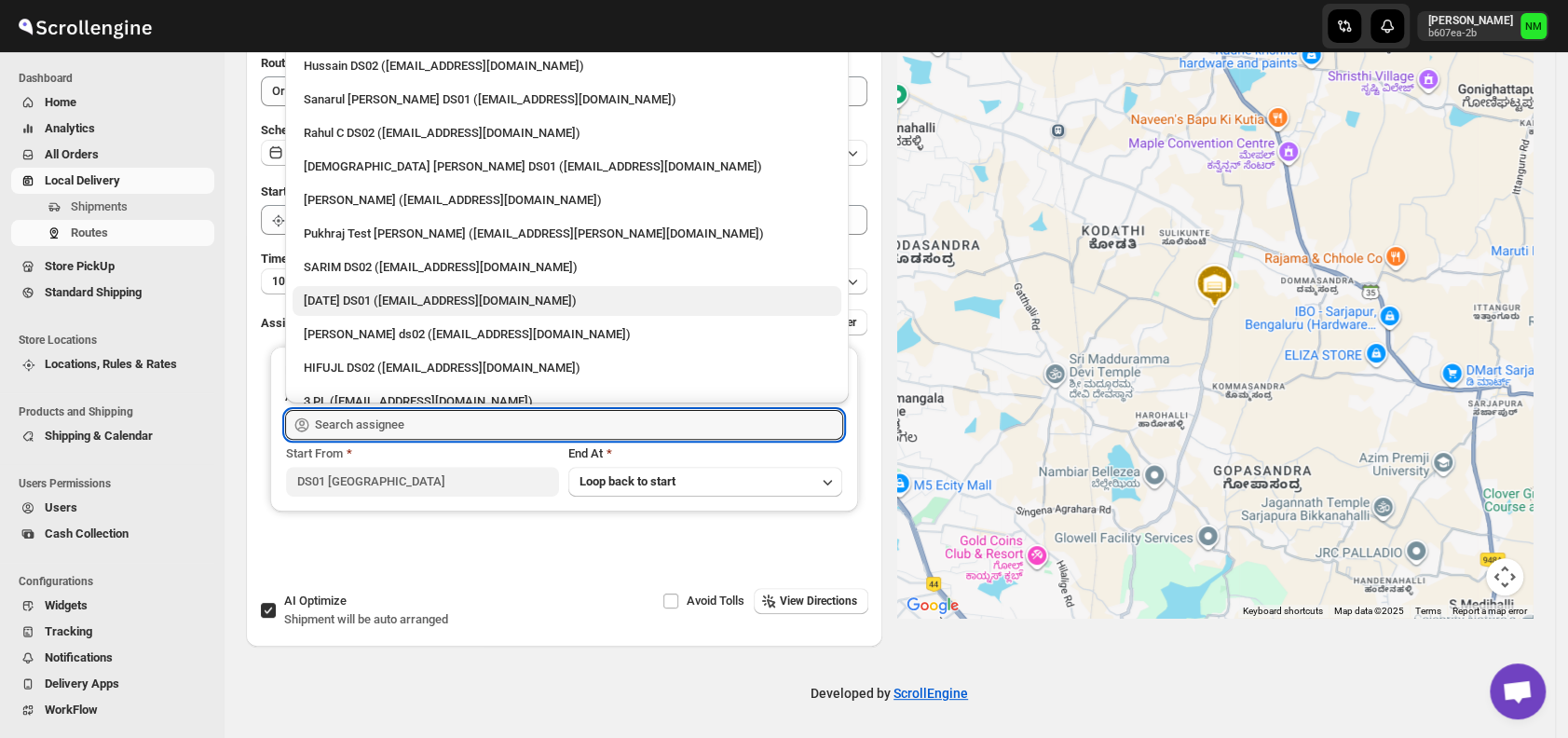
scroll to position [0, 0]
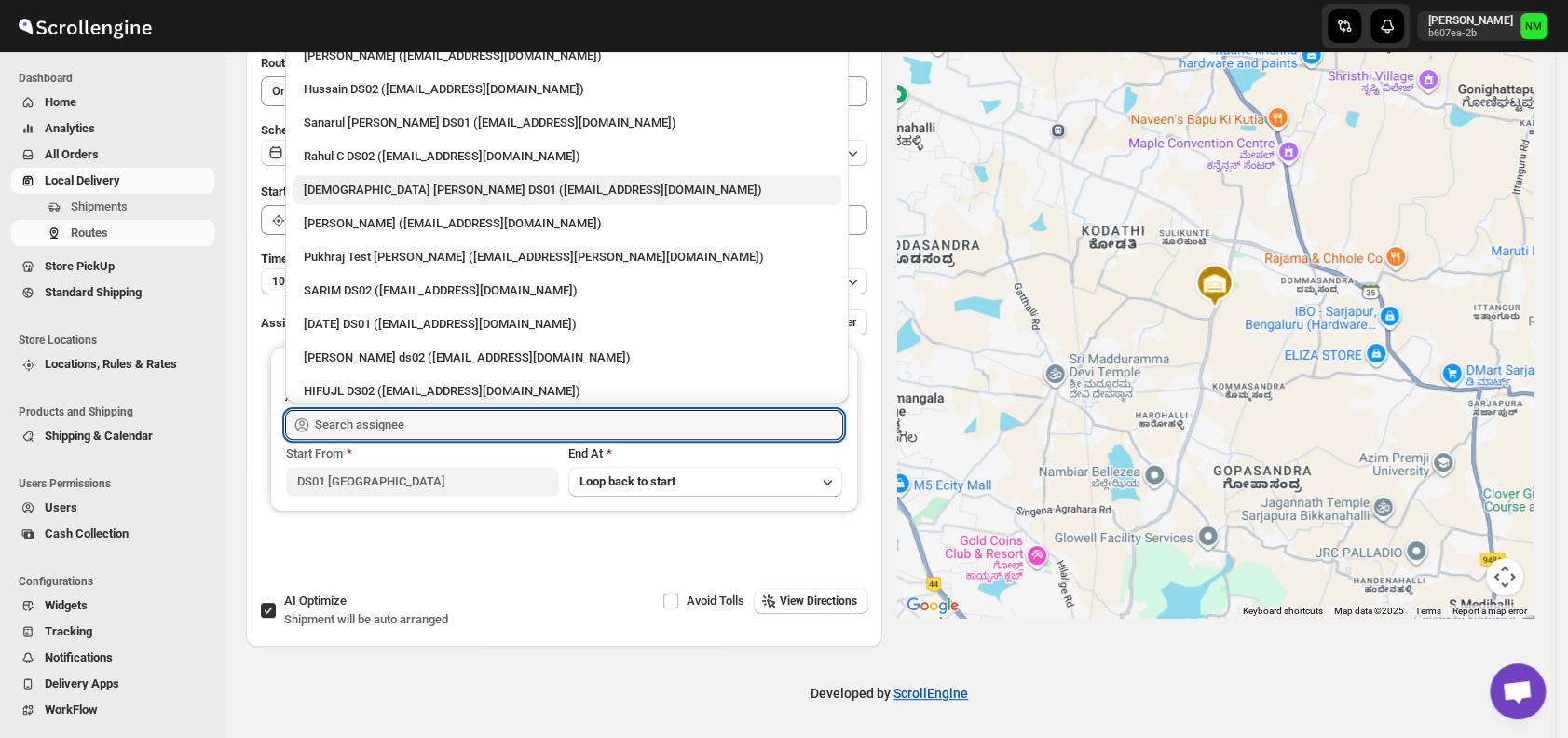
click at [330, 190] on div "Islam Laskar DS01 (vixib74172@ikowat.com)" at bounding box center [567, 190] width 526 height 19
type input "Islam Laskar DS01 (vixib74172@ikowat.com)"
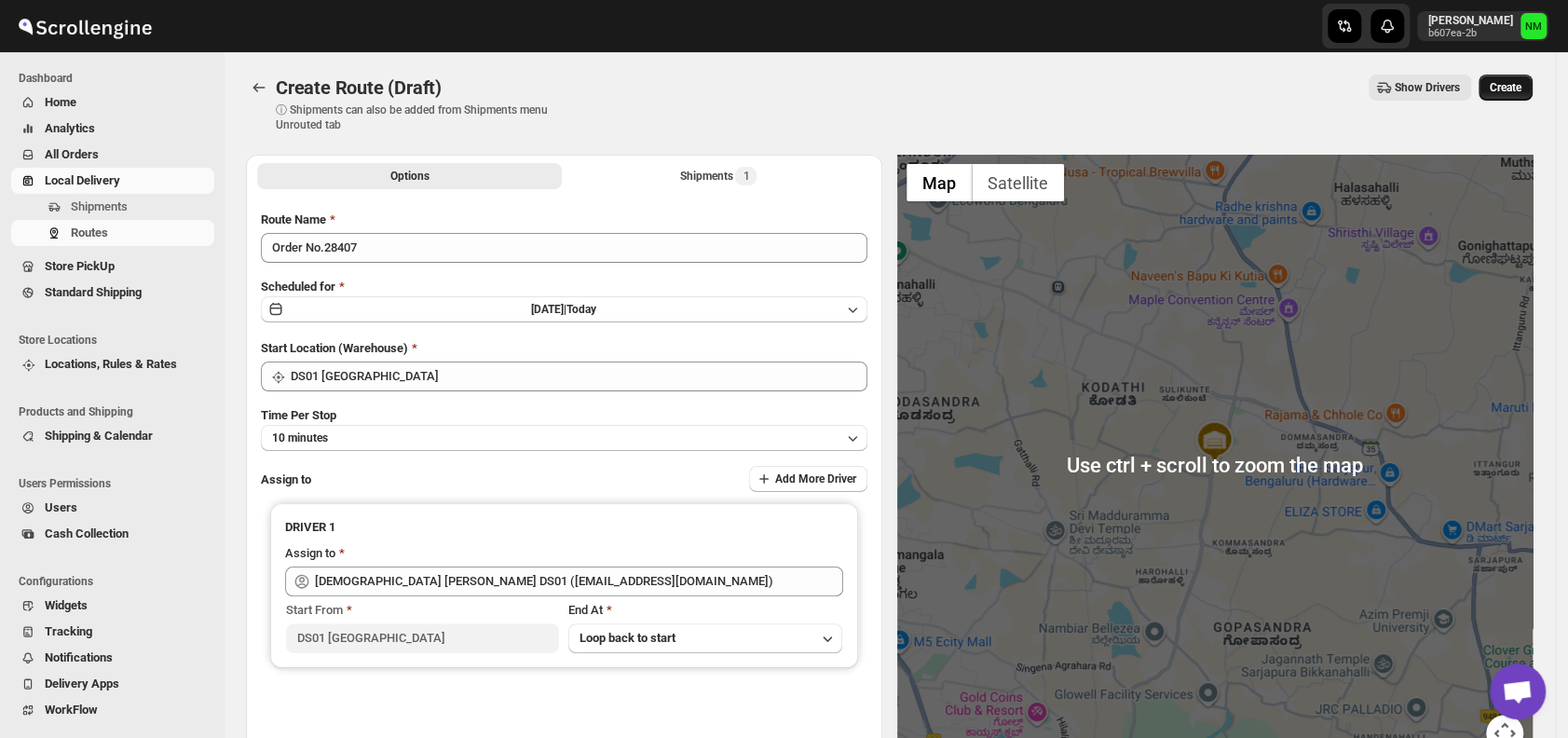
click at [1508, 89] on span "Create" at bounding box center [1506, 87] width 32 height 15
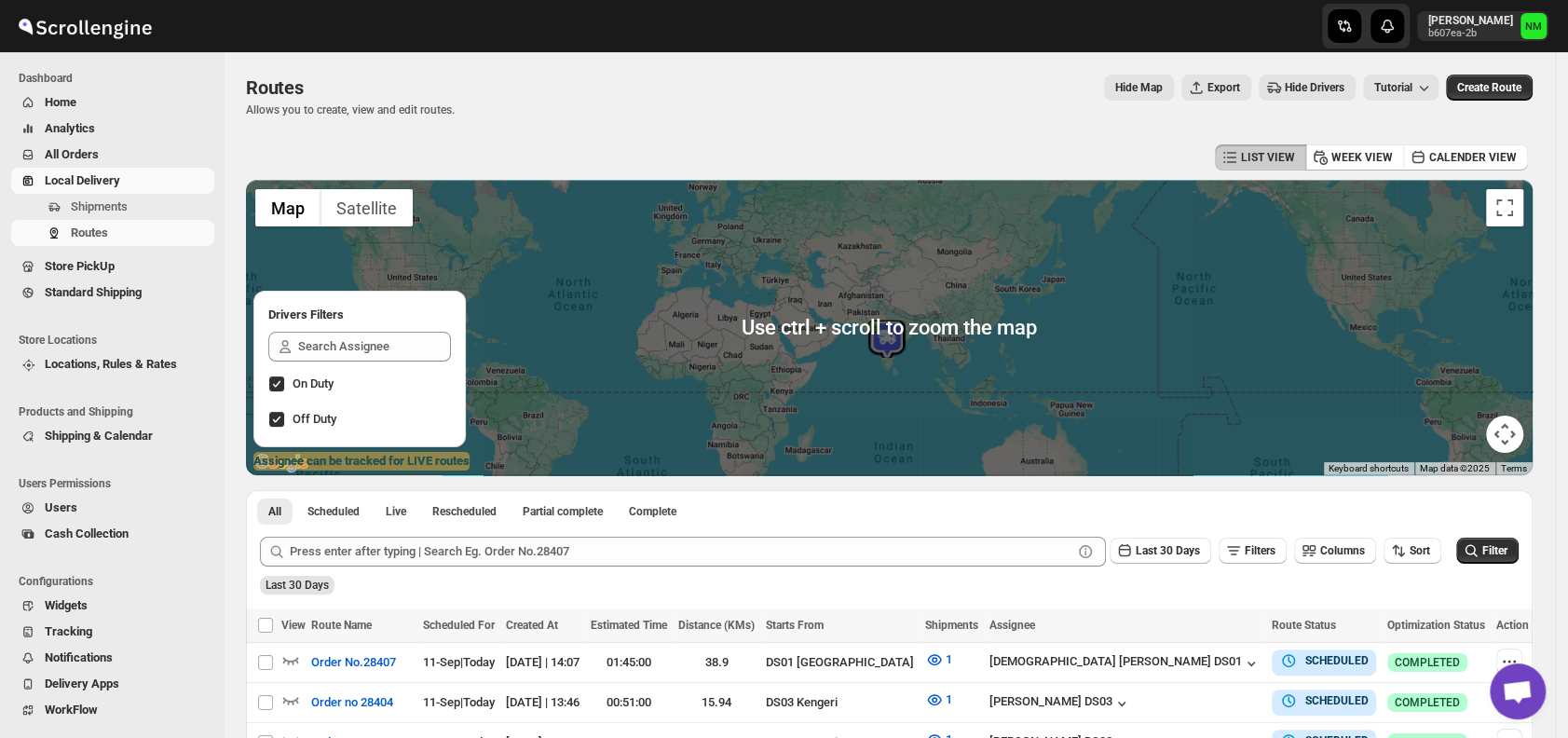
scroll to position [367, 0]
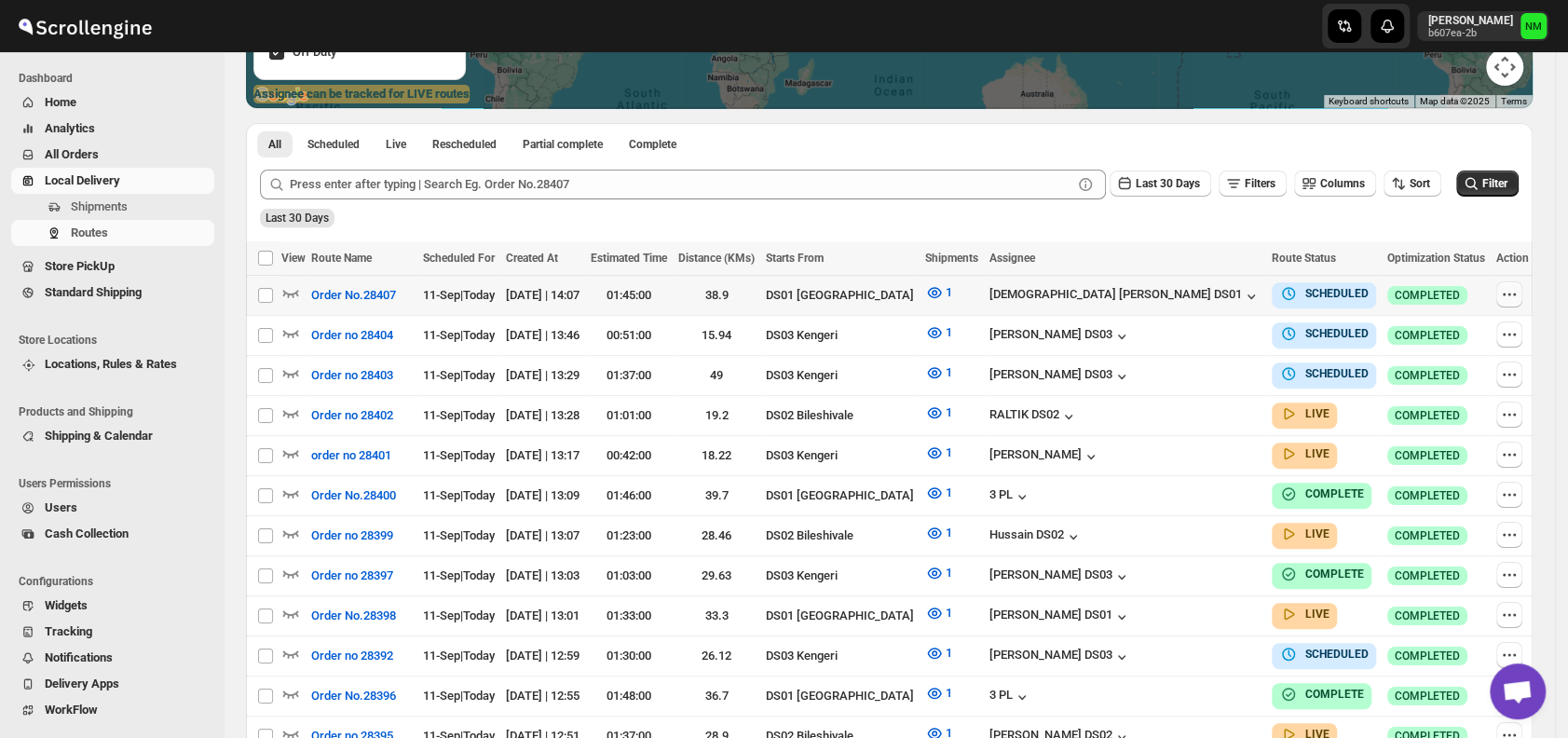
click at [1500, 294] on icon "button" at bounding box center [1509, 294] width 19 height 19
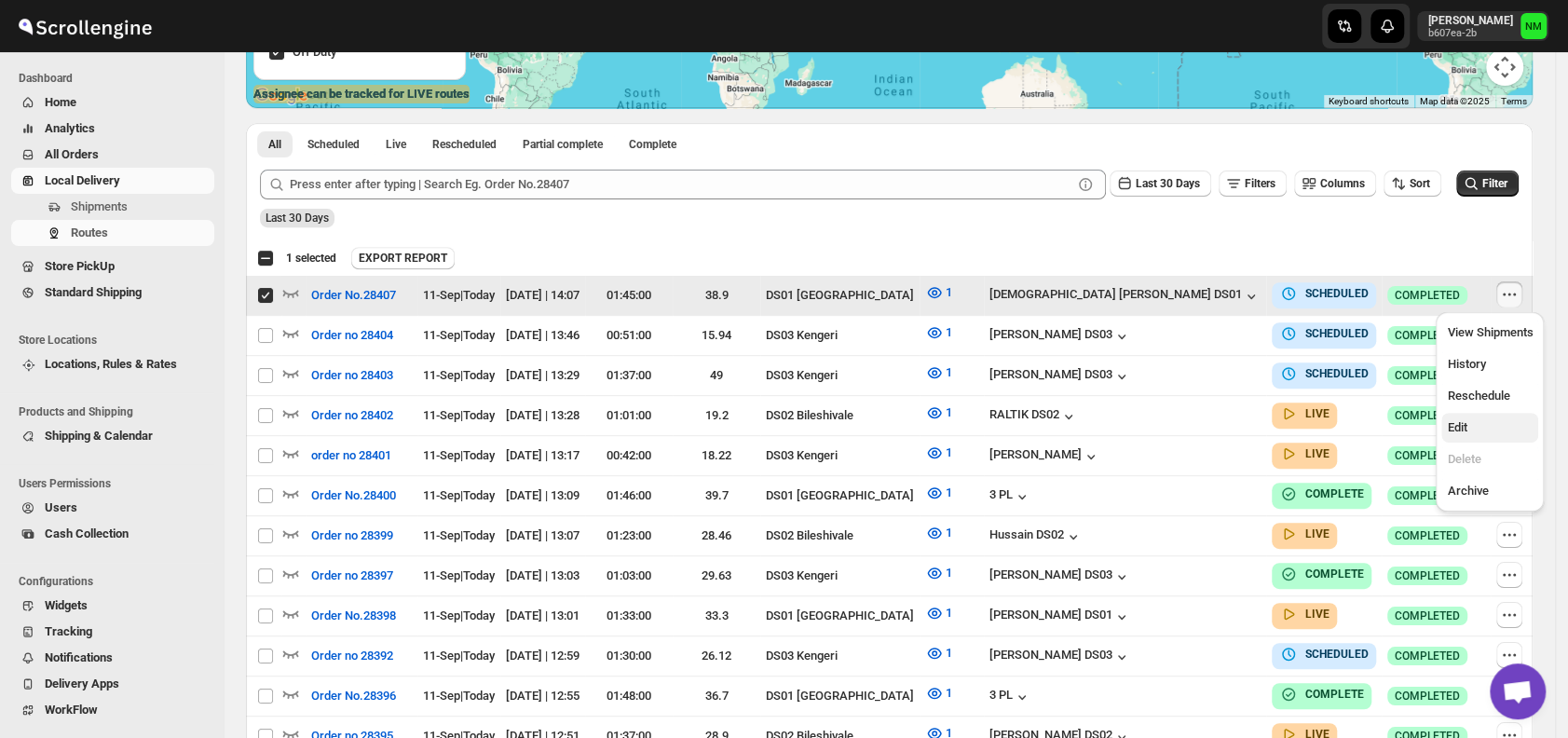
click at [1472, 434] on span "Edit" at bounding box center [1490, 427] width 86 height 19
checkbox input "false"
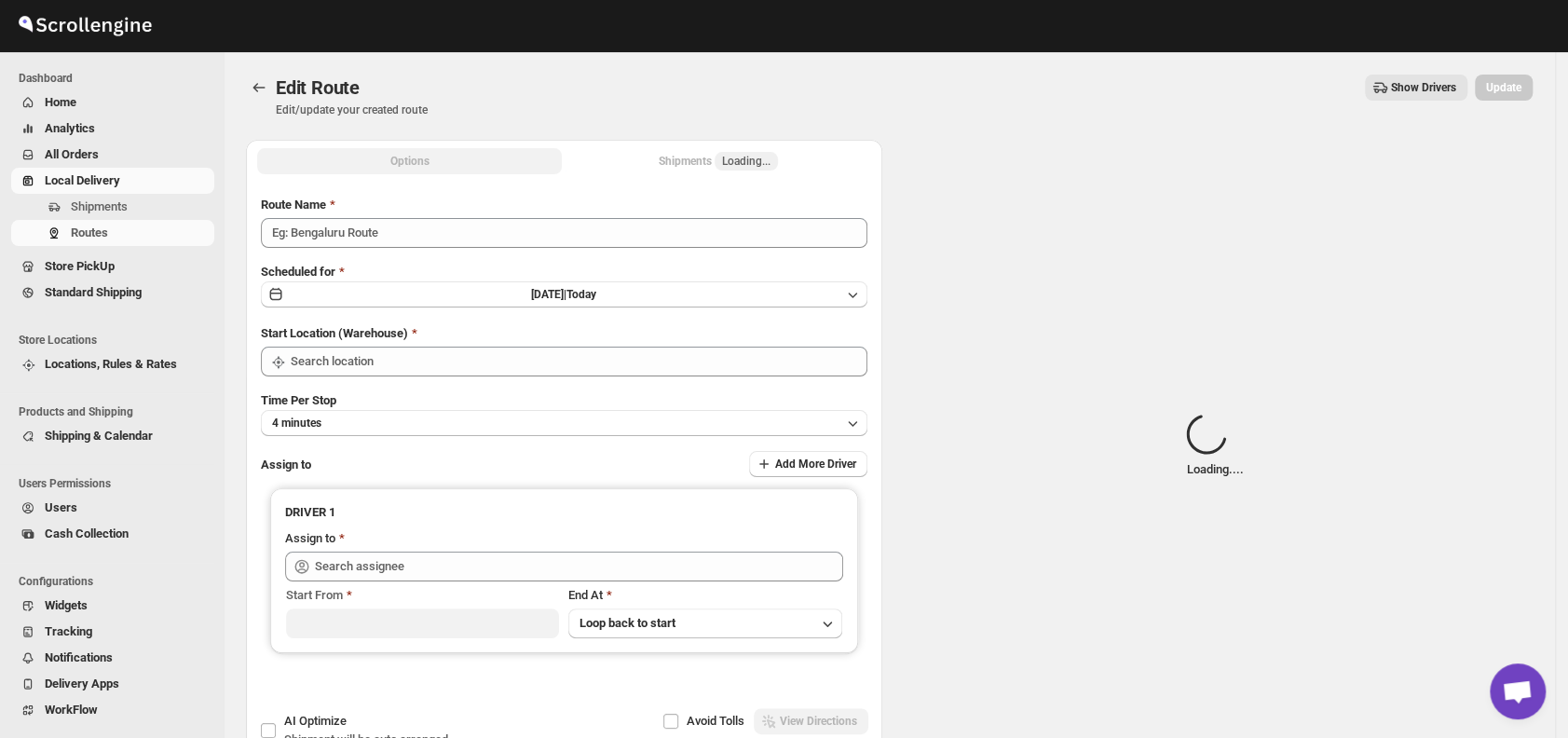
type input "Order No.28407"
type input "DS01 [GEOGRAPHIC_DATA]"
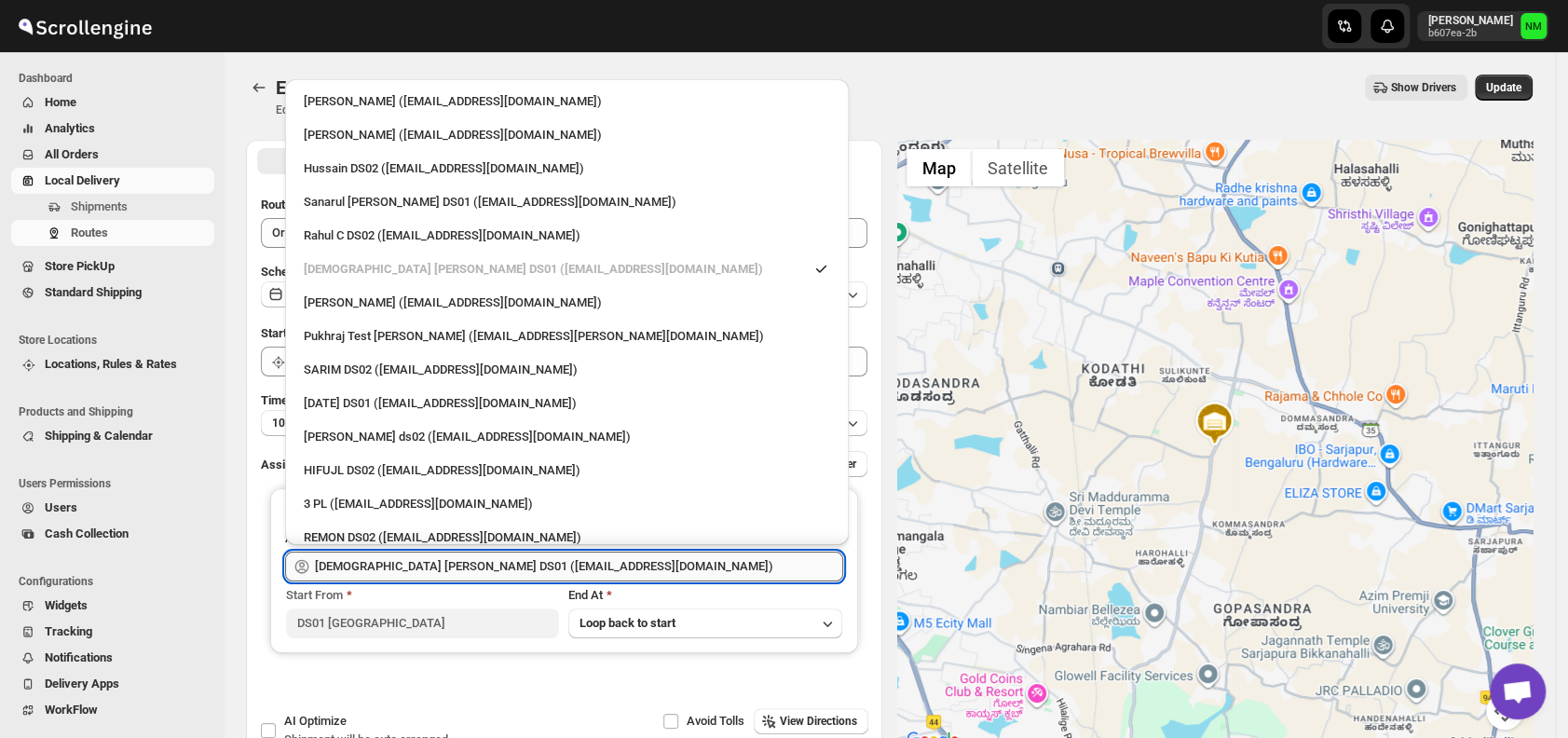
click at [672, 573] on input "Islam Laskar DS01 (vixib74172@ikowat.com)" at bounding box center [579, 567] width 528 height 30
click at [347, 300] on div "Vikas Rathod (lolegiy458@nalwan.com)" at bounding box center [567, 303] width 526 height 19
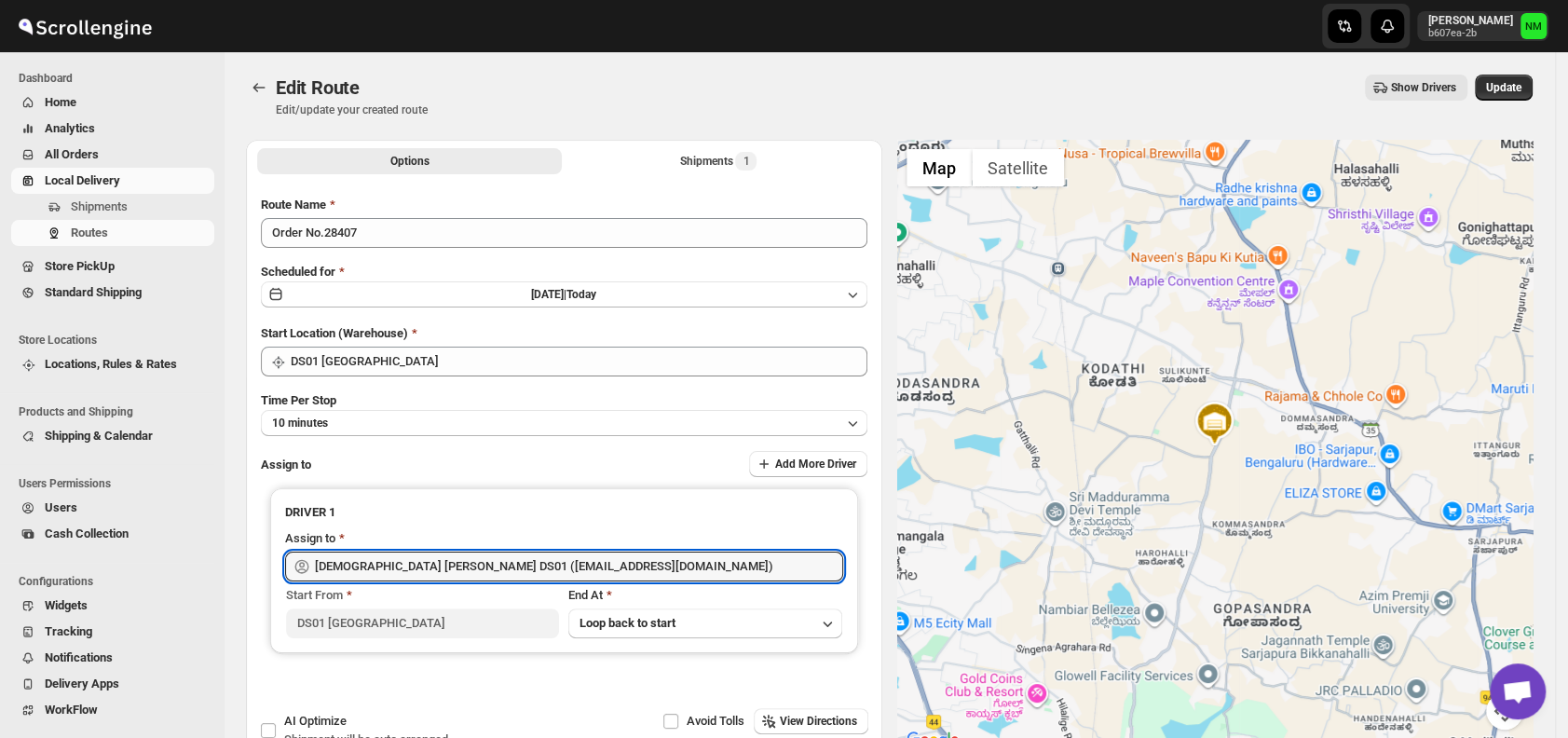
type input "Vikas Rathod (lolegiy458@nalwan.com)"
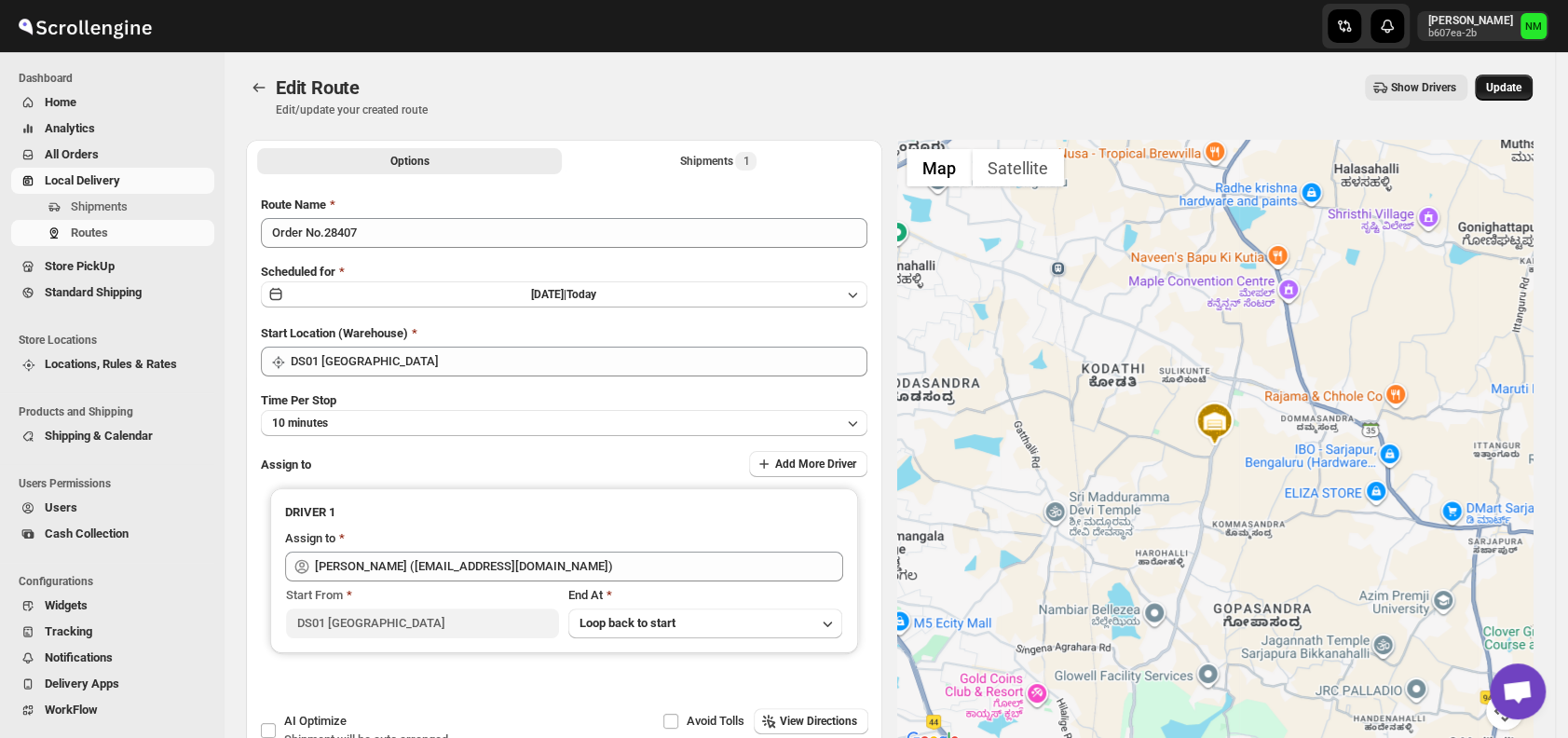
click at [1522, 82] on span "Update" at bounding box center [1503, 87] width 35 height 15
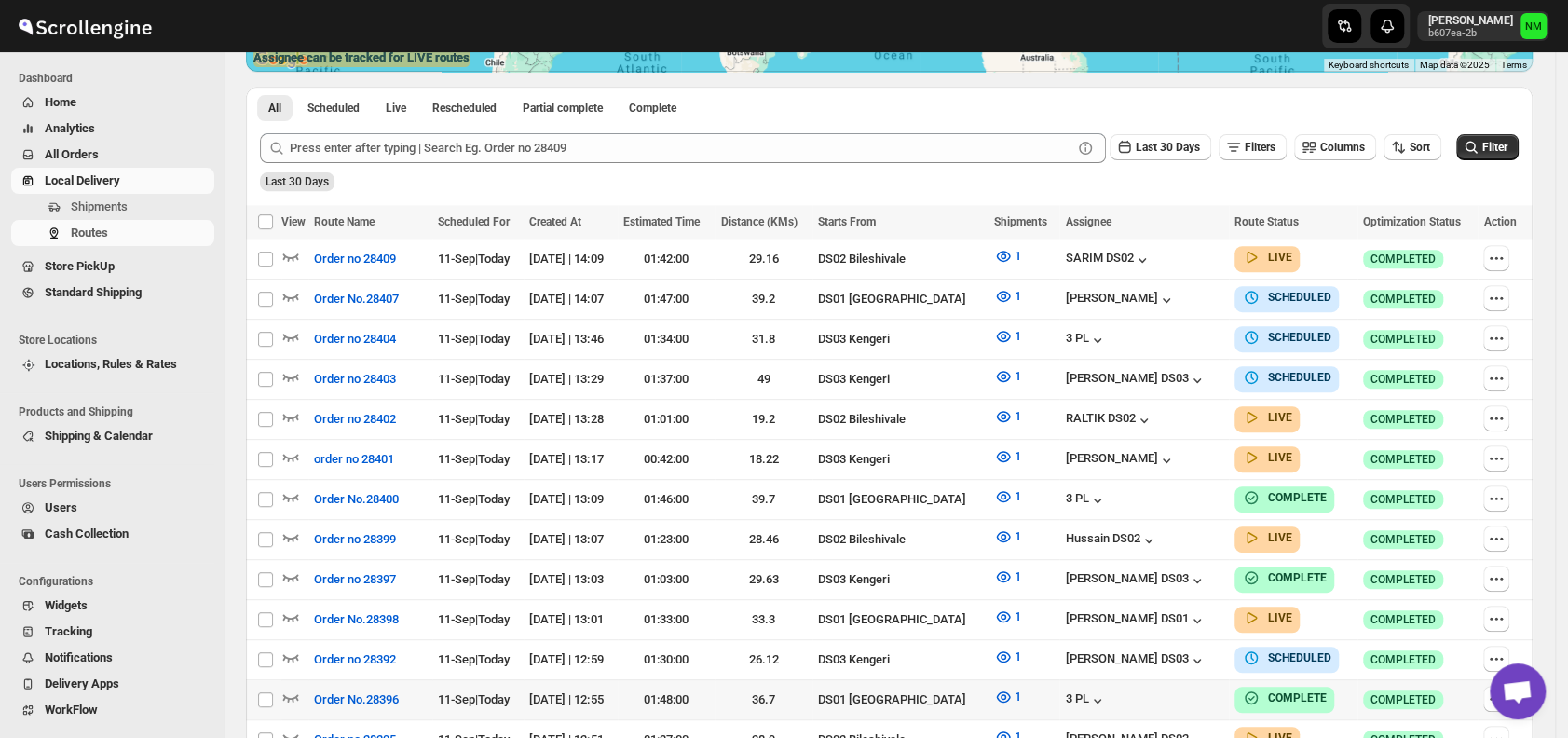
scroll to position [434, 0]
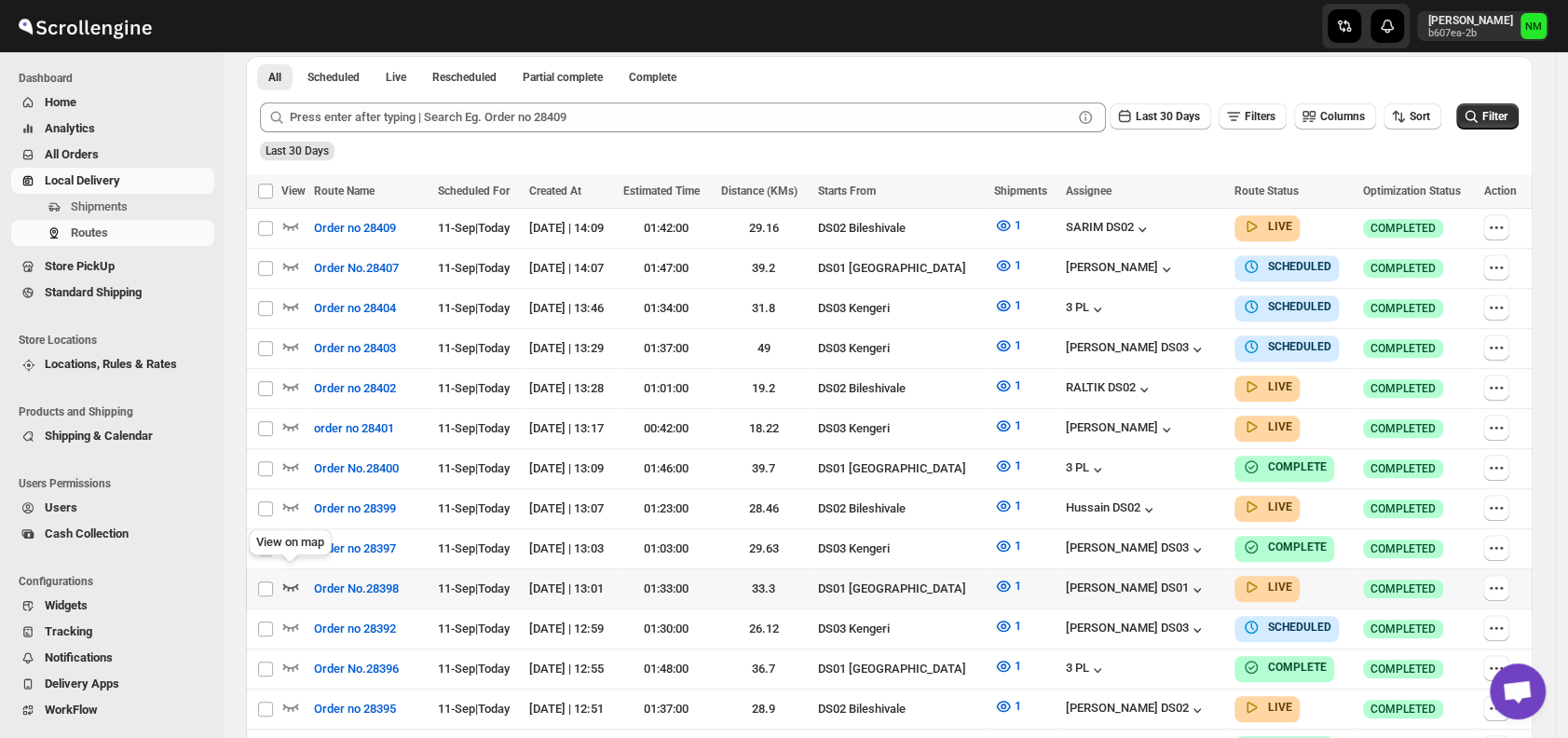
click at [298, 577] on icon "button" at bounding box center [290, 586] width 19 height 19
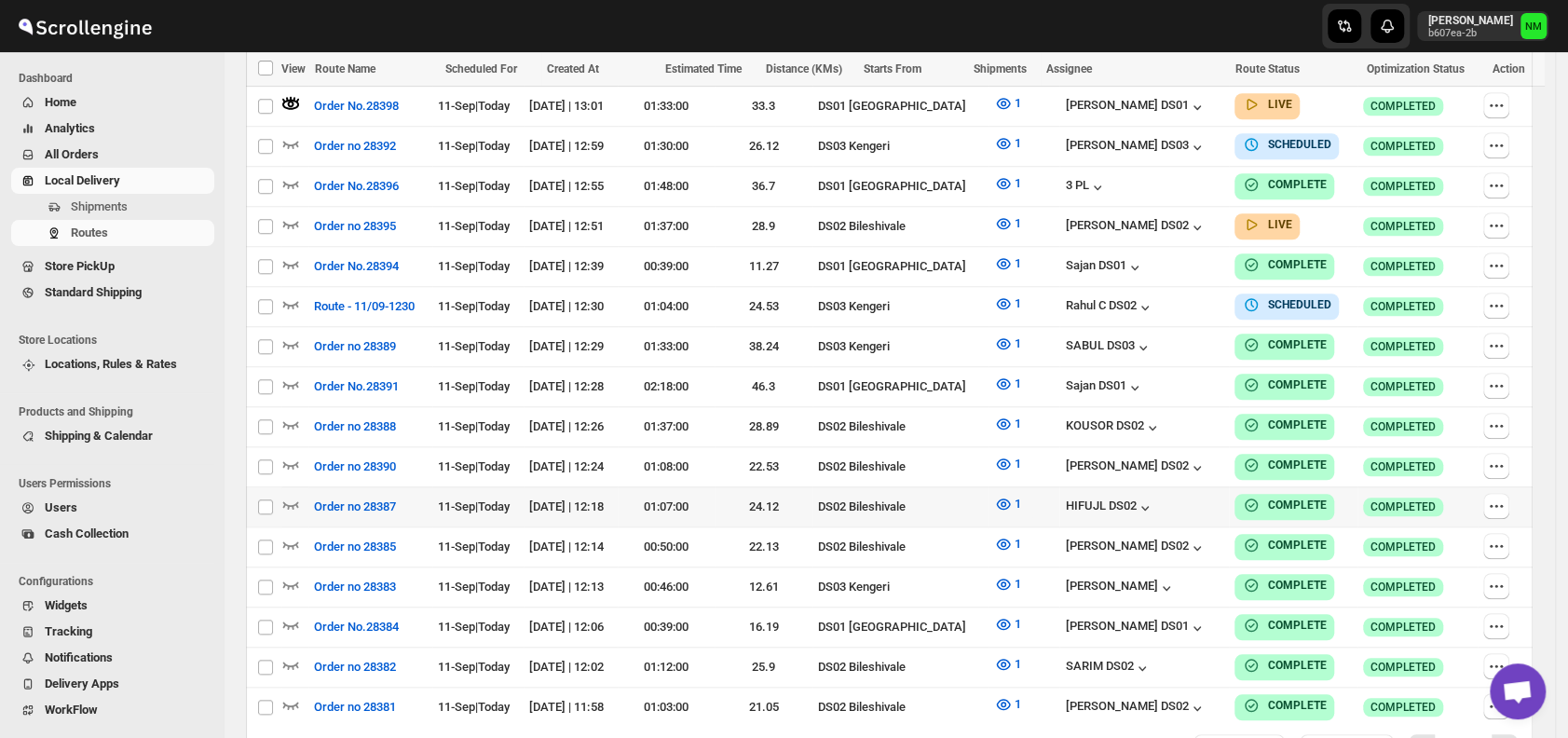
scroll to position [936, 0]
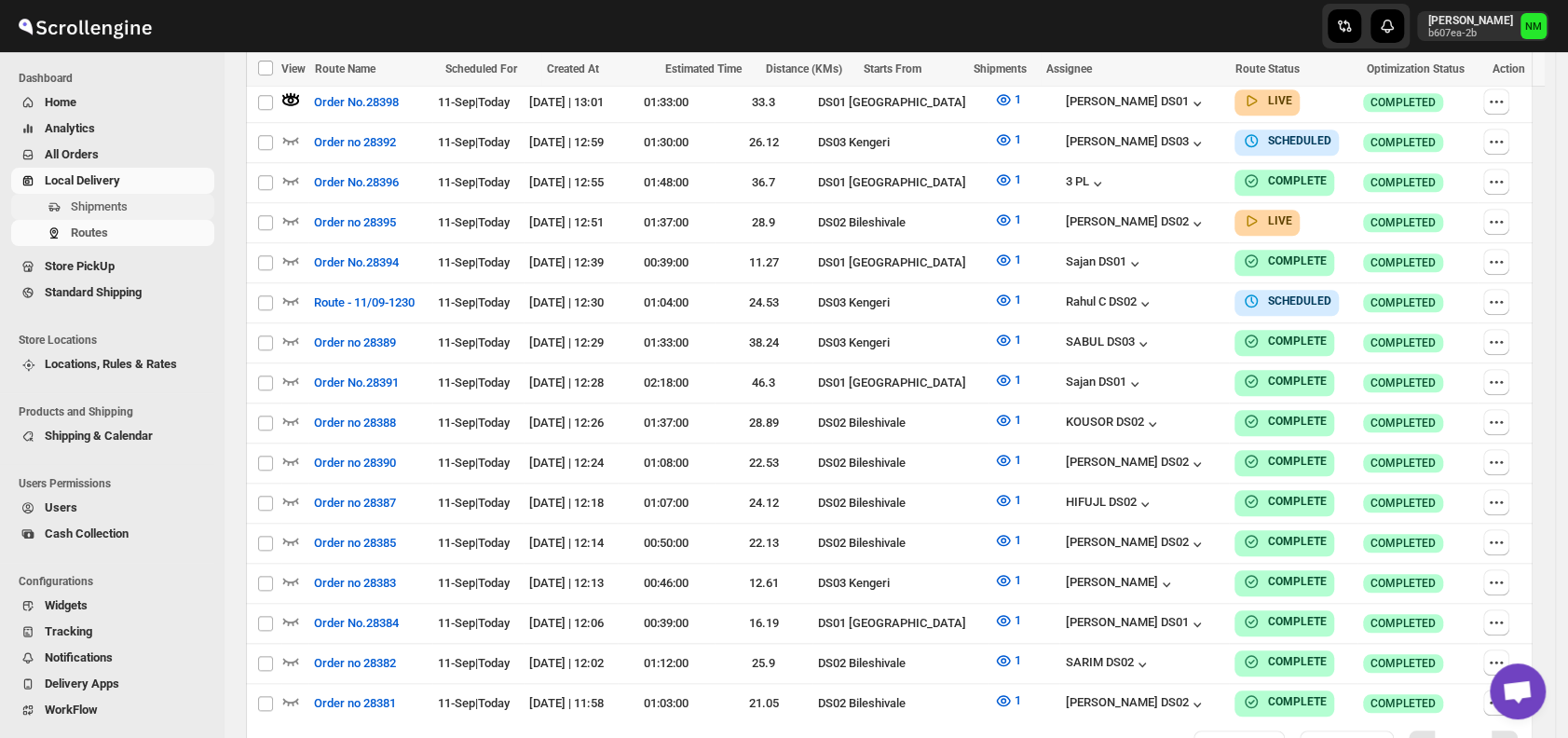
click at [115, 206] on span "Shipments" at bounding box center [99, 206] width 57 height 14
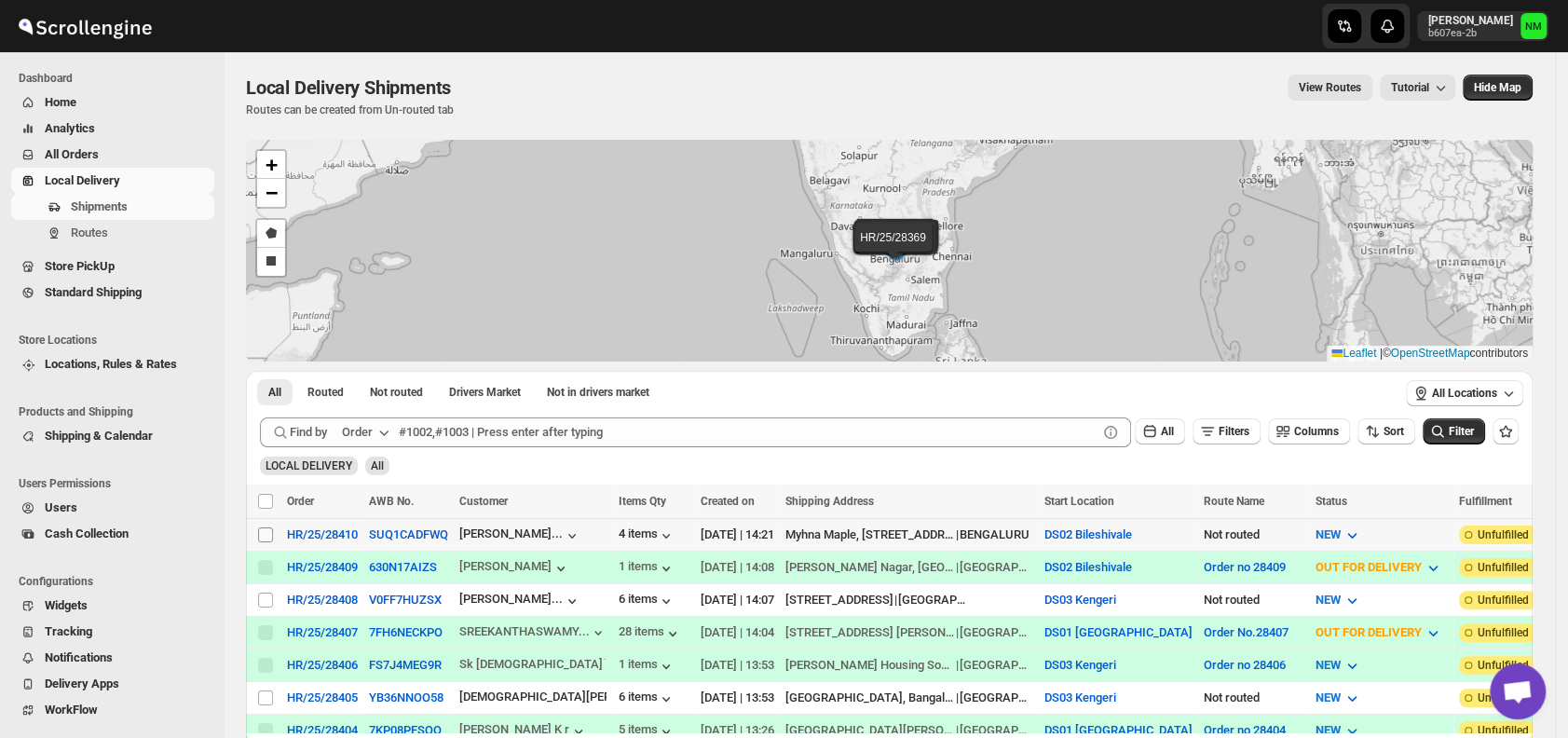
click at [263, 530] on input "Select shipment" at bounding box center [265, 534] width 15 height 15
checkbox input "true"
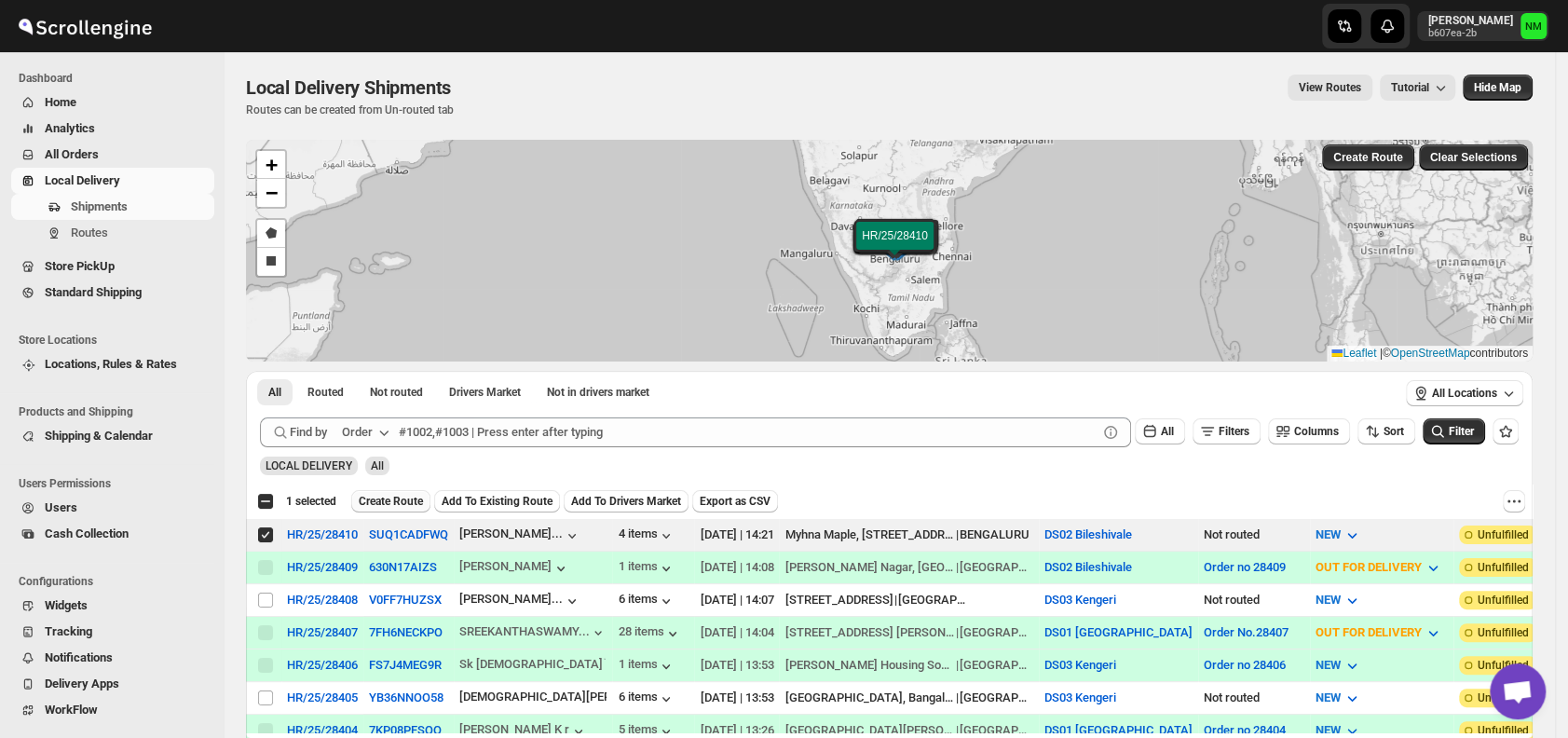
click at [380, 504] on span "Create Route" at bounding box center [391, 501] width 64 height 15
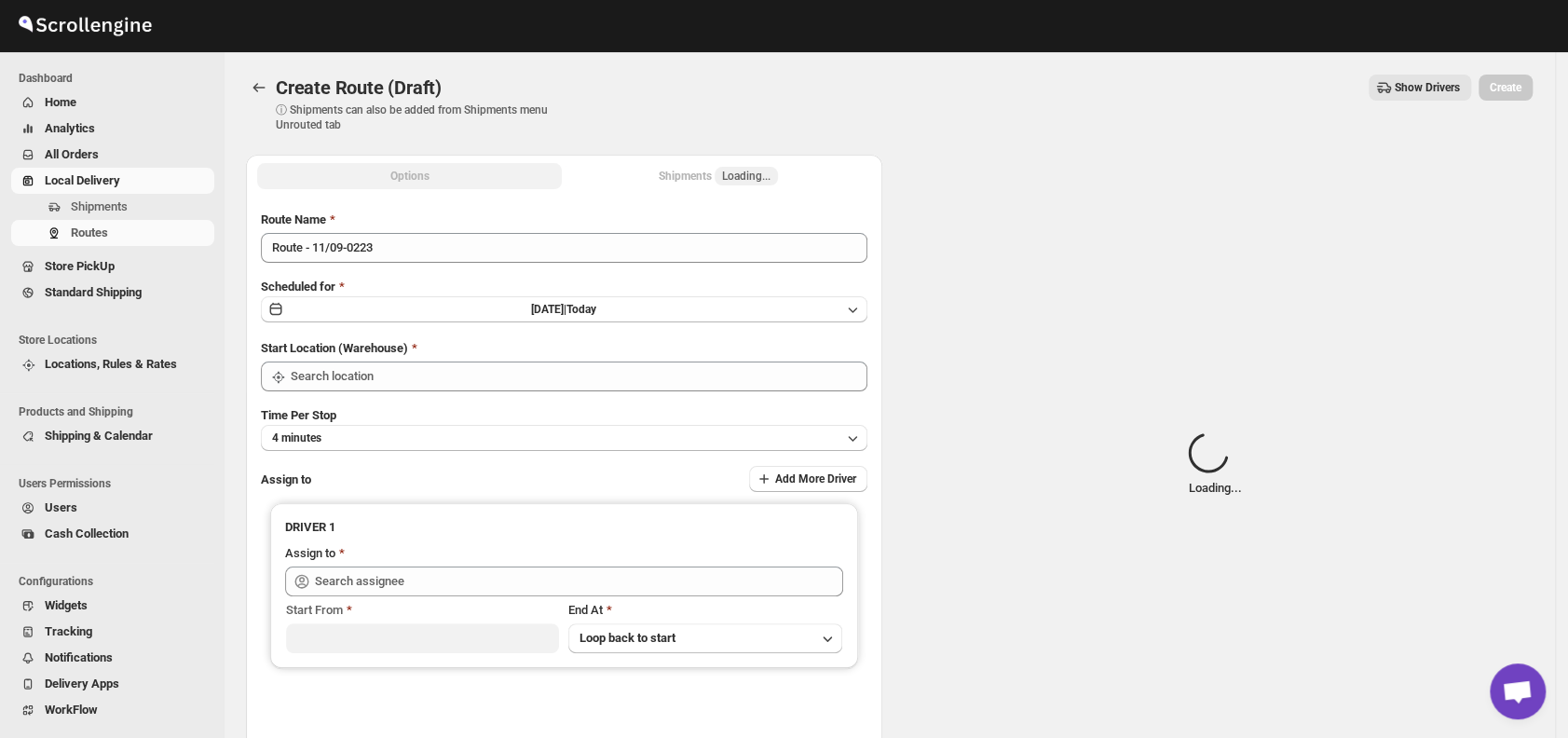
type input "DS02 Bileshivale"
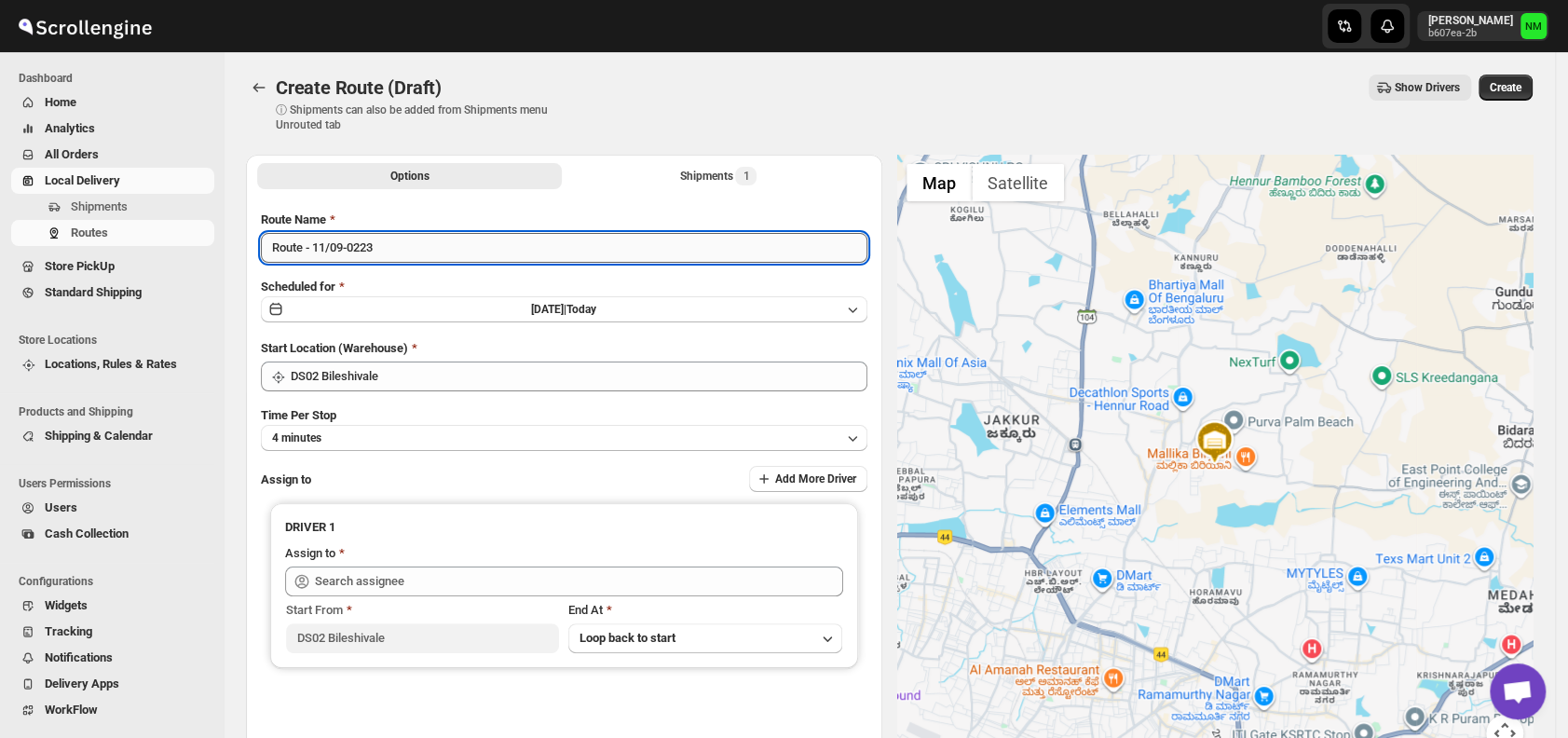
click at [462, 253] on input "Route - 11/09-0223" at bounding box center [564, 248] width 607 height 30
type input "R"
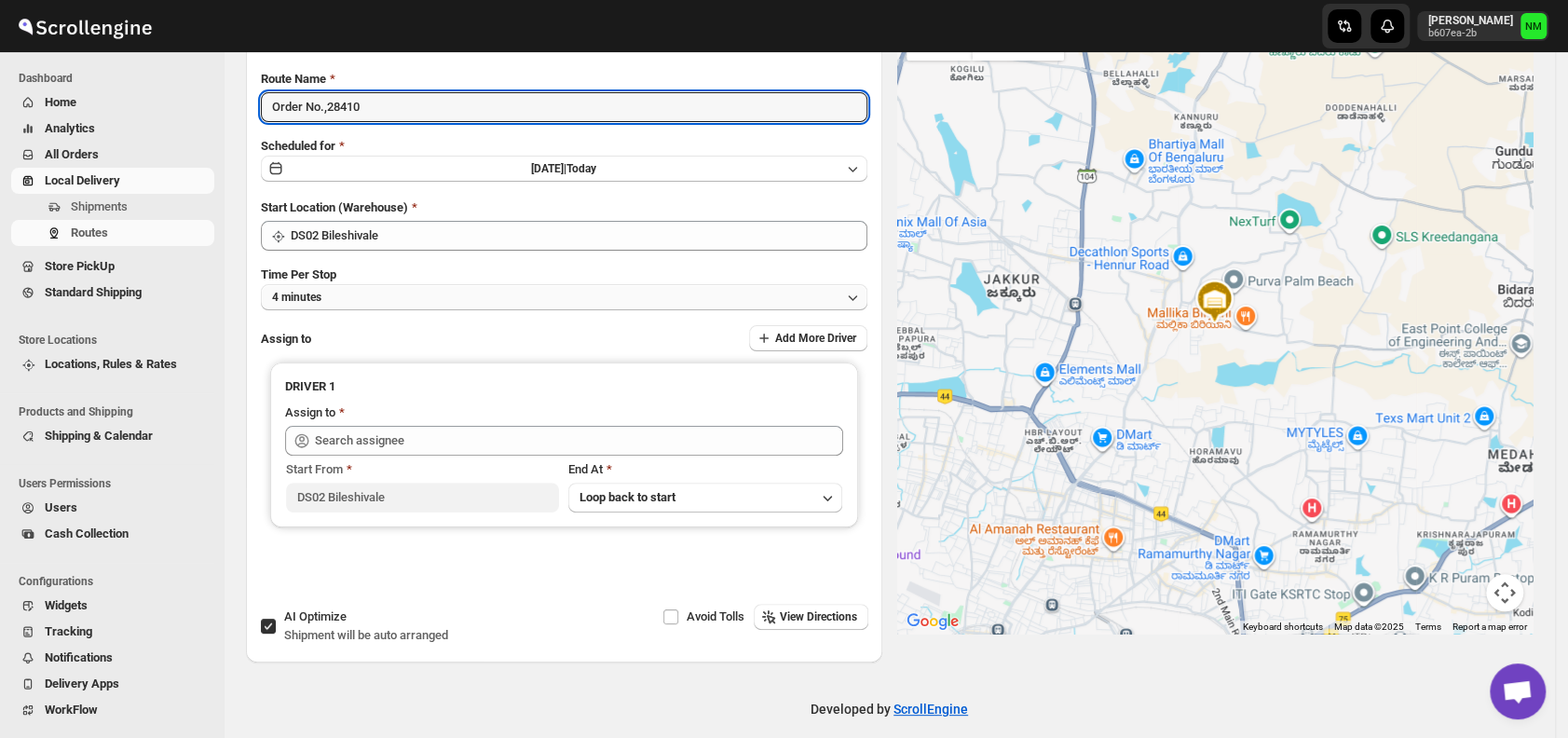
scroll to position [148, 0]
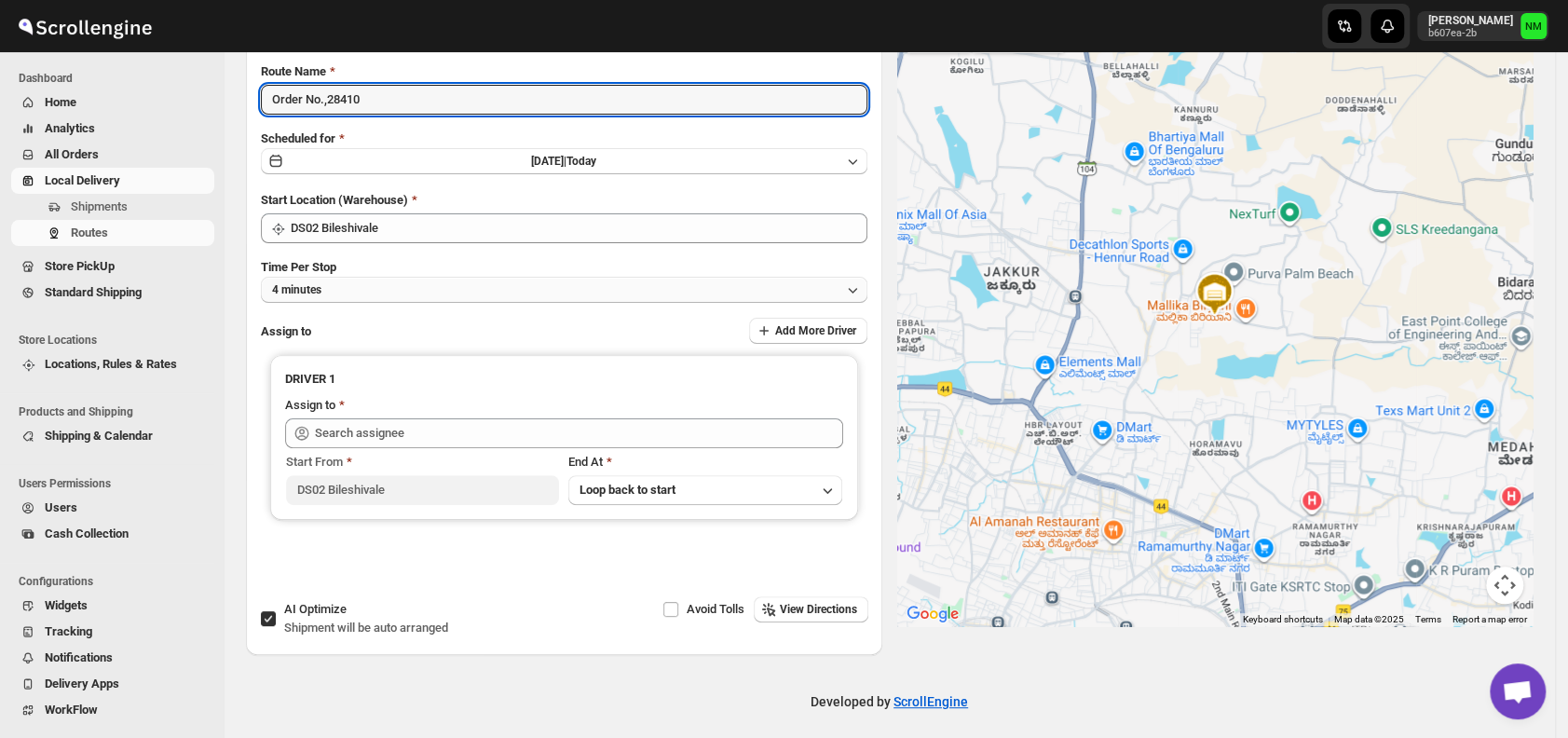
type input "Order No.,28410"
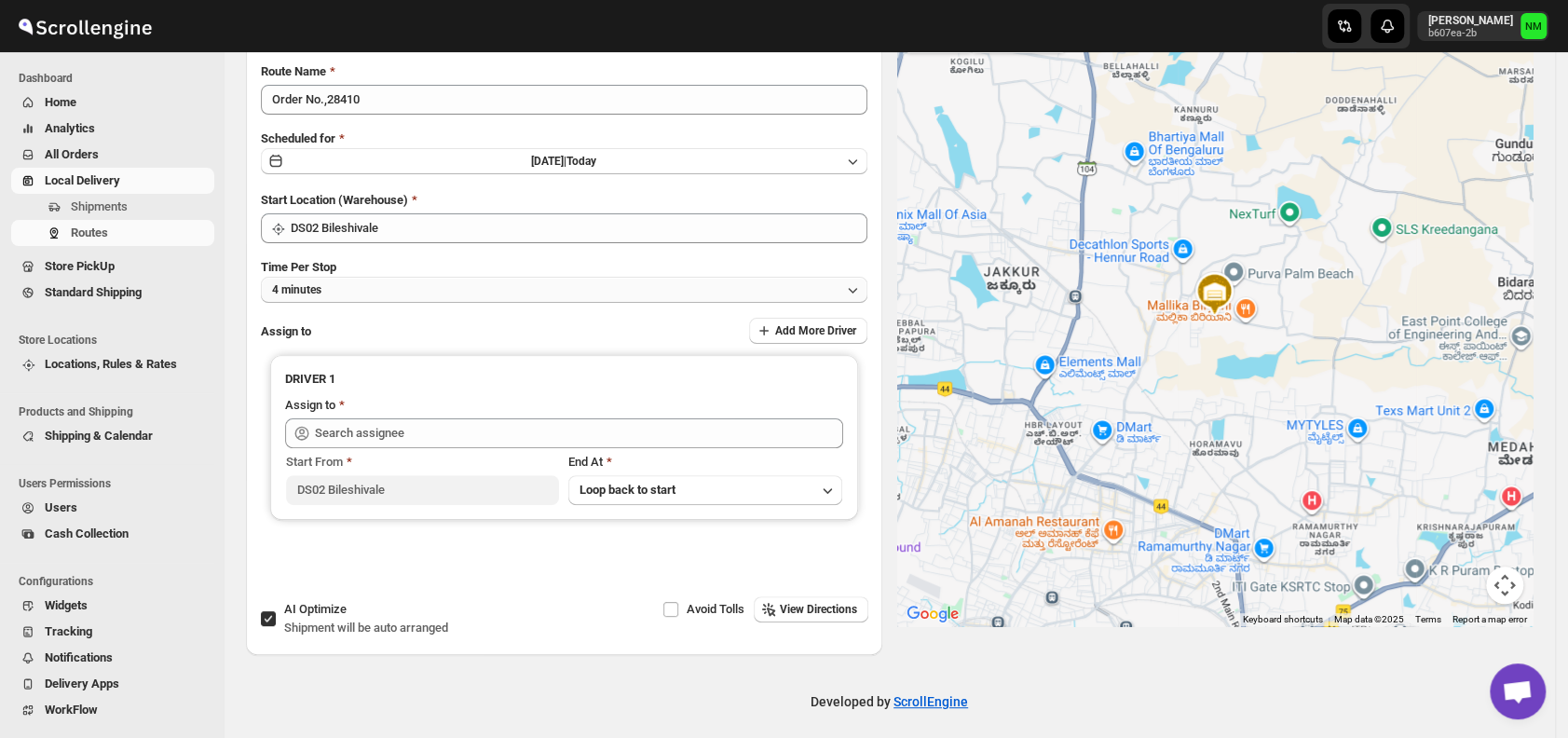
click at [404, 298] on button "4 minutes" at bounding box center [564, 290] width 607 height 26
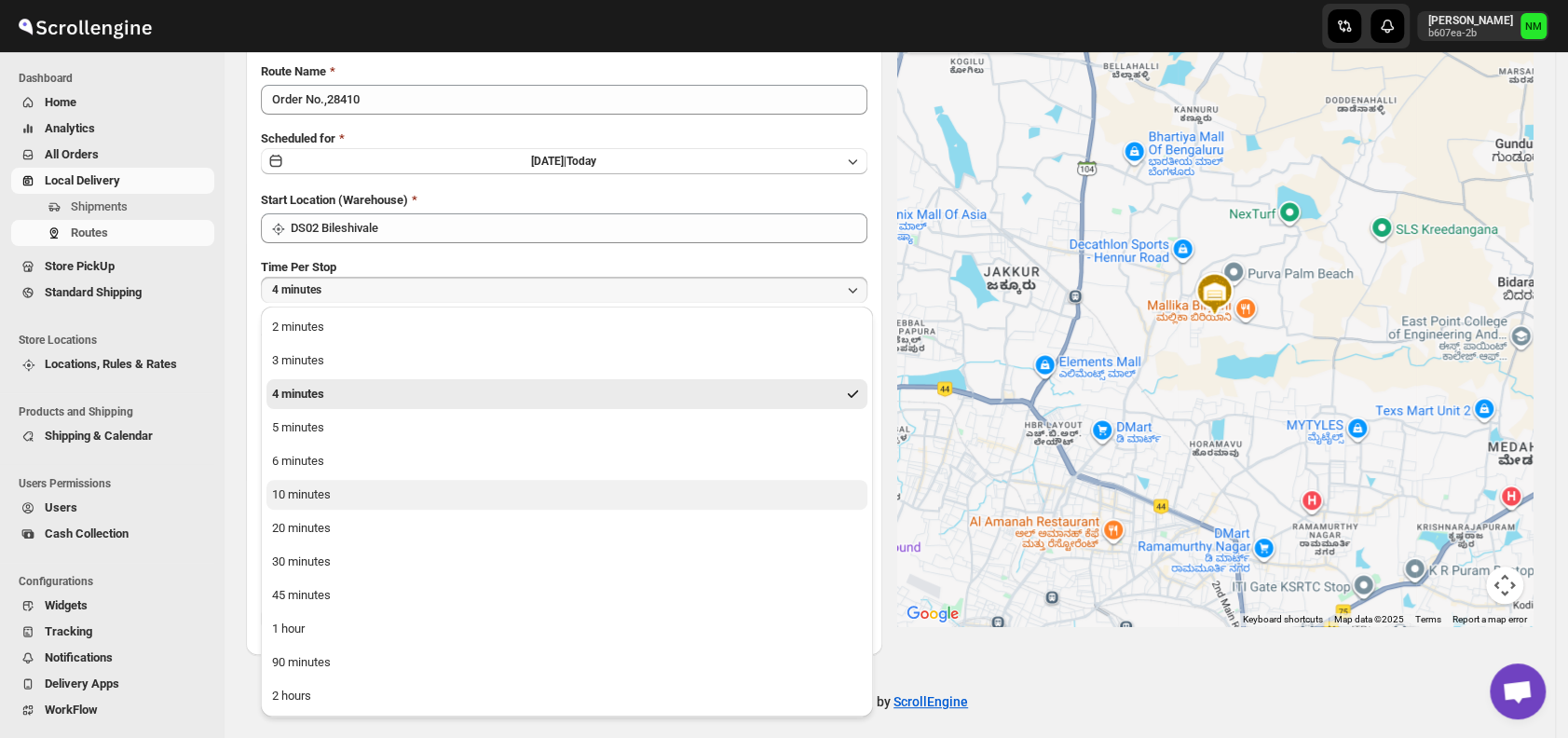
click at [323, 489] on div "10 minutes" at bounding box center [301, 494] width 59 height 19
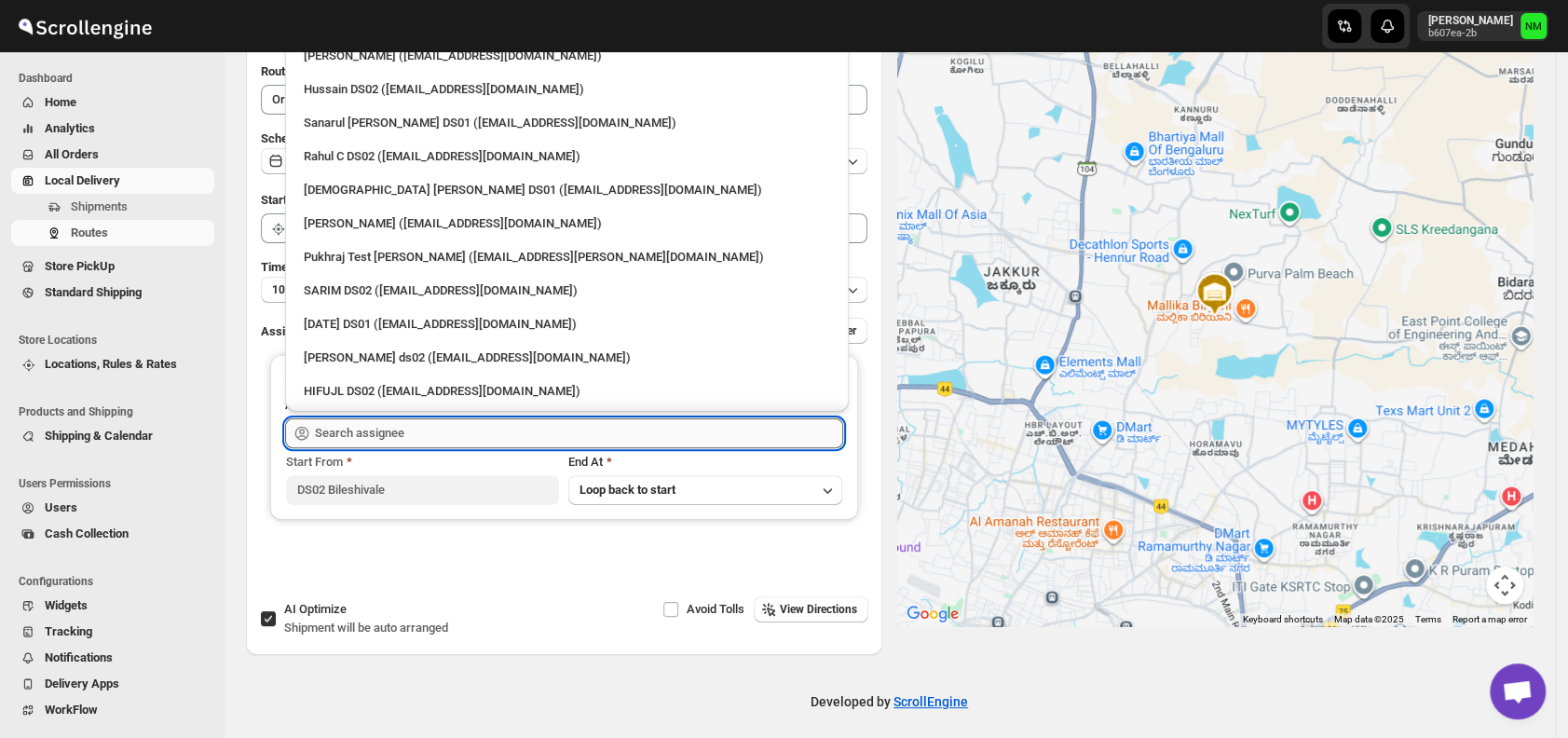
click at [450, 422] on input "text" at bounding box center [579, 433] width 528 height 30
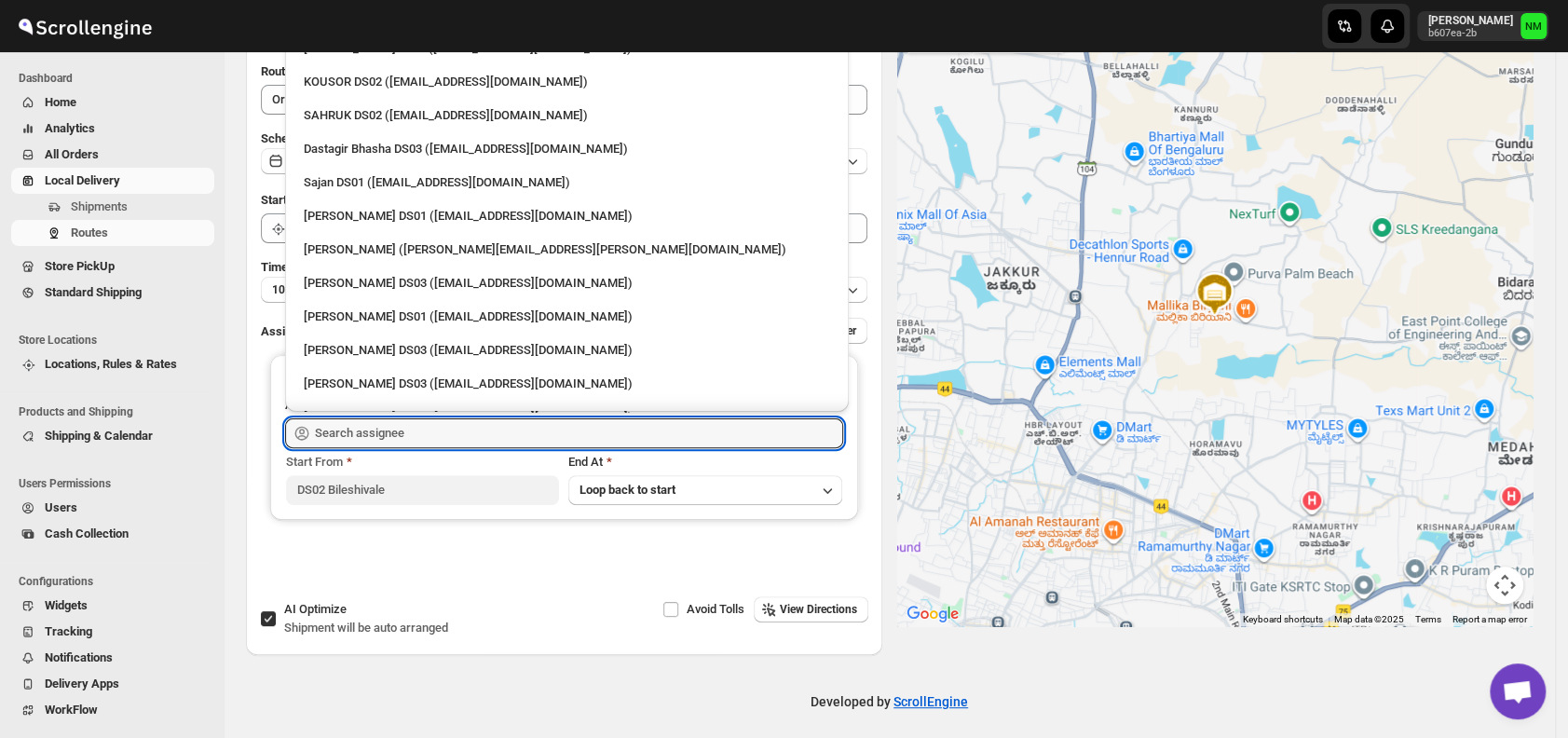
scroll to position [1016, 0]
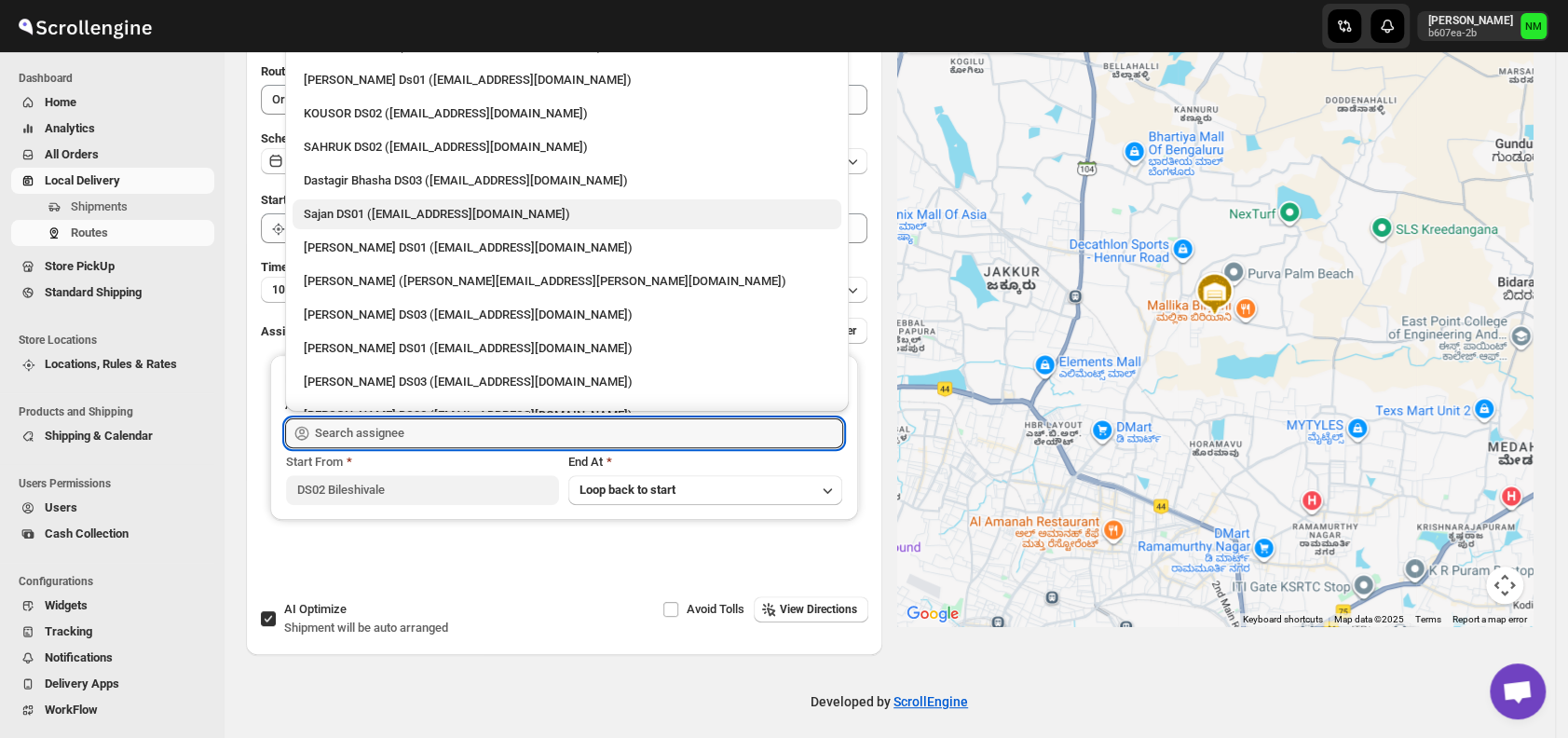
click at [359, 205] on div "Sajan DS01 ([EMAIL_ADDRESS][DOMAIN_NAME])" at bounding box center [567, 214] width 526 height 19
type input "Sajan DS01 ([EMAIL_ADDRESS][DOMAIN_NAME])"
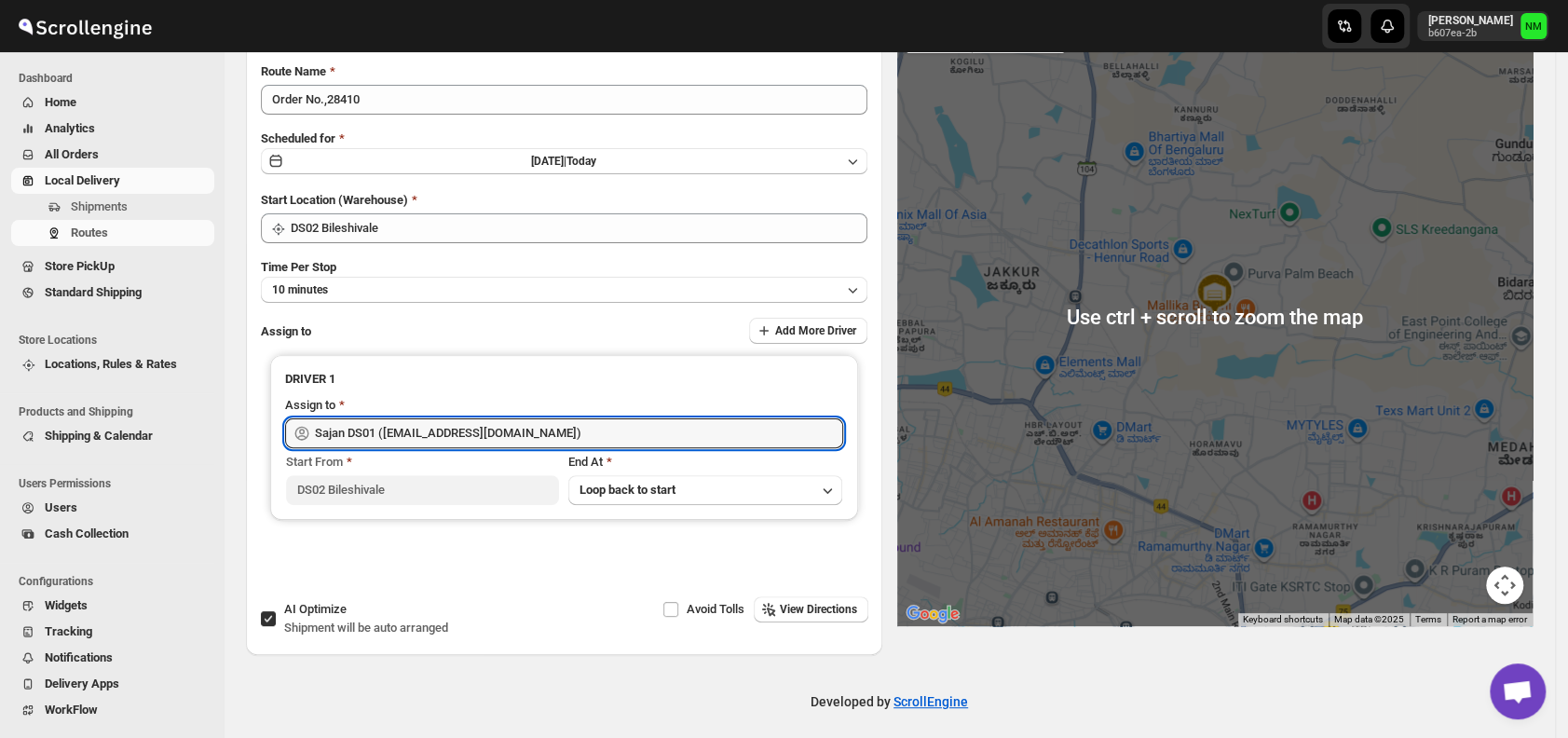
scroll to position [0, 0]
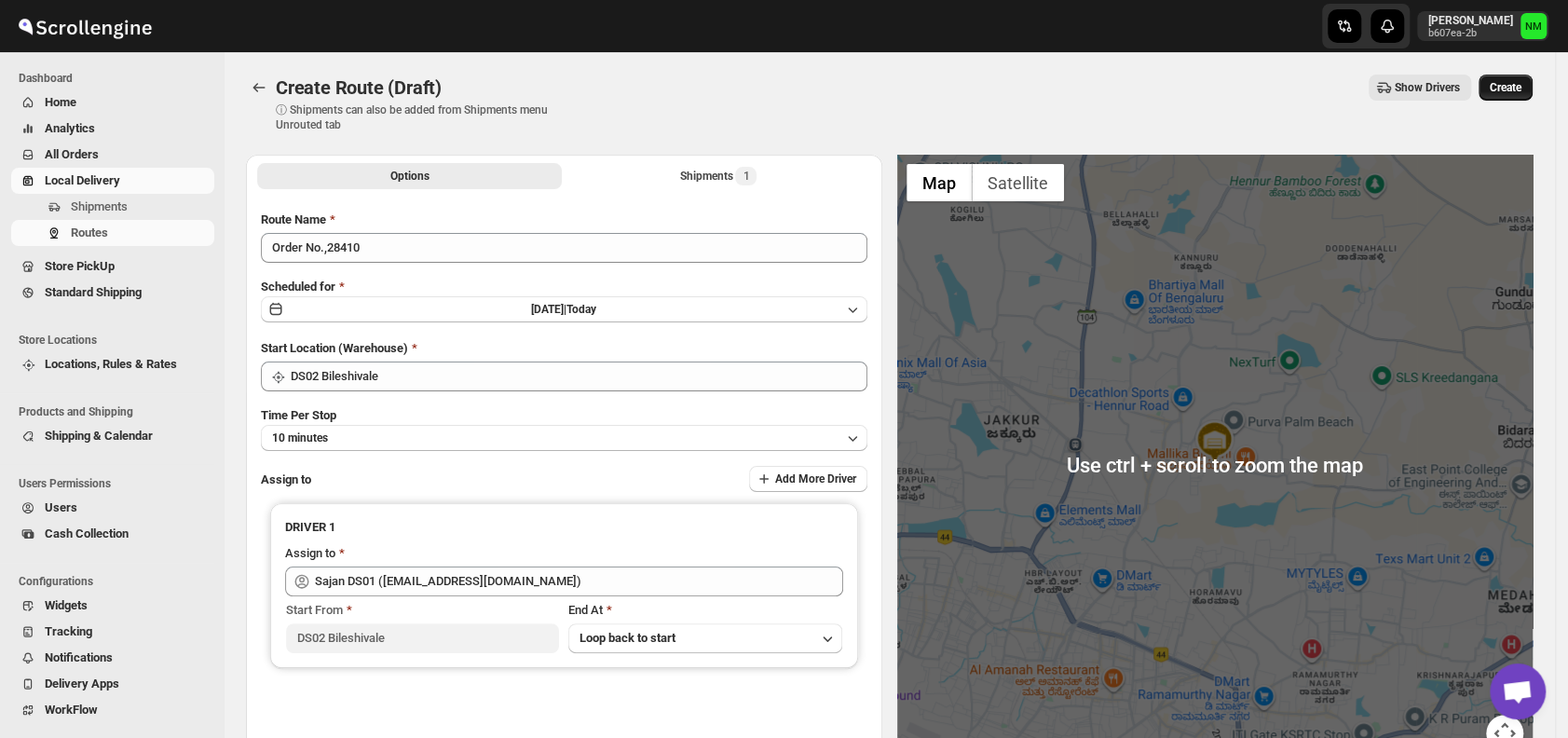
click at [1505, 88] on span "Create" at bounding box center [1506, 87] width 32 height 15
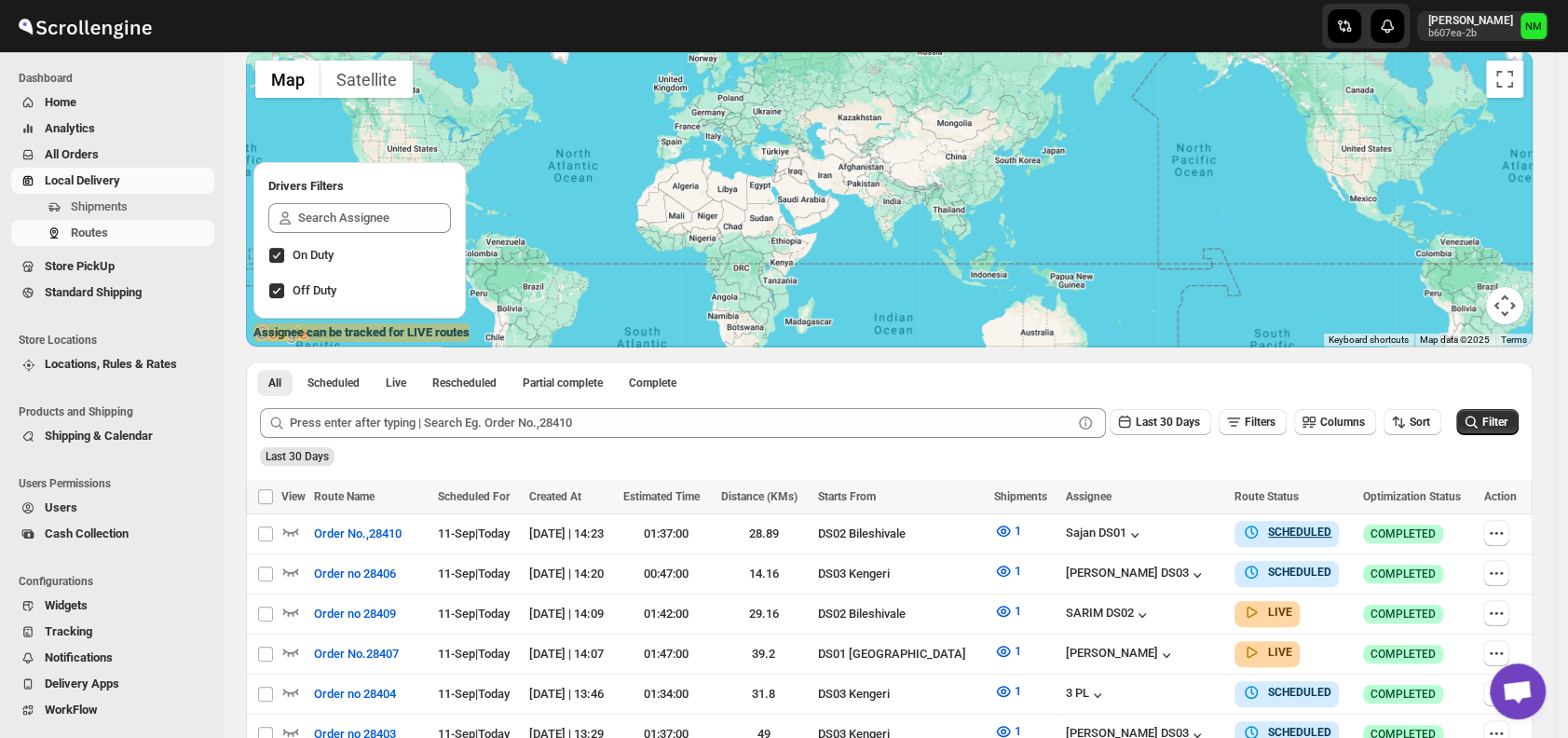
scroll to position [165, 0]
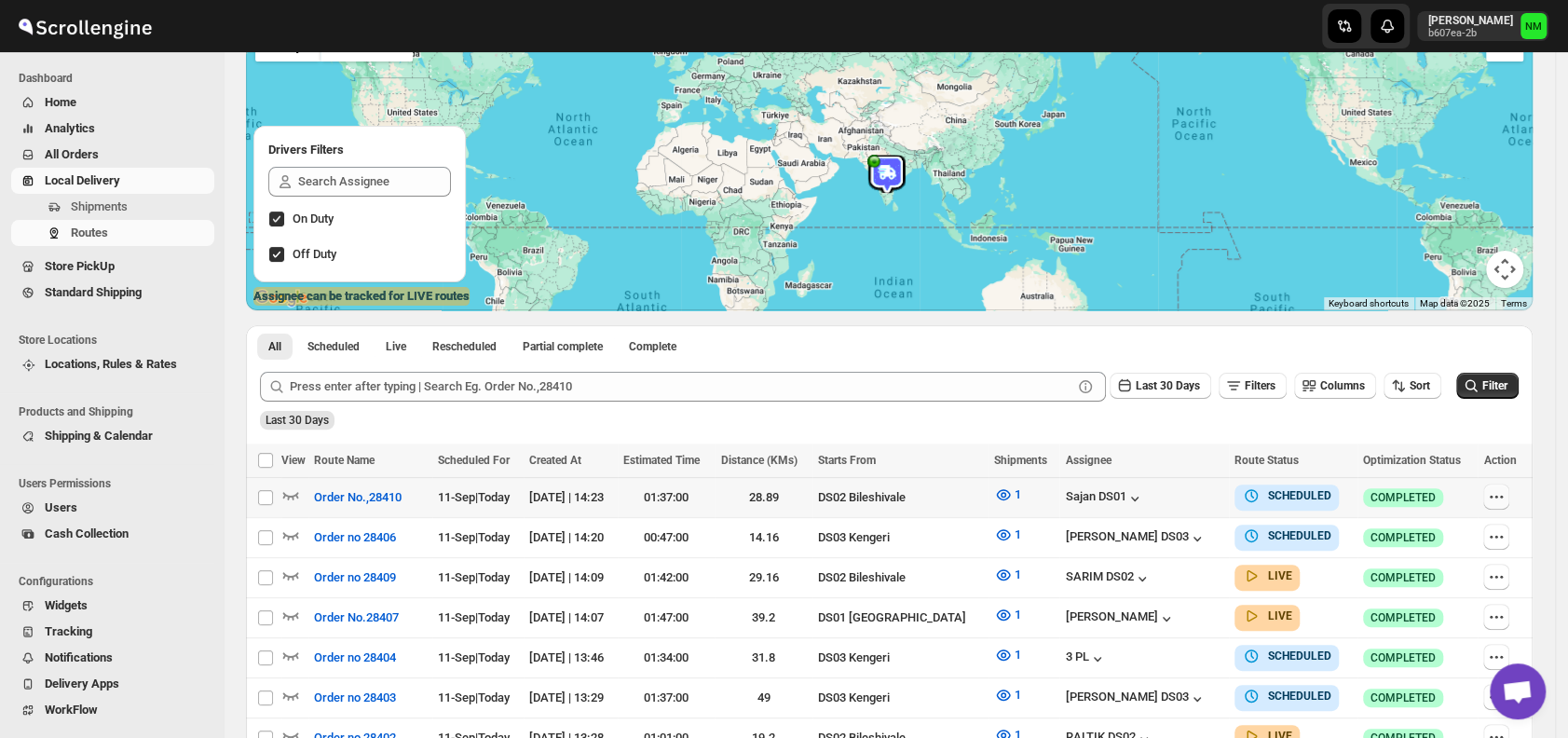
click at [1506, 492] on icon "button" at bounding box center [1496, 496] width 19 height 19
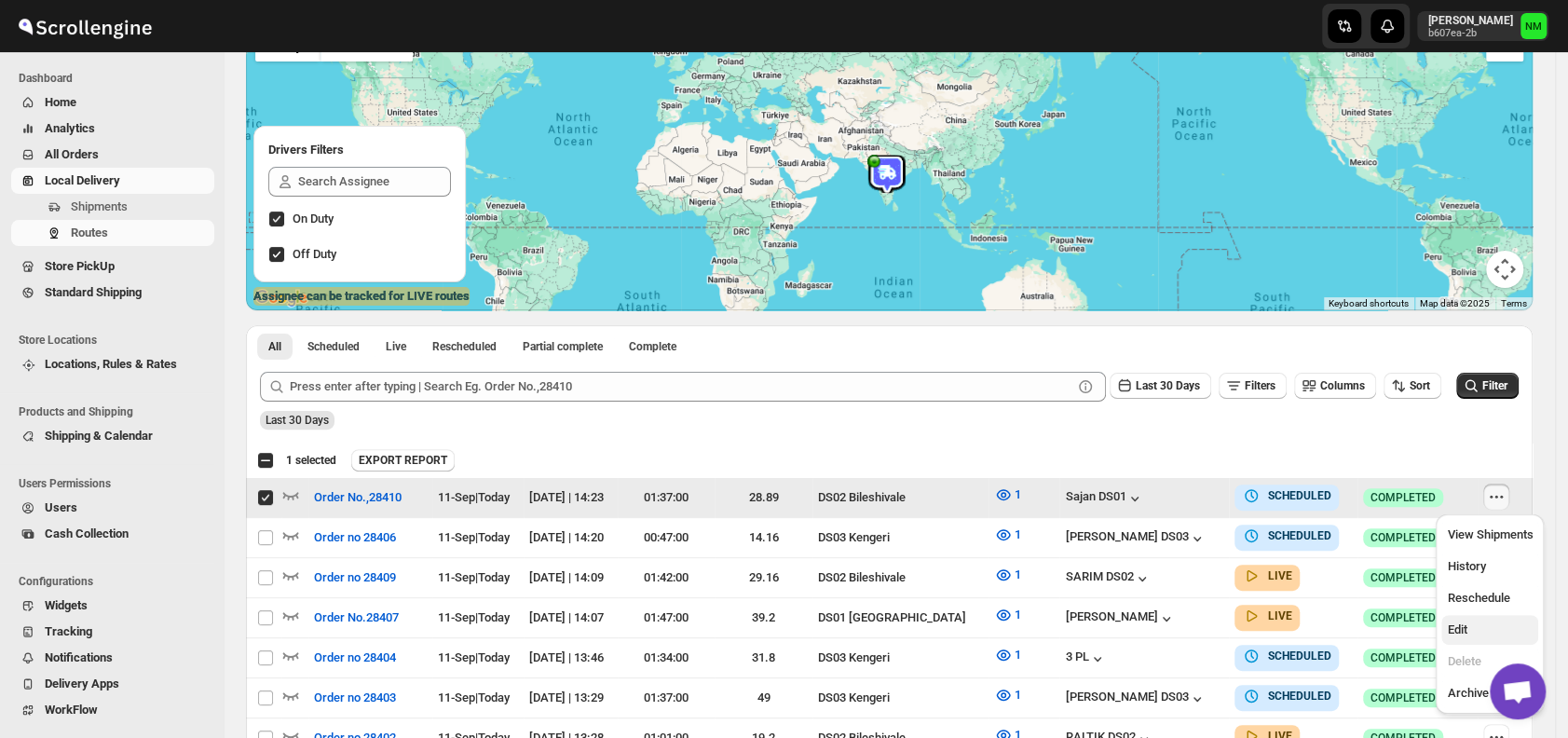
click at [1469, 622] on span "Edit" at bounding box center [1490, 630] width 86 height 19
checkbox input "false"
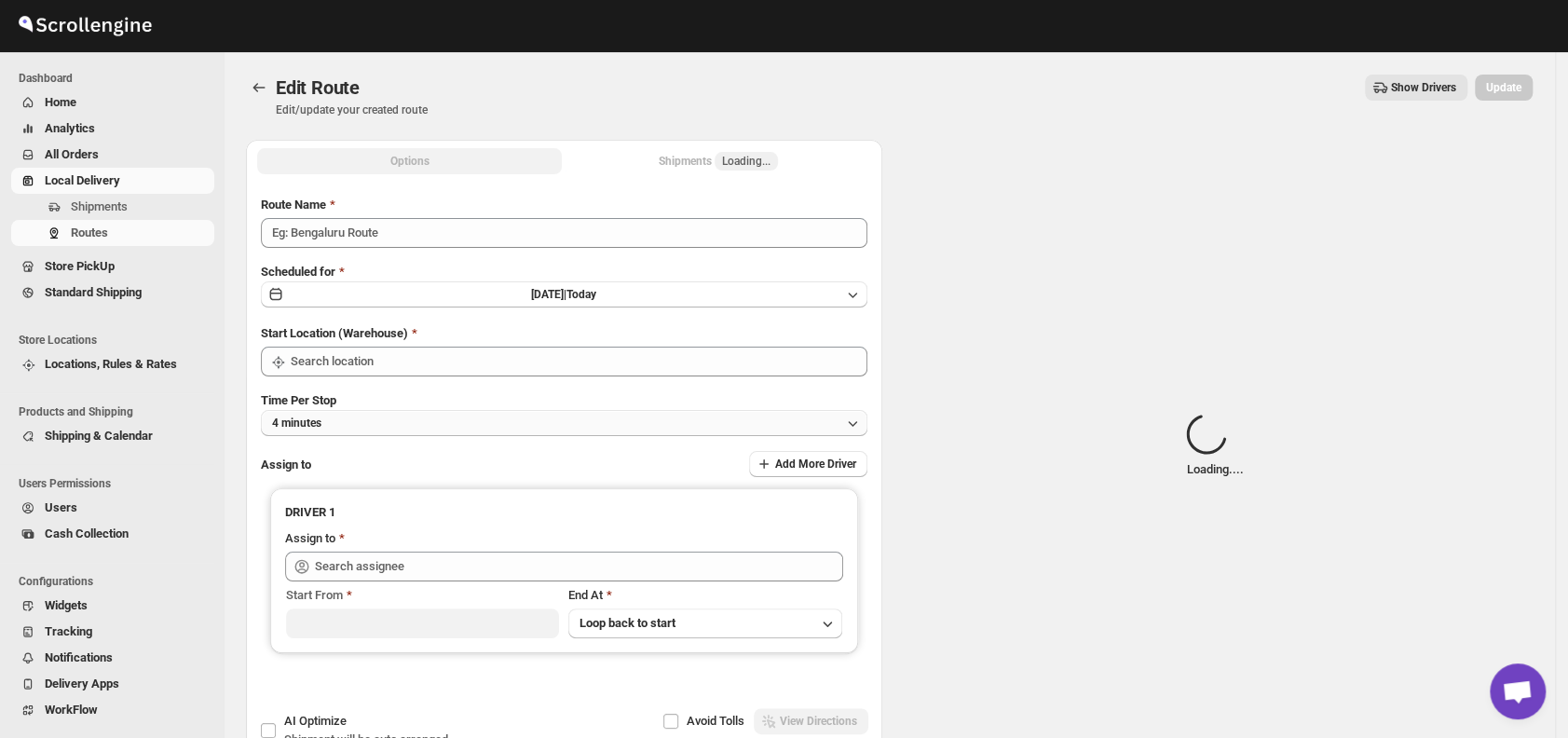
type input "Order No.,28410"
type input "DS02 Bileshivale"
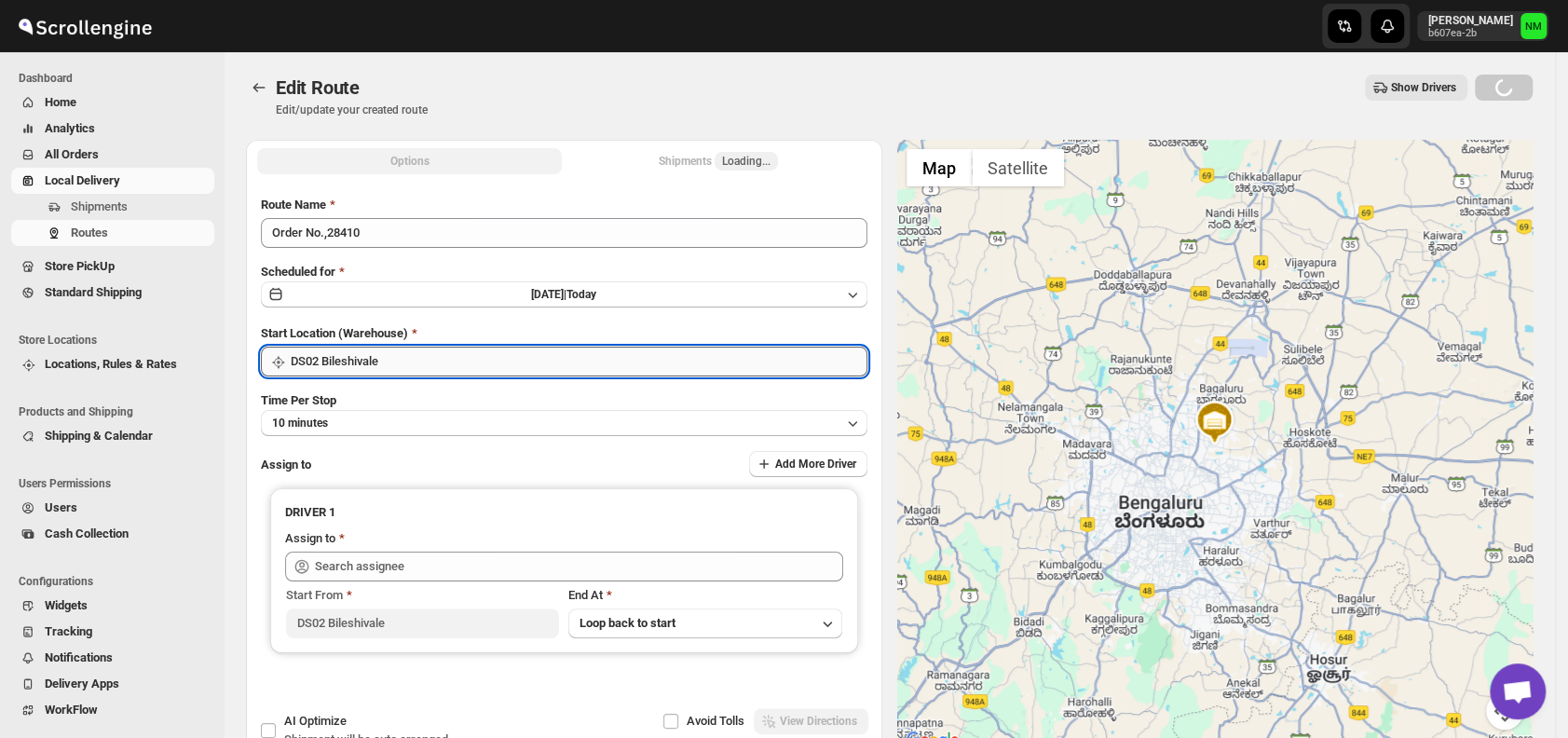
type input "Sajan DS01 ([EMAIL_ADDRESS][DOMAIN_NAME])"
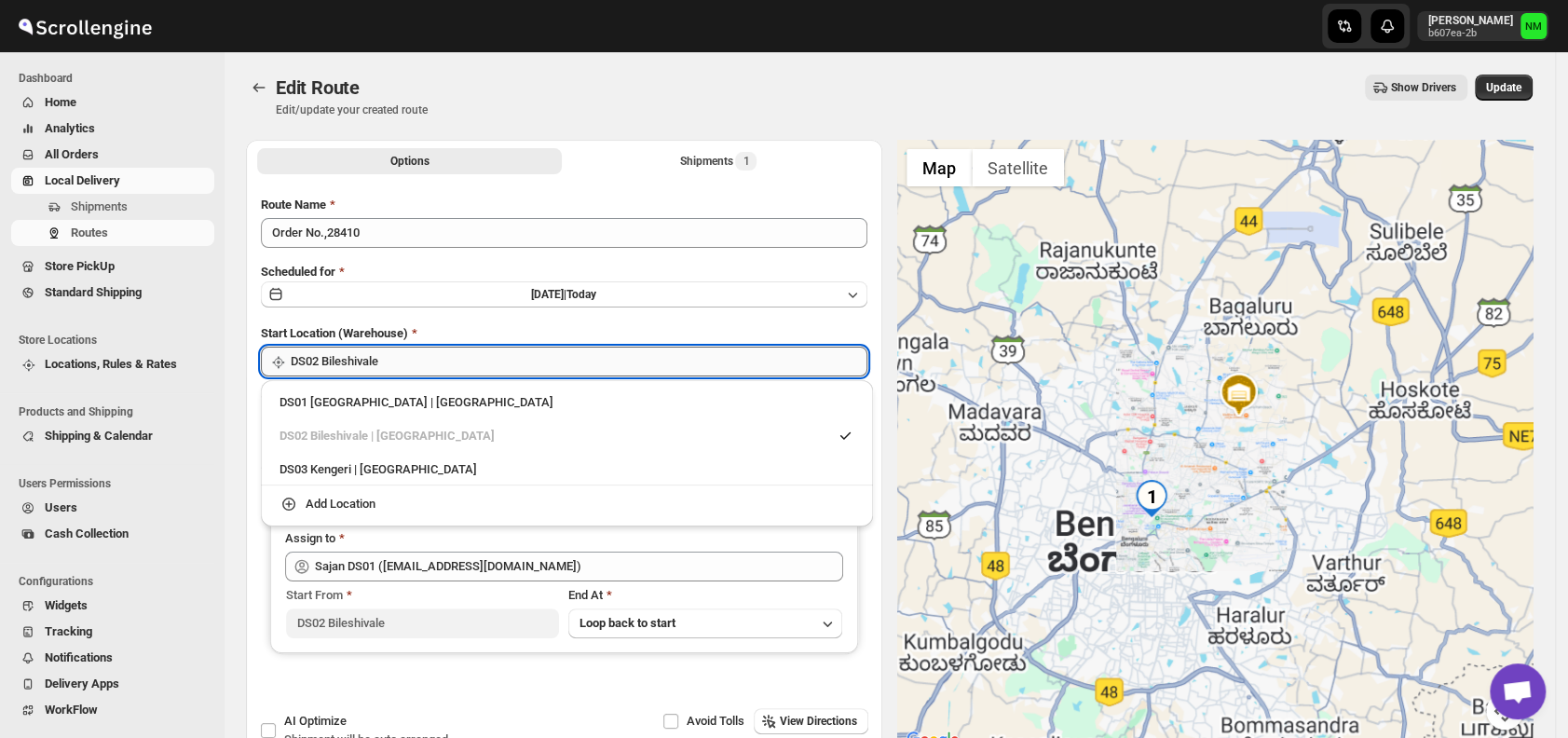
click at [551, 353] on input "DS02 Bileshivale" at bounding box center [579, 362] width 577 height 30
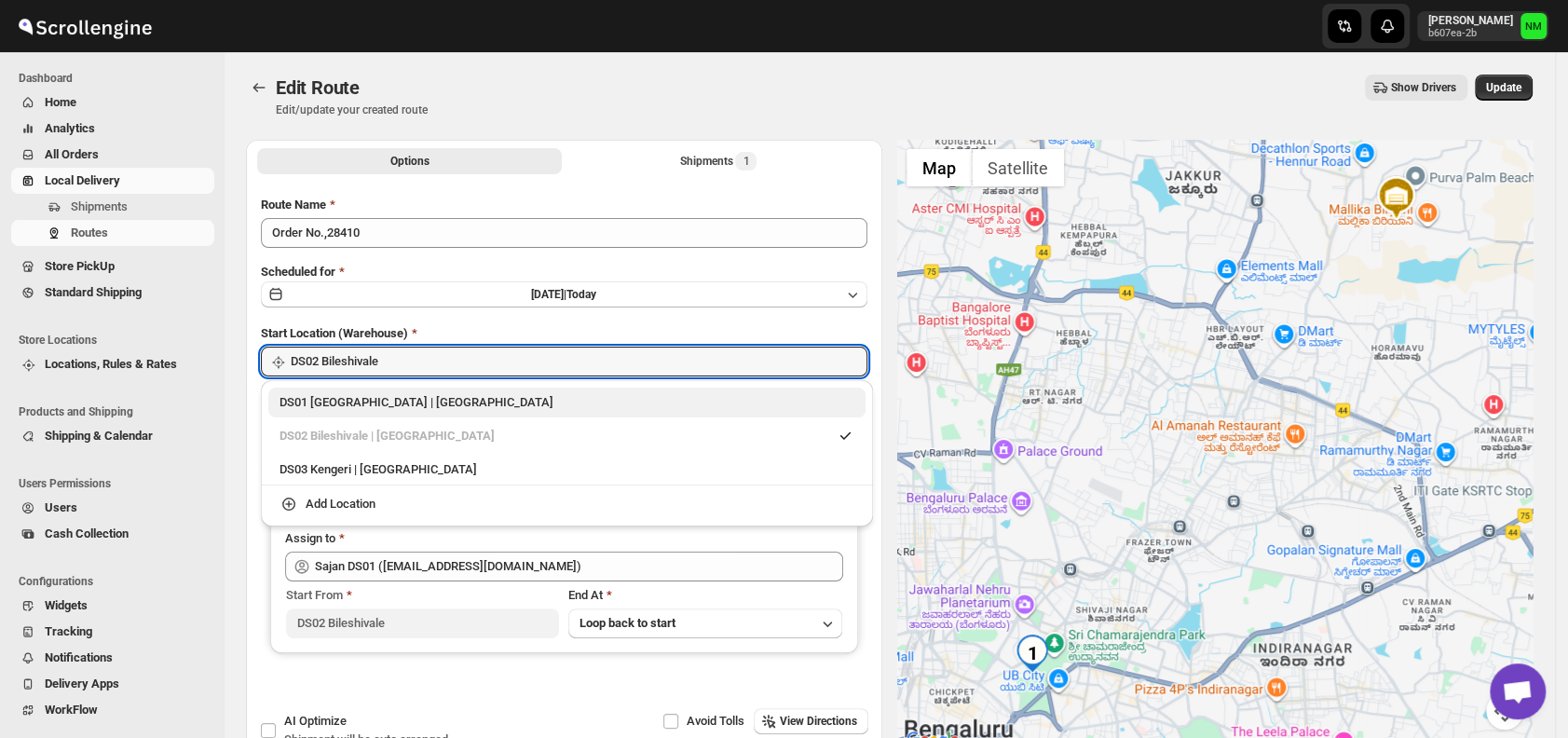
click at [306, 410] on div "DS01 Sarjapur | Bengaluru" at bounding box center [567, 402] width 575 height 19
type input "DS01 [GEOGRAPHIC_DATA]"
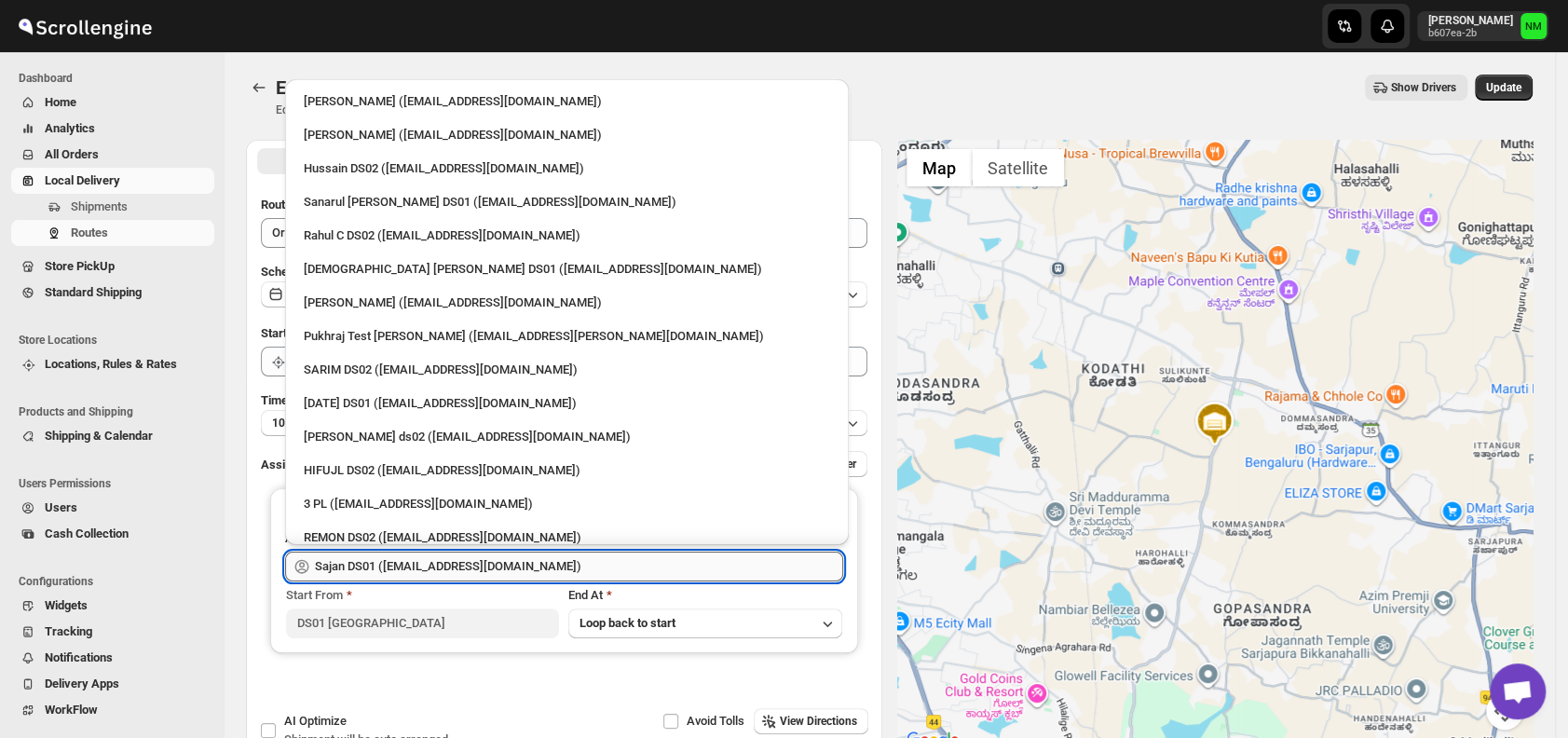
click at [549, 565] on input "Sajan DS01 ([EMAIL_ADDRESS][DOMAIN_NAME])" at bounding box center [579, 567] width 528 height 30
click at [1533, 75] on div "Update" at bounding box center [1504, 88] width 58 height 26
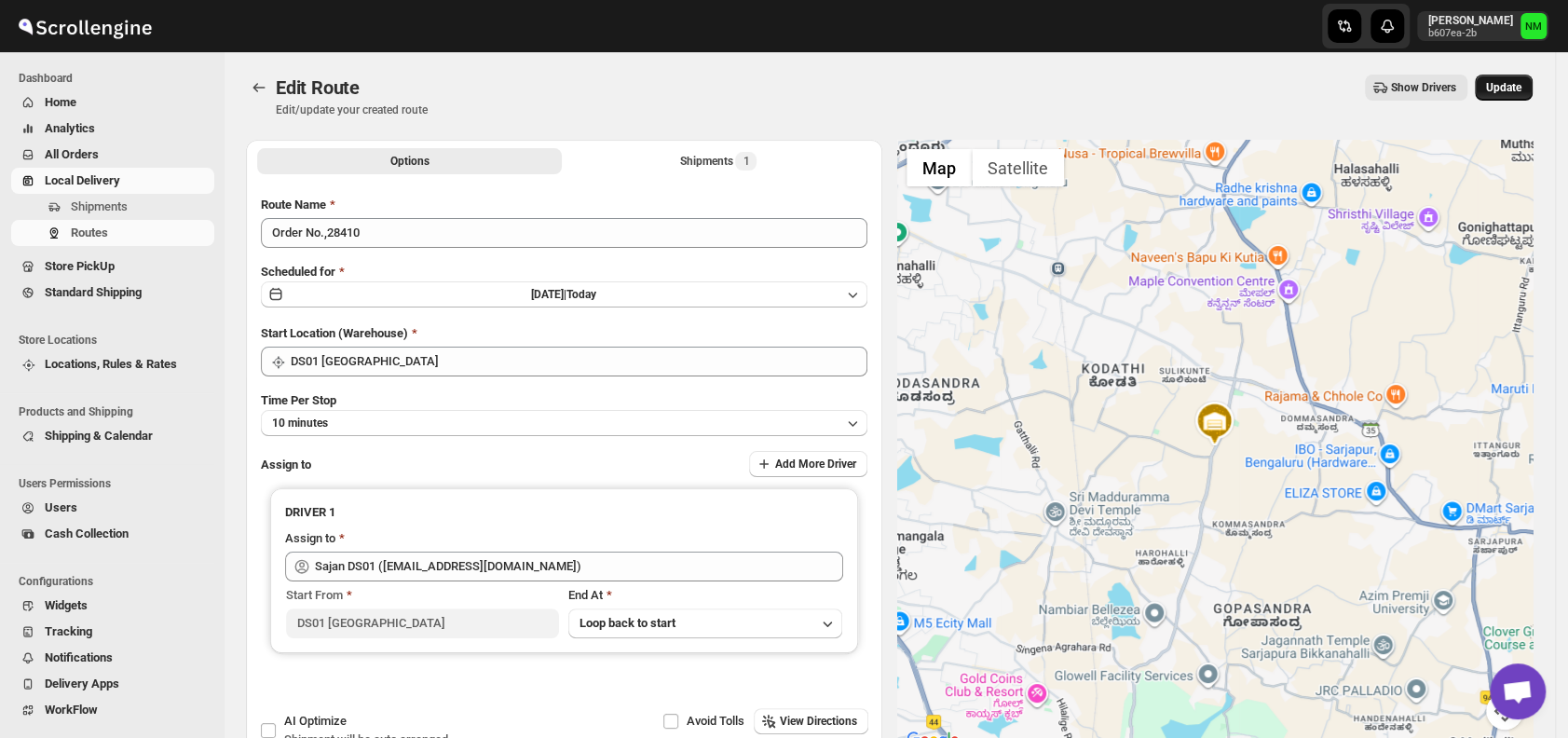
click at [1522, 87] on span "Update" at bounding box center [1503, 87] width 35 height 15
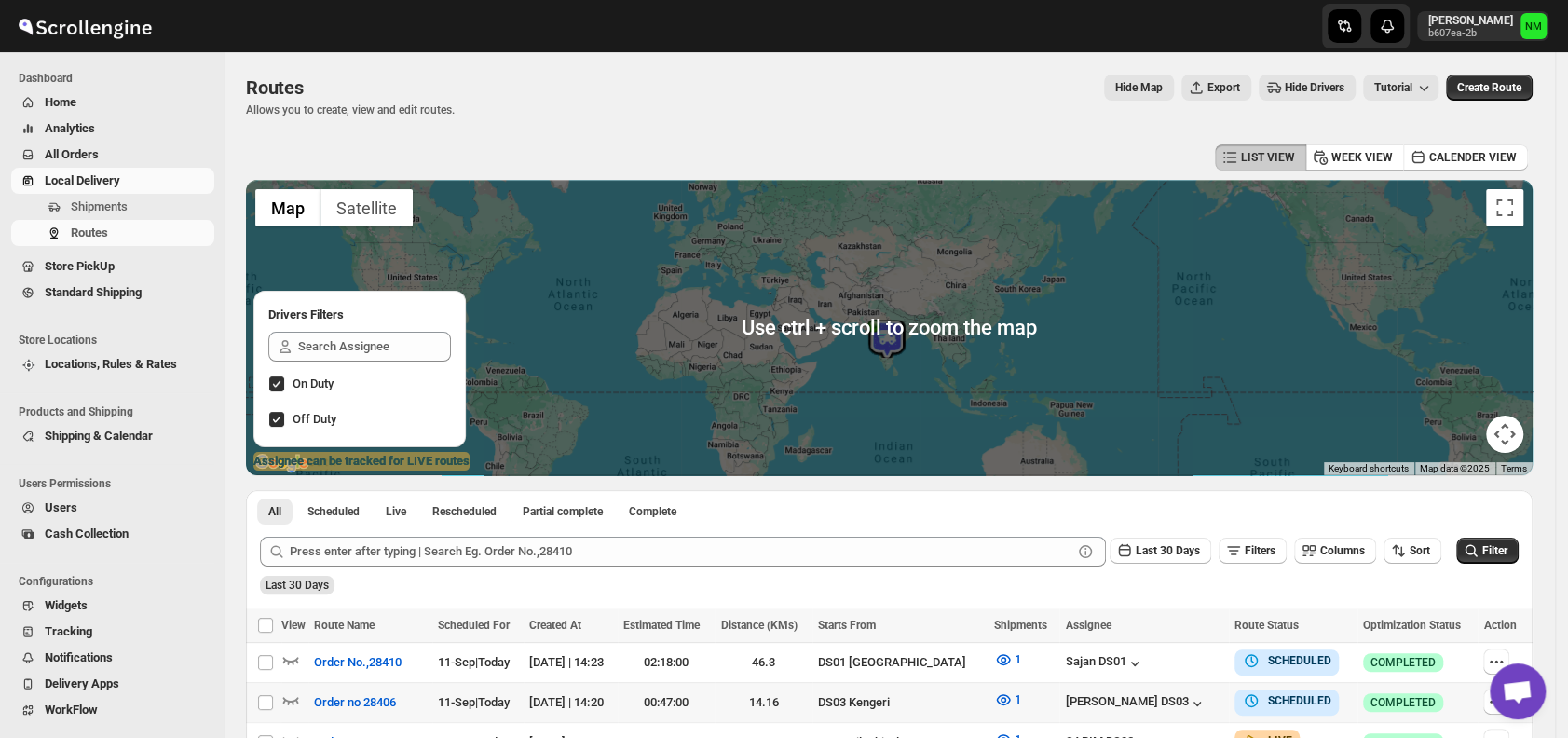
scroll to position [403, 0]
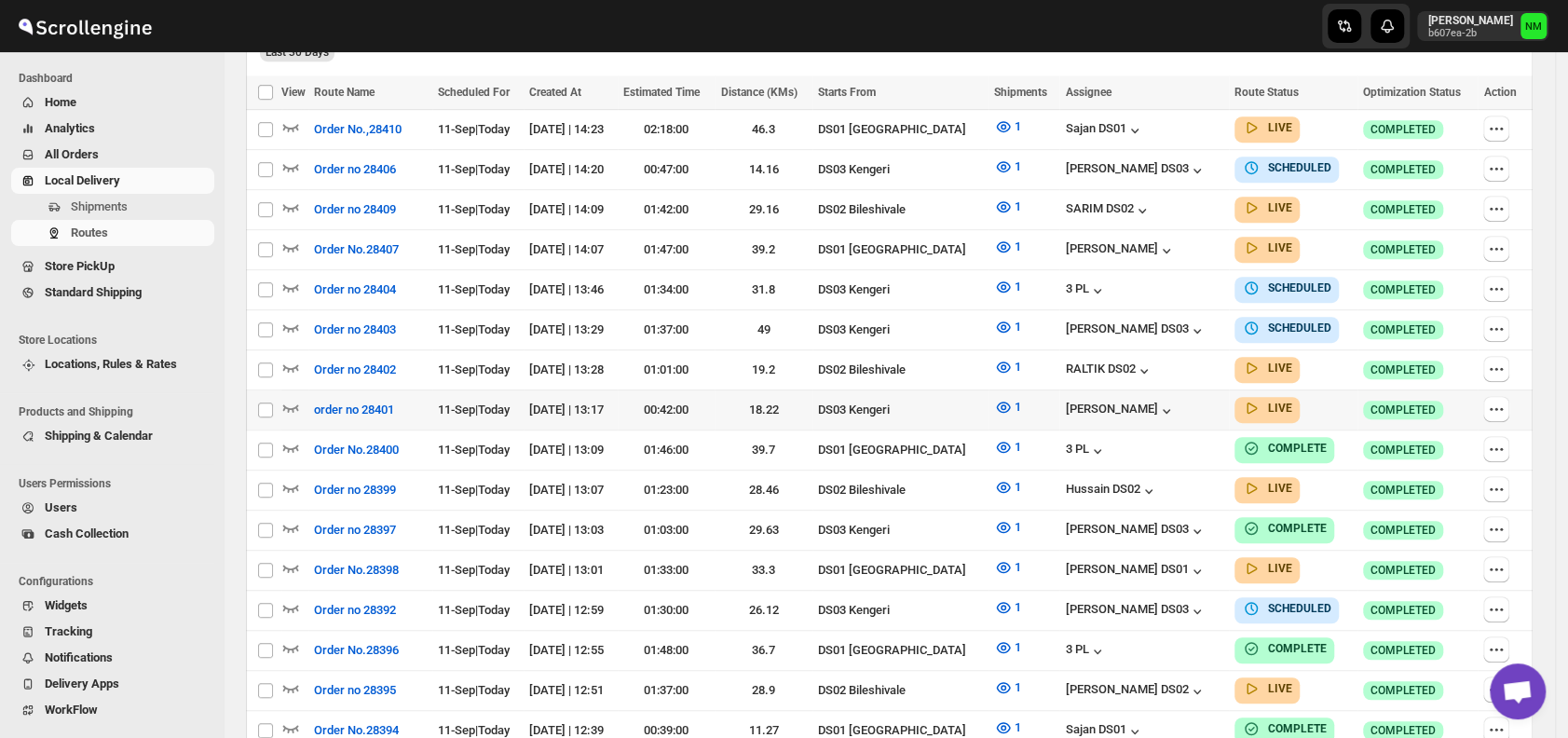
scroll to position [534, 0]
click at [289, 557] on icon "button" at bounding box center [290, 566] width 19 height 19
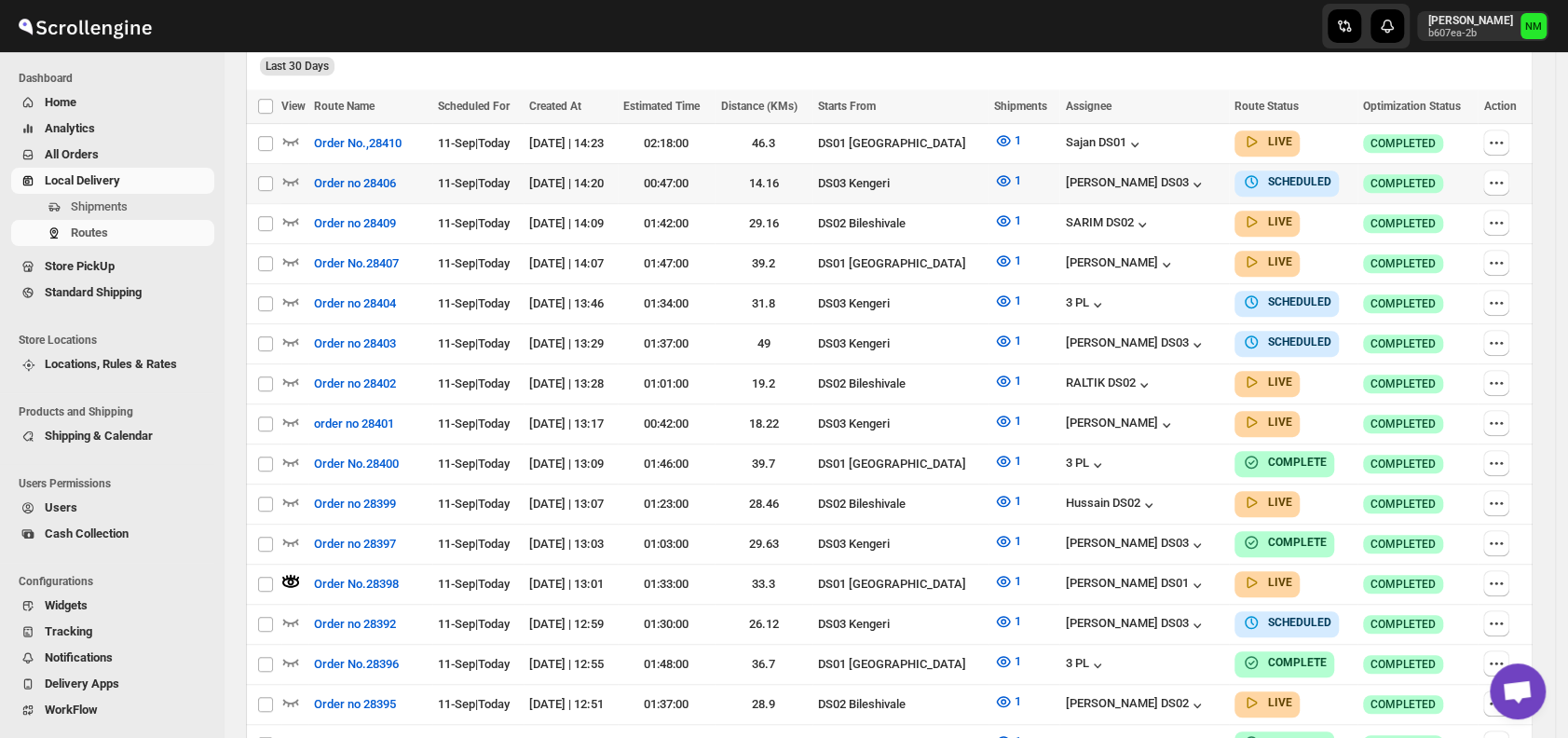
scroll to position [0, 0]
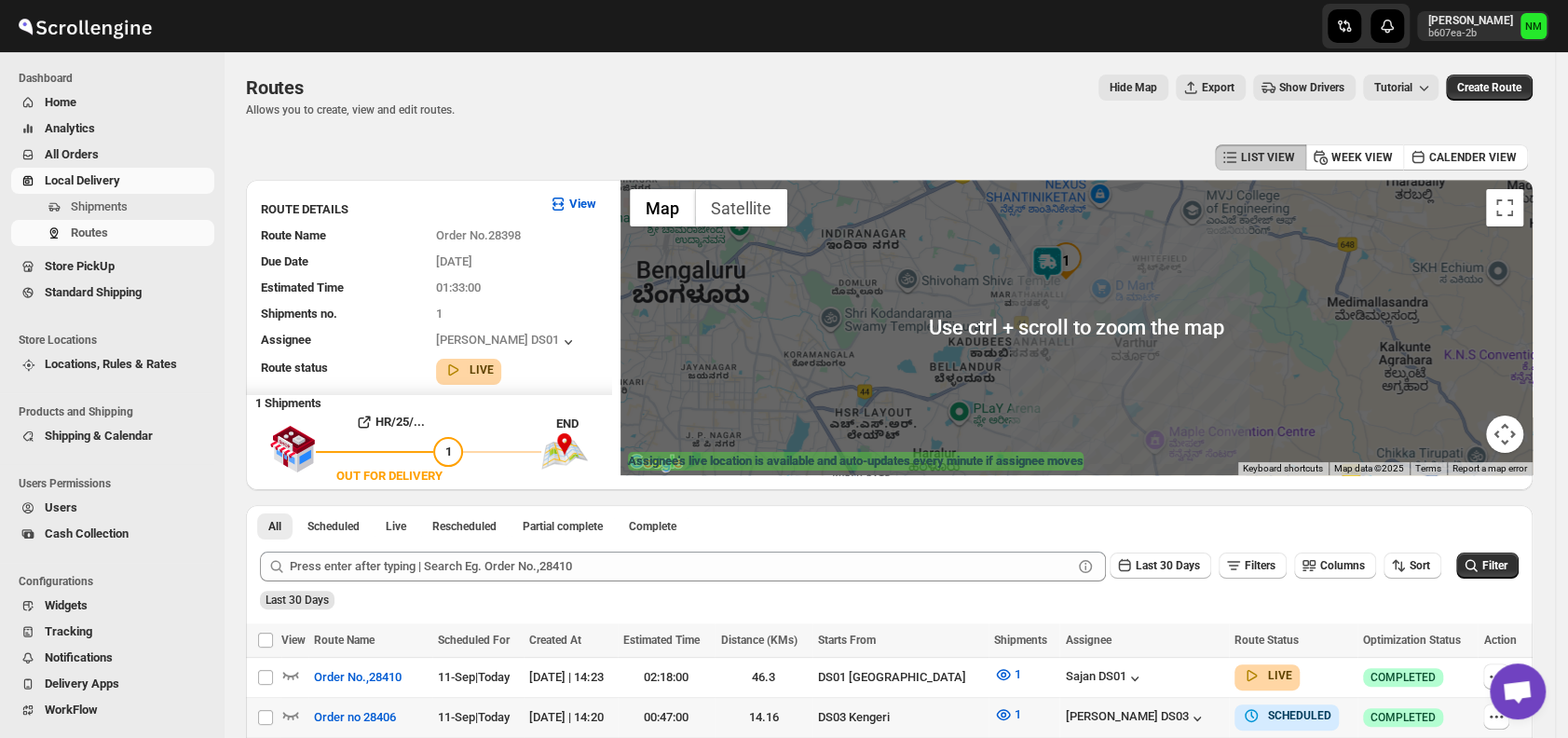
click at [1046, 257] on img at bounding box center [1047, 263] width 37 height 37
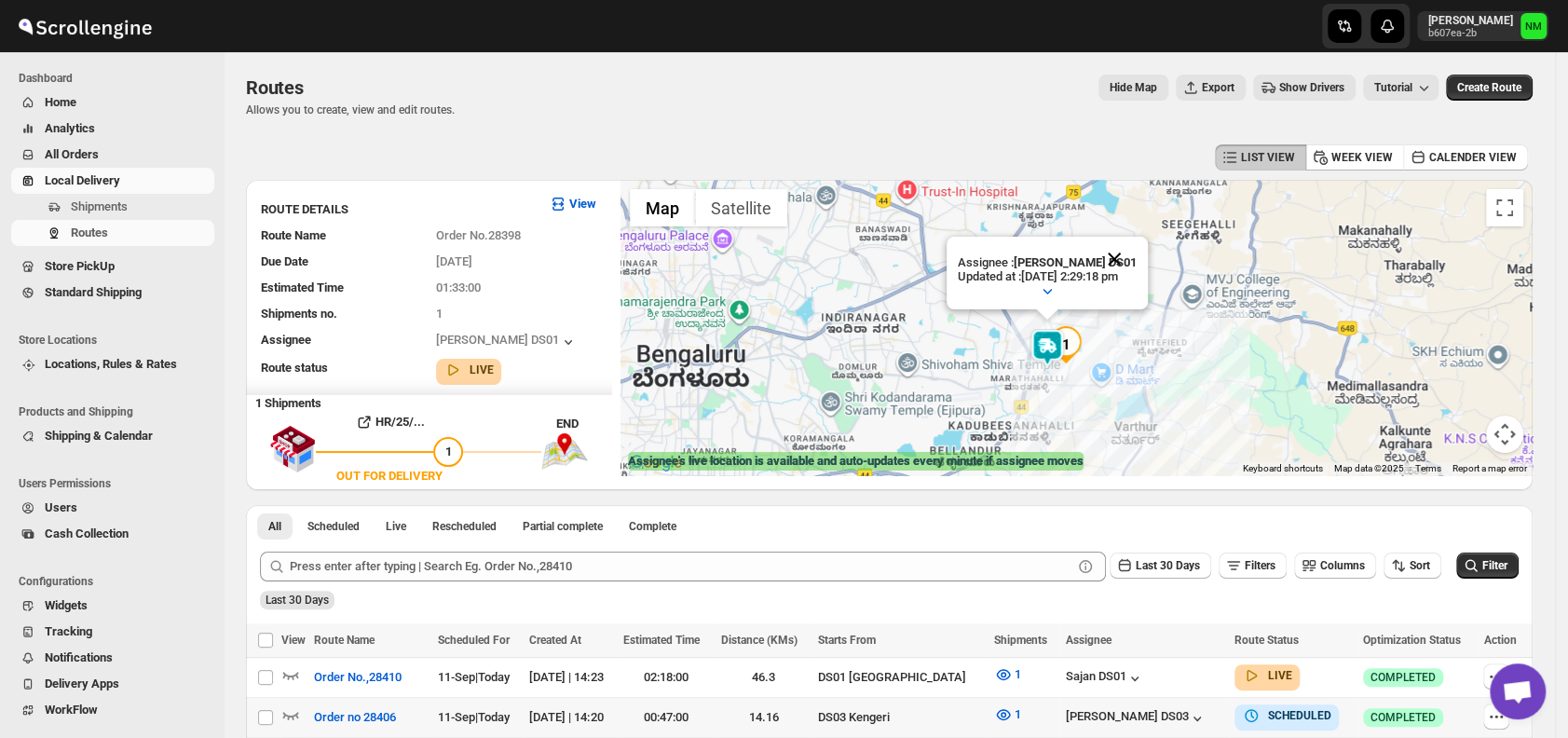
click at [1121, 254] on button "Close" at bounding box center [1114, 259] width 45 height 45
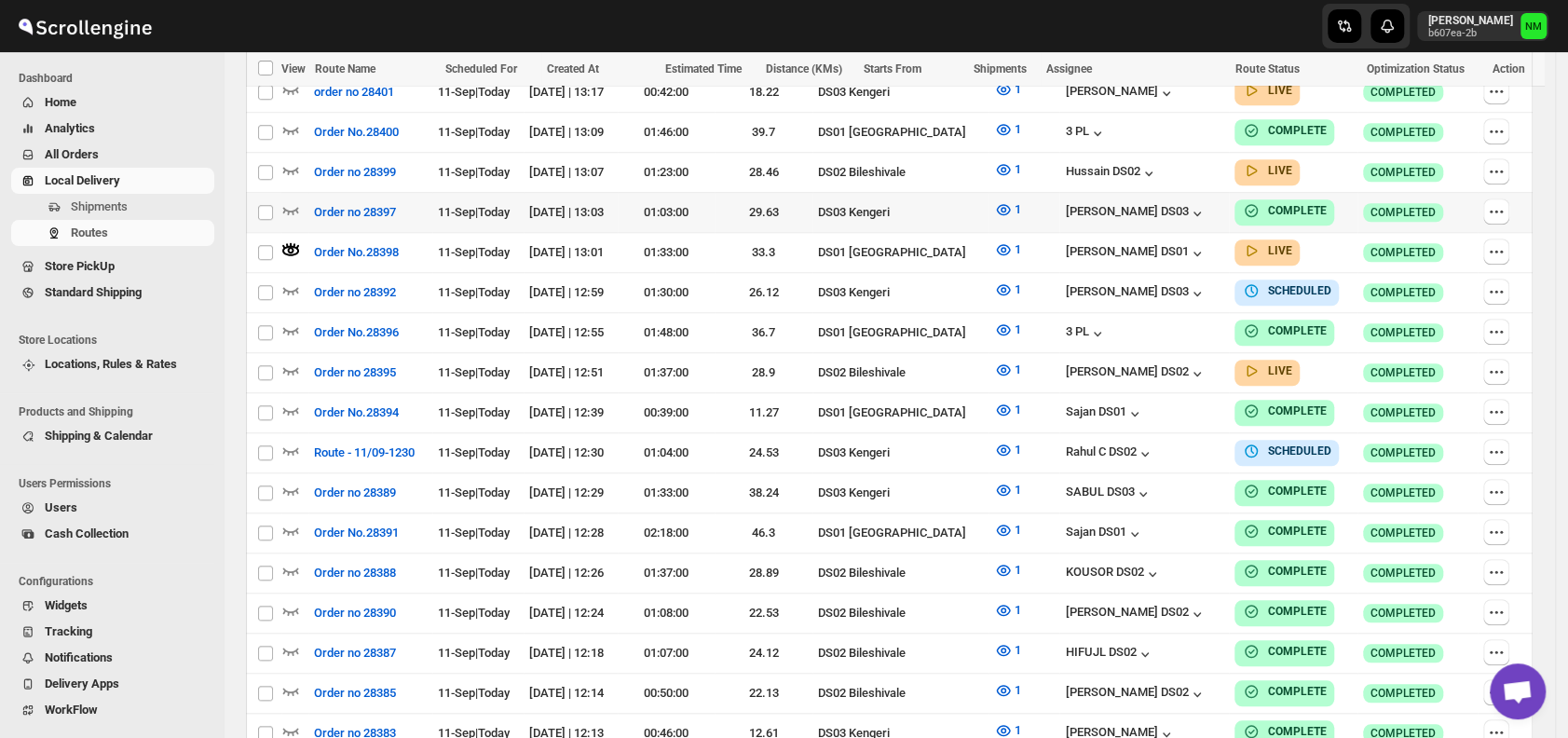
scroll to position [867, 0]
click at [294, 199] on icon "button" at bounding box center [290, 208] width 19 height 19
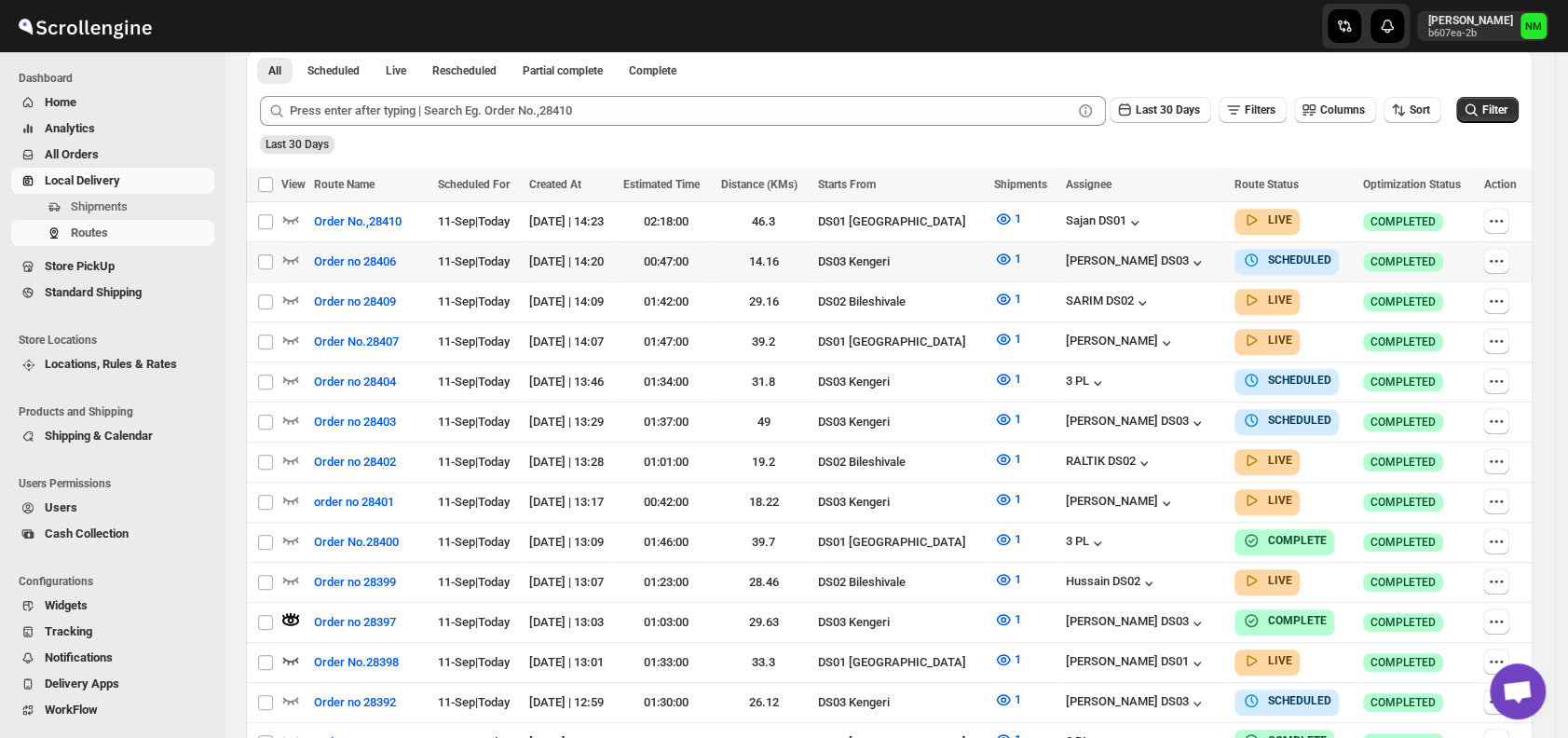
scroll to position [467, 0]
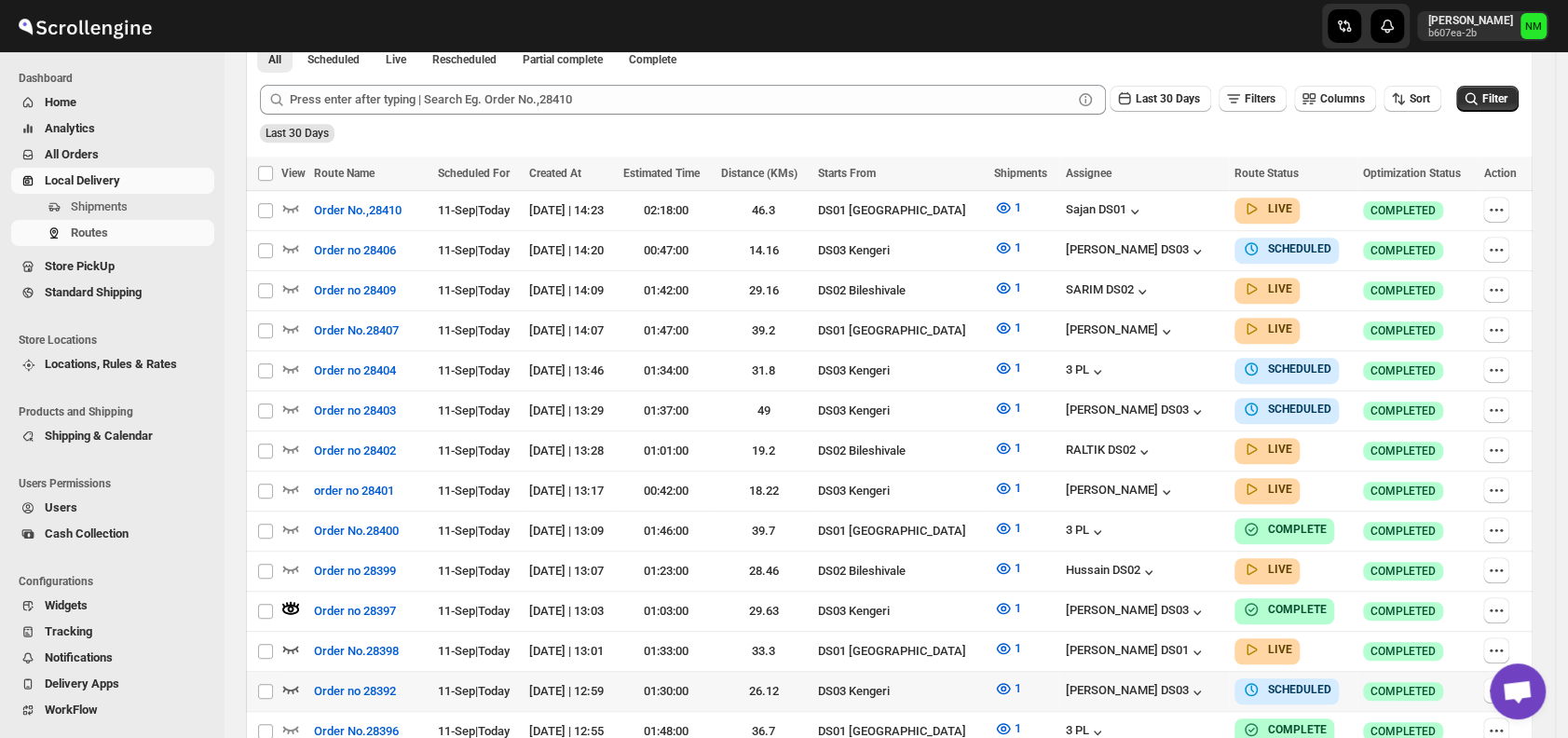
click at [296, 679] on icon "button" at bounding box center [290, 688] width 19 height 19
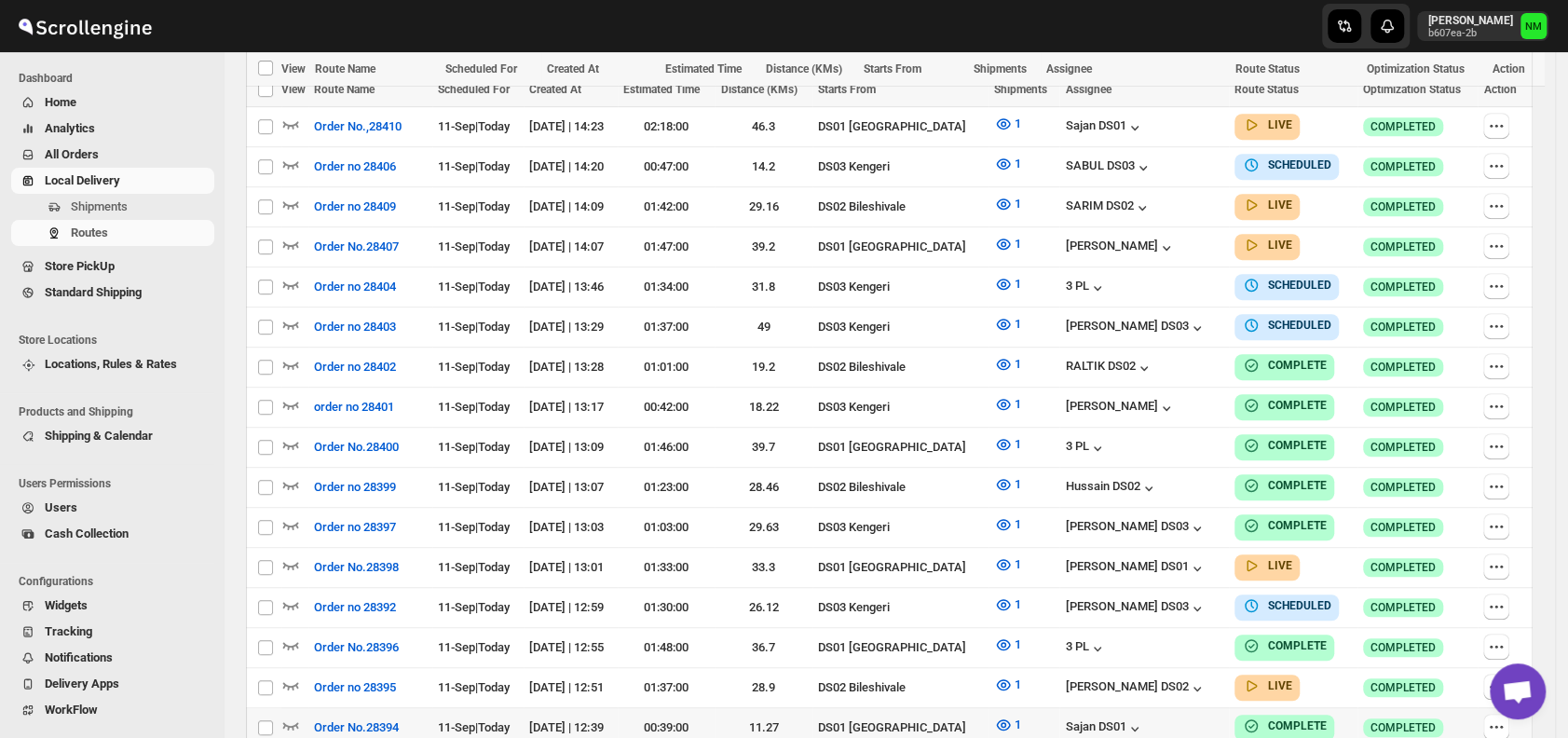
scroll to position [698, 0]
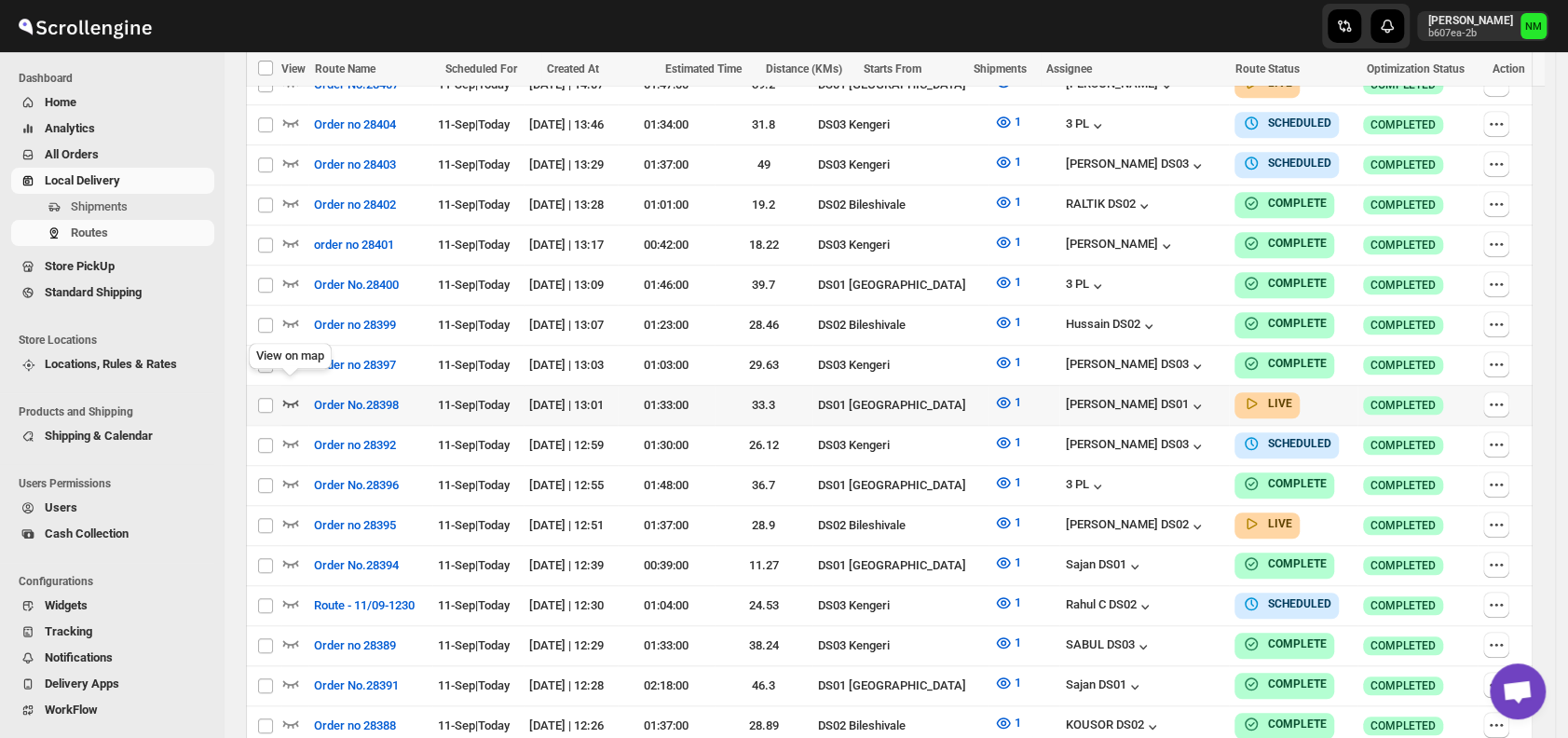
click at [287, 393] on icon "button" at bounding box center [290, 402] width 19 height 19
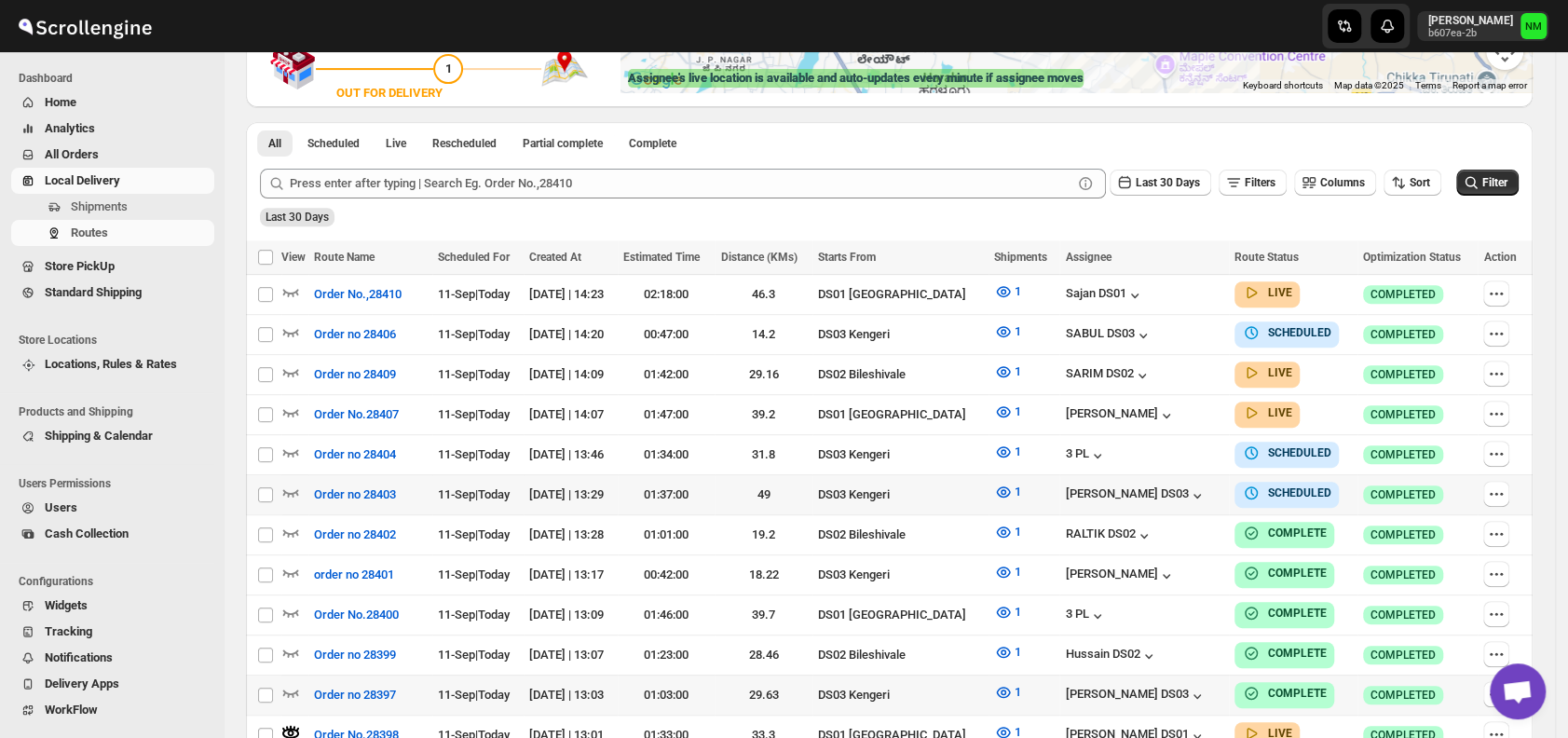
scroll to position [398, 0]
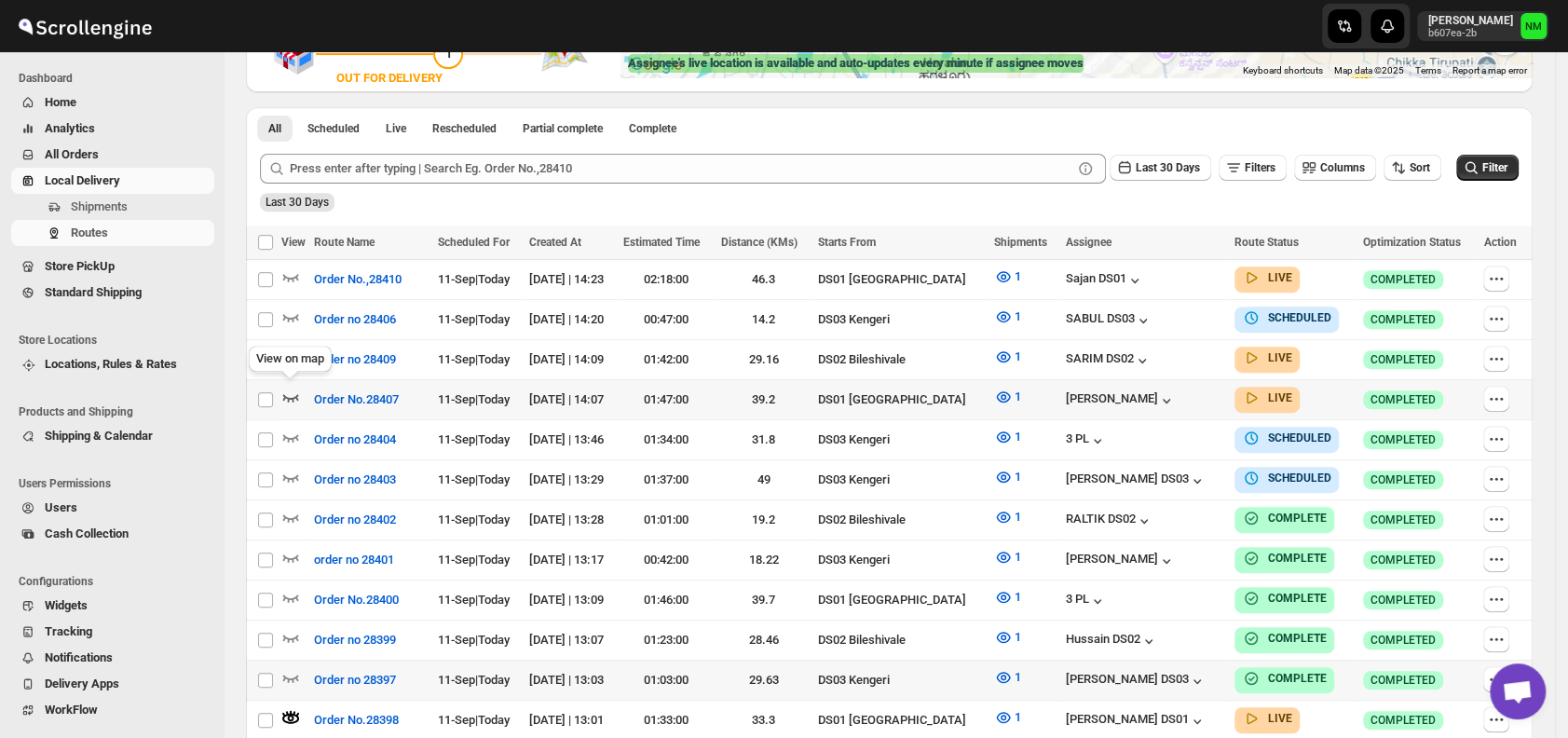
click at [291, 390] on icon "button" at bounding box center [290, 397] width 19 height 19
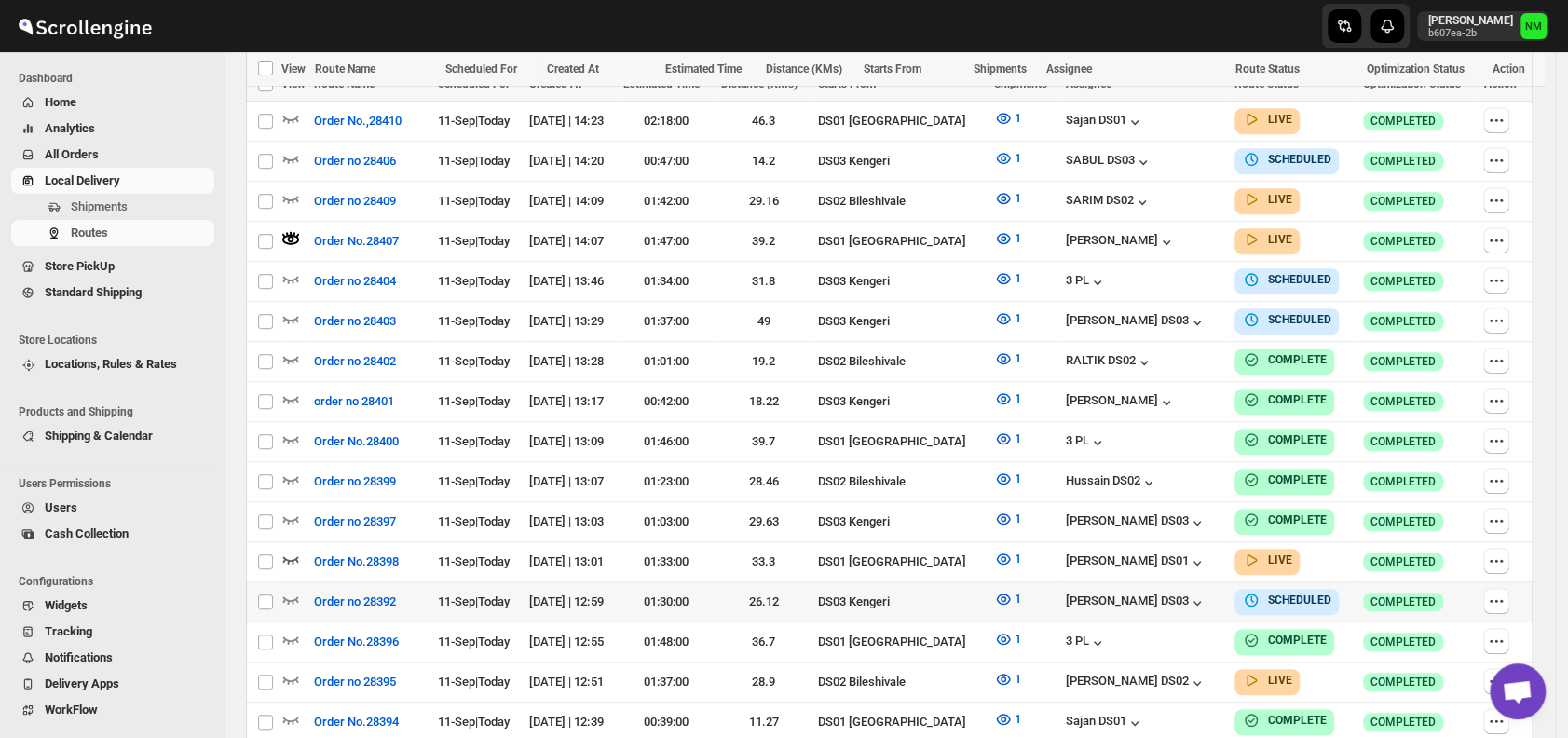
scroll to position [589, 0]
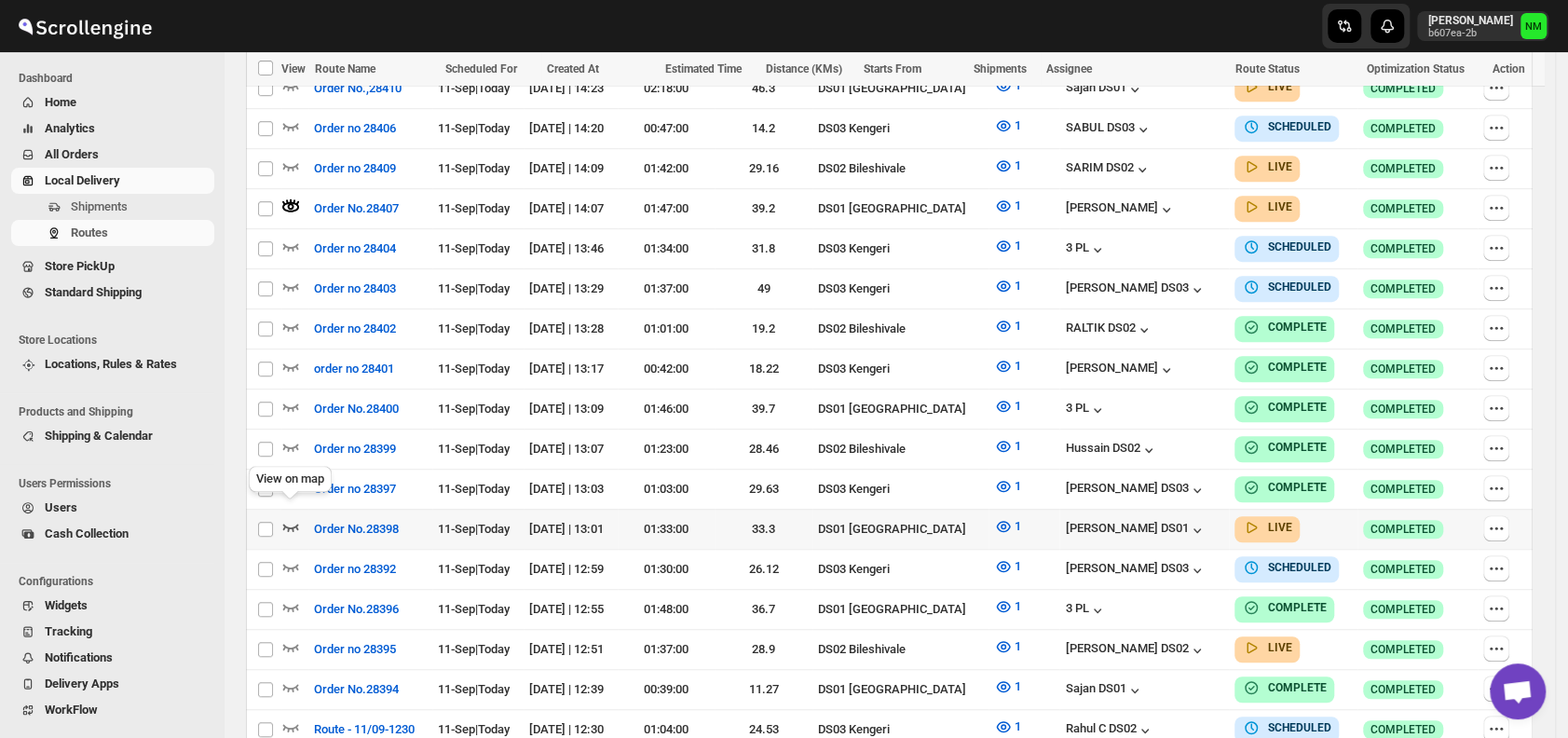
click at [290, 517] on icon "button" at bounding box center [290, 526] width 19 height 19
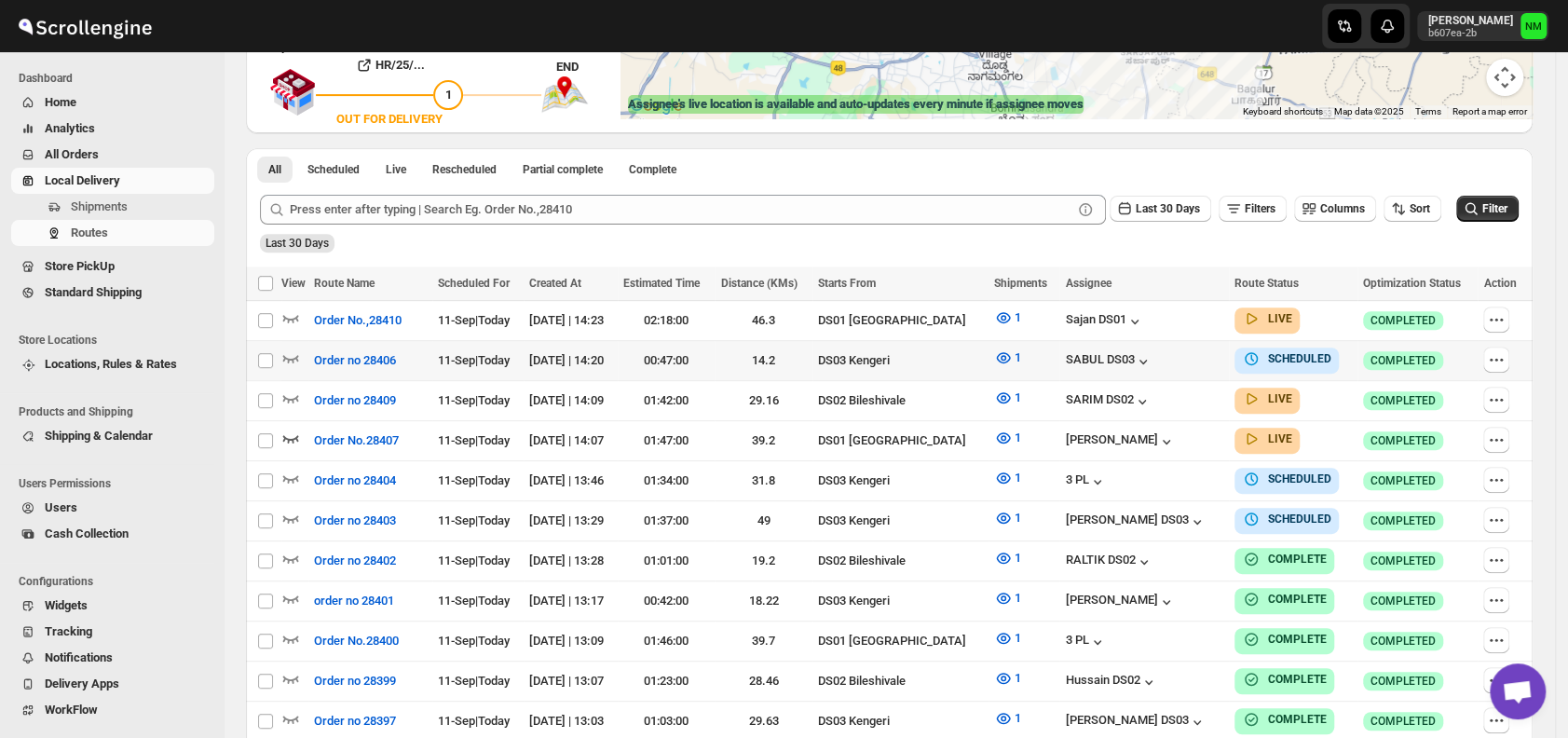
scroll to position [367, 0]
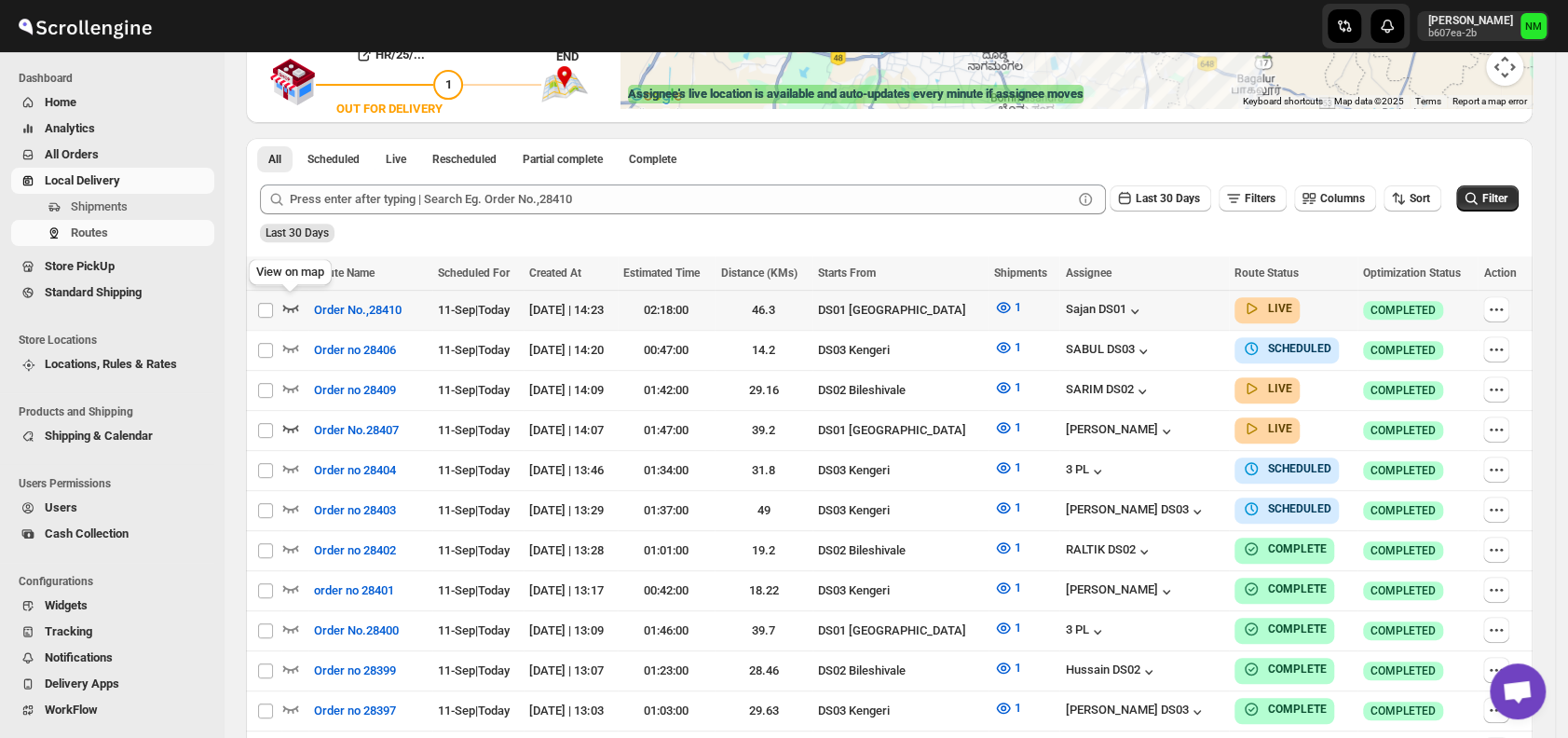
click at [290, 308] on icon "button" at bounding box center [290, 307] width 19 height 19
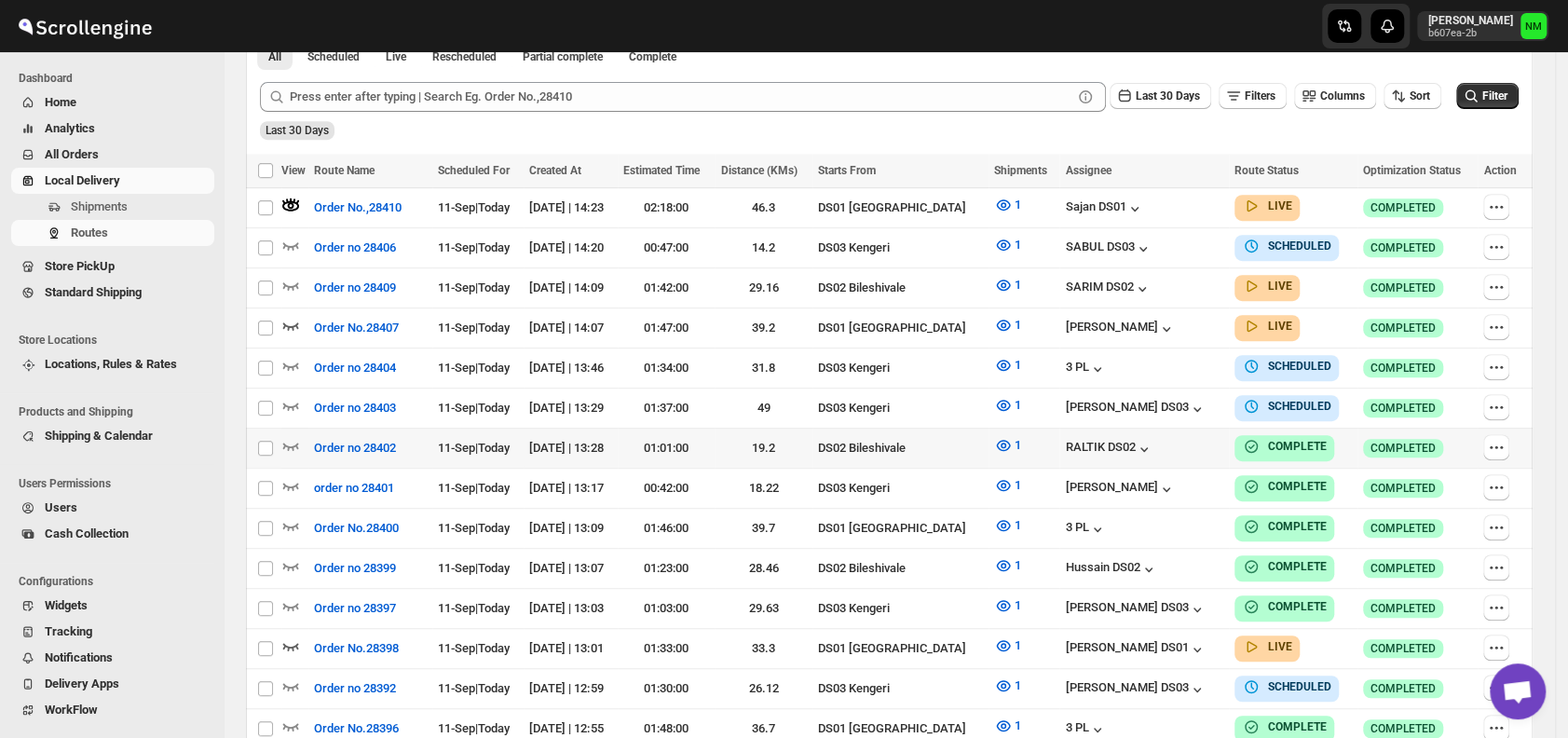
scroll to position [477, 0]
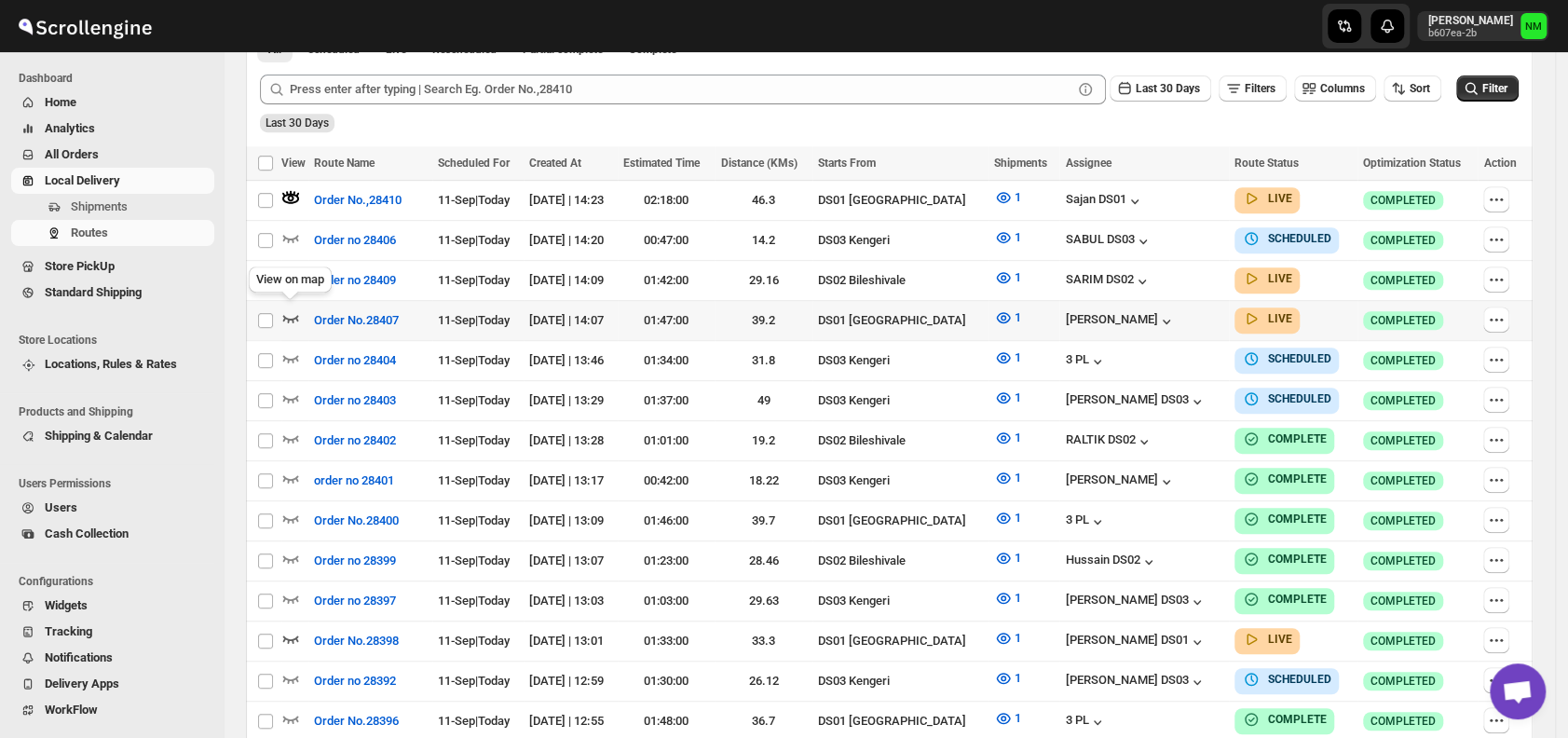
click at [291, 315] on icon "button" at bounding box center [291, 318] width 16 height 7
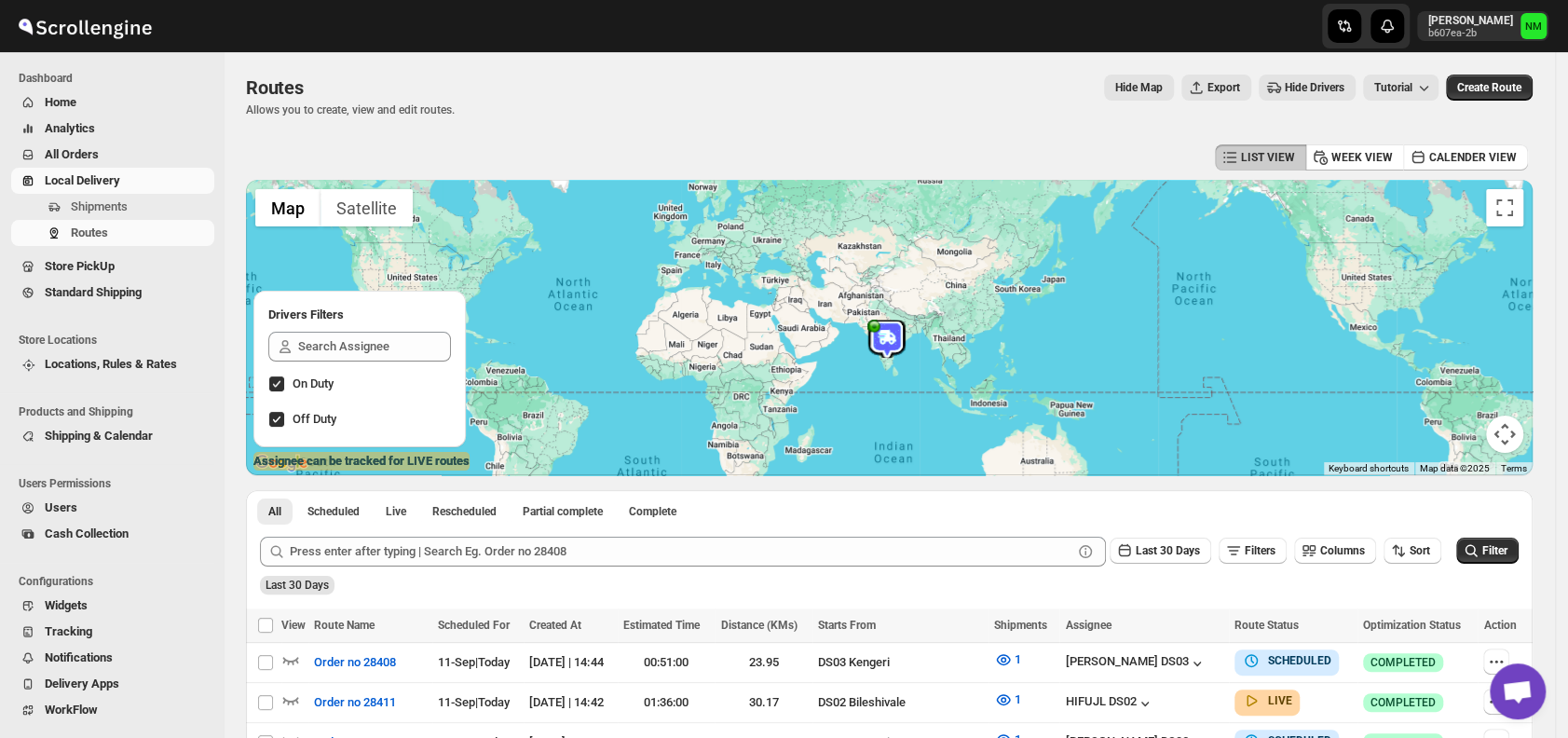
scroll to position [168, 0]
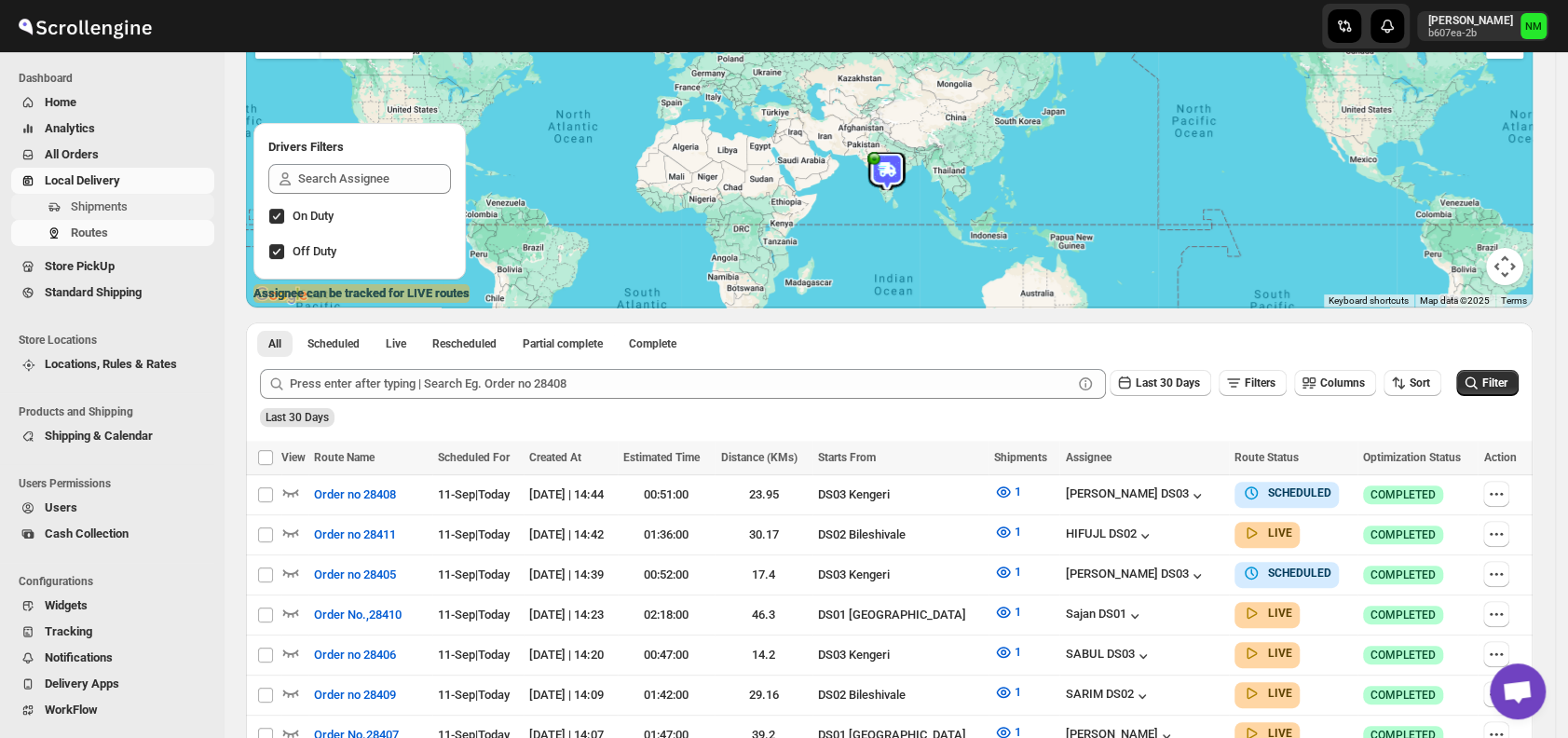
click at [134, 208] on span "Shipments" at bounding box center [141, 207] width 140 height 19
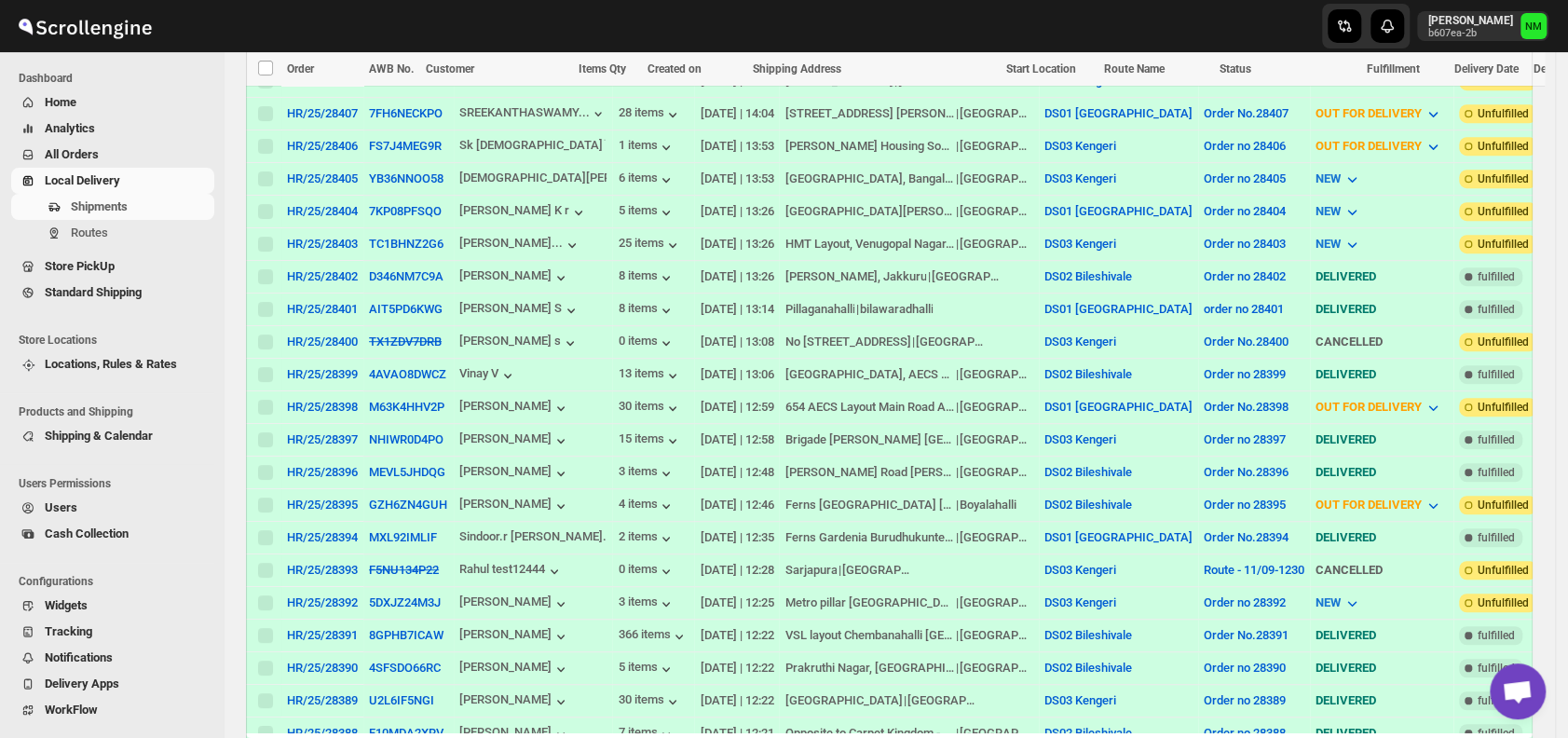
scroll to position [91, 0]
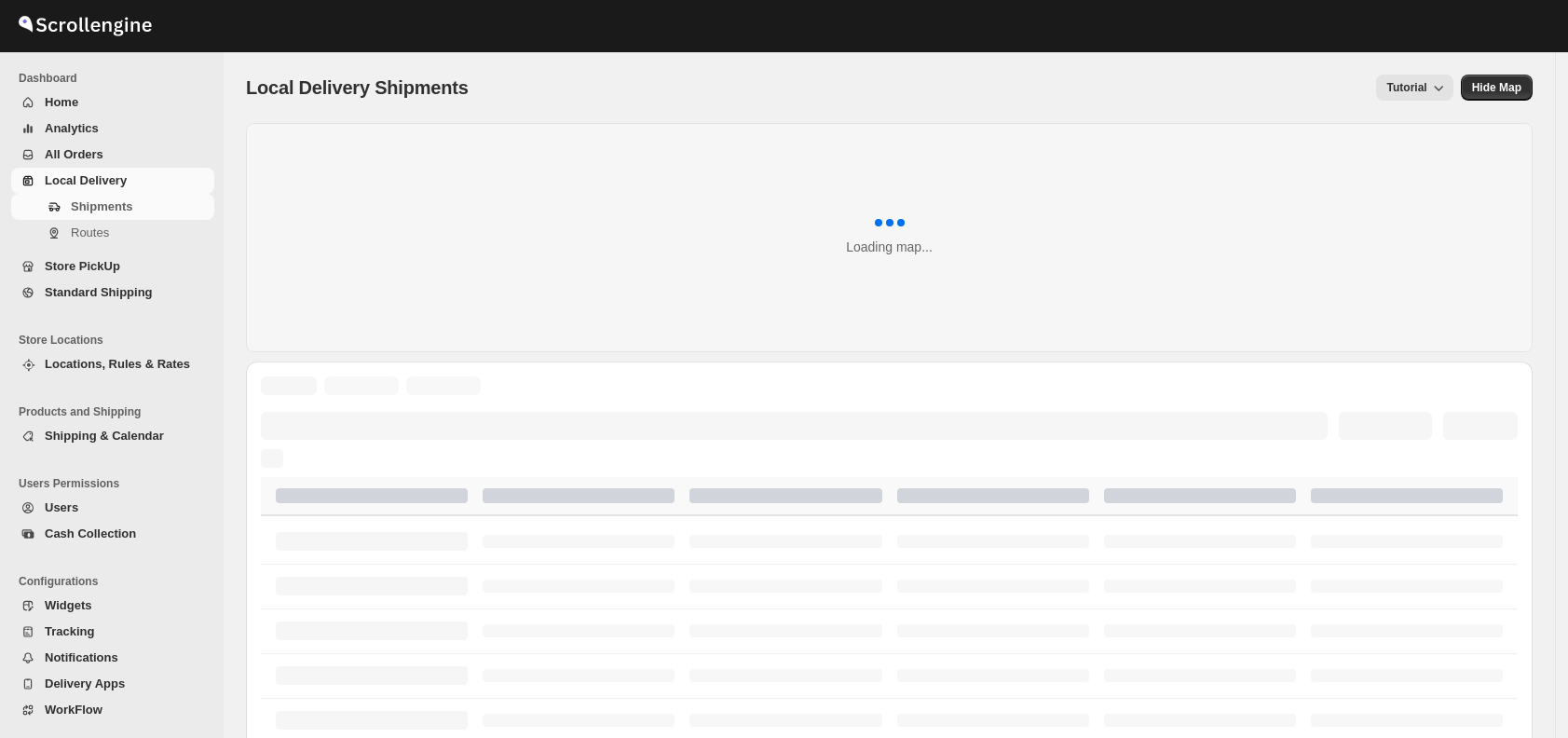
scroll to position [91, 0]
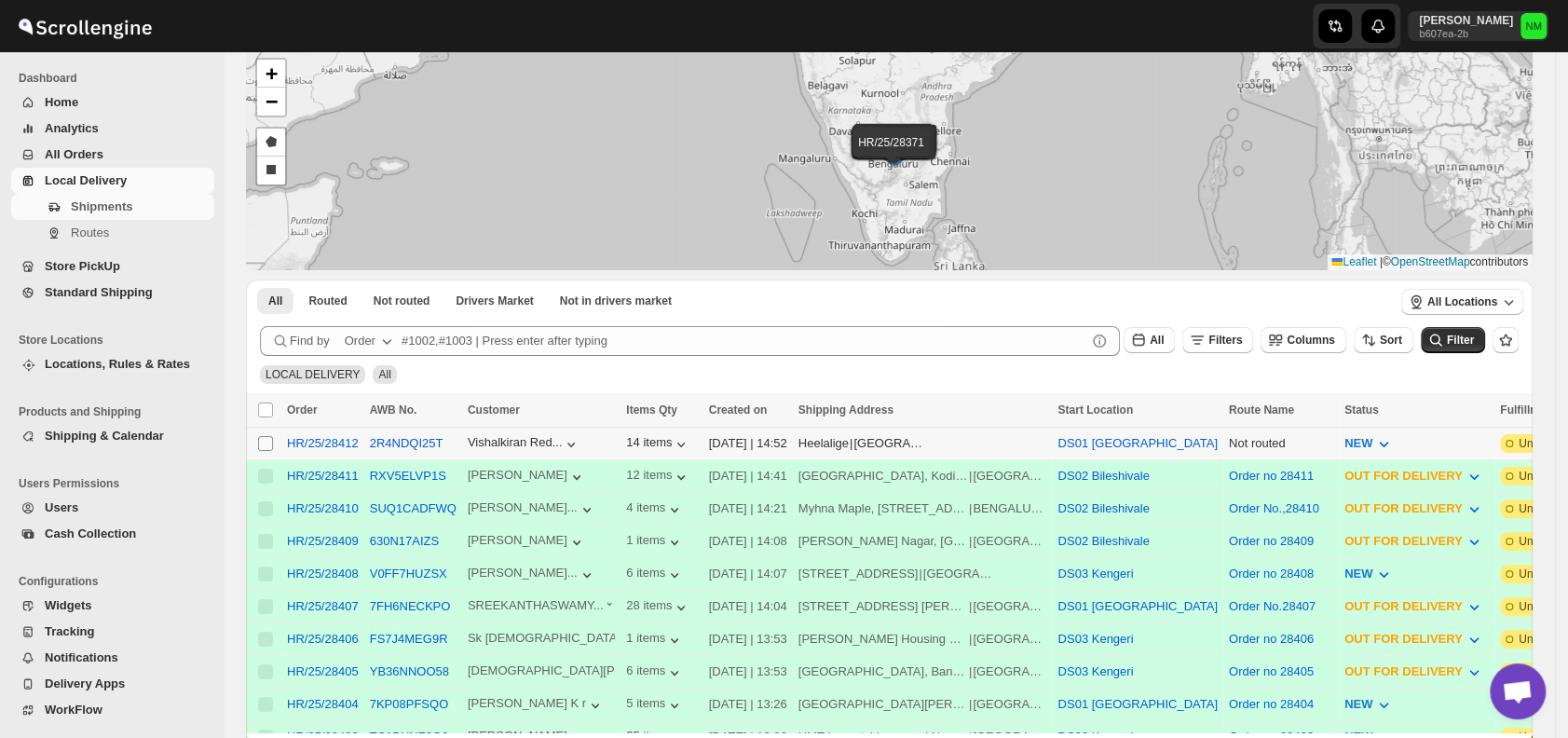
click at [269, 440] on input "Select shipment" at bounding box center [265, 443] width 15 height 15
checkbox input "true"
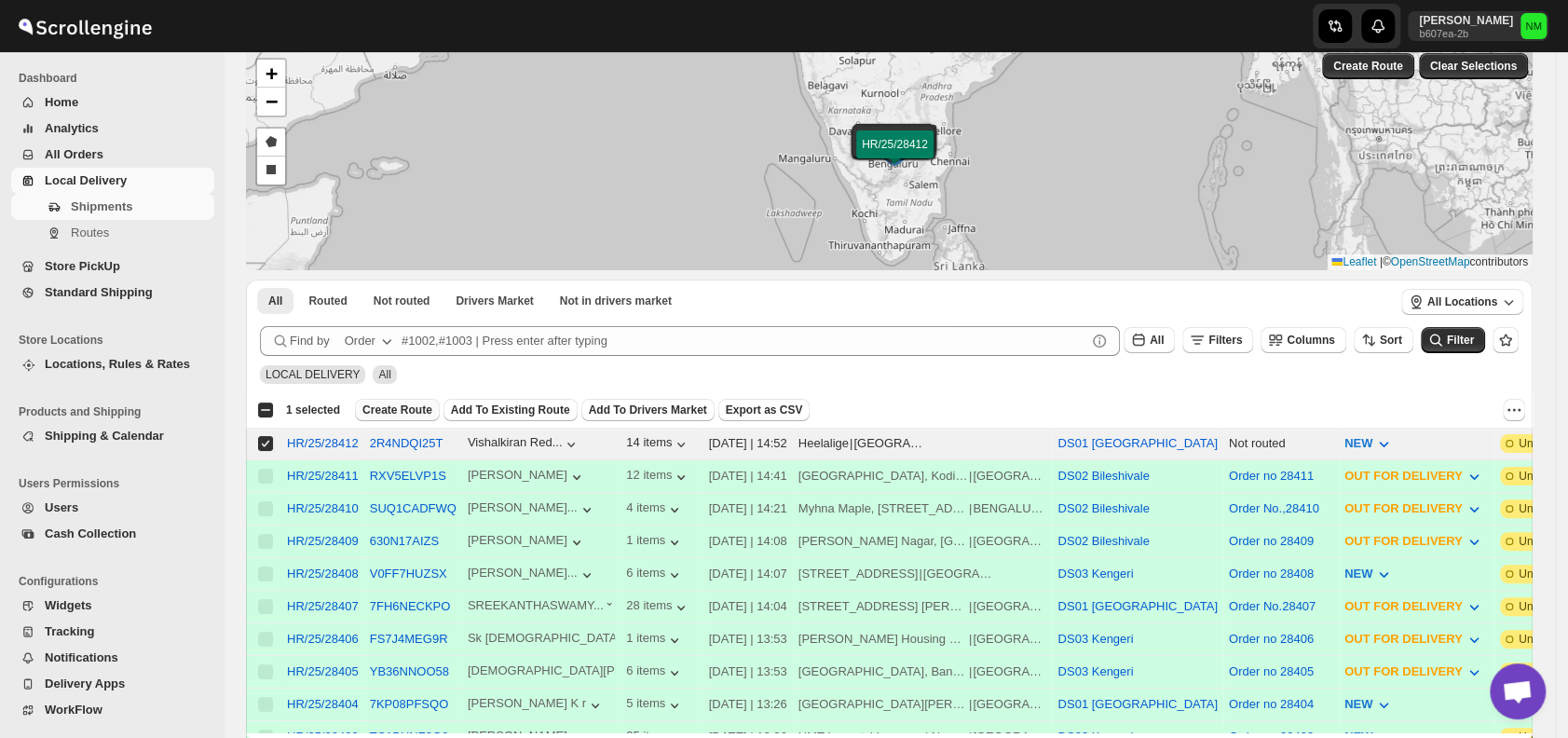
click at [403, 403] on span "Create Route" at bounding box center [397, 410] width 70 height 15
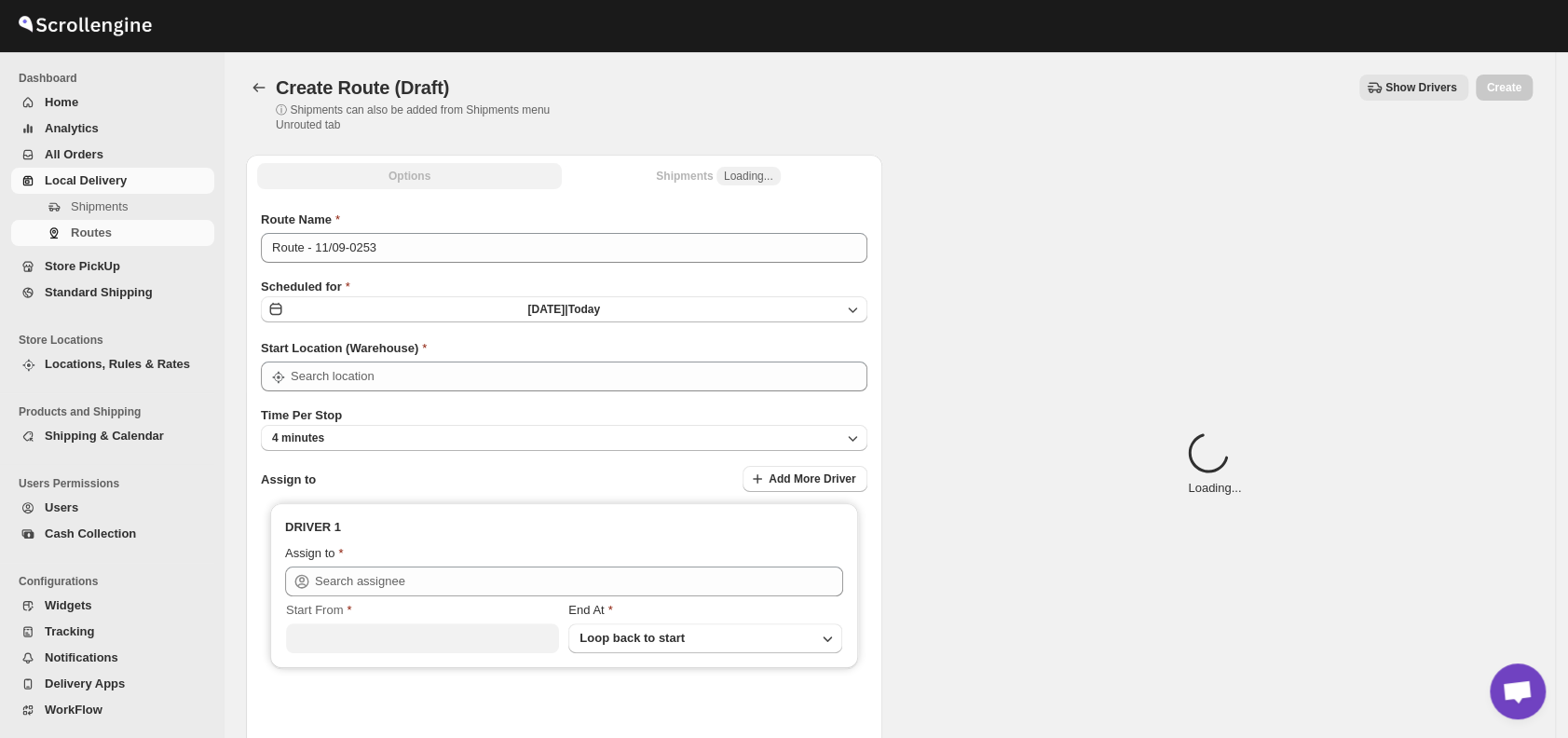
type input "DS01 [GEOGRAPHIC_DATA]"
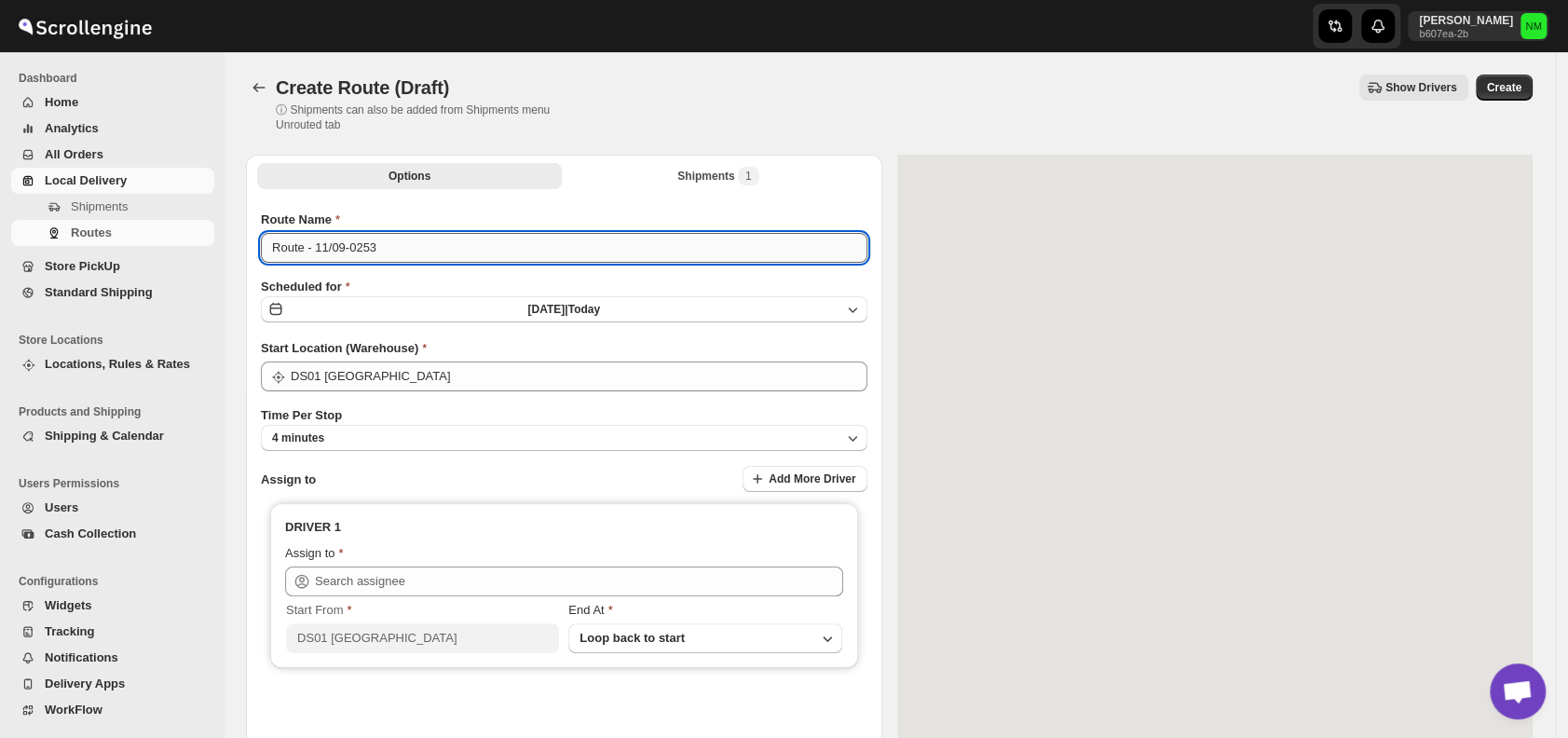
click at [407, 248] on input "Route - 11/09-0253" at bounding box center [564, 248] width 607 height 30
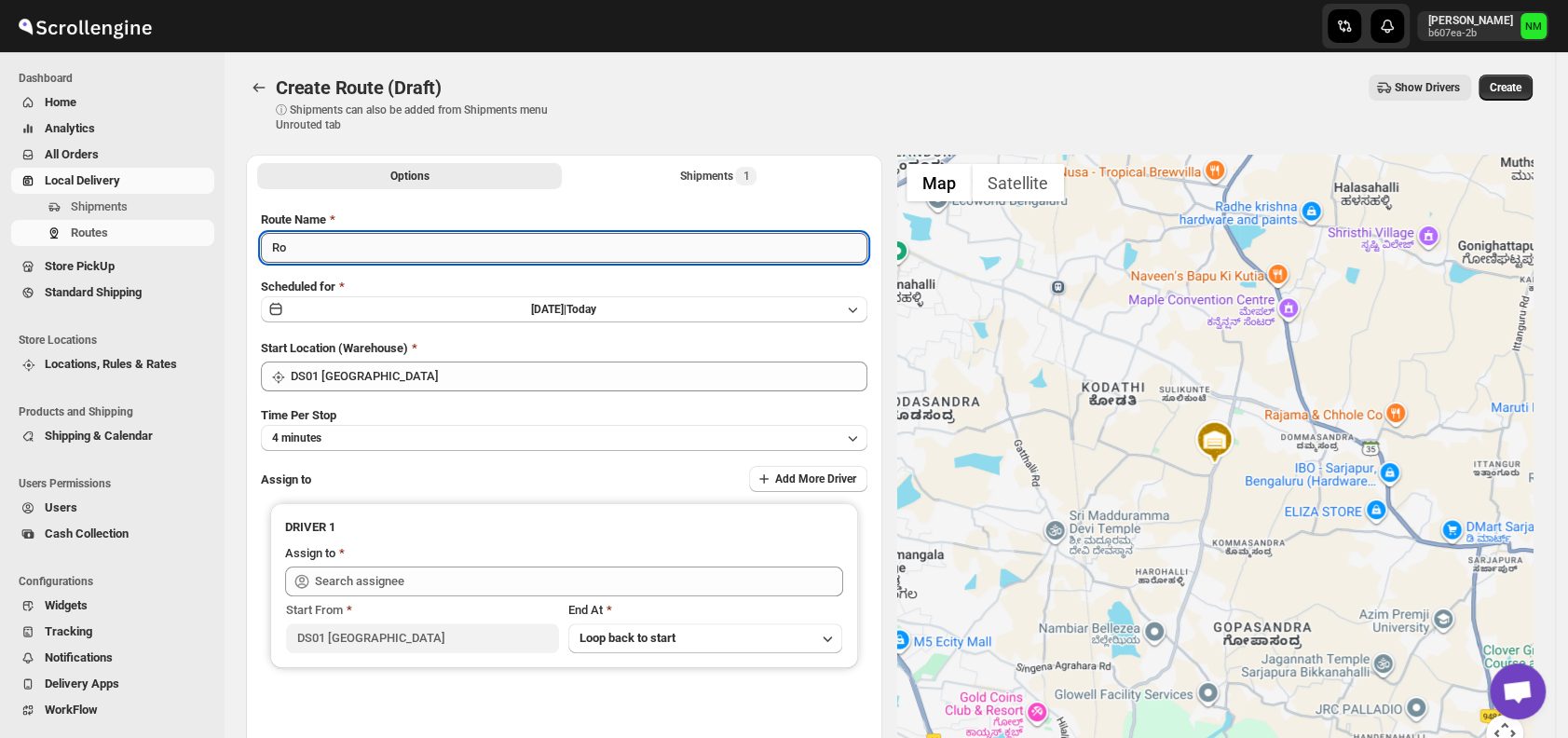
type input "R"
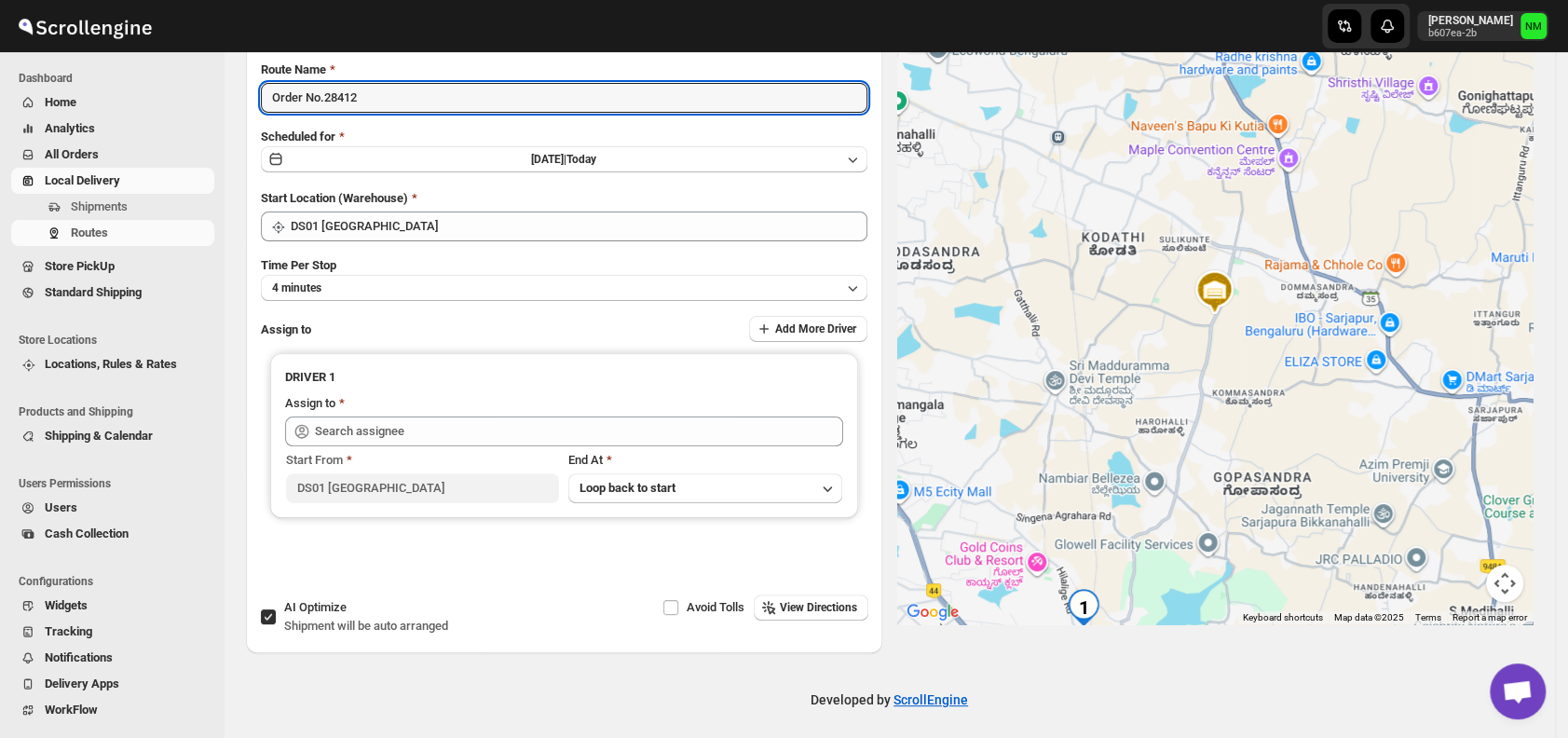
scroll to position [157, 0]
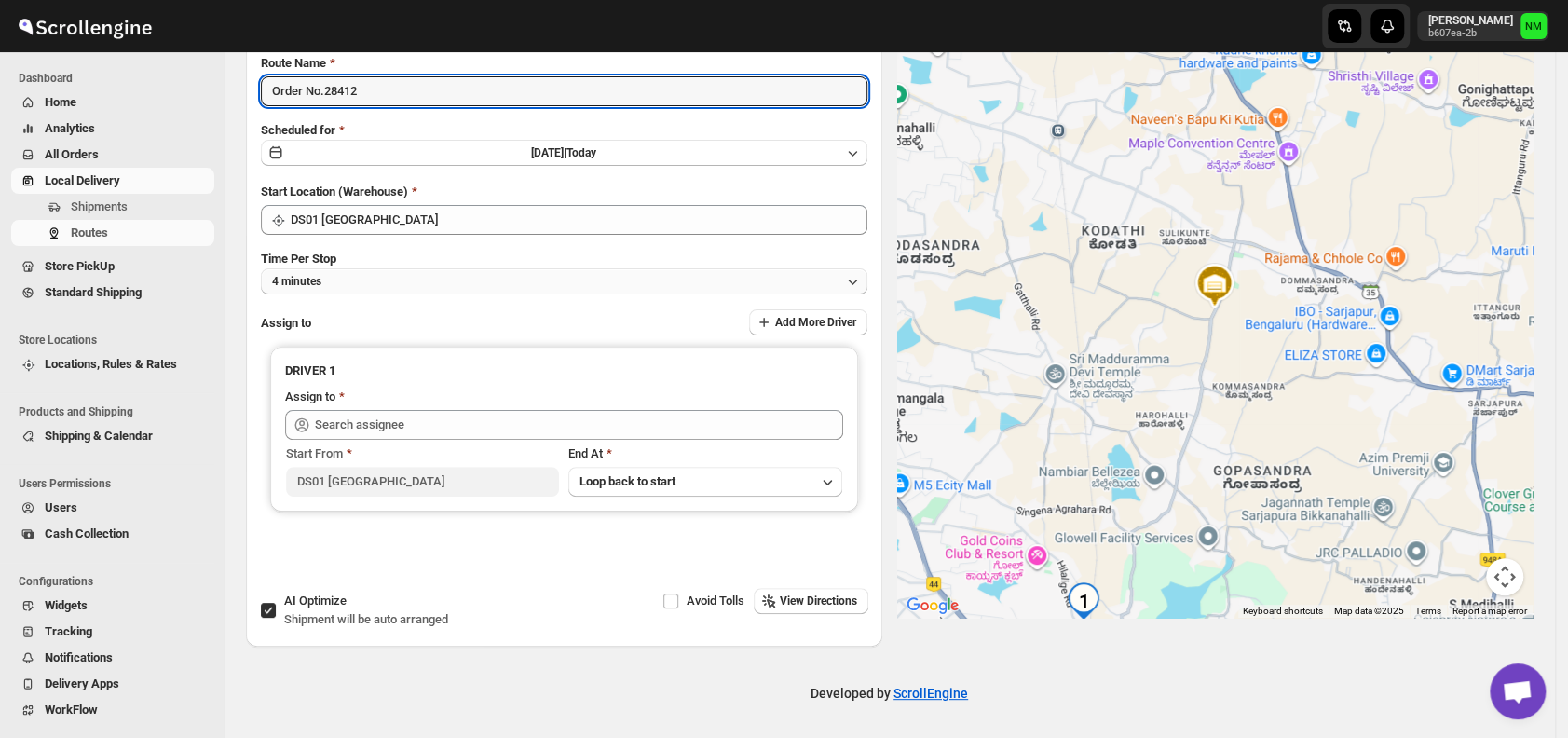
type input "Order No.28412"
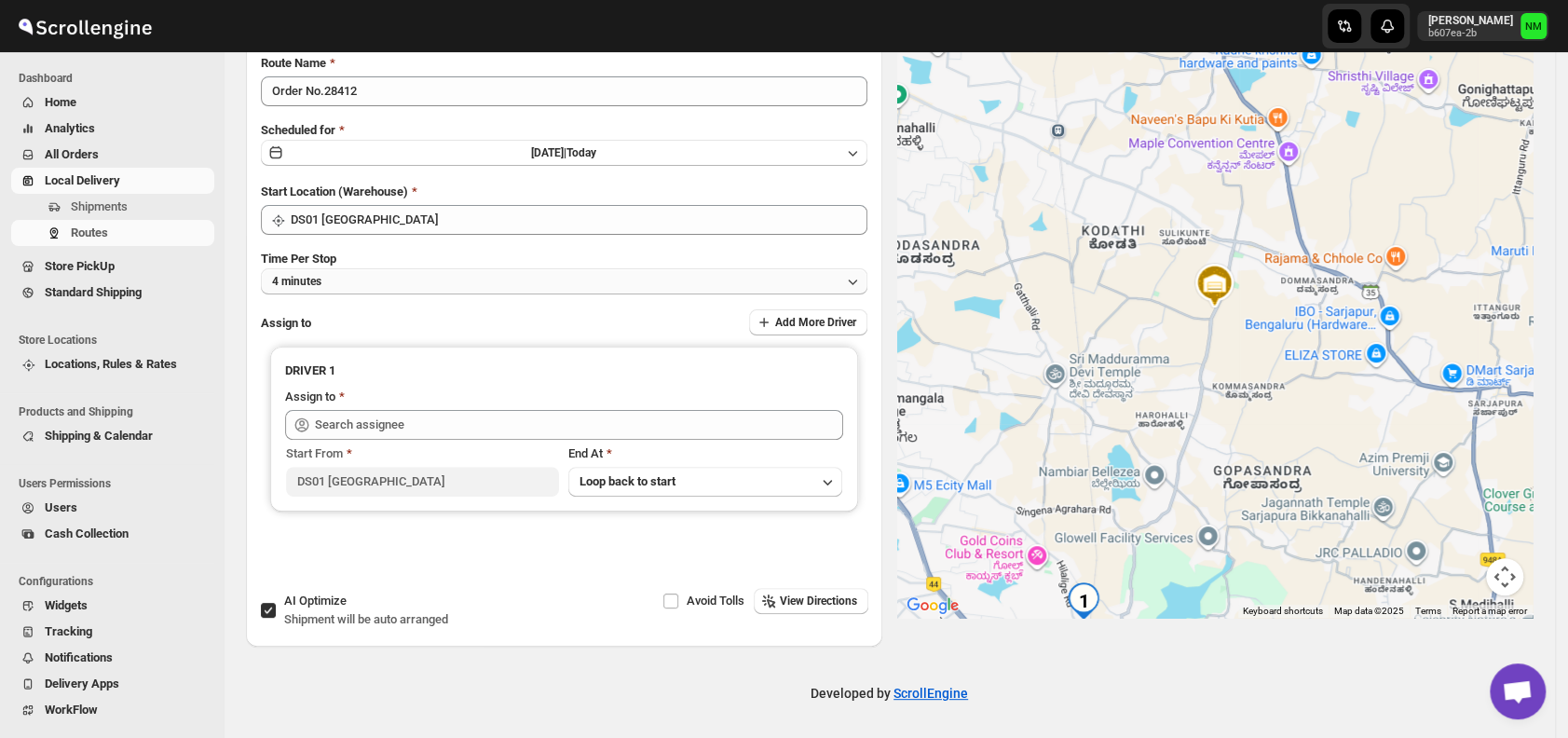
click at [374, 272] on button "4 minutes" at bounding box center [564, 281] width 607 height 26
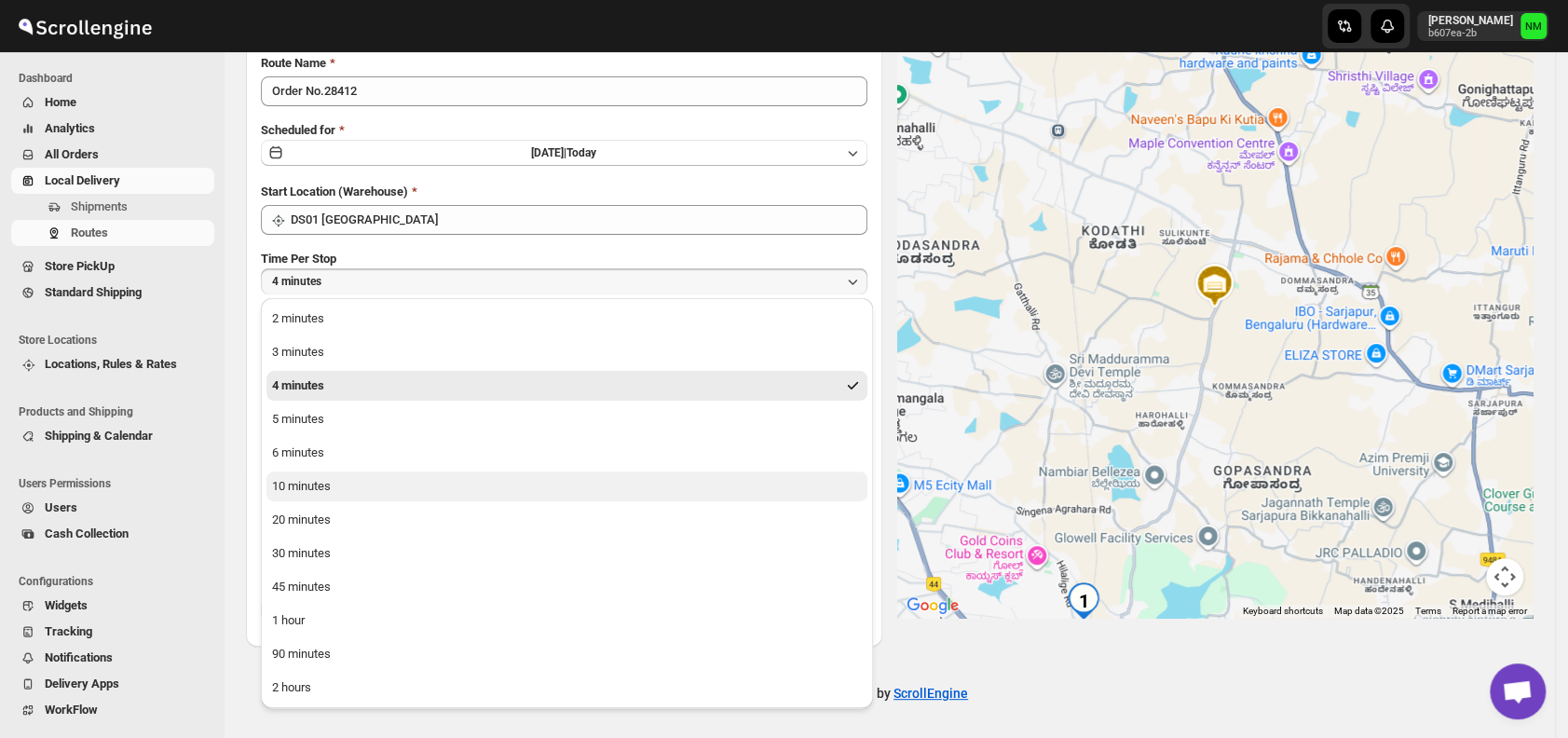
click at [379, 494] on button "10 minutes" at bounding box center [567, 487] width 601 height 30
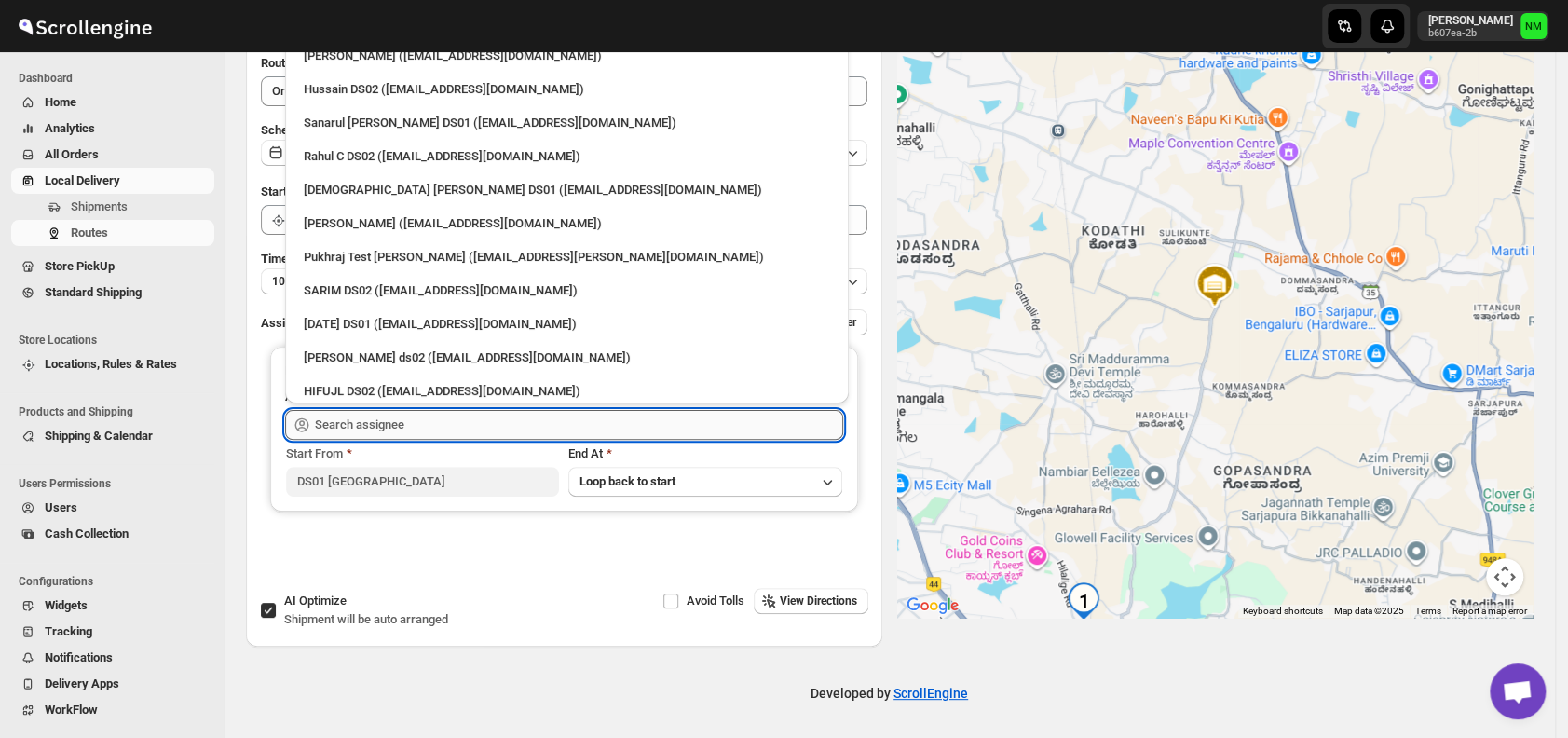
click at [408, 430] on input "text" at bounding box center [579, 425] width 528 height 30
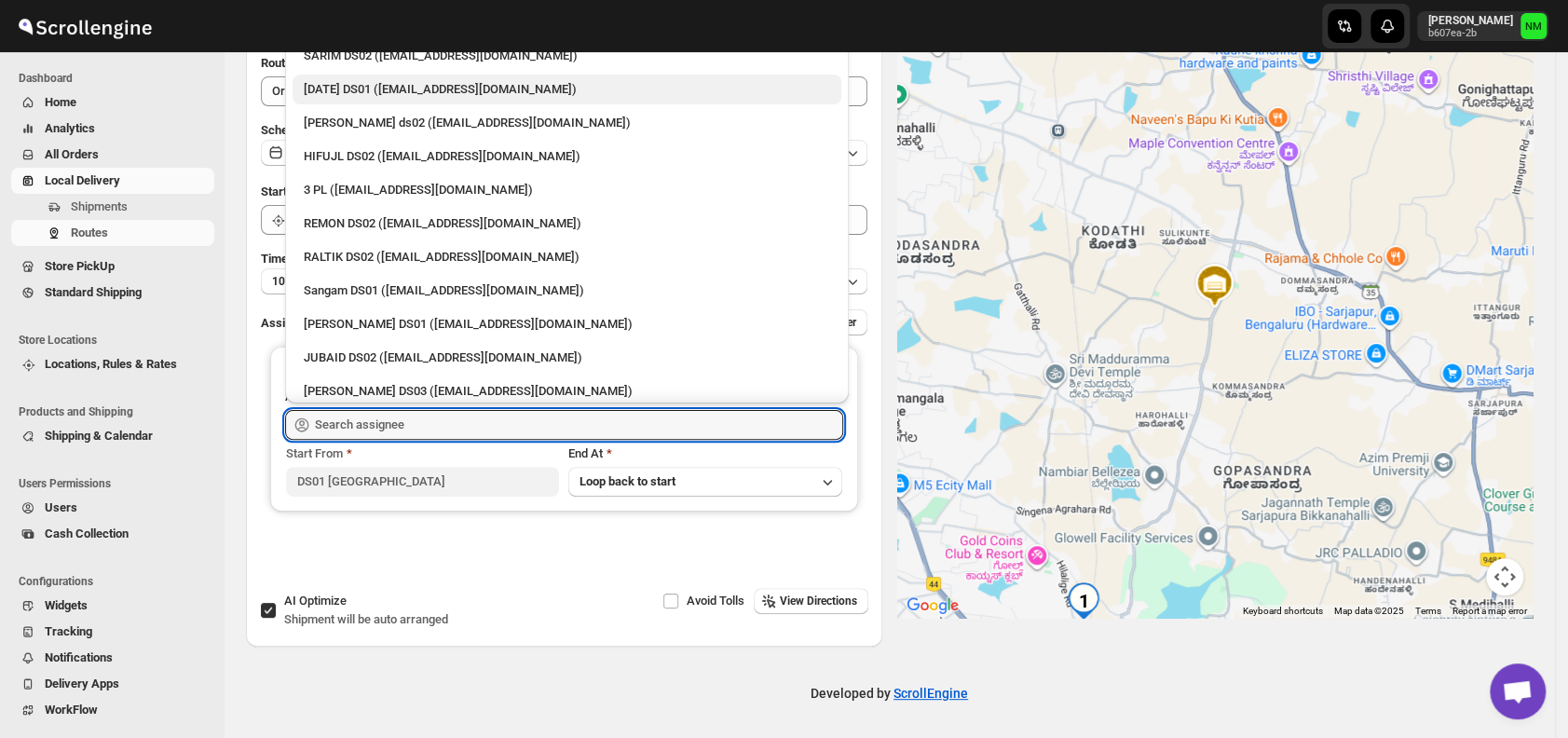
scroll to position [236, 0]
click at [432, 326] on div "[PERSON_NAME] DS01 ([EMAIL_ADDRESS][DOMAIN_NAME])" at bounding box center [567, 323] width 526 height 19
type input "[PERSON_NAME] DS01 ([EMAIL_ADDRESS][DOMAIN_NAME])"
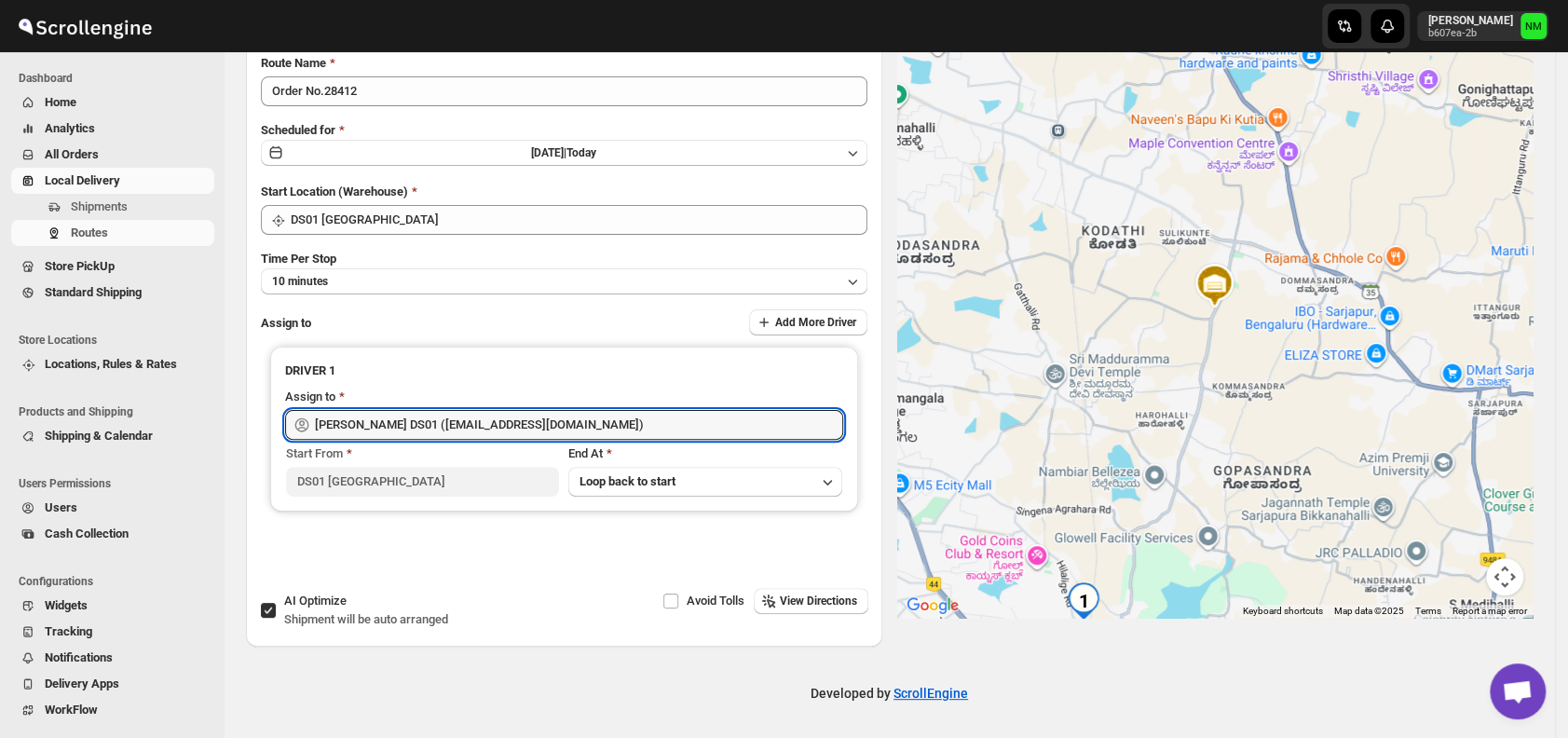
scroll to position [0, 0]
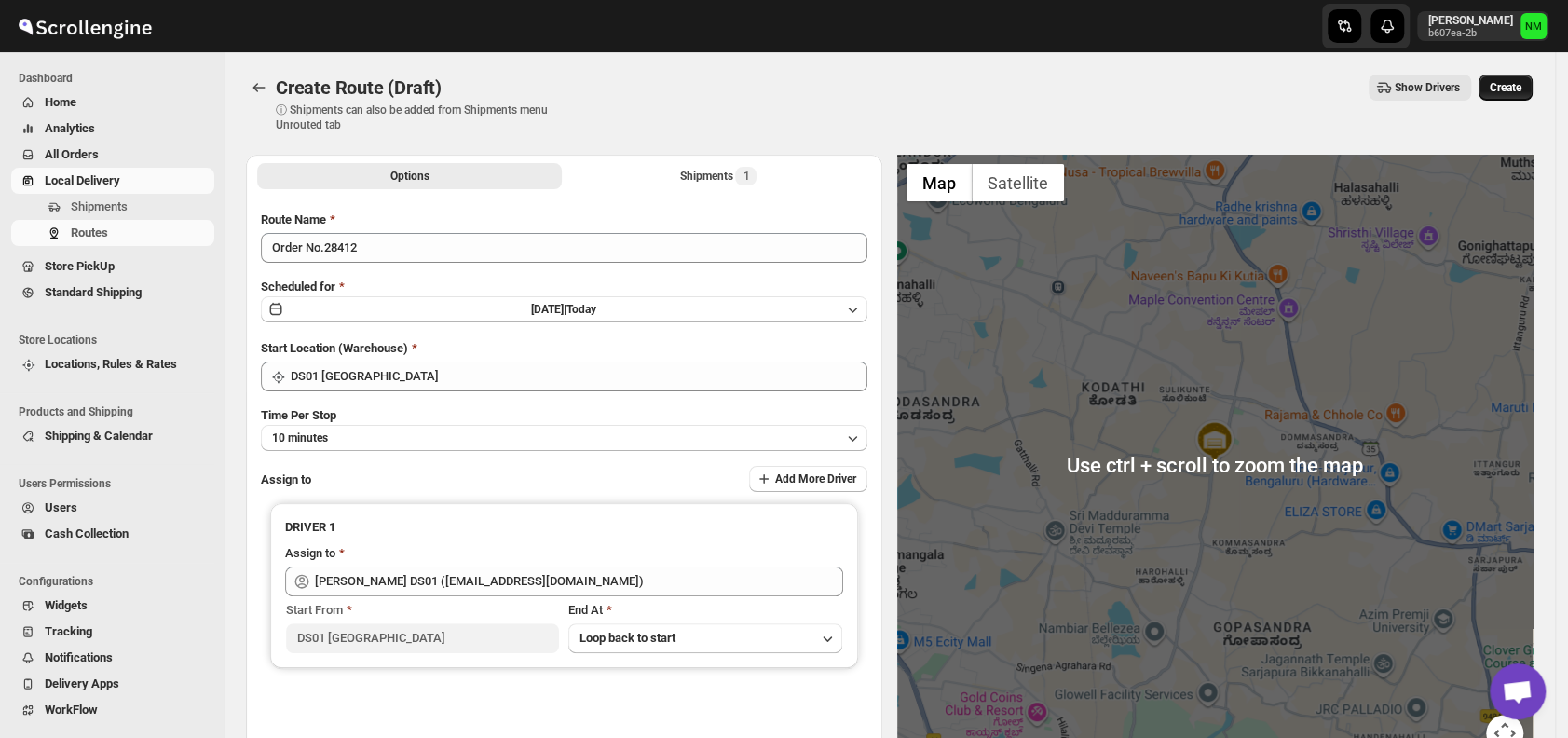
click at [1518, 83] on span "Create" at bounding box center [1506, 87] width 32 height 15
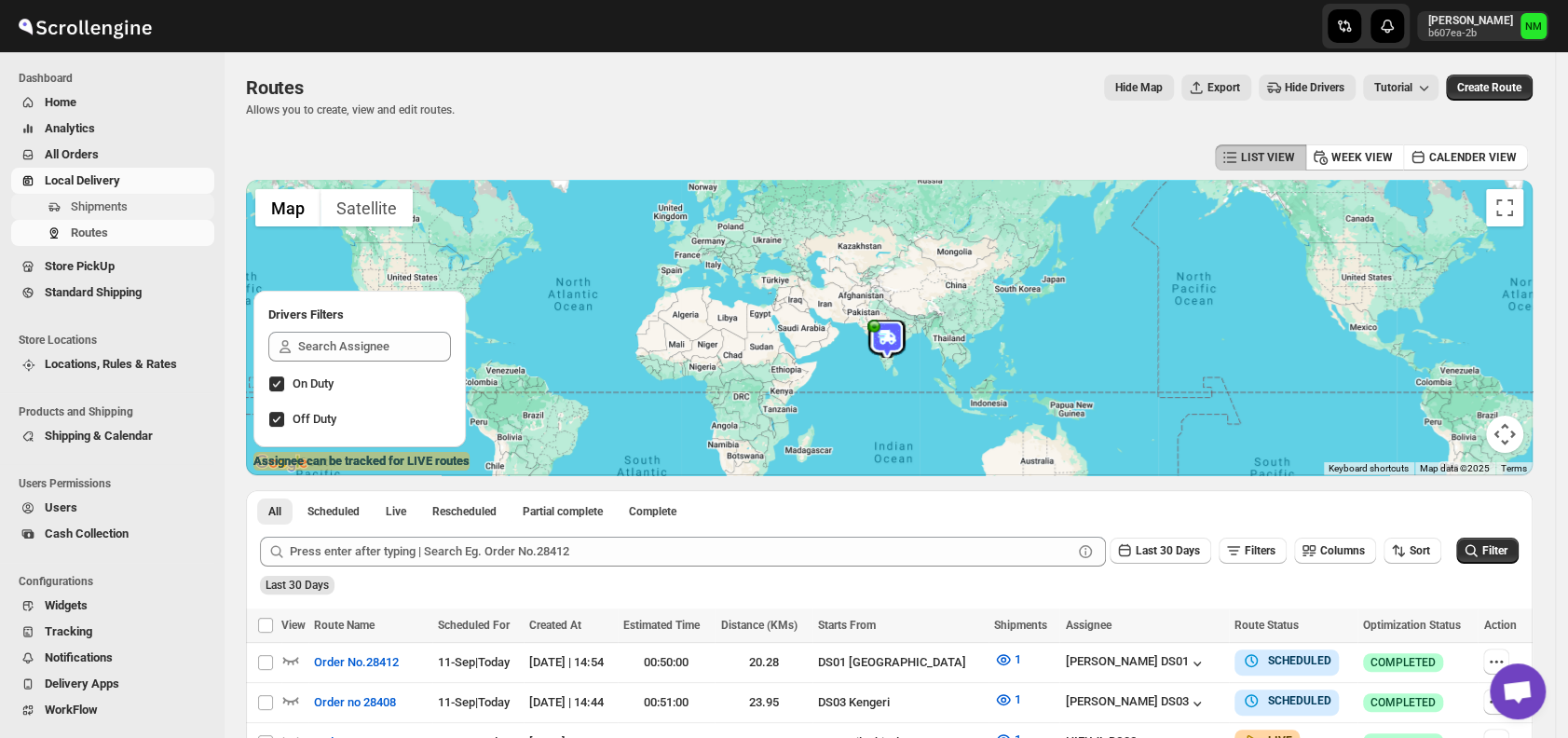
click at [142, 201] on span "Shipments" at bounding box center [141, 207] width 140 height 19
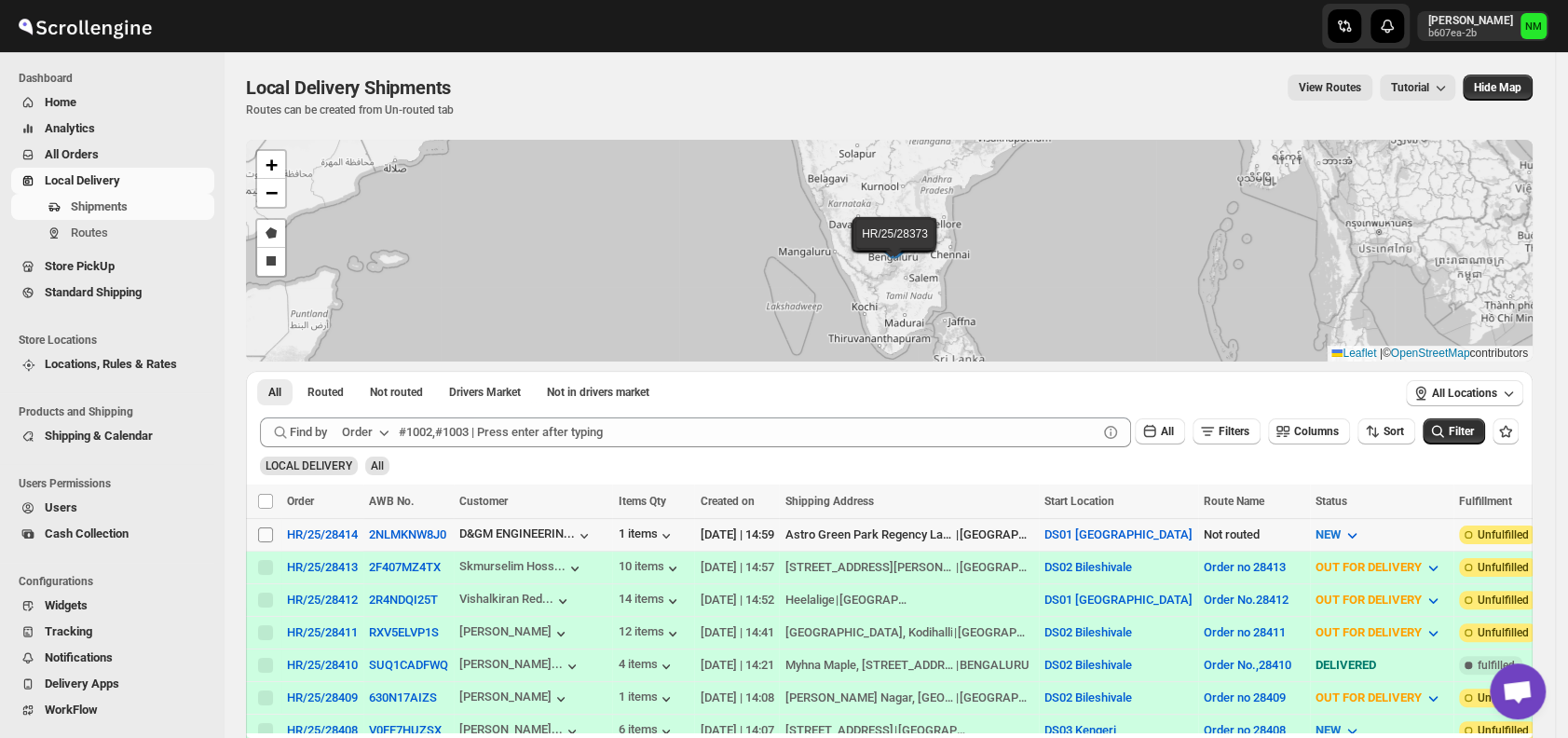
click at [263, 531] on input "Select shipment" at bounding box center [265, 534] width 15 height 15
checkbox input "true"
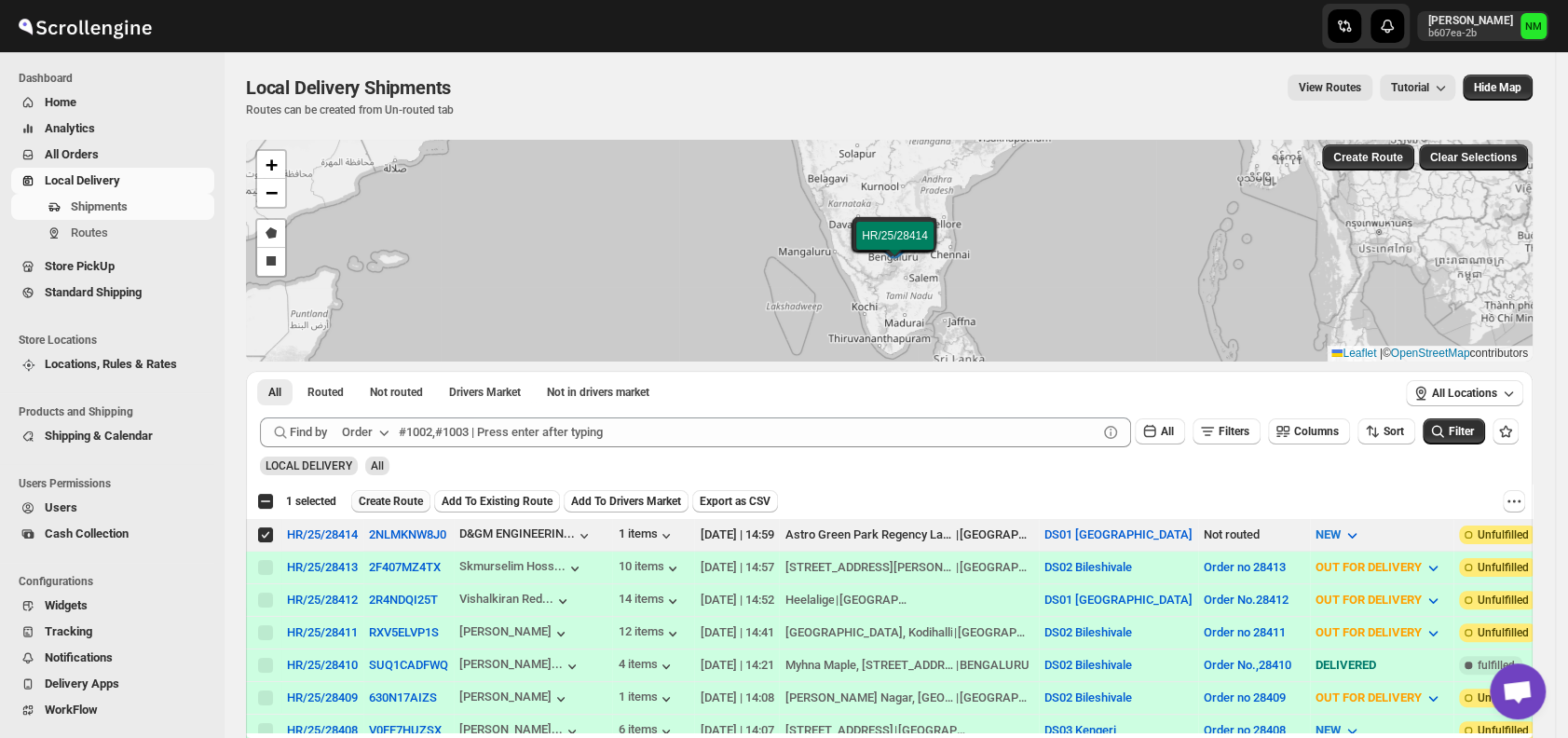
click at [406, 494] on span "Create Route" at bounding box center [391, 501] width 64 height 15
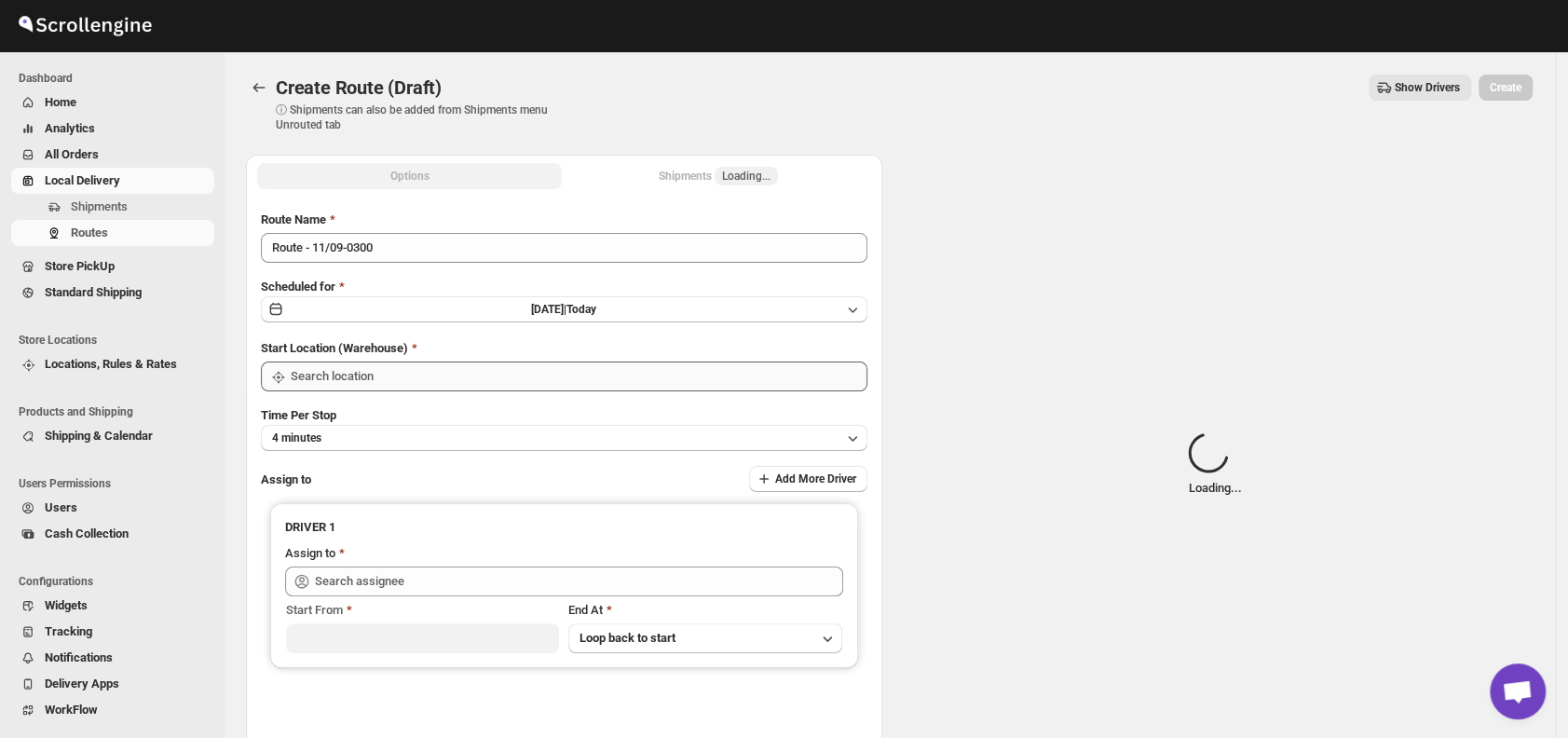
type input "DS01 [GEOGRAPHIC_DATA]"
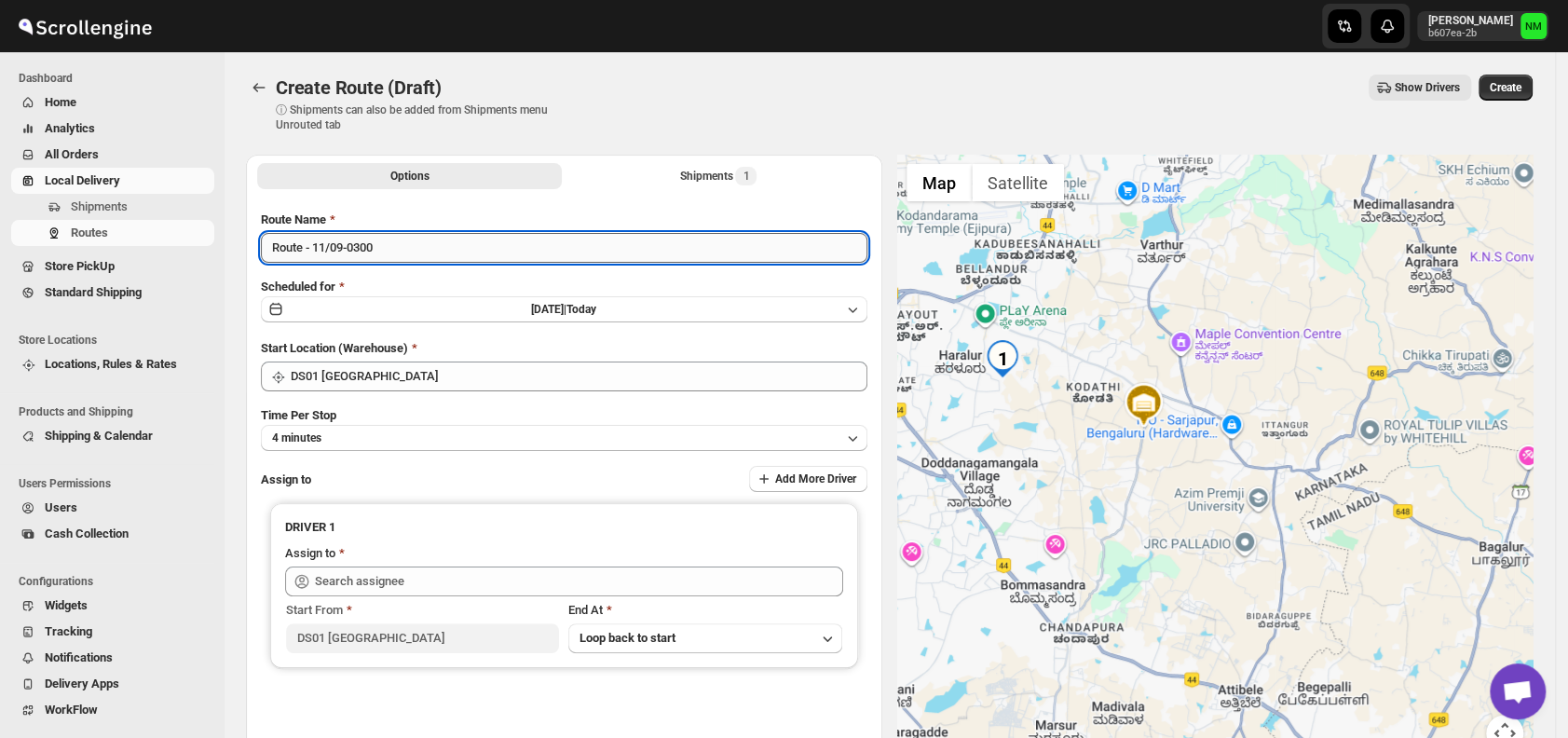
click at [444, 257] on input "Route - 11/09-0300" at bounding box center [564, 248] width 607 height 30
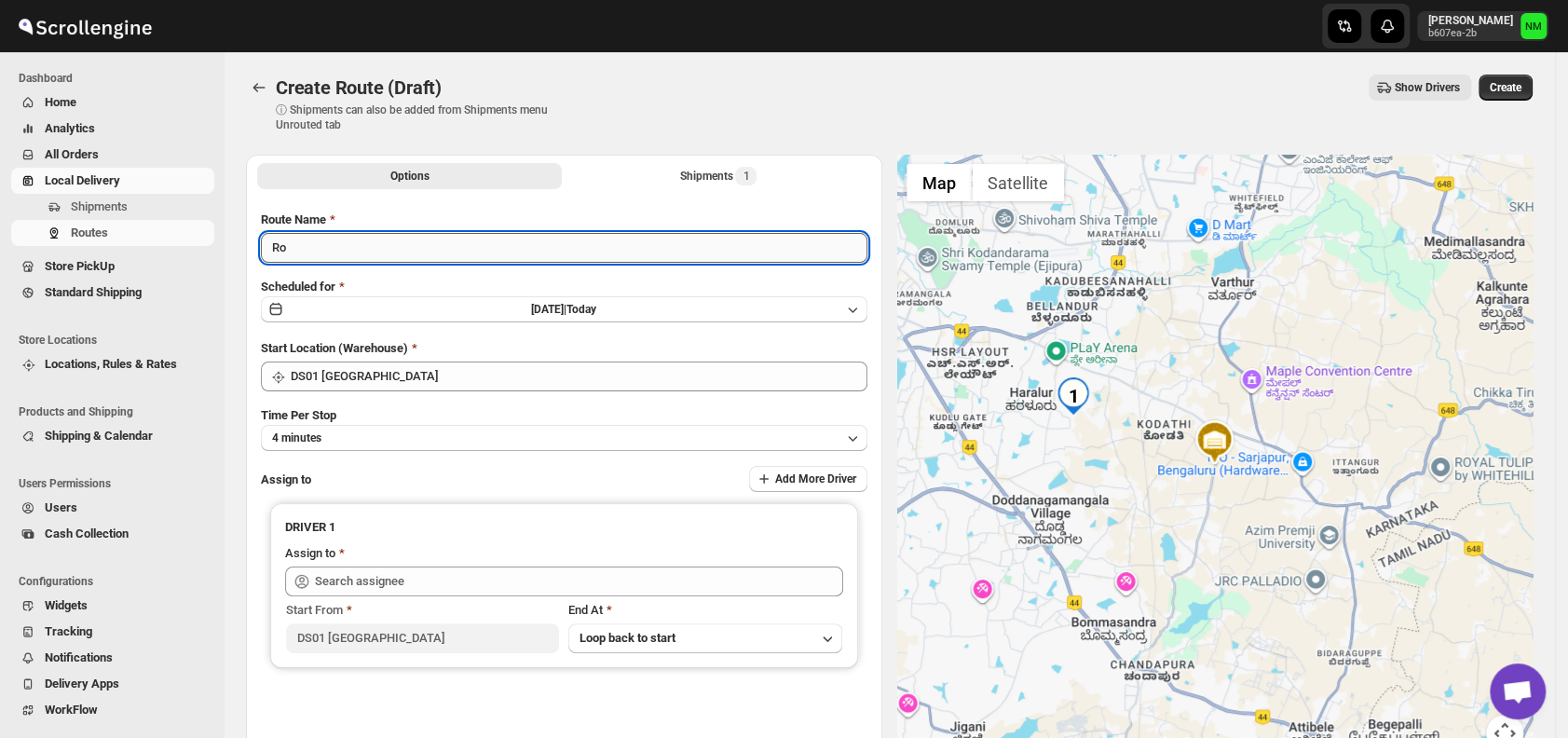
type input "R"
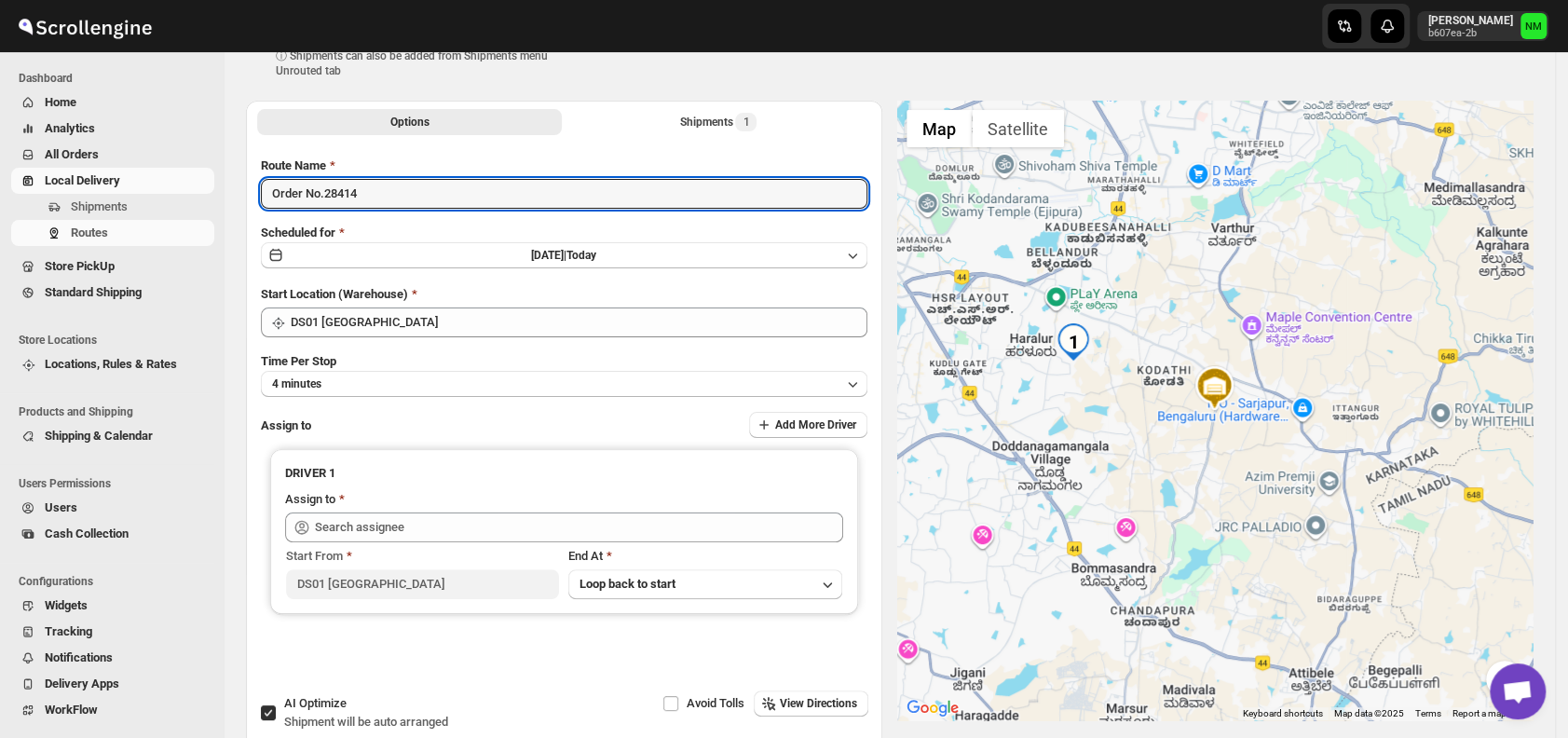
scroll to position [56, 0]
type input "Order No.28414"
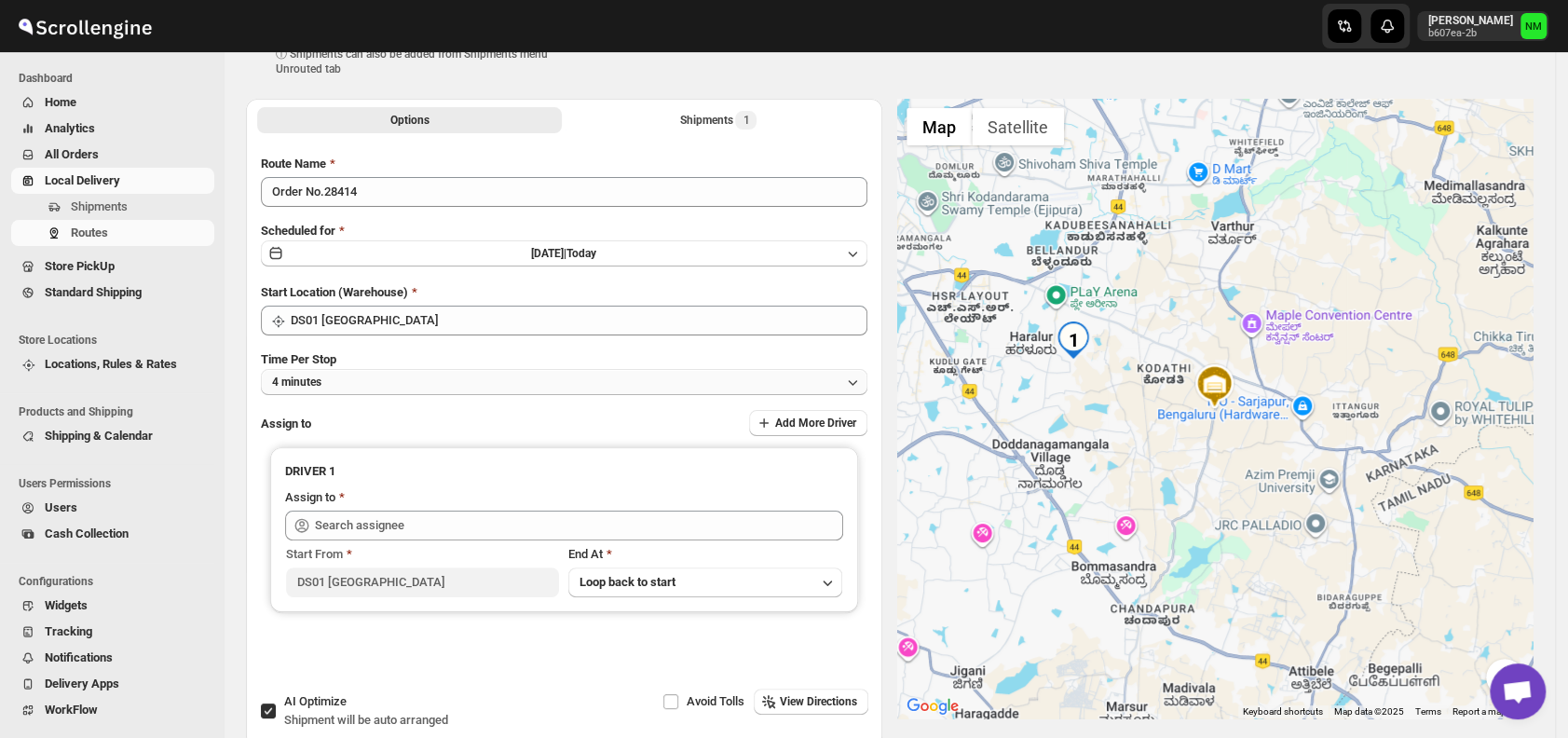
click at [378, 369] on button "4 minutes" at bounding box center [564, 382] width 607 height 26
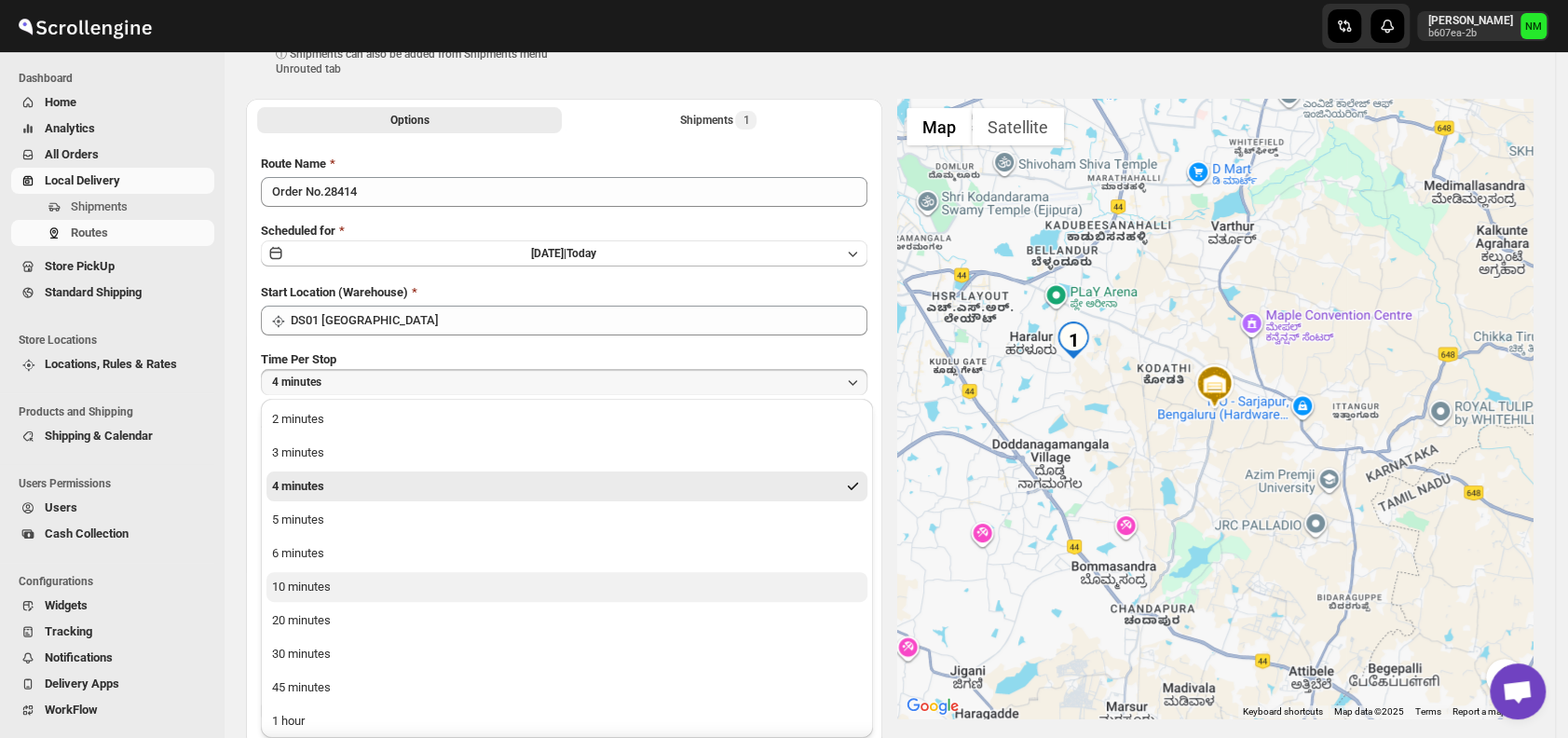
click at [387, 585] on button "10 minutes" at bounding box center [567, 587] width 601 height 30
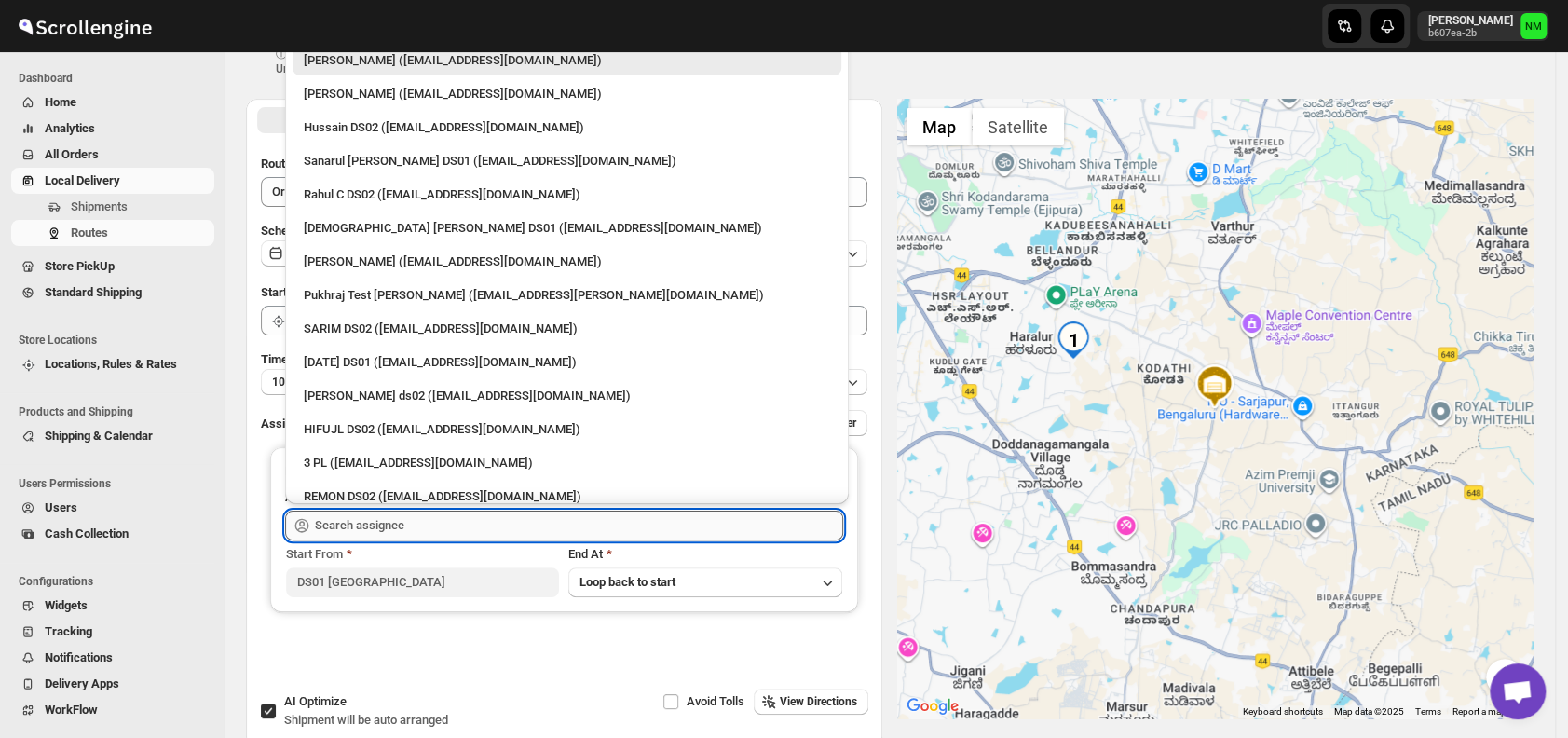
click at [442, 536] on input "text" at bounding box center [579, 526] width 528 height 30
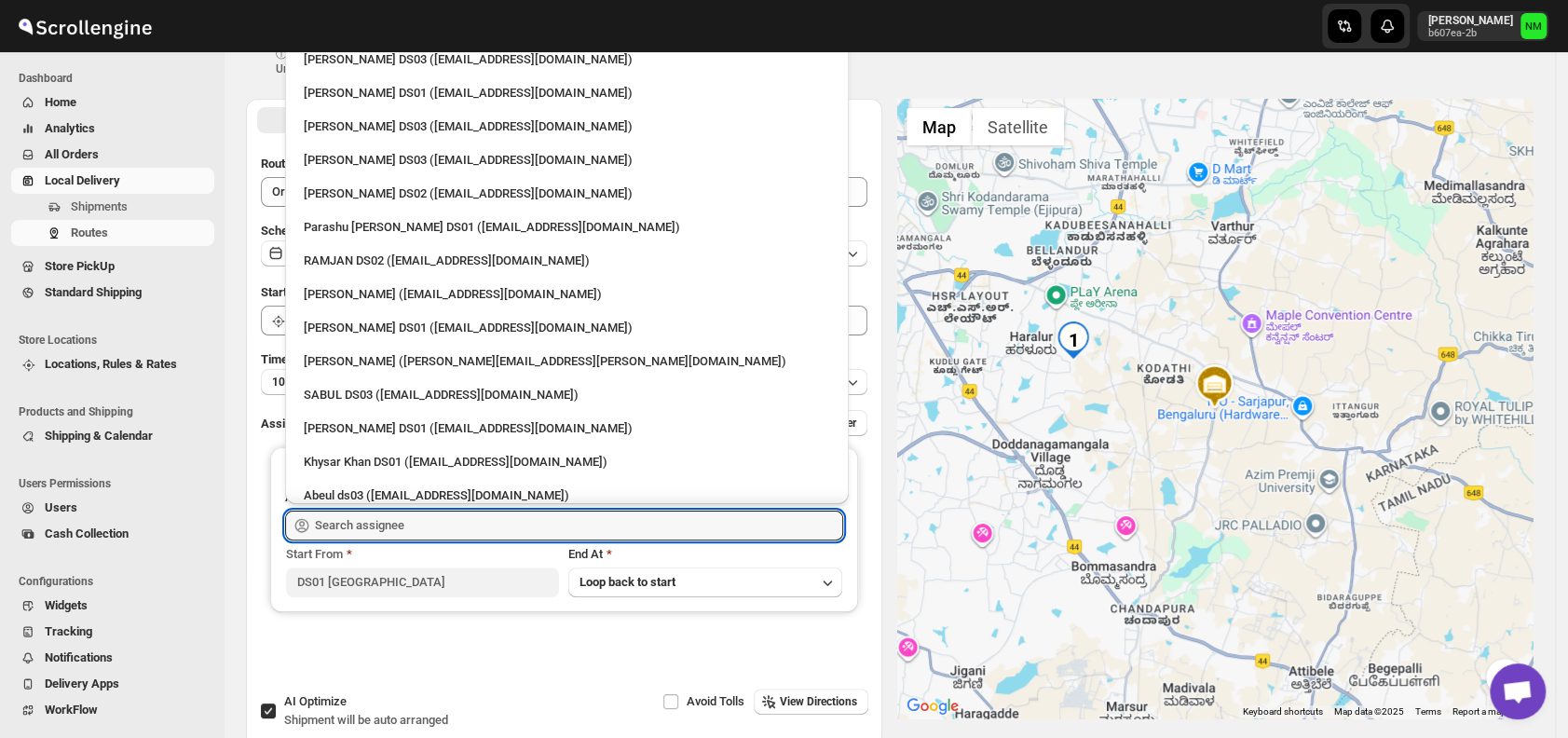
scroll to position [1305, 0]
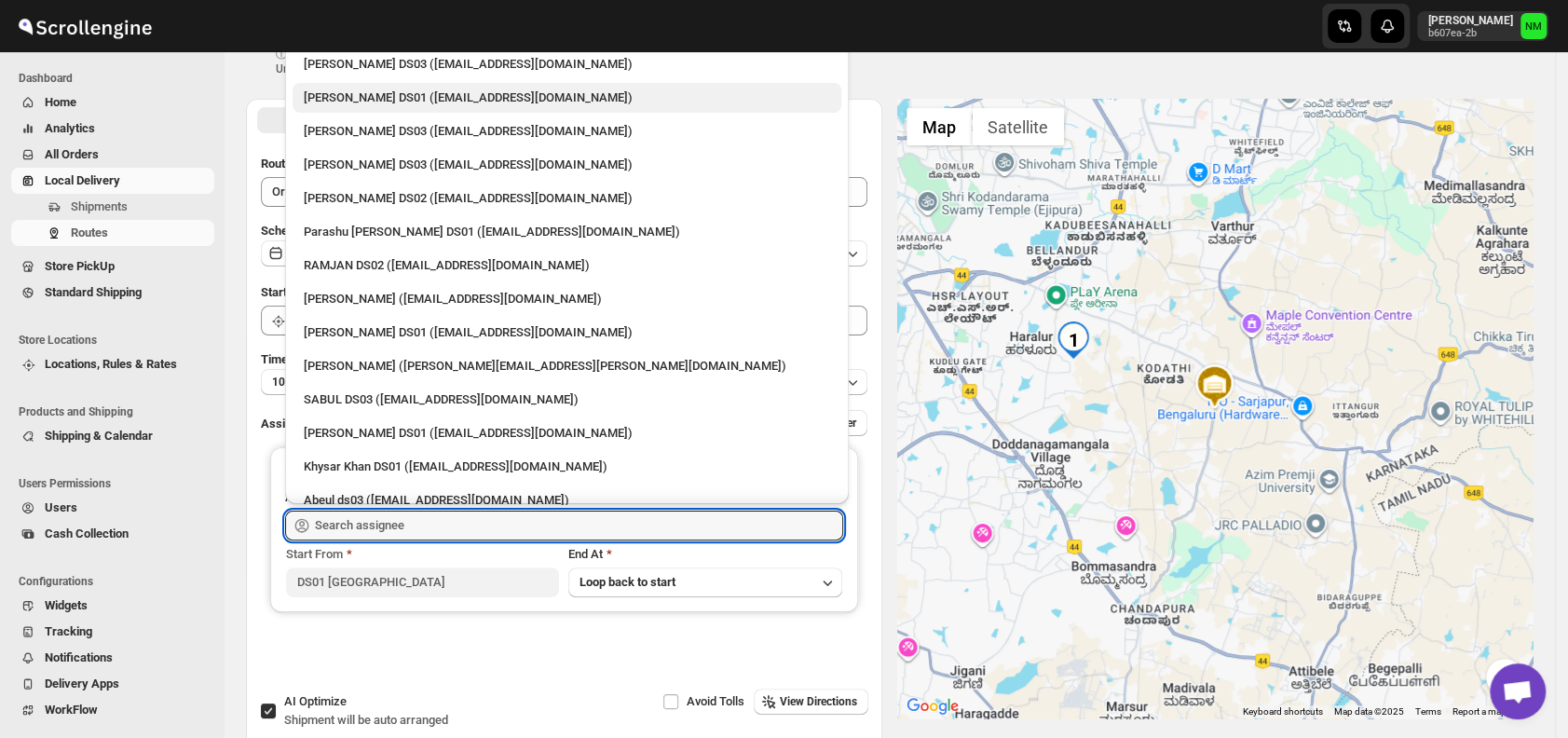
click at [380, 105] on div "[PERSON_NAME] DS01 ([EMAIL_ADDRESS][DOMAIN_NAME])" at bounding box center [567, 98] width 526 height 19
type input "[PERSON_NAME] DS01 ([EMAIL_ADDRESS][DOMAIN_NAME])"
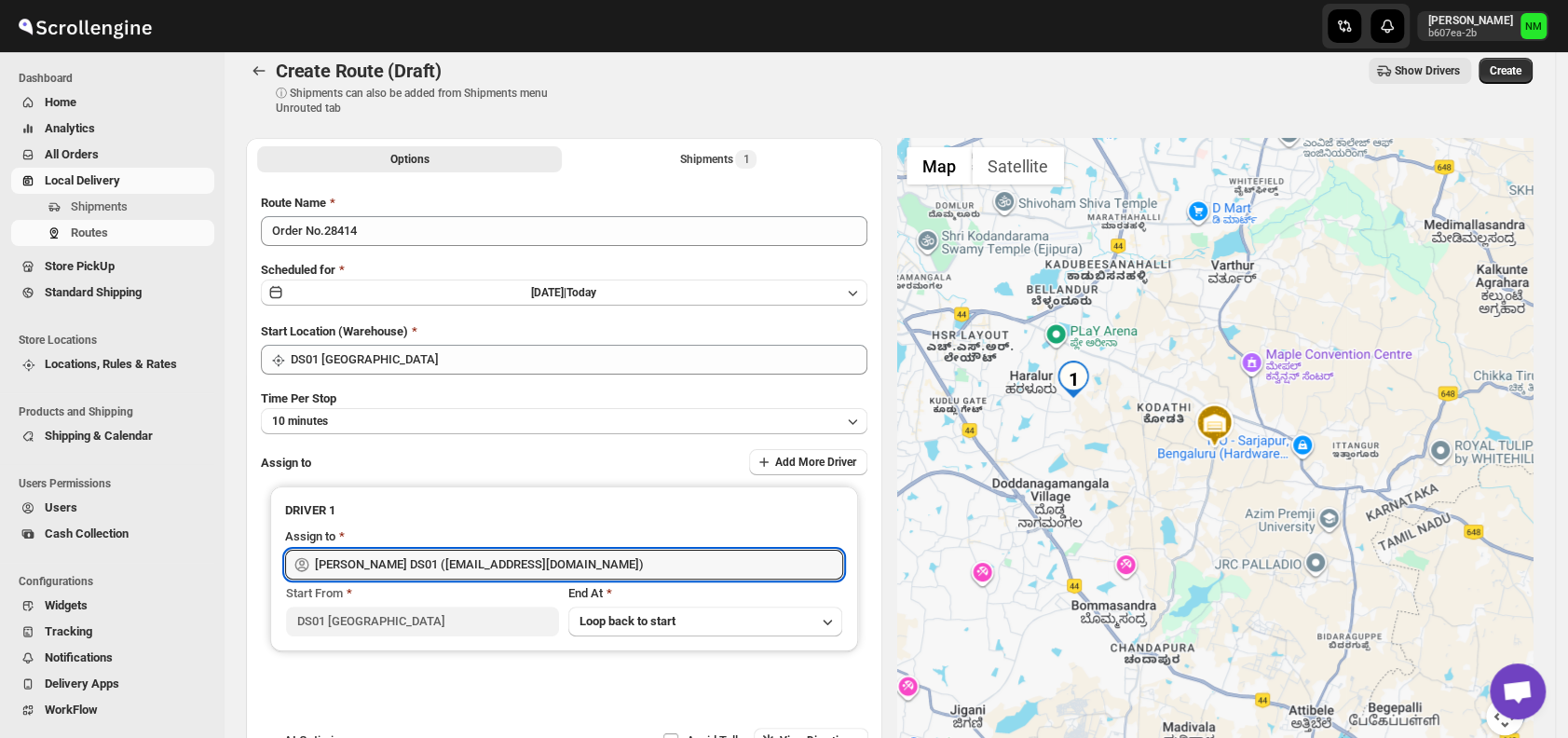
scroll to position [0, 0]
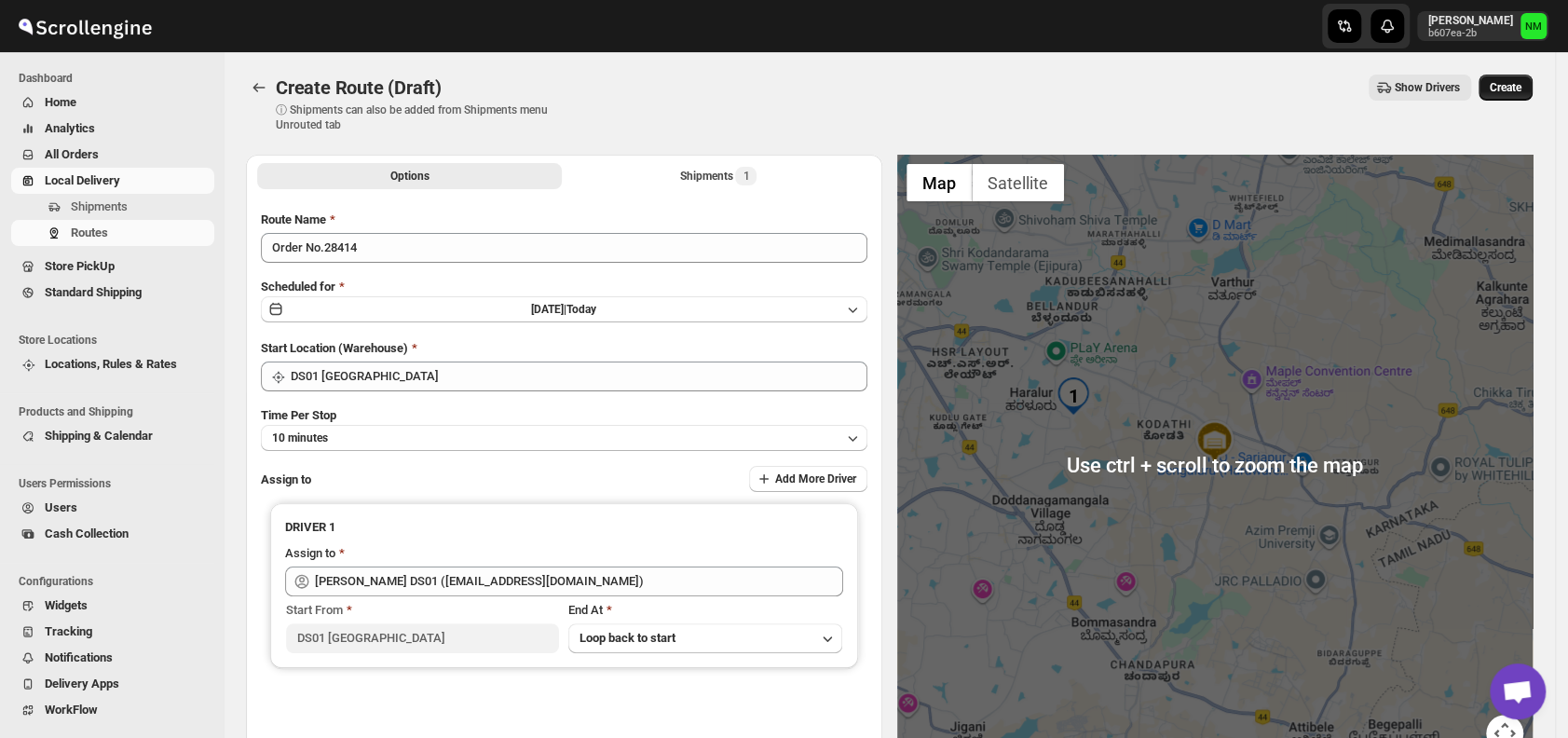
click at [1513, 91] on span "Create" at bounding box center [1506, 87] width 32 height 15
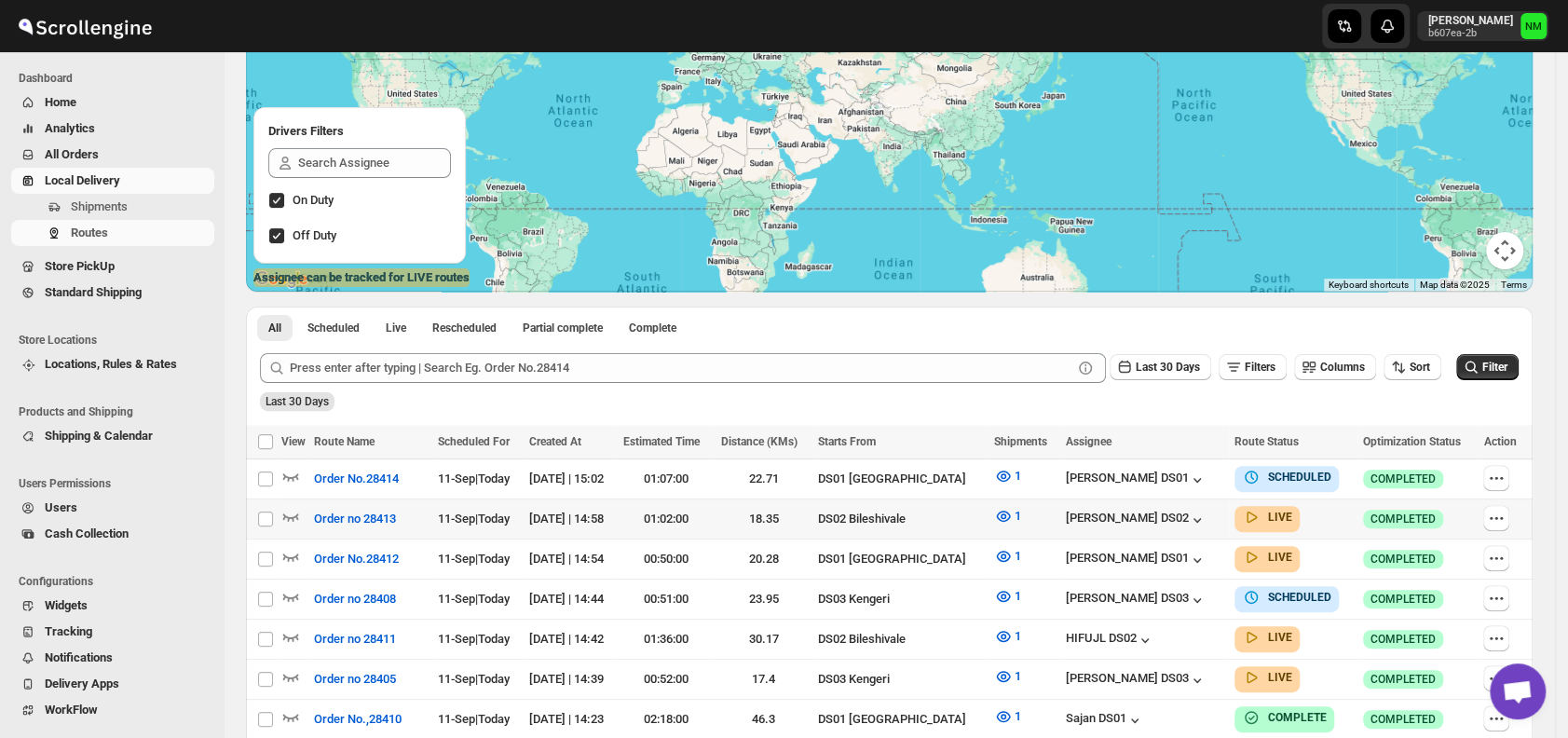
scroll to position [186, 0]
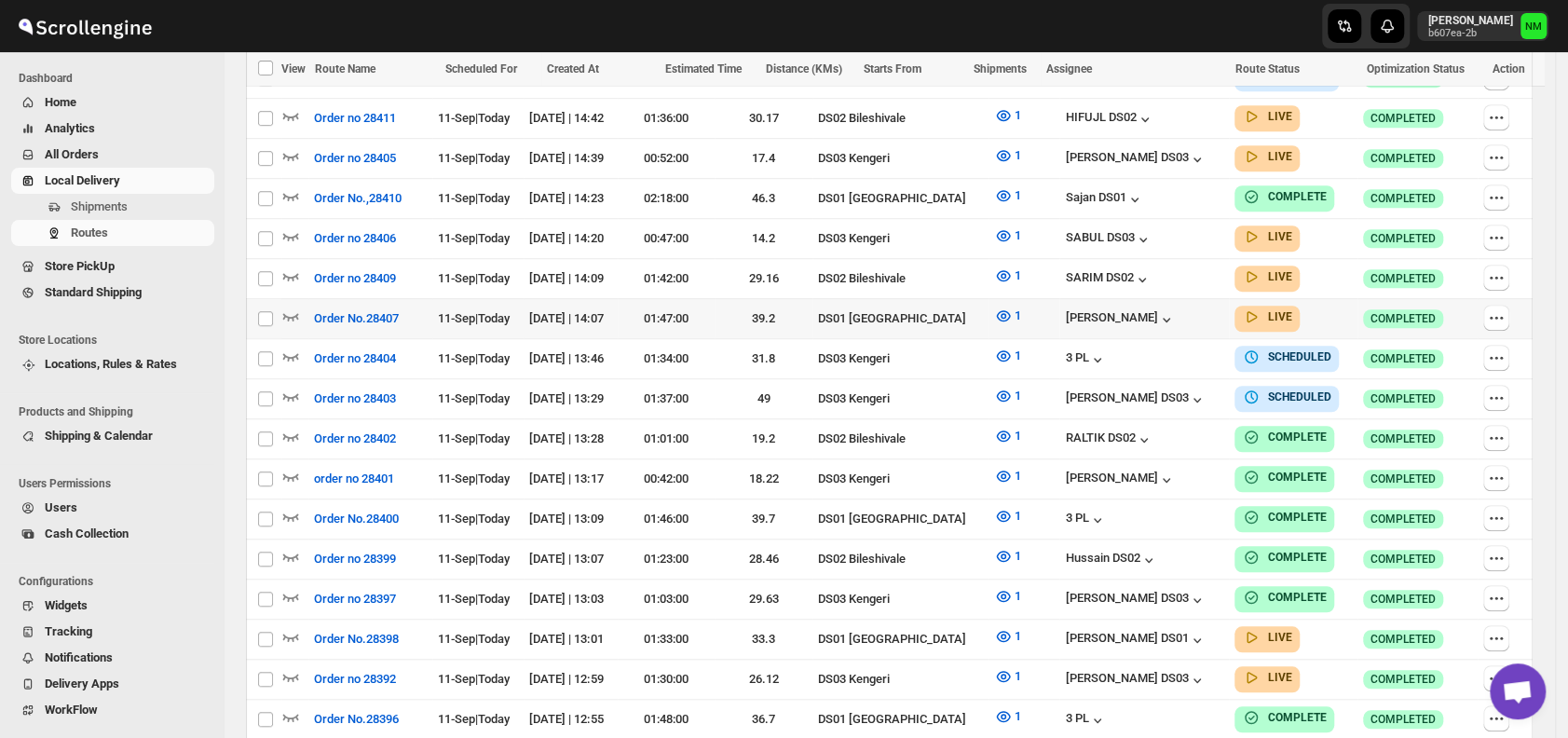
scroll to position [730, 0]
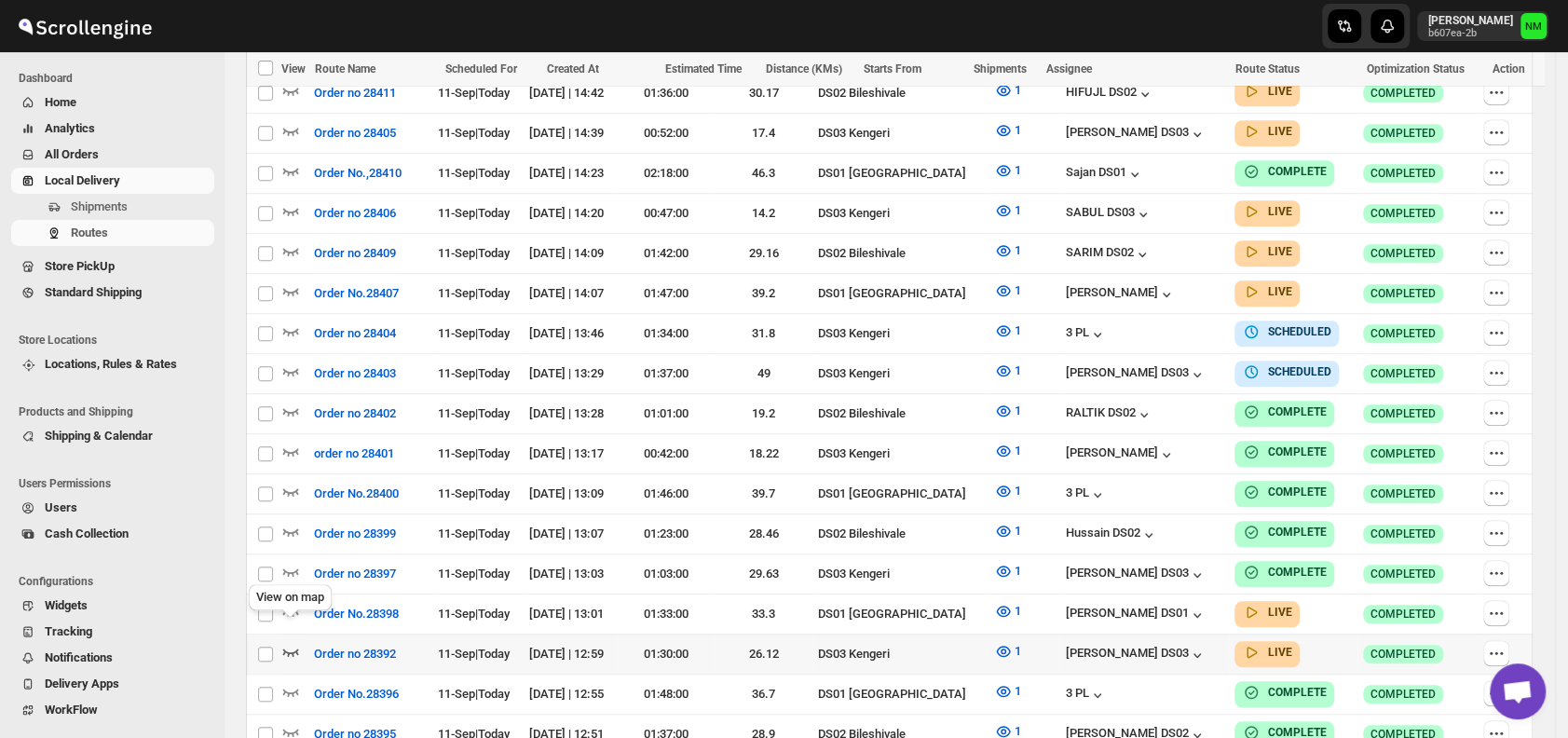
click at [294, 642] on icon "button" at bounding box center [290, 651] width 19 height 19
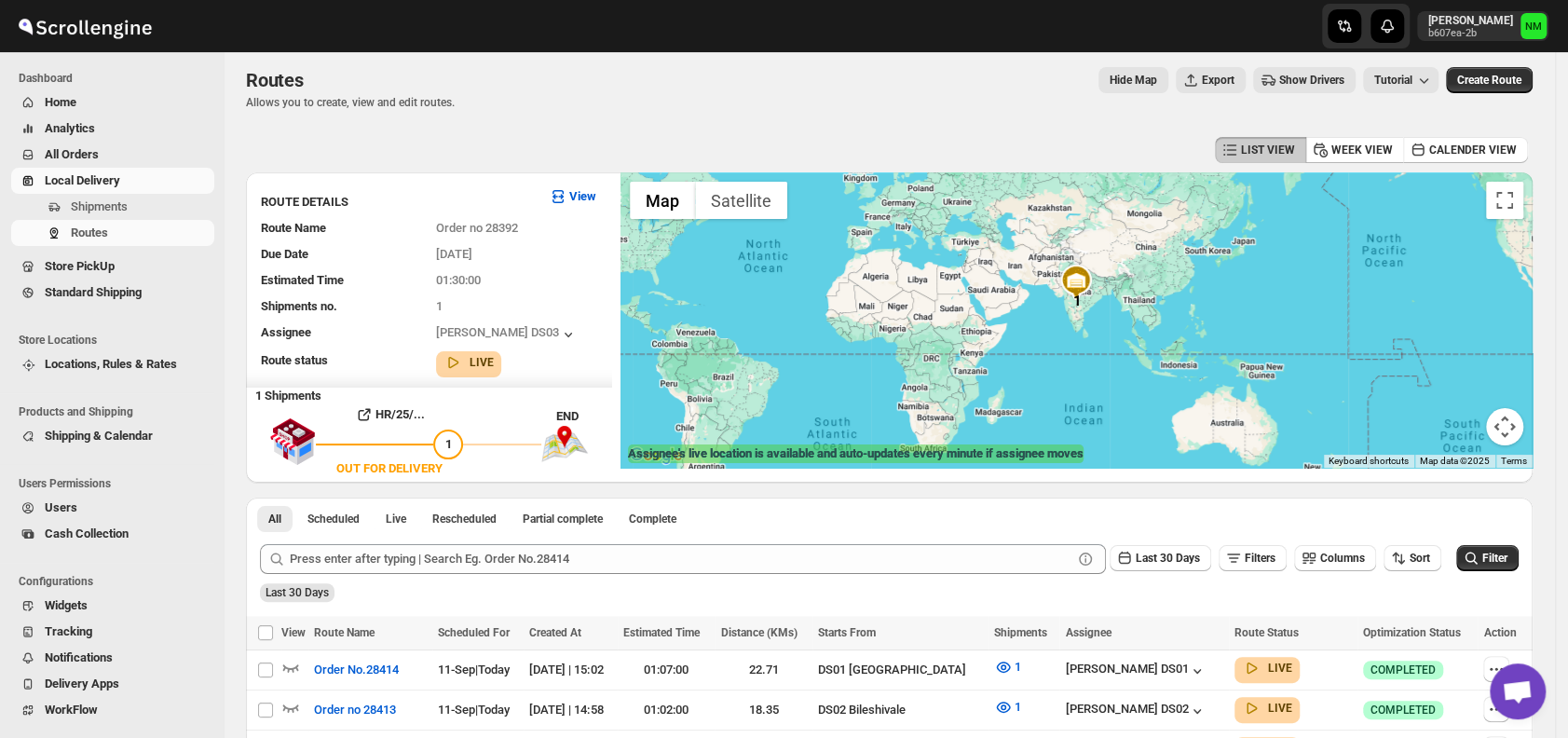
scroll to position [0, 0]
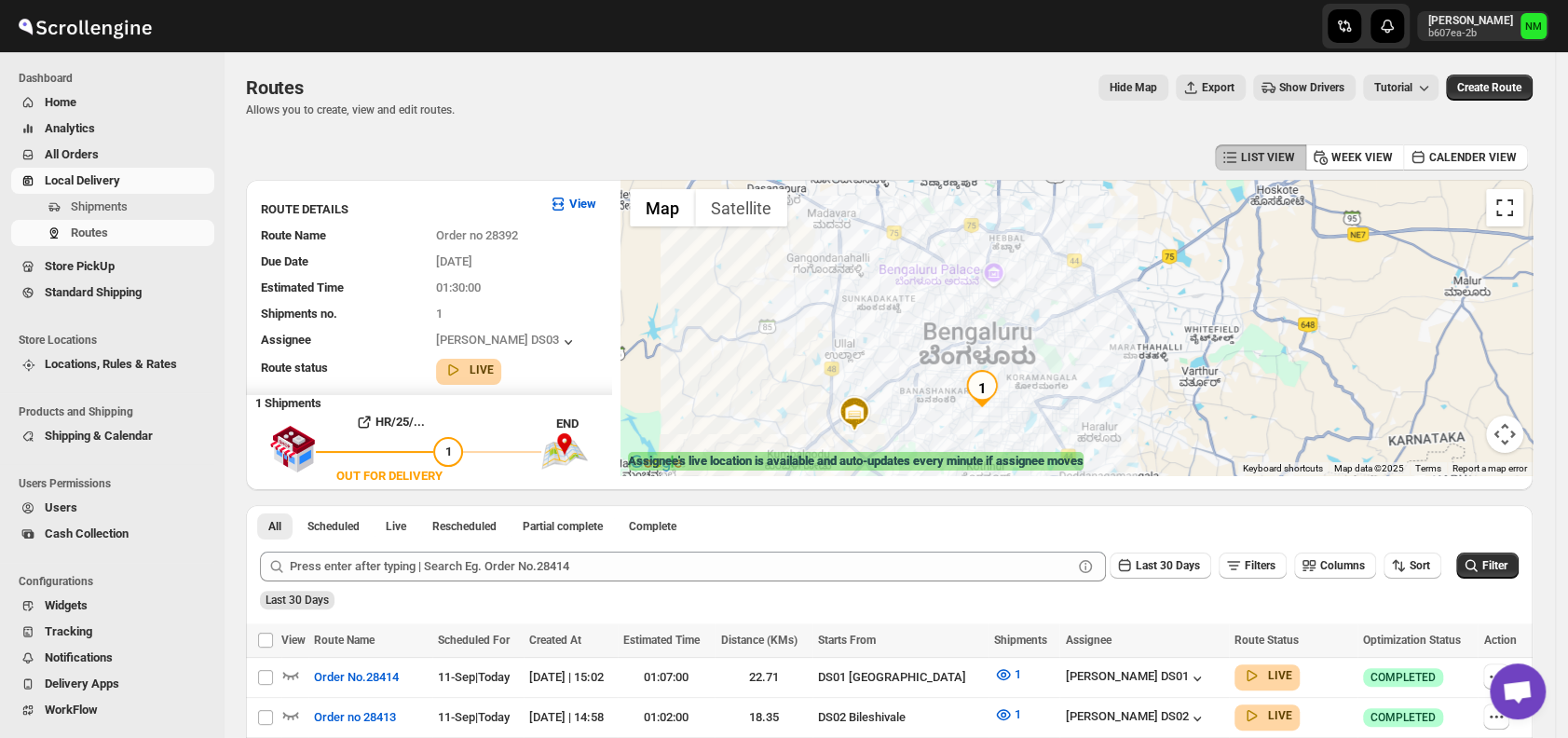
click at [1500, 220] on button "Toggle fullscreen view" at bounding box center [1504, 207] width 37 height 37
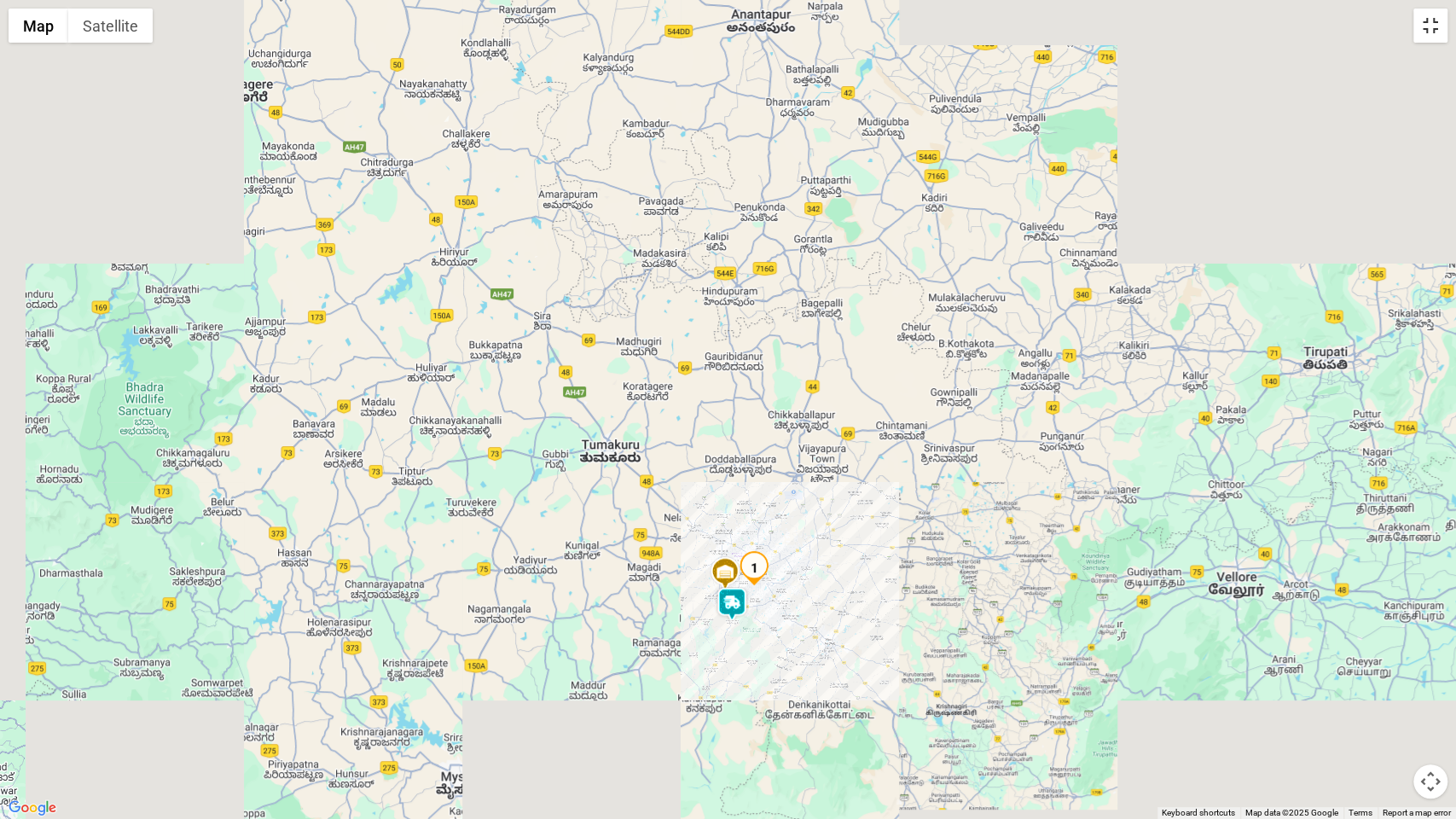
click at [1423, 31] on button "Toggle fullscreen view" at bounding box center [1429, 25] width 34 height 34
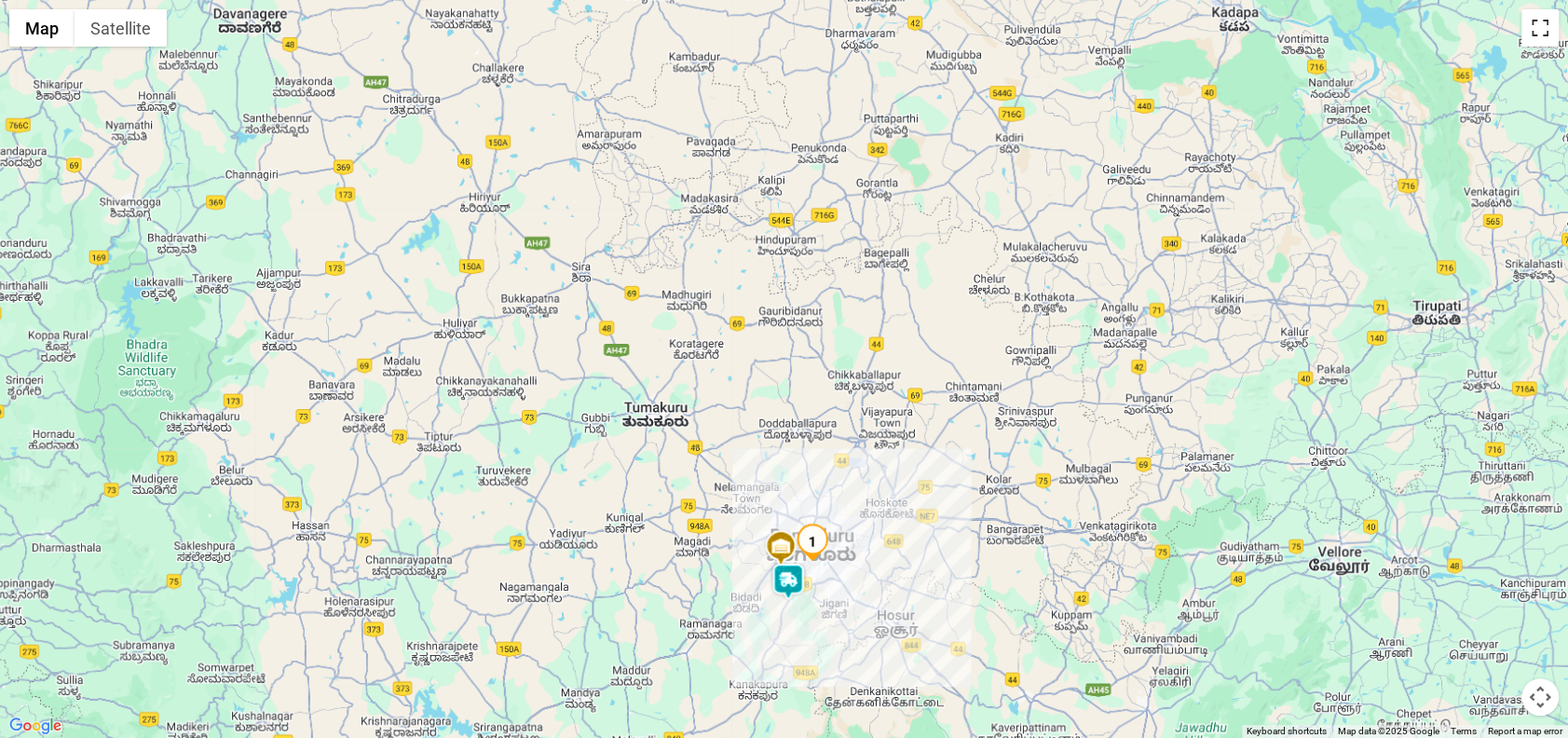
scroll to position [824, 0]
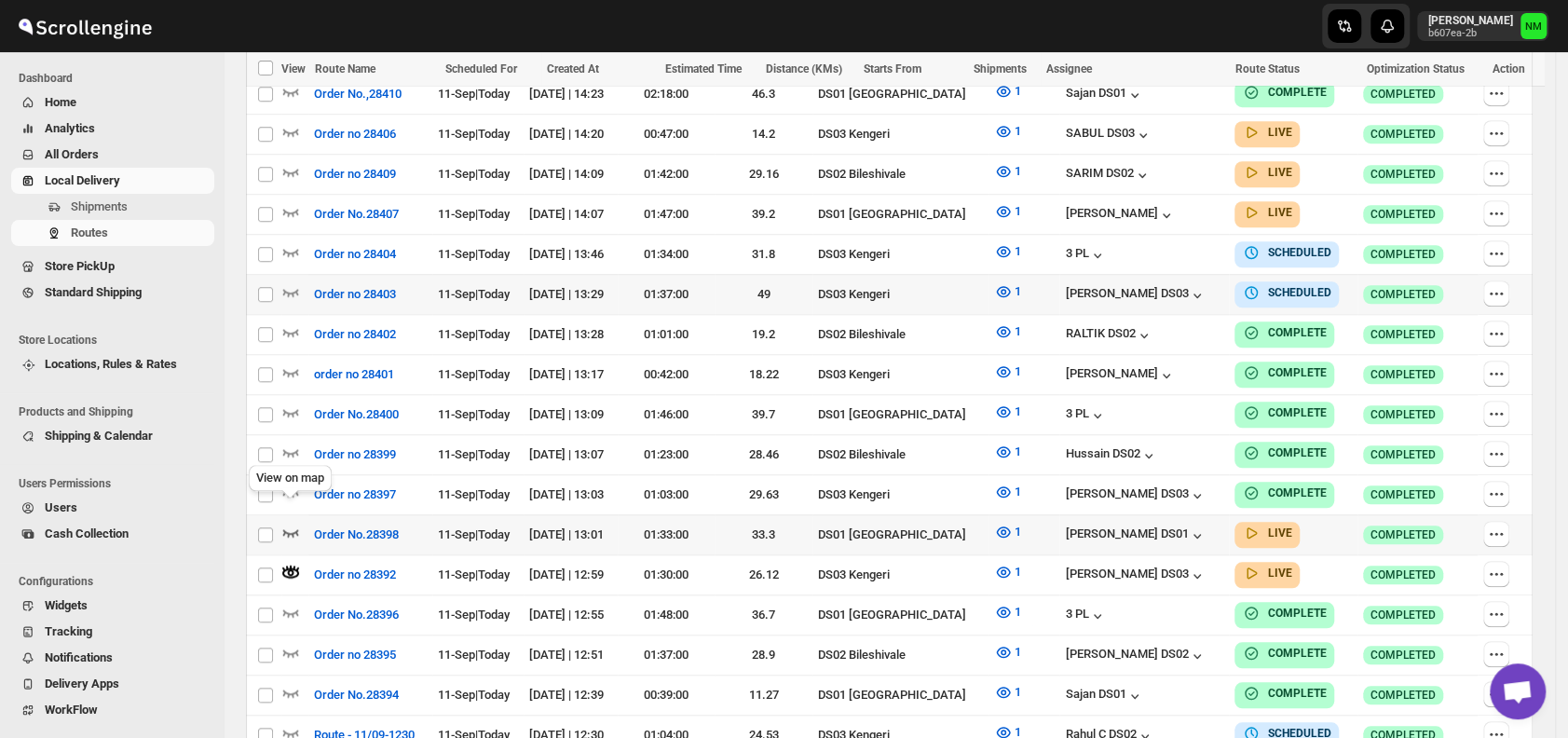
click at [290, 523] on icon "button" at bounding box center [290, 532] width 19 height 19
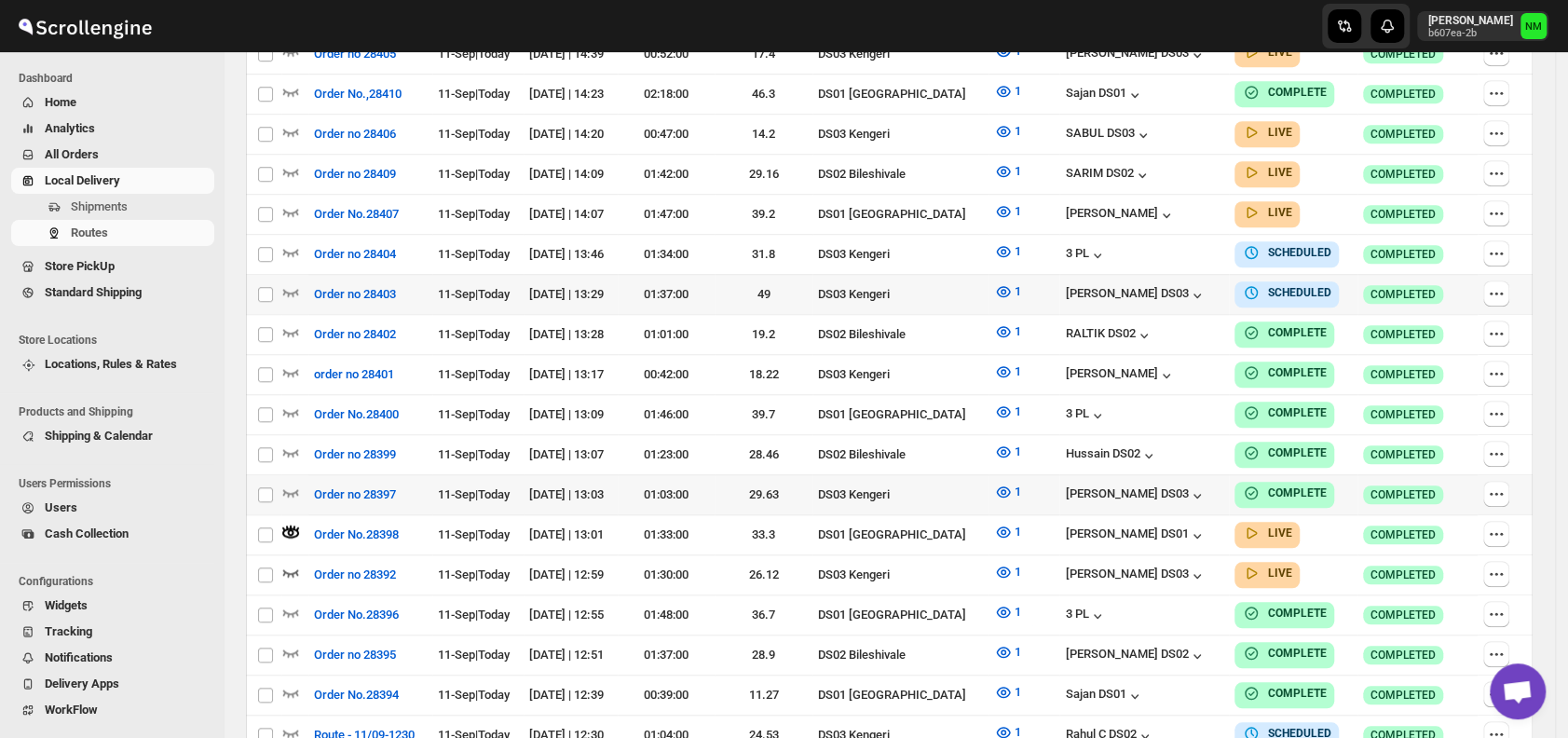
scroll to position [0, 0]
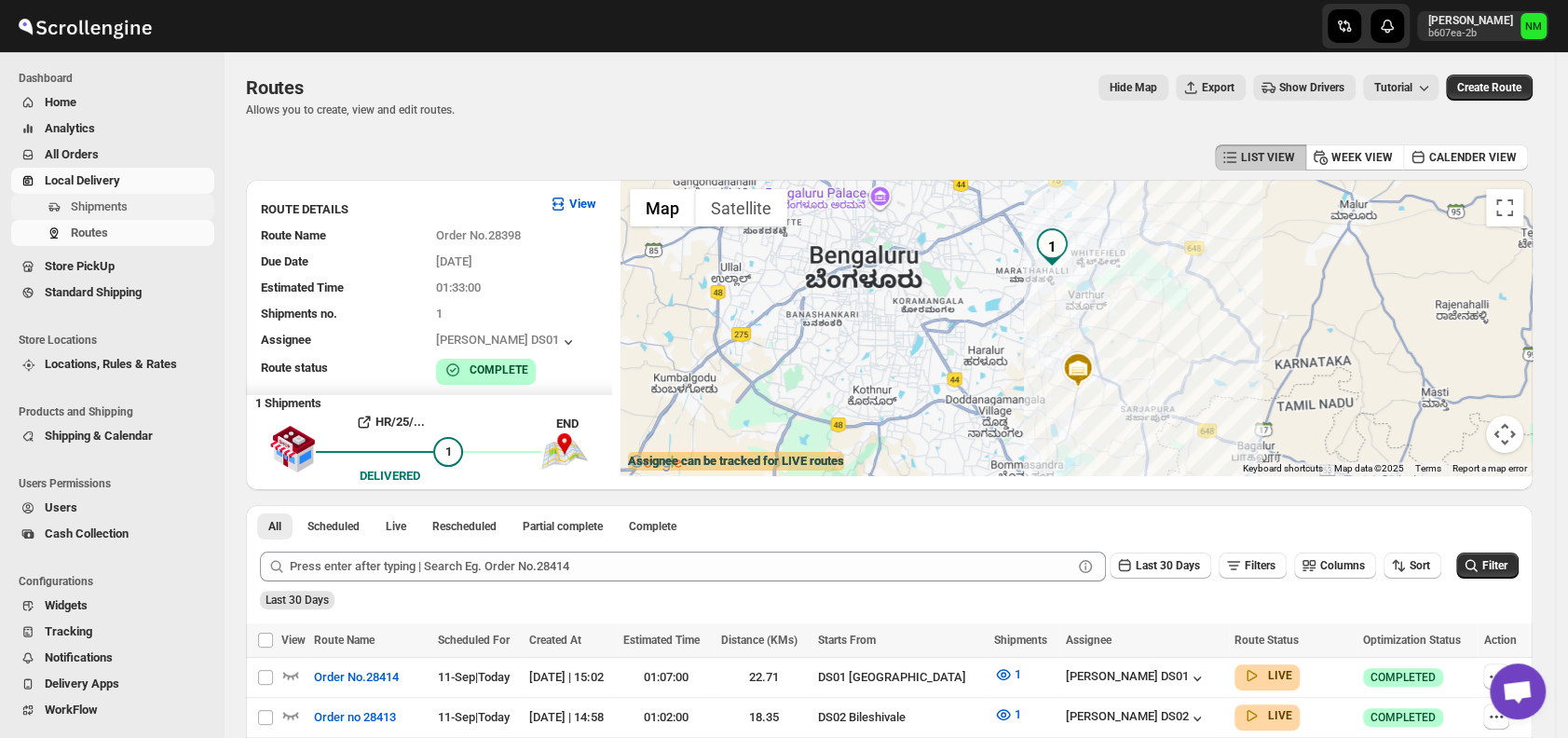
click at [118, 210] on span "Shipments" at bounding box center [99, 206] width 57 height 14
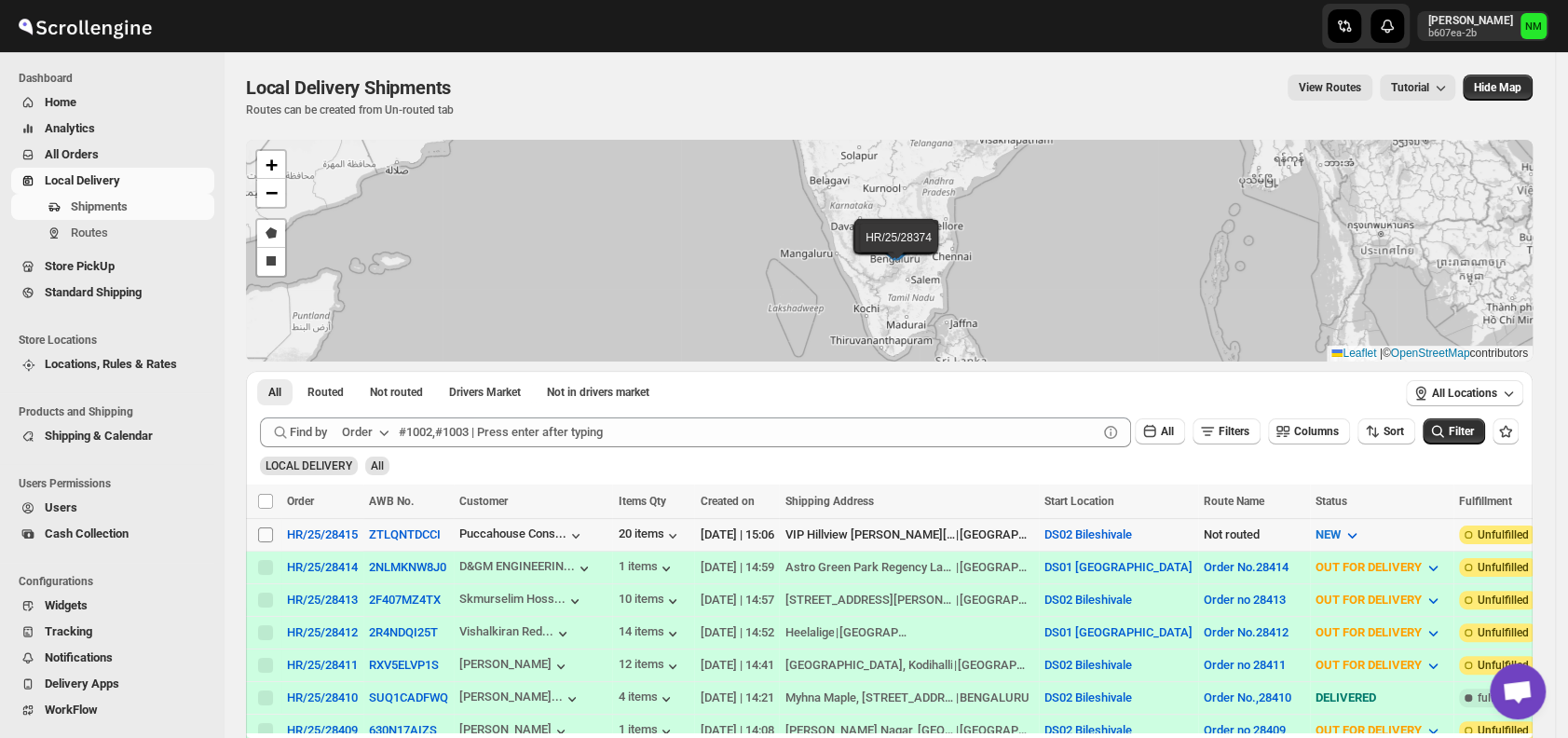
click at [266, 539] on input "Select shipment" at bounding box center [265, 534] width 15 height 15
checkbox input "true"
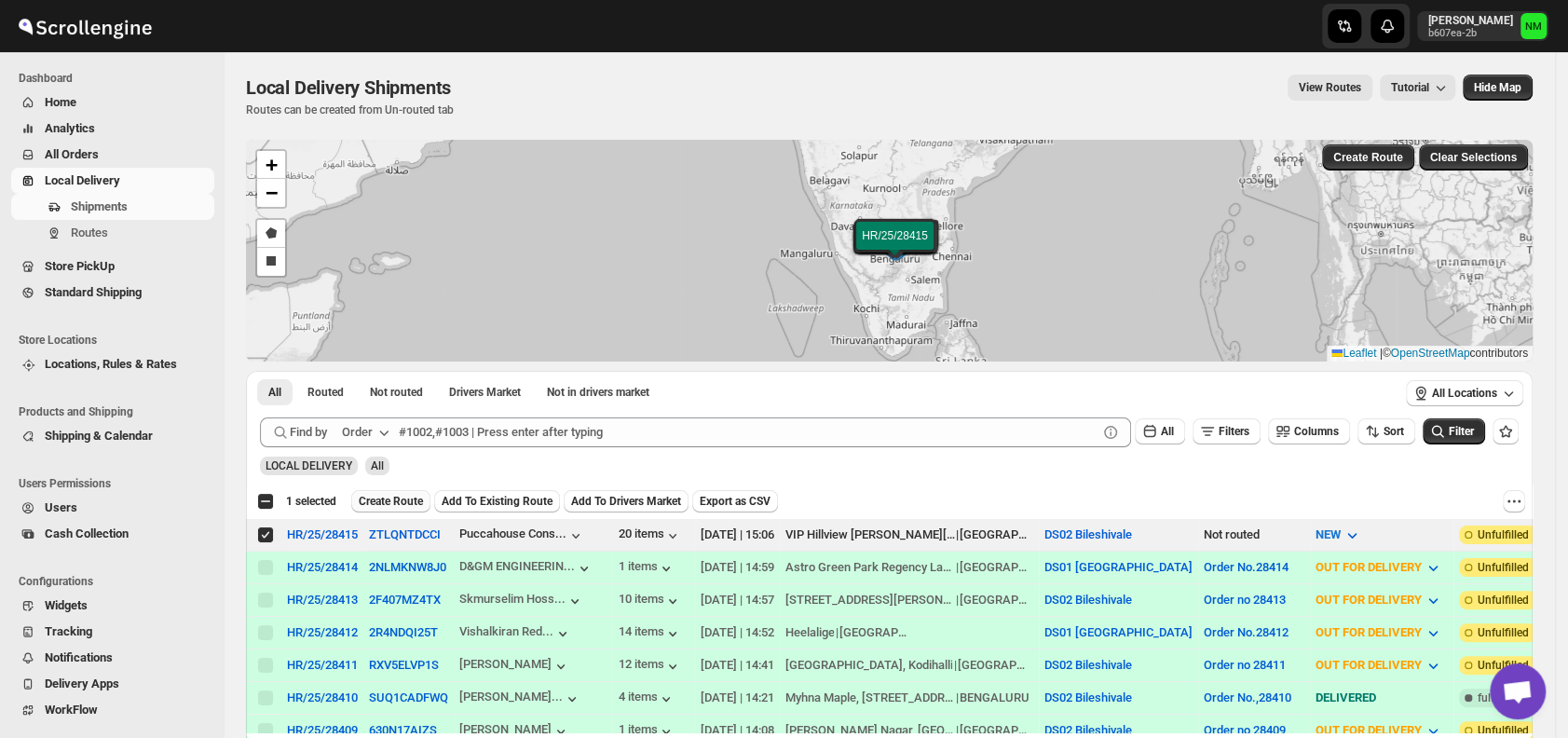
click at [382, 505] on span "Create Route" at bounding box center [391, 501] width 64 height 15
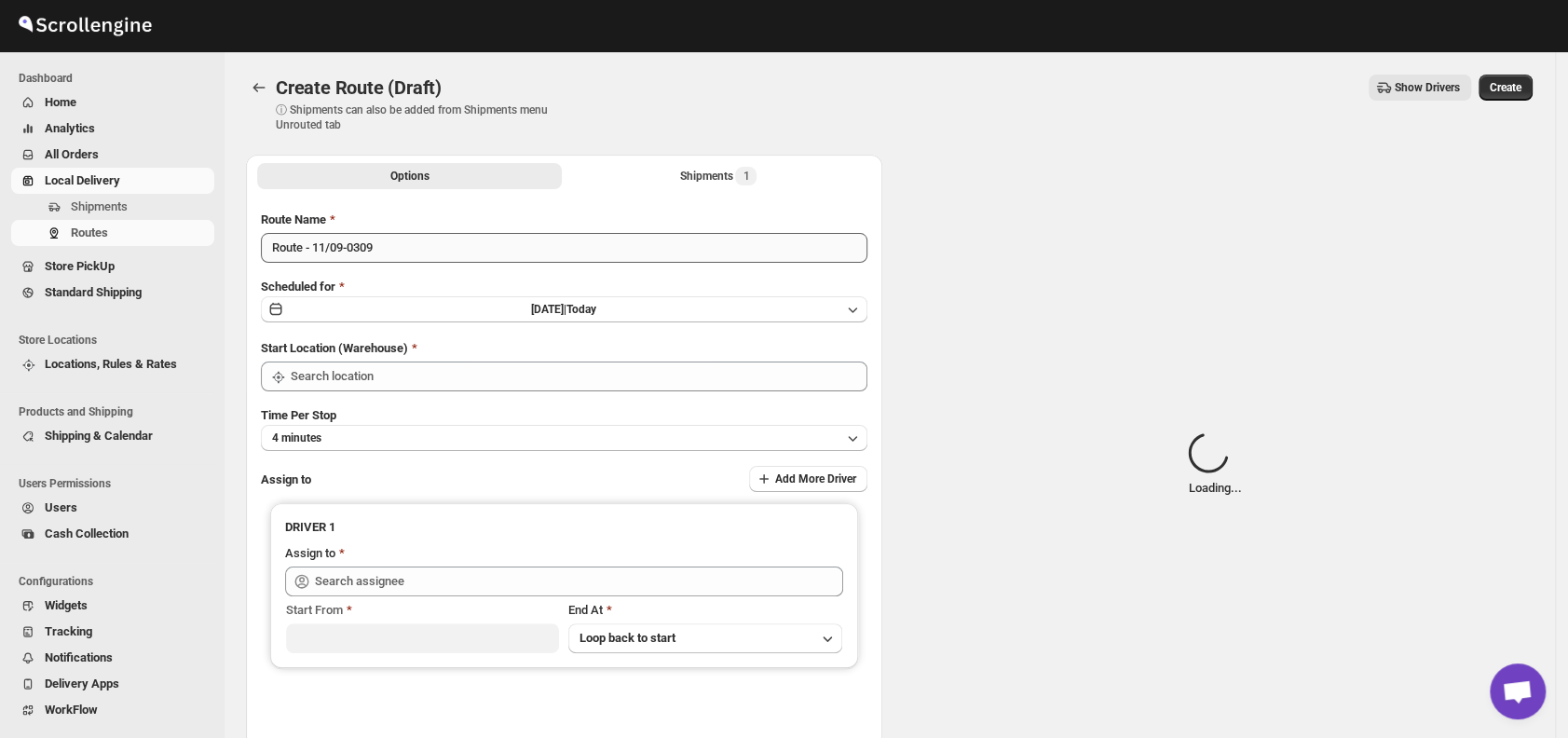
type input "DS02 Bileshivale"
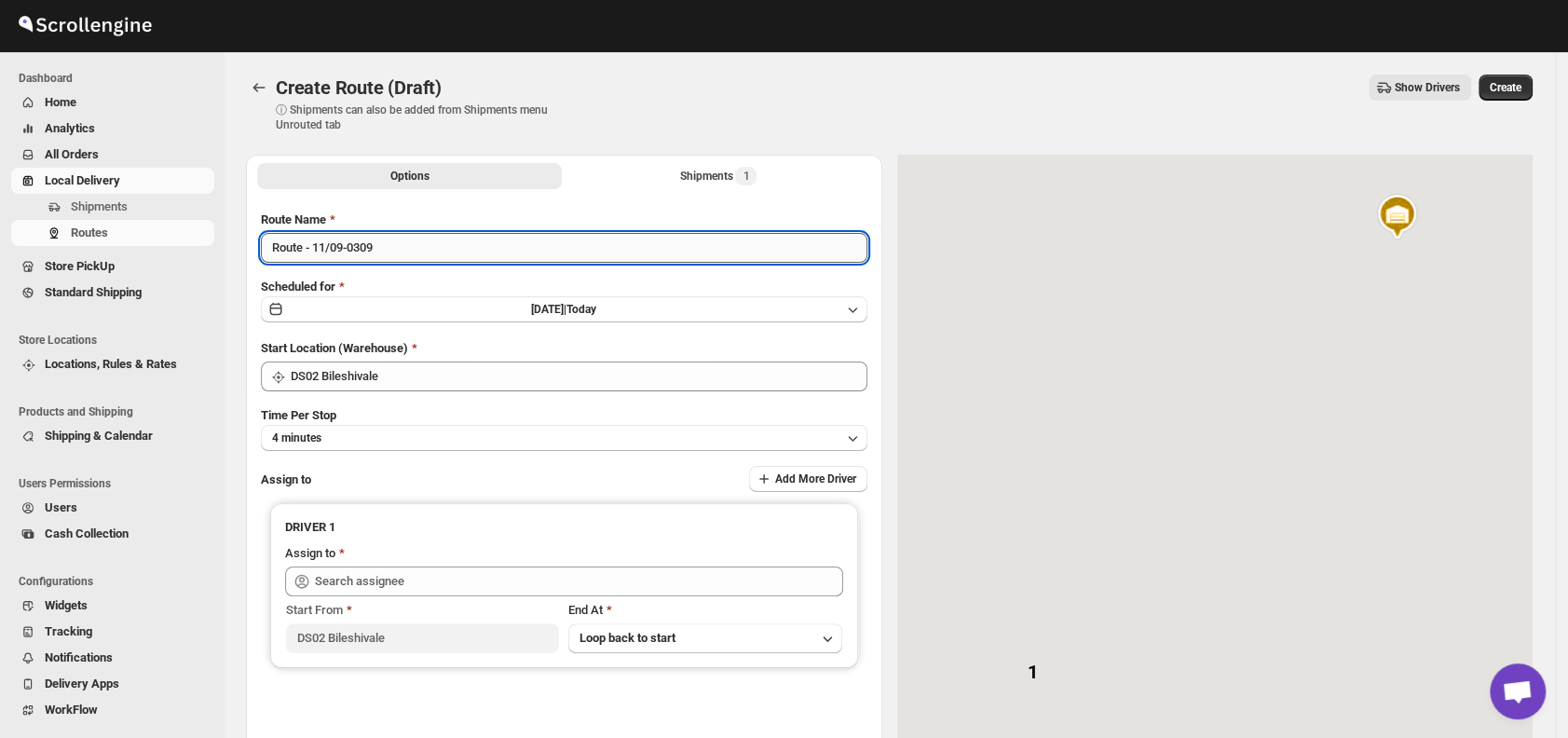
click at [447, 251] on input "Route - 11/09-0309" at bounding box center [564, 248] width 607 height 30
type input "R"
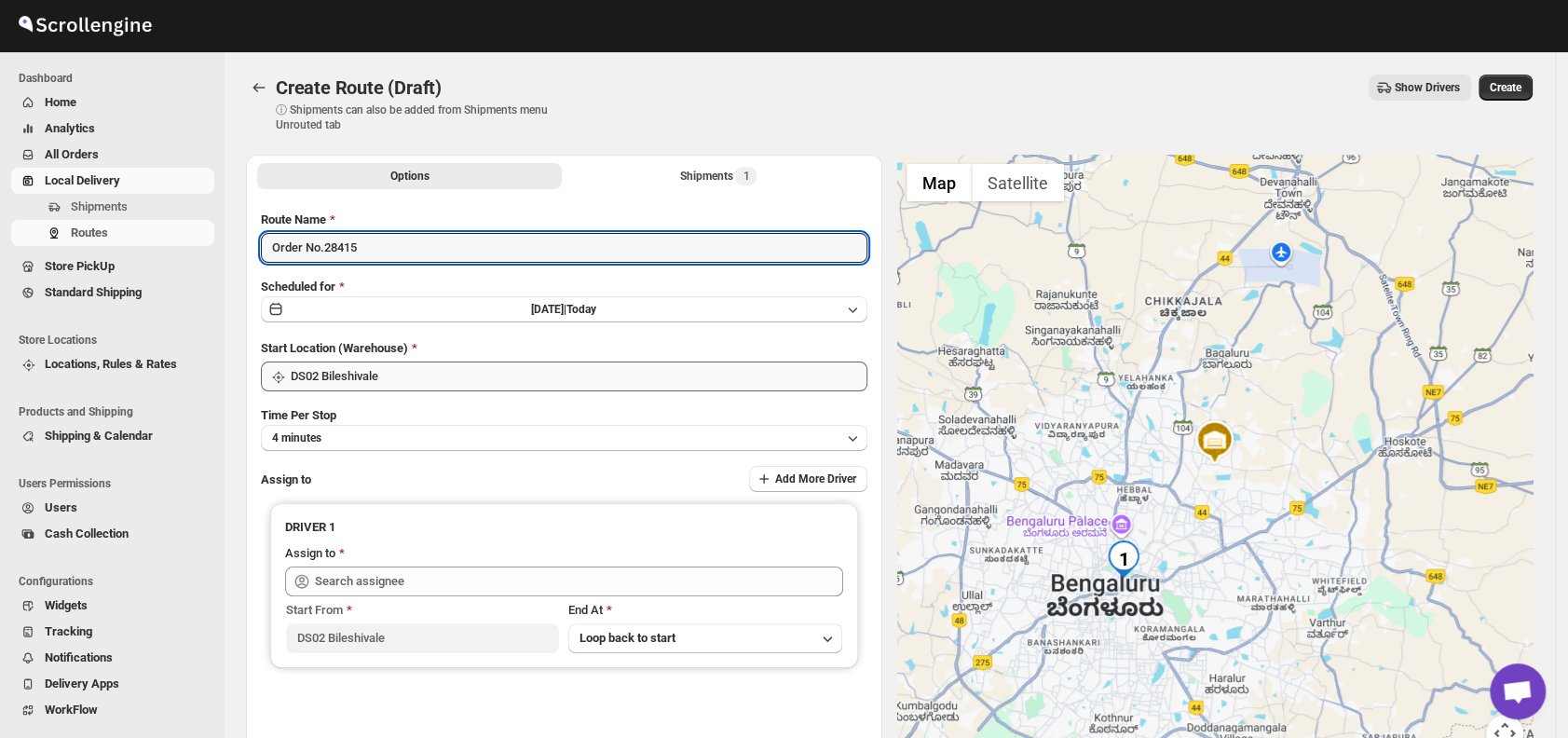
type input "Order No.28415"
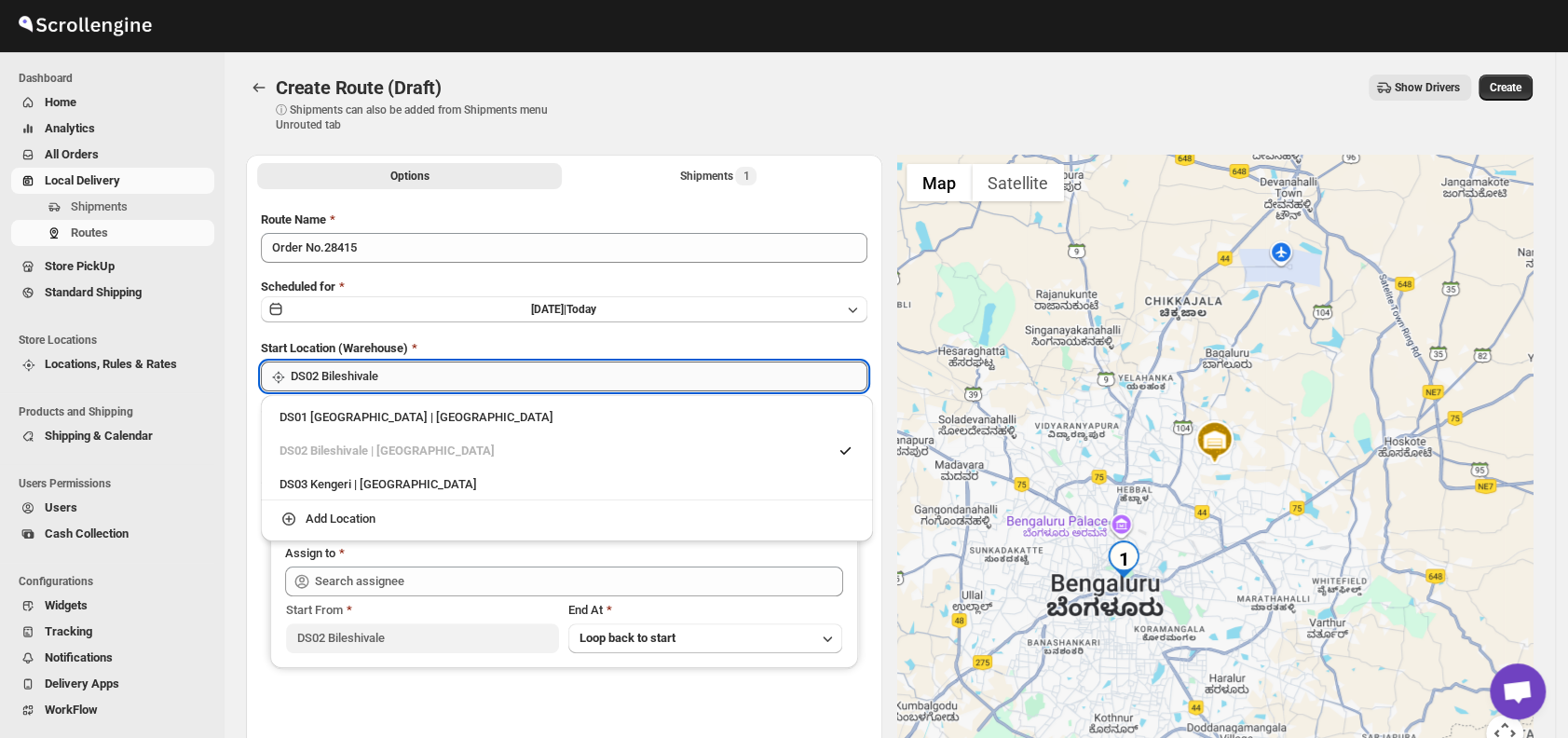
click at [489, 376] on input "DS02 Bileshivale" at bounding box center [579, 377] width 577 height 30
click at [294, 415] on div "DS01 [GEOGRAPHIC_DATA] | [GEOGRAPHIC_DATA]" at bounding box center [567, 417] width 575 height 19
type input "DS01 [GEOGRAPHIC_DATA]"
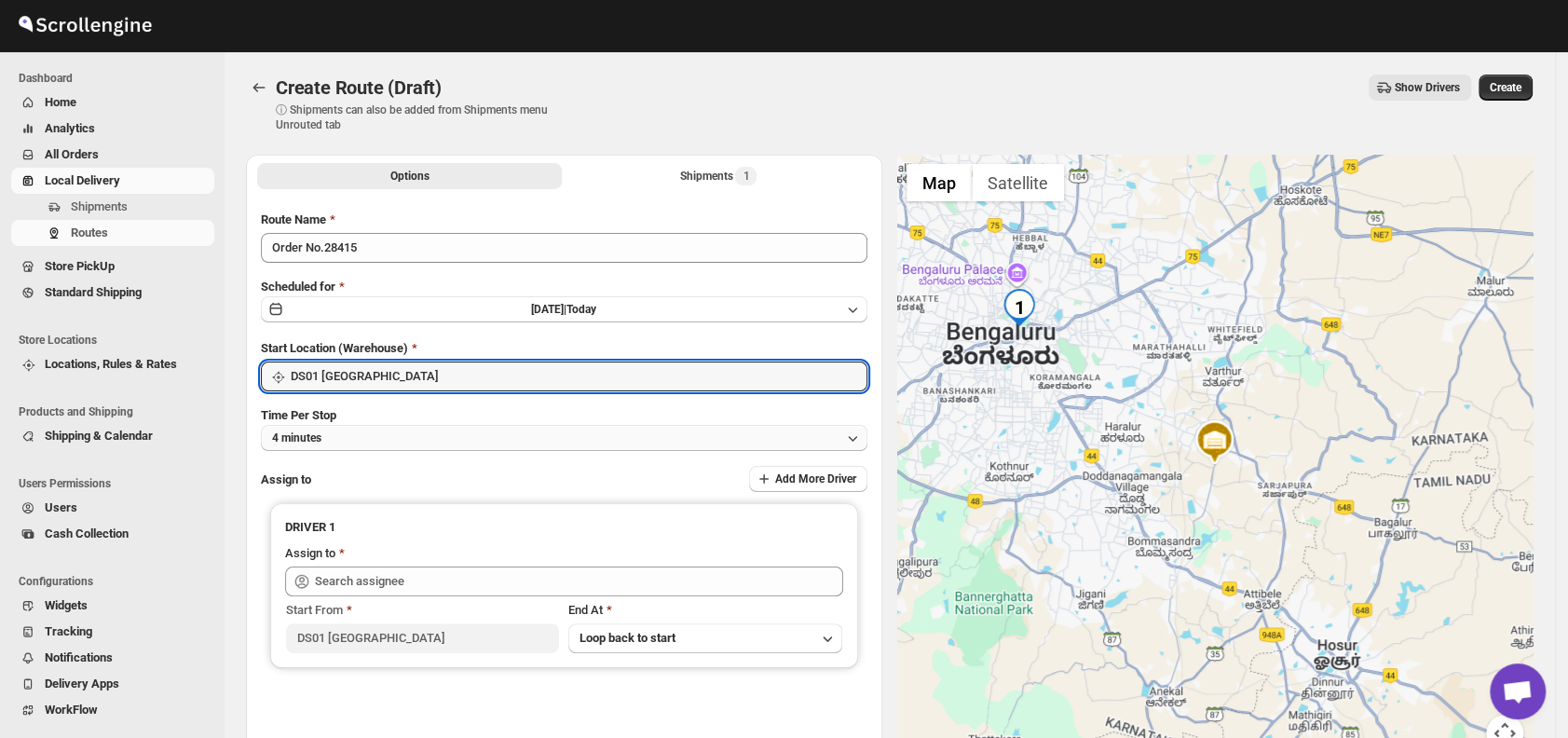
click at [436, 432] on button "4 minutes" at bounding box center [564, 438] width 607 height 26
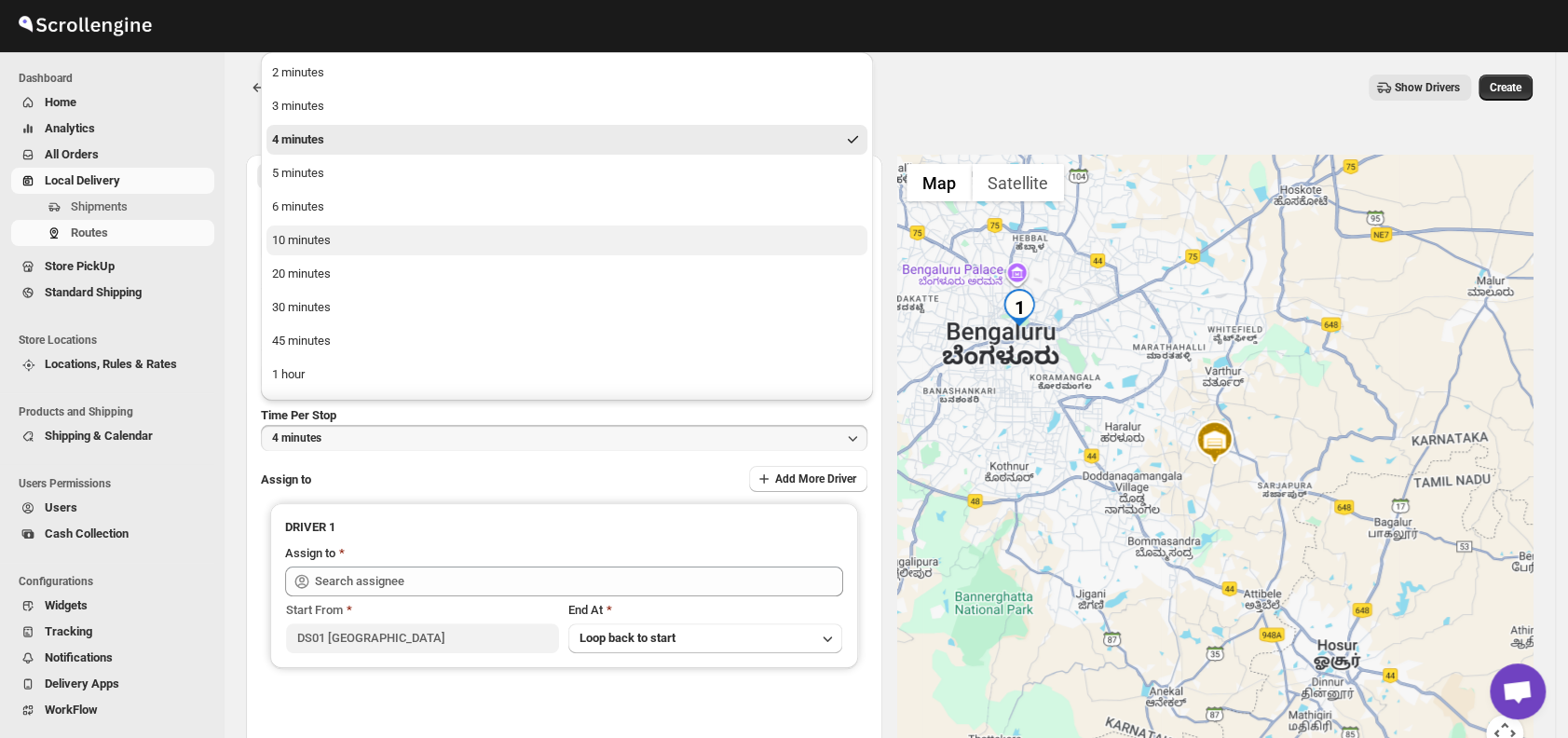
click at [316, 239] on div "10 minutes" at bounding box center [301, 240] width 59 height 19
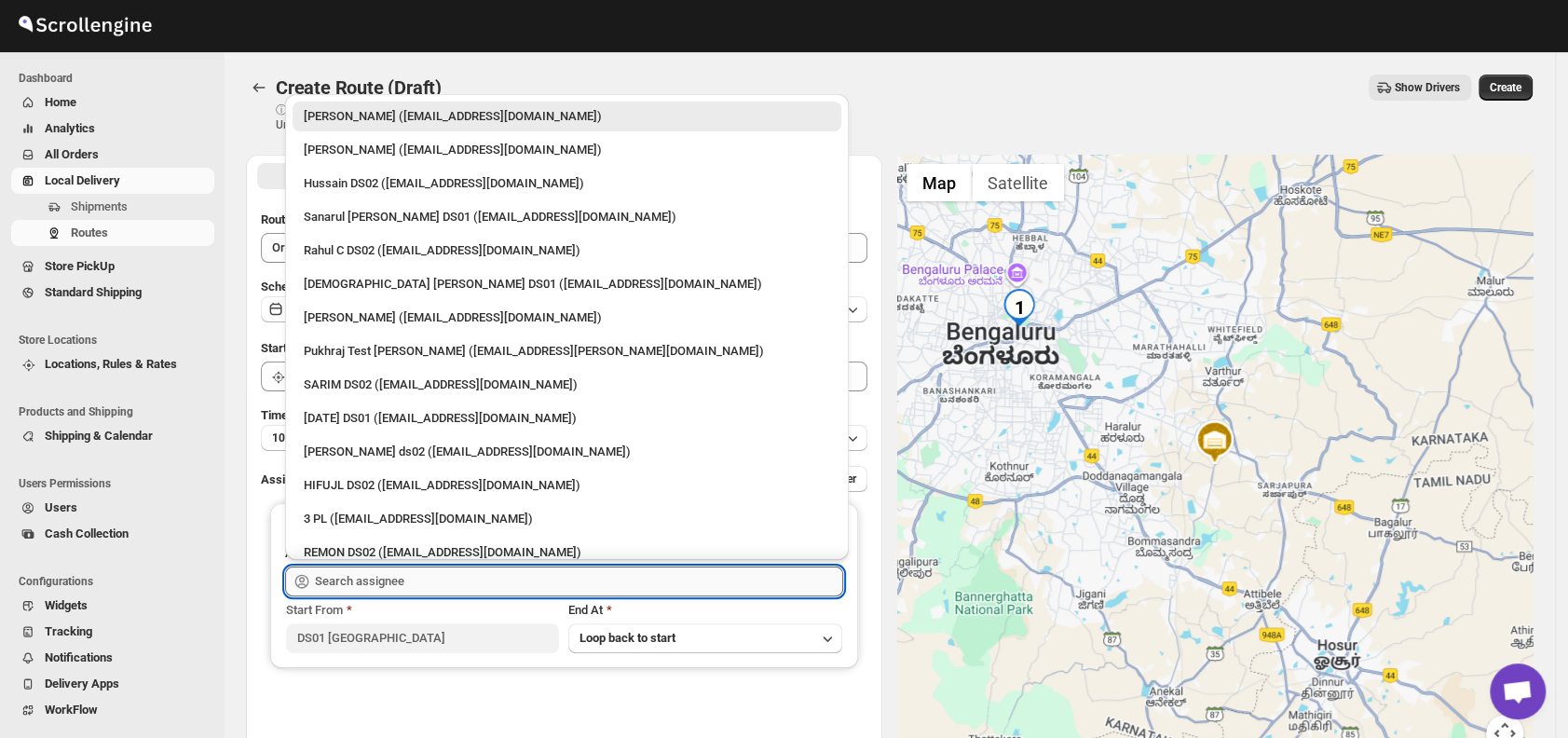
click at [441, 580] on input "text" at bounding box center [579, 582] width 528 height 30
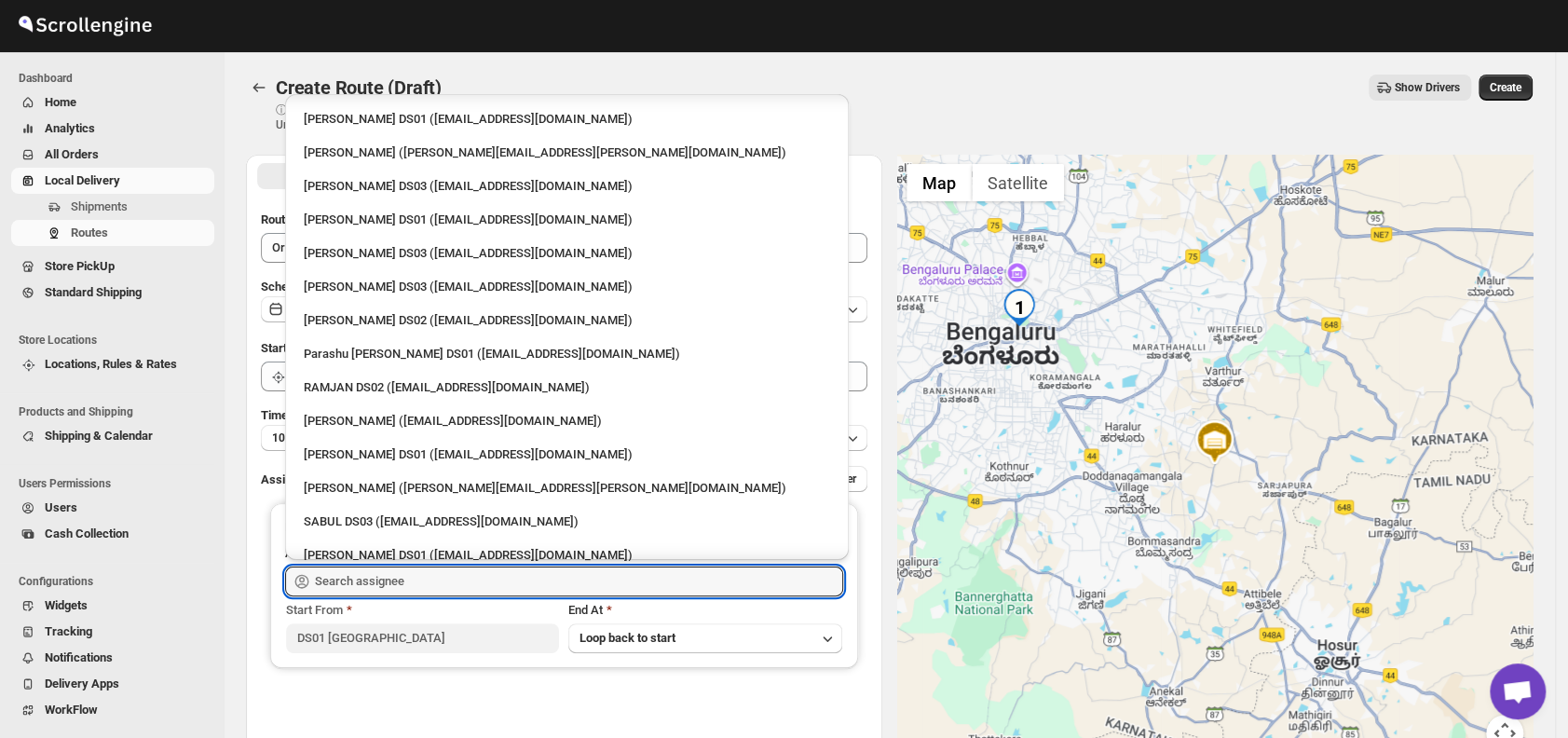
scroll to position [1591, 0]
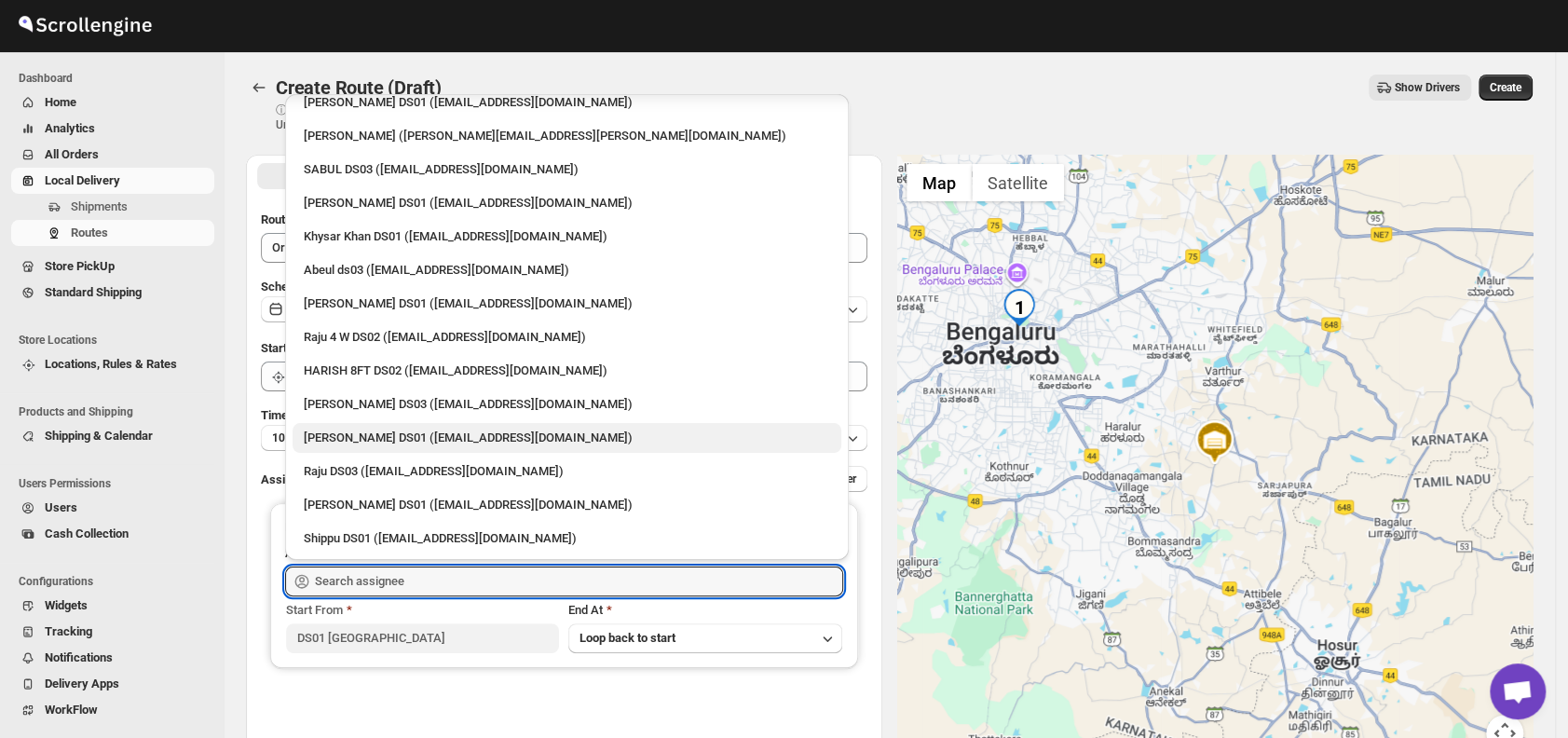
click at [328, 437] on div "[PERSON_NAME] DS01 ([EMAIL_ADDRESS][DOMAIN_NAME])" at bounding box center [567, 438] width 526 height 19
type input "[PERSON_NAME] DS01 ([EMAIL_ADDRESS][DOMAIN_NAME])"
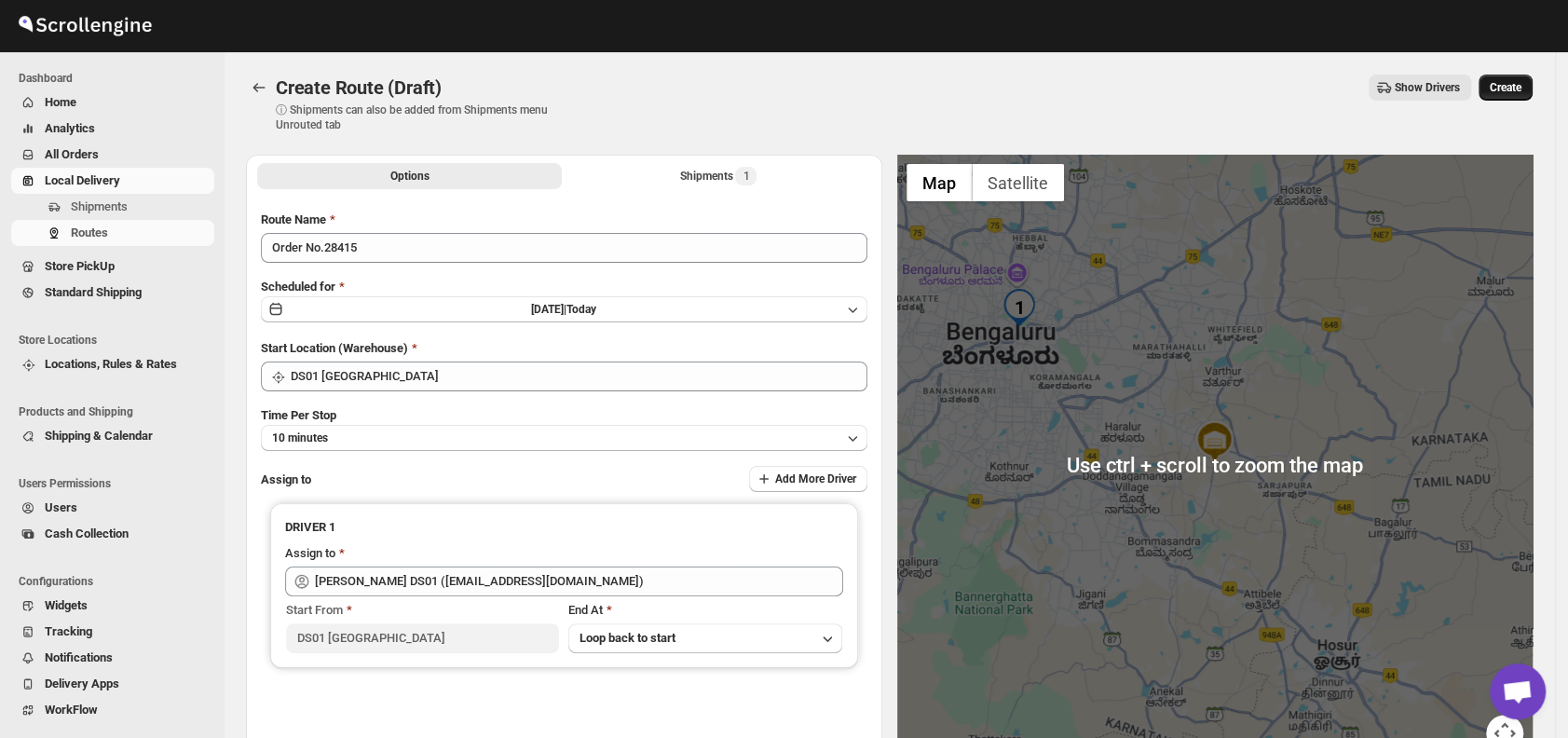
click at [1511, 92] on span "Create" at bounding box center [1506, 87] width 32 height 15
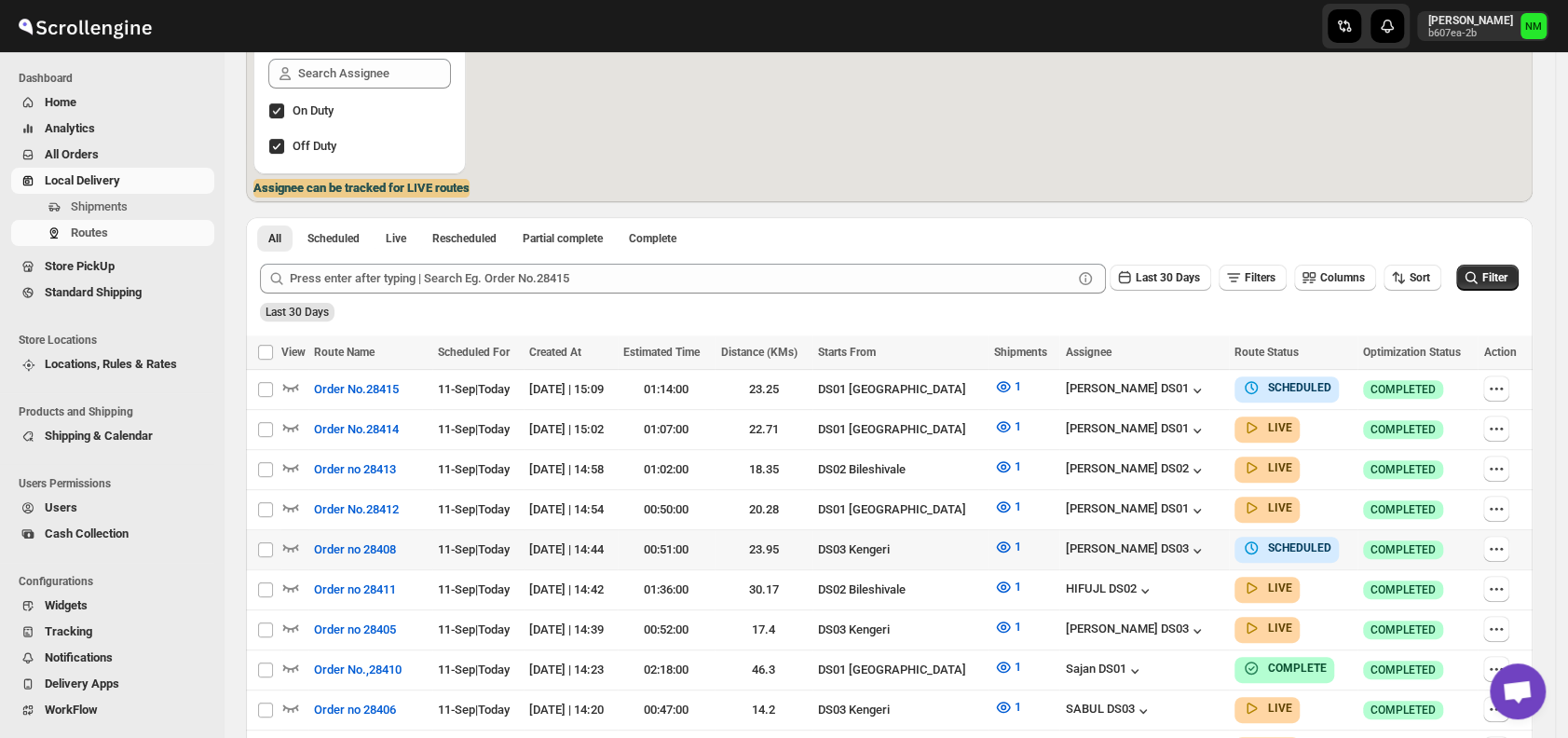
scroll to position [288, 0]
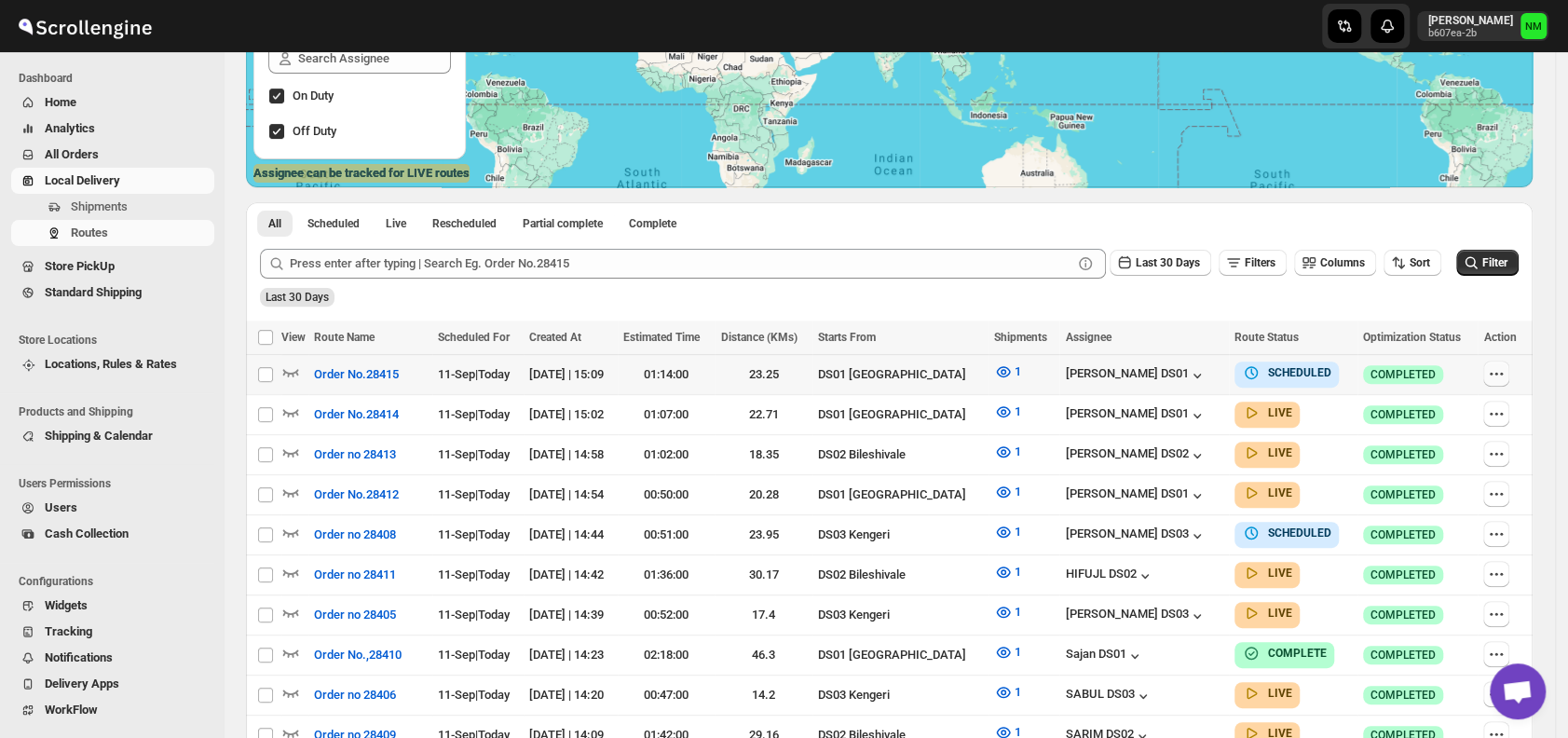
click at [1506, 365] on icon "button" at bounding box center [1496, 373] width 19 height 19
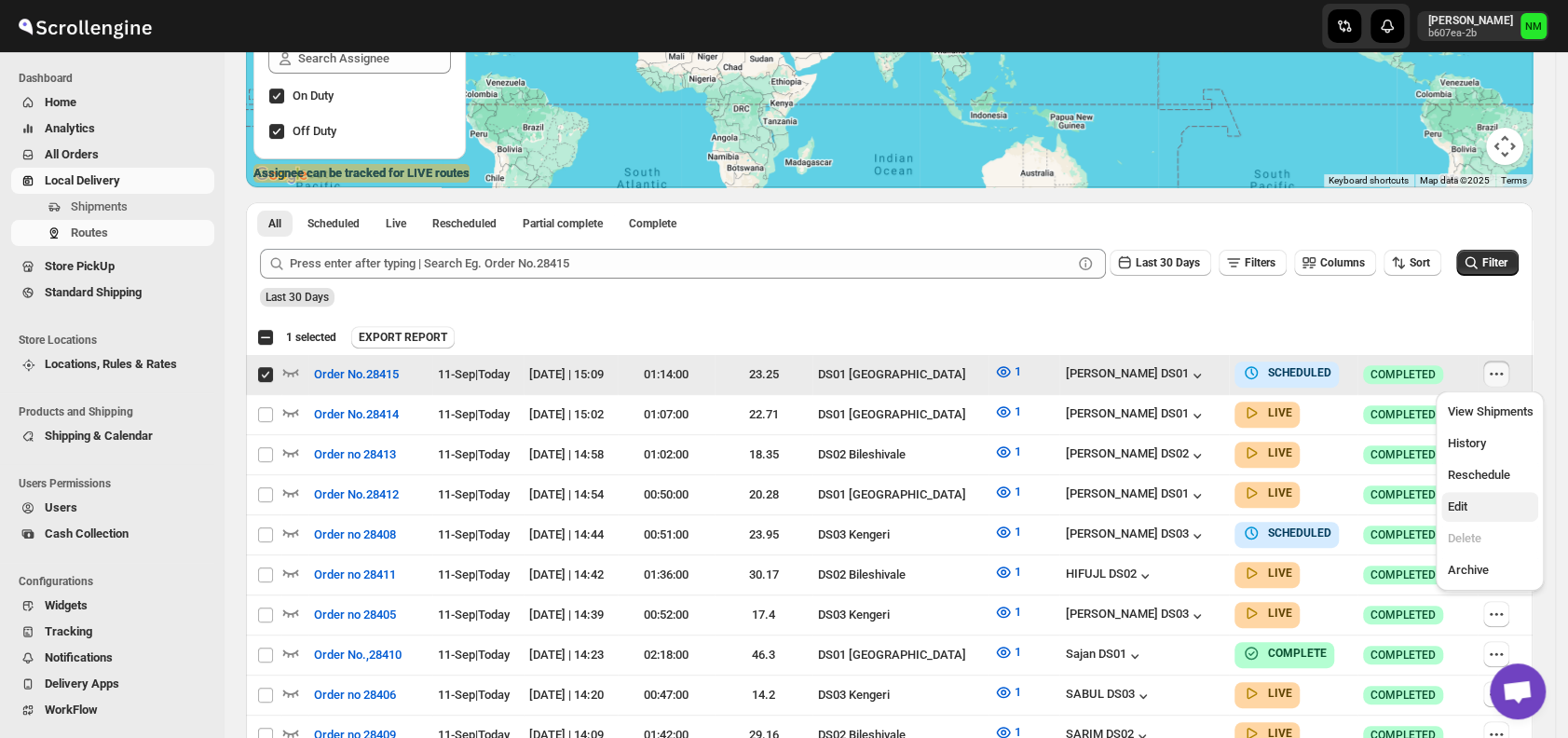
click at [1473, 499] on span "Edit" at bounding box center [1490, 507] width 86 height 19
checkbox input "false"
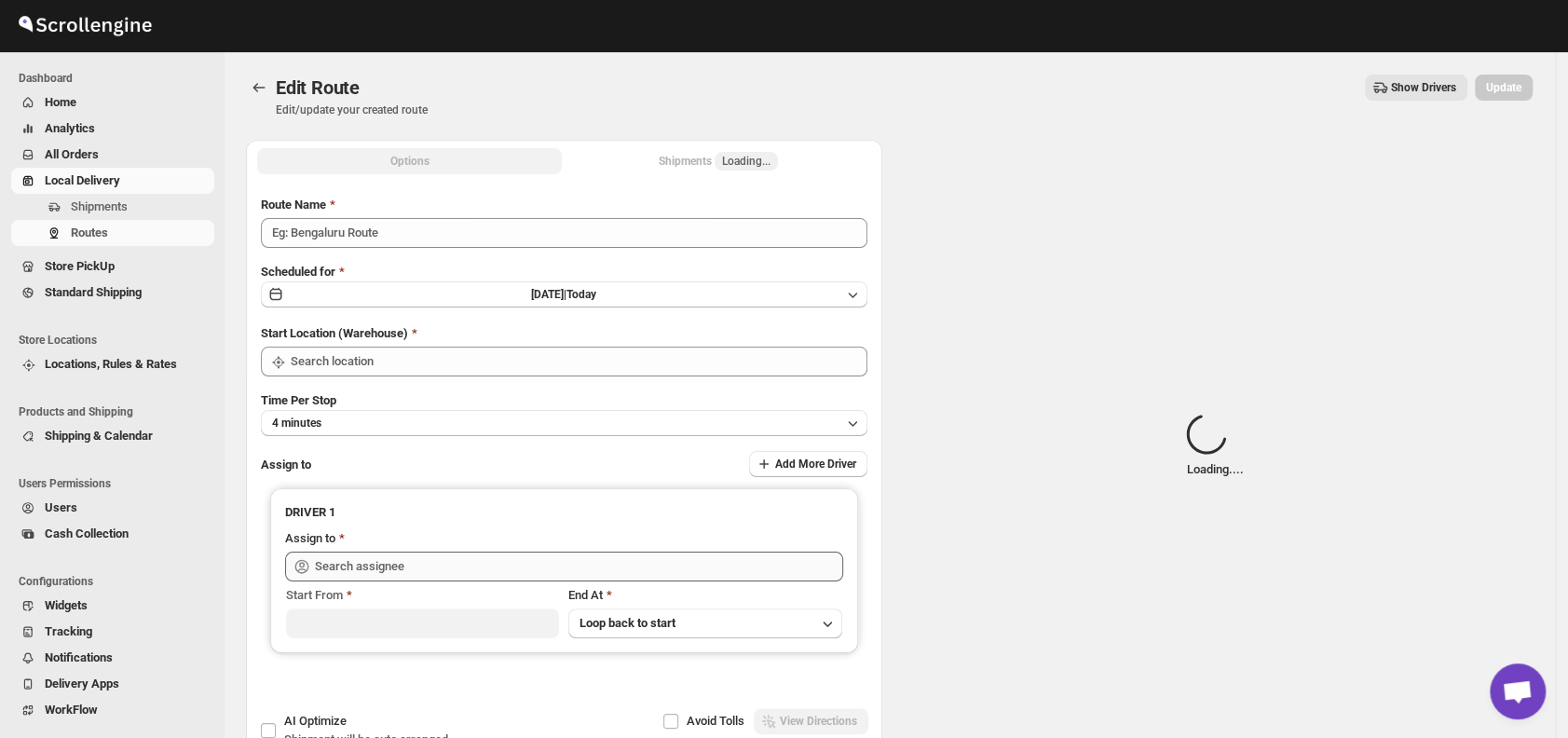
type input "Order No.28415"
type input "DS01 [GEOGRAPHIC_DATA]"
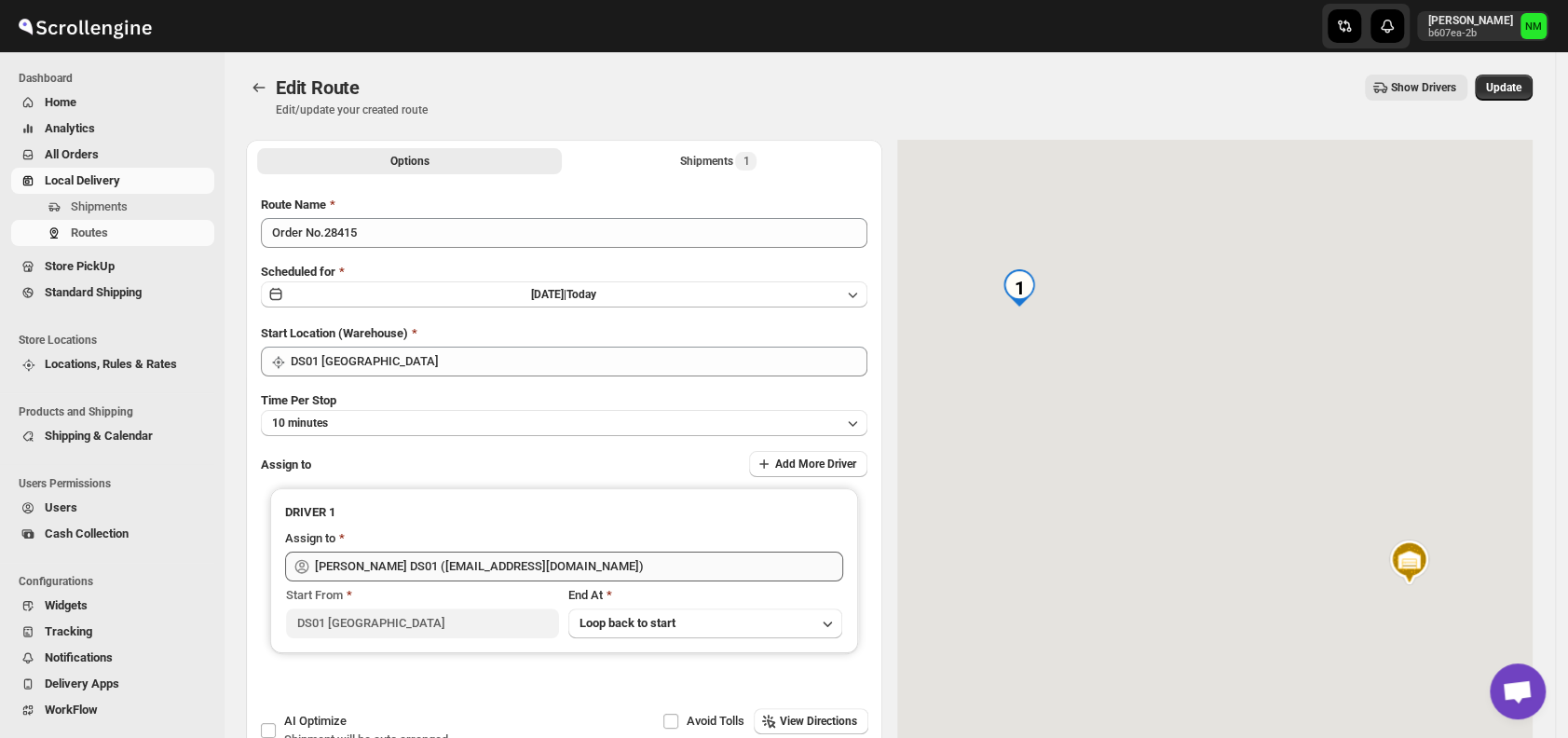
type input "[PERSON_NAME] DS01 ([EMAIL_ADDRESS][DOMAIN_NAME])"
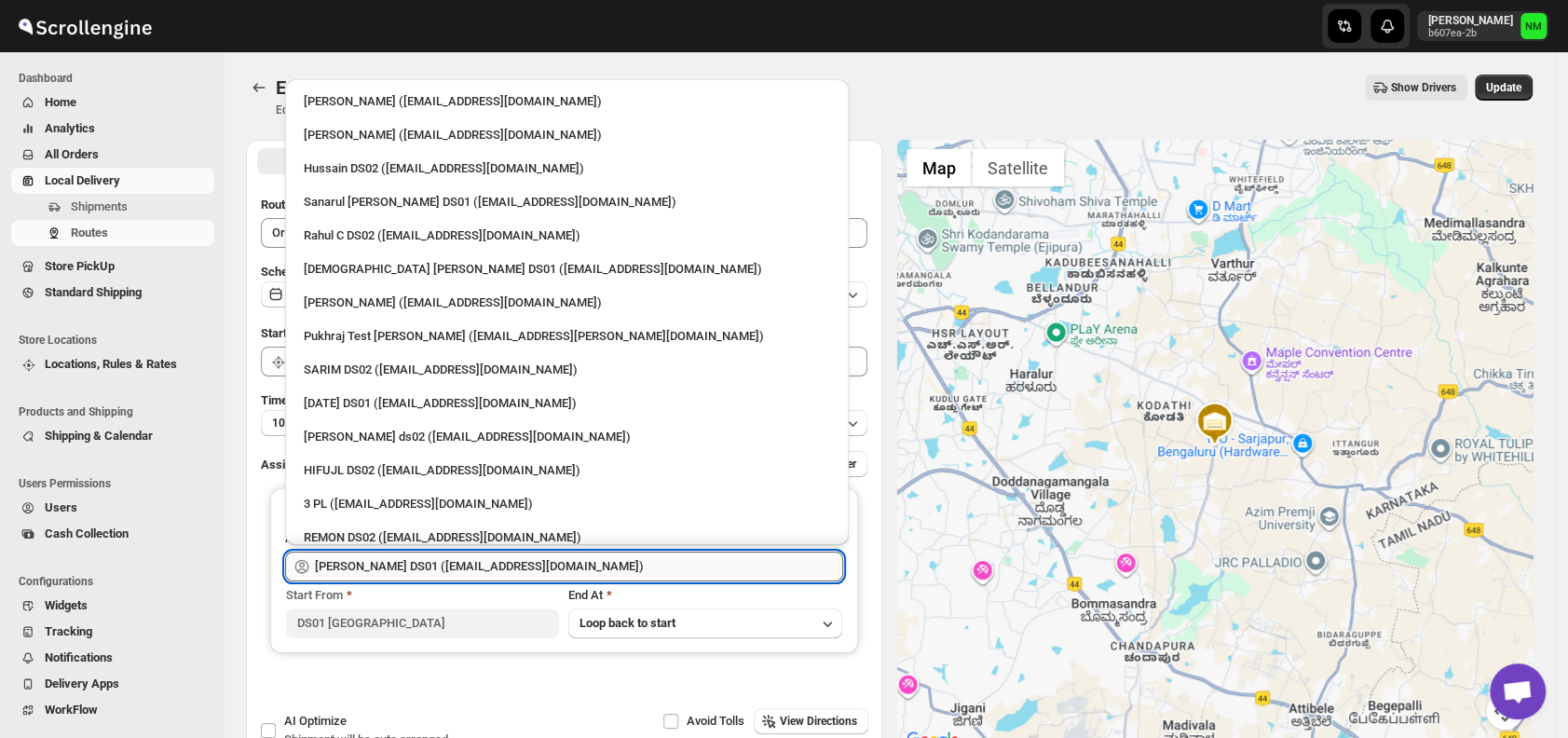
click at [603, 557] on input "[PERSON_NAME] DS01 ([EMAIL_ADDRESS][DOMAIN_NAME])" at bounding box center [579, 567] width 528 height 30
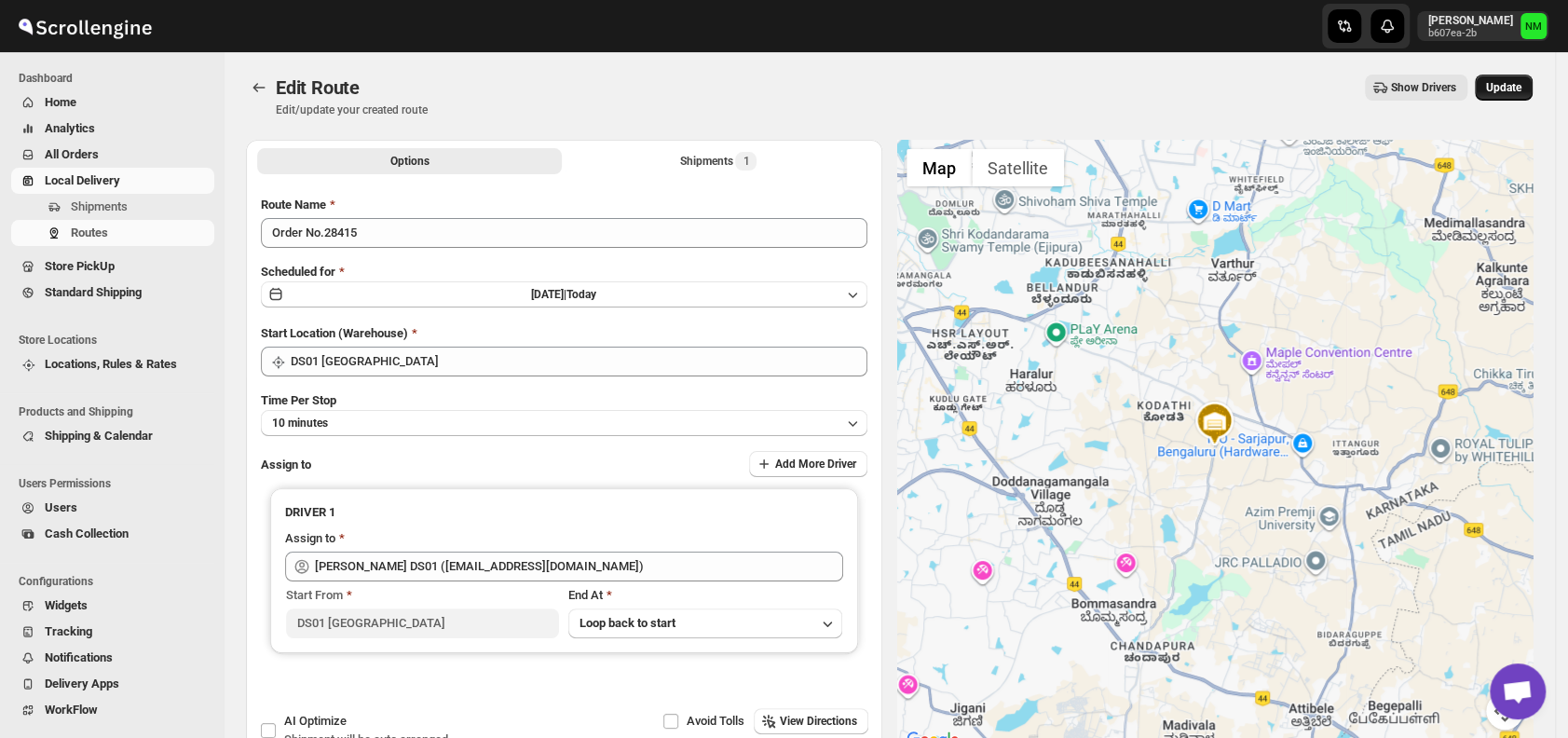
click at [1512, 95] on button "Update" at bounding box center [1504, 88] width 58 height 26
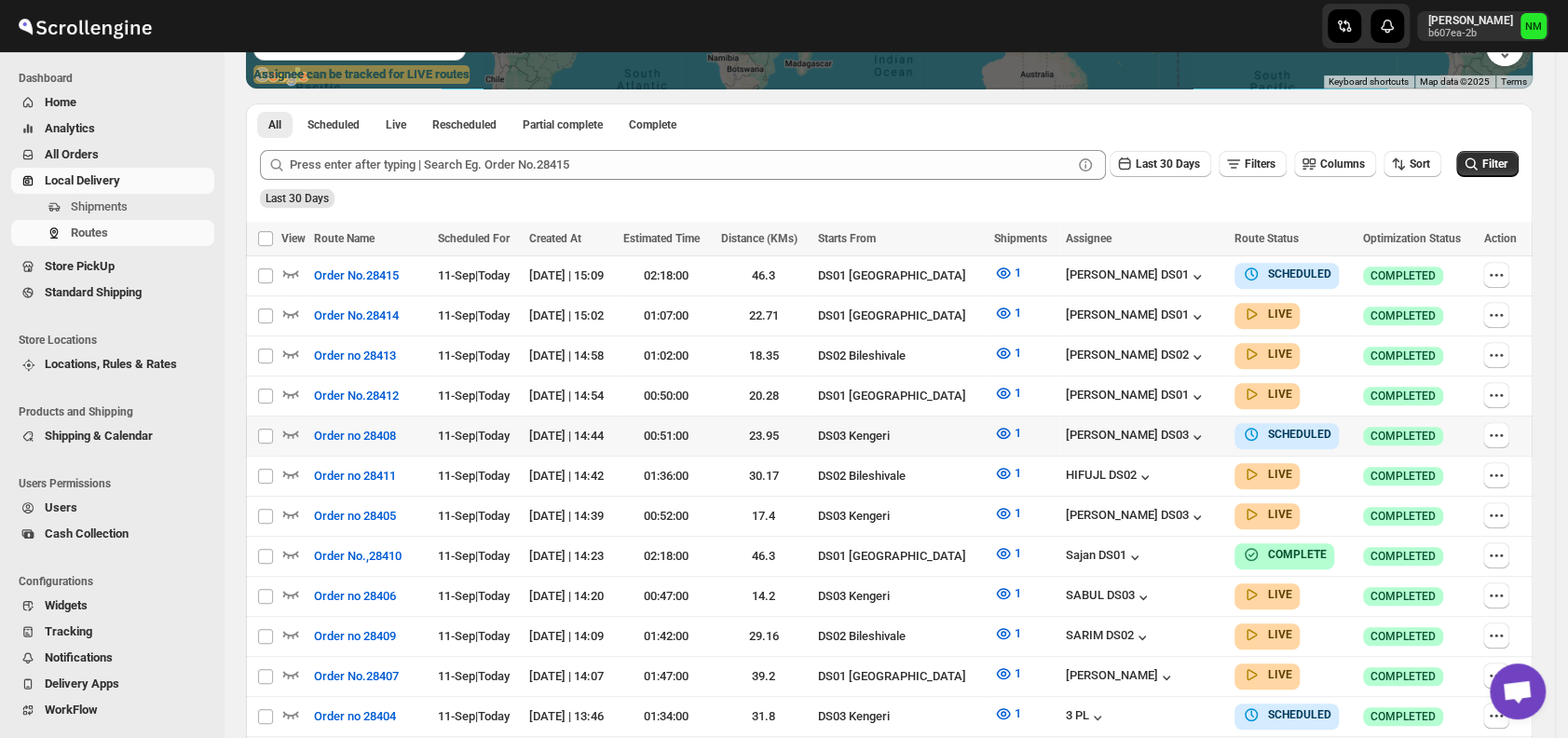
scroll to position [388, 0]
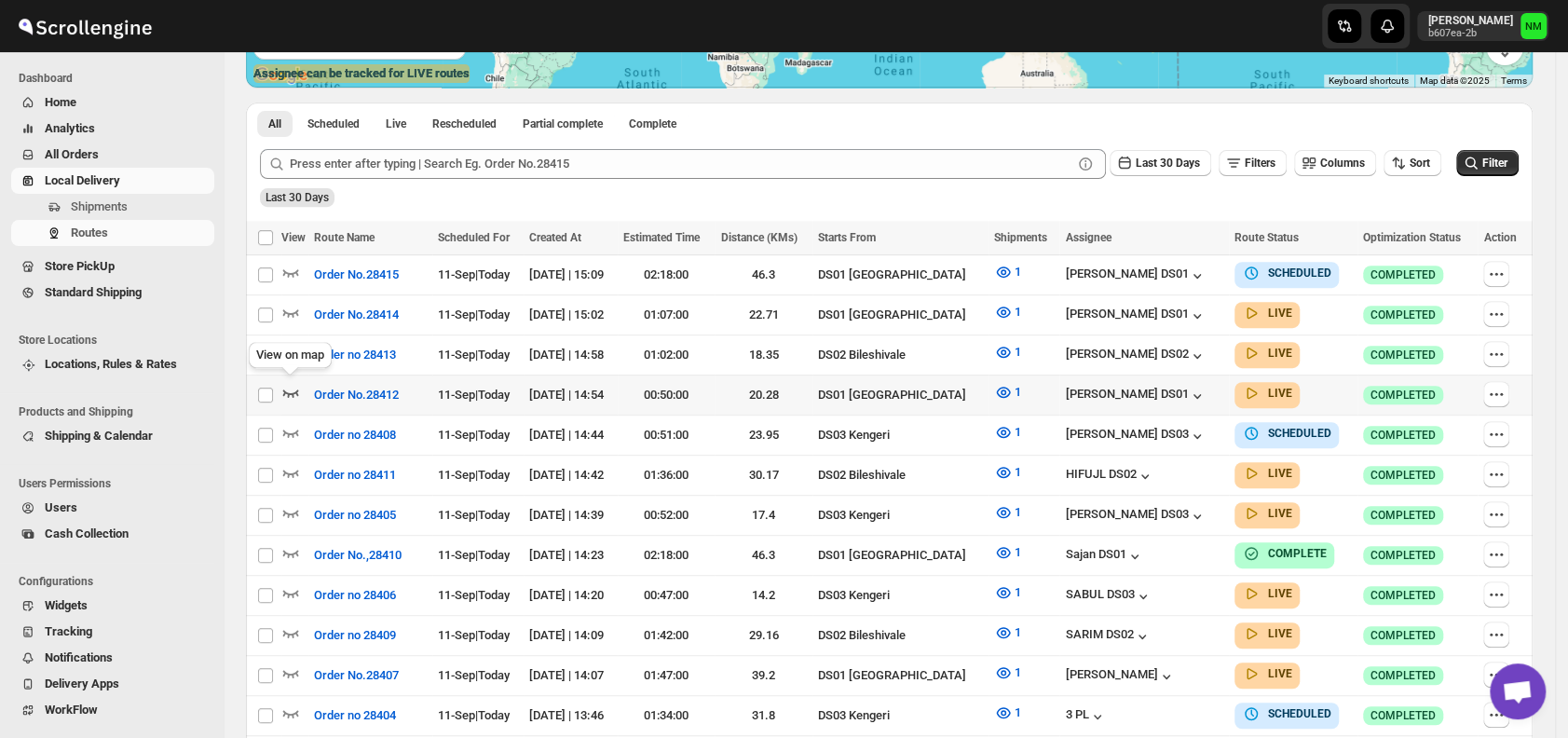
click at [294, 388] on icon "button" at bounding box center [290, 392] width 19 height 19
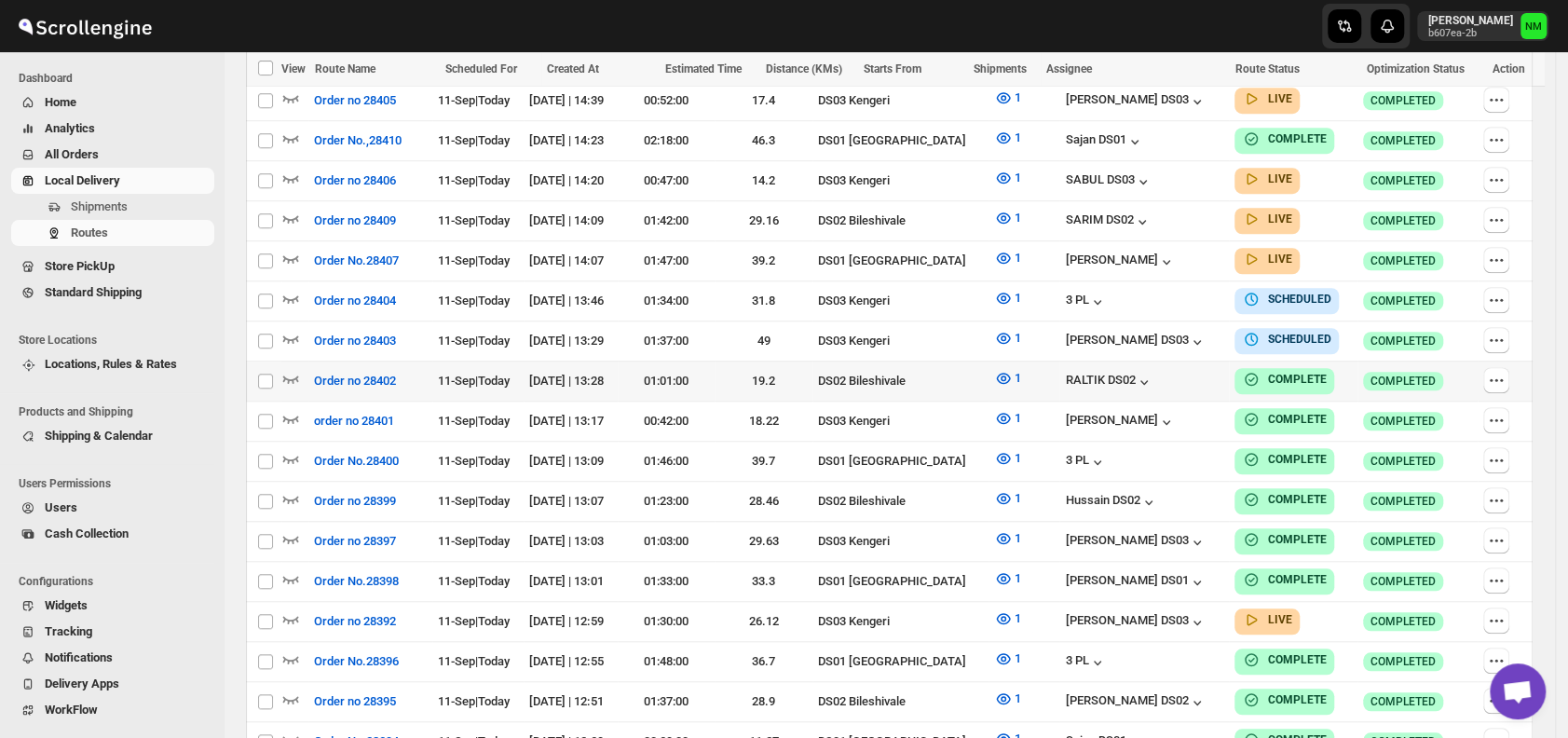
scroll to position [805, 0]
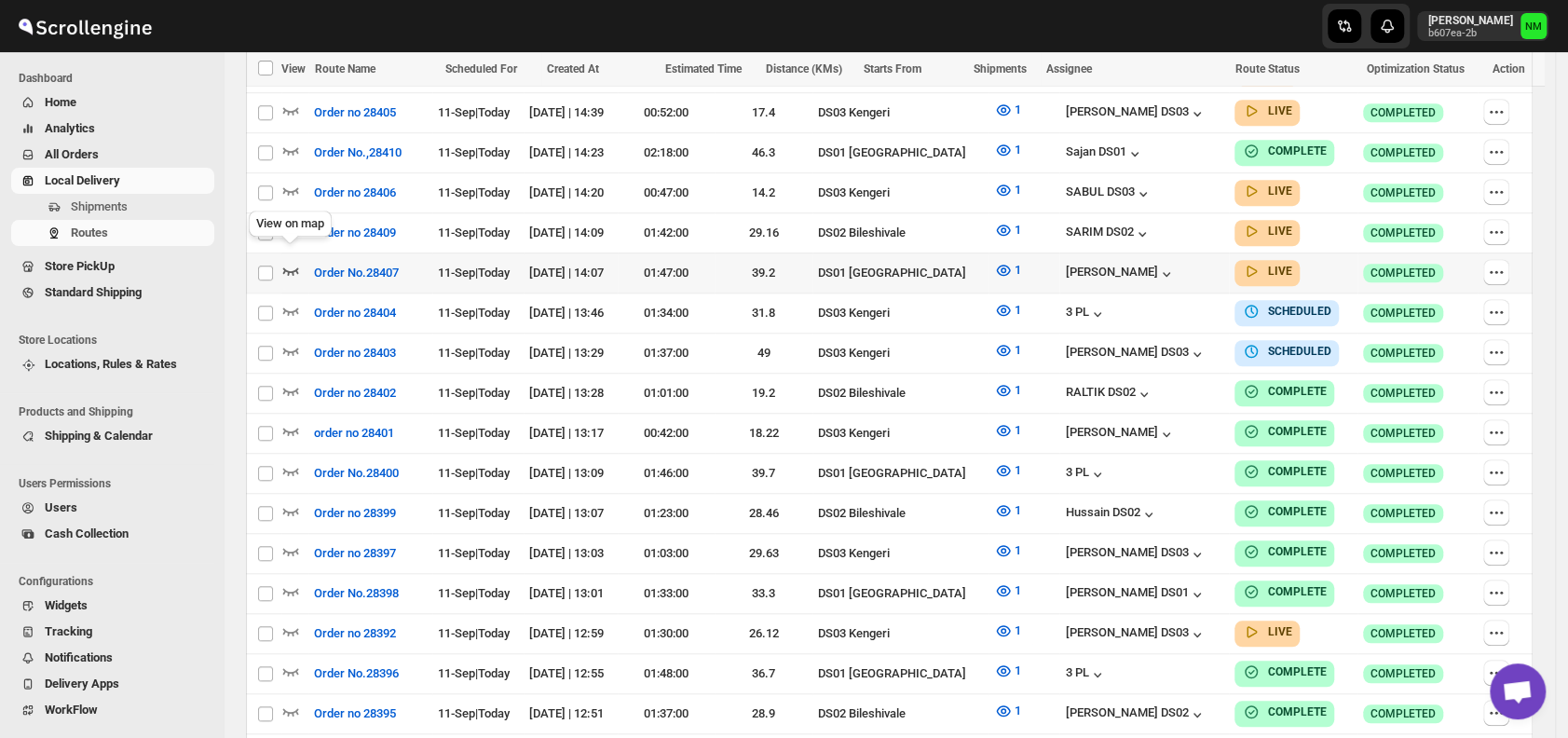
click at [285, 261] on icon "button" at bounding box center [290, 270] width 19 height 19
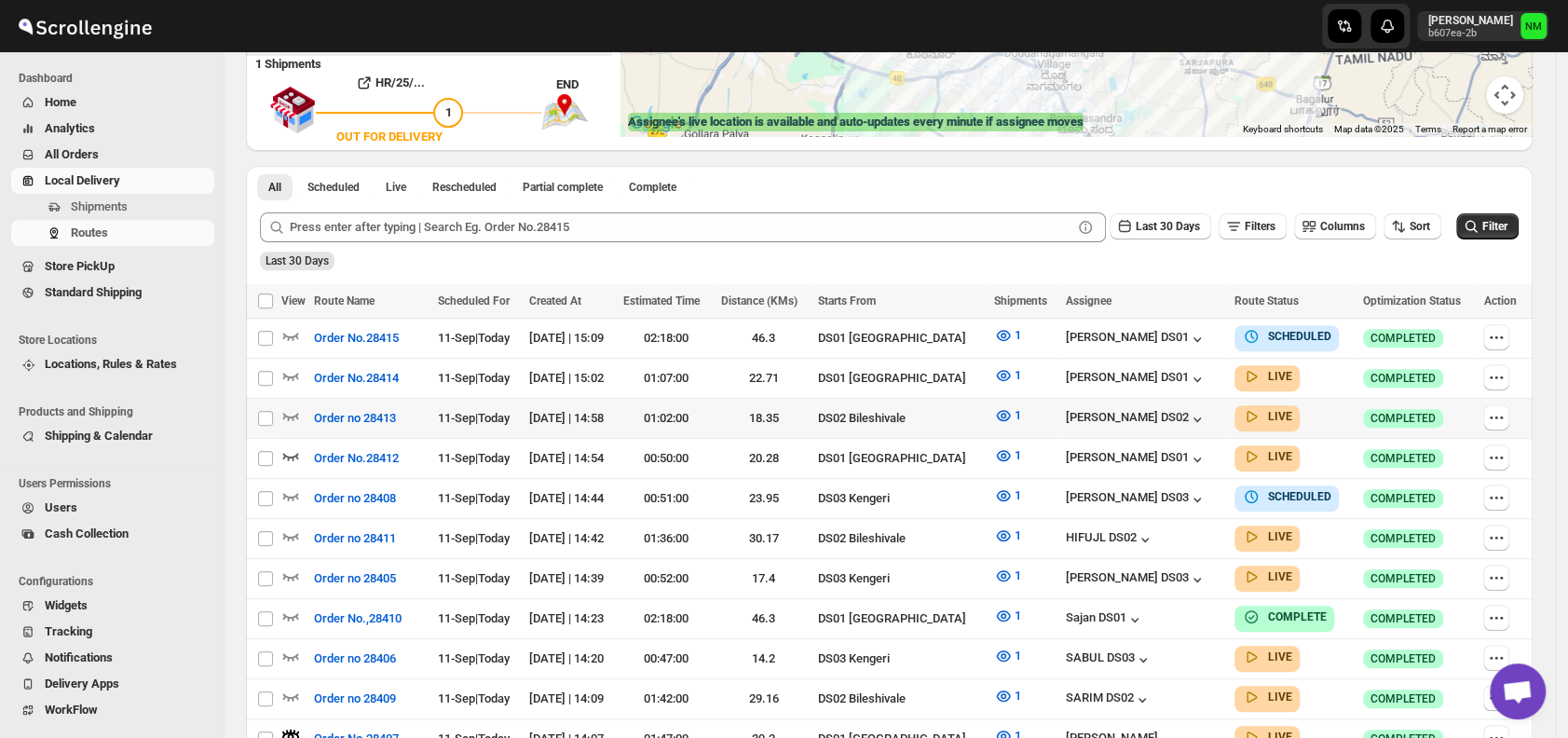
scroll to position [337, 0]
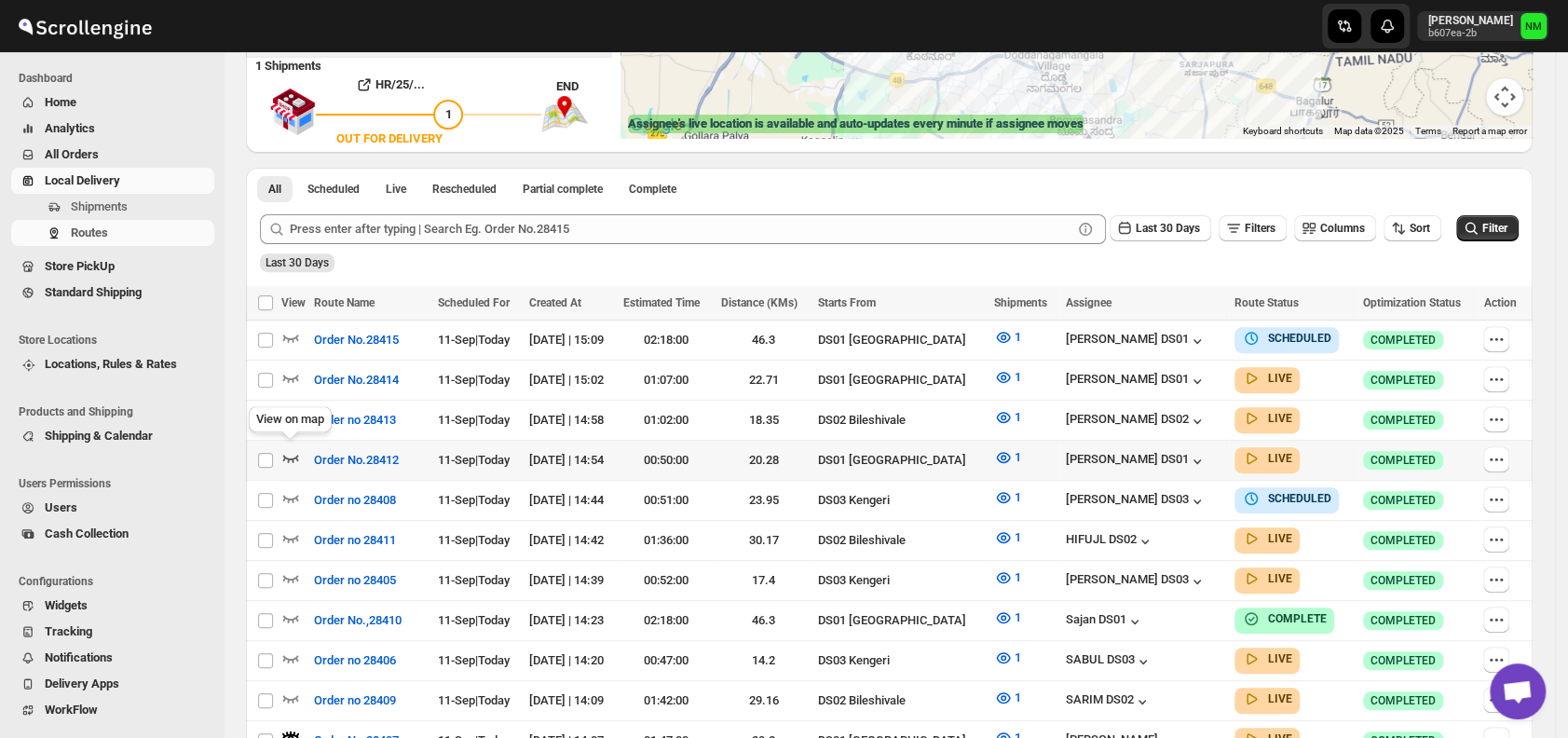
click at [298, 451] on icon "button" at bounding box center [290, 457] width 19 height 19
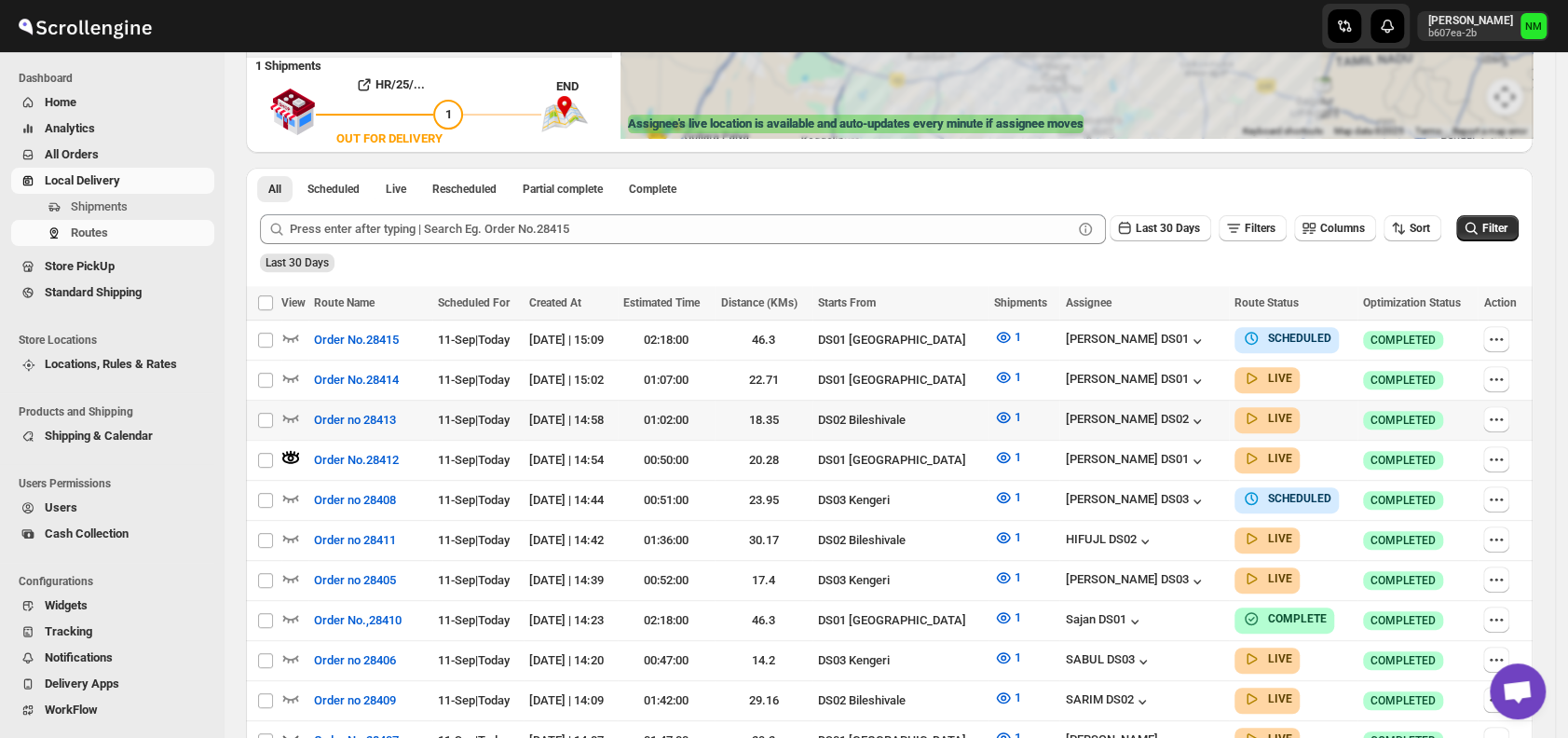
scroll to position [0, 0]
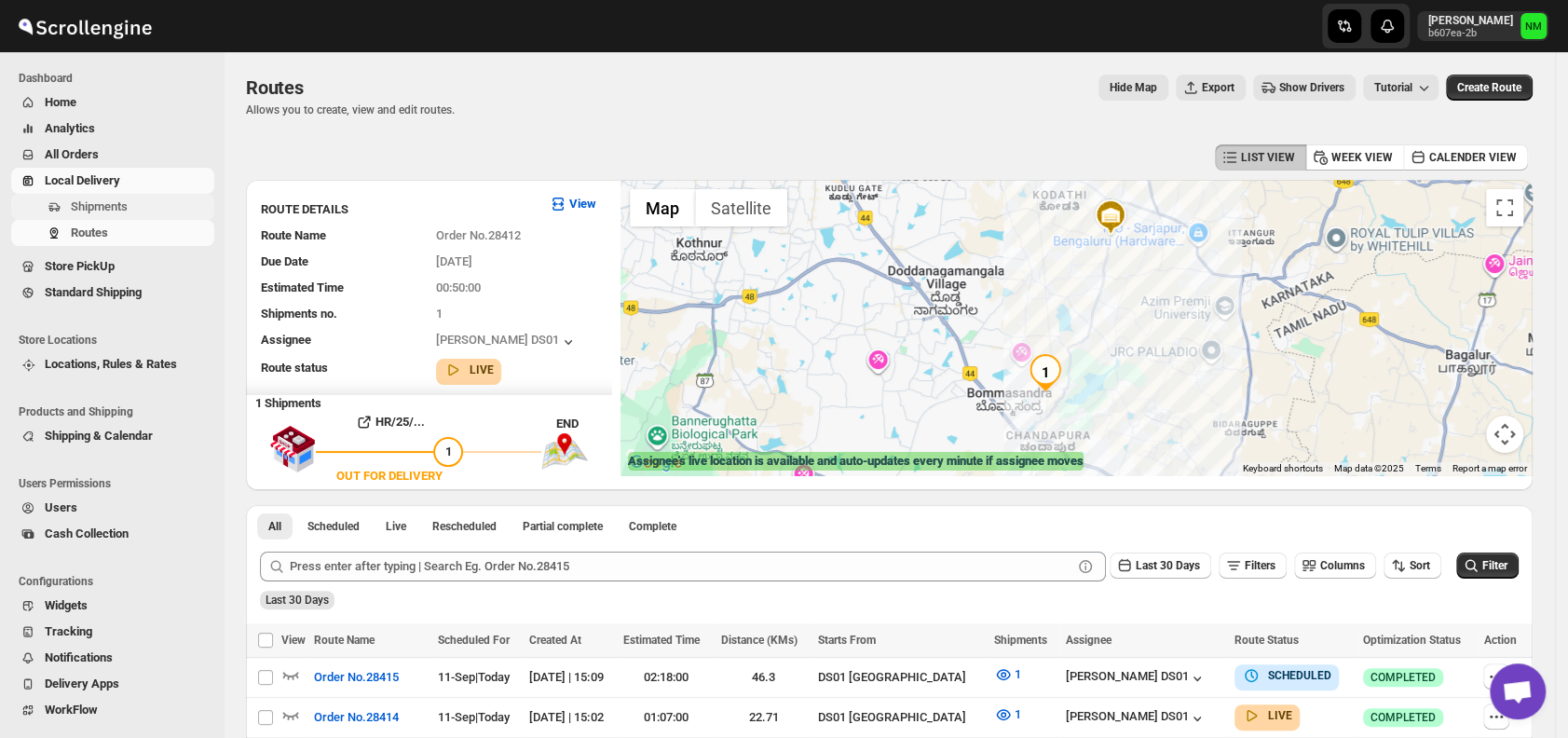
click at [163, 203] on span "Shipments" at bounding box center [141, 207] width 140 height 19
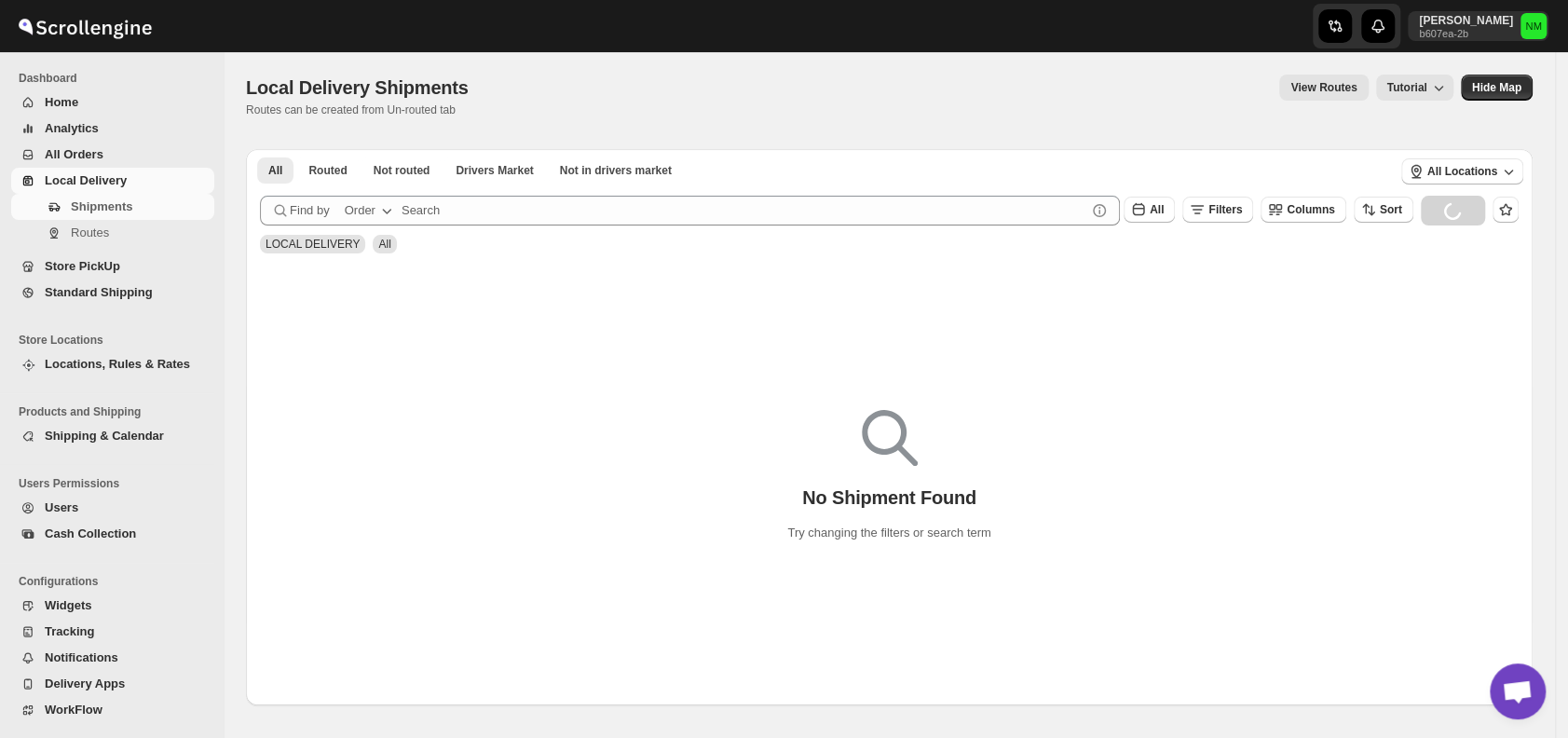
click at [80, 149] on span "All Orders" at bounding box center [74, 154] width 59 height 14
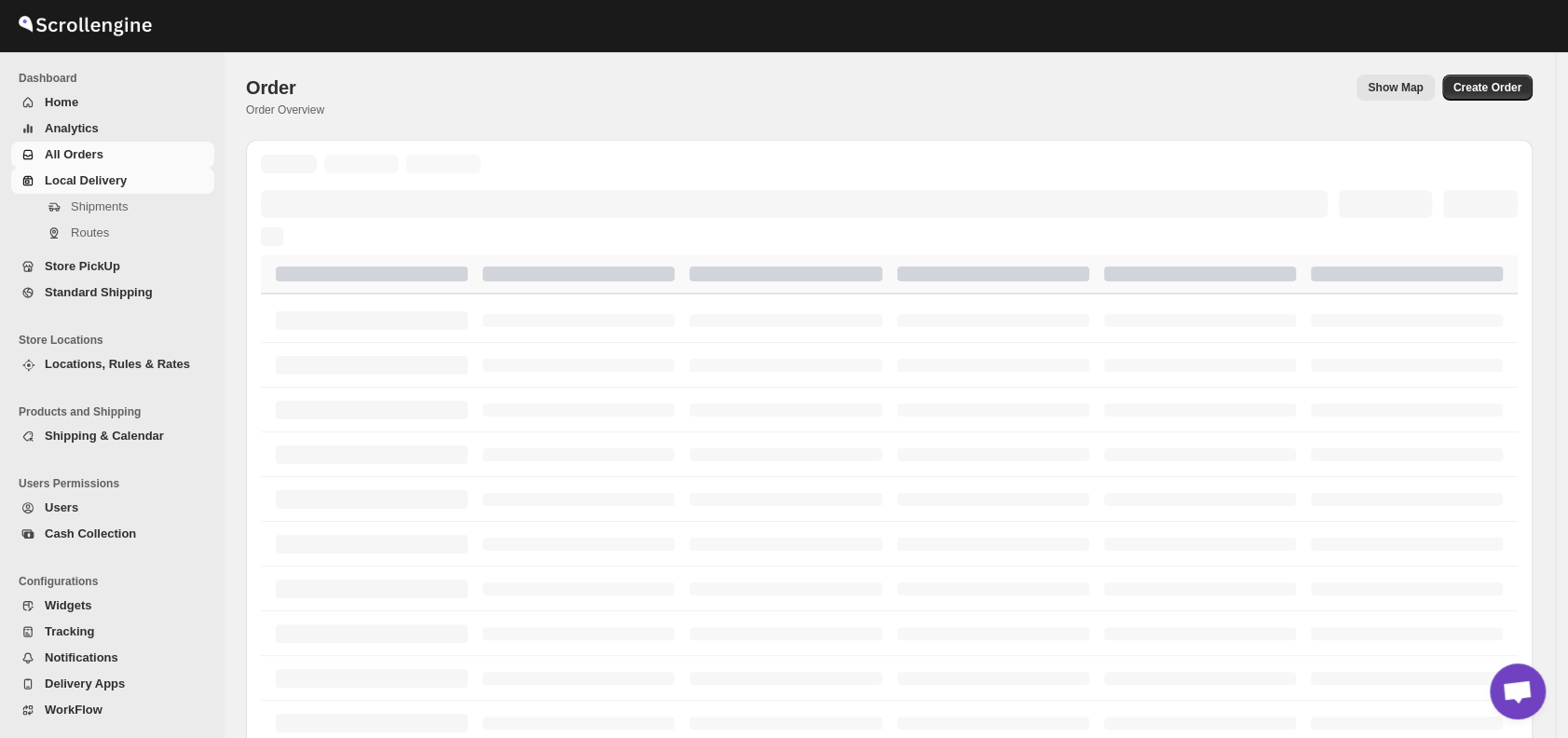
click at [98, 193] on link "Local Delivery" at bounding box center [112, 181] width 203 height 26
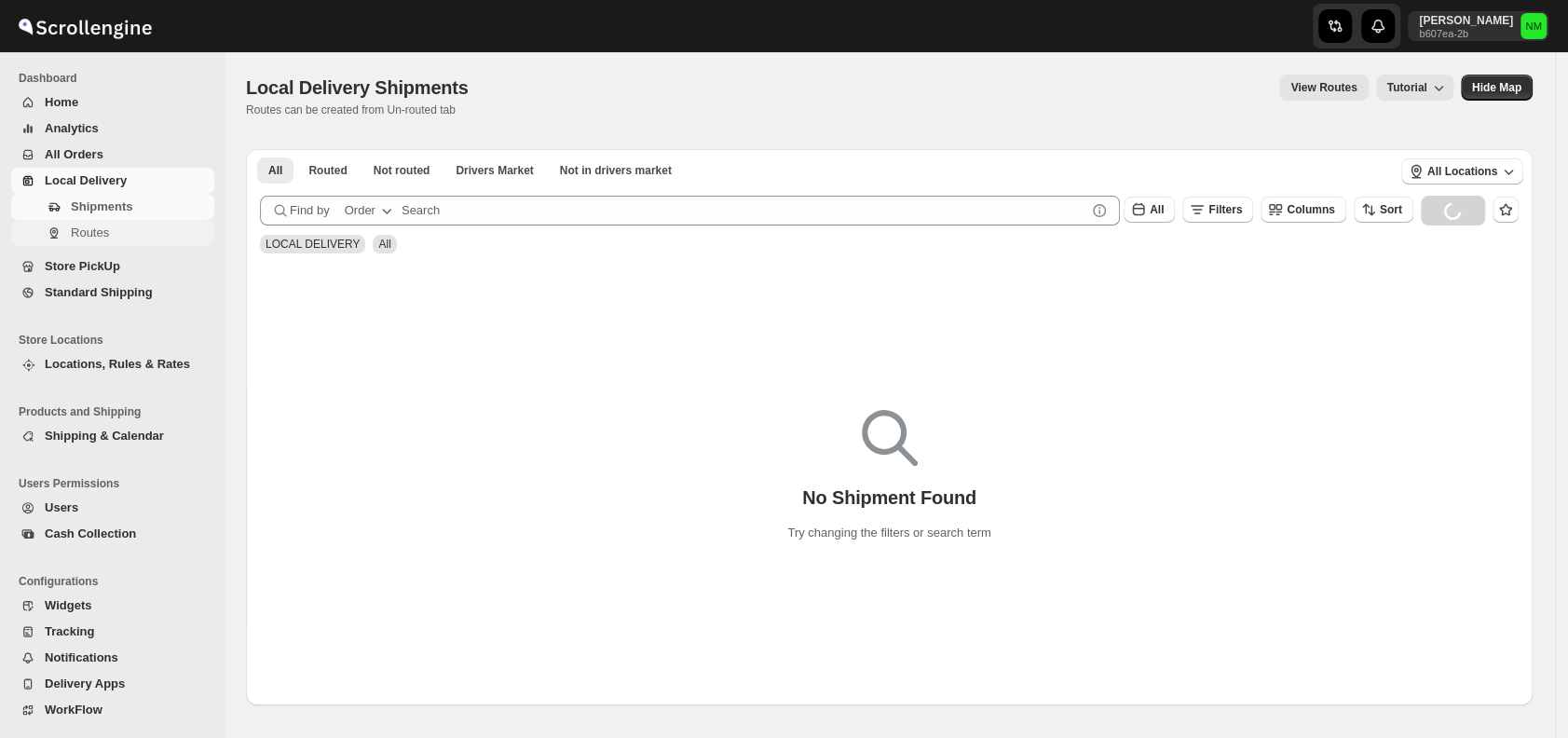
click at [61, 229] on icon "Navigation" at bounding box center [54, 233] width 15 height 15
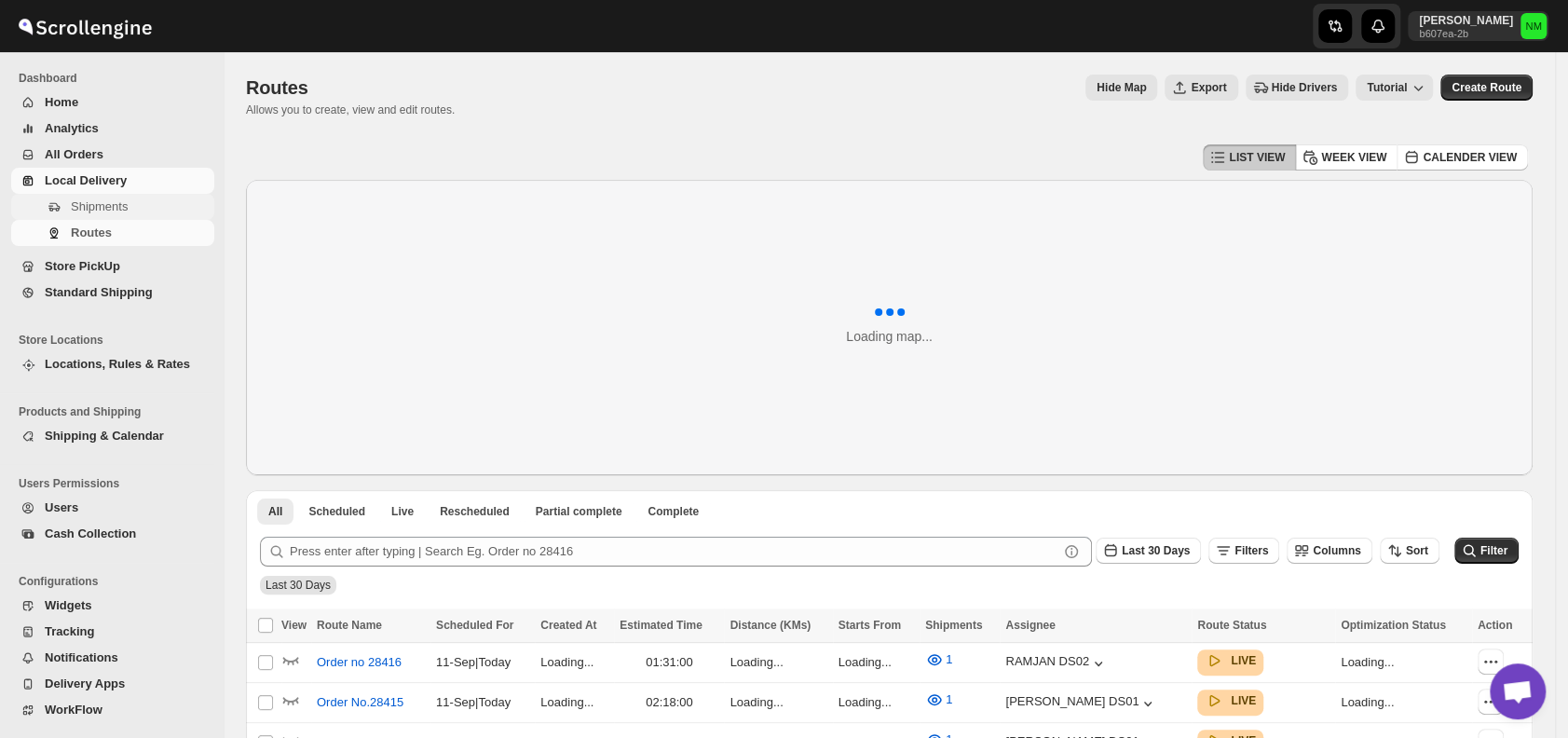
click at [134, 210] on span "Shipments" at bounding box center [141, 207] width 140 height 19
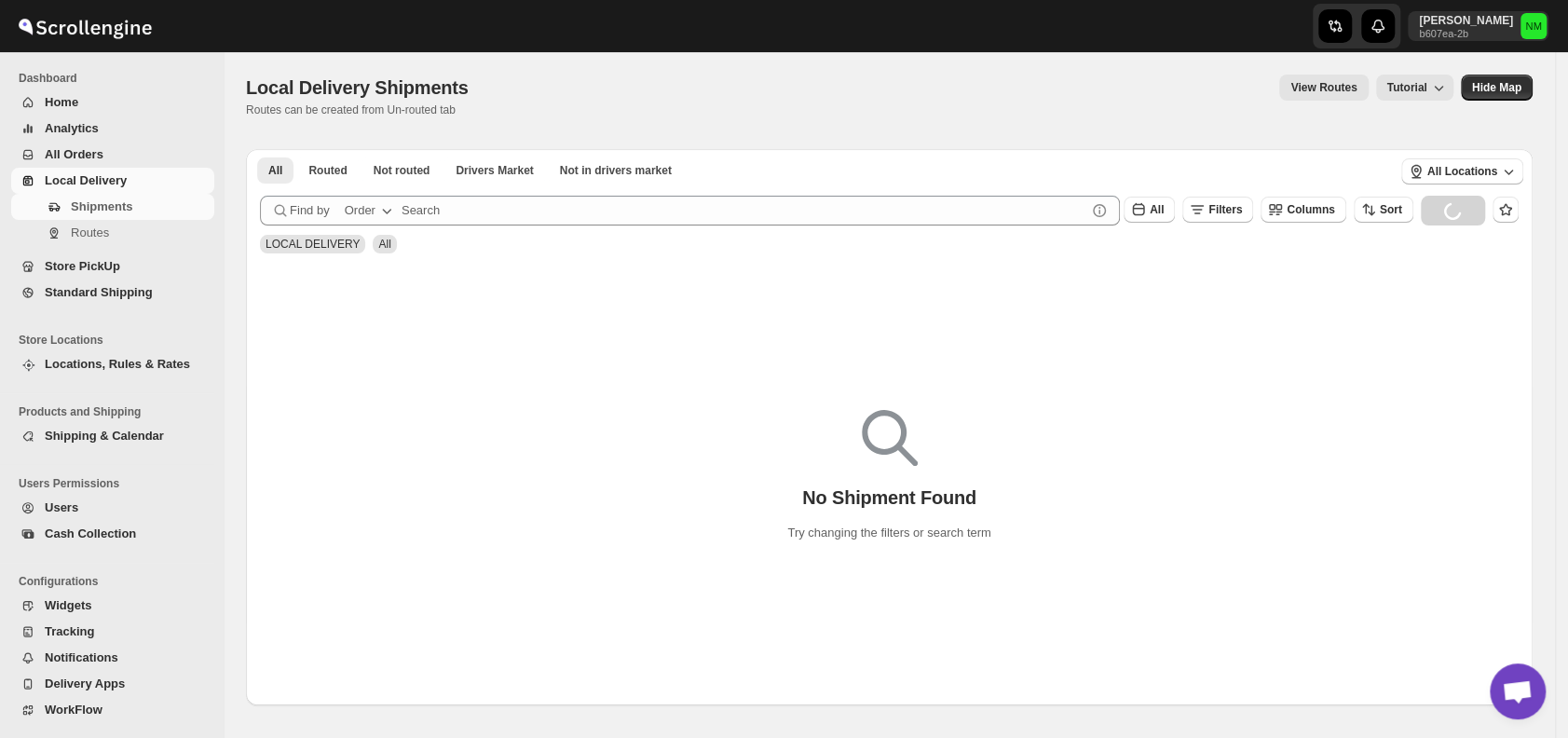
click at [77, 144] on button "All Orders" at bounding box center [112, 155] width 203 height 26
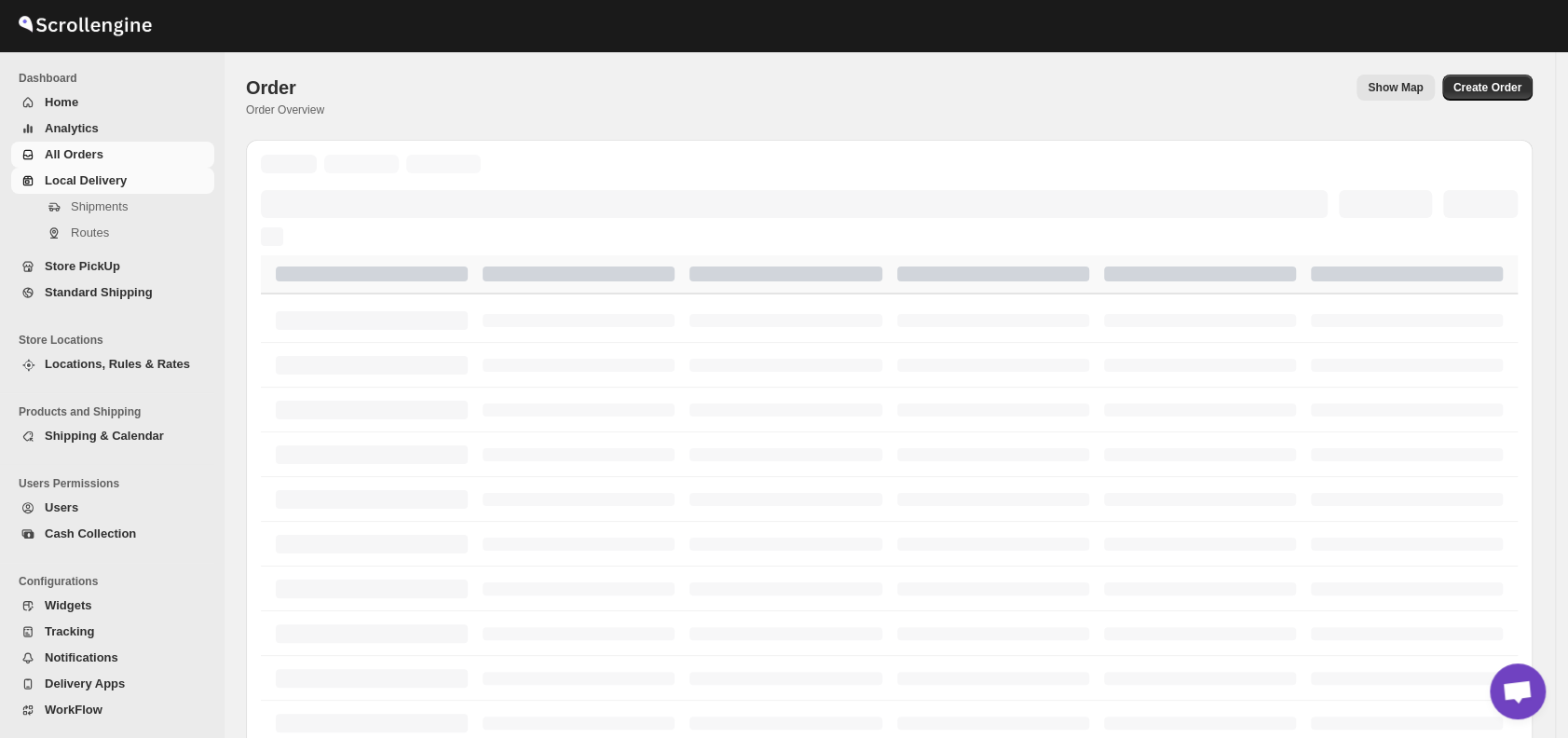
click at [88, 176] on span "Local Delivery" at bounding box center [86, 180] width 82 height 14
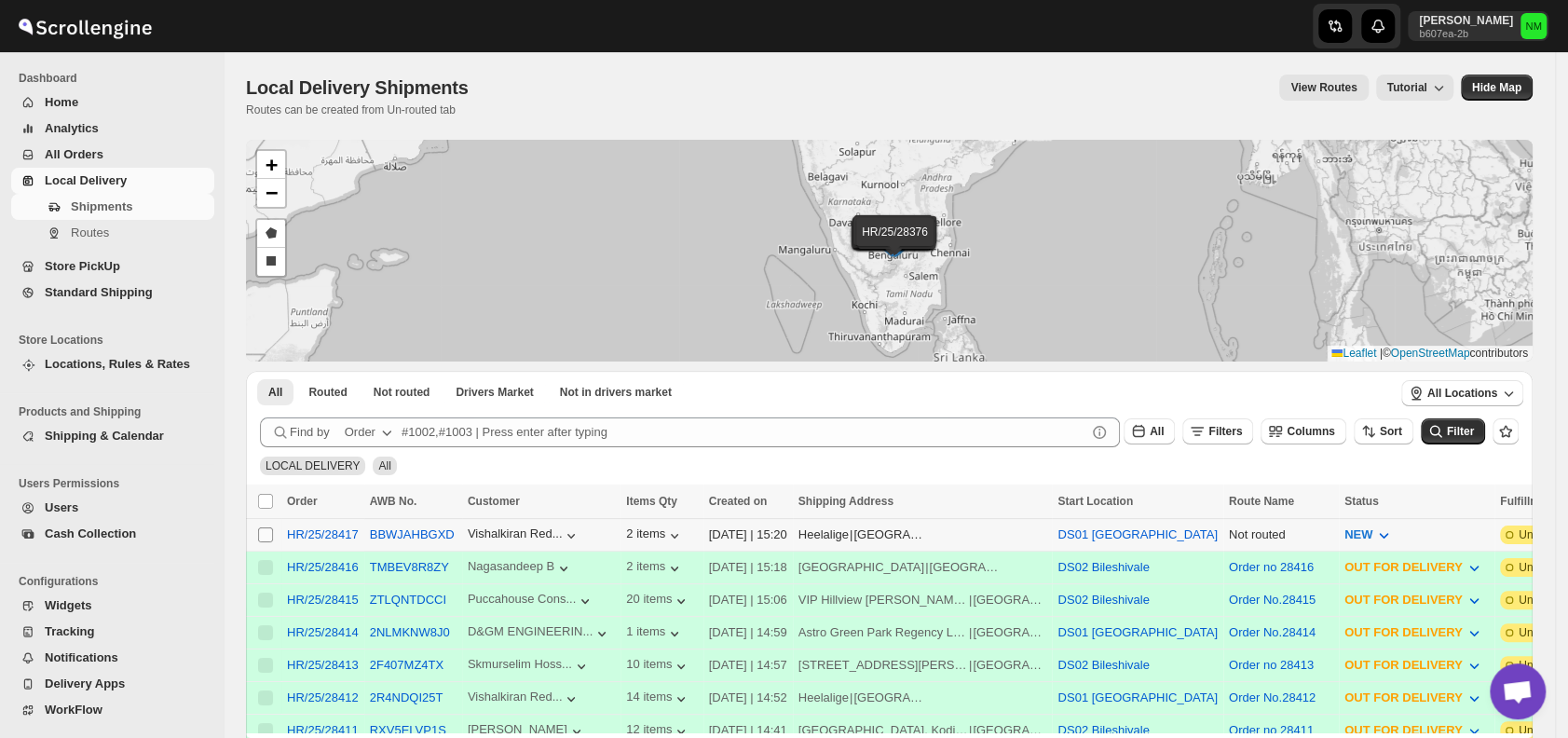
click at [265, 531] on input "Select shipment" at bounding box center [265, 534] width 15 height 15
checkbox input "true"
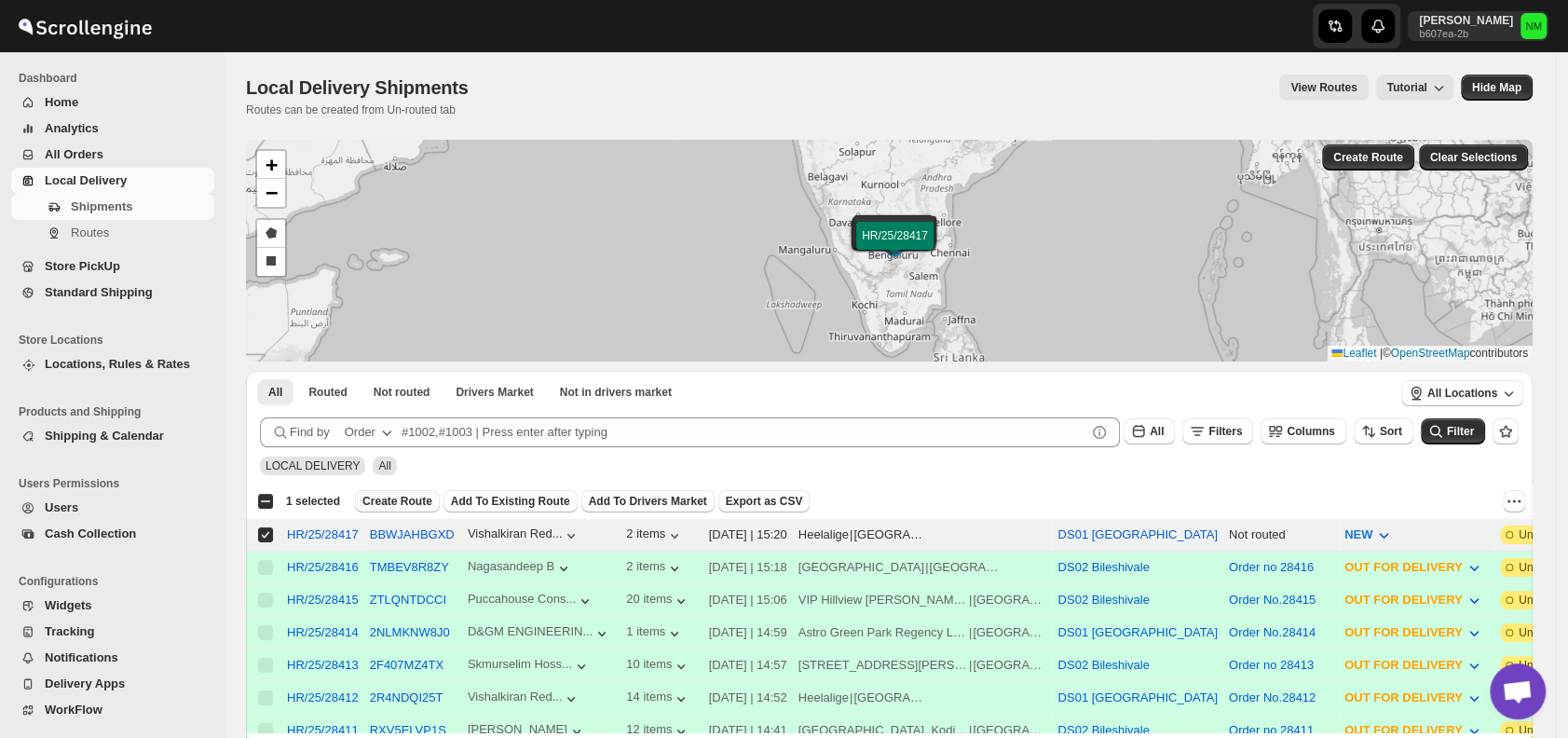
click at [374, 494] on span "Create Route" at bounding box center [397, 501] width 70 height 15
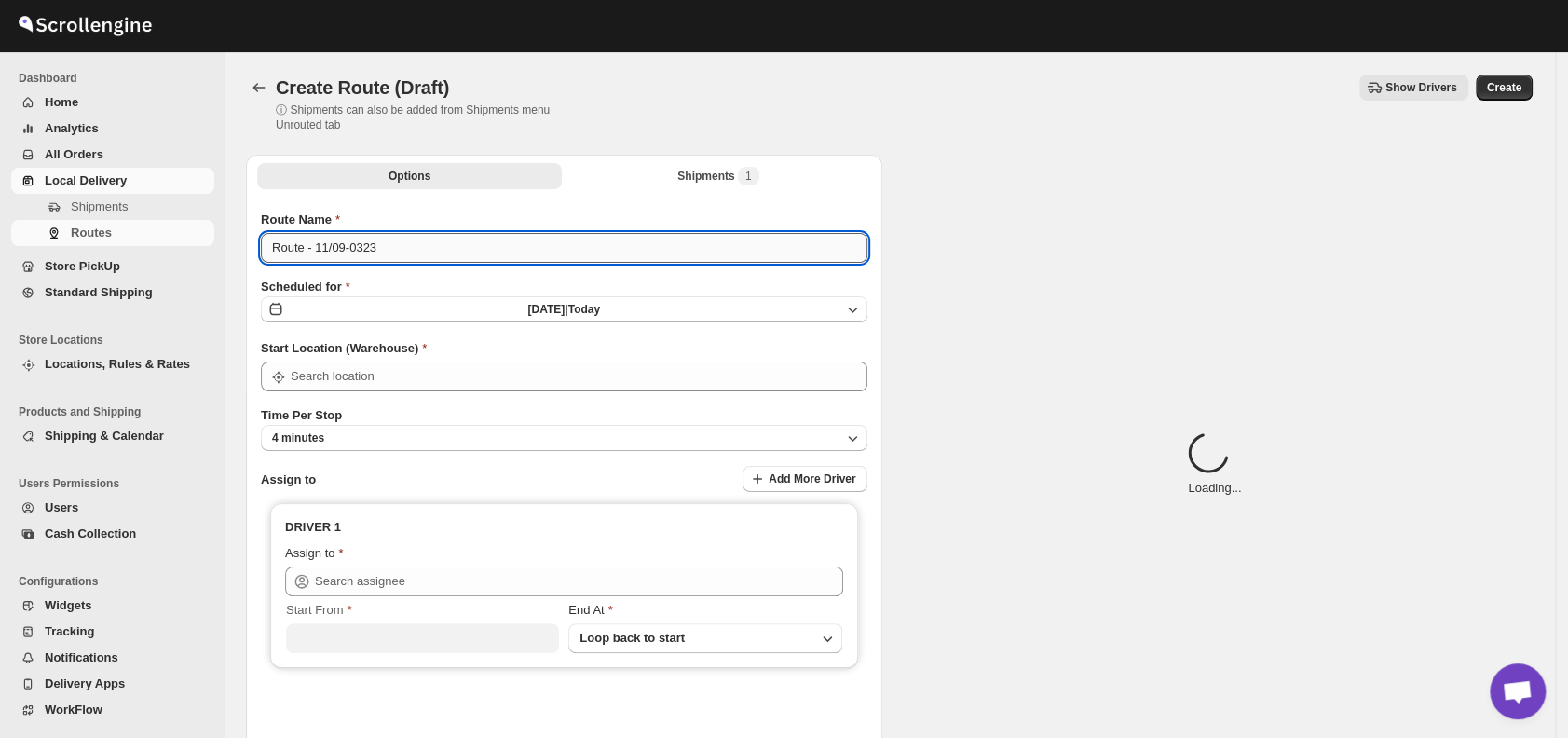
click at [411, 241] on input "Route - 11/09-0323" at bounding box center [564, 248] width 607 height 30
type input "DS01 [GEOGRAPHIC_DATA]"
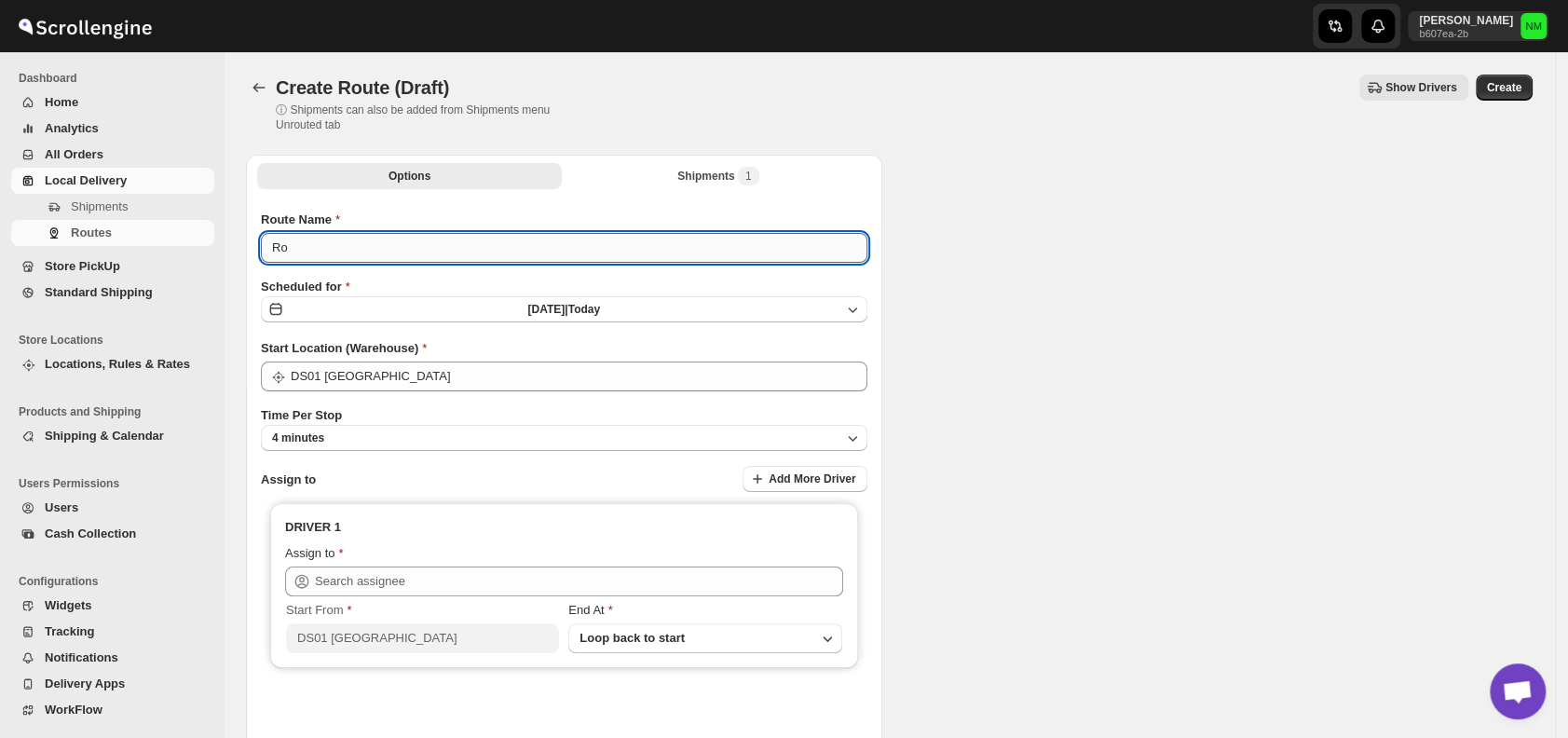
type input "R"
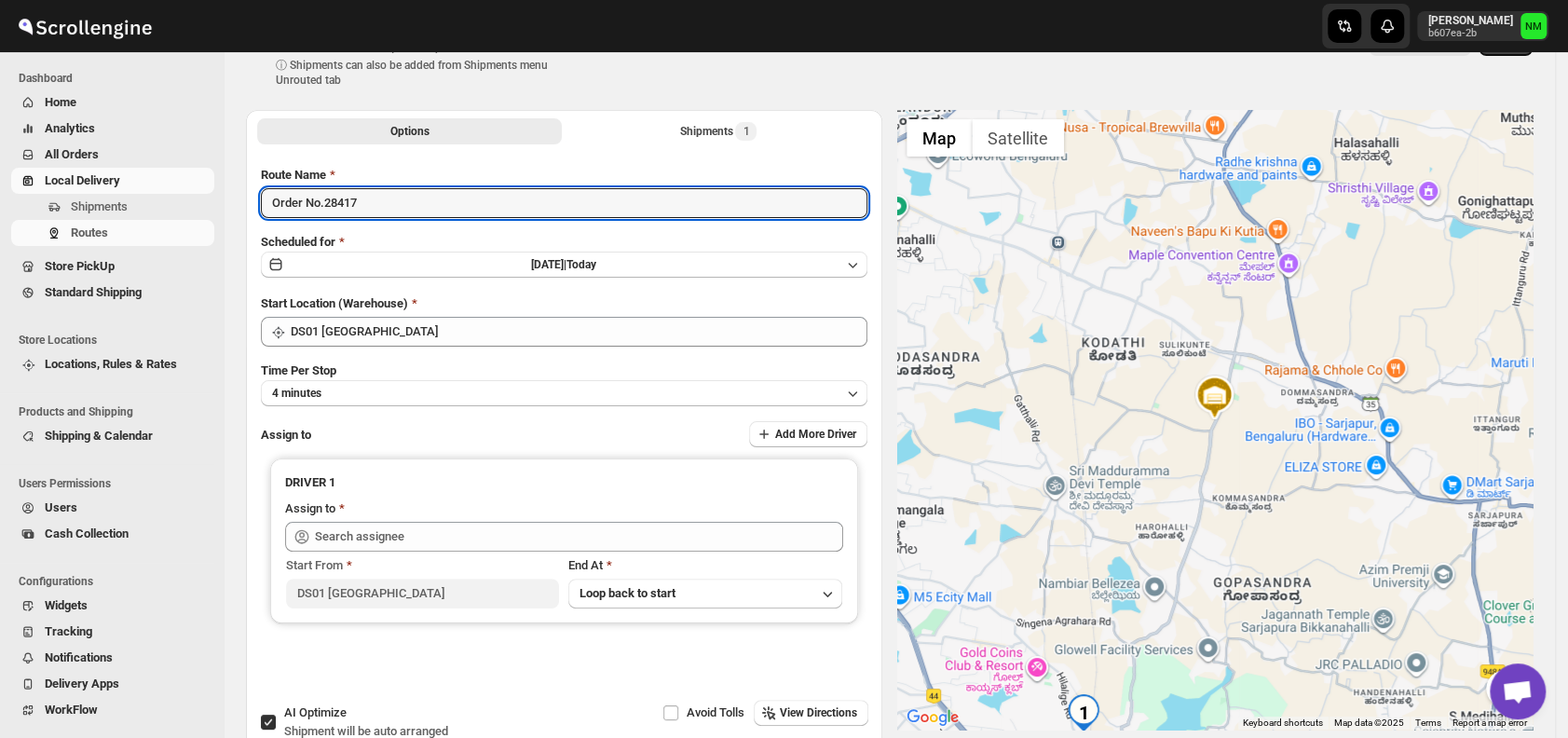
scroll to position [83, 0]
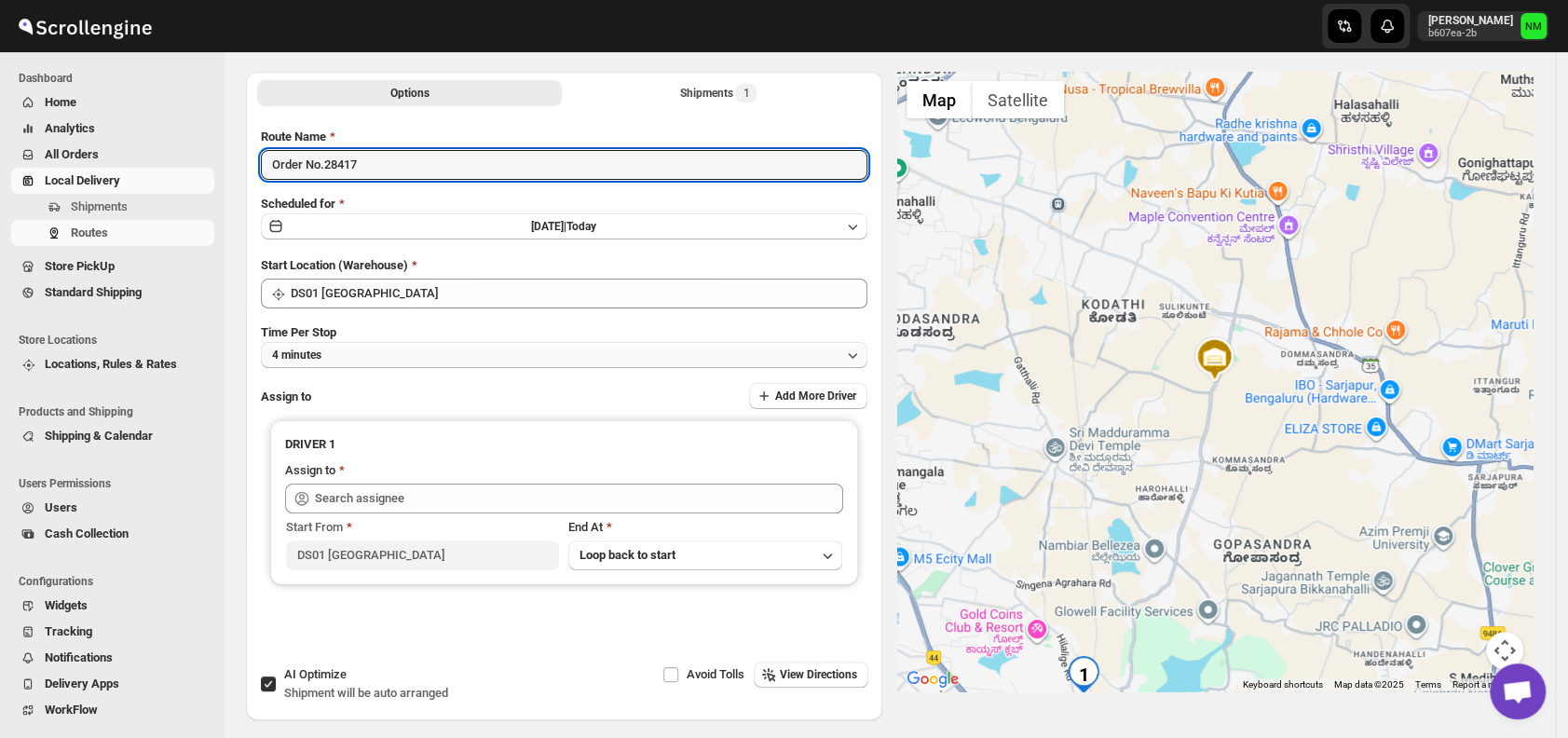
type input "Order No.28417"
click at [412, 345] on button "4 minutes" at bounding box center [564, 355] width 607 height 26
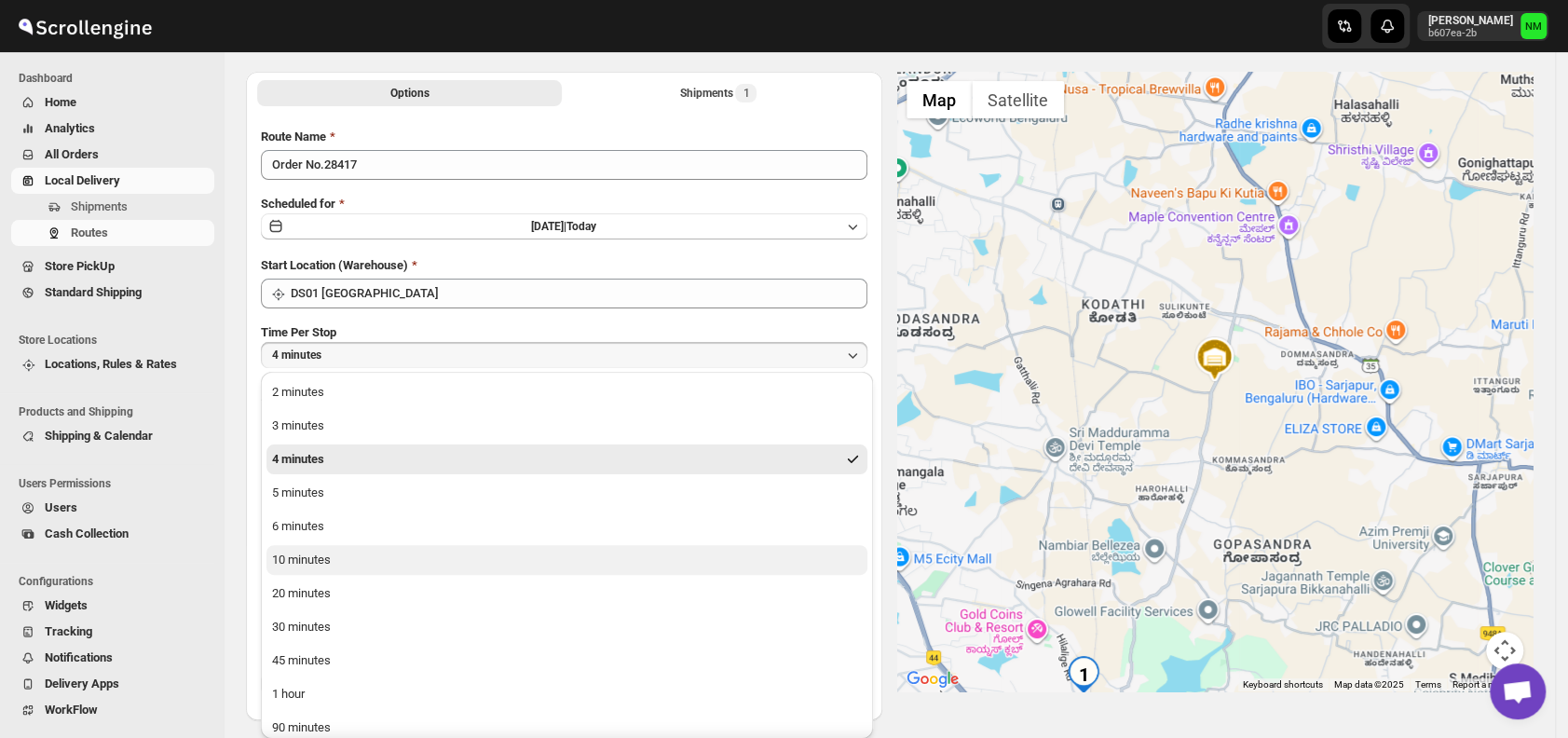
click at [373, 552] on button "10 minutes" at bounding box center [567, 560] width 601 height 30
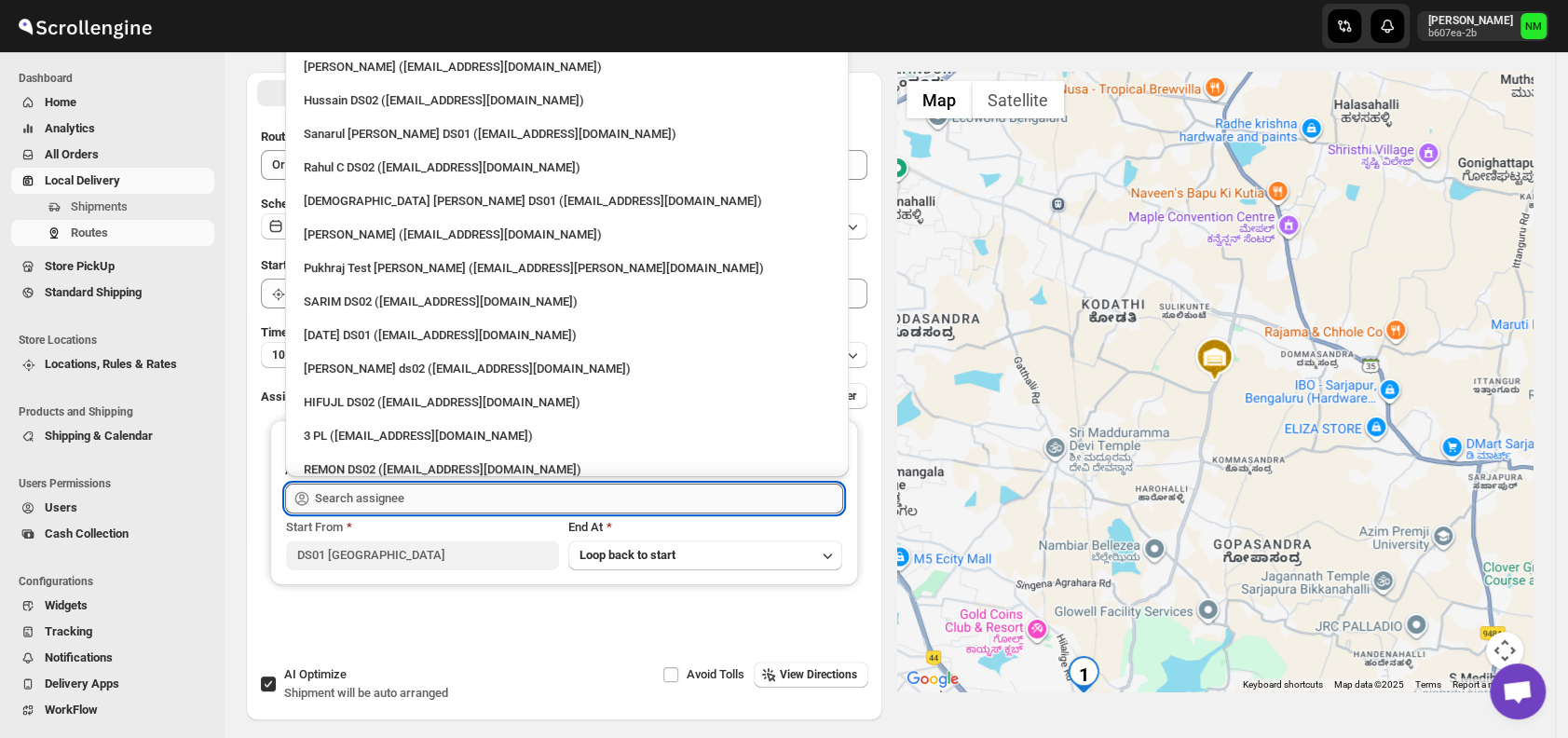
click at [409, 502] on input "text" at bounding box center [579, 499] width 528 height 30
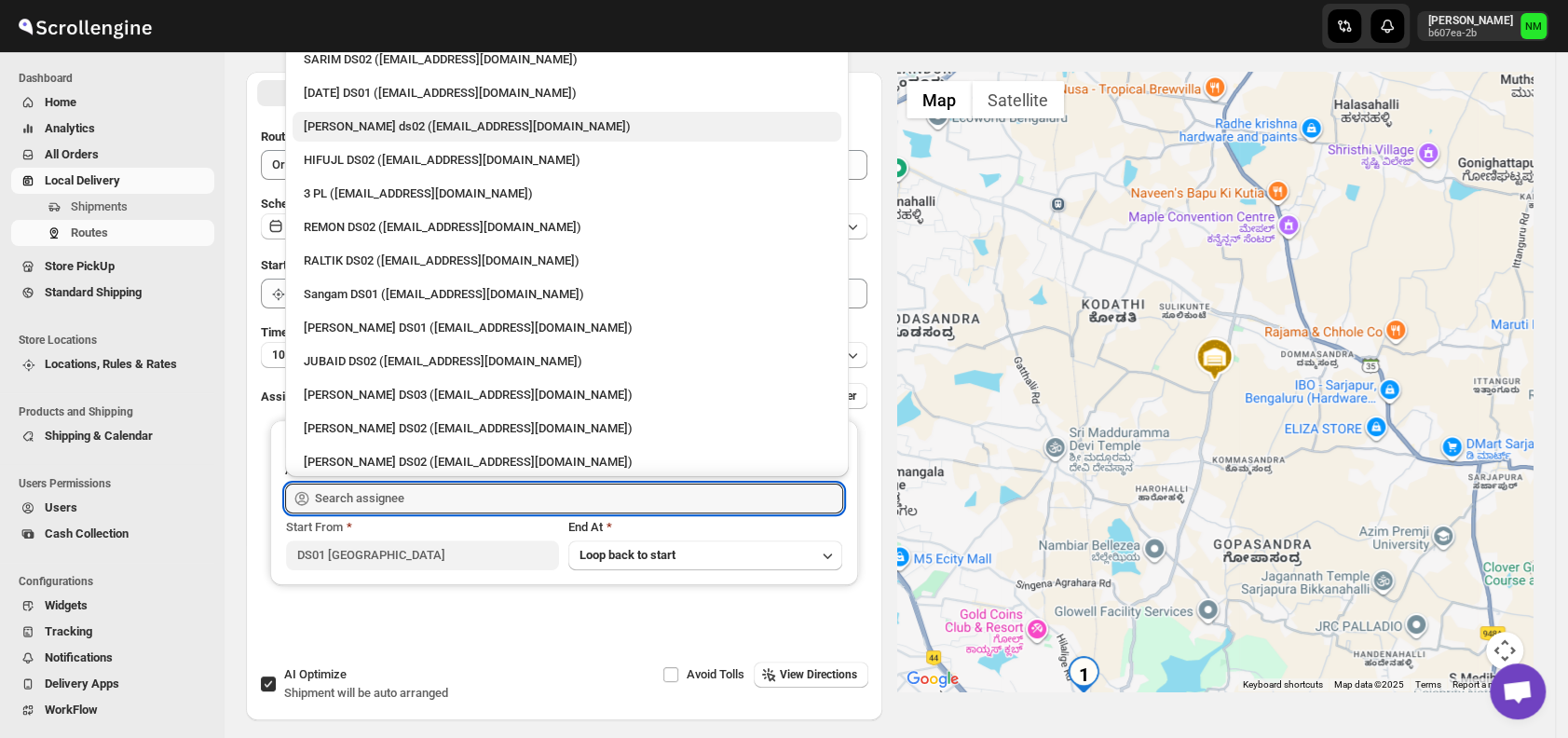
scroll to position [243, 0]
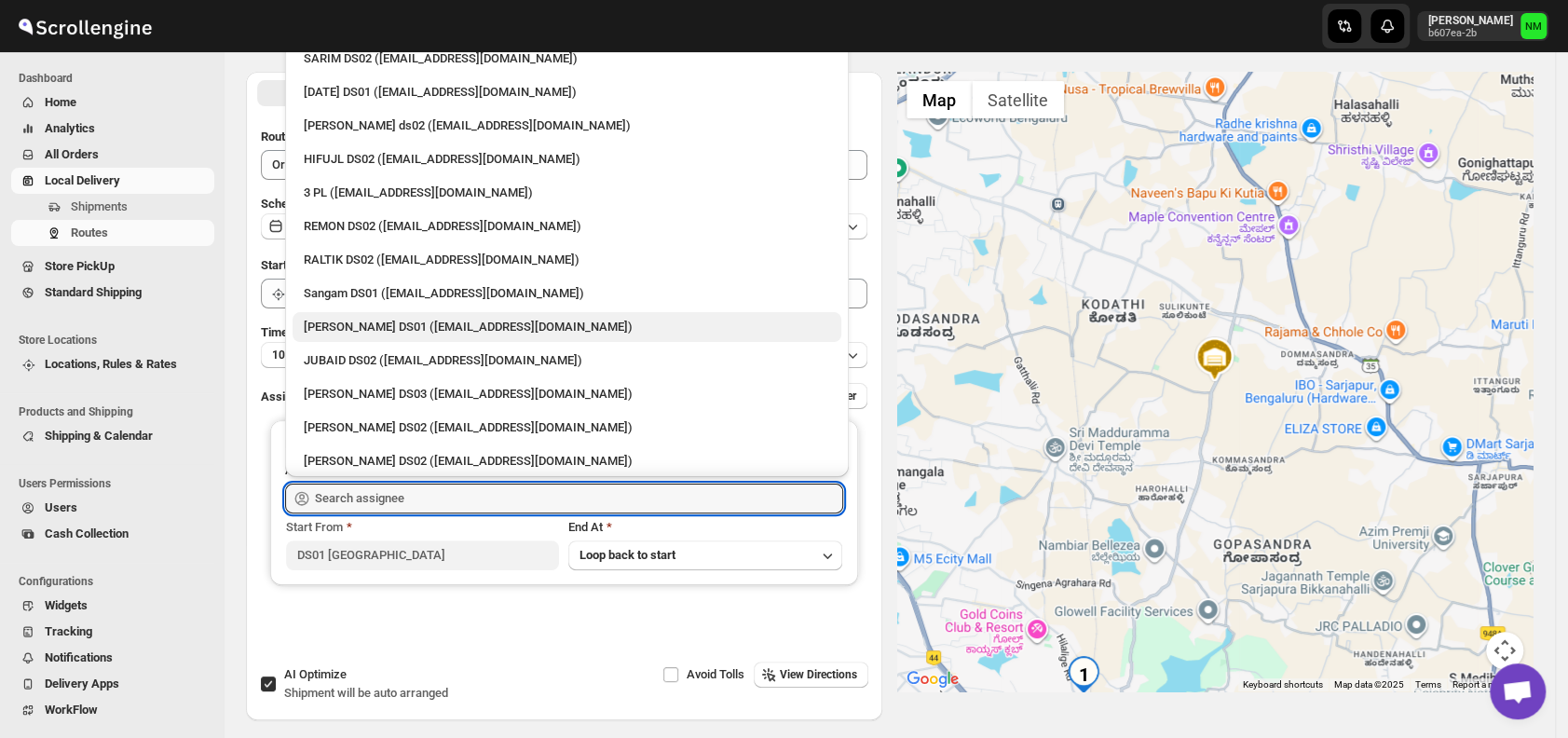
click at [353, 321] on div "[PERSON_NAME] DS01 ([EMAIL_ADDRESS][DOMAIN_NAME])" at bounding box center [567, 327] width 526 height 19
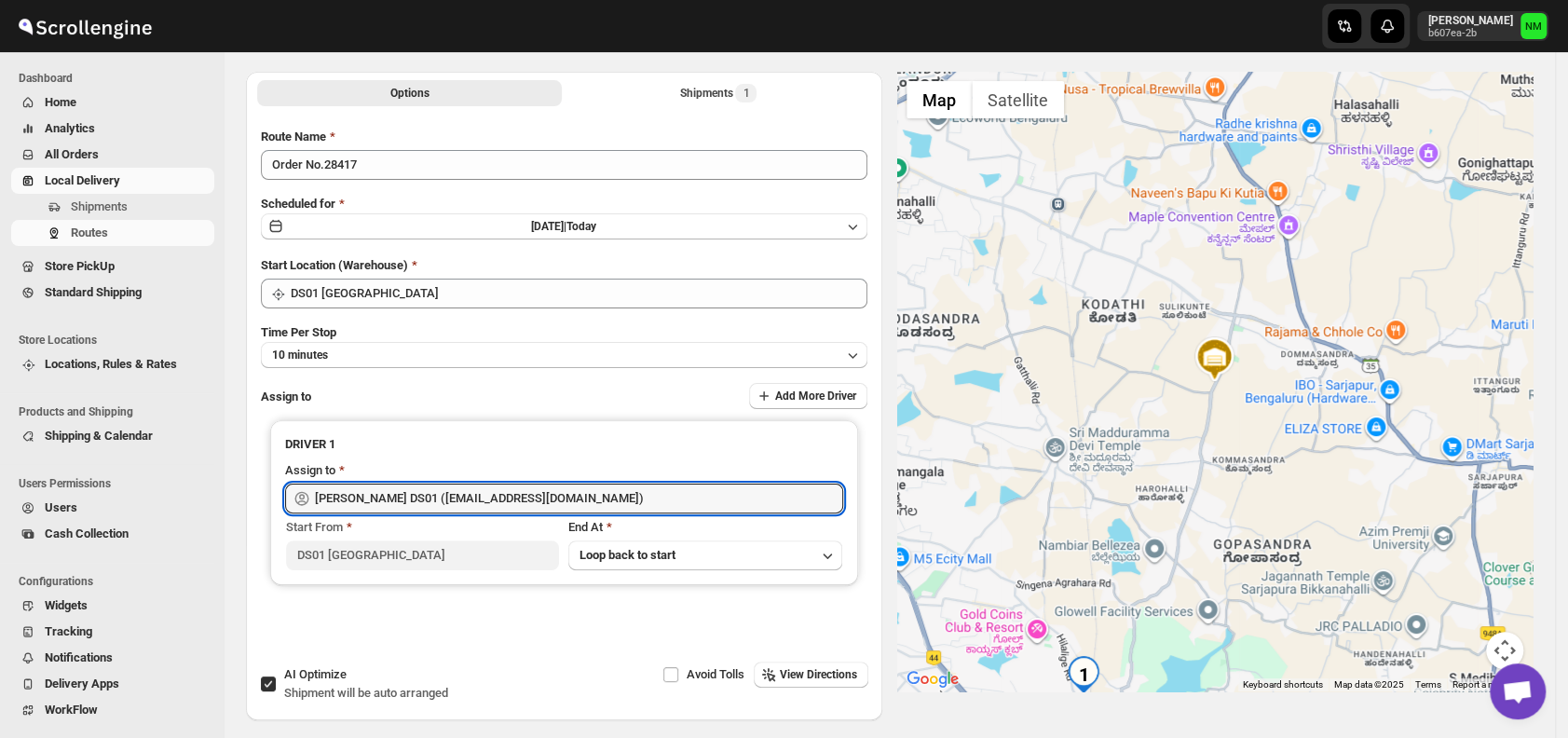
type input "[PERSON_NAME] DS01 ([EMAIL_ADDRESS][DOMAIN_NAME])"
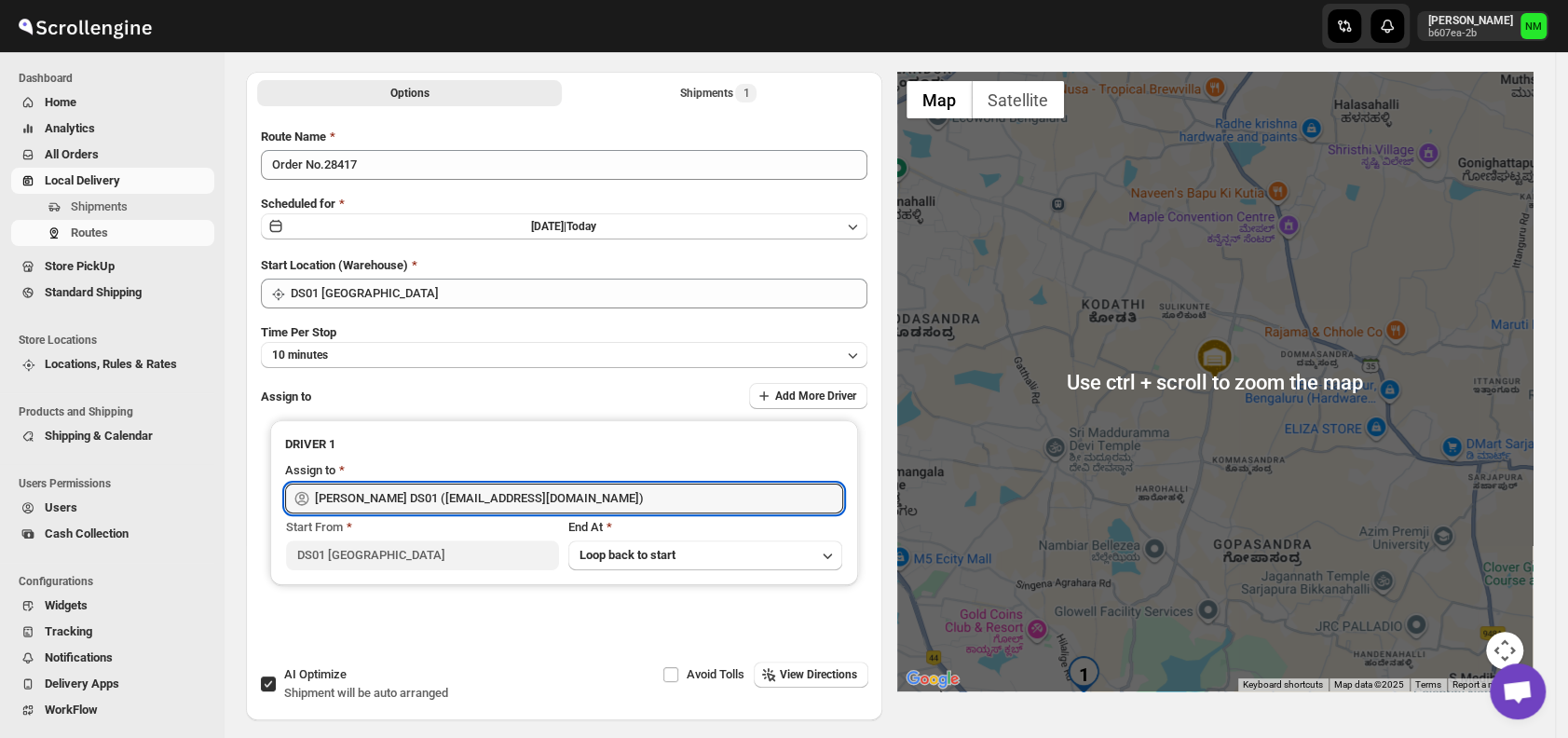
scroll to position [0, 0]
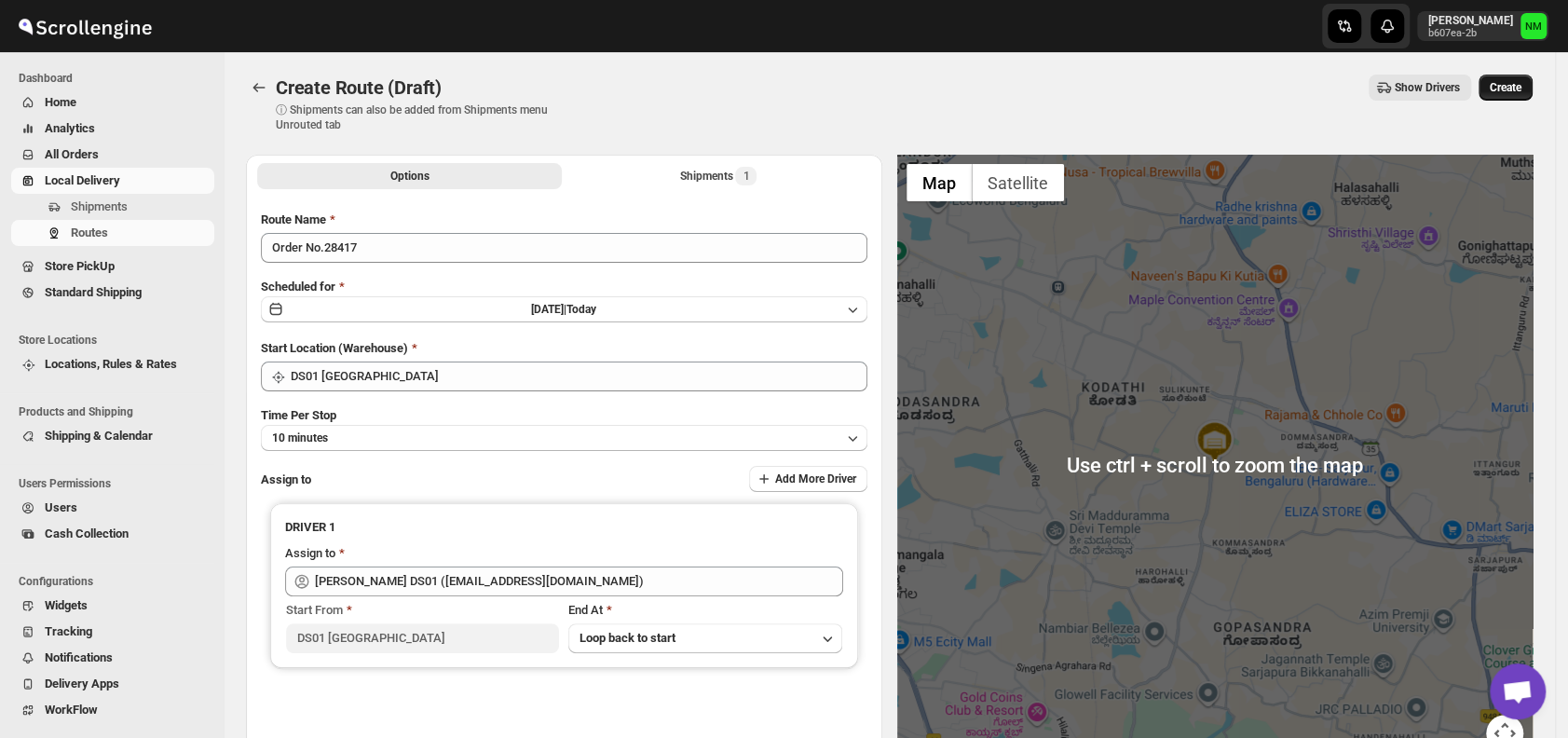
click at [1506, 85] on span "Create" at bounding box center [1506, 87] width 32 height 15
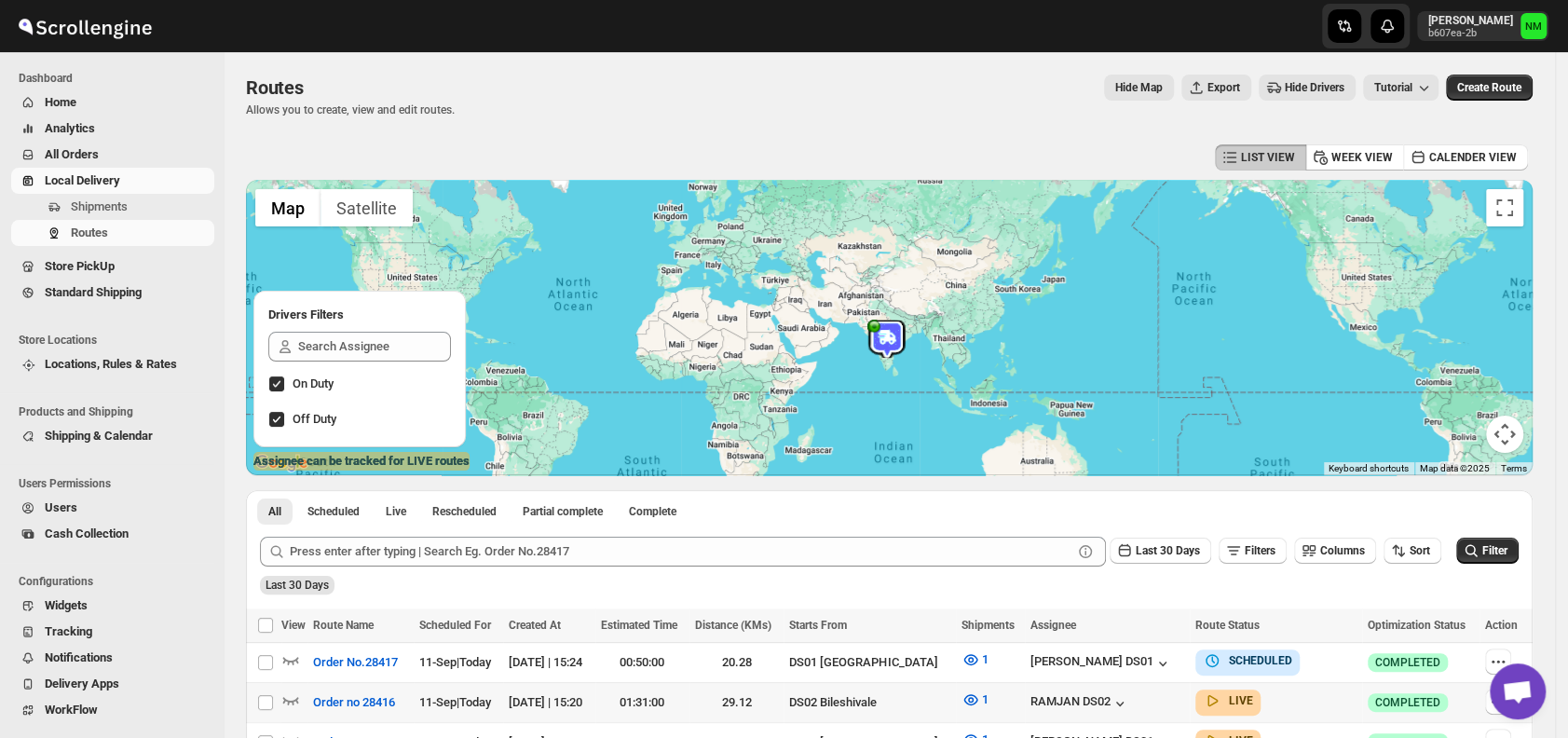
scroll to position [406, 0]
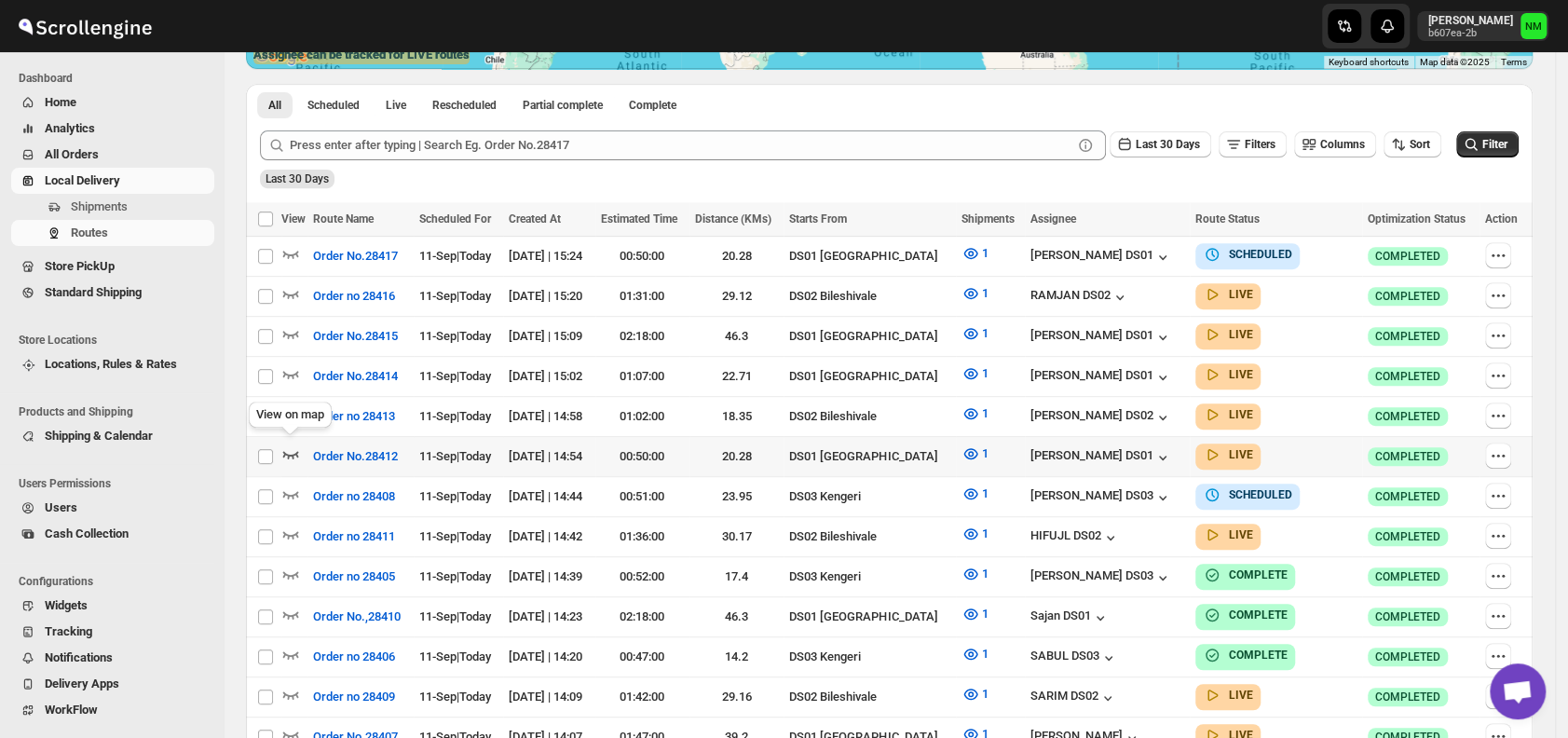
click at [291, 451] on icon "button" at bounding box center [291, 454] width 16 height 7
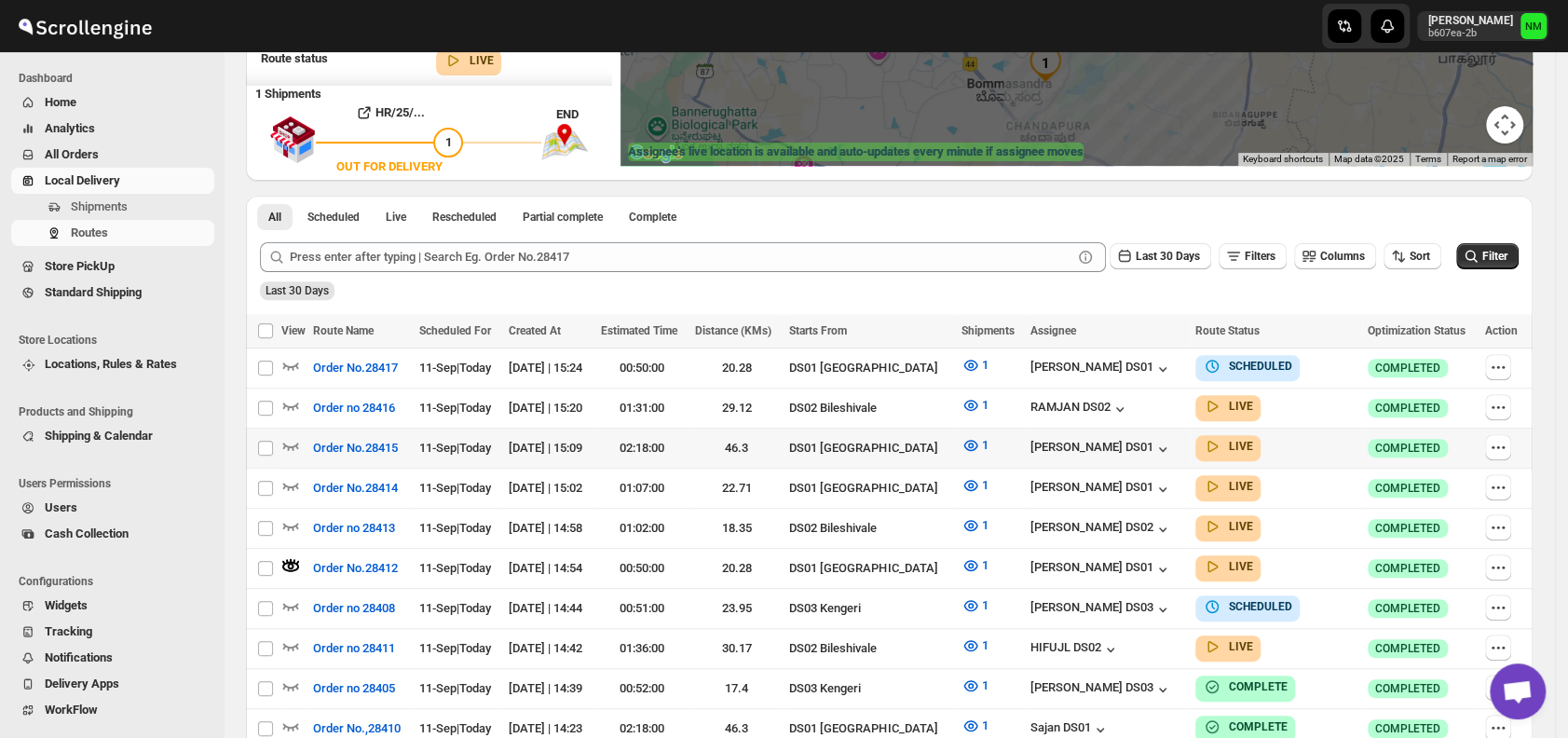
scroll to position [335, 0]
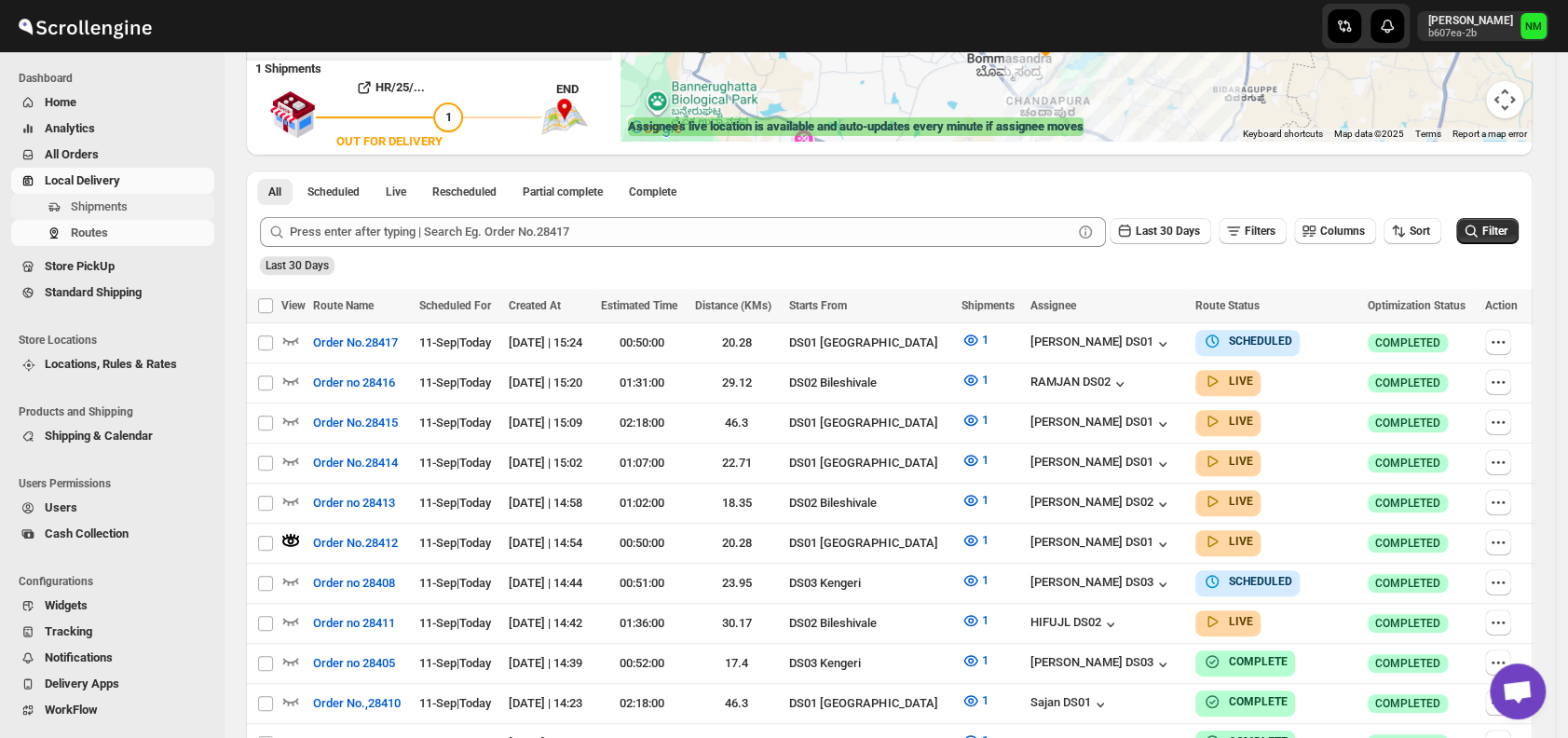
click at [157, 205] on span "Shipments" at bounding box center [141, 207] width 140 height 19
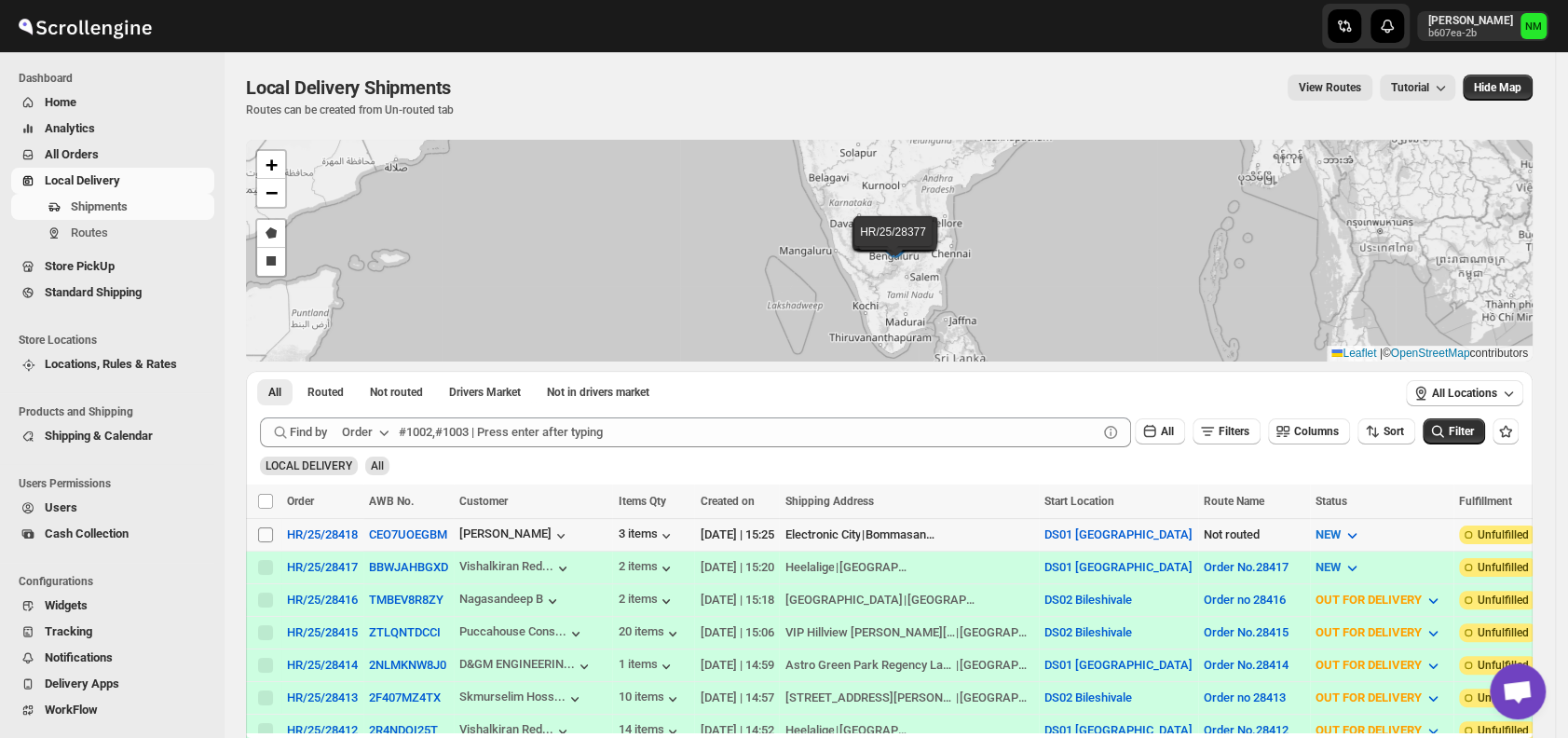
click at [267, 540] on input "Select shipment" at bounding box center [265, 534] width 15 height 15
checkbox input "true"
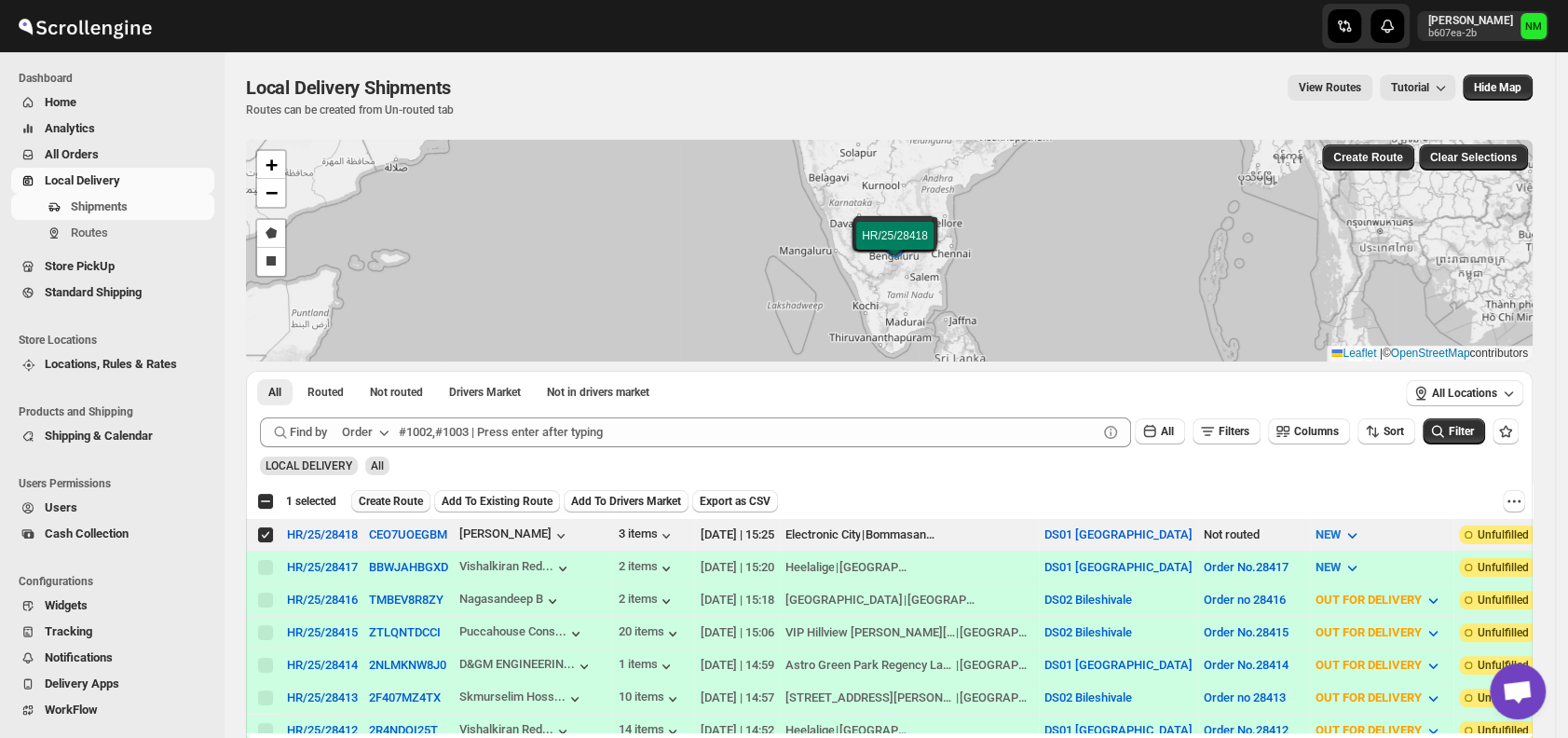
click at [374, 499] on span "Create Route" at bounding box center [391, 501] width 64 height 15
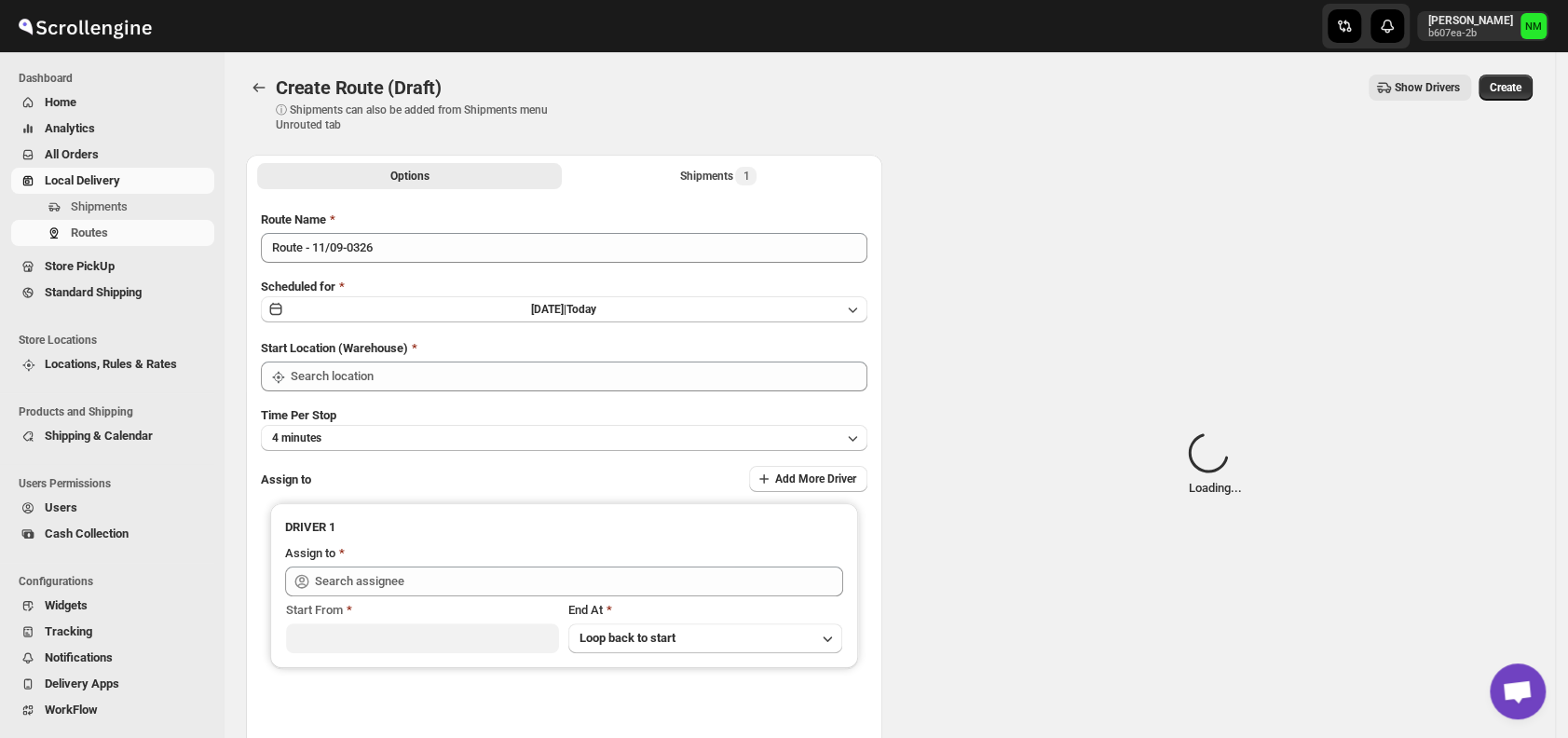
type input "DS01 [GEOGRAPHIC_DATA]"
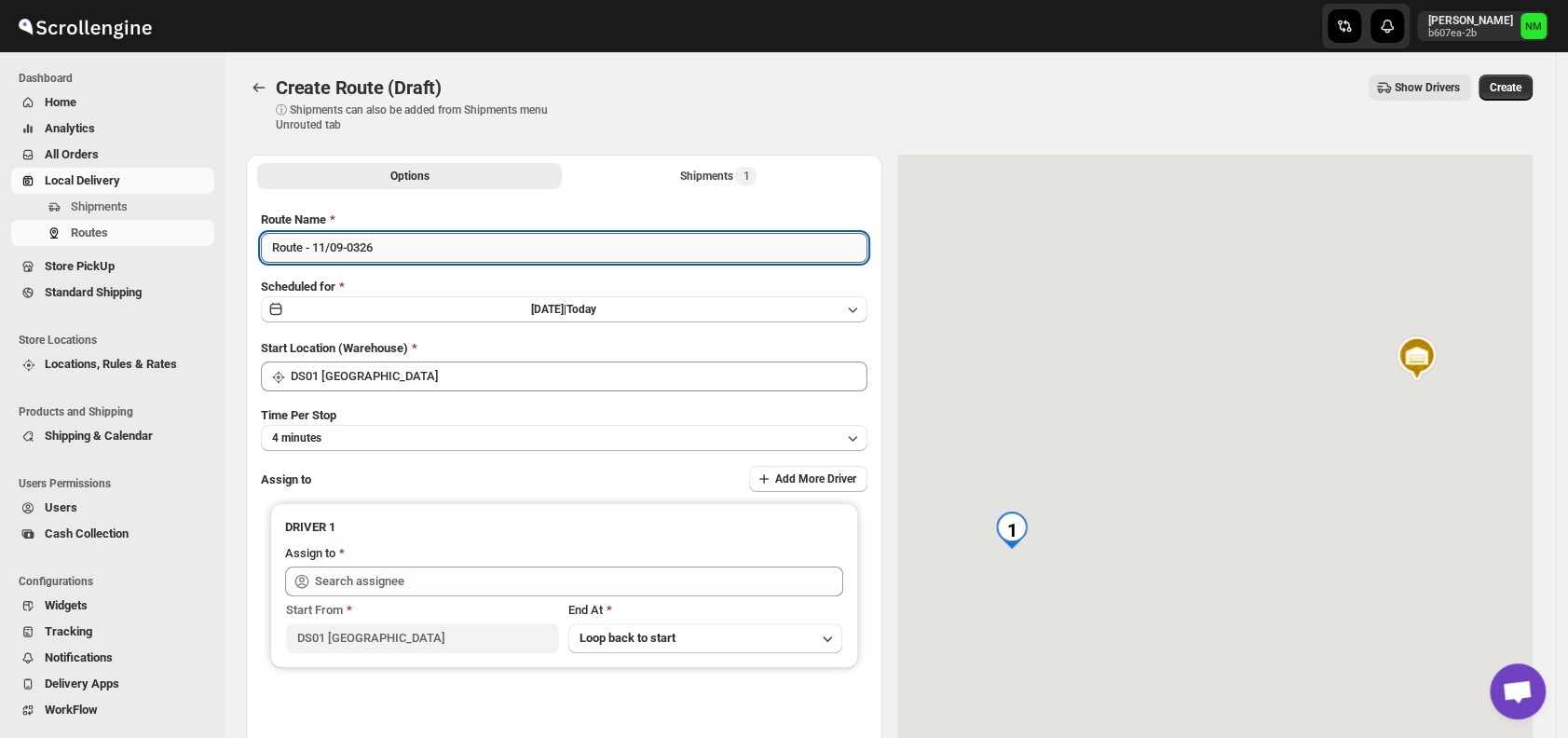
click at [418, 246] on input "Route - 11/09-0326" at bounding box center [564, 248] width 607 height 30
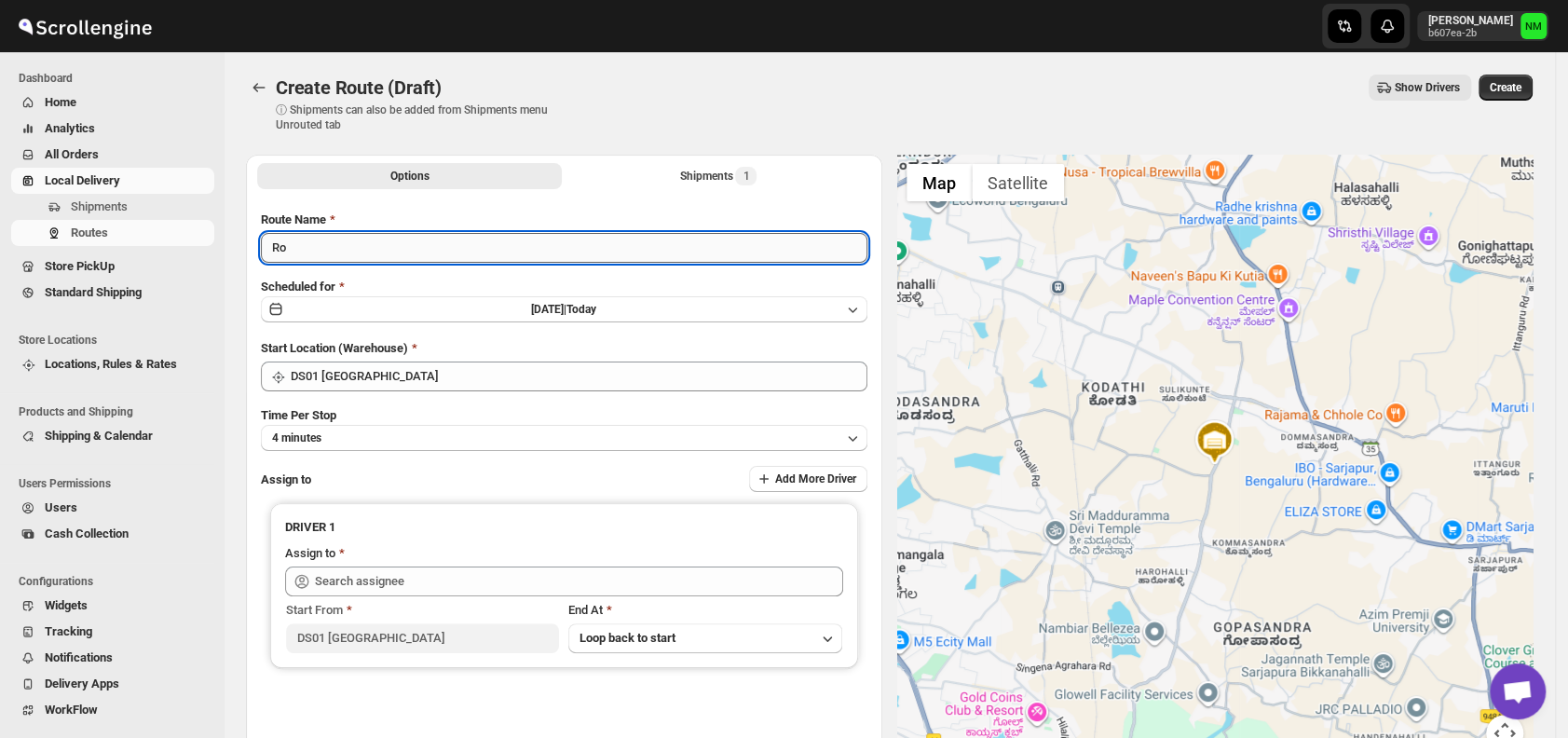
type input "R"
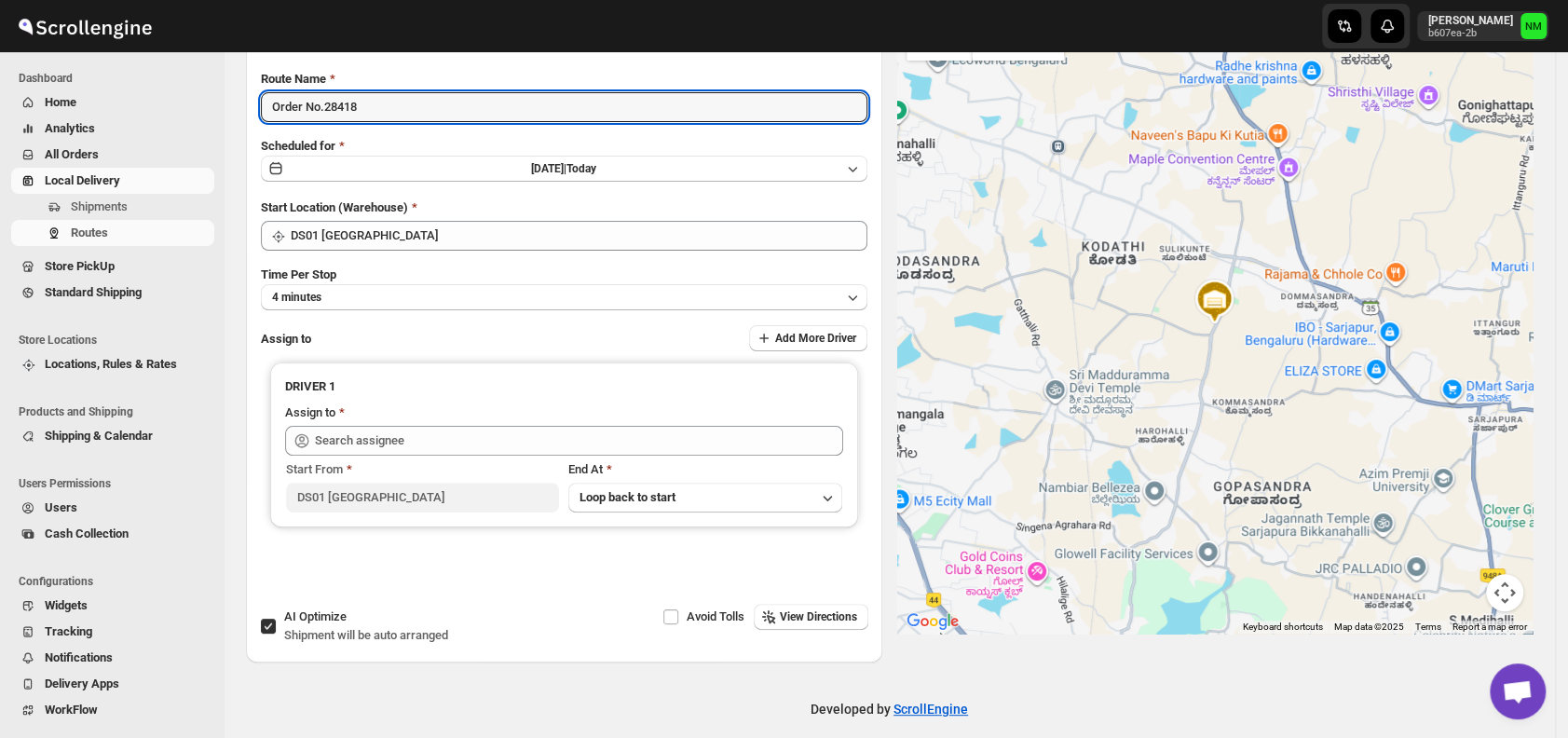
scroll to position [157, 0]
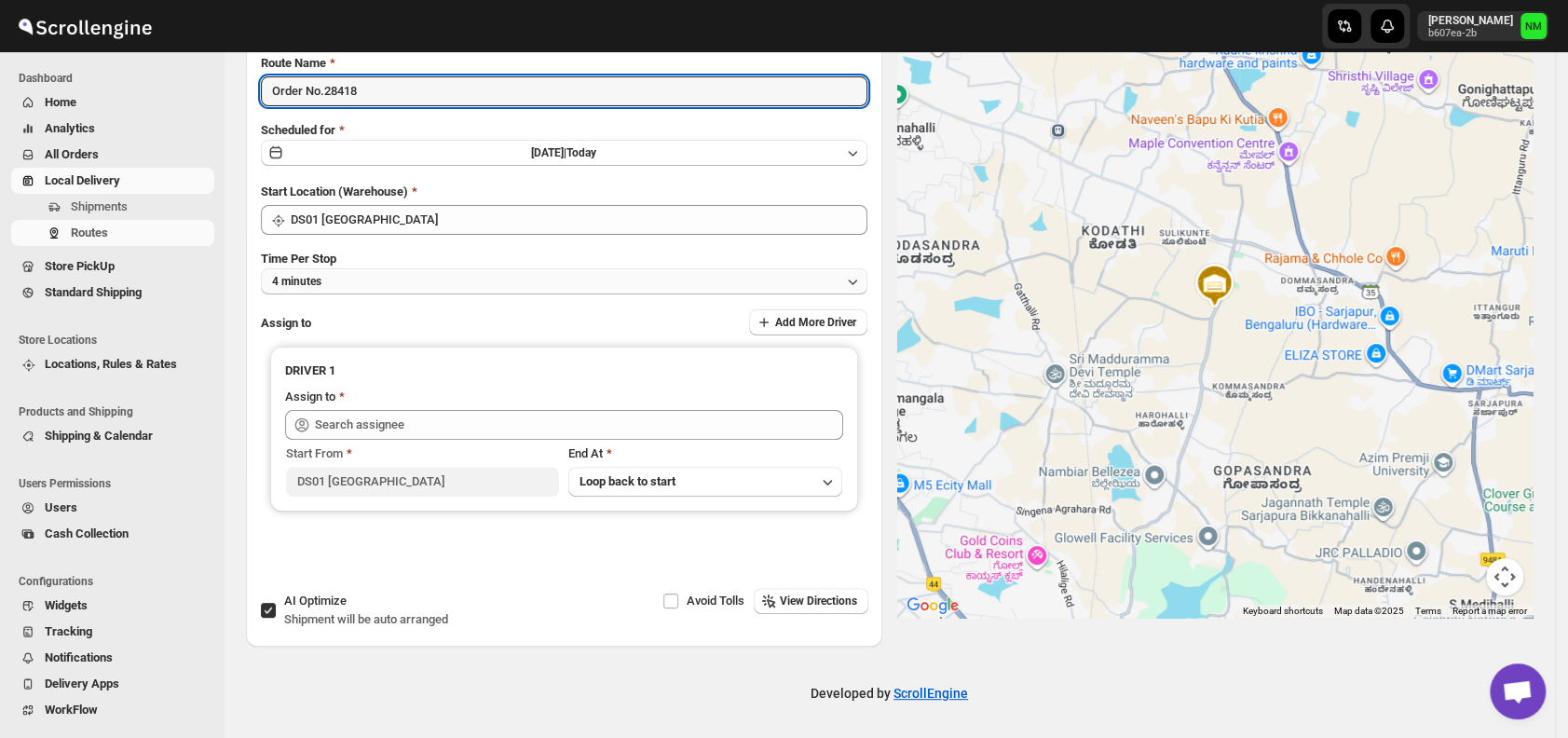
type input "Order No.28418"
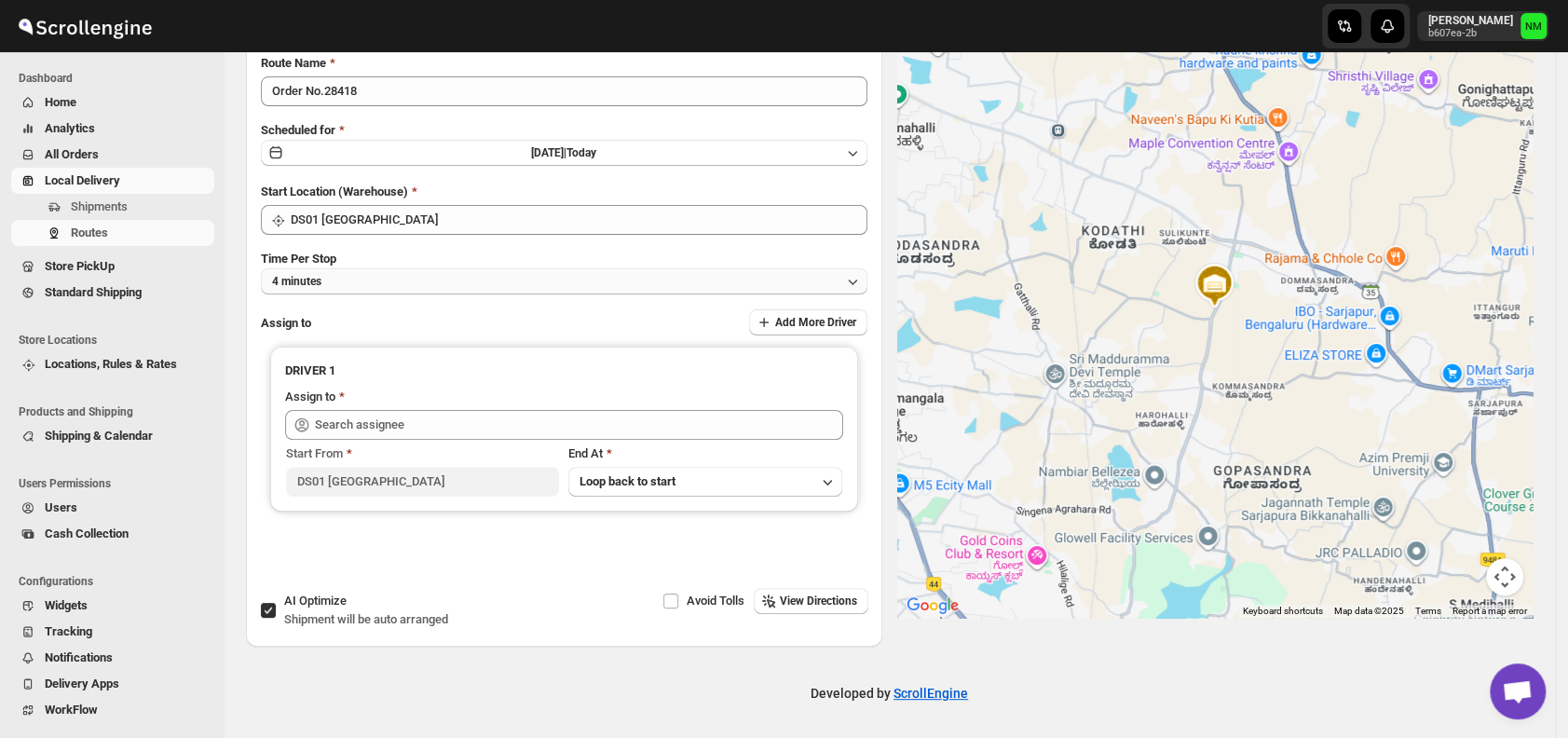
click at [355, 283] on button "4 minutes" at bounding box center [564, 281] width 607 height 26
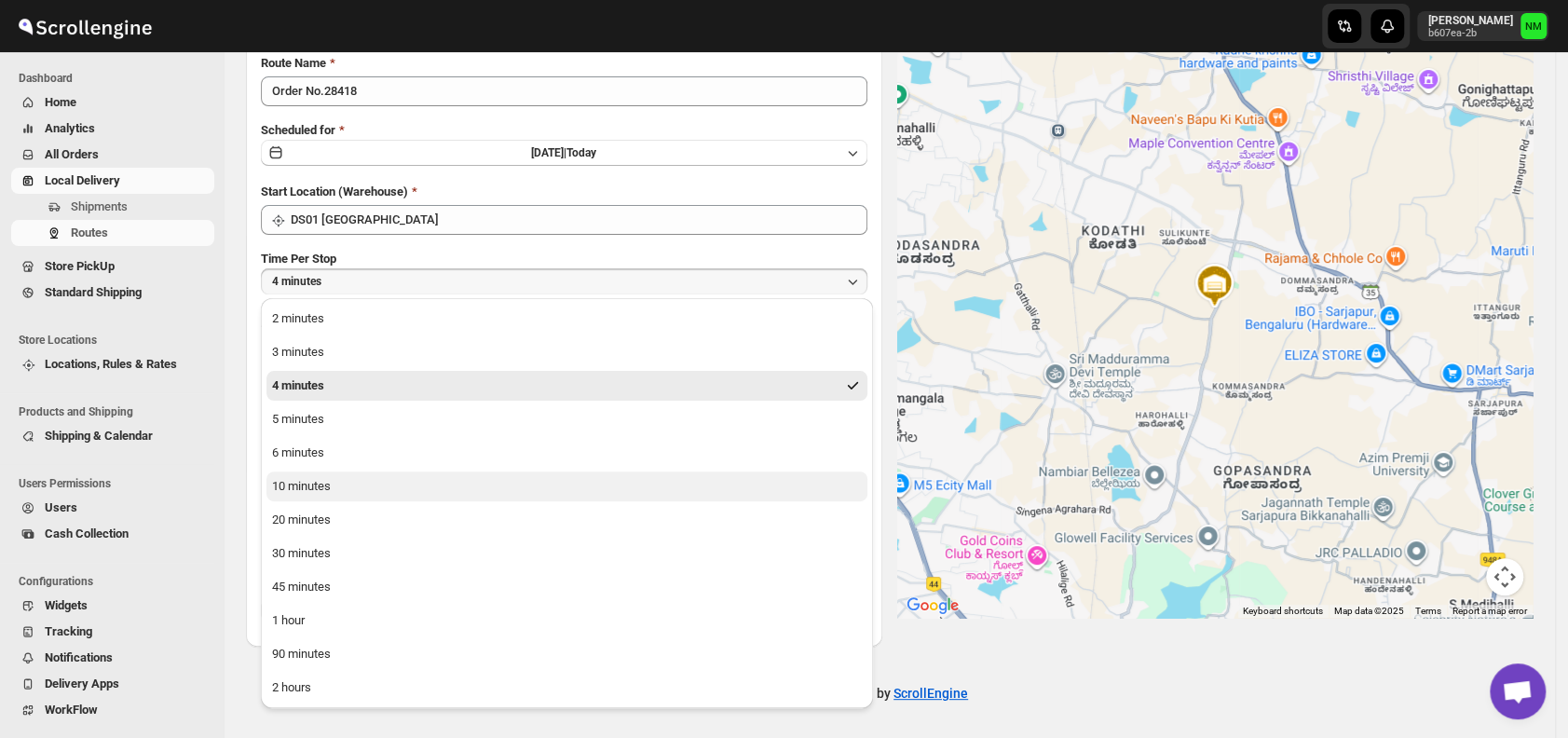
click at [361, 495] on button "10 minutes" at bounding box center [567, 487] width 601 height 30
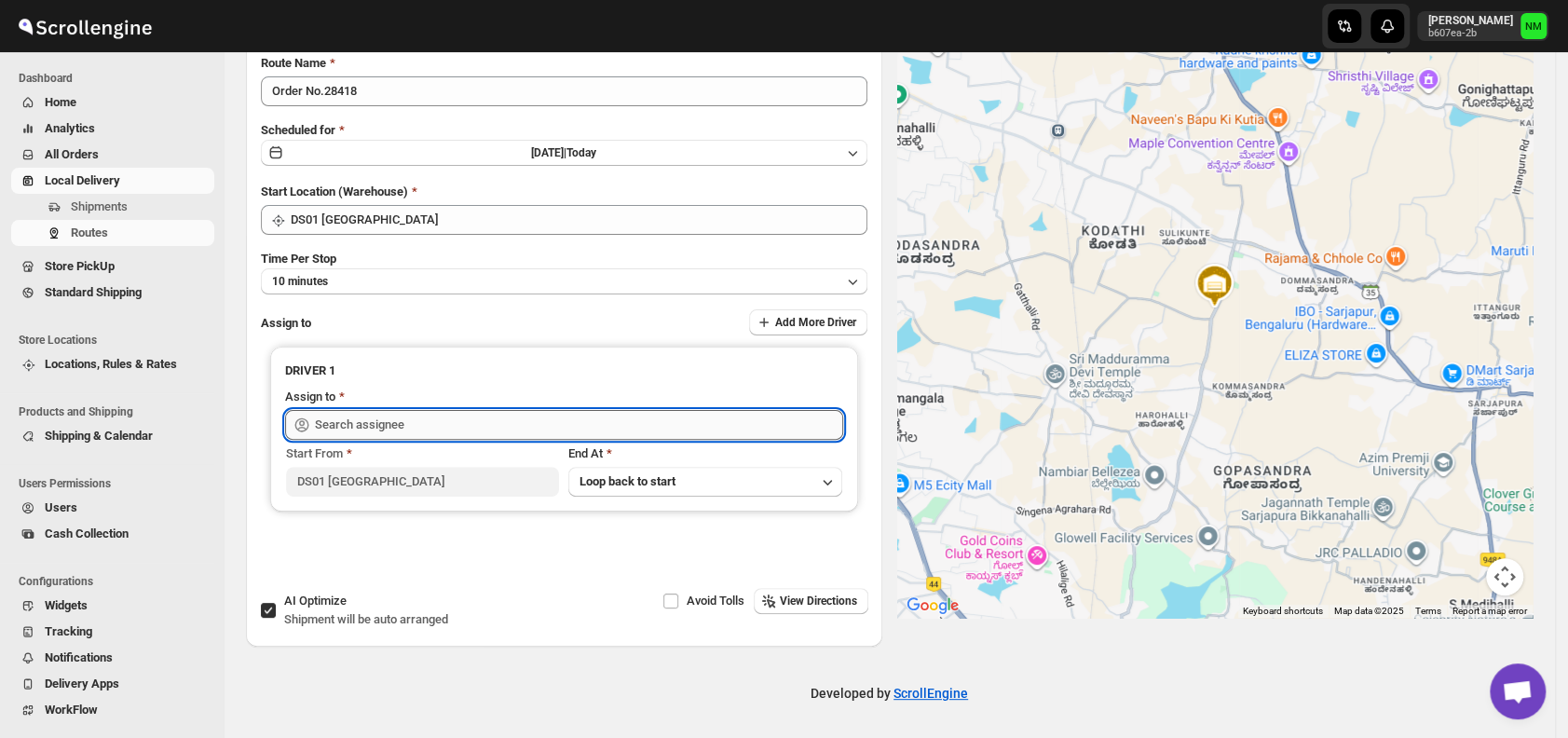
click at [447, 425] on input "text" at bounding box center [579, 425] width 528 height 30
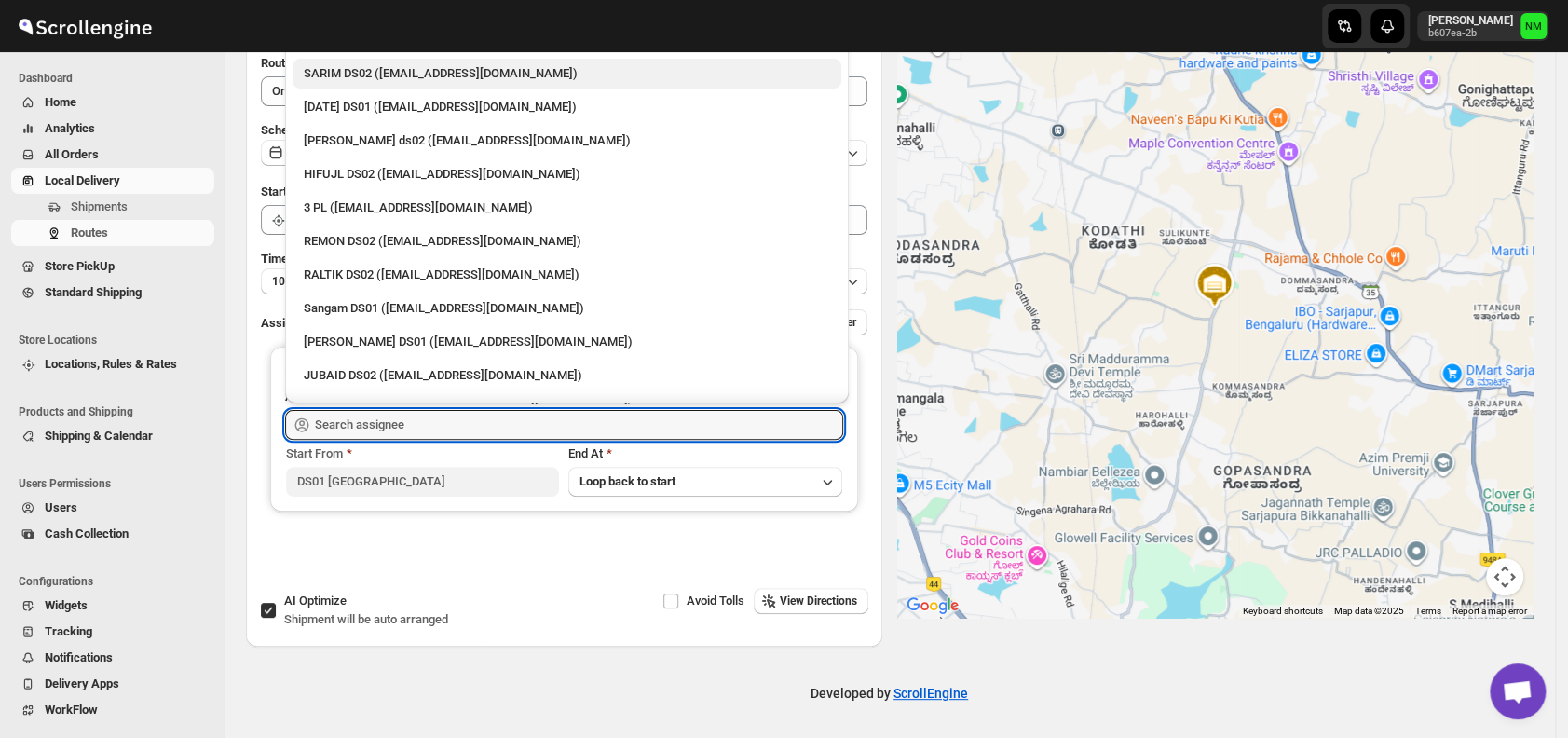
scroll to position [218, 0]
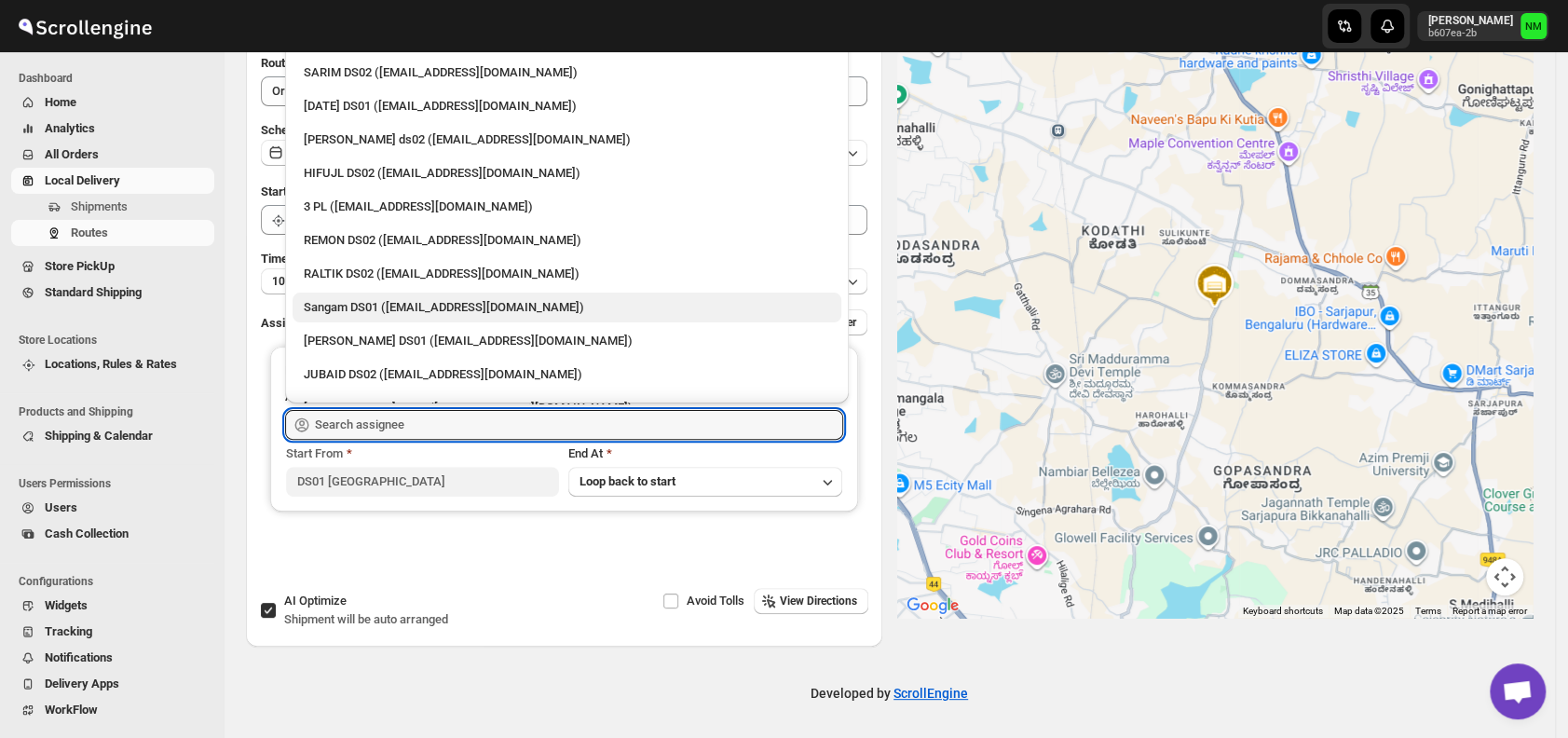
click at [383, 299] on div "Sangam DS01 (relov34542@lassora.com)" at bounding box center [567, 307] width 526 height 19
type input "Sangam DS01 (relov34542@lassora.com)"
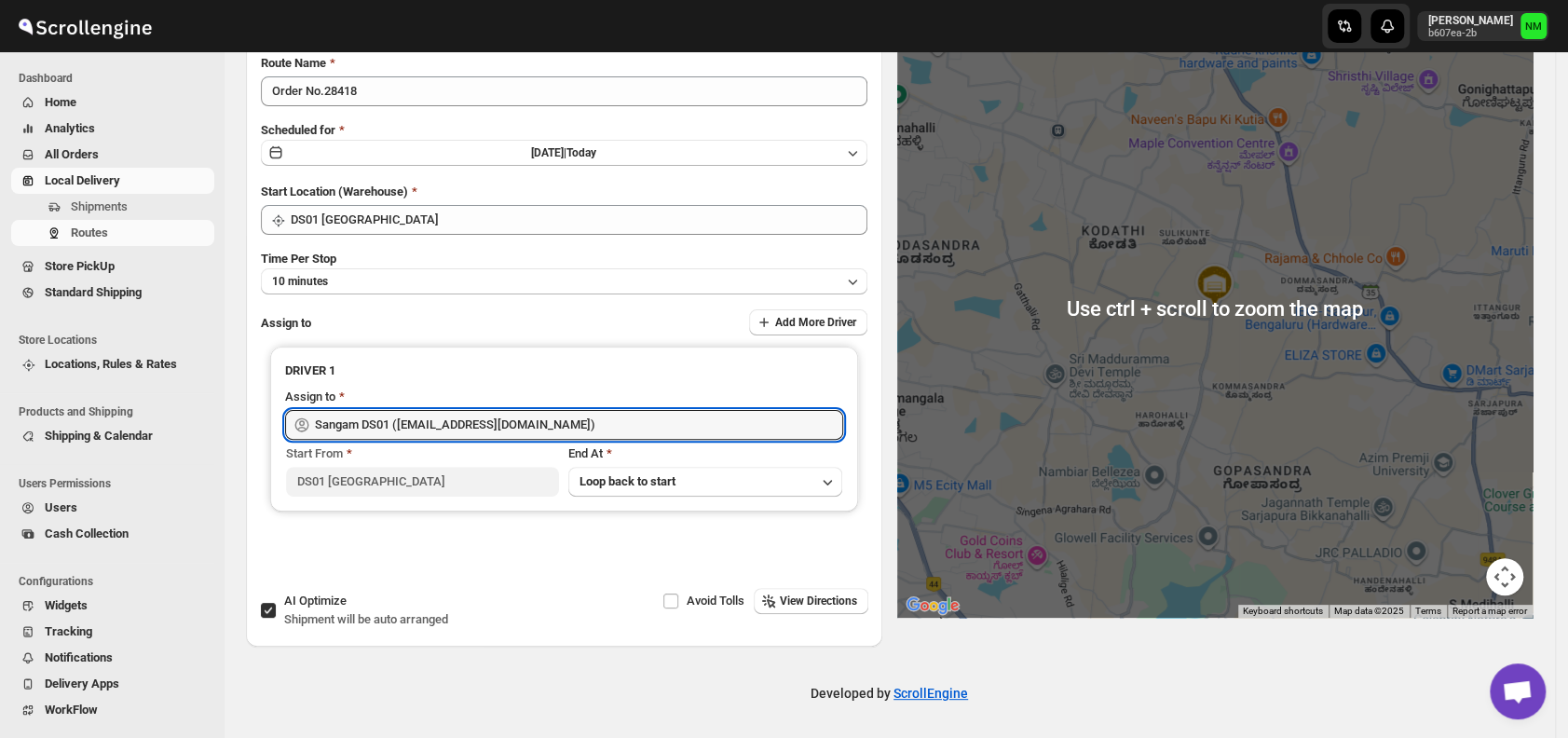
scroll to position [0, 0]
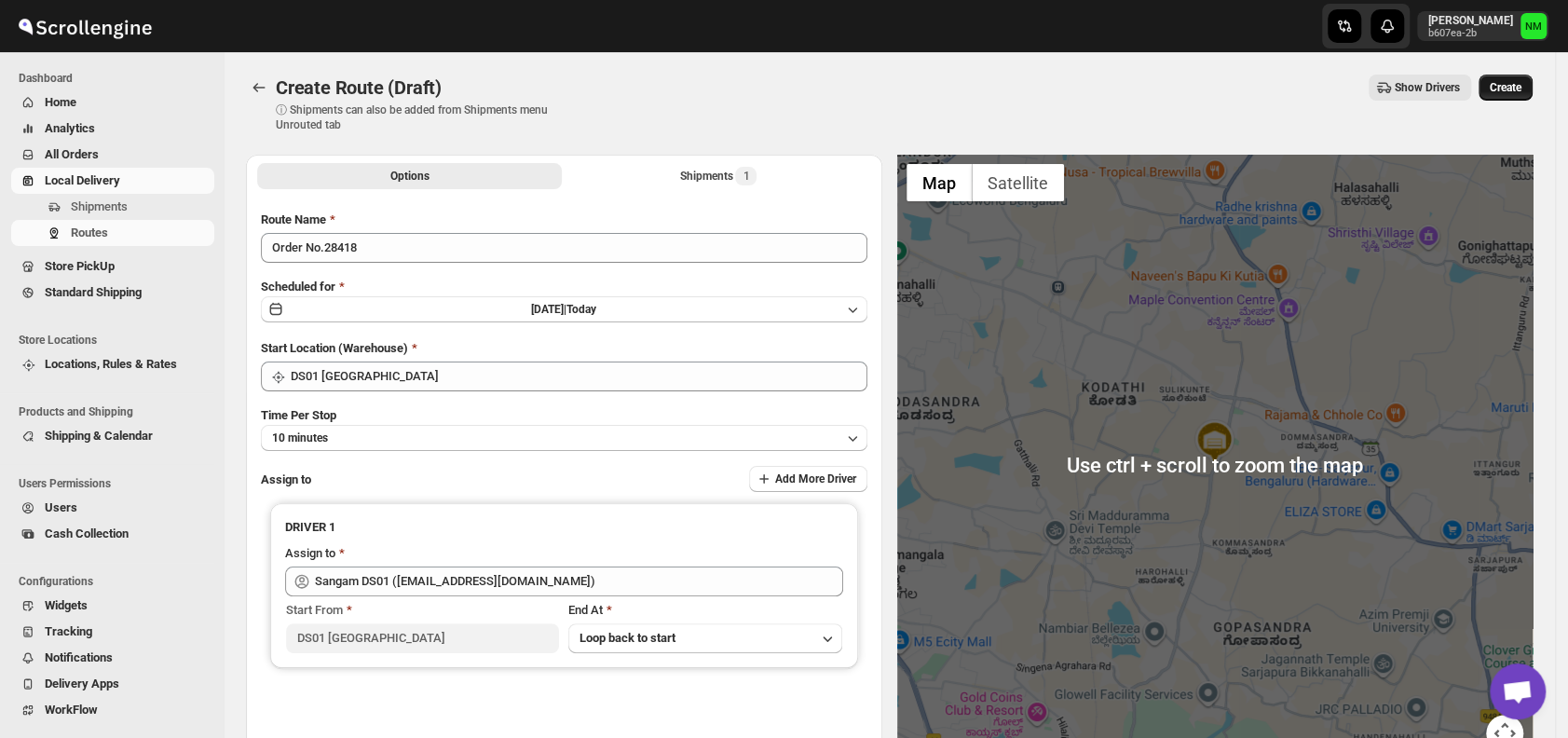
click at [1522, 90] on span "Create" at bounding box center [1506, 87] width 32 height 15
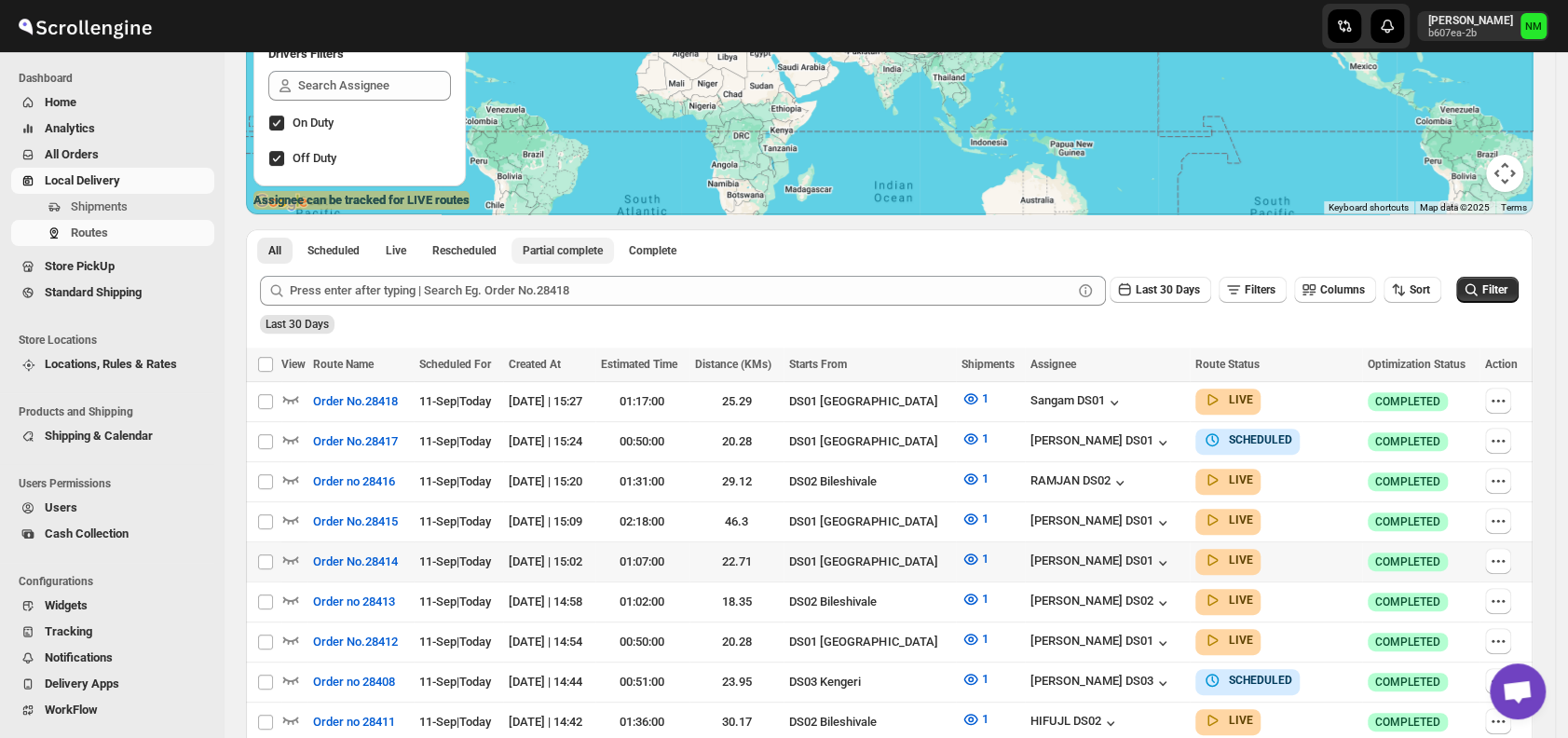
scroll to position [283, 0]
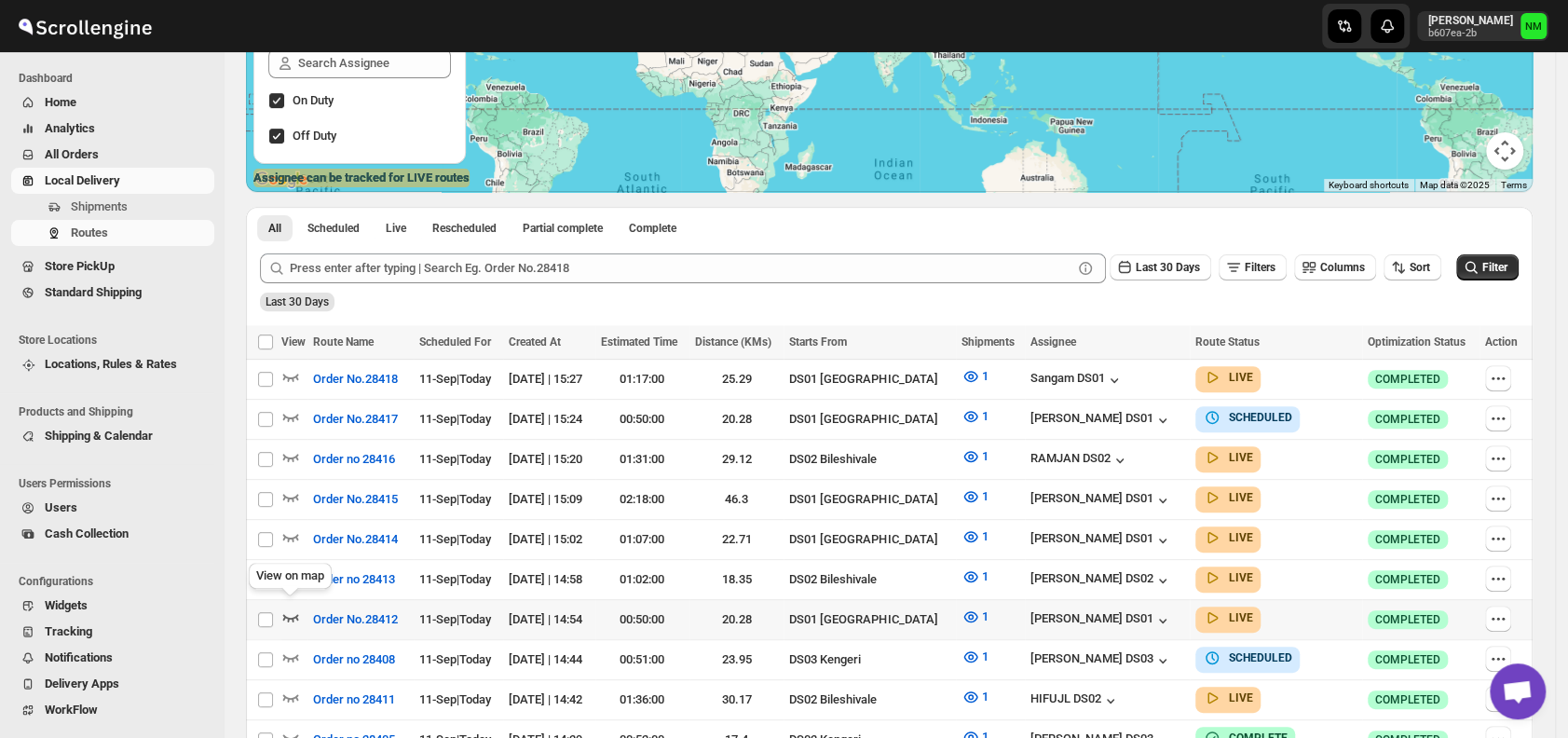
click at [289, 616] on icon "button" at bounding box center [290, 617] width 19 height 19
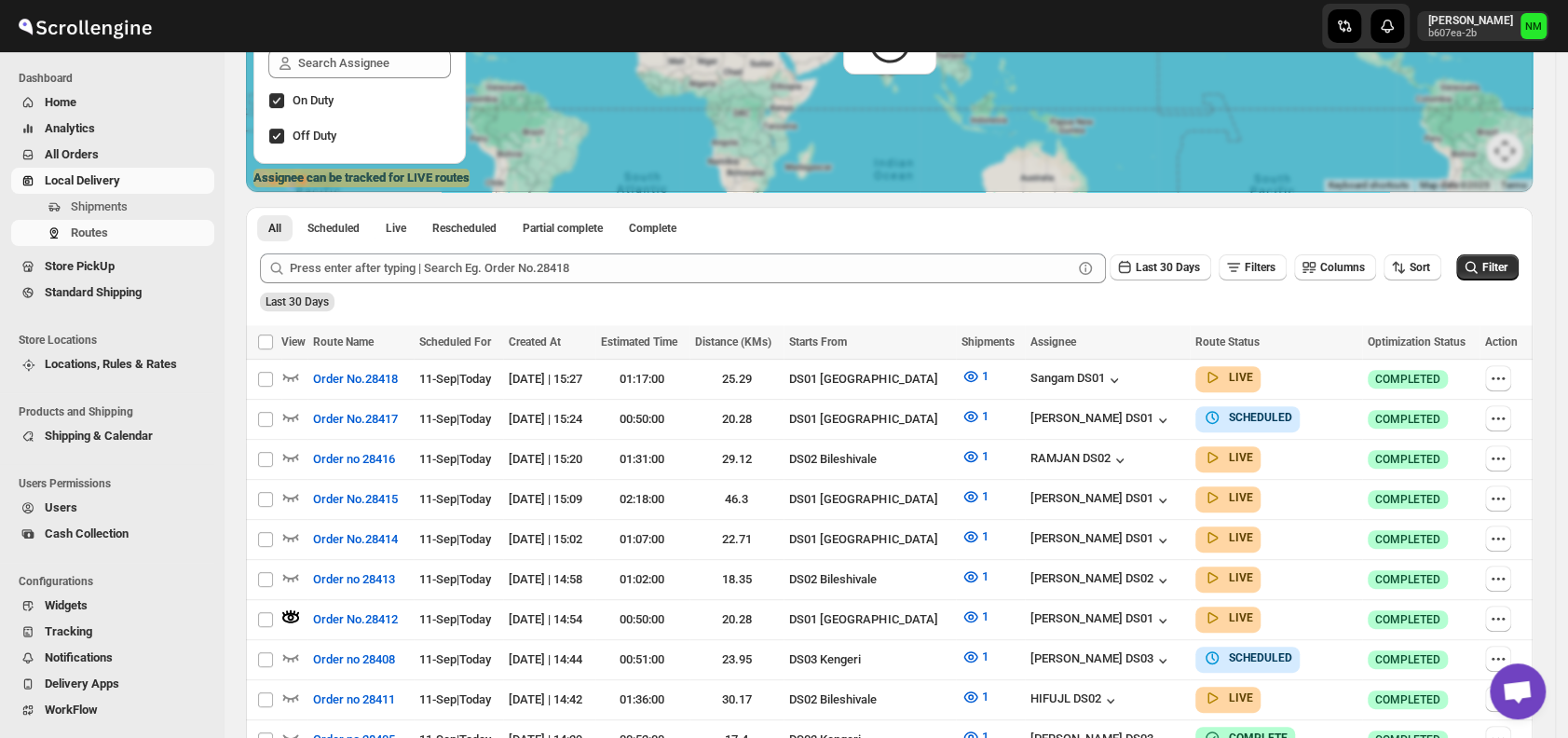
scroll to position [0, 0]
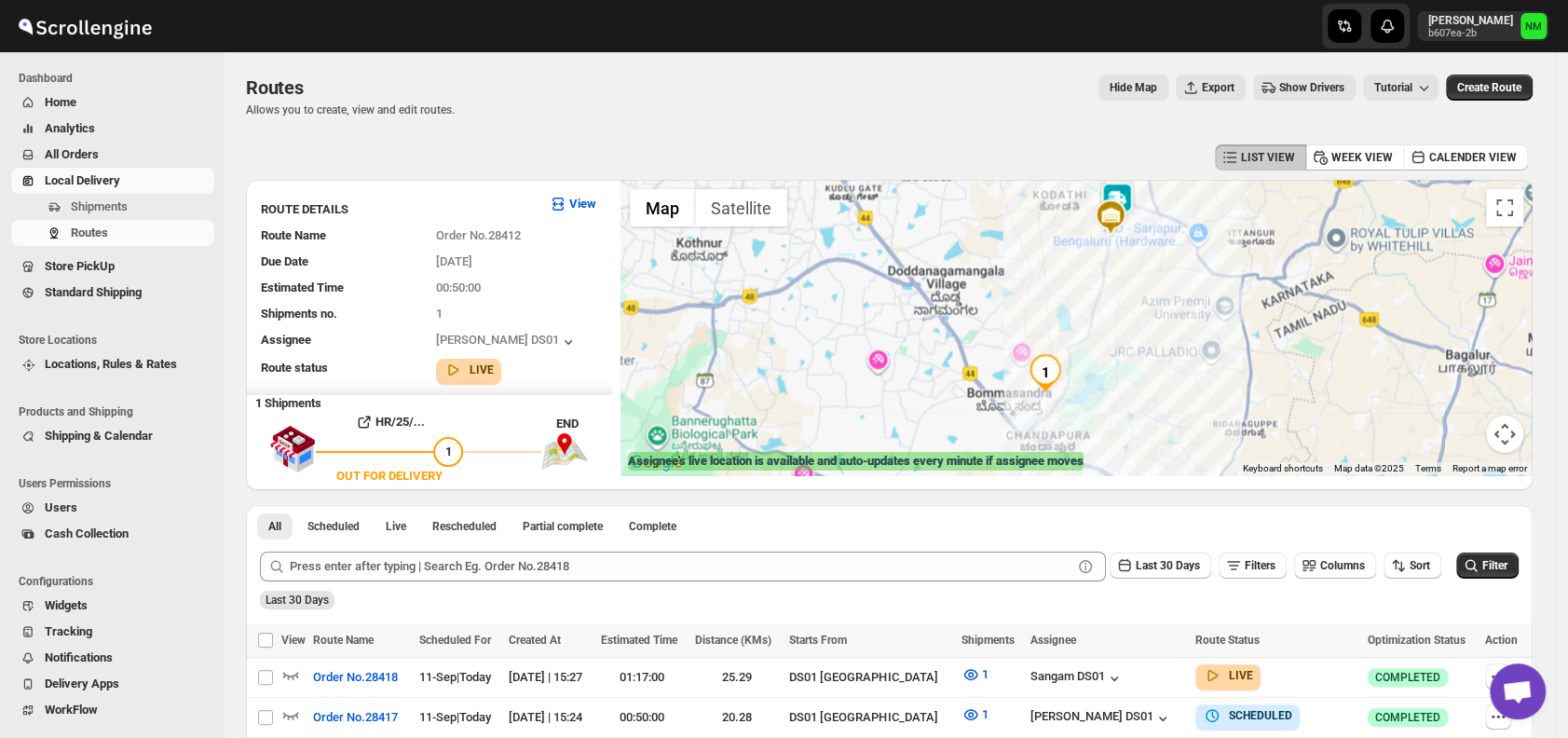
click at [1143, 201] on div at bounding box center [1077, 327] width 912 height 295
click at [1007, 235] on div at bounding box center [1077, 327] width 912 height 295
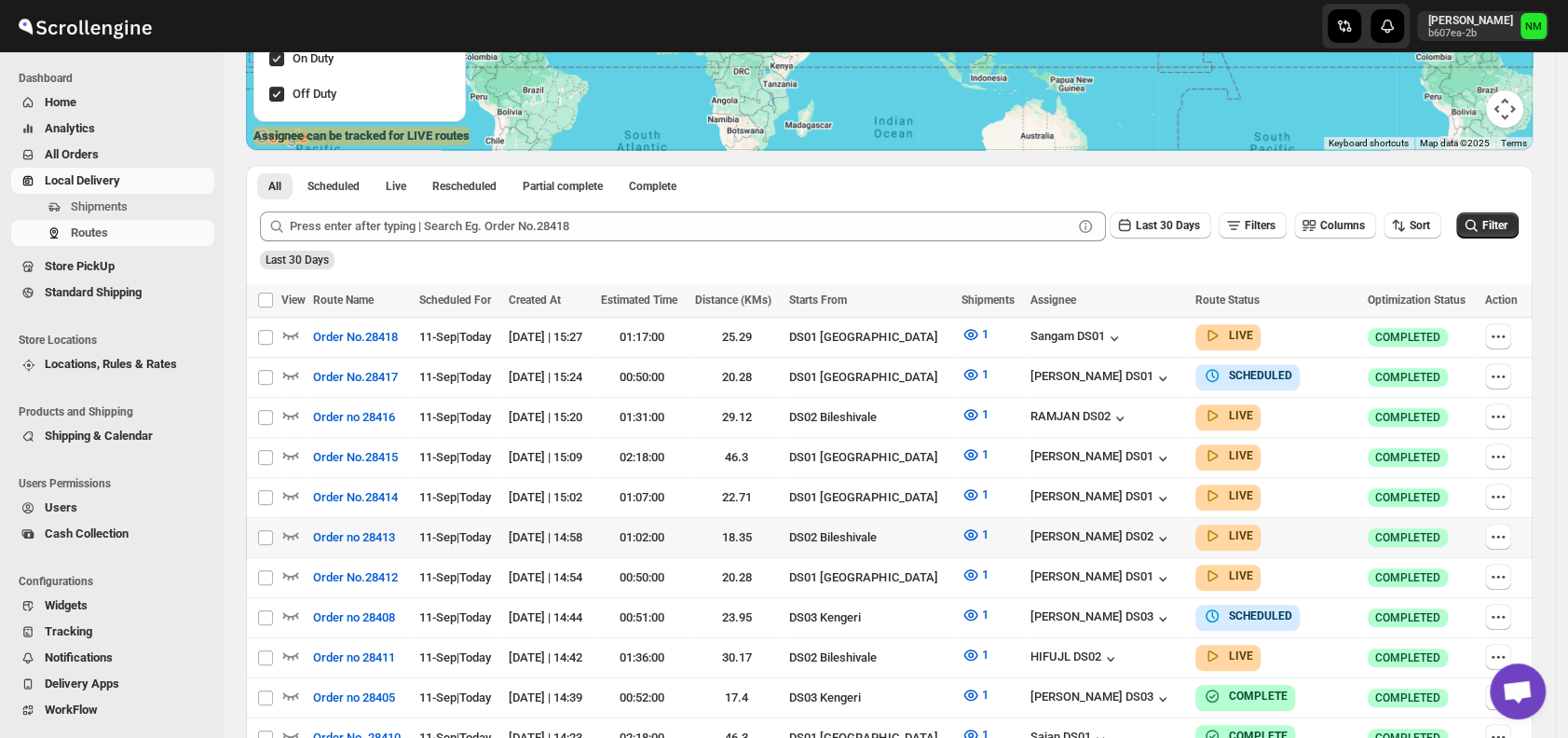
scroll to position [327, 0]
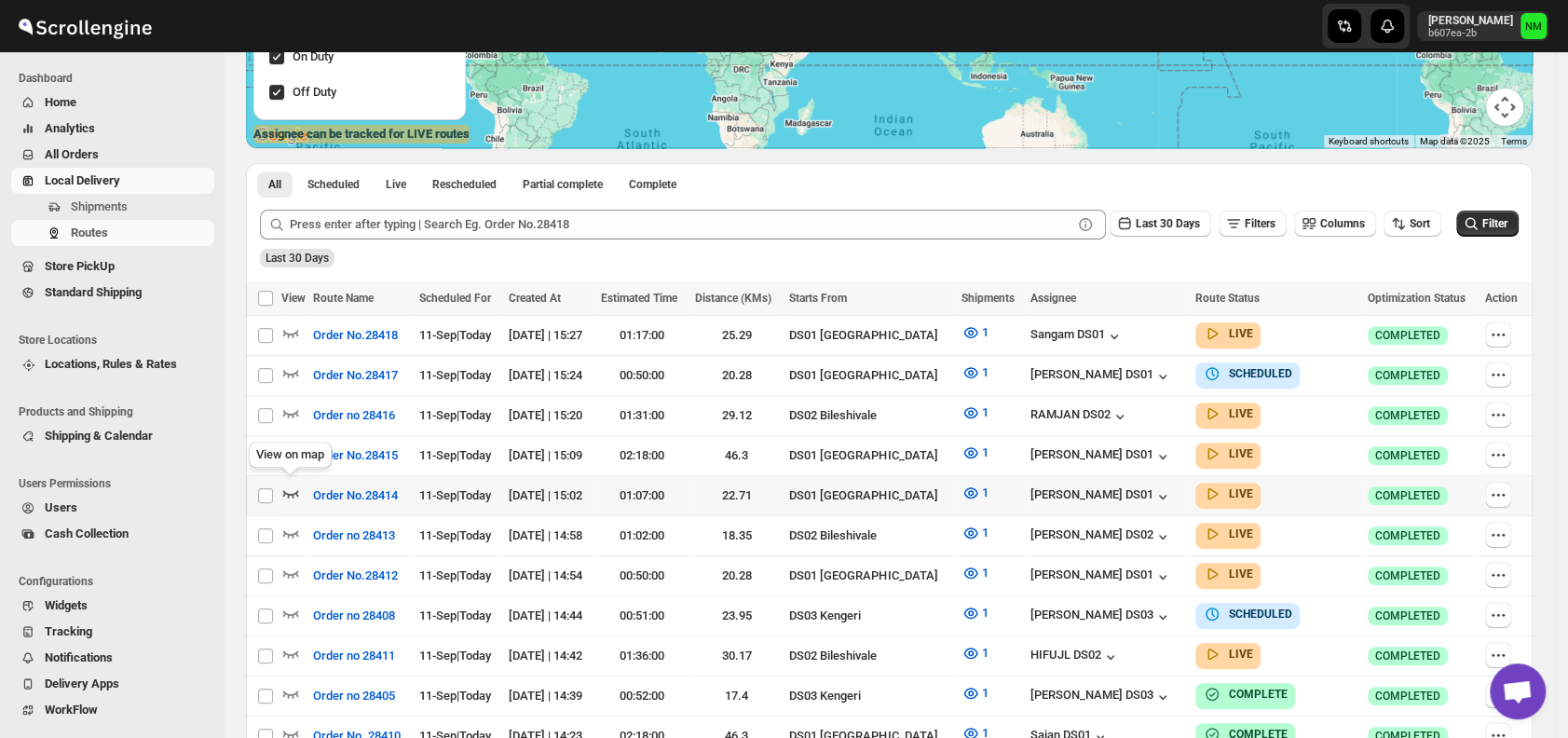
click at [290, 484] on icon "button" at bounding box center [290, 493] width 19 height 19
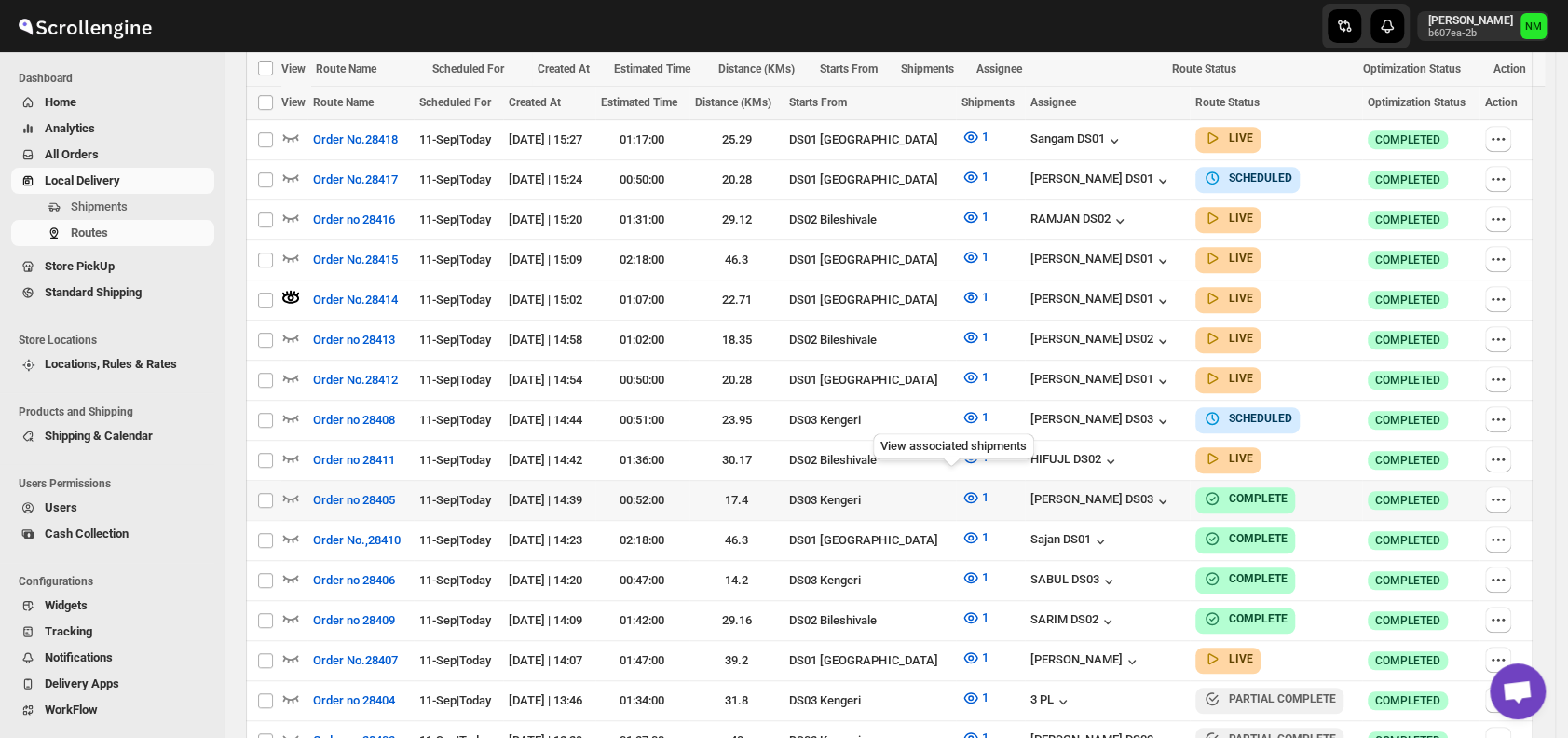
scroll to position [631, 0]
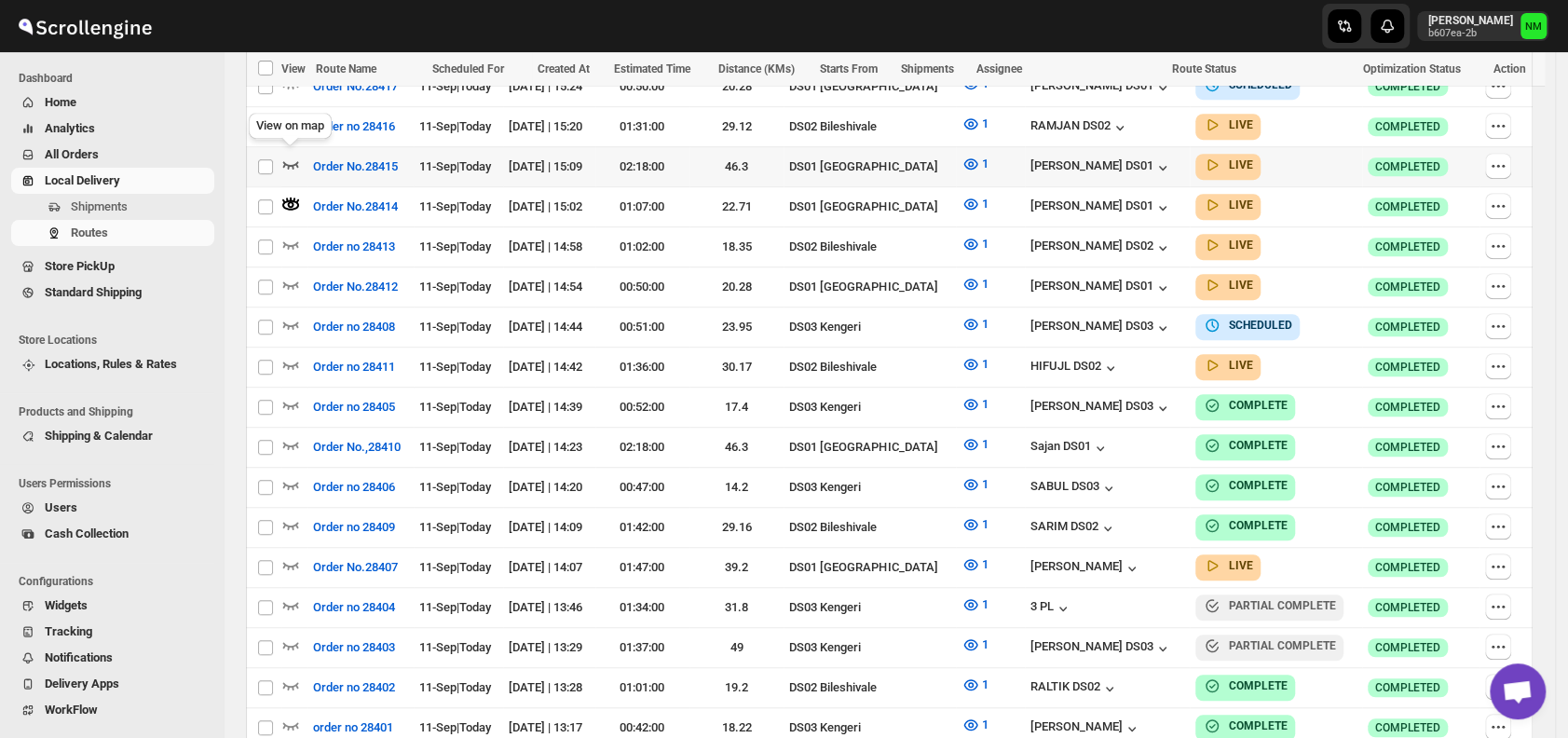
click at [293, 162] on icon "button" at bounding box center [291, 164] width 16 height 7
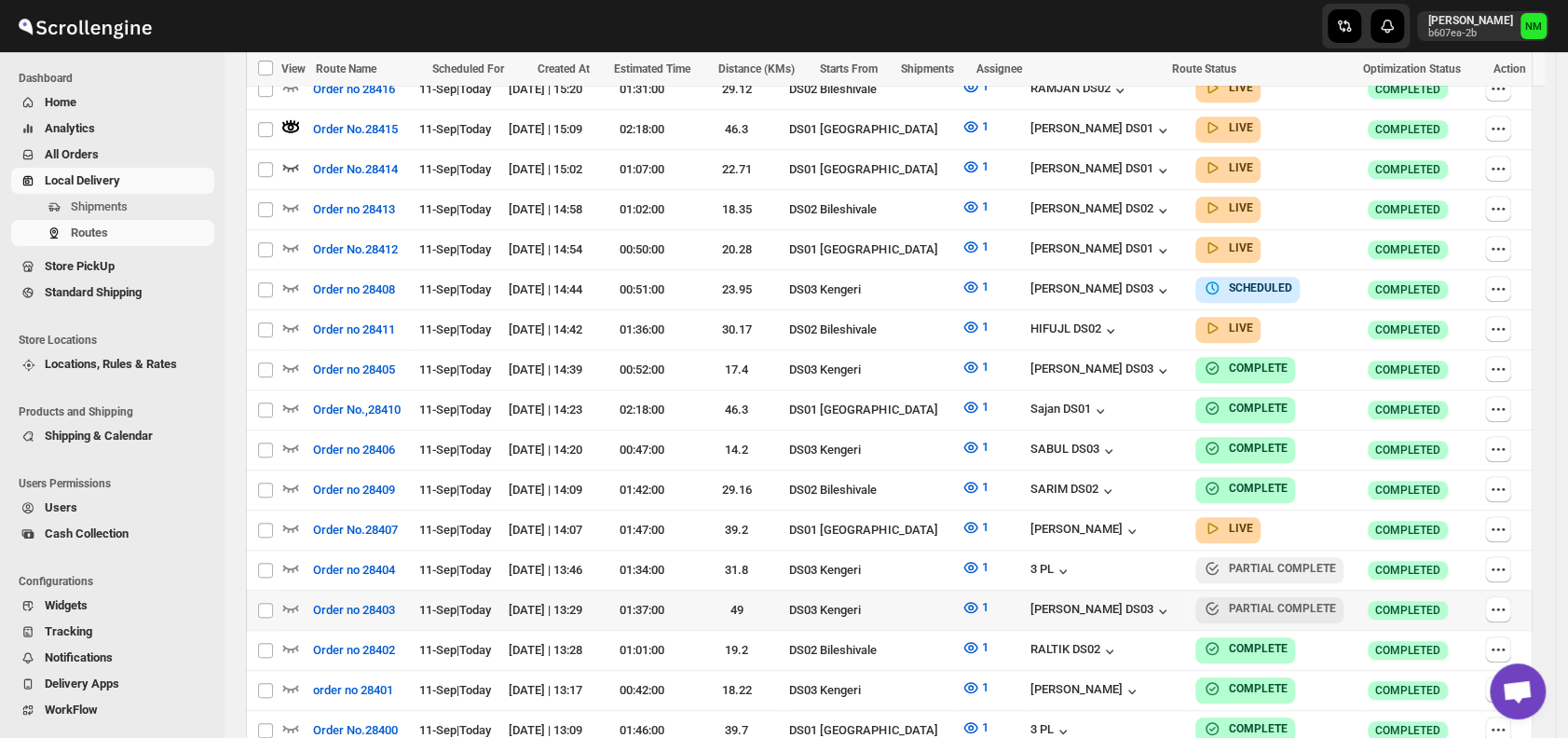
scroll to position [671, 0]
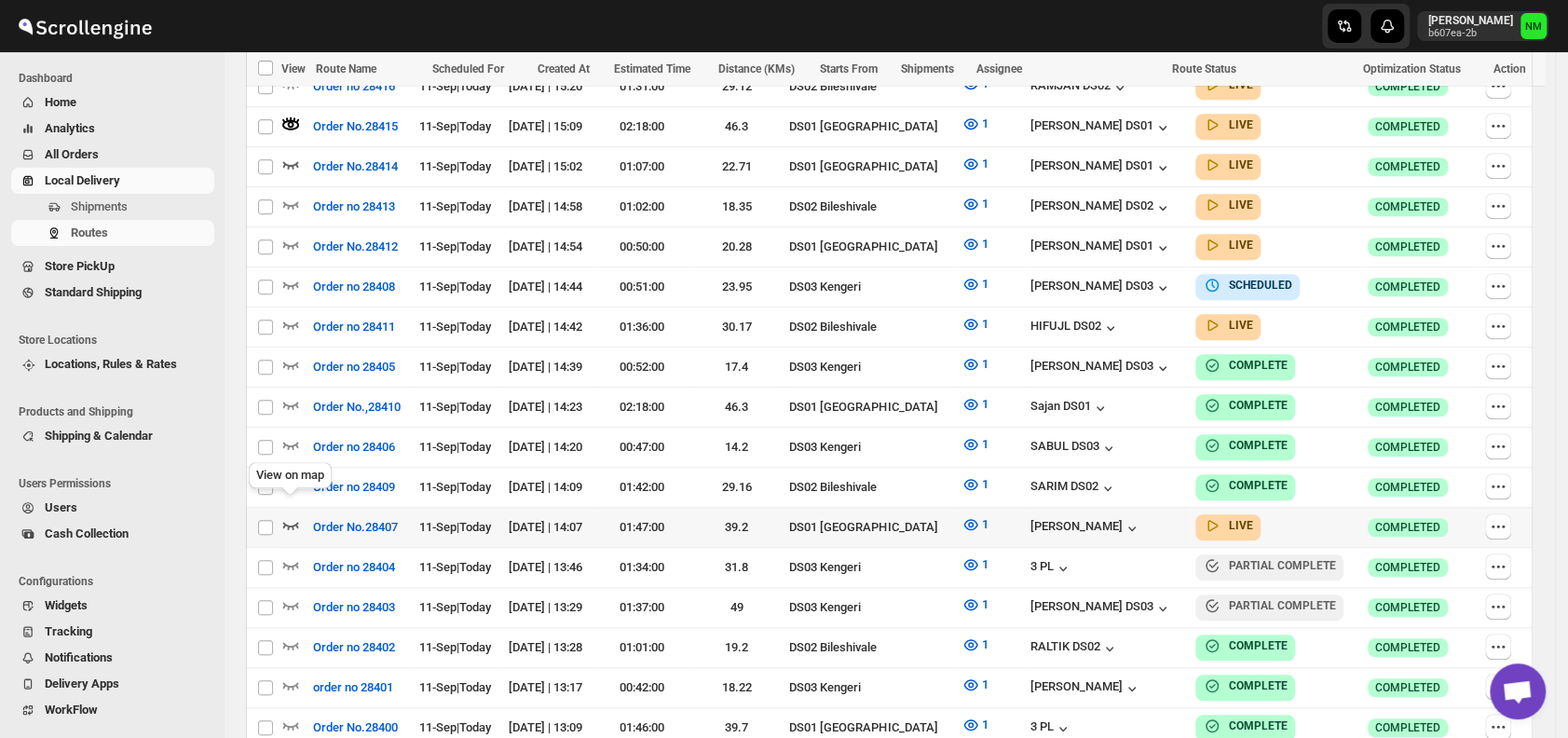
click at [297, 515] on icon "button" at bounding box center [290, 524] width 19 height 19
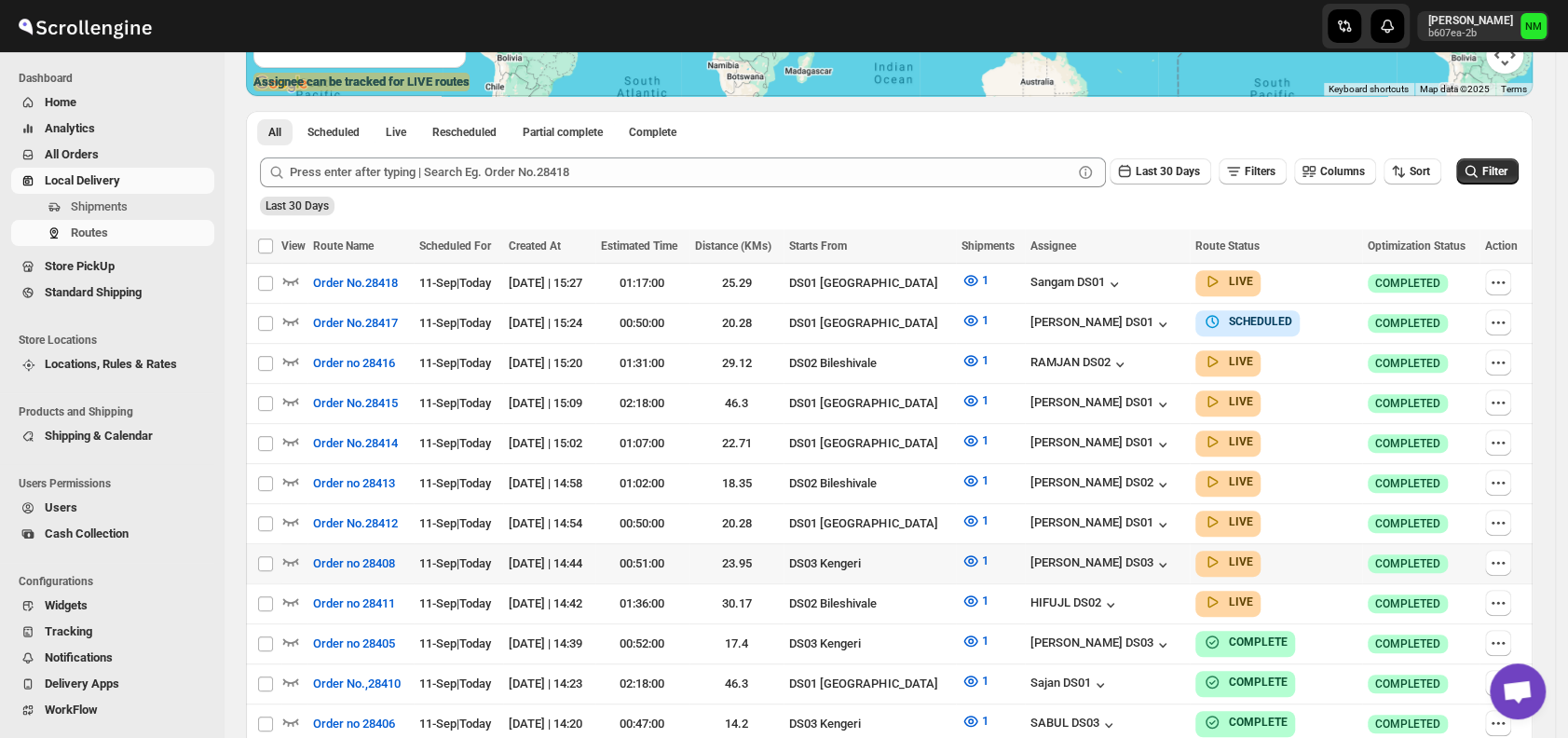
scroll to position [380, 0]
click at [295, 437] on icon "button" at bounding box center [290, 440] width 19 height 19
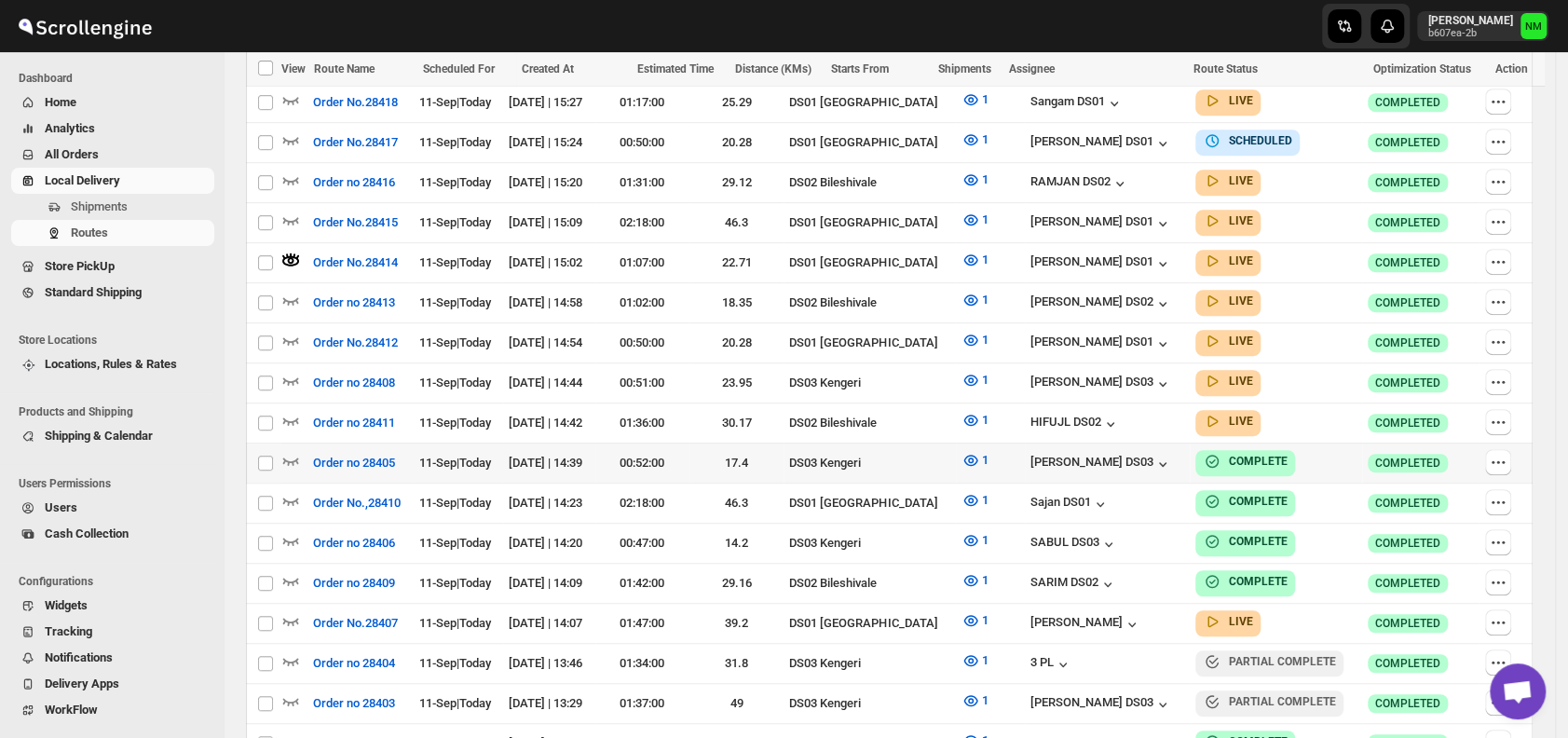
scroll to position [576, 0]
click at [294, 336] on icon "button" at bounding box center [291, 339] width 16 height 7
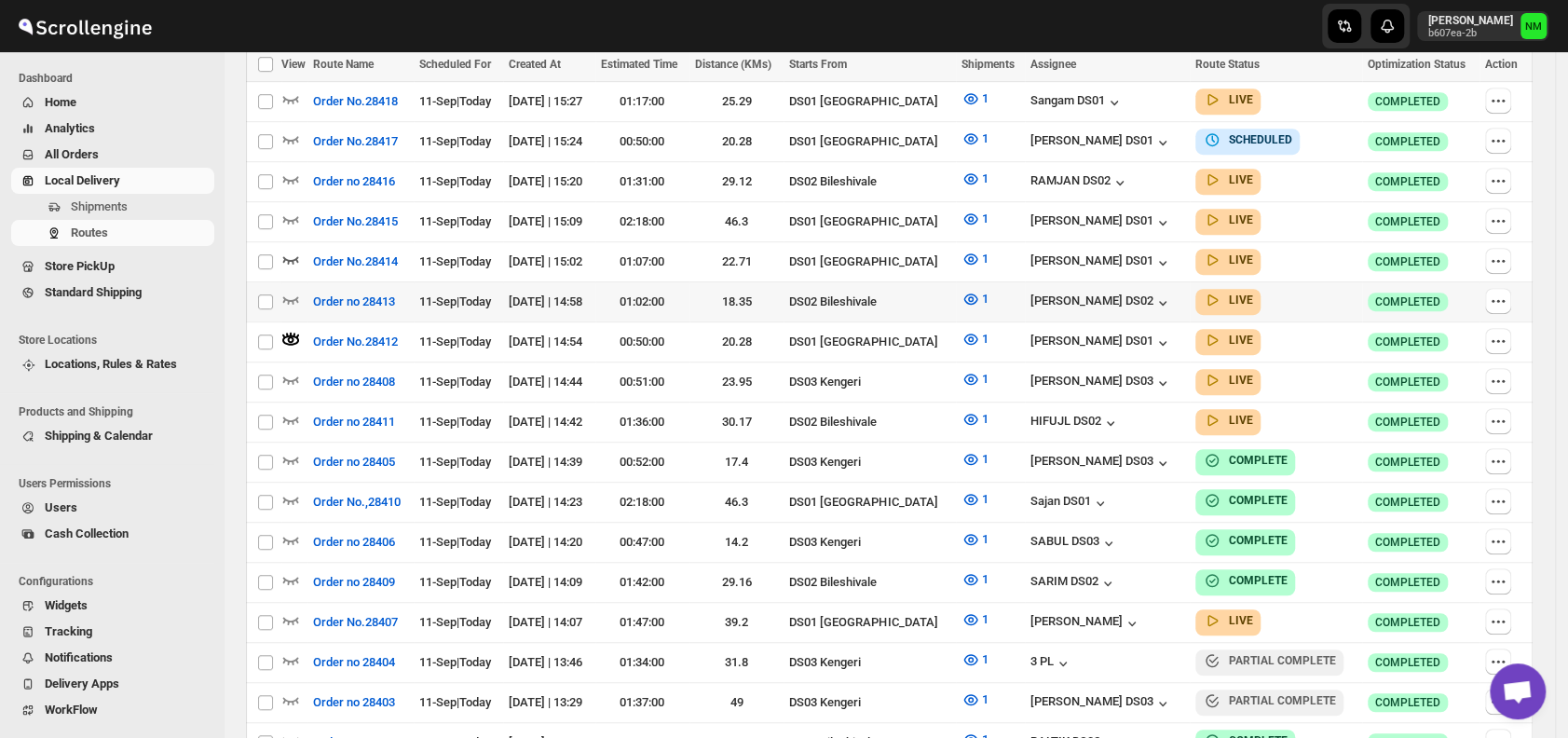
scroll to position [0, 0]
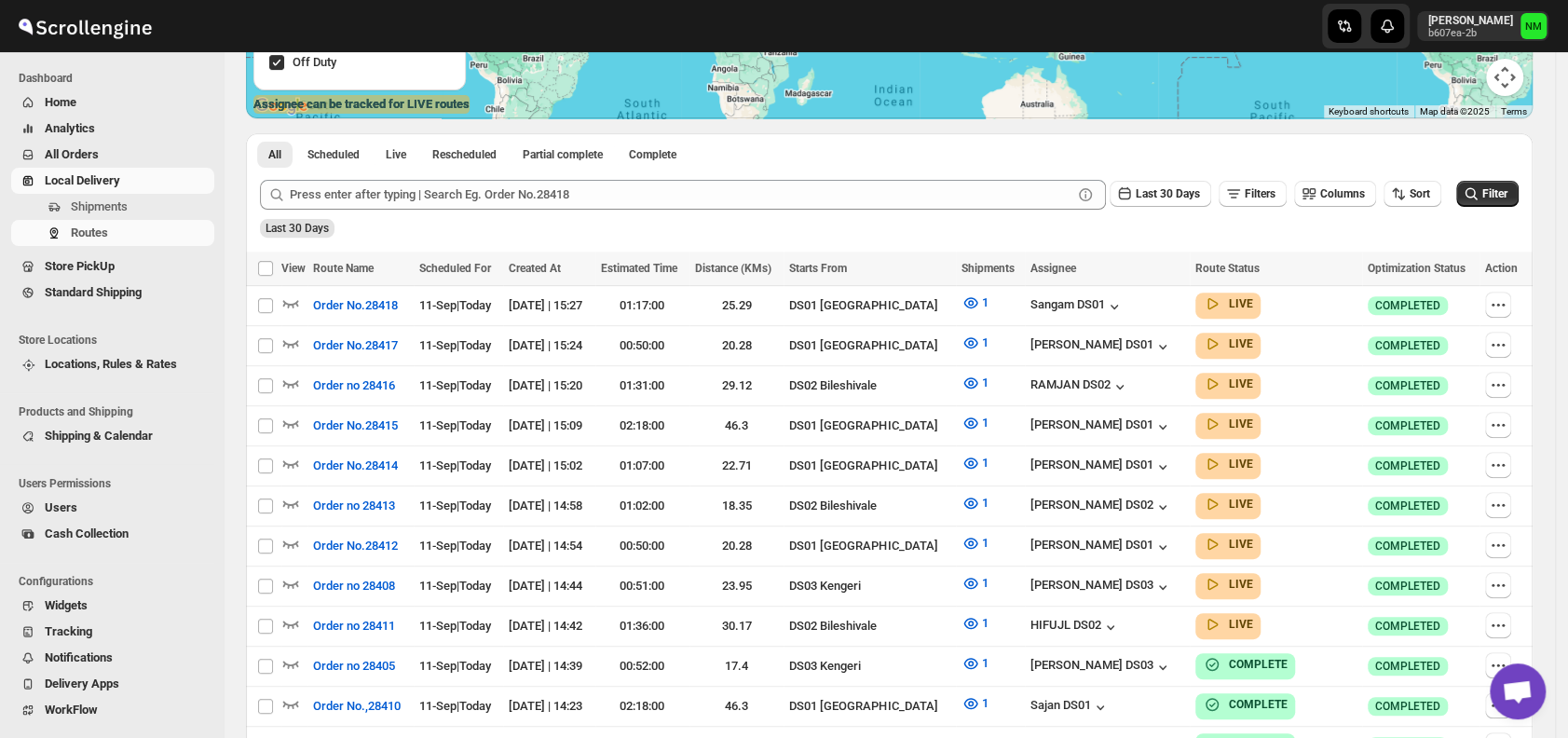
scroll to position [355, 0]
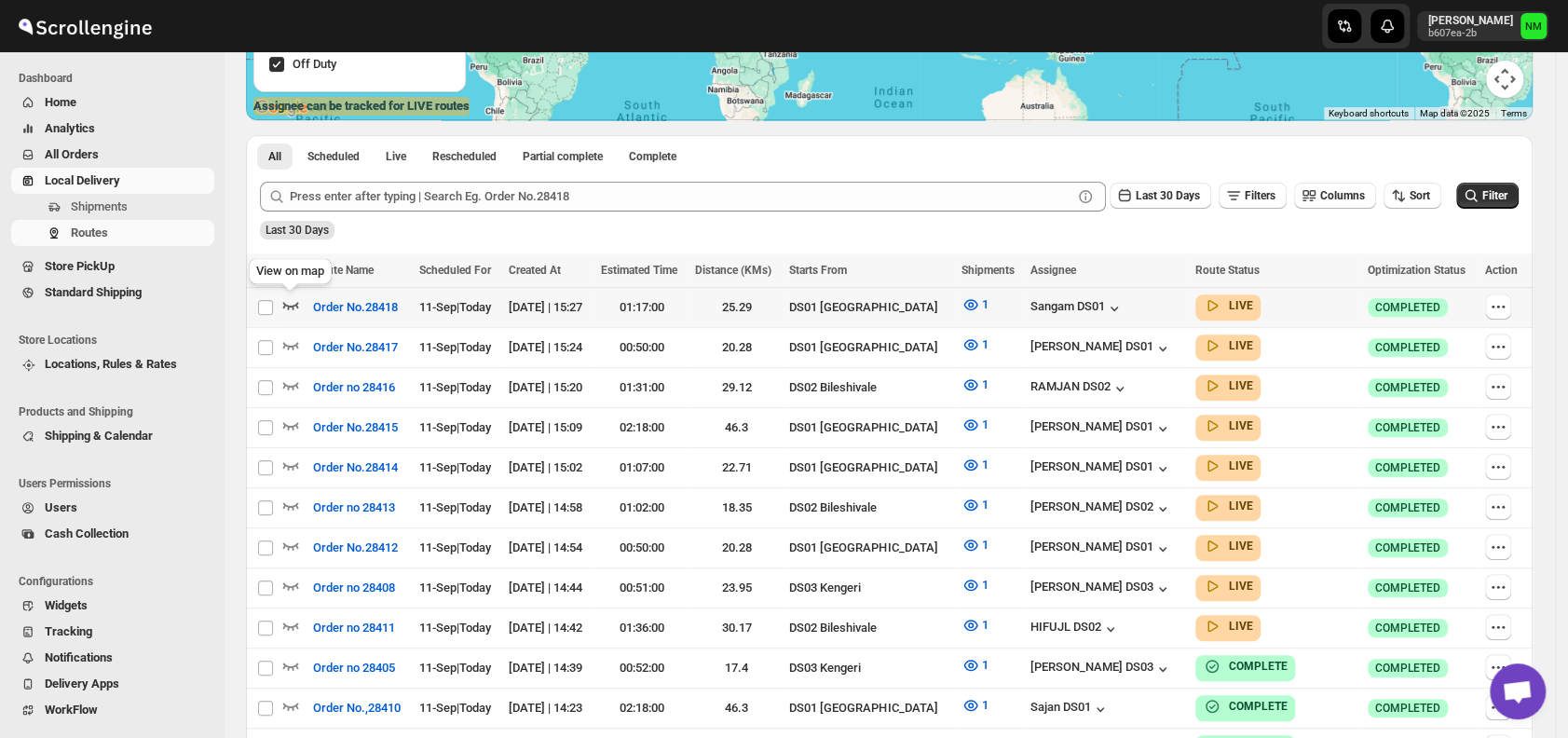
click at [297, 303] on icon "button" at bounding box center [291, 305] width 16 height 7
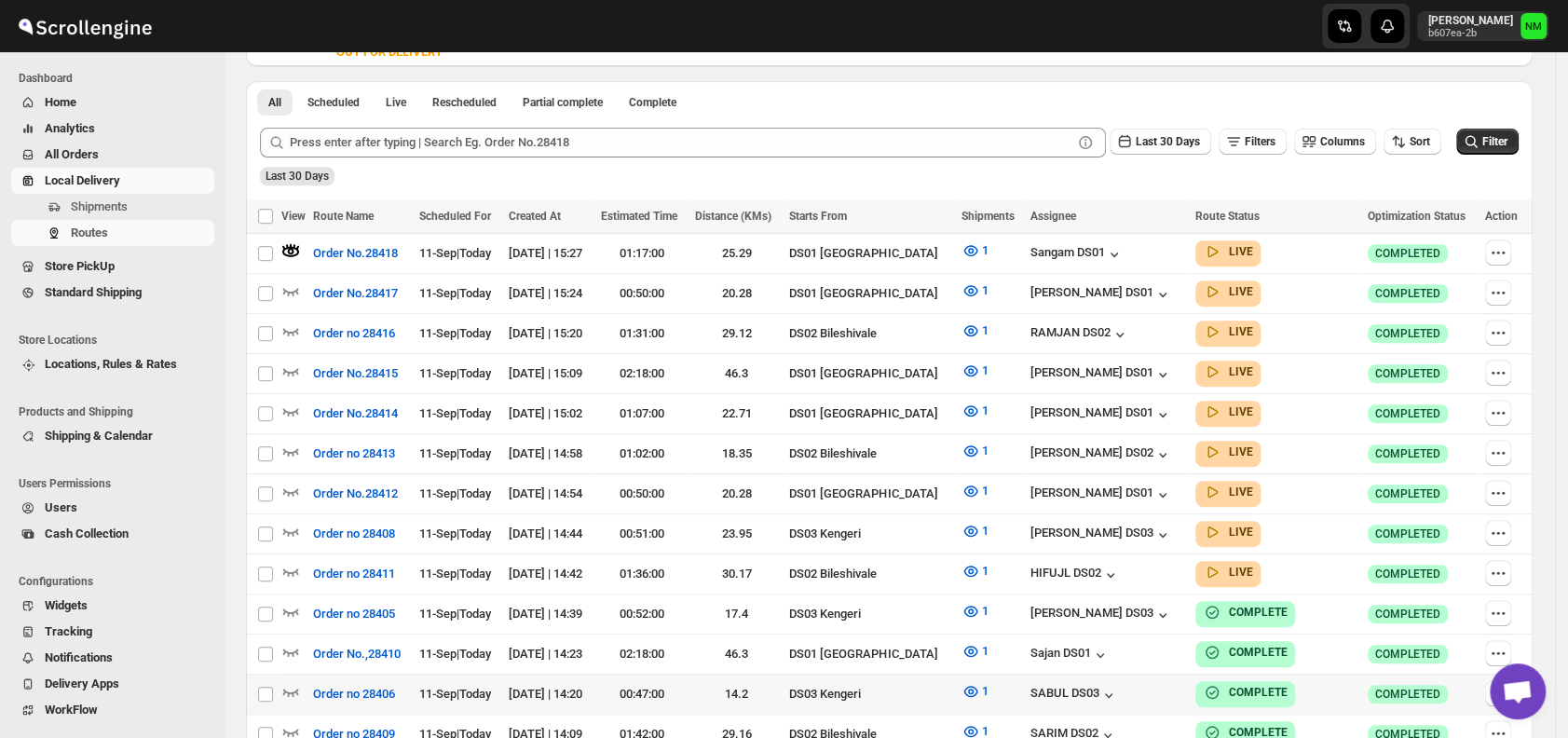
scroll to position [432, 0]
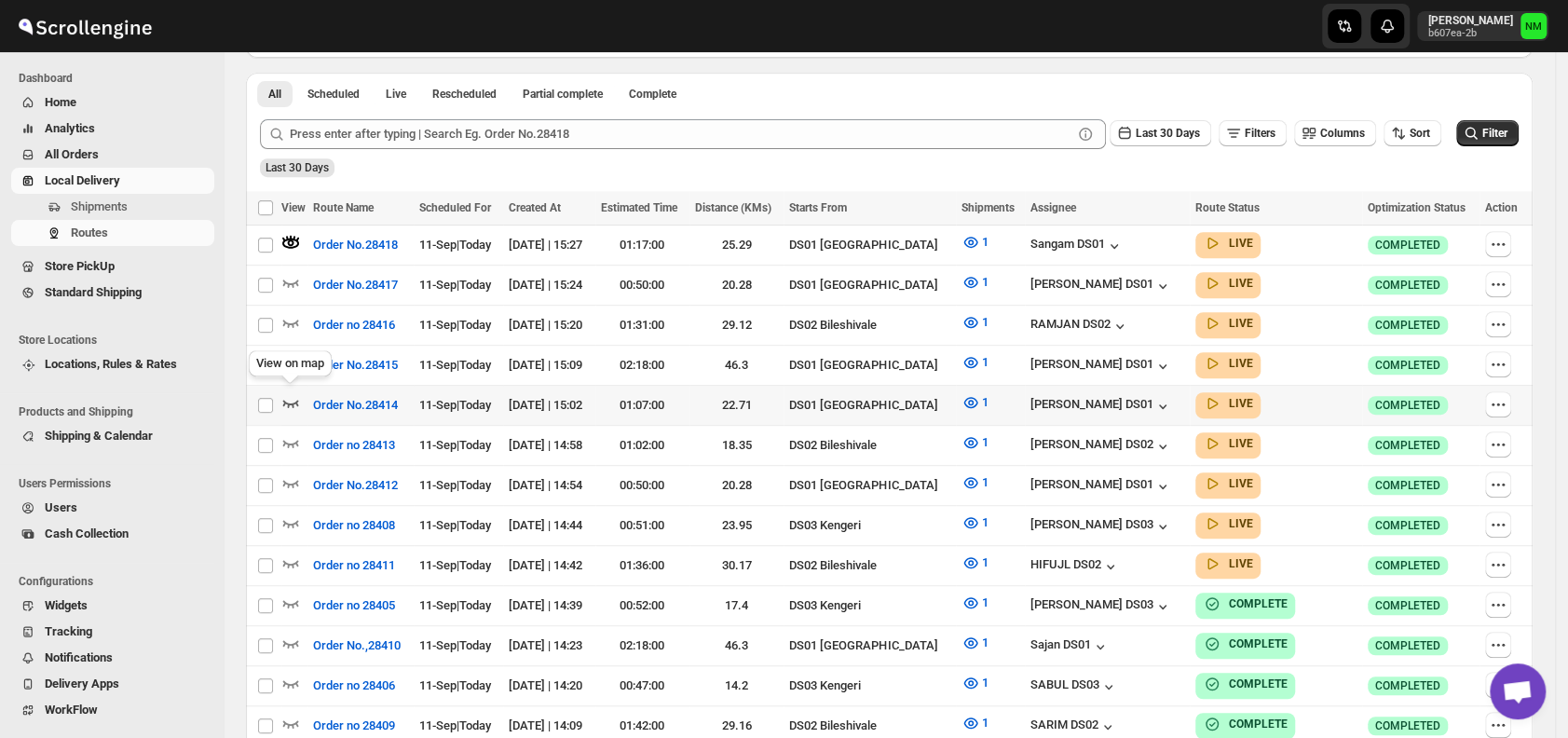
click at [288, 403] on icon "button" at bounding box center [290, 402] width 19 height 19
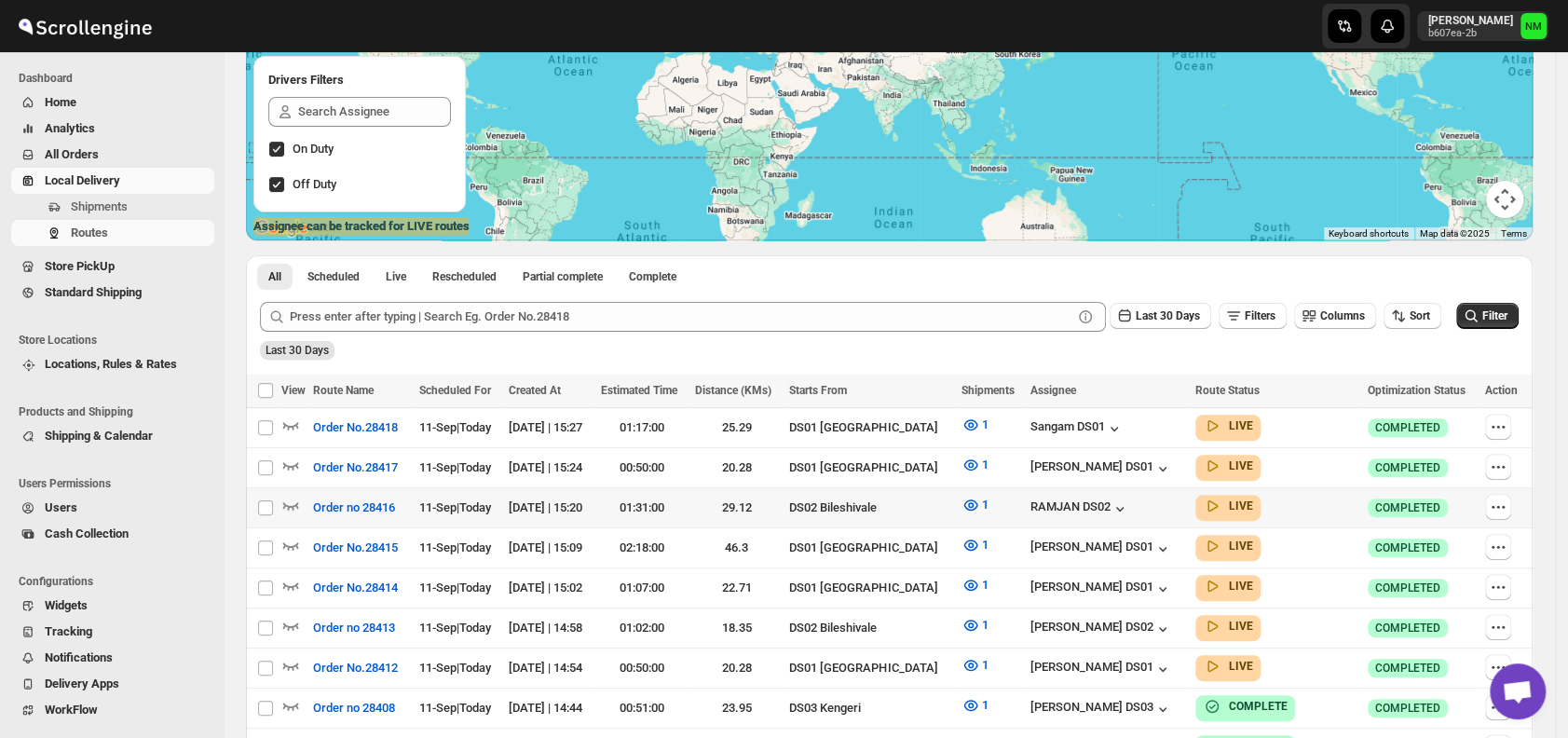
scroll to position [242, 0]
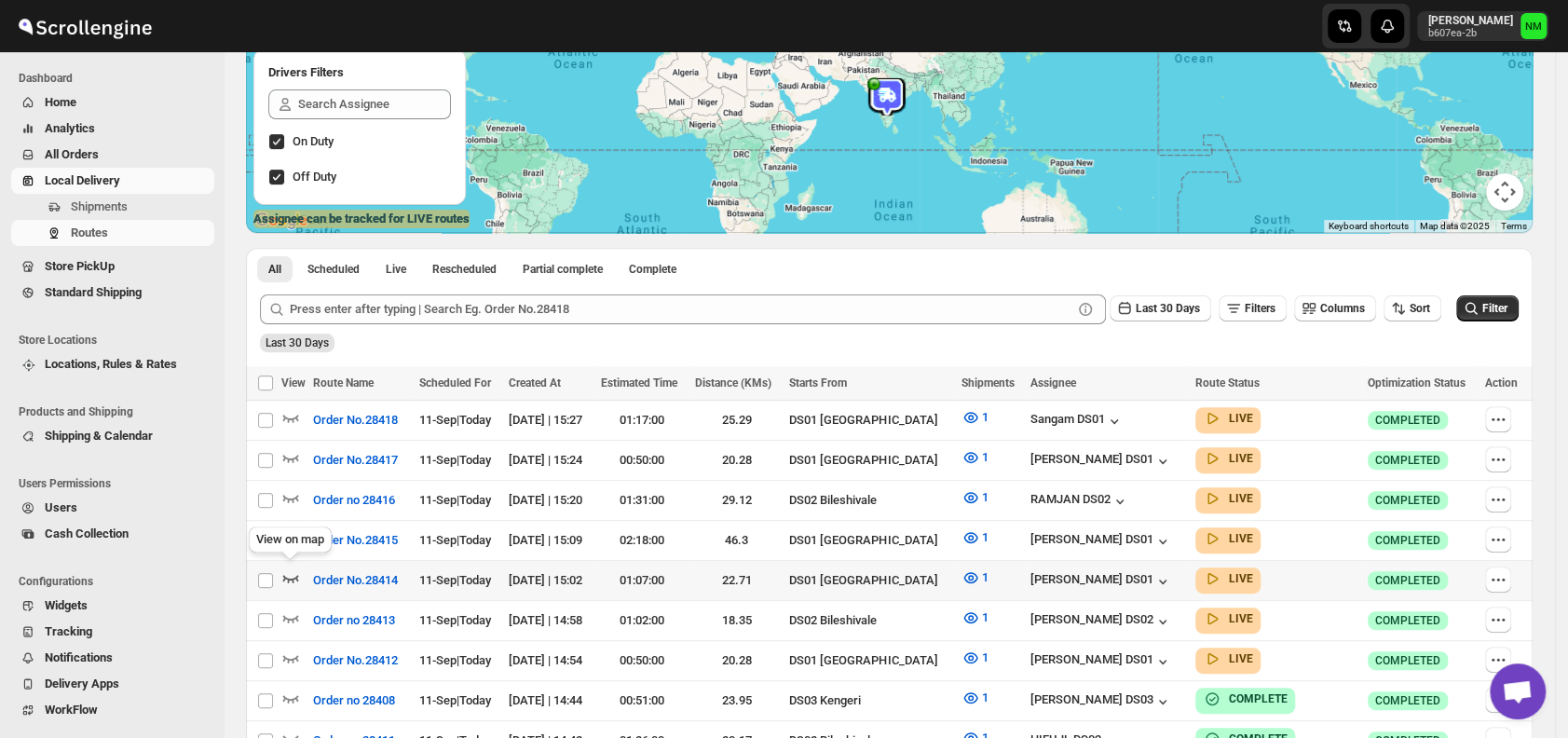
click at [287, 578] on icon "button" at bounding box center [290, 577] width 19 height 19
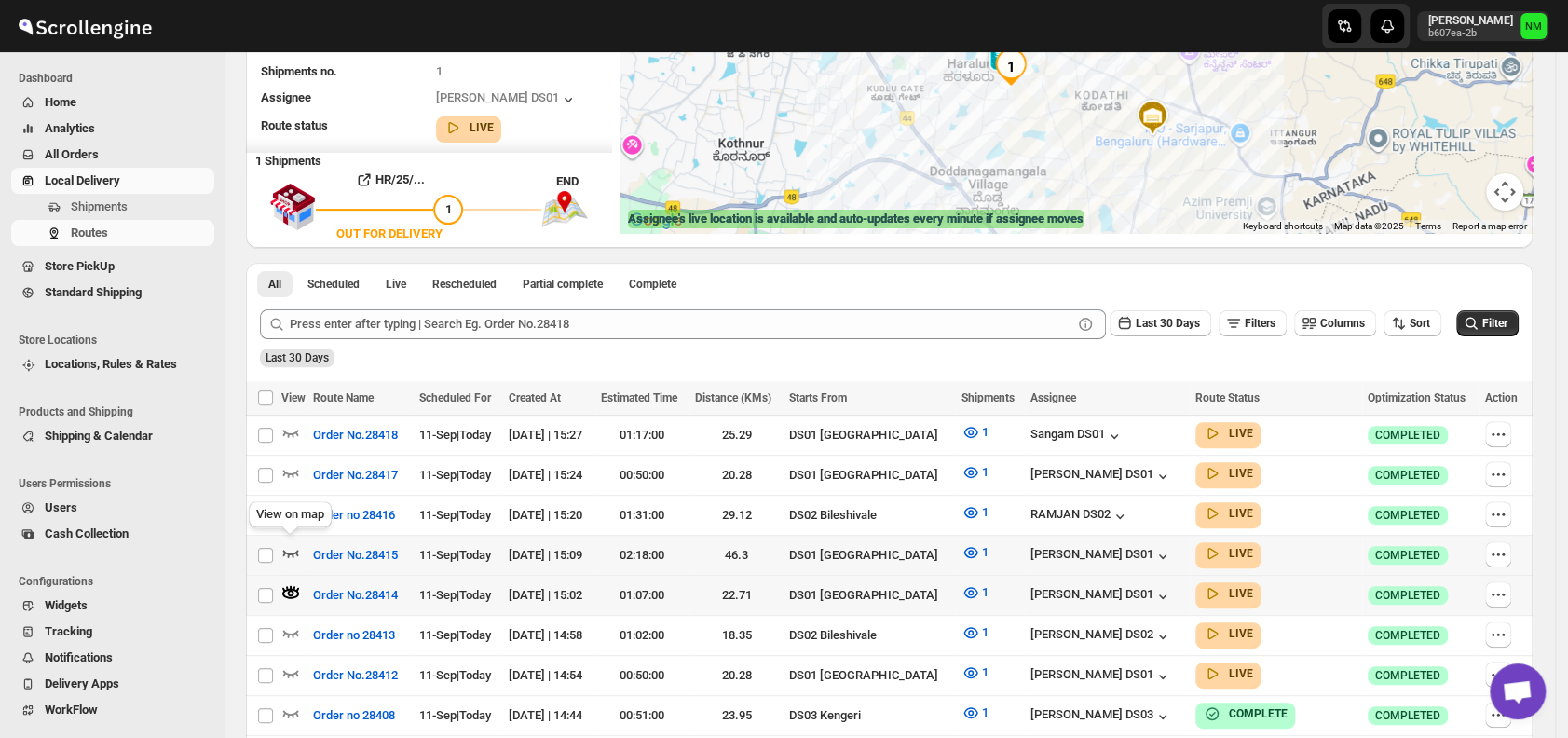
click at [284, 543] on icon "button" at bounding box center [290, 552] width 19 height 19
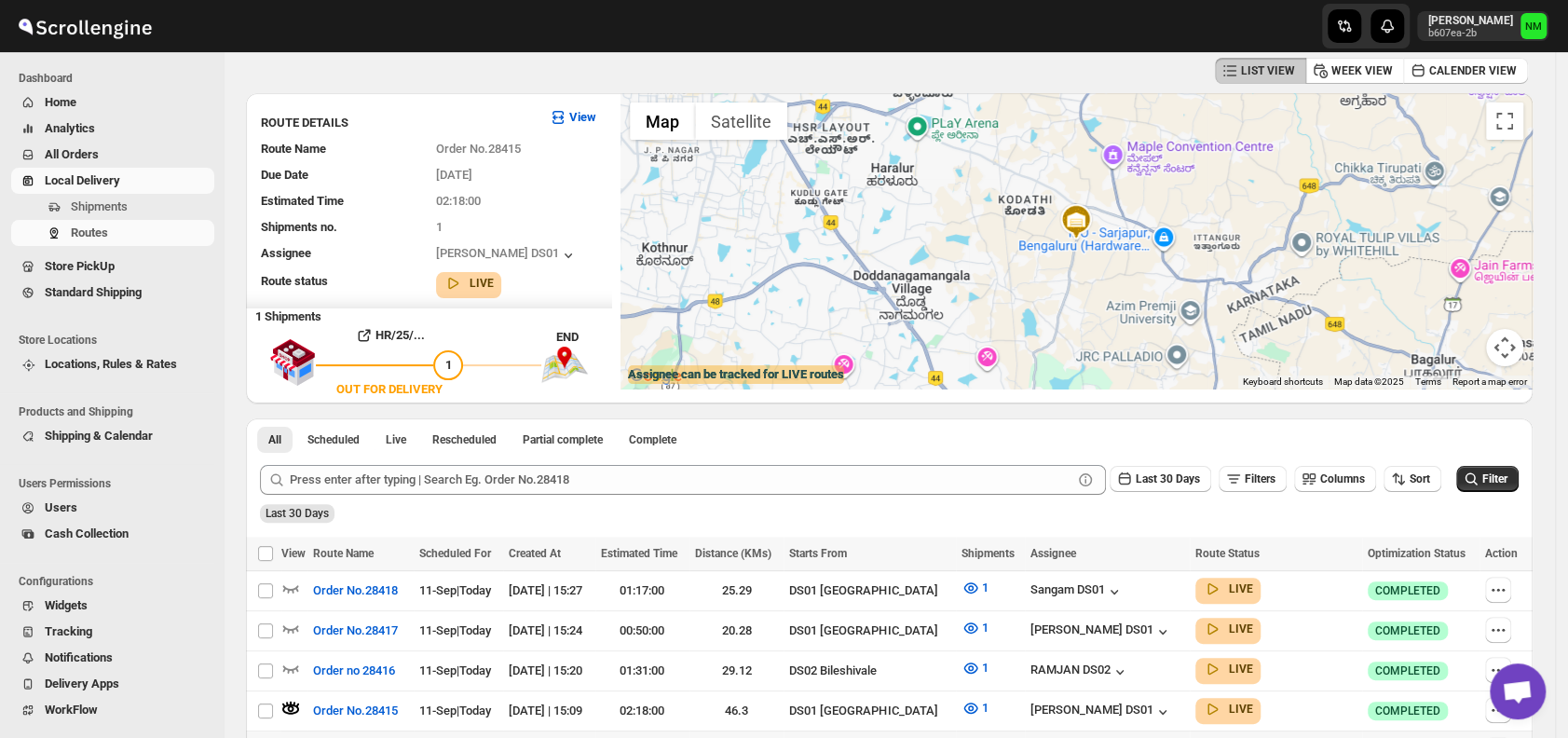
scroll to position [0, 0]
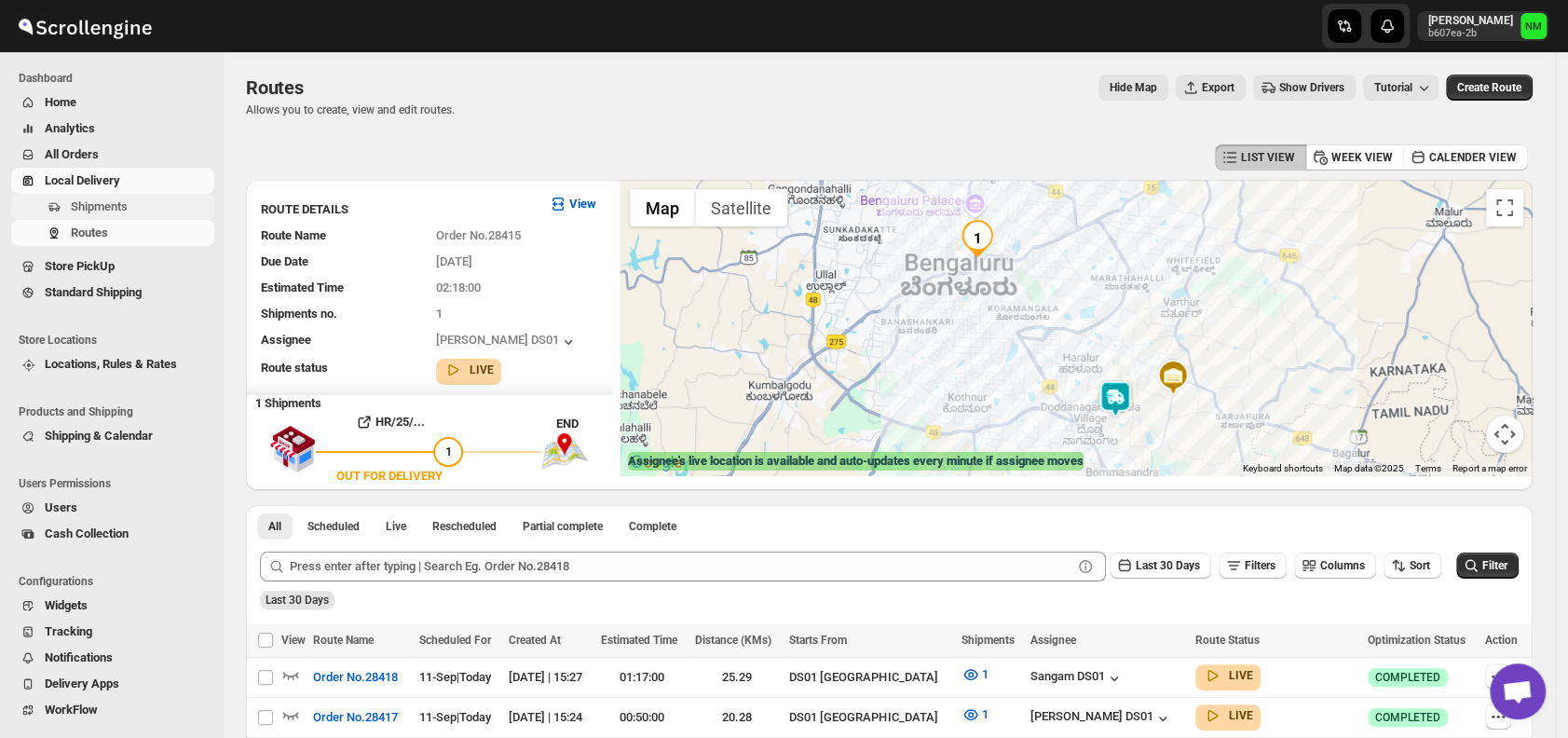
click at [118, 207] on span "Shipments" at bounding box center [99, 206] width 57 height 14
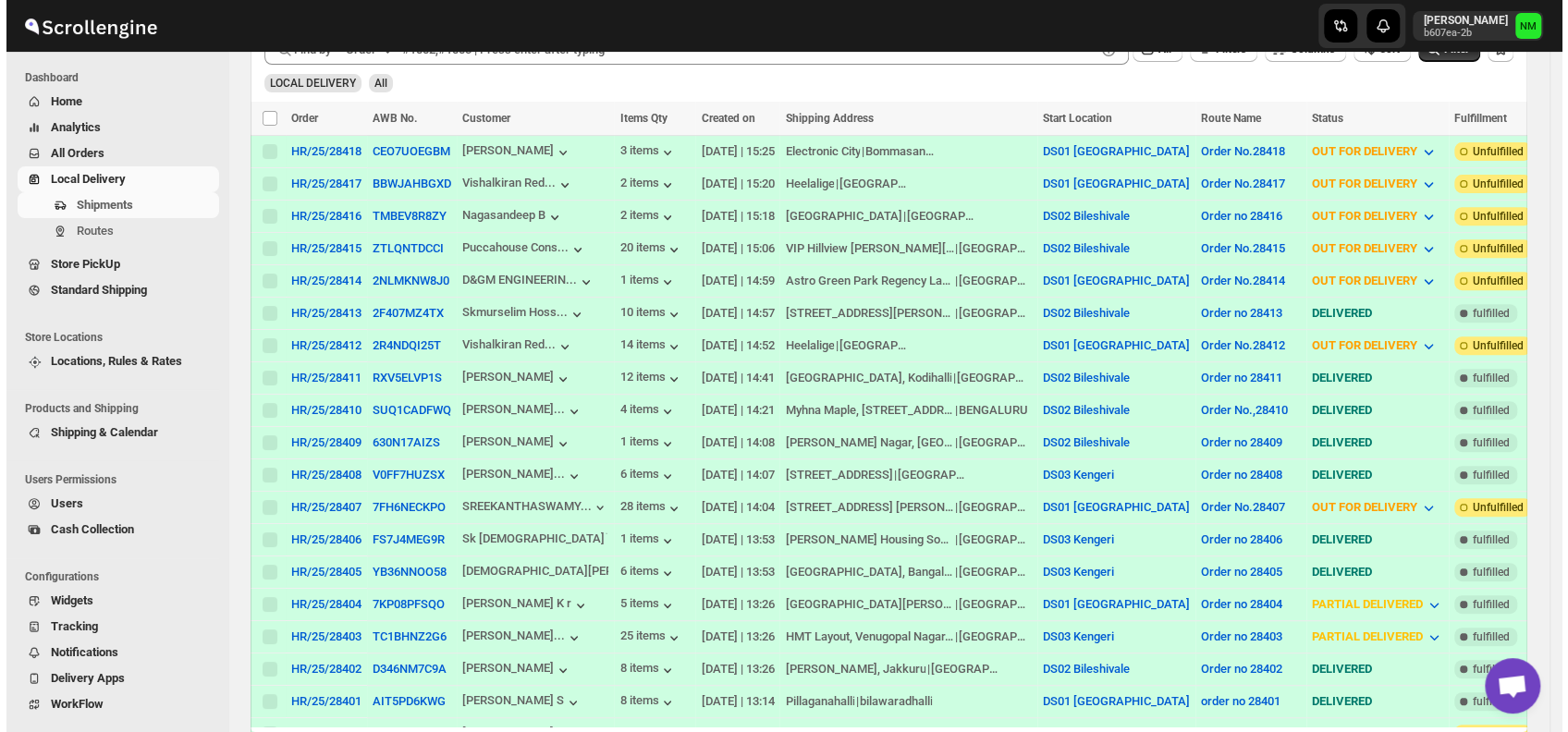
scroll to position [382, 0]
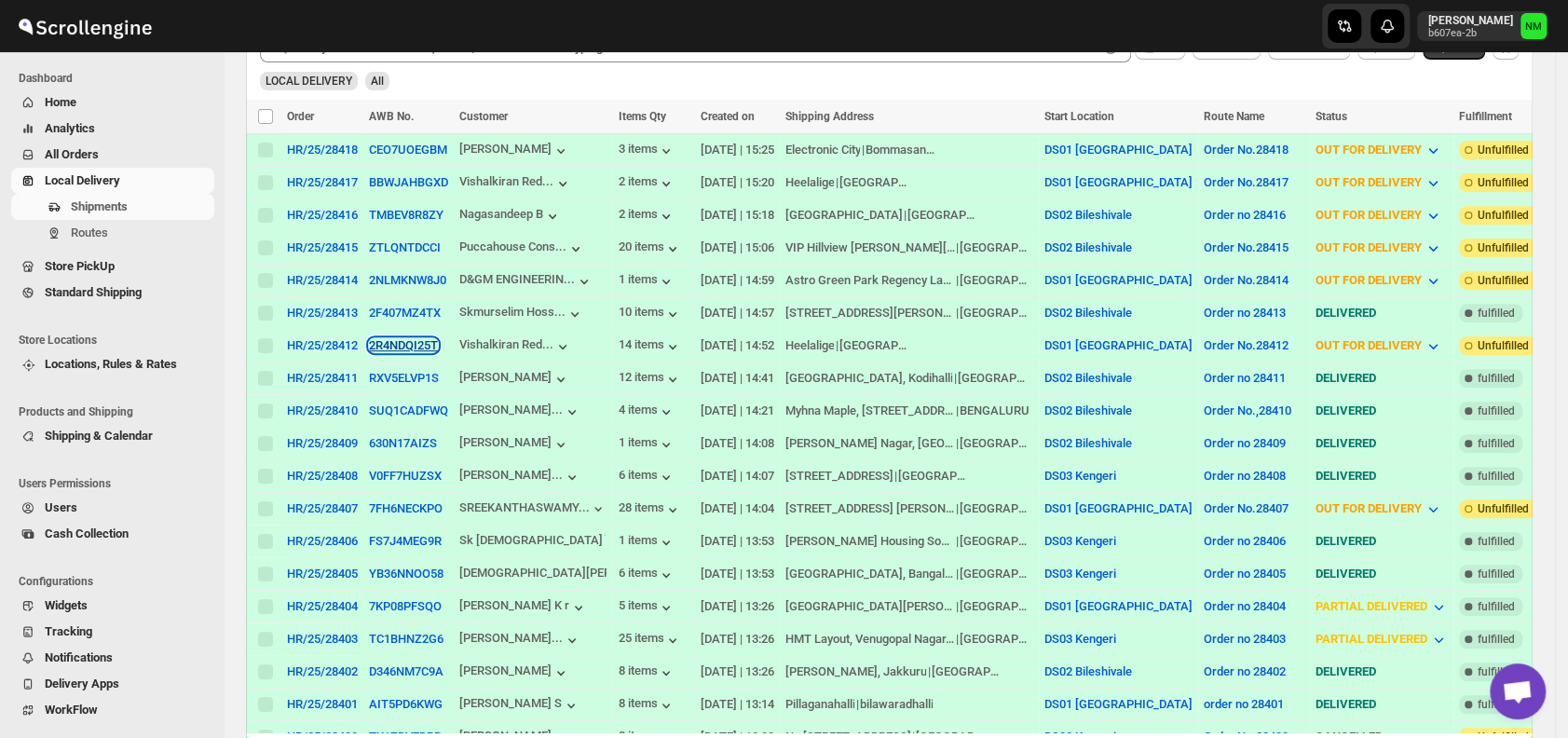
click at [407, 338] on button "2R4NDQI25T" at bounding box center [403, 345] width 69 height 14
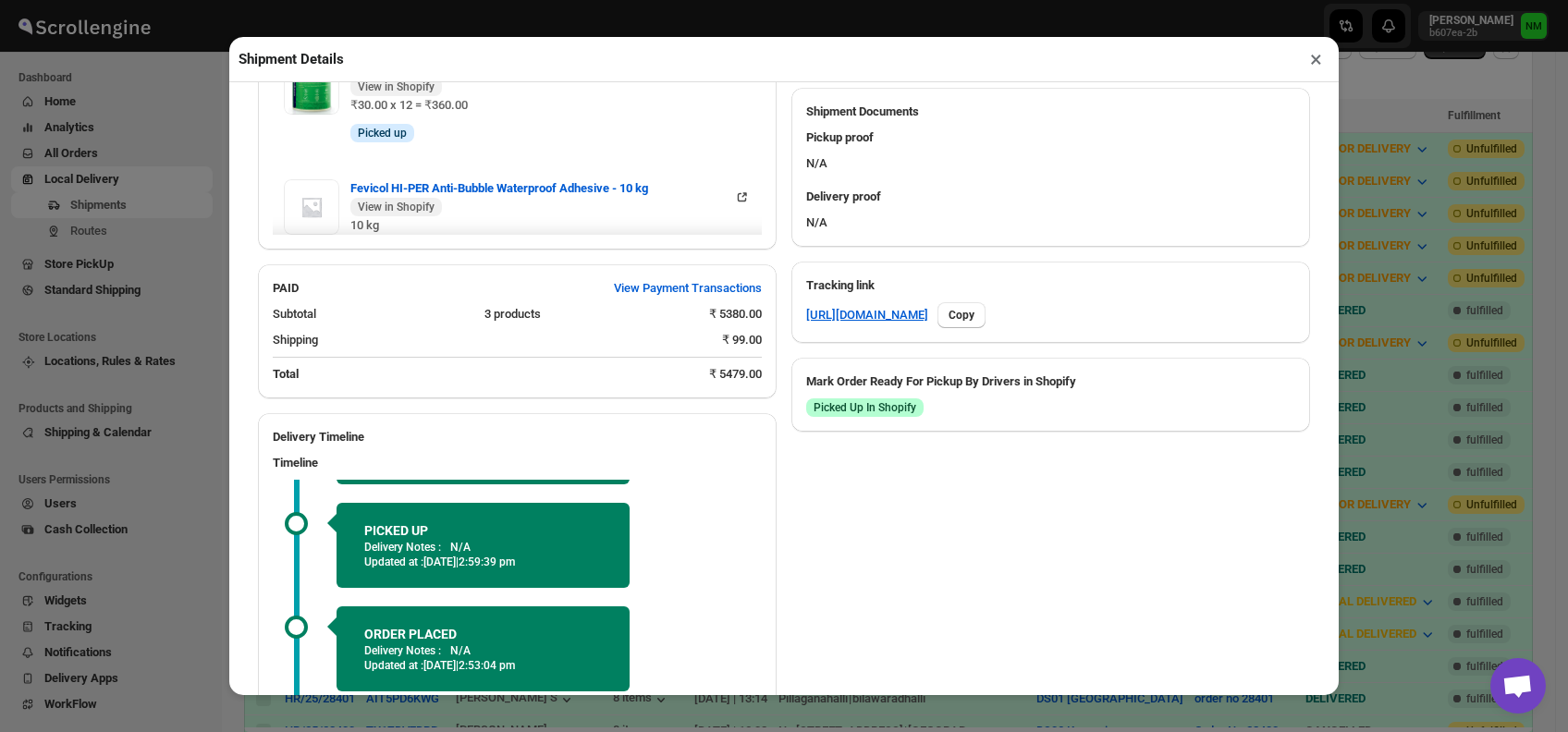
scroll to position [938, 0]
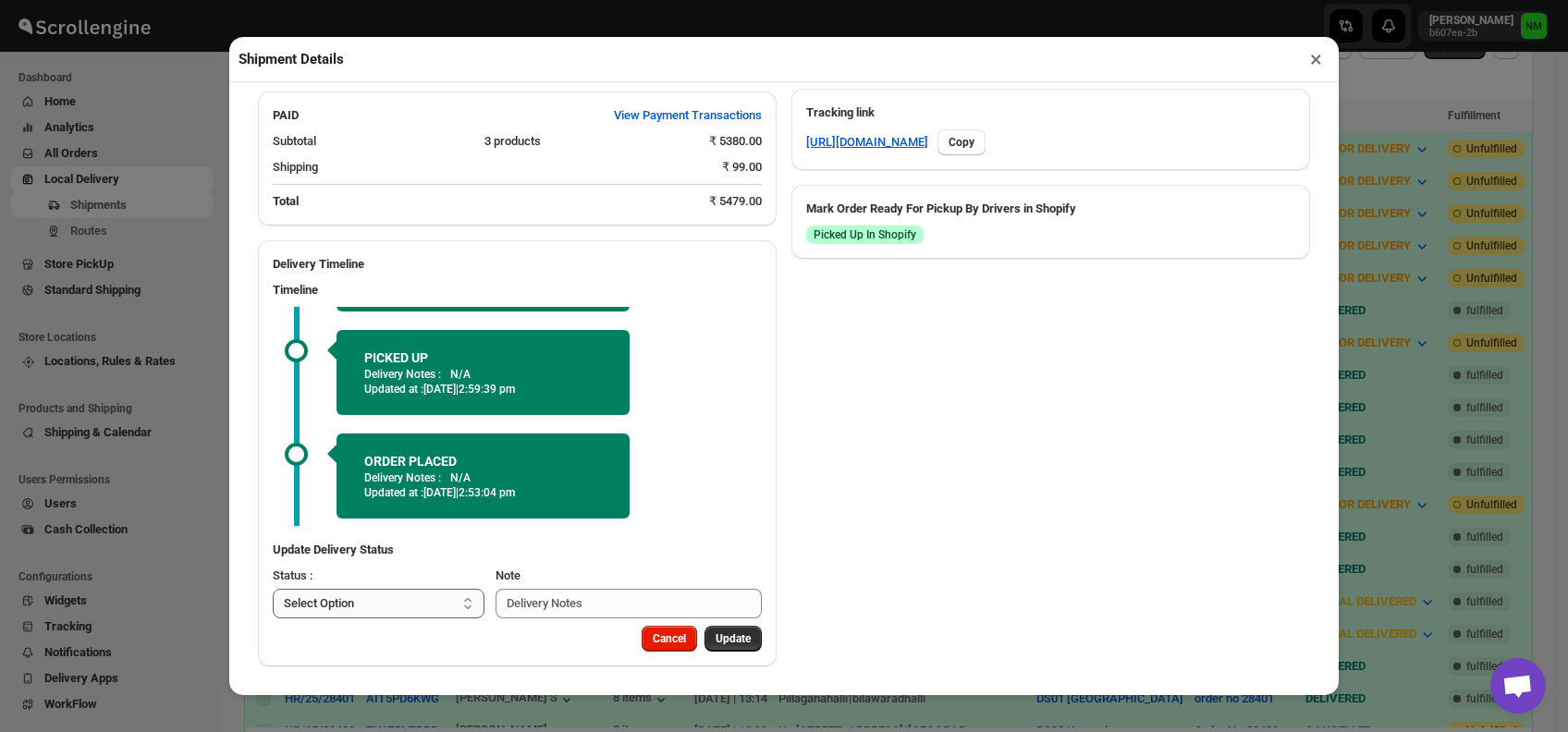
click at [392, 592] on select "Select Option PICKED UP OUT FOR DELIVERY RESCHEDULE DELIVERED CANCELLED" at bounding box center [378, 604] width 211 height 30
select select "DELIVERED"
click at [273, 589] on select "Select Option PICKED UP OUT FOR DELIVERY RESCHEDULE DELIVERED CANCELLED" at bounding box center [378, 604] width 211 height 30
click at [725, 638] on span "Update" at bounding box center [732, 638] width 35 height 15
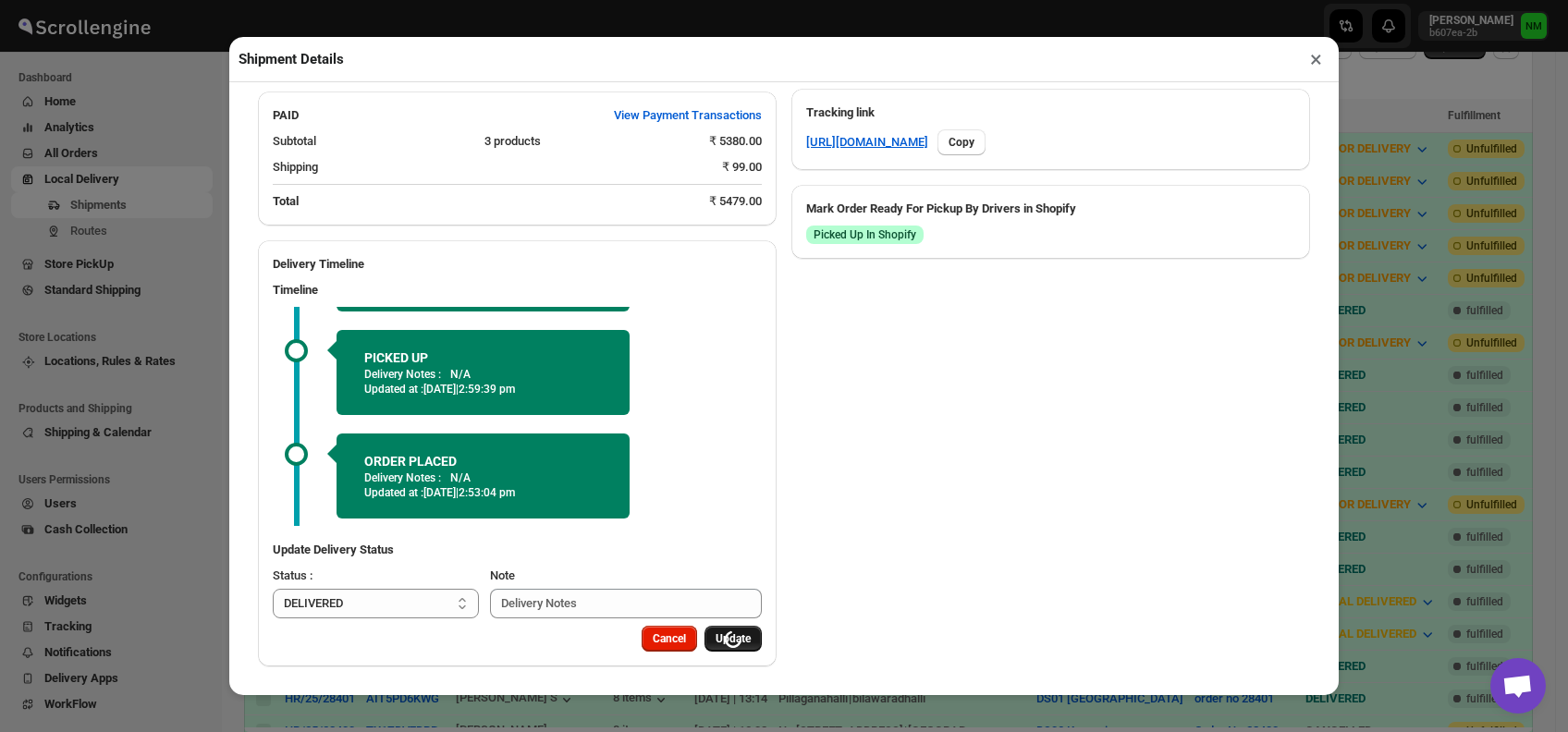
select select
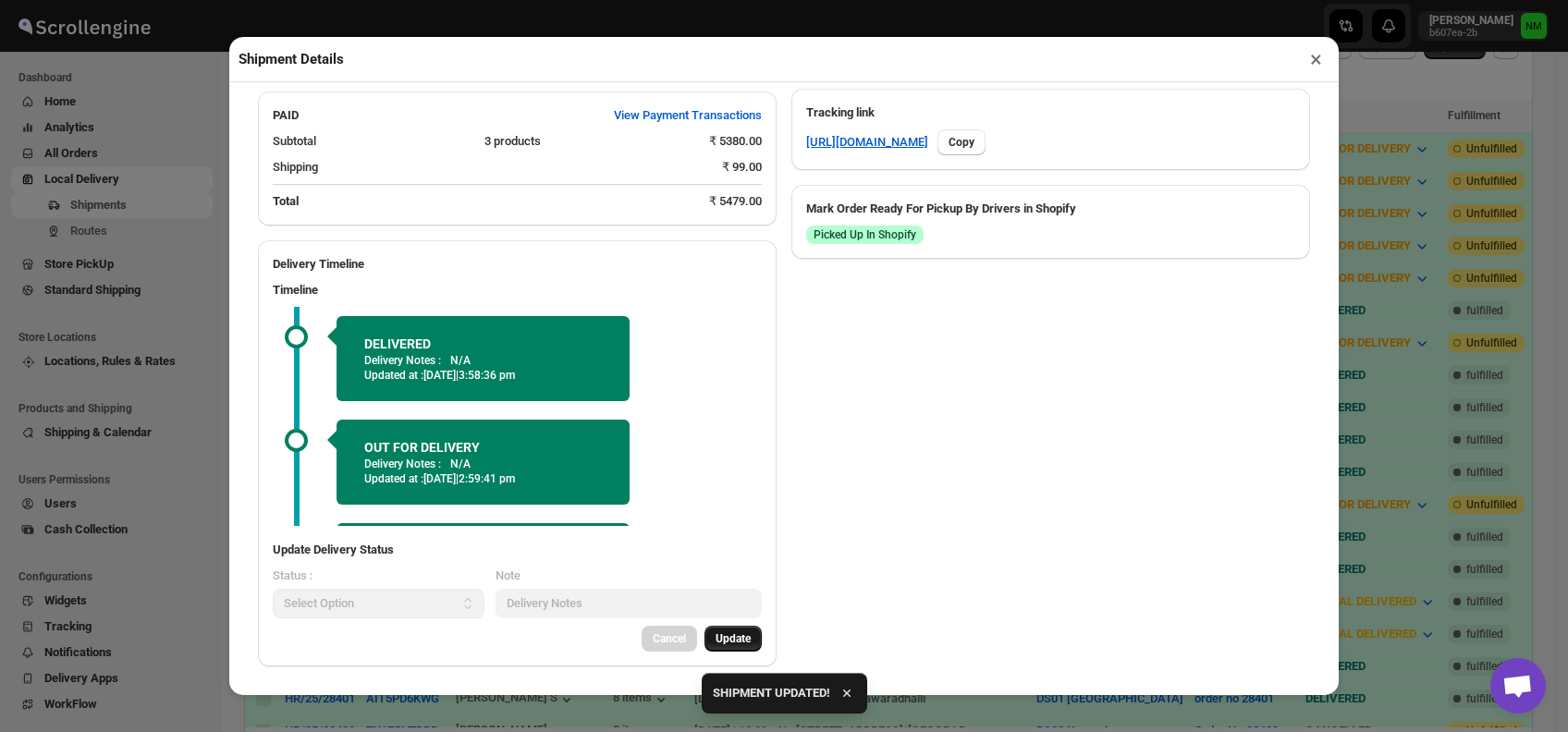
click at [1317, 62] on button "×" at bounding box center [1316, 60] width 27 height 26
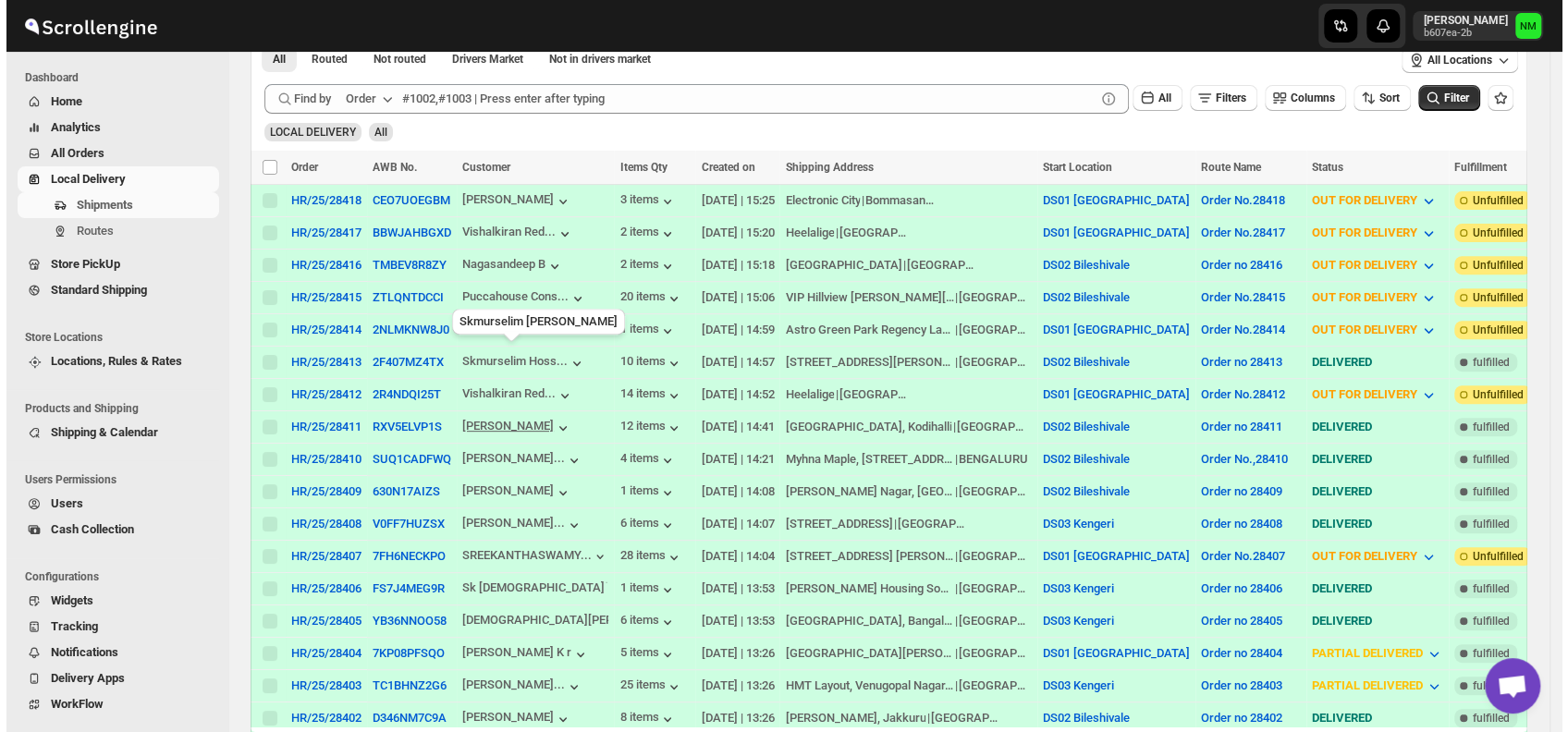
scroll to position [326, 0]
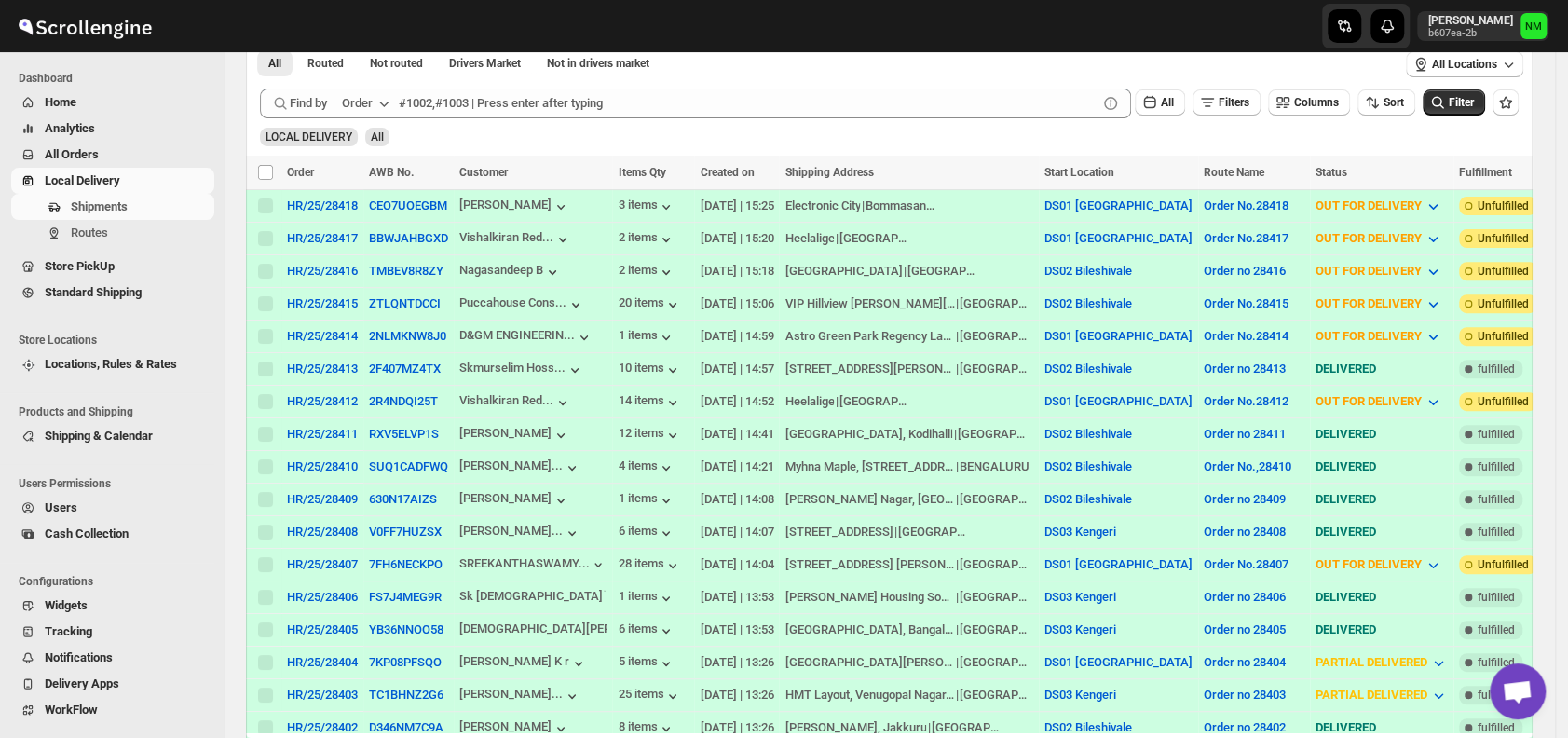
click at [409, 244] on td "BBWJAHBGXD" at bounding box center [408, 238] width 90 height 33
click at [403, 238] on button "BBWJAHBGXD" at bounding box center [408, 238] width 79 height 14
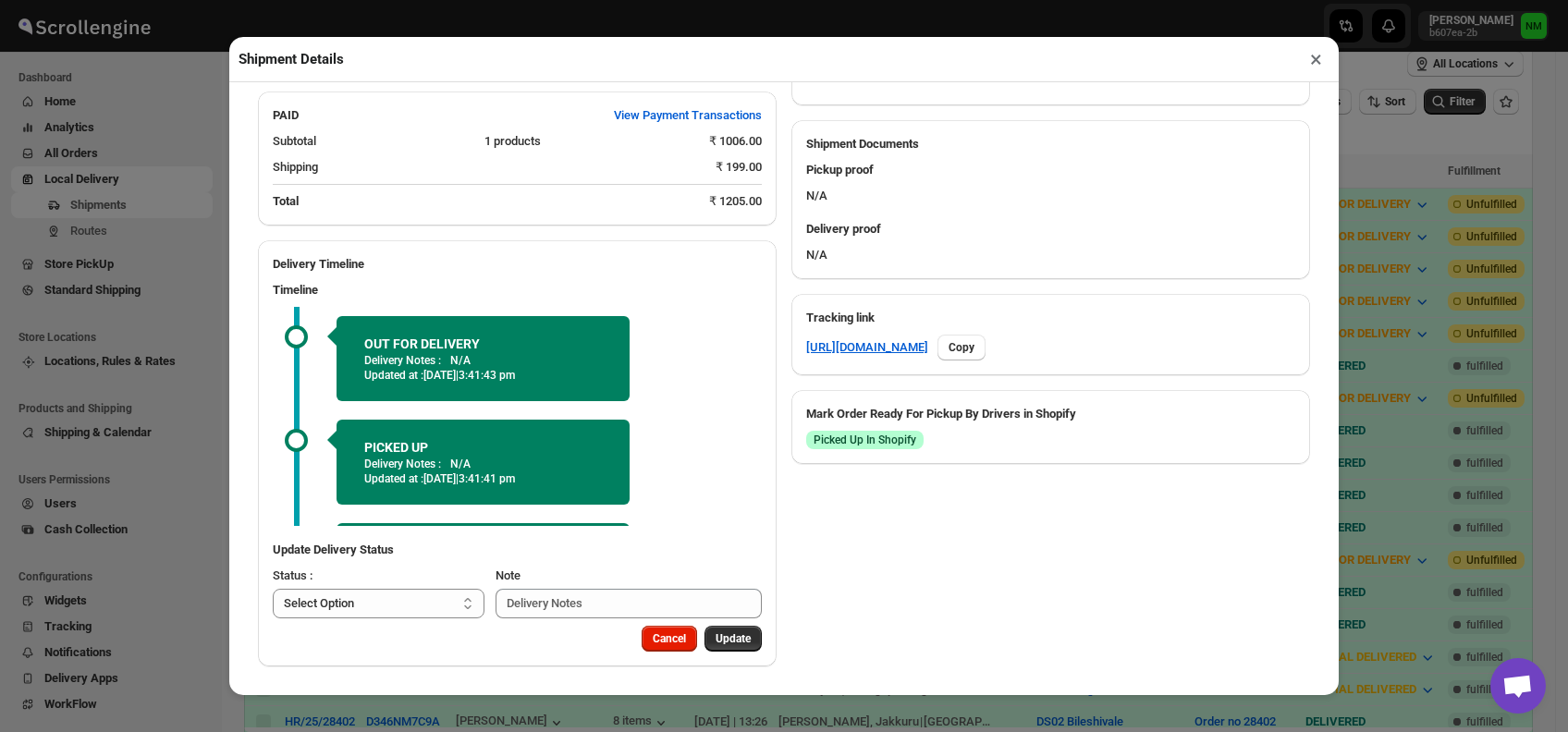
scroll to position [90, 0]
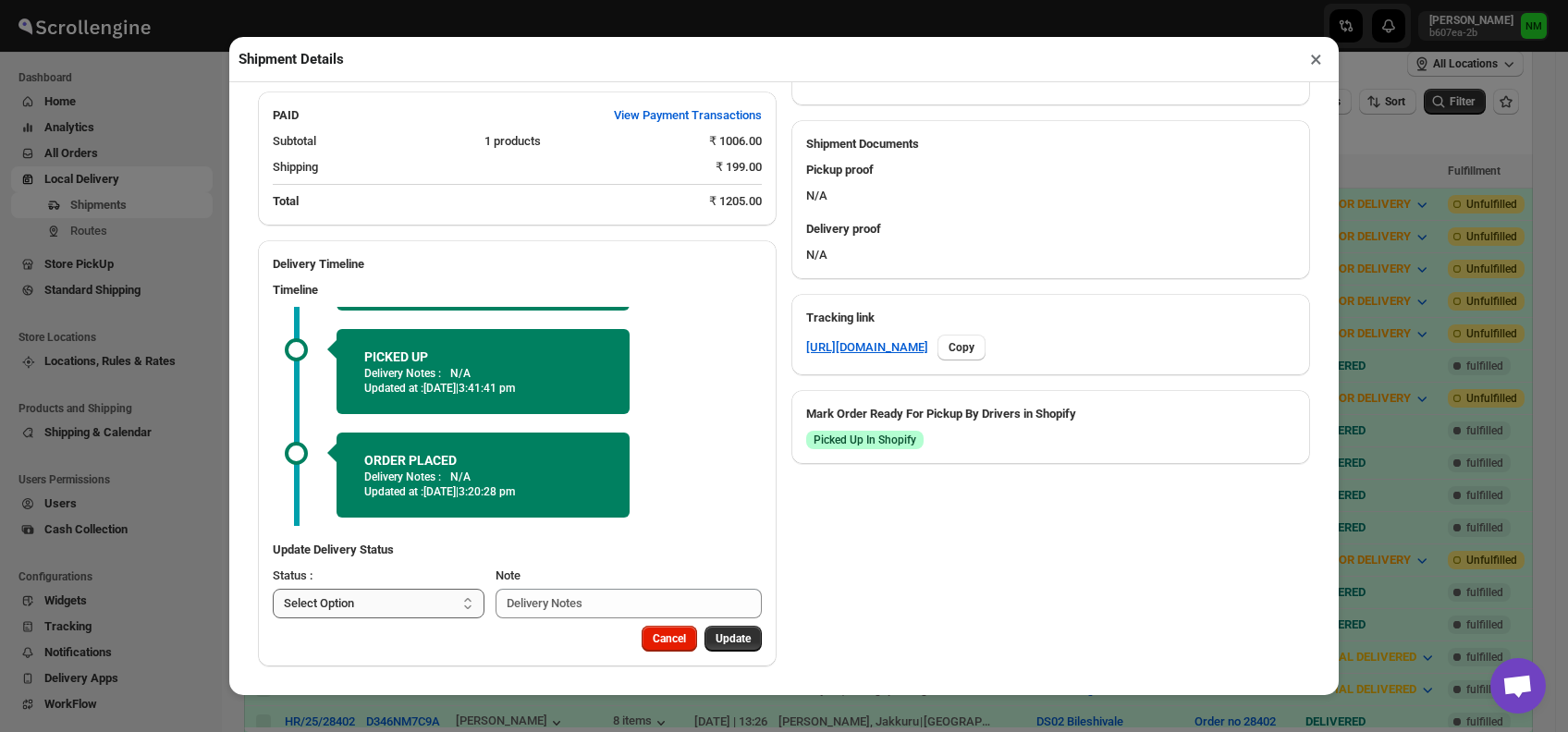
click at [433, 595] on select "Select Option PICKED UP OUT FOR DELIVERY RESCHEDULE DELIVERED CANCELLED" at bounding box center [378, 604] width 211 height 30
select select "DELIVERED"
click at [273, 589] on select "Select Option PICKED UP OUT FOR DELIVERY RESCHEDULE DELIVERED CANCELLED" at bounding box center [378, 604] width 211 height 30
click at [722, 629] on button "Update" at bounding box center [733, 639] width 58 height 26
select select
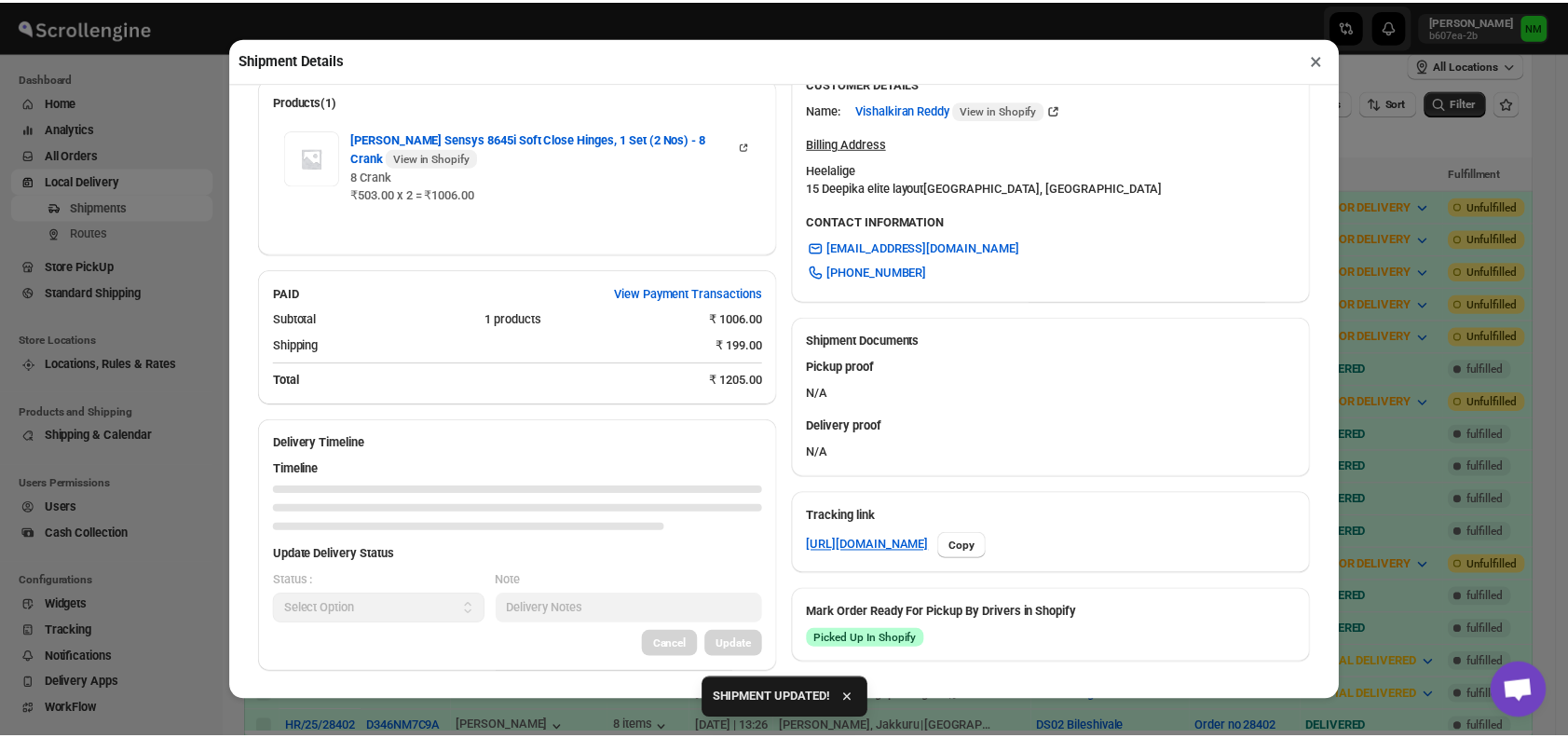
scroll to position [719, 0]
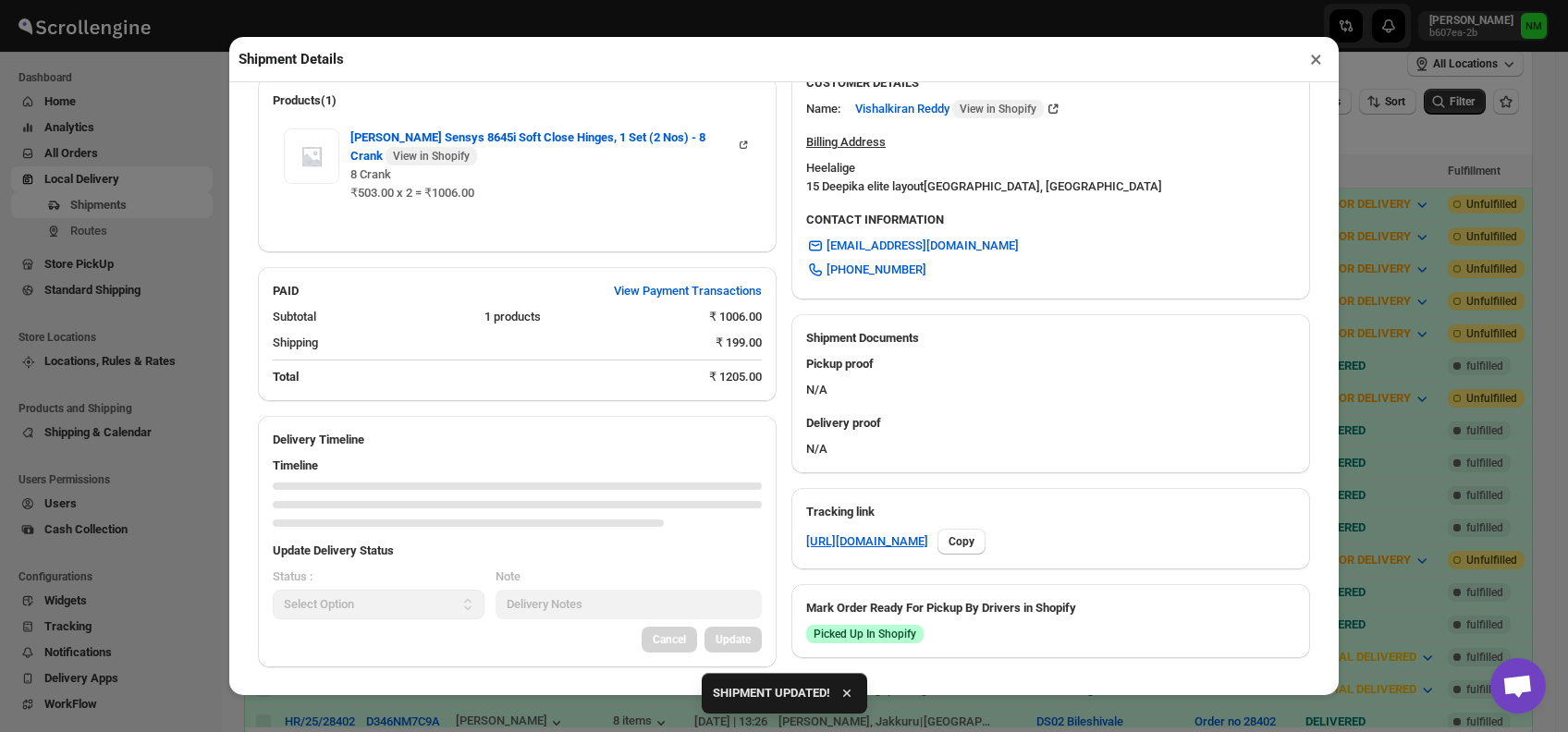
click at [1309, 66] on button "×" at bounding box center [1316, 60] width 27 height 26
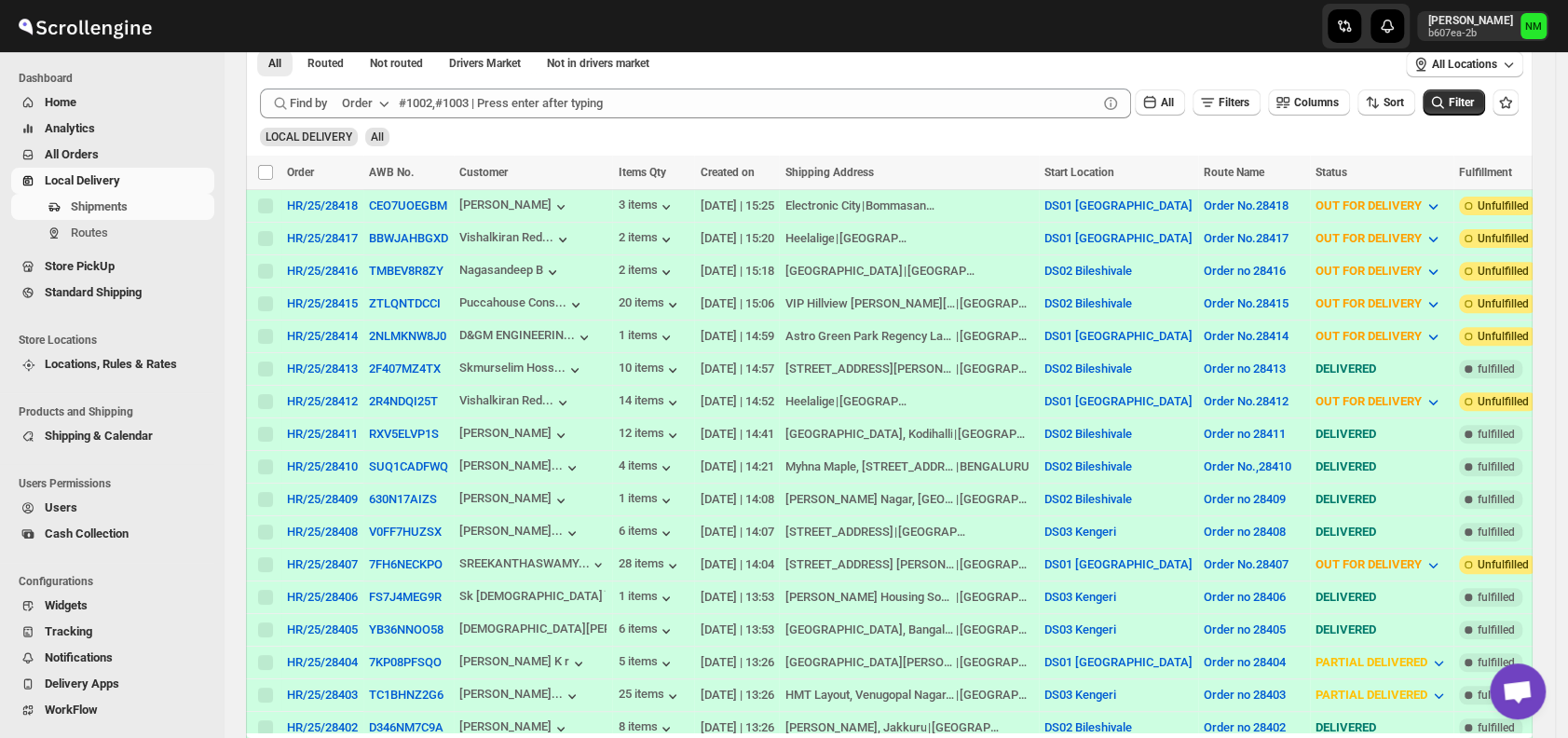
click at [123, 248] on div "Shipments Routes" at bounding box center [107, 224] width 214 height 60
click at [119, 246] on div "Shipments Routes" at bounding box center [107, 224] width 214 height 60
click at [119, 245] on button "Routes" at bounding box center [112, 233] width 203 height 26
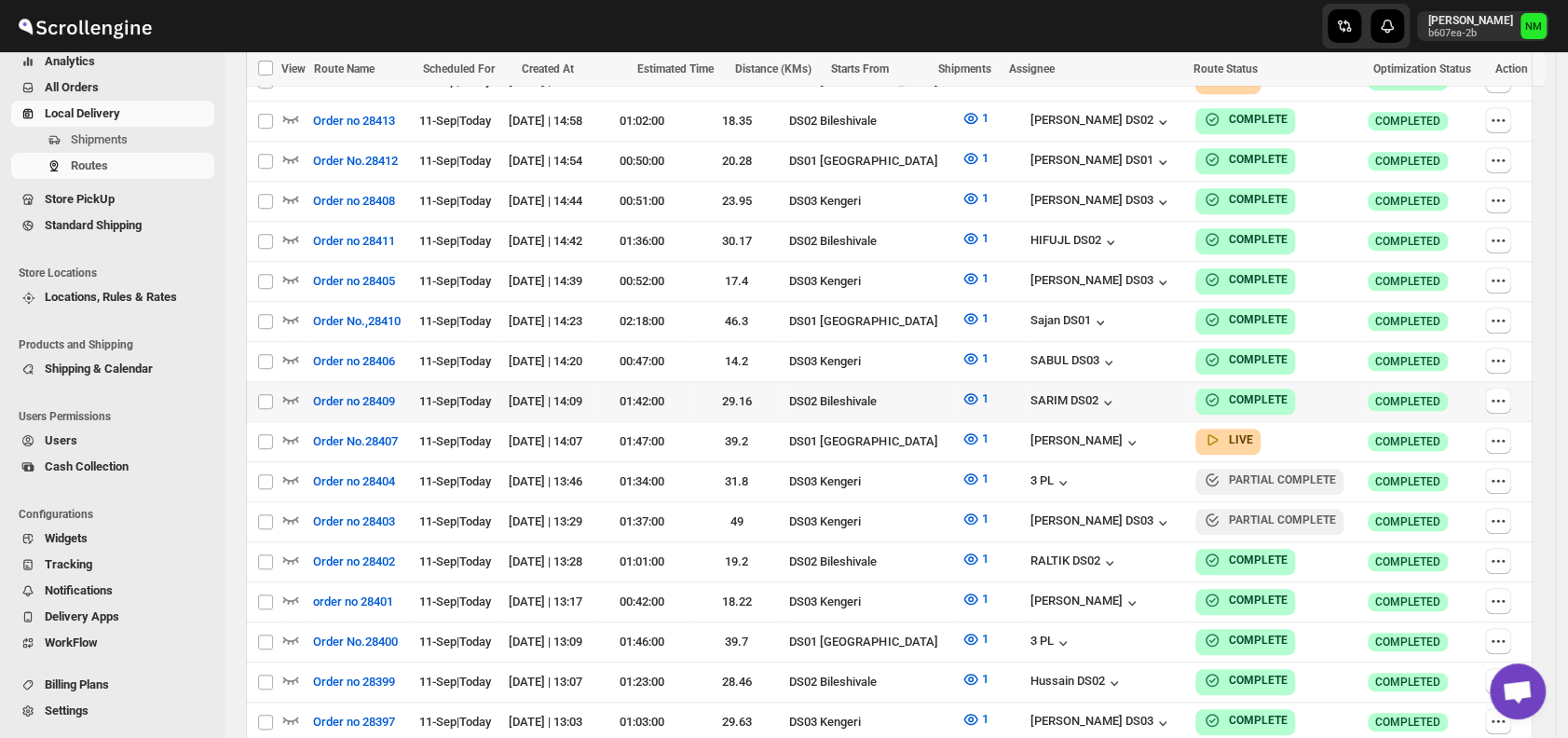
scroll to position [743, 0]
click at [293, 429] on icon "button" at bounding box center [290, 438] width 19 height 19
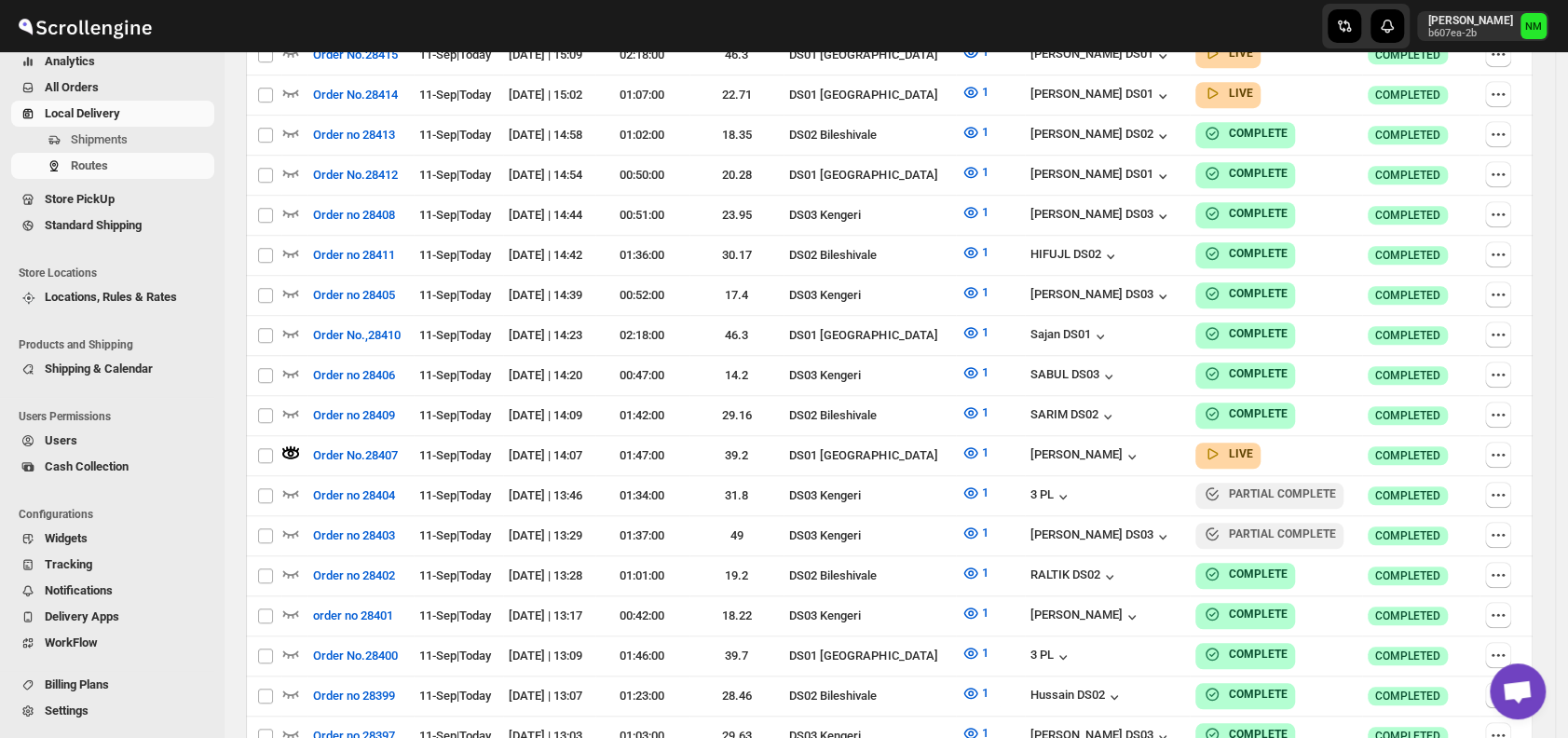
scroll to position [0, 0]
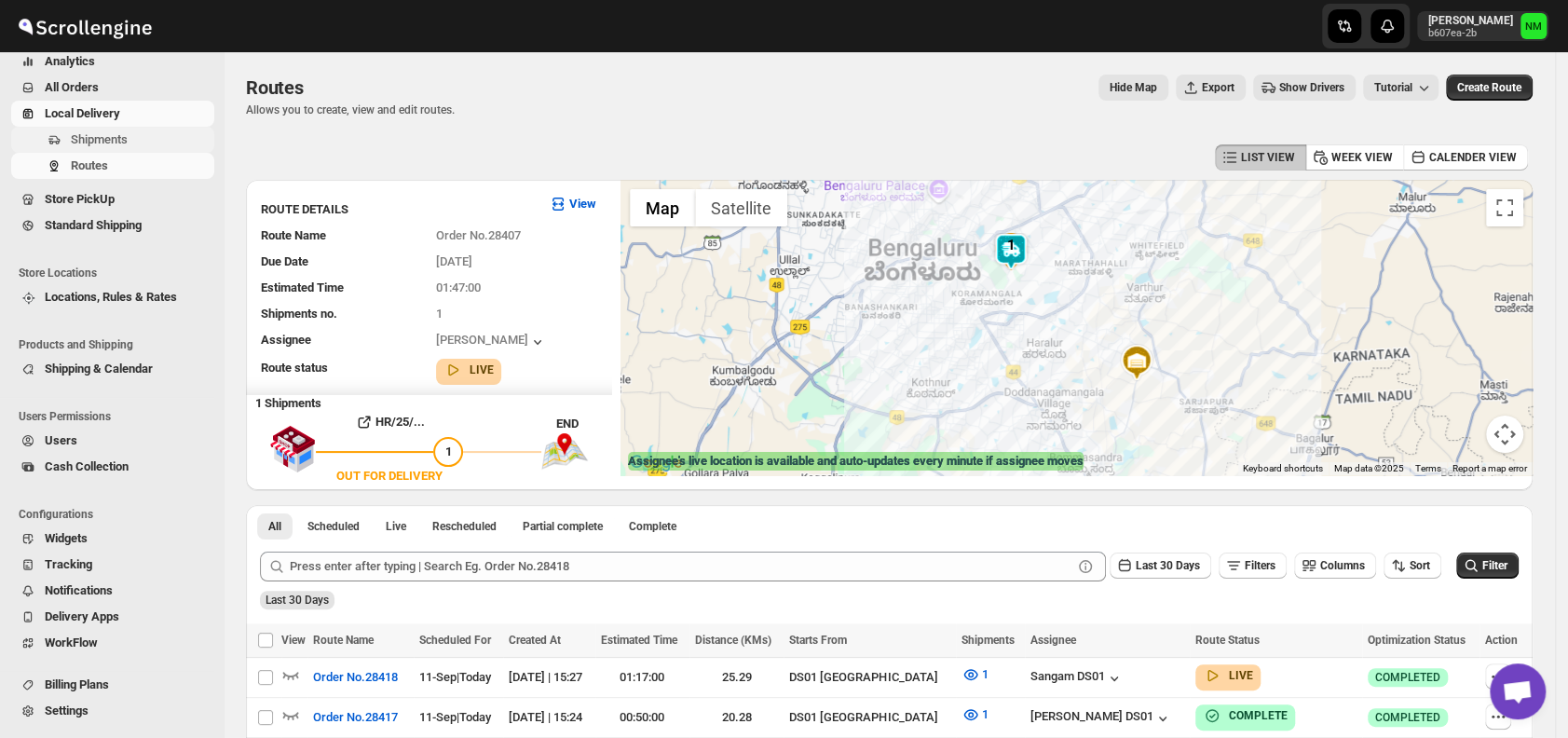
click at [115, 146] on span "Shipments" at bounding box center [99, 139] width 57 height 14
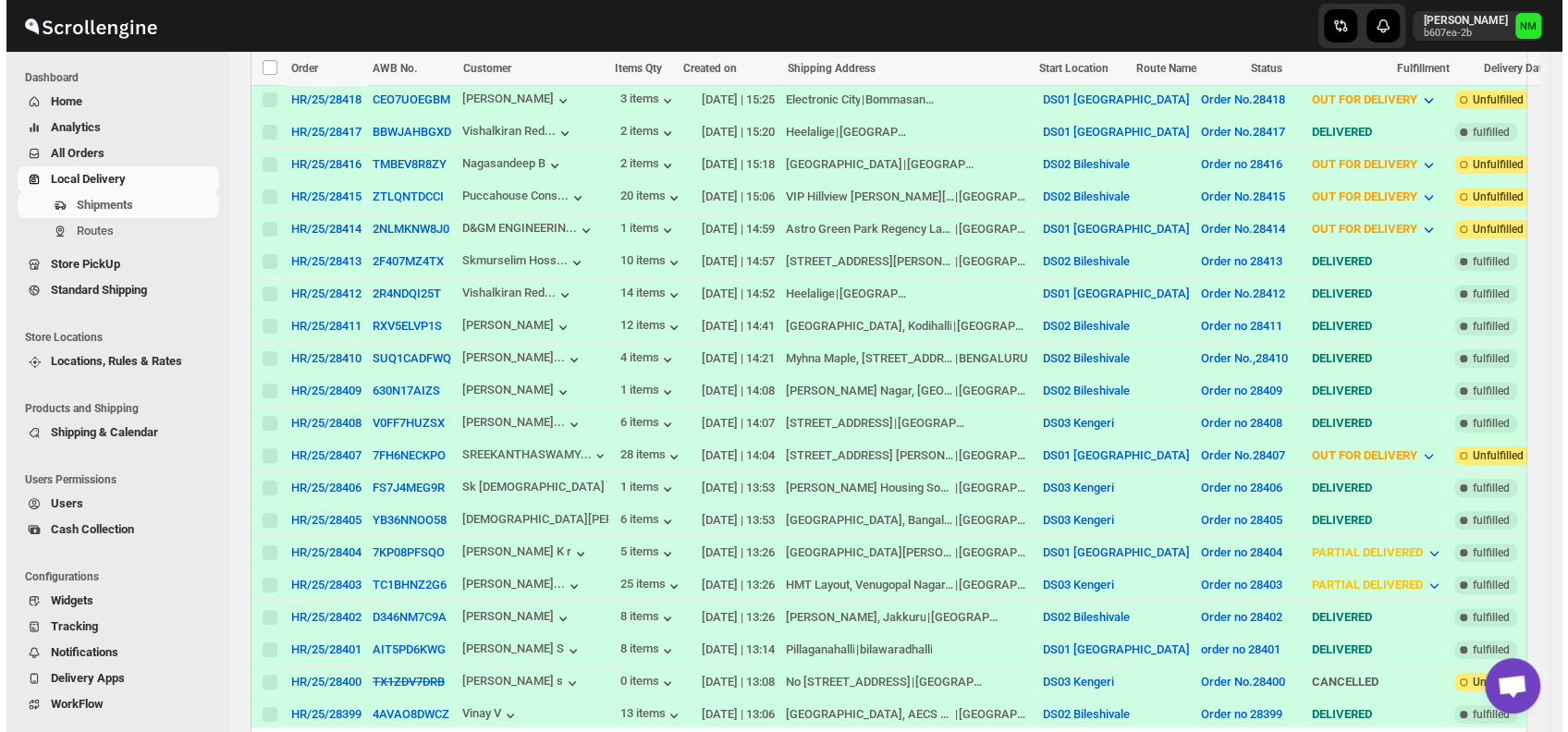
scroll to position [445, 0]
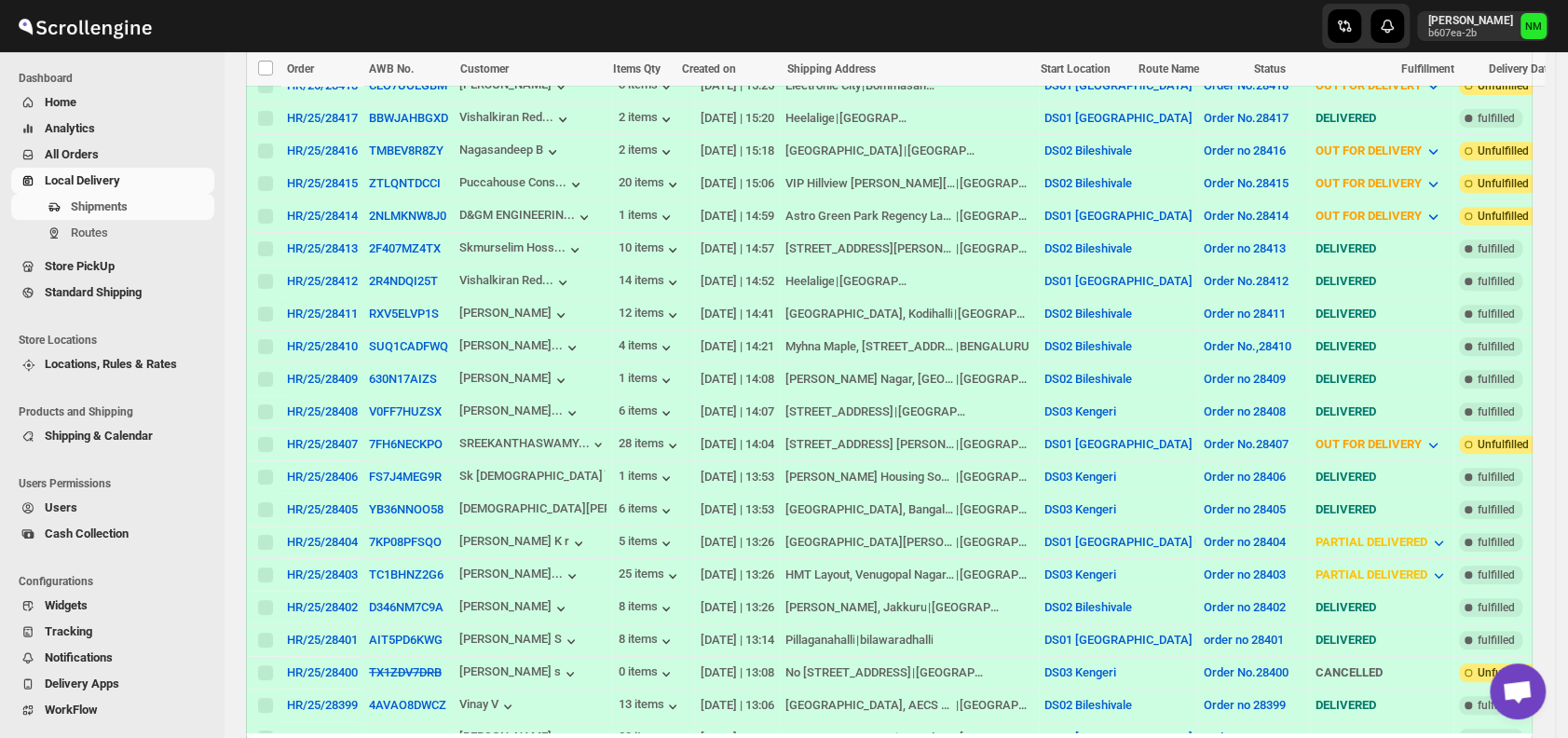
click at [376, 428] on td "7FH6NECKPO" at bounding box center [408, 444] width 90 height 33
click at [389, 437] on button "7FH6NECKPO" at bounding box center [406, 444] width 74 height 14
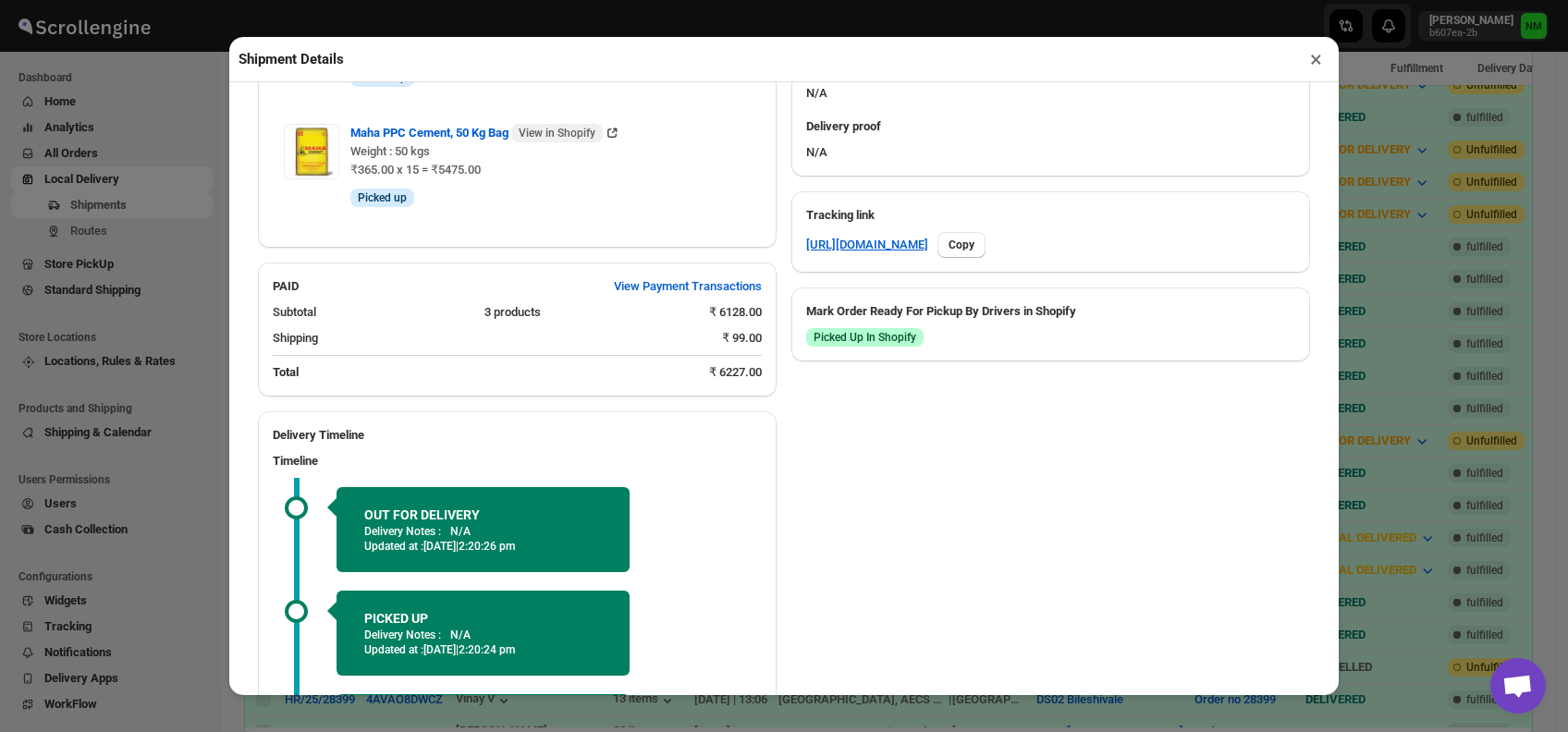
scroll to position [1025, 0]
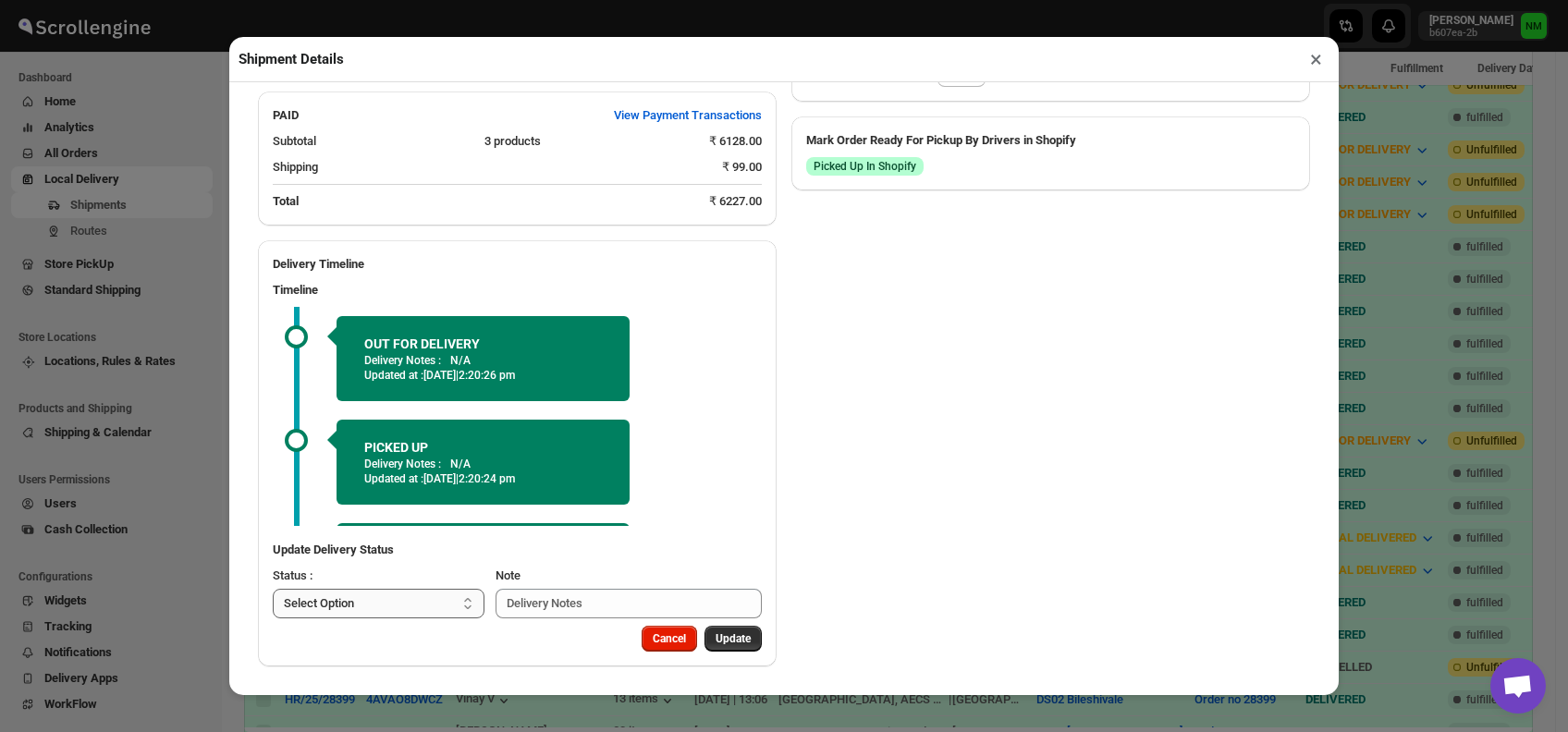
click at [370, 593] on select "Select Option PICKED UP OUT FOR DELIVERY RESCHEDULE DELIVERED CANCELLED" at bounding box center [378, 604] width 211 height 30
select select "DELIVERED"
click at [273, 589] on select "Select Option PICKED UP OUT FOR DELIVERY RESCHEDULE DELIVERED CANCELLED" at bounding box center [378, 604] width 211 height 30
click at [720, 636] on span "Update" at bounding box center [732, 638] width 35 height 15
select select
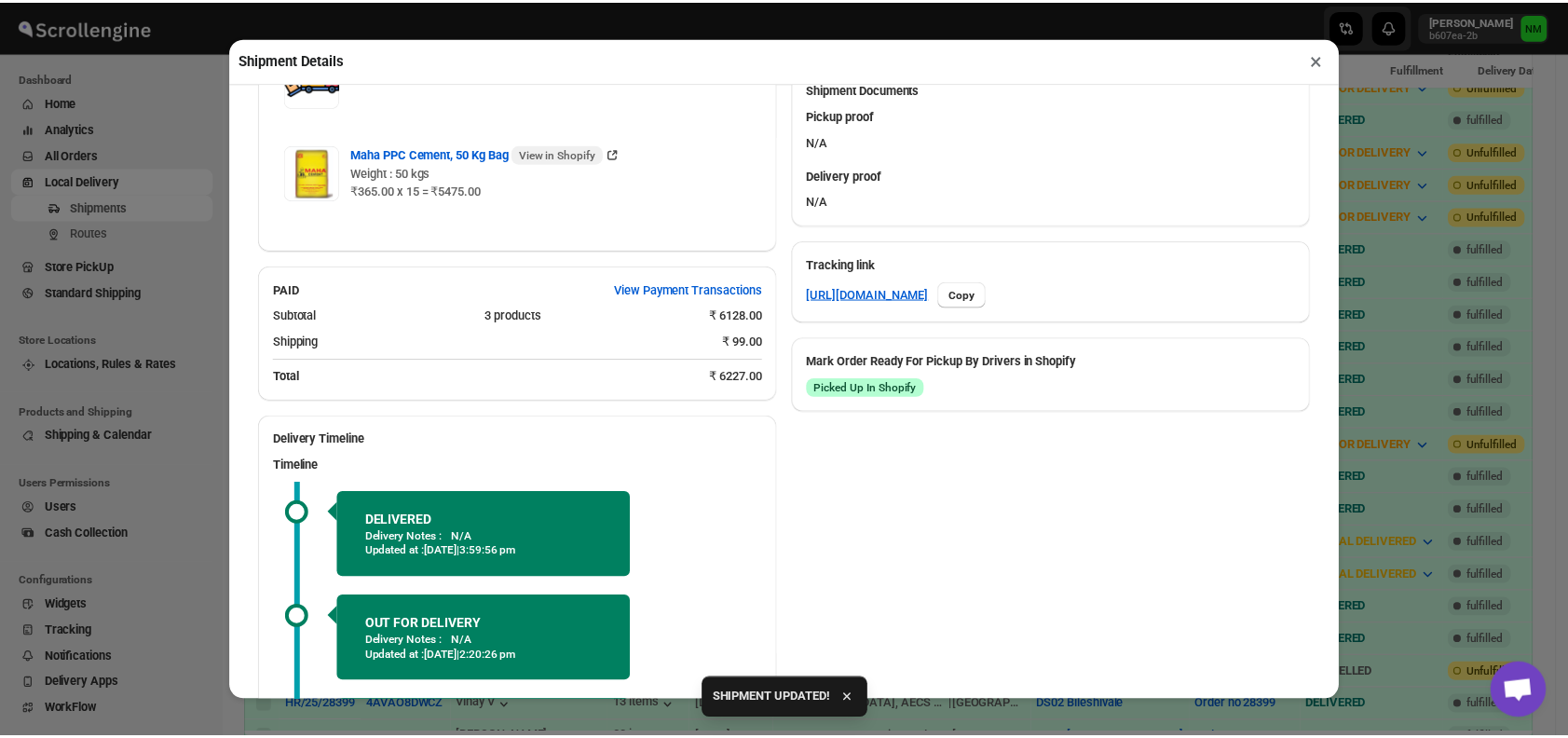
scroll to position [986, 0]
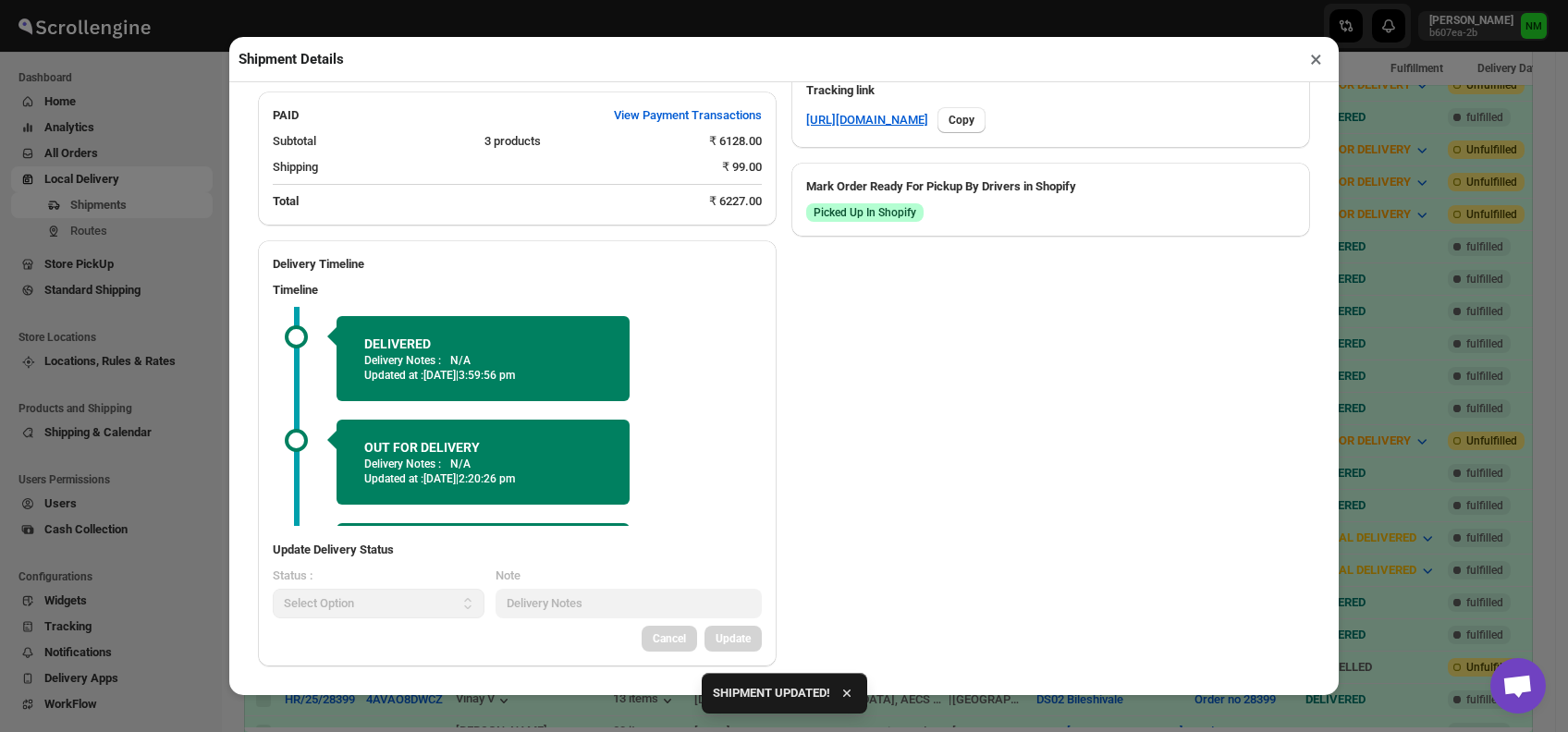
click at [1314, 61] on button "×" at bounding box center [1316, 60] width 27 height 26
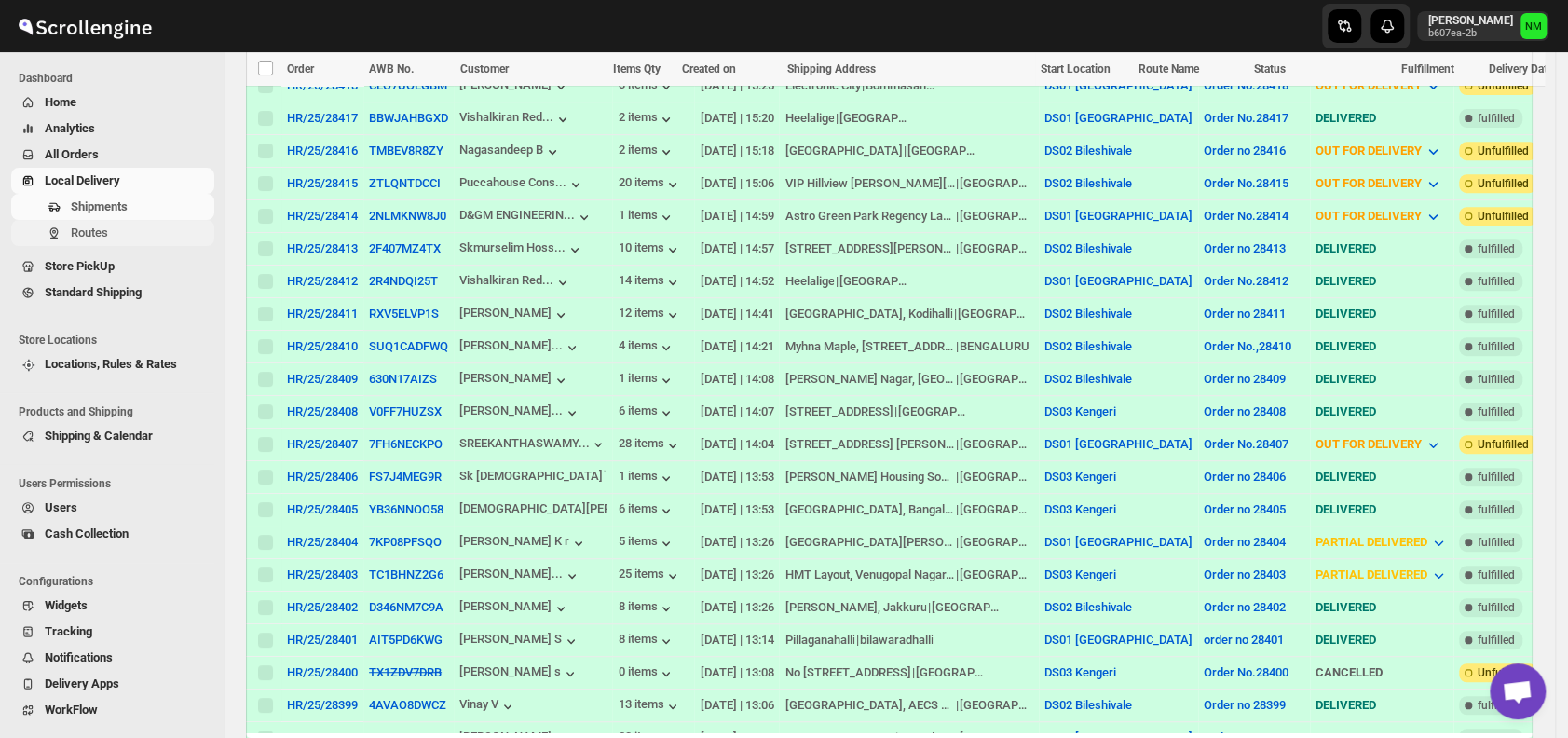
click at [119, 239] on span "Routes" at bounding box center [141, 233] width 140 height 19
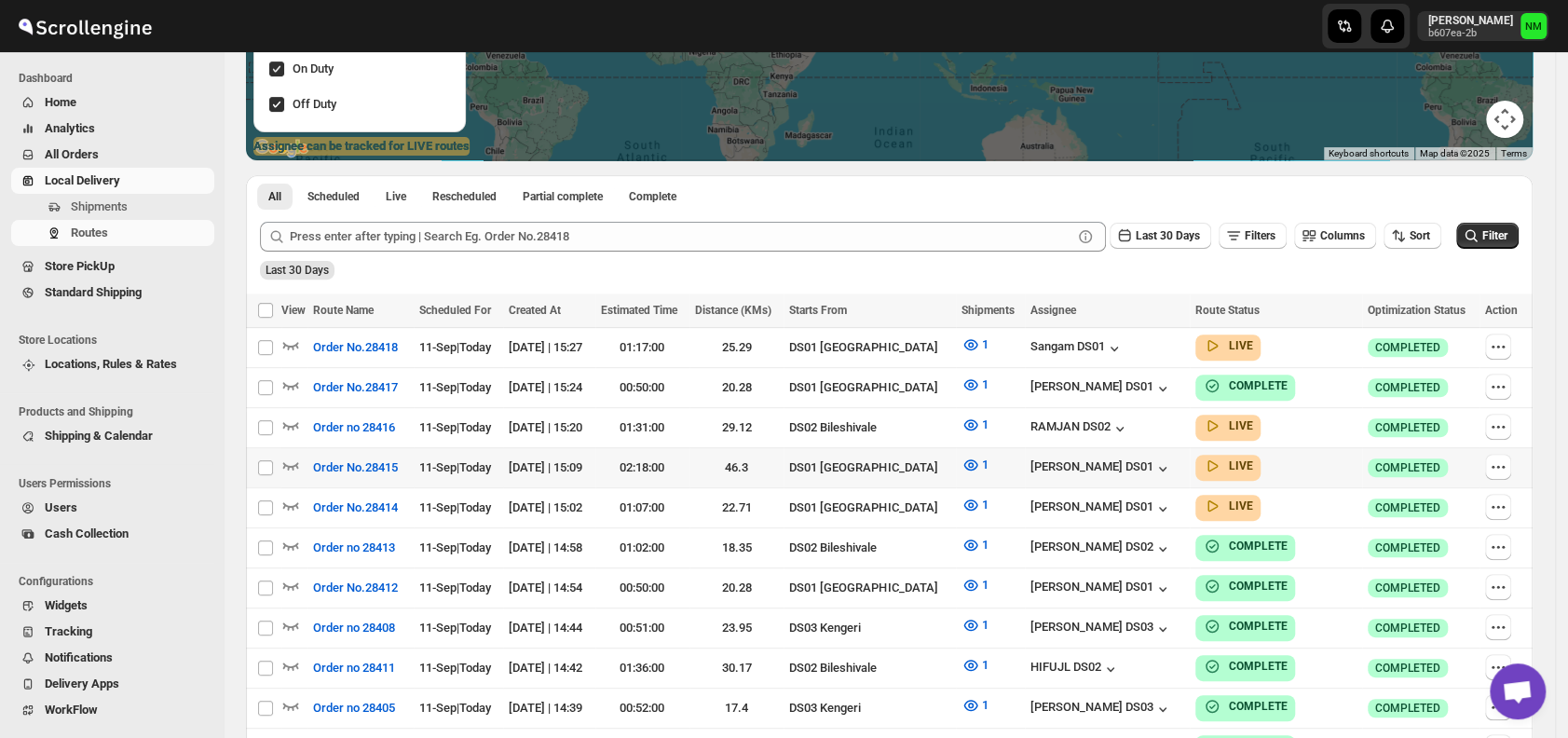
scroll to position [320, 0]
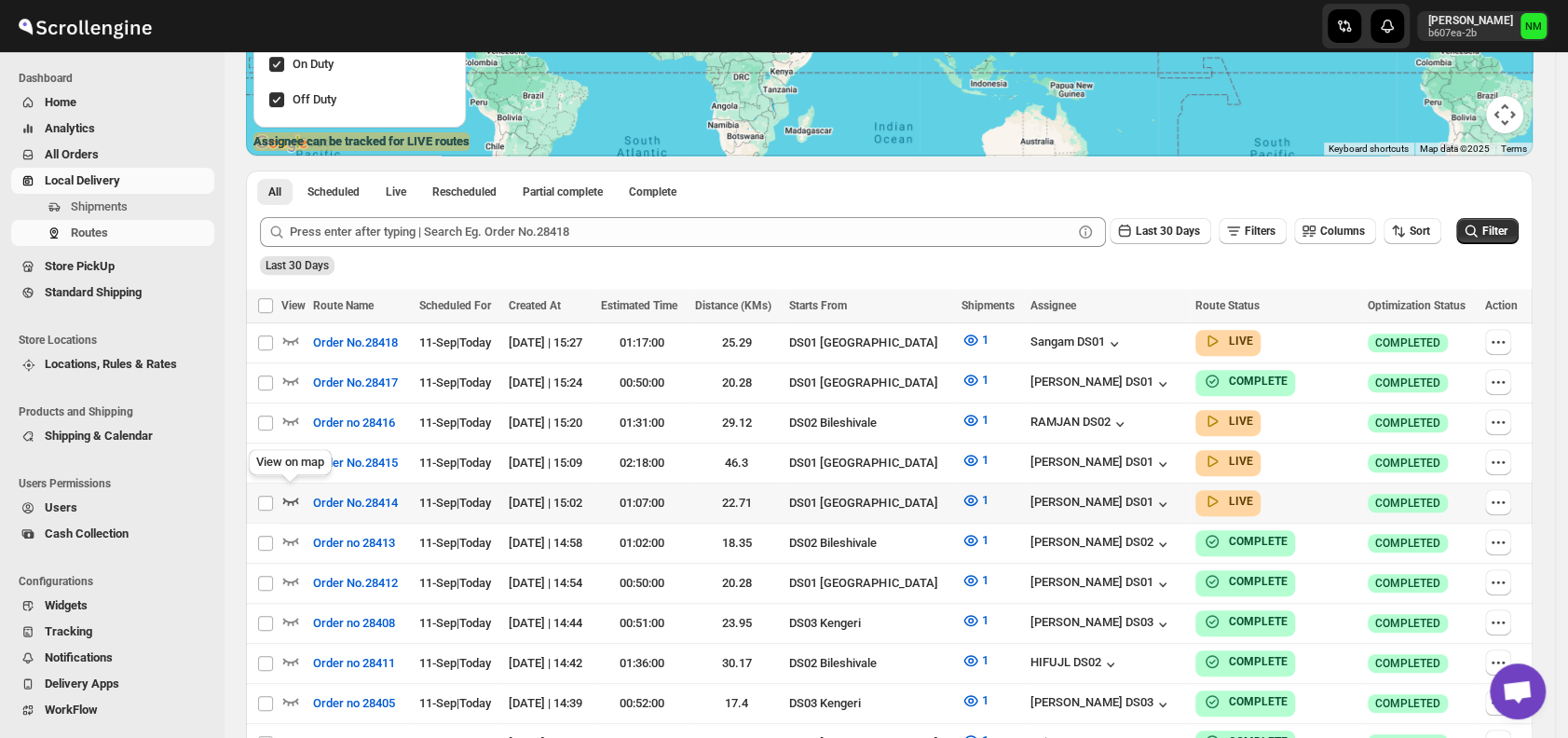
click at [283, 498] on icon "button" at bounding box center [291, 501] width 16 height 7
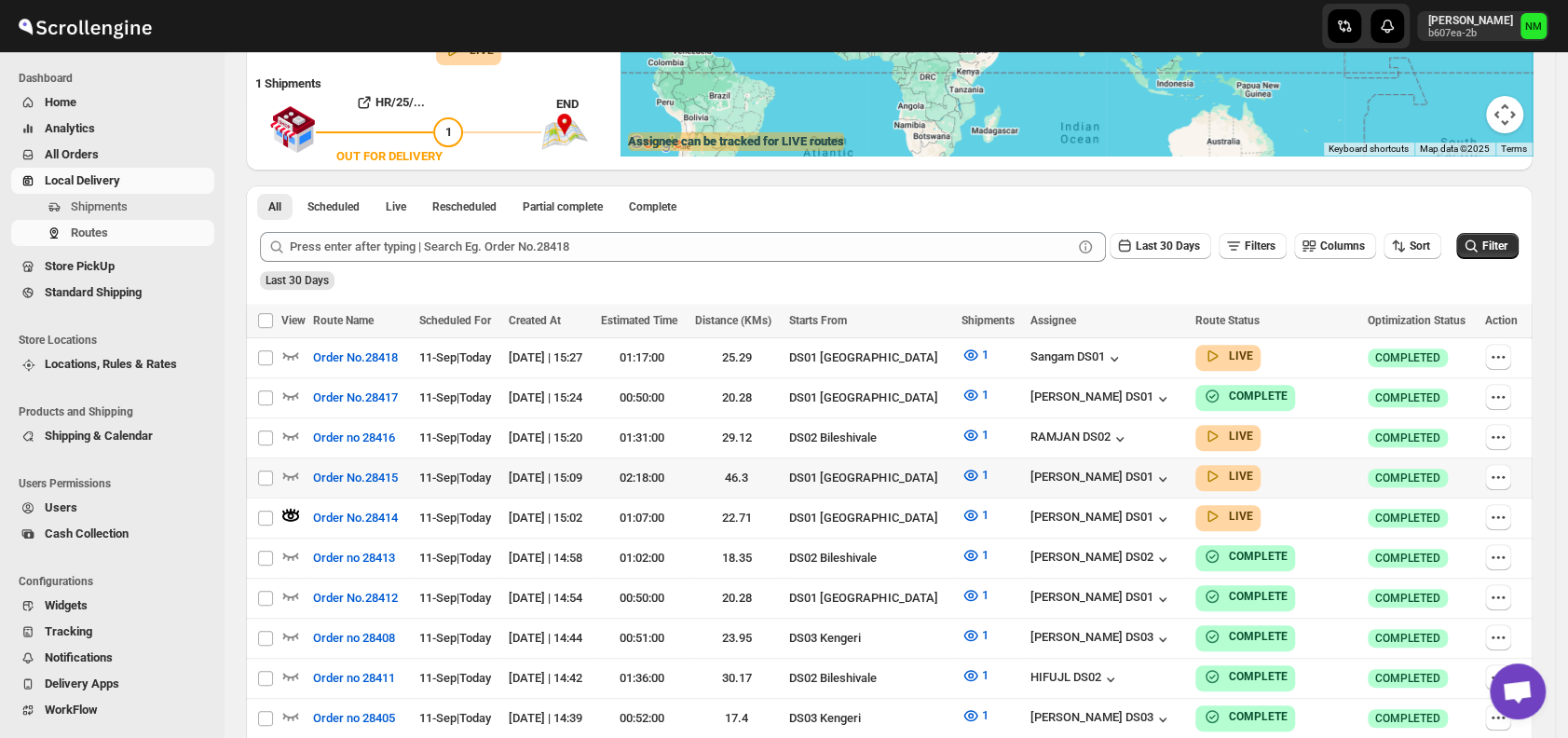
scroll to position [0, 0]
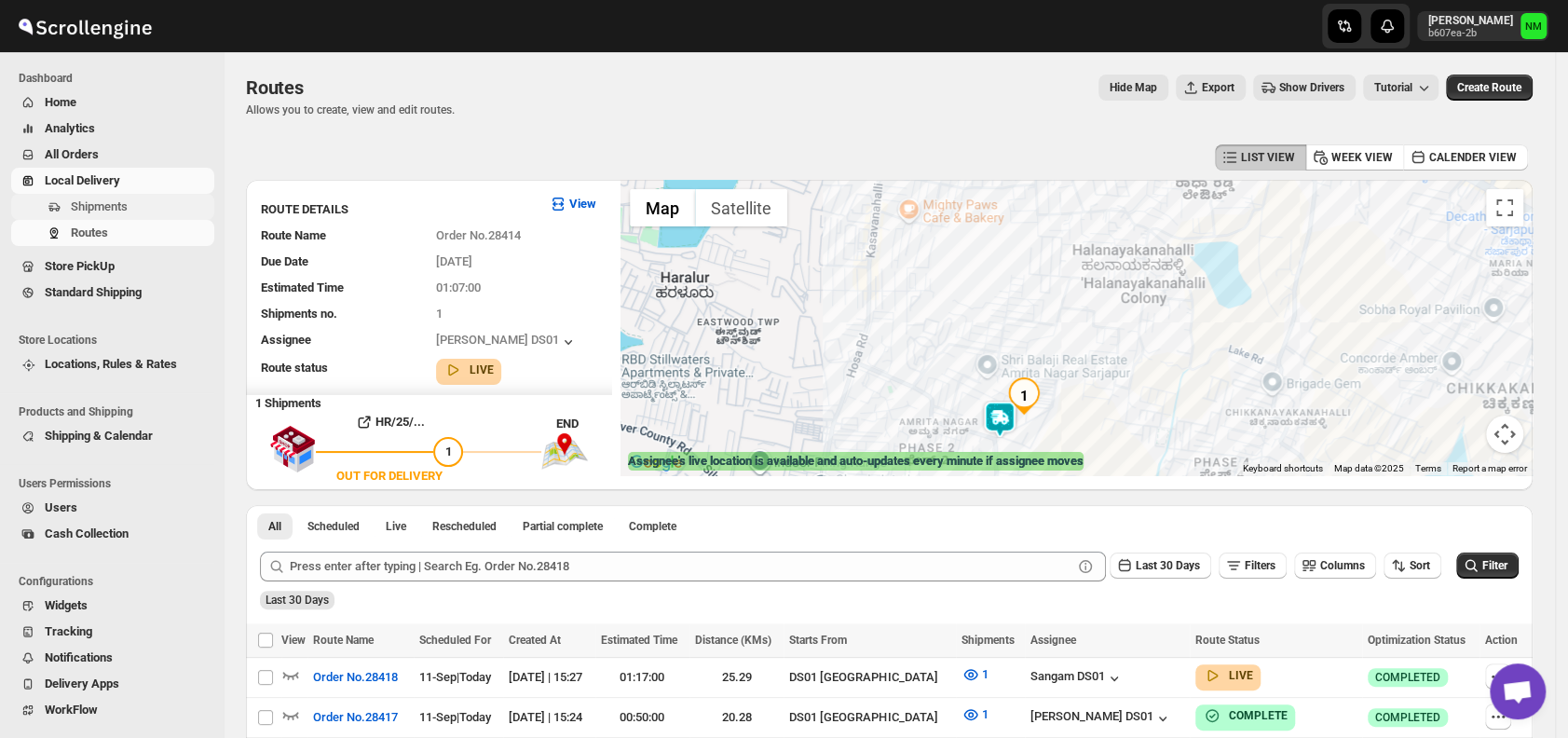
click at [126, 208] on span "Shipments" at bounding box center [99, 206] width 57 height 14
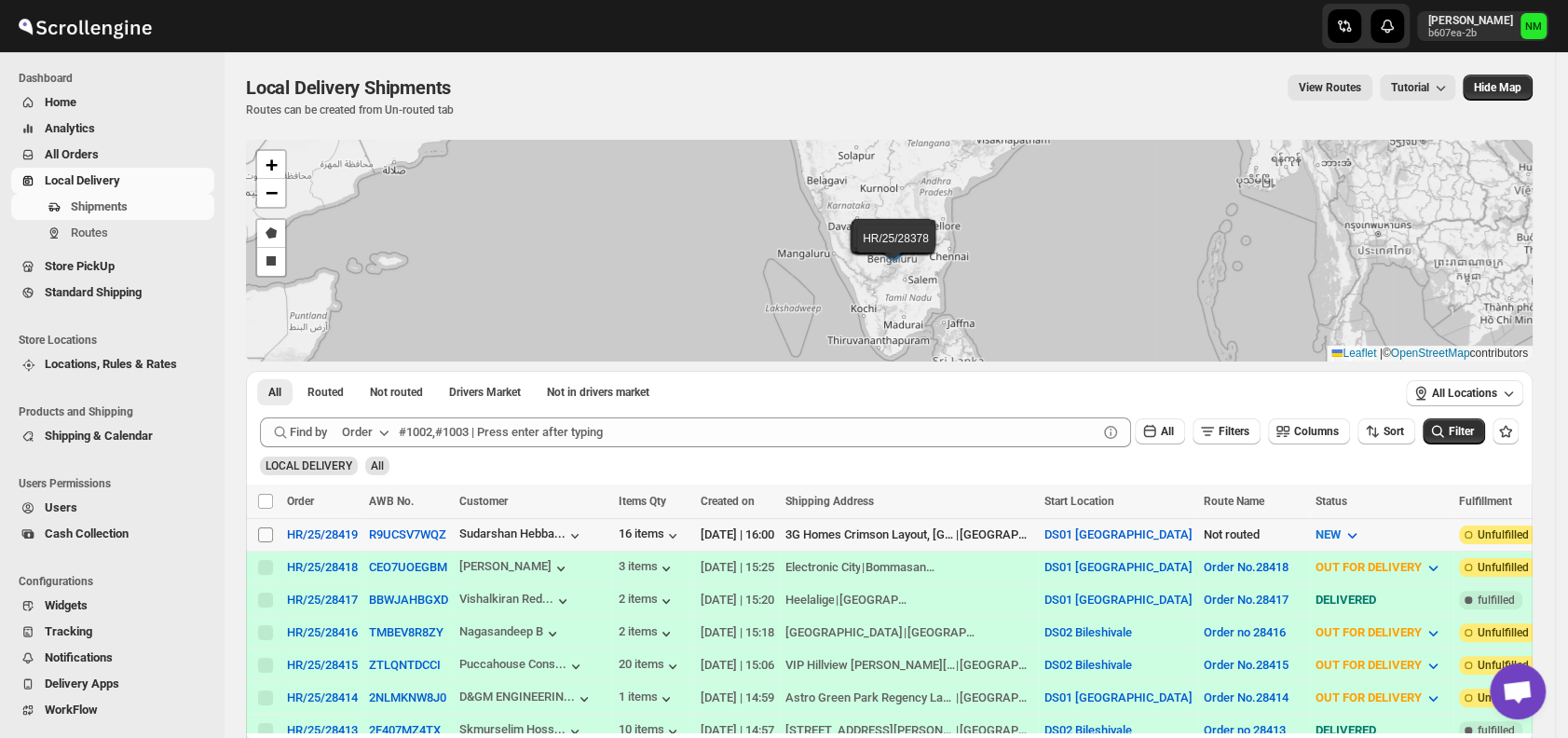
click at [272, 532] on input "Select shipment" at bounding box center [265, 534] width 15 height 15
checkbox input "true"
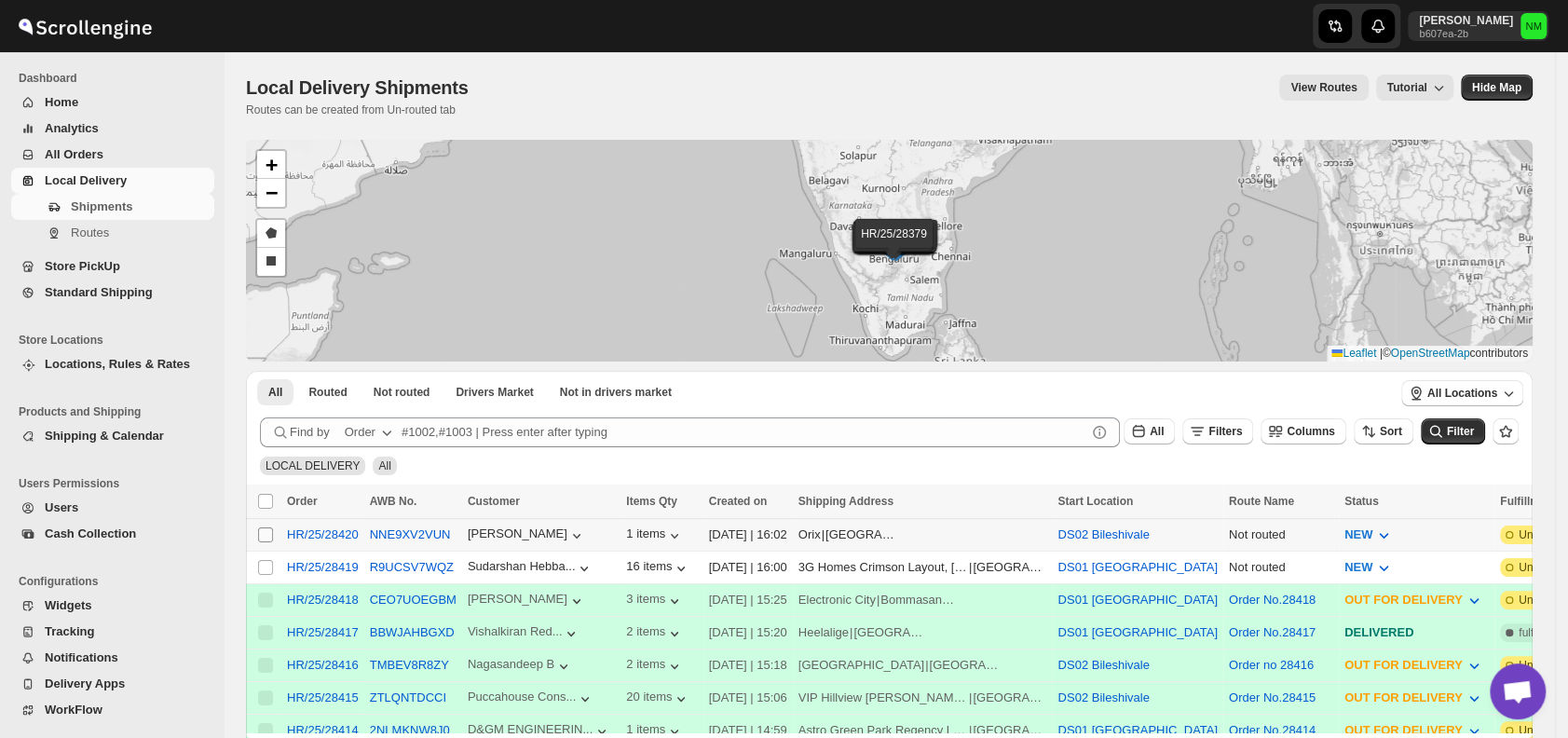
click at [268, 534] on input "Select shipment" at bounding box center [265, 534] width 15 height 15
checkbox input "true"
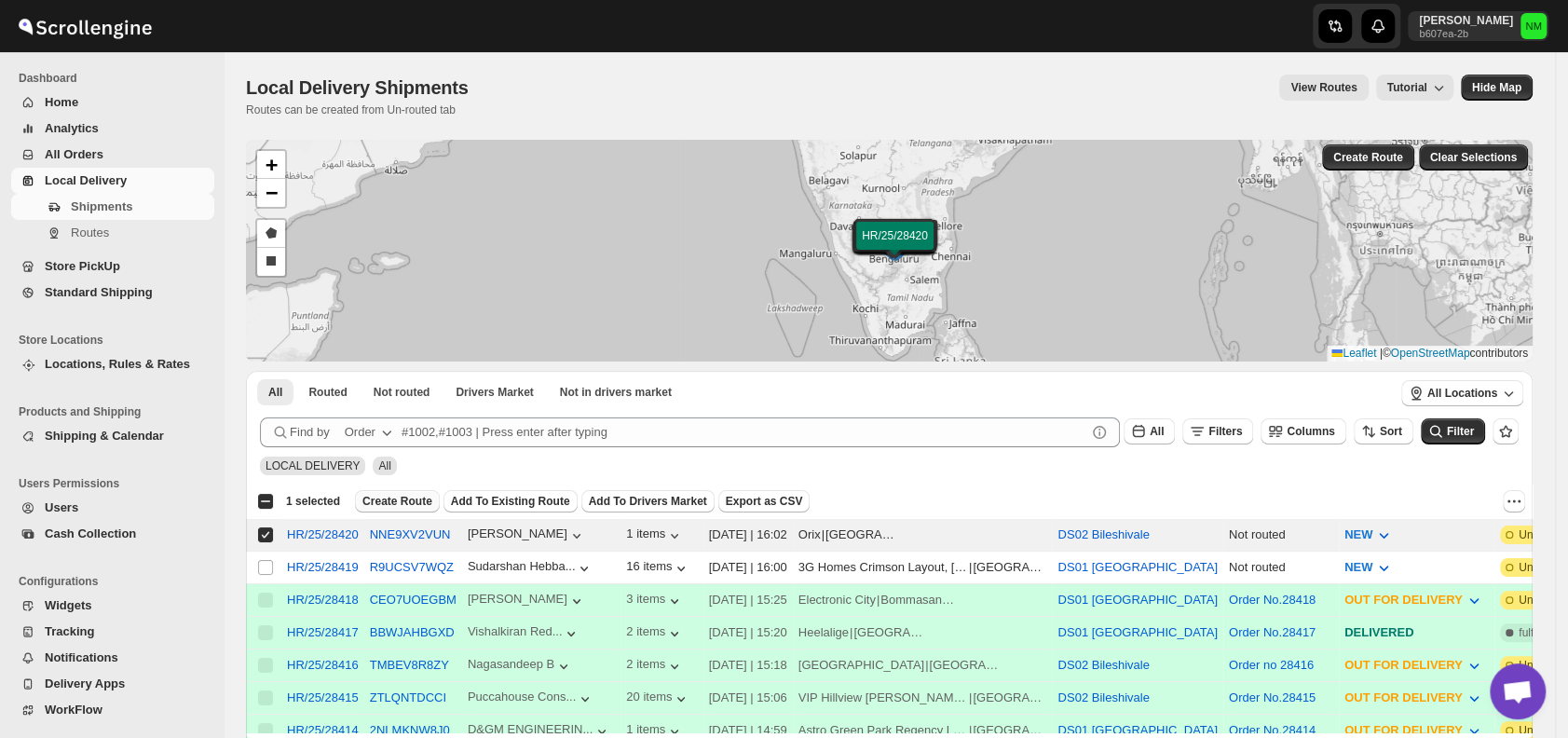
click at [403, 499] on span "Create Route" at bounding box center [397, 501] width 70 height 15
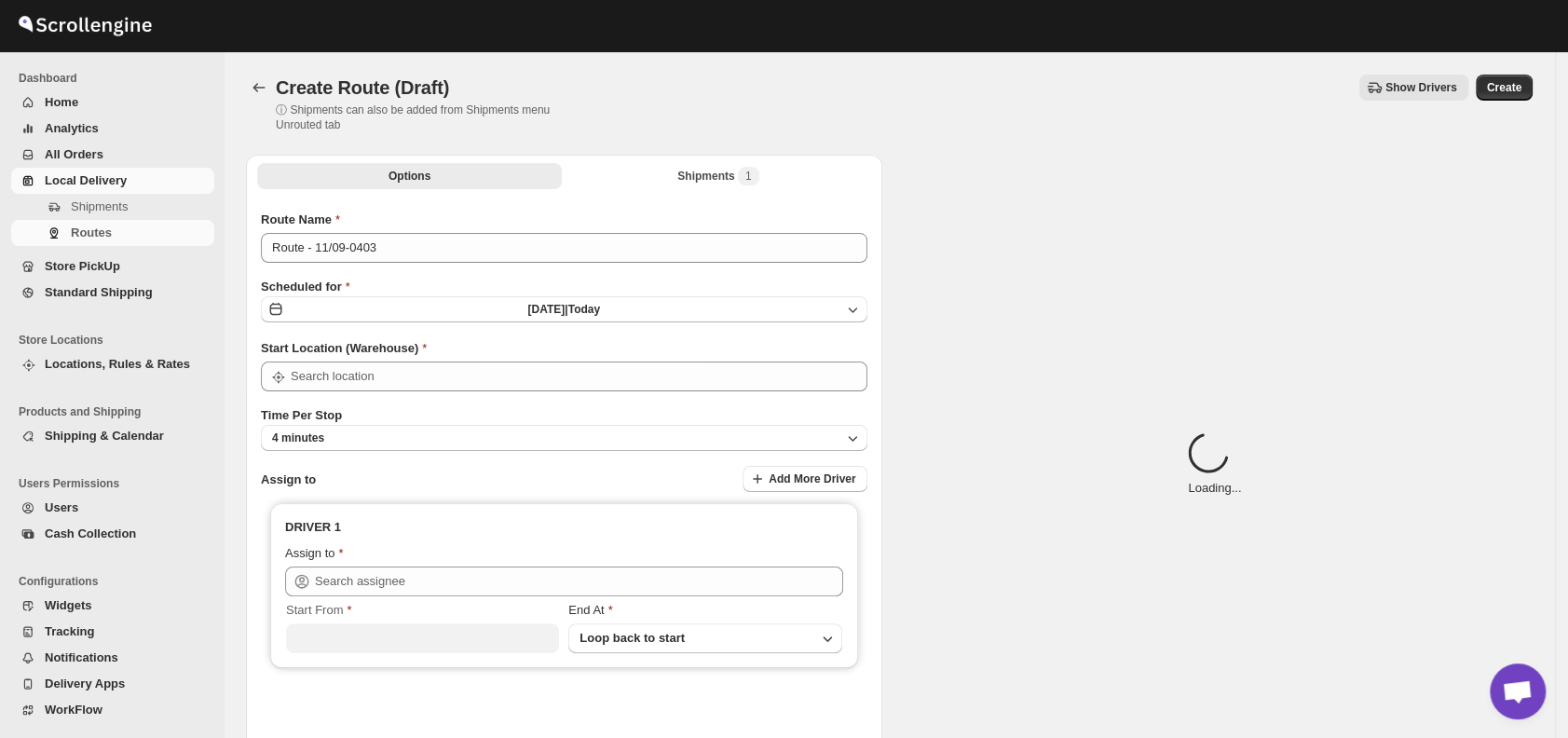
type input "DS02 Bileshivale"
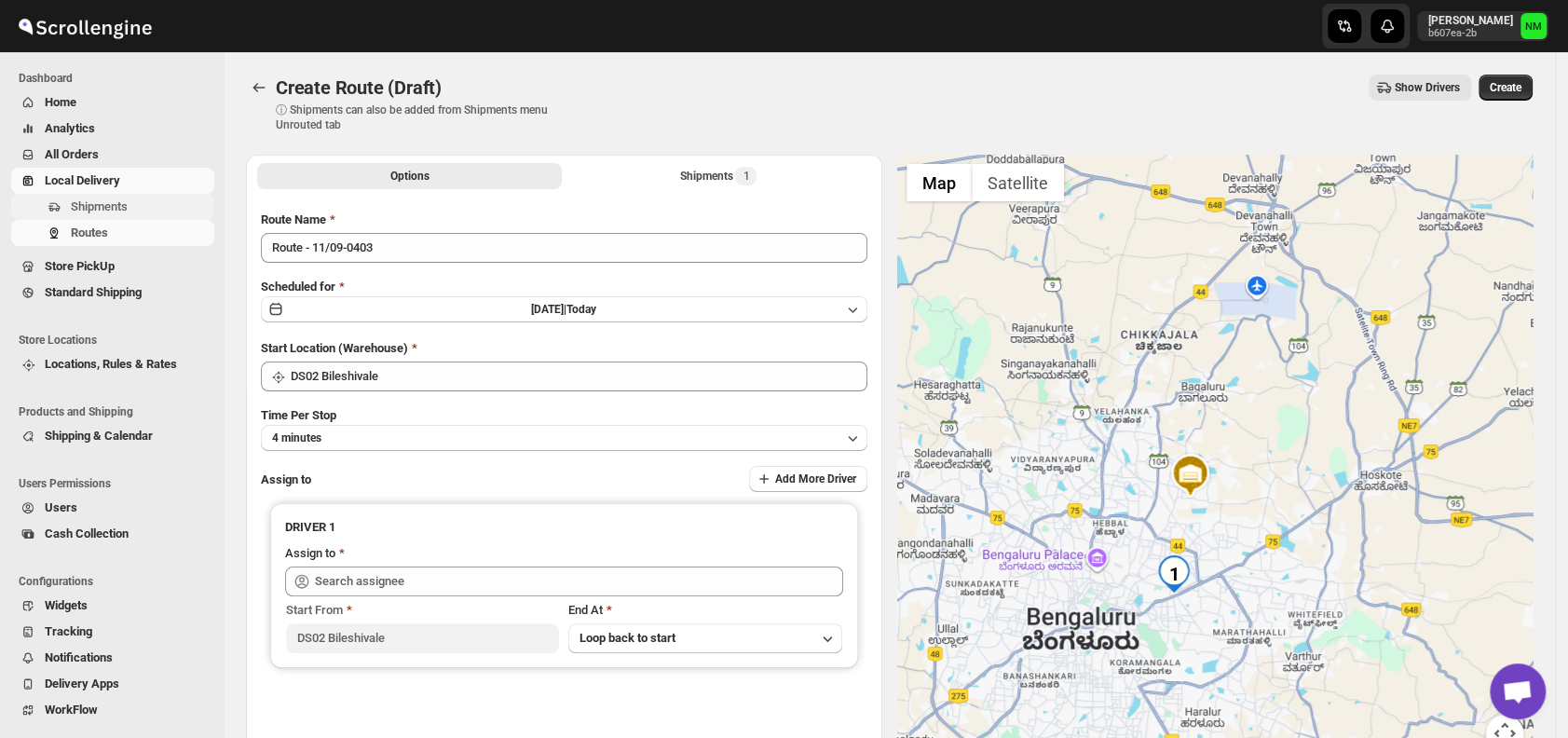
click at [149, 211] on span "Shipments" at bounding box center [141, 207] width 140 height 19
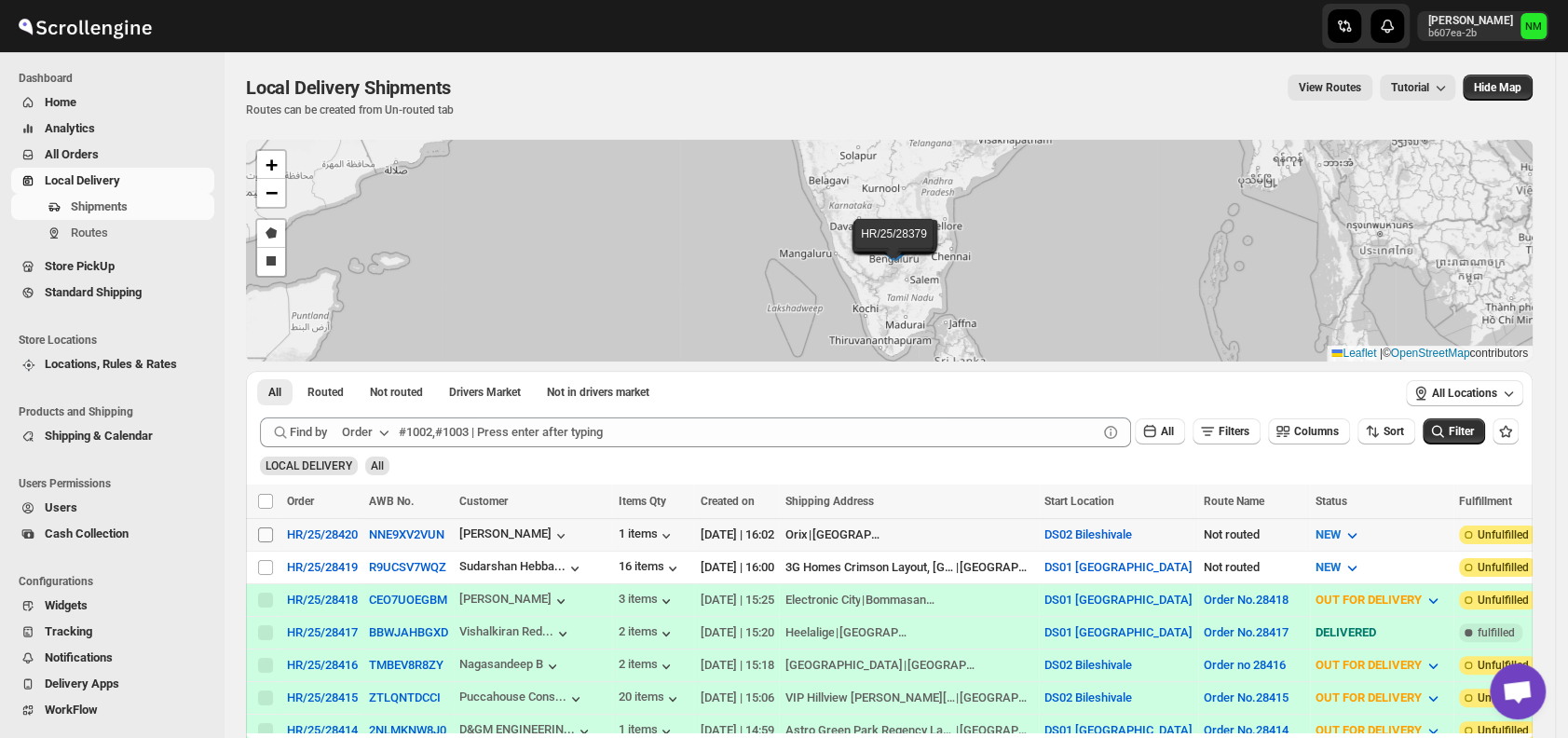
click at [258, 526] on span at bounding box center [265, 534] width 17 height 17
click at [258, 527] on input "Select shipment" at bounding box center [265, 534] width 15 height 15
click at [258, 526] on span at bounding box center [265, 534] width 17 height 17
click at [258, 527] on input "Select shipment" at bounding box center [265, 534] width 15 height 15
click at [270, 539] on input "Select shipment" at bounding box center [265, 534] width 15 height 15
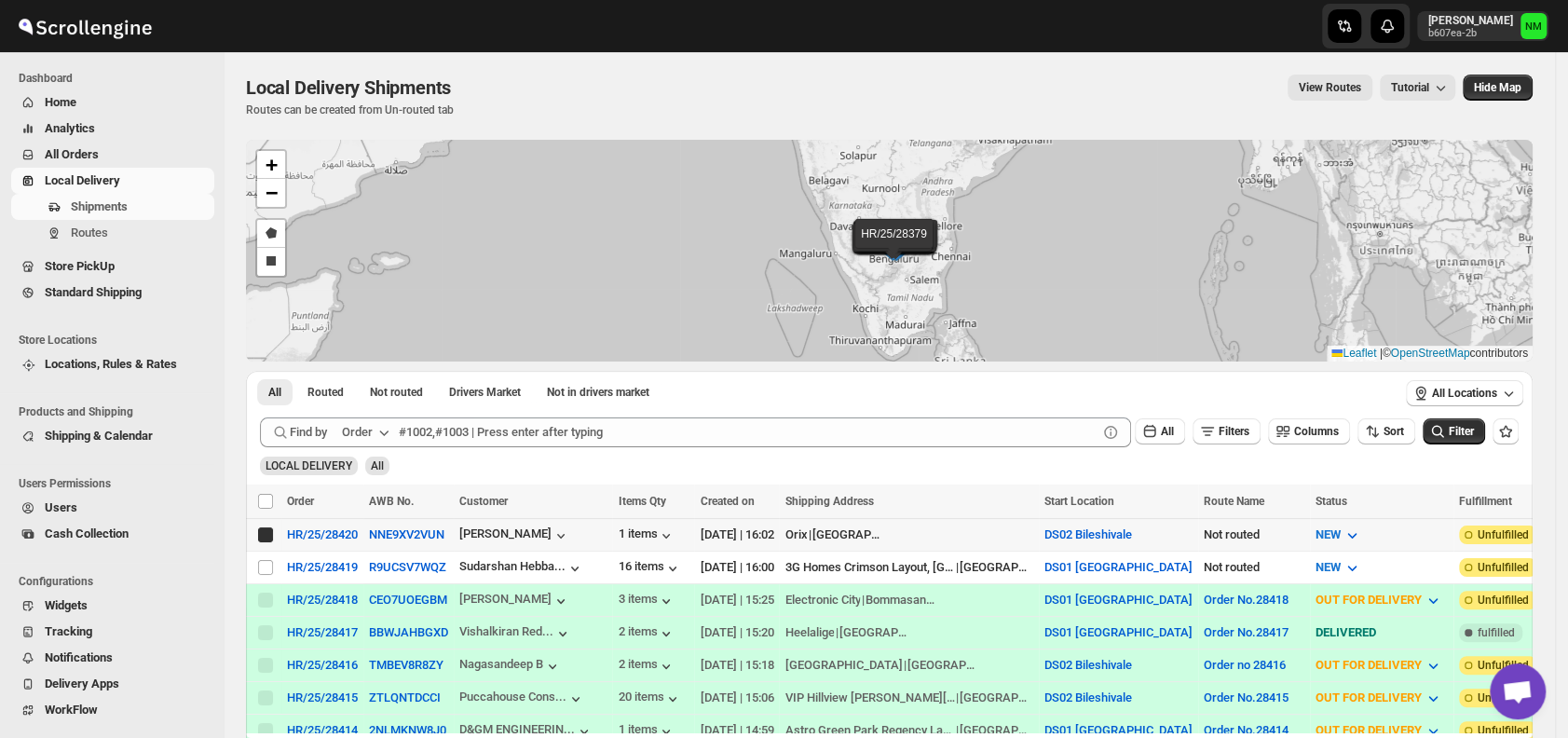
checkbox input "true"
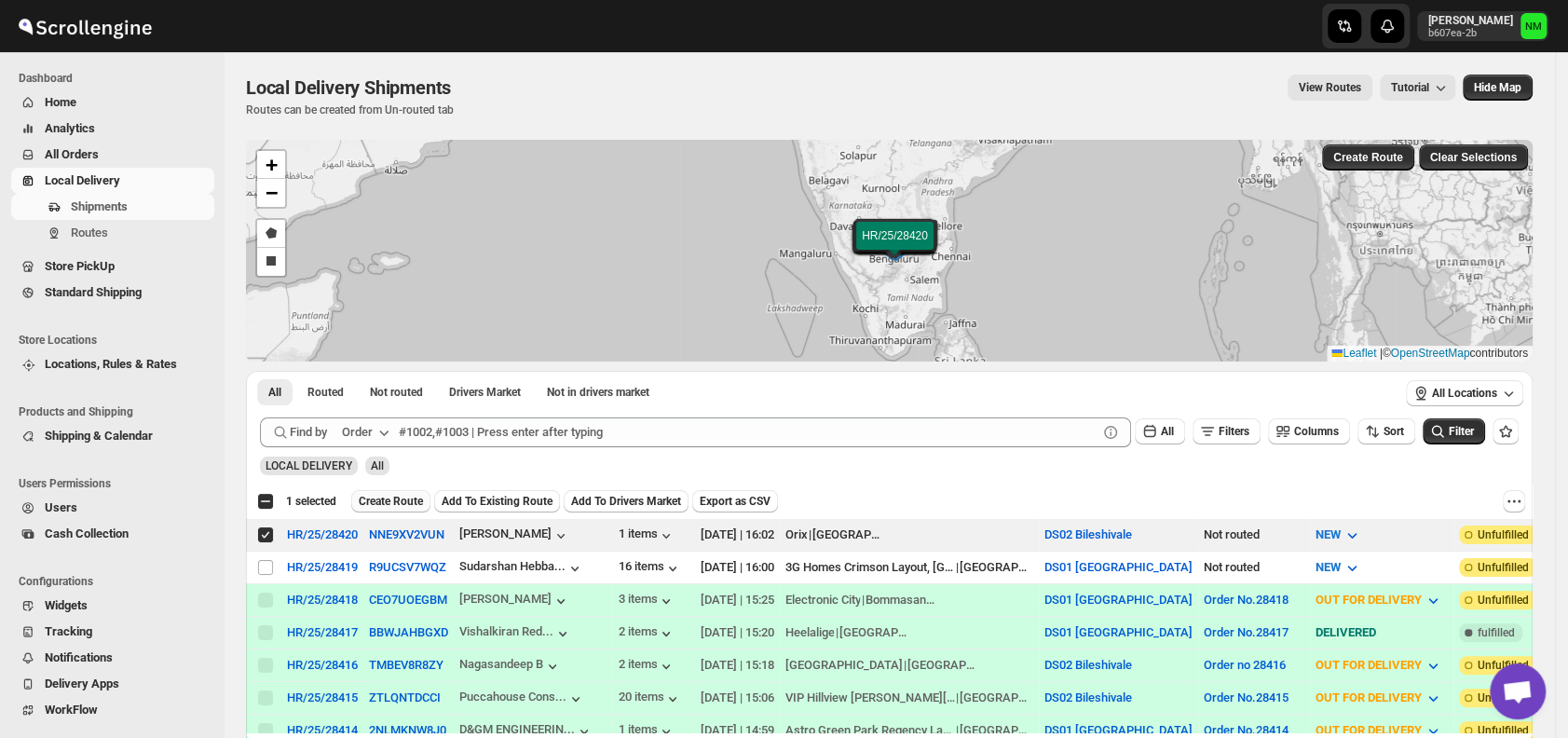
click at [389, 495] on span "Create Route" at bounding box center [391, 501] width 64 height 15
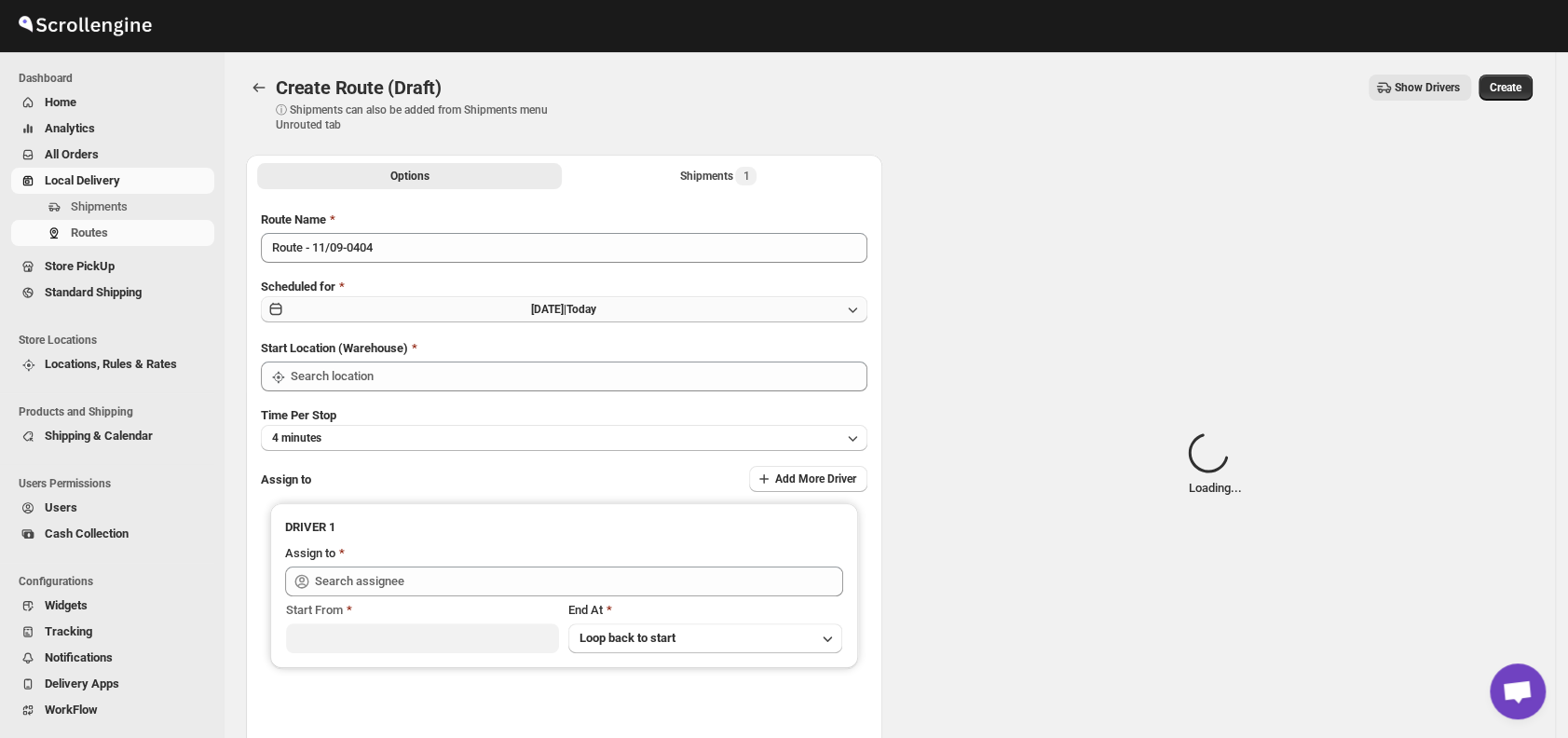
type input "DS02 Bileshivale"
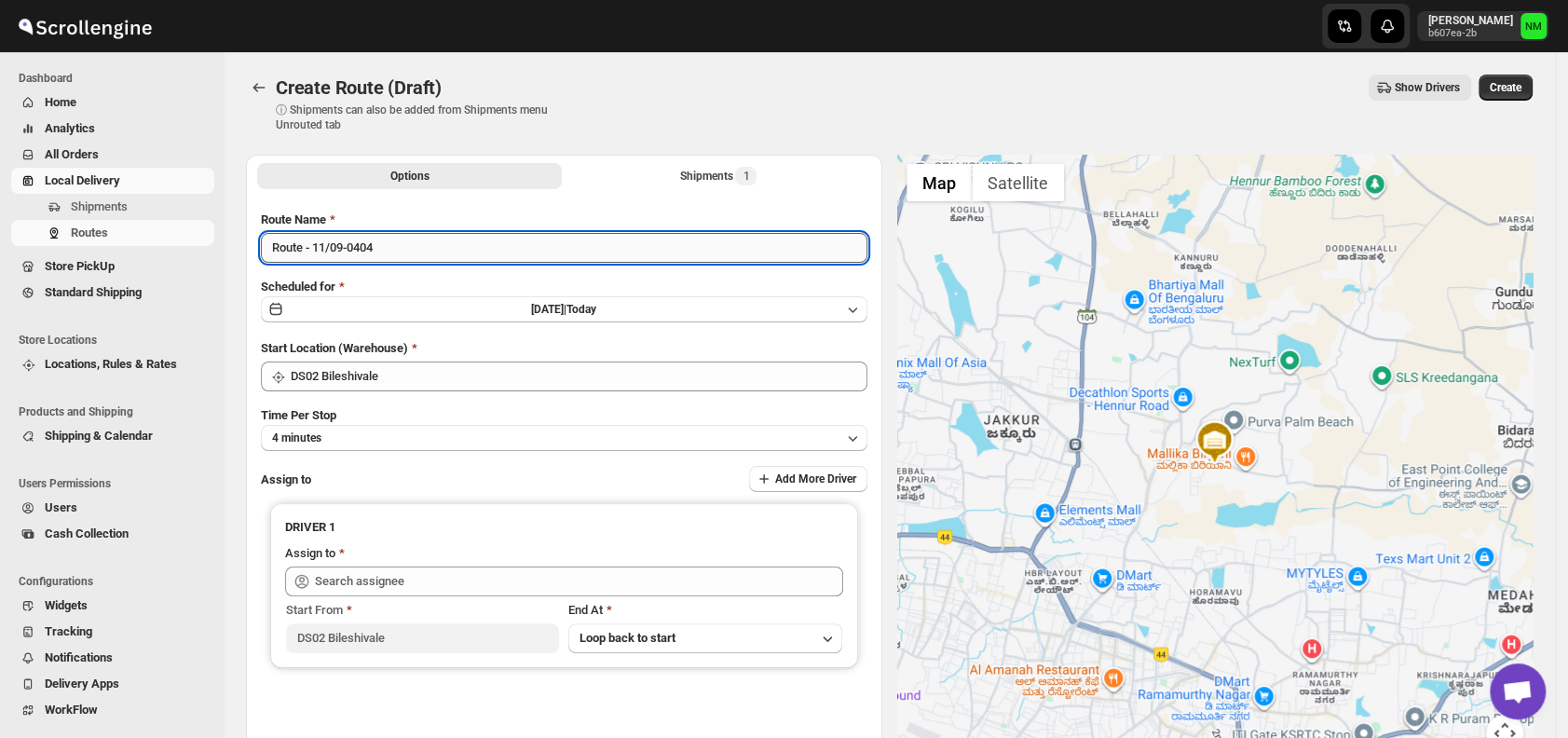
click at [435, 253] on input "Route - 11/09-0404" at bounding box center [564, 248] width 607 height 30
type input "R"
type input "Order no.28420"
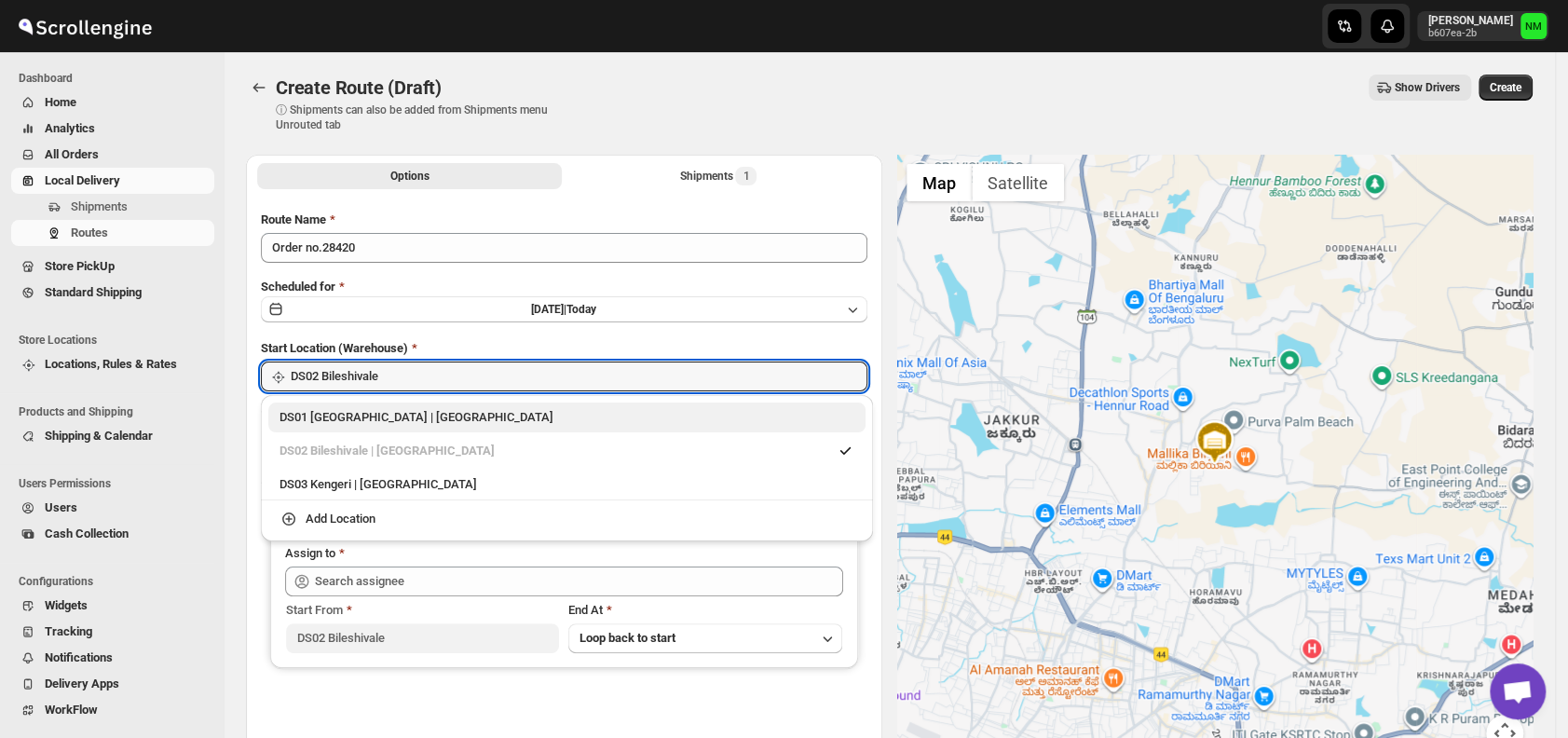
click at [278, 425] on div "DS01 Sarjapur | Bengaluru" at bounding box center [566, 418] width 597 height 30
type input "DS01 [GEOGRAPHIC_DATA]"
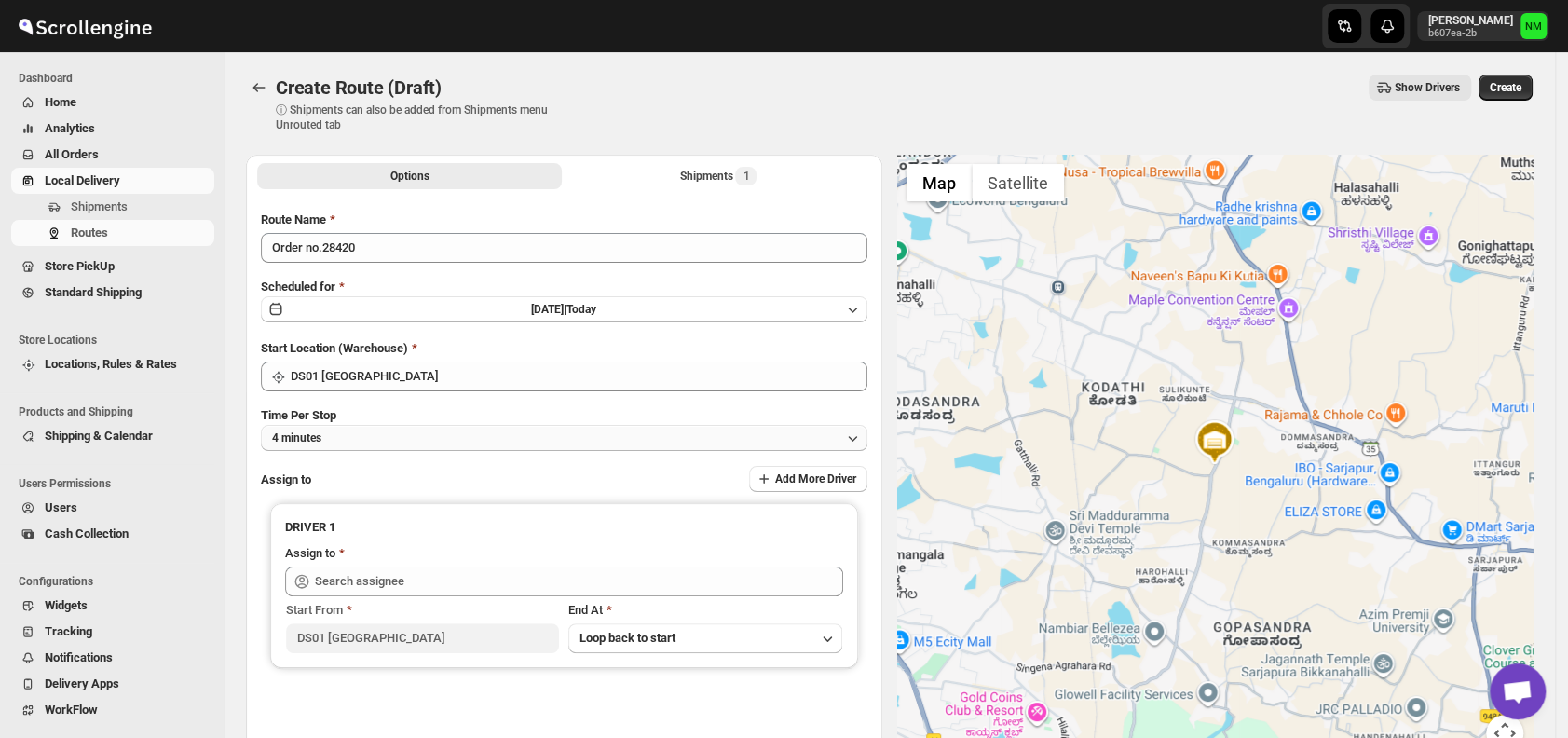
click at [398, 444] on button "4 minutes" at bounding box center [564, 438] width 607 height 26
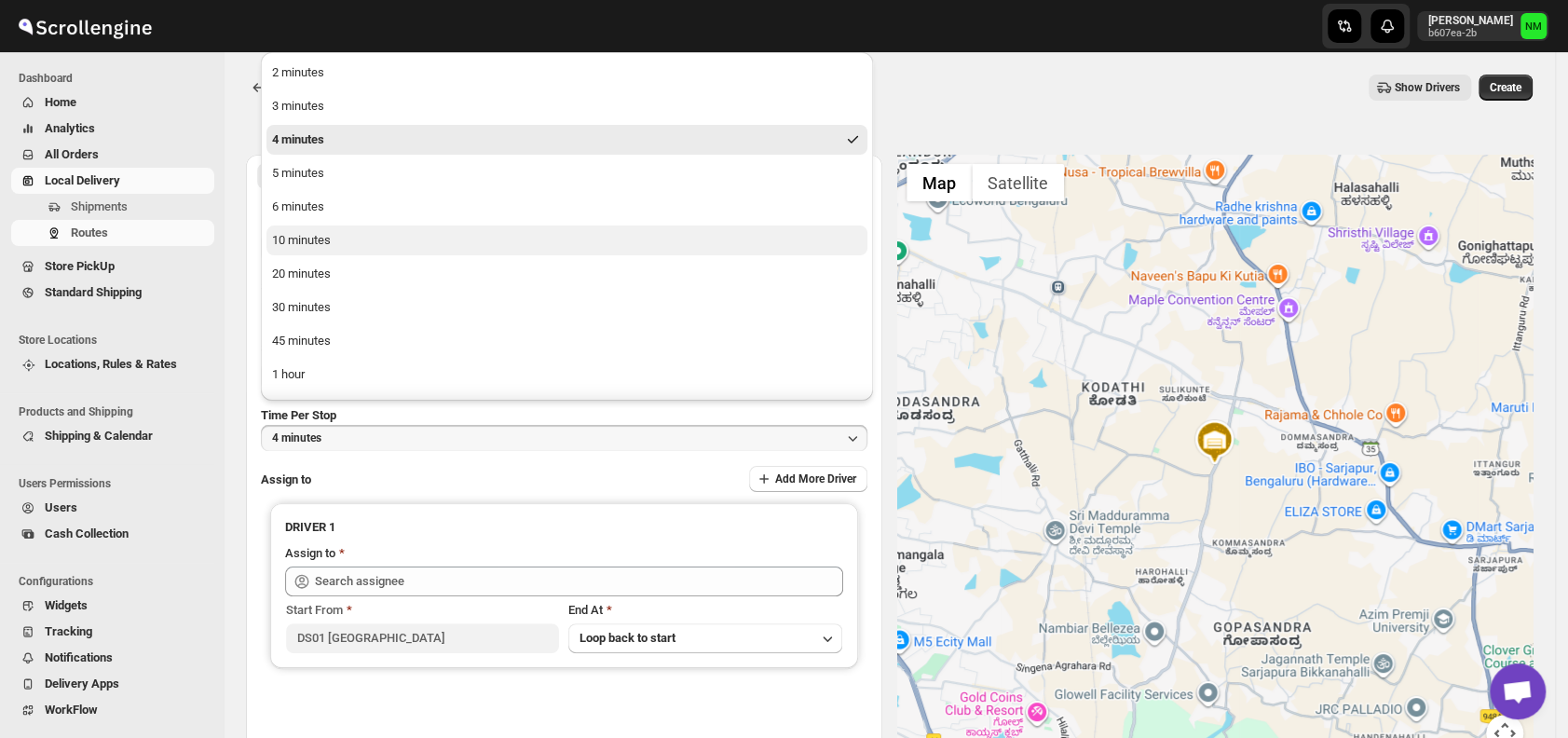
click at [336, 246] on button "10 minutes" at bounding box center [567, 241] width 601 height 30
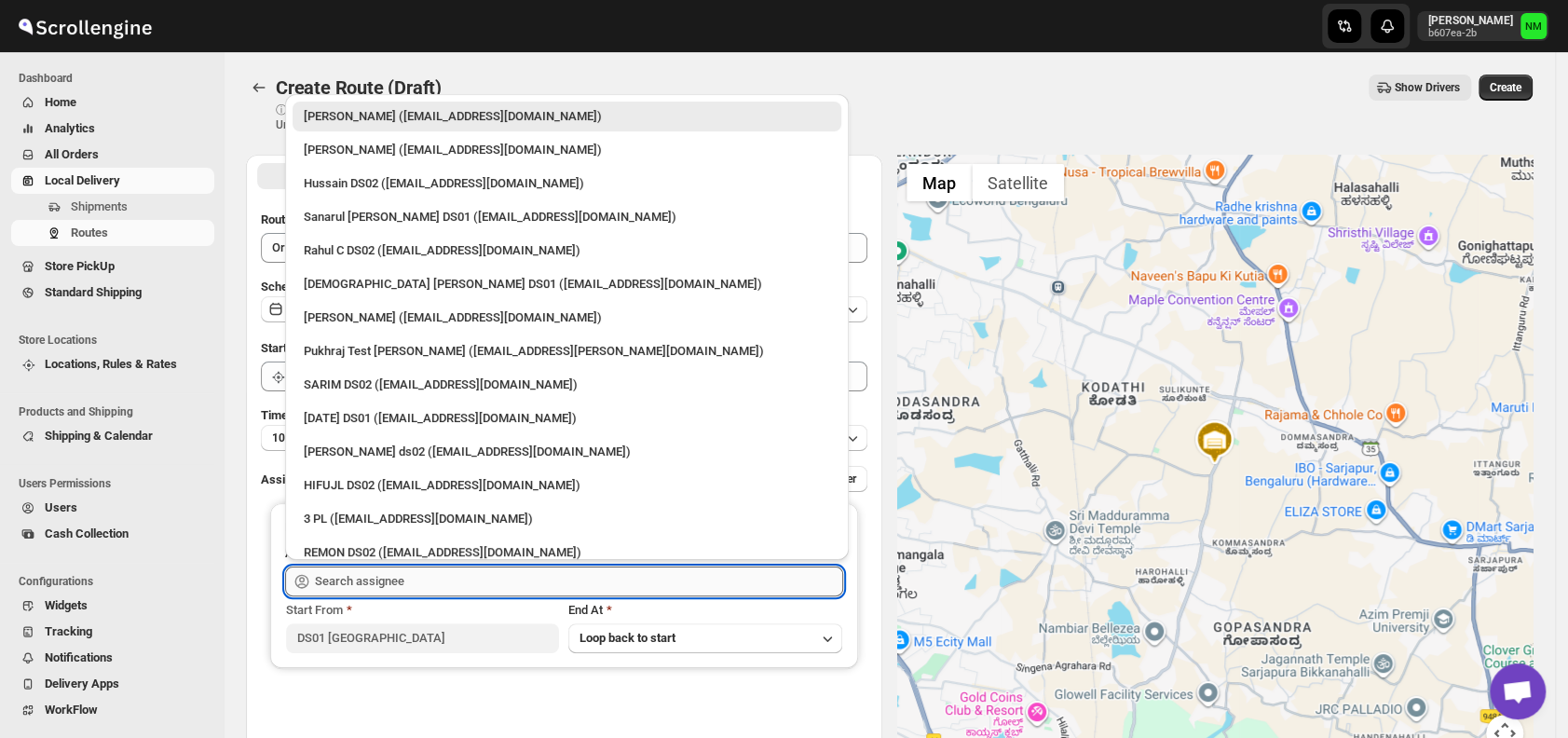
click at [472, 589] on input "text" at bounding box center [579, 582] width 528 height 30
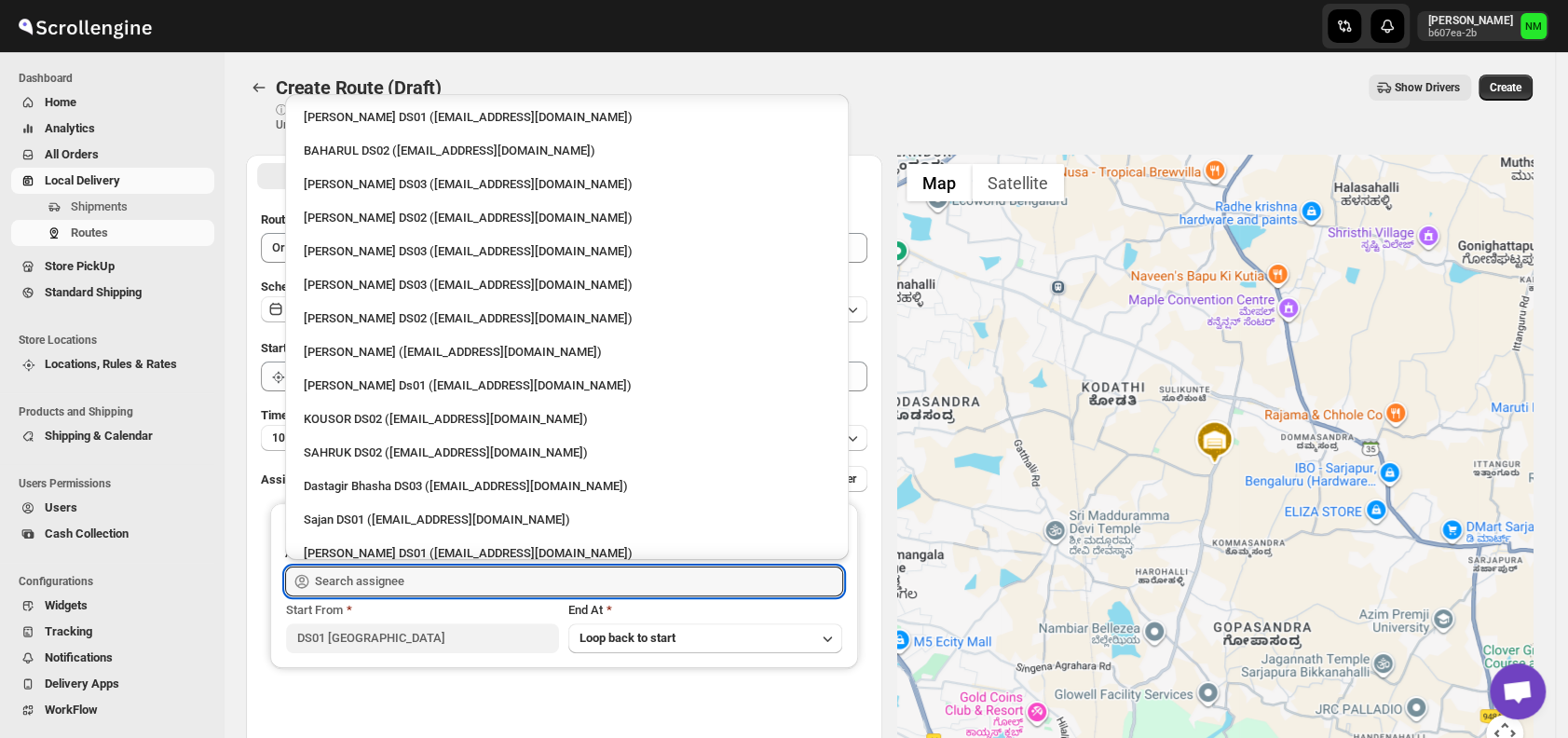
scroll to position [805, 0]
click at [376, 522] on div "Sajan DS01 ([EMAIL_ADDRESS][DOMAIN_NAME])" at bounding box center [567, 519] width 526 height 19
type input "Sajan DS01 ([EMAIL_ADDRESS][DOMAIN_NAME])"
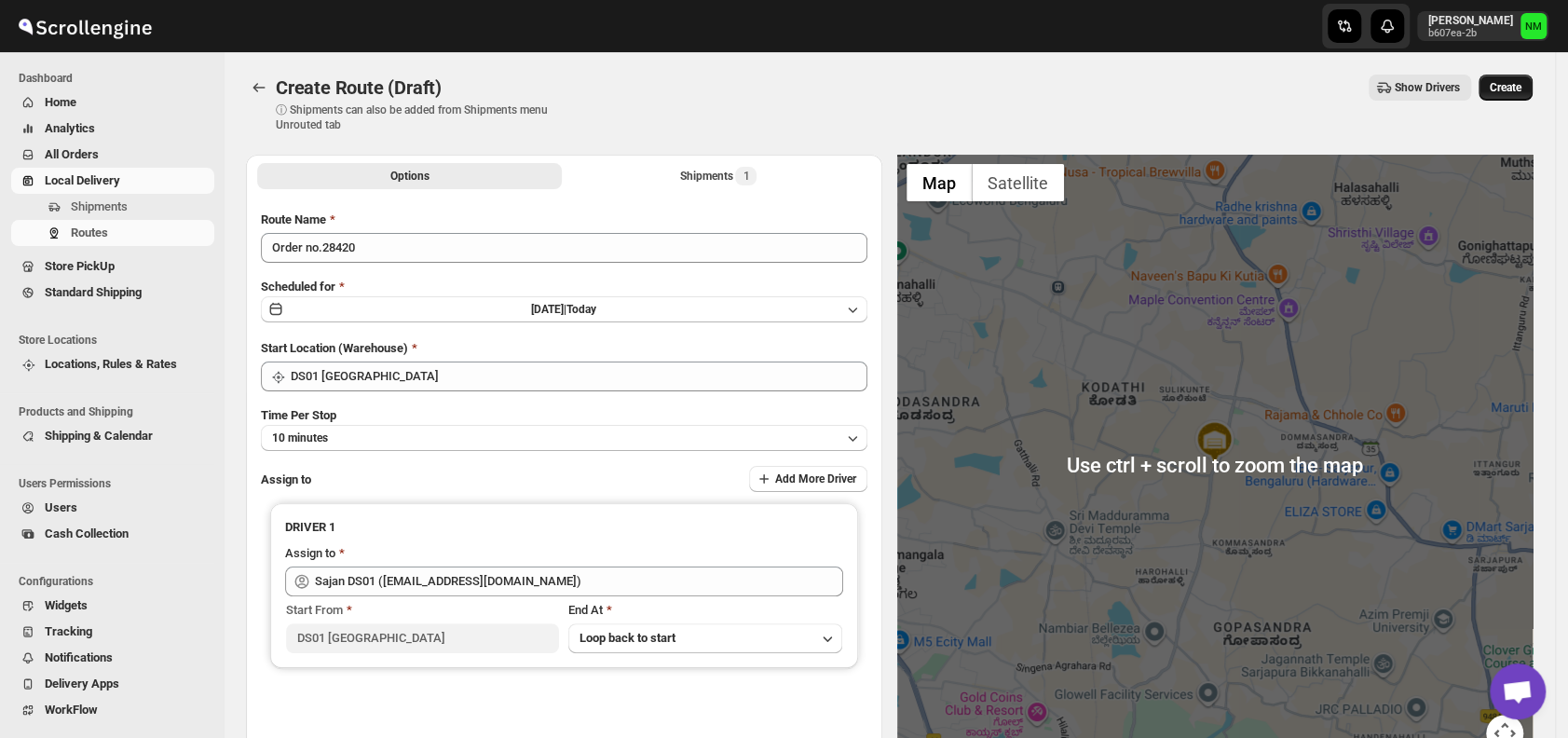
click at [1504, 88] on span "Create" at bounding box center [1506, 87] width 32 height 15
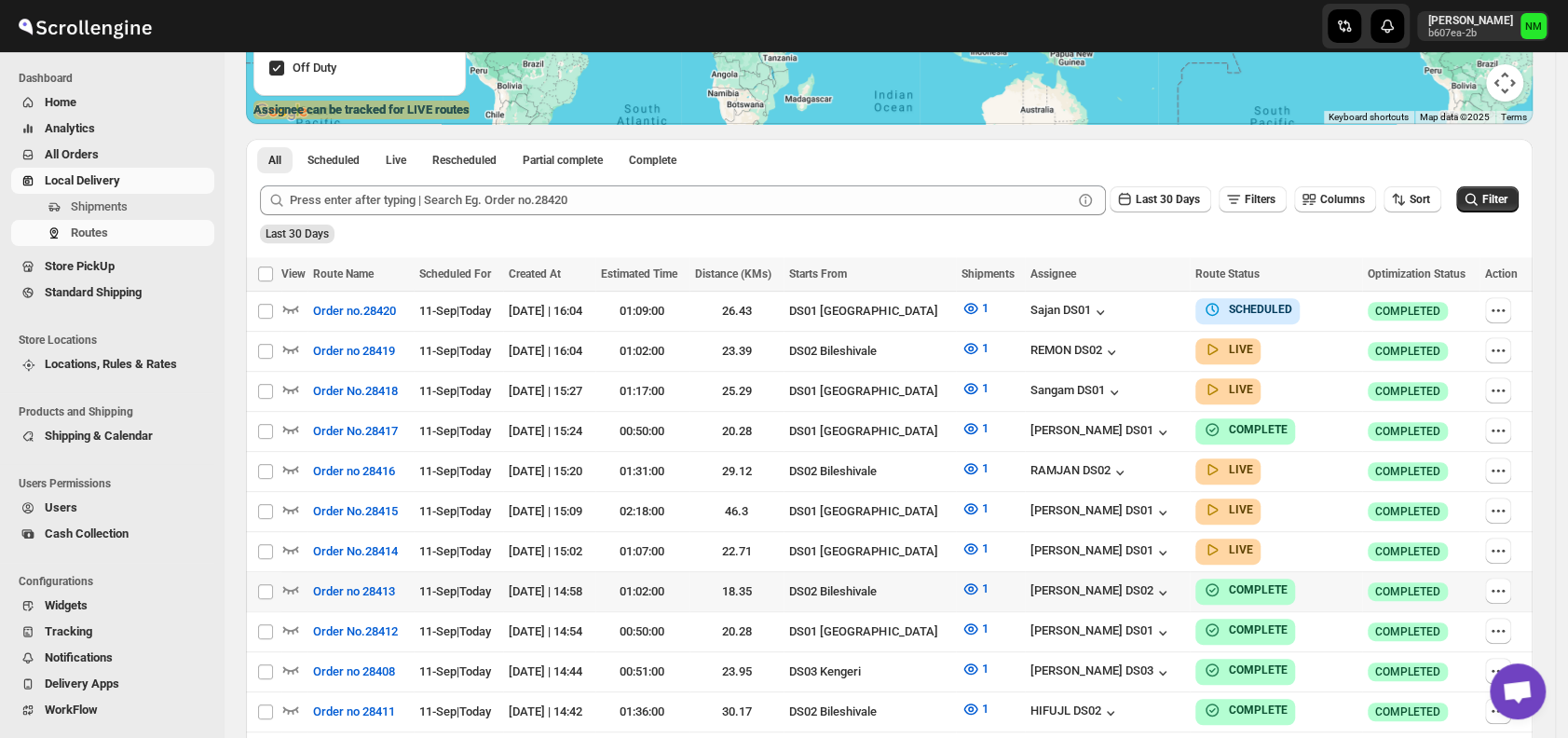
scroll to position [354, 0]
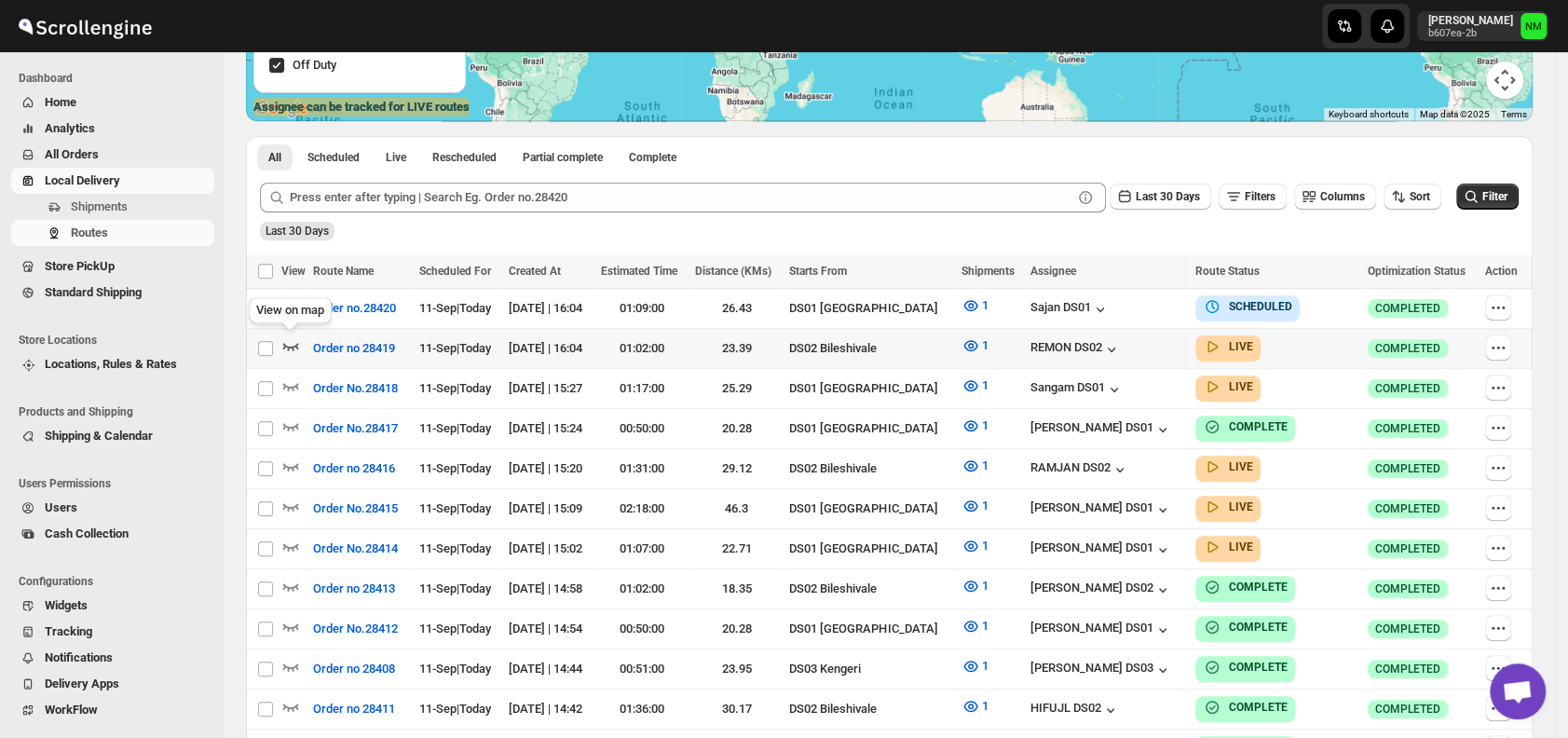
click at [297, 345] on icon "button" at bounding box center [291, 346] width 16 height 7
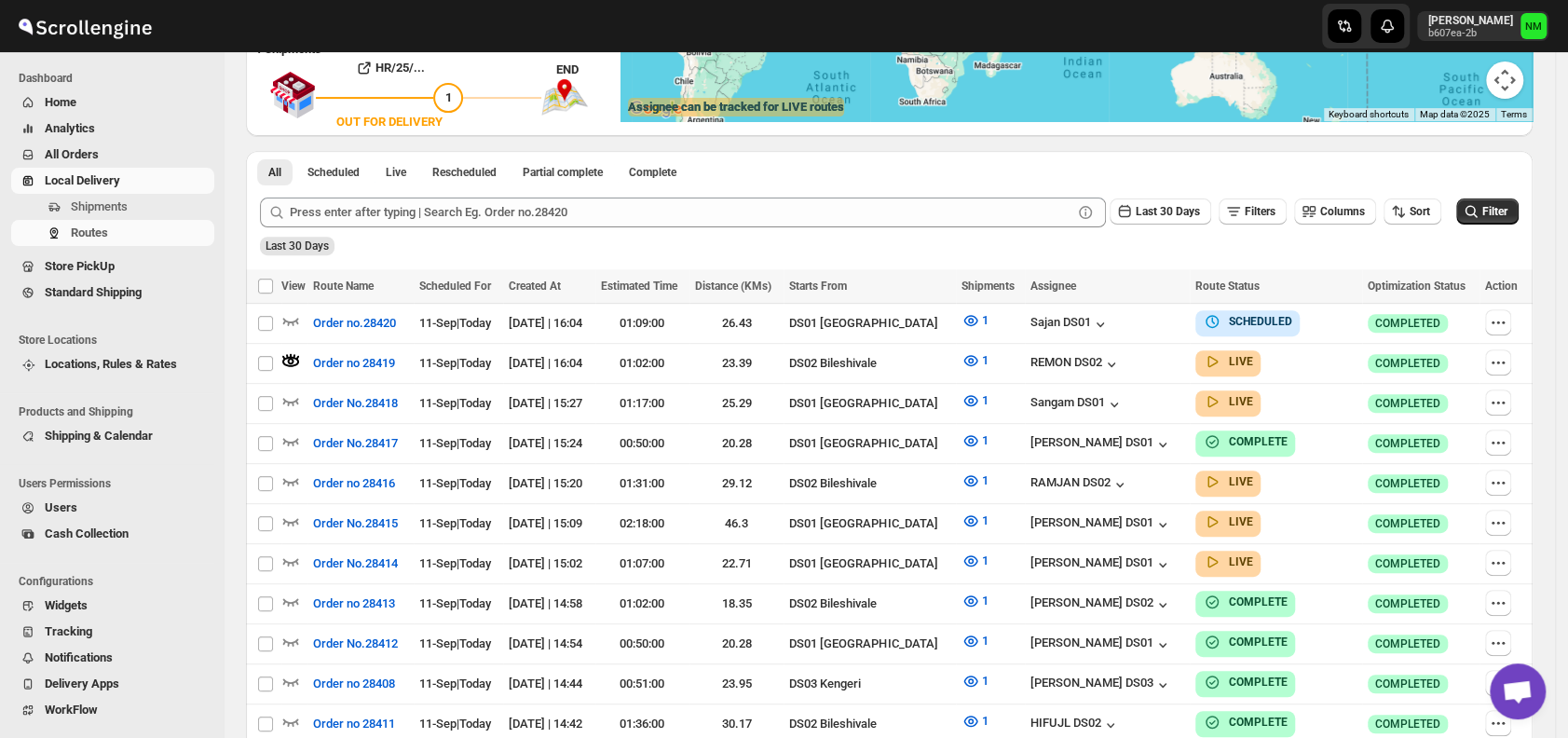
scroll to position [0, 0]
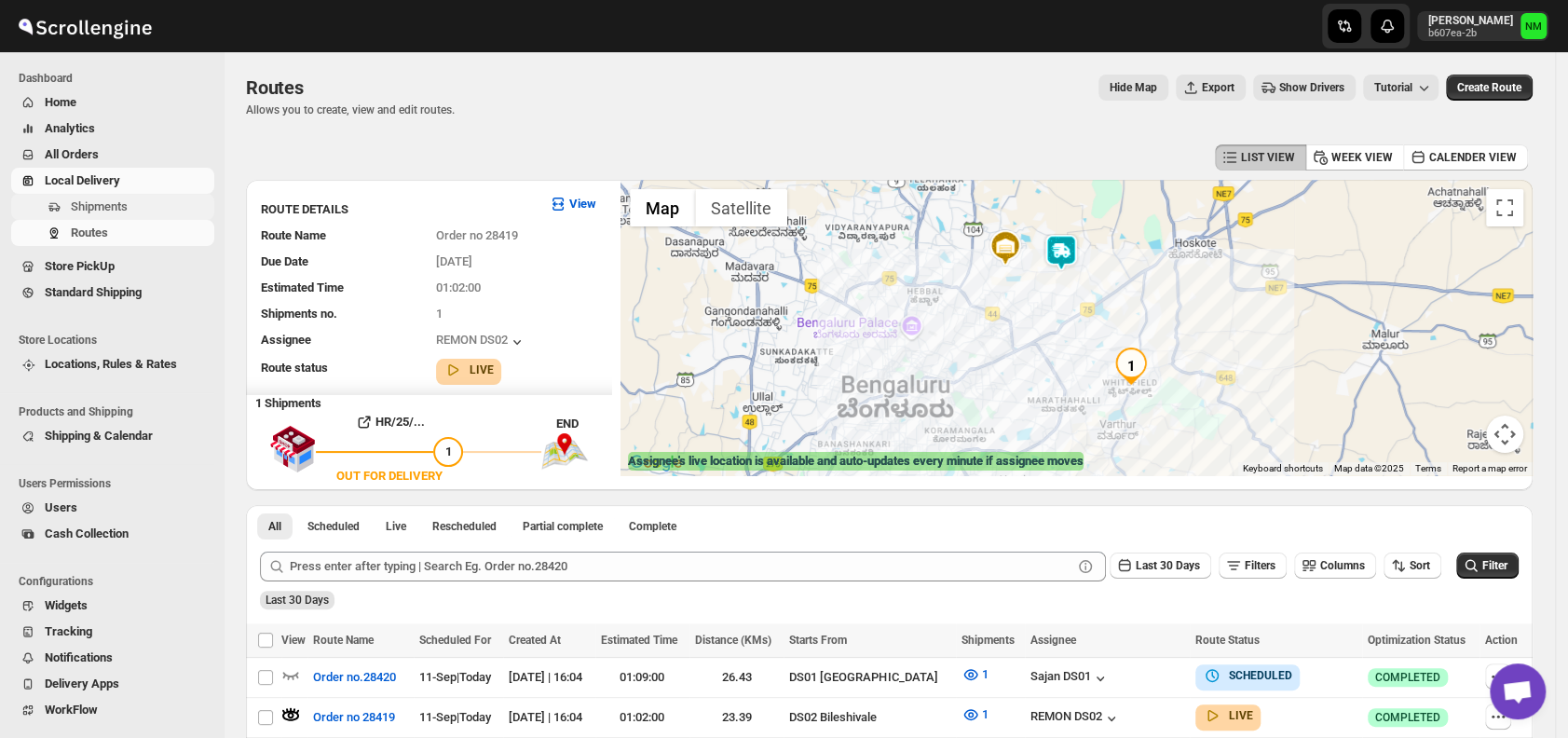
click at [127, 200] on span "Shipments" at bounding box center [99, 206] width 57 height 14
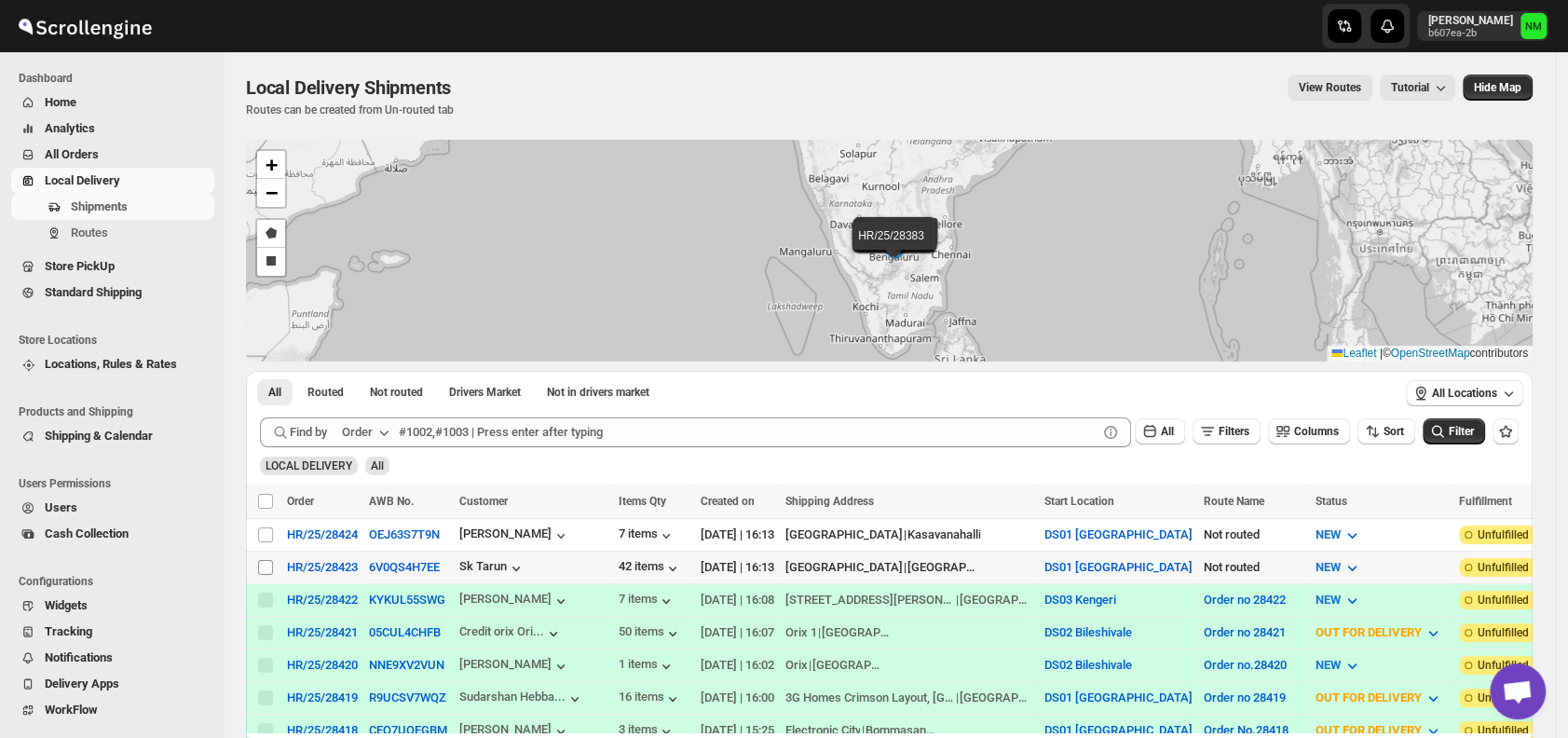
click at [267, 567] on input "Select shipment" at bounding box center [265, 567] width 15 height 15
checkbox input "true"
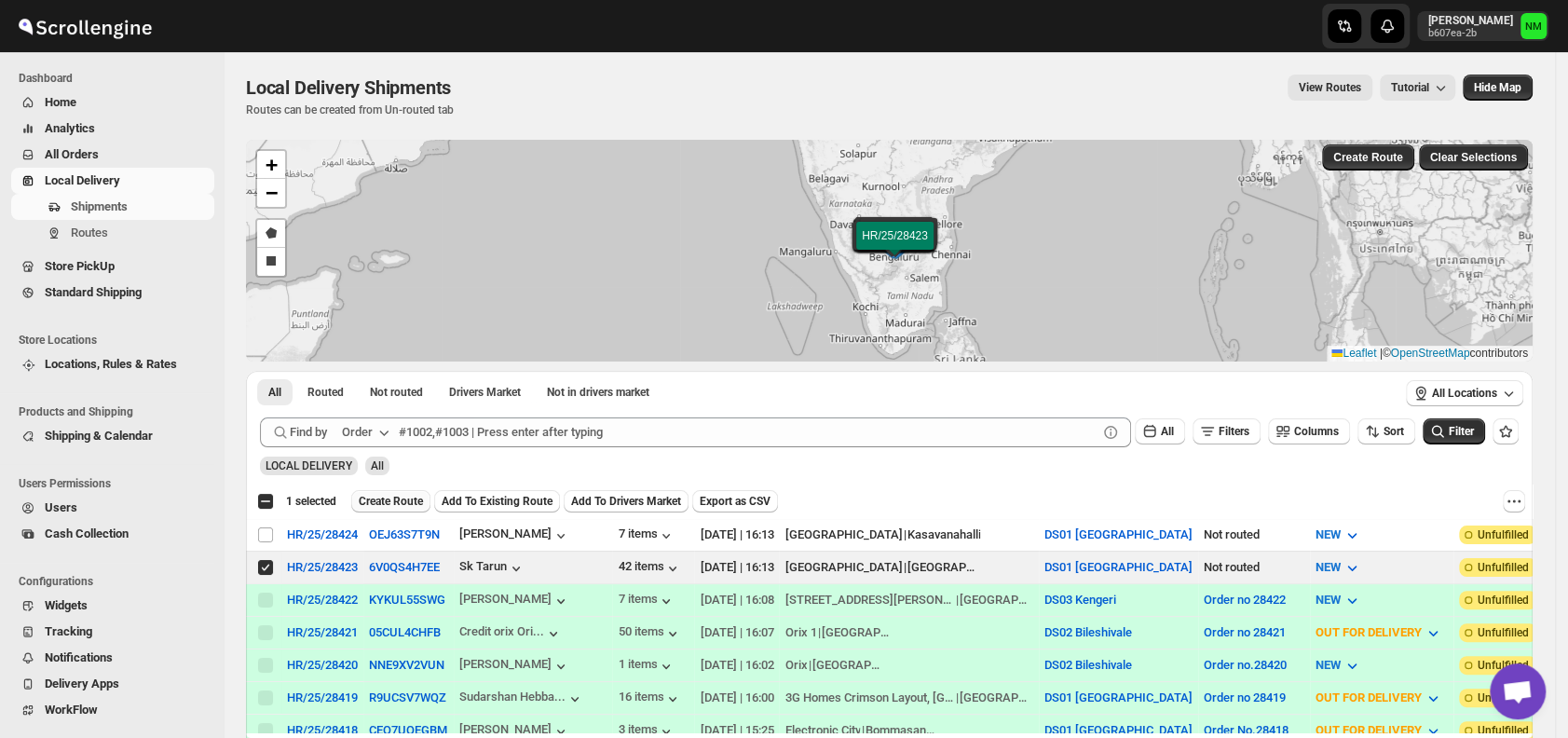
click at [385, 503] on span "Create Route" at bounding box center [391, 501] width 64 height 15
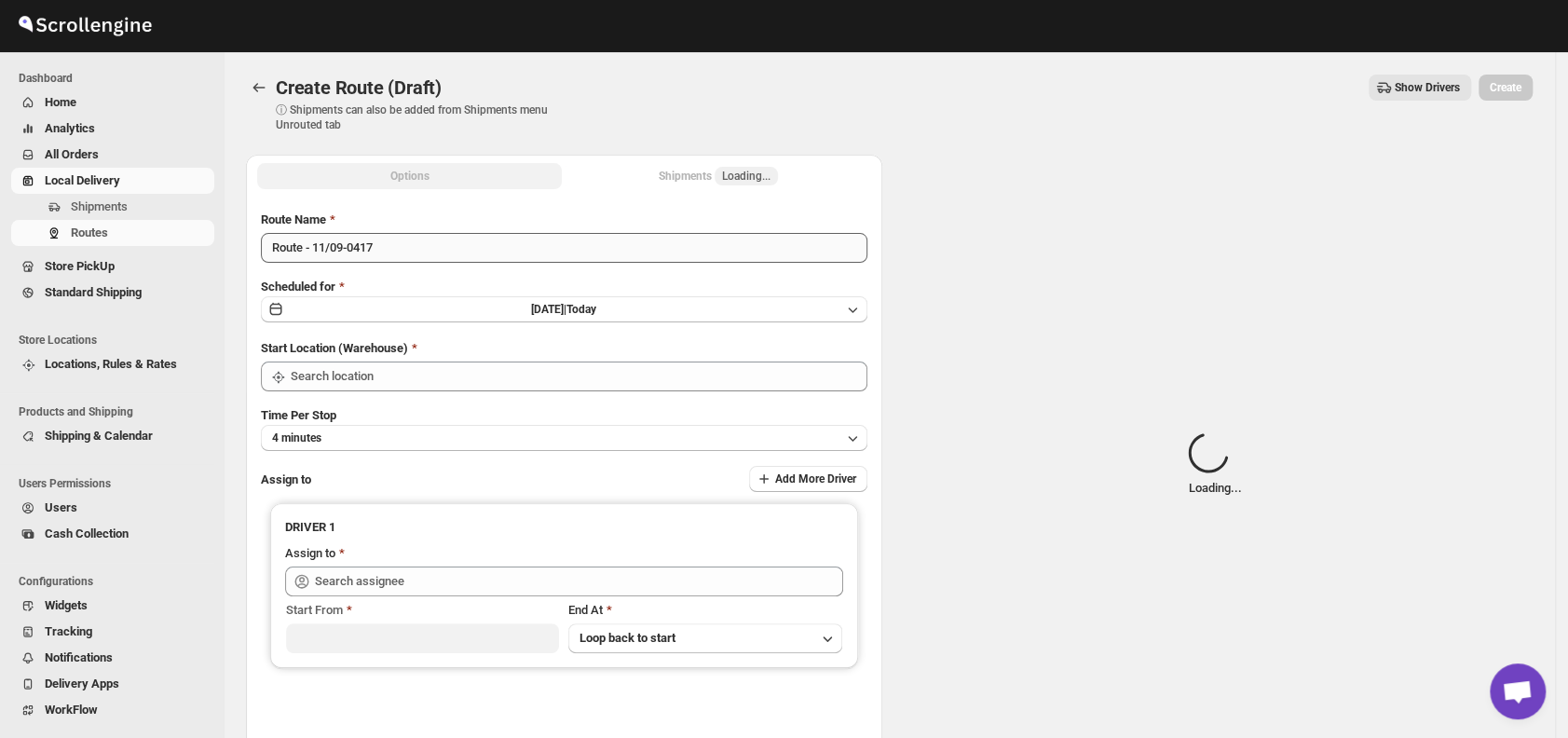
type input "DS01 [GEOGRAPHIC_DATA]"
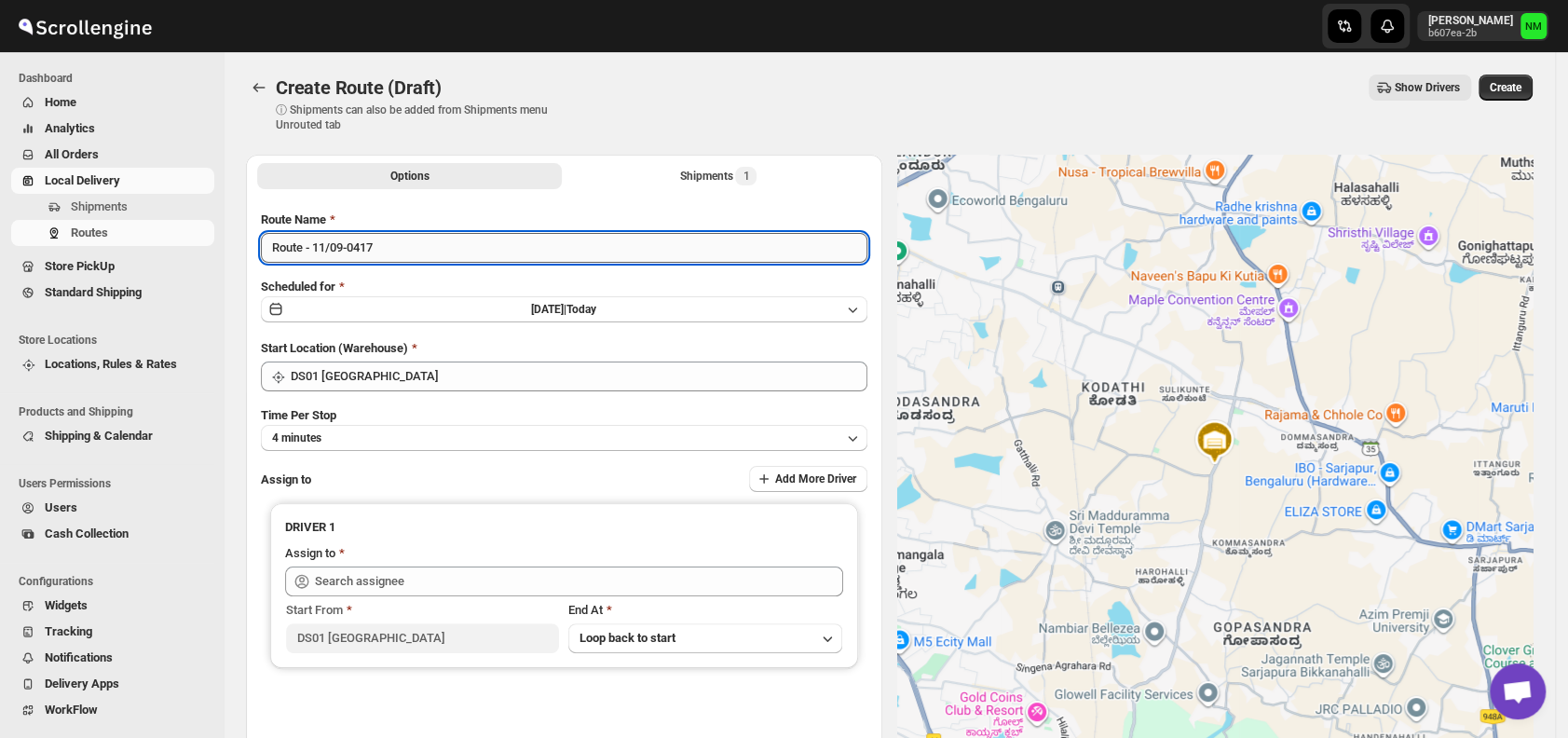
click at [428, 253] on input "Route - 11/09-0417" at bounding box center [564, 248] width 607 height 30
type input "R"
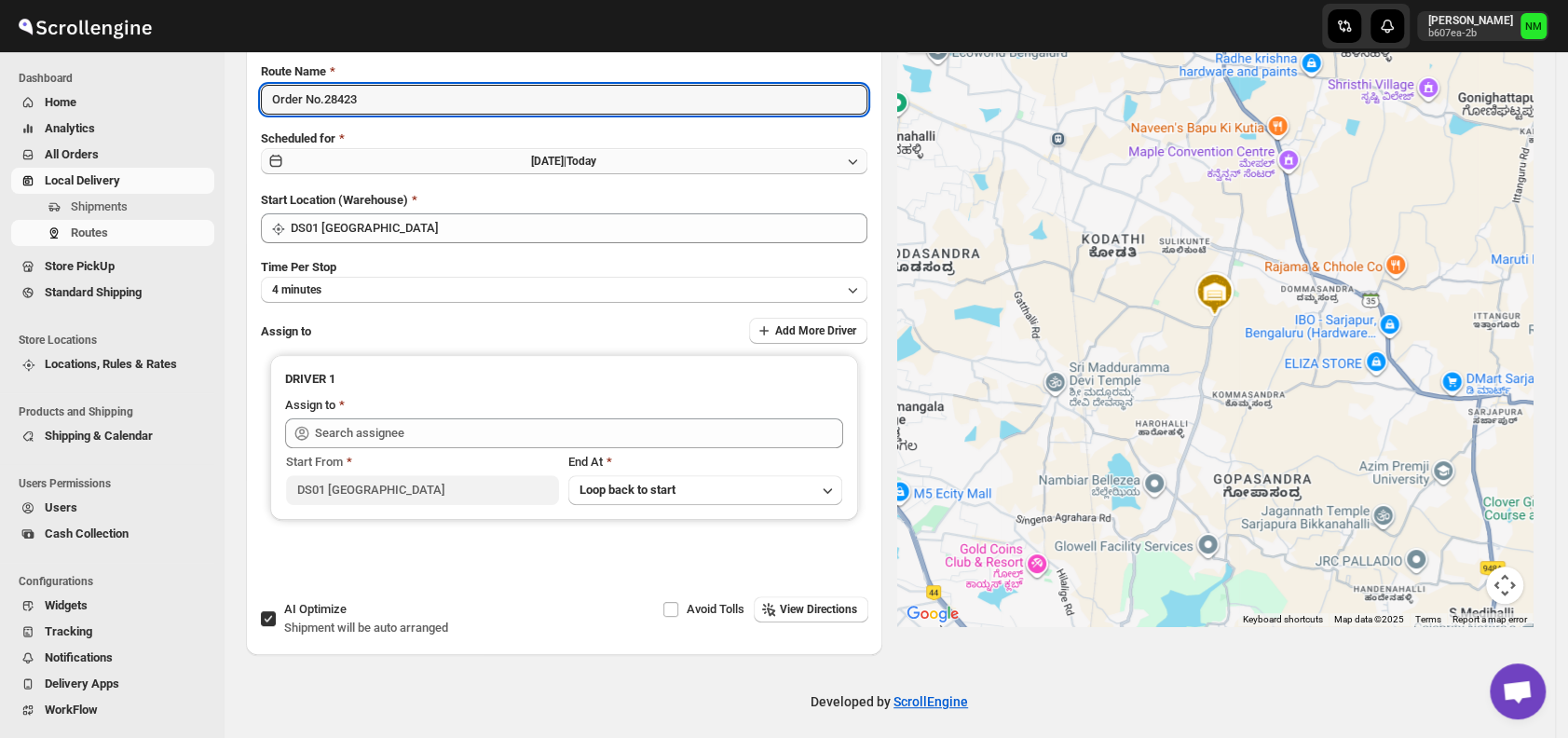
scroll to position [157, 0]
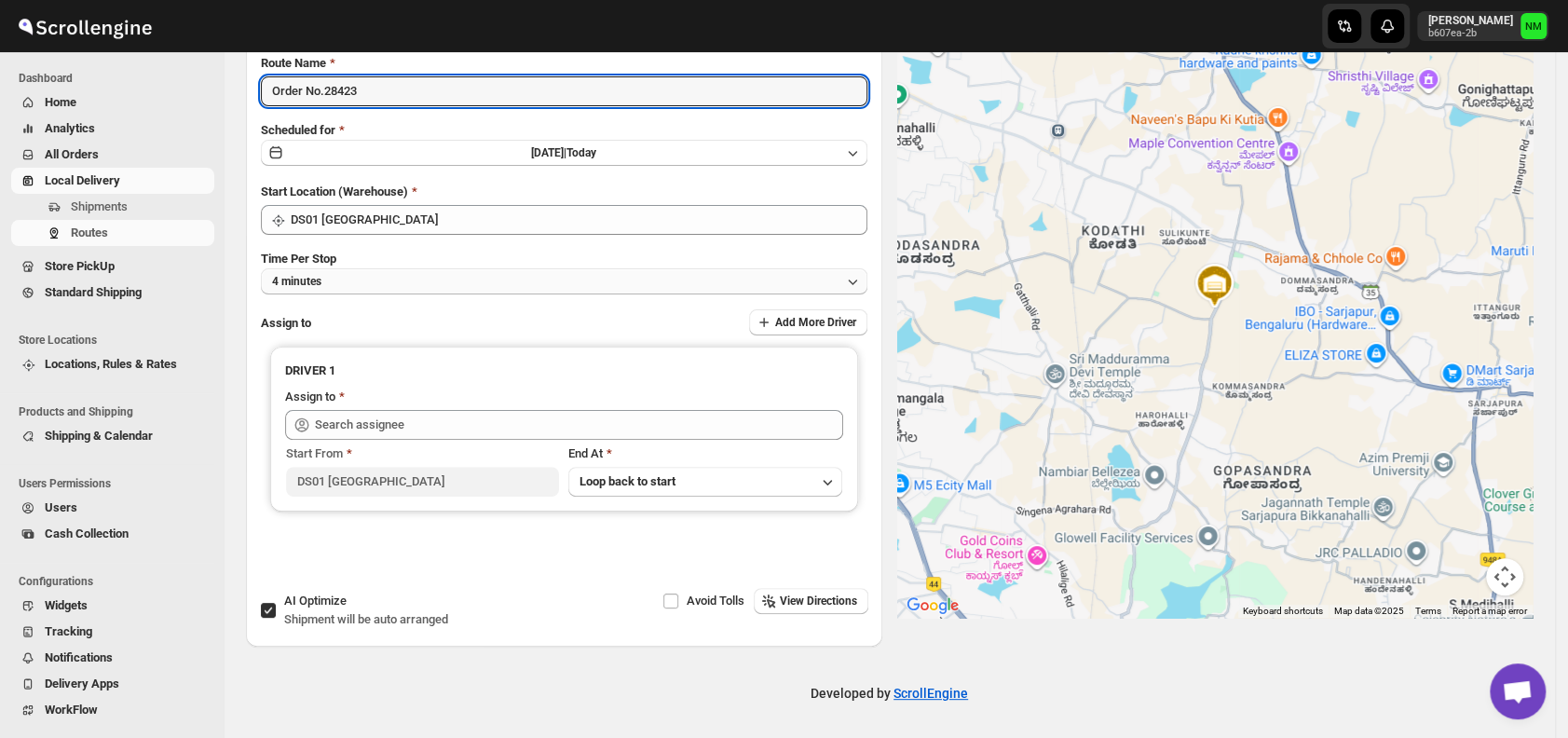
type input "Order No.28423"
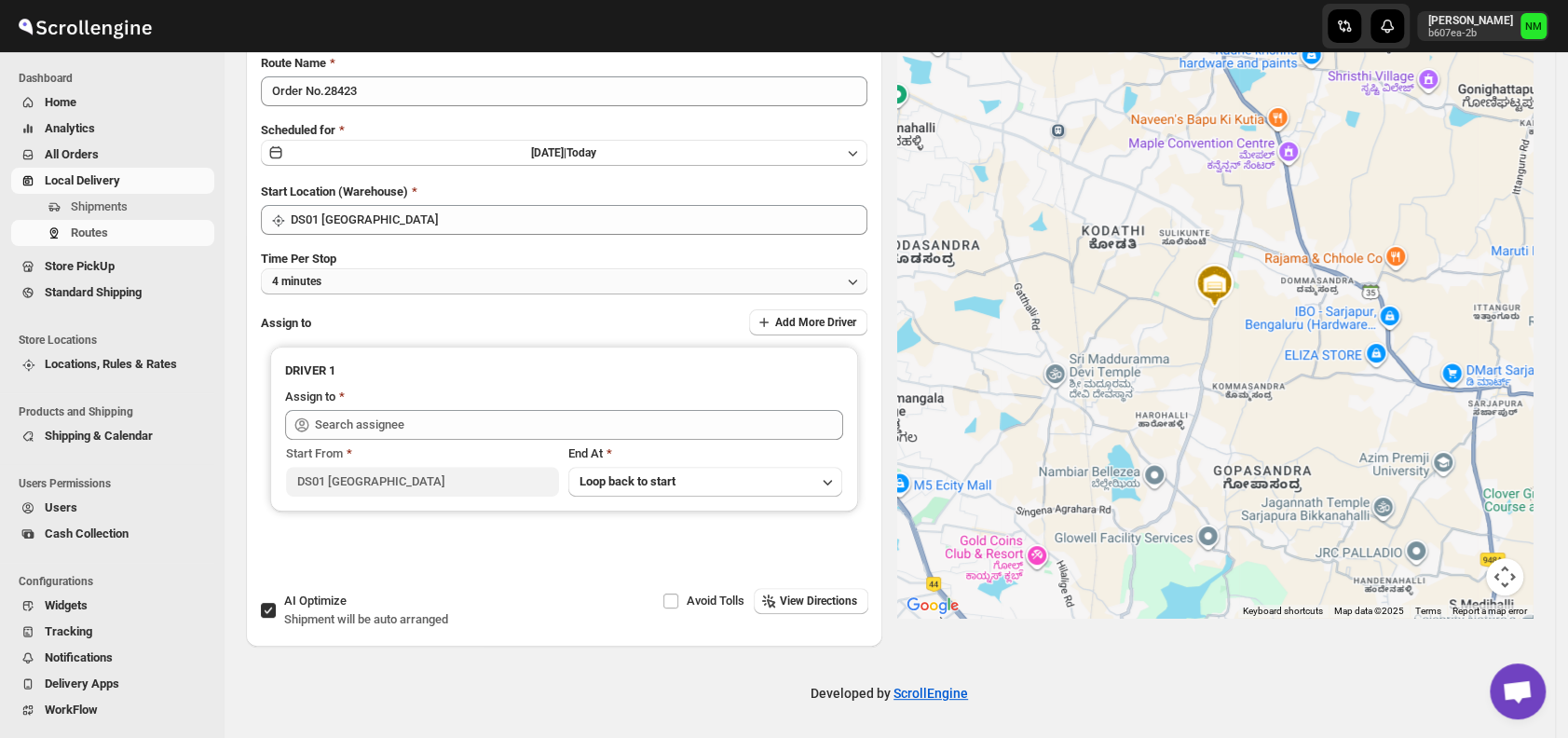
click at [379, 288] on button "4 minutes" at bounding box center [564, 281] width 607 height 26
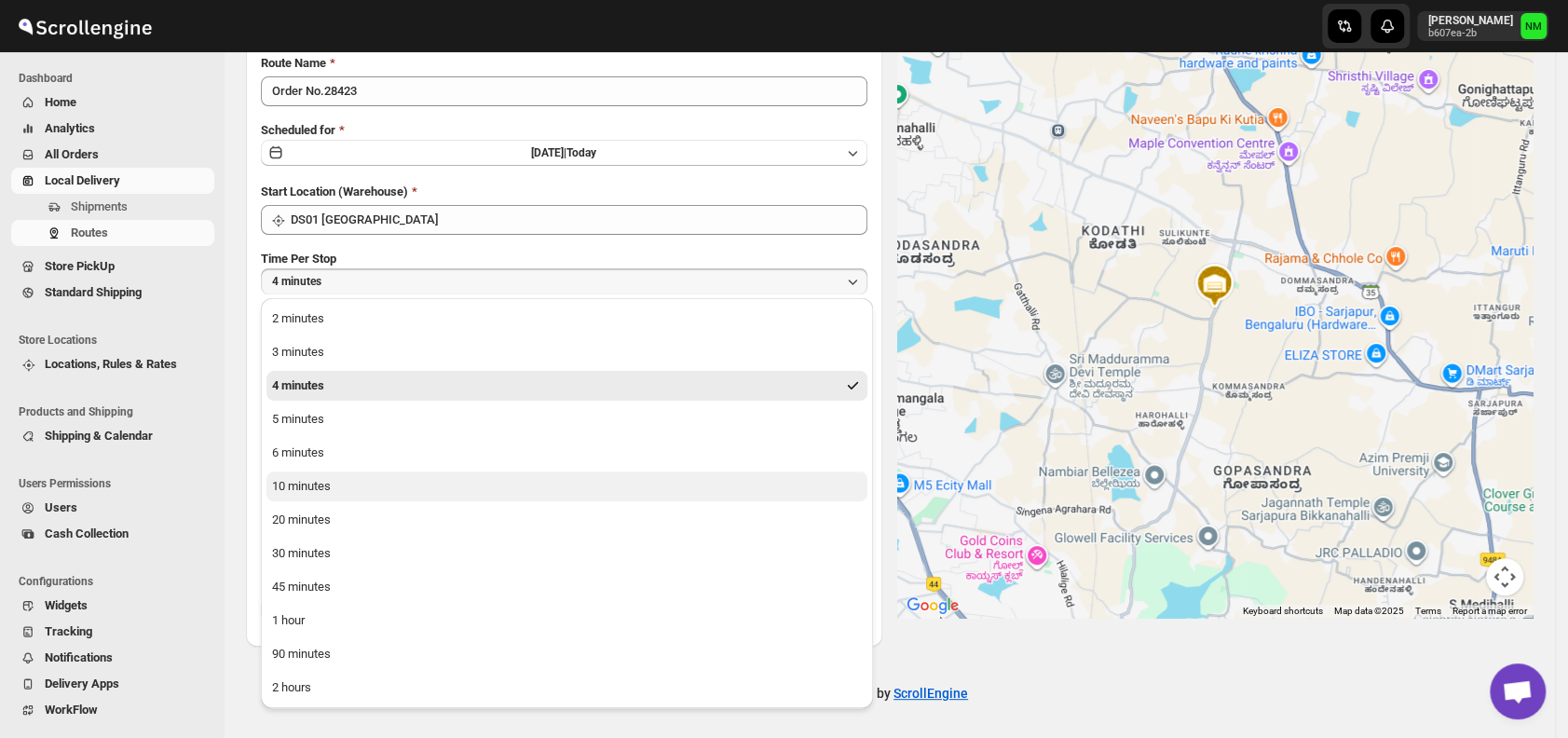
click at [396, 490] on button "10 minutes" at bounding box center [567, 487] width 601 height 30
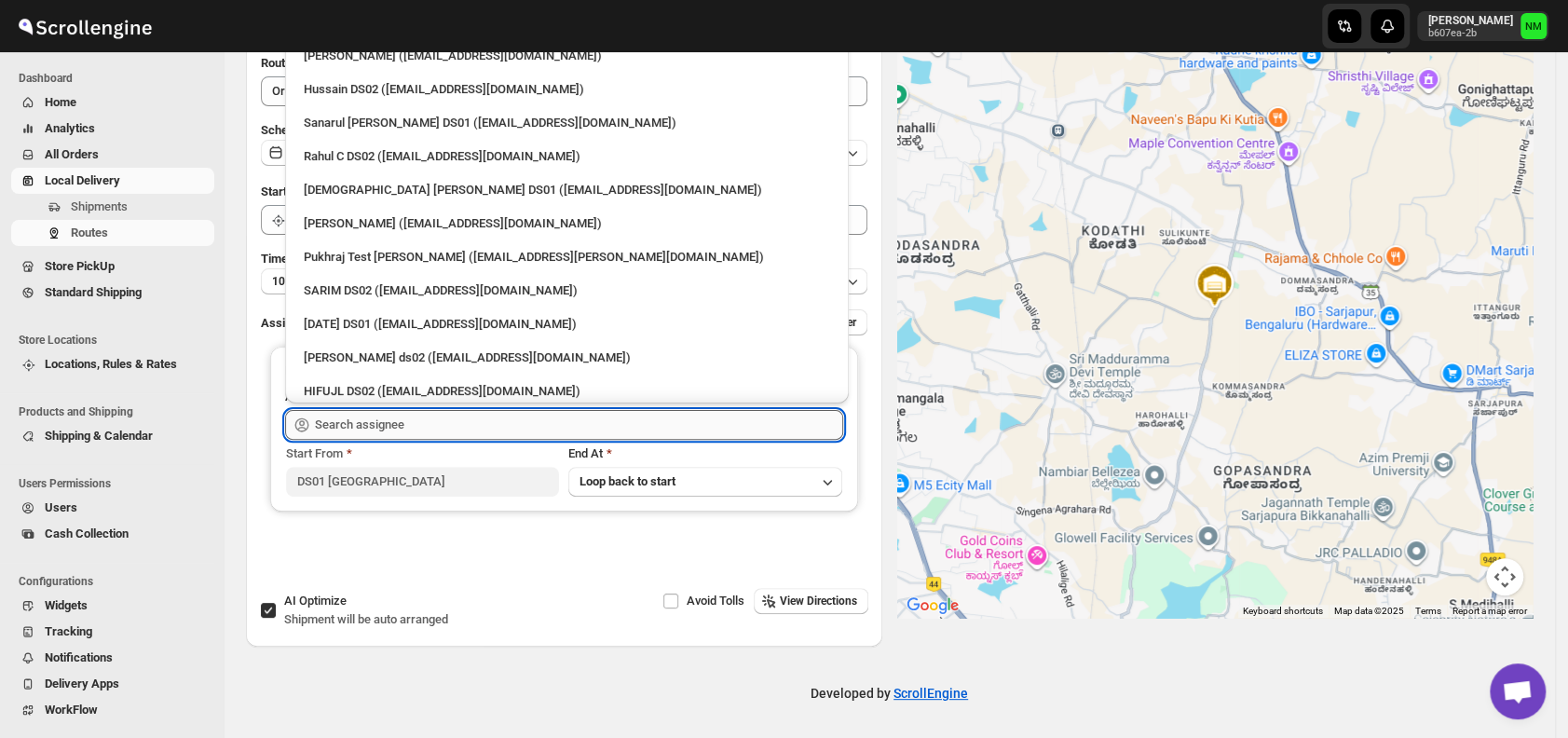
click at [447, 432] on input "text" at bounding box center [579, 425] width 528 height 30
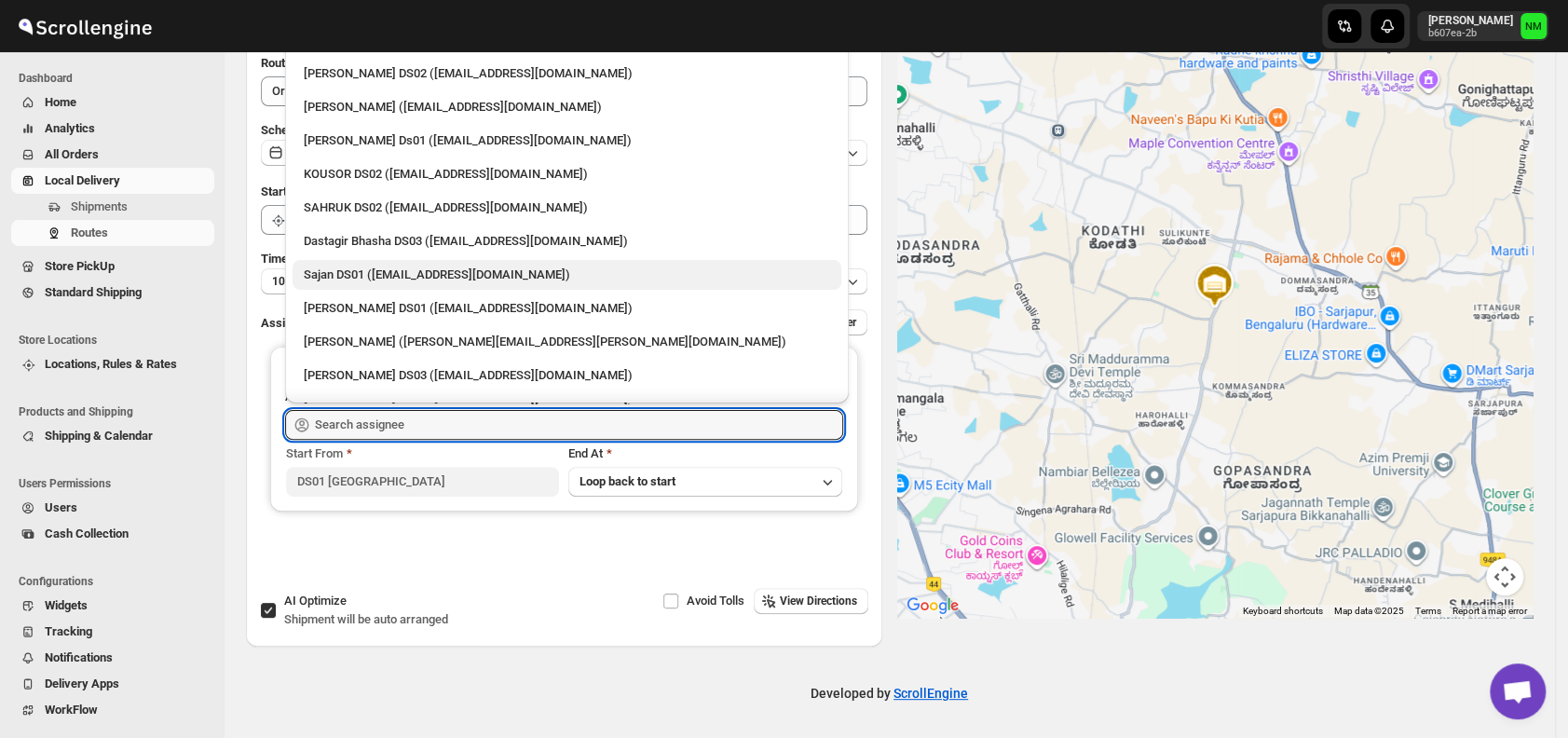
scroll to position [956, 0]
click at [403, 261] on div "Sajan DS01 (lofadat883@coderdir.com)" at bounding box center [567, 274] width 549 height 30
type input "Sajan DS01 (lofadat883@coderdir.com)"
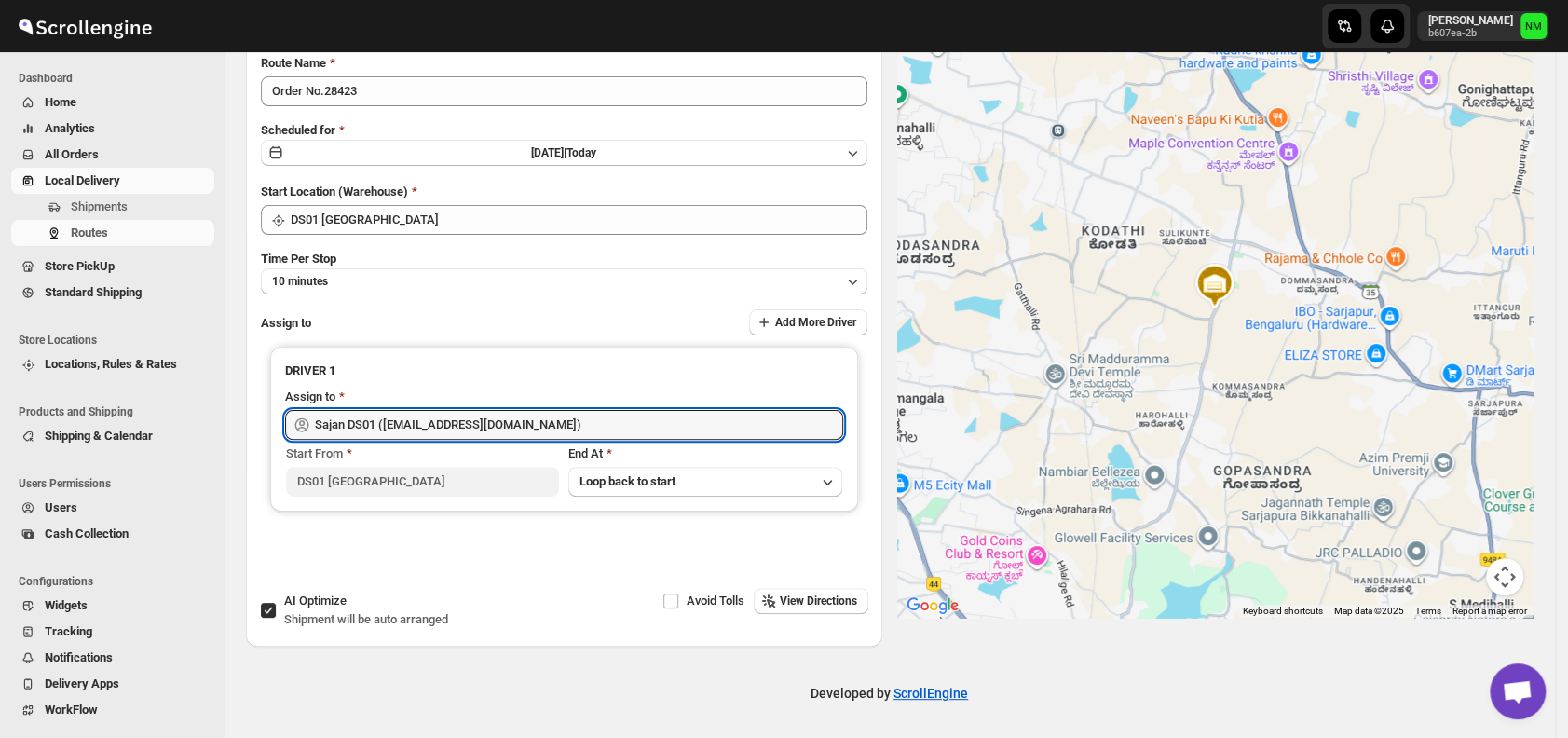
scroll to position [0, 0]
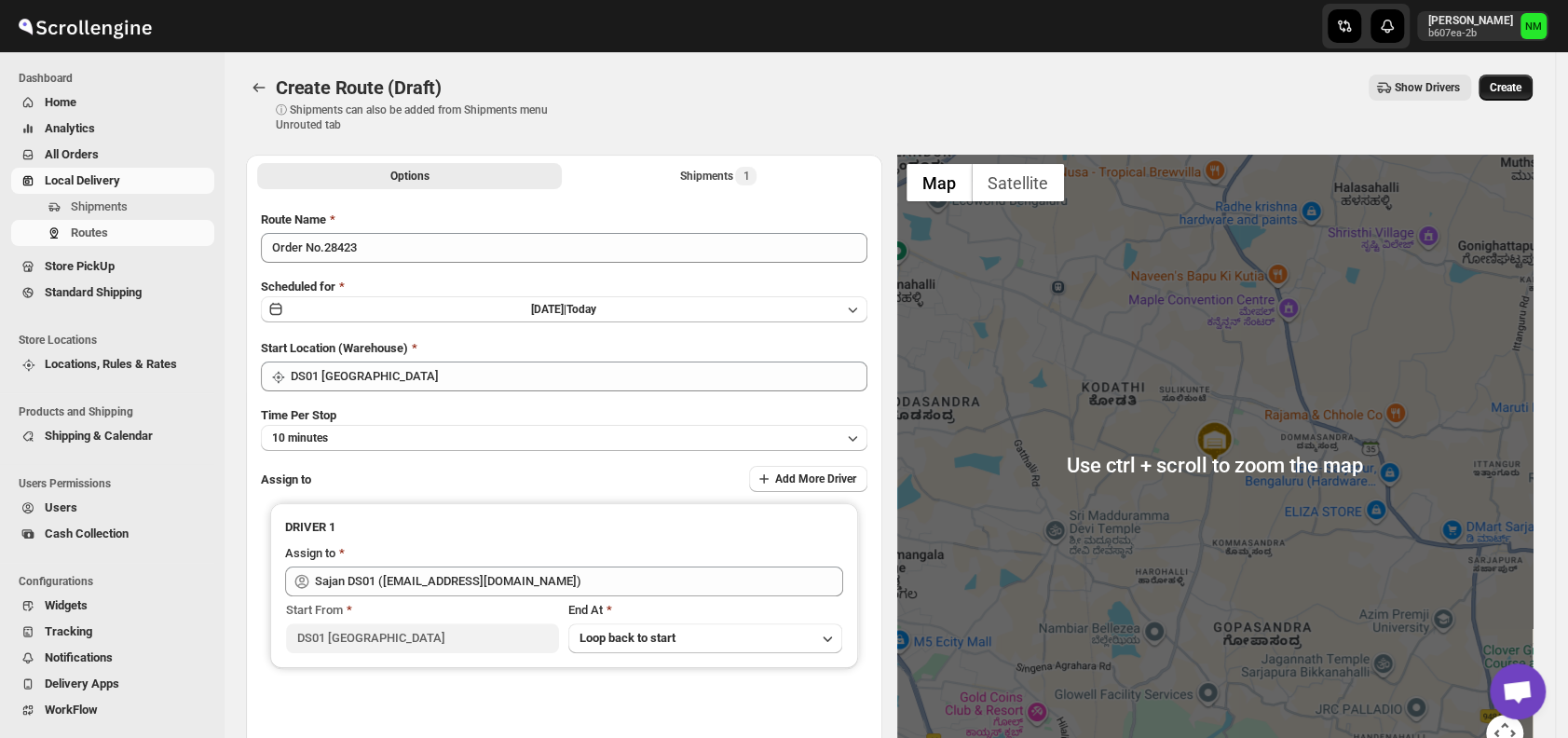
click at [1506, 88] on span "Create" at bounding box center [1506, 87] width 32 height 15
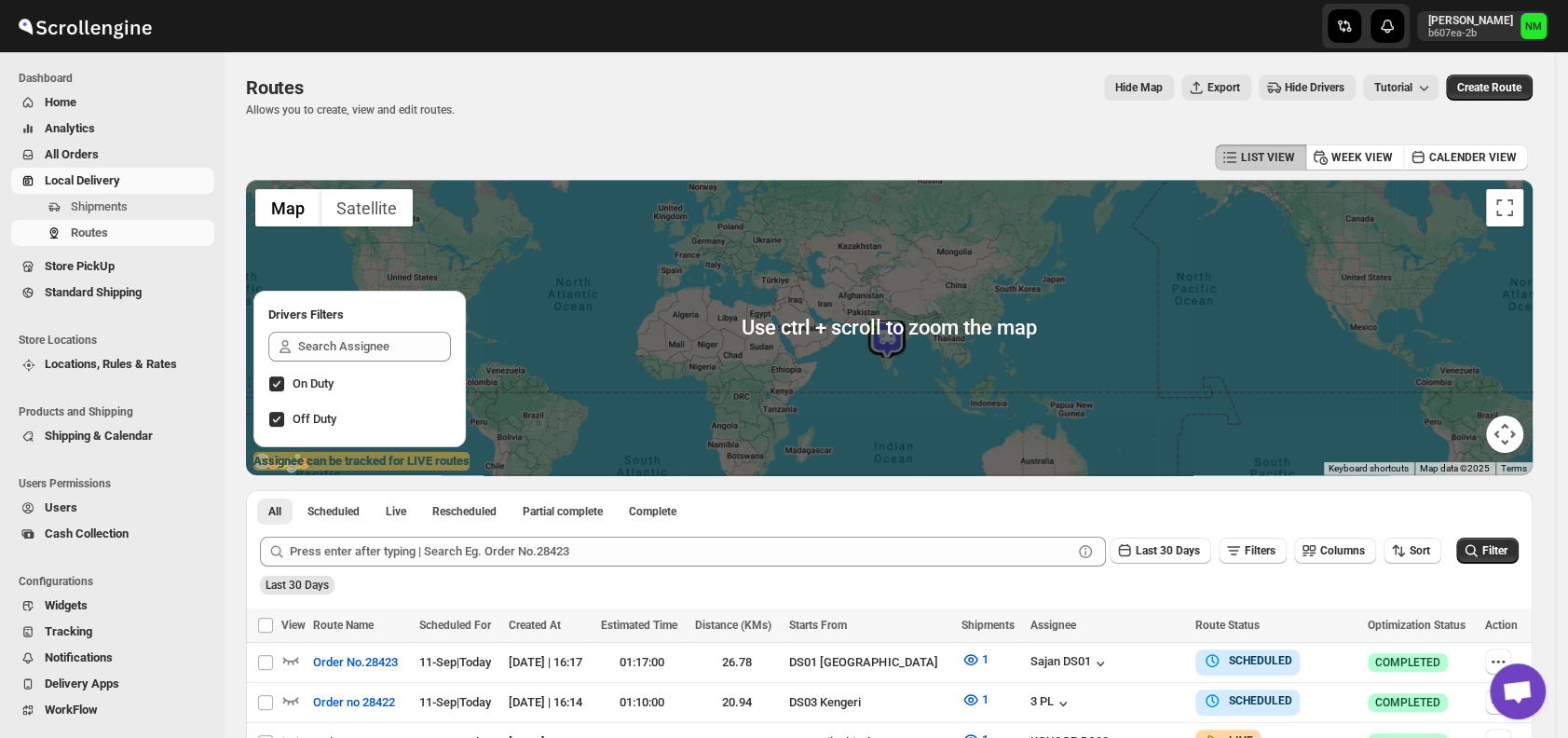
scroll to position [119, 0]
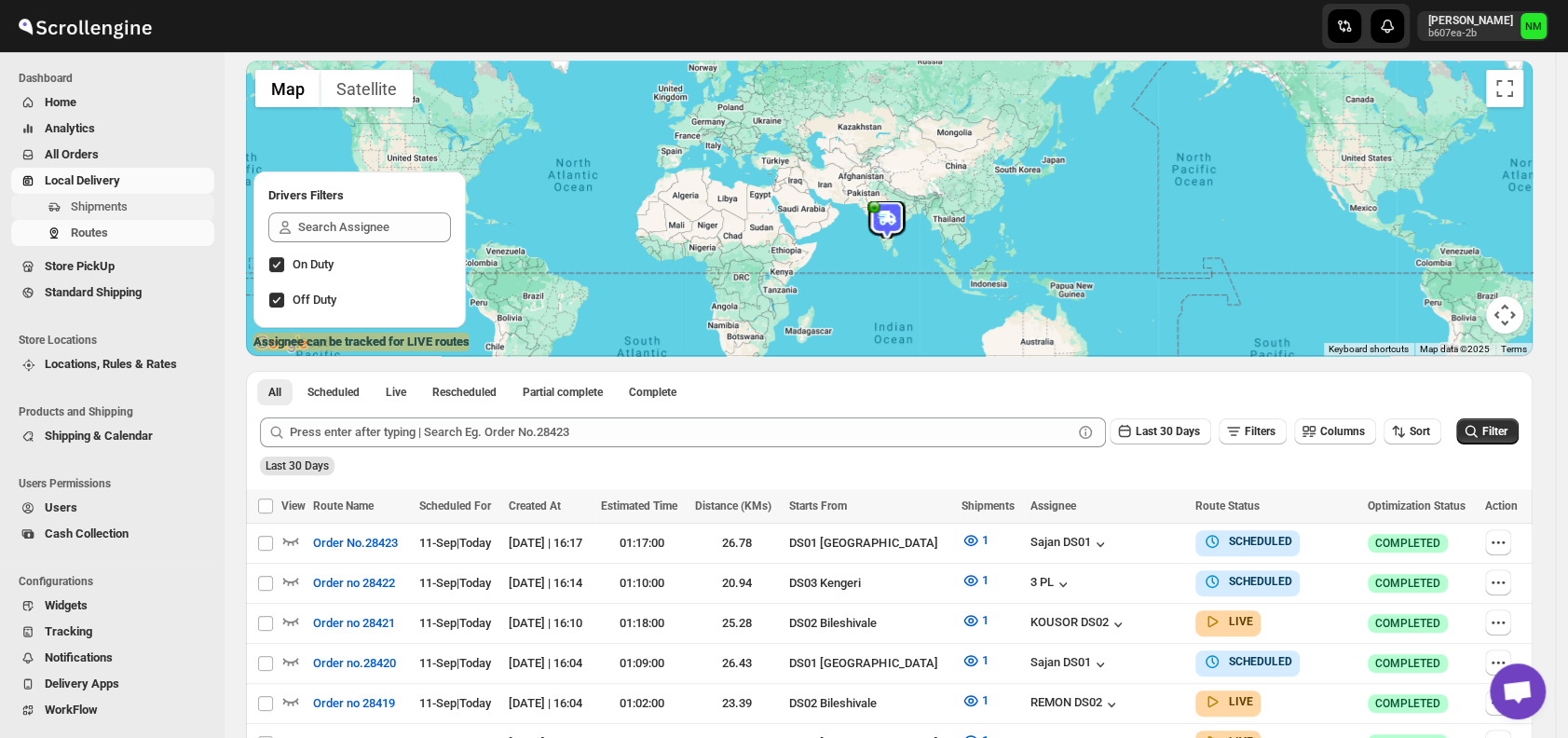
click at [142, 195] on button "Shipments" at bounding box center [112, 207] width 203 height 26
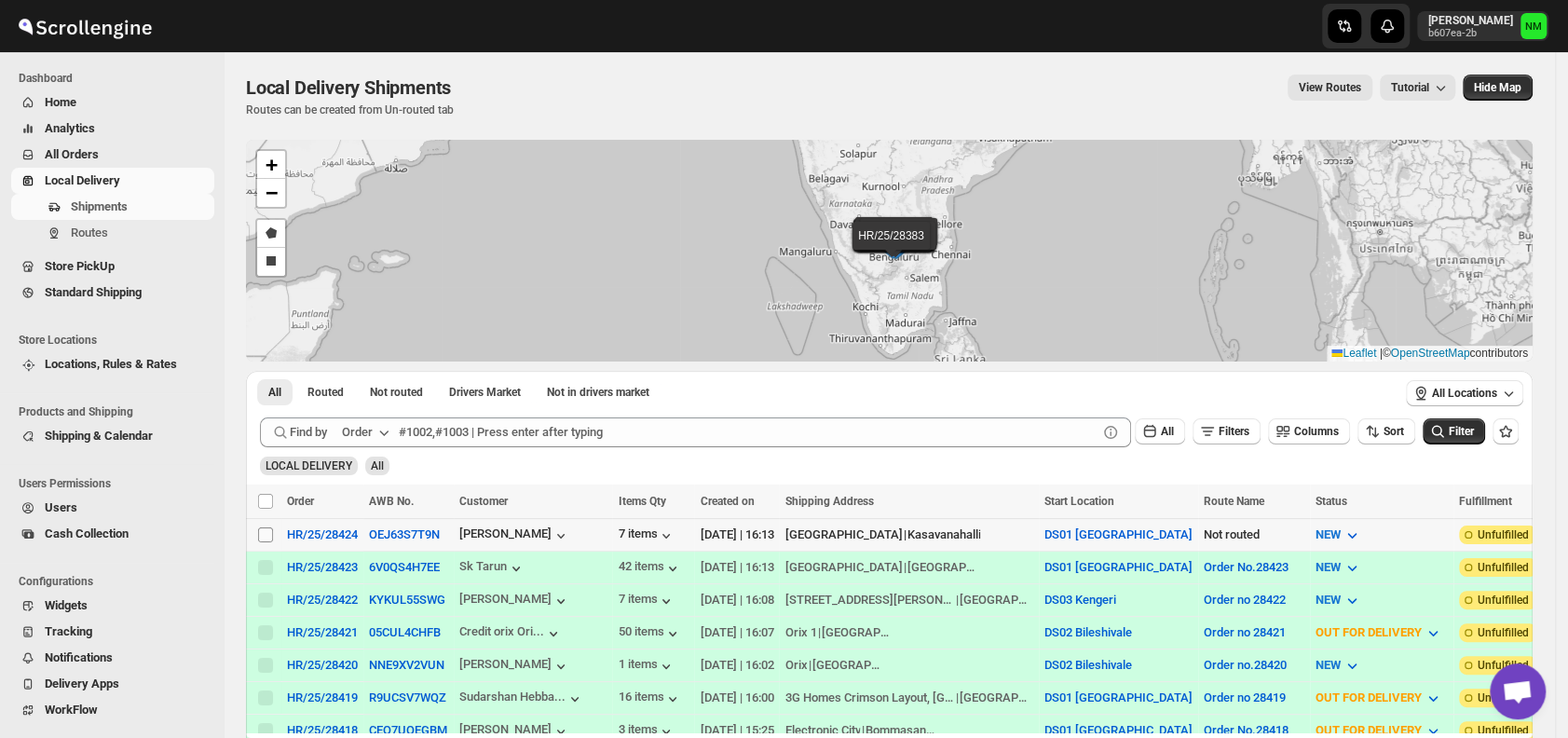
click at [268, 530] on input "Select shipment" at bounding box center [265, 534] width 15 height 15
checkbox input "true"
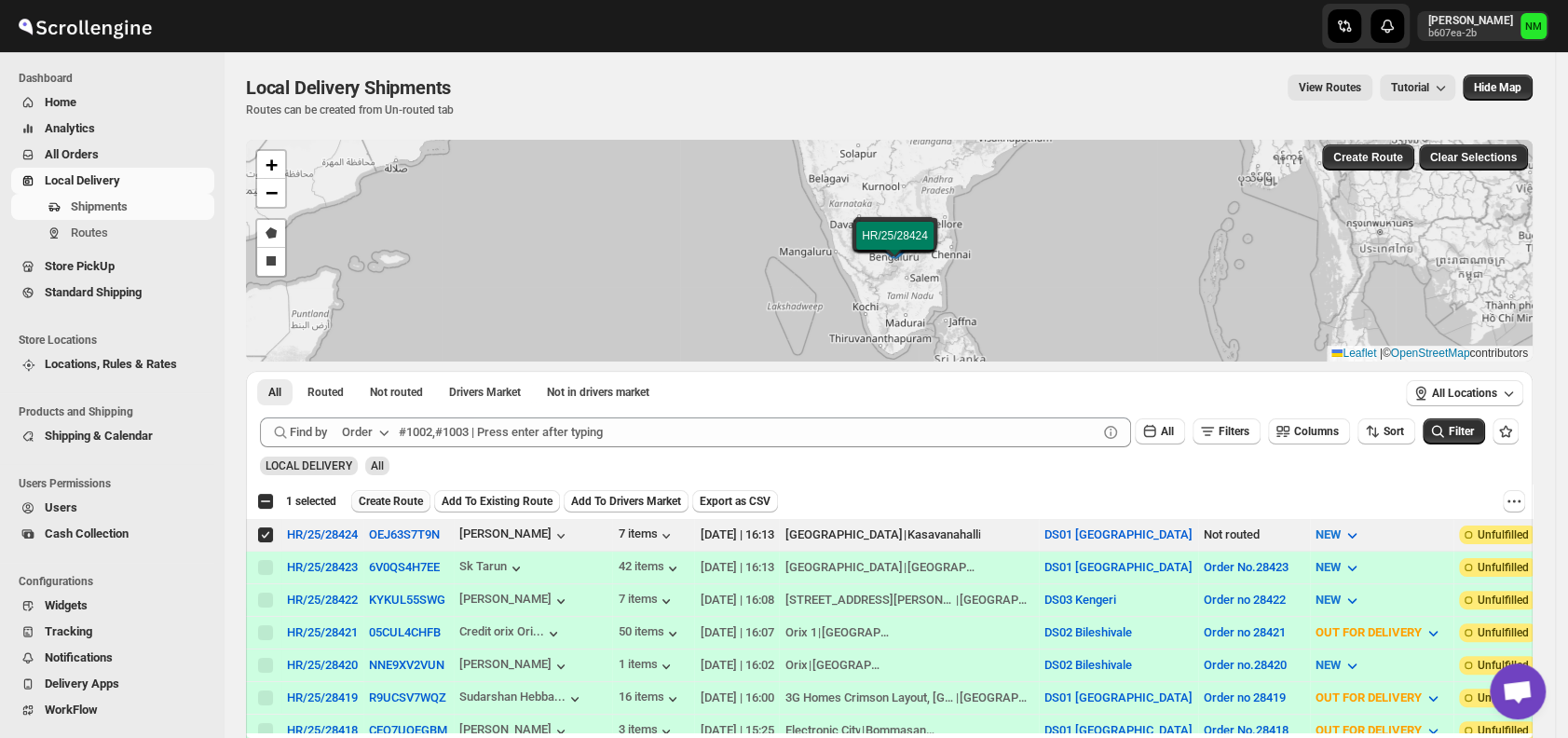
click at [381, 505] on span "Create Route" at bounding box center [391, 501] width 64 height 15
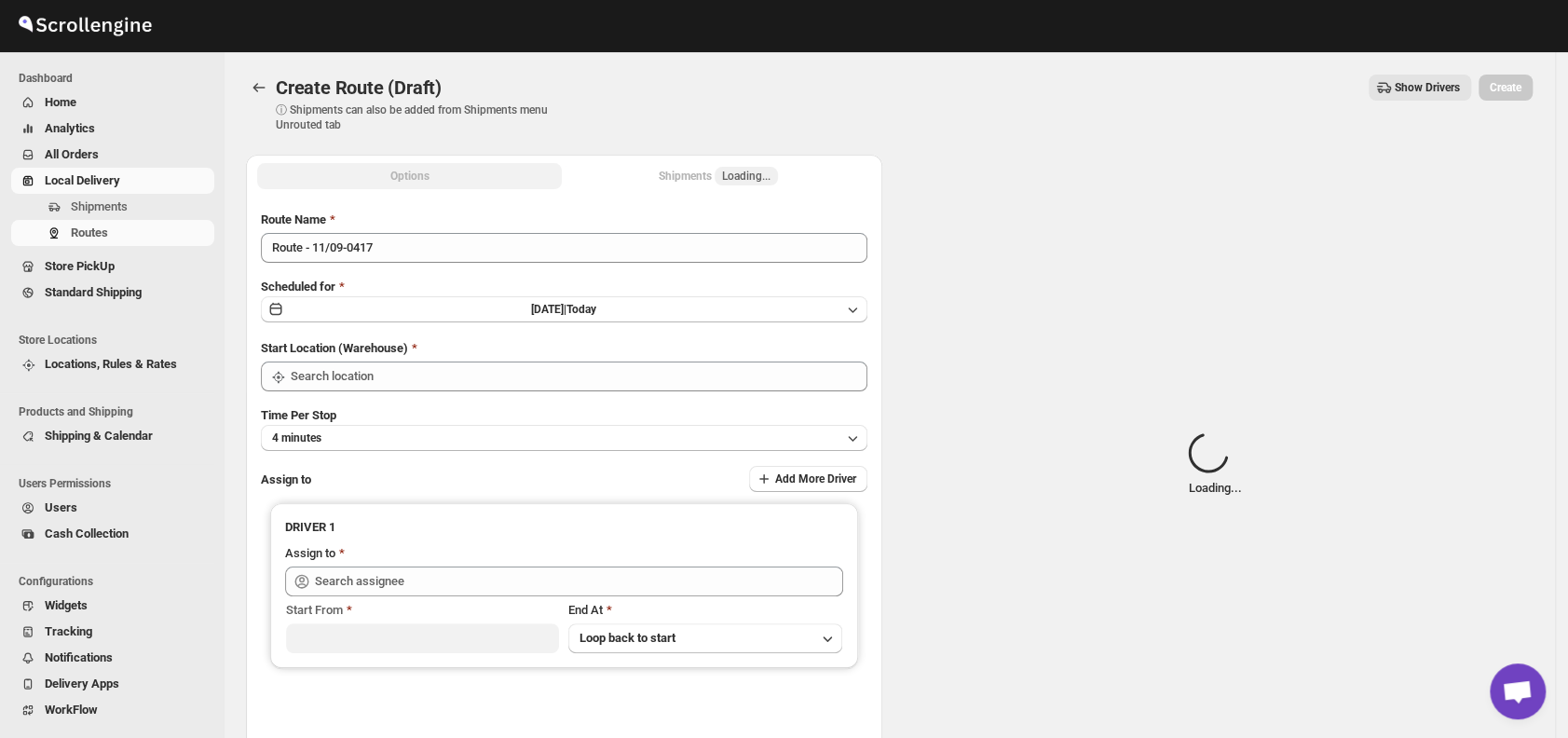
type input "DS01 [GEOGRAPHIC_DATA]"
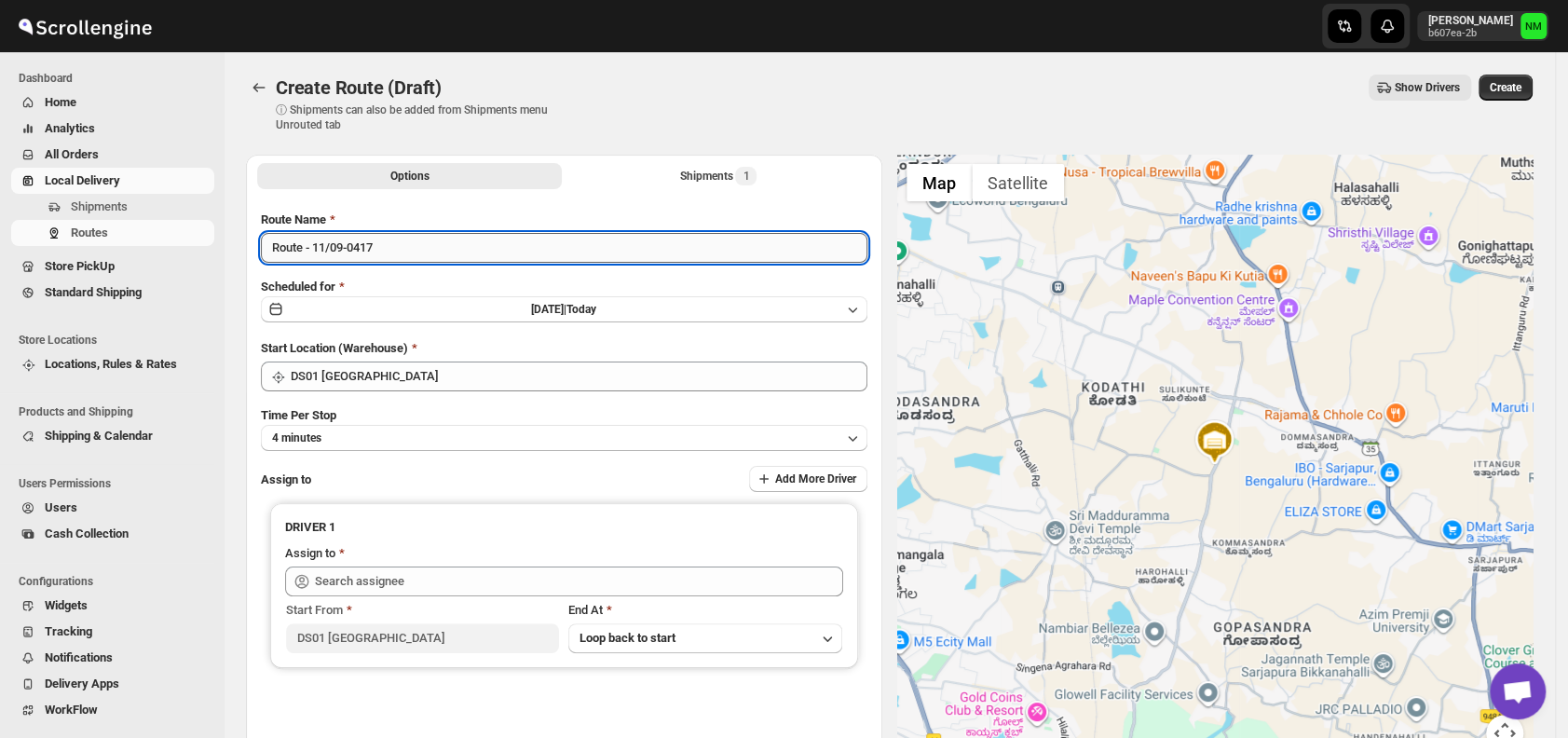
click at [435, 261] on input "Route - 11/09-0417" at bounding box center [564, 248] width 607 height 30
type input "R"
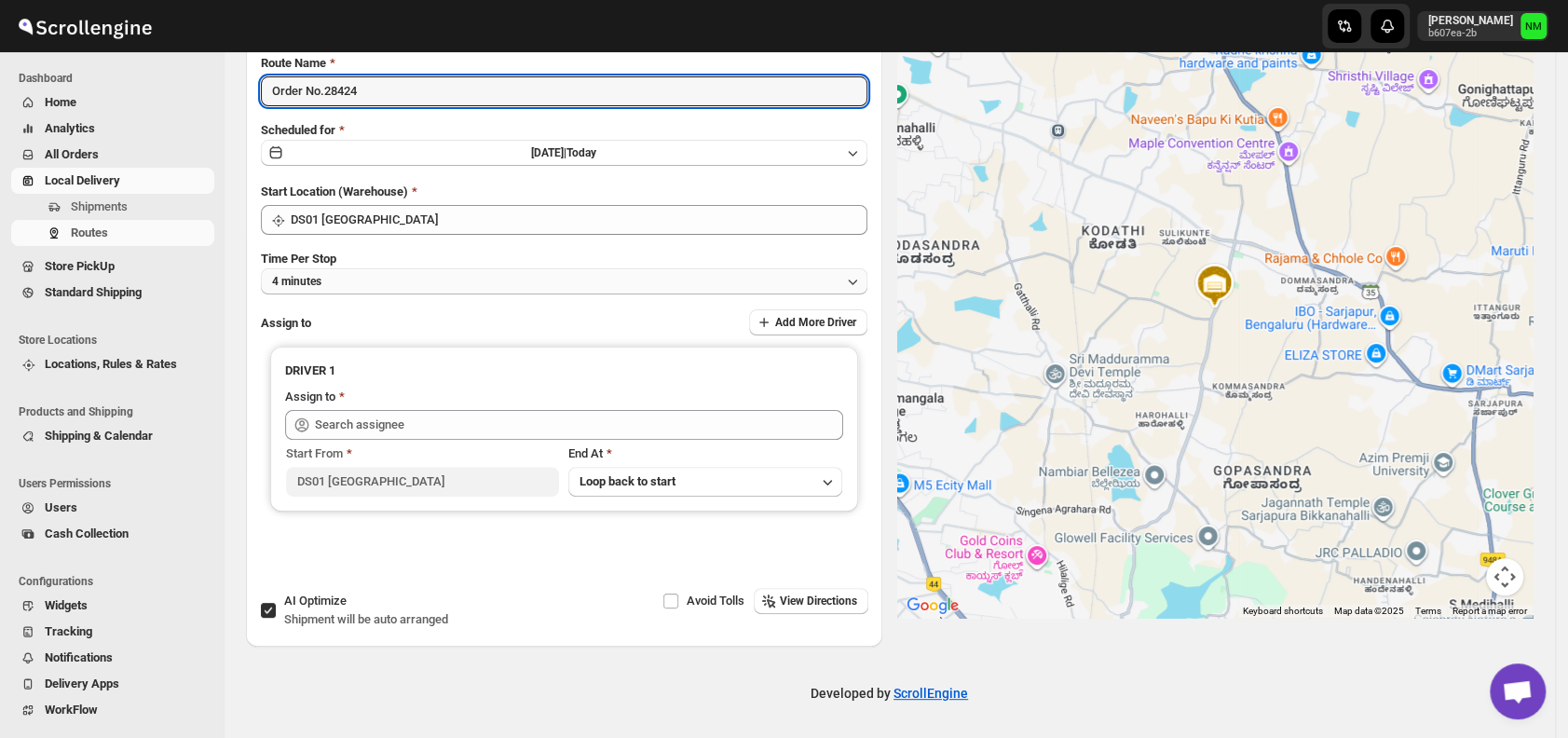
type input "Order No.28424"
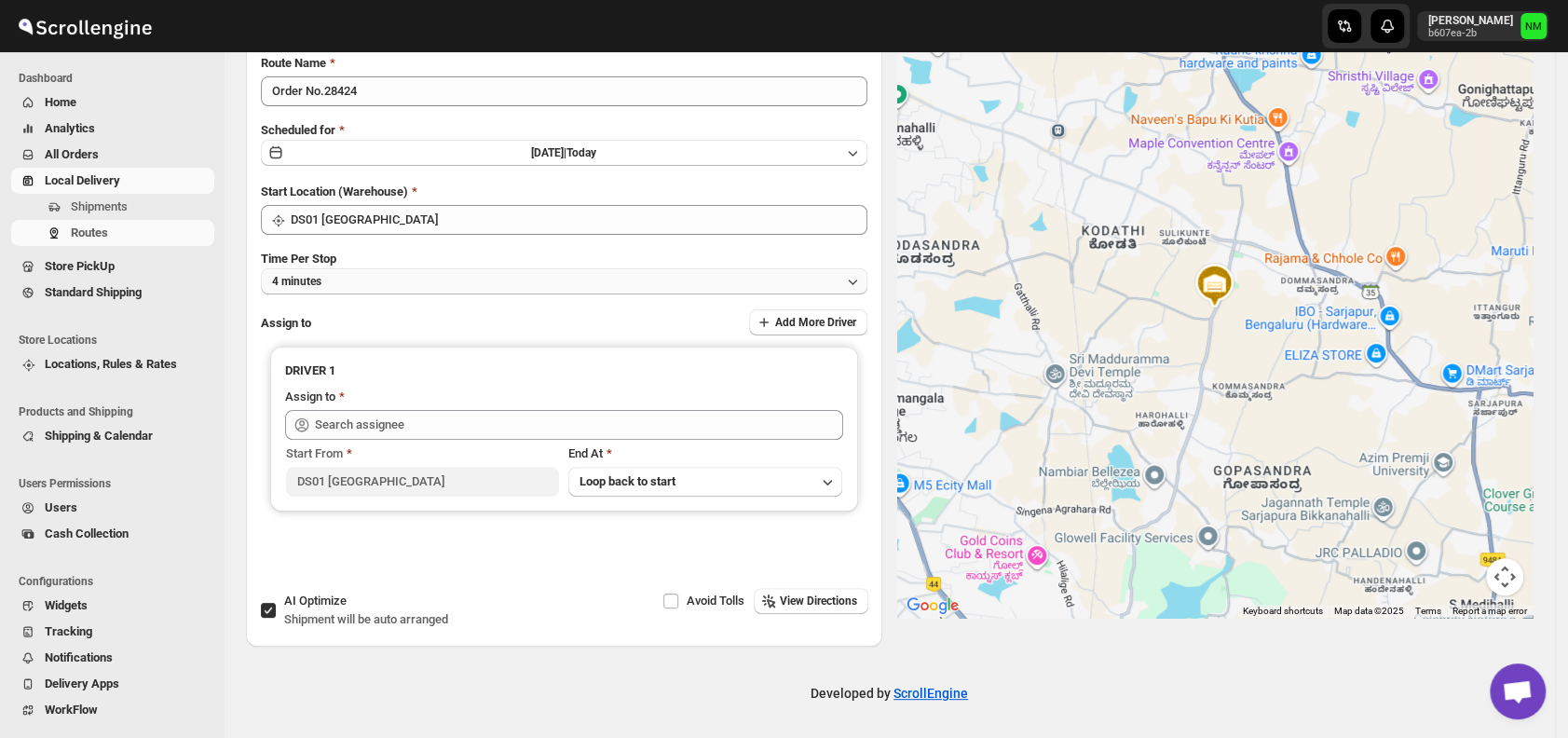
click at [399, 268] on button "4 minutes" at bounding box center [564, 281] width 607 height 26
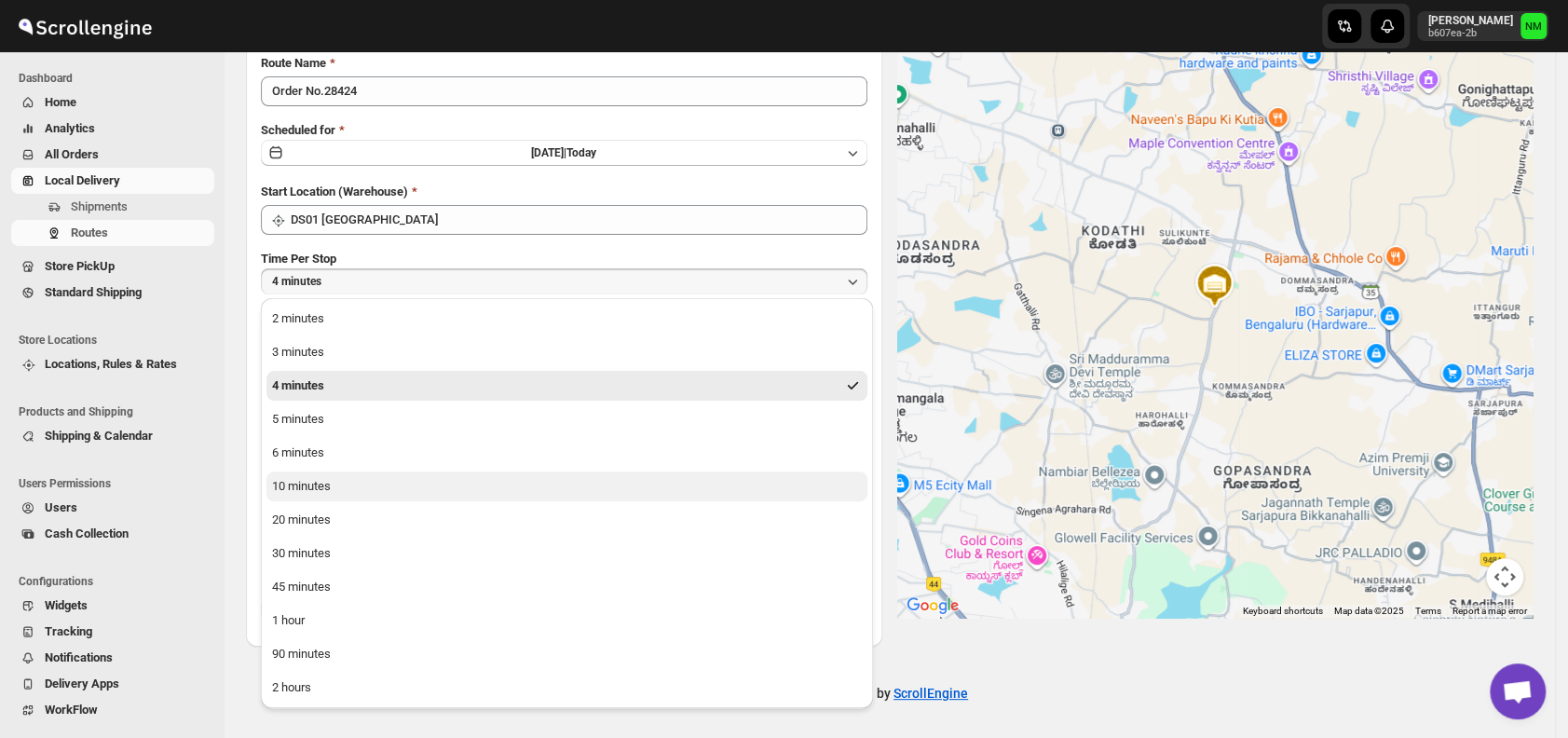
click at [335, 486] on button "10 minutes" at bounding box center [567, 487] width 601 height 30
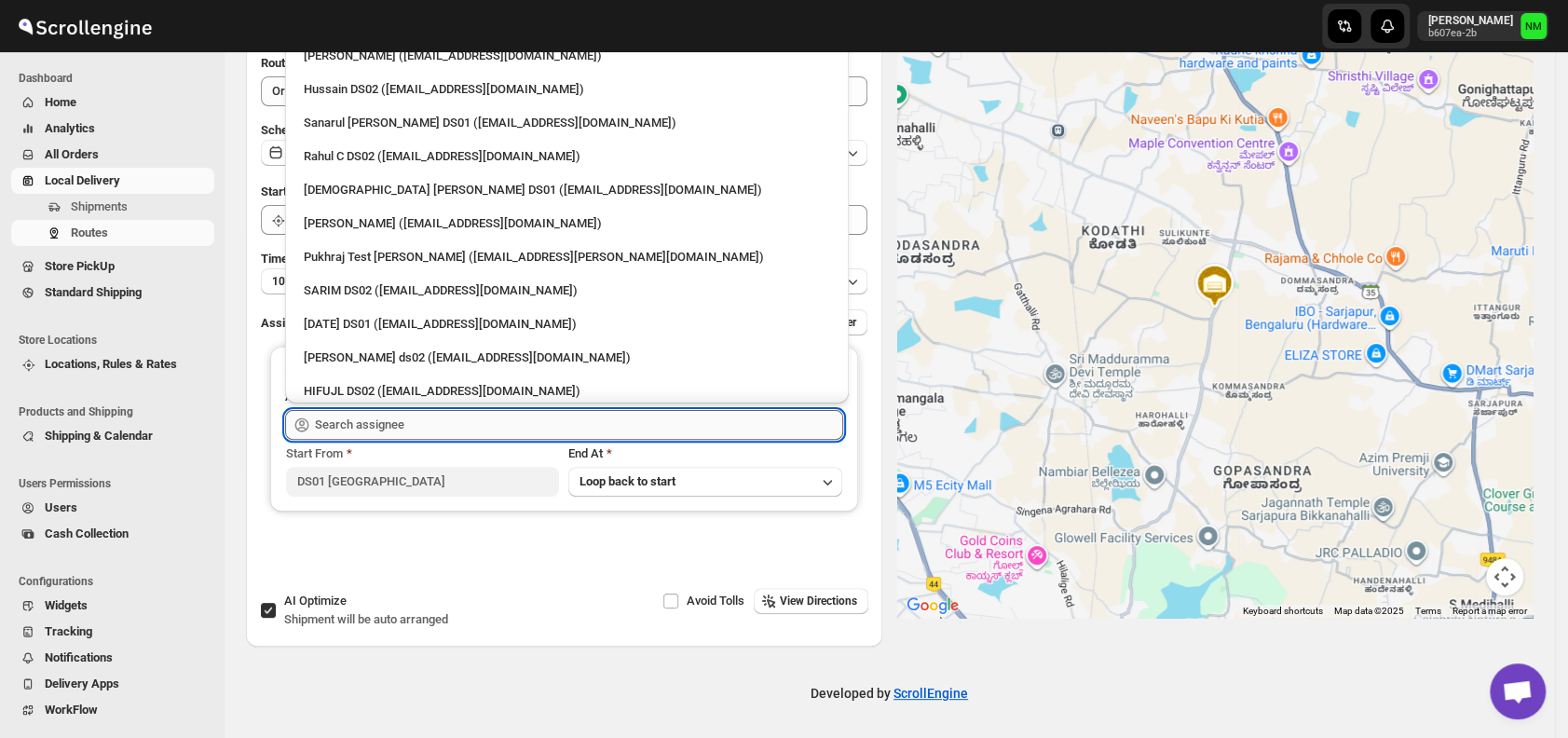
click at [426, 428] on input "text" at bounding box center [579, 425] width 528 height 30
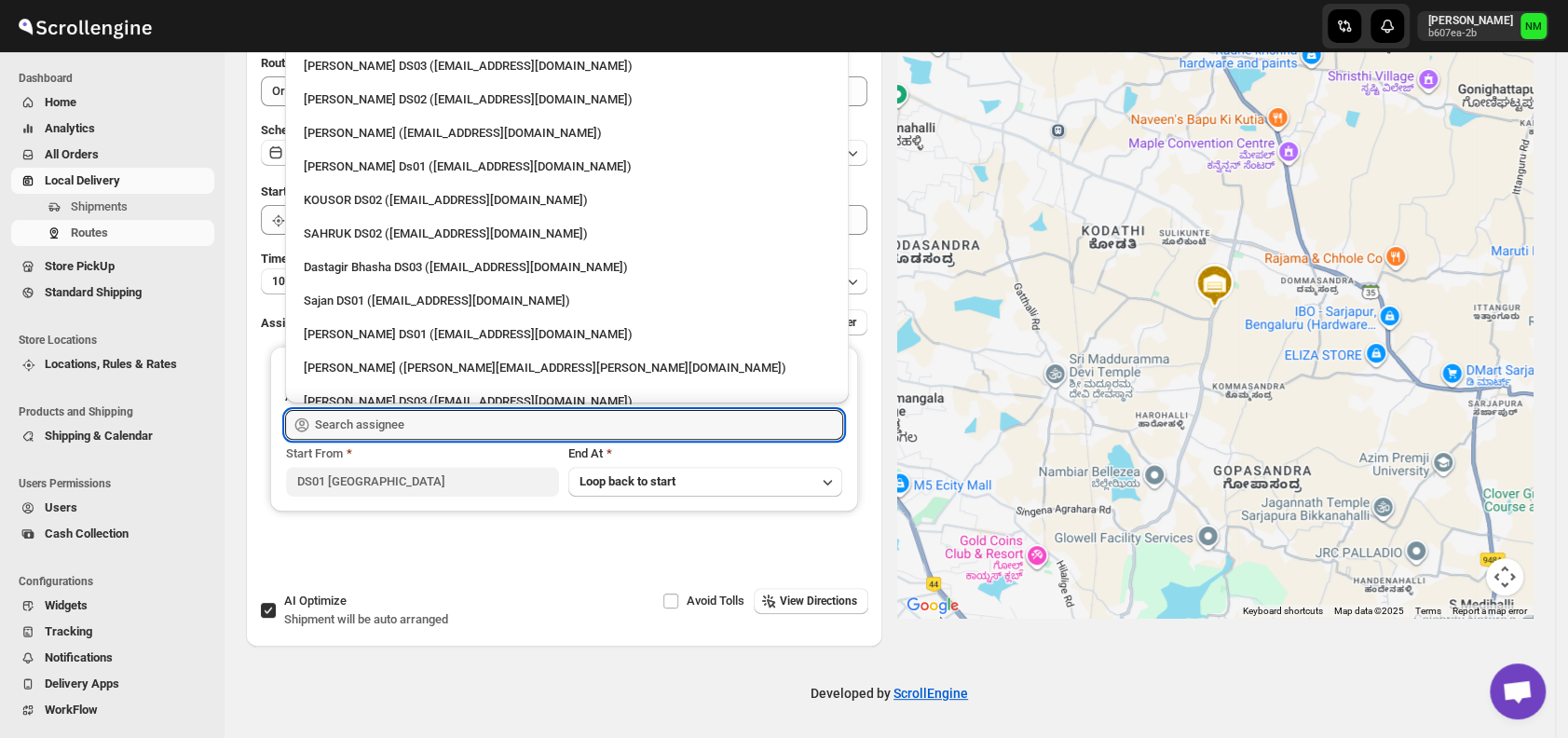
scroll to position [931, 0]
click at [389, 303] on div "Sajan DS01 (lofadat883@coderdir.com)" at bounding box center [567, 299] width 526 height 19
type input "Sajan DS01 (lofadat883@coderdir.com)"
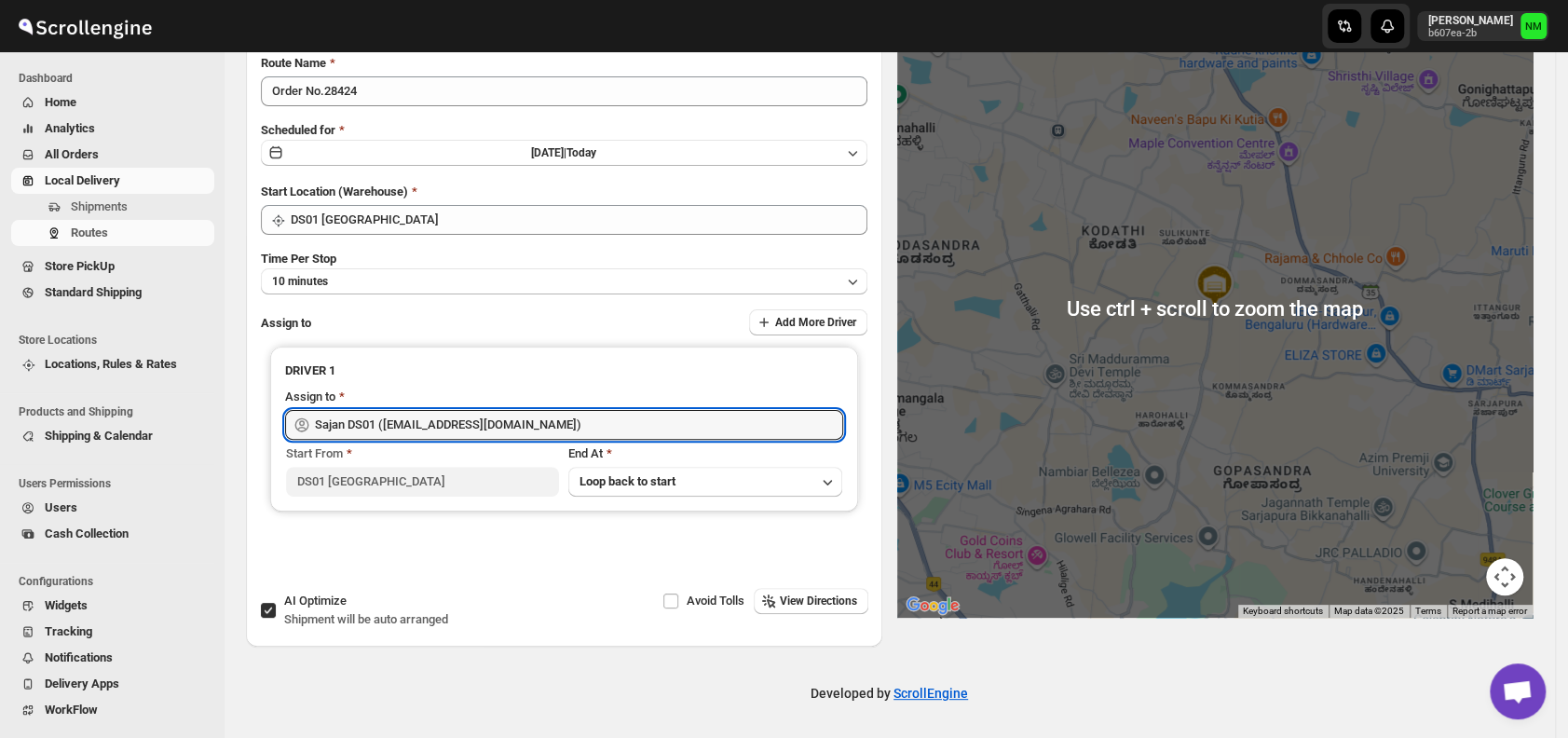
scroll to position [0, 0]
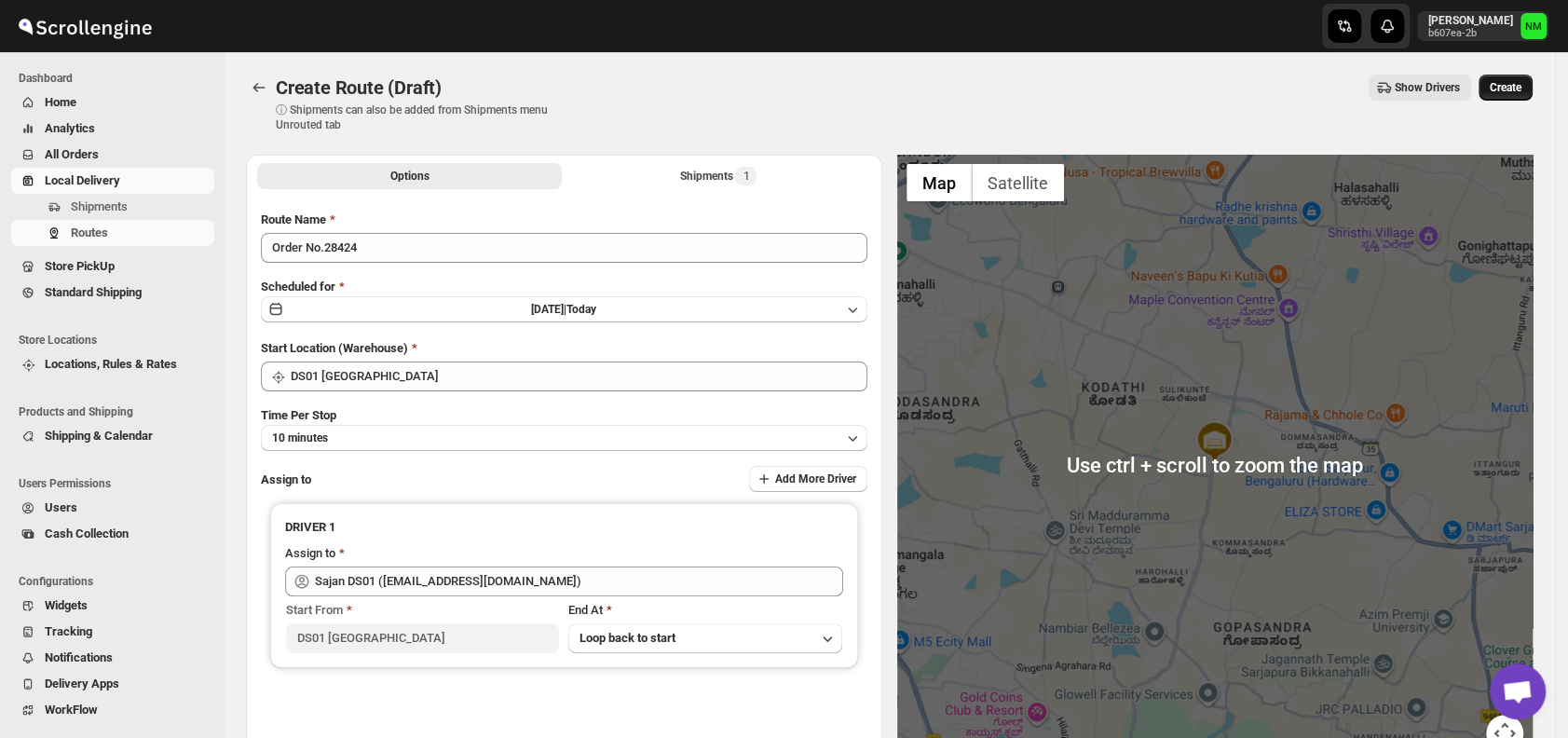
click at [1521, 79] on button "Create" at bounding box center [1506, 88] width 54 height 26
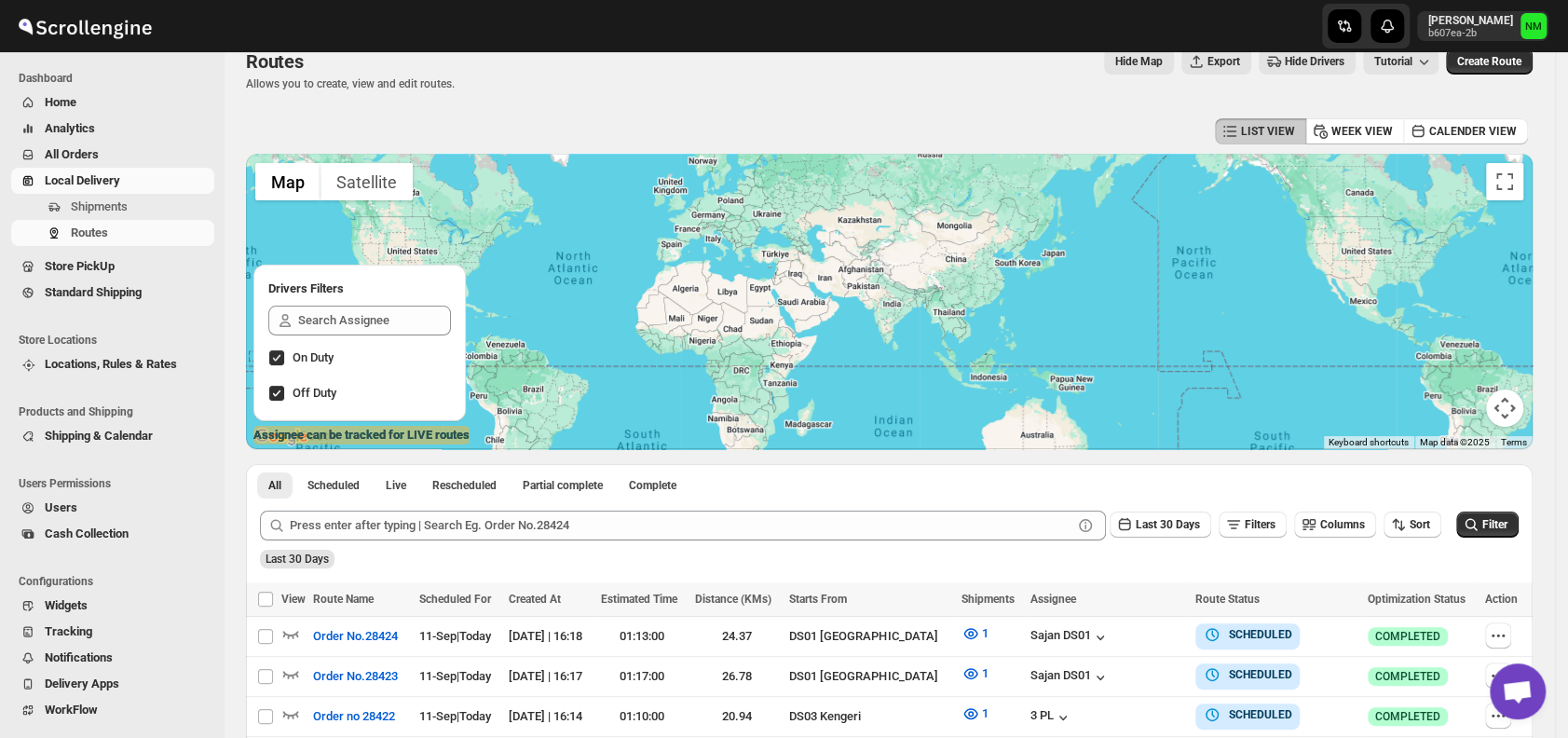
scroll to position [38, 0]
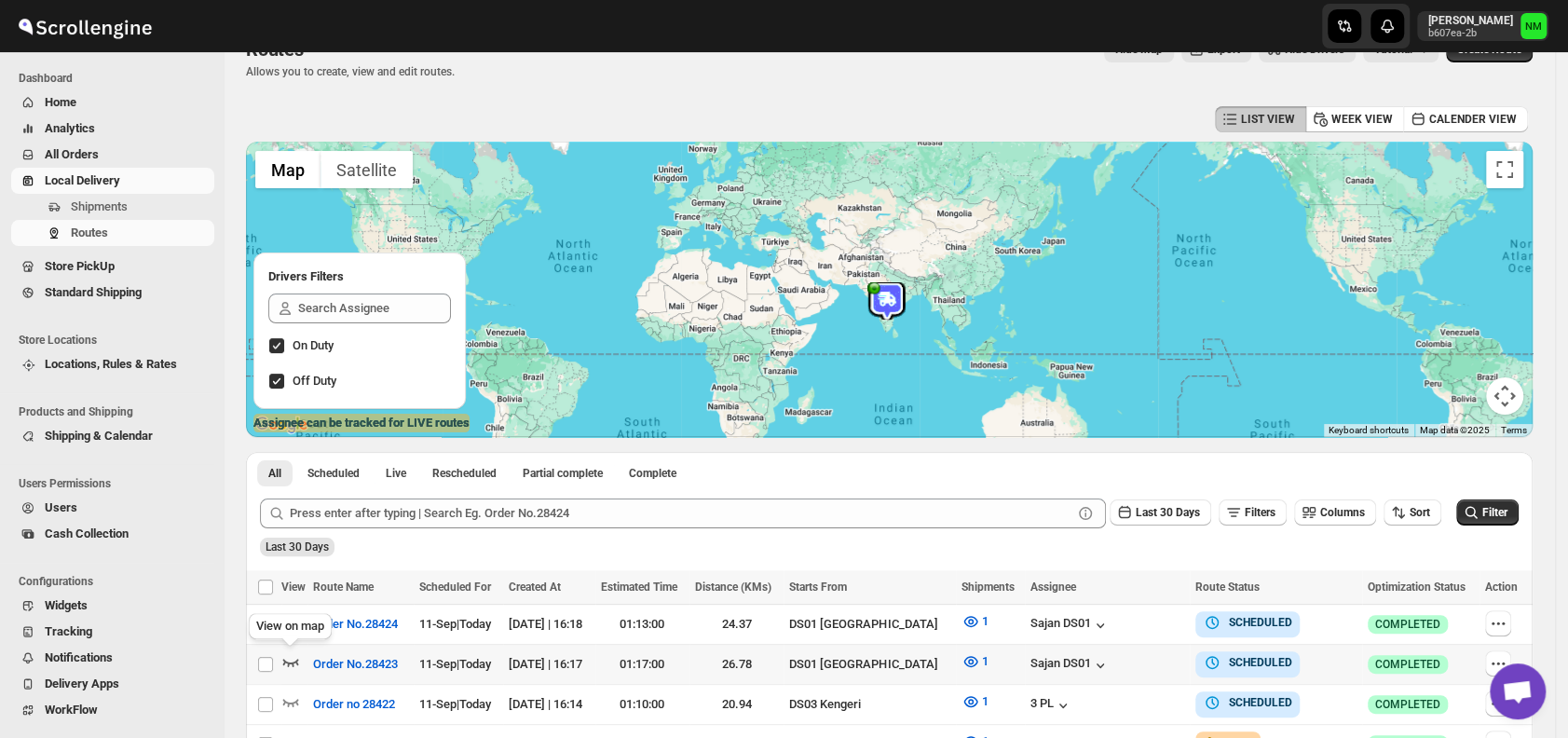
click at [293, 655] on icon "button" at bounding box center [290, 661] width 19 height 19
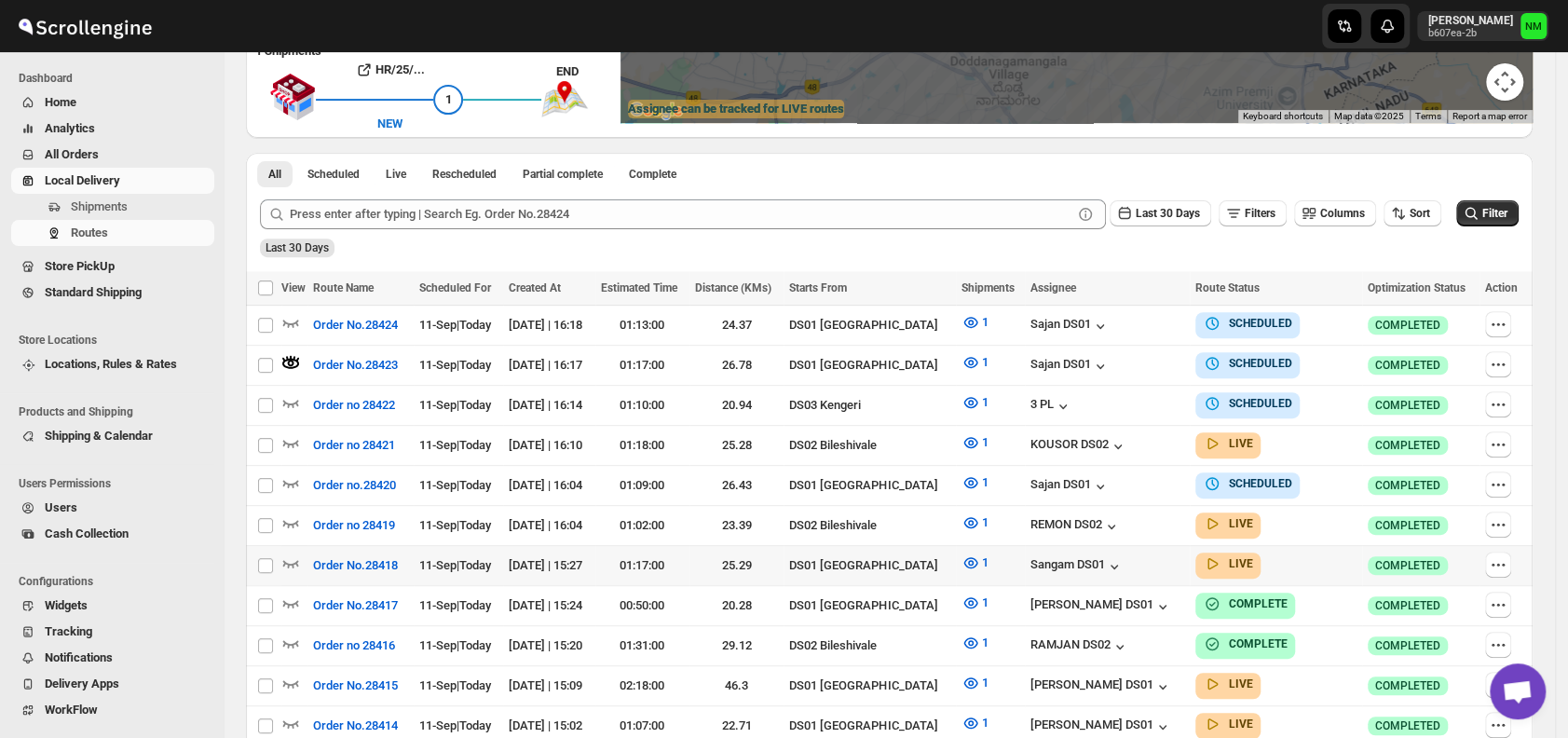
scroll to position [545, 0]
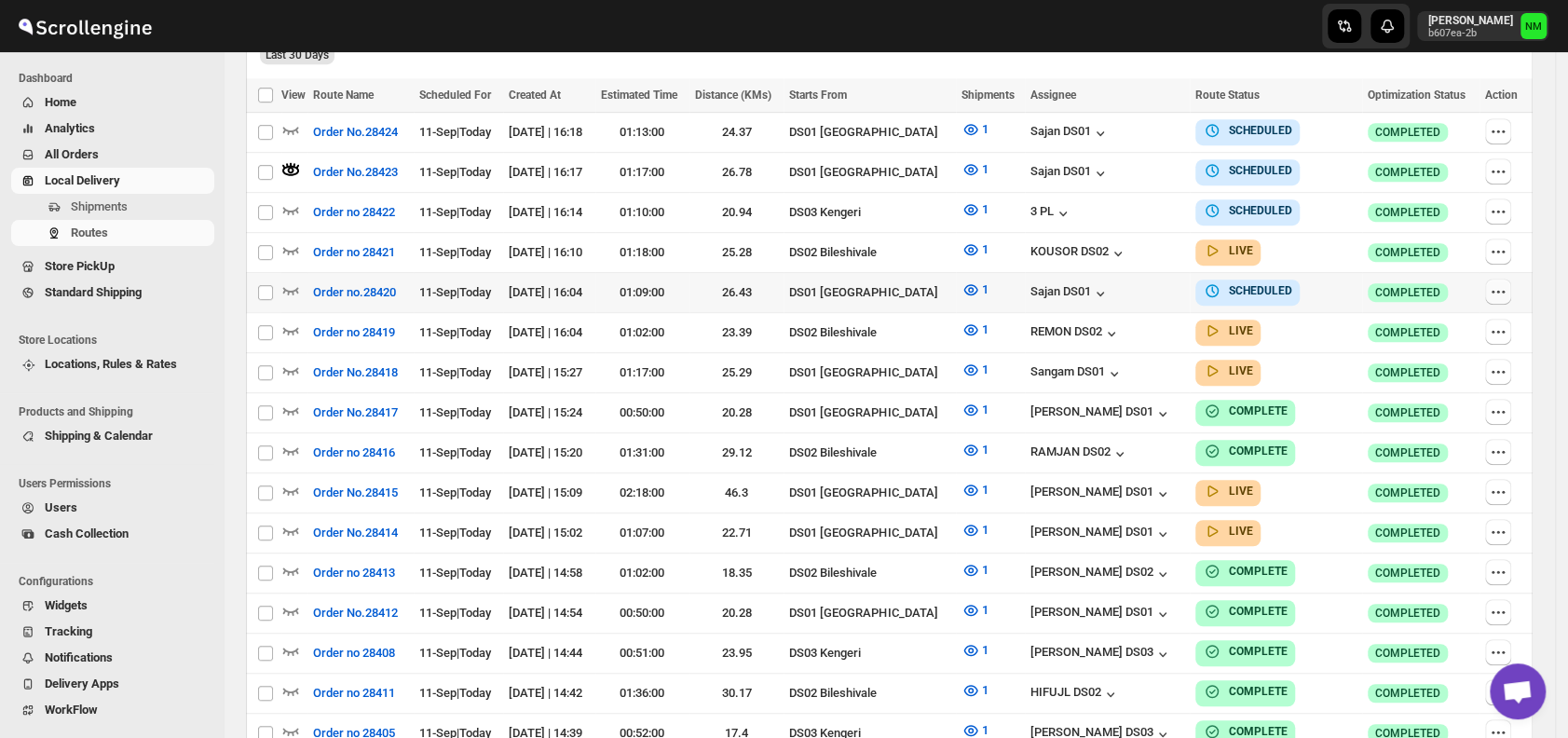
click at [1495, 290] on icon "button" at bounding box center [1493, 291] width 3 height 3
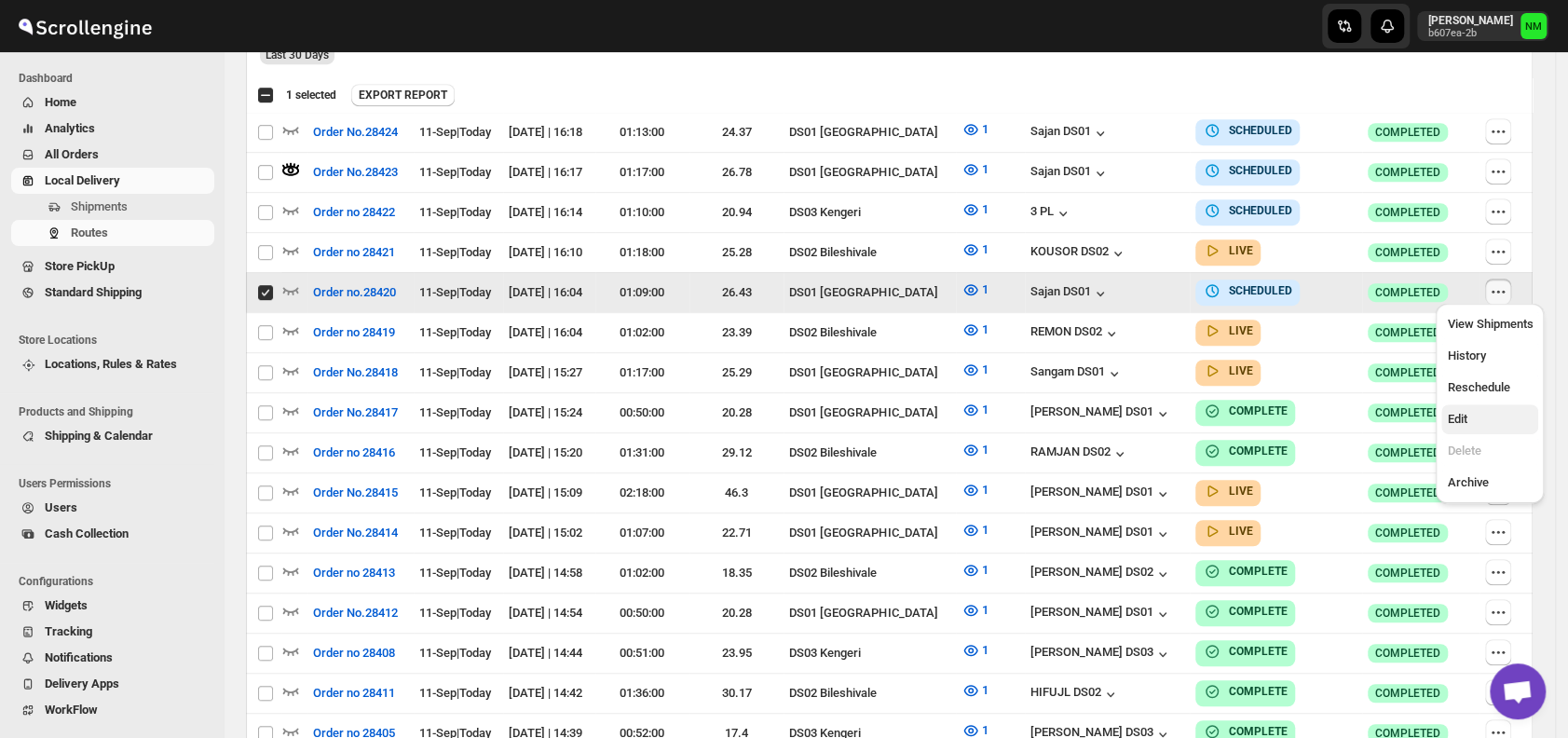
click at [1480, 420] on span "Edit" at bounding box center [1490, 419] width 86 height 19
checkbox input "false"
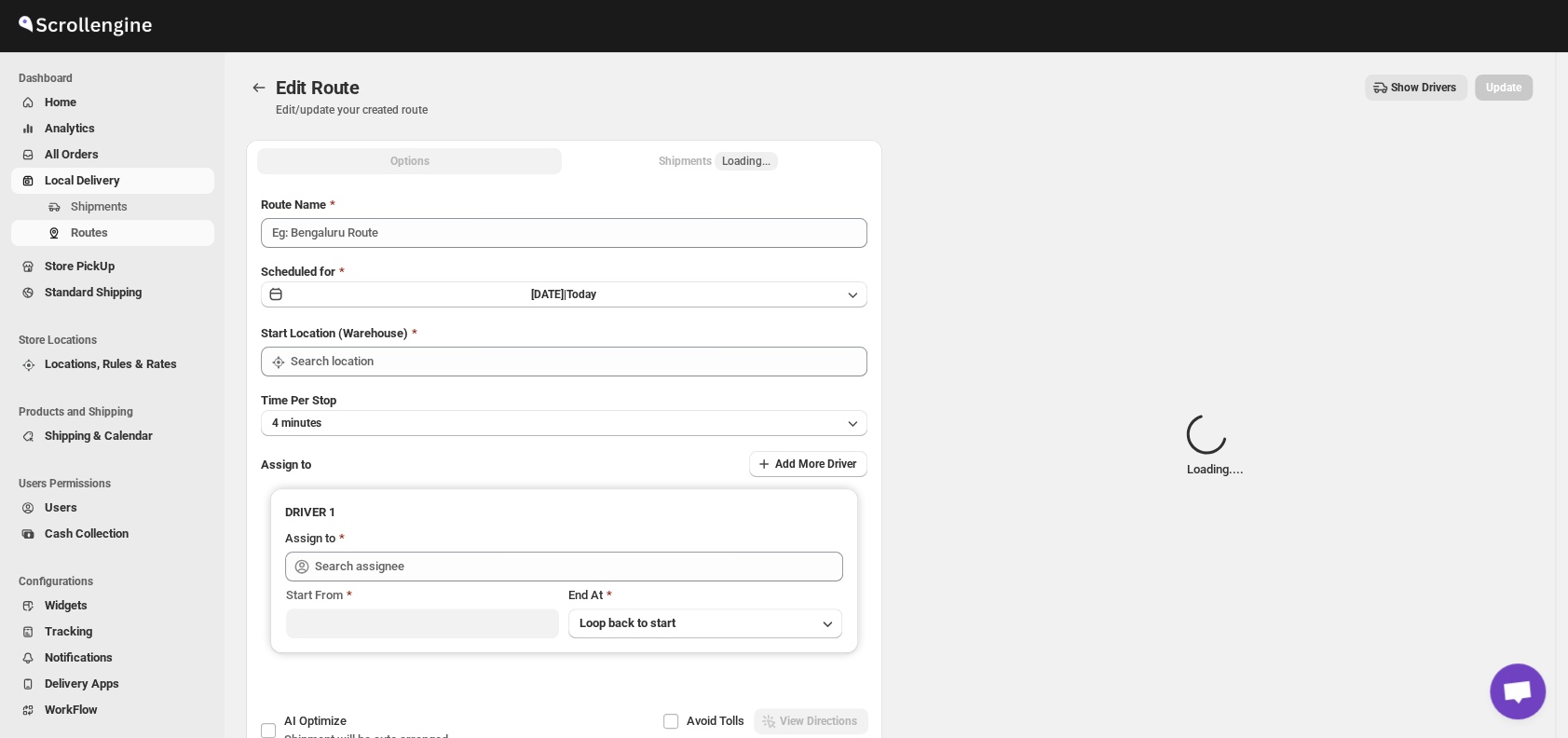
type input "Order no.28420"
type input "DS01 [GEOGRAPHIC_DATA]"
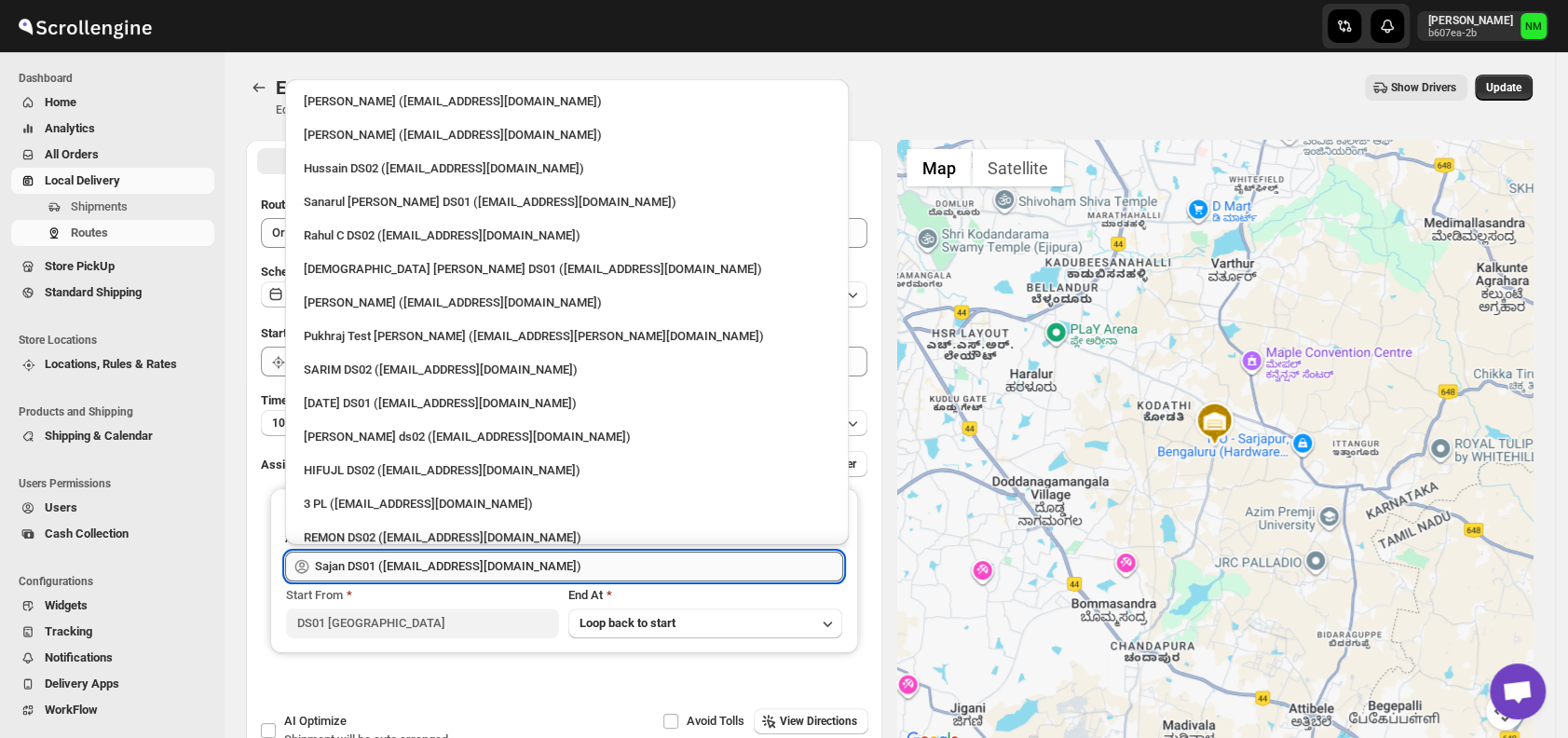
click at [589, 567] on input "Sajan DS01 (lofadat883@coderdir.com)" at bounding box center [579, 567] width 528 height 30
click div "3 PL (hello@home-run.co)"
type input "3 PL (hello@home-run.co)"
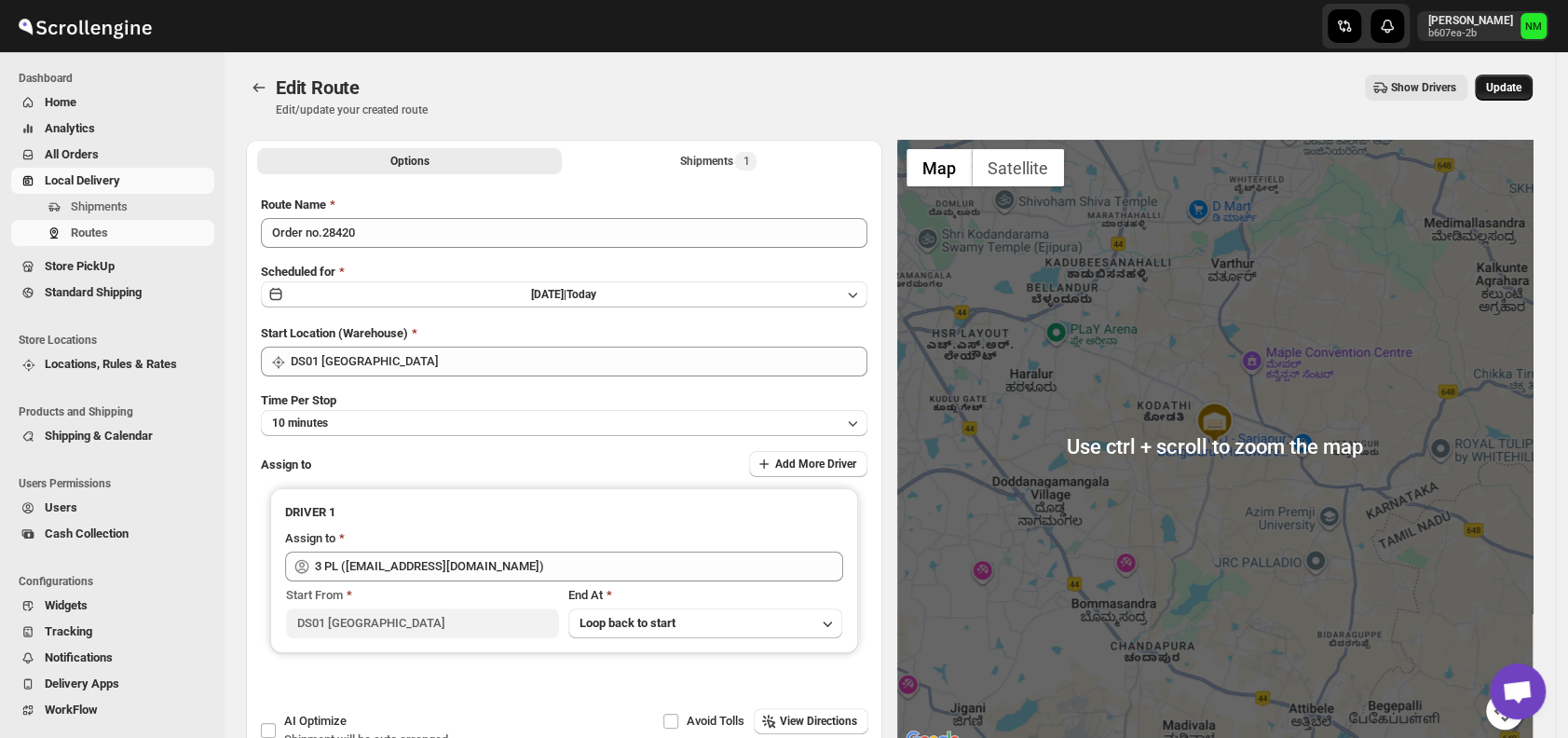
click button "Update"
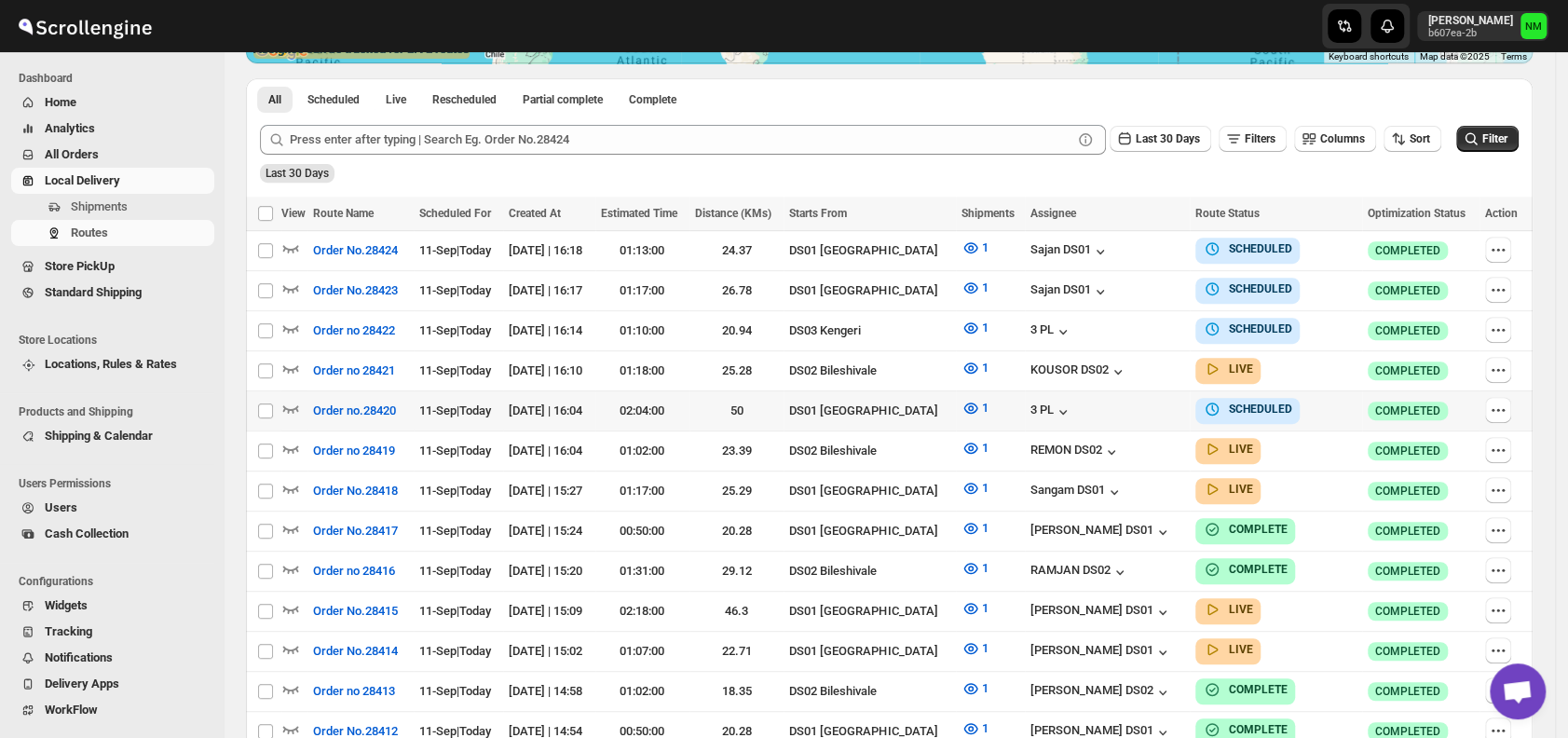
scroll to position [422, 0]
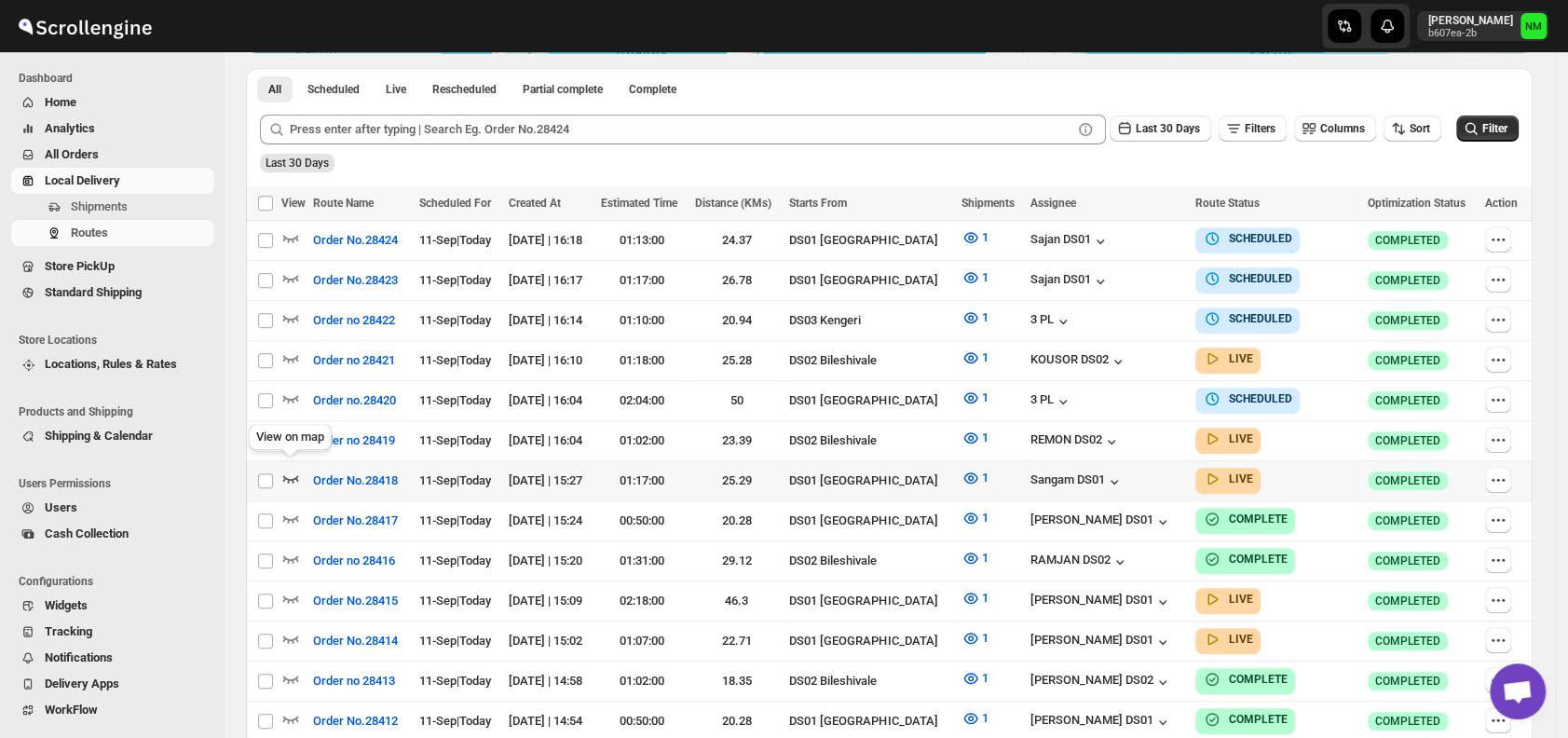
click icon "button"
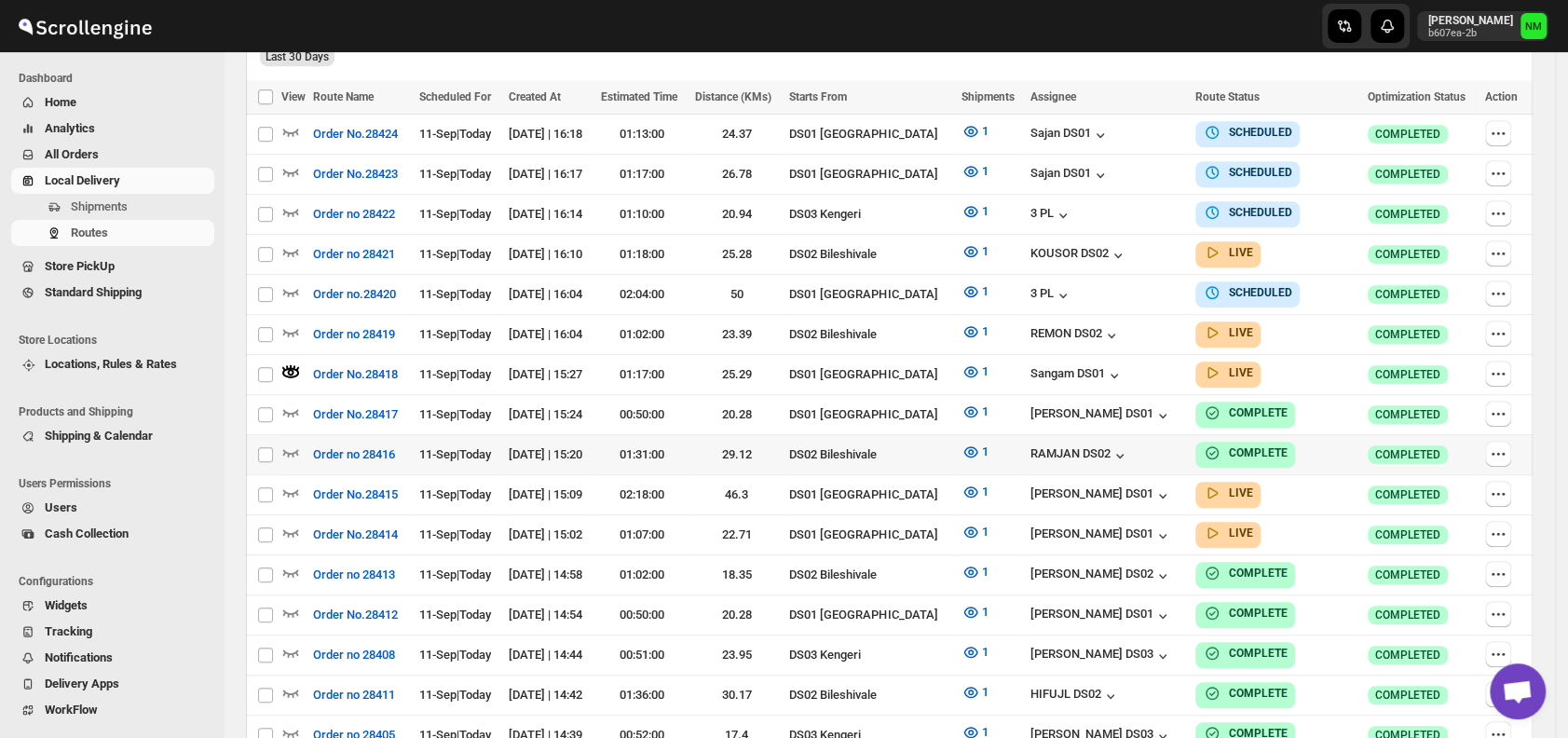
scroll to position [544, 0]
click icon "button"
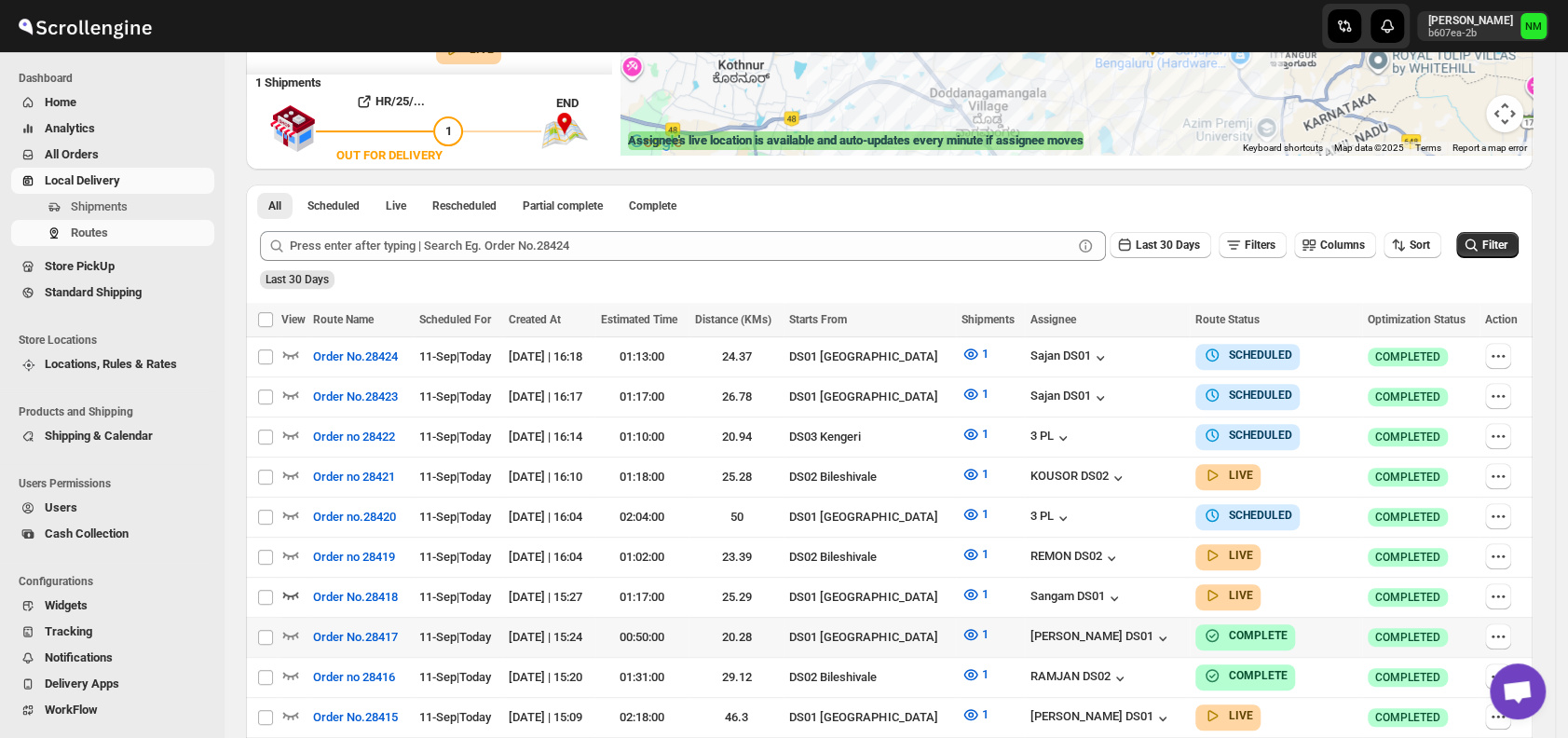
scroll to position [449, 0]
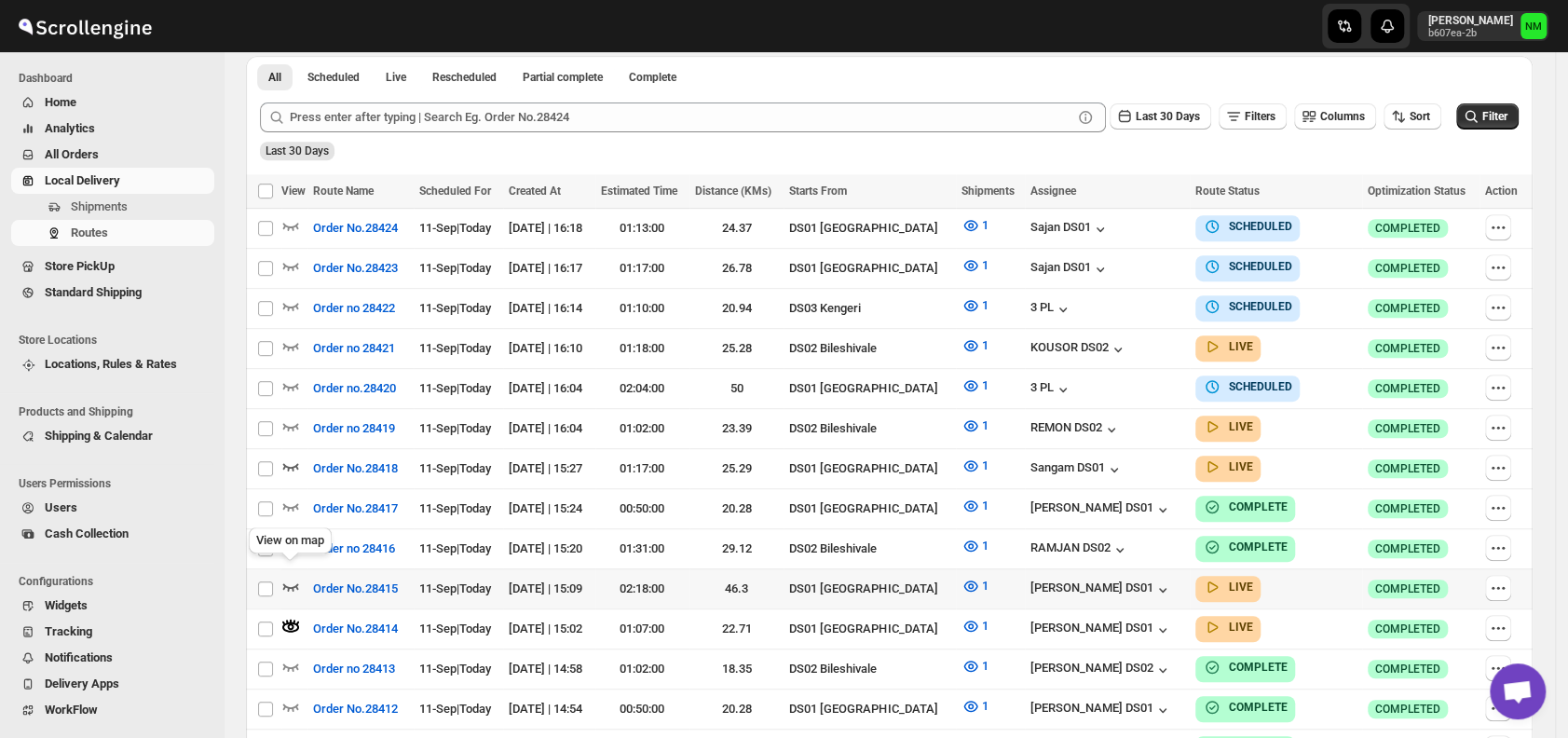
click icon "button"
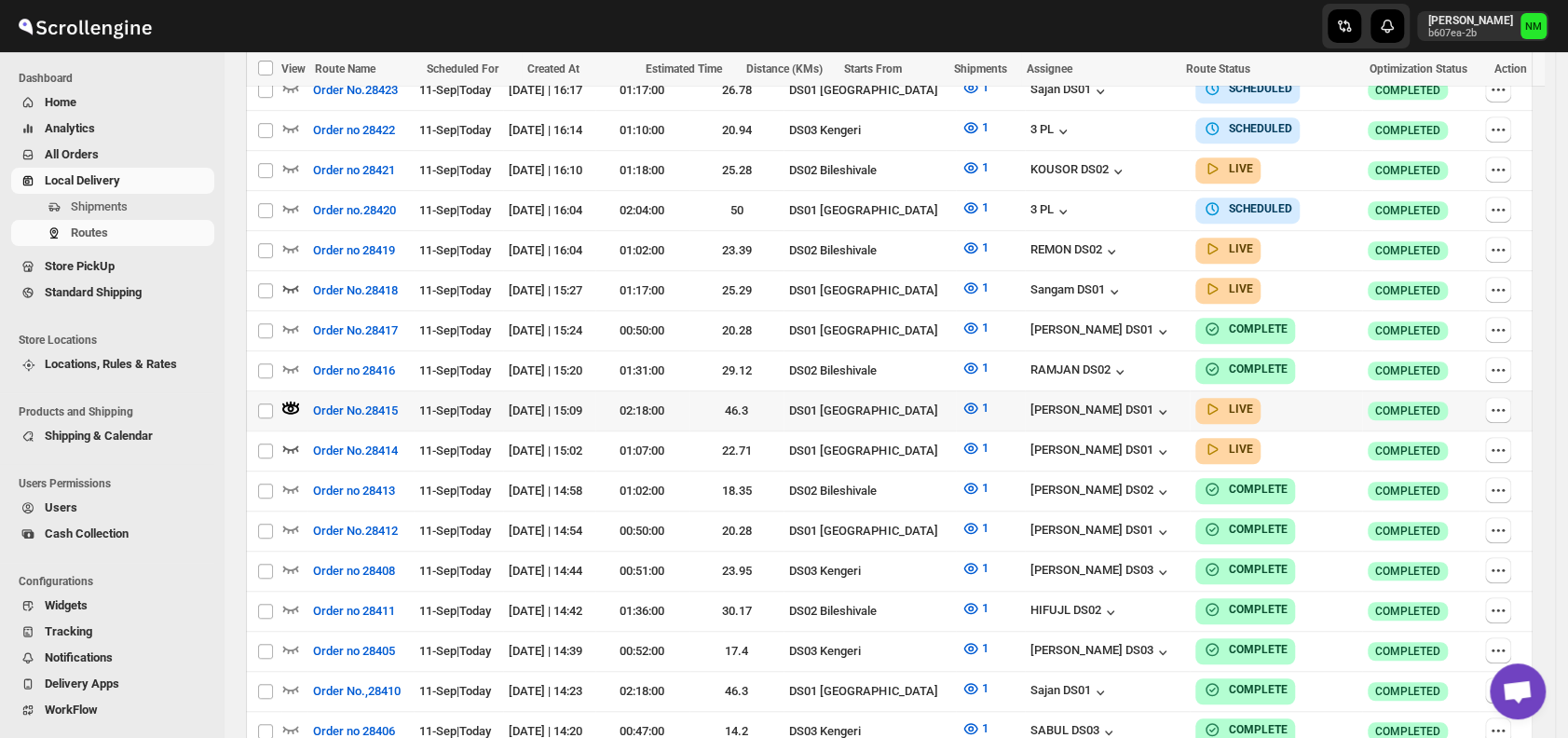
scroll to position [628, 0]
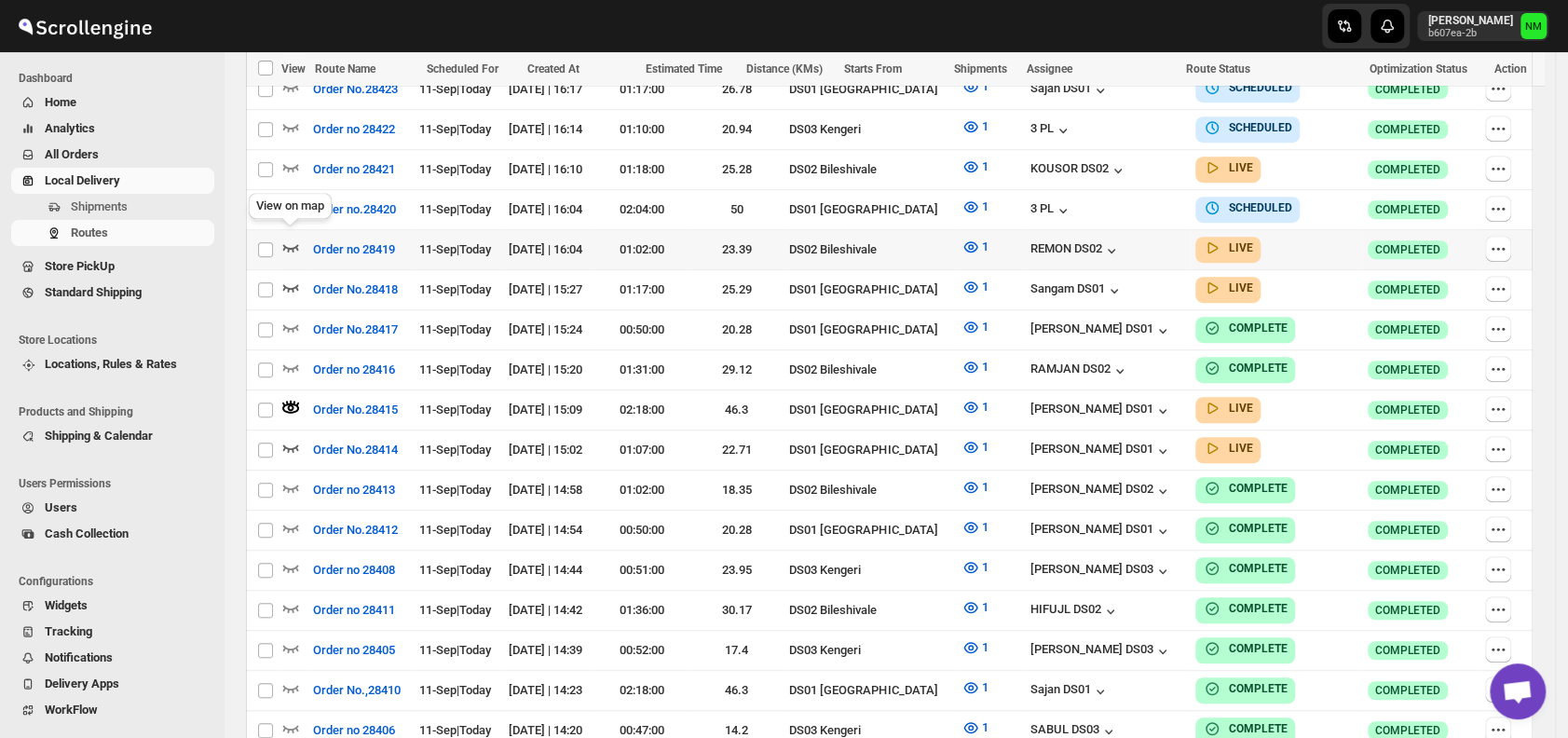
click icon "button"
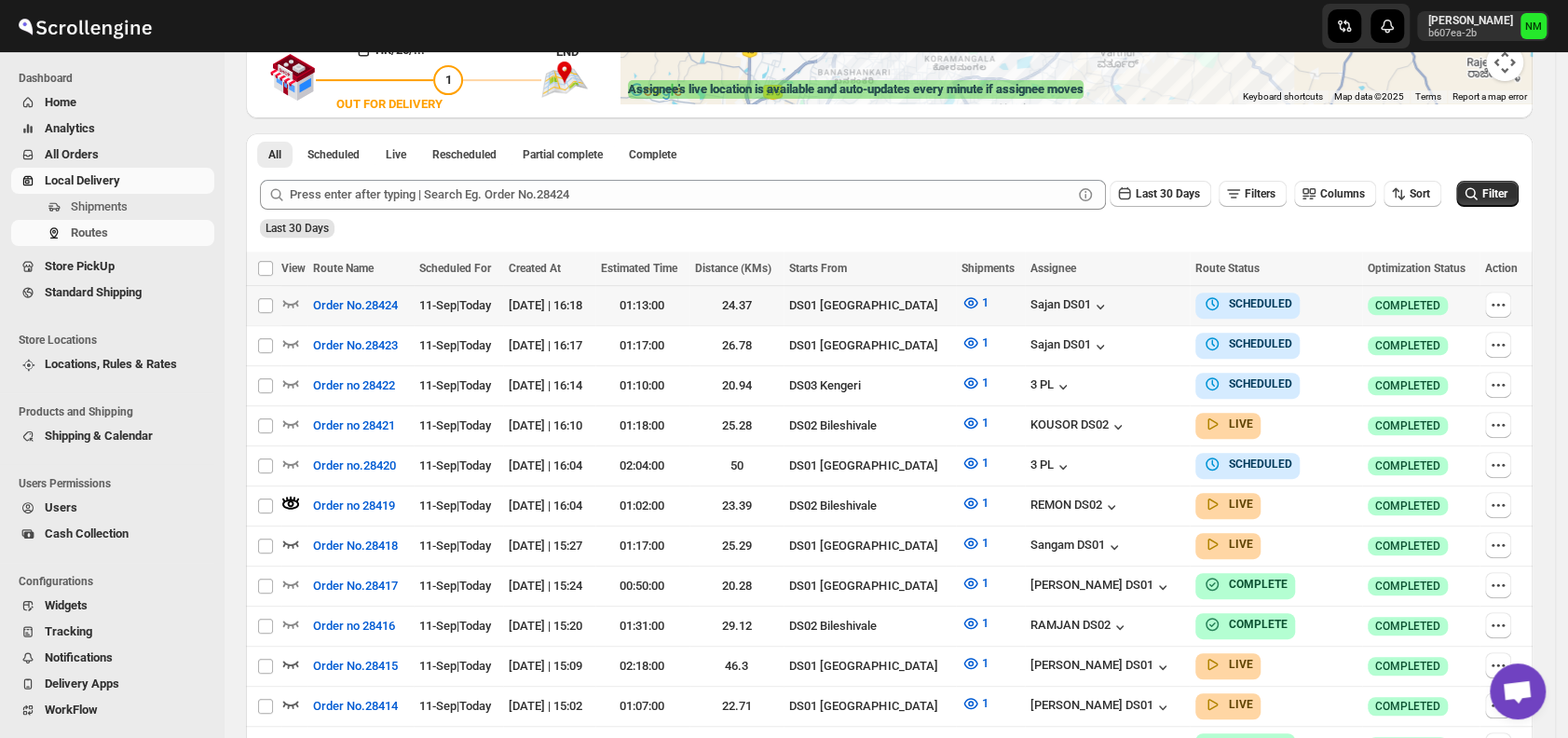
scroll to position [409, 0]
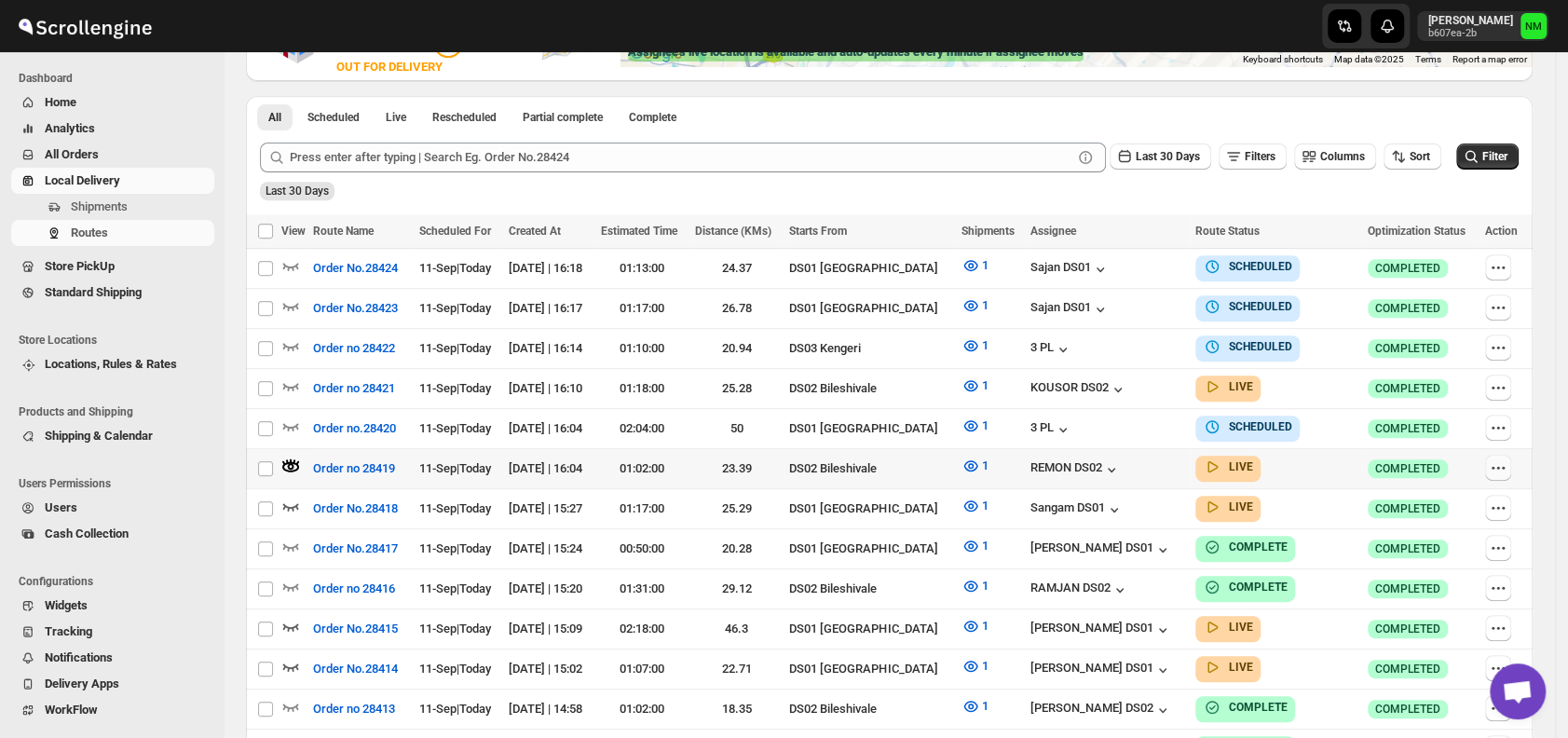
click icon "button"
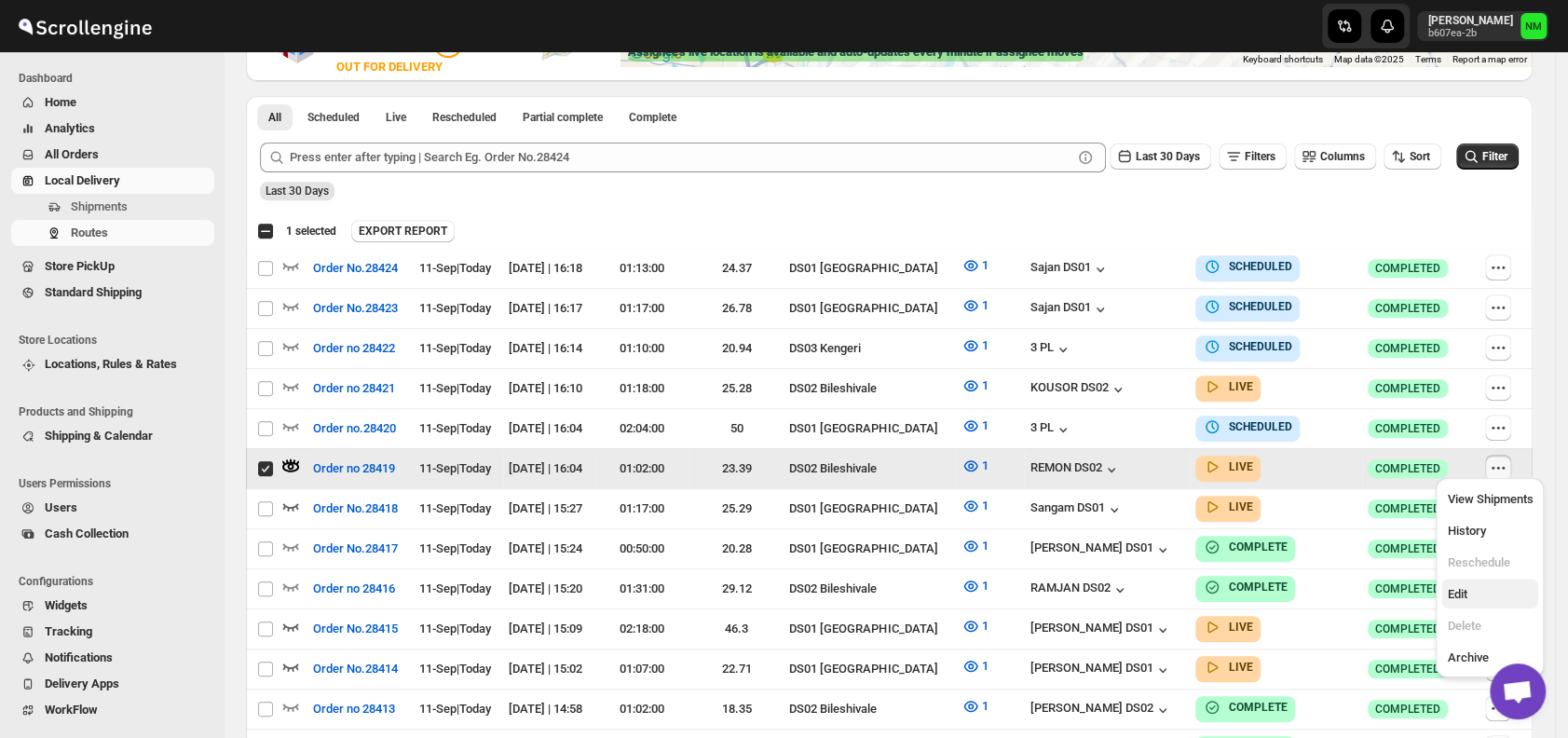
click span "Edit"
checkbox input "false"
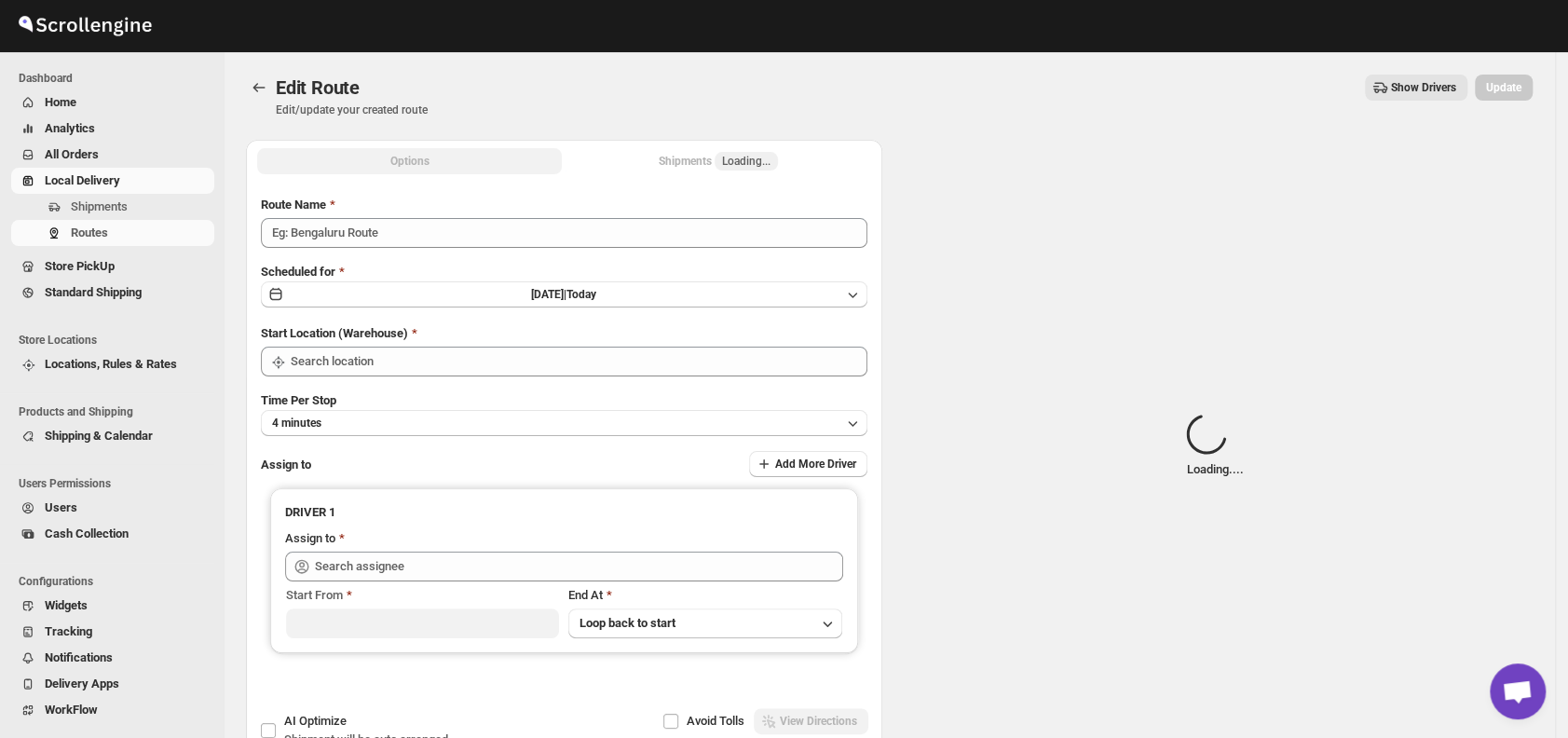
type input "Order no 28419"
type input "DS02 Bileshivale"
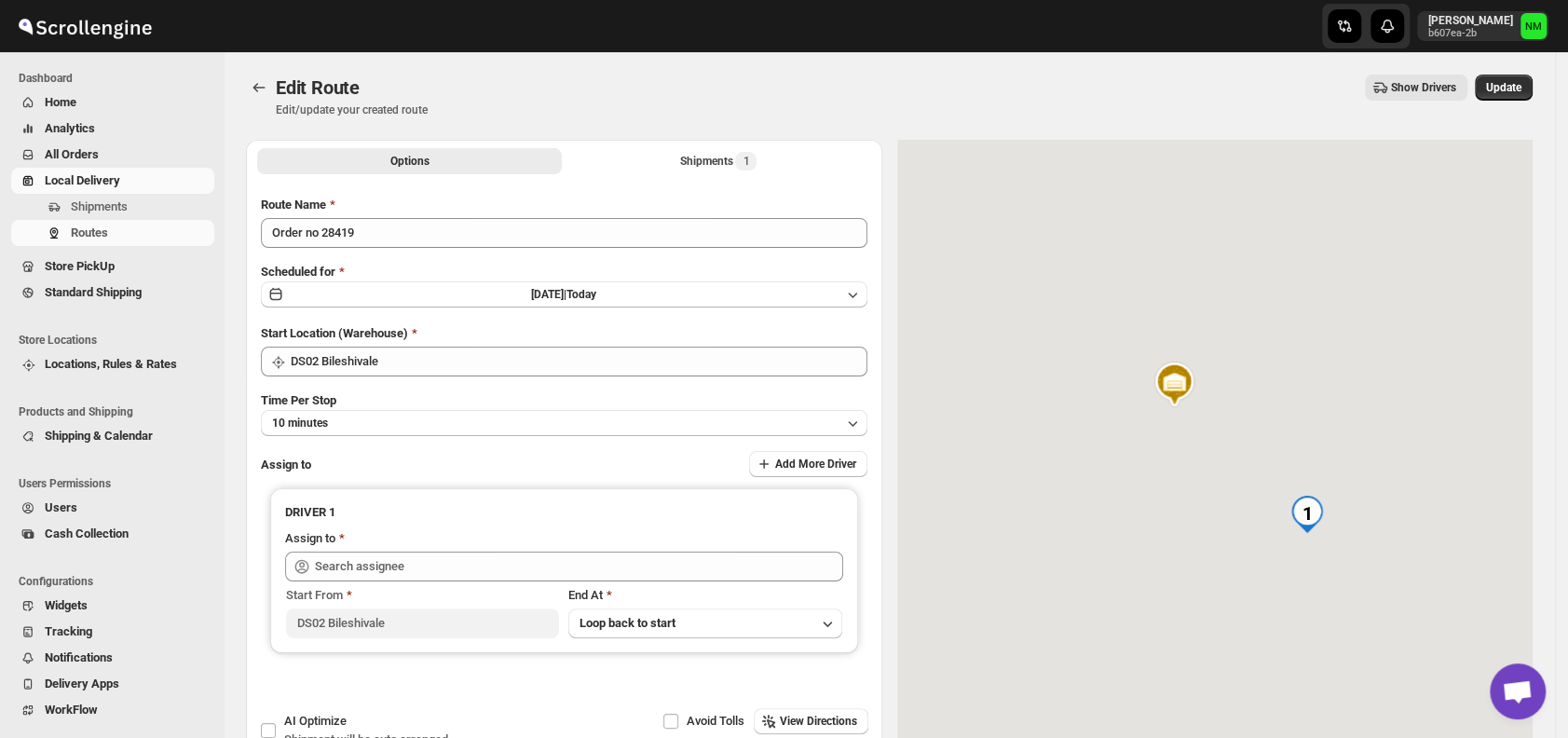
type input "REMON DS02 (kesame7468@btcours.com)"
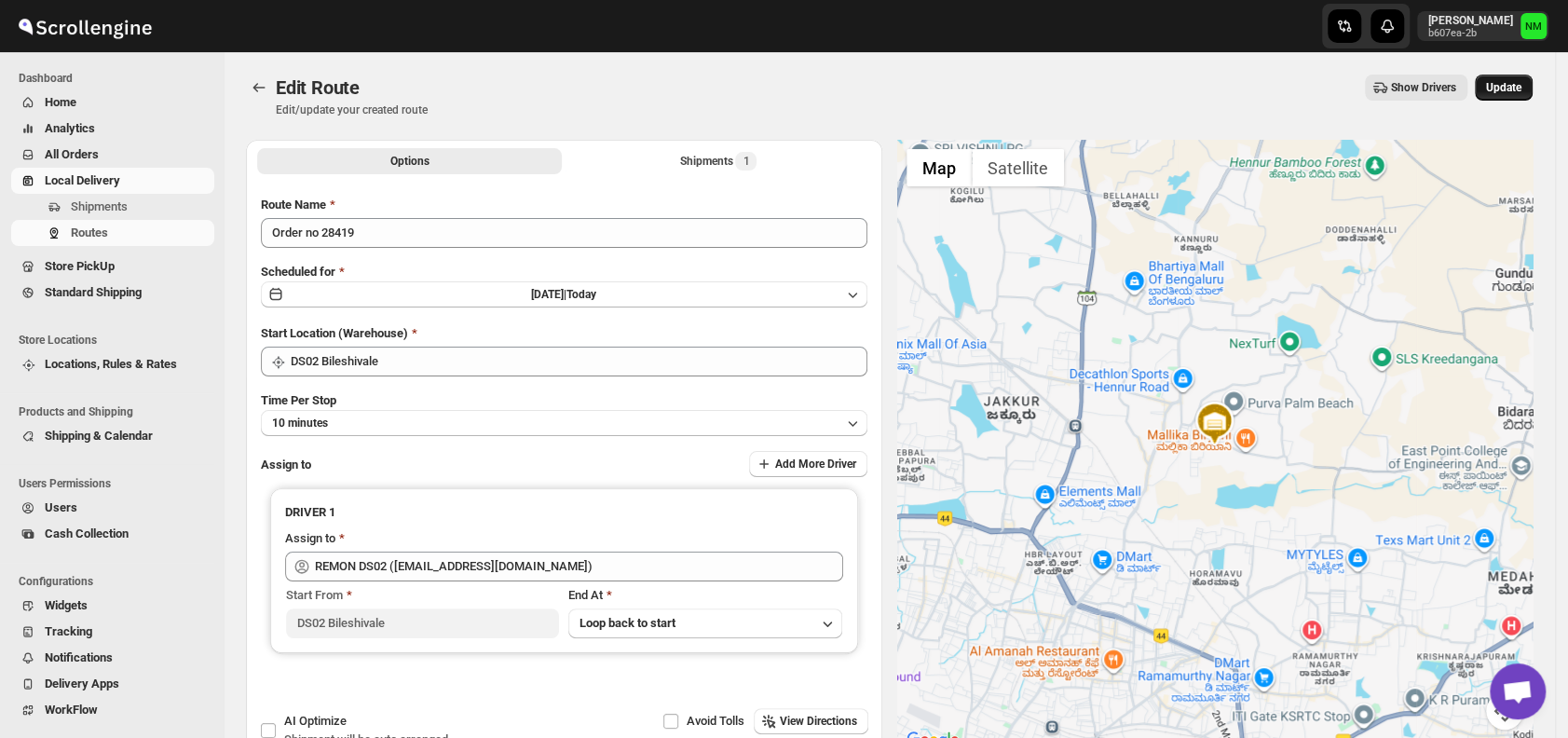
click button "Update"
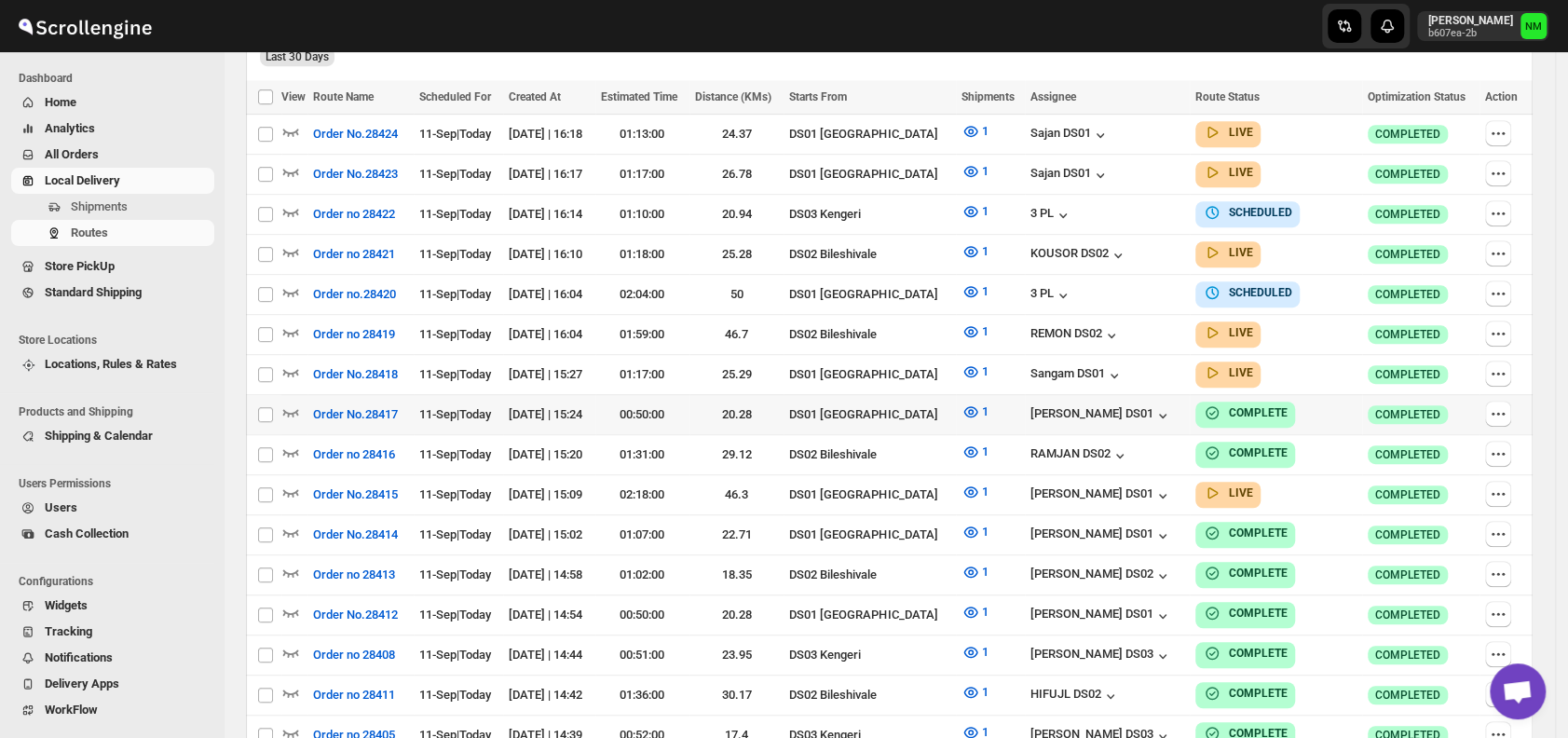
scroll to position [529, 0]
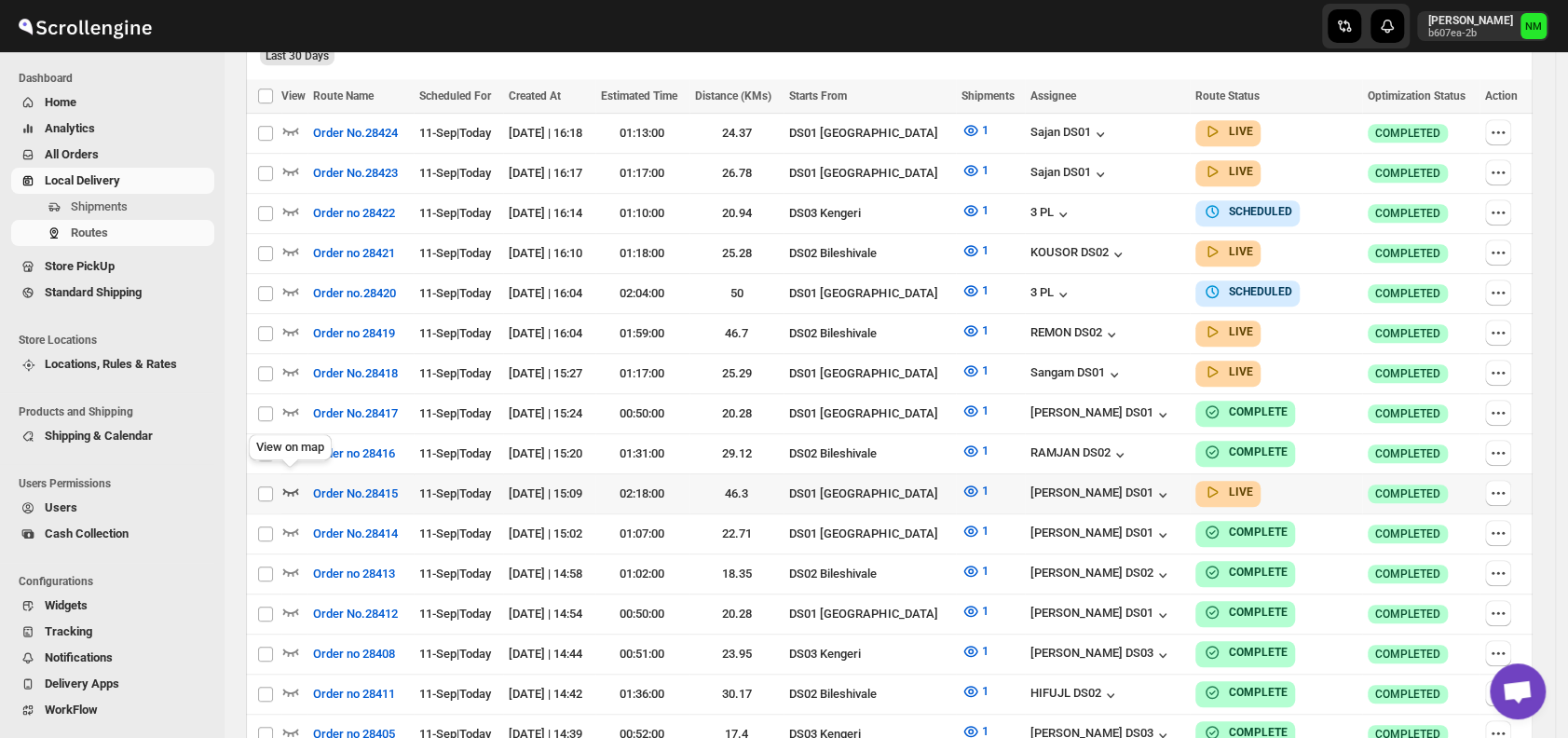
click icon "button"
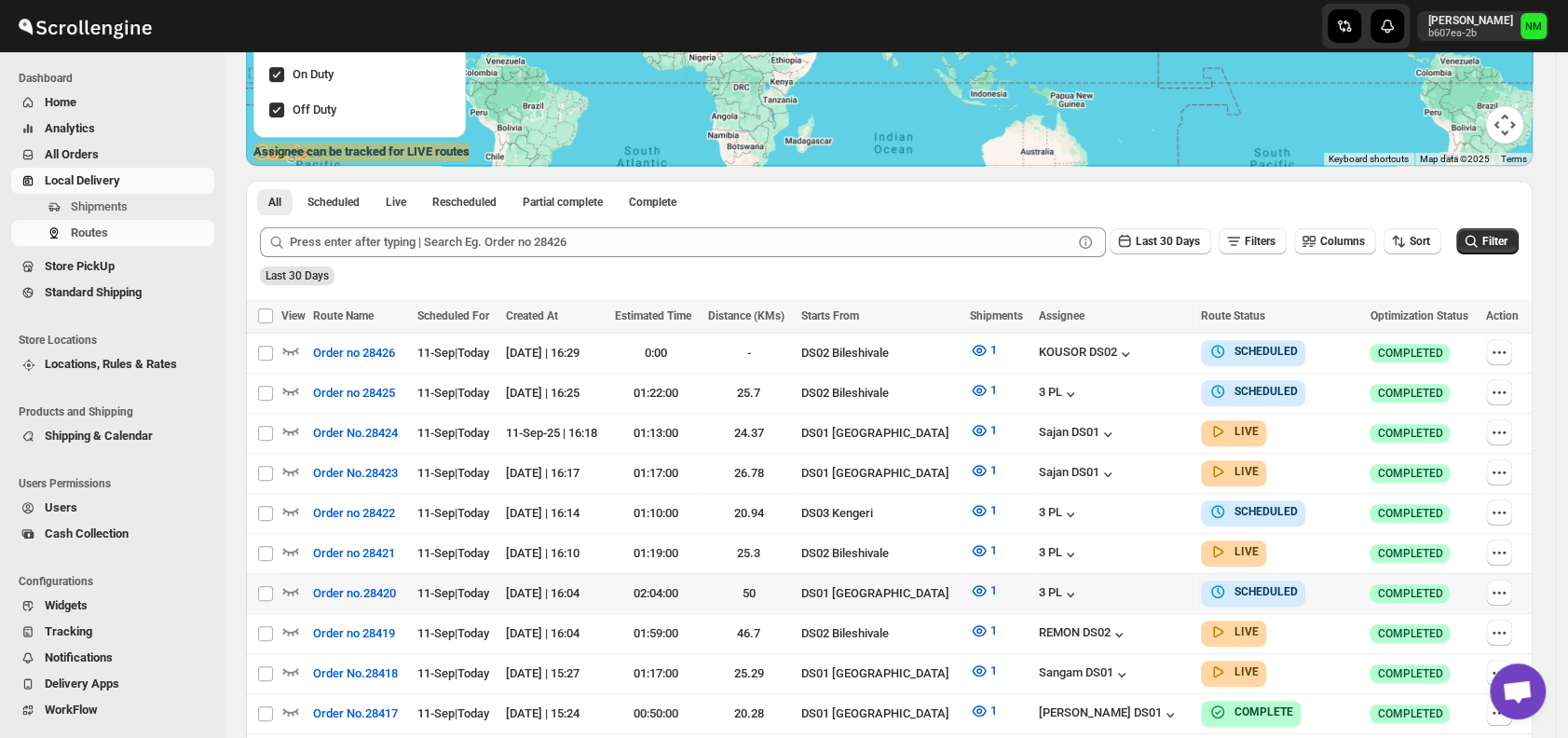
scroll to position [310, 0]
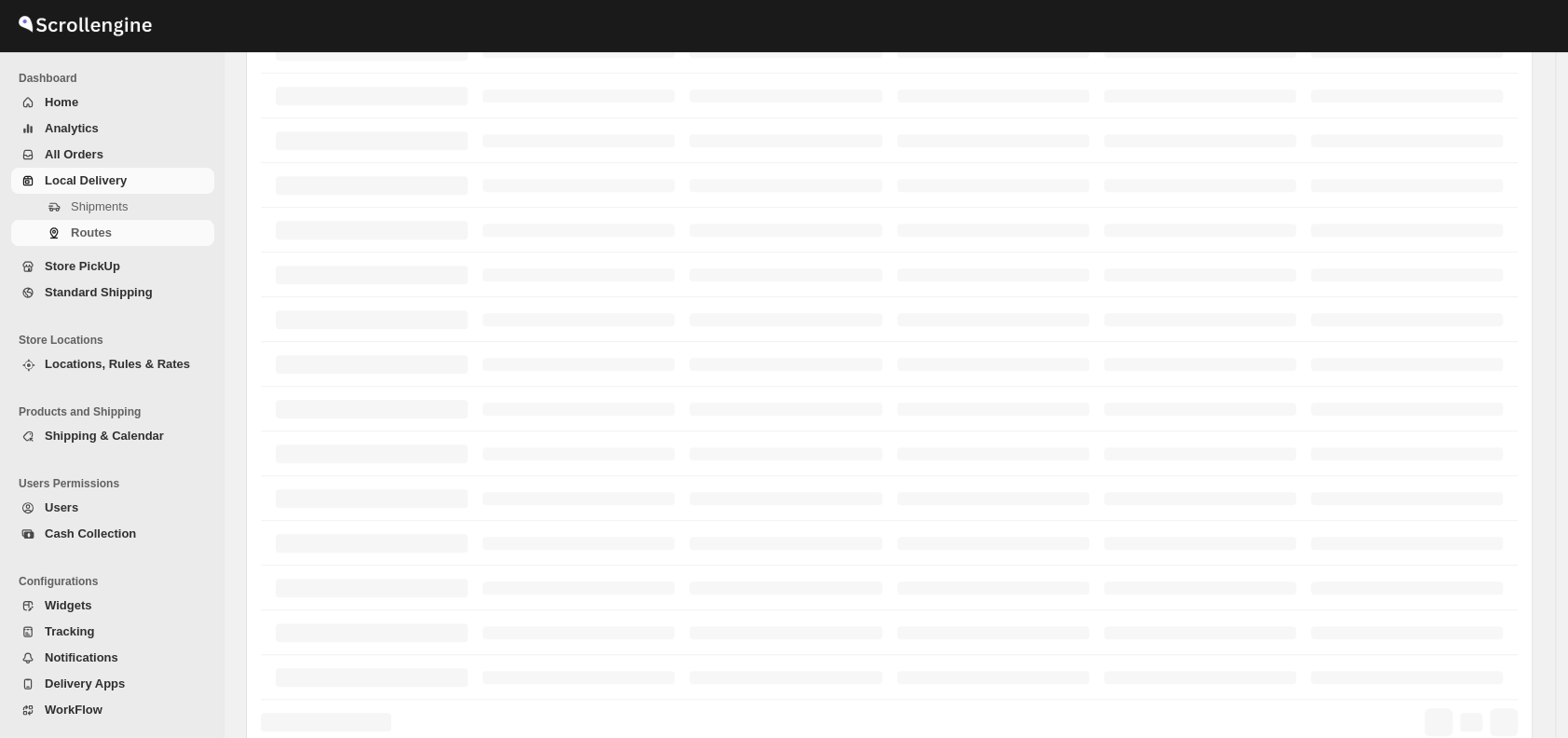
scroll to position [310, 0]
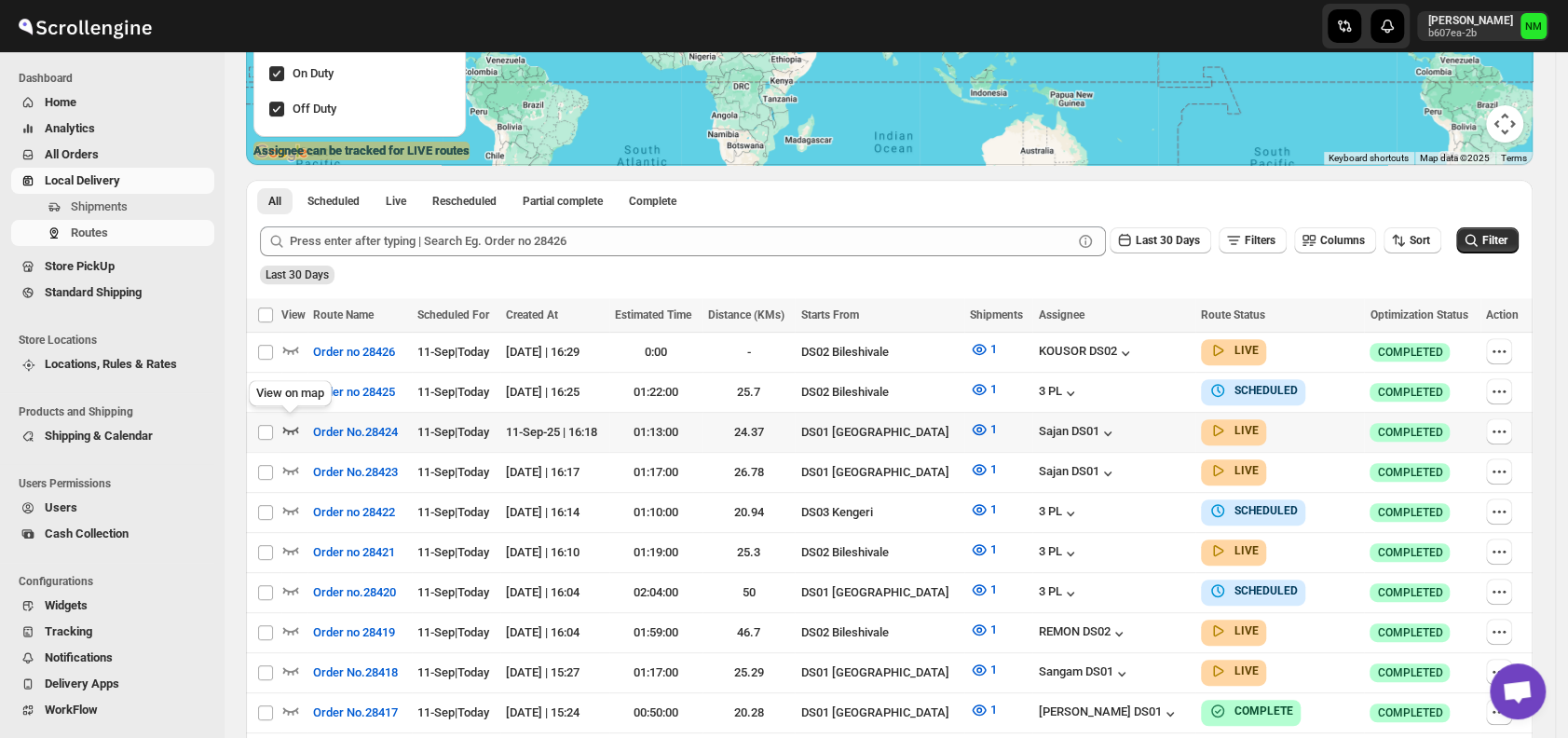
click at [289, 431] on icon "button" at bounding box center [291, 430] width 16 height 7
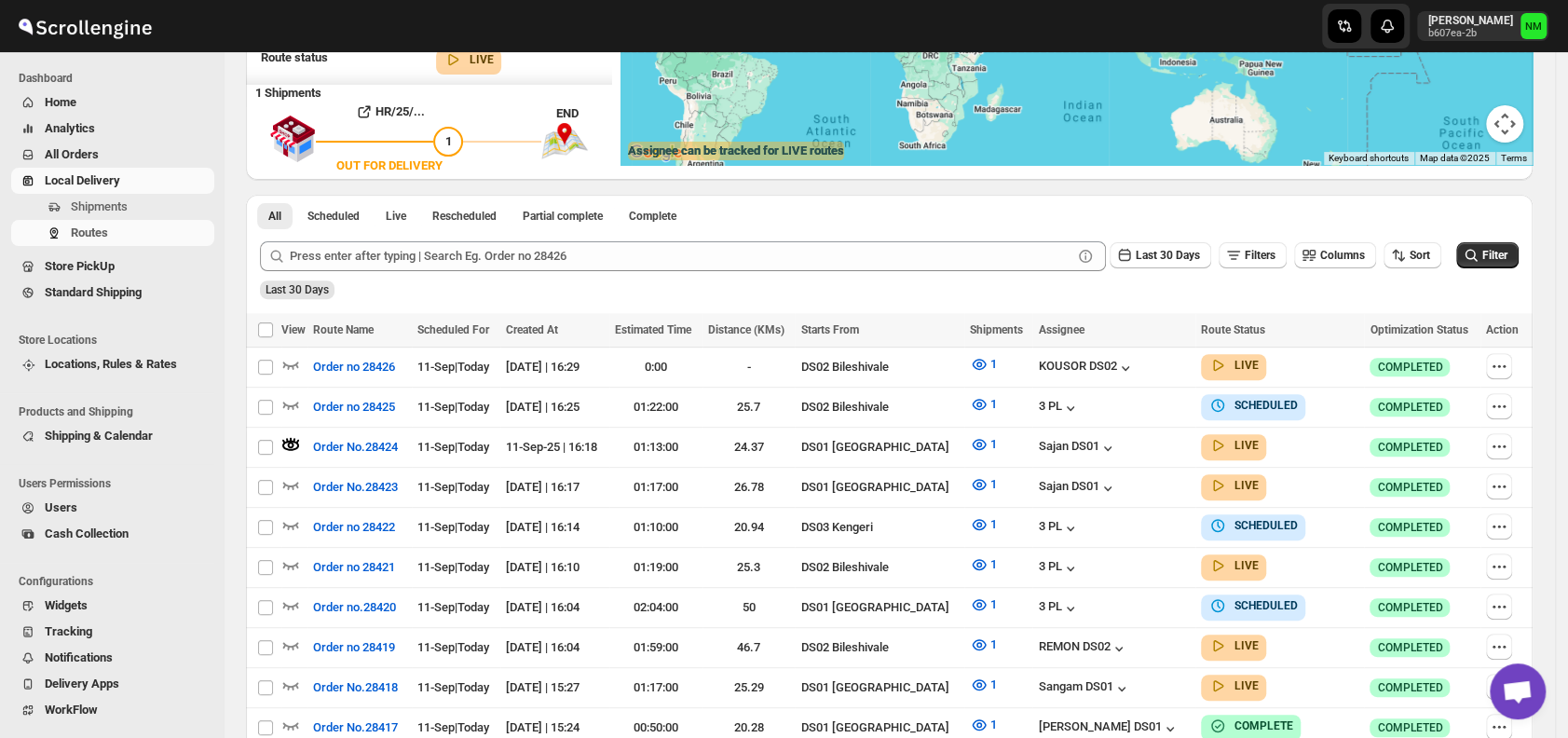
scroll to position [0, 0]
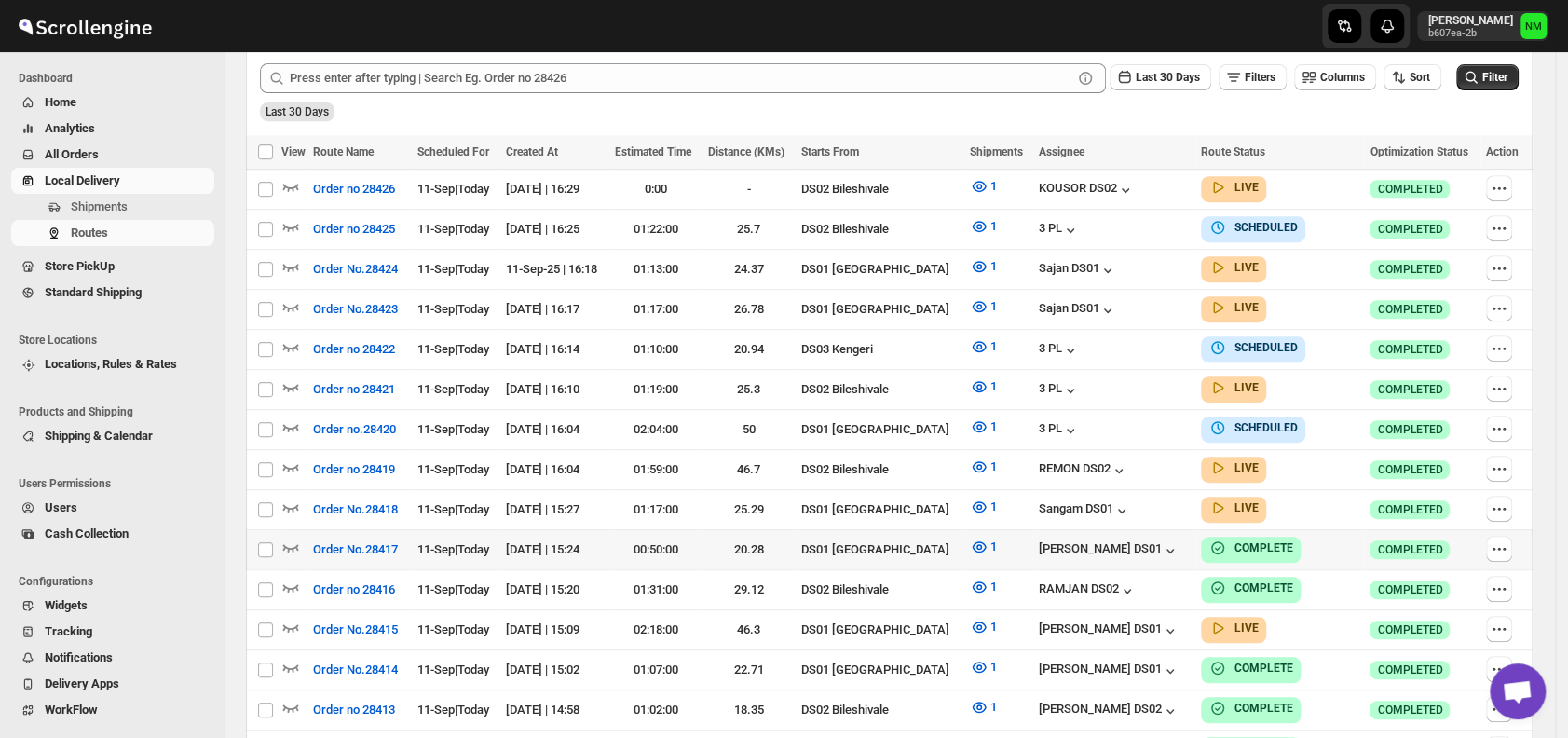
scroll to position [595, 0]
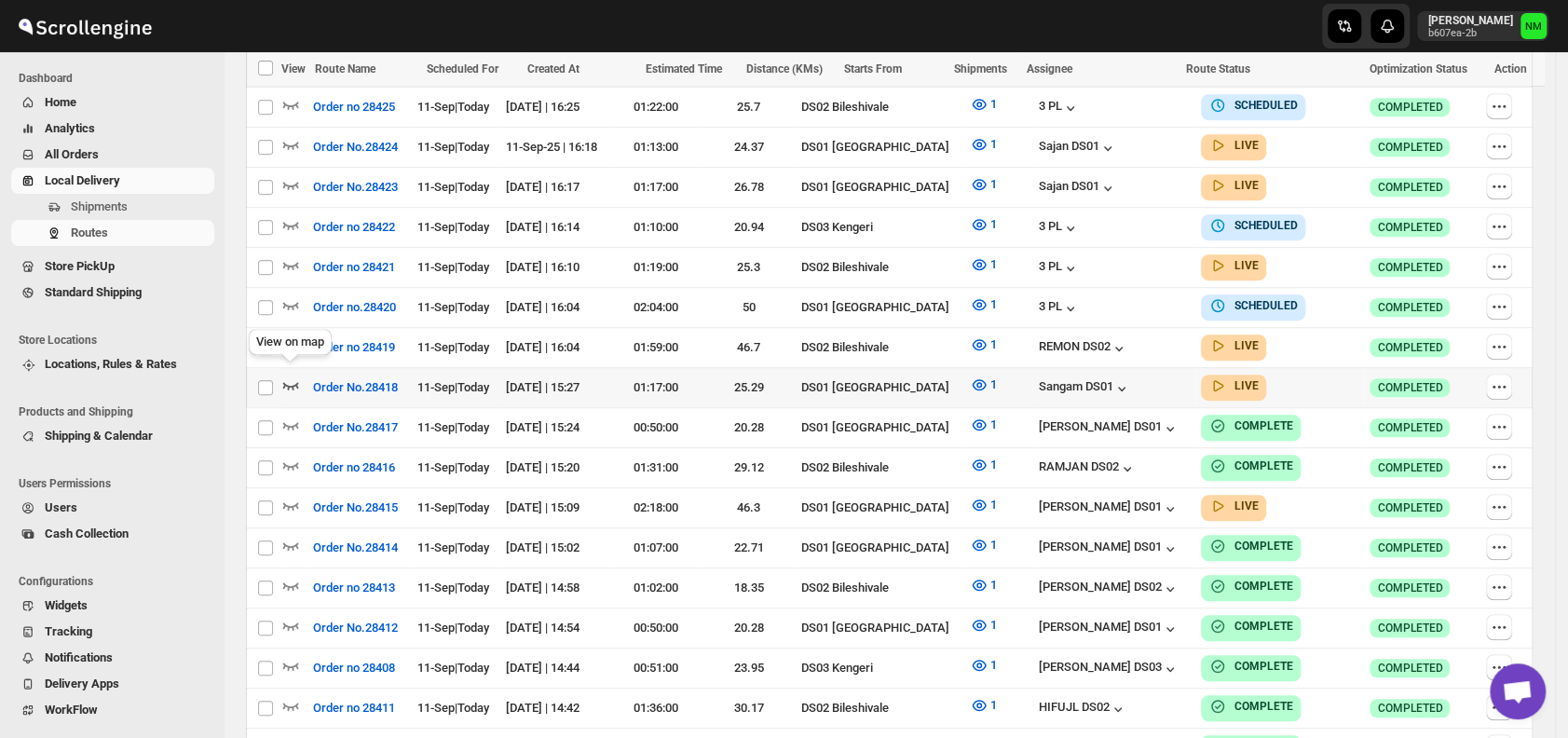
click at [298, 376] on icon "button" at bounding box center [290, 385] width 19 height 19
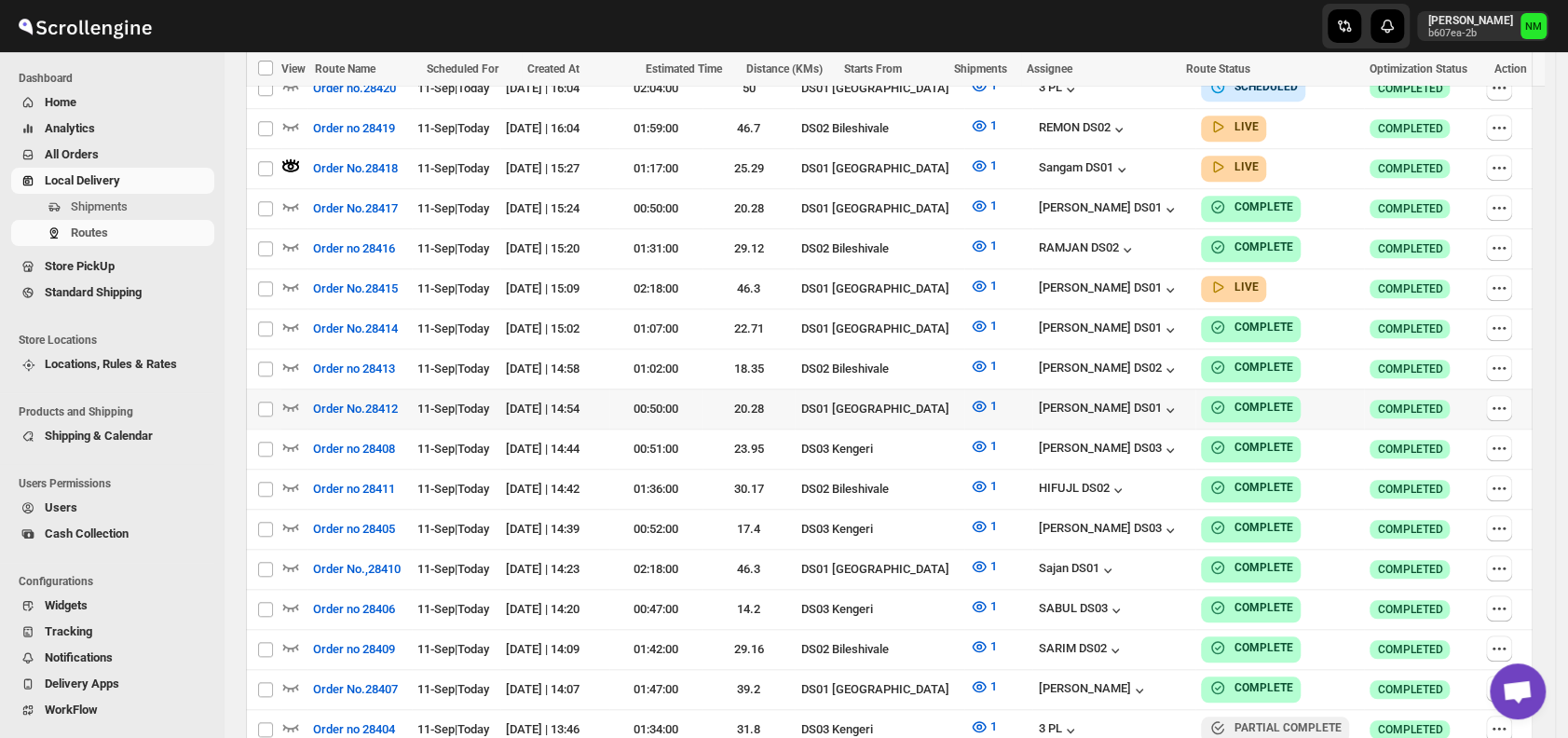
scroll to position [835, 0]
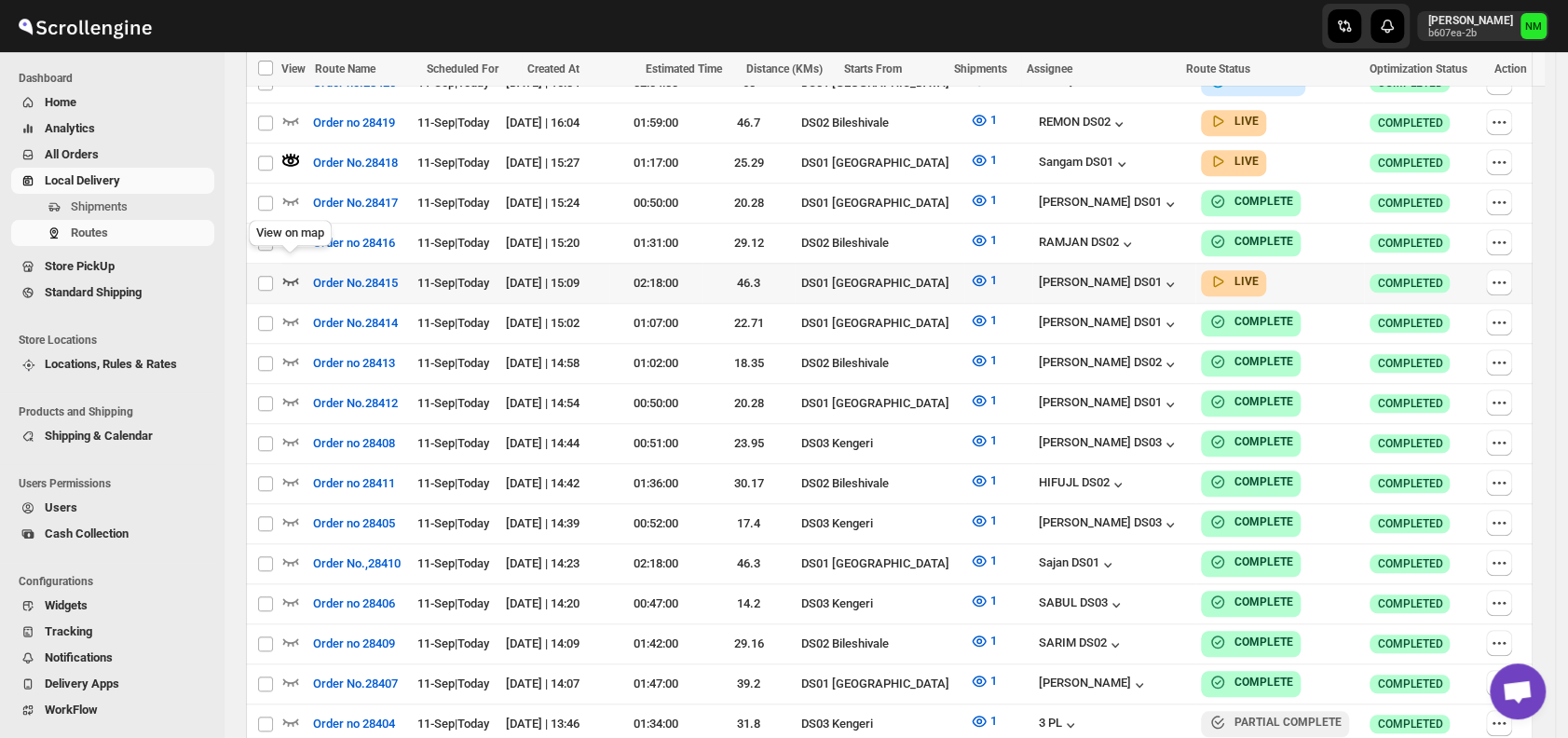
click at [294, 271] on icon "button" at bounding box center [290, 280] width 19 height 19
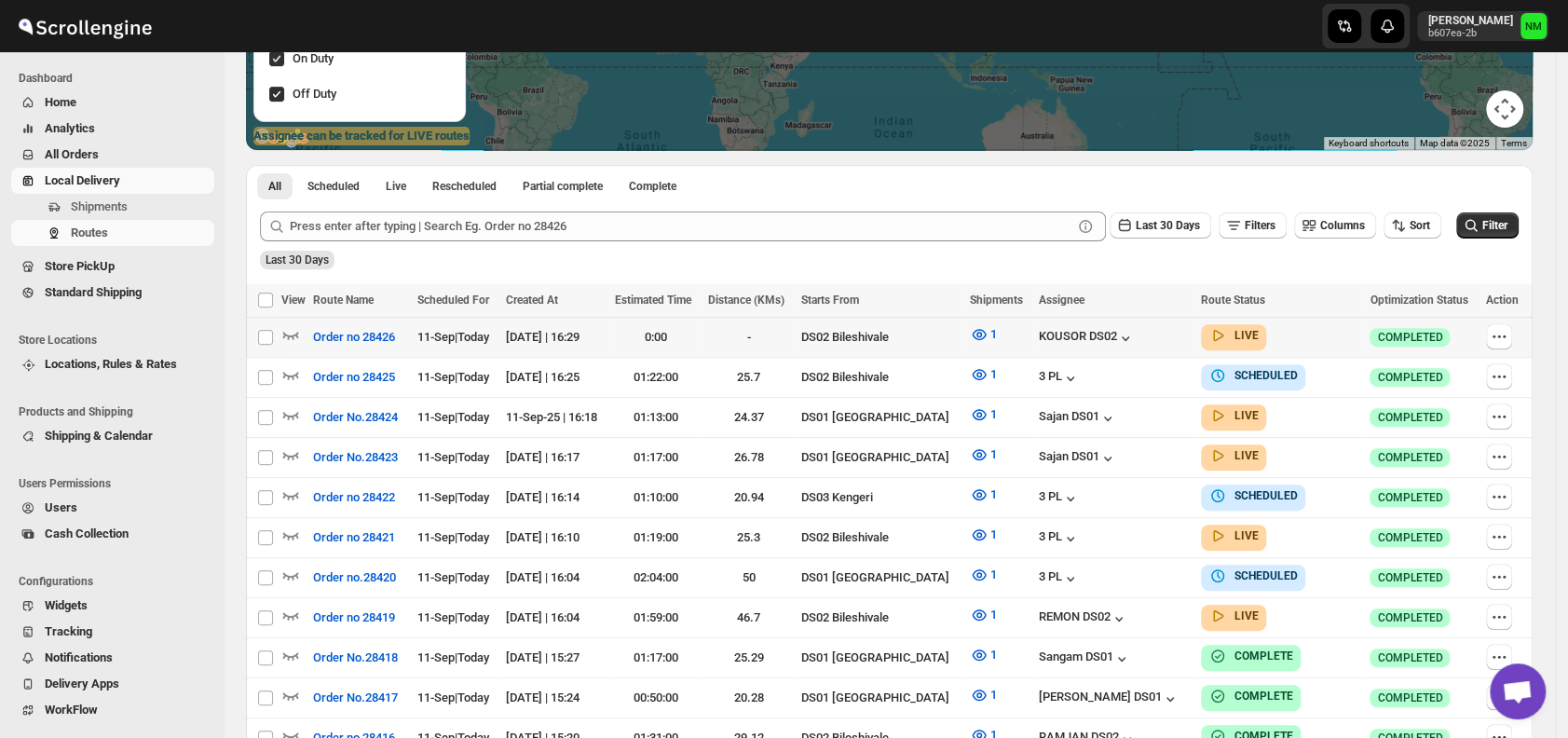
scroll to position [327, 0]
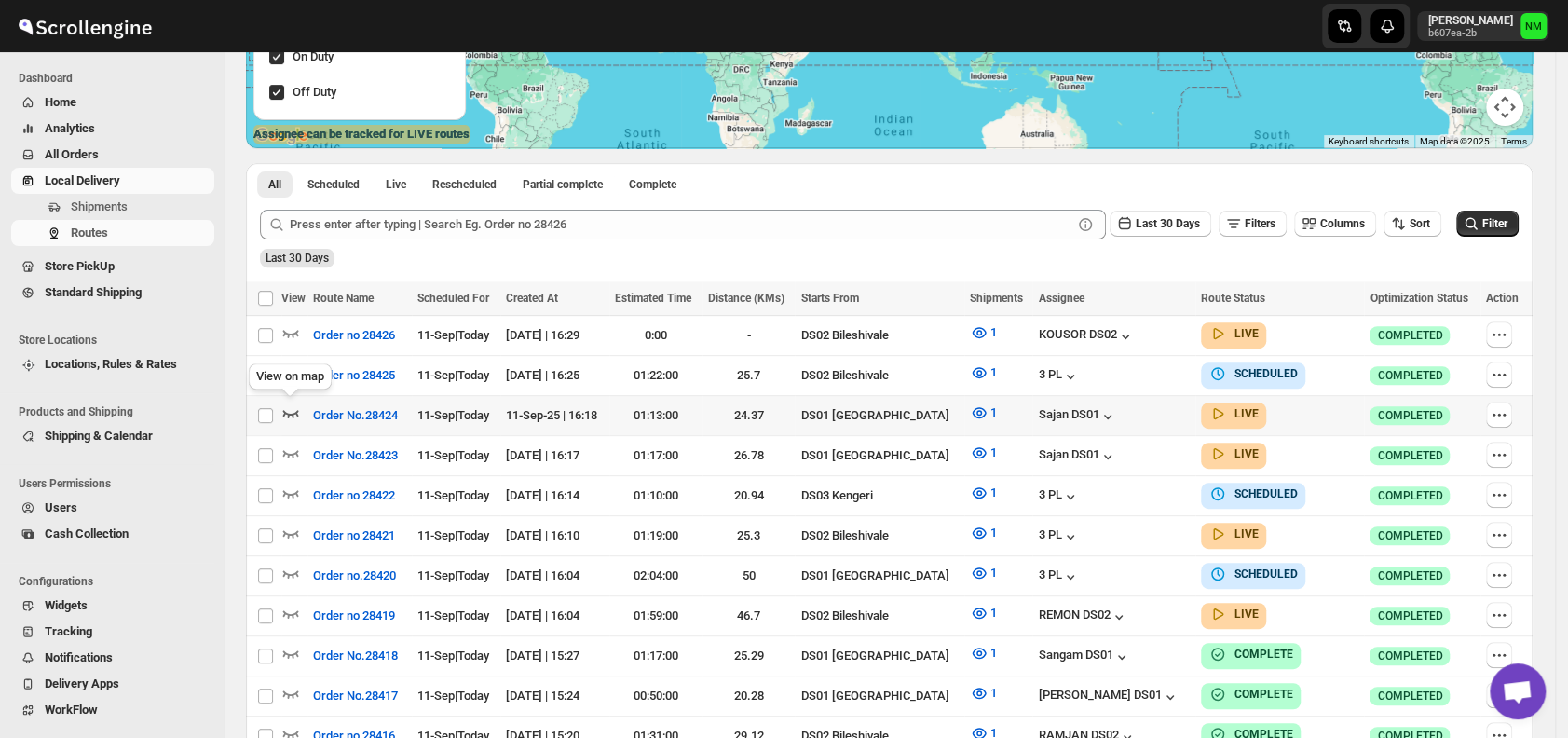
click at [290, 412] on icon "button" at bounding box center [291, 413] width 16 height 7
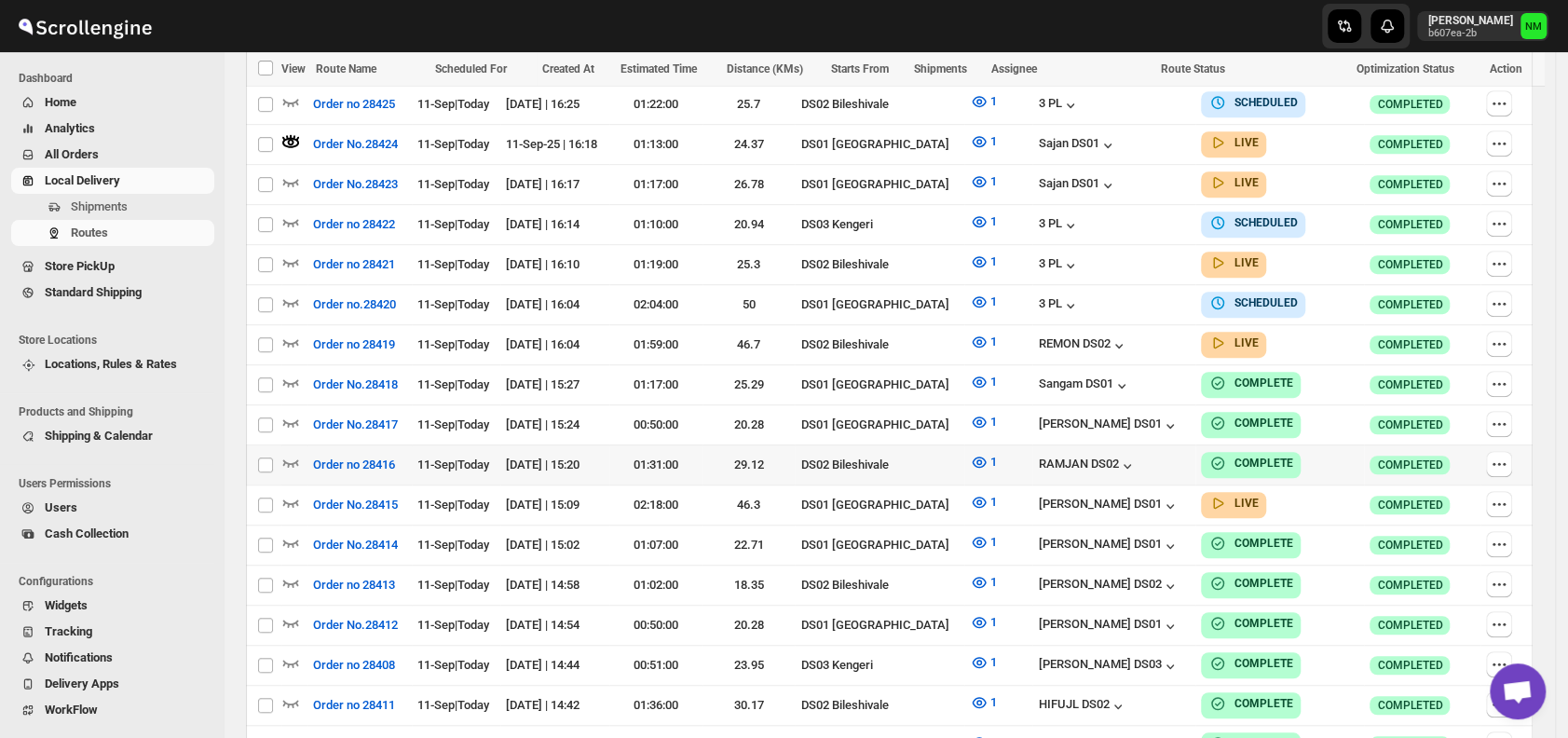
scroll to position [620, 0]
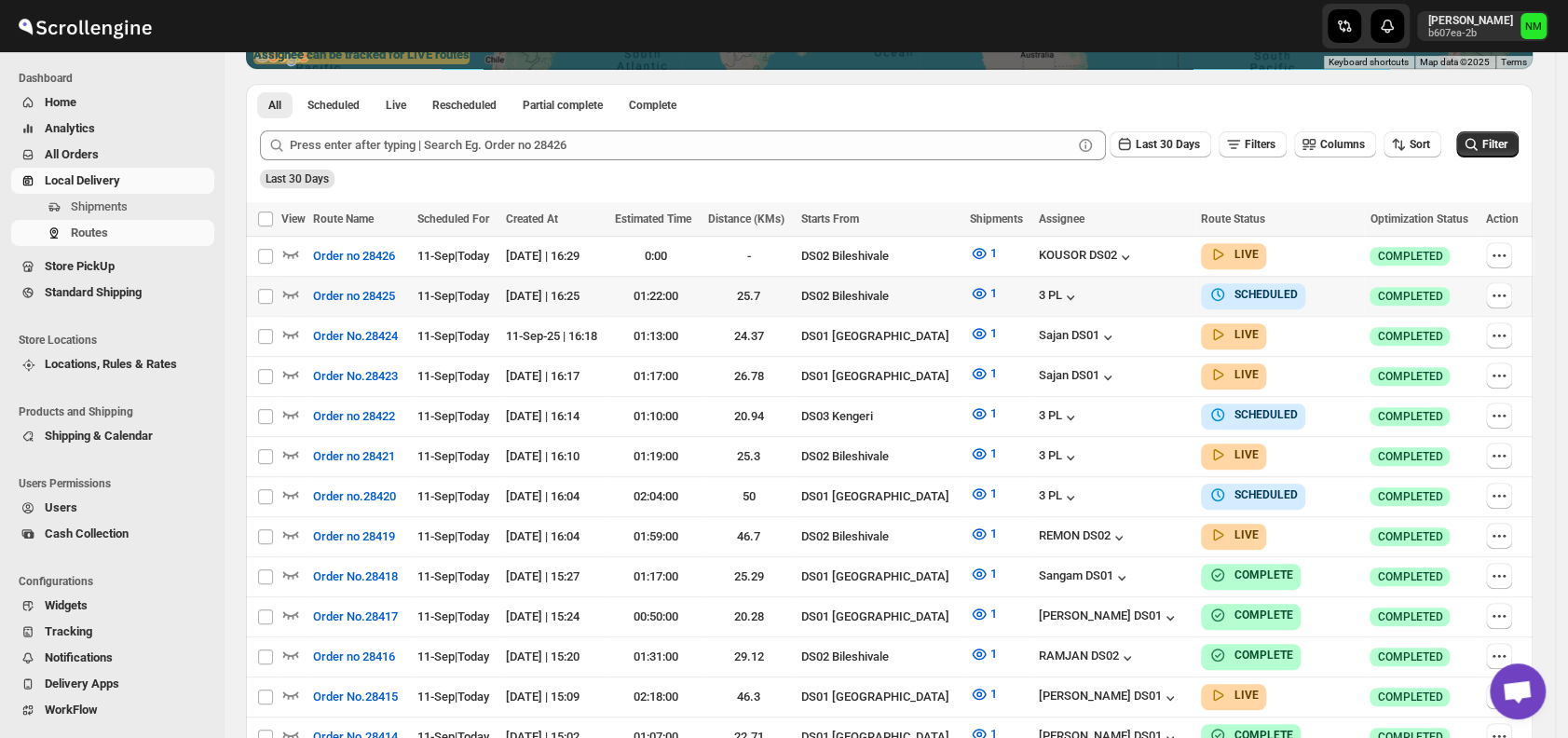
scroll to position [415, 0]
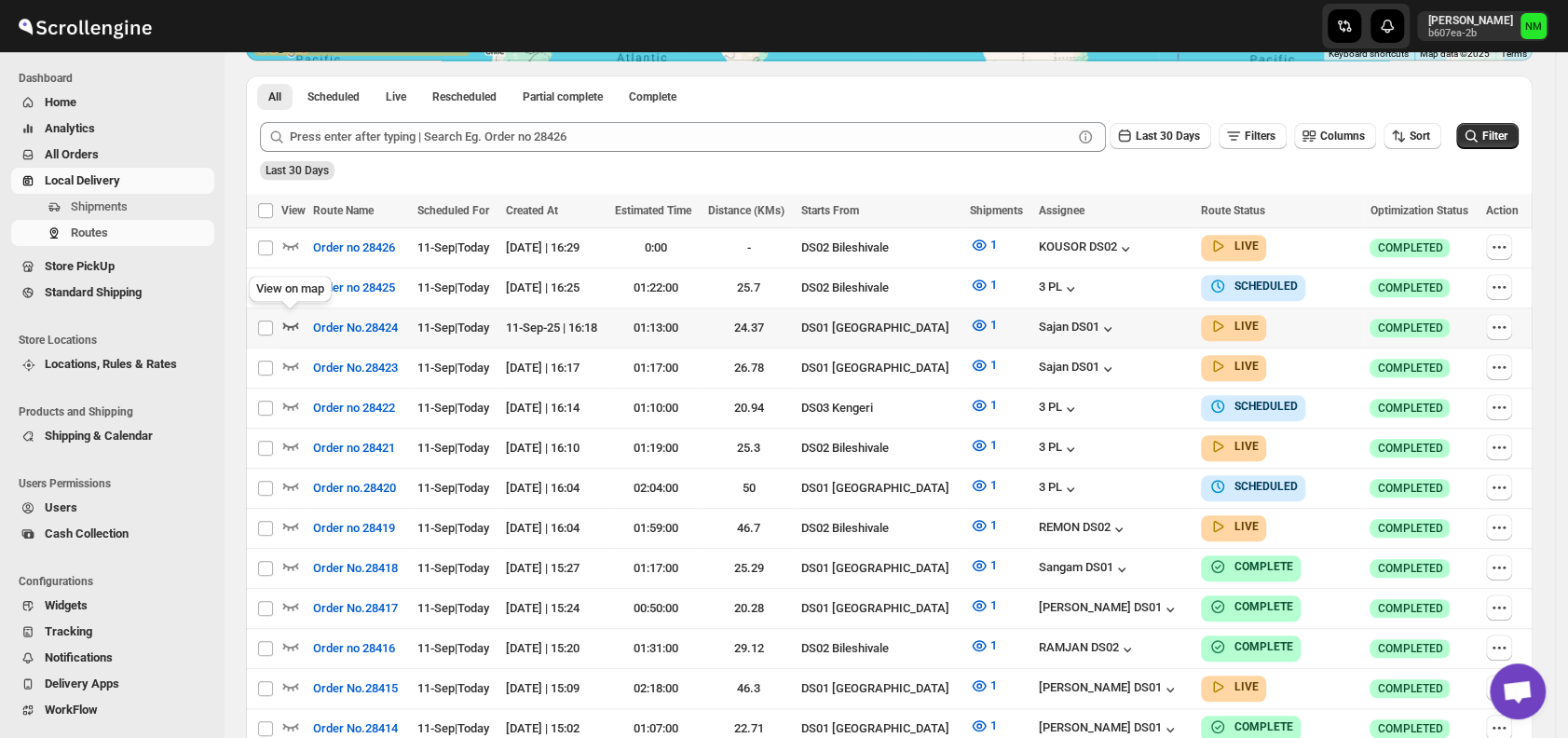
click at [289, 322] on icon "button" at bounding box center [291, 325] width 16 height 7
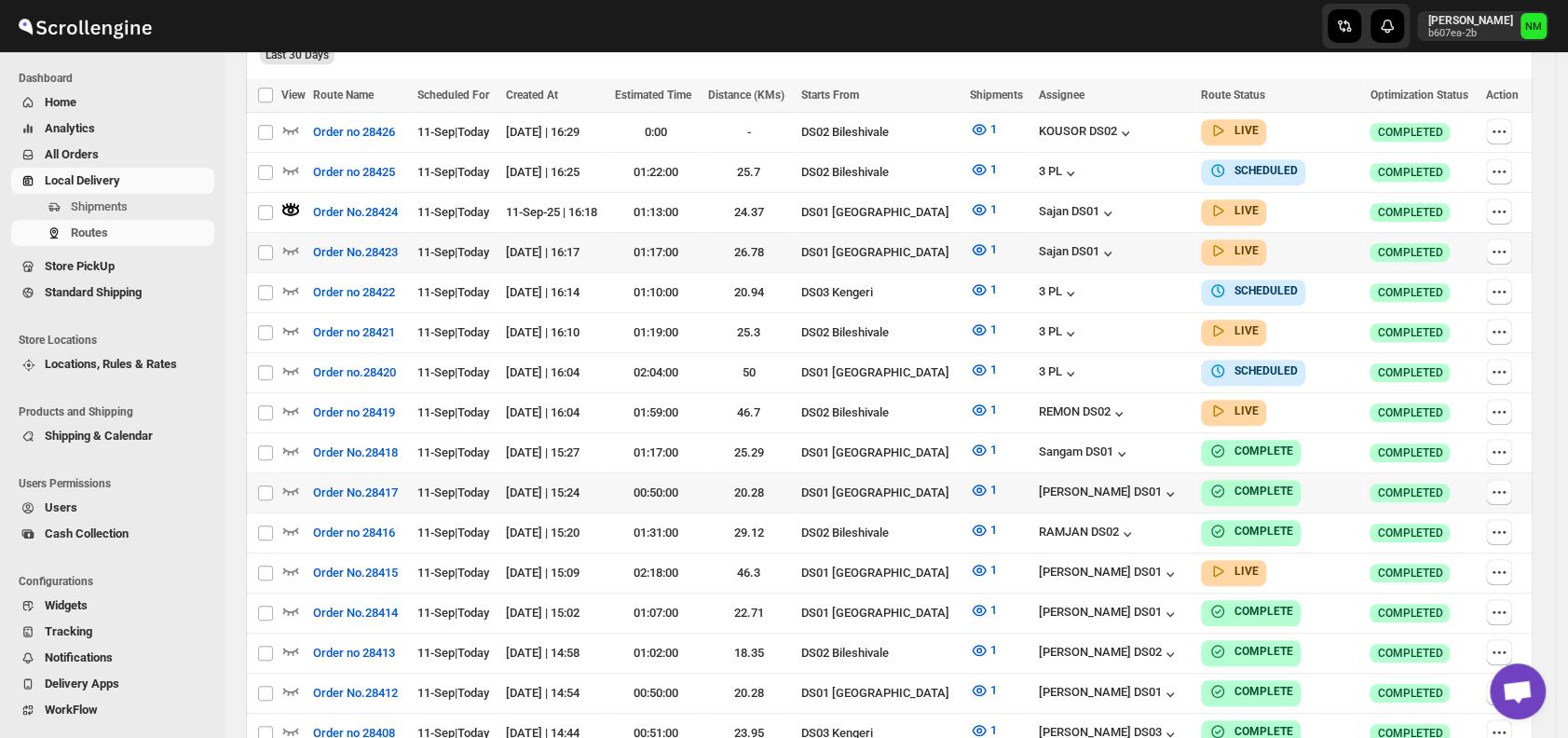
scroll to position [530, 0]
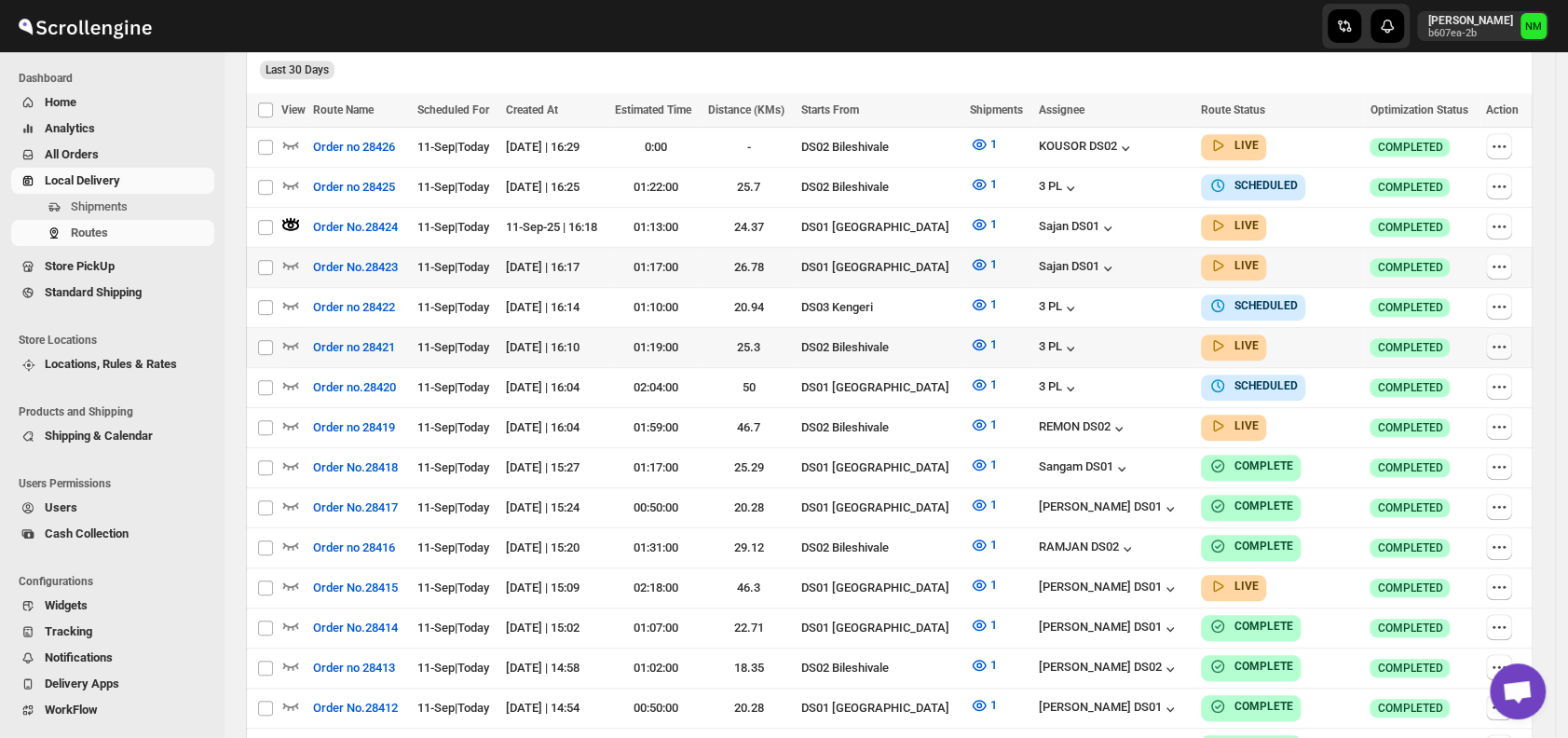
click at [1512, 335] on button "button" at bounding box center [1499, 347] width 26 height 26
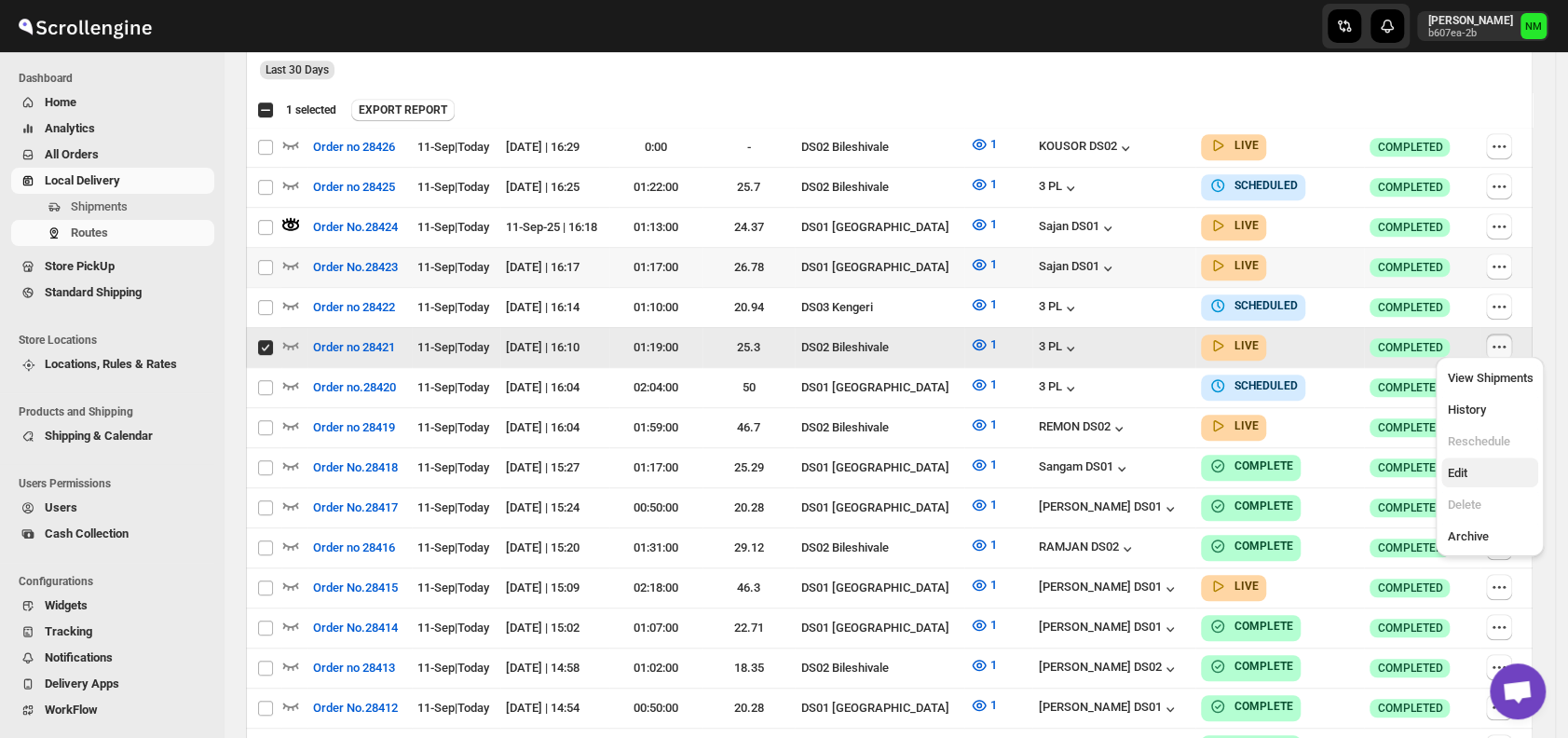
click at [1471, 464] on span "Edit" at bounding box center [1490, 473] width 86 height 19
checkbox input "false"
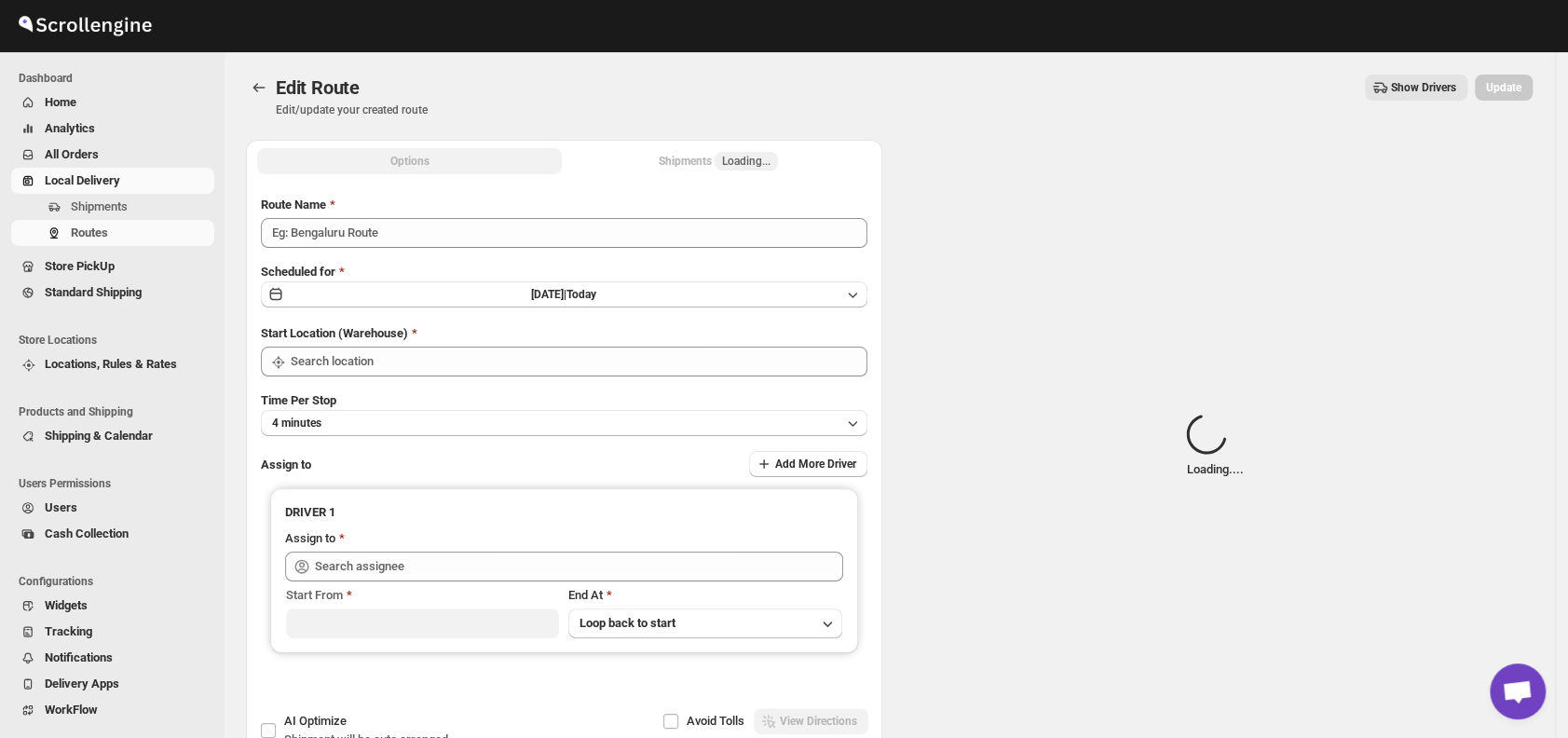
type input "Order no 28421"
type input "DS02 Bileshivale"
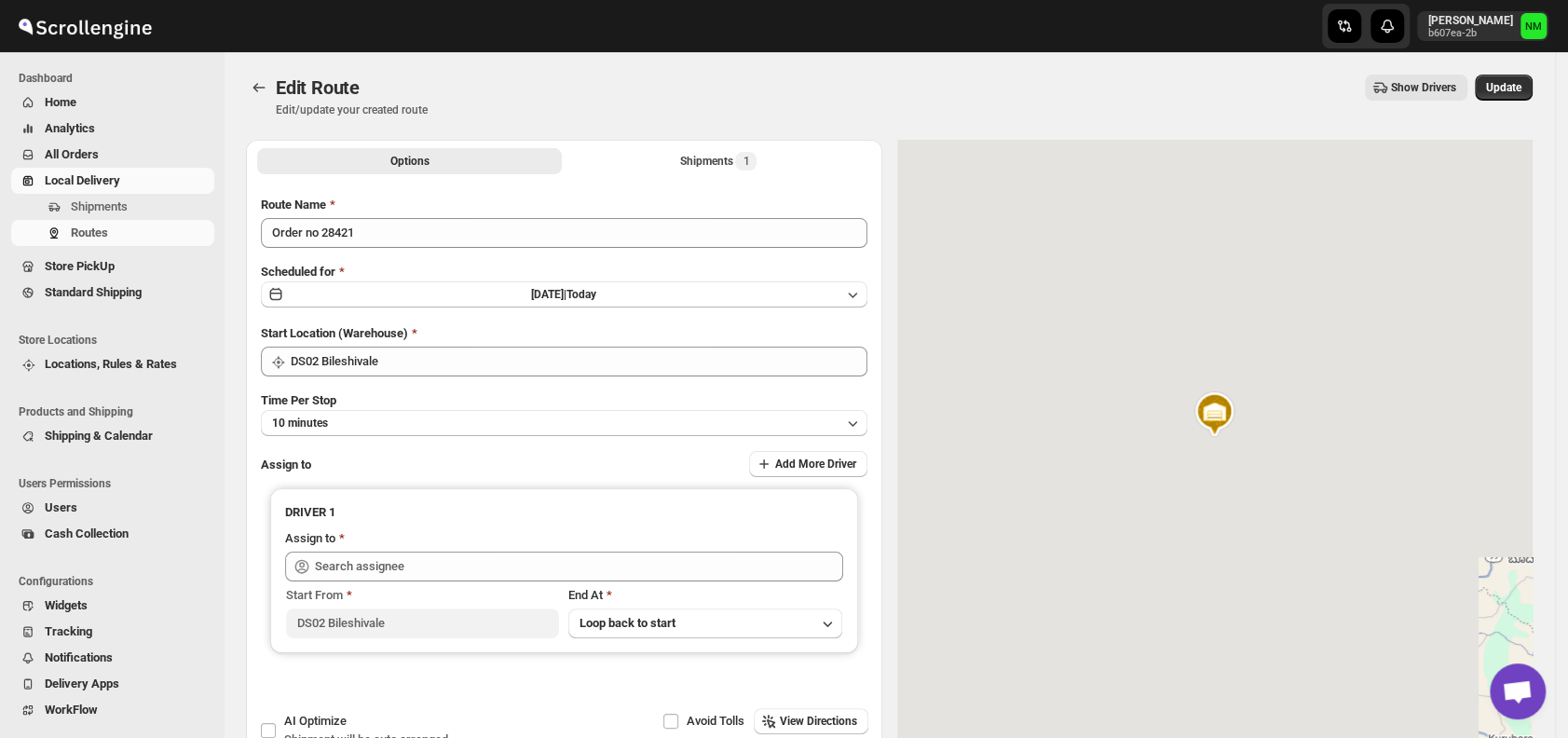
type input "3 PL ([EMAIL_ADDRESS][DOMAIN_NAME])"
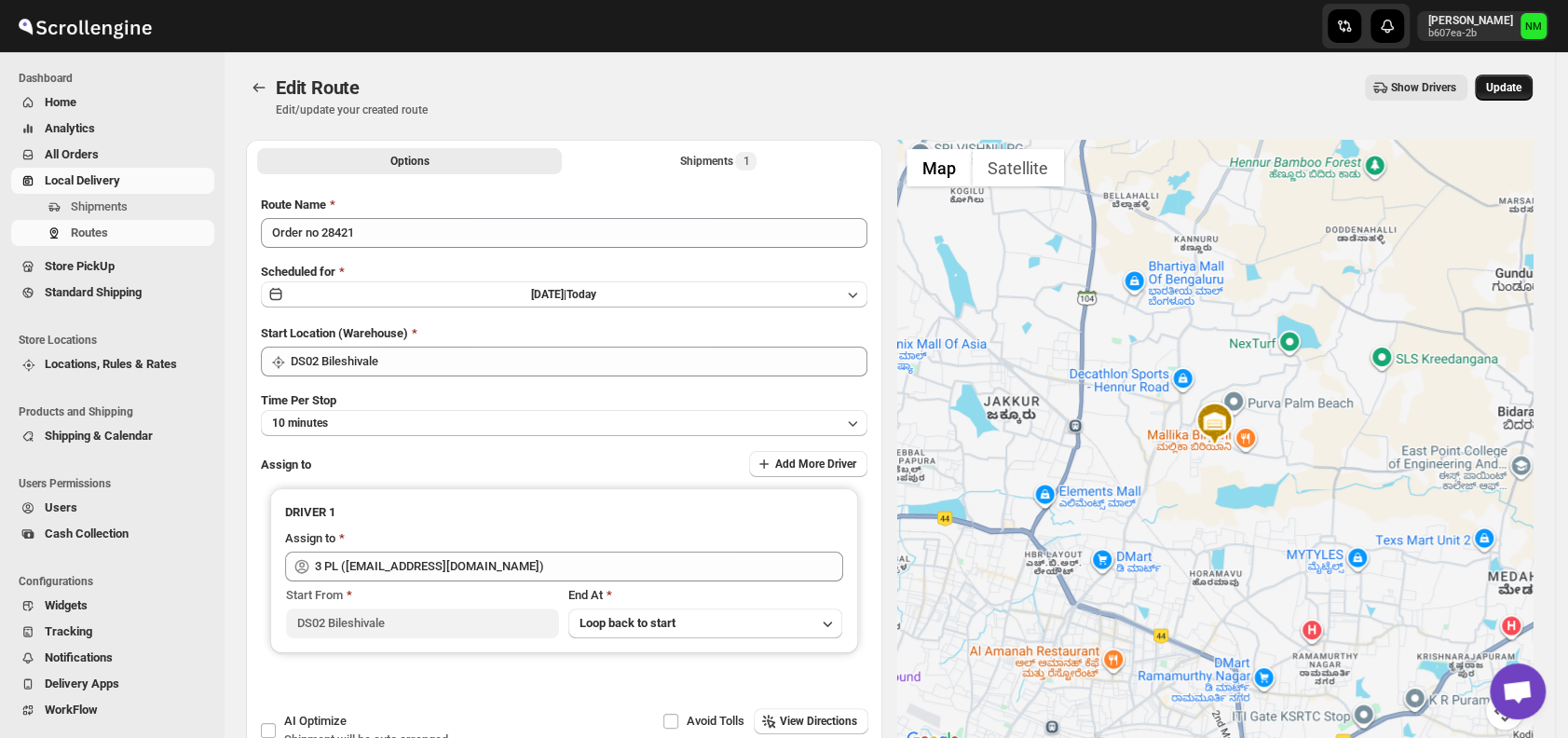
click at [1505, 88] on span "Update" at bounding box center [1503, 87] width 35 height 15
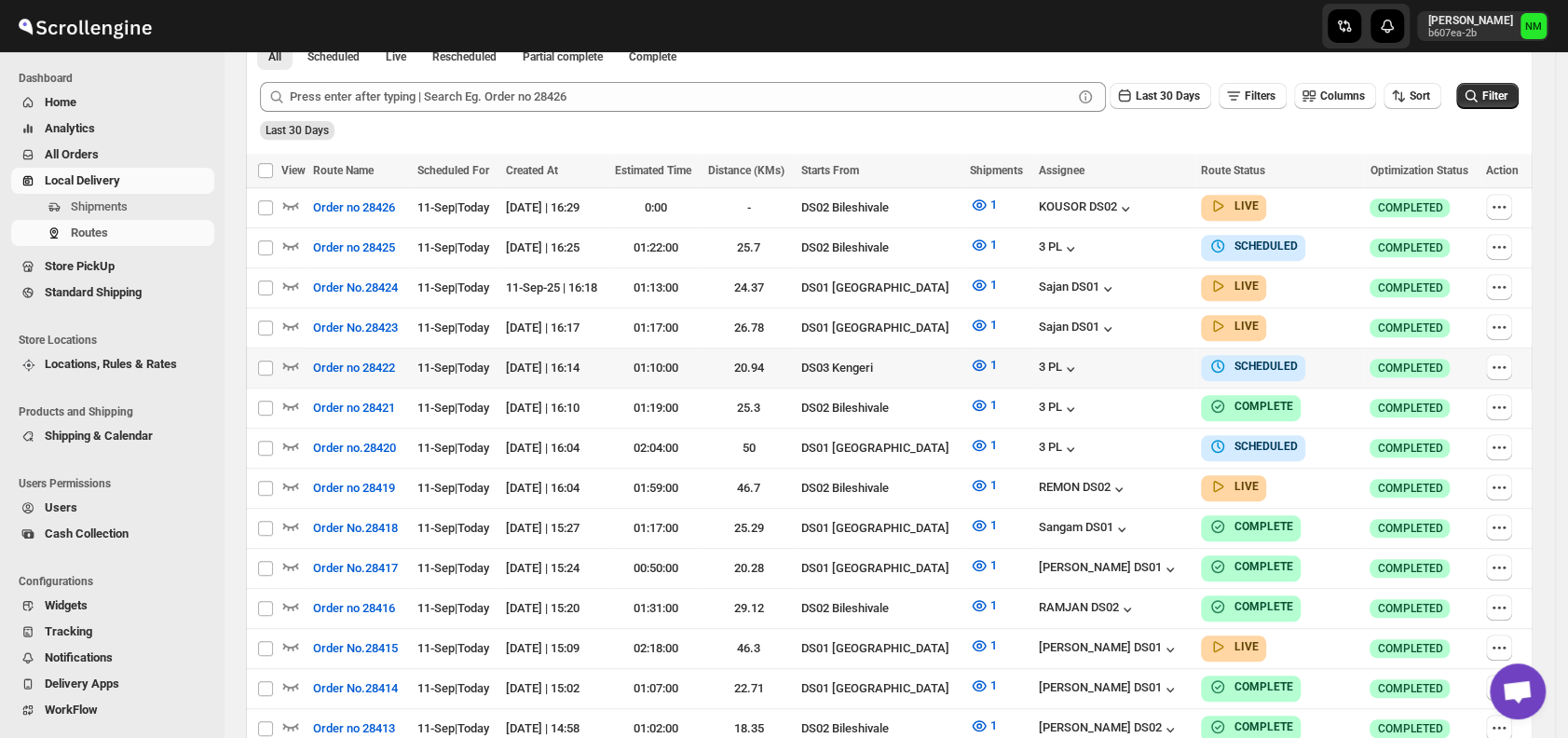
scroll to position [461, 0]
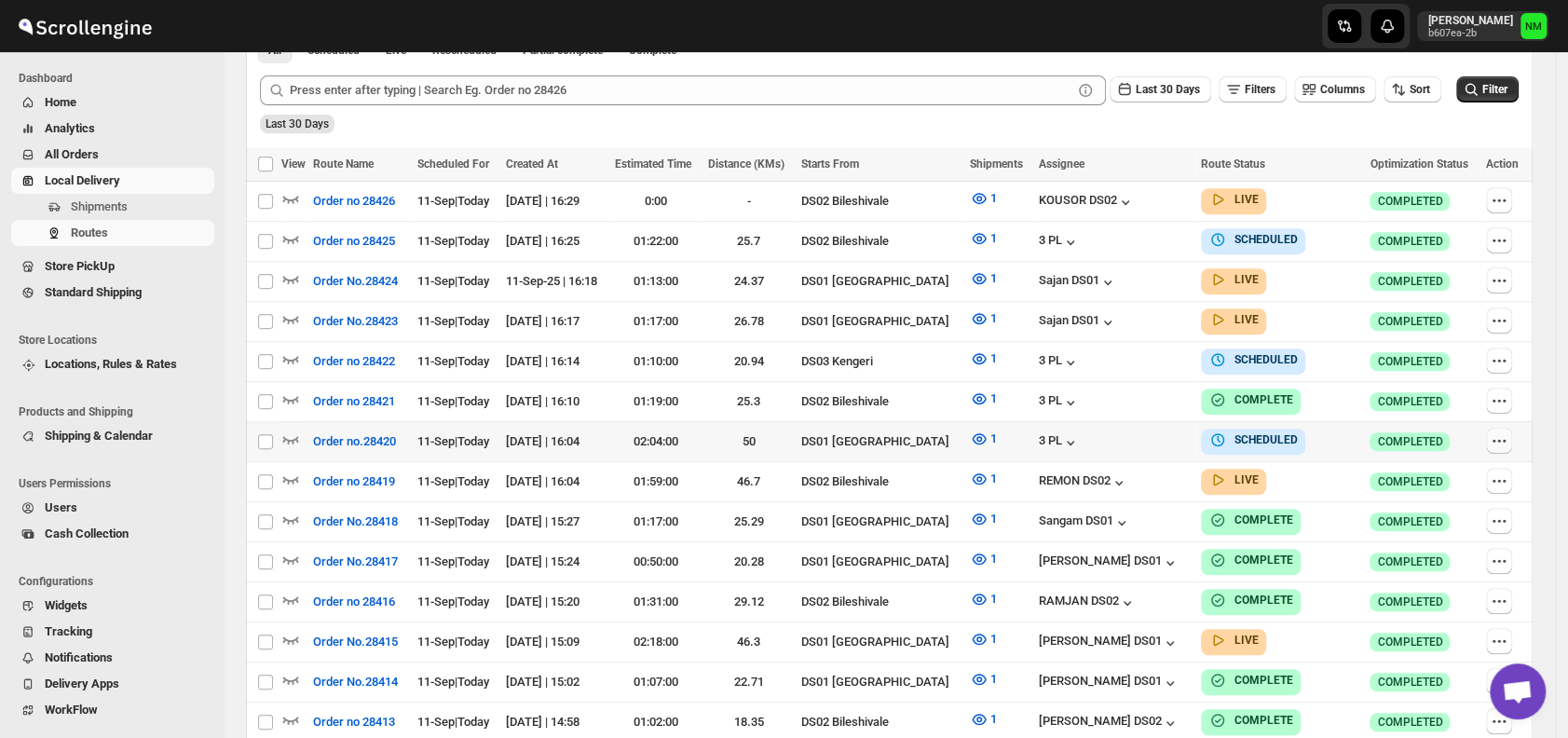
click at [1502, 432] on icon "button" at bounding box center [1499, 440] width 19 height 19
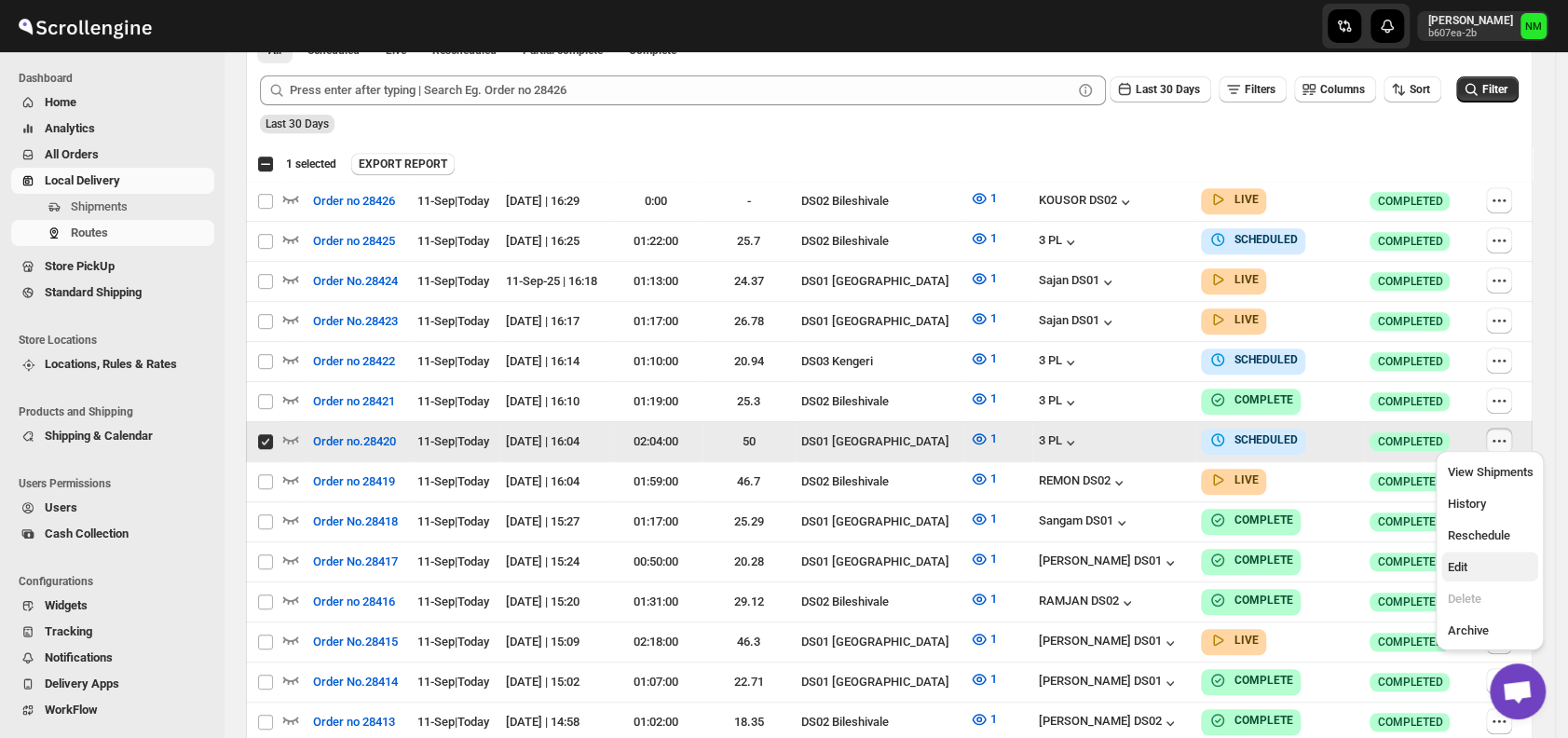
click at [1468, 558] on span "Edit" at bounding box center [1490, 567] width 86 height 19
checkbox input "false"
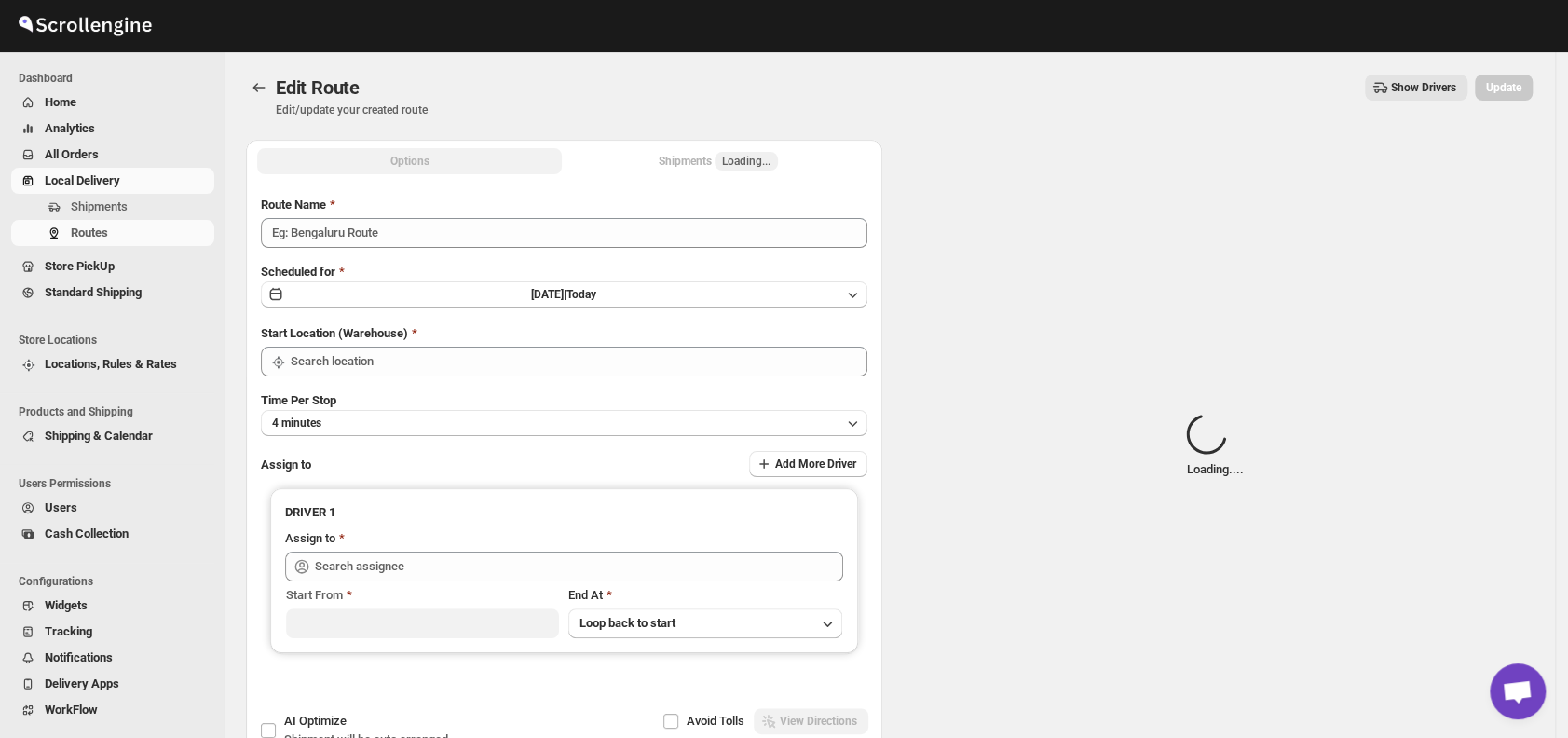
type input "Order no.28420"
type input "DS01 [GEOGRAPHIC_DATA]"
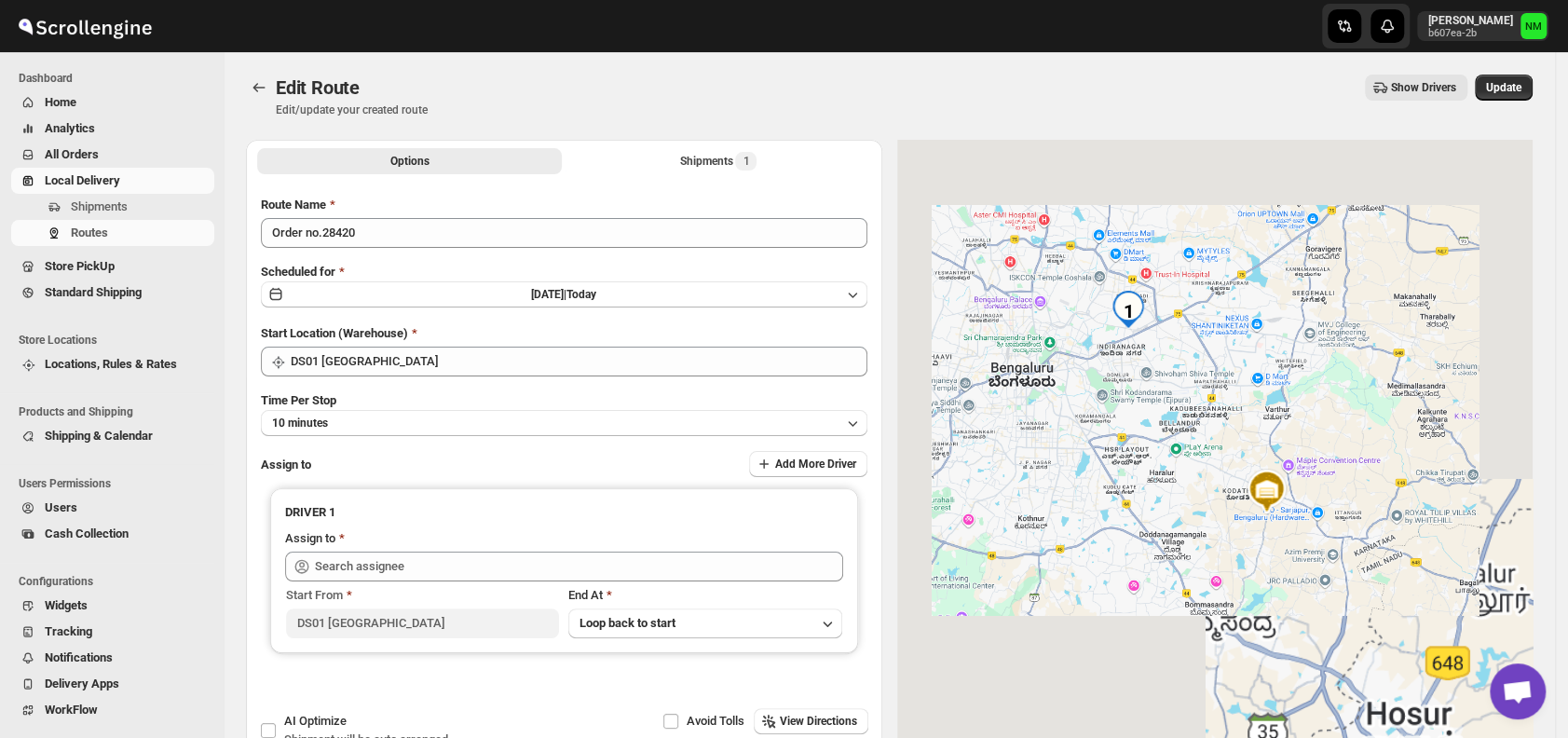
type input "3 PL ([EMAIL_ADDRESS][DOMAIN_NAME])"
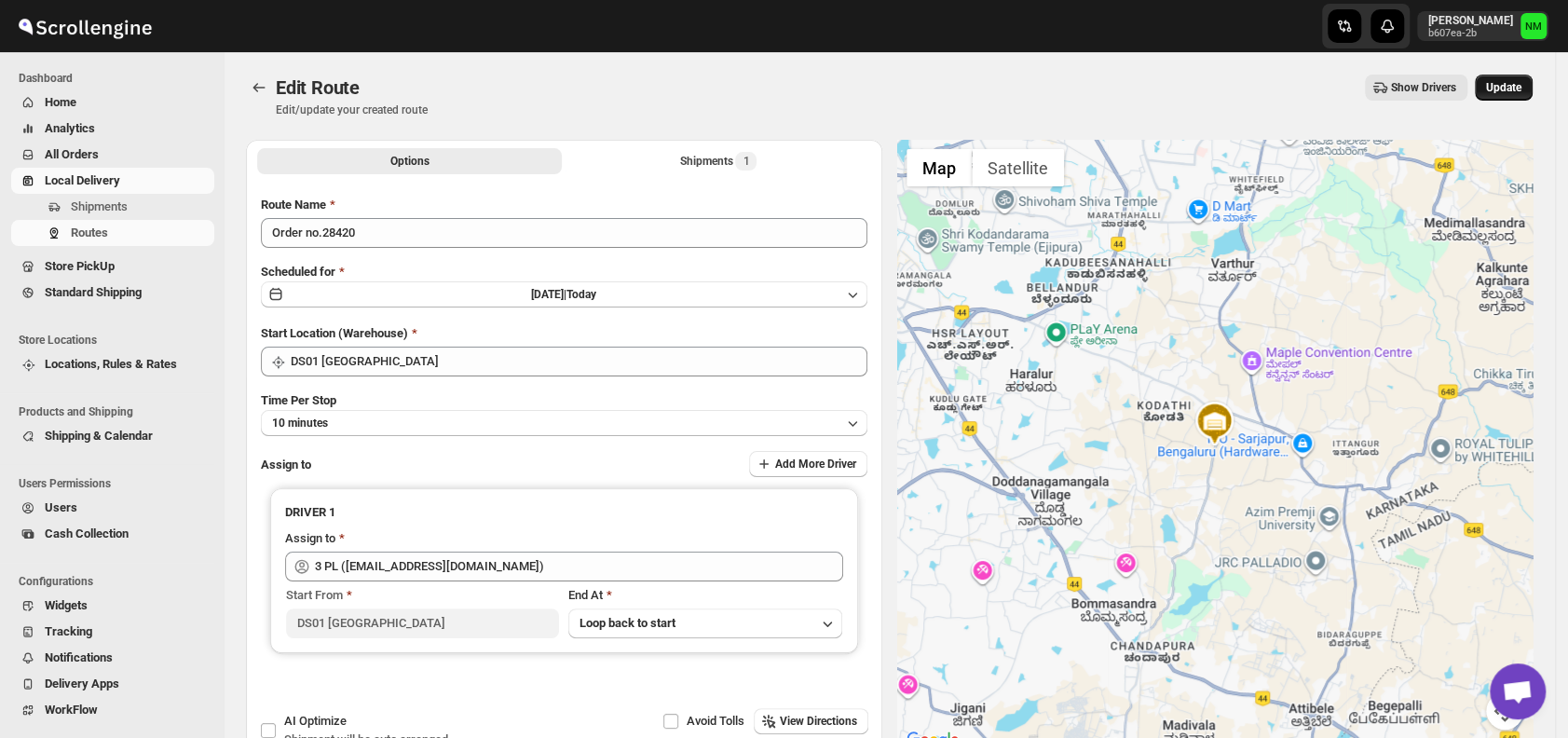
click at [1515, 98] on button "Update" at bounding box center [1504, 88] width 58 height 26
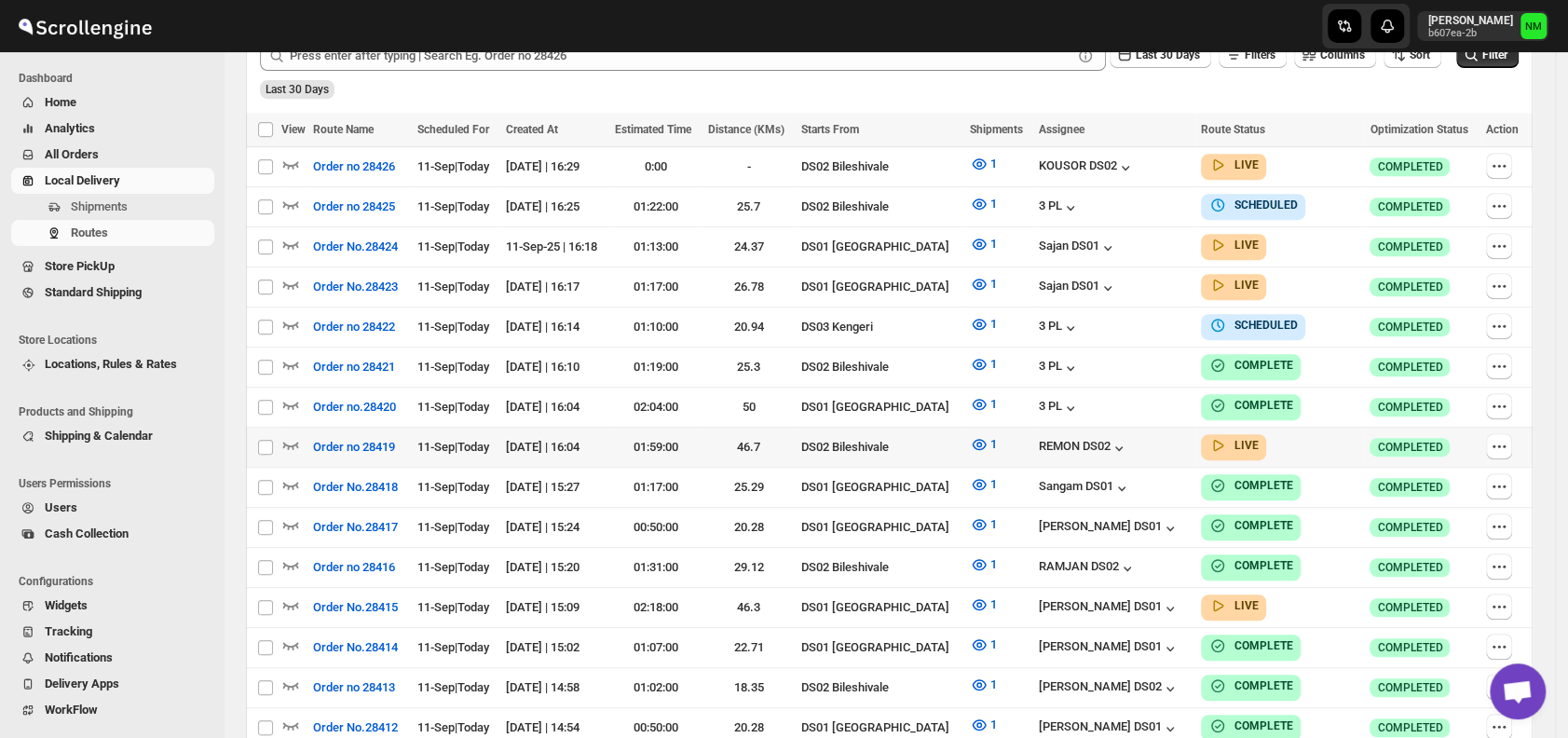
scroll to position [499, 0]
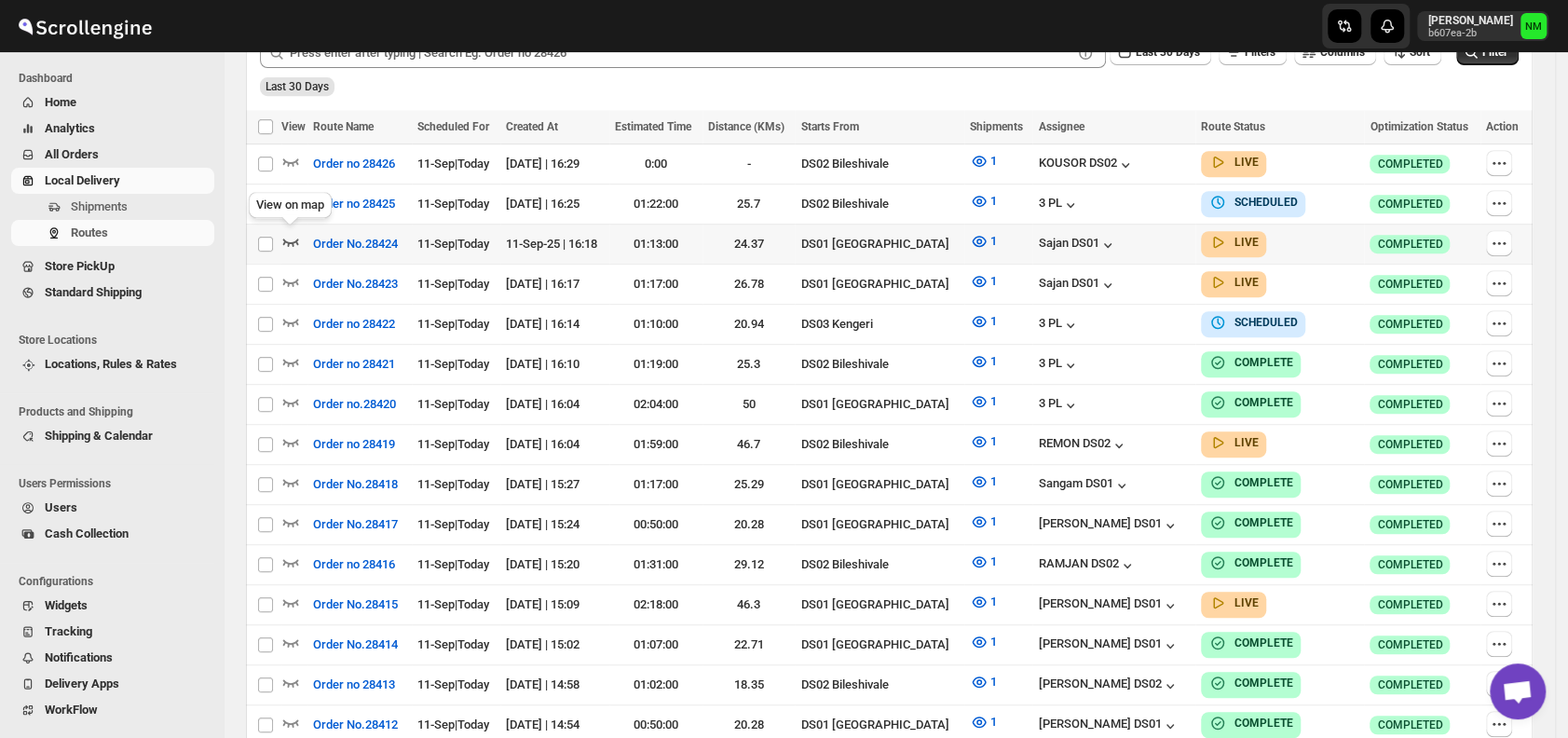
click at [287, 240] on icon "button" at bounding box center [290, 241] width 19 height 19
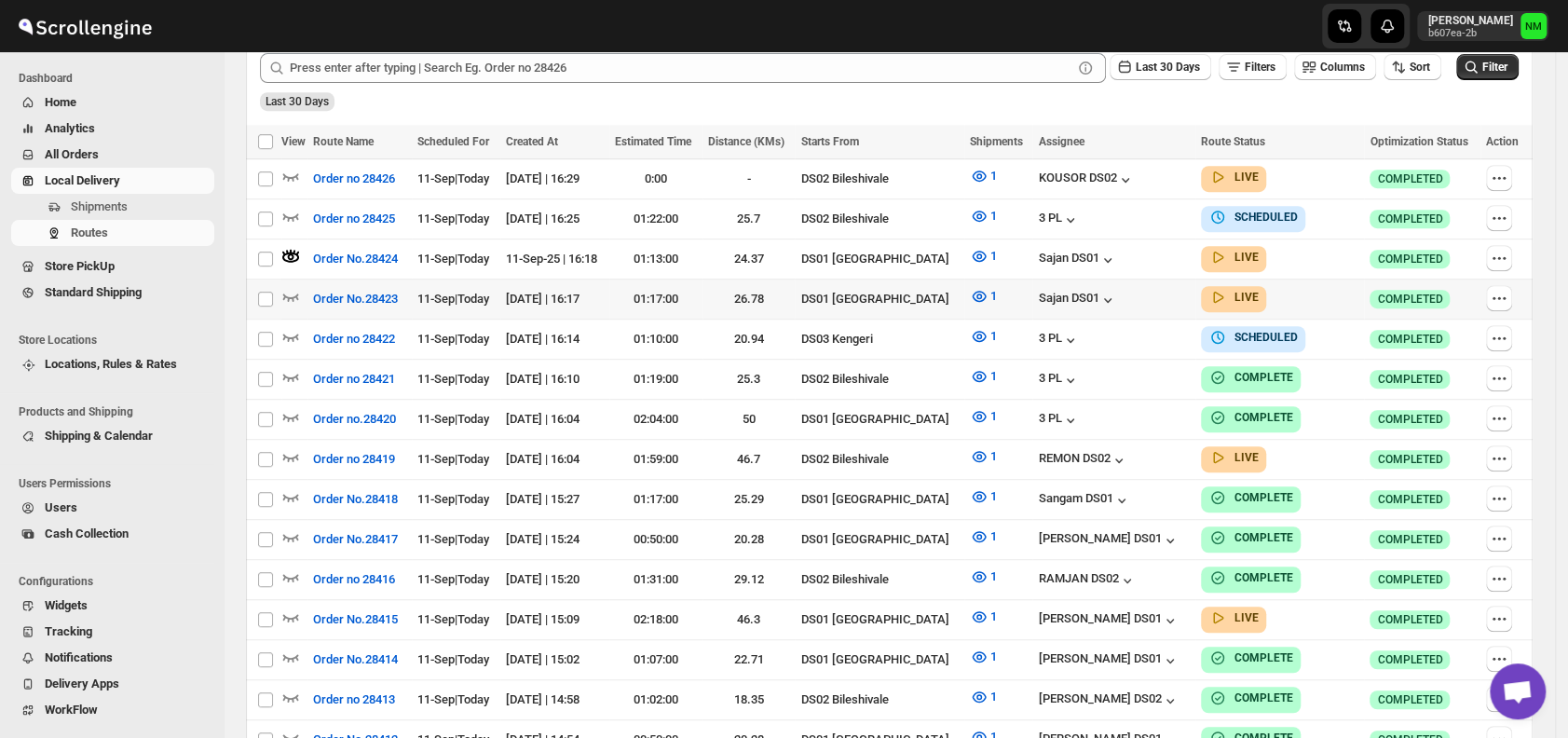
scroll to position [0, 0]
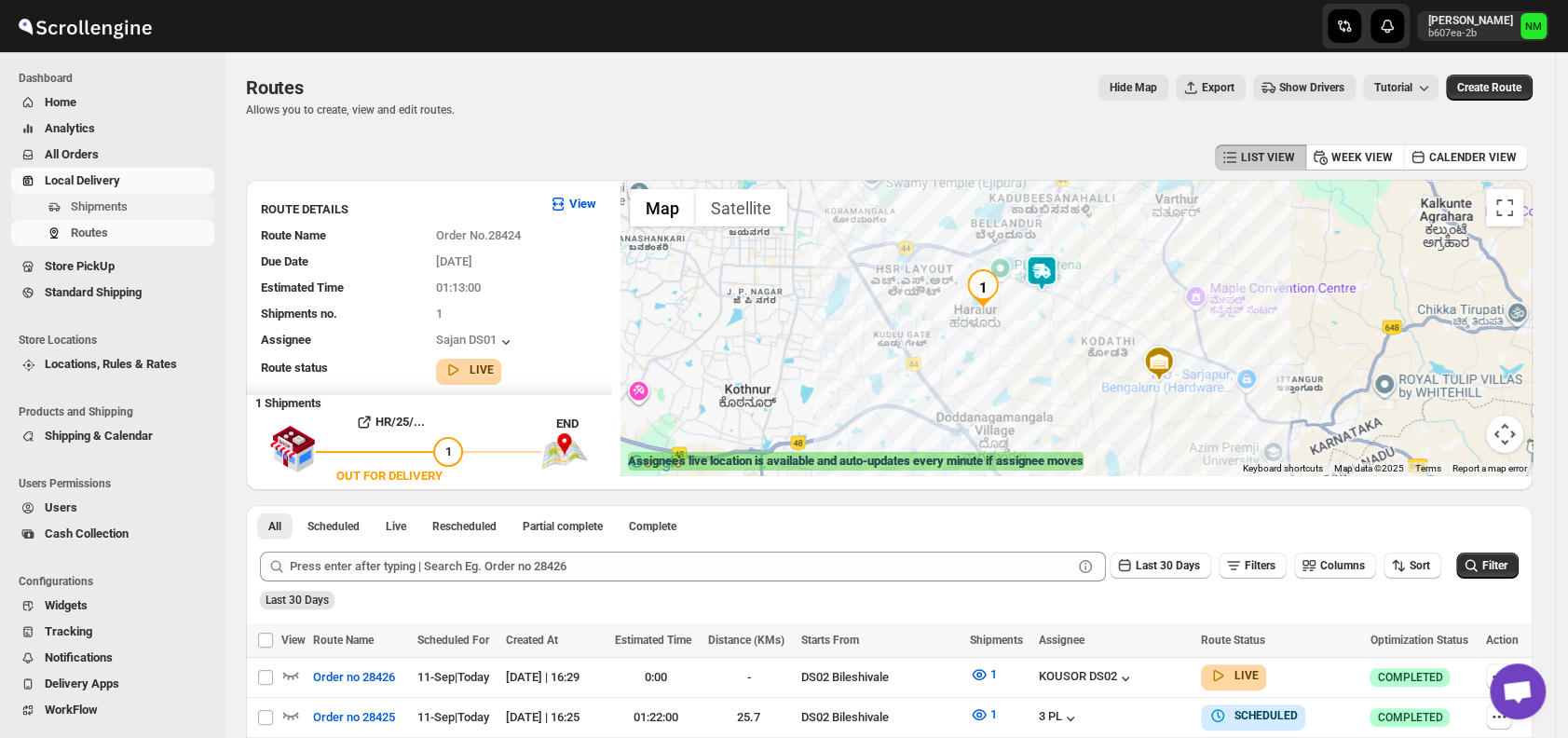
click at [148, 198] on span "Shipments" at bounding box center [141, 207] width 140 height 19
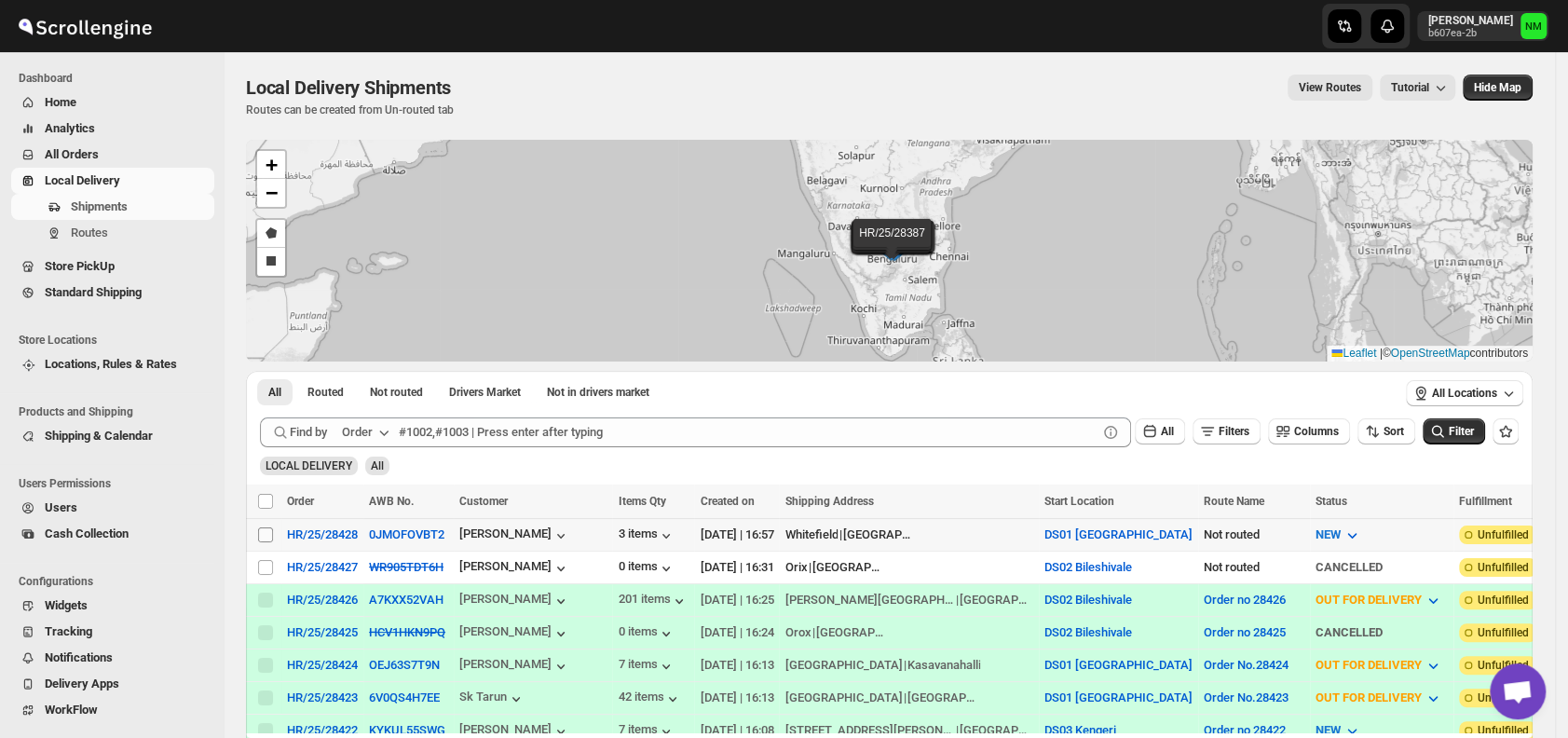
click at [266, 527] on input "Select shipment" at bounding box center [265, 534] width 15 height 15
checkbox input "true"
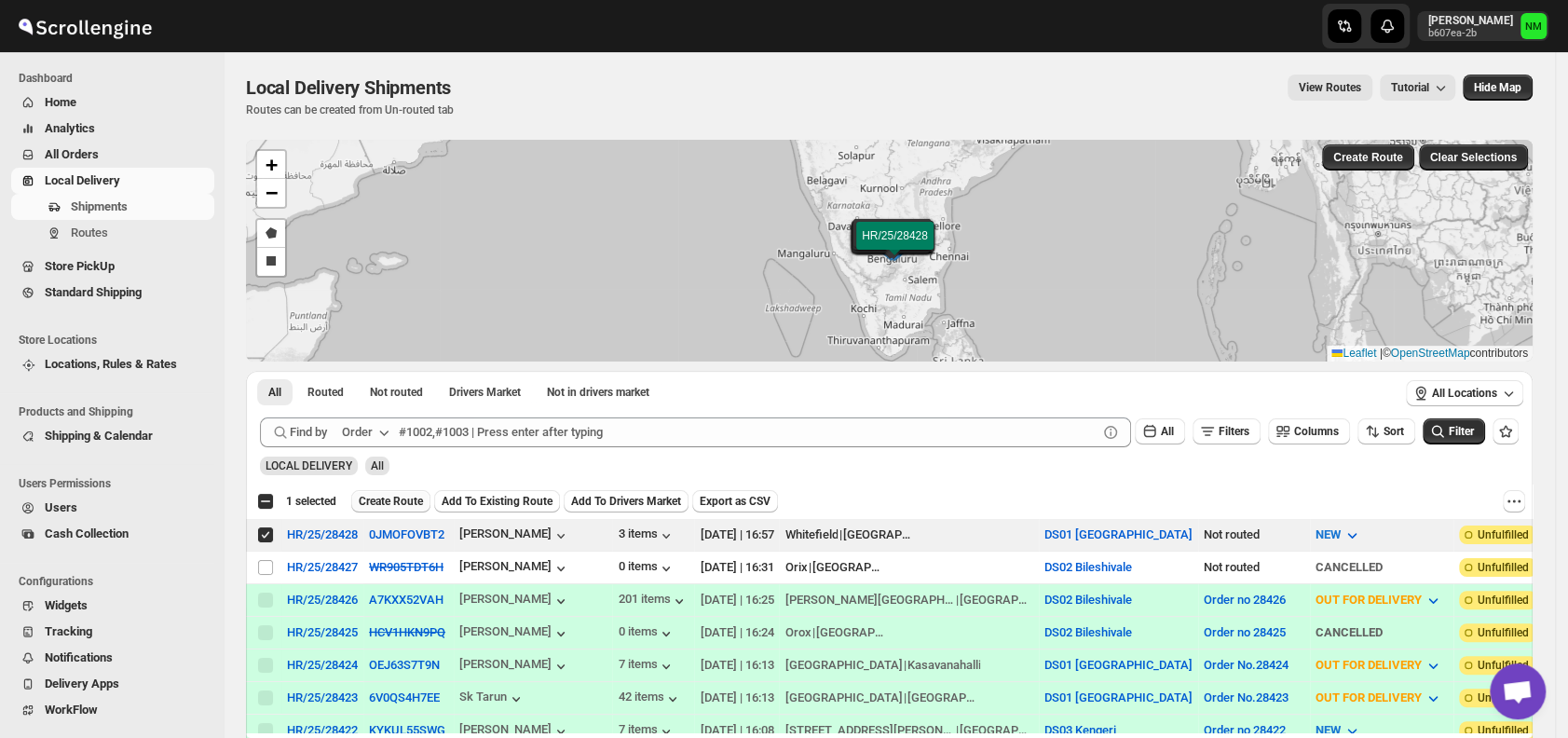
click at [396, 499] on span "Create Route" at bounding box center [391, 501] width 64 height 15
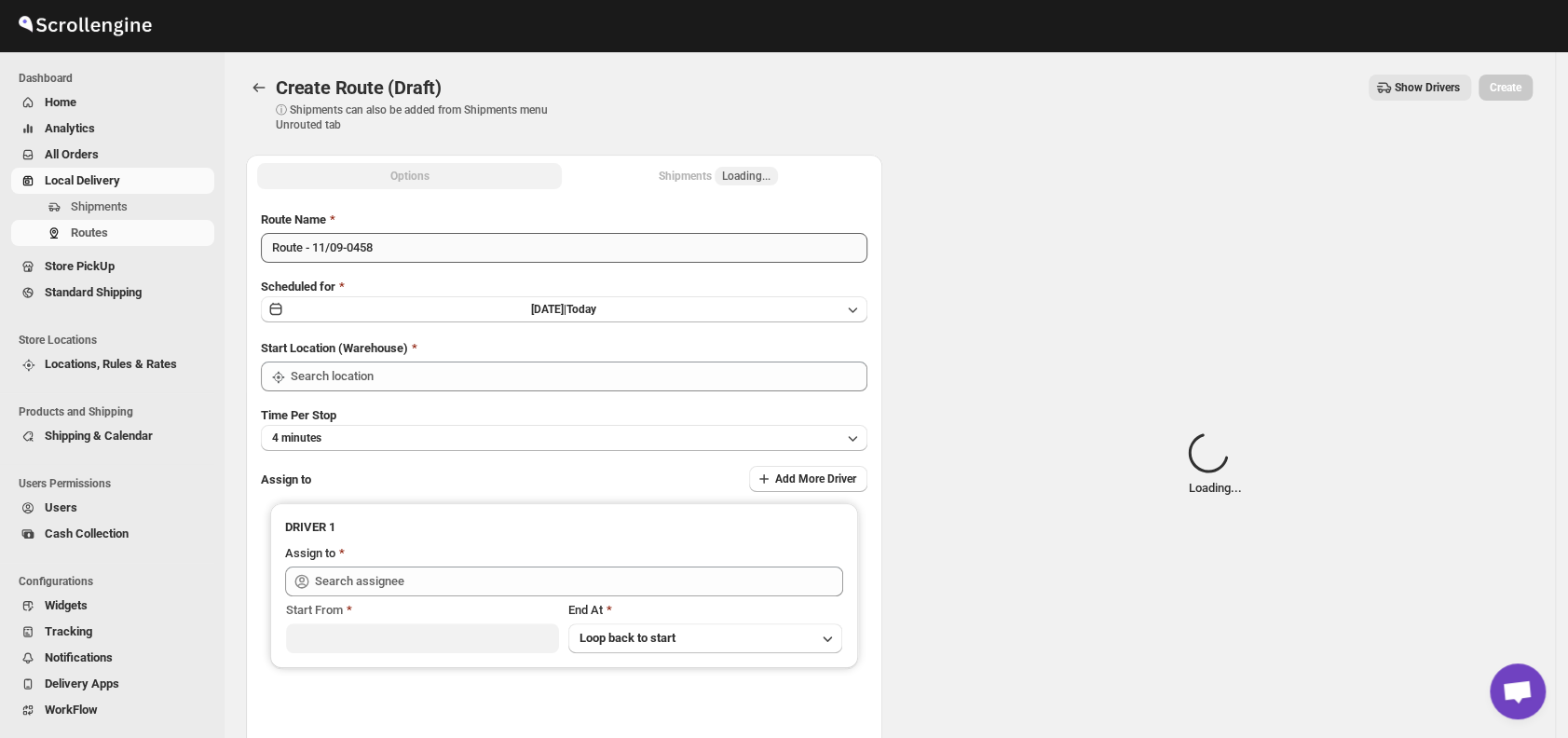
type input "DS01 [GEOGRAPHIC_DATA]"
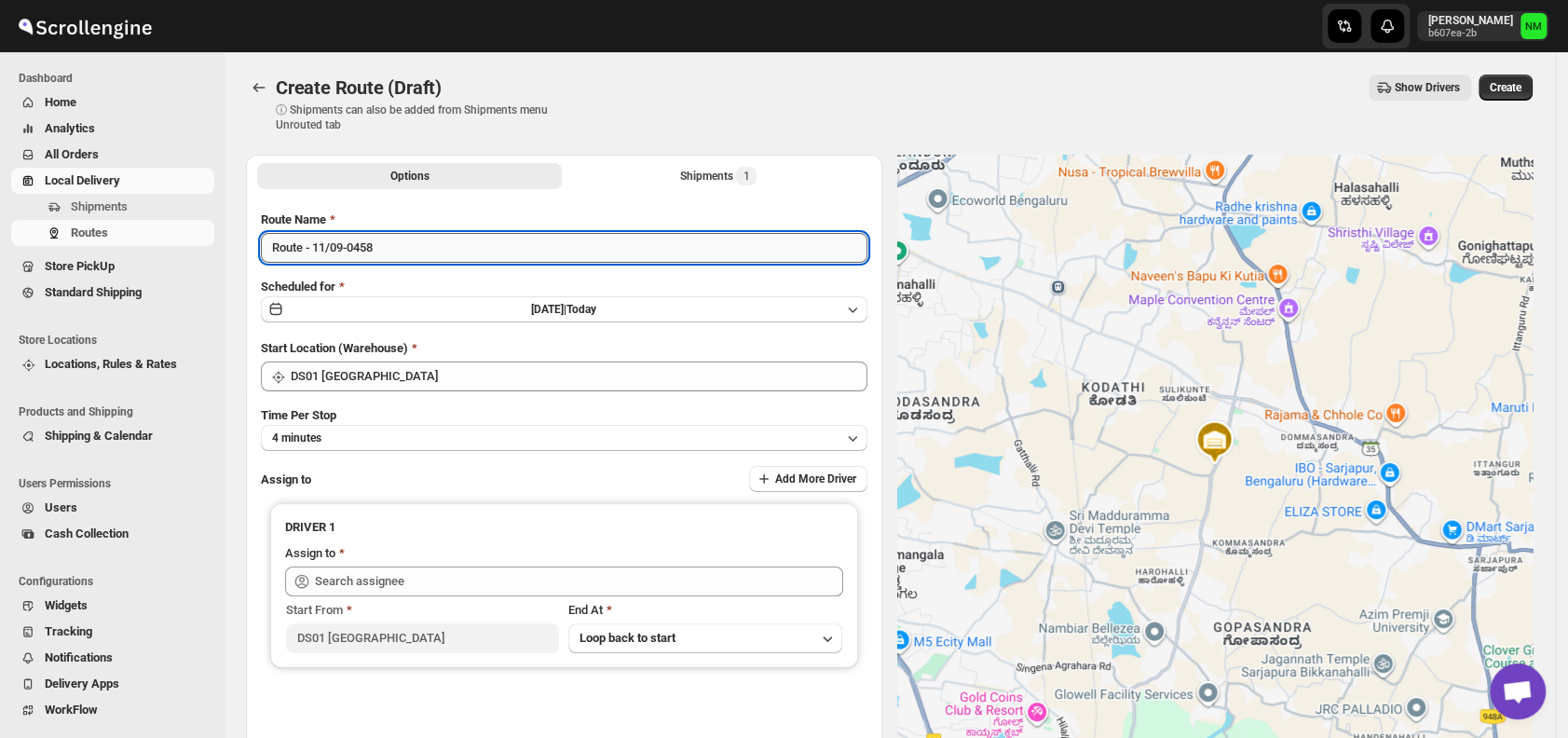
click at [431, 248] on input "Route - 11/09-0458" at bounding box center [564, 248] width 607 height 30
type input "R"
click at [341, 246] on input "Order No.28228" at bounding box center [564, 248] width 607 height 30
click at [345, 245] on input "Order No.28228" at bounding box center [564, 248] width 607 height 30
type input "Order No.28428"
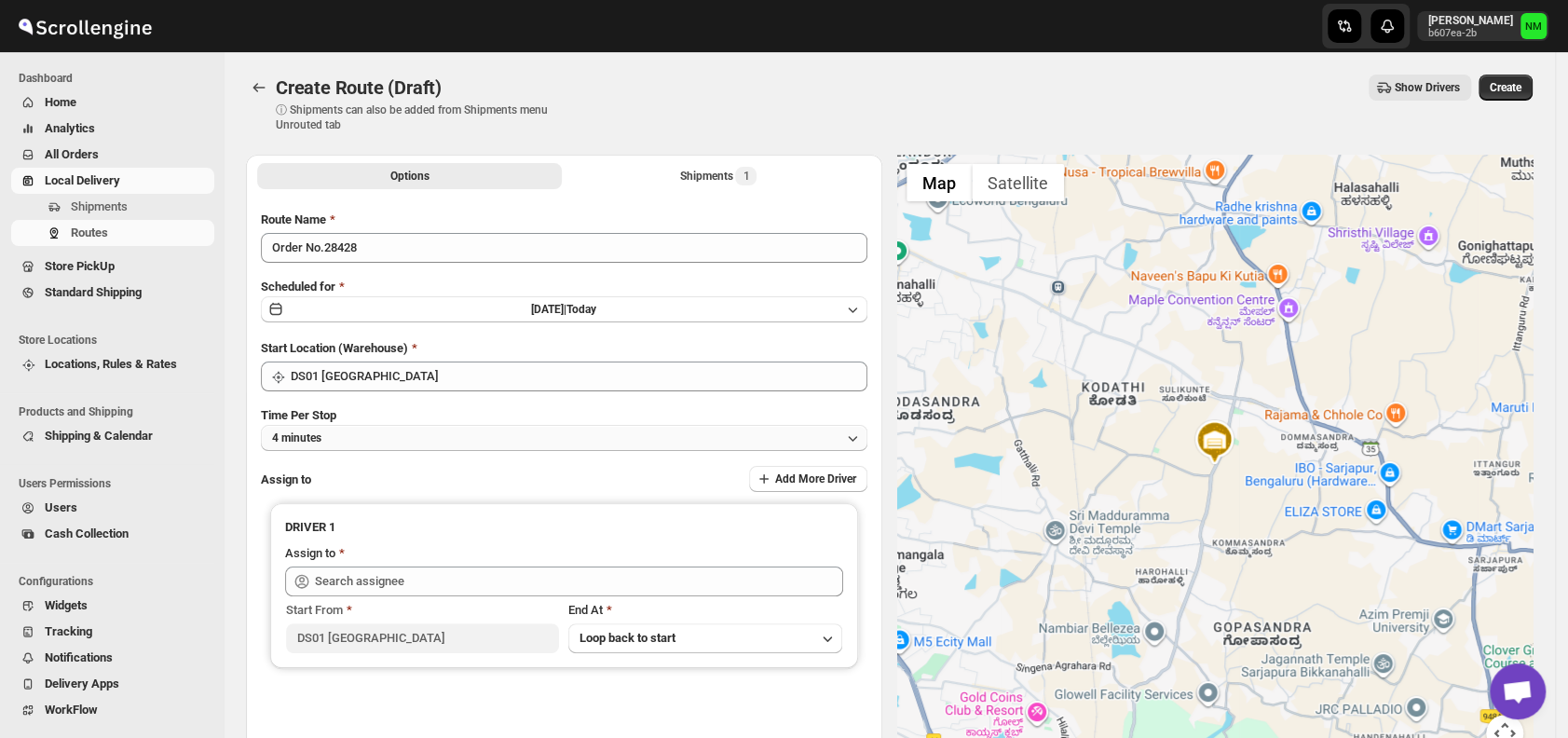
click at [448, 441] on button "4 minutes" at bounding box center [564, 438] width 607 height 26
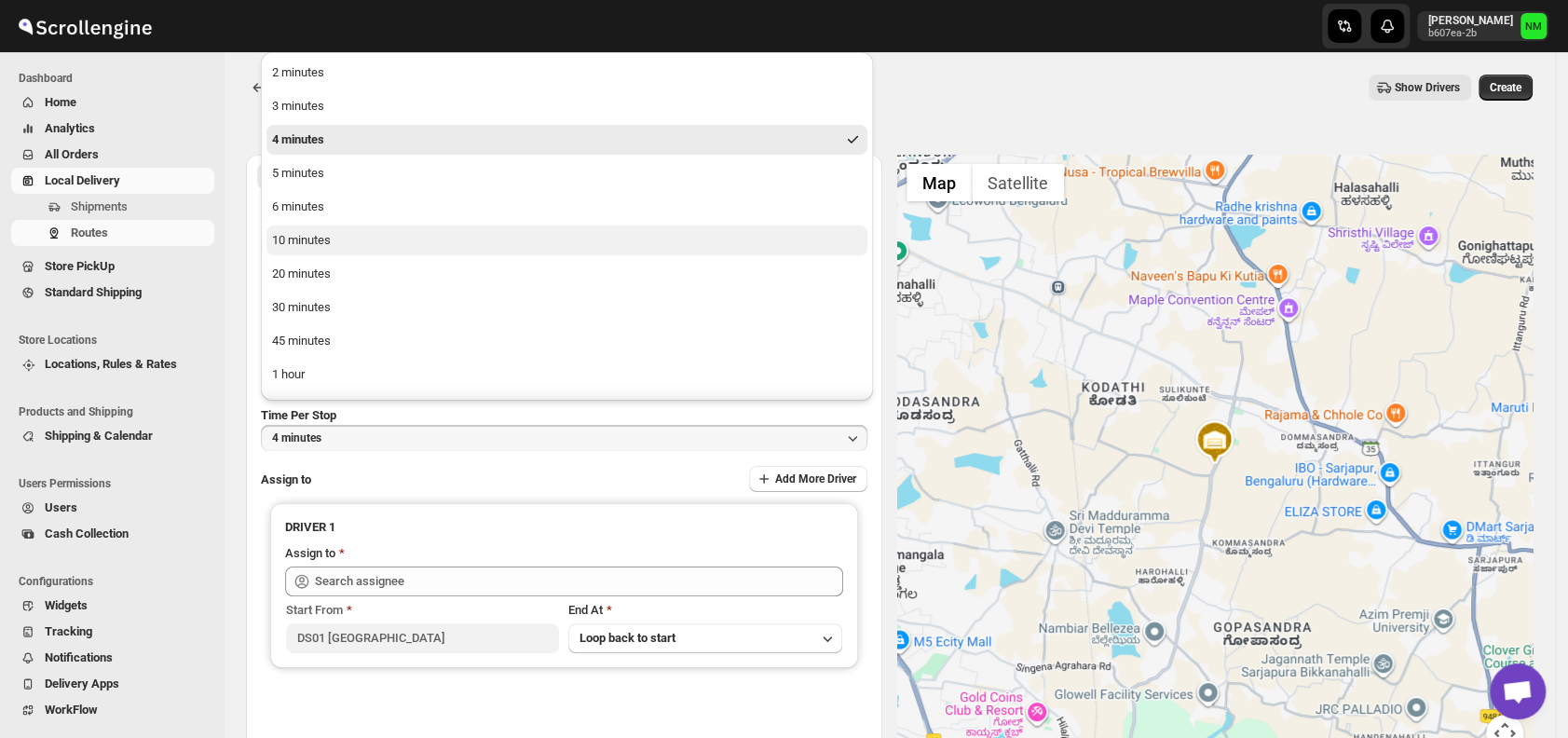
click at [343, 245] on button "10 minutes" at bounding box center [567, 241] width 601 height 30
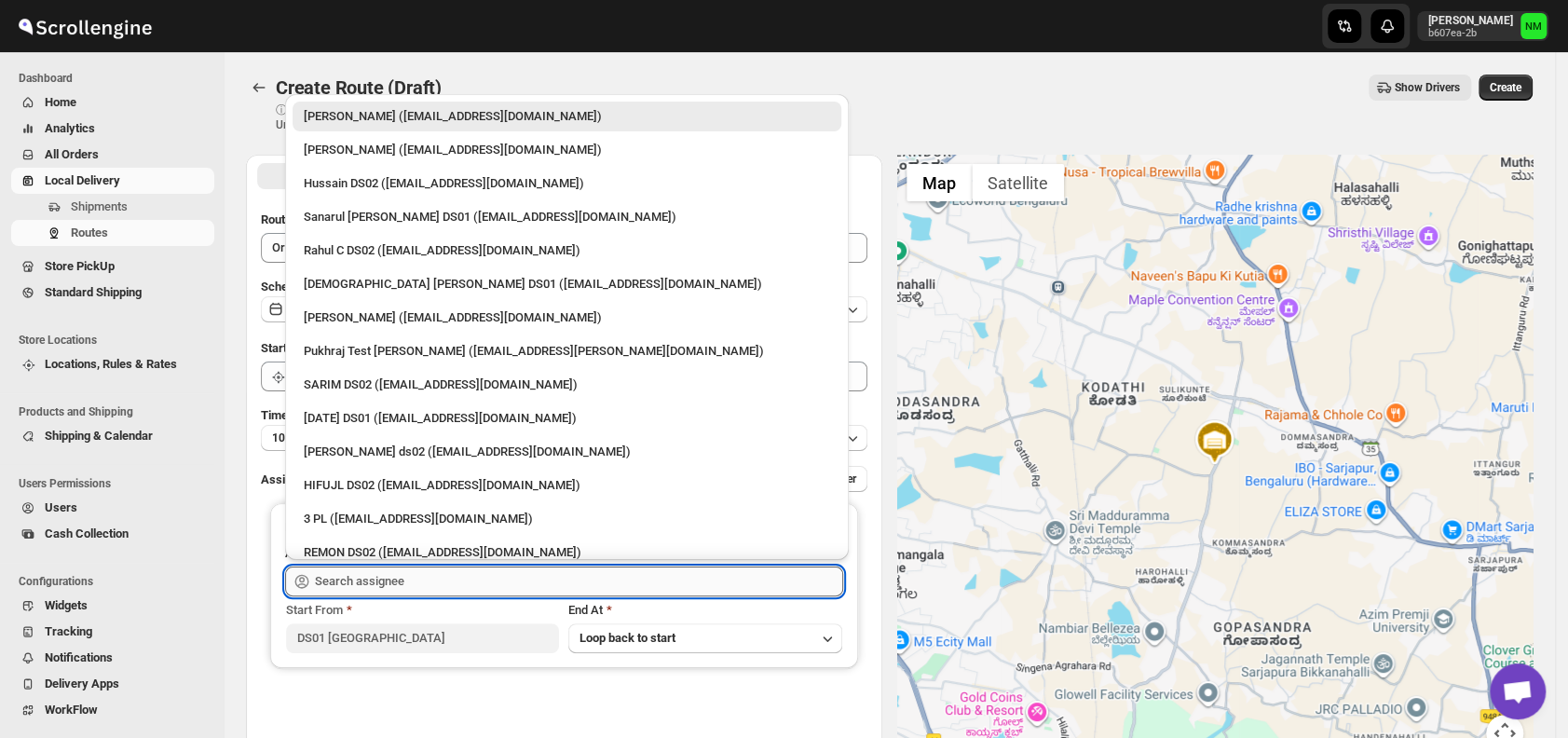
click at [433, 585] on input "text" at bounding box center [579, 582] width 528 height 30
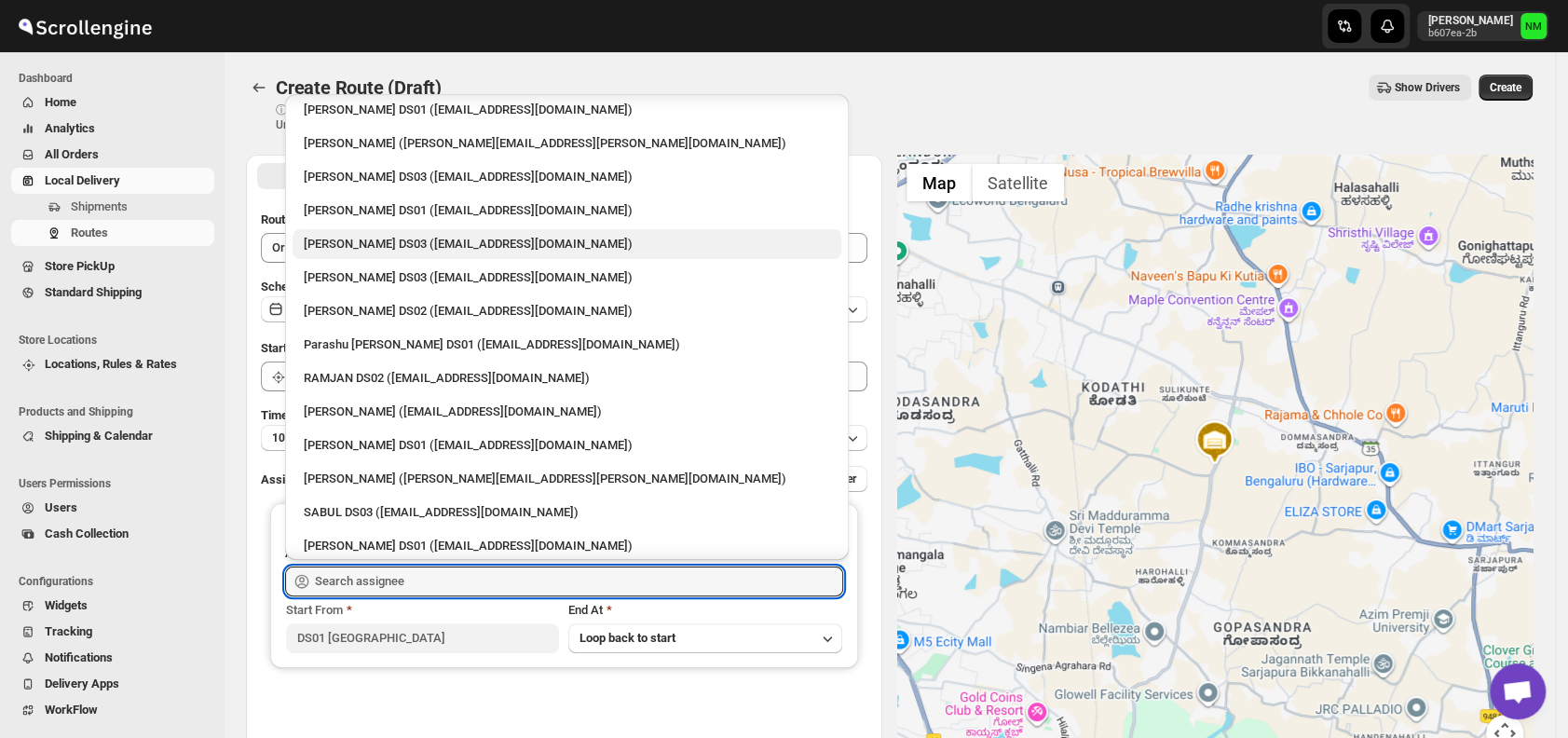
scroll to position [1247, 0]
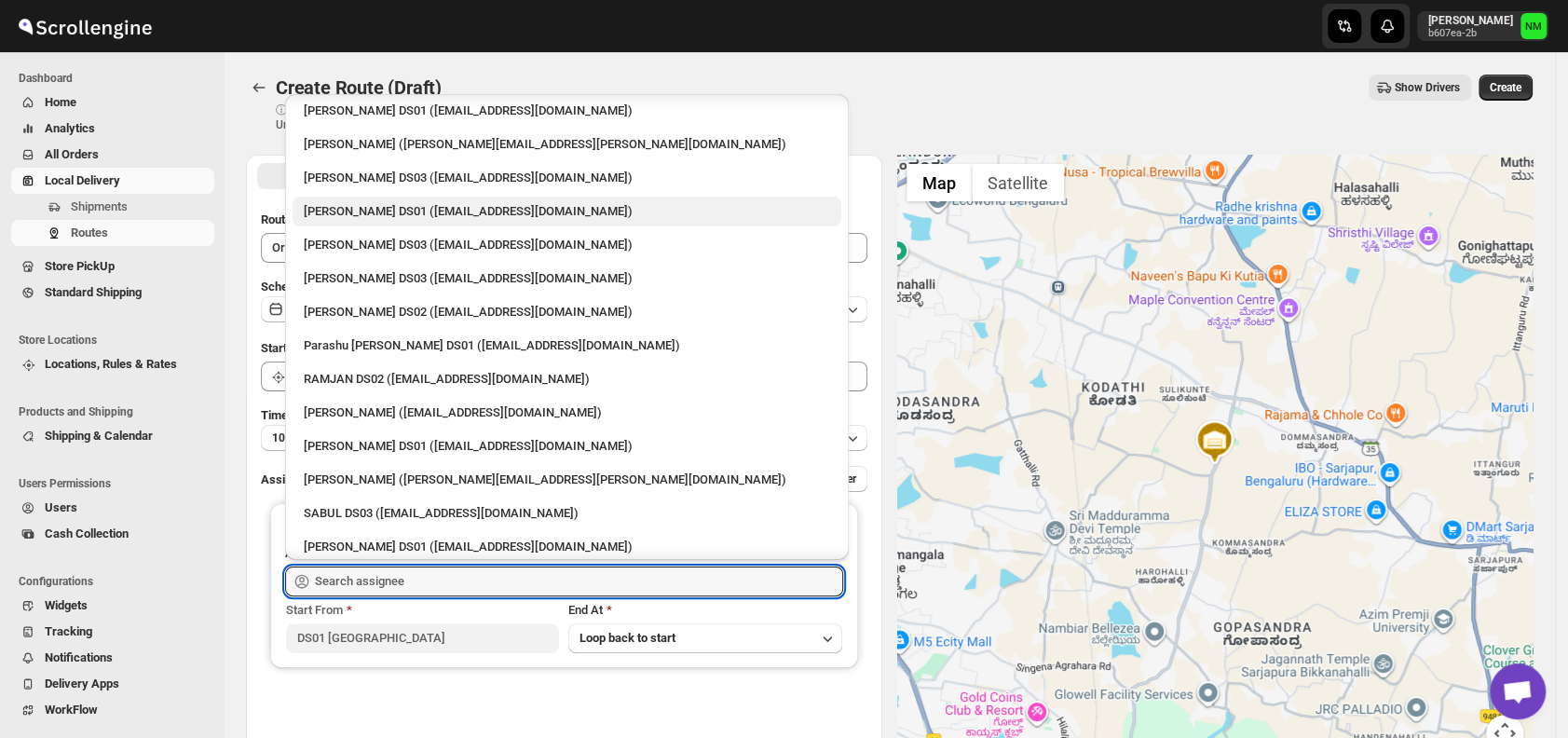
click at [360, 214] on div "Ashraf Ali DS01 (yoyovey222@0tires.com)" at bounding box center [567, 211] width 526 height 19
type input "Ashraf Ali DS01 (yoyovey222@0tires.com)"
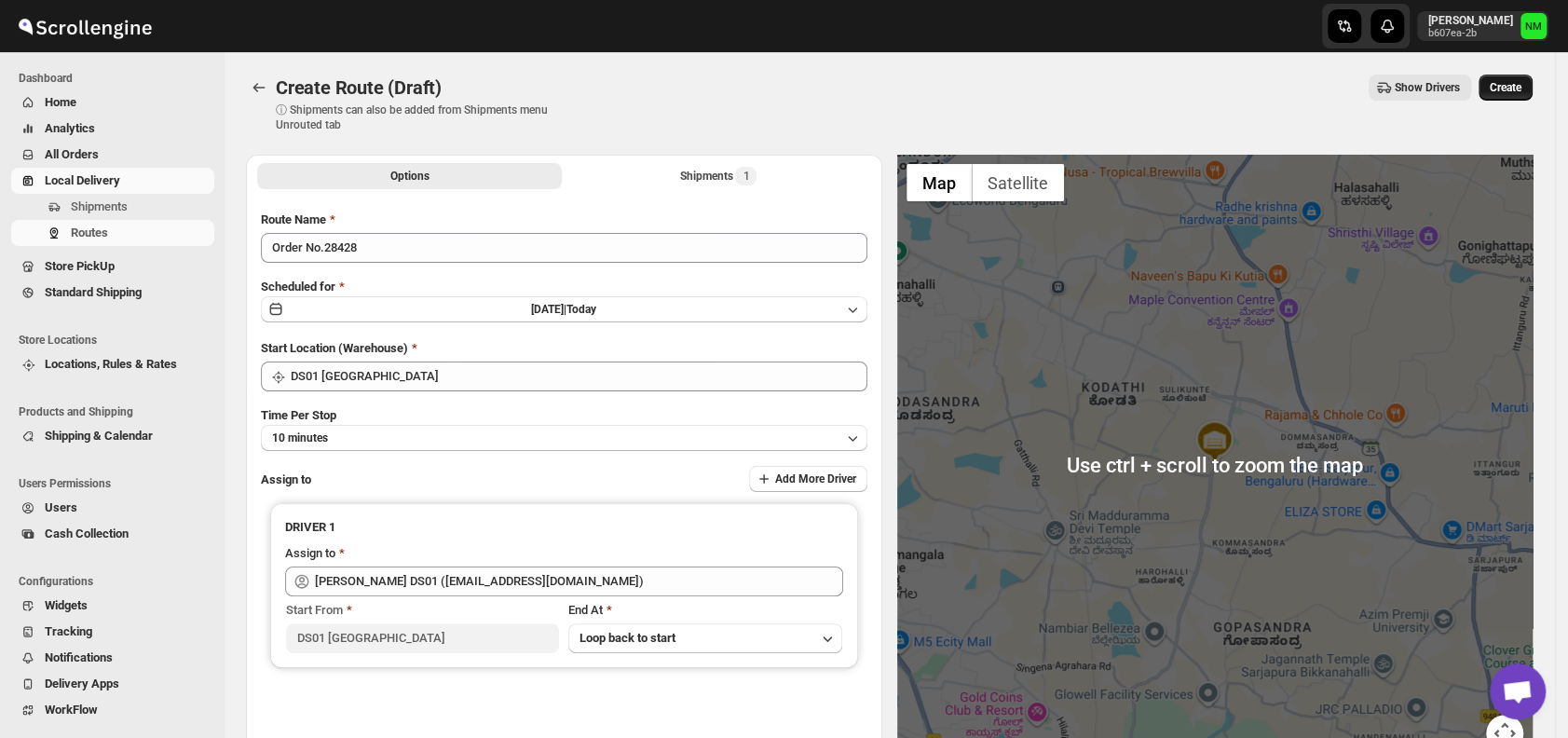
click at [1512, 92] on span "Create" at bounding box center [1506, 87] width 32 height 15
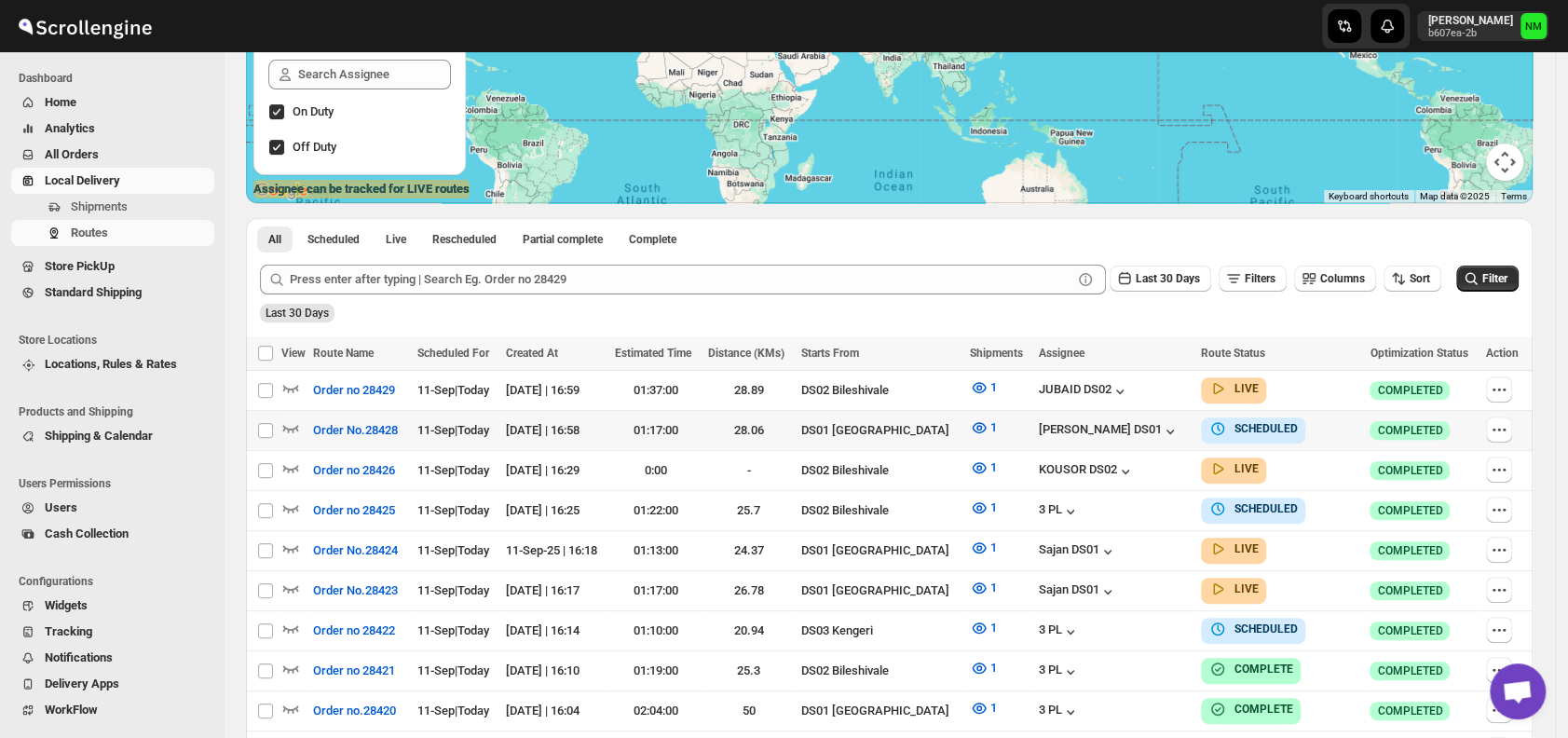
scroll to position [273, 0]
click at [1504, 425] on icon "button" at bounding box center [1499, 428] width 19 height 19
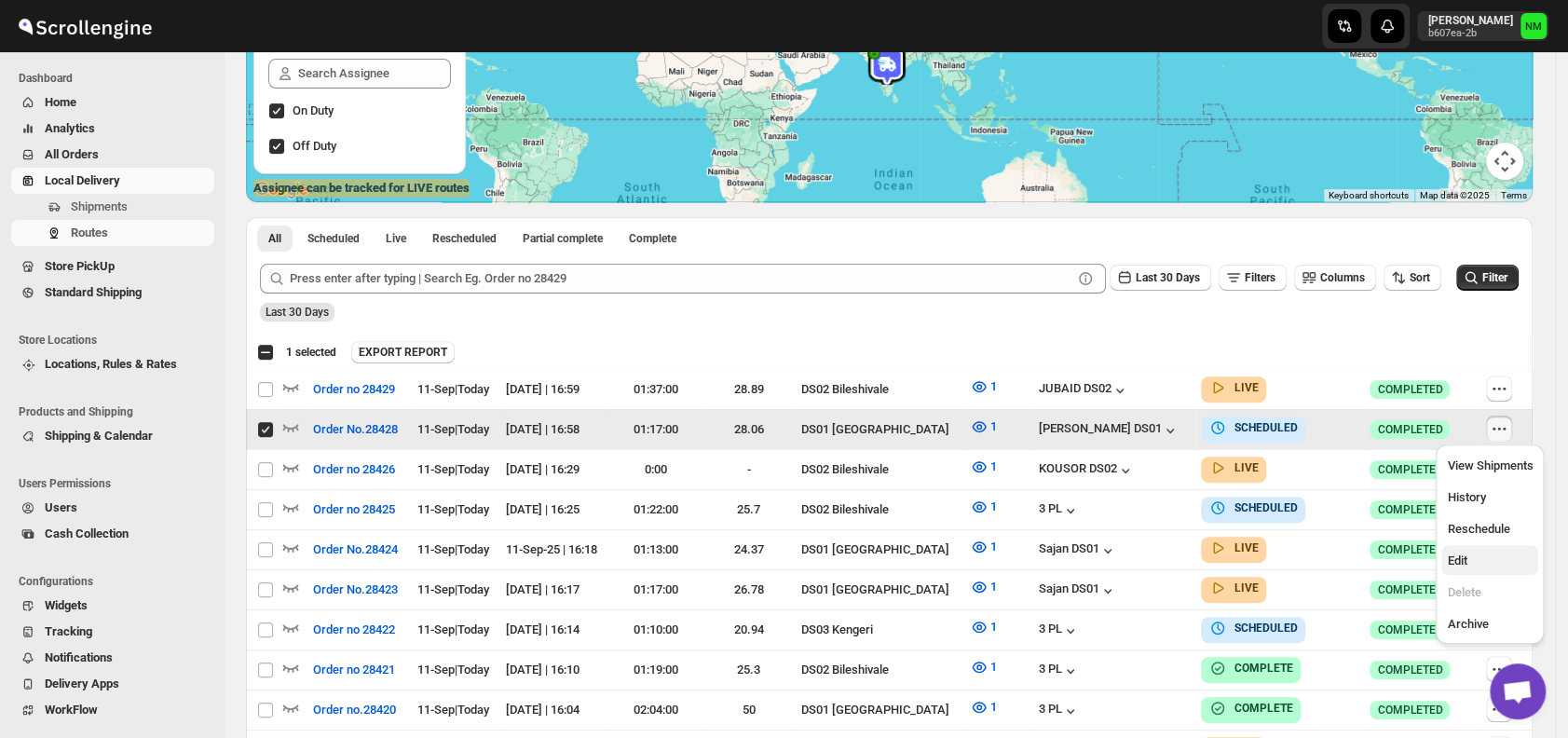
click at [1483, 563] on span "Edit" at bounding box center [1490, 561] width 86 height 19
checkbox input "false"
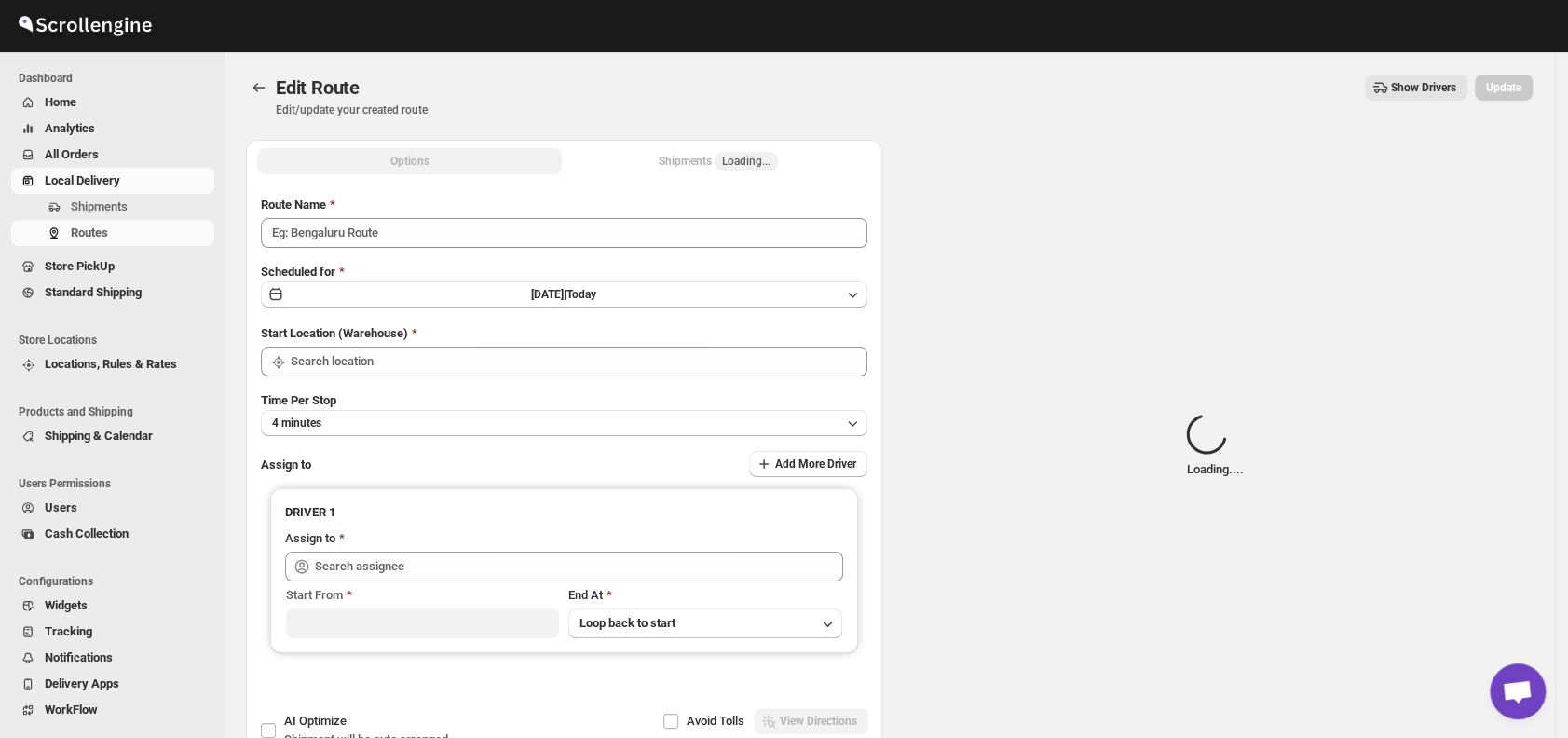
type input "Order No.28428"
type input "DS01 [GEOGRAPHIC_DATA]"
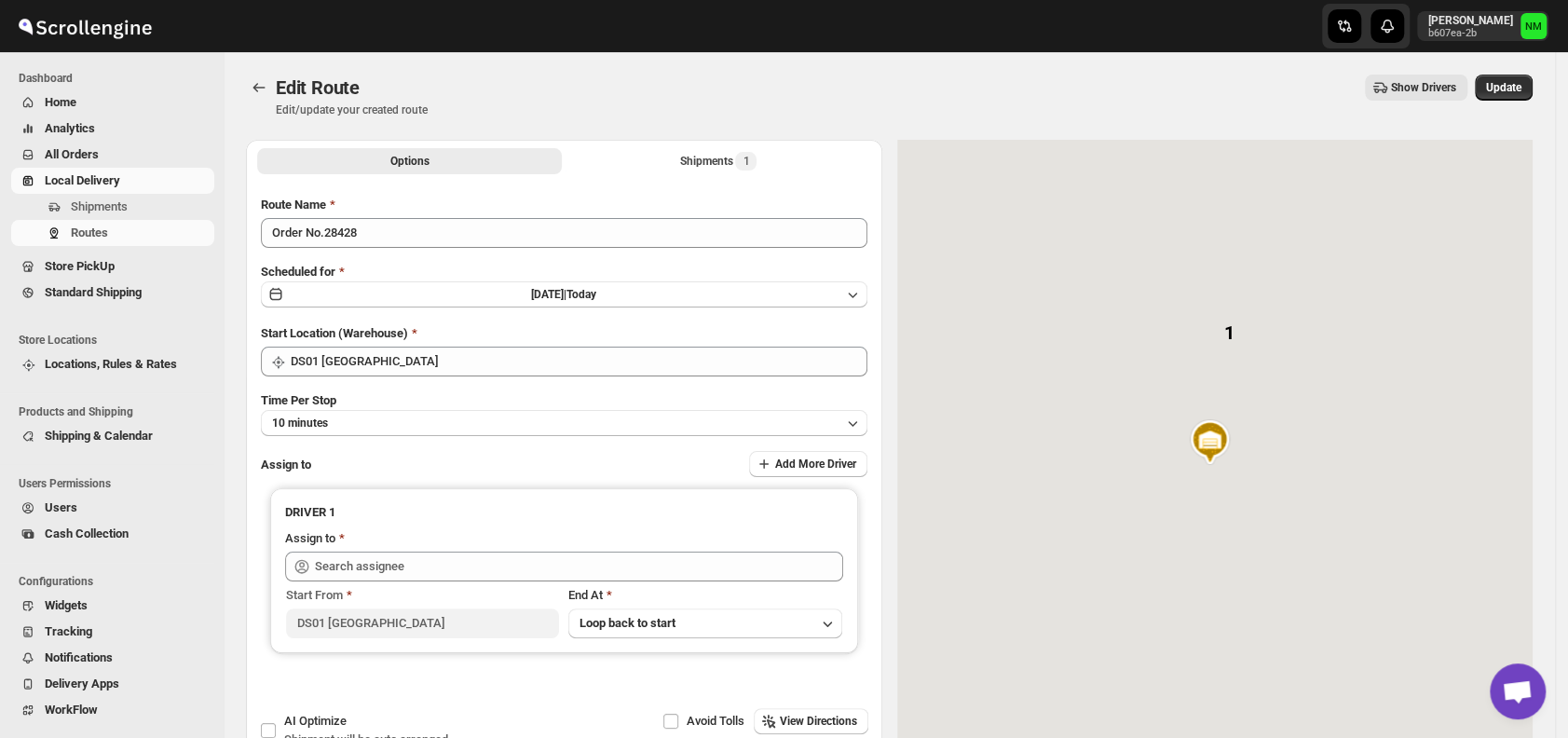
type input "Rahul C DS02 (rahul.chopra@home-run.co)"
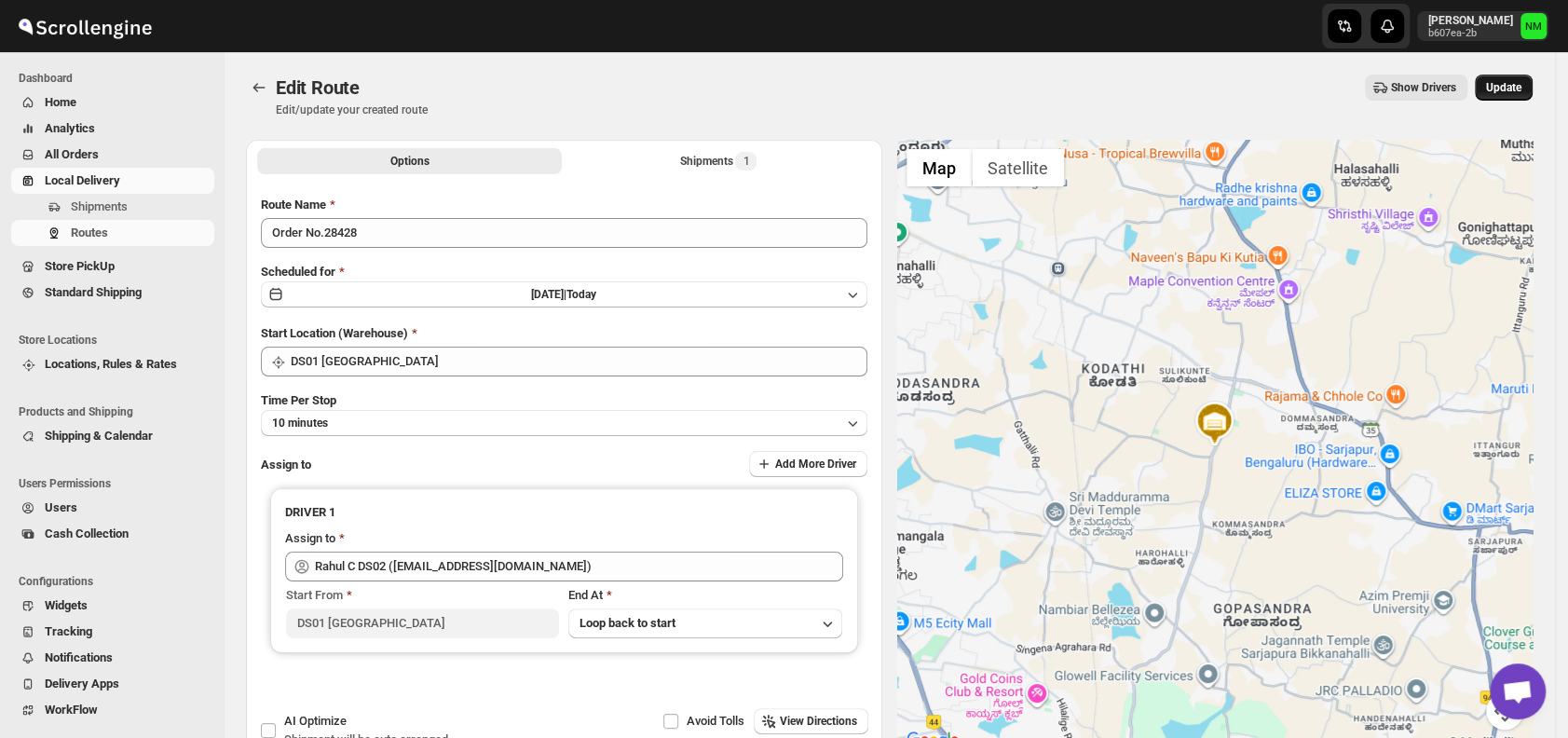
click at [1522, 84] on span "Update" at bounding box center [1503, 87] width 35 height 15
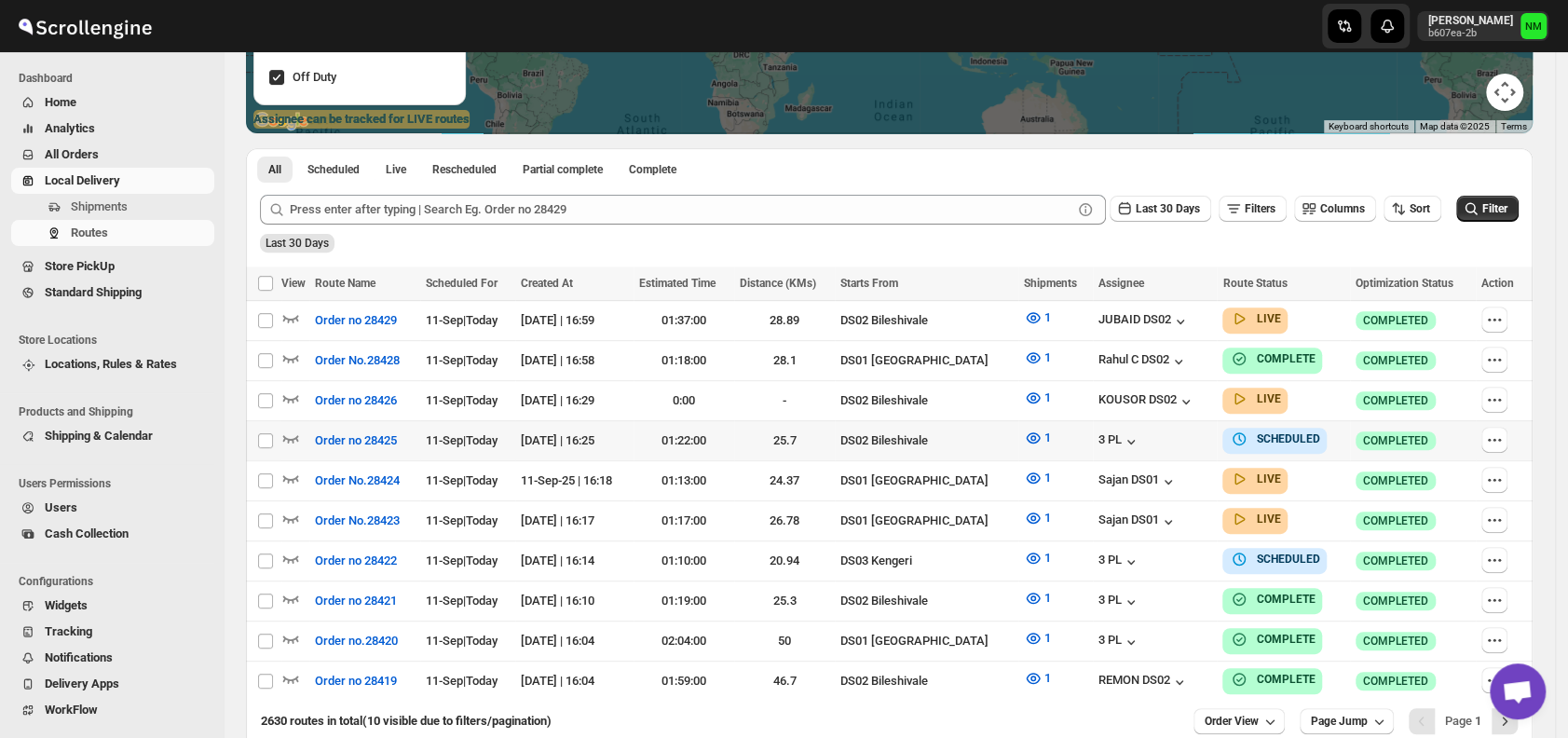
scroll to position [351, 0]
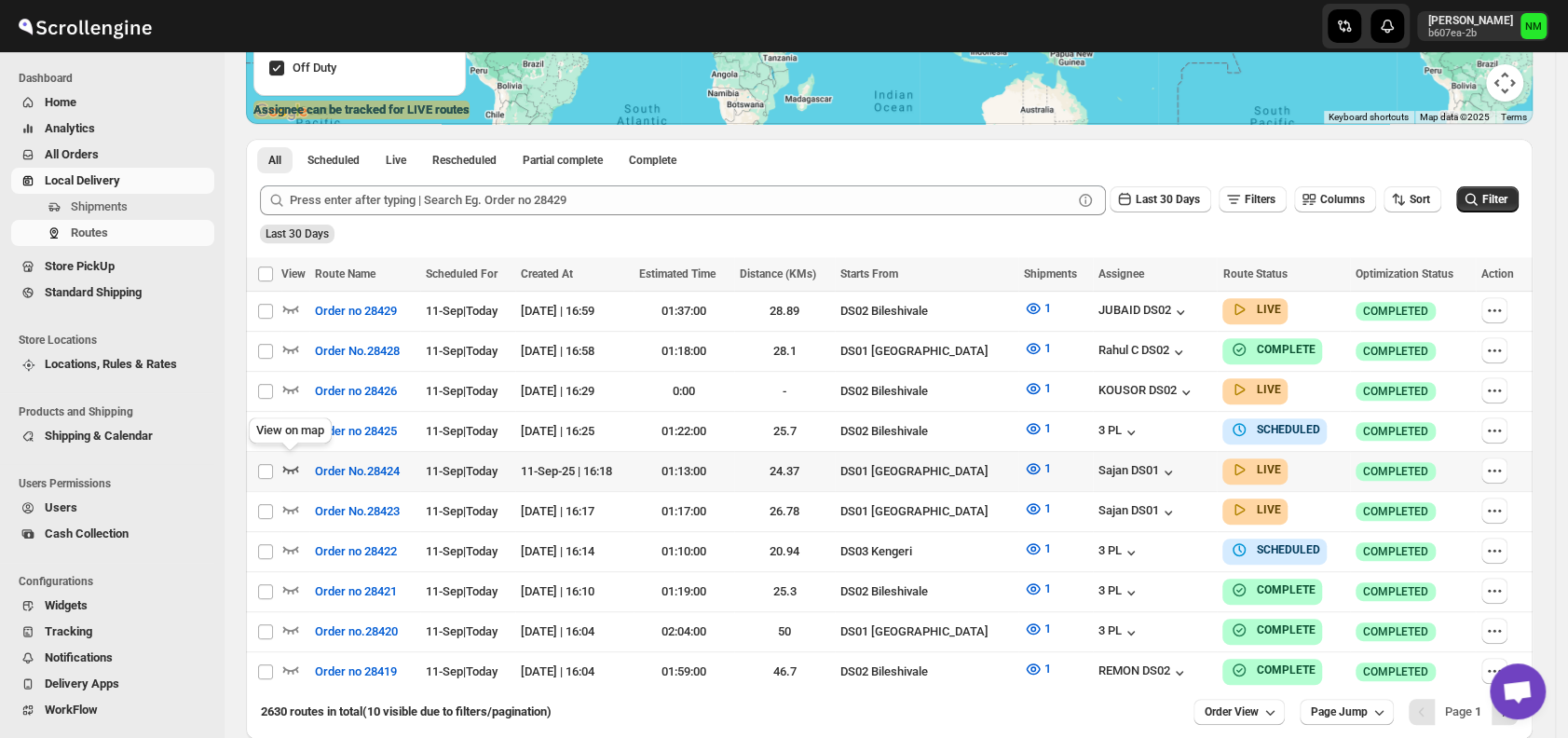
click at [283, 462] on icon "button" at bounding box center [290, 468] width 19 height 19
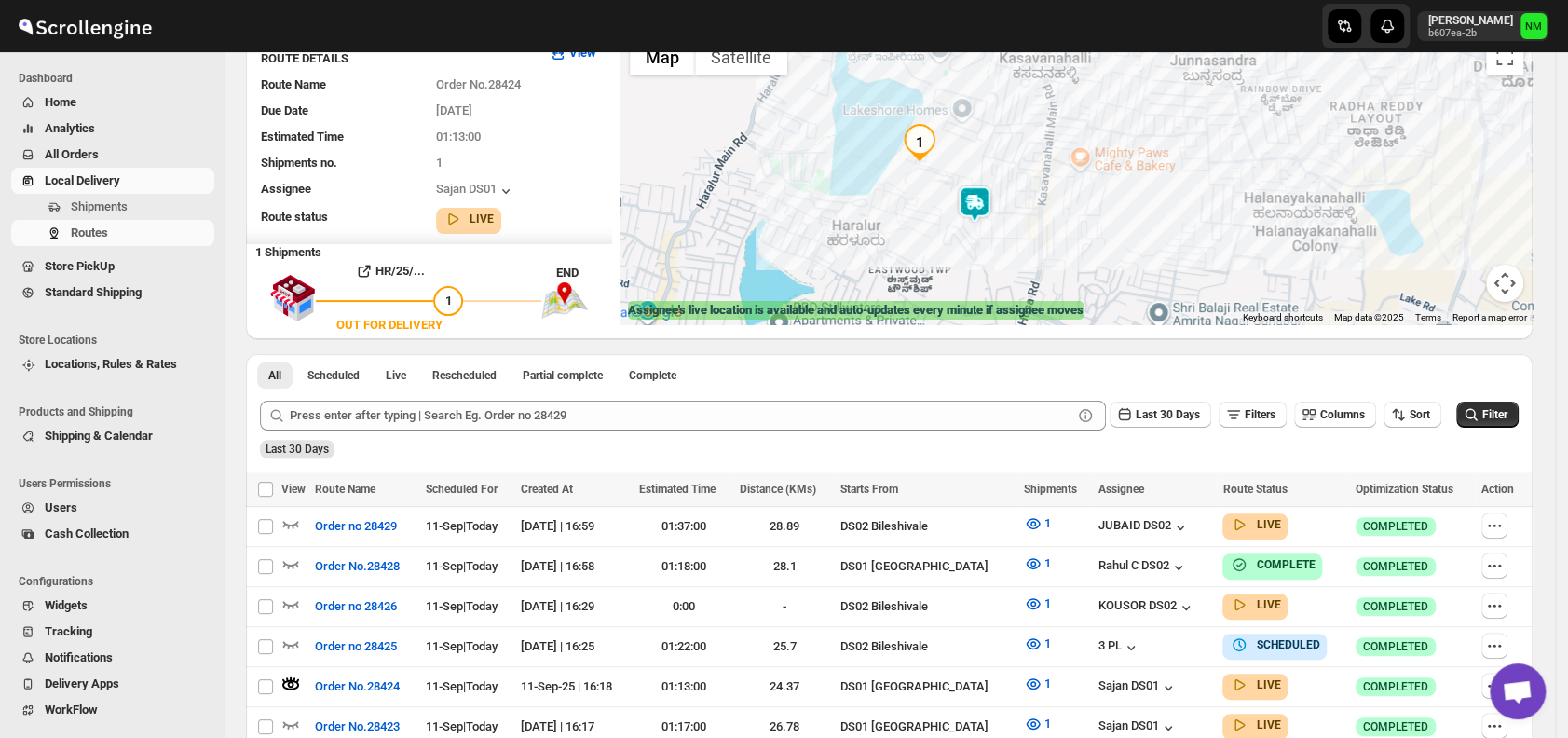
scroll to position [154, 0]
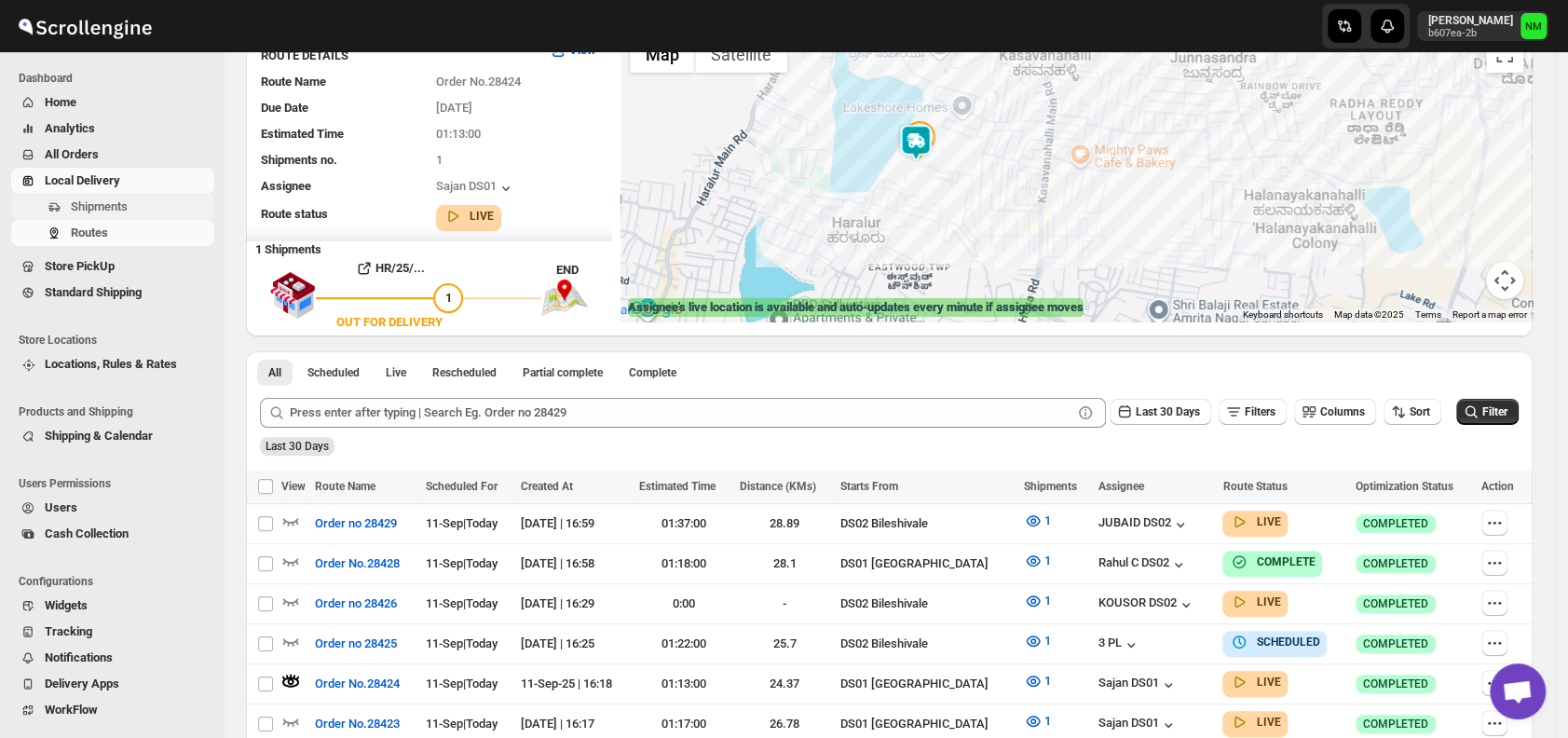
click at [80, 206] on span "Shipments" at bounding box center [99, 206] width 57 height 14
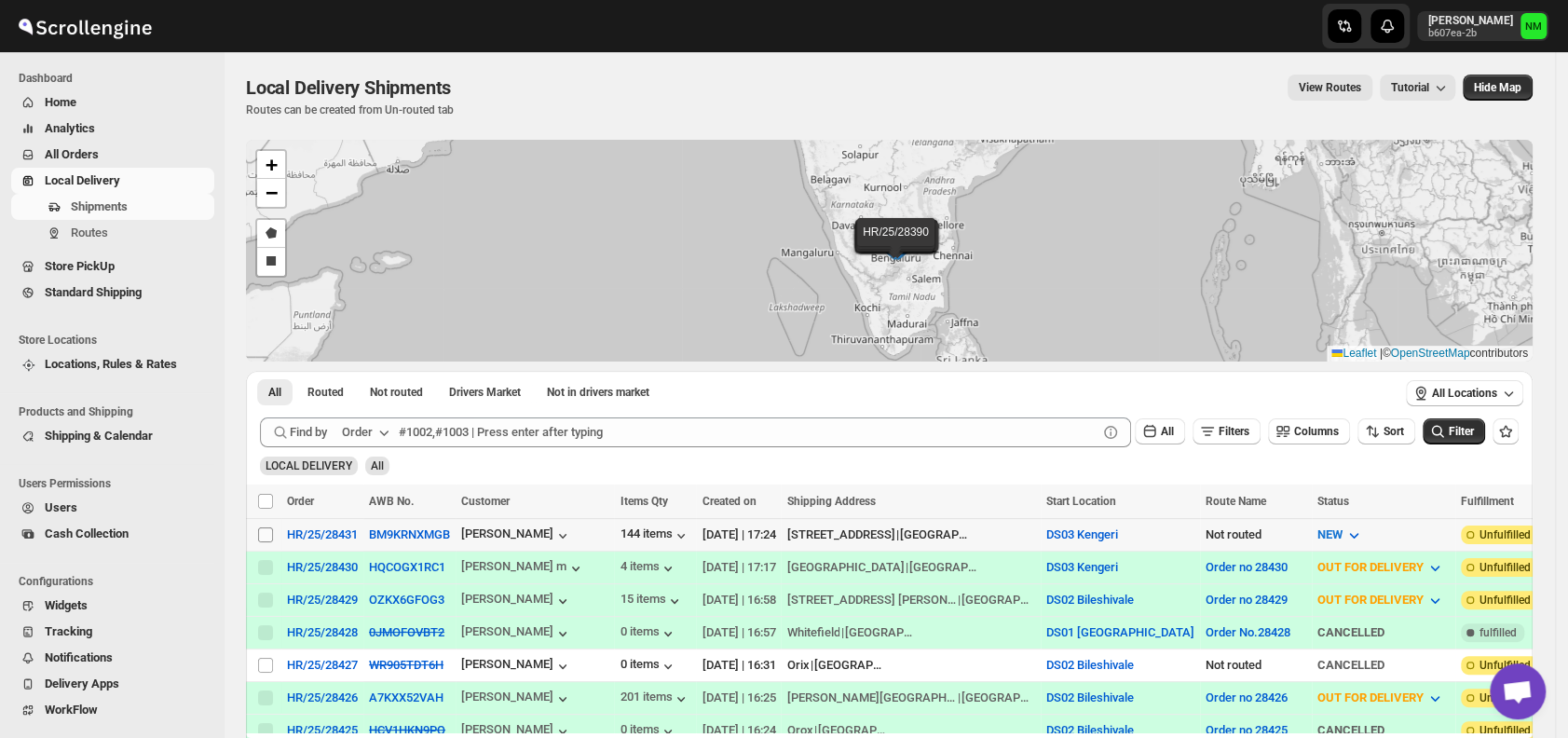
click at [260, 530] on input "Select shipment" at bounding box center [265, 534] width 15 height 15
checkbox input "true"
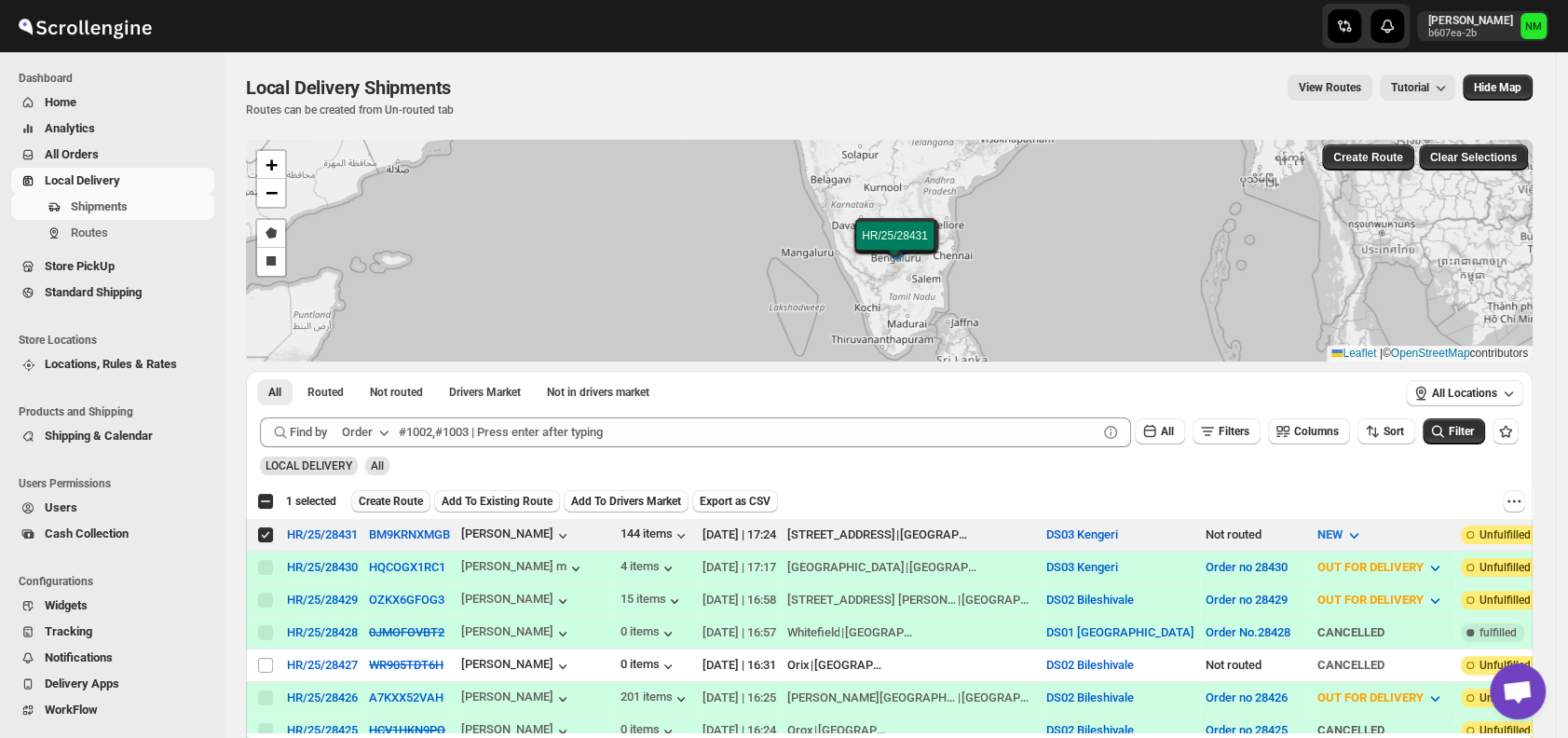
click at [381, 497] on span "Create Route" at bounding box center [391, 501] width 64 height 15
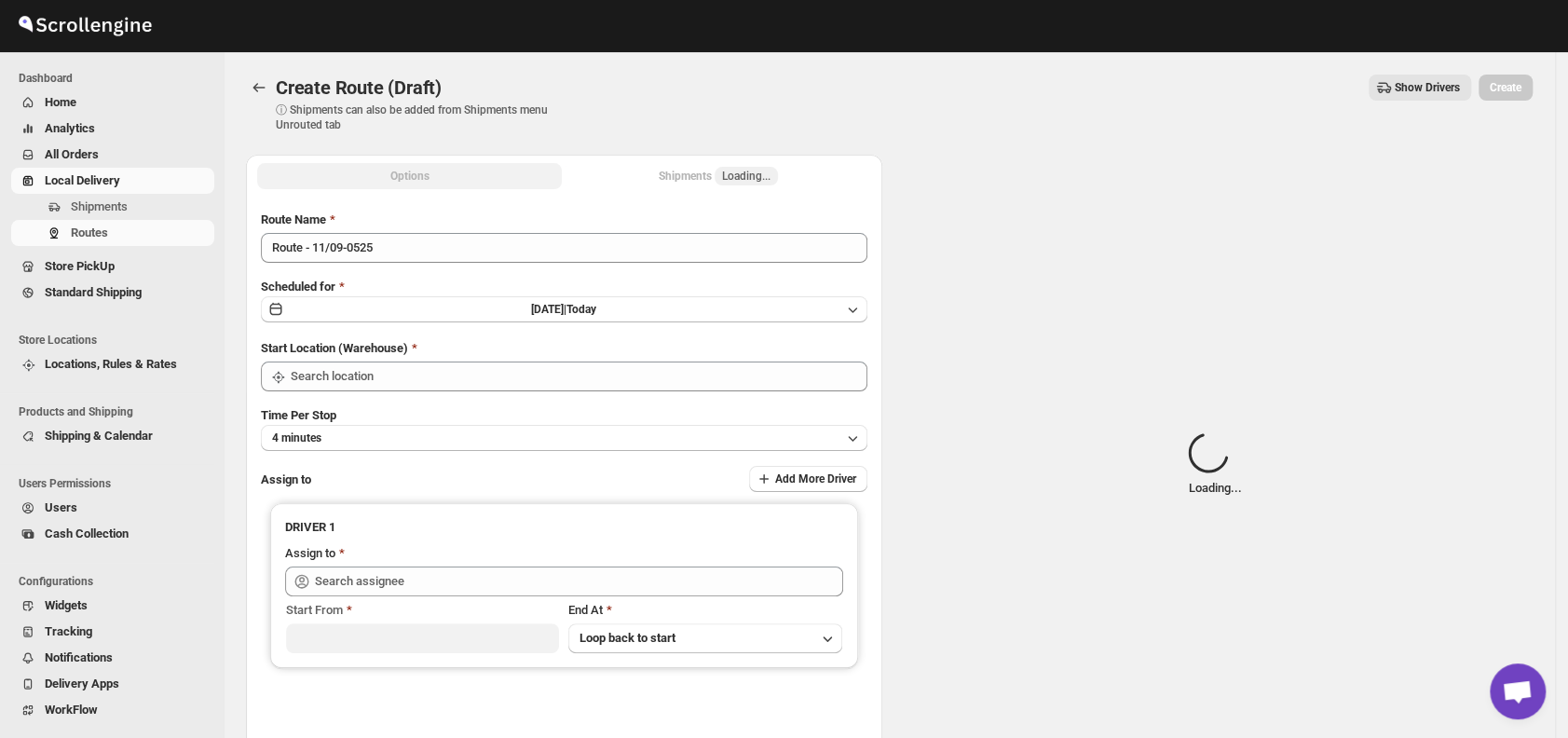
type input "DS03 Kengeri"
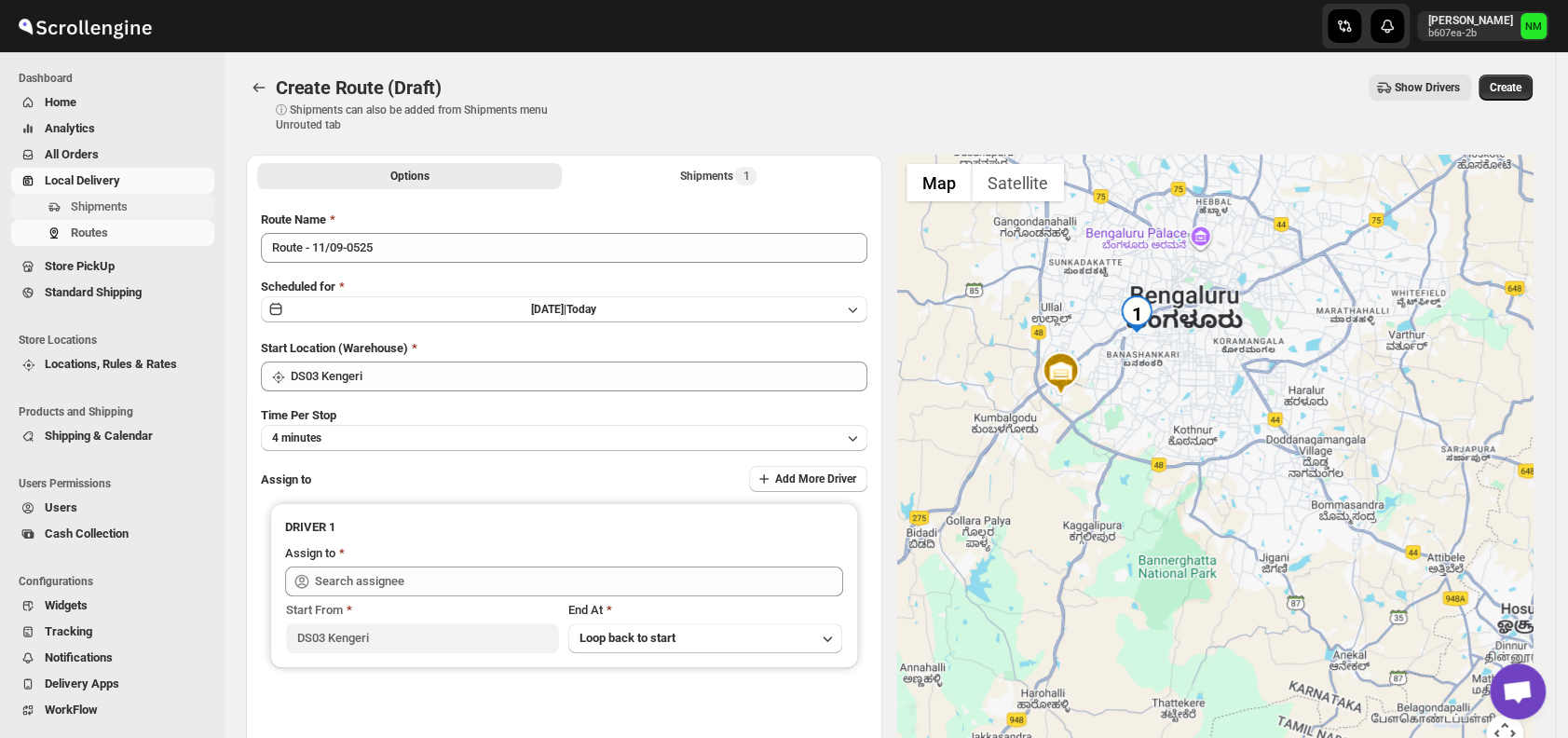
click at [114, 198] on span "Shipments" at bounding box center [141, 207] width 140 height 19
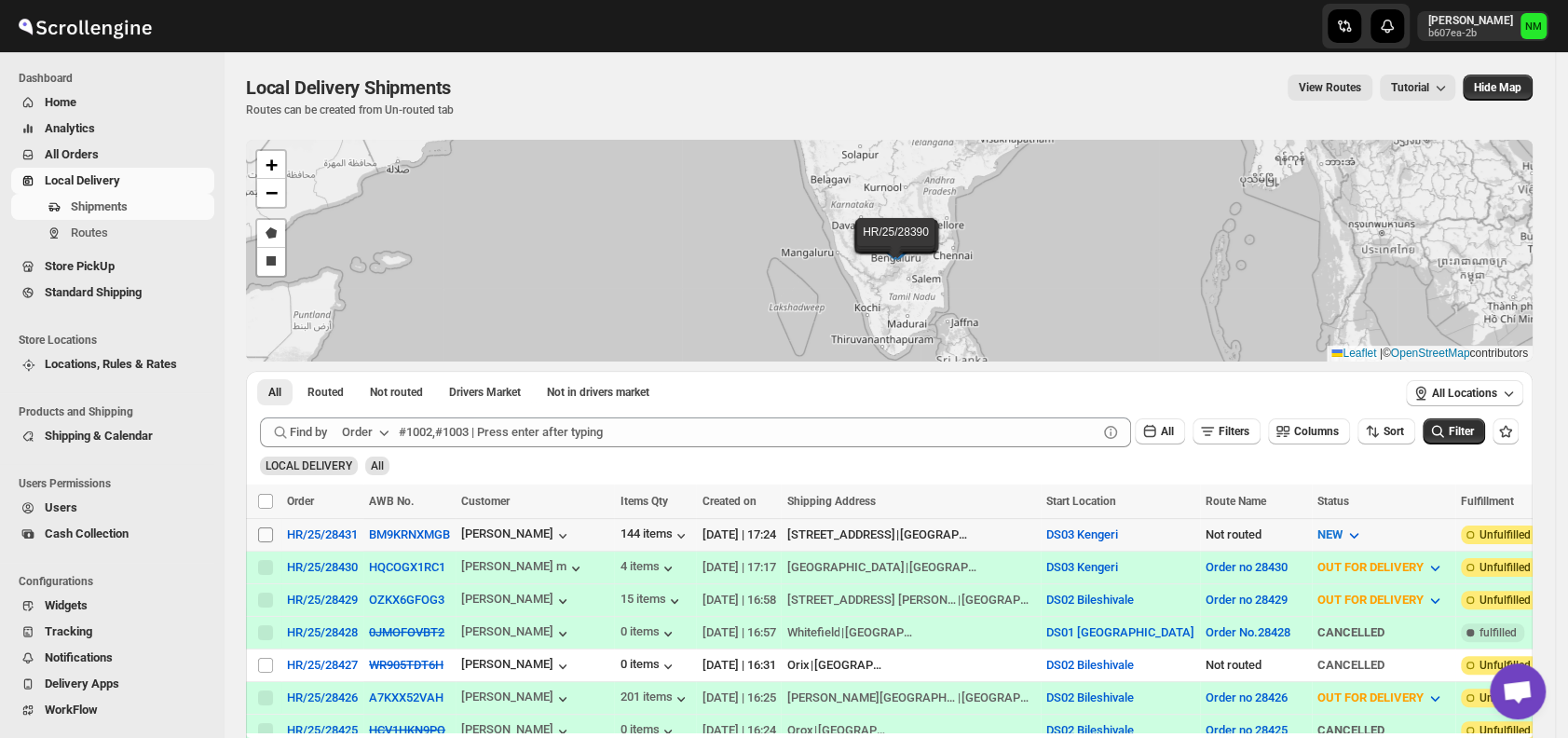
click at [267, 527] on input "Select shipment" at bounding box center [265, 534] width 15 height 15
checkbox input "true"
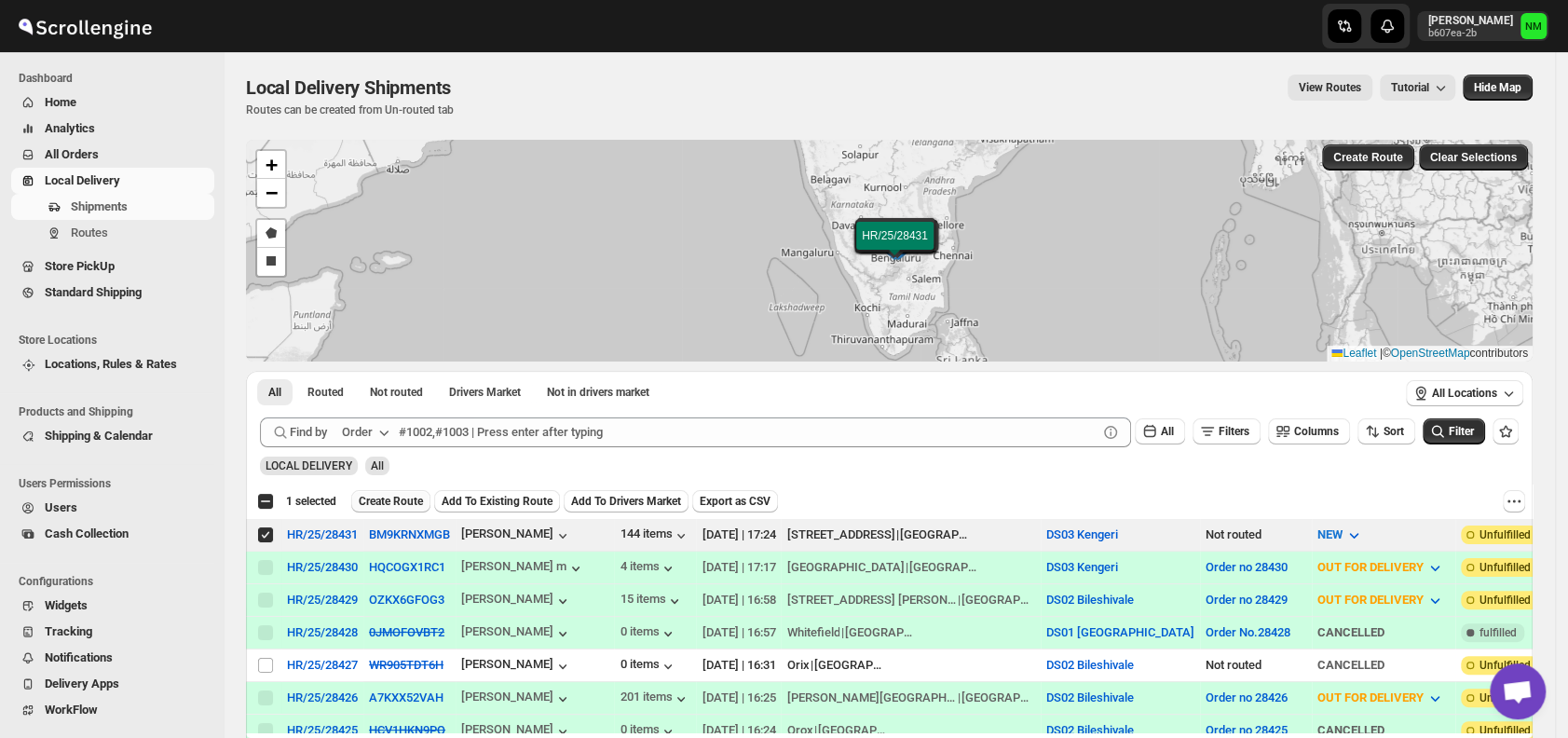
click at [376, 502] on span "Create Route" at bounding box center [391, 501] width 64 height 15
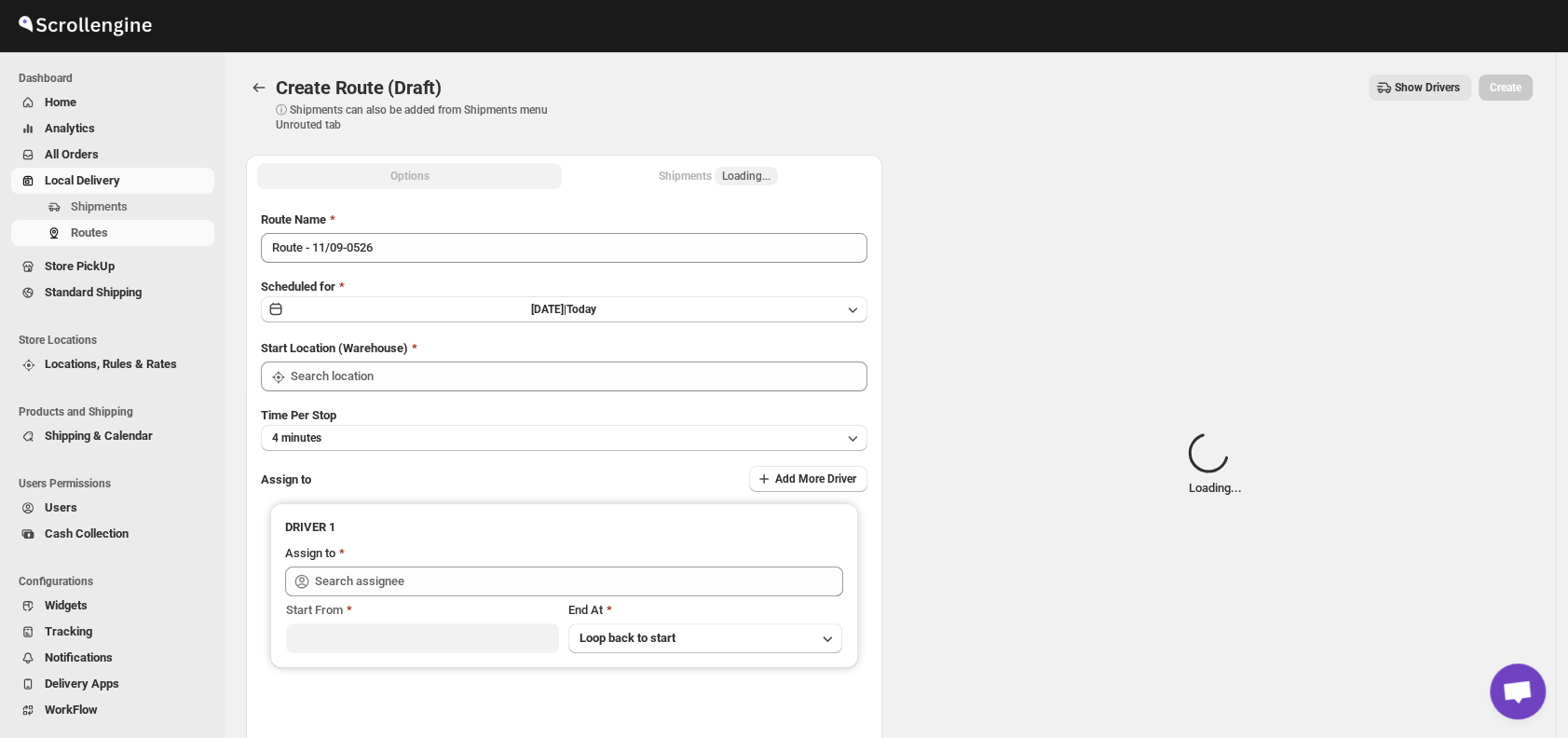
type input "DS03 Kengeri"
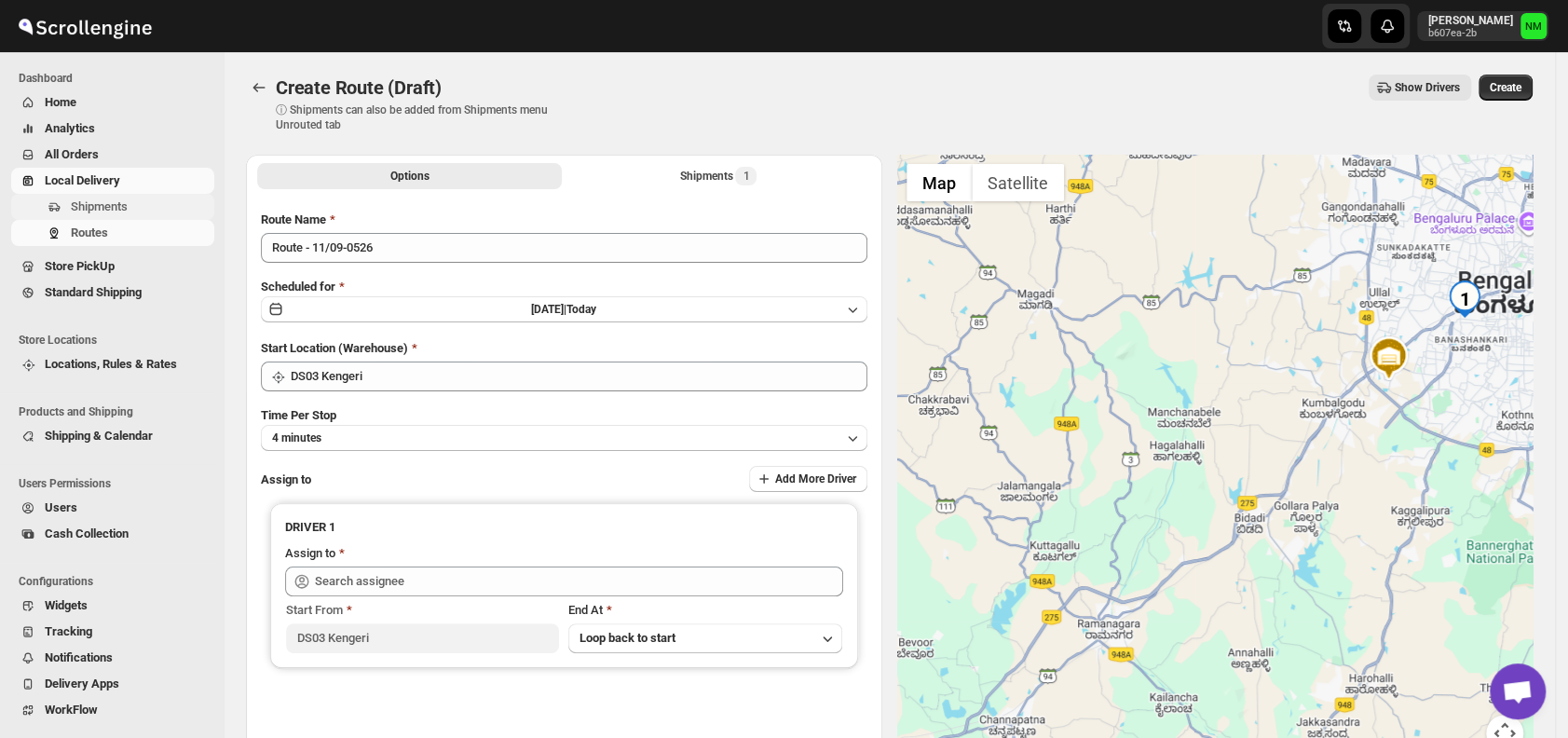
click at [134, 207] on span "Shipments" at bounding box center [141, 207] width 140 height 19
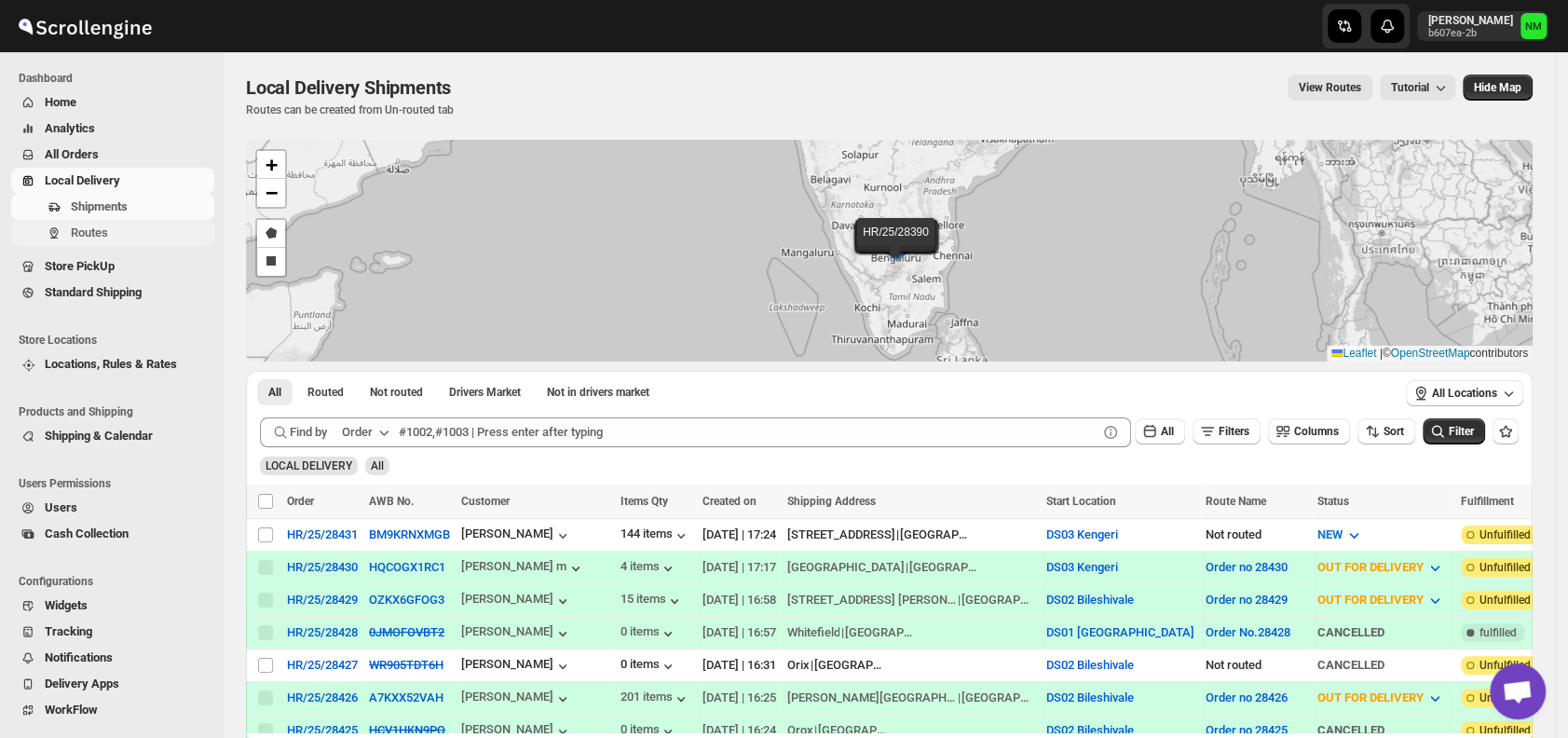
click at [131, 228] on span "Routes" at bounding box center [141, 233] width 140 height 19
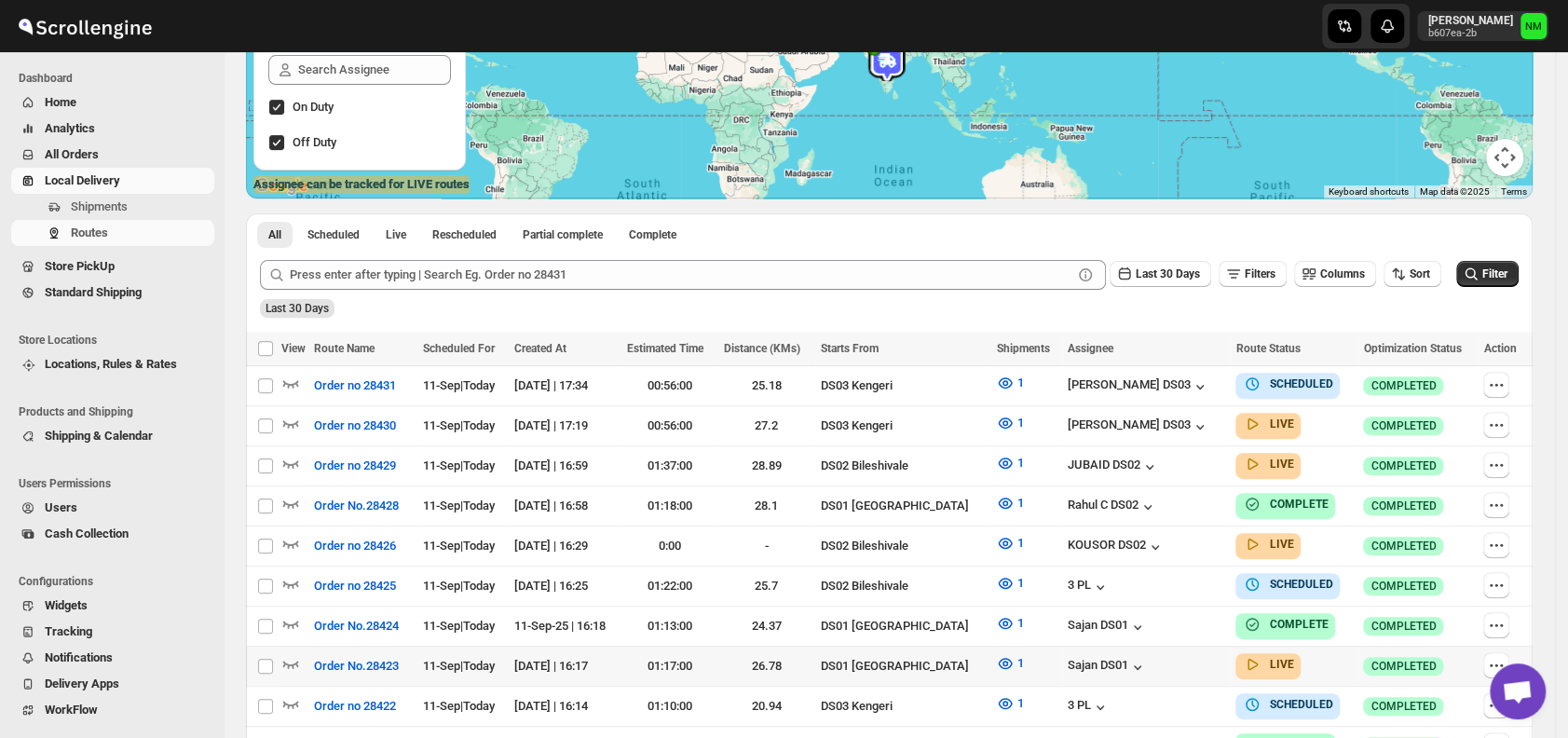
scroll to position [278, 0]
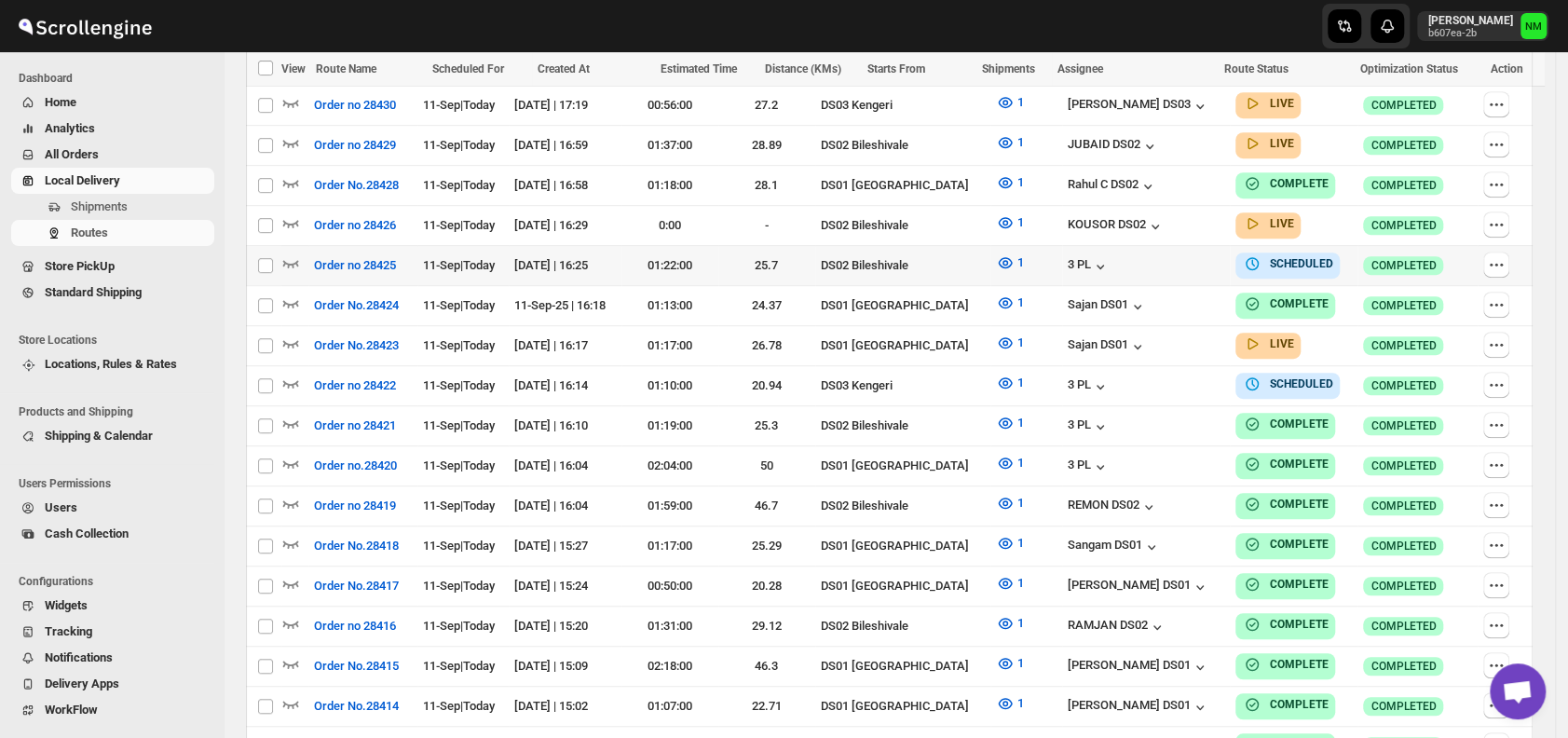
scroll to position [598, 0]
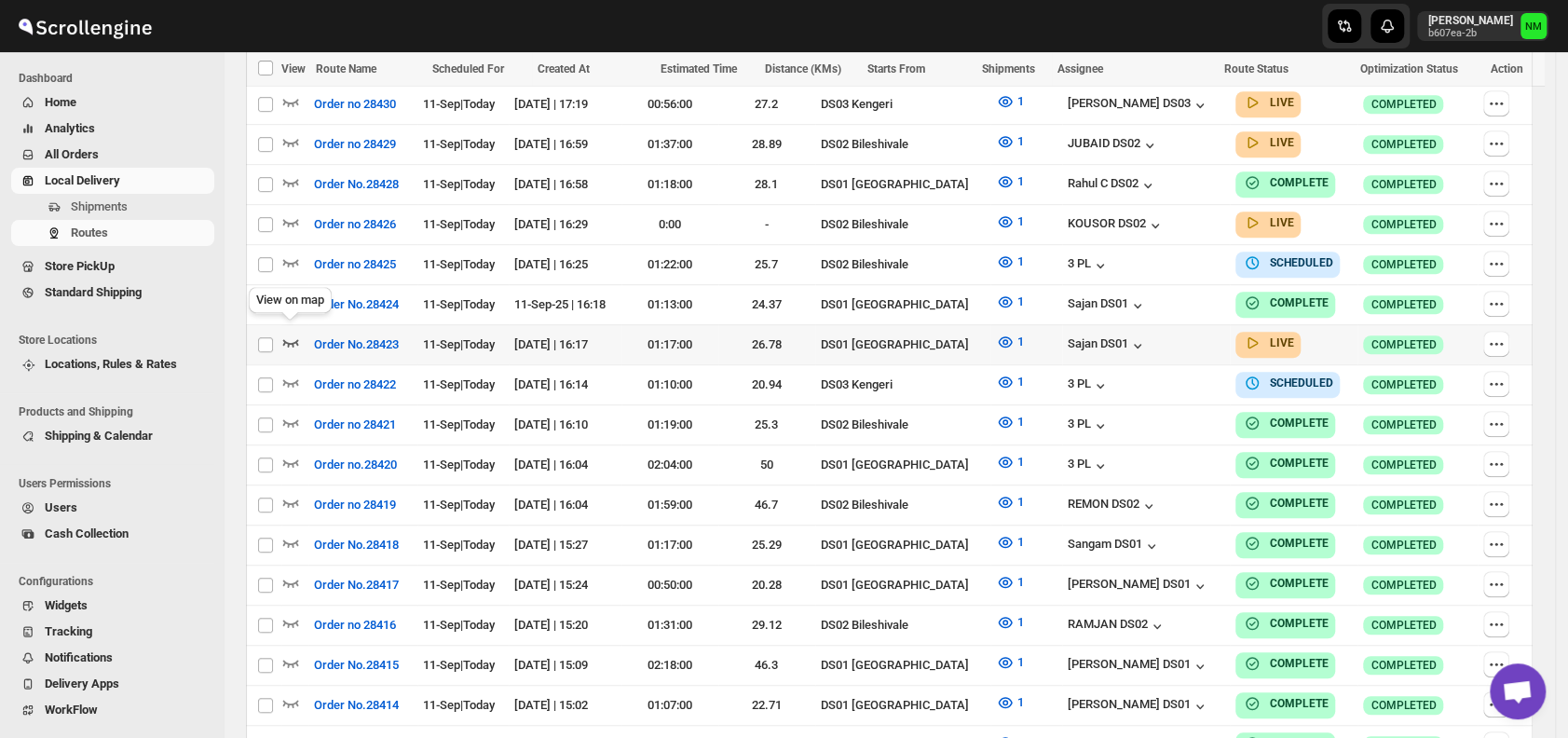
click at [294, 333] on icon "button" at bounding box center [290, 342] width 19 height 19
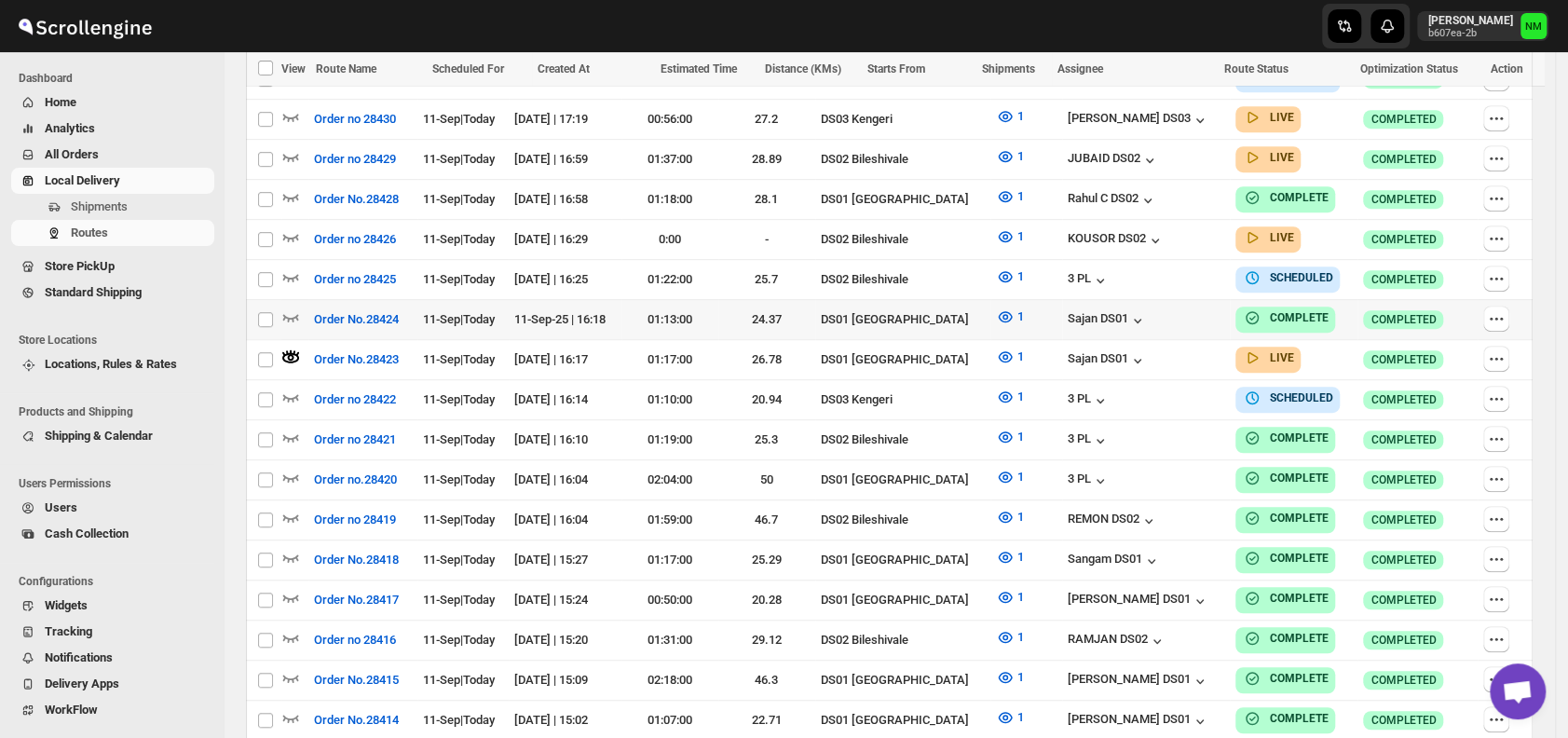
scroll to position [0, 0]
